Goal: Task Accomplishment & Management: Use online tool/utility

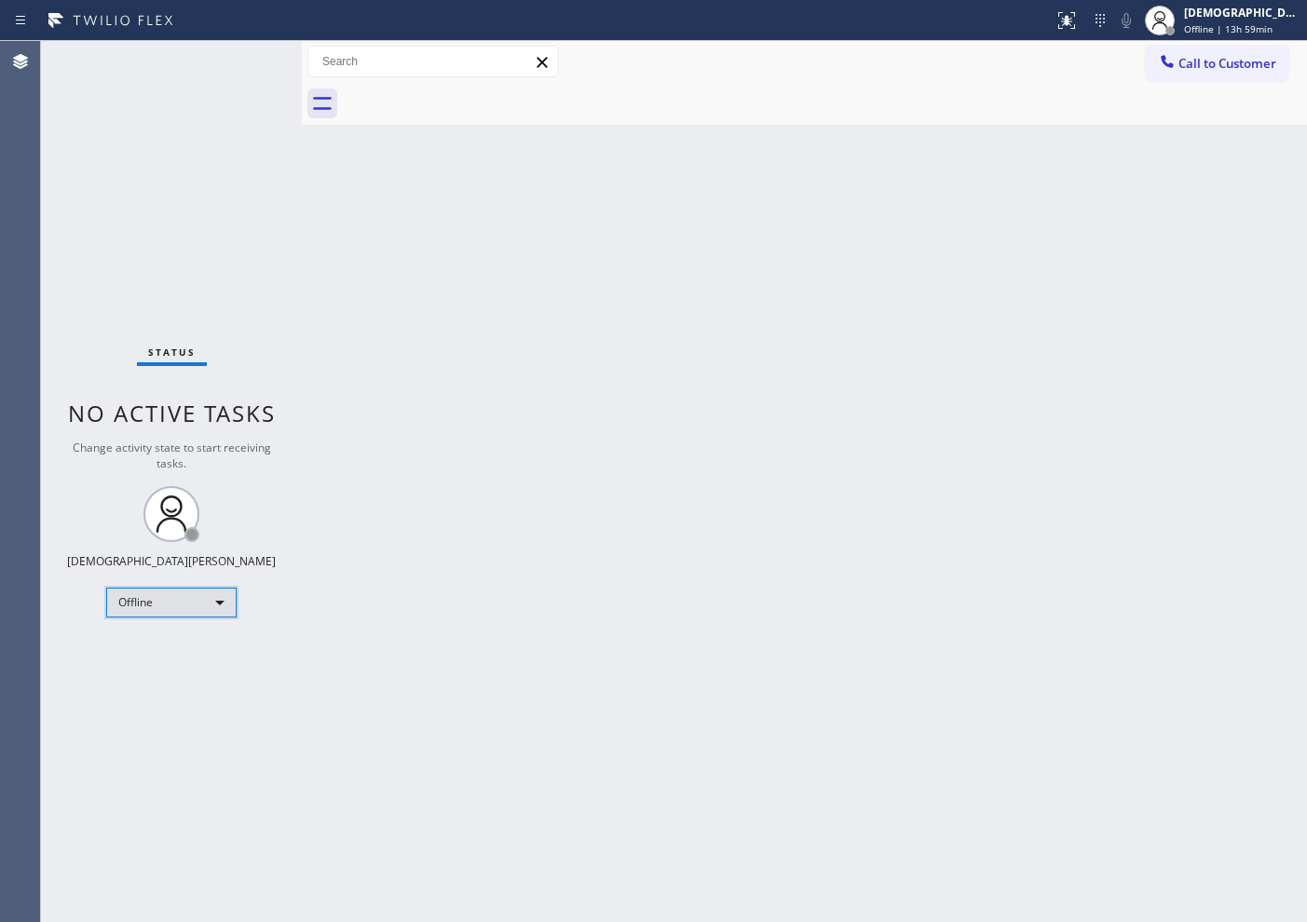
click at [165, 607] on div "Offline" at bounding box center [171, 603] width 130 height 30
click at [185, 642] on li "Available" at bounding box center [170, 652] width 127 height 22
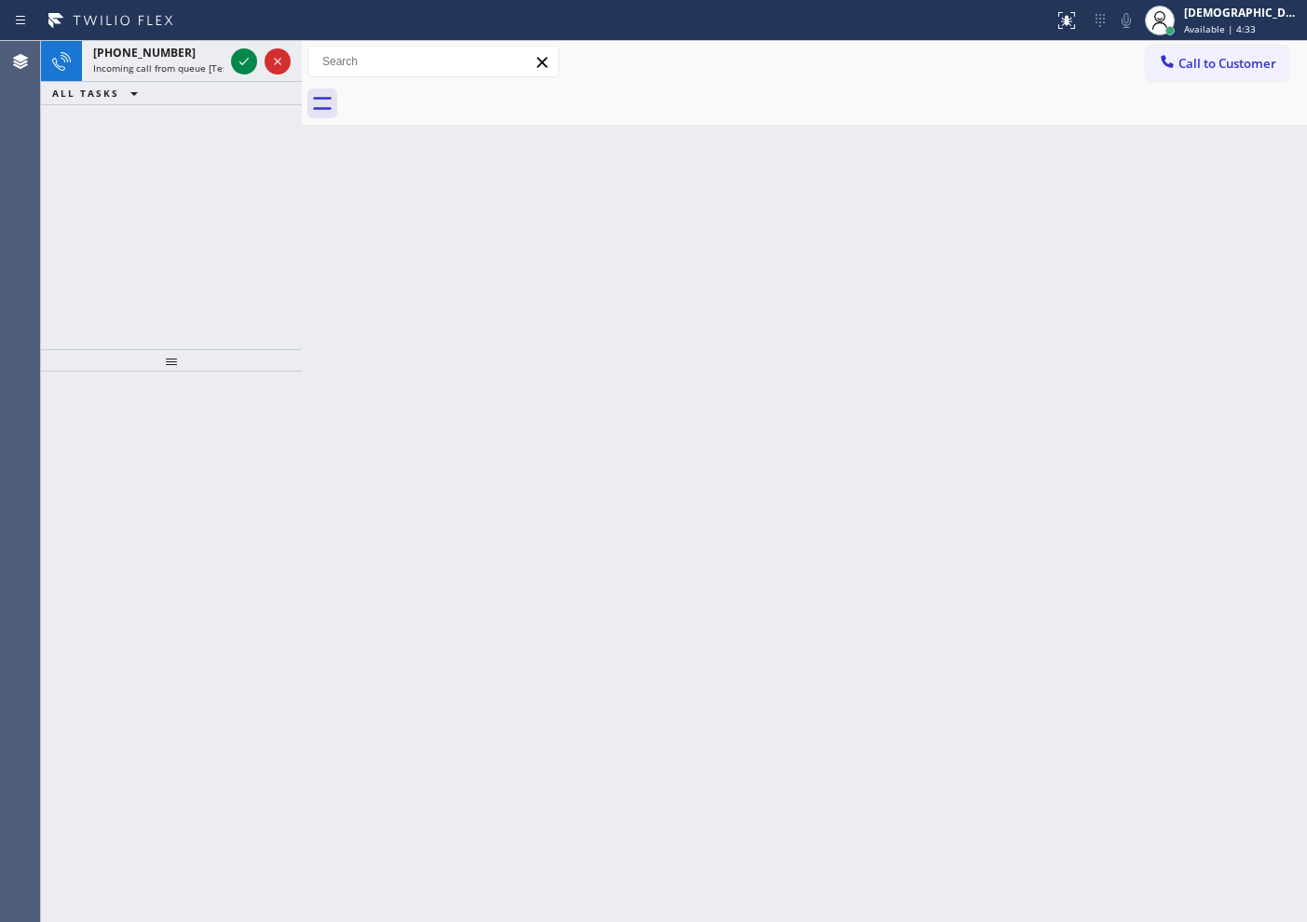
click at [98, 132] on div "+16172834880 Incoming call from queue [Test] All ALL TASKS ALL TASKS ACTIVE TAS…" at bounding box center [171, 195] width 261 height 308
click at [247, 65] on icon at bounding box center [244, 61] width 22 height 22
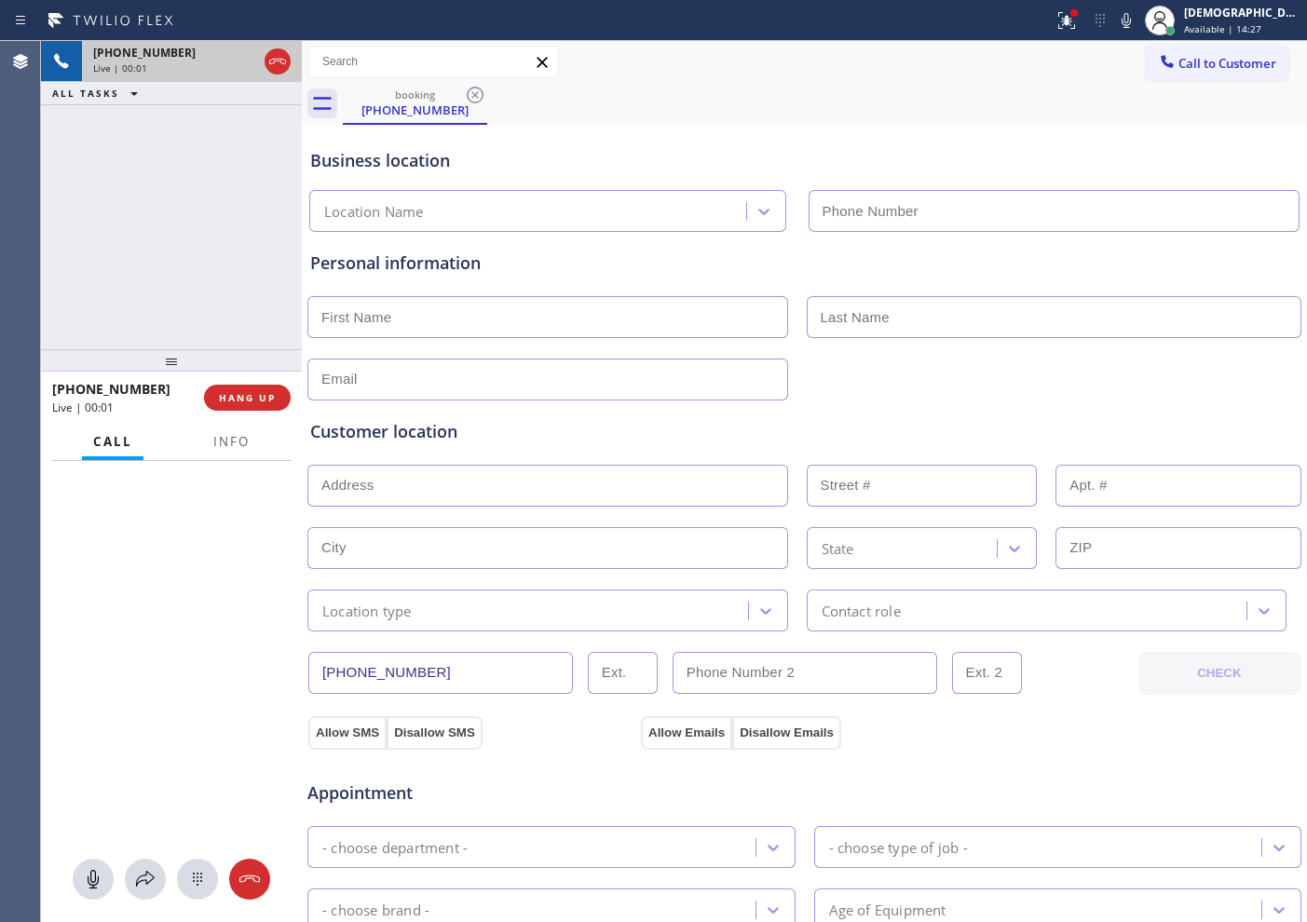
type input "[PHONE_NUMBER]"
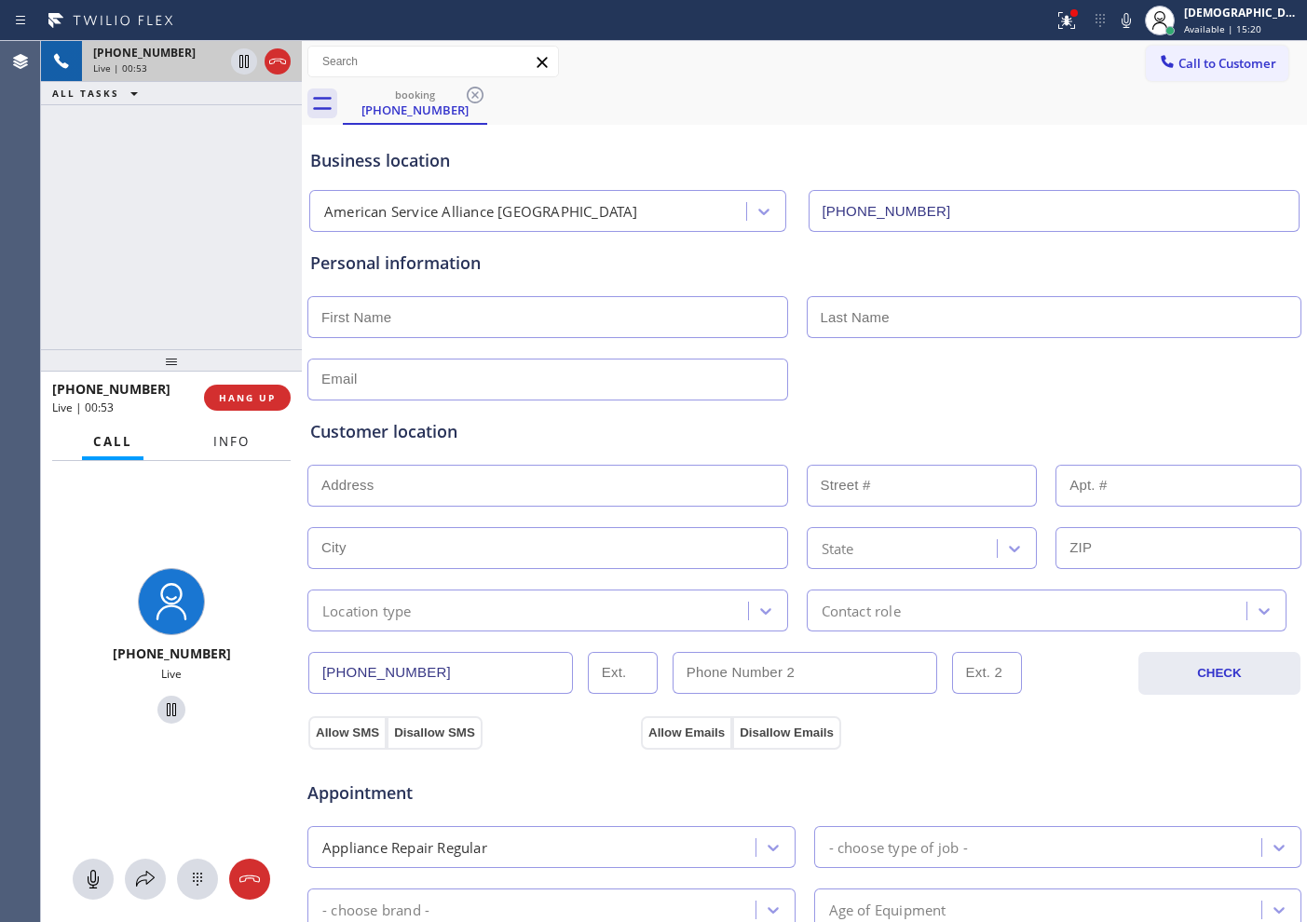
click at [230, 442] on span "Info" at bounding box center [231, 441] width 36 height 17
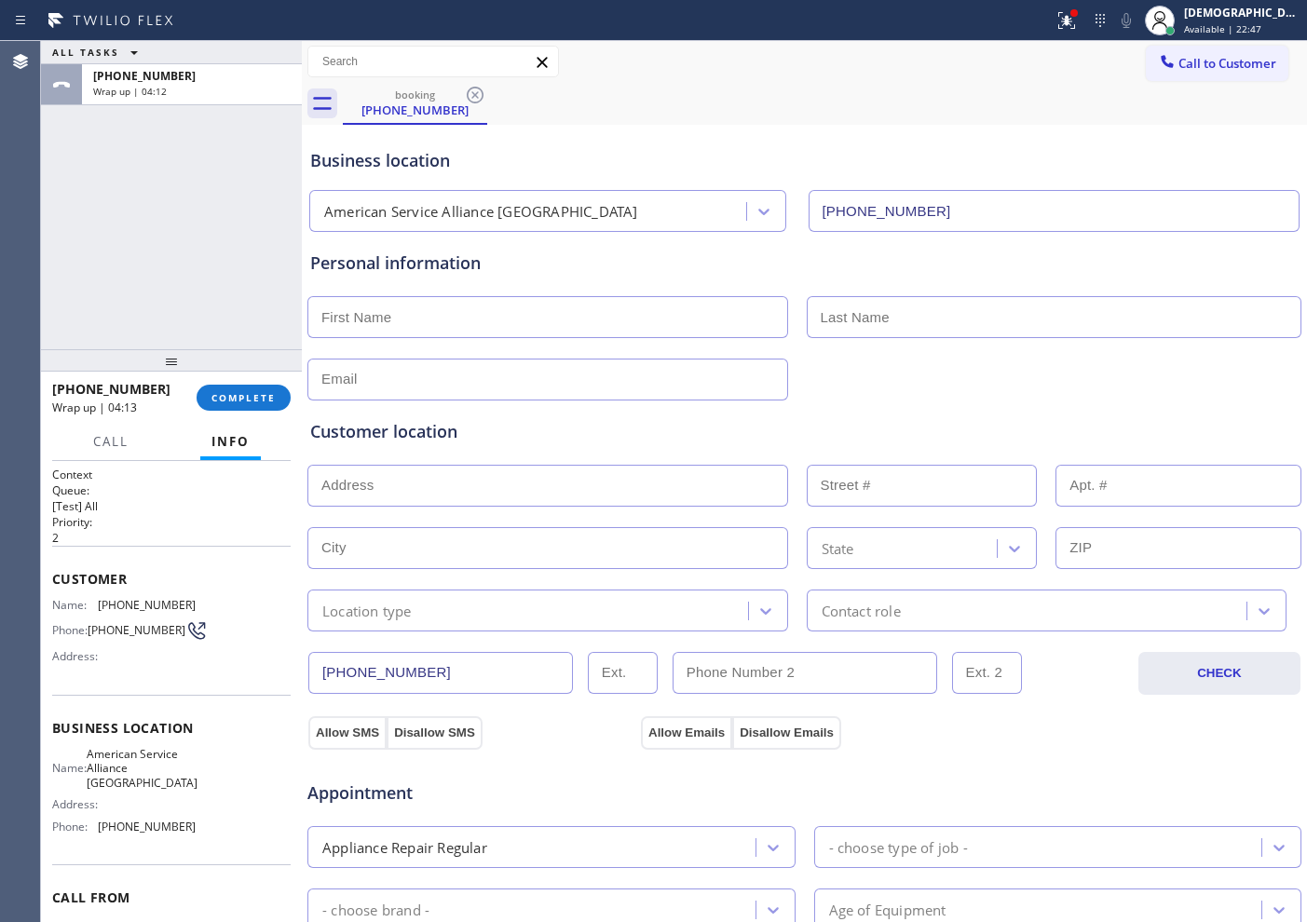
click at [140, 225] on div "ALL TASKS ALL TASKS ACTIVE TASKS TASKS IN WRAP UP +19542999086 Wrap up | 04:12" at bounding box center [171, 195] width 261 height 308
click at [143, 248] on div "ALL TASKS ALL TASKS ACTIVE TASKS TASKS IN WRAP UP +19542999086 Wrap up | 04:35" at bounding box center [171, 195] width 261 height 308
click at [532, 317] on input "text" at bounding box center [547, 317] width 481 height 42
paste input "Michael"
type input "Michael"
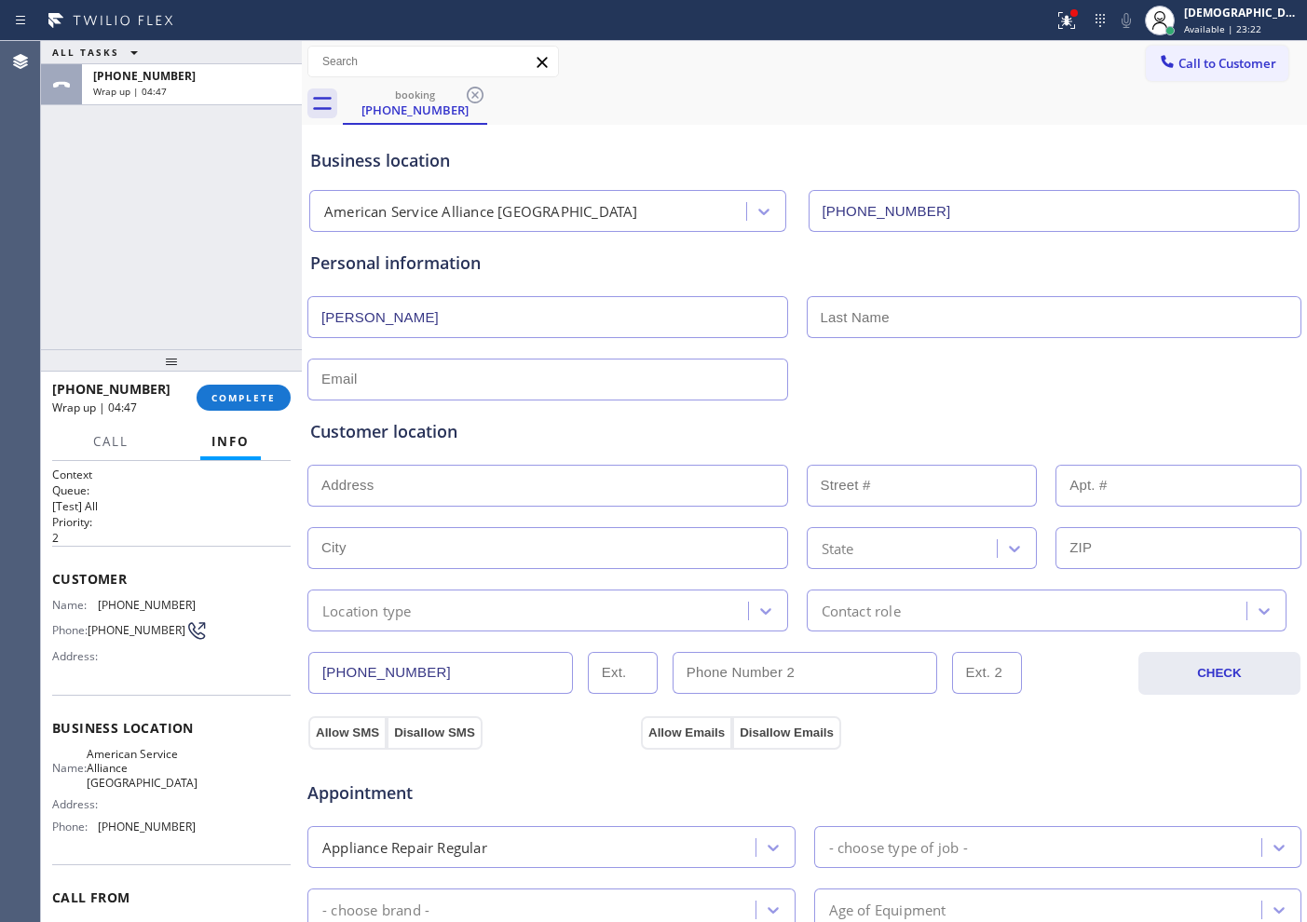
click at [853, 304] on input "text" at bounding box center [1055, 317] width 496 height 42
paste input "Soreta"
type input "Soreta"
click at [450, 380] on input "text" at bounding box center [547, 380] width 481 height 42
type input "[EMAIL_ADDRESS][DOMAIN_NAME]"
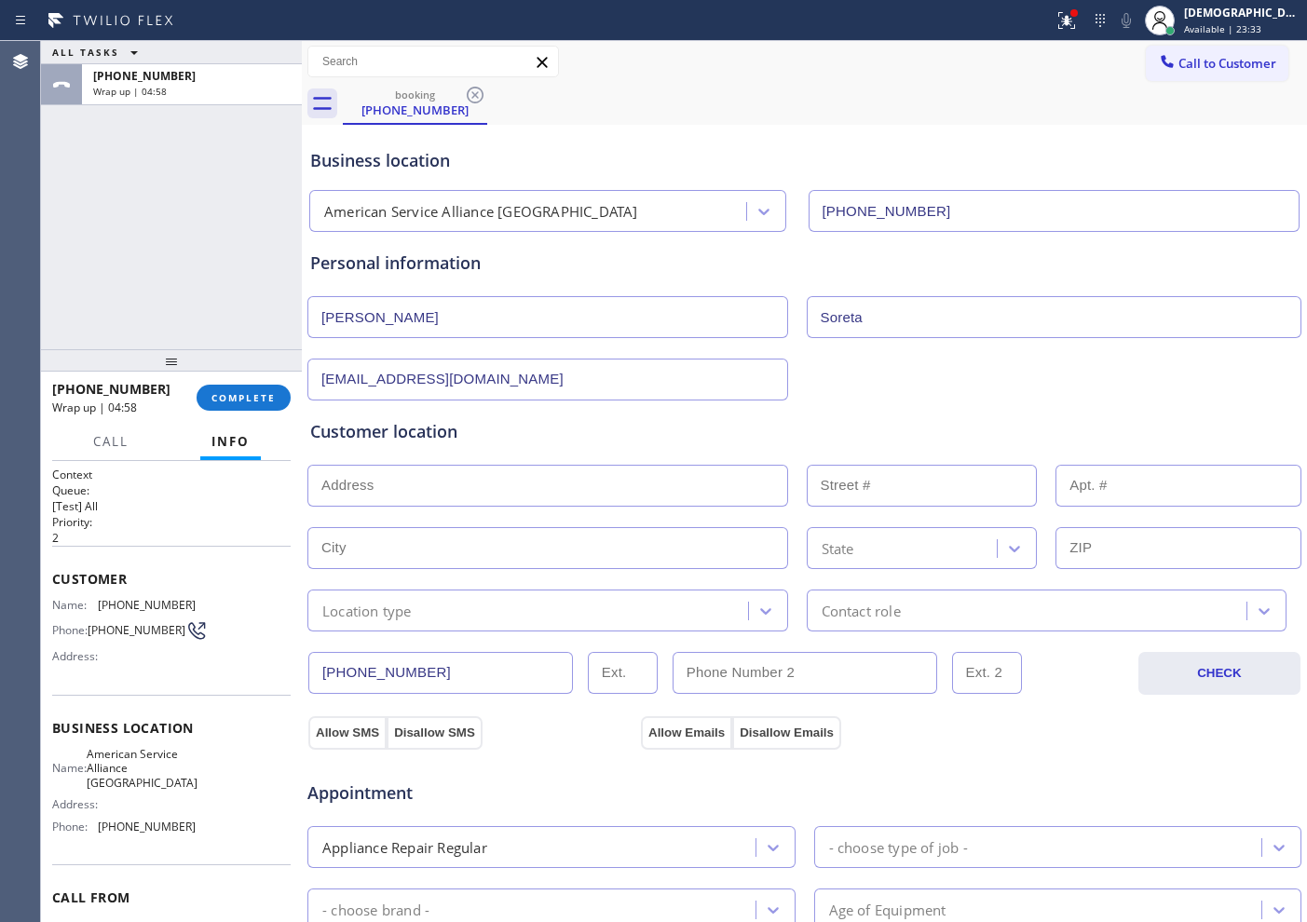
click at [459, 489] on input "text" at bounding box center [547, 486] width 481 height 42
paste input "10333 rabo wood drive"
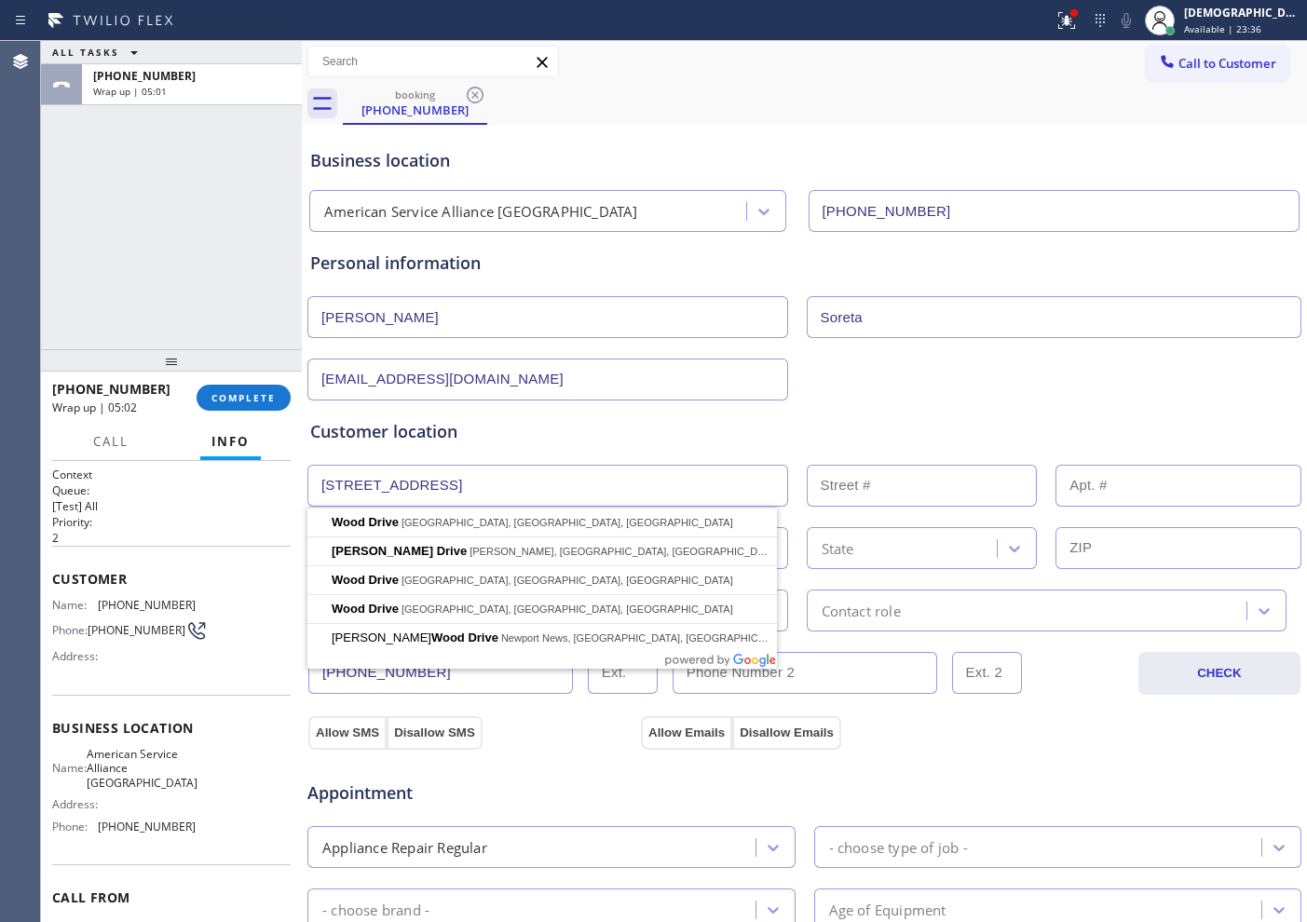
type input "10333 rabo wood drive"
click at [532, 428] on div "Customer location" at bounding box center [804, 431] width 988 height 25
drag, startPoint x: 498, startPoint y: 484, endPoint x: 247, endPoint y: 484, distance: 251.5
click at [247, 484] on div "ALL TASKS ALL TASKS ACTIVE TASKS TASKS IN WRAP UP +19542999086 Wrap up | 05:12 …" at bounding box center [674, 481] width 1266 height 881
paste input "10333 Ramblewood Dr, Coral Springs, FL 33071"
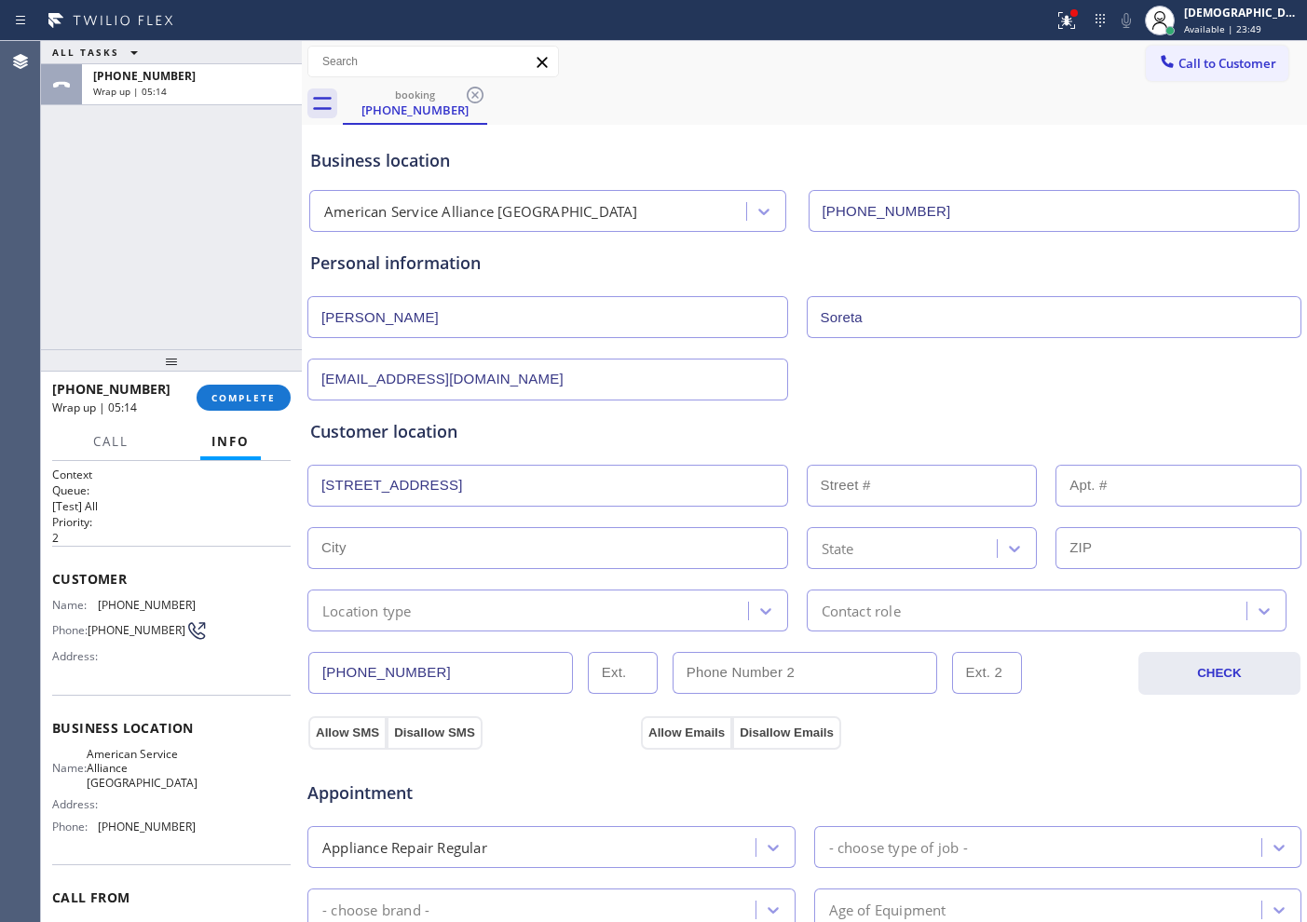
type input "10333 Ramblewood Dr"
type input "10333"
type input "Coral Springs"
type input "33071"
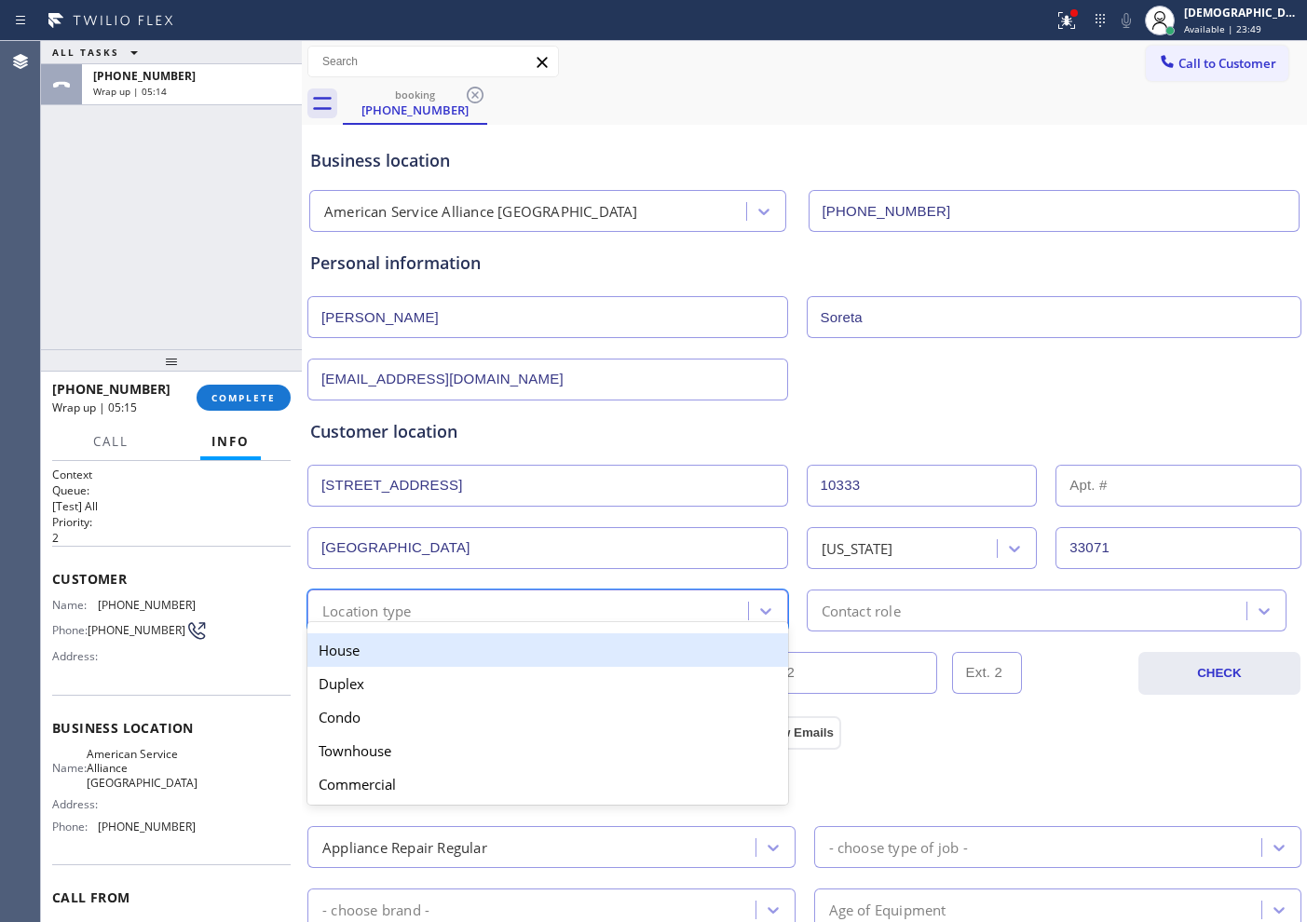
click at [415, 617] on div "Location type" at bounding box center [530, 610] width 435 height 33
click at [406, 646] on div "House" at bounding box center [547, 650] width 481 height 34
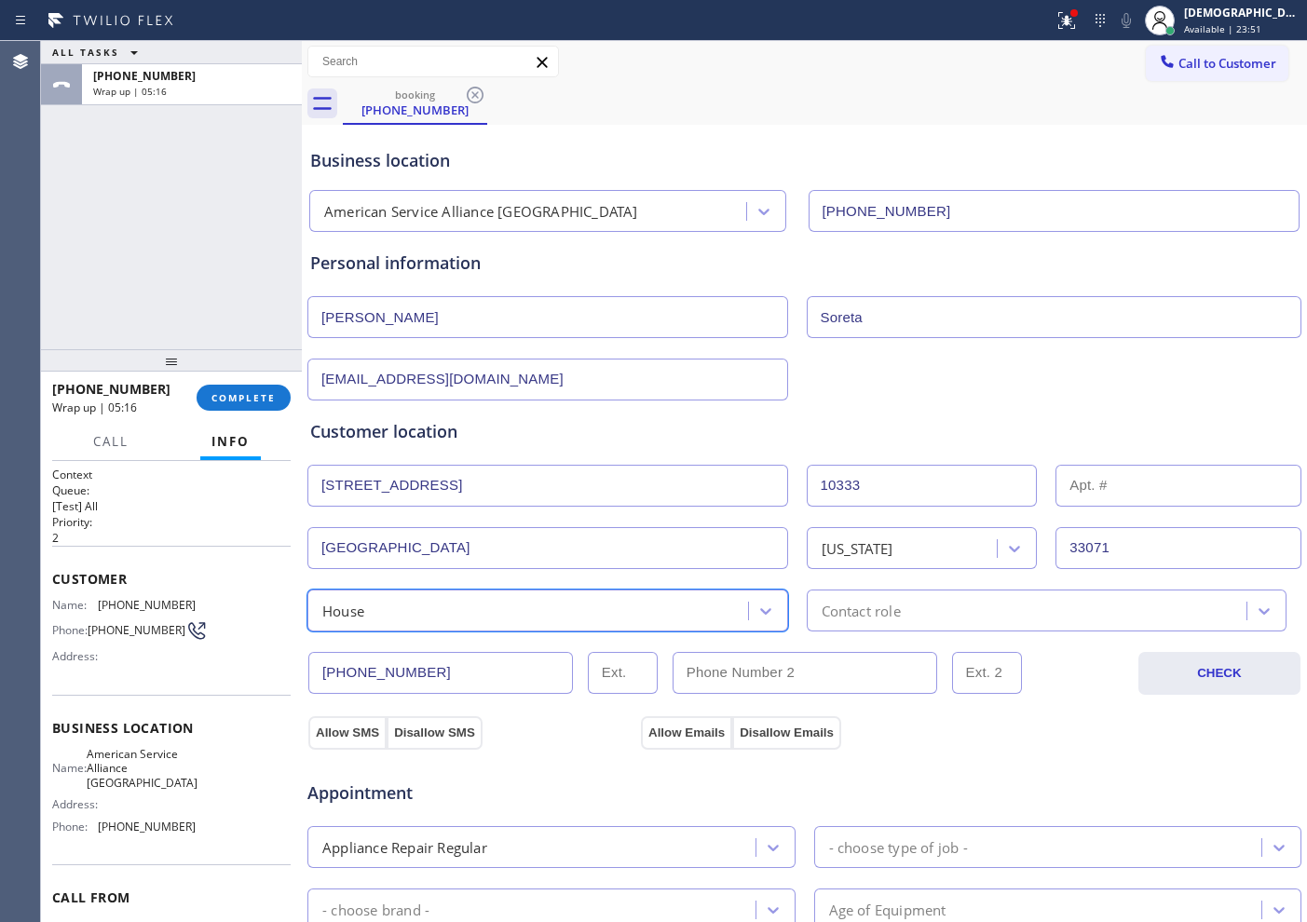
click at [834, 619] on div "Contact role" at bounding box center [861, 610] width 79 height 21
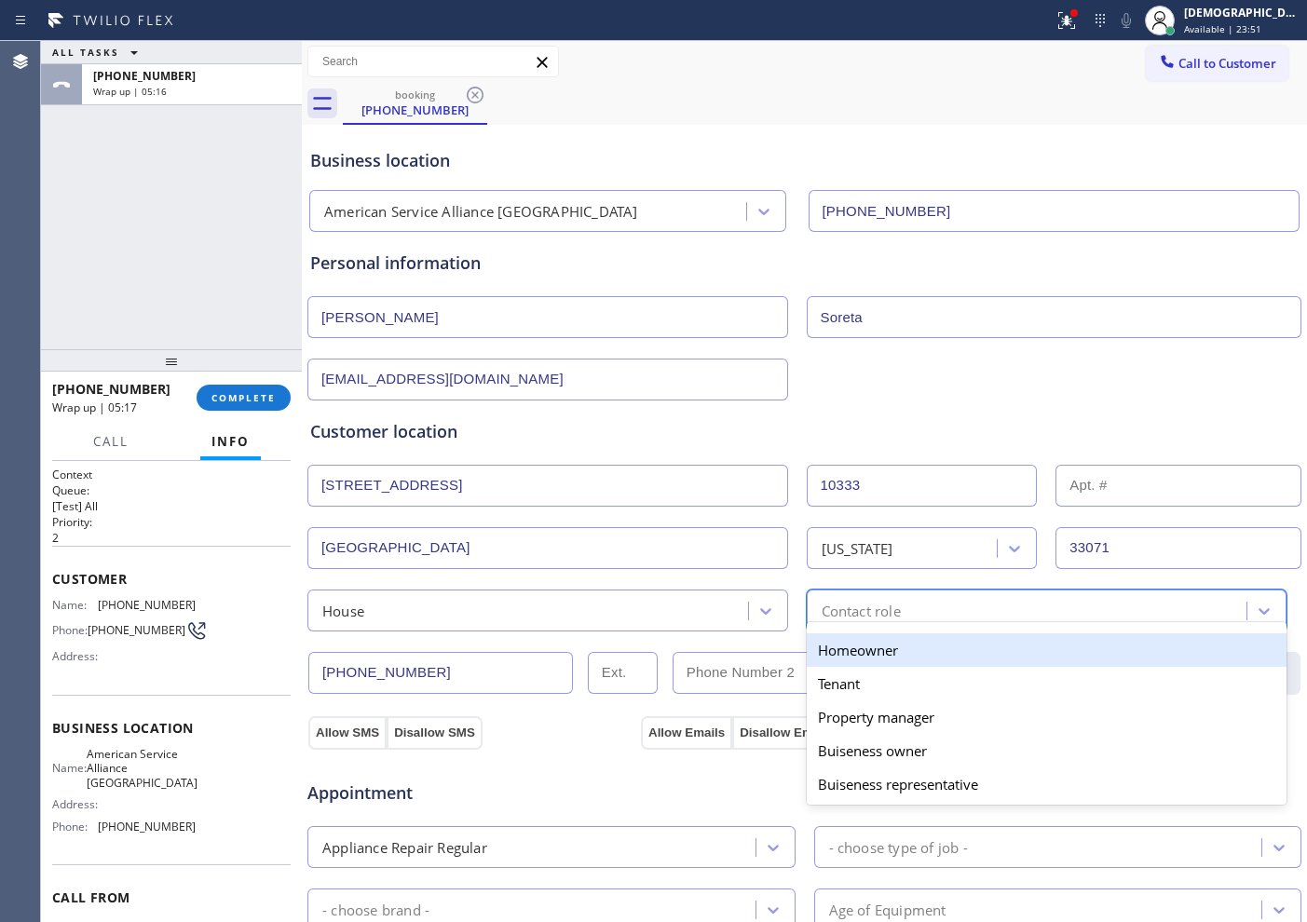
click at [829, 649] on div "Homeowner" at bounding box center [1047, 650] width 481 height 34
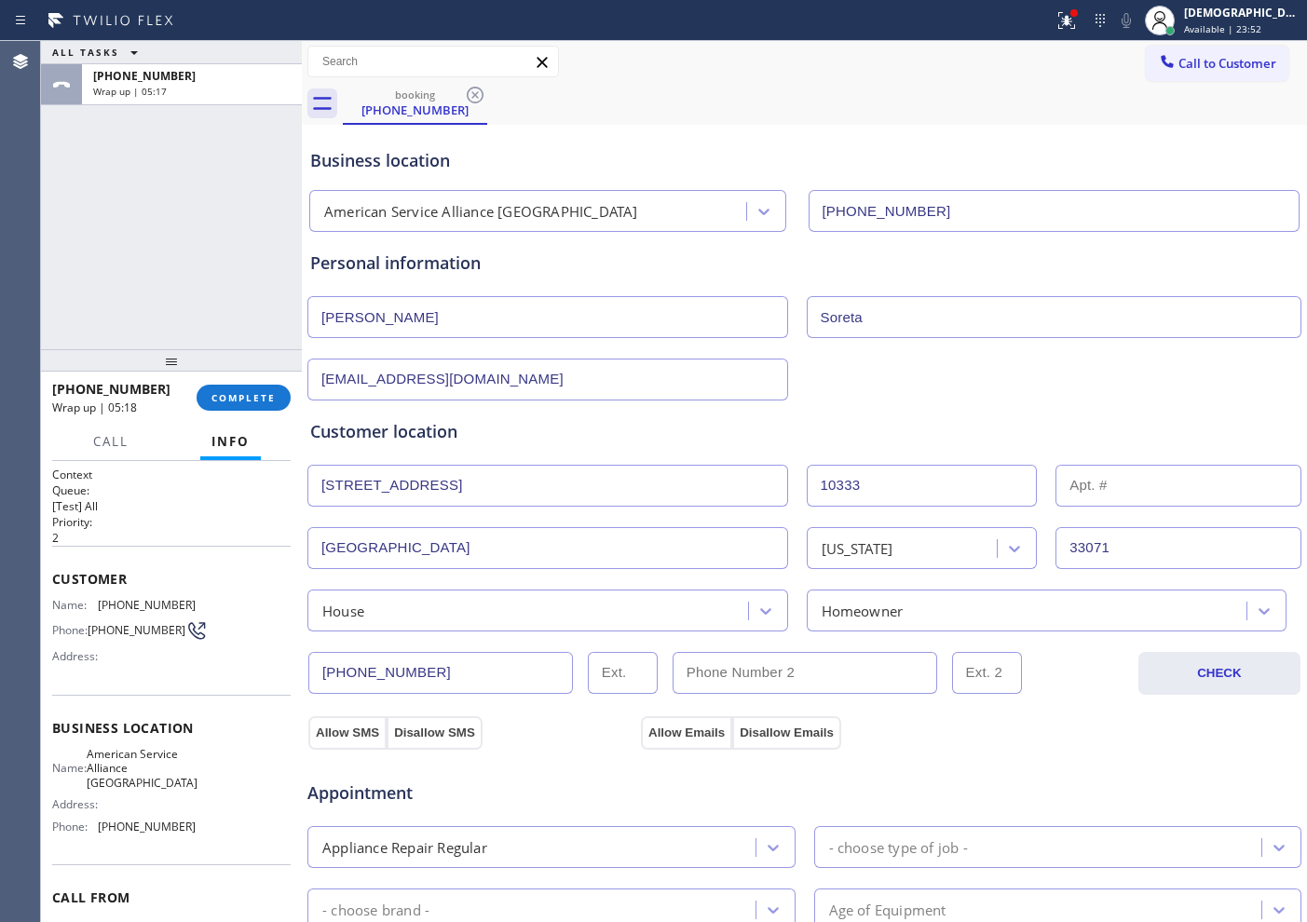
drag, startPoint x: 336, startPoint y: 728, endPoint x: 561, endPoint y: 724, distance: 224.5
click at [335, 727] on button "Allow SMS" at bounding box center [347, 733] width 78 height 34
drag, startPoint x: 674, startPoint y: 723, endPoint x: 563, endPoint y: 705, distance: 113.2
click at [674, 723] on button "Allow Emails" at bounding box center [686, 733] width 91 height 34
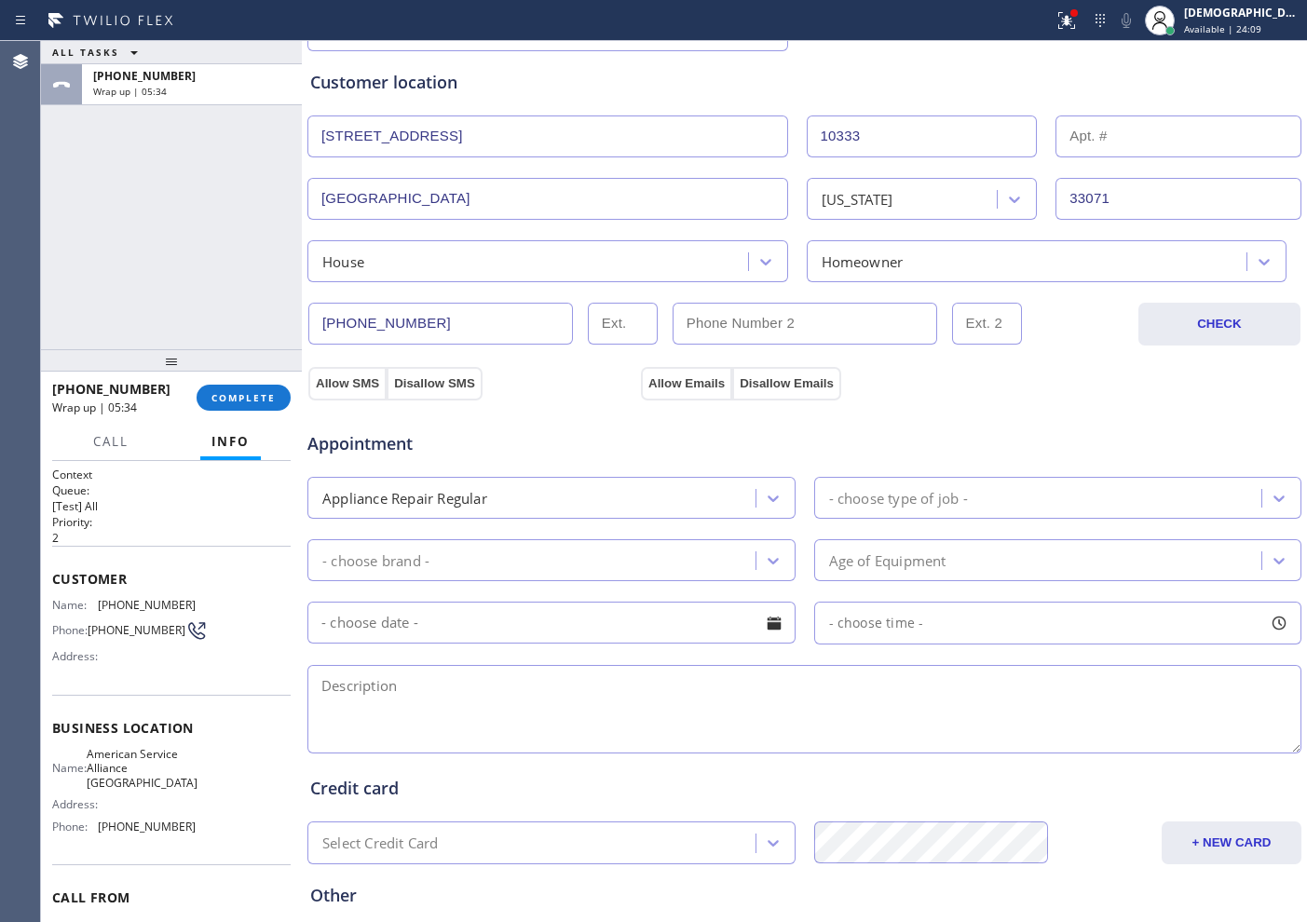
click at [897, 494] on div "- choose type of job -" at bounding box center [898, 497] width 139 height 21
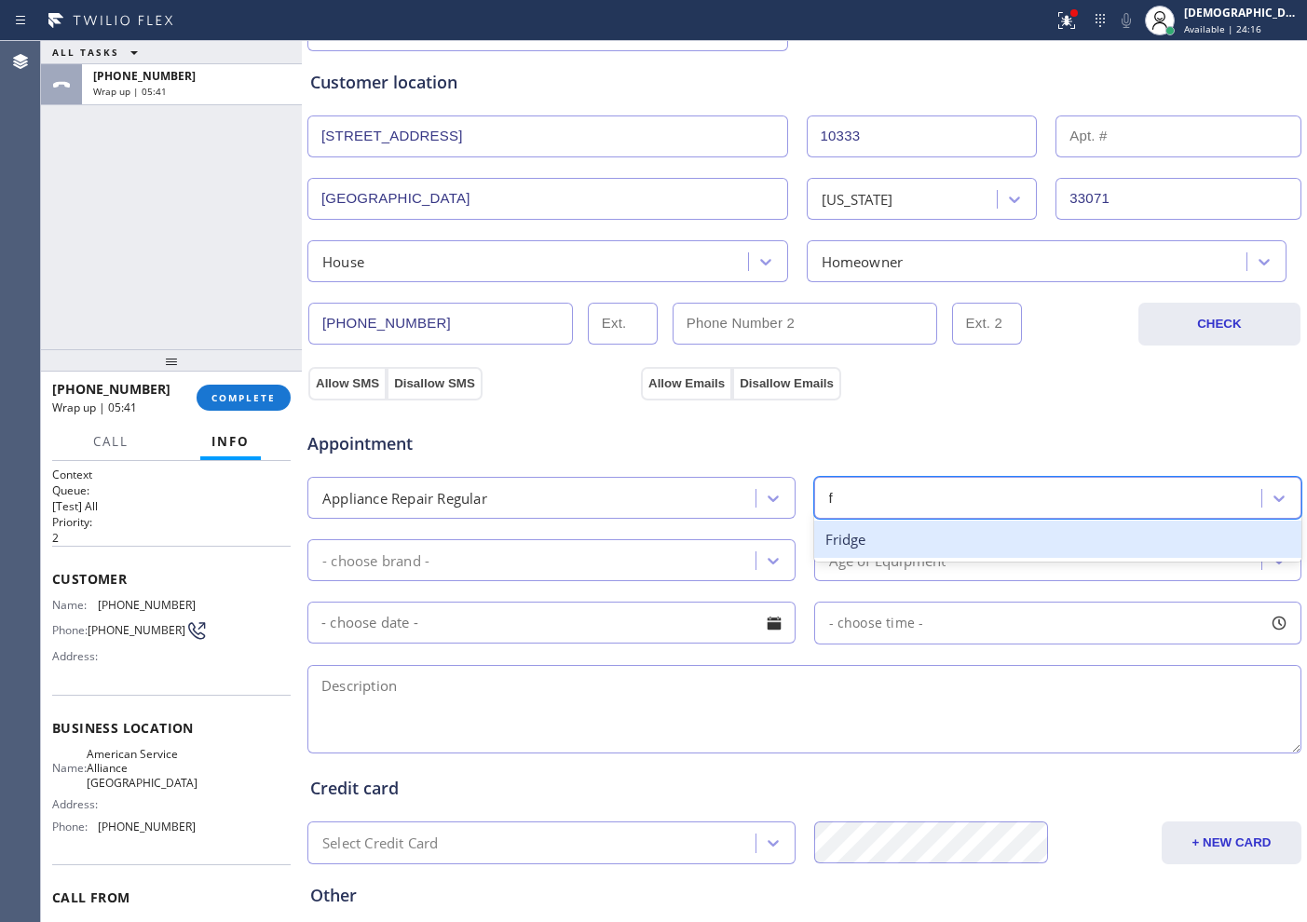
type input "fr"
click at [883, 545] on div "Fridge" at bounding box center [1058, 540] width 488 height 38
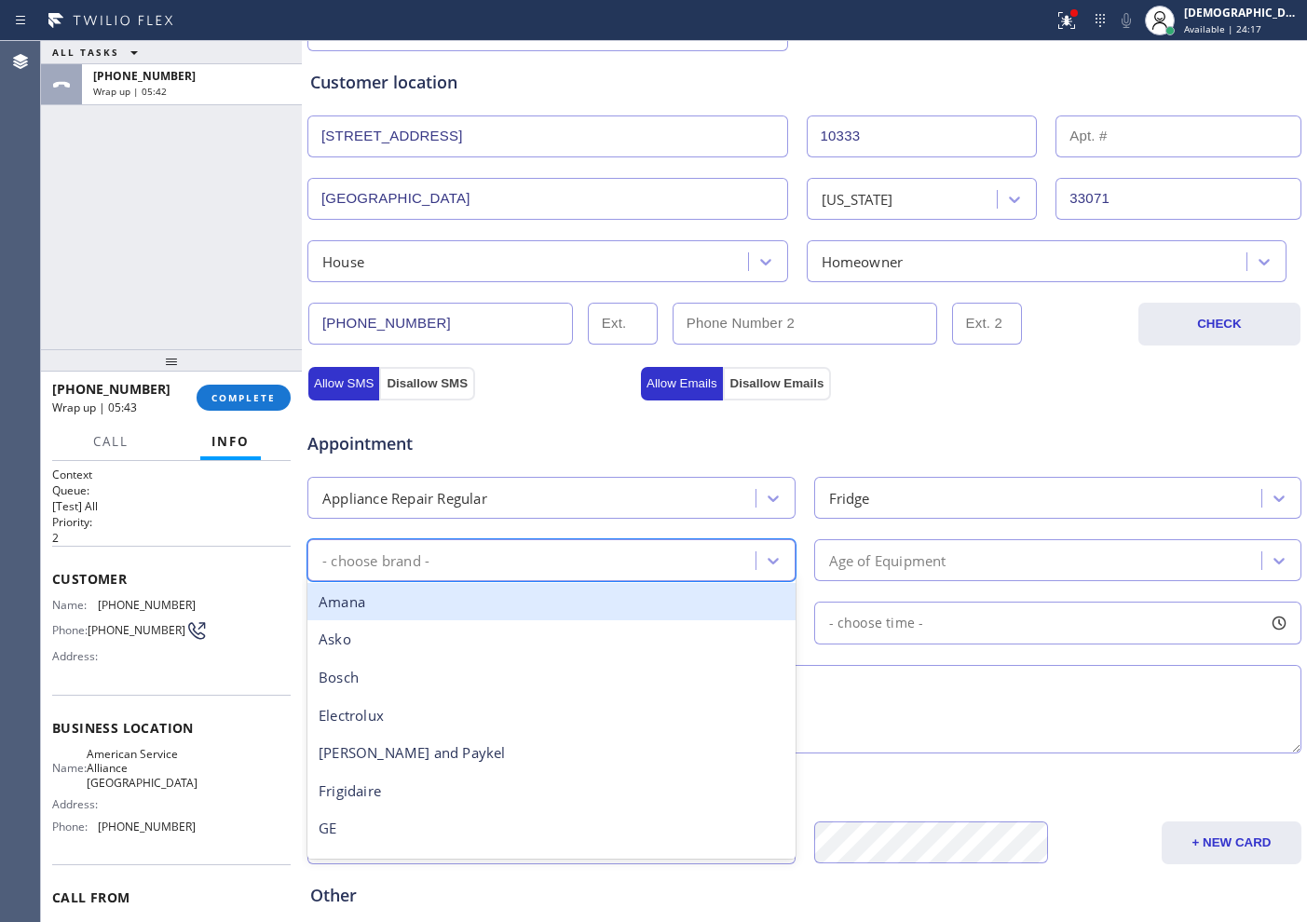
click at [720, 551] on div "- choose brand -" at bounding box center [534, 560] width 442 height 33
type input "kit"
click at [682, 588] on div "Kitchen Aid" at bounding box center [551, 602] width 488 height 38
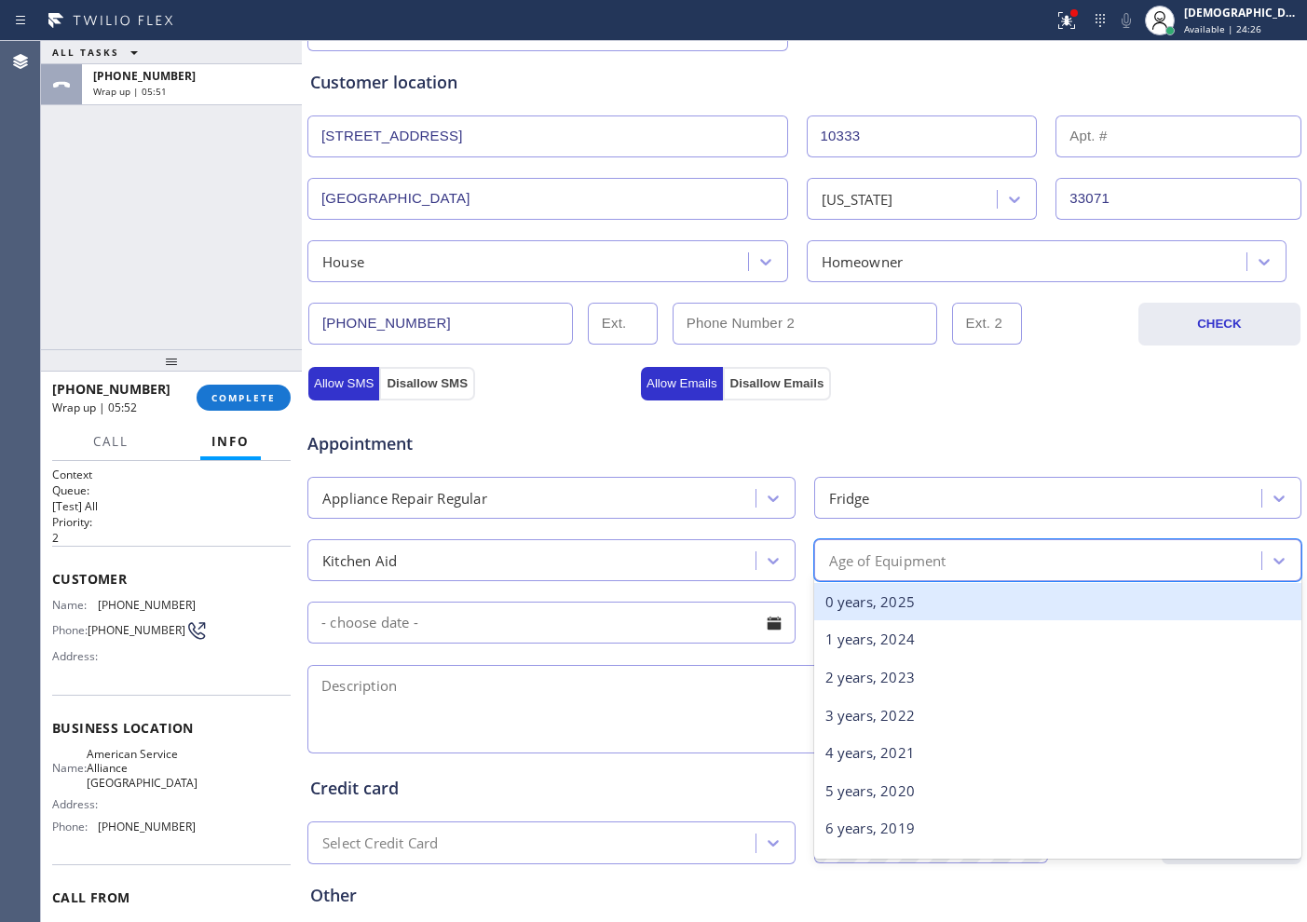
click at [884, 562] on div "Age of Equipment" at bounding box center [887, 560] width 117 height 21
type input "5"
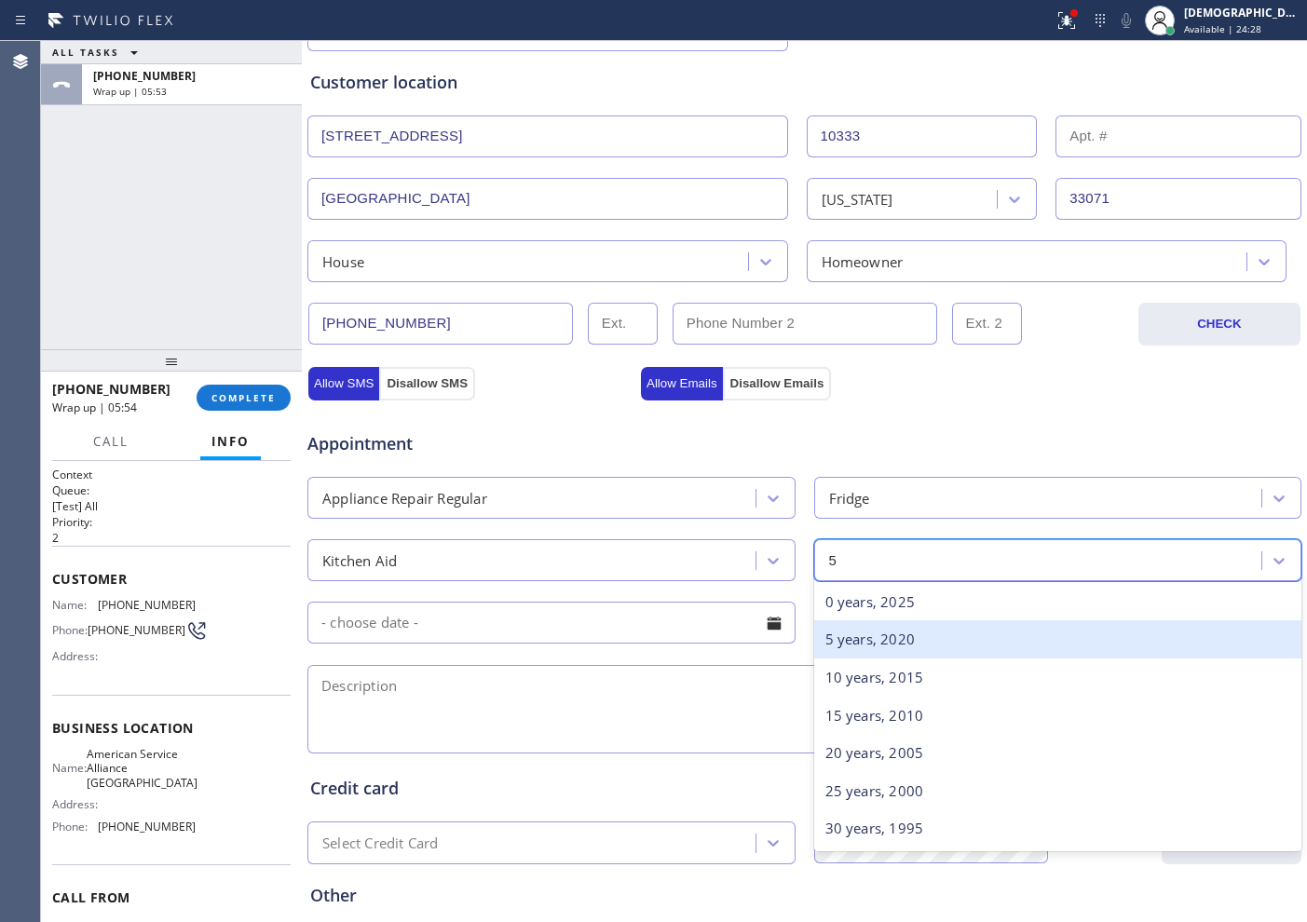
click at [891, 628] on div "5 years, 2020" at bounding box center [1058, 639] width 488 height 38
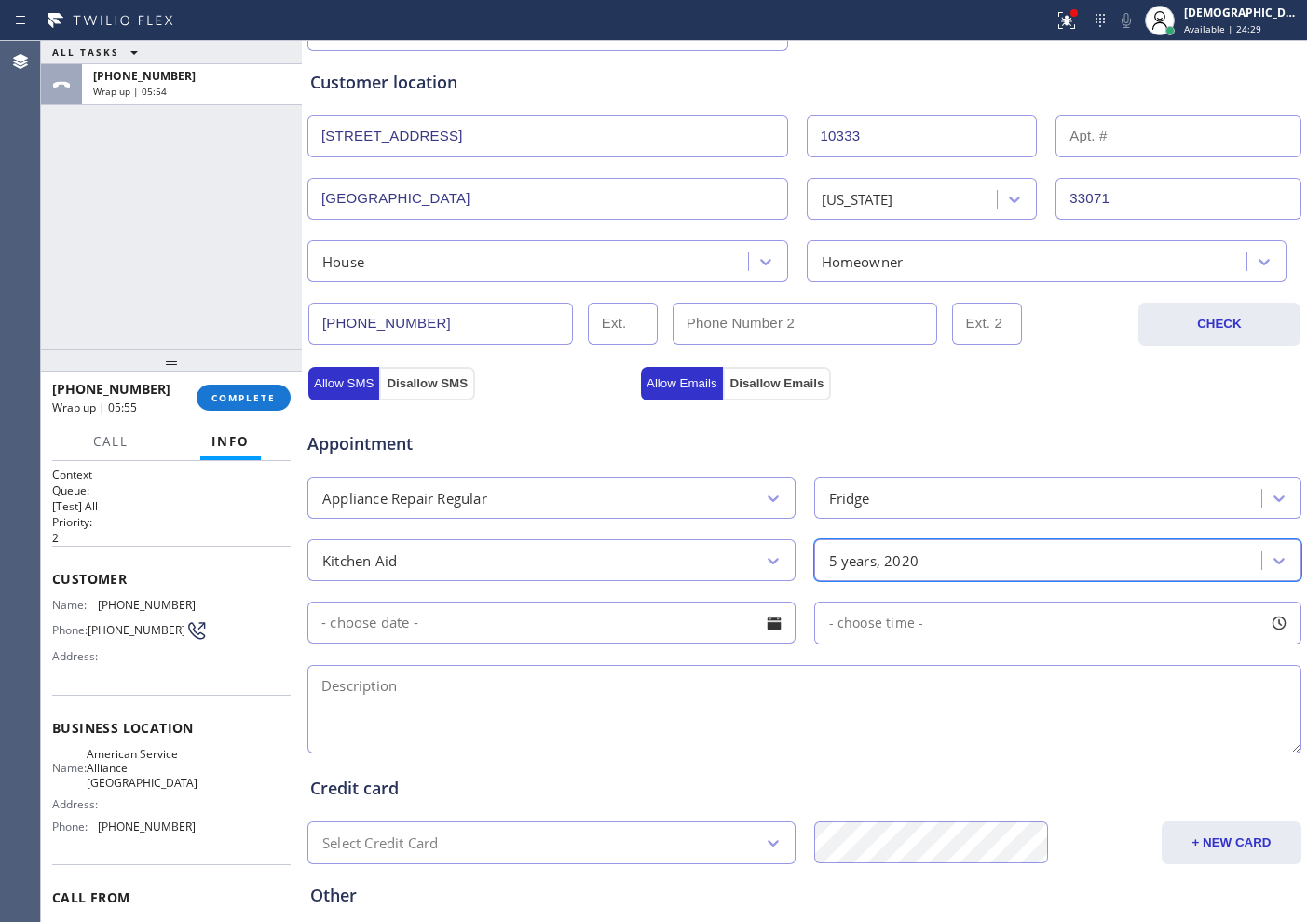
click at [520, 624] on input "text" at bounding box center [551, 623] width 488 height 42
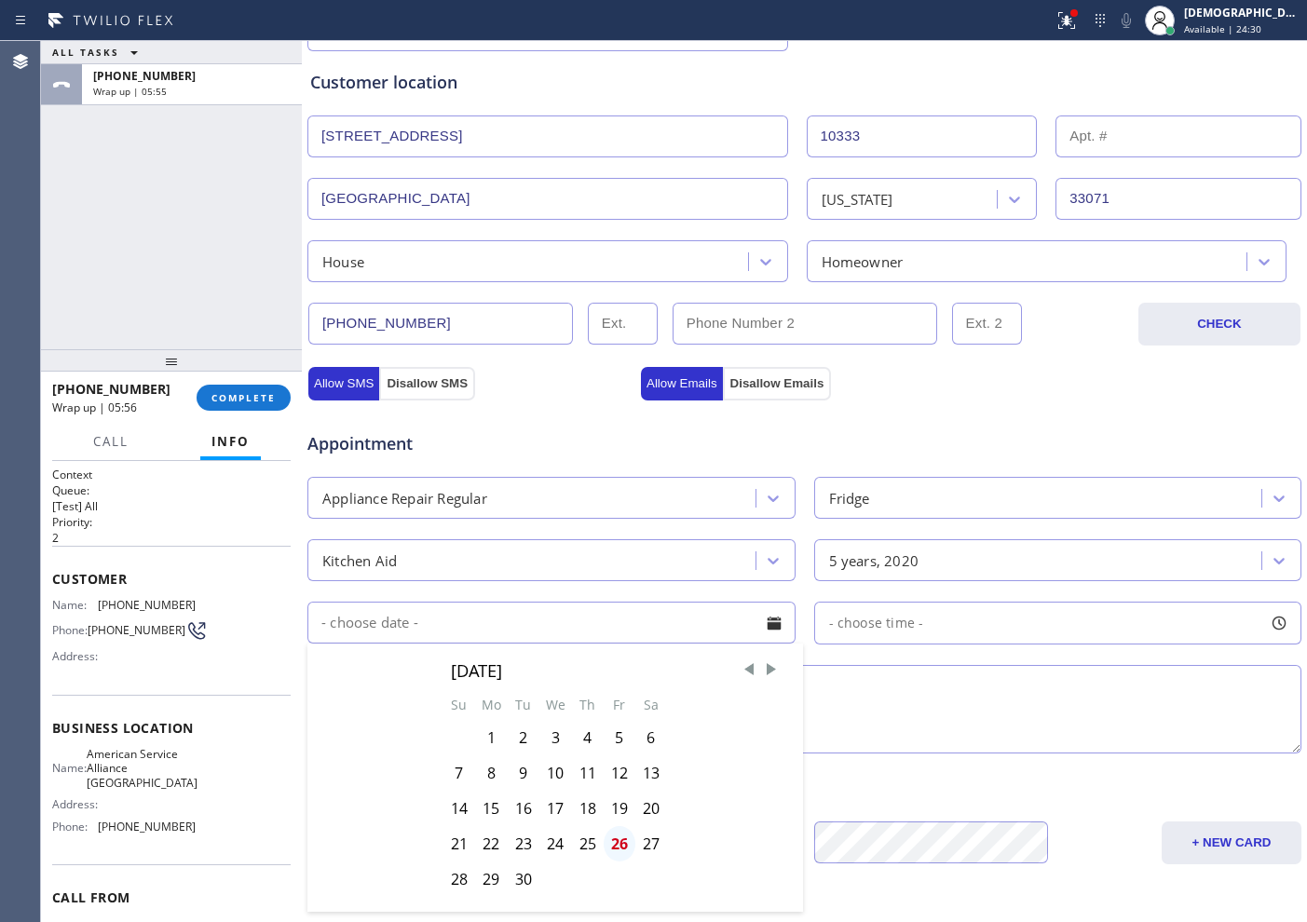
click at [611, 737] on div "26" at bounding box center [620, 843] width 32 height 35
type input "[DATE]"
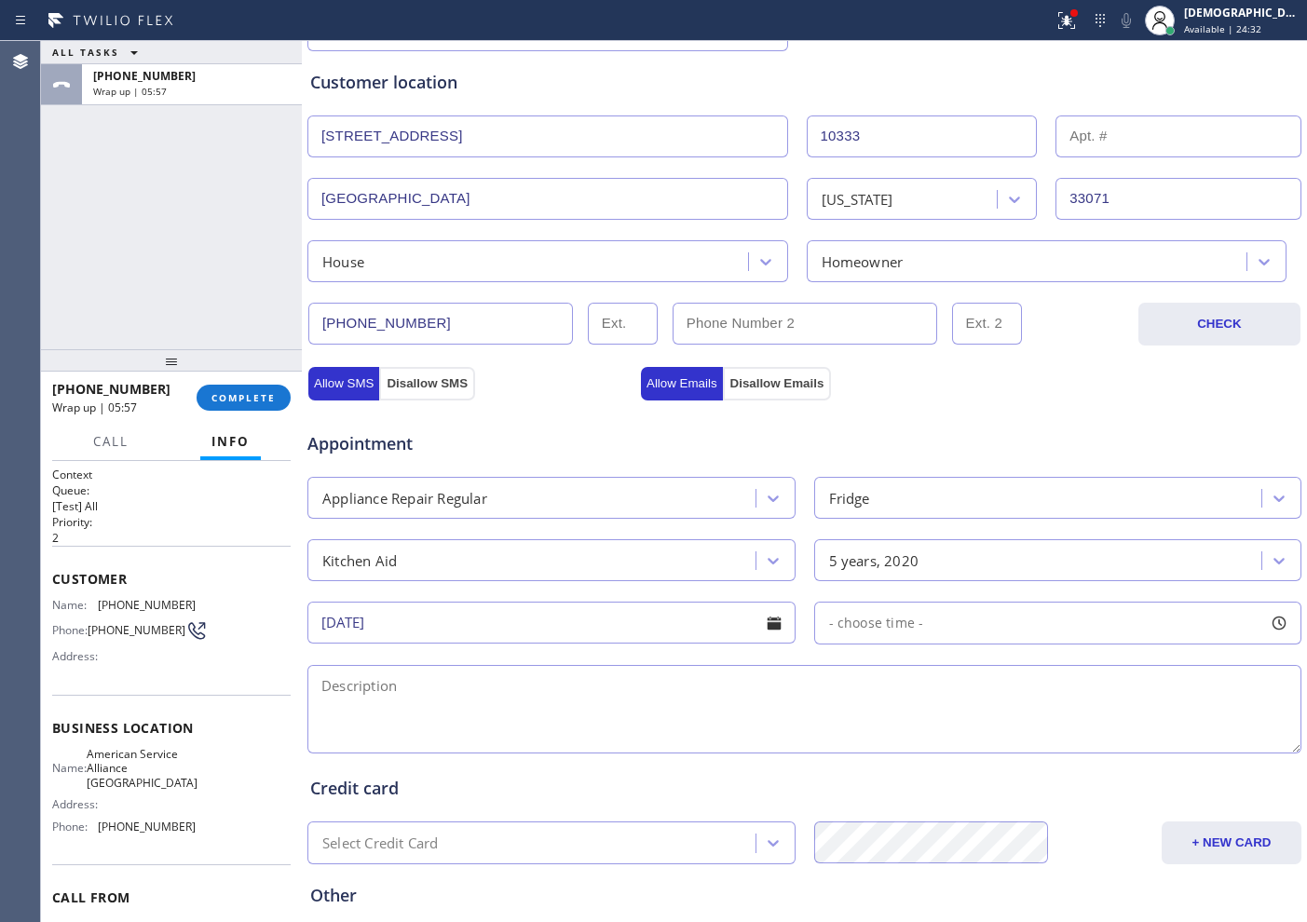
click at [901, 625] on span "- choose time -" at bounding box center [876, 623] width 95 height 18
drag, startPoint x: 1134, startPoint y: 725, endPoint x: 1020, endPoint y: 744, distance: 115.3
click at [1044, 726] on div at bounding box center [1146, 736] width 22 height 39
drag, startPoint x: 831, startPoint y: 738, endPoint x: 880, endPoint y: 759, distance: 53.8
click at [880, 737] on div "FROM TILL 9:30 AM 5:00 PM" at bounding box center [1044, 712] width 460 height 134
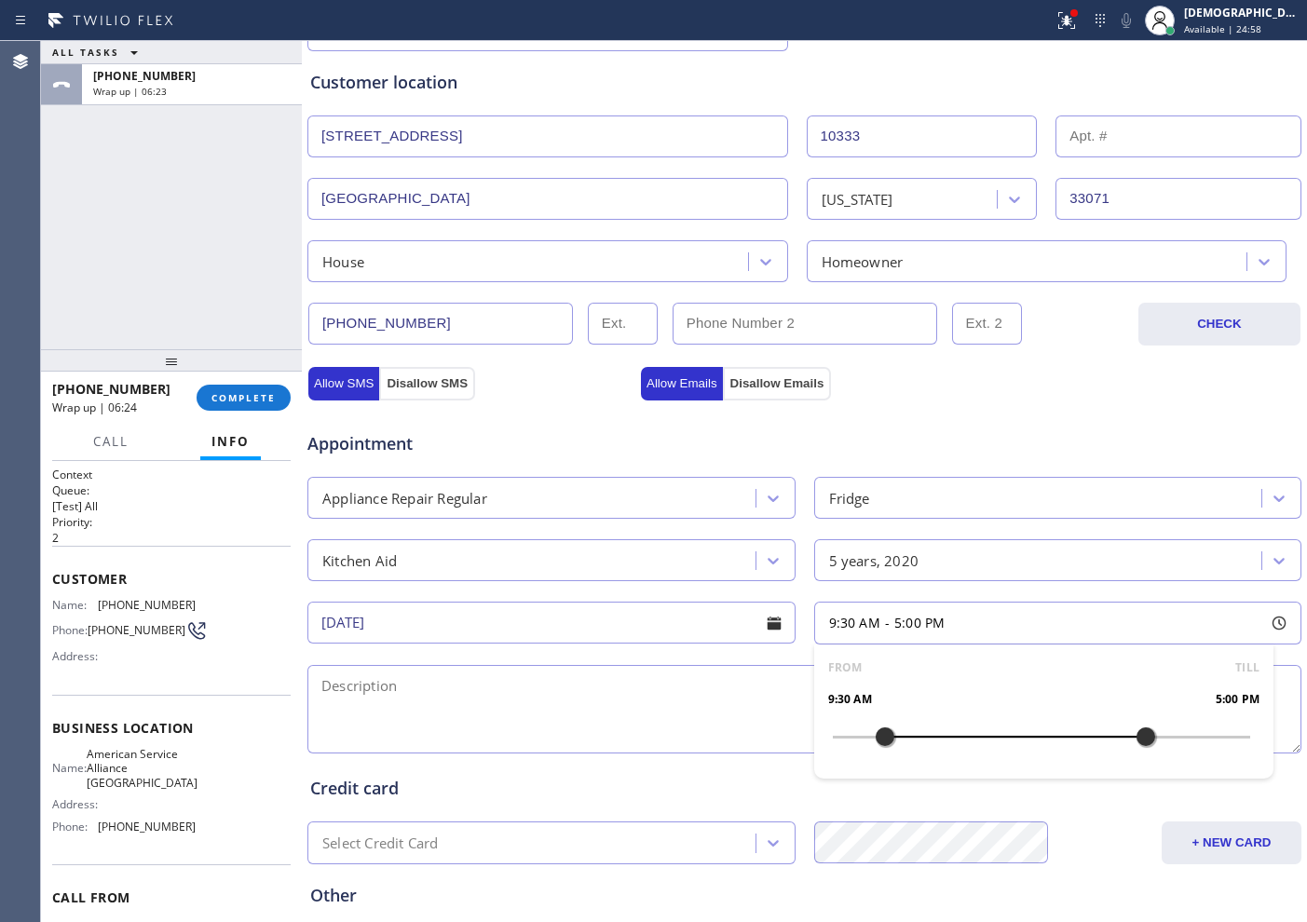
click at [493, 700] on textarea at bounding box center [804, 709] width 994 height 88
paste textarea "kitchen aid / Fridge / gasket kind falling off/ 5 years"
click at [870, 698] on textarea "kitchen aid / Fridge / gasket kind falling off/ 5 years / House HO /" at bounding box center [804, 709] width 994 height 88
paste textarea "10333 Ramblewood Dr, Coral Springs, FL 33071"
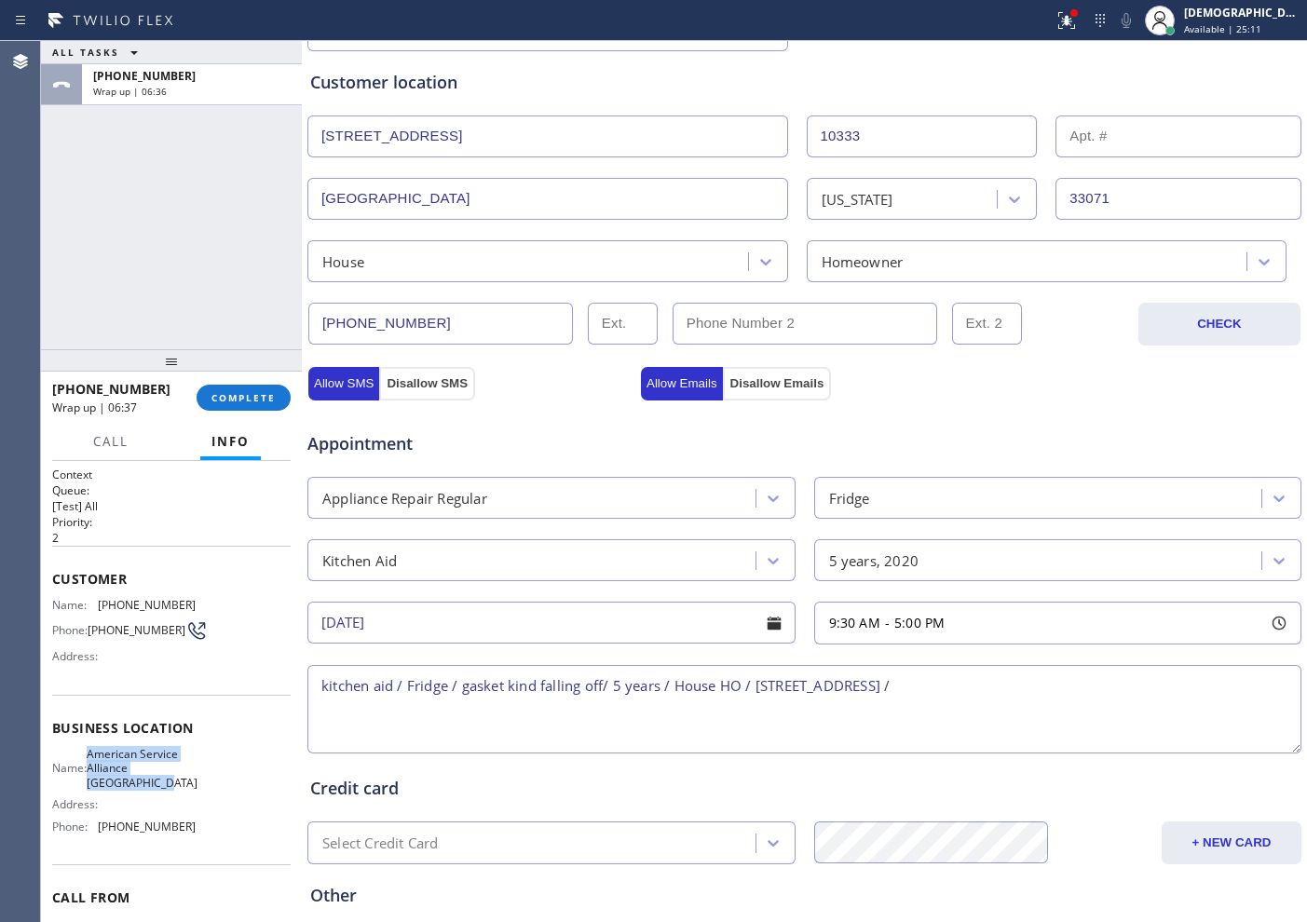
drag, startPoint x: 163, startPoint y: 785, endPoint x: 96, endPoint y: 764, distance: 70.4
click at [96, 737] on div "Name: American Service Alliance Coral Springs" at bounding box center [123, 768] width 143 height 43
copy span "American Service Alliance [GEOGRAPHIC_DATA]"
click at [1044, 687] on textarea "kitchen aid / Fridge / gasket kind falling off/ 5 years / House HO / 10333 Ramb…" at bounding box center [804, 709] width 994 height 88
paste textarea "American Service Alliance [GEOGRAPHIC_DATA]"
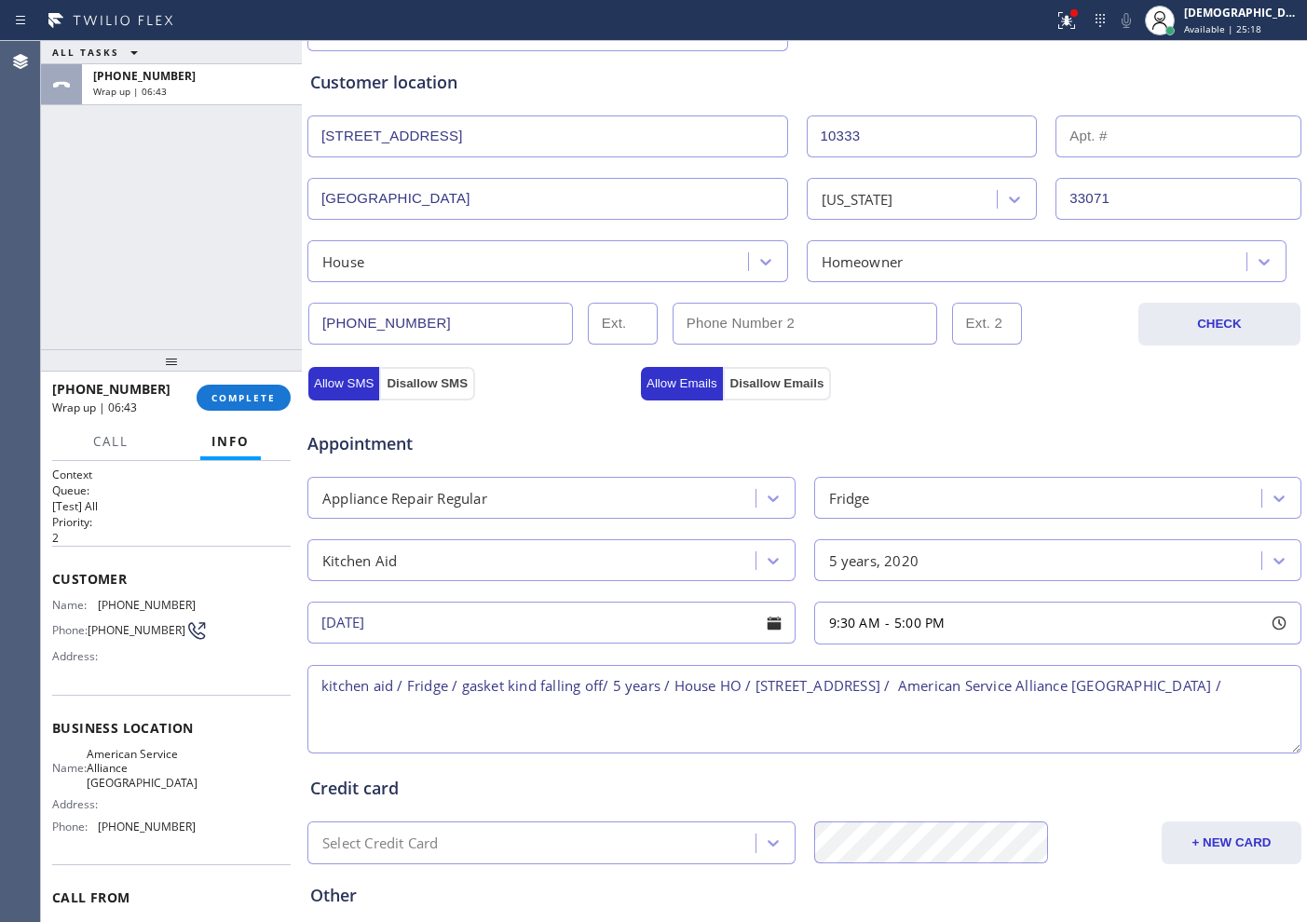
click at [649, 711] on textarea "kitchen aid / Fridge / gasket kind falling off/ 5 years / House HO / 10333 Ramb…" at bounding box center [804, 709] width 994 height 88
click at [647, 717] on textarea "kitchen aid / Fridge / gasket kind falling off/ 5 years / House HO / 10333 Ramb…" at bounding box center [804, 709] width 994 height 88
paste textarea "Please call customer 30 minutes prior to arrival"
drag, startPoint x: 779, startPoint y: 709, endPoint x: 424, endPoint y: 700, distance: 355.0
click at [424, 700] on textarea "kitchen aid / Fridge / gasket kind falling off/ 5 years / House HO / 10333 Ramb…" at bounding box center [804, 709] width 994 height 88
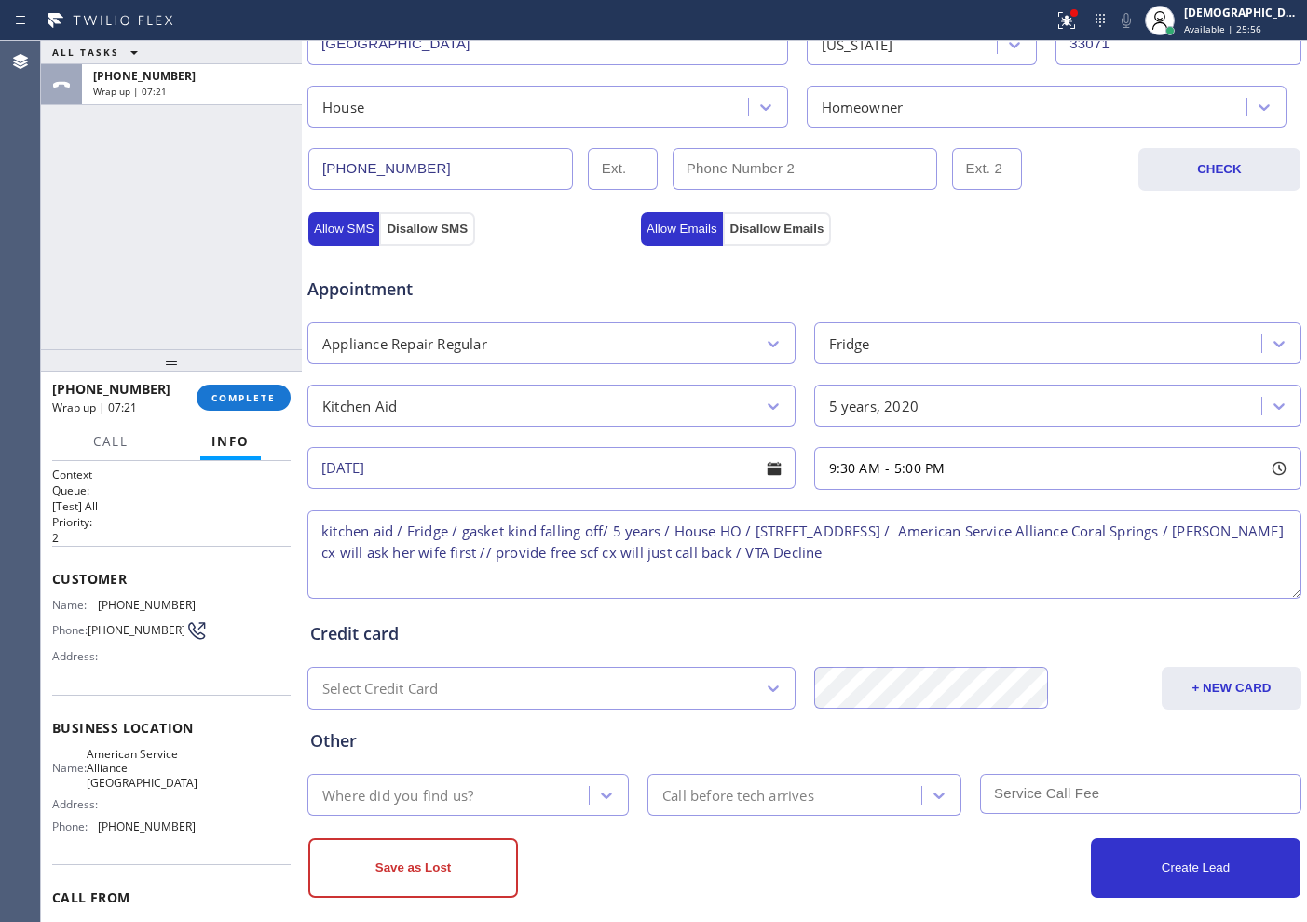
scroll to position [522, 0]
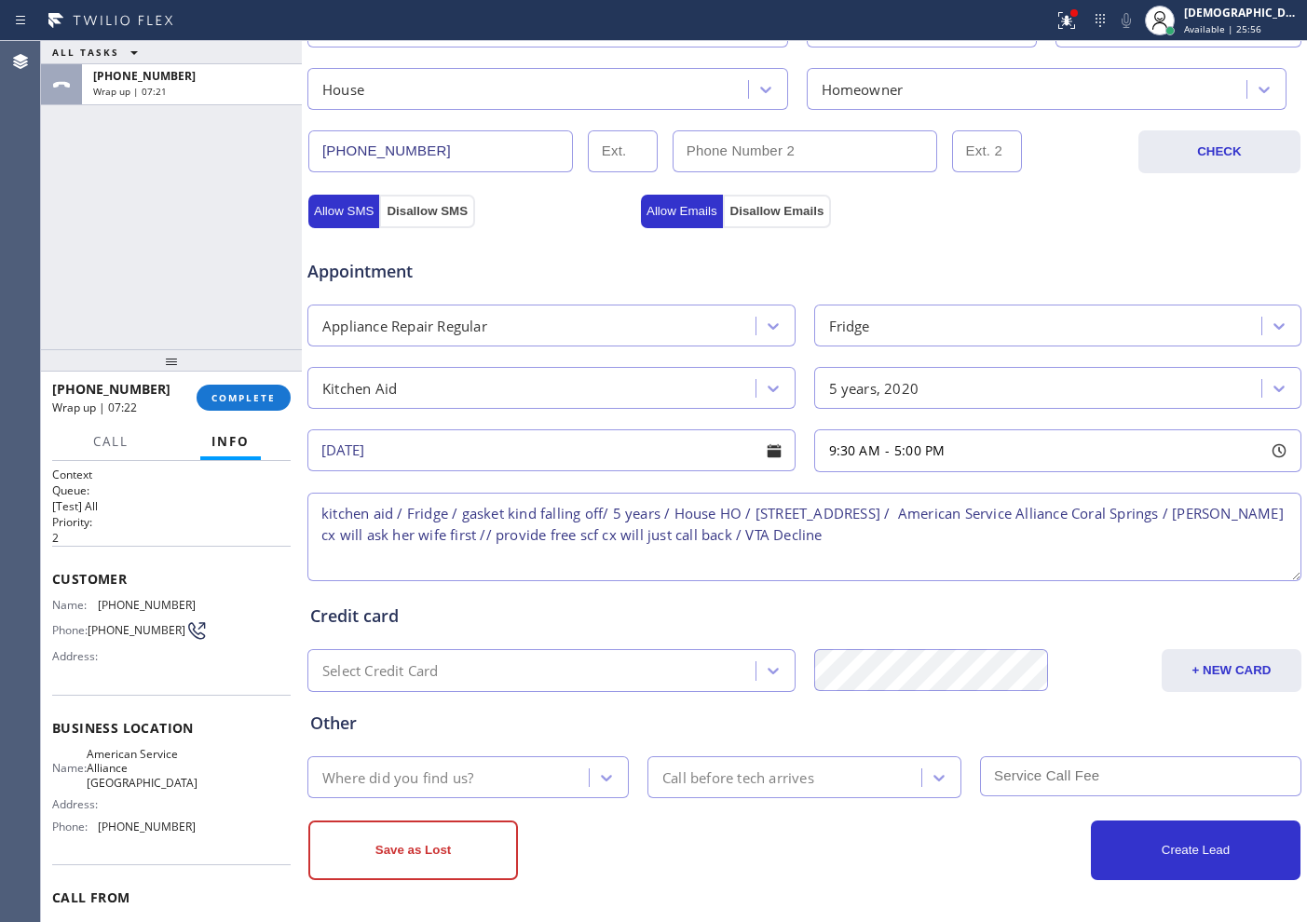
type textarea "kitchen aid / Fridge / gasket kind falling off/ 5 years / House HO / 10333 Ramb…"
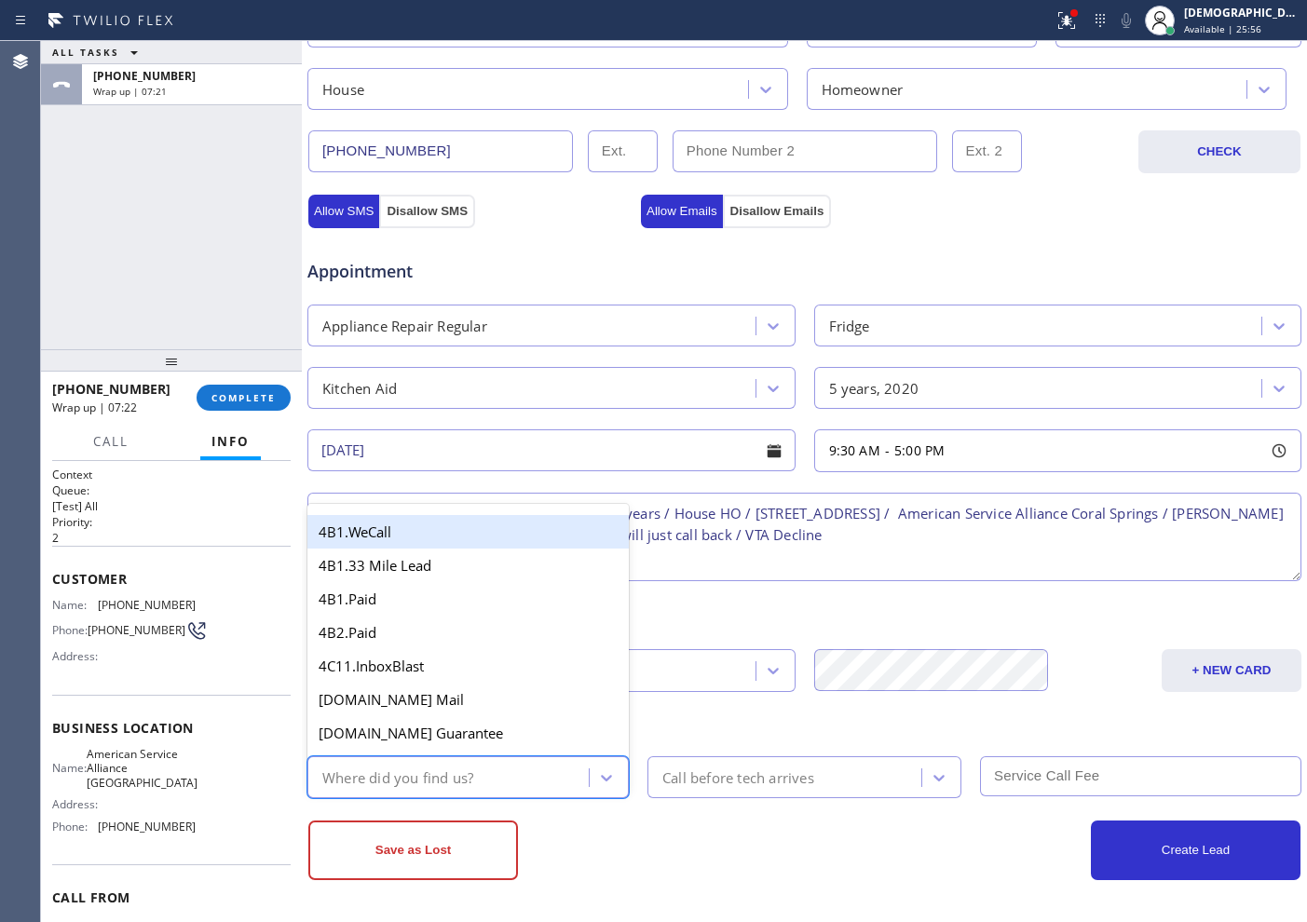
click at [422, 737] on div "Where did you find us?" at bounding box center [397, 777] width 151 height 21
type input "f"
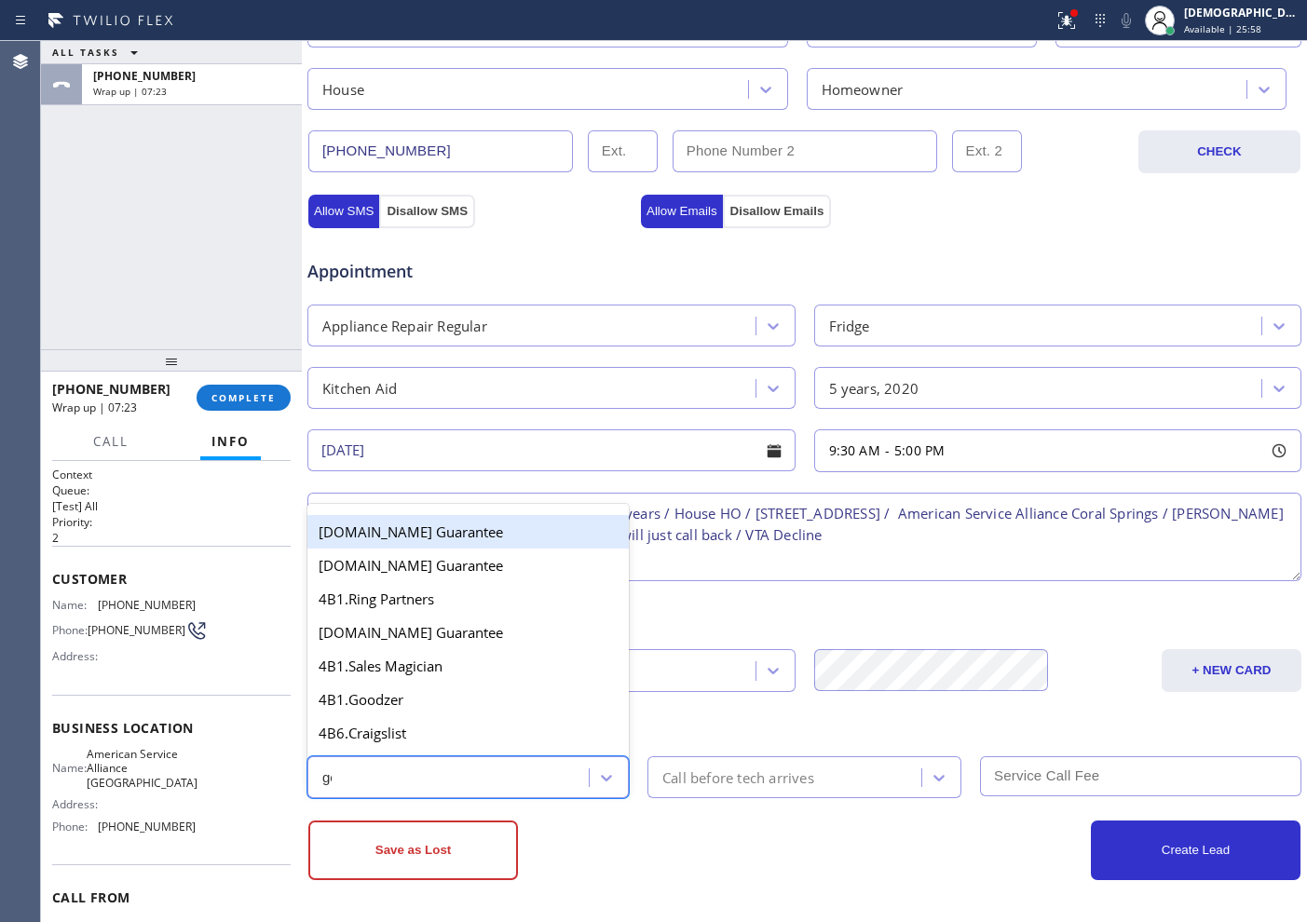
type input "goo"
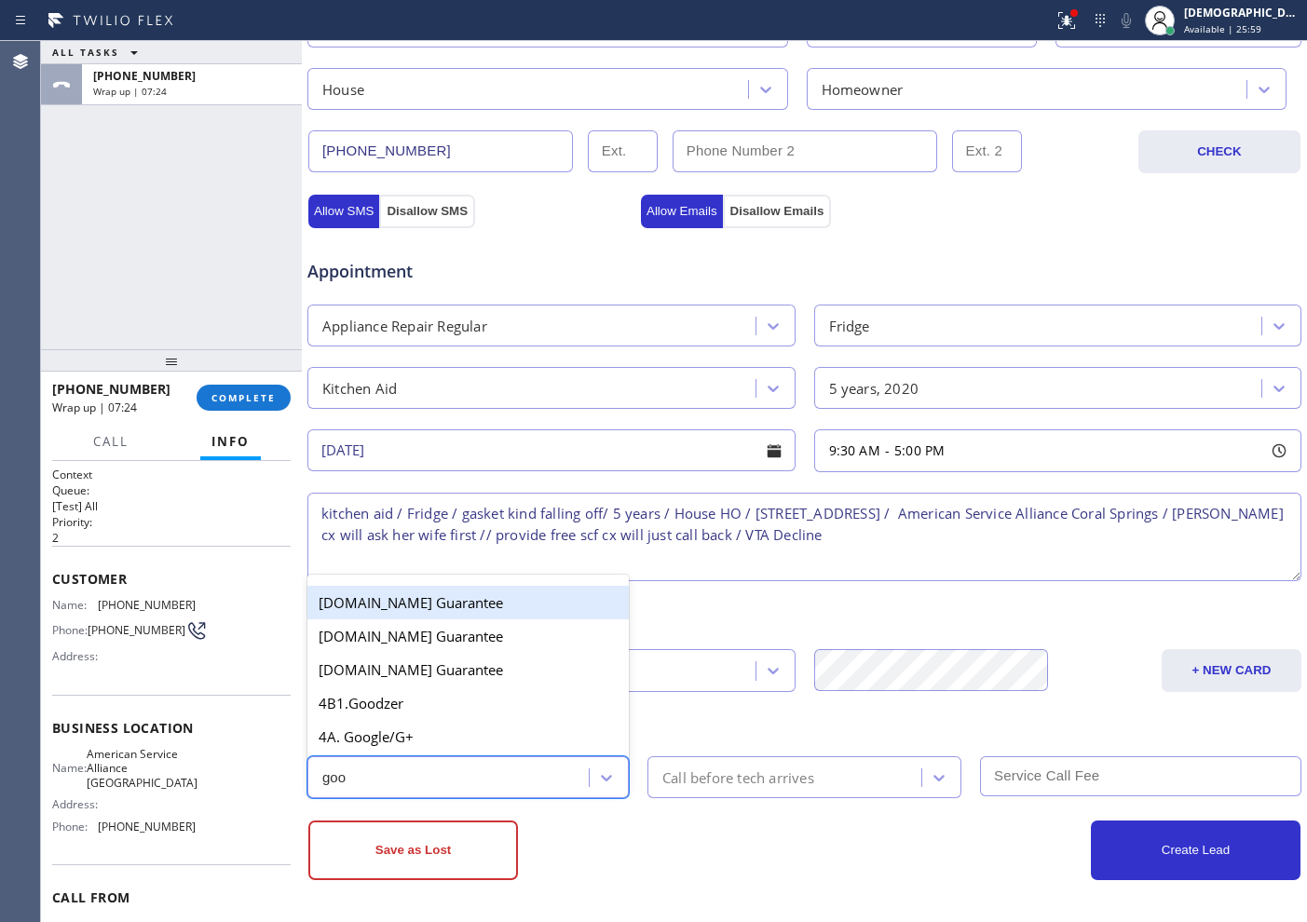
click at [407, 737] on div "4A. Google/G+" at bounding box center [467, 737] width 321 height 34
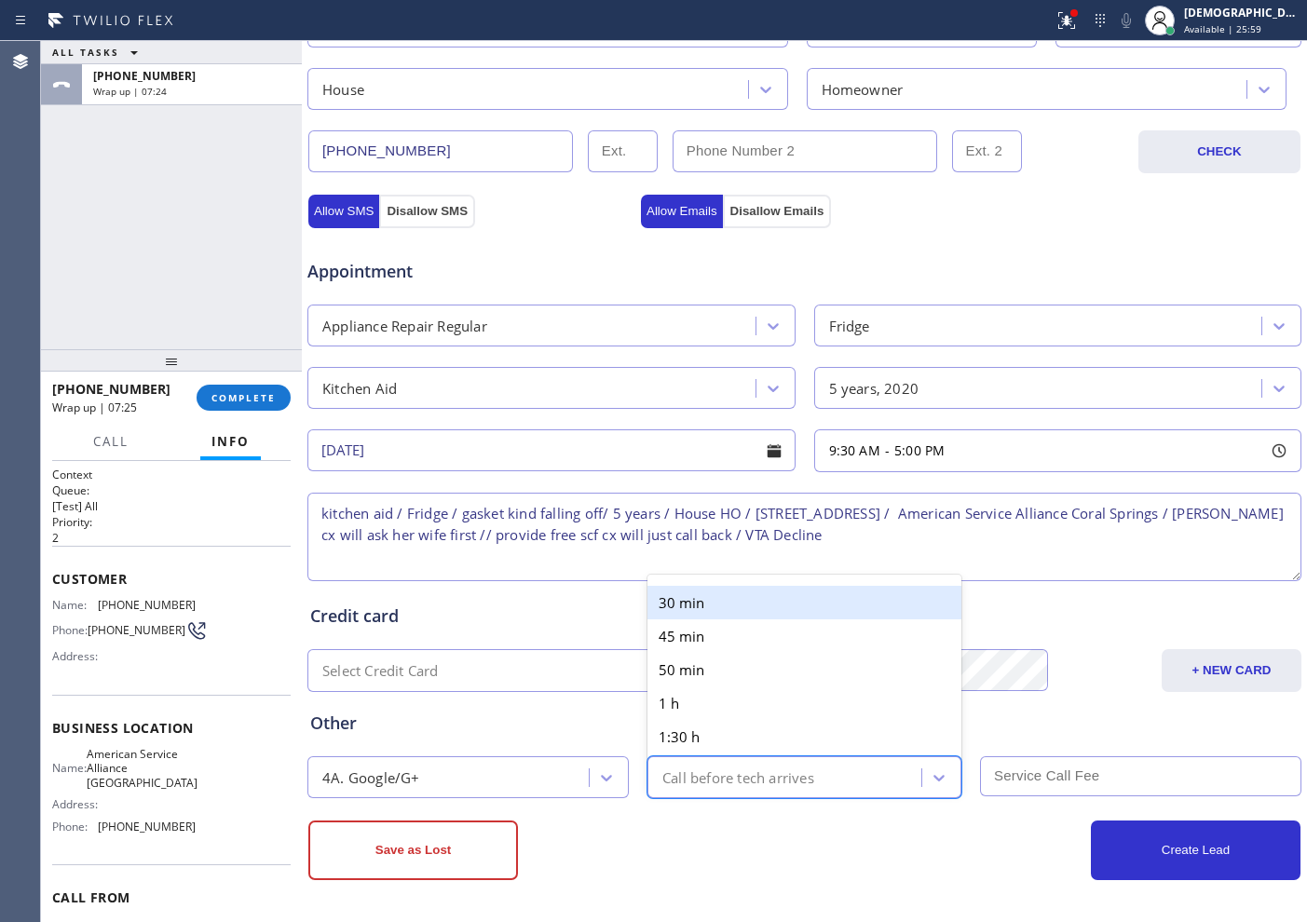
click at [776, 737] on div "Call before tech arrives" at bounding box center [787, 777] width 268 height 33
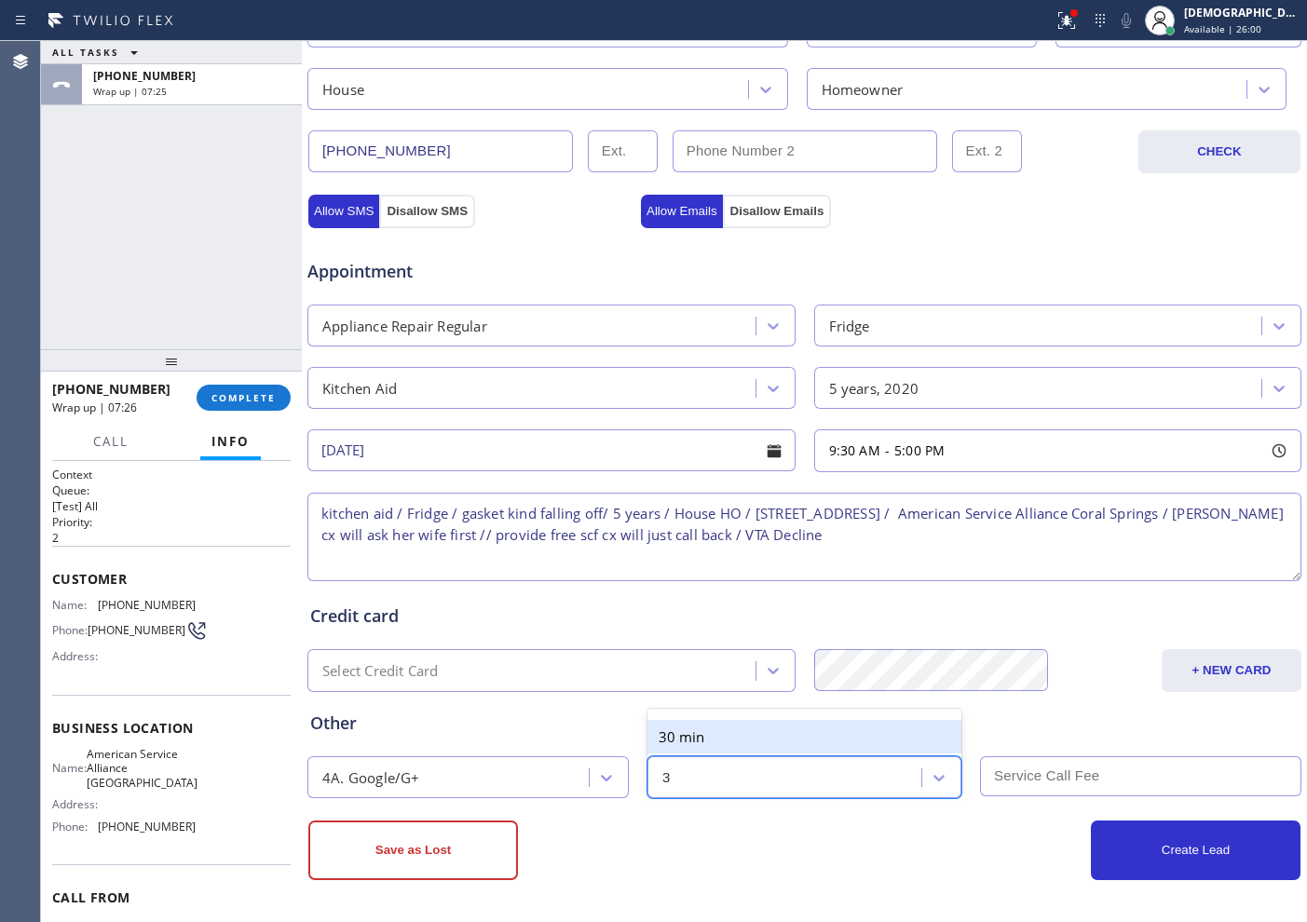
type input "30"
click at [780, 733] on div "30 min" at bounding box center [804, 737] width 314 height 34
click at [527, 521] on textarea "kitchen aid / Fridge / gasket kind falling off/ 5 years / House HO / 10333 Ramb…" at bounding box center [804, 537] width 994 height 88
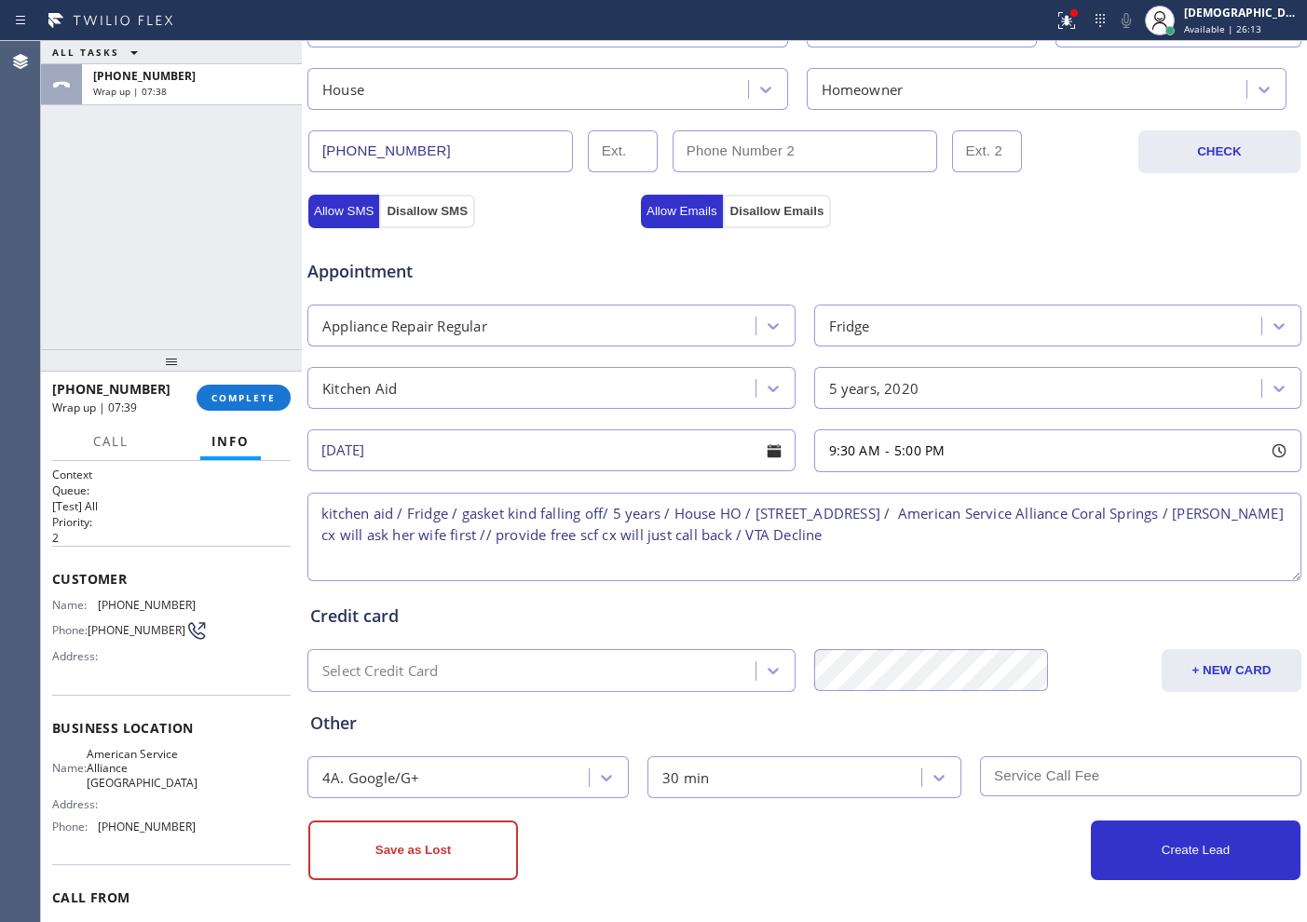
click at [428, 737] on div "Business location American Service Alliance Coral Springs (954) 835-4535 Person…" at bounding box center [804, 262] width 1005 height 1319
click at [435, 737] on button "Save as Lost" at bounding box center [413, 851] width 210 height 60
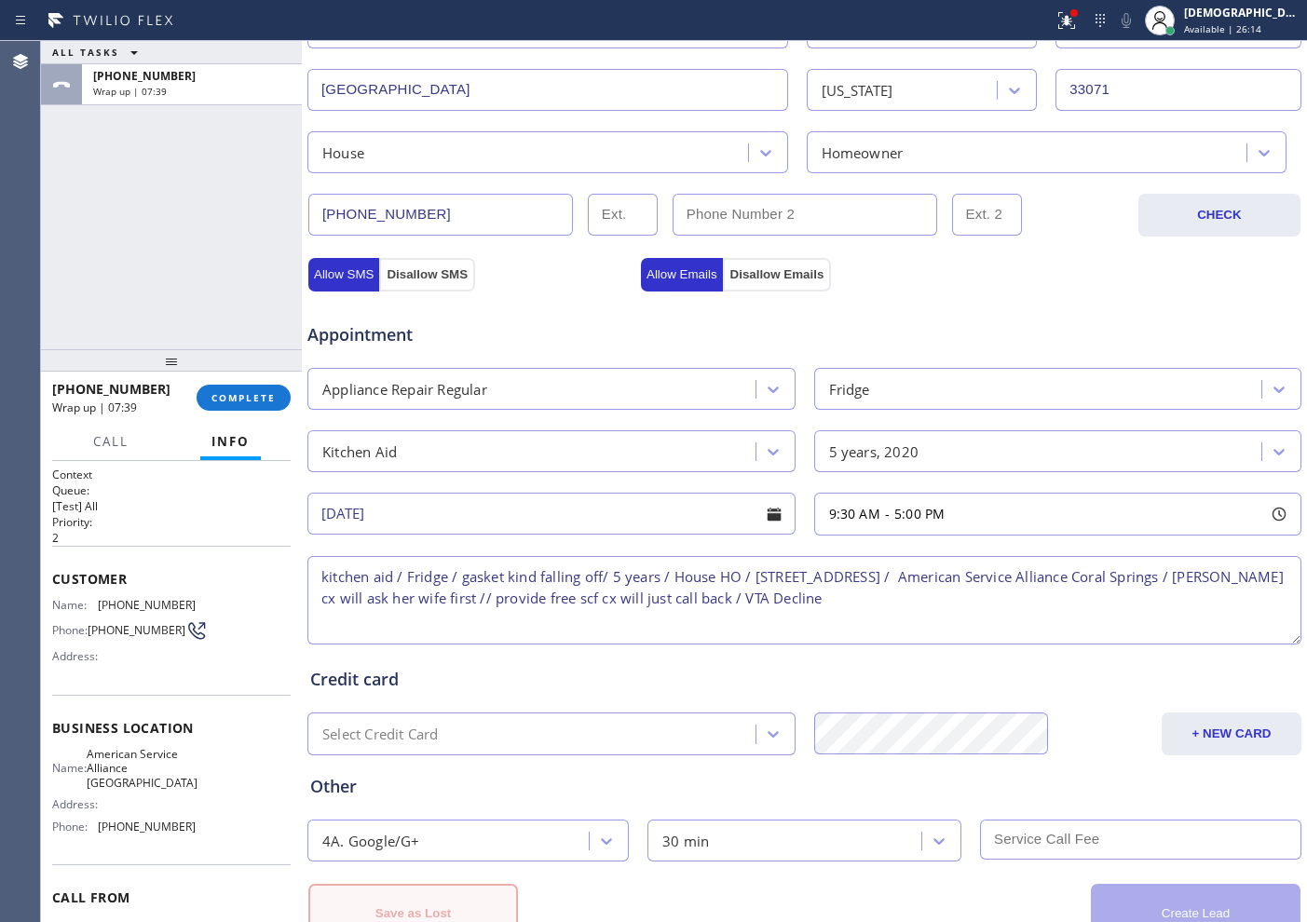
scroll to position [585, 0]
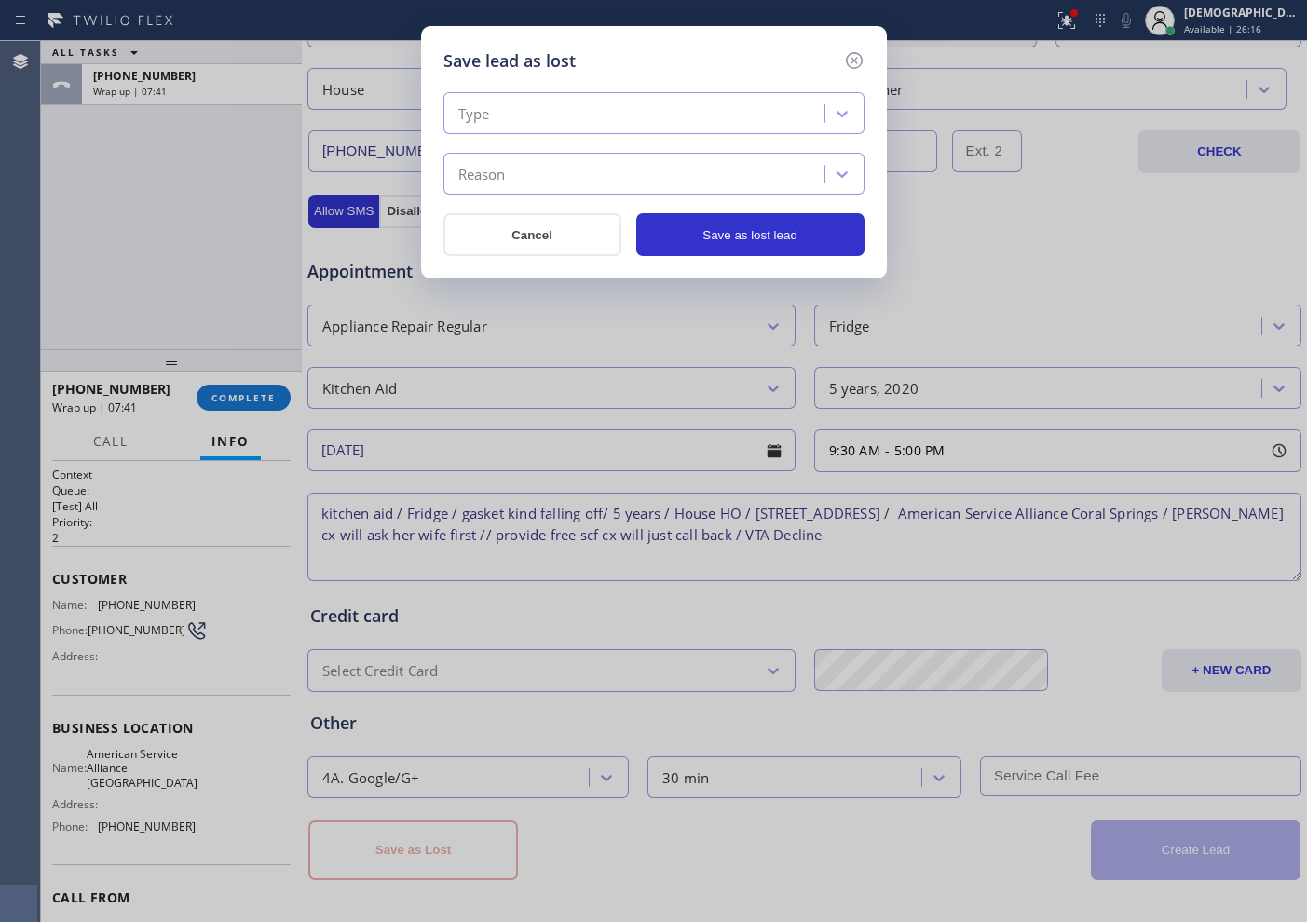
click at [679, 120] on div "Type" at bounding box center [636, 114] width 375 height 33
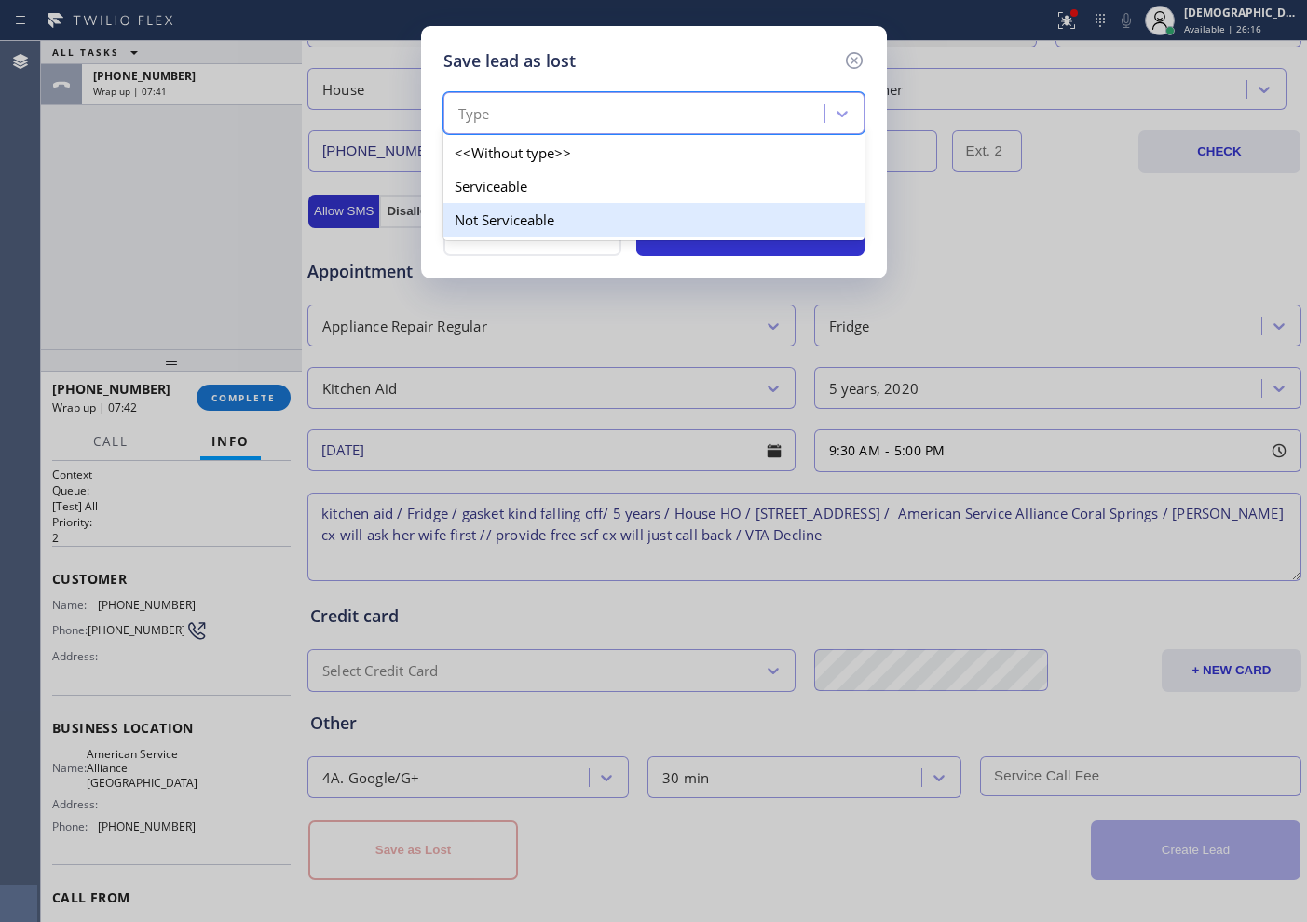
click at [630, 210] on div "Not Serviceable" at bounding box center [653, 220] width 421 height 34
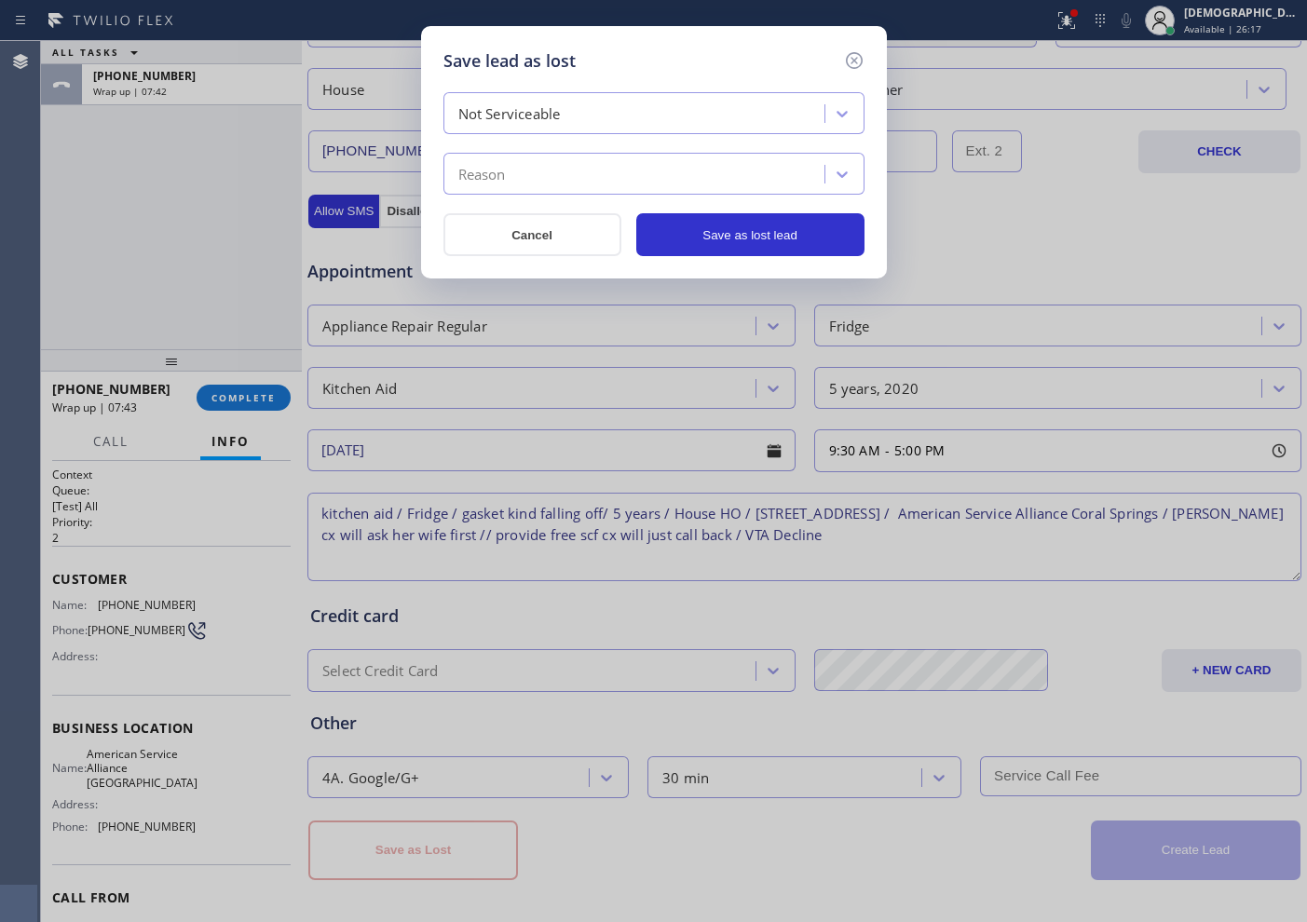
click at [601, 111] on div "Not Serviceable" at bounding box center [636, 114] width 375 height 33
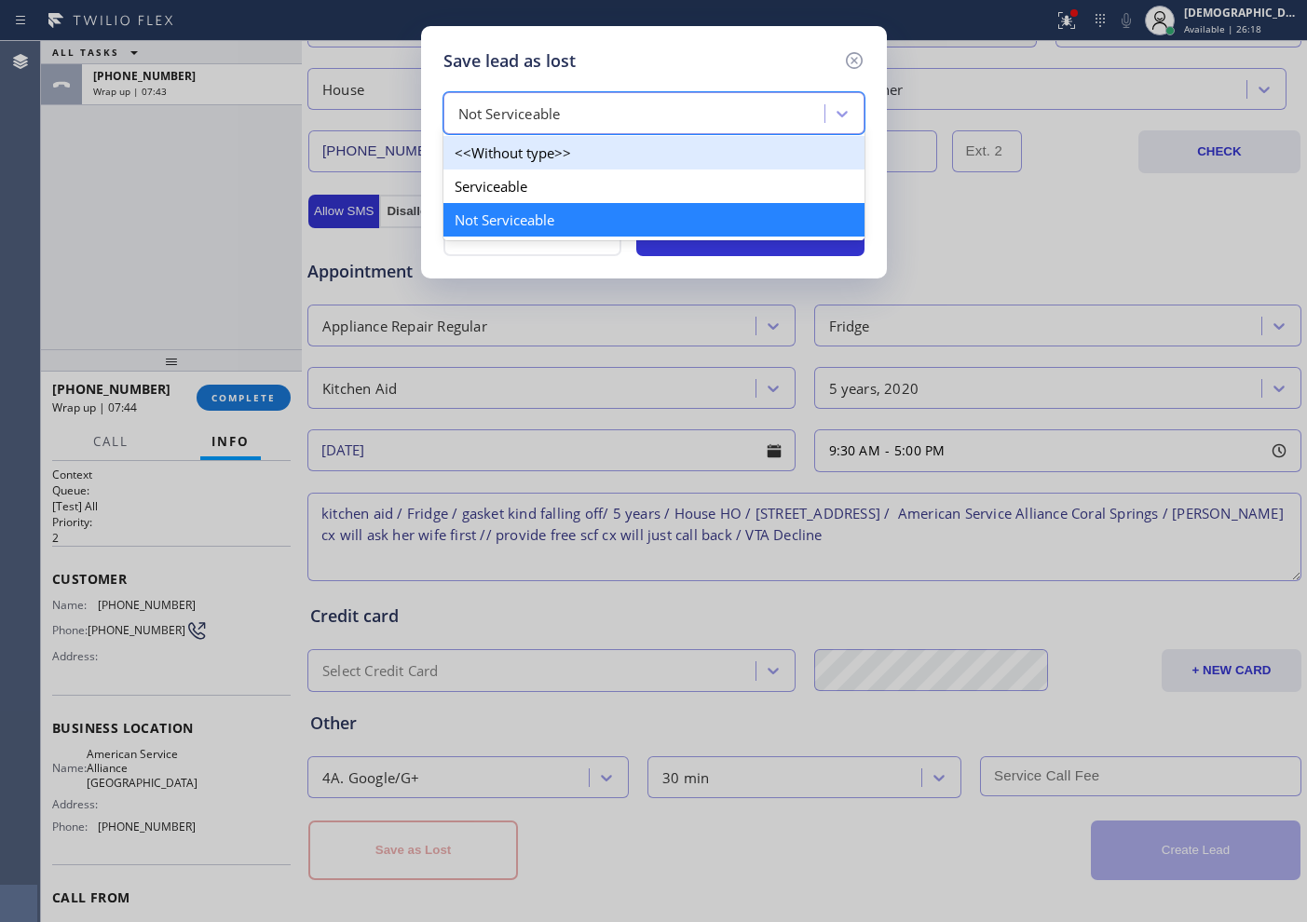
click at [571, 179] on div "Serviceable" at bounding box center [653, 187] width 421 height 34
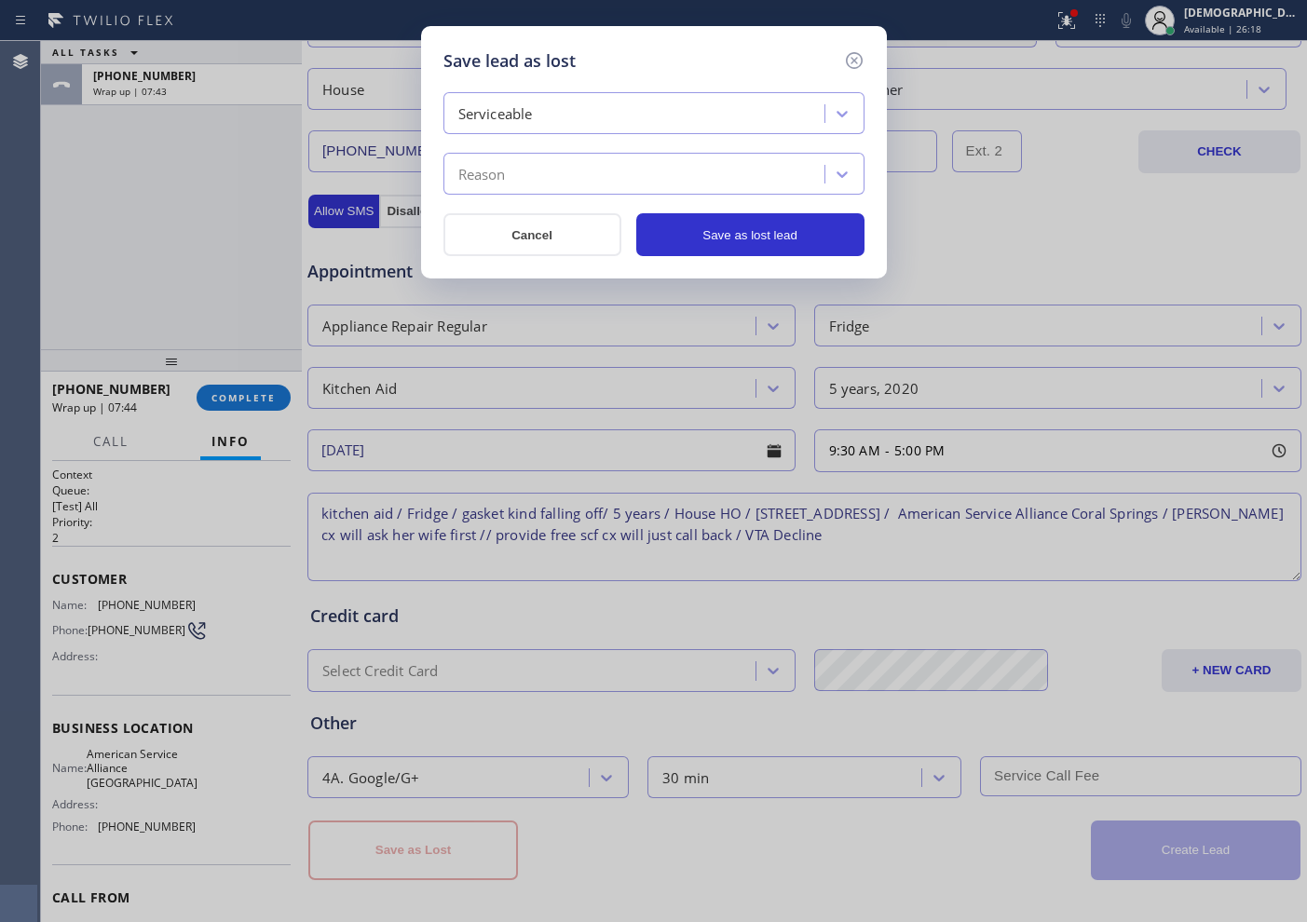
click at [572, 158] on div "Reason" at bounding box center [636, 174] width 375 height 33
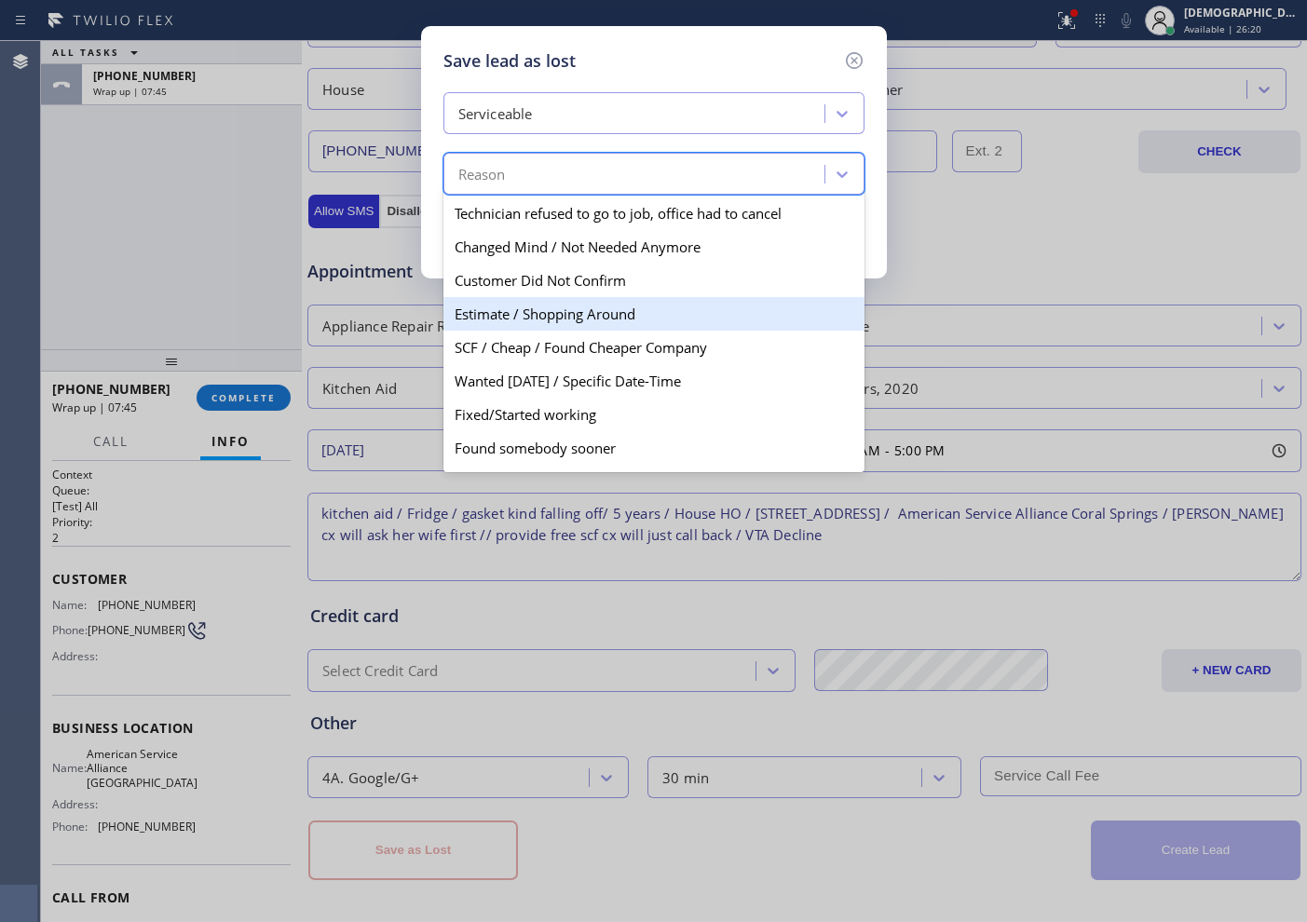
click at [578, 300] on div "Estimate / Shopping Around" at bounding box center [653, 314] width 421 height 34
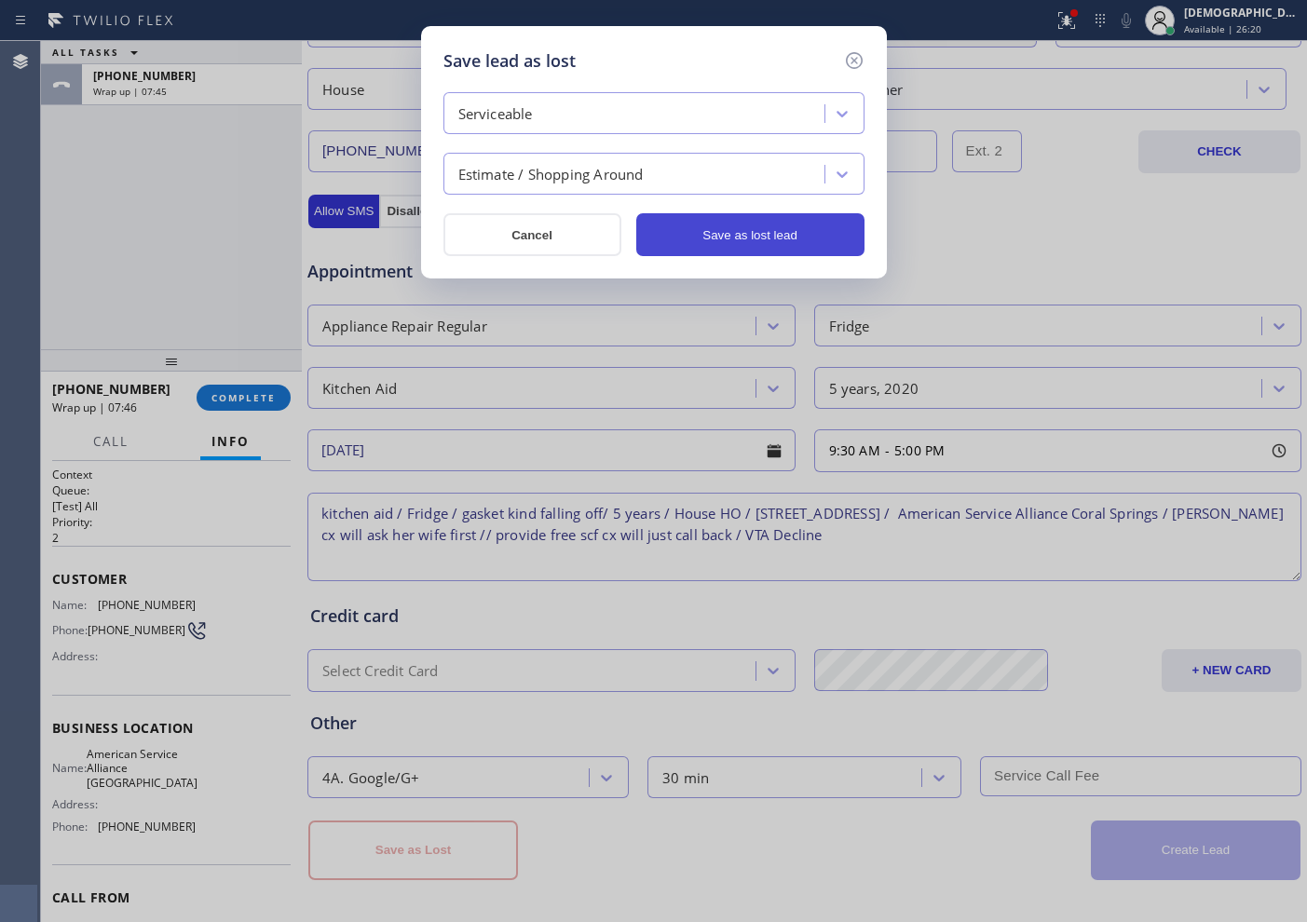
click at [673, 236] on button "Save as lost lead" at bounding box center [750, 234] width 228 height 43
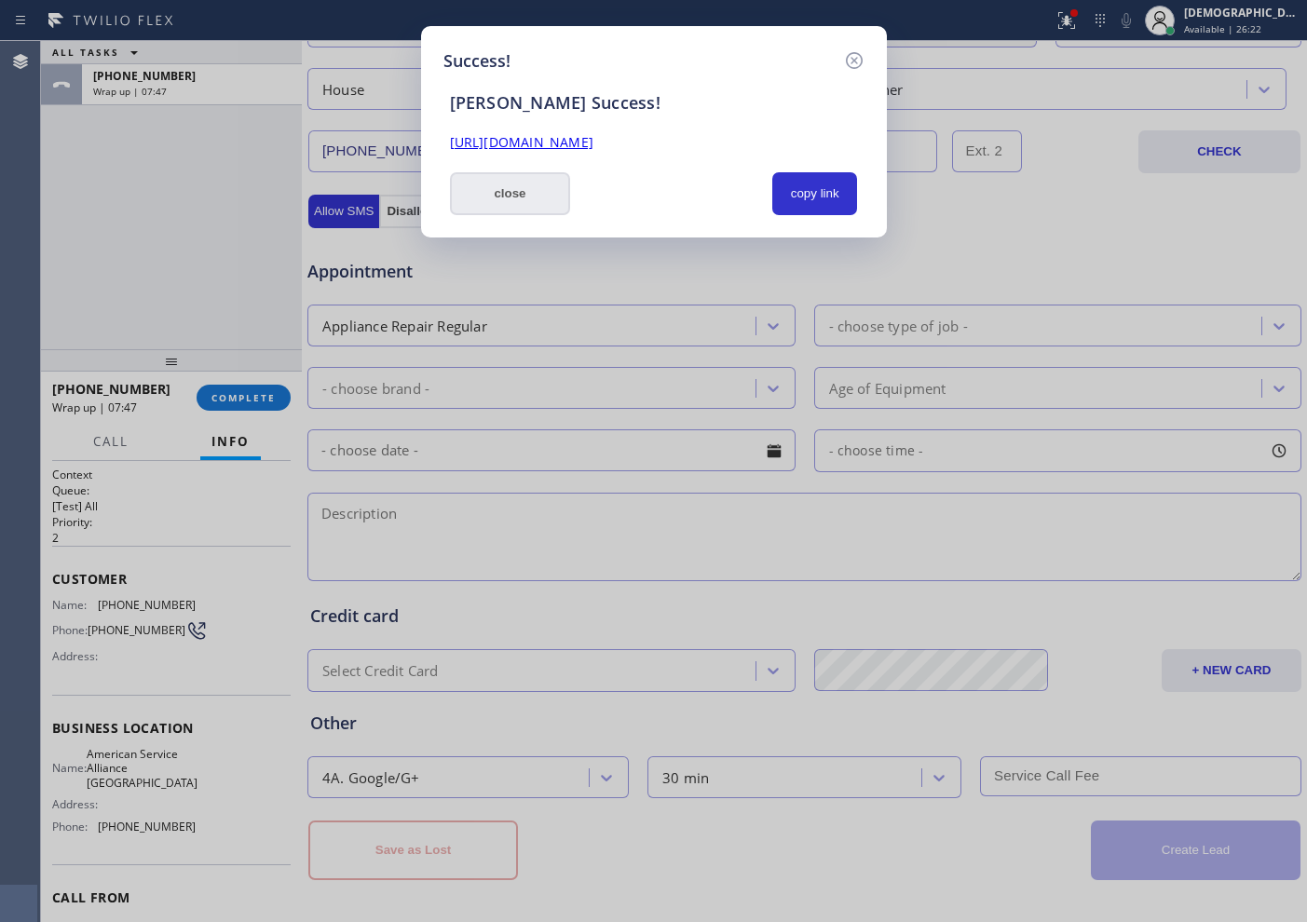
click at [538, 182] on button "close" at bounding box center [510, 193] width 121 height 43
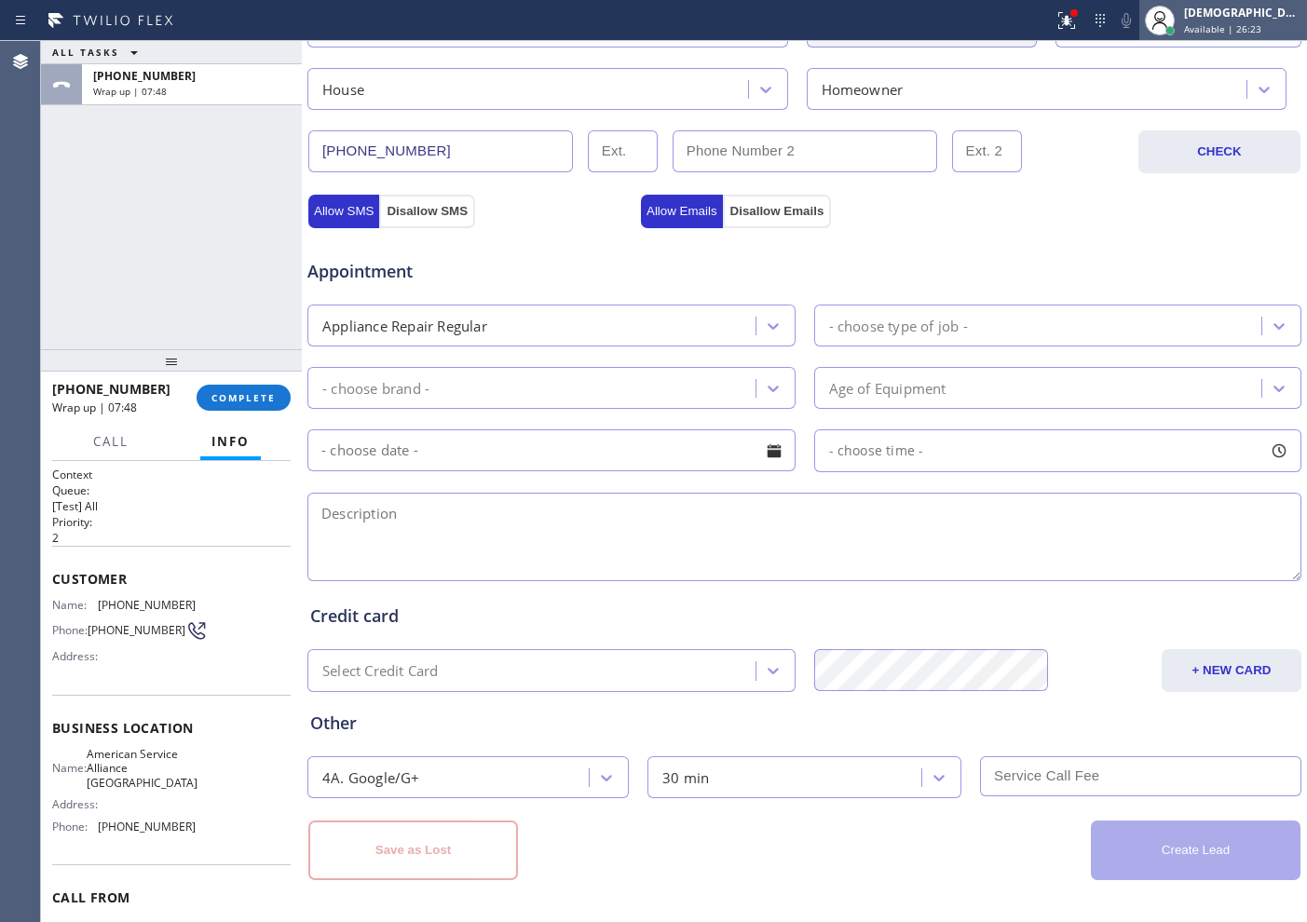
click at [1044, 23] on div "Christian Cinco Available | 26:23" at bounding box center [1243, 20] width 127 height 33
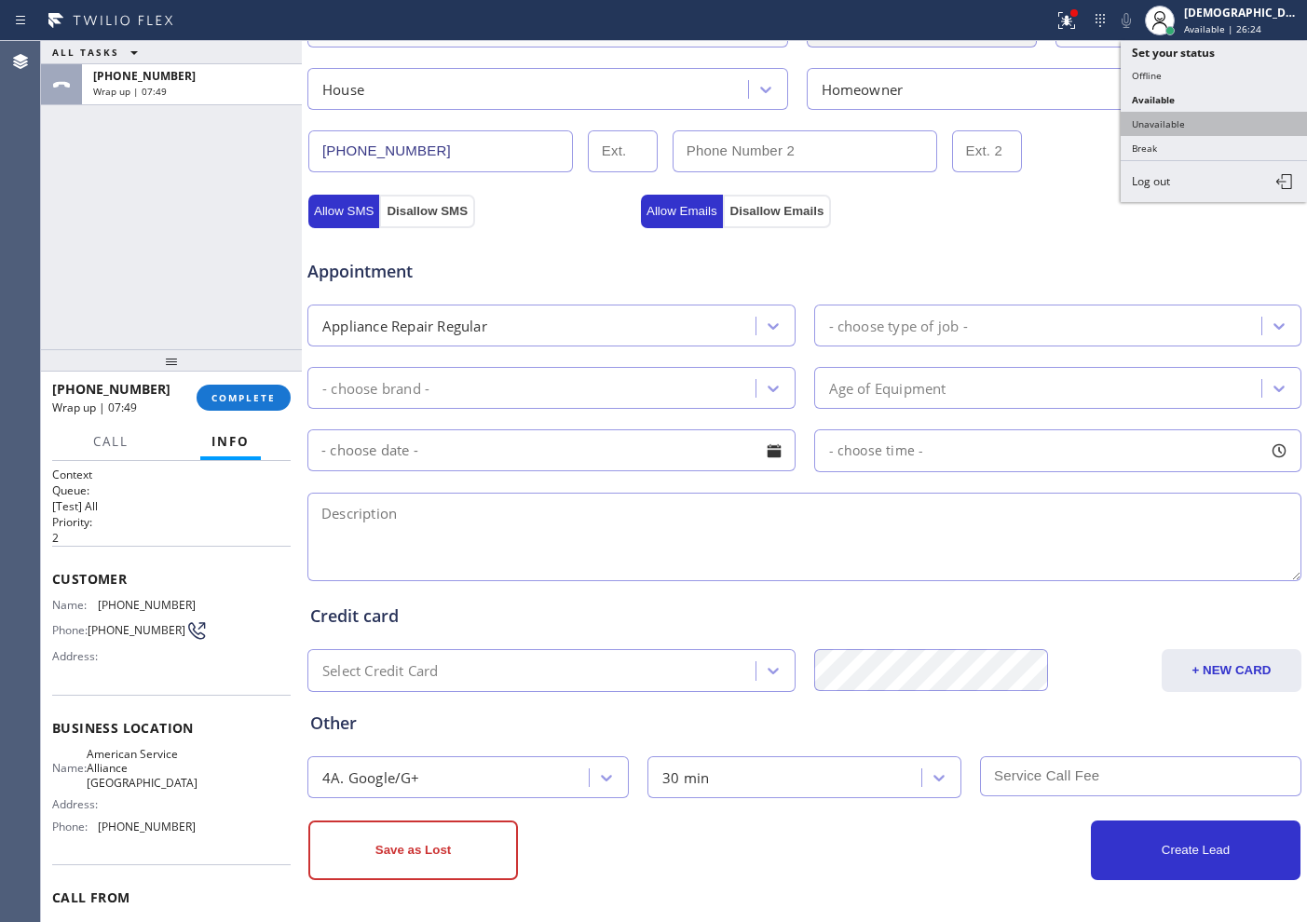
click at [1044, 118] on button "Unavailable" at bounding box center [1214, 124] width 186 height 24
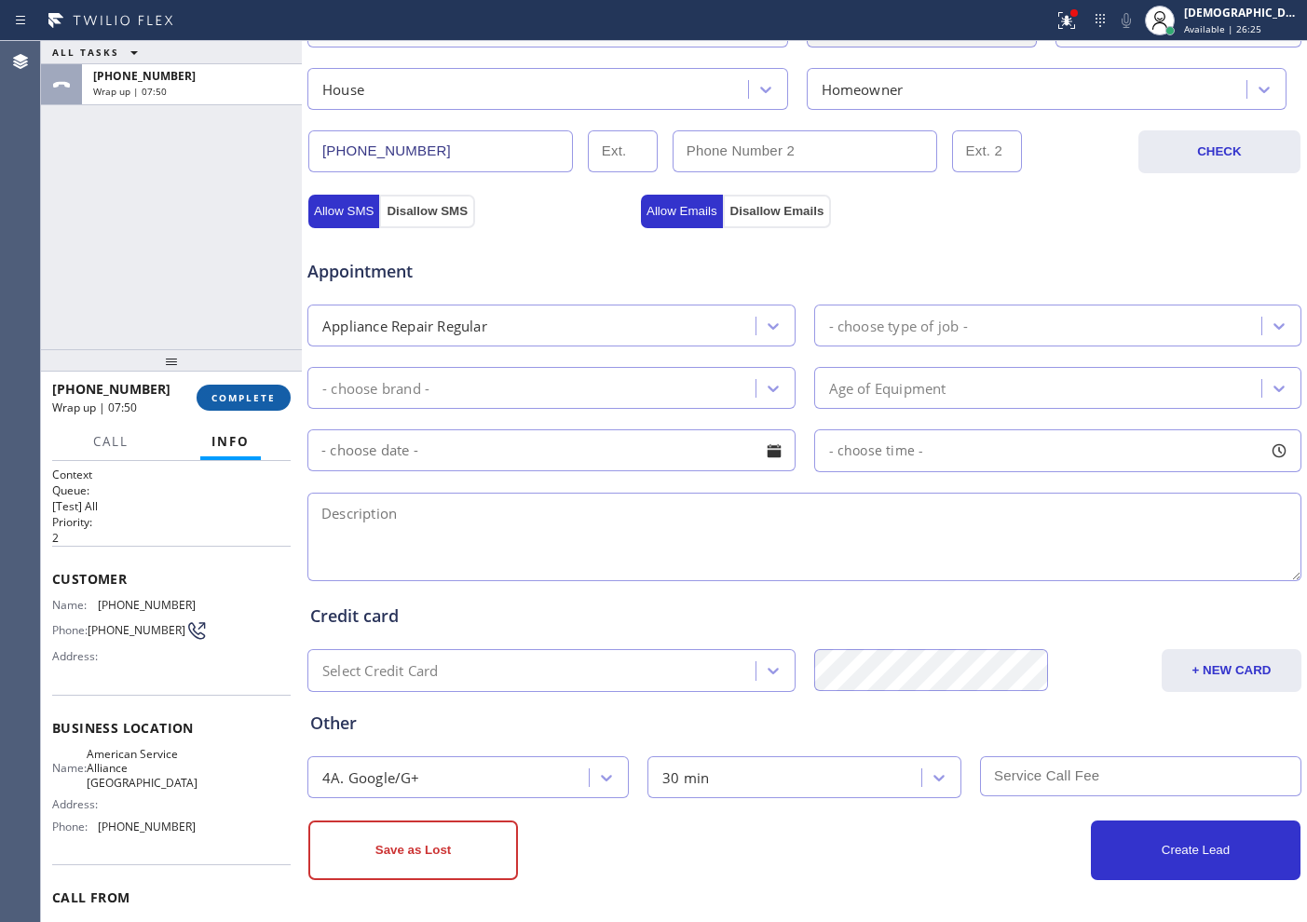
click at [278, 388] on button "COMPLETE" at bounding box center [244, 398] width 94 height 26
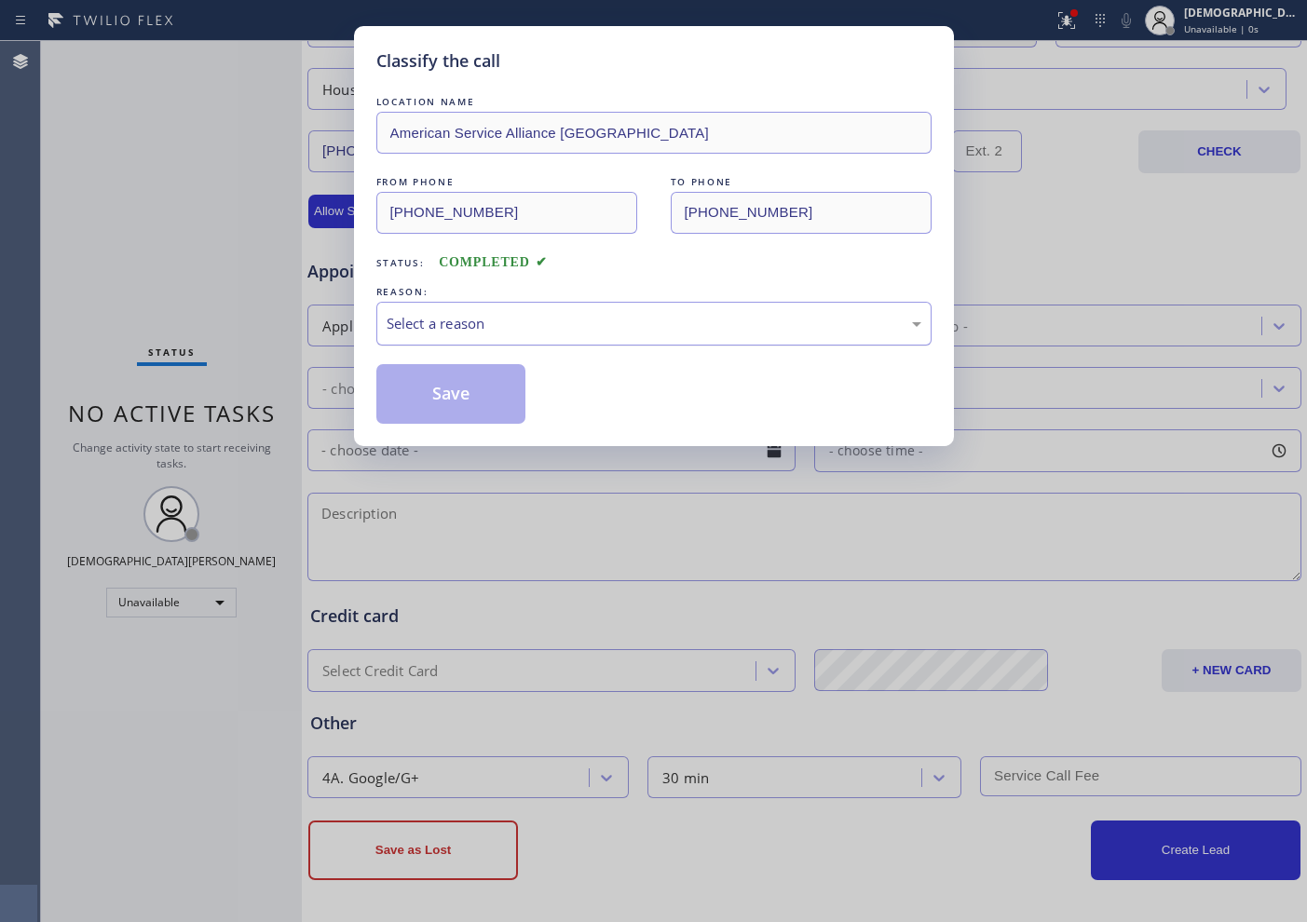
click at [467, 316] on div "Select a reason" at bounding box center [654, 323] width 535 height 21
click at [445, 399] on button "Save" at bounding box center [451, 394] width 150 height 60
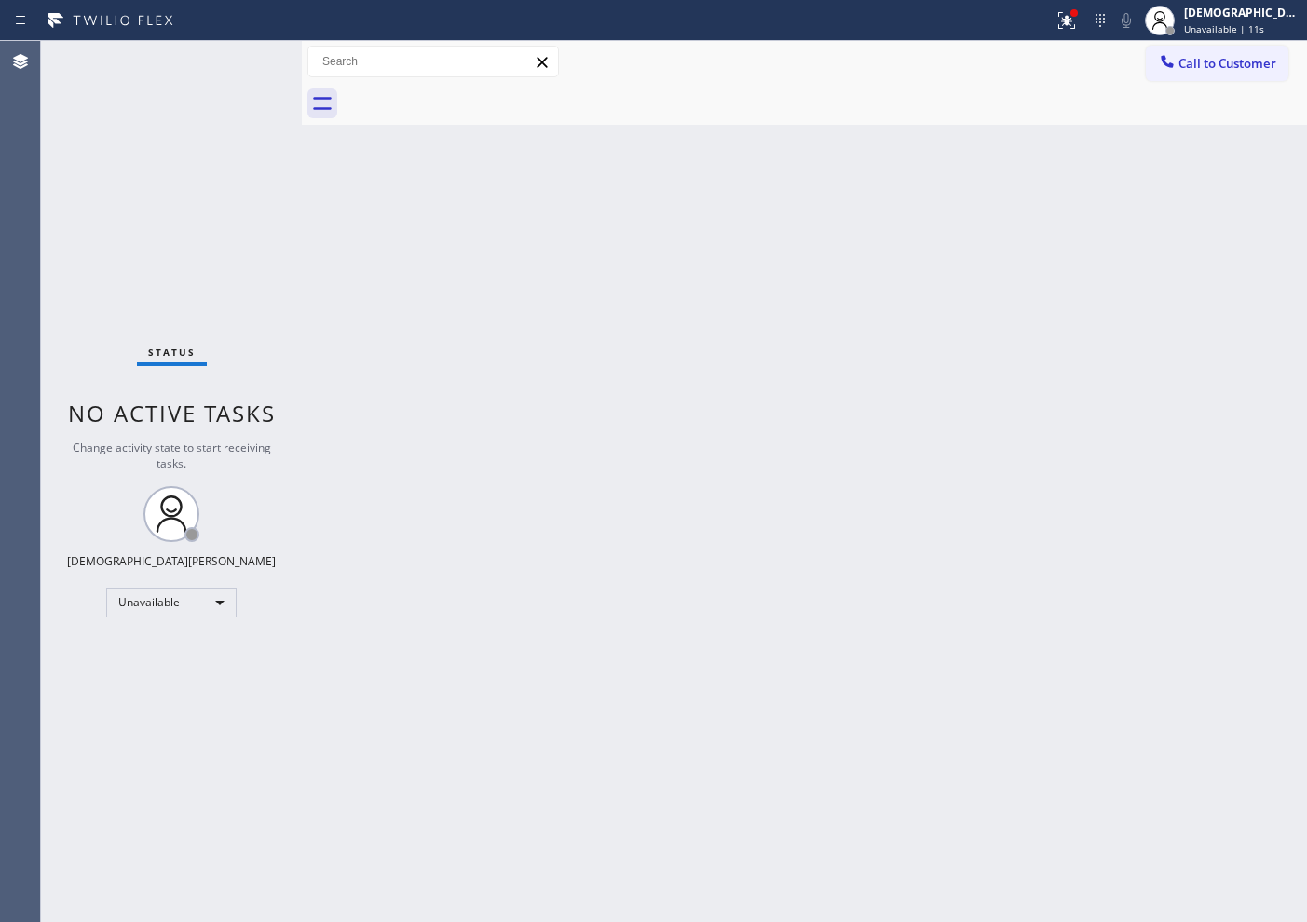
click at [120, 203] on div "Status No active tasks Change activity state to start receiving tasks. [PERSON_…" at bounding box center [171, 481] width 261 height 881
click at [141, 604] on div "Unavailable" at bounding box center [171, 603] width 130 height 30
drag, startPoint x: 153, startPoint y: 645, endPoint x: 868, endPoint y: 844, distance: 742.7
click at [154, 645] on li "Available" at bounding box center [170, 652] width 127 height 22
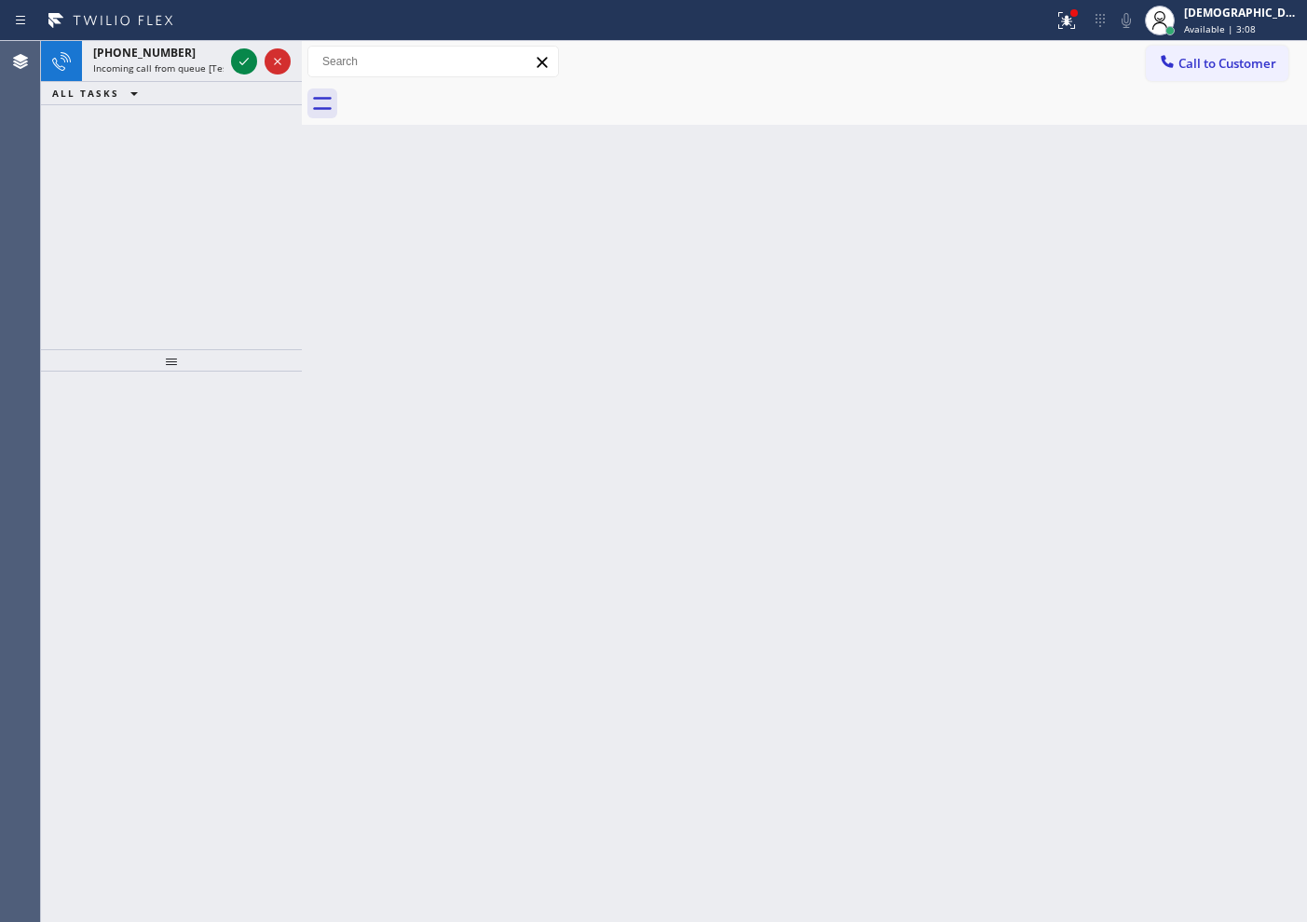
drag, startPoint x: 113, startPoint y: 209, endPoint x: 97, endPoint y: 209, distance: 15.8
click at [97, 209] on div "+16892021351 Incoming call from queue [Test] All ALL TASKS ALL TASKS ACTIVE TAS…" at bounding box center [171, 195] width 261 height 308
click at [243, 64] on icon at bounding box center [244, 61] width 22 height 22
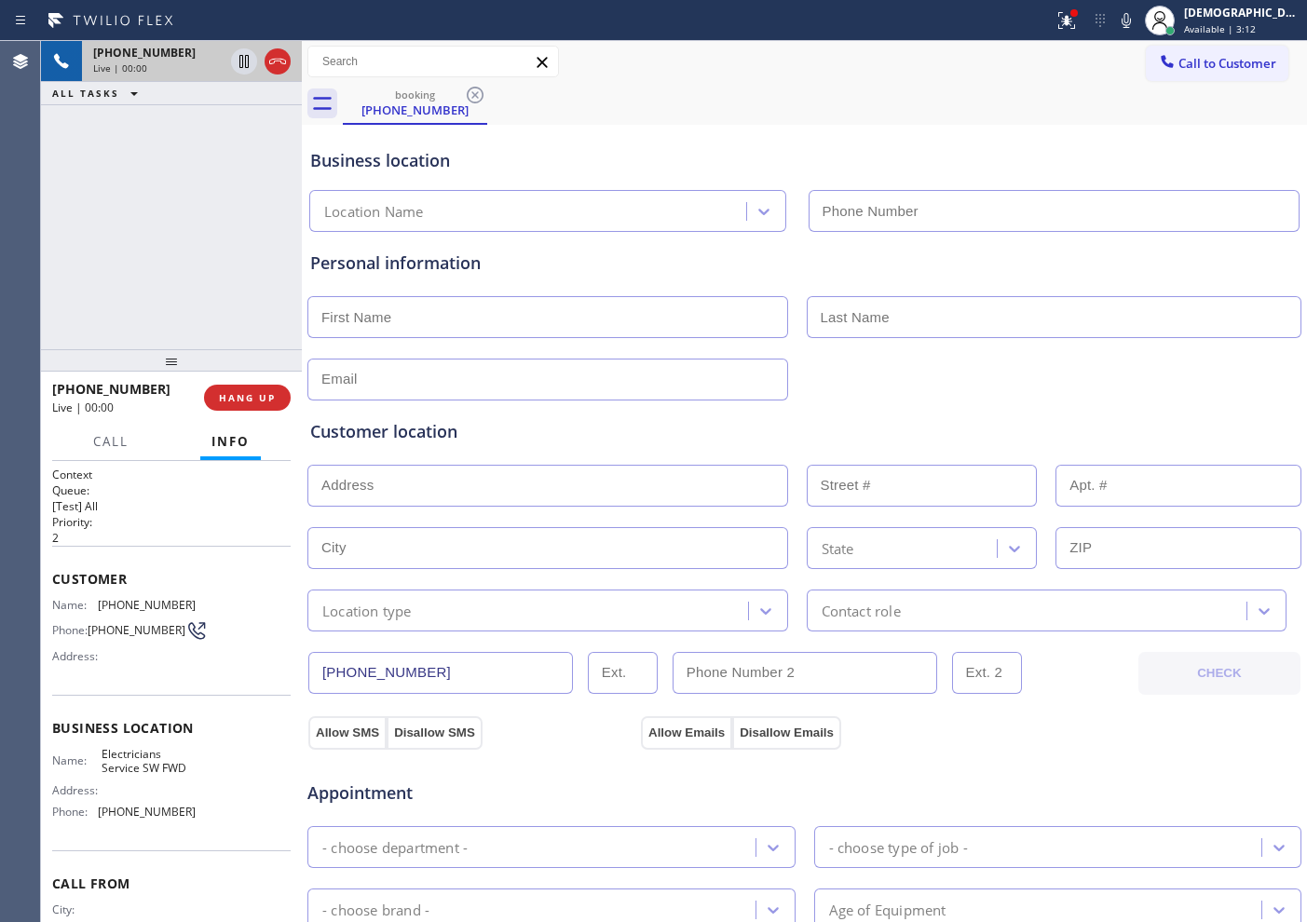
type input "[PHONE_NUMBER]"
click at [284, 65] on icon at bounding box center [277, 61] width 22 height 22
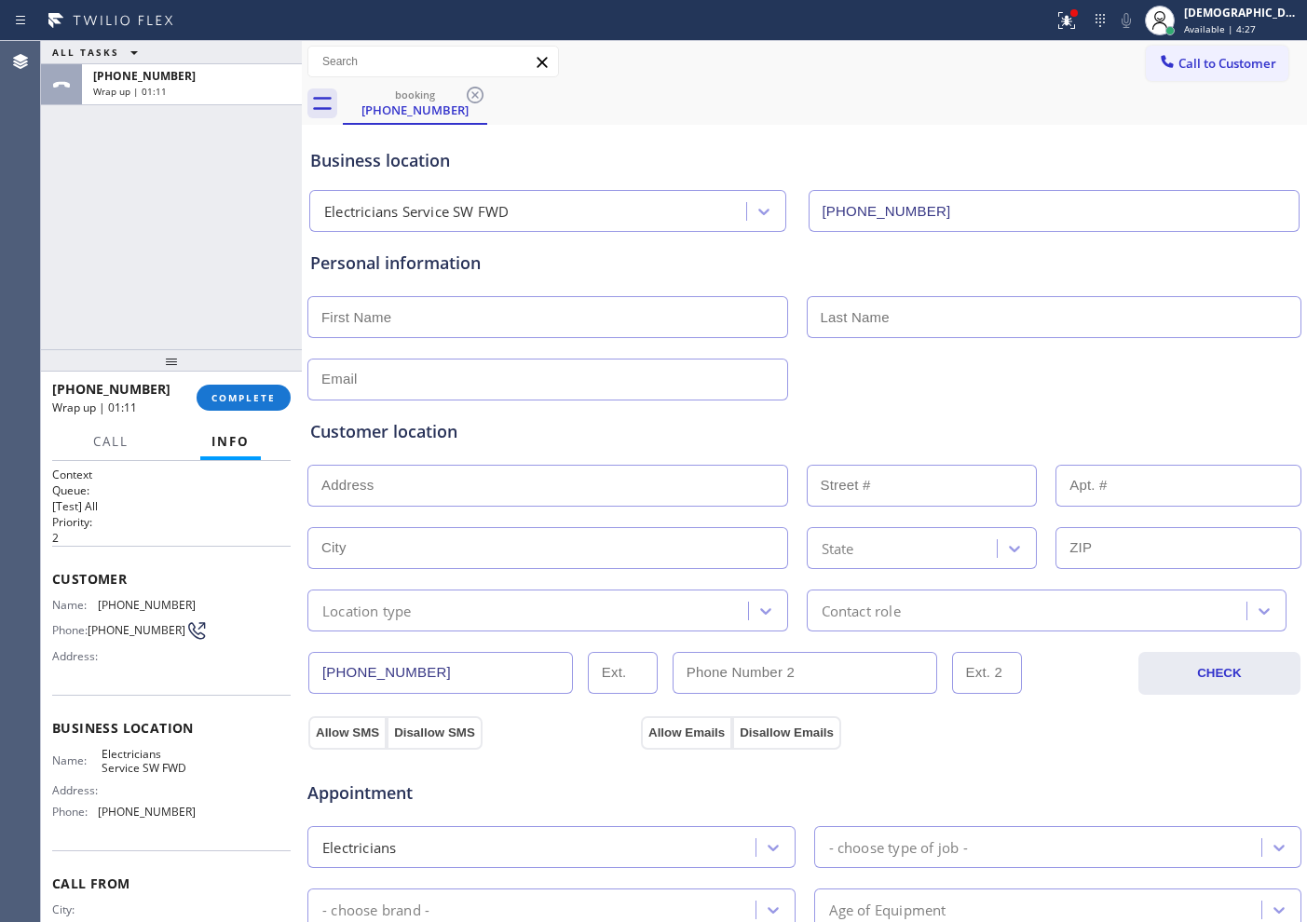
click at [125, 259] on div "ALL TASKS ALL TASKS ACTIVE TASKS TASKS IN WRAP UP +16892021351 Wrap up | 01:11" at bounding box center [171, 195] width 261 height 308
click at [265, 395] on span "COMPLETE" at bounding box center [243, 397] width 64 height 13
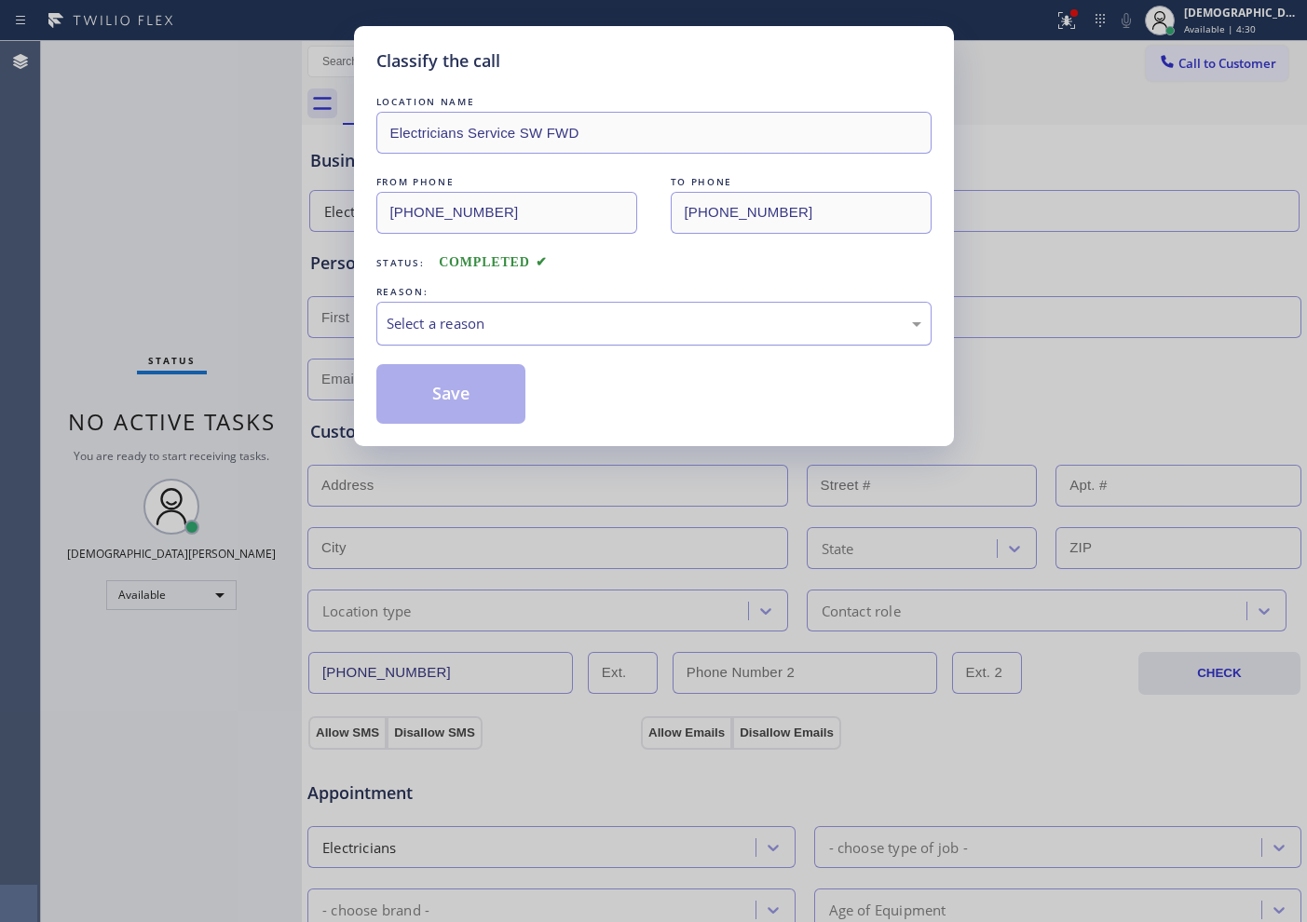
click at [474, 323] on div "Select a reason" at bounding box center [654, 323] width 535 height 21
click at [454, 383] on button "Save" at bounding box center [451, 394] width 150 height 60
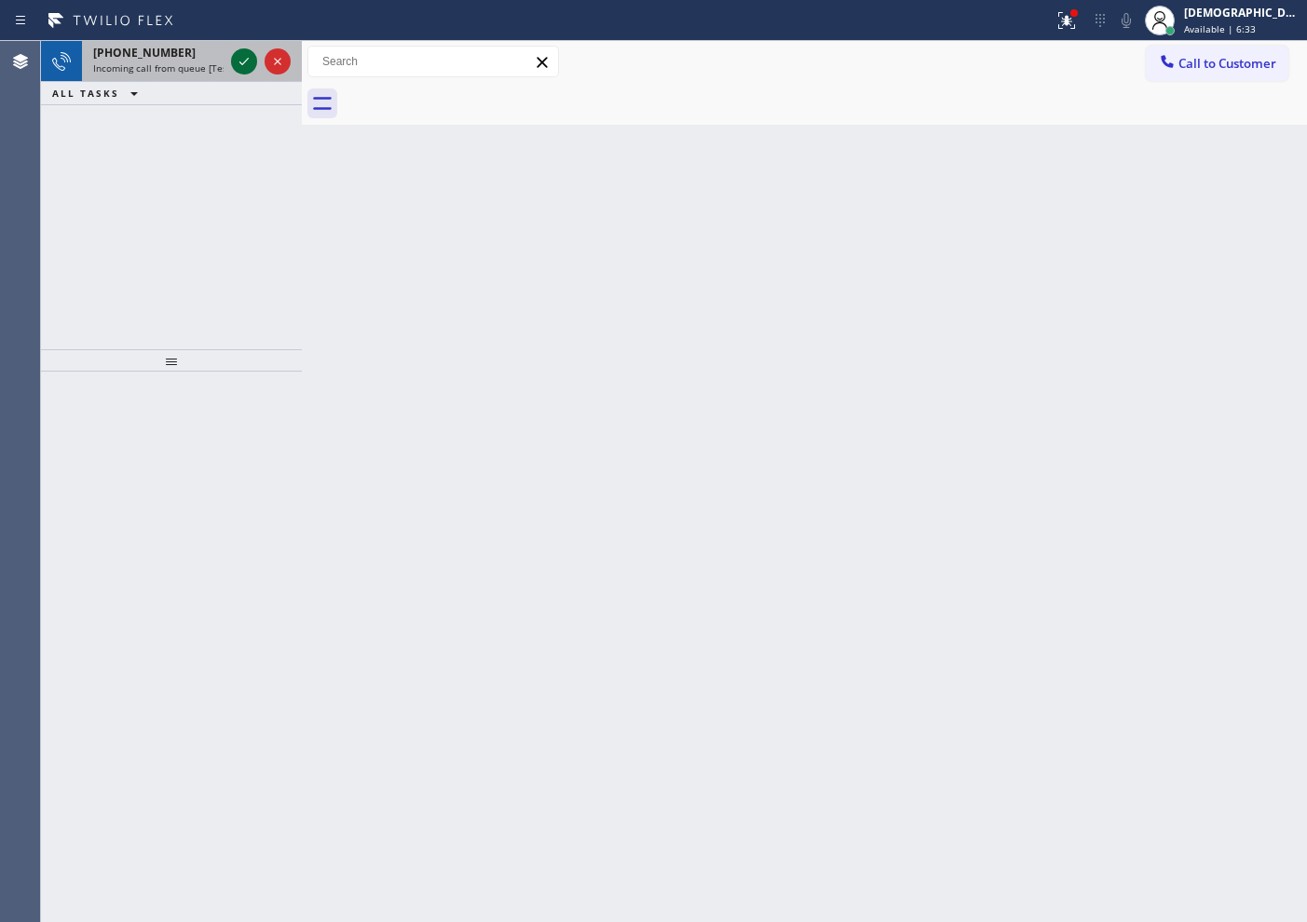
click at [243, 72] on icon at bounding box center [244, 61] width 22 height 22
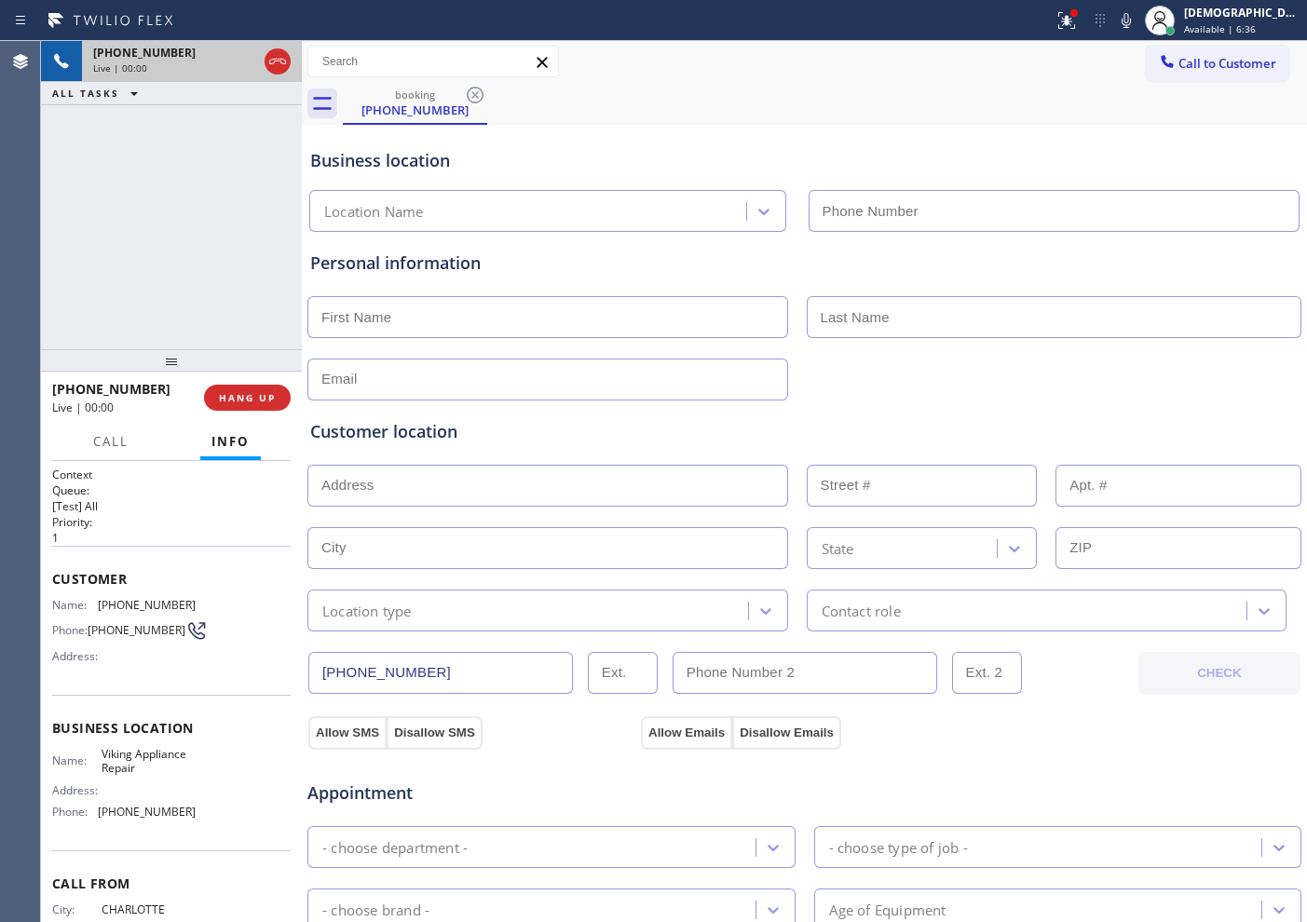
type input "[PHONE_NUMBER]"
click at [247, 57] on icon at bounding box center [244, 61] width 22 height 22
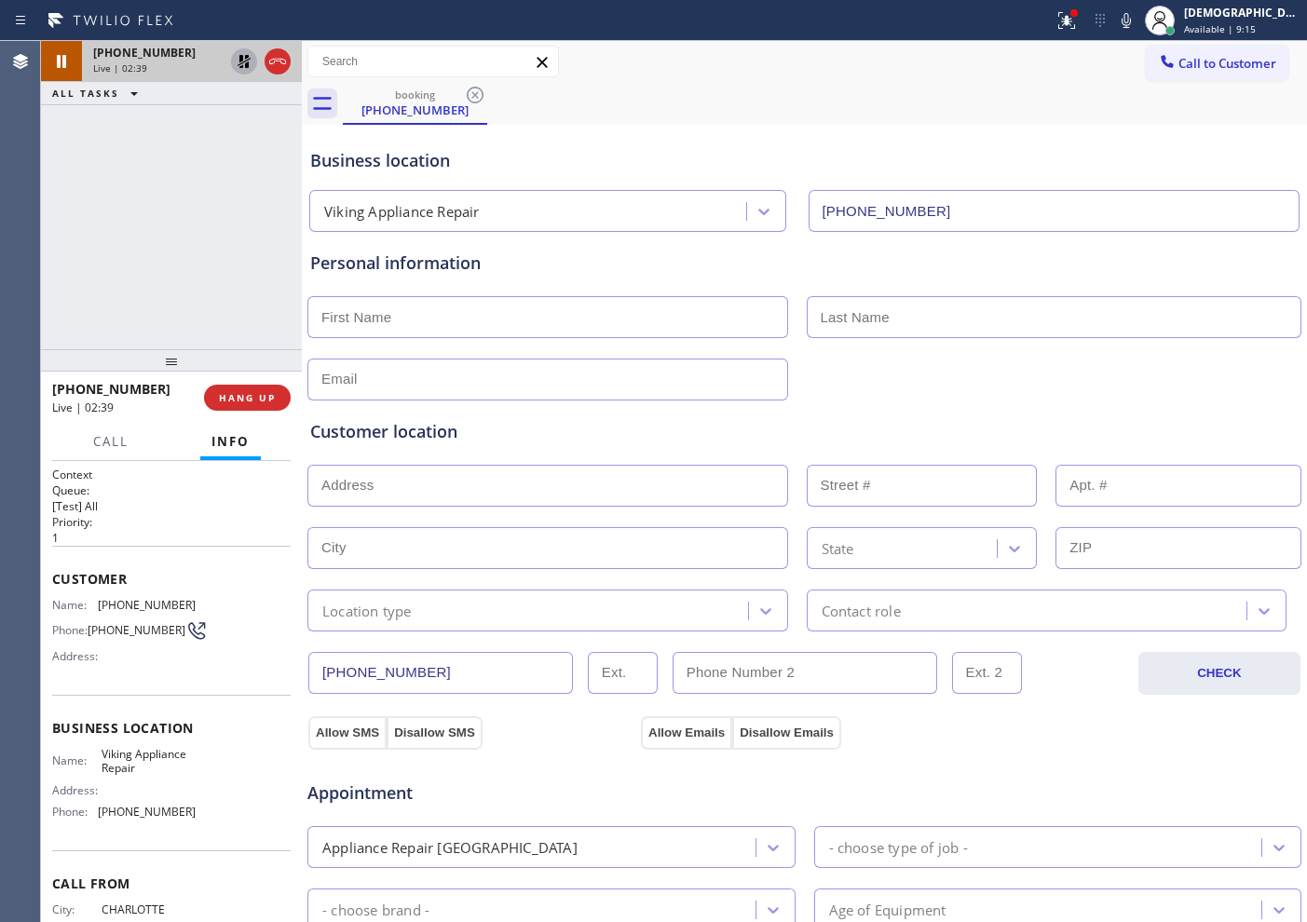
click at [244, 64] on icon at bounding box center [244, 61] width 22 height 22
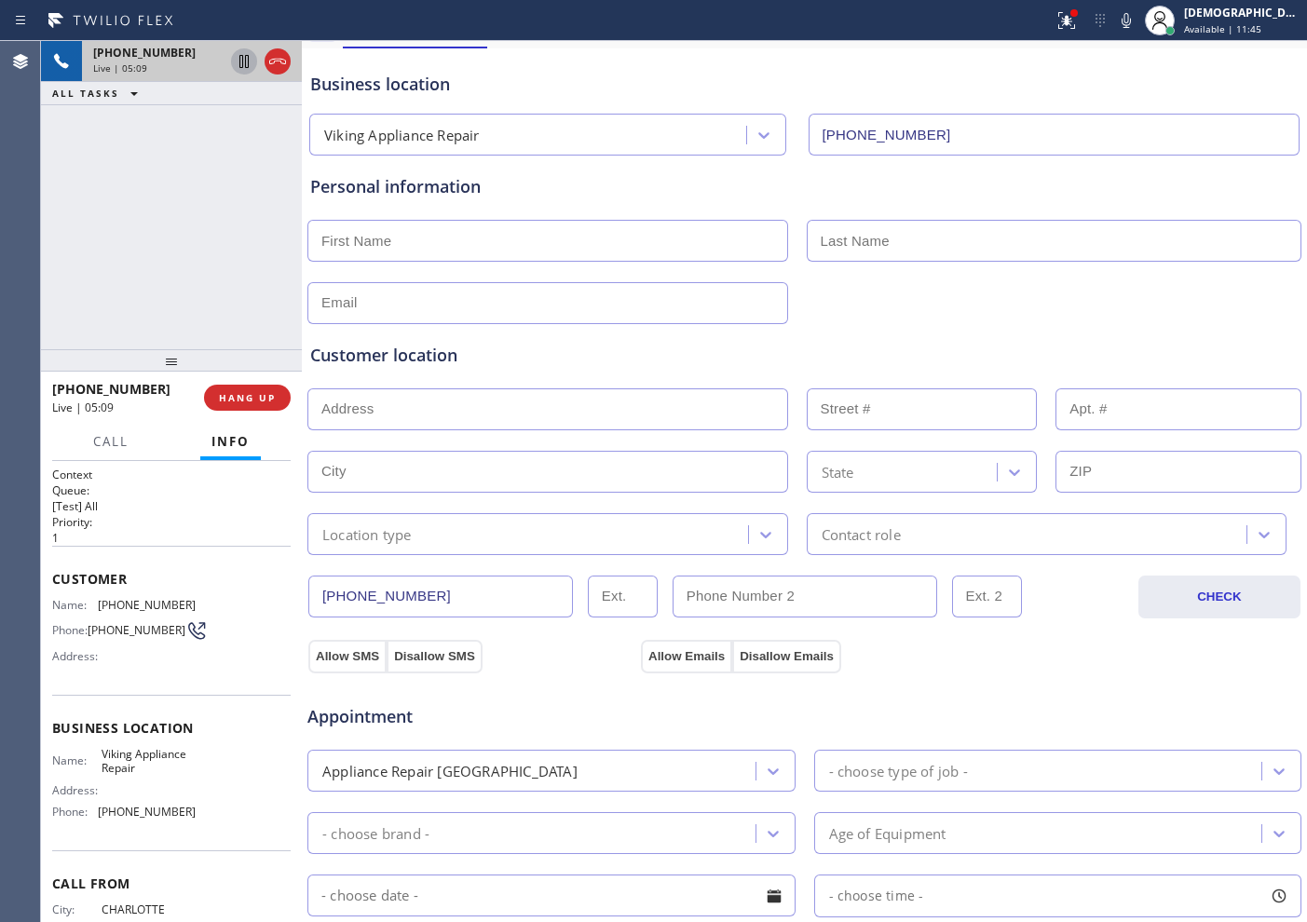
scroll to position [233, 0]
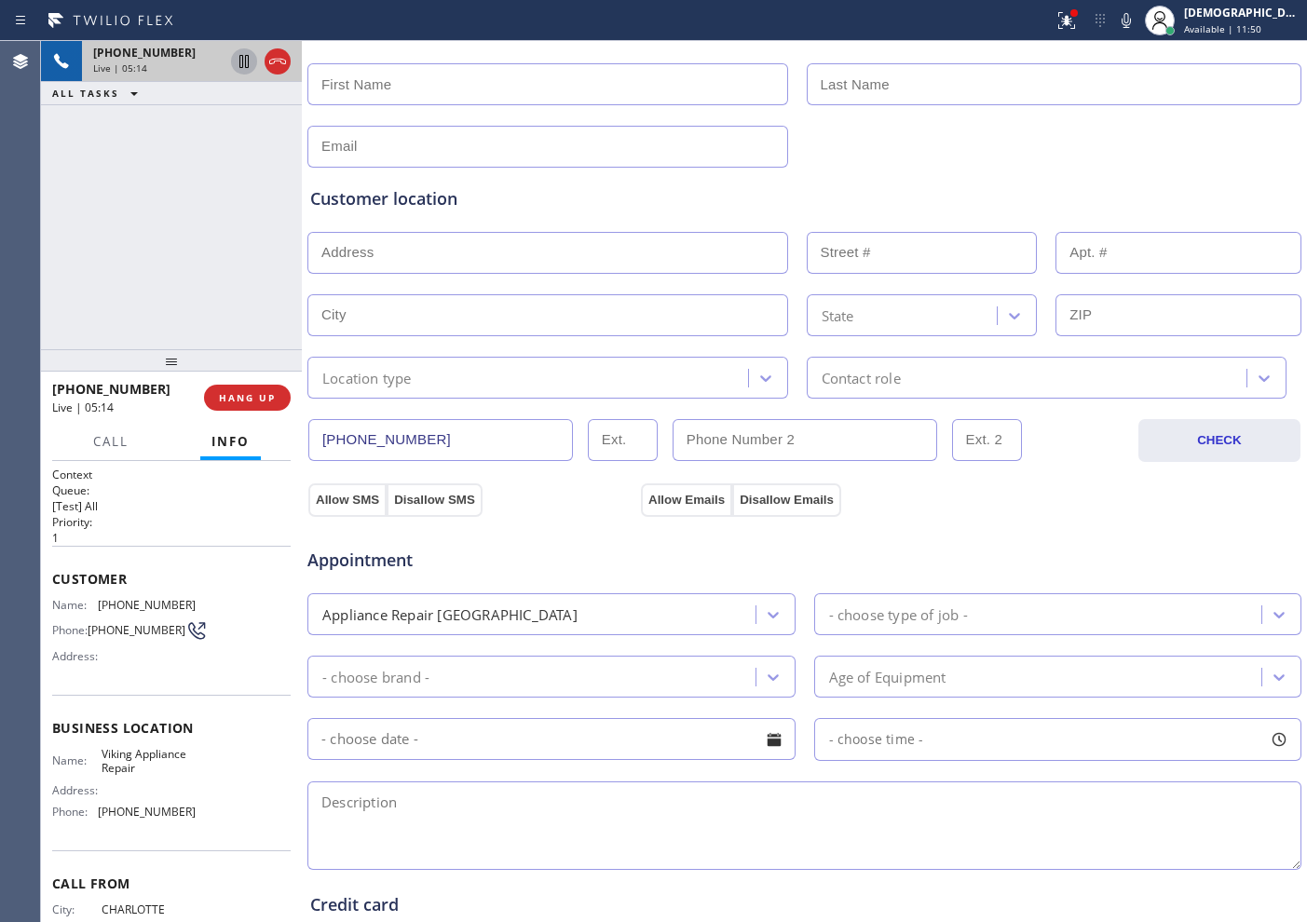
drag, startPoint x: 401, startPoint y: 437, endPoint x: 318, endPoint y: 448, distance: 84.6
click at [318, 448] on input "[PHONE_NUMBER]" at bounding box center [440, 440] width 265 height 42
click at [283, 59] on icon at bounding box center [277, 61] width 22 height 22
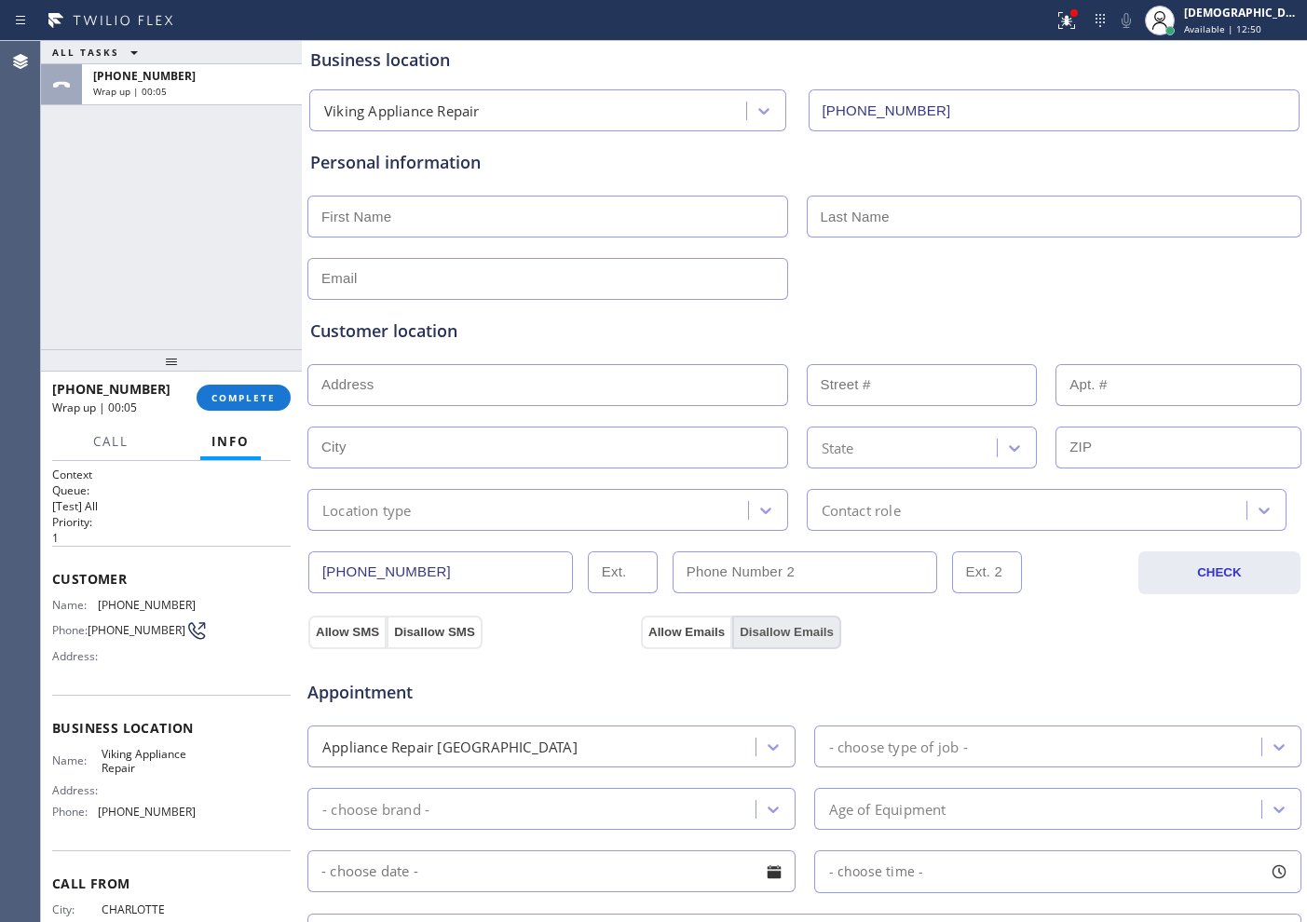
scroll to position [0, 0]
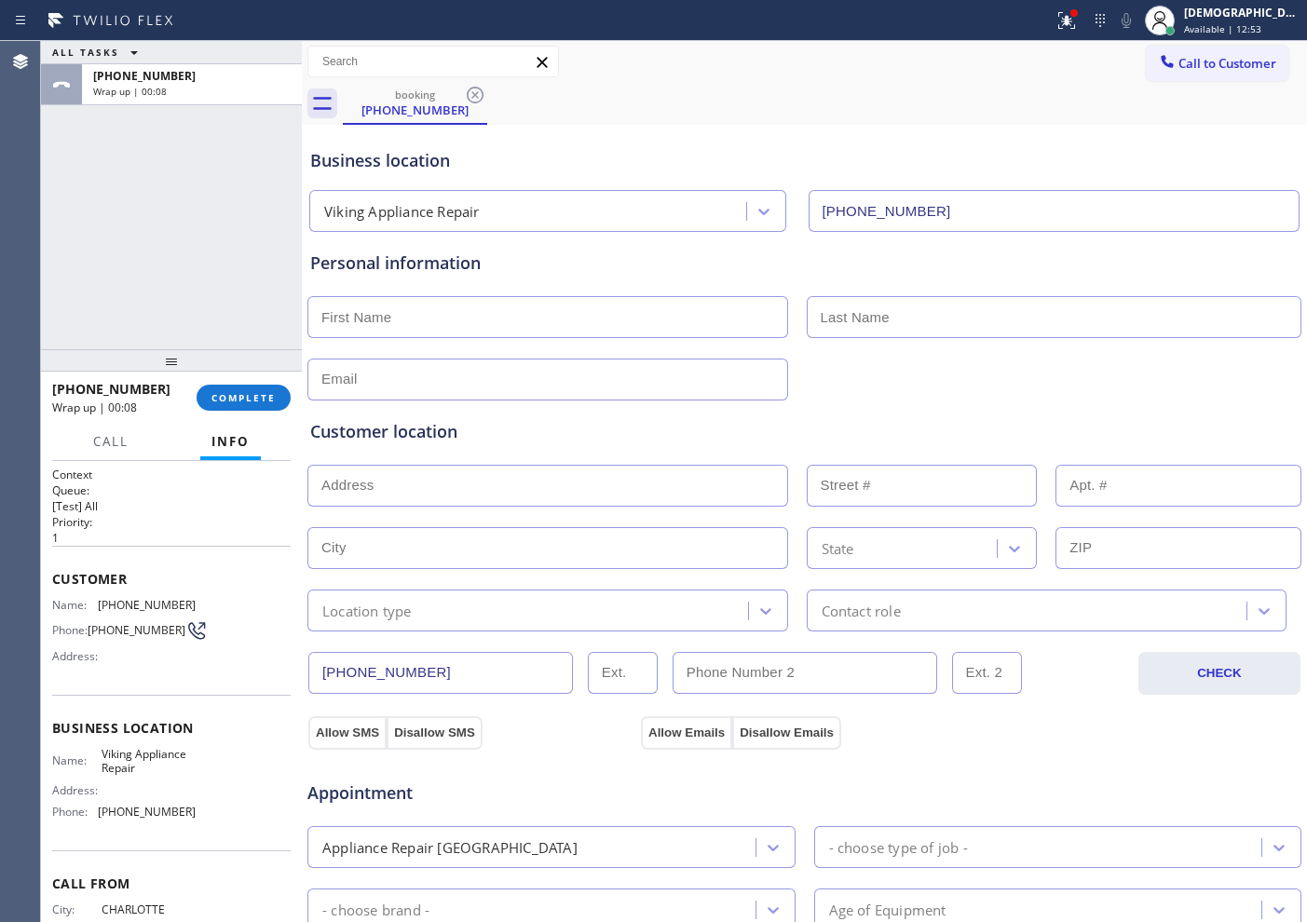
click at [469, 326] on input "text" at bounding box center [547, 317] width 481 height 42
paste input "Karen"
type input "Karen"
click at [881, 322] on input "text" at bounding box center [1055, 317] width 496 height 42
paste input "Owens"
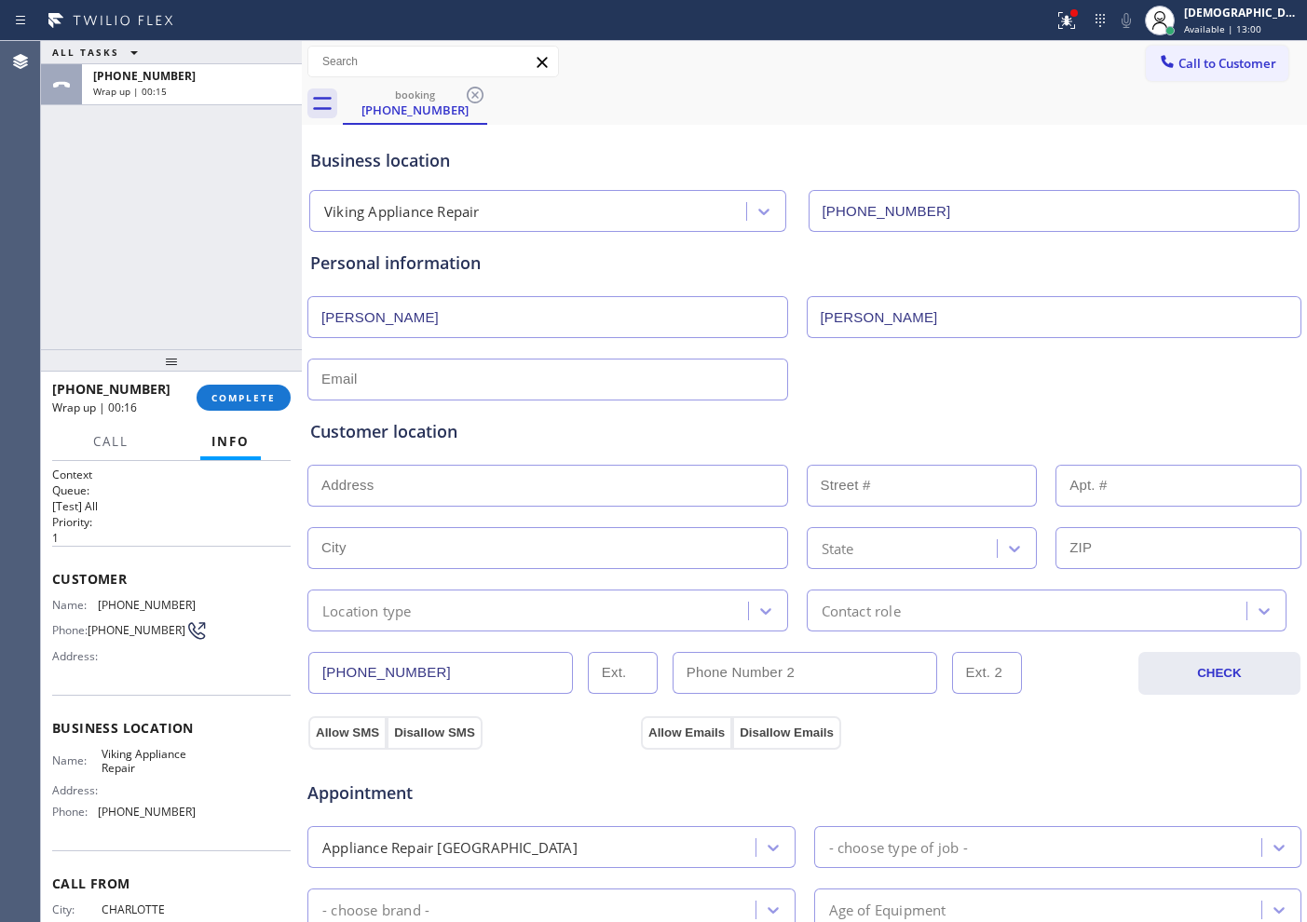
type input "Owens"
click at [706, 388] on input "text" at bounding box center [547, 380] width 481 height 42
drag, startPoint x: 767, startPoint y: 440, endPoint x: 727, endPoint y: 411, distance: 49.4
click at [766, 440] on div "Customer location" at bounding box center [804, 431] width 988 height 25
click at [690, 370] on input "text" at bounding box center [547, 380] width 481 height 42
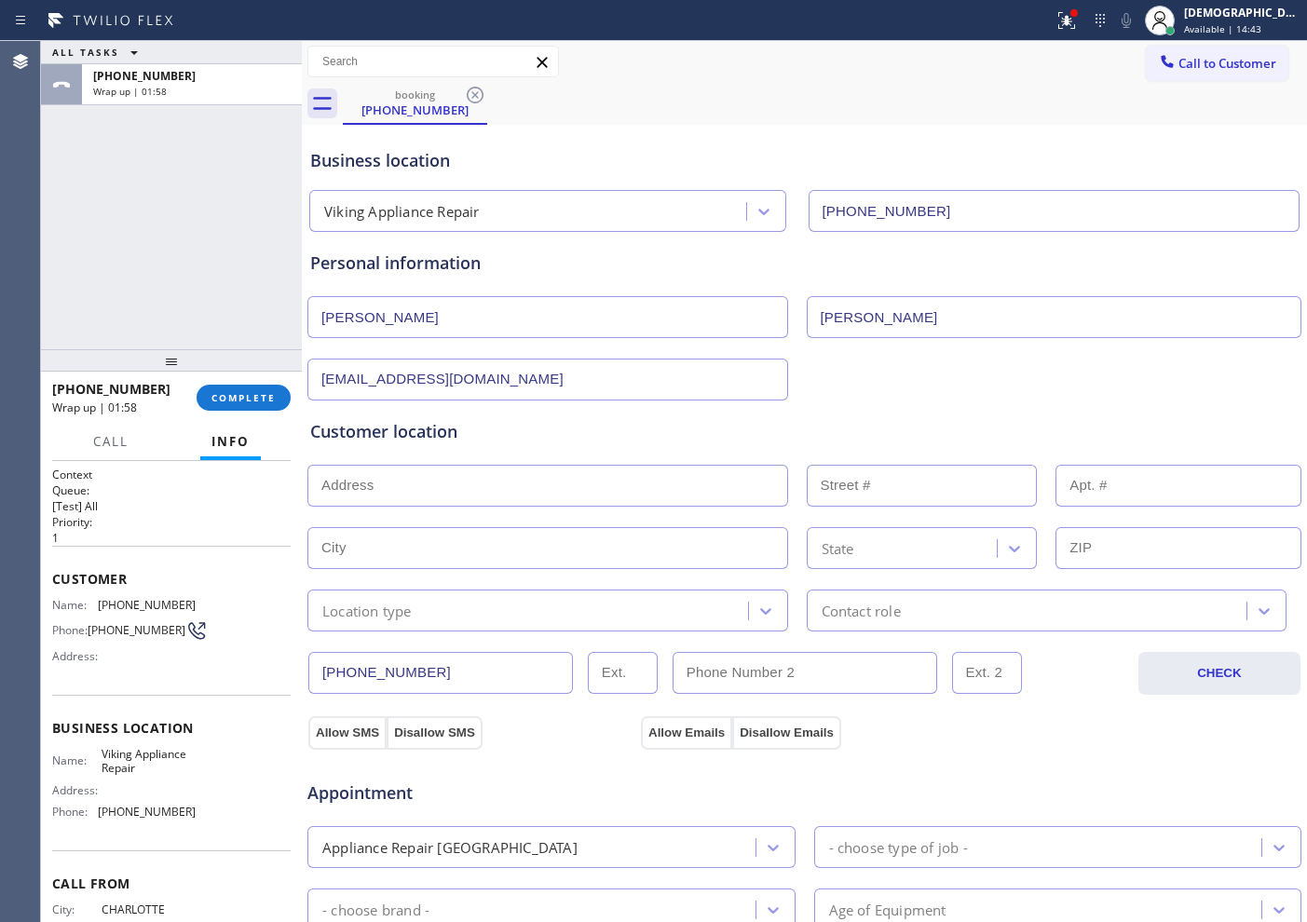
type input "[EMAIL_ADDRESS][DOMAIN_NAME]"
click at [500, 490] on input "text" at bounding box center [547, 486] width 481 height 42
paste input "3700 Moorland DrCharlotte, NC 28226"
type input "3700 Moorland Dr"
type input "3700"
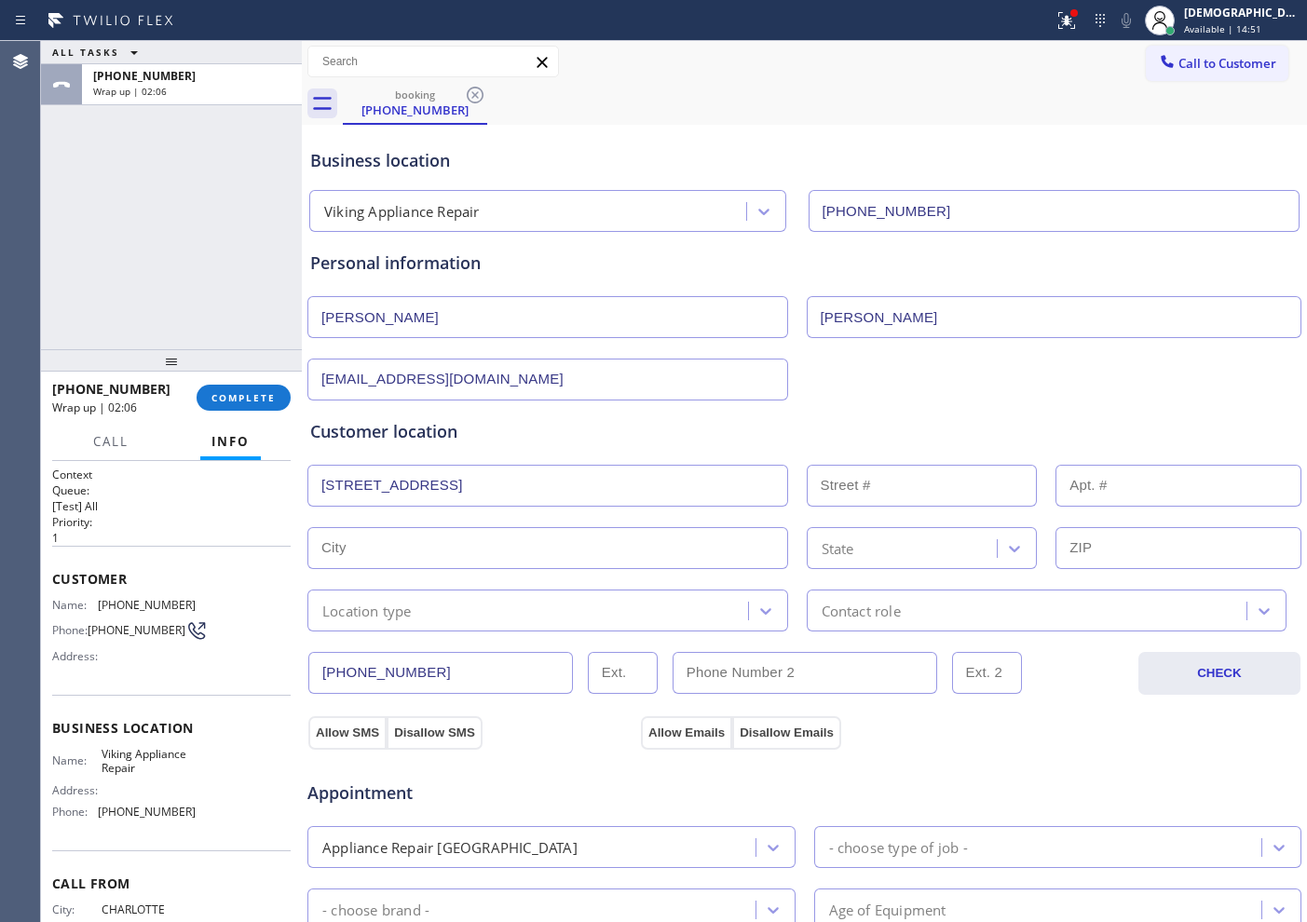
type input "Charlotte"
type input "28226"
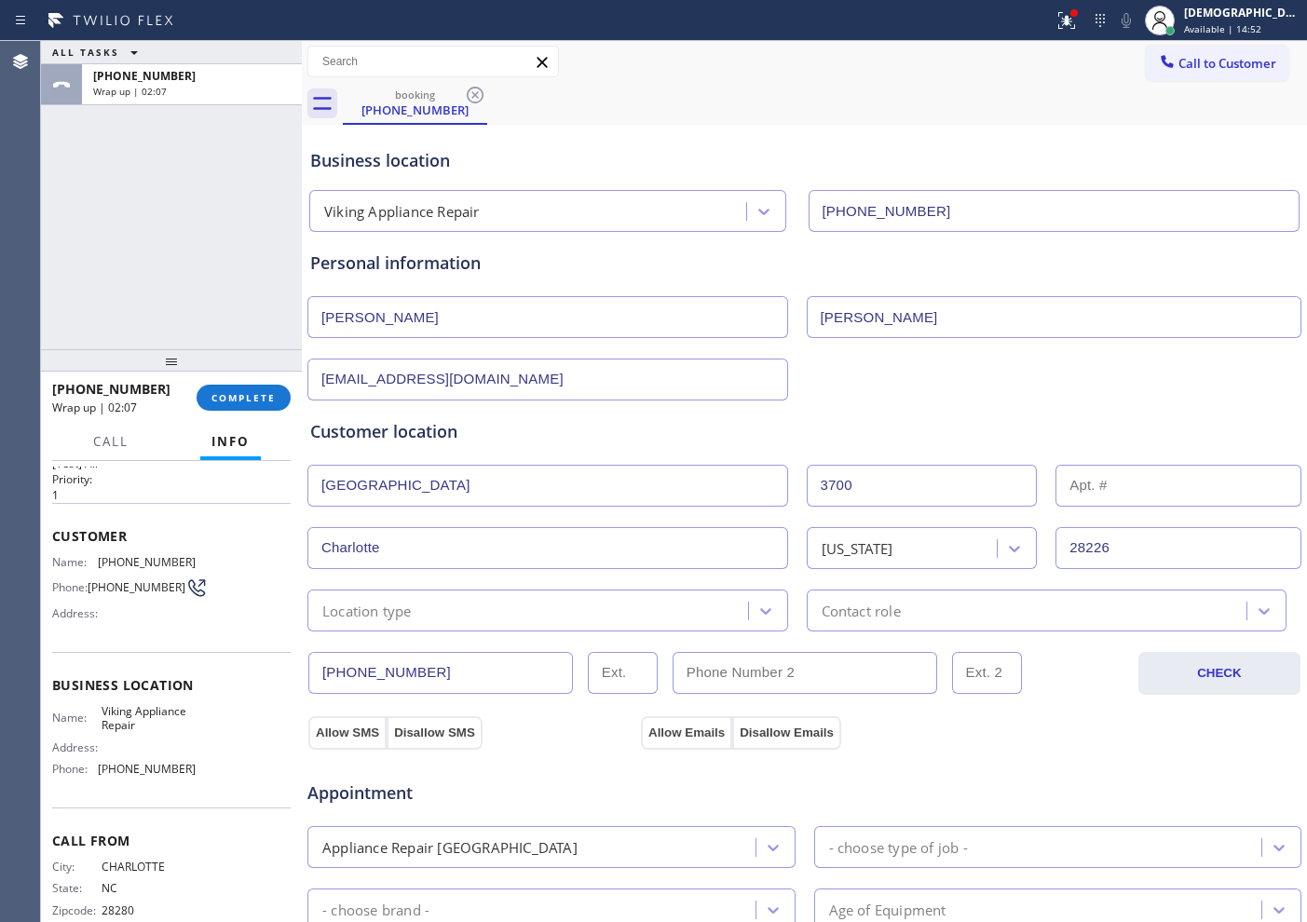
scroll to position [81, 0]
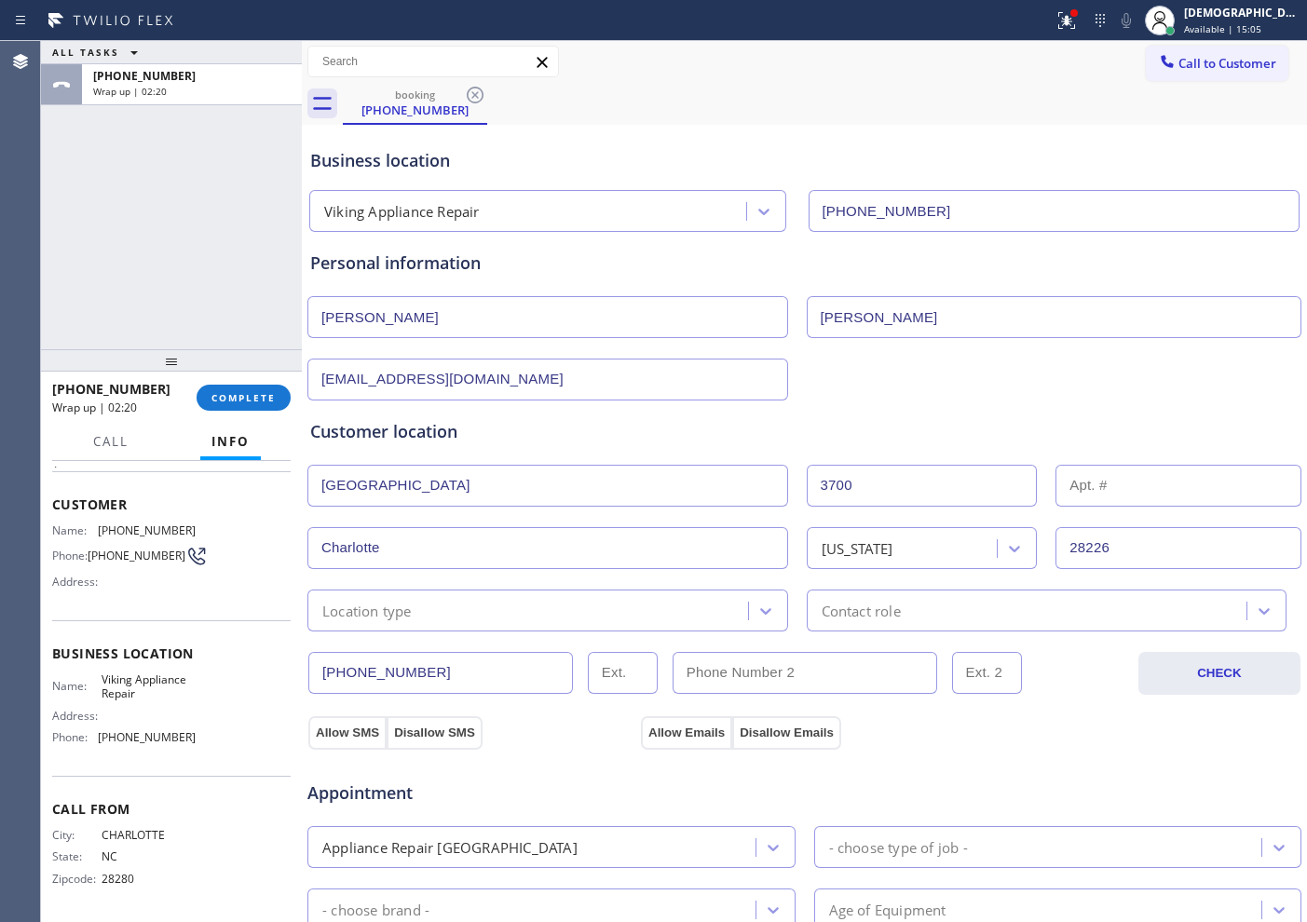
click at [563, 625] on div "Location type" at bounding box center [547, 611] width 481 height 42
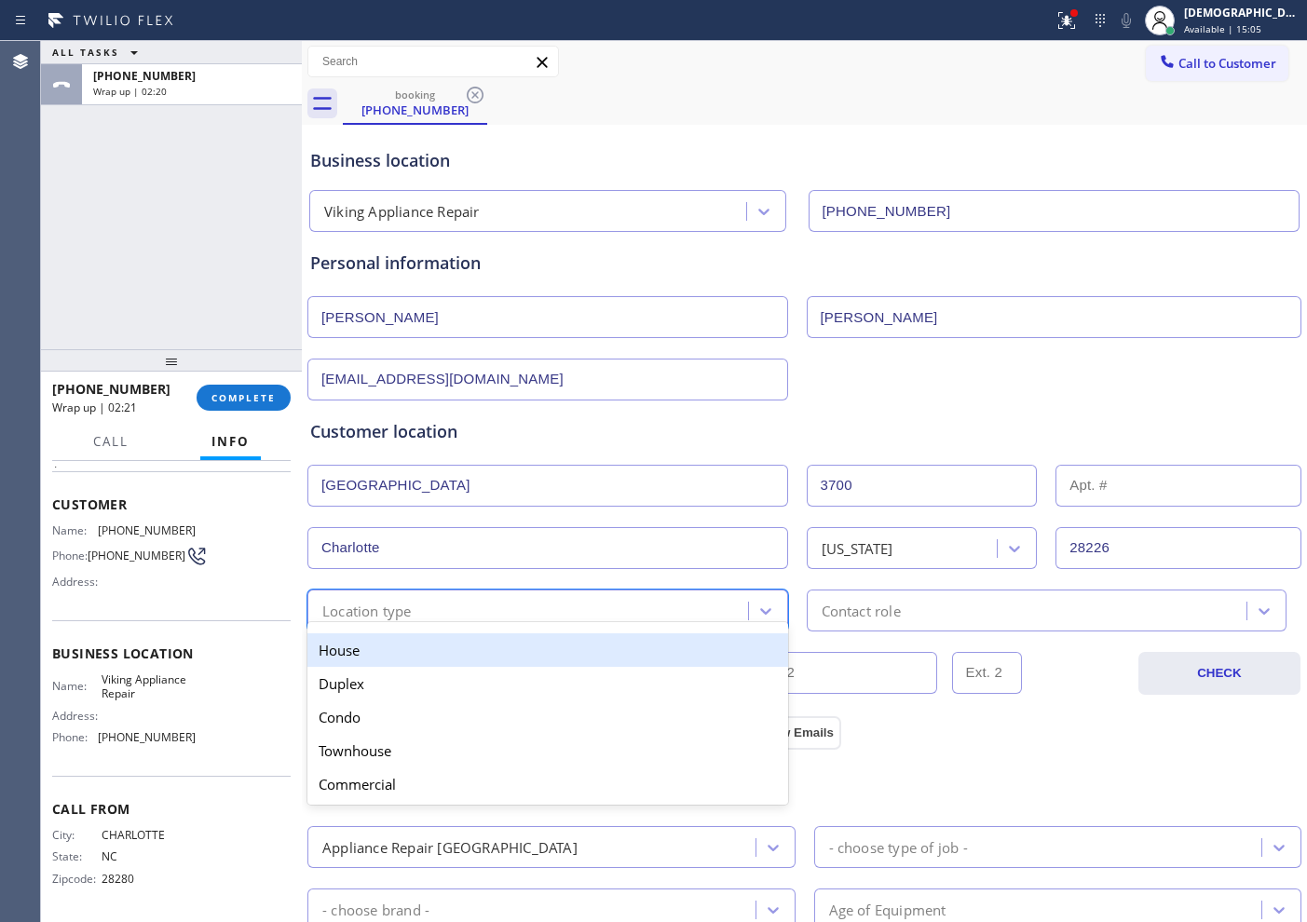
click at [535, 656] on div "House" at bounding box center [547, 650] width 481 height 34
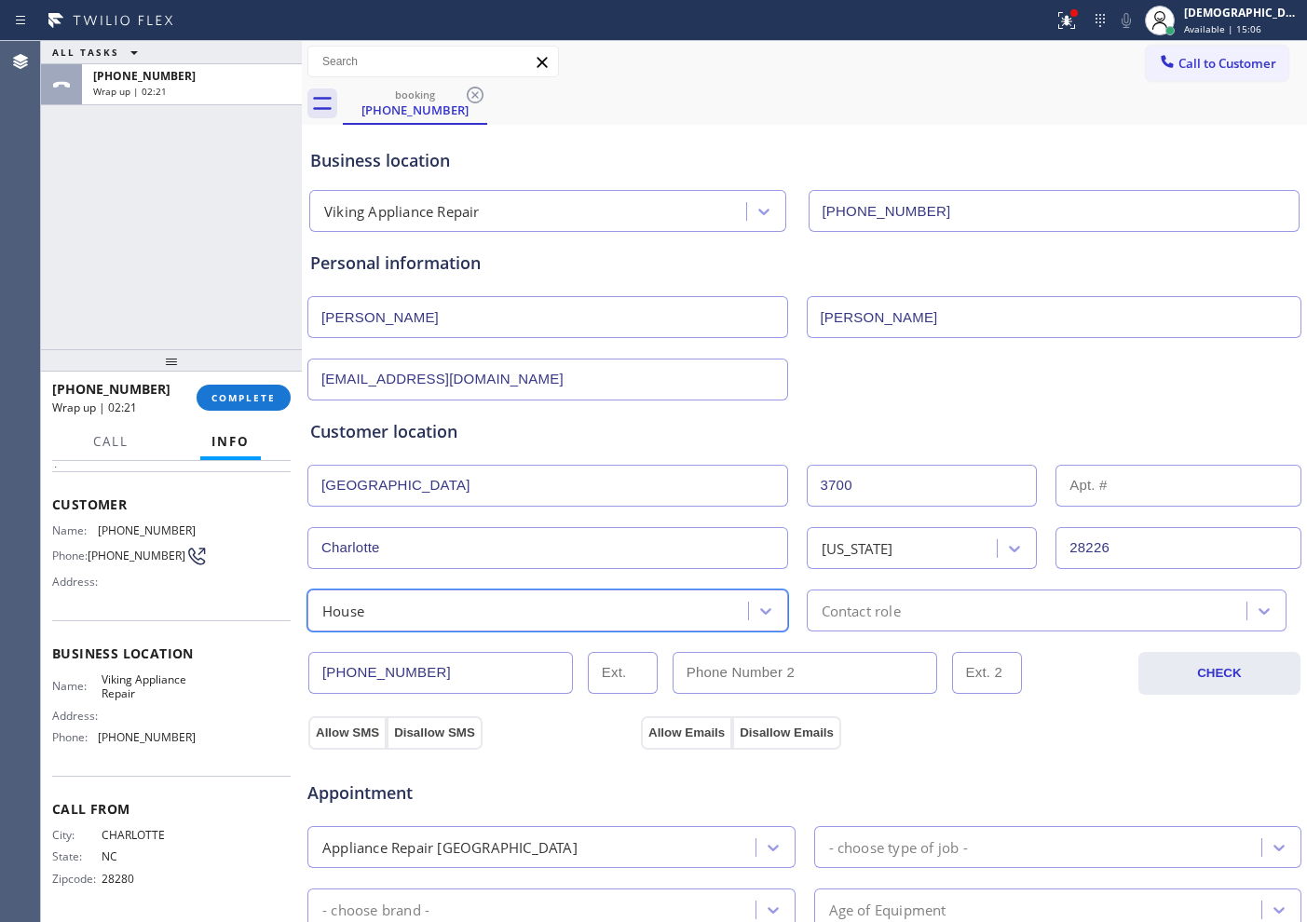
click at [822, 608] on div "Contact role" at bounding box center [861, 610] width 79 height 21
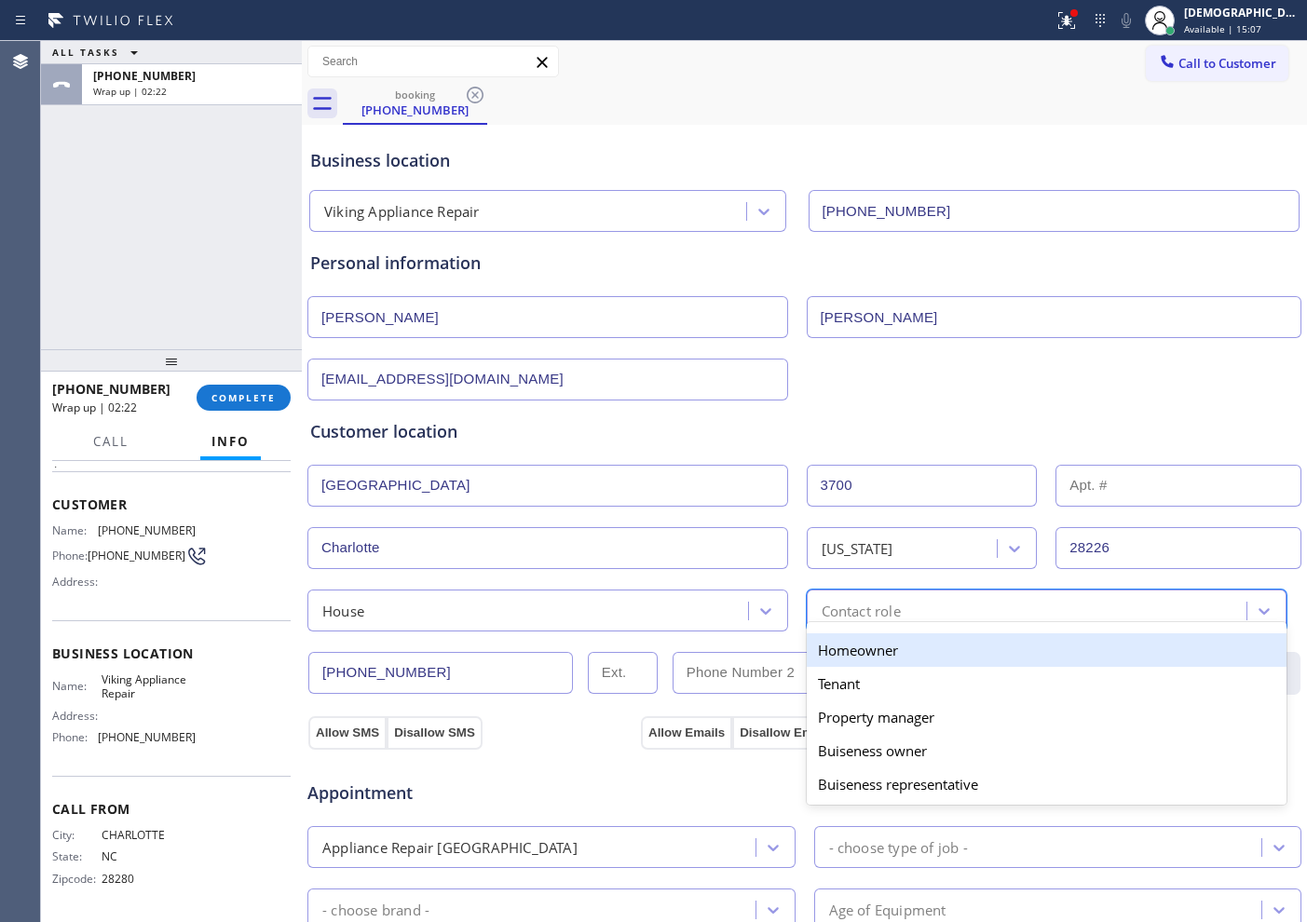
click at [844, 662] on div "Homeowner" at bounding box center [1047, 650] width 481 height 34
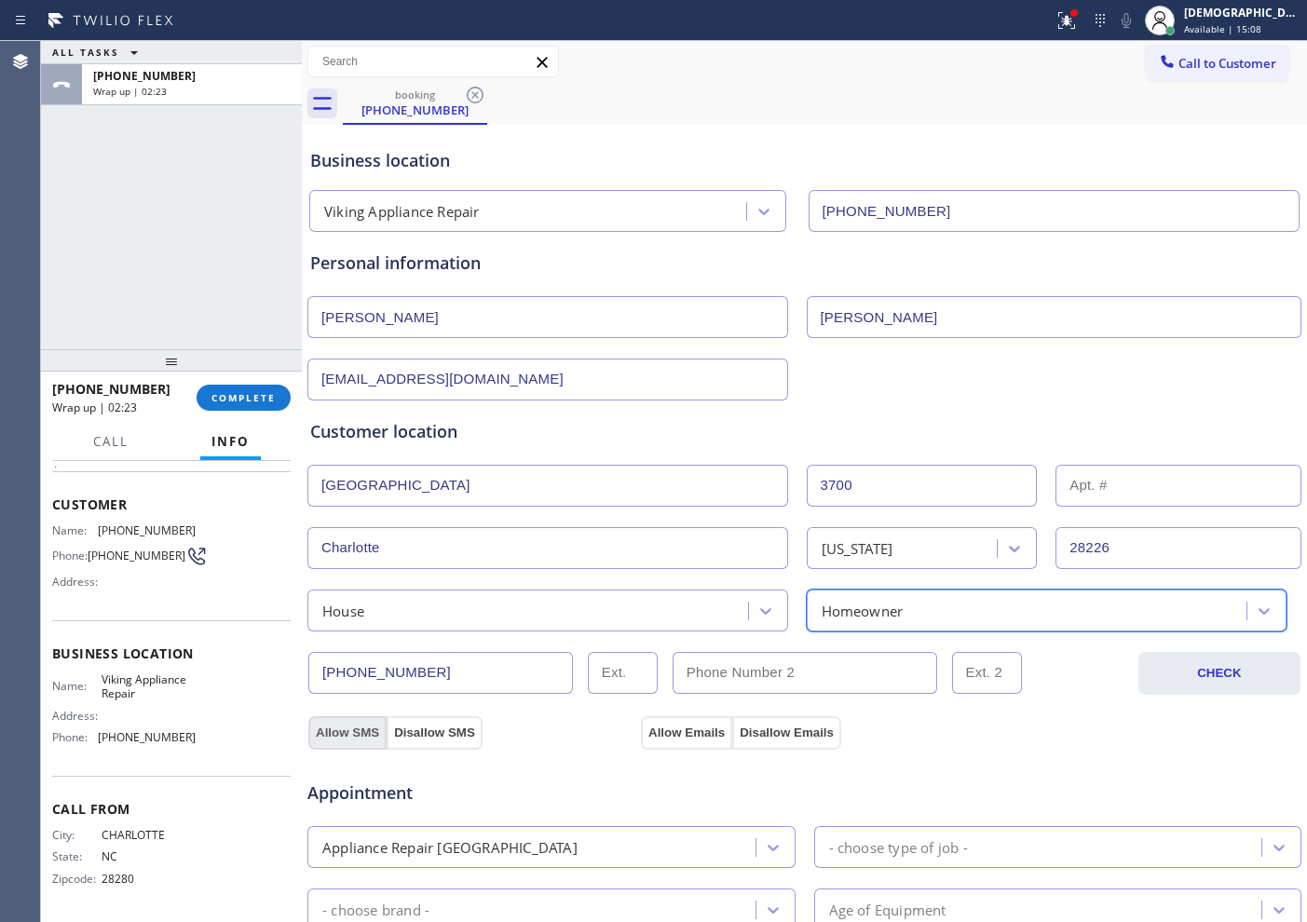
click at [360, 736] on button "Allow SMS" at bounding box center [347, 733] width 78 height 34
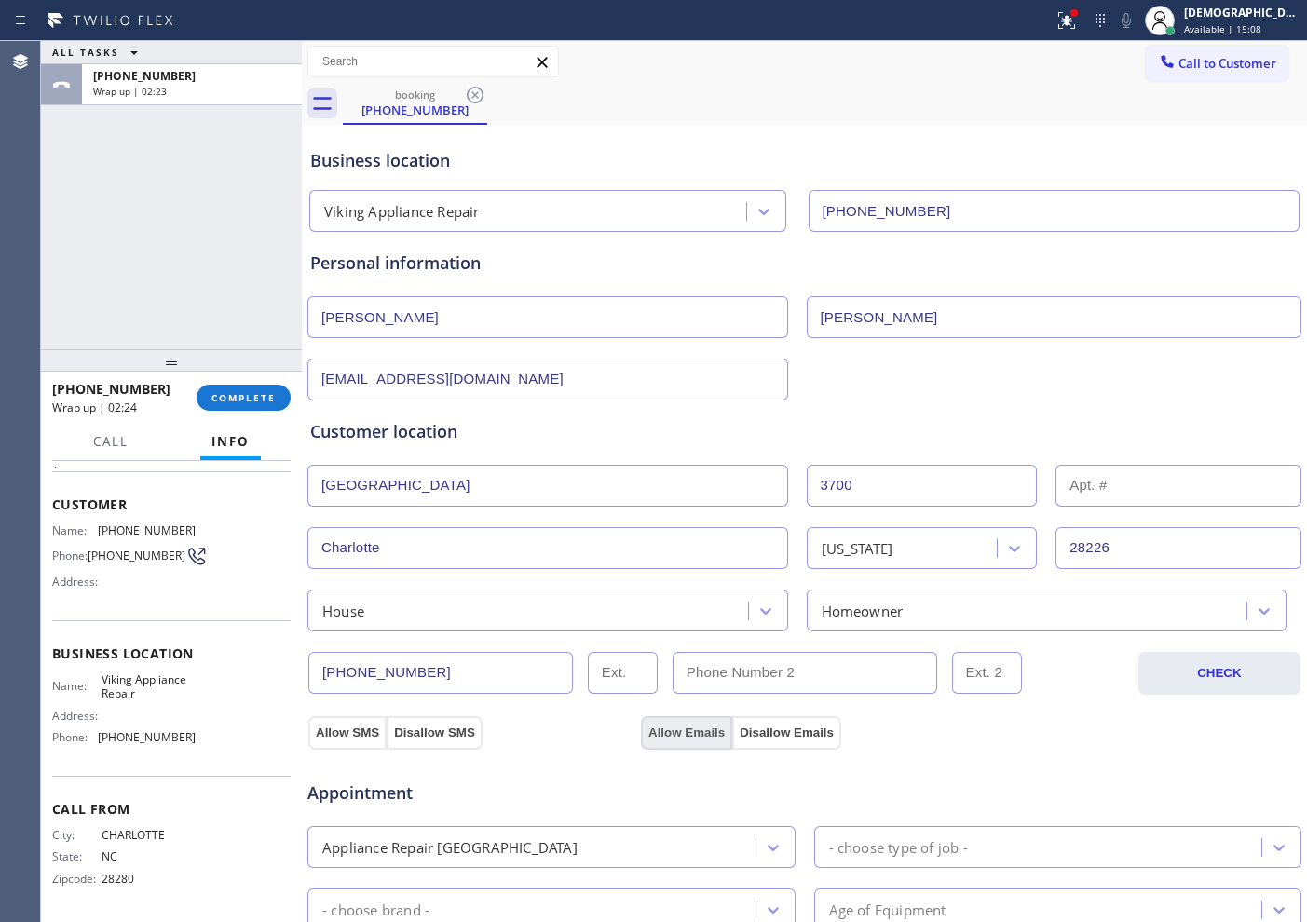
click at [641, 731] on button "Allow Emails" at bounding box center [686, 733] width 91 height 34
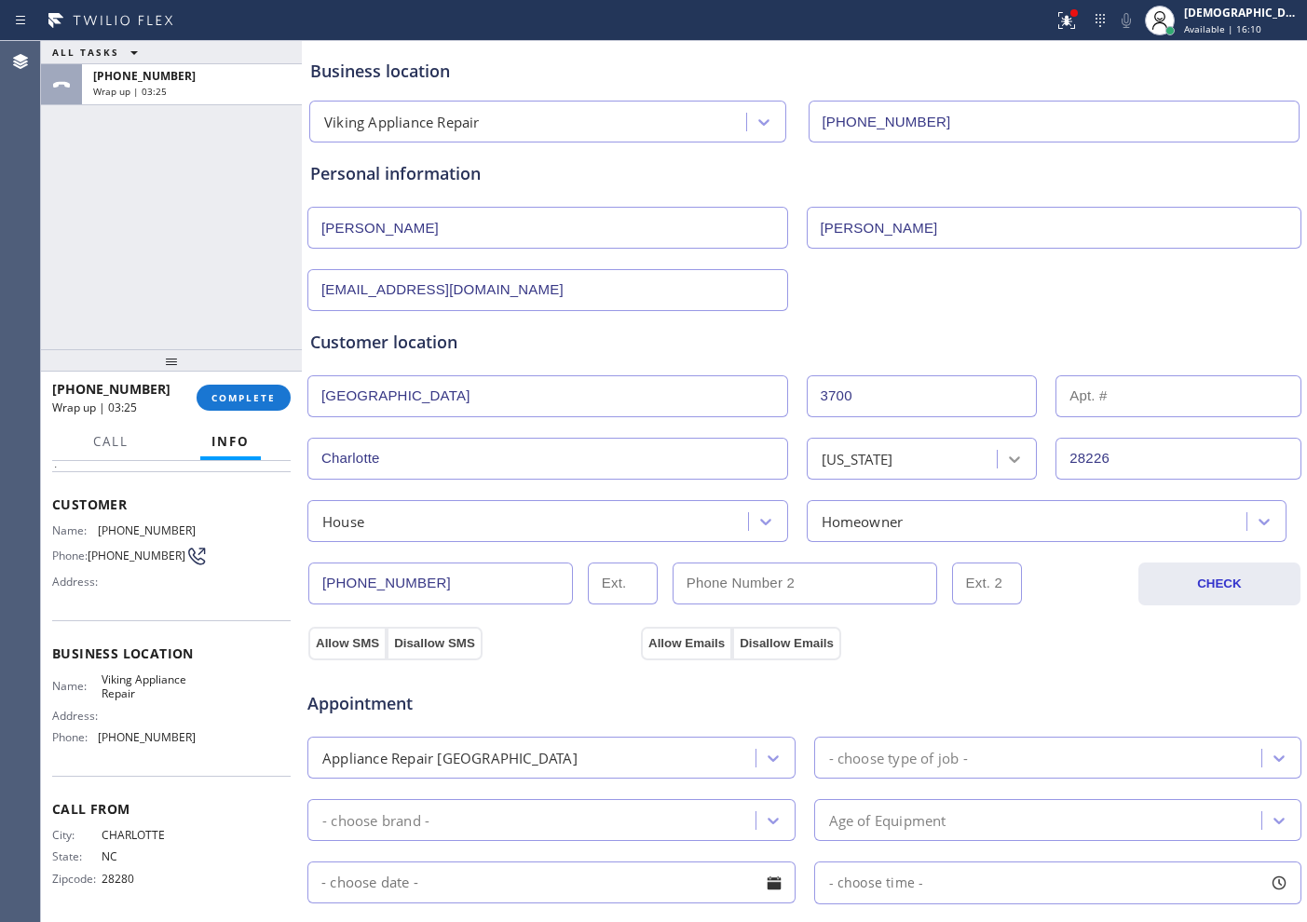
scroll to position [233, 0]
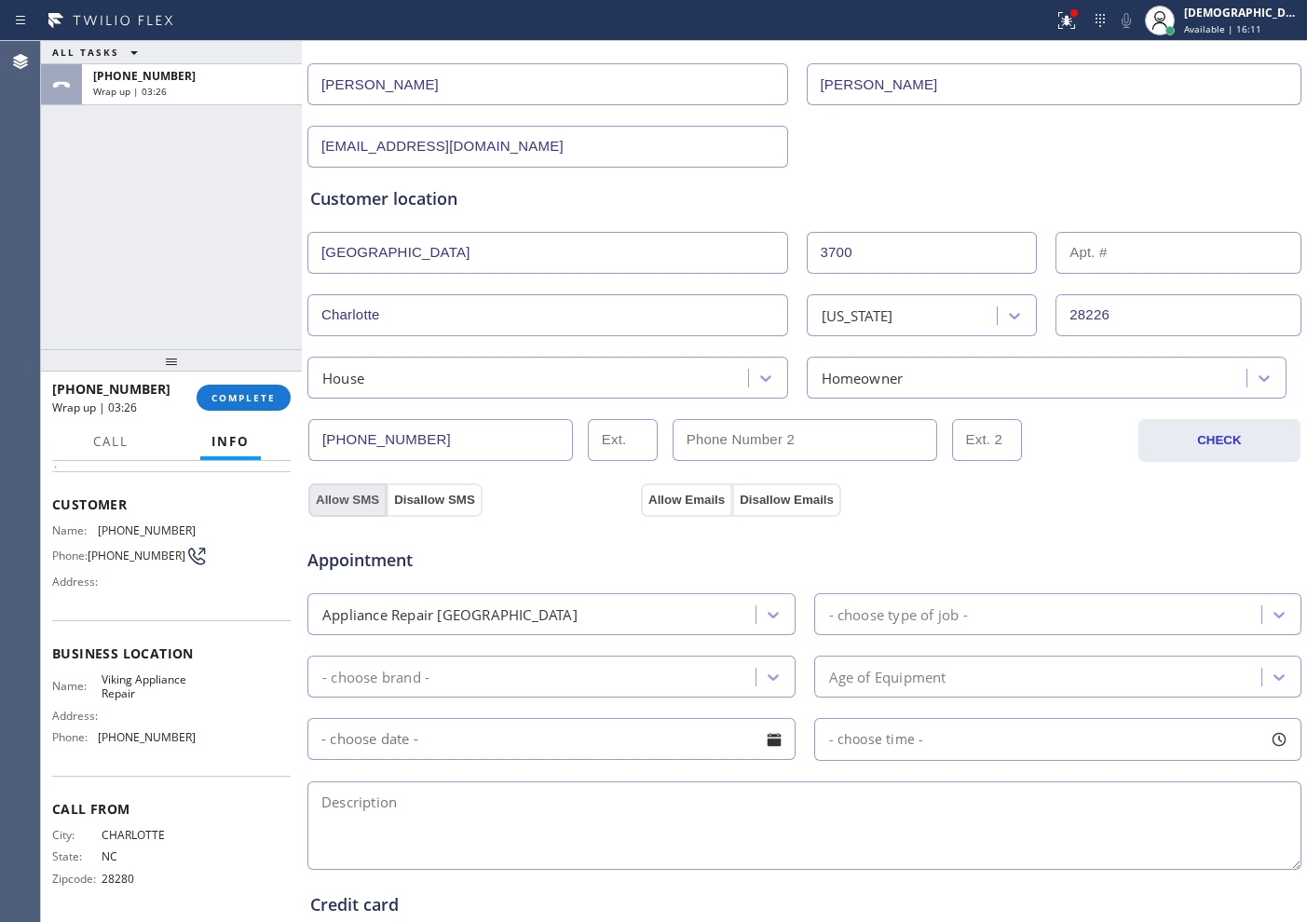
click at [348, 497] on button "Allow SMS" at bounding box center [347, 500] width 78 height 34
click at [684, 490] on button "Allow Emails" at bounding box center [686, 500] width 91 height 34
click at [855, 620] on div "- choose type of job -" at bounding box center [898, 614] width 139 height 21
type input "v"
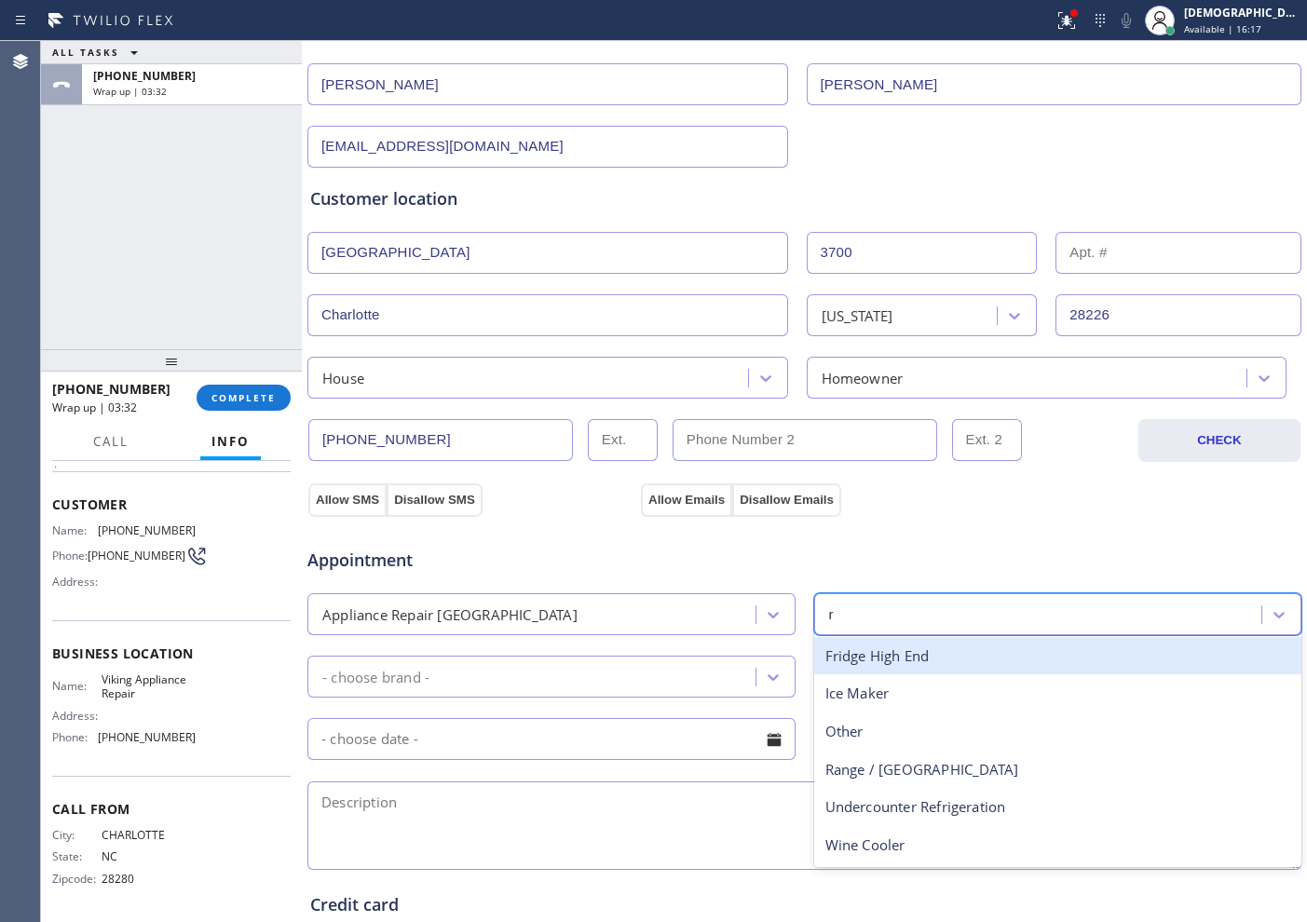
type input "ra"
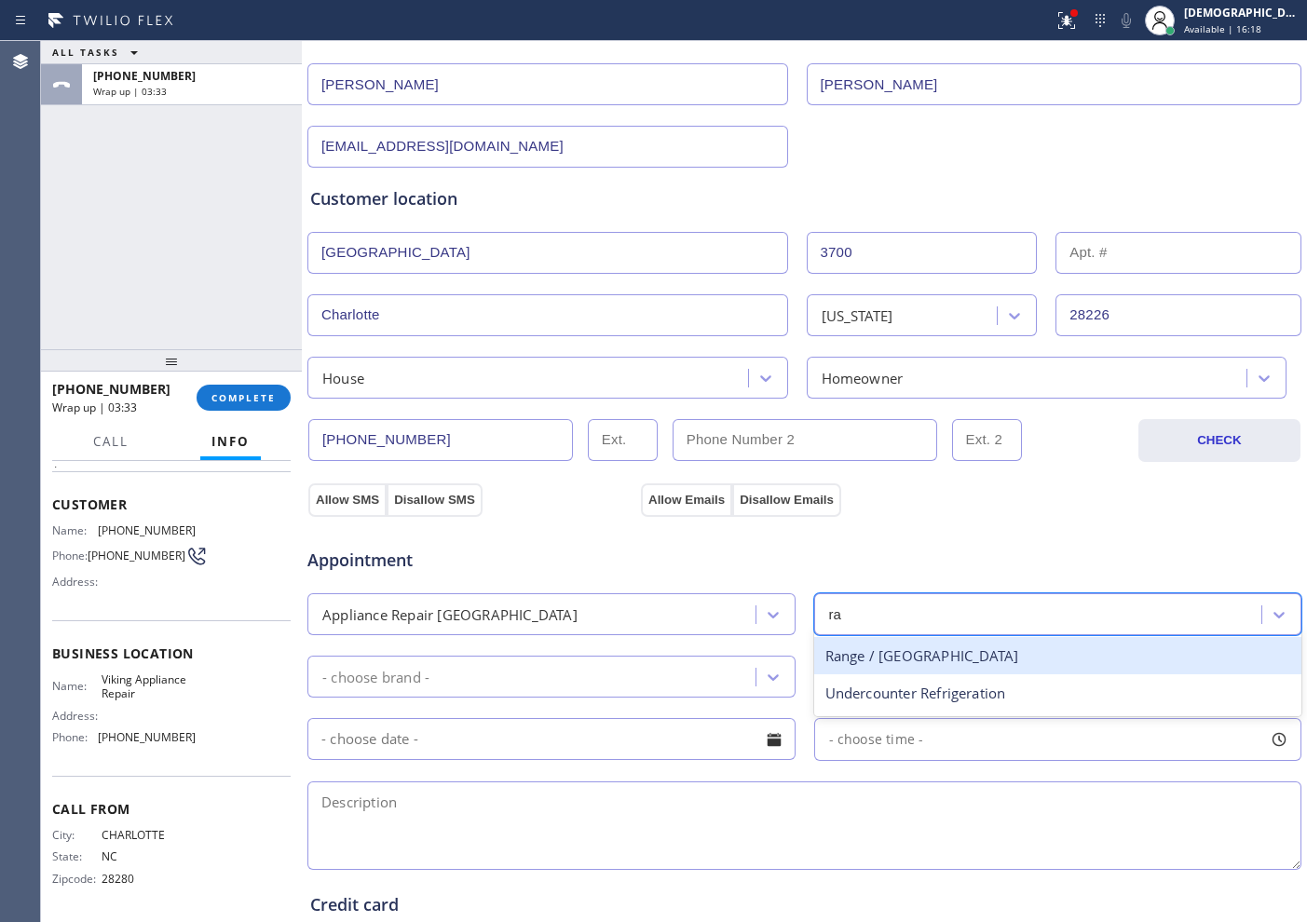
click at [841, 653] on div "Range / [GEOGRAPHIC_DATA]" at bounding box center [1058, 656] width 488 height 38
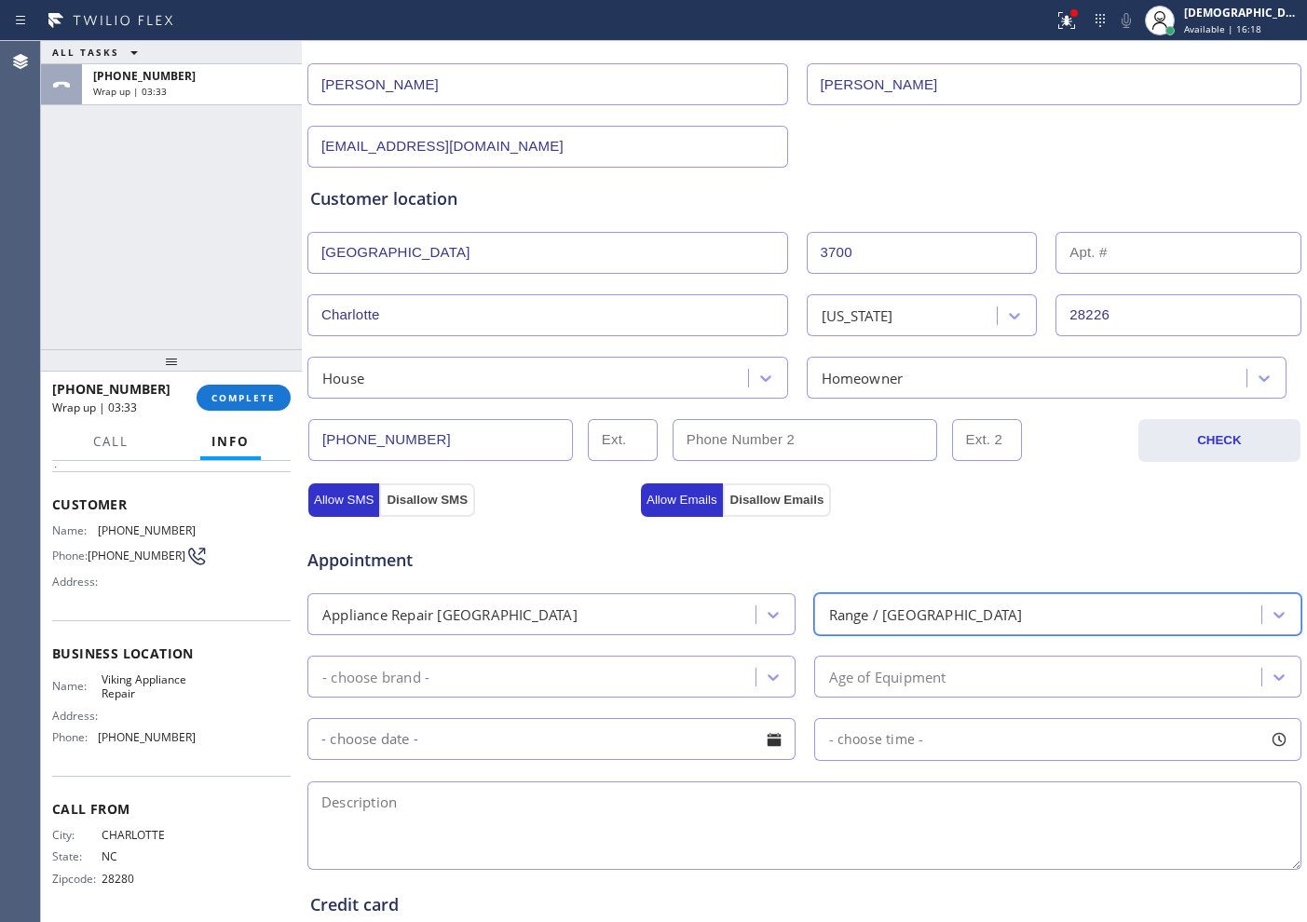
click at [683, 692] on div "- choose brand -" at bounding box center [534, 676] width 442 height 33
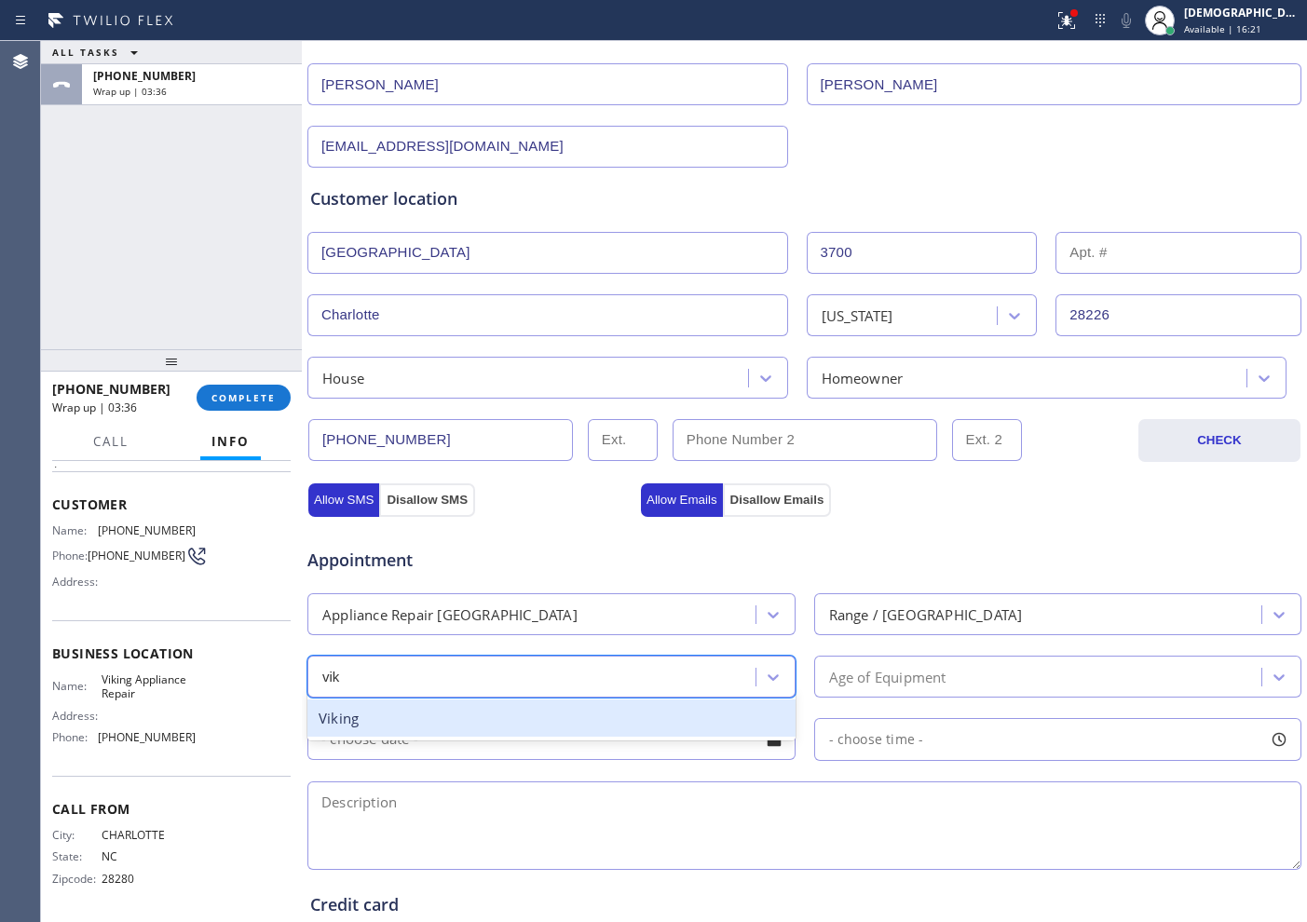
type input "vik"
click at [647, 737] on input "text" at bounding box center [551, 739] width 488 height 42
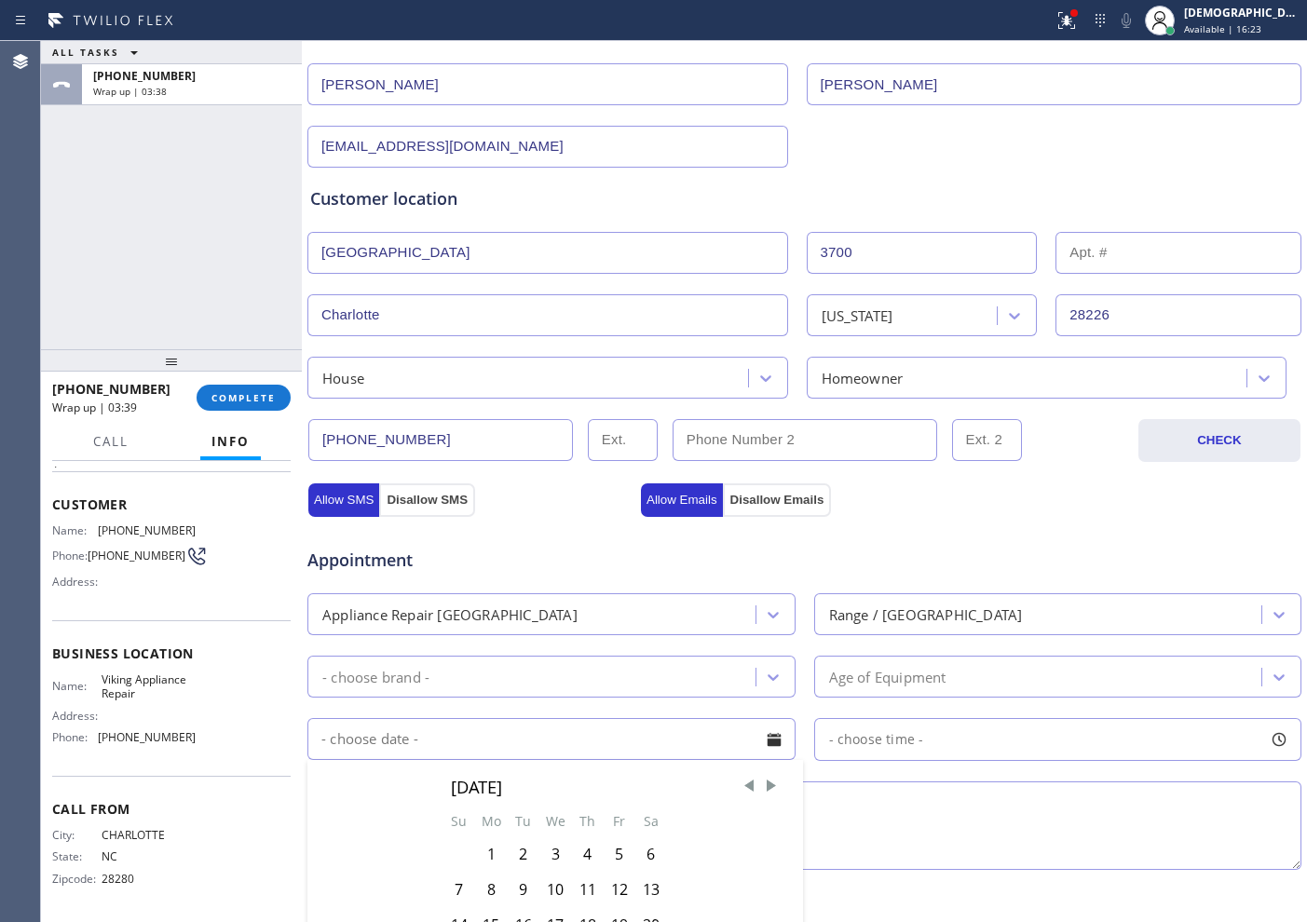
click at [473, 679] on div "- choose brand -" at bounding box center [534, 676] width 442 height 33
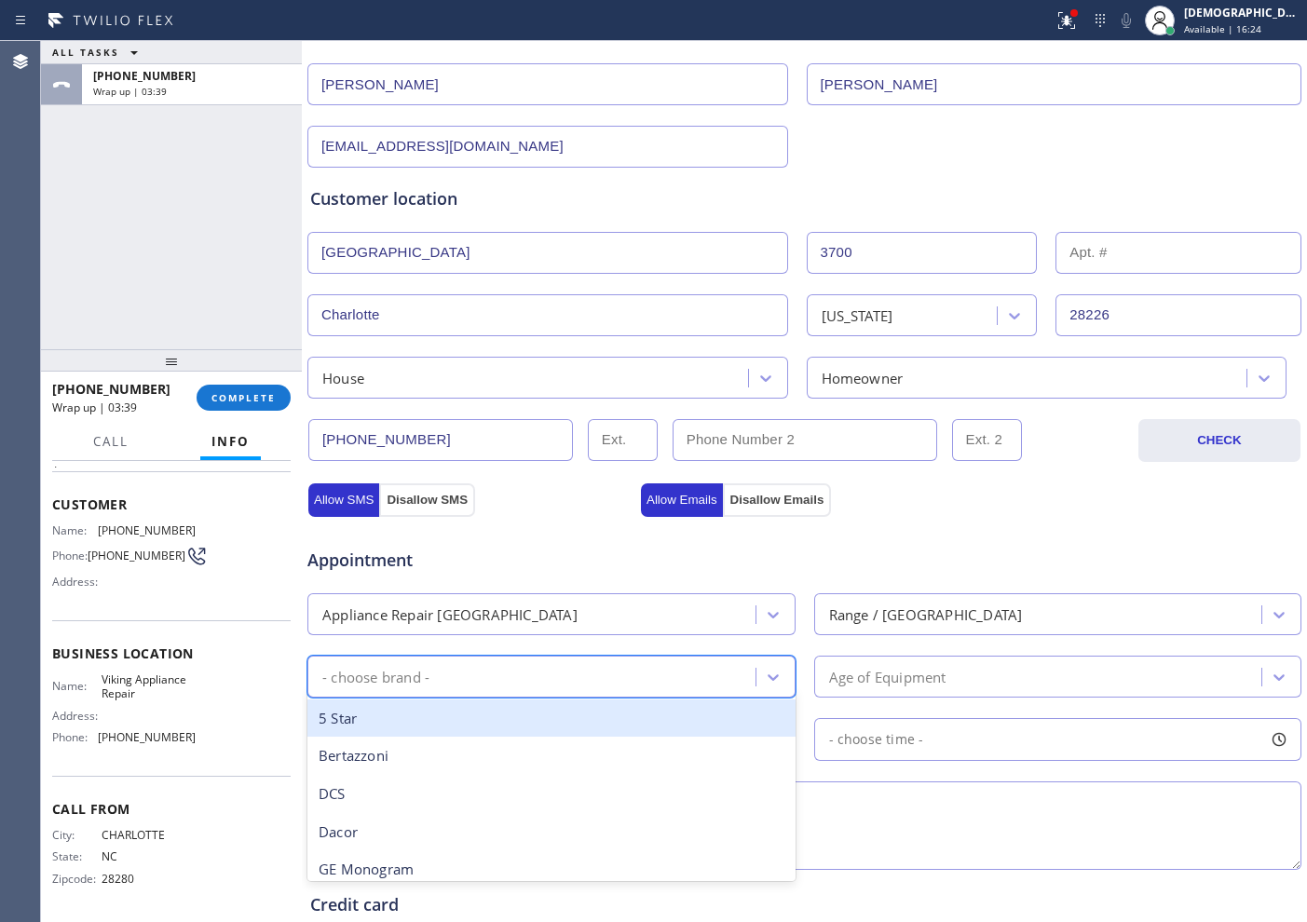
type input "v"
click at [466, 711] on div "Viking" at bounding box center [551, 719] width 488 height 38
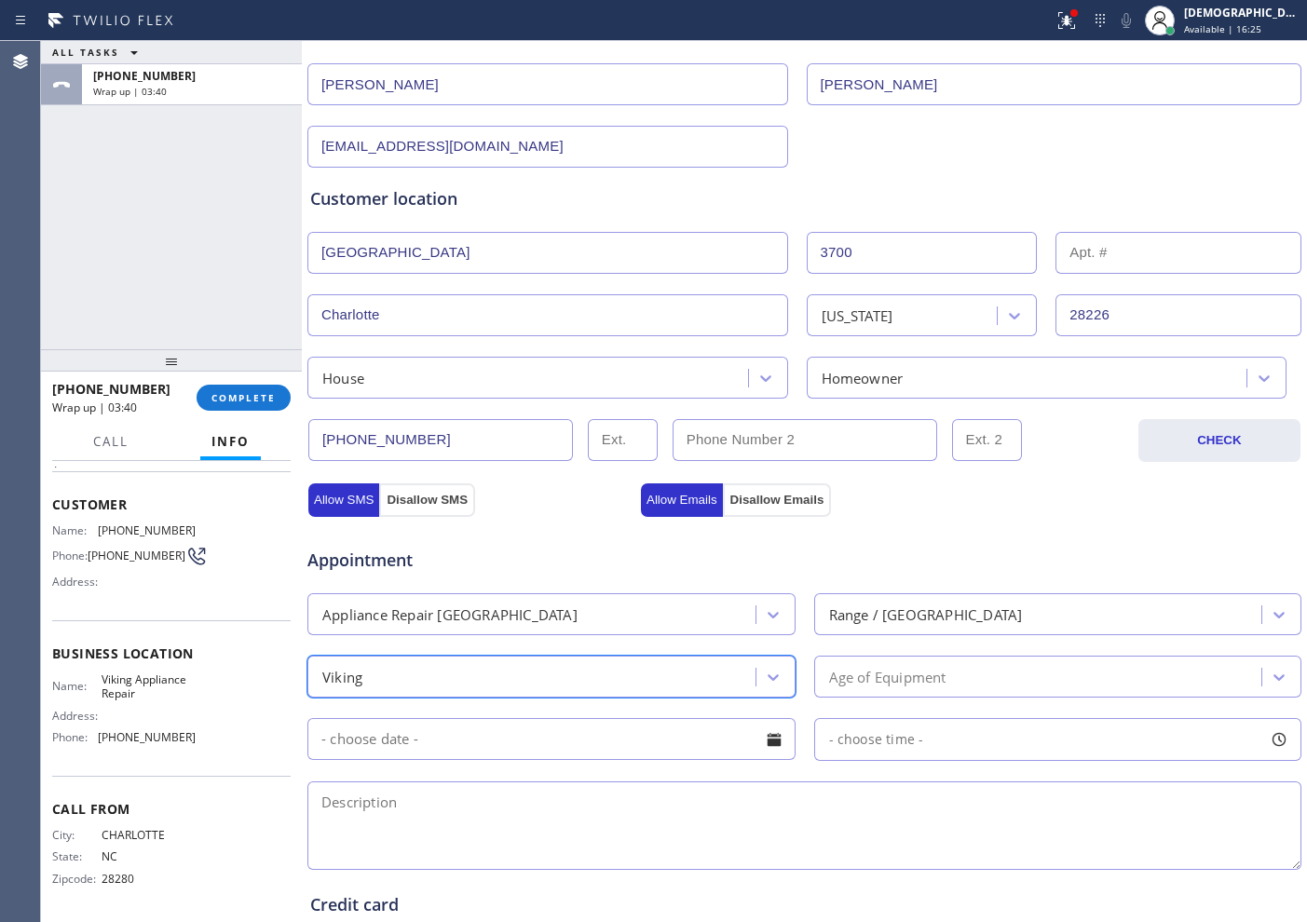
click at [837, 671] on div "Age of Equipment" at bounding box center [887, 676] width 117 height 21
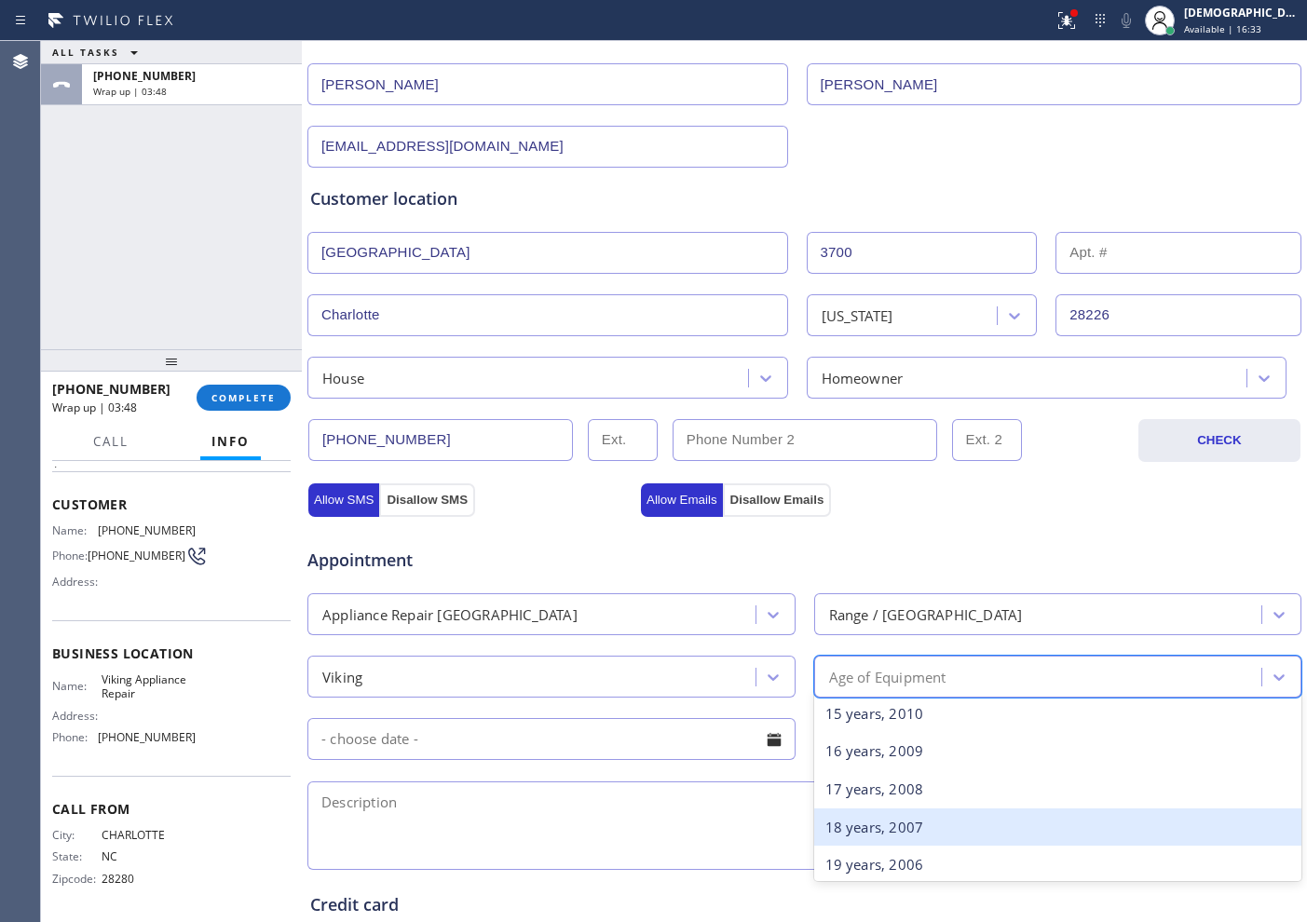
scroll to position [582, 0]
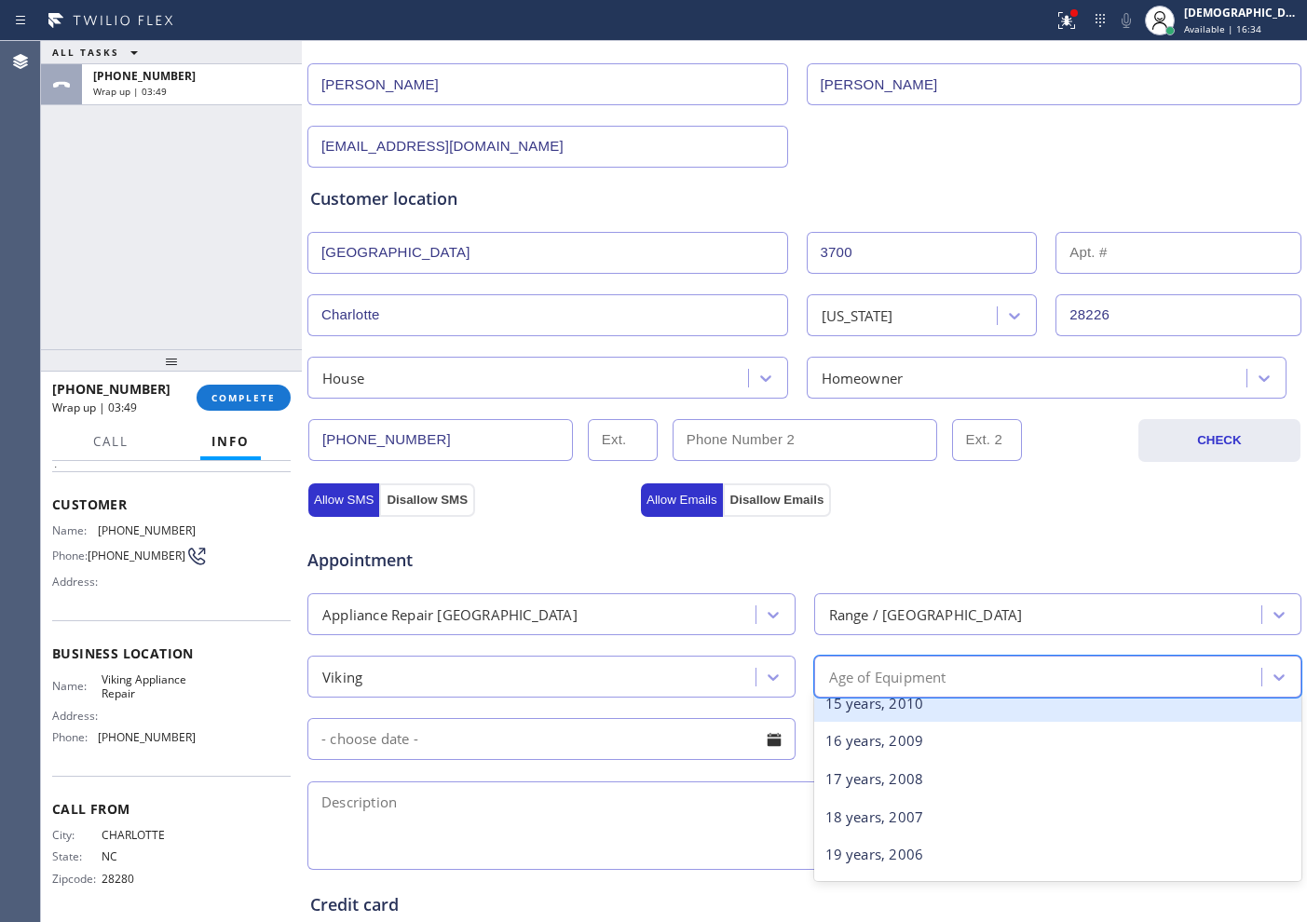
click at [917, 720] on div "15 years, 2010" at bounding box center [1058, 704] width 488 height 38
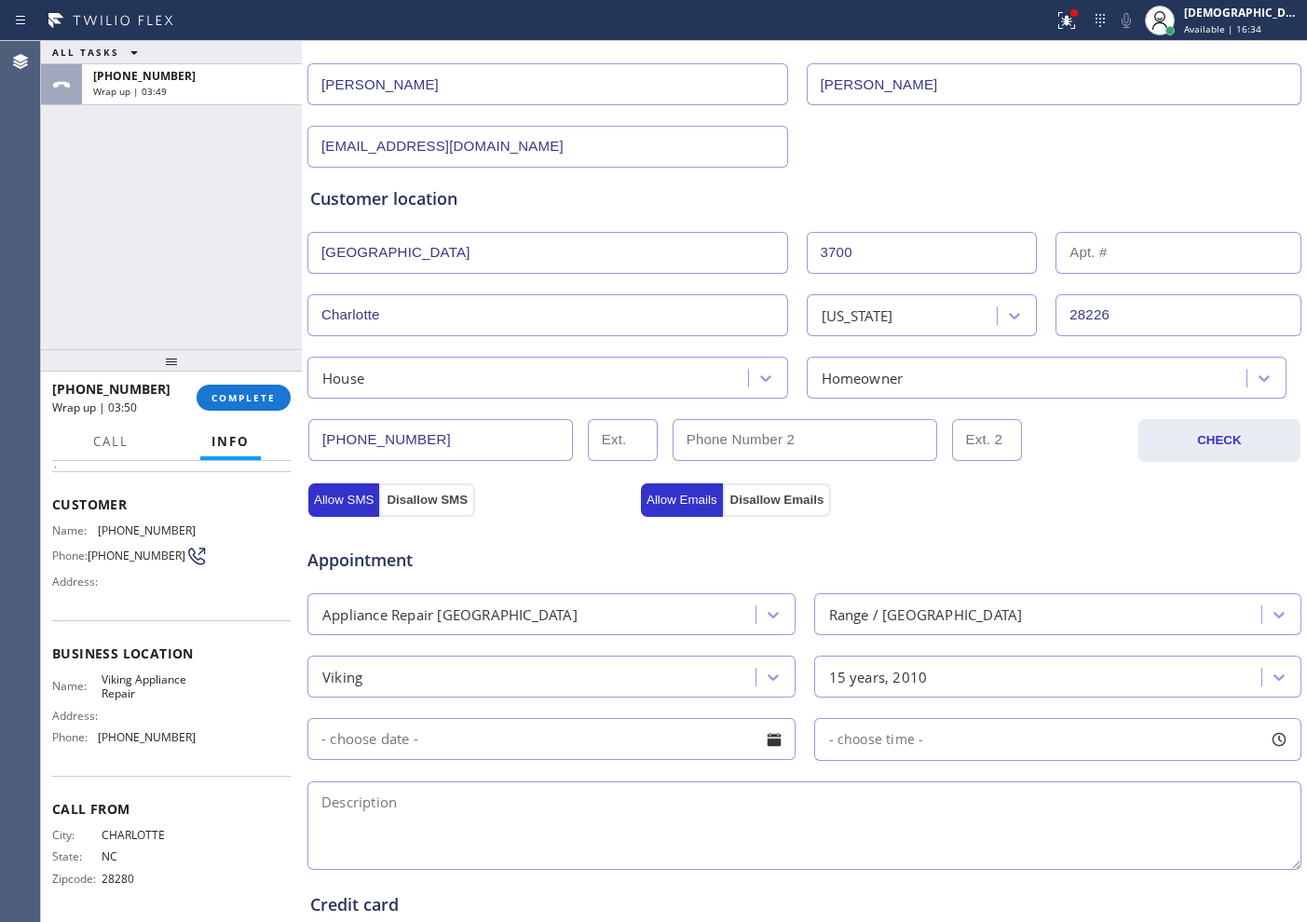
click at [447, 737] on input "text" at bounding box center [551, 739] width 488 height 42
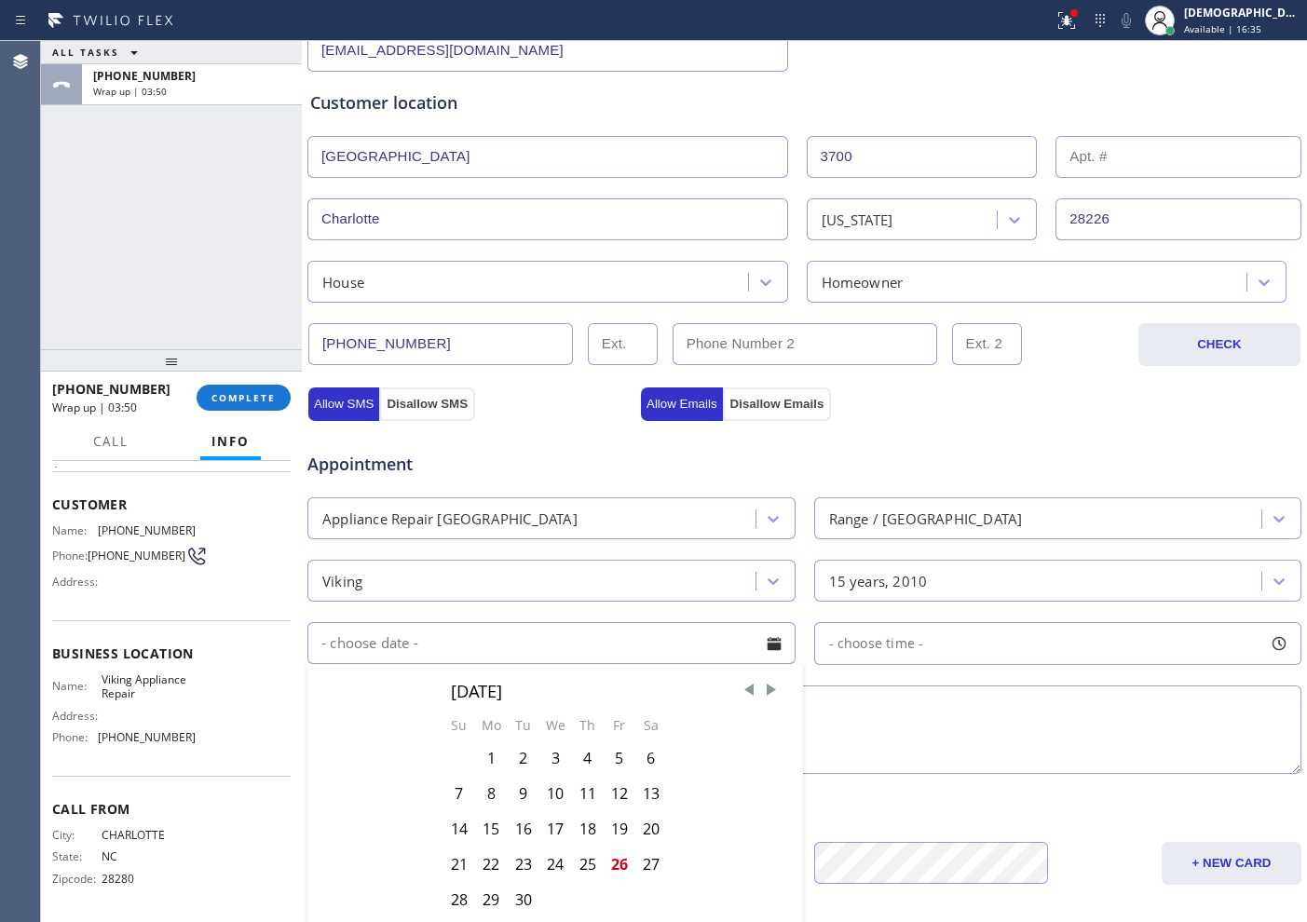
scroll to position [466, 0]
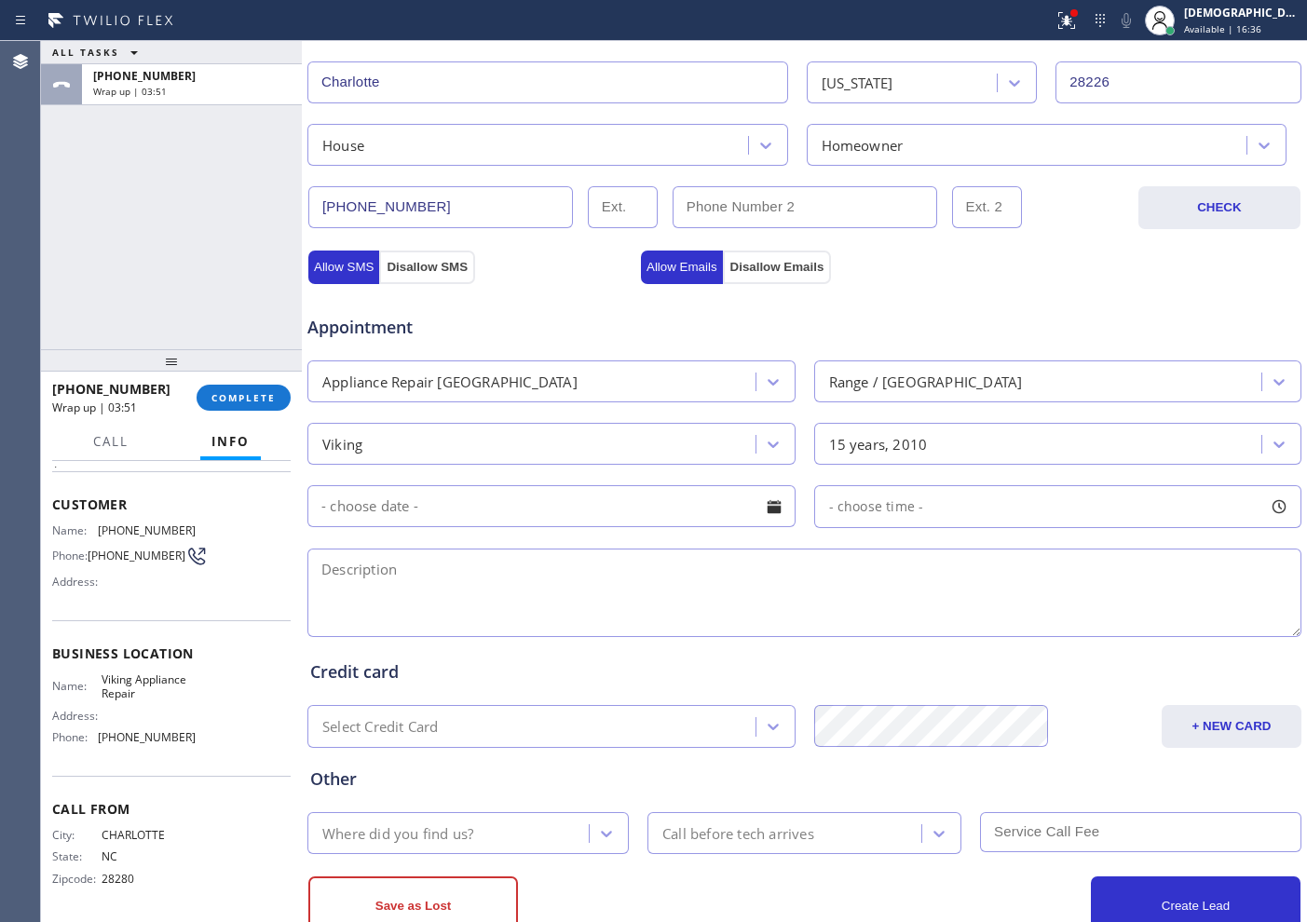
click at [1033, 270] on div "Allow SMS Disallow SMS Allow Emails Disallow Emails" at bounding box center [805, 264] width 998 height 37
click at [548, 571] on textarea at bounding box center [804, 593] width 994 height 88
paste textarea "Viking / Range / burners is leaking gas / 15 years"
click at [834, 562] on textarea "Viking / Range / burners is leaking gas / 15 years /" at bounding box center [804, 593] width 994 height 88
paste textarea "3700 Moorland DrCharlotte, NC 28226"
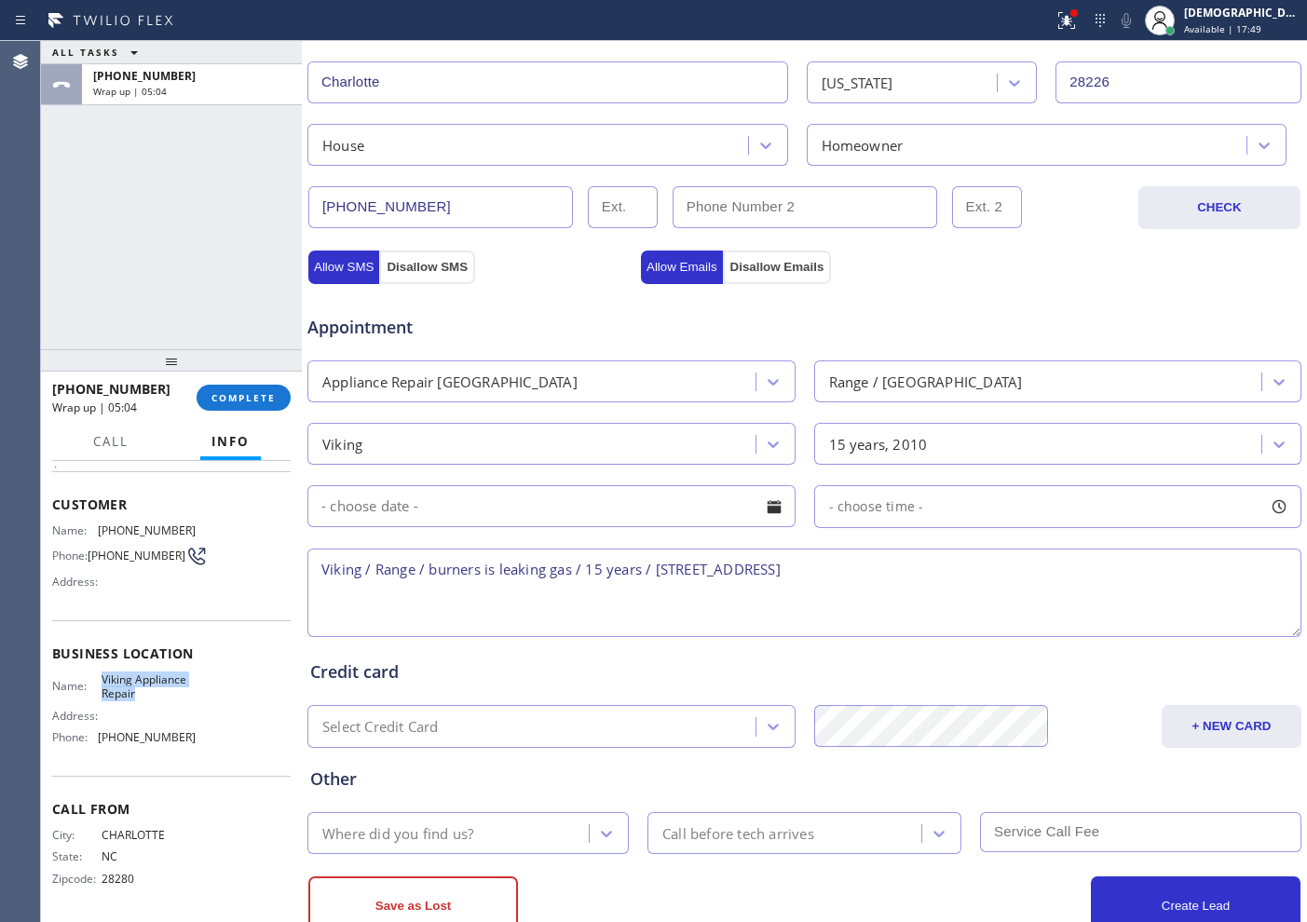
drag, startPoint x: 139, startPoint y: 700, endPoint x: 97, endPoint y: 684, distance: 44.8
click at [97, 684] on div "Name: Viking Appliance Repair" at bounding box center [123, 687] width 143 height 29
copy div "Viking Appliance Repair"
click at [963, 558] on textarea "Viking / Range / burners is leaking gas / 15 years / 3700 Moorland DrCharlotte,…" at bounding box center [804, 593] width 994 height 88
paste textarea "Viking Appliance Repair"
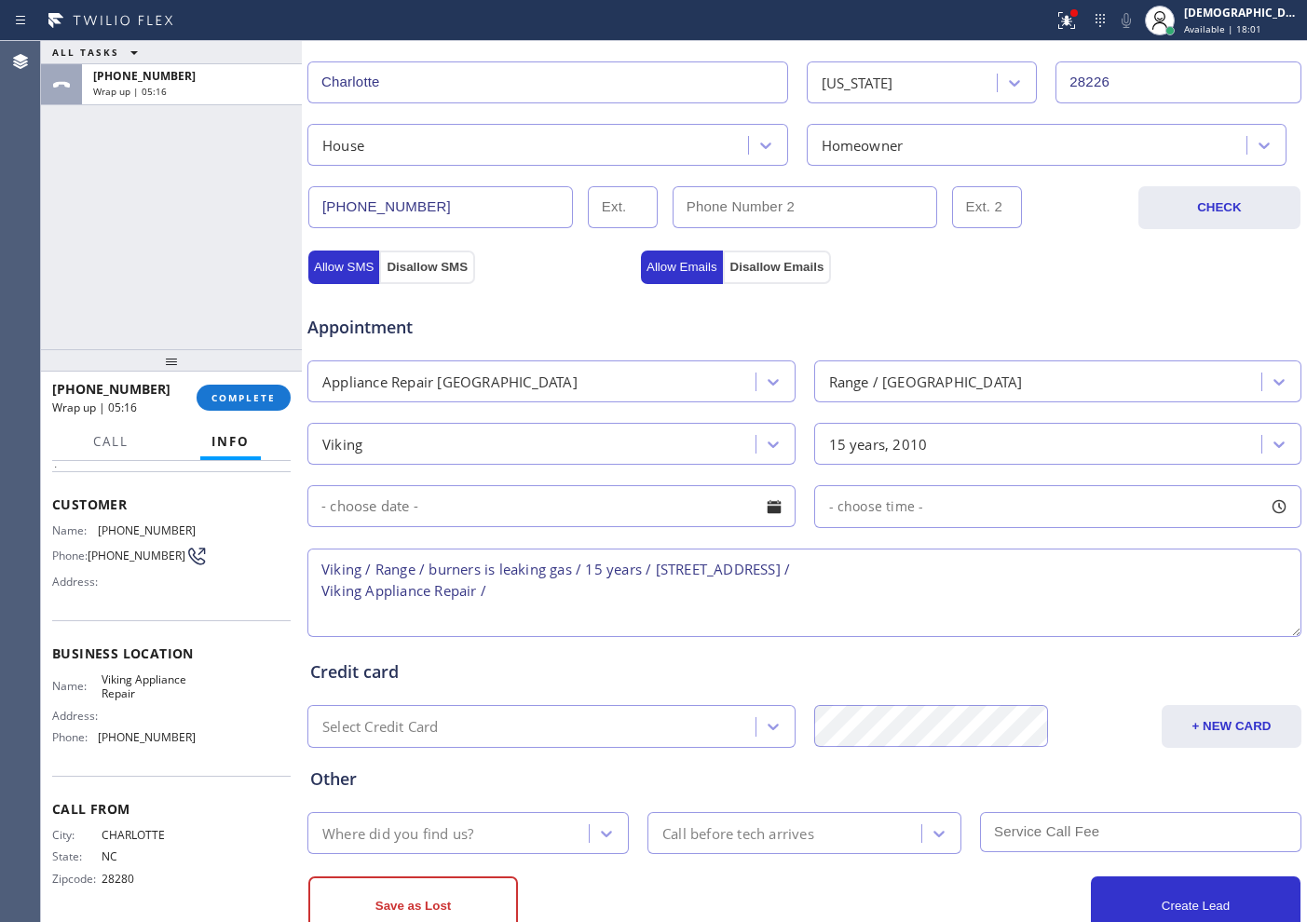
drag, startPoint x: 540, startPoint y: 594, endPoint x: 574, endPoint y: 594, distance: 33.5
click at [540, 594] on textarea "Viking / Range / burners is leaking gas / 15 years / 3700 Moorland DrCharlotte,…" at bounding box center [804, 593] width 994 height 88
click at [597, 597] on textarea "Viking / Range / burners is leaking gas / 15 years / 3700 Moorland DrCharlotte,…" at bounding box center [804, 593] width 994 height 88
click at [693, 599] on textarea "Viking / Range / burners is leaking gas / 15 years / 3700 Moorland DrCharlotte,…" at bounding box center [804, 593] width 994 height 88
paste textarea "10% off towards labor cost"
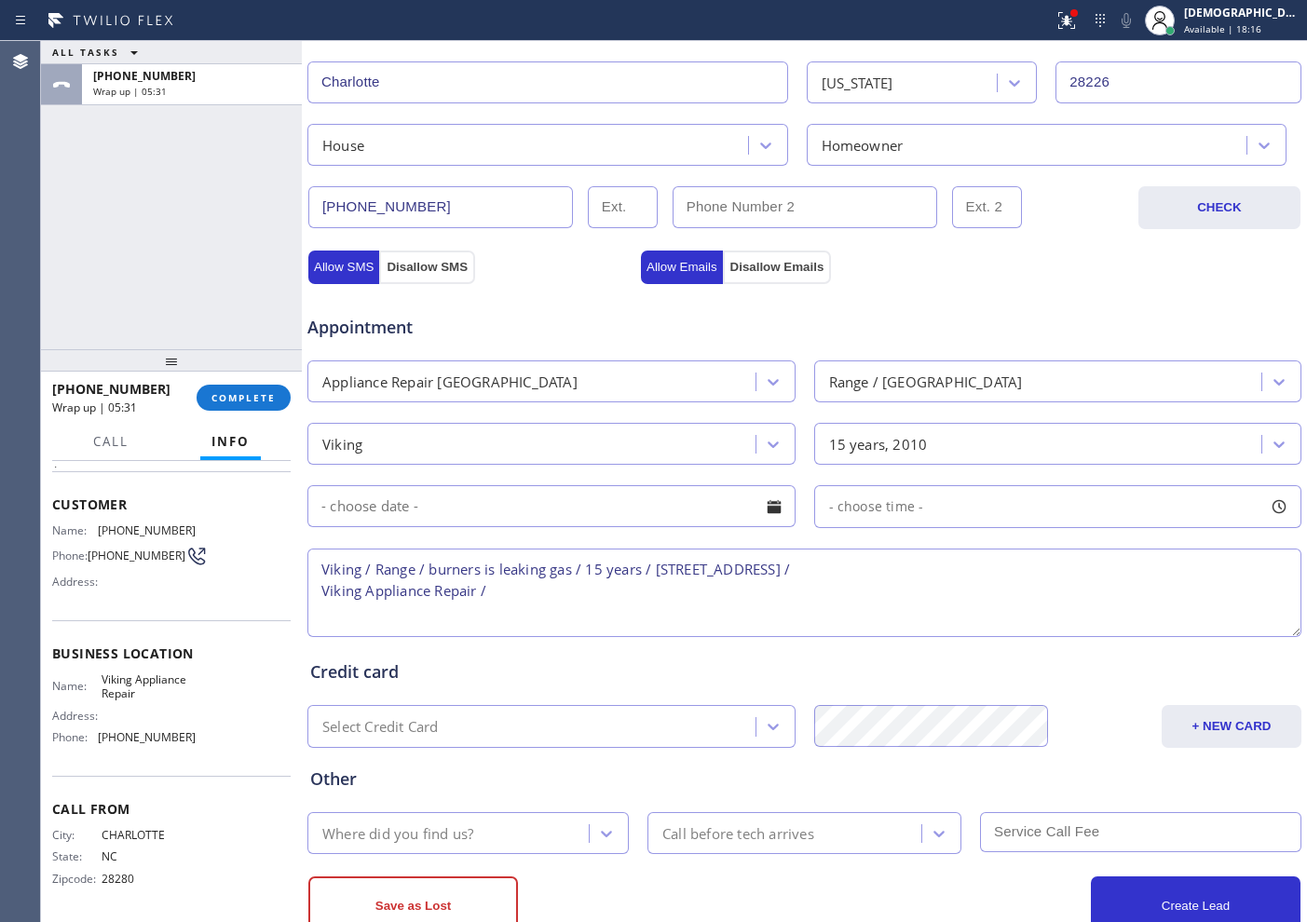
click at [600, 586] on textarea "Viking / Range / burners is leaking gas / 15 years / 3700 Moorland DrCharlotte,…" at bounding box center [804, 593] width 994 height 88
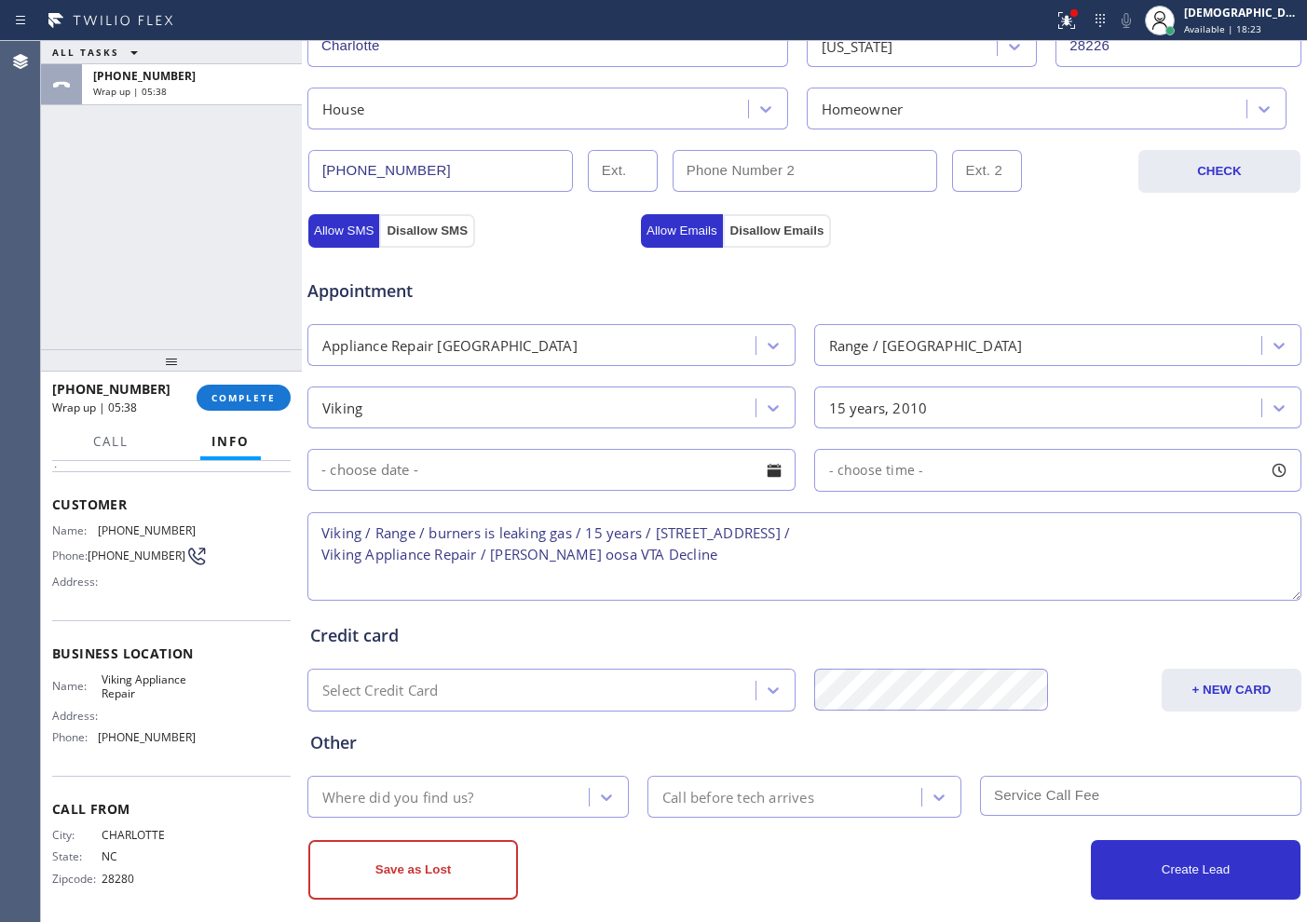
scroll to position [522, 0]
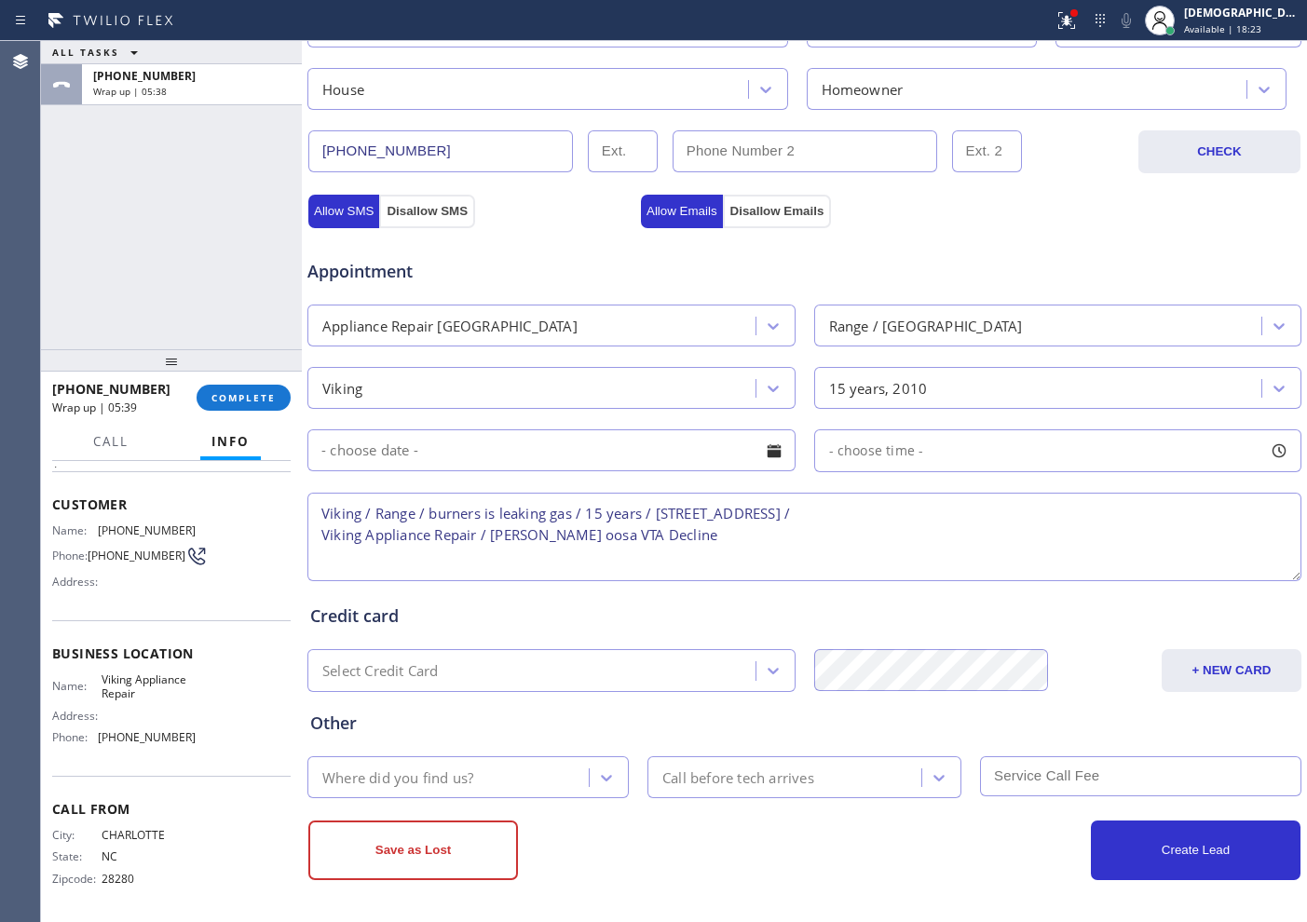
type textarea "Viking / Range / burners is leaking gas / 15 years / 3700 Moorland DrCharlotte,…"
click at [498, 737] on div "Where did you find us?" at bounding box center [451, 777] width 276 height 33
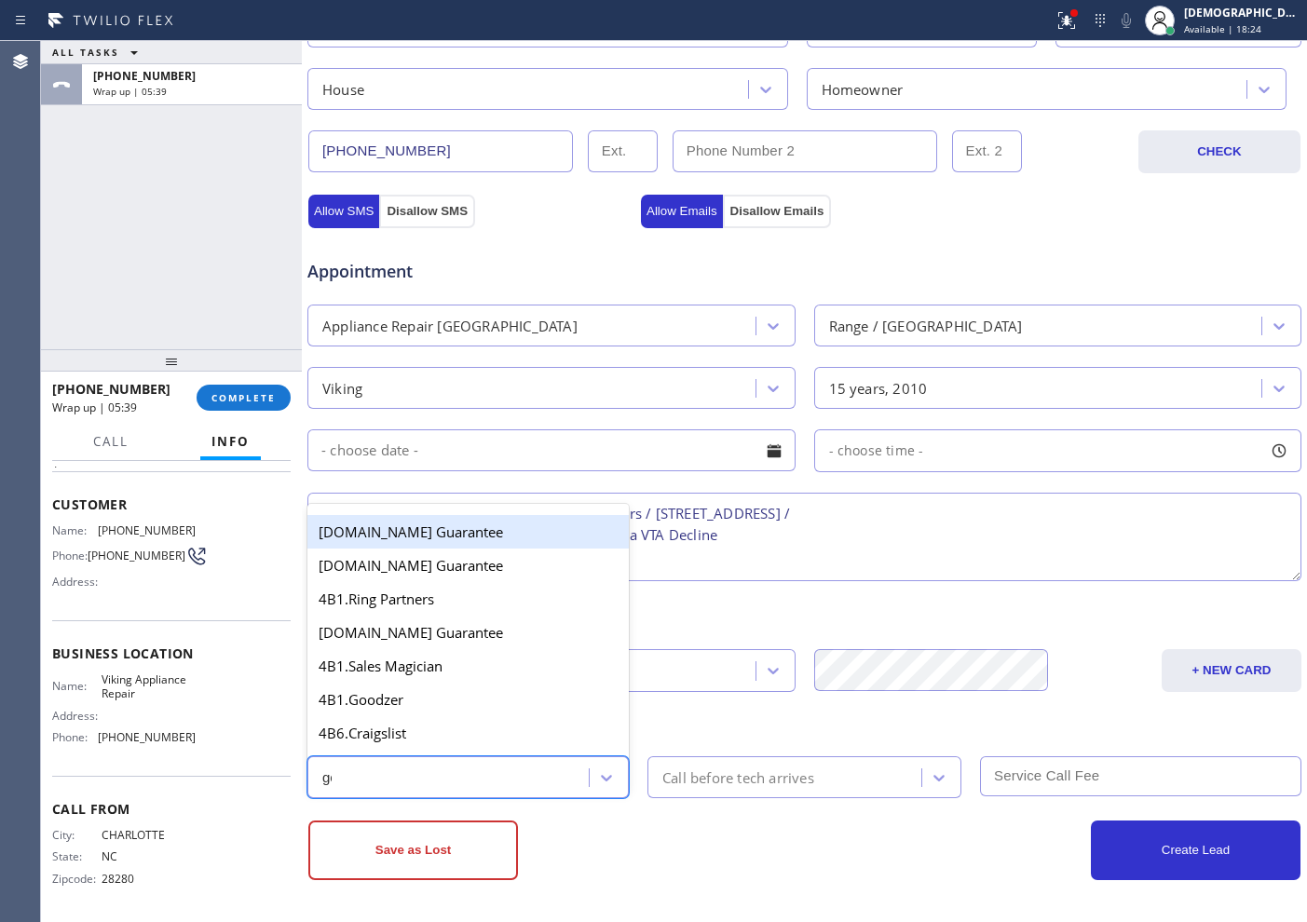
type input "goo"
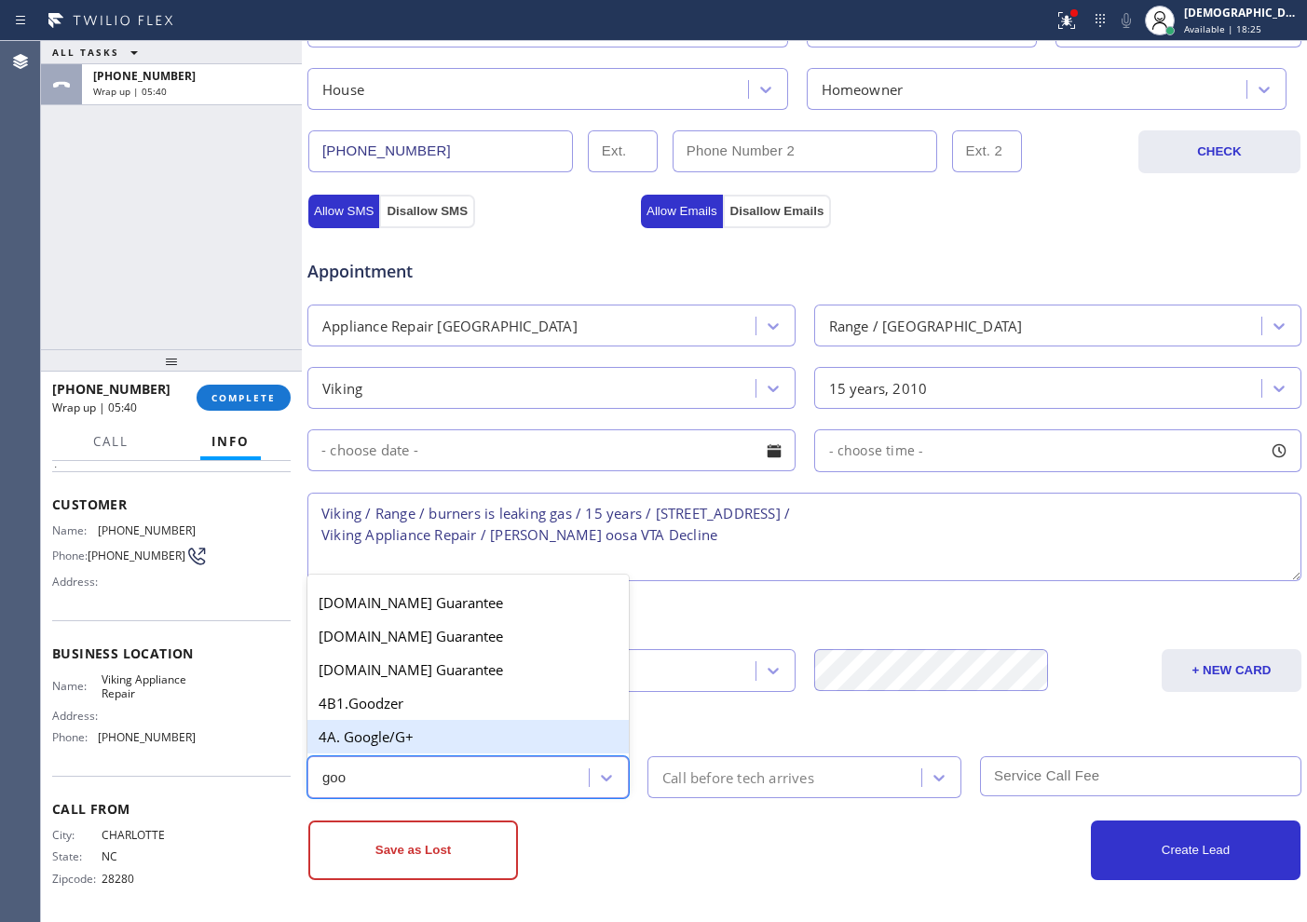
click at [469, 737] on div "4A. Google/G+" at bounding box center [467, 737] width 321 height 34
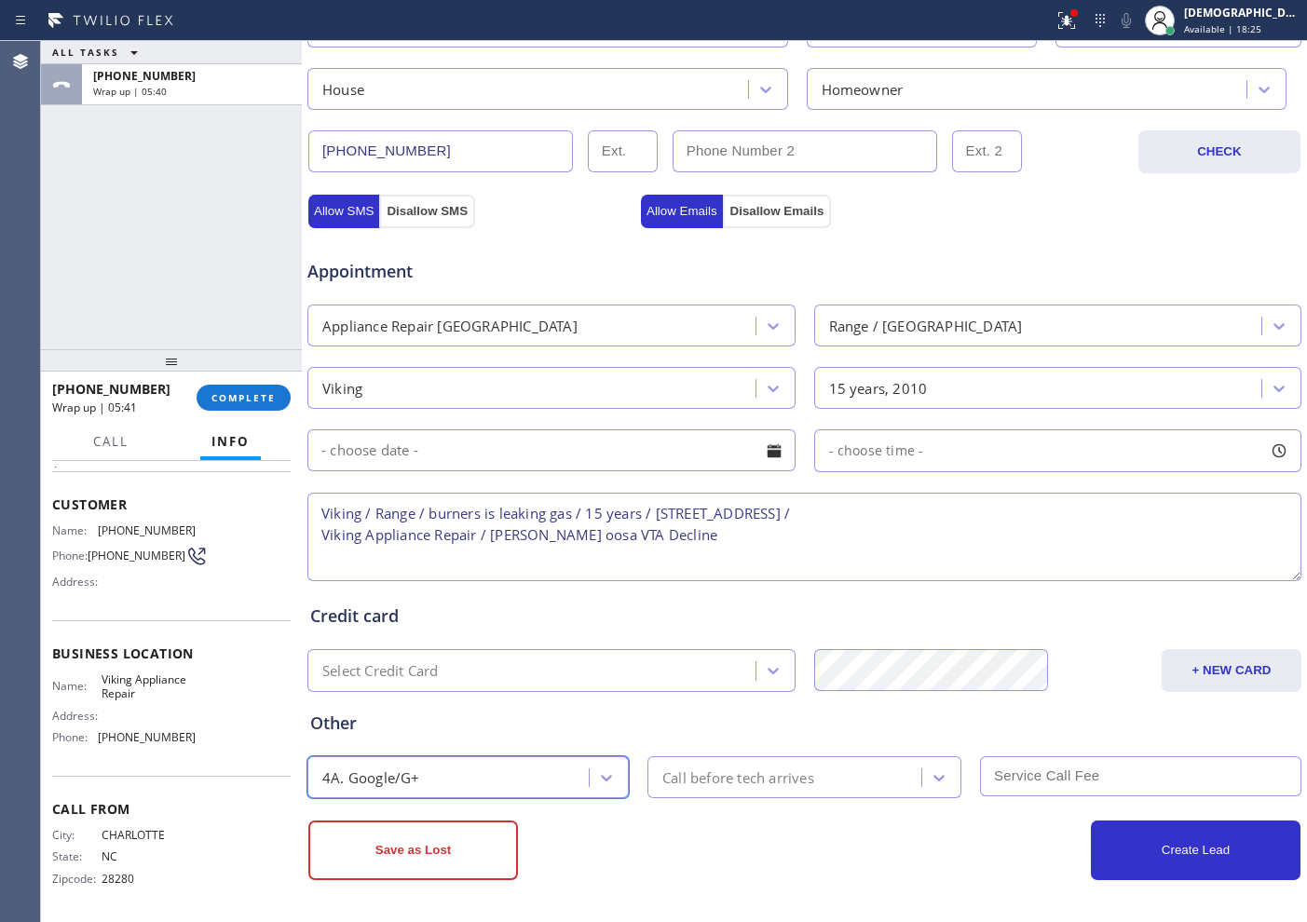
click at [715, 737] on div "Call before tech arrives" at bounding box center [738, 777] width 152 height 21
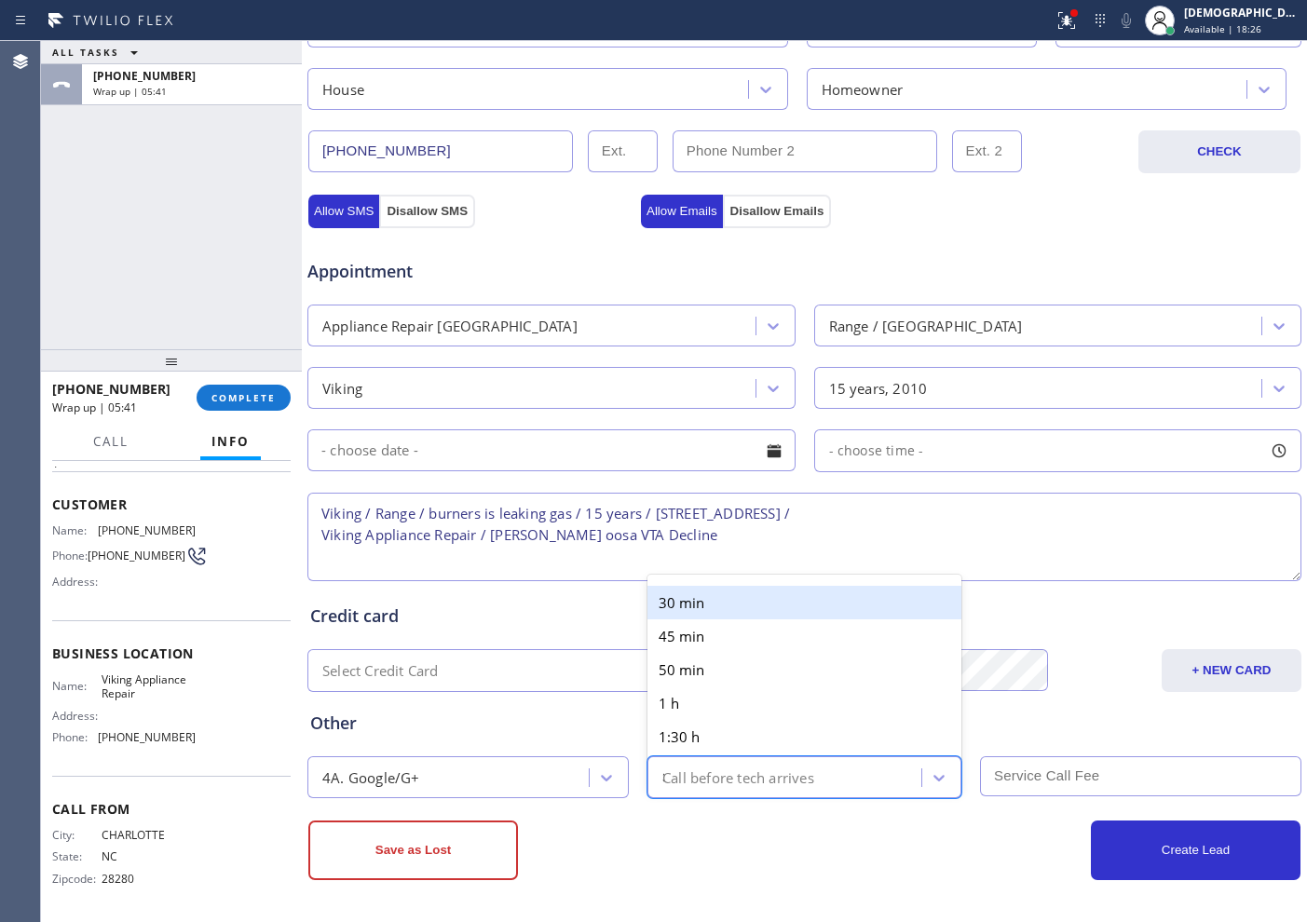
type input "30"
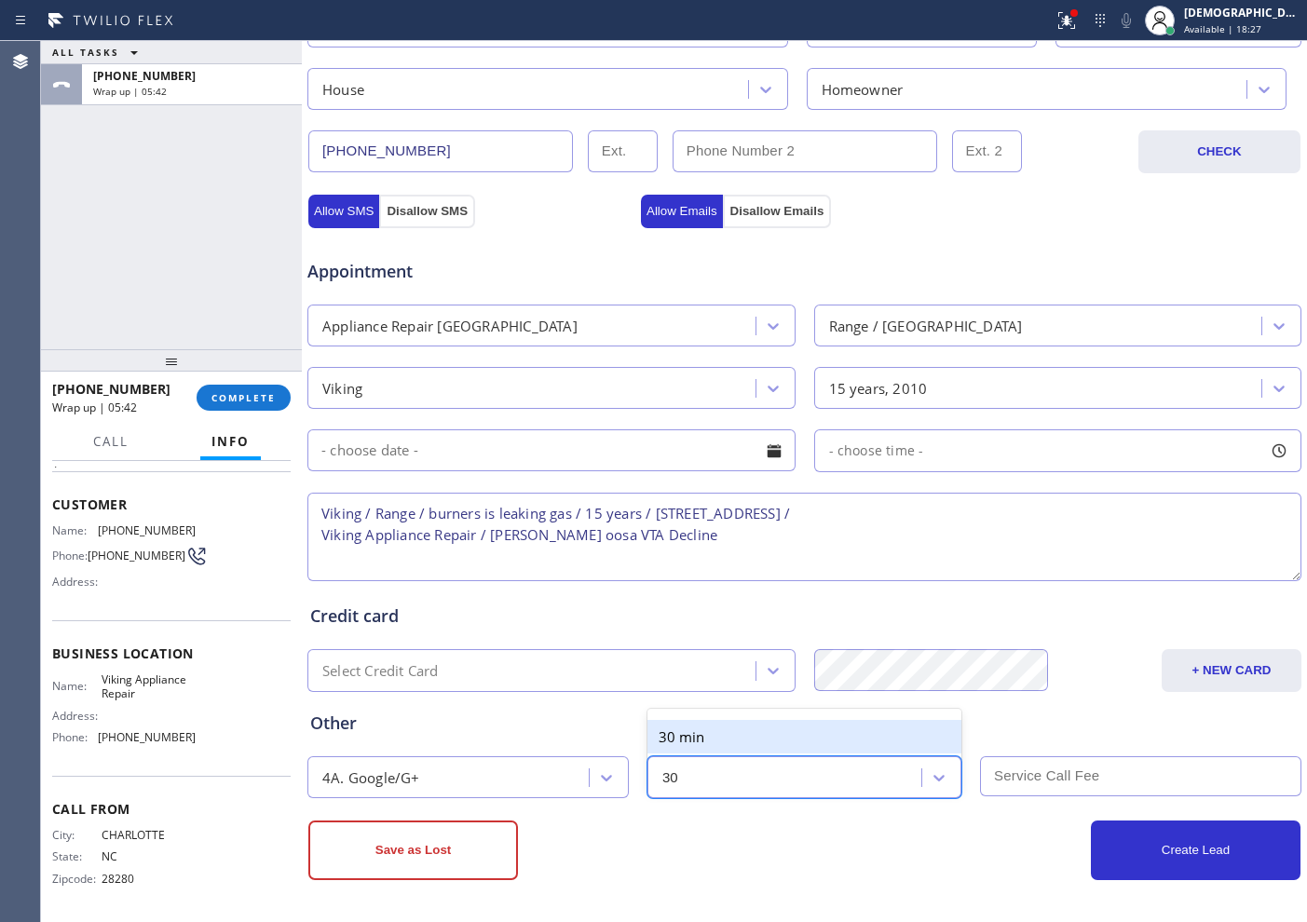
click at [705, 734] on div "30 min" at bounding box center [804, 737] width 314 height 34
click at [758, 551] on textarea "Viking / Range / burners is leaking gas / 15 years / 3700 Moorland DrCharlotte,…" at bounding box center [804, 537] width 994 height 88
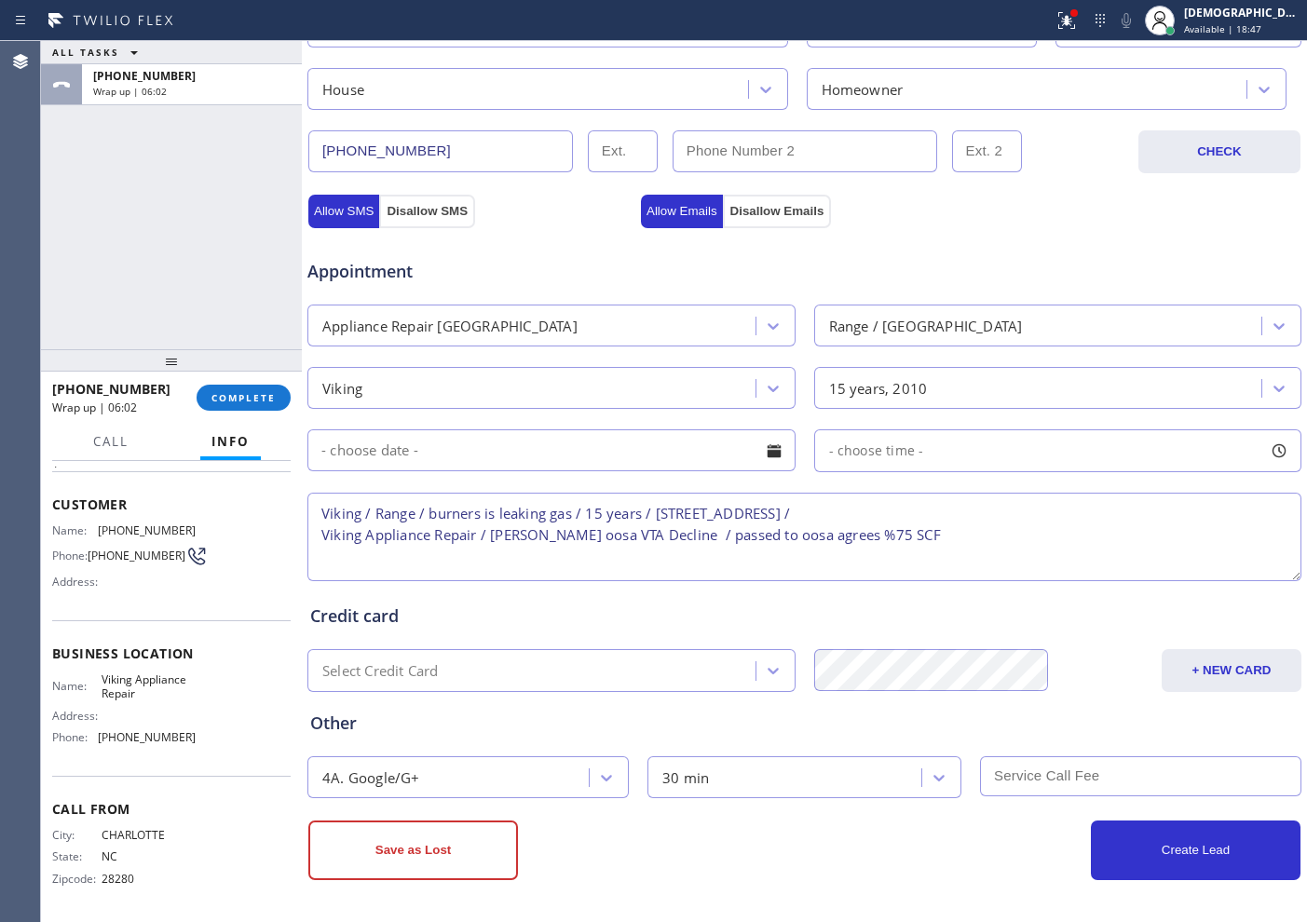
drag, startPoint x: 810, startPoint y: 539, endPoint x: 822, endPoint y: 559, distance: 23.0
click at [810, 538] on textarea "Viking / Range / burners is leaking gas / 15 years / 3700 Moorland DrCharlotte,…" at bounding box center [804, 537] width 994 height 88
click at [551, 556] on textarea "Viking / Range / burners is leaking gas / 15 years / 3700 Moorland DrCharlotte,…" at bounding box center [804, 537] width 994 height 88
type textarea "Viking / Range / burners is leaking gas / 15 years / 3700 Moorland DrCharlotte,…"
click at [484, 737] on button "Save as Lost" at bounding box center [413, 851] width 210 height 60
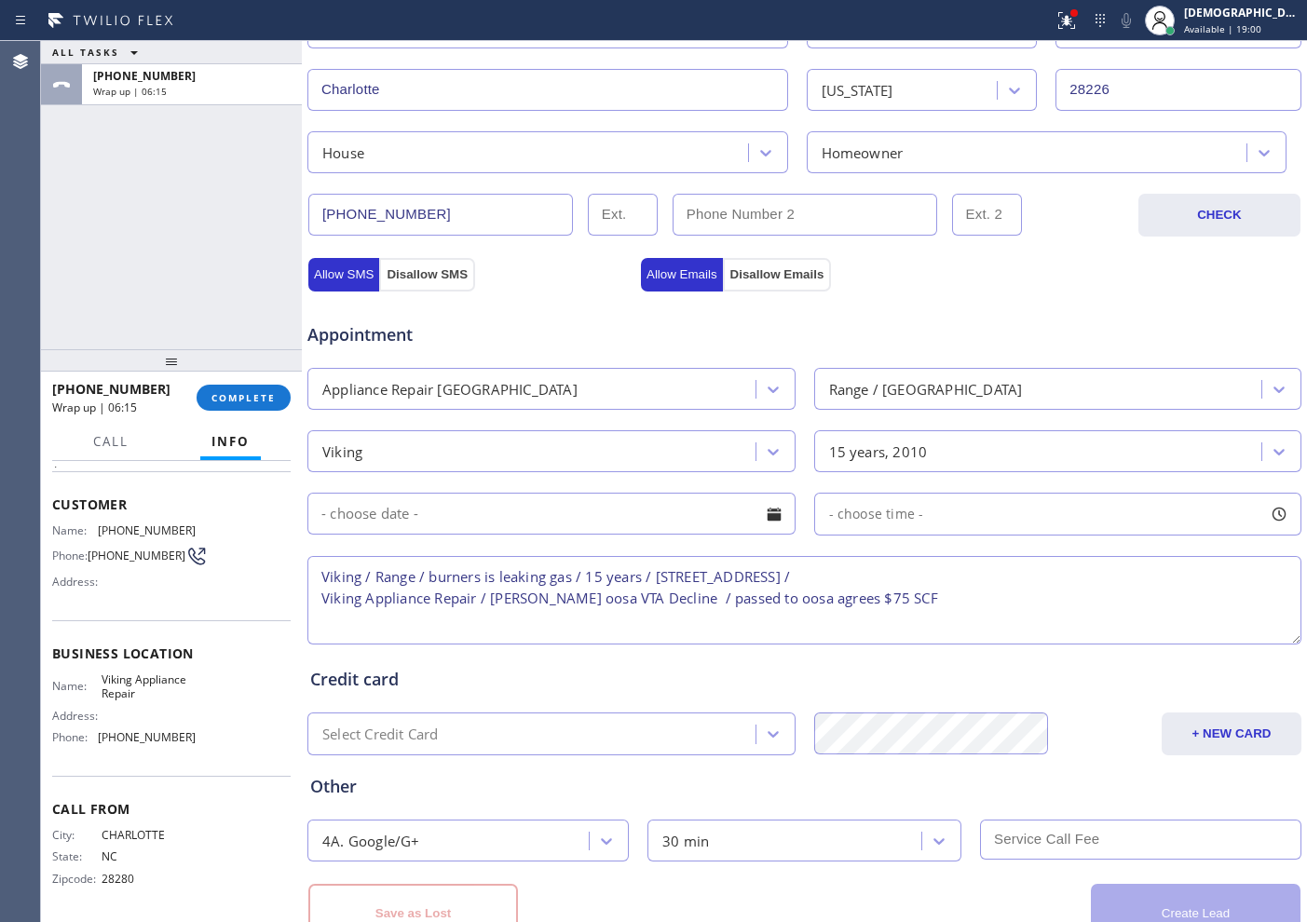
scroll to position [585, 0]
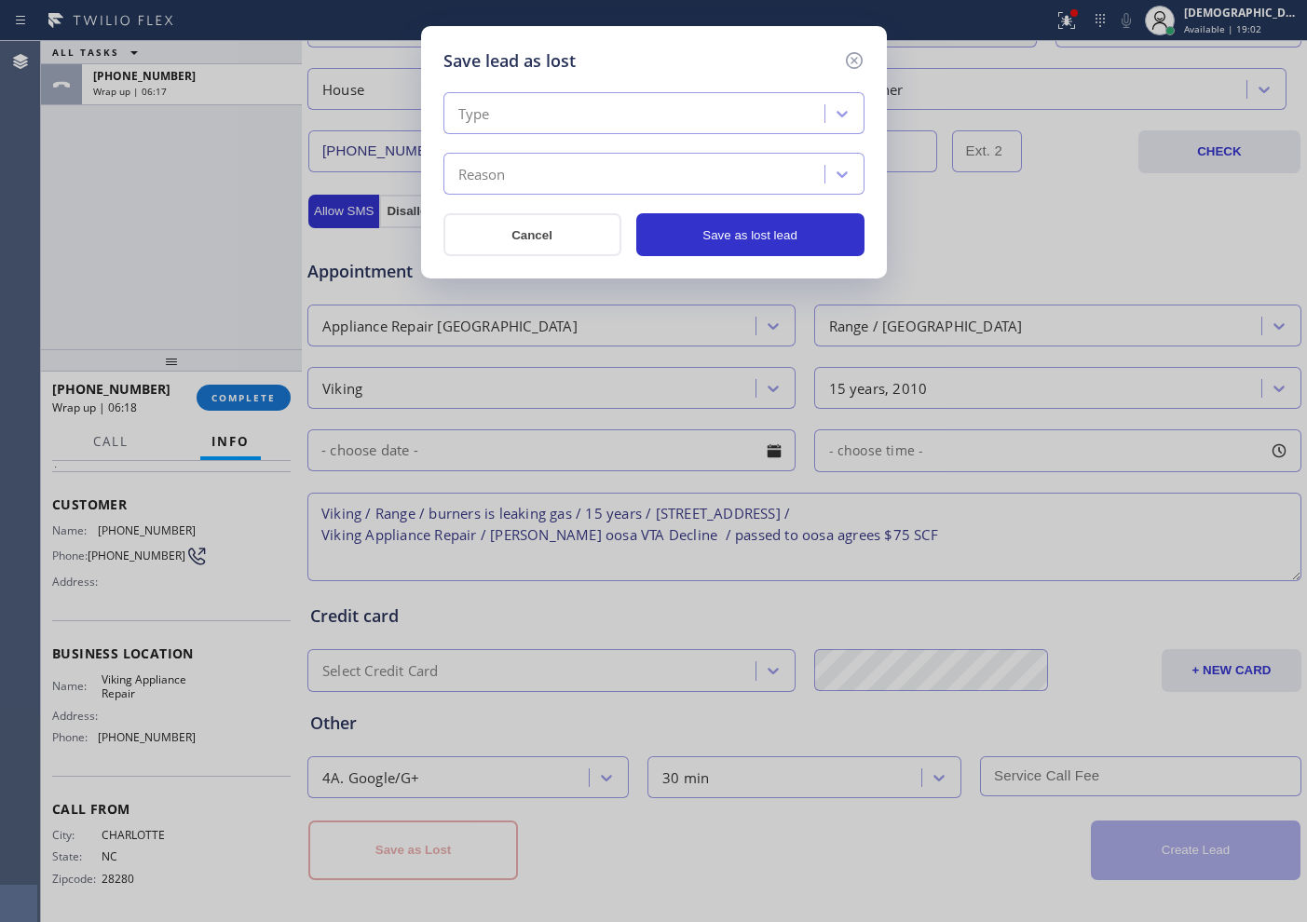
click at [690, 107] on div "Type" at bounding box center [636, 114] width 375 height 33
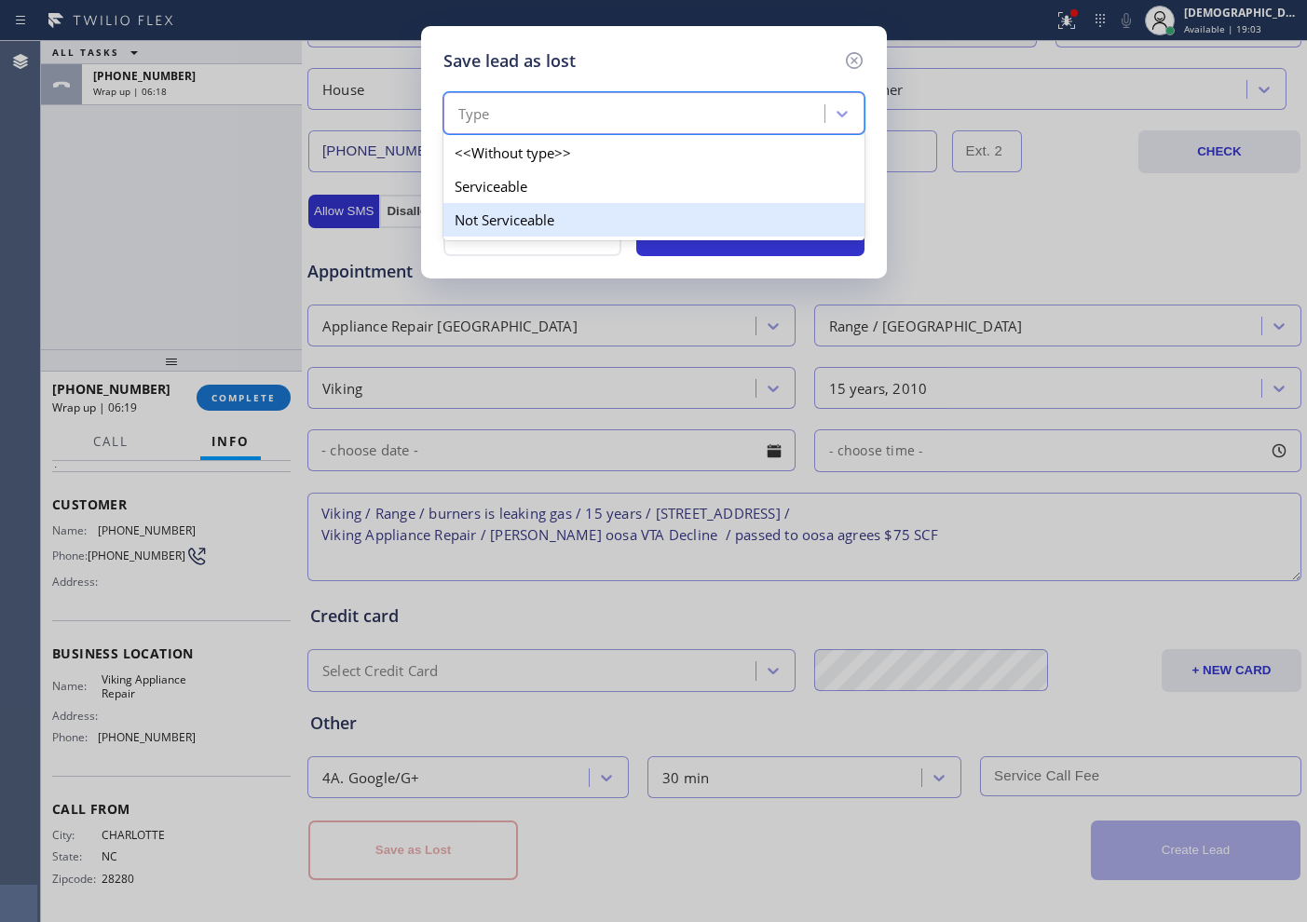
click at [585, 218] on div "Not Serviceable" at bounding box center [653, 220] width 421 height 34
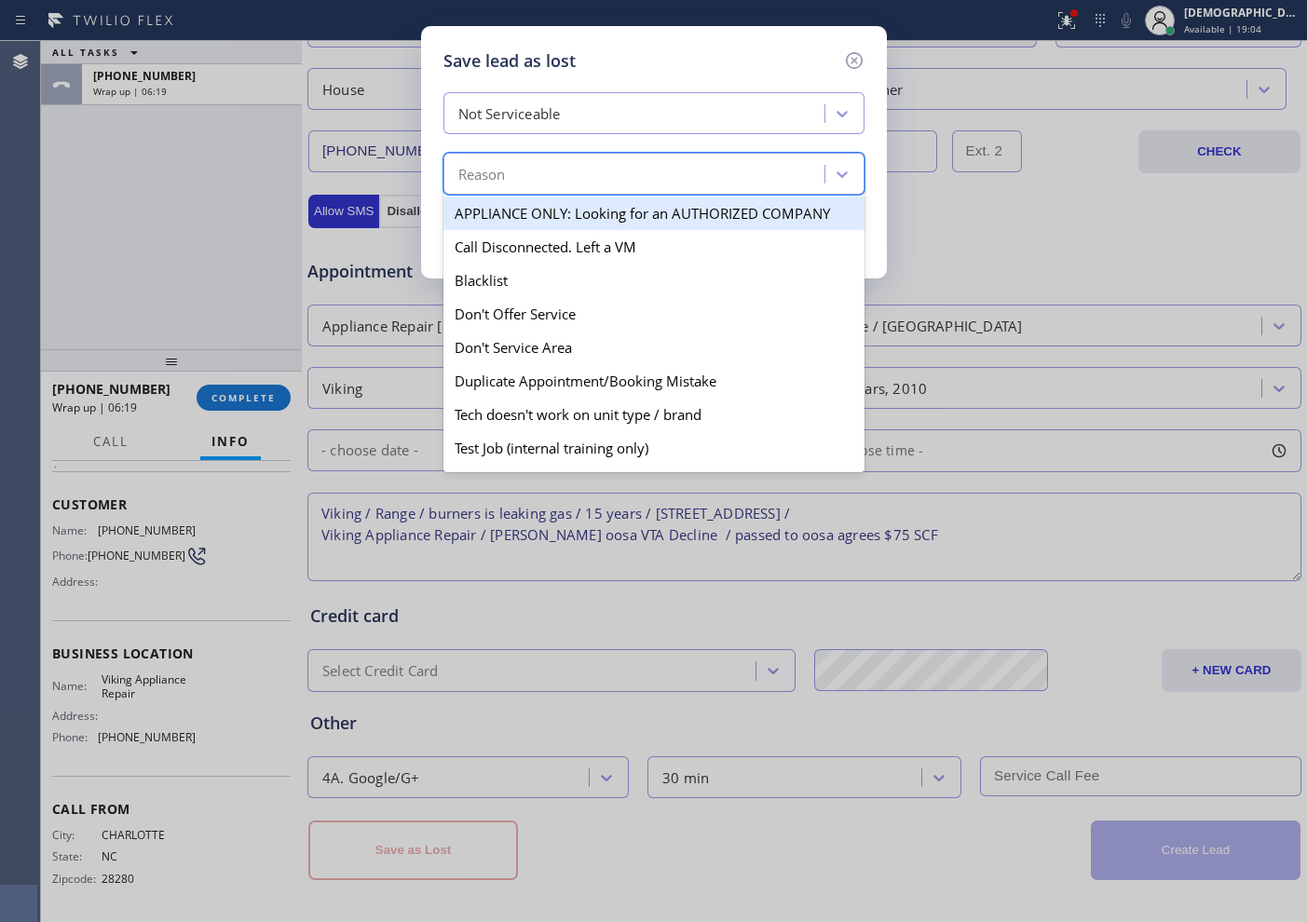
click at [585, 177] on div "Reason" at bounding box center [636, 174] width 375 height 33
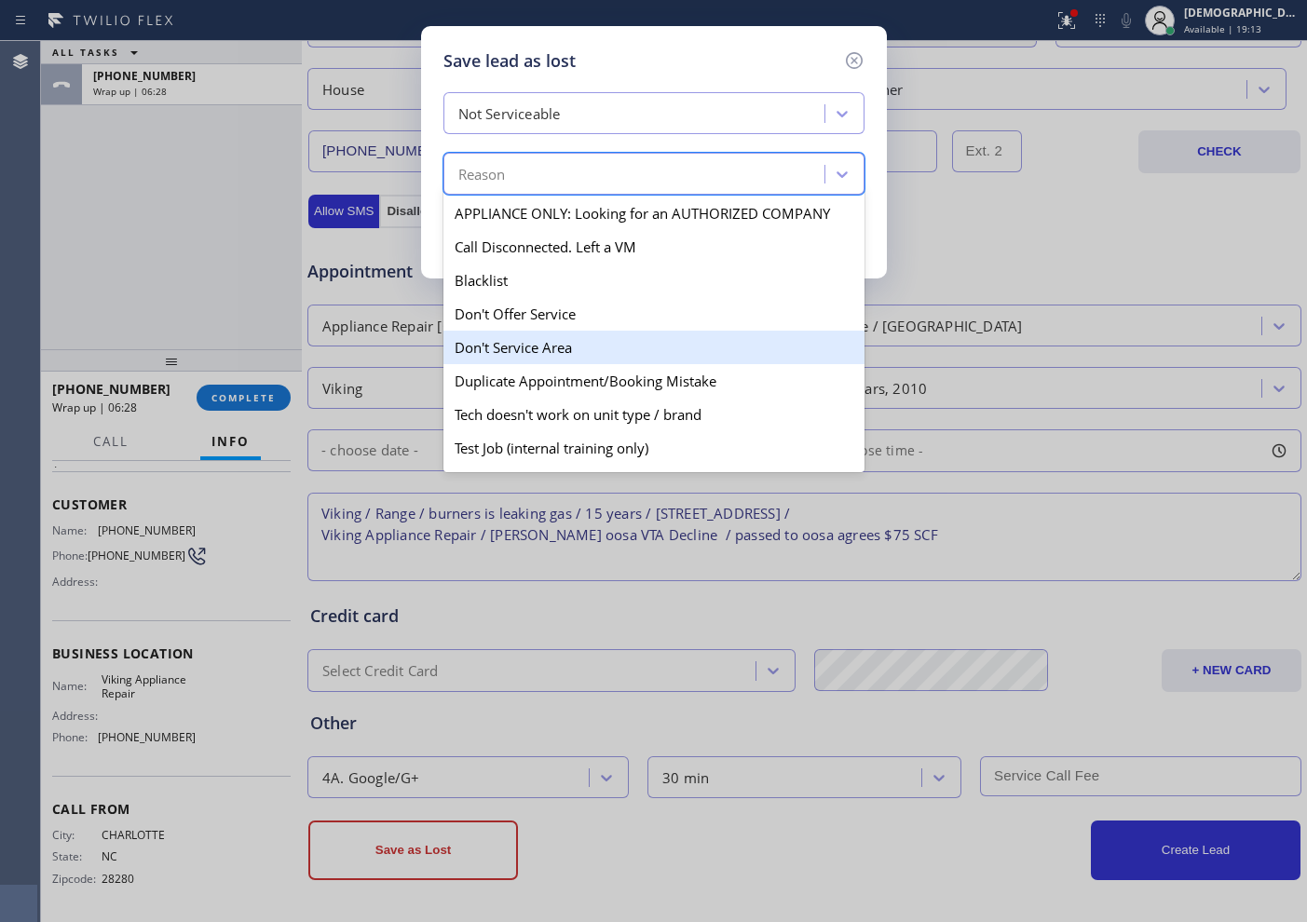
click at [577, 344] on div "Don't Service Area" at bounding box center [653, 348] width 421 height 34
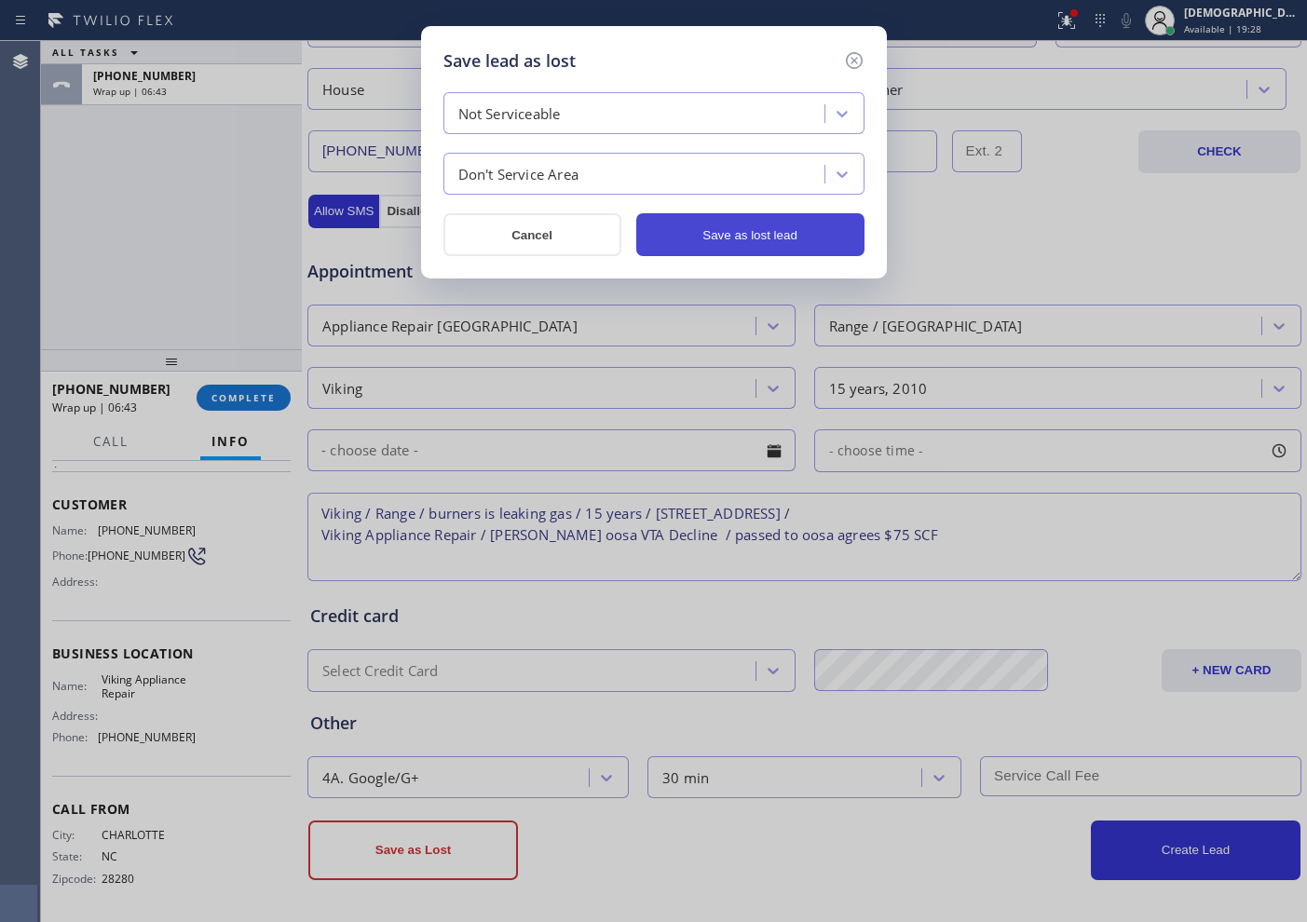
click at [712, 235] on button "Save as lost lead" at bounding box center [750, 234] width 228 height 43
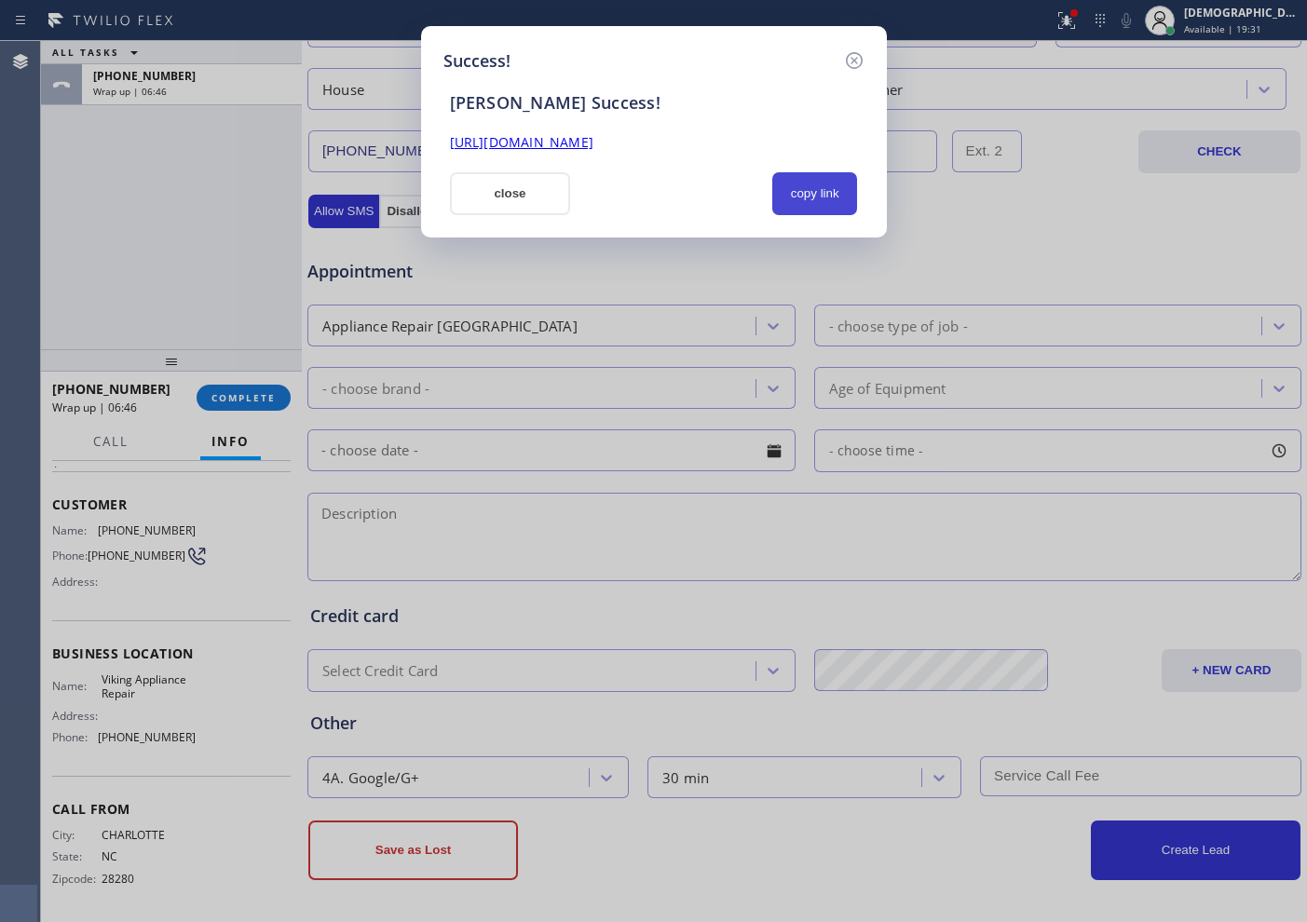
click at [804, 185] on button "copy link" at bounding box center [815, 193] width 86 height 43
click at [851, 64] on icon at bounding box center [854, 60] width 22 height 22
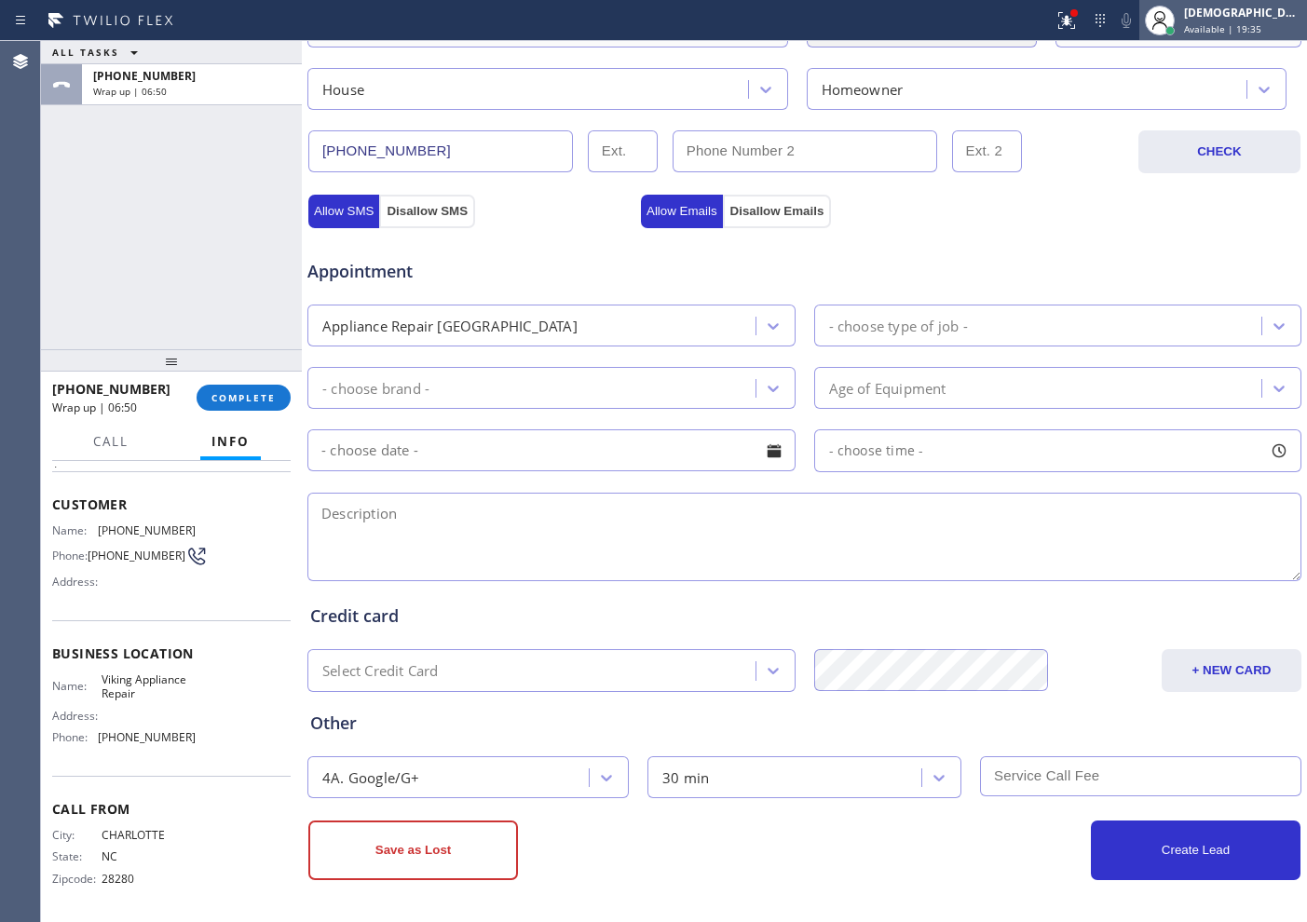
click at [1044, 25] on span "Available | 19:35" at bounding box center [1222, 28] width 77 height 13
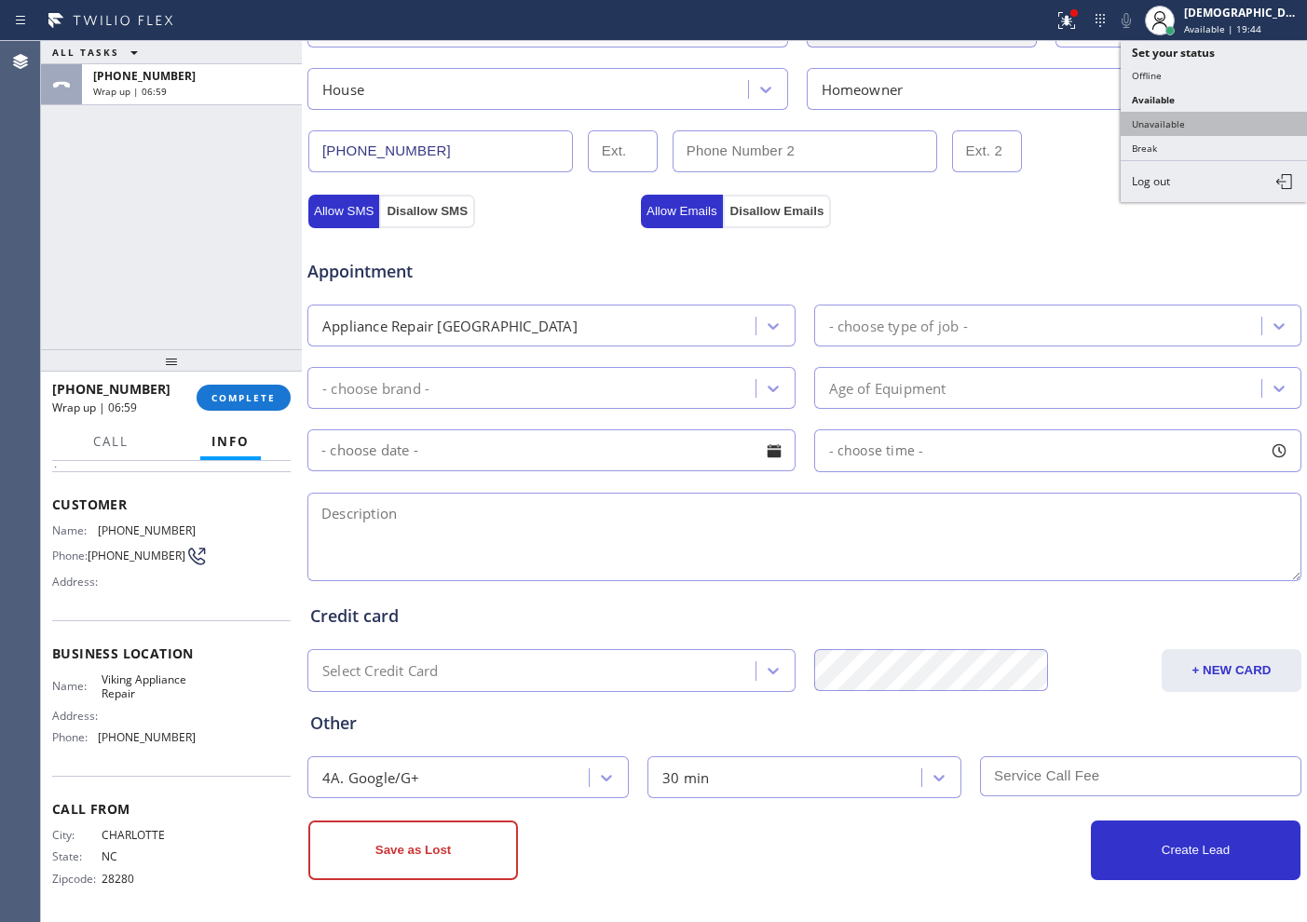
click at [1044, 129] on button "Unavailable" at bounding box center [1214, 124] width 186 height 24
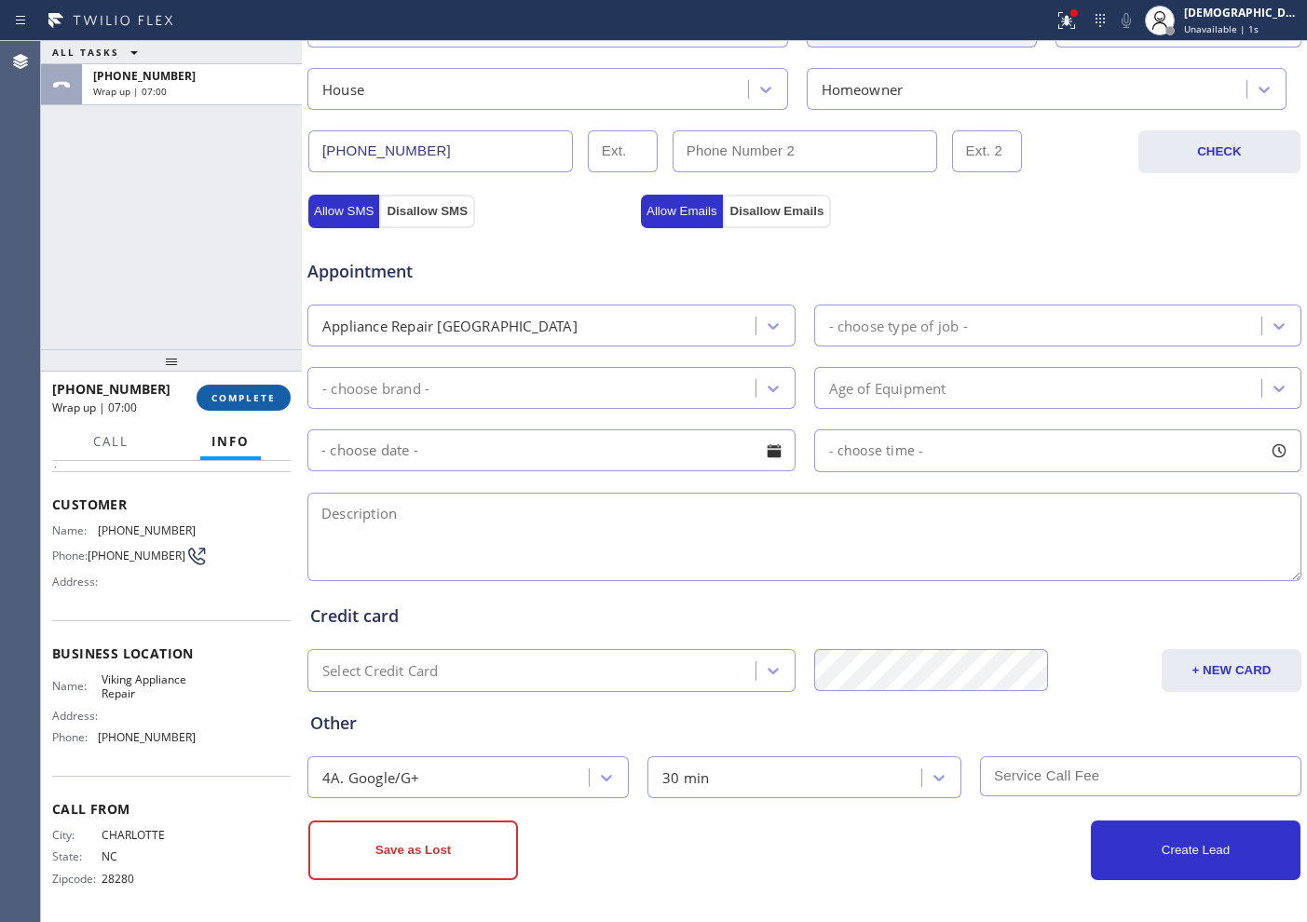
click at [240, 391] on span "COMPLETE" at bounding box center [243, 397] width 64 height 13
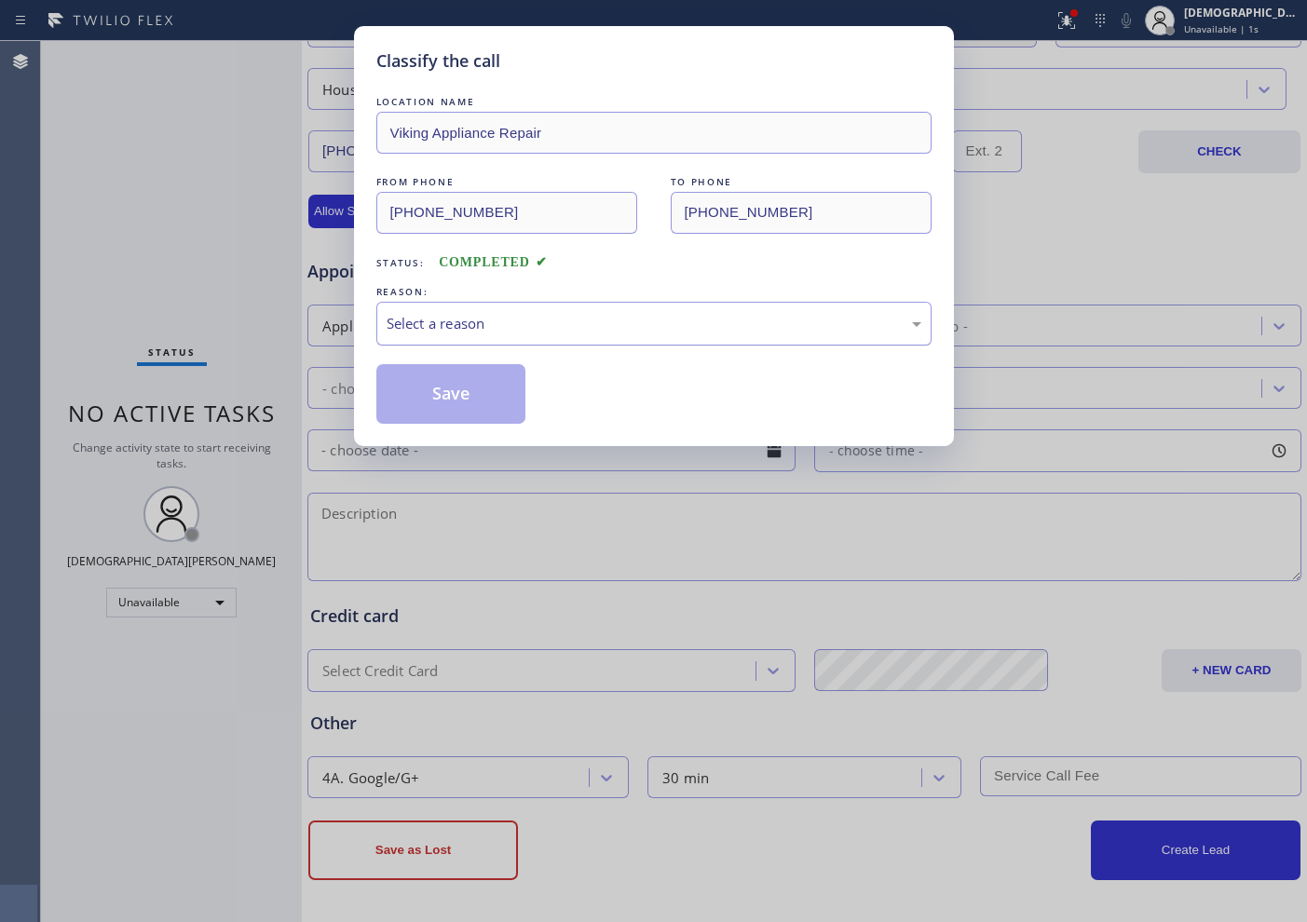
click at [484, 318] on div "Select a reason" at bounding box center [654, 323] width 535 height 21
click at [461, 387] on button "Save" at bounding box center [451, 394] width 150 height 60
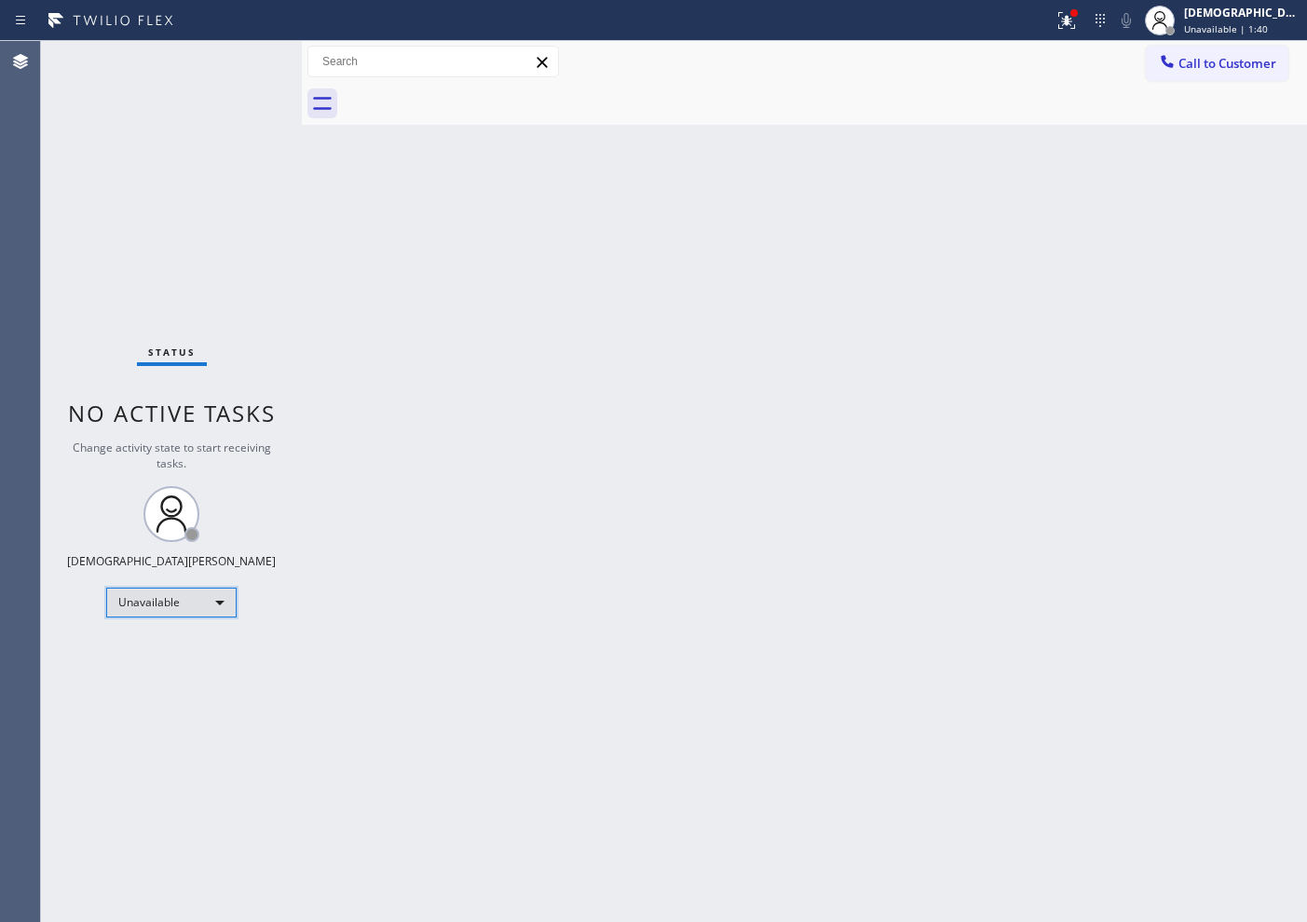
click at [218, 606] on div "Unavailable" at bounding box center [171, 603] width 130 height 30
click at [186, 648] on li "Available" at bounding box center [170, 652] width 127 height 22
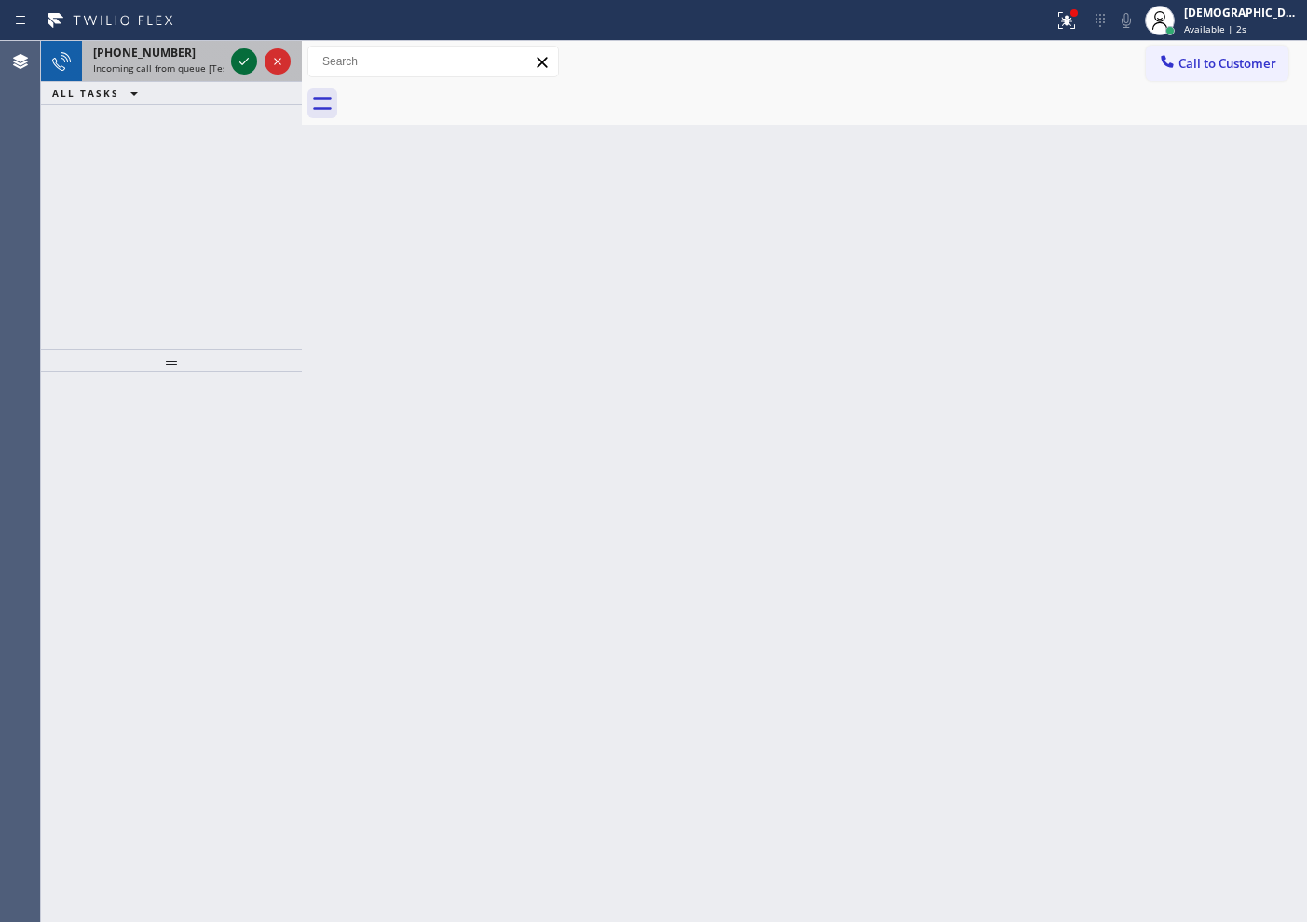
click at [251, 62] on icon at bounding box center [244, 61] width 22 height 22
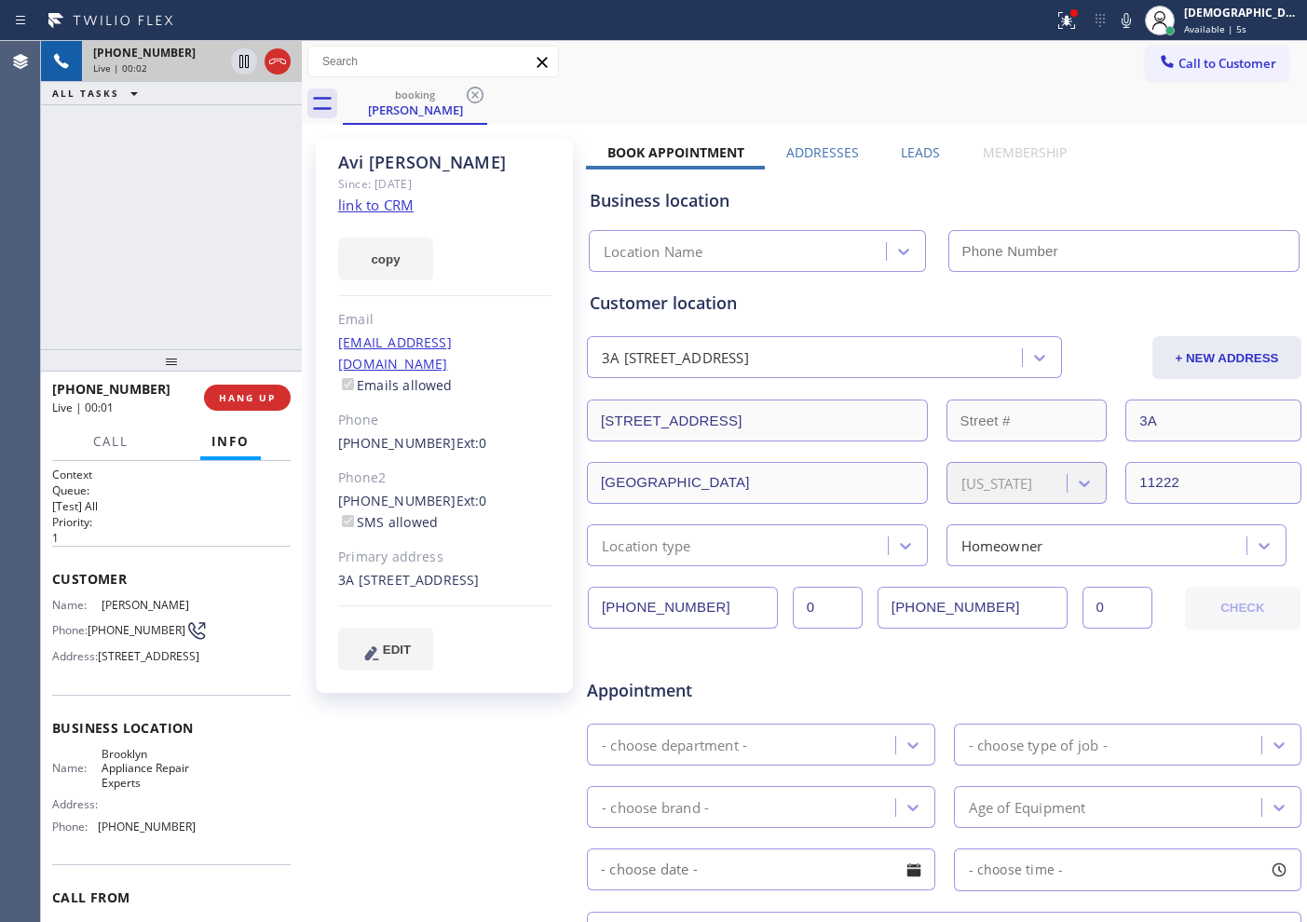
type input "[PHONE_NUMBER]"
click at [405, 207] on link "link to CRM" at bounding box center [375, 205] width 75 height 19
click at [239, 62] on icon at bounding box center [243, 61] width 9 height 13
click at [246, 69] on icon at bounding box center [244, 61] width 22 height 22
click at [283, 56] on icon at bounding box center [277, 61] width 22 height 22
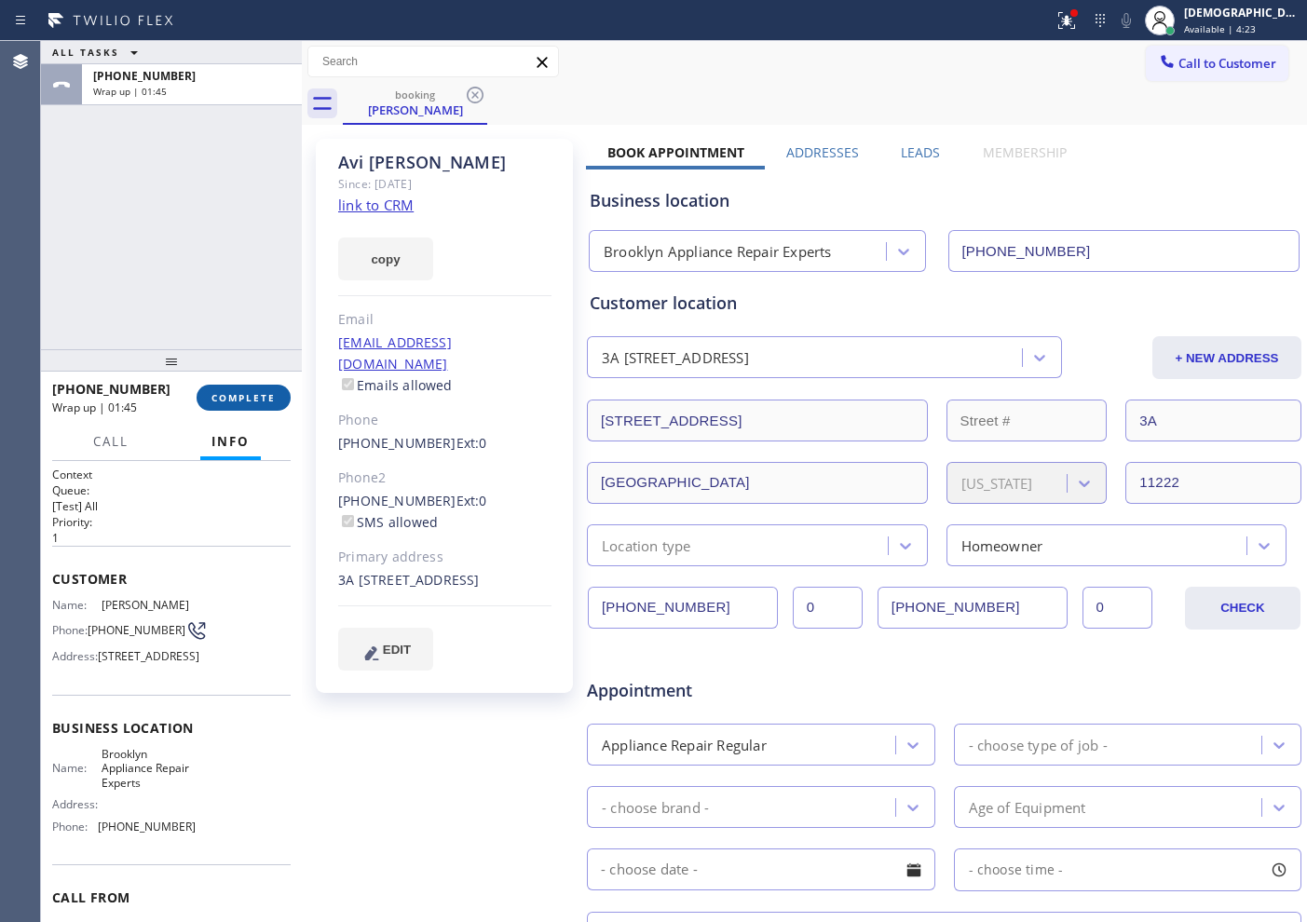
click at [223, 389] on button "COMPLETE" at bounding box center [244, 398] width 94 height 26
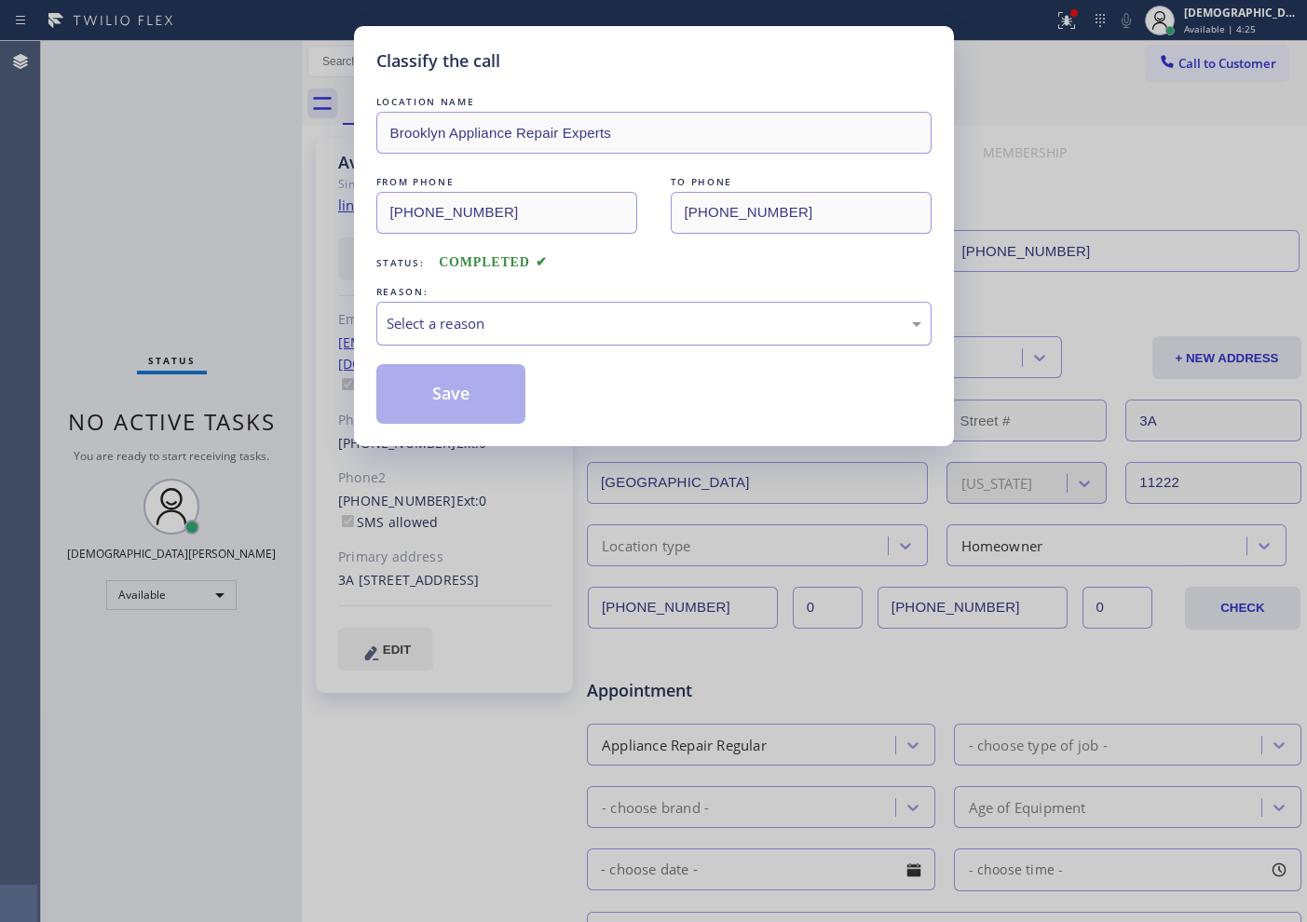
click at [651, 331] on div "Select a reason" at bounding box center [654, 323] width 535 height 21
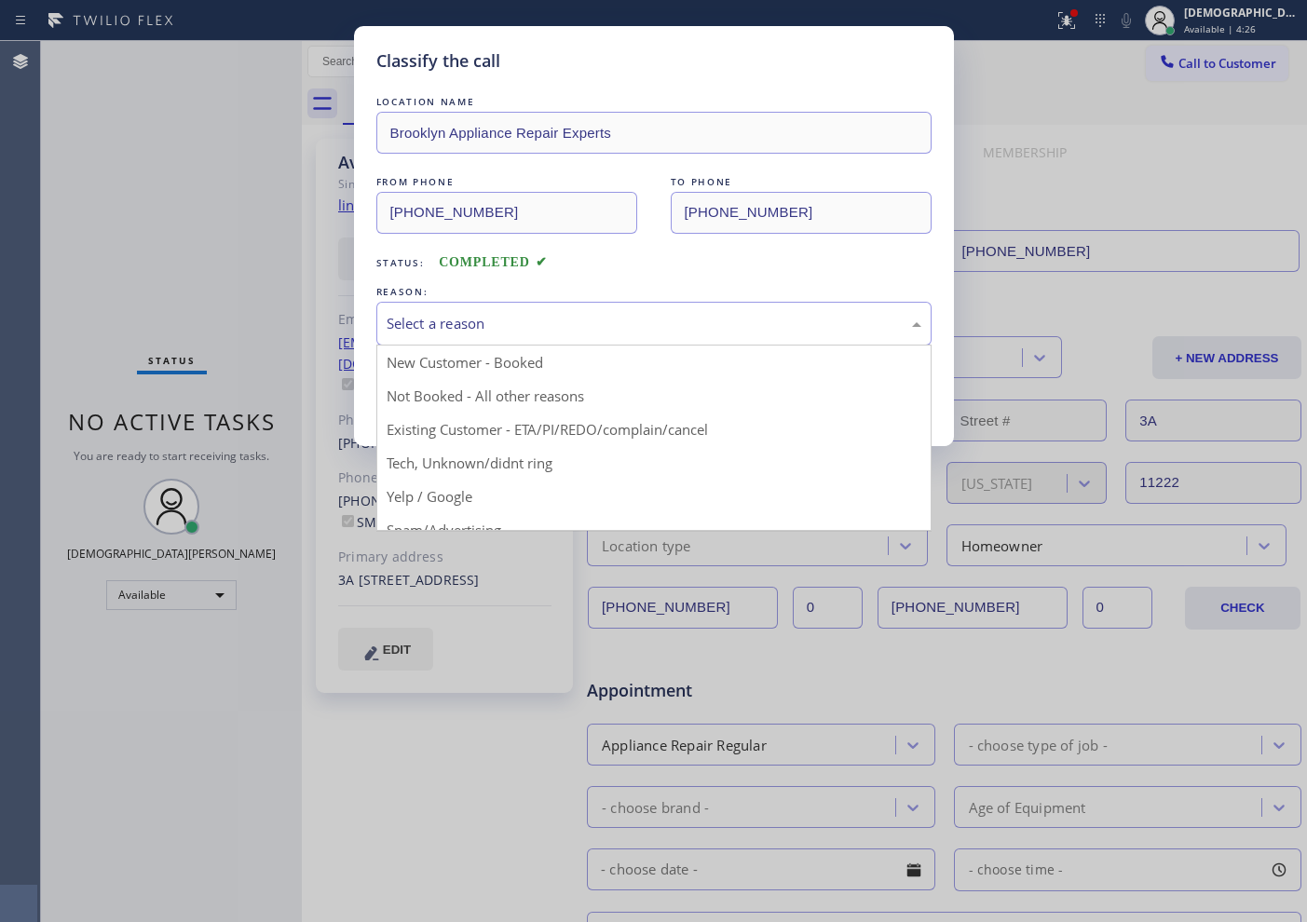
drag, startPoint x: 579, startPoint y: 436, endPoint x: 524, endPoint y: 429, distance: 55.3
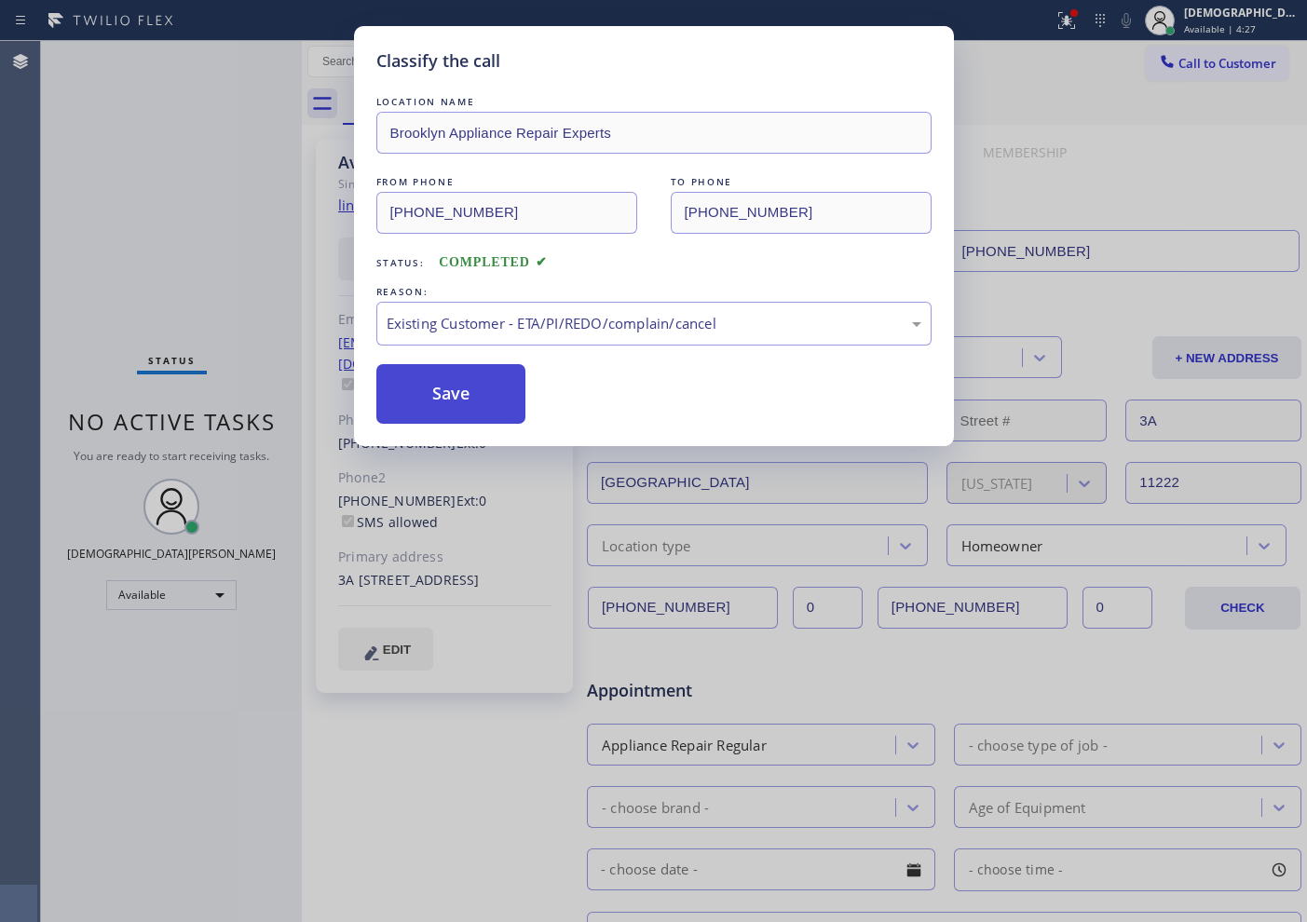
click at [456, 392] on button "Save" at bounding box center [451, 394] width 150 height 60
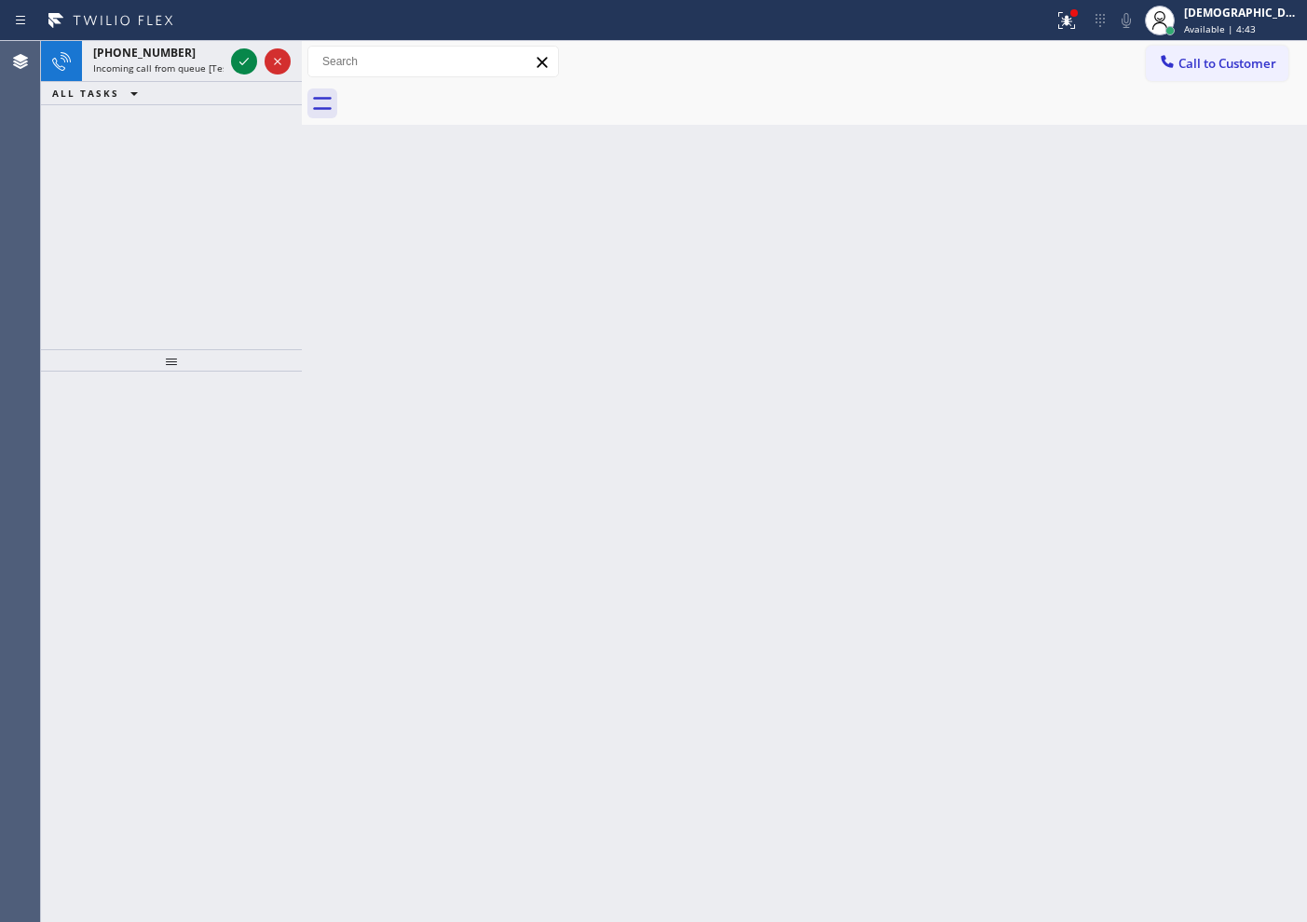
click at [147, 196] on div "+17188890691 Incoming call from queue [Test] All ALL TASKS ALL TASKS ACTIVE TAS…" at bounding box center [171, 195] width 261 height 308
click at [92, 160] on div "+19737681922 Incoming call from queue [Test] All ALL TASKS ALL TASKS ACTIVE TAS…" at bounding box center [171, 195] width 261 height 308
click at [248, 62] on icon at bounding box center [244, 61] width 22 height 22
click at [241, 54] on icon at bounding box center [244, 61] width 22 height 22
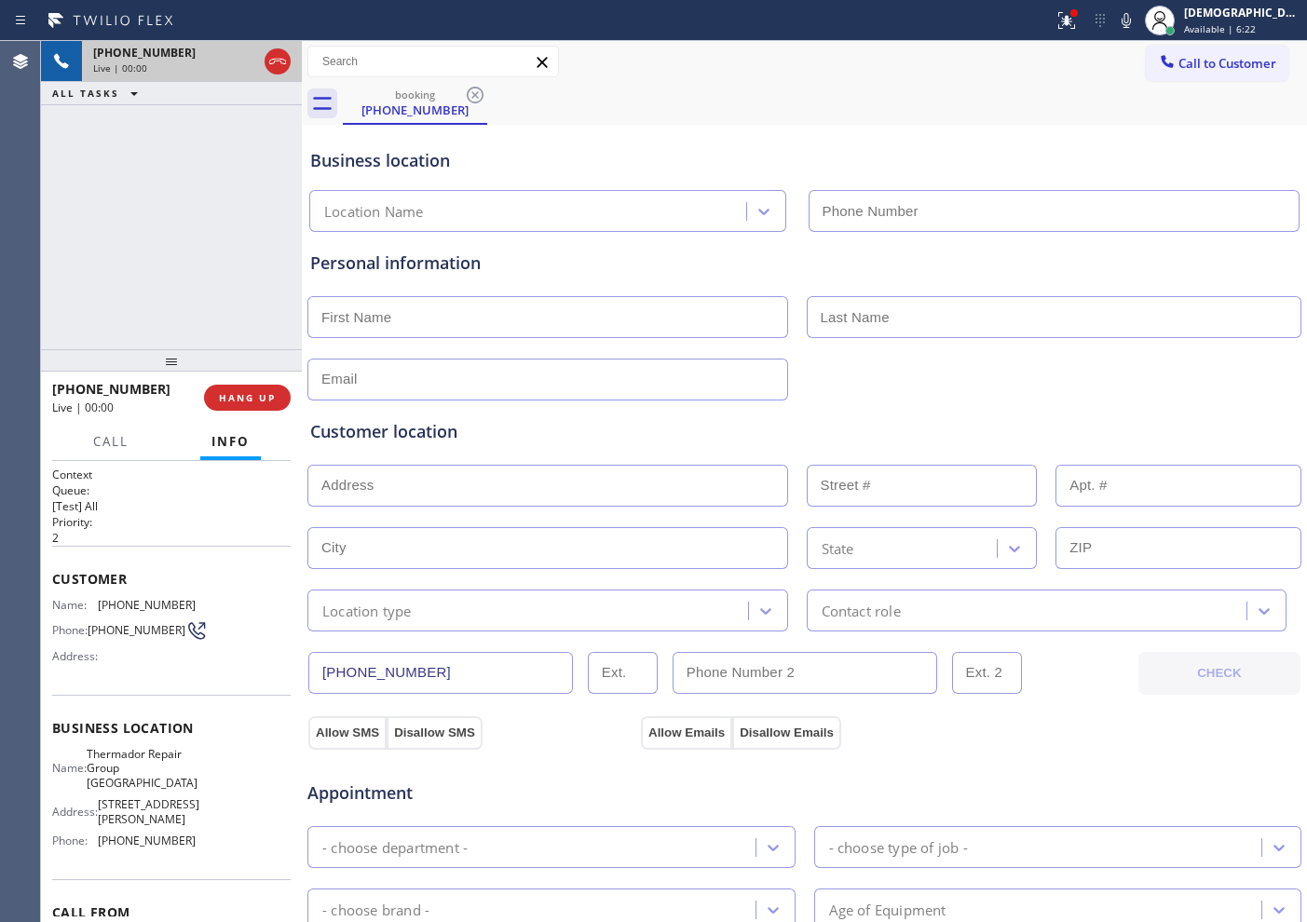
type input "[PHONE_NUMBER]"
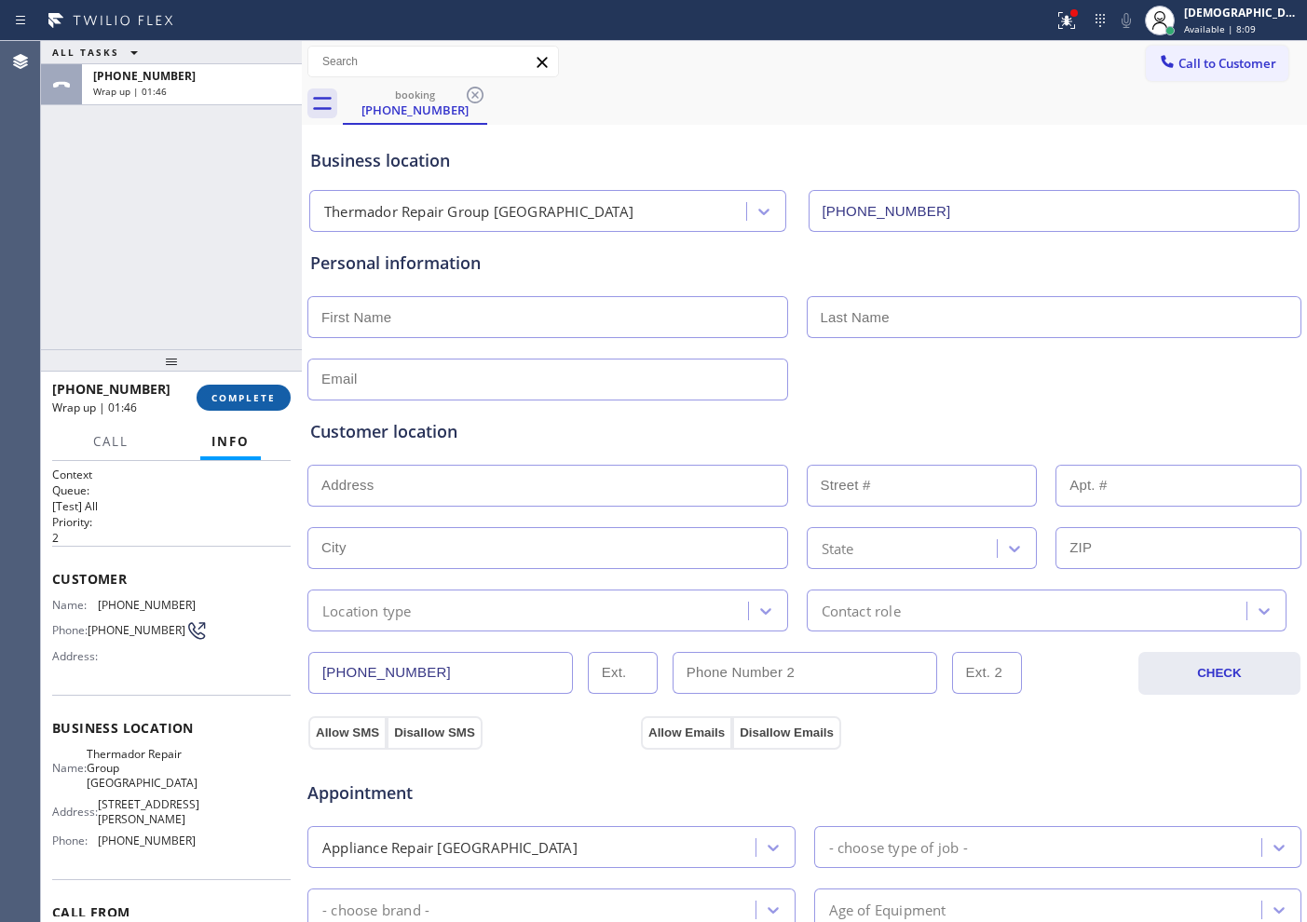
click at [221, 398] on span "COMPLETE" at bounding box center [243, 397] width 64 height 13
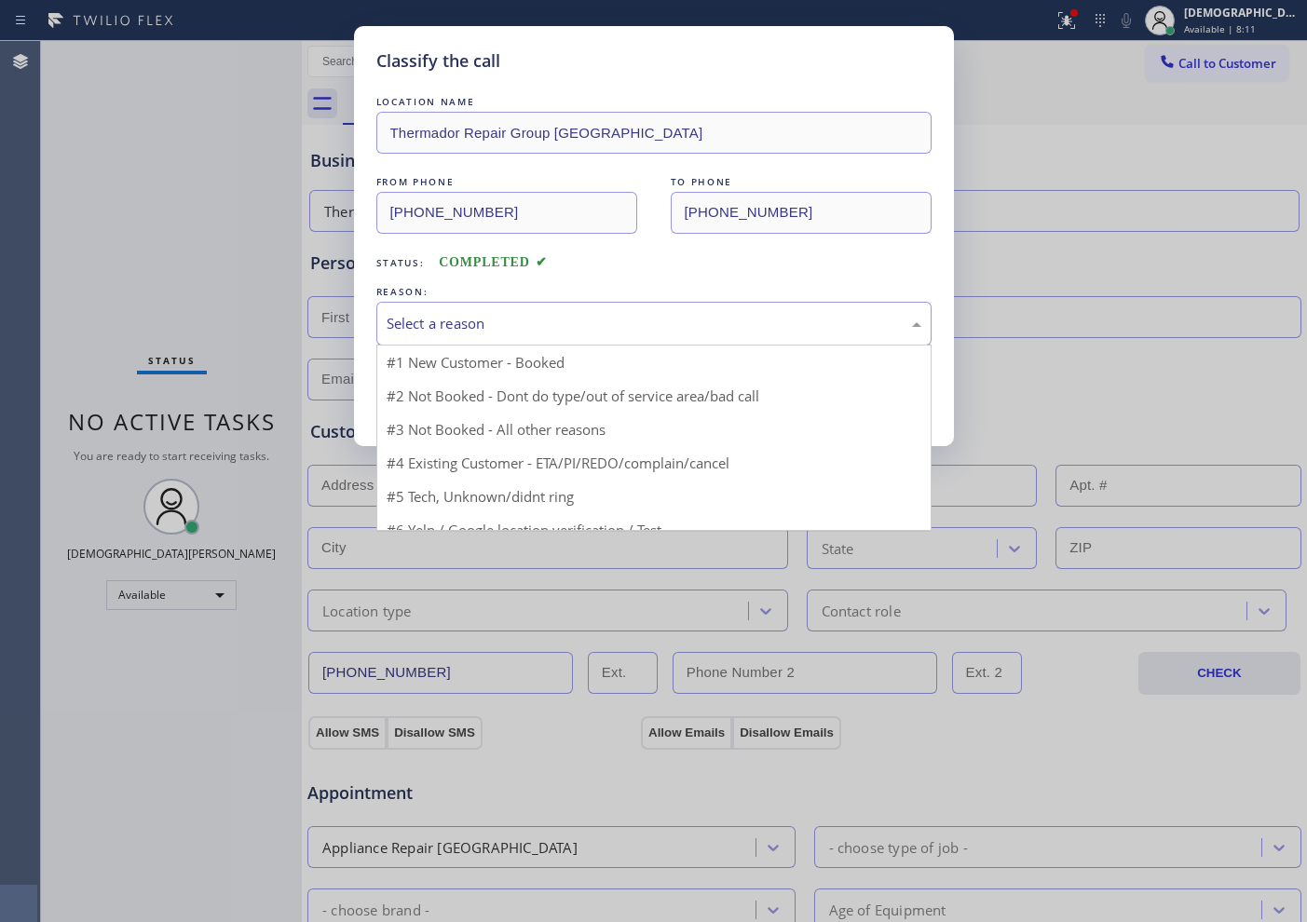
click at [483, 329] on div "Select a reason" at bounding box center [654, 323] width 535 height 21
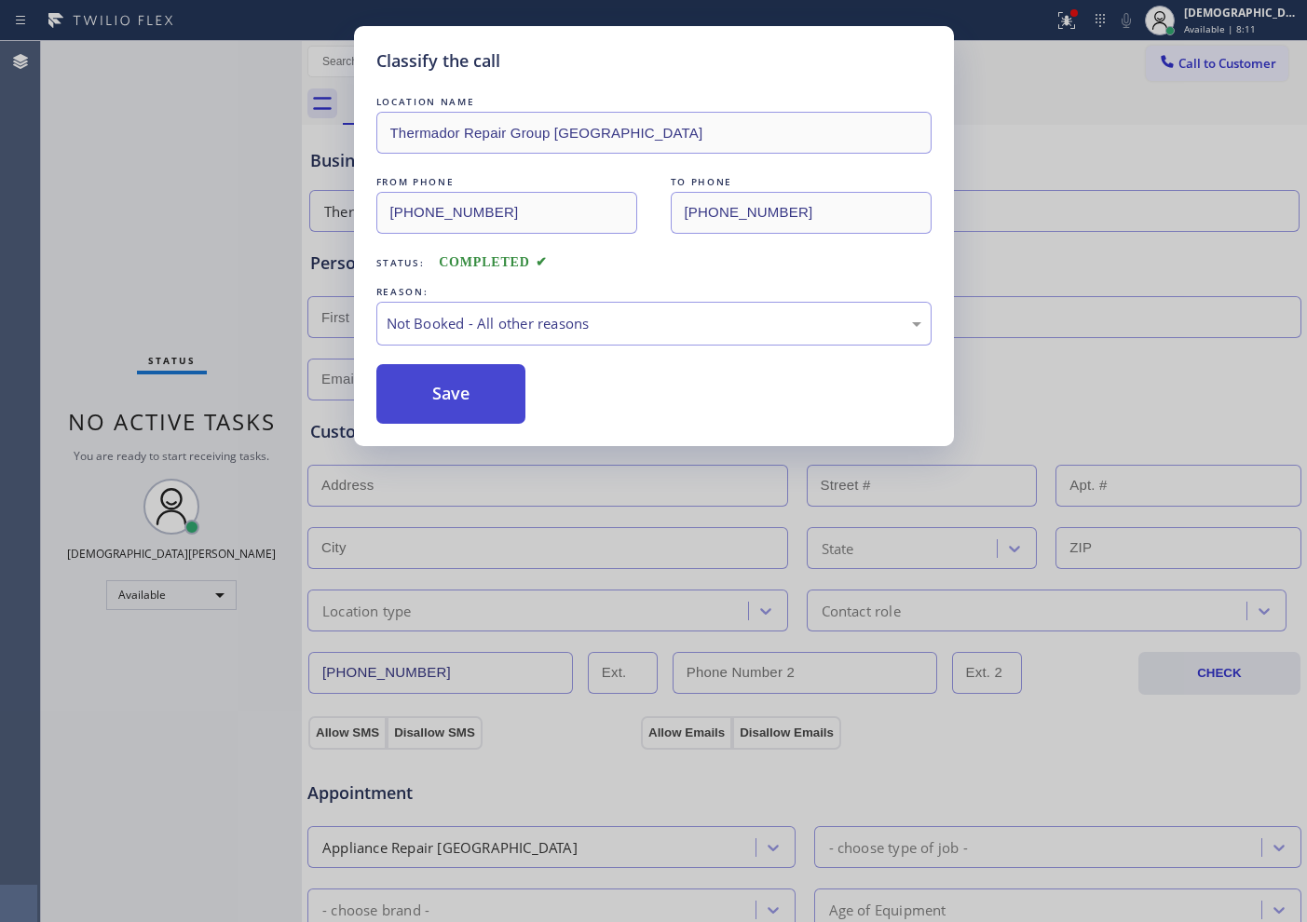
click at [460, 395] on button "Save" at bounding box center [451, 394] width 150 height 60
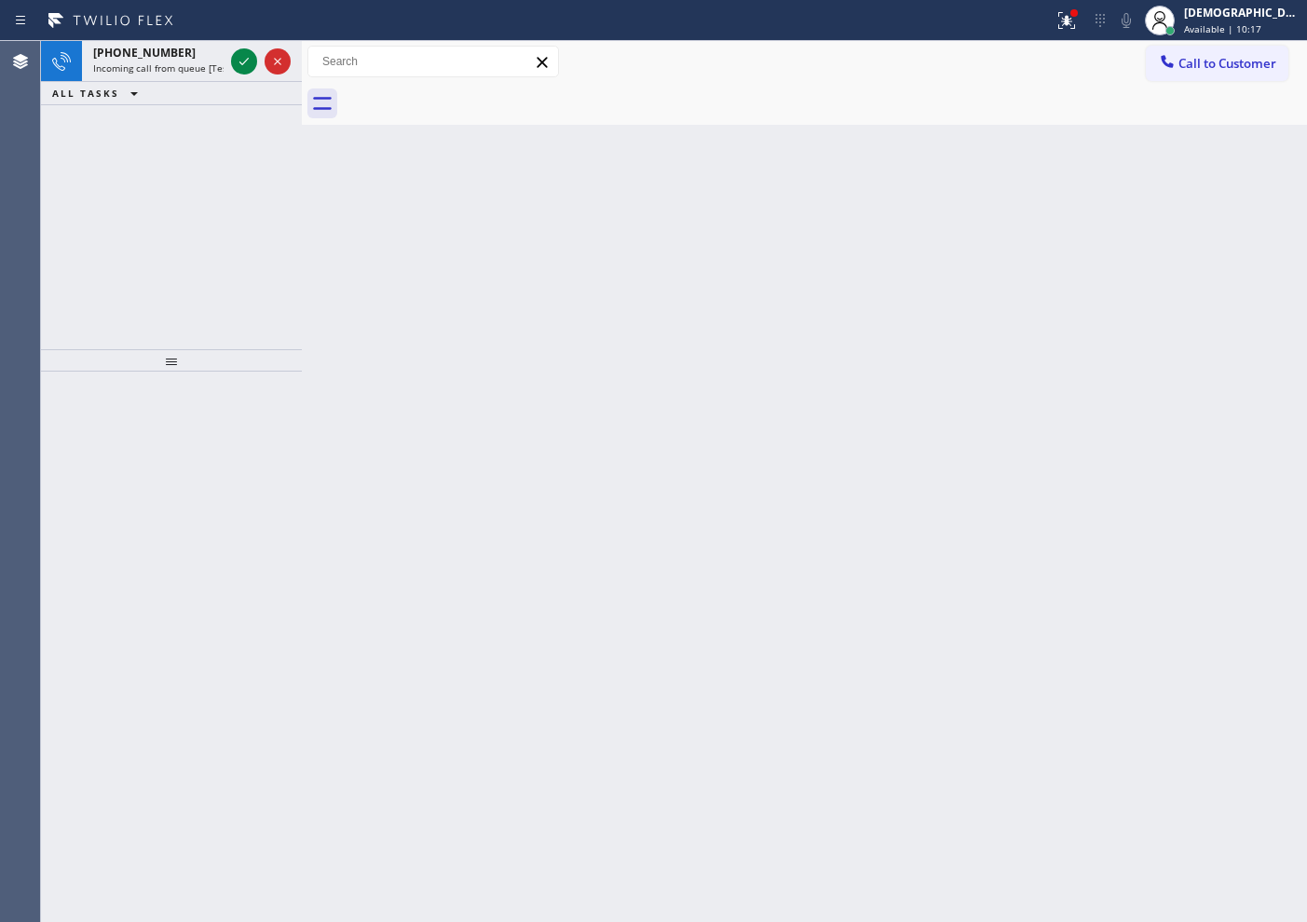
drag, startPoint x: 135, startPoint y: 172, endPoint x: 183, endPoint y: 139, distance: 58.2
click at [135, 171] on div "+12142512537 Incoming call from queue [Test] All ALL TASKS ALL TASKS ACTIVE TAS…" at bounding box center [171, 195] width 261 height 308
click at [240, 65] on icon at bounding box center [244, 61] width 22 height 22
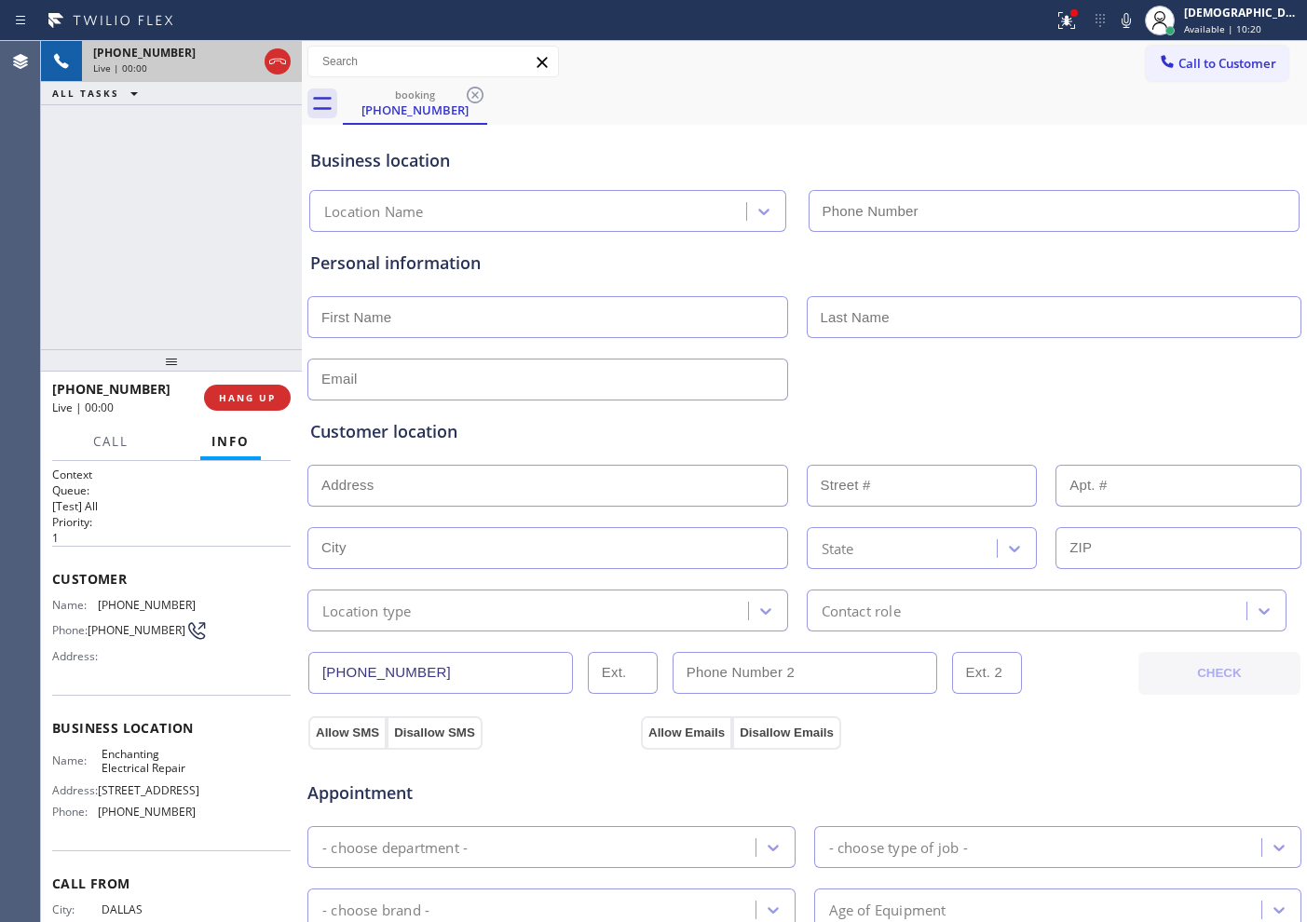
type input "[PHONE_NUMBER]"
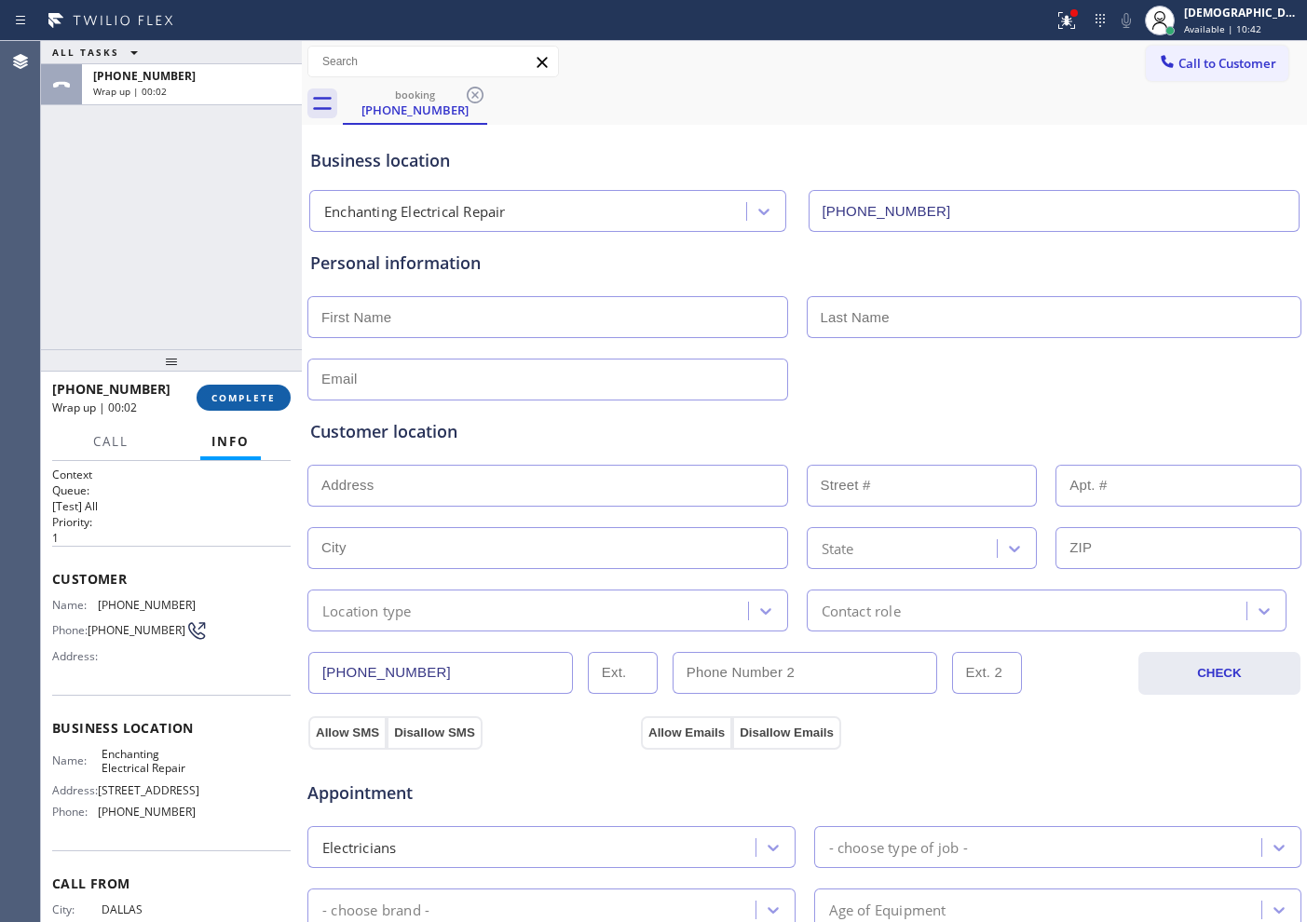
click at [263, 409] on button "COMPLETE" at bounding box center [244, 398] width 94 height 26
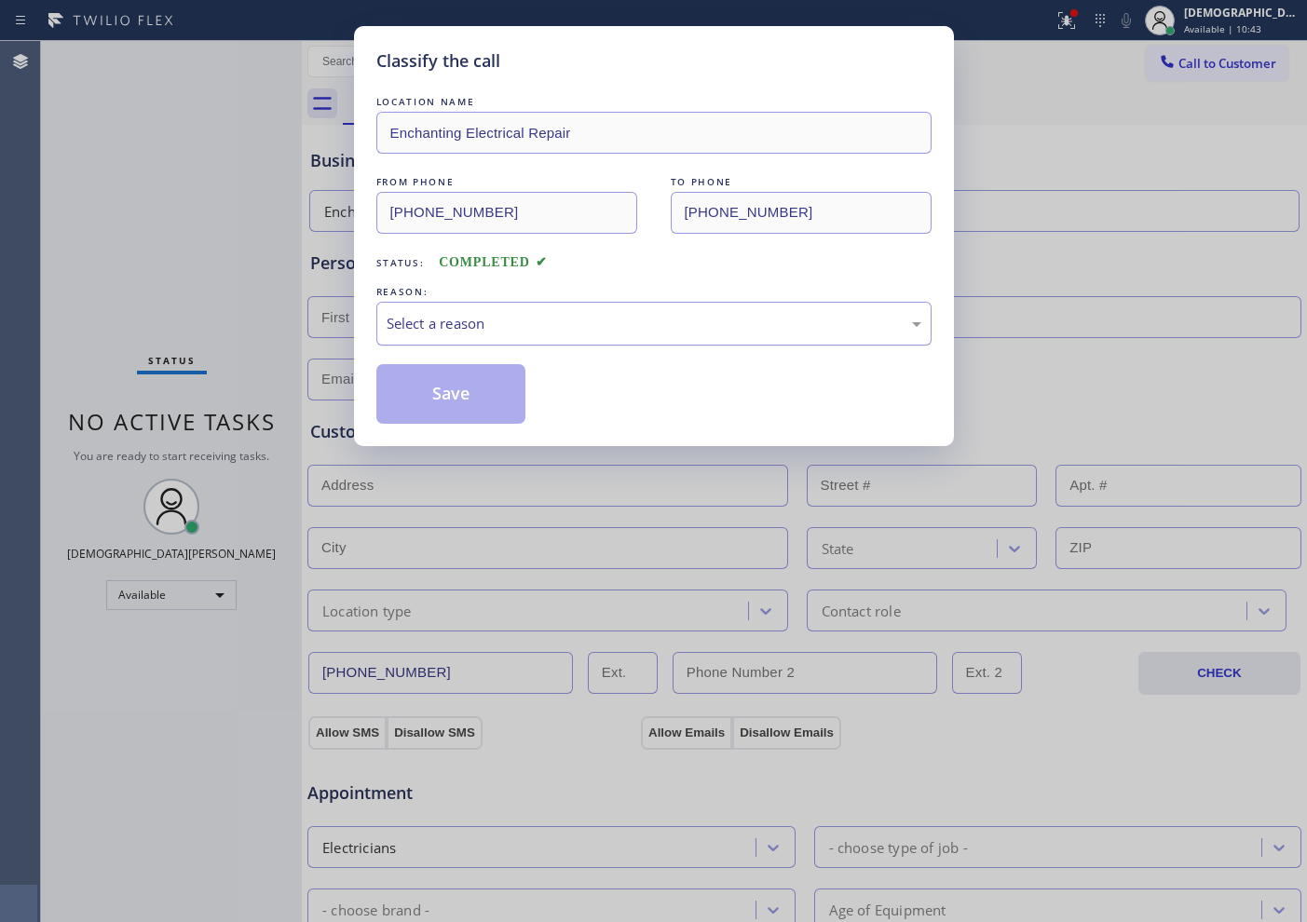
click at [514, 333] on div "Select a reason" at bounding box center [654, 323] width 535 height 21
click at [491, 396] on button "Save" at bounding box center [451, 394] width 150 height 60
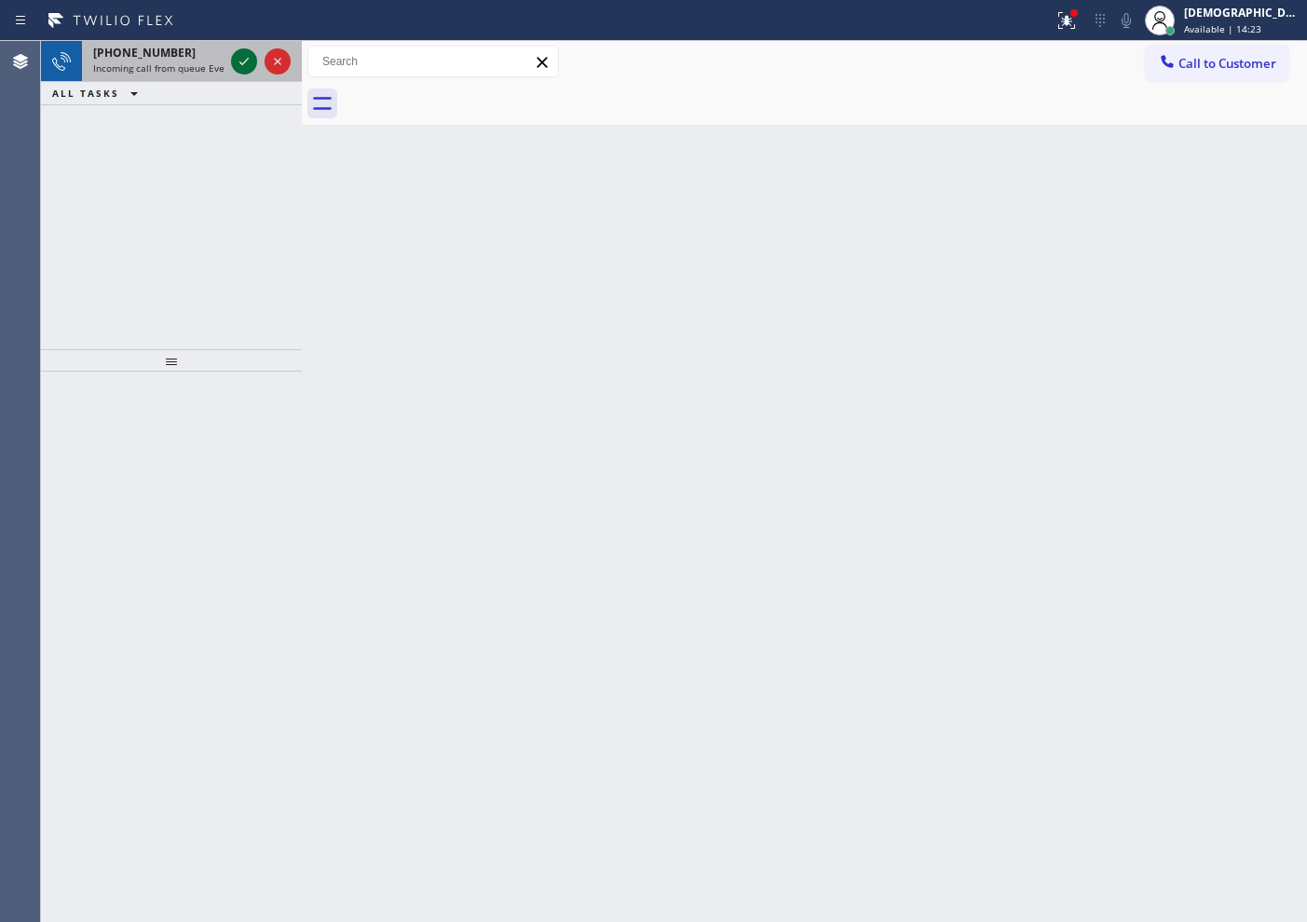
click at [245, 60] on icon at bounding box center [244, 61] width 22 height 22
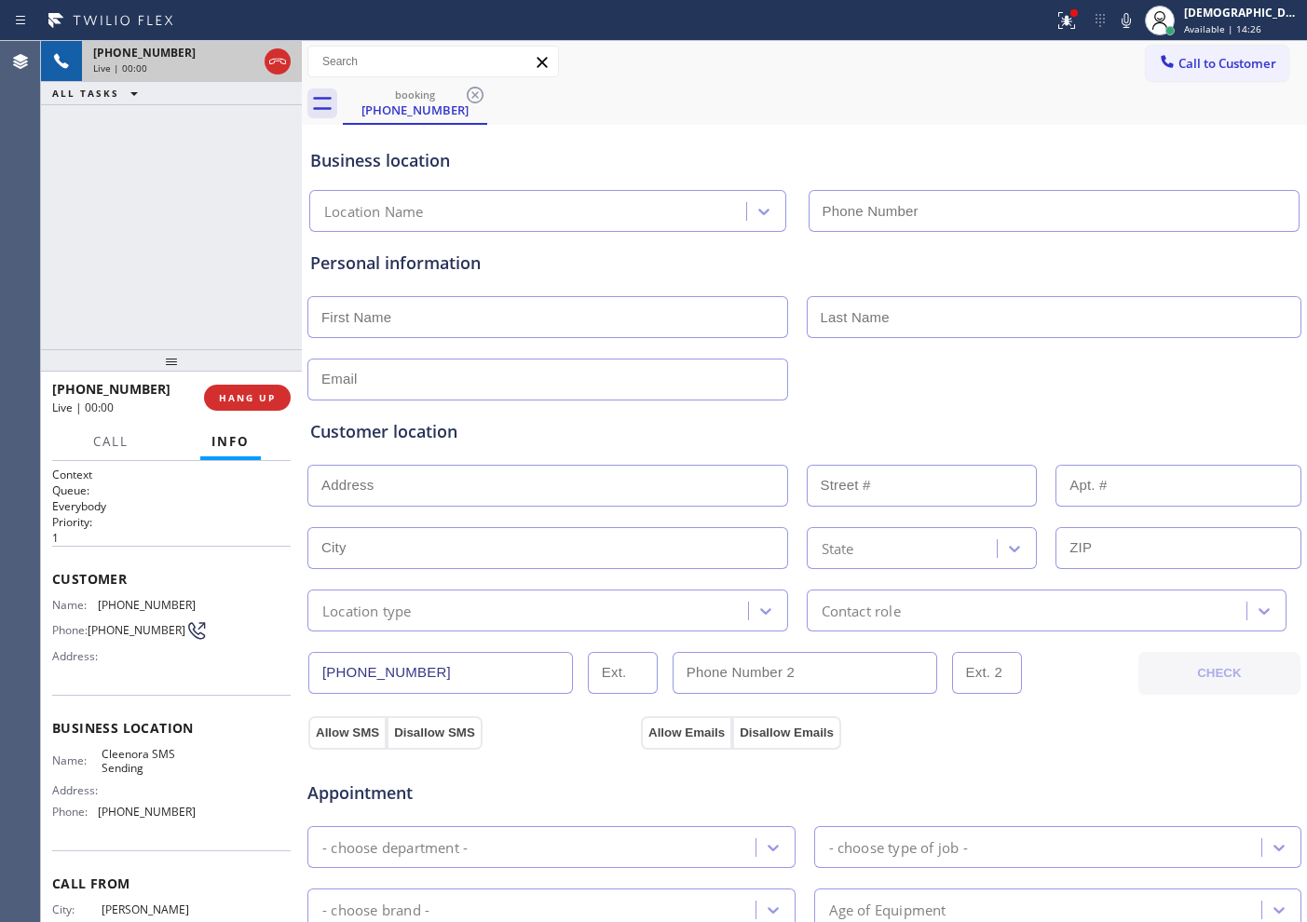
type input "[PHONE_NUMBER]"
click at [284, 54] on icon at bounding box center [277, 61] width 22 height 22
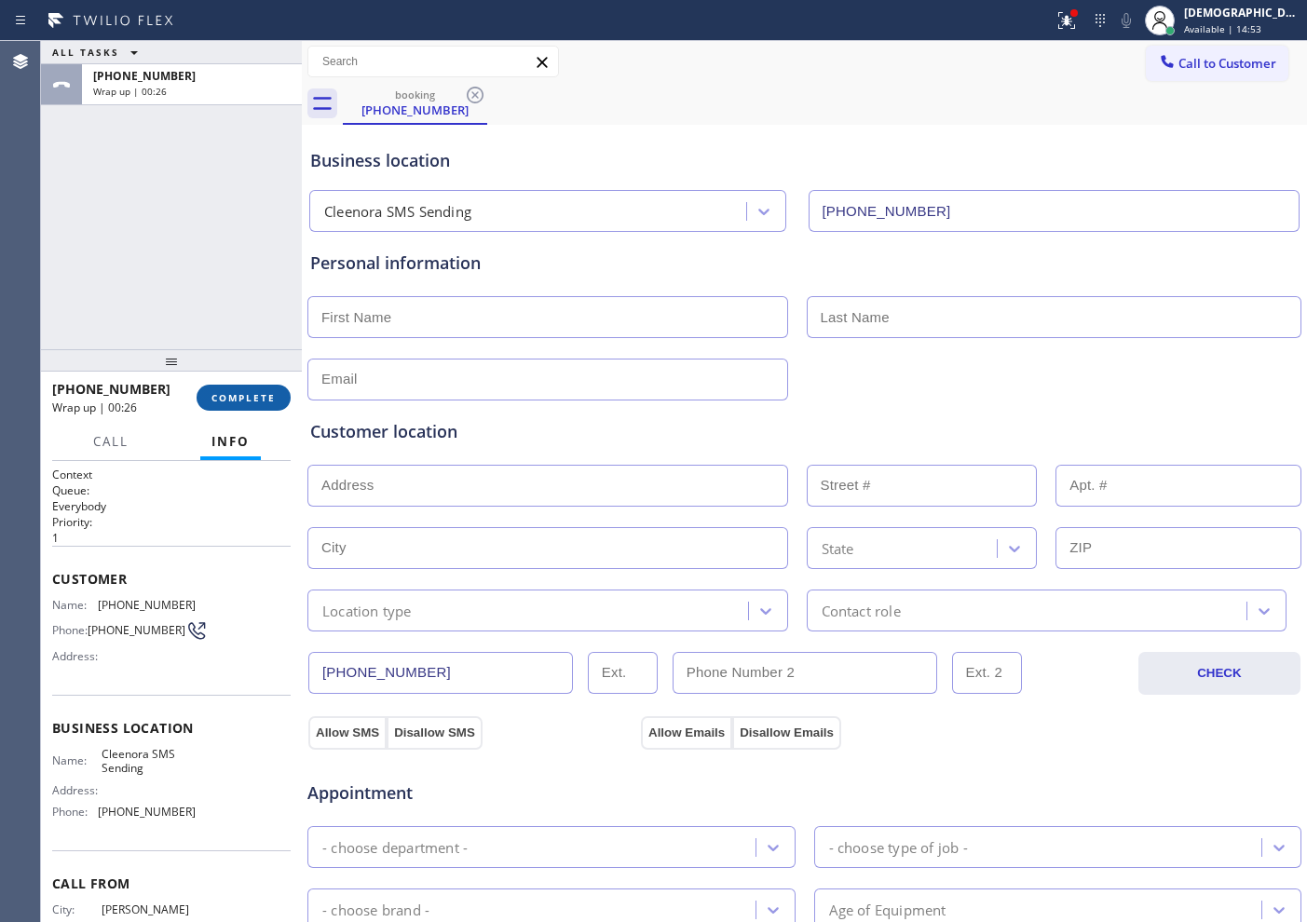
click at [249, 400] on span "COMPLETE" at bounding box center [243, 397] width 64 height 13
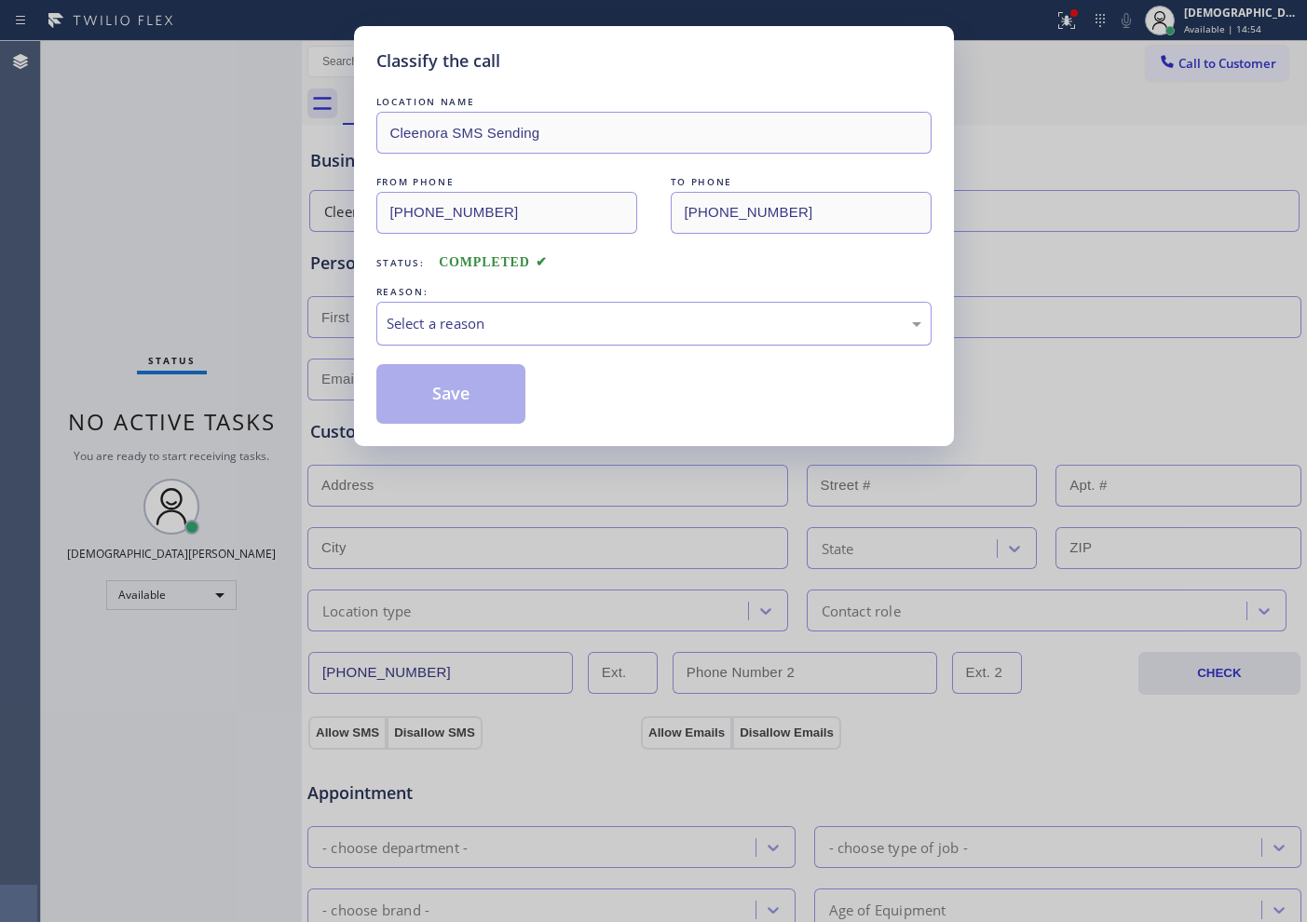
click at [483, 321] on div "Select a reason" at bounding box center [654, 323] width 535 height 21
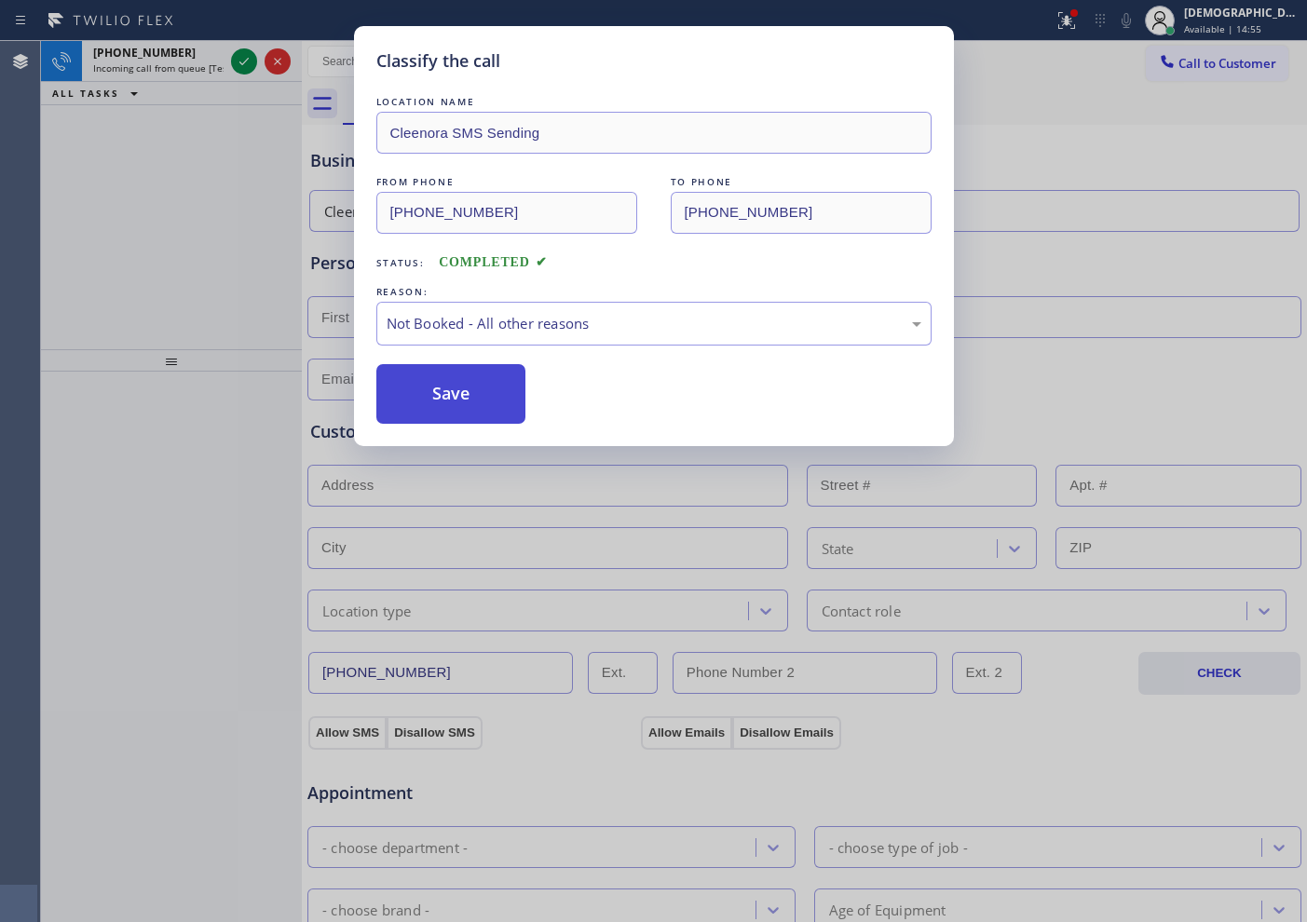
click at [475, 403] on button "Save" at bounding box center [451, 394] width 150 height 60
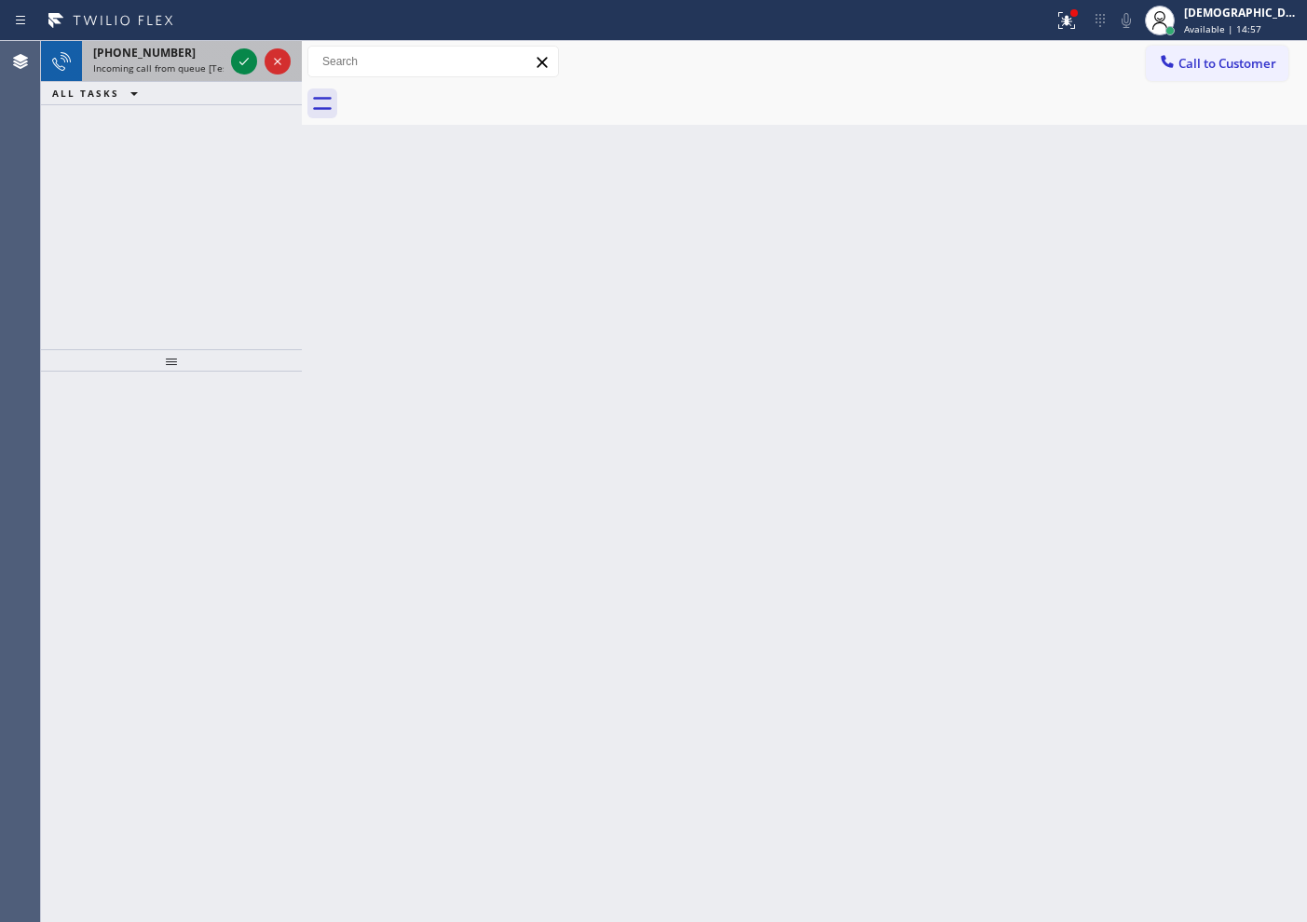
click at [241, 79] on div at bounding box center [260, 61] width 67 height 41
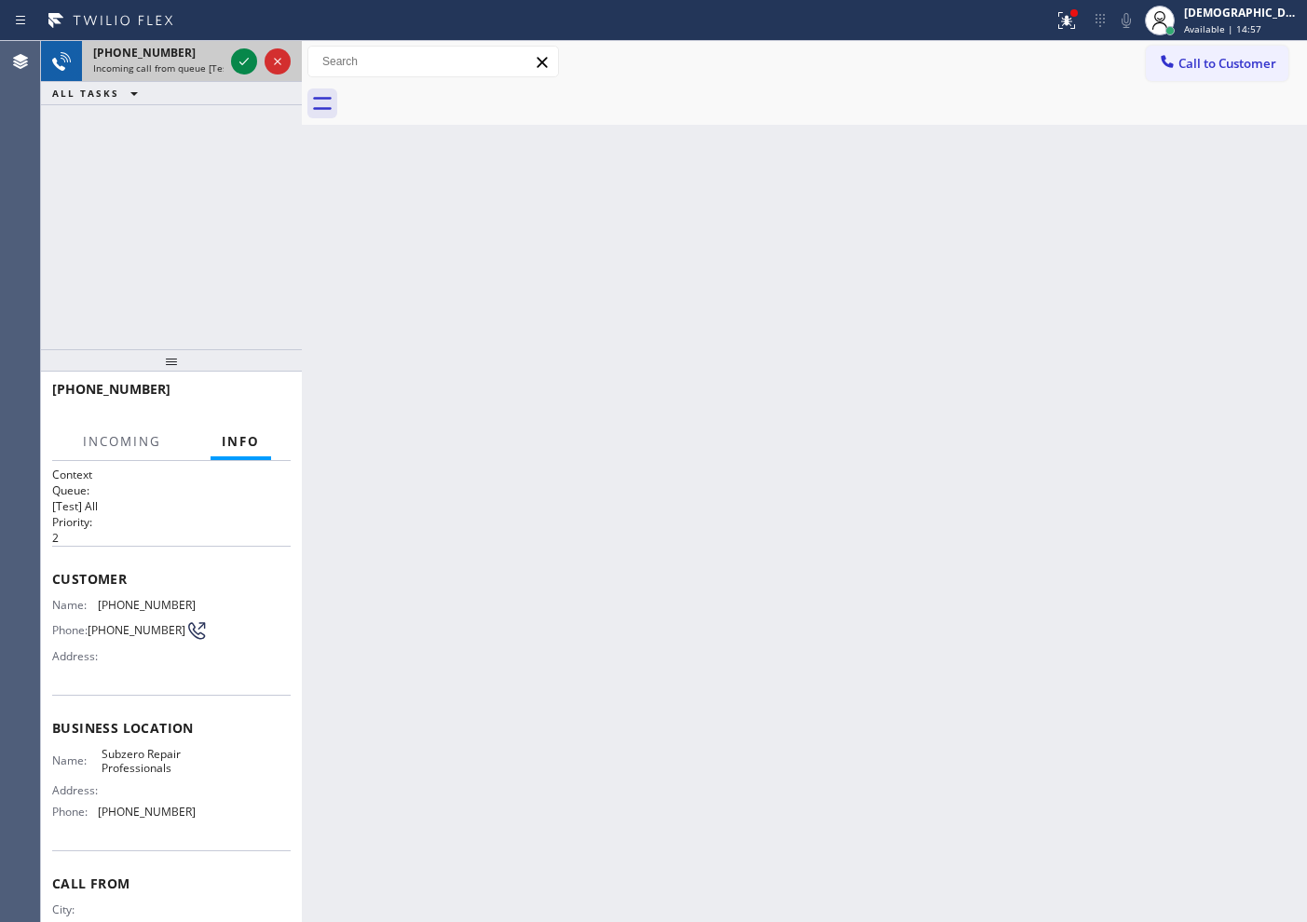
click at [241, 78] on div at bounding box center [260, 61] width 67 height 41
click at [241, 74] on button at bounding box center [244, 61] width 26 height 26
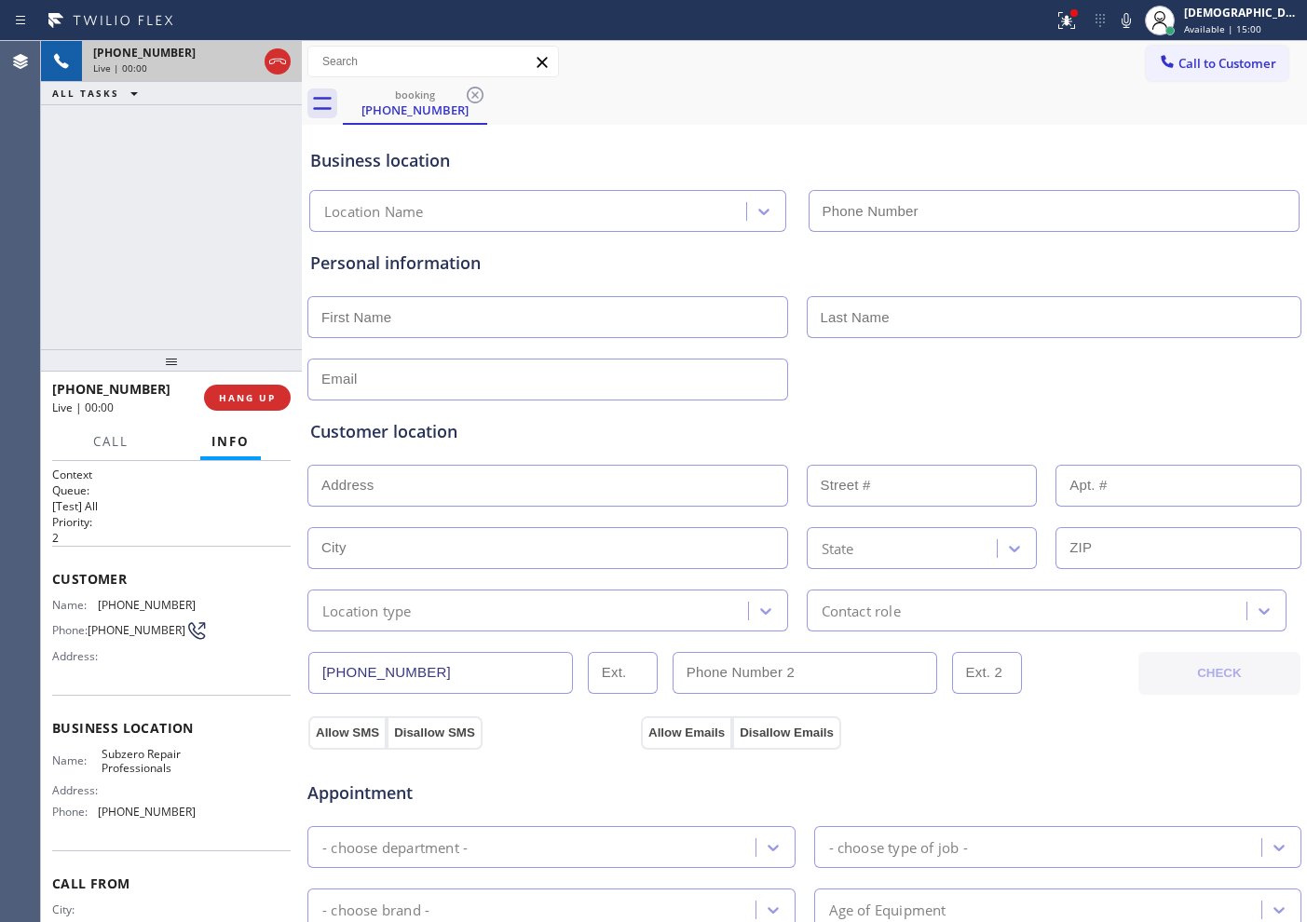
type input "[PHONE_NUMBER]"
click at [278, 64] on icon at bounding box center [277, 61] width 22 height 22
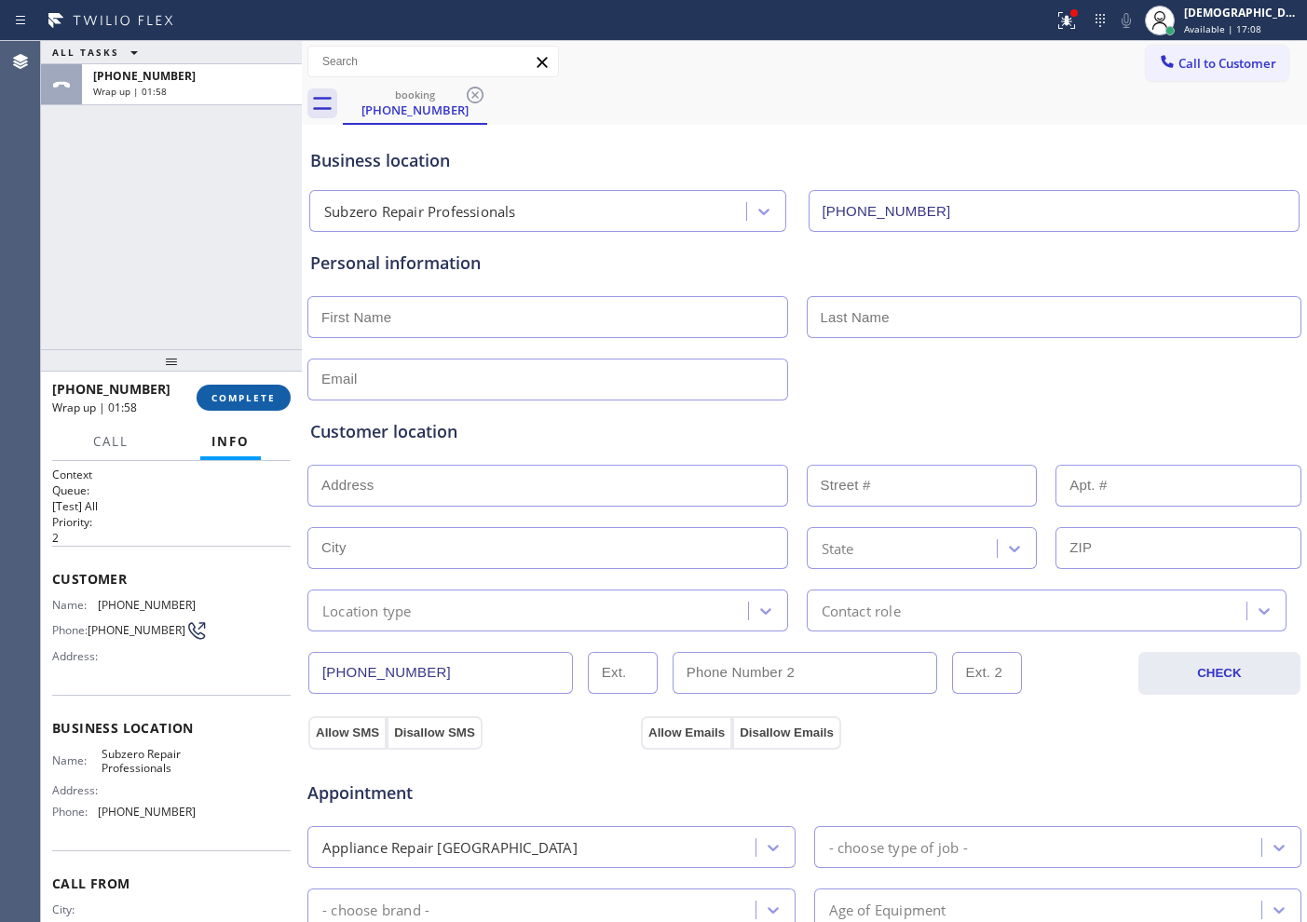
click at [234, 397] on span "COMPLETE" at bounding box center [243, 397] width 64 height 13
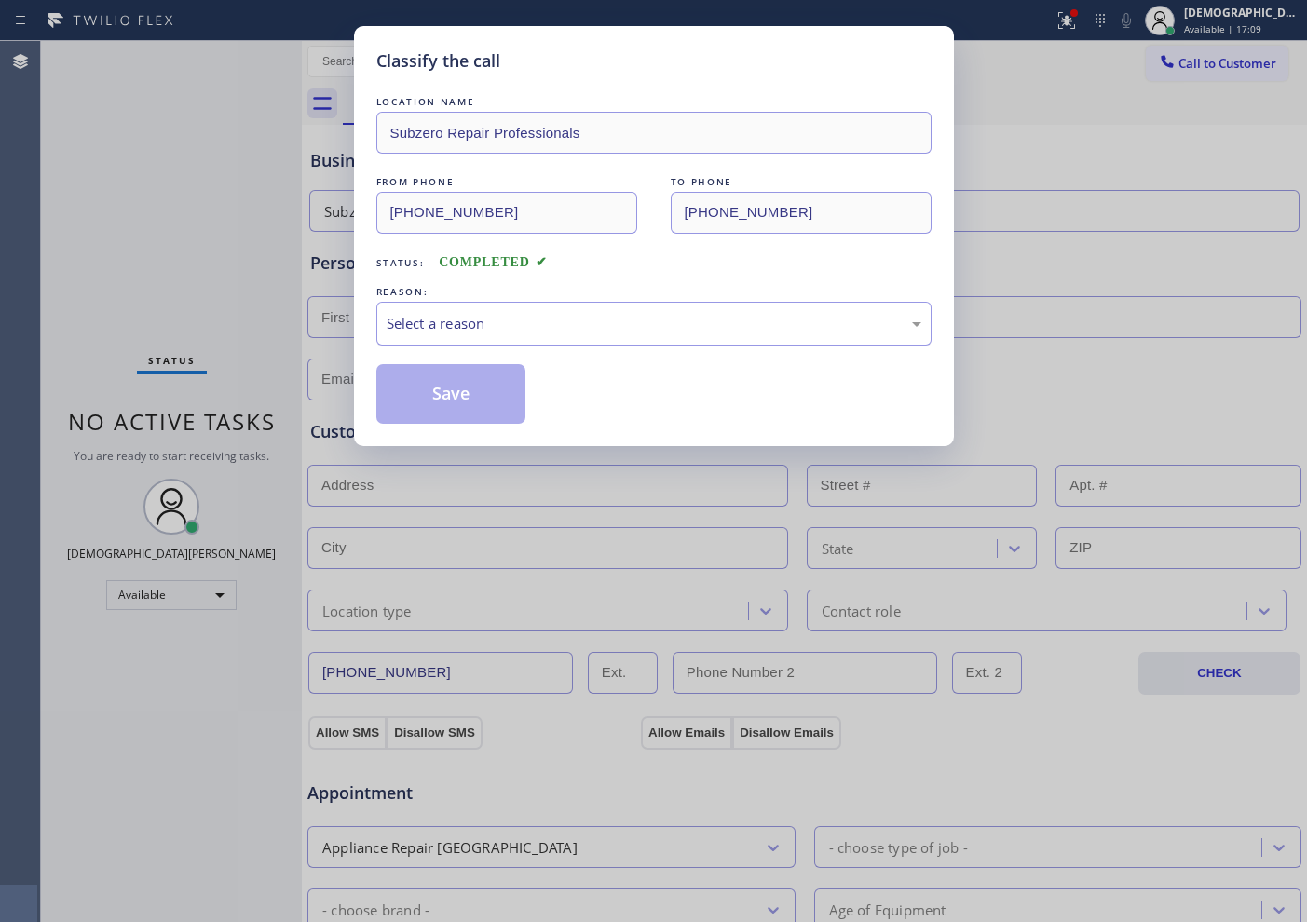
click at [469, 311] on div "Select a reason" at bounding box center [653, 324] width 555 height 44
click at [456, 385] on button "Save" at bounding box center [451, 394] width 150 height 60
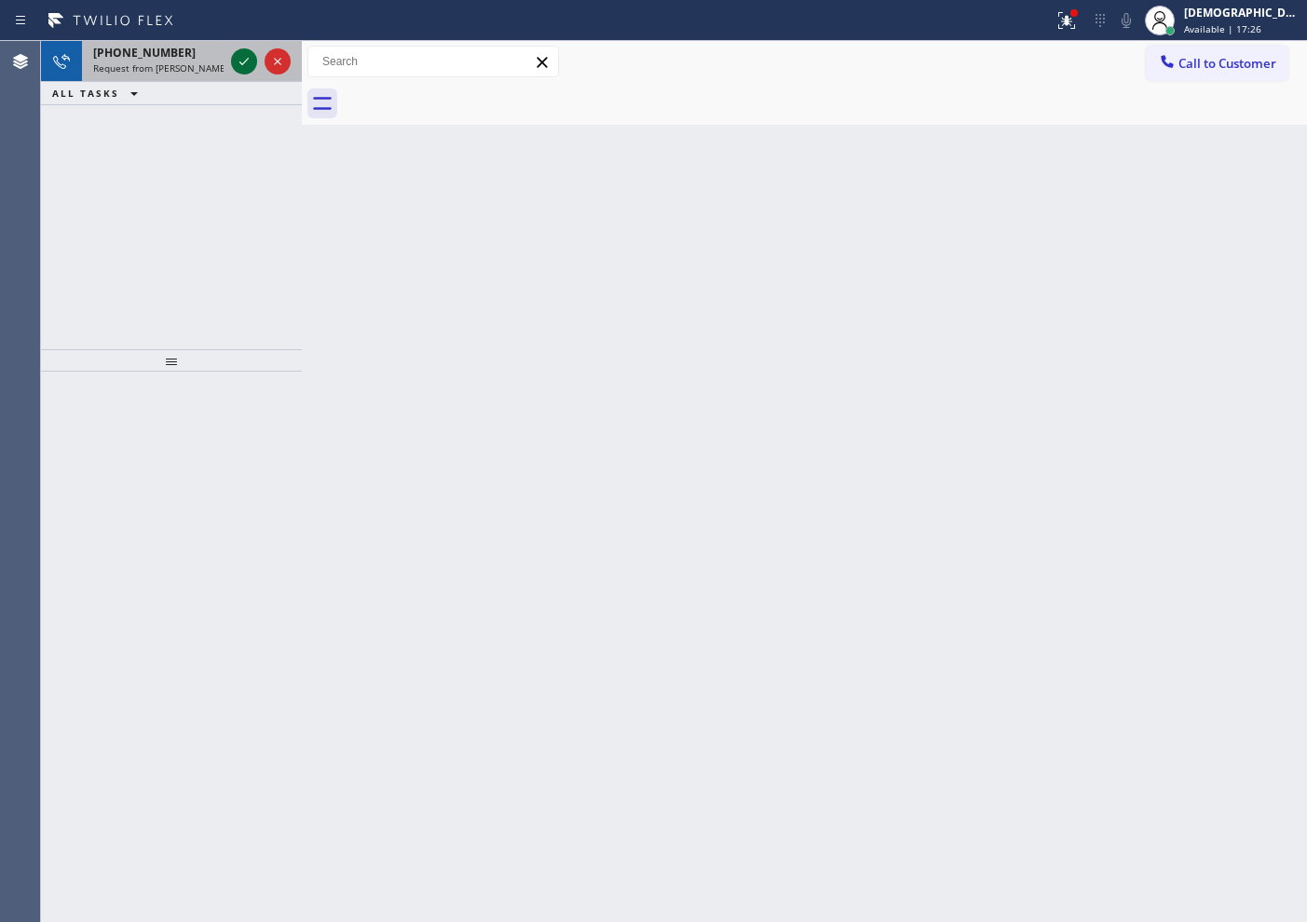
click at [243, 60] on icon at bounding box center [244, 61] width 22 height 22
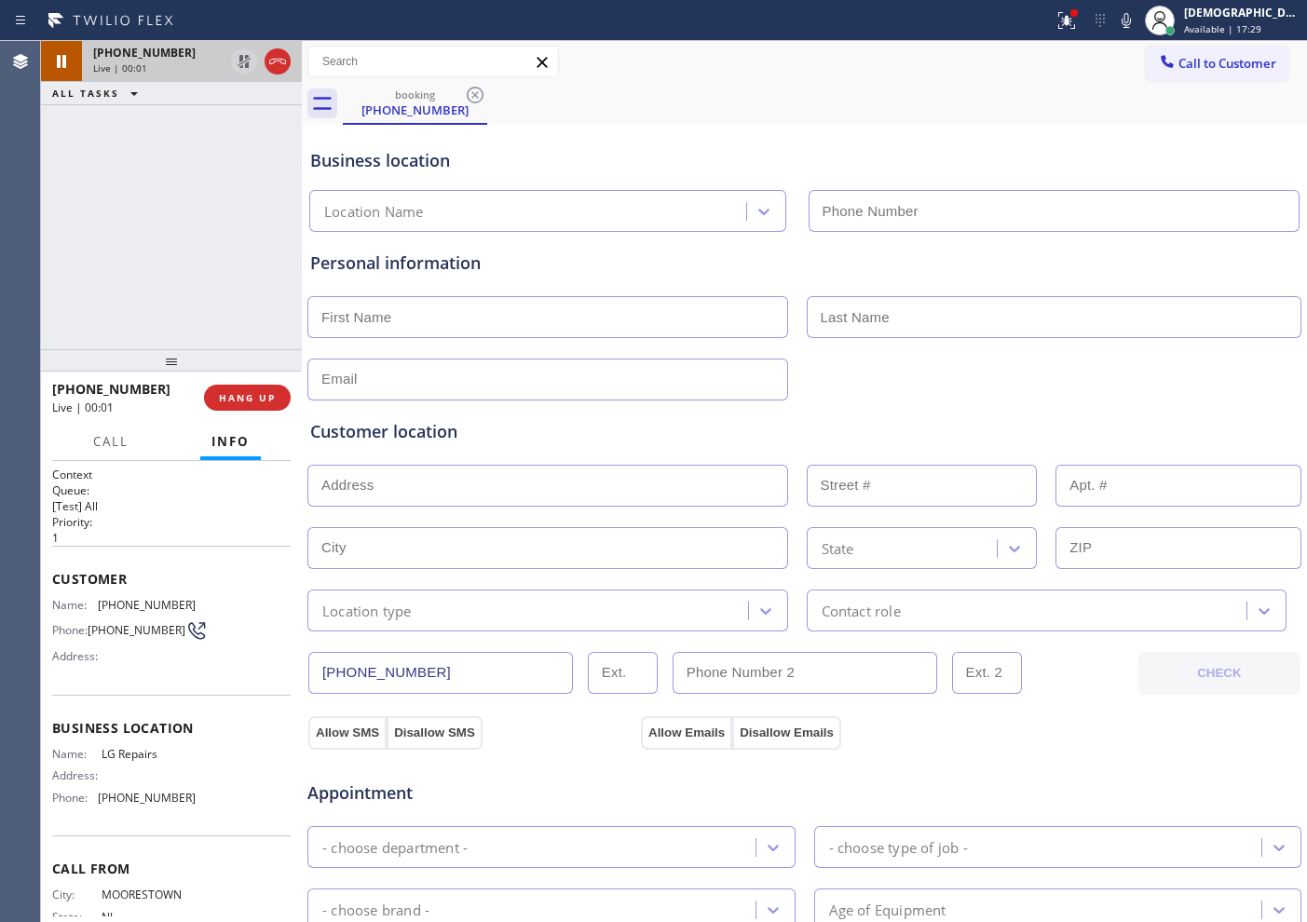
type input "[PHONE_NUMBER]"
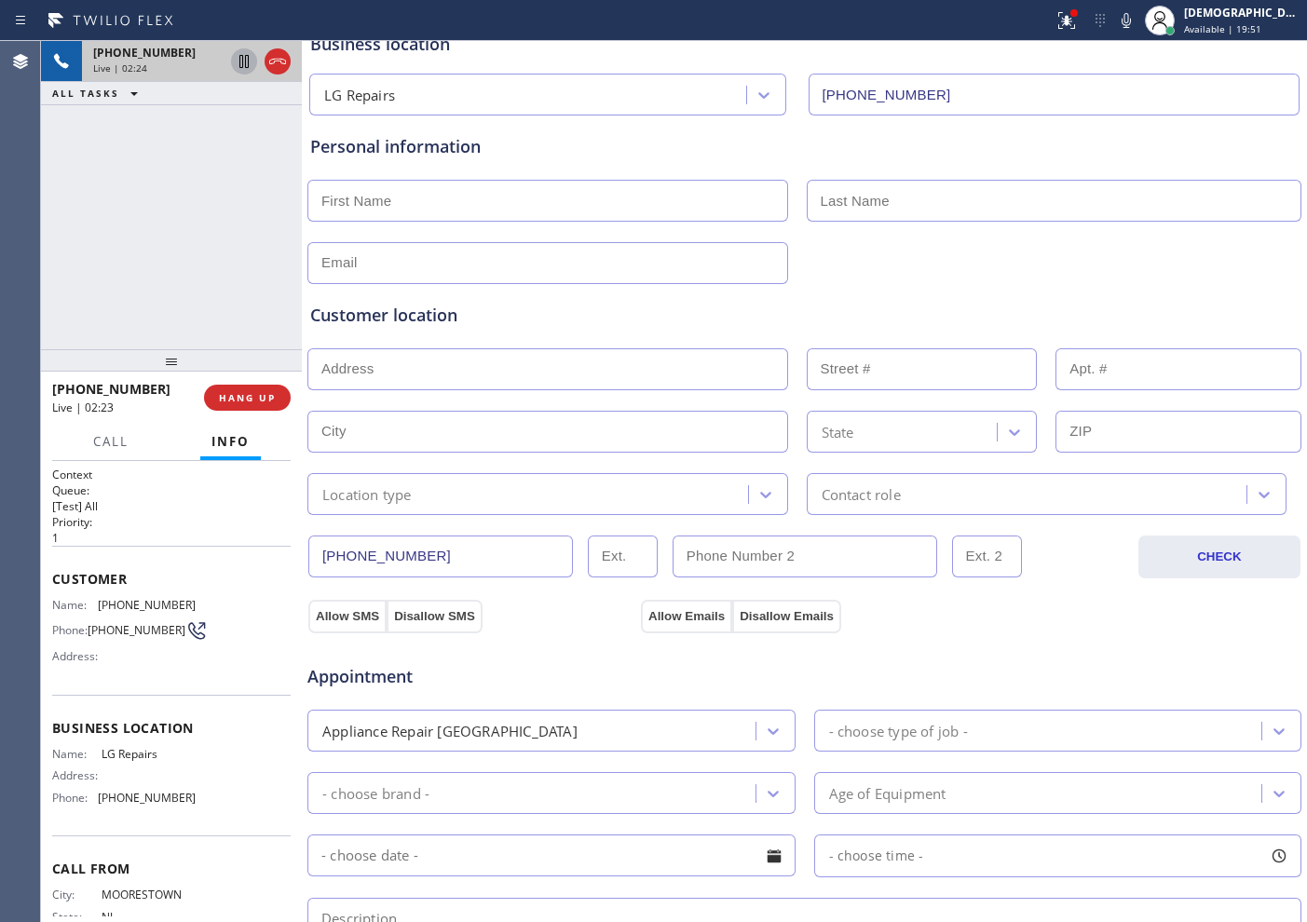
click at [247, 61] on icon at bounding box center [244, 61] width 22 height 22
click at [84, 265] on div "+18562342491 Live | 02:29 ALL TASKS ALL TASKS ACTIVE TASKS TASKS IN WRAP UP" at bounding box center [171, 195] width 261 height 308
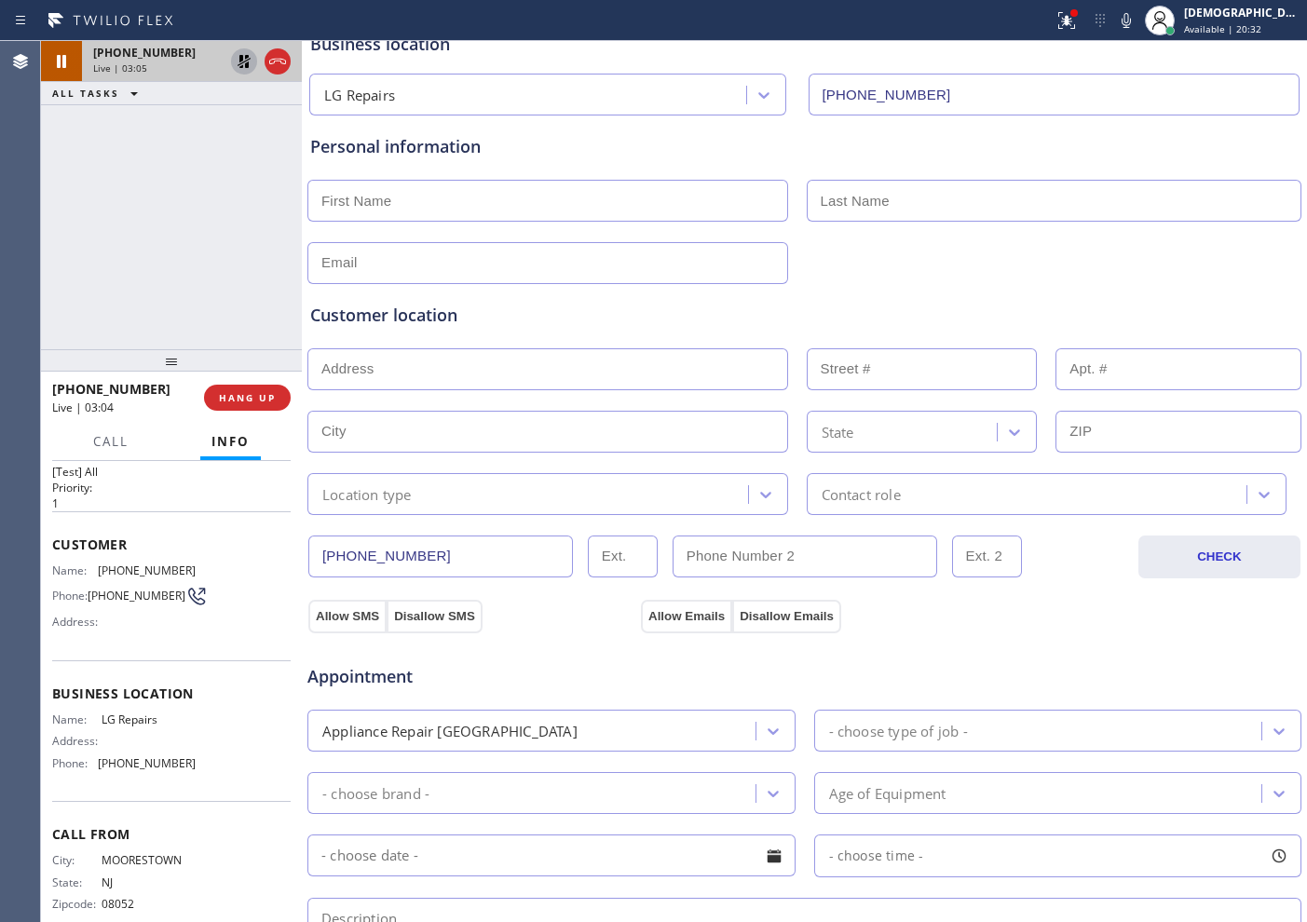
scroll to position [66, 0]
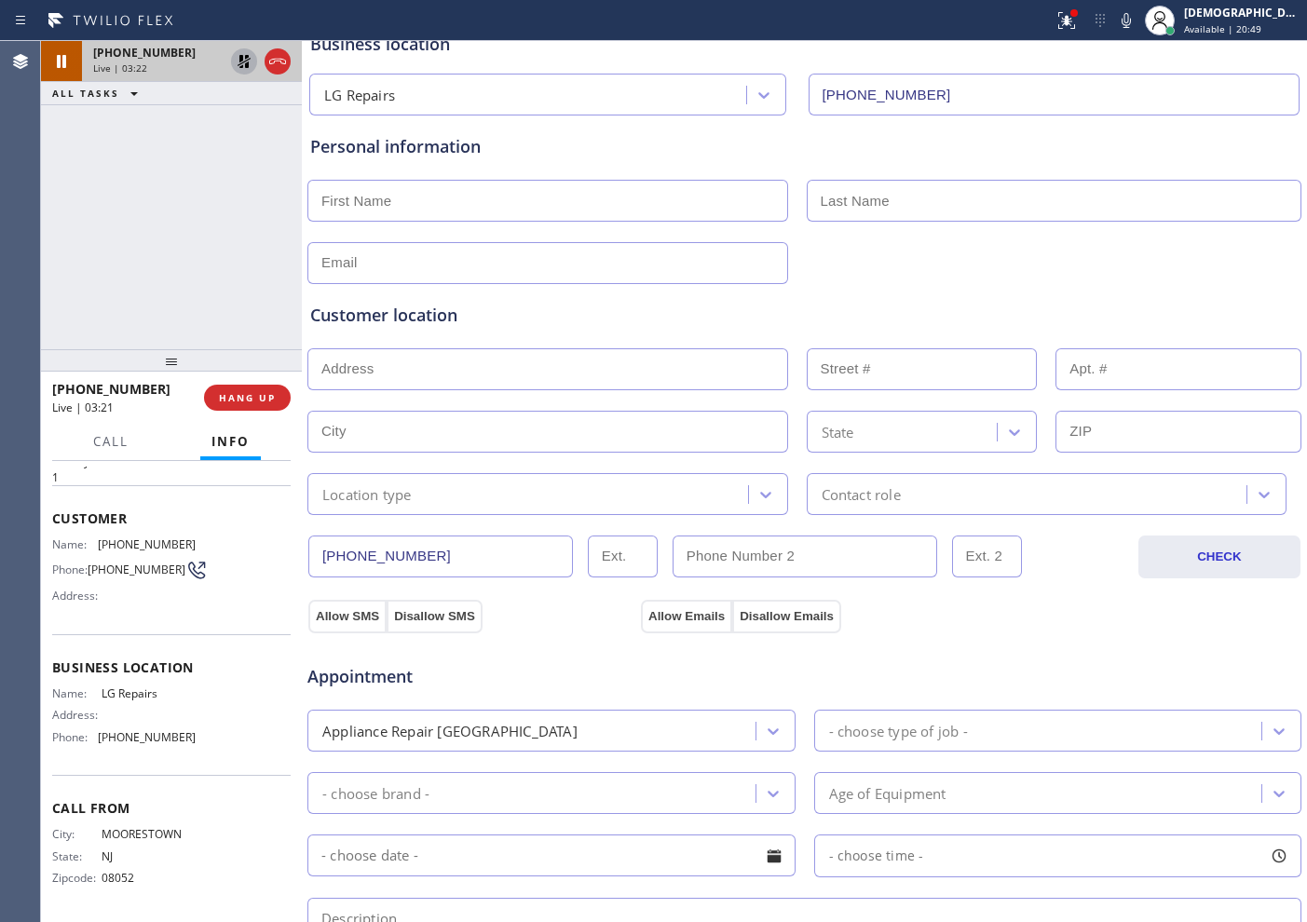
click at [247, 54] on icon at bounding box center [244, 61] width 22 height 22
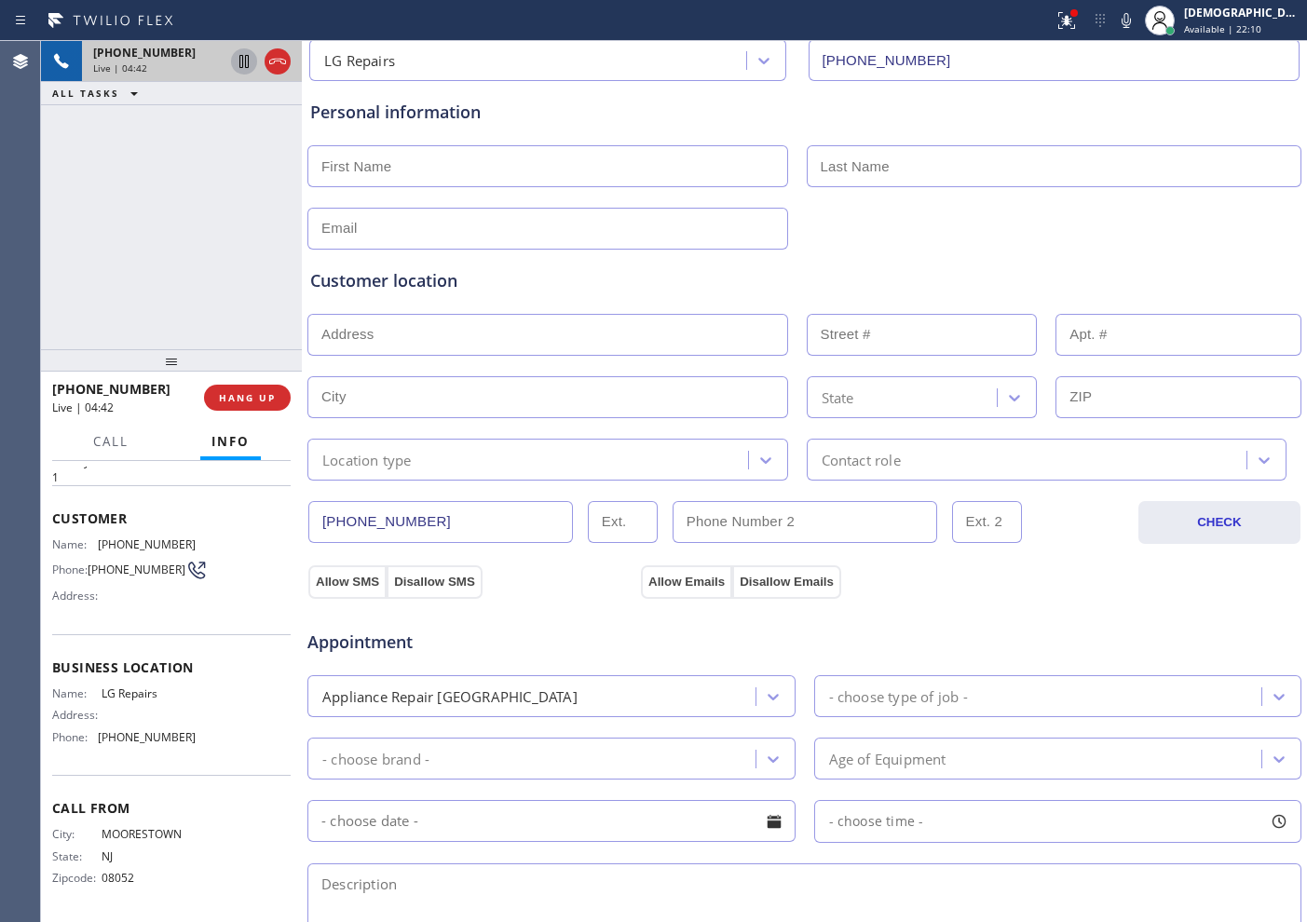
scroll to position [233, 0]
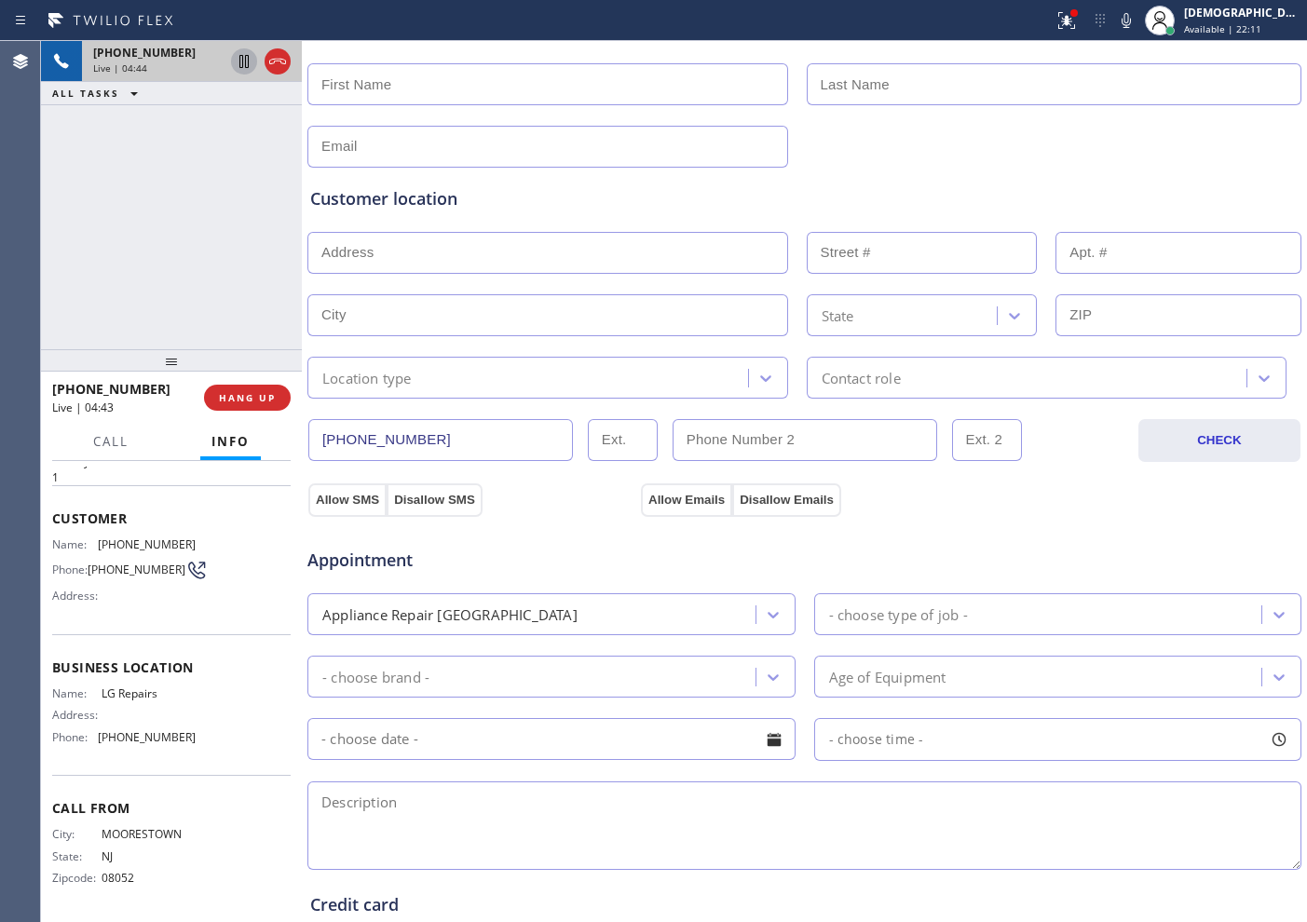
drag, startPoint x: 448, startPoint y: 433, endPoint x: 311, endPoint y: 435, distance: 136.9
click at [311, 435] on input "[PHONE_NUMBER]" at bounding box center [440, 440] width 265 height 42
drag, startPoint x: 232, startPoint y: 67, endPoint x: 401, endPoint y: 119, distance: 177.4
click at [232, 67] on div at bounding box center [244, 61] width 26 height 22
click at [104, 442] on span "Call" at bounding box center [110, 441] width 35 height 17
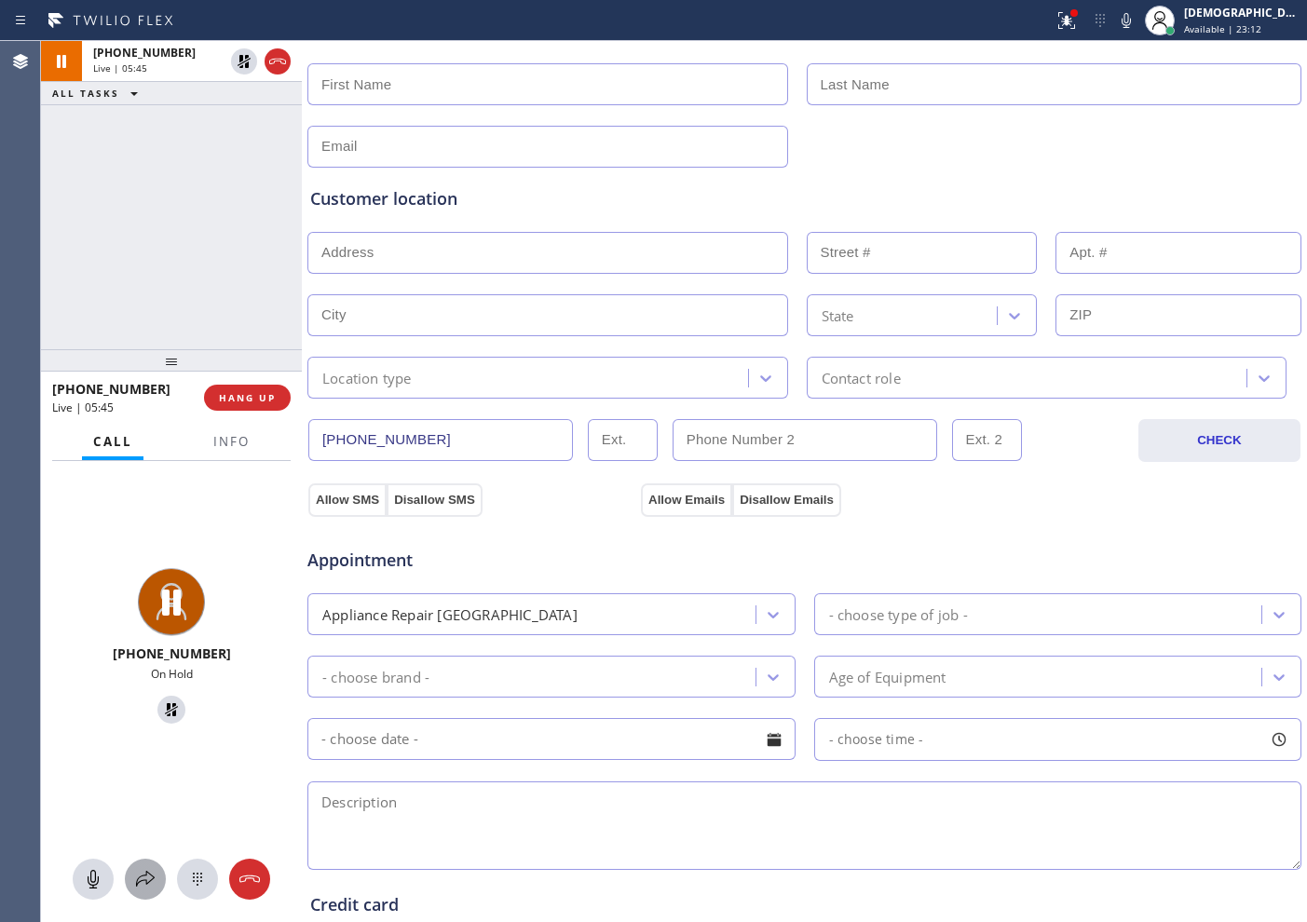
click at [143, 737] on icon at bounding box center [145, 879] width 22 height 22
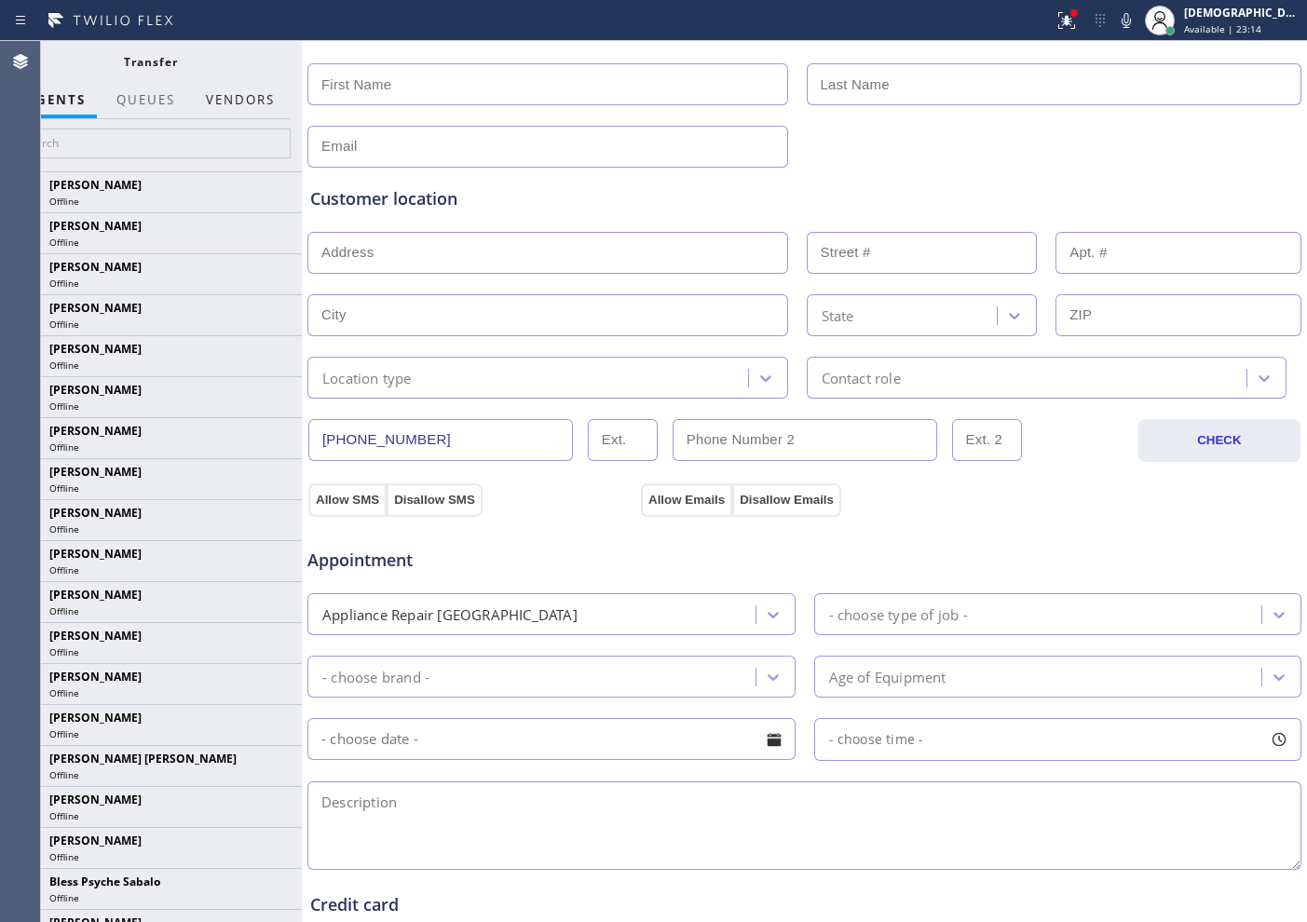
click at [255, 102] on button "Vendors" at bounding box center [240, 100] width 91 height 36
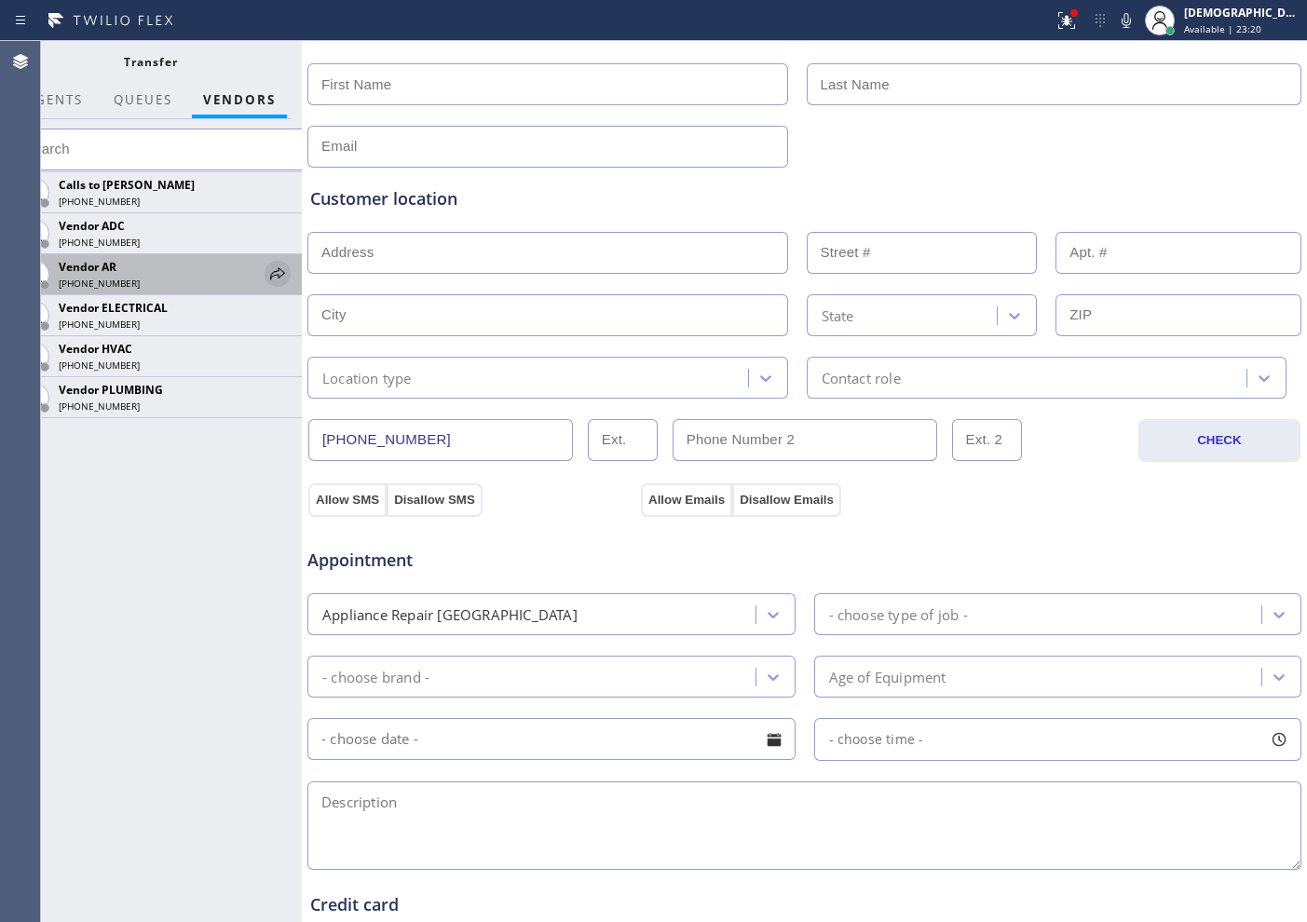
click at [278, 276] on icon at bounding box center [277, 274] width 22 height 22
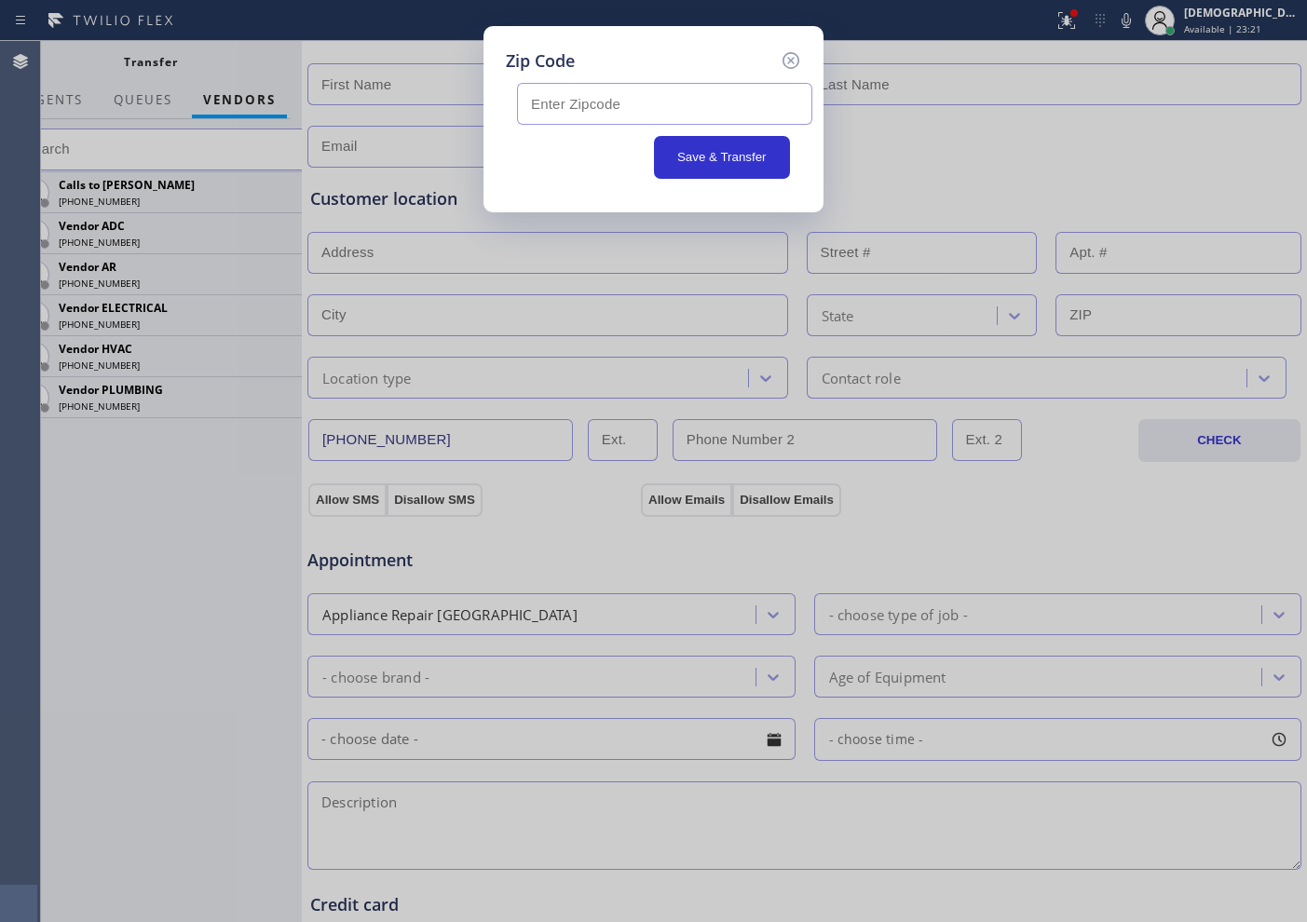
click at [591, 107] on input "text" at bounding box center [664, 104] width 295 height 42
paste input "08012"
type input "08012"
click at [695, 153] on button "Save & Transfer" at bounding box center [722, 157] width 137 height 43
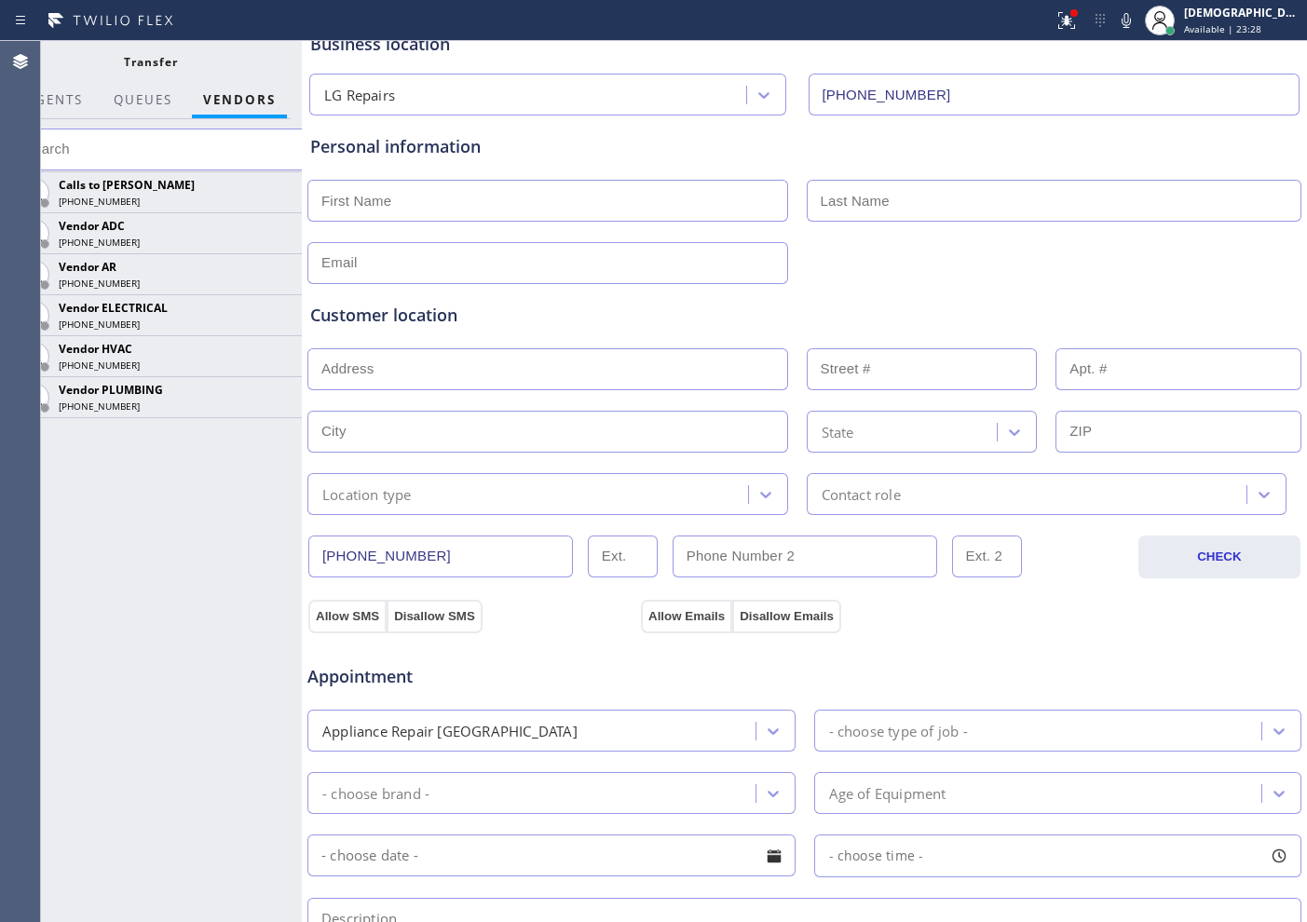
scroll to position [0, 0]
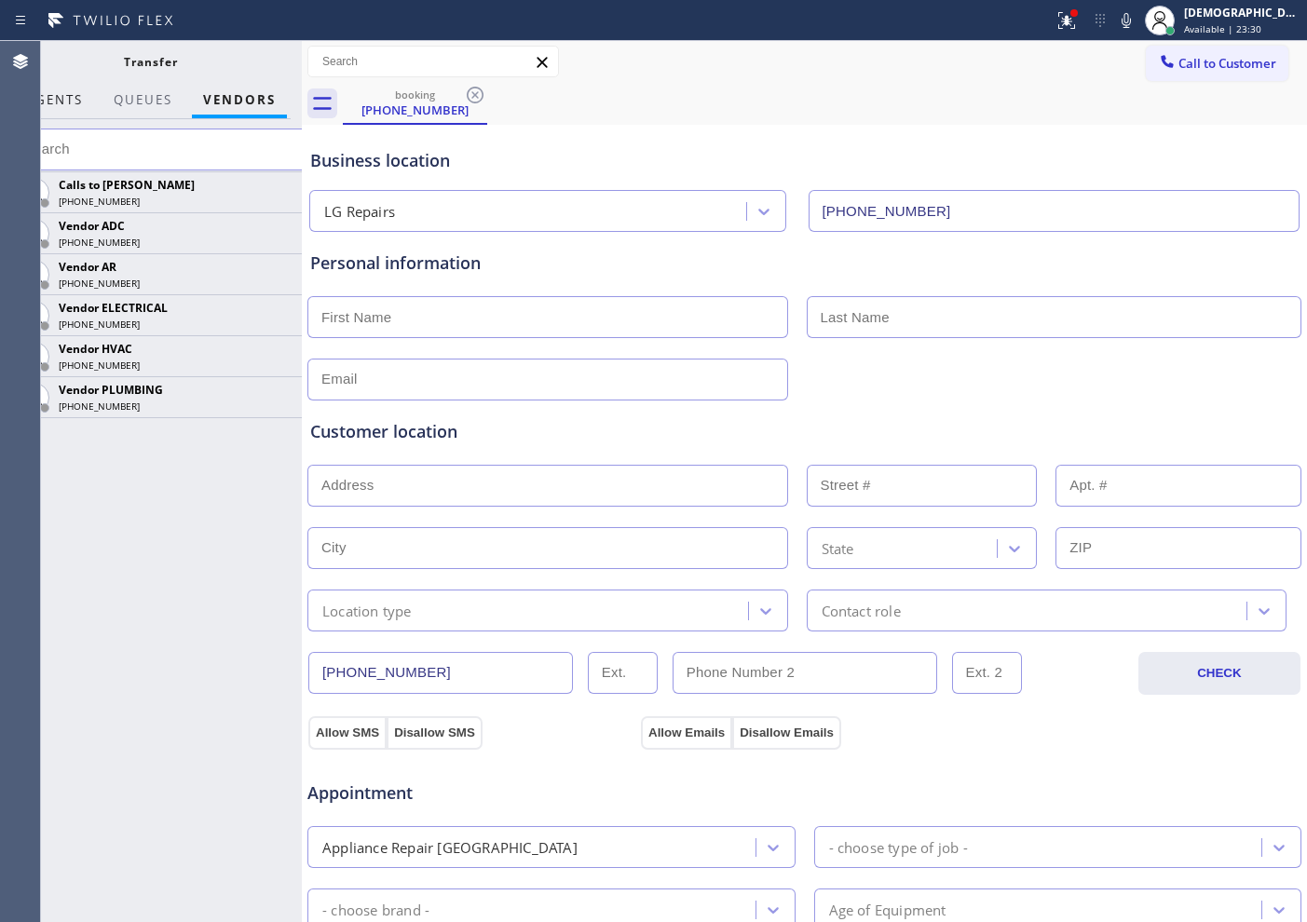
click at [79, 97] on span "AGENTS" at bounding box center [54, 99] width 57 height 17
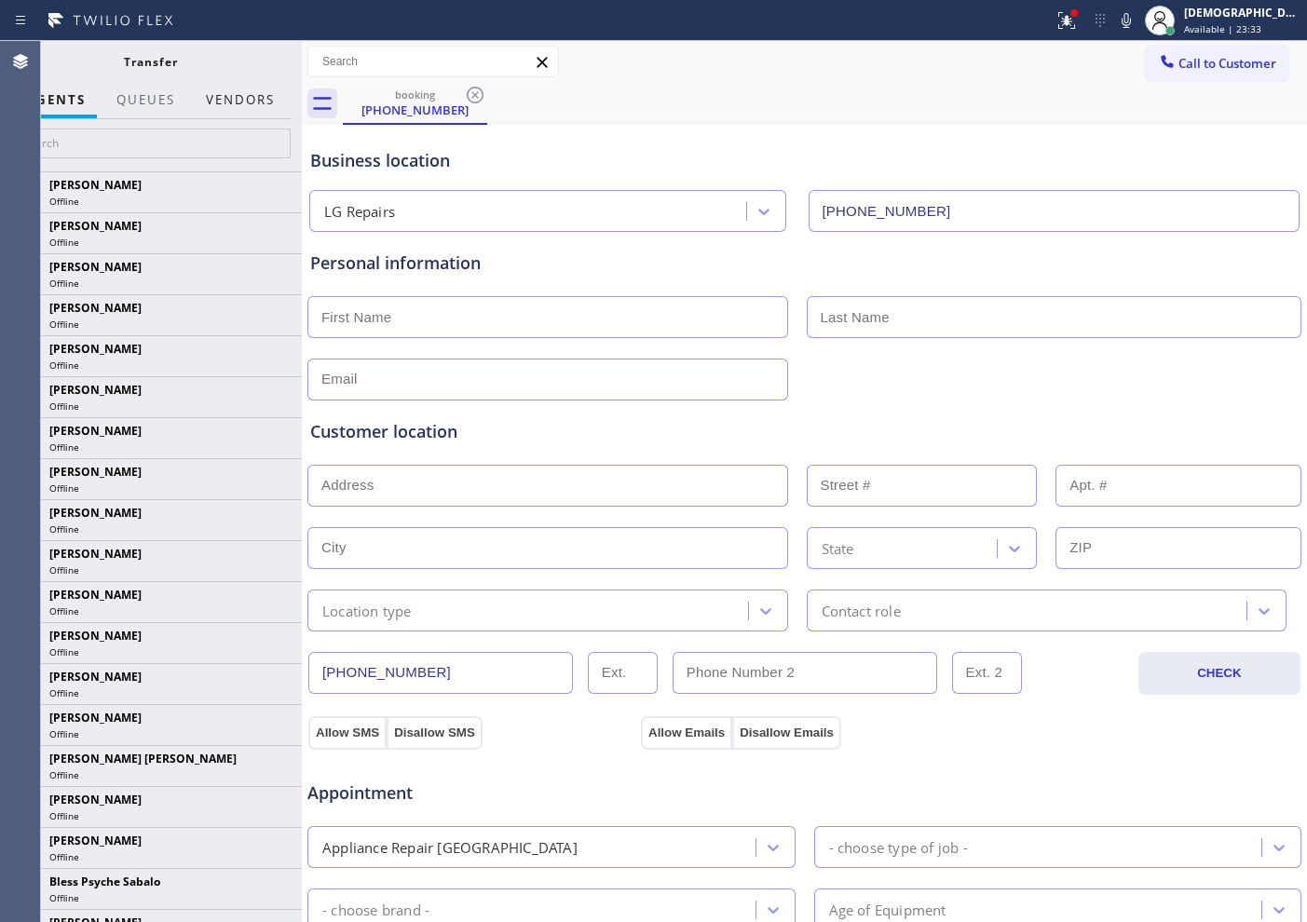
click at [267, 101] on button "Vendors" at bounding box center [240, 100] width 91 height 36
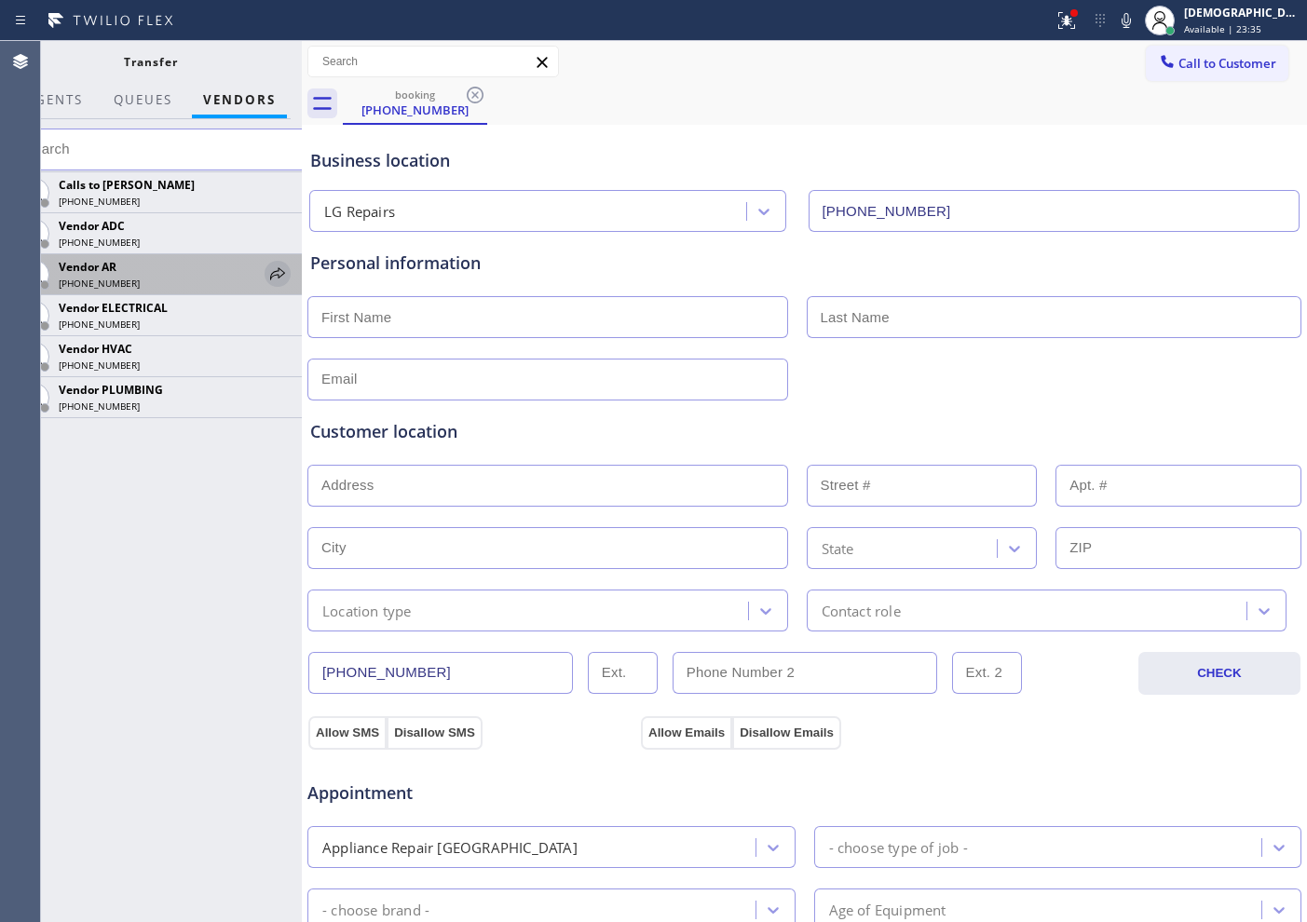
click at [272, 283] on icon at bounding box center [277, 274] width 22 height 22
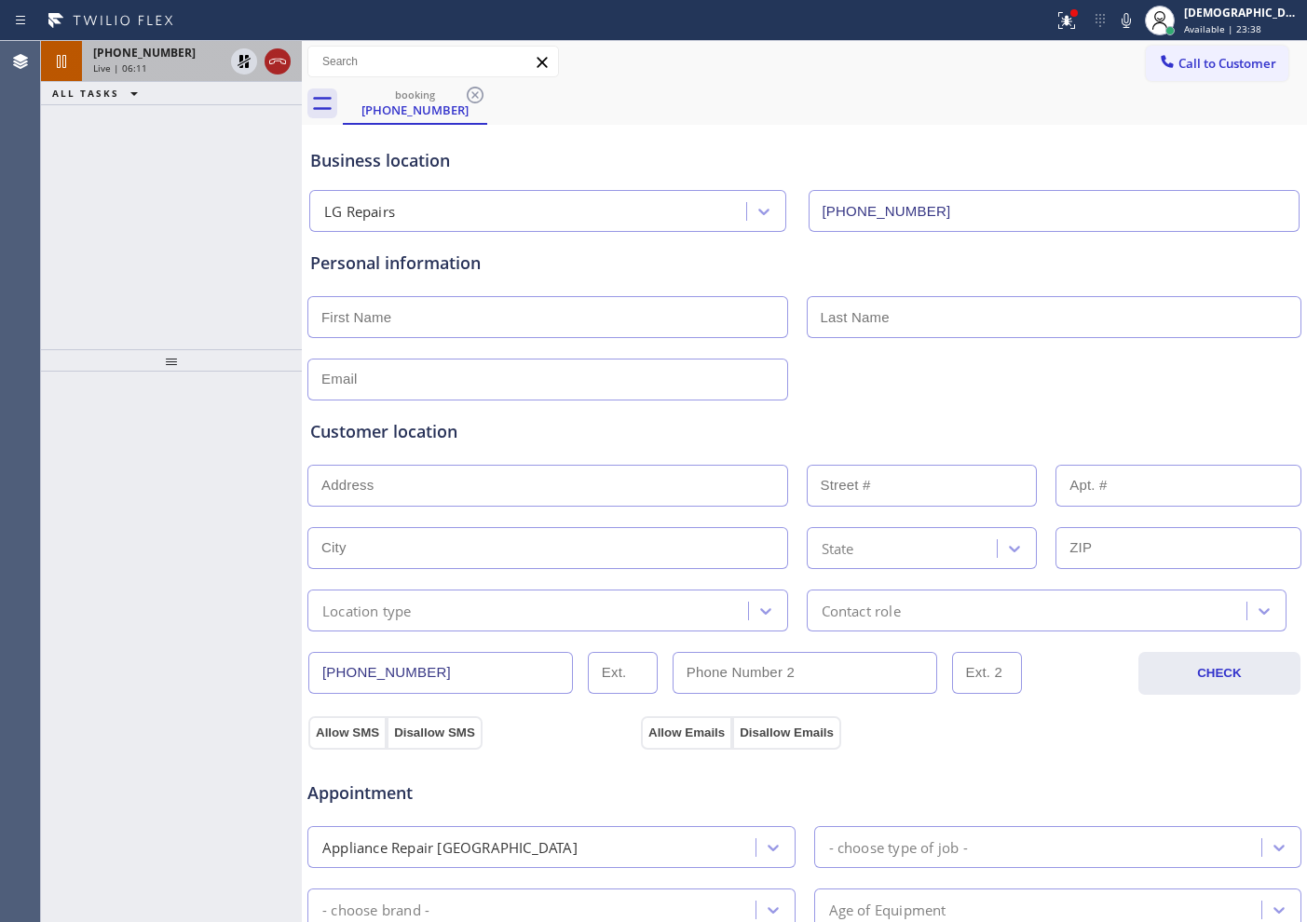
click at [276, 54] on icon at bounding box center [277, 61] width 22 height 22
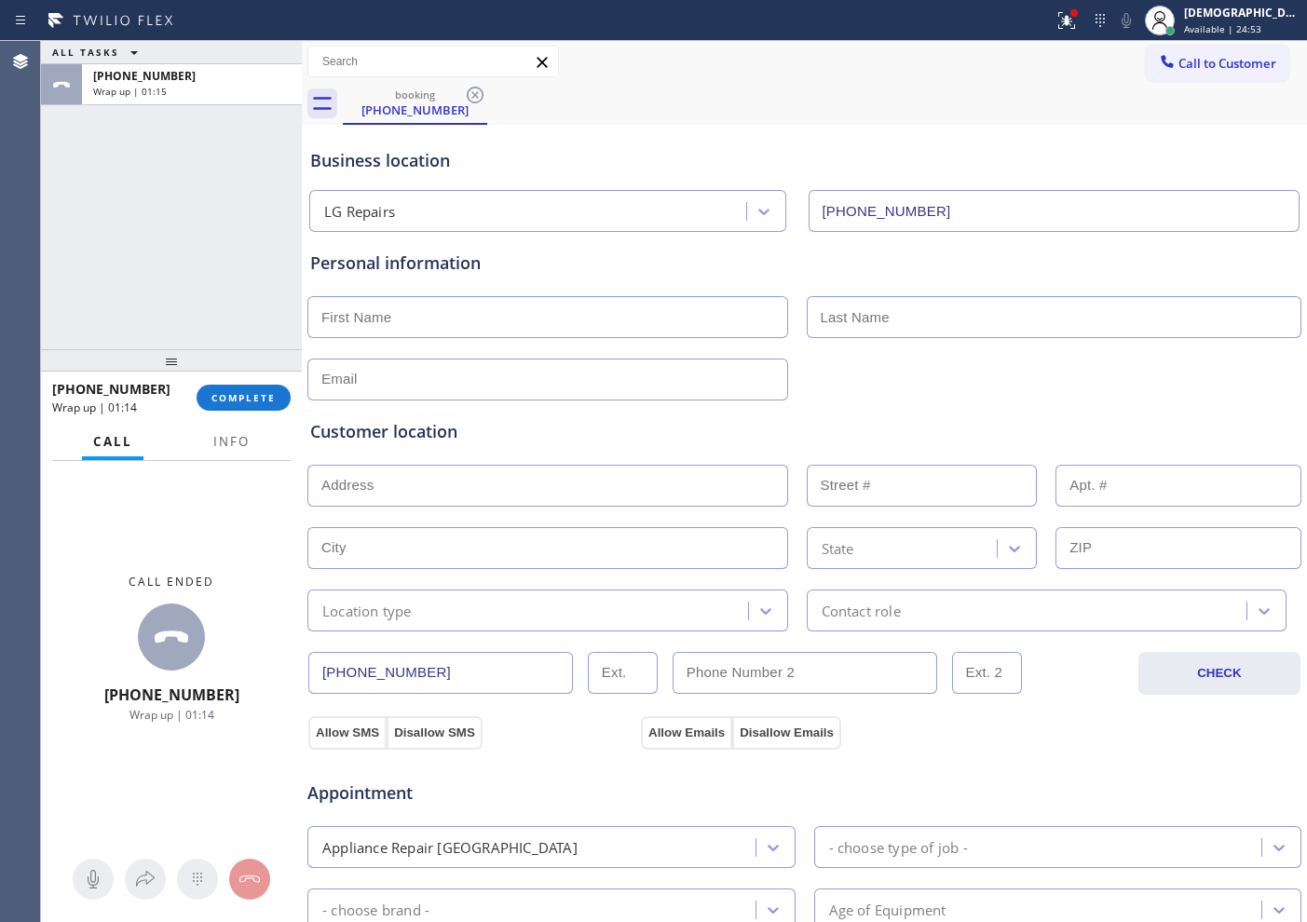
click at [445, 314] on input "text" at bounding box center [547, 317] width 481 height 42
paste input "Herb"
type input "Herb"
click at [836, 305] on input "text" at bounding box center [1055, 317] width 496 height 42
paste input "Ohlandt"
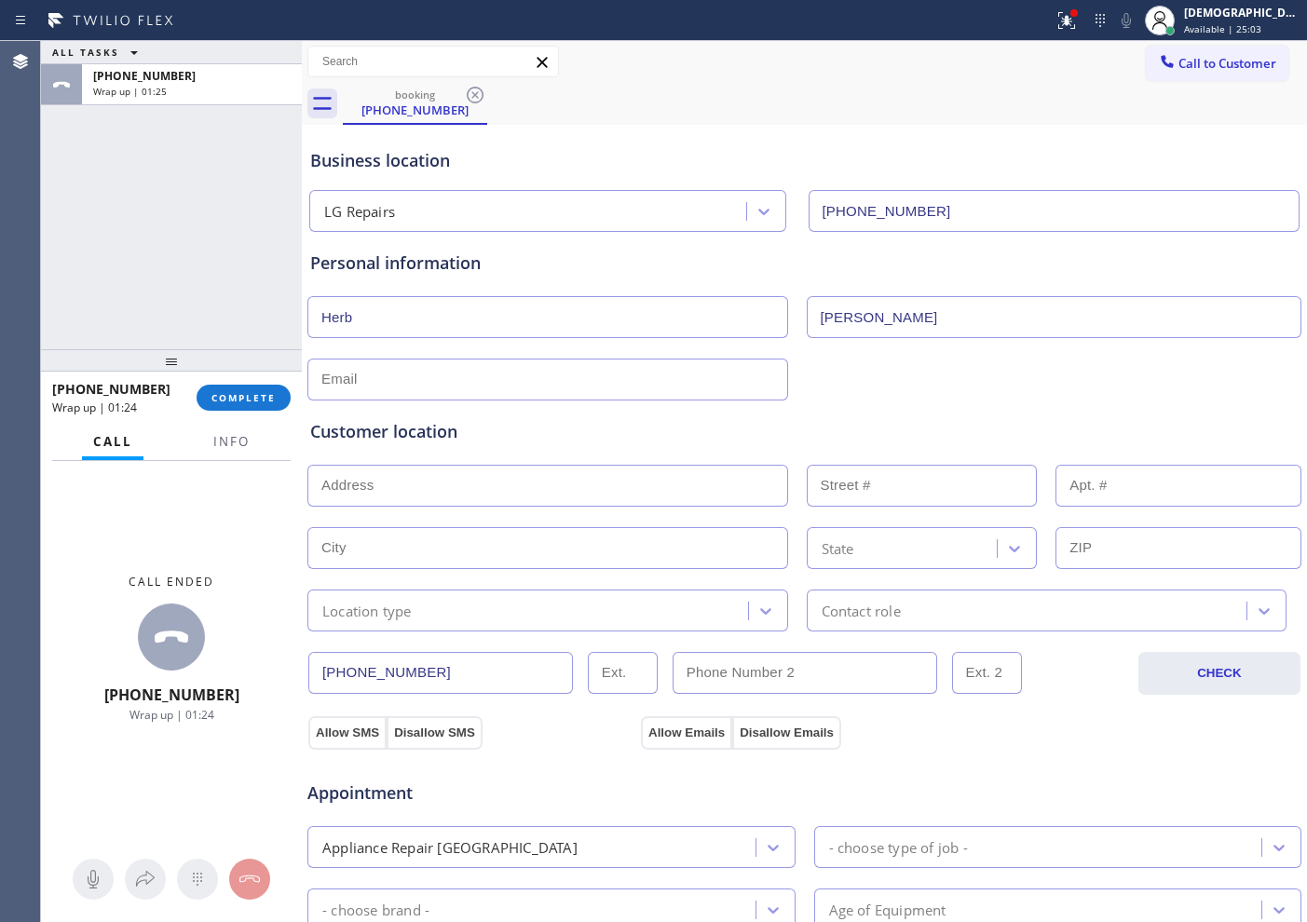
type input "Ohlandt"
click at [555, 378] on input "text" at bounding box center [547, 380] width 481 height 42
click at [688, 378] on input "text" at bounding box center [547, 380] width 481 height 42
type input "[EMAIL_ADDRESS][DOMAIN_NAME]"
click at [545, 473] on input "text" at bounding box center [547, 486] width 481 height 42
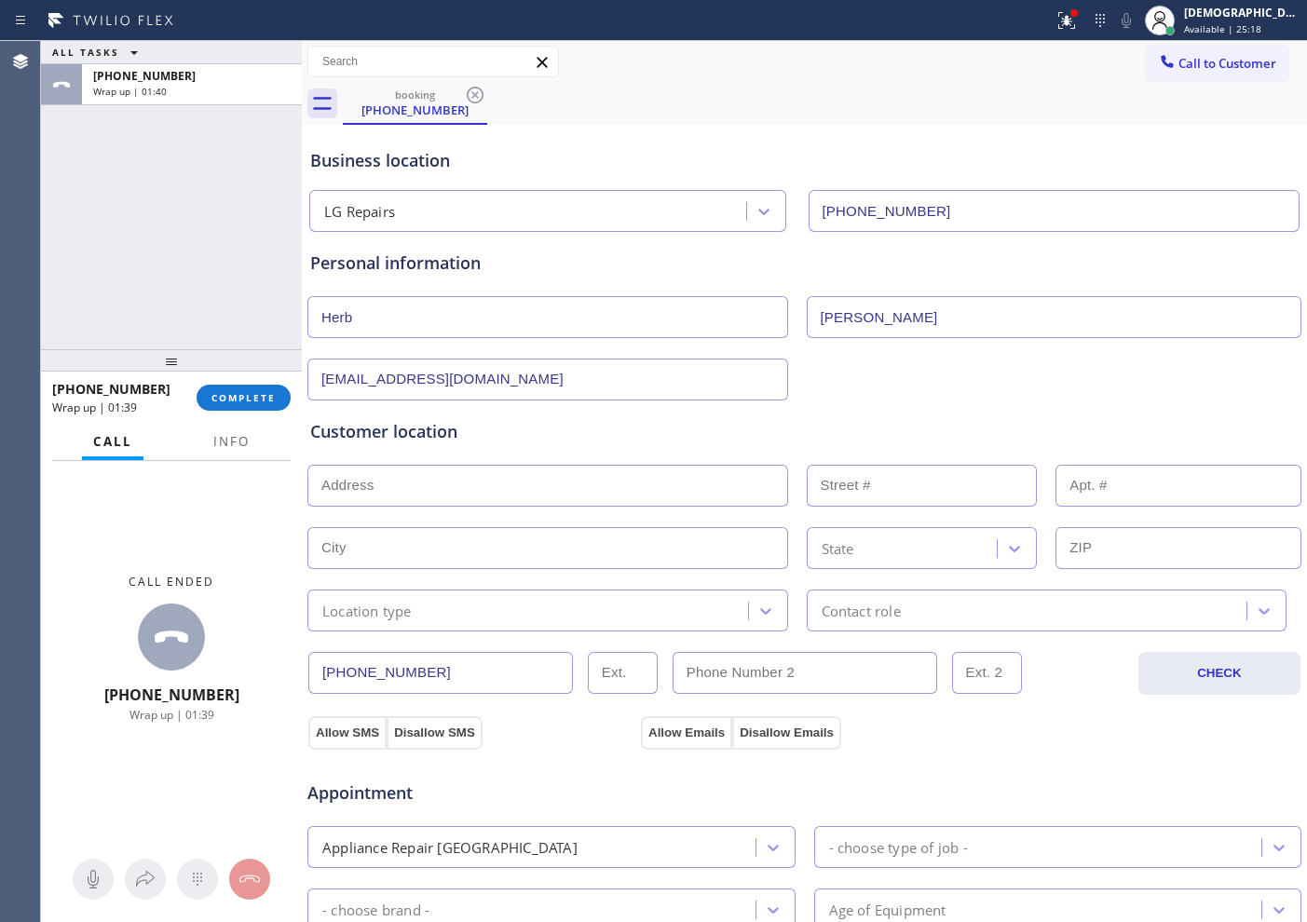
paste input "19 Woodlane DrBlackwood, NJ 08012"
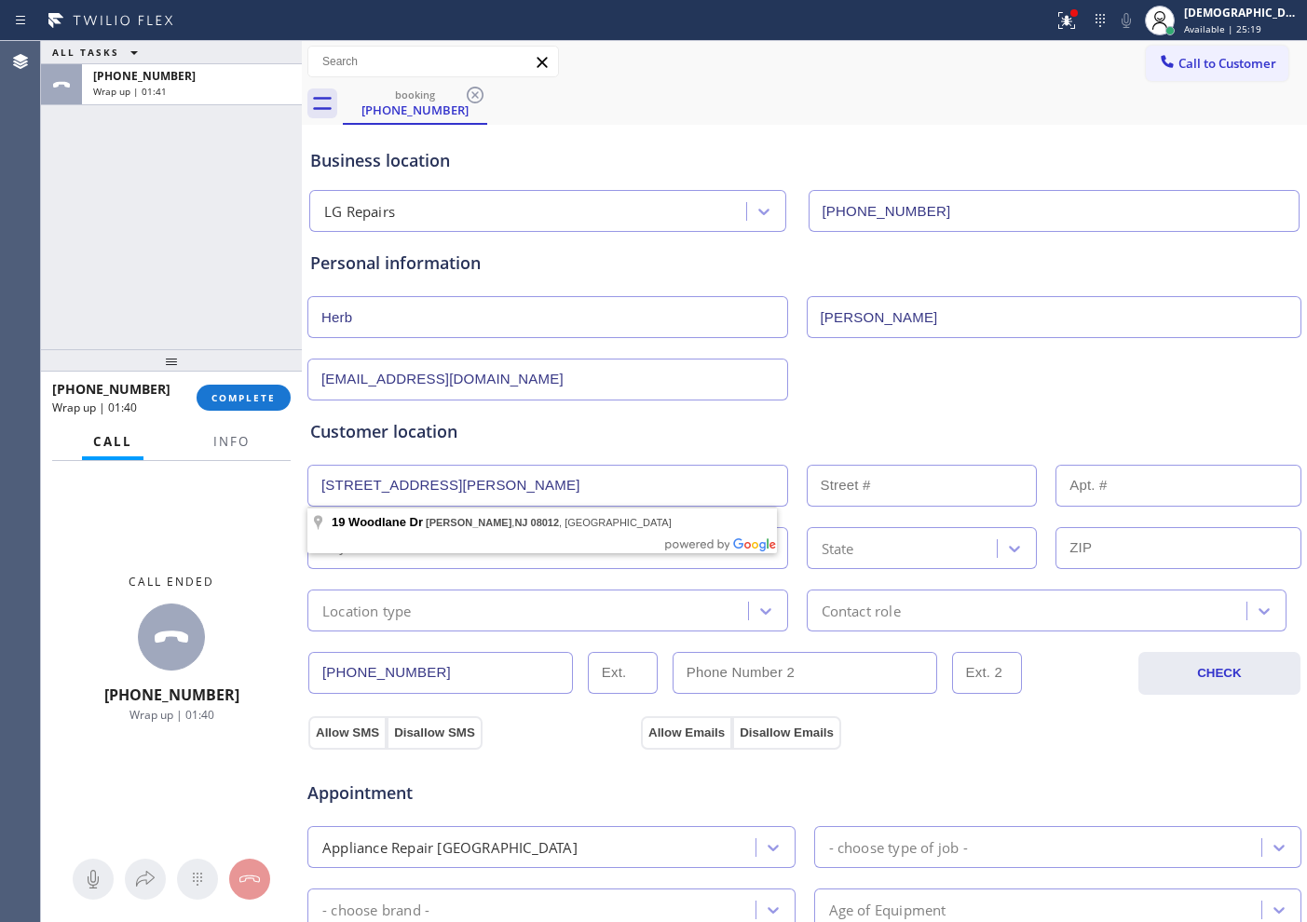
type input "19 Woodlane Dr"
type input "19"
type input "Gloucester Township"
type input "08012"
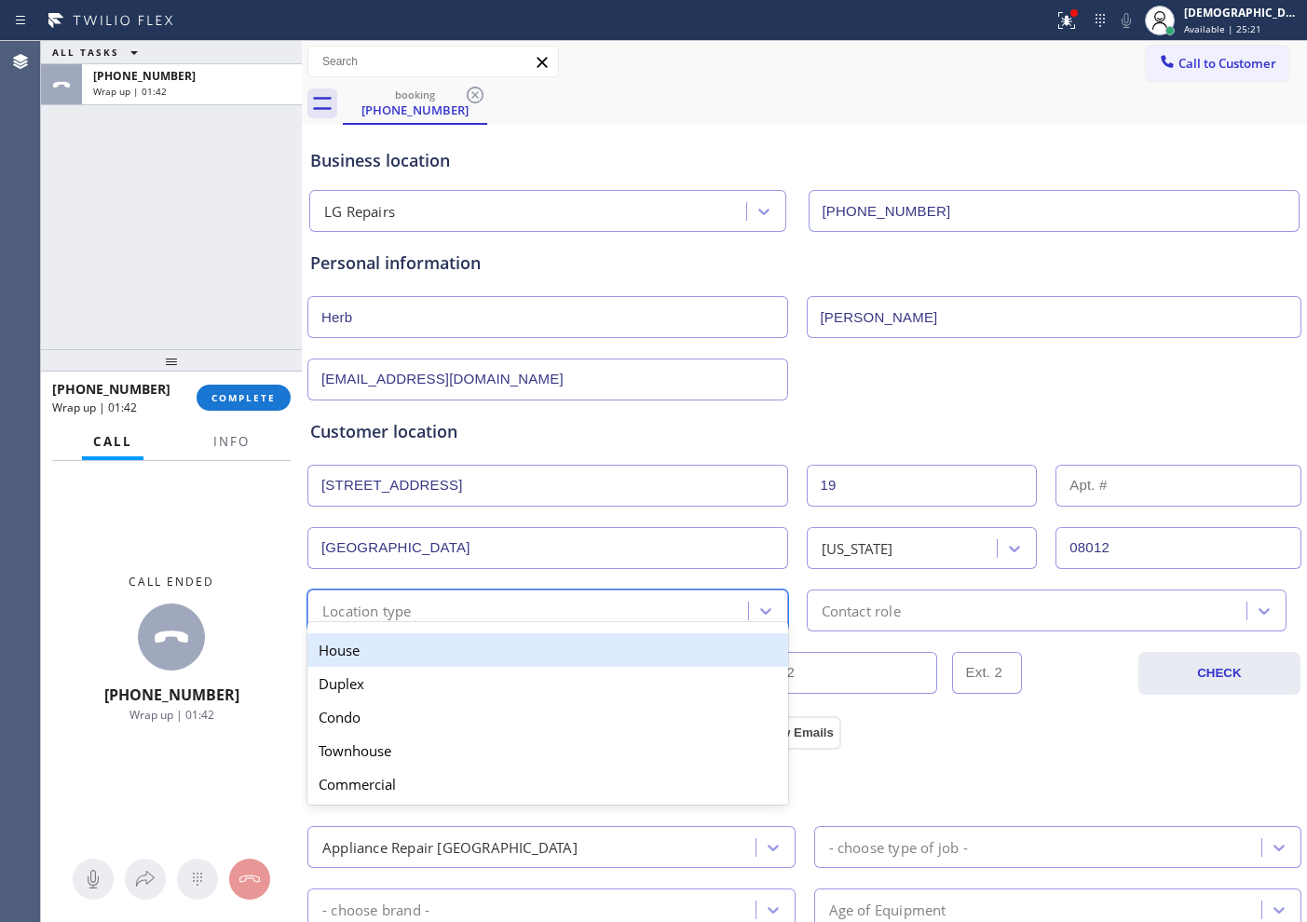
click at [456, 604] on div "Location type" at bounding box center [530, 610] width 435 height 33
click at [435, 646] on div "House" at bounding box center [547, 650] width 481 height 34
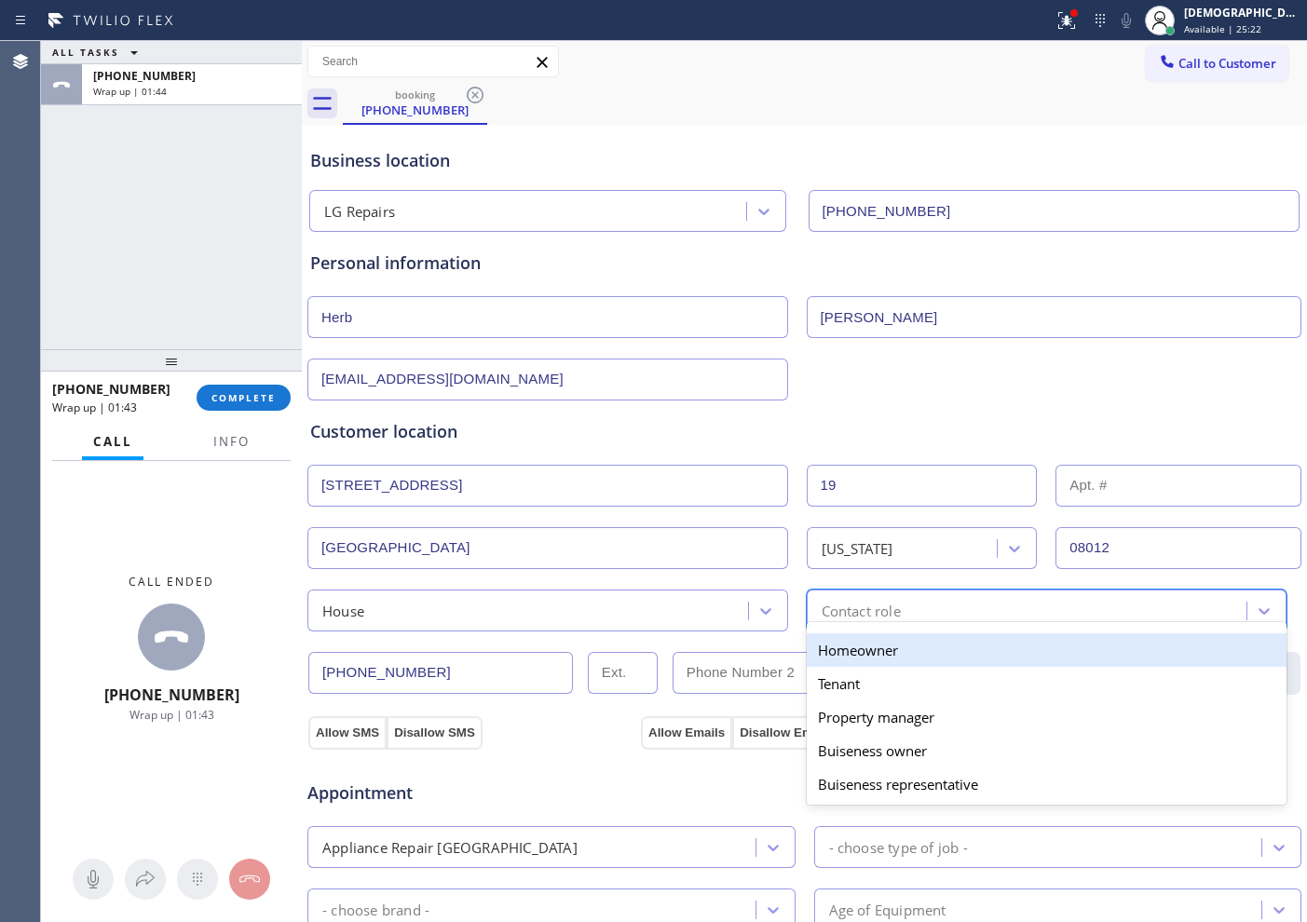
click at [869, 616] on div "Contact role" at bounding box center [861, 610] width 79 height 21
click at [863, 647] on div "Homeowner" at bounding box center [1047, 650] width 481 height 34
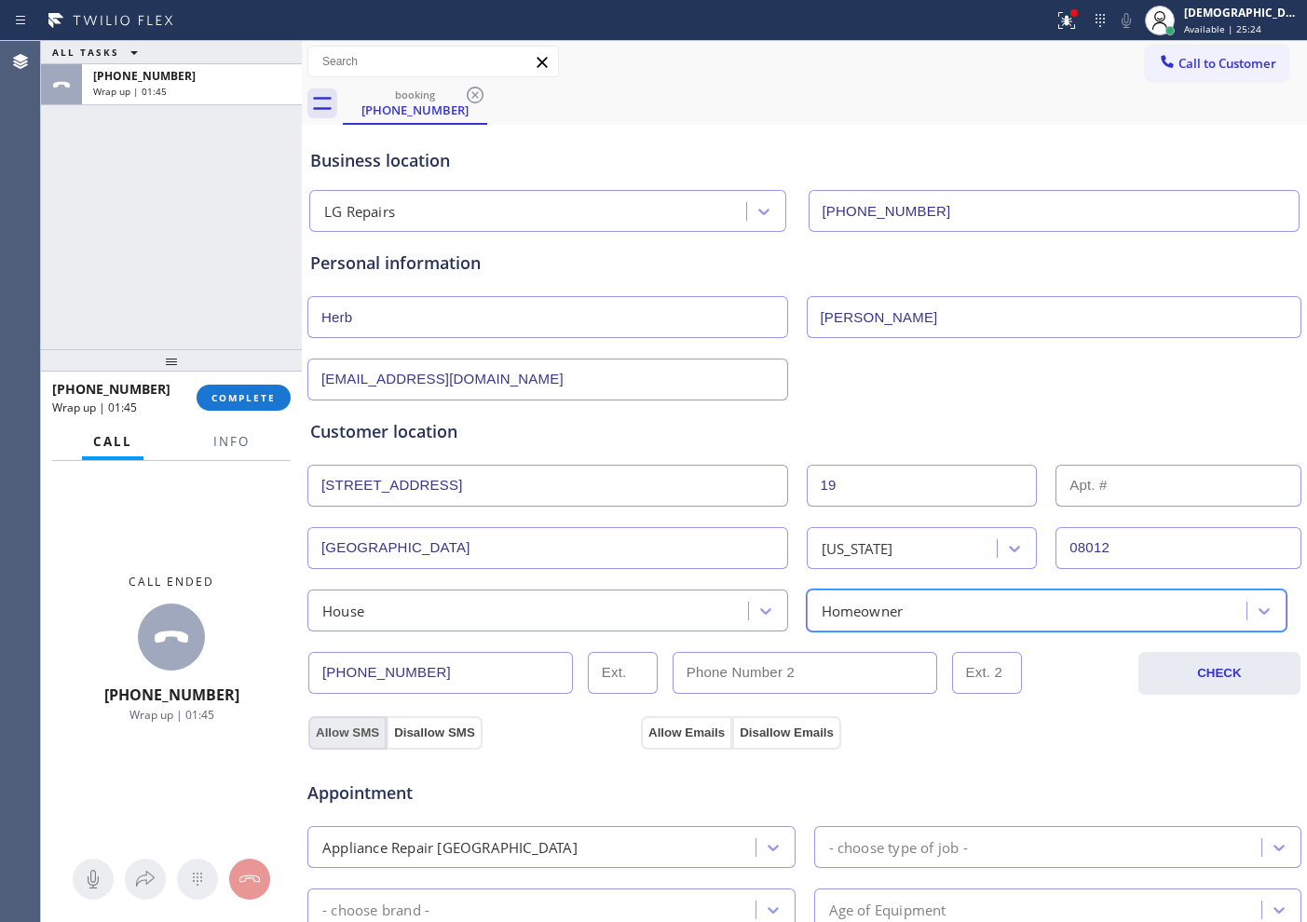
click at [369, 729] on button "Allow SMS" at bounding box center [347, 733] width 78 height 34
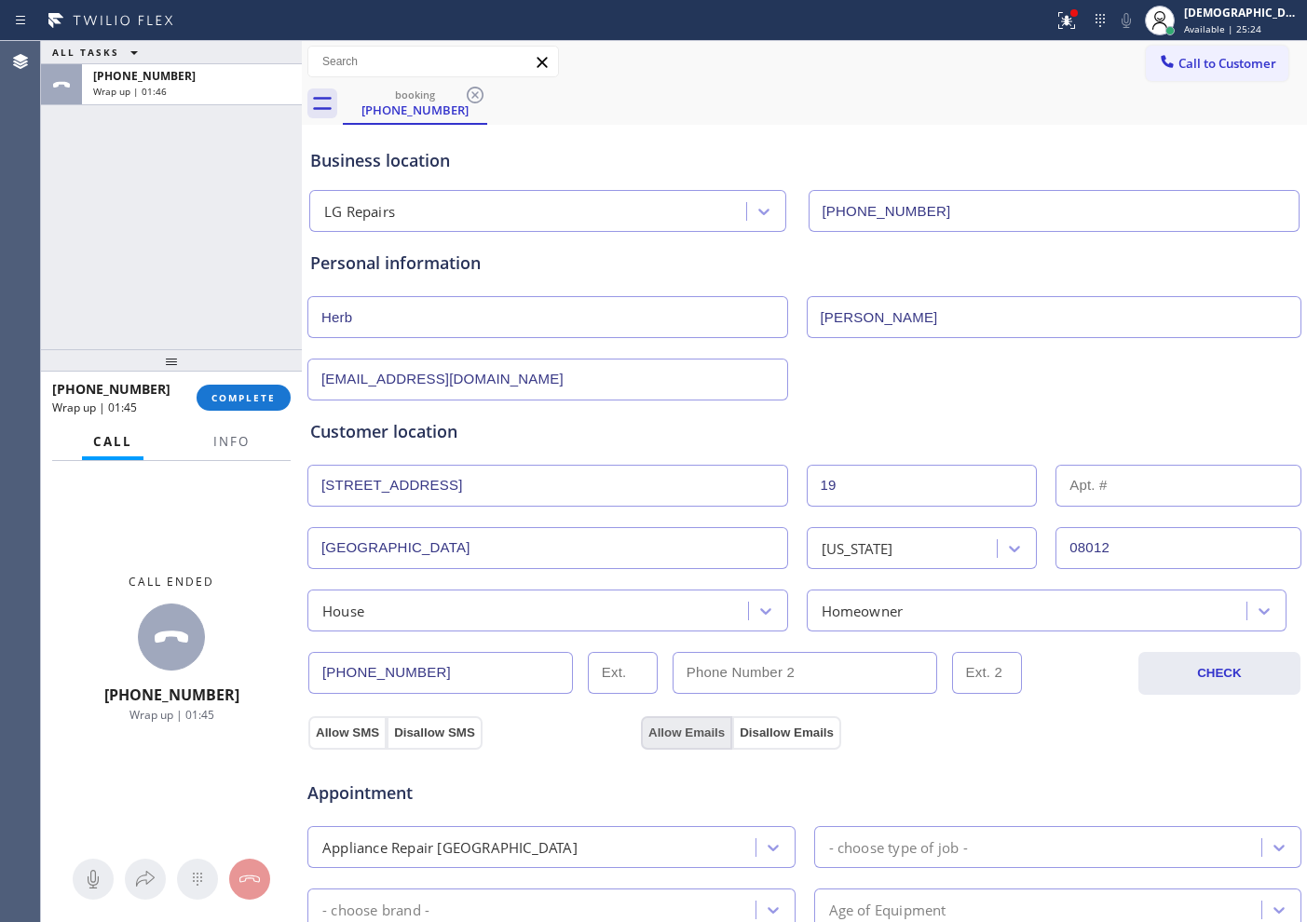
click at [666, 727] on button "Allow Emails" at bounding box center [686, 733] width 91 height 34
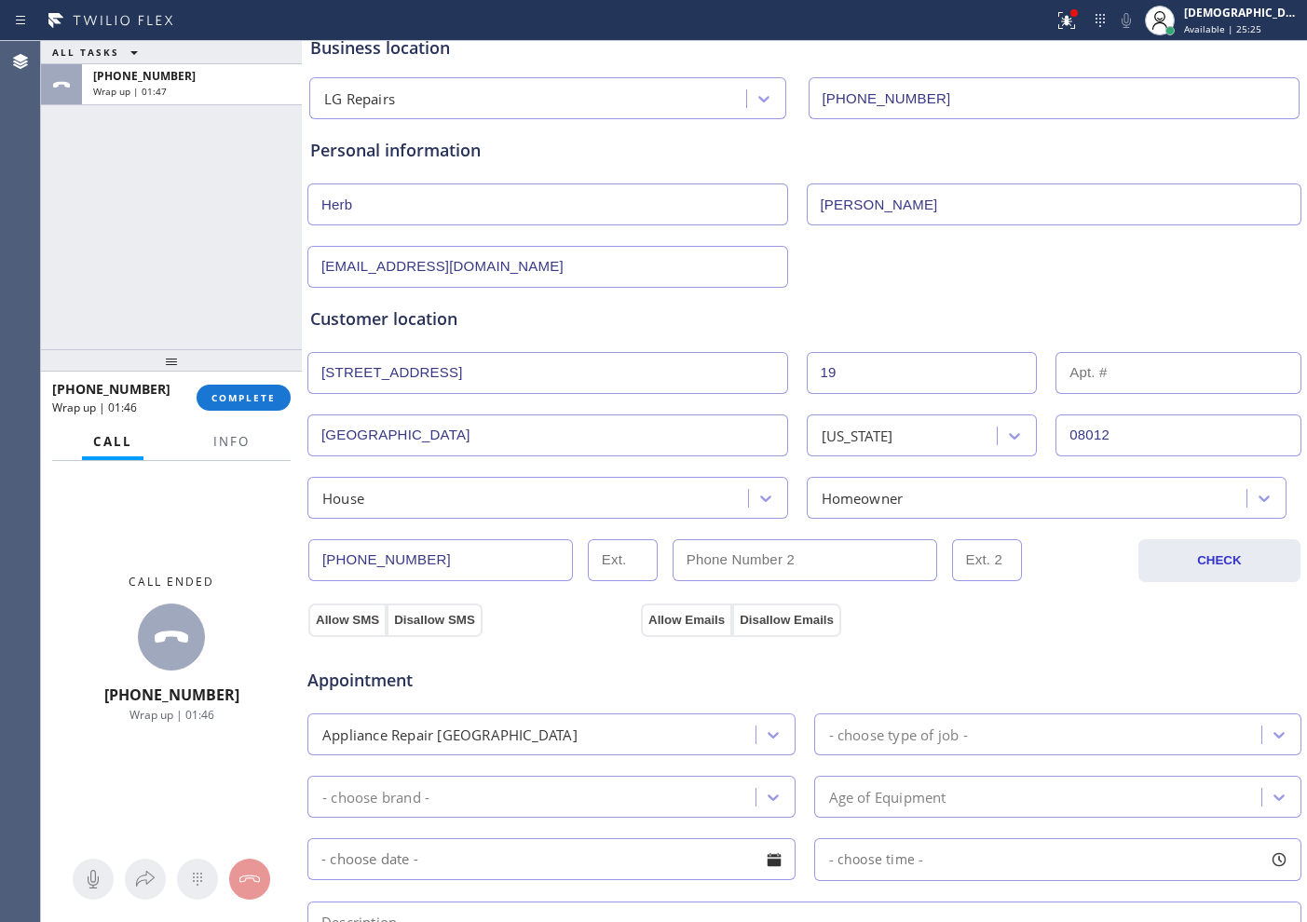
scroll to position [233, 0]
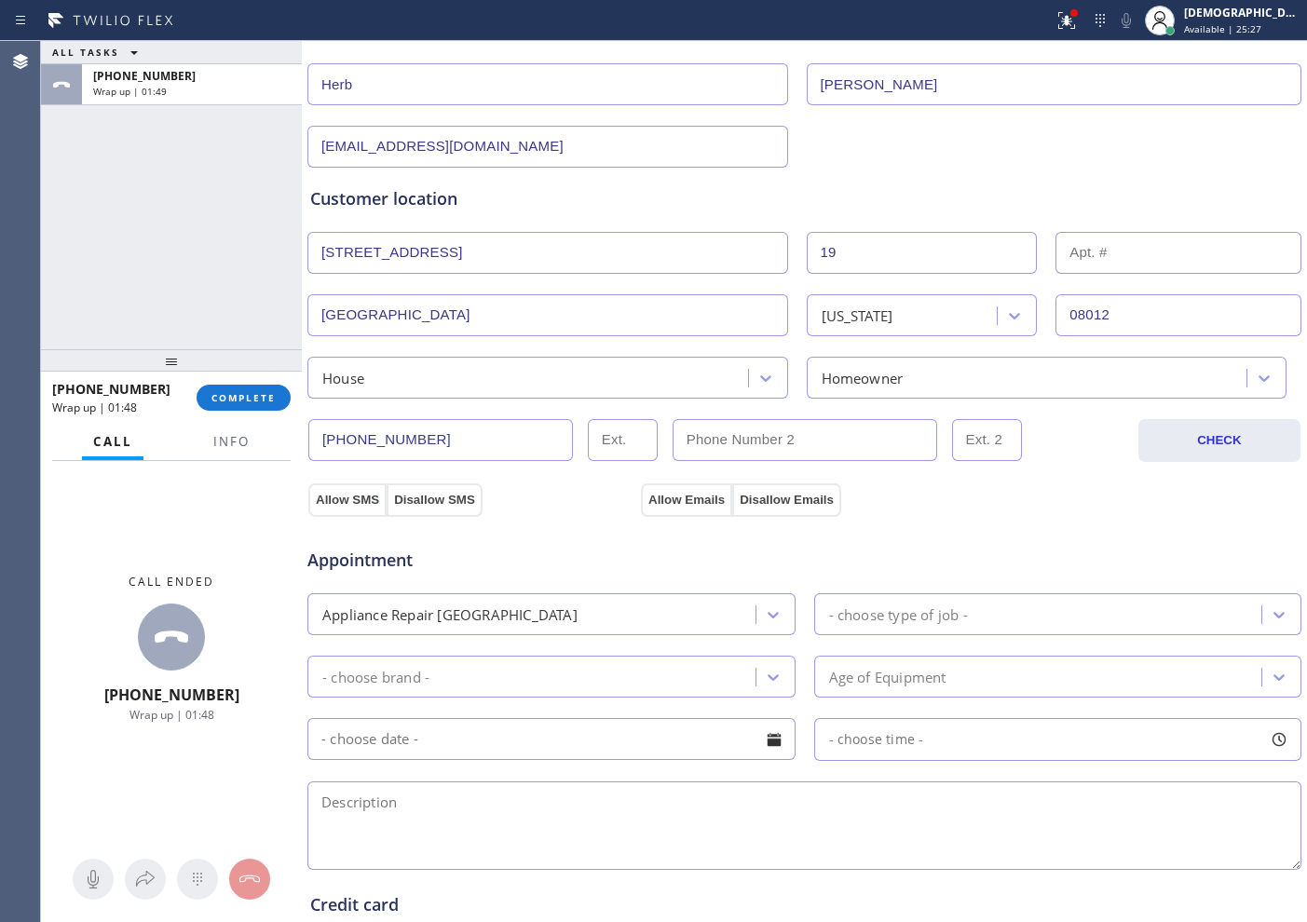
click at [911, 605] on div "- choose type of job -" at bounding box center [898, 614] width 139 height 21
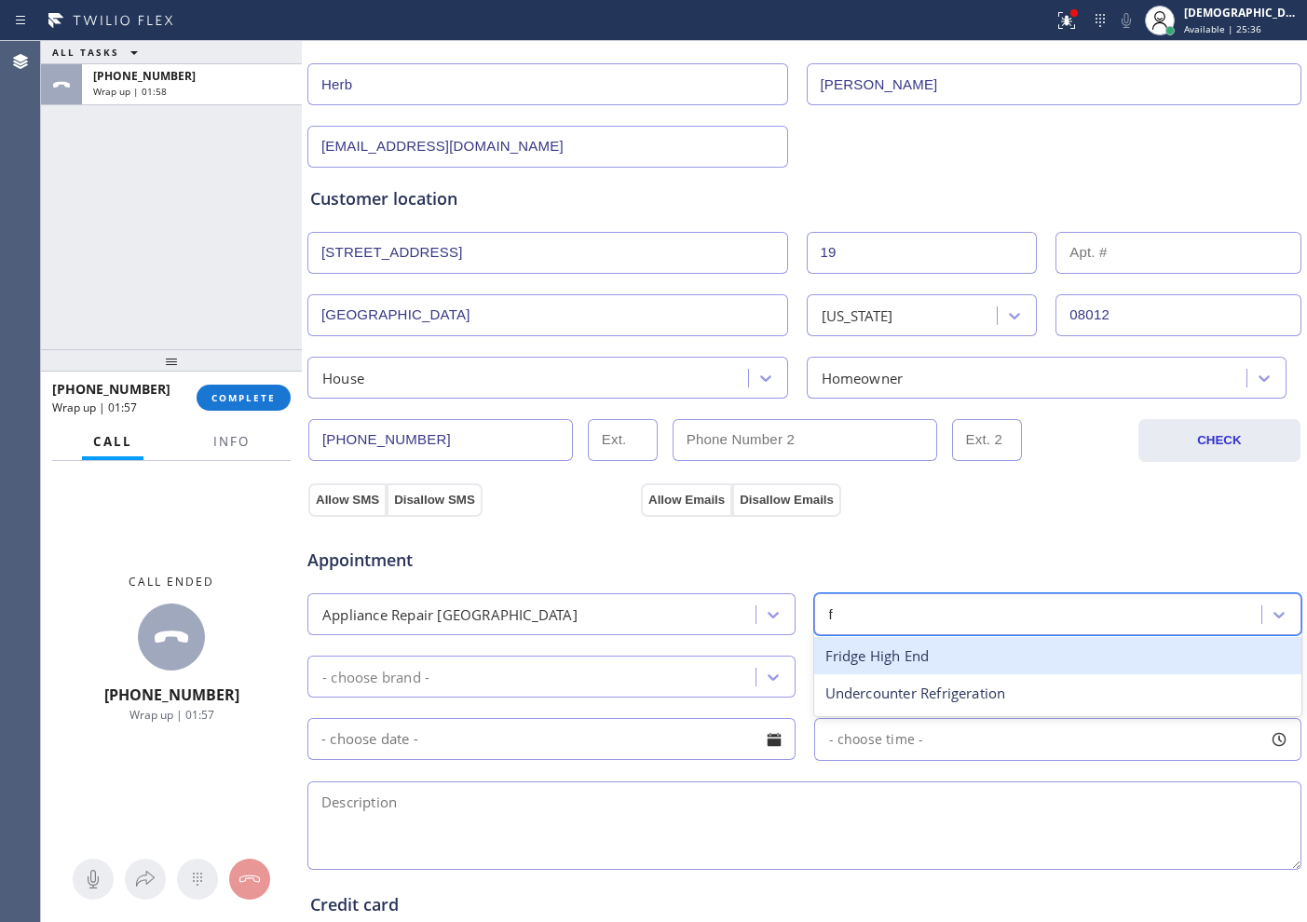
type input "fr"
click at [949, 660] on div "Fridge High End" at bounding box center [1058, 656] width 488 height 38
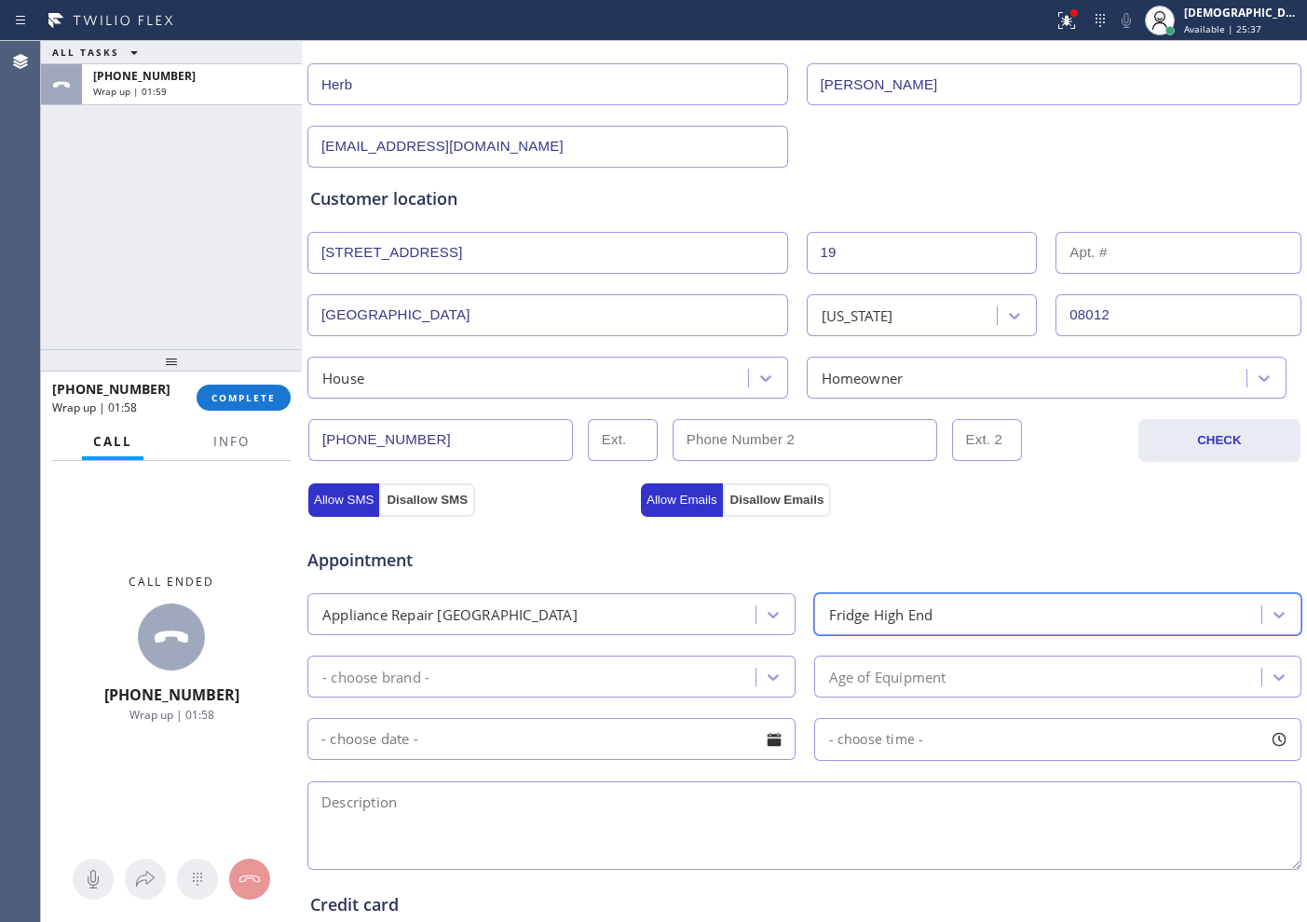
click at [629, 683] on div "- choose brand -" at bounding box center [534, 676] width 442 height 33
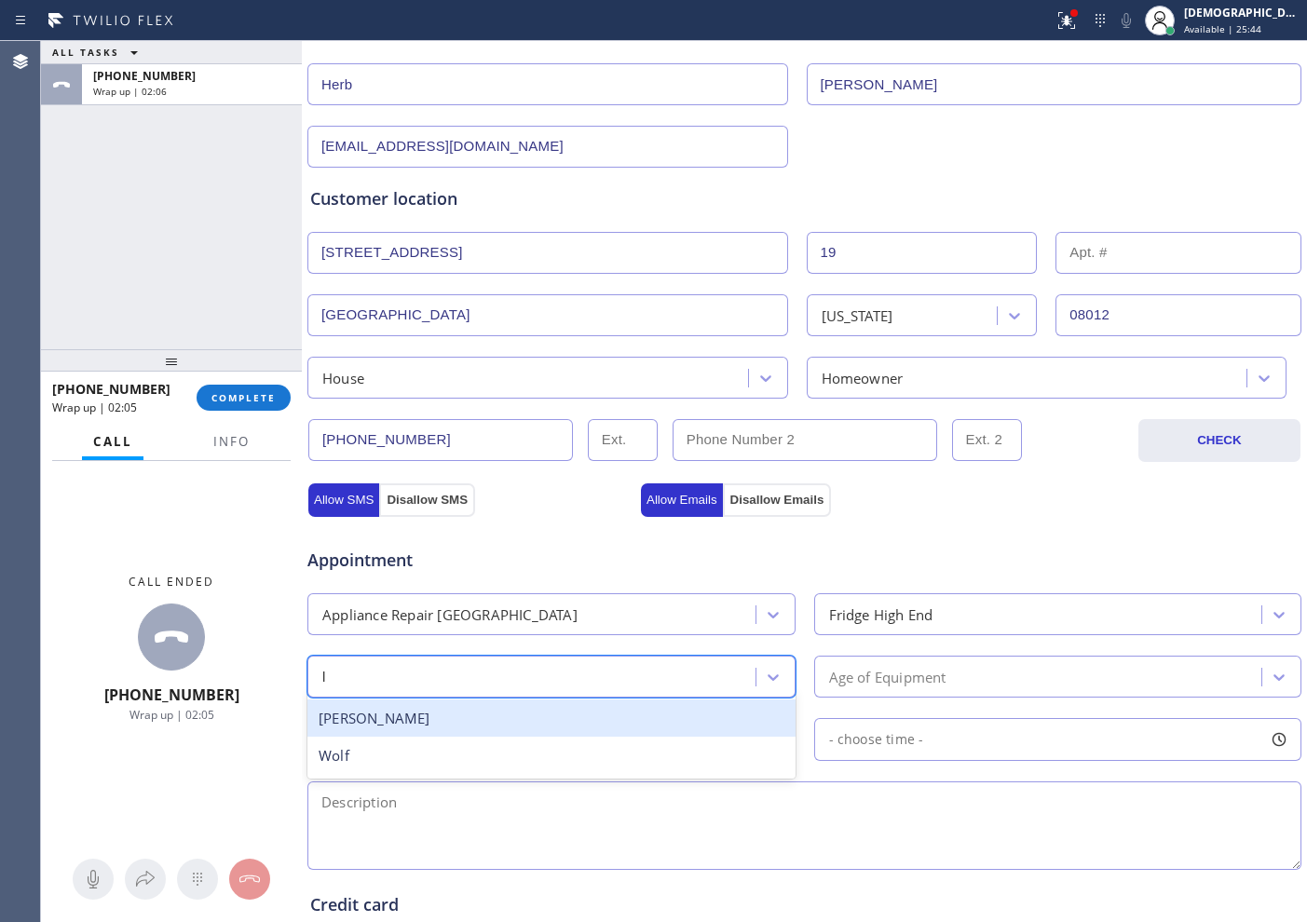
scroll to position [0, 0]
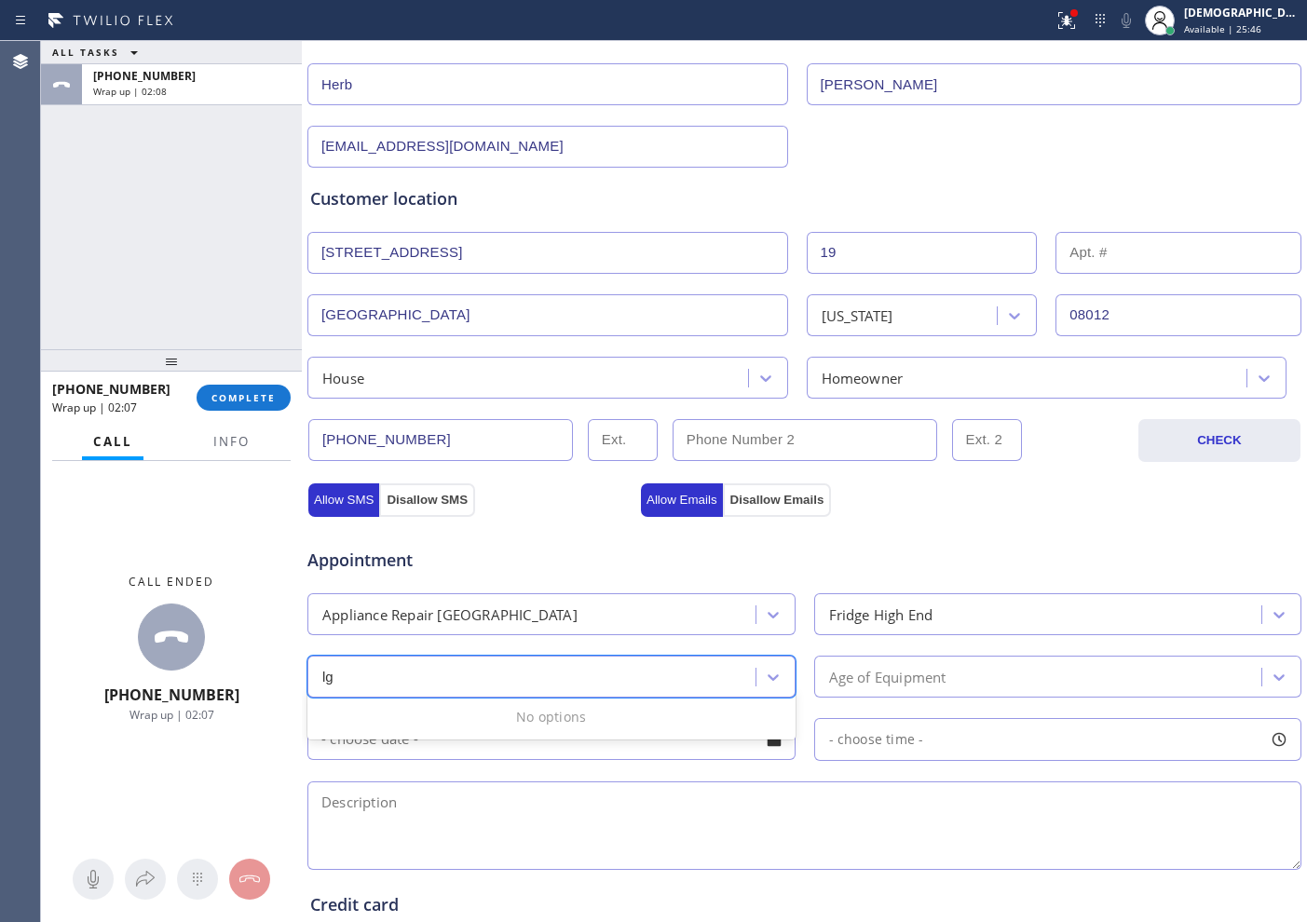
type input "l"
click at [496, 604] on div "Appliance Repair [GEOGRAPHIC_DATA]" at bounding box center [449, 614] width 255 height 21
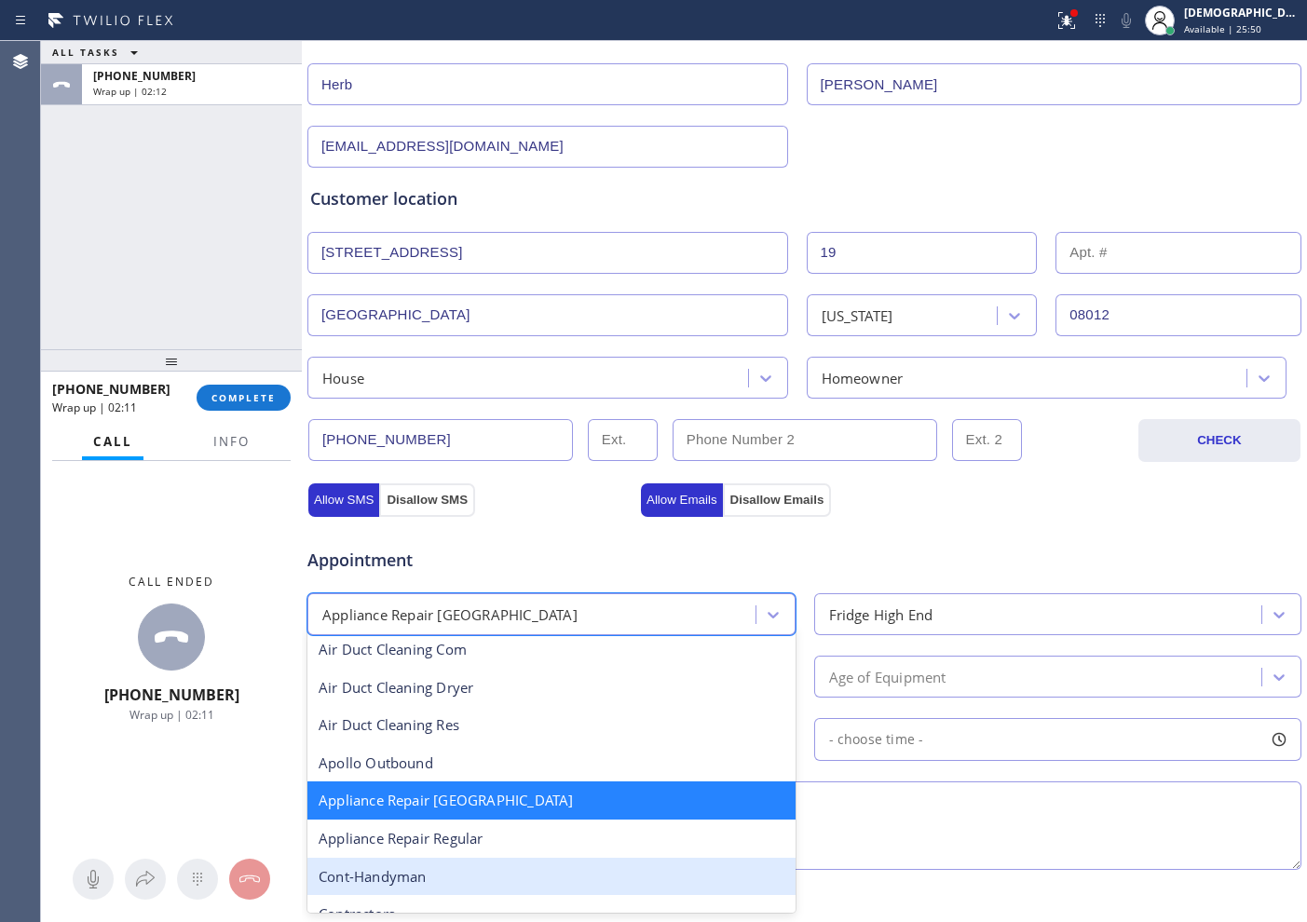
scroll to position [119, 0]
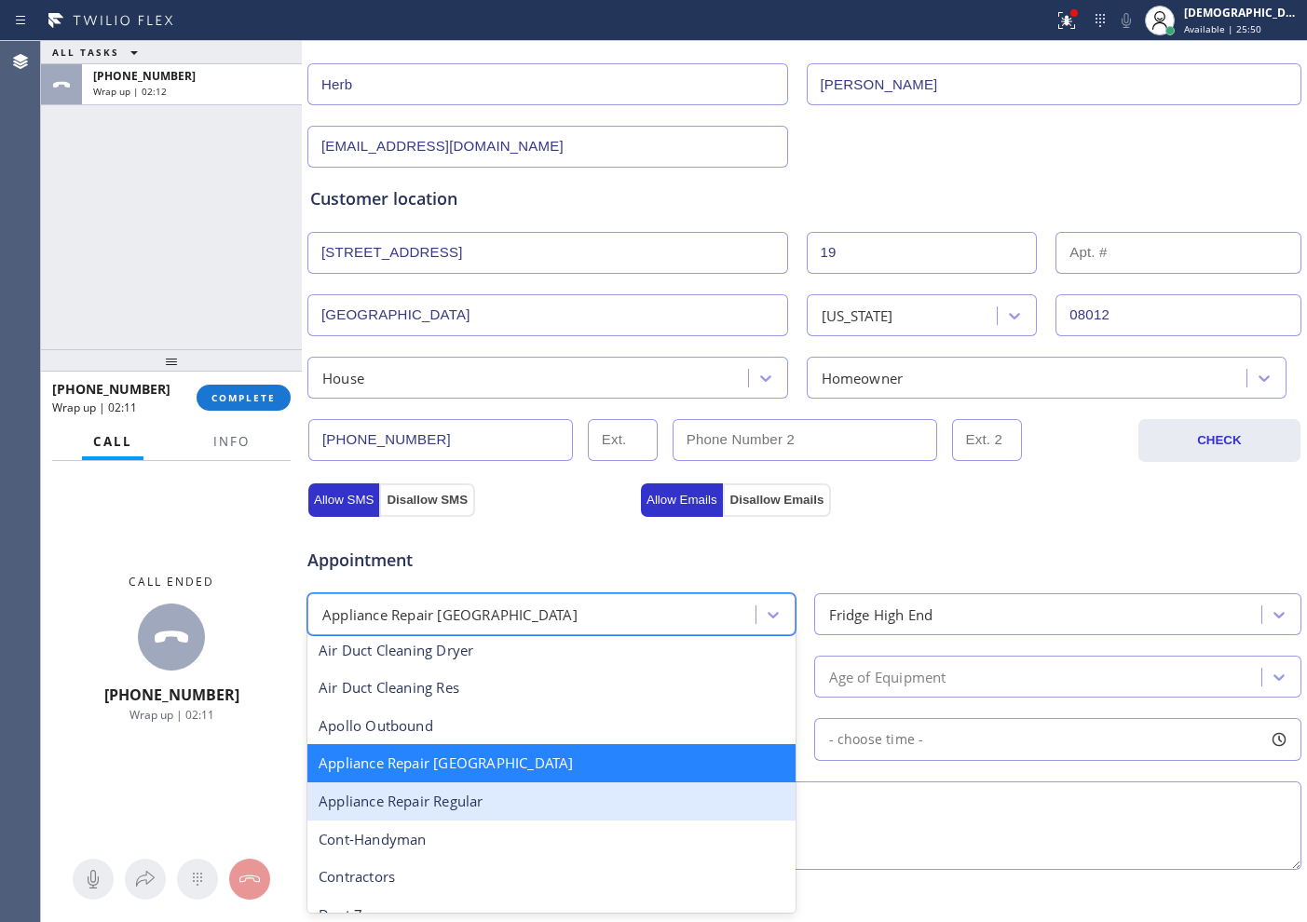
click at [458, 737] on div "Appliance Repair Regular" at bounding box center [551, 801] width 488 height 38
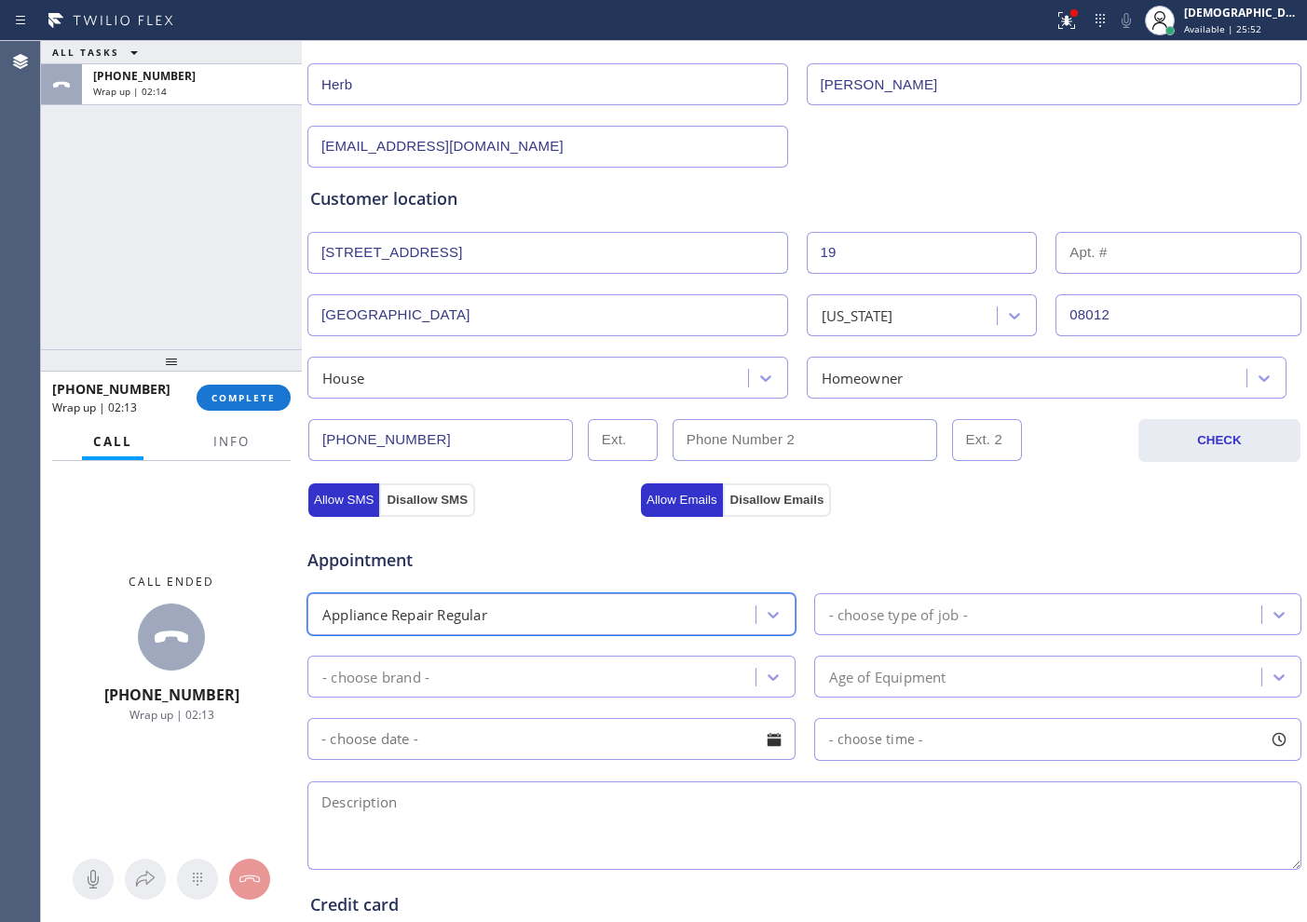
click at [850, 613] on div "- choose type of job -" at bounding box center [898, 614] width 139 height 21
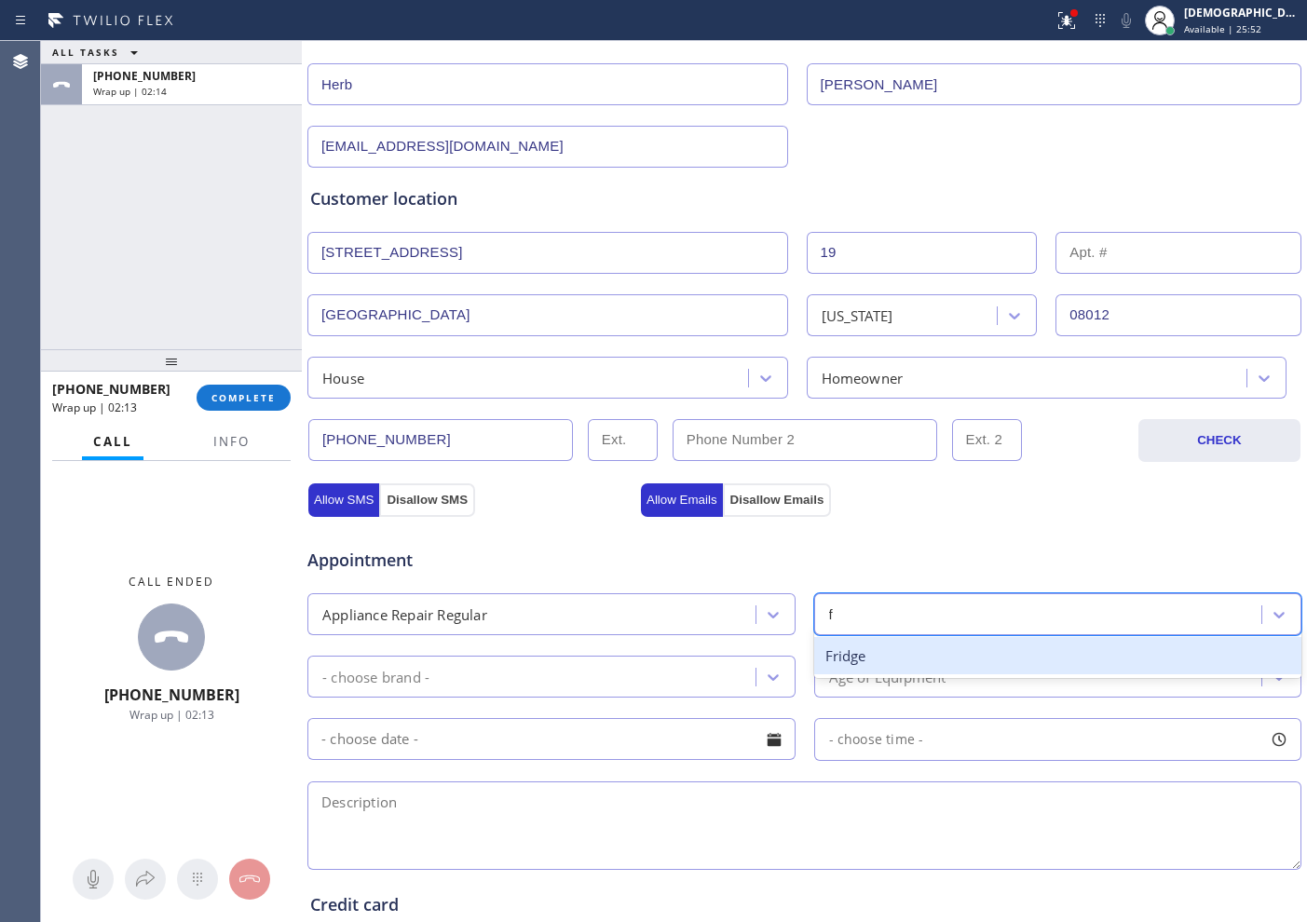
type input "fr"
click at [844, 648] on div "Fridge" at bounding box center [1058, 656] width 488 height 38
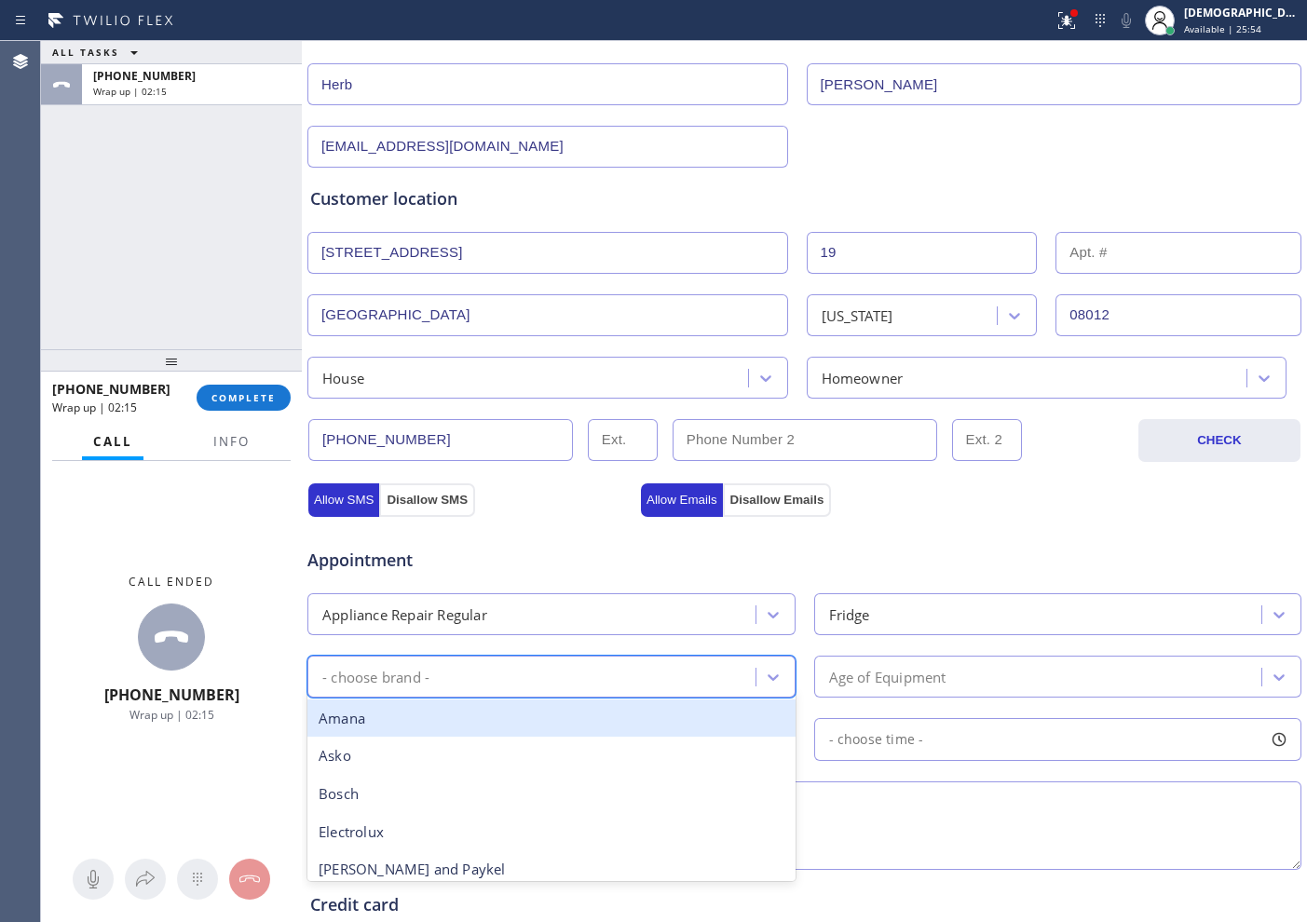
click at [598, 679] on div "- choose brand -" at bounding box center [534, 676] width 442 height 33
type input "lg"
drag, startPoint x: 595, startPoint y: 734, endPoint x: 653, endPoint y: 713, distance: 61.6
click at [598, 734] on div "LG" at bounding box center [551, 719] width 488 height 38
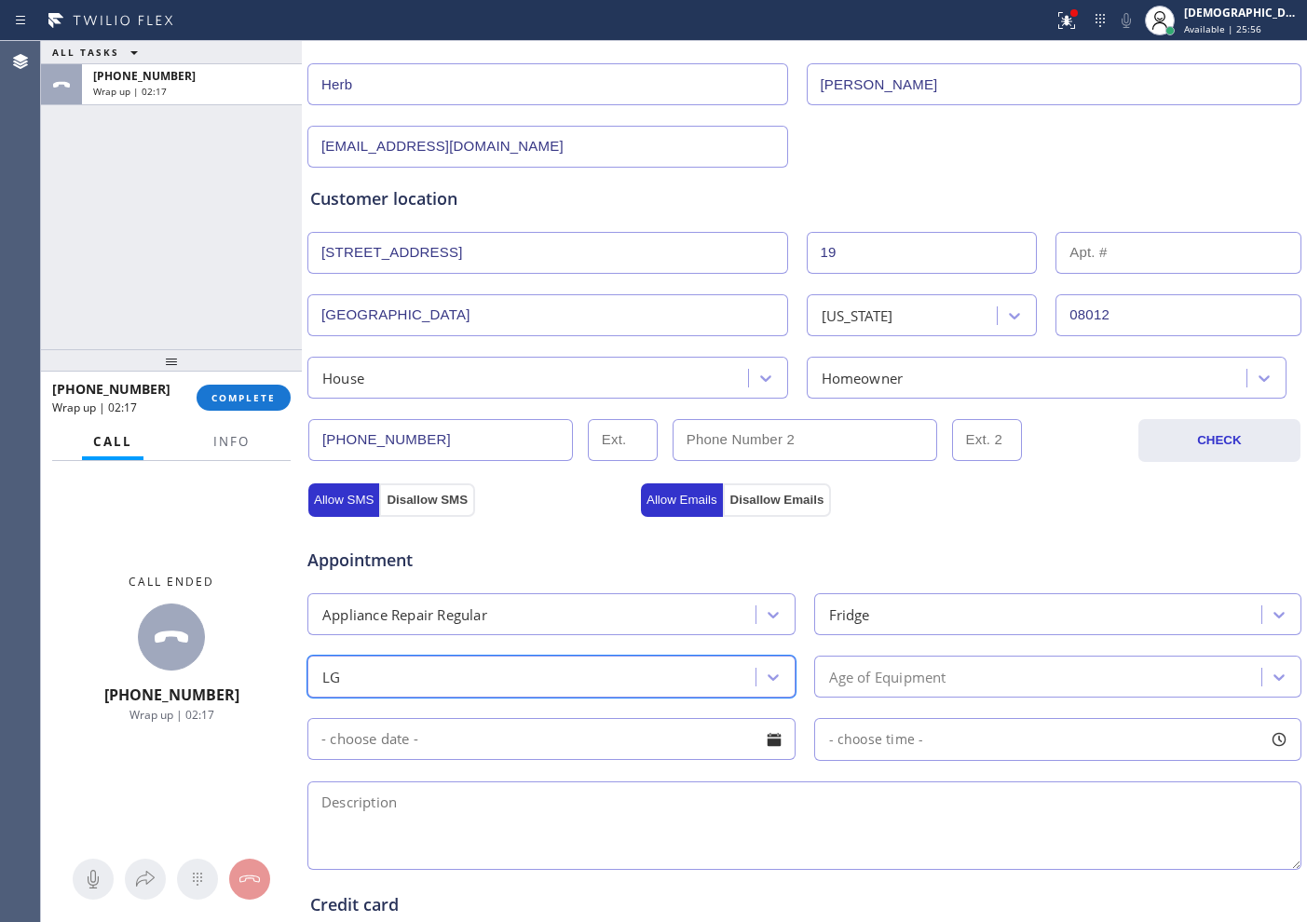
click at [864, 687] on div "Age of Equipment" at bounding box center [887, 676] width 117 height 21
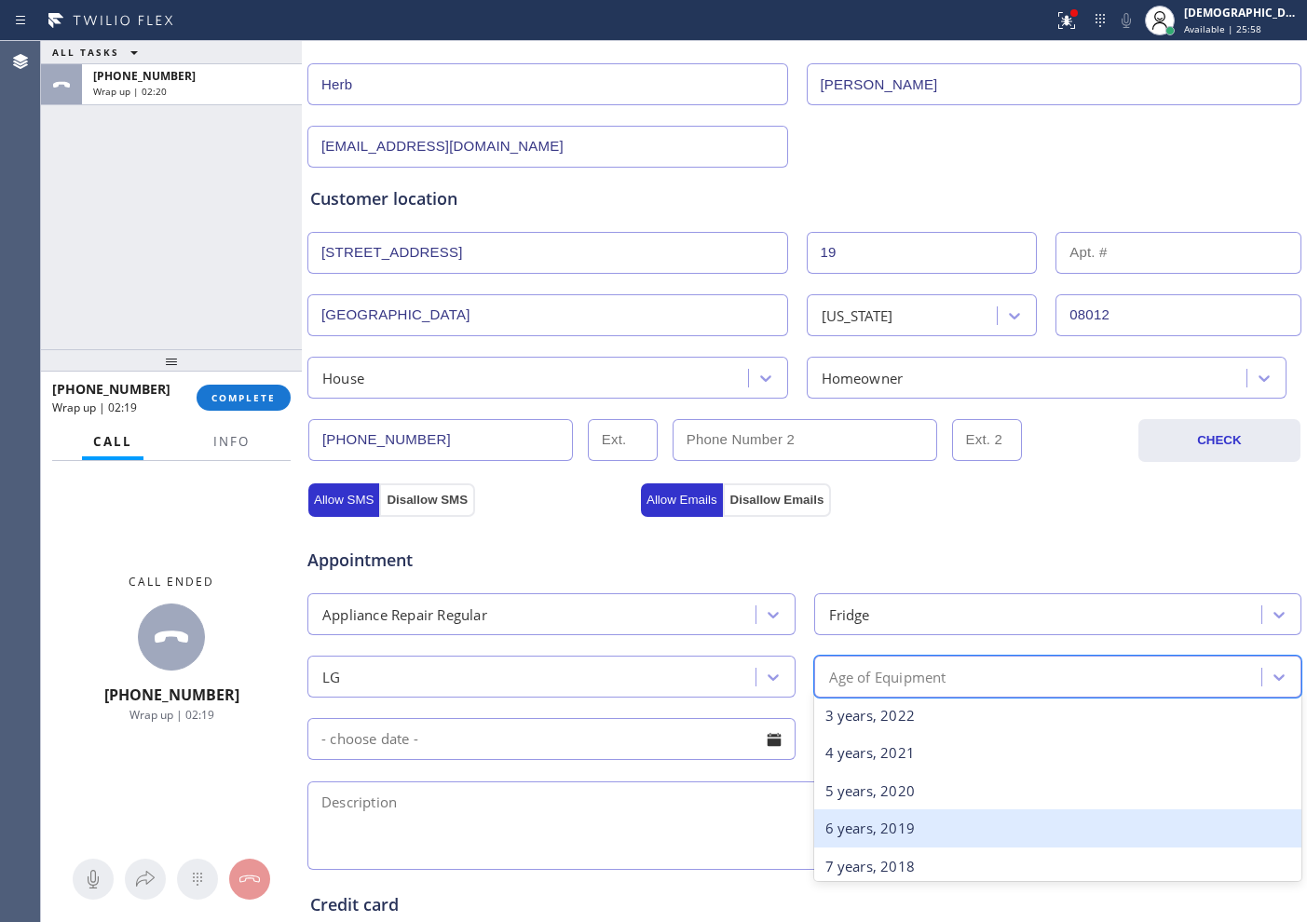
scroll to position [233, 0]
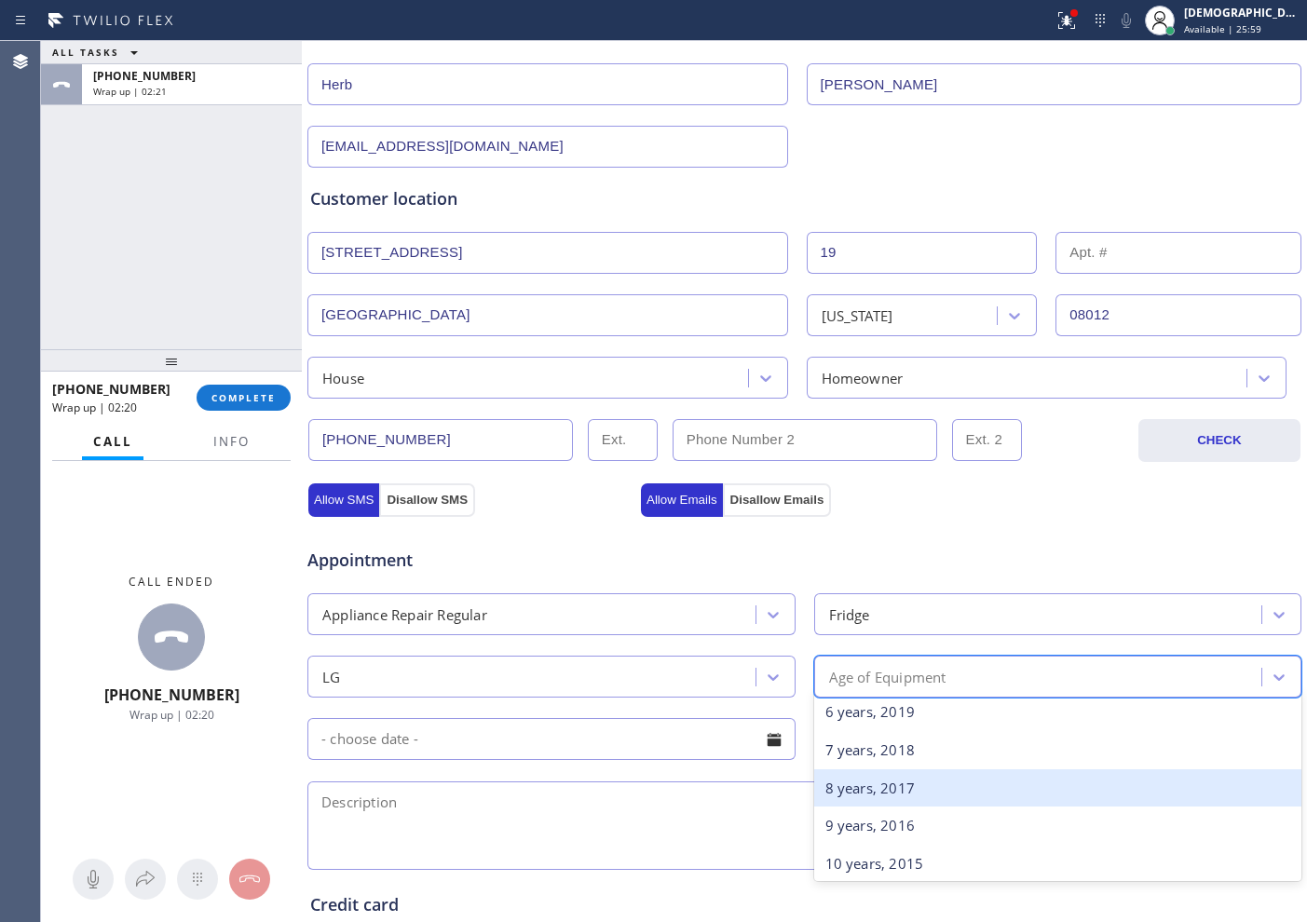
click at [860, 737] on div "8 years, 2017" at bounding box center [1058, 788] width 488 height 38
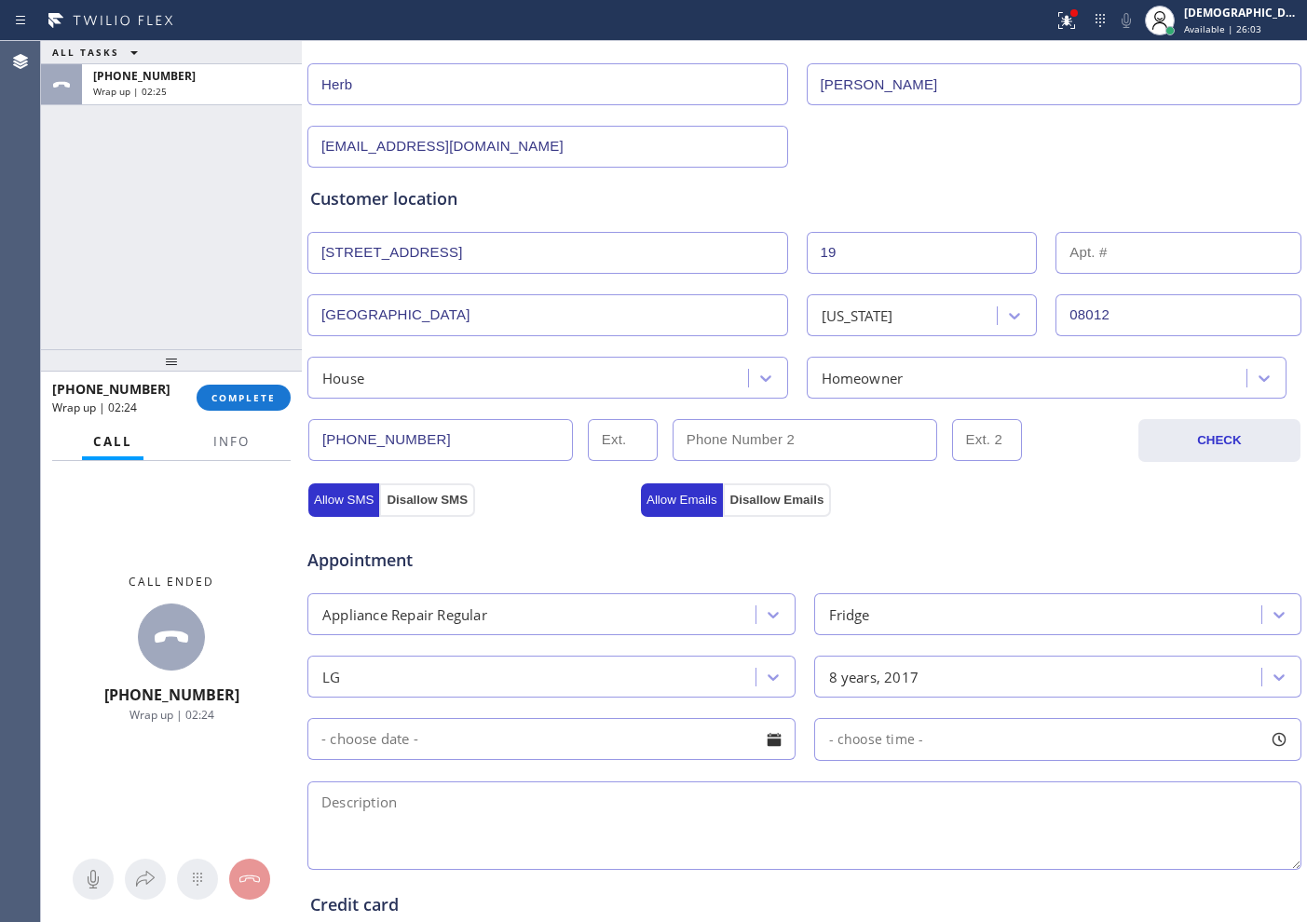
click at [382, 737] on textarea at bounding box center [804, 826] width 994 height 88
paste textarea "LG / Fridge / leakingwater / 8 years"
click at [649, 737] on textarea "LG / Fridge / leaking water / 8 years" at bounding box center [804, 826] width 994 height 88
click at [776, 737] on textarea "LG / Fridge / leaking water / 8 years / House HO" at bounding box center [804, 826] width 994 height 88
paste textarea "19 Woodlane DrBlackwood, NJ 08012,"
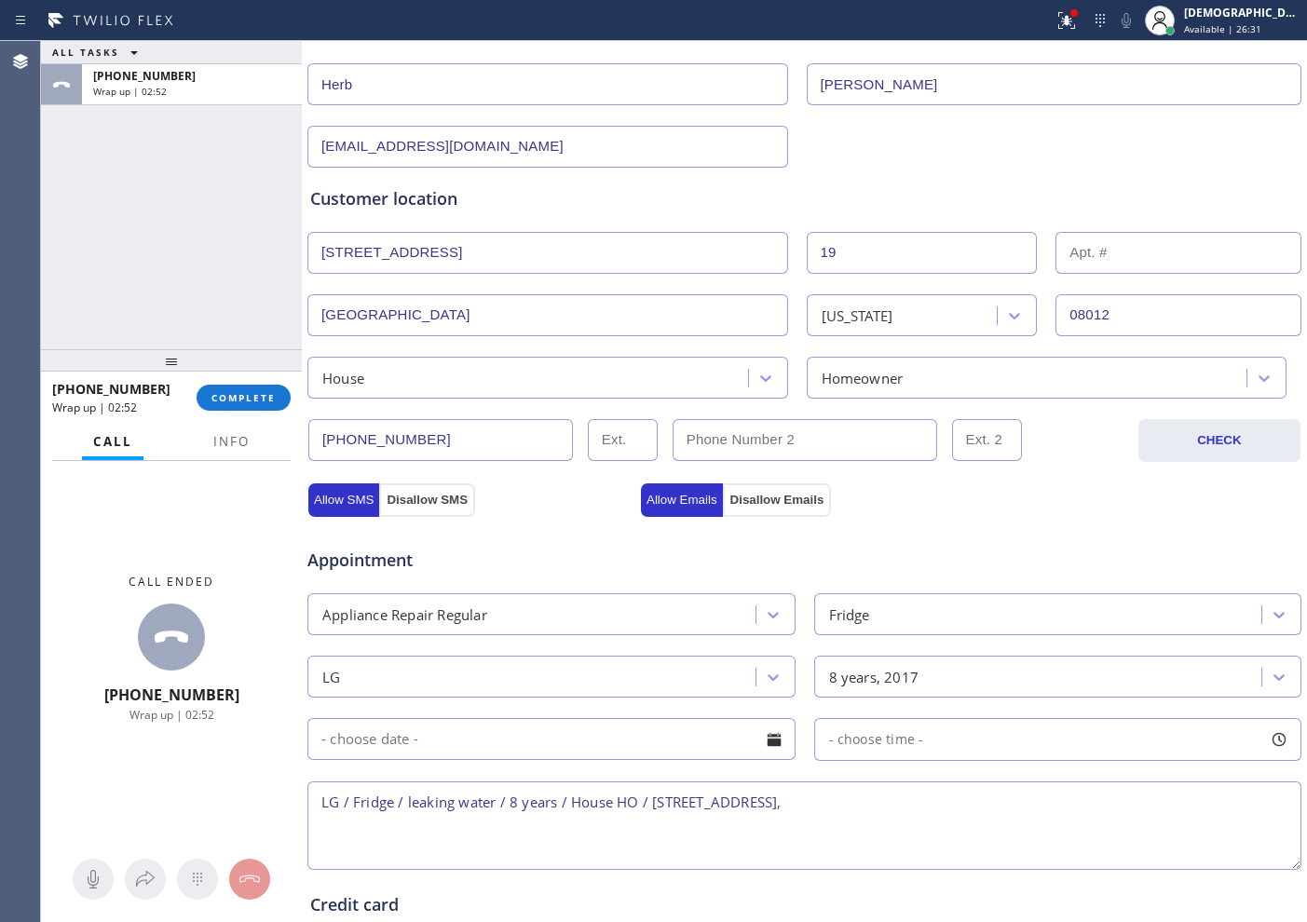
click at [134, 228] on div "ALL TASKS ALL TASKS ACTIVE TASKS TASKS IN WRAP UP +18562342491 Wrap up | 02:52" at bounding box center [171, 195] width 261 height 308
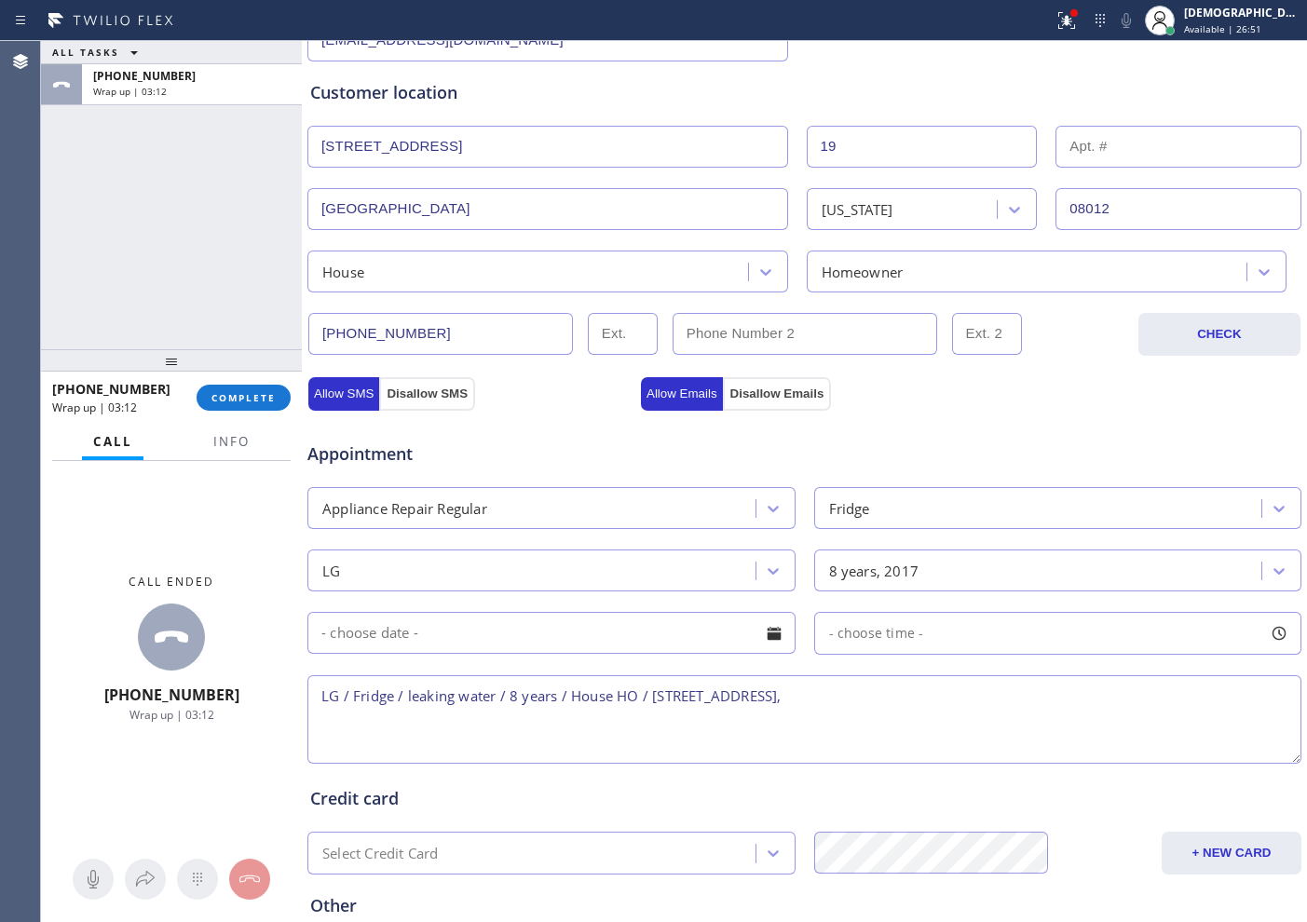
scroll to position [466, 0]
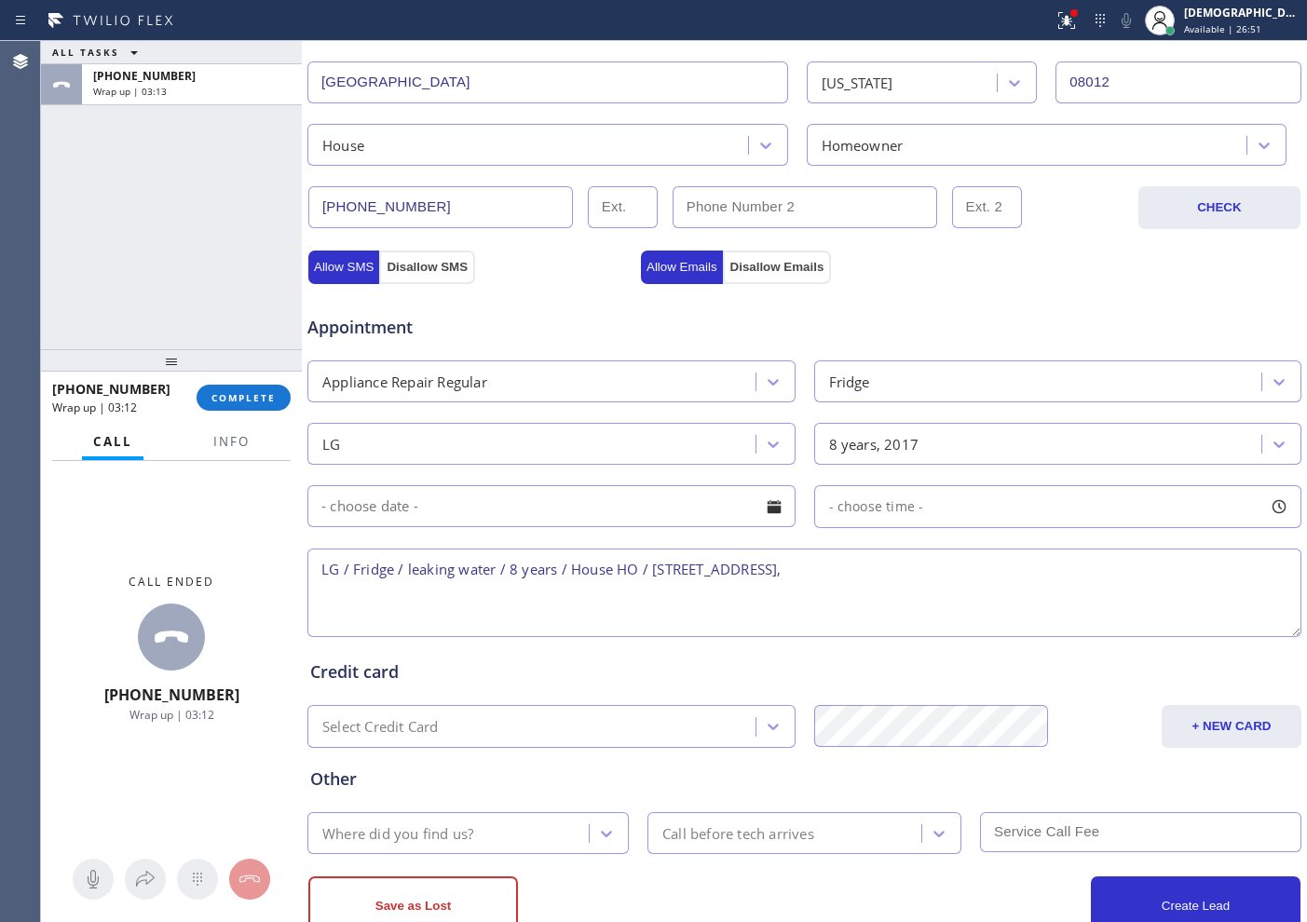
click at [945, 563] on textarea "LG / Fridge / leaking water / 8 years / House HO / 19 Woodlane DrBlackwood, NJ …" at bounding box center [804, 593] width 994 height 88
drag, startPoint x: 224, startPoint y: 442, endPoint x: 211, endPoint y: 506, distance: 65.4
click at [225, 442] on span "Info" at bounding box center [231, 441] width 36 height 17
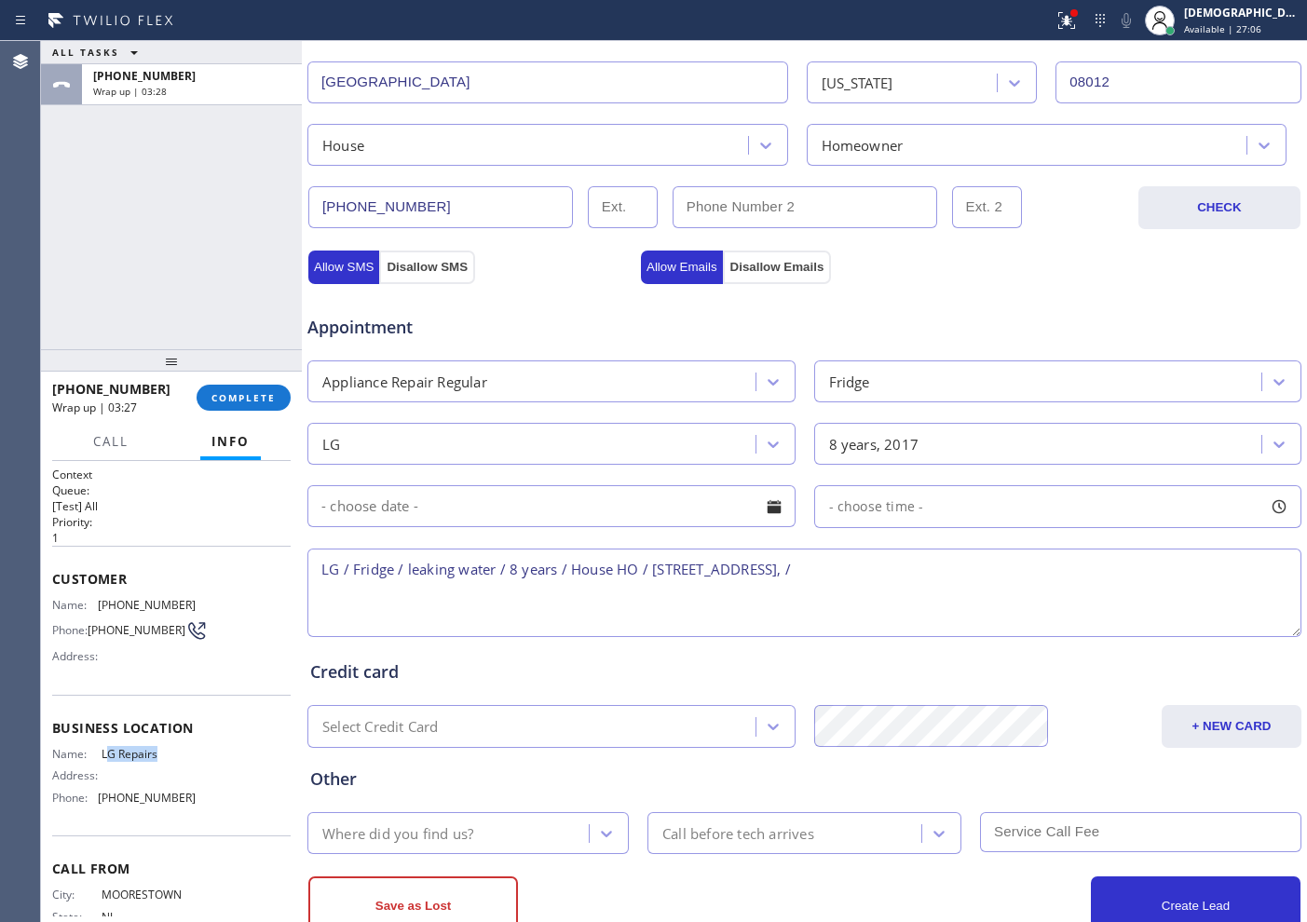
drag, startPoint x: 156, startPoint y: 763, endPoint x: 102, endPoint y: 764, distance: 55.0
click at [102, 737] on span "LG Repairs" at bounding box center [148, 754] width 93 height 14
click at [178, 737] on span "LG Repairs" at bounding box center [148, 754] width 93 height 14
drag, startPoint x: 166, startPoint y: 759, endPoint x: 98, endPoint y: 757, distance: 68.0
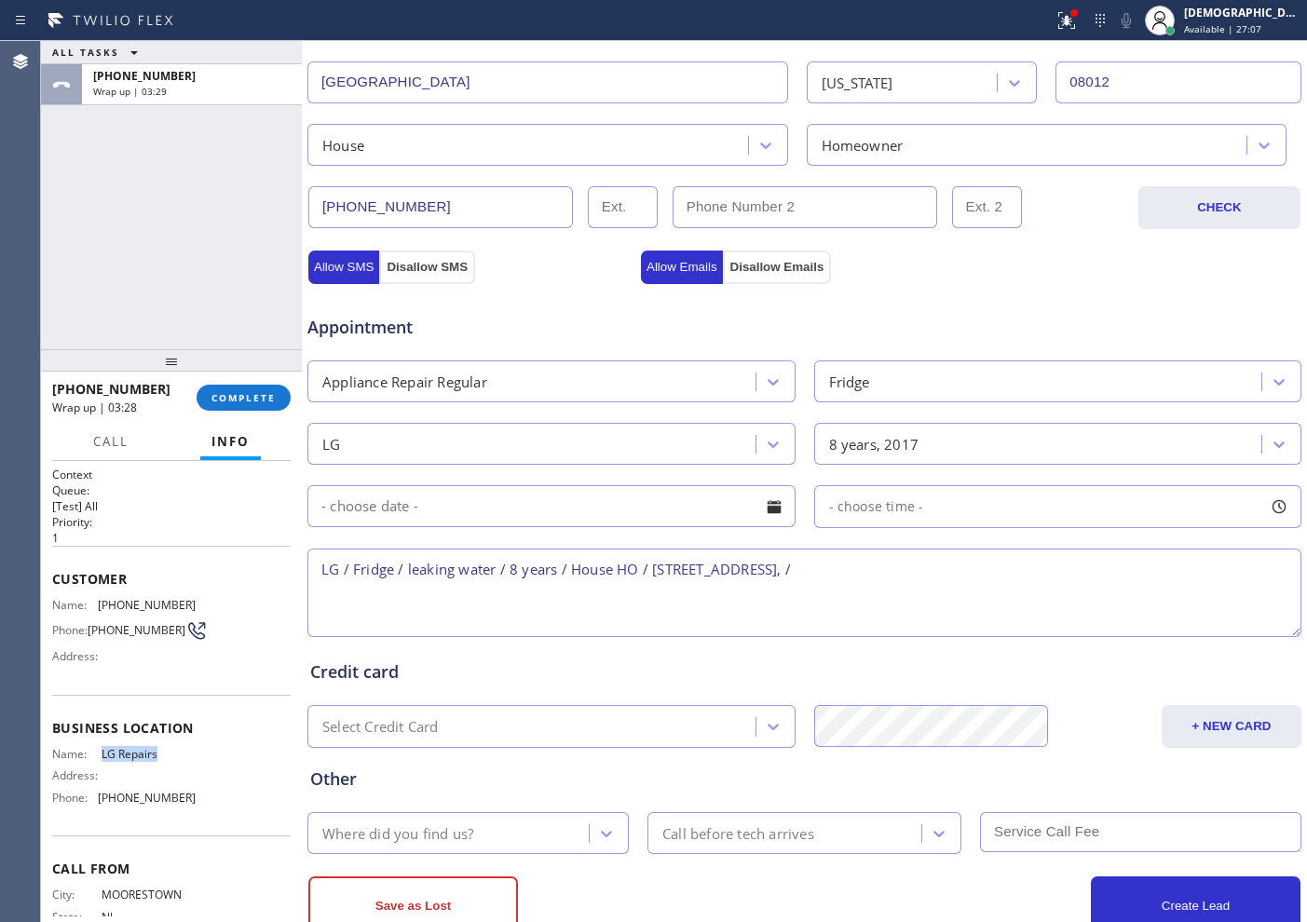
click at [102, 737] on span "LG Repairs" at bounding box center [148, 754] width 93 height 14
copy span "LG Repairs"
click at [951, 561] on textarea "LG / Fridge / leaking water / 8 years / House HO / 19 Woodlane DrBlackwood, NJ …" at bounding box center [804, 593] width 994 height 88
paste textarea "LG Repairs"
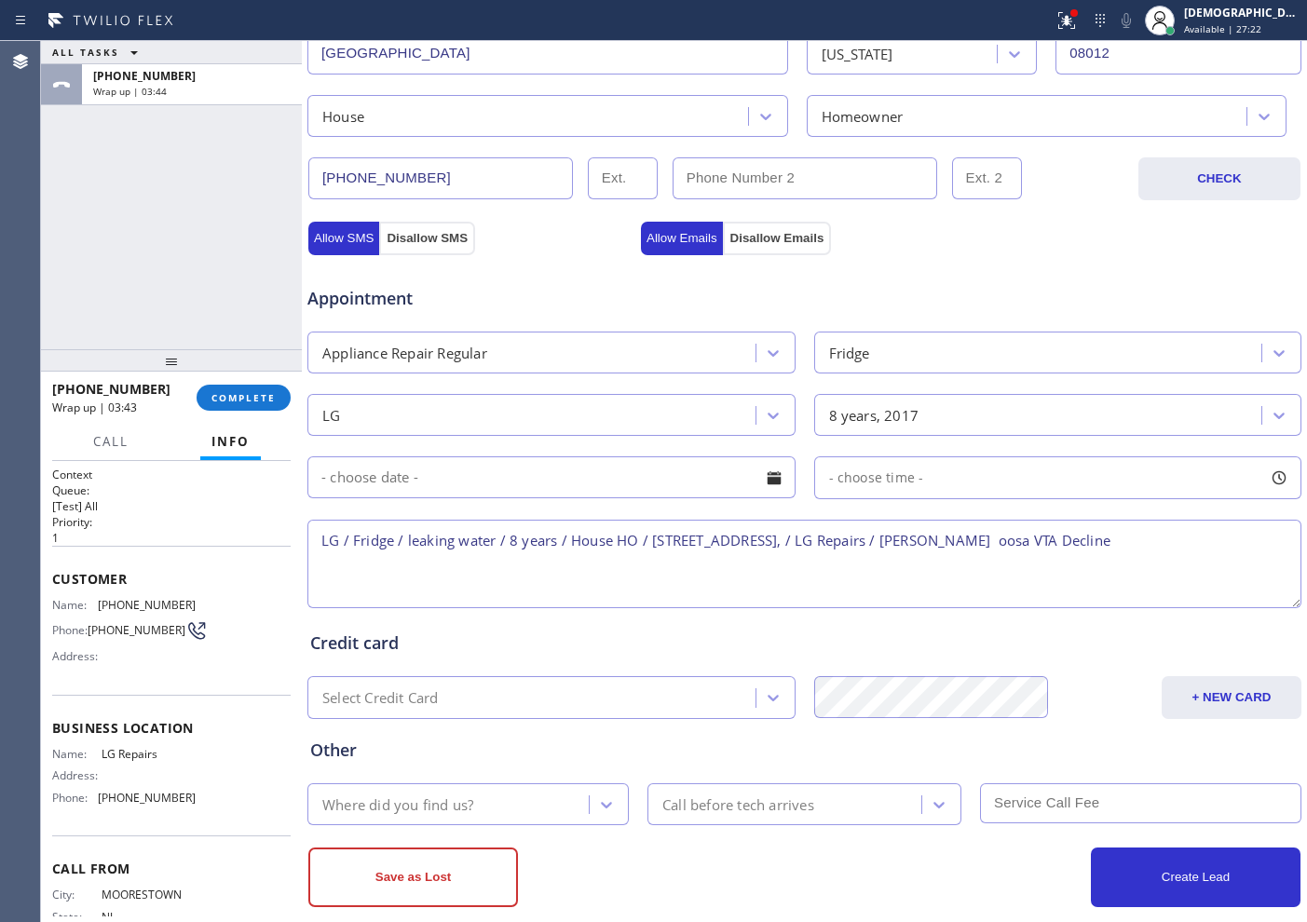
scroll to position [522, 0]
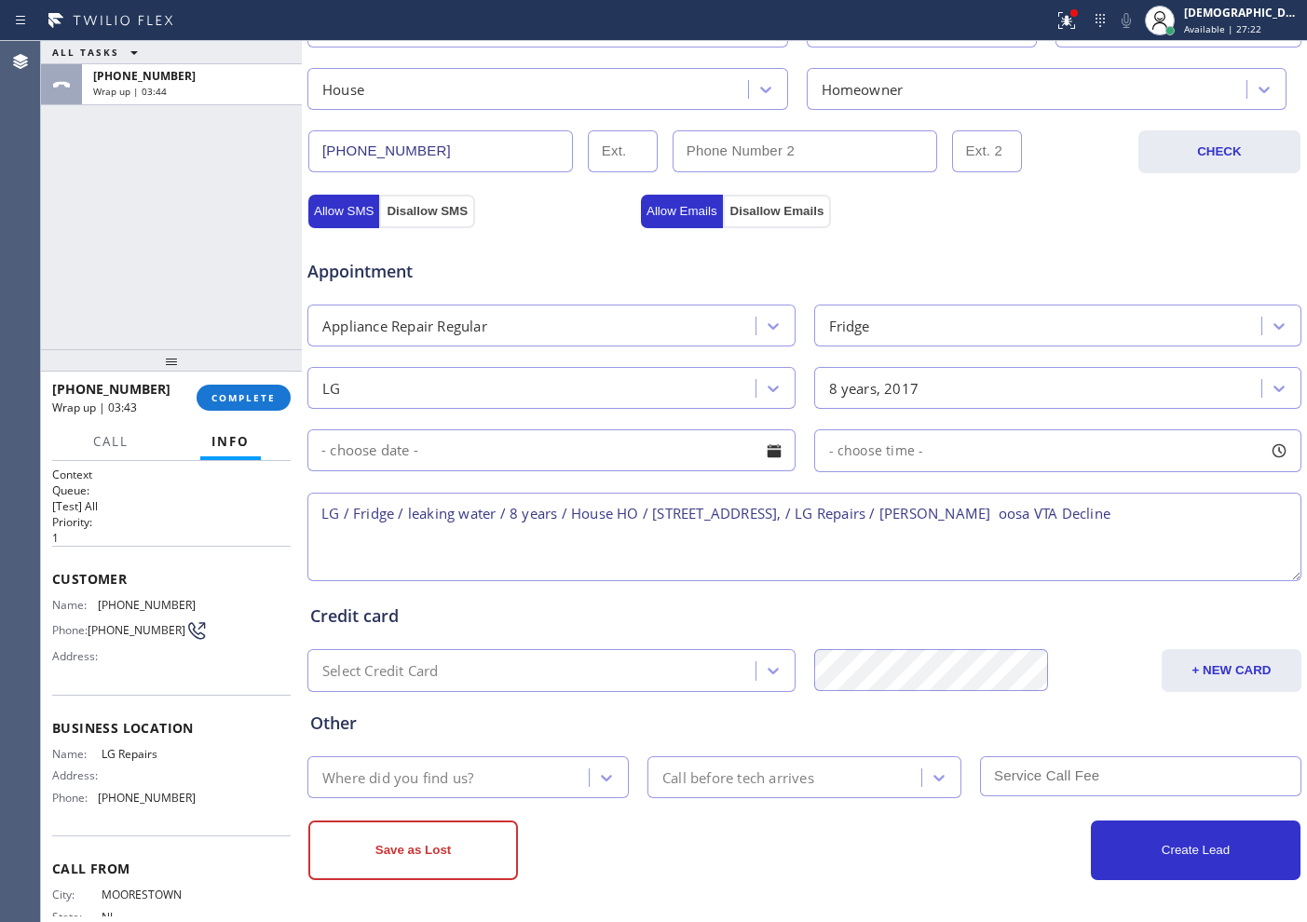
type textarea "LG / Fridge / leaking water / 8 years / House HO / 19 Woodlane DrBlackwood, NJ …"
click at [533, 737] on div "Where did you find us?" at bounding box center [451, 777] width 276 height 33
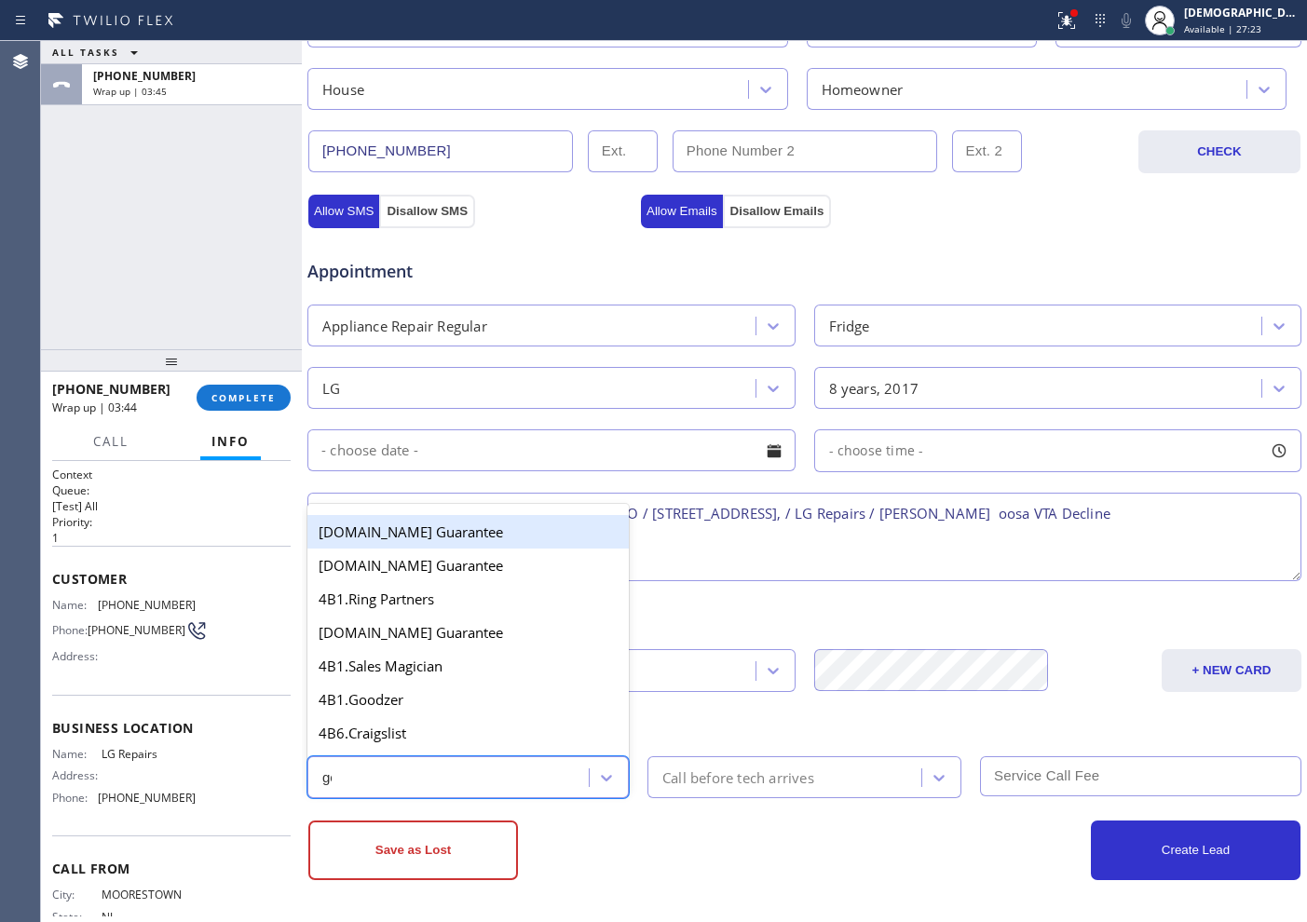
type input "goo"
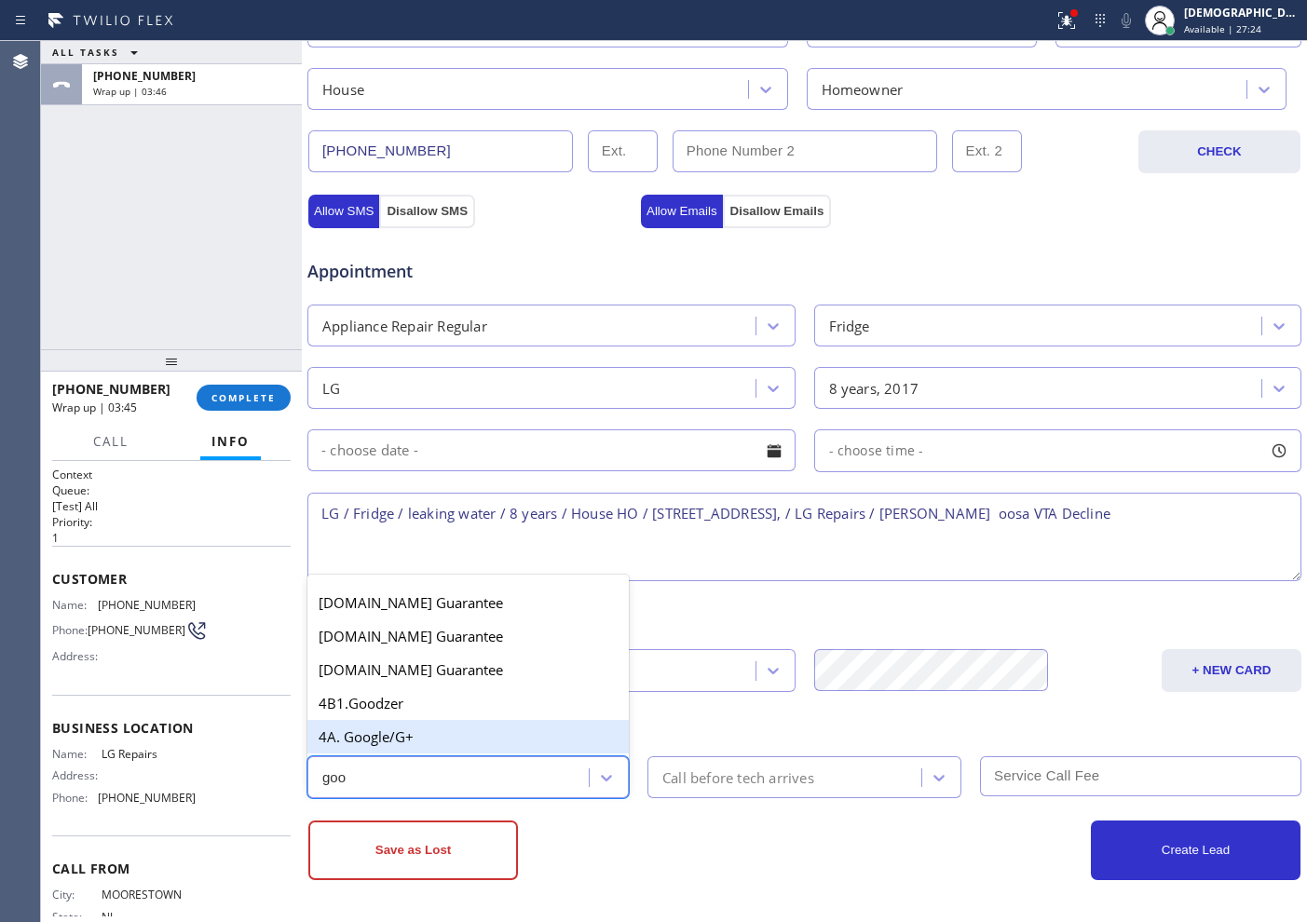
click at [535, 736] on div "4A. Google/G+" at bounding box center [467, 737] width 321 height 34
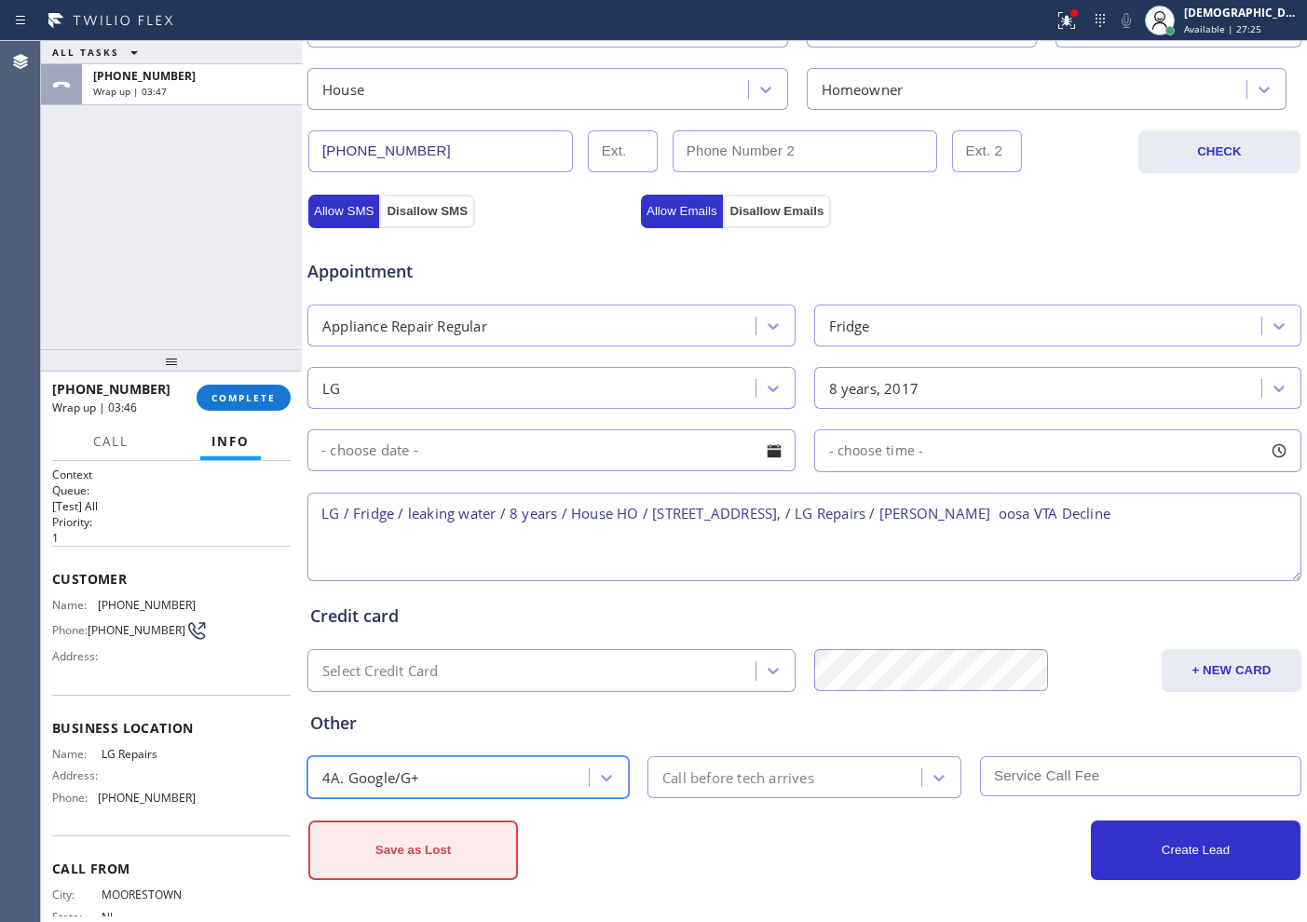
click at [474, 737] on button "Save as Lost" at bounding box center [413, 851] width 210 height 60
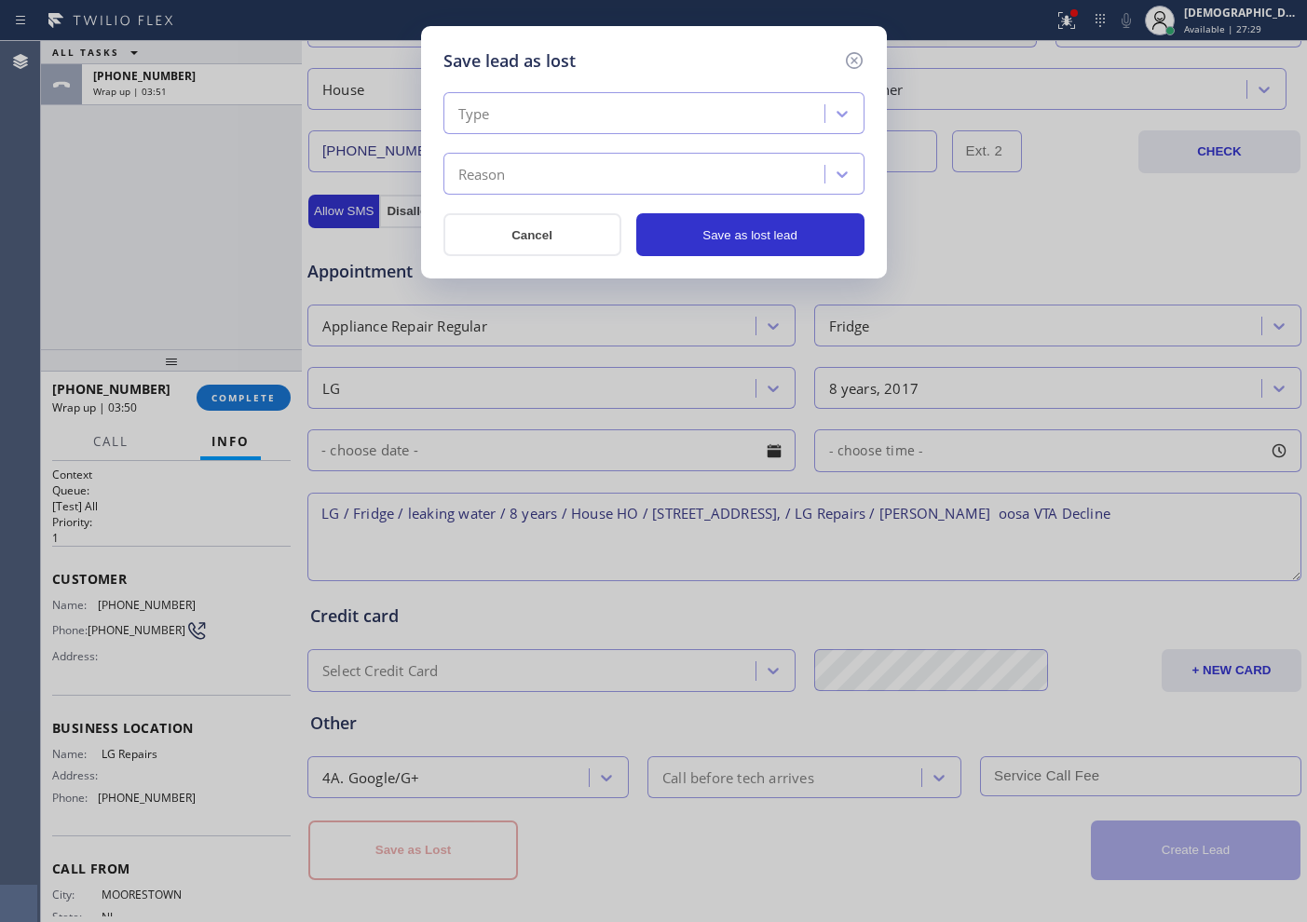
click at [641, 99] on div "Type" at bounding box center [636, 114] width 375 height 33
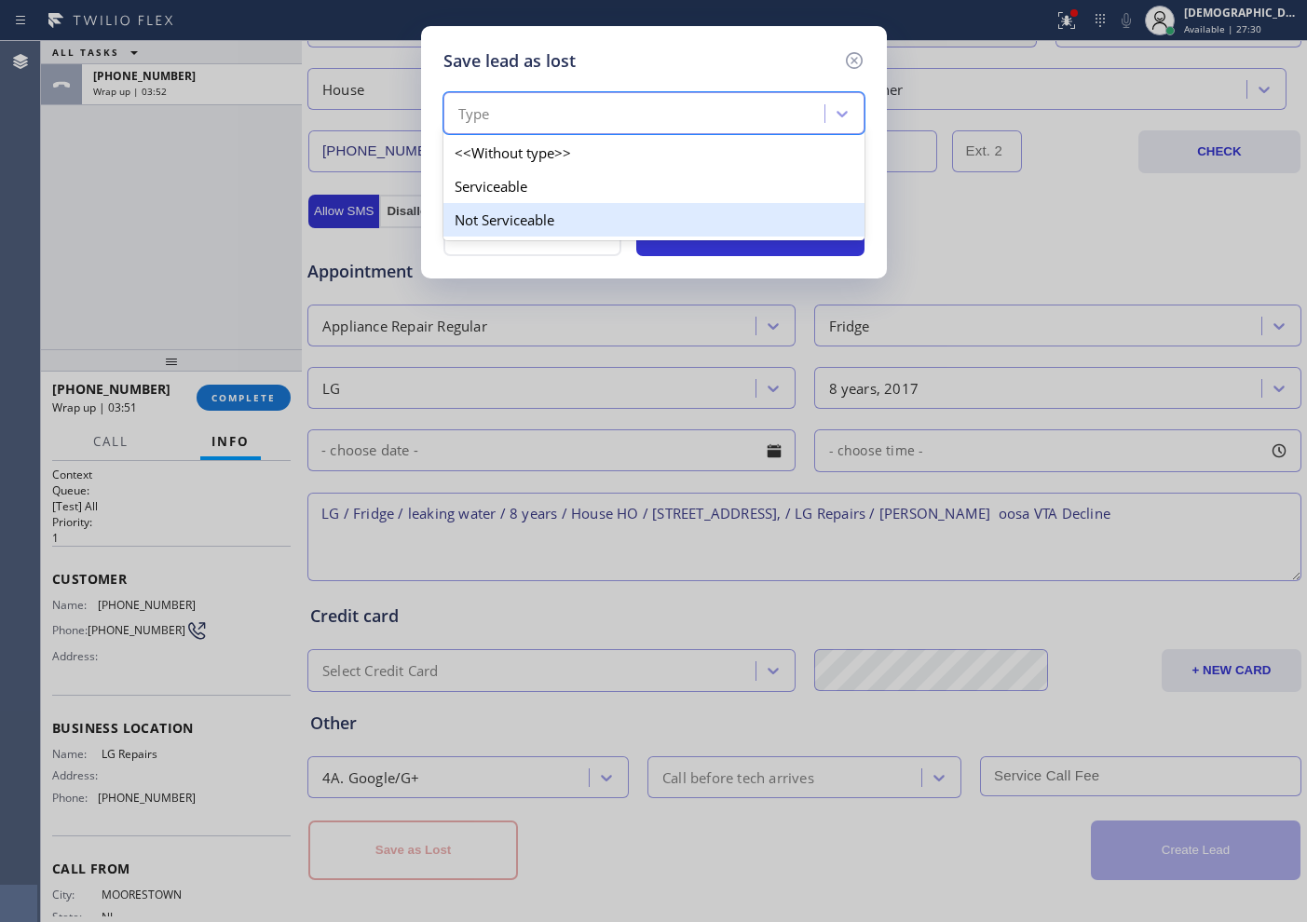
click at [587, 231] on div "Not Serviceable" at bounding box center [653, 220] width 421 height 34
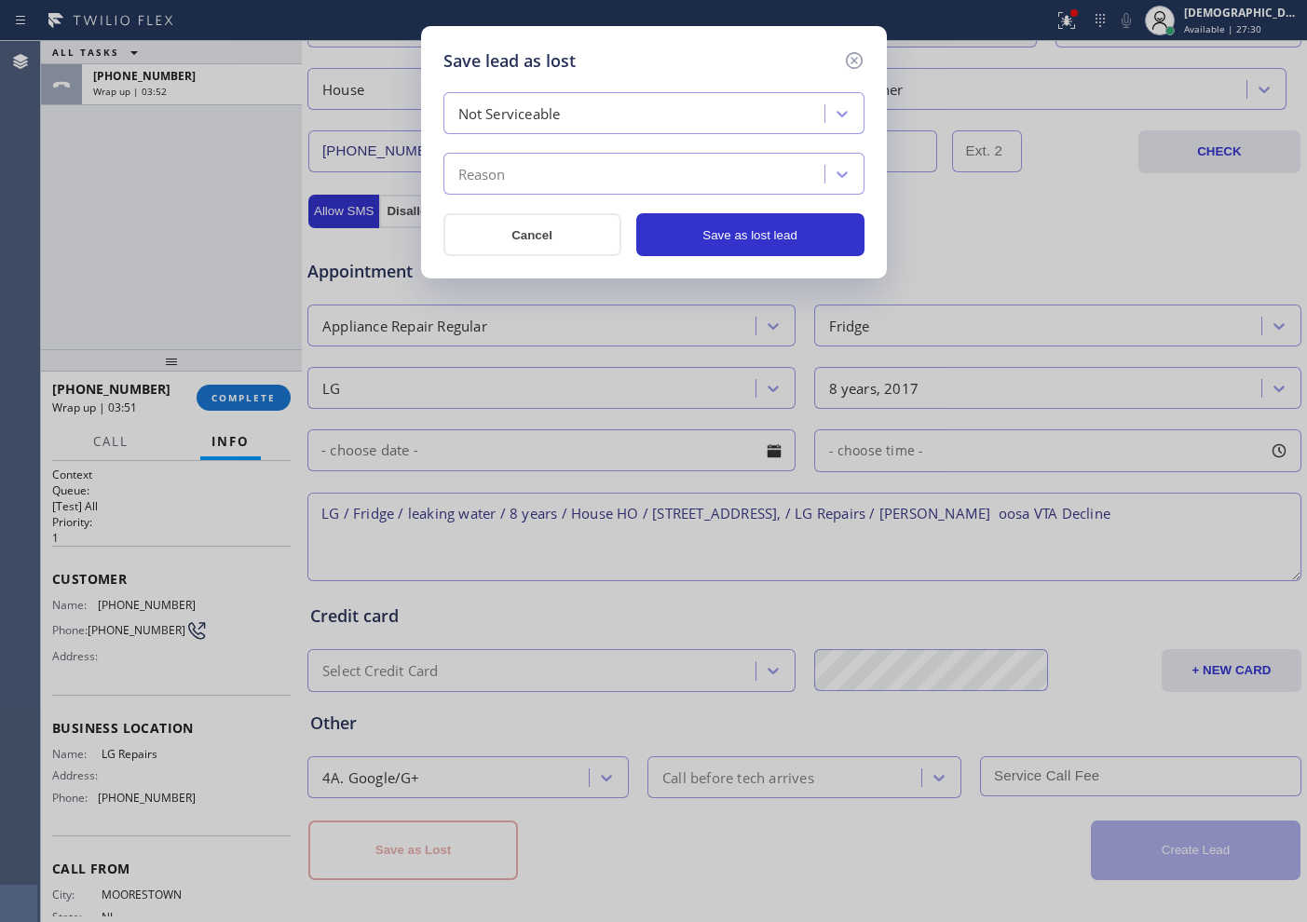
click at [574, 182] on div "Reason" at bounding box center [636, 174] width 375 height 33
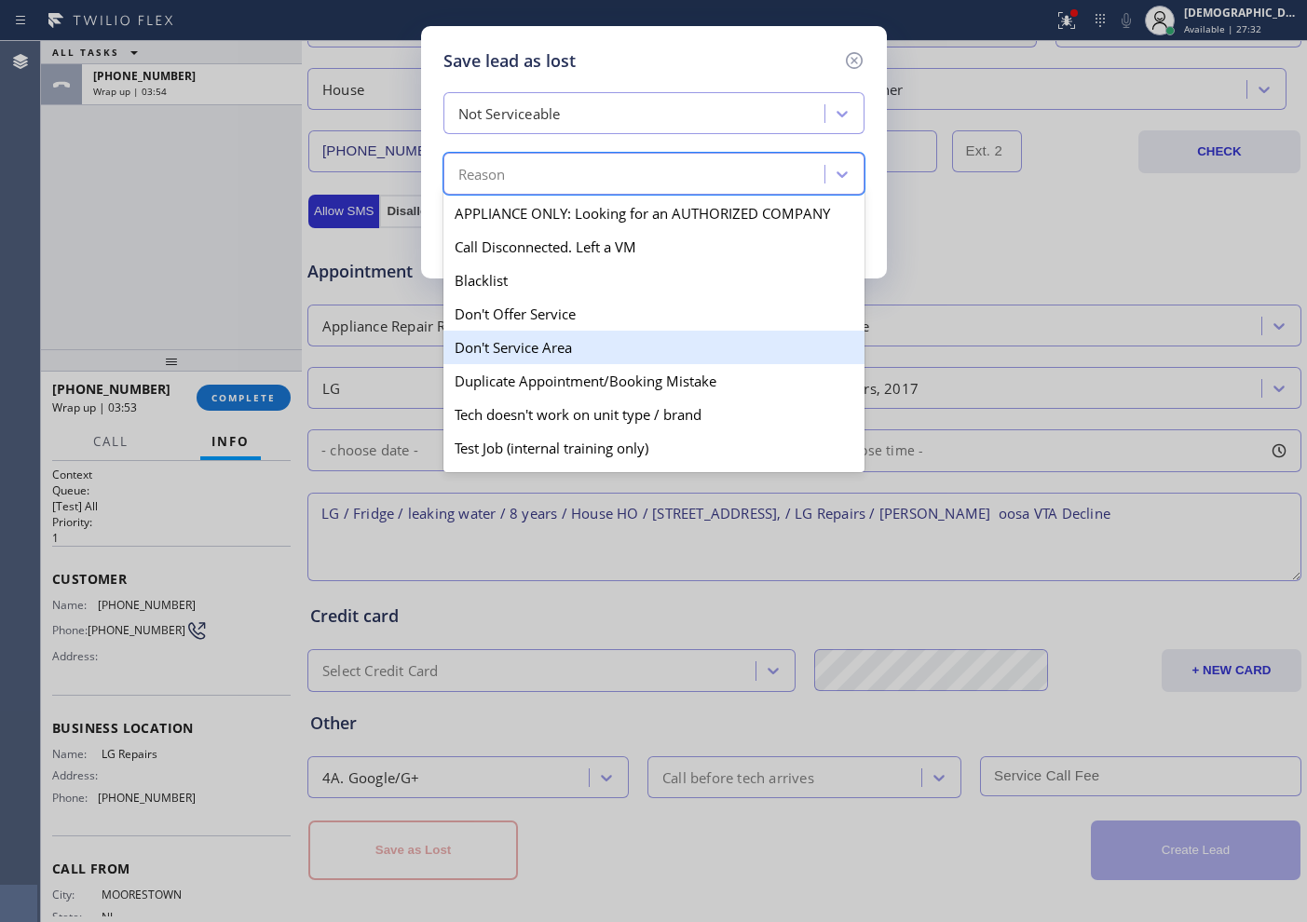
click at [555, 347] on div "Don't Service Area" at bounding box center [653, 348] width 421 height 34
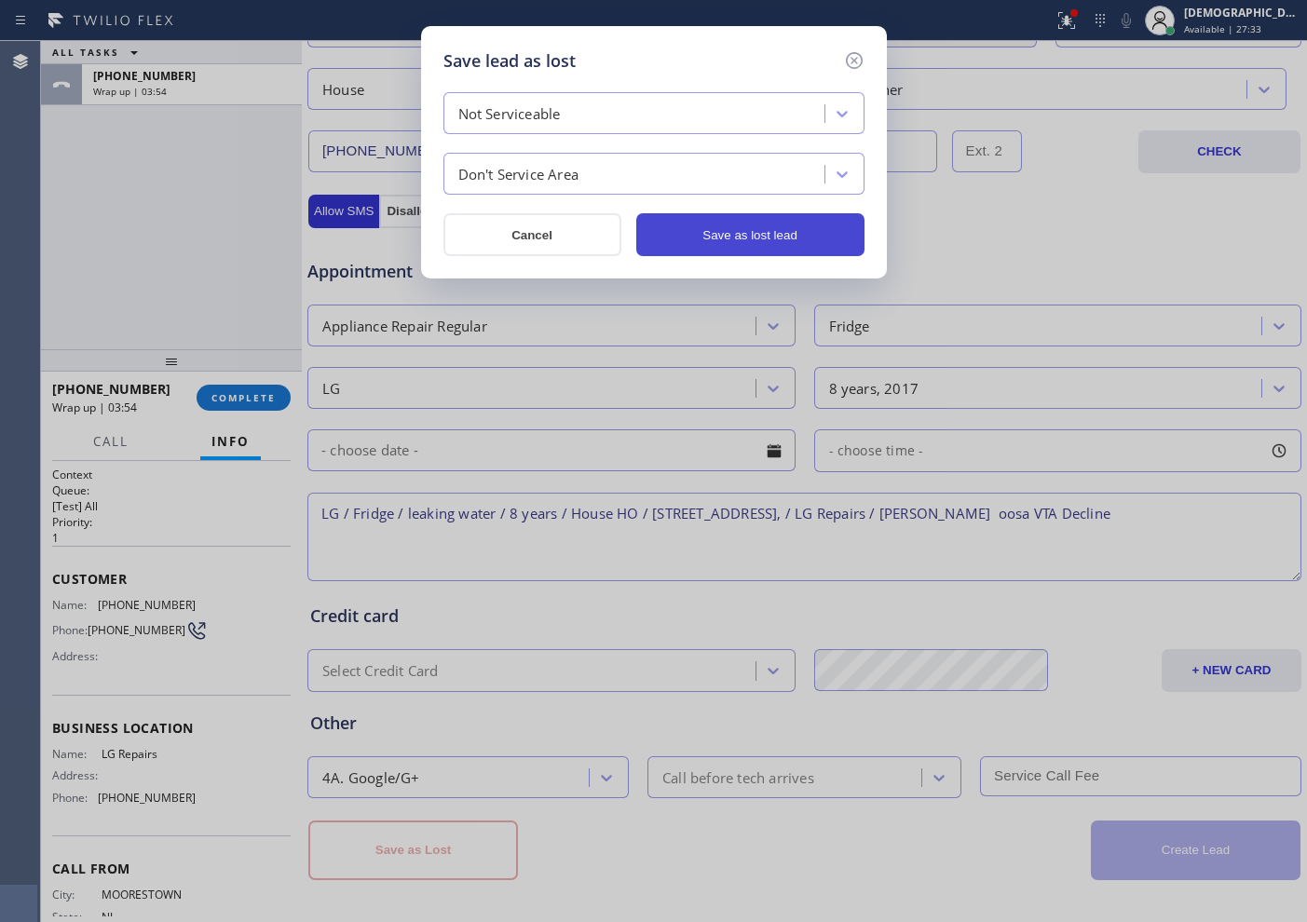
click at [696, 240] on button "Save as lost lead" at bounding box center [750, 234] width 228 height 43
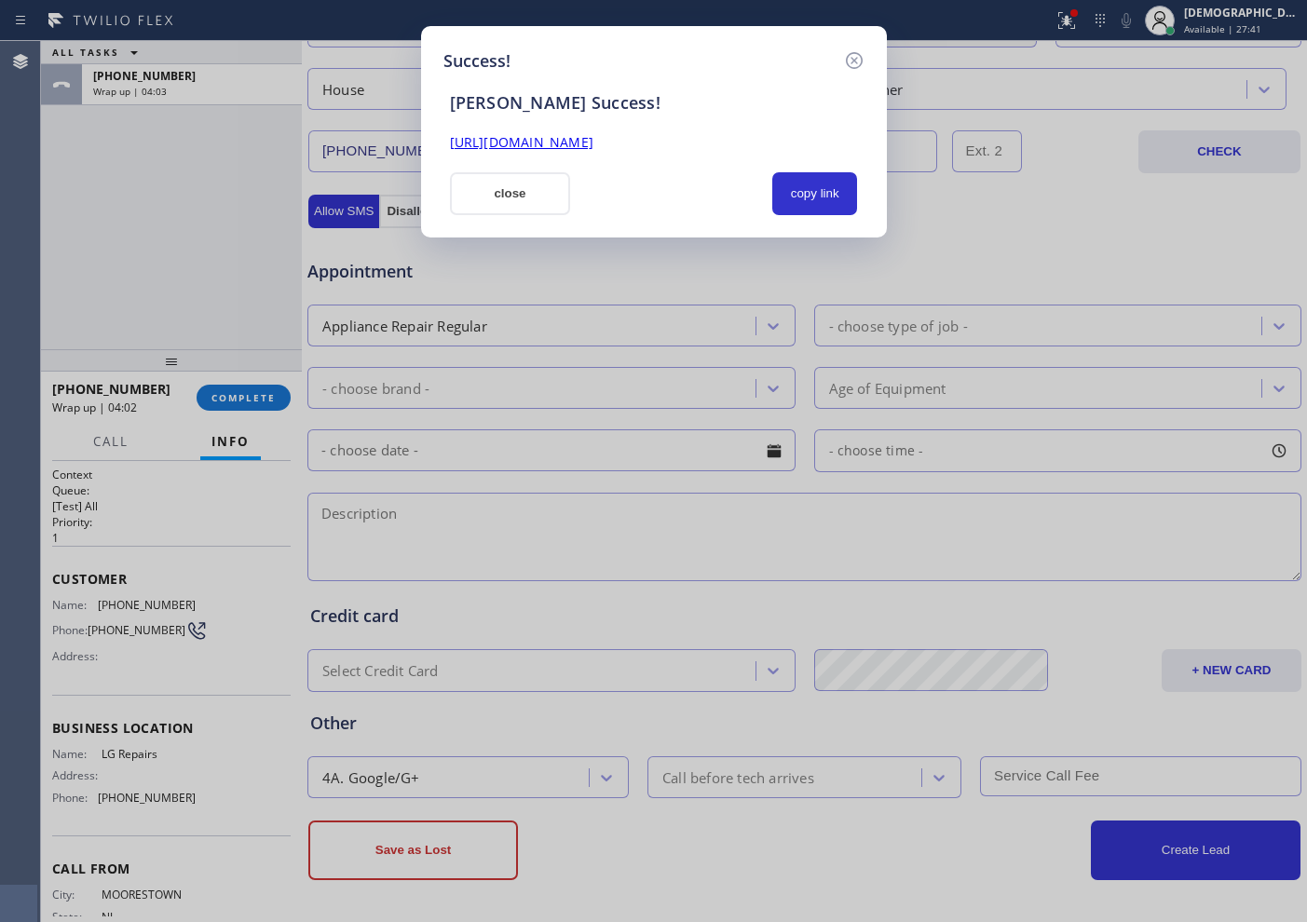
drag, startPoint x: 508, startPoint y: 197, endPoint x: 279, endPoint y: 451, distance: 341.7
click at [508, 197] on button "close" at bounding box center [510, 193] width 121 height 43
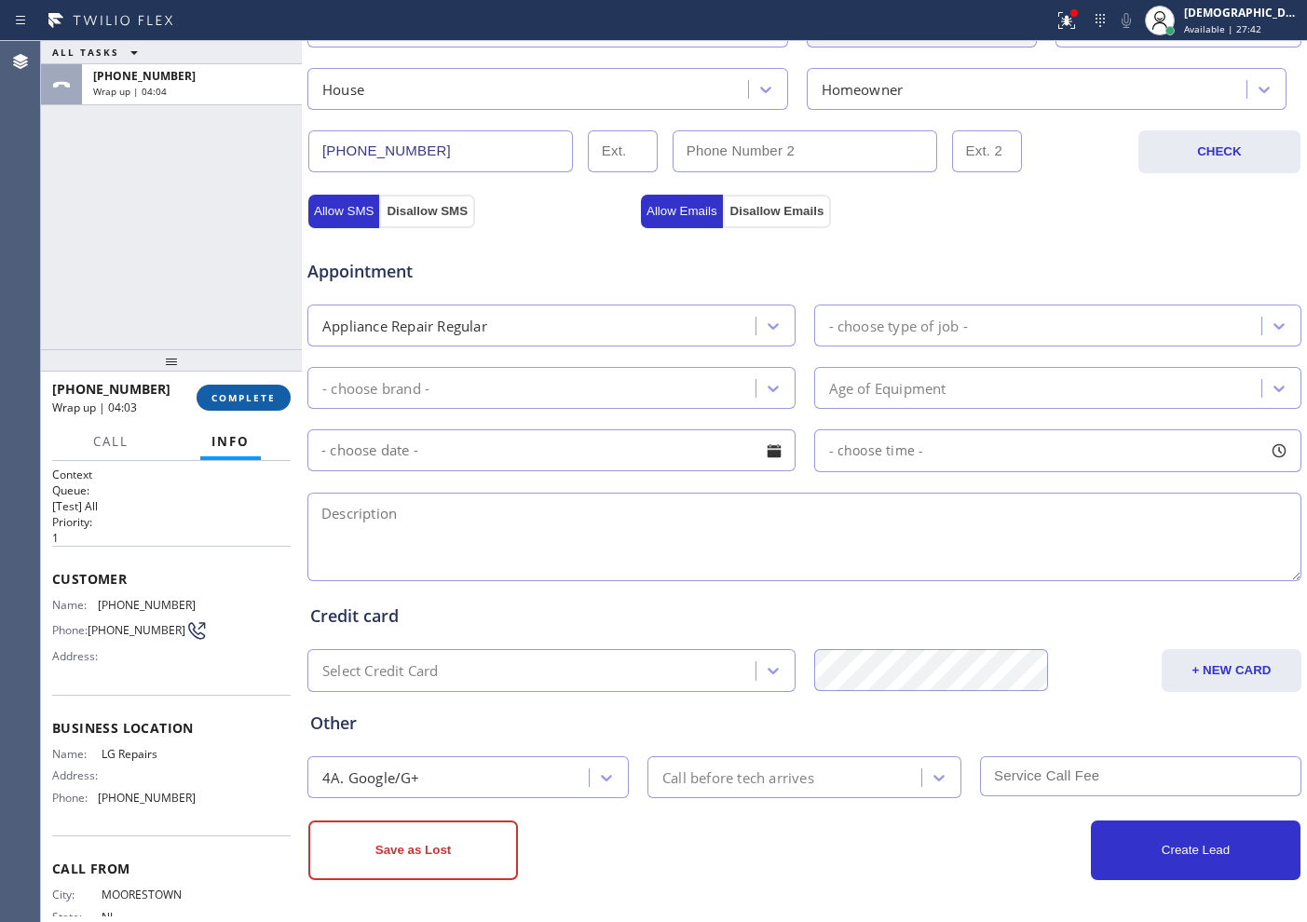
click at [253, 400] on span "COMPLETE" at bounding box center [243, 397] width 64 height 13
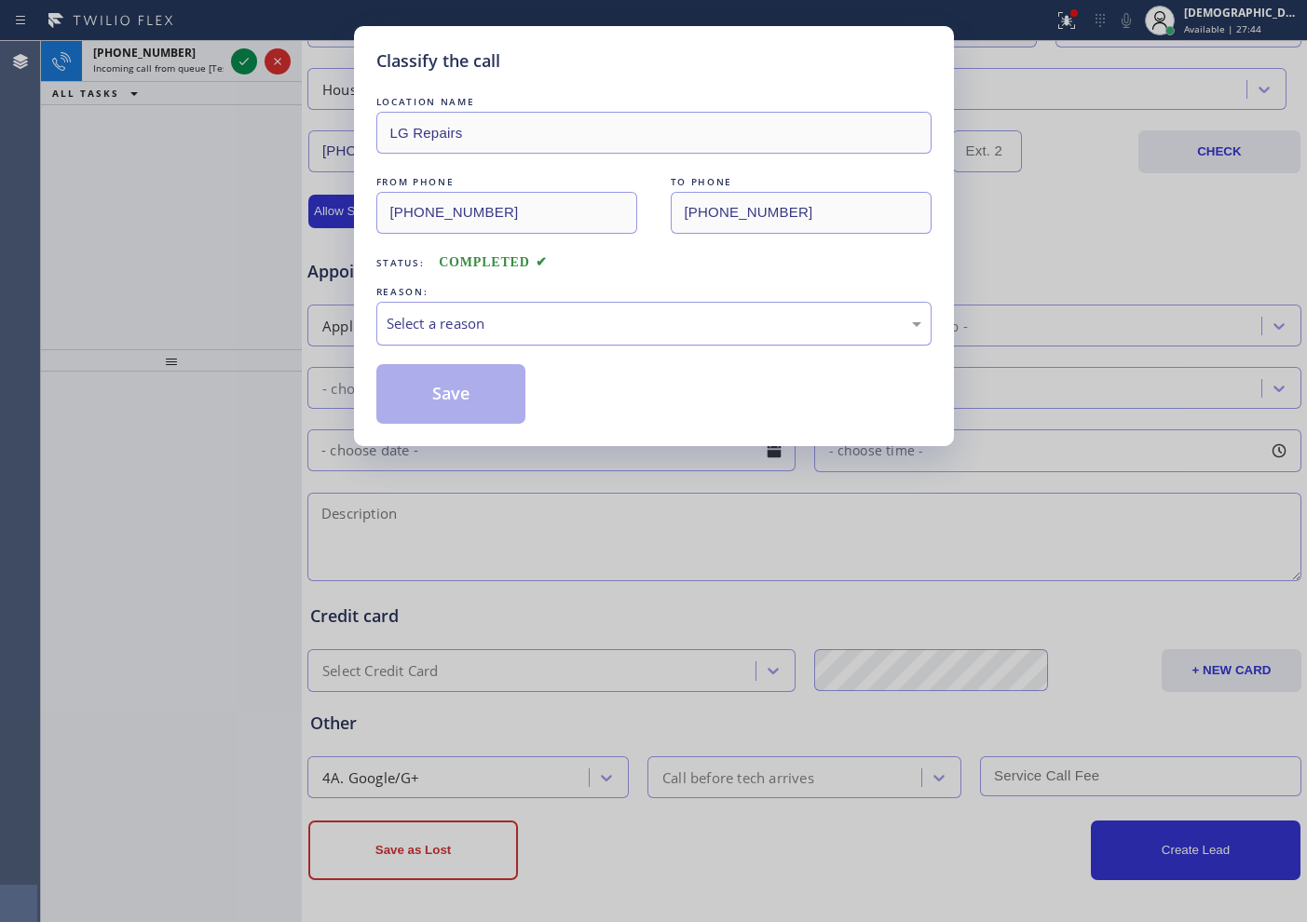
click at [440, 314] on div "Select a reason" at bounding box center [654, 323] width 535 height 21
click at [427, 392] on button "Save" at bounding box center [451, 394] width 150 height 60
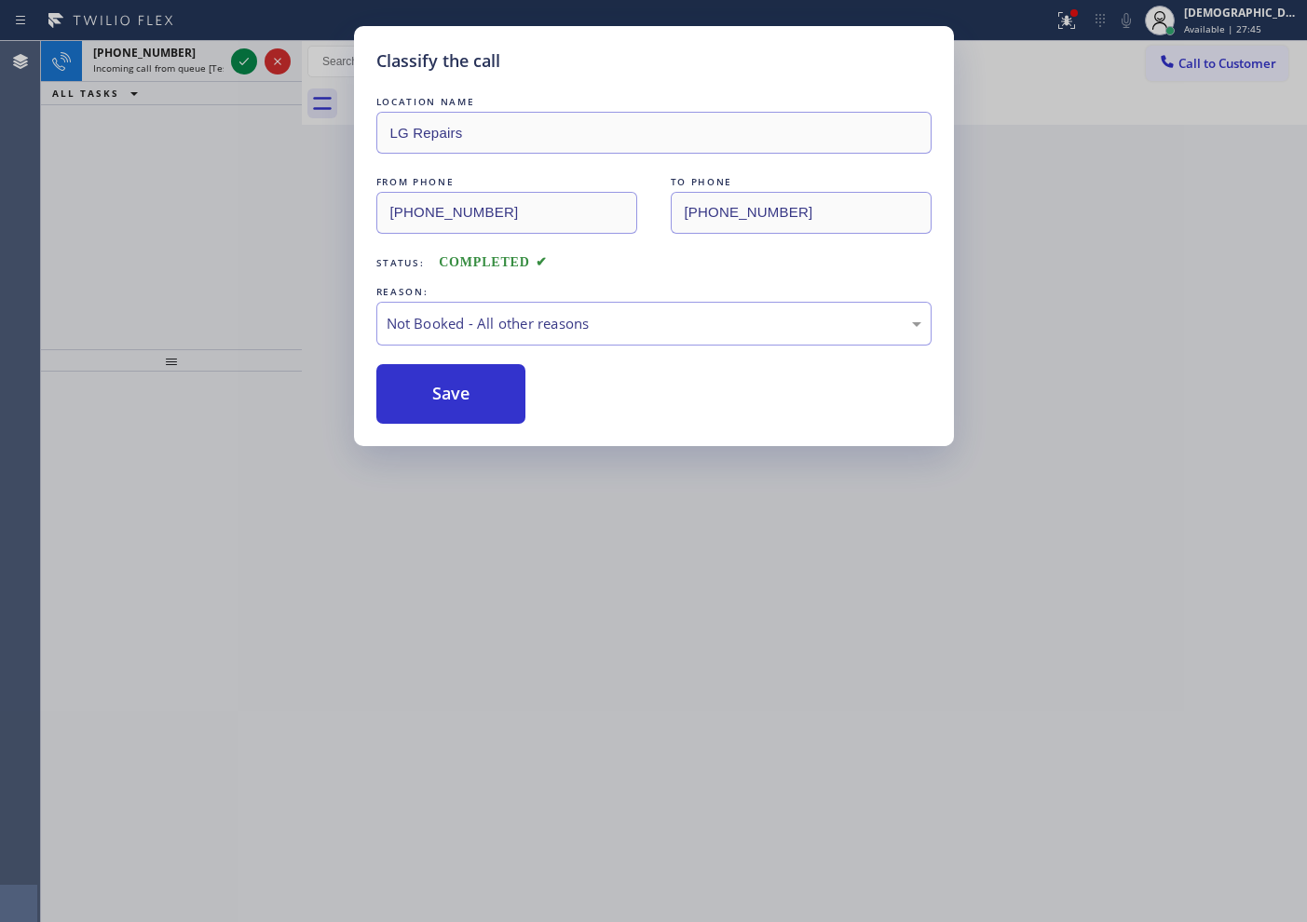
click at [227, 64] on div "Classify the call LOCATION NAME LG Repairs FROM PHONE (856) 234-2491 TO PHONE (…" at bounding box center [653, 461] width 1307 height 922
click at [234, 62] on div "Classify the call LOCATION NAME LG Repairs FROM PHONE (856) 234-2491 TO PHONE (…" at bounding box center [653, 461] width 1307 height 922
click at [235, 62] on div "Classify the call LOCATION NAME American Service Alliance Coral Springs FROM PH…" at bounding box center [674, 481] width 1266 height 881
click at [235, 62] on icon at bounding box center [244, 61] width 22 height 22
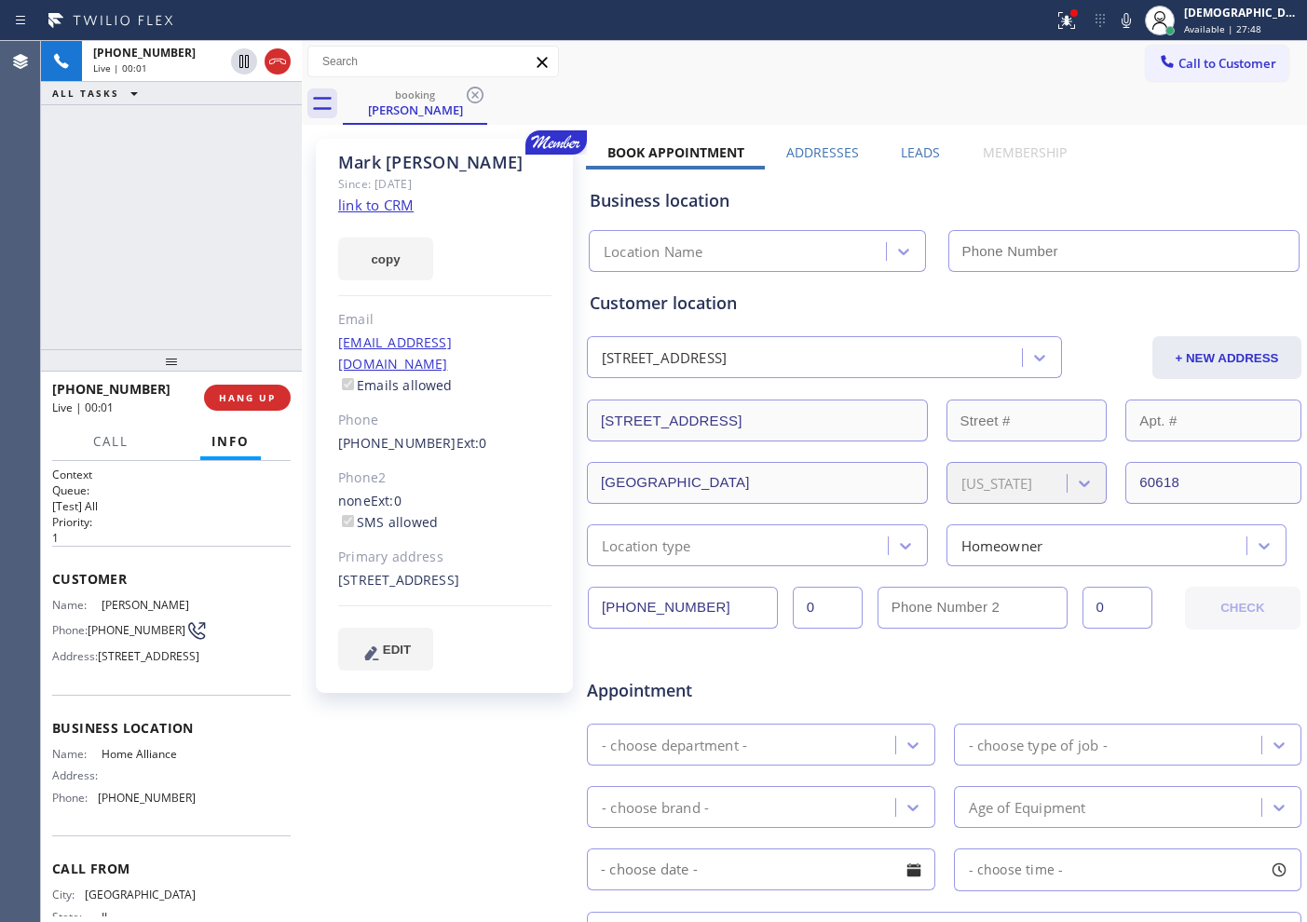
type input "[PHONE_NUMBER]"
click at [391, 203] on link "link to CRM" at bounding box center [375, 205] width 75 height 19
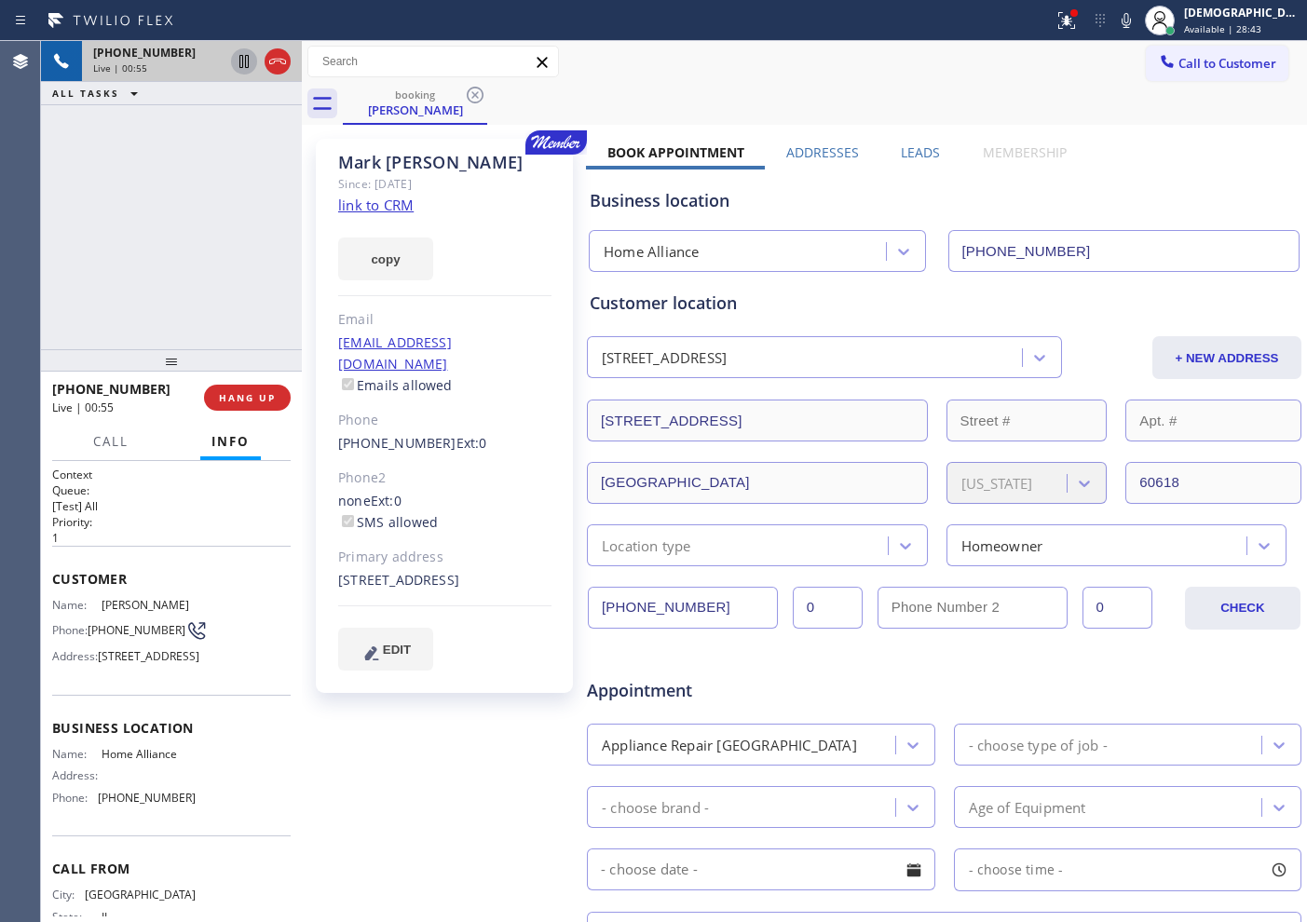
click at [235, 61] on icon at bounding box center [244, 61] width 22 height 22
click at [240, 63] on icon at bounding box center [244, 61] width 13 height 13
click at [238, 65] on icon at bounding box center [244, 61] width 22 height 22
click at [241, 67] on icon at bounding box center [244, 61] width 13 height 13
click at [279, 62] on icon at bounding box center [277, 61] width 22 height 22
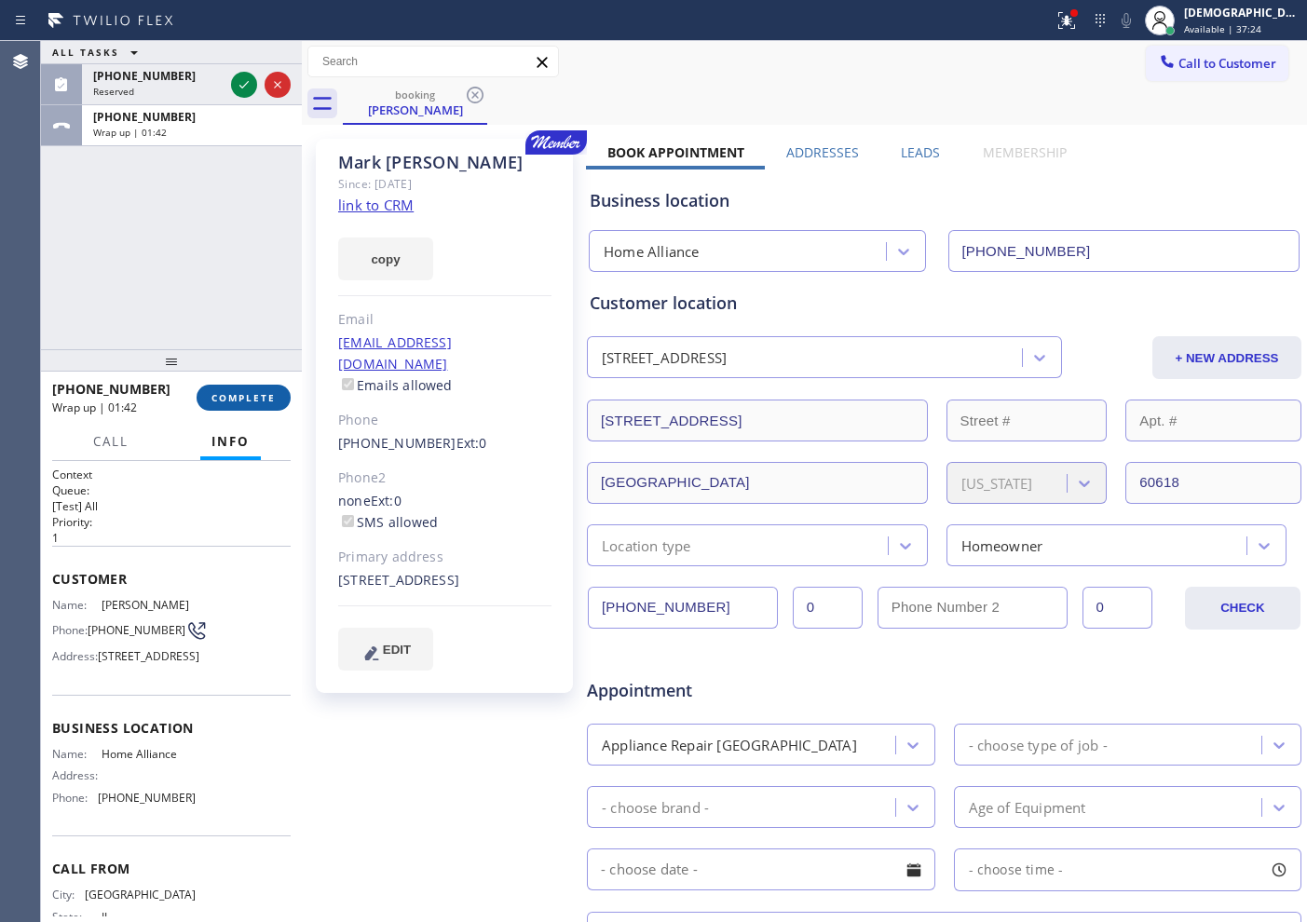
click at [244, 393] on span "COMPLETE" at bounding box center [243, 397] width 64 height 13
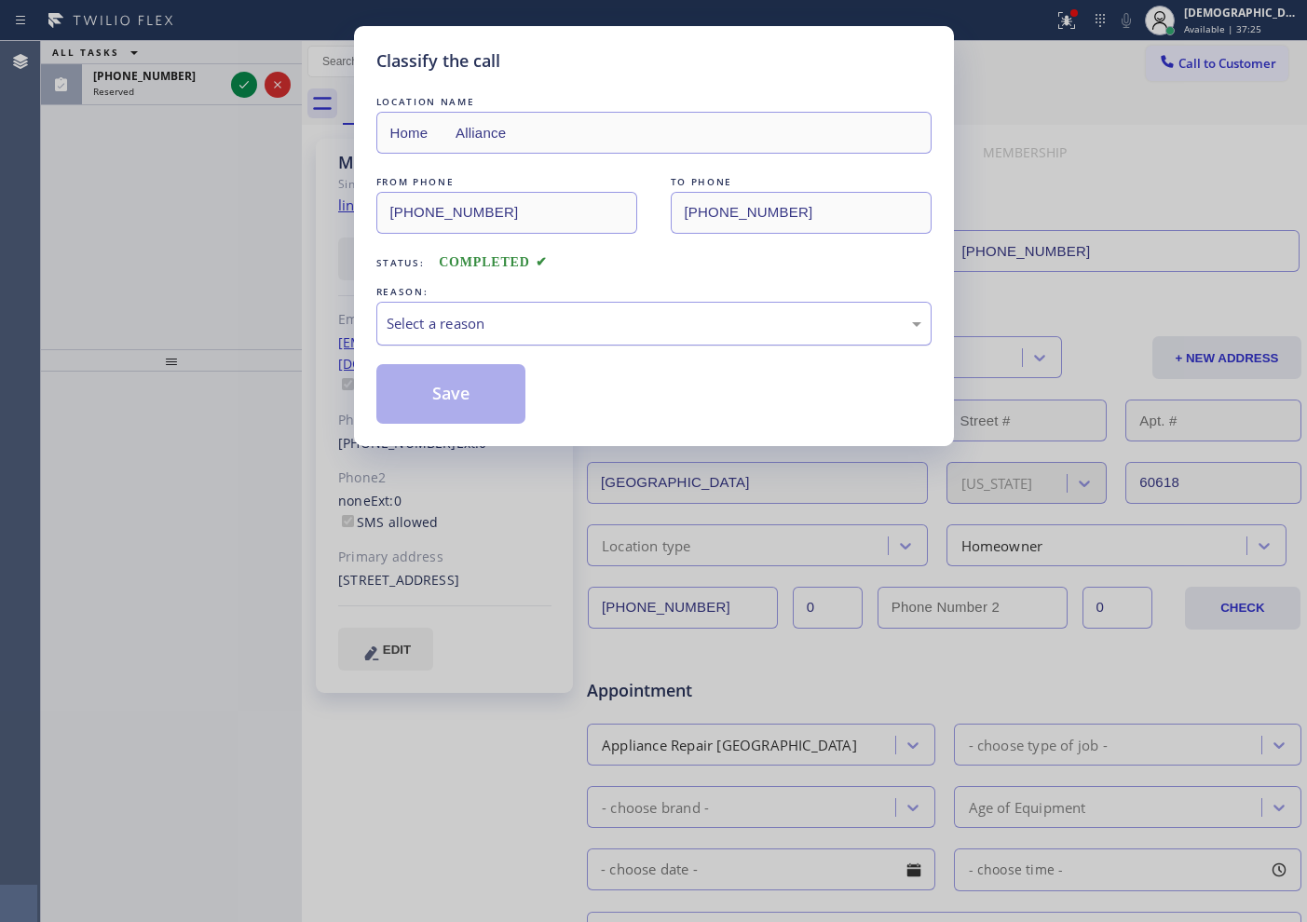
click at [541, 323] on div "Select a reason" at bounding box center [654, 323] width 535 height 21
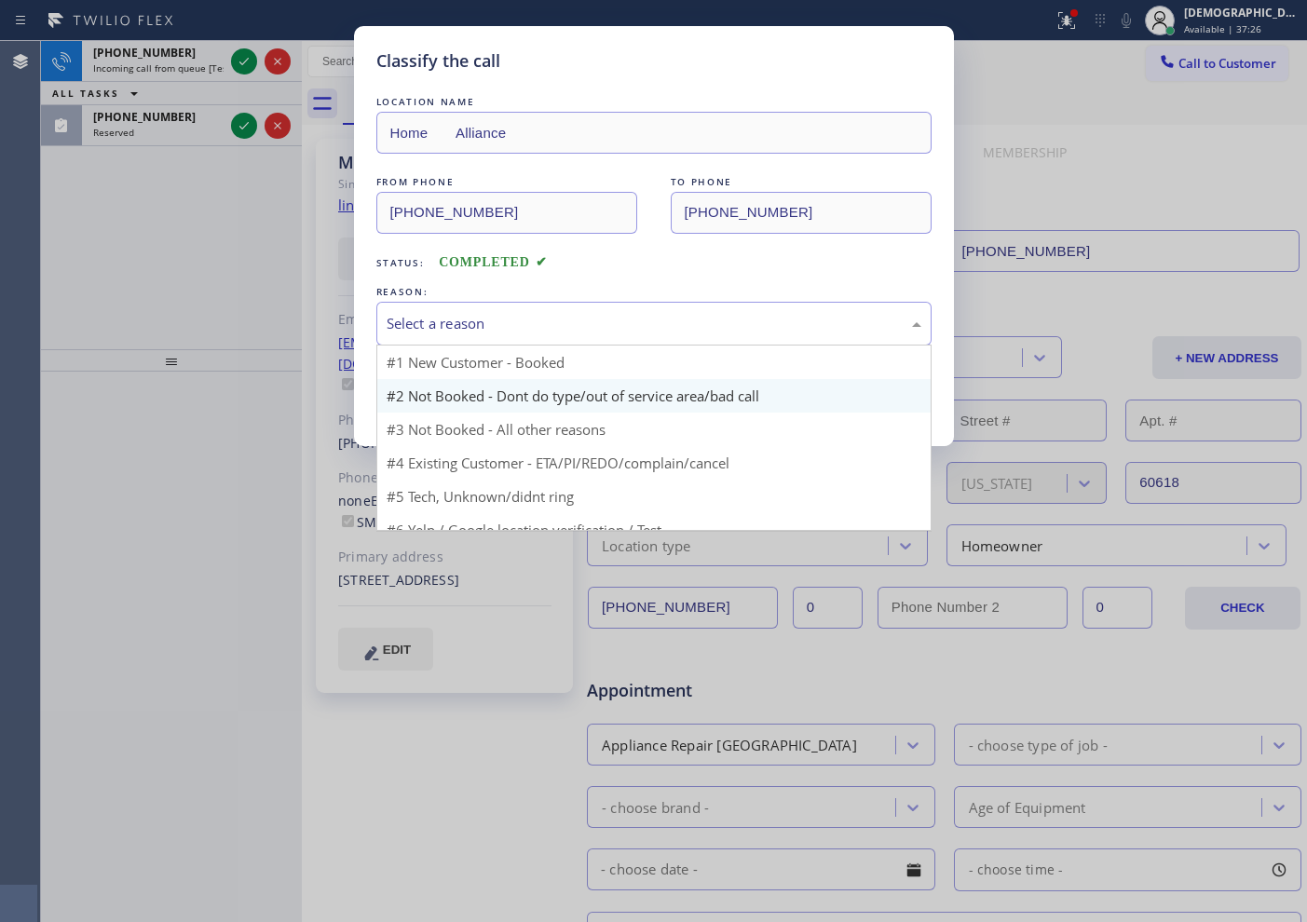
scroll to position [50, 0]
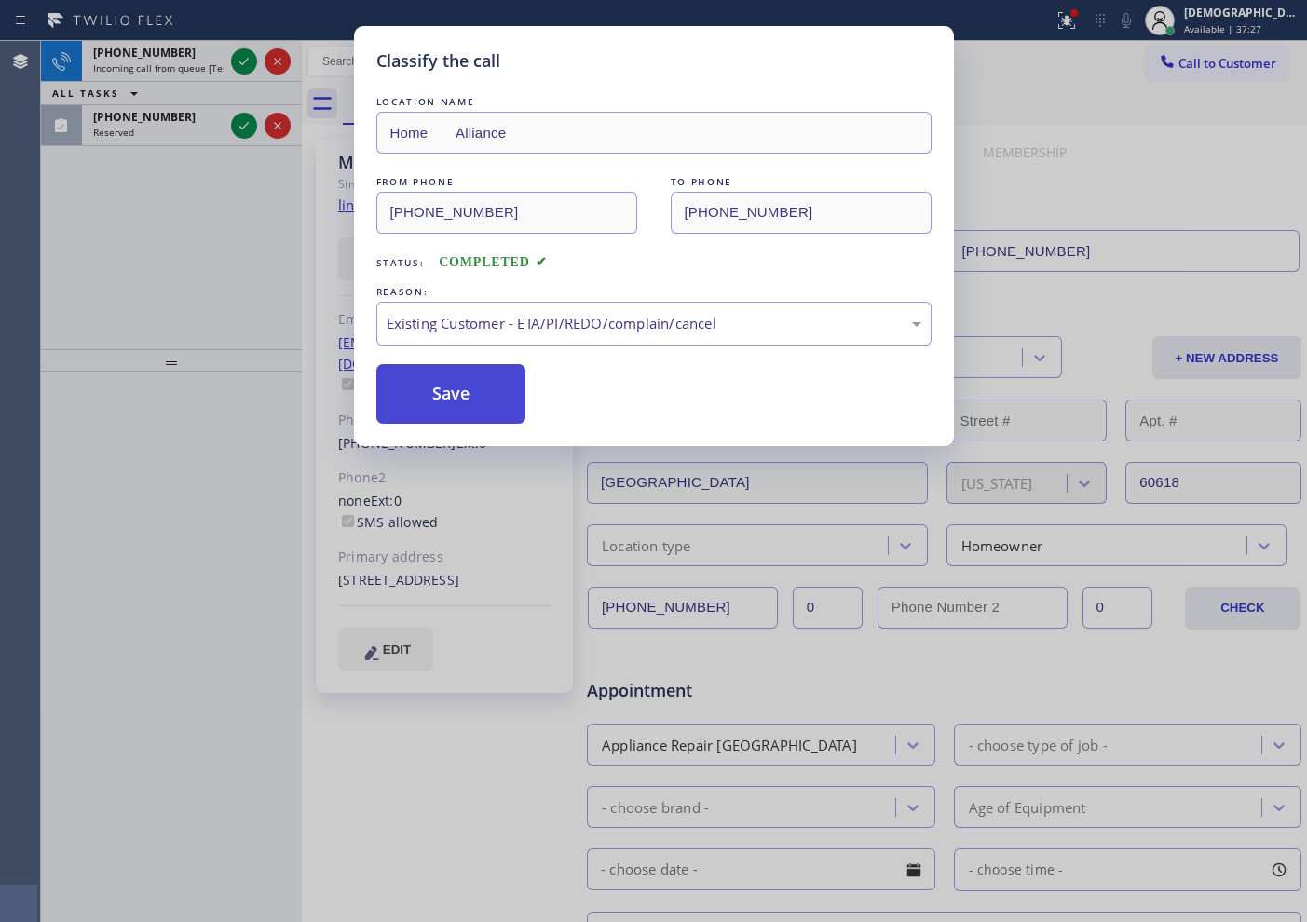
click at [483, 380] on button "Save" at bounding box center [451, 394] width 150 height 60
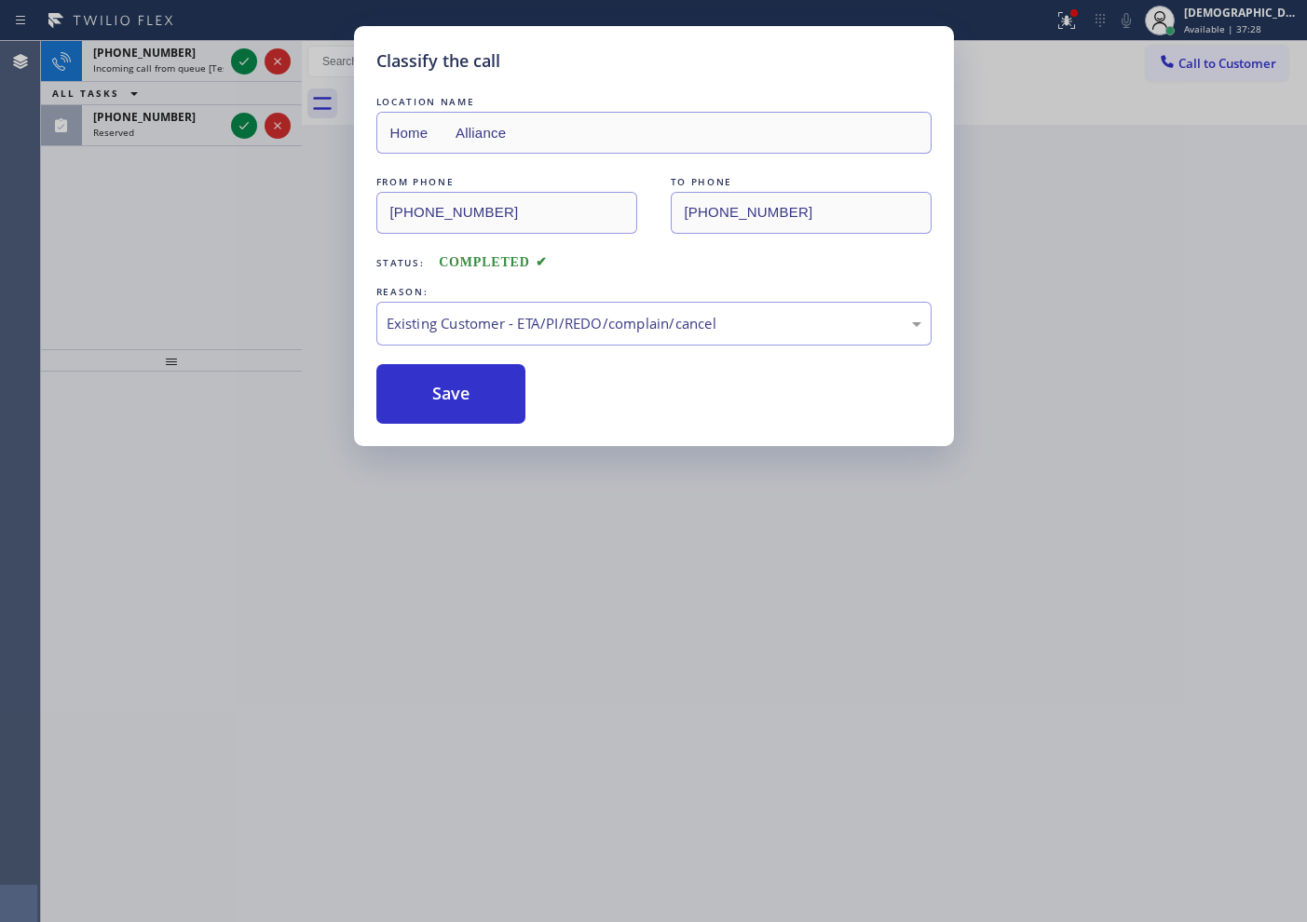
click at [246, 58] on div "Classify the call LOCATION NAME Home Alliance FROM PHONE (312) 371-1612 TO PHON…" at bounding box center [653, 461] width 1307 height 922
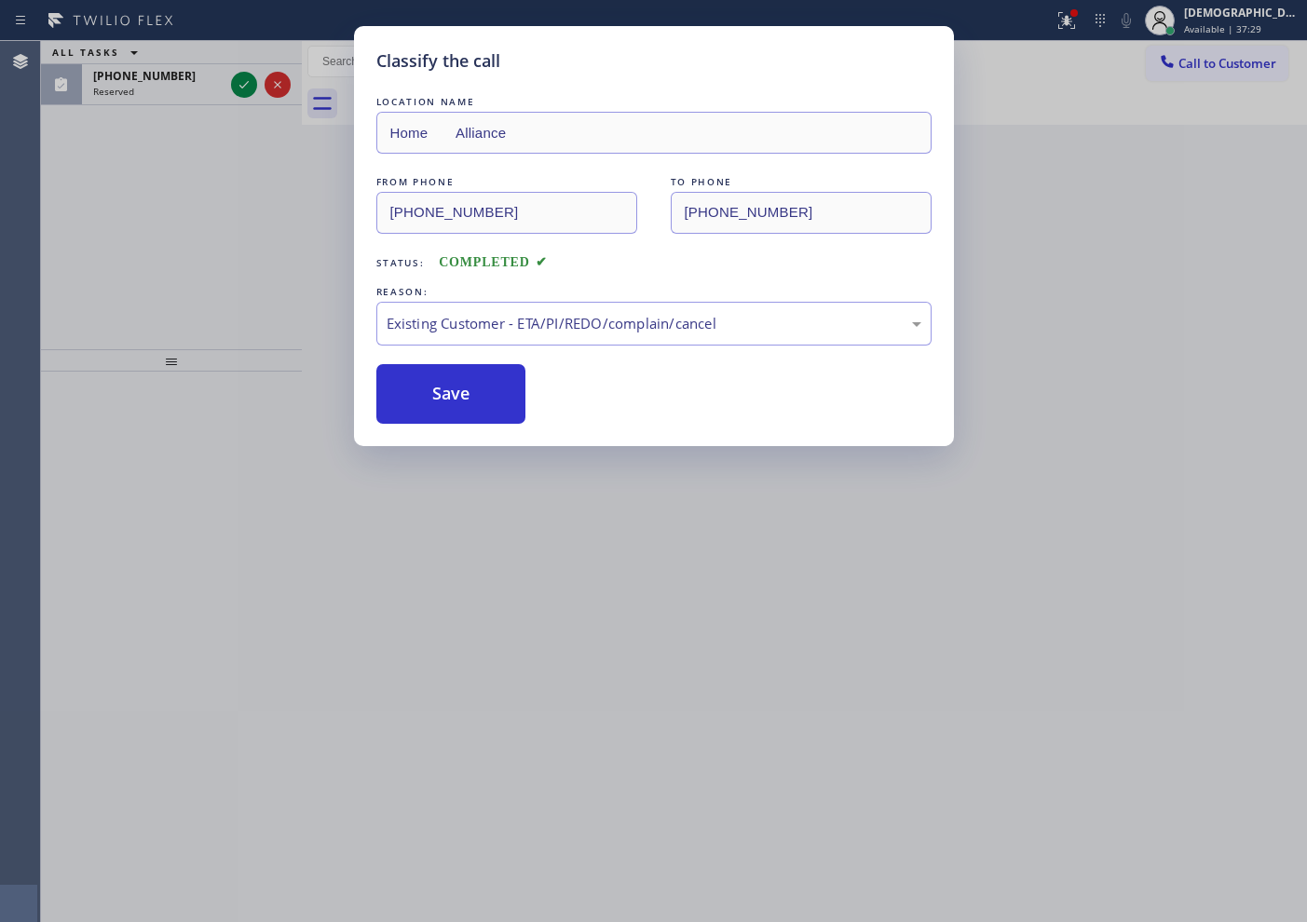
click at [246, 58] on div "ALL TASKS ALL TASKS ACTIVE TASKS TASKS IN WRAP UP (205) 609-9607 Reserved" at bounding box center [171, 73] width 261 height 64
click at [246, 58] on div "ALL TASKS ALL TASKS ACTIVE TASKS TASKS IN WRAP UP" at bounding box center [171, 52] width 261 height 23
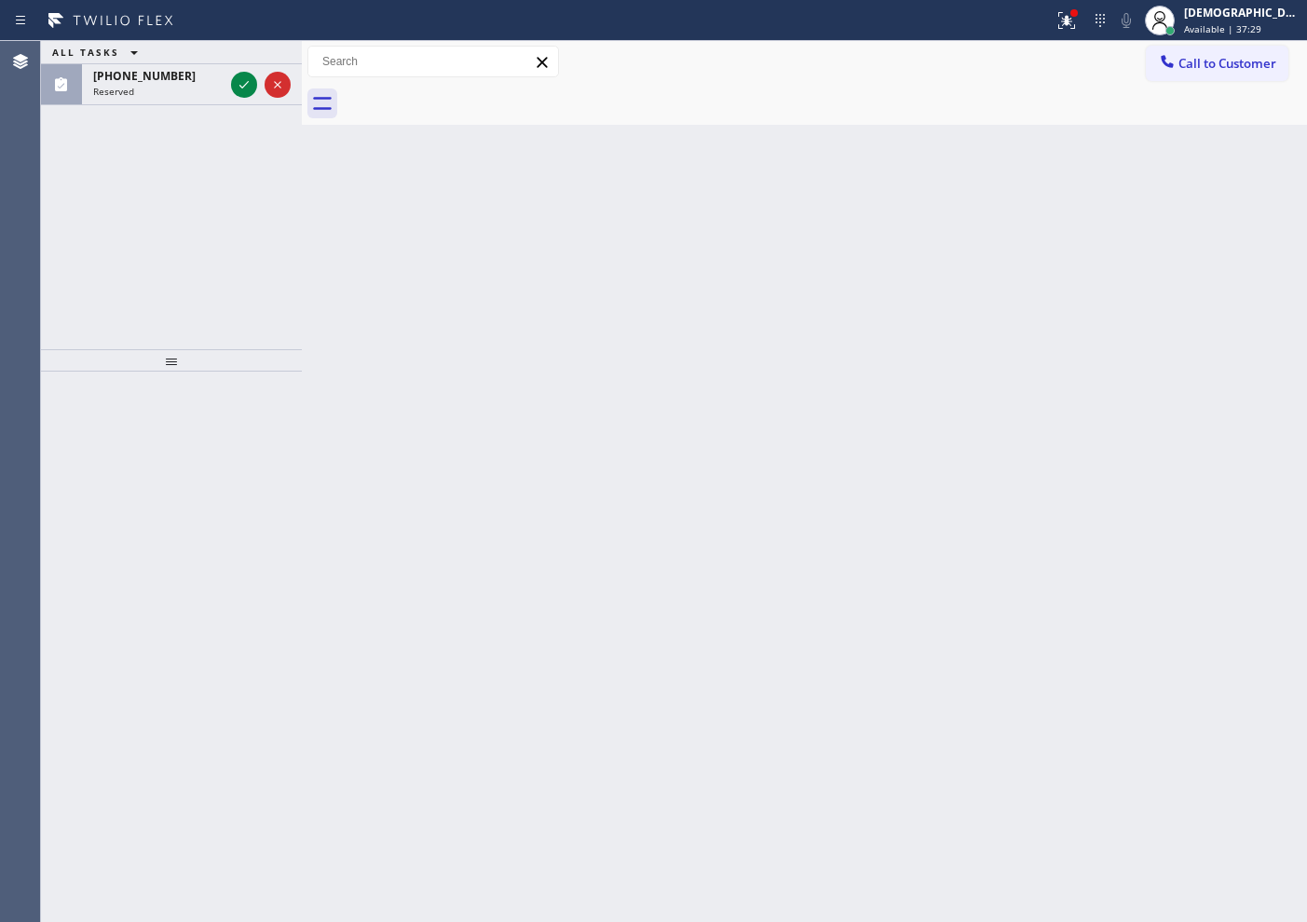
click at [246, 58] on div "ALL TASKS ALL TASKS ACTIVE TASKS TASKS IN WRAP UP" at bounding box center [171, 52] width 261 height 23
click at [228, 90] on div at bounding box center [260, 84] width 67 height 41
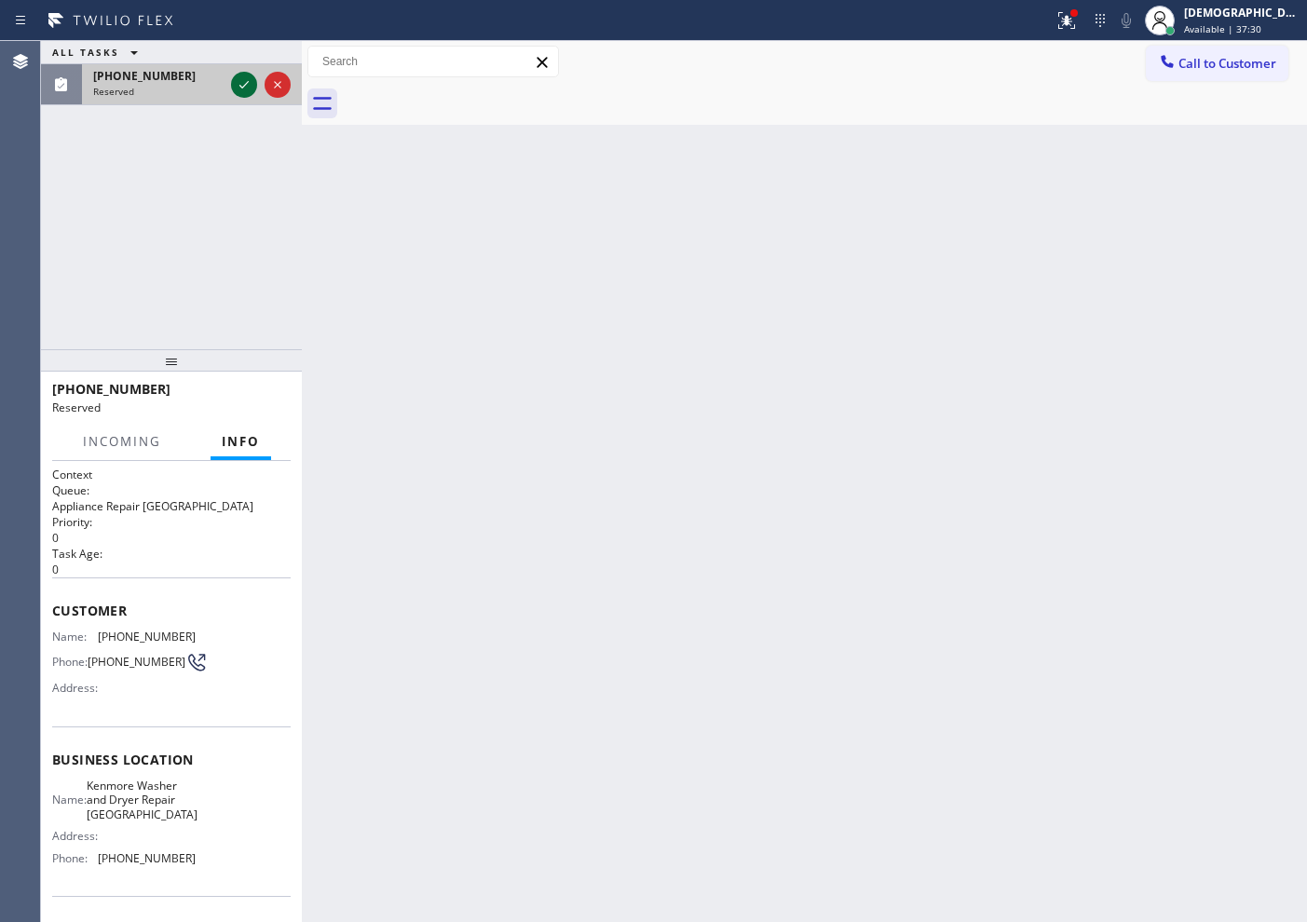
click at [239, 85] on icon at bounding box center [244, 85] width 22 height 22
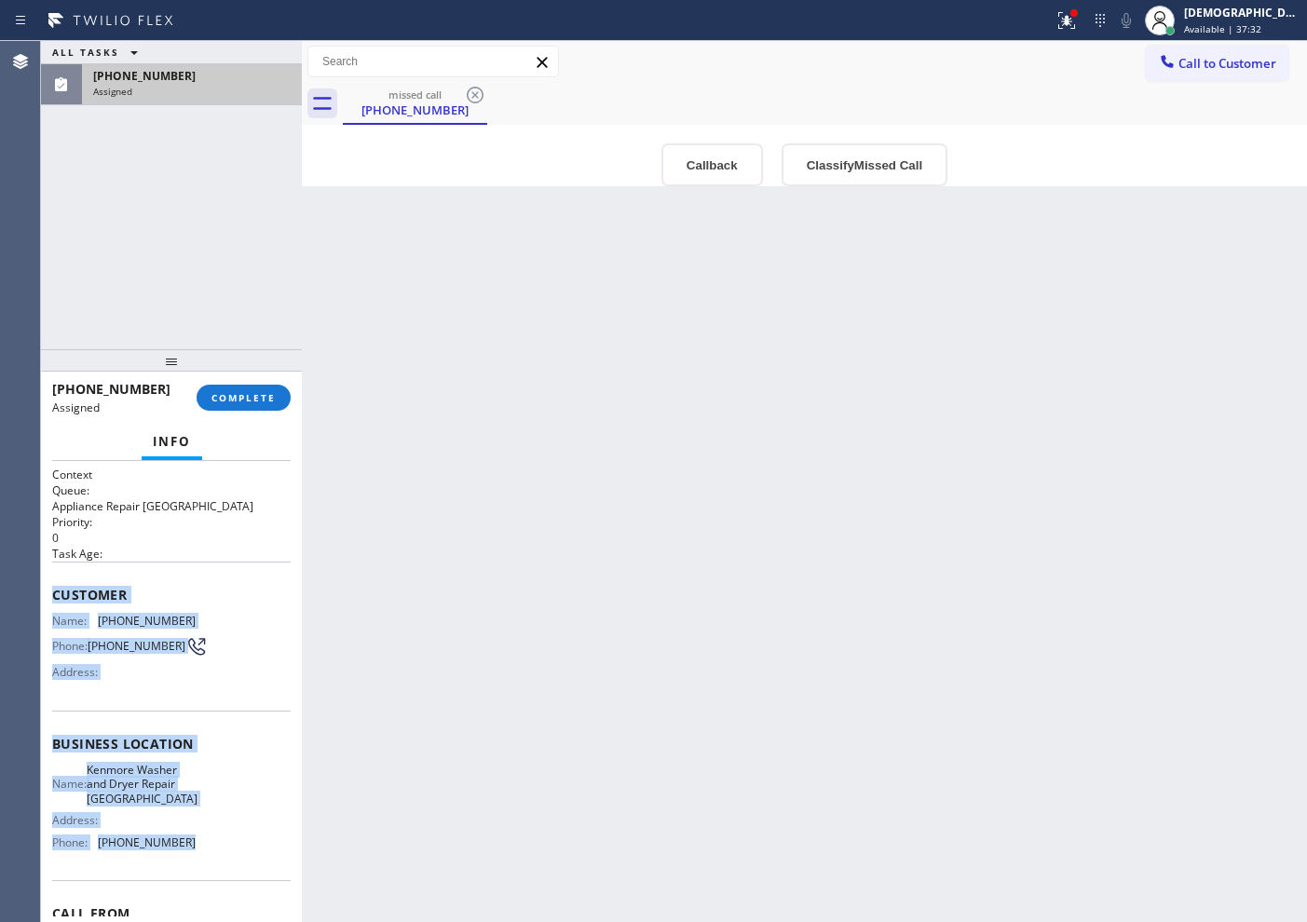
drag, startPoint x: 178, startPoint y: 848, endPoint x: 45, endPoint y: 594, distance: 286.3
click at [45, 594] on div "Context Queue: Appliance Repair High End Priority: 0 Task Age: Customer Name: (…" at bounding box center [171, 691] width 261 height 461
copy div "Customer Name: (205) 609-9607 Phone: (205) 609-9607 Address: Business location …"
click at [267, 408] on button "COMPLETE" at bounding box center [244, 398] width 94 height 26
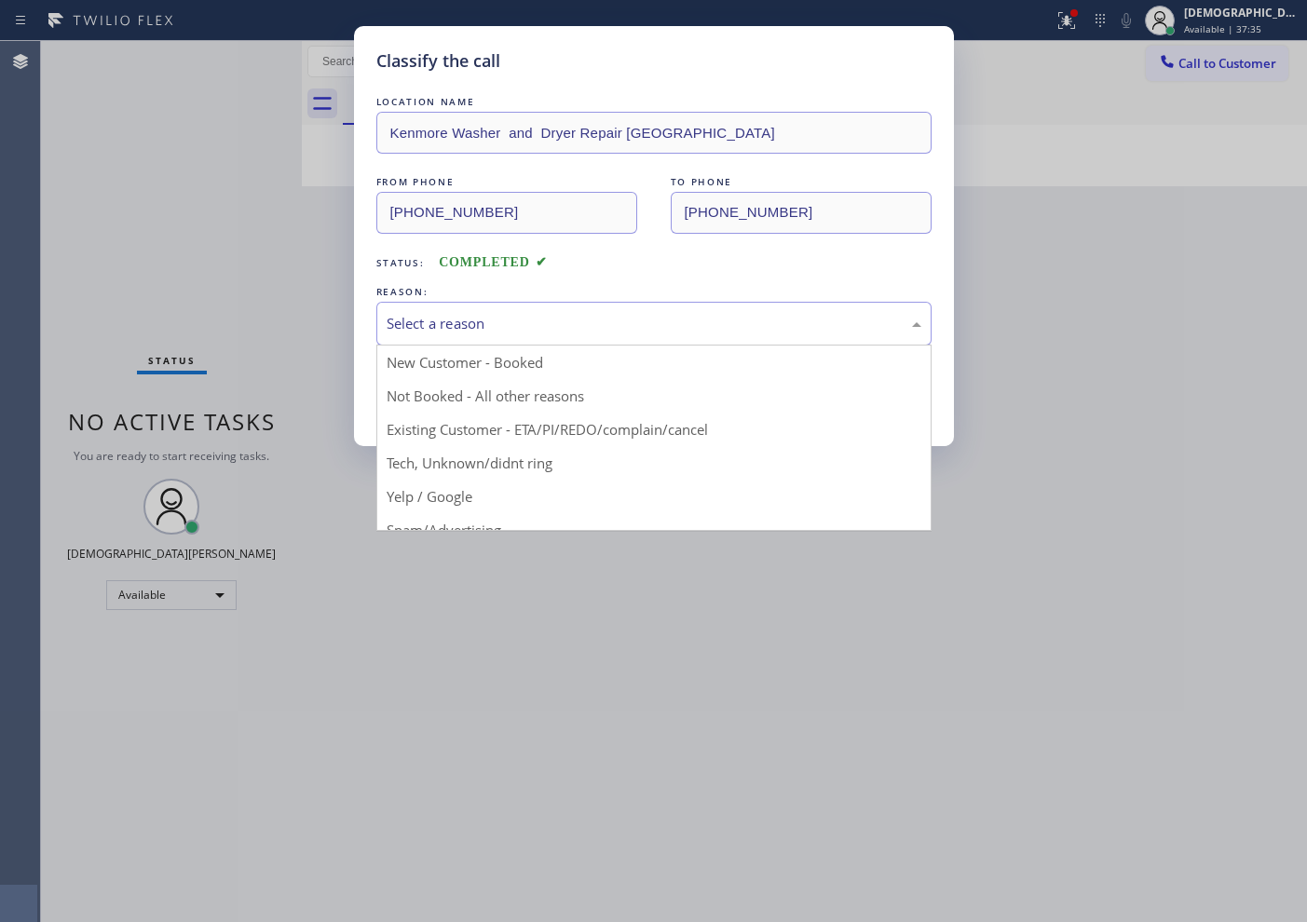
click at [454, 319] on div "Select a reason" at bounding box center [654, 323] width 535 height 21
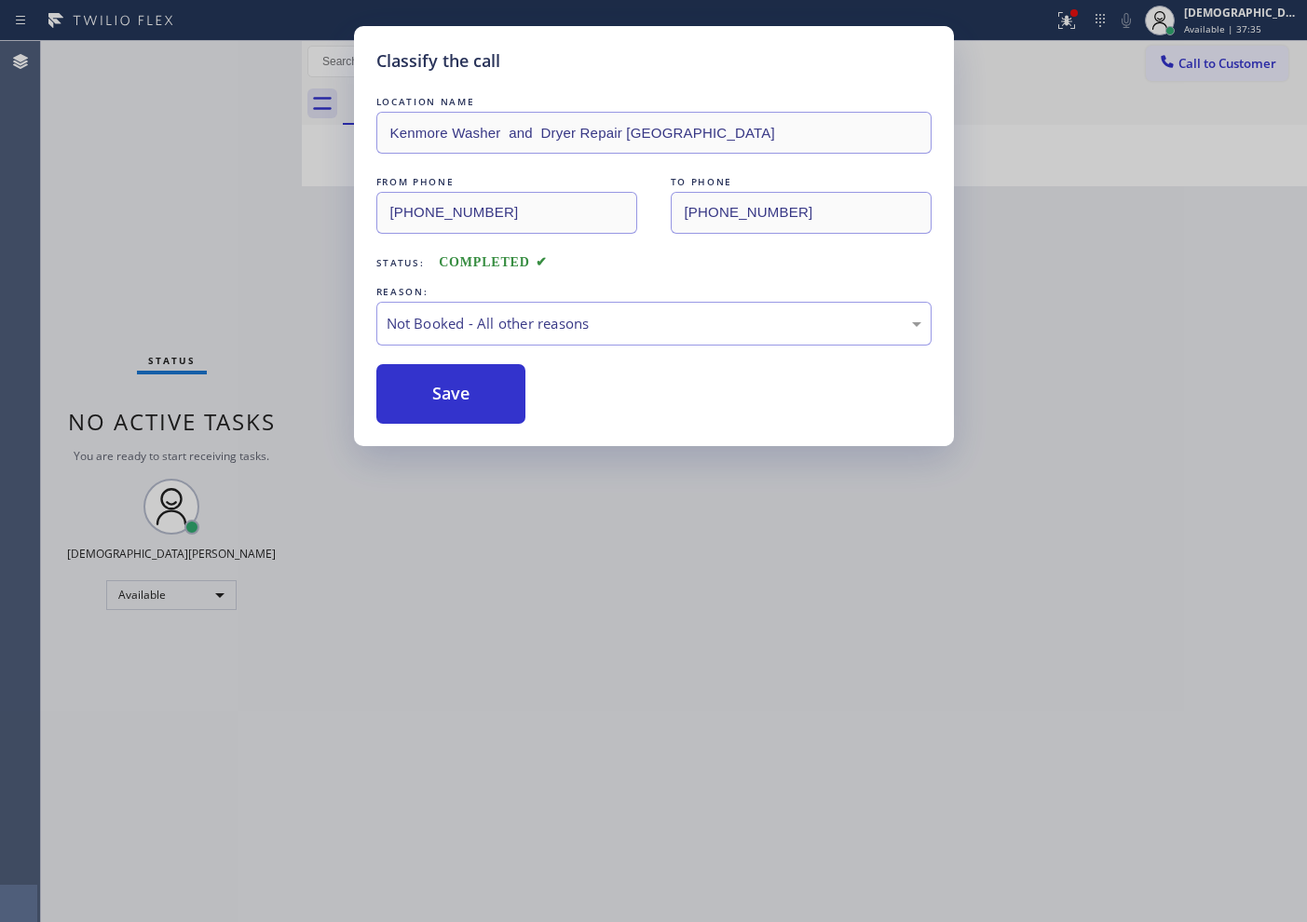
click at [441, 385] on button "Save" at bounding box center [451, 394] width 150 height 60
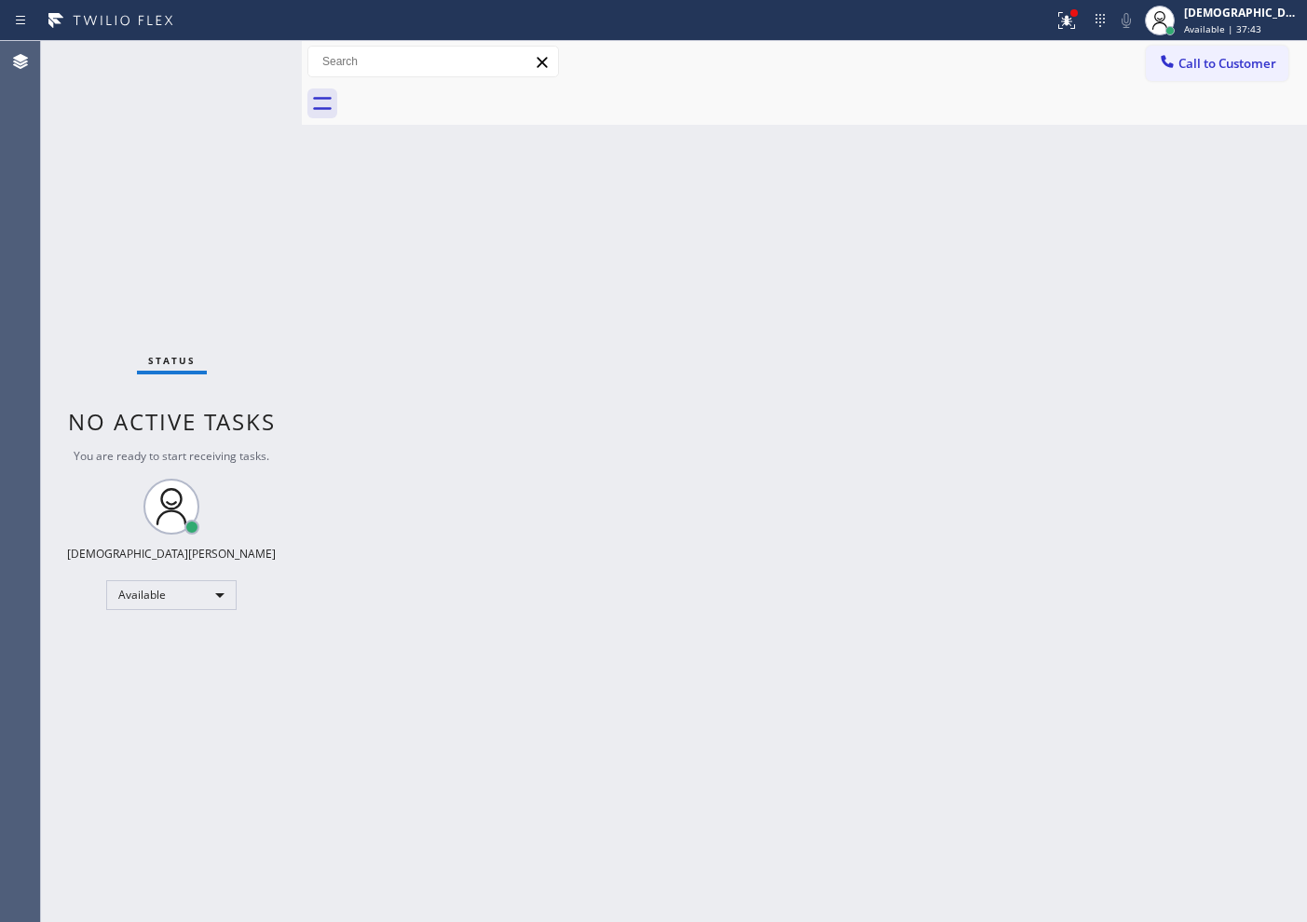
click at [86, 265] on div "Status No active tasks You are ready to start receiving tasks. Christian Cinco …" at bounding box center [171, 481] width 261 height 881
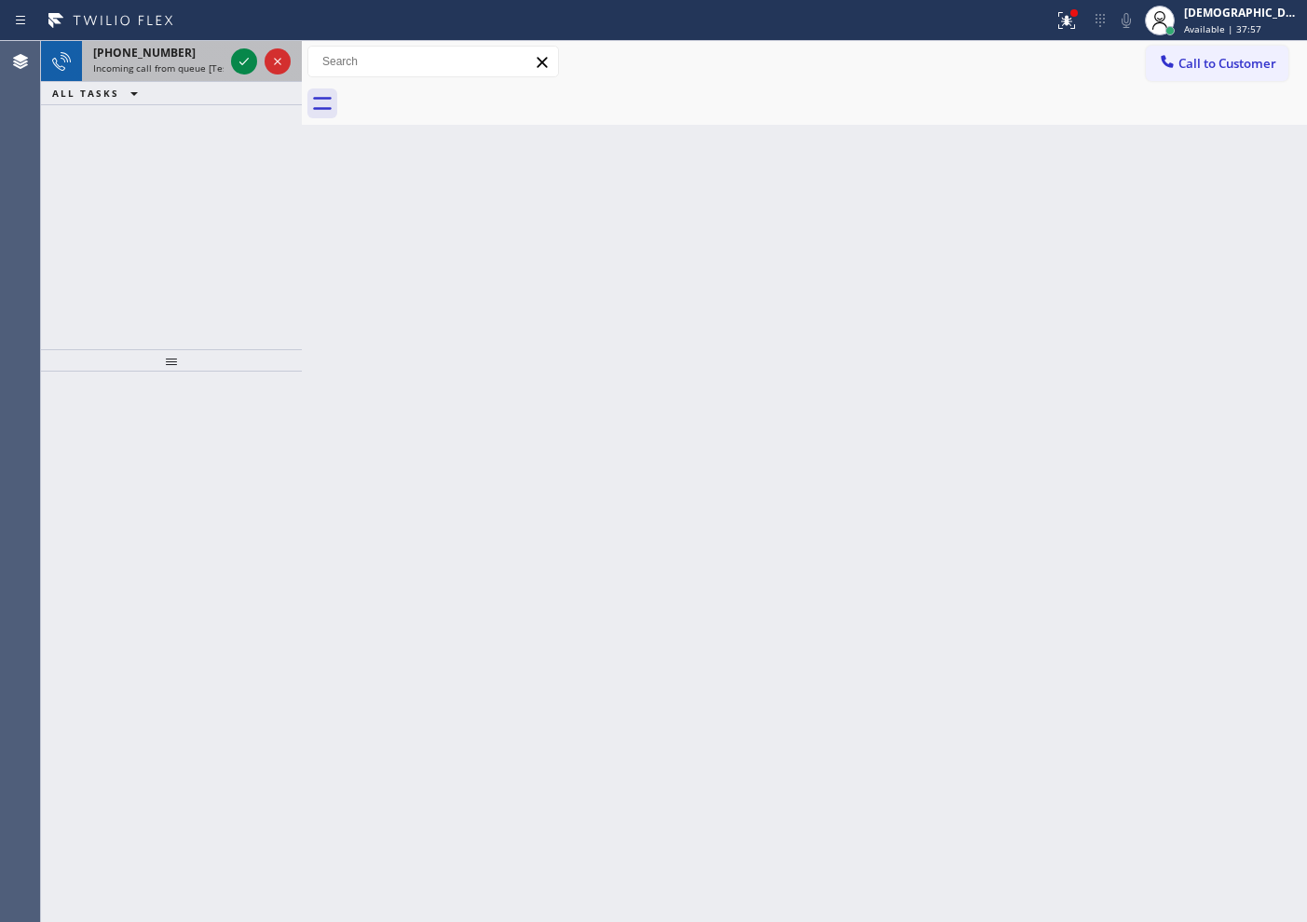
click at [230, 65] on div at bounding box center [260, 61] width 67 height 41
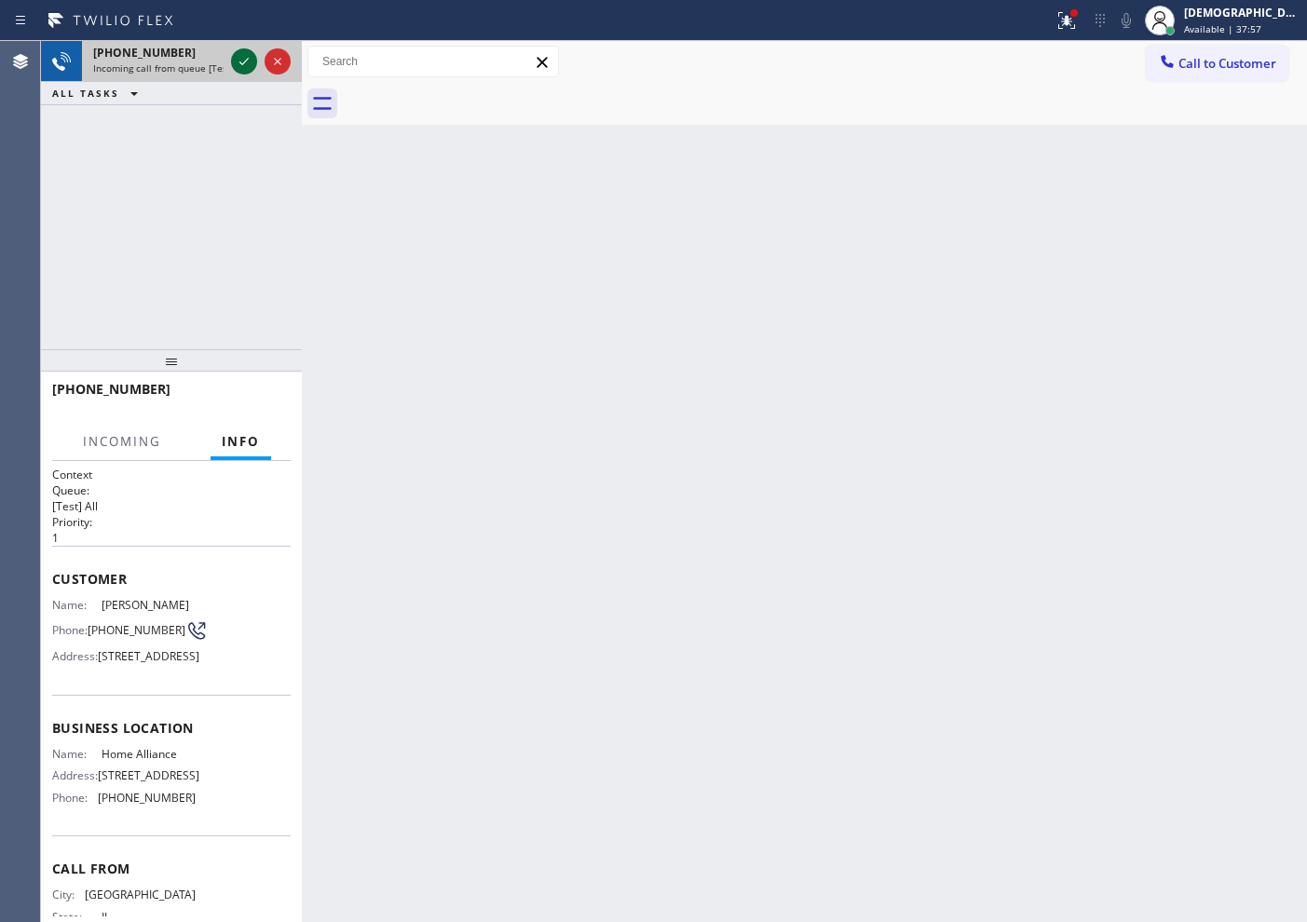
click at [238, 63] on icon at bounding box center [244, 61] width 22 height 22
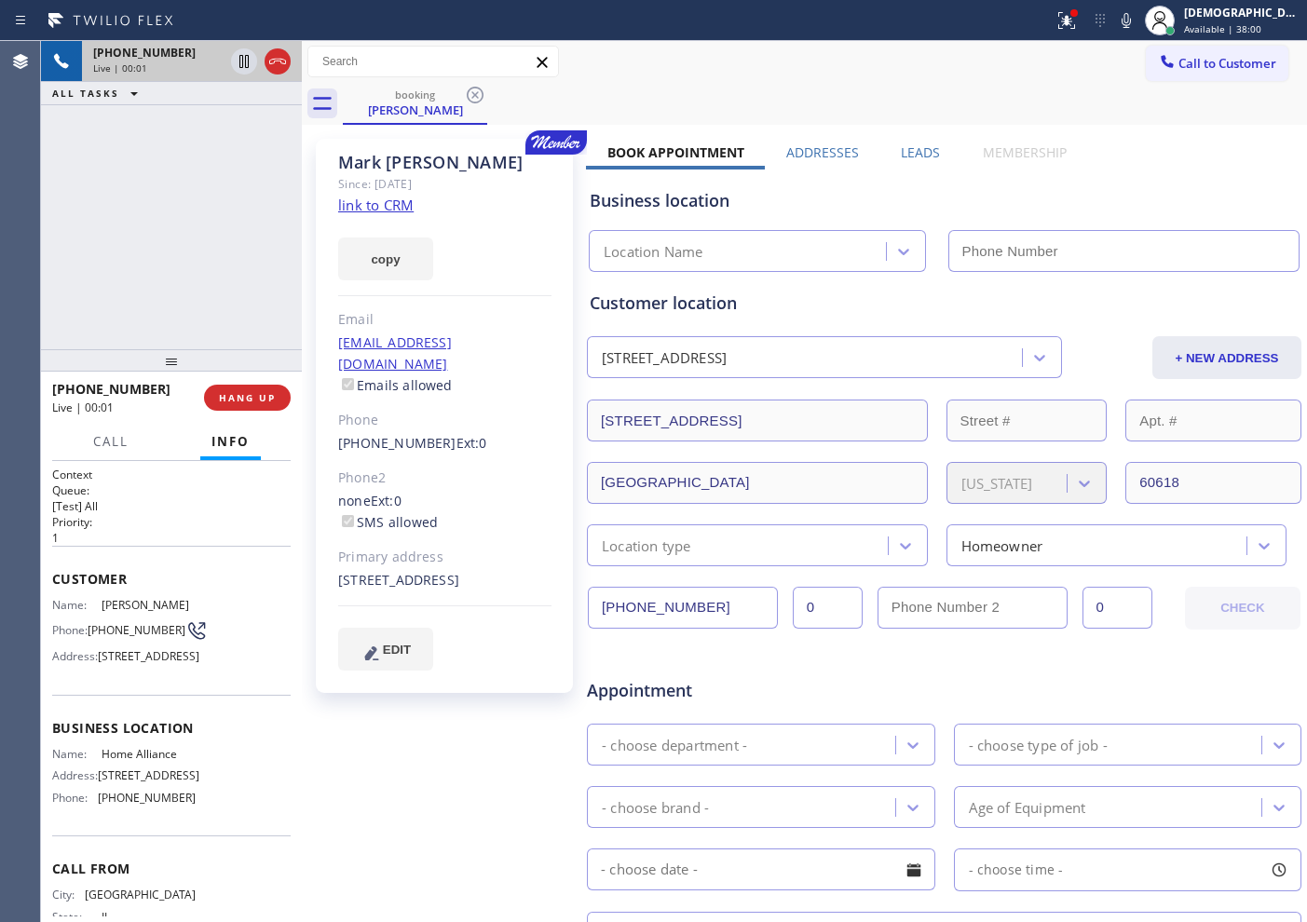
type input "[PHONE_NUMBER]"
click at [389, 200] on link "link to CRM" at bounding box center [375, 205] width 75 height 19
click at [283, 55] on icon at bounding box center [277, 61] width 22 height 22
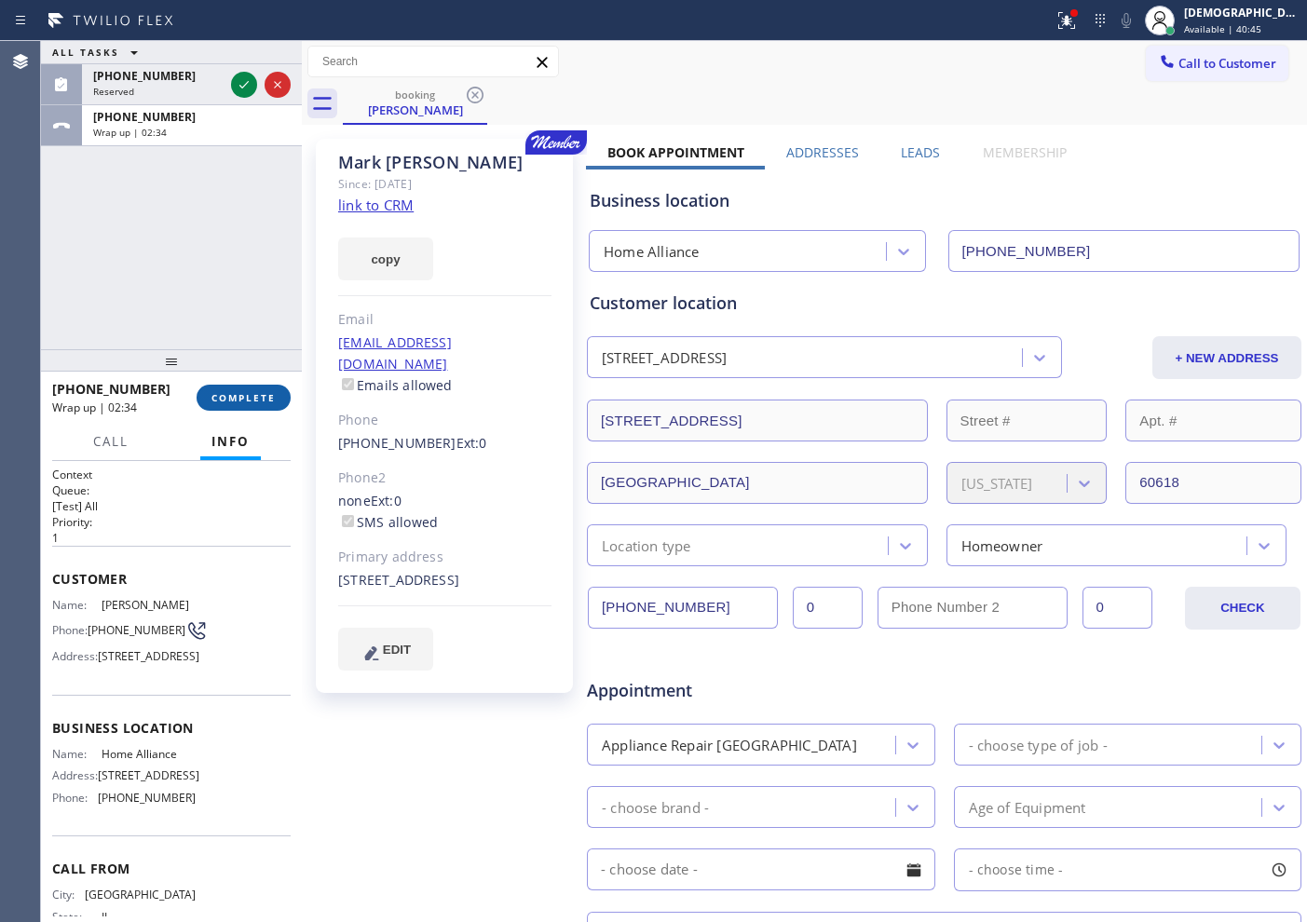
click at [246, 387] on button "COMPLETE" at bounding box center [244, 398] width 94 height 26
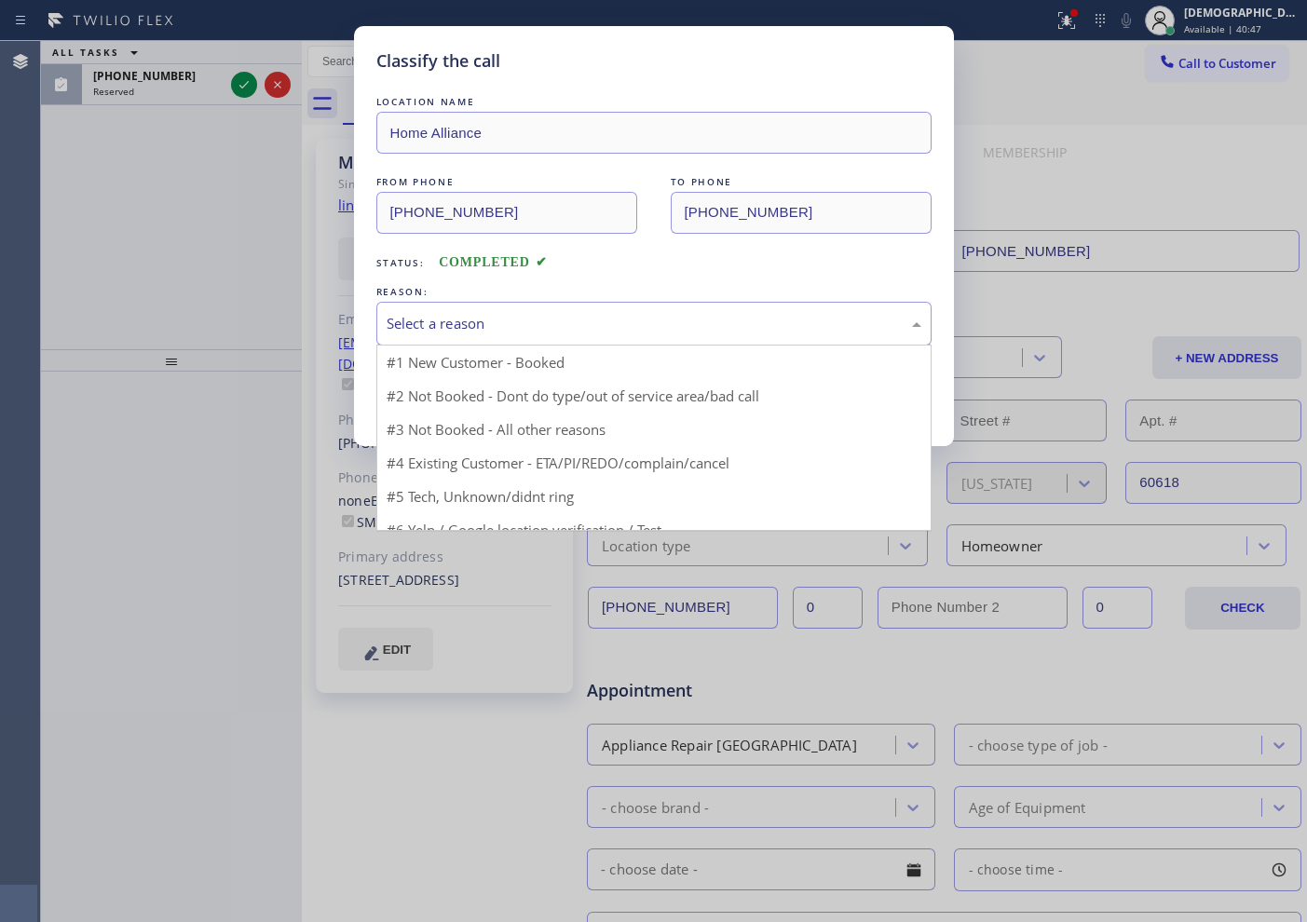
click at [546, 336] on div "Select a reason" at bounding box center [653, 324] width 555 height 44
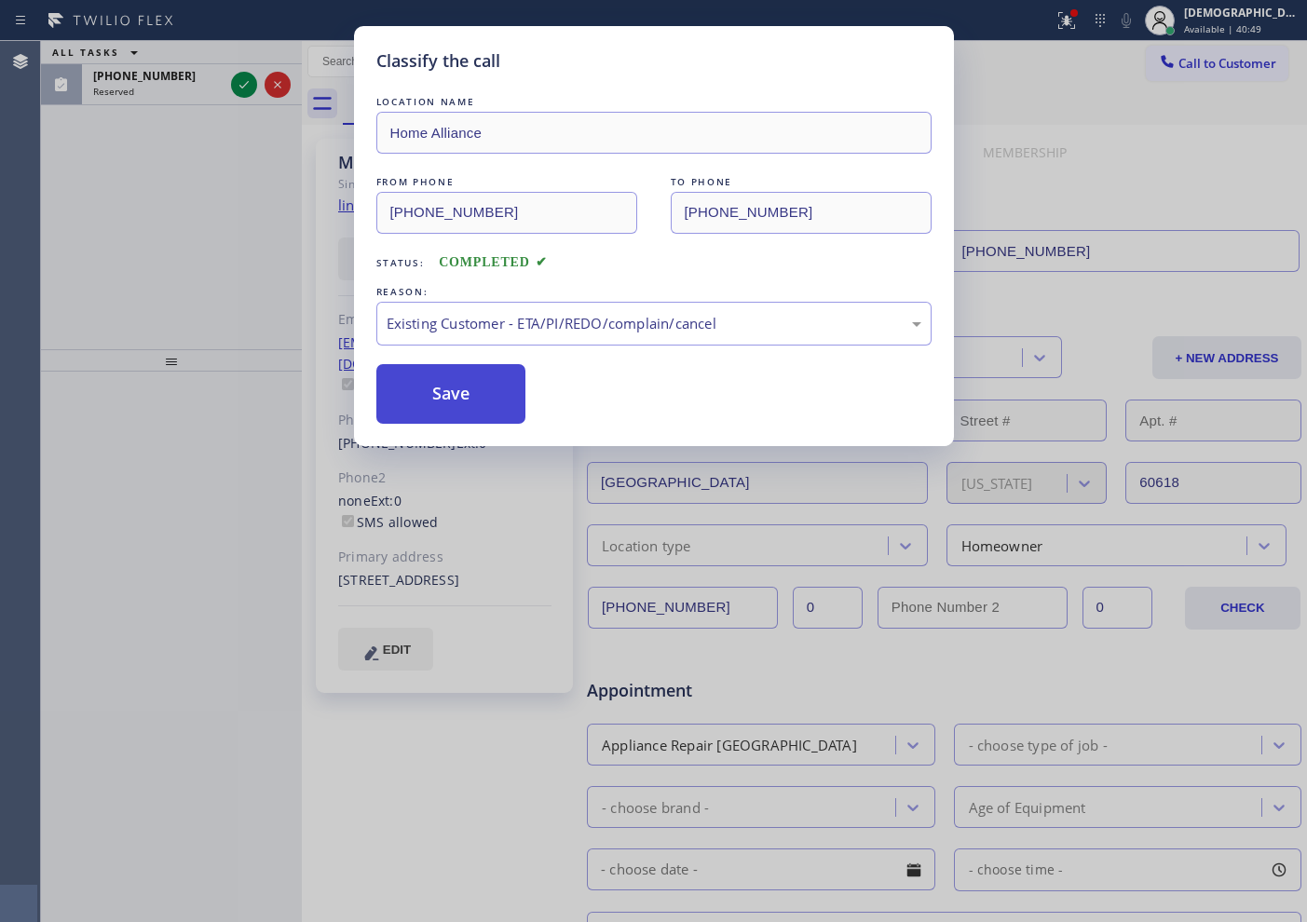
click at [477, 412] on button "Save" at bounding box center [451, 394] width 150 height 60
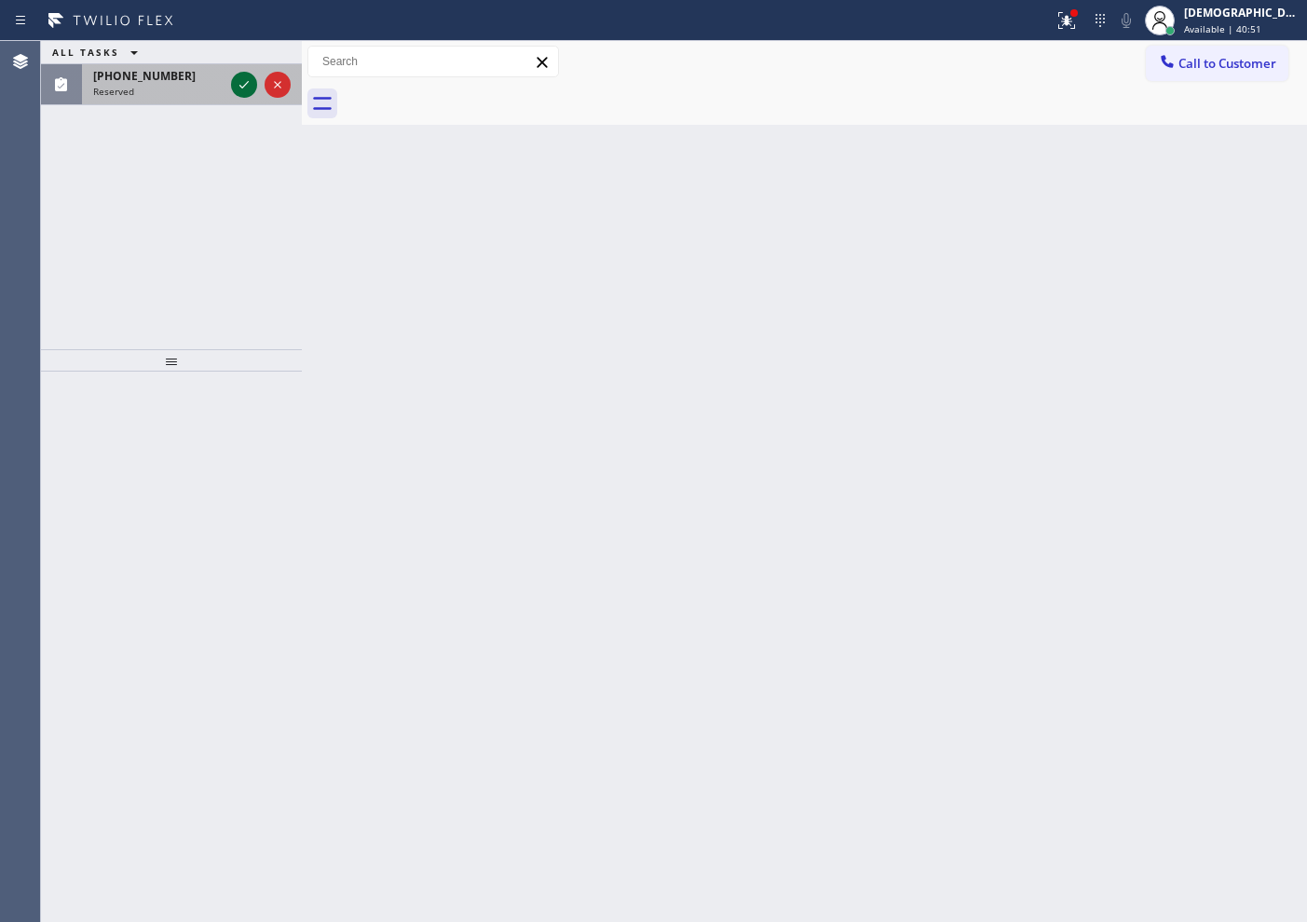
click at [245, 80] on icon at bounding box center [244, 85] width 22 height 22
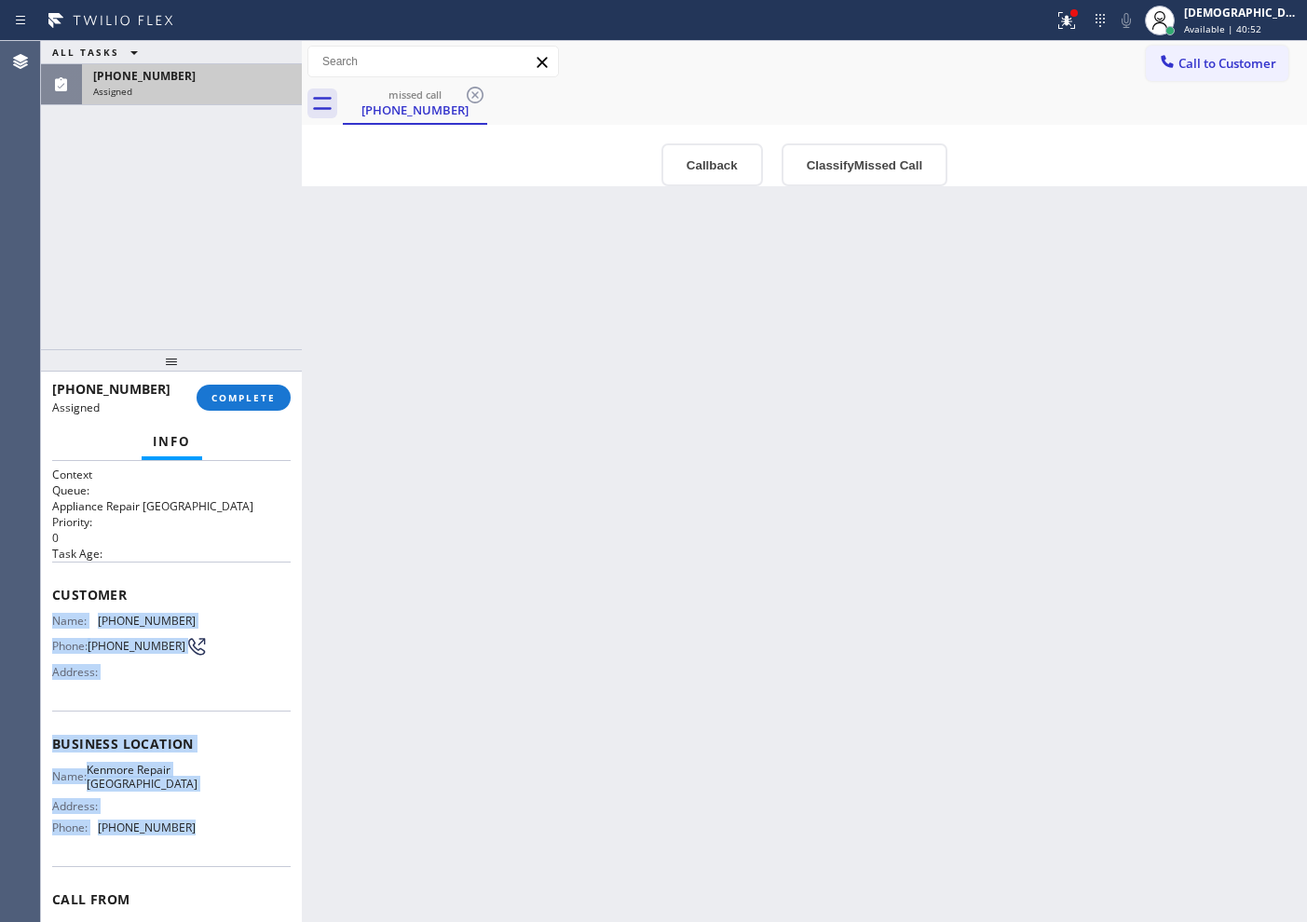
drag, startPoint x: 160, startPoint y: 763, endPoint x: 47, endPoint y: 614, distance: 187.4
click at [47, 614] on div "Context Queue: Appliance Repair High End Priority: 0 Task Age: Customer Name: (…" at bounding box center [171, 691] width 261 height 461
copy div "Name: (215) 844-5802 Phone: (215) 844-5802 Address: Business location Name: Ken…"
click at [268, 385] on button "COMPLETE" at bounding box center [244, 398] width 94 height 26
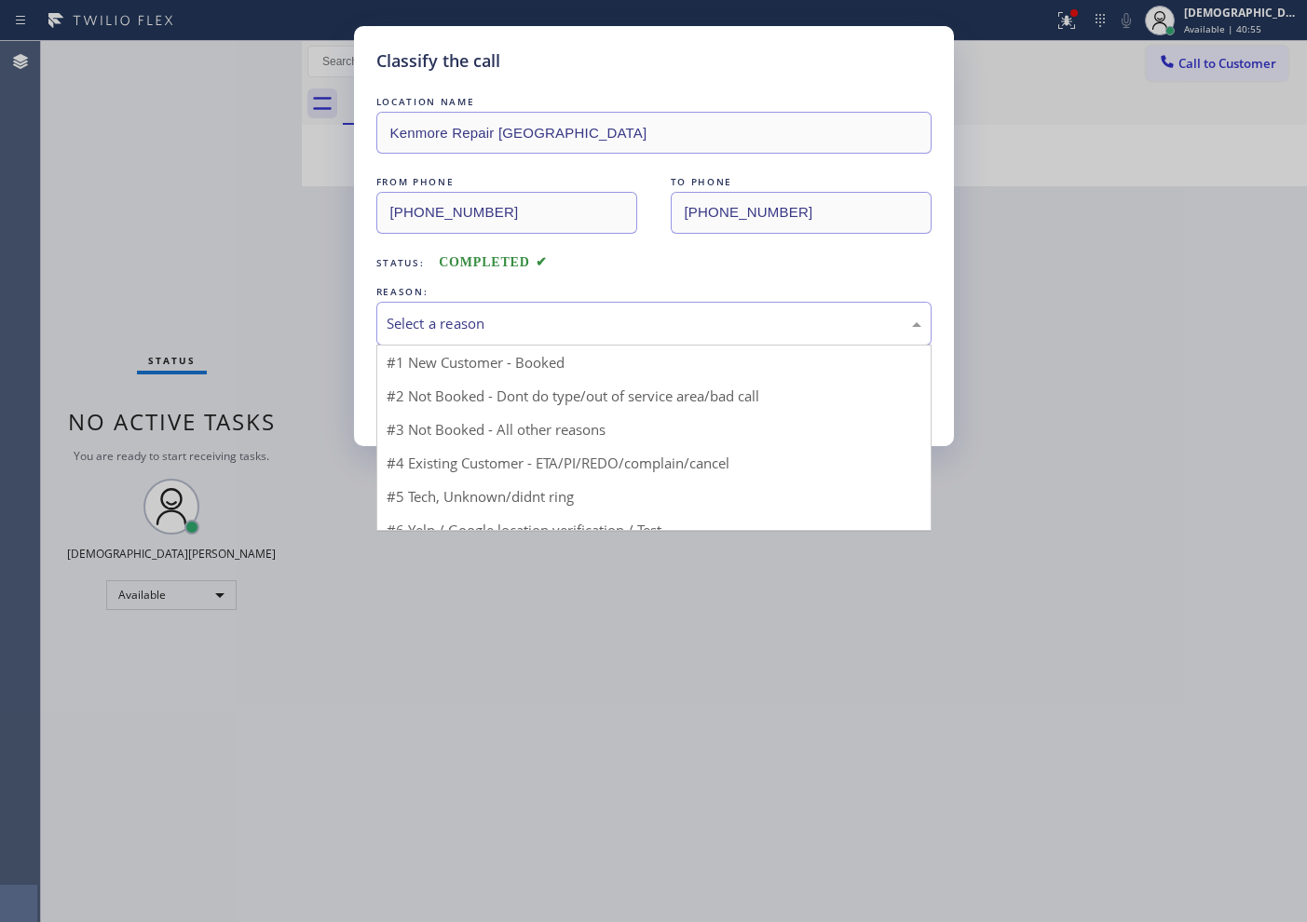
click at [410, 321] on div "Select a reason" at bounding box center [654, 323] width 535 height 21
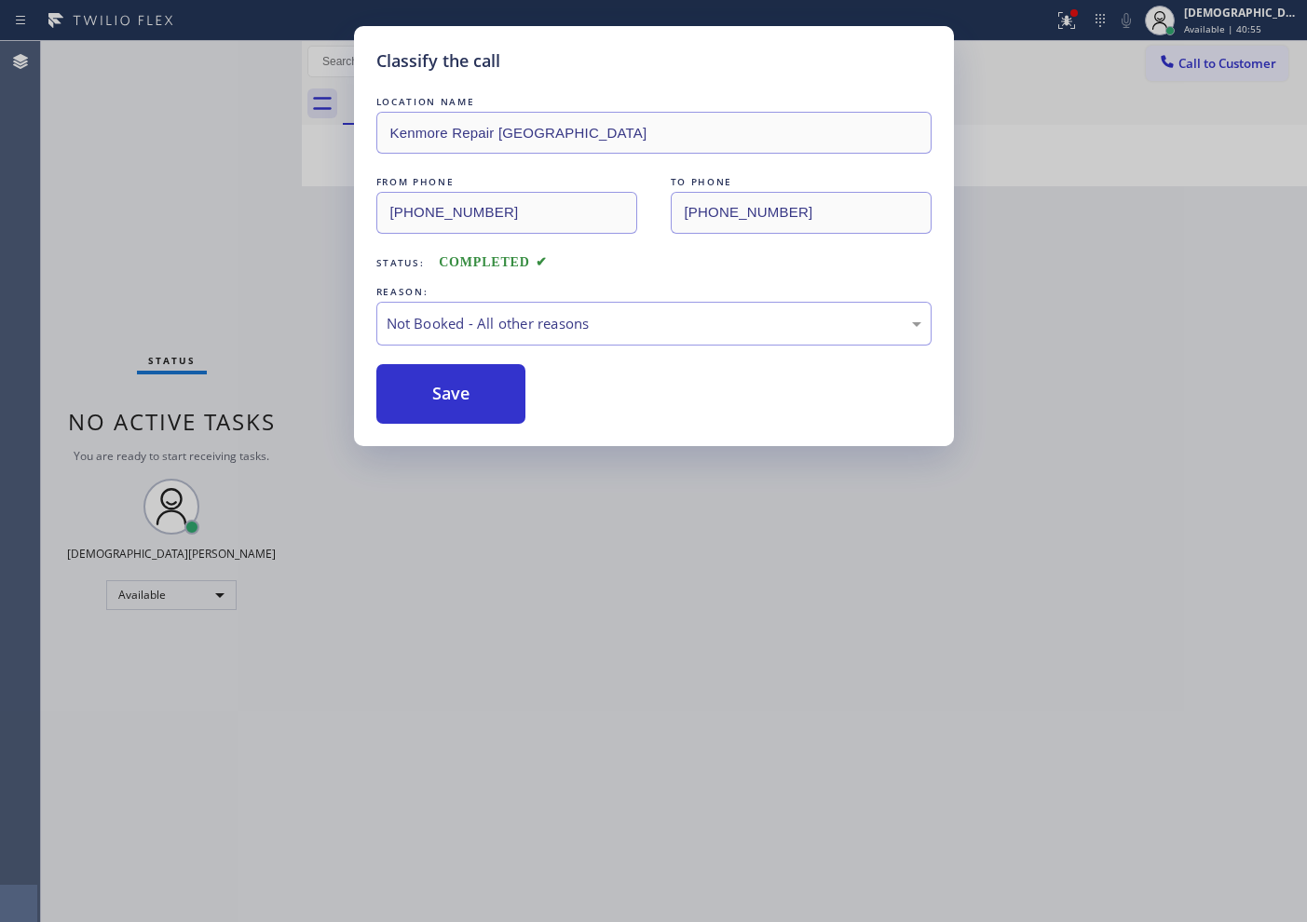
click at [420, 388] on button "Save" at bounding box center [451, 394] width 150 height 60
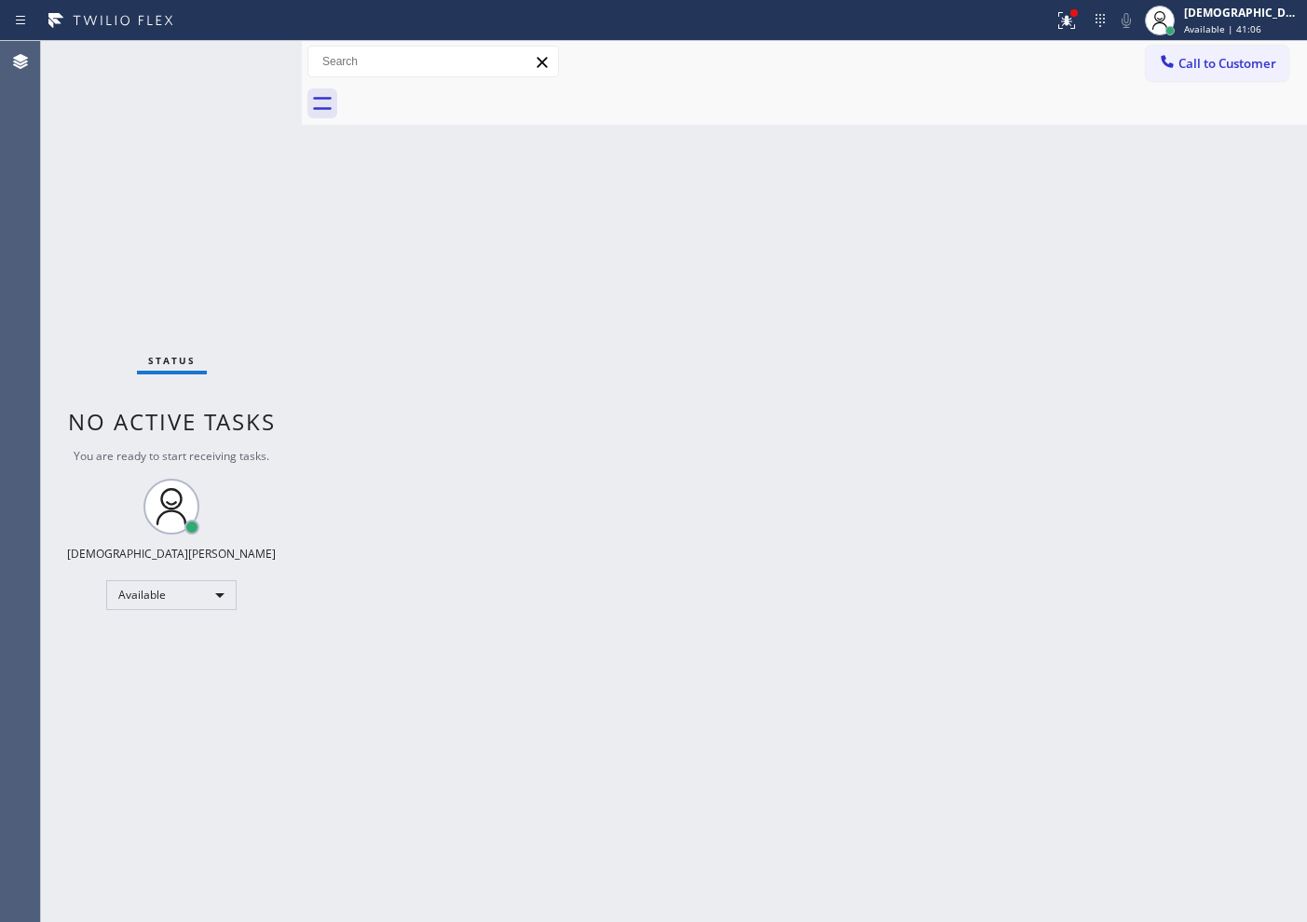
click at [155, 302] on div "Status No active tasks You are ready to start receiving tasks. Christian Cinco …" at bounding box center [171, 481] width 261 height 881
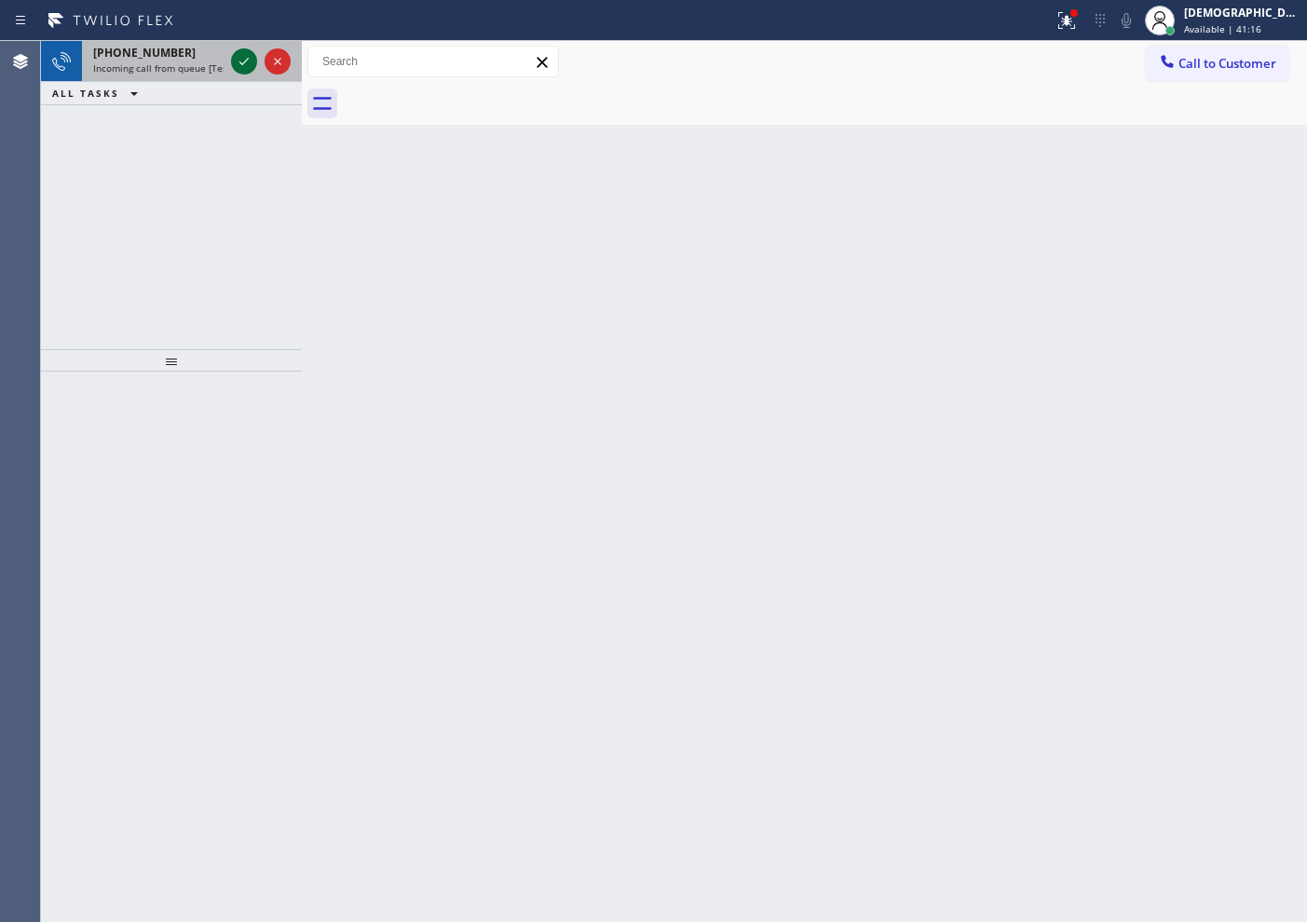
click at [238, 59] on icon at bounding box center [244, 61] width 22 height 22
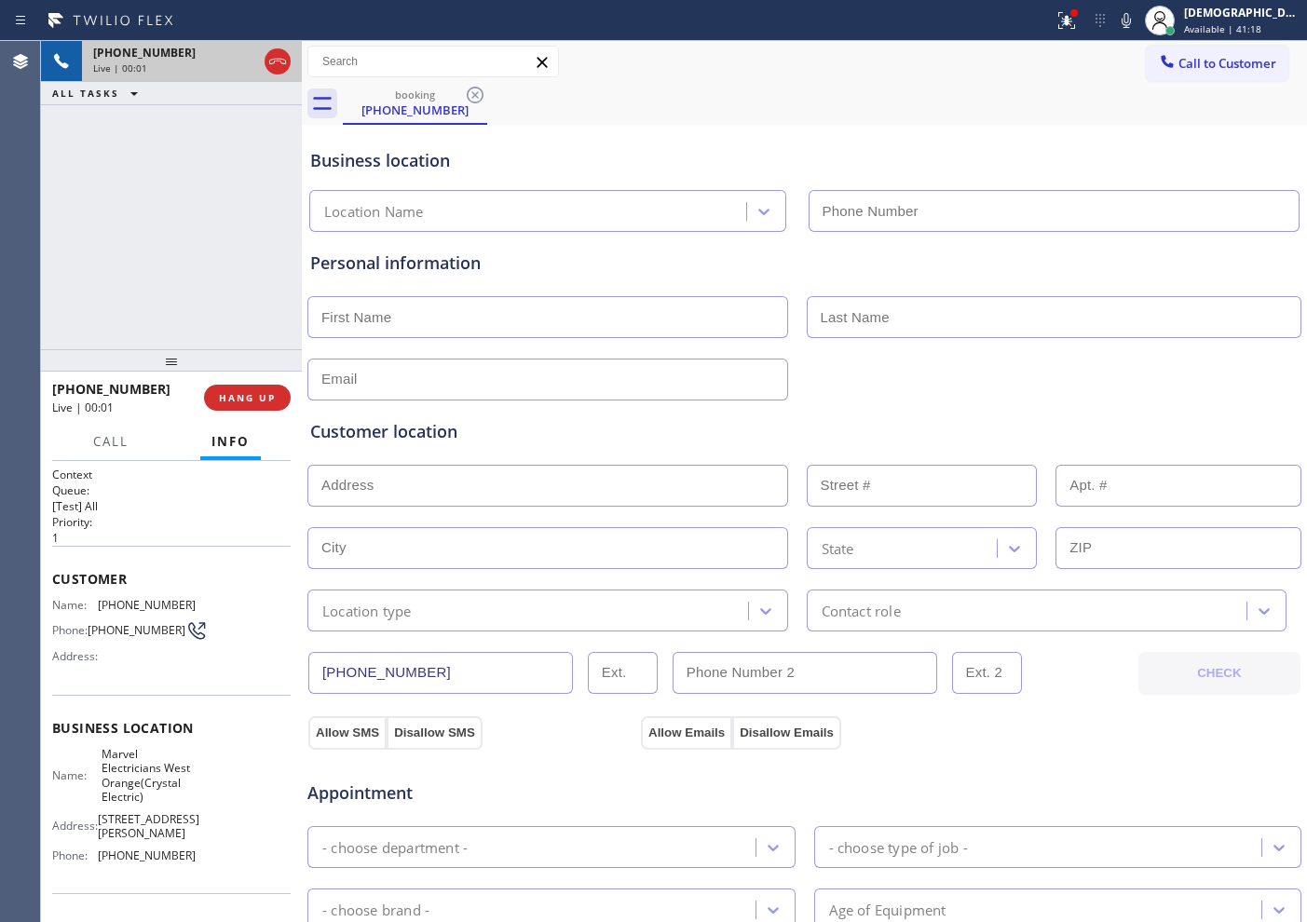
type input "[PHONE_NUMBER]"
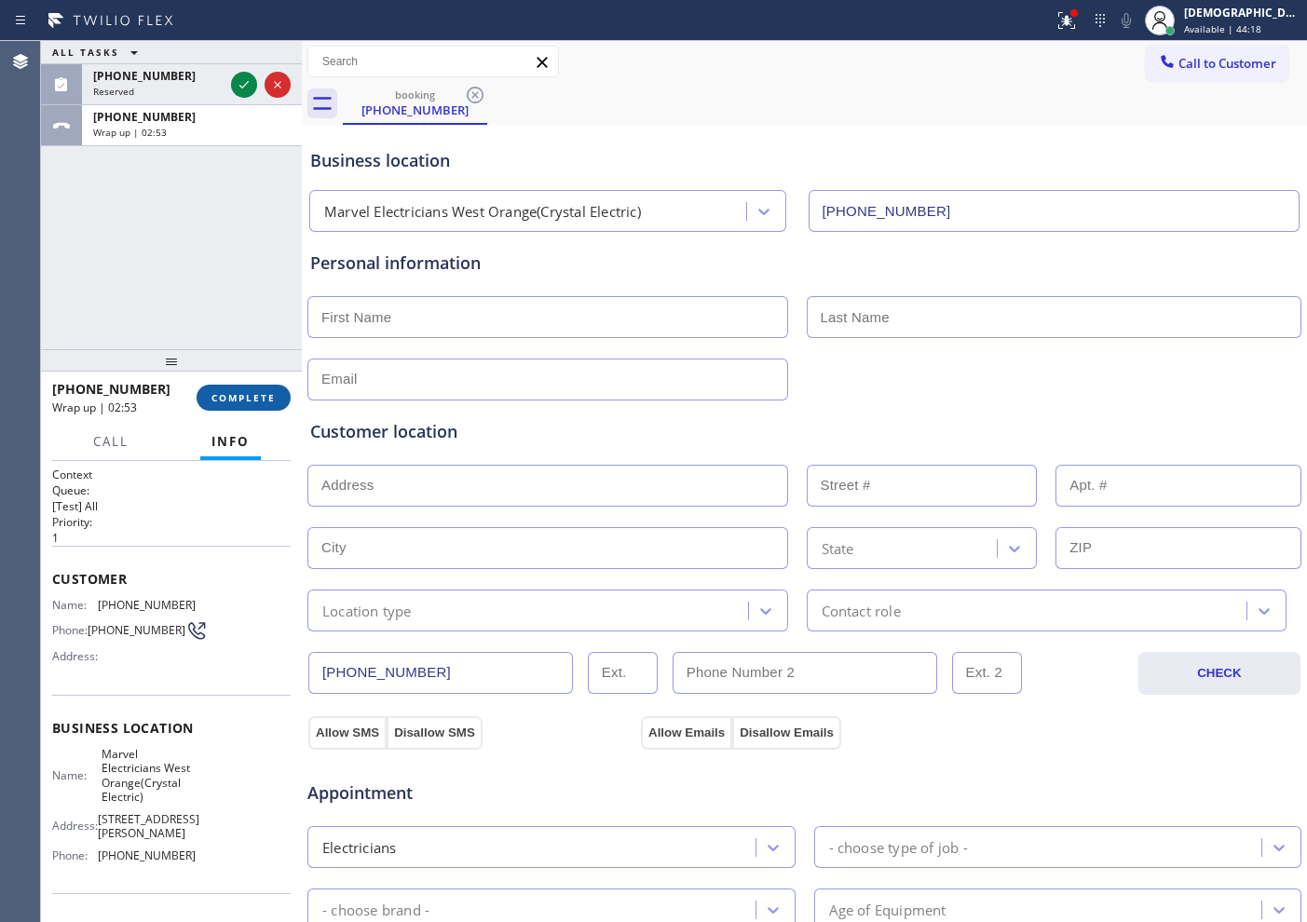
click at [245, 409] on button "COMPLETE" at bounding box center [244, 398] width 94 height 26
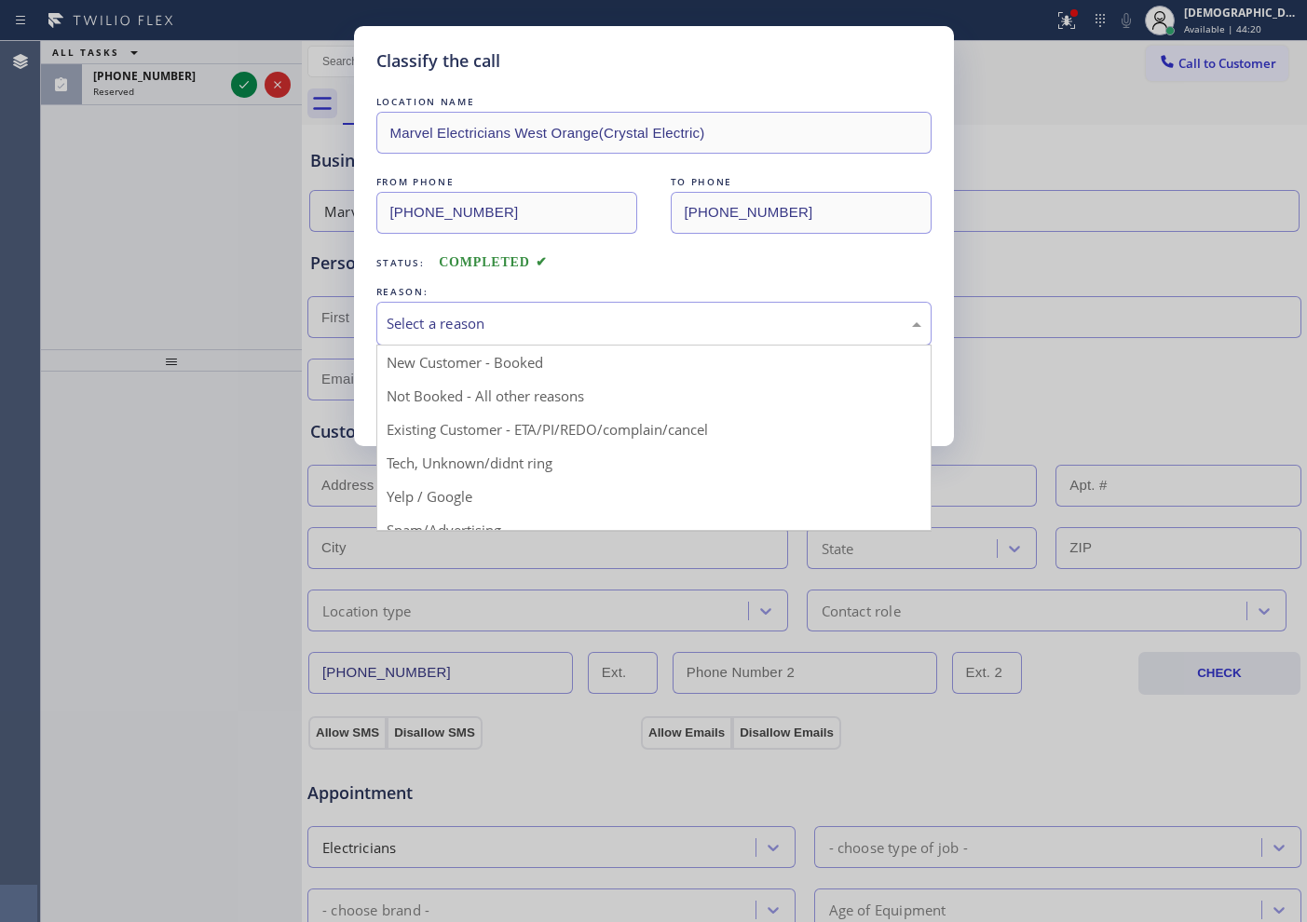
click at [437, 335] on div "Select a reason" at bounding box center [653, 324] width 555 height 44
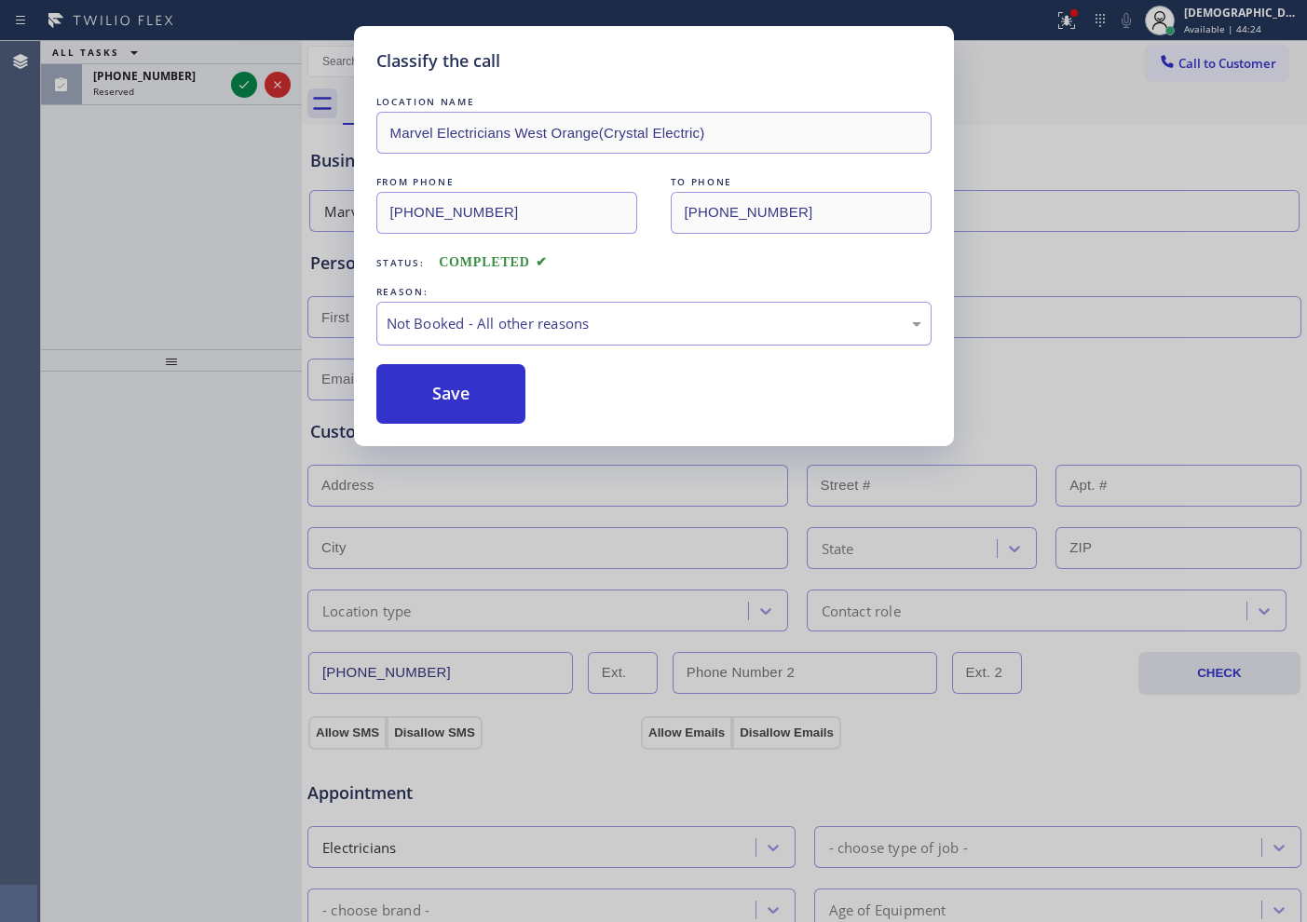
click at [430, 388] on button "Save" at bounding box center [451, 394] width 150 height 60
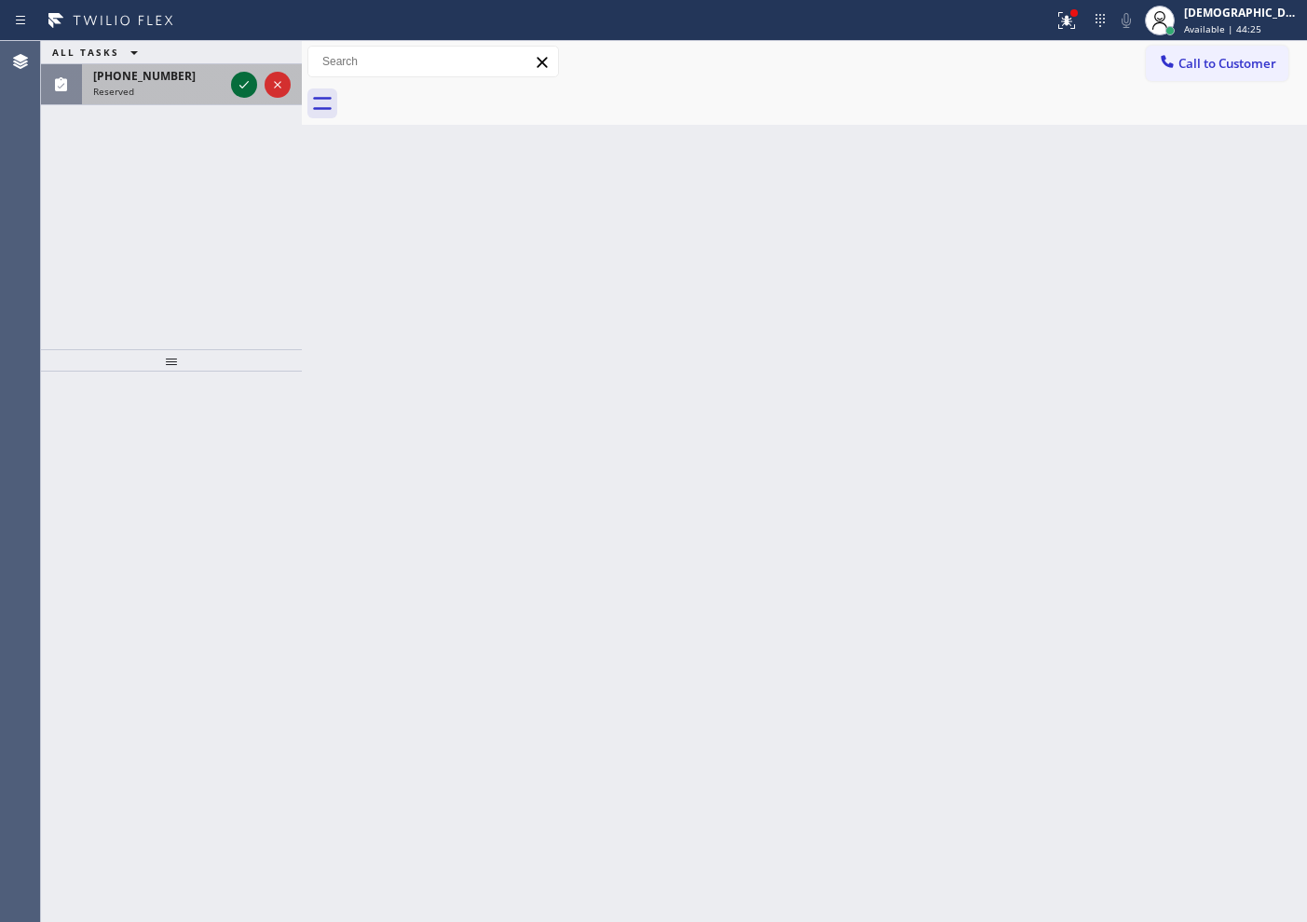
click at [241, 87] on icon at bounding box center [243, 84] width 9 height 7
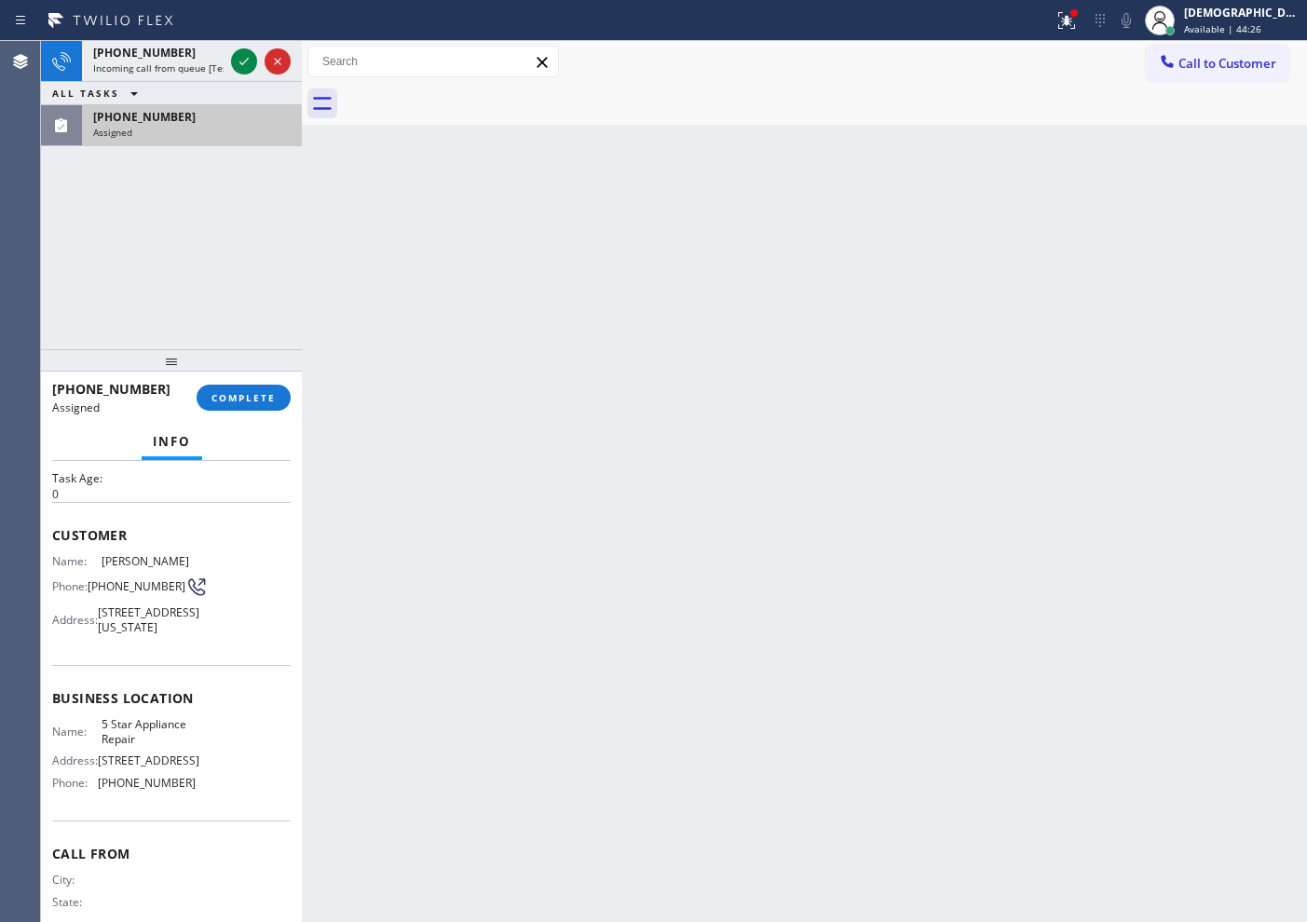
scroll to position [116, 0]
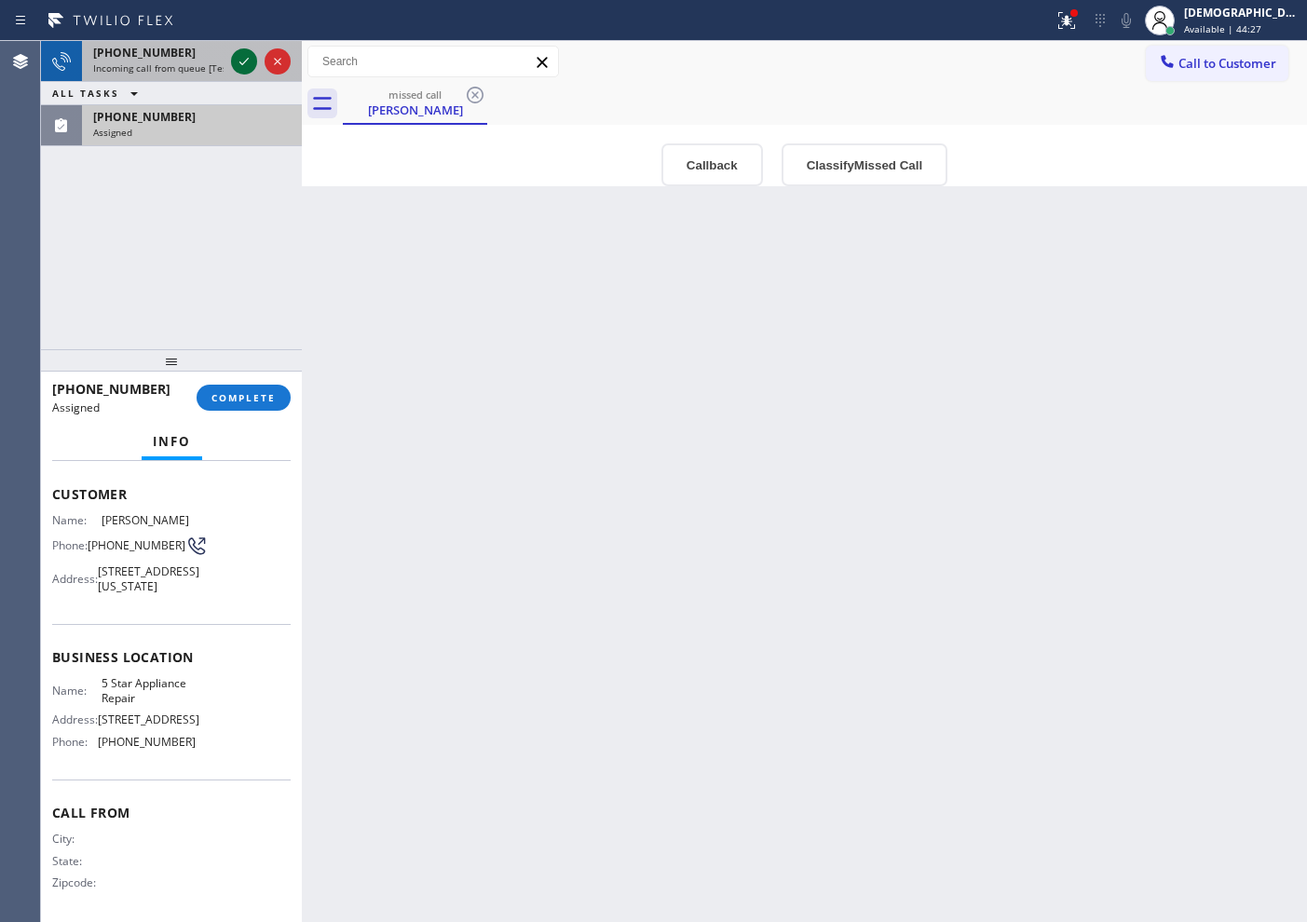
click at [247, 61] on icon at bounding box center [244, 61] width 22 height 22
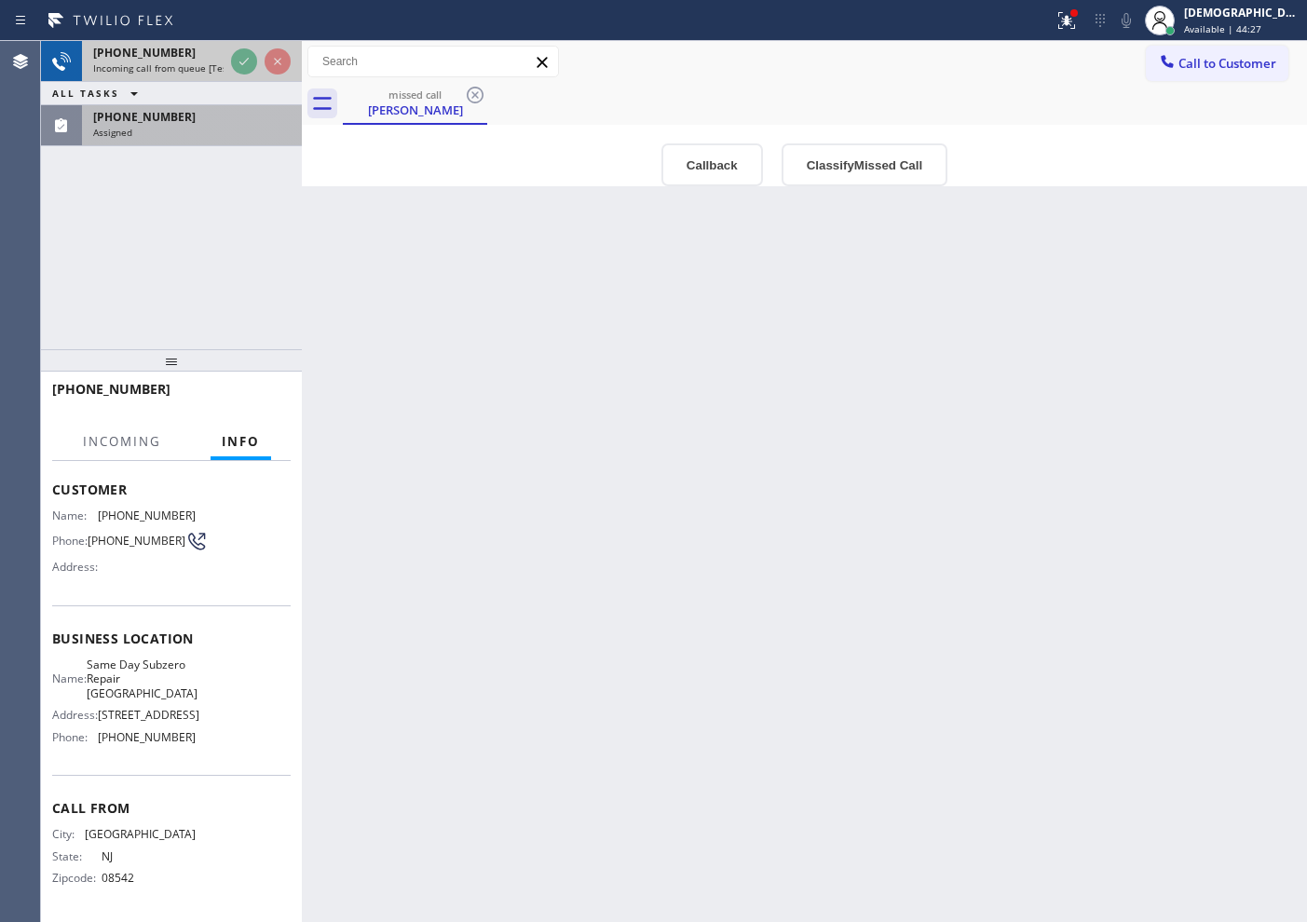
scroll to position [85, 0]
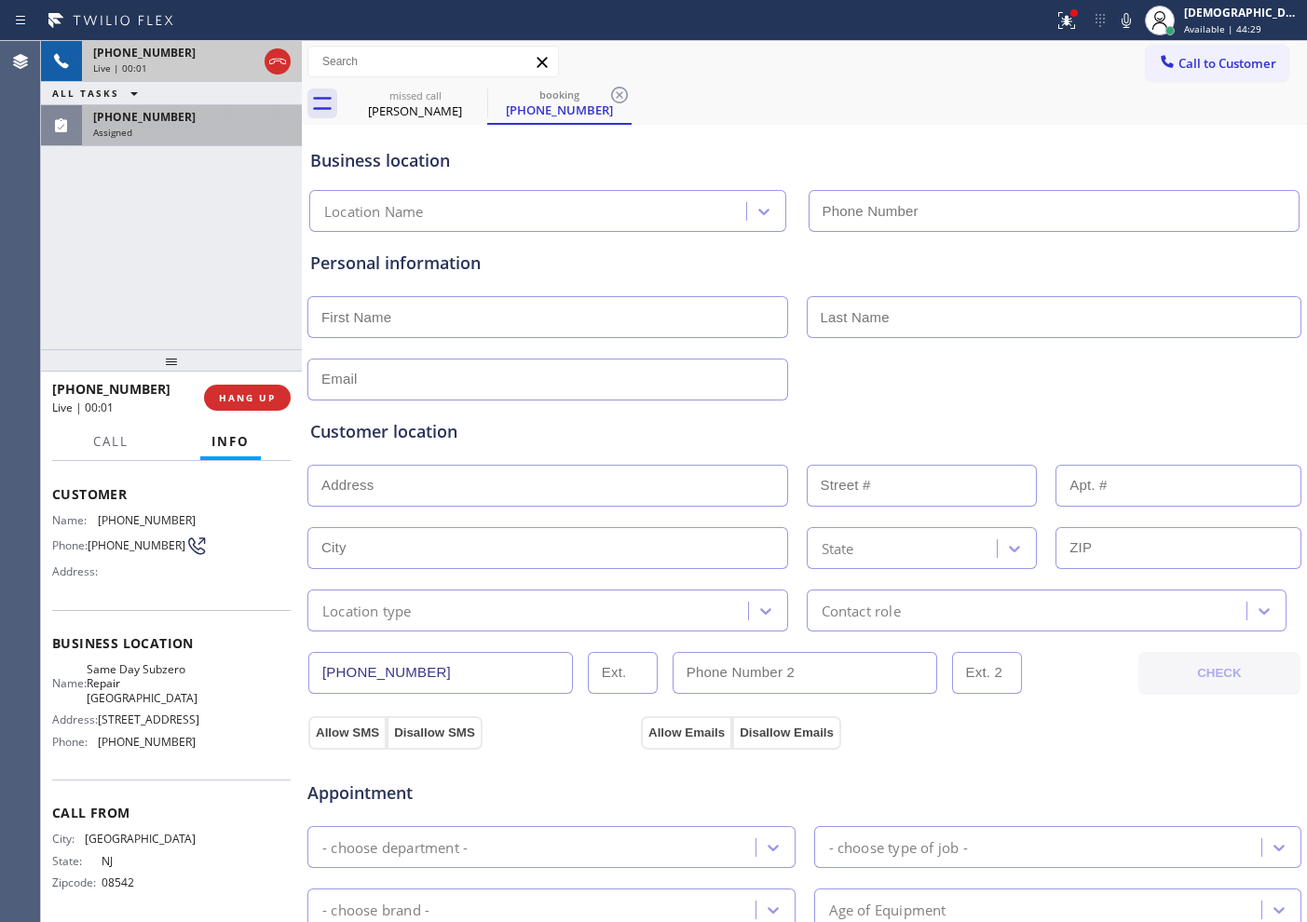
type input "[PHONE_NUMBER]"
click at [280, 66] on icon at bounding box center [277, 61] width 22 height 22
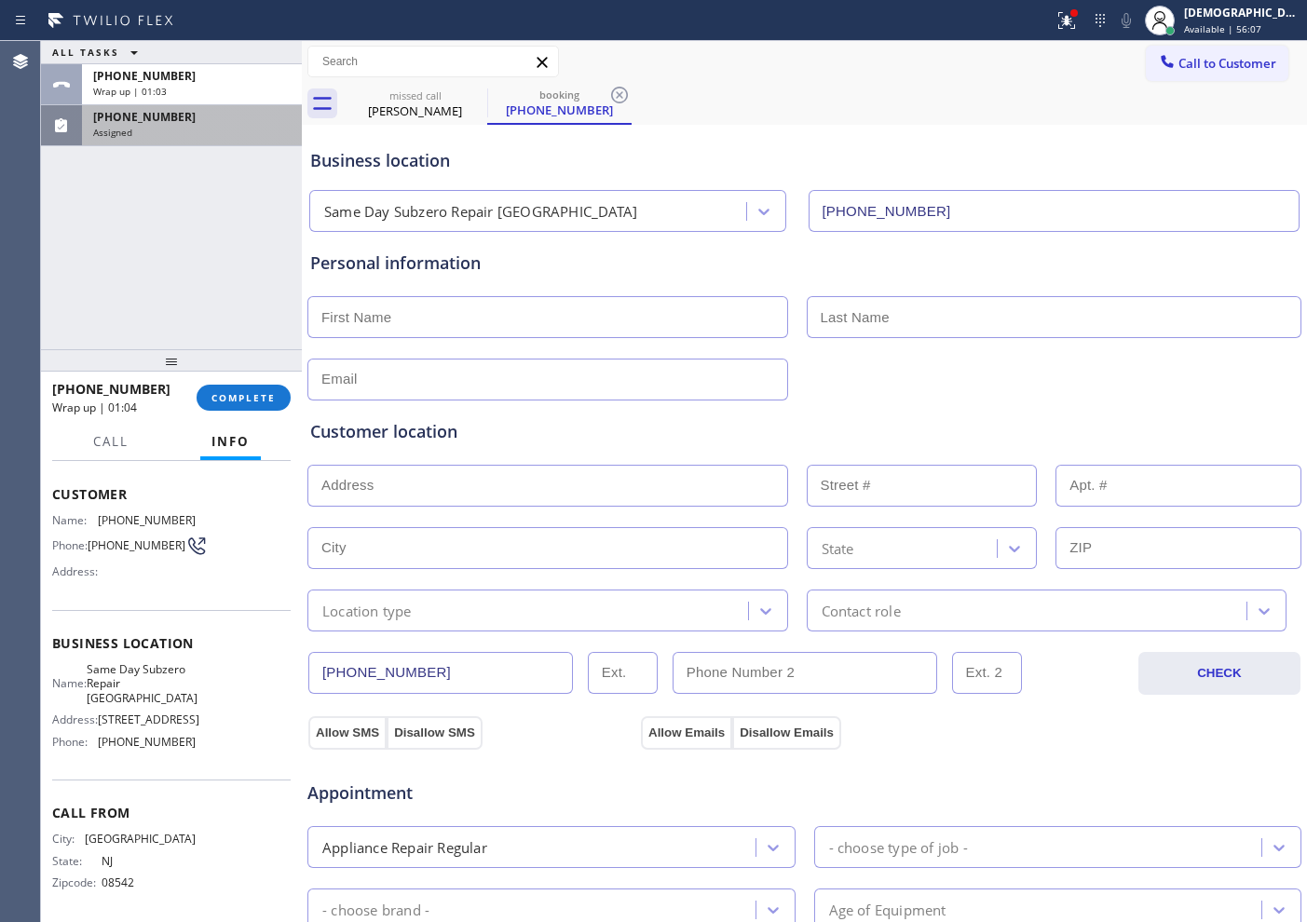
click at [451, 318] on input "text" at bounding box center [547, 317] width 481 height 42
type input "Carol"
click at [910, 328] on input "text" at bounding box center [1055, 317] width 496 height 42
type input "Reid"
click at [472, 376] on input "text" at bounding box center [547, 380] width 481 height 42
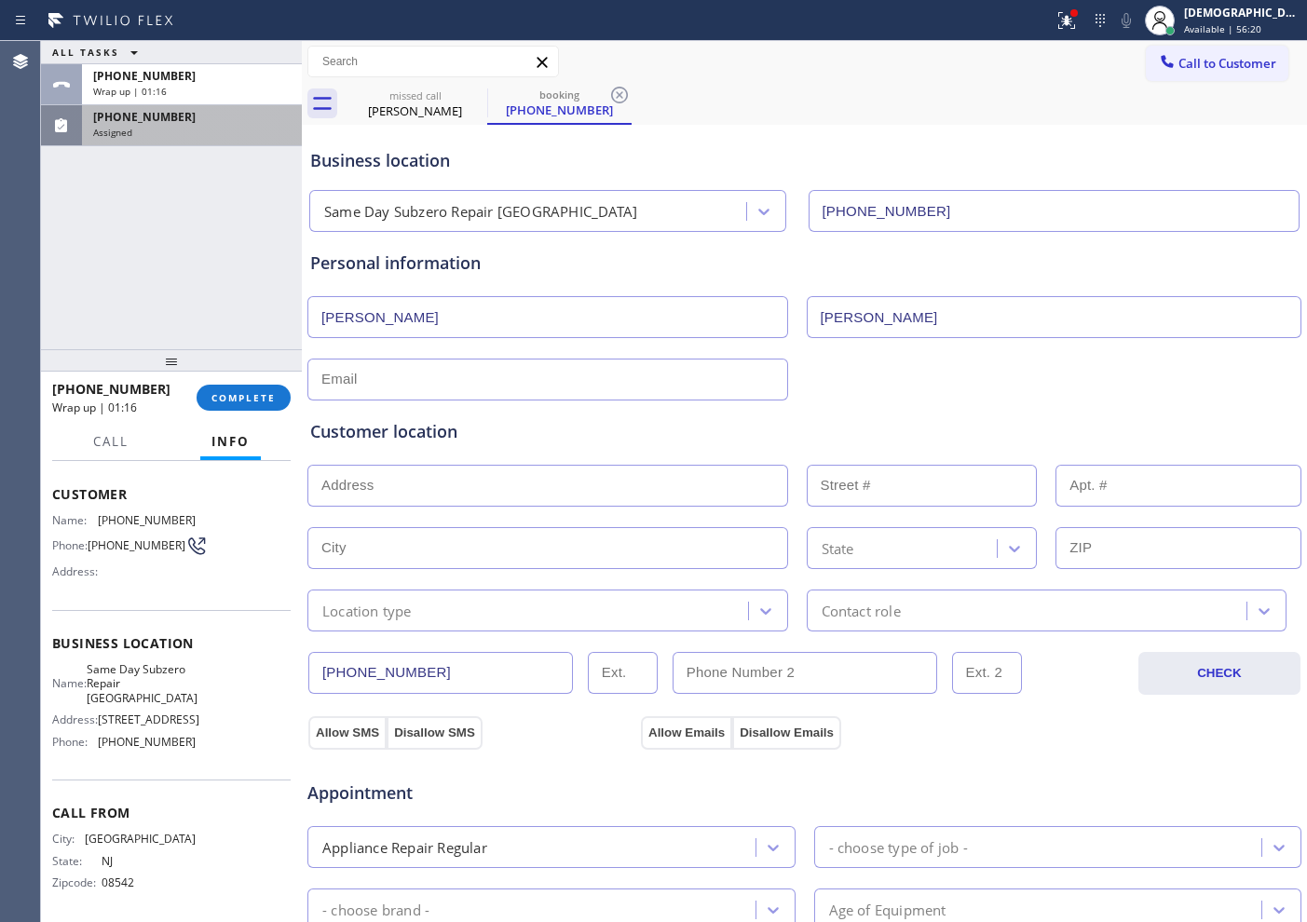
paste input "carrollreid2@gmail.com"
type input "carrollreid2@gmail.com"
click at [476, 479] on input "text" at bounding box center [547, 486] width 481 height 42
paste input "1 Pierrepont St Brooklyn NY 11201"
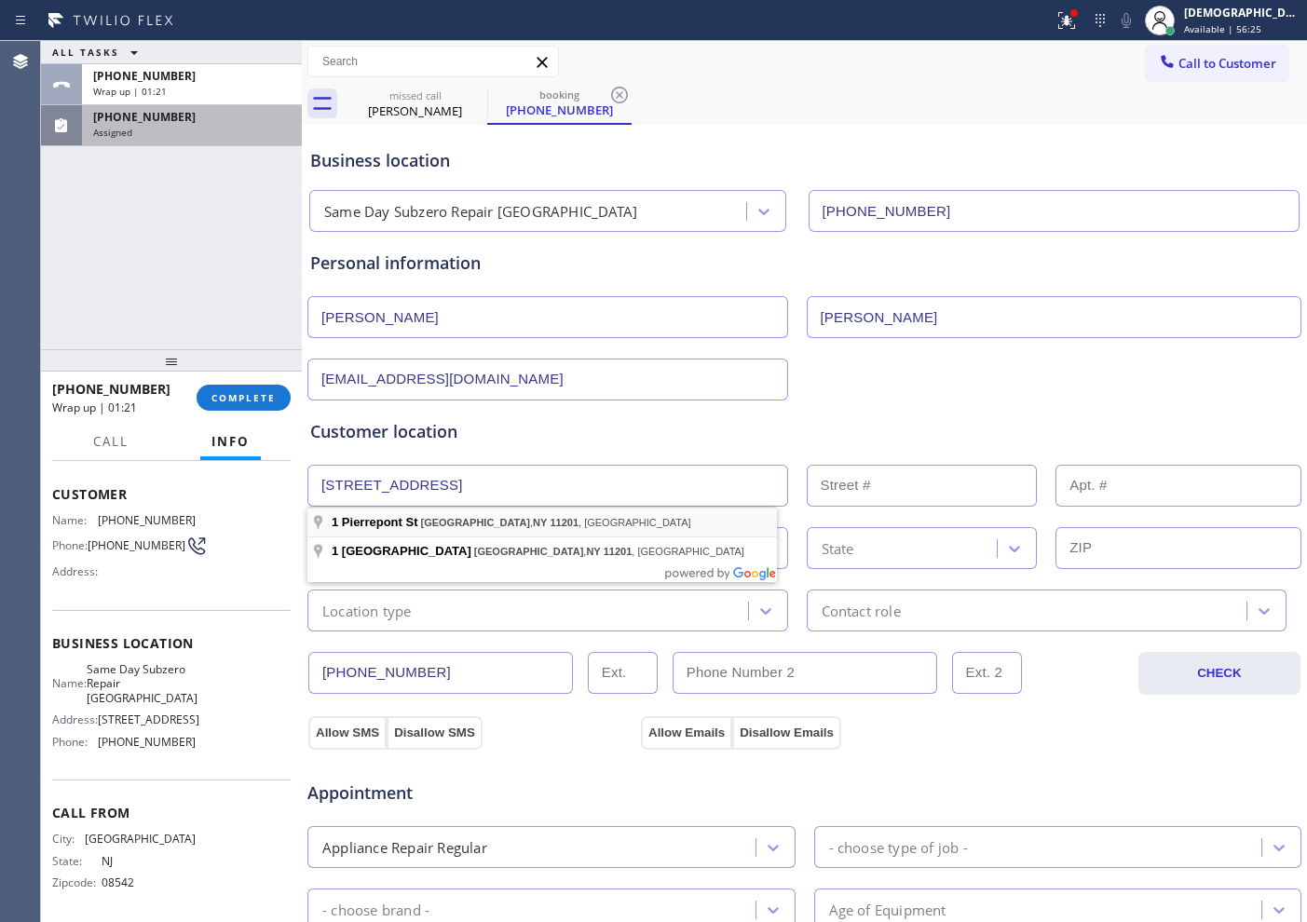
type input "1 Pierrepont St"
type input "1"
type input "Brooklyn"
type input "11201"
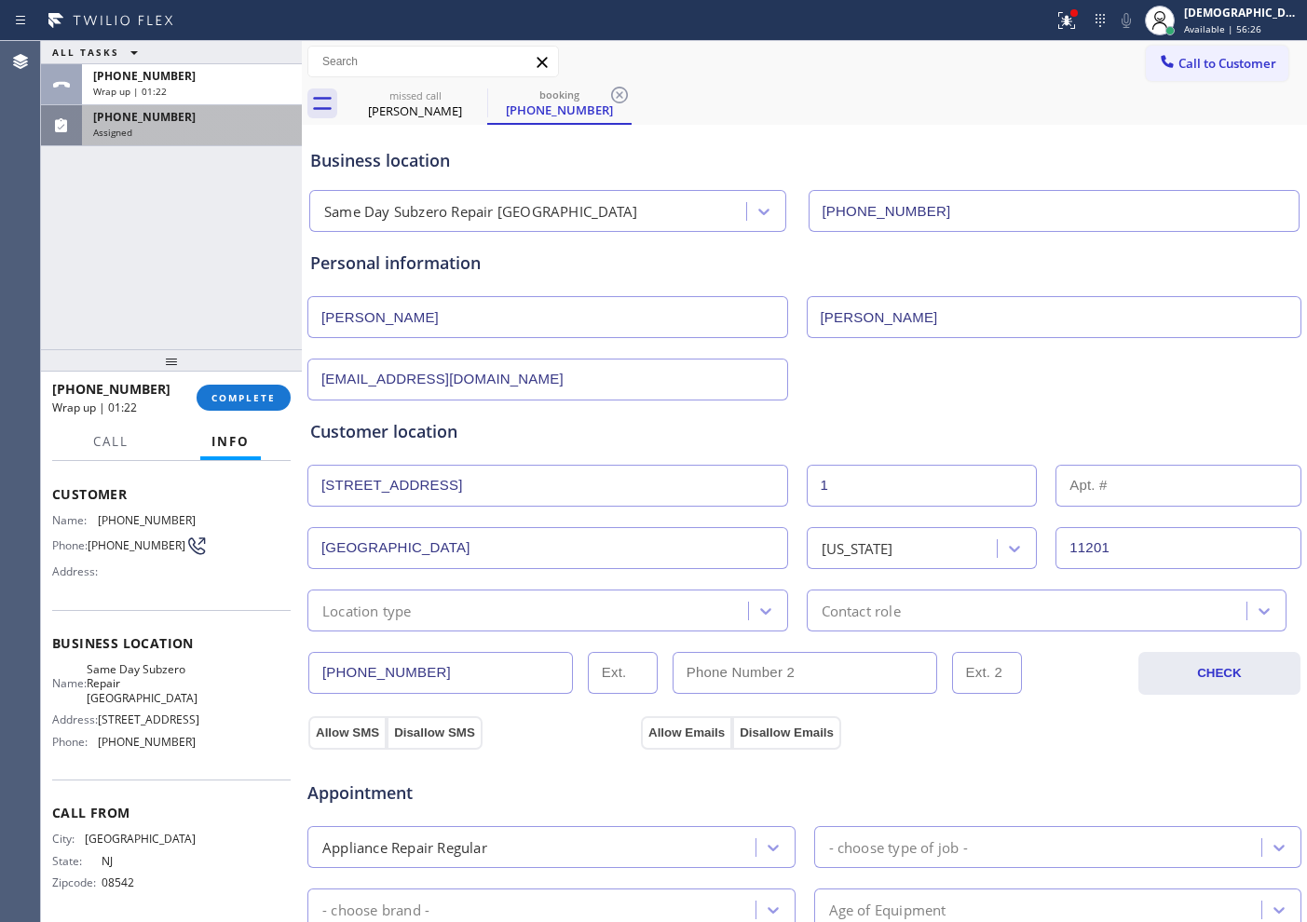
click at [443, 615] on div "Location type" at bounding box center [530, 610] width 435 height 33
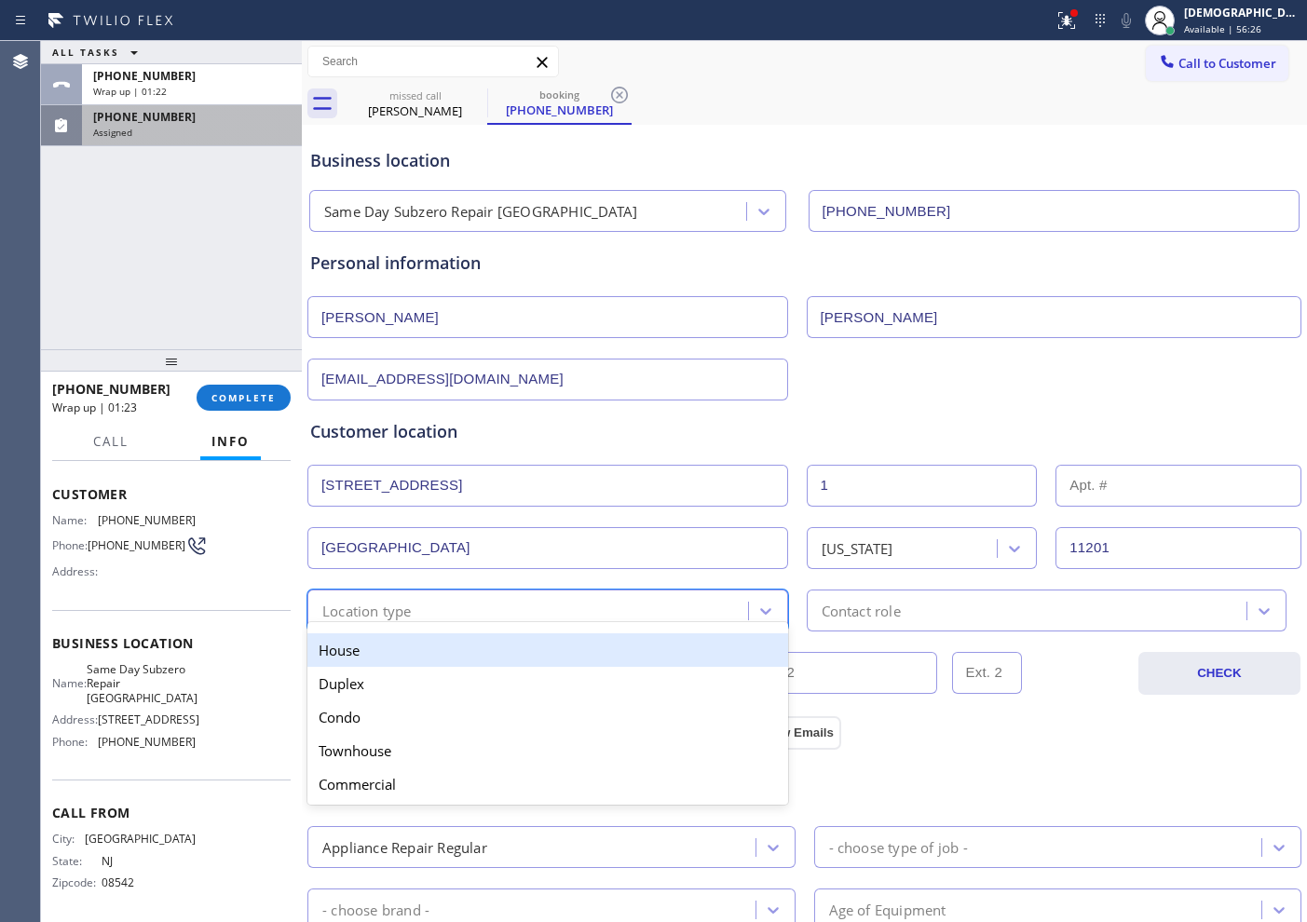
drag, startPoint x: 421, startPoint y: 650, endPoint x: 846, endPoint y: 612, distance: 426.5
click at [424, 650] on div "House" at bounding box center [547, 650] width 481 height 34
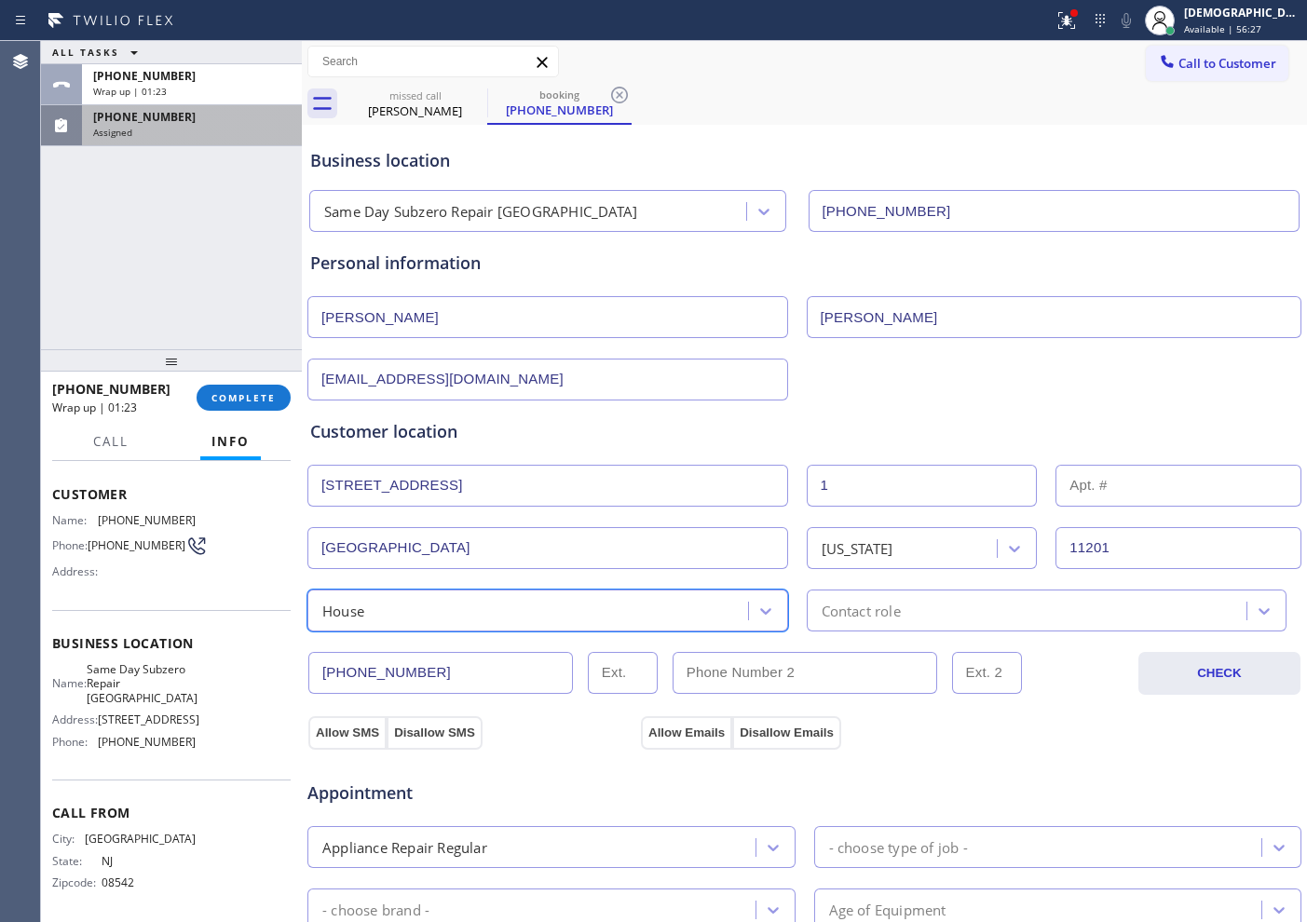
click at [878, 602] on div "Contact role" at bounding box center [861, 610] width 79 height 21
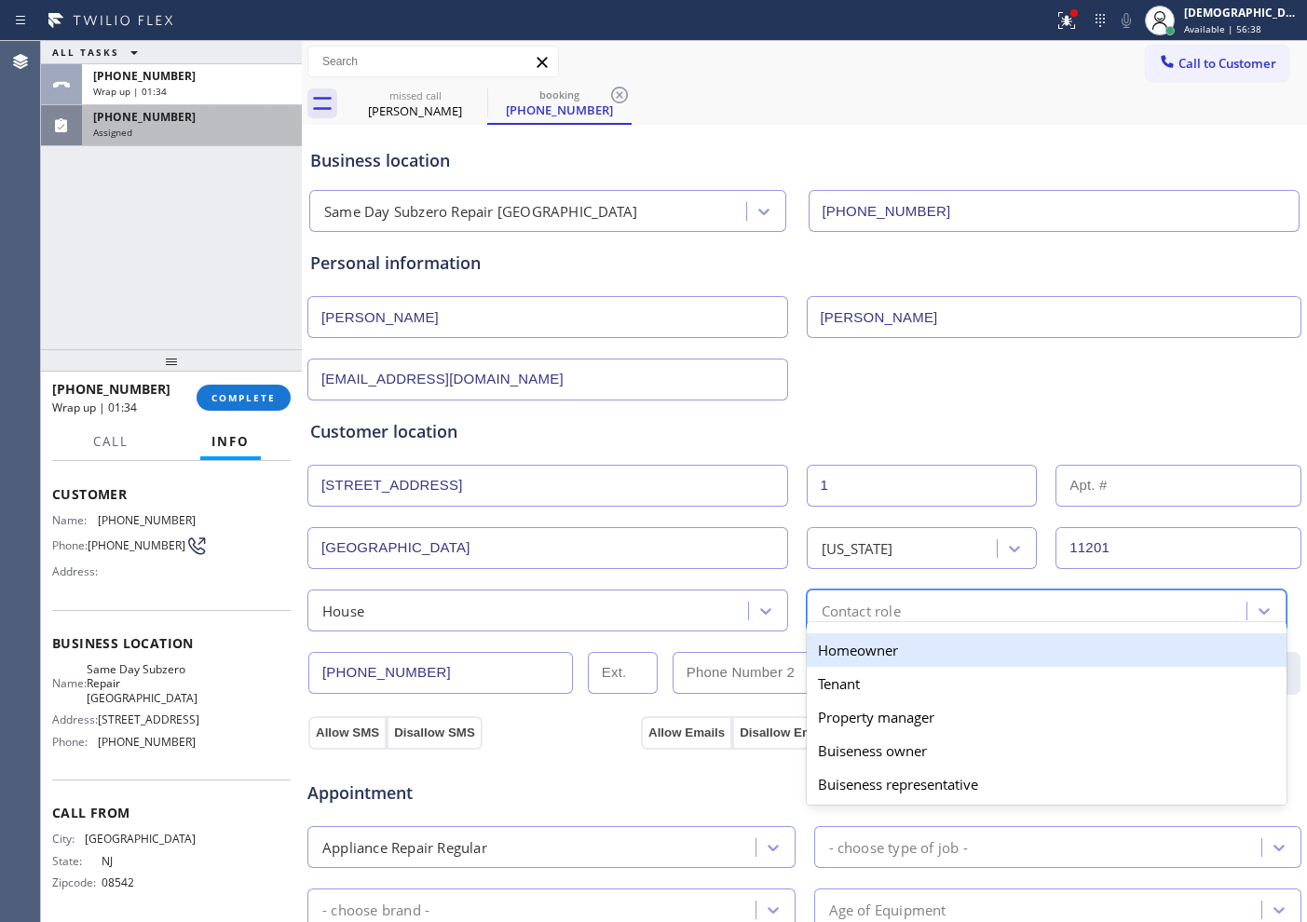
click at [880, 641] on div "Homeowner" at bounding box center [1047, 650] width 481 height 34
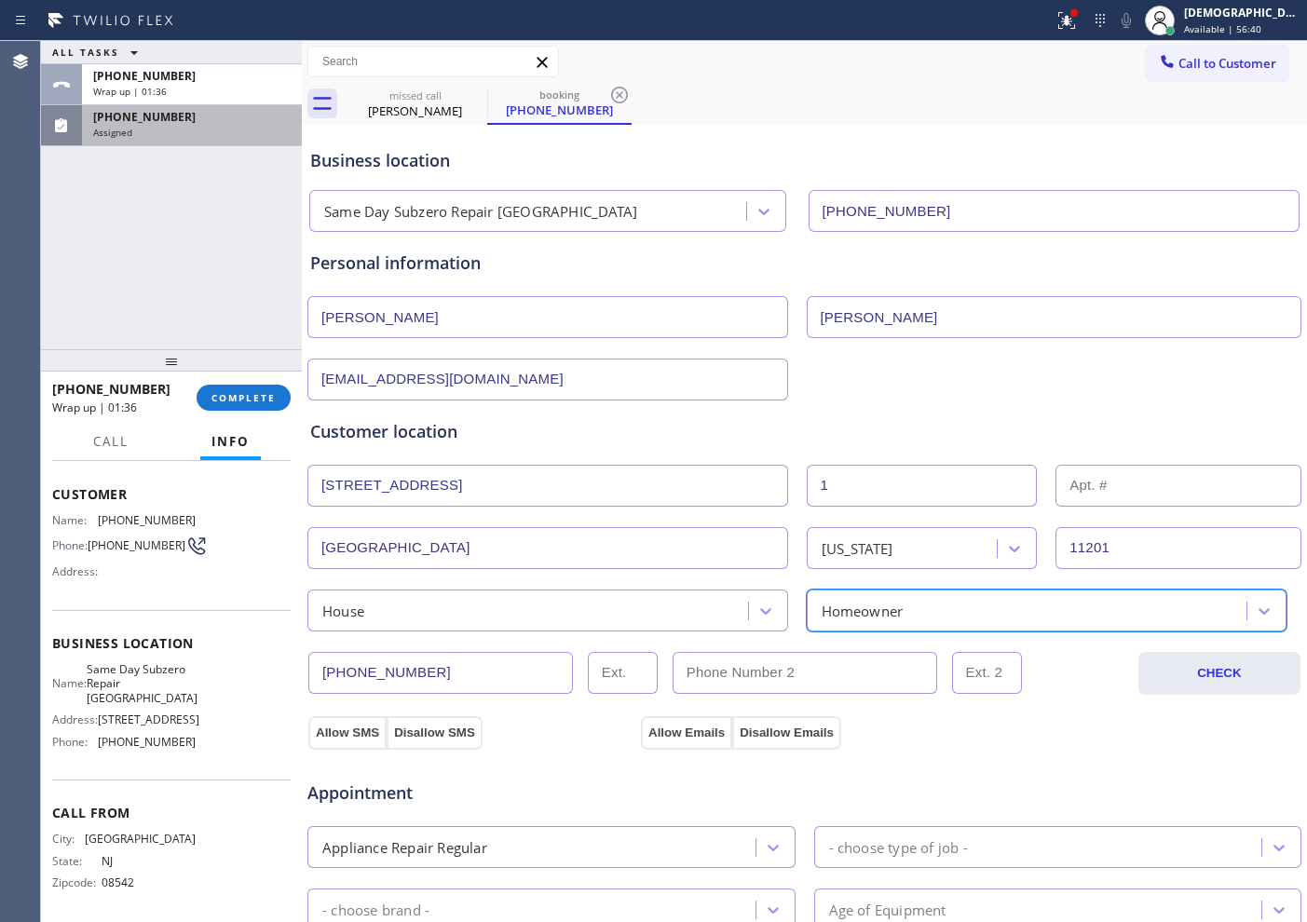
click at [570, 620] on div "House" at bounding box center [530, 610] width 435 height 33
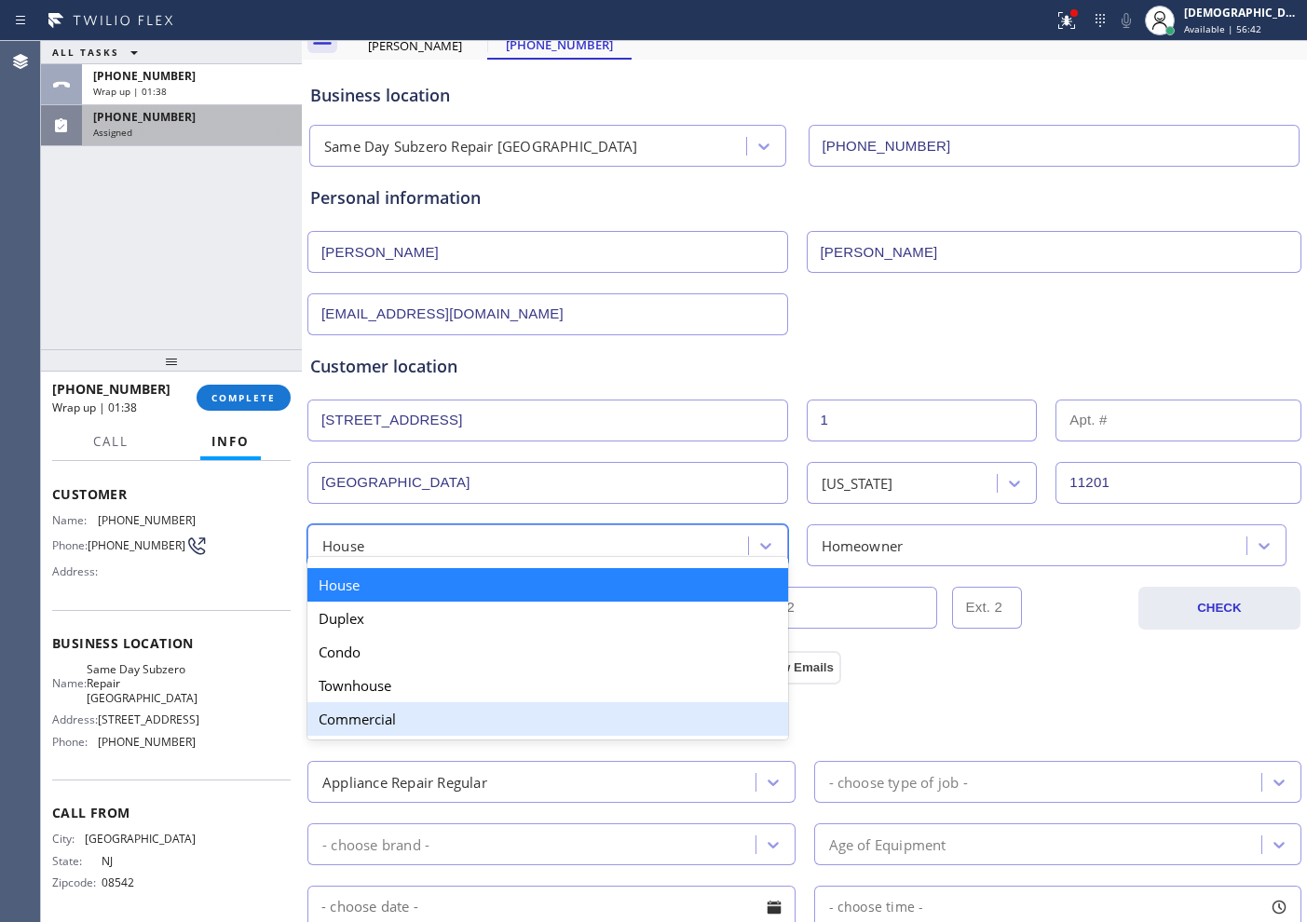
scroll to position [116, 0]
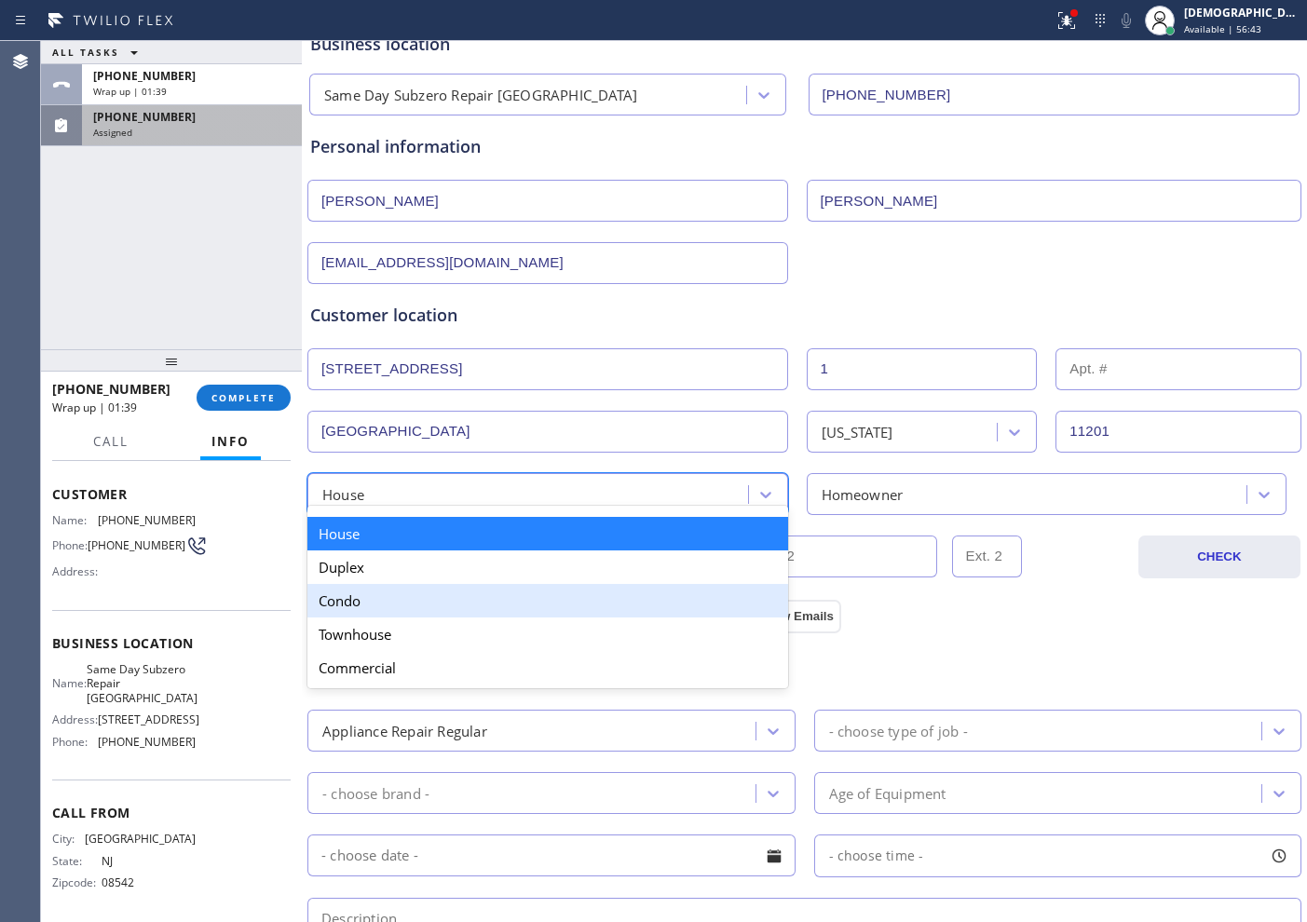
click at [415, 611] on div "Condo" at bounding box center [547, 601] width 481 height 34
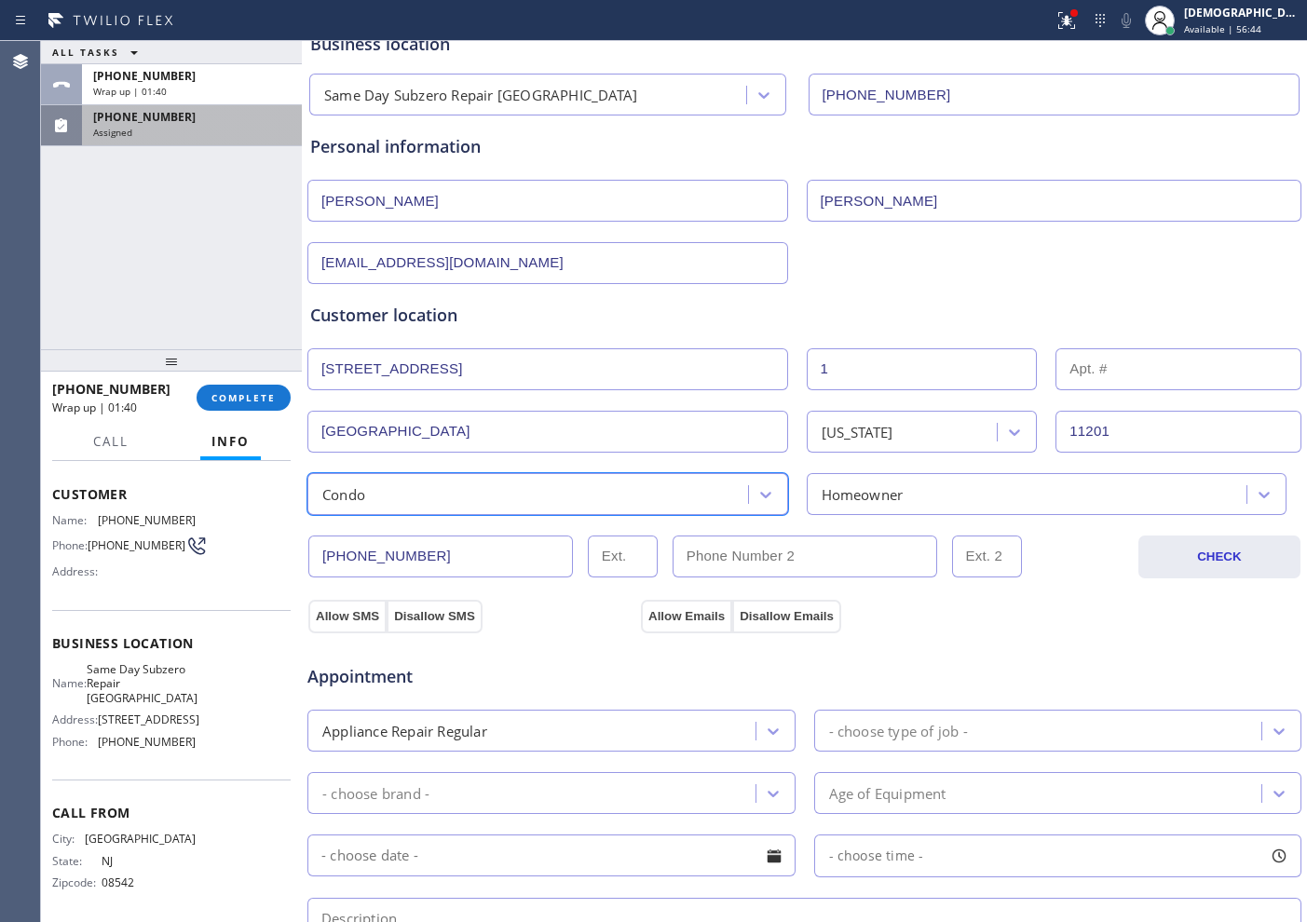
click at [413, 505] on div "option Condo, selected. 5 results available. Select is focused ,type to refine …" at bounding box center [547, 494] width 481 height 42
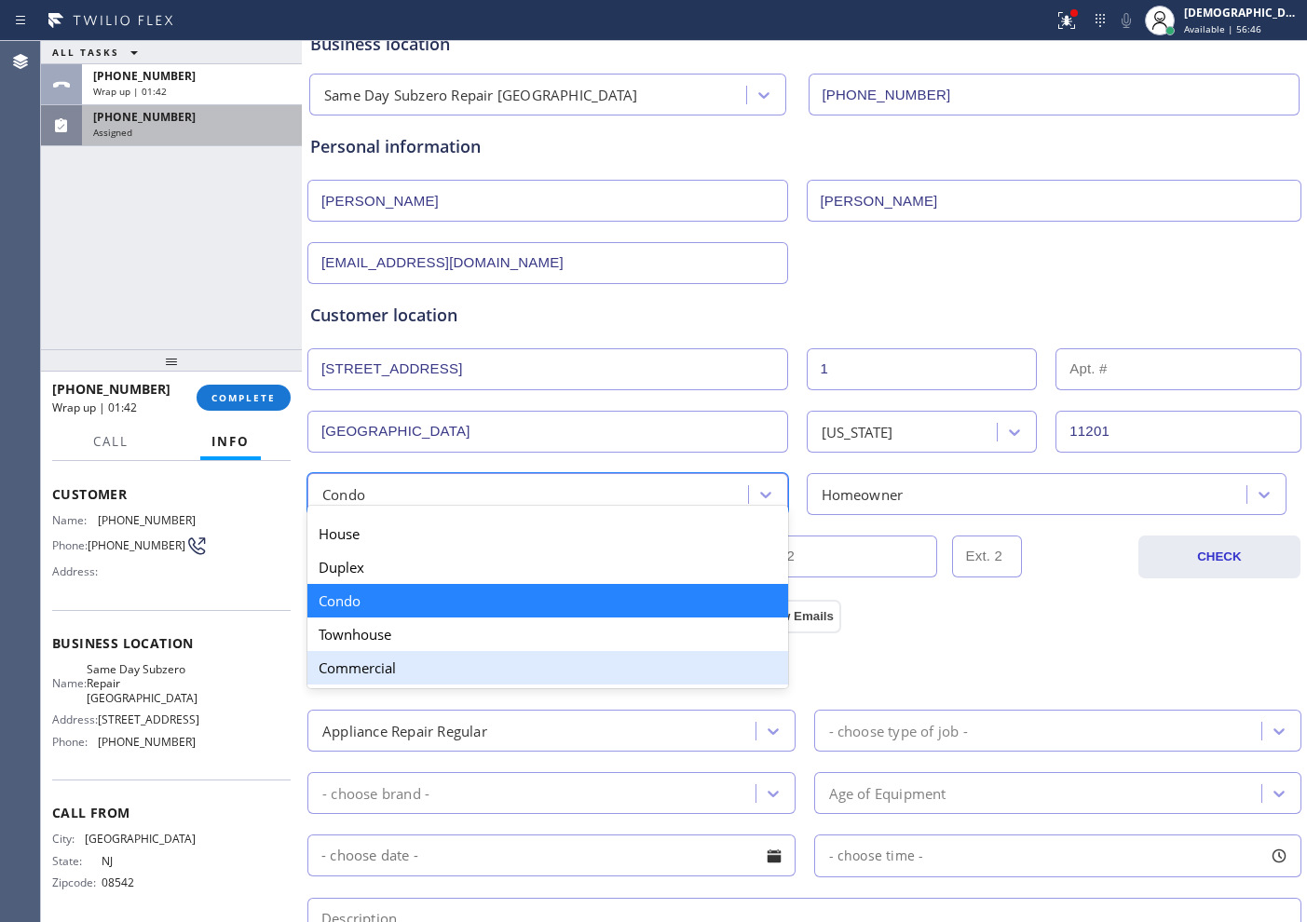
click at [853, 667] on div "Appointment" at bounding box center [805, 666] width 998 height 48
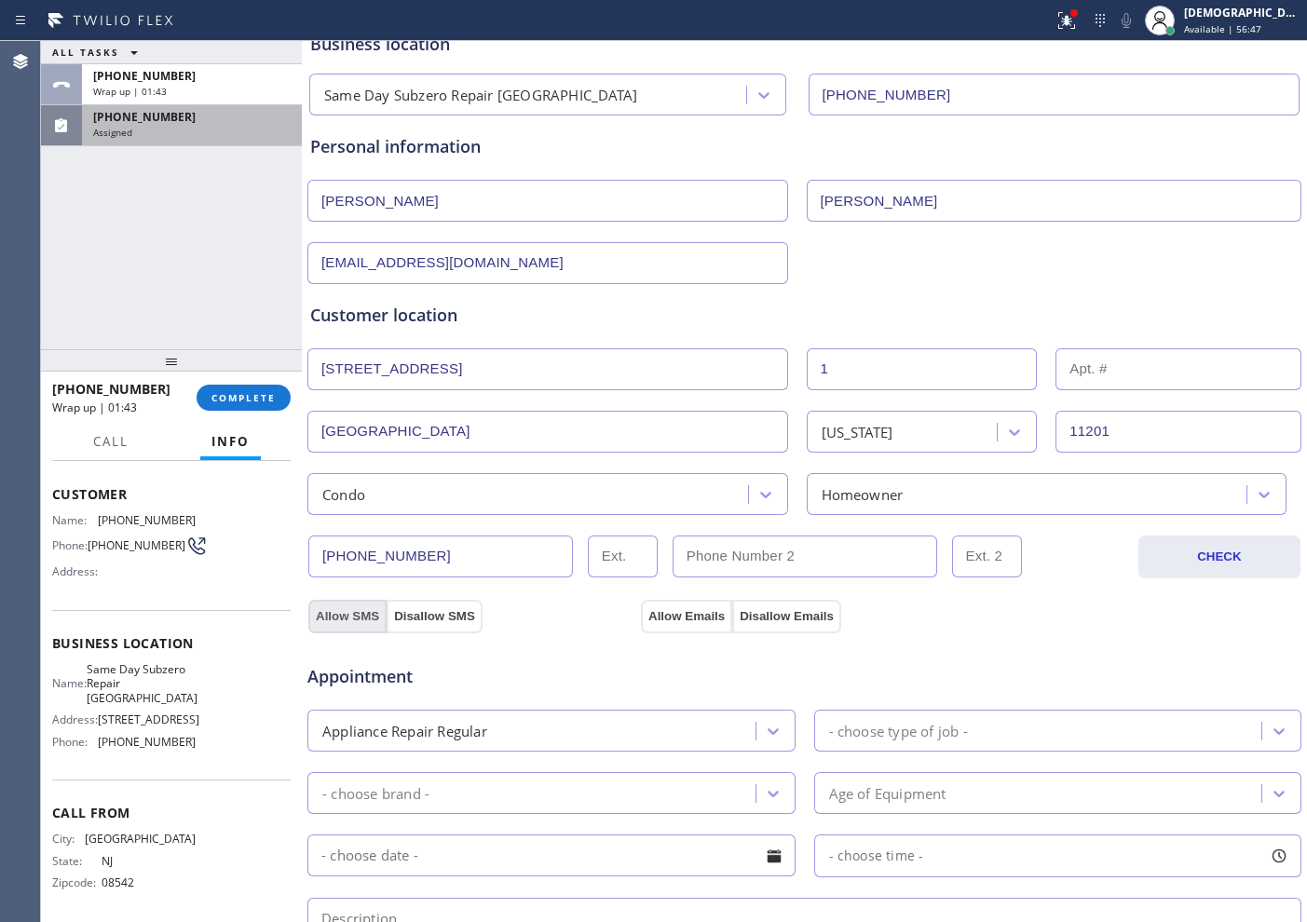
click at [370, 619] on button "Allow SMS" at bounding box center [347, 617] width 78 height 34
click at [674, 610] on button "Allow Emails" at bounding box center [686, 617] width 91 height 34
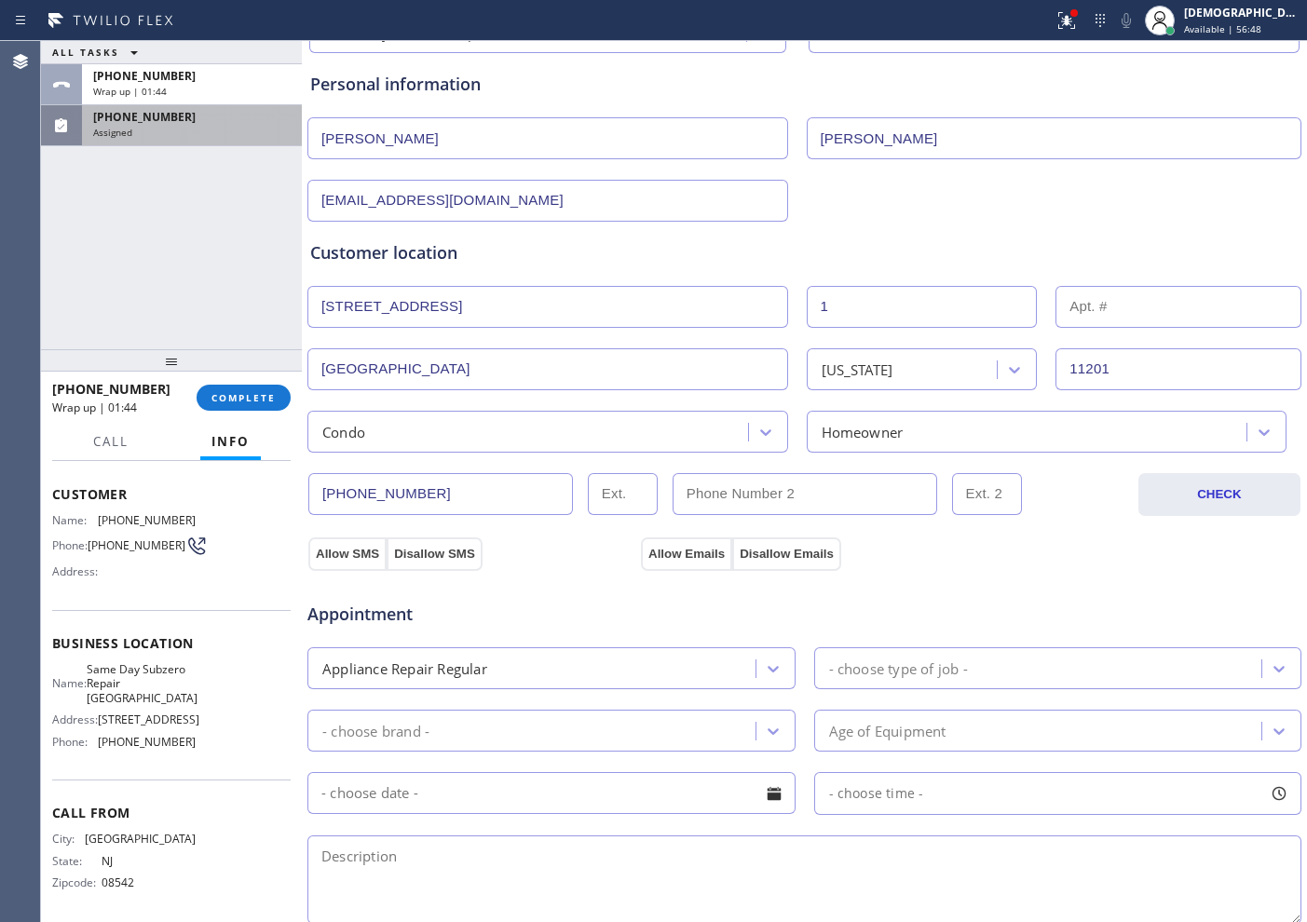
scroll to position [233, 0]
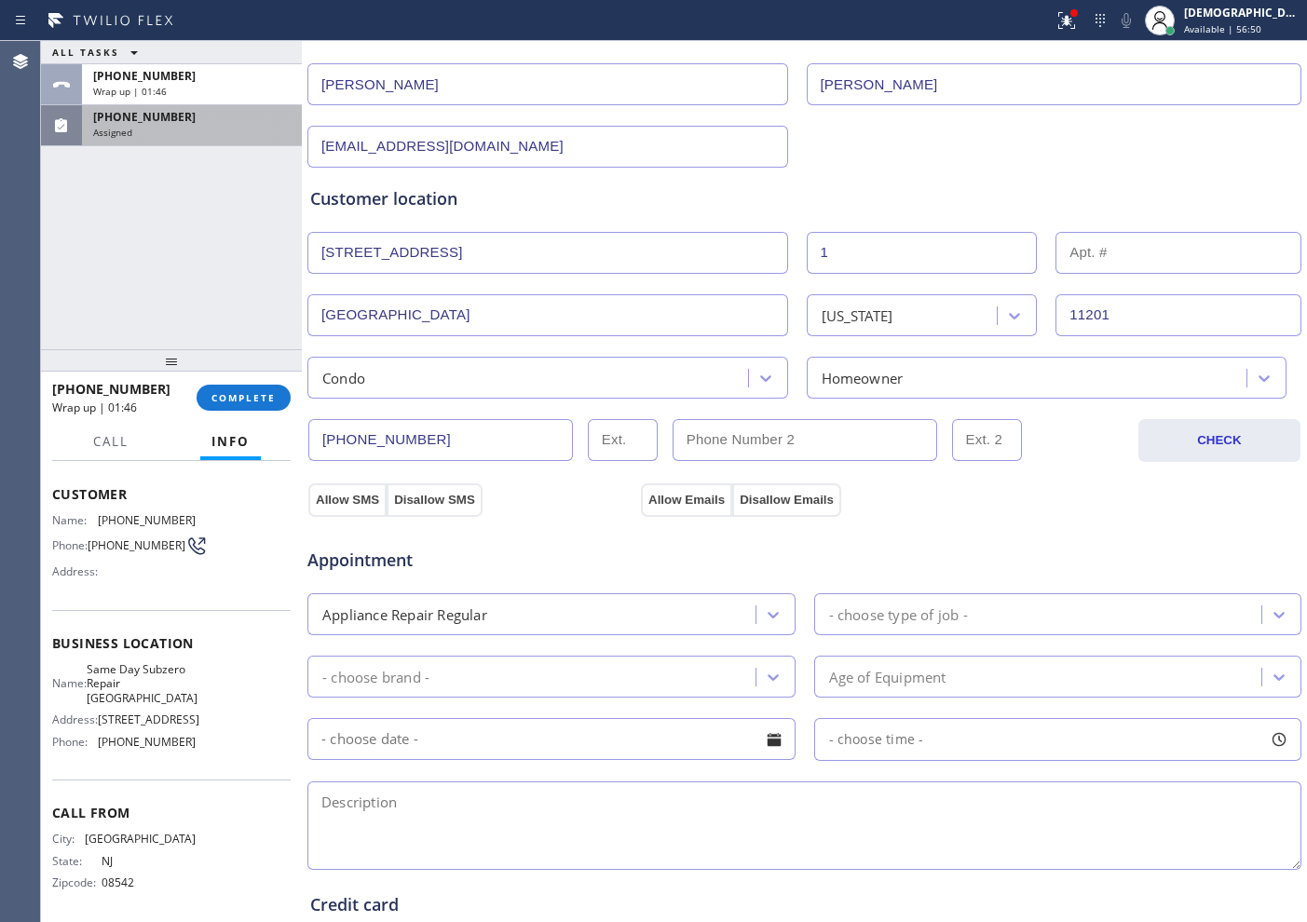
click at [650, 616] on div "Appliance Repair Regular" at bounding box center [534, 614] width 442 height 33
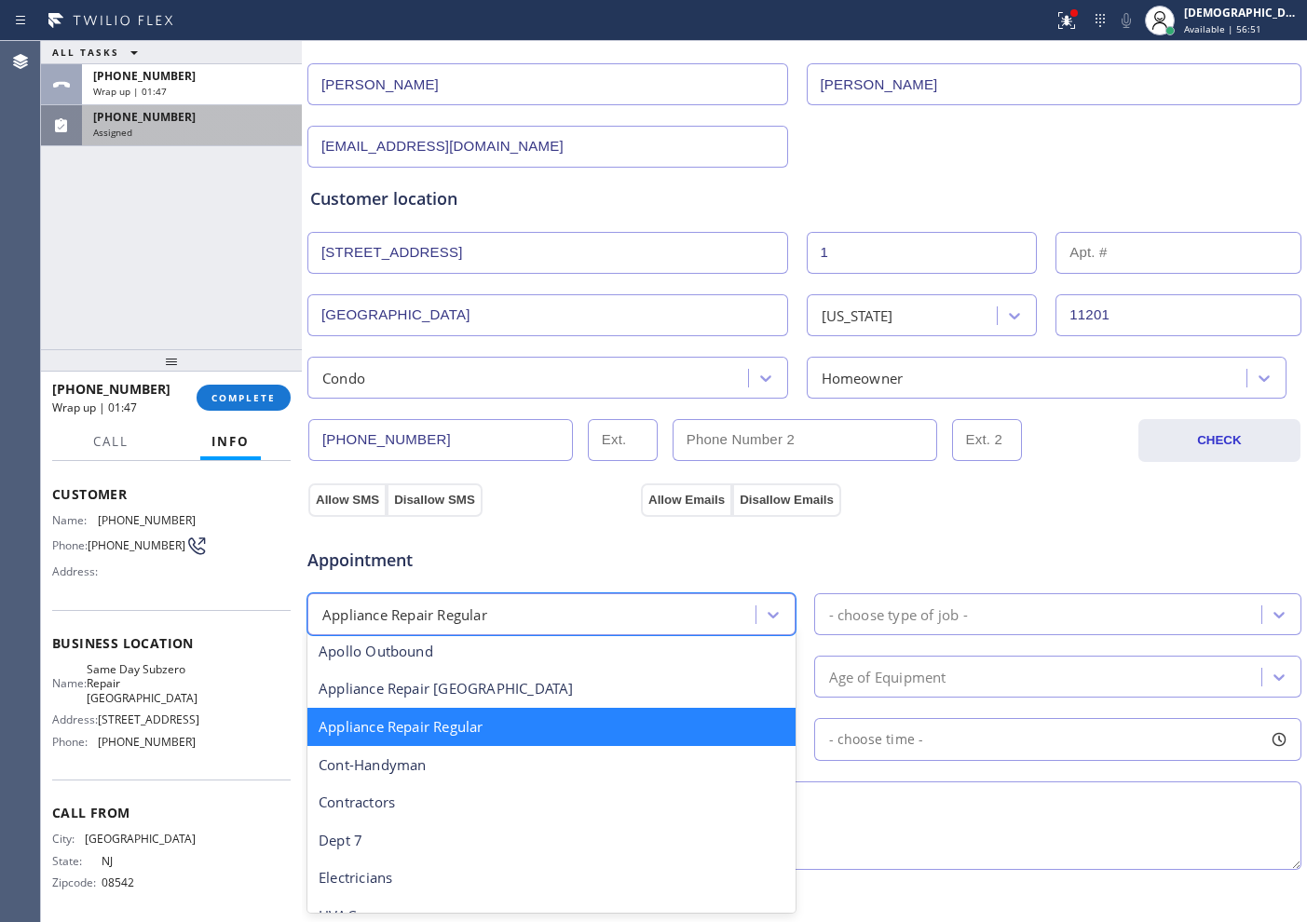
scroll to position [156, 0]
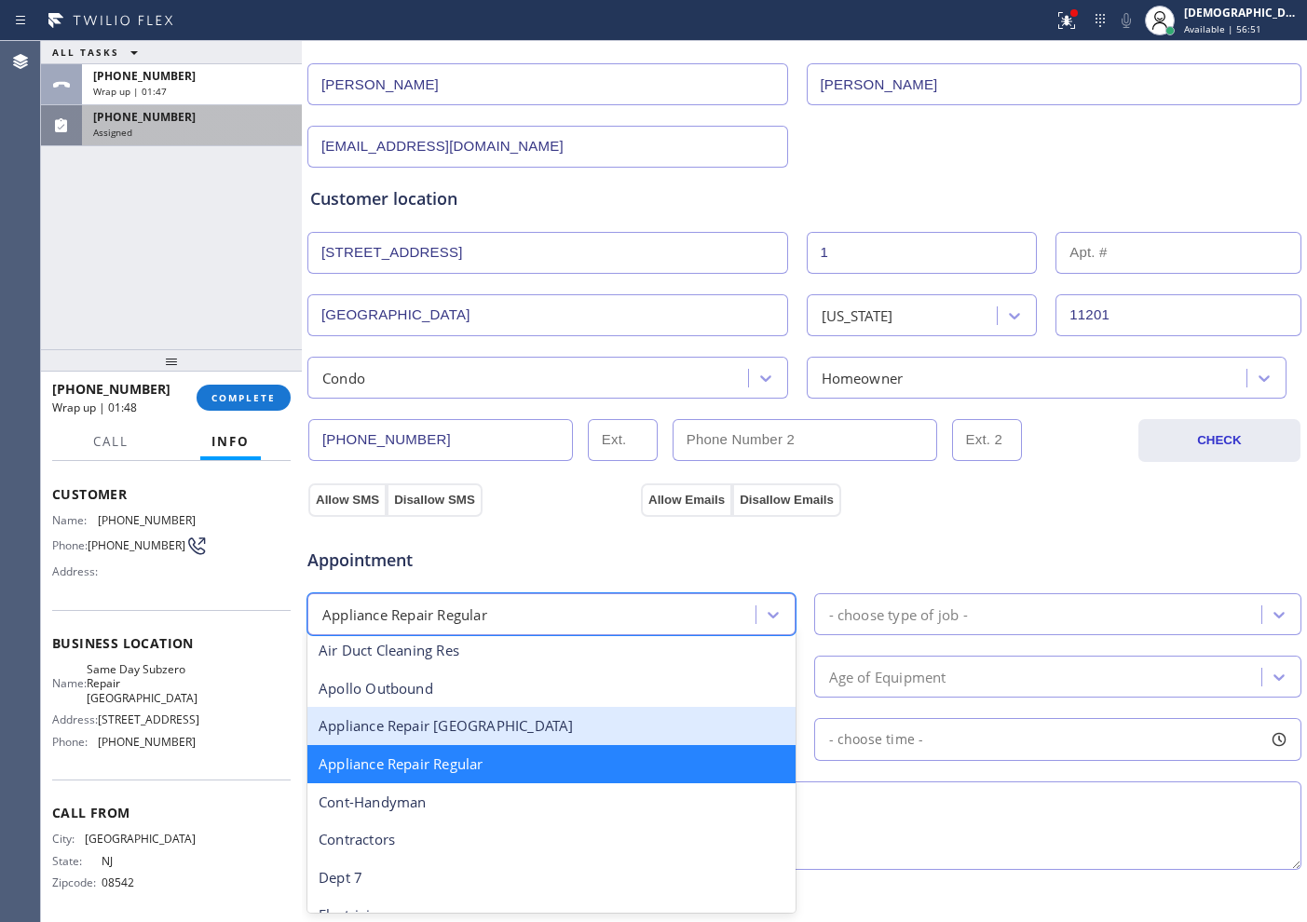
click at [534, 728] on div "Appliance Repair [GEOGRAPHIC_DATA]" at bounding box center [551, 726] width 488 height 38
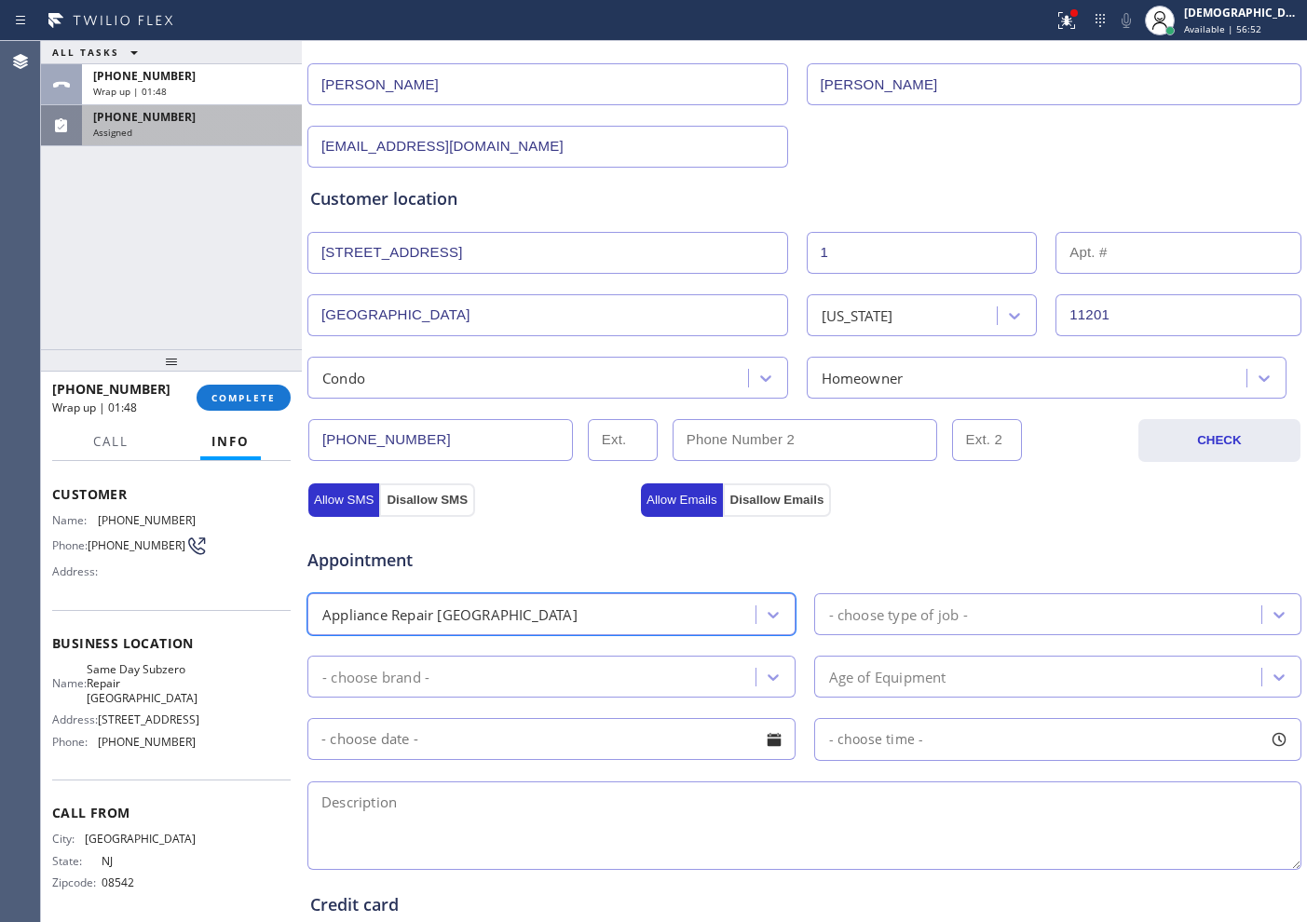
click at [964, 605] on div "- choose type of job -" at bounding box center [1041, 614] width 442 height 33
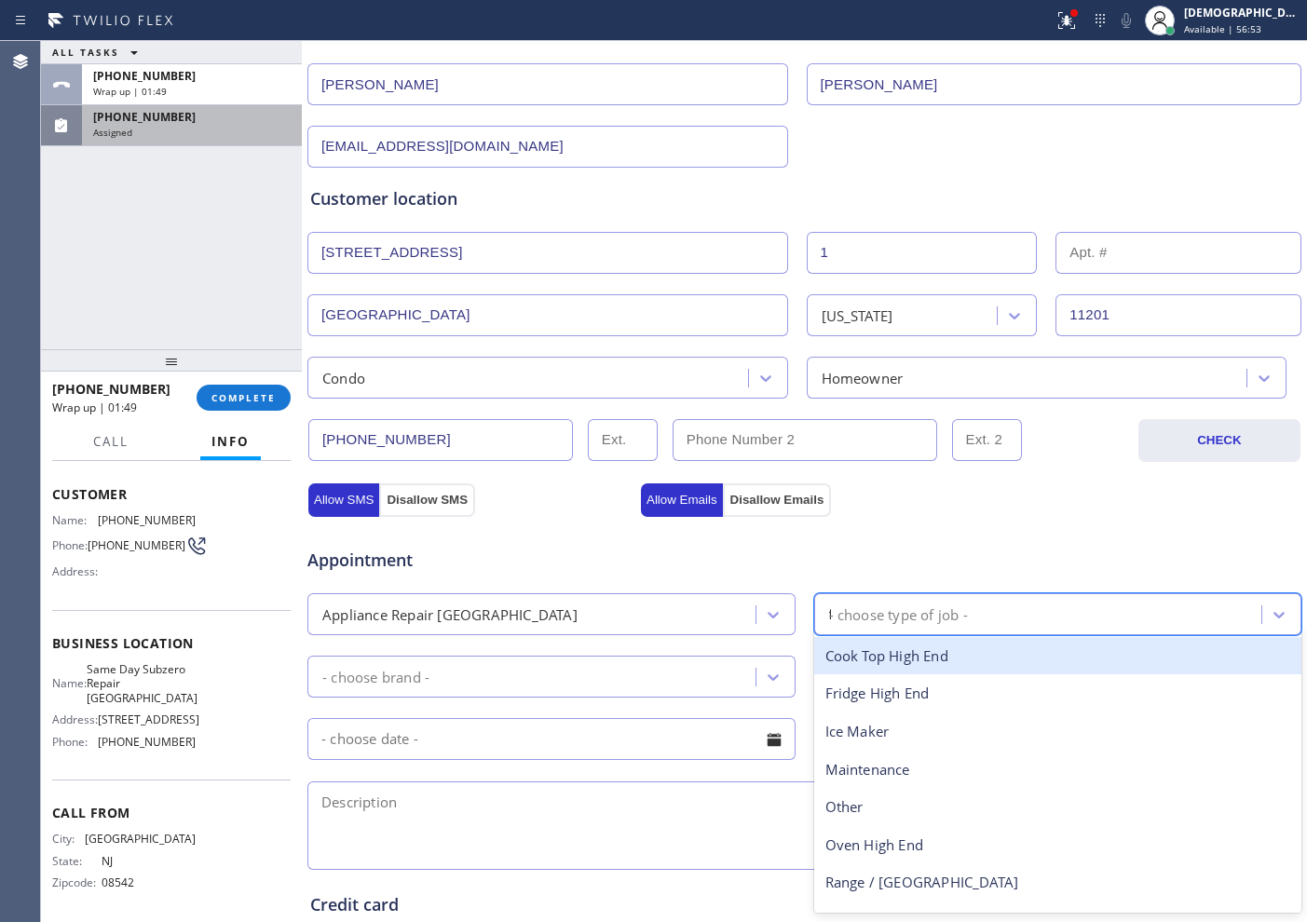
type input "fr"
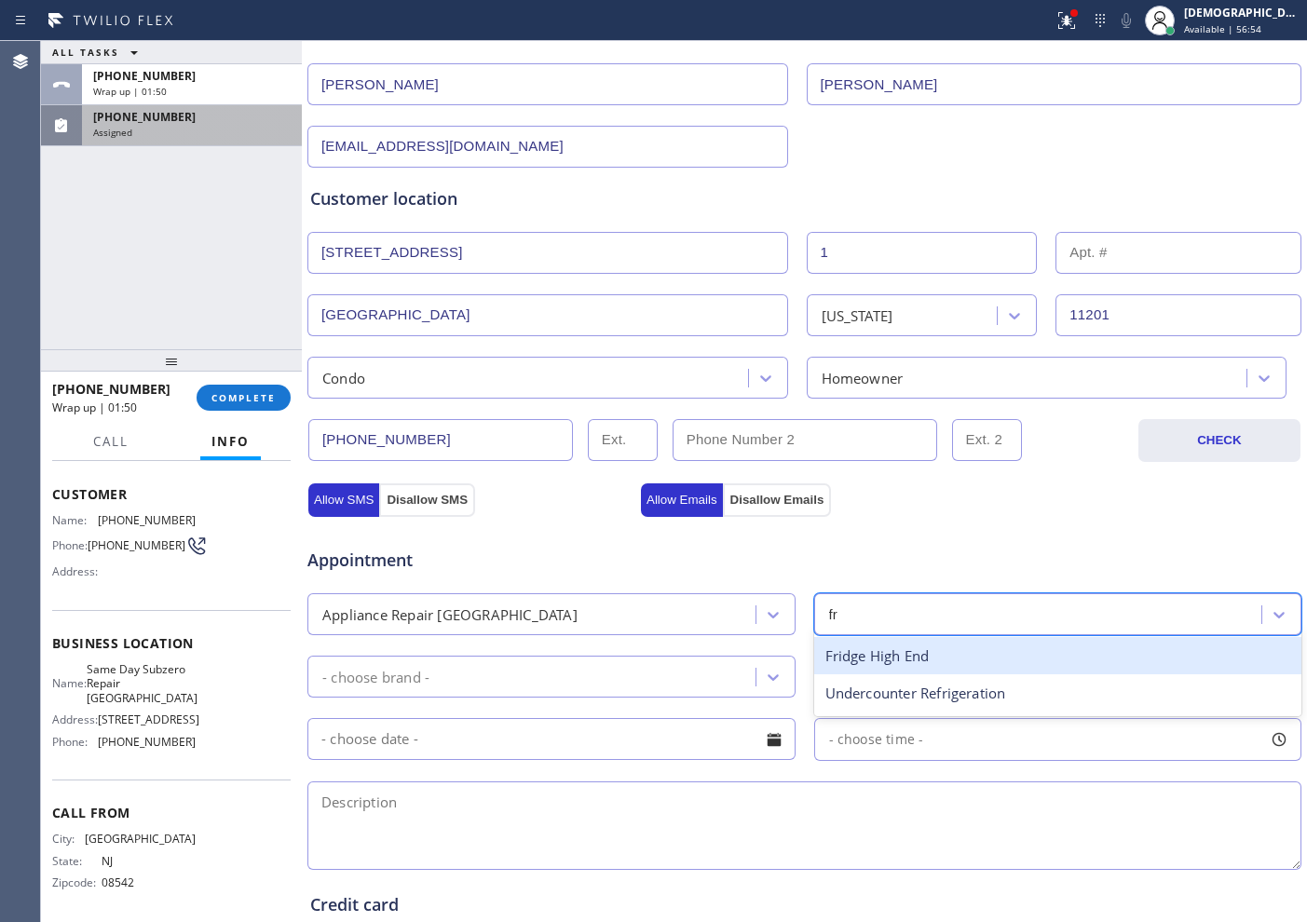
click at [893, 653] on div "Fridge High End" at bounding box center [1058, 656] width 488 height 38
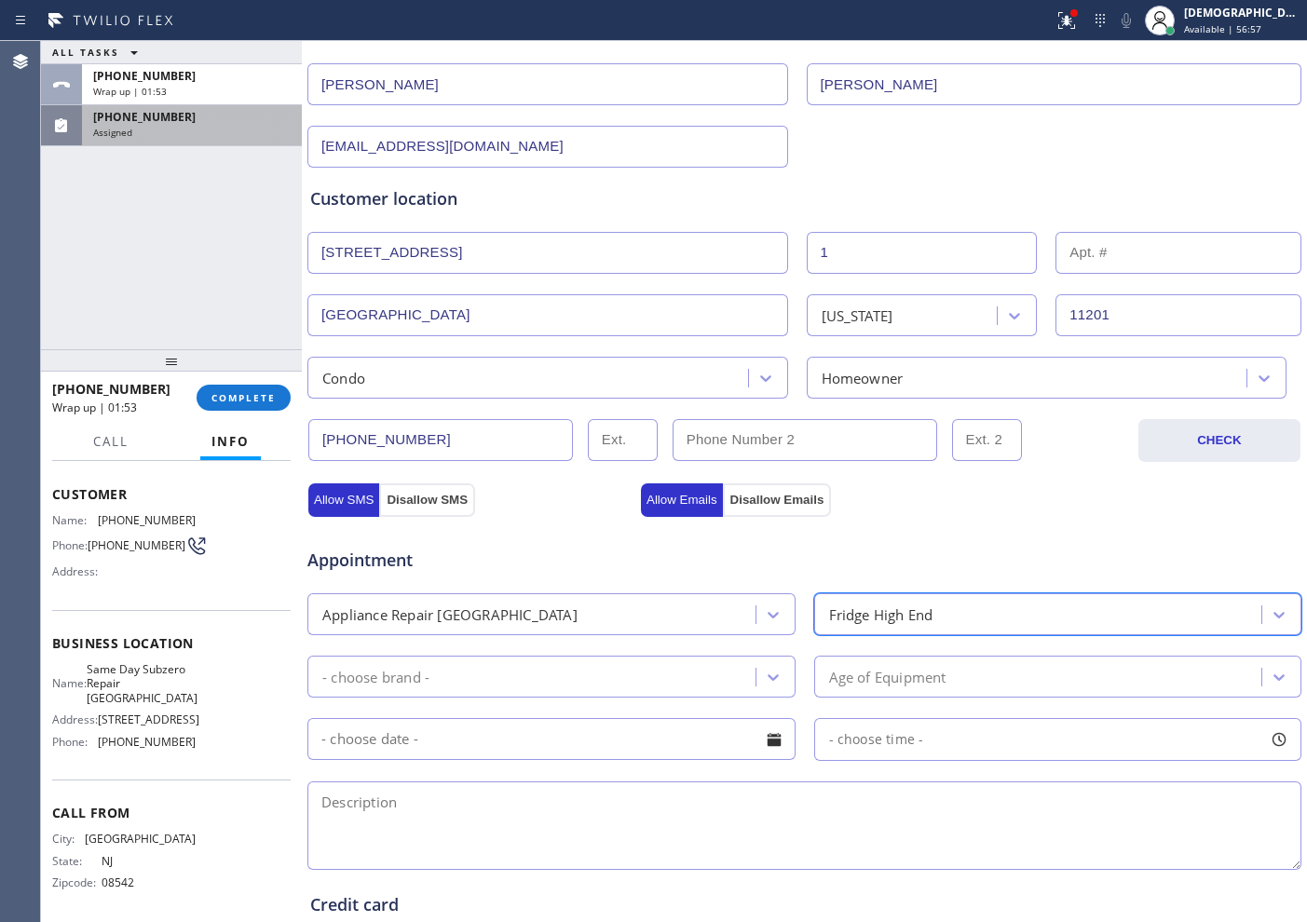
click at [586, 679] on div "- choose brand -" at bounding box center [534, 676] width 442 height 33
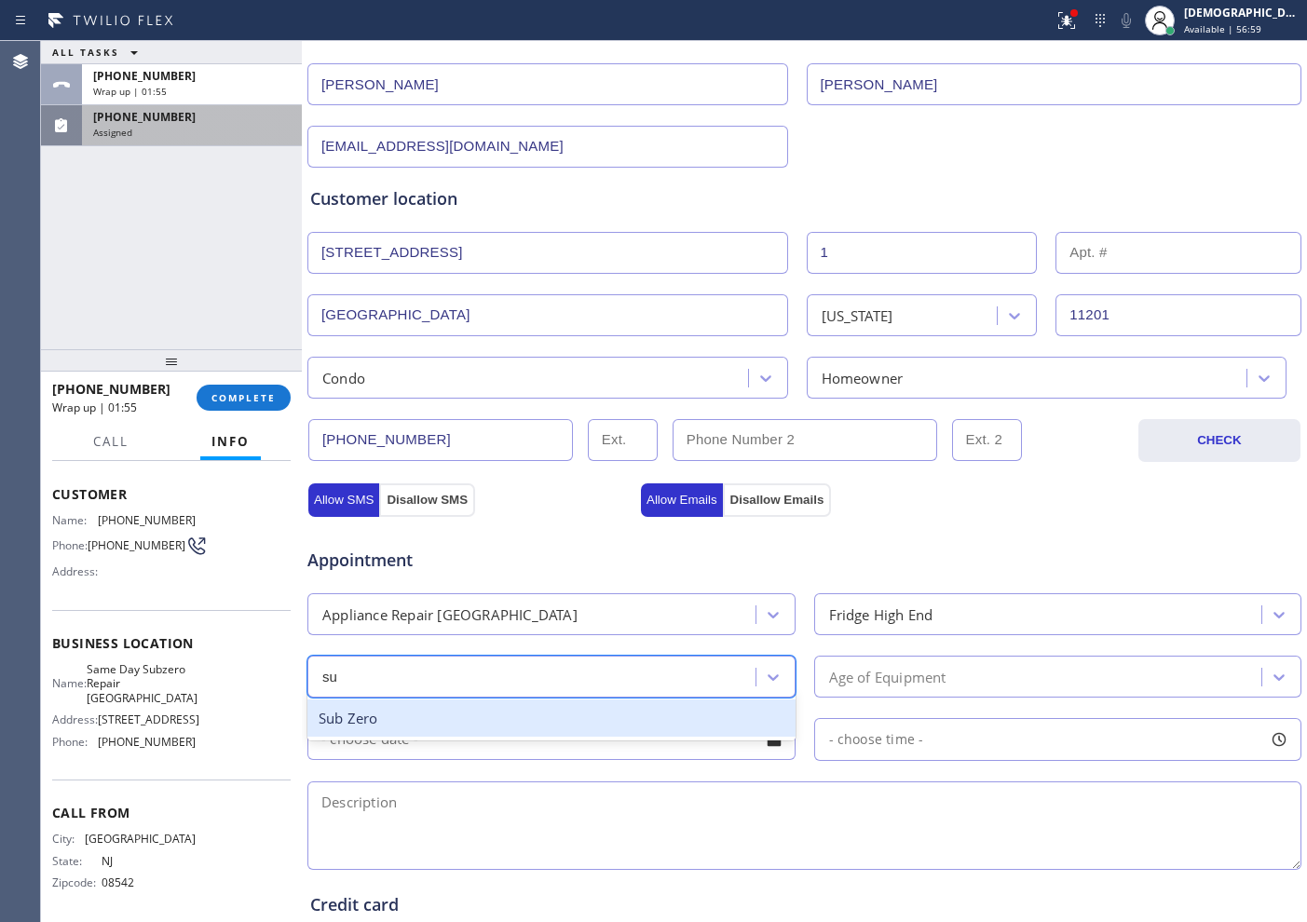
type input "sub"
click at [578, 722] on div "Sub Zero" at bounding box center [551, 719] width 488 height 38
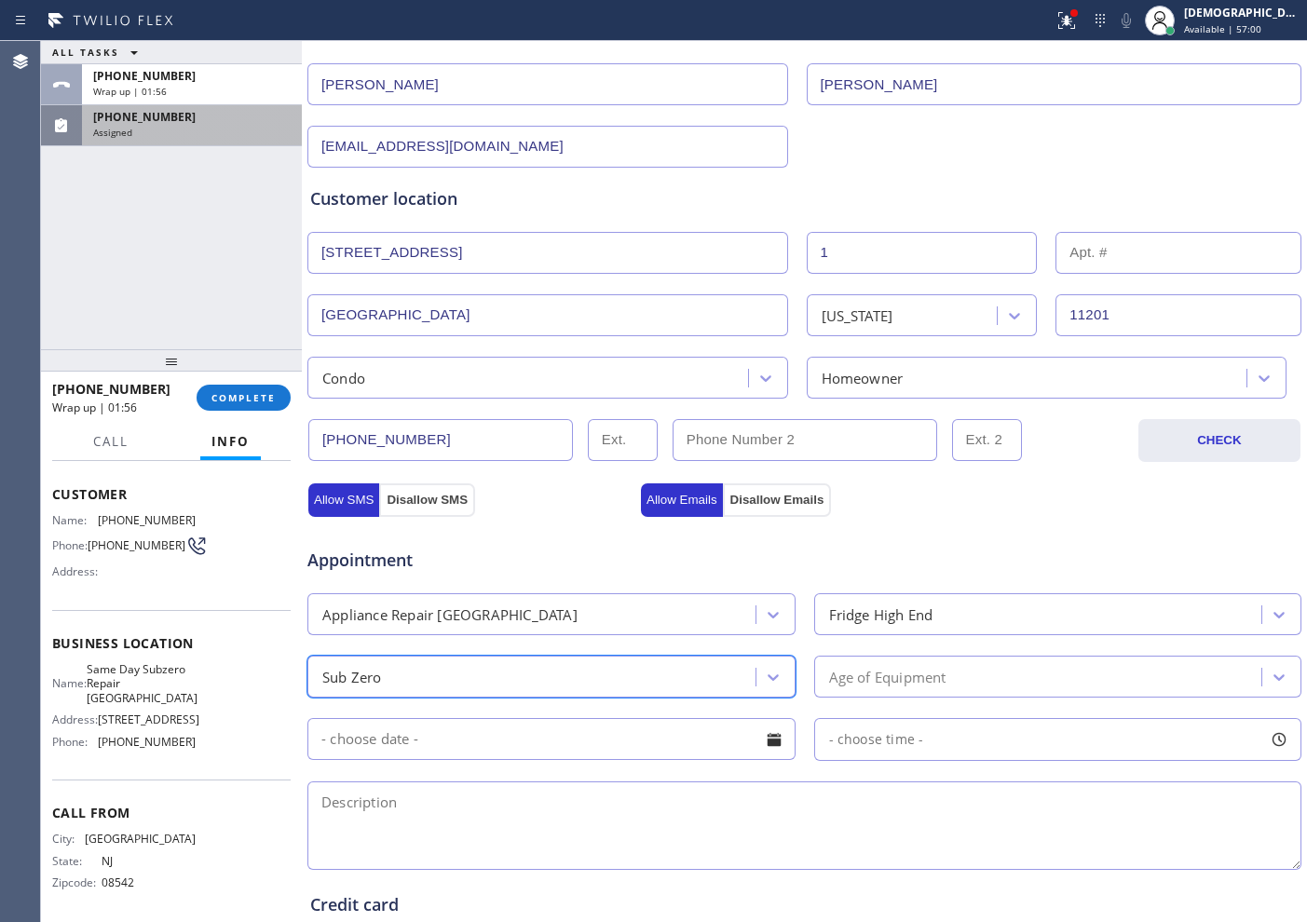
click at [898, 685] on div "Age of Equipment" at bounding box center [887, 676] width 117 height 21
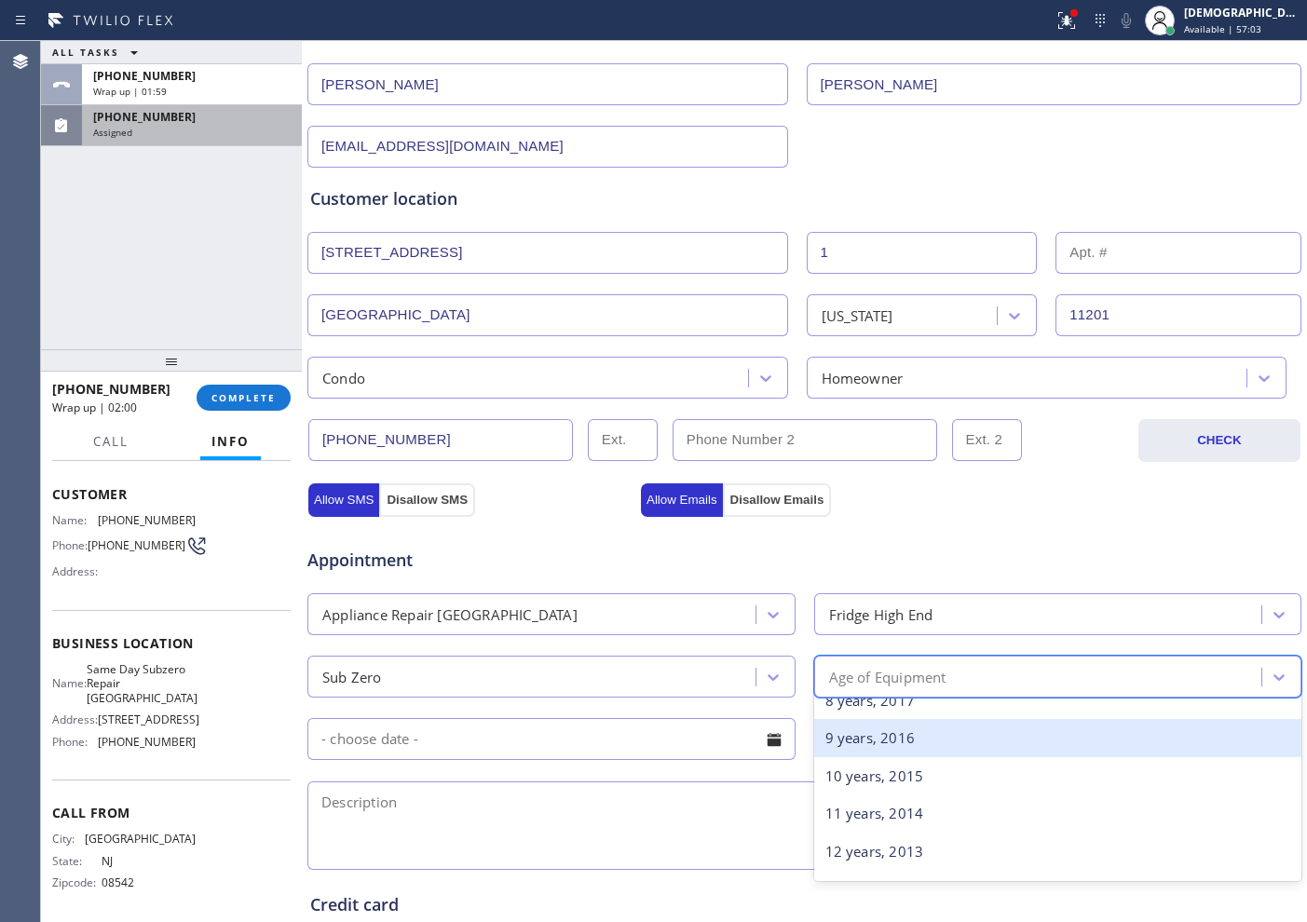
scroll to position [349, 0]
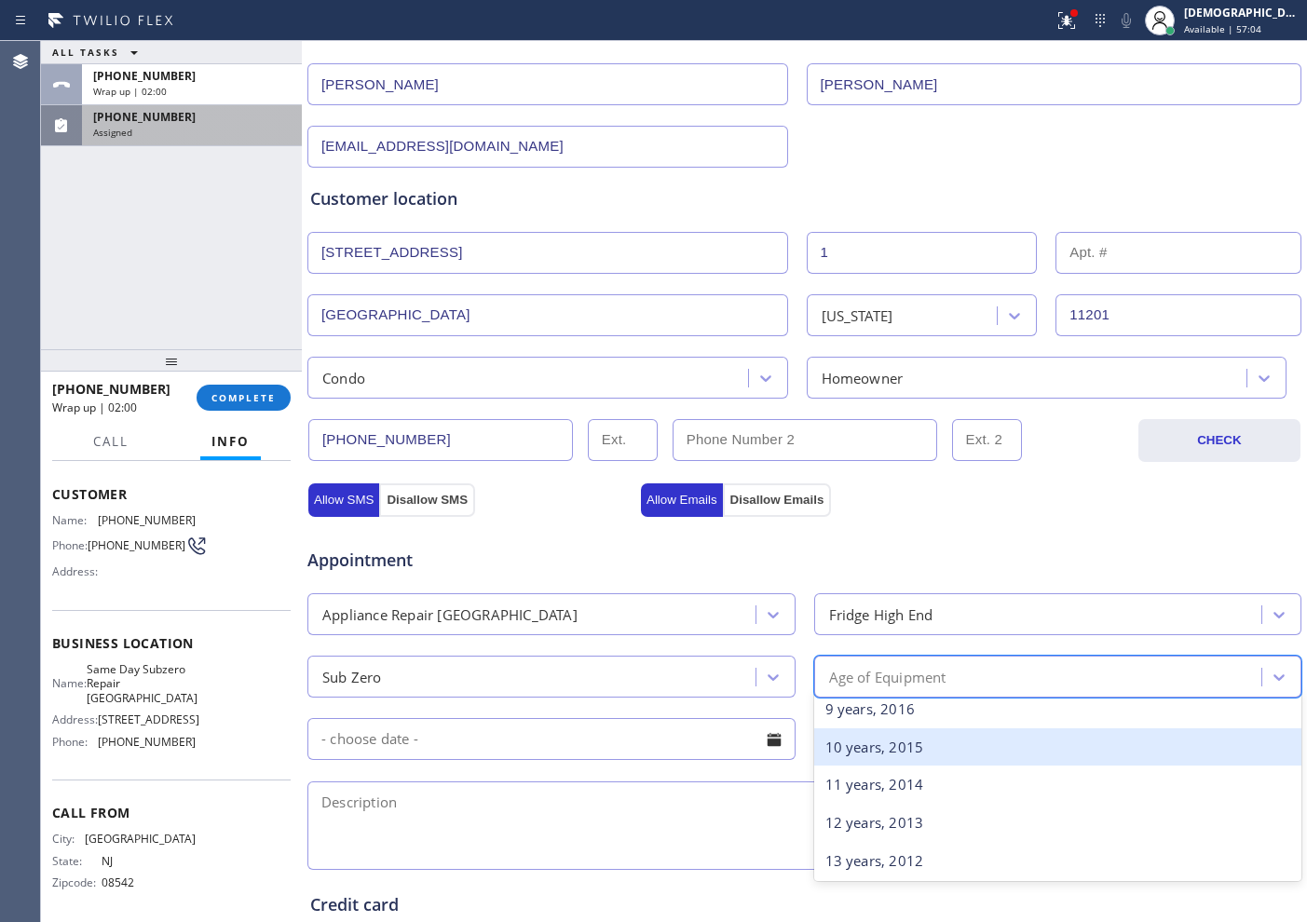
click at [881, 737] on div "10 years, 2015" at bounding box center [1058, 747] width 488 height 38
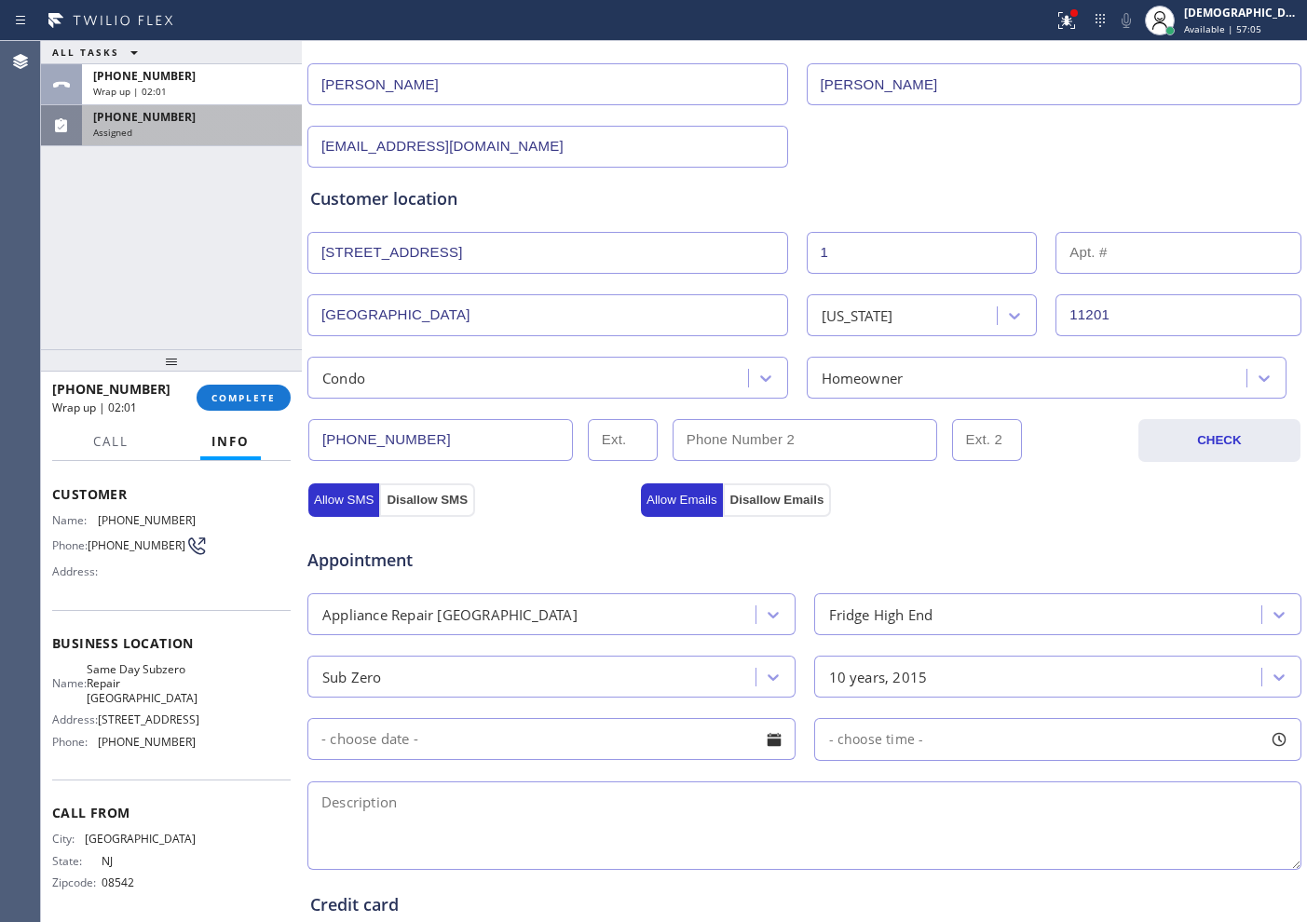
click at [576, 715] on div "- choose time -" at bounding box center [805, 737] width 998 height 47
click at [574, 735] on input "text" at bounding box center [551, 739] width 488 height 42
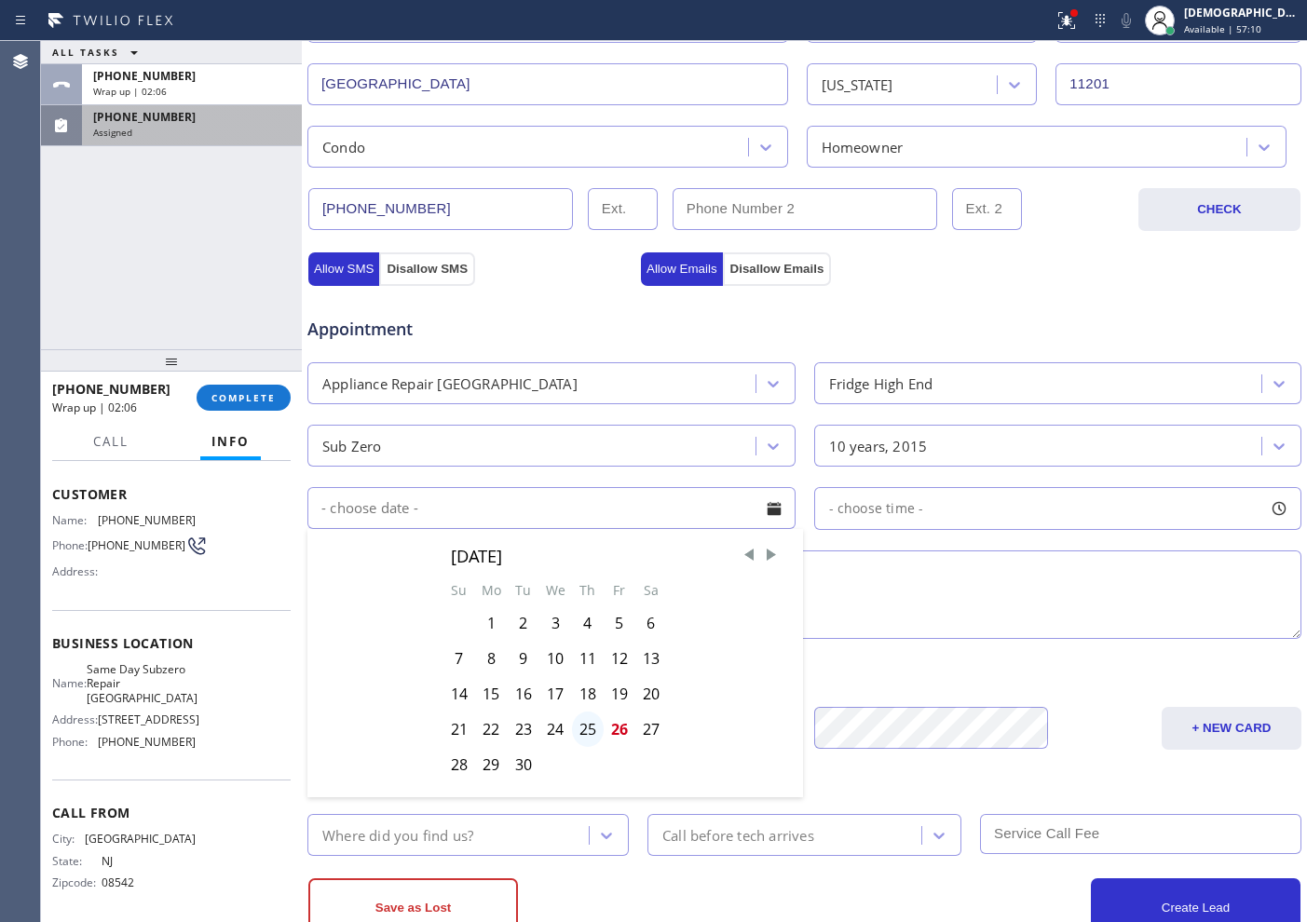
scroll to position [466, 0]
click at [622, 734] on div "26" at bounding box center [620, 727] width 32 height 35
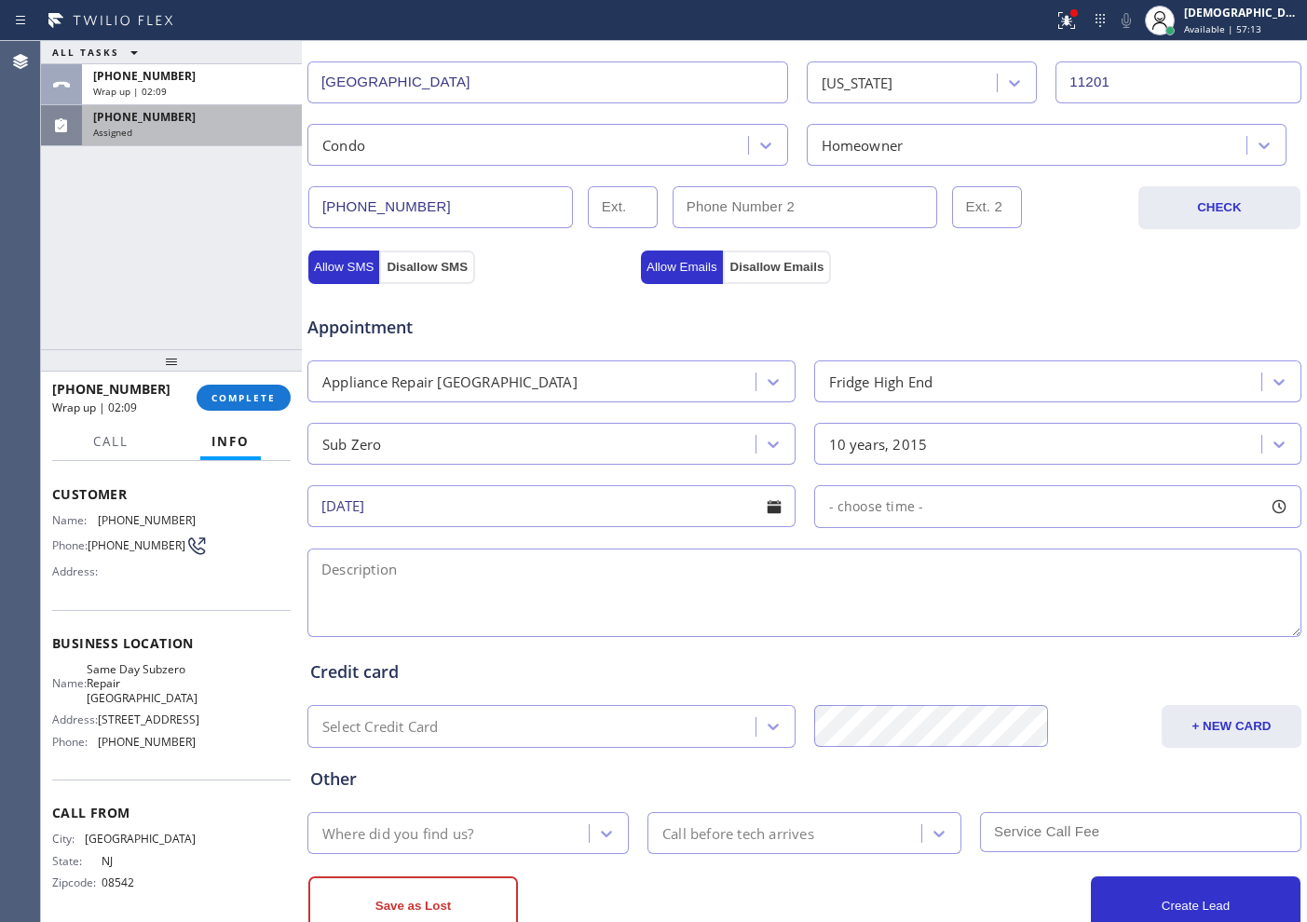
click at [632, 518] on input "[DATE]" at bounding box center [551, 506] width 488 height 42
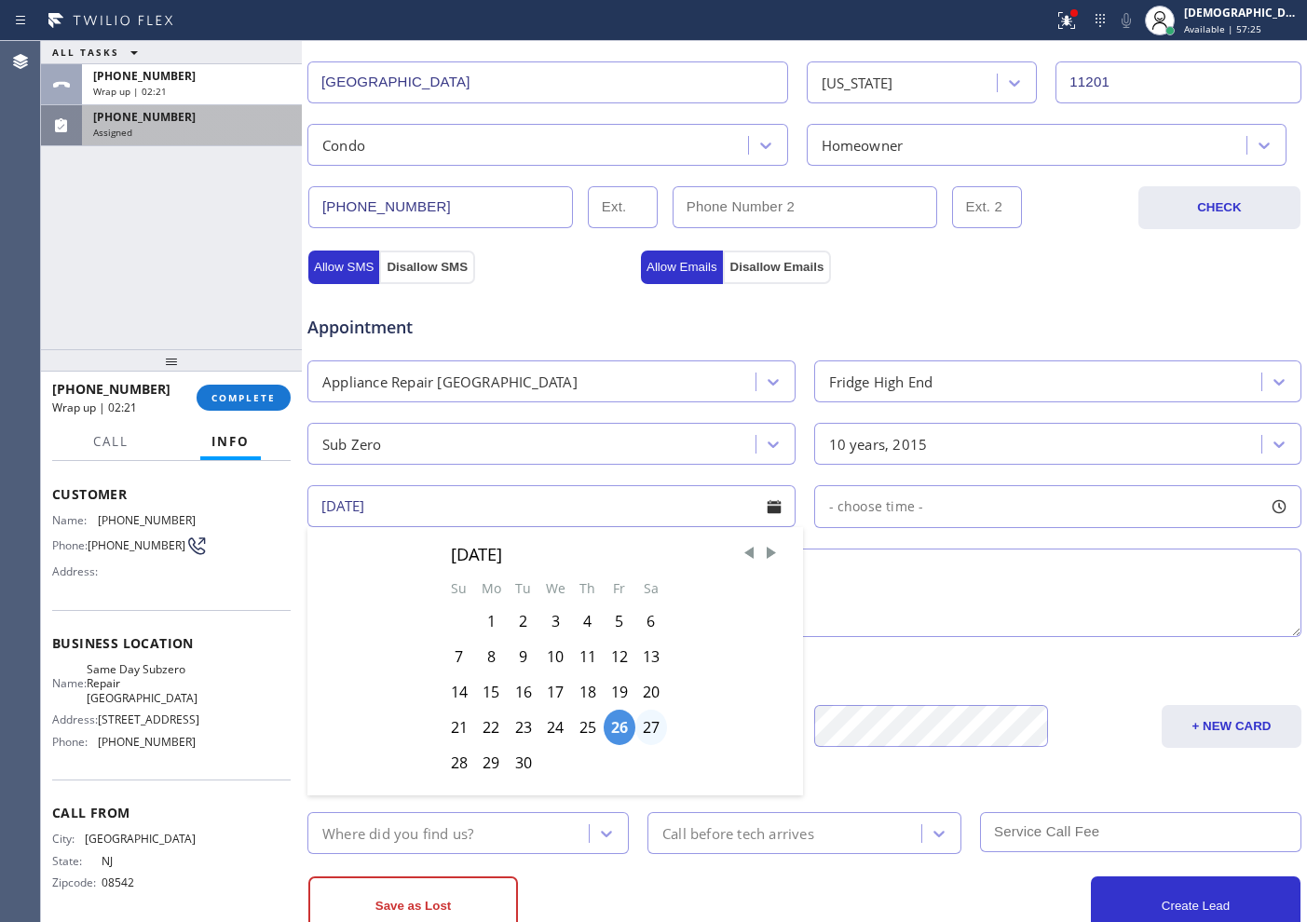
click at [646, 723] on div "27" at bounding box center [651, 727] width 32 height 35
type input "[DATE]"
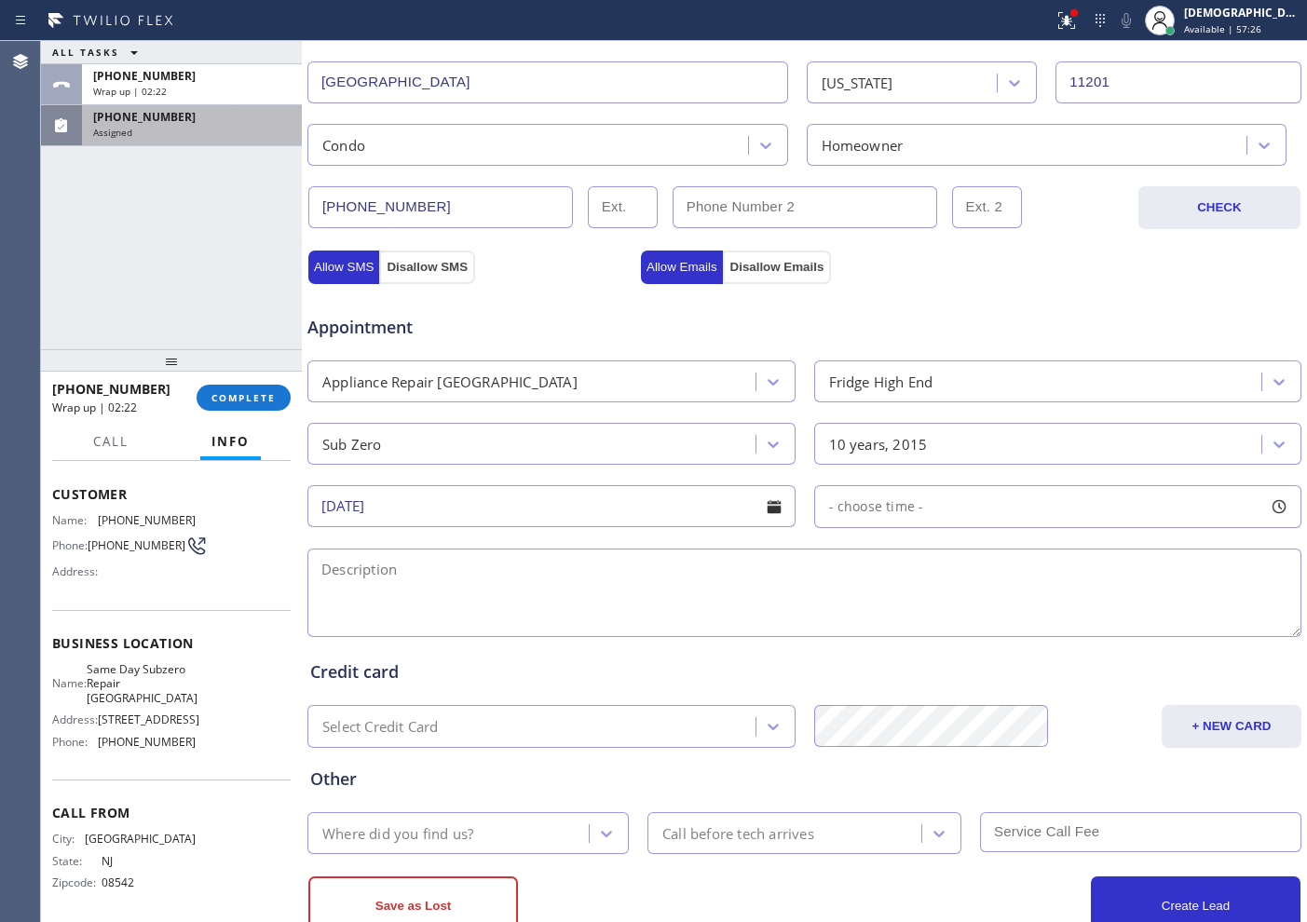
click at [905, 513] on span "- choose time -" at bounding box center [876, 506] width 95 height 18
drag, startPoint x: 827, startPoint y: 618, endPoint x: 1065, endPoint y: 632, distance: 238.0
click at [1044, 632] on div at bounding box center [1076, 620] width 22 height 39
drag, startPoint x: 831, startPoint y: 621, endPoint x: 957, endPoint y: 618, distance: 125.8
click at [960, 618] on div at bounding box center [971, 620] width 22 height 39
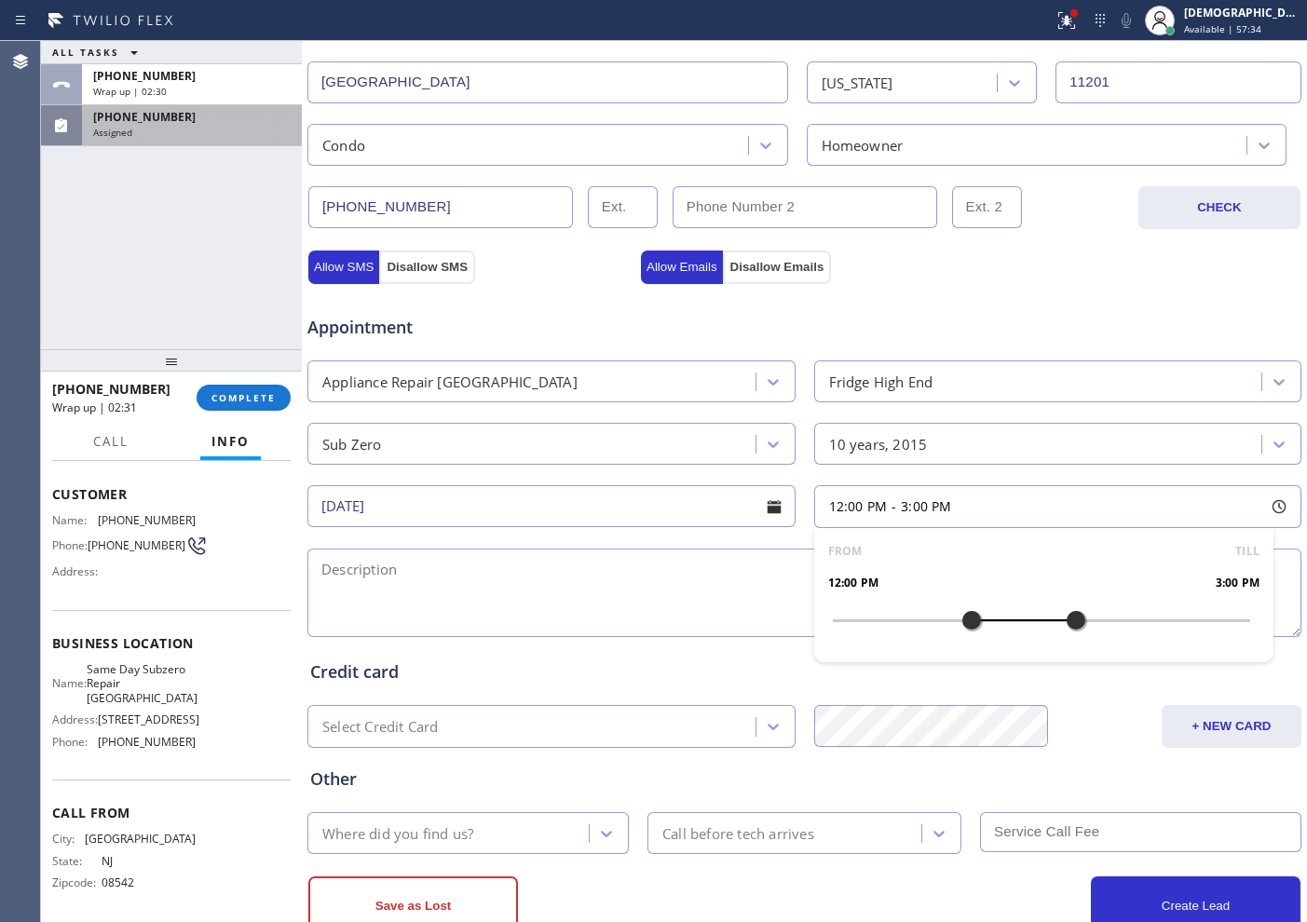
click at [515, 584] on textarea at bounding box center [804, 593] width 994 height 88
drag, startPoint x: 514, startPoint y: 584, endPoint x: 179, endPoint y: 317, distance: 428.9
click at [179, 317] on div "ALL TASKS ALL TASKS ACTIVE TASKS TASKS IN WRAP UP +16099376000 Wrap up | 02:36 …" at bounding box center [171, 195] width 261 height 308
click at [442, 573] on textarea "12-3" at bounding box center [804, 593] width 994 height 88
click at [682, 581] on textarea "12-3 /" at bounding box center [804, 593] width 994 height 88
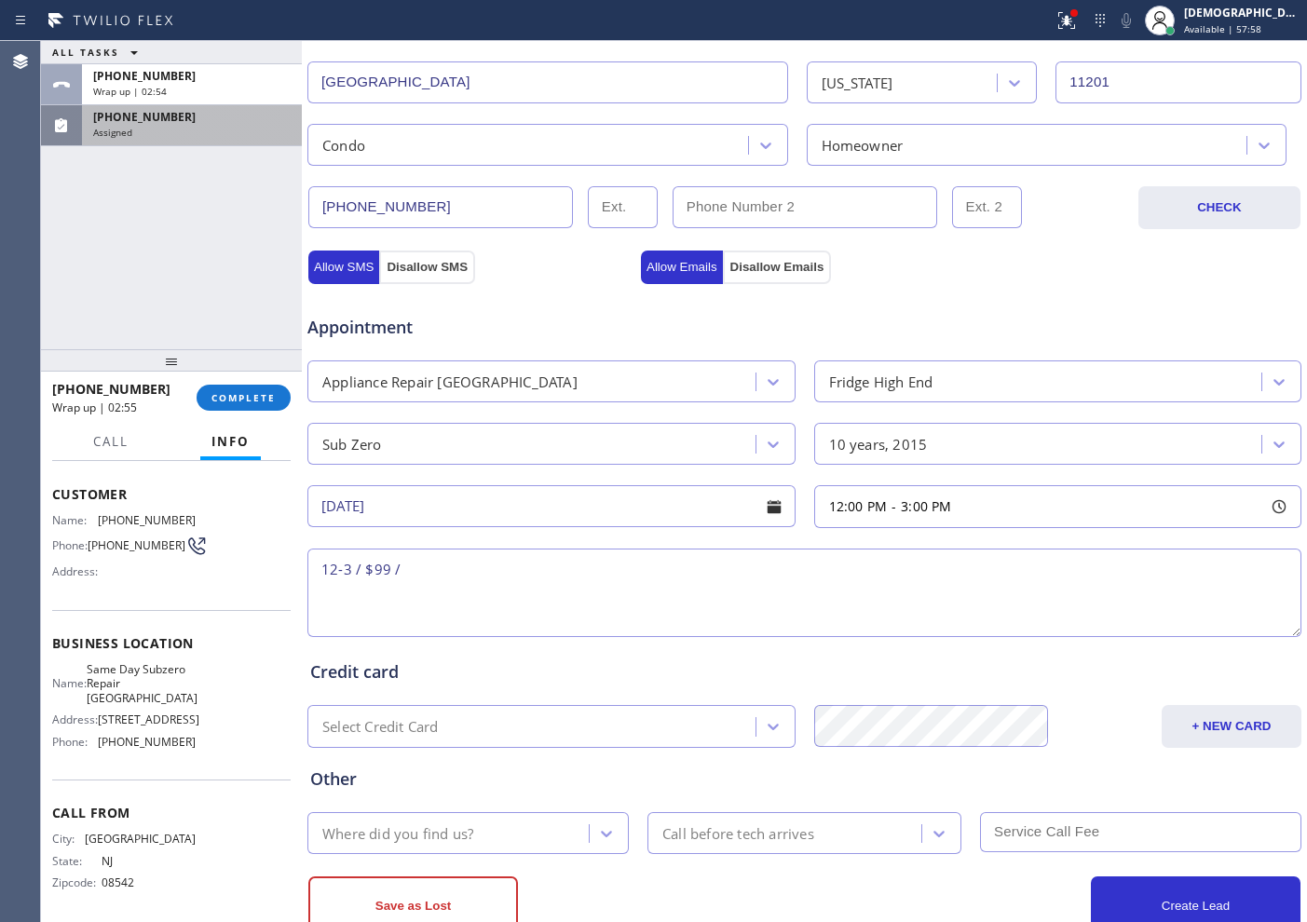
click at [521, 594] on textarea "12-3 / $99 /" at bounding box center [804, 593] width 994 height 88
paste textarea "Subzero / Fridge / Freezer wont cool enough / 10 years"
click at [832, 573] on textarea "12-3 / $99 / Subzero / Fridge / Freezer wont cool enough / 10 years" at bounding box center [804, 593] width 994 height 88
click at [960, 571] on textarea "12-3 / $99 / Subzero / Fridge / Freezer wont cool enough / 10 years / House HO" at bounding box center [804, 593] width 994 height 88
paste textarea "1 Pierrepont St Brooklyn NY 11201 / APT 5A"
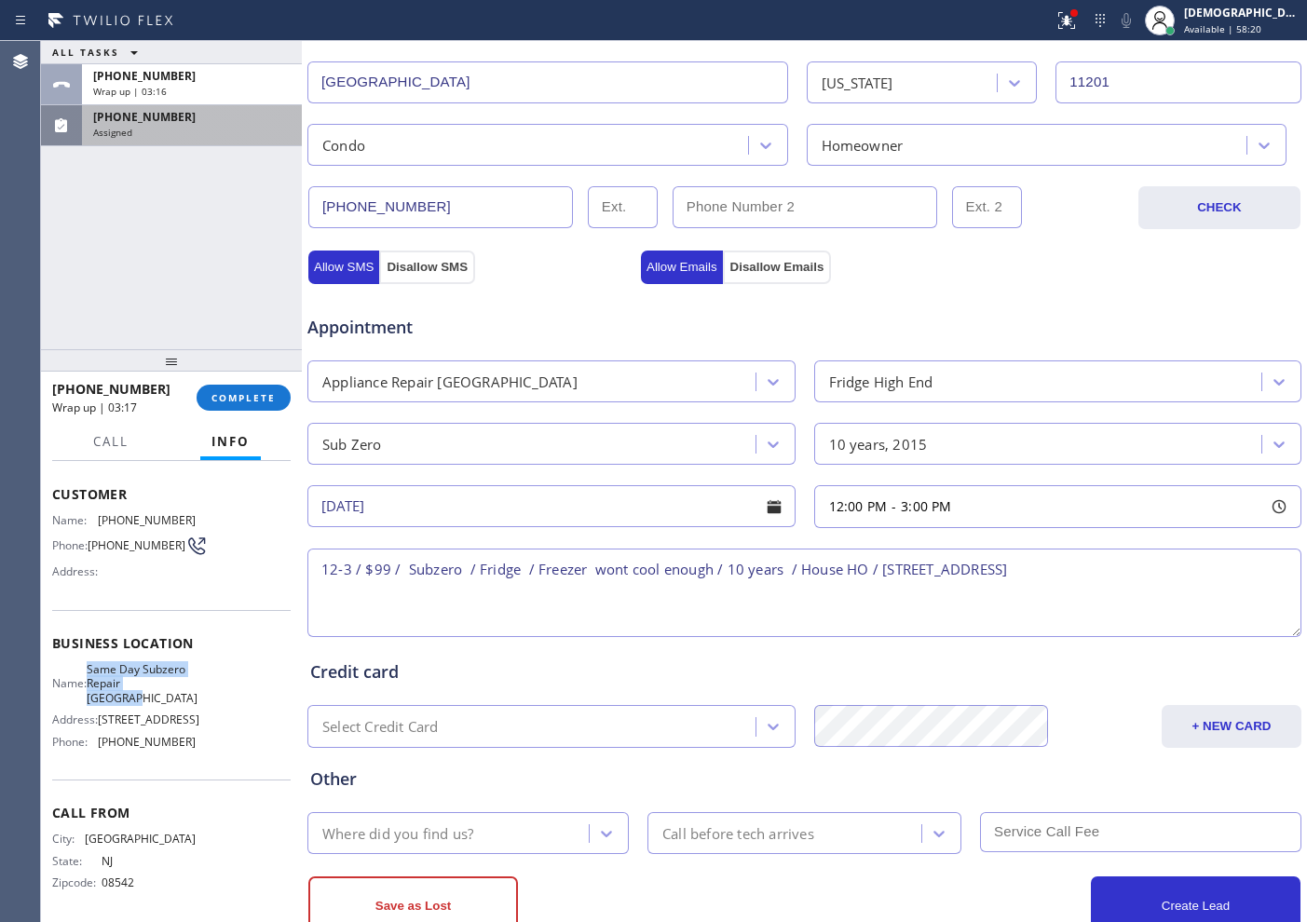
drag, startPoint x: 149, startPoint y: 707, endPoint x: 100, endPoint y: 679, distance: 56.7
click at [100, 679] on span "Same Day Subzero Repair [GEOGRAPHIC_DATA]" at bounding box center [142, 683] width 111 height 43
copy span "Same Day Subzero Repair [GEOGRAPHIC_DATA]"
click at [1044, 558] on textarea "12-3 / $99 / Subzero / Fridge / Freezer wont cool enough / 10 years / House HO …" at bounding box center [804, 593] width 994 height 88
paste textarea "Same Day Subzero Repair [GEOGRAPHIC_DATA]"
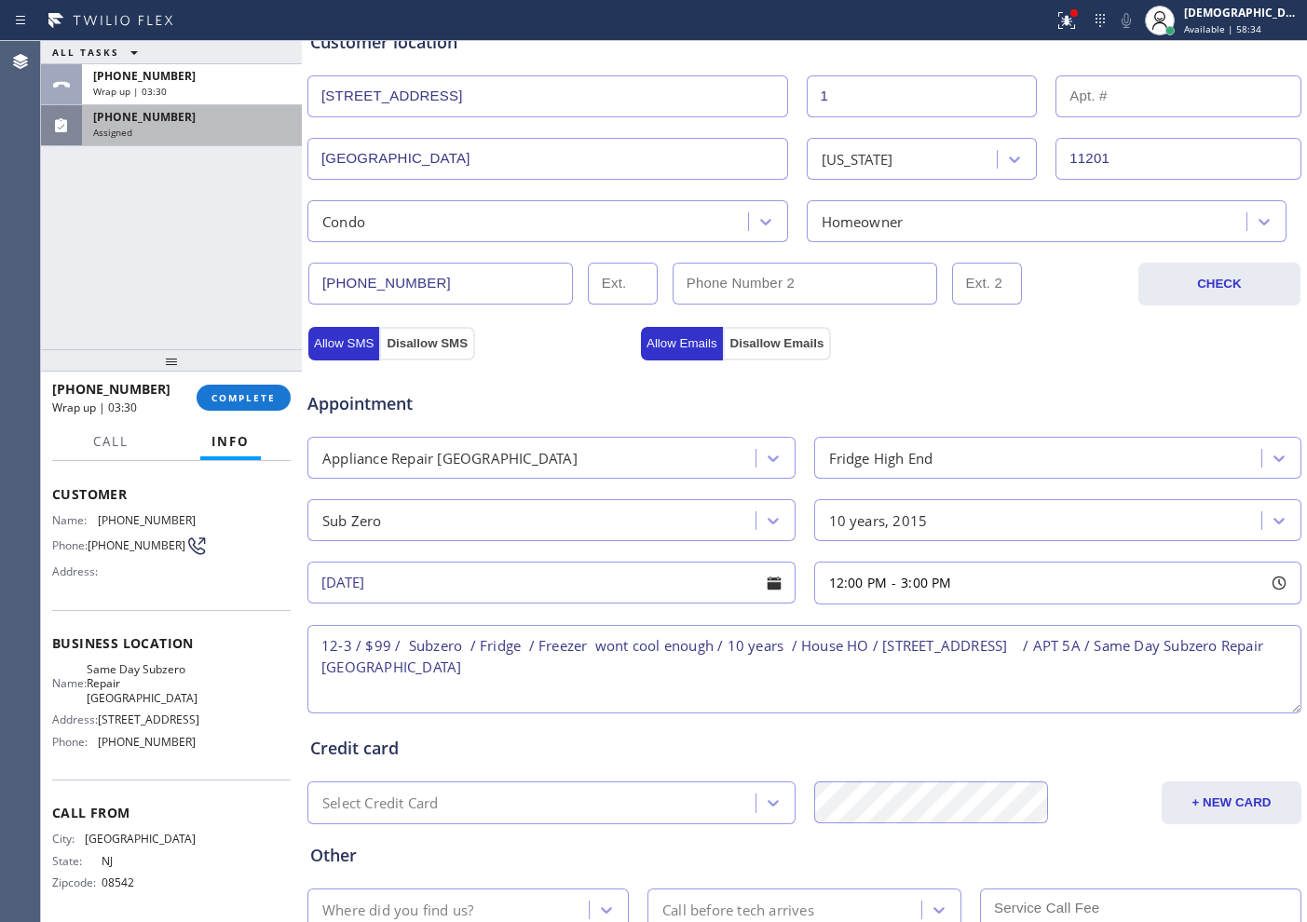
scroll to position [349, 0]
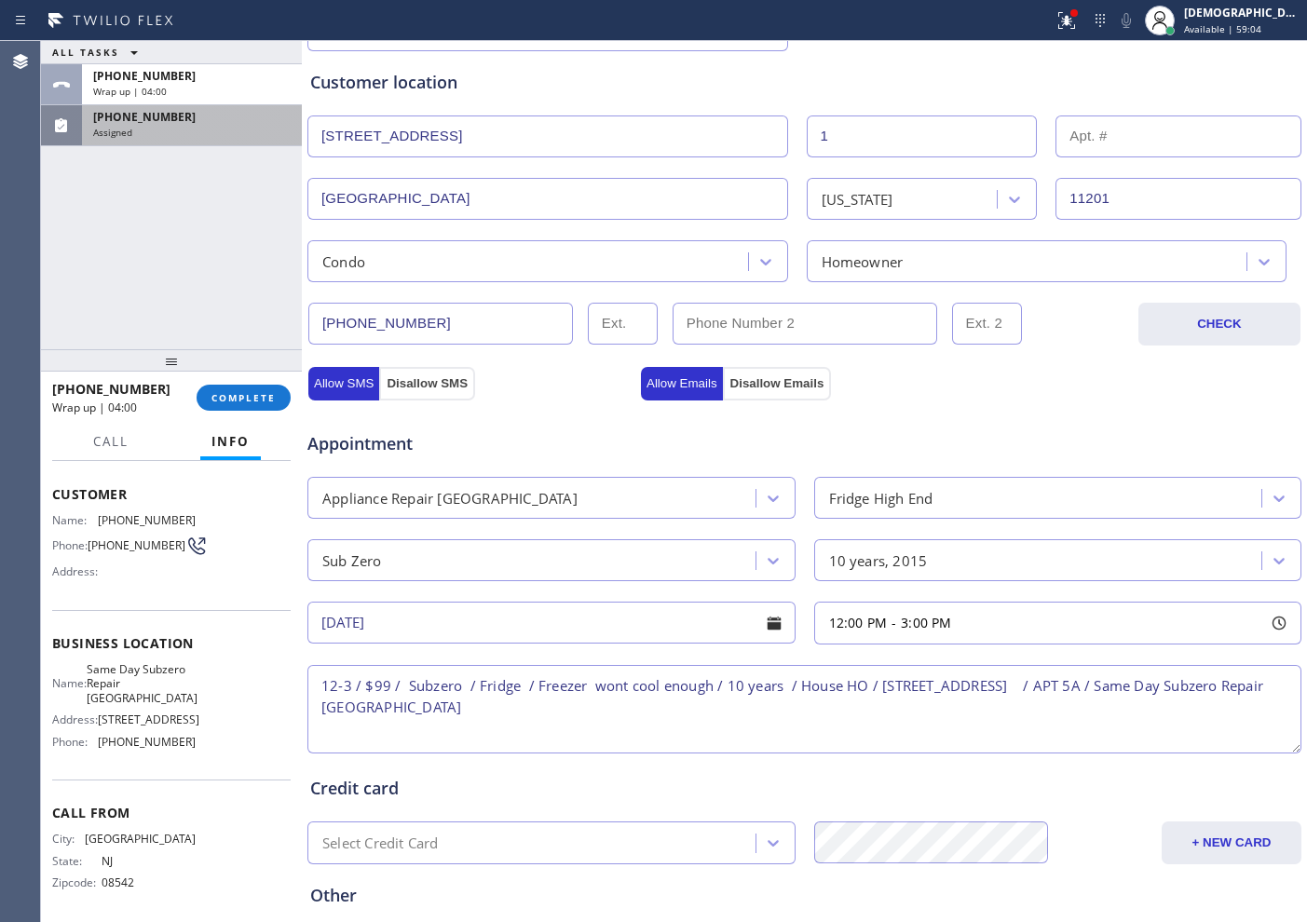
click at [645, 719] on textarea "12-3 / $99 / Subzero / Fridge / Freezer wont cool enough / 10 years / House HO …" at bounding box center [804, 709] width 994 height 88
click at [634, 714] on textarea "12-3 / $99 / Subzero / Fridge / Freezer wont cool enough / 10 years / House HO …" at bounding box center [804, 709] width 994 height 88
click at [688, 711] on textarea "12-3 / $99 / Subzero / Fridge / Freezer wont cool enough / 10 years / House HO …" at bounding box center [804, 709] width 994 height 88
paste textarea "Please call customer 30 minutes prior to arrival"
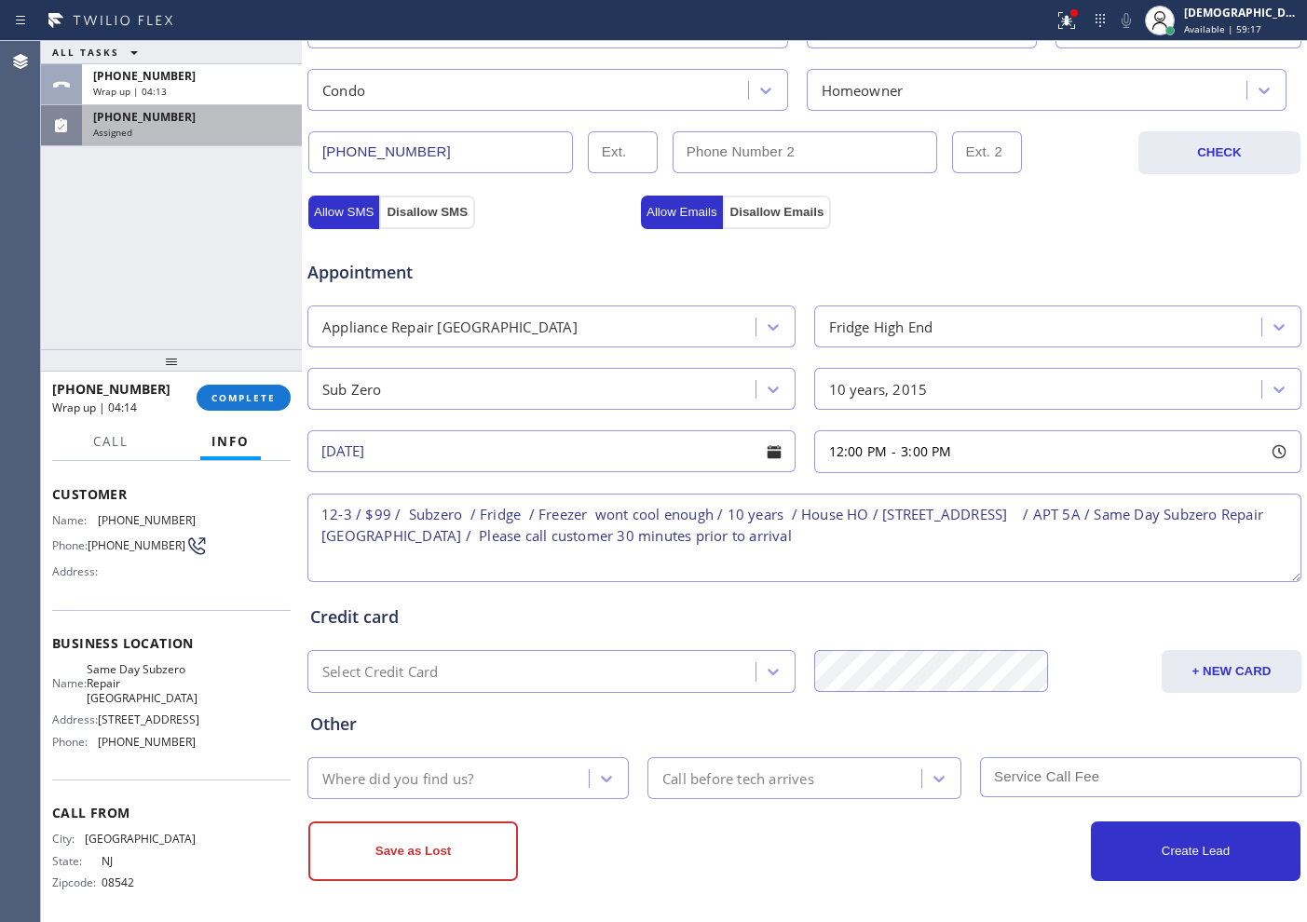
scroll to position [522, 0]
type textarea "12-3 / $99 / Subzero / Fridge / Freezer wont cool enough / 10 years / House HO …"
click at [537, 737] on div "Where did you find us?" at bounding box center [451, 777] width 276 height 33
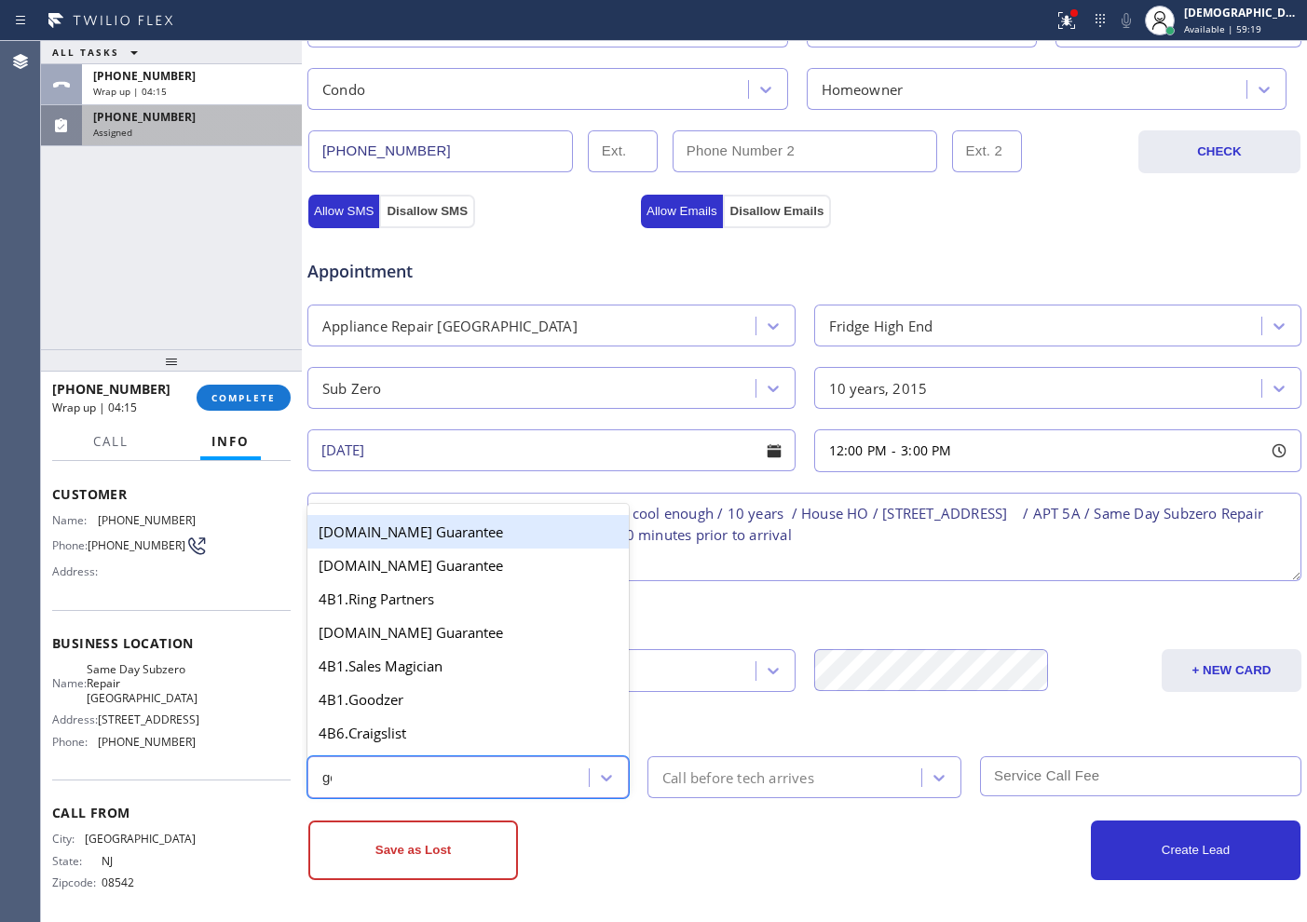
type input "goo"
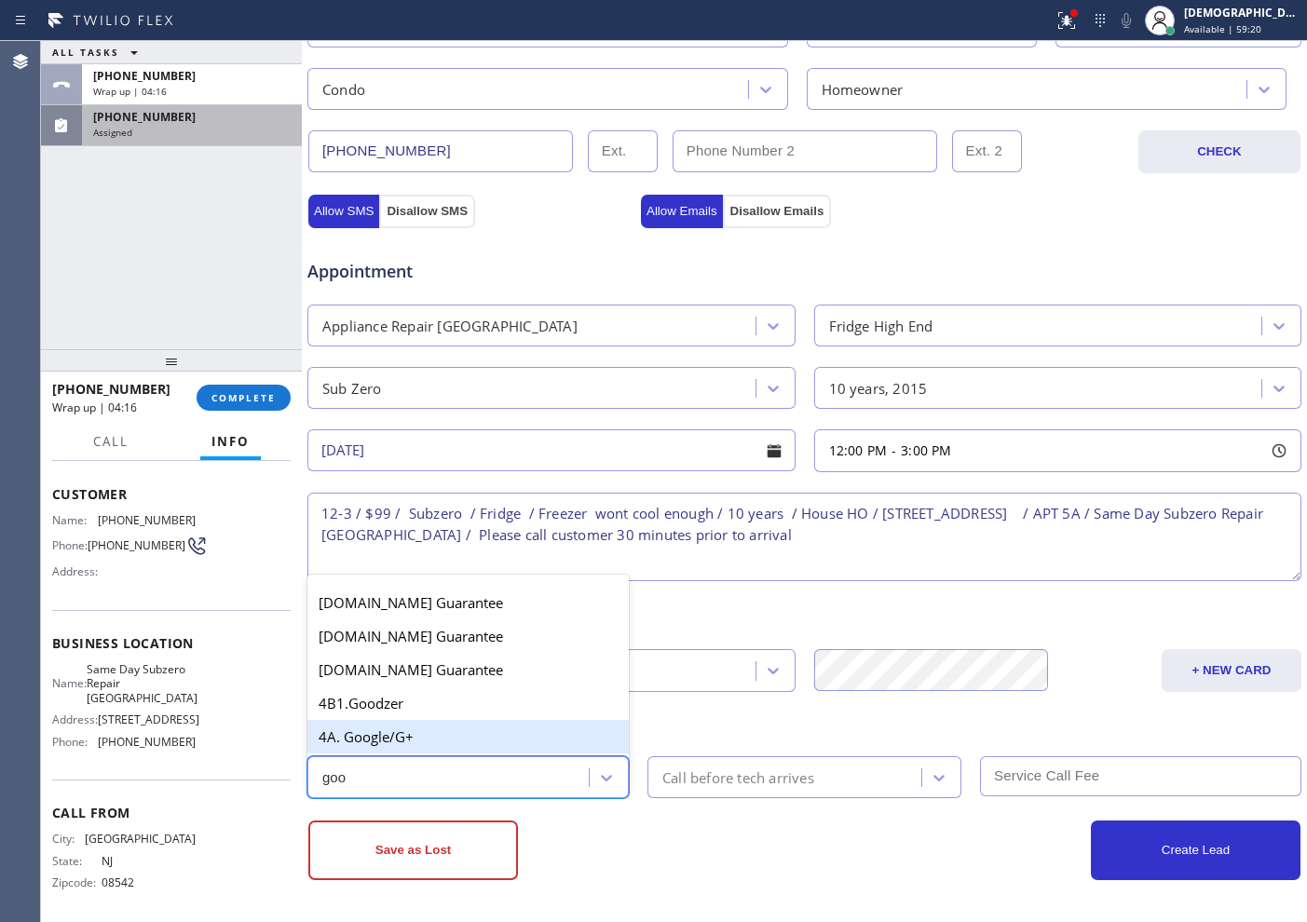
click at [508, 737] on div "4A. Google/G+" at bounding box center [467, 737] width 321 height 34
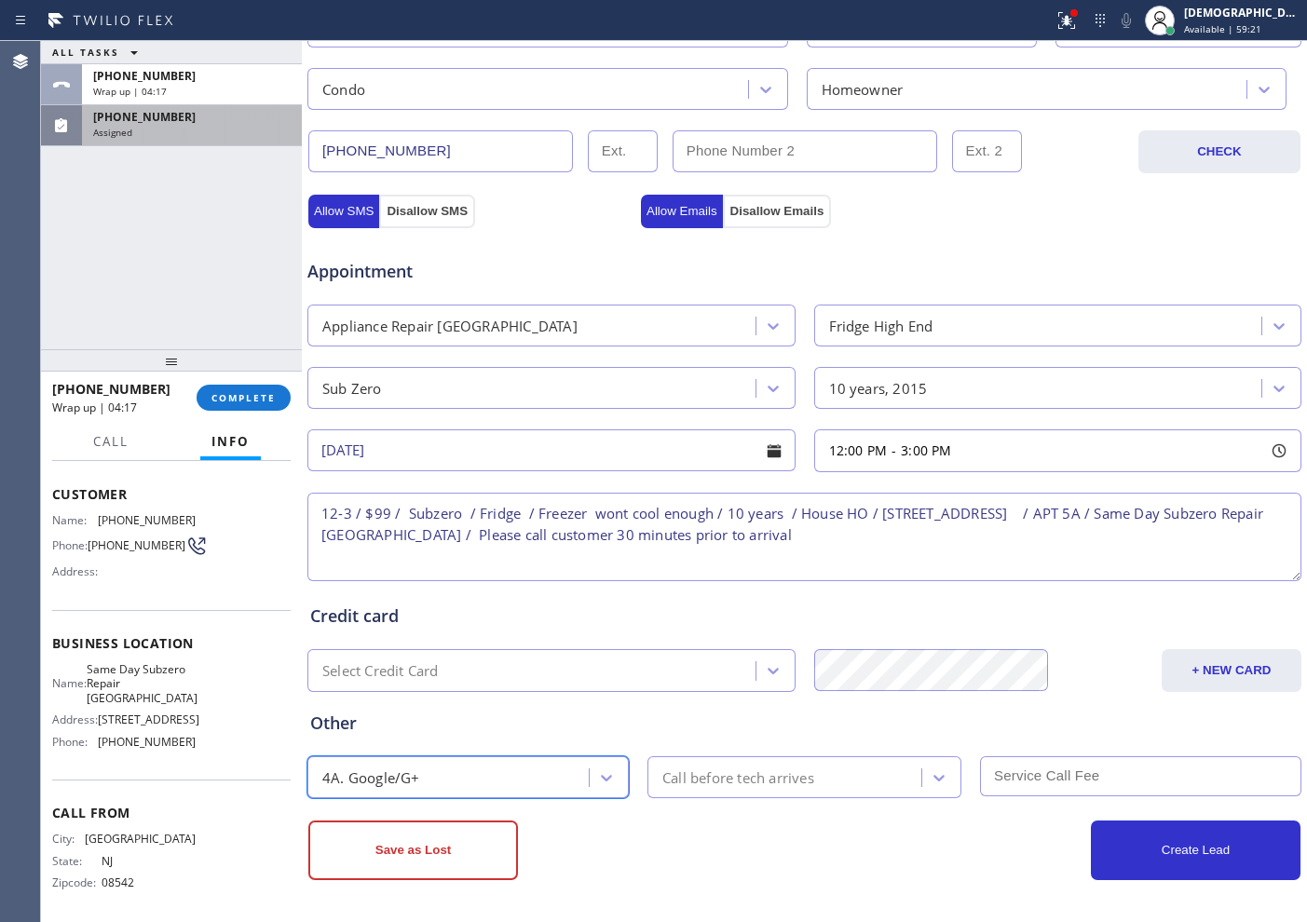
click at [736, 737] on div "Call before tech arrives" at bounding box center [738, 777] width 152 height 21
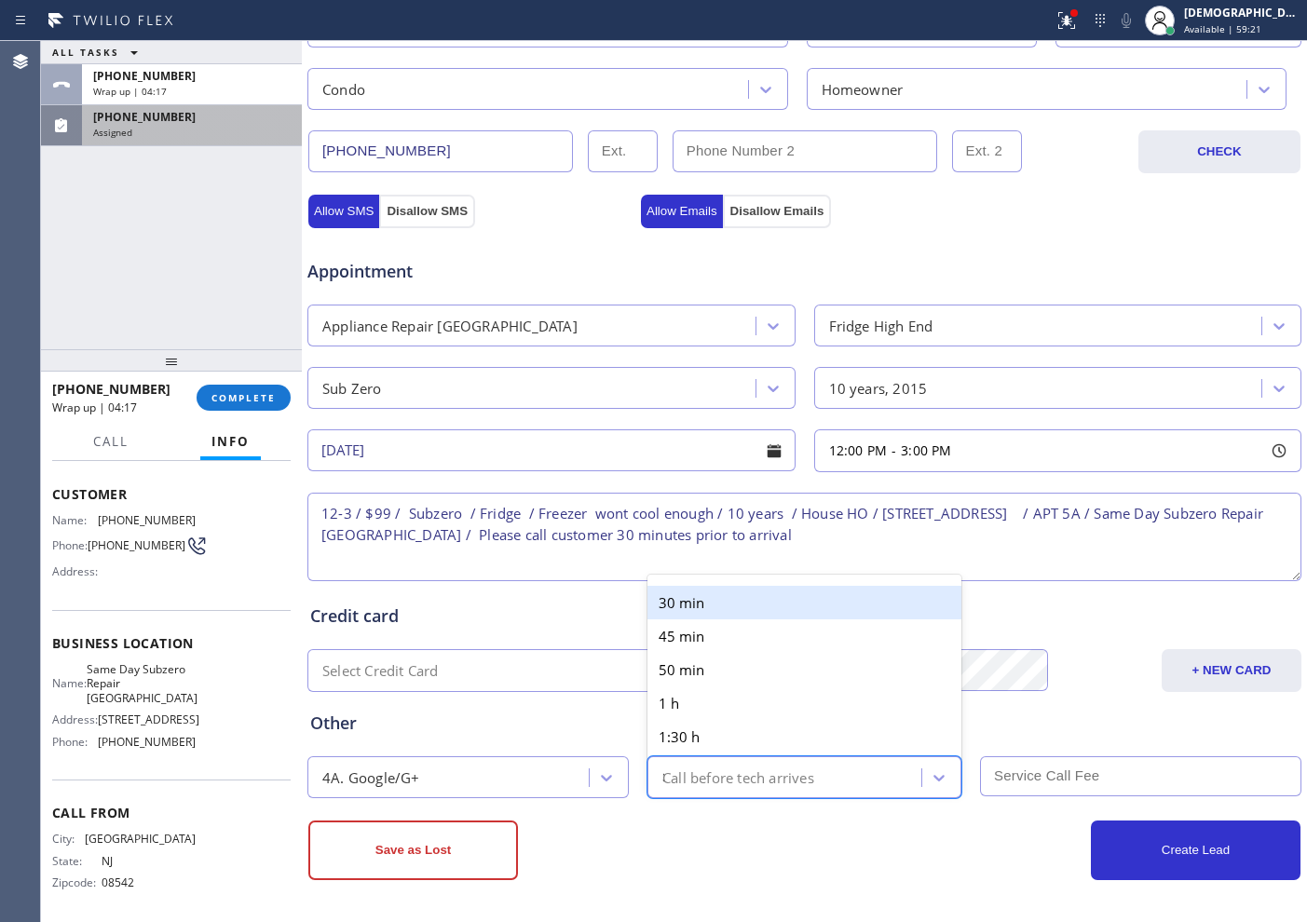
type input "30"
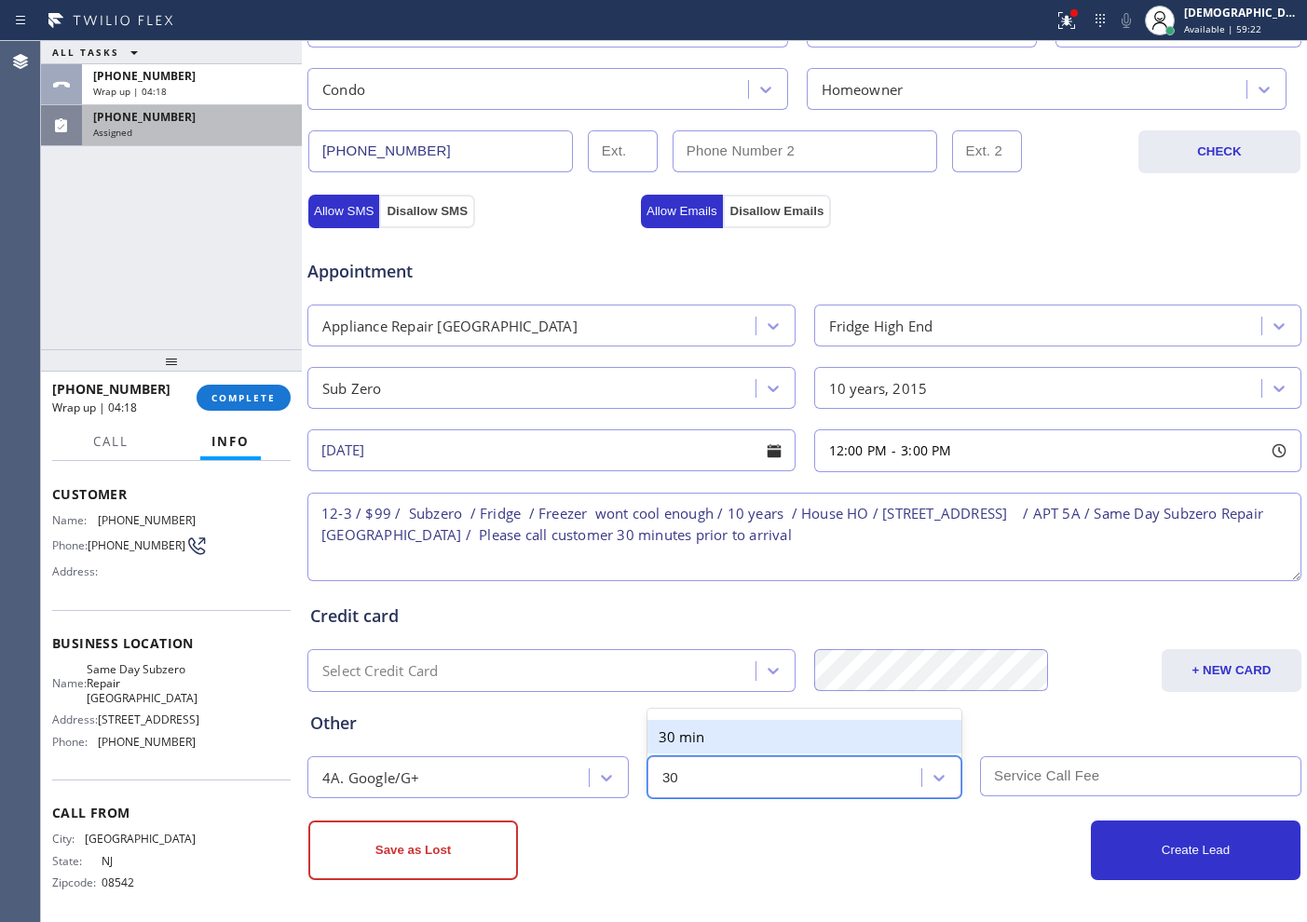
click at [733, 737] on div "30 min" at bounding box center [804, 737] width 314 height 34
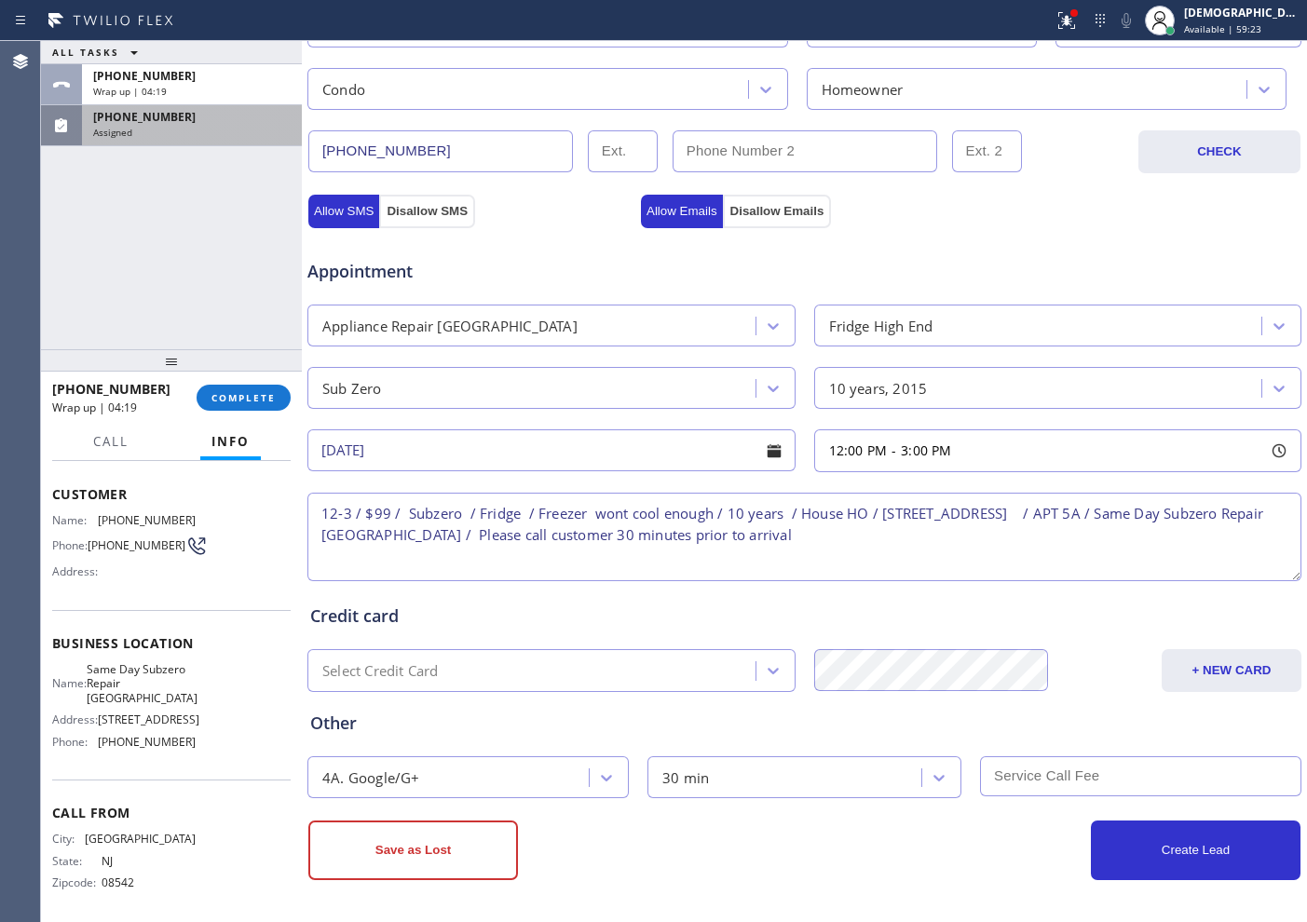
click at [1044, 737] on input "text" at bounding box center [1140, 776] width 321 height 40
type input "99"
click at [1044, 737] on button "Create Lead" at bounding box center [1196, 851] width 210 height 60
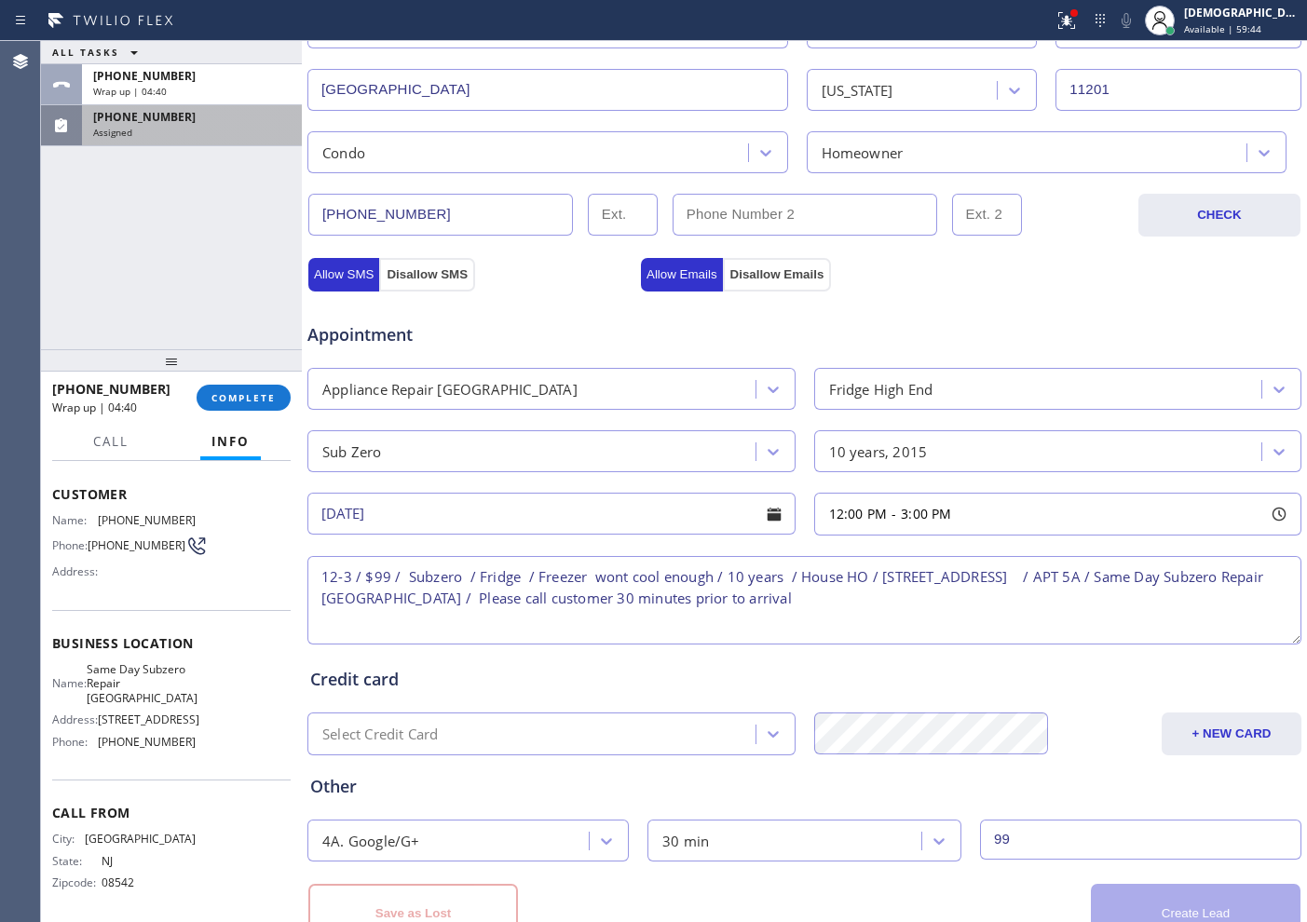
scroll to position [585, 0]
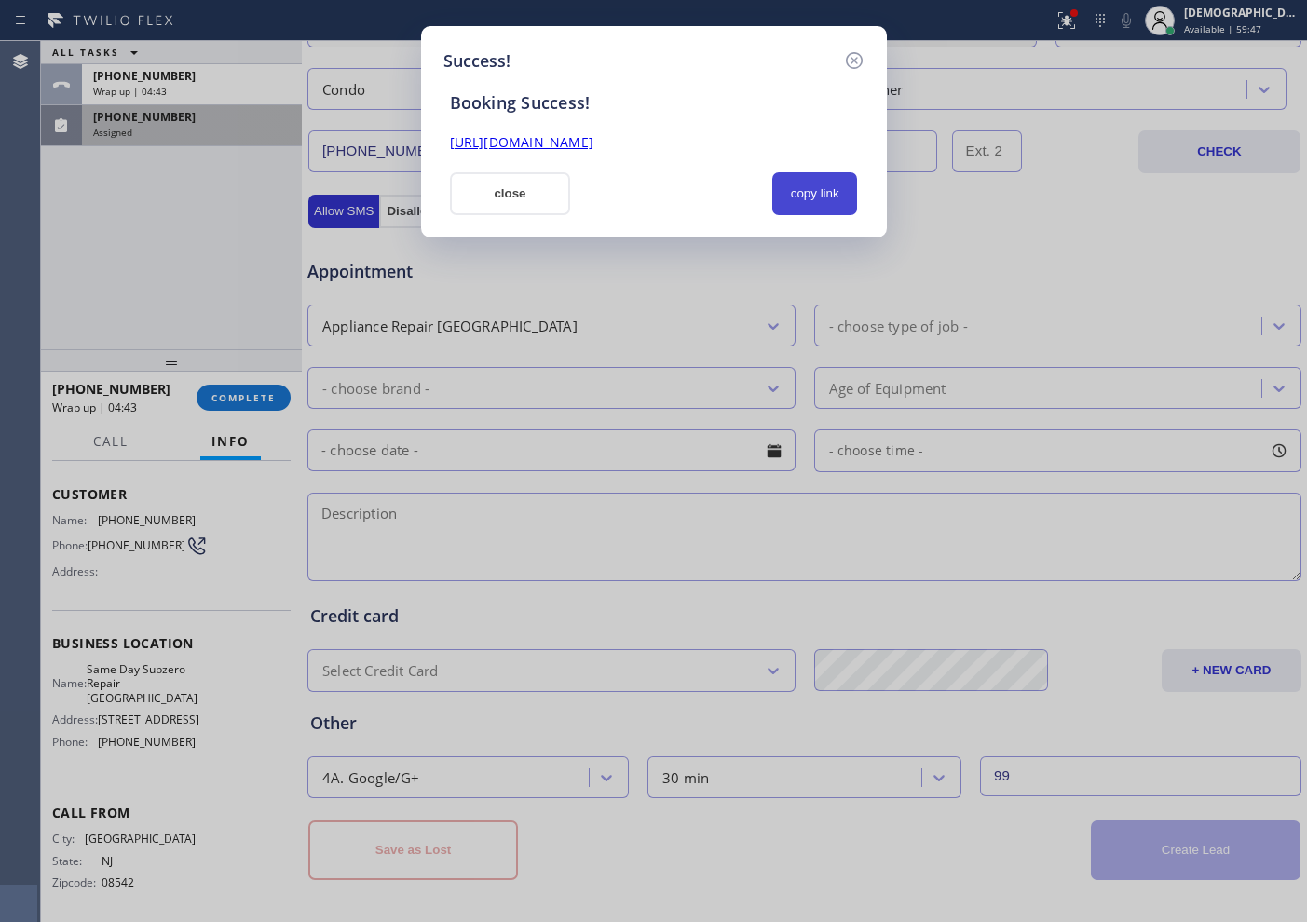
click at [820, 193] on button "copy link" at bounding box center [815, 193] width 86 height 43
click at [593, 143] on link "https://erp.apollosoft.co/customer/764574#portlet_lead" at bounding box center [521, 142] width 143 height 18
click at [487, 186] on button "close" at bounding box center [510, 193] width 121 height 43
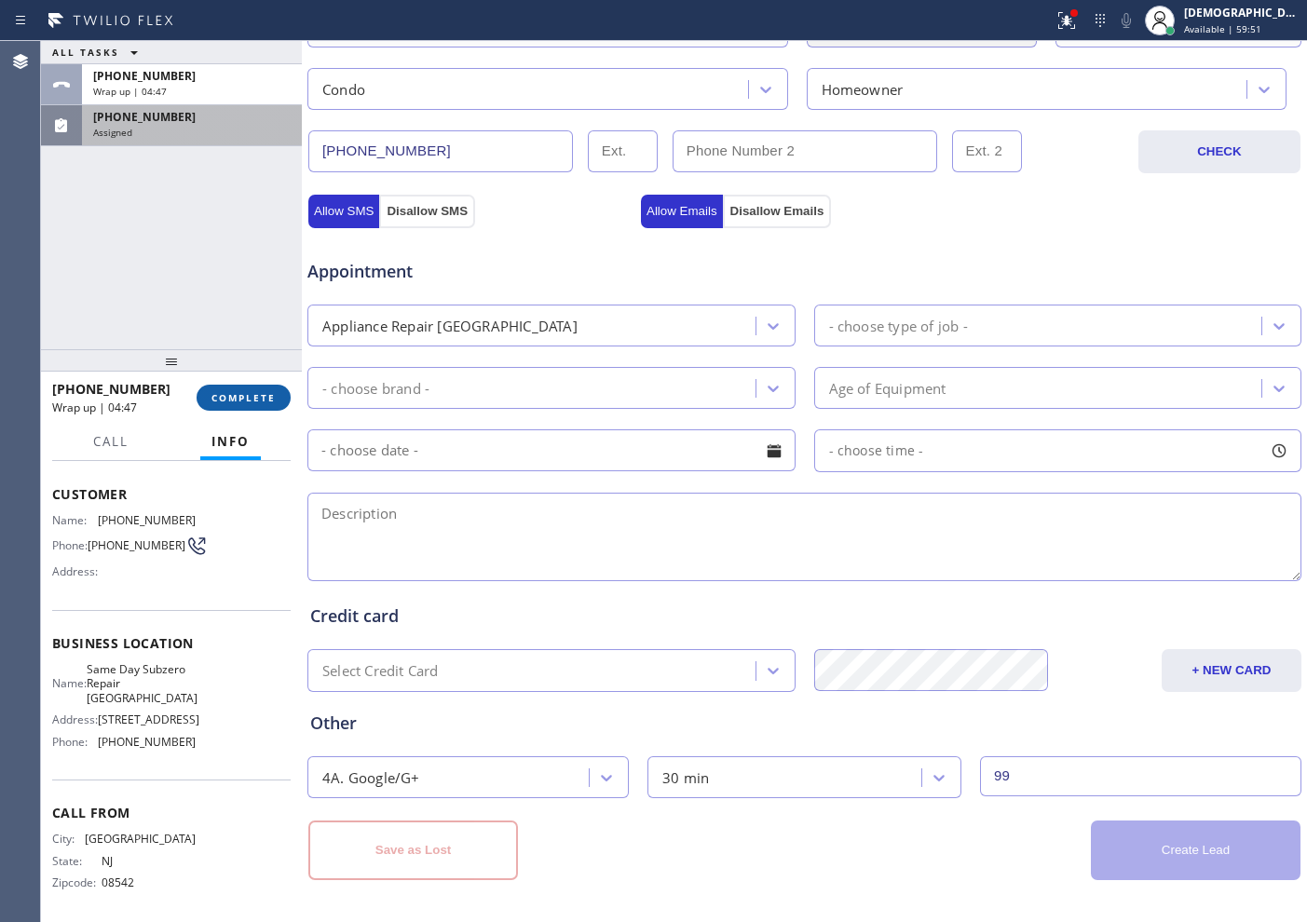
click at [277, 391] on button "COMPLETE" at bounding box center [244, 398] width 94 height 26
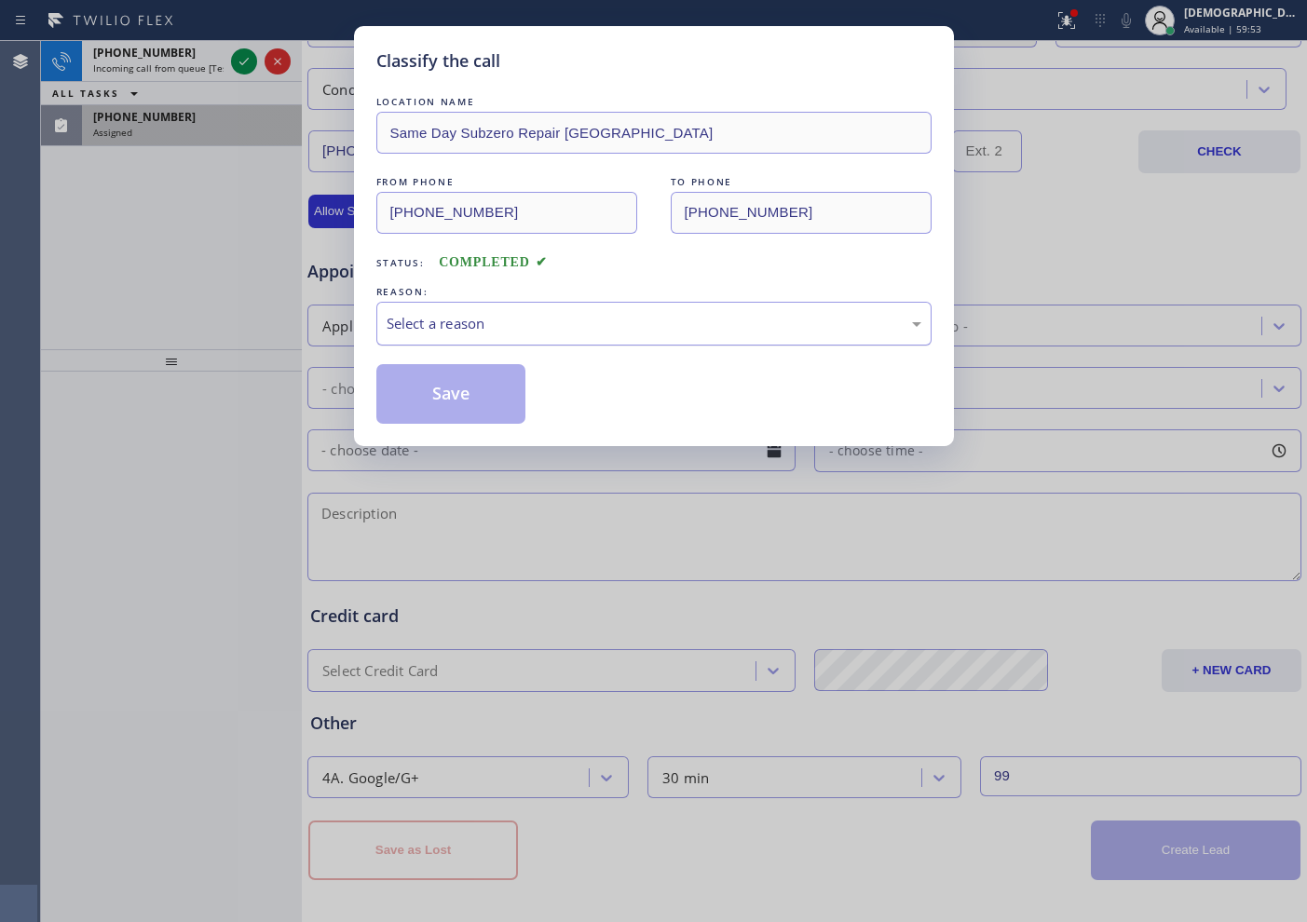
click at [659, 334] on div "Select a reason" at bounding box center [653, 324] width 555 height 44
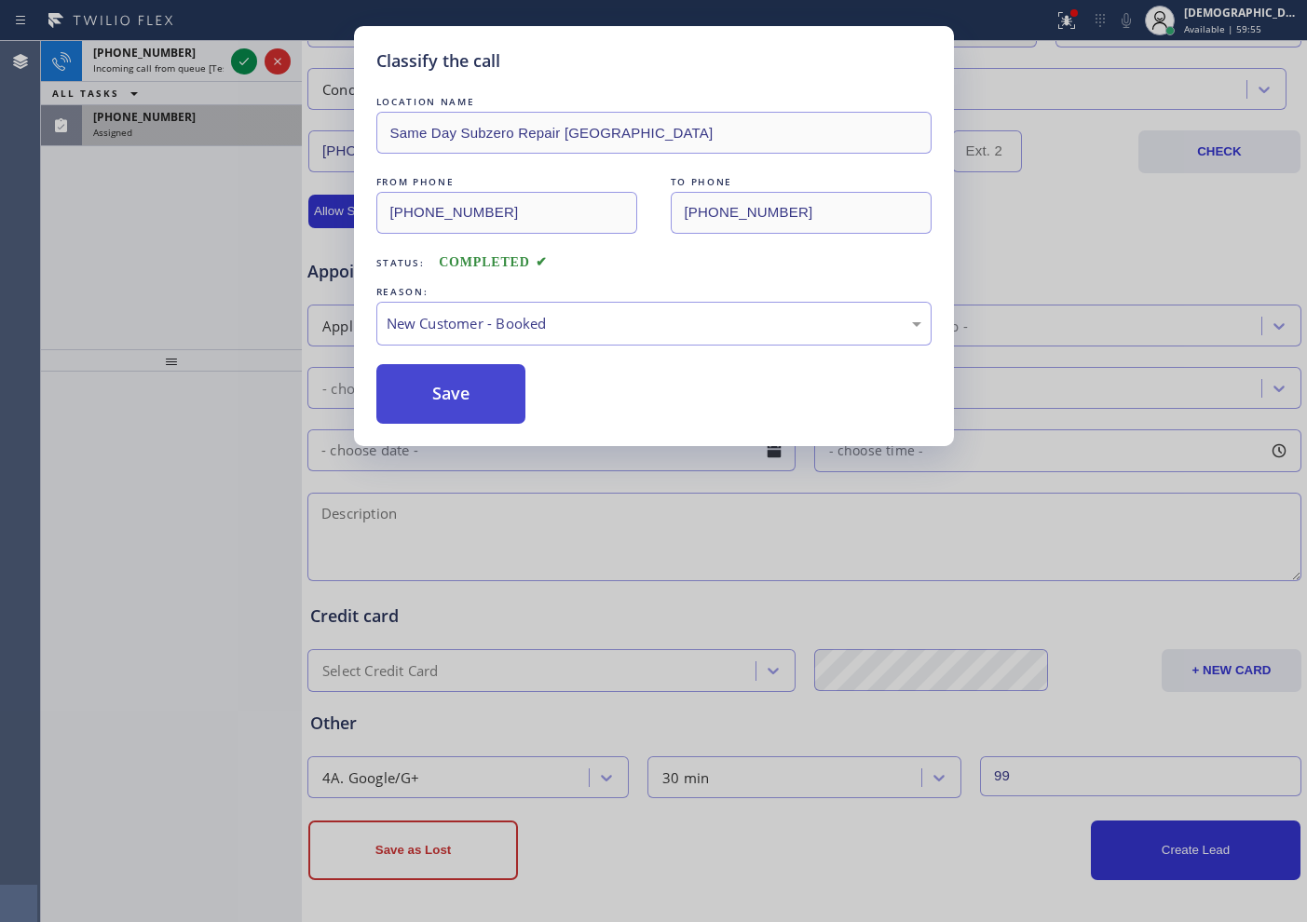
click at [479, 383] on button "Save" at bounding box center [451, 394] width 150 height 60
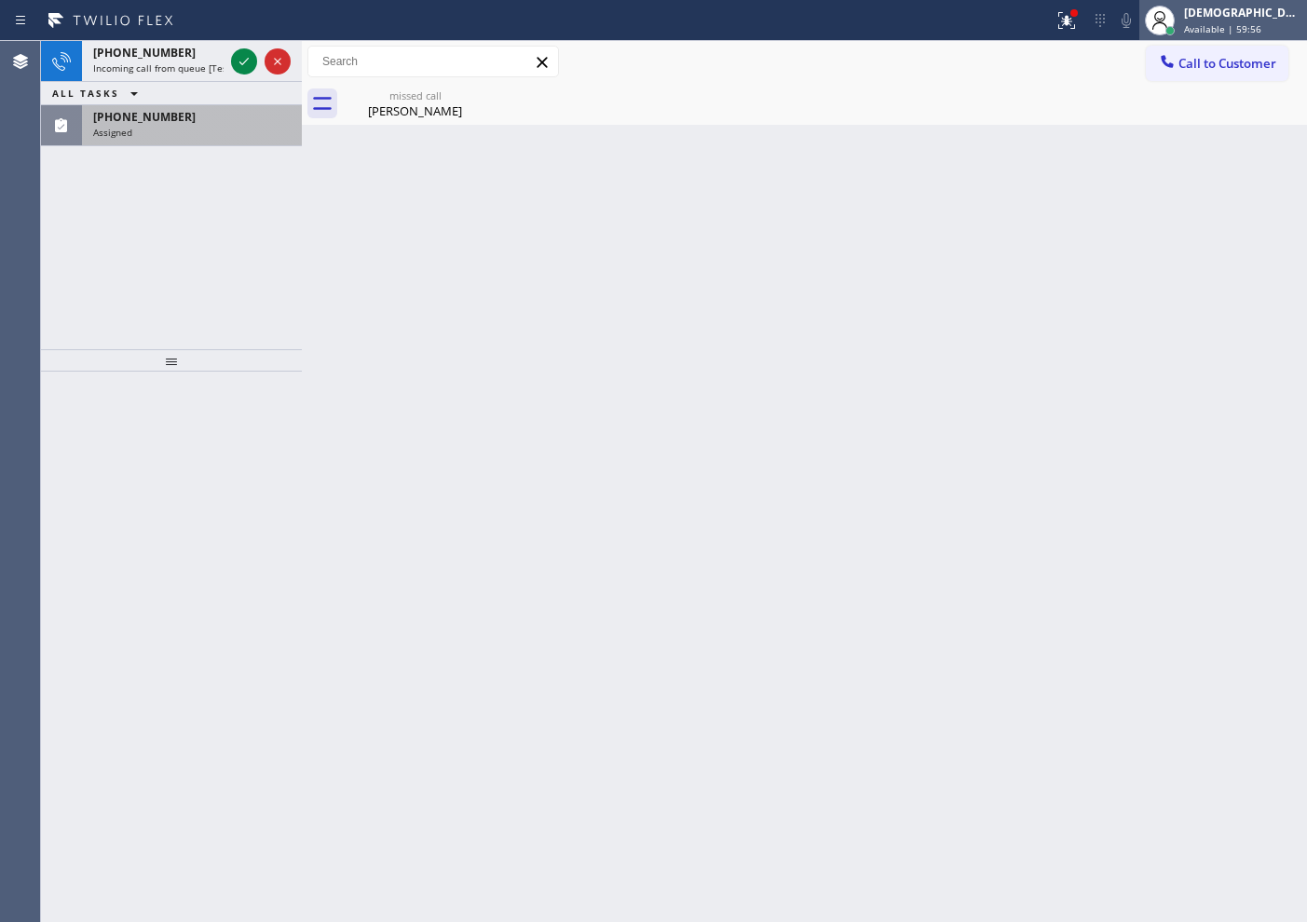
click at [1044, 29] on span "Available | 59:56" at bounding box center [1222, 28] width 77 height 13
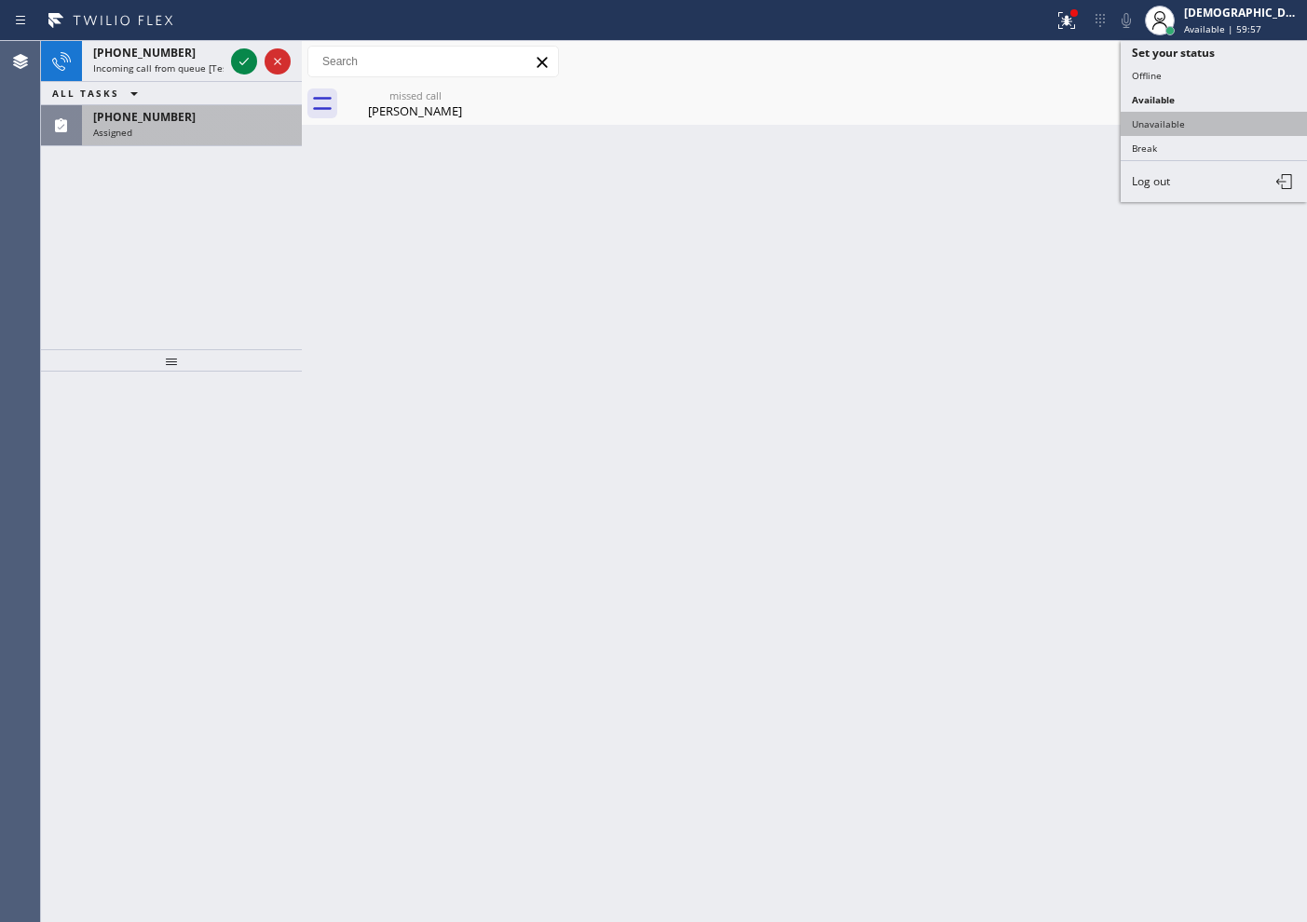
click at [1044, 119] on button "Unavailable" at bounding box center [1214, 124] width 186 height 24
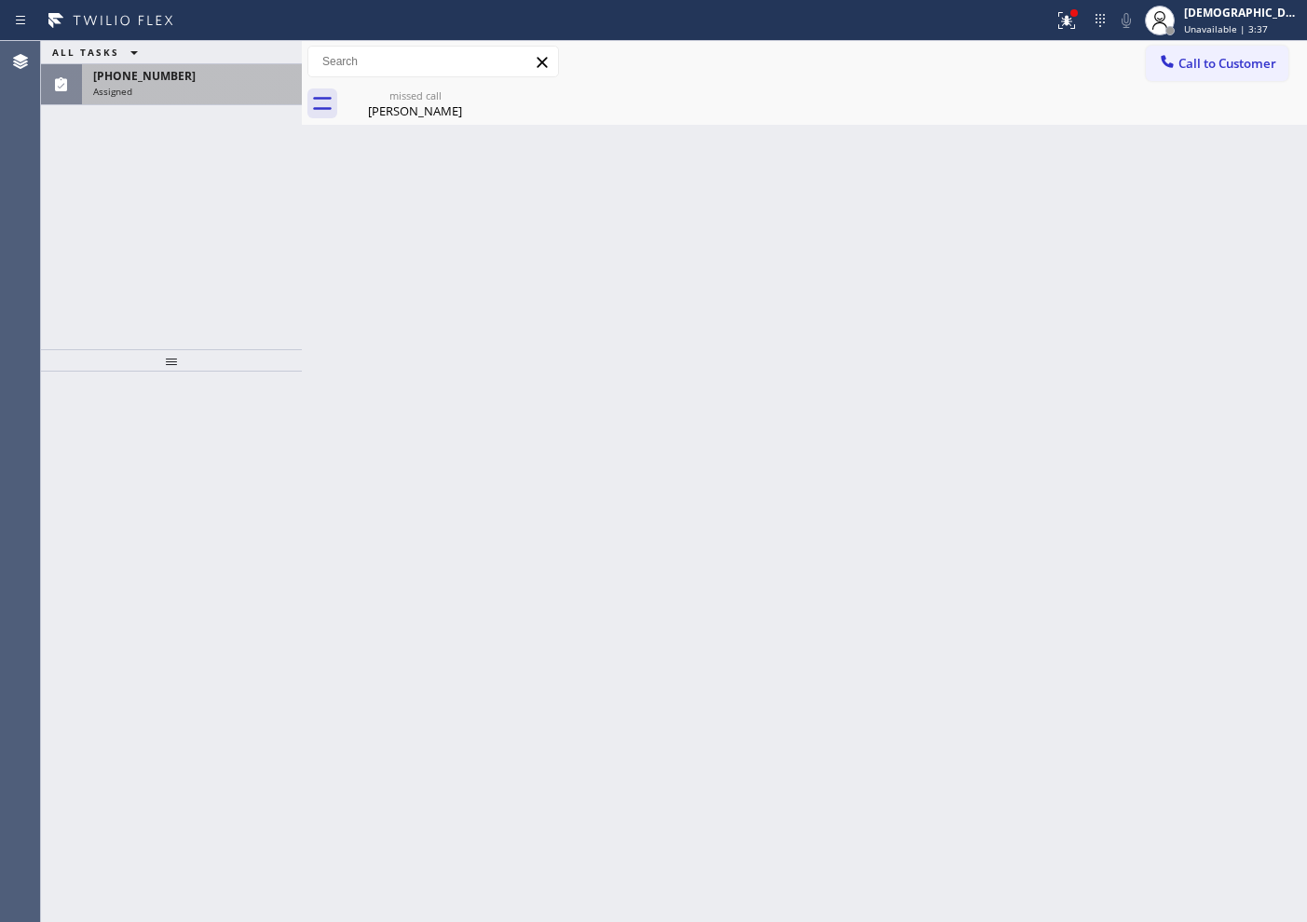
click at [223, 91] on div "Assigned" at bounding box center [191, 91] width 197 height 13
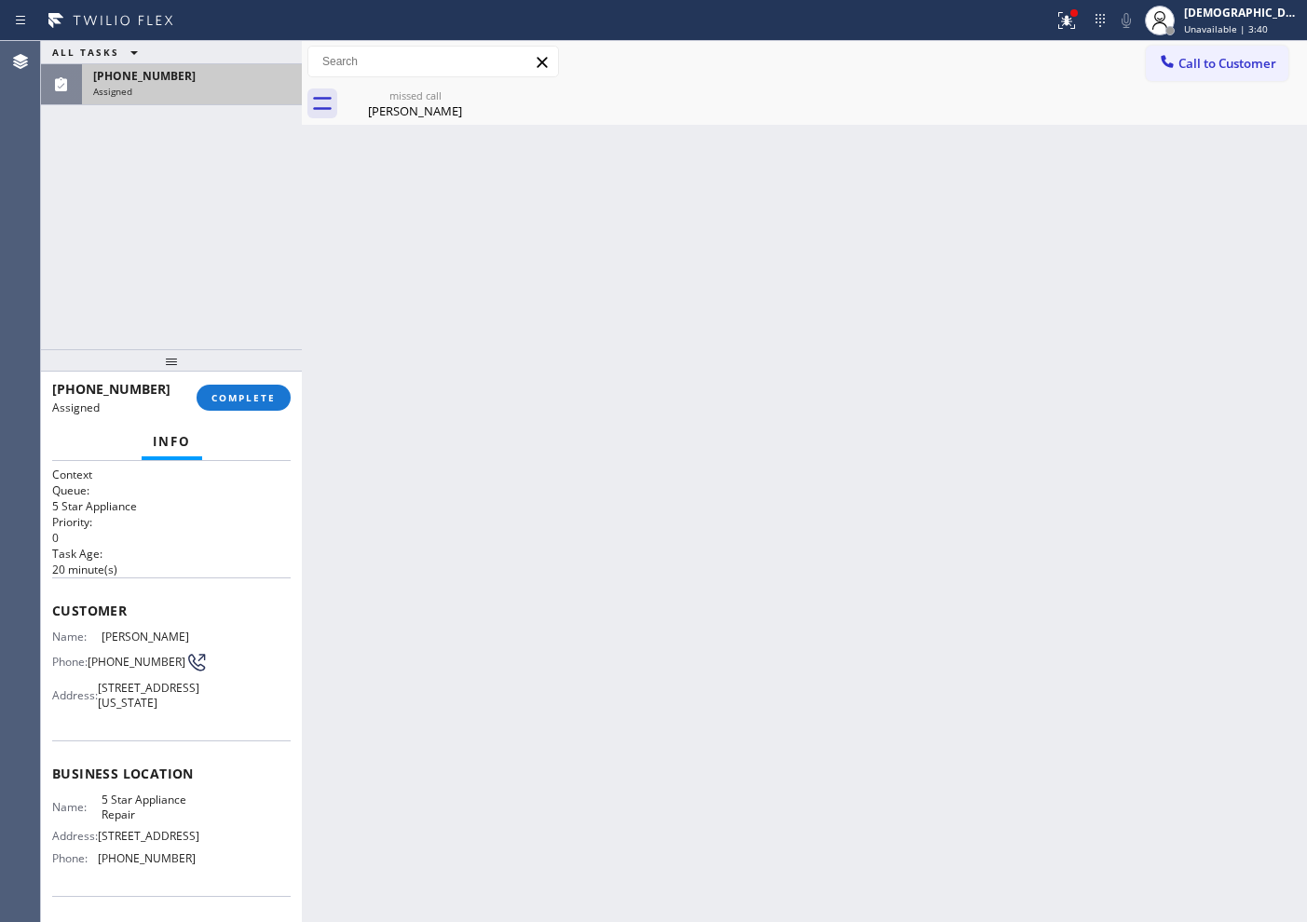
click at [222, 101] on div "(929) 692-0065 Assigned" at bounding box center [188, 84] width 212 height 41
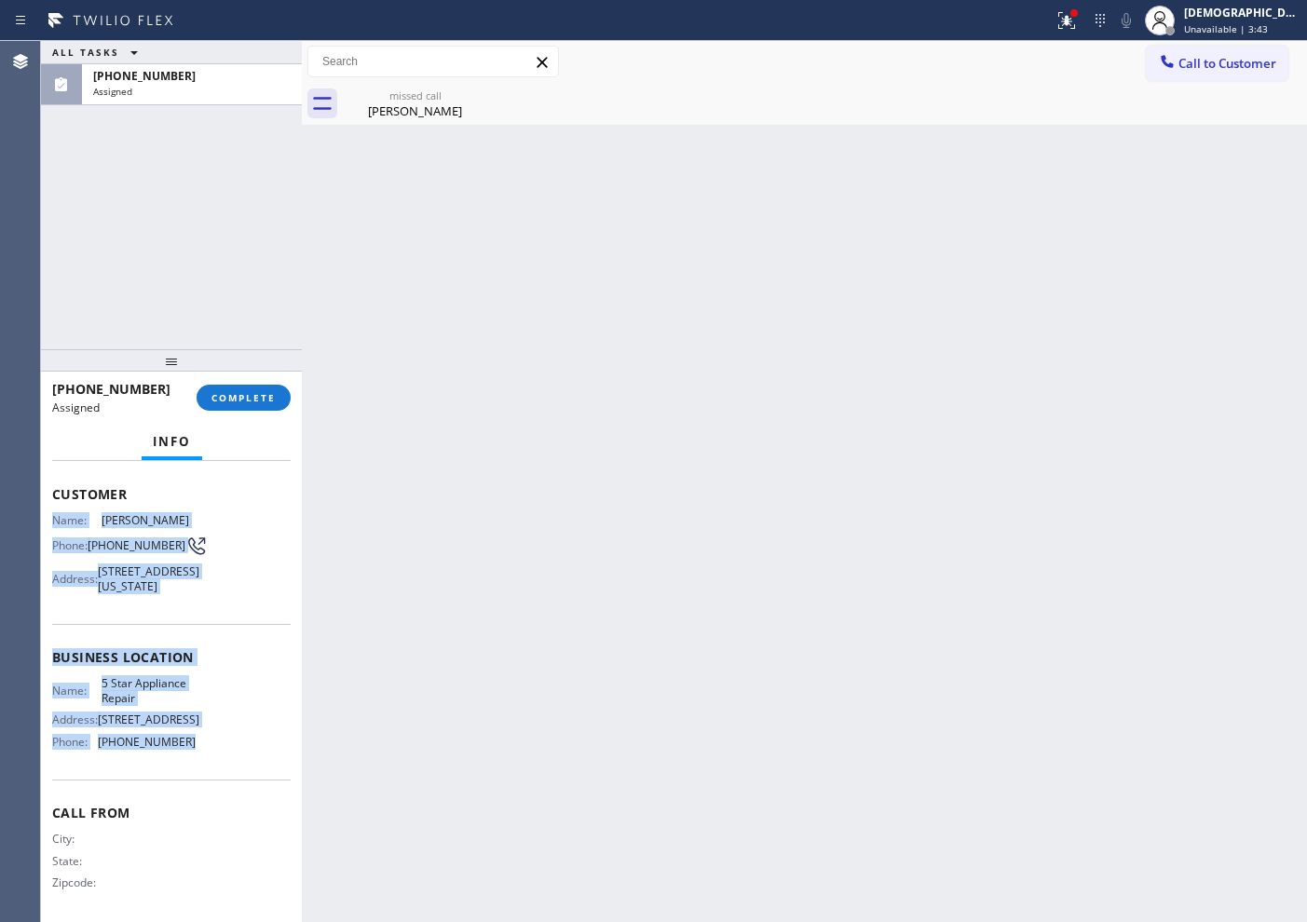
drag, startPoint x: 153, startPoint y: 667, endPoint x: 54, endPoint y: 521, distance: 176.5
click at [54, 521] on div "Context Queue: 5 Star Appliance Priority: 0 Task Age: 20 minute(s) Customer Nam…" at bounding box center [171, 635] width 238 height 571
copy div "Name: Liam Jury Phone: (929) 692-0065 Address: 30 W 63rd St. k, New York, NY 10…"
click at [228, 402] on span "COMPLETE" at bounding box center [243, 397] width 64 height 13
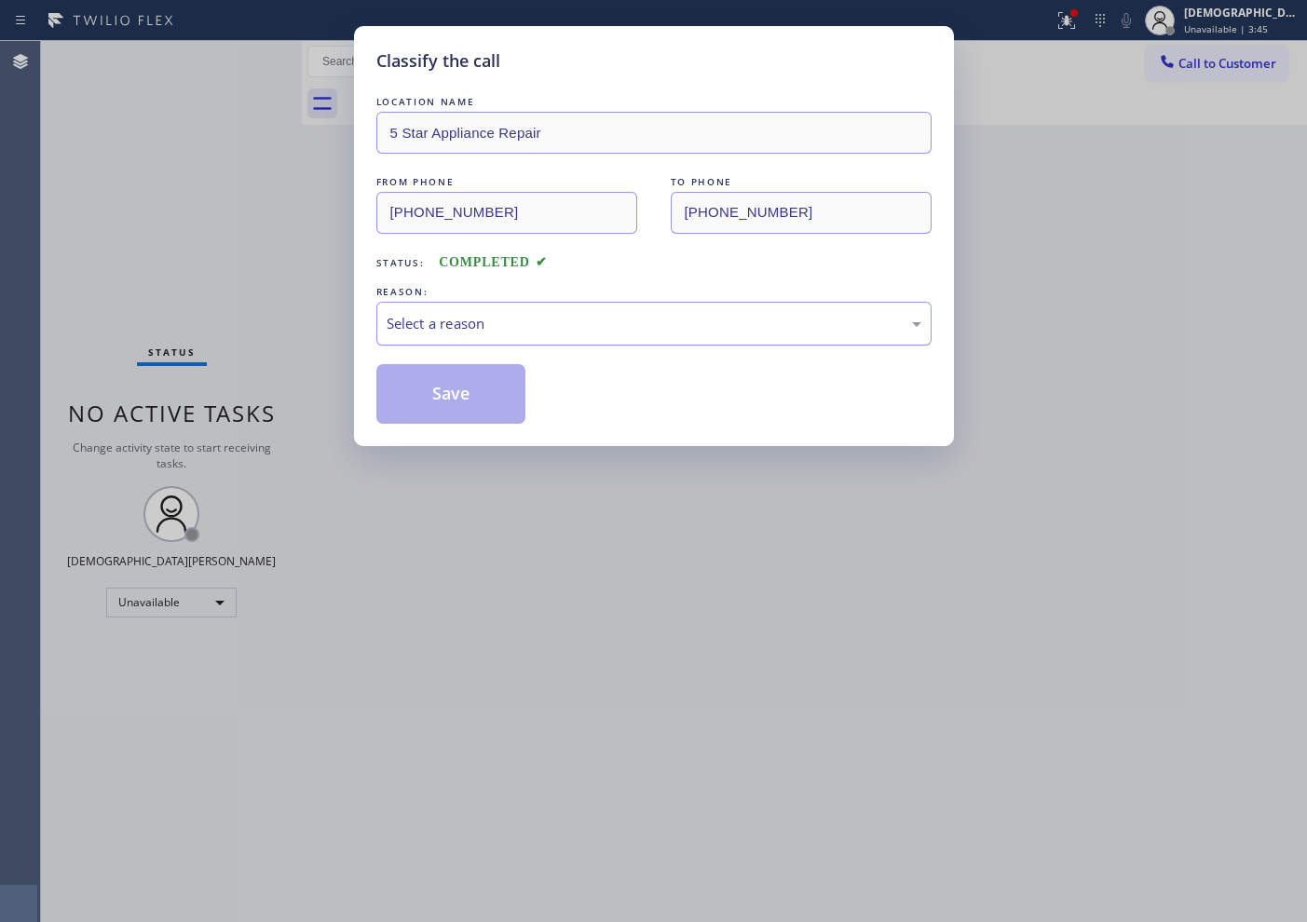
click at [495, 313] on div "Select a reason" at bounding box center [654, 323] width 535 height 21
click at [469, 385] on button "Save" at bounding box center [451, 394] width 150 height 60
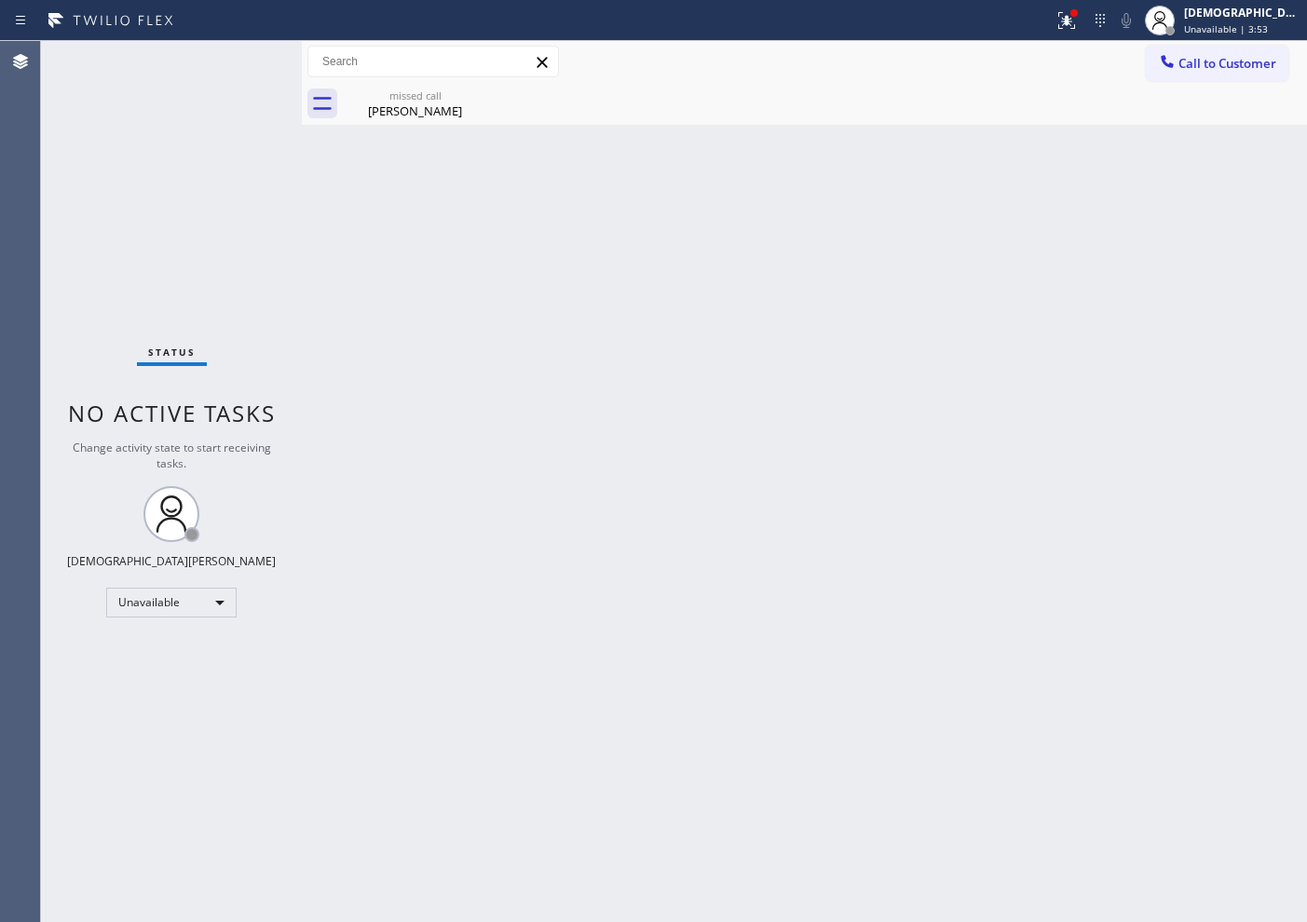
click at [96, 258] on div "Status No active tasks Change activity state to start receiving tasks. [PERSON_…" at bounding box center [171, 481] width 261 height 881
click at [159, 606] on div "Unavailable" at bounding box center [171, 603] width 130 height 30
click at [164, 696] on li "Break" at bounding box center [170, 698] width 127 height 22
click at [80, 292] on div "Status No active tasks Change activity state to start receiving tasks. Christia…" at bounding box center [171, 481] width 261 height 881
click at [233, 737] on div "Status No active tasks Change activity state to start receiving tasks. Christia…" at bounding box center [171, 481] width 261 height 881
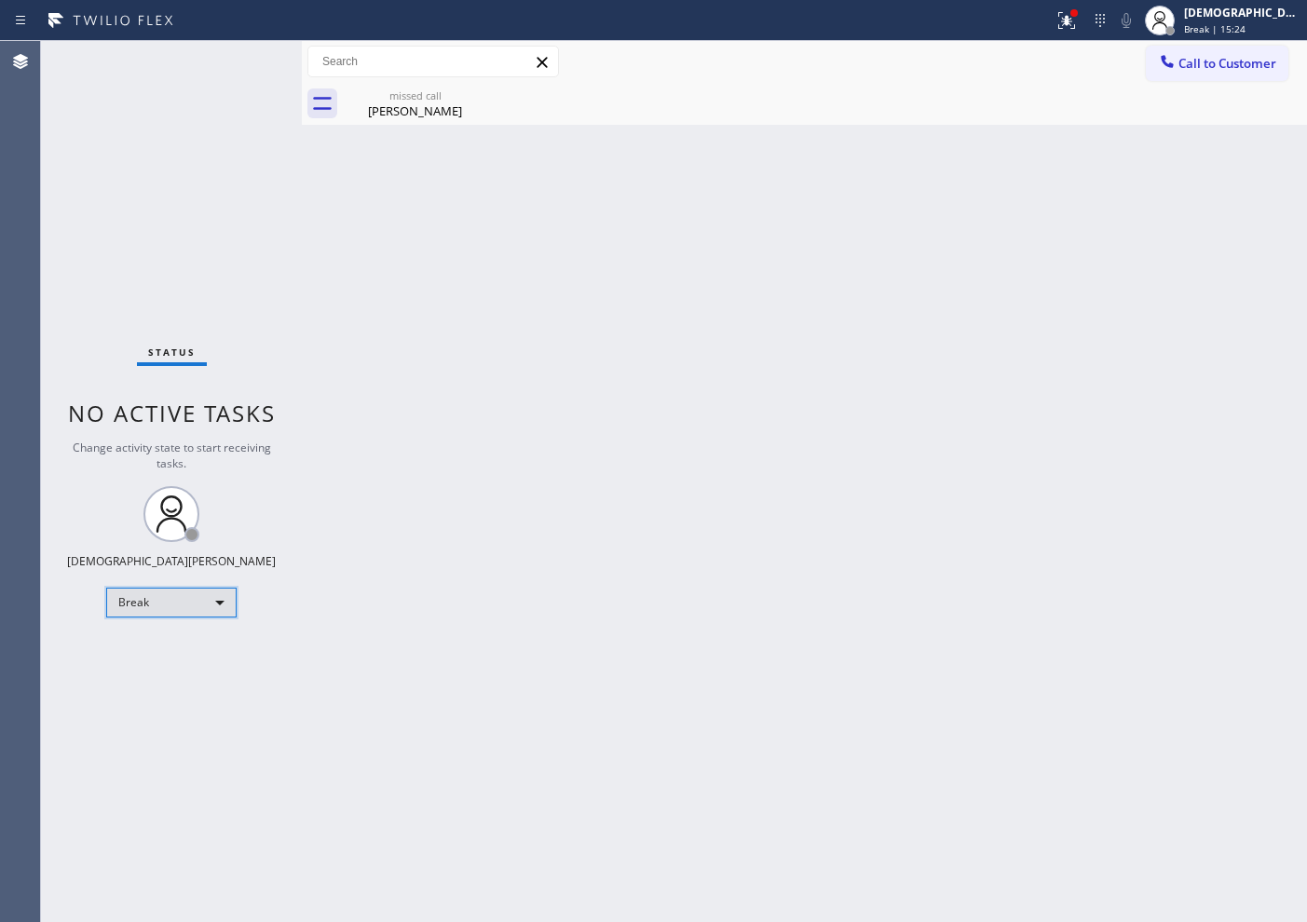
click at [149, 598] on div "Break" at bounding box center [171, 603] width 130 height 30
click at [164, 648] on li "Available" at bounding box center [170, 652] width 127 height 22
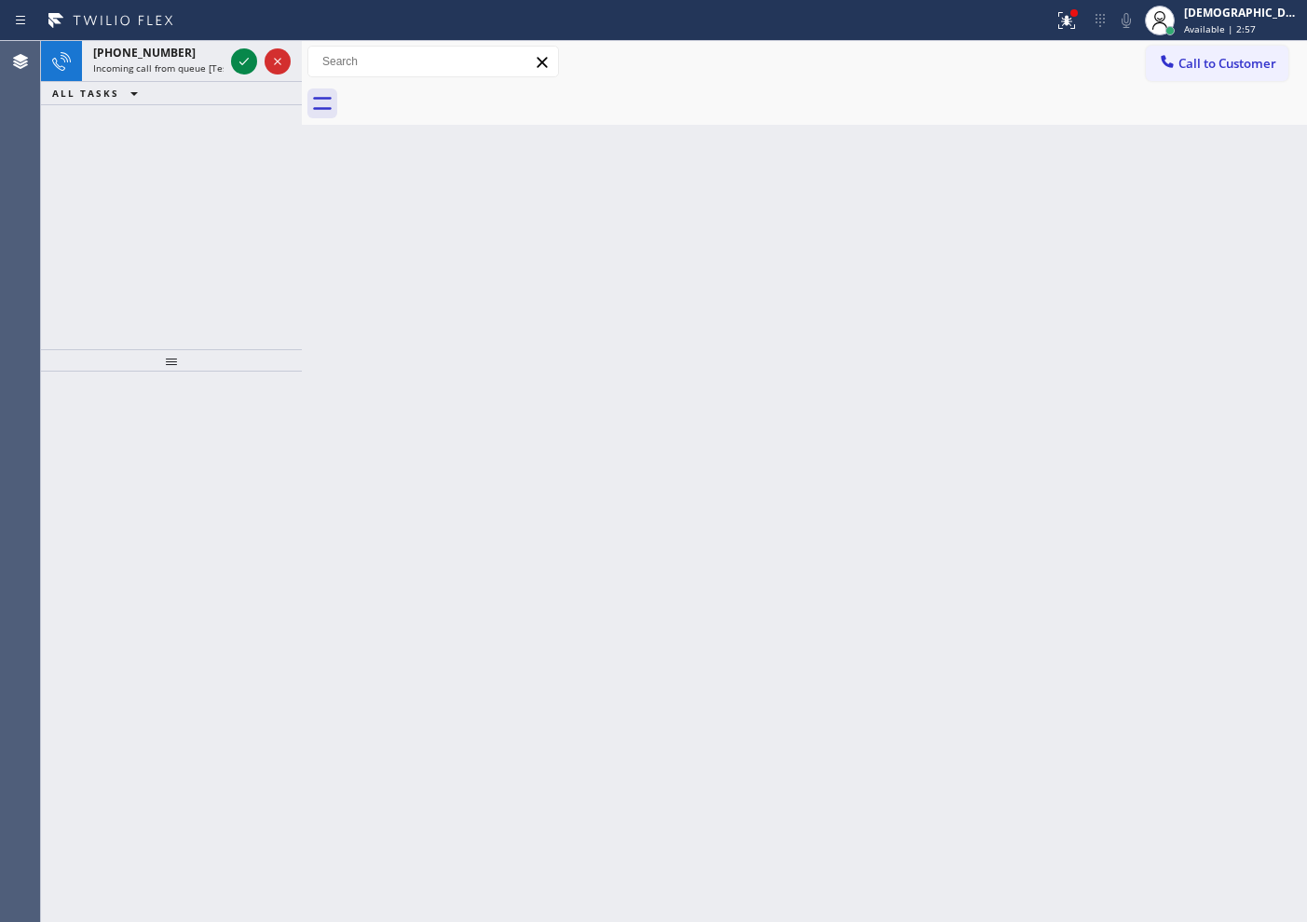
drag, startPoint x: 53, startPoint y: 148, endPoint x: 292, endPoint y: 121, distance: 240.0
click at [54, 148] on div "+17732054458 Incoming call from queue [Test] All ALL TASKS ALL TASKS ACTIVE TAS…" at bounding box center [171, 195] width 261 height 308
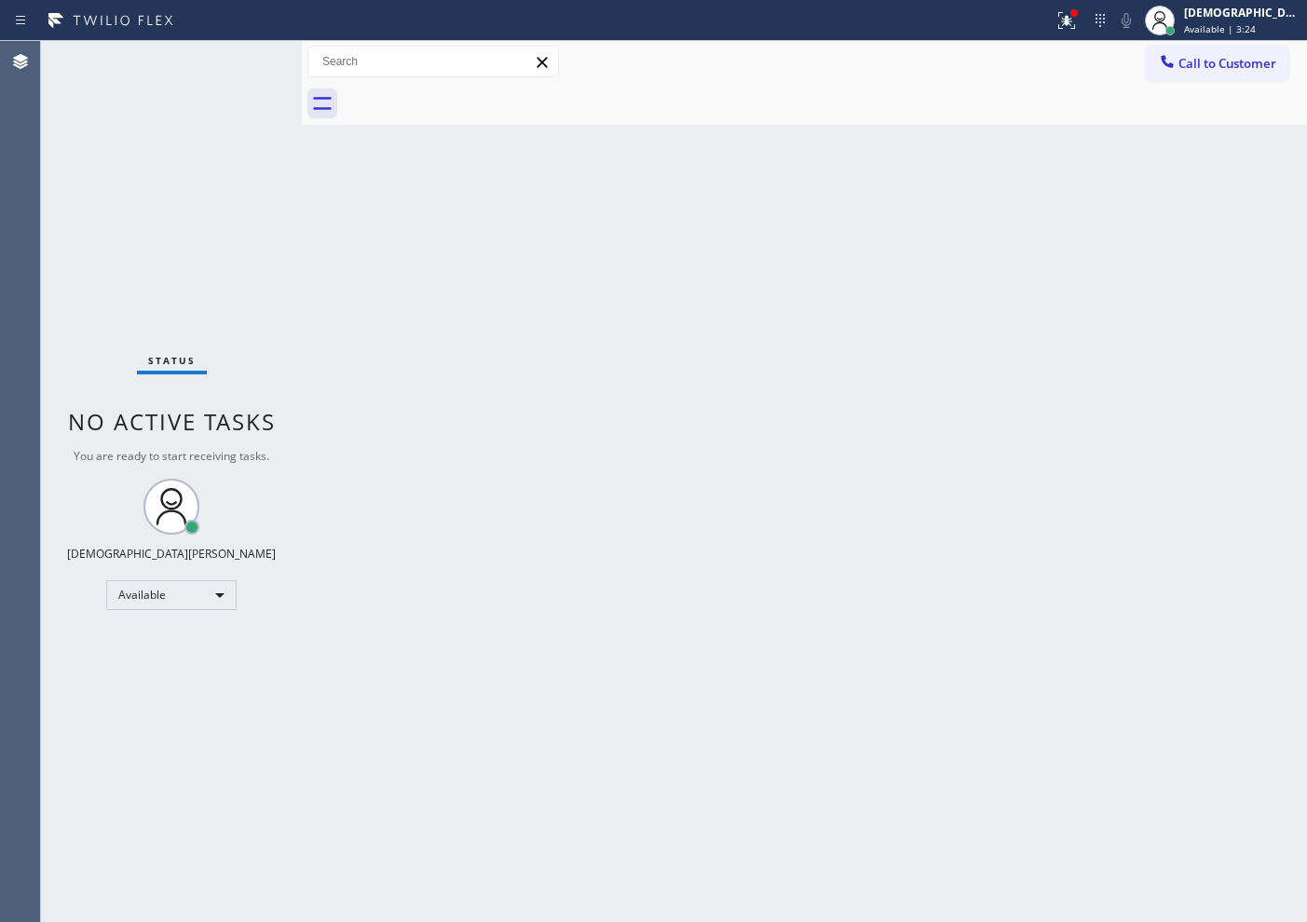
click at [129, 116] on div "Status No active tasks You are ready to start receiving tasks. Christian Cinco …" at bounding box center [171, 481] width 261 height 881
drag, startPoint x: 230, startPoint y: 65, endPoint x: 244, endPoint y: 62, distance: 14.2
click at [243, 62] on div "Status No active tasks You are ready to start receiving tasks. Christian Cinco …" at bounding box center [171, 481] width 261 height 881
click at [244, 62] on div "Status No active tasks You are ready to start receiving tasks. Christian Cinco …" at bounding box center [171, 481] width 261 height 881
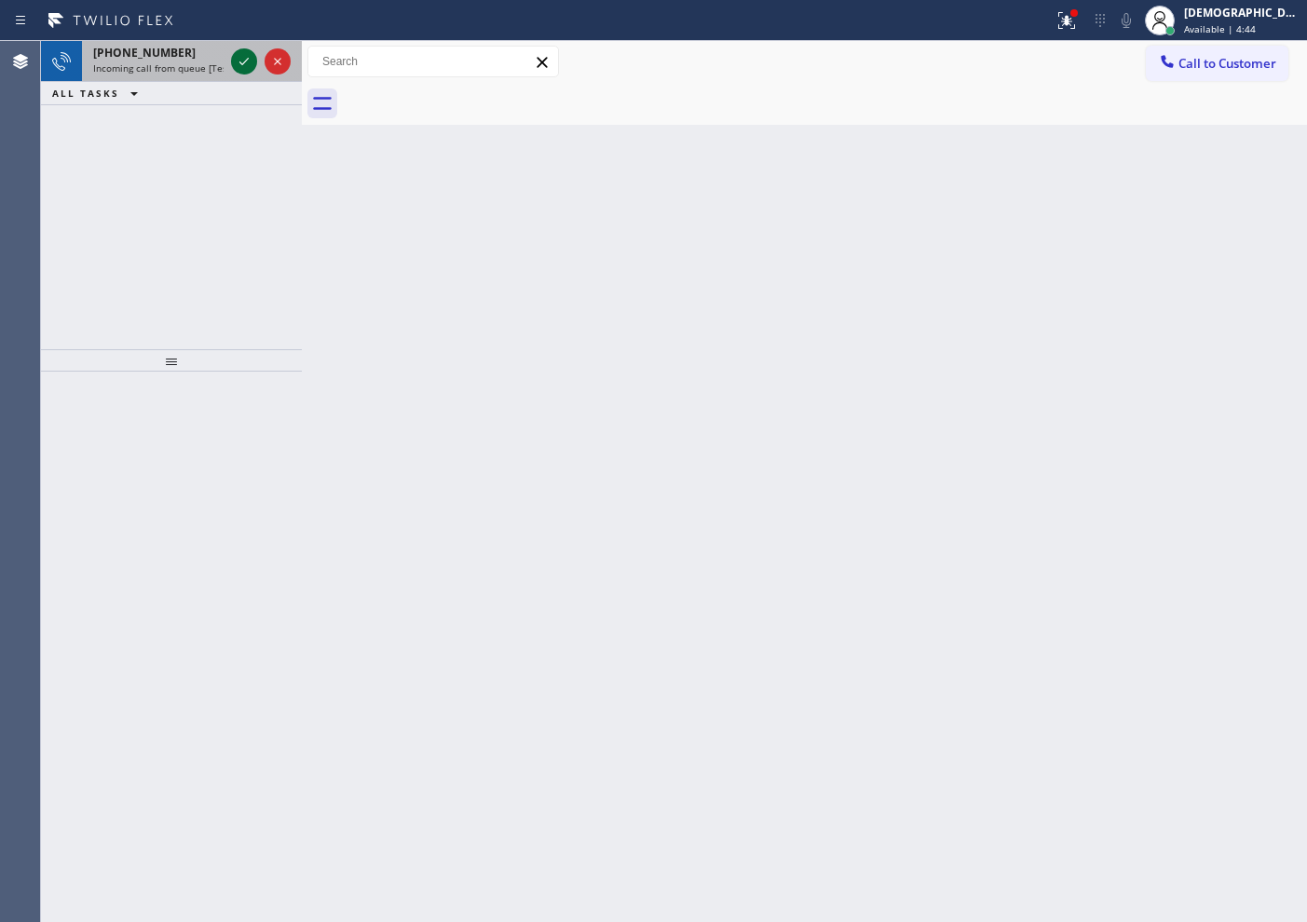
click at [244, 62] on icon at bounding box center [243, 61] width 9 height 7
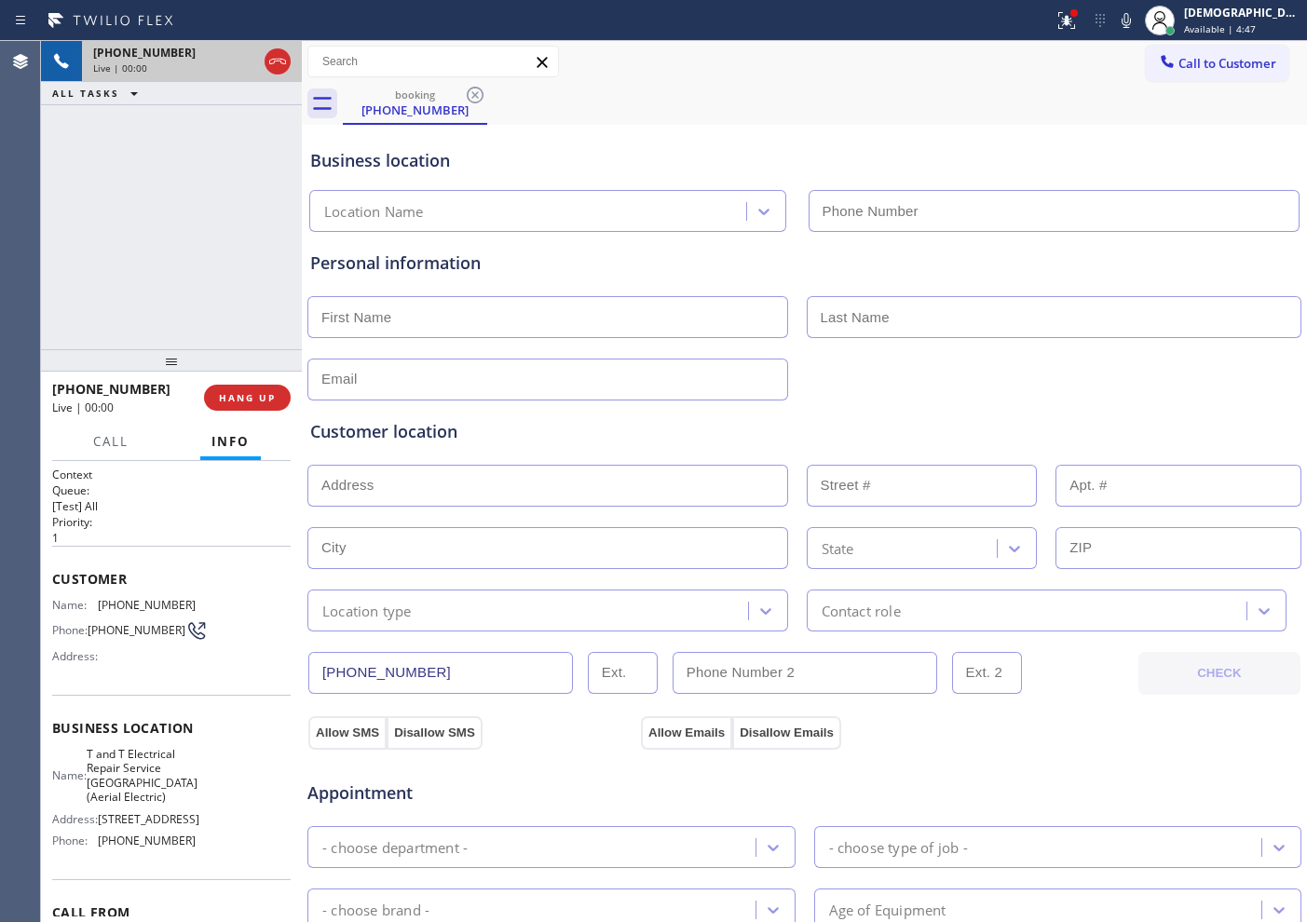
type input "[PHONE_NUMBER]"
click at [279, 62] on icon at bounding box center [277, 61] width 22 height 22
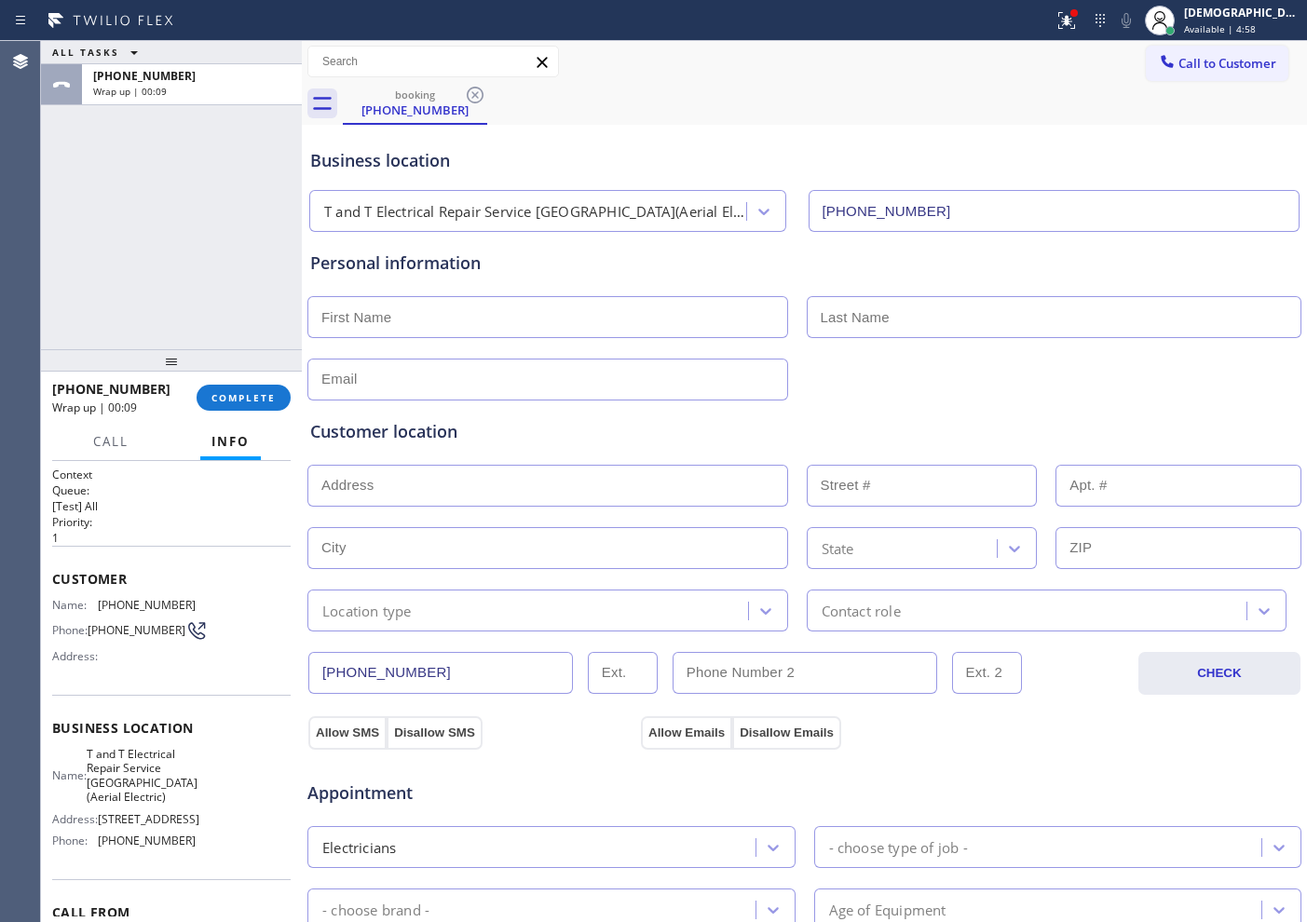
click at [119, 186] on div "ALL TASKS ALL TASKS ACTIVE TASKS TASKS IN WRAP UP +16099388262 Wrap up | 00:09" at bounding box center [171, 195] width 261 height 308
click at [83, 263] on div "ALL TASKS ALL TASKS ACTIVE TASKS TASKS IN WRAP UP +16099388262 Wrap up | 00:19" at bounding box center [171, 195] width 261 height 308
click at [231, 399] on span "COMPLETE" at bounding box center [243, 397] width 64 height 13
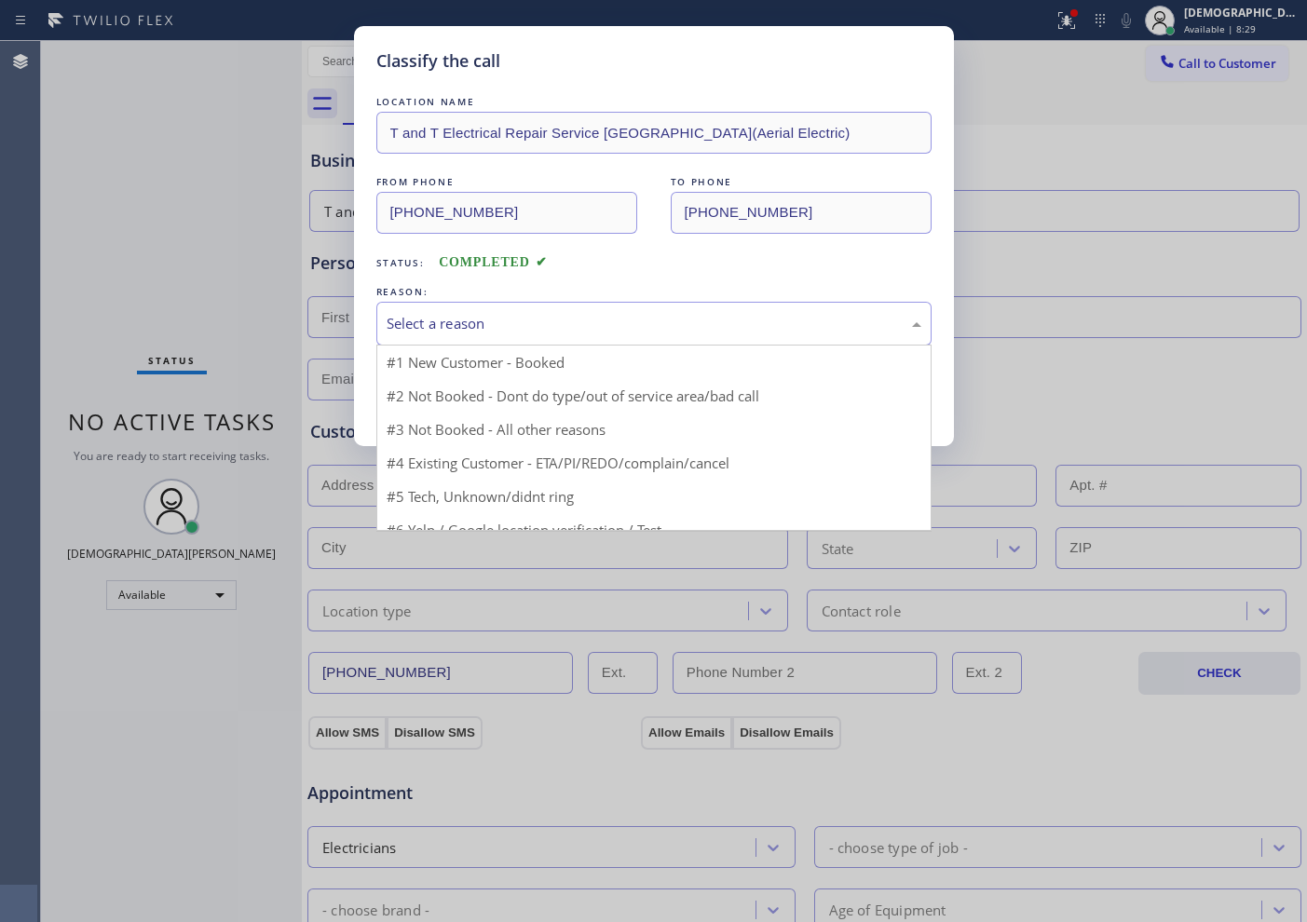
click at [418, 334] on div "Select a reason" at bounding box center [653, 324] width 555 height 44
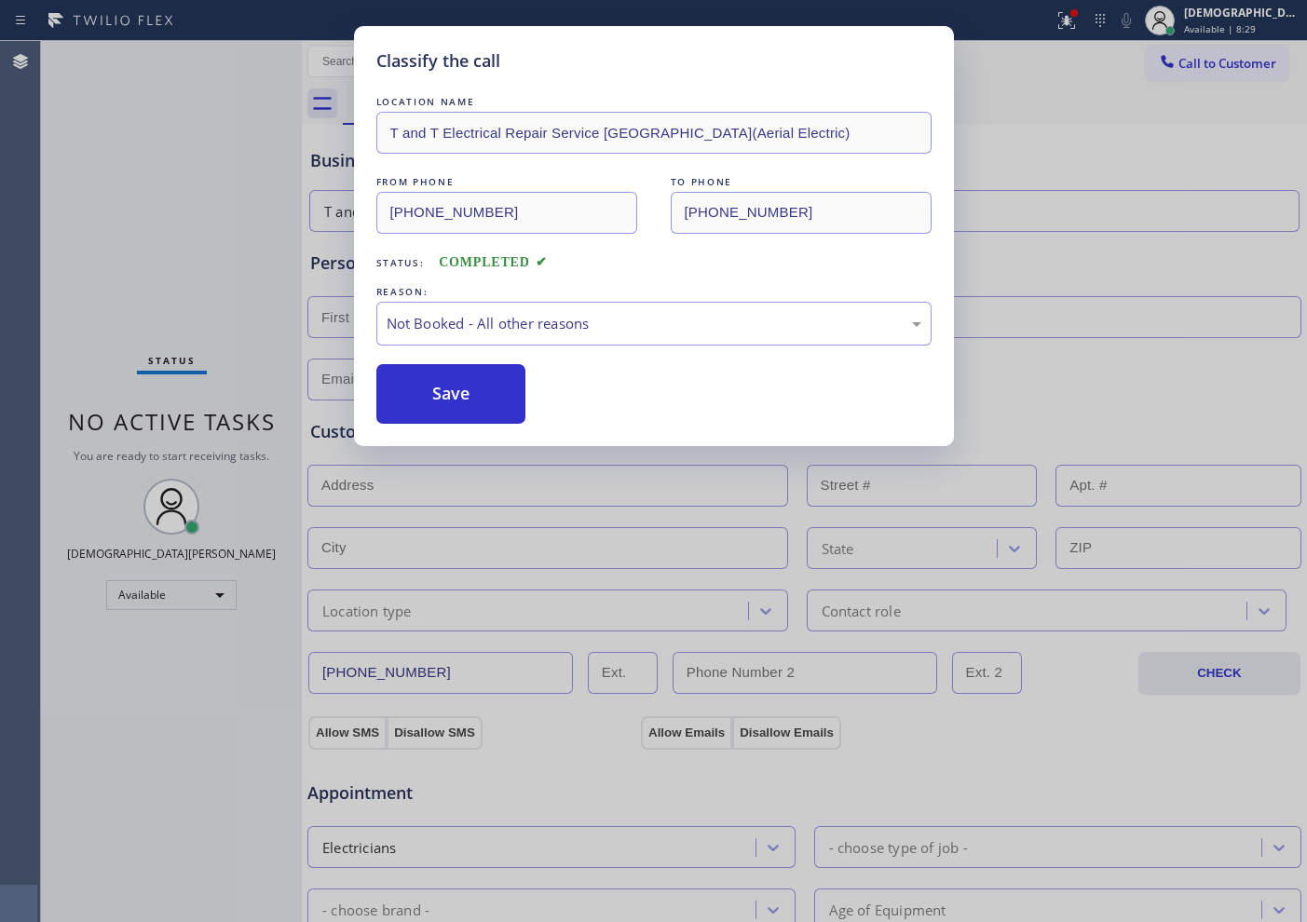
click at [428, 401] on button "Save" at bounding box center [451, 394] width 150 height 60
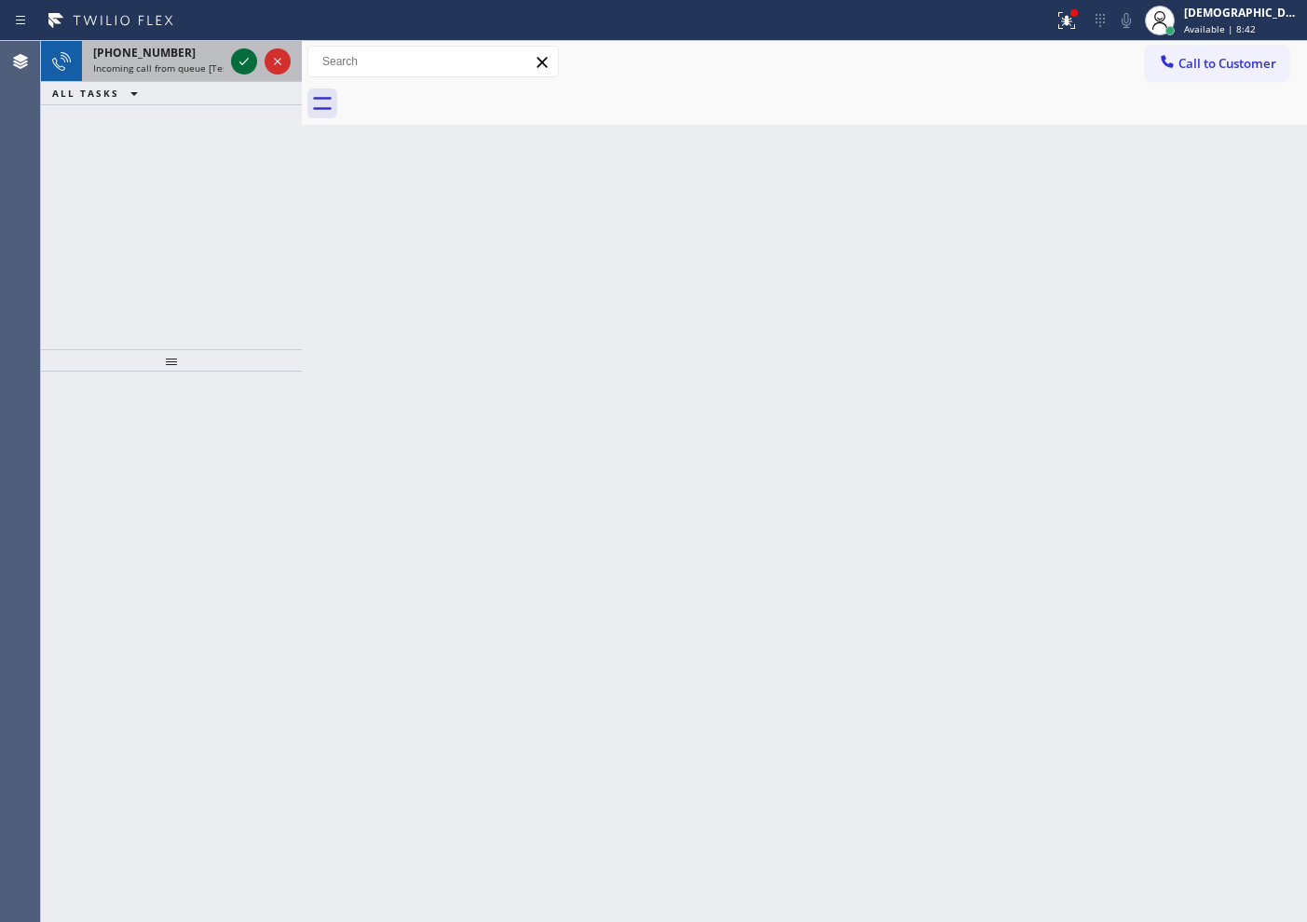
click at [243, 59] on icon at bounding box center [244, 61] width 22 height 22
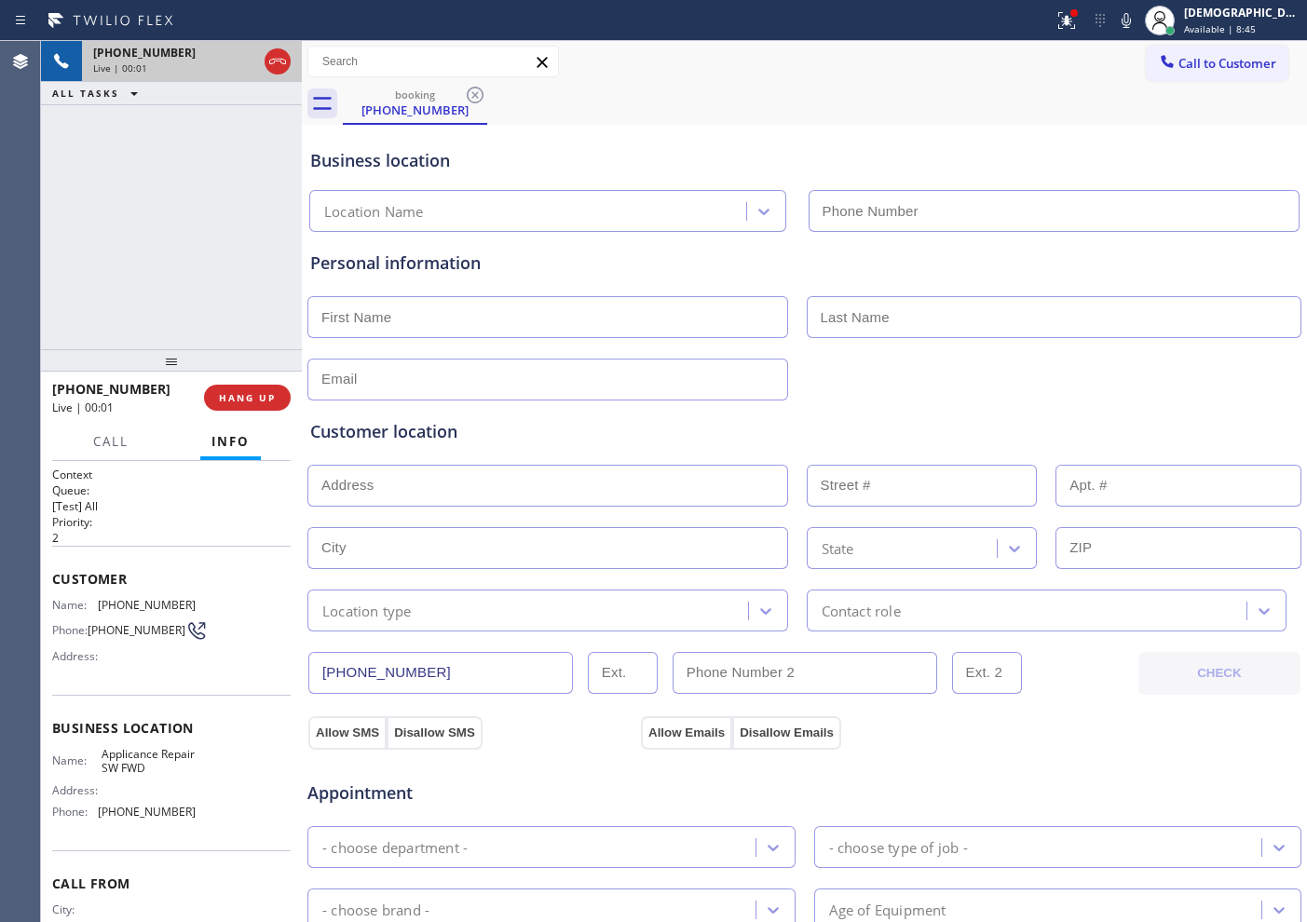
type input "[PHONE_NUMBER]"
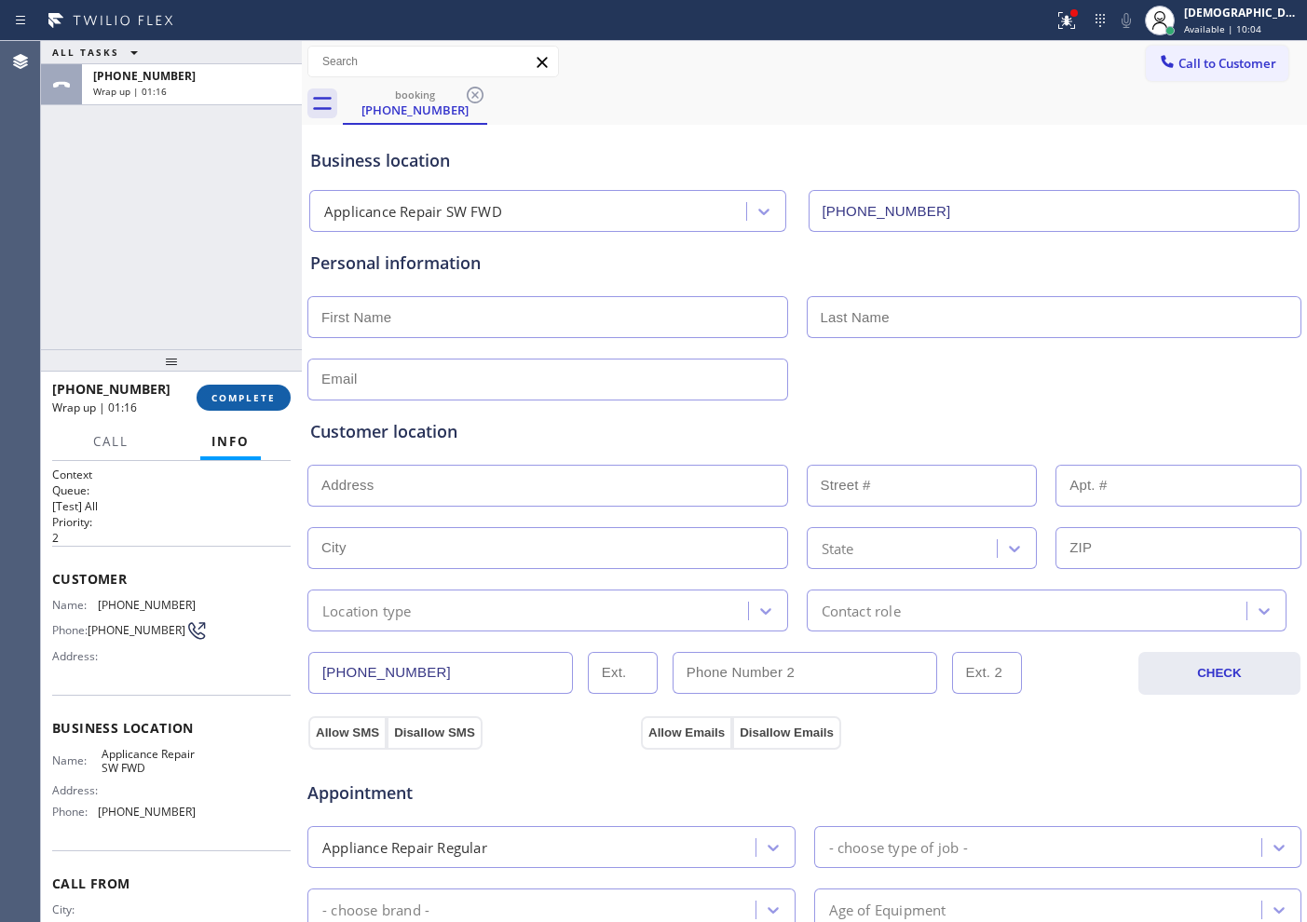
click at [256, 391] on span "COMPLETE" at bounding box center [243, 397] width 64 height 13
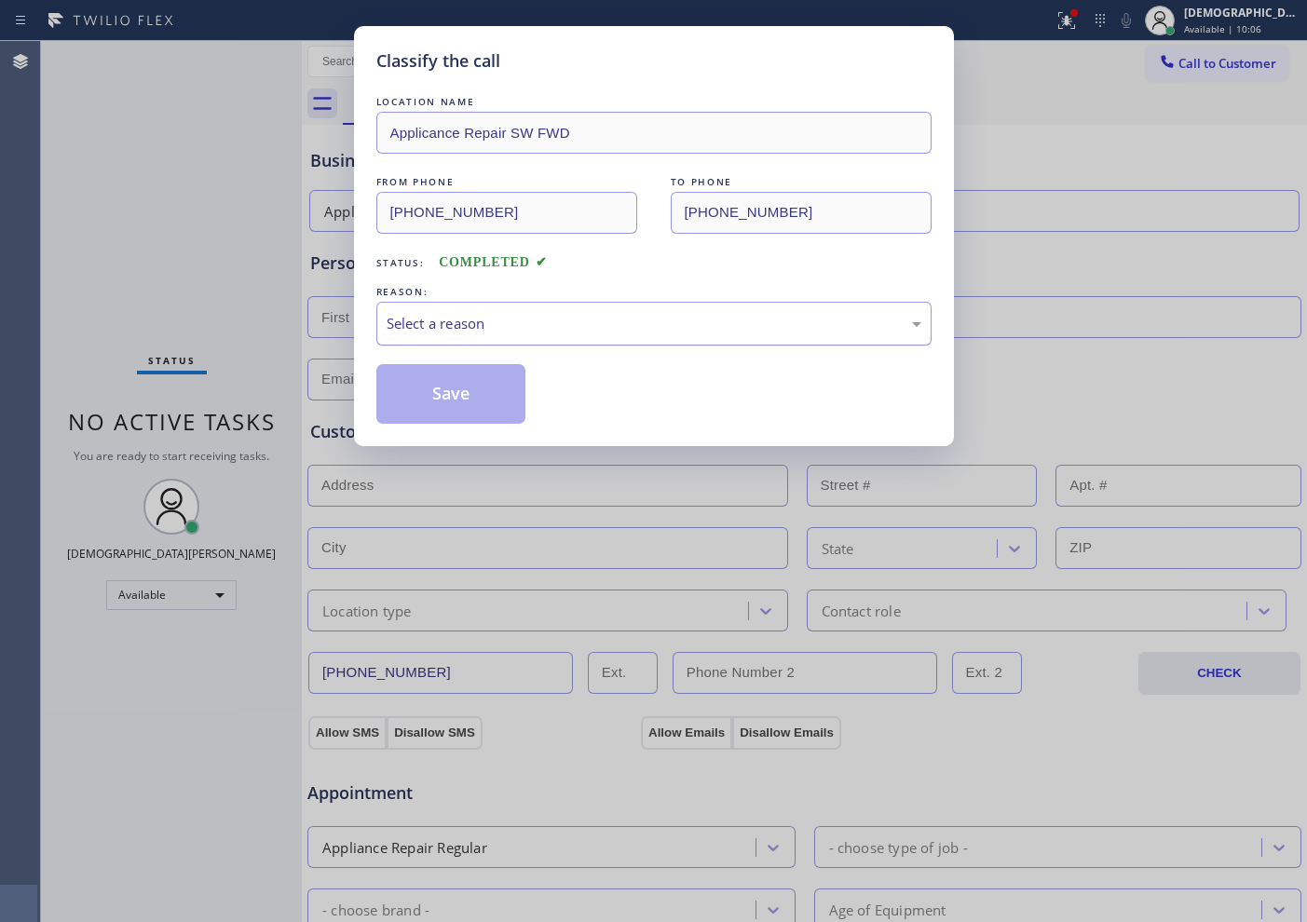
click at [429, 332] on div "Select a reason" at bounding box center [654, 323] width 535 height 21
click at [429, 388] on button "Save" at bounding box center [451, 394] width 150 height 60
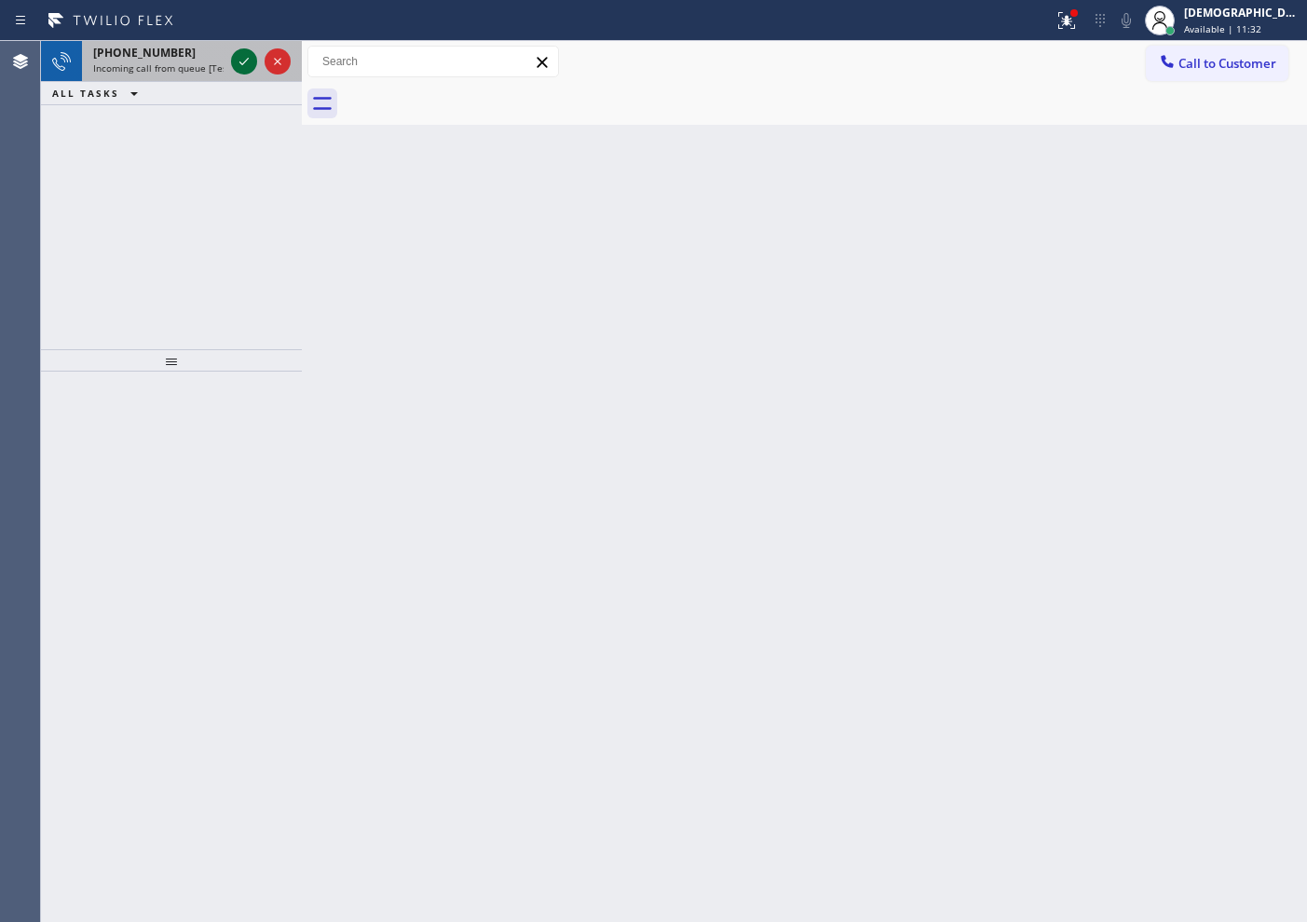
click at [242, 61] on icon at bounding box center [244, 61] width 22 height 22
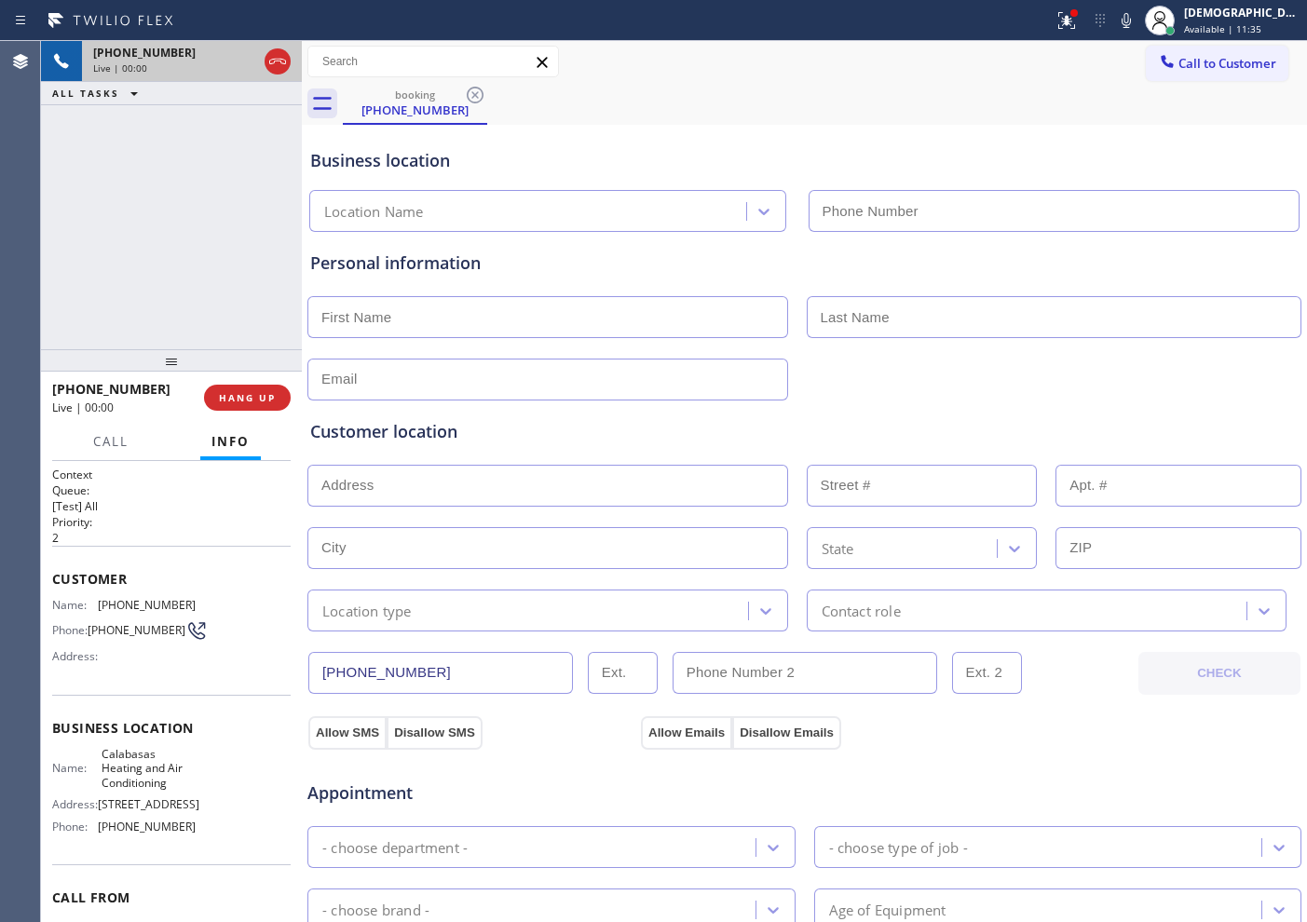
type input "[PHONE_NUMBER]"
click at [266, 58] on icon at bounding box center [277, 61] width 22 height 22
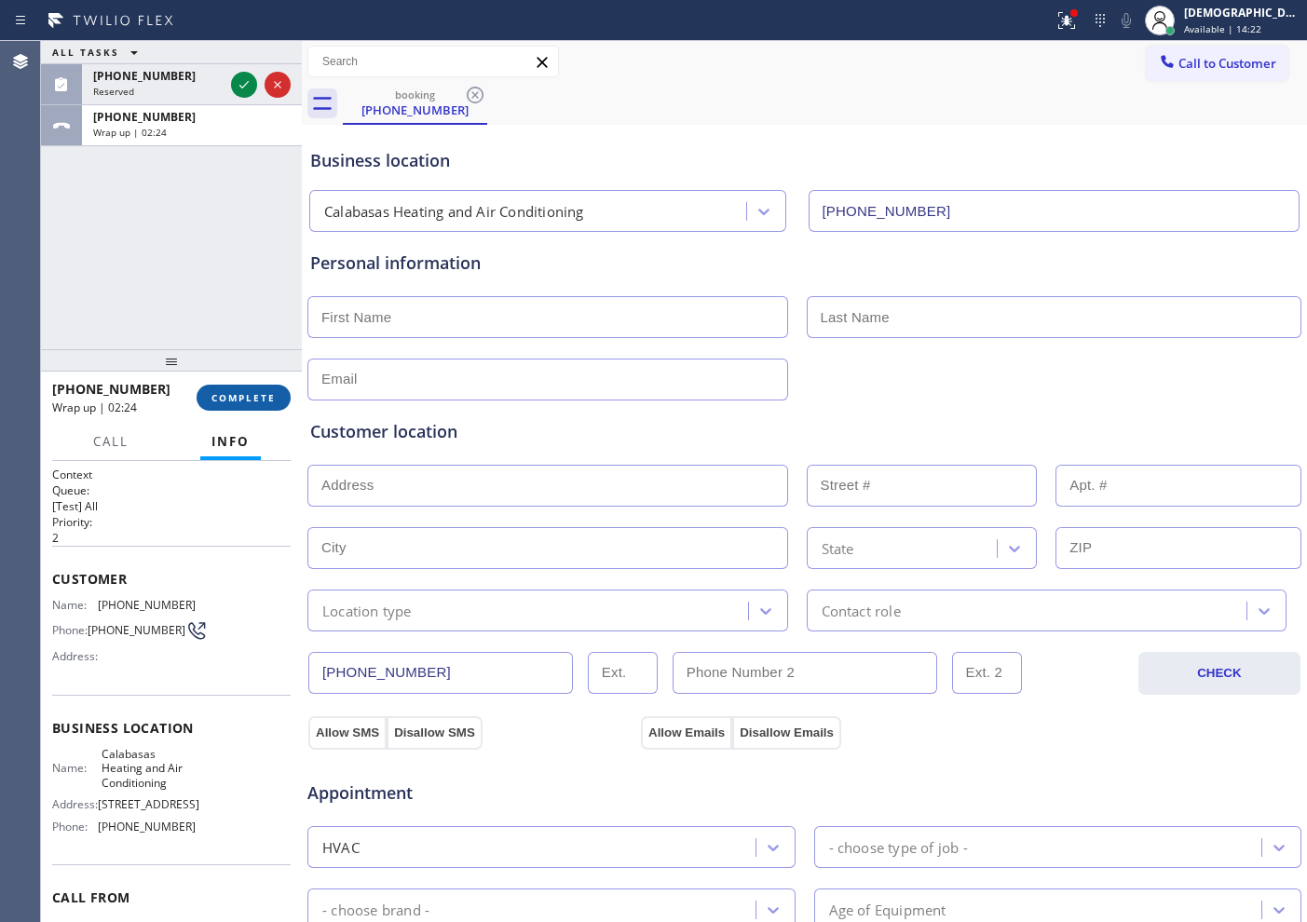
click at [264, 403] on span "COMPLETE" at bounding box center [243, 397] width 64 height 13
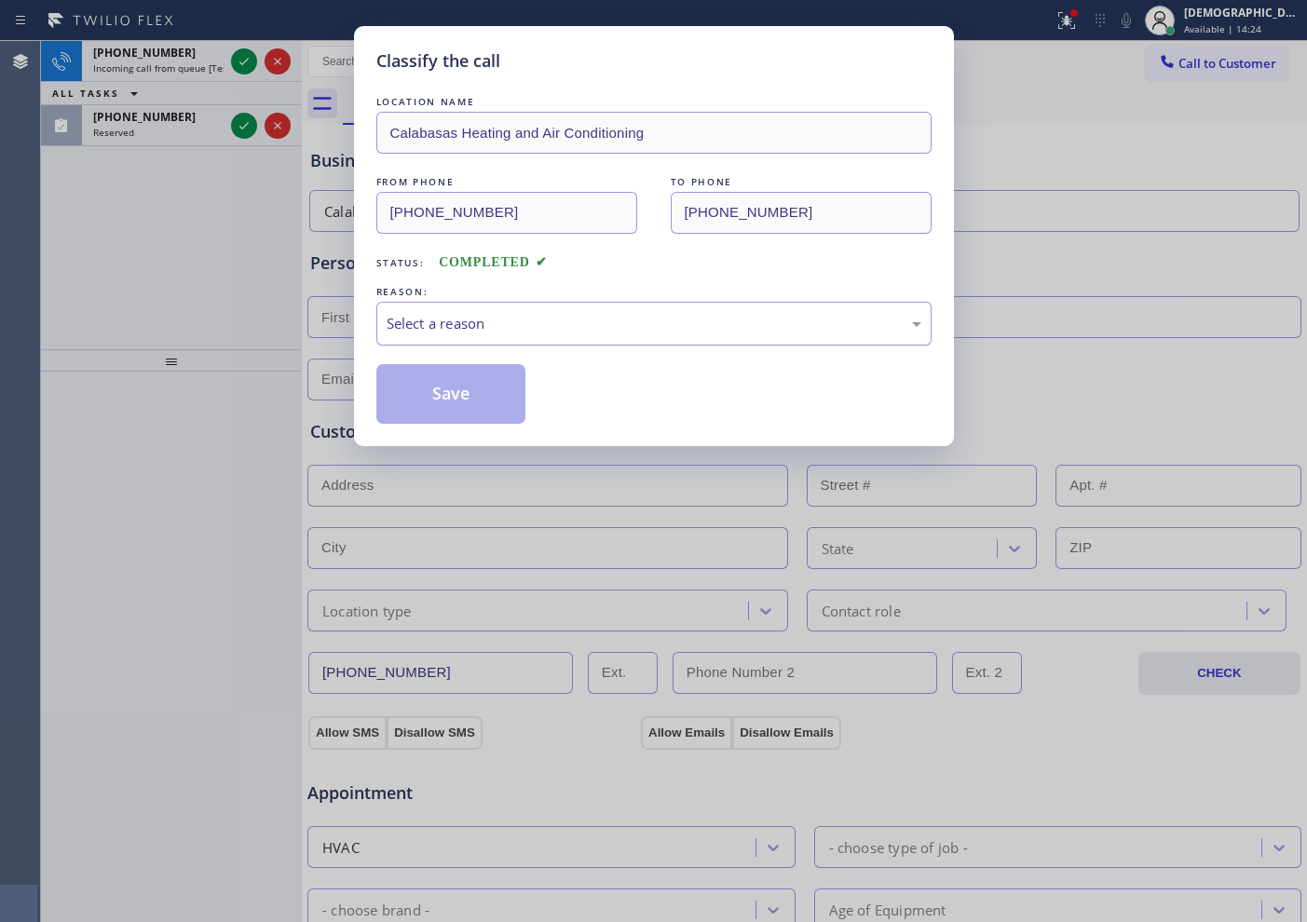
click at [505, 324] on div "Select a reason" at bounding box center [654, 323] width 535 height 21
click at [483, 388] on button "Save" at bounding box center [451, 394] width 150 height 60
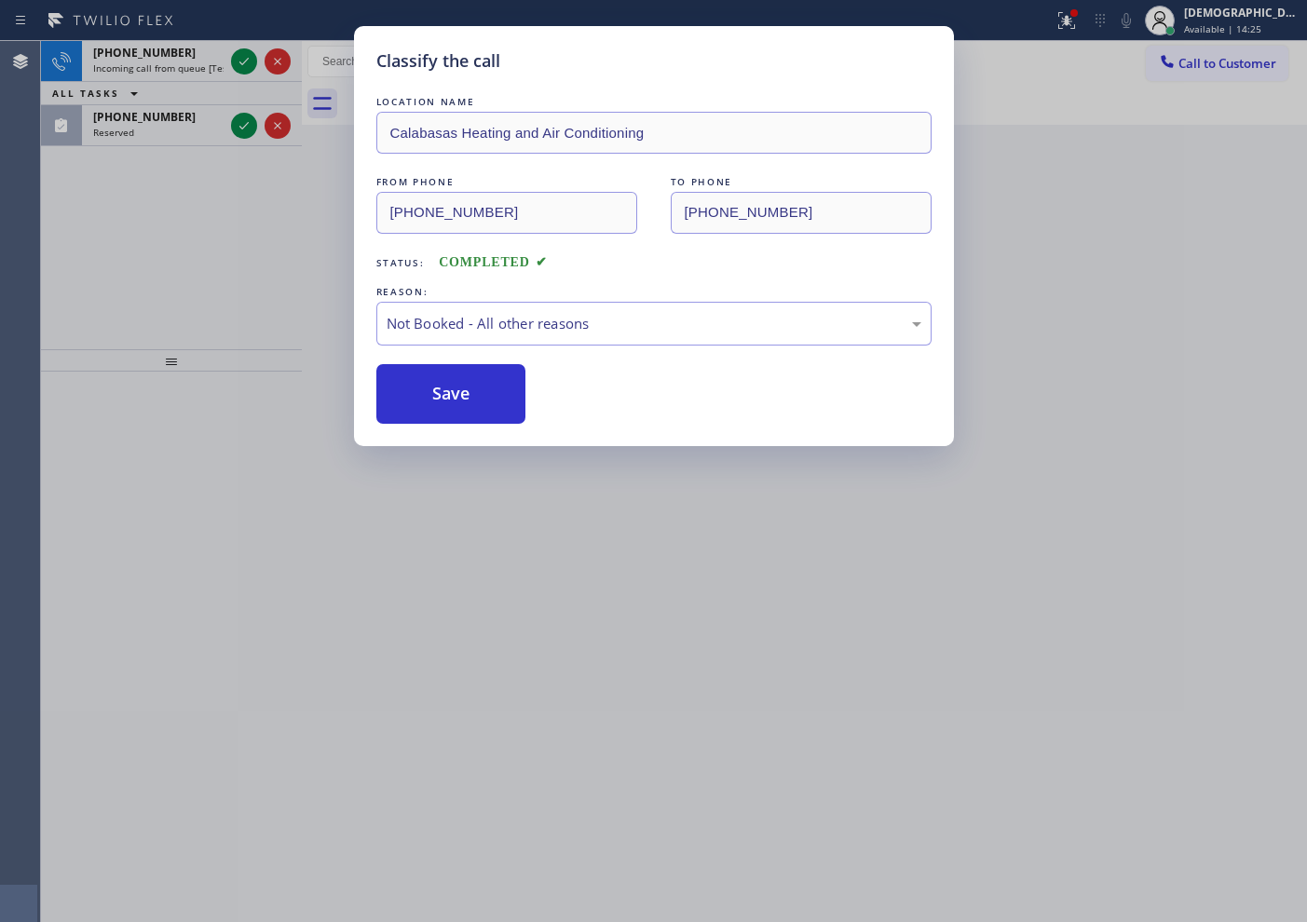
click at [251, 57] on div "Classify the call LOCATION NAME Calabasas Heating and Air Conditioning FROM PHO…" at bounding box center [653, 461] width 1307 height 922
click at [250, 57] on icon at bounding box center [244, 61] width 22 height 22
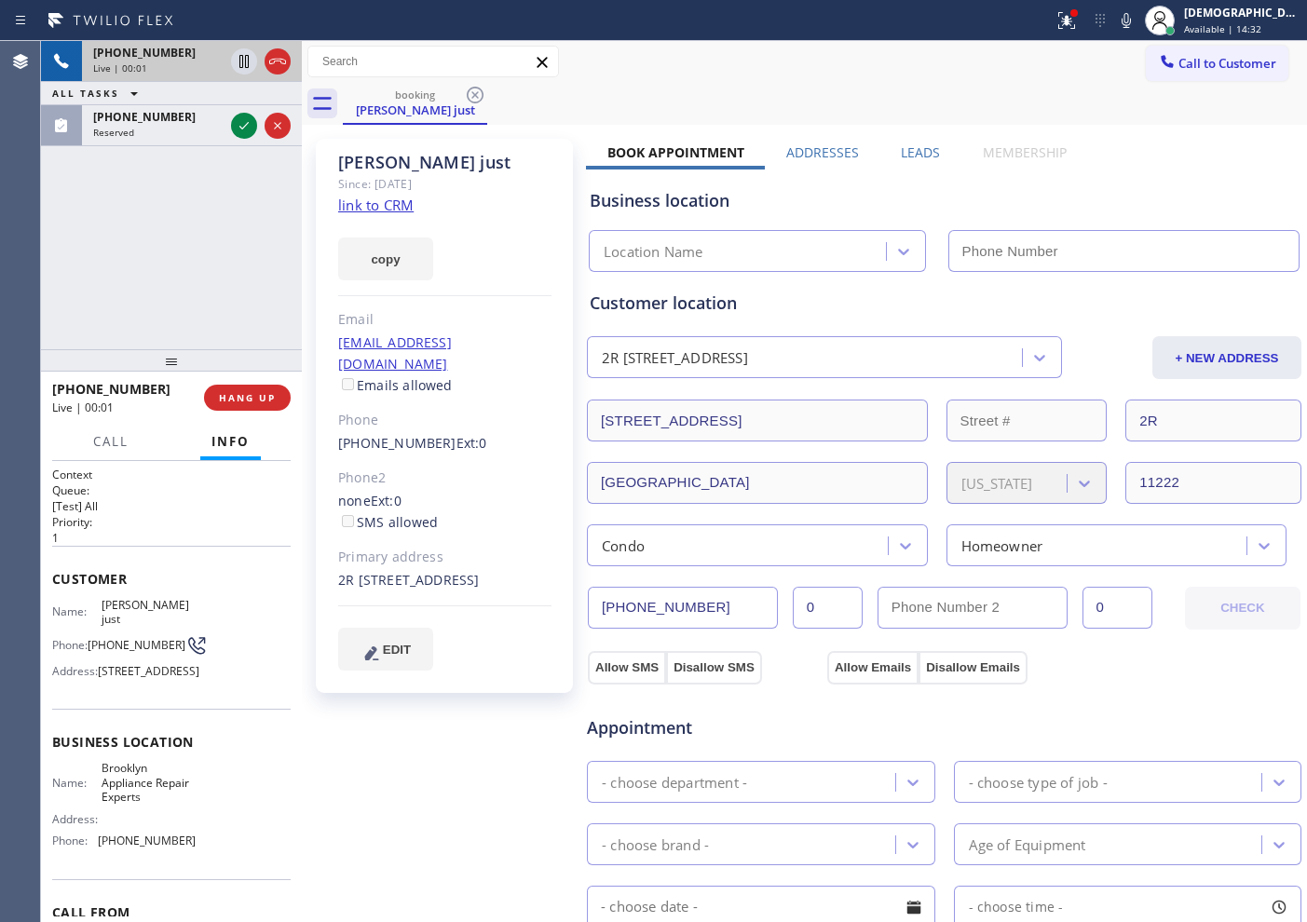
type input "[PHONE_NUMBER]"
click at [406, 202] on link "link to CRM" at bounding box center [375, 205] width 75 height 19
click at [238, 61] on icon at bounding box center [244, 61] width 22 height 22
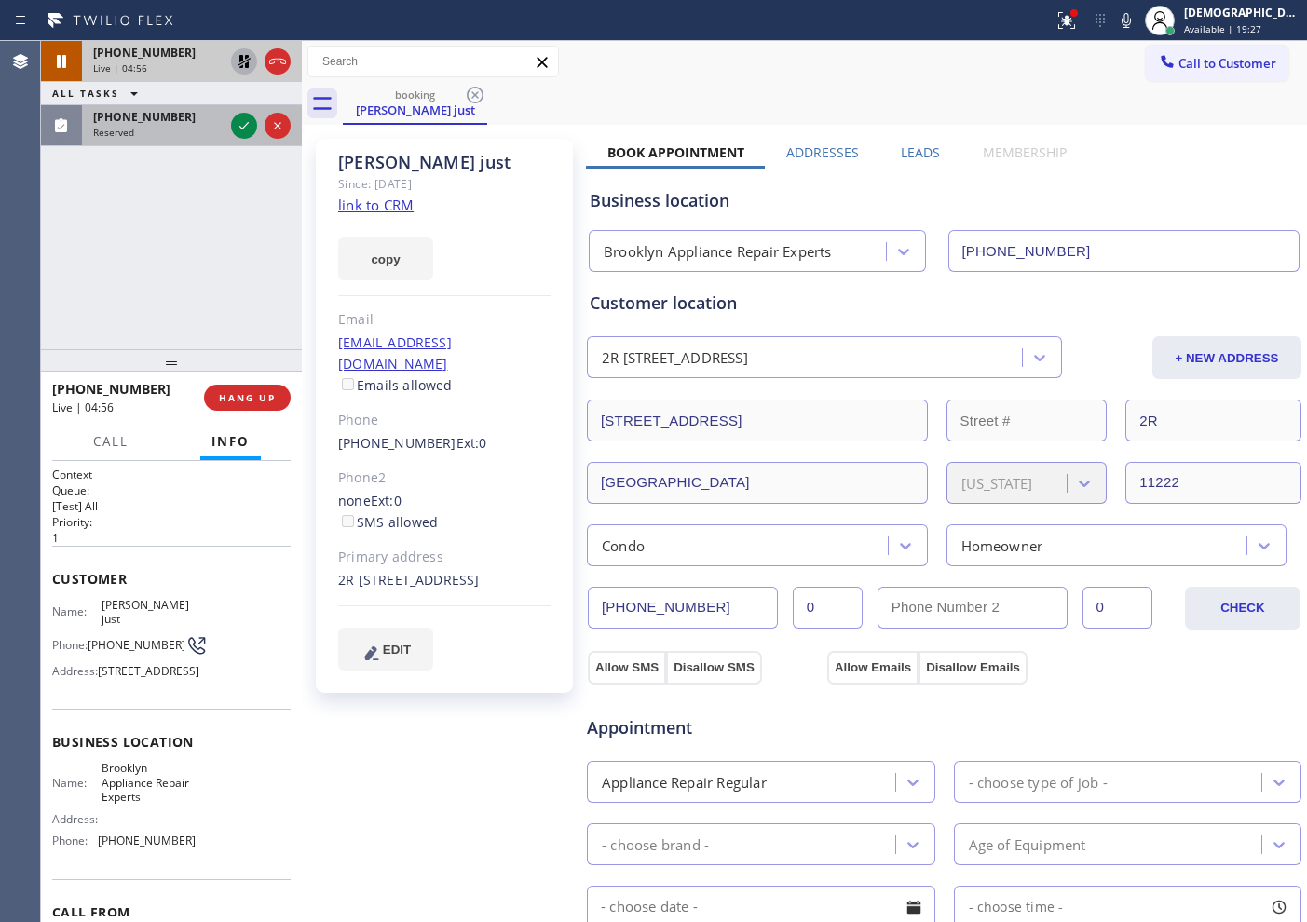
drag, startPoint x: 139, startPoint y: 218, endPoint x: 220, endPoint y: 109, distance: 135.8
click at [139, 217] on div "+19177158601 Live | 04:56 ALL TASKS ALL TASKS ACTIVE TASKS TASKS IN WRAP UP (77…" at bounding box center [171, 195] width 261 height 308
click at [241, 62] on icon at bounding box center [244, 61] width 13 height 13
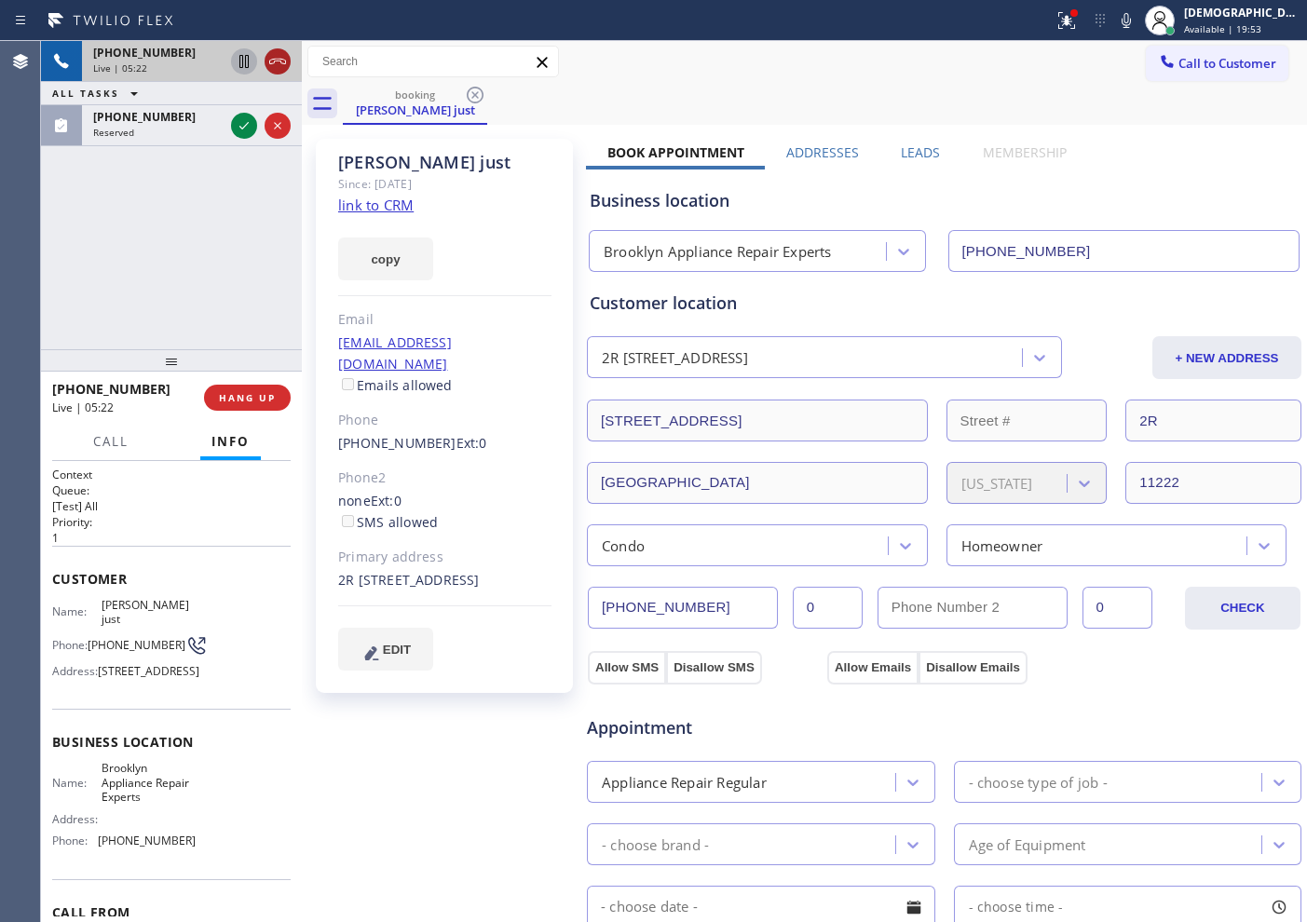
click at [279, 64] on icon at bounding box center [277, 61] width 22 height 22
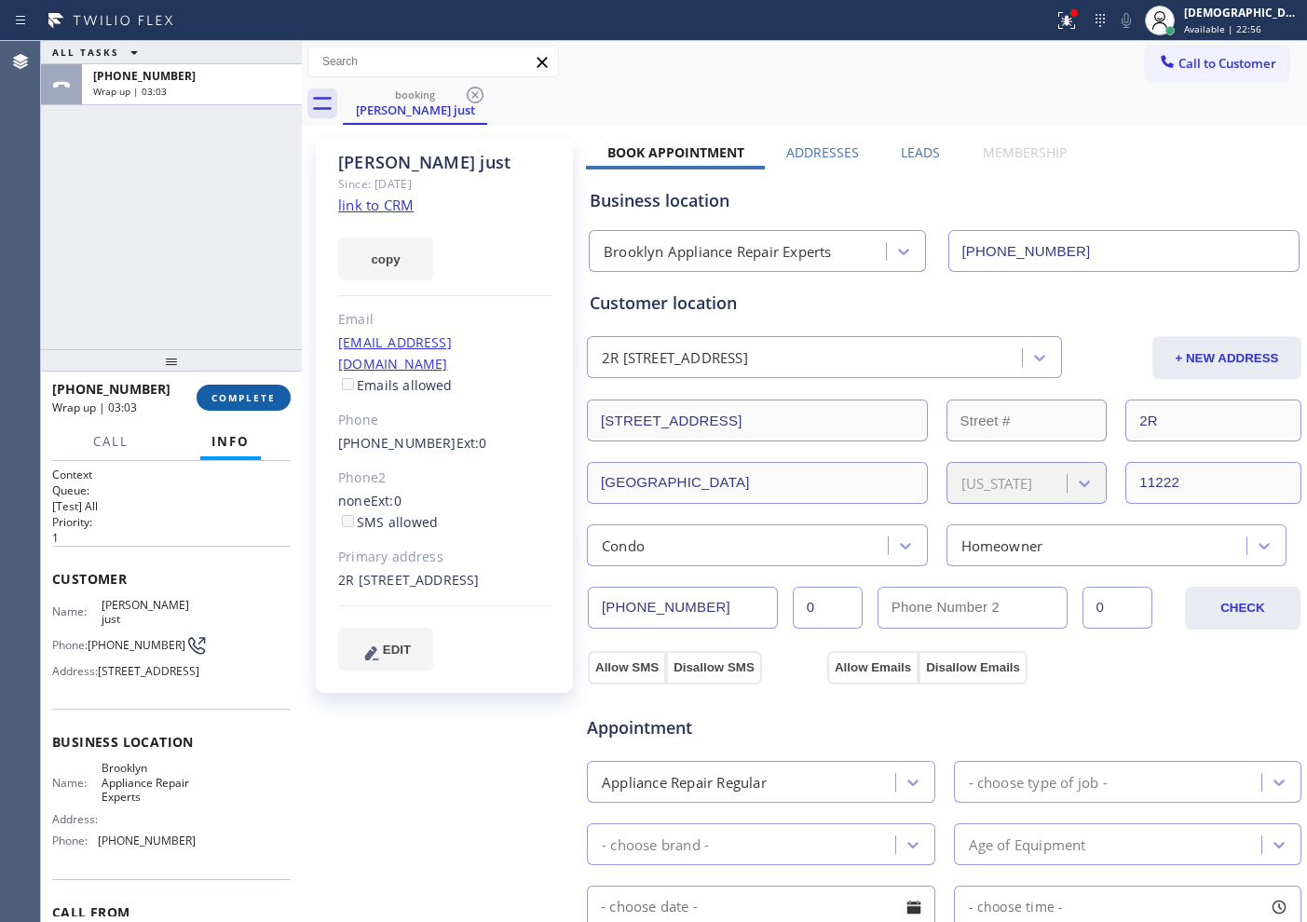
click at [278, 397] on button "COMPLETE" at bounding box center [244, 398] width 94 height 26
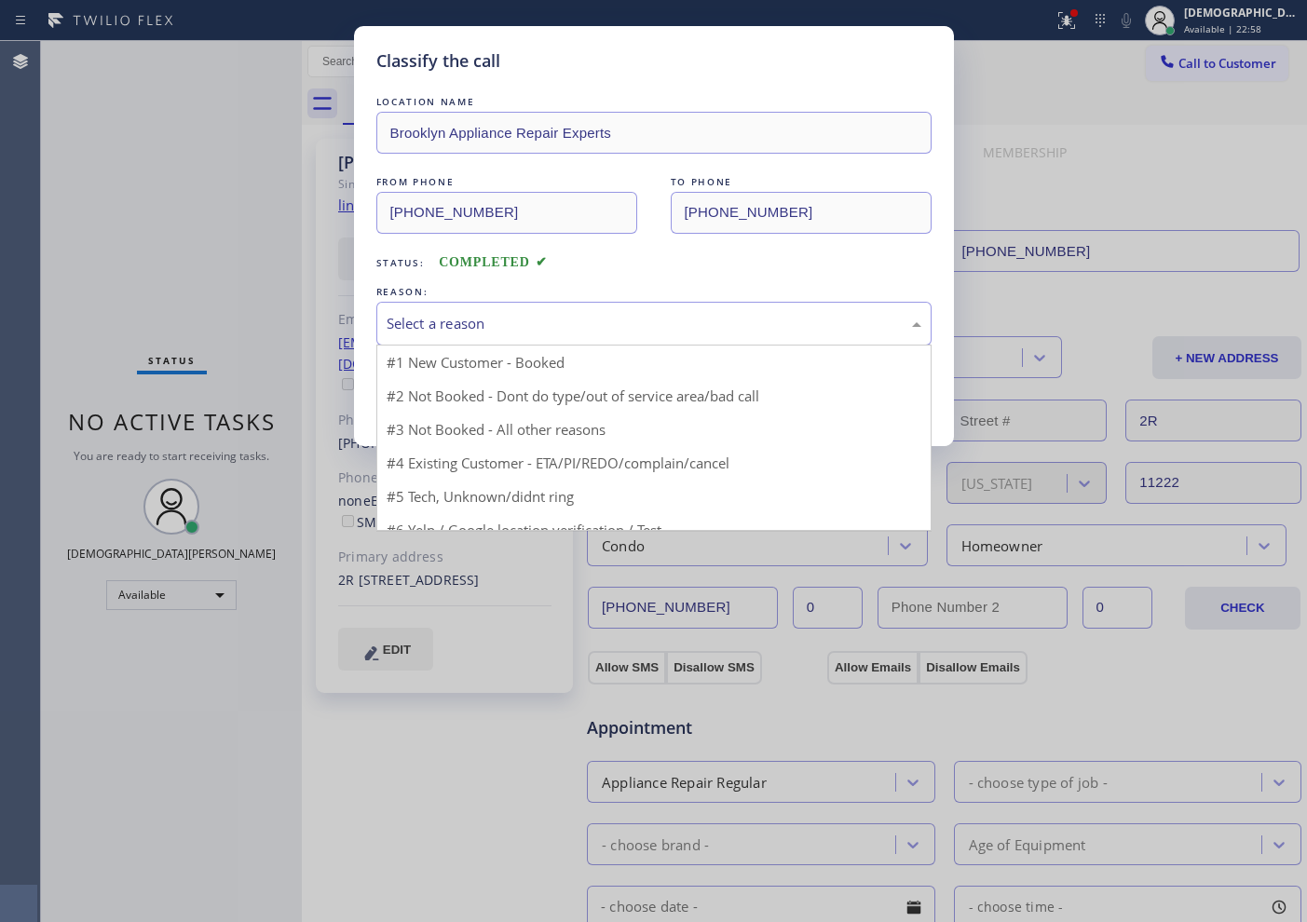
click at [679, 330] on div "Select a reason" at bounding box center [654, 323] width 535 height 21
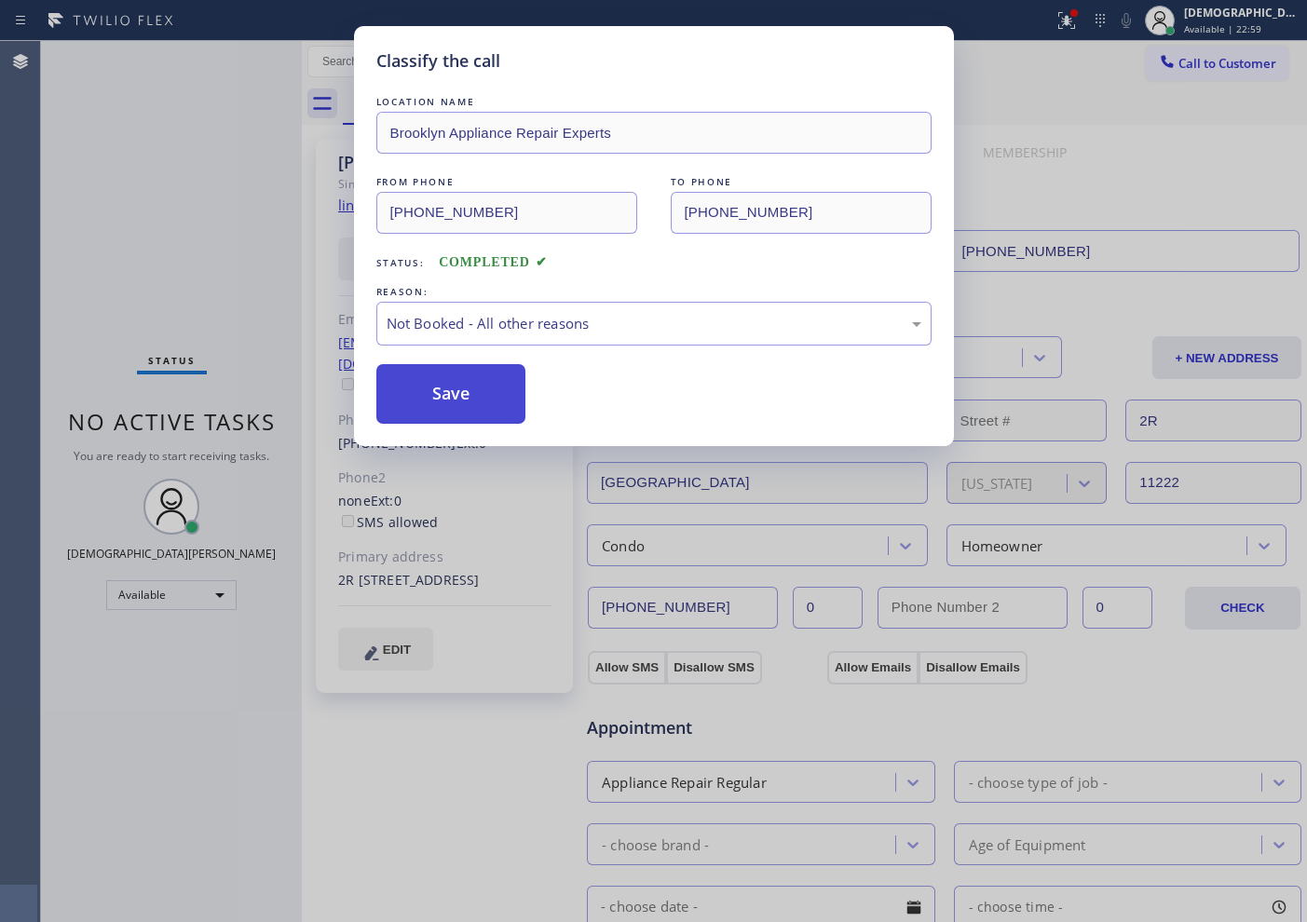
click at [483, 390] on button "Save" at bounding box center [451, 394] width 150 height 60
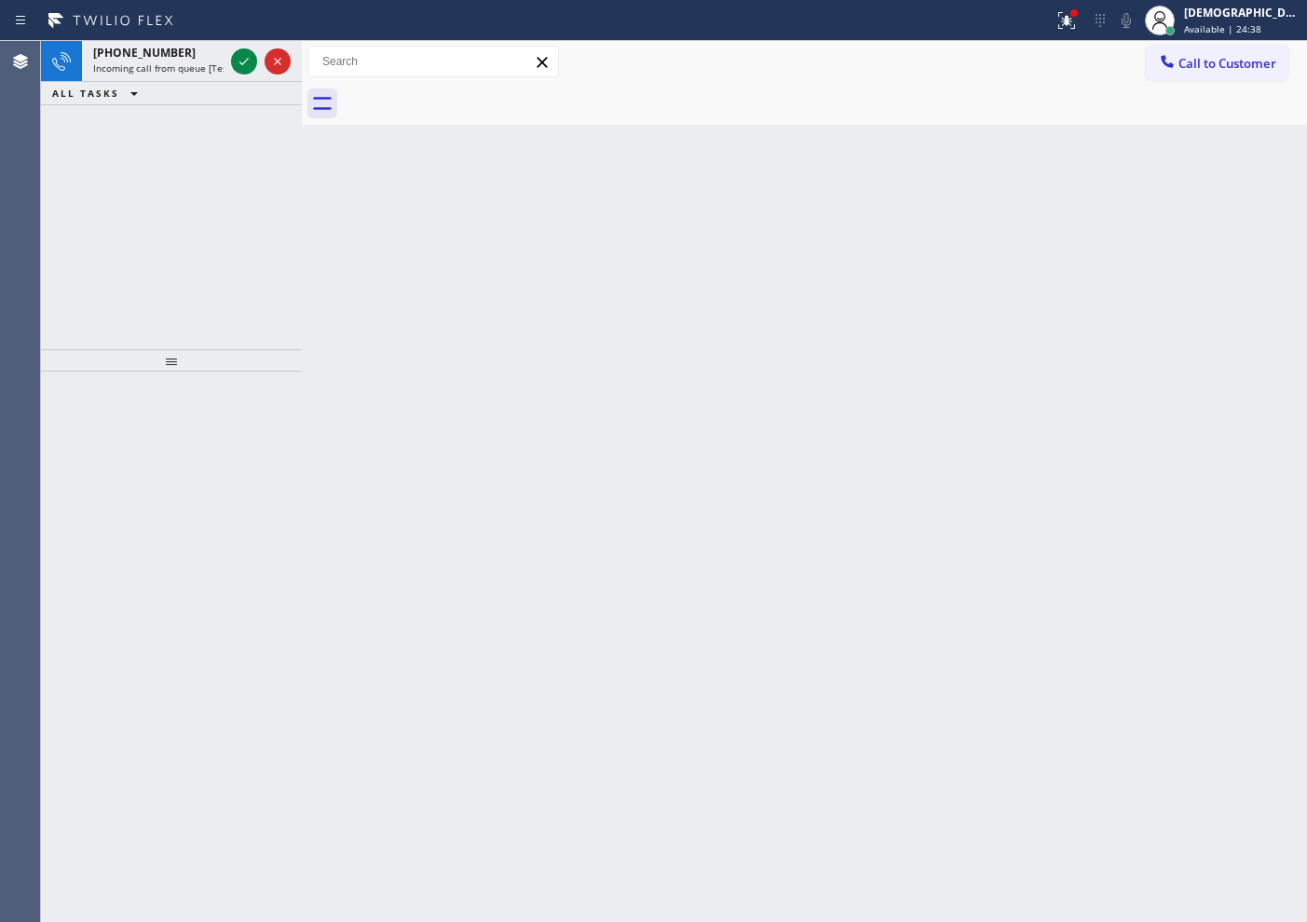
drag, startPoint x: 117, startPoint y: 212, endPoint x: 199, endPoint y: 160, distance: 97.2
click at [117, 211] on div "+18052092727 Incoming call from queue [Test] All ALL TASKS ALL TASKS ACTIVE TAS…" at bounding box center [171, 195] width 261 height 308
click at [235, 61] on icon at bounding box center [244, 61] width 22 height 22
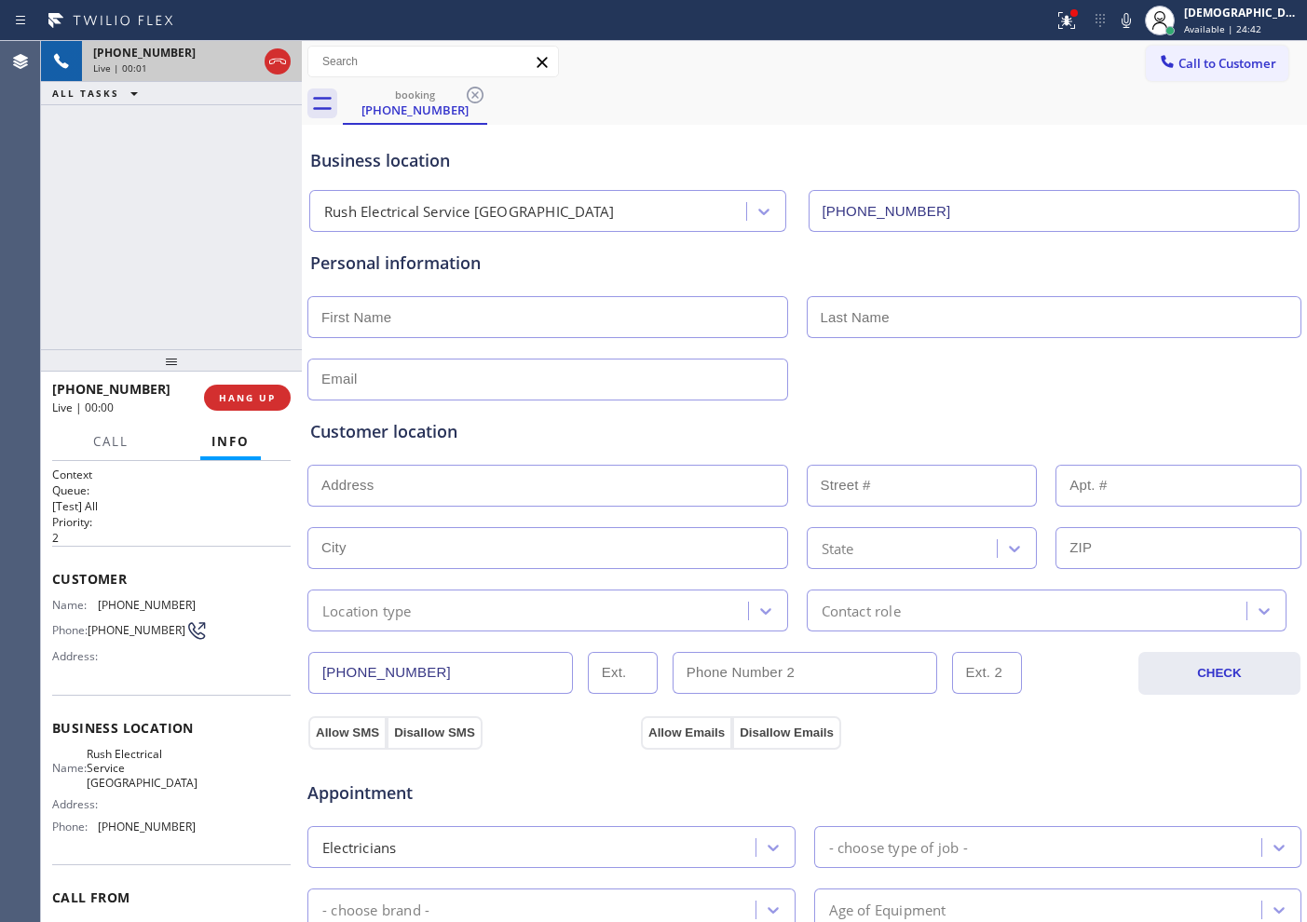
type input "[PHONE_NUMBER]"
click at [277, 72] on icon at bounding box center [277, 61] width 22 height 22
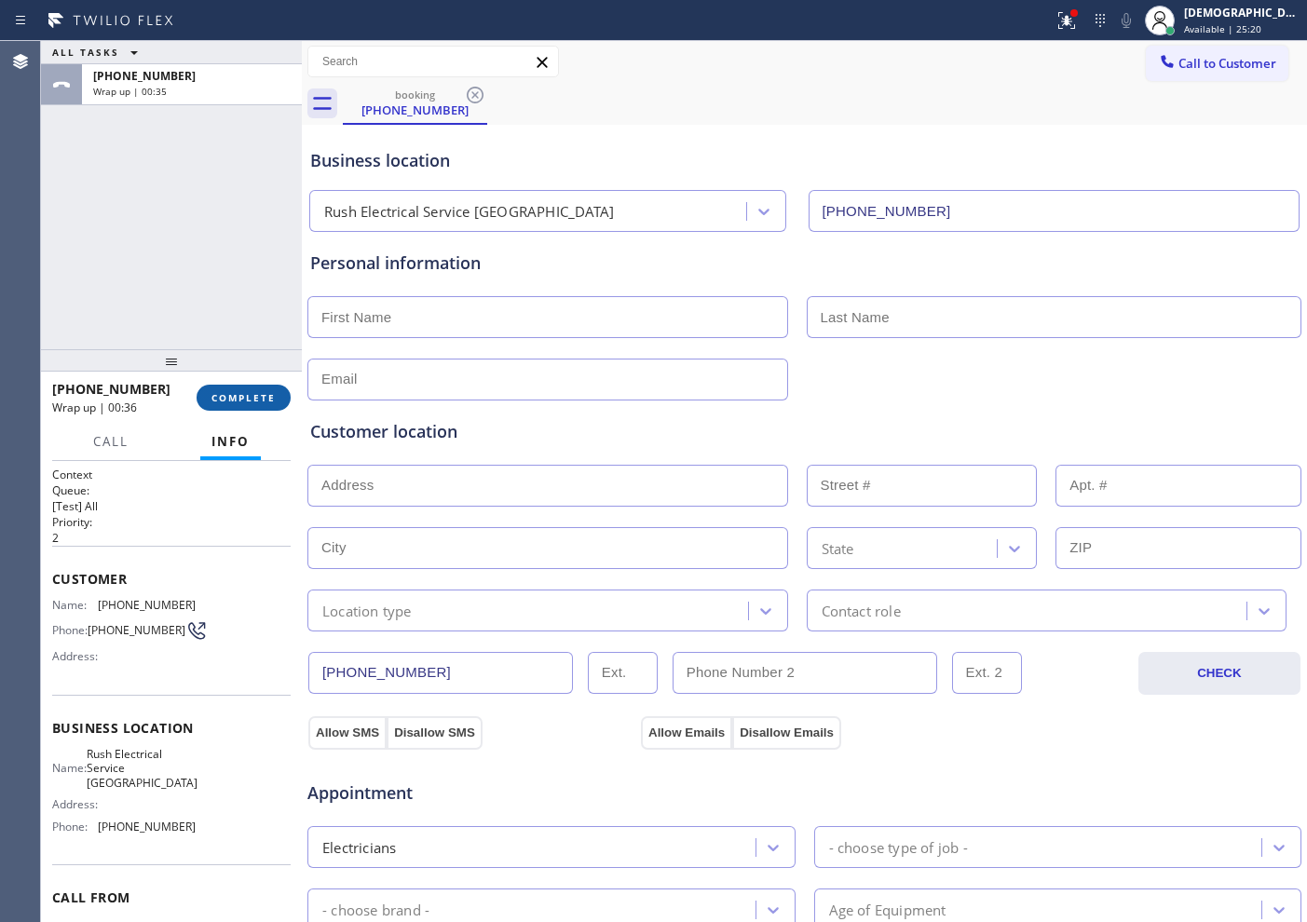
click at [244, 405] on button "COMPLETE" at bounding box center [244, 398] width 94 height 26
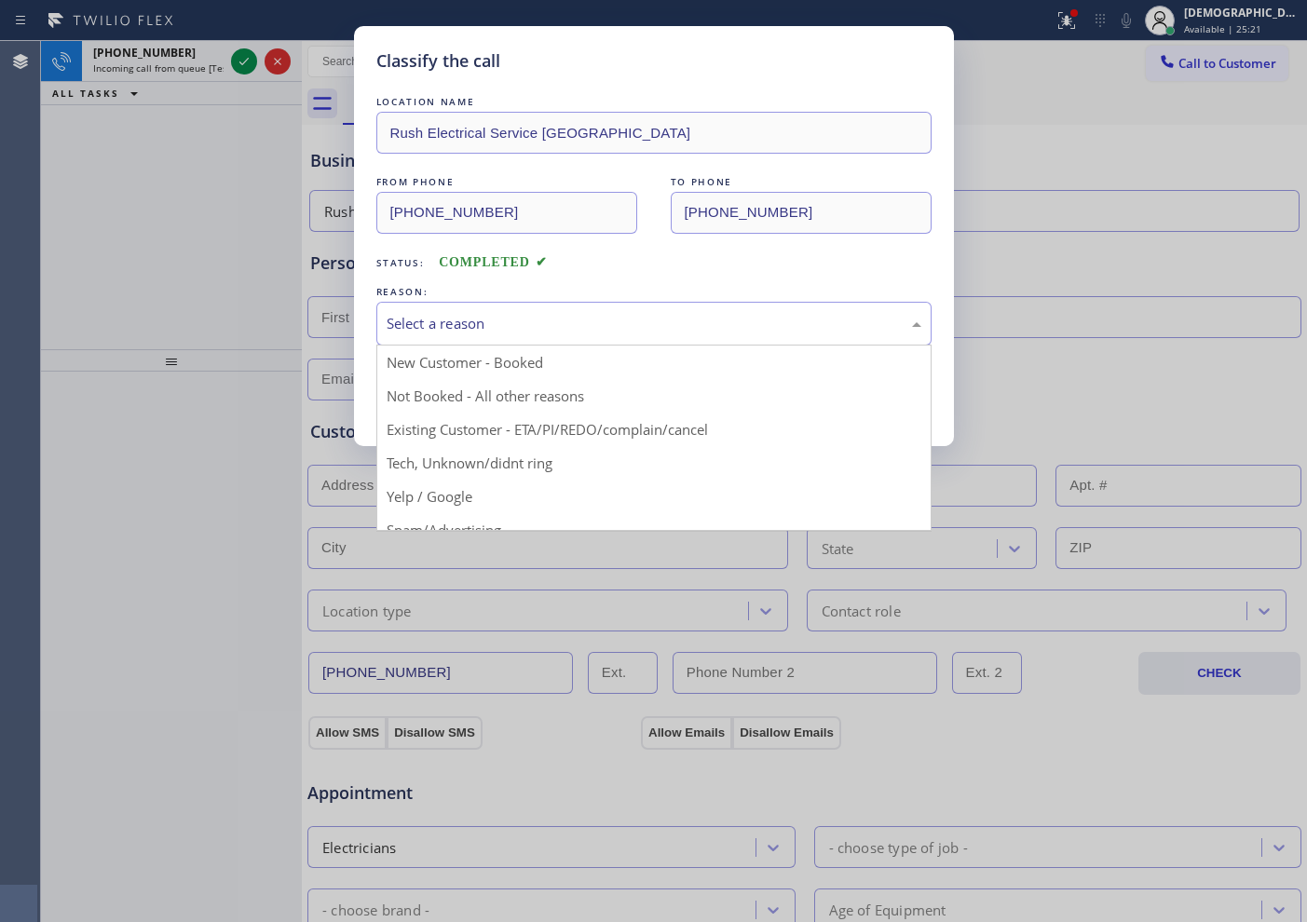
click at [475, 344] on div "Select a reason New Customer - Booked Not Booked - All other reasons Existing C…" at bounding box center [653, 324] width 555 height 44
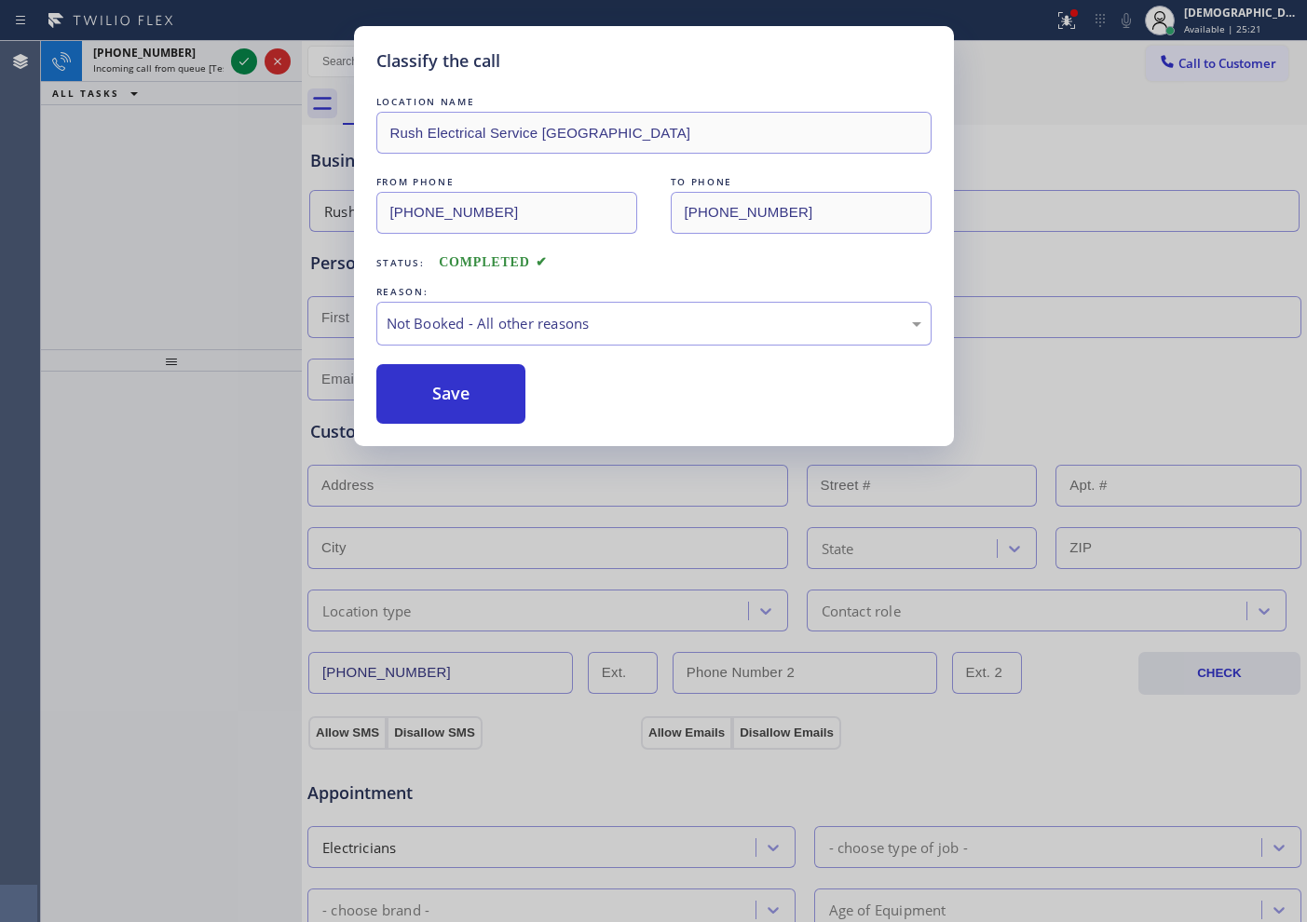
click at [442, 398] on button "Save" at bounding box center [451, 394] width 150 height 60
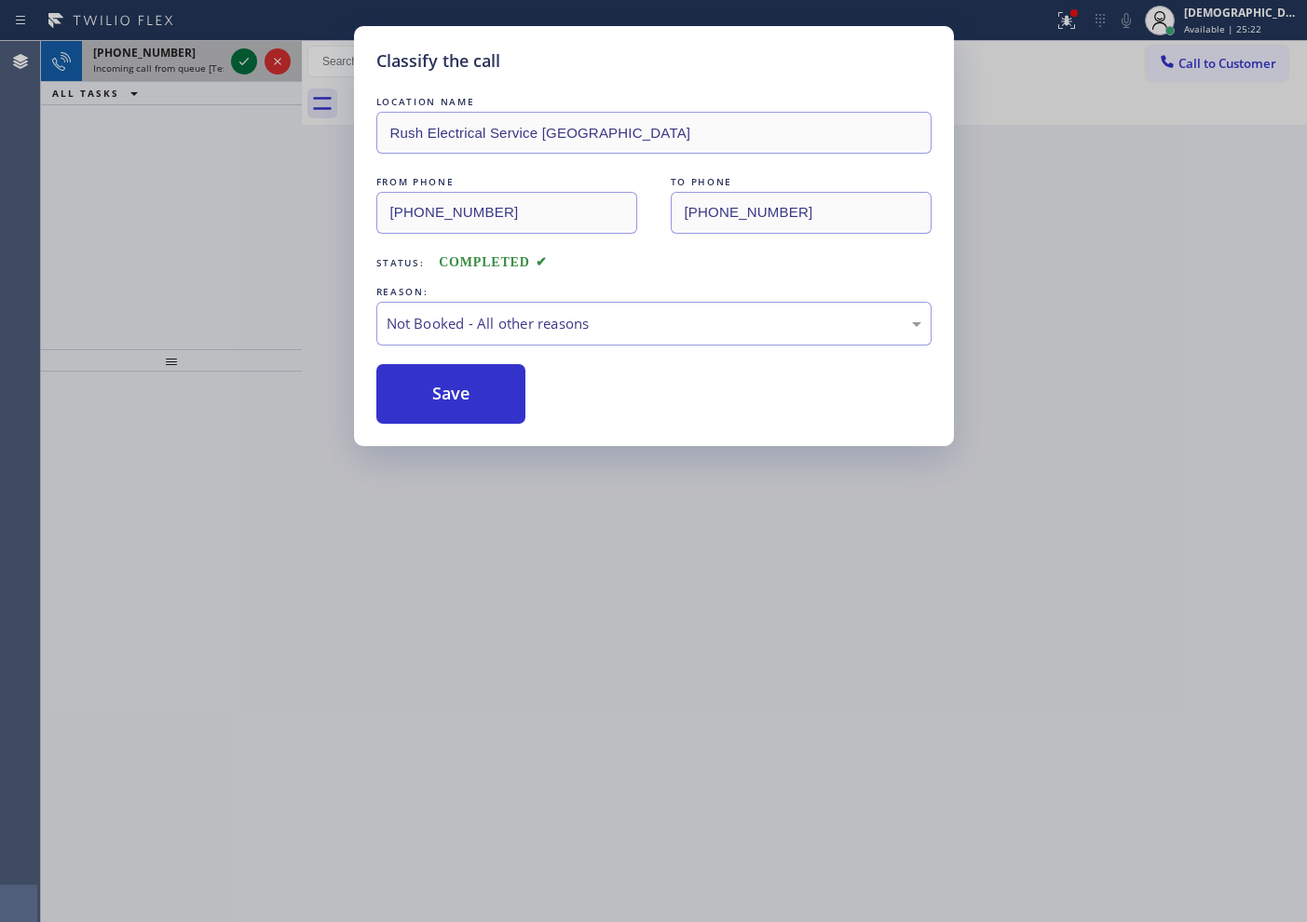
click at [250, 58] on icon at bounding box center [244, 61] width 22 height 22
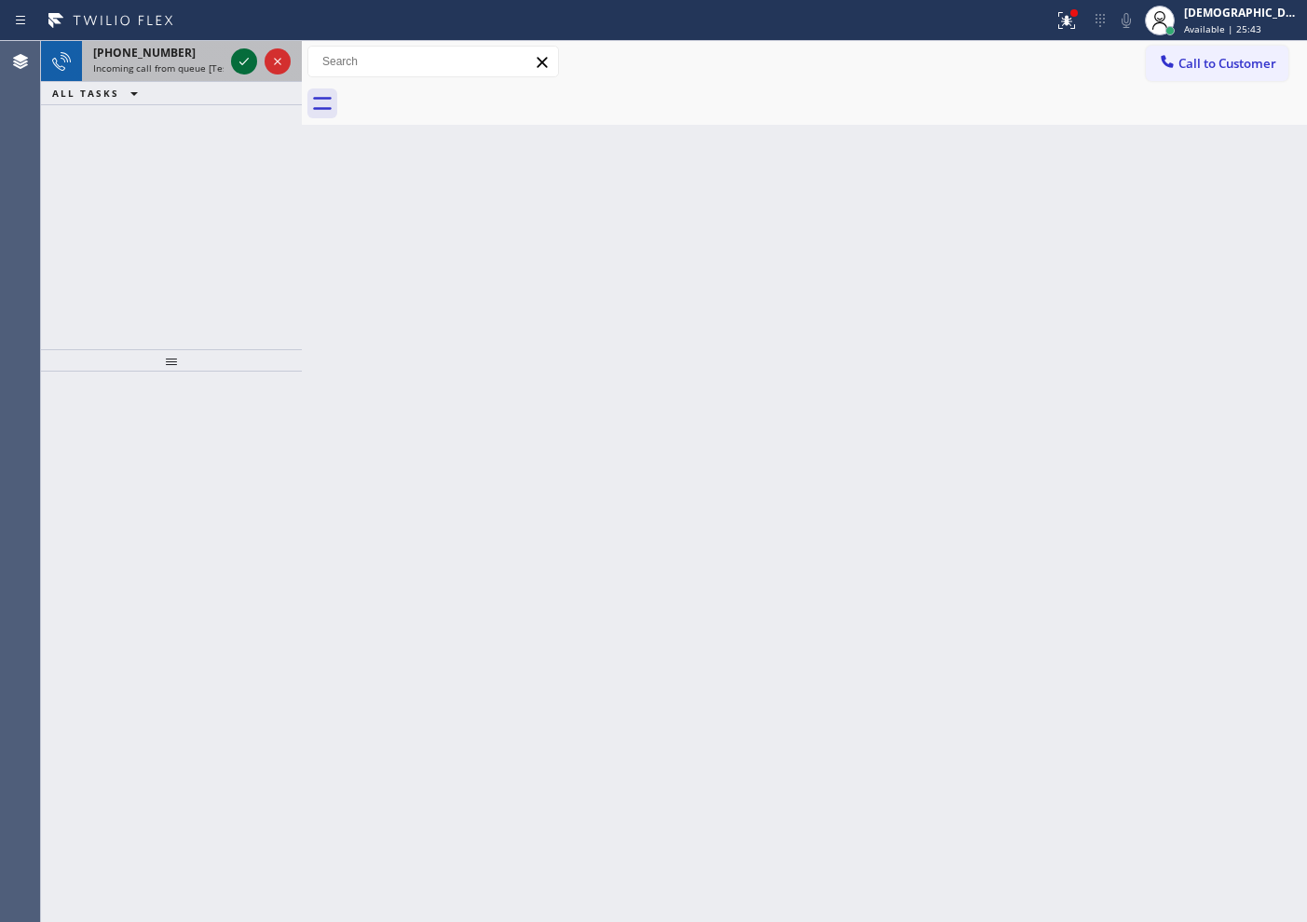
click at [240, 61] on icon at bounding box center [243, 61] width 9 height 7
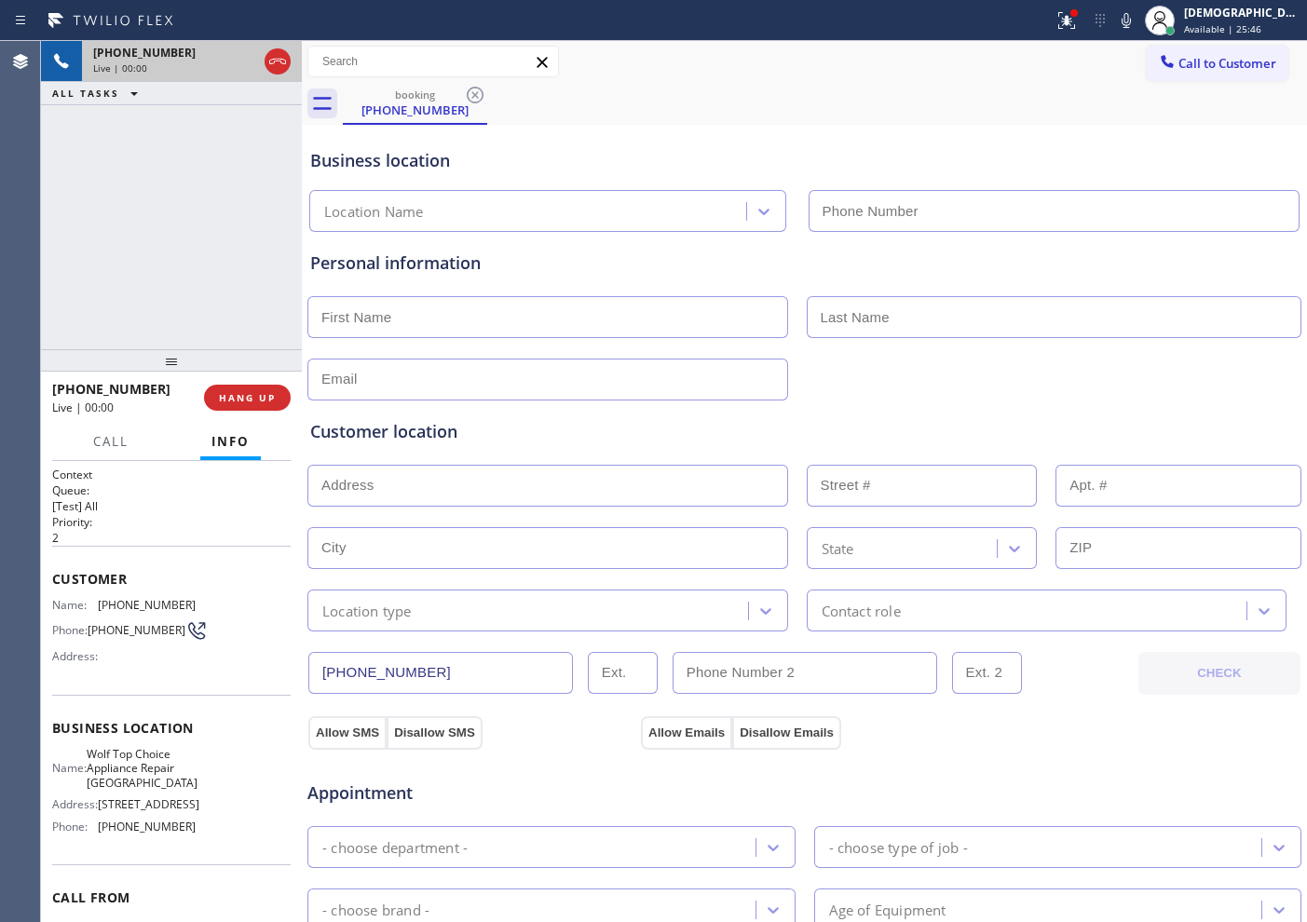
type input "[PHONE_NUMBER]"
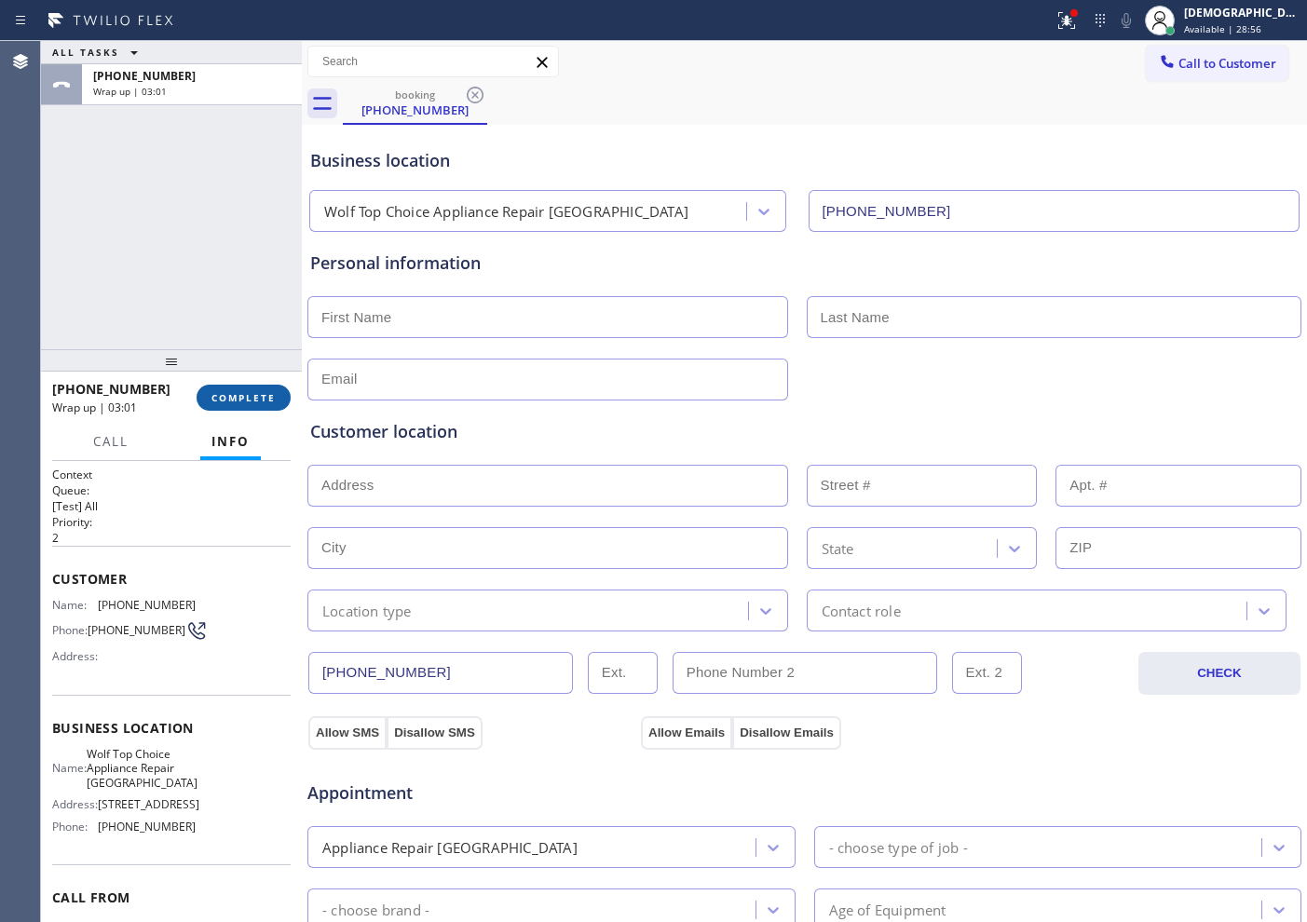
click at [255, 399] on span "COMPLETE" at bounding box center [243, 397] width 64 height 13
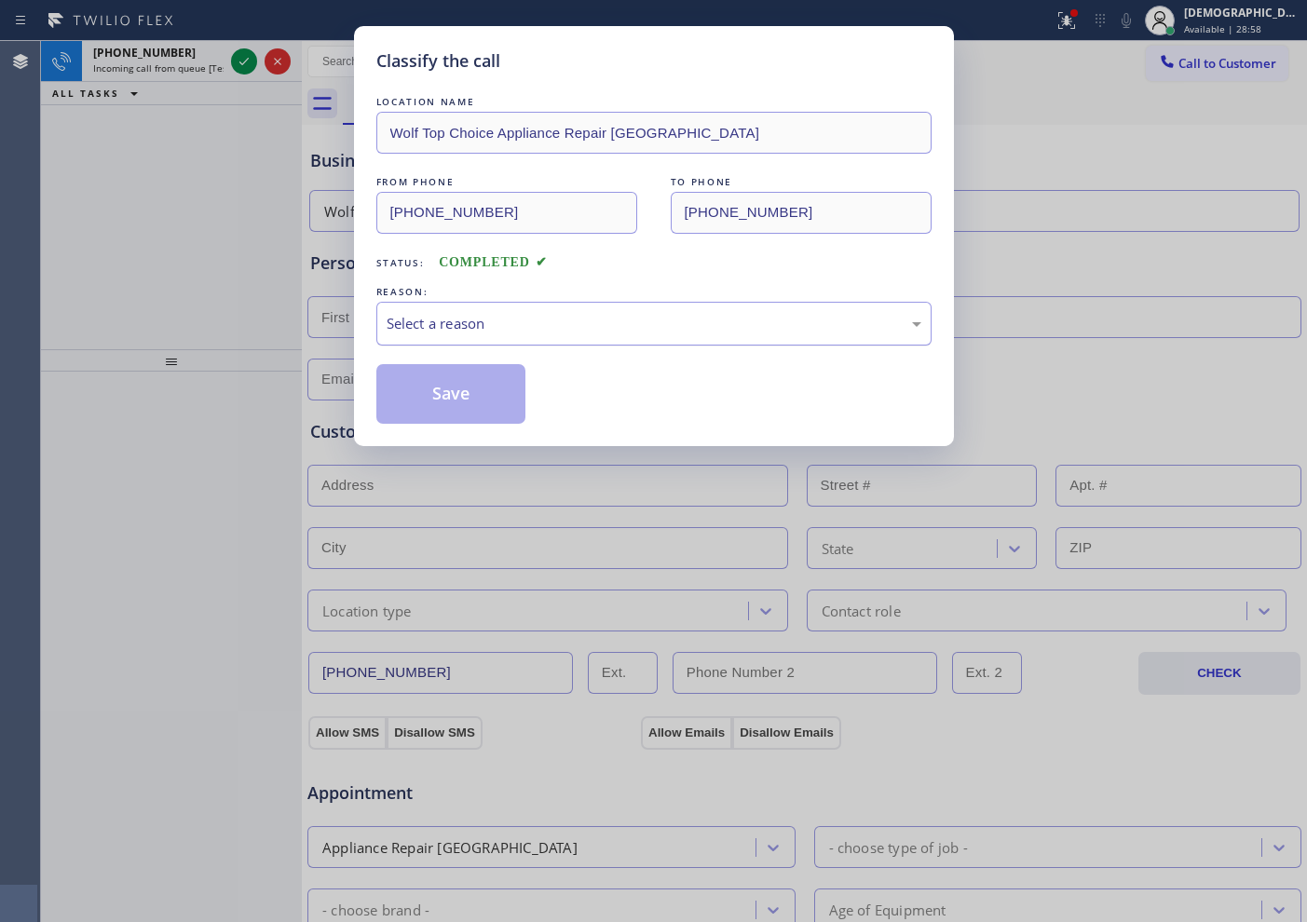
click at [460, 326] on div "Select a reason" at bounding box center [654, 323] width 535 height 21
click at [434, 388] on button "Save" at bounding box center [451, 394] width 150 height 60
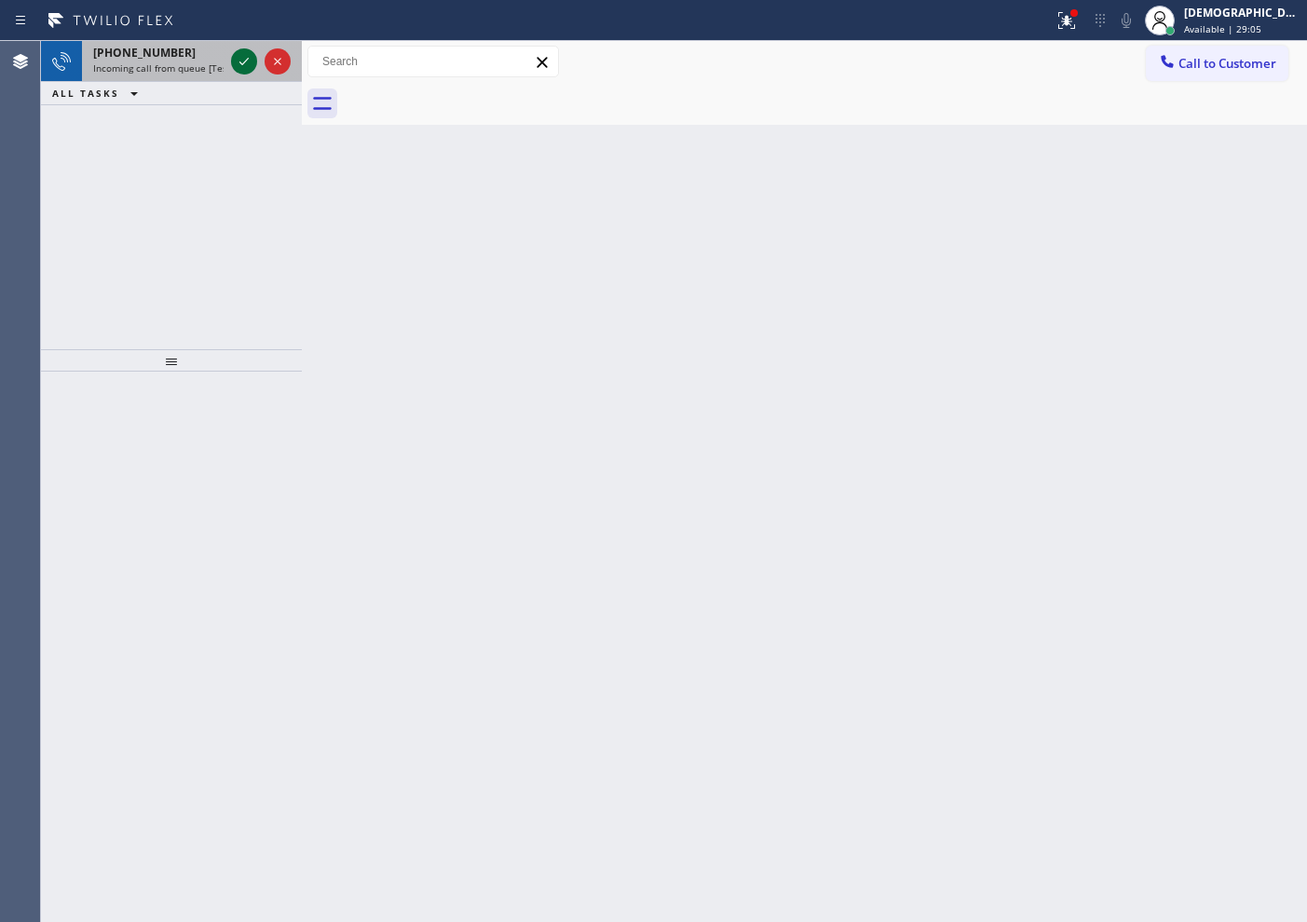
click at [244, 64] on icon at bounding box center [244, 61] width 22 height 22
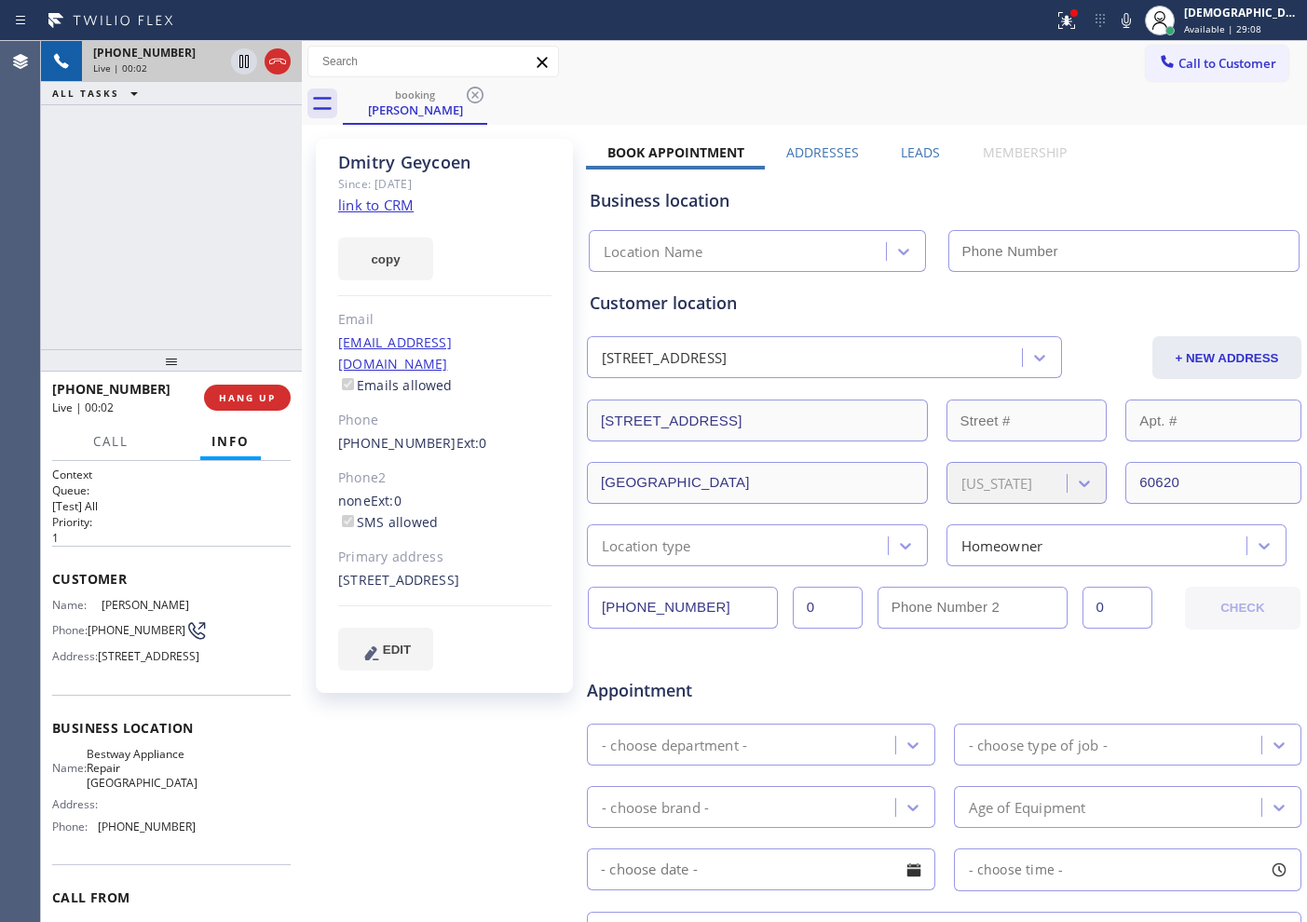
type input "[PHONE_NUMBER]"
click at [403, 198] on link "link to CRM" at bounding box center [375, 205] width 75 height 19
click at [242, 62] on icon at bounding box center [243, 61] width 9 height 13
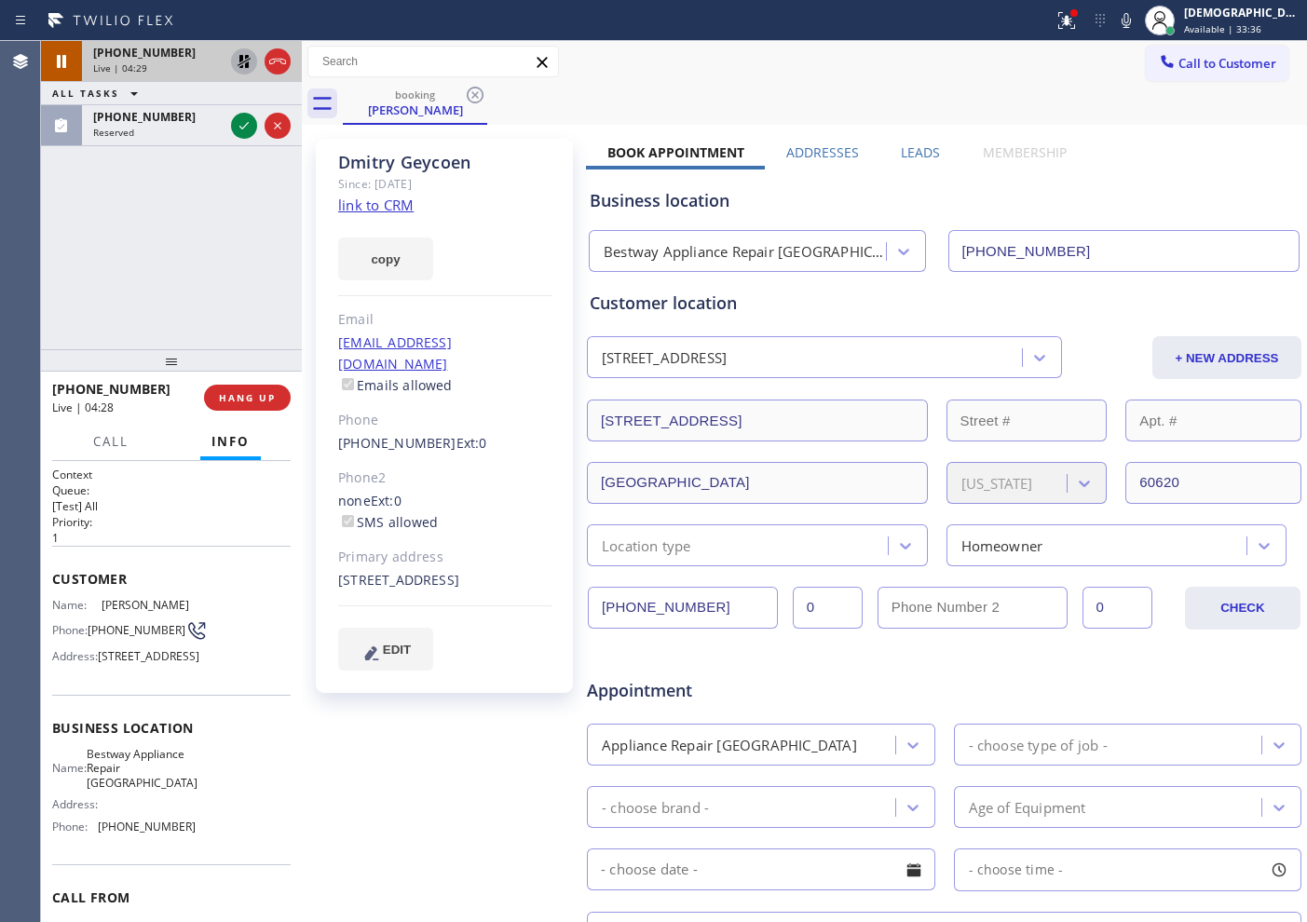
click at [87, 266] on div "+17739680451 Live | 04:29 ALL TASKS ALL TASKS ACTIVE TASKS TASKS IN WRAP UP (63…" at bounding box center [171, 195] width 261 height 308
click at [240, 65] on icon at bounding box center [244, 61] width 22 height 22
click at [281, 64] on icon at bounding box center [277, 61] width 22 height 22
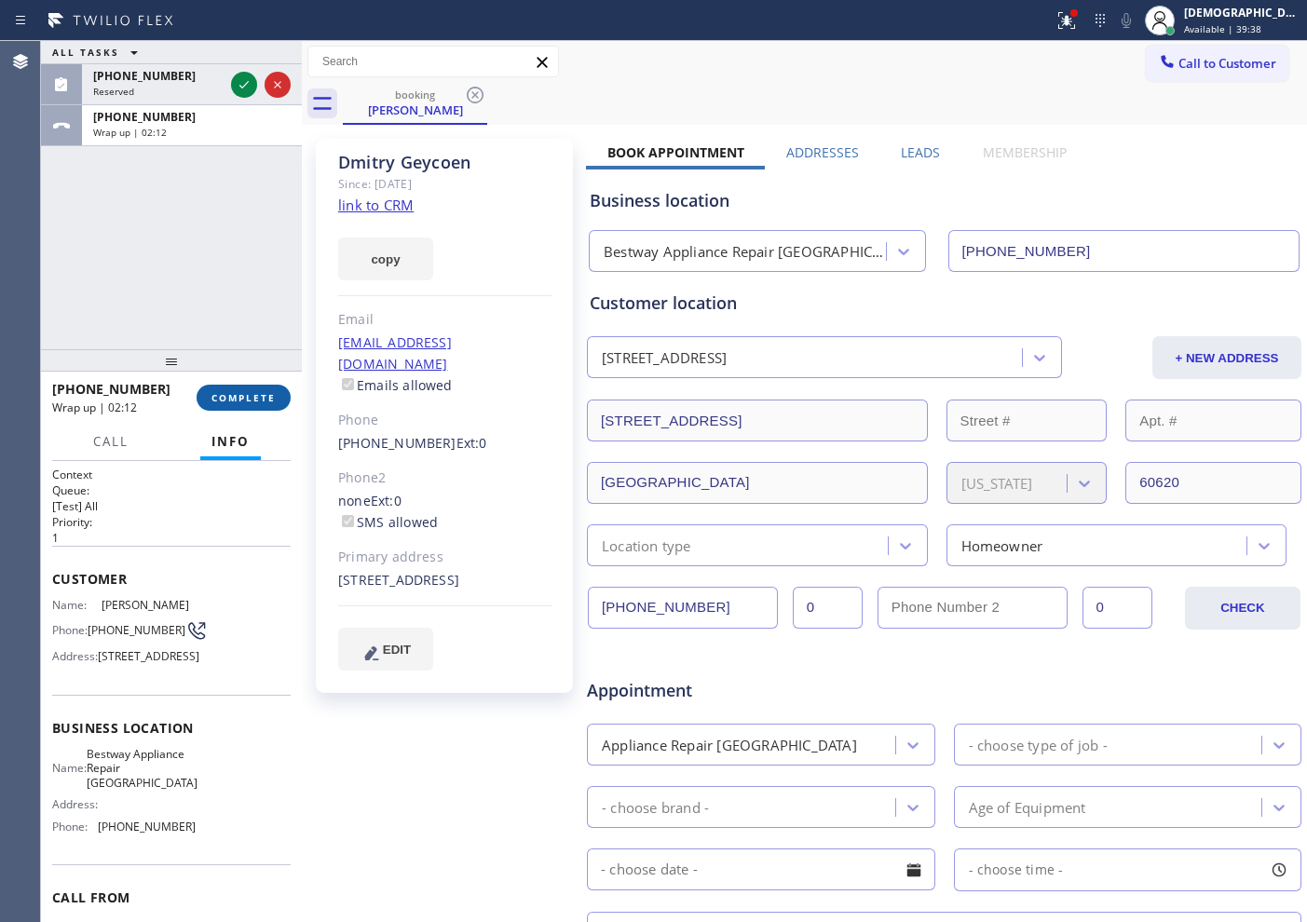
click at [251, 394] on span "COMPLETE" at bounding box center [243, 397] width 64 height 13
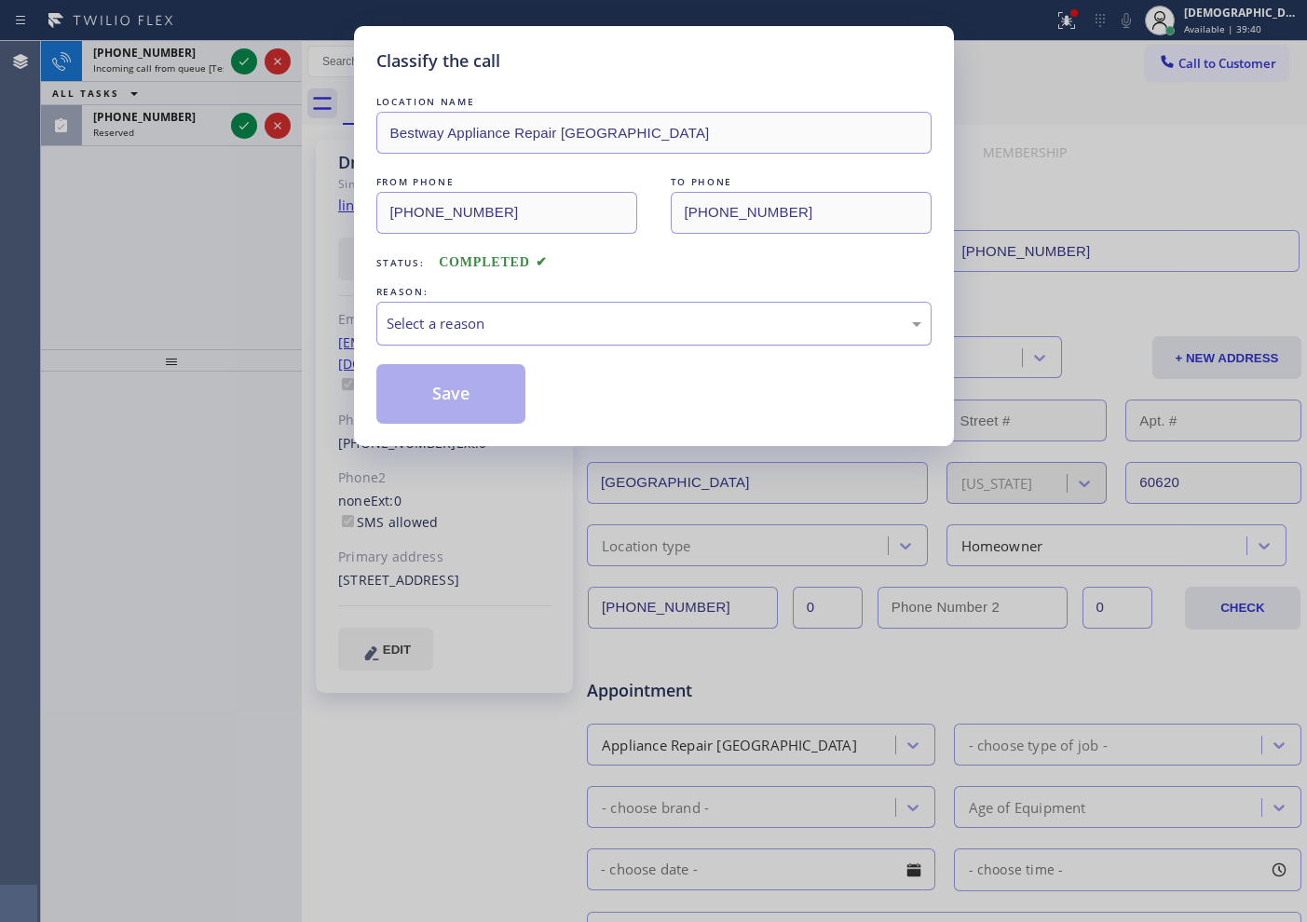
click at [444, 330] on div "Select a reason" at bounding box center [654, 323] width 535 height 21
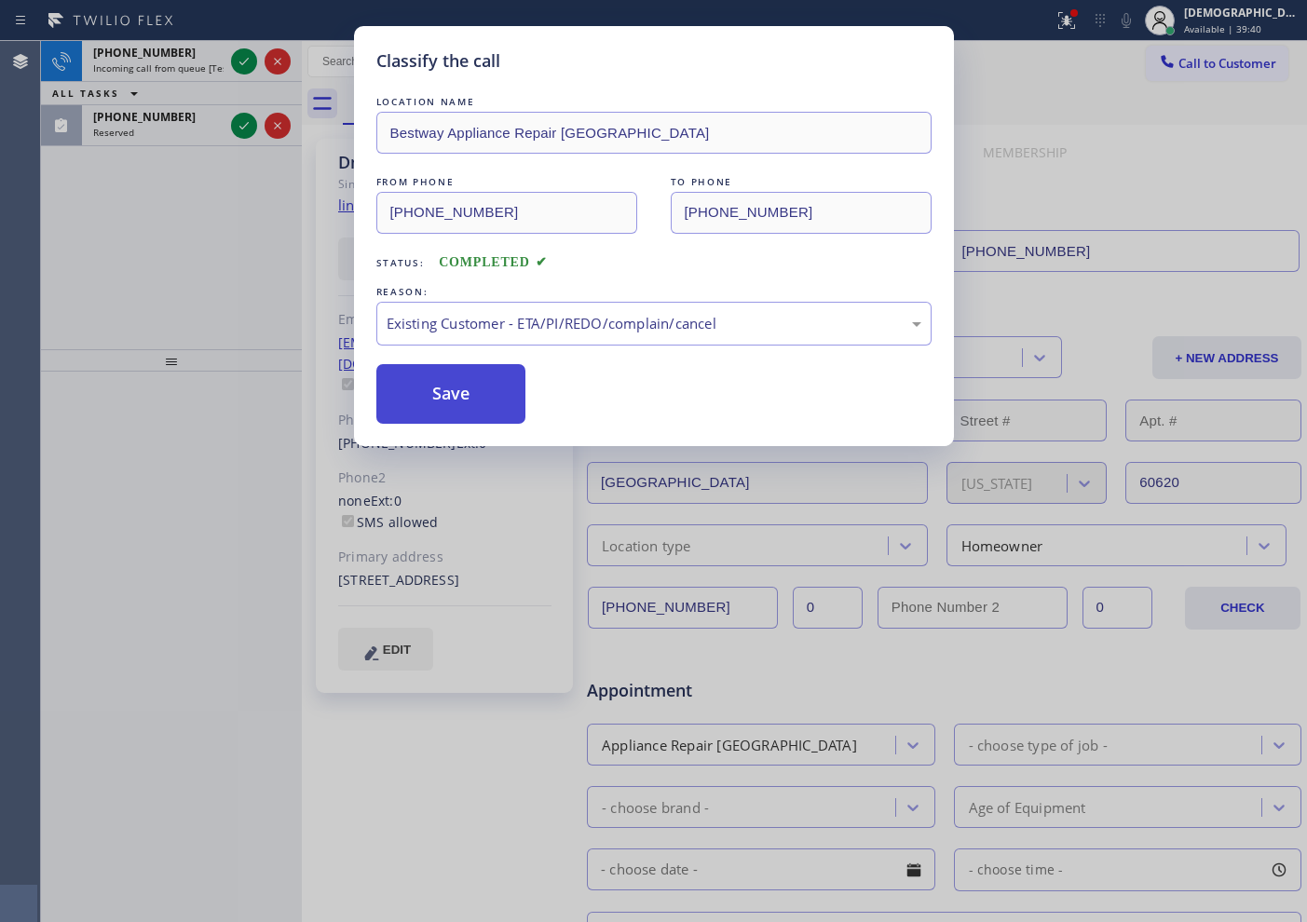
click at [452, 416] on button "Save" at bounding box center [451, 394] width 150 height 60
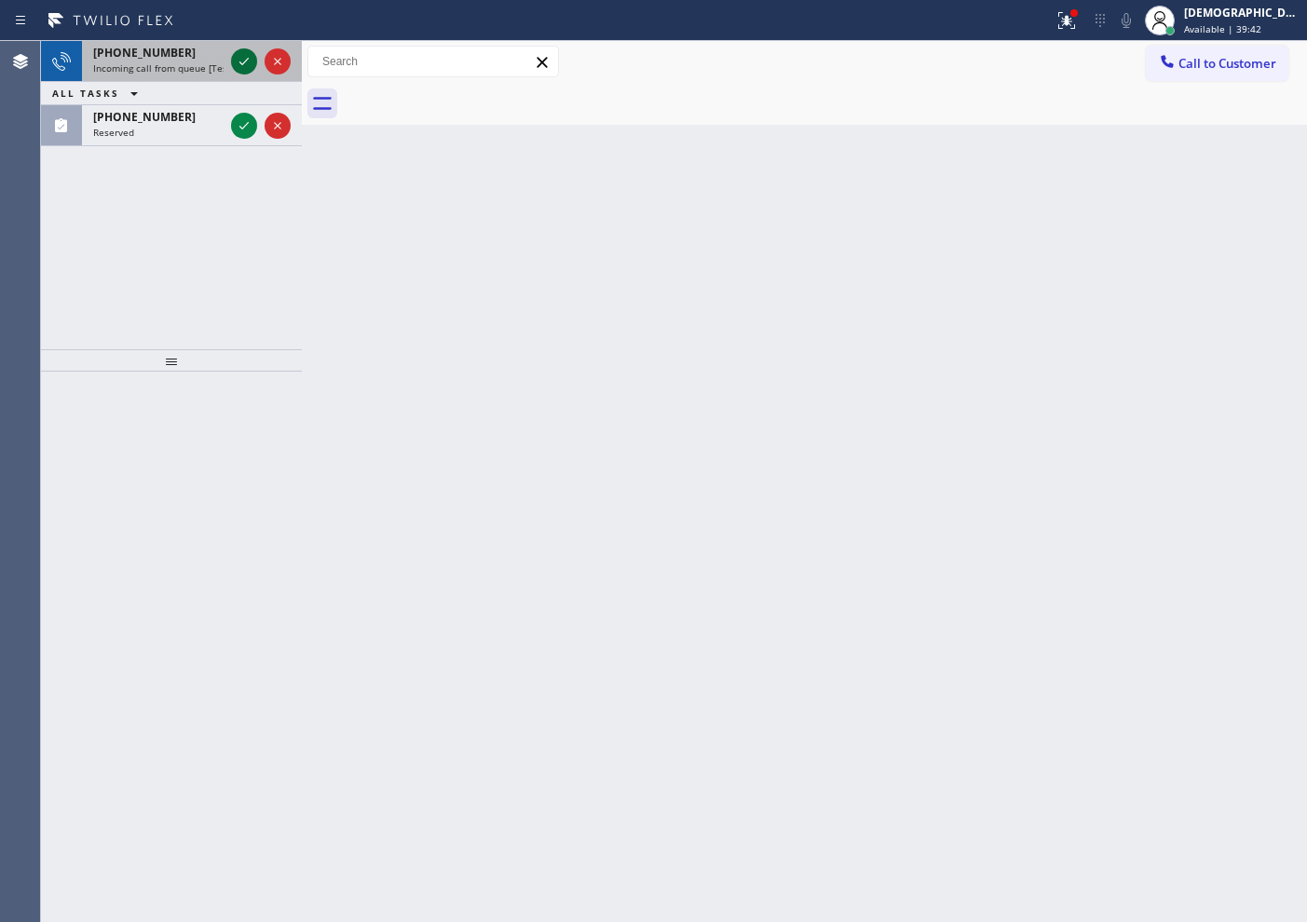
click at [233, 53] on div at bounding box center [244, 61] width 26 height 22
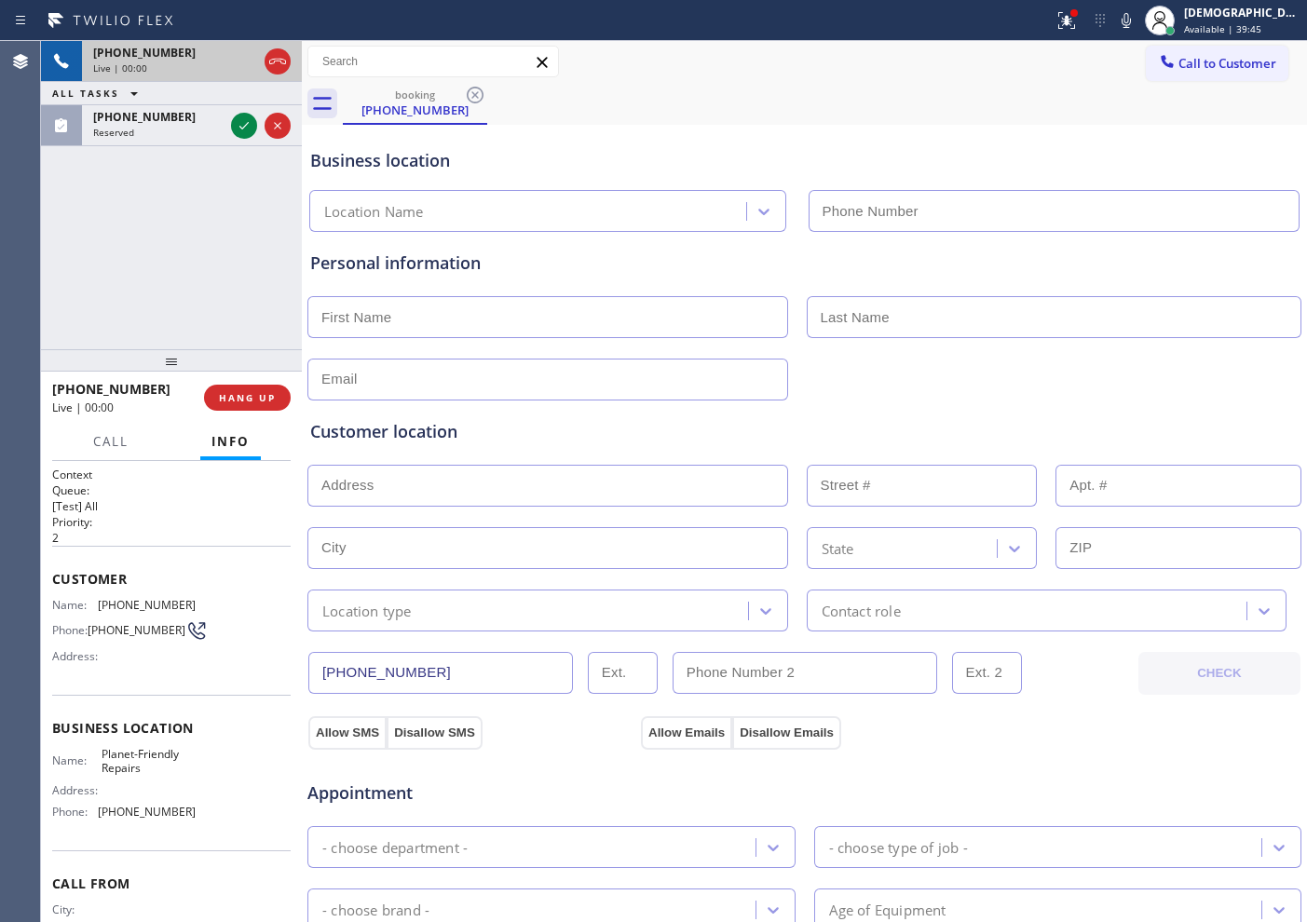
type input "[PHONE_NUMBER]"
drag, startPoint x: 279, startPoint y: 70, endPoint x: 290, endPoint y: 75, distance: 12.5
click at [279, 70] on icon at bounding box center [277, 61] width 22 height 22
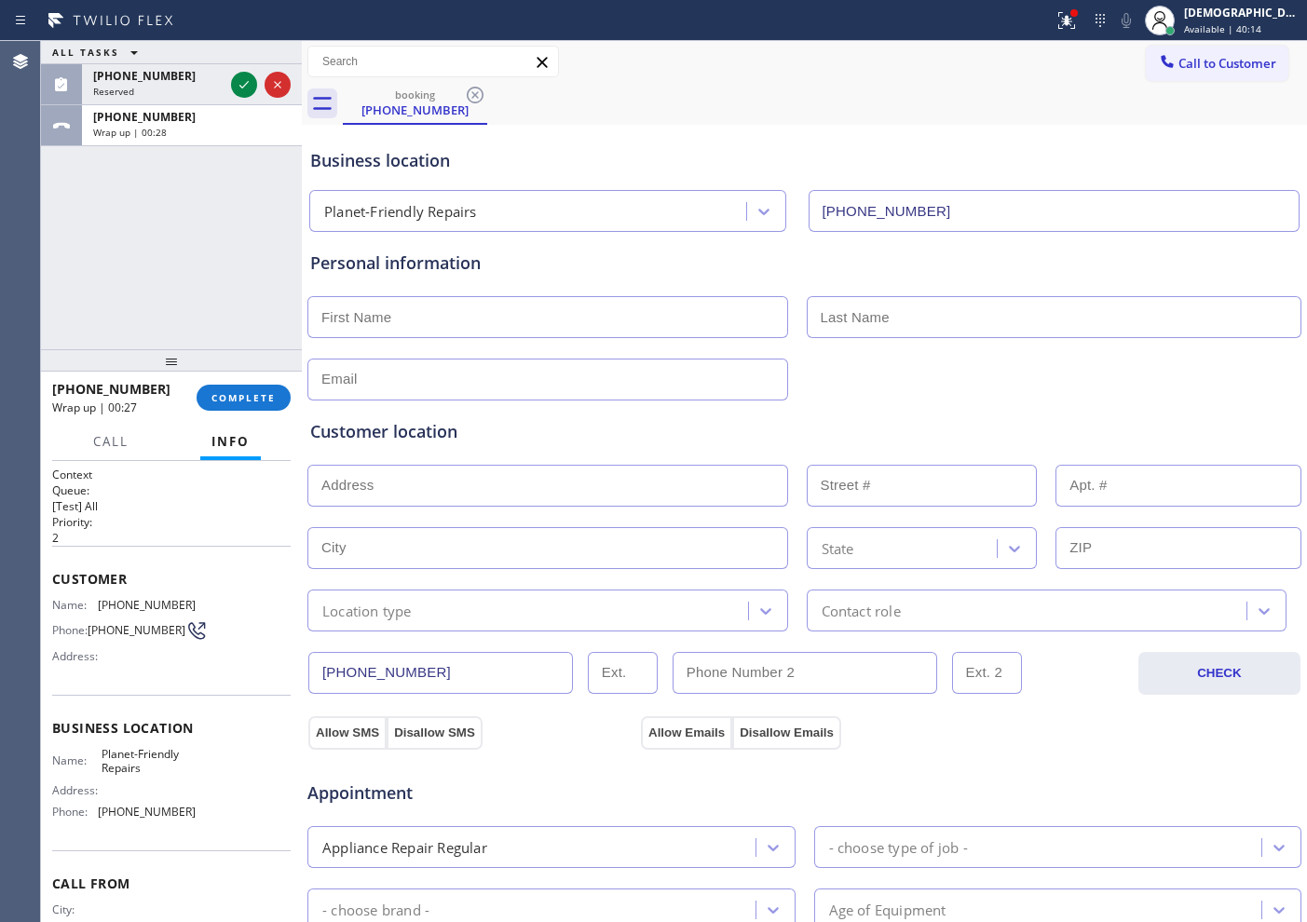
click at [159, 253] on div "ALL TASKS ALL TASKS ACTIVE TASKS TASKS IN WRAP UP (631) 255-4525 Reserved +1856…" at bounding box center [171, 195] width 261 height 308
click at [235, 84] on icon at bounding box center [244, 85] width 22 height 22
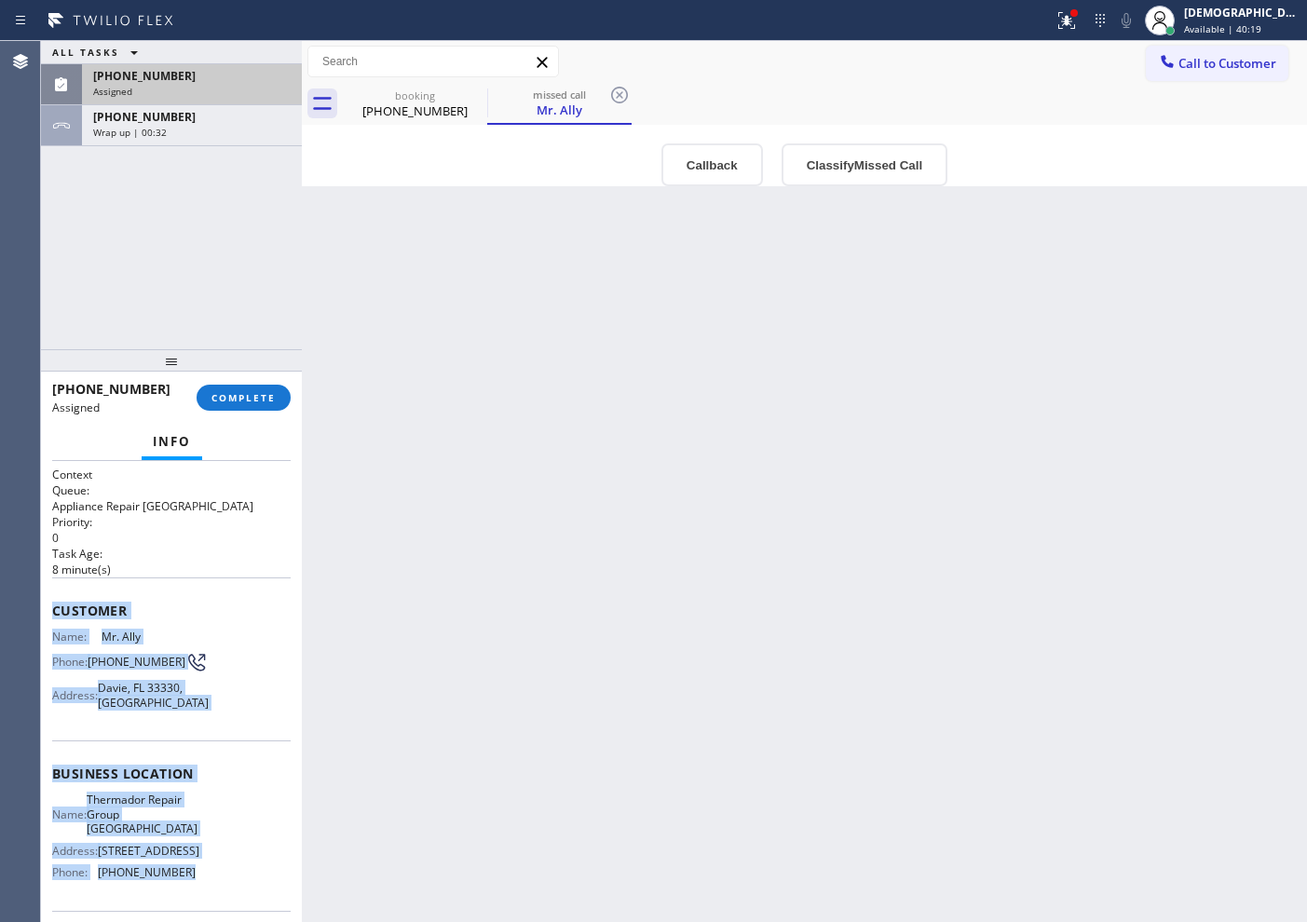
drag, startPoint x: 176, startPoint y: 695, endPoint x: 52, endPoint y: 610, distance: 150.1
click at [52, 610] on div "Context Queue: Appliance Repair High End Priority: 0 Task Age: 8 minute(s) Cust…" at bounding box center [171, 759] width 238 height 585
copy div "Customer Name: Mr. Ally Phone: (631) 255-4525 Address: Davie, FL 33330, USA Bus…"
click at [255, 407] on button "COMPLETE" at bounding box center [244, 398] width 94 height 26
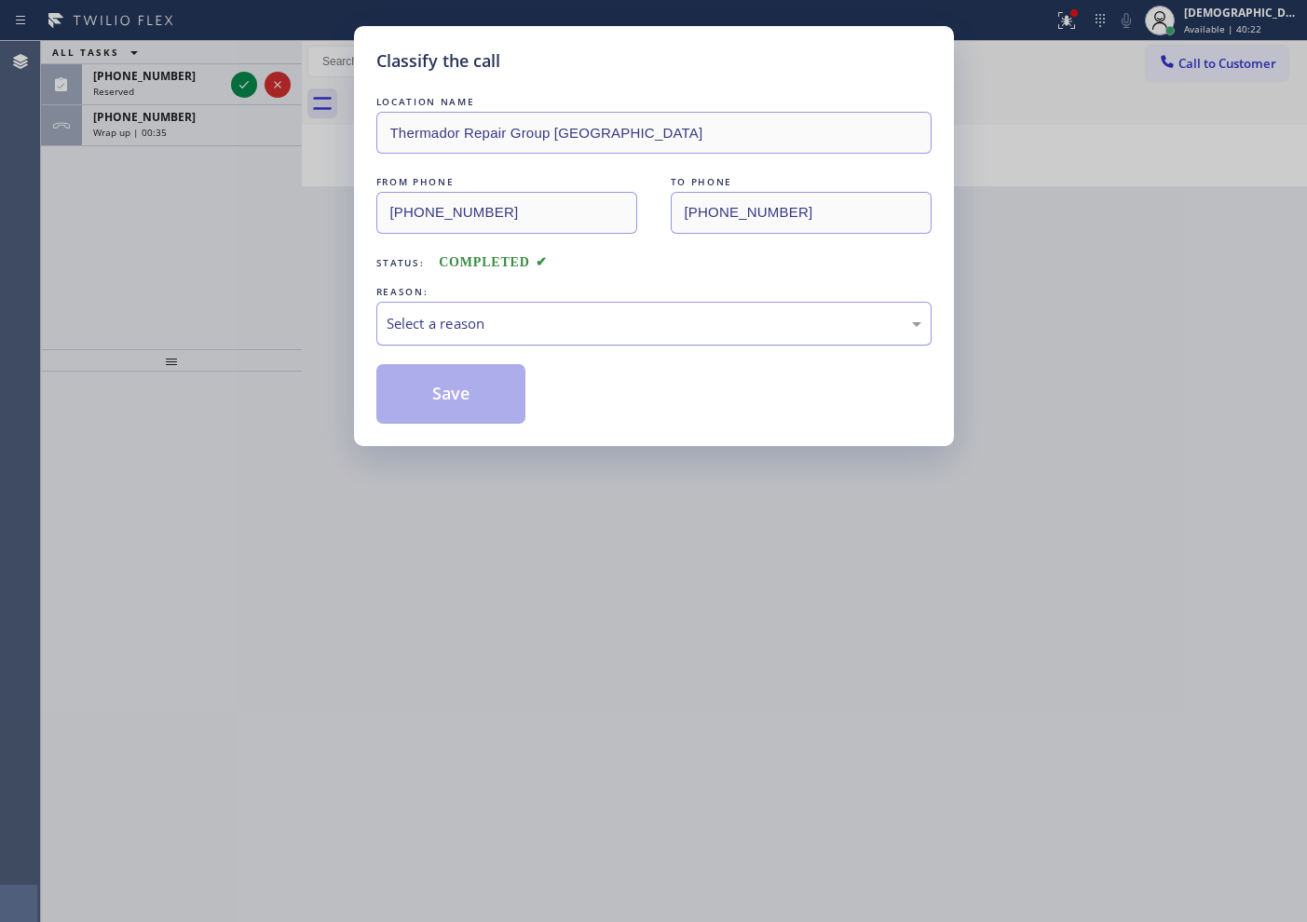
click at [419, 326] on div "Select a reason" at bounding box center [654, 323] width 535 height 21
click at [424, 388] on button "Save" at bounding box center [451, 394] width 150 height 60
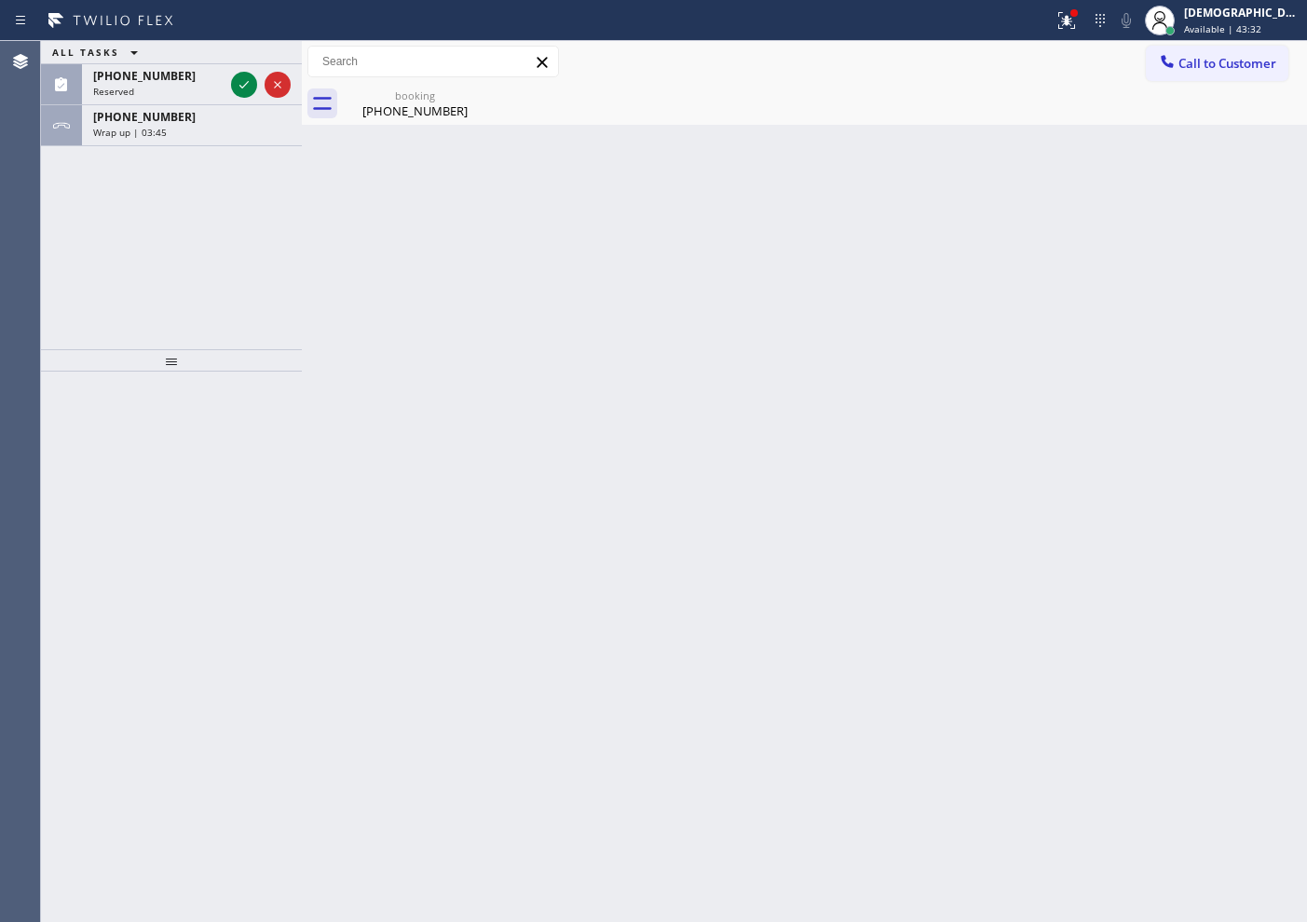
click at [154, 207] on div "ALL TASKS ALL TASKS ACTIVE TASKS TASKS IN WRAP UP (360) 328-4312 Reserved +1856…" at bounding box center [171, 195] width 261 height 308
click at [247, 130] on div "Wrap up | 03:47" at bounding box center [191, 132] width 197 height 13
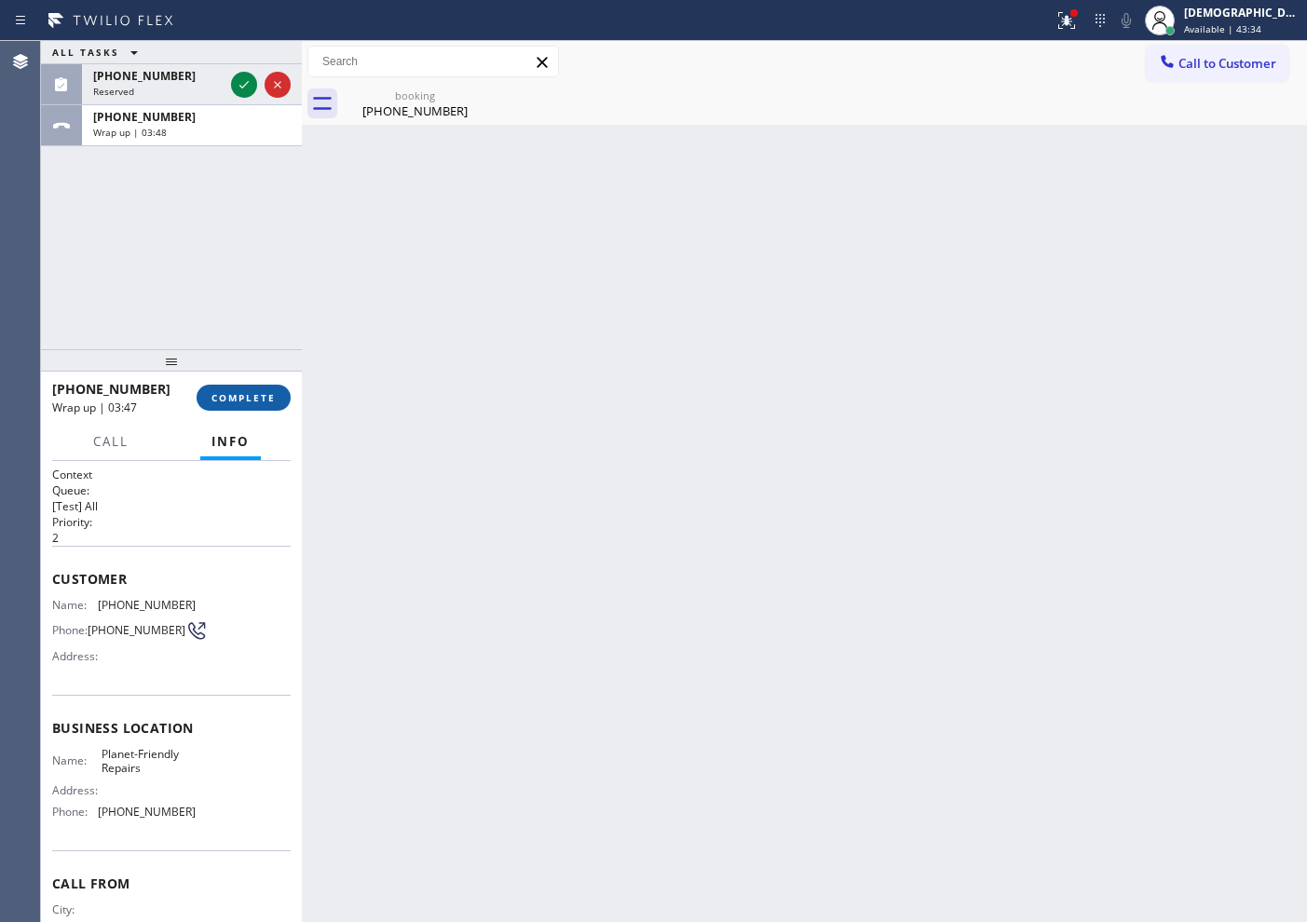
click at [237, 397] on span "COMPLETE" at bounding box center [243, 397] width 64 height 13
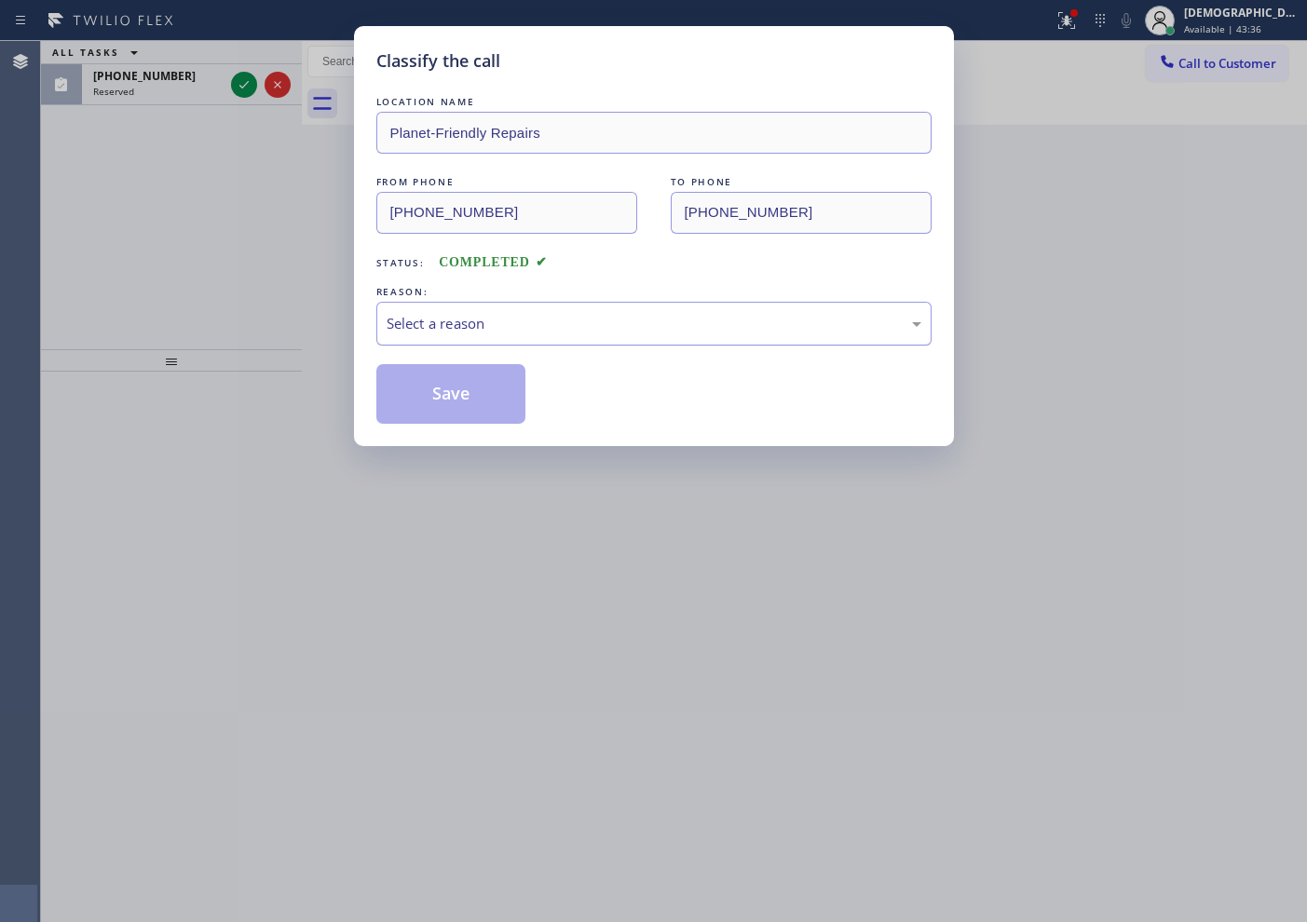
click at [467, 327] on div "Select a reason" at bounding box center [654, 323] width 535 height 21
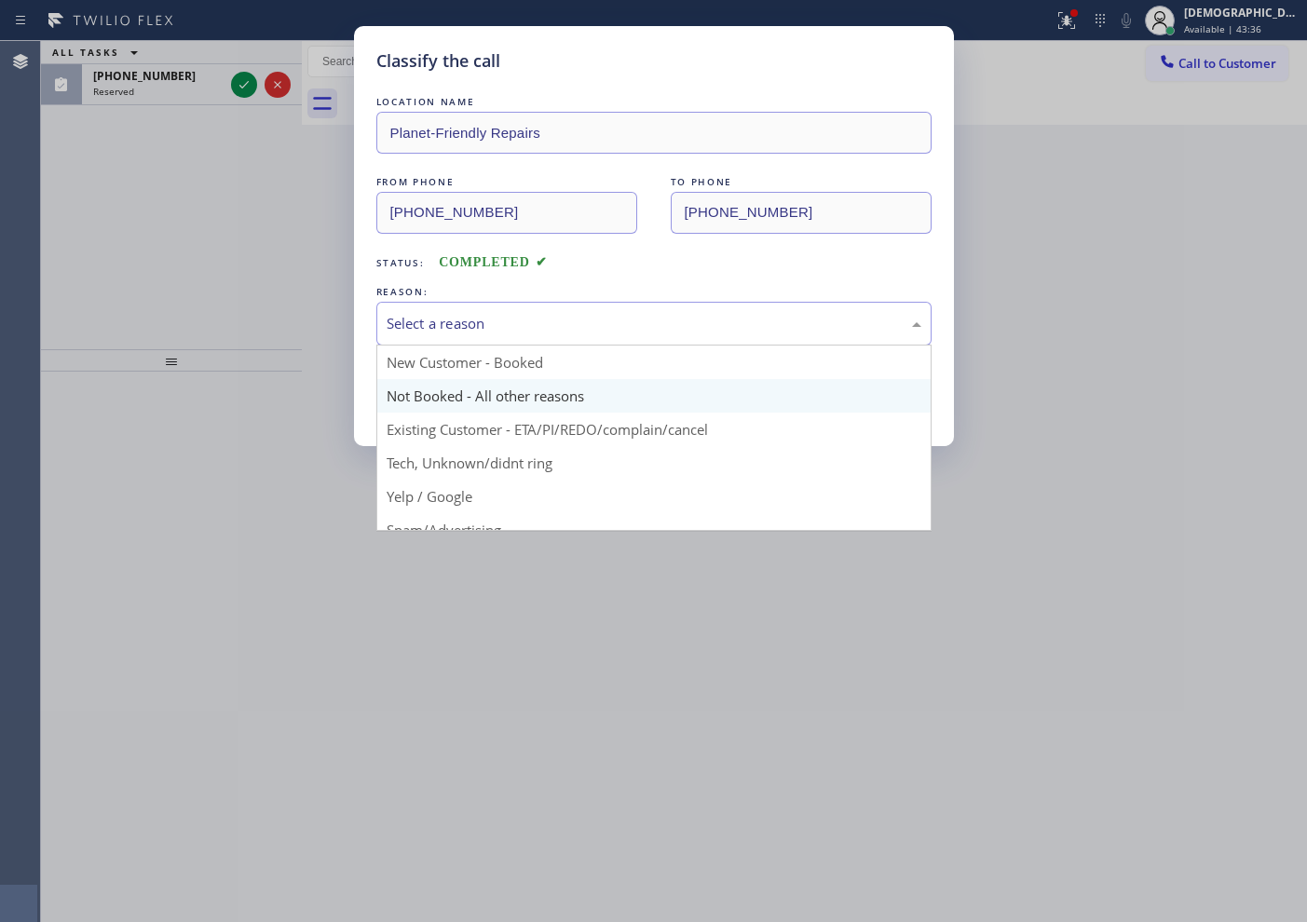
click at [446, 394] on button "Save" at bounding box center [451, 394] width 150 height 60
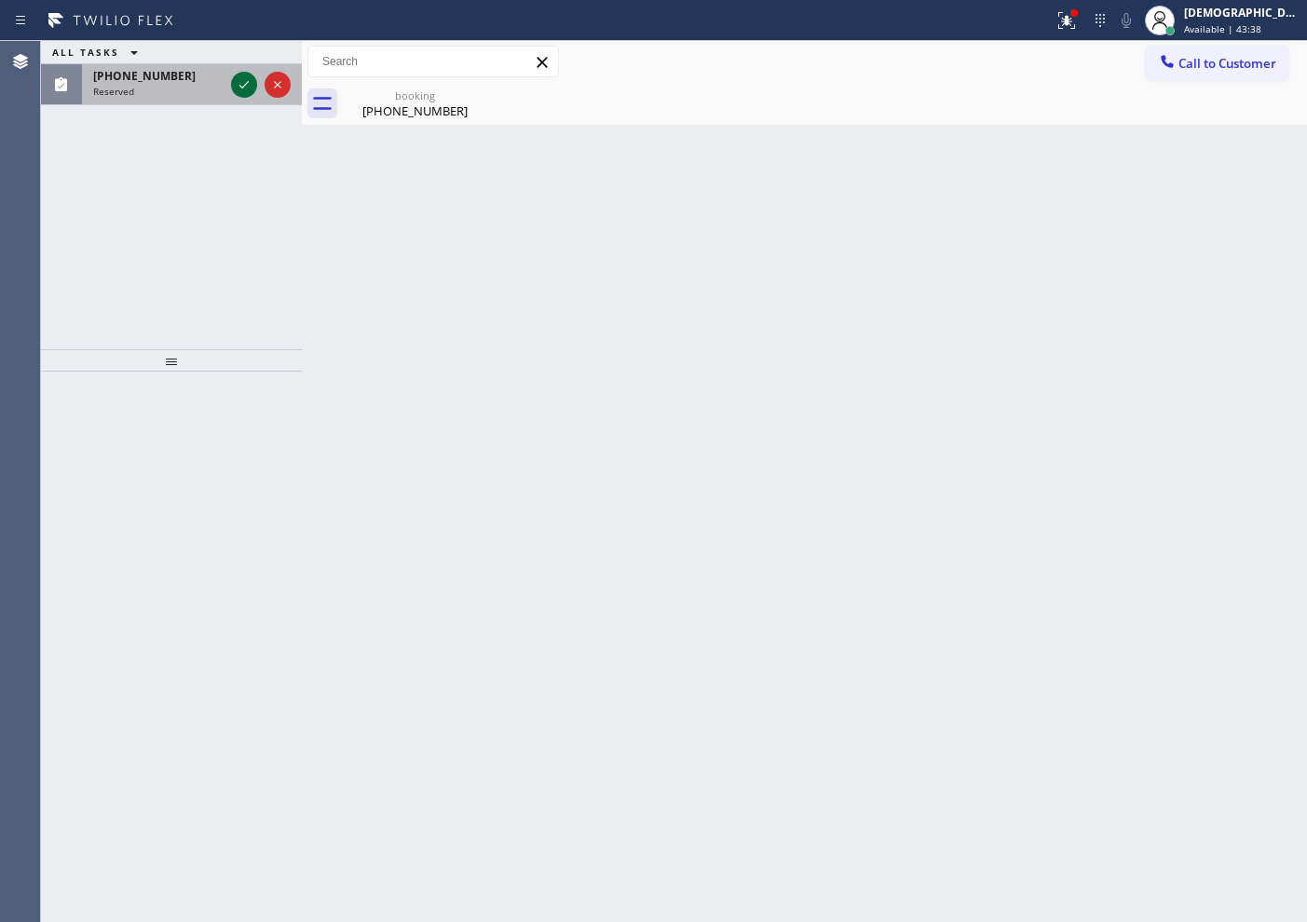
click at [240, 91] on icon at bounding box center [244, 85] width 22 height 22
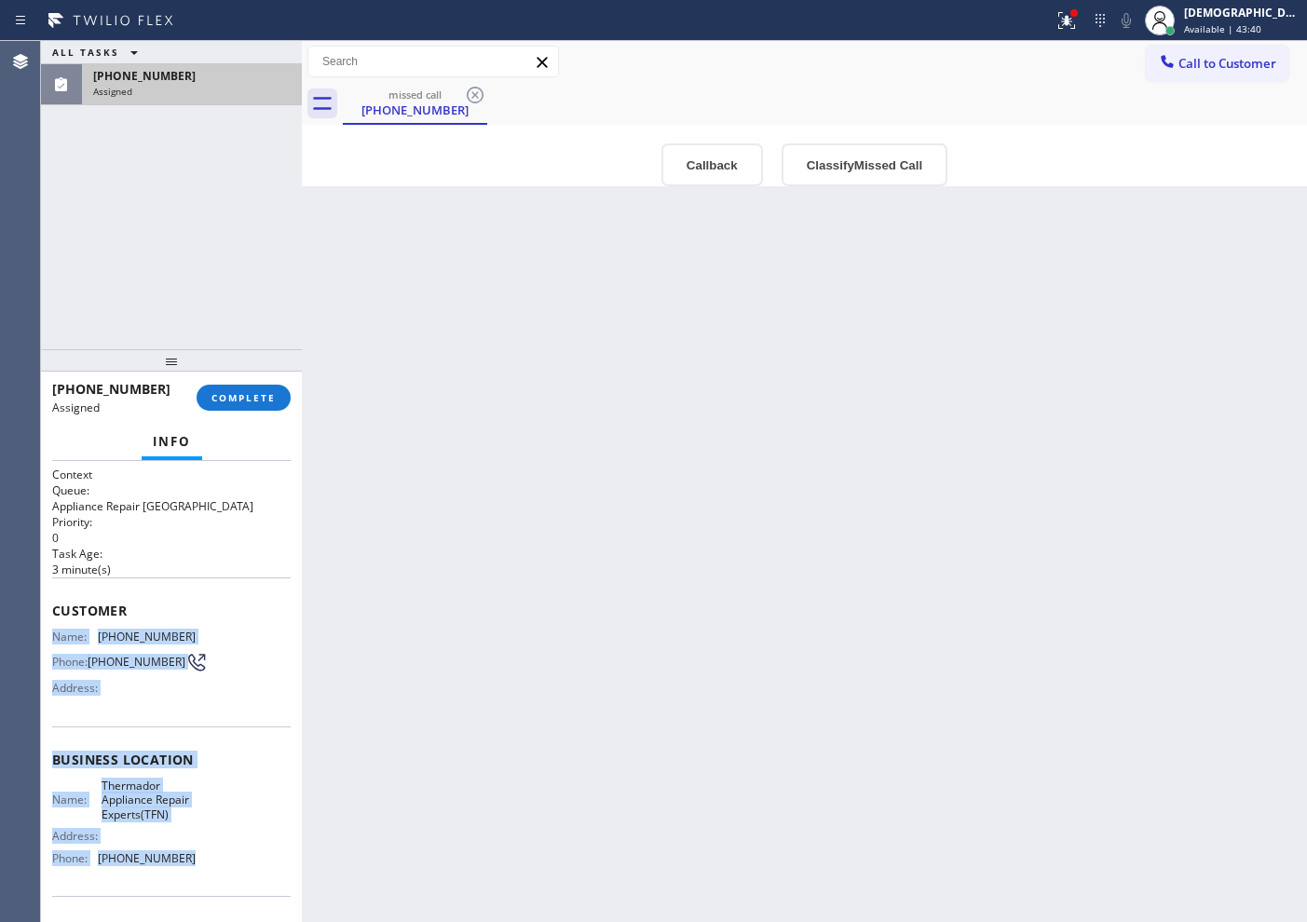
drag, startPoint x: 181, startPoint y: 881, endPoint x: 49, endPoint y: 637, distance: 277.2
click at [49, 637] on div "Context Queue: Appliance Repair High End Priority: 0 Task Age: 3 minute(s) Cust…" at bounding box center [171, 691] width 261 height 461
copy div "Name: (360) 328-4312 Phone: (360) 328-4312 Address: Business location Name: The…"
click at [218, 401] on span "COMPLETE" at bounding box center [243, 397] width 64 height 13
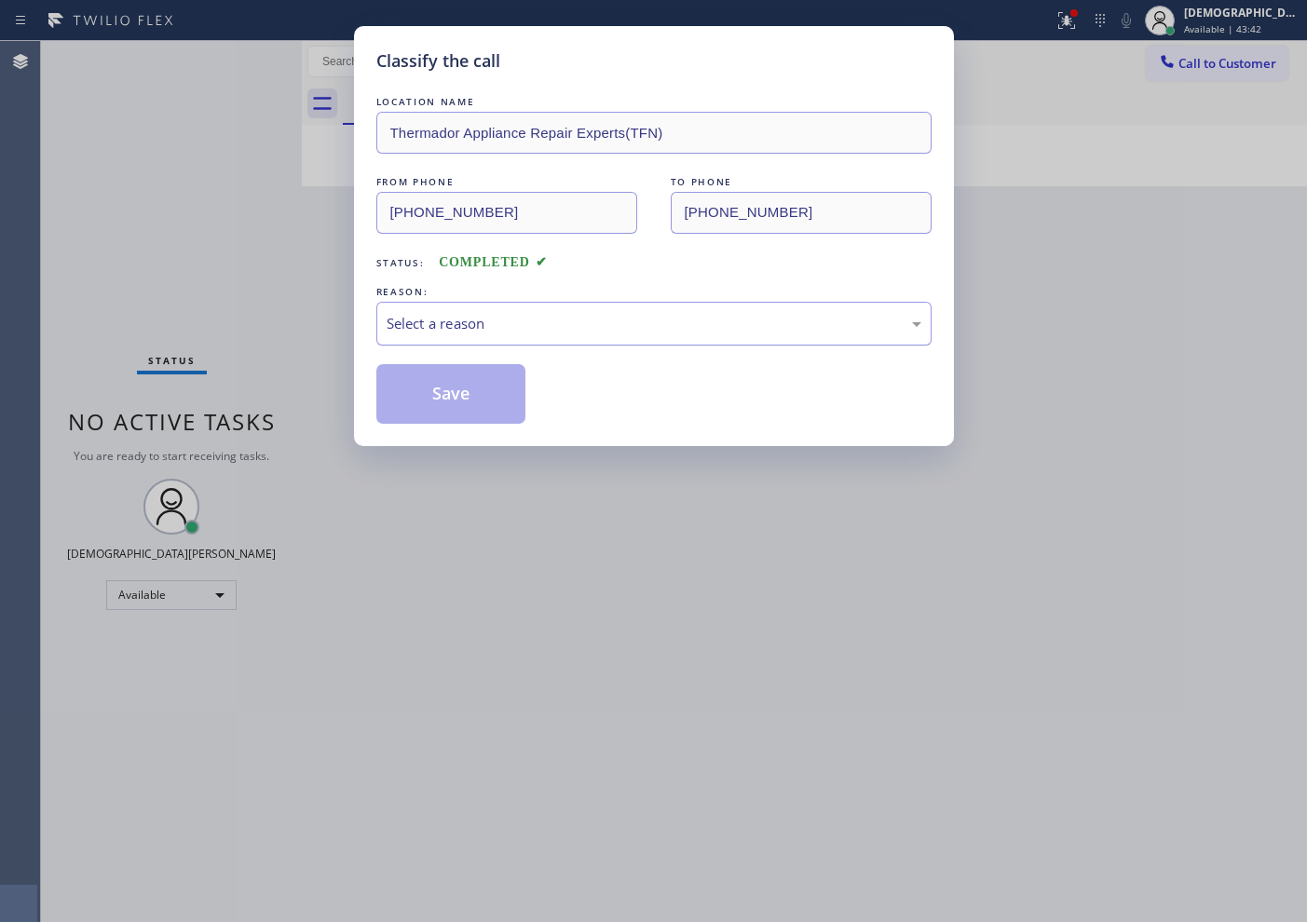
drag, startPoint x: 377, startPoint y: 319, endPoint x: 388, endPoint y: 324, distance: 11.7
click at [380, 319] on div "Select a reason" at bounding box center [653, 324] width 555 height 44
click at [399, 395] on button "Save" at bounding box center [451, 394] width 150 height 60
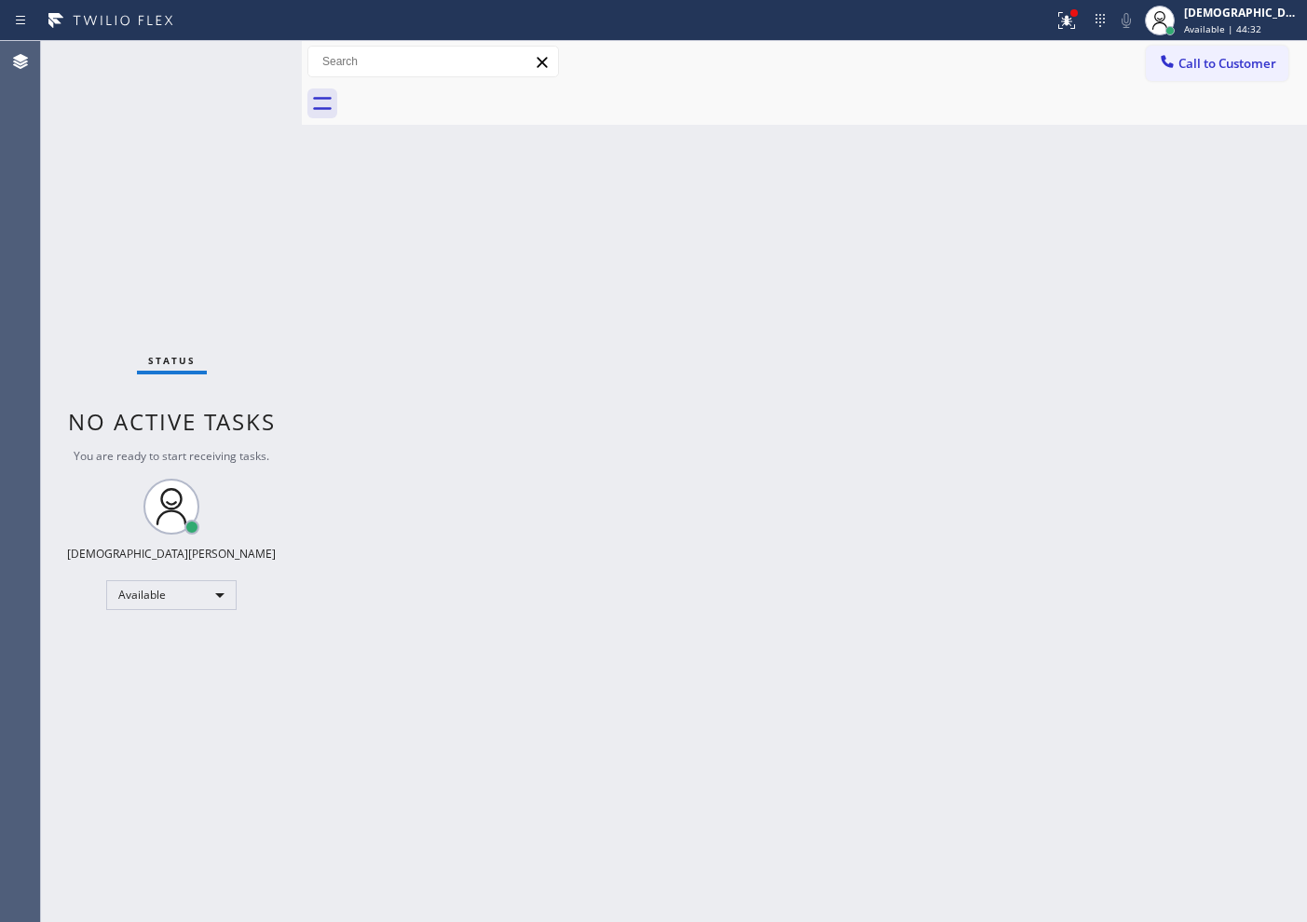
click at [99, 126] on div "Status No active tasks You are ready to start receiving tasks. Christian Cinco …" at bounding box center [171, 481] width 261 height 881
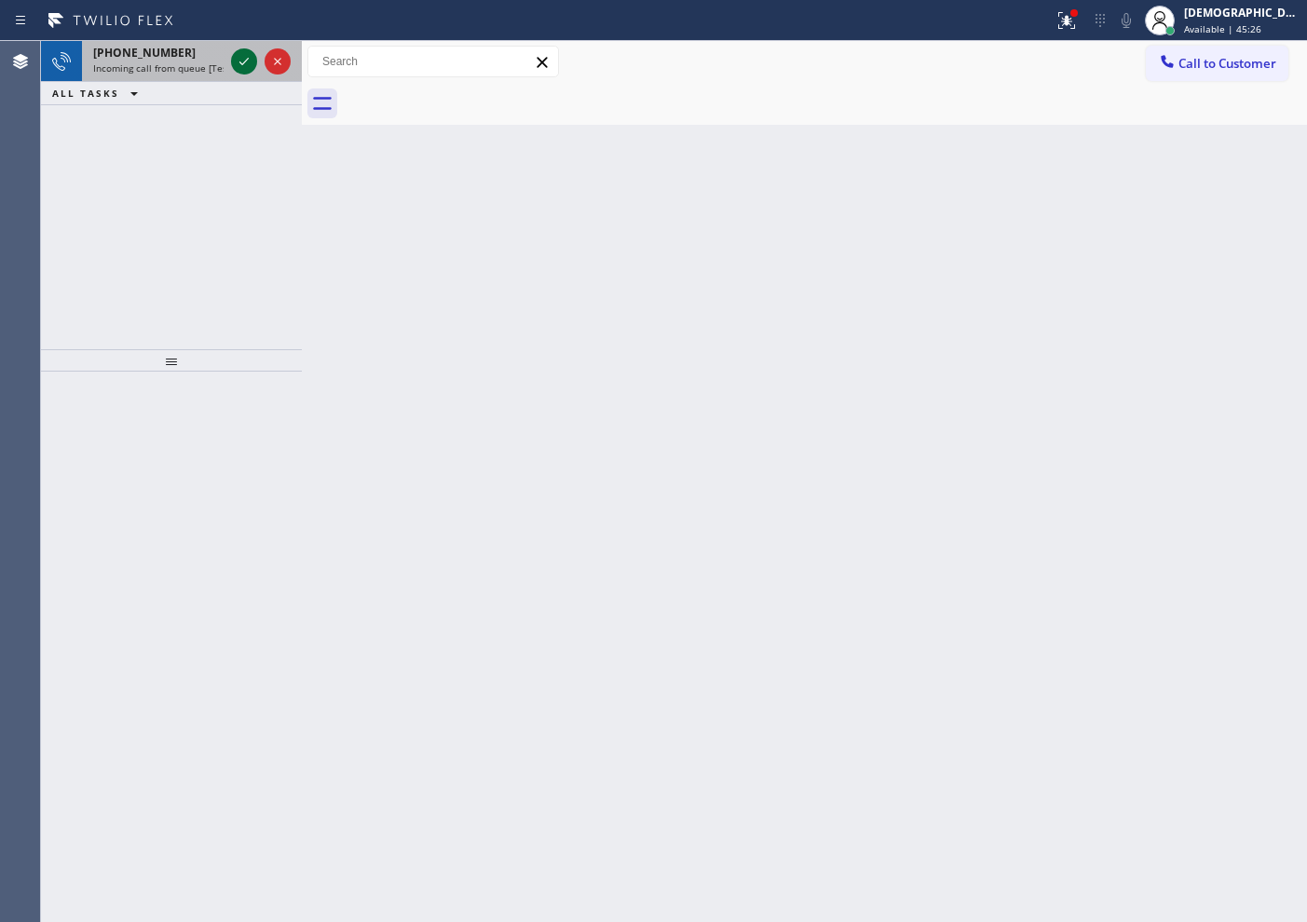
click at [242, 60] on icon at bounding box center [244, 61] width 22 height 22
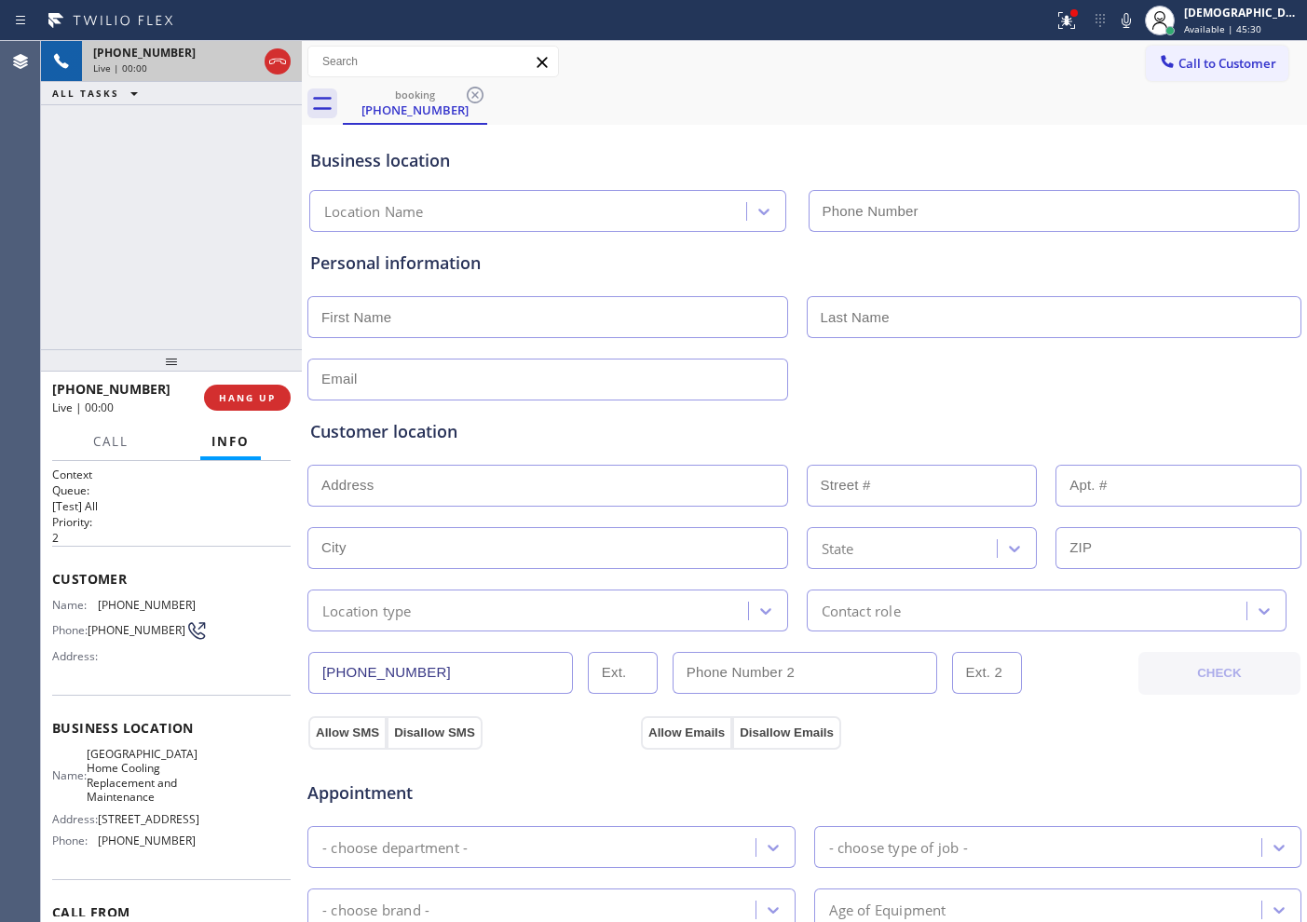
type input "[PHONE_NUMBER]"
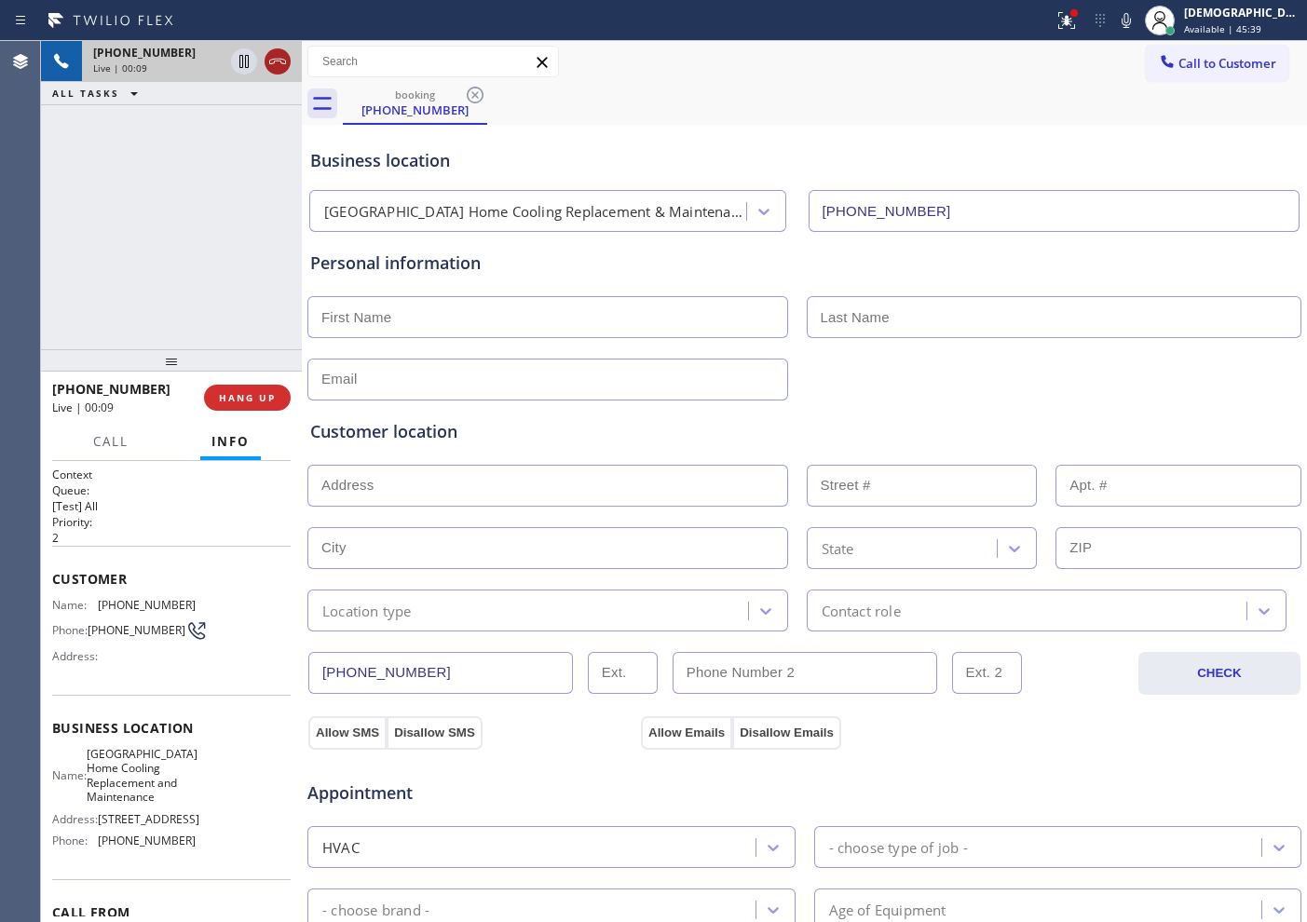
click at [278, 70] on icon at bounding box center [277, 61] width 22 height 22
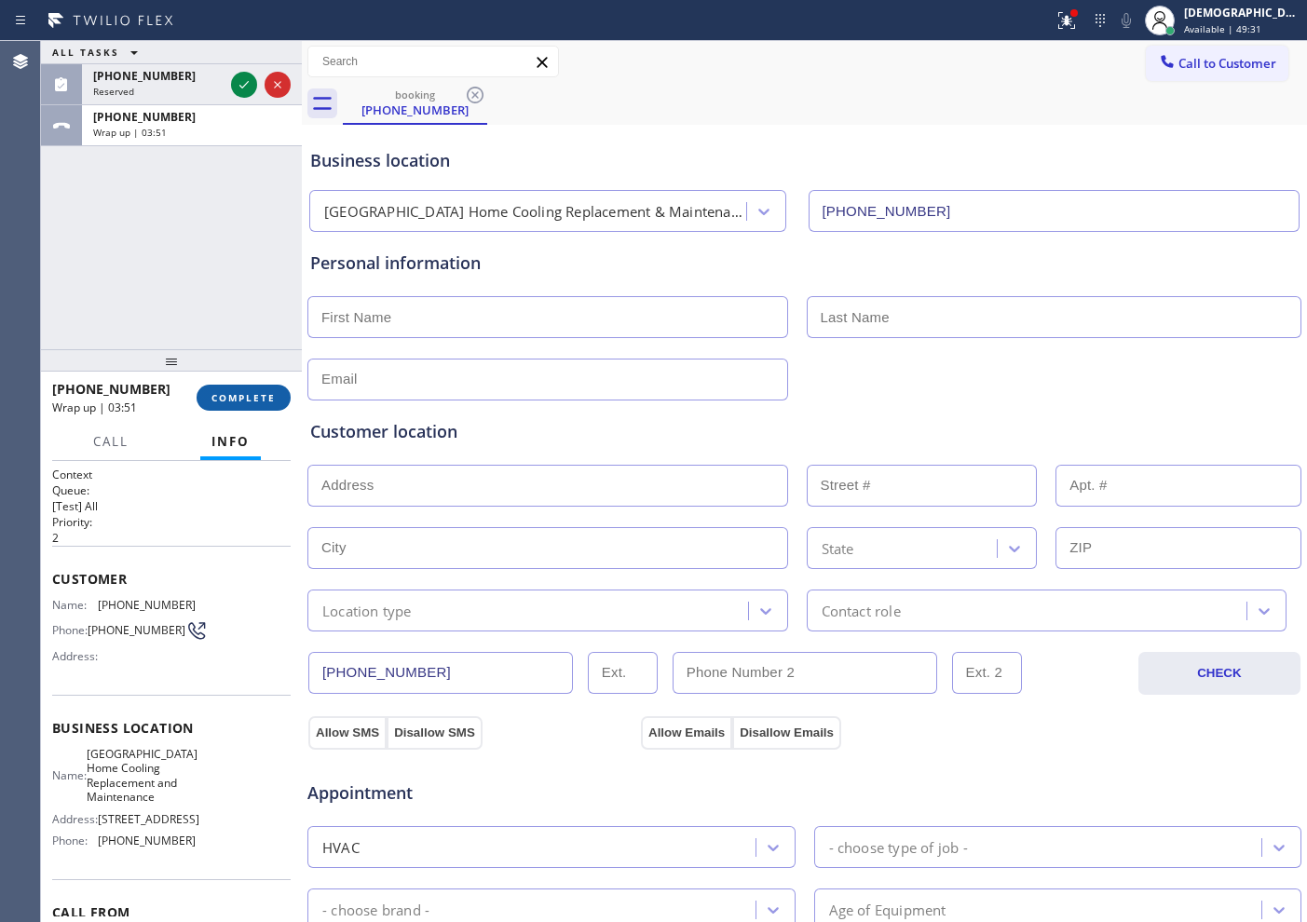
click at [230, 389] on button "COMPLETE" at bounding box center [244, 398] width 94 height 26
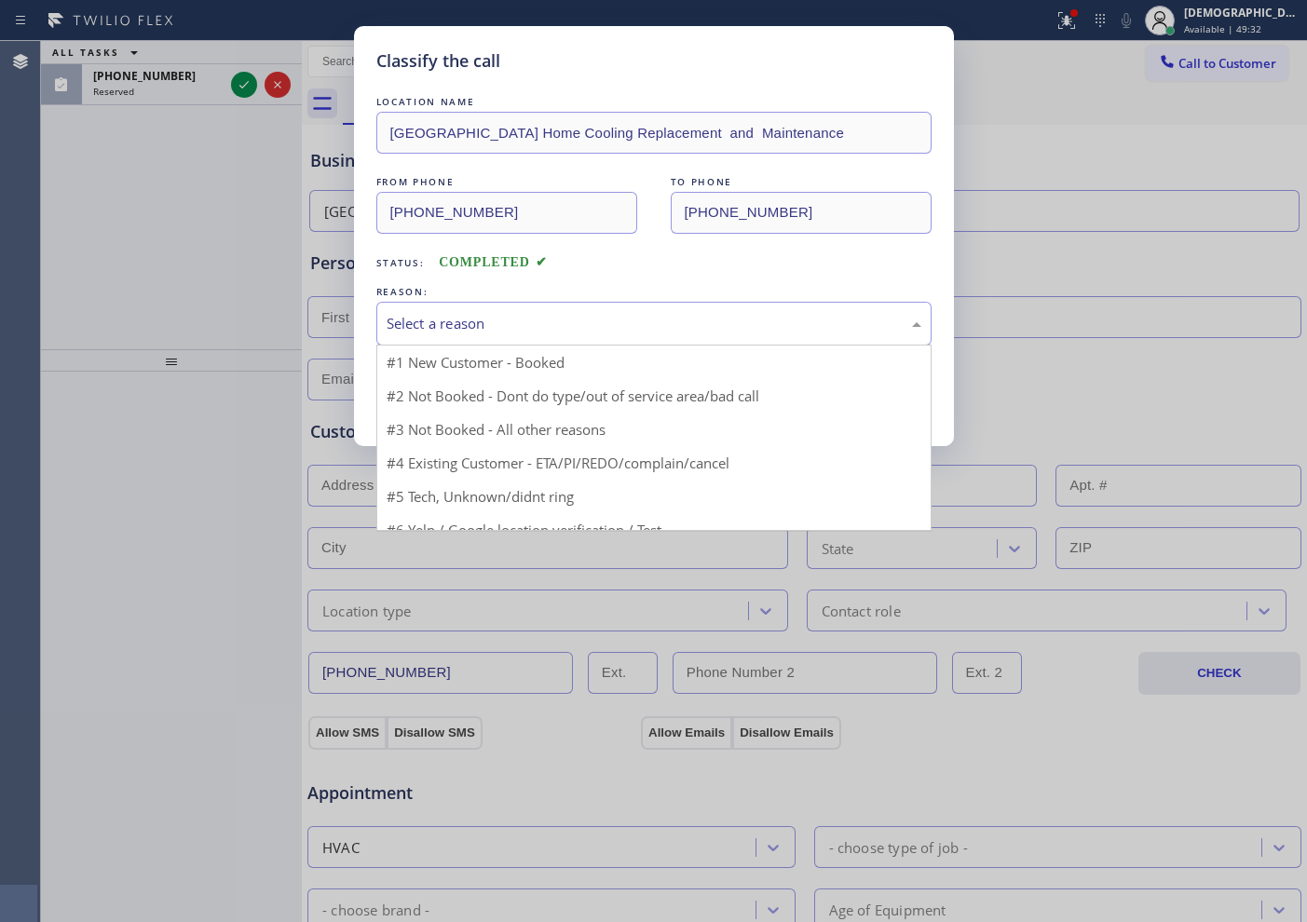
click at [410, 310] on div "Select a reason" at bounding box center [653, 324] width 555 height 44
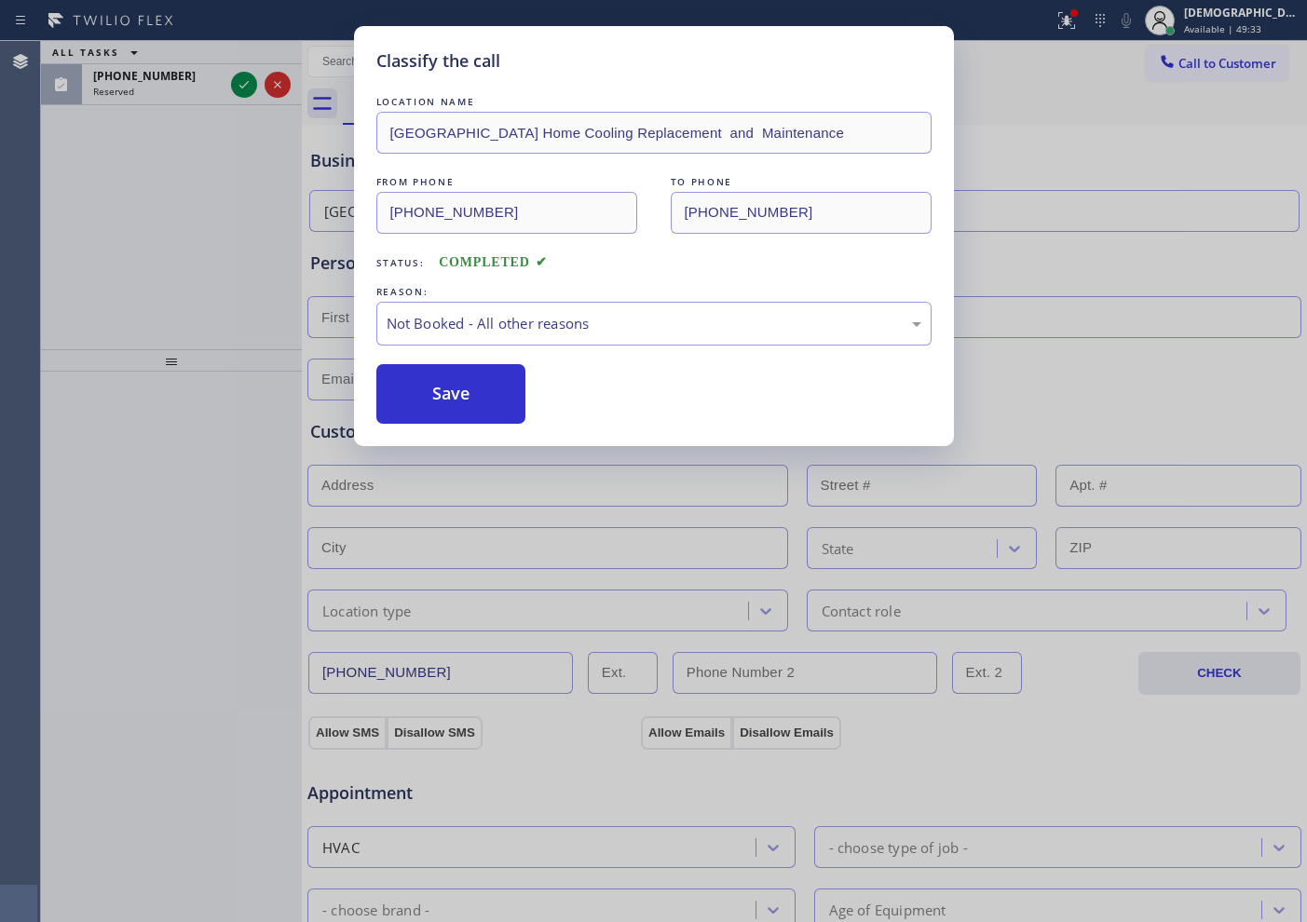
click at [416, 394] on button "Save" at bounding box center [451, 394] width 150 height 60
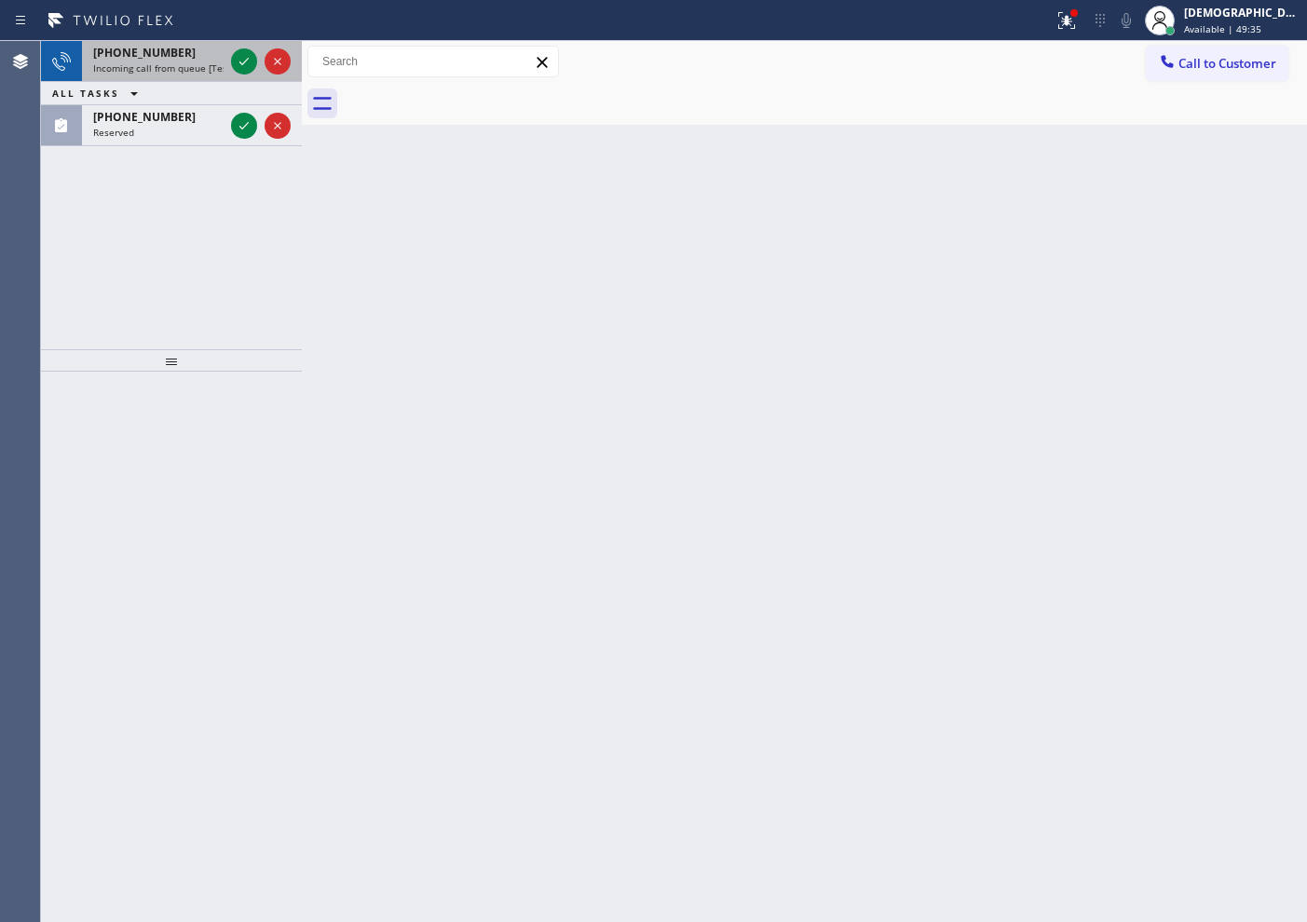
click at [242, 46] on div at bounding box center [260, 61] width 67 height 41
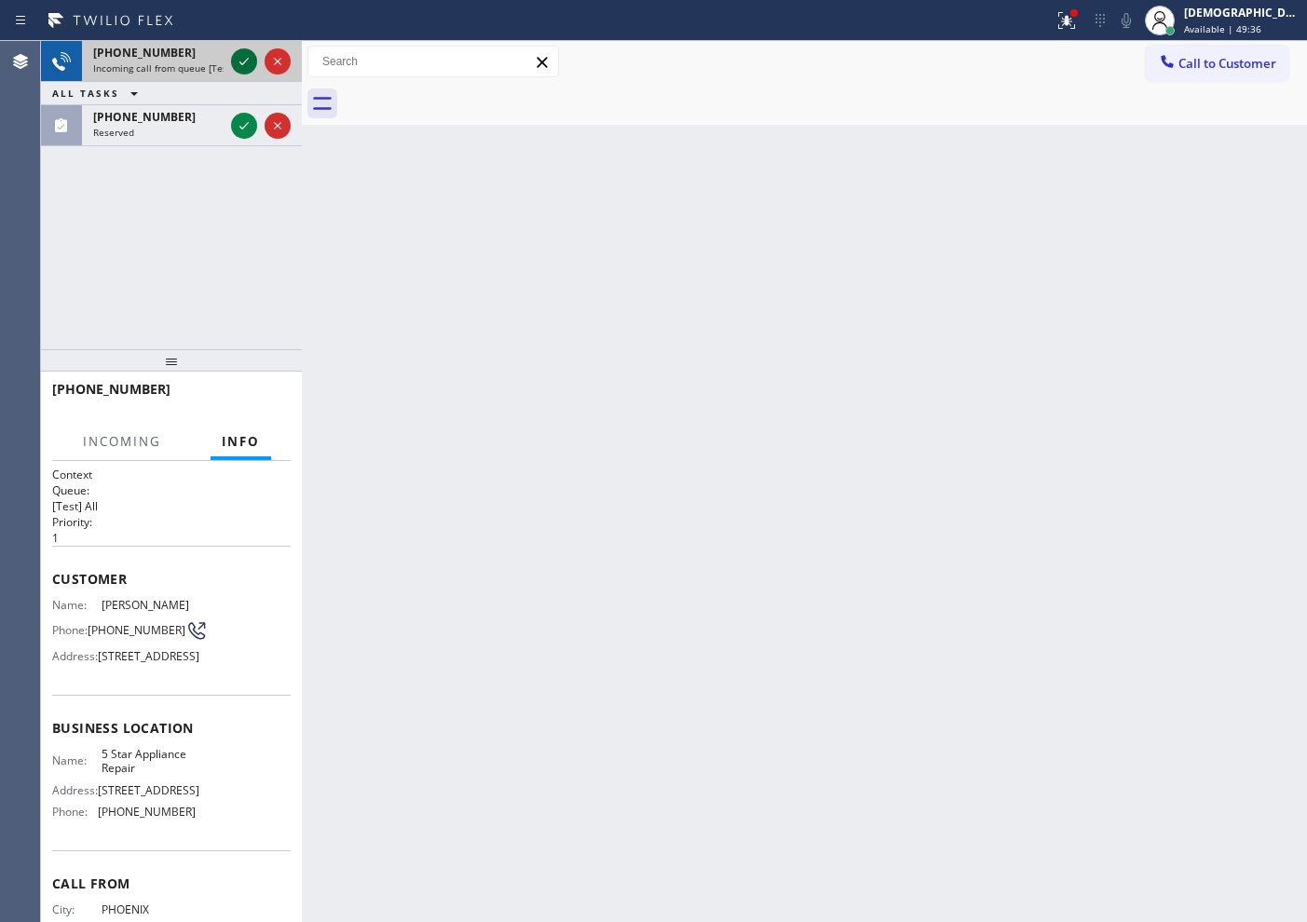
click at [244, 53] on button at bounding box center [244, 61] width 26 height 26
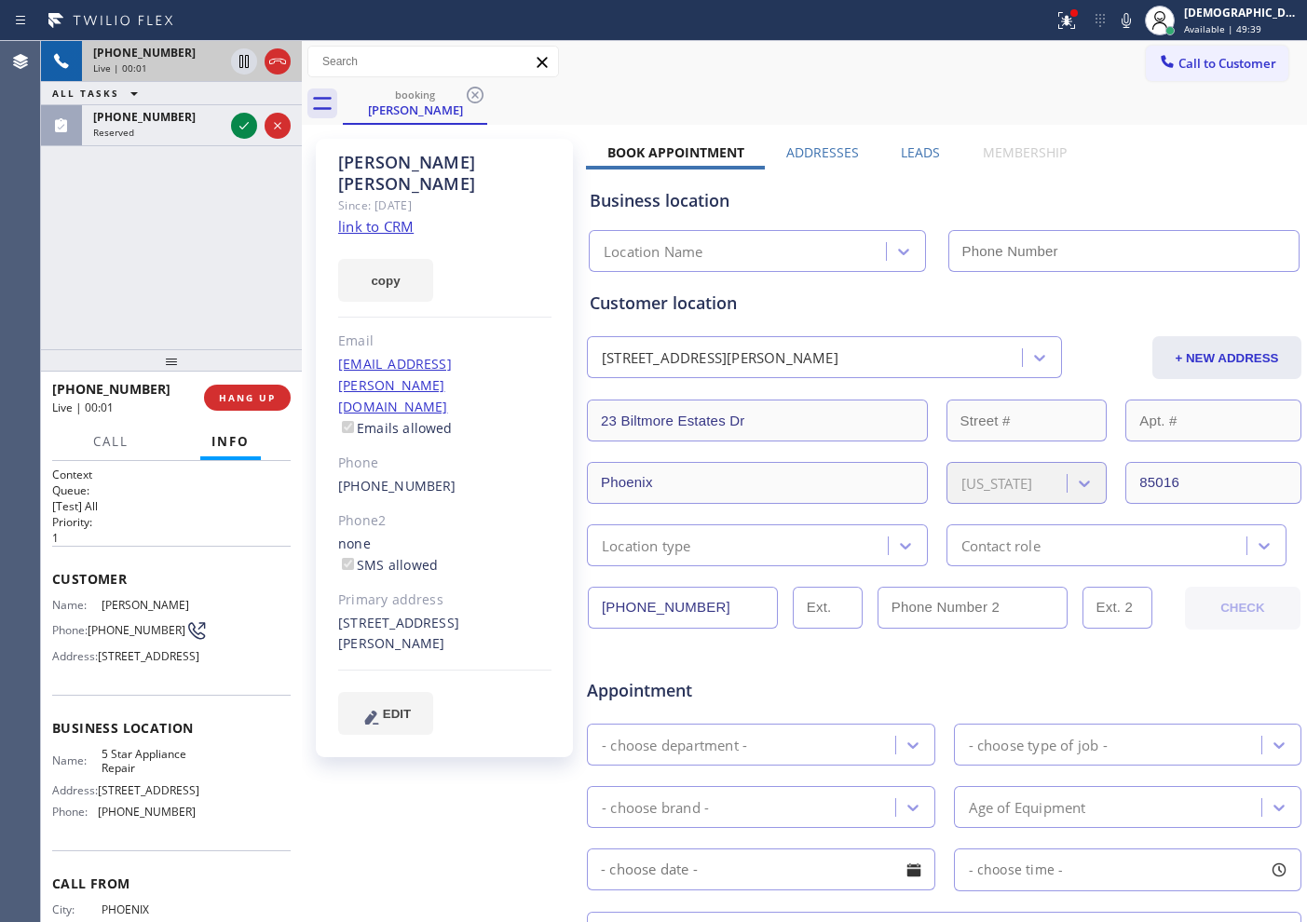
type input "[PHONE_NUMBER]"
click at [403, 217] on link "link to CRM" at bounding box center [375, 226] width 75 height 19
click at [244, 61] on icon at bounding box center [244, 61] width 22 height 22
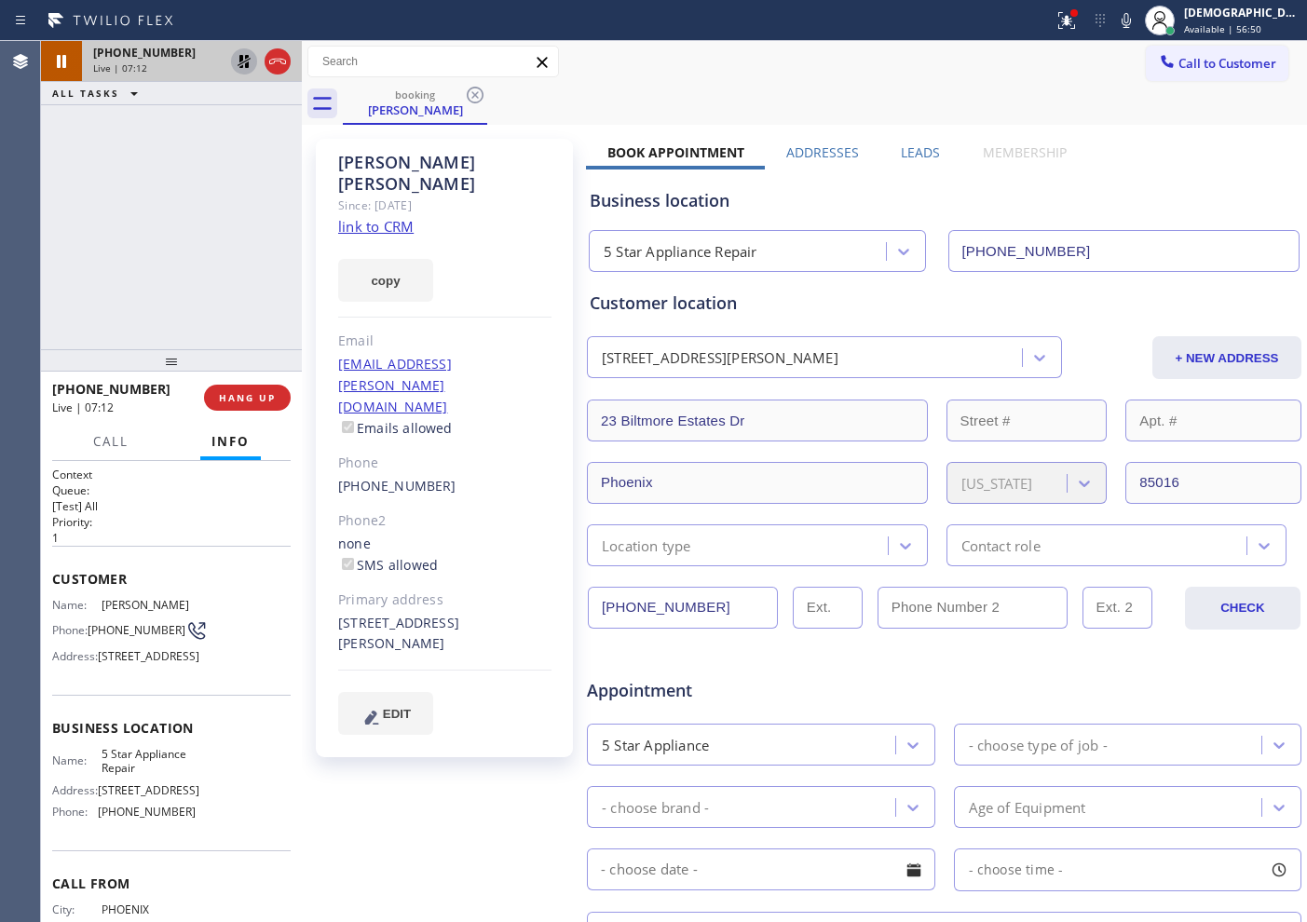
click at [237, 61] on icon at bounding box center [244, 61] width 22 height 22
click at [85, 211] on div "+16026904957 Live | 07:26 ALL TASKS ALL TASKS ACTIVE TASKS TASKS IN WRAP UP" at bounding box center [171, 195] width 261 height 308
click at [281, 66] on icon at bounding box center [277, 61] width 22 height 22
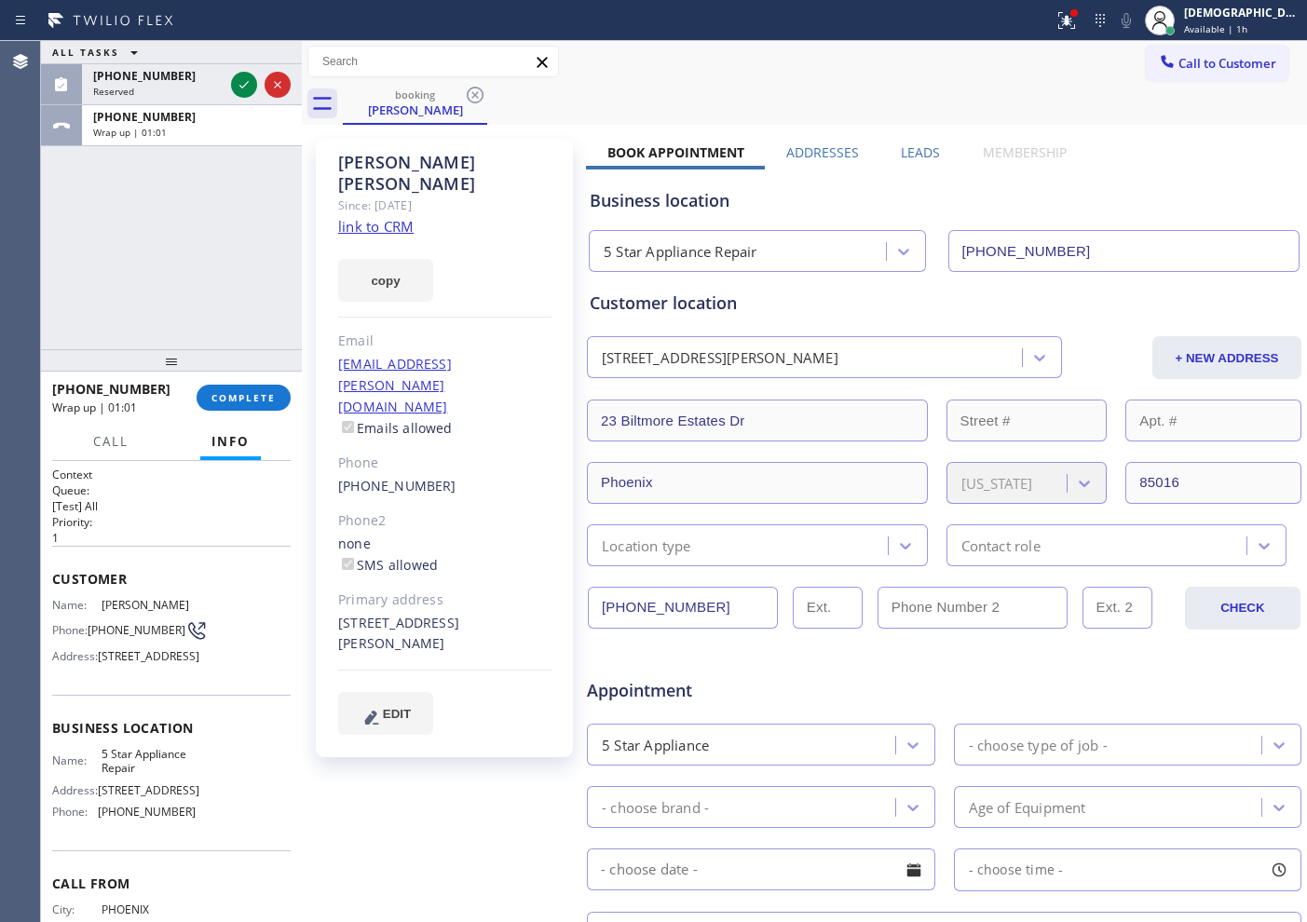
drag, startPoint x: 104, startPoint y: 211, endPoint x: 125, endPoint y: 166, distance: 50.0
click at [105, 211] on div "ALL TASKS ALL TASKS ACTIVE TASKS TASKS IN WRAP UP (442) 465-5462 Reserved +1602…" at bounding box center [171, 195] width 261 height 308
click at [172, 68] on div "[PHONE_NUMBER]" at bounding box center [158, 76] width 130 height 16
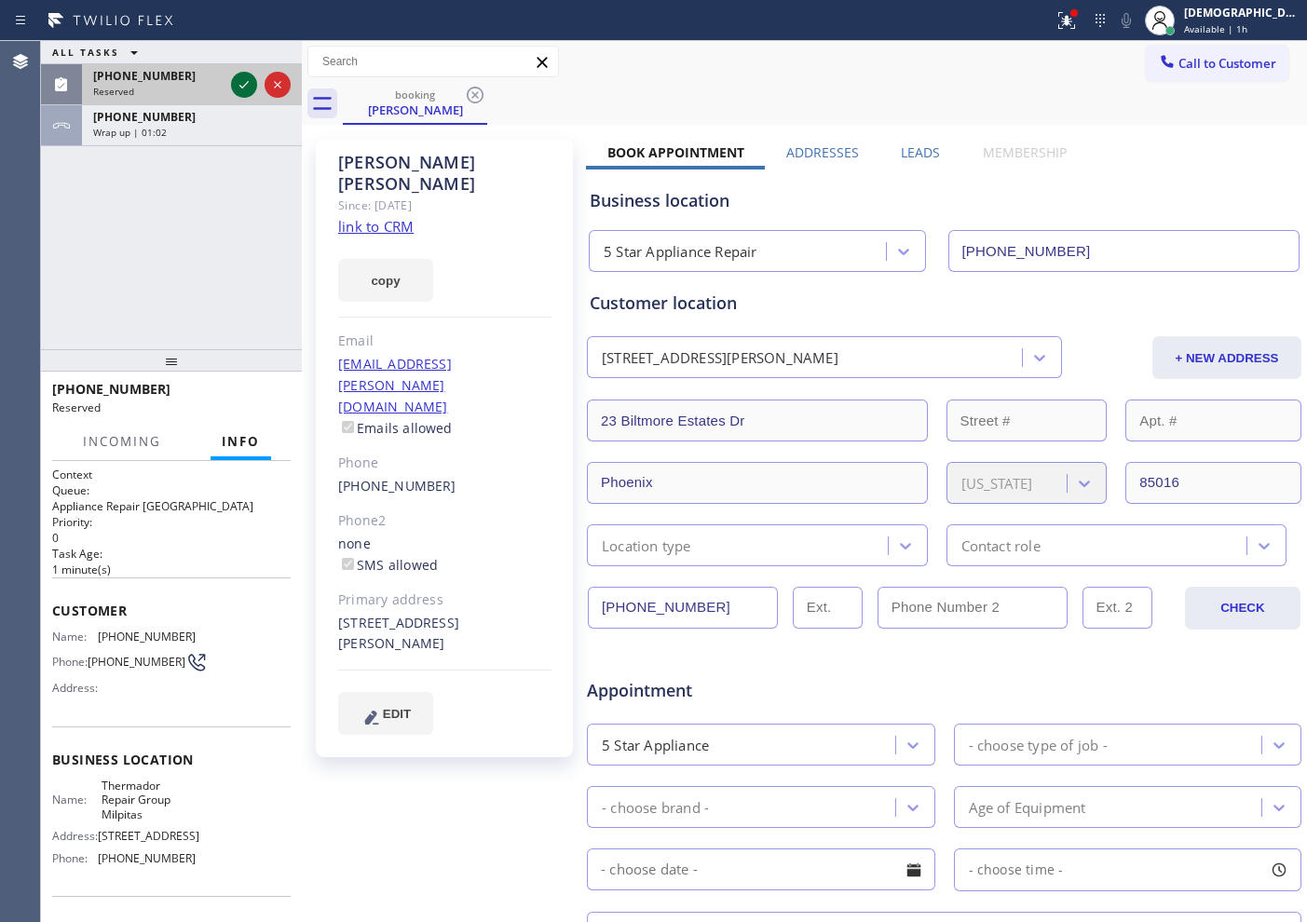
click at [238, 86] on icon at bounding box center [244, 85] width 22 height 22
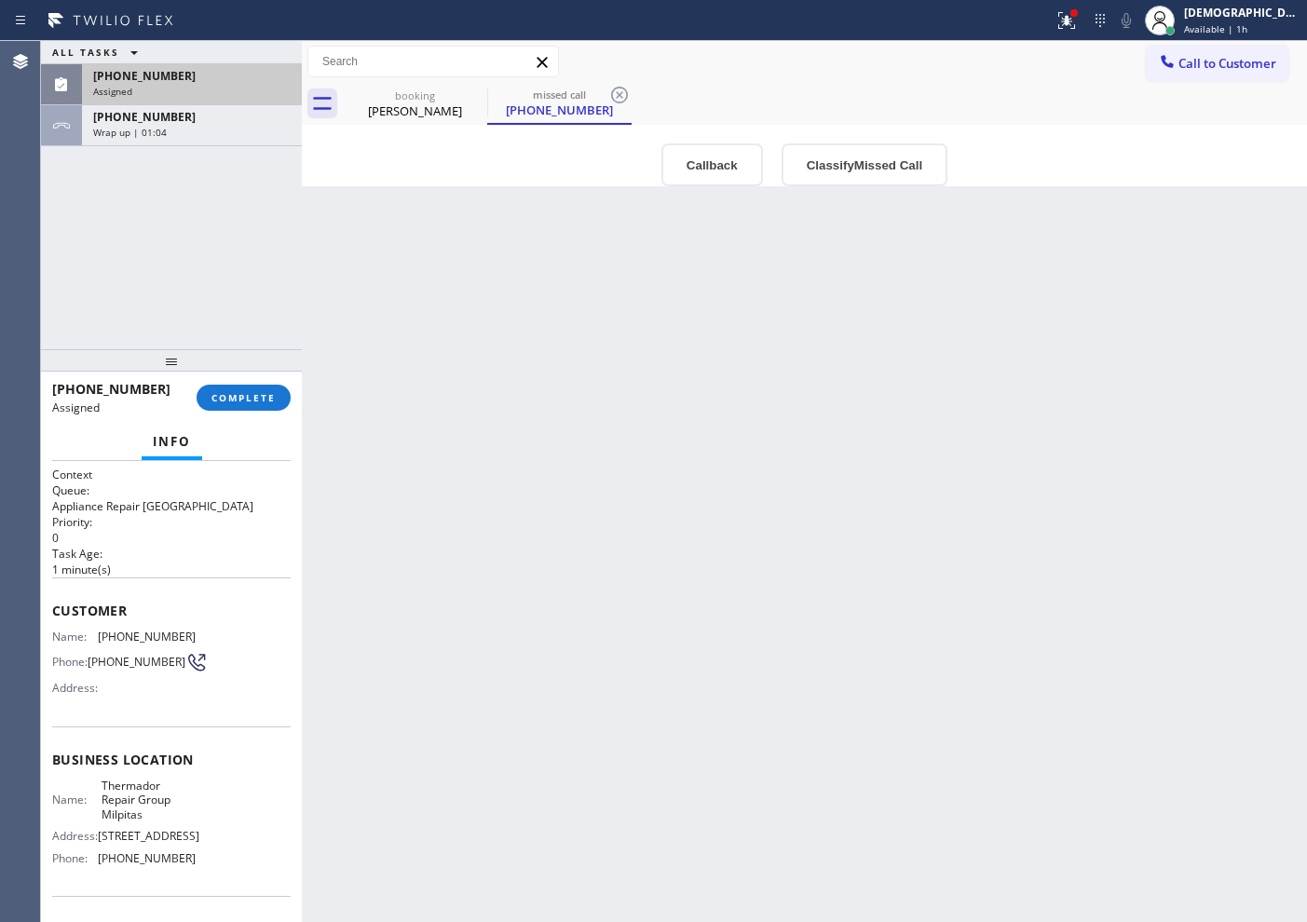
click at [200, 737] on div "Name: Thermador Repair Group Milpitas Address: 585 N Capitol Ave Phone: (408) 4…" at bounding box center [171, 826] width 238 height 94
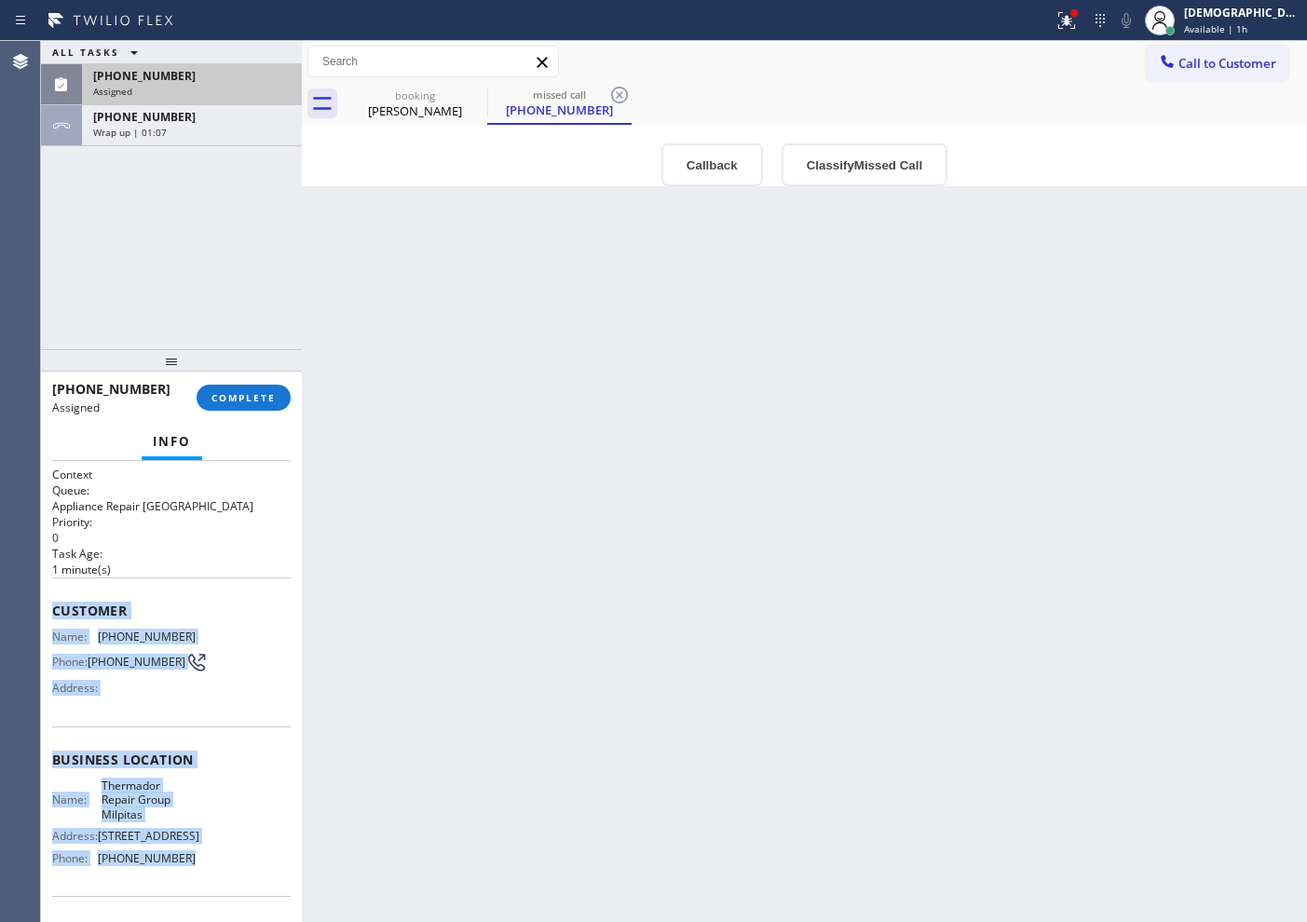
drag, startPoint x: 196, startPoint y: 870, endPoint x: 48, endPoint y: 599, distance: 308.9
click at [48, 599] on div "Context Queue: Appliance Repair High End Priority: 0 Task Age: 1 minute(s) Cust…" at bounding box center [171, 691] width 261 height 461
copy div "Customer Name: (442) 465-5462 Phone: (442) 465-5462 Address: Business location …"
click at [238, 395] on span "COMPLETE" at bounding box center [243, 397] width 64 height 13
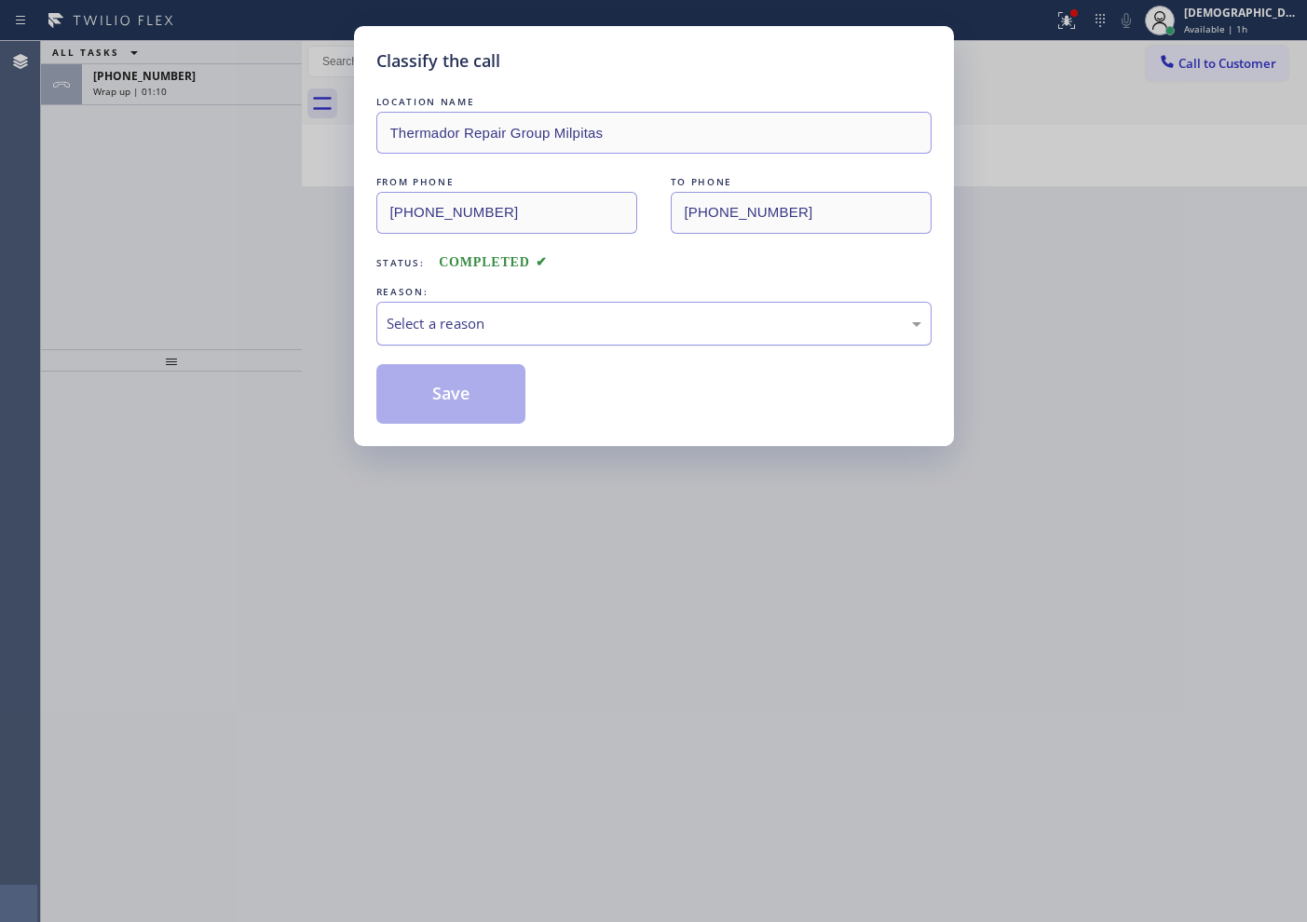
click at [447, 327] on div "Select a reason" at bounding box center [654, 323] width 535 height 21
click at [452, 400] on button "Save" at bounding box center [451, 394] width 150 height 60
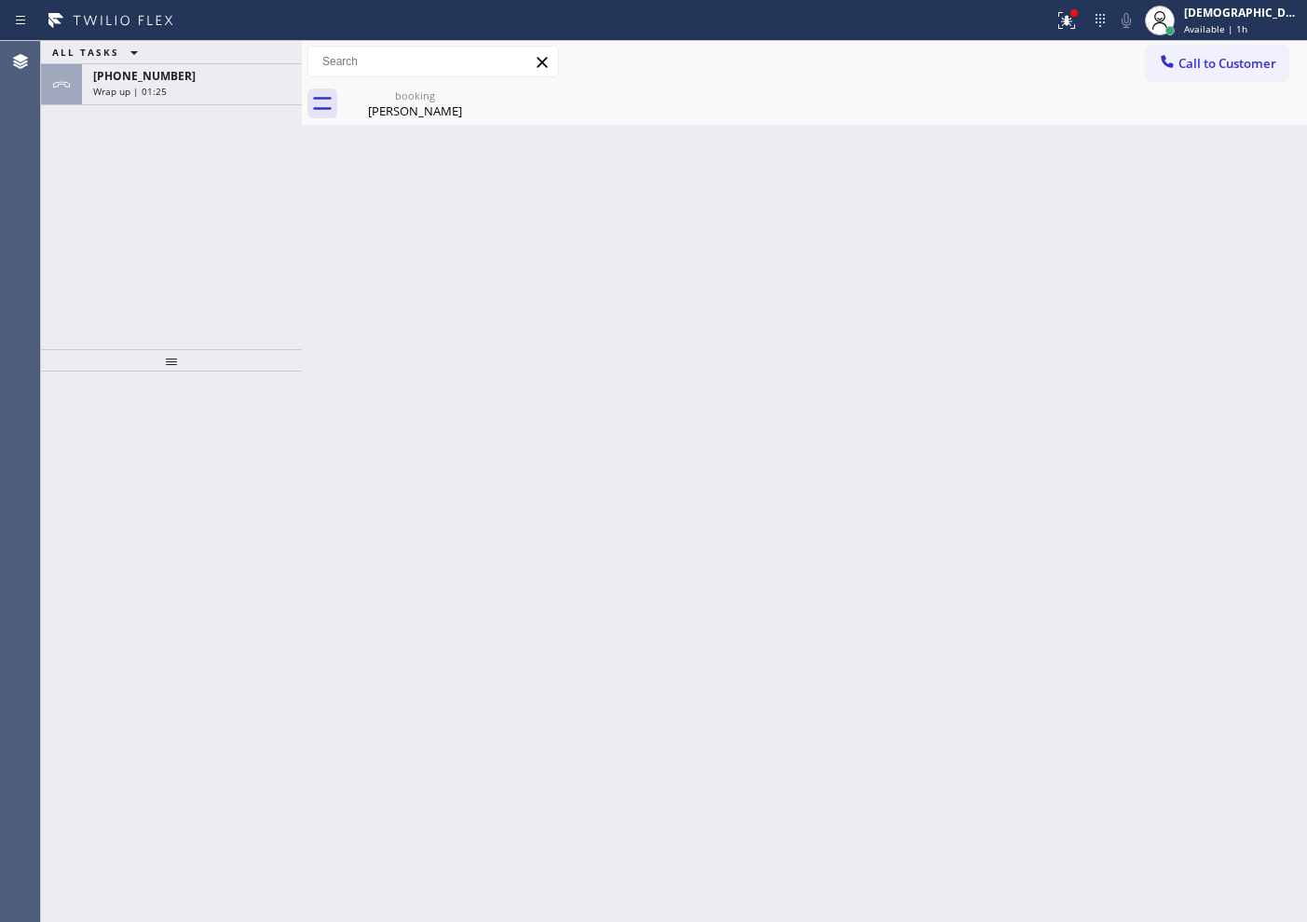
click at [118, 258] on div "ALL TASKS ALL TASKS ACTIVE TASKS TASKS IN WRAP UP +16026904957 Wrap up | 01:25" at bounding box center [171, 195] width 261 height 308
click at [159, 98] on div "+16026904957 Wrap up | 01:26" at bounding box center [188, 84] width 212 height 41
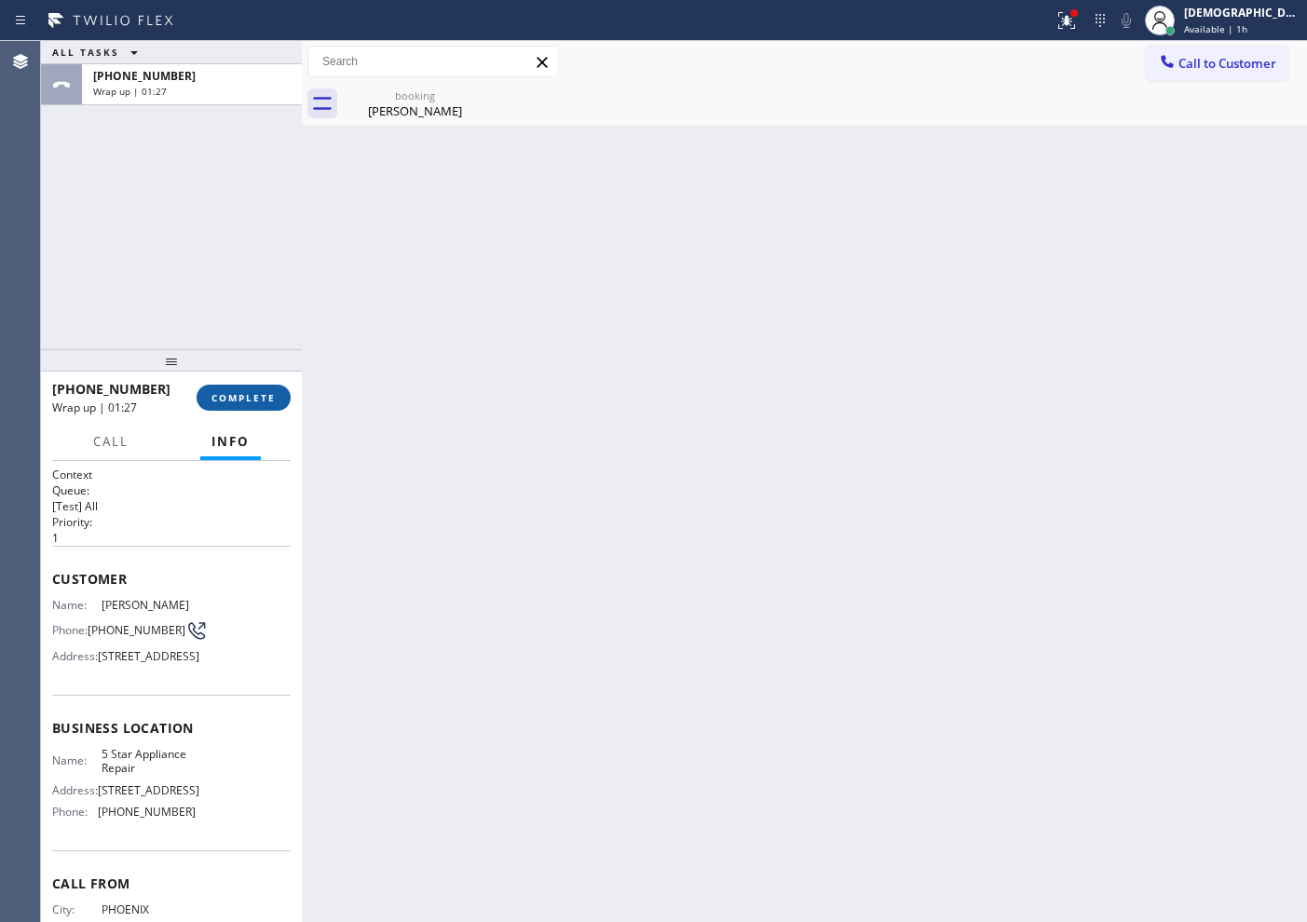
click at [267, 401] on span "COMPLETE" at bounding box center [243, 397] width 64 height 13
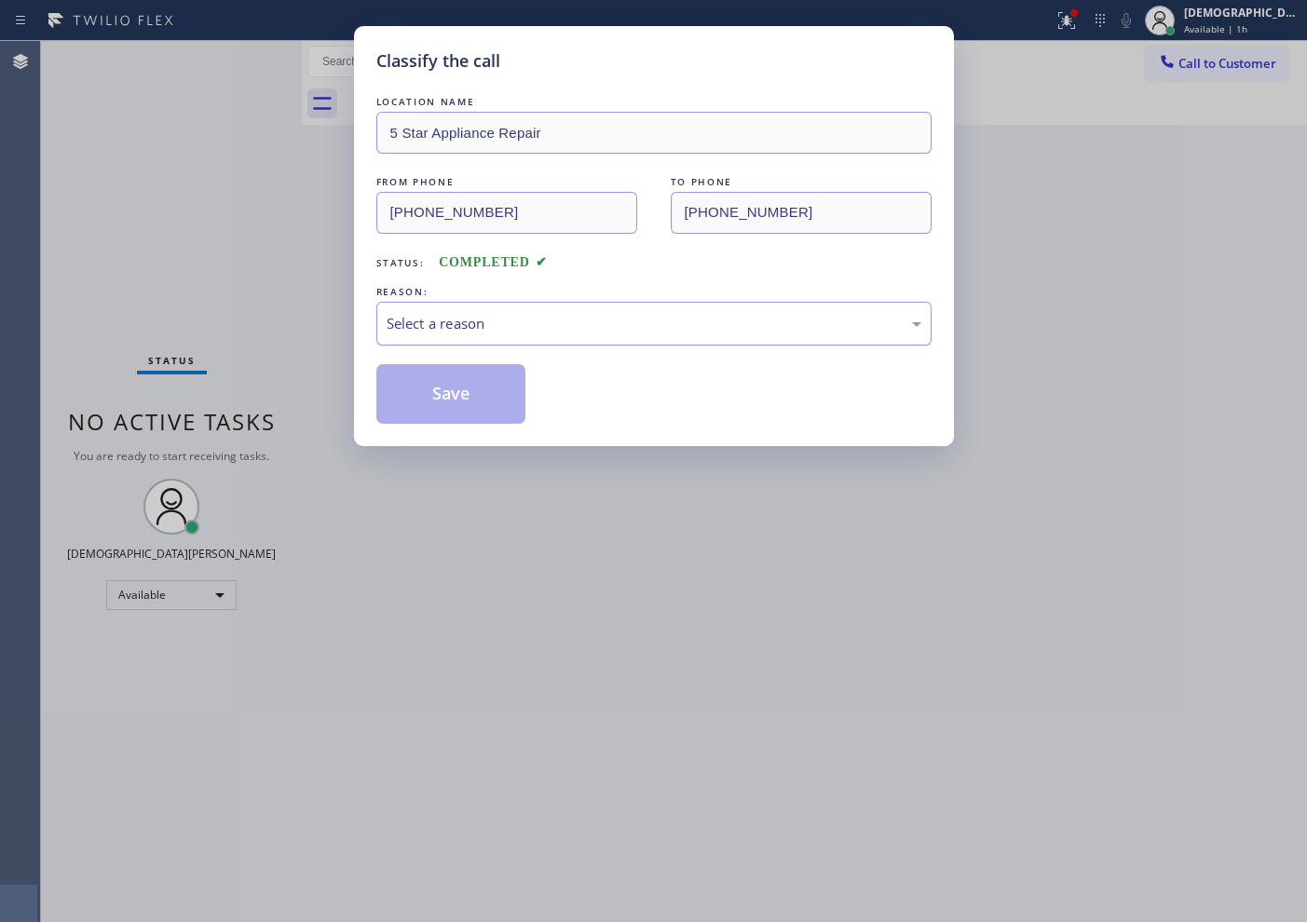
click at [512, 303] on div "Select a reason" at bounding box center [653, 324] width 555 height 44
click at [469, 389] on button "Save" at bounding box center [451, 394] width 150 height 60
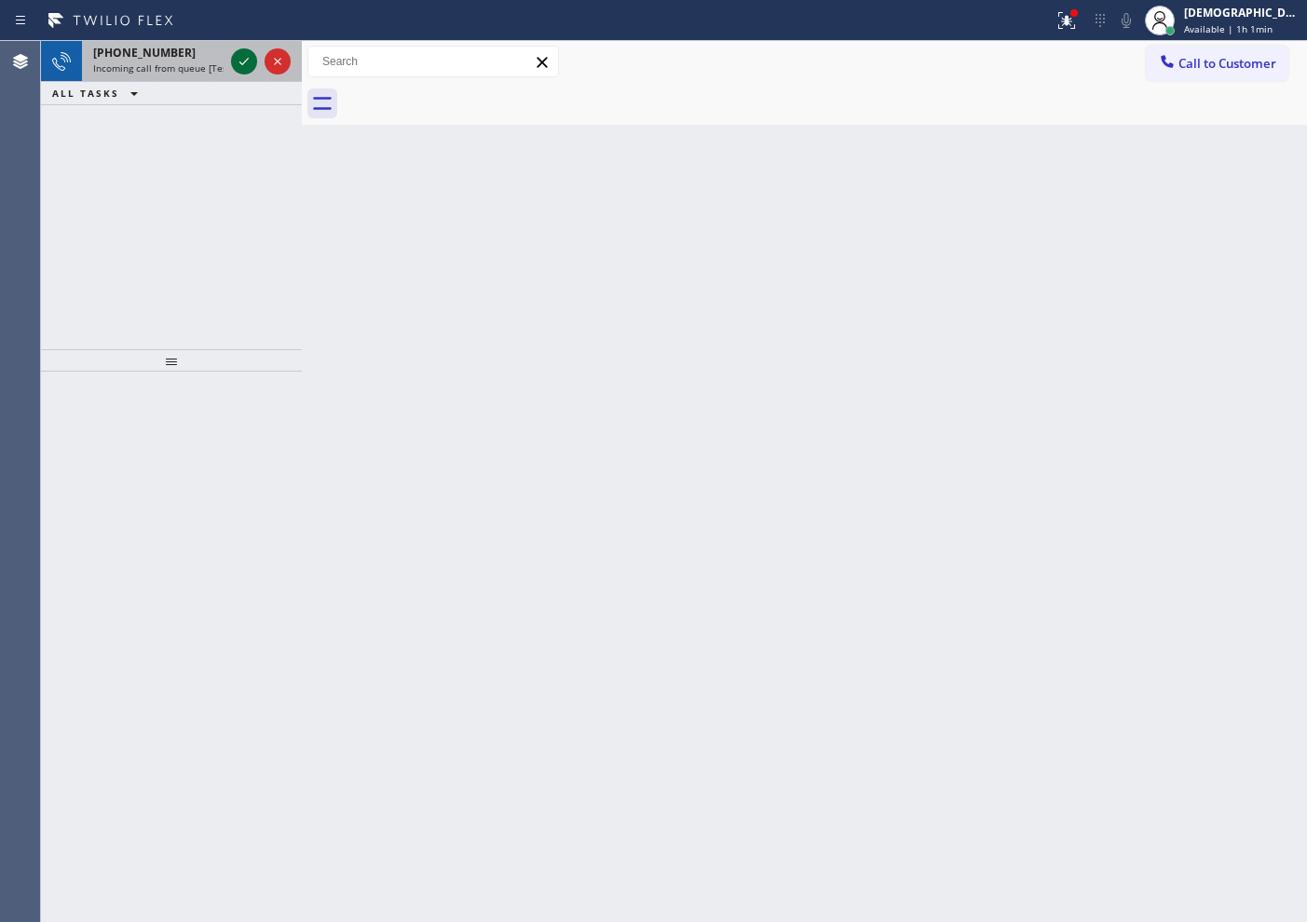
click at [240, 53] on icon at bounding box center [244, 61] width 22 height 22
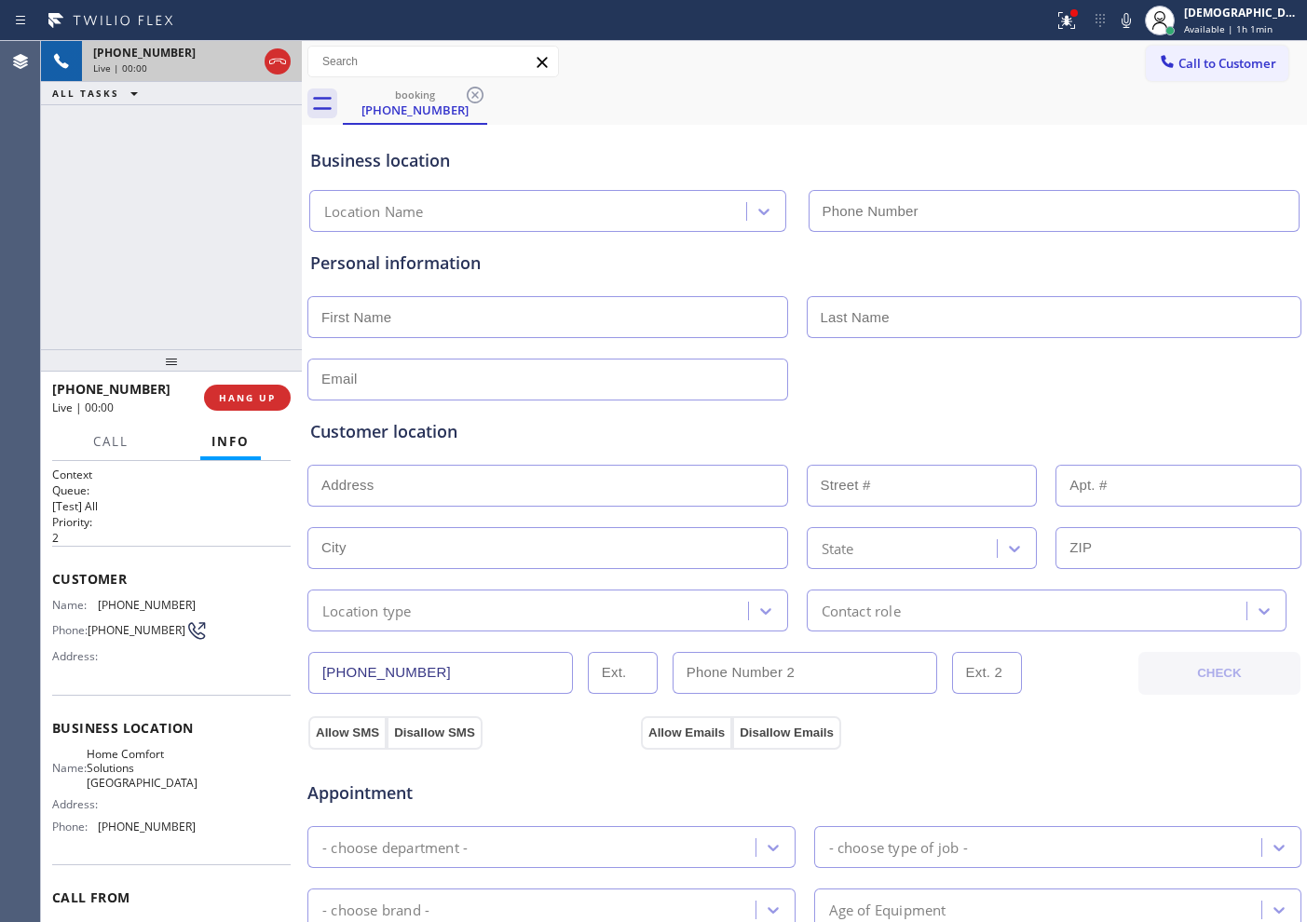
type input "[PHONE_NUMBER]"
click at [283, 66] on icon at bounding box center [277, 61] width 22 height 22
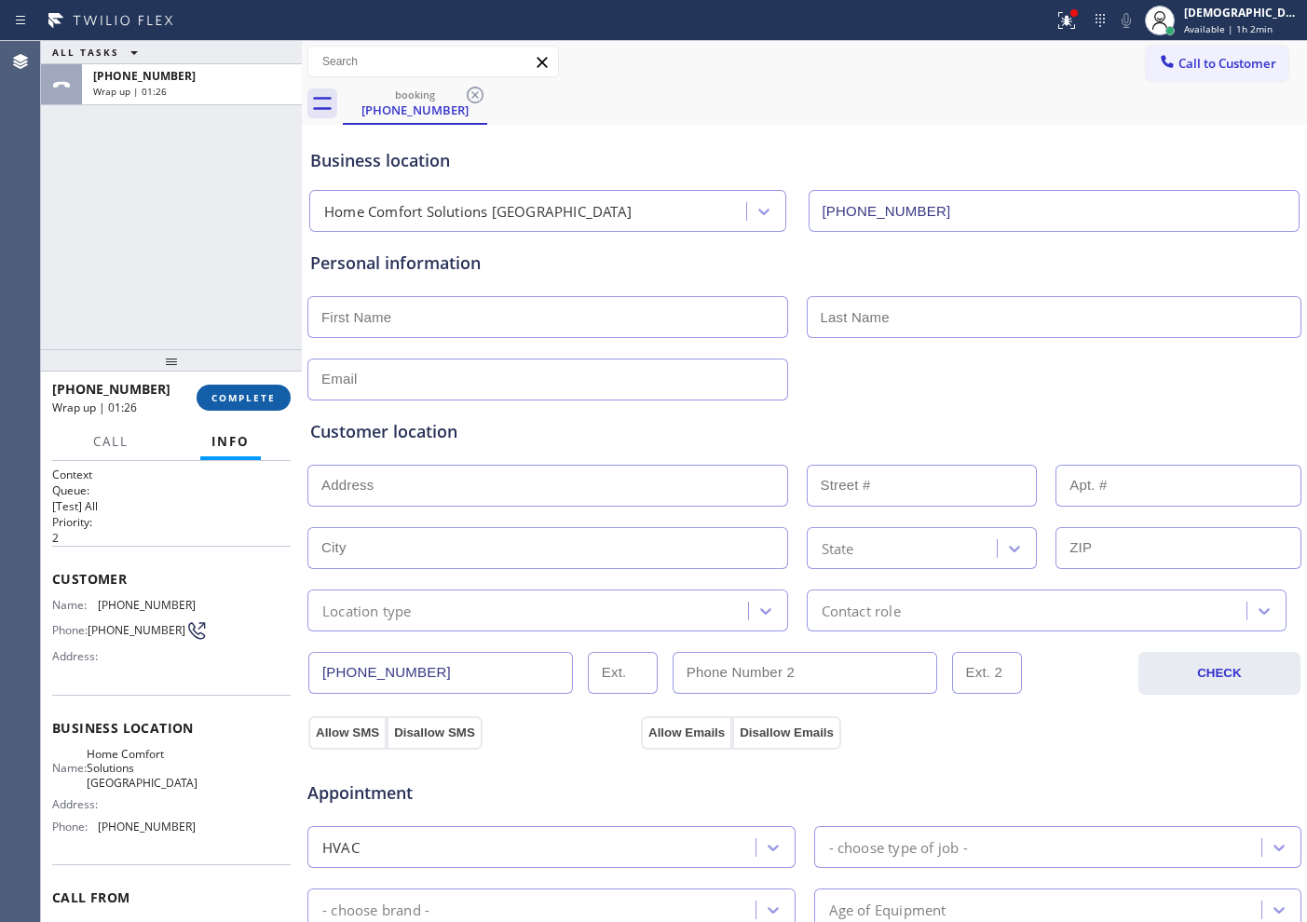
click at [261, 398] on span "COMPLETE" at bounding box center [243, 397] width 64 height 13
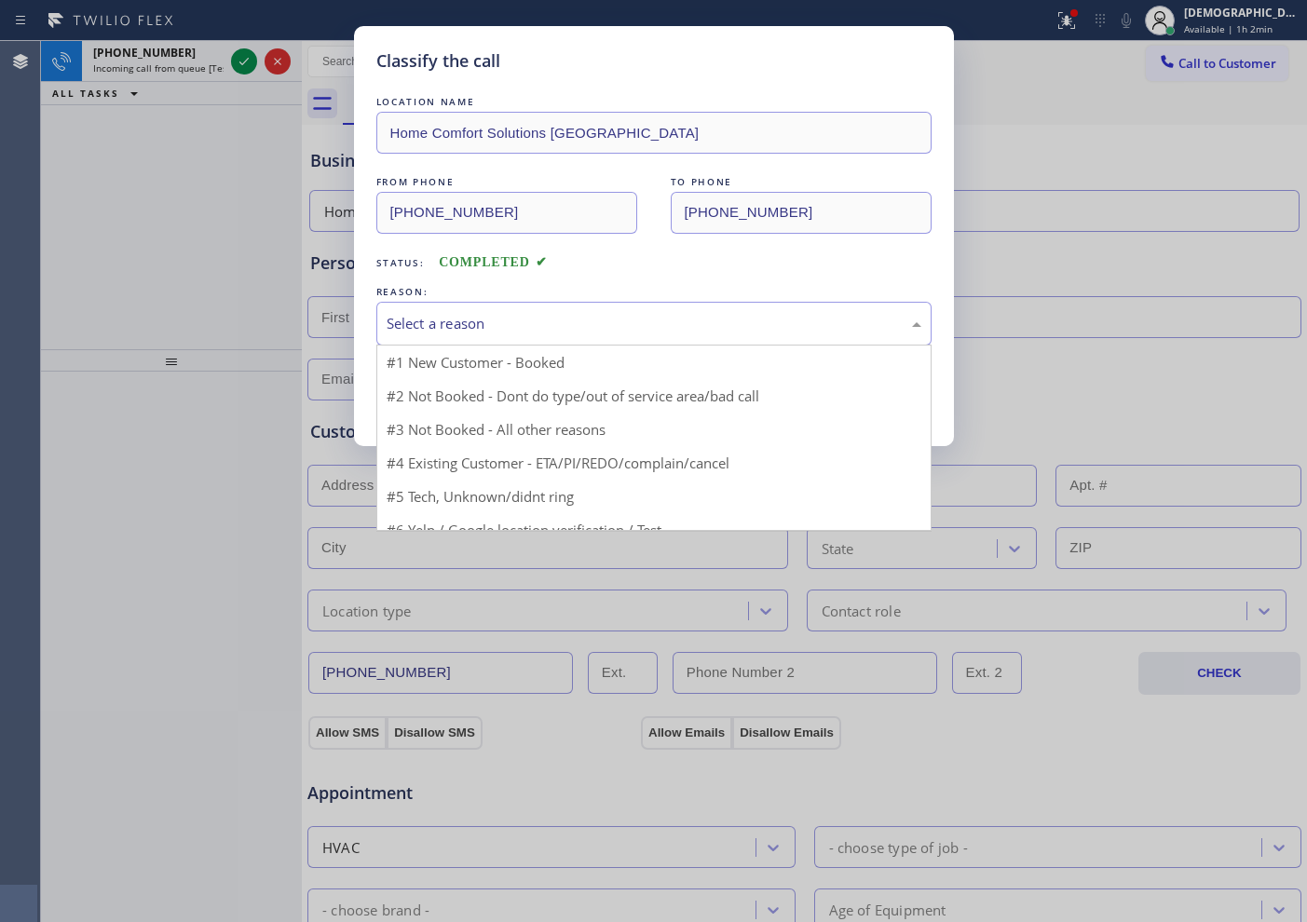
click at [449, 341] on div "Select a reason" at bounding box center [653, 324] width 555 height 44
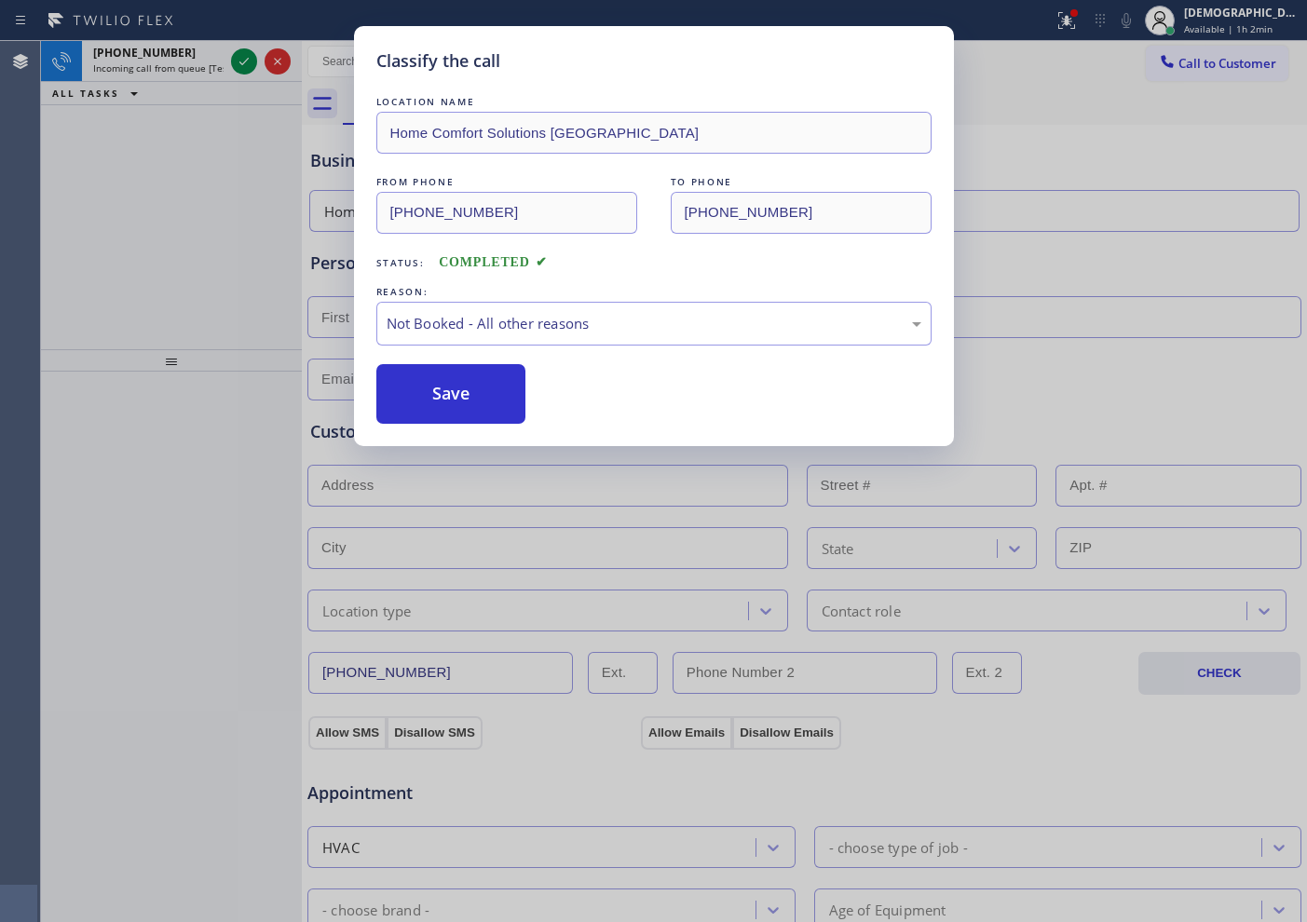
click at [450, 386] on button "Save" at bounding box center [451, 394] width 150 height 60
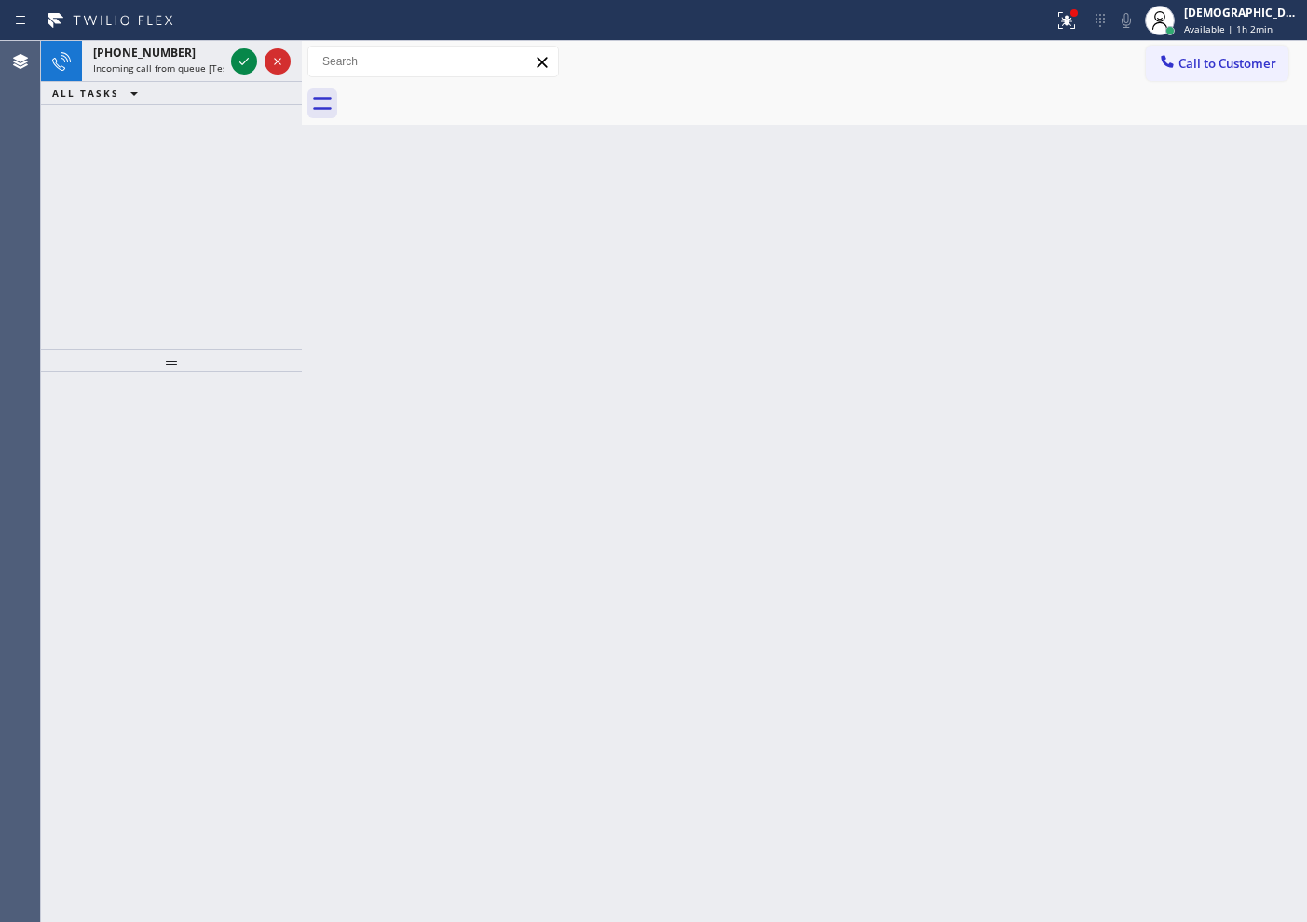
click at [236, 65] on icon at bounding box center [244, 61] width 22 height 22
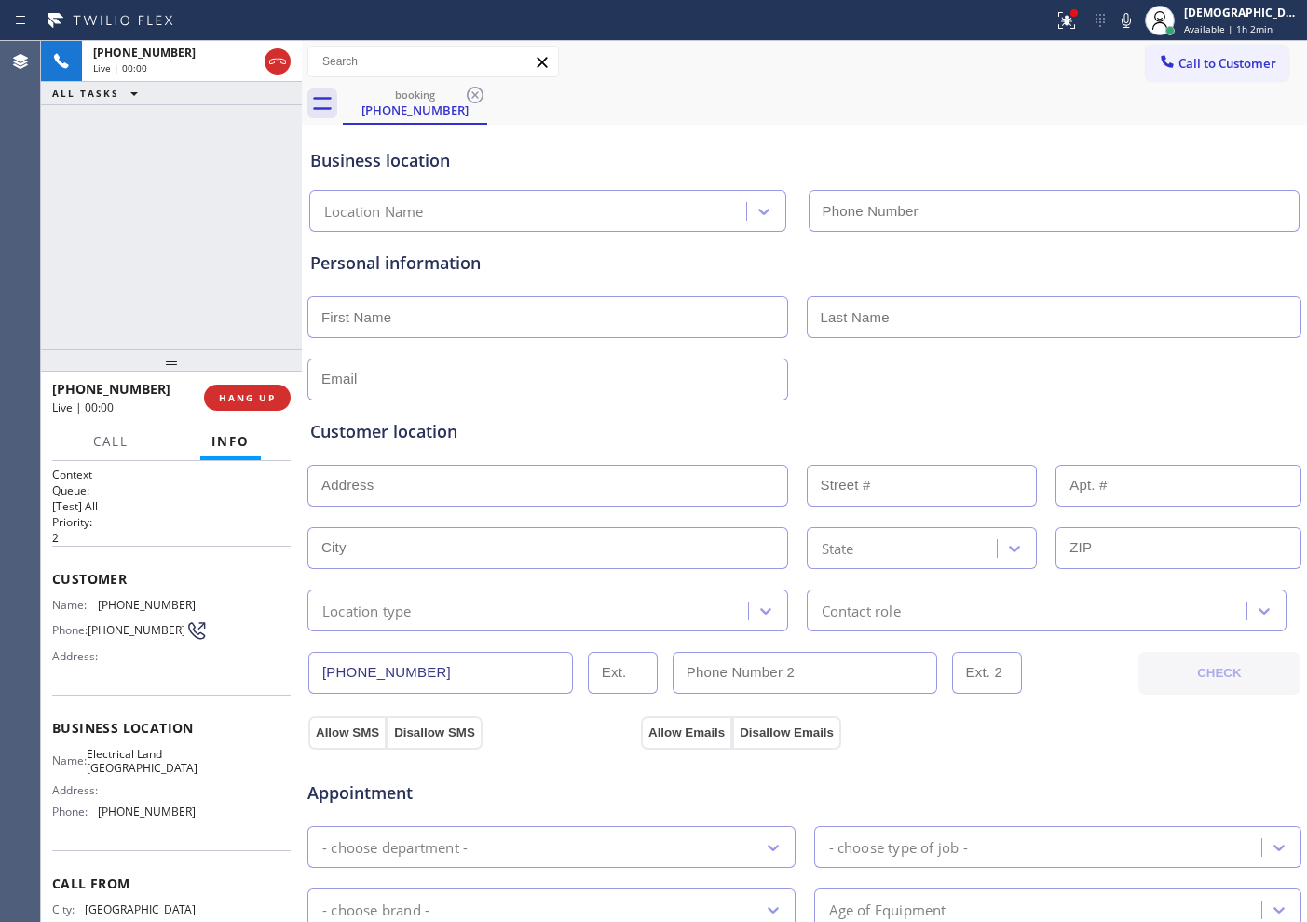
type input "[PHONE_NUMBER]"
click at [225, 389] on button "HANG UP" at bounding box center [247, 398] width 87 height 26
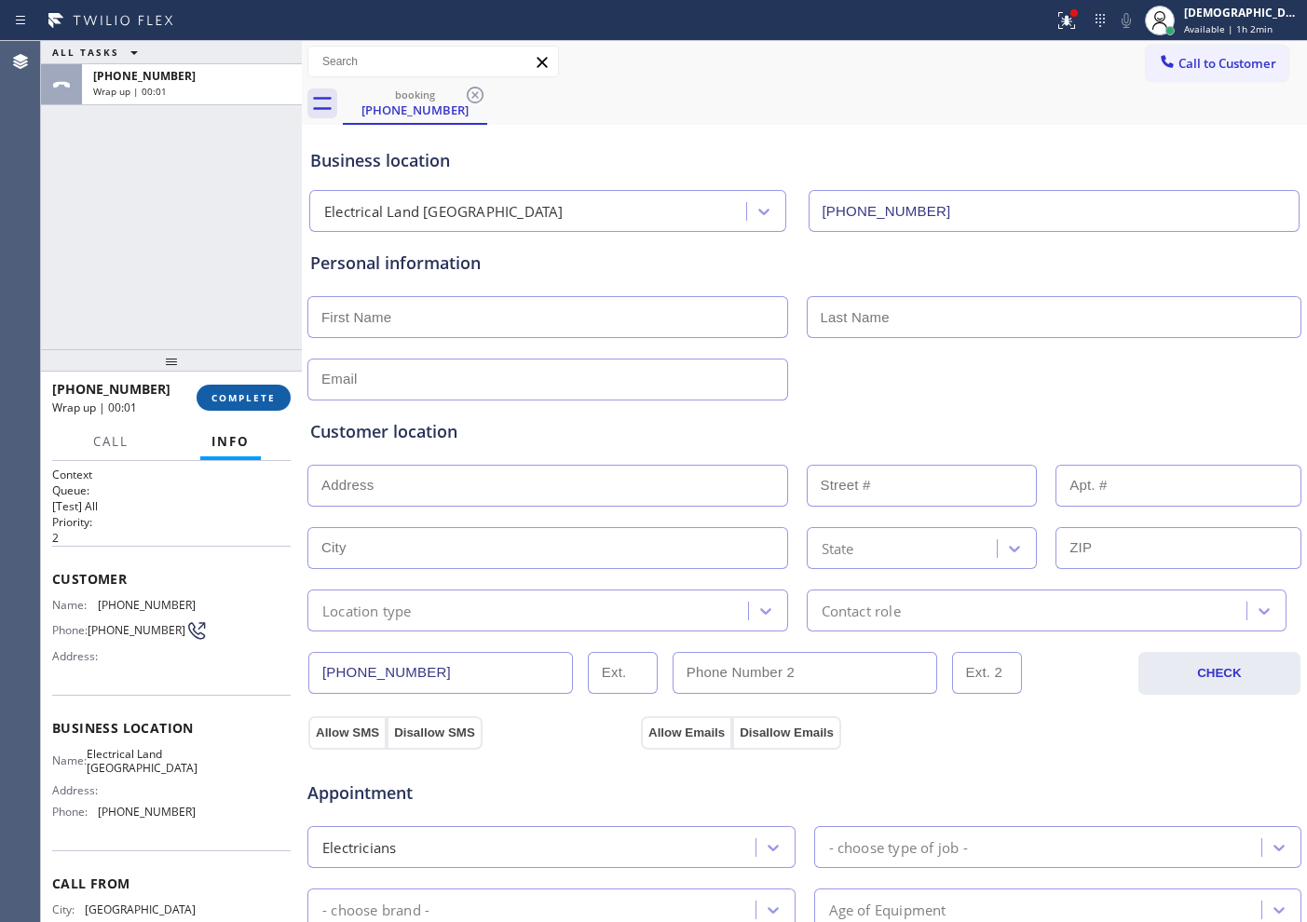
click at [247, 404] on button "COMPLETE" at bounding box center [244, 398] width 94 height 26
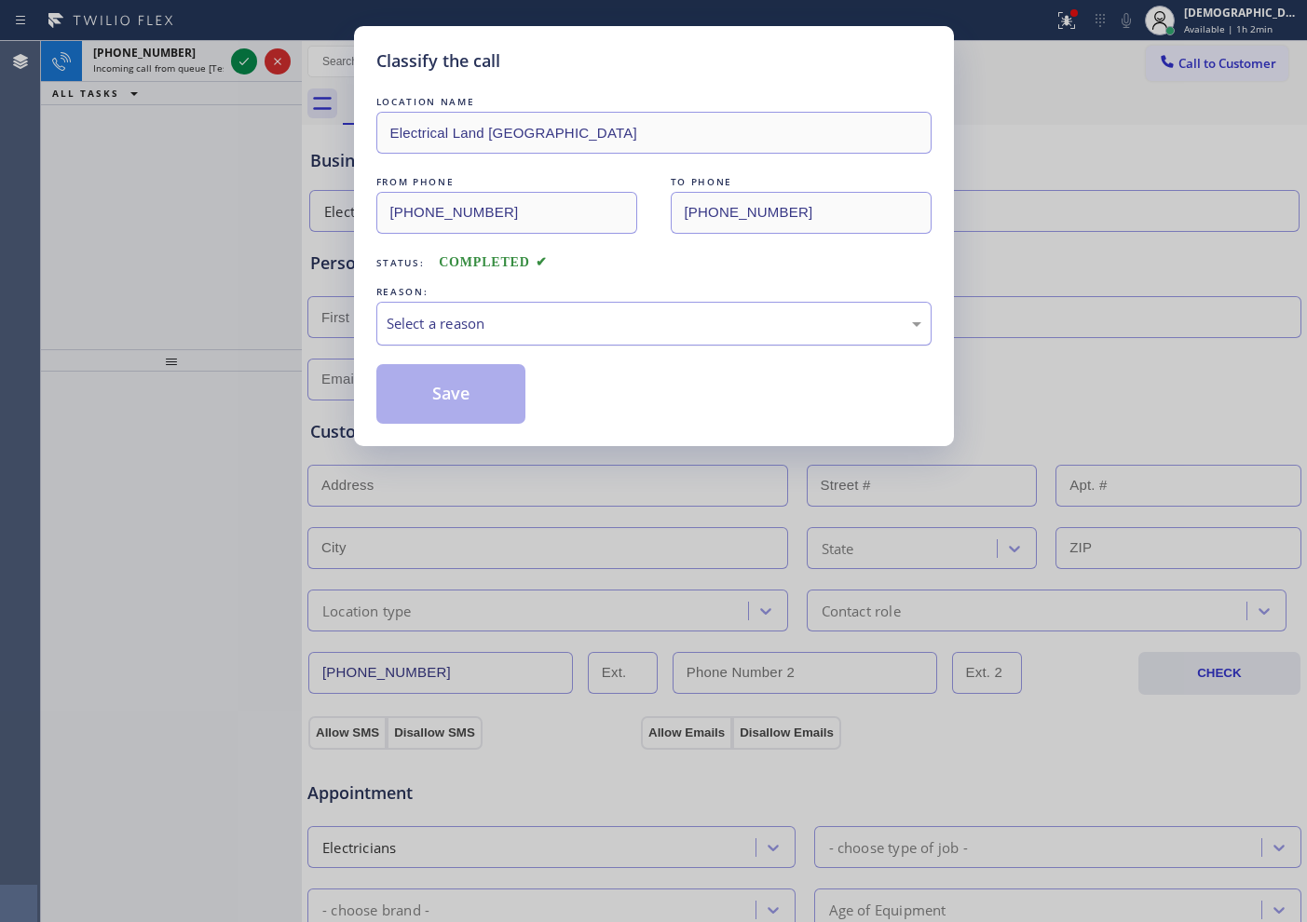
click at [401, 332] on div "Select a reason" at bounding box center [654, 323] width 535 height 21
click at [395, 394] on button "Save" at bounding box center [451, 394] width 150 height 60
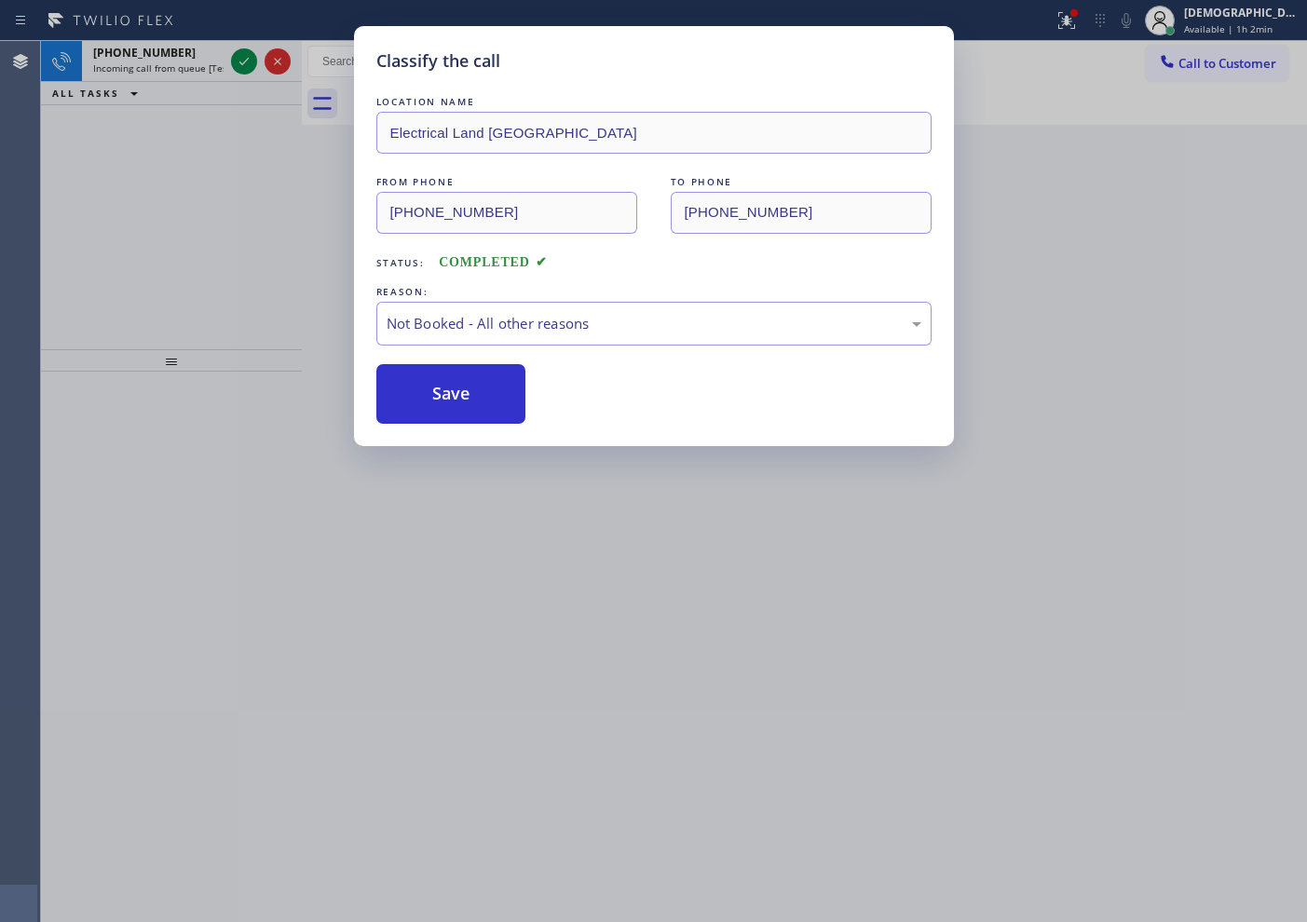
click at [238, 72] on div "Classify the call LOCATION NAME American Service Alliance Coral Springs FROM PH…" at bounding box center [674, 481] width 1266 height 881
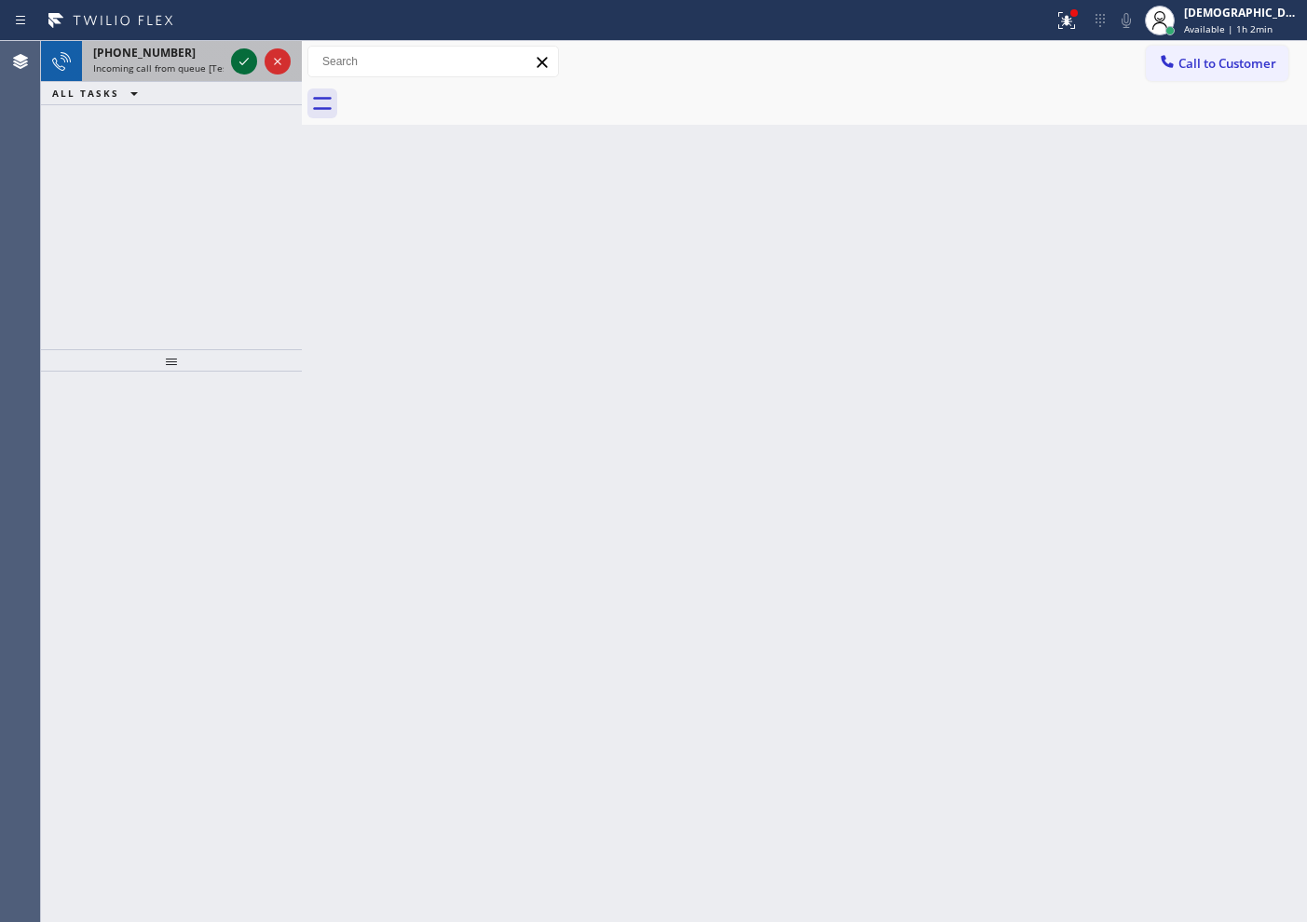
click at [238, 67] on icon at bounding box center [244, 61] width 22 height 22
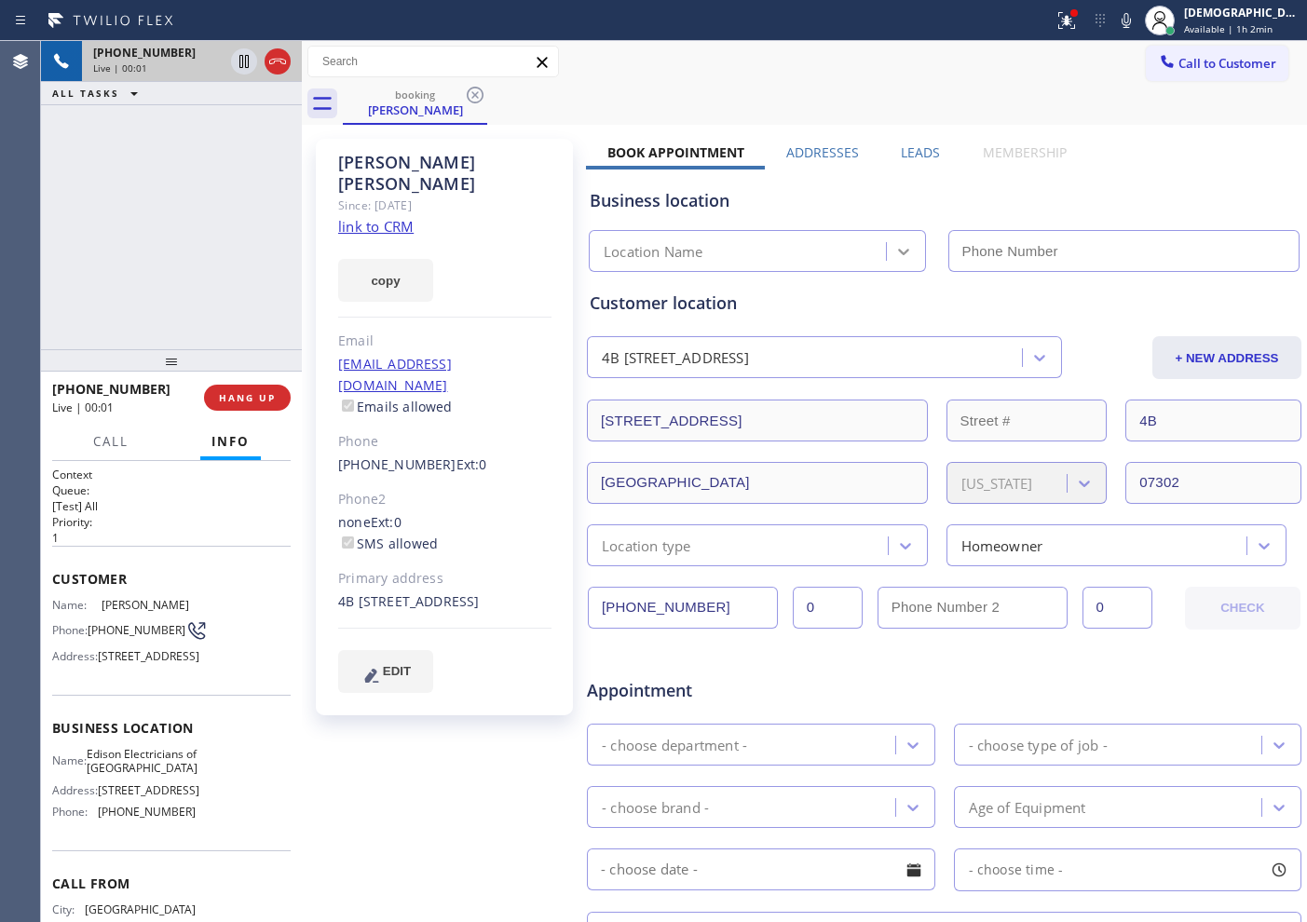
type input "[PHONE_NUMBER]"
click at [378, 217] on link "link to CRM" at bounding box center [375, 226] width 75 height 19
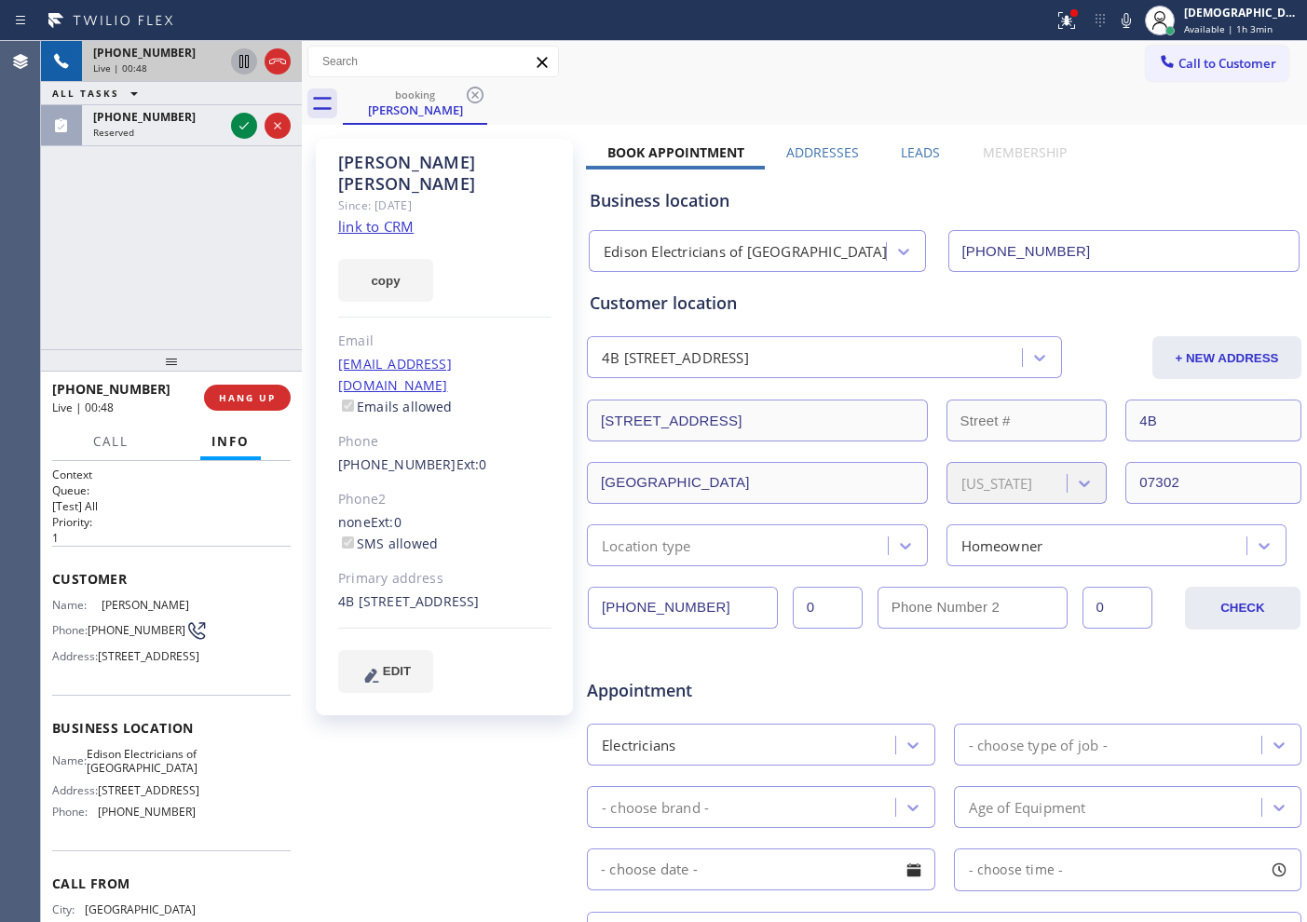
click at [242, 62] on icon at bounding box center [243, 61] width 9 height 13
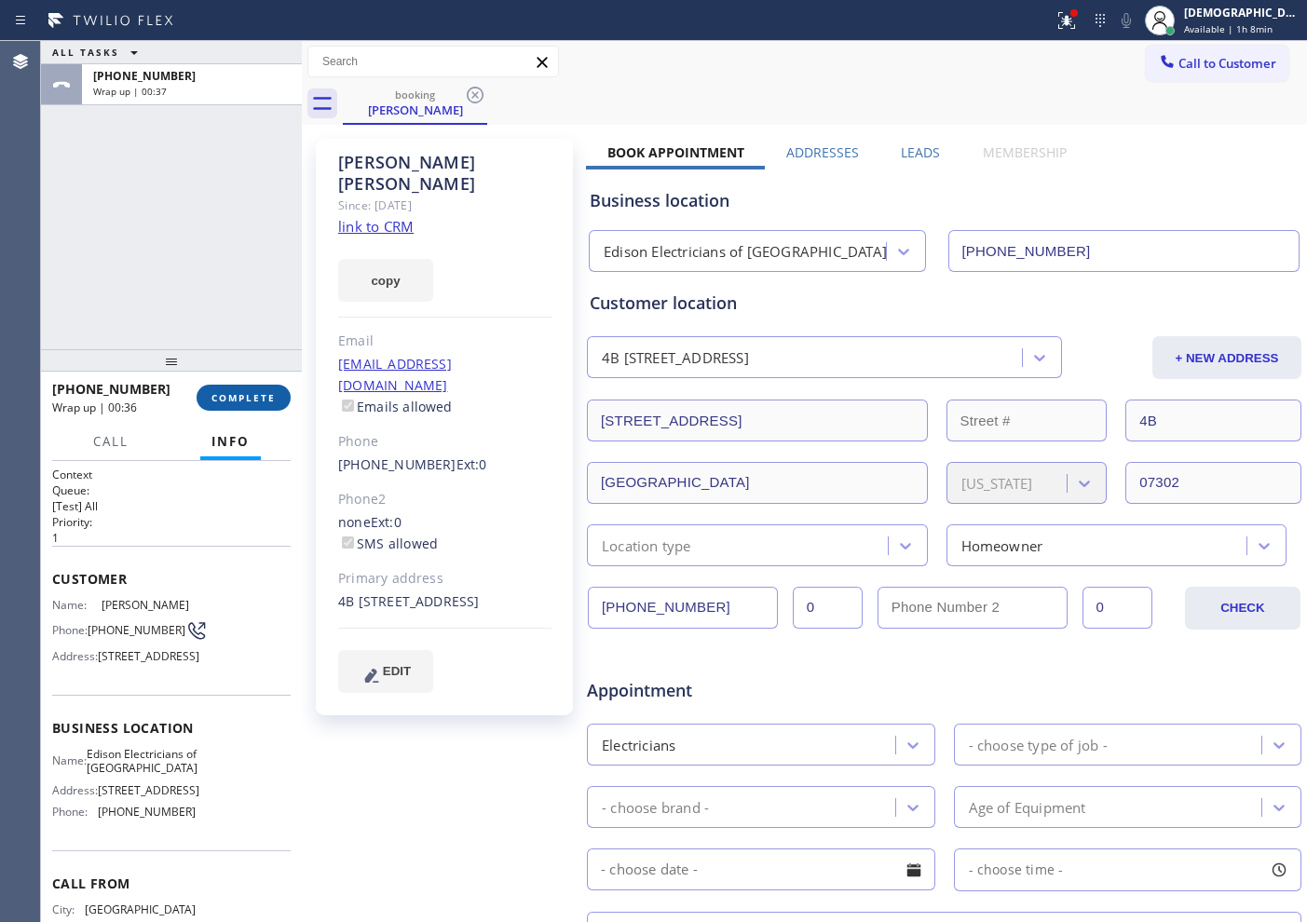
click at [245, 391] on span "COMPLETE" at bounding box center [243, 397] width 64 height 13
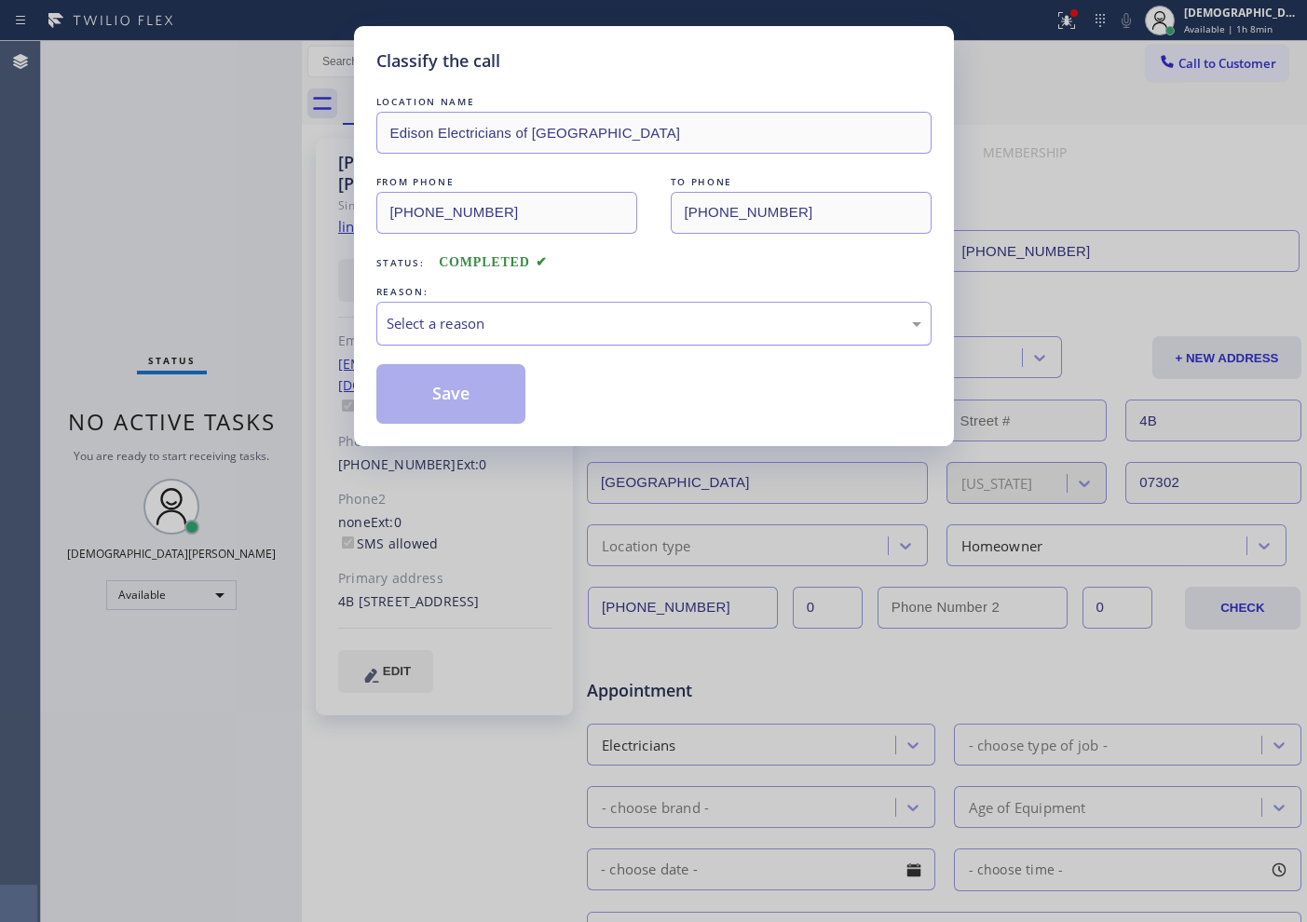
click at [409, 320] on div "Select a reason" at bounding box center [654, 323] width 535 height 21
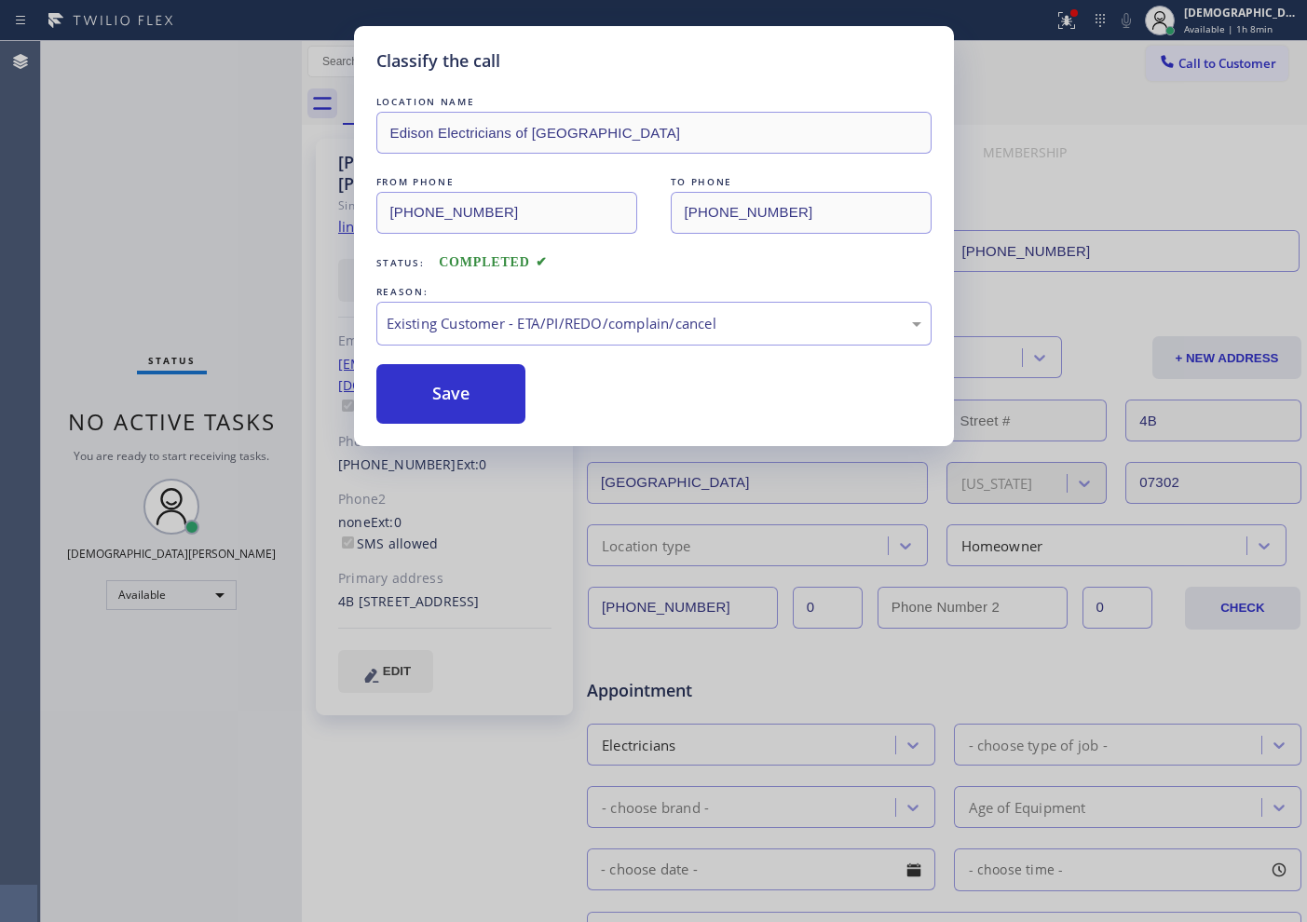
click at [429, 426] on div "Classify the call LOCATION NAME Edison Electricians of Jersey City FROM PHONE (…" at bounding box center [654, 236] width 600 height 420
click at [435, 411] on button "Save" at bounding box center [451, 394] width 150 height 60
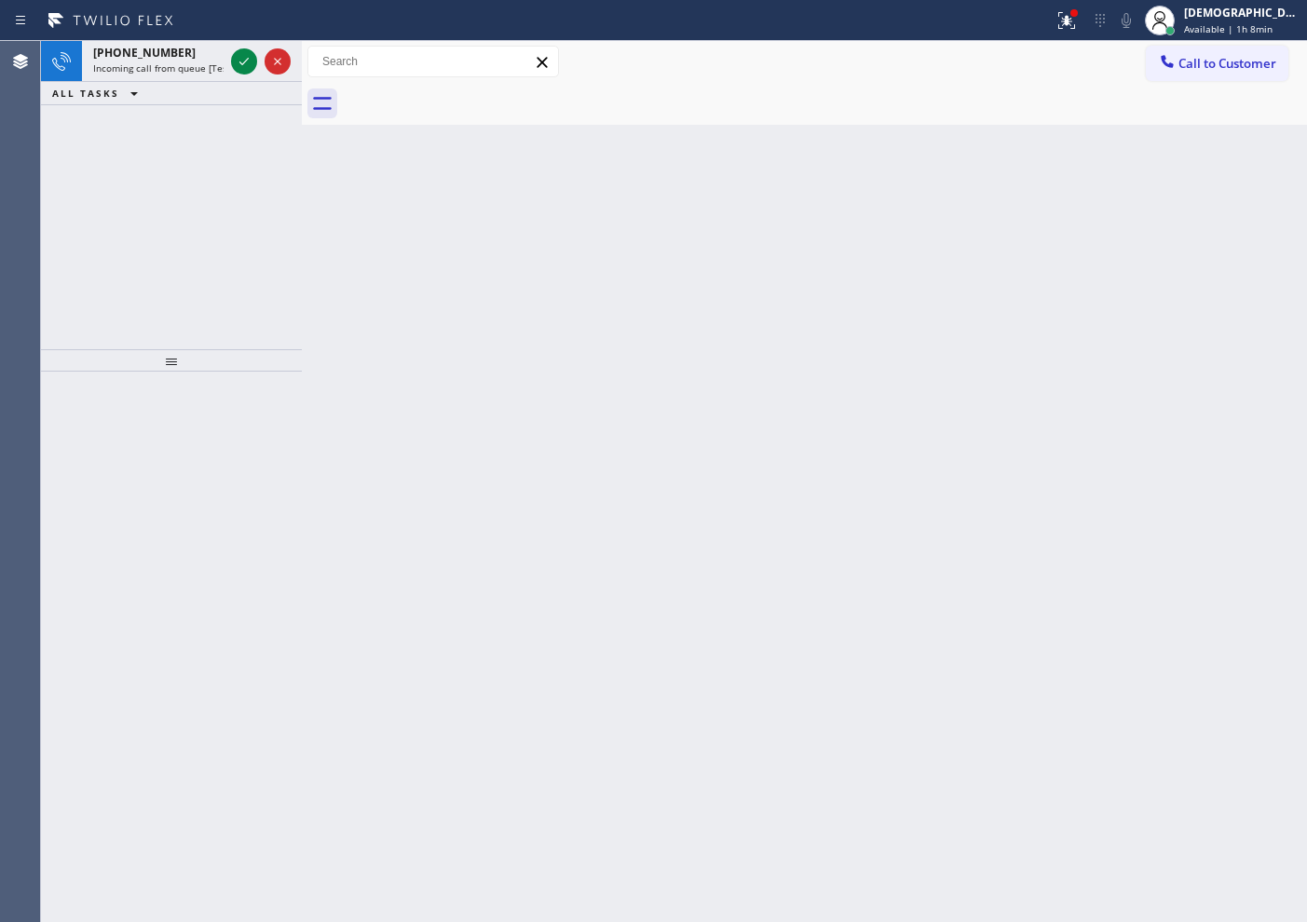
click at [92, 193] on div "+13232002602 Incoming call from queue [Test] All ALL TASKS ALL TASKS ACTIVE TAS…" at bounding box center [171, 195] width 261 height 308
click at [233, 63] on icon at bounding box center [244, 61] width 22 height 22
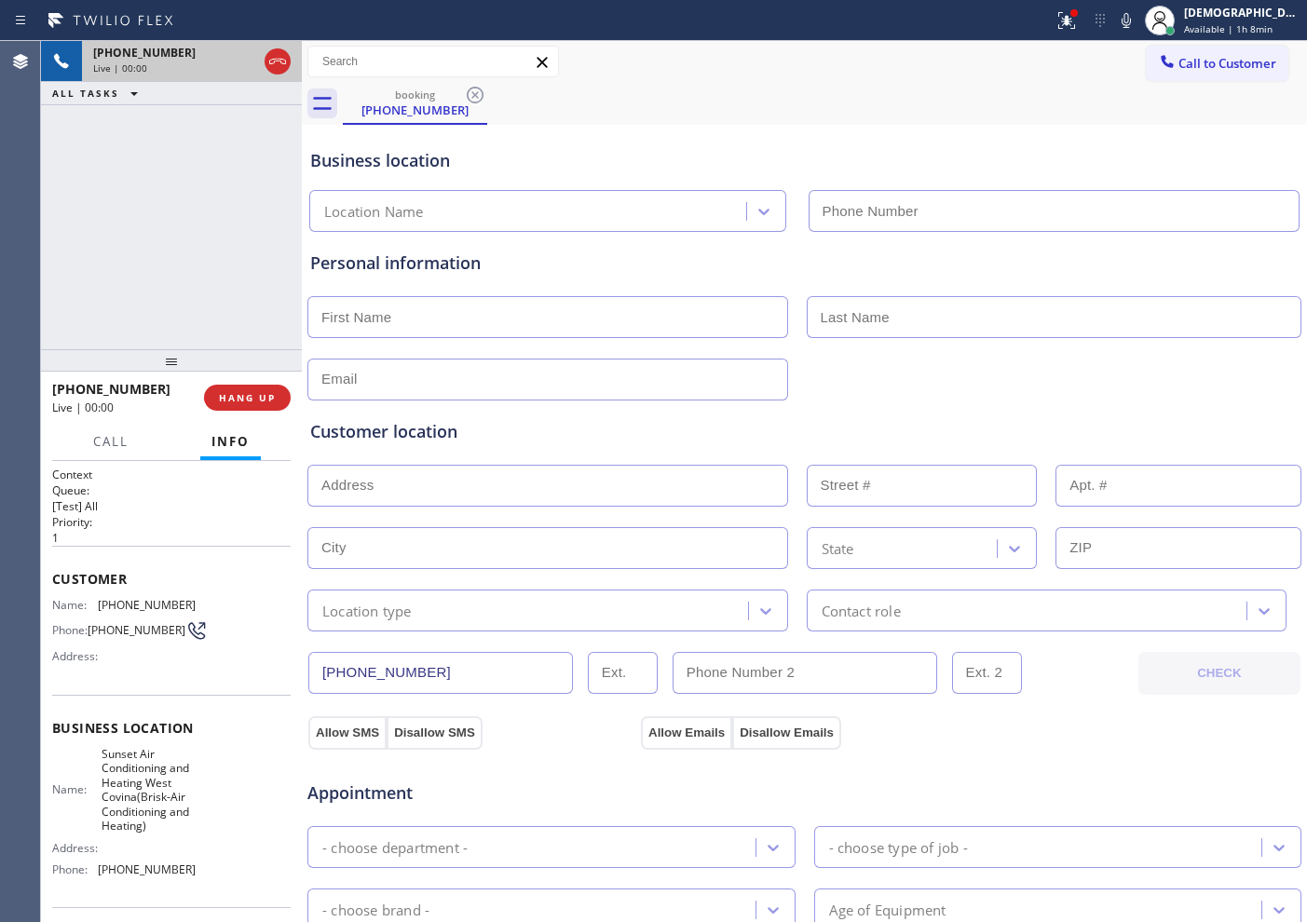
type input "[PHONE_NUMBER]"
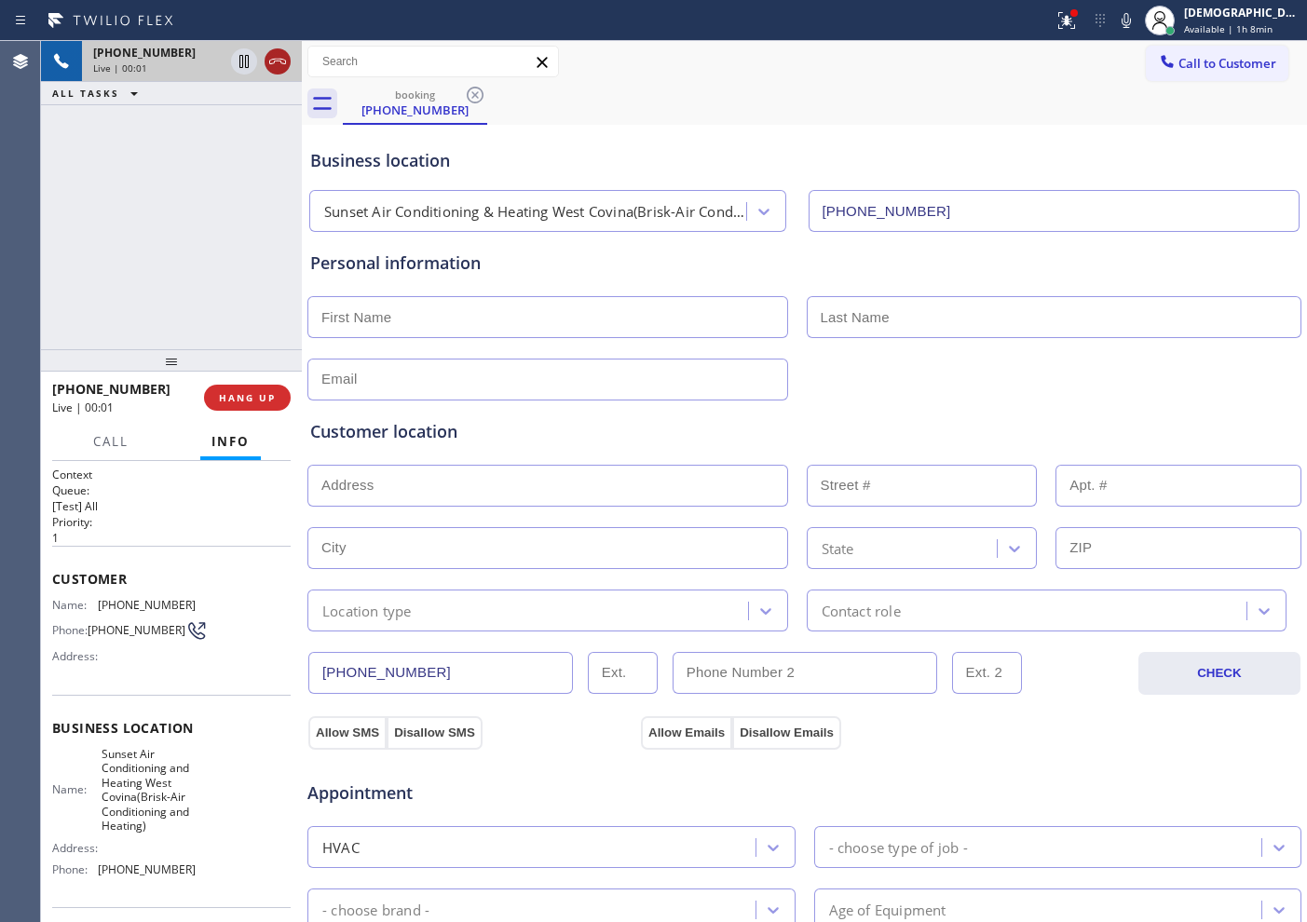
click at [281, 69] on icon at bounding box center [277, 61] width 22 height 22
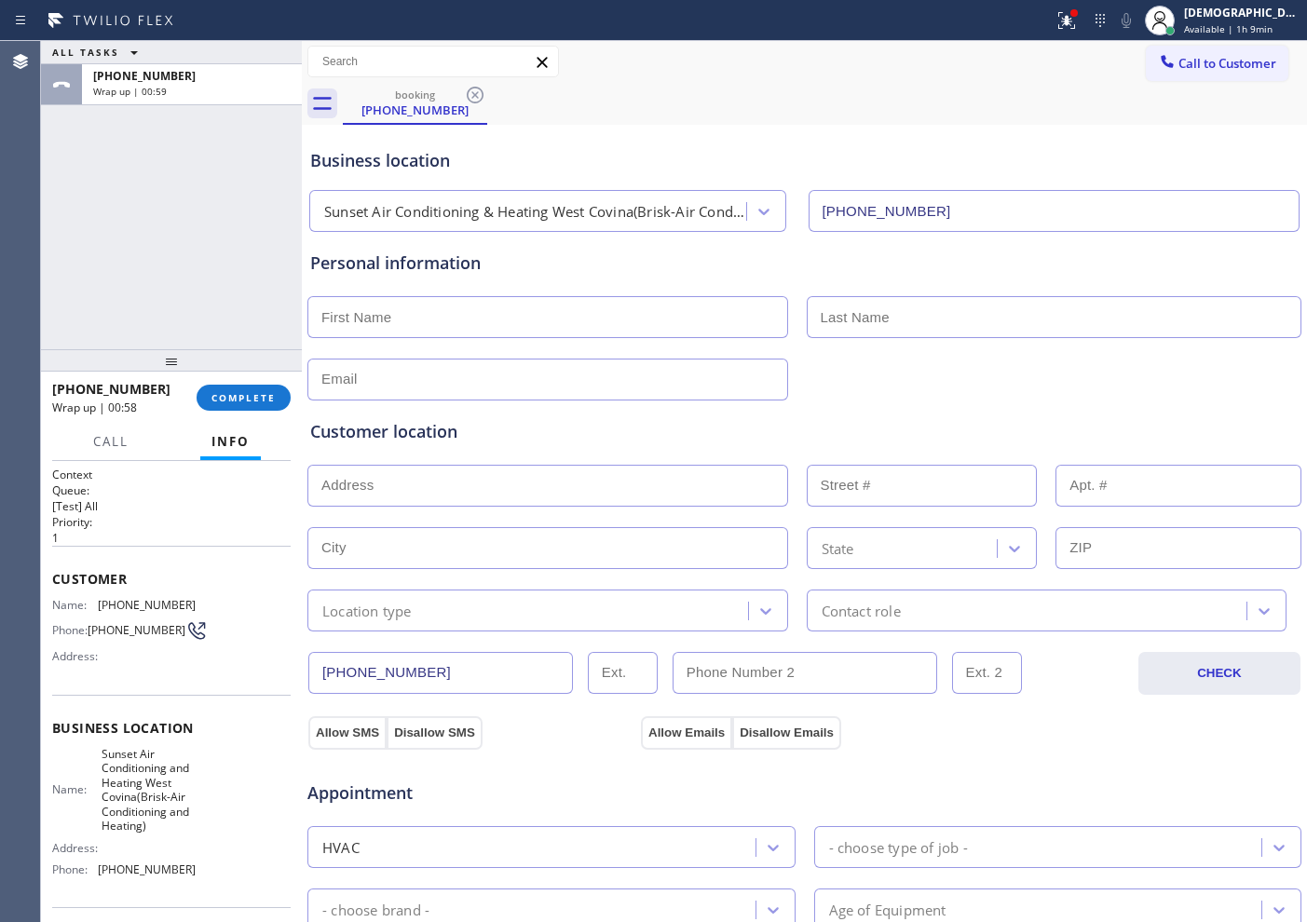
click at [258, 414] on div "+13232002602 Wrap up | 00:58 COMPLETE" at bounding box center [171, 398] width 238 height 48
click at [252, 404] on button "COMPLETE" at bounding box center [244, 398] width 94 height 26
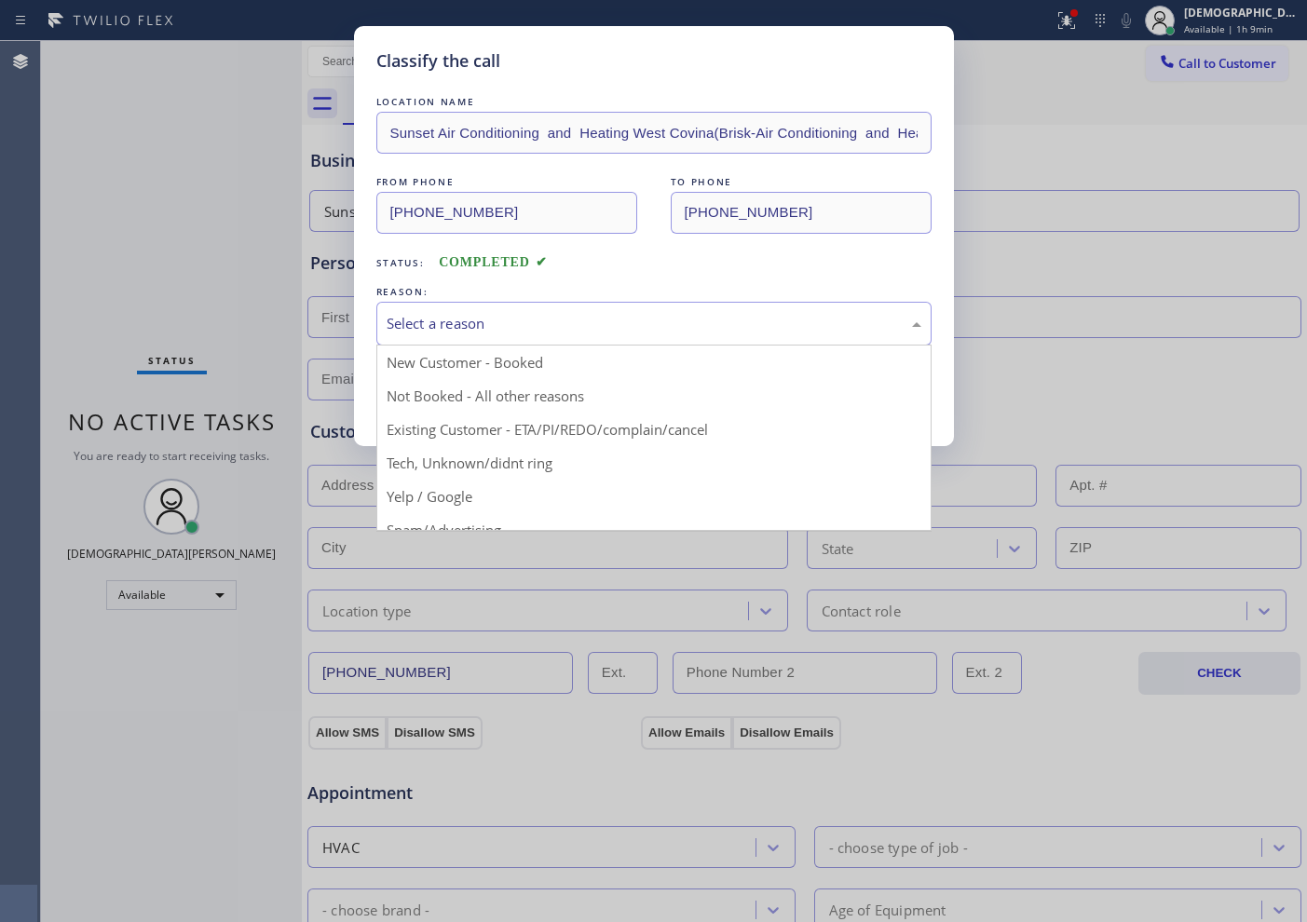
click at [458, 323] on div "Select a reason" at bounding box center [654, 323] width 535 height 21
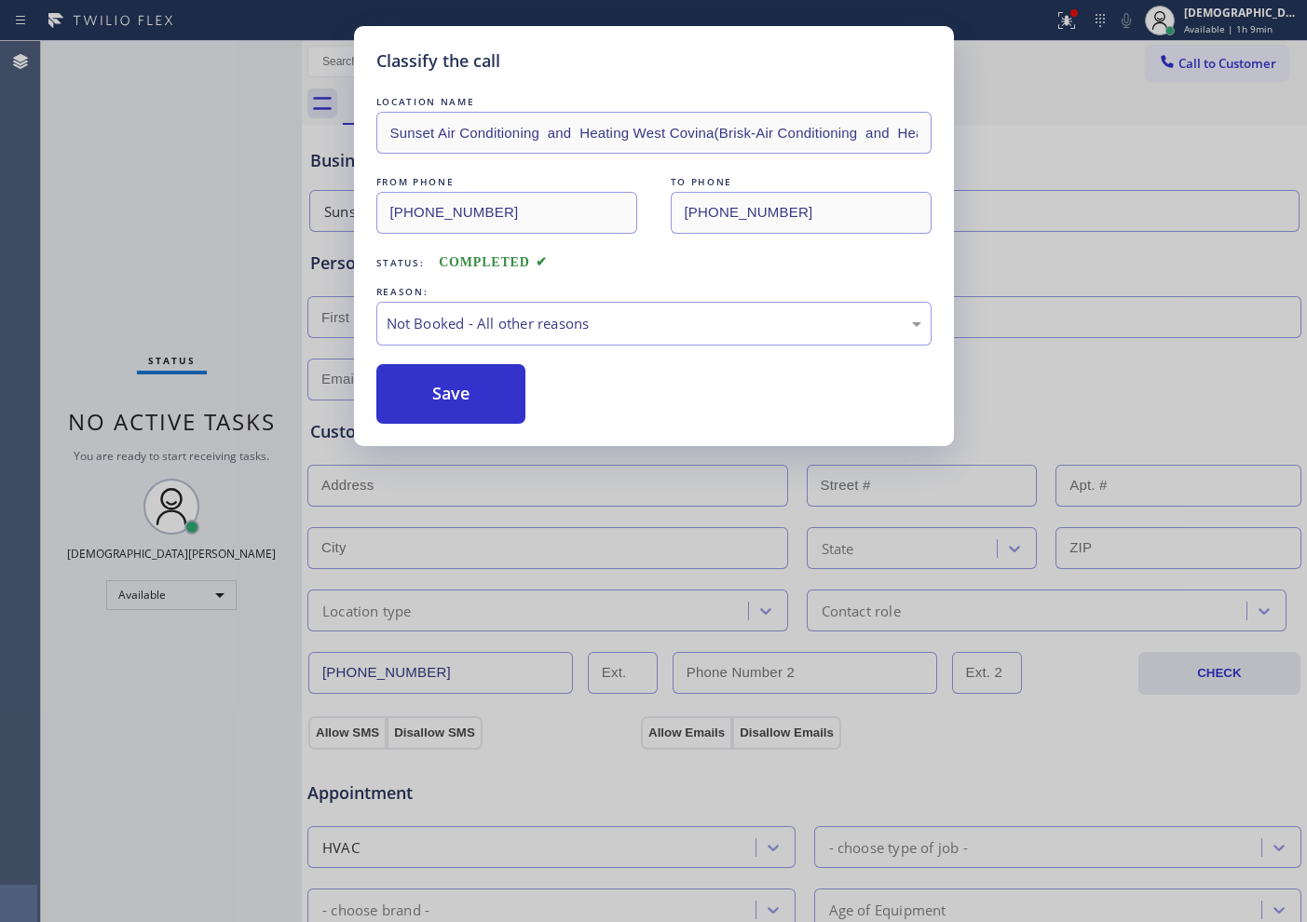
click at [453, 383] on button "Save" at bounding box center [451, 394] width 150 height 60
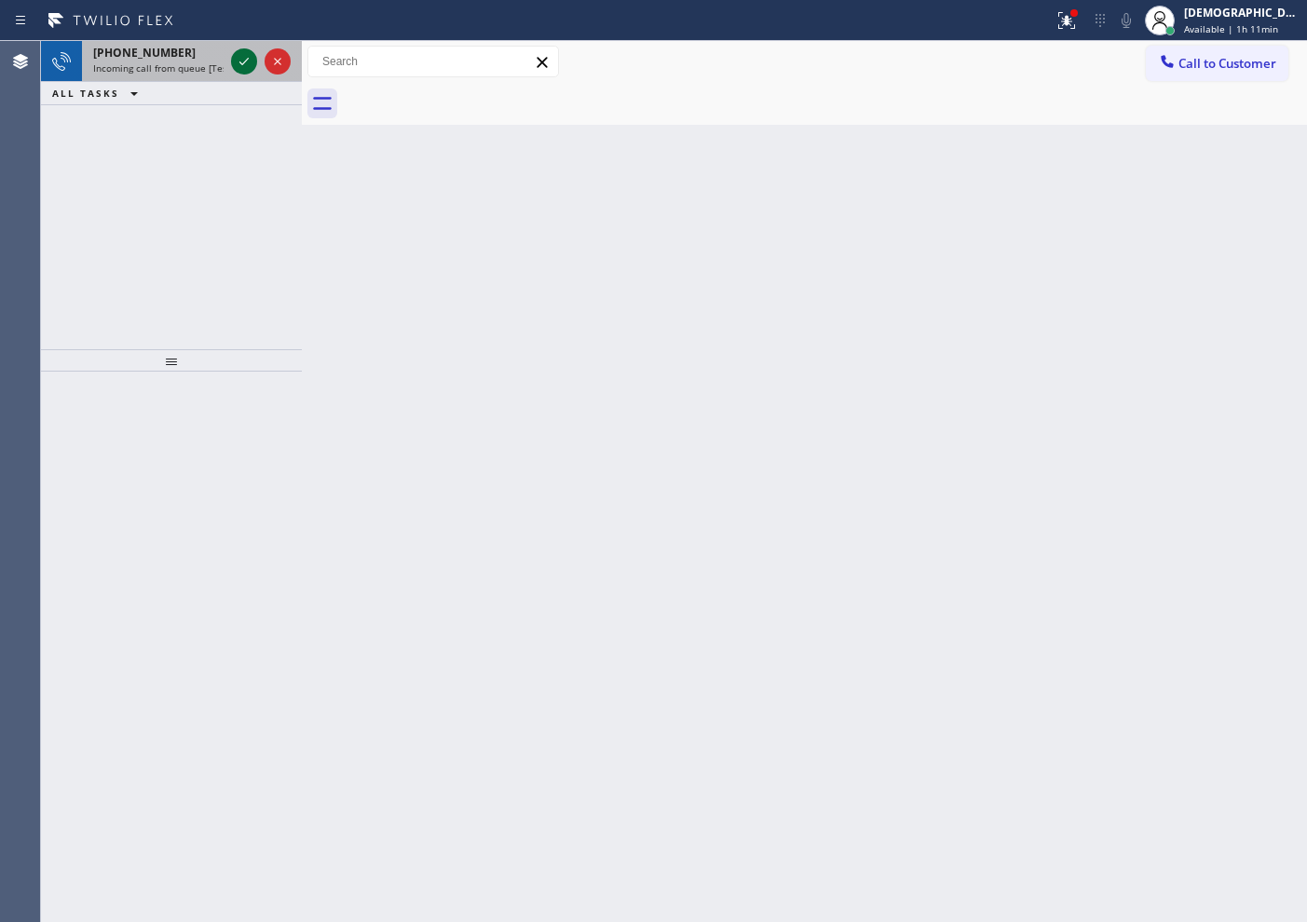
click at [249, 62] on icon at bounding box center [244, 61] width 22 height 22
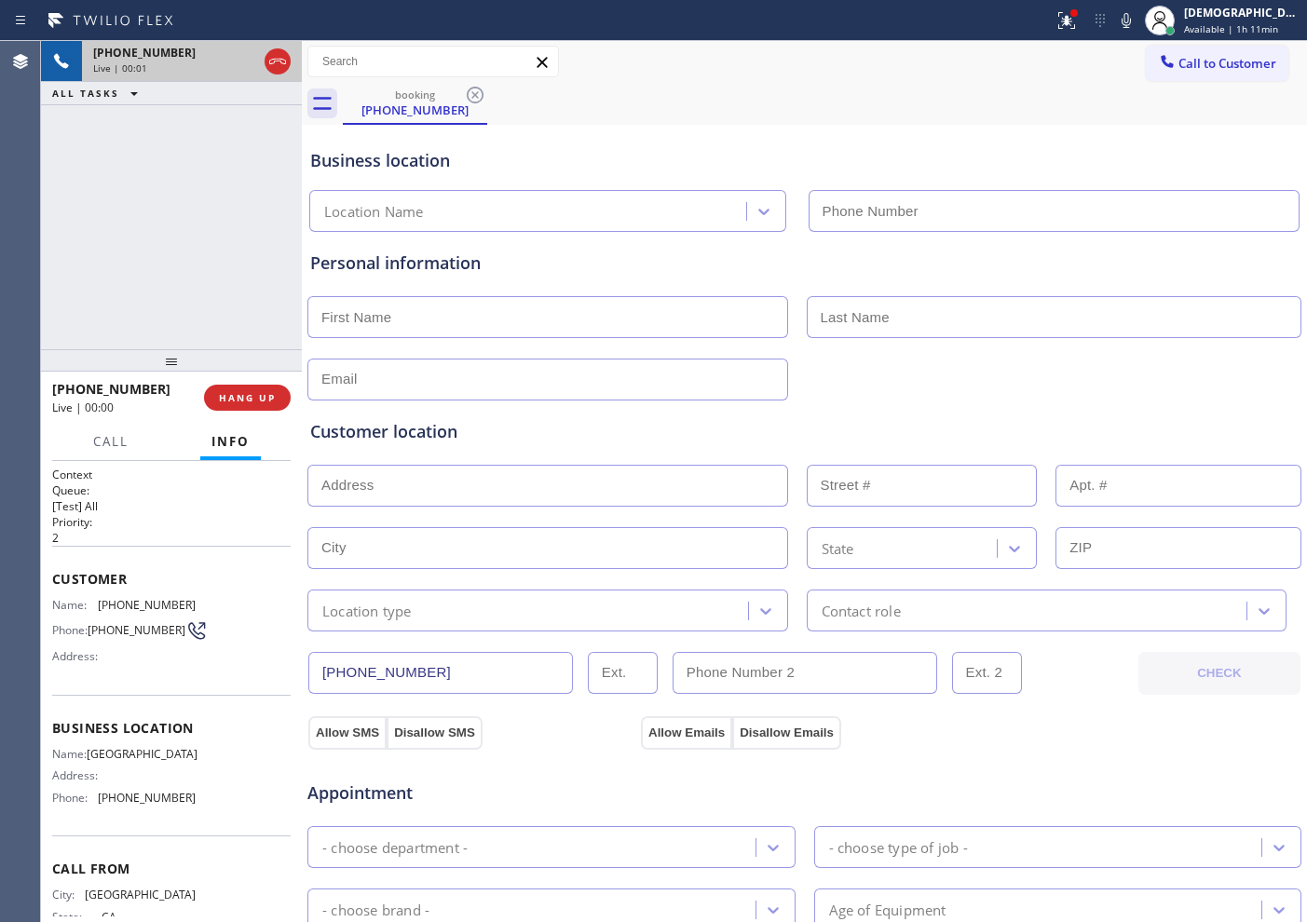
type input "[PHONE_NUMBER]"
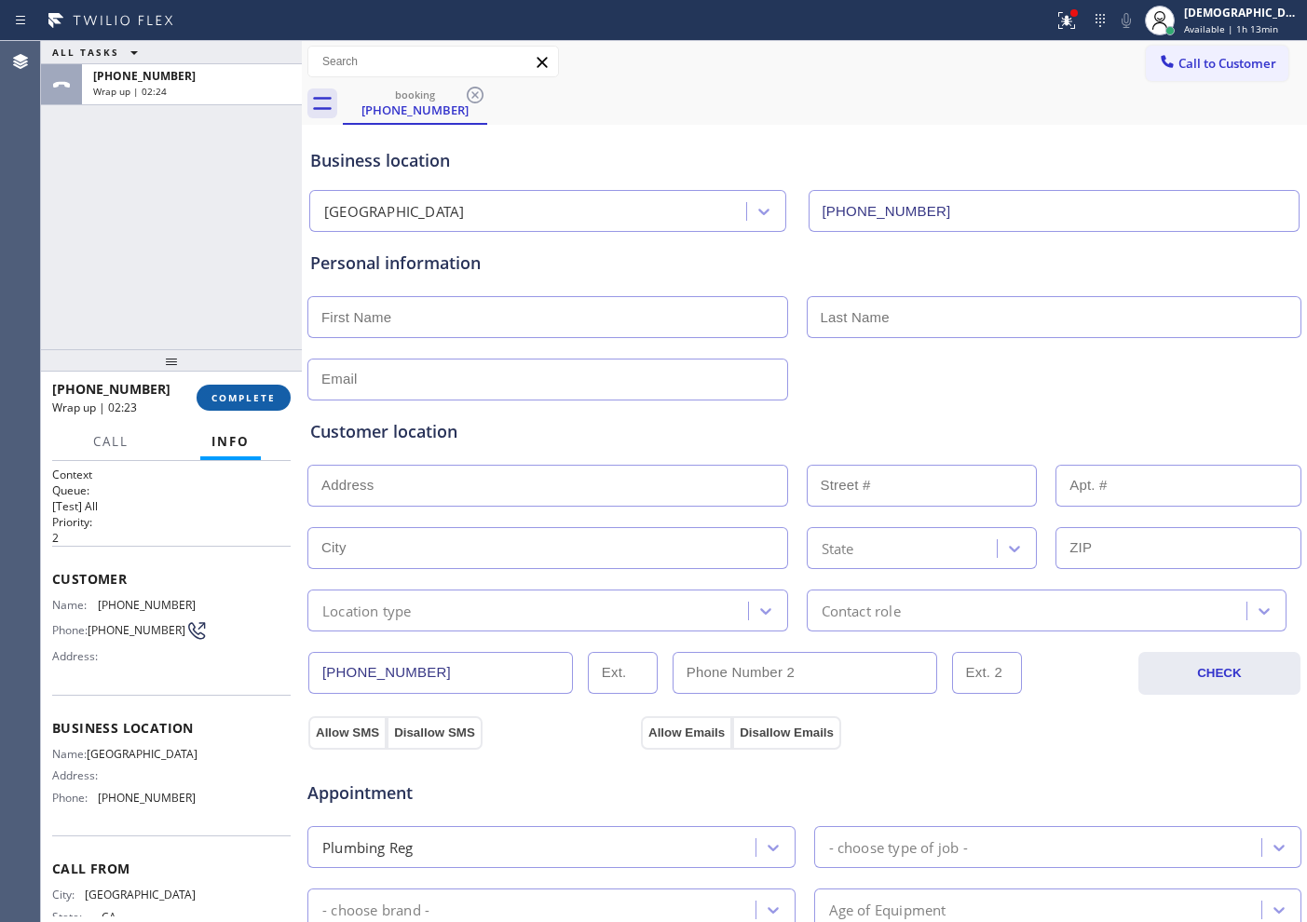
click at [232, 387] on button "COMPLETE" at bounding box center [244, 398] width 94 height 26
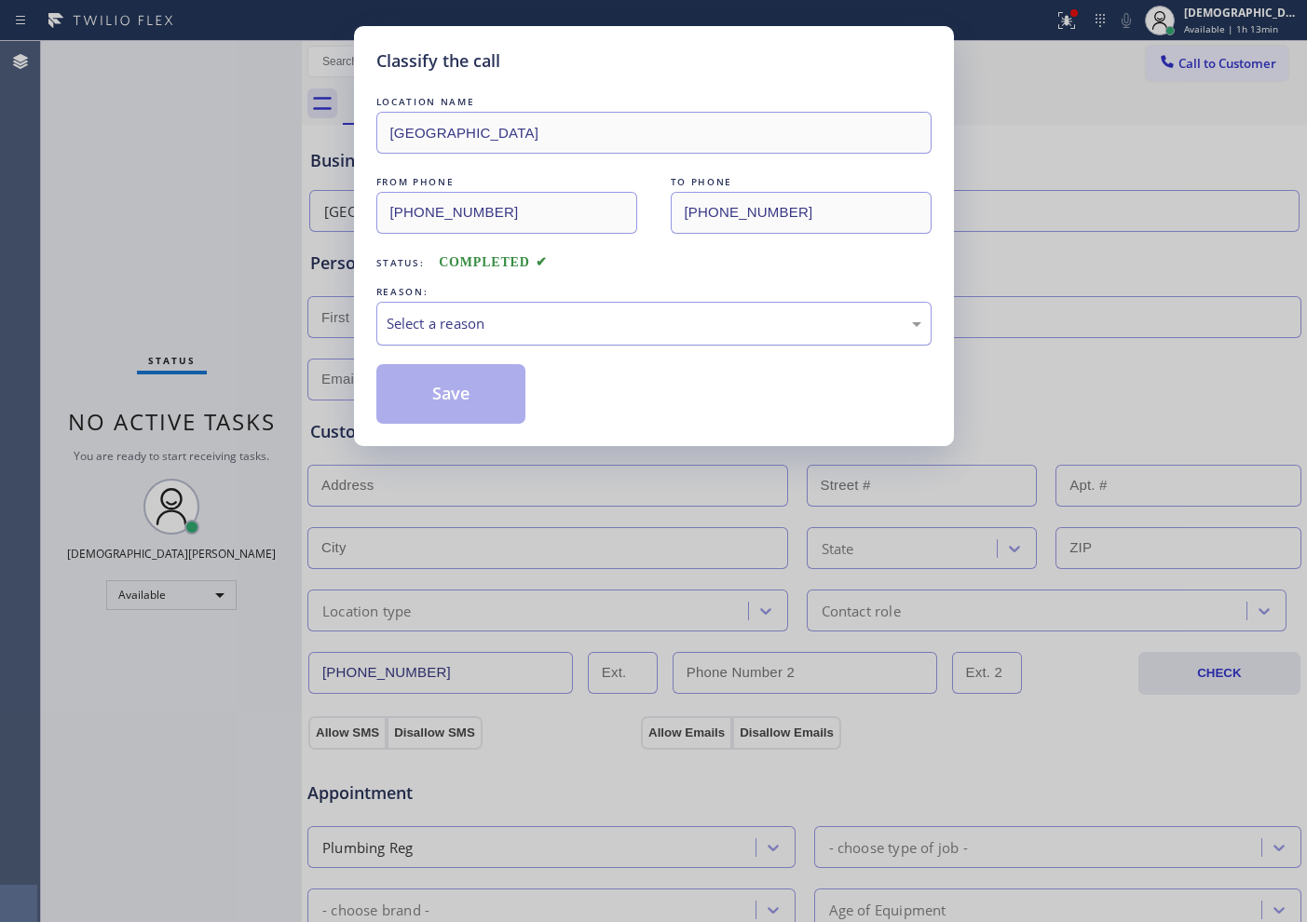
click at [509, 319] on div "Select a reason" at bounding box center [654, 323] width 535 height 21
click at [509, 394] on button "Save" at bounding box center [451, 394] width 150 height 60
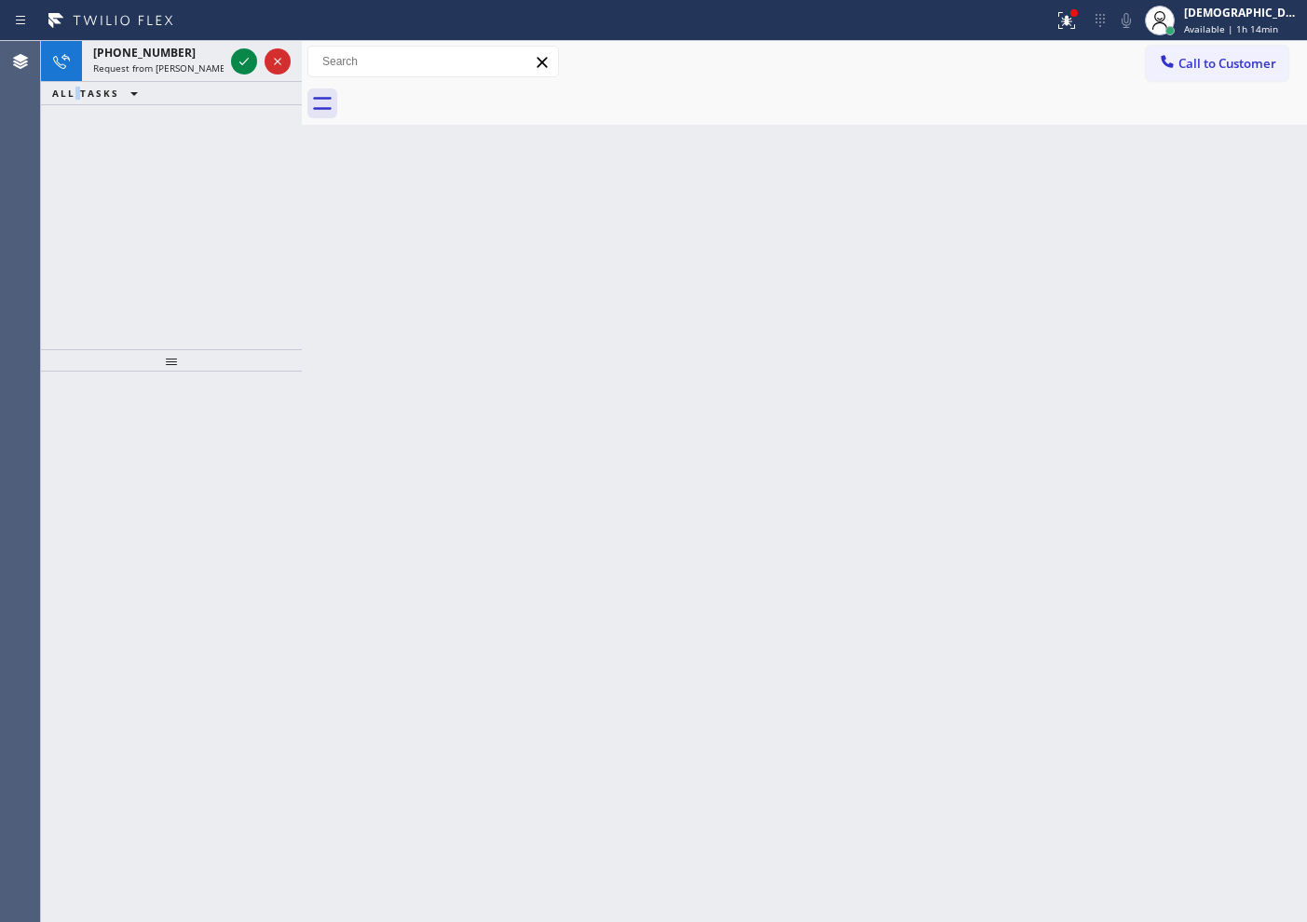
drag, startPoint x: 75, startPoint y: 216, endPoint x: 245, endPoint y: 101, distance: 205.9
click at [89, 210] on div "+18183215145 Request from Reenan Colinares (direct) ALL TASKS ALL TASKS ACTIVE …" at bounding box center [171, 195] width 261 height 308
click at [254, 61] on icon at bounding box center [244, 61] width 22 height 22
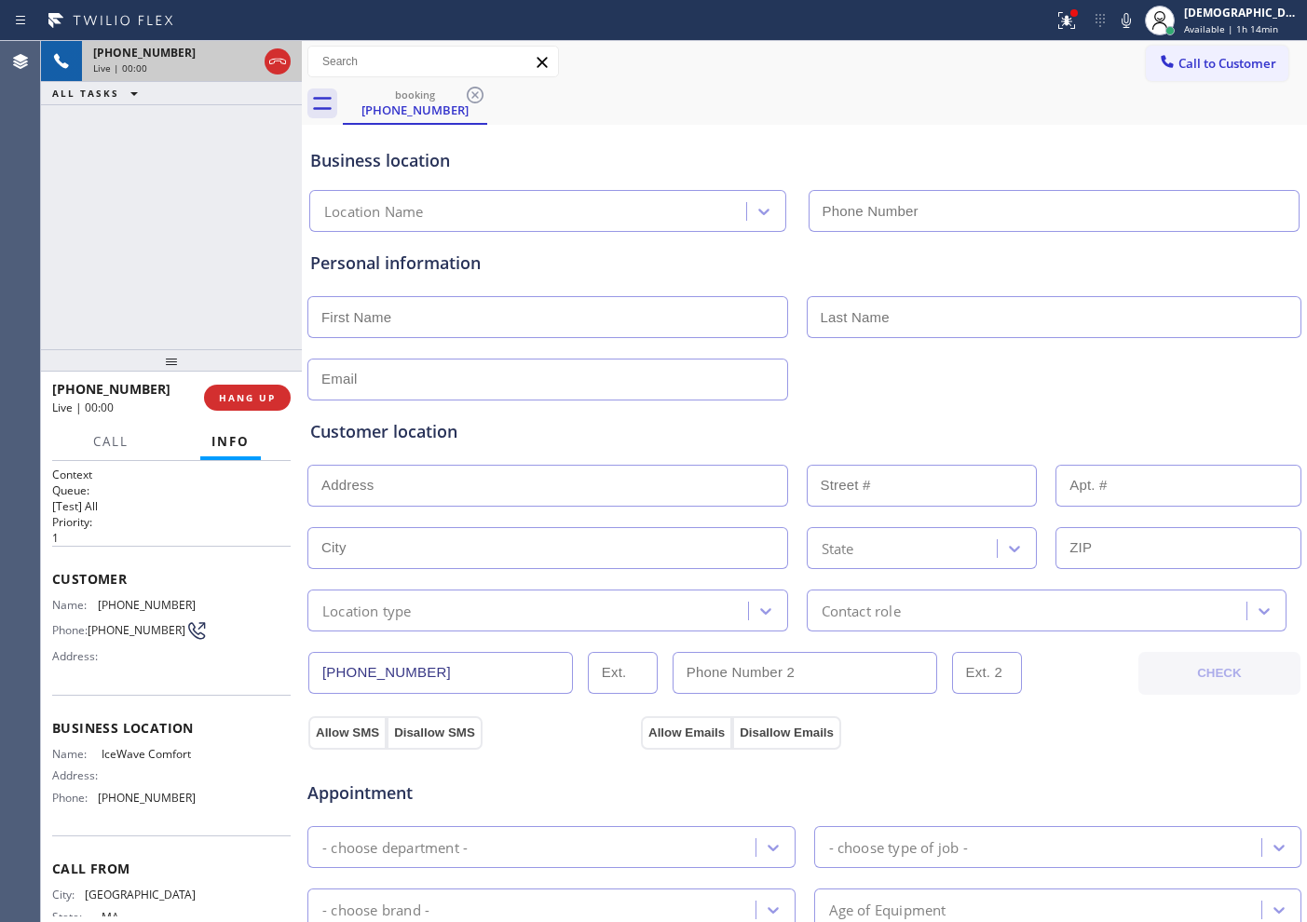
type input "[PHONE_NUMBER]"
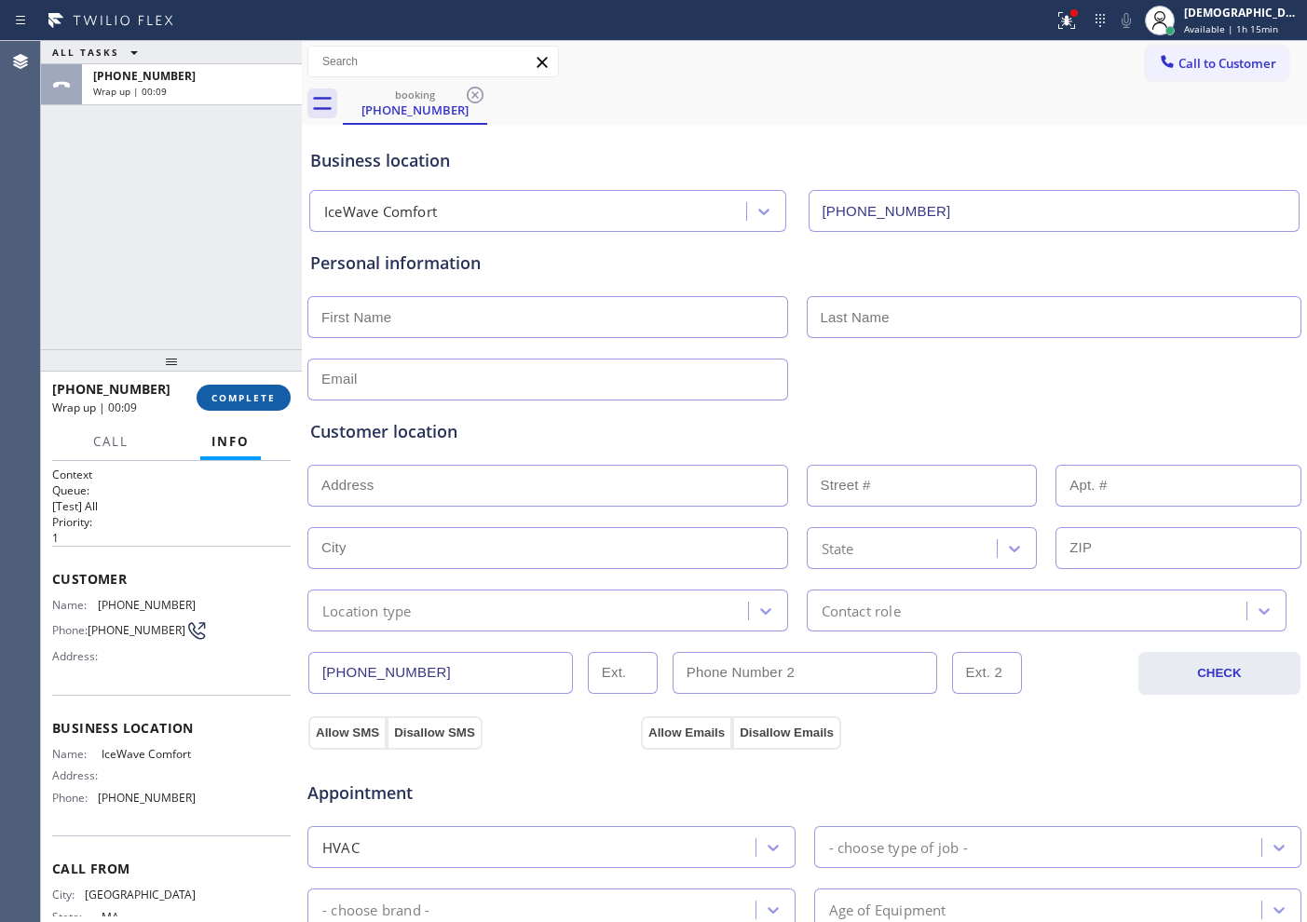
click at [272, 402] on span "COMPLETE" at bounding box center [243, 397] width 64 height 13
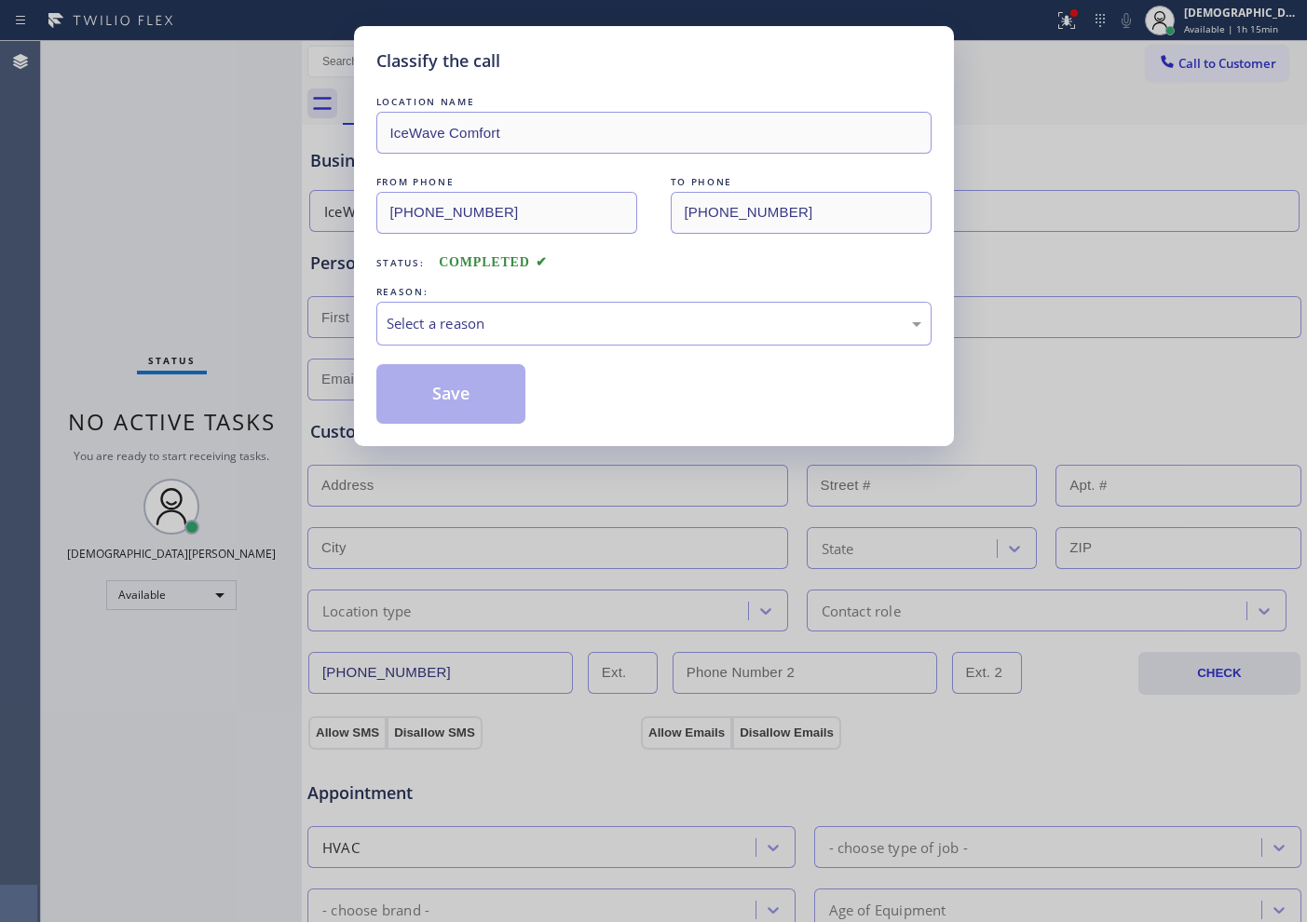
click at [541, 299] on div "REASON:" at bounding box center [653, 292] width 555 height 20
click at [536, 316] on div "Select a reason" at bounding box center [654, 323] width 535 height 21
click at [505, 393] on button "Save" at bounding box center [451, 394] width 150 height 60
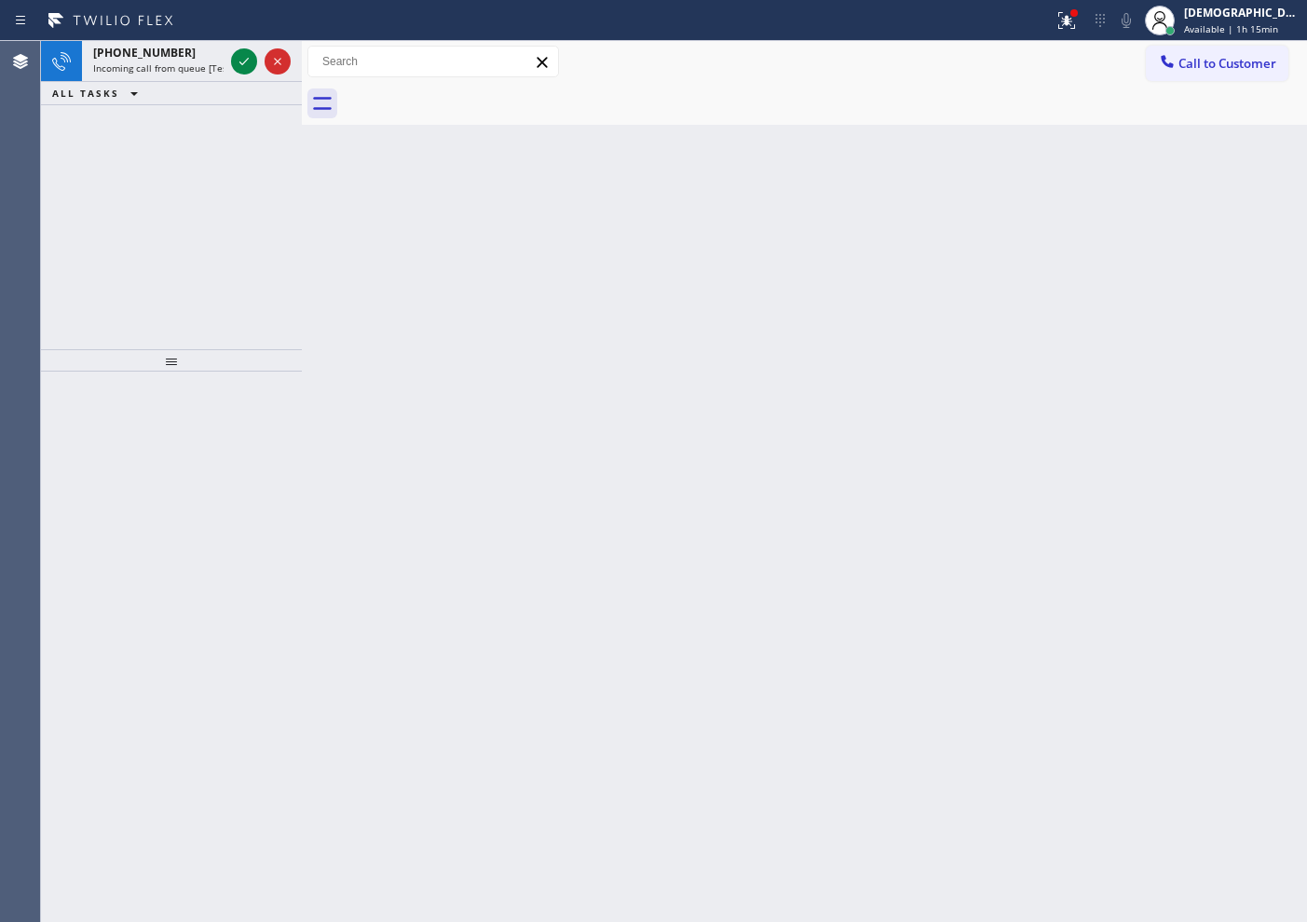
click at [175, 173] on div "+16197013201 Incoming call from queue [Test] All ALL TASKS ALL TASKS ACTIVE TAS…" at bounding box center [171, 195] width 261 height 308
click at [246, 59] on icon at bounding box center [244, 61] width 22 height 22
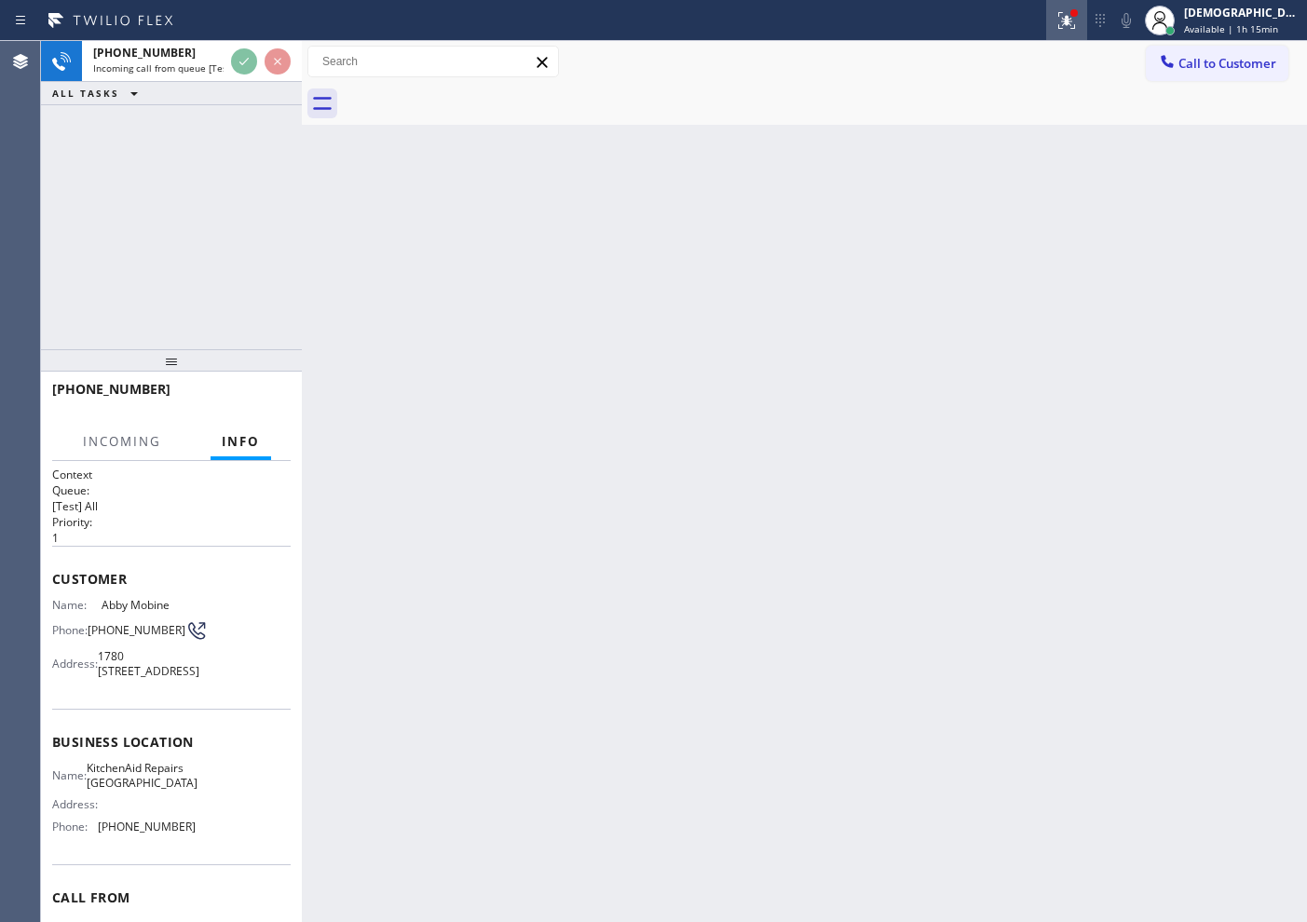
click at [1044, 27] on icon at bounding box center [1066, 20] width 17 height 17
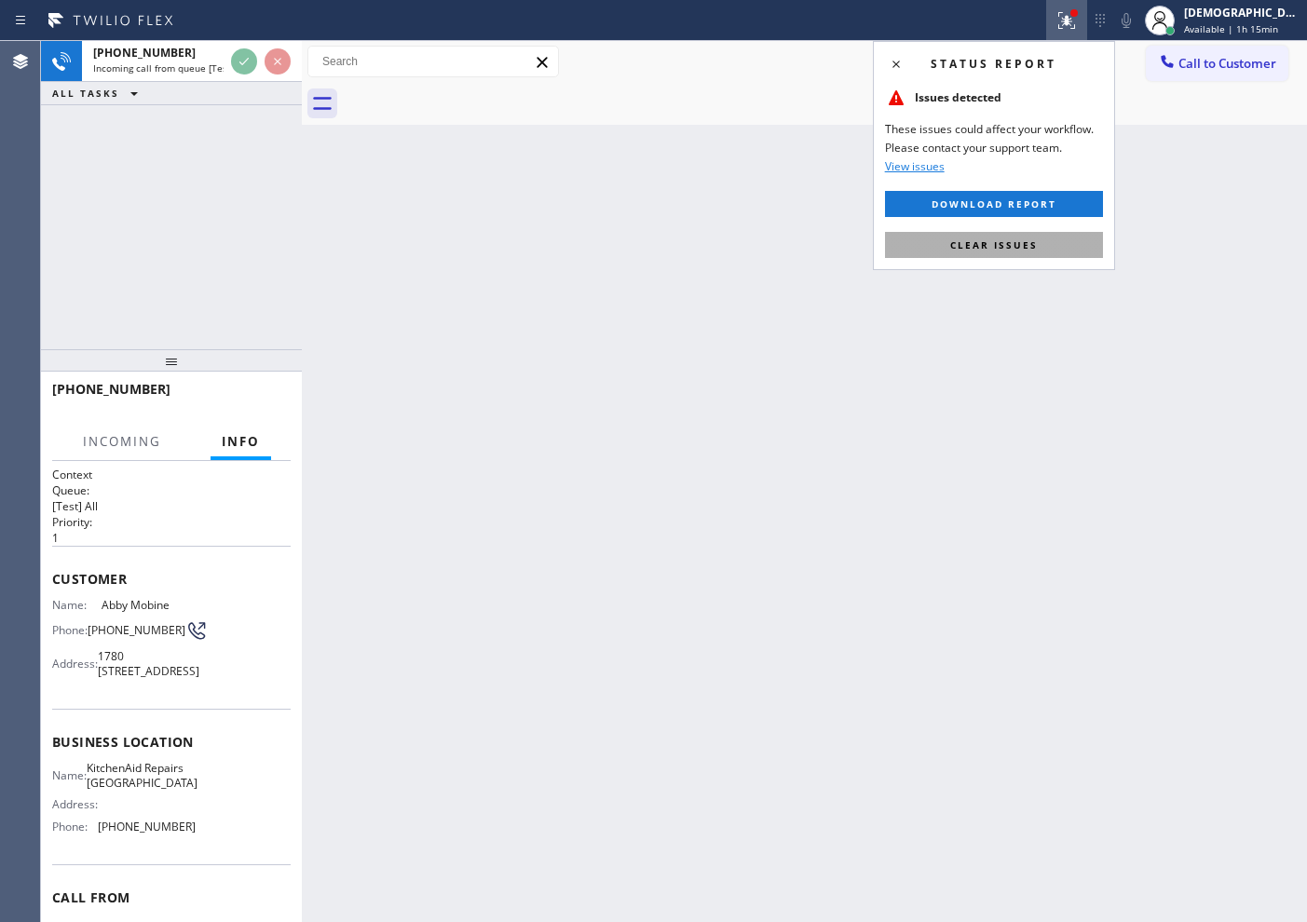
click at [1014, 241] on span "Clear issues" at bounding box center [994, 244] width 88 height 13
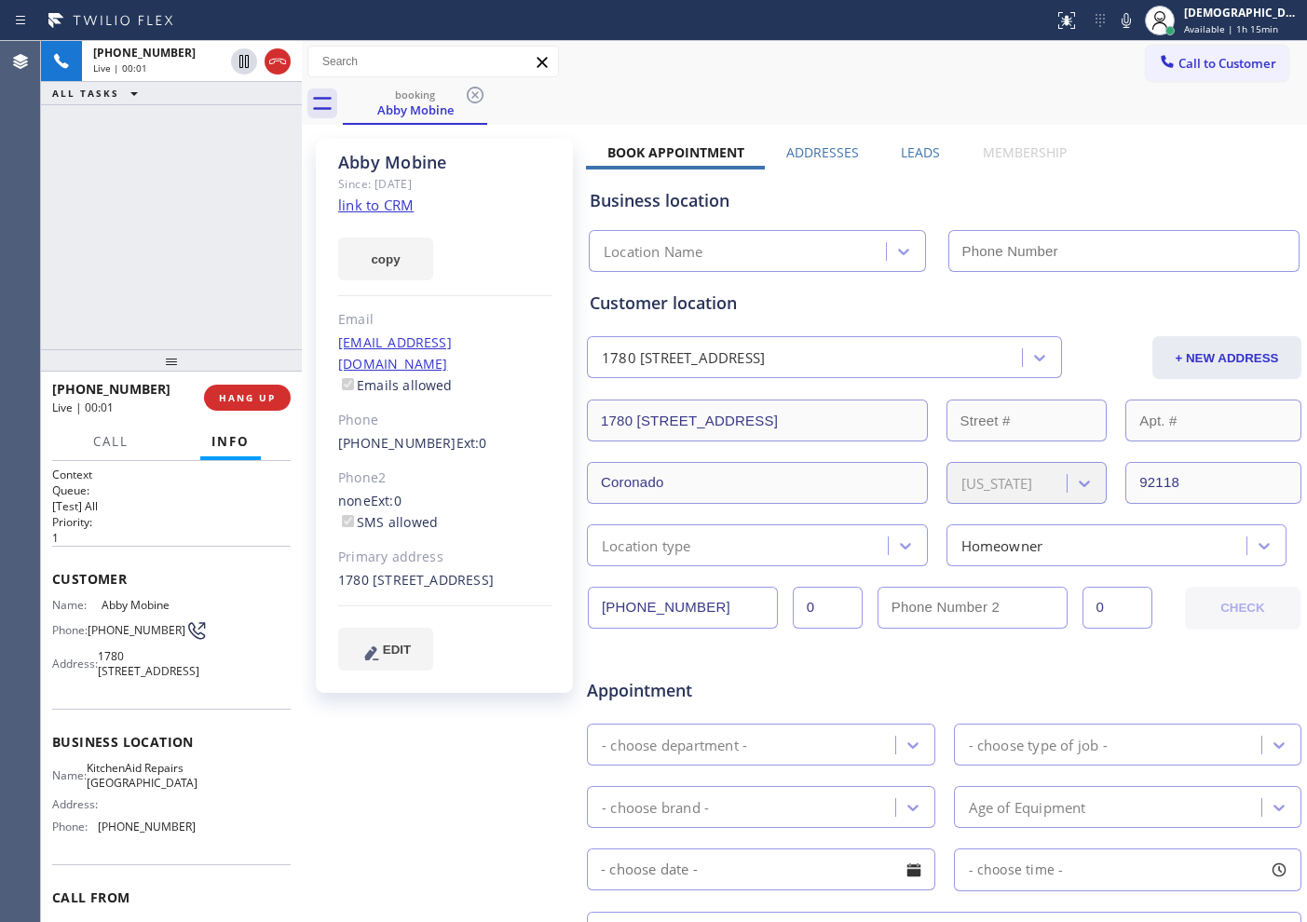
type input "[PHONE_NUMBER]"
click at [398, 200] on link "link to CRM" at bounding box center [375, 205] width 75 height 19
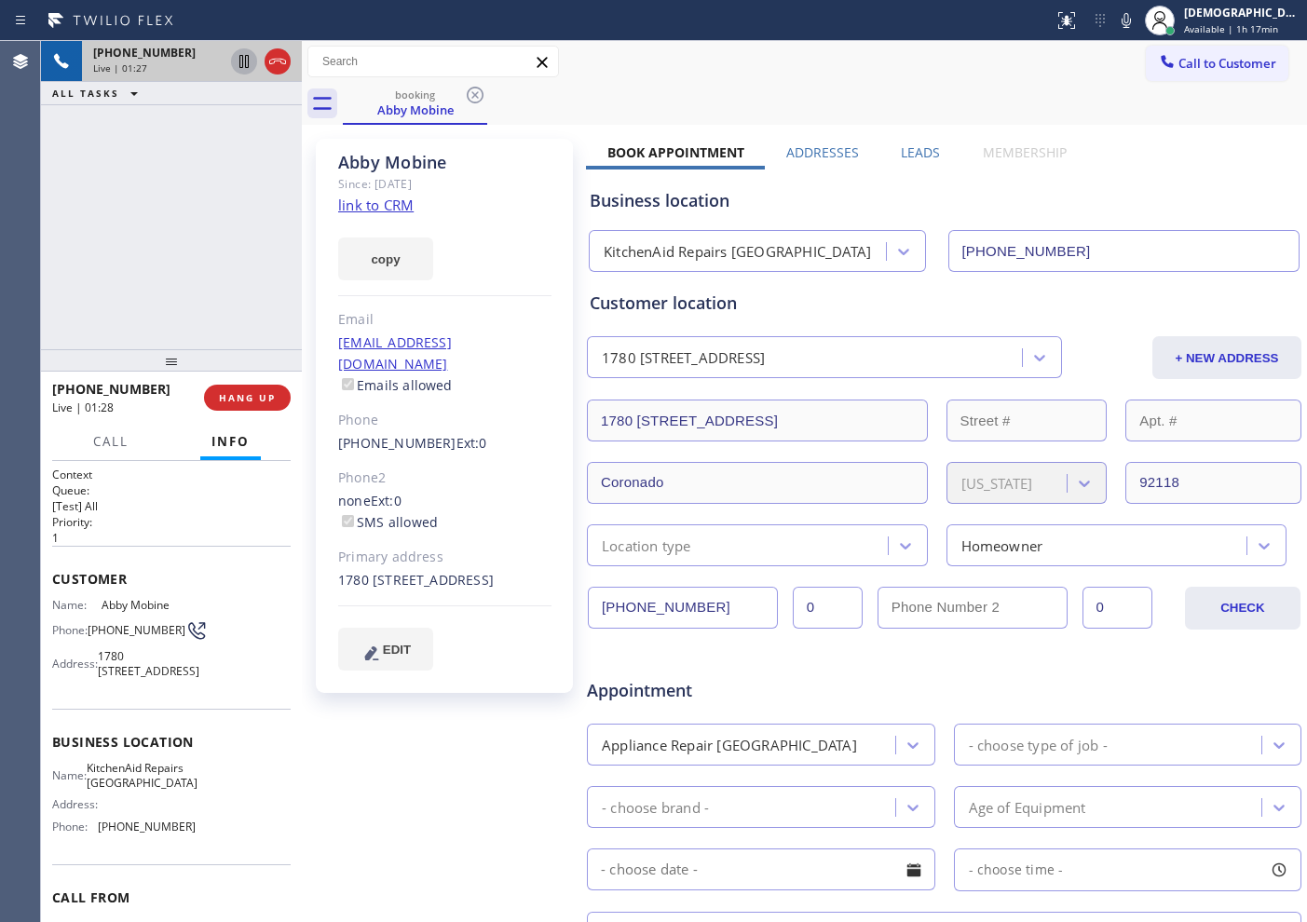
click at [241, 70] on icon at bounding box center [244, 61] width 22 height 22
drag, startPoint x: 110, startPoint y: 172, endPoint x: 141, endPoint y: 151, distance: 37.5
click at [110, 172] on div "+16197013201 Live | 05:34 ALL TASKS ALL TASKS ACTIVE TASKS TASKS IN WRAP UP" at bounding box center [171, 195] width 261 height 308
click at [242, 66] on icon at bounding box center [244, 61] width 13 height 13
click at [246, 70] on icon at bounding box center [244, 61] width 22 height 22
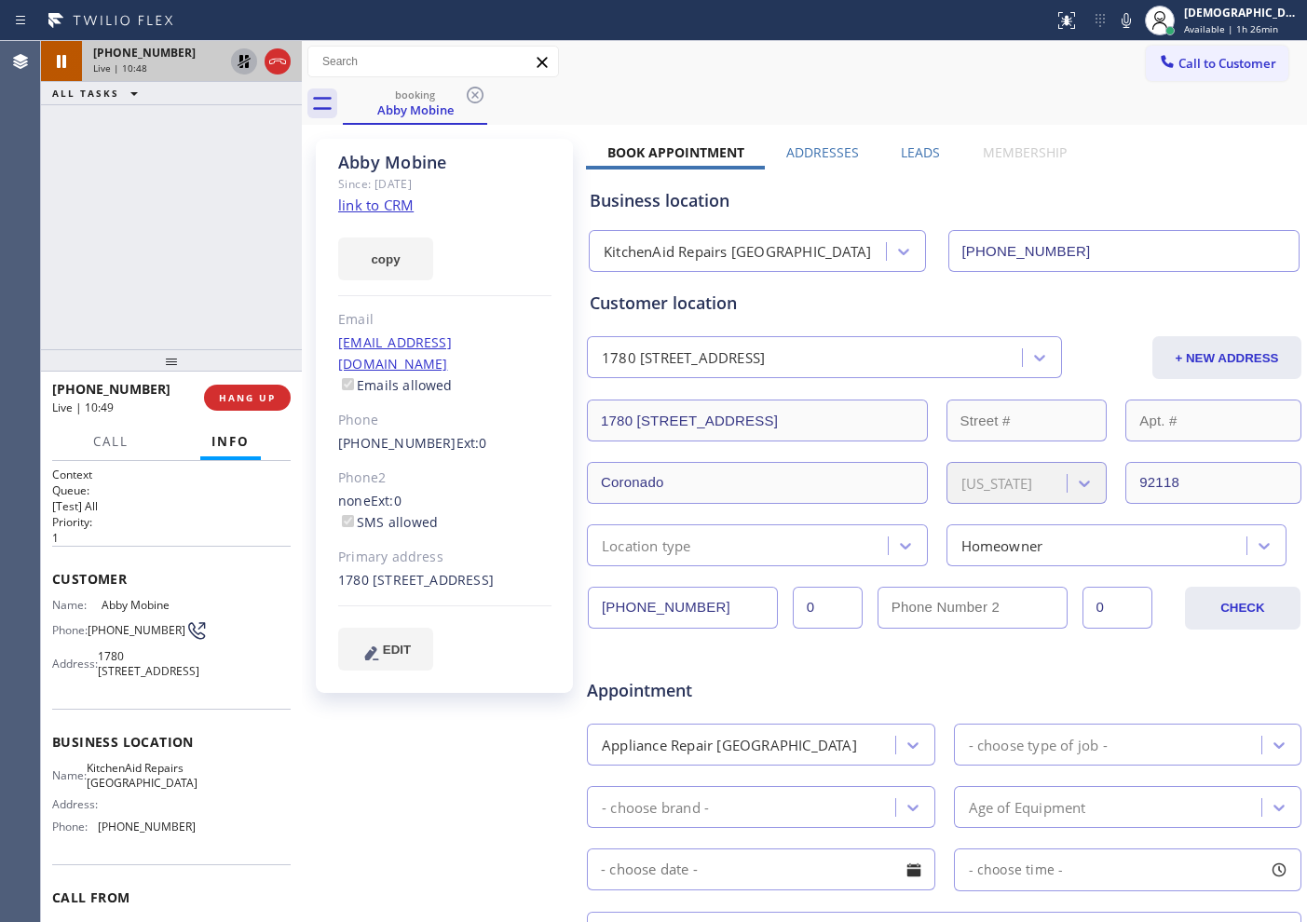
drag, startPoint x: 127, startPoint y: 238, endPoint x: 152, endPoint y: 196, distance: 48.9
click at [127, 238] on div "+16197013201 Live | 10:48 ALL TASKS ALL TASKS ACTIVE TASKS TASKS IN WRAP UP" at bounding box center [171, 195] width 261 height 308
click at [234, 64] on icon at bounding box center [244, 61] width 22 height 22
click at [275, 69] on icon at bounding box center [277, 61] width 22 height 22
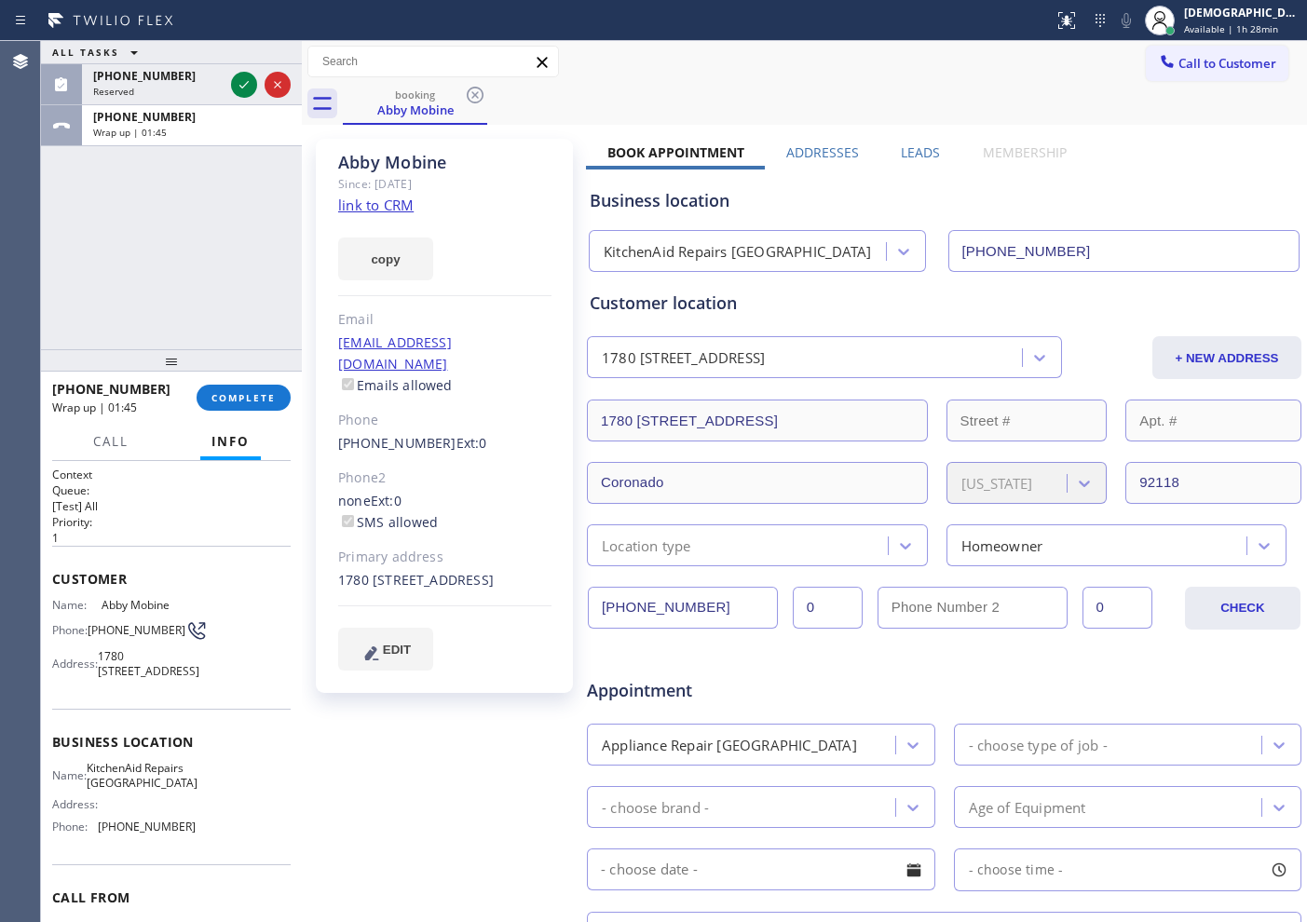
click at [104, 274] on div "ALL TASKS ALL TASKS ACTIVE TASKS TASKS IN WRAP UP (714) 469-3647 Reserved +1619…" at bounding box center [171, 195] width 261 height 308
click at [277, 396] on button "COMPLETE" at bounding box center [244, 398] width 94 height 26
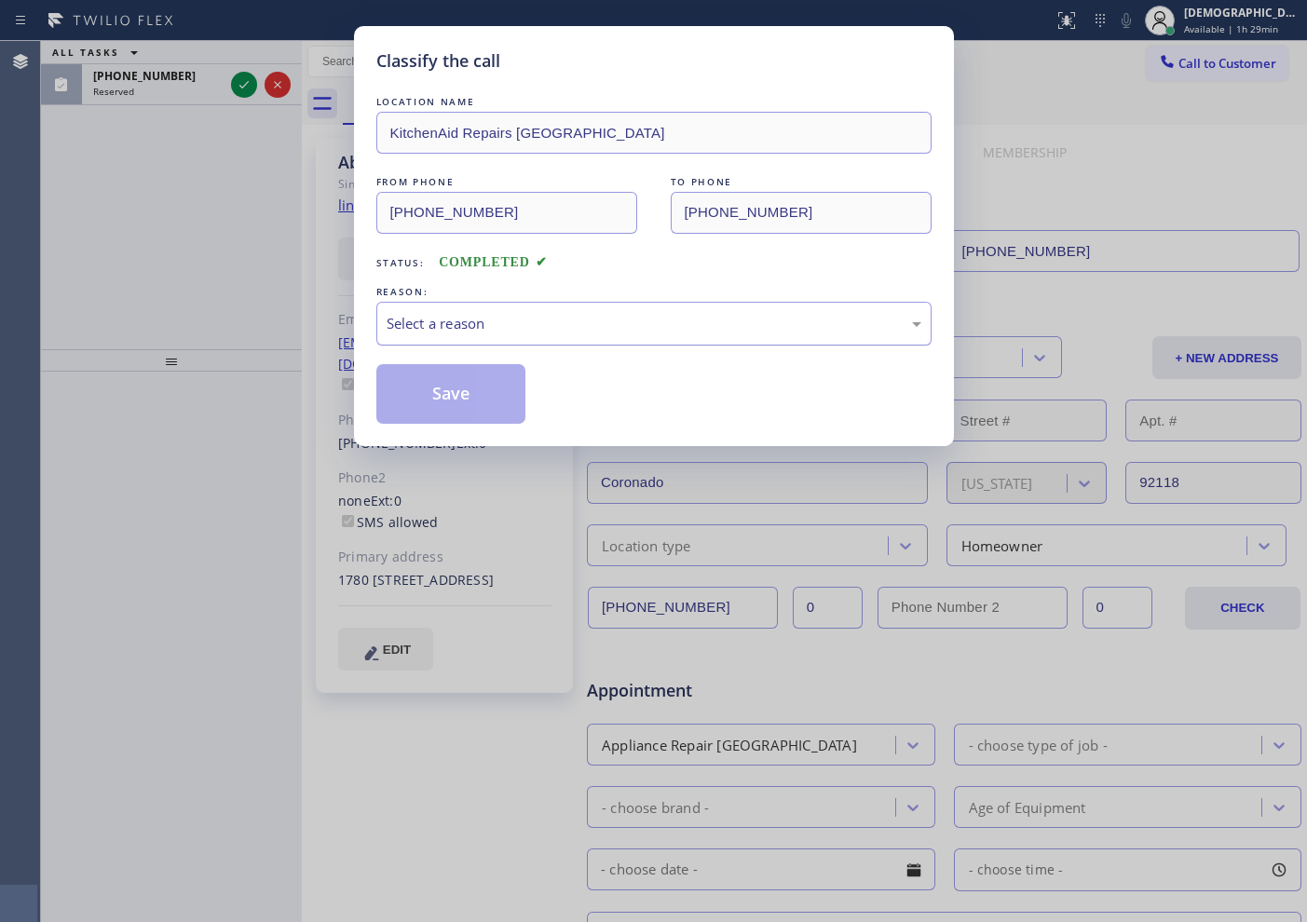
click at [524, 340] on div "Select a reason" at bounding box center [653, 324] width 555 height 44
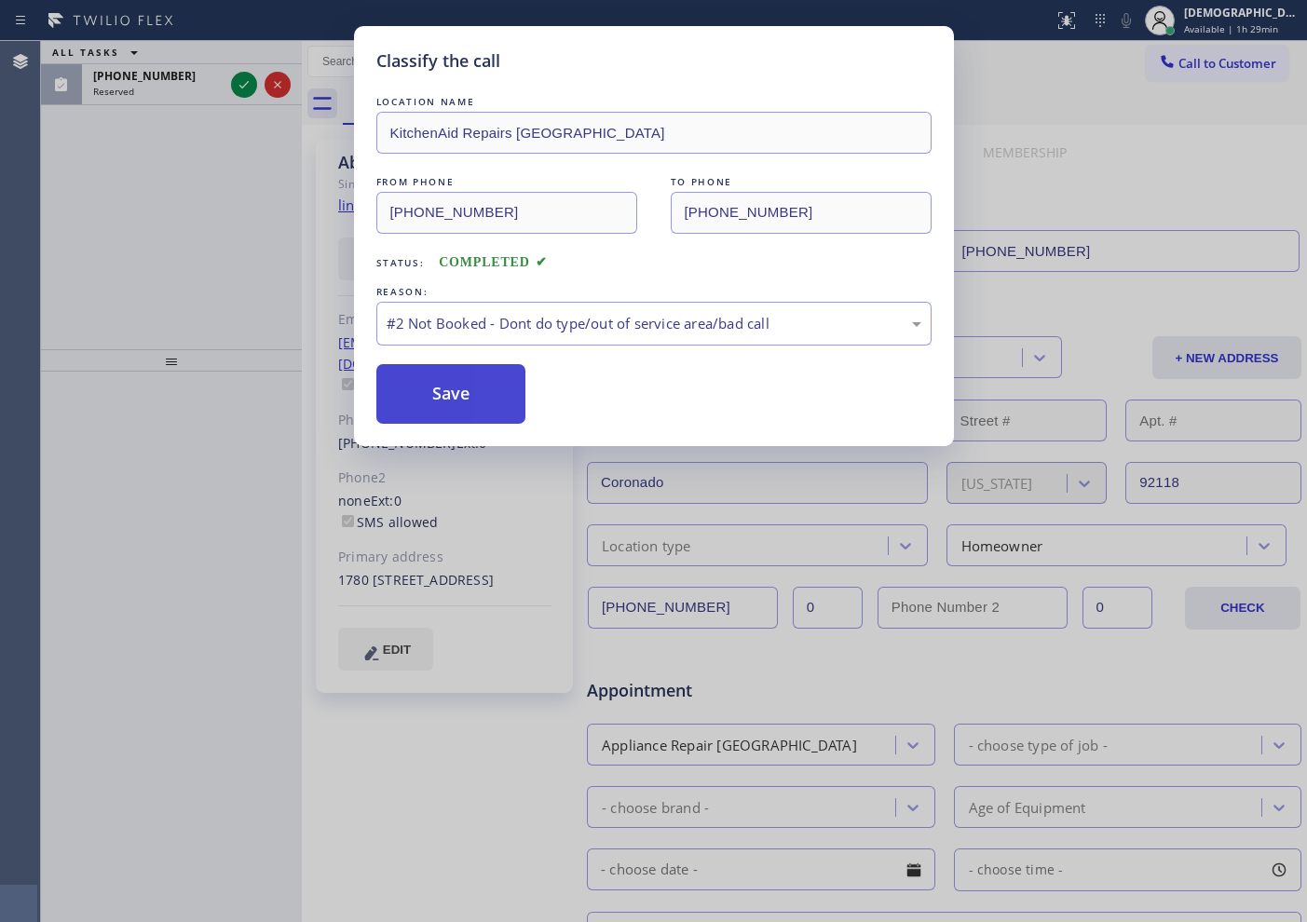
click at [466, 404] on button "Save" at bounding box center [451, 394] width 150 height 60
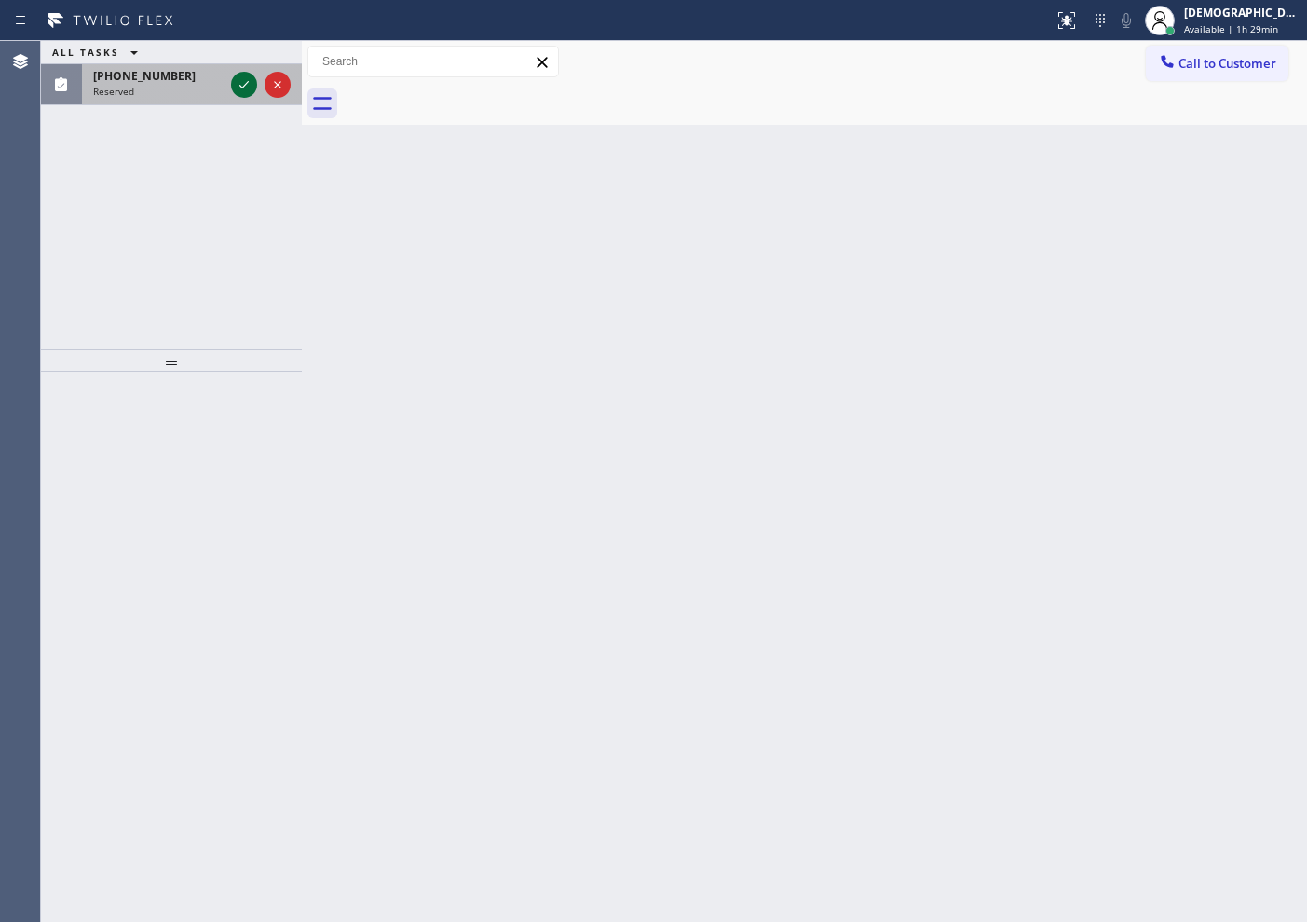
click at [237, 82] on icon at bounding box center [244, 85] width 22 height 22
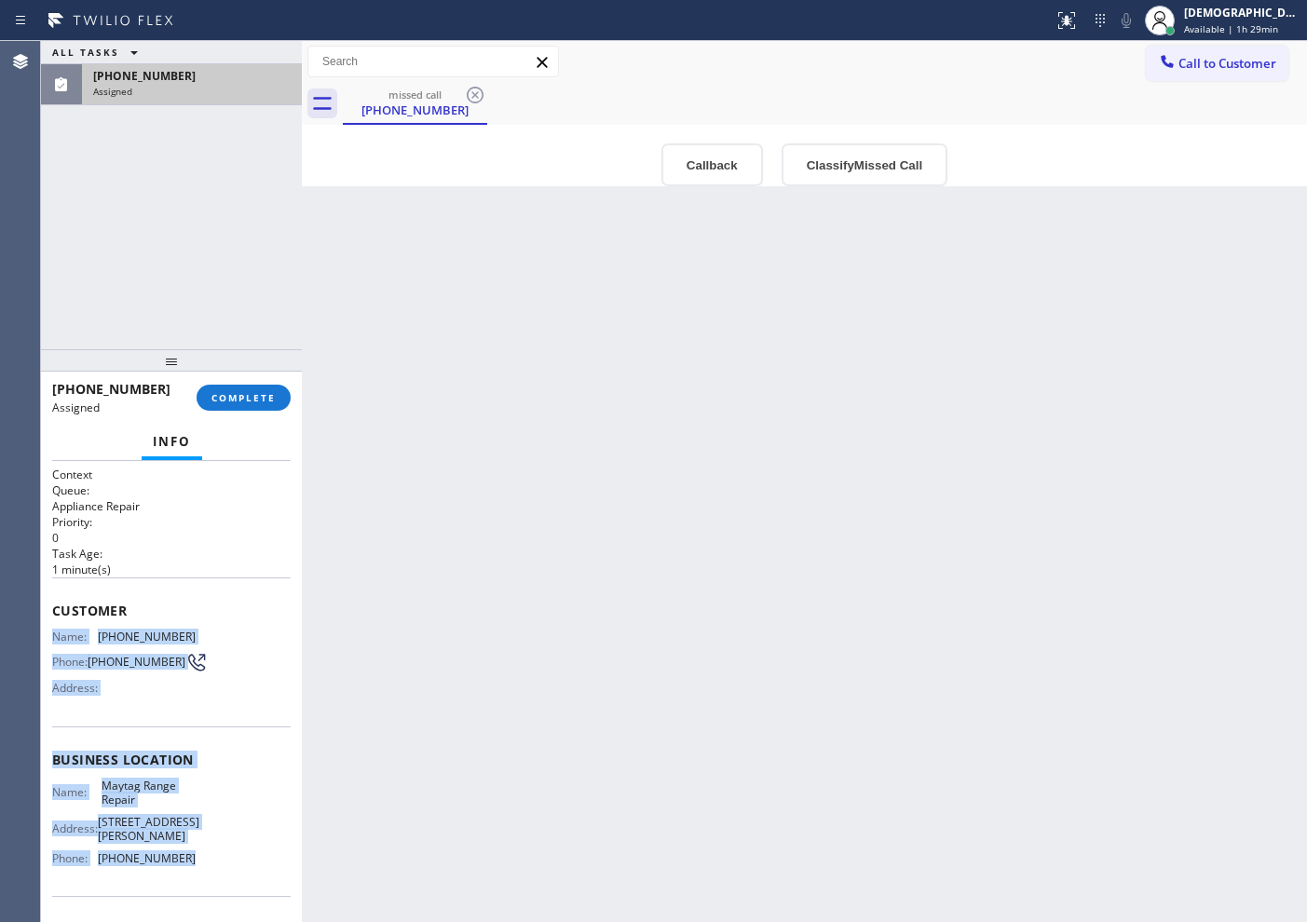
drag, startPoint x: 214, startPoint y: 846, endPoint x: 52, endPoint y: 635, distance: 265.7
click at [52, 635] on div "Context Queue: Appliance Repair Priority: 0 Task Age: 1 minute(s) Customer Name…" at bounding box center [171, 752] width 238 height 571
click at [237, 401] on span "COMPLETE" at bounding box center [243, 397] width 64 height 13
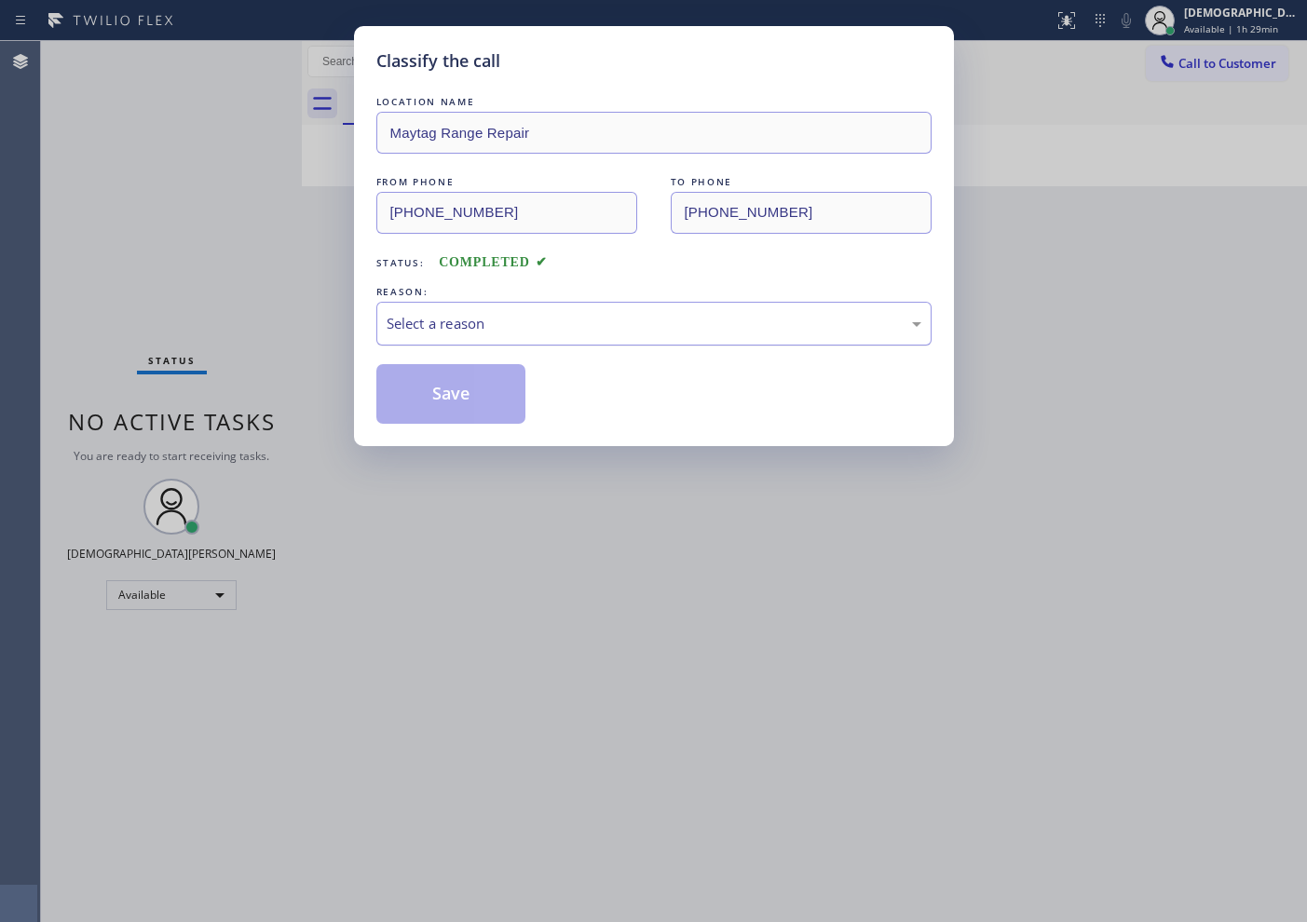
click at [433, 321] on div "Select a reason" at bounding box center [654, 323] width 535 height 21
click at [430, 387] on button "Save" at bounding box center [451, 394] width 150 height 60
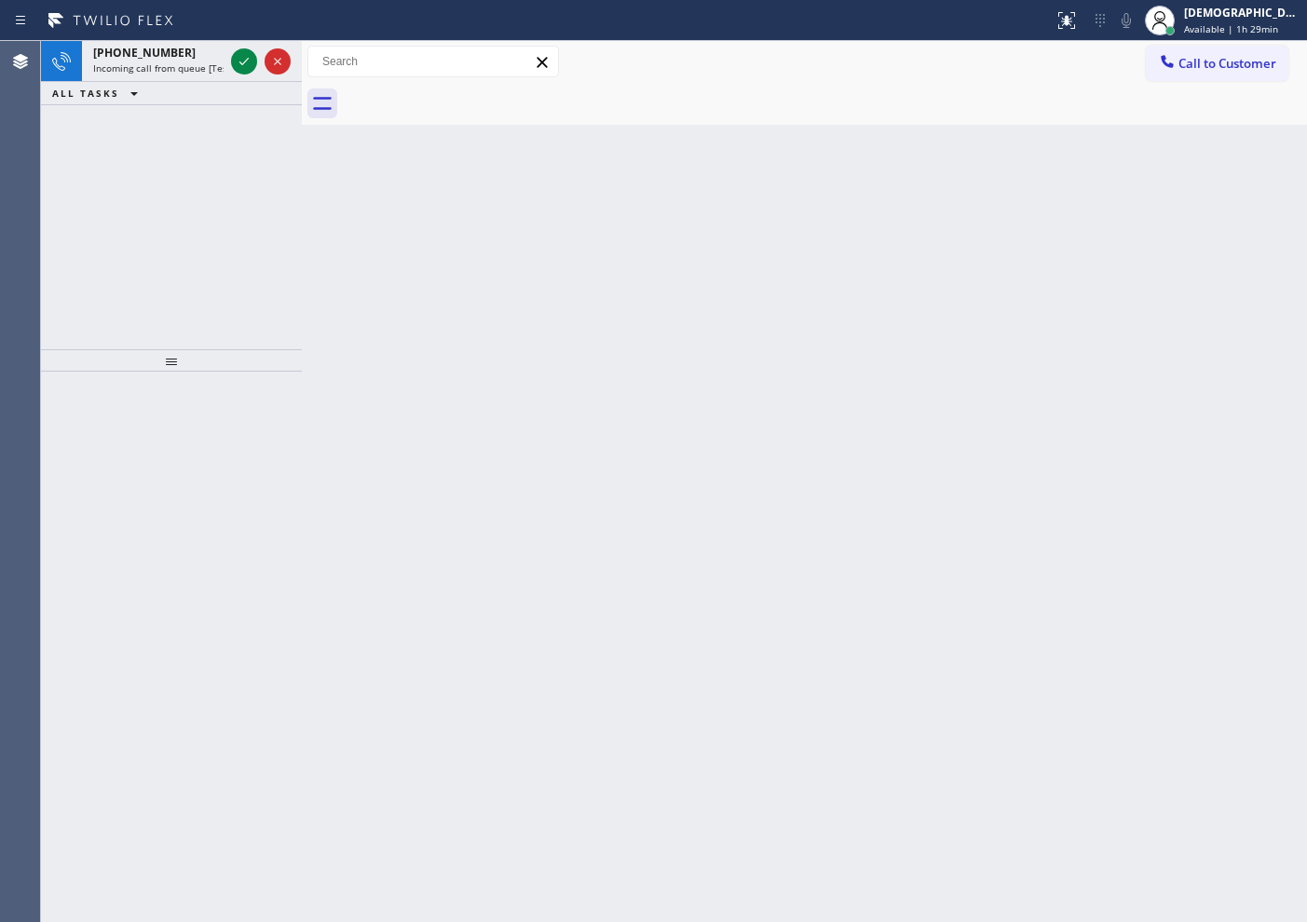
click at [120, 195] on div "+17187090750 Incoming call from queue [Test] All ALL TASKS ALL TASKS ACTIVE TAS…" at bounding box center [171, 195] width 261 height 308
click at [237, 57] on icon at bounding box center [244, 61] width 22 height 22
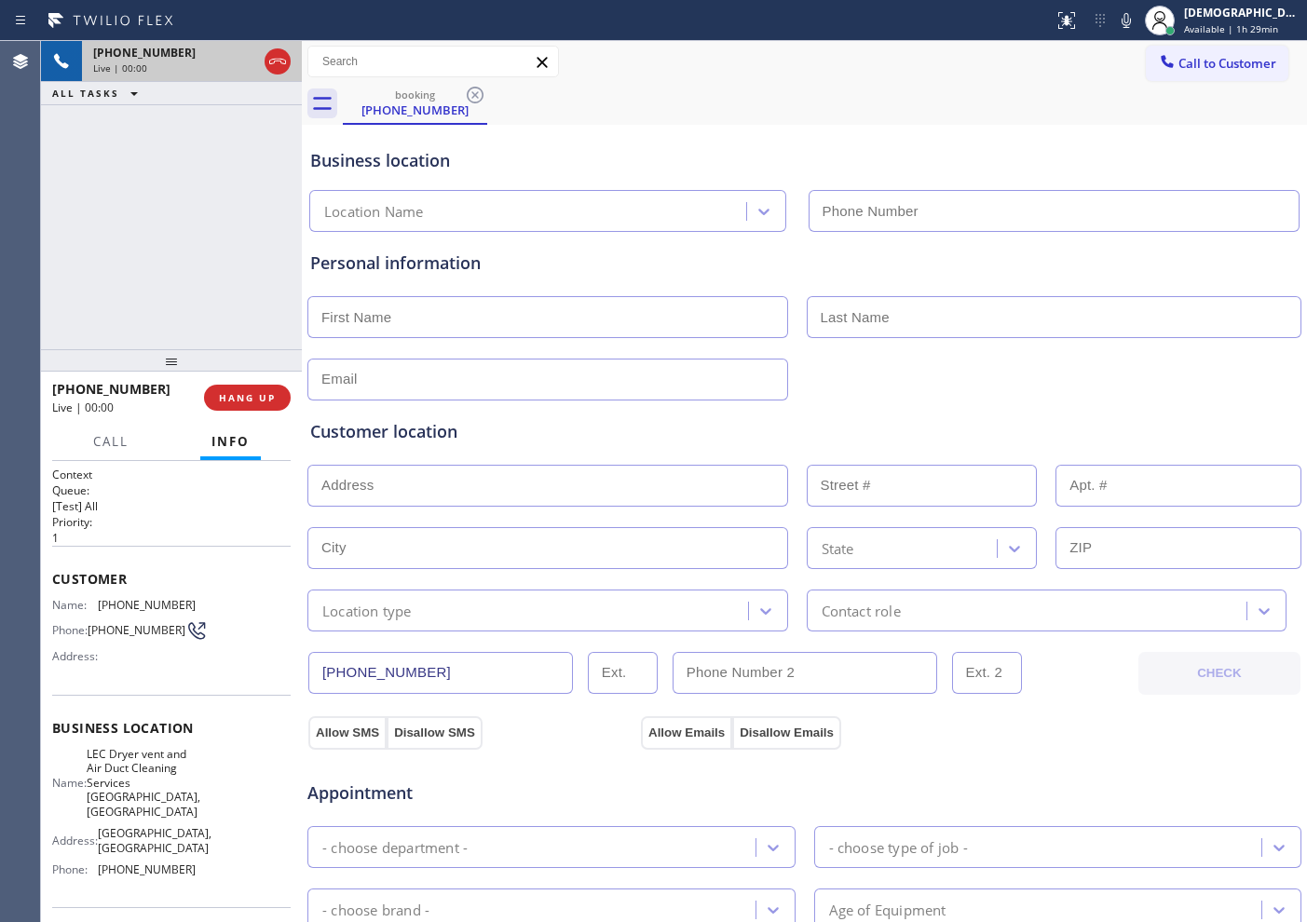
type input "[PHONE_NUMBER]"
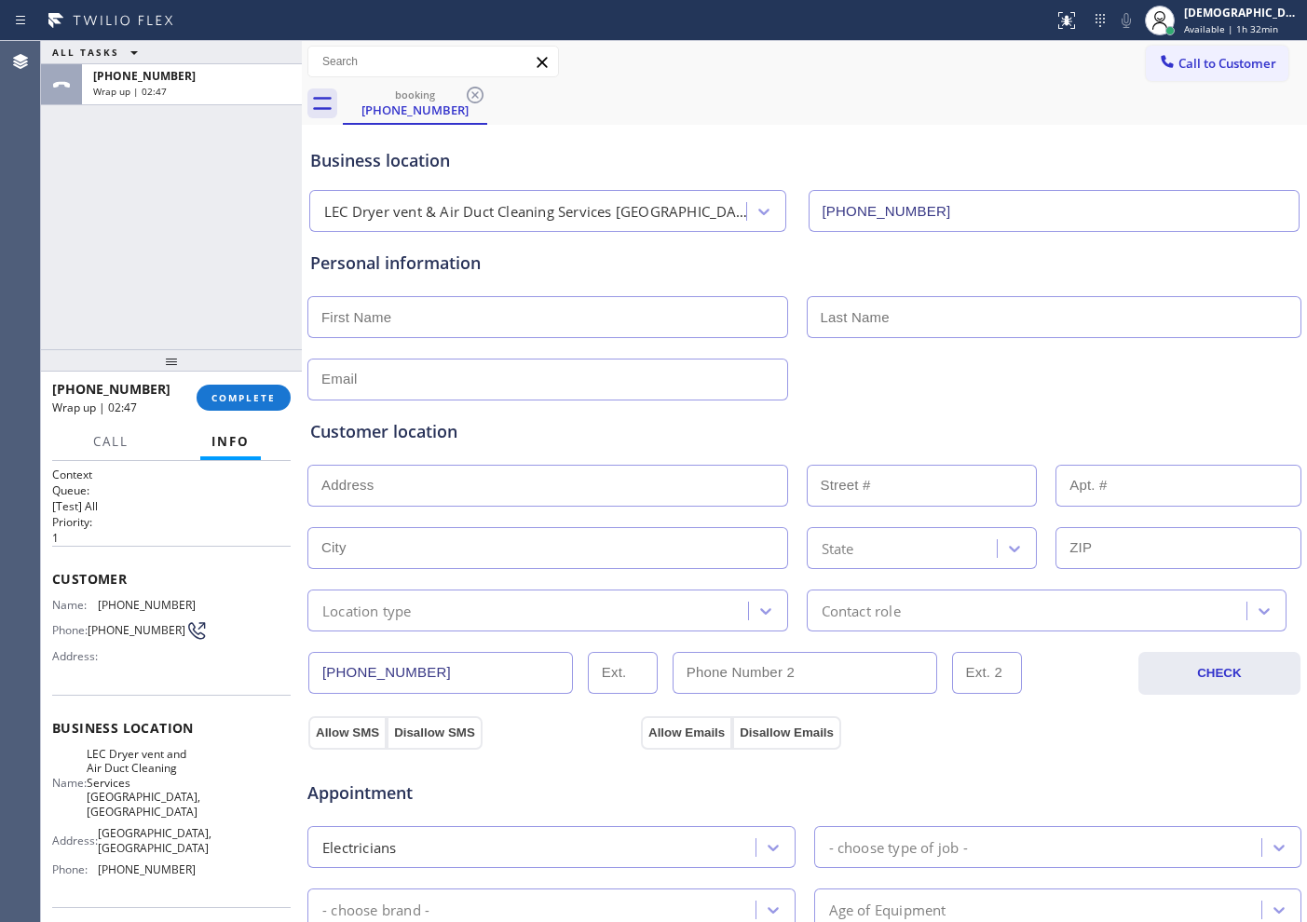
drag, startPoint x: 126, startPoint y: 275, endPoint x: 240, endPoint y: 372, distance: 150.0
click at [126, 275] on div "ALL TASKS ALL TASKS ACTIVE TASKS TASKS IN WRAP UP +17187090750 Wrap up | 02:47" at bounding box center [171, 195] width 261 height 308
click at [251, 401] on span "COMPLETE" at bounding box center [243, 397] width 64 height 13
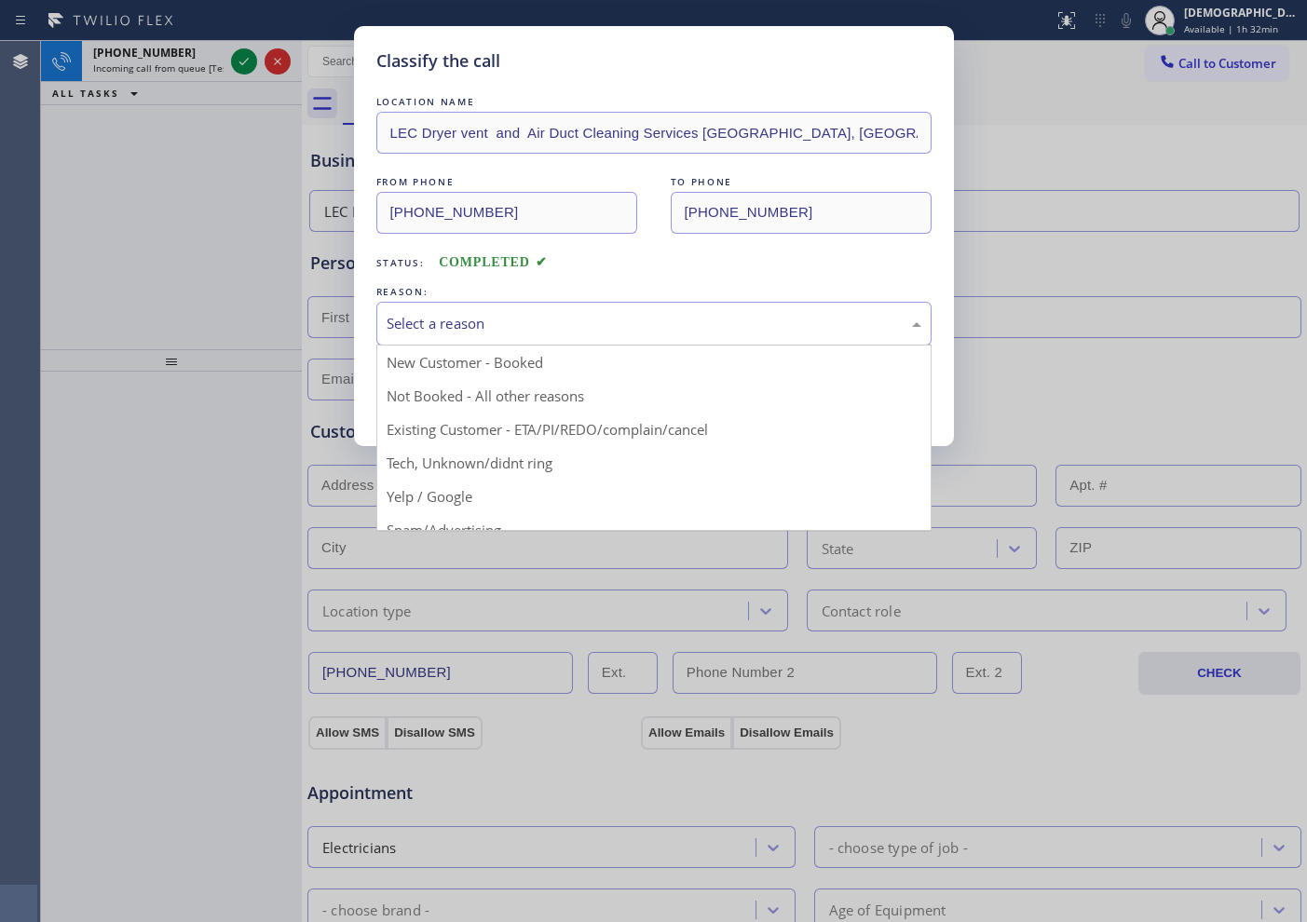
click at [618, 320] on div "Select a reason" at bounding box center [654, 323] width 535 height 21
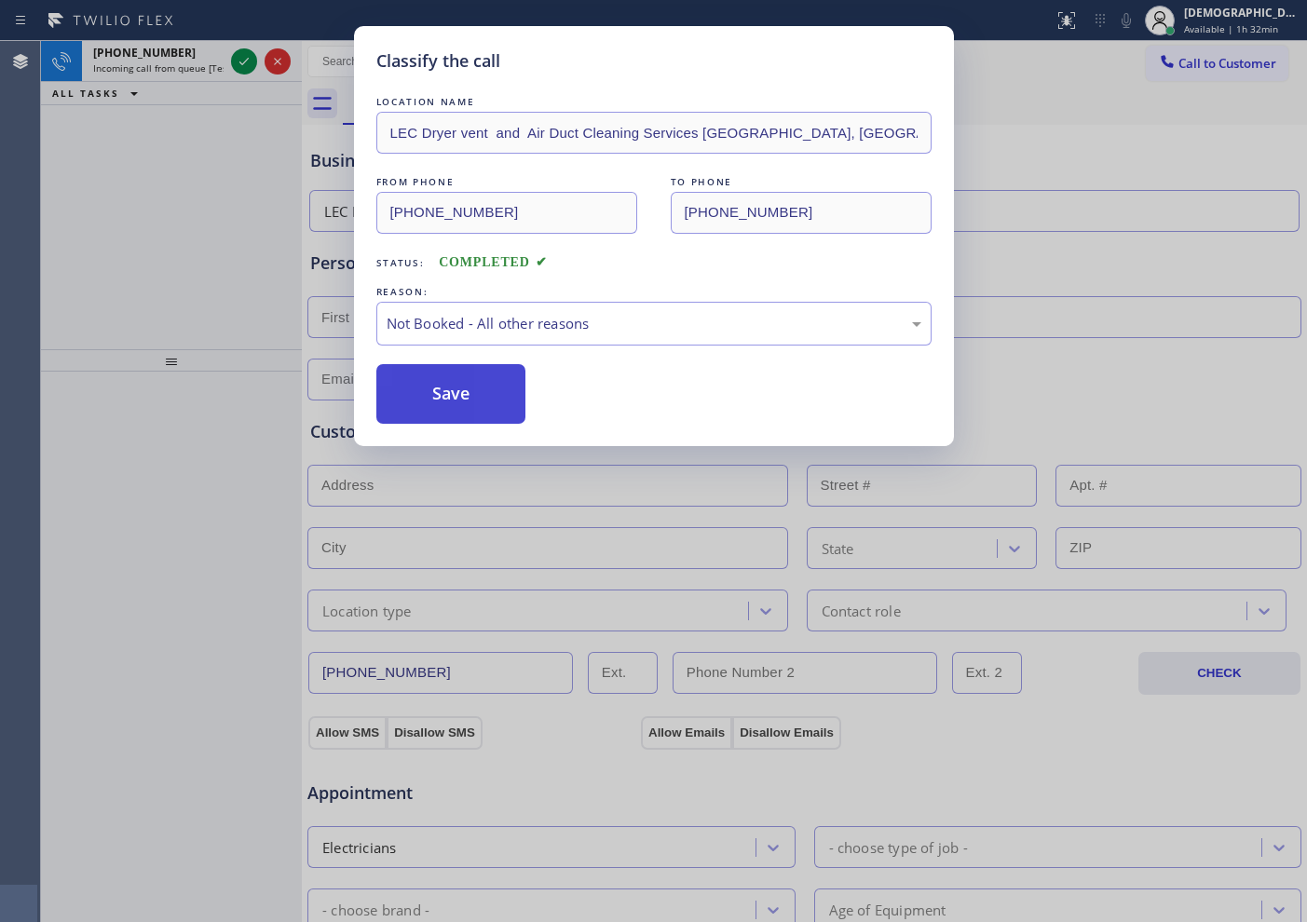
click at [510, 407] on button "Save" at bounding box center [451, 394] width 150 height 60
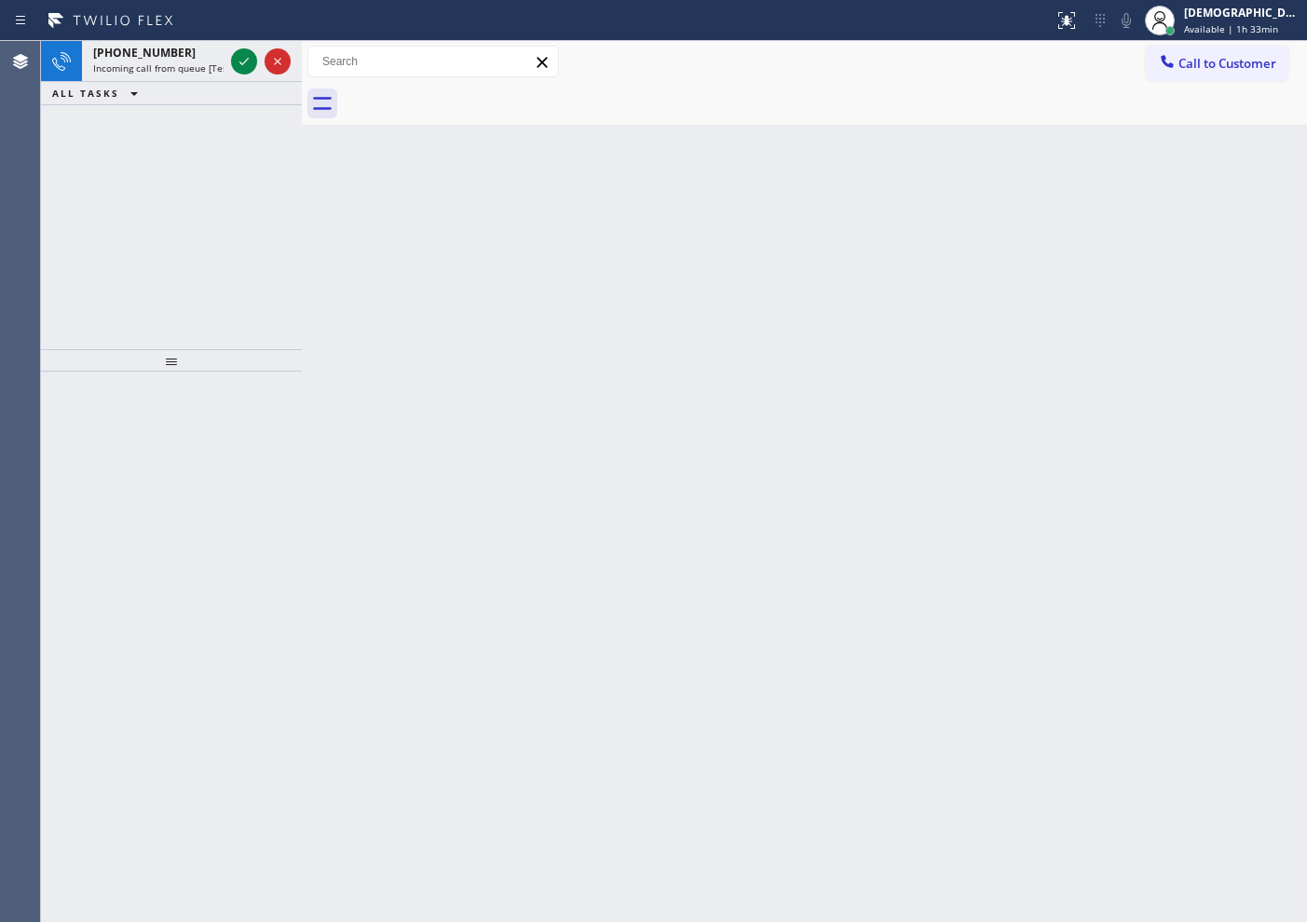
click at [123, 229] on div "+15612001079 Incoming call from queue [Test] All ALL TASKS ALL TASKS ACTIVE TAS…" at bounding box center [171, 195] width 261 height 308
click at [245, 63] on icon at bounding box center [244, 61] width 22 height 22
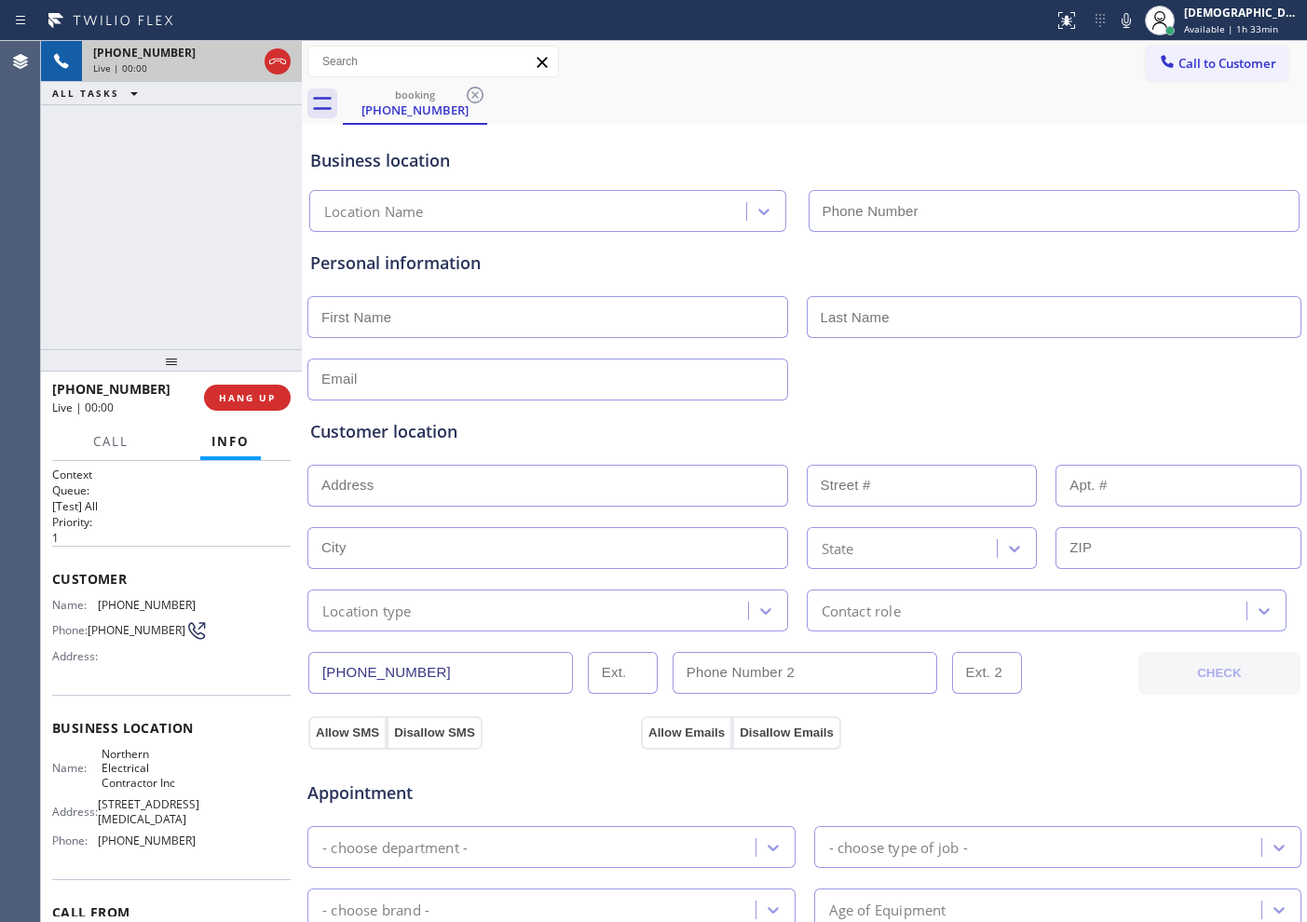
type input "[PHONE_NUMBER]"
click at [255, 399] on span "HANG UP" at bounding box center [247, 397] width 57 height 13
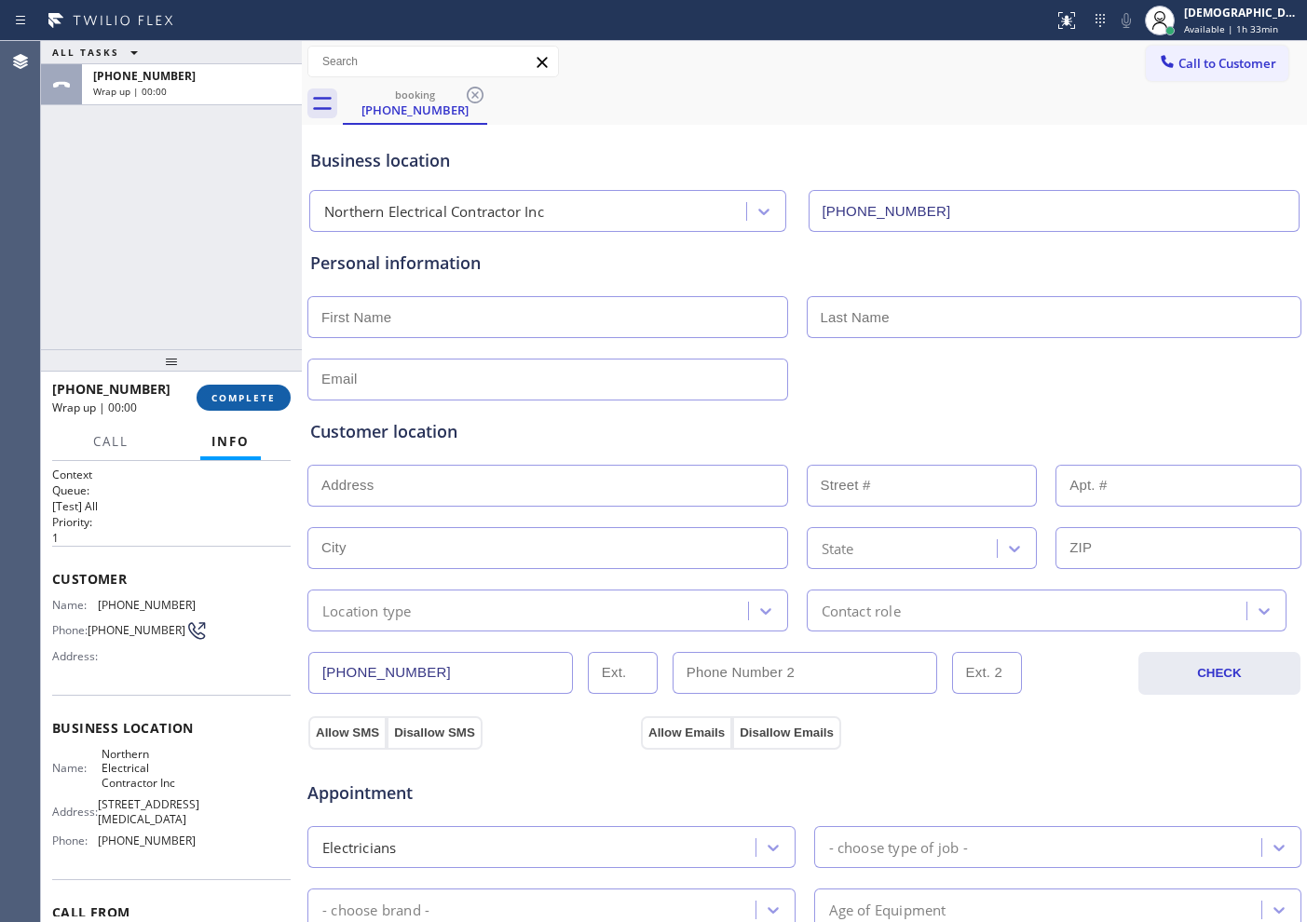
click at [259, 393] on span "COMPLETE" at bounding box center [243, 397] width 64 height 13
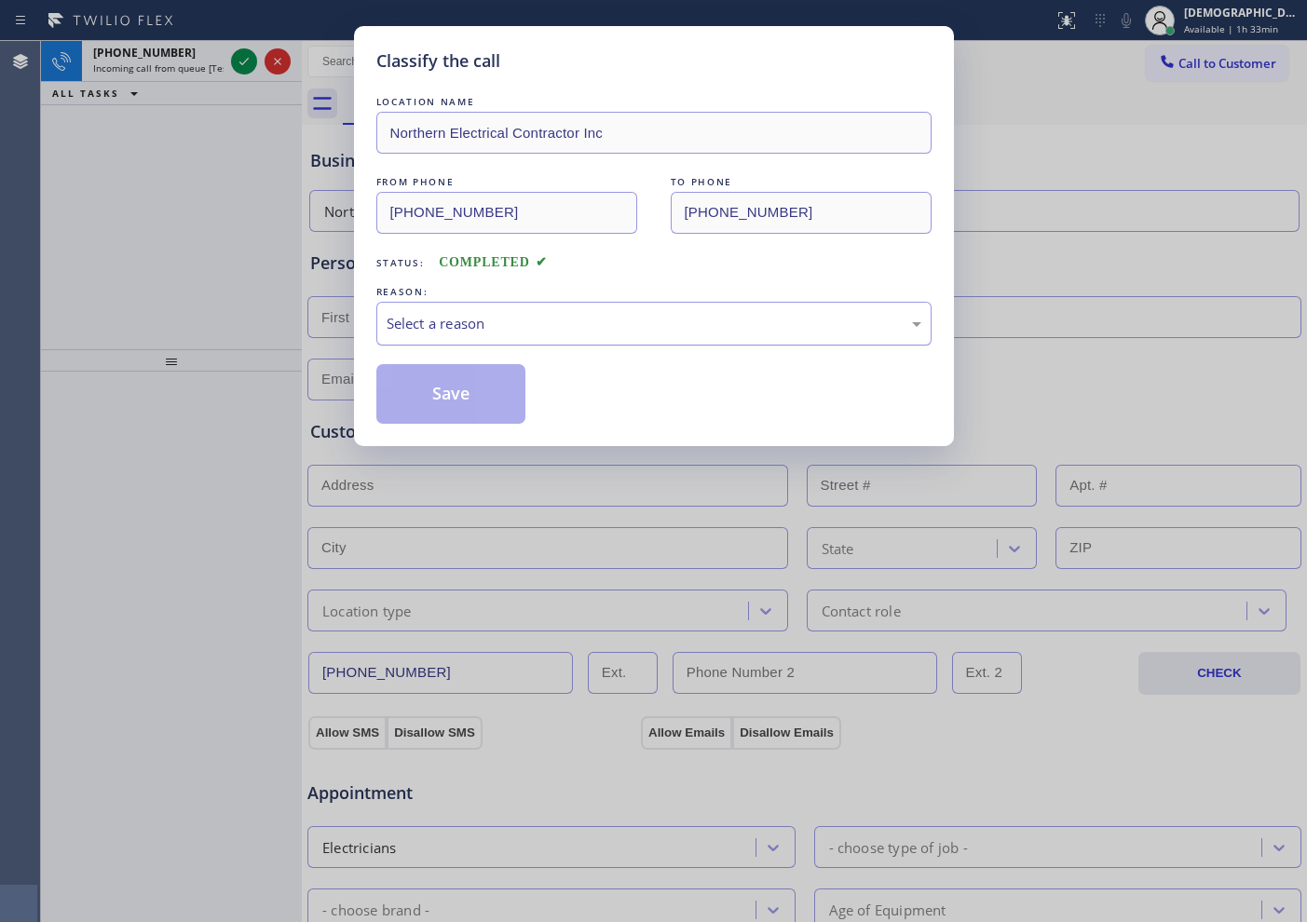
click at [518, 325] on div "Select a reason" at bounding box center [654, 323] width 535 height 21
click at [475, 391] on button "Save" at bounding box center [451, 394] width 150 height 60
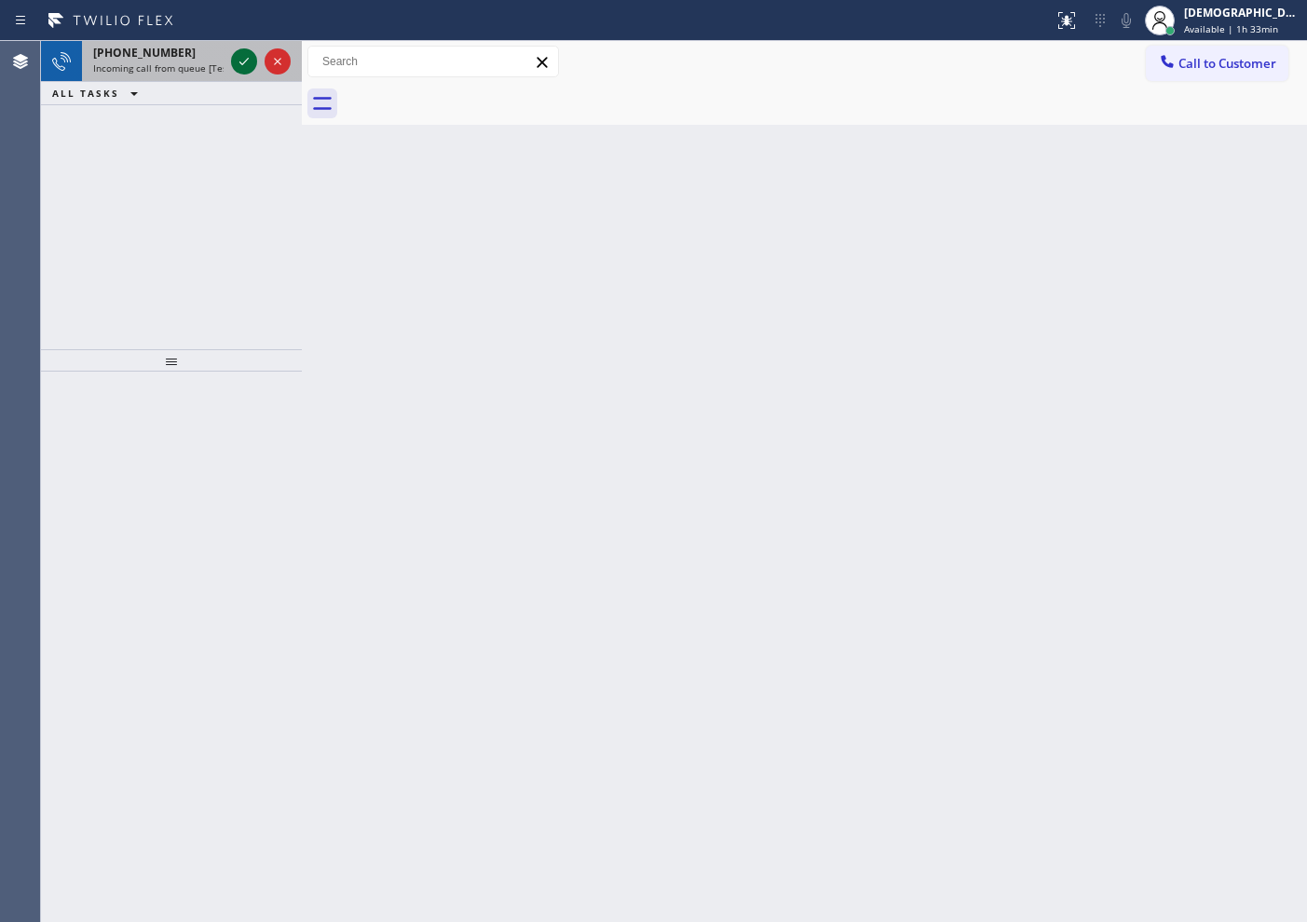
click at [242, 65] on icon at bounding box center [244, 61] width 22 height 22
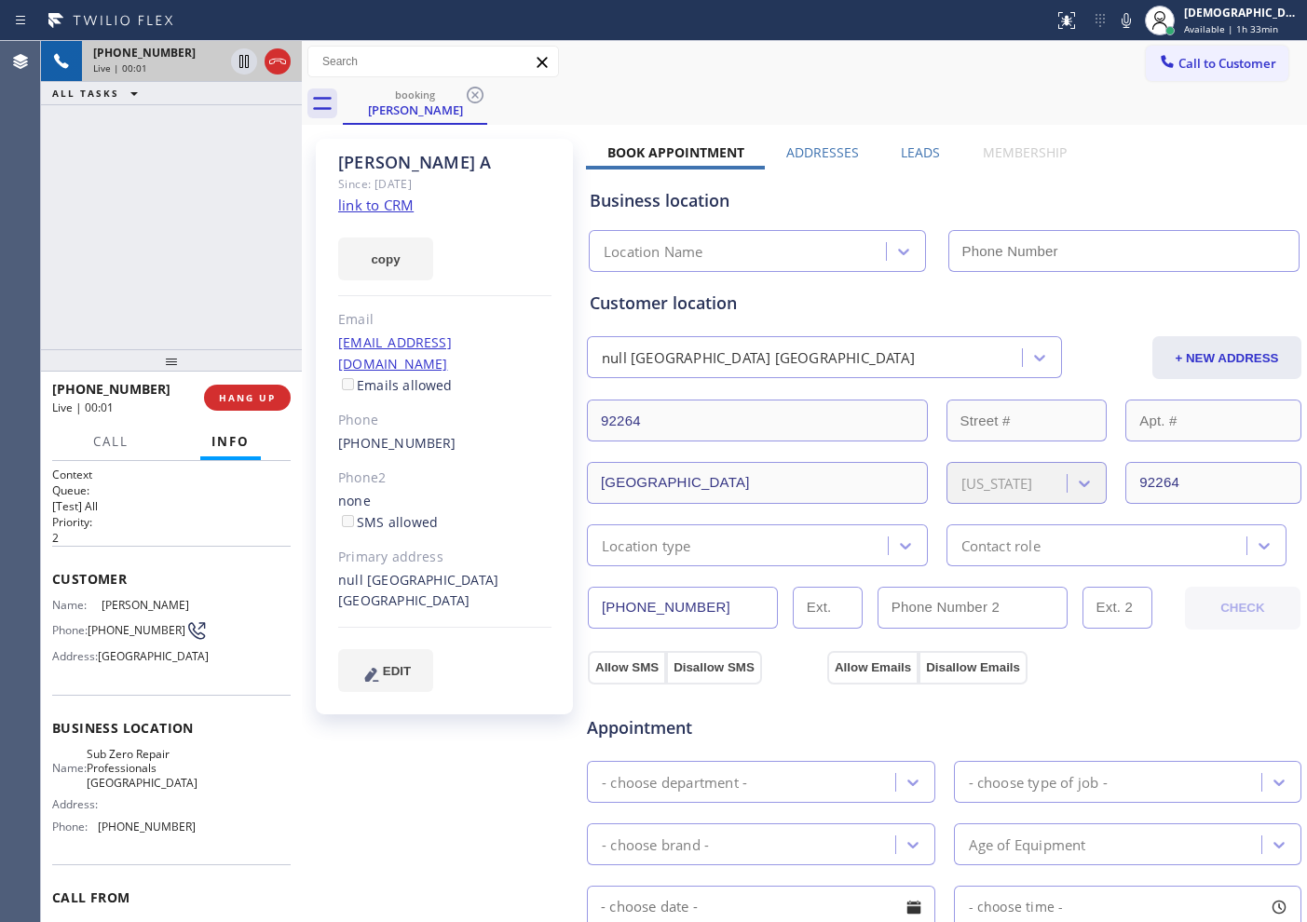
type input "[PHONE_NUMBER]"
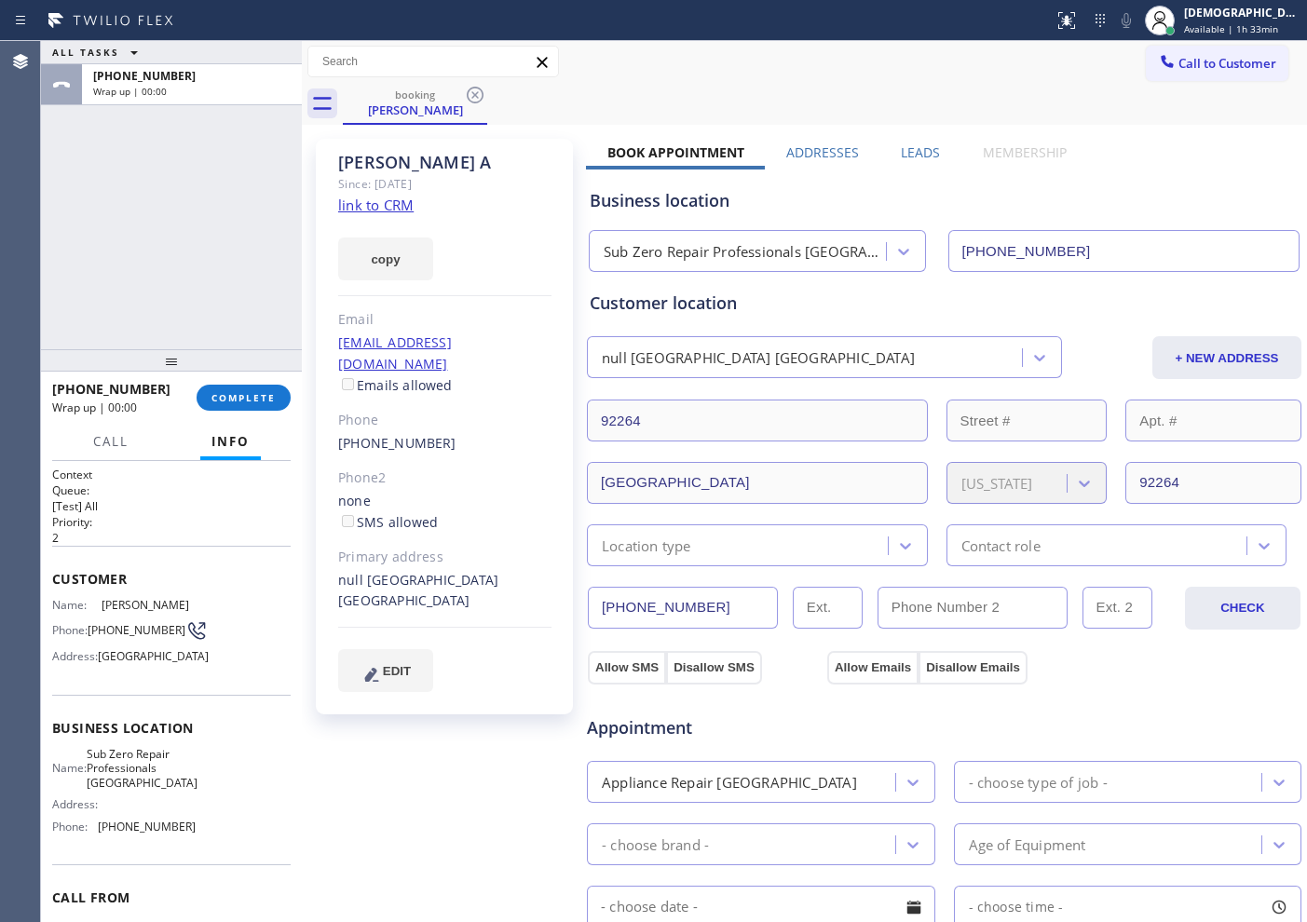
click at [379, 205] on link "link to CRM" at bounding box center [375, 205] width 75 height 19
drag, startPoint x: 138, startPoint y: 323, endPoint x: 150, endPoint y: 332, distance: 14.7
click at [138, 323] on div "ALL TASKS ALL TASKS ACTIVE TASKS TASKS IN WRAP UP +17605673818 Wrap up | 03:24" at bounding box center [171, 195] width 261 height 308
click at [249, 399] on span "COMPLETE" at bounding box center [243, 397] width 64 height 13
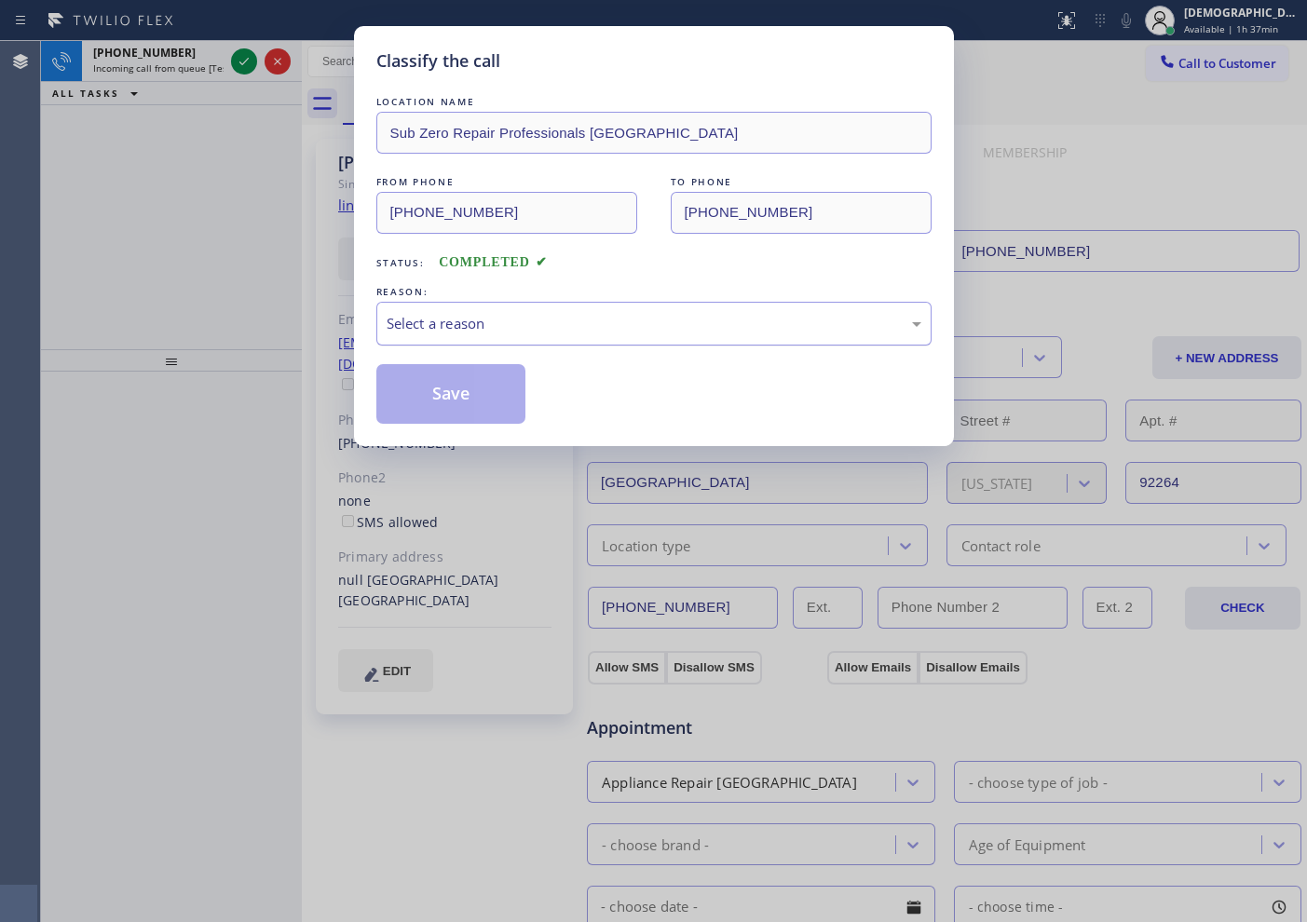
click at [447, 321] on div "Select a reason" at bounding box center [654, 323] width 535 height 21
click at [437, 381] on button "Save" at bounding box center [451, 394] width 150 height 60
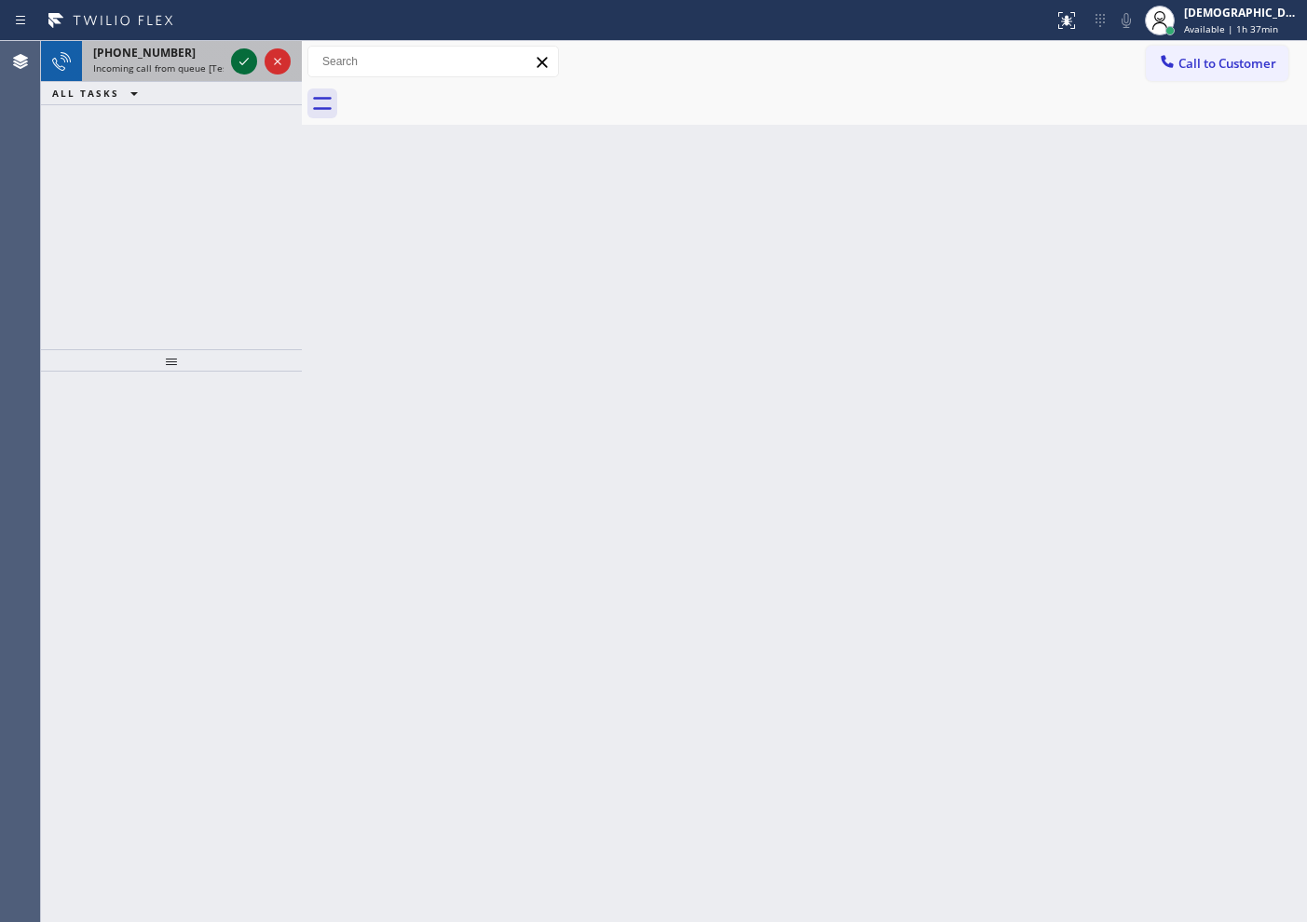
click at [249, 59] on icon at bounding box center [244, 61] width 22 height 22
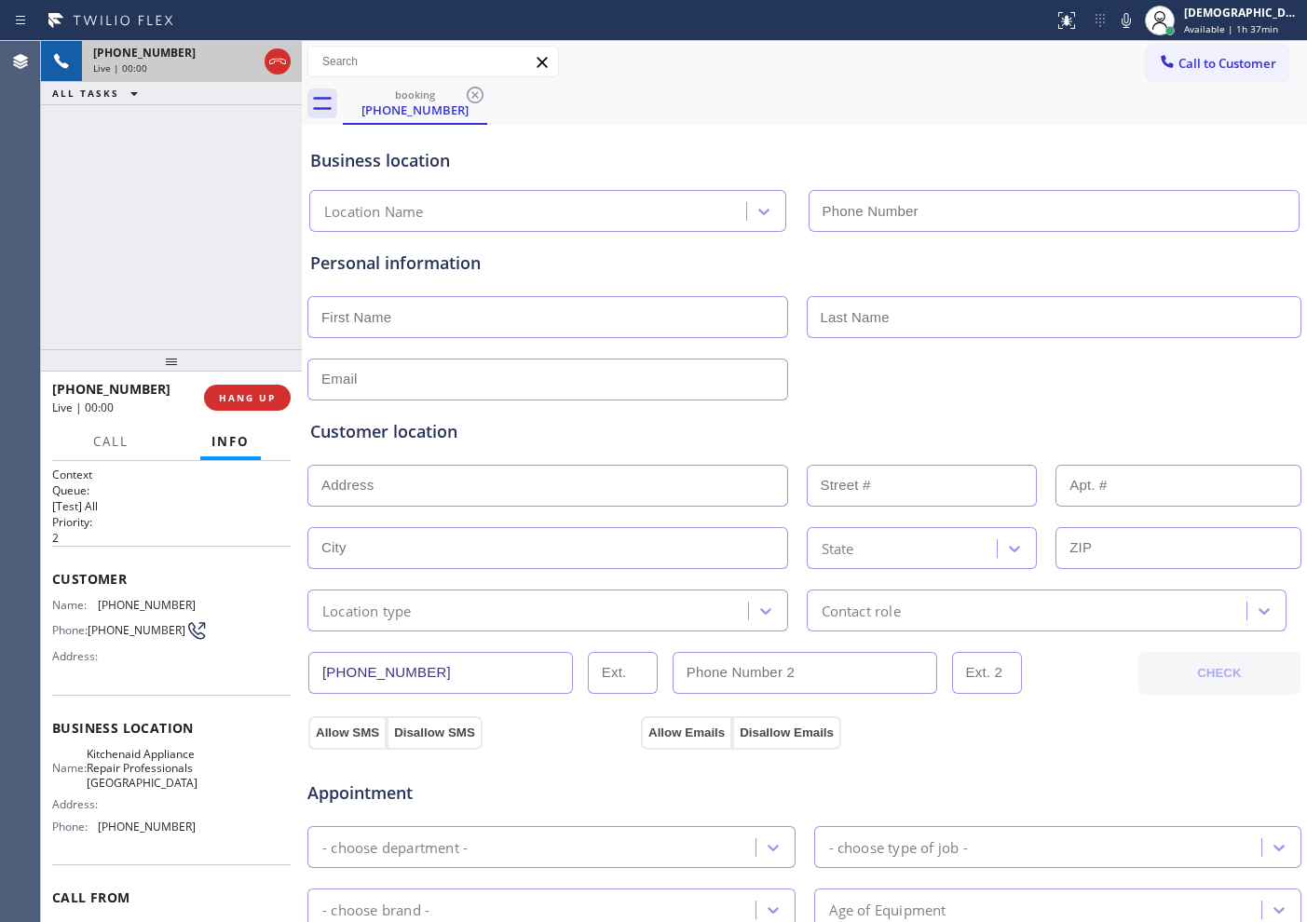
type input "[PHONE_NUMBER]"
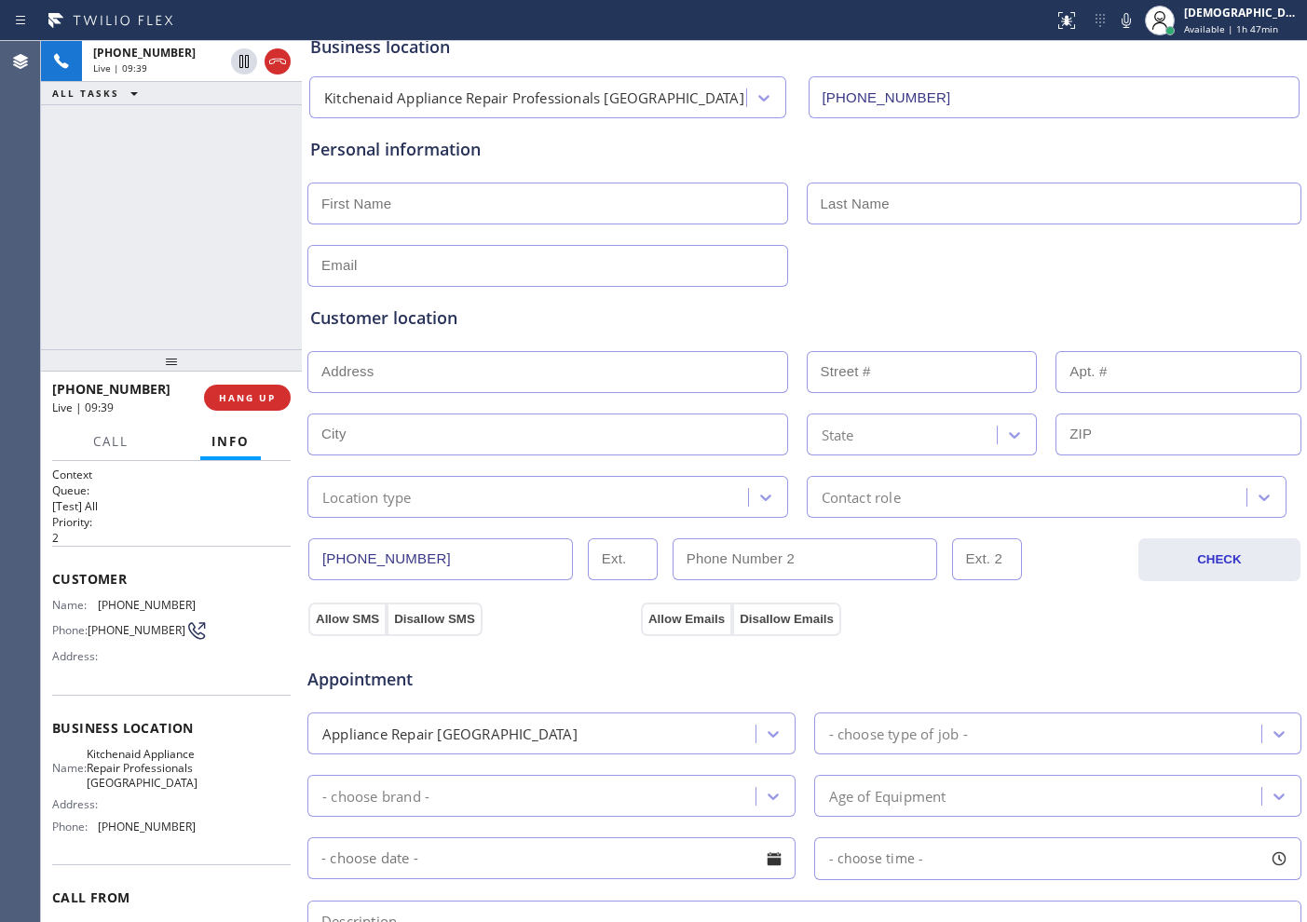
scroll to position [233, 0]
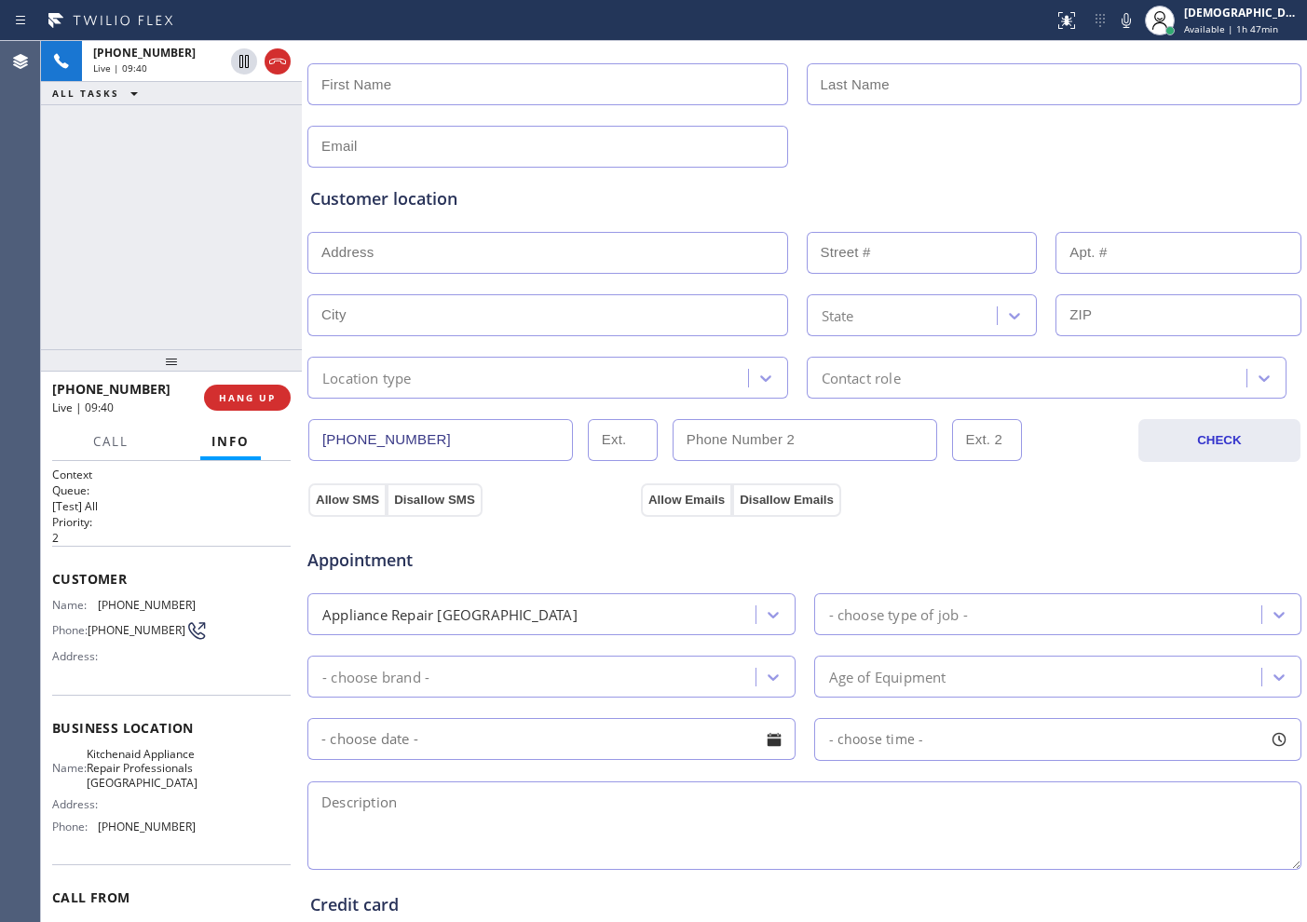
drag, startPoint x: 437, startPoint y: 438, endPoint x: 311, endPoint y: 440, distance: 125.8
click at [311, 440] on input "[PHONE_NUMBER]" at bounding box center [440, 440] width 265 height 42
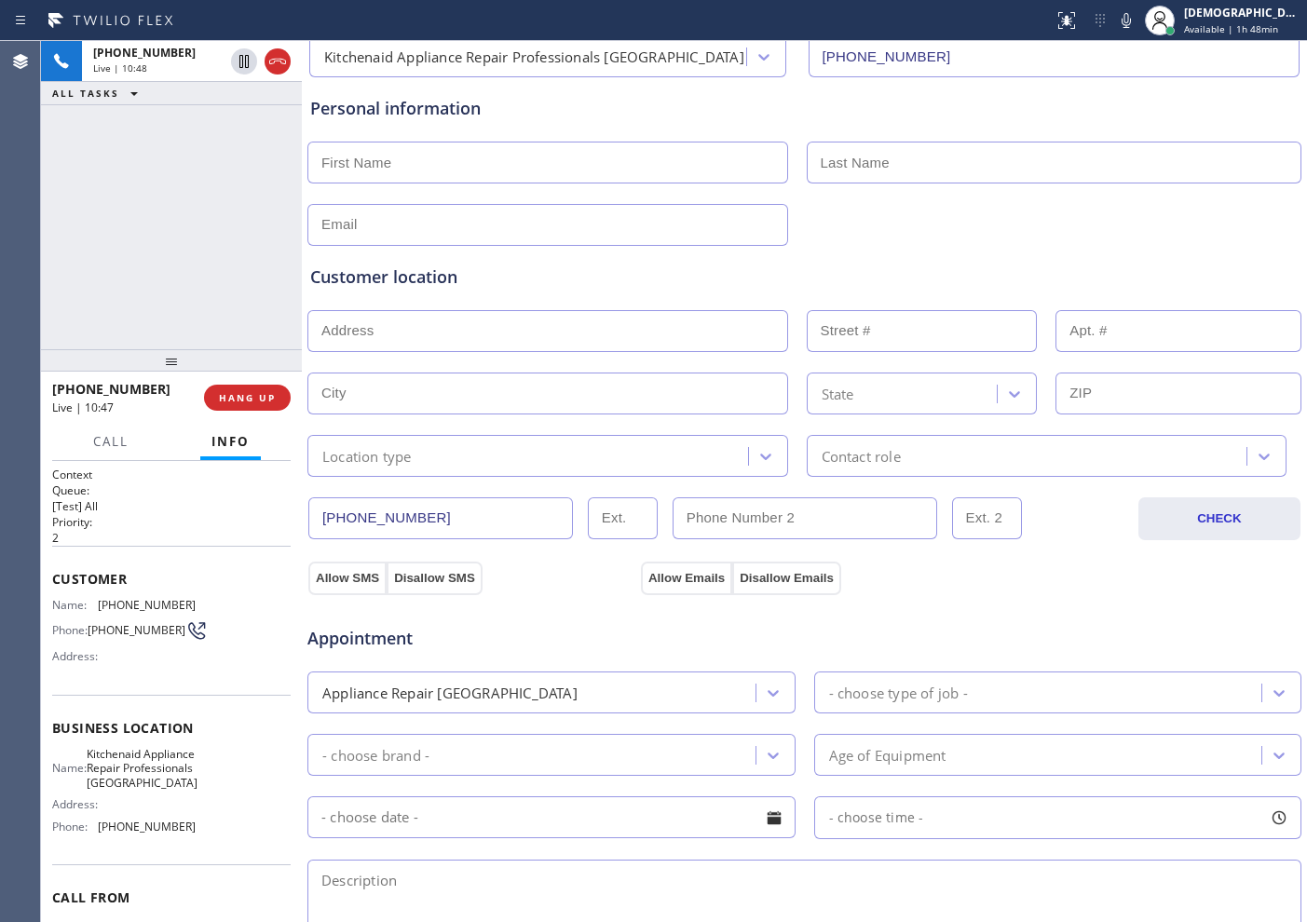
scroll to position [0, 0]
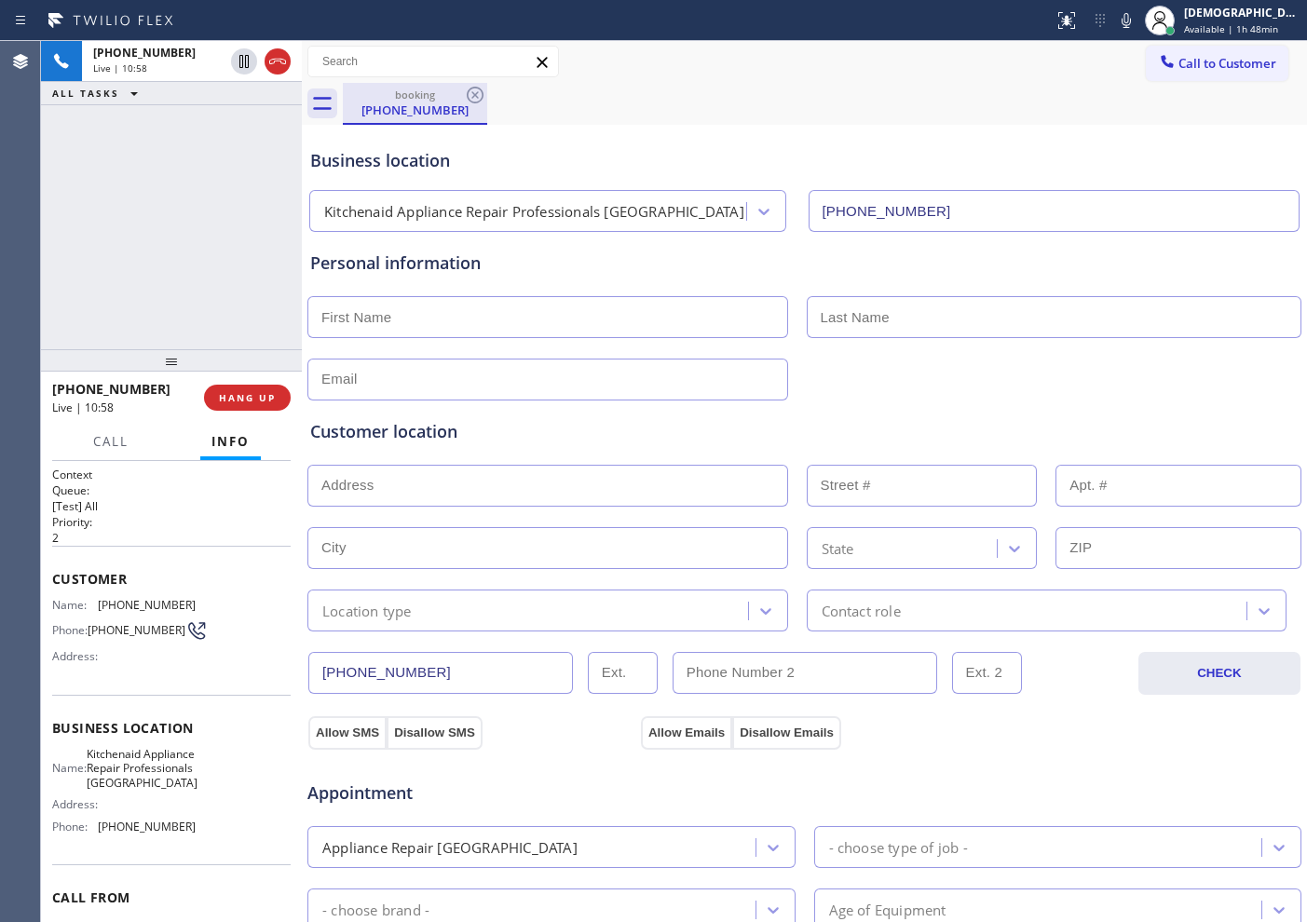
drag, startPoint x: 283, startPoint y: 67, endPoint x: 410, endPoint y: 95, distance: 129.7
click at [283, 67] on icon at bounding box center [277, 61] width 22 height 22
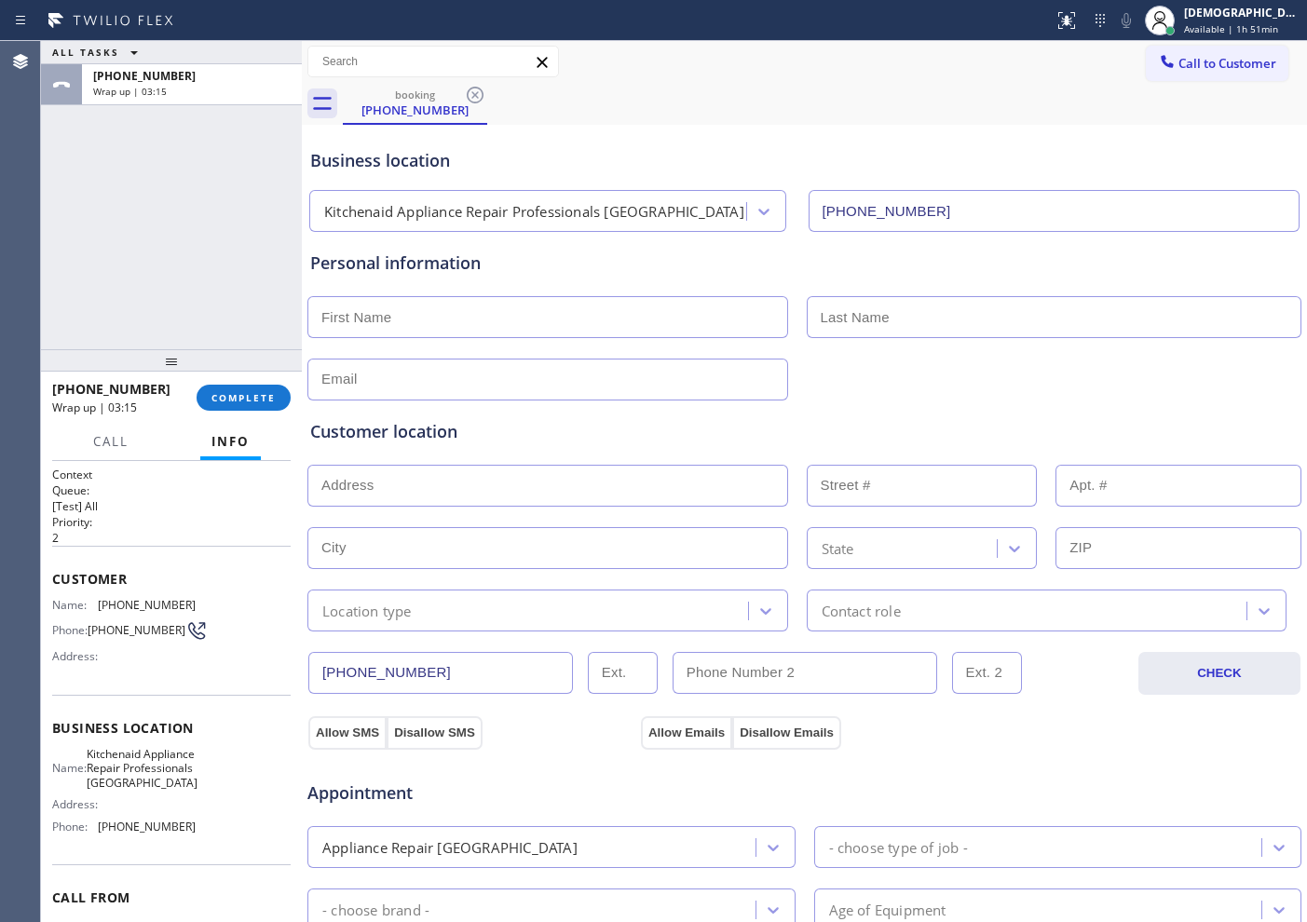
click at [623, 318] on input "text" at bounding box center [547, 317] width 481 height 42
paste input "[PERSON_NAME]"
type input "[PERSON_NAME]"
click at [858, 324] on input "text" at bounding box center [1055, 317] width 496 height 42
paste input "Spent"
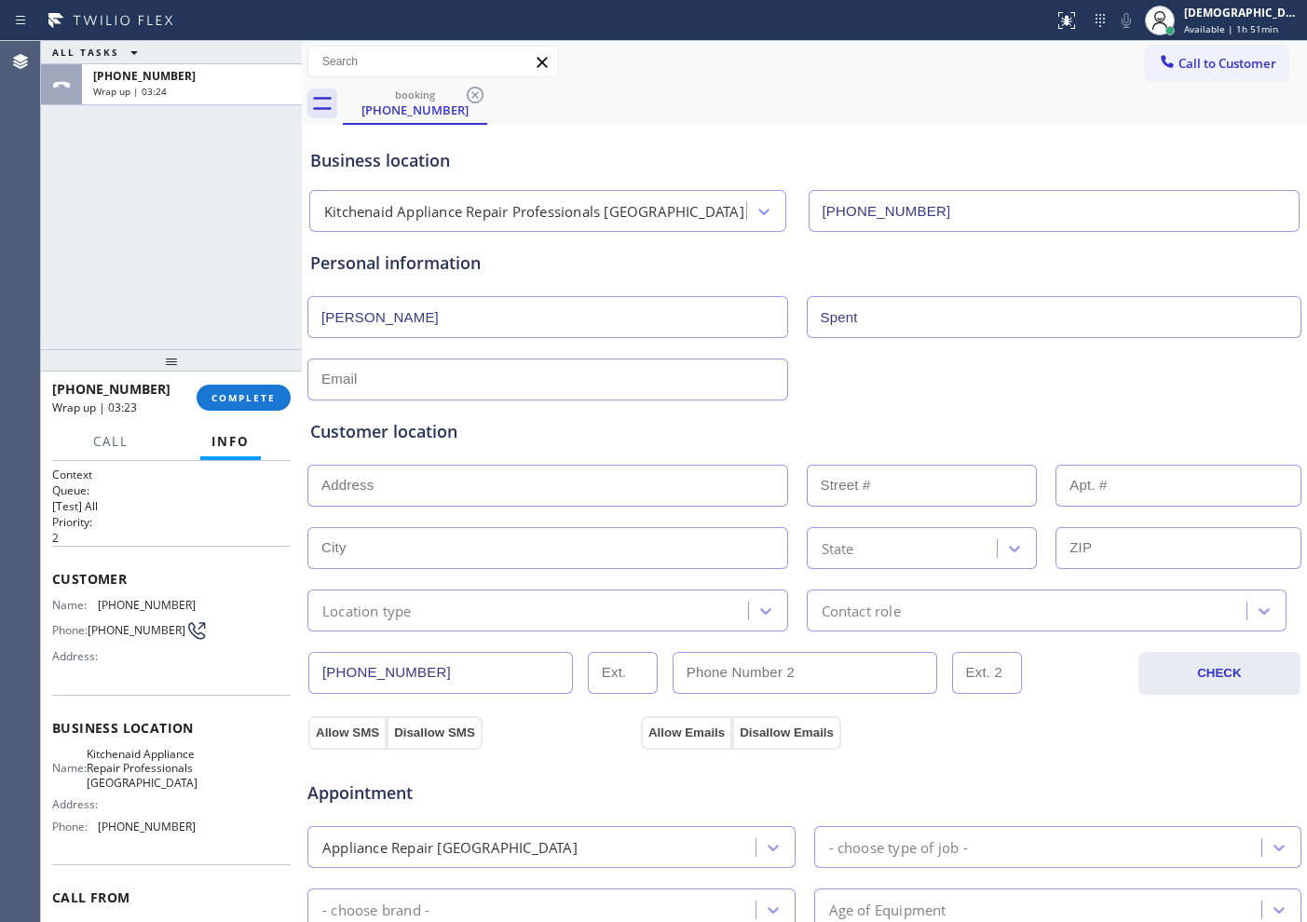
type input "Spent"
click at [543, 376] on input "text" at bounding box center [547, 380] width 481 height 42
paste input "[EMAIL_ADDRESS][DOMAIN_NAME]"
type input "[EMAIL_ADDRESS][DOMAIN_NAME]"
click at [442, 483] on input "text" at bounding box center [547, 486] width 481 height 42
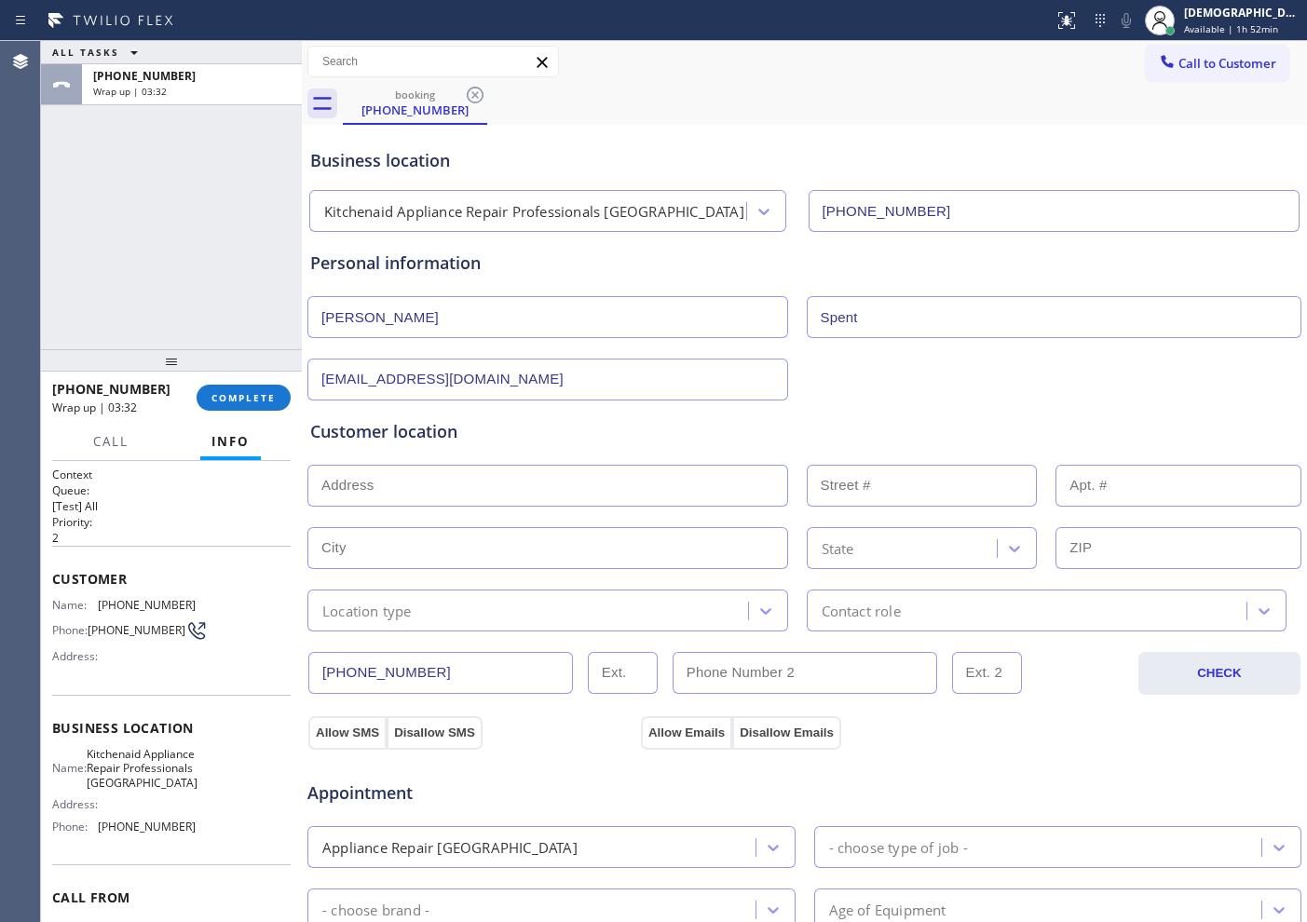
paste input "[STREET_ADDRESS]"
type input "[STREET_ADDRESS]"
type input "6813"
type input "[GEOGRAPHIC_DATA]"
type input "76116"
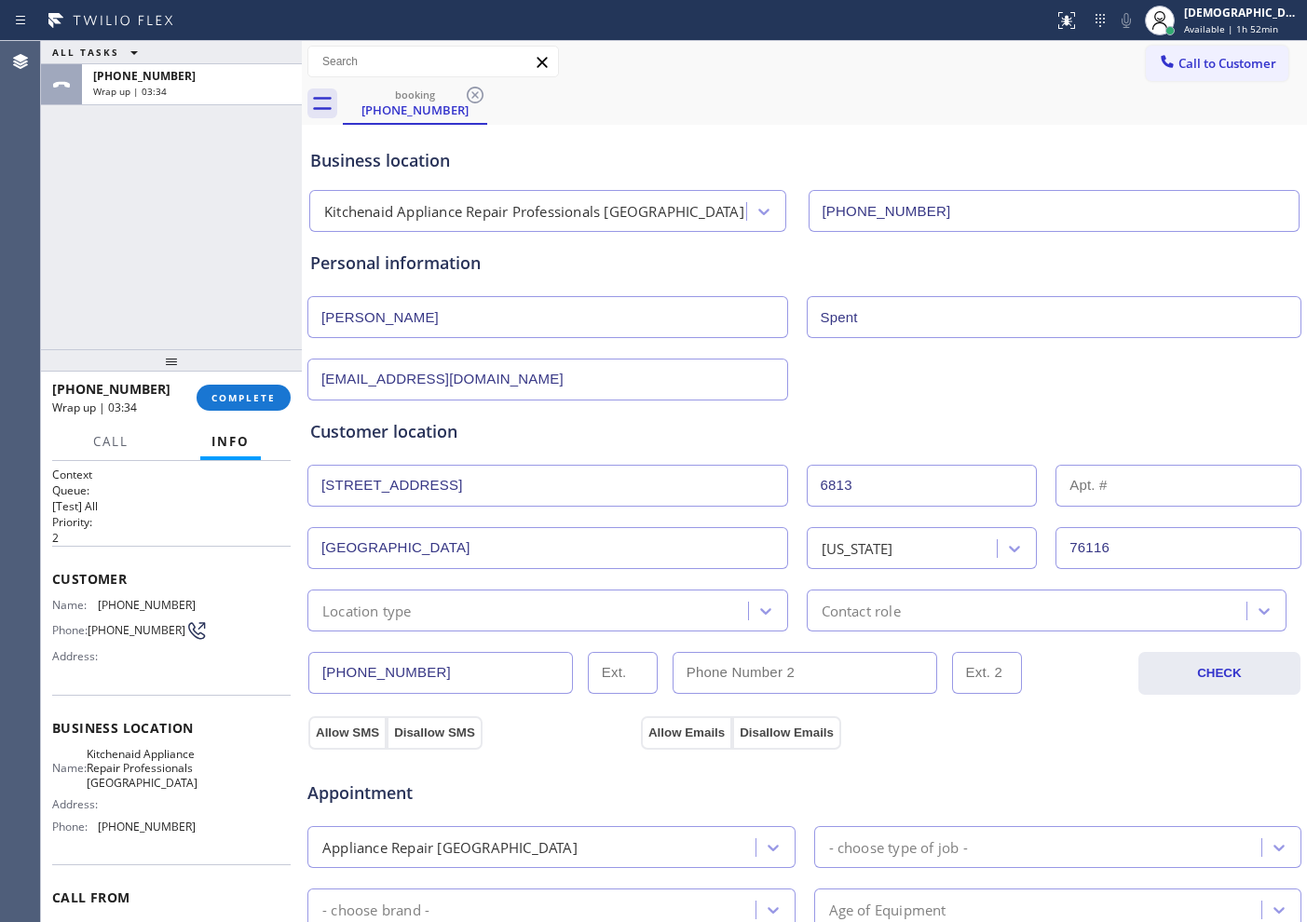
click at [447, 606] on div "Location type" at bounding box center [530, 610] width 435 height 33
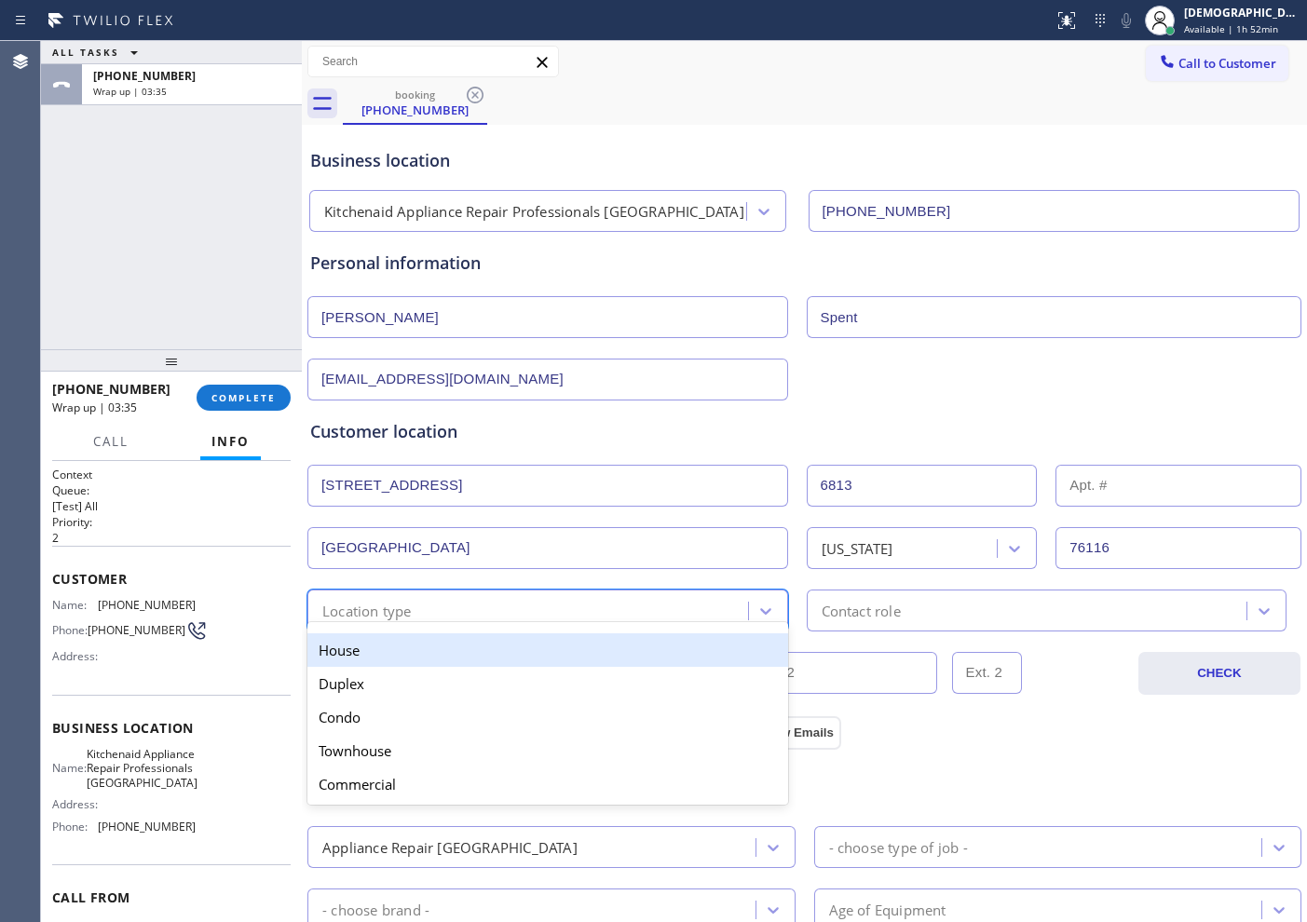
click at [433, 662] on div "House" at bounding box center [547, 650] width 481 height 34
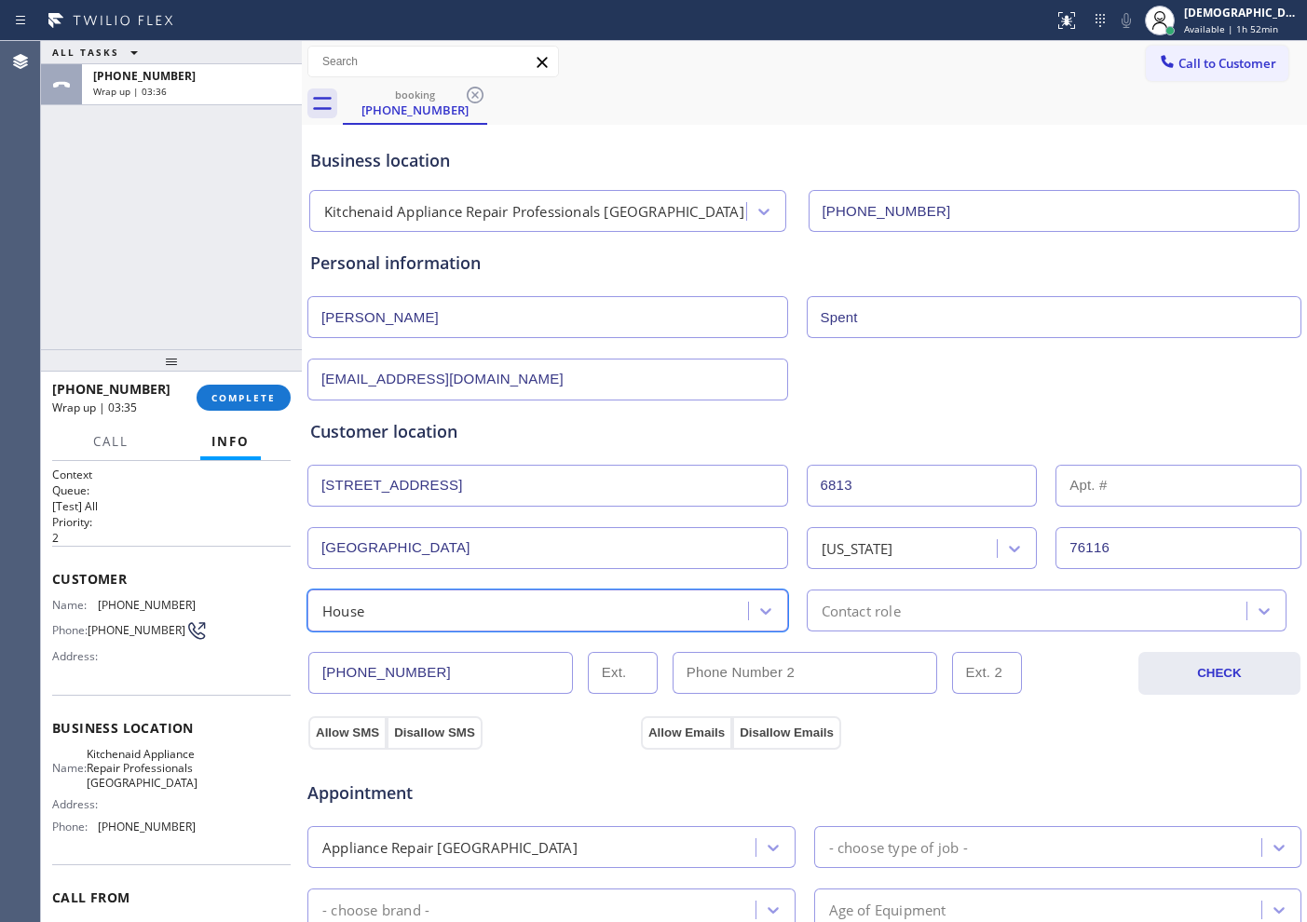
click at [884, 615] on div "Contact role" at bounding box center [861, 610] width 79 height 21
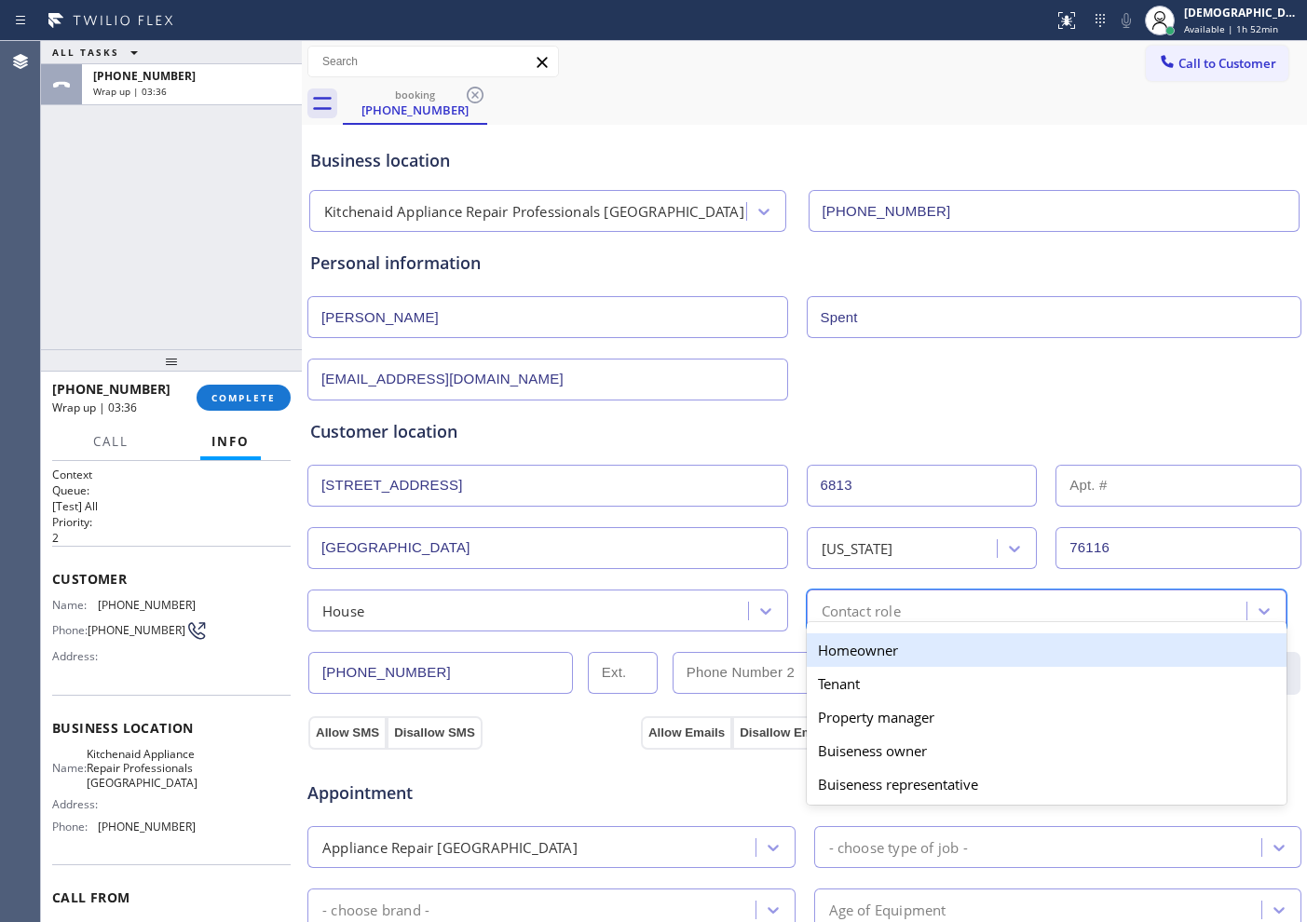
click at [869, 647] on div "Homeowner" at bounding box center [1047, 650] width 481 height 34
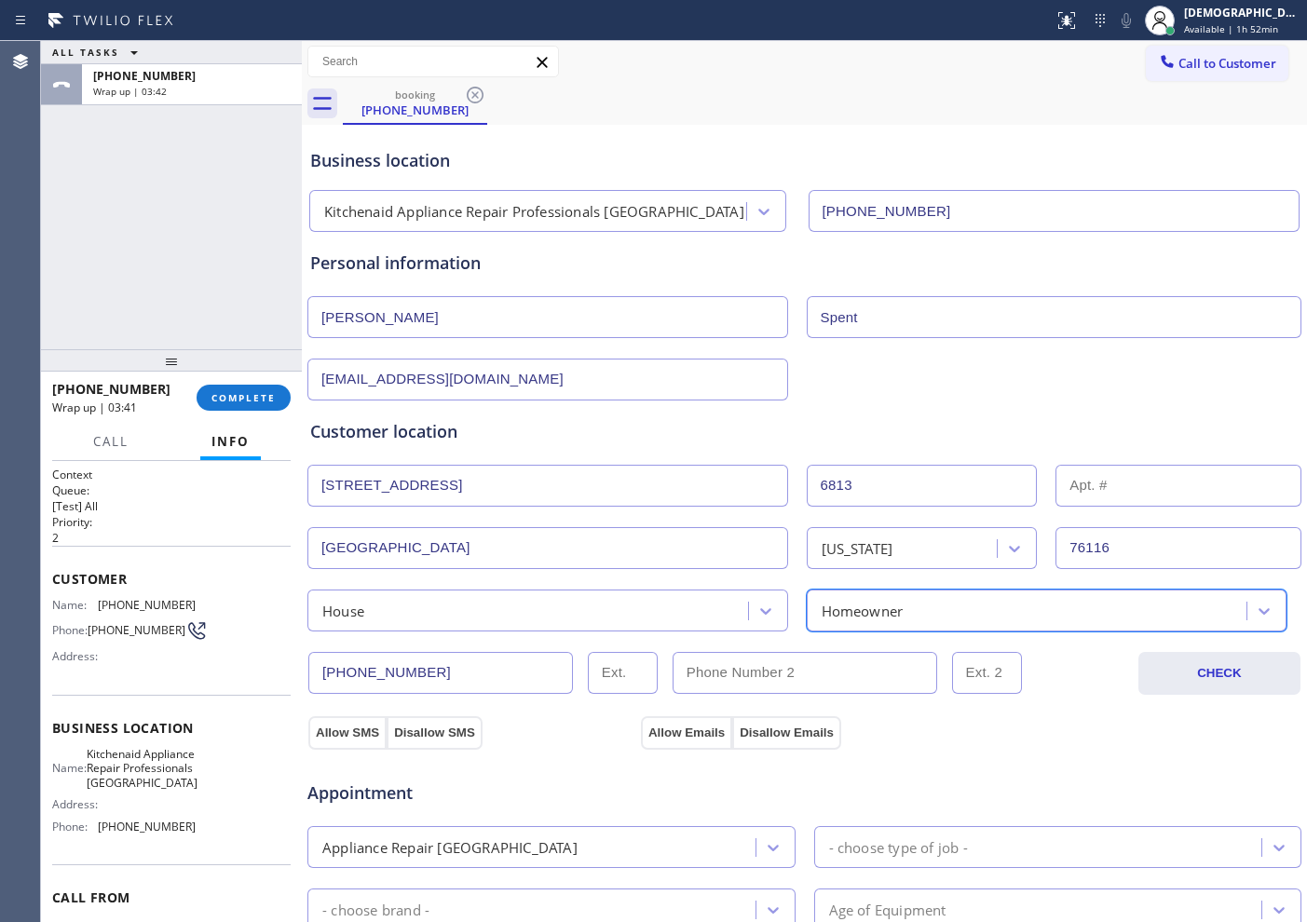
scroll to position [233, 0]
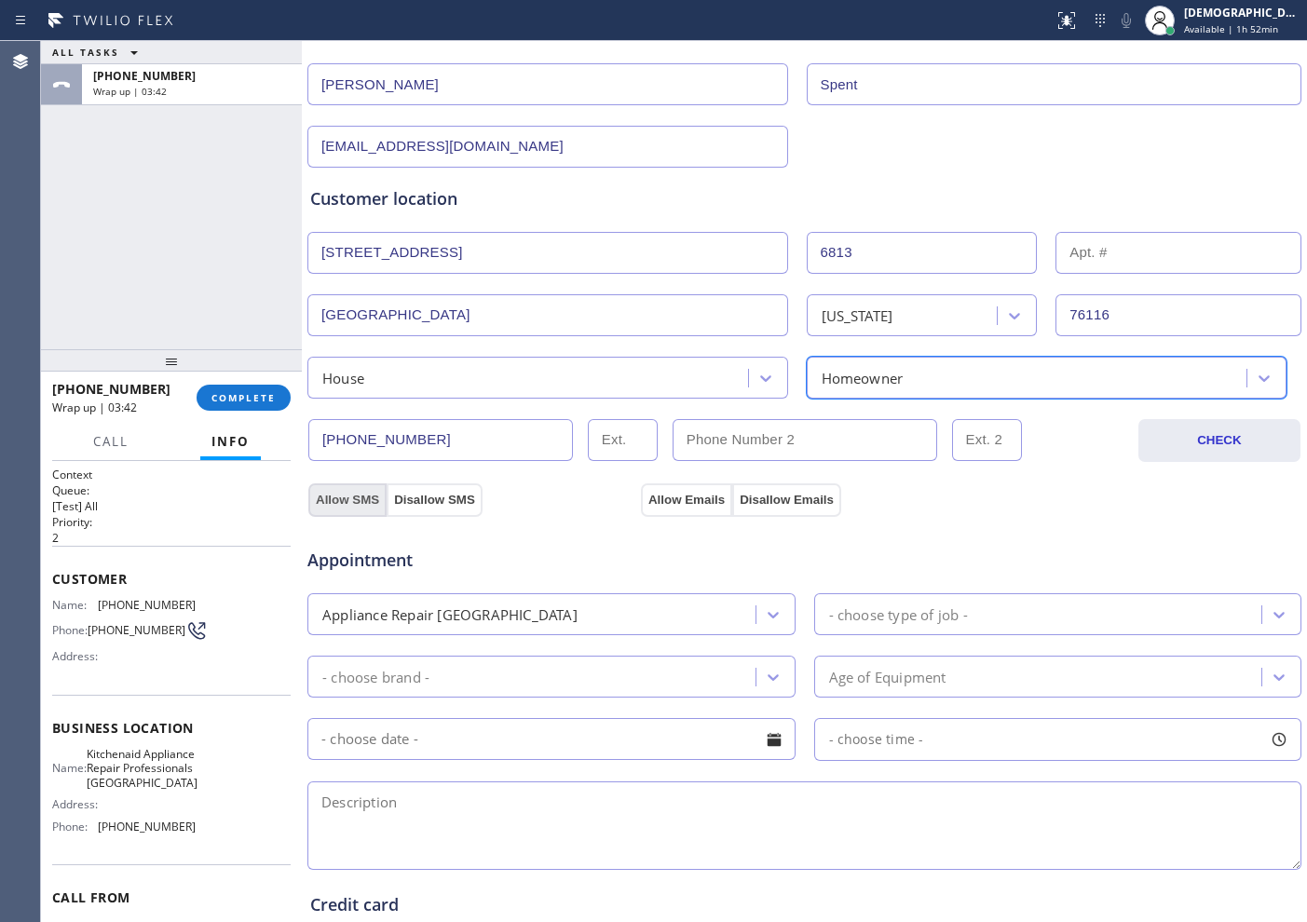
click at [347, 504] on button "Allow SMS" at bounding box center [347, 500] width 78 height 34
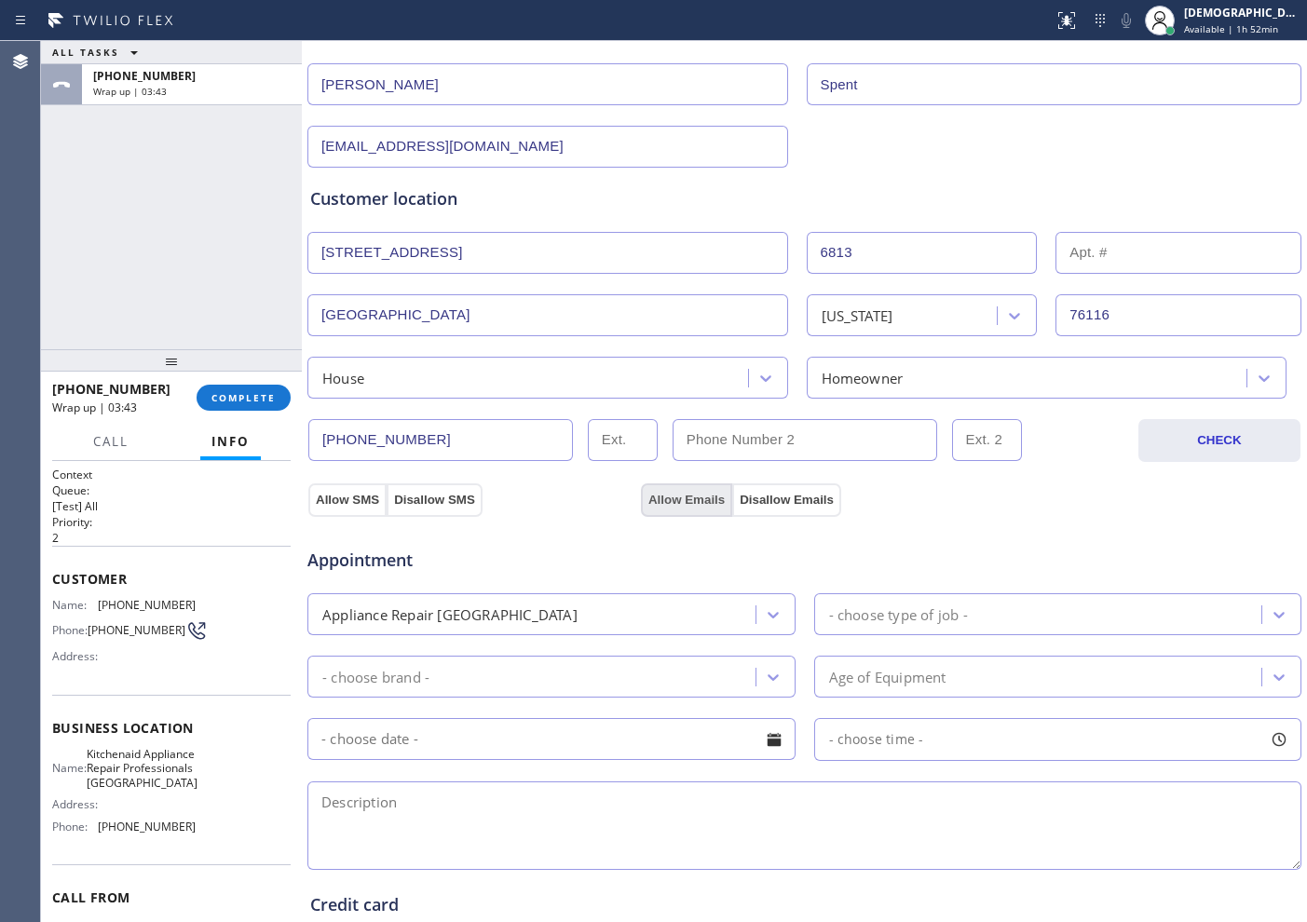
click at [674, 497] on button "Allow Emails" at bounding box center [686, 500] width 91 height 34
click at [643, 628] on div "Appliance Repair [GEOGRAPHIC_DATA]" at bounding box center [534, 614] width 442 height 33
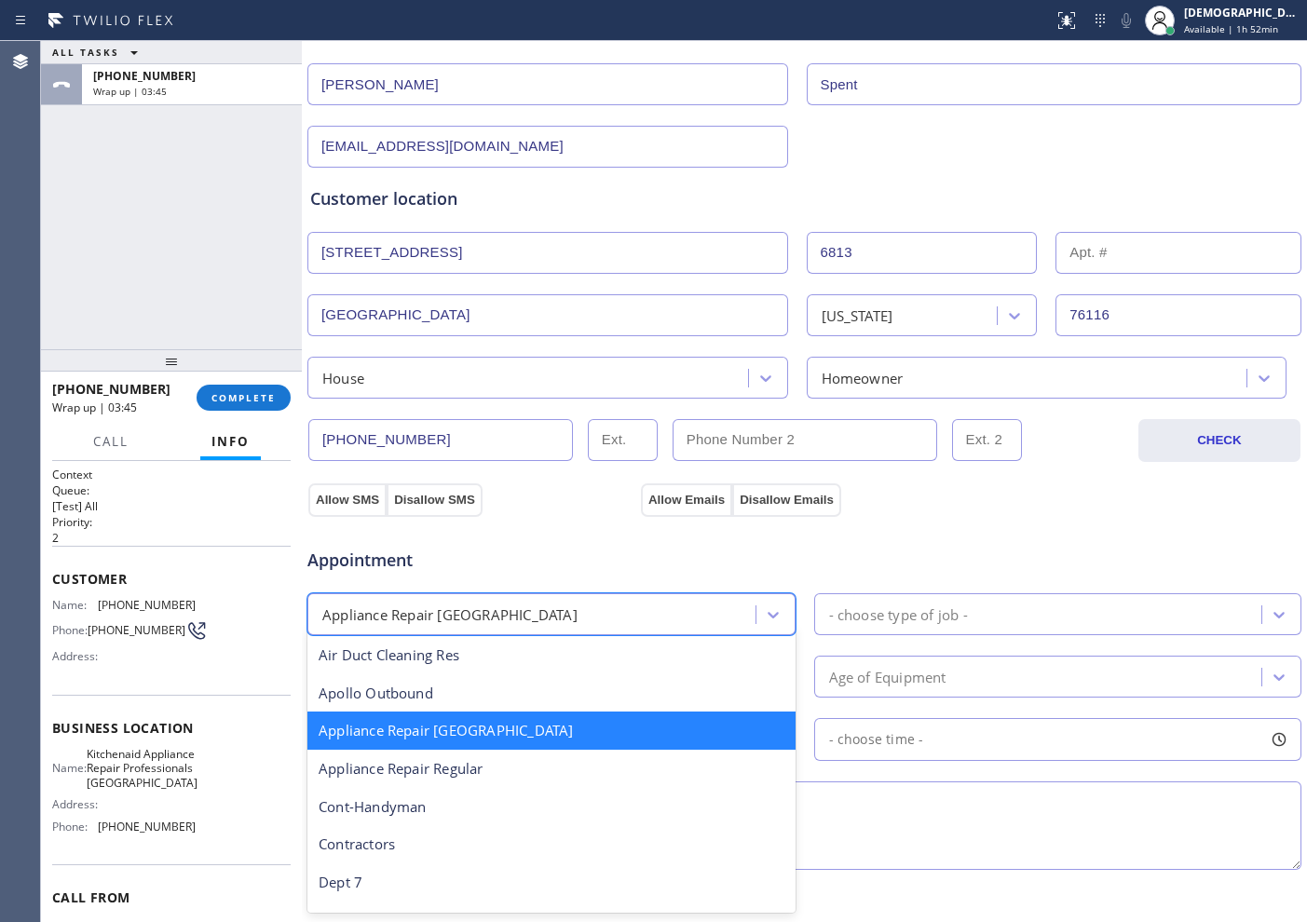
scroll to position [236, 0]
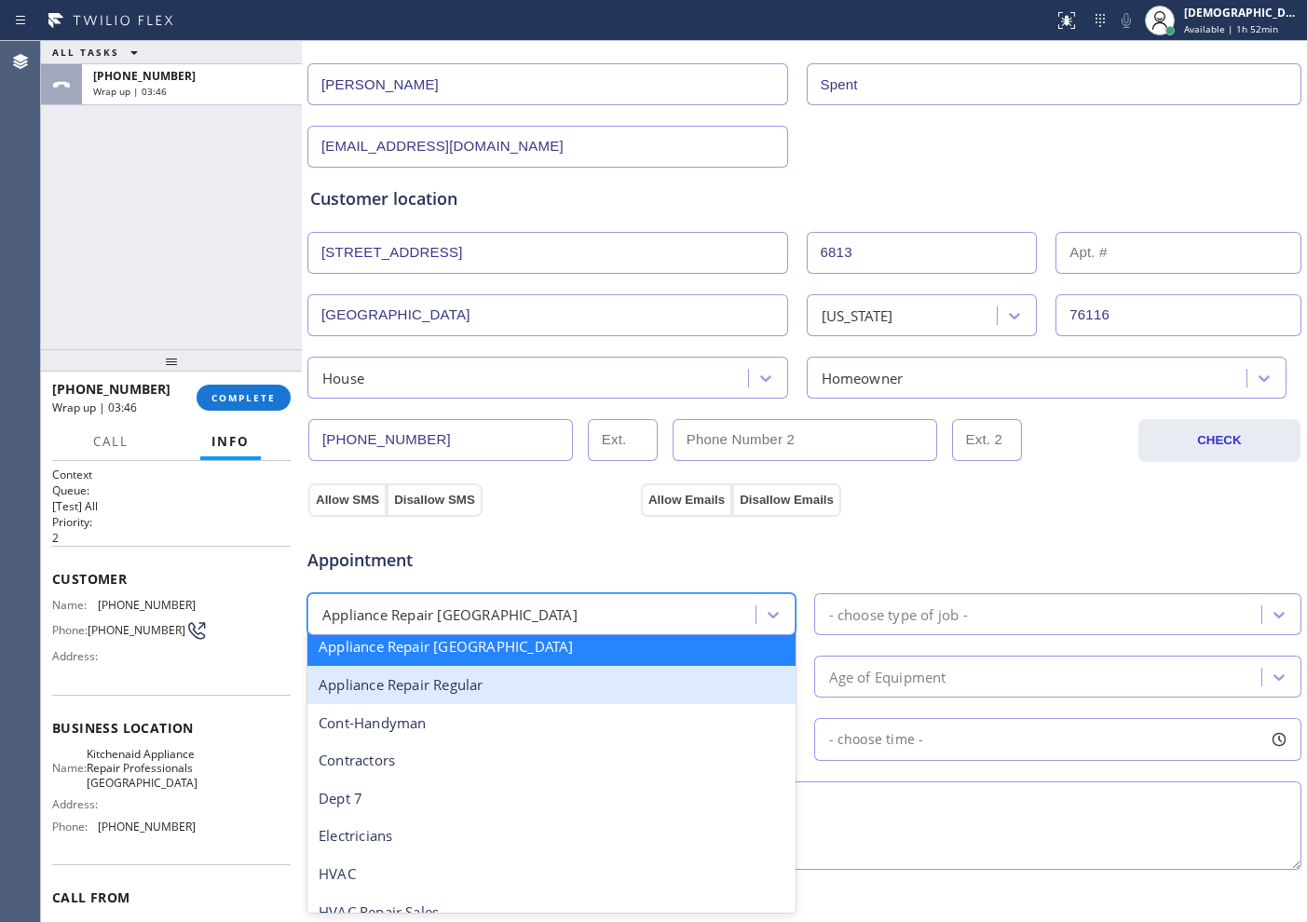
click at [561, 695] on div "Appliance Repair Regular" at bounding box center [551, 685] width 488 height 38
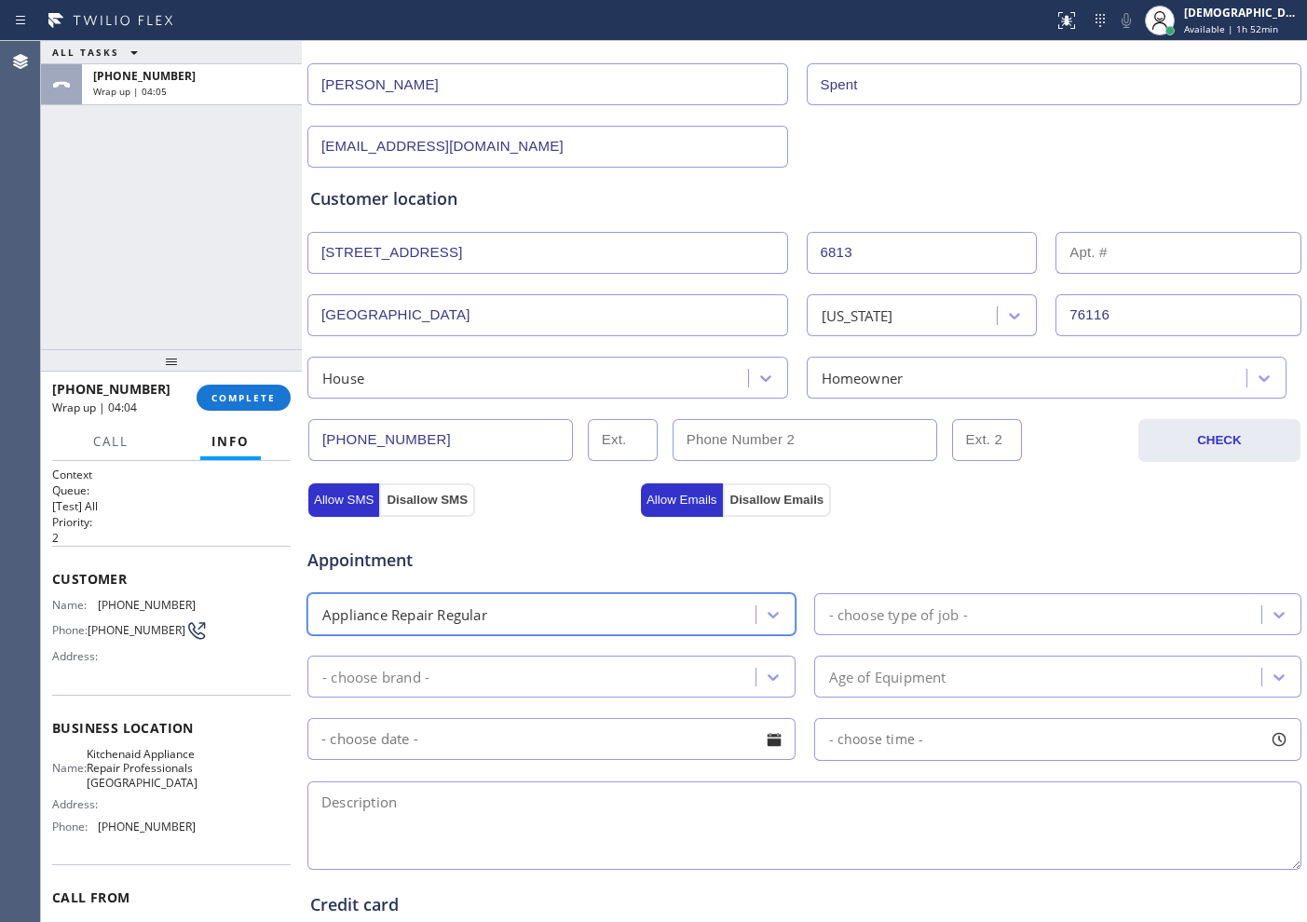
click at [863, 606] on div "- choose type of job -" at bounding box center [898, 614] width 139 height 21
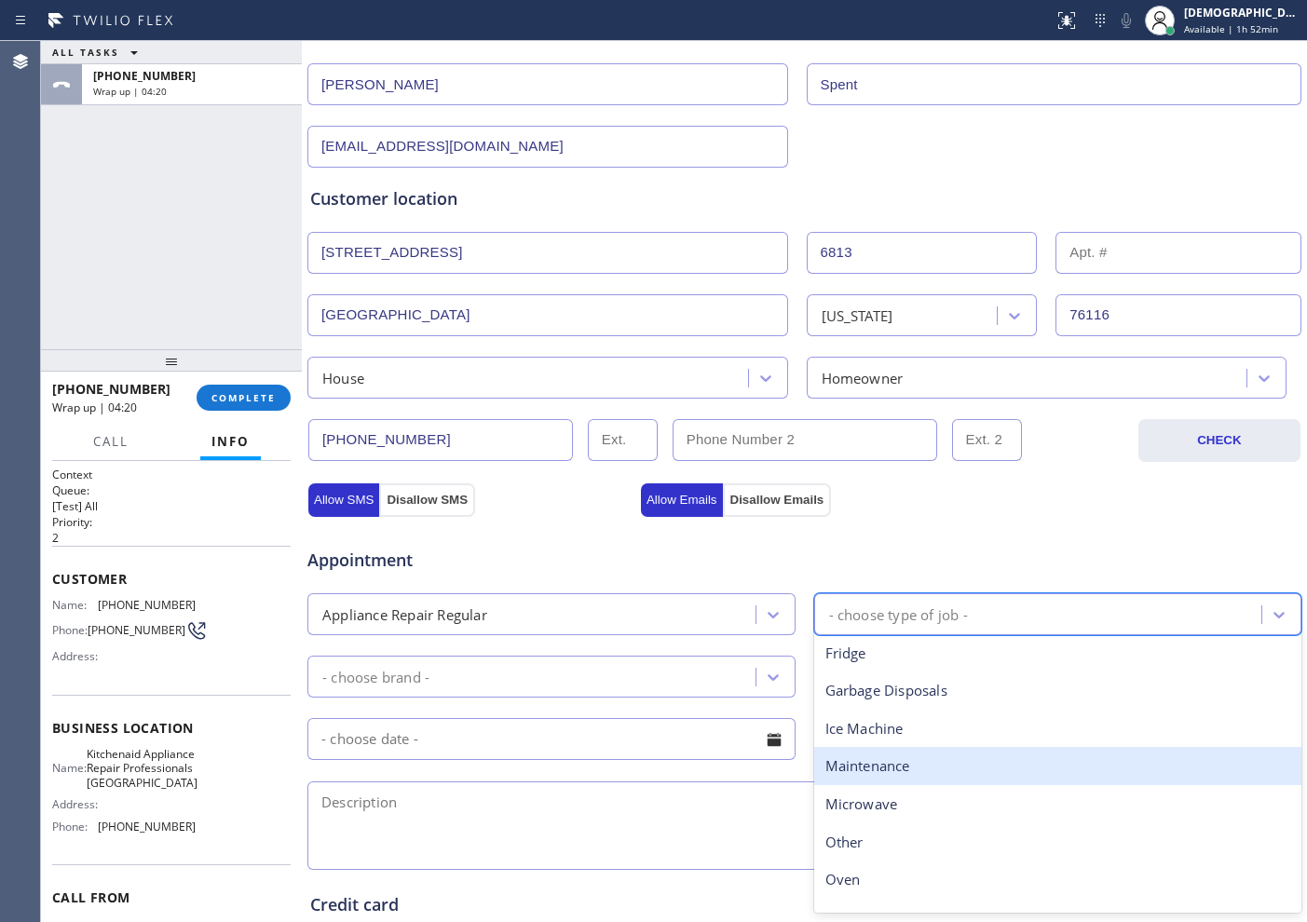
scroll to position [0, 0]
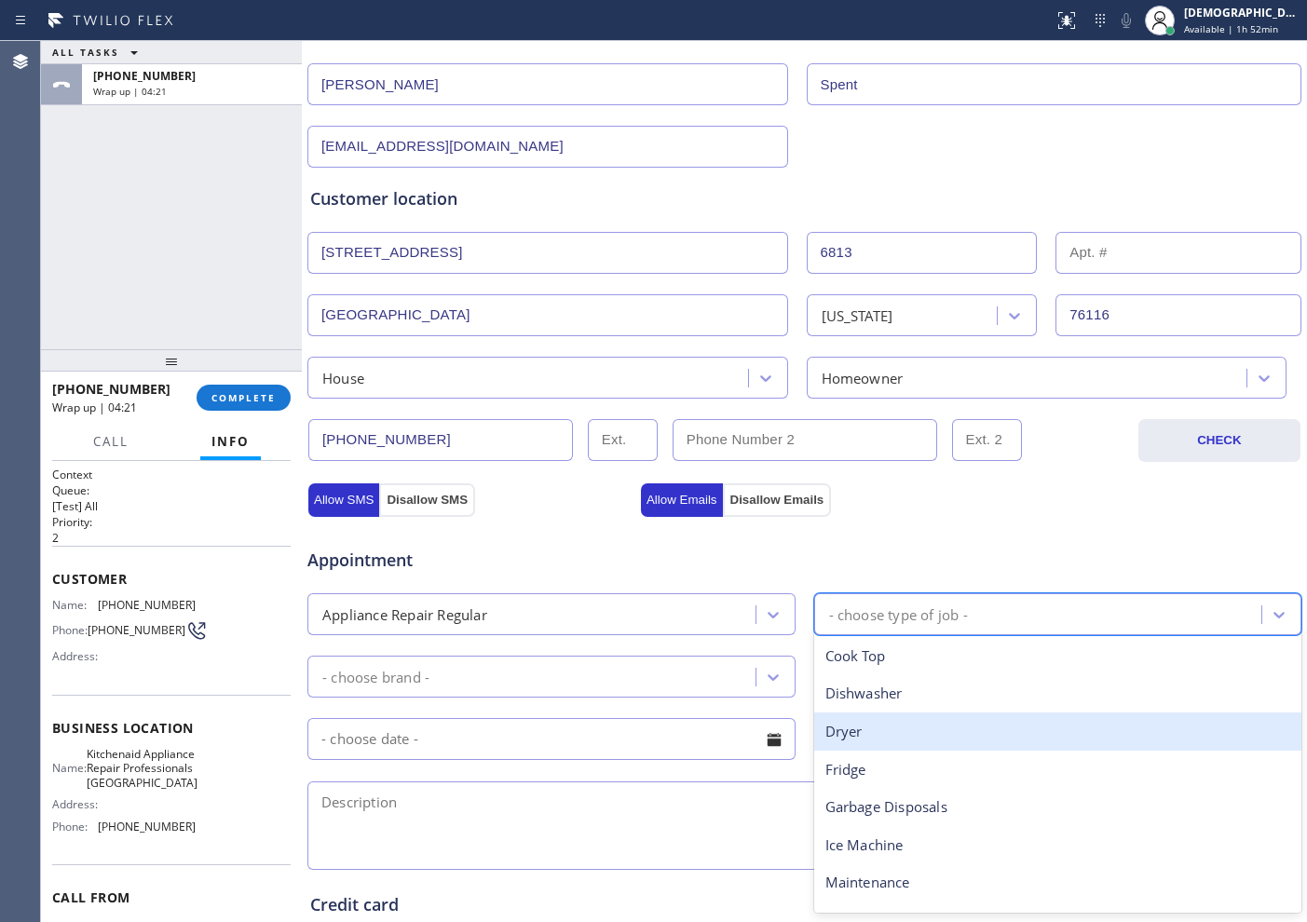
drag, startPoint x: 868, startPoint y: 737, endPoint x: 654, endPoint y: 692, distance: 218.9
click at [867, 737] on div "Dryer" at bounding box center [1058, 732] width 488 height 38
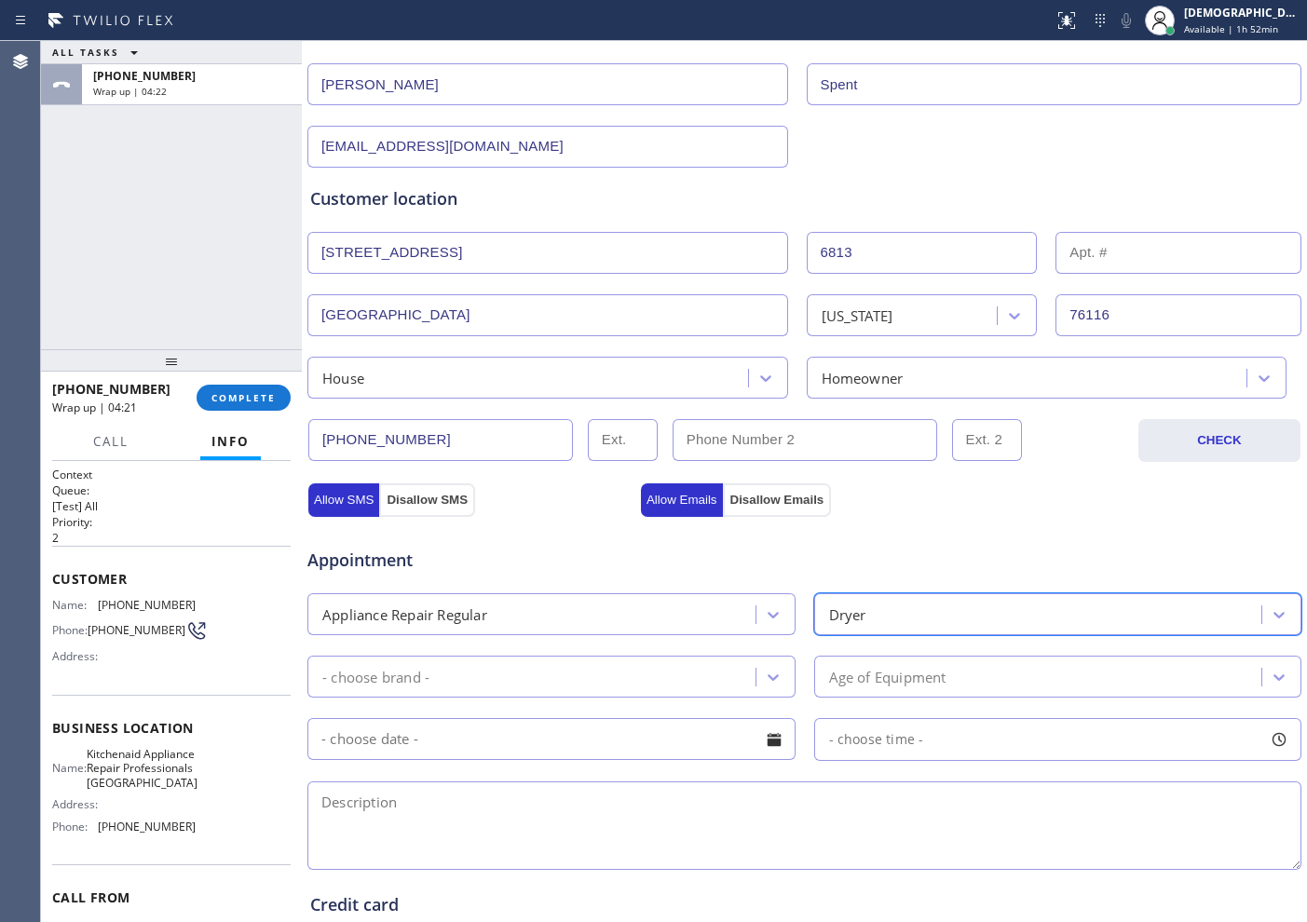
click at [470, 681] on div "- choose brand -" at bounding box center [534, 676] width 442 height 33
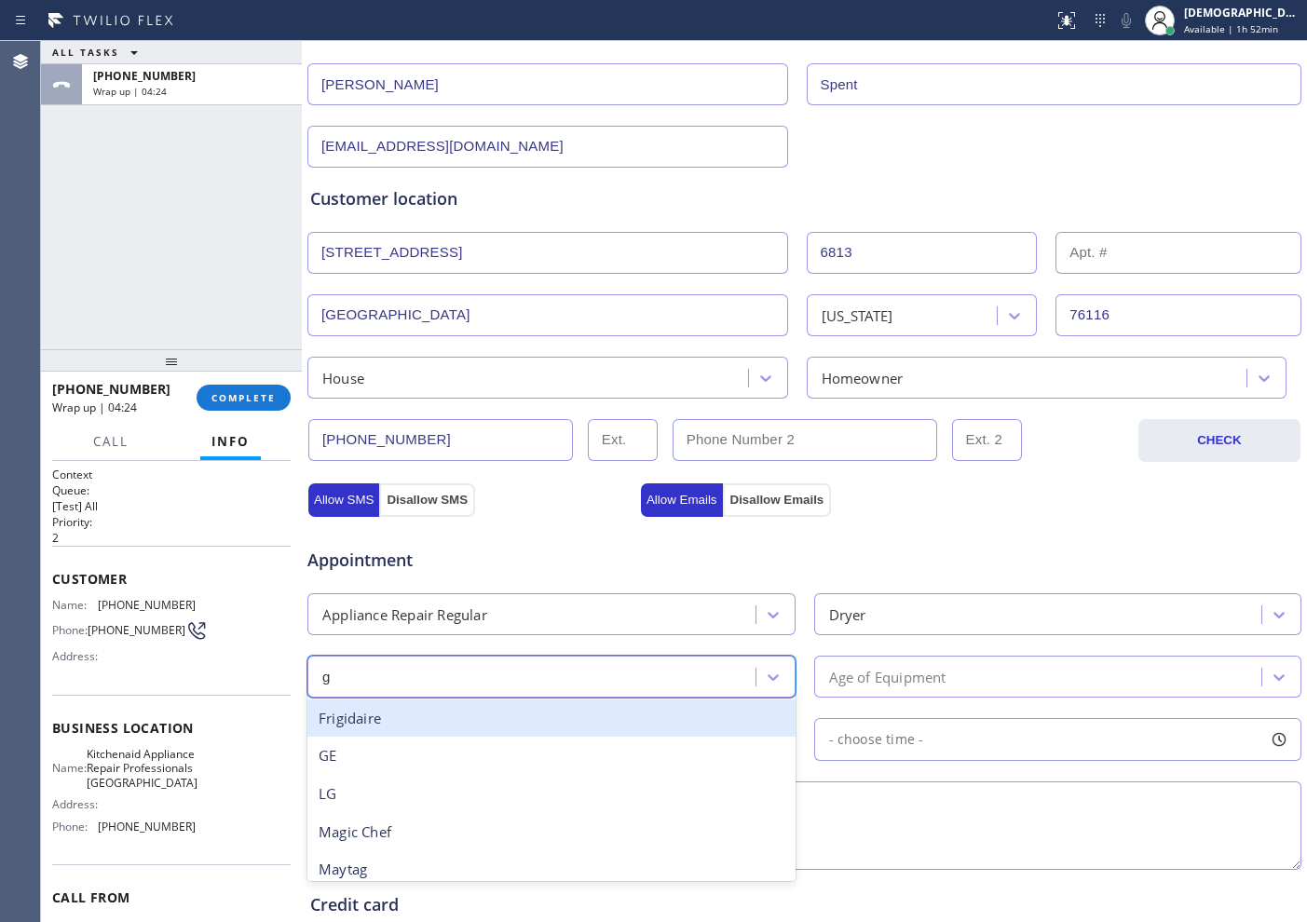
type input "ge"
click at [421, 722] on div "GE" at bounding box center [551, 719] width 488 height 38
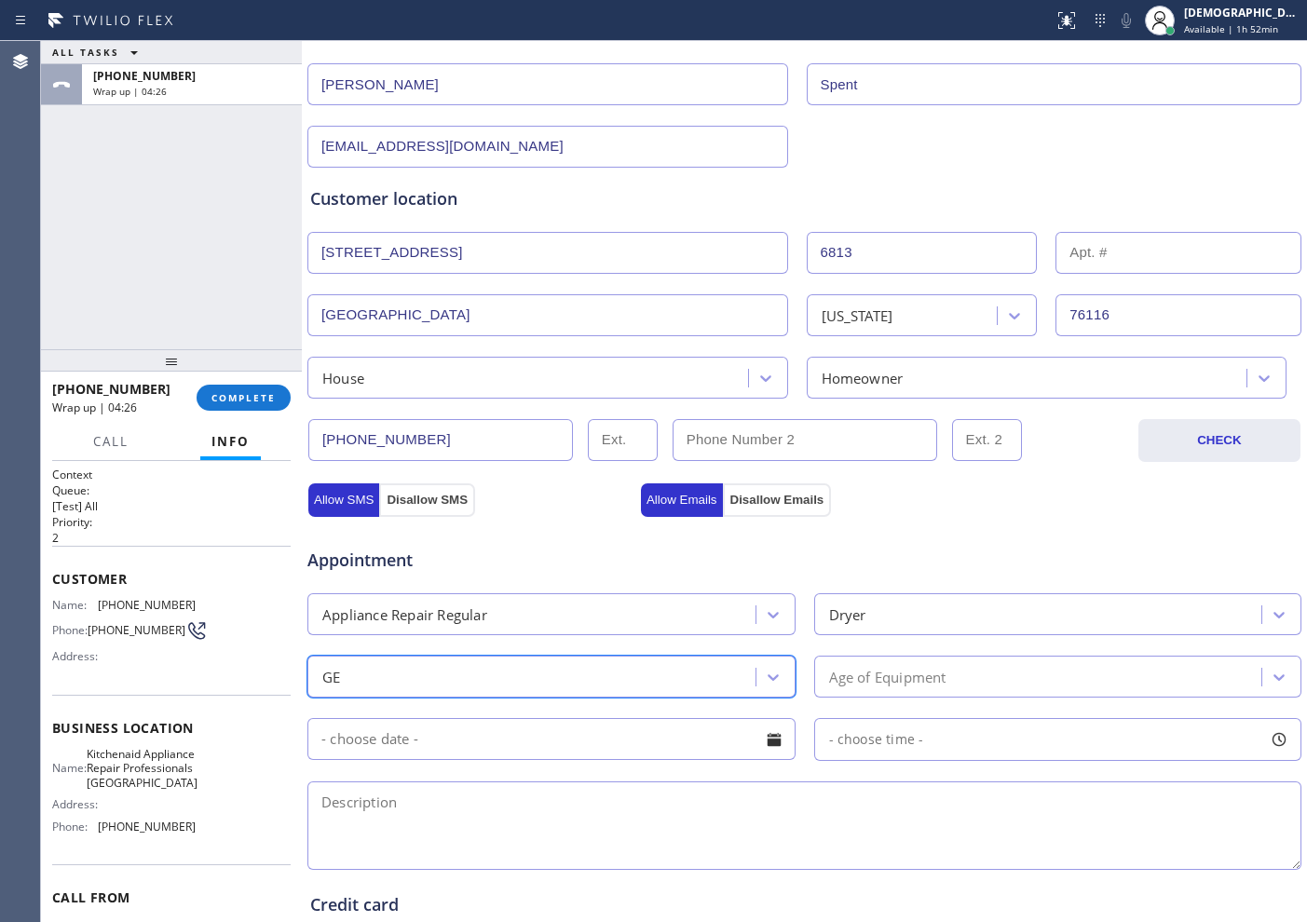
click at [912, 680] on div "Age of Equipment" at bounding box center [887, 676] width 117 height 21
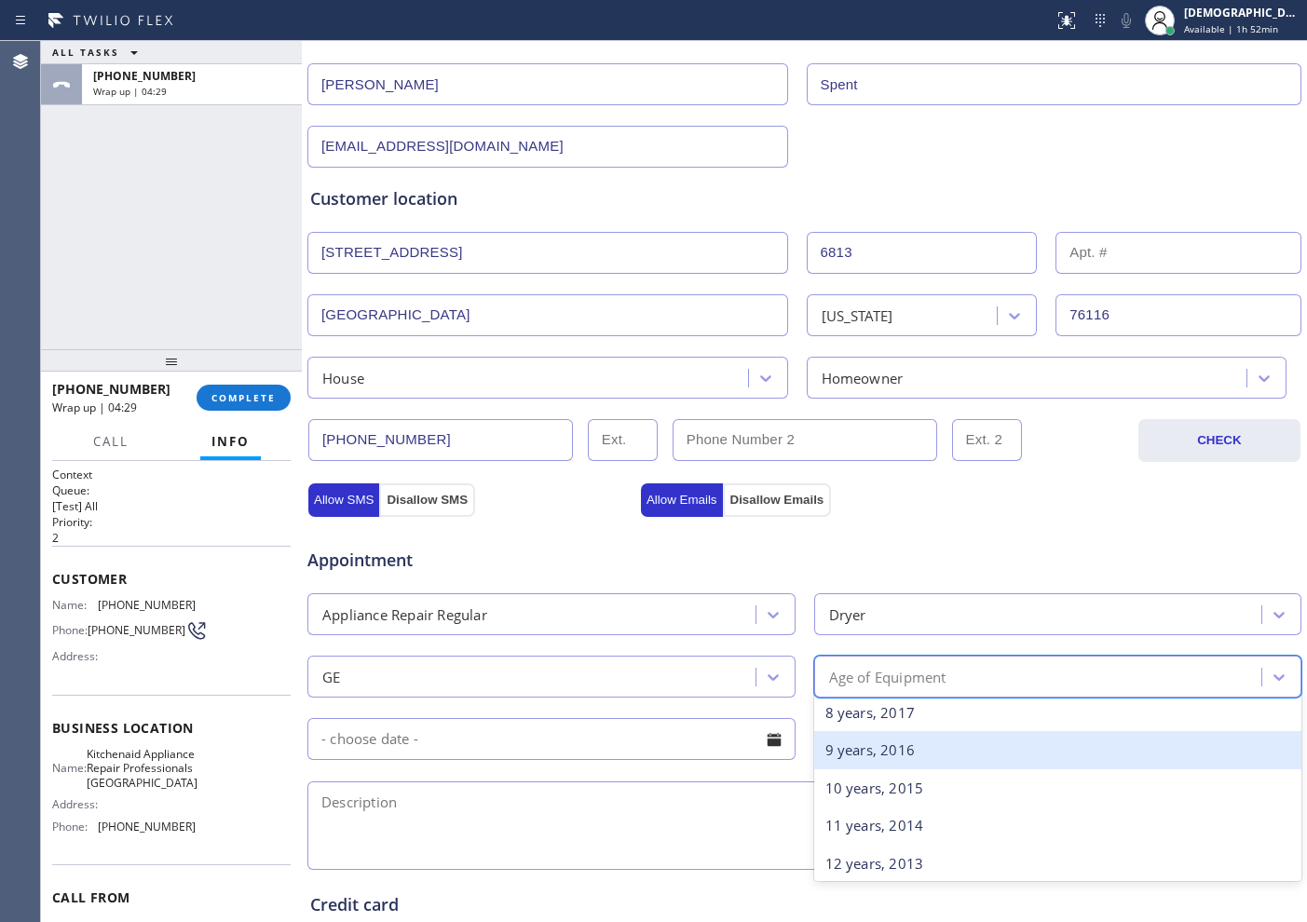
scroll to position [349, 0]
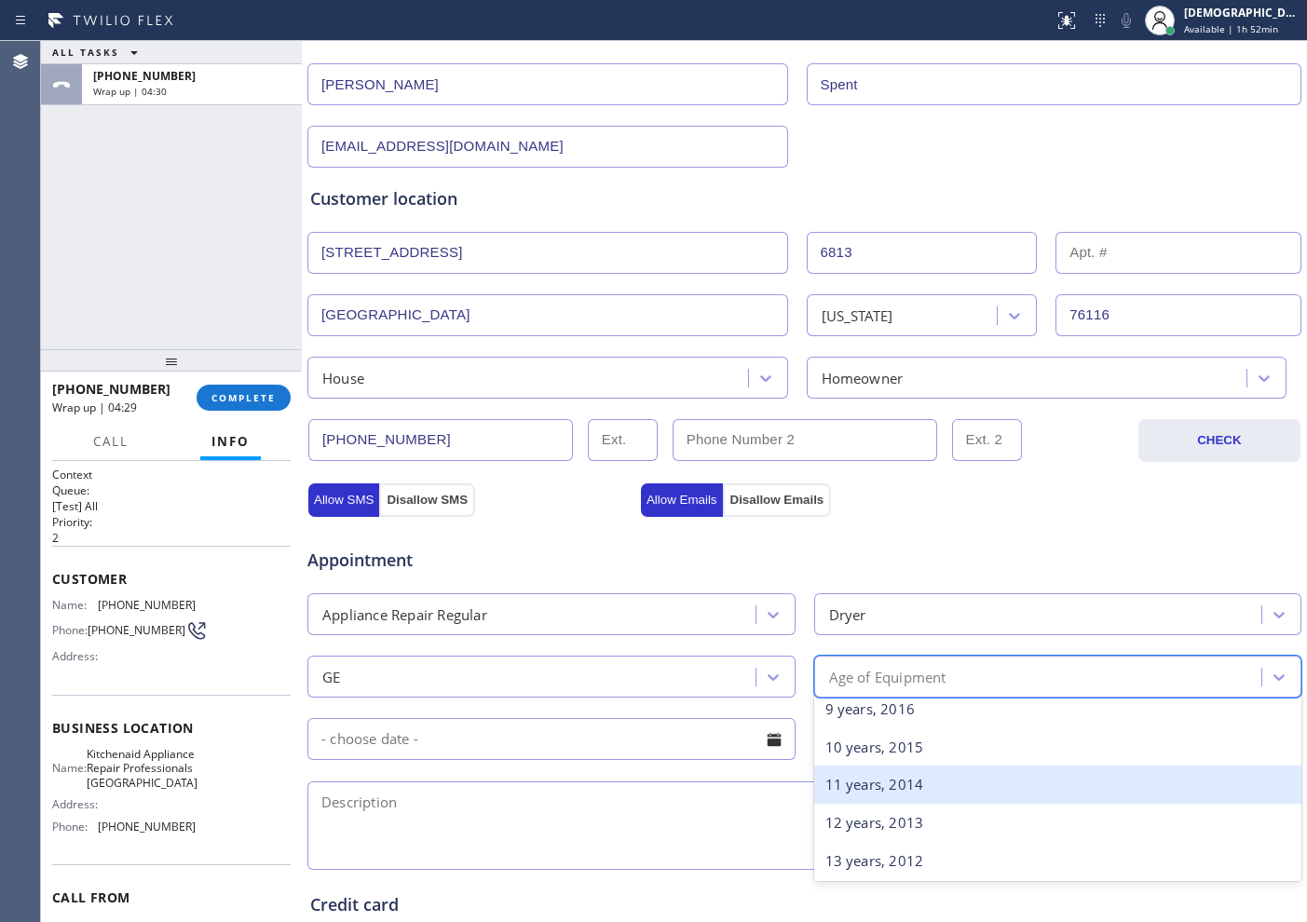
click at [837, 751] on div "10 years, 2015" at bounding box center [1058, 747] width 488 height 38
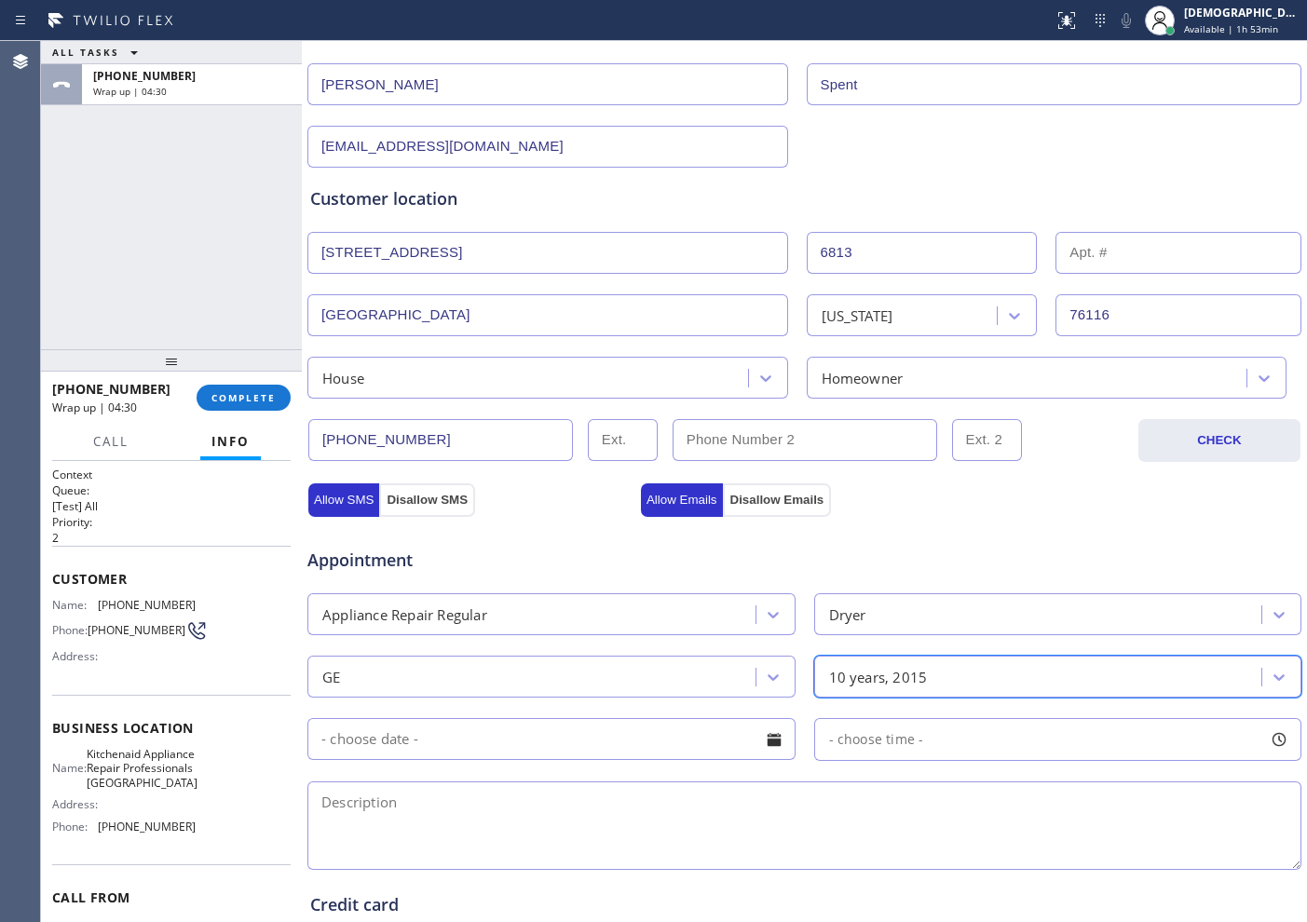
click at [540, 744] on input "text" at bounding box center [551, 739] width 488 height 42
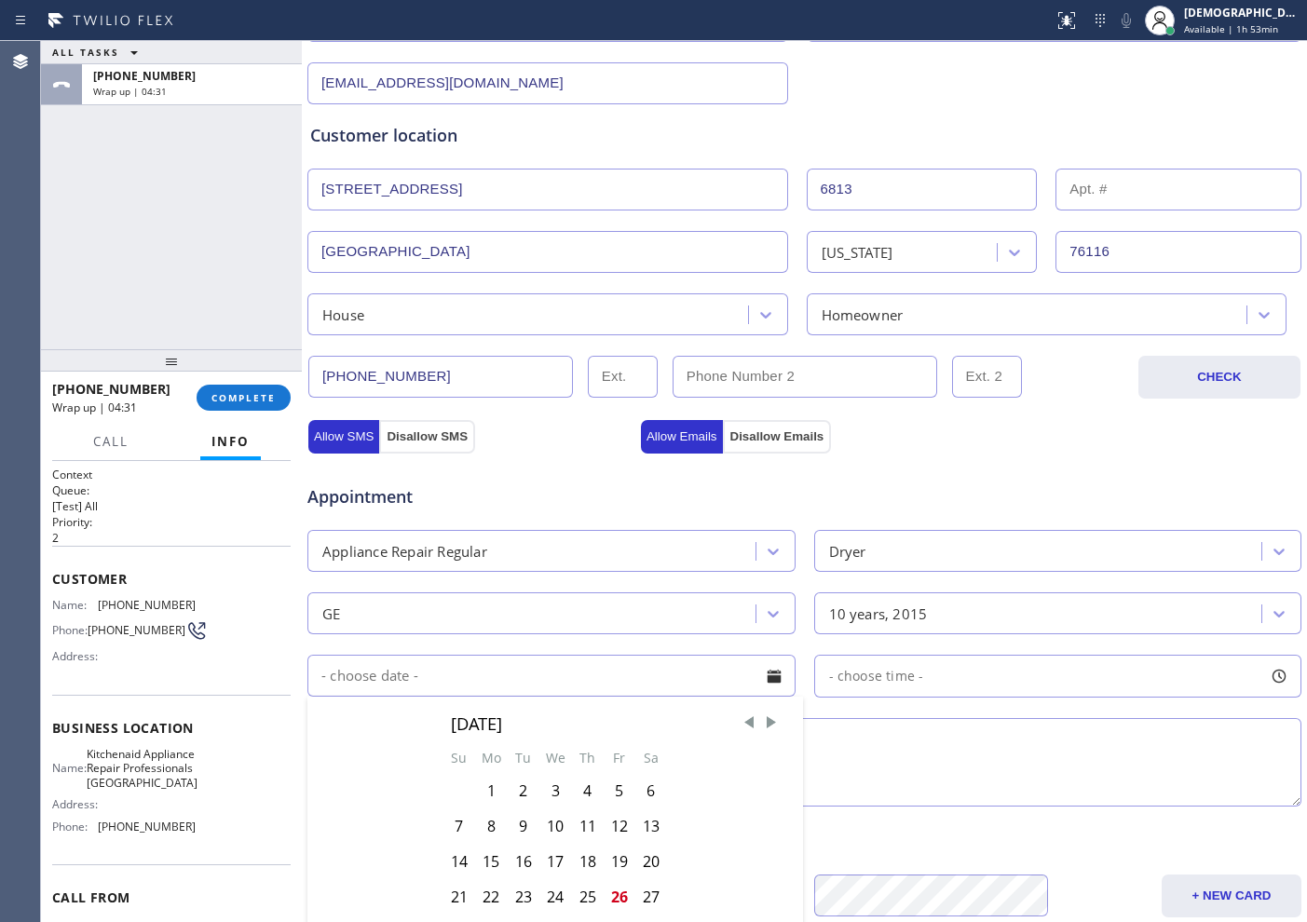
scroll to position [466, 0]
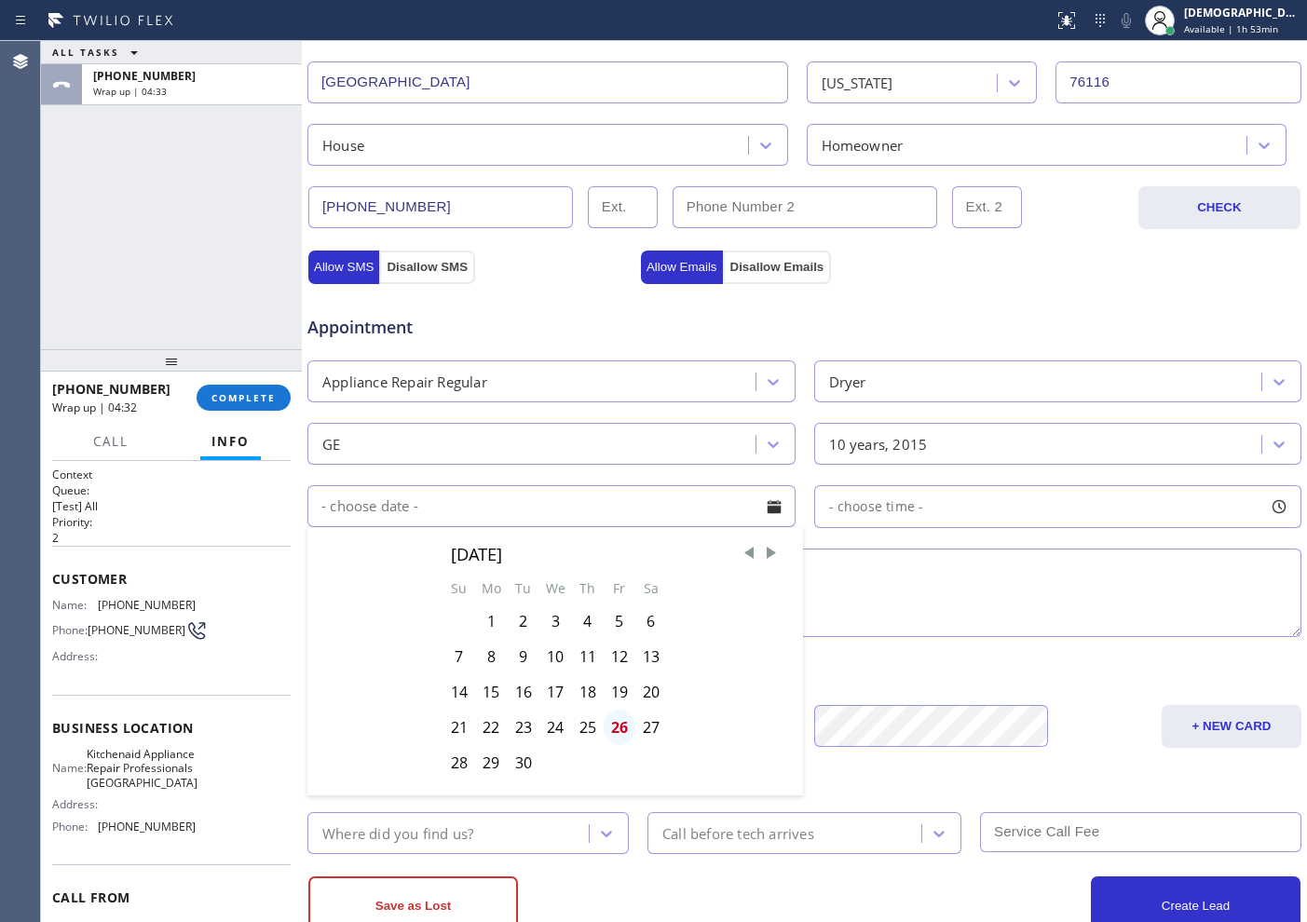
click at [621, 727] on div "26" at bounding box center [620, 727] width 32 height 35
type input "[DATE]"
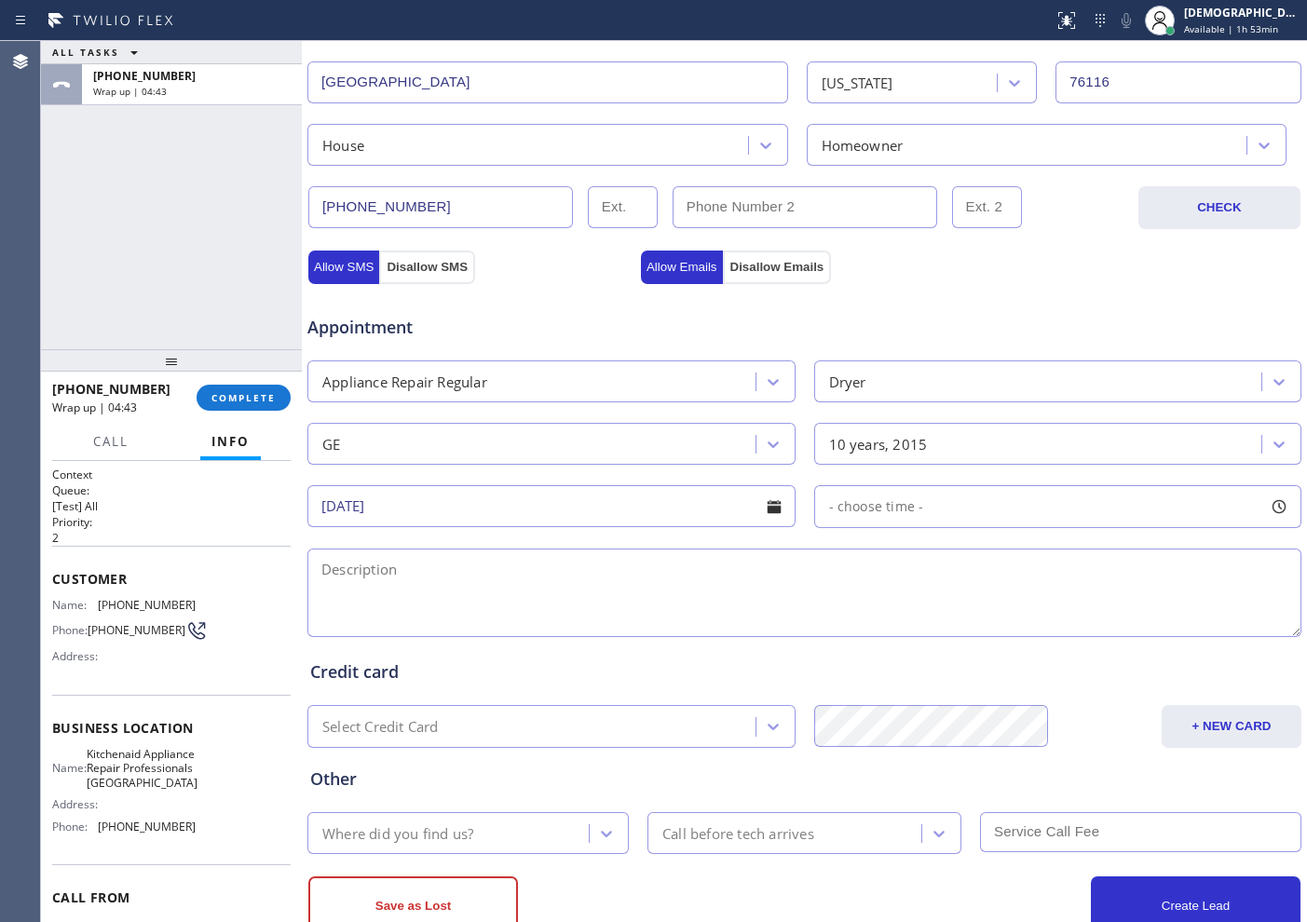
click at [604, 562] on textarea at bounding box center [804, 593] width 994 height 88
click at [503, 584] on textarea at bounding box center [804, 593] width 994 height 88
paste textarea "Ge / dryer / roller needs to be replace / 10 years / SBS /"
click at [749, 575] on textarea "Ge / dryer / roller needs to be replace / 10 years / SBS /" at bounding box center [804, 593] width 994 height 88
paste textarea "Model # GFDR270EH0WW"
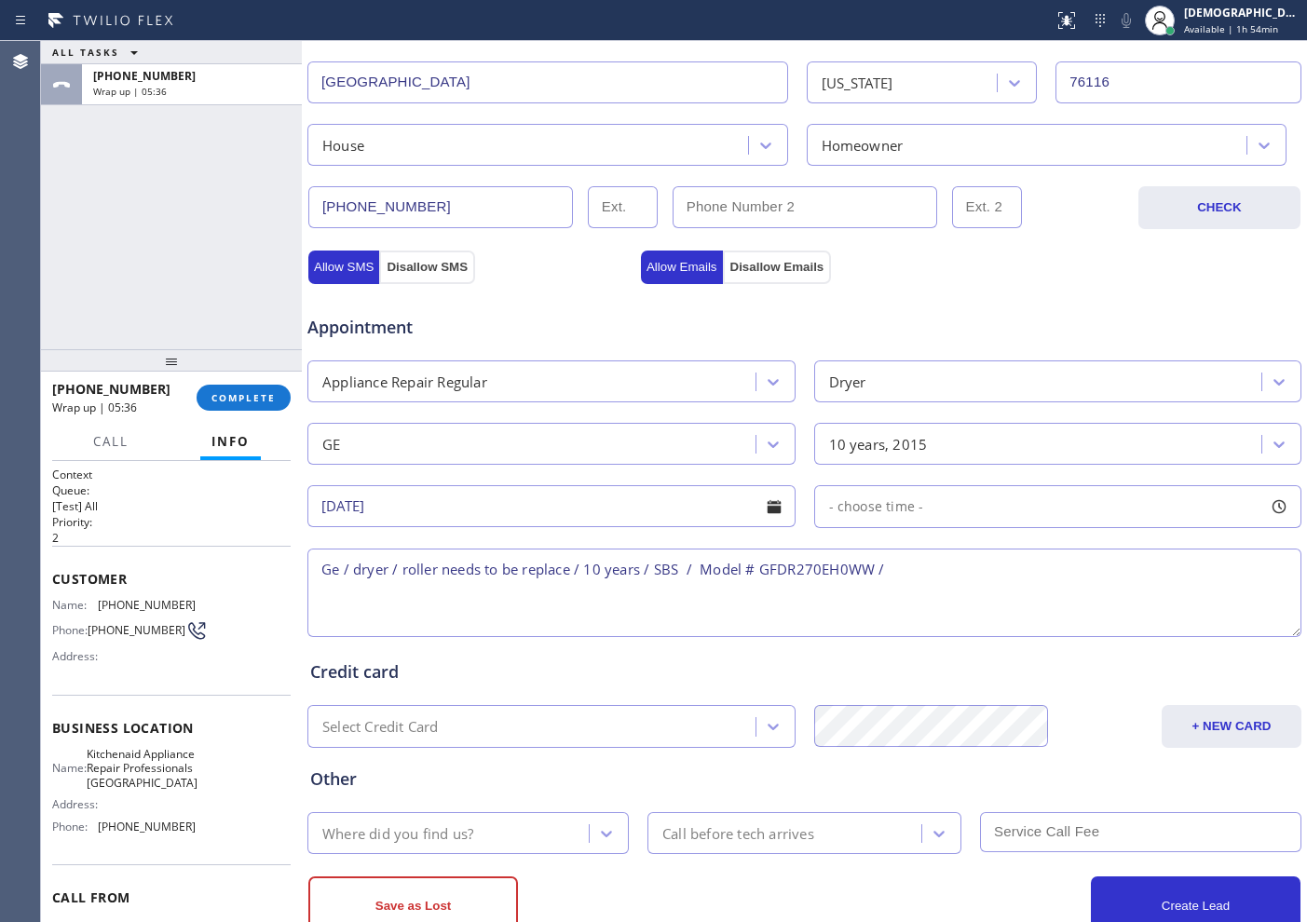
click at [964, 580] on textarea "Ge / dryer / roller needs to be replace / 10 years / SBS / Model # GFDR270EH0WW…" at bounding box center [804, 593] width 994 height 88
paste textarea "[STREET_ADDRESS]"
drag, startPoint x: 1143, startPoint y: 602, endPoint x: 1173, endPoint y: 601, distance: 29.8
click at [1146, 601] on textarea "Ge / dryer / roller needs to be replace / 10 years / SBS / Model # GFDR270EH0WW…" at bounding box center [804, 593] width 994 height 88
click at [1266, 575] on textarea "Ge / dryer / roller needs to be replace / 10 years / SBS / Model # GFDR270EH0WW…" at bounding box center [804, 593] width 994 height 88
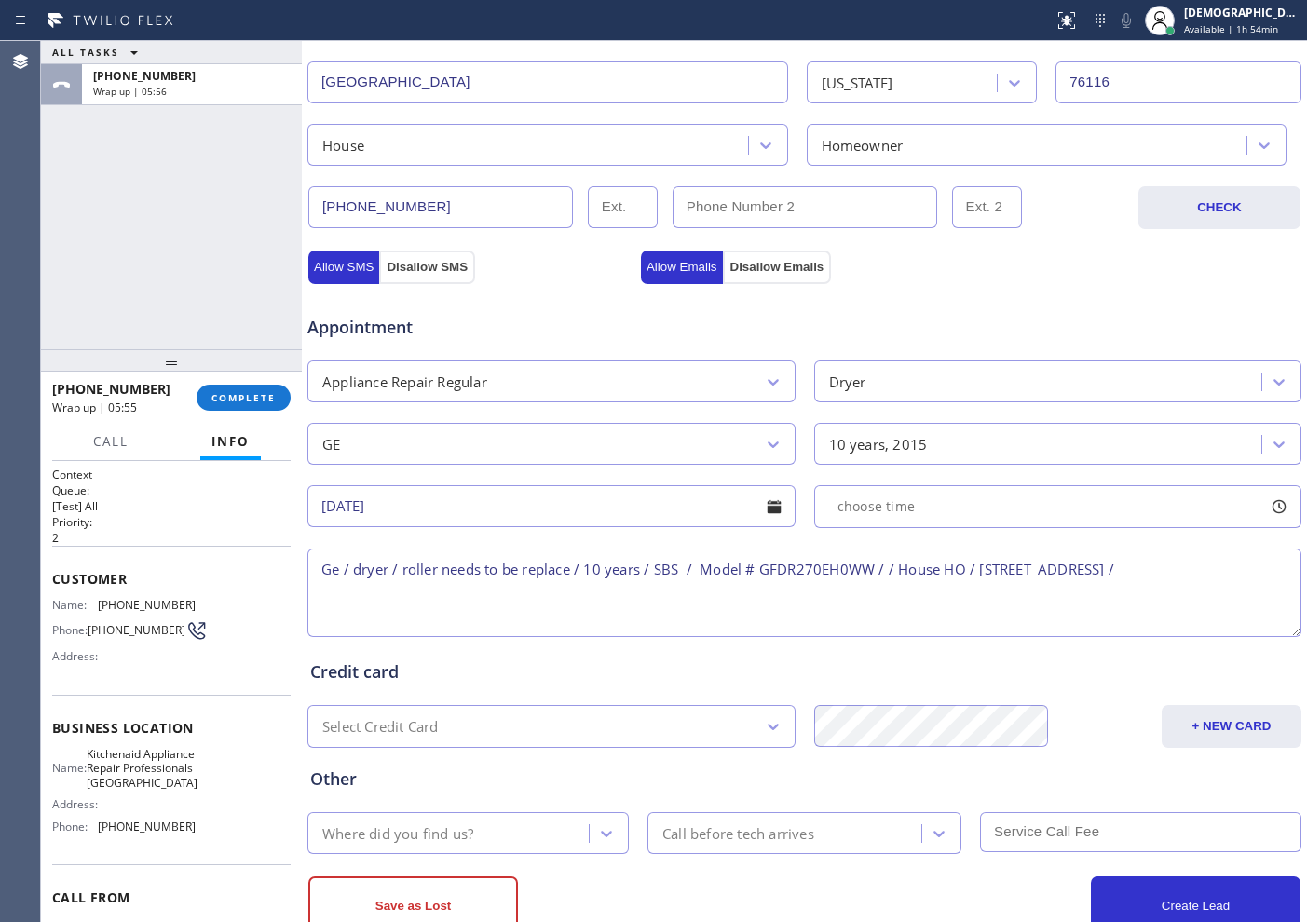
drag, startPoint x: 225, startPoint y: 805, endPoint x: 154, endPoint y: 805, distance: 71.7
click at [225, 805] on div "Name: Kitchenaid Appliance Repair Professionals [GEOGRAPHIC_DATA] Address: Phon…" at bounding box center [171, 794] width 238 height 94
drag, startPoint x: 161, startPoint y: 824, endPoint x: 92, endPoint y: 768, distance: 89.3
click at [92, 768] on div "Name: Kitchenaid Appliance Repair Professionals [GEOGRAPHIC_DATA]" at bounding box center [123, 768] width 143 height 43
copy span "Kitchenaid Appliance Repair Professionals [GEOGRAPHIC_DATA]"
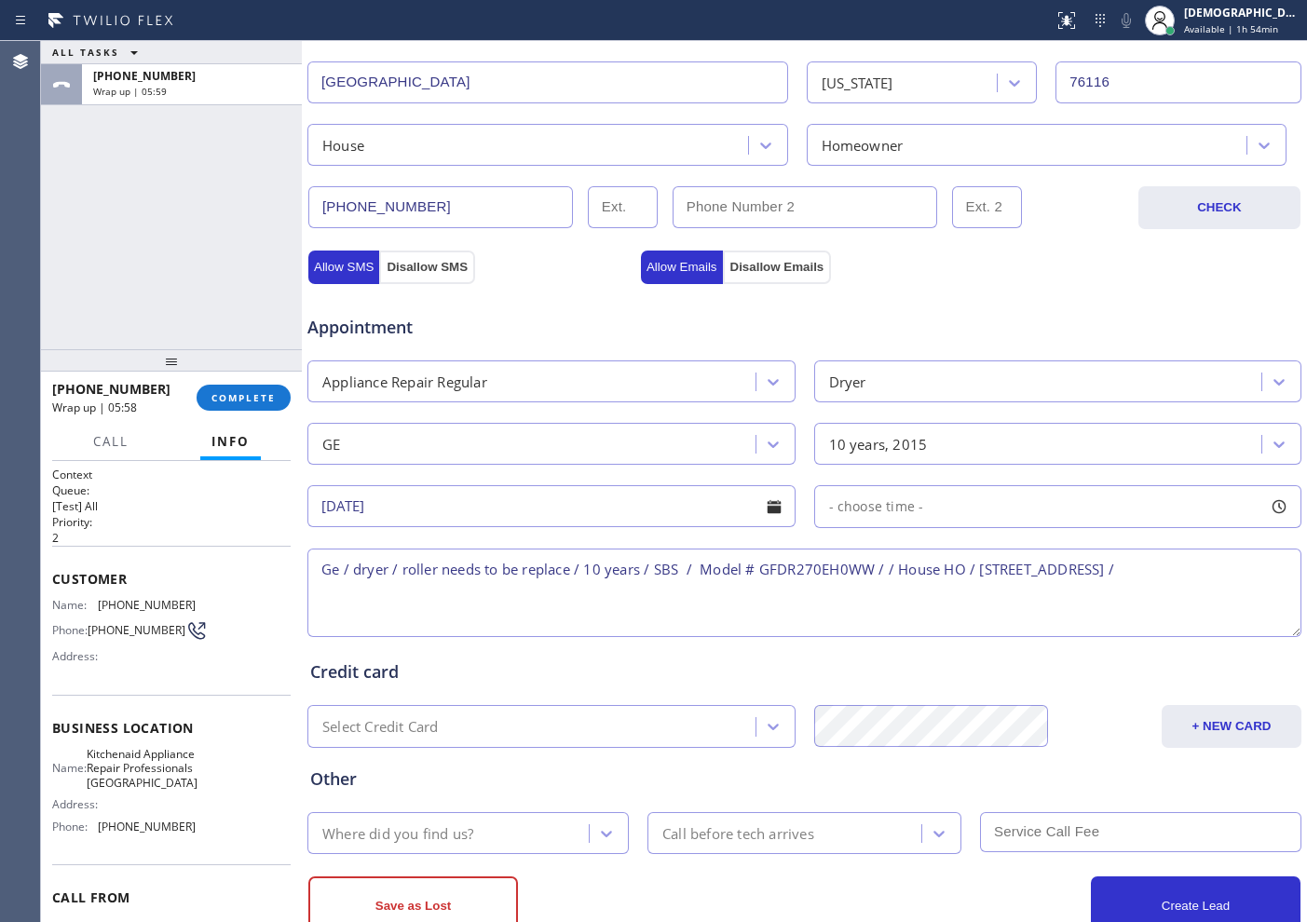
drag, startPoint x: 1200, startPoint y: 582, endPoint x: 1243, endPoint y: 578, distance: 43.0
click at [1204, 580] on textarea "Ge / dryer / roller needs to be replace / 10 years / SBS / Model # GFDR270EH0WW…" at bounding box center [804, 593] width 994 height 88
click at [1272, 570] on textarea "Ge / dryer / roller needs to be replace / 10 years / SBS / Model # GFDR270EH0WW…" at bounding box center [804, 593] width 994 height 88
paste textarea "Kitchenaid Appliance Repair Professionals [GEOGRAPHIC_DATA]"
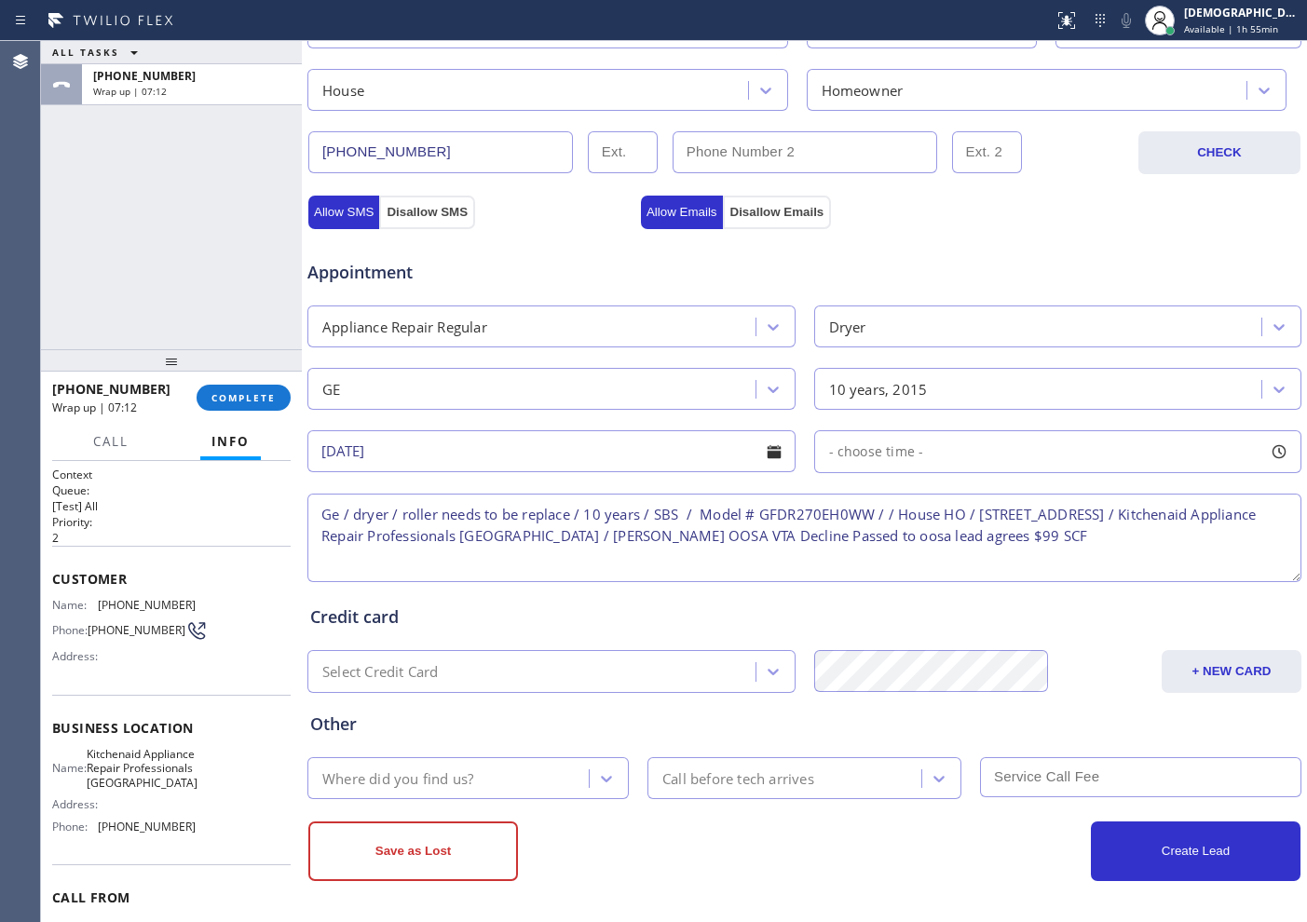
scroll to position [522, 0]
type textarea "Ge / dryer / roller needs to be replace / 10 years / SBS / Model # GFDR270EH0WW…"
click at [521, 761] on div "Where did you find us?" at bounding box center [451, 777] width 276 height 33
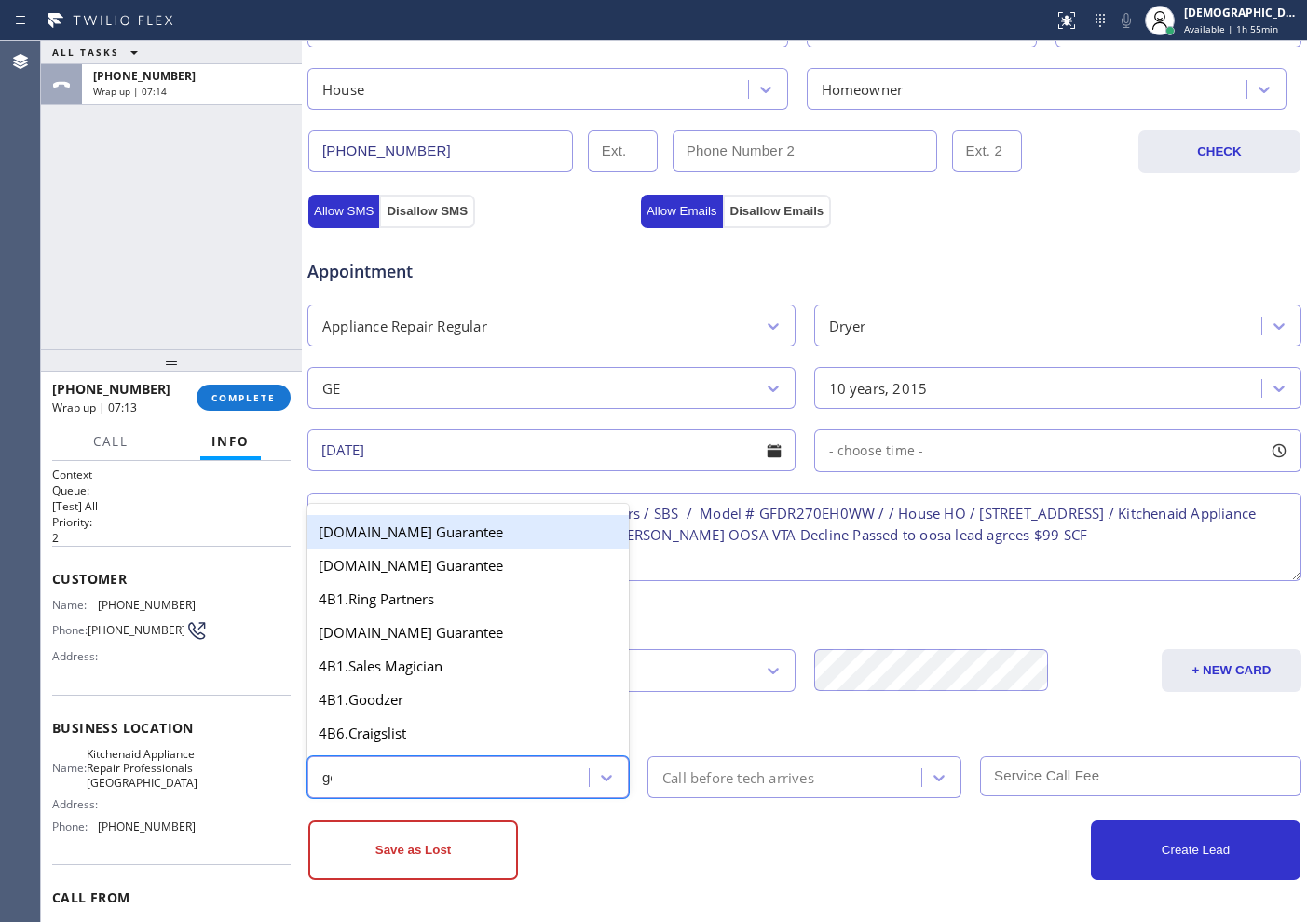
type input "goo"
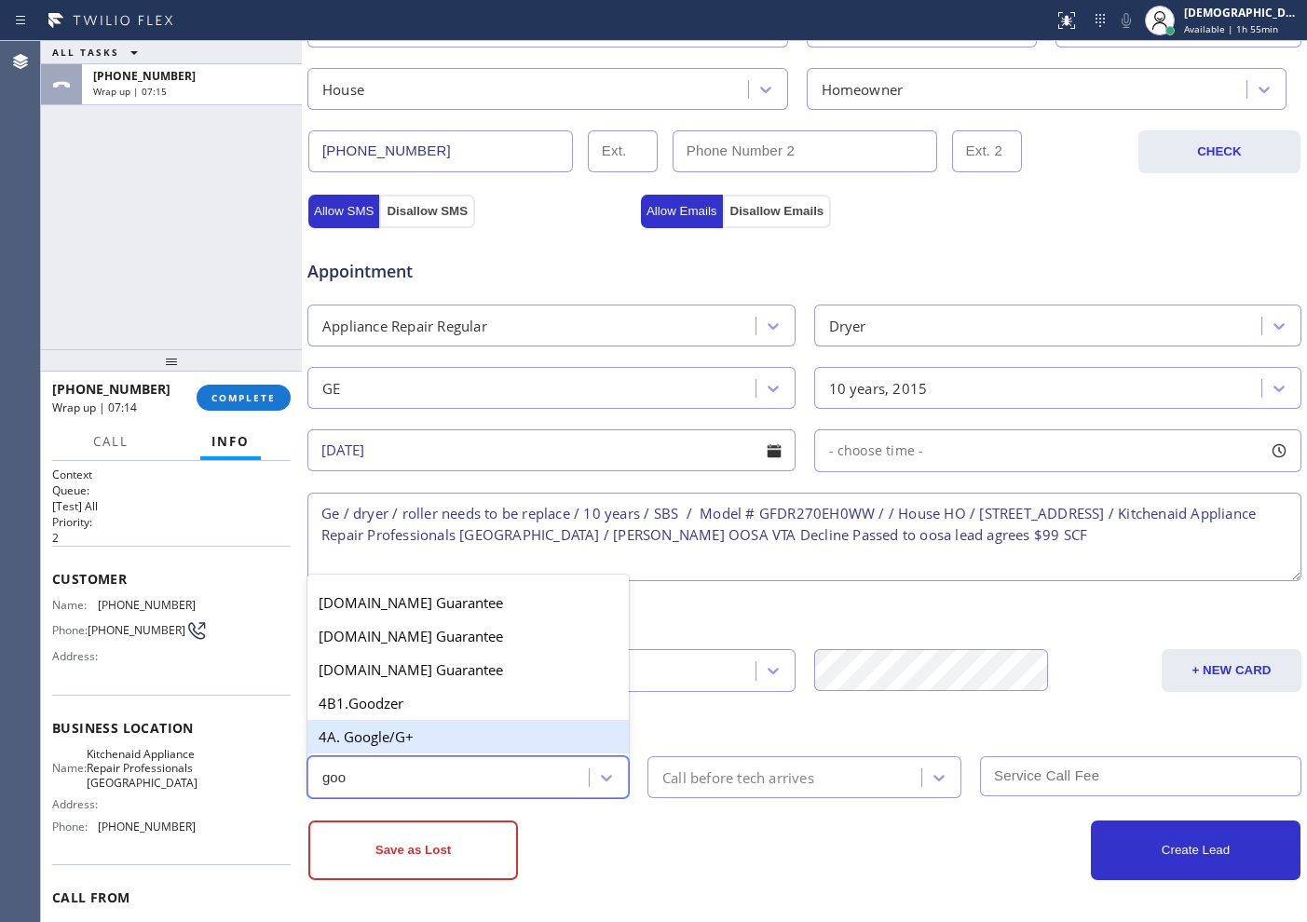
click at [458, 740] on div "4A. Google/G+" at bounding box center [467, 737] width 321 height 34
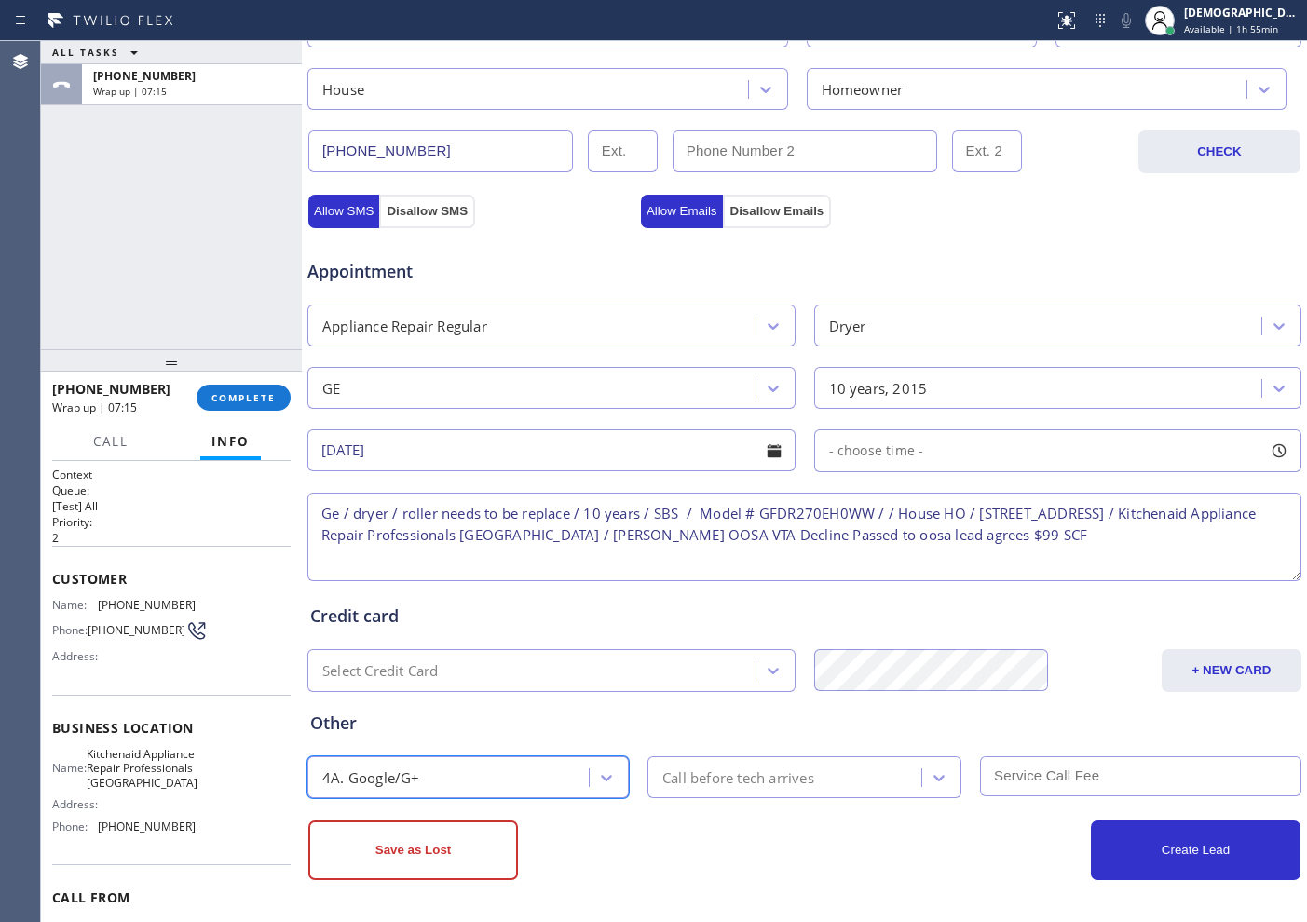
click at [766, 775] on div "Call before tech arrives" at bounding box center [738, 777] width 152 height 21
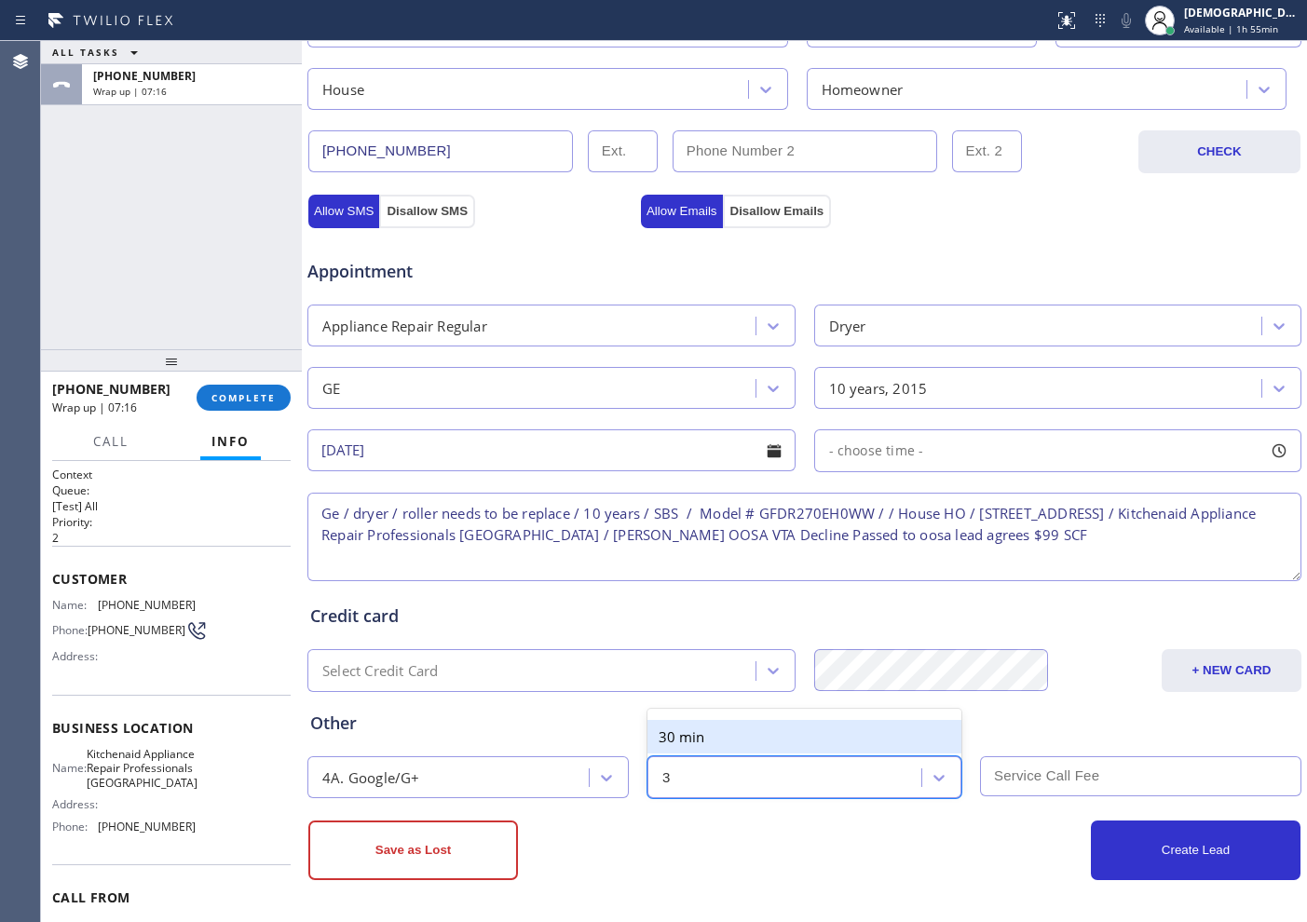
type input "30"
click at [755, 743] on div "30 min" at bounding box center [804, 737] width 314 height 34
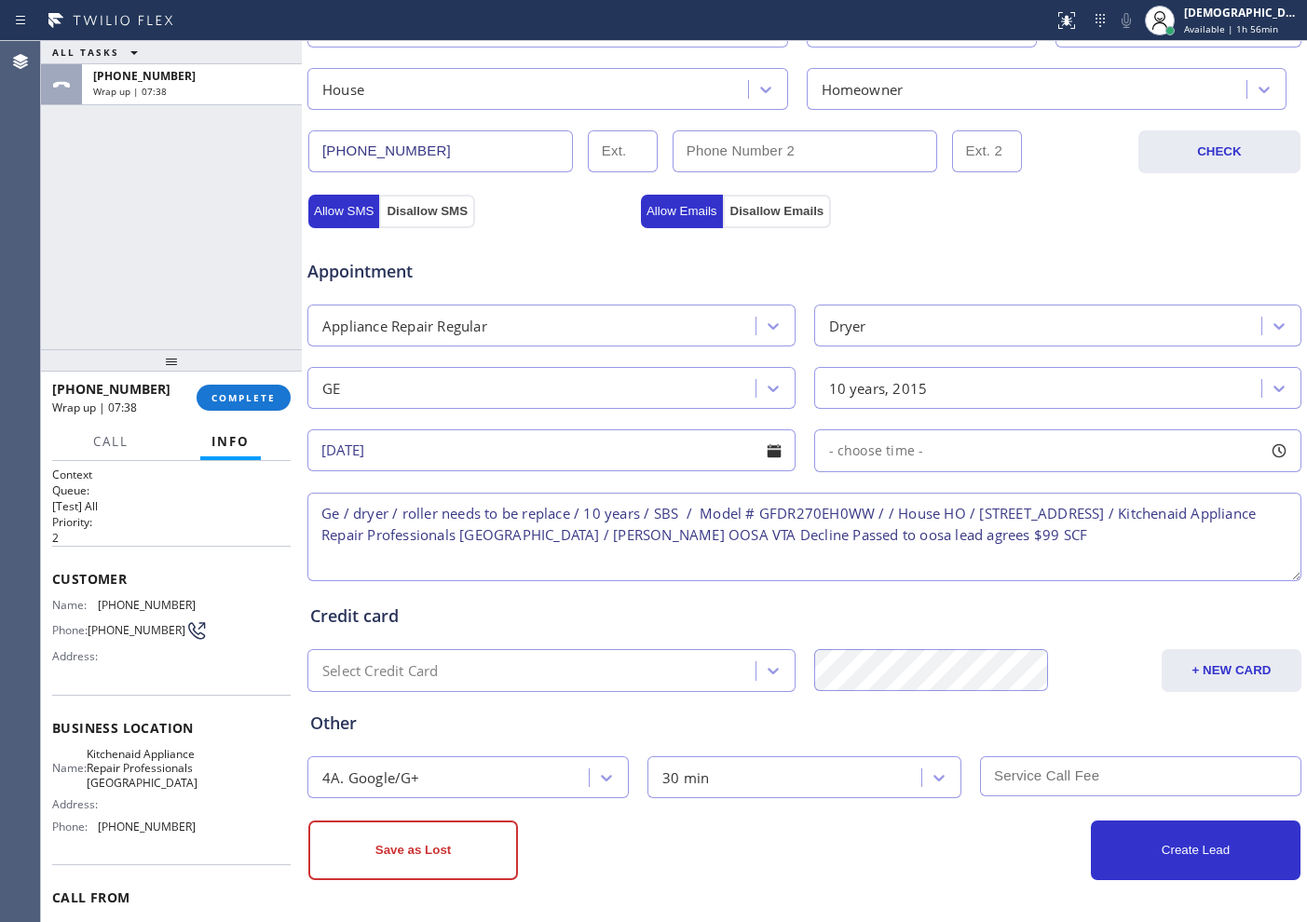
click at [463, 537] on textarea "Ge / dryer / roller needs to be replace / 10 years / SBS / Model # GFDR270EH0WW…" at bounding box center [804, 537] width 994 height 88
drag, startPoint x: 454, startPoint y: 848, endPoint x: 565, endPoint y: 768, distance: 136.8
click at [454, 848] on button "Save as Lost" at bounding box center [413, 851] width 210 height 60
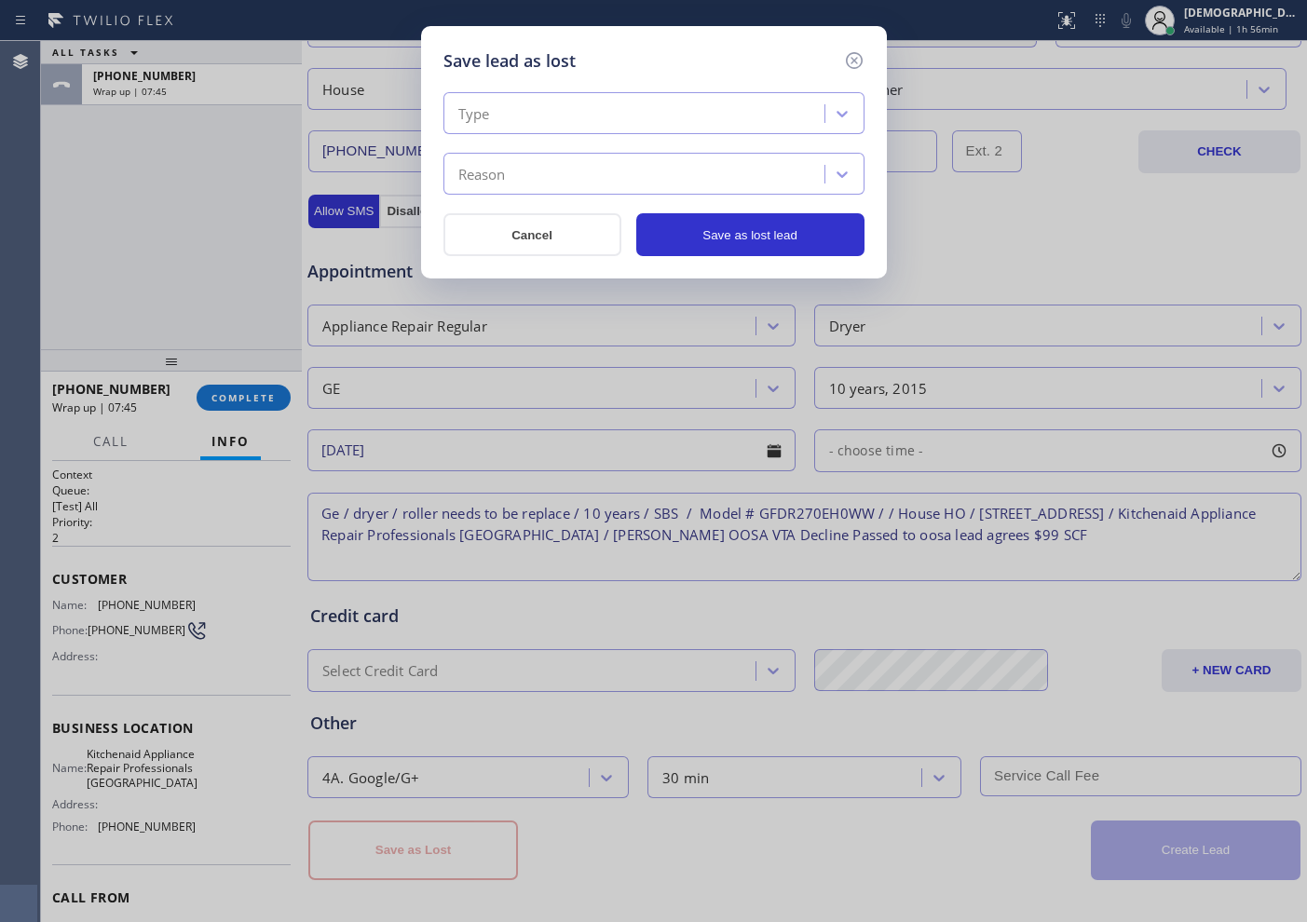
click at [572, 116] on div "Type" at bounding box center [636, 114] width 375 height 33
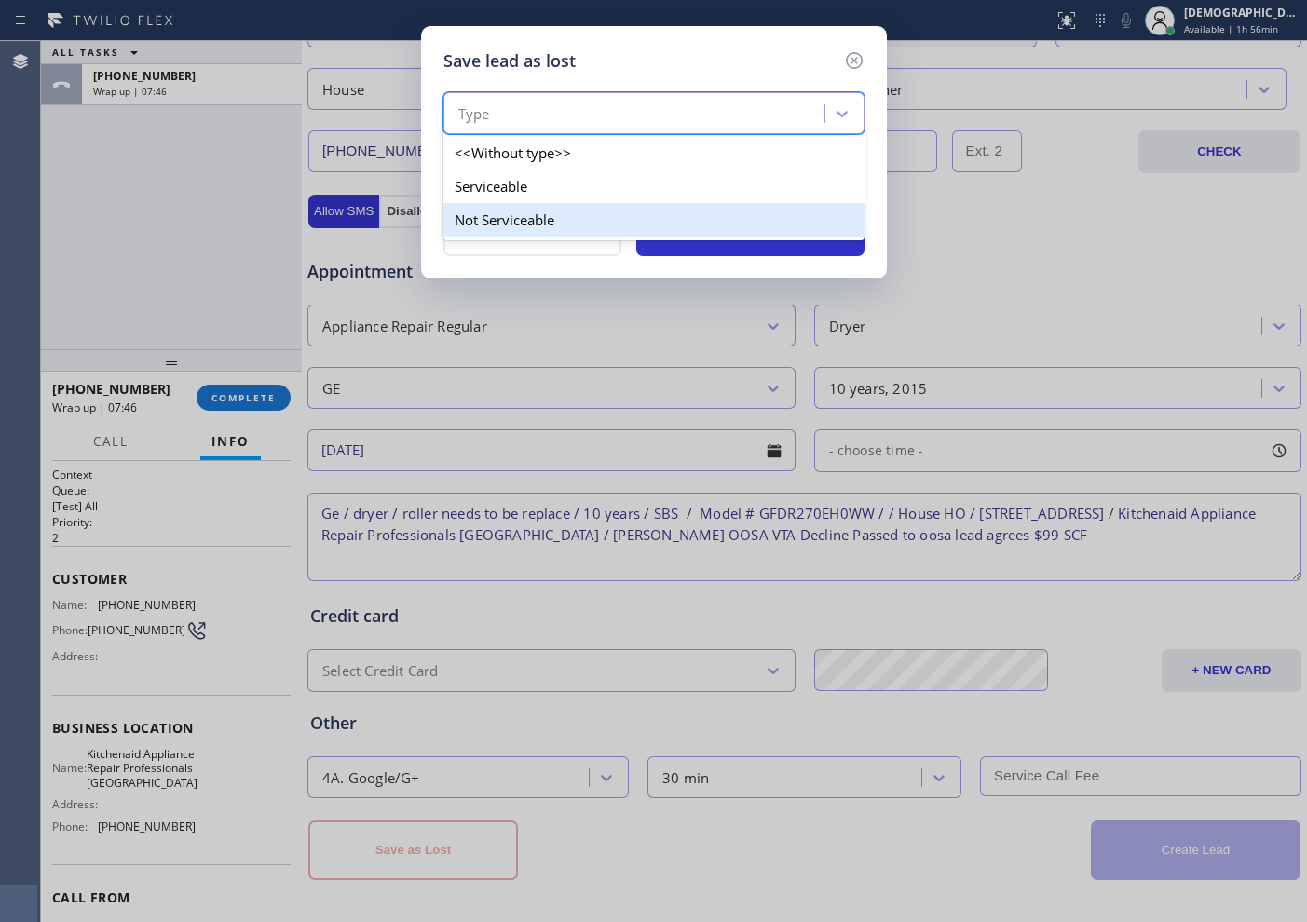
click at [537, 217] on div "Not Serviceable" at bounding box center [653, 220] width 421 height 34
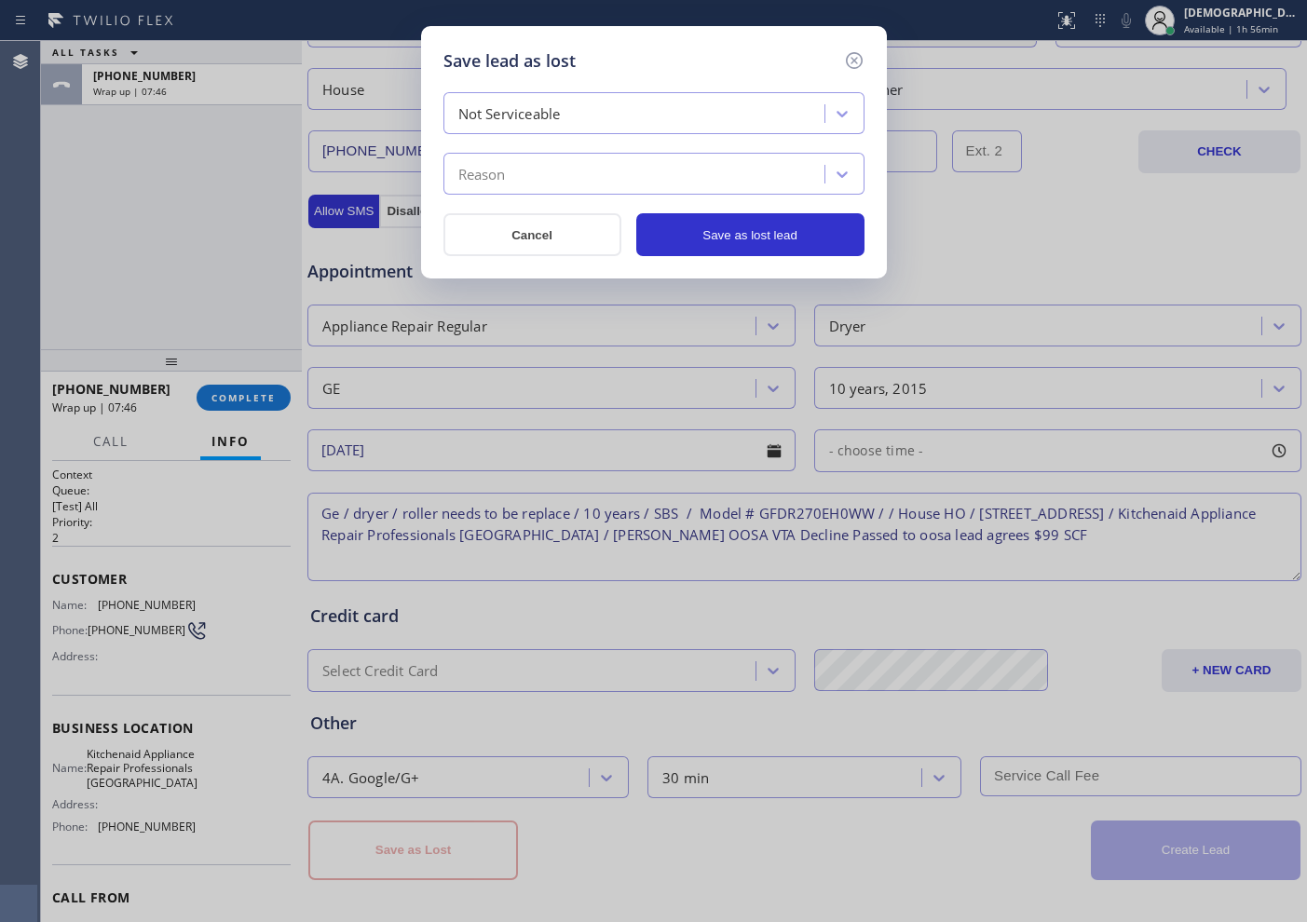
click at [543, 171] on div "Reason" at bounding box center [636, 174] width 375 height 33
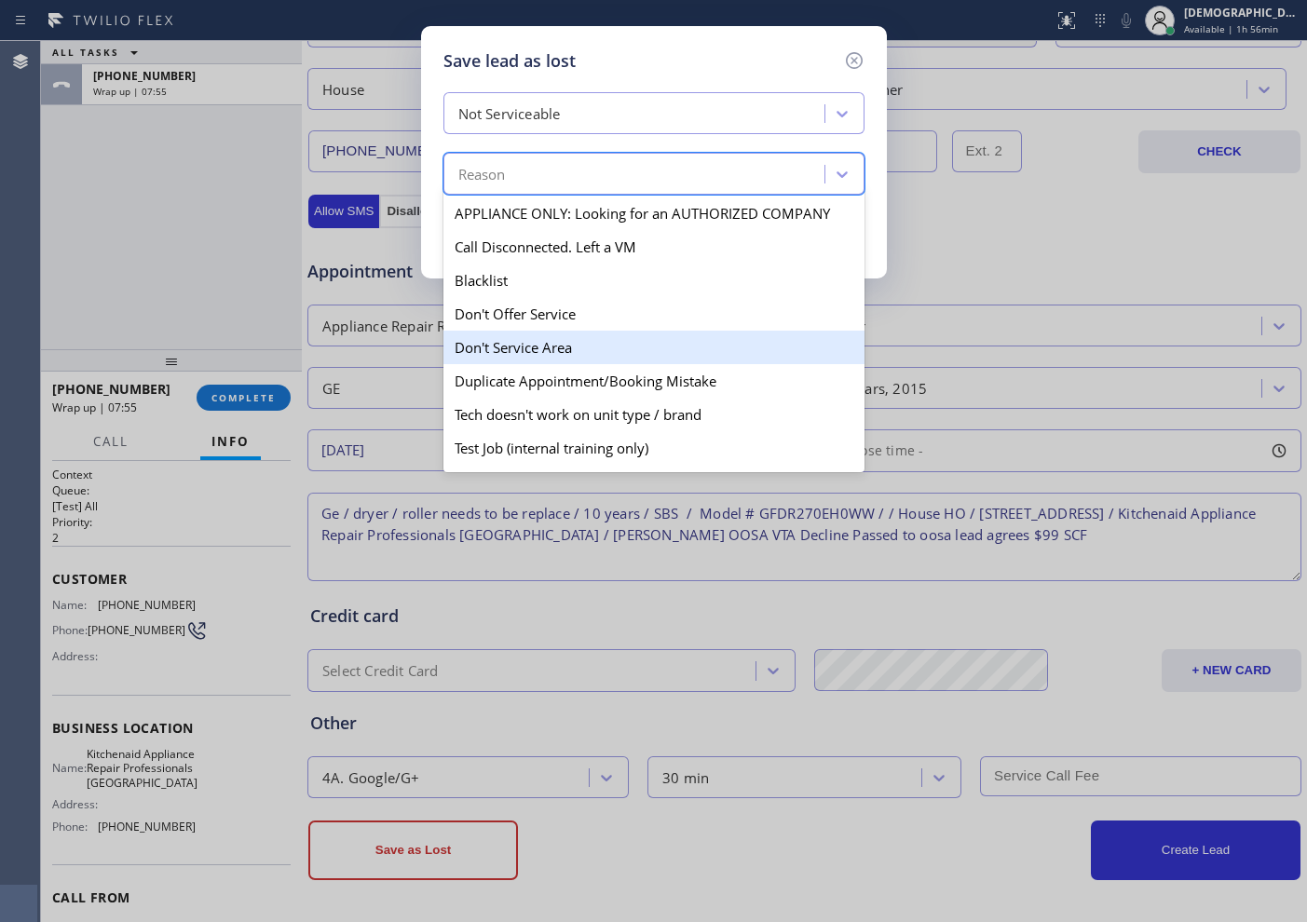
click at [604, 351] on div "Don't Service Area" at bounding box center [653, 348] width 421 height 34
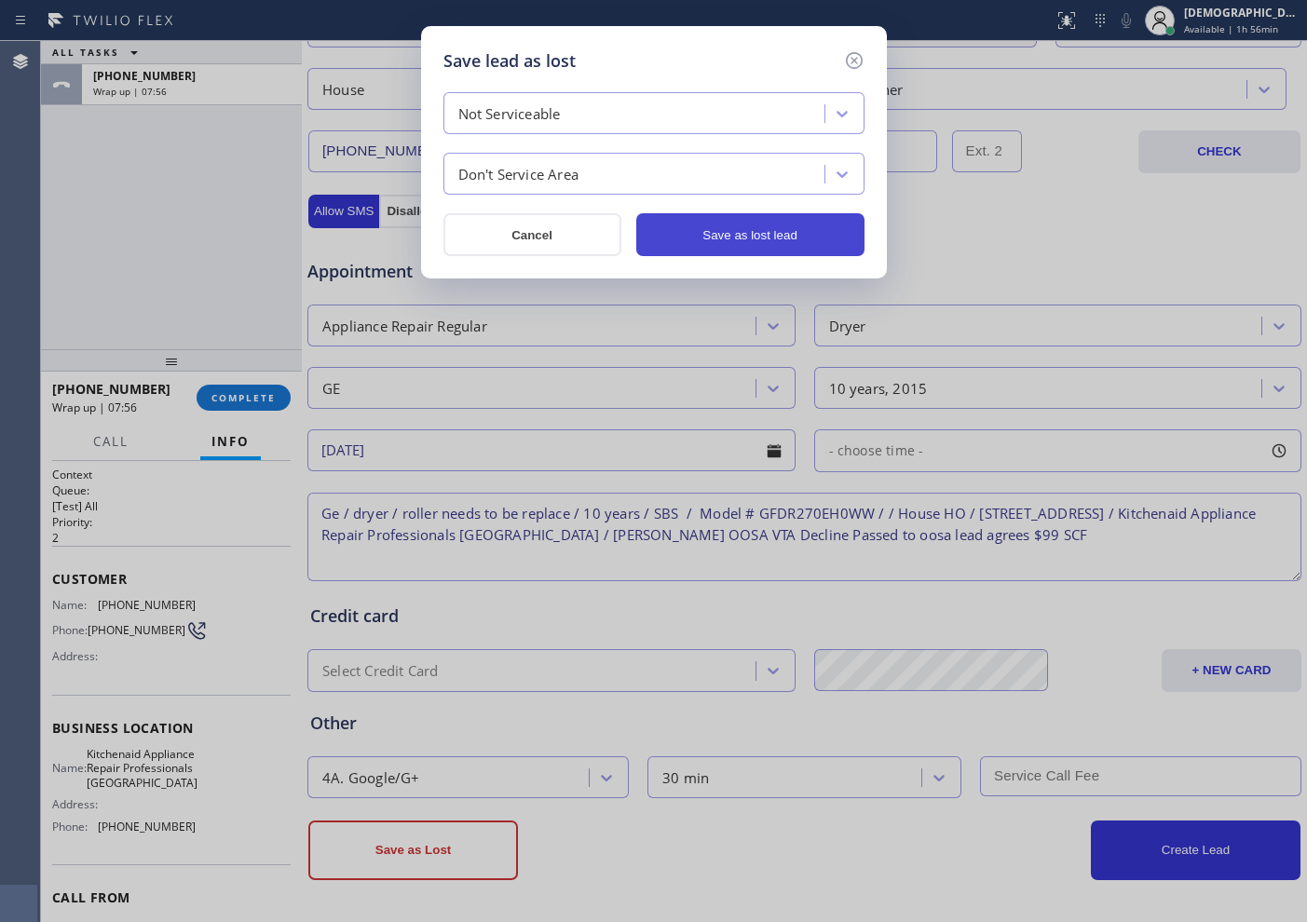
click at [743, 245] on button "Save as lost lead" at bounding box center [750, 234] width 228 height 43
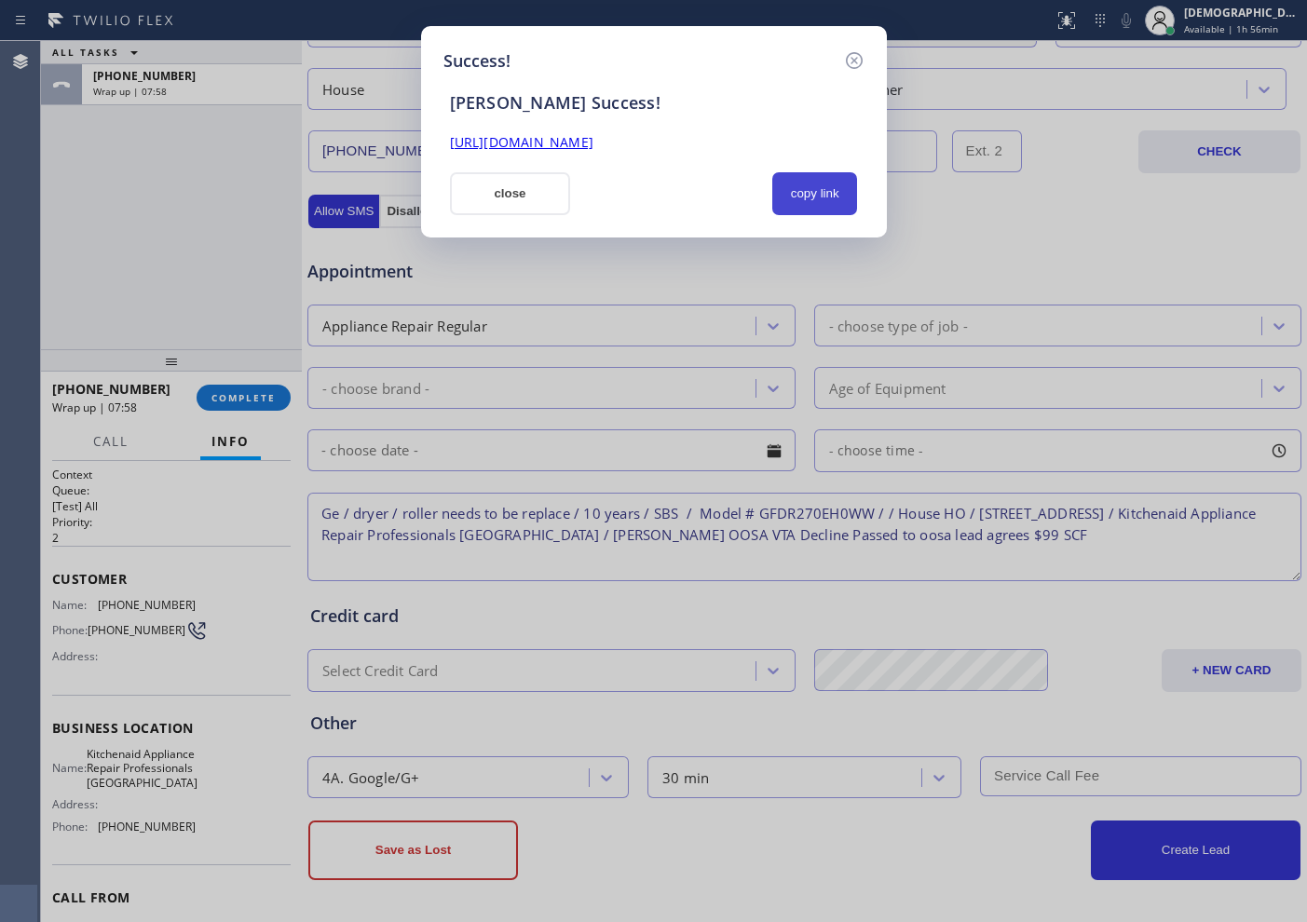
click at [802, 201] on button "copy link" at bounding box center [815, 193] width 86 height 43
drag, startPoint x: 517, startPoint y: 200, endPoint x: 854, endPoint y: 117, distance: 347.3
click at [524, 197] on button "close" at bounding box center [510, 193] width 121 height 43
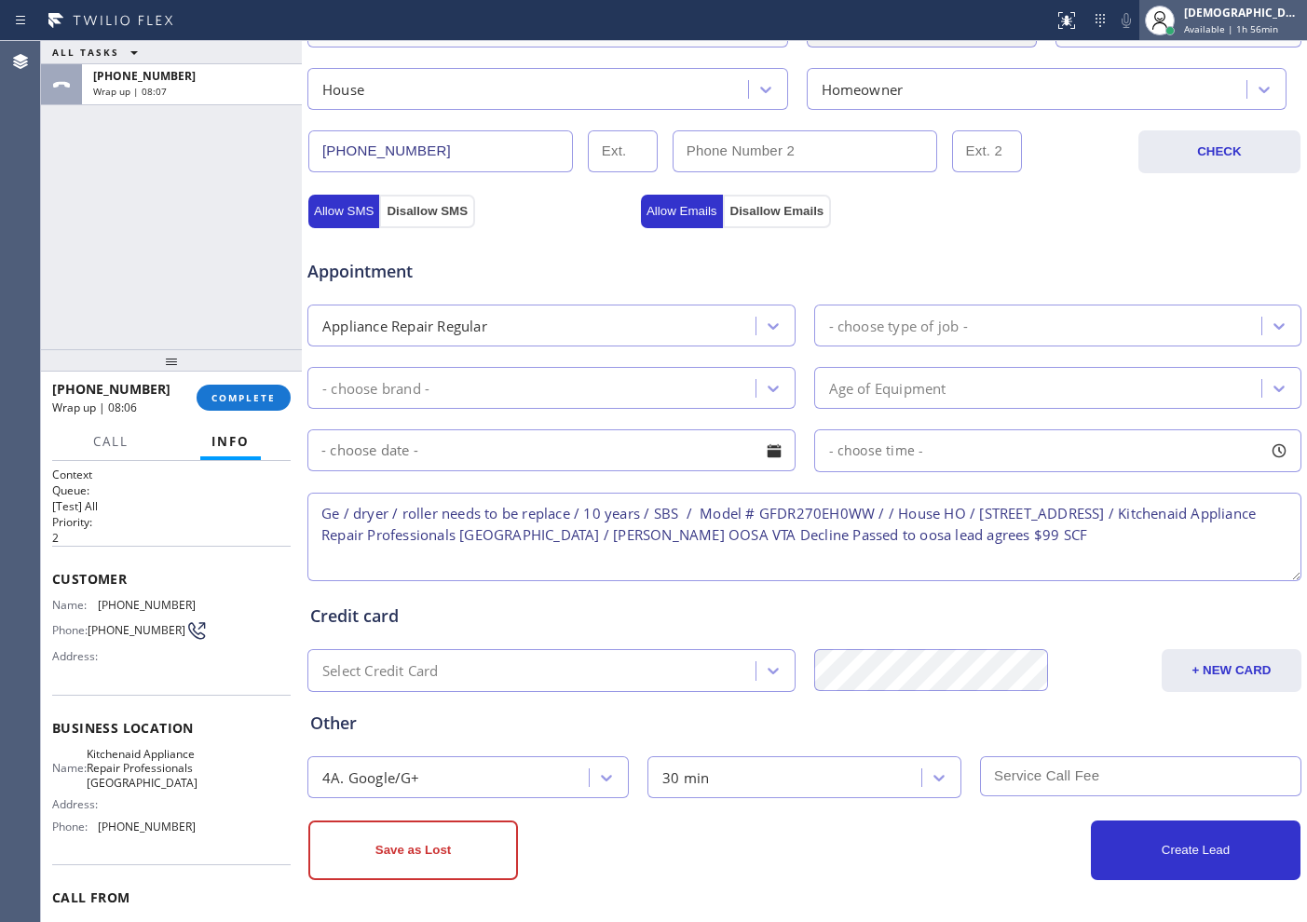
click at [1177, 32] on div at bounding box center [1169, 30] width 13 height 13
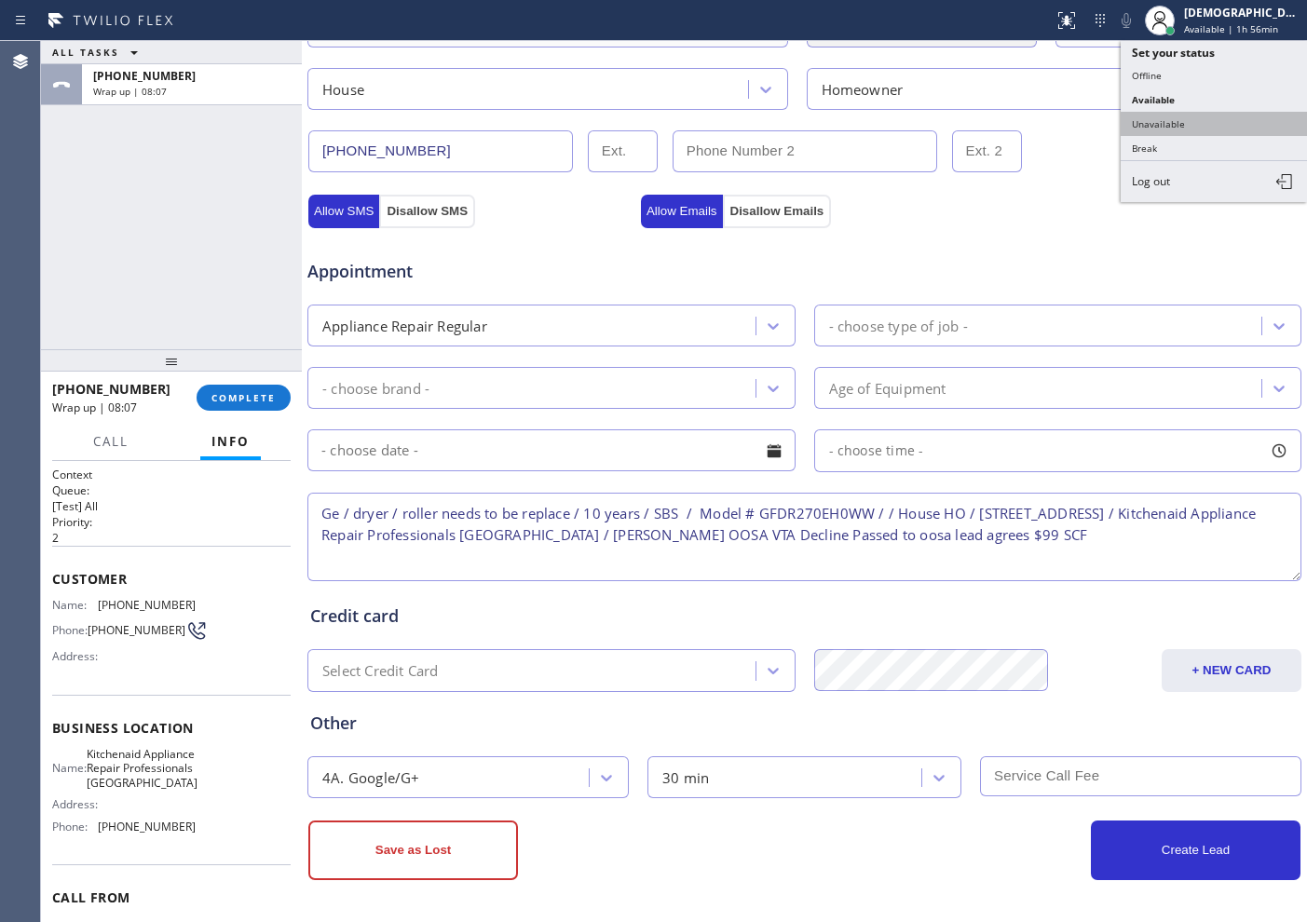
click at [1164, 118] on button "Unavailable" at bounding box center [1214, 124] width 186 height 24
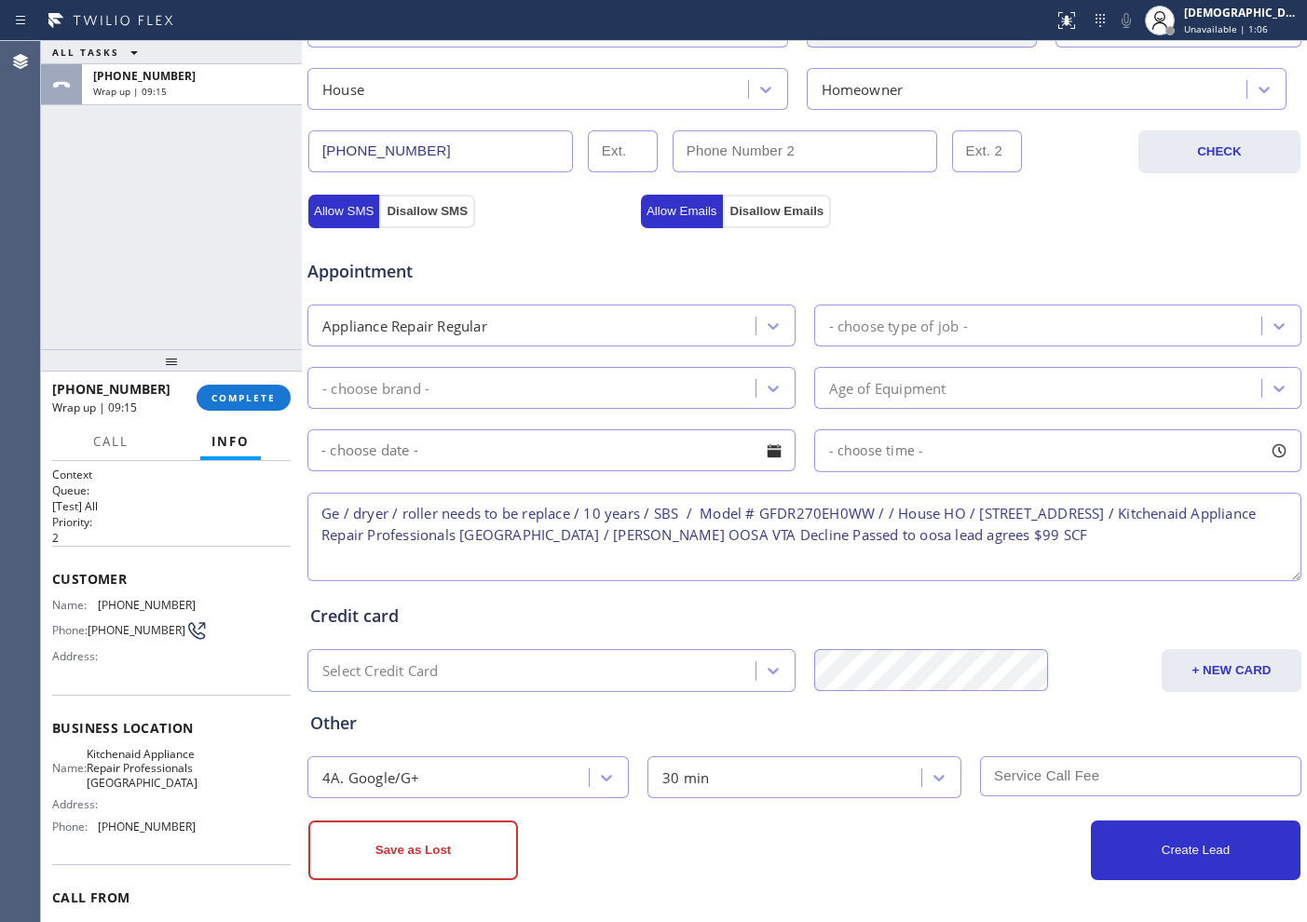
click at [156, 257] on div "ALL TASKS ALL TASKS ACTIVE TASKS TASKS IN WRAP UP [PHONE_NUMBER] Wrap up | 09:15" at bounding box center [171, 195] width 261 height 308
click at [265, 408] on button "COMPLETE" at bounding box center [244, 398] width 94 height 26
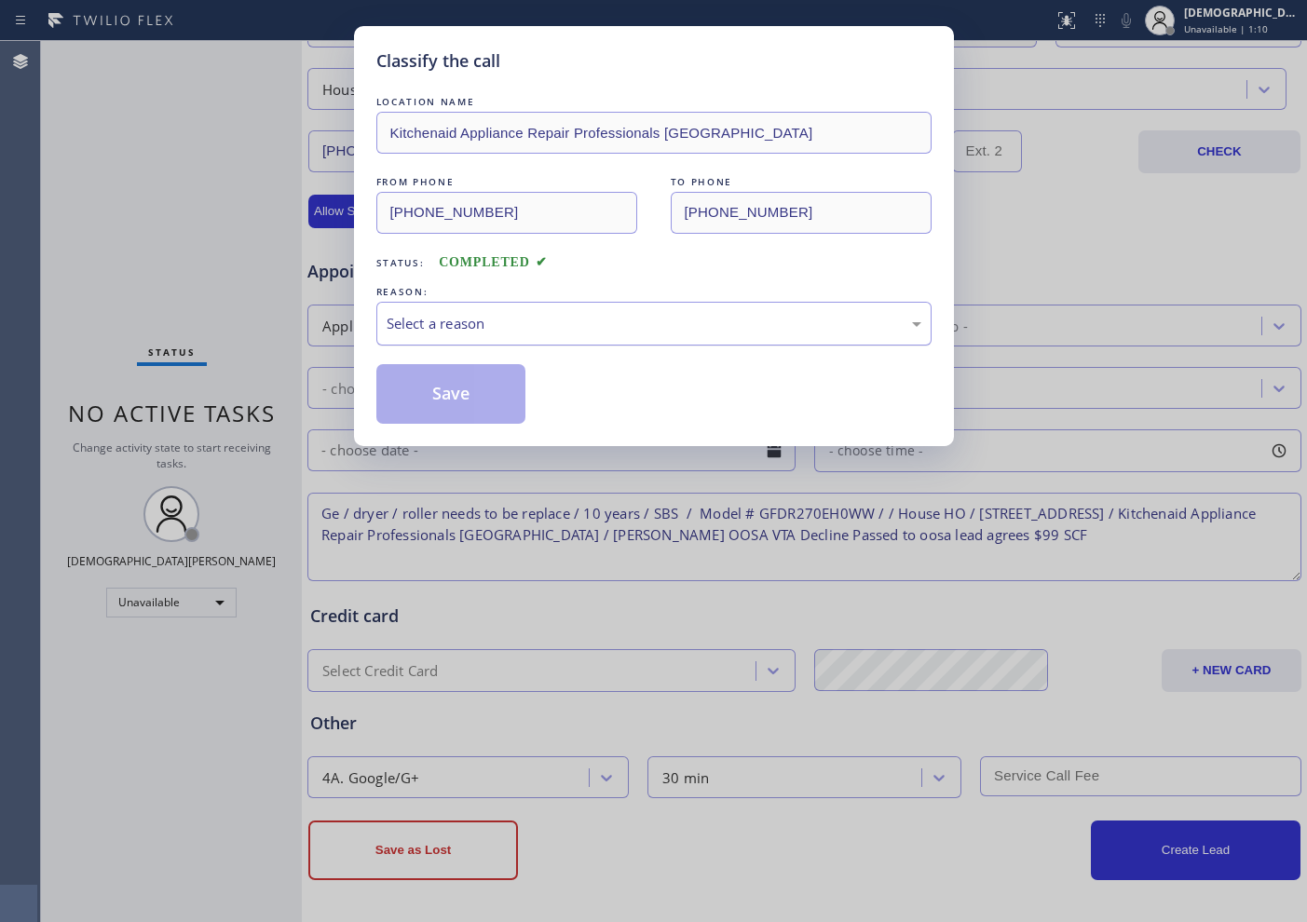
click at [505, 315] on div "Select a reason" at bounding box center [654, 323] width 535 height 21
click at [479, 381] on button "Save" at bounding box center [451, 394] width 150 height 60
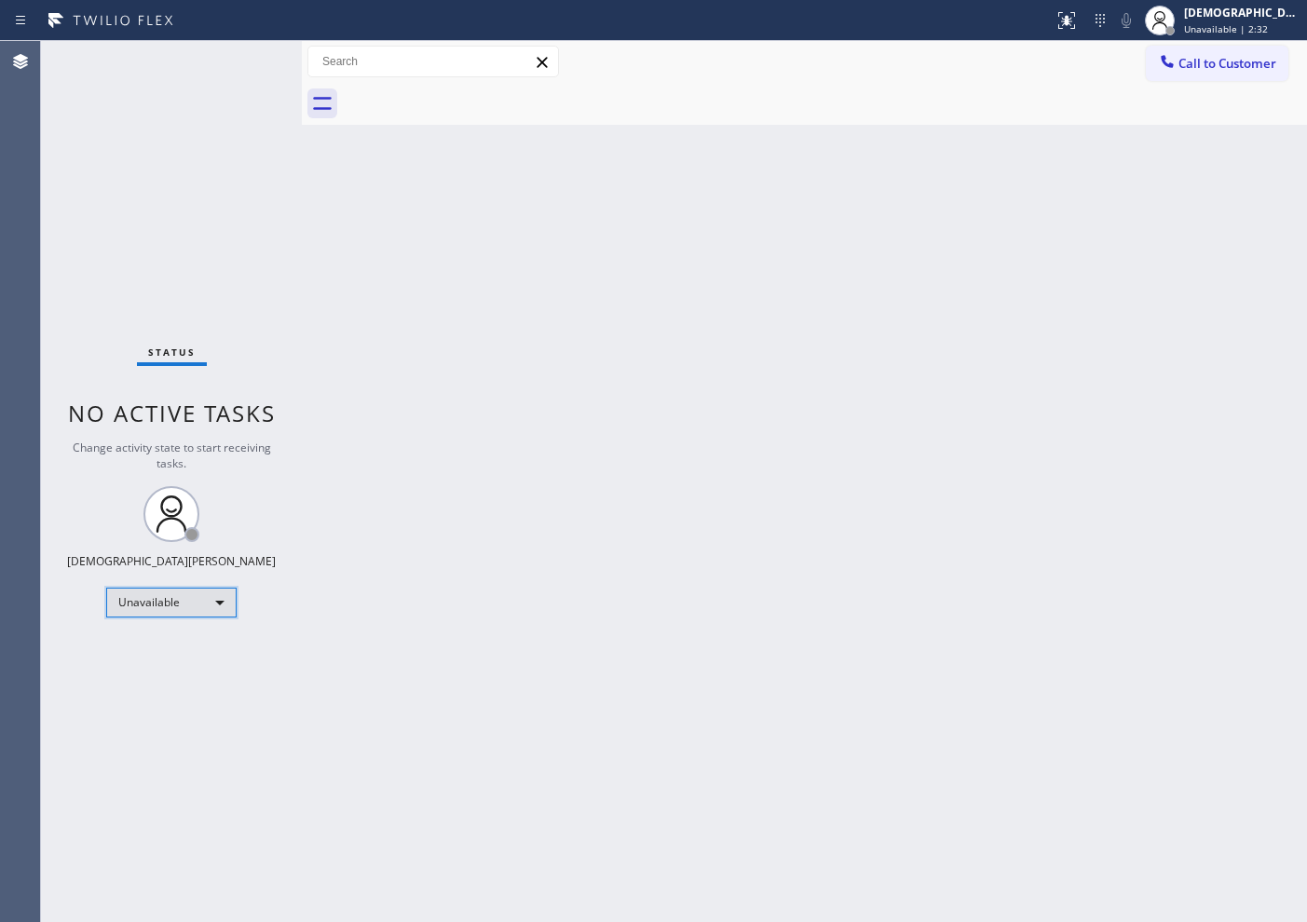
click at [171, 608] on div "Unavailable" at bounding box center [171, 603] width 130 height 30
click at [172, 699] on li "Break" at bounding box center [170, 698] width 127 height 22
click at [125, 285] on div "Status No active tasks Change activity state to start receiving tasks. Christia…" at bounding box center [171, 481] width 261 height 881
drag, startPoint x: 184, startPoint y: 261, endPoint x: 204, endPoint y: 292, distance: 36.4
click at [184, 261] on div "Status No active tasks Change activity state to start receiving tasks. Christia…" at bounding box center [171, 481] width 261 height 881
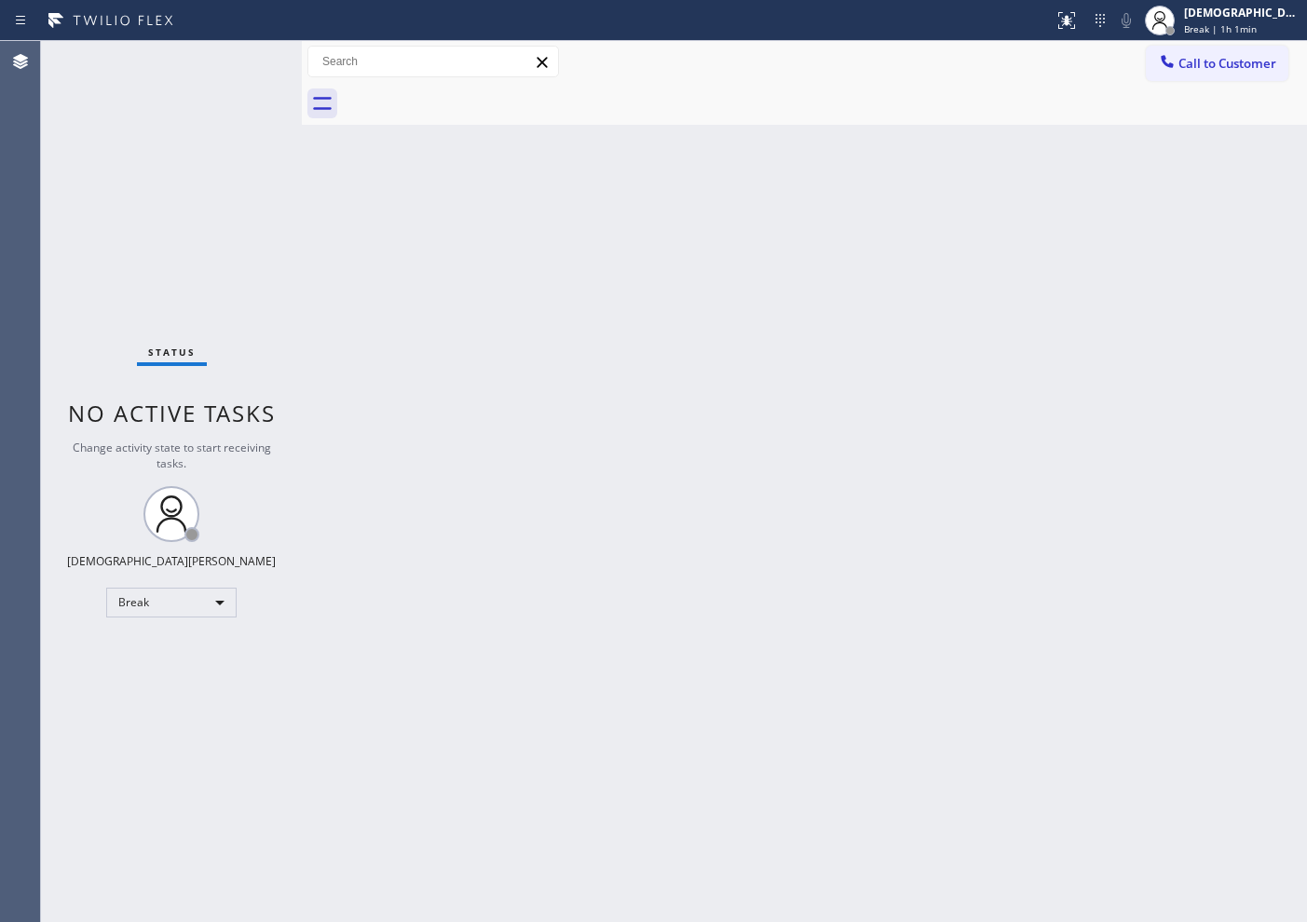
drag, startPoint x: 87, startPoint y: 266, endPoint x: 96, endPoint y: 271, distance: 10.4
click at [88, 266] on div "Status No active tasks Change activity state to start receiving tasks. Christia…" at bounding box center [171, 481] width 261 height 881
click at [161, 594] on div "Break" at bounding box center [171, 603] width 130 height 30
click at [153, 652] on li "Available" at bounding box center [170, 652] width 127 height 22
drag, startPoint x: 89, startPoint y: 151, endPoint x: 161, endPoint y: 97, distance: 89.8
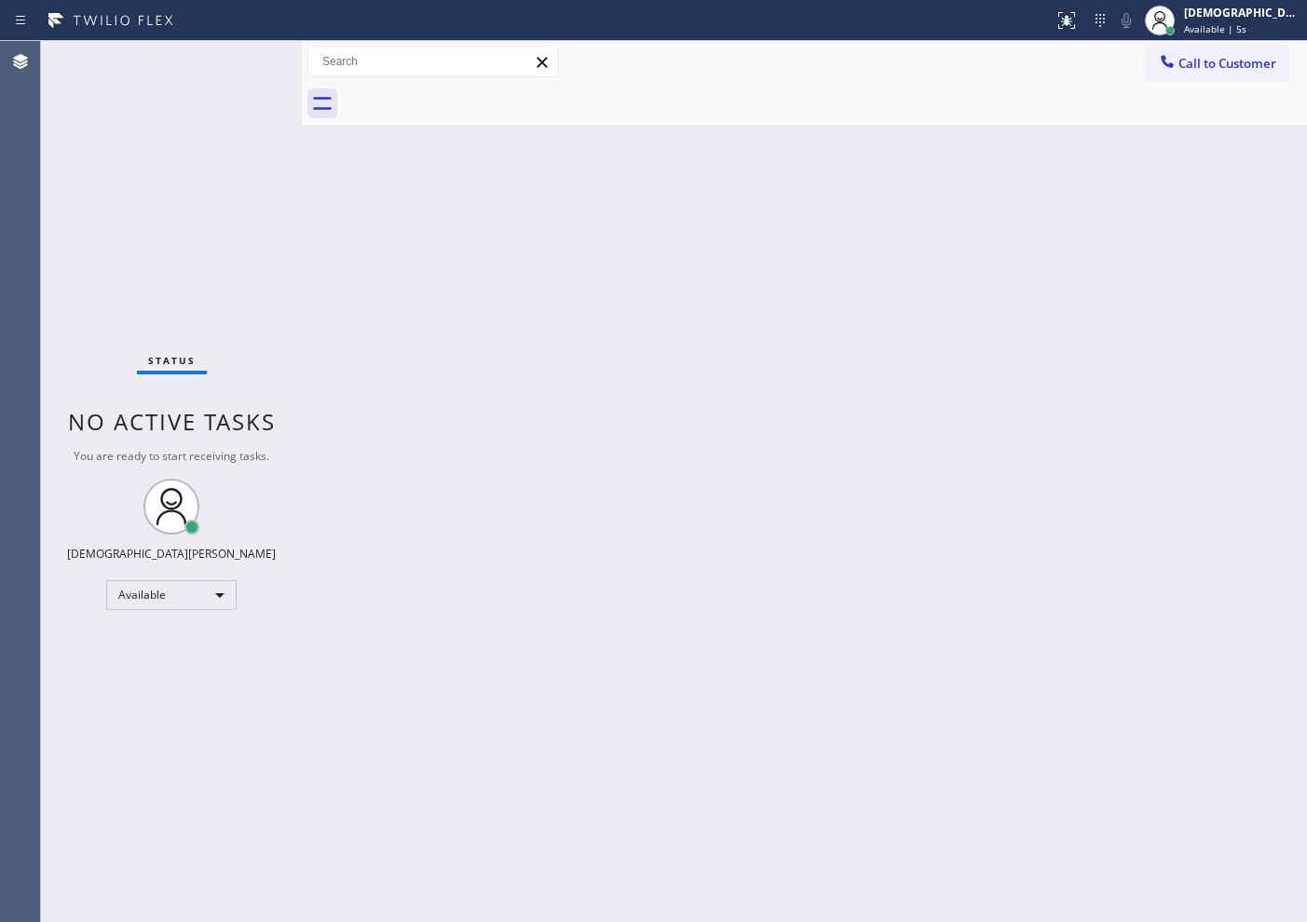
click at [90, 149] on div "Status No active tasks You are ready to start receiving tasks. Christian Cinco …" at bounding box center [171, 481] width 261 height 881
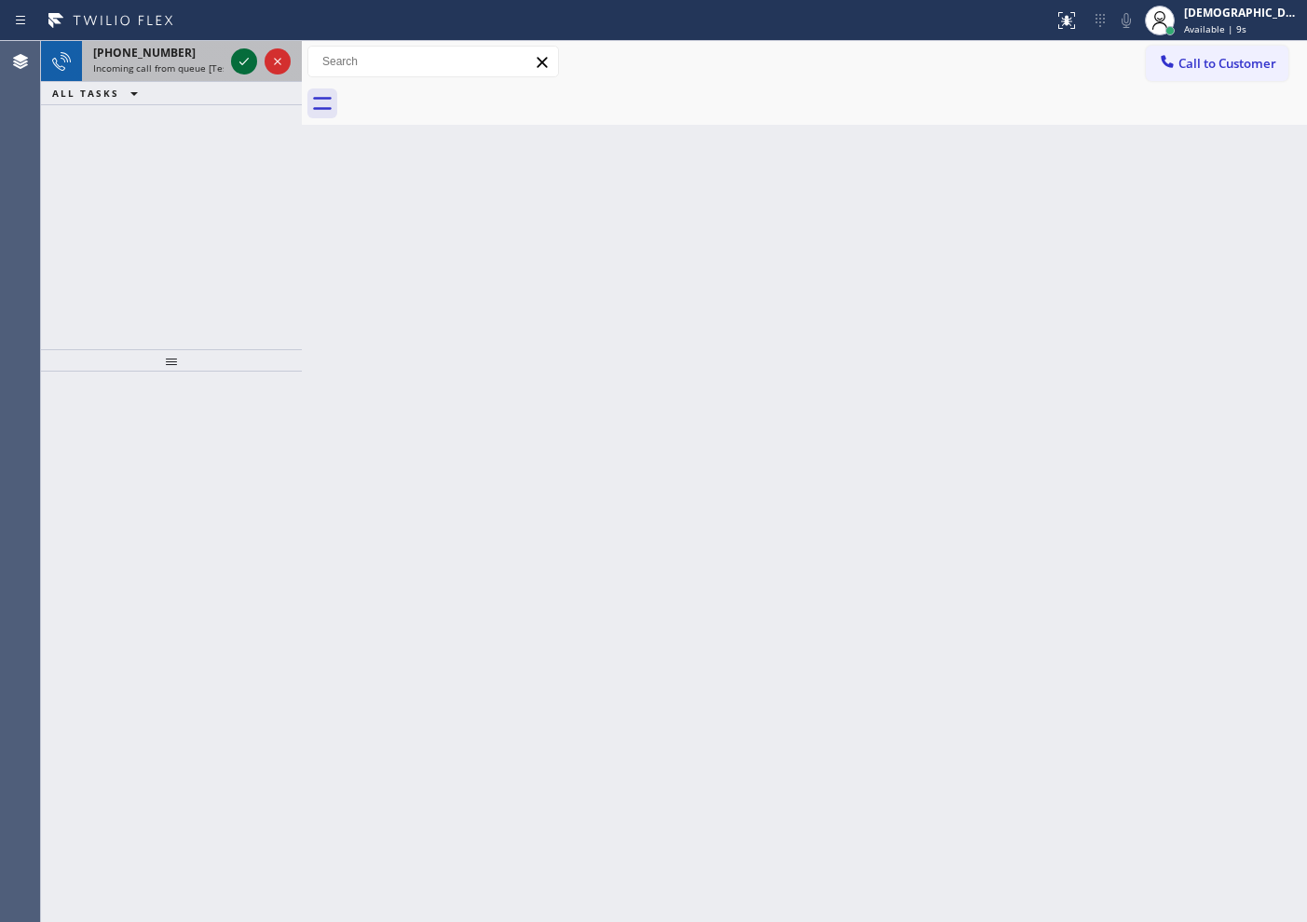
click at [238, 64] on icon at bounding box center [244, 61] width 22 height 22
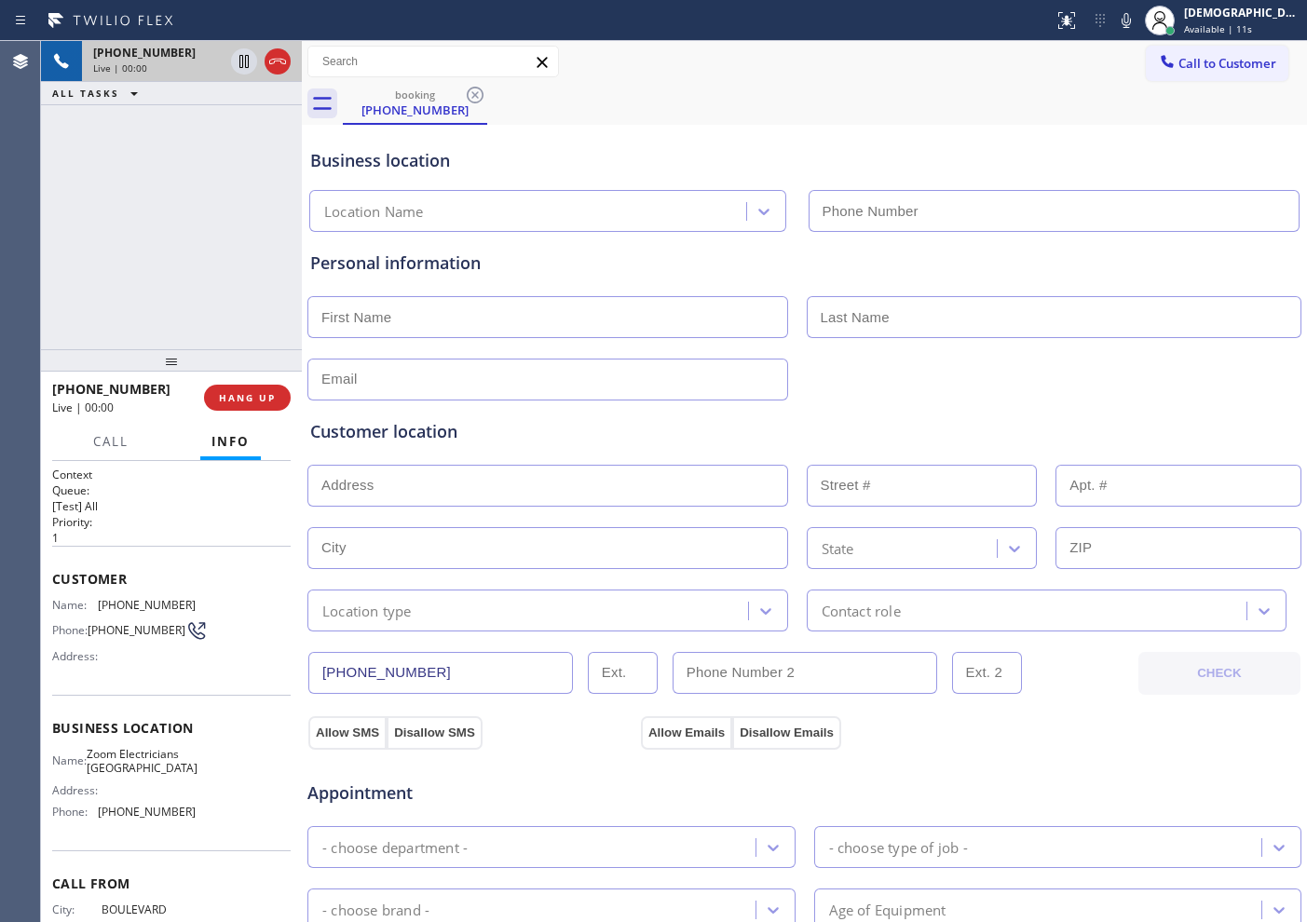
type input "[PHONE_NUMBER]"
click at [282, 67] on icon at bounding box center [277, 61] width 22 height 22
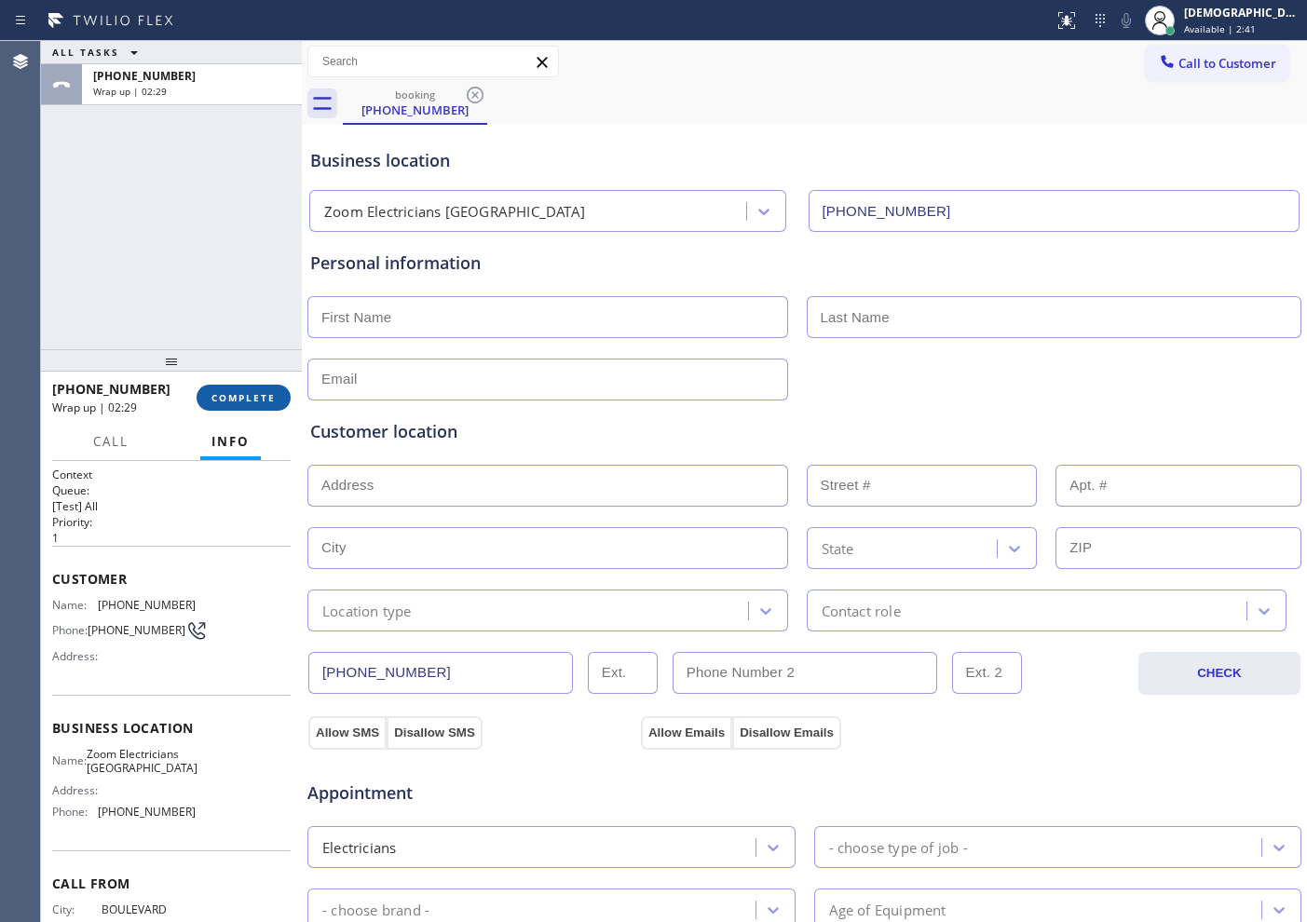
click at [265, 399] on span "COMPLETE" at bounding box center [243, 397] width 64 height 13
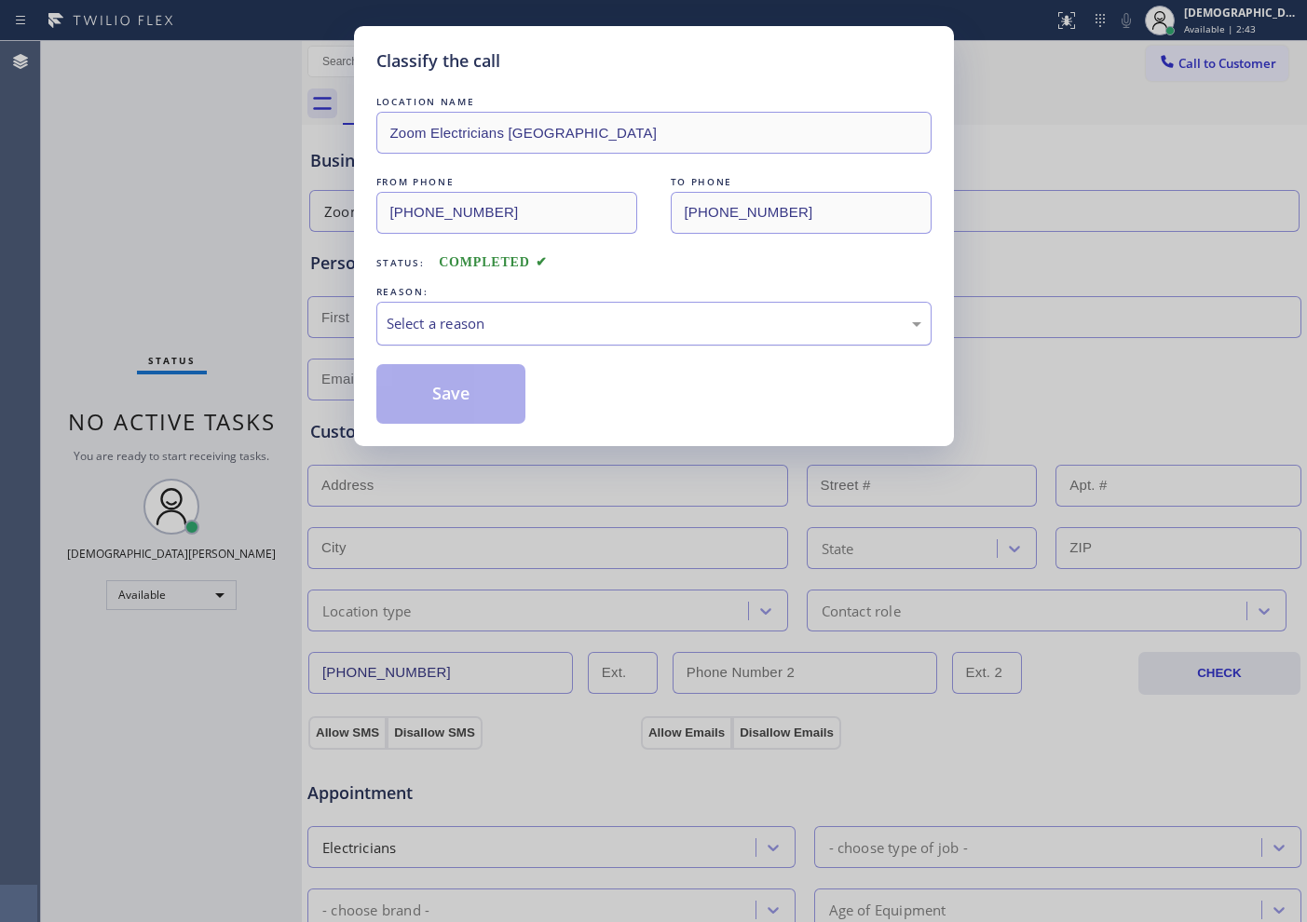
click at [440, 328] on div "Select a reason" at bounding box center [654, 323] width 535 height 21
click at [433, 387] on button "Save" at bounding box center [451, 394] width 150 height 60
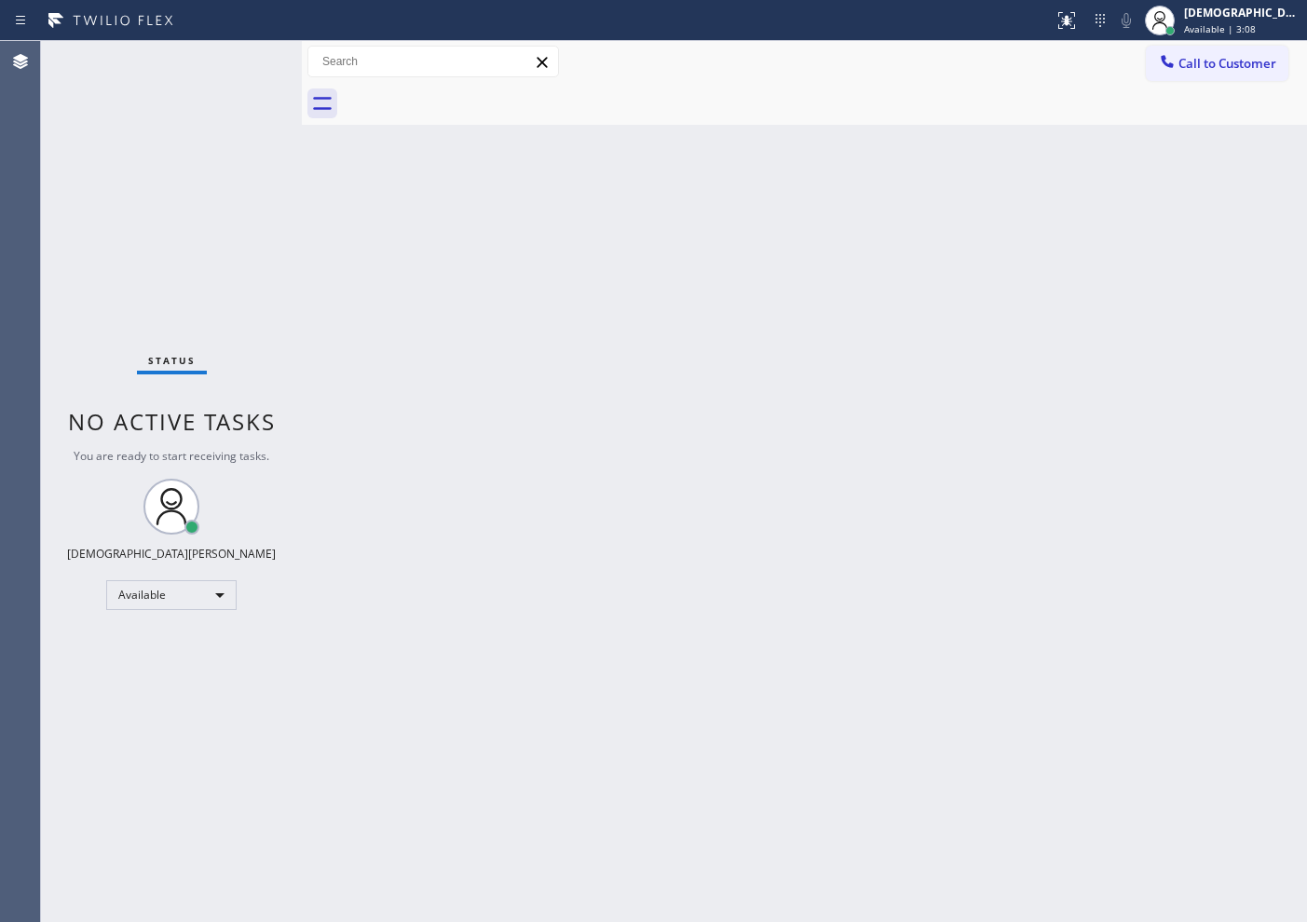
click at [108, 149] on div "Status No active tasks You are ready to start receiving tasks. Christian Cinco …" at bounding box center [171, 481] width 261 height 881
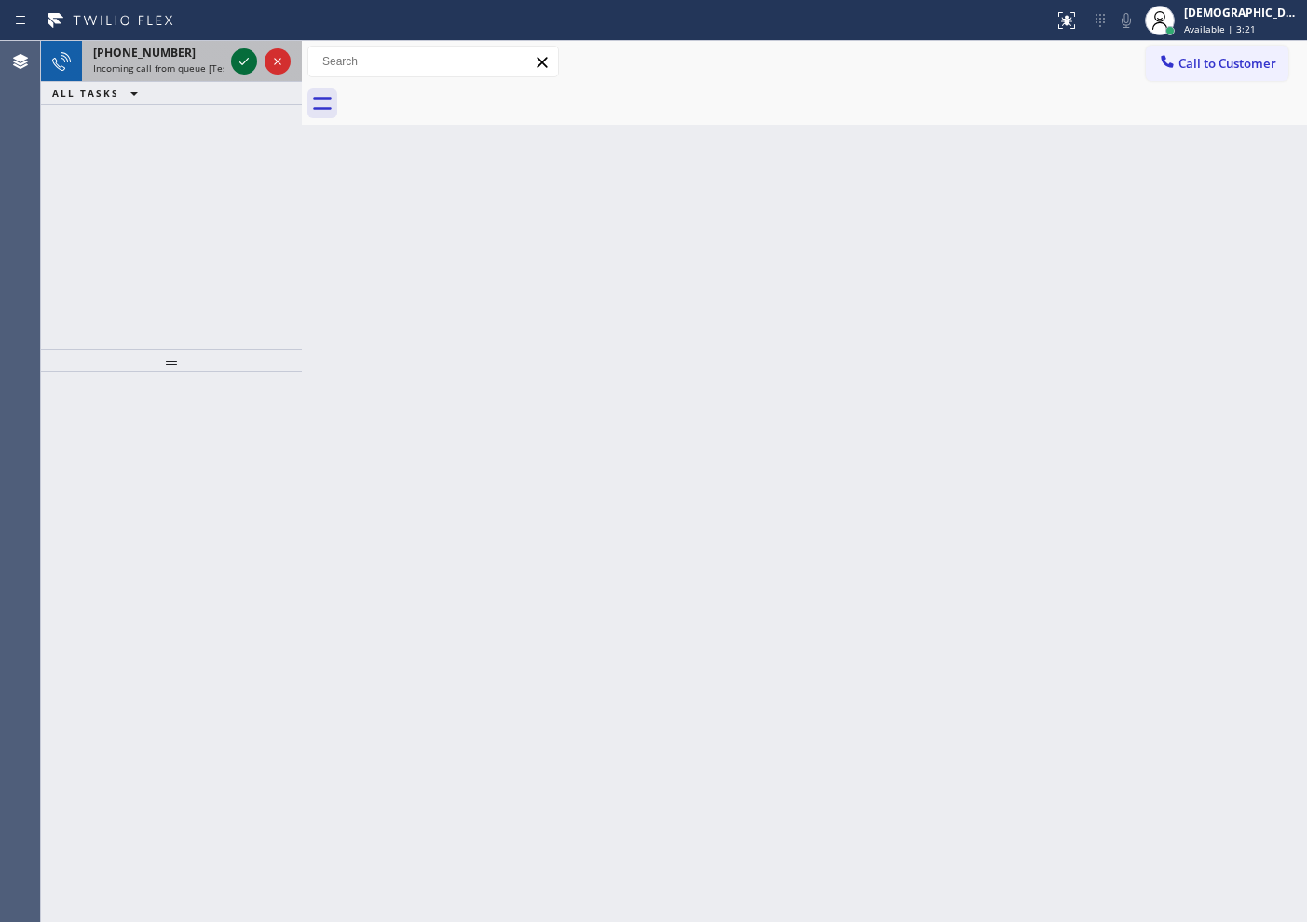
click at [250, 61] on icon at bounding box center [244, 61] width 22 height 22
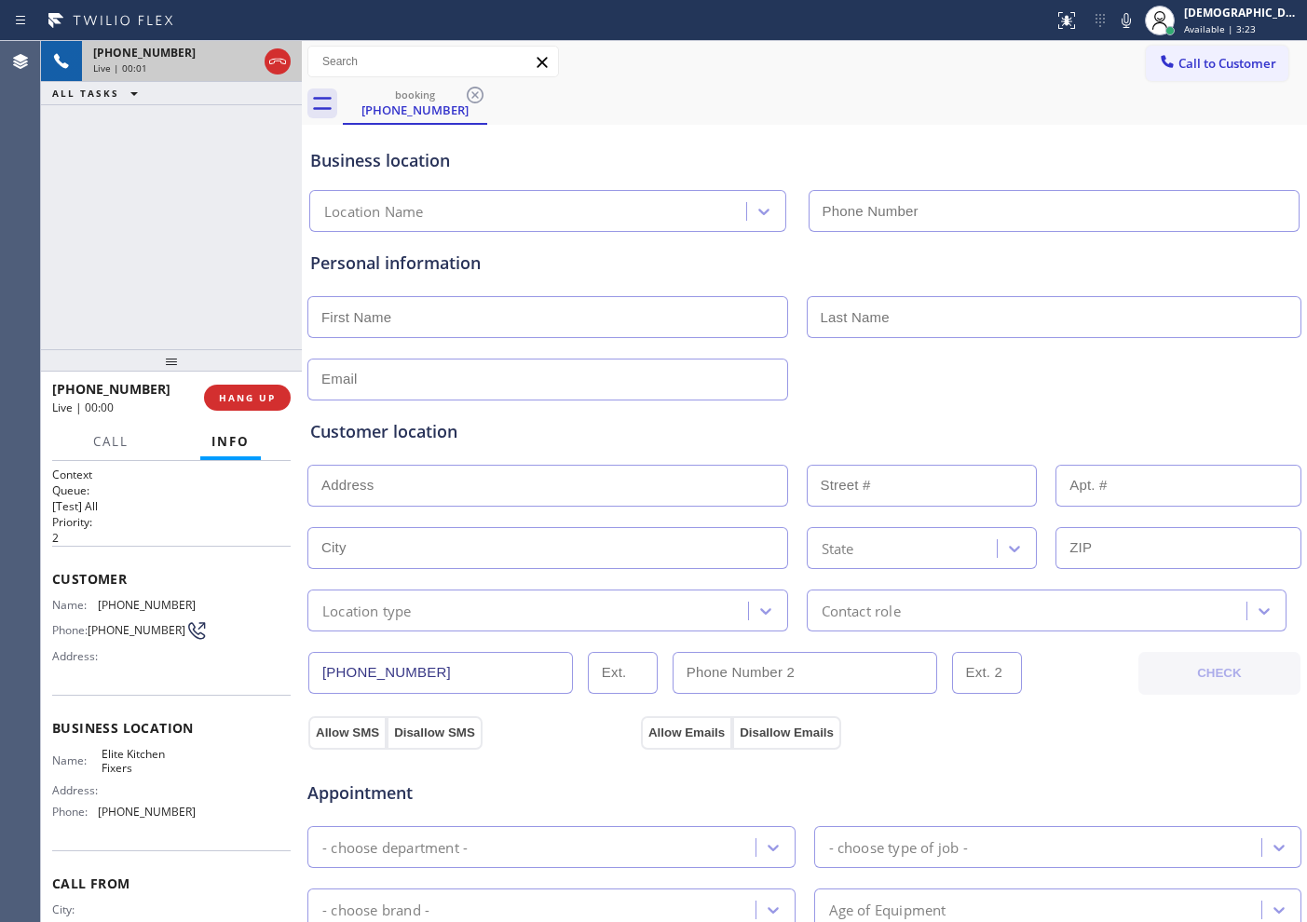
type input "[PHONE_NUMBER]"
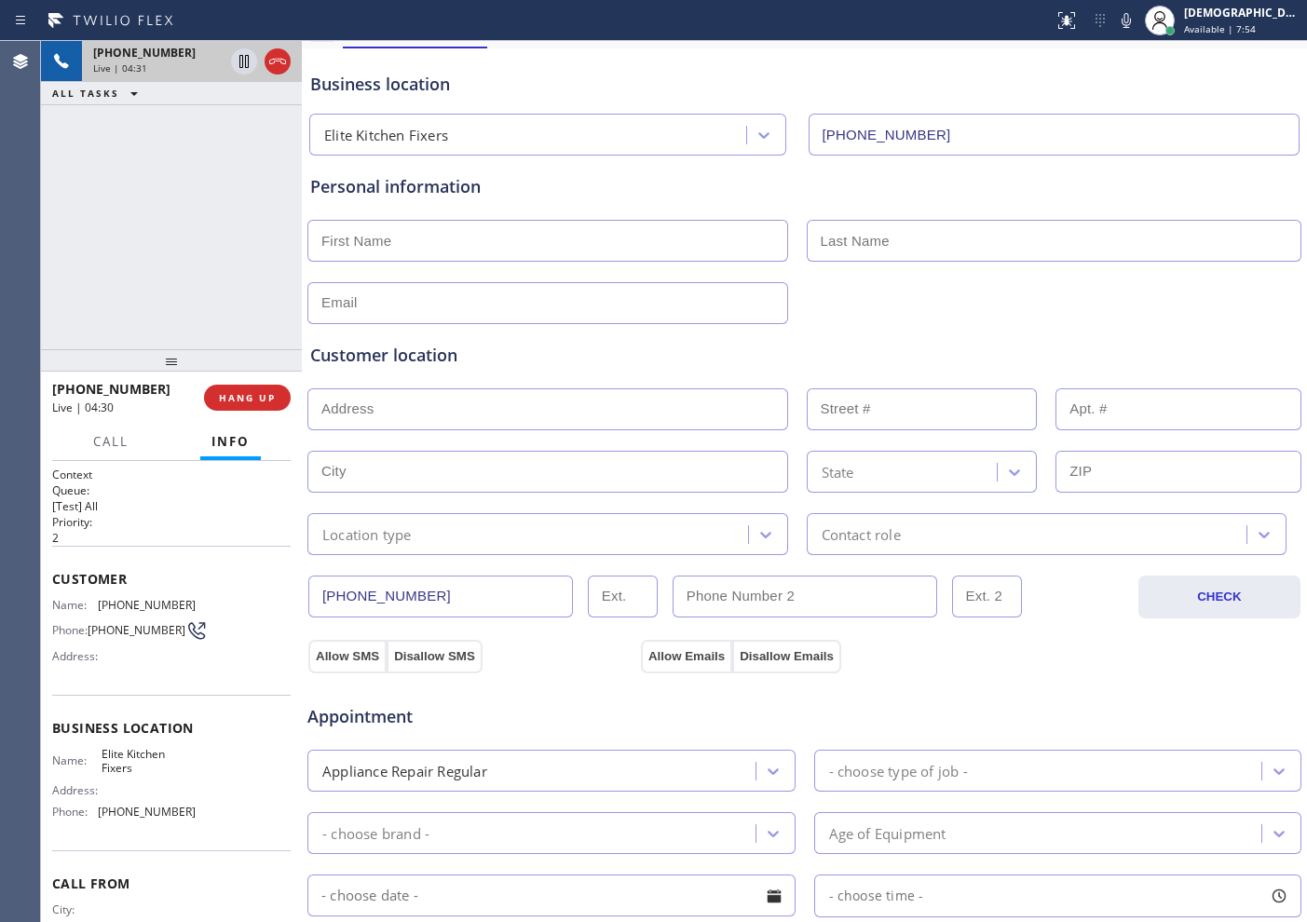
scroll to position [116, 0]
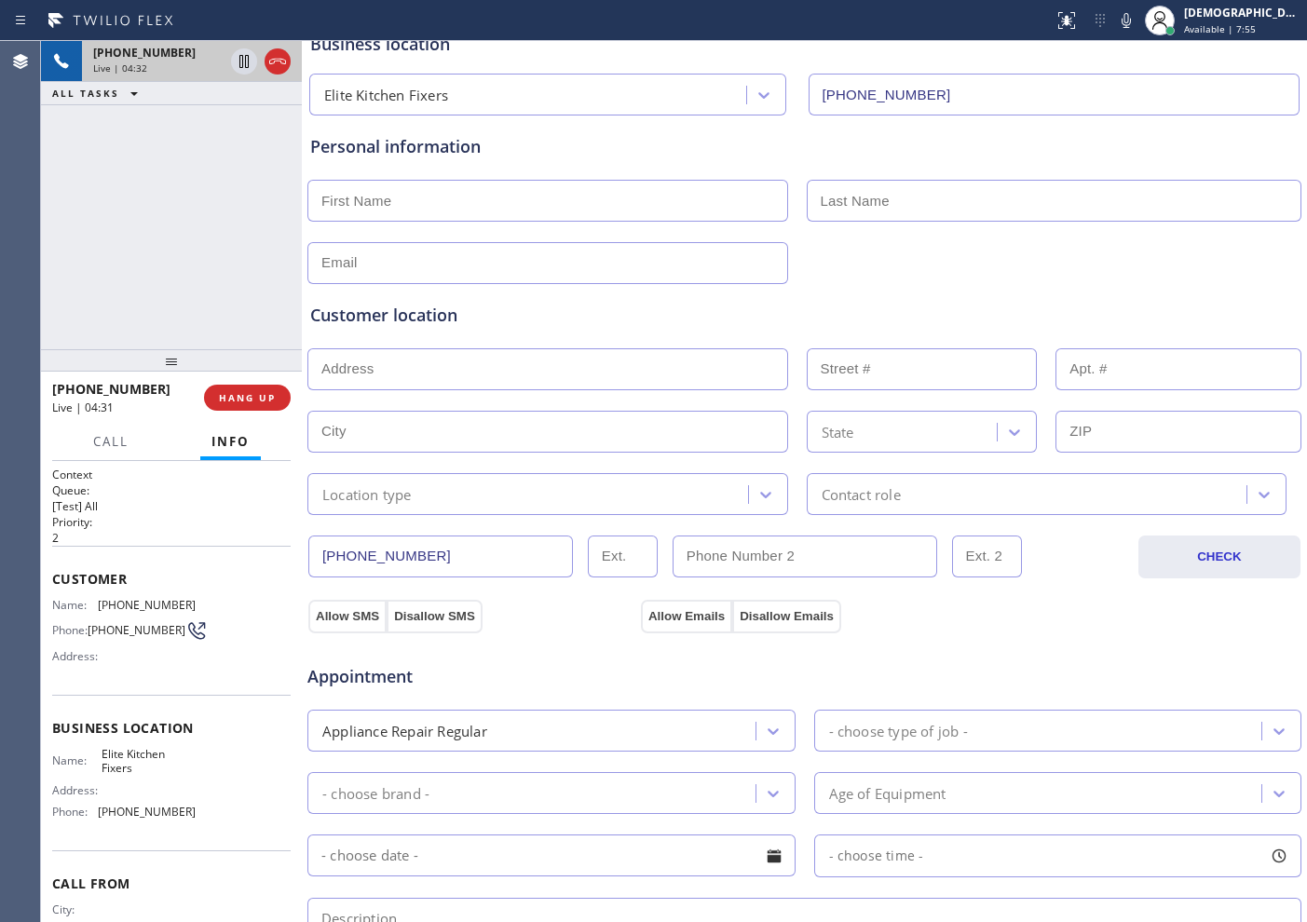
drag, startPoint x: 436, startPoint y: 552, endPoint x: 319, endPoint y: 555, distance: 117.4
click at [319, 555] on input "[PHONE_NUMBER]" at bounding box center [440, 557] width 265 height 42
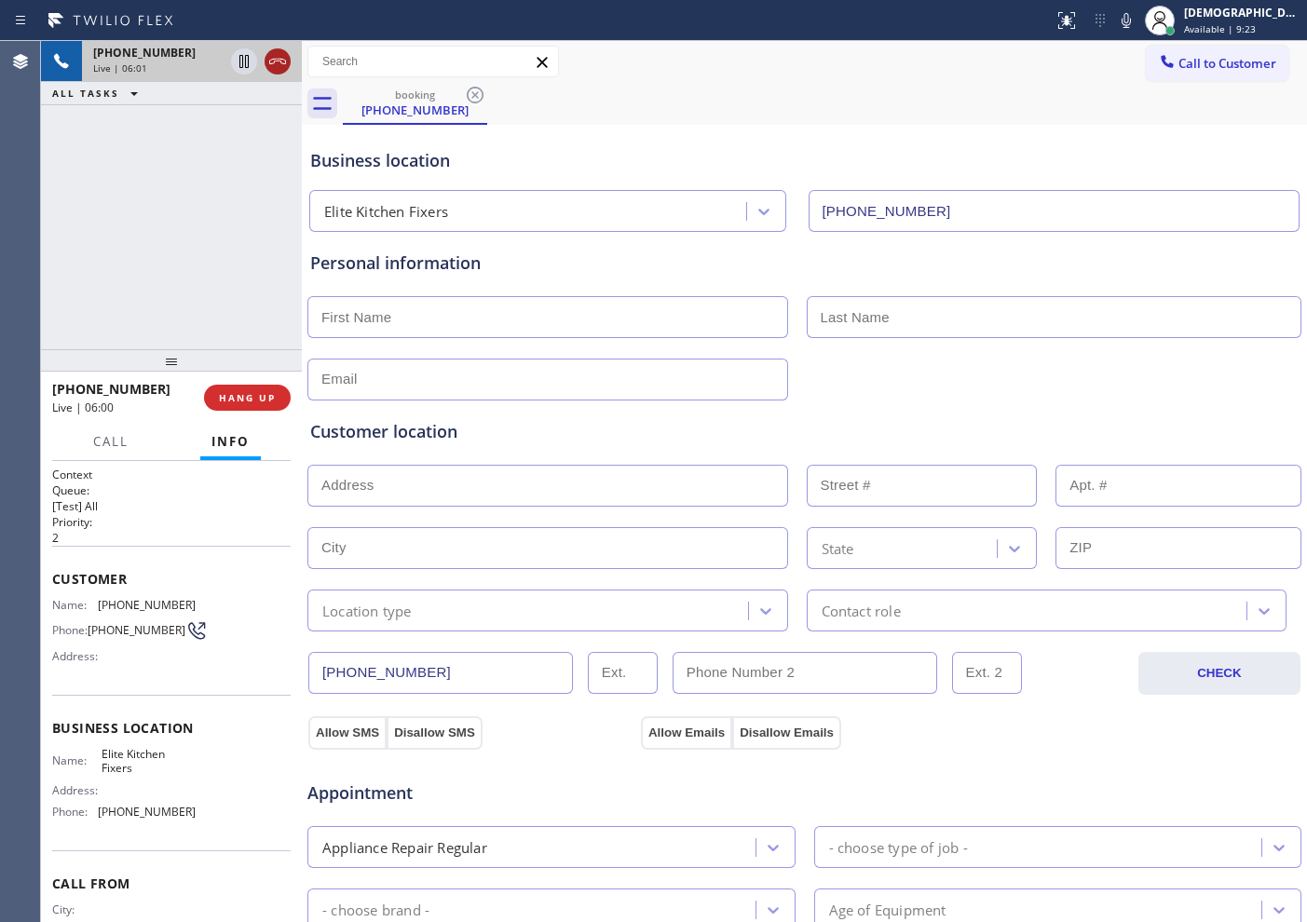
click at [270, 69] on icon at bounding box center [277, 61] width 22 height 22
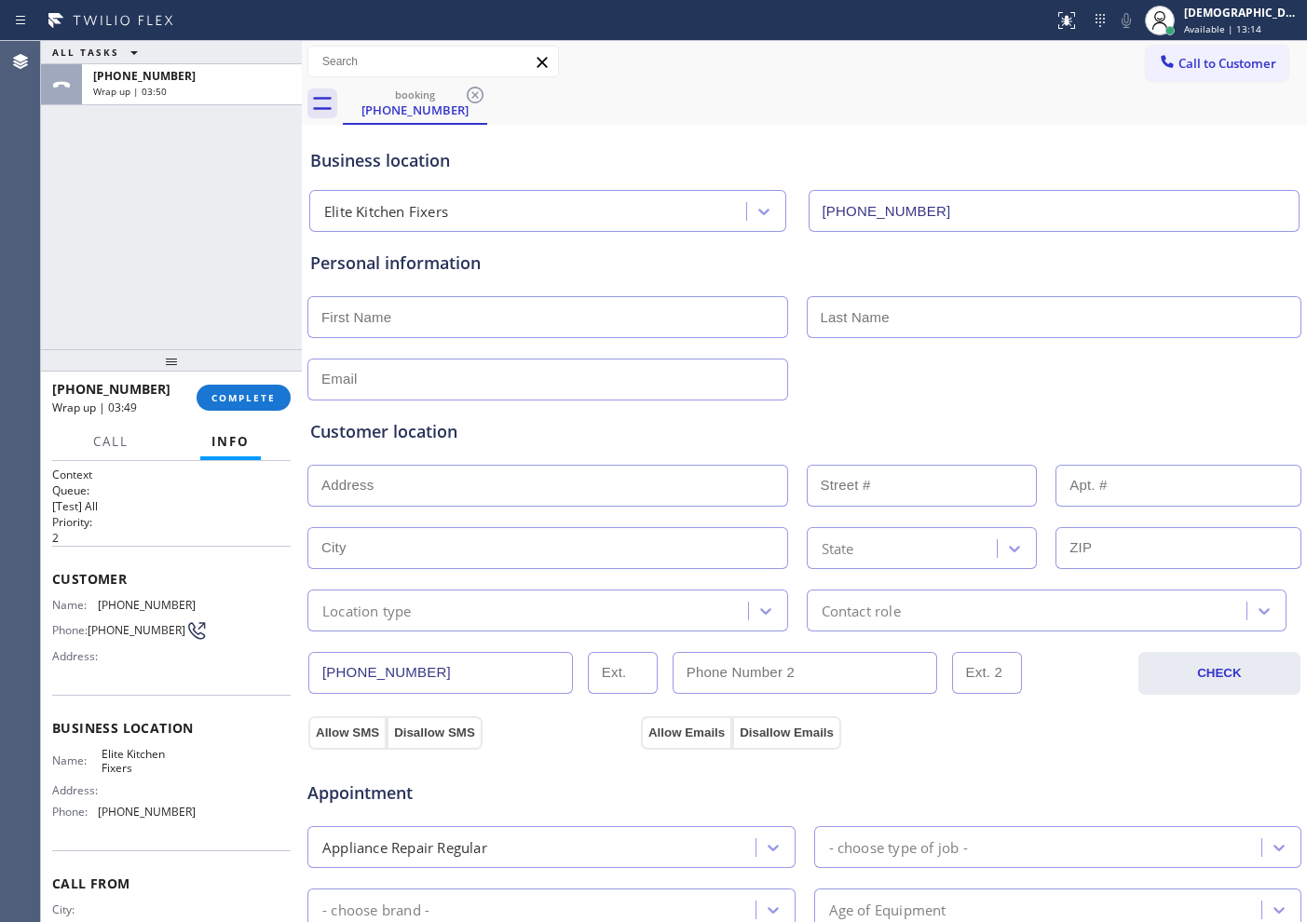
click at [633, 322] on input "text" at bounding box center [547, 317] width 481 height 42
paste input "Shay"
type input "Shay"
click at [831, 308] on input "text" at bounding box center [1055, 317] width 496 height 42
paste input "[PERSON_NAME]"
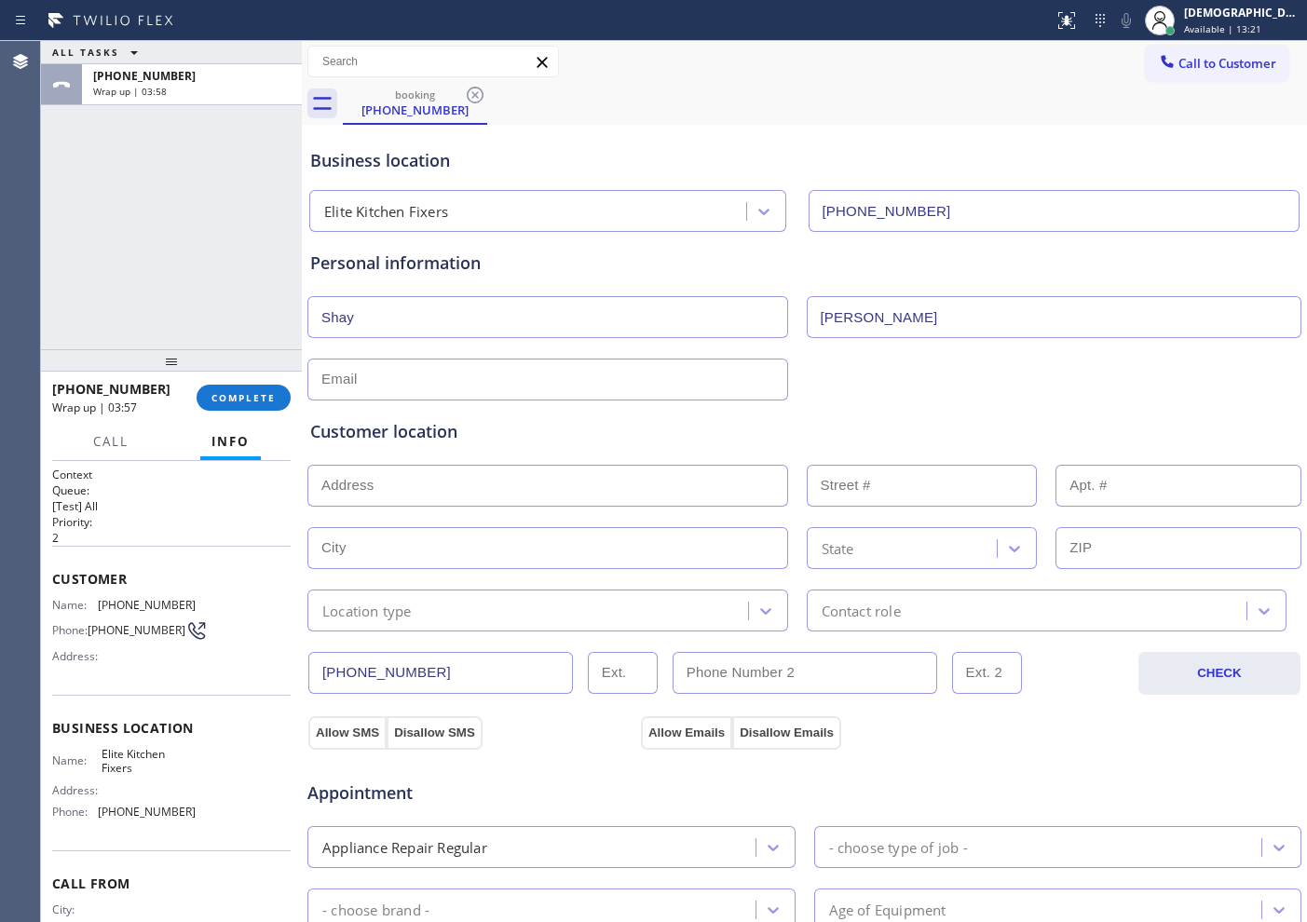
type input "[PERSON_NAME]"
click at [653, 380] on input "text" at bounding box center [547, 380] width 481 height 42
paste input "[EMAIL_ADDRESS][DOMAIN_NAME]"
type input "[EMAIL_ADDRESS][DOMAIN_NAME]"
click at [556, 496] on input "text" at bounding box center [547, 486] width 481 height 42
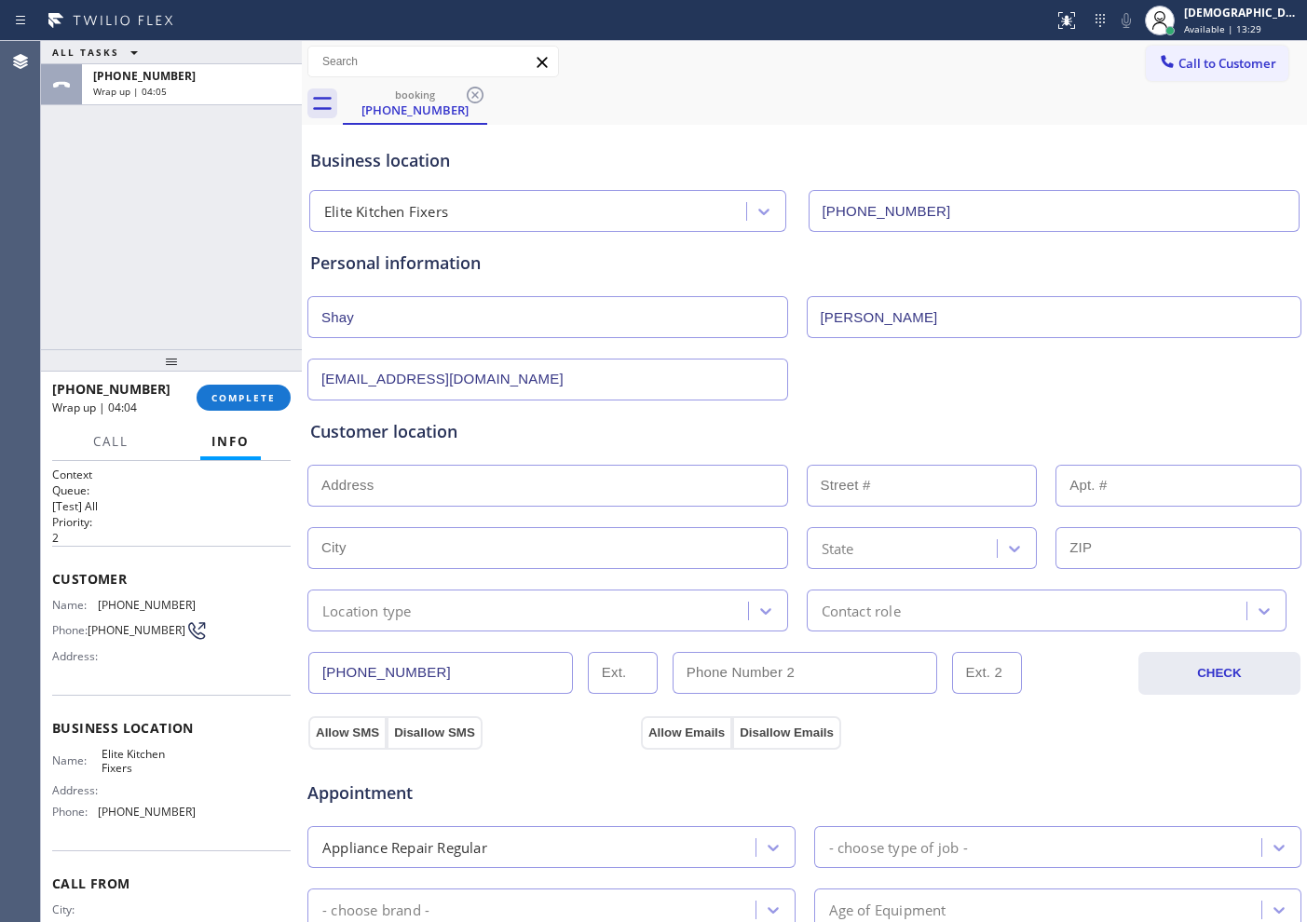
paste input "[STREET_ADDRESS][PERSON_NAME]"
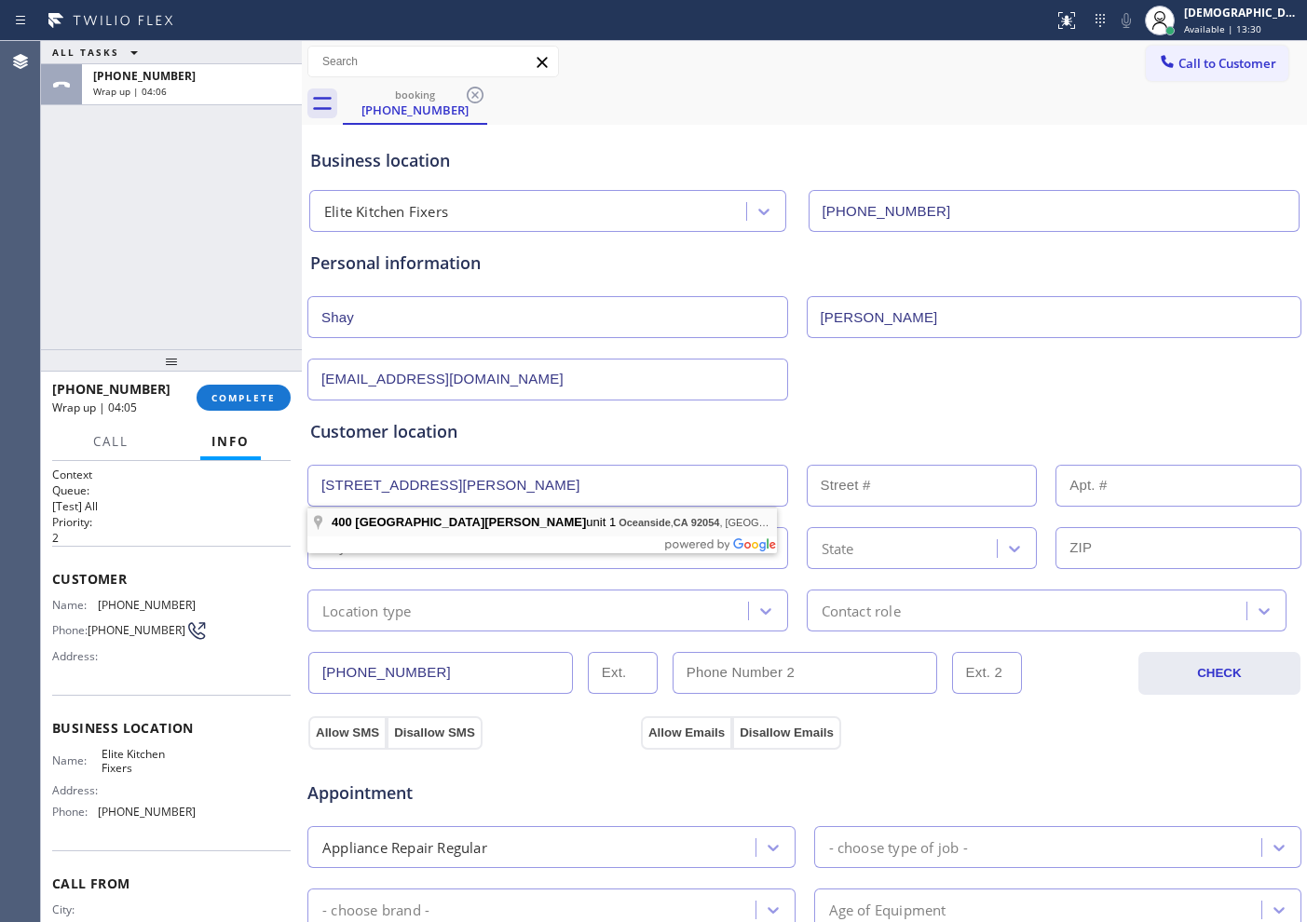
type input "[STREET_ADDRESS][PERSON_NAME]"
type input "400"
type input "Oceanside"
type input "92054"
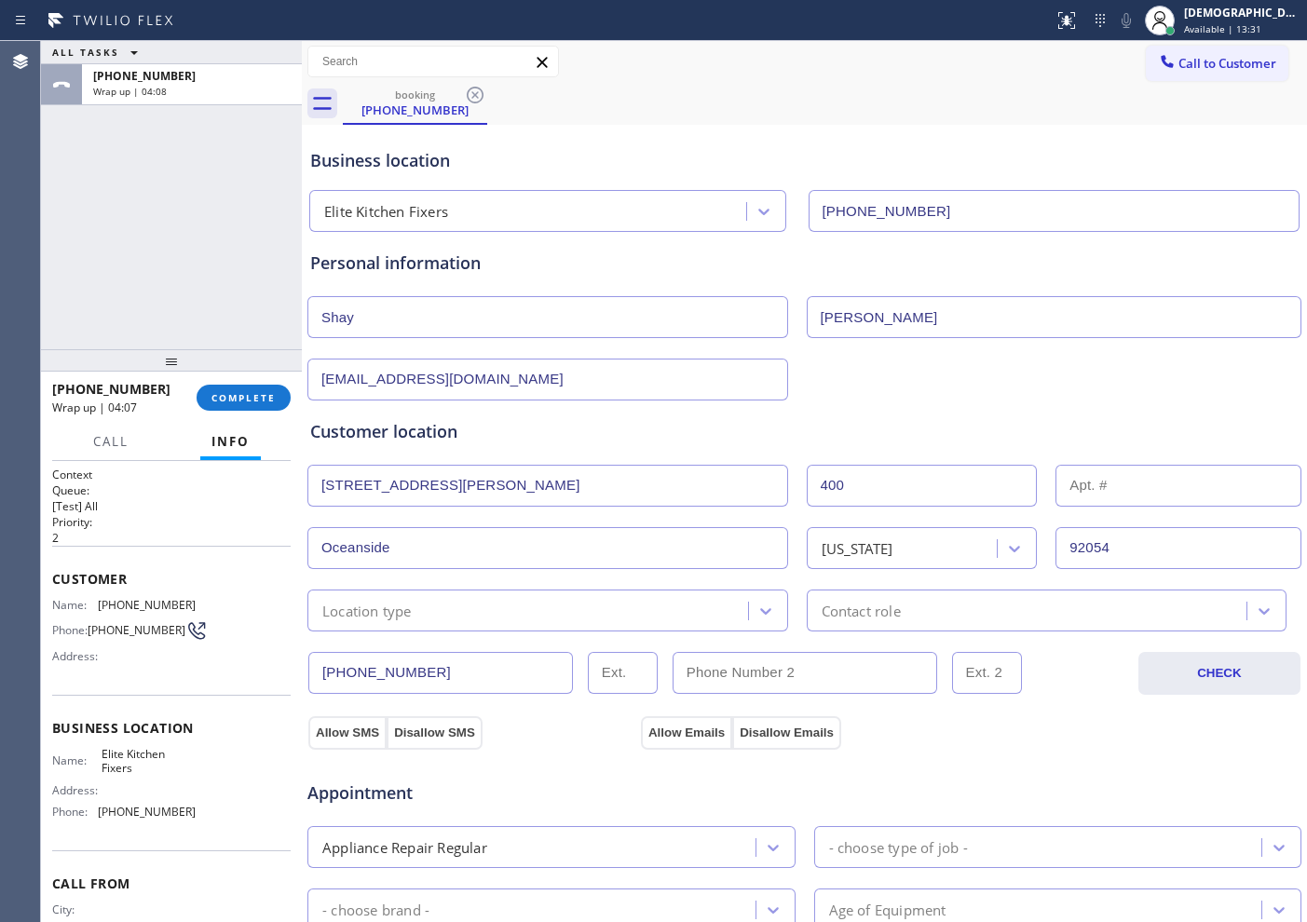
click at [1094, 493] on input "text" at bounding box center [1178, 486] width 246 height 42
type input "Unt 1"
click at [714, 613] on div "Location type" at bounding box center [530, 610] width 435 height 33
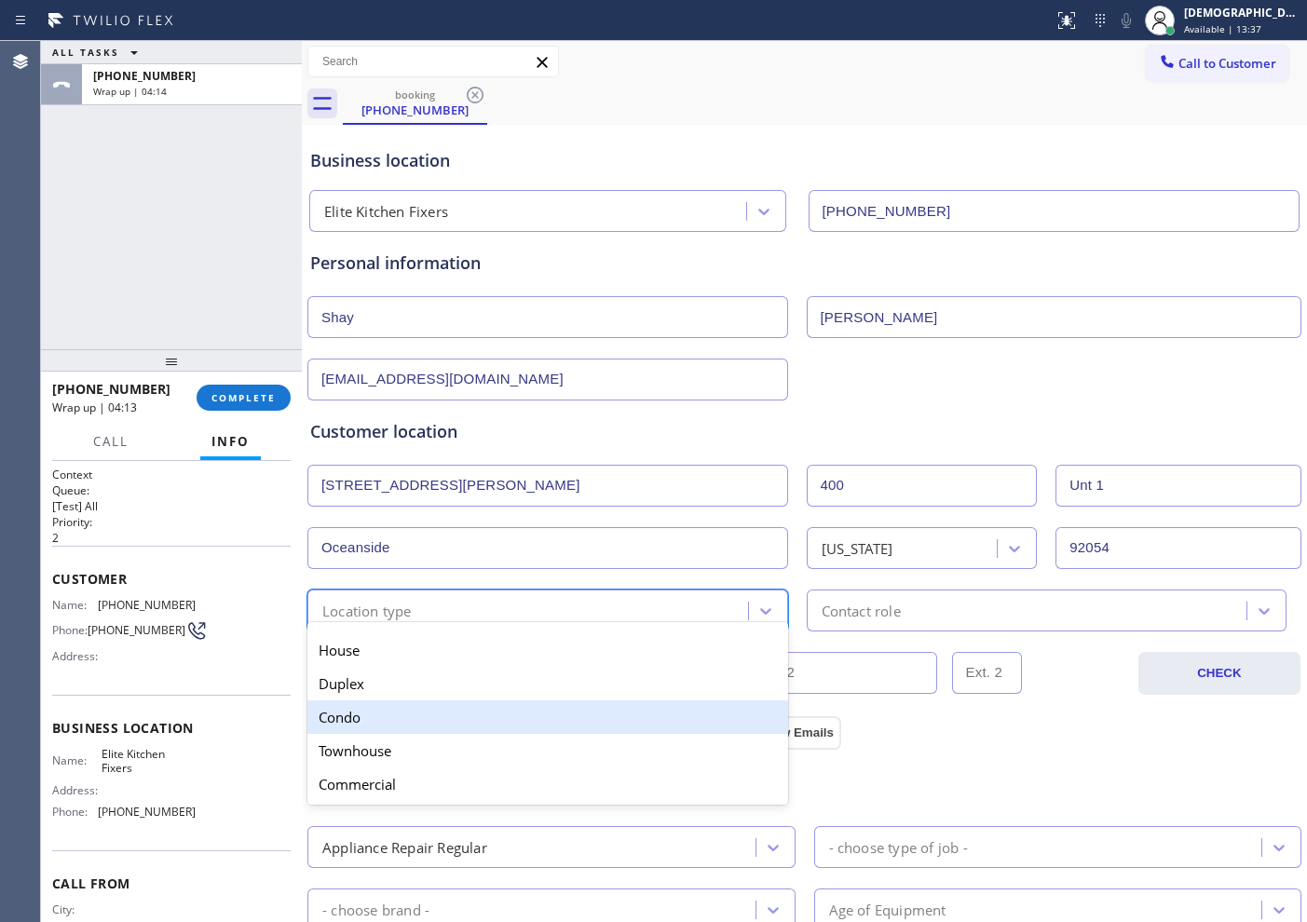
click at [580, 729] on div "Condo" at bounding box center [547, 718] width 481 height 34
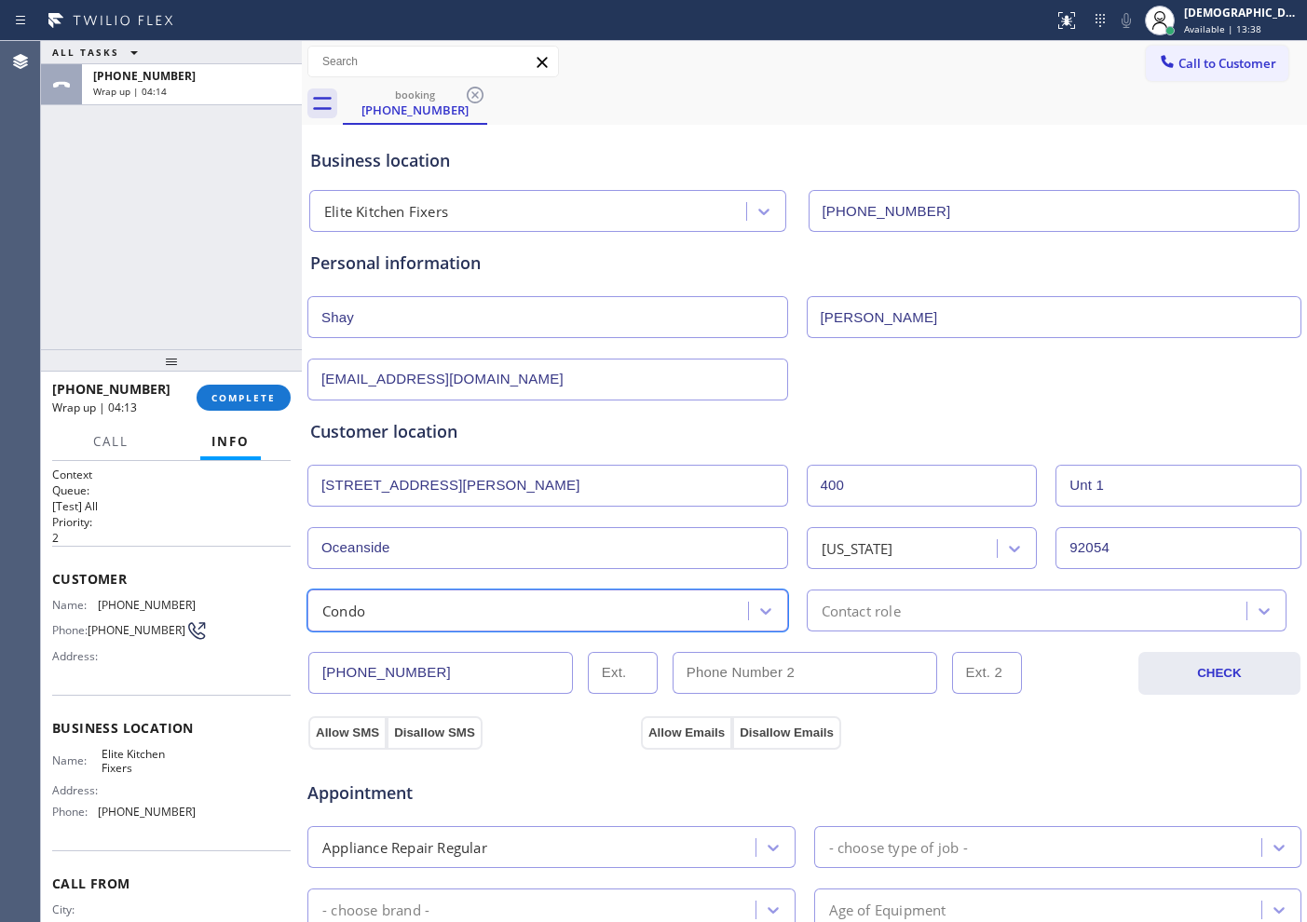
click at [849, 609] on div "Contact role" at bounding box center [861, 610] width 79 height 21
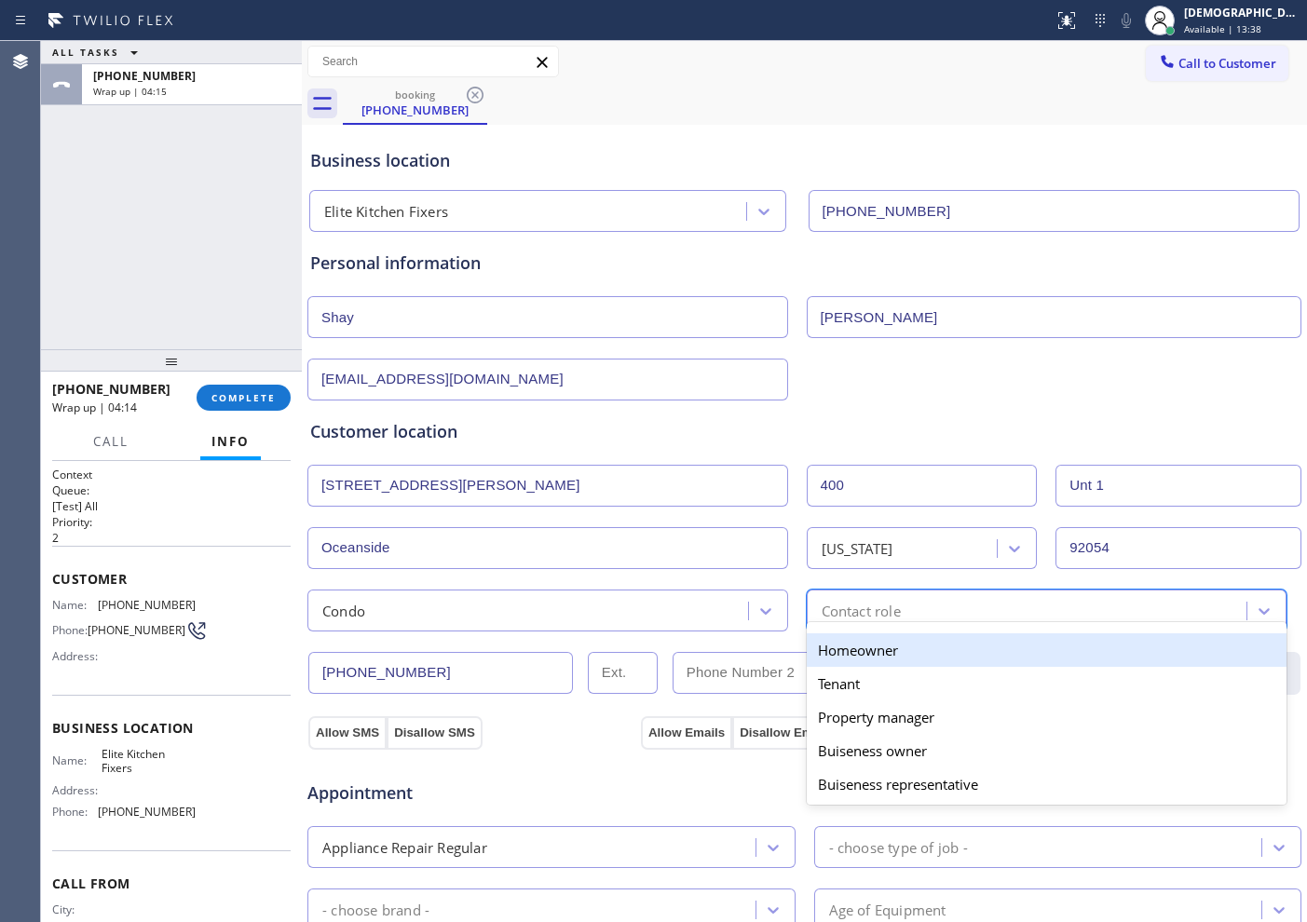
click at [851, 650] on div "Homeowner" at bounding box center [1047, 650] width 481 height 34
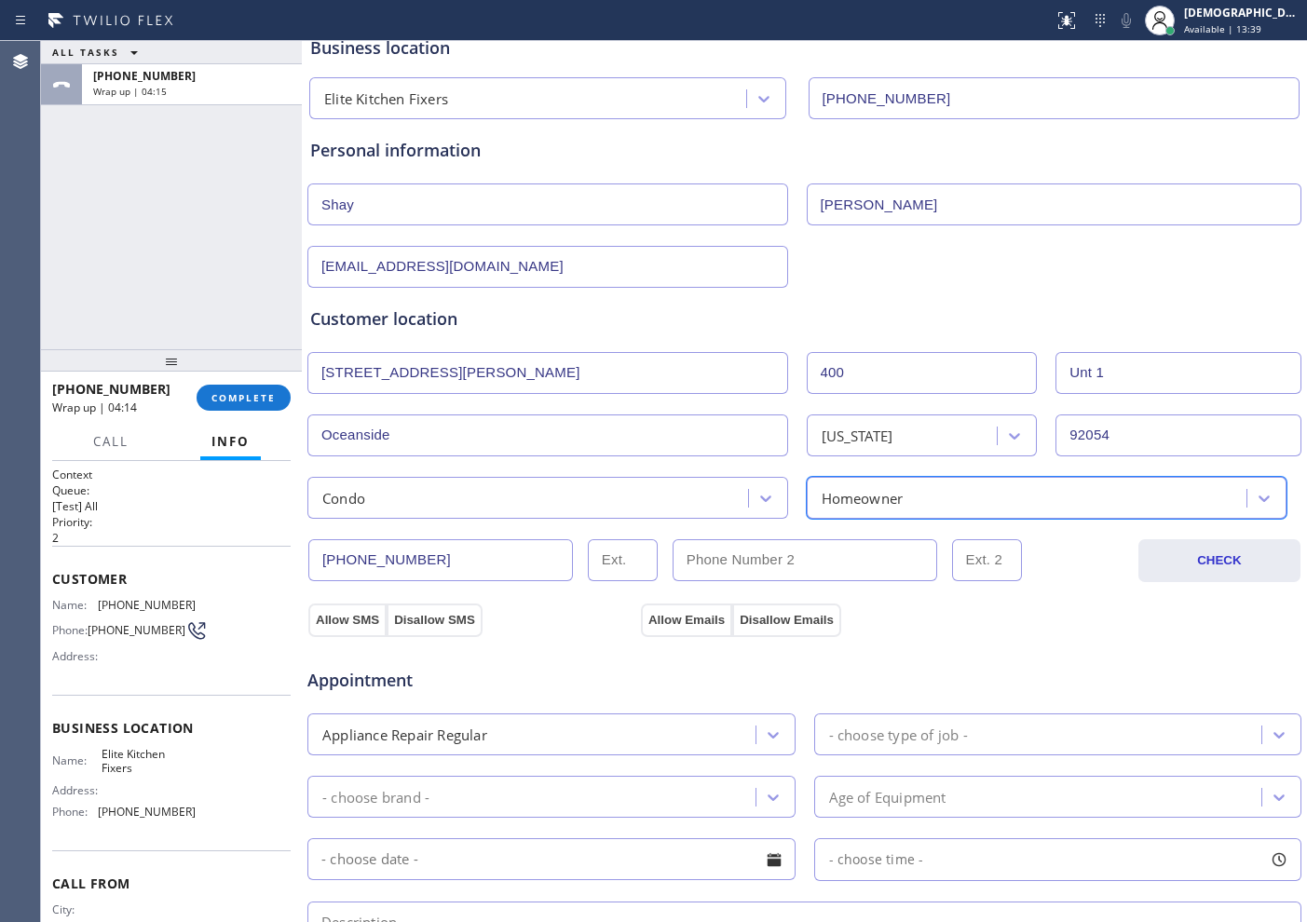
scroll to position [233, 0]
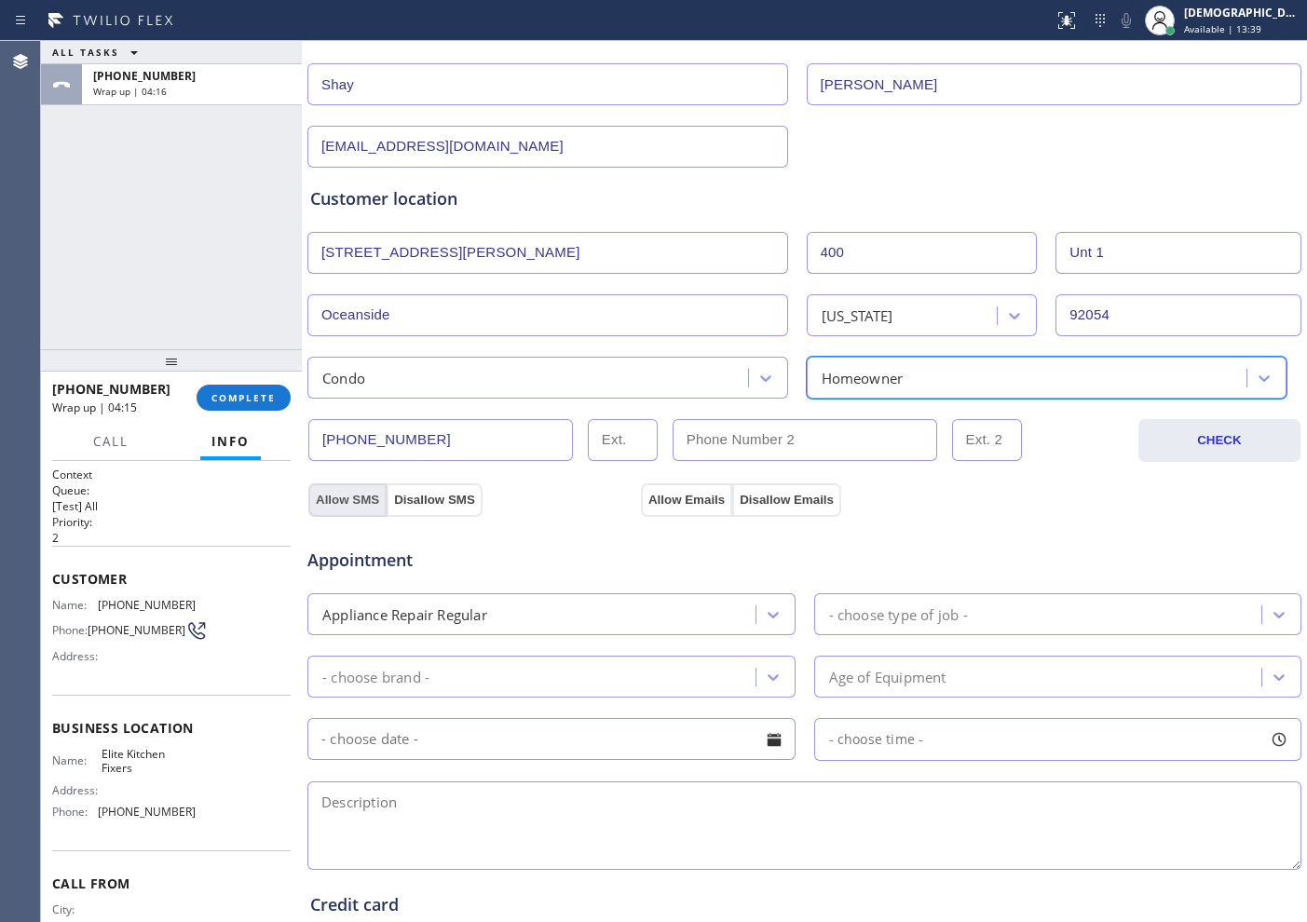
click at [337, 497] on button "Allow SMS" at bounding box center [347, 500] width 78 height 34
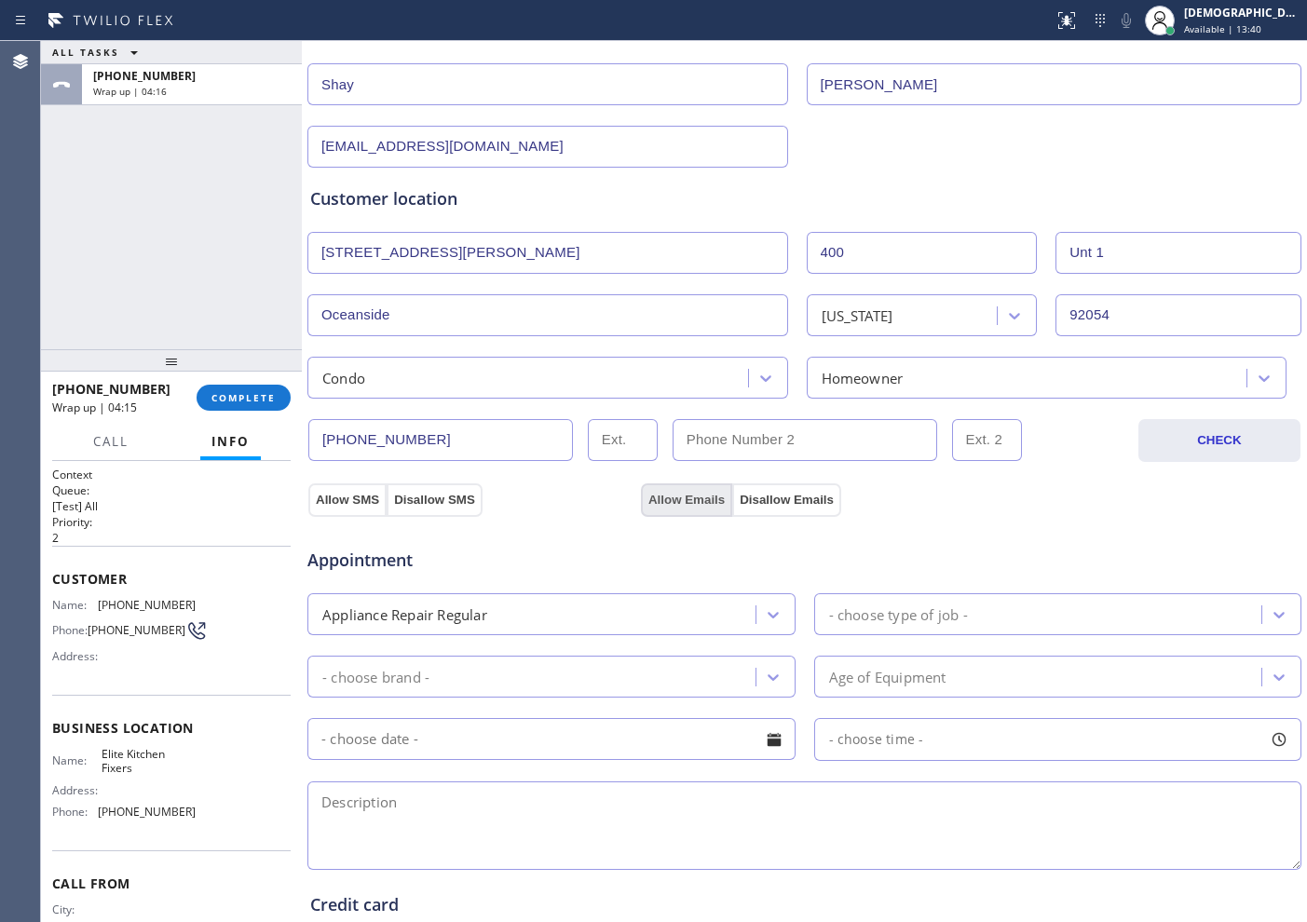
click at [663, 503] on button "Allow Emails" at bounding box center [686, 500] width 91 height 34
click at [861, 616] on div "- choose type of job -" at bounding box center [898, 614] width 139 height 21
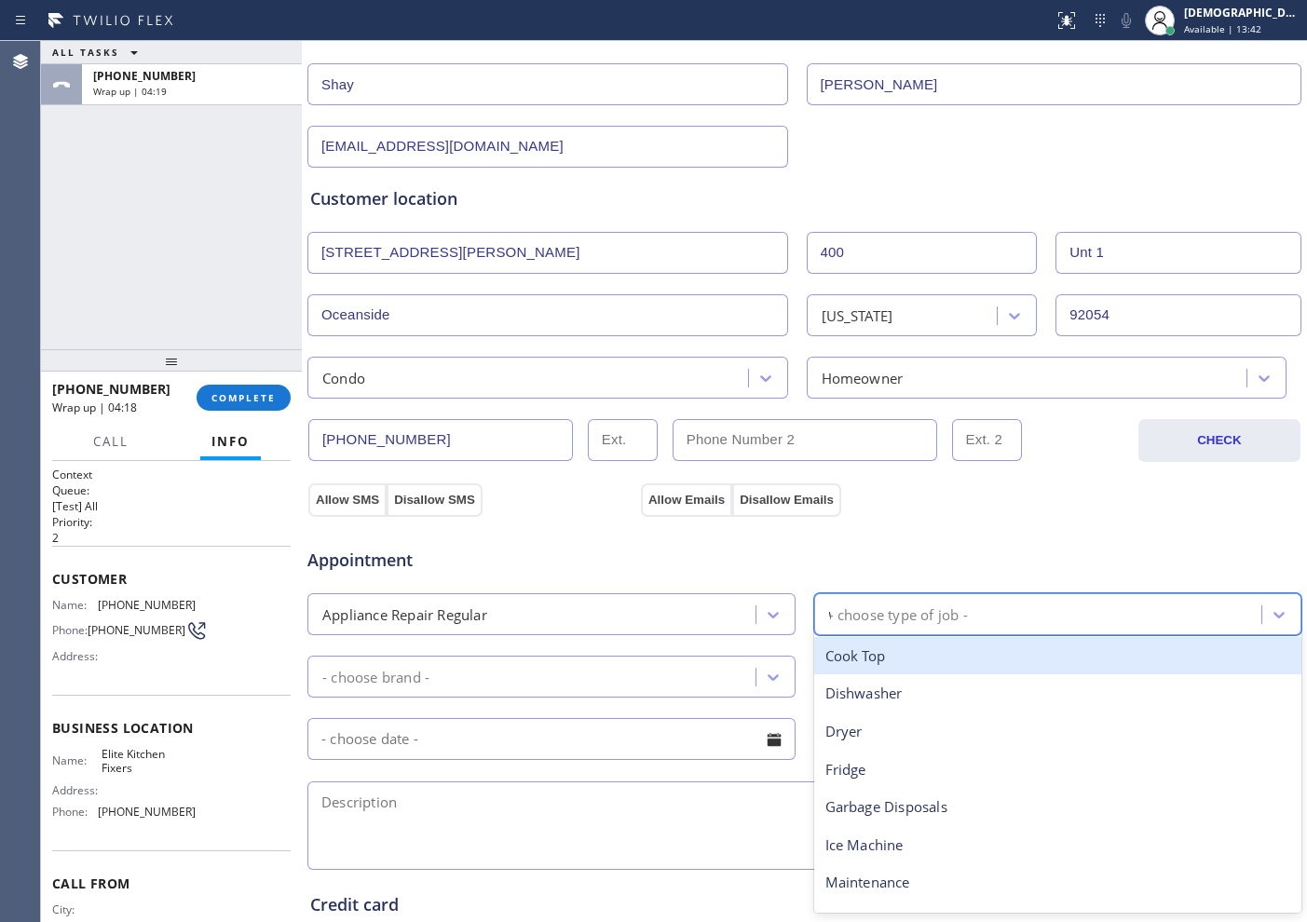
type input "wa"
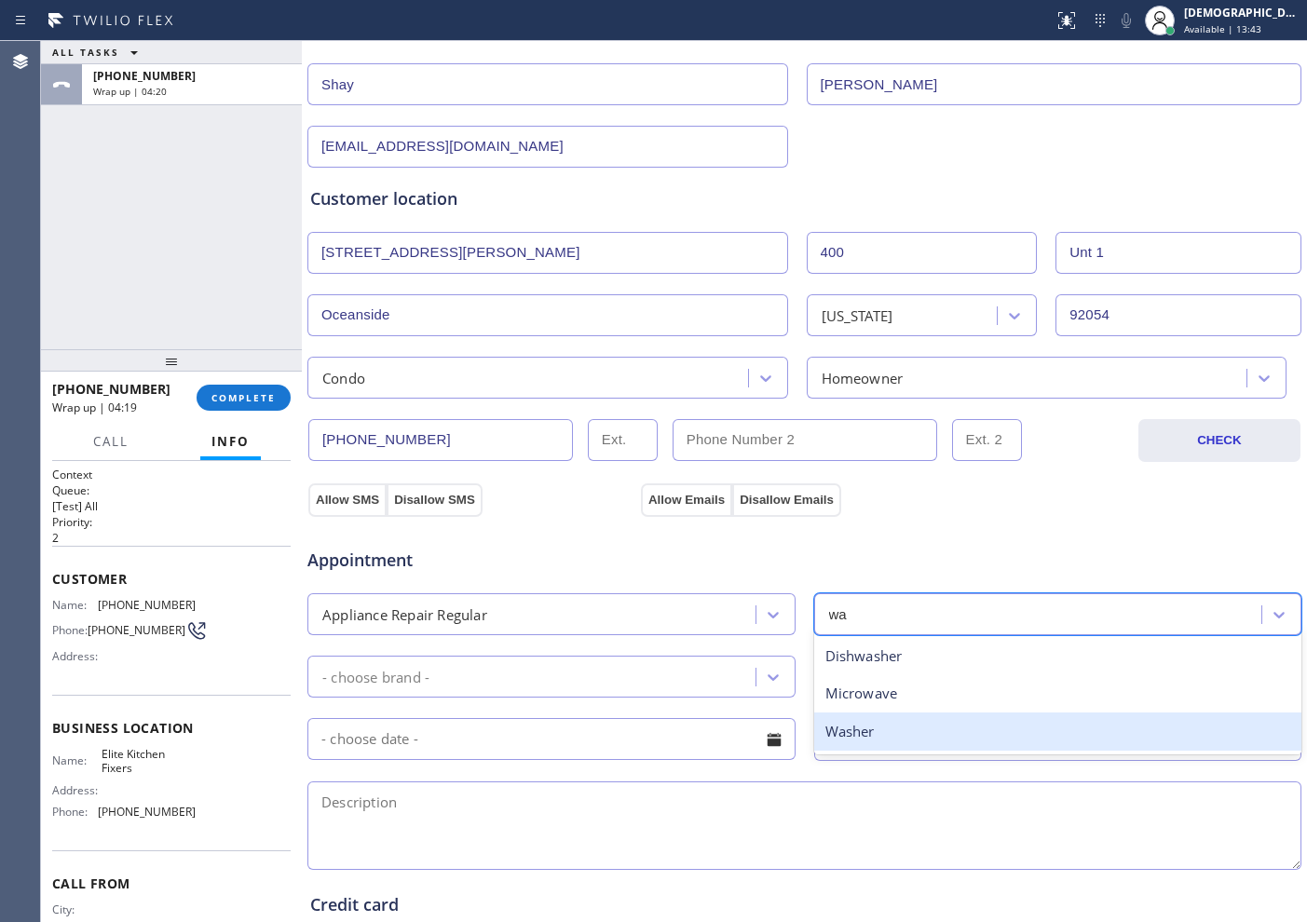
click at [842, 751] on div "Dishwasher Microwave Washer" at bounding box center [1058, 693] width 488 height 121
click at [873, 739] on div "Washer" at bounding box center [1058, 732] width 488 height 38
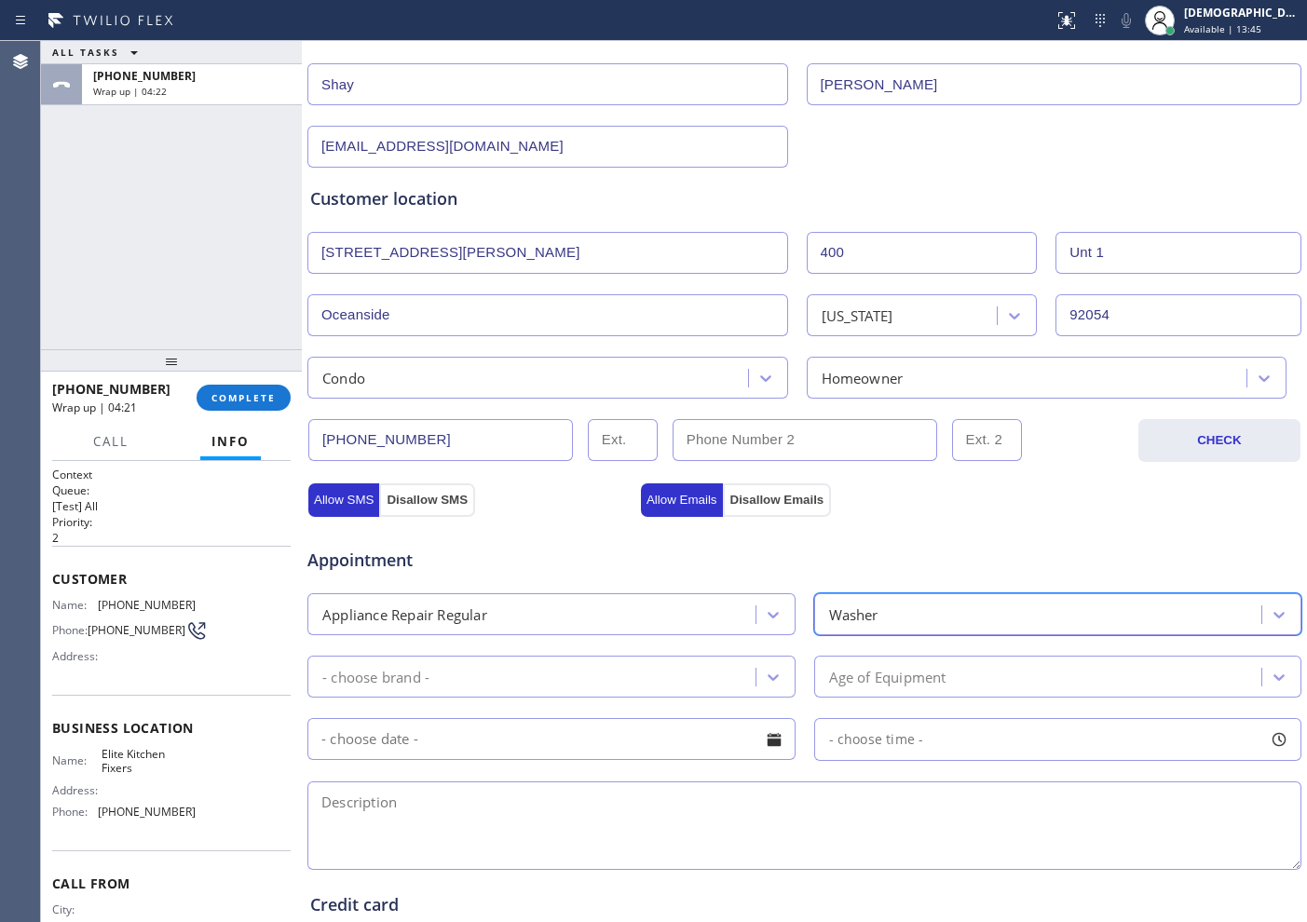
click at [632, 670] on div "- choose brand -" at bounding box center [534, 676] width 442 height 33
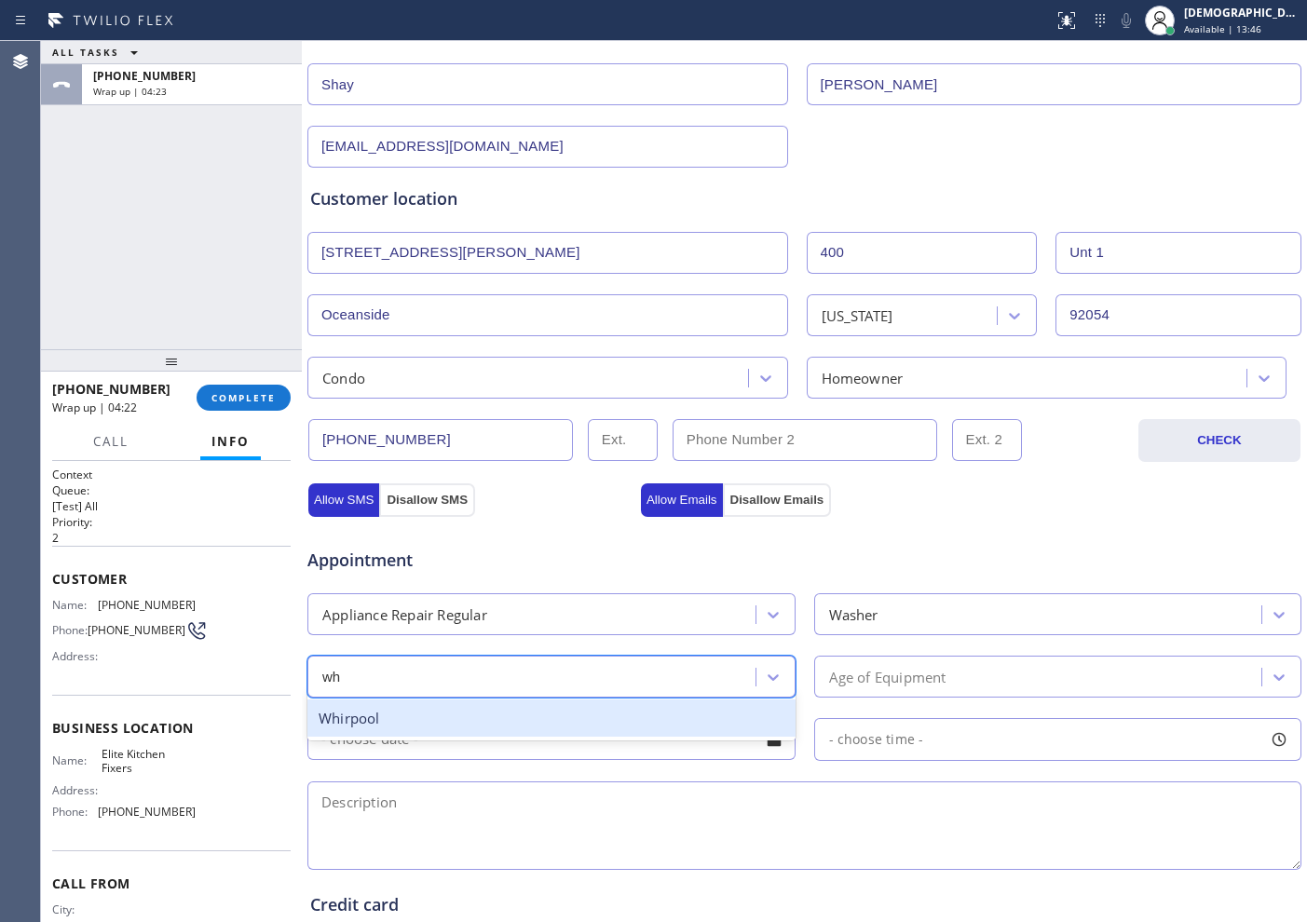
type input "whi"
click at [590, 713] on div "Whirpool" at bounding box center [551, 719] width 488 height 38
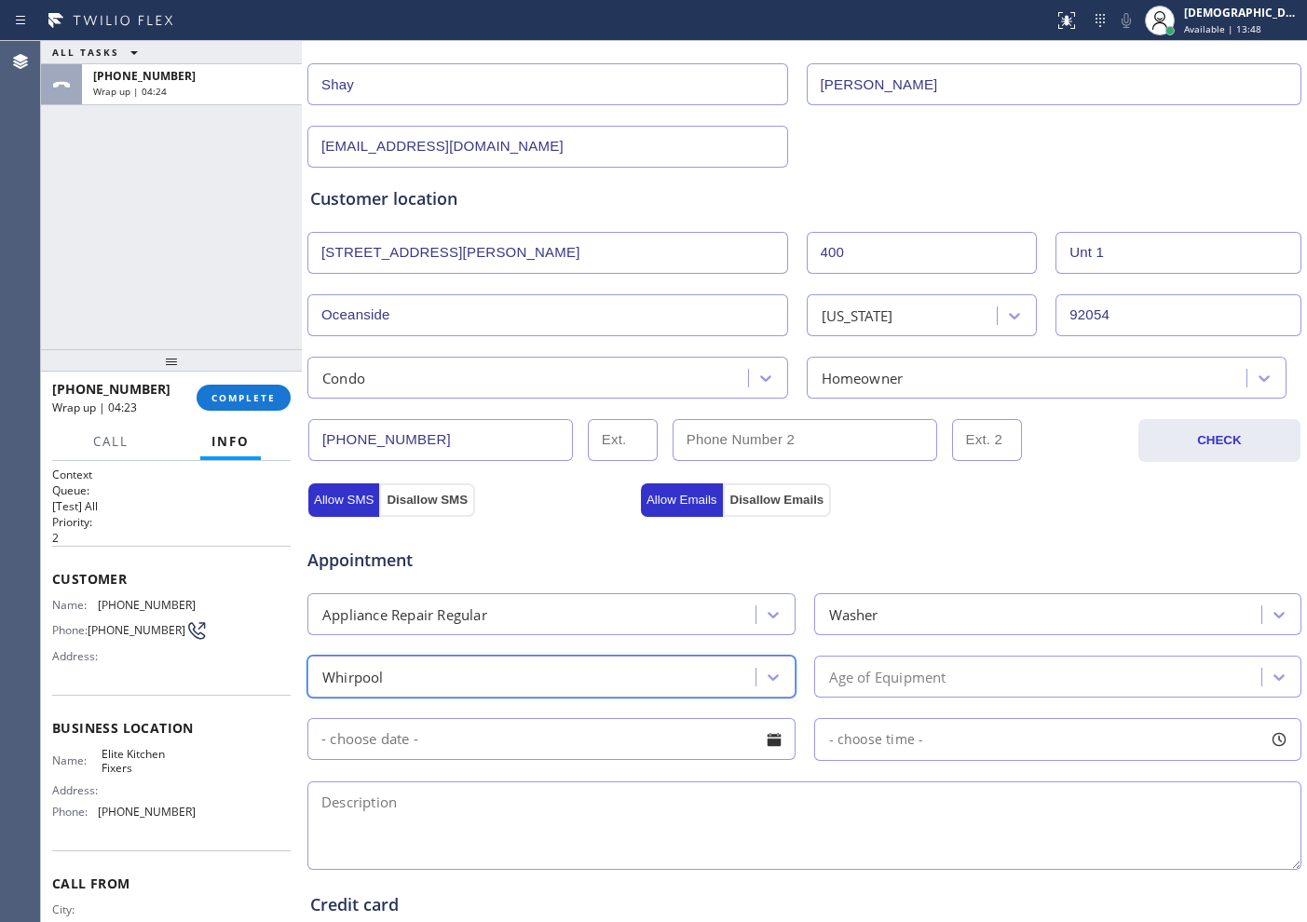
click at [906, 670] on div "Age of Equipment" at bounding box center [887, 676] width 117 height 21
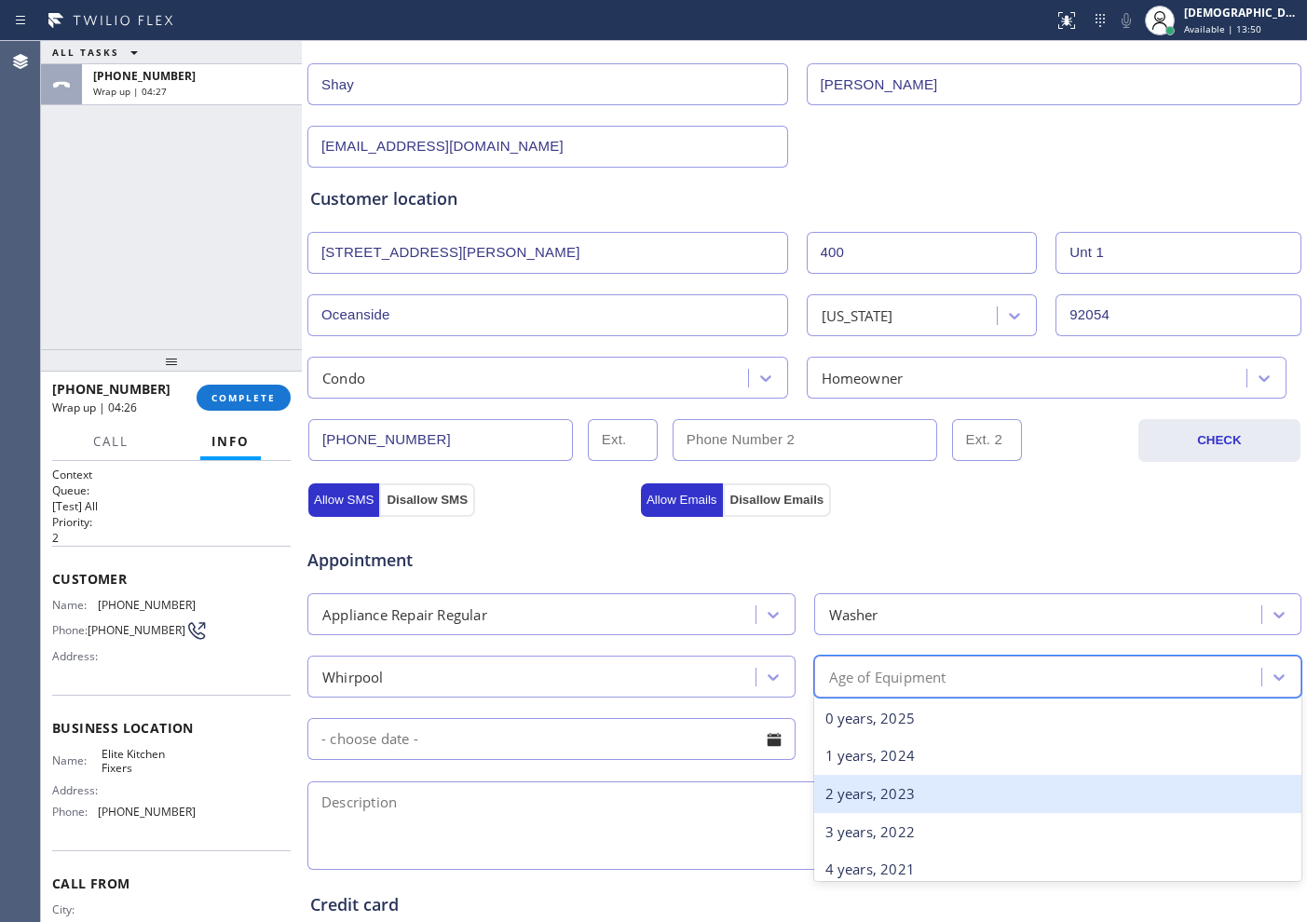
click at [919, 793] on div "2 years, 2023" at bounding box center [1058, 794] width 488 height 38
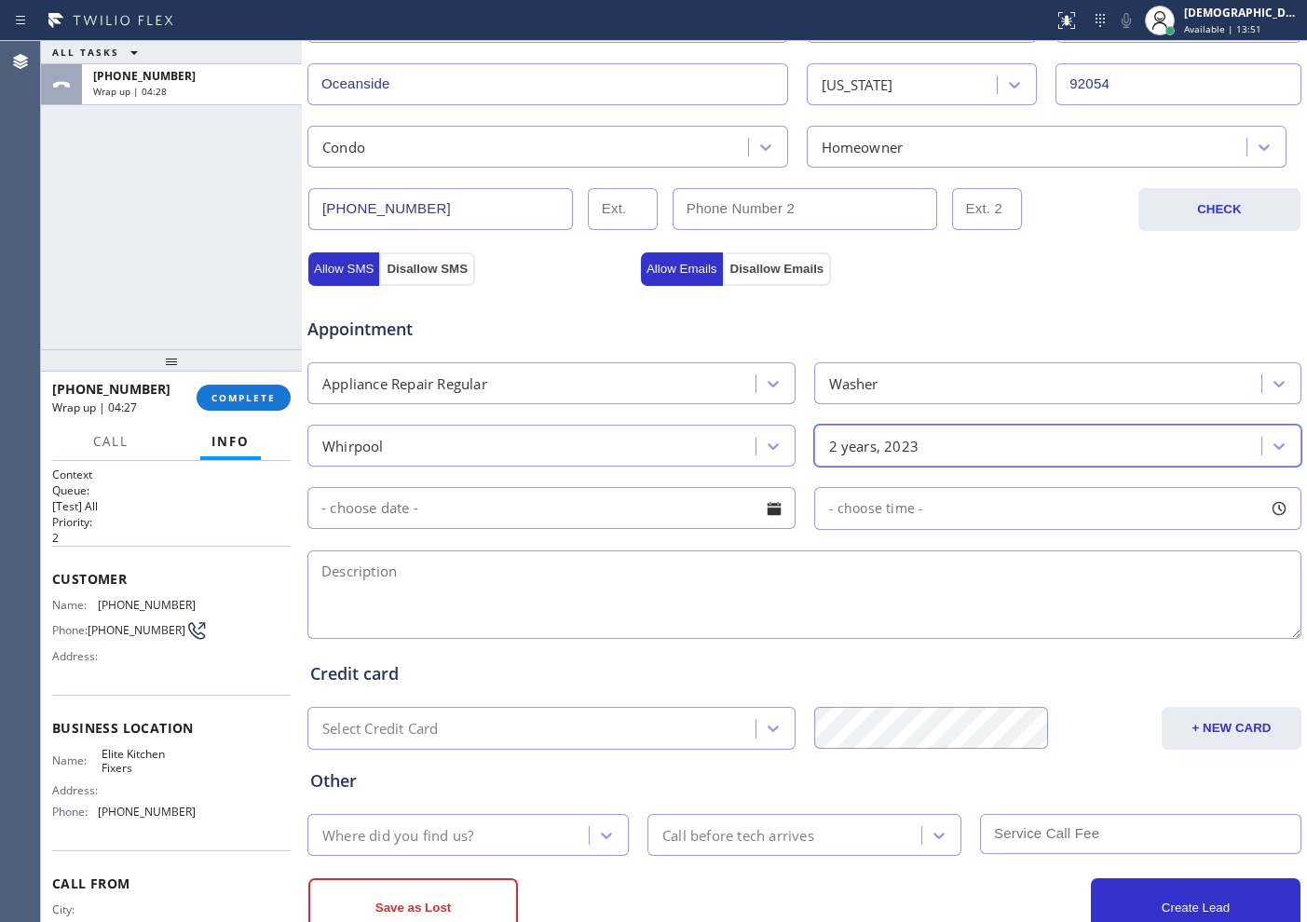
scroll to position [466, 0]
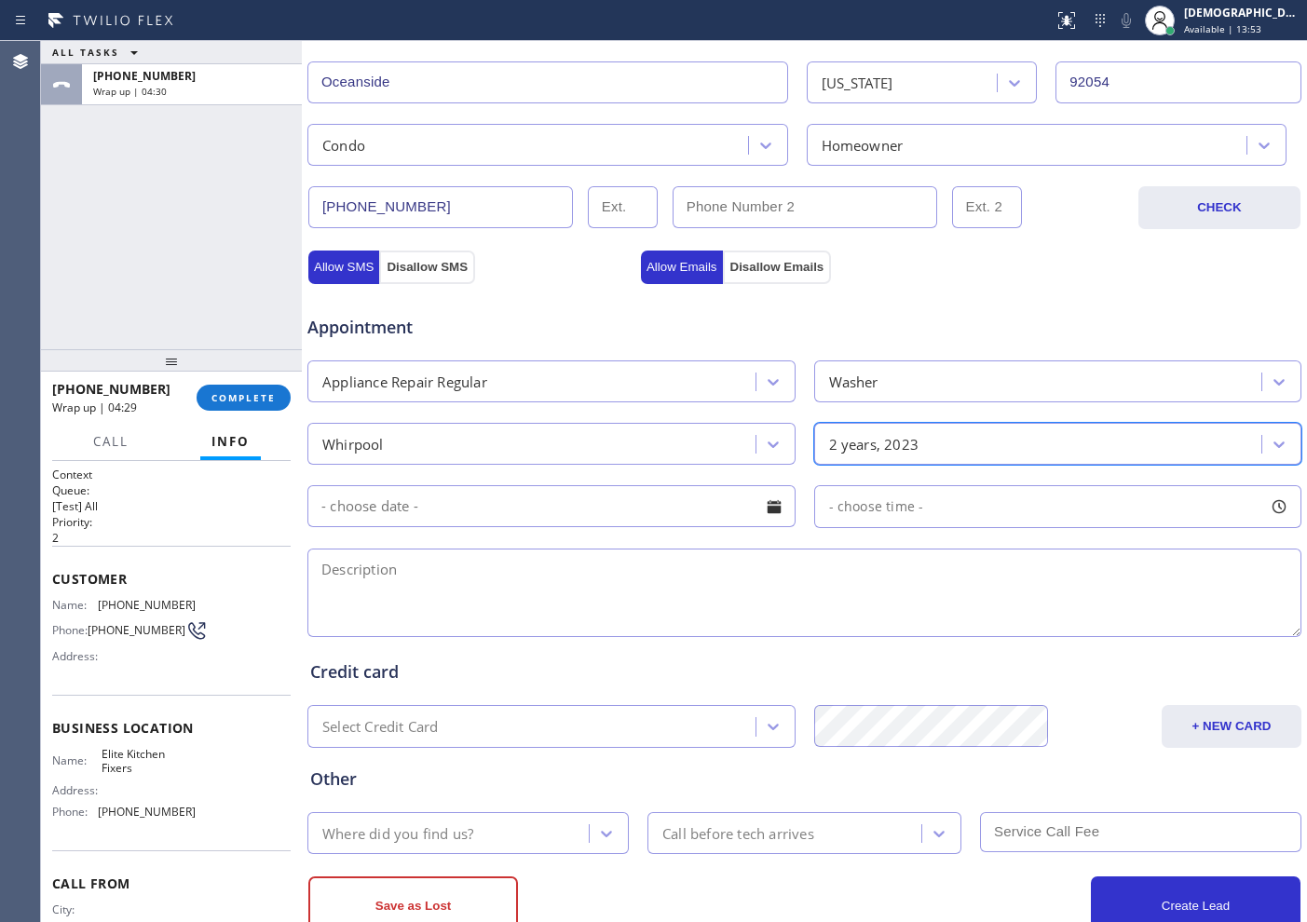
click at [511, 492] on input "text" at bounding box center [551, 506] width 488 height 42
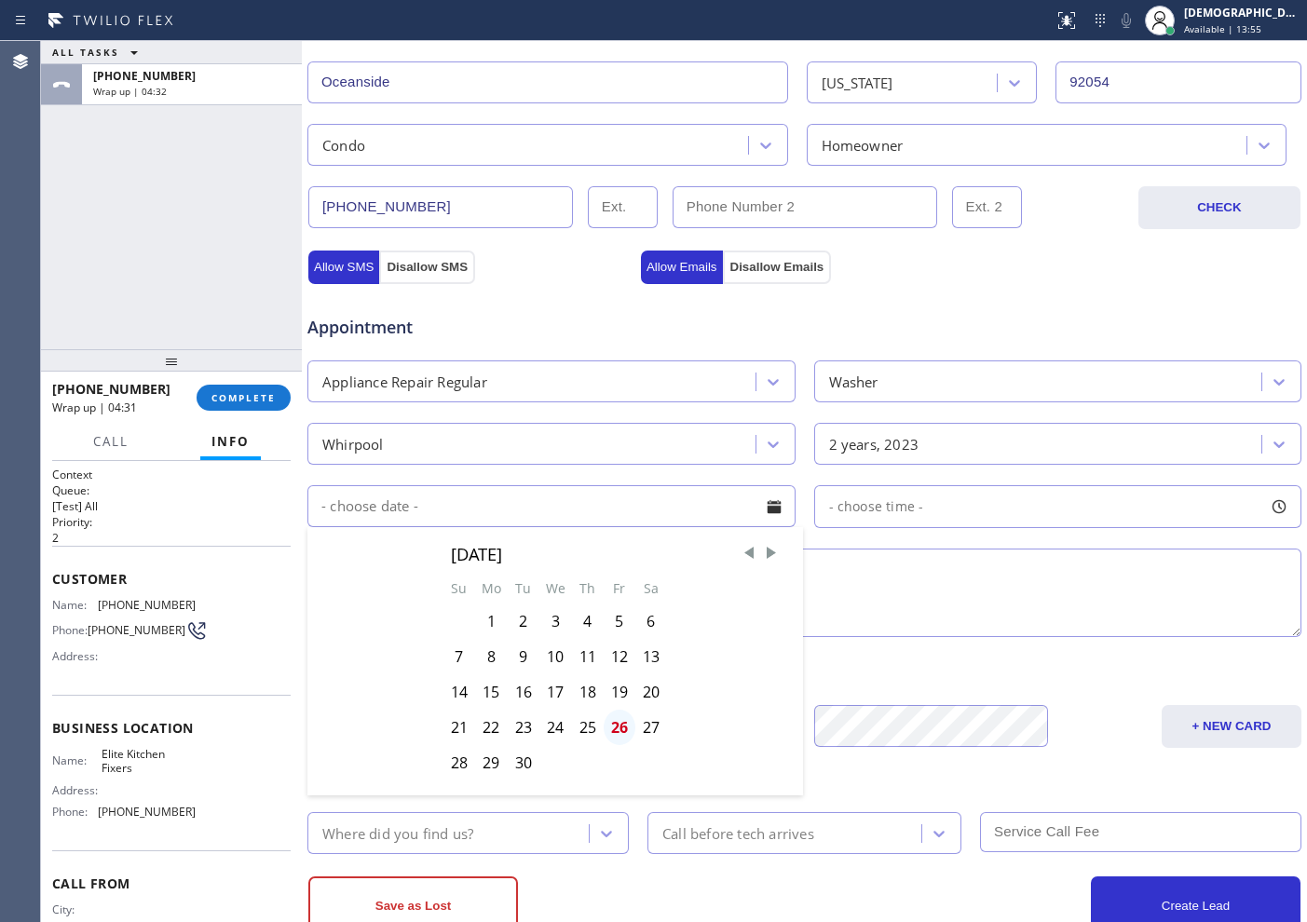
click at [621, 726] on div "26" at bounding box center [620, 727] width 32 height 35
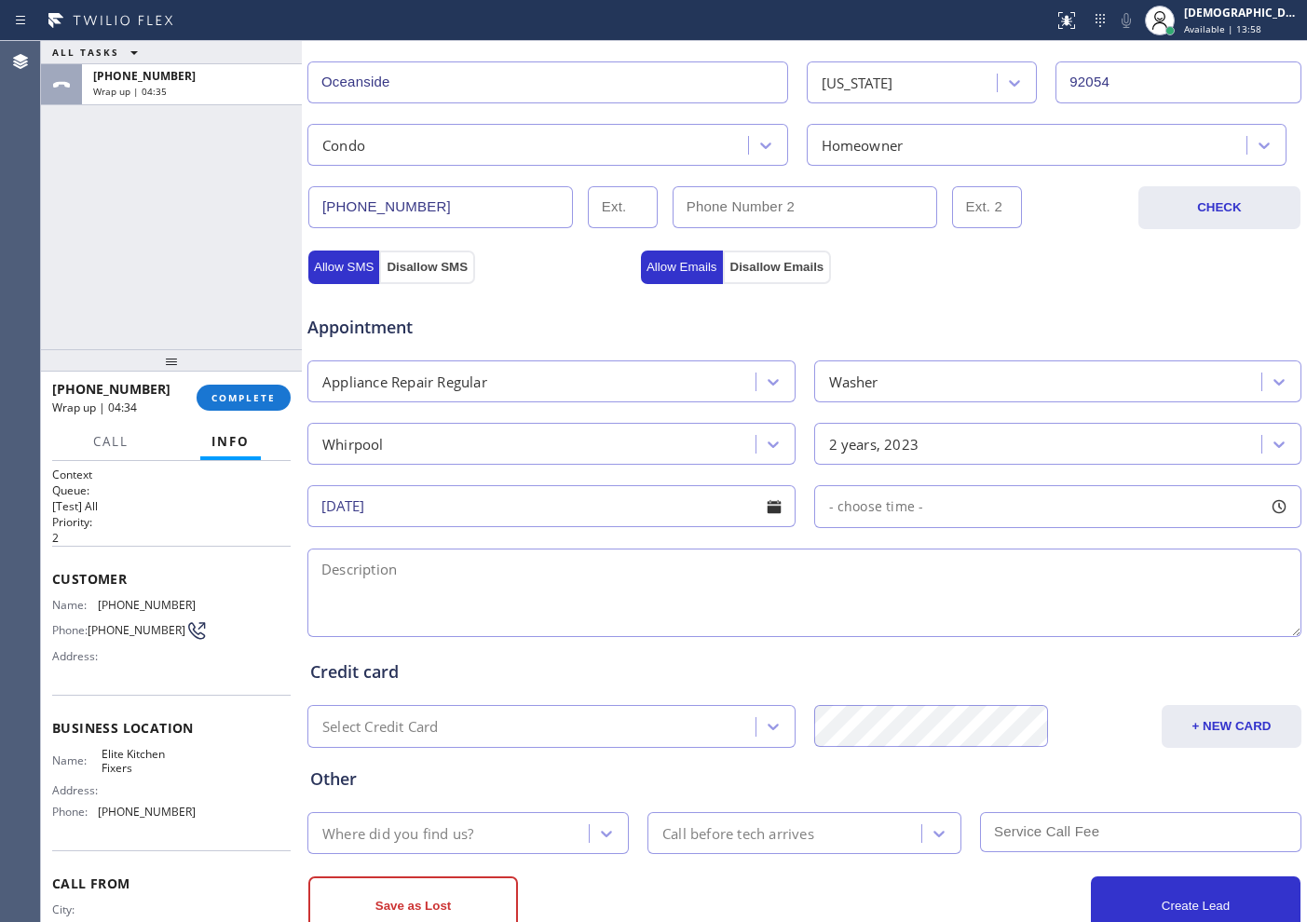
click at [709, 492] on input "[DATE]" at bounding box center [551, 506] width 488 height 42
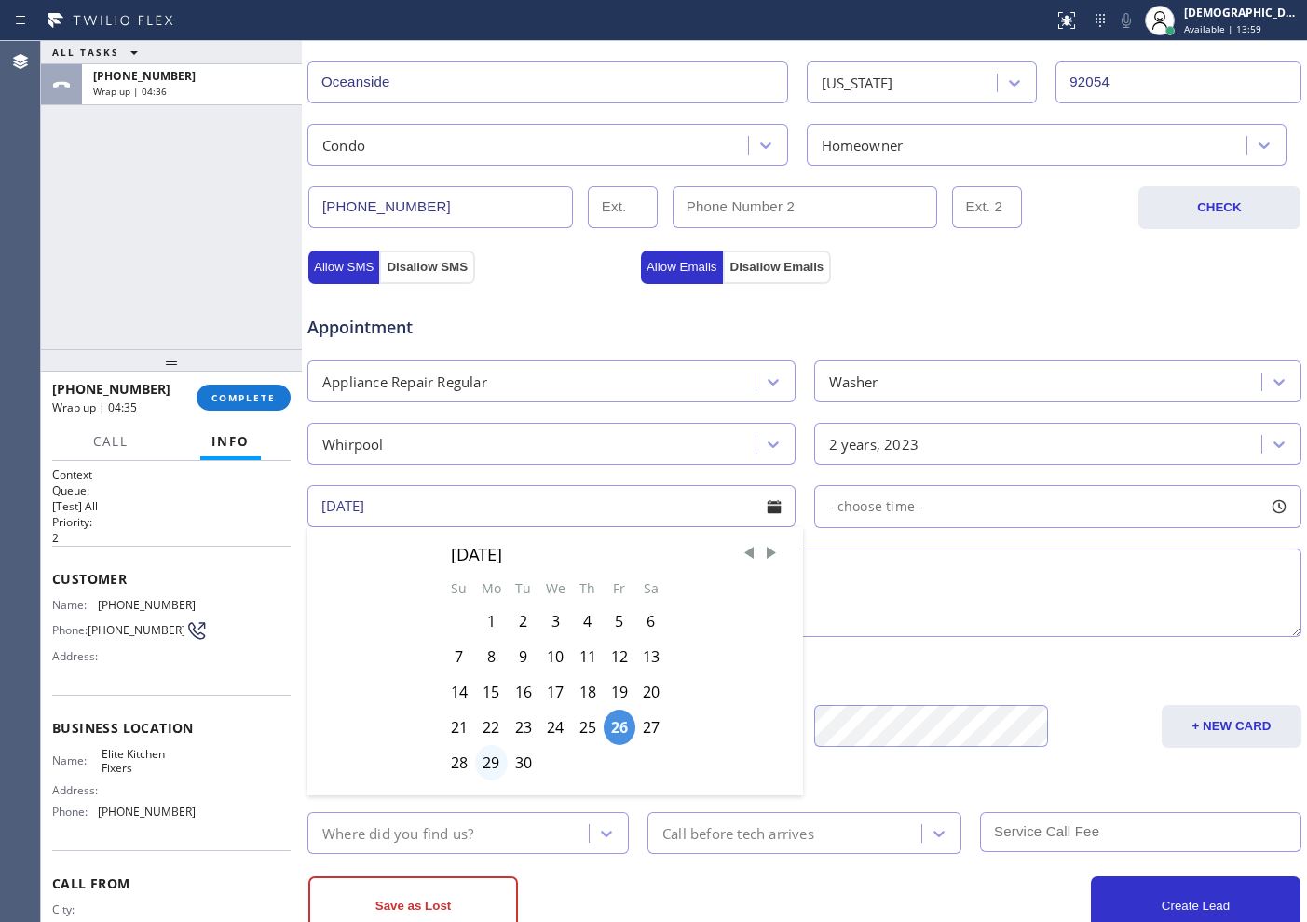
click at [487, 764] on div "29" at bounding box center [491, 762] width 33 height 35
type input "[DATE]"
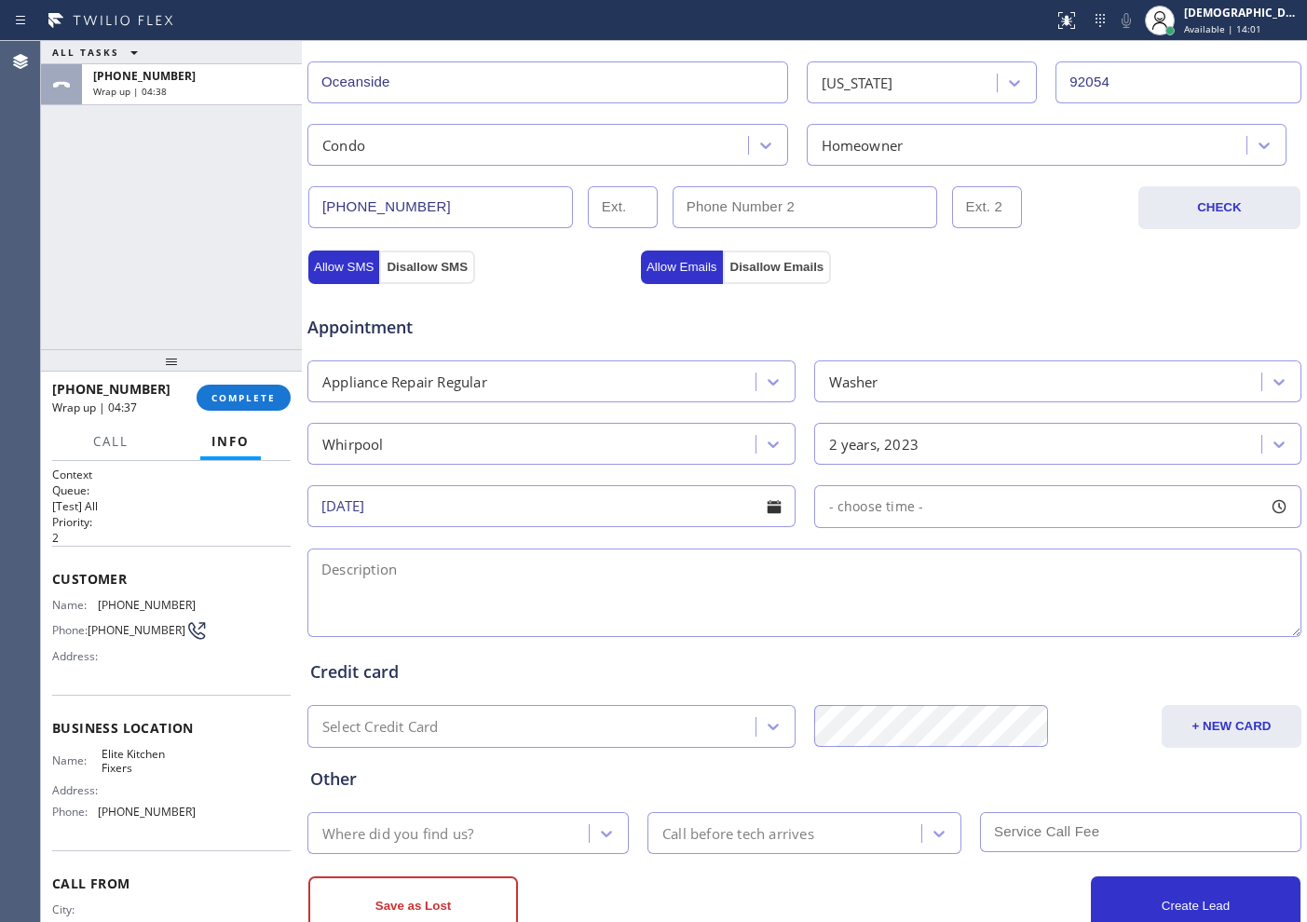
click at [938, 509] on div "- choose time -" at bounding box center [1058, 506] width 488 height 43
drag, startPoint x: 829, startPoint y: 609, endPoint x: 1147, endPoint y: 634, distance: 318.7
click at [1152, 634] on div at bounding box center [1163, 620] width 22 height 39
drag, startPoint x: 835, startPoint y: 624, endPoint x: 894, endPoint y: 643, distance: 62.5
click at [894, 643] on div "FROM TILL 10:00 AM 5:30 PM" at bounding box center [1044, 595] width 460 height 134
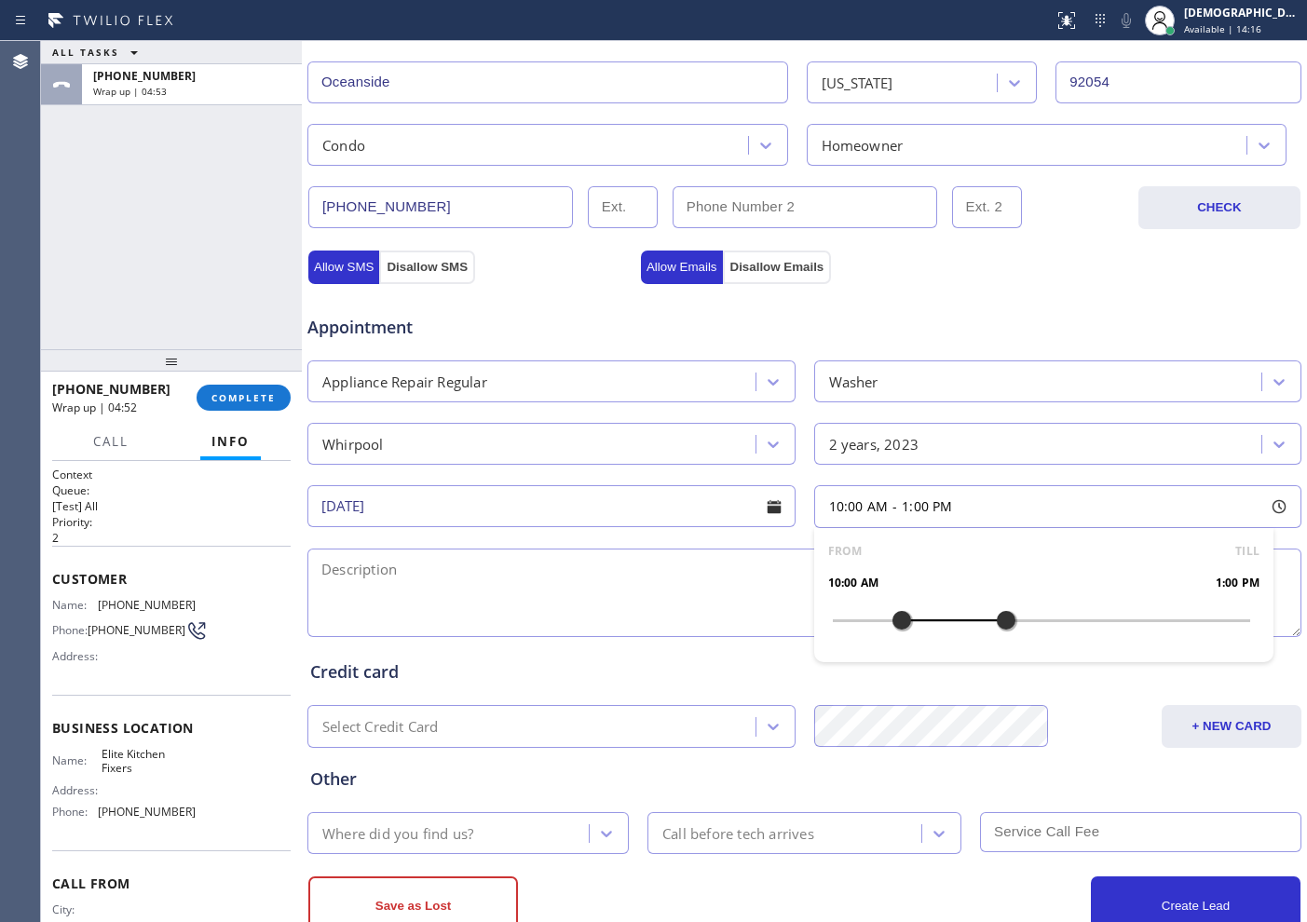
drag, startPoint x: 1138, startPoint y: 621, endPoint x: 1000, endPoint y: 624, distance: 138.8
click at [1000, 624] on div at bounding box center [1006, 620] width 22 height 39
click at [588, 571] on textarea at bounding box center [804, 593] width 994 height 88
click at [361, 574] on textarea "10-1 / Washer /" at bounding box center [804, 593] width 994 height 88
click at [574, 587] on textarea "10-1 / No SCF / Washer /" at bounding box center [804, 593] width 994 height 88
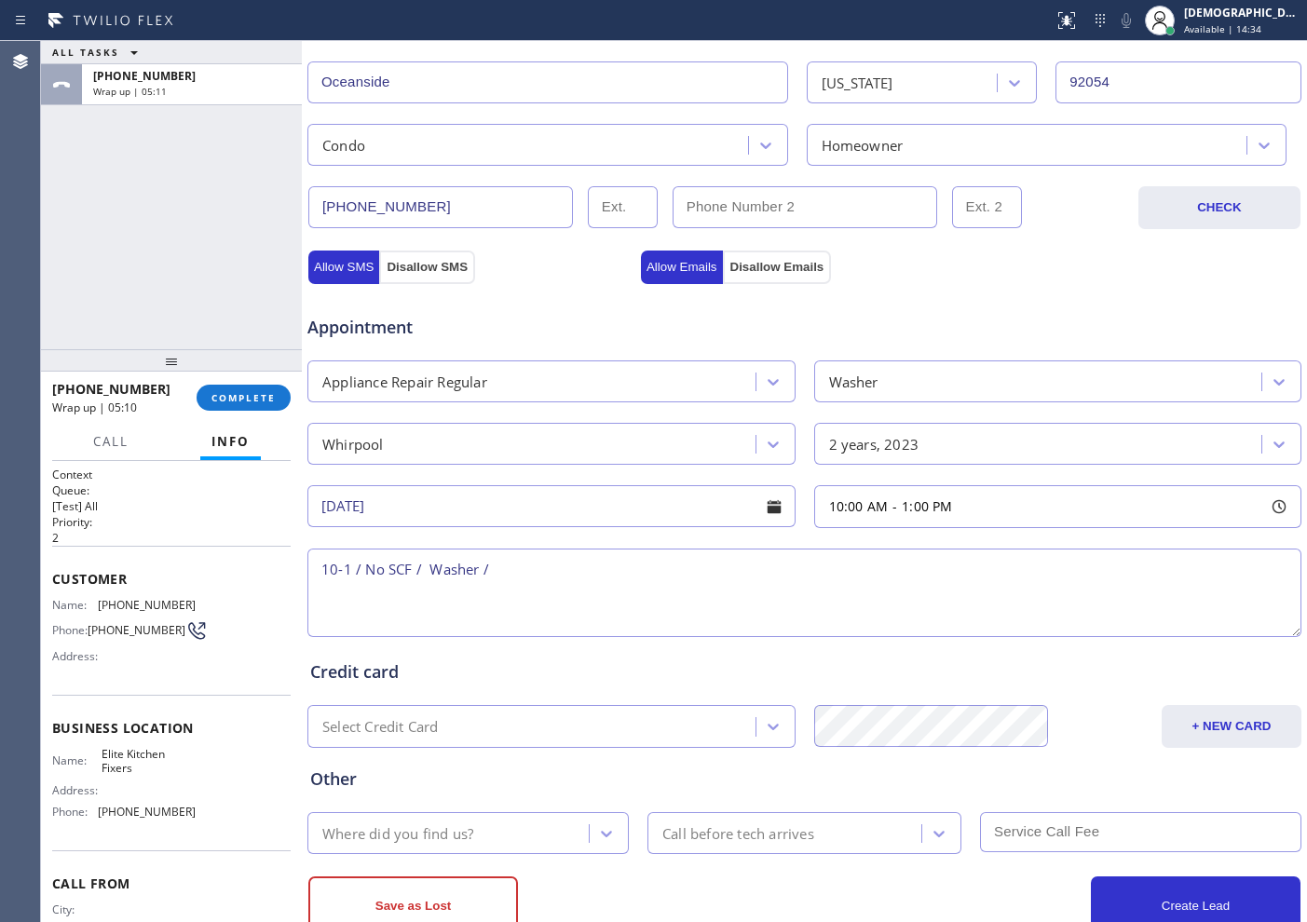
paste textarea "Whirlpool /Washer / skipping the wash portion /2 years"
click at [905, 564] on textarea "10-1 / No SCF / Washer / Whirlpool /Washer / skipping the wash portion /2 years" at bounding box center [804, 593] width 994 height 88
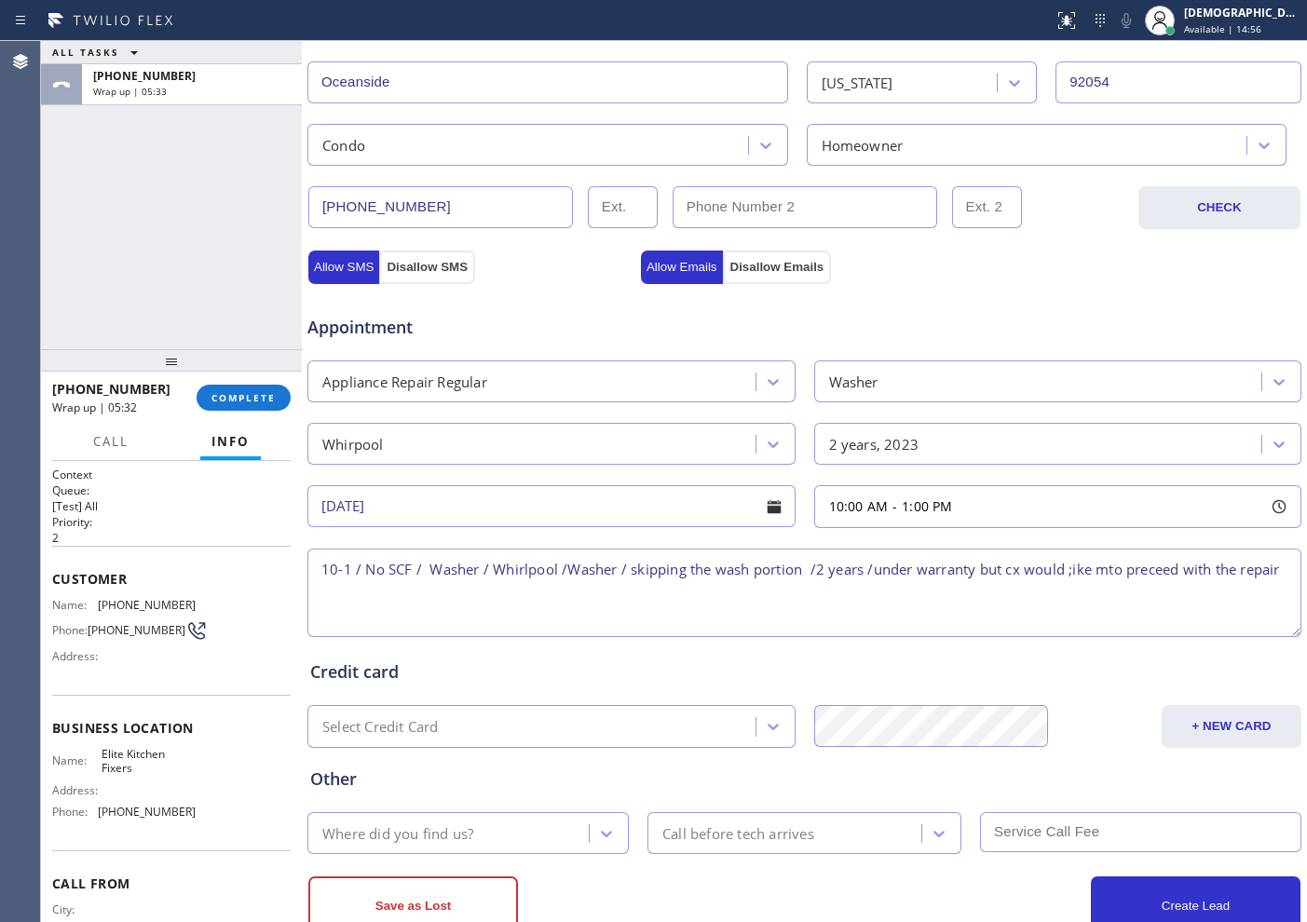
click at [1076, 568] on textarea "10-1 / No SCF / Washer / Whirlpool /Washer / skipping the wash portion /2 years…" at bounding box center [804, 593] width 994 height 88
click at [1108, 574] on textarea "10-1 / No SCF / Washer / Whirlpool /Washer / skipping the wash portion /2 years…" at bounding box center [804, 593] width 994 height 88
click at [1181, 588] on textarea "10-1 / No SCF / Washer / Whirlpool /Washer / skipping the wash portion /2 years…" at bounding box center [804, 593] width 994 height 88
click at [1267, 570] on textarea "10-1 / No SCF / Washer / Whirlpool /Washer / skipping the wash portion /2 years…" at bounding box center [804, 593] width 994 height 88
click at [467, 572] on textarea "10-1 / No SCF / Washer / Whirlpool /Washer / skipping the wash portion /2 years…" at bounding box center [804, 593] width 994 height 88
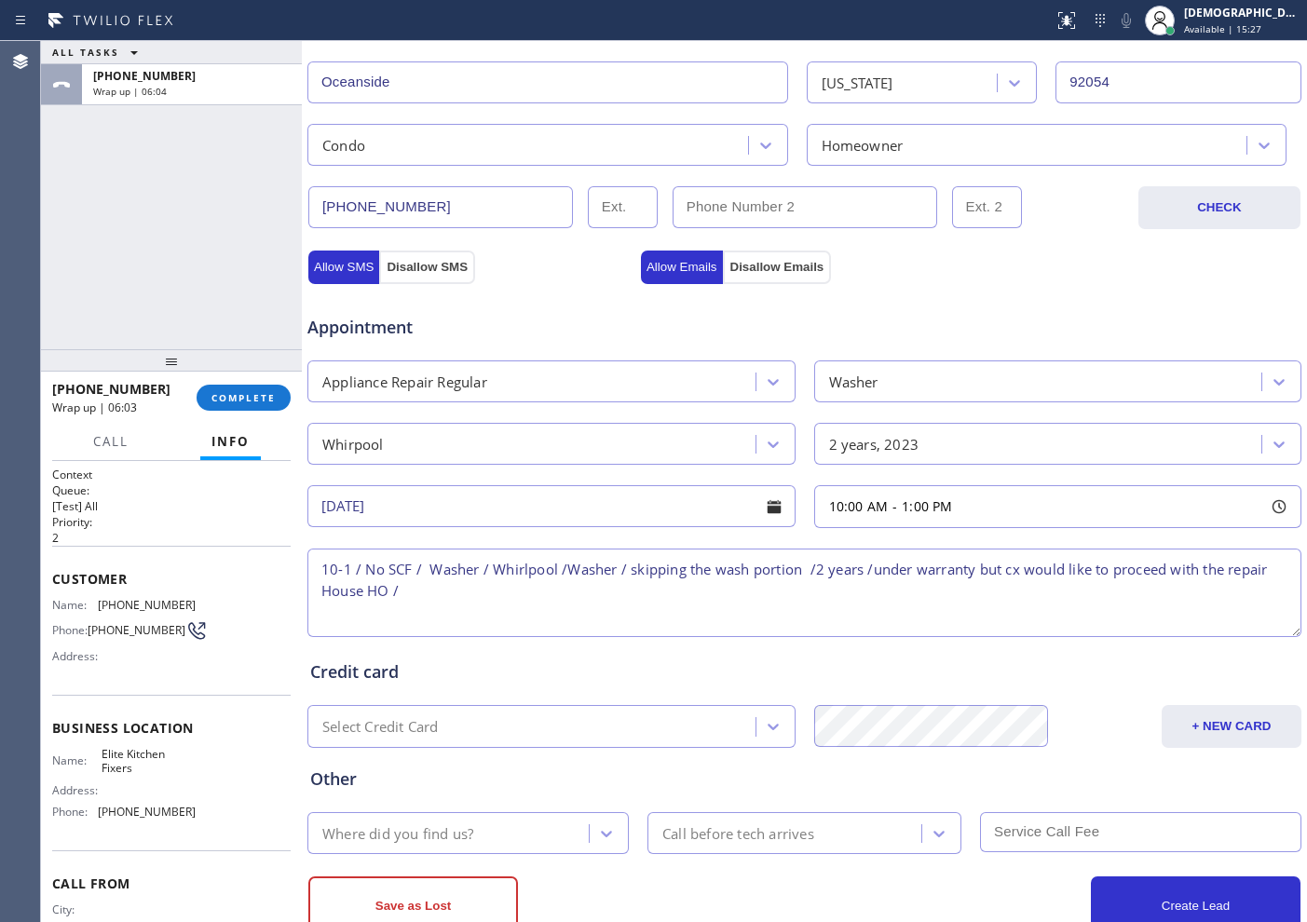
click at [452, 591] on textarea "10-1 / No SCF / Washer / Whirlpool /Washer / skipping the wash portion /2 years…" at bounding box center [804, 593] width 994 height 88
paste textarea "[STREET_ADDRESS][PERSON_NAME]"
drag, startPoint x: 361, startPoint y: 591, endPoint x: 323, endPoint y: 592, distance: 37.3
click at [323, 592] on textarea "10-1 / No SCF / Washer / Whirlpool /Washer / skipping the wash portion /2 years…" at bounding box center [804, 593] width 994 height 88
click at [735, 583] on textarea "10-1 / No SCF / Washer / Whirlpool /Washer / skipping the wash portion /2 years…" at bounding box center [804, 593] width 994 height 88
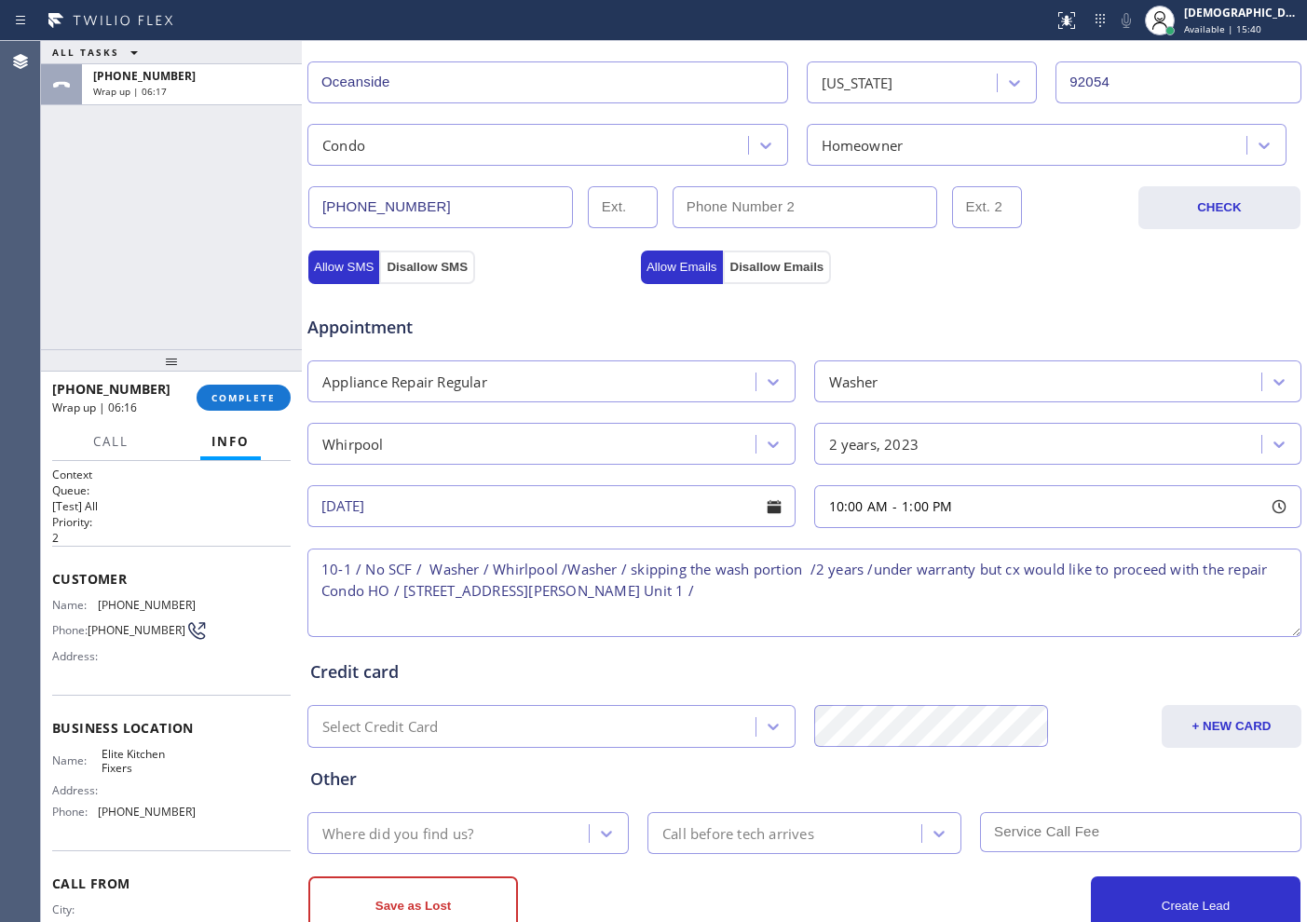
click at [965, 608] on textarea "10-1 / No SCF / Washer / Whirlpool /Washer / skipping the wash portion /2 years…" at bounding box center [804, 593] width 994 height 88
click at [898, 604] on textarea "10-1 / No SCF / Washer / Whirlpool /Washer / skipping the wash portion /2 years…" at bounding box center [804, 593] width 994 height 88
click at [848, 580] on textarea "10-1 / No SCF / Washer / Whirlpool /Washer / skipping the wash portion /2 years…" at bounding box center [804, 593] width 994 height 88
paste textarea "Please call customer 30 minutes prior to arrival"
drag, startPoint x: 143, startPoint y: 777, endPoint x: 88, endPoint y: 768, distance: 55.7
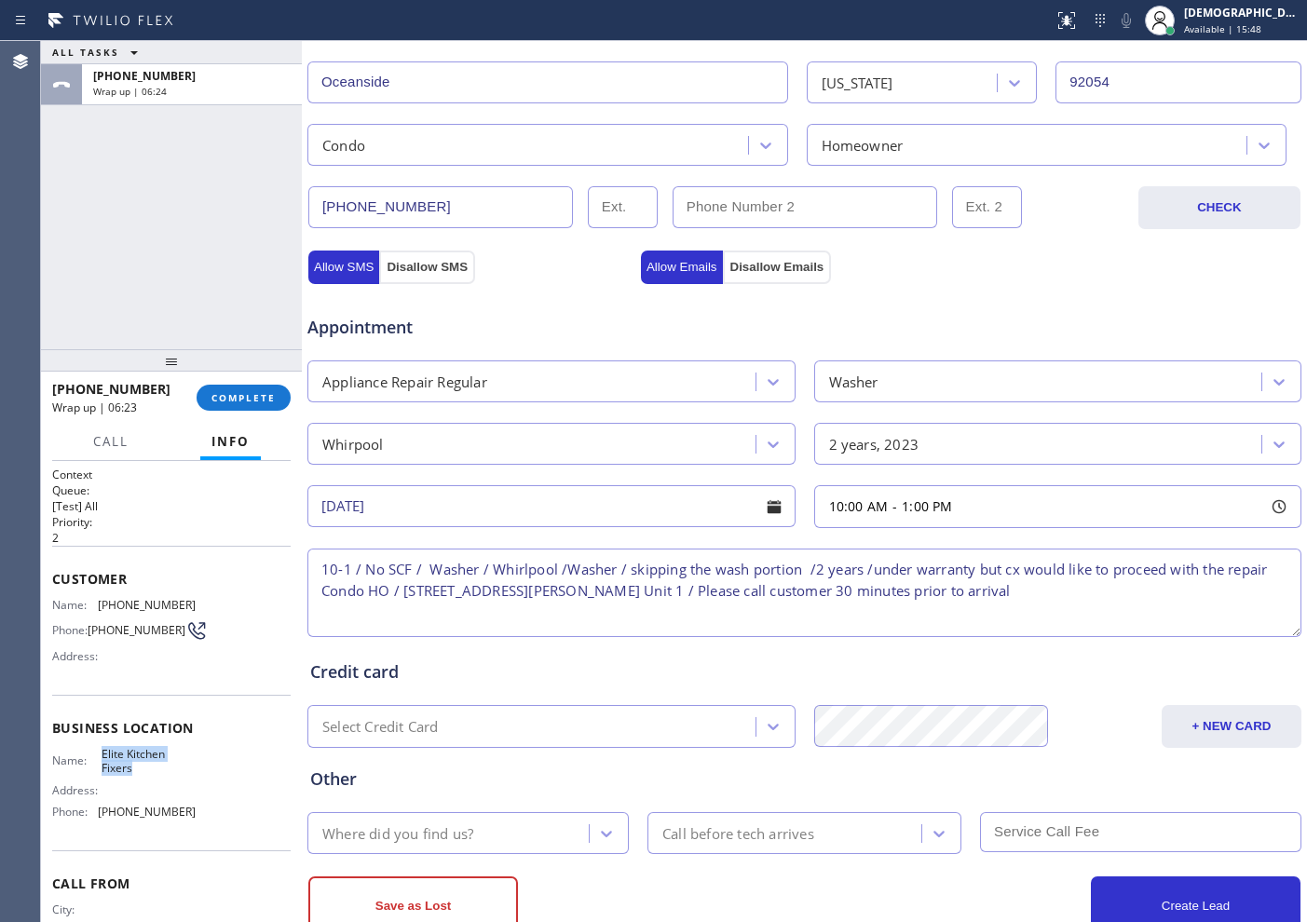
click at [88, 768] on div "Name: Elite Kitchen Fixers" at bounding box center [123, 761] width 143 height 29
copy div "Elite Kitchen Fixers"
click at [729, 594] on textarea "10-1 / No SCF / Washer / Whirlpool /Washer / skipping the wash portion /2 years…" at bounding box center [804, 593] width 994 height 88
paste textarea "Elite Kitchen Fixers"
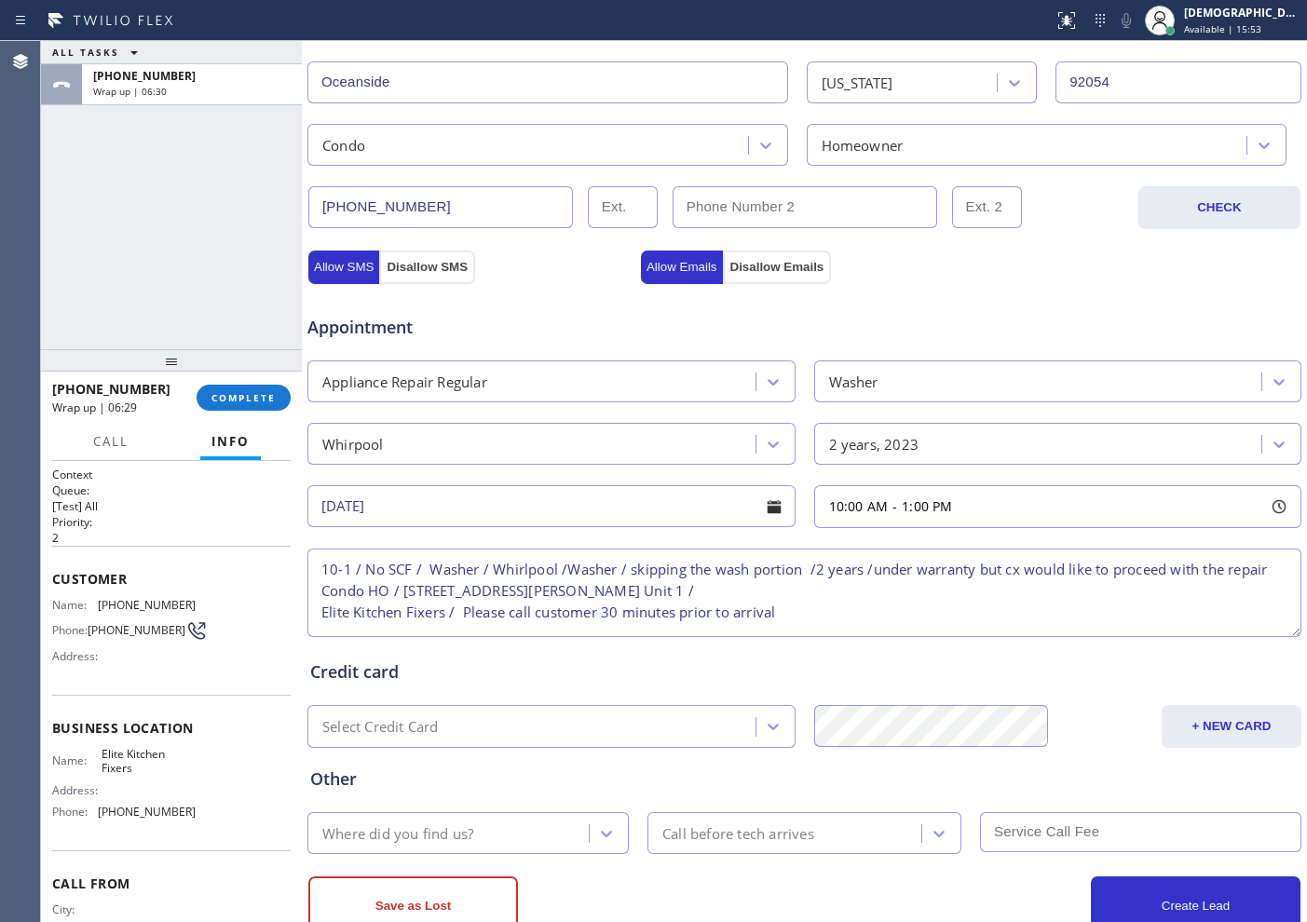
click at [320, 607] on textarea "10-1 / No SCF / Washer / Whirlpool /Washer / skipping the wash portion /2 years…" at bounding box center [804, 593] width 994 height 88
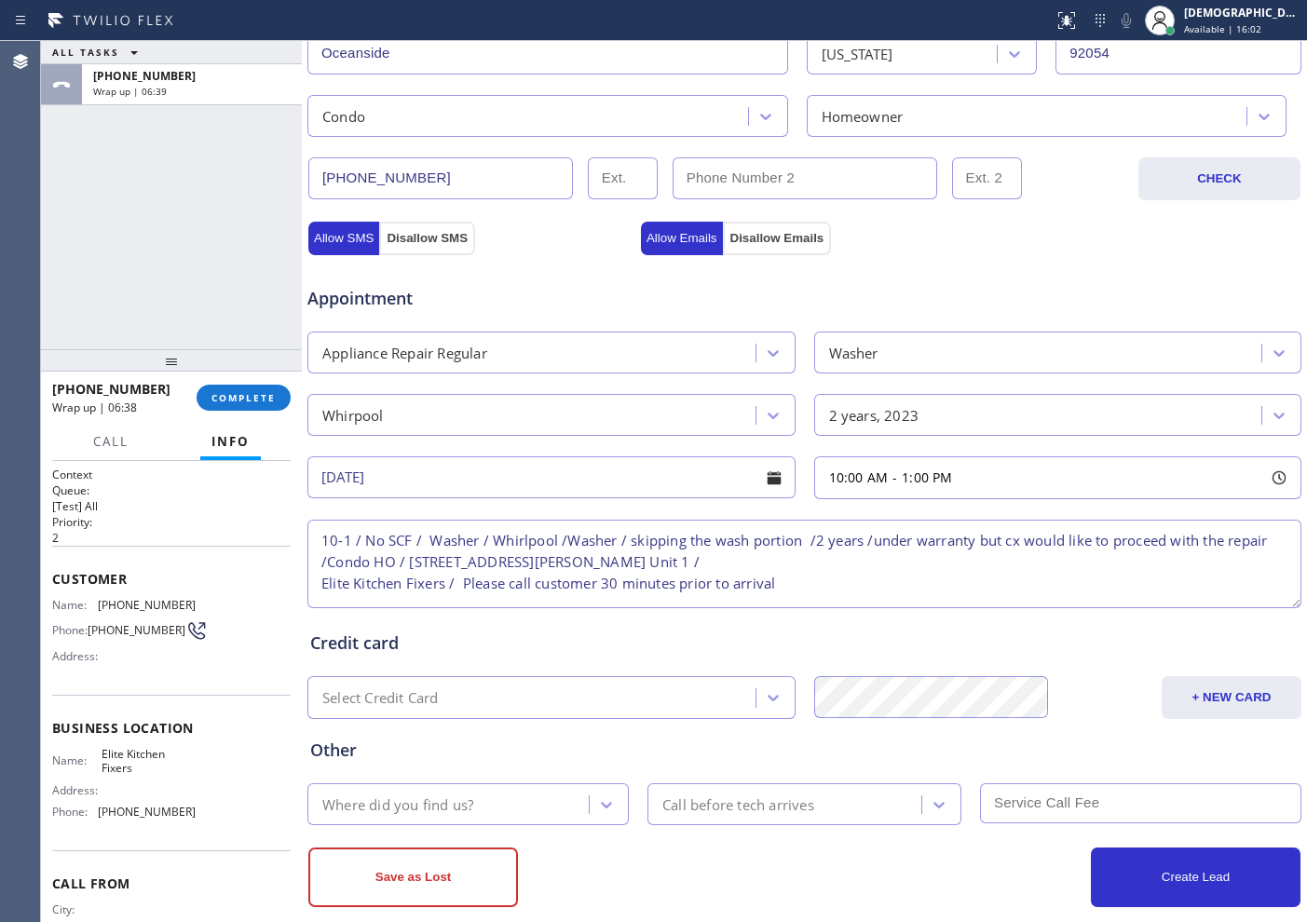
scroll to position [522, 0]
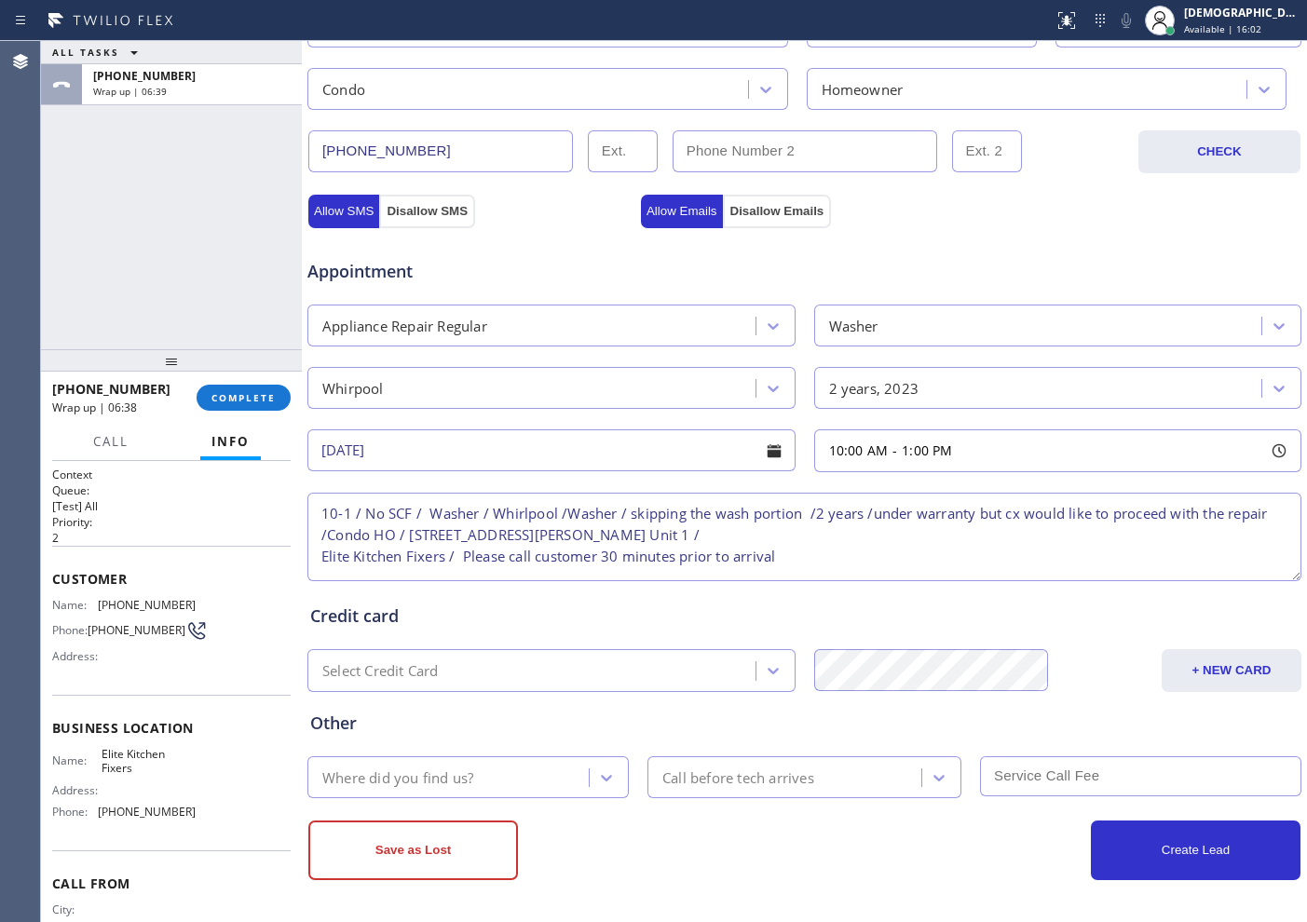
type textarea "10-1 / No SCF / Washer / Whirlpool /Washer / skipping the wash portion /2 years…"
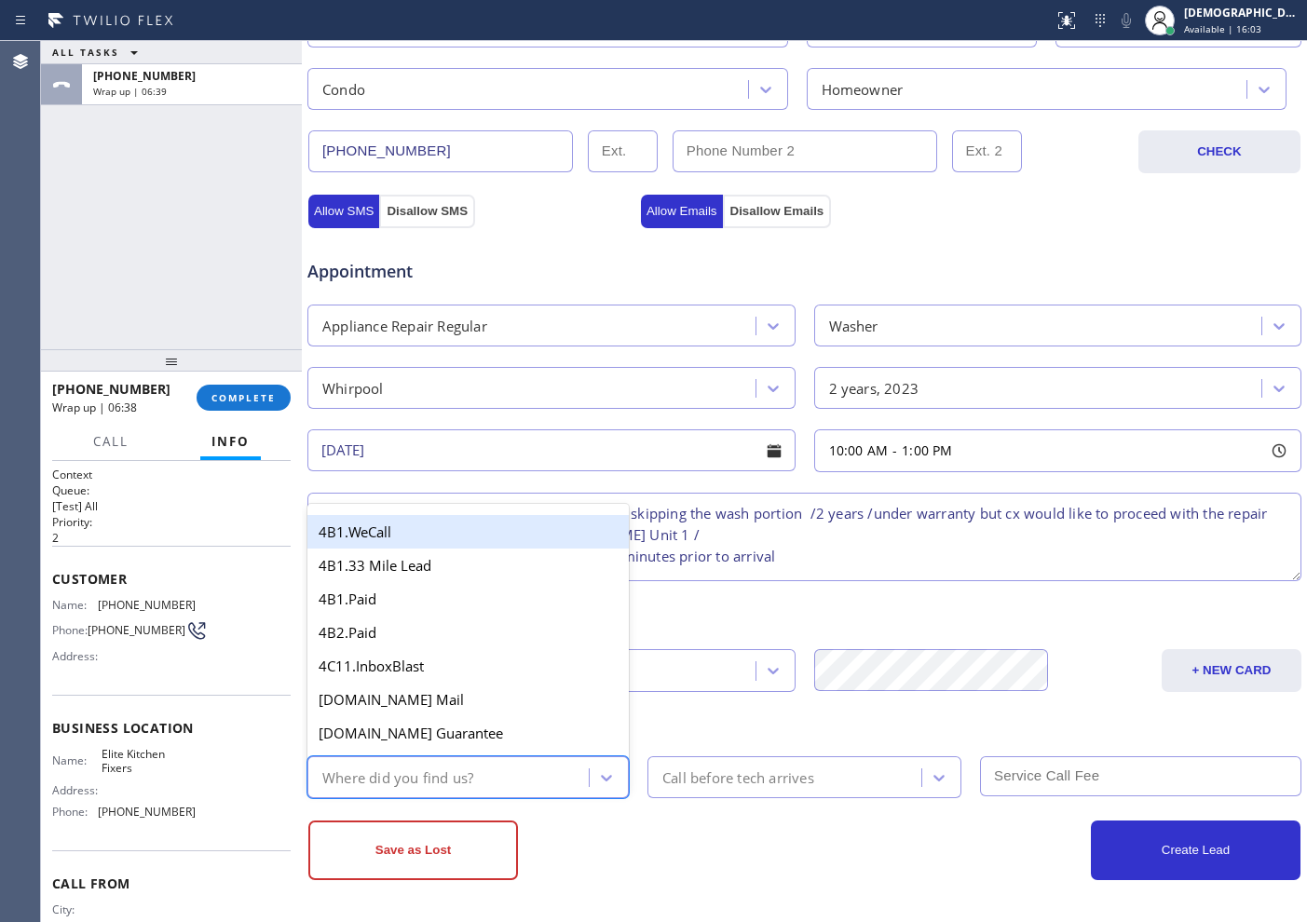
click at [486, 773] on div "Where did you find us?" at bounding box center [451, 777] width 276 height 33
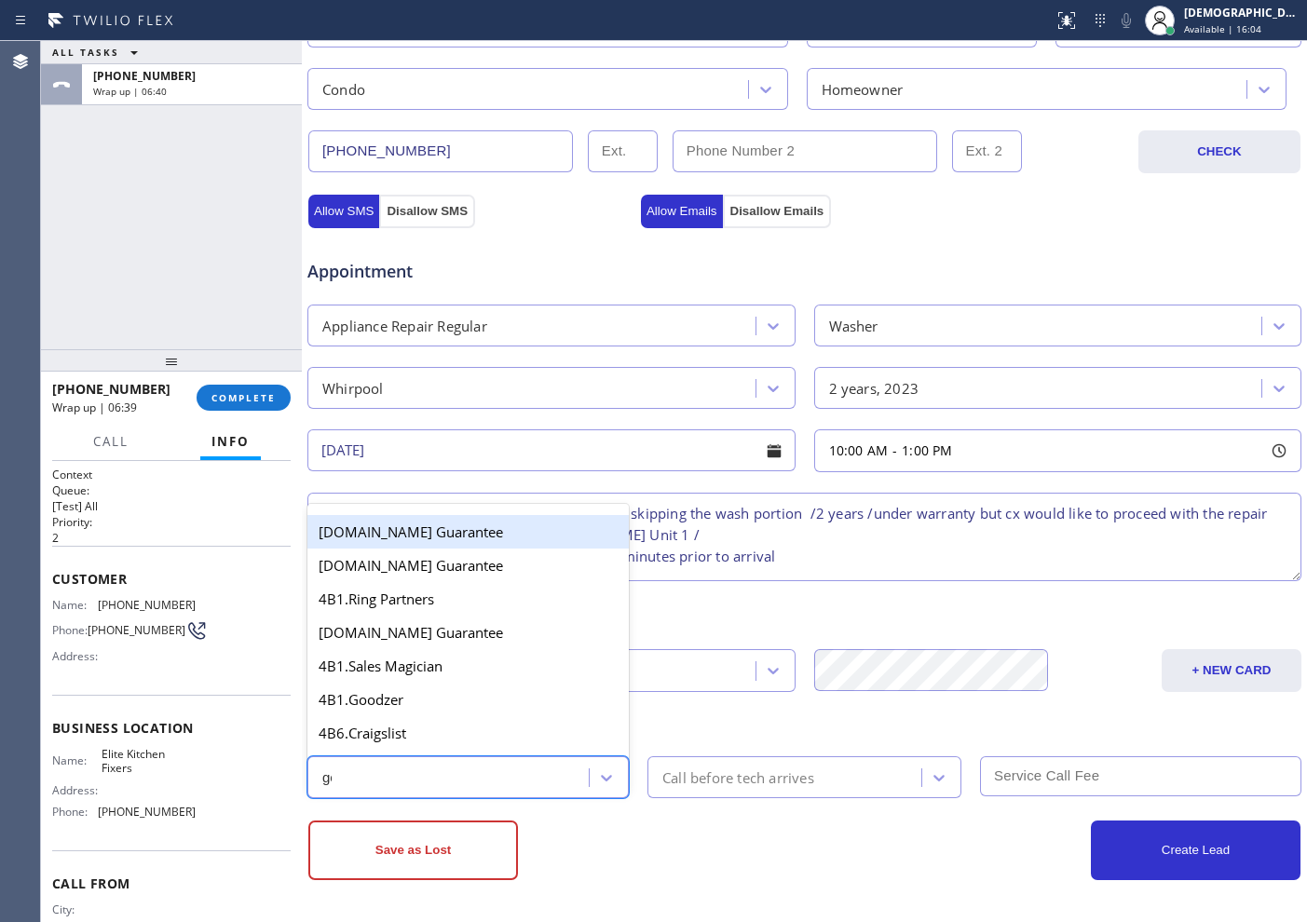
type input "goo"
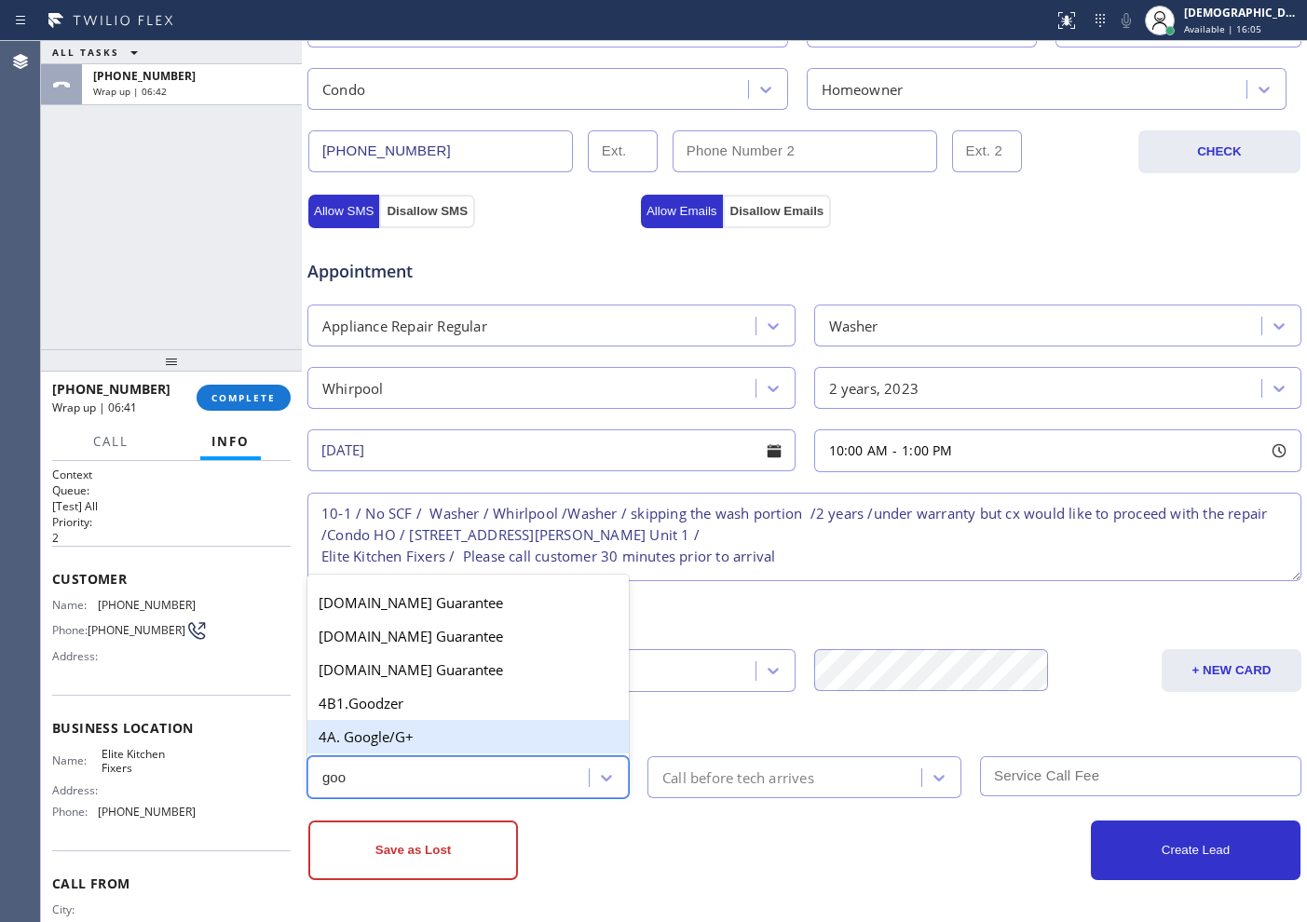
click at [456, 747] on div "4A. Google/G+" at bounding box center [467, 737] width 321 height 34
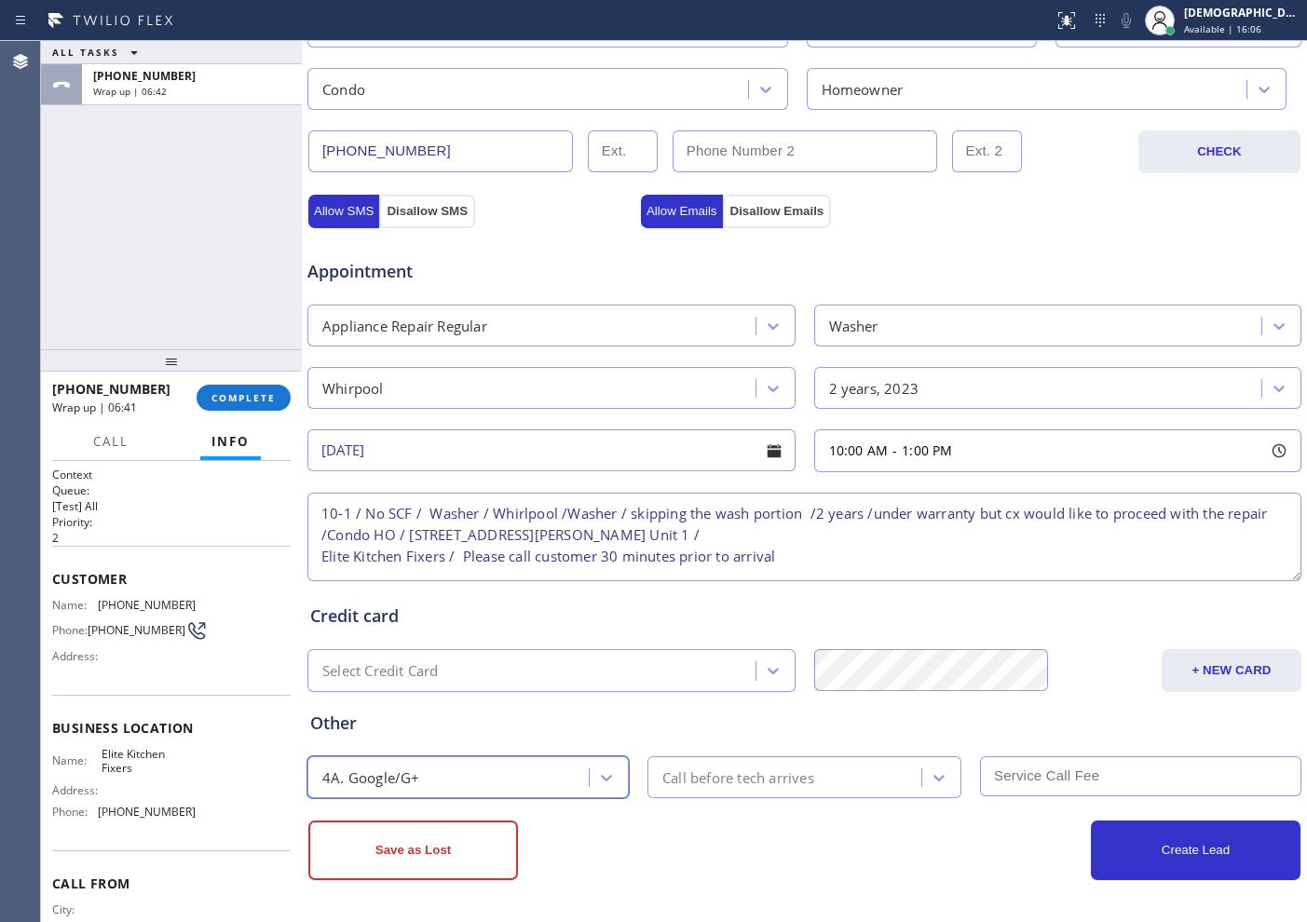
click at [797, 784] on div "Call before tech arrives" at bounding box center [738, 777] width 152 height 21
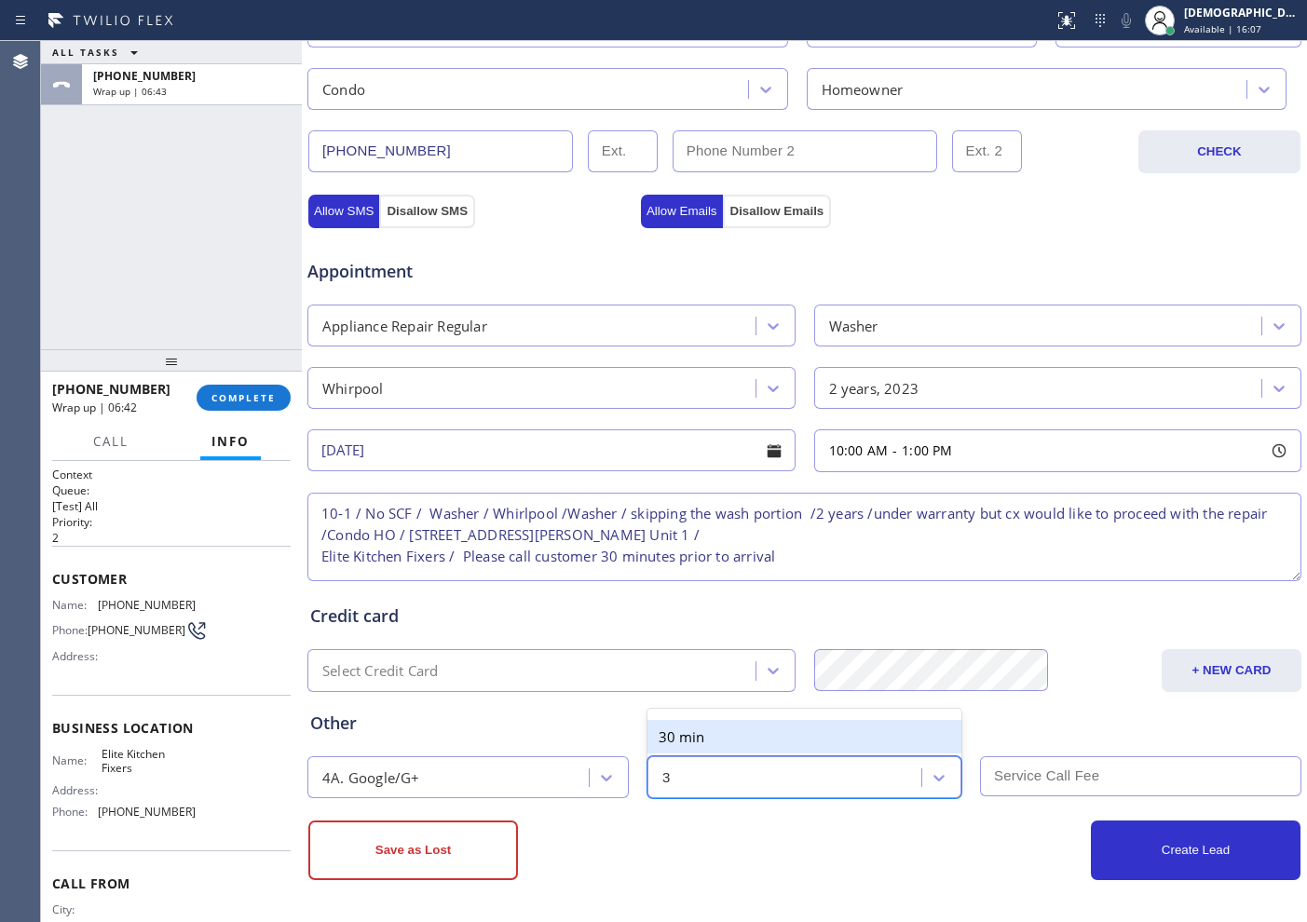
type input "30"
click at [771, 737] on div "30 min" at bounding box center [804, 737] width 314 height 34
click at [1066, 774] on input "text" at bounding box center [1140, 776] width 321 height 40
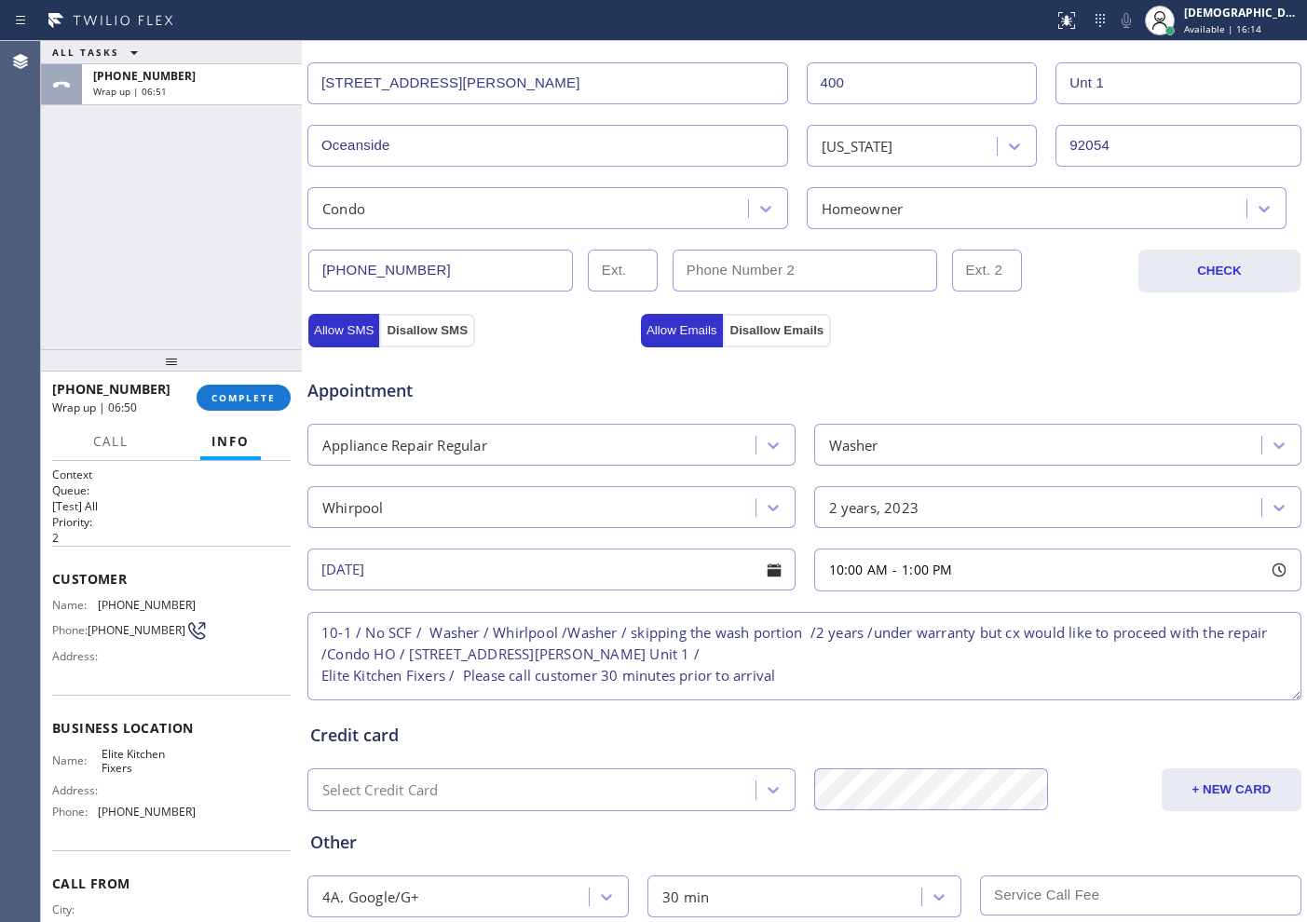
scroll to position [405, 0]
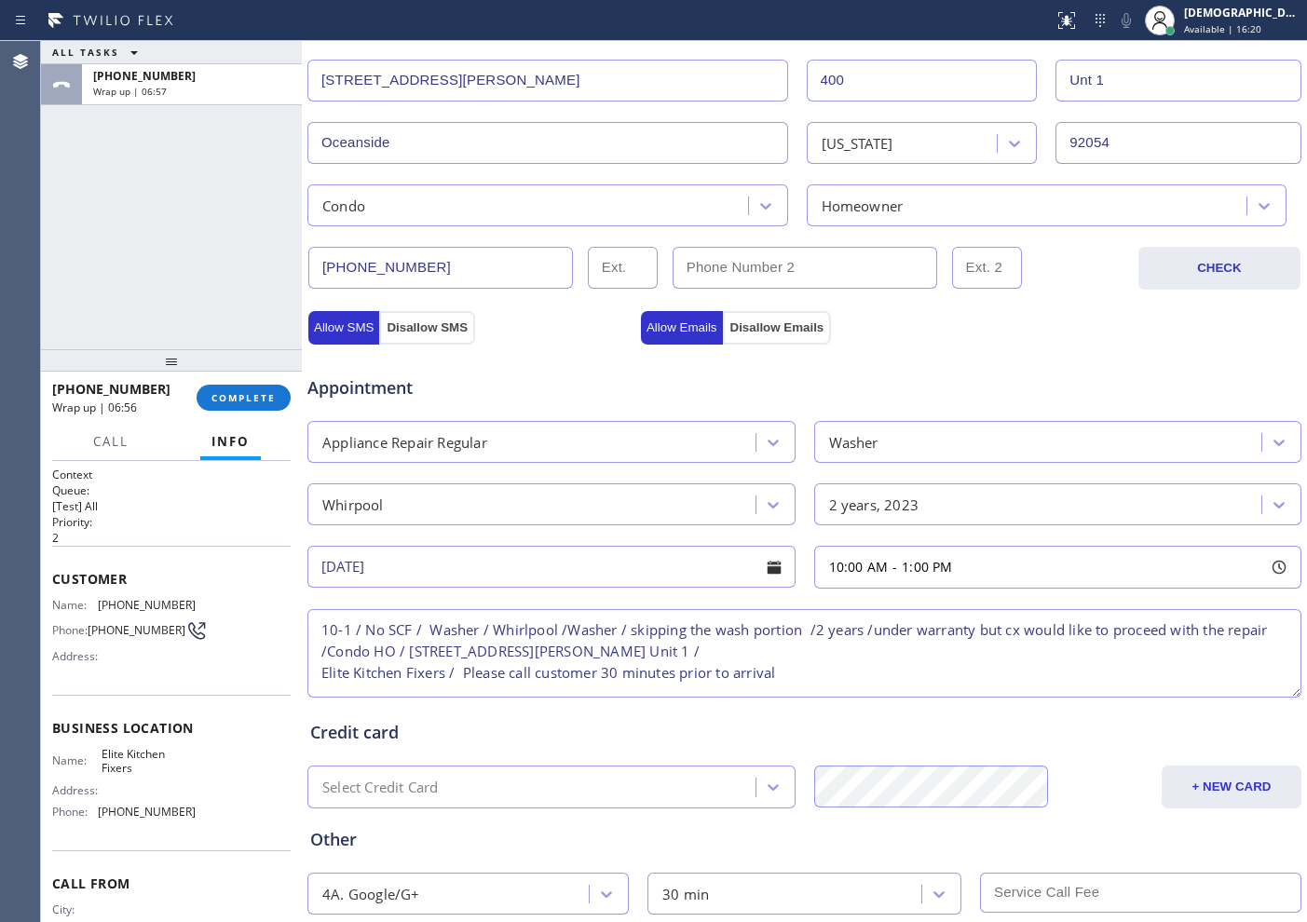
click at [1054, 749] on div "Credit card Select Credit Card + NEW CARD CANCEL SAVE" at bounding box center [804, 754] width 996 height 107
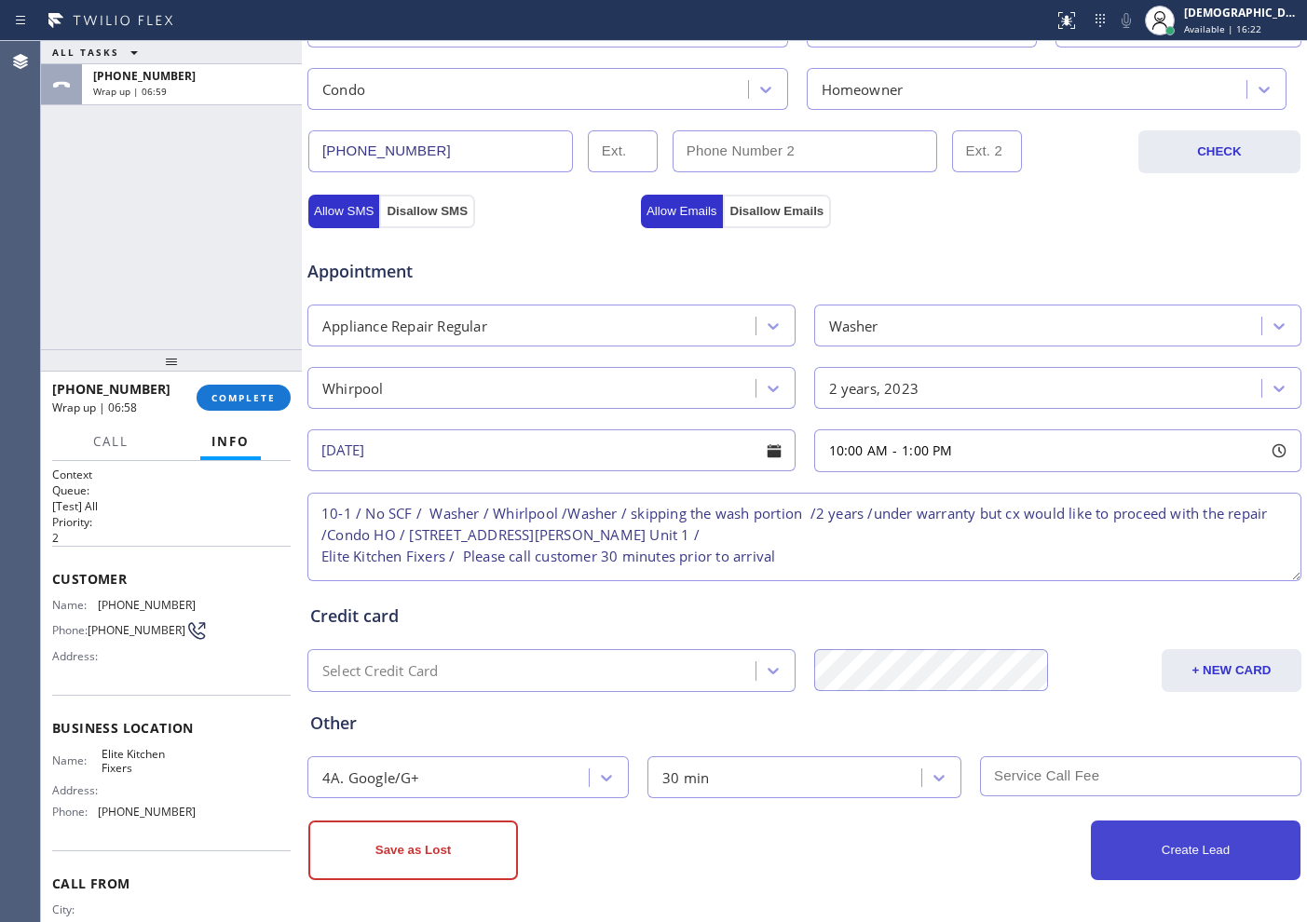
click at [1137, 860] on button "Create Lead" at bounding box center [1196, 851] width 210 height 60
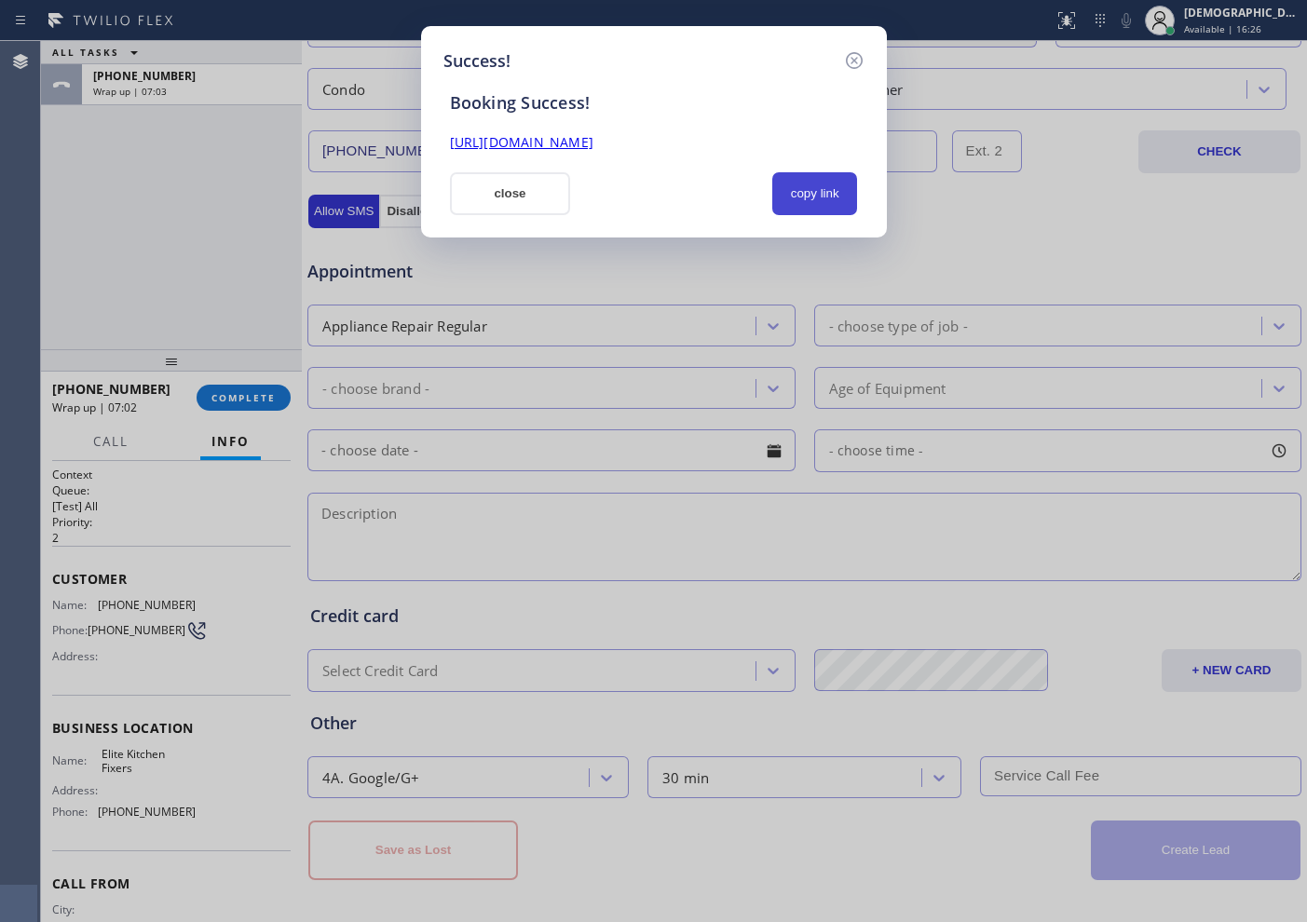
click at [835, 183] on button "copy link" at bounding box center [815, 193] width 86 height 43
click at [593, 133] on link "[URL][DOMAIN_NAME]" at bounding box center [521, 142] width 143 height 18
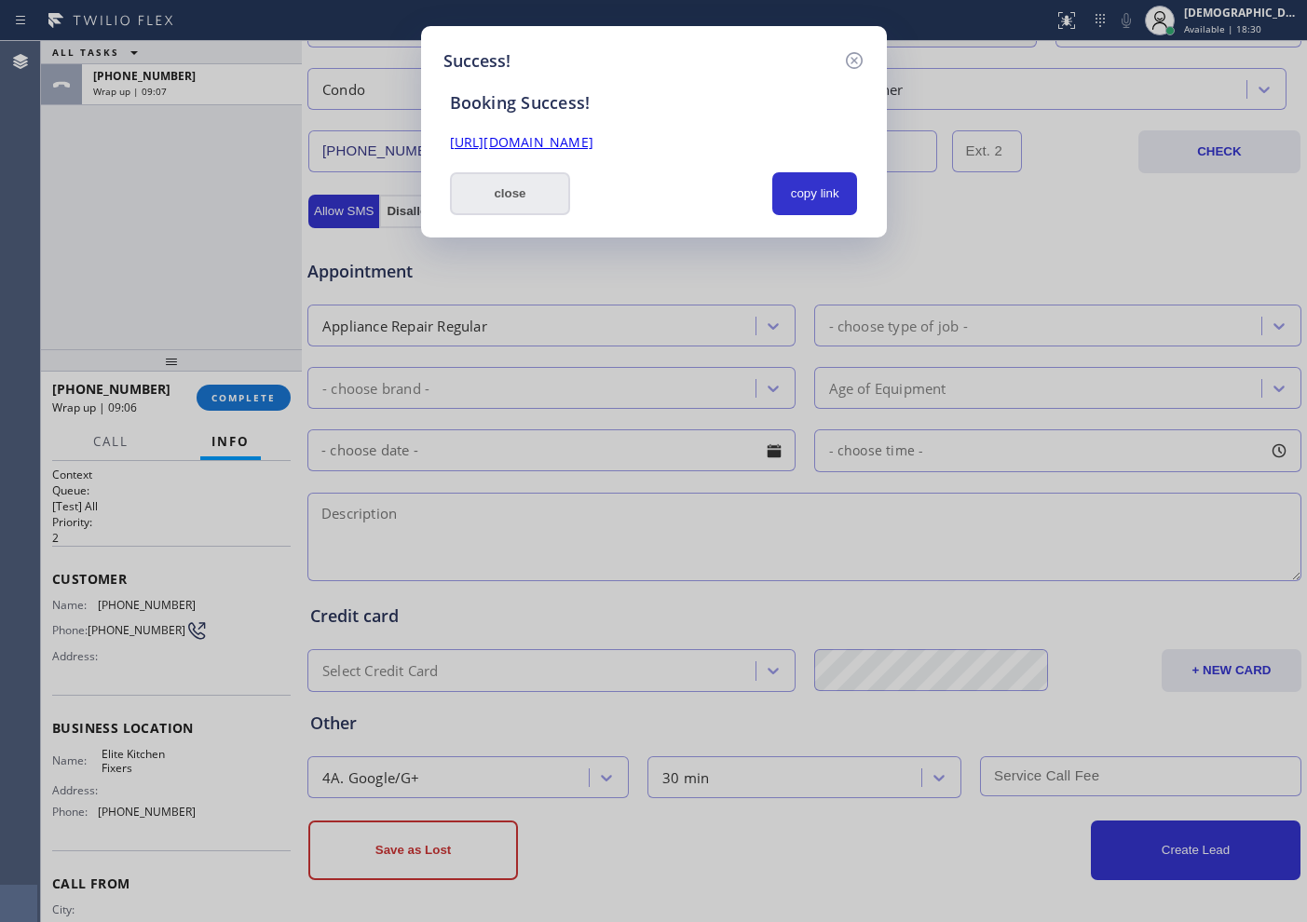
click at [539, 203] on button "close" at bounding box center [510, 193] width 121 height 43
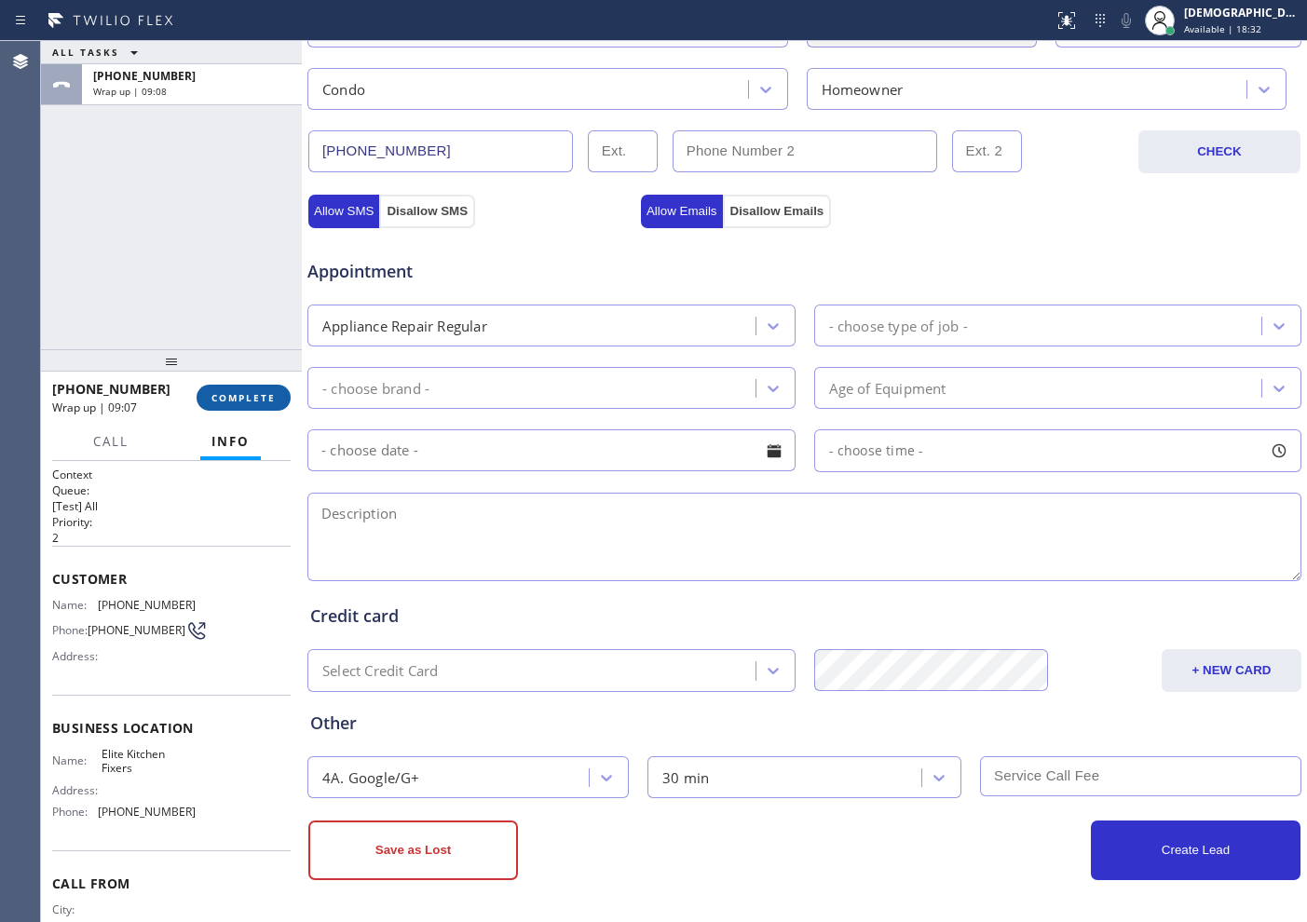
click at [234, 398] on span "COMPLETE" at bounding box center [243, 397] width 64 height 13
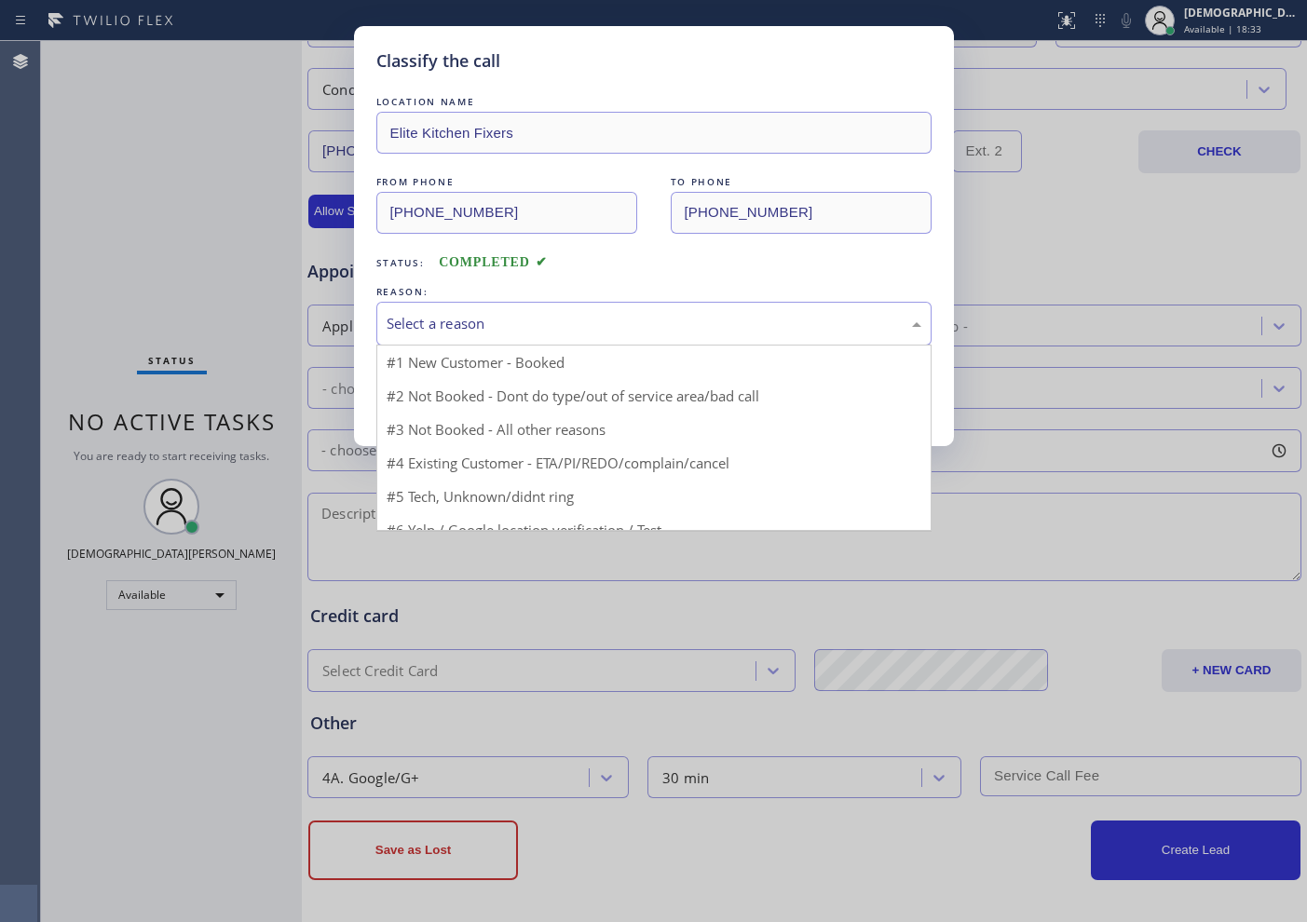
click at [482, 315] on div "Select a reason" at bounding box center [654, 323] width 535 height 21
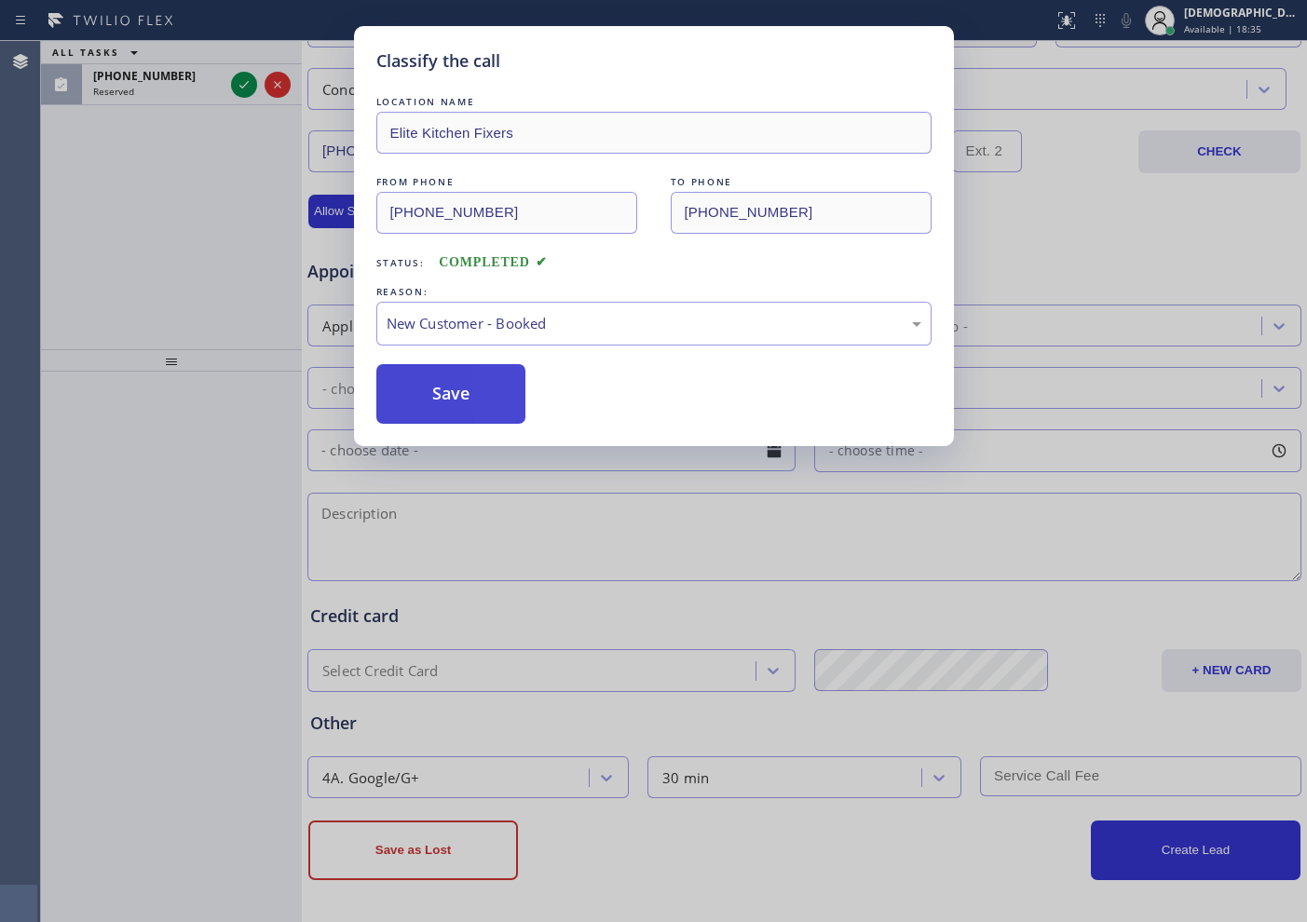
click at [454, 389] on button "Save" at bounding box center [451, 394] width 150 height 60
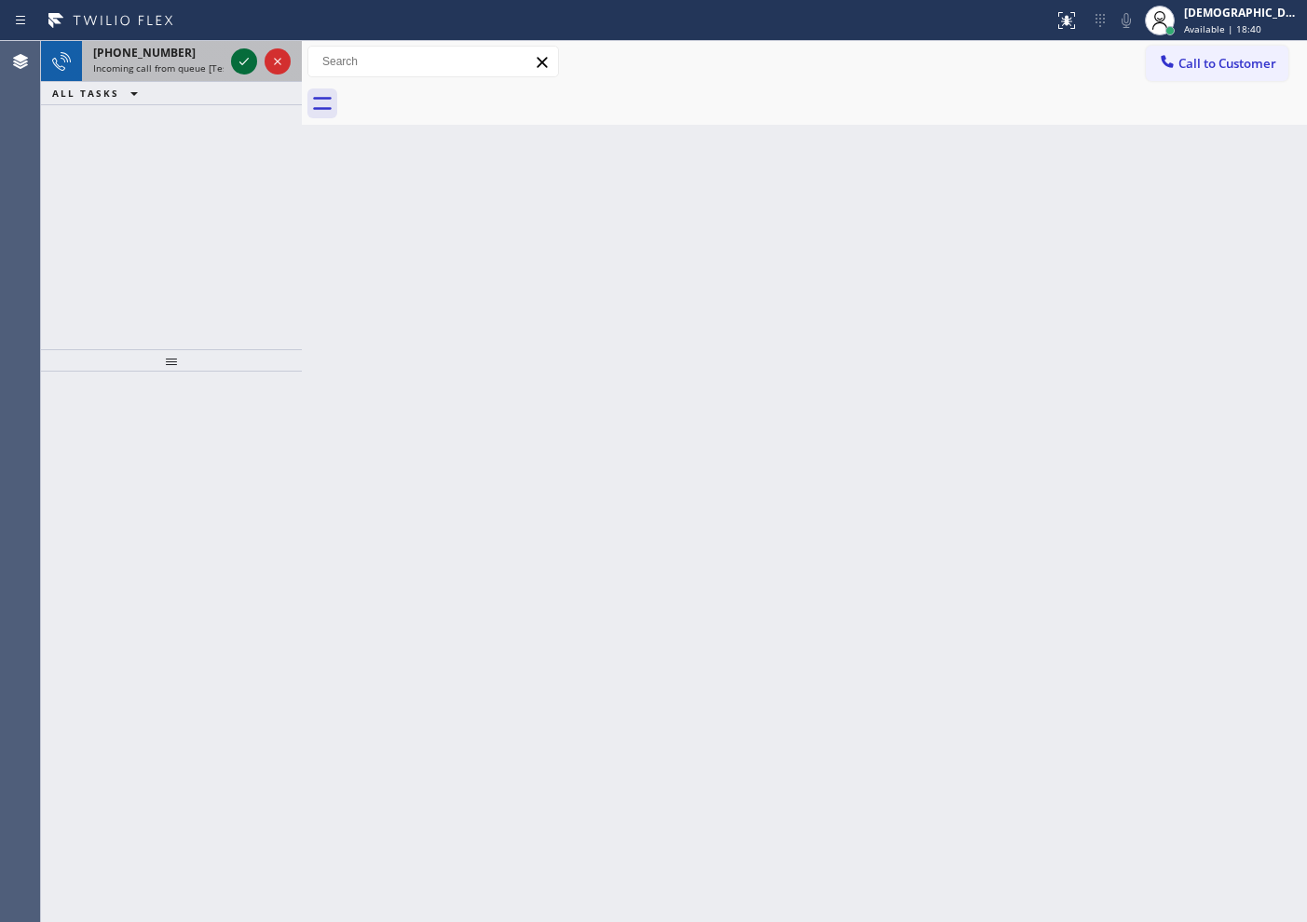
click at [238, 61] on icon at bounding box center [244, 61] width 22 height 22
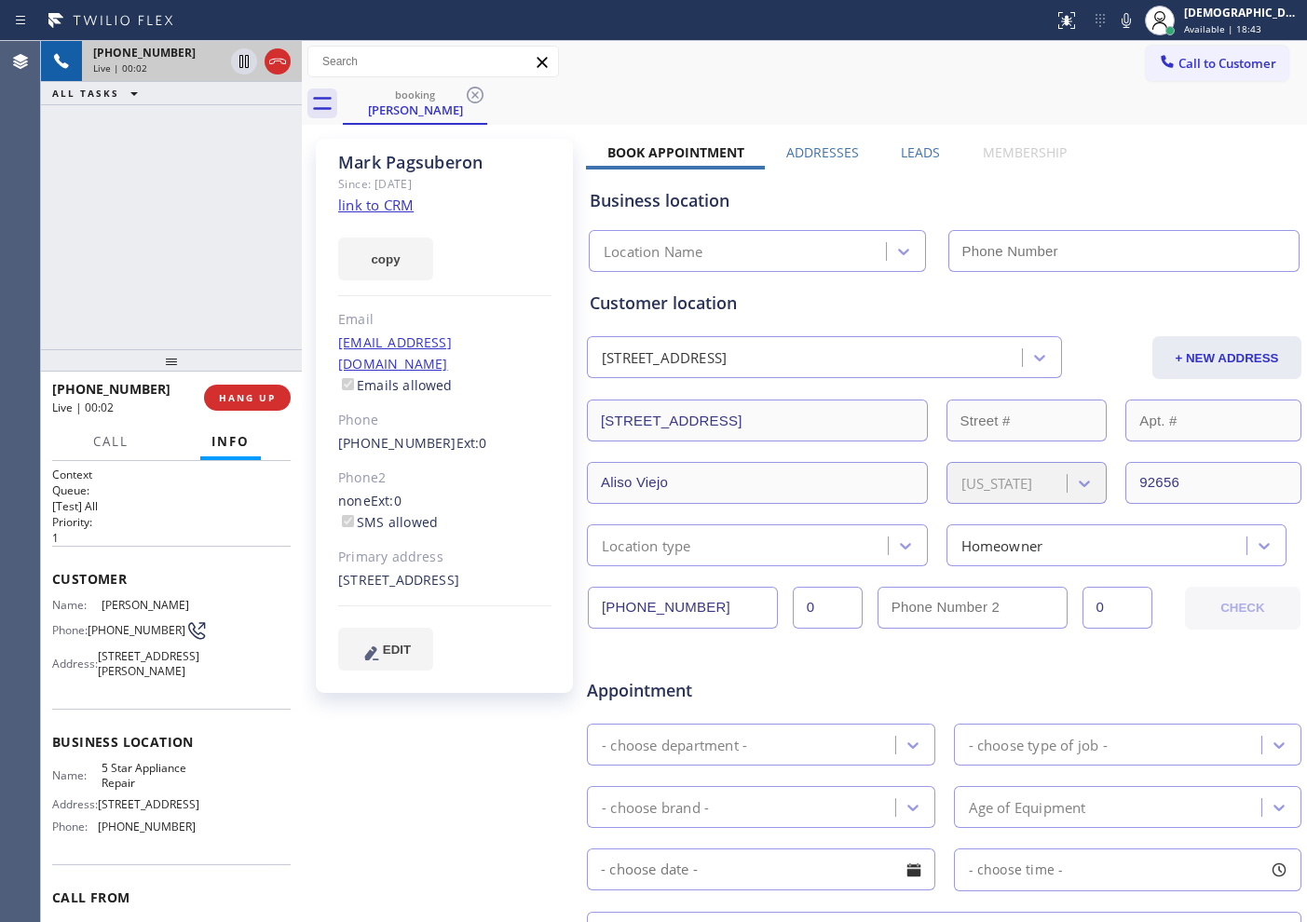
type input "[PHONE_NUMBER]"
click at [391, 201] on link "link to CRM" at bounding box center [375, 205] width 75 height 19
click at [233, 62] on icon at bounding box center [244, 61] width 22 height 22
click at [240, 71] on icon at bounding box center [244, 61] width 22 height 22
click at [282, 68] on icon at bounding box center [277, 61] width 22 height 22
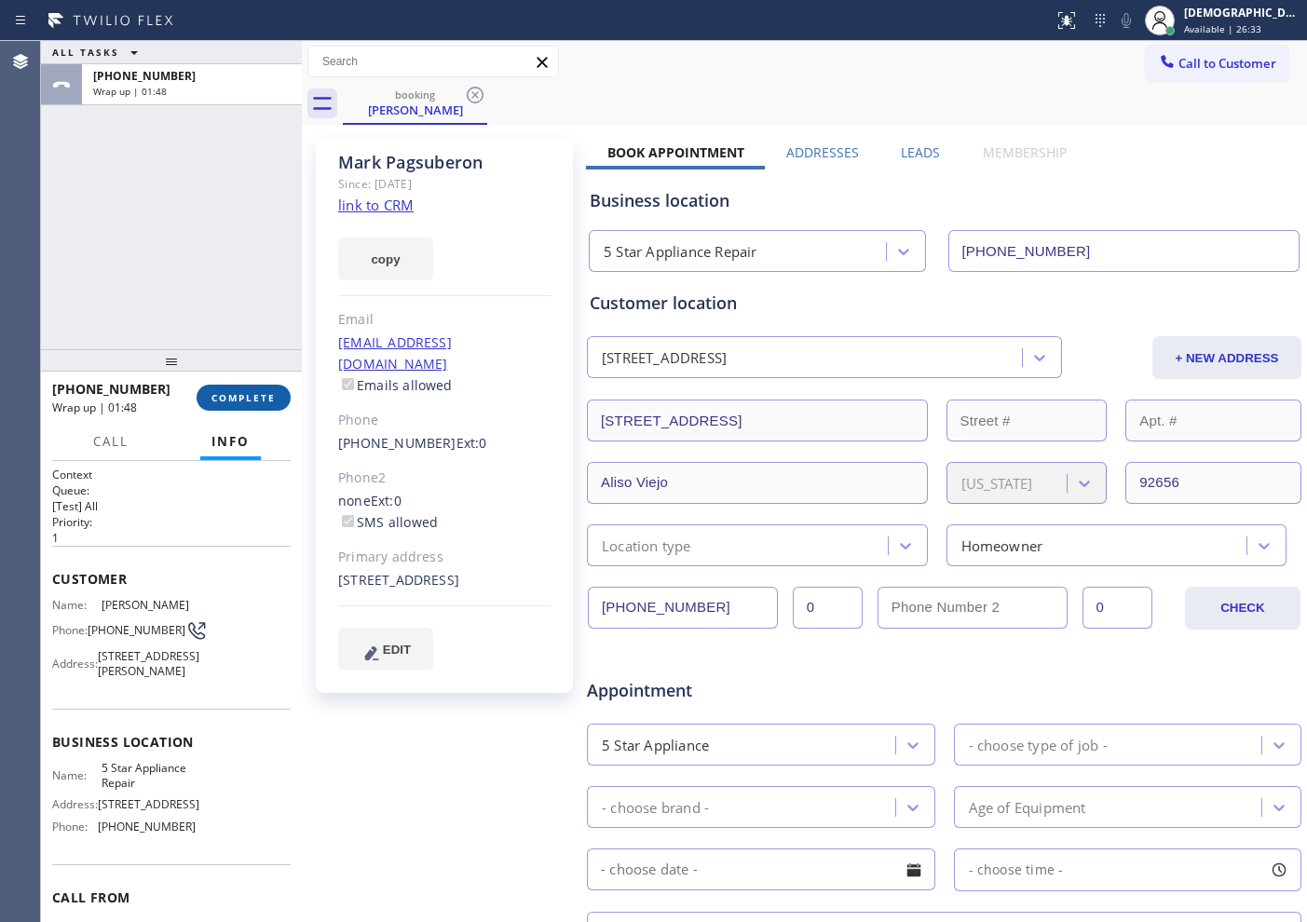
click at [245, 402] on span "COMPLETE" at bounding box center [243, 397] width 64 height 13
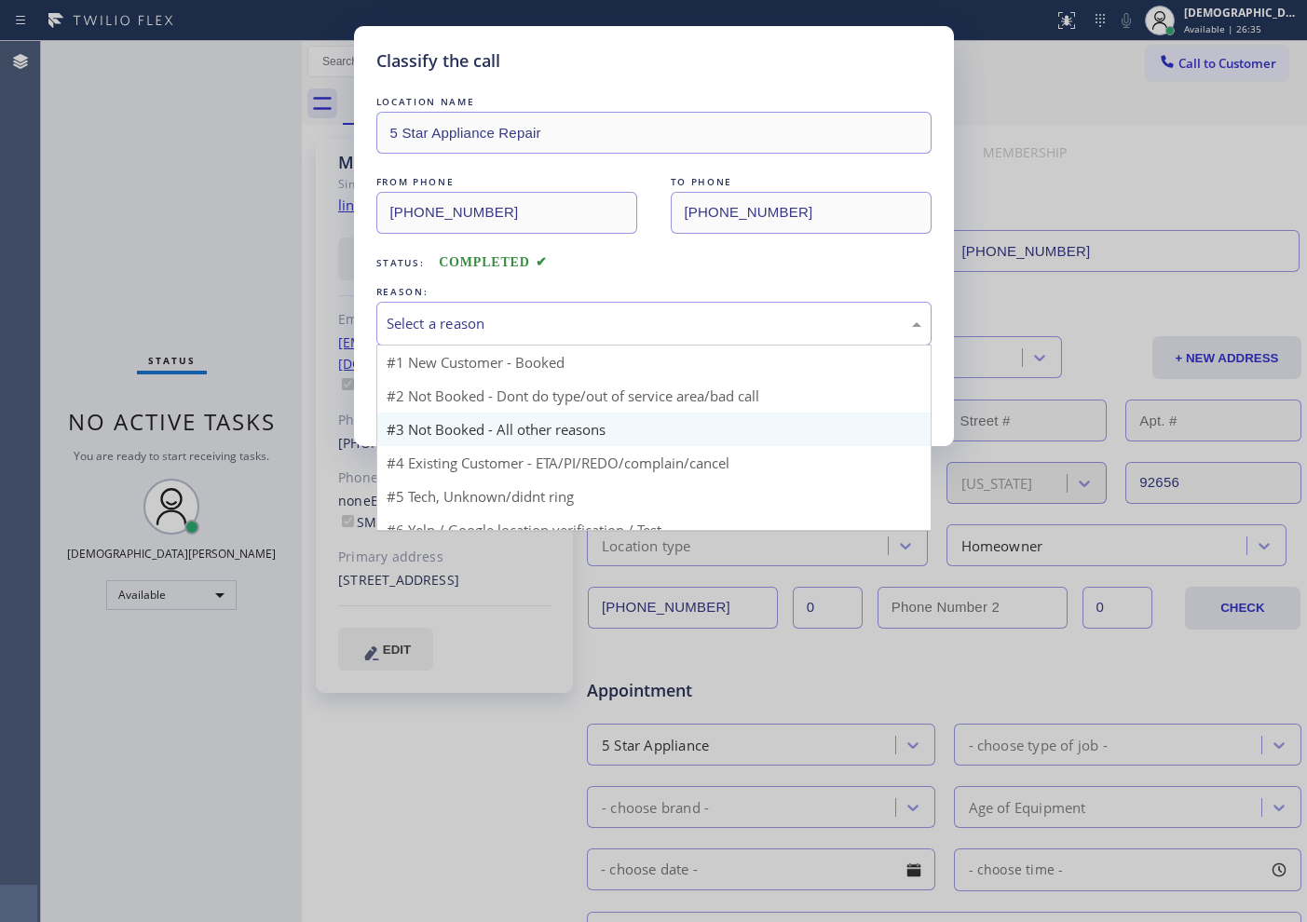
drag, startPoint x: 497, startPoint y: 322, endPoint x: 478, endPoint y: 382, distance: 62.7
click at [497, 325] on div "Select a reason" at bounding box center [654, 323] width 535 height 21
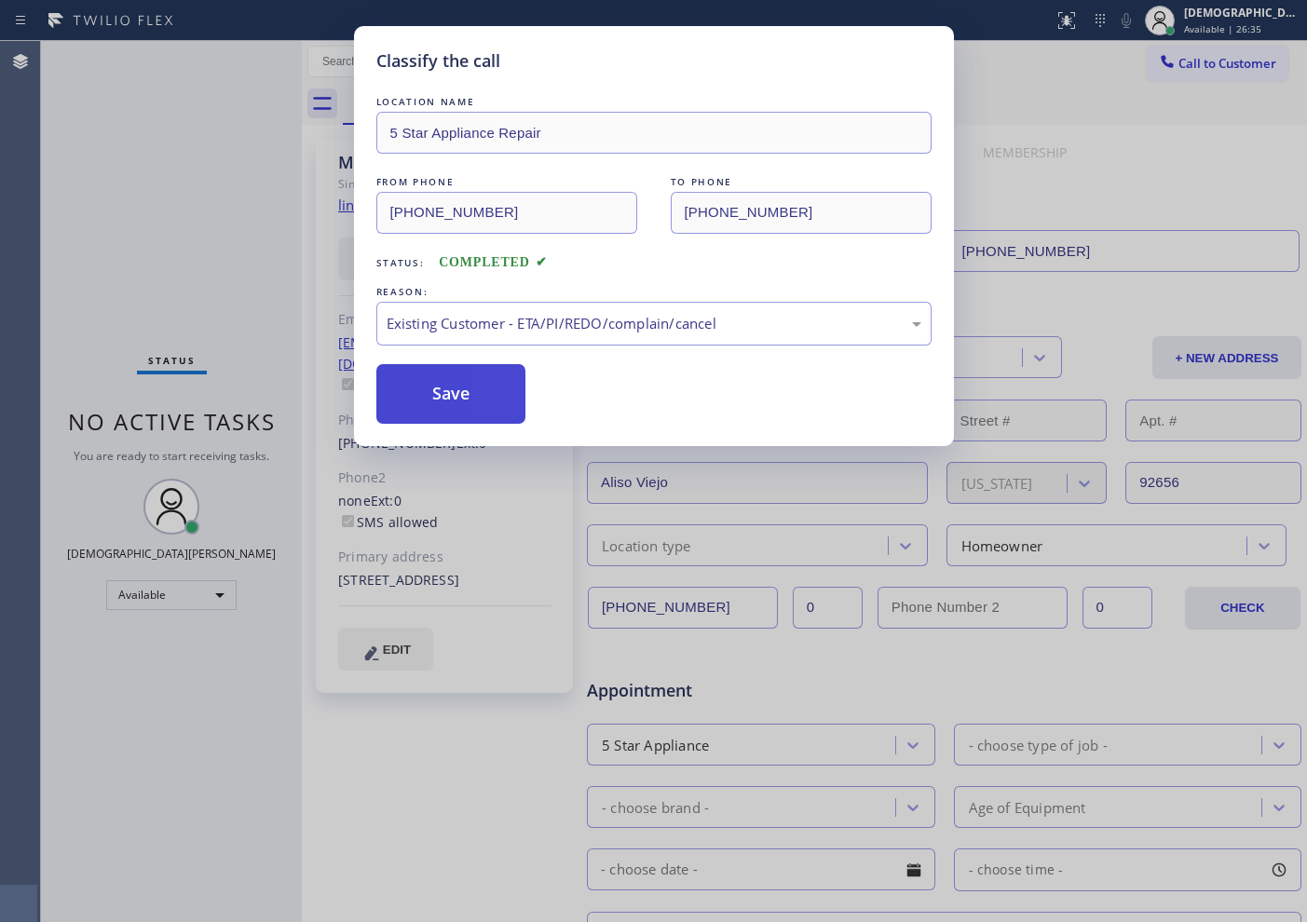
click at [461, 418] on button "Save" at bounding box center [451, 394] width 150 height 60
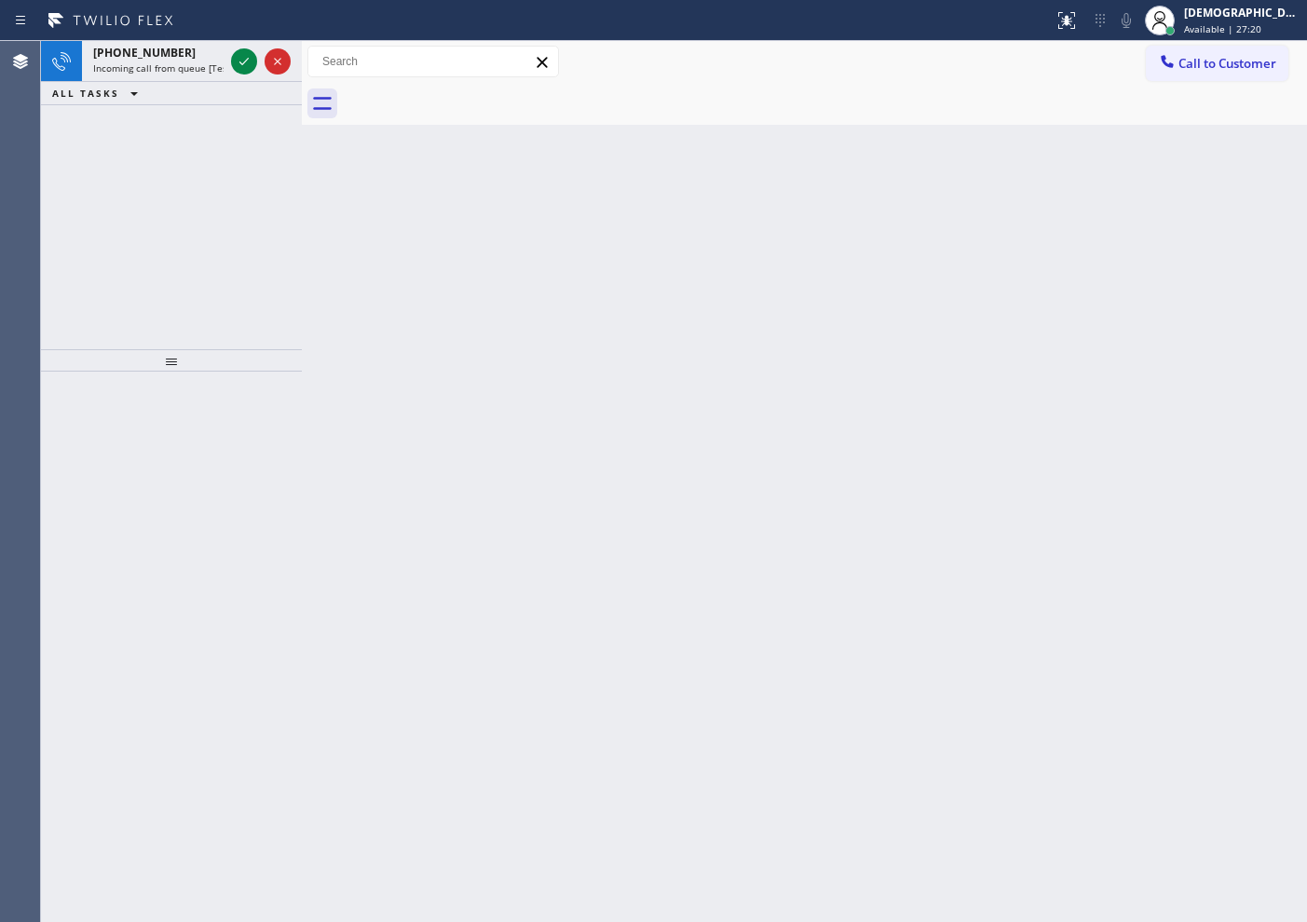
click at [165, 159] on div "[PHONE_NUMBER] Incoming call from queue [Test] All ALL TASKS ALL TASKS ACTIVE T…" at bounding box center [171, 195] width 261 height 308
click at [88, 197] on div "[PHONE_NUMBER] Incoming call from queue [Test] All ALL TASKS ALL TASKS ACTIVE T…" at bounding box center [171, 195] width 261 height 308
click at [253, 60] on icon at bounding box center [244, 61] width 22 height 22
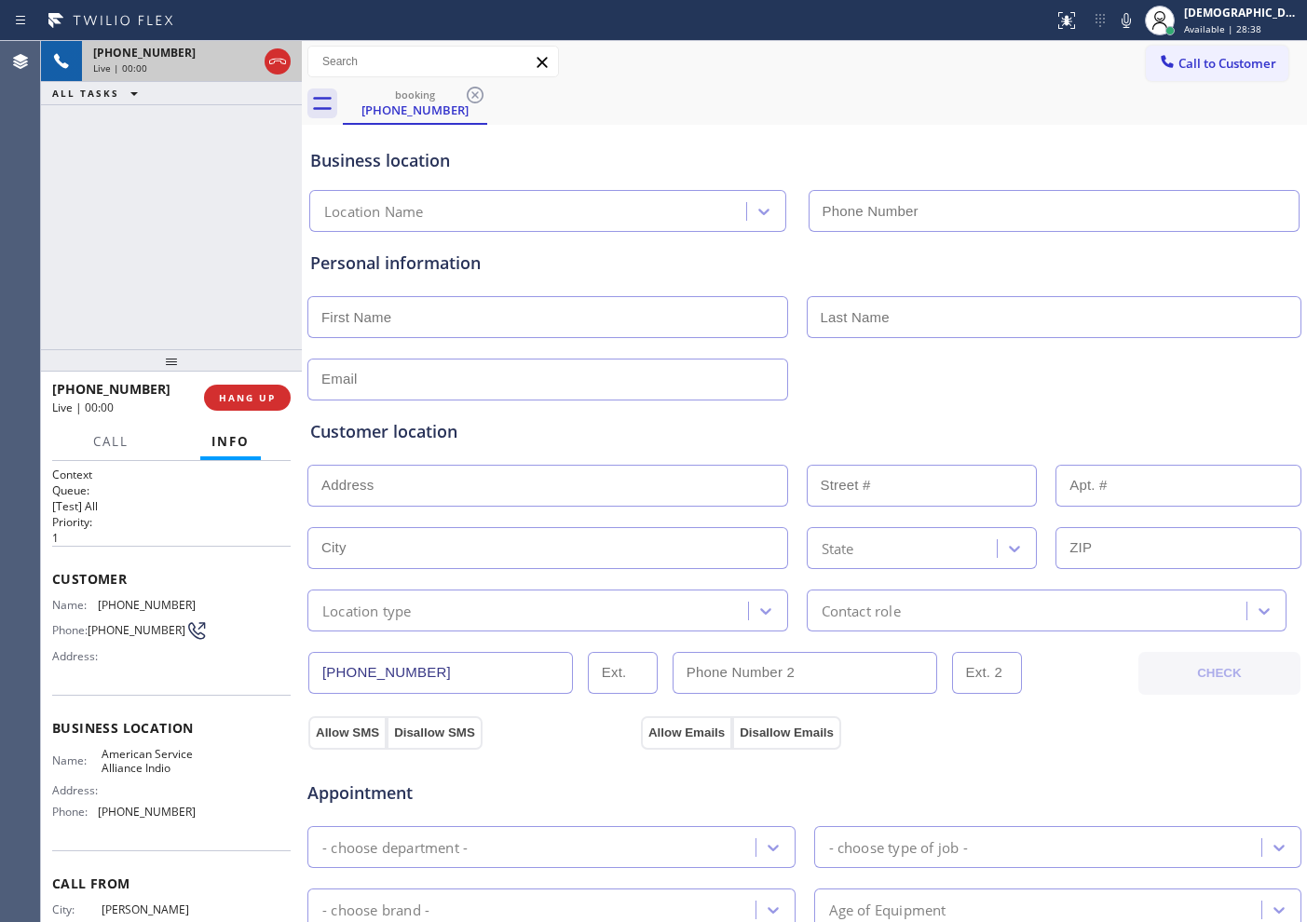
type input "[PHONE_NUMBER]"
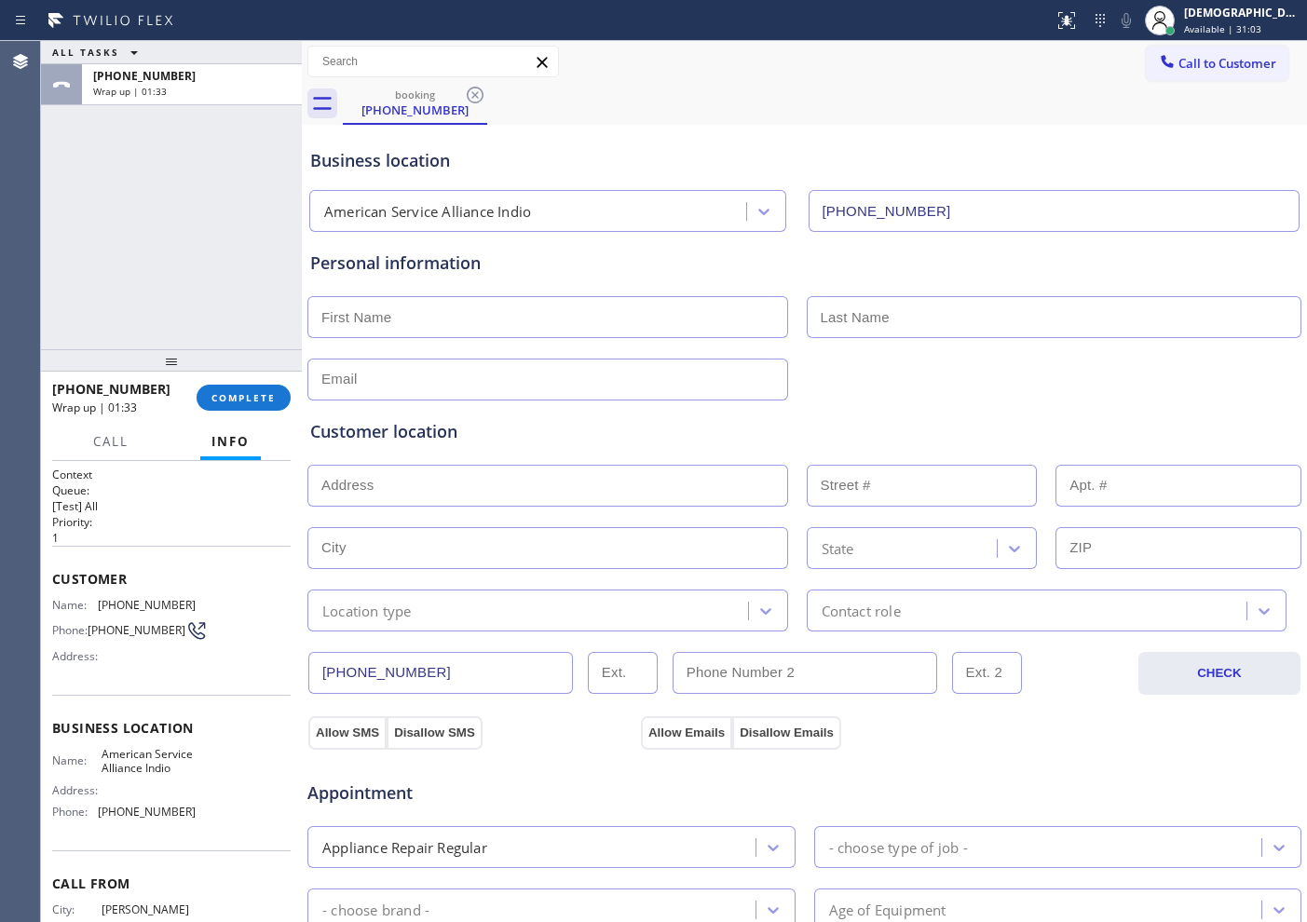
click at [151, 192] on div "ALL TASKS ALL TASKS ACTIVE TASKS TASKS IN WRAP UP [PHONE_NUMBER] Wrap up | 01:33" at bounding box center [171, 195] width 261 height 308
click at [211, 392] on button "COMPLETE" at bounding box center [244, 398] width 94 height 26
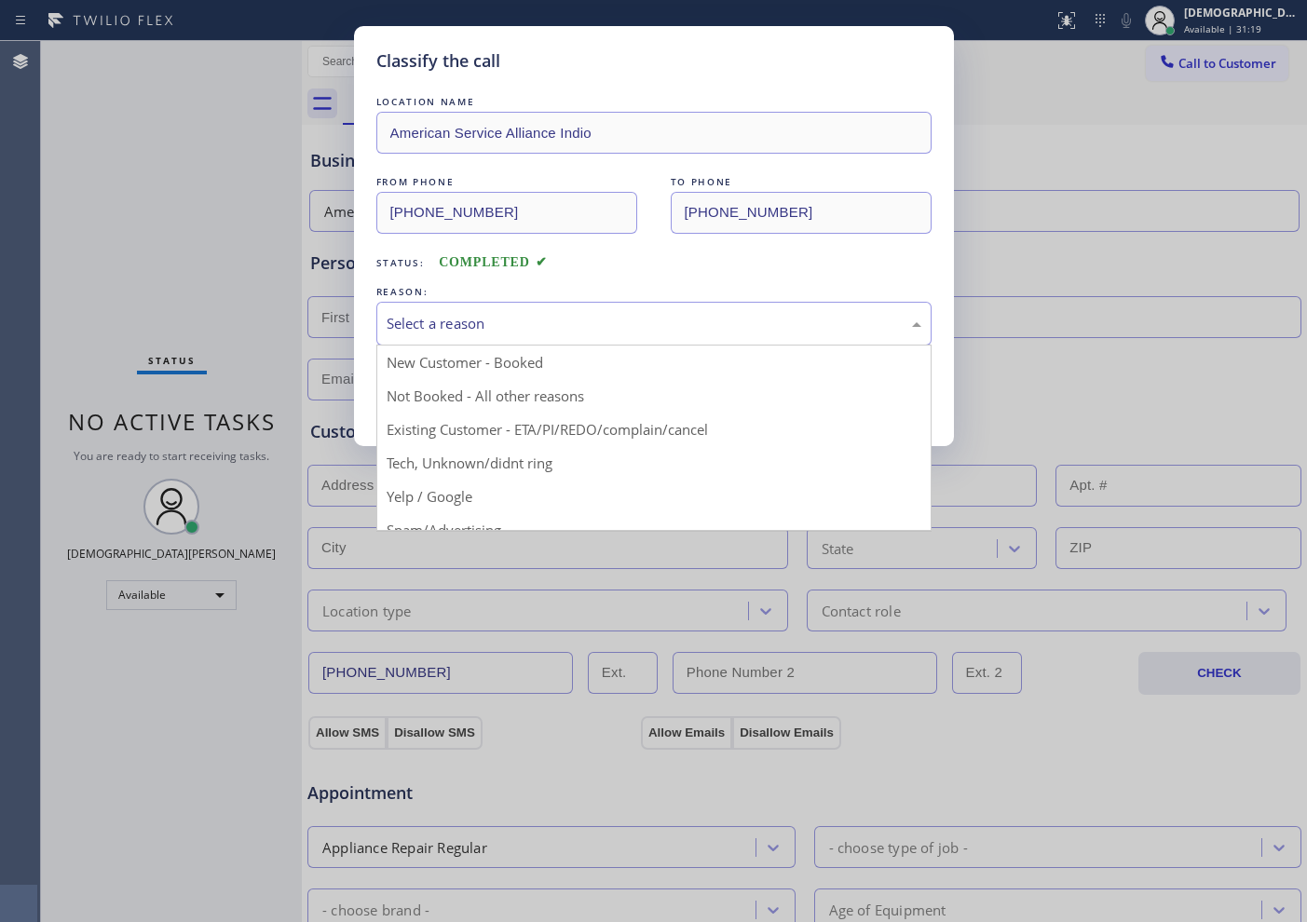
click at [440, 323] on div "Select a reason" at bounding box center [654, 323] width 535 height 21
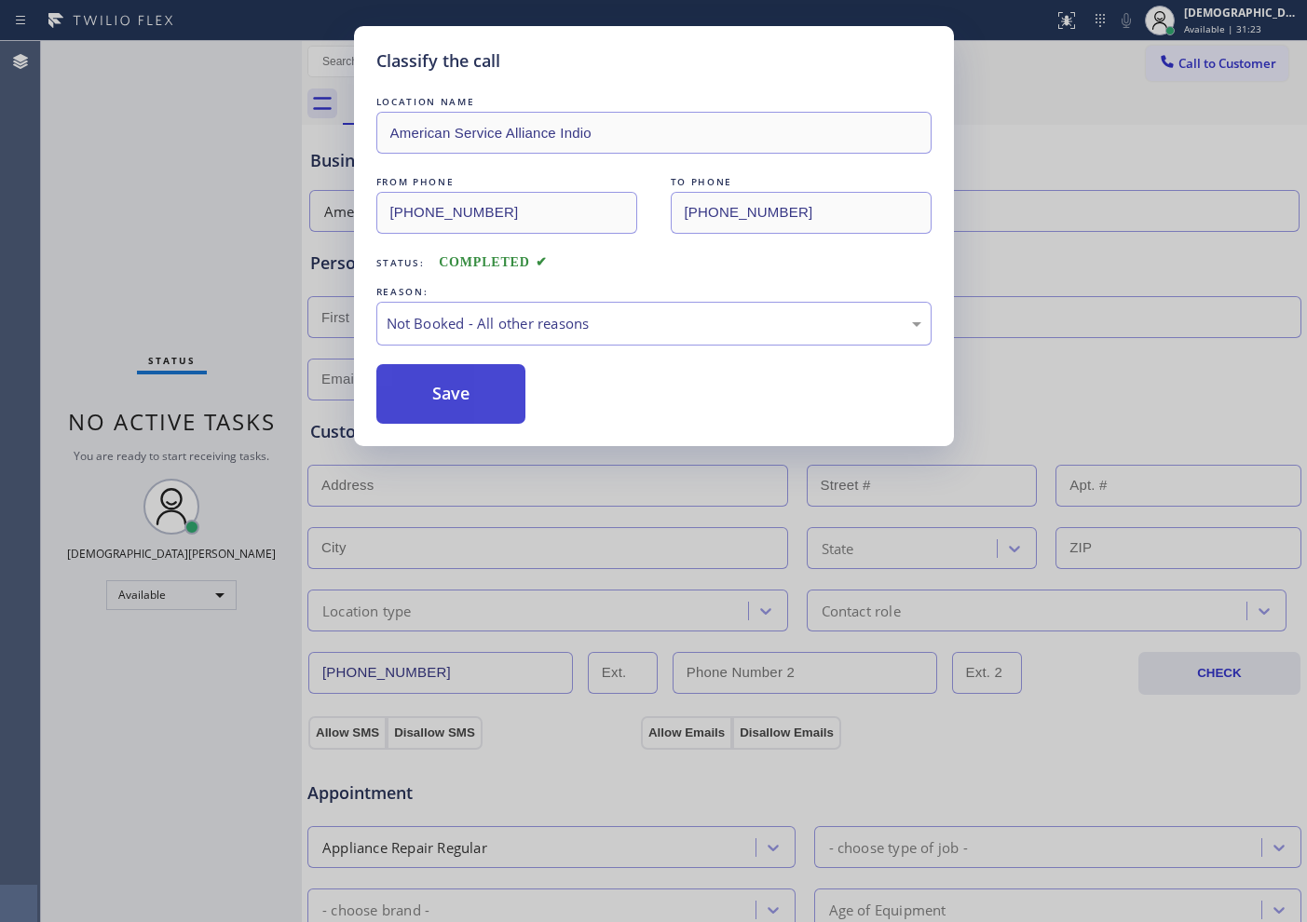
click at [440, 400] on button "Save" at bounding box center [451, 394] width 150 height 60
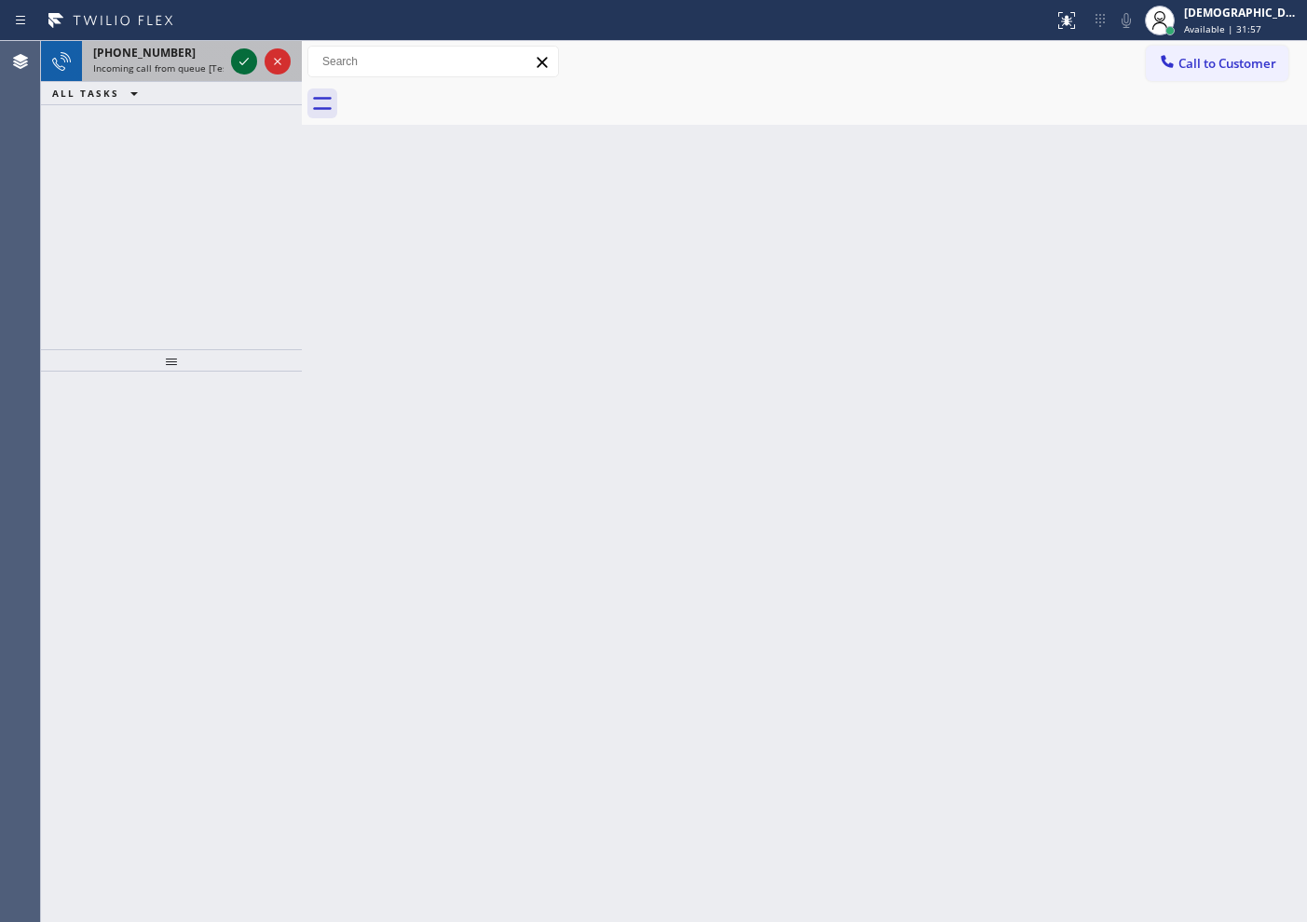
click at [242, 55] on icon at bounding box center [244, 61] width 22 height 22
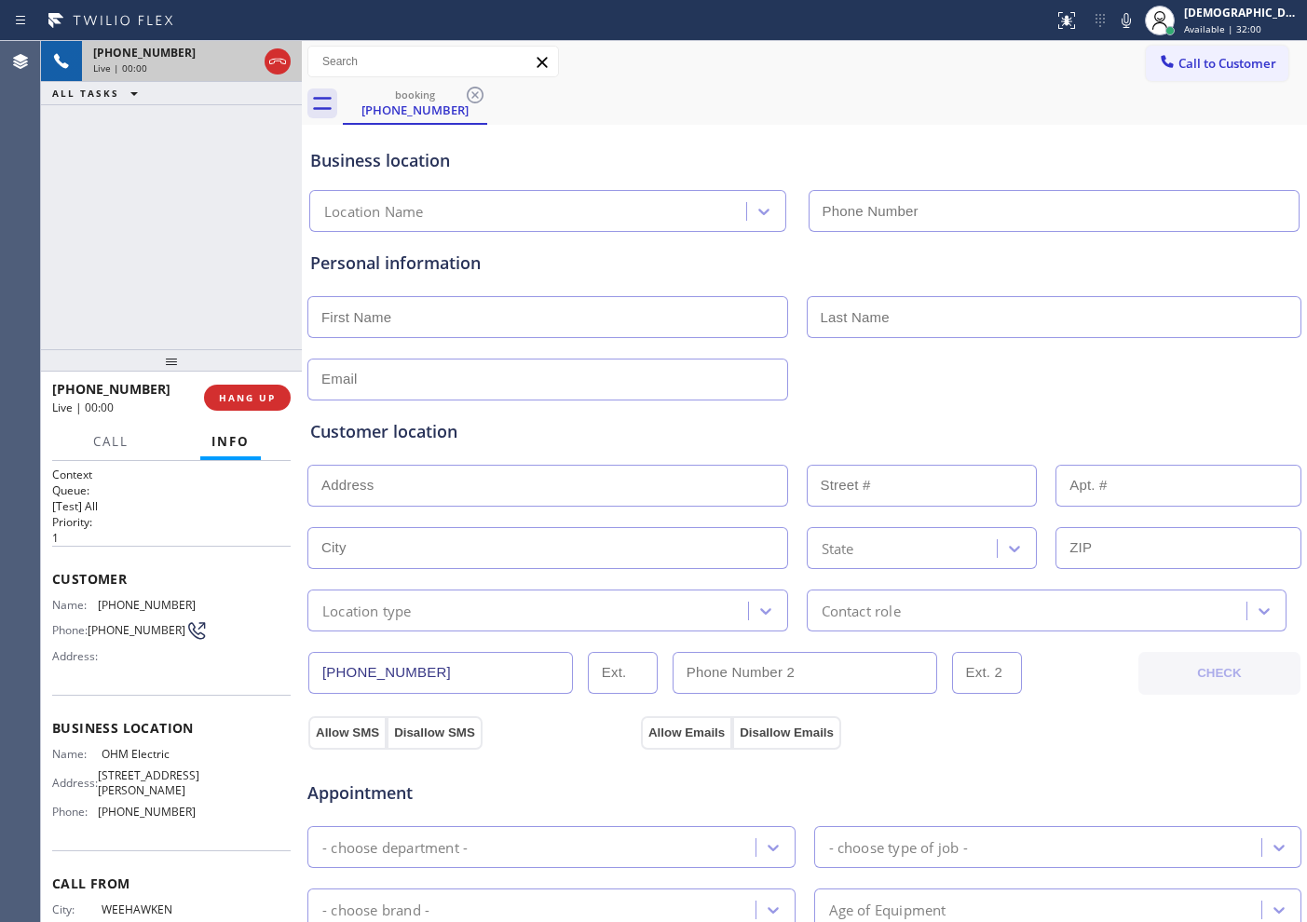
type input "[PHONE_NUMBER]"
click at [283, 58] on icon at bounding box center [277, 61] width 22 height 22
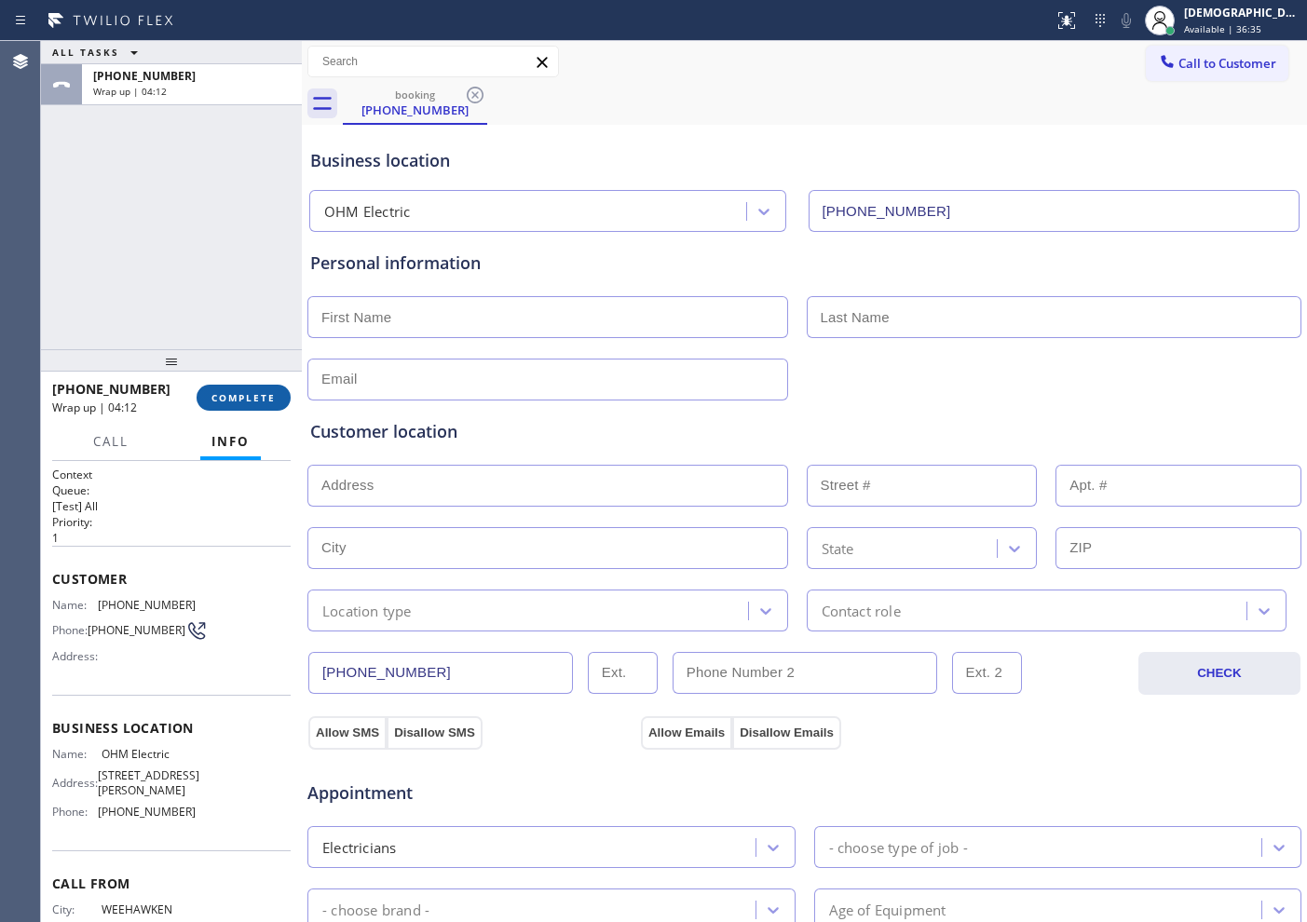
click at [234, 386] on button "COMPLETE" at bounding box center [244, 398] width 94 height 26
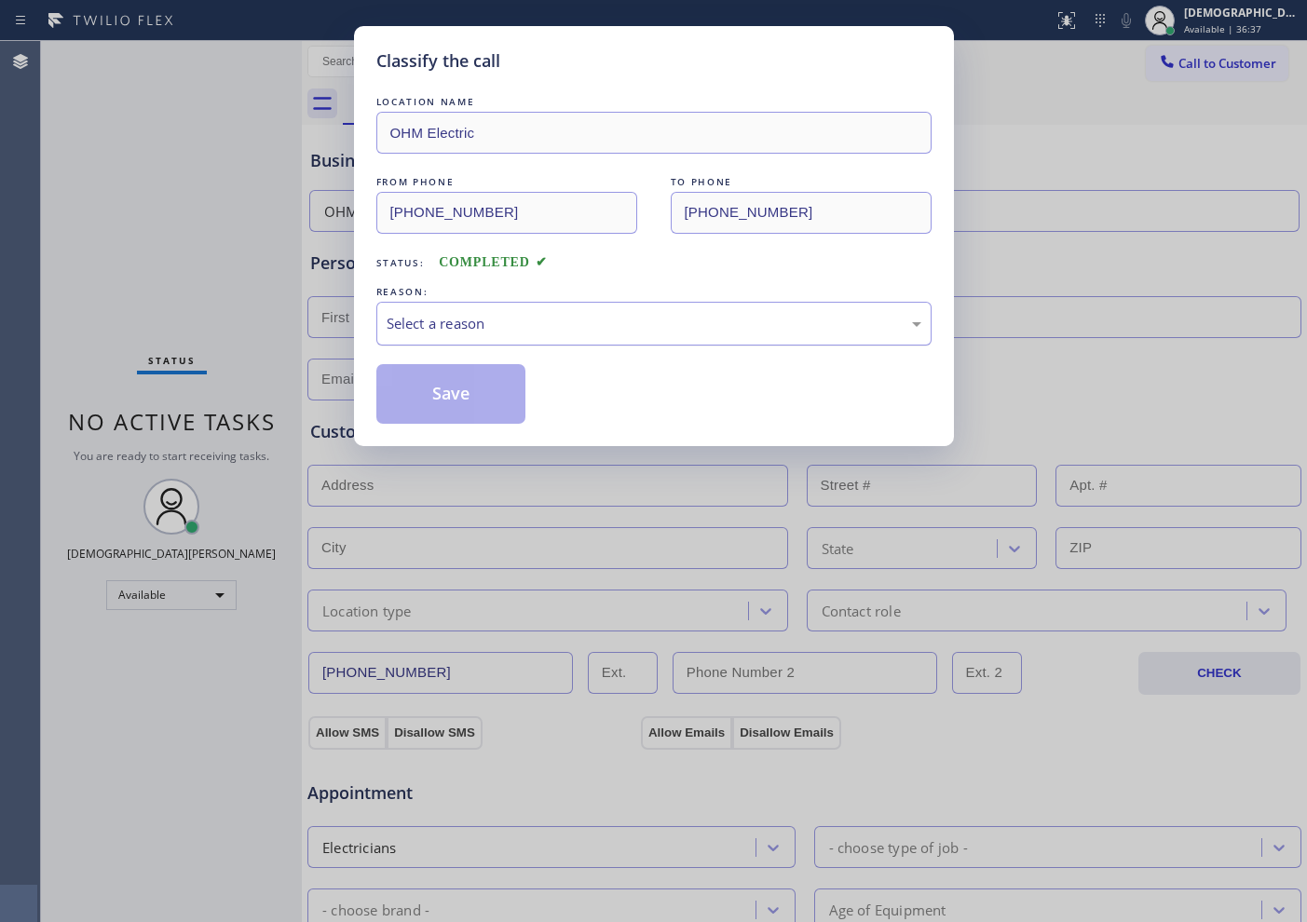
click at [429, 321] on div "Select a reason" at bounding box center [654, 323] width 535 height 21
click at [427, 388] on button "Save" at bounding box center [451, 394] width 150 height 60
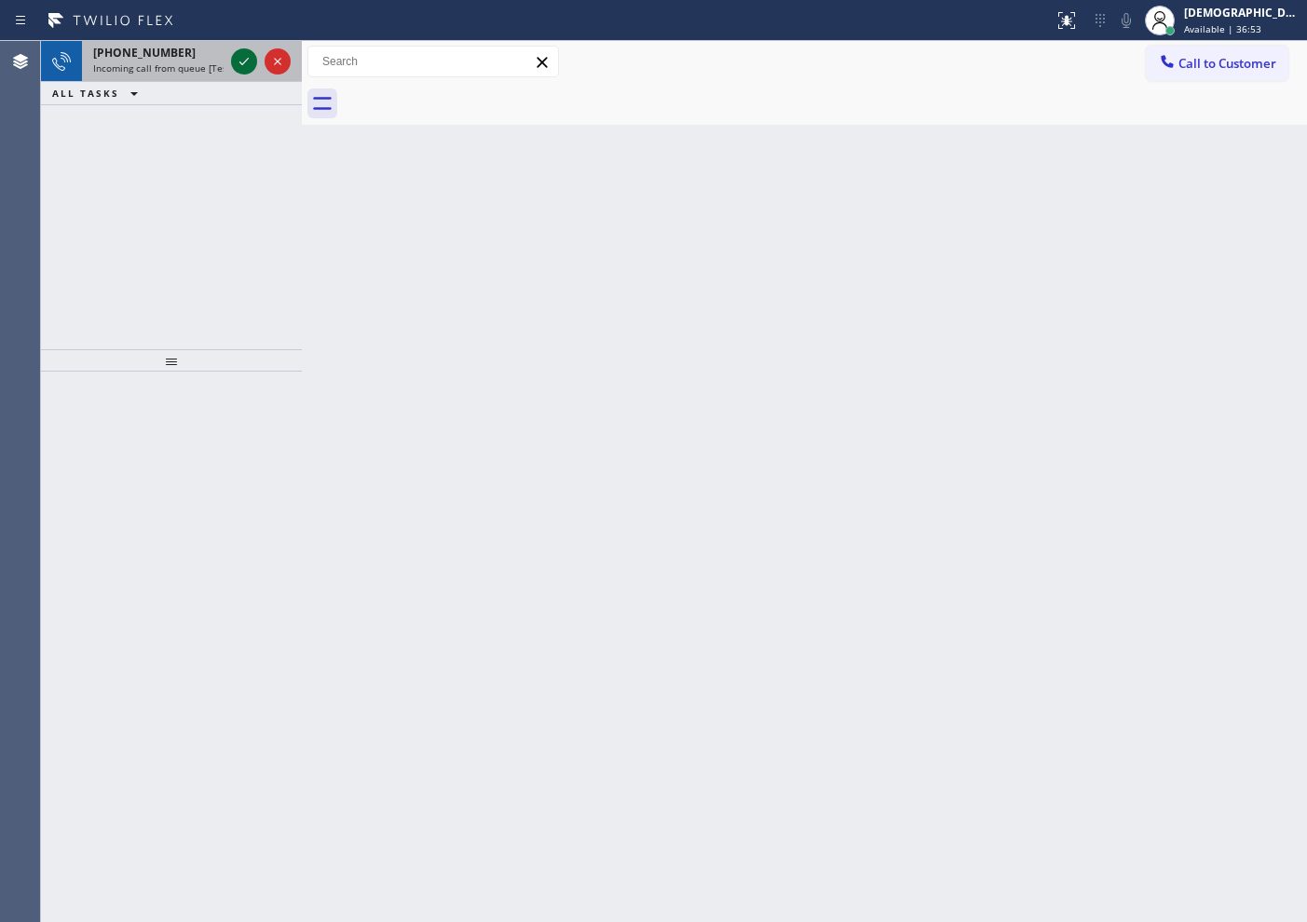
click at [245, 62] on icon at bounding box center [244, 61] width 22 height 22
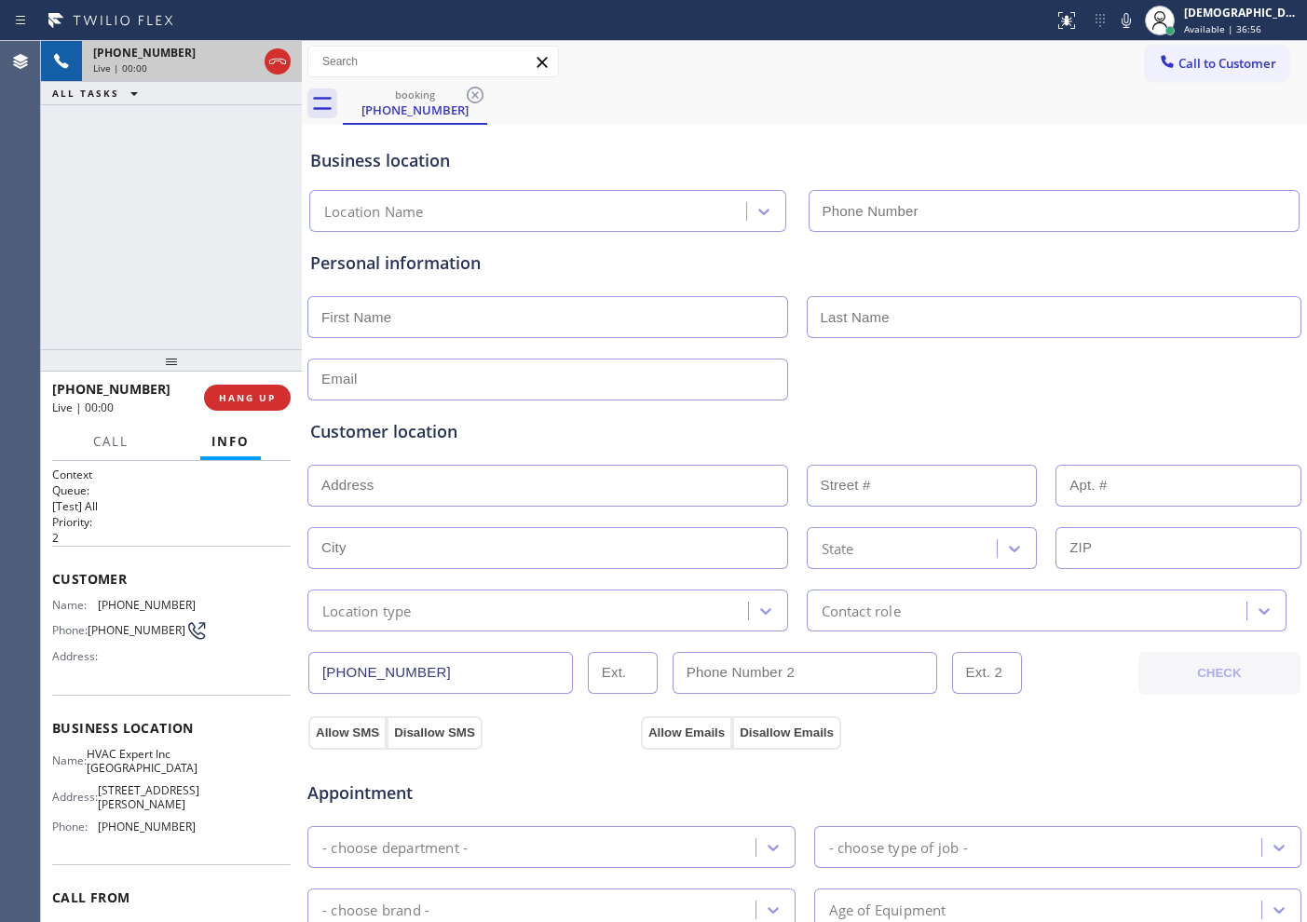
type input "[PHONE_NUMBER]"
click at [285, 61] on icon at bounding box center [277, 61] width 22 height 22
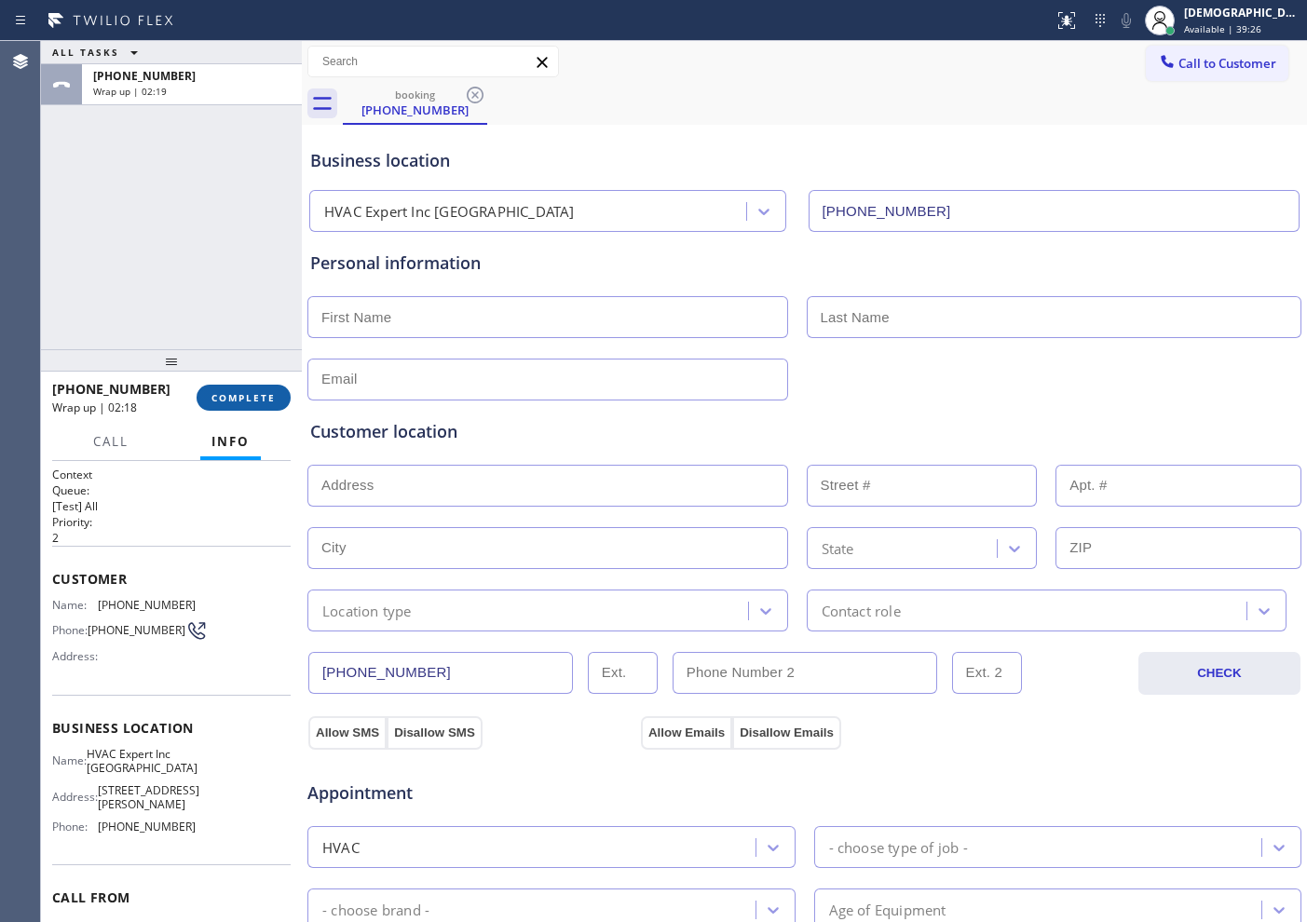
click at [268, 401] on span "COMPLETE" at bounding box center [243, 397] width 64 height 13
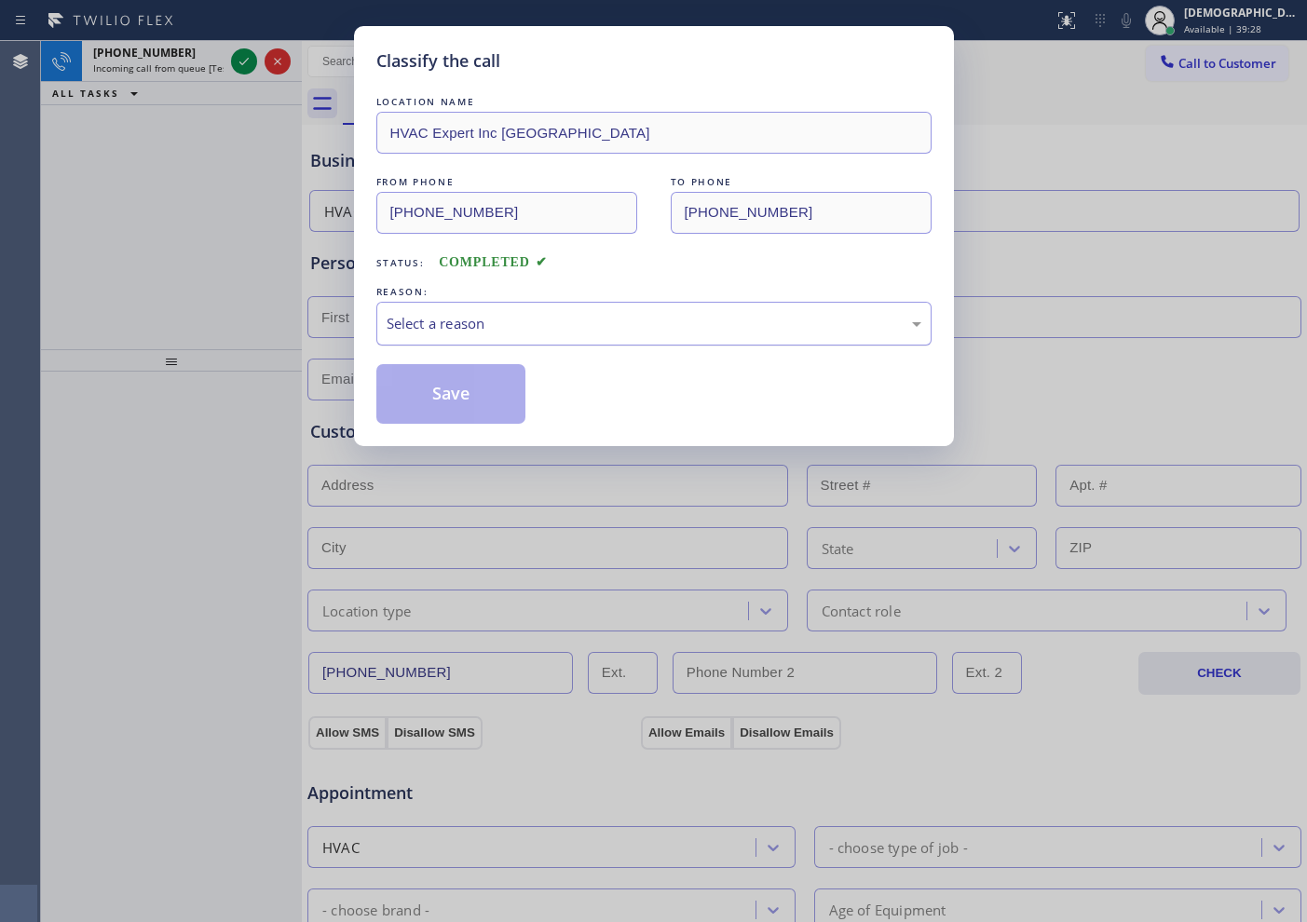
click at [716, 321] on div "Select a reason" at bounding box center [654, 323] width 535 height 21
click at [505, 387] on button "Save" at bounding box center [451, 394] width 150 height 60
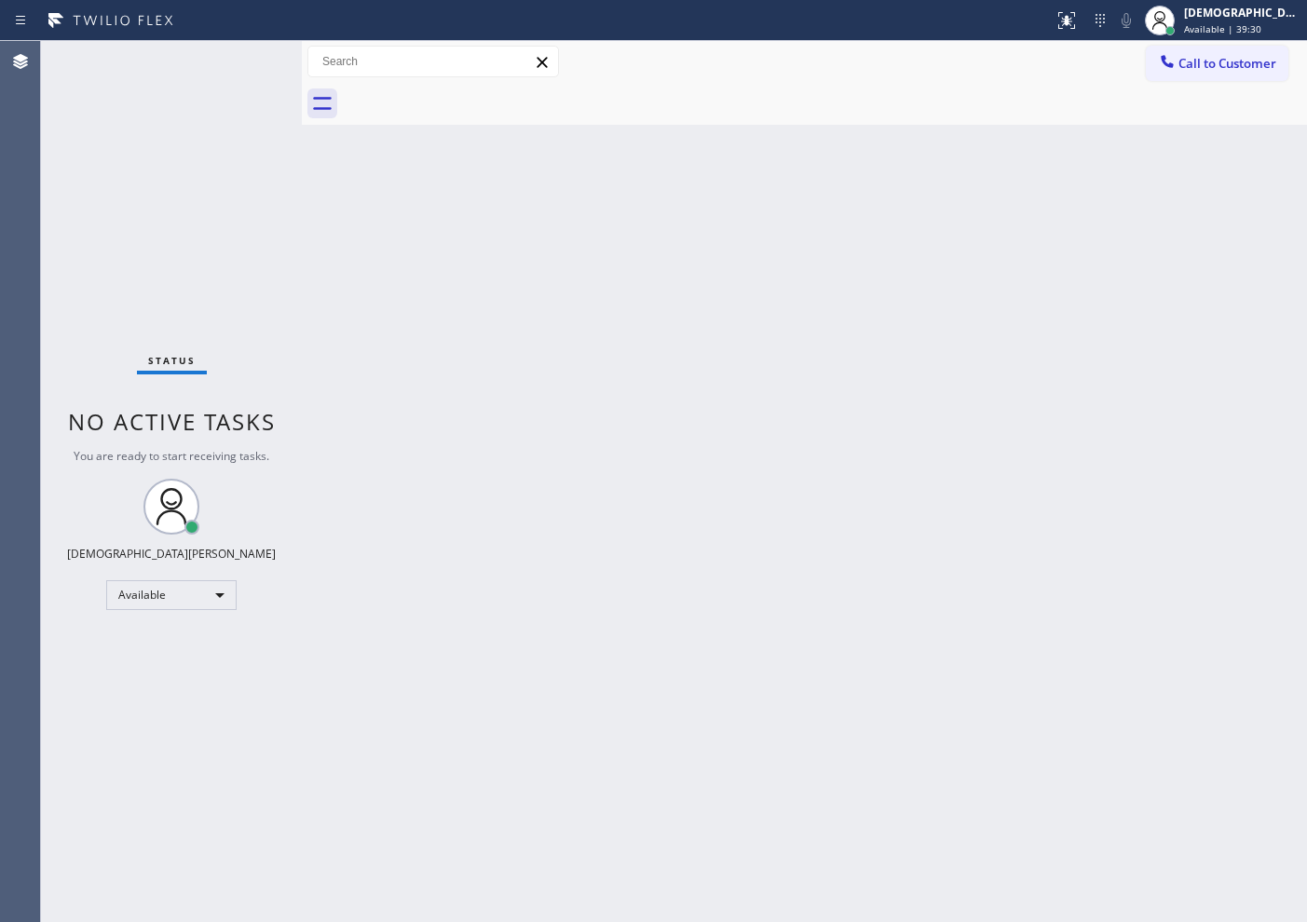
click at [242, 58] on div "Status No active tasks You are ready to start receiving tasks. Christian Cinco …" at bounding box center [171, 481] width 261 height 881
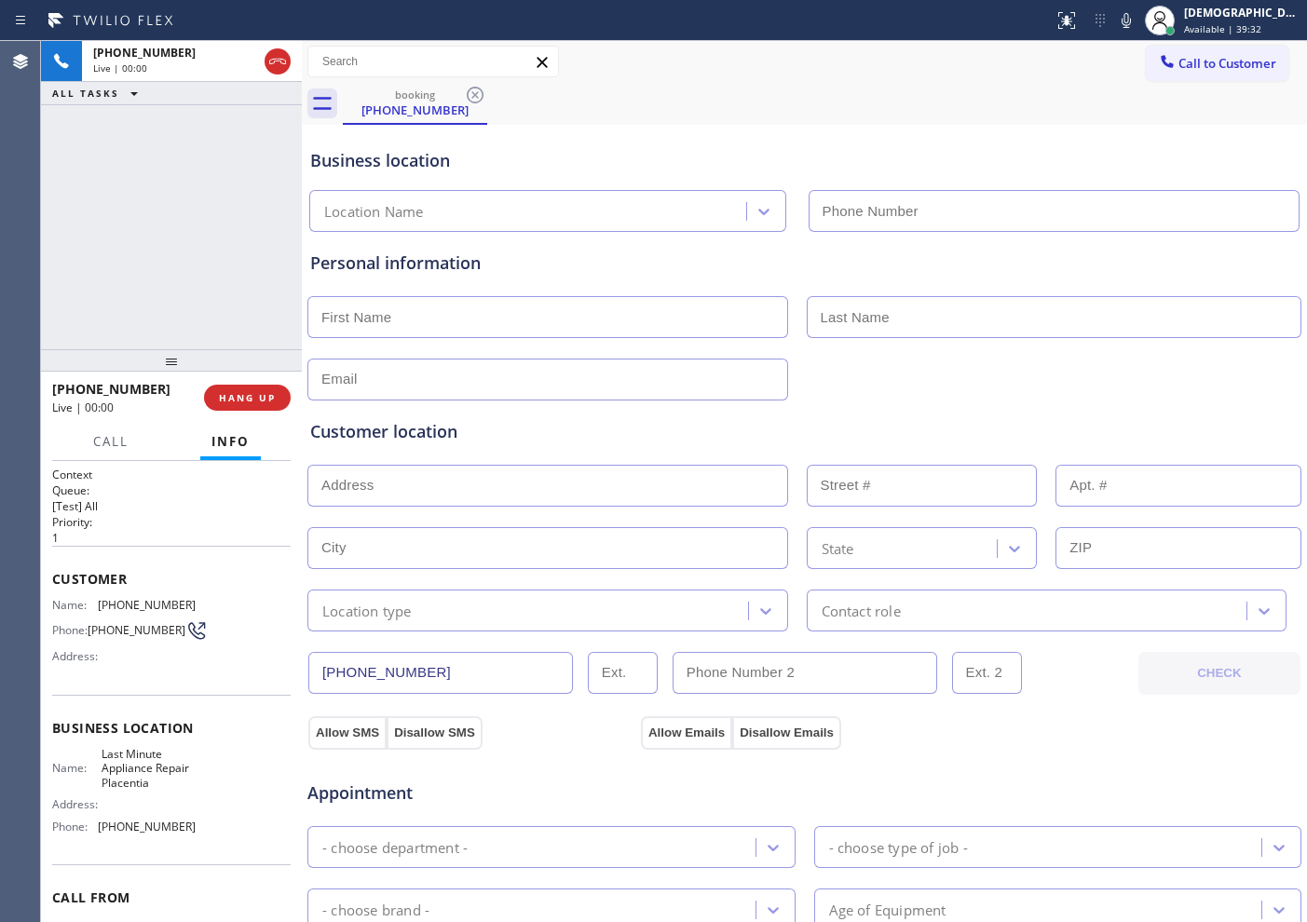
type input "[PHONE_NUMBER]"
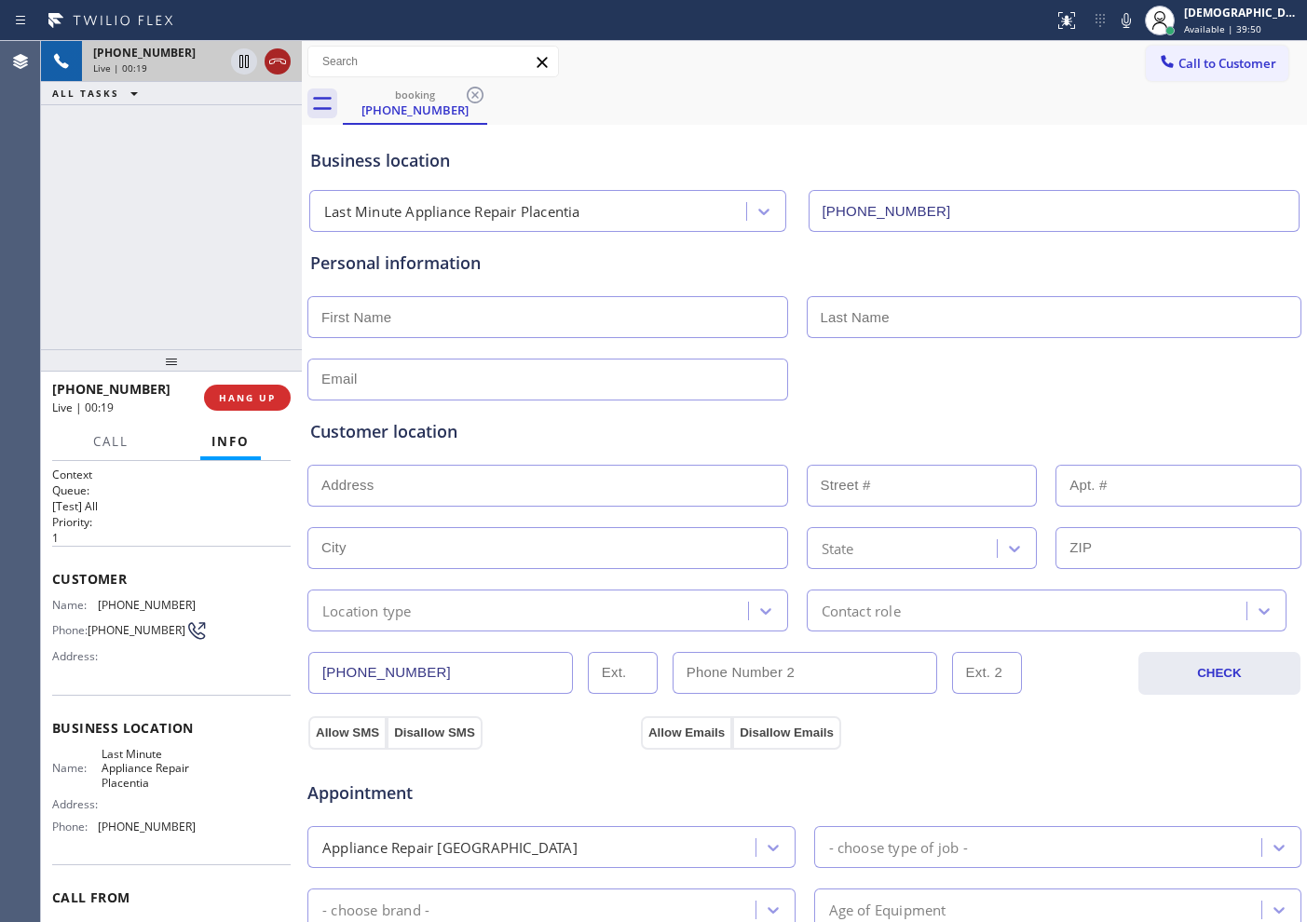
click at [278, 66] on icon at bounding box center [277, 61] width 22 height 22
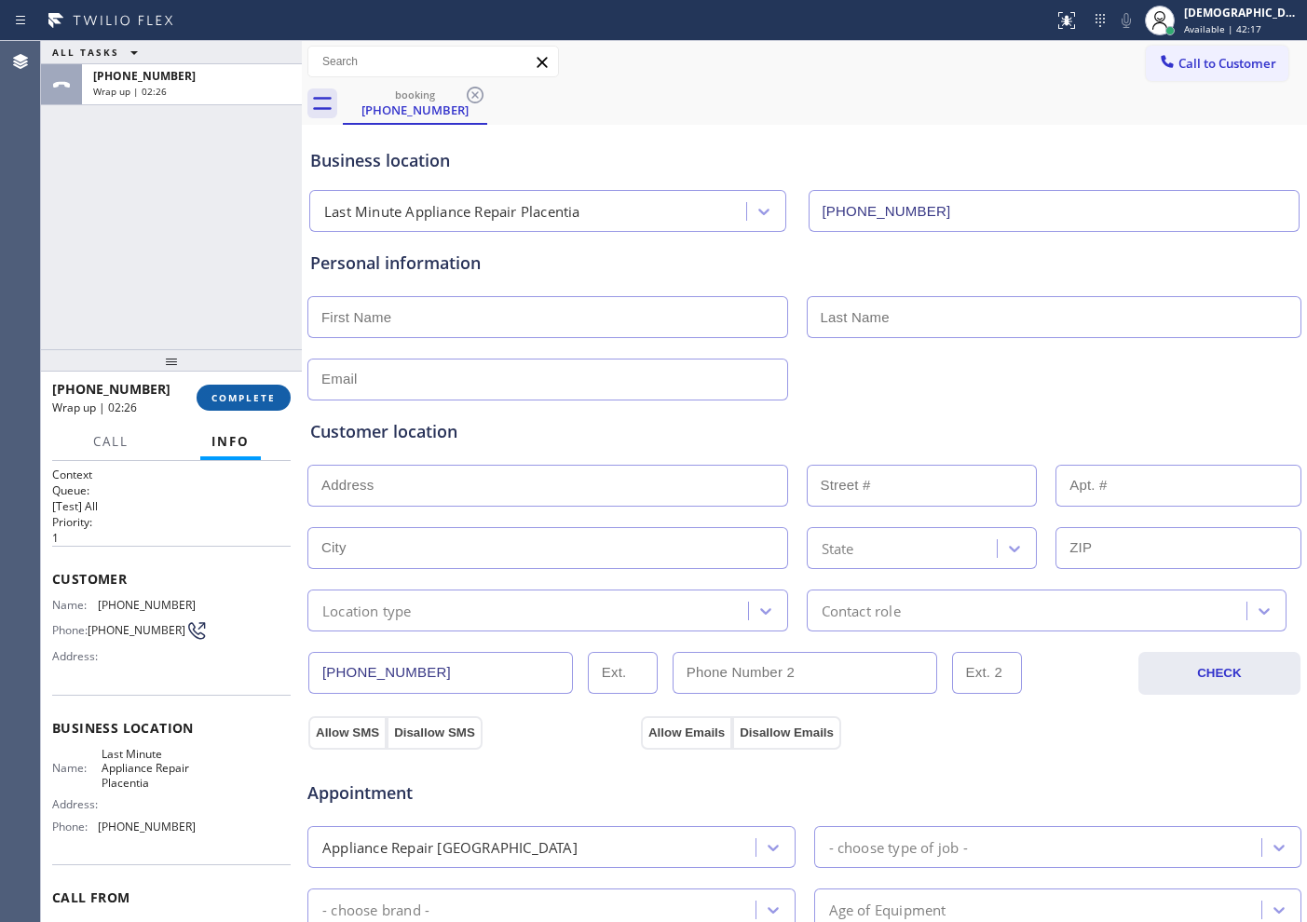
click at [231, 402] on span "COMPLETE" at bounding box center [243, 397] width 64 height 13
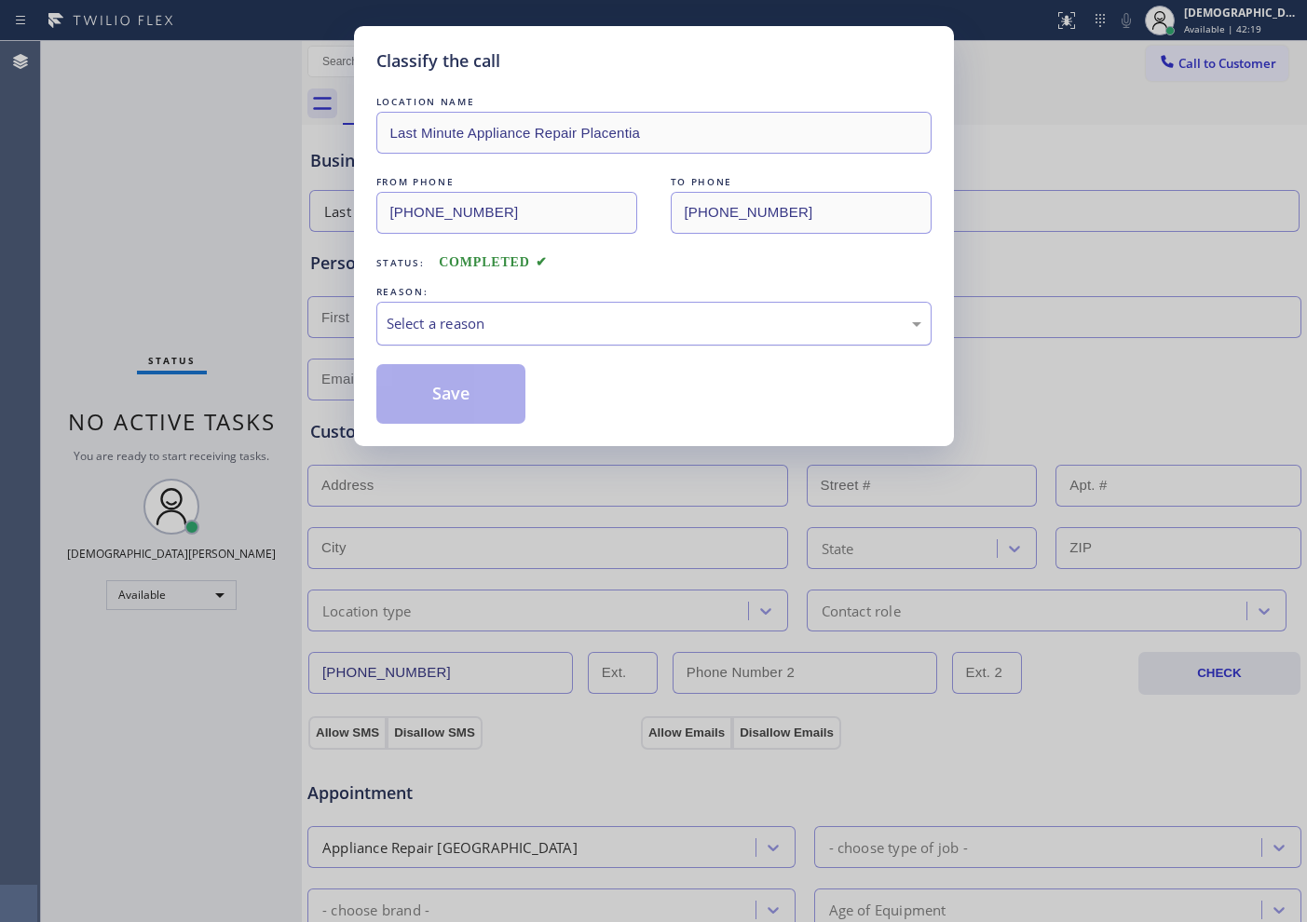
click at [544, 329] on div "Select a reason" at bounding box center [654, 323] width 535 height 21
click at [507, 399] on button "Save" at bounding box center [451, 394] width 150 height 60
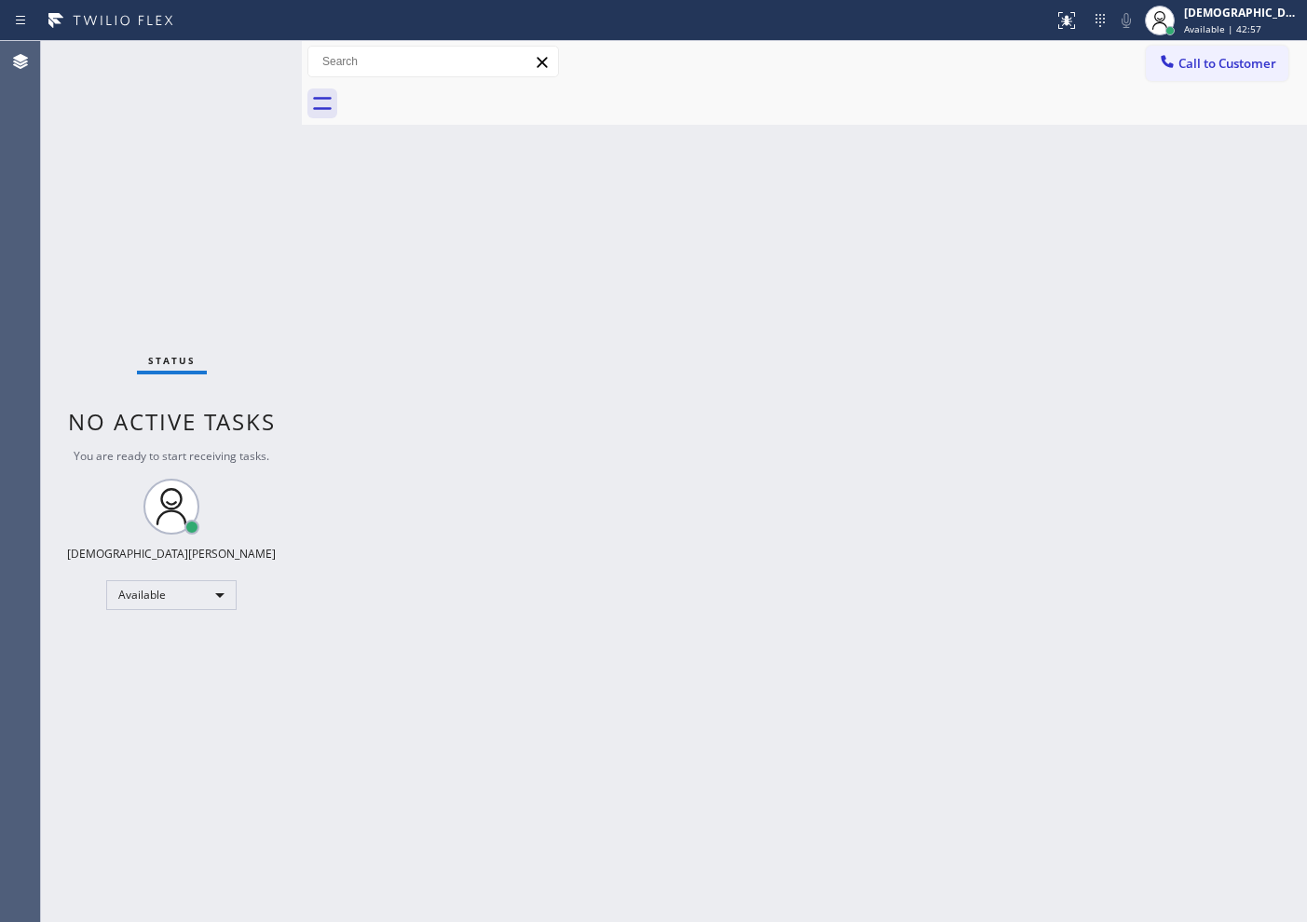
click at [244, 57] on div "Status No active tasks You are ready to start receiving tasks. Christian Cinco …" at bounding box center [171, 481] width 261 height 881
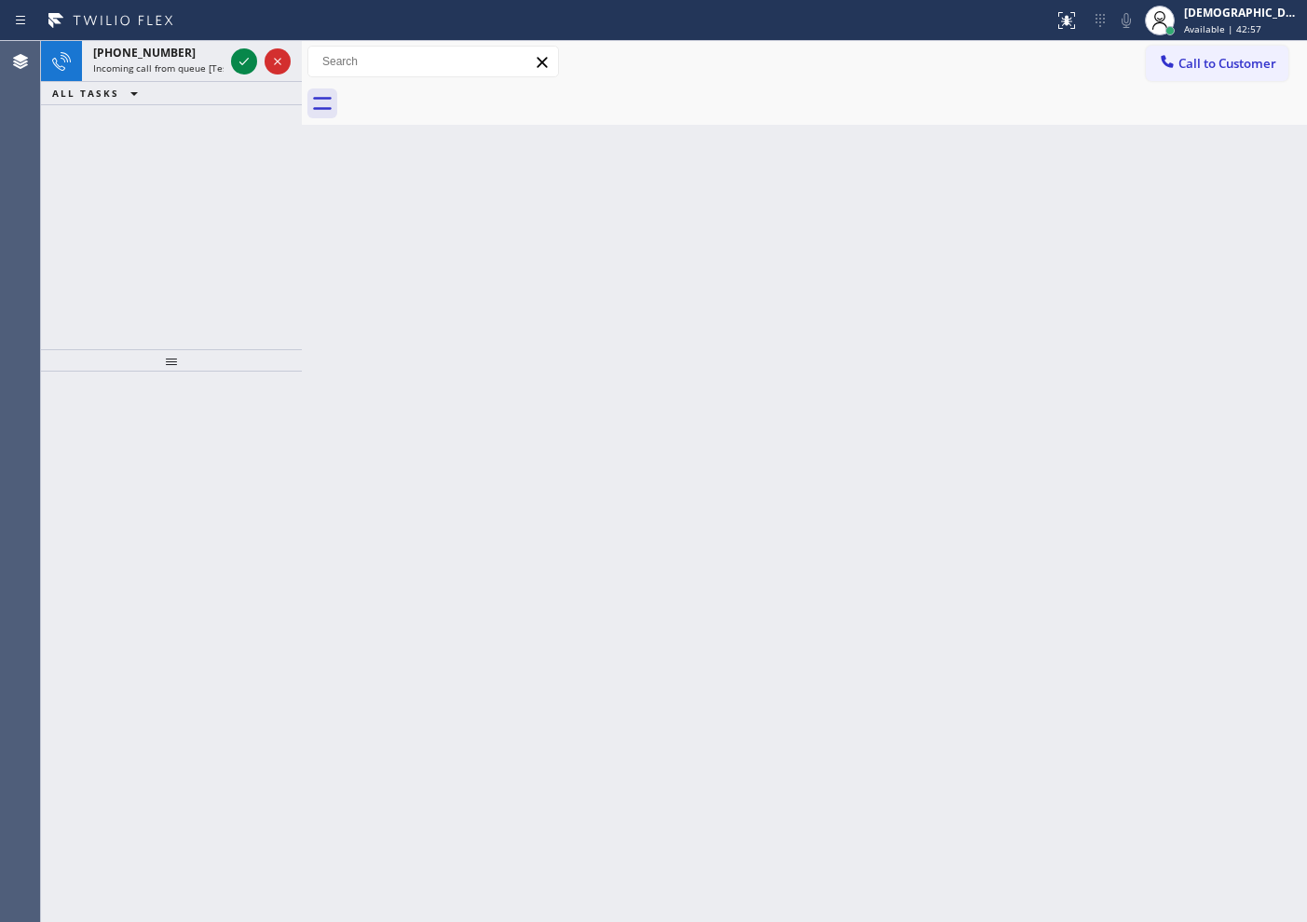
click at [244, 57] on icon at bounding box center [244, 61] width 22 height 22
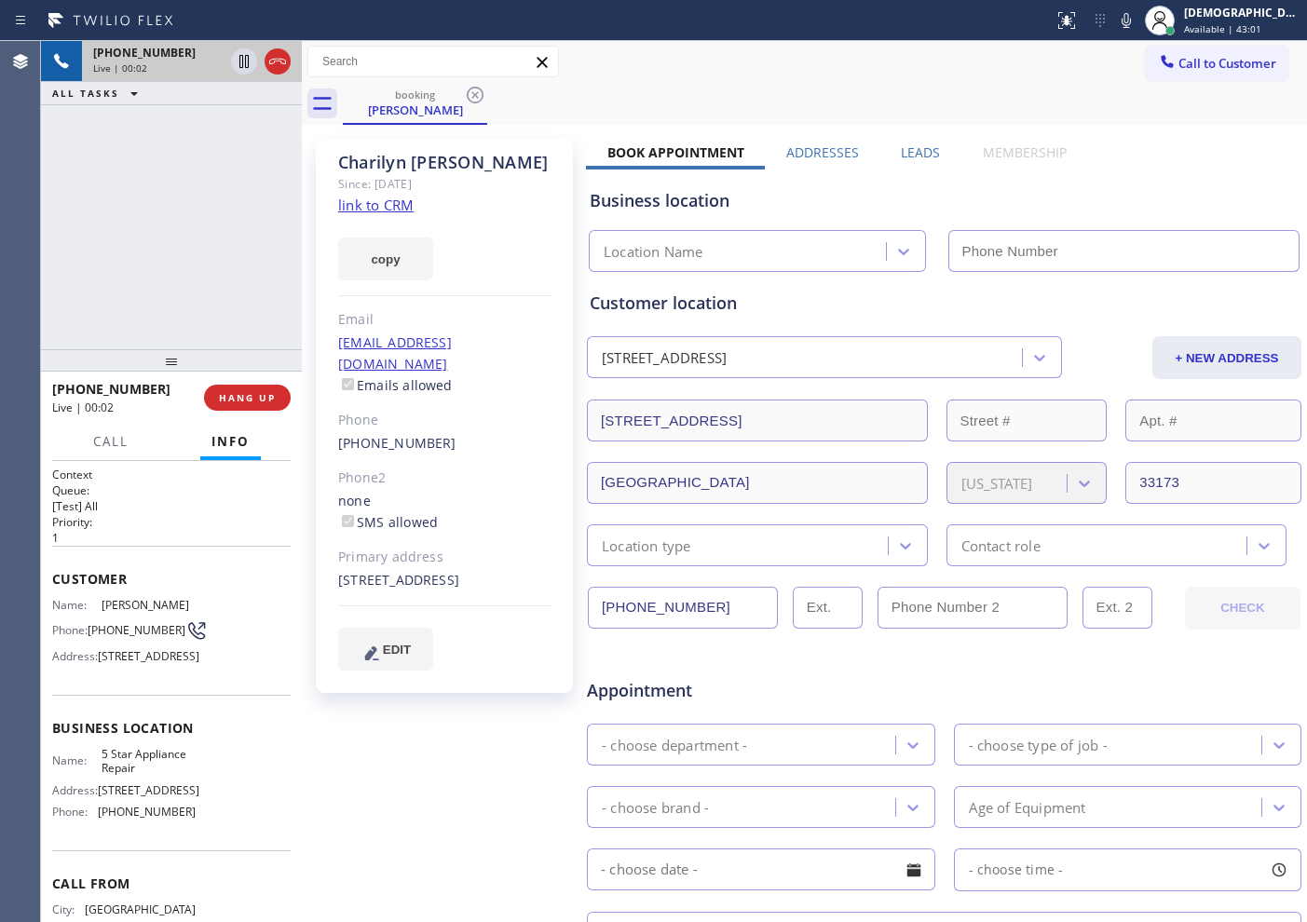
type input "[PHONE_NUMBER]"
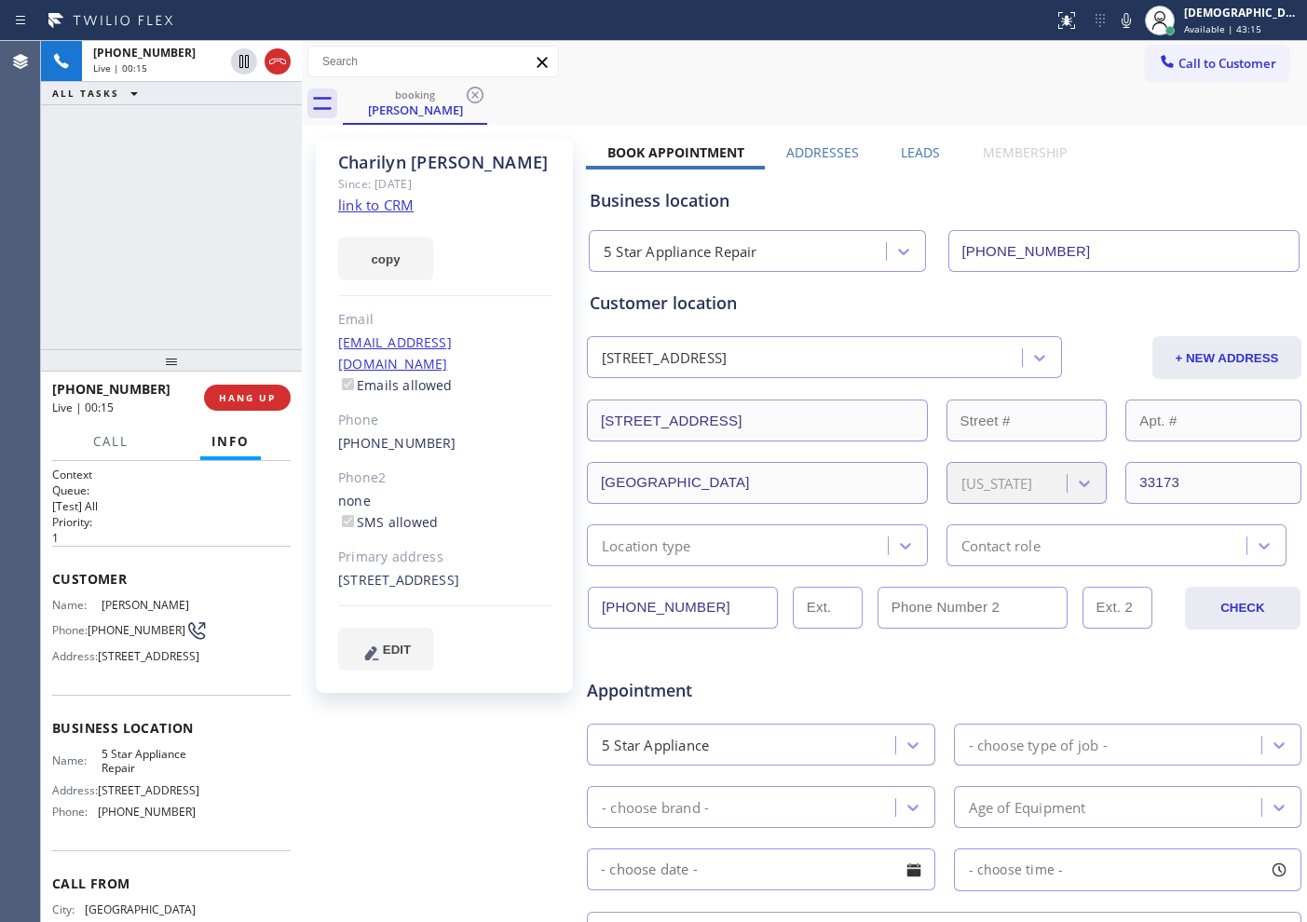
click at [358, 211] on link "link to CRM" at bounding box center [375, 205] width 75 height 19
click at [235, 59] on icon at bounding box center [244, 61] width 22 height 22
click at [241, 68] on icon at bounding box center [244, 61] width 22 height 22
click at [243, 54] on icon at bounding box center [244, 61] width 22 height 22
click at [96, 444] on span "Call" at bounding box center [110, 441] width 35 height 17
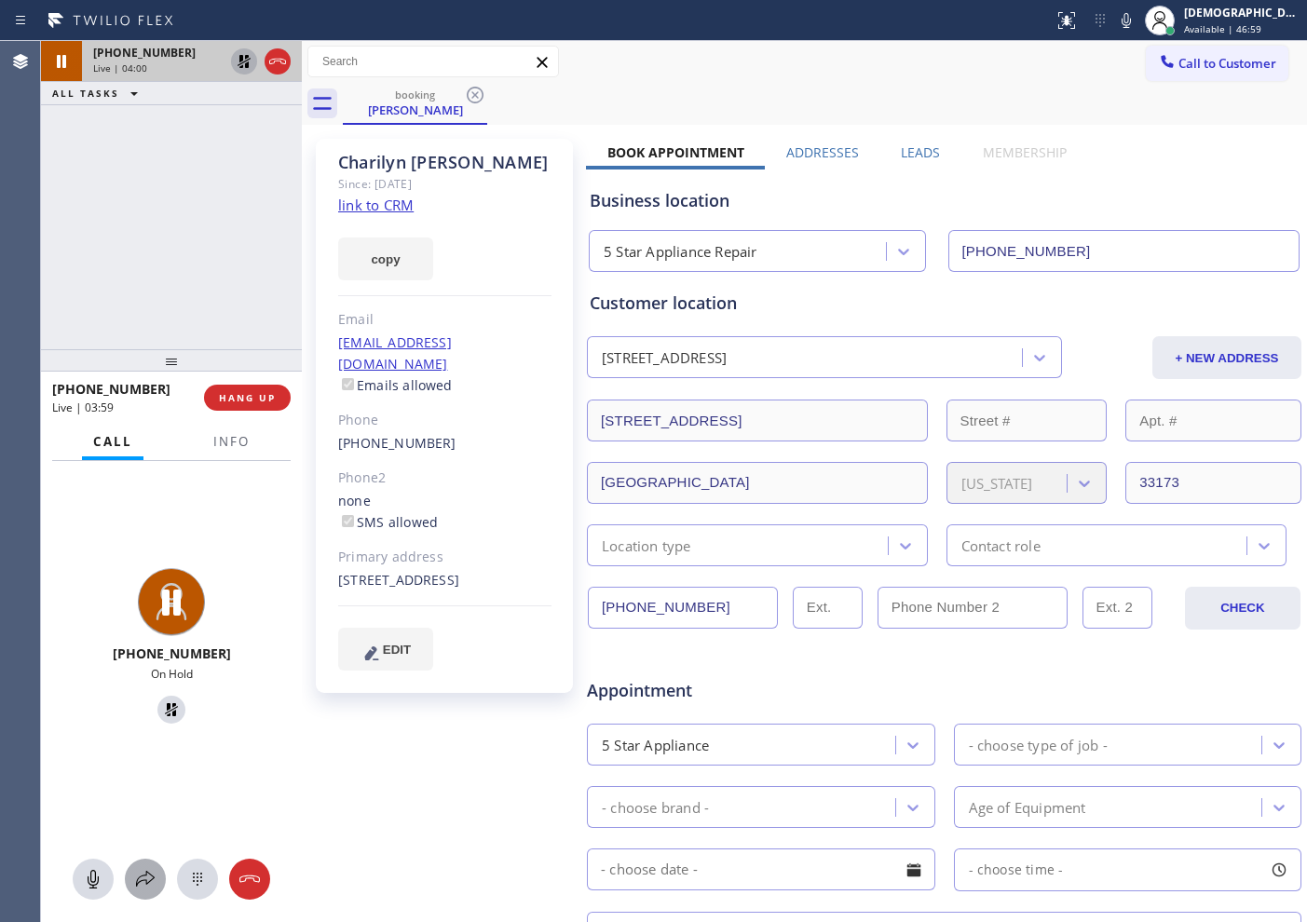
click at [145, 869] on icon at bounding box center [145, 879] width 22 height 22
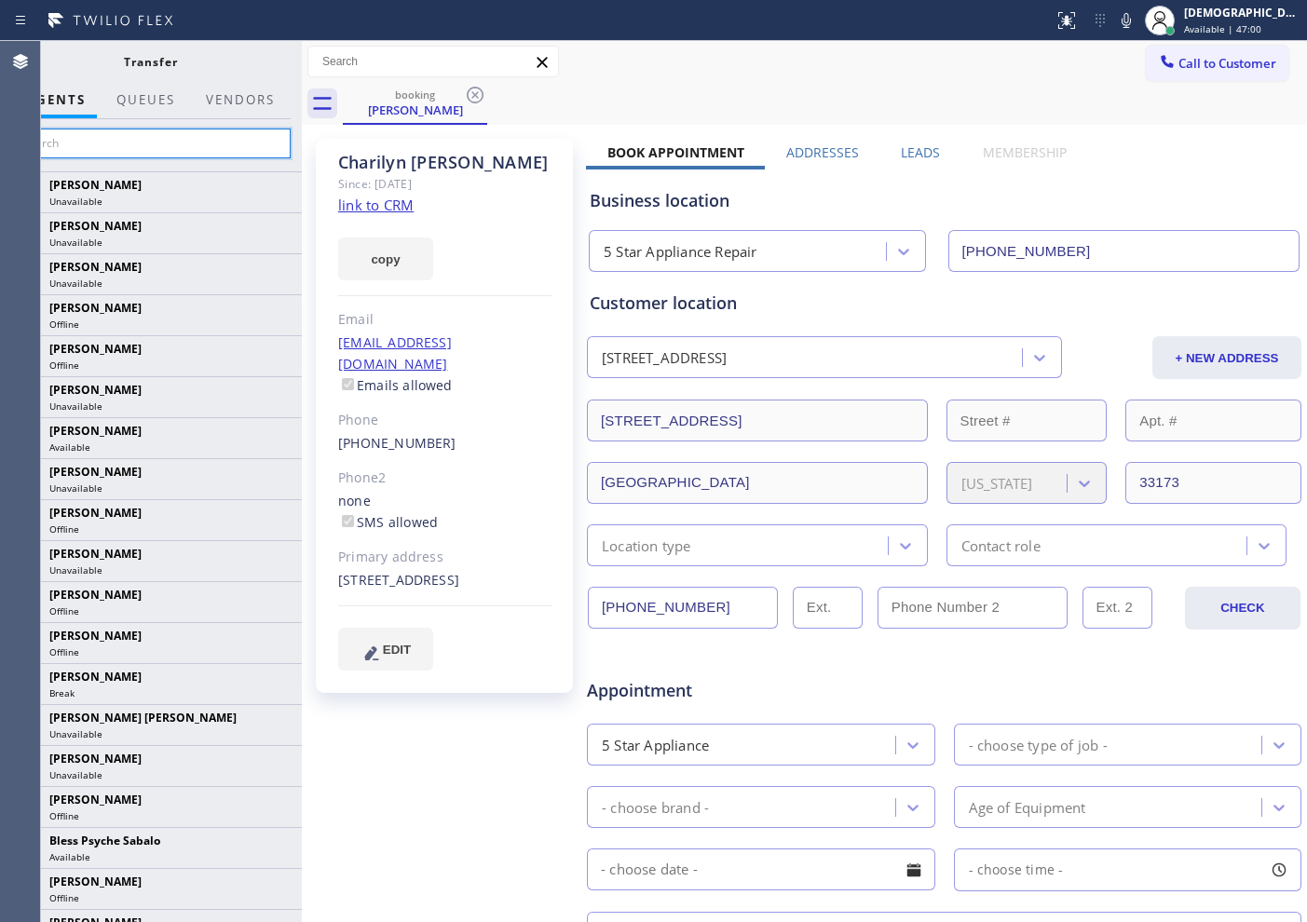
click at [162, 131] on input "text" at bounding box center [150, 144] width 280 height 30
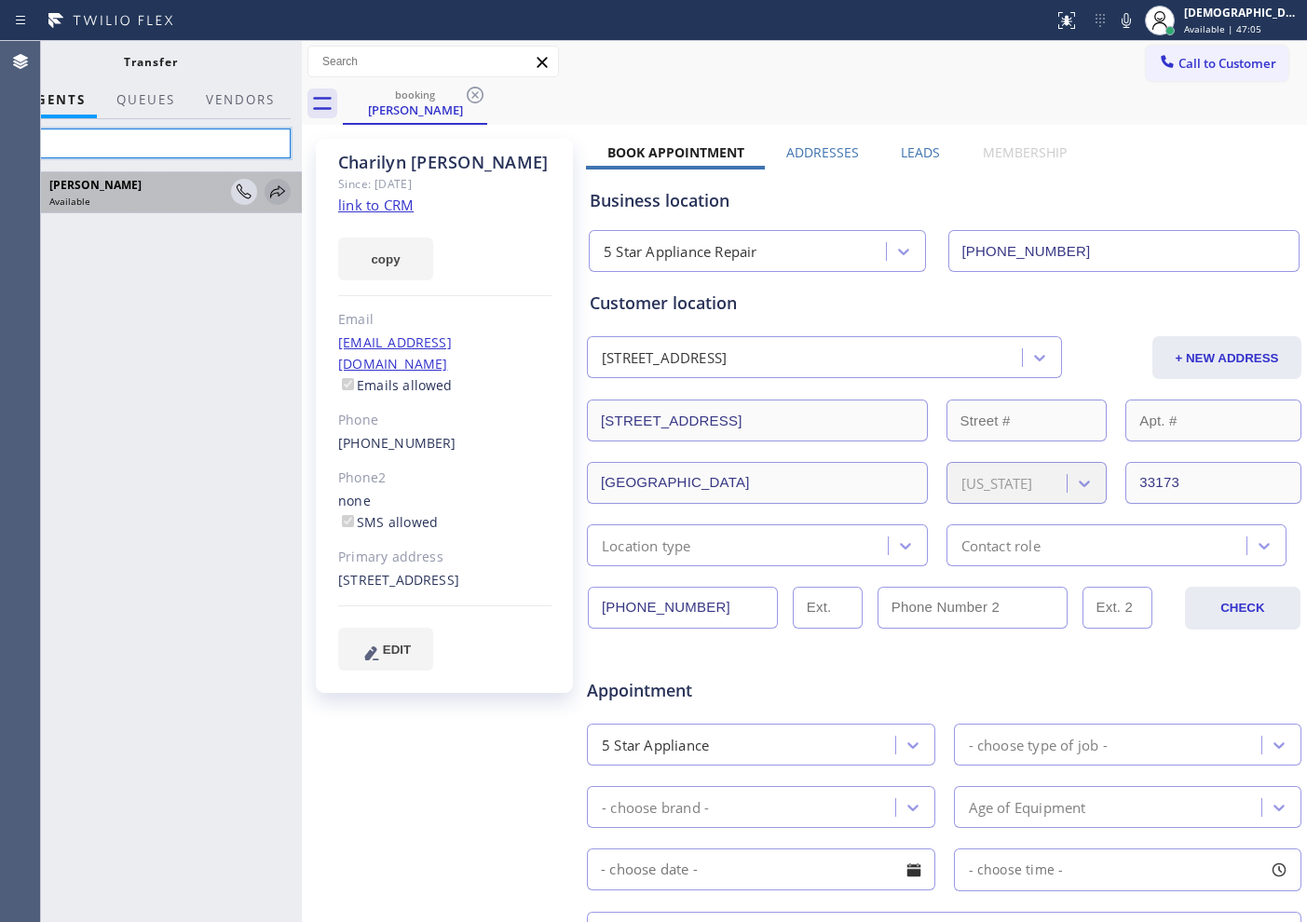
type input "tat"
click at [269, 189] on icon at bounding box center [277, 192] width 22 height 22
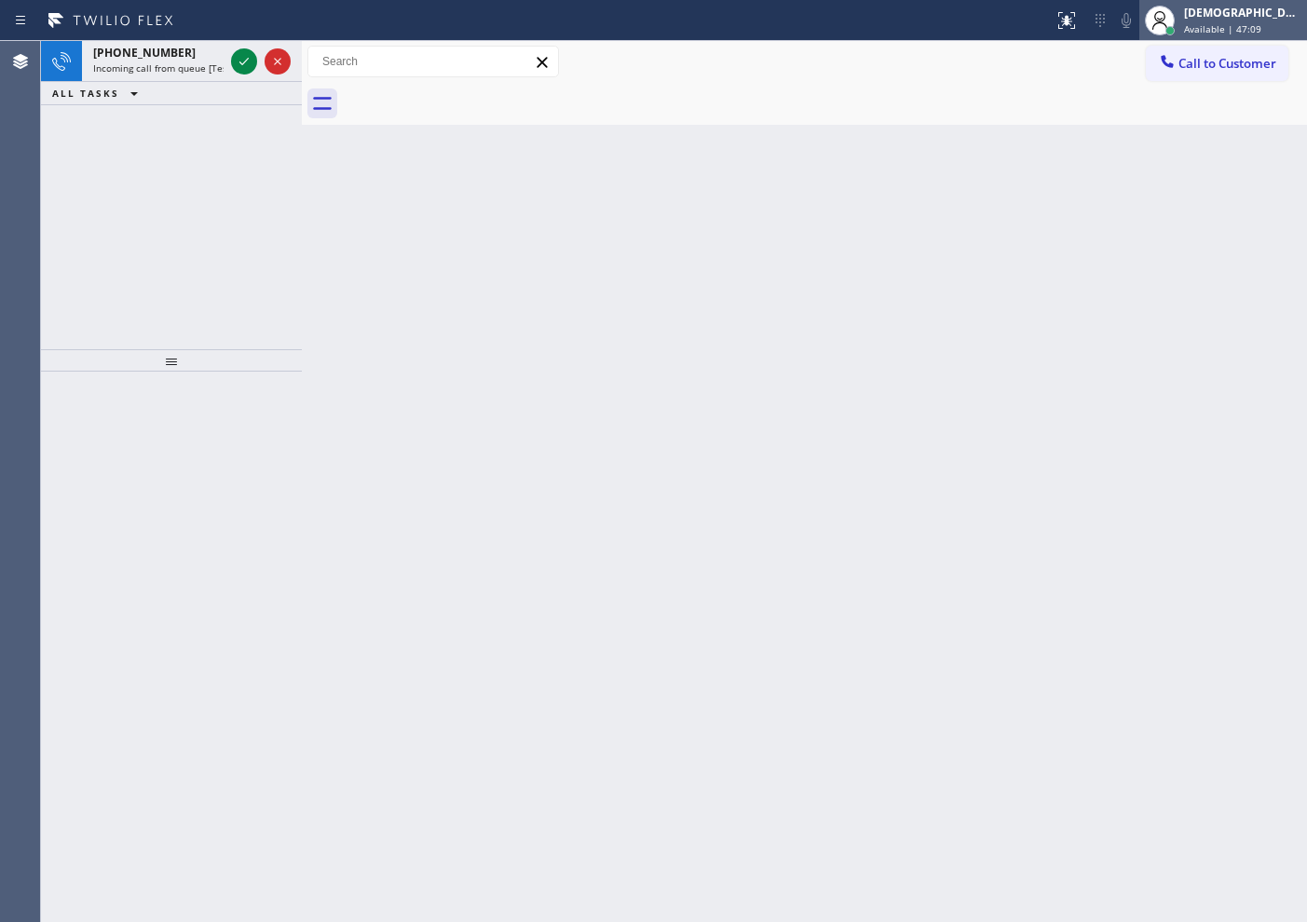
click at [1180, 25] on div at bounding box center [1159, 20] width 41 height 41
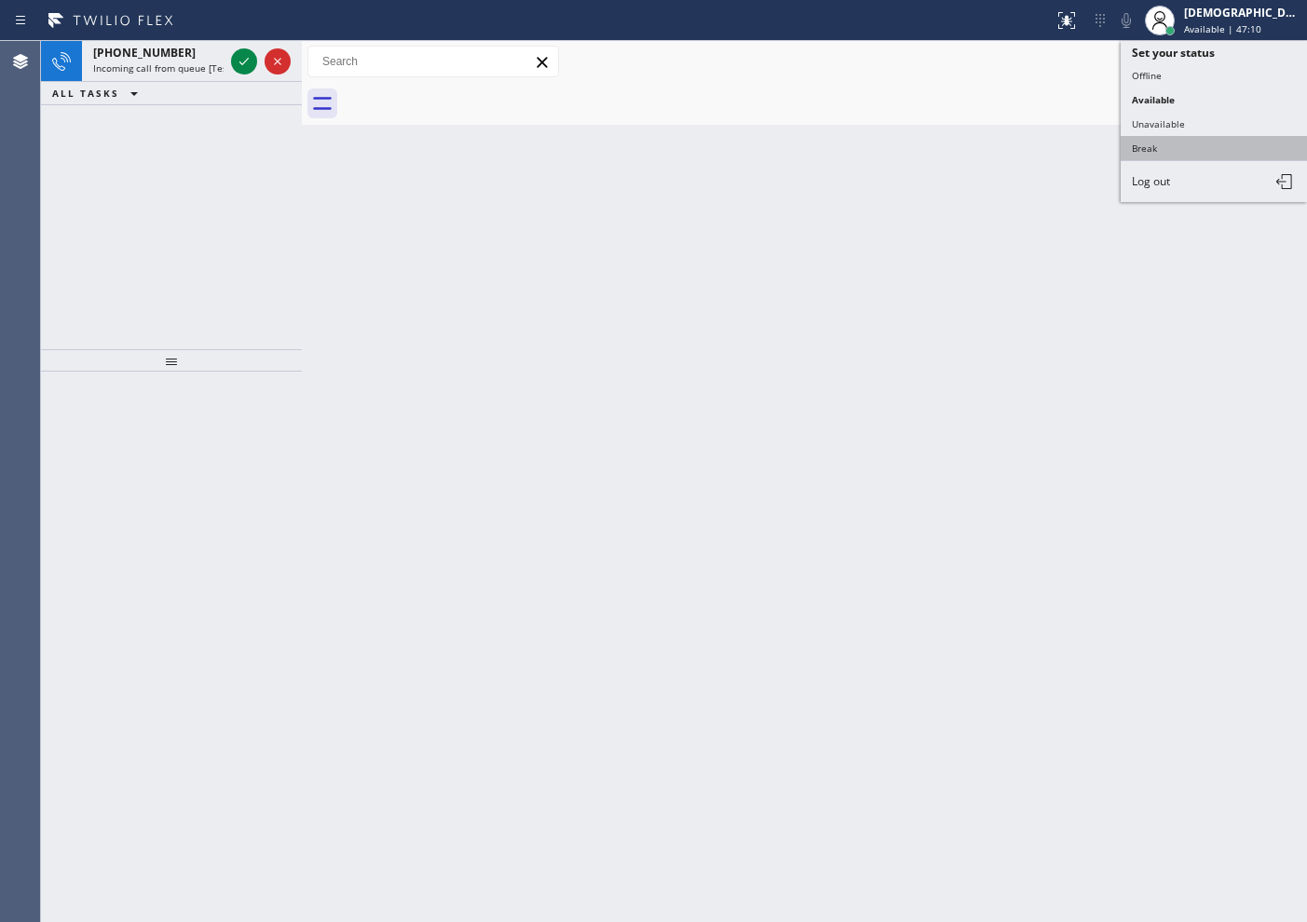
click at [1174, 133] on button "Unavailable" at bounding box center [1214, 124] width 186 height 24
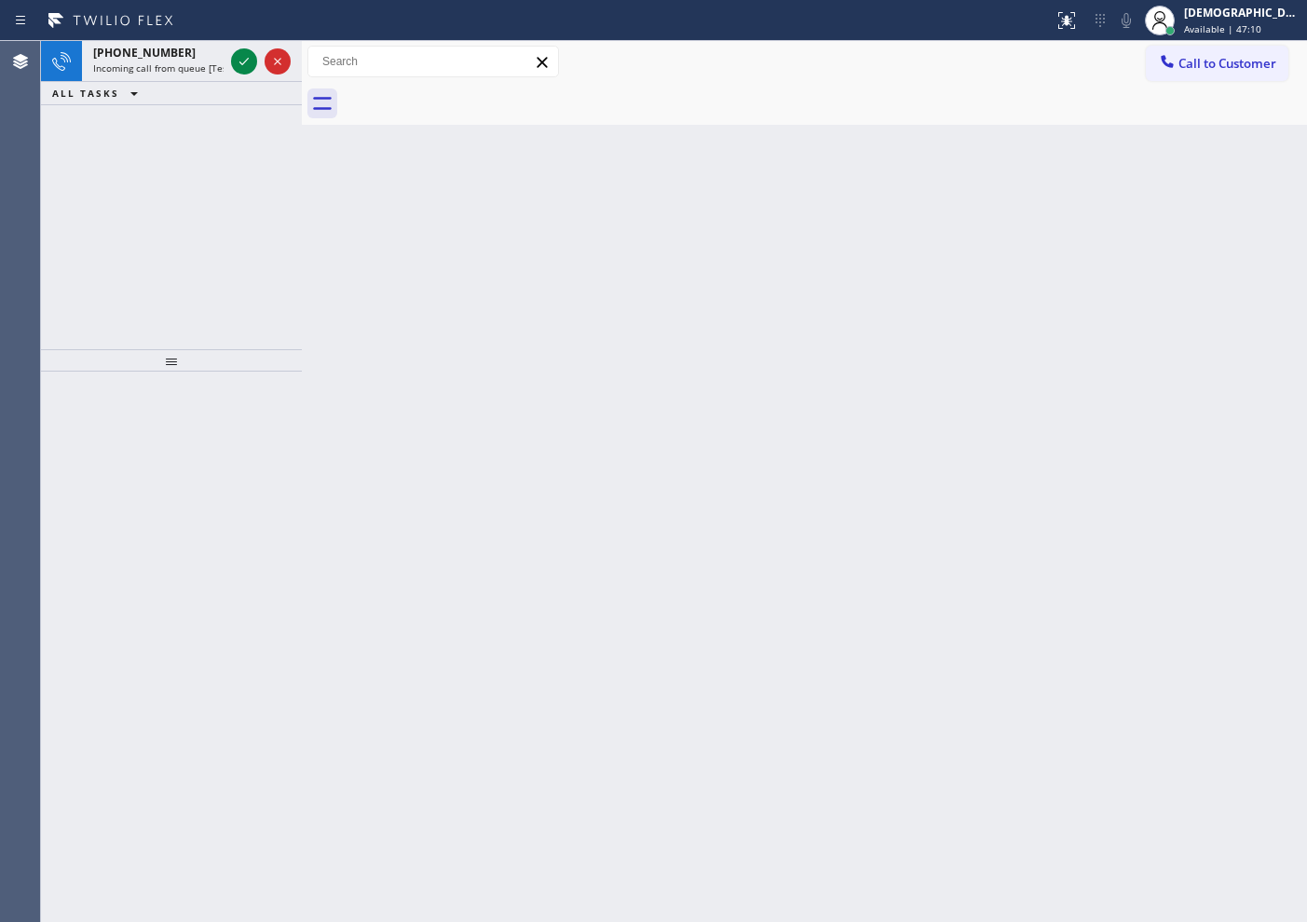
click at [1174, 133] on div "Back to Dashboard Change Sender ID Customers Technicians Select a contact Outbo…" at bounding box center [804, 481] width 1005 height 881
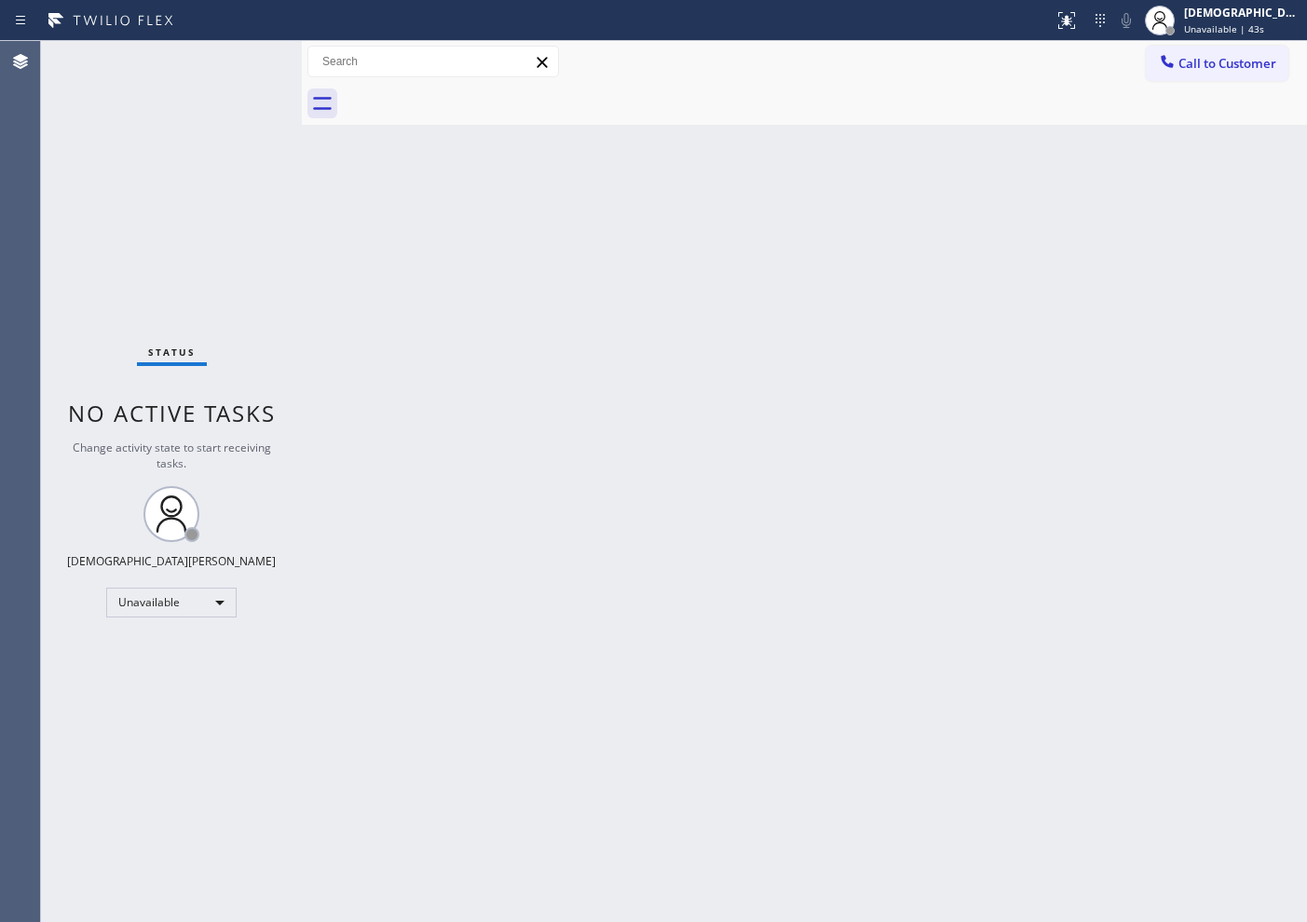
click at [132, 253] on div "Status No active tasks Change activity state to start receiving tasks. [PERSON_…" at bounding box center [171, 481] width 261 height 881
click at [195, 592] on div "Unavailable" at bounding box center [171, 603] width 130 height 30
click at [172, 654] on li "Available" at bounding box center [170, 652] width 127 height 22
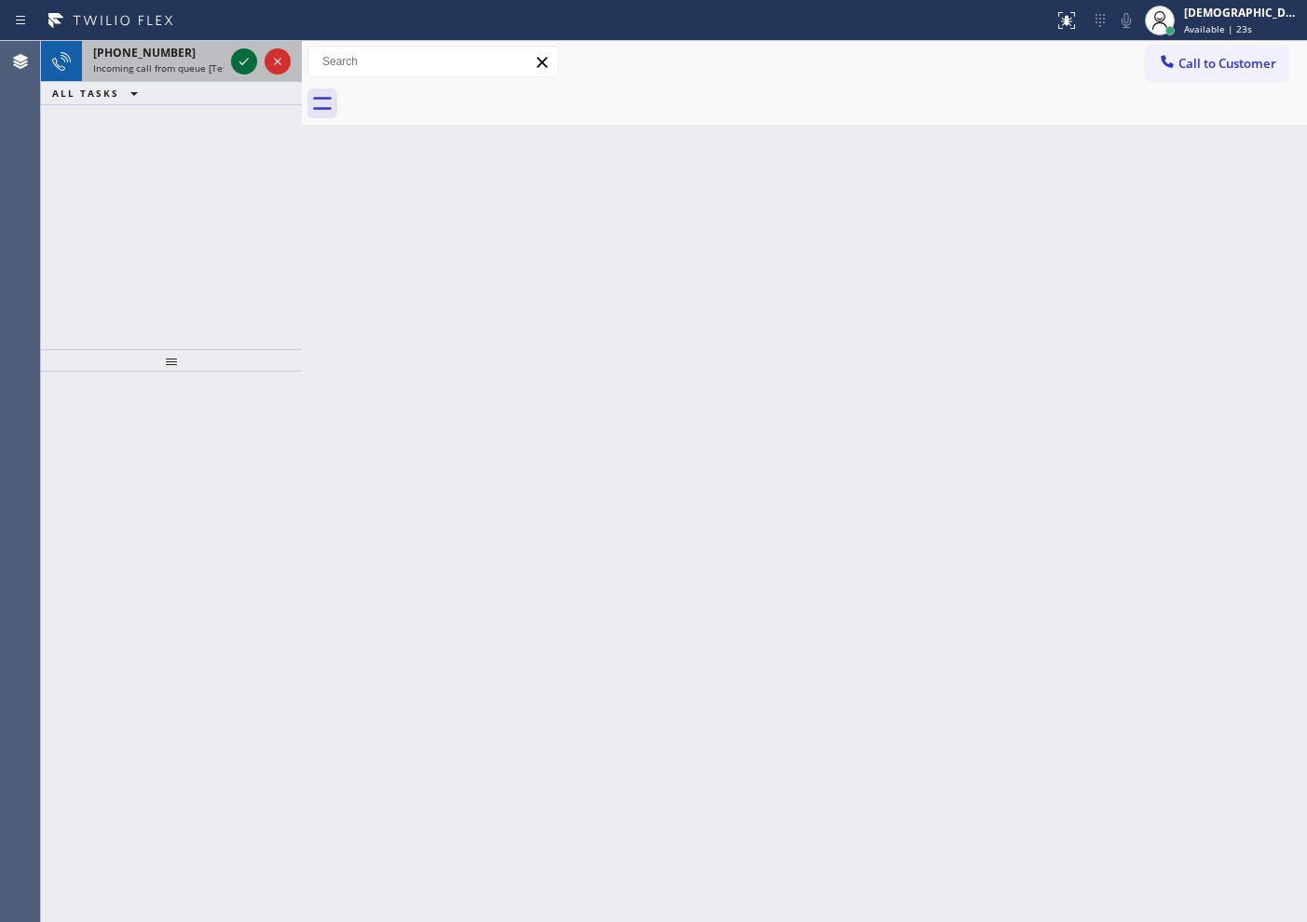
click at [240, 61] on icon at bounding box center [244, 61] width 22 height 22
click at [242, 62] on icon at bounding box center [244, 61] width 22 height 22
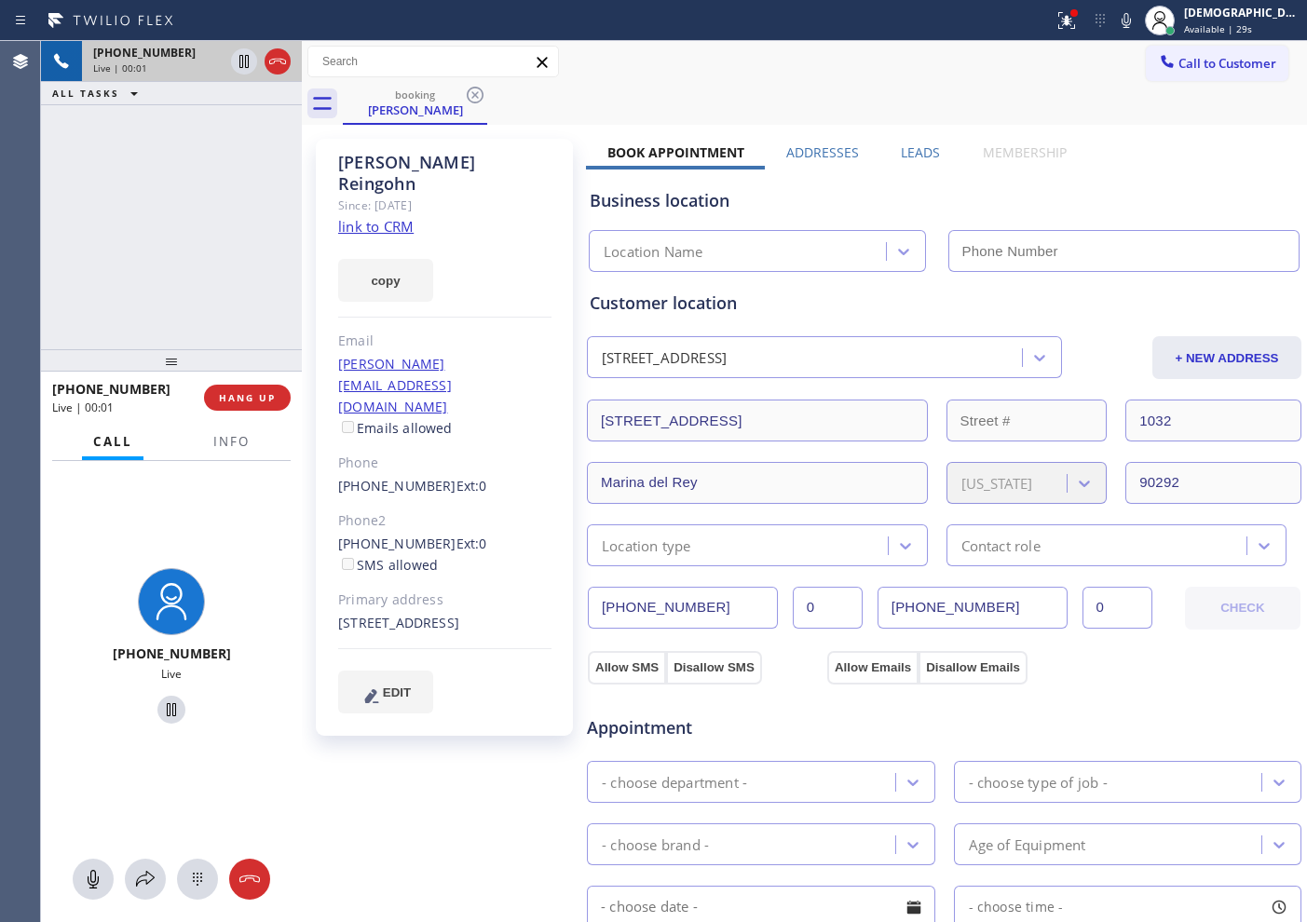
type input "[PHONE_NUMBER]"
click at [409, 217] on link "link to CRM" at bounding box center [375, 226] width 75 height 19
click at [281, 63] on icon at bounding box center [277, 61] width 22 height 22
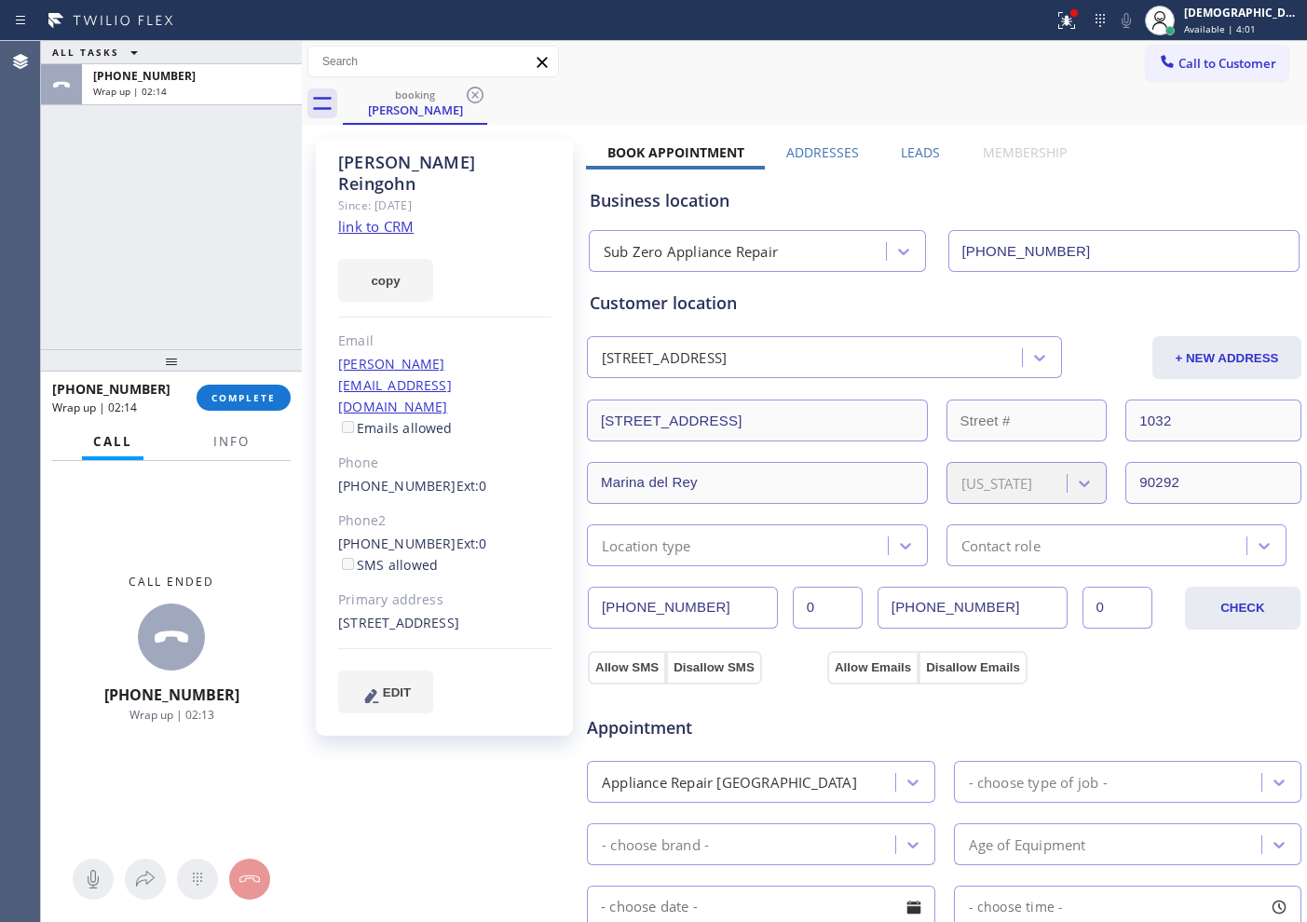
click at [1077, 320] on div "Customer location [STREET_ADDRESS] + NEW ADDRESS [STREET_ADDRESS][US_STATE] Loc…" at bounding box center [944, 429] width 709 height 276
click at [251, 396] on span "COMPLETE" at bounding box center [243, 397] width 64 height 13
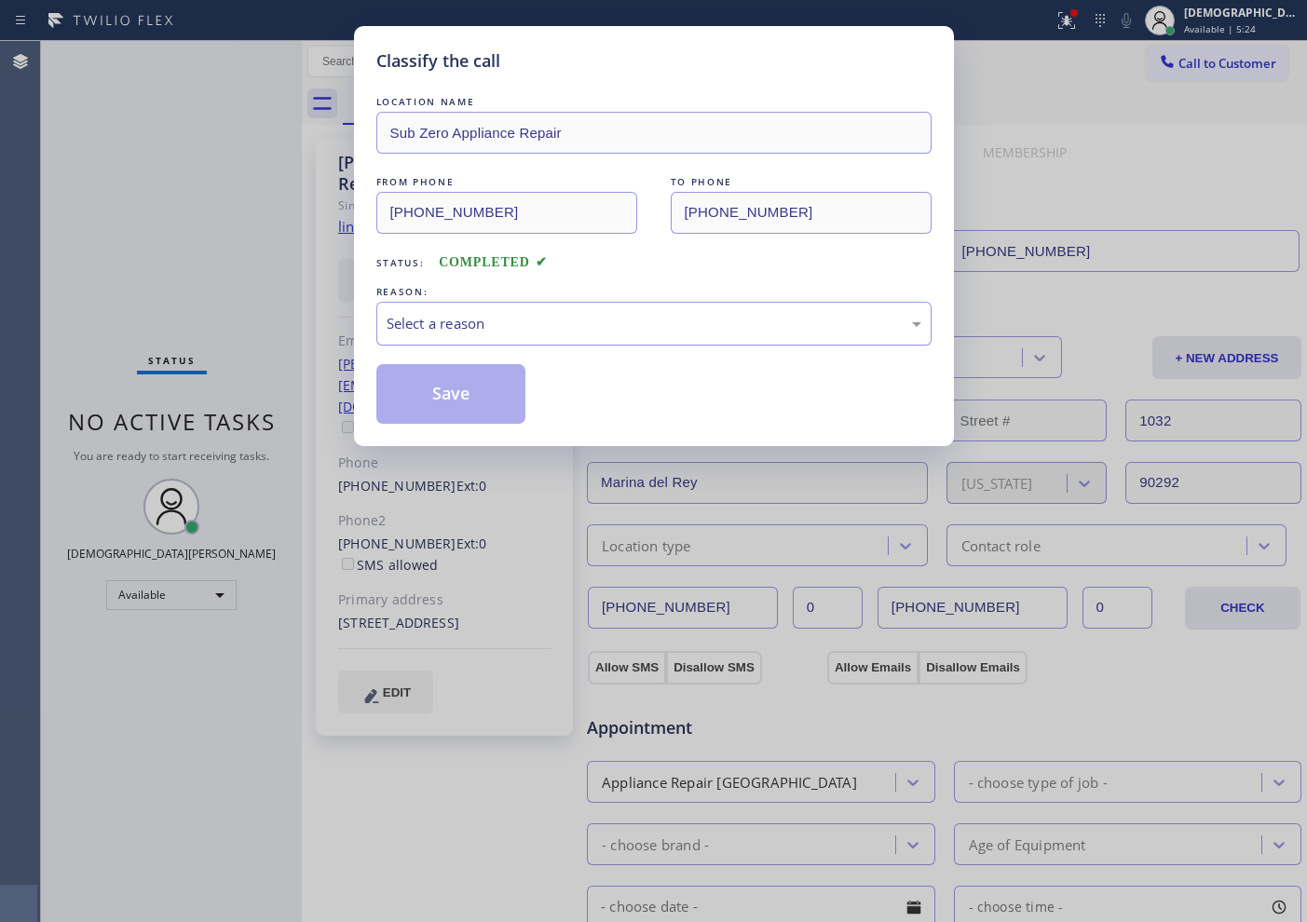
click at [582, 304] on div "Select a reason" at bounding box center [653, 324] width 555 height 44
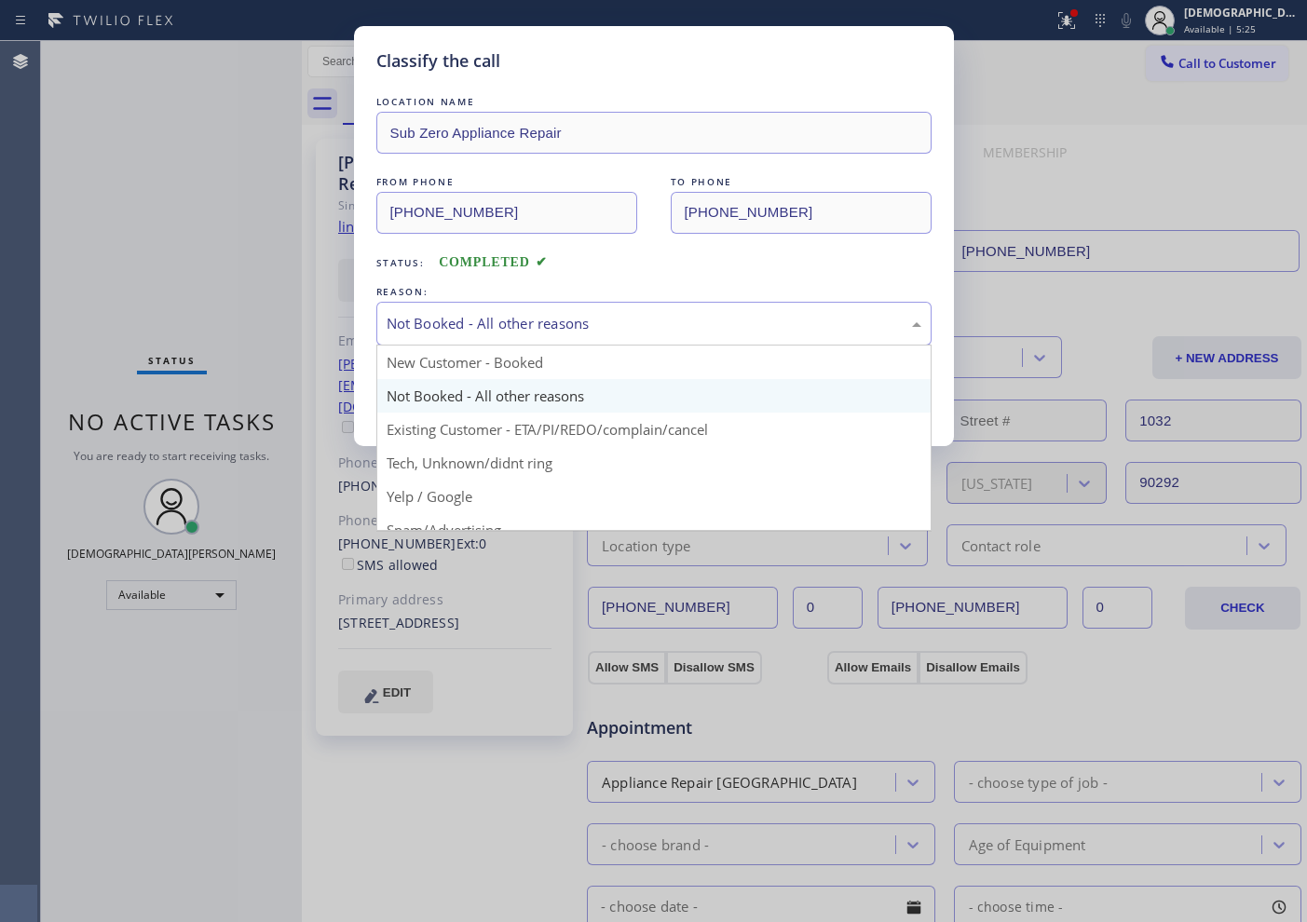
click at [537, 330] on div "Not Booked - All other reasons" at bounding box center [654, 323] width 535 height 21
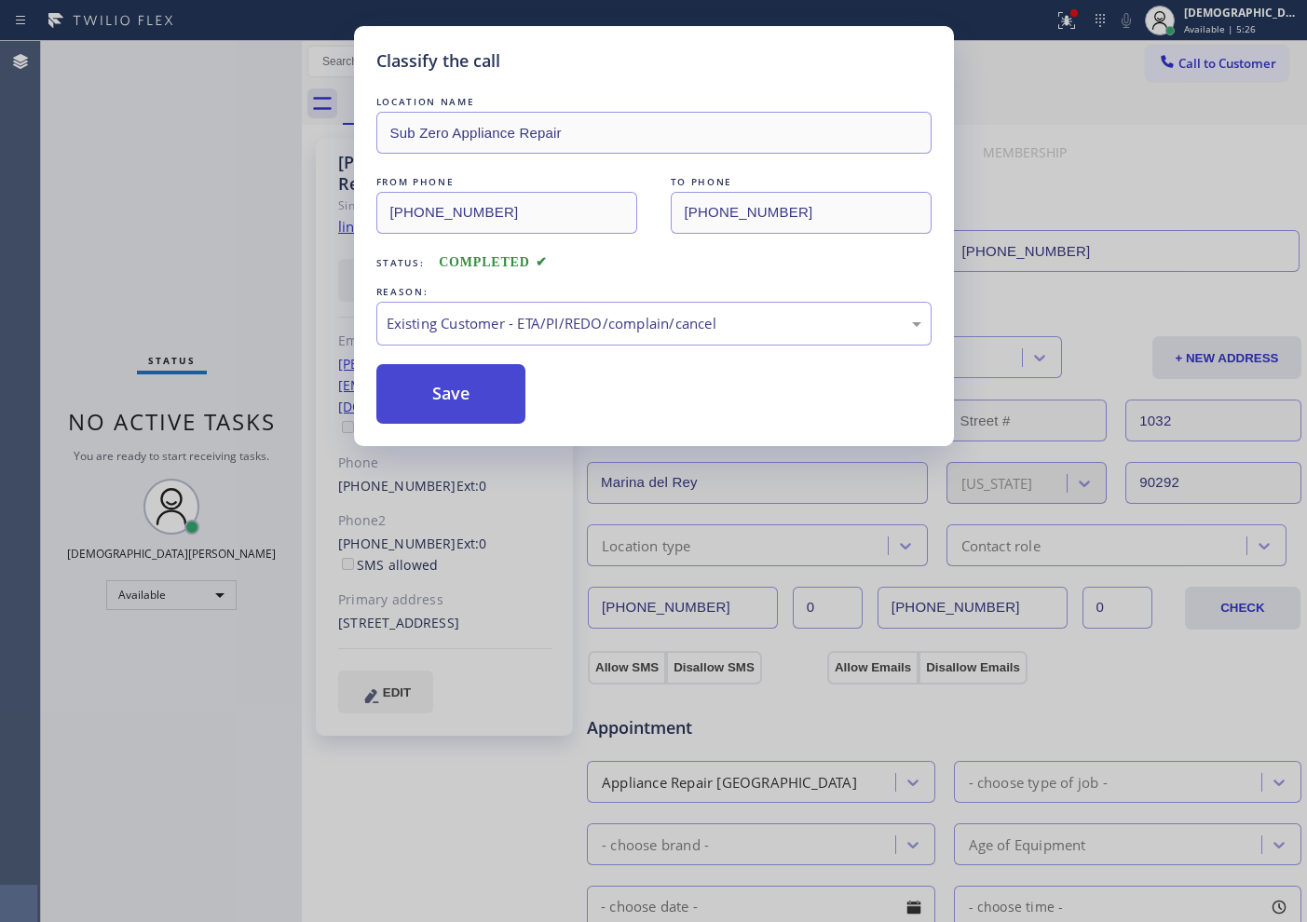
click at [486, 407] on button "Save" at bounding box center [451, 394] width 150 height 60
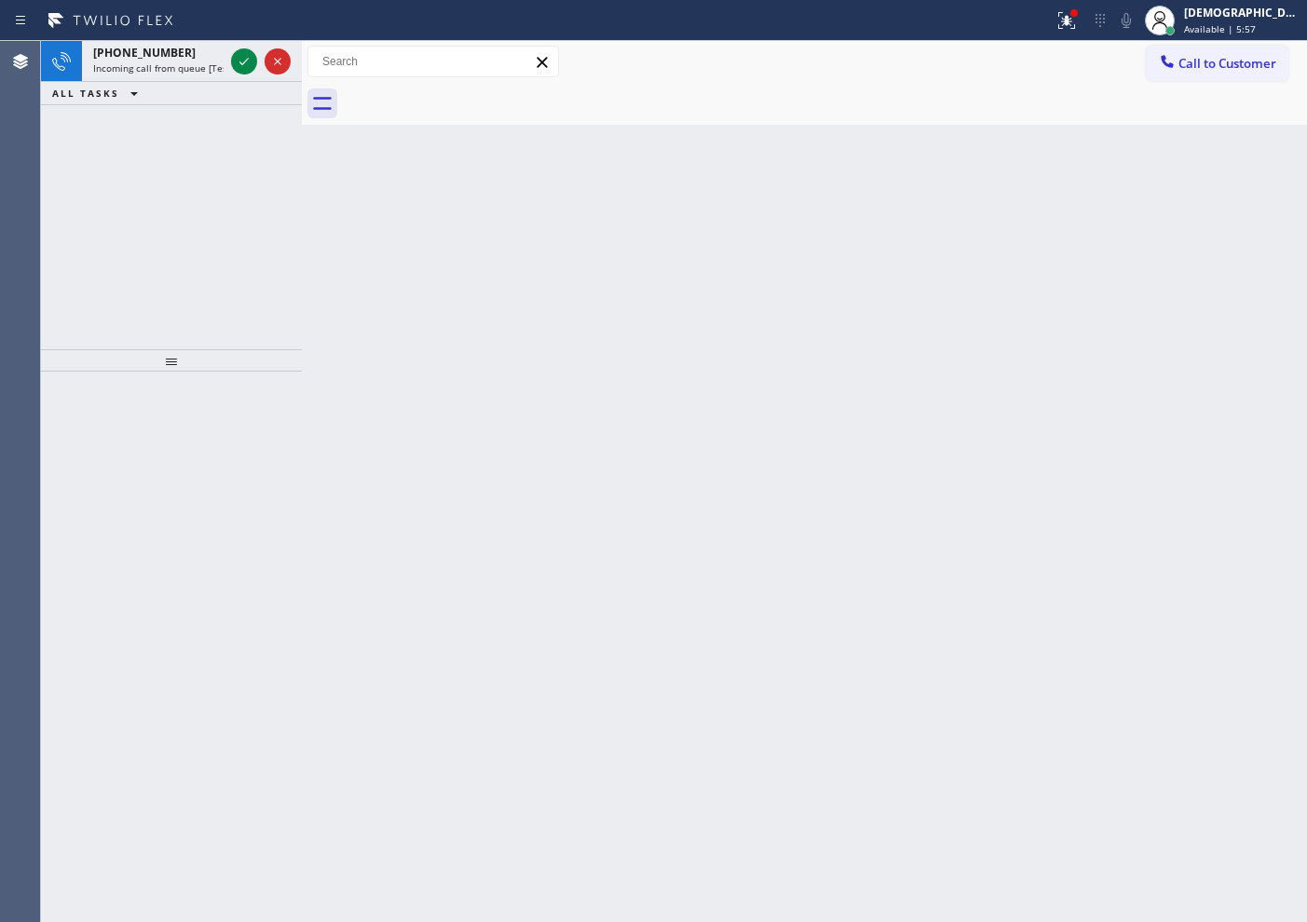
drag, startPoint x: 134, startPoint y: 191, endPoint x: 213, endPoint y: 116, distance: 109.4
click at [134, 190] on div "[PHONE_NUMBER] Incoming call from queue [Test] All ALL TASKS ALL TASKS ACTIVE T…" at bounding box center [171, 195] width 261 height 308
click at [125, 146] on div "[PHONE_NUMBER] Incoming call from queue [Test] All ALL TASKS ALL TASKS ACTIVE T…" at bounding box center [171, 195] width 261 height 308
click at [244, 61] on icon at bounding box center [244, 61] width 22 height 22
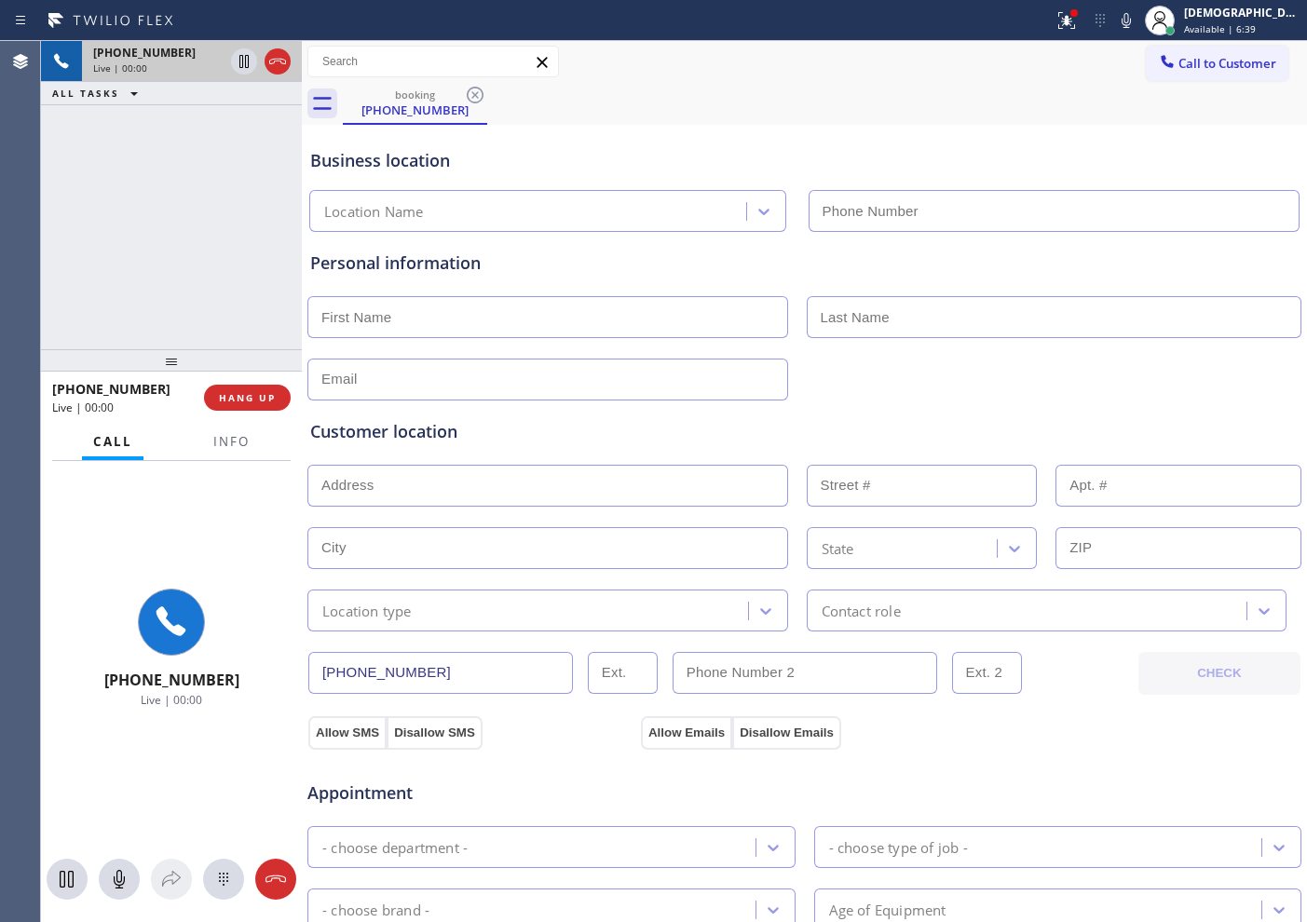
type input "[PHONE_NUMBER]"
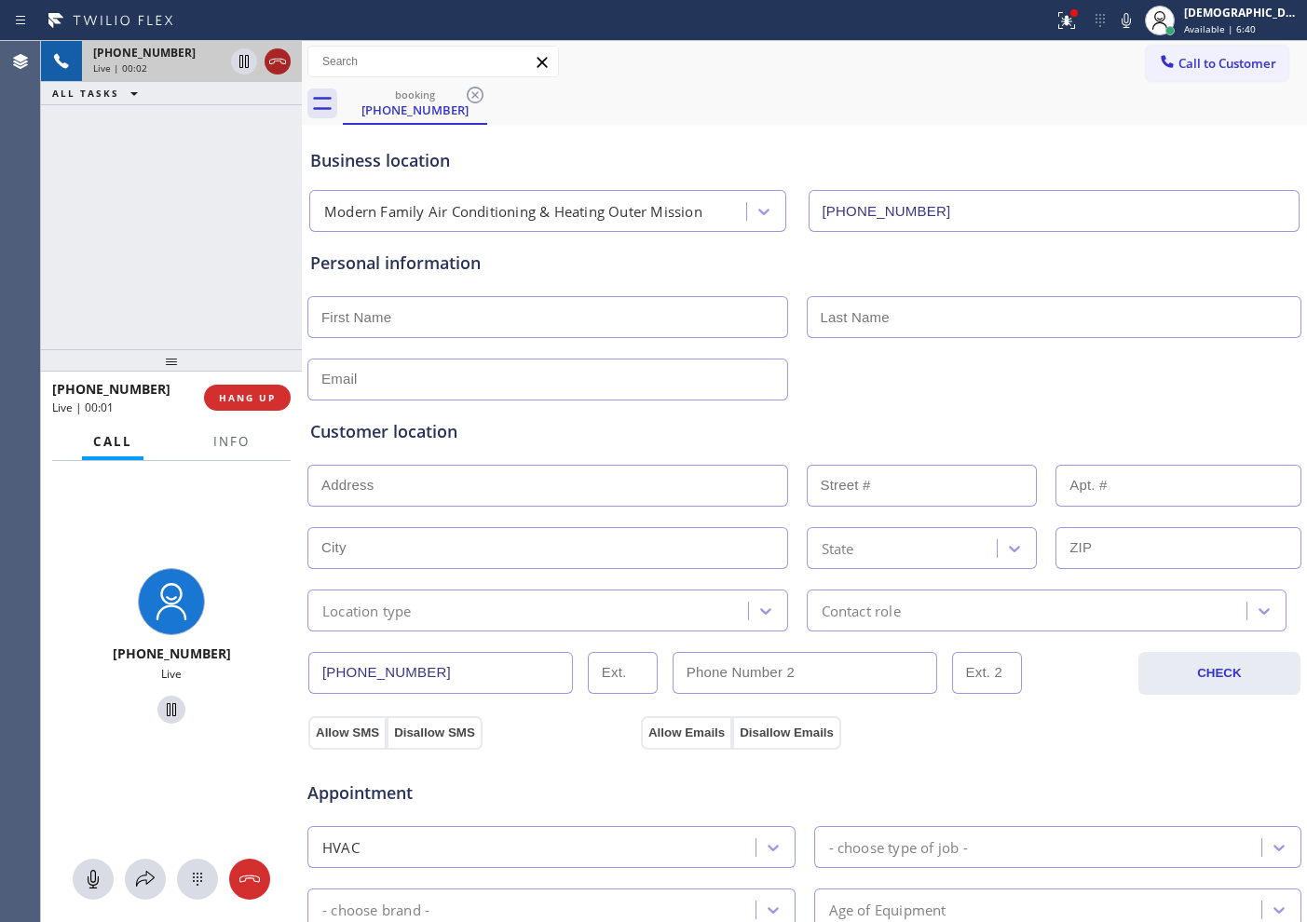
click at [279, 66] on icon at bounding box center [277, 61] width 22 height 22
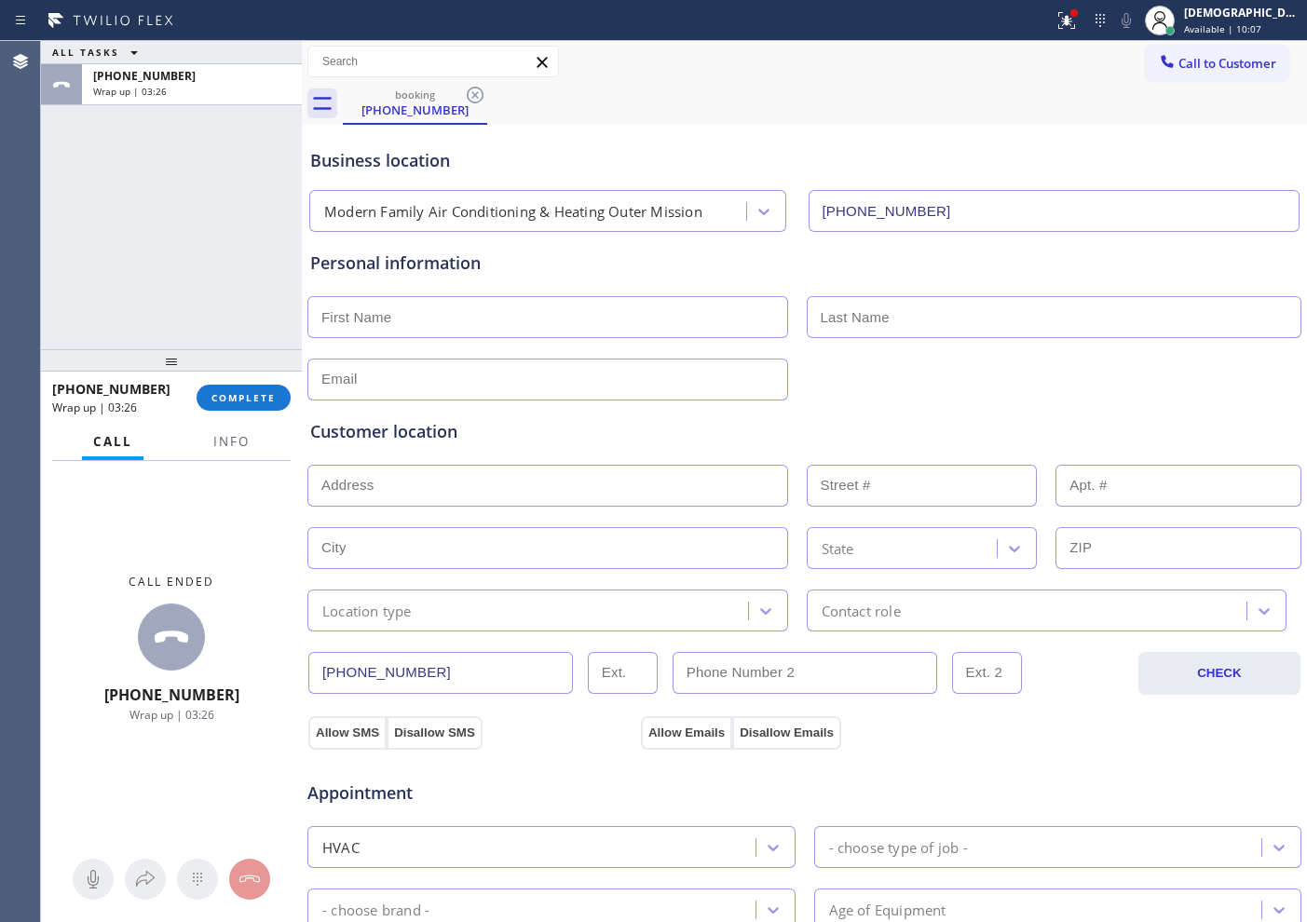
click at [143, 191] on div "ALL TASKS ALL TASKS ACTIVE TASKS TASKS IN WRAP UP [PHONE_NUMBER] Wrap up | 03:26" at bounding box center [171, 195] width 261 height 308
click at [233, 388] on button "COMPLETE" at bounding box center [244, 398] width 94 height 26
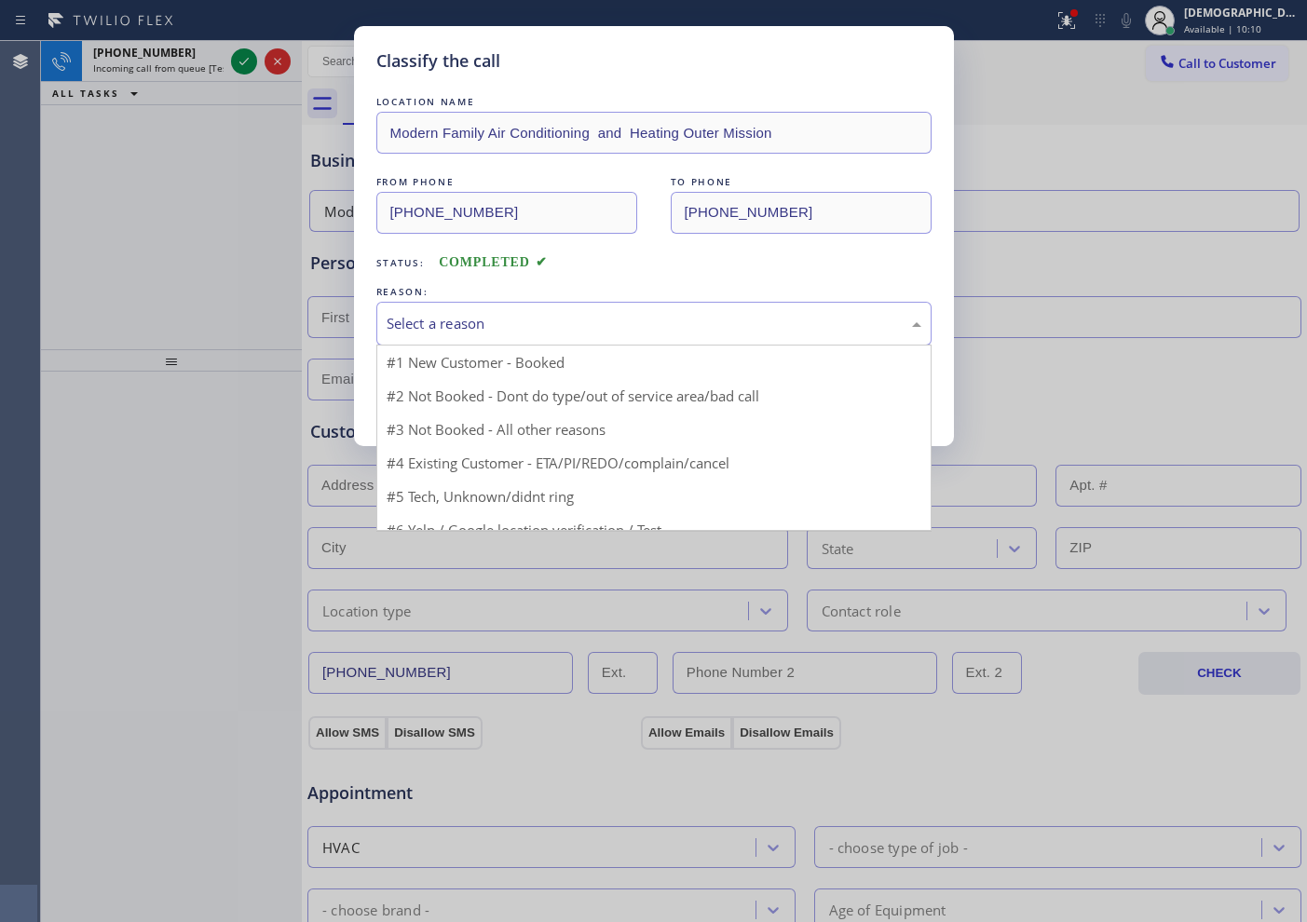
click at [456, 319] on div "Select a reason" at bounding box center [654, 323] width 535 height 21
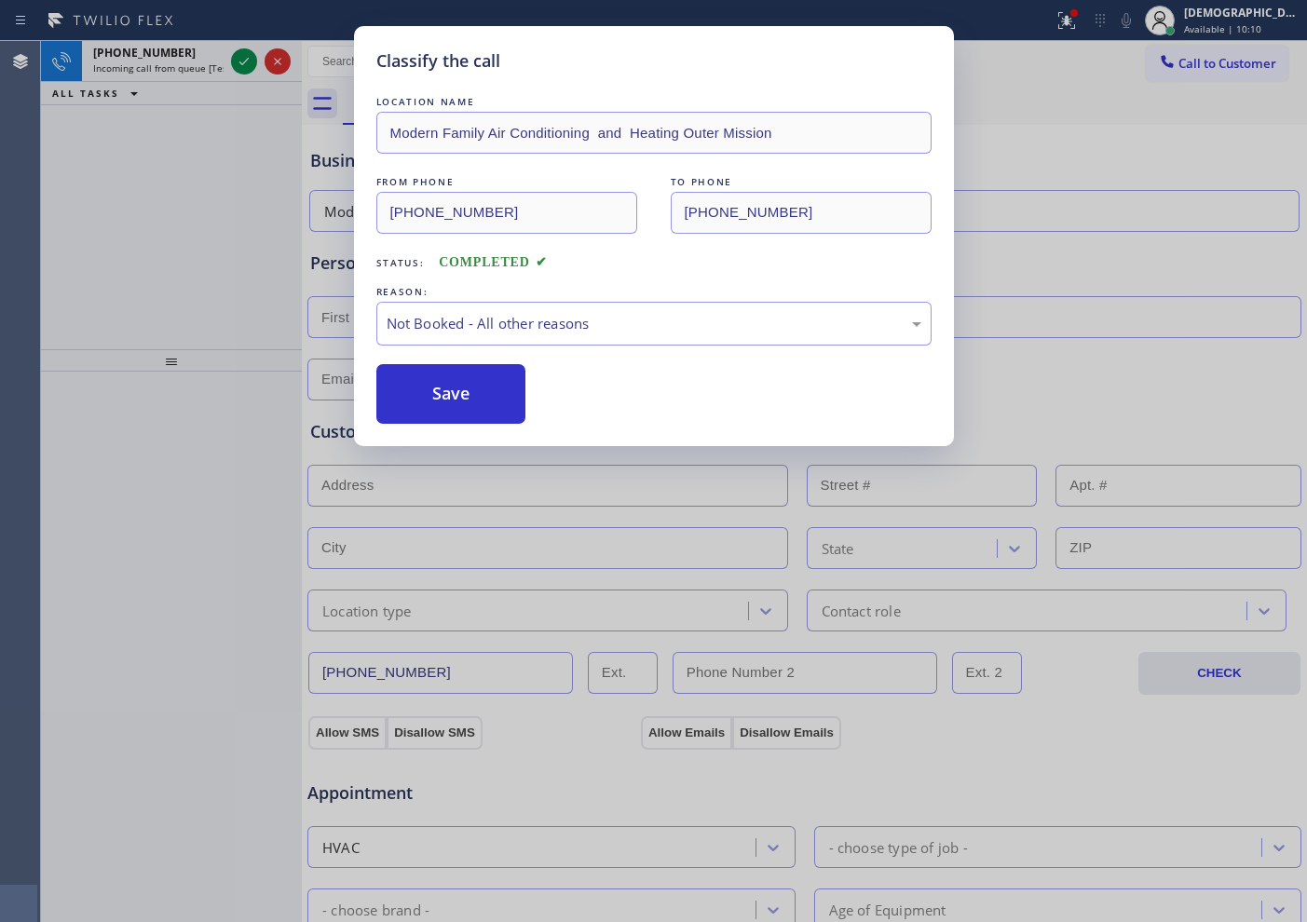
click at [433, 388] on button "Save" at bounding box center [451, 394] width 150 height 60
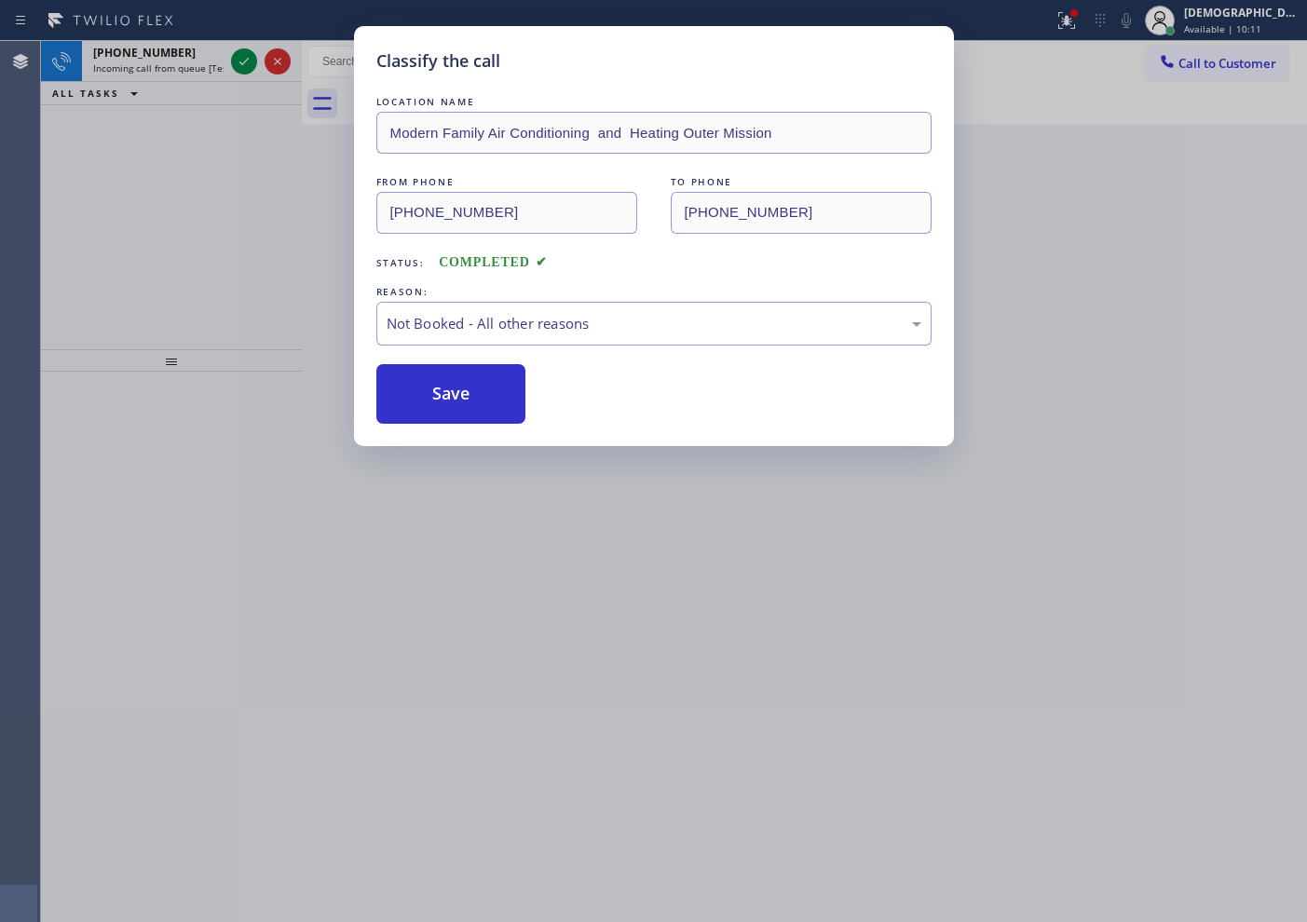
click at [240, 53] on div "Classify the call LOCATION NAME Modern Family Air Conditioning and Heating Oute…" at bounding box center [653, 461] width 1307 height 922
click at [239, 63] on icon at bounding box center [244, 61] width 22 height 22
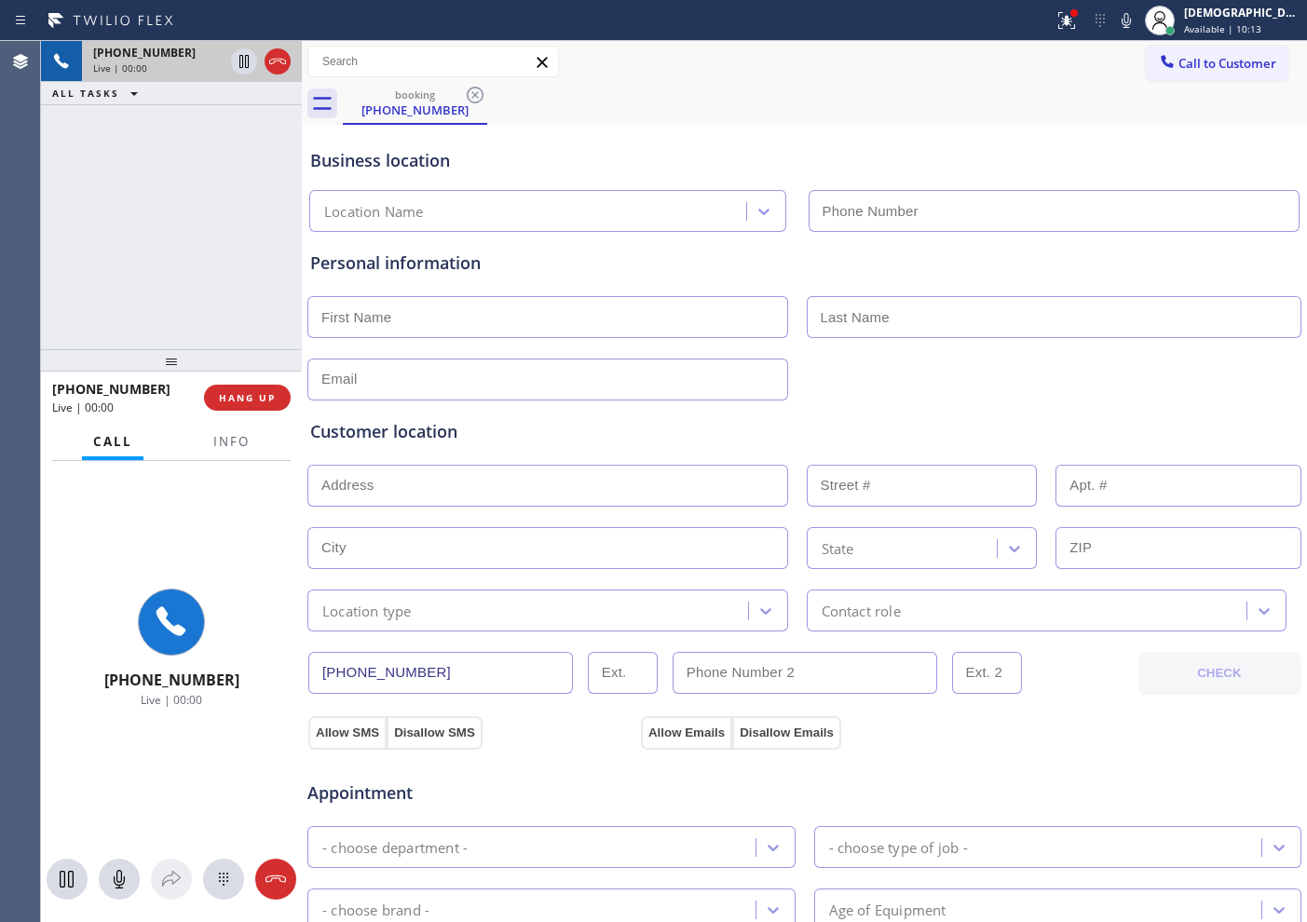
type input "[PHONE_NUMBER]"
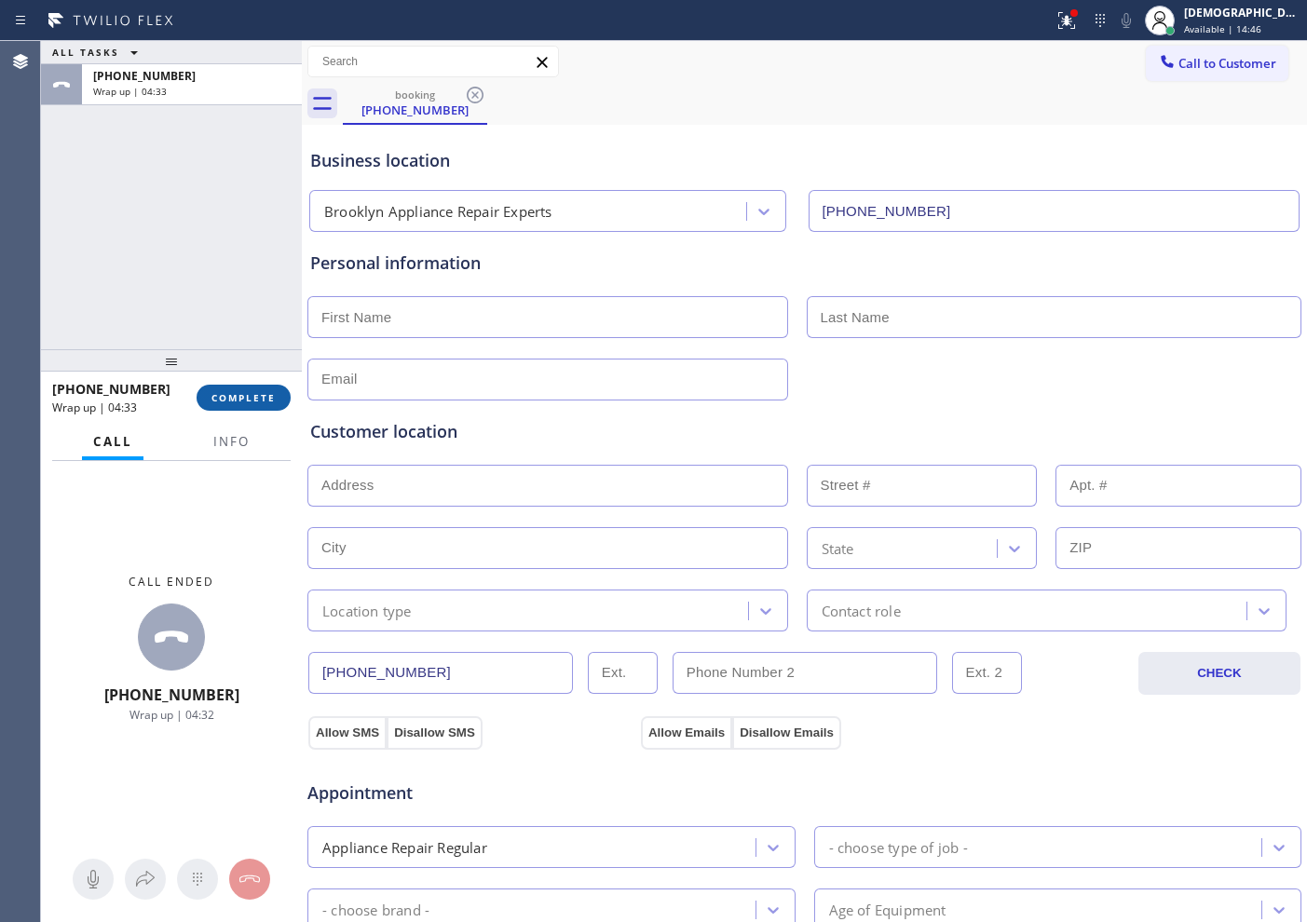
click at [238, 397] on span "COMPLETE" at bounding box center [243, 397] width 64 height 13
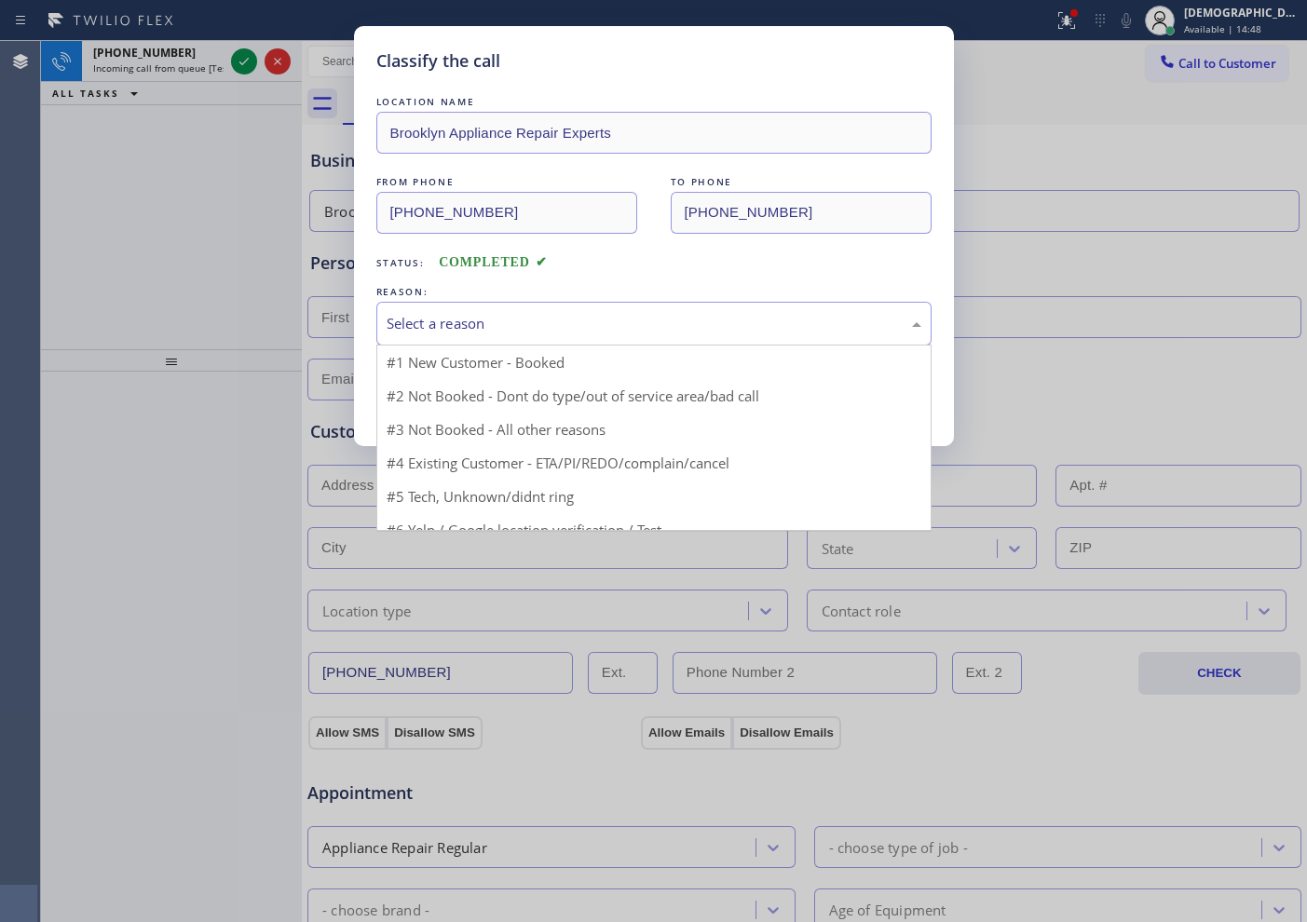
click at [483, 313] on div "Select a reason" at bounding box center [654, 323] width 535 height 21
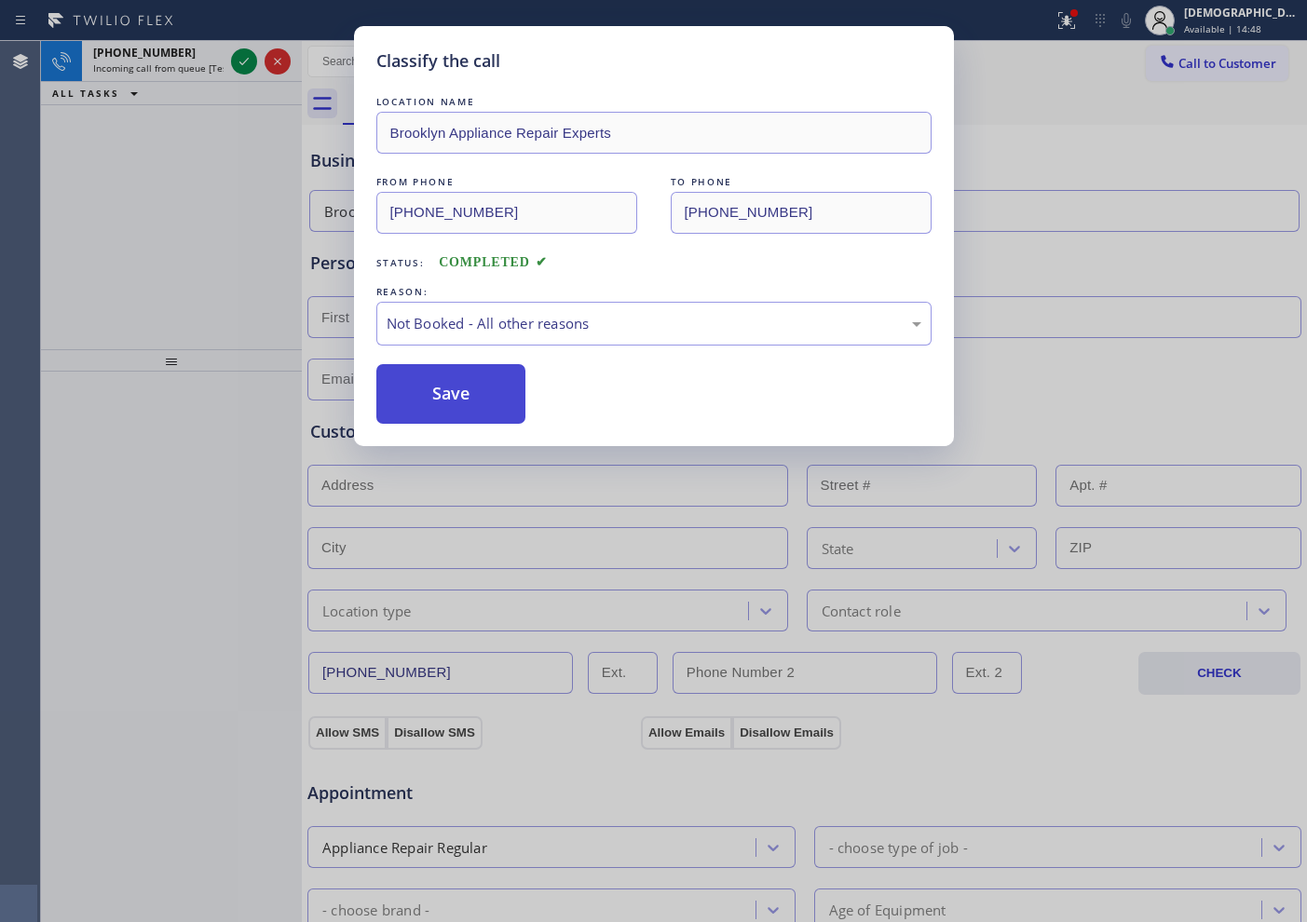
click at [445, 392] on button "Save" at bounding box center [451, 394] width 150 height 60
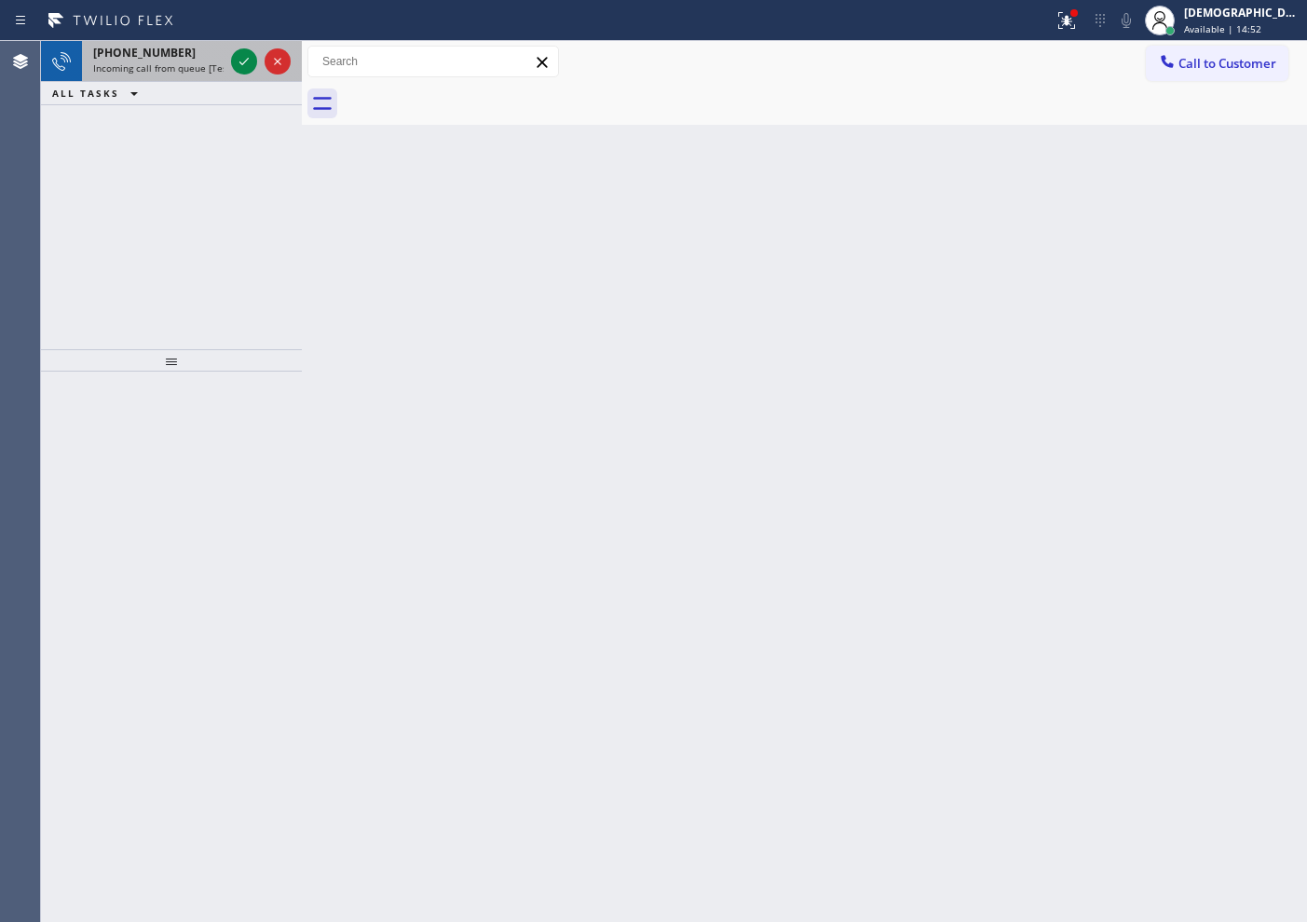
click at [227, 58] on div at bounding box center [260, 61] width 67 height 41
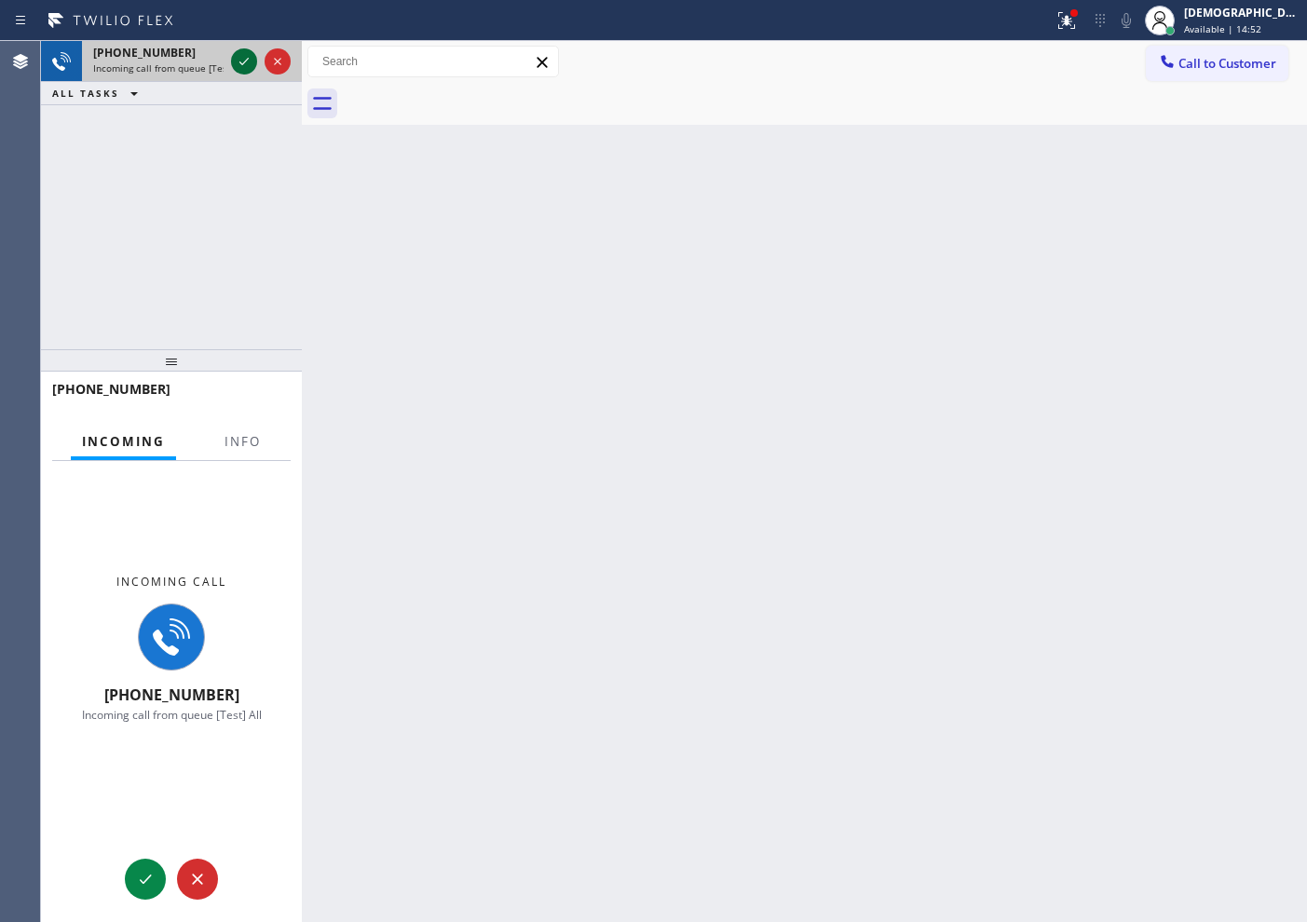
click at [232, 58] on div at bounding box center [260, 61] width 67 height 41
click at [237, 58] on icon at bounding box center [244, 61] width 22 height 22
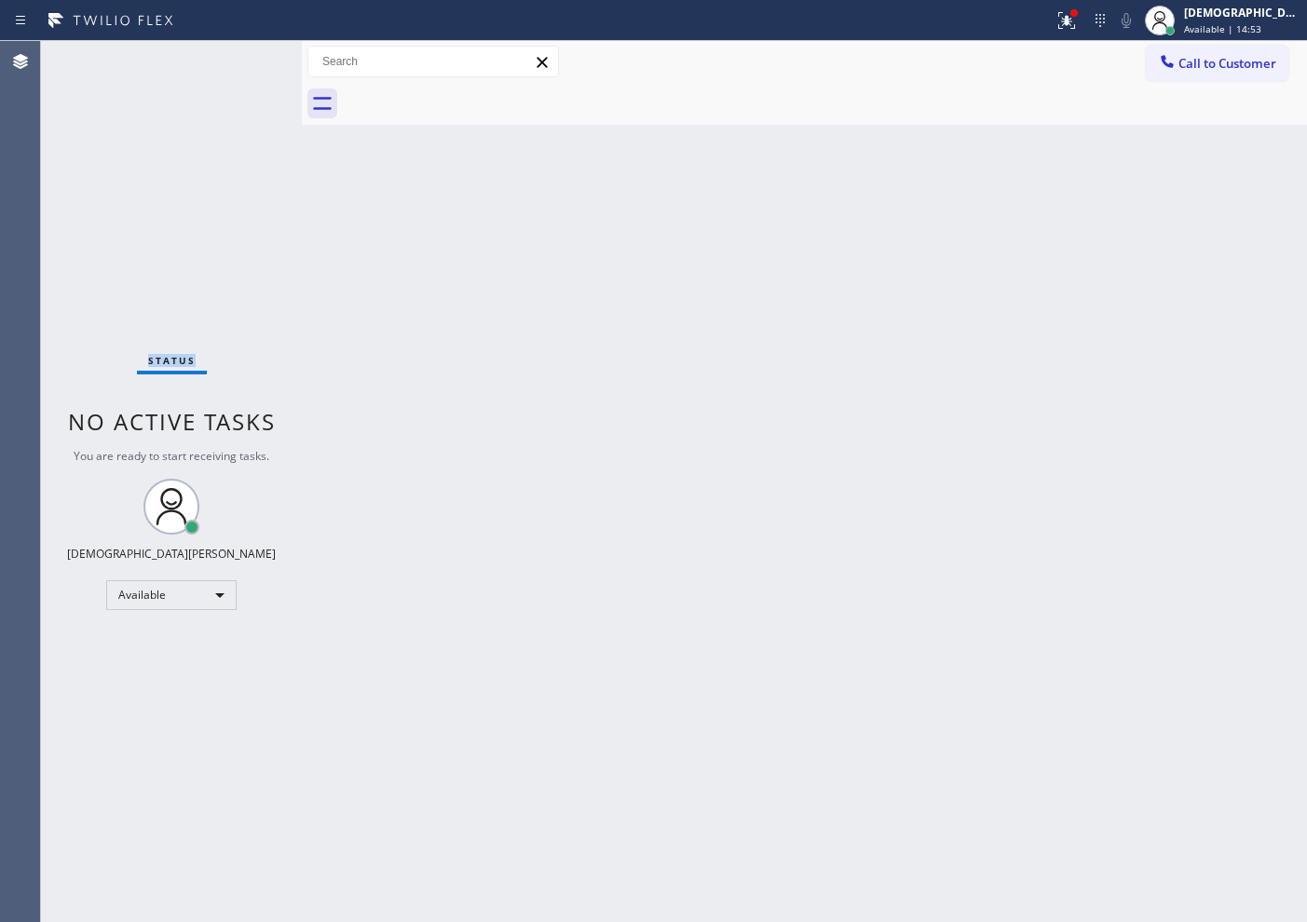
click at [238, 58] on div "Status No active tasks You are ready to start receiving tasks. Christian Cinco …" at bounding box center [171, 481] width 261 height 881
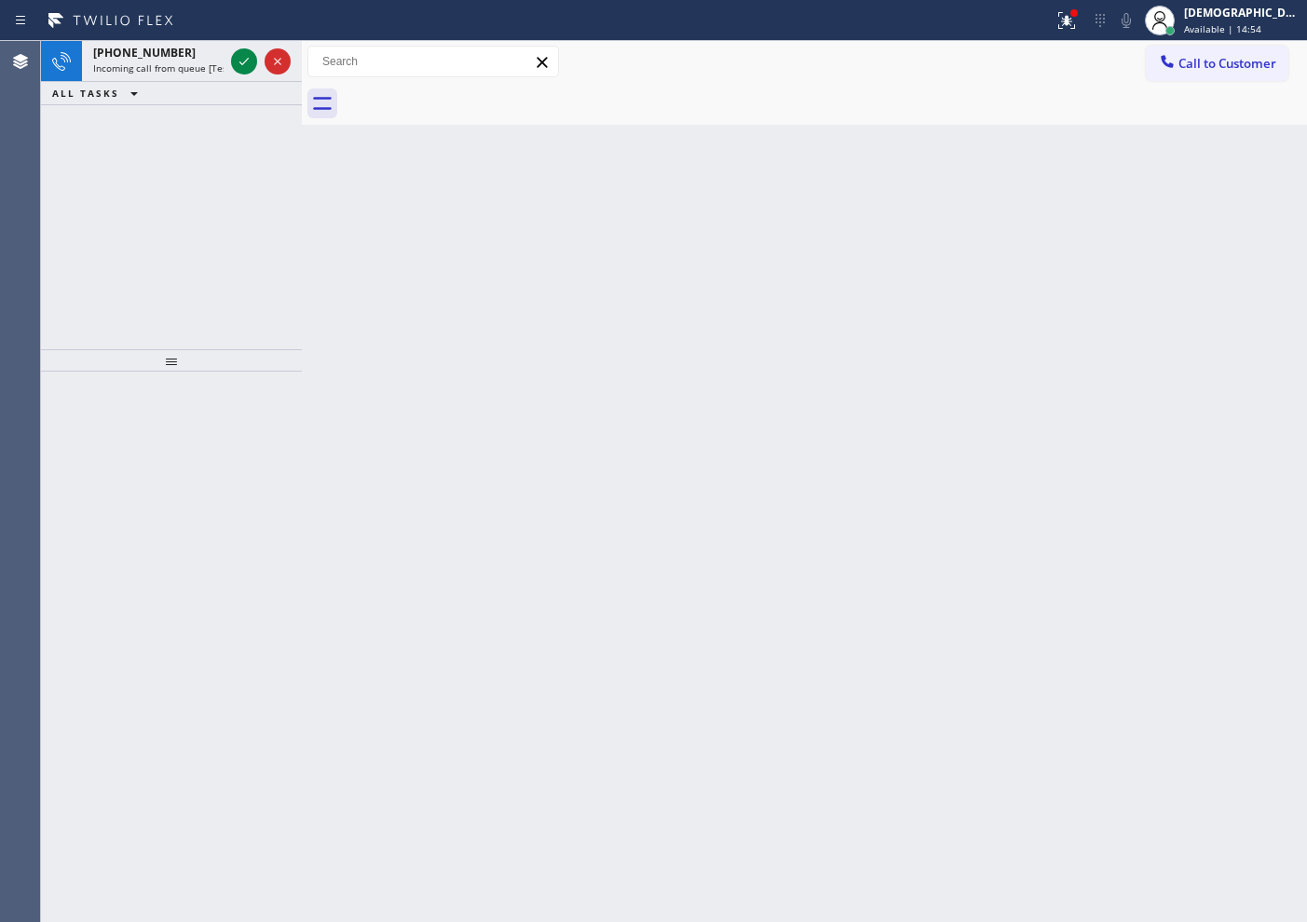
click at [238, 58] on icon at bounding box center [244, 61] width 22 height 22
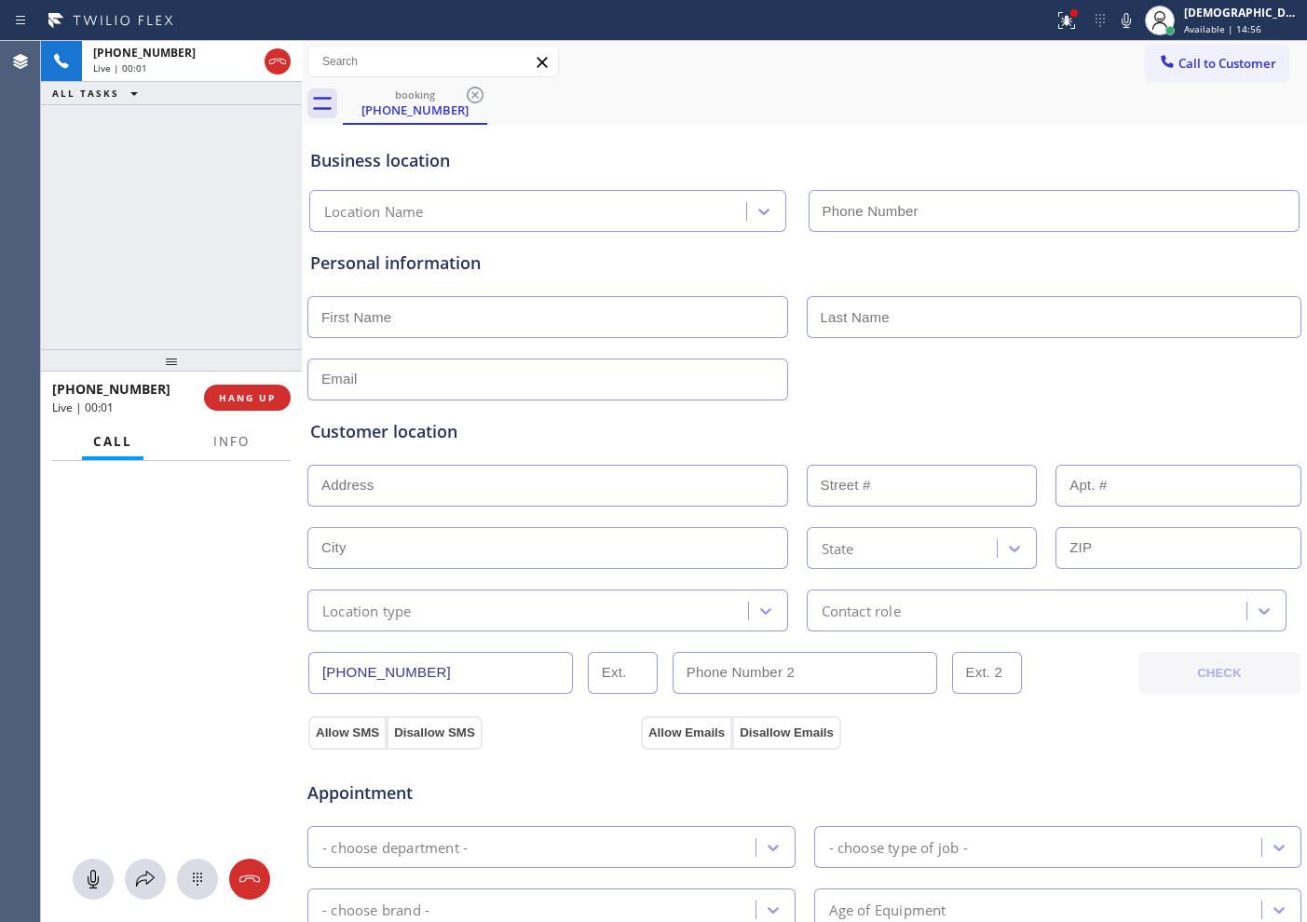
type input "[PHONE_NUMBER]"
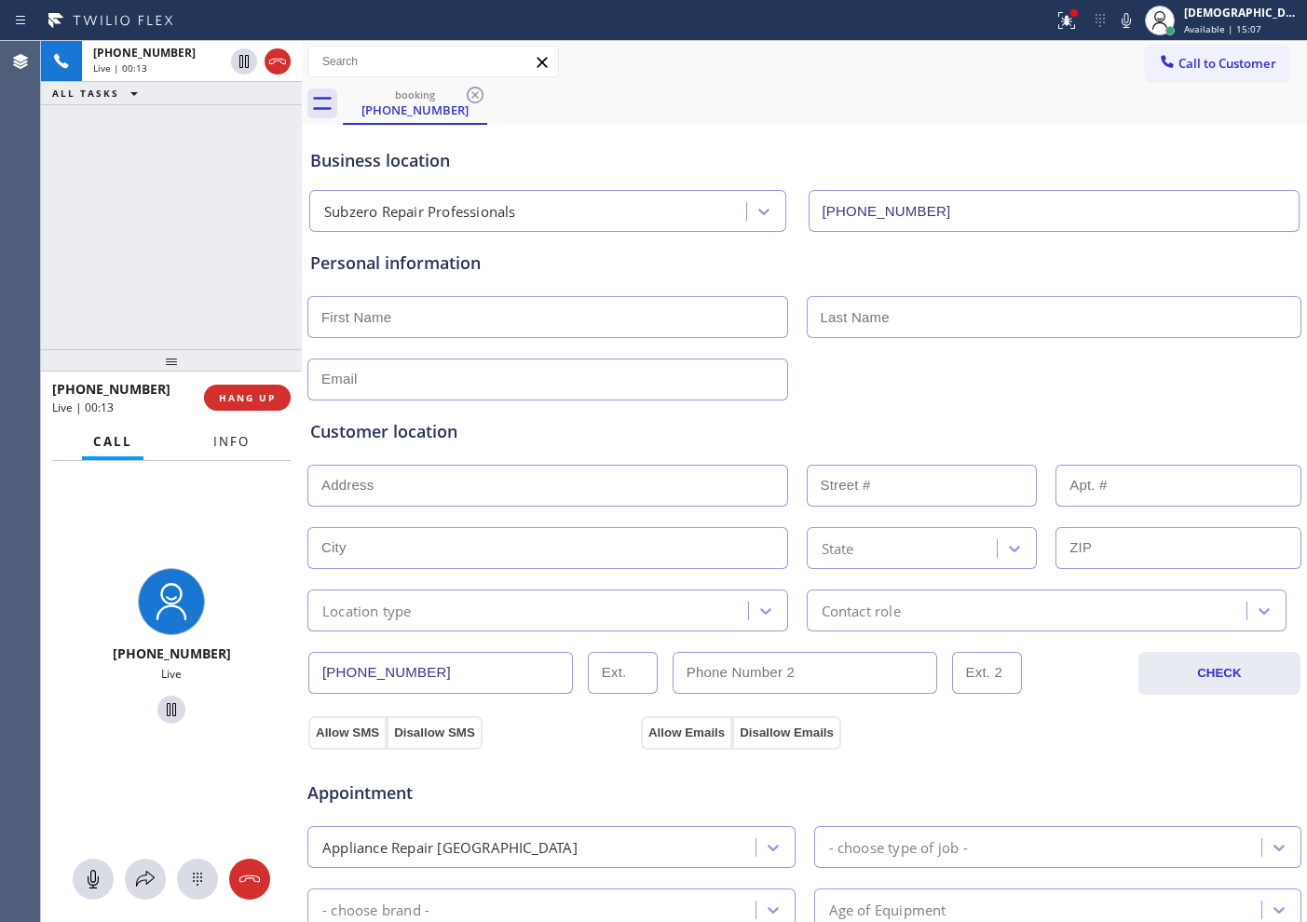
click at [232, 445] on span "Info" at bounding box center [231, 441] width 36 height 17
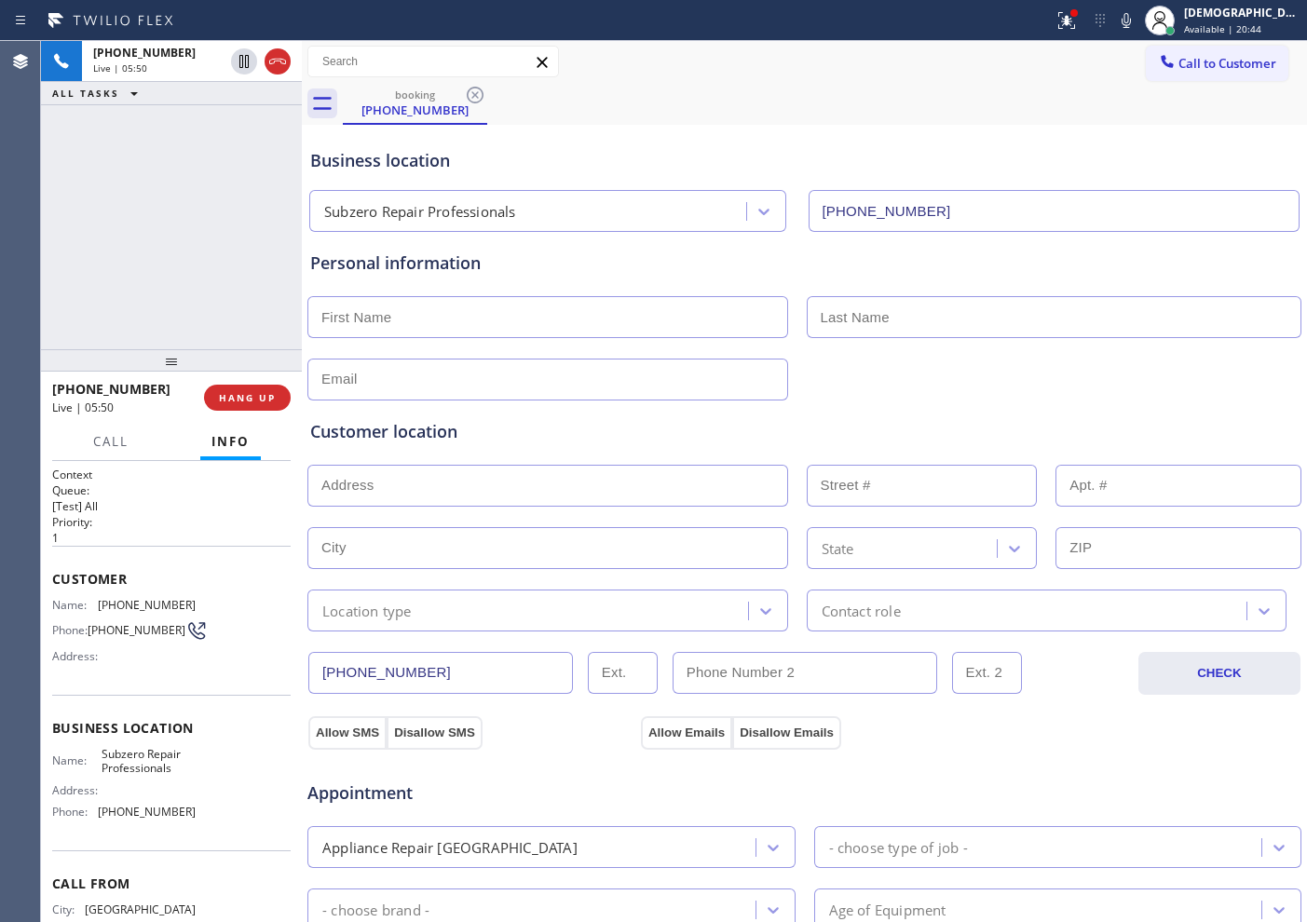
drag, startPoint x: 437, startPoint y: 668, endPoint x: 265, endPoint y: 668, distance: 172.3
click at [265, 668] on div "[PHONE_NUMBER] Live | 05:50 ALL TASKS ALL TASKS ACTIVE TASKS TASKS IN WRAP UP […" at bounding box center [674, 481] width 1266 height 881
click at [273, 62] on icon at bounding box center [277, 62] width 17 height 6
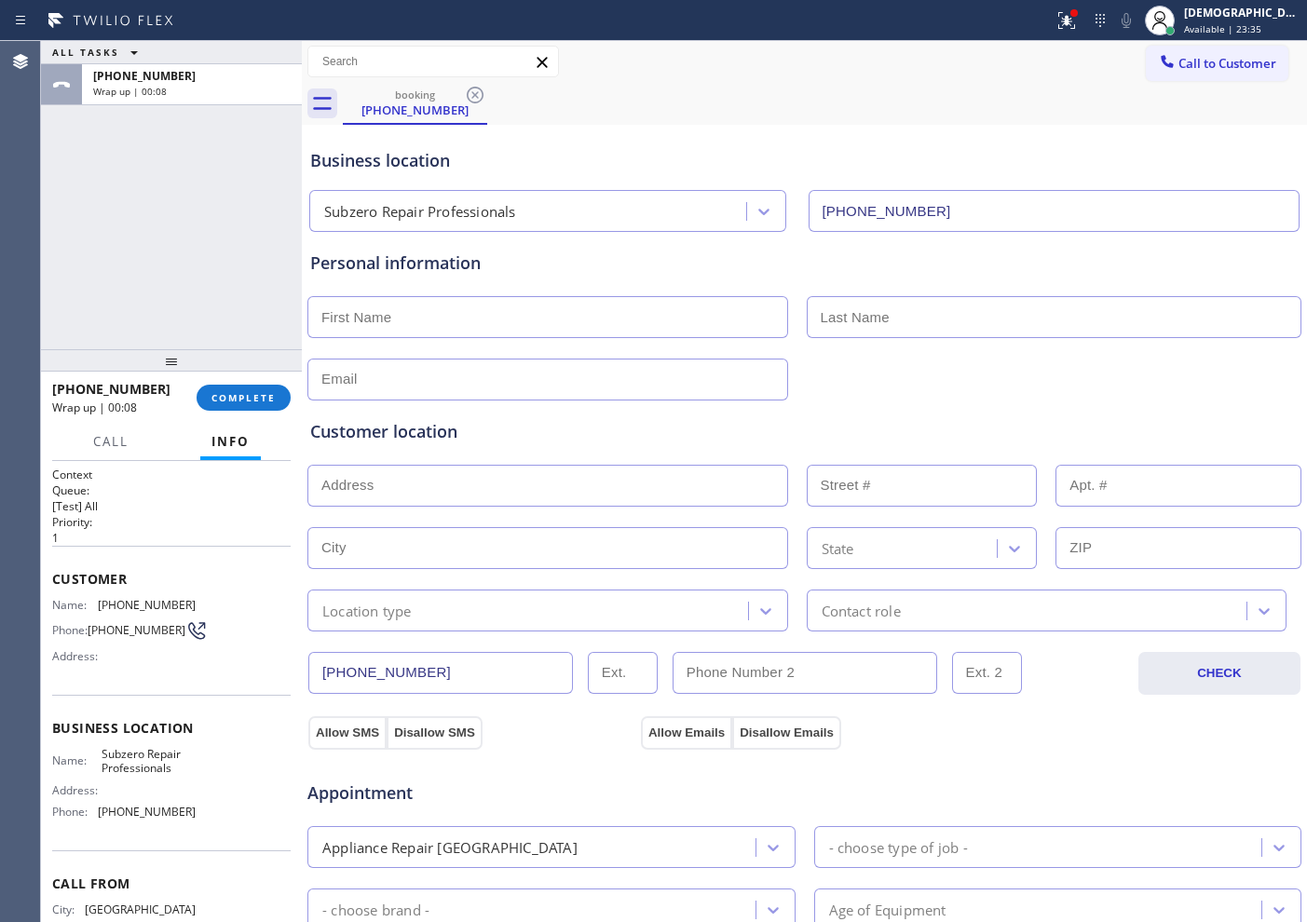
click at [406, 324] on input "text" at bounding box center [547, 317] width 481 height 42
paste input "[PERSON_NAME]"
type input "[PERSON_NAME]"
click at [993, 304] on input "text" at bounding box center [1055, 317] width 496 height 42
paste input "[PERSON_NAME]"
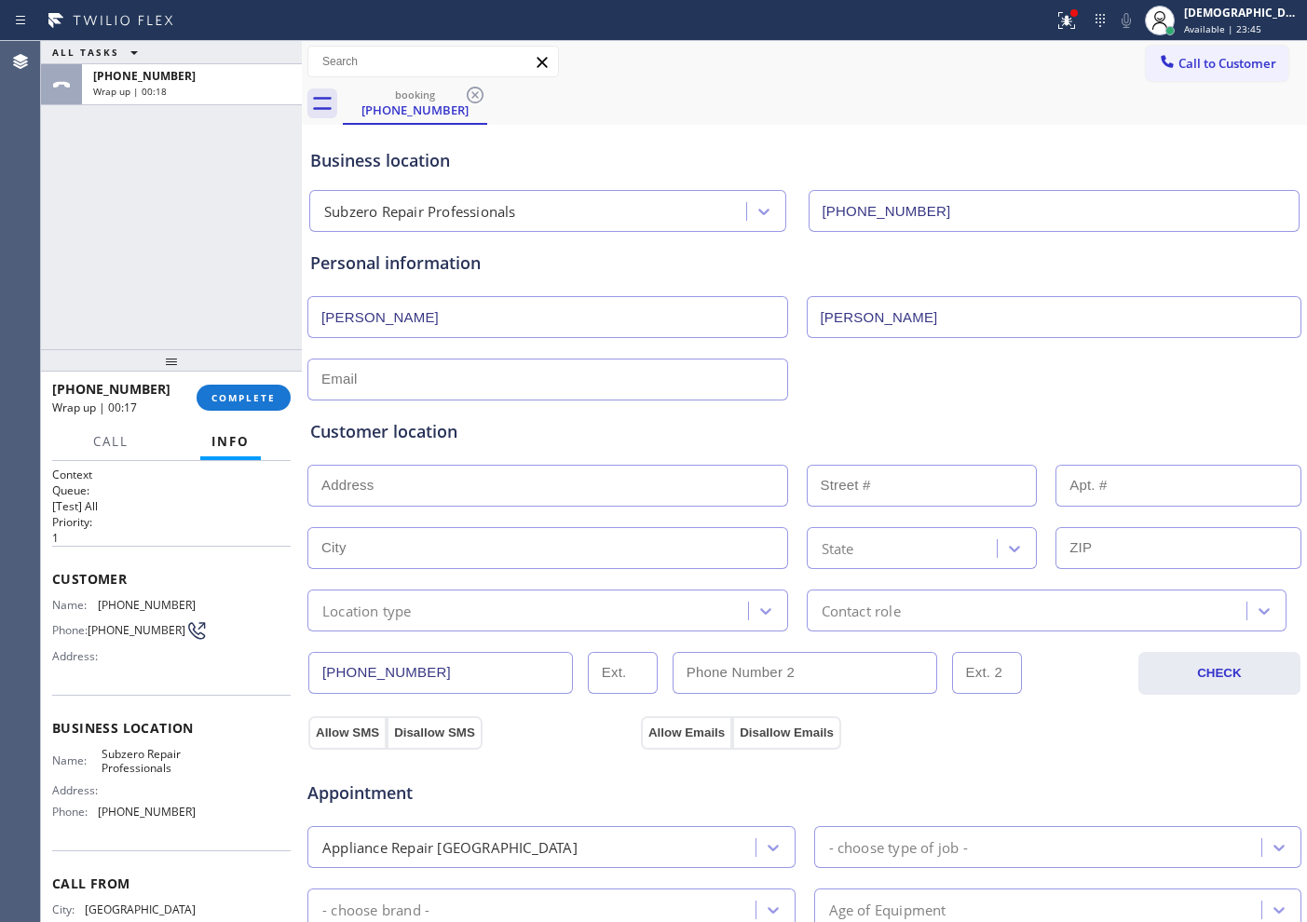
type input "[PERSON_NAME]"
click at [418, 376] on input "text" at bounding box center [547, 380] width 481 height 42
paste input "[EMAIL_ADDRESS][DOMAIN_NAME]"
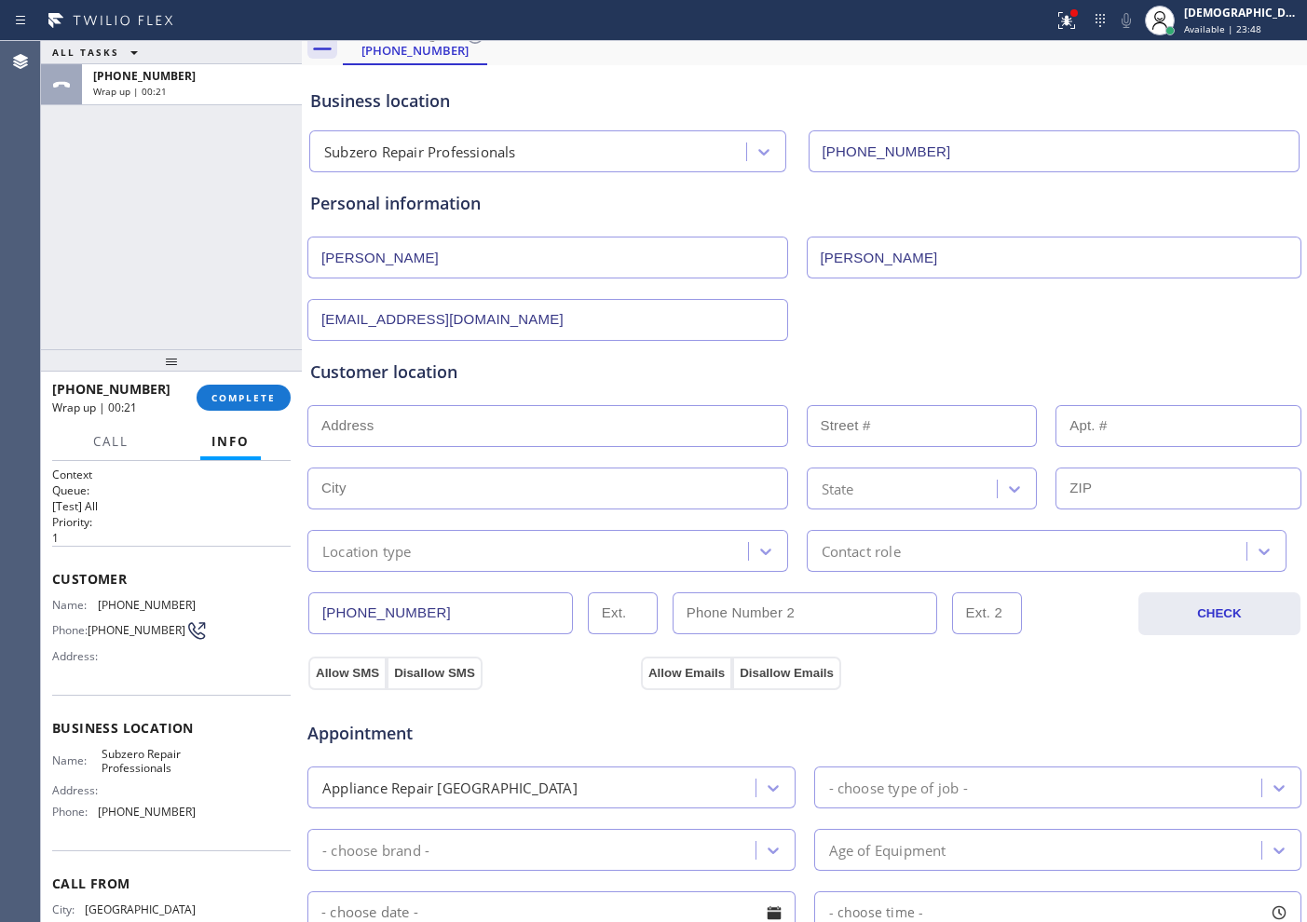
scroll to position [116, 0]
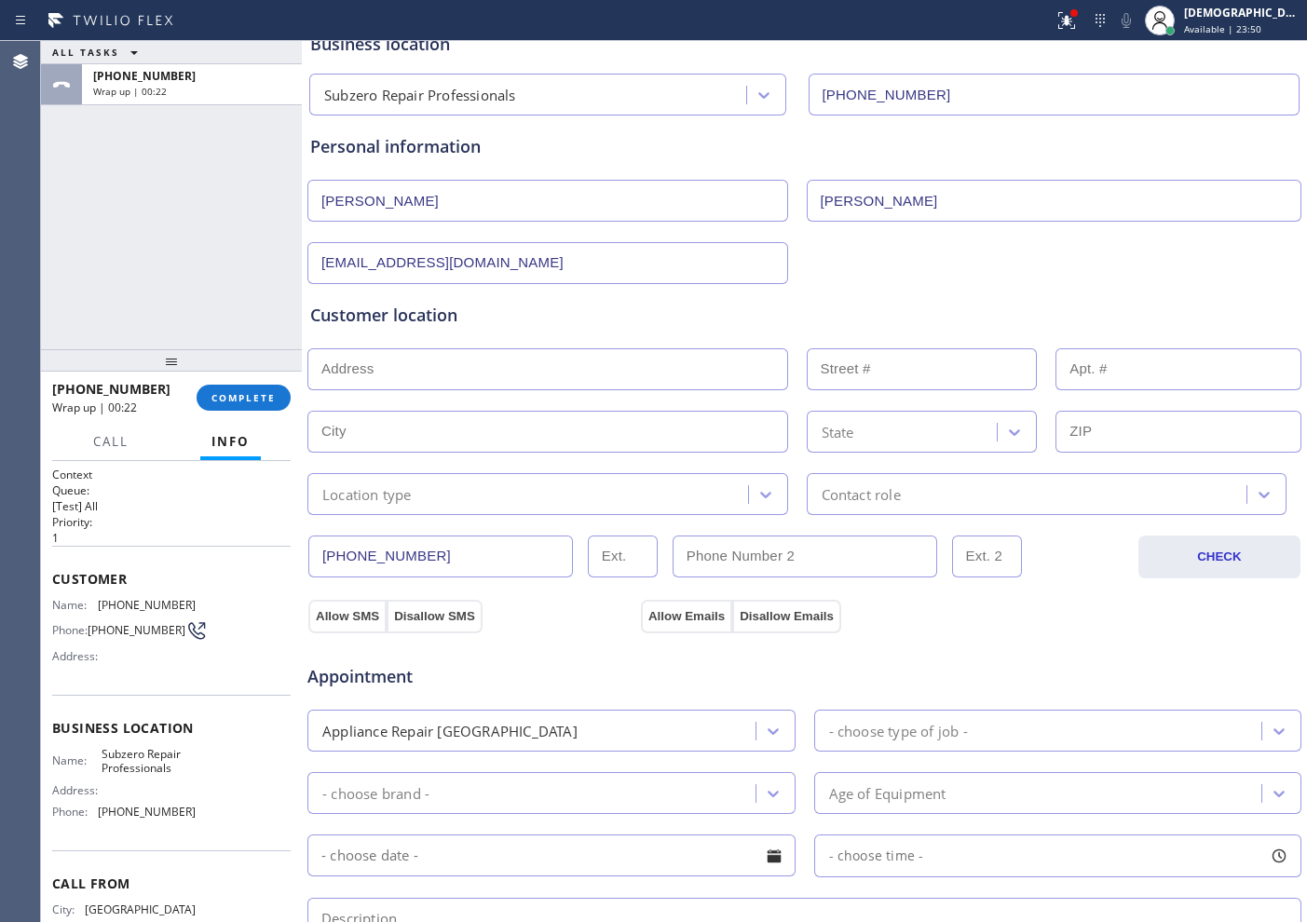
type input "[EMAIL_ADDRESS][DOMAIN_NAME]"
click at [506, 382] on input "text" at bounding box center [547, 369] width 481 height 42
paste input "[STREET_ADDRESS][PERSON_NAME]"
type input "[STREET_ADDRESS][PERSON_NAME]"
type input "35227"
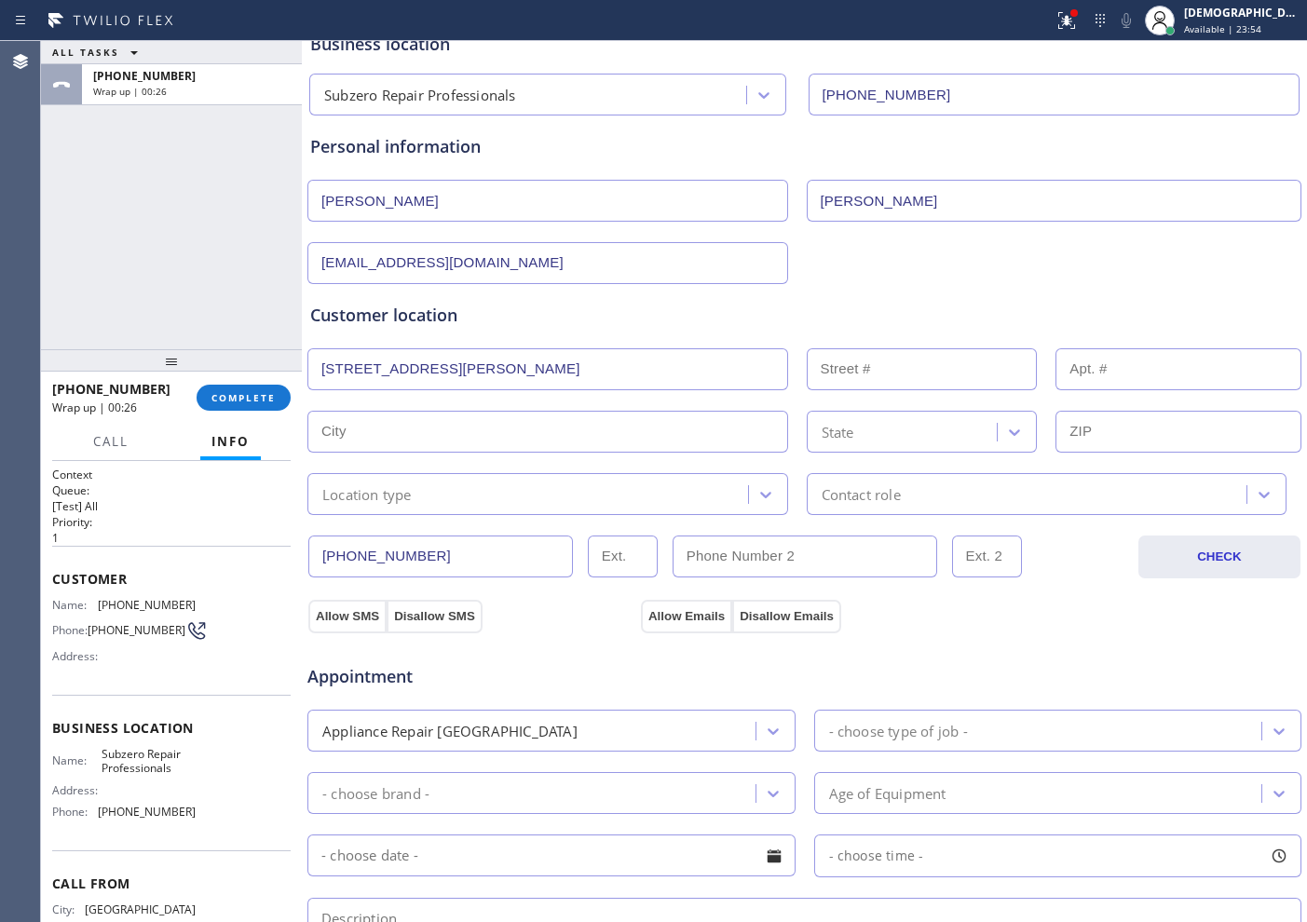
type input "[GEOGRAPHIC_DATA]"
type input "85331"
click at [467, 502] on div "Location type" at bounding box center [530, 494] width 435 height 33
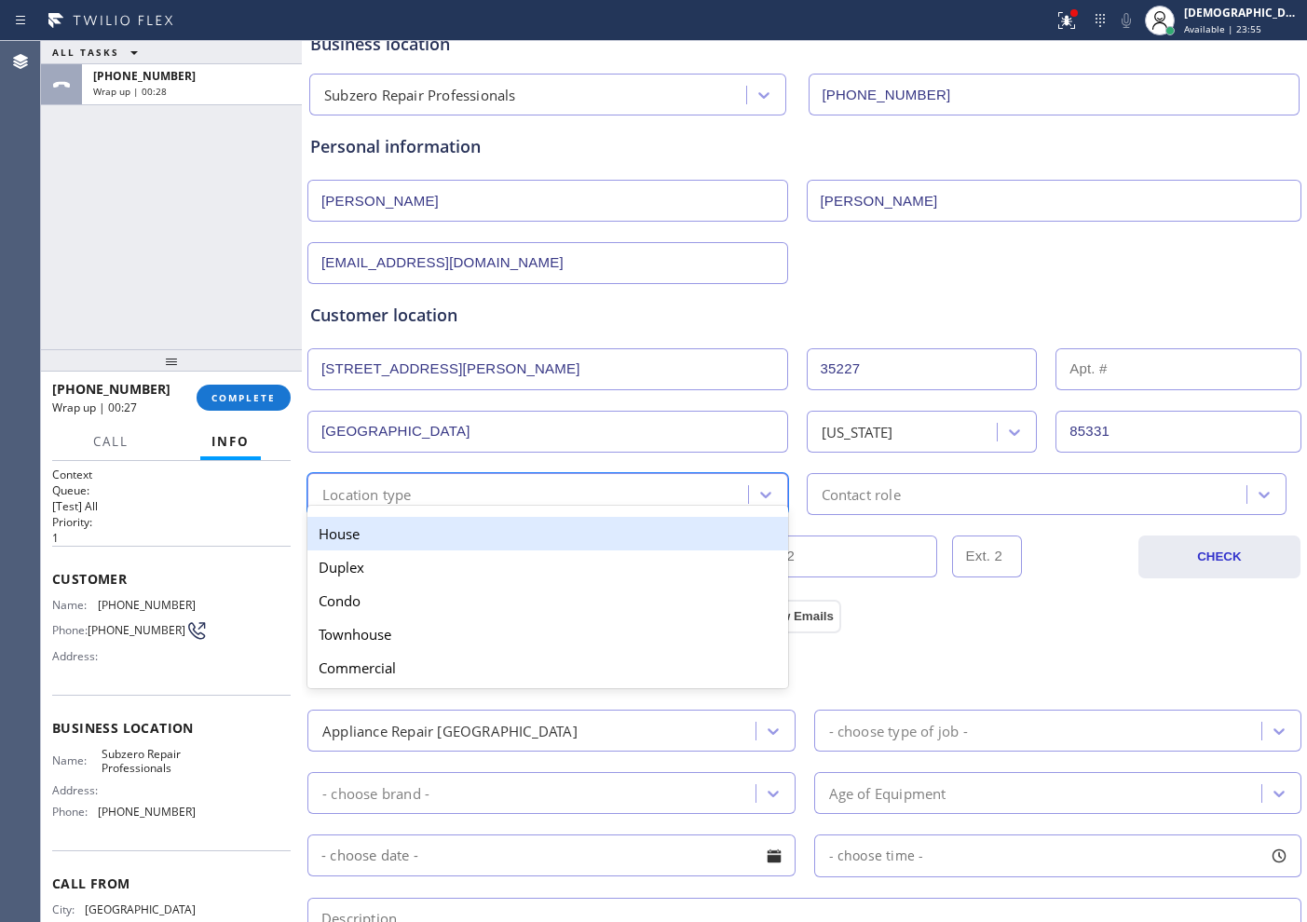
click at [460, 531] on div "House" at bounding box center [547, 534] width 481 height 34
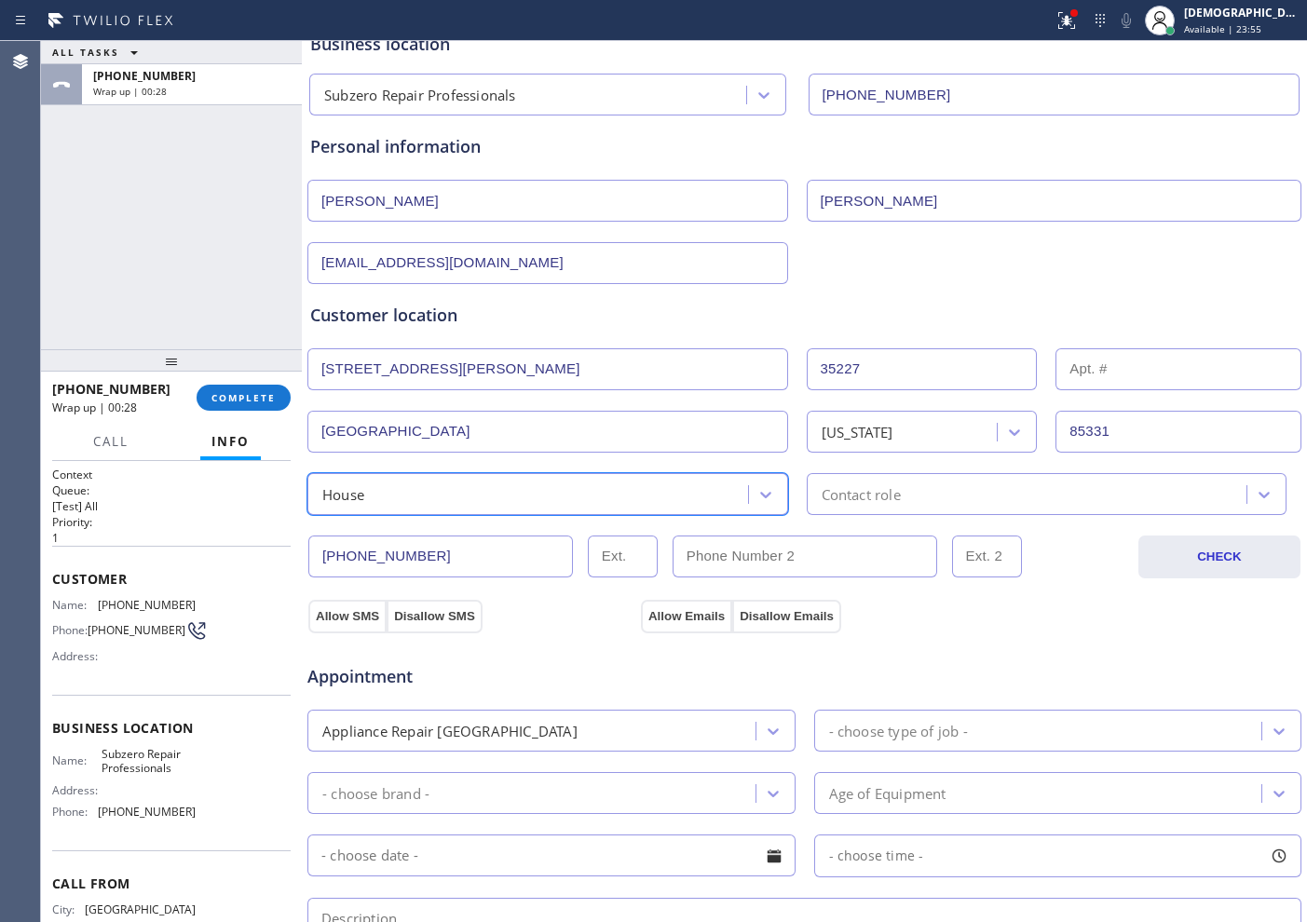
click at [924, 490] on div "Contact role" at bounding box center [1029, 494] width 435 height 33
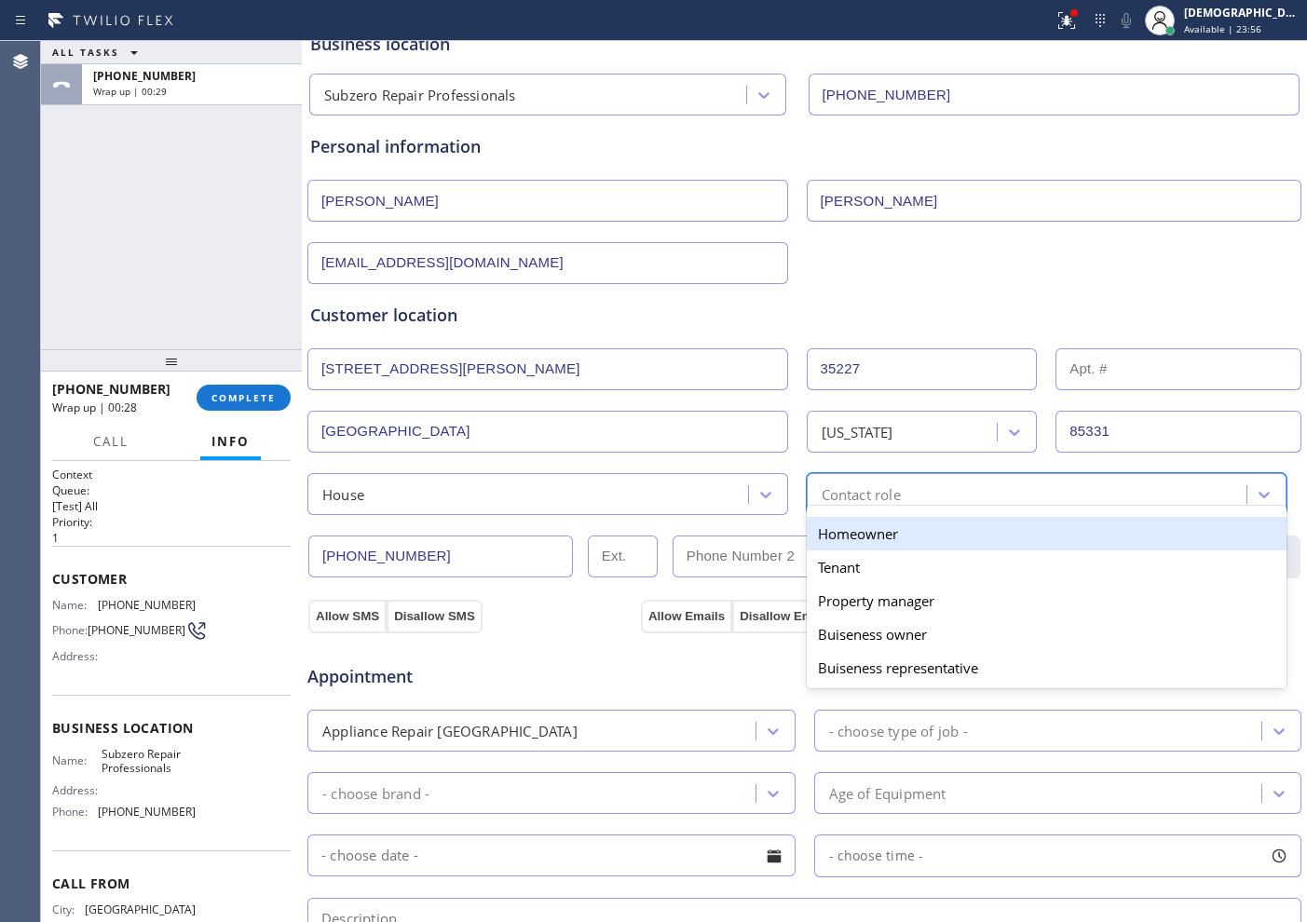
click at [878, 534] on div "Homeowner" at bounding box center [1047, 534] width 481 height 34
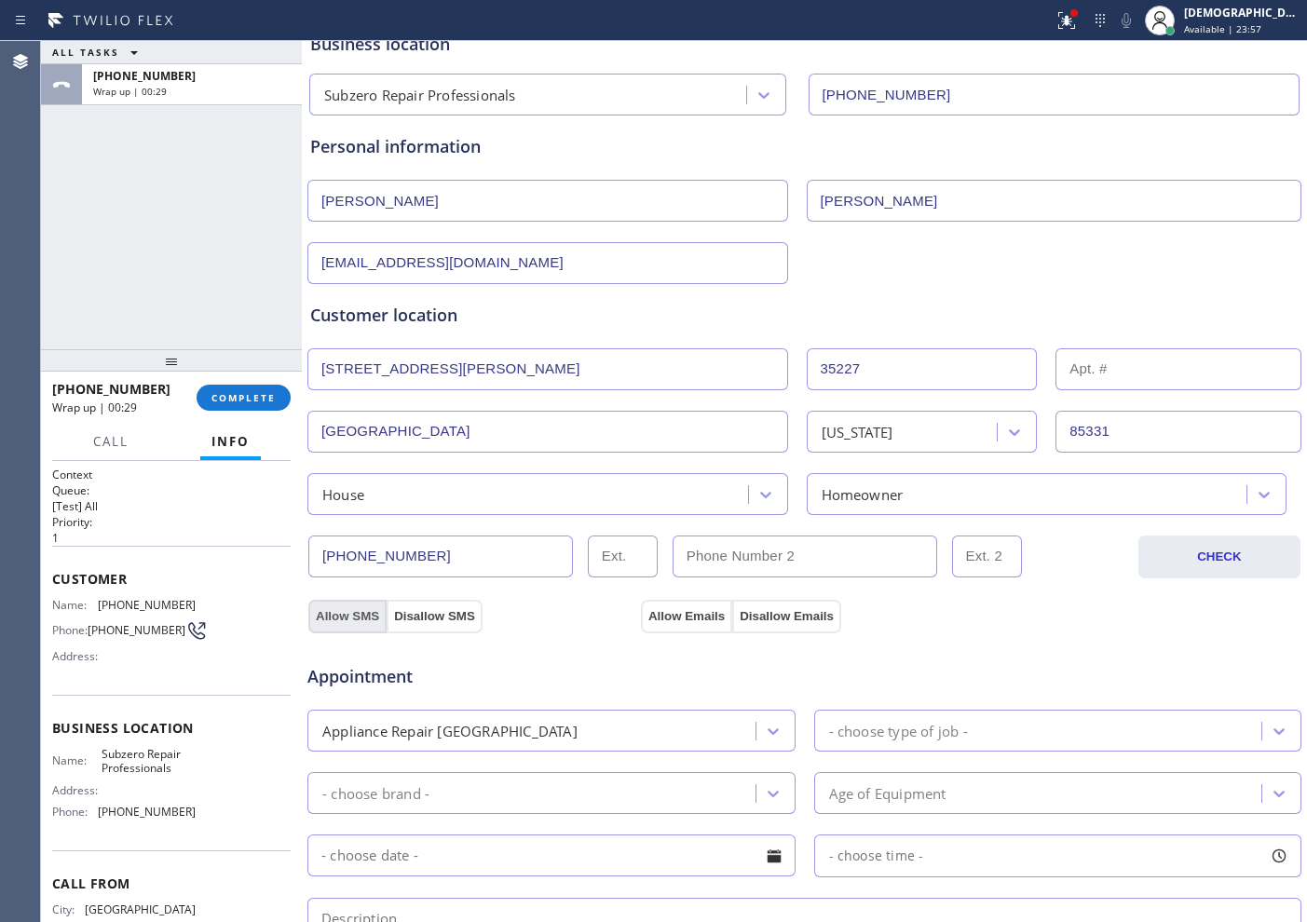
click at [374, 612] on button "Allow SMS" at bounding box center [347, 617] width 78 height 34
click at [656, 607] on button "Allow Emails" at bounding box center [686, 617] width 91 height 34
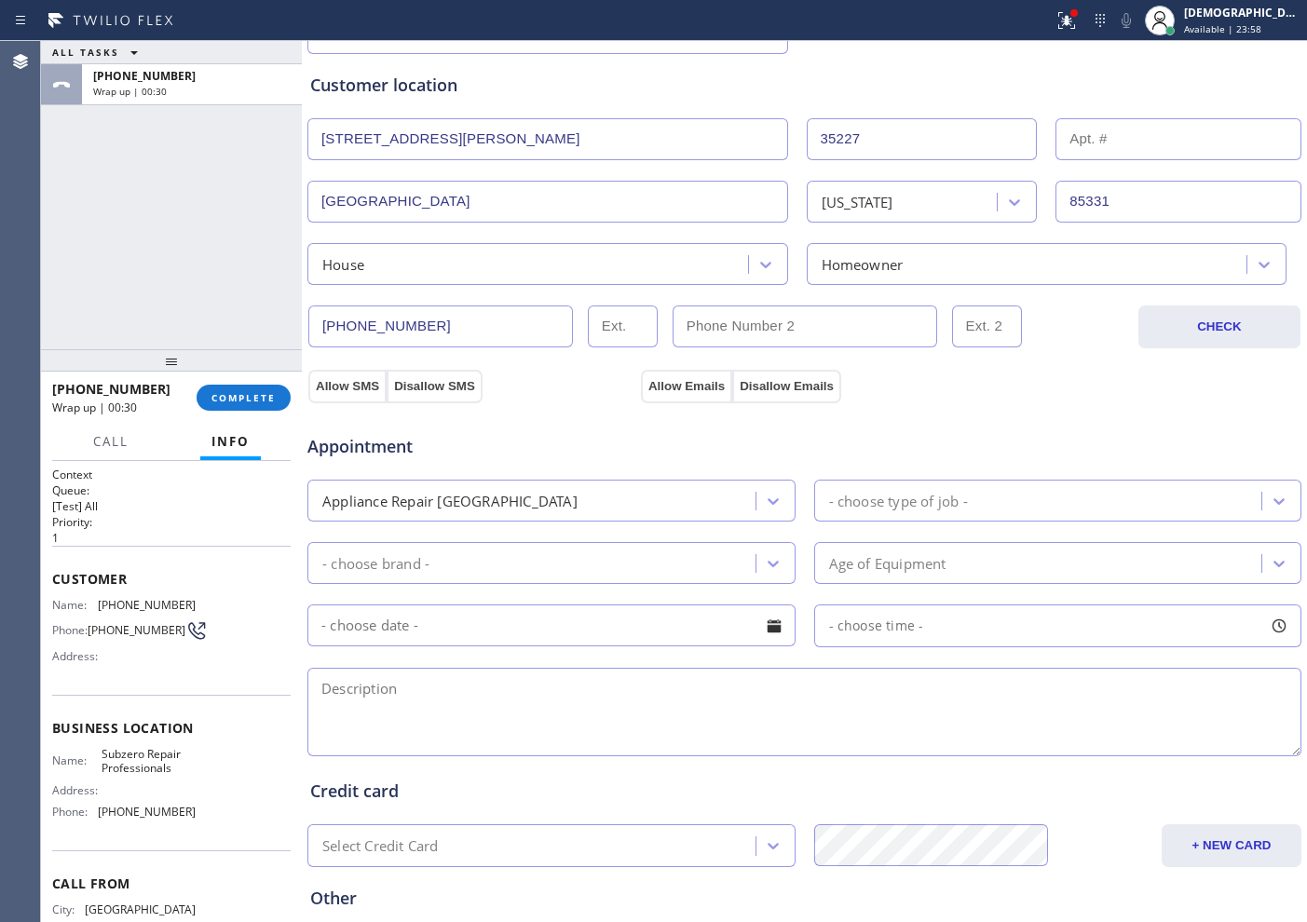
scroll to position [349, 0]
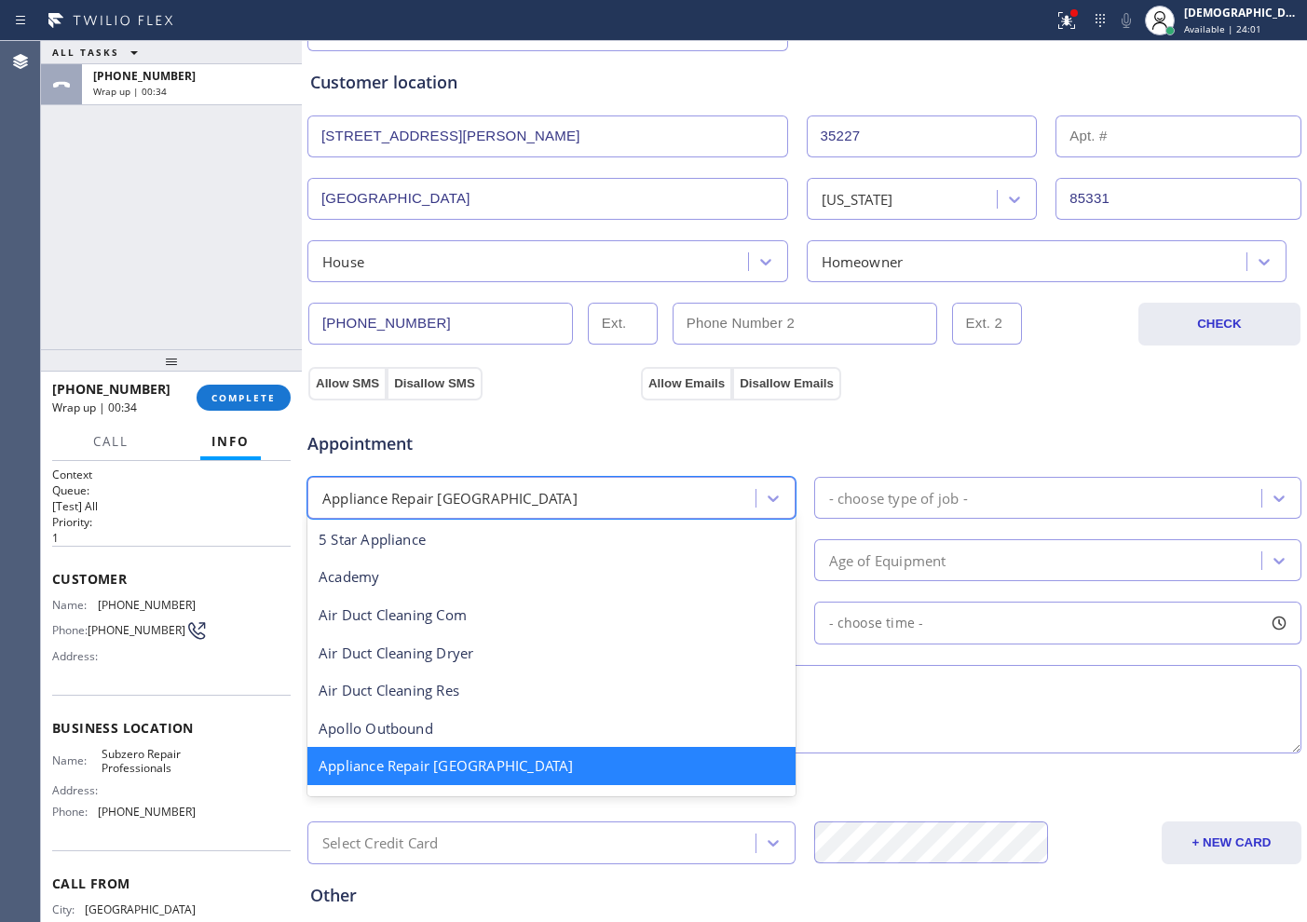
click at [653, 504] on div "Appliance Repair [GEOGRAPHIC_DATA]" at bounding box center [534, 498] width 442 height 33
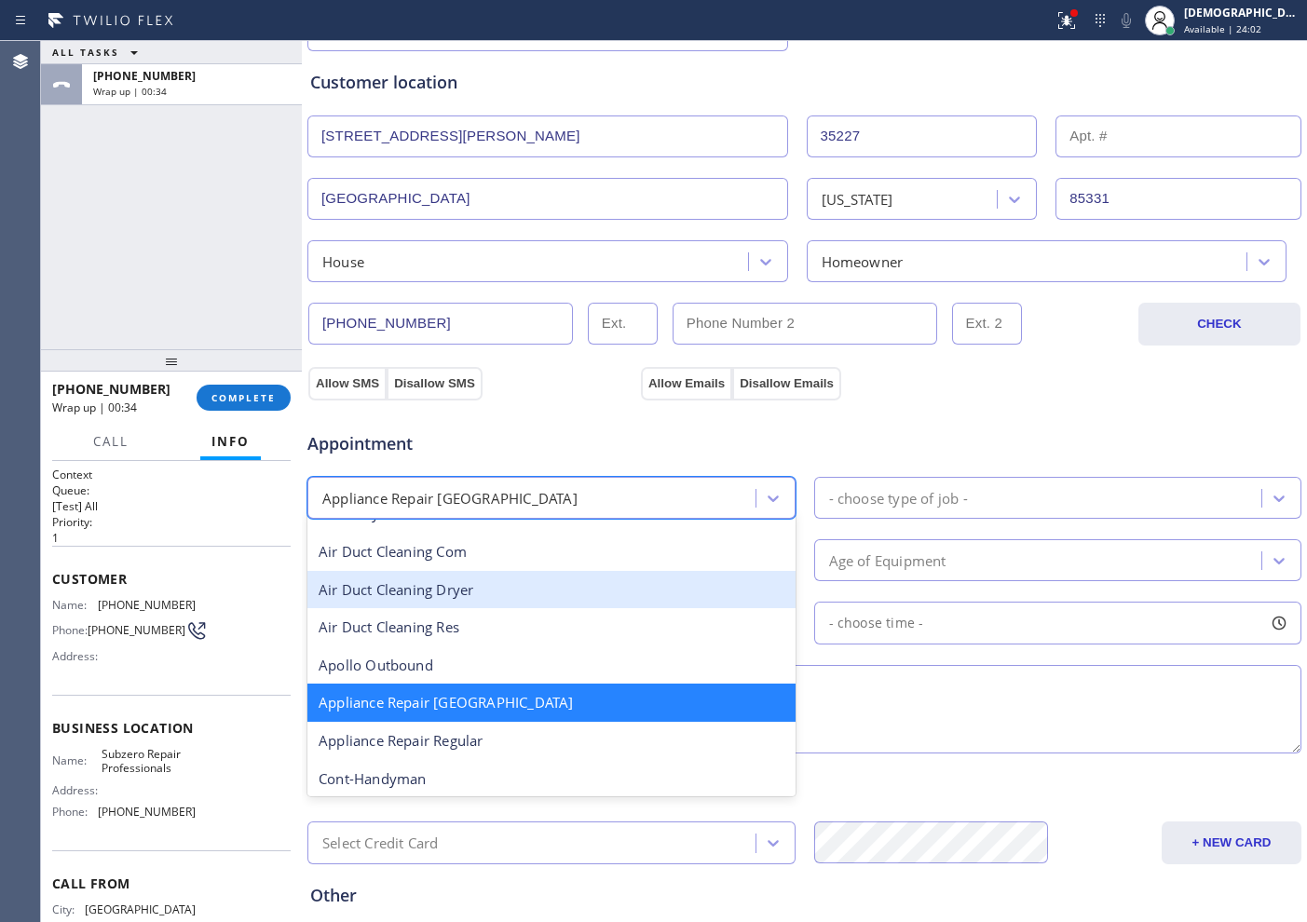
scroll to position [119, 0]
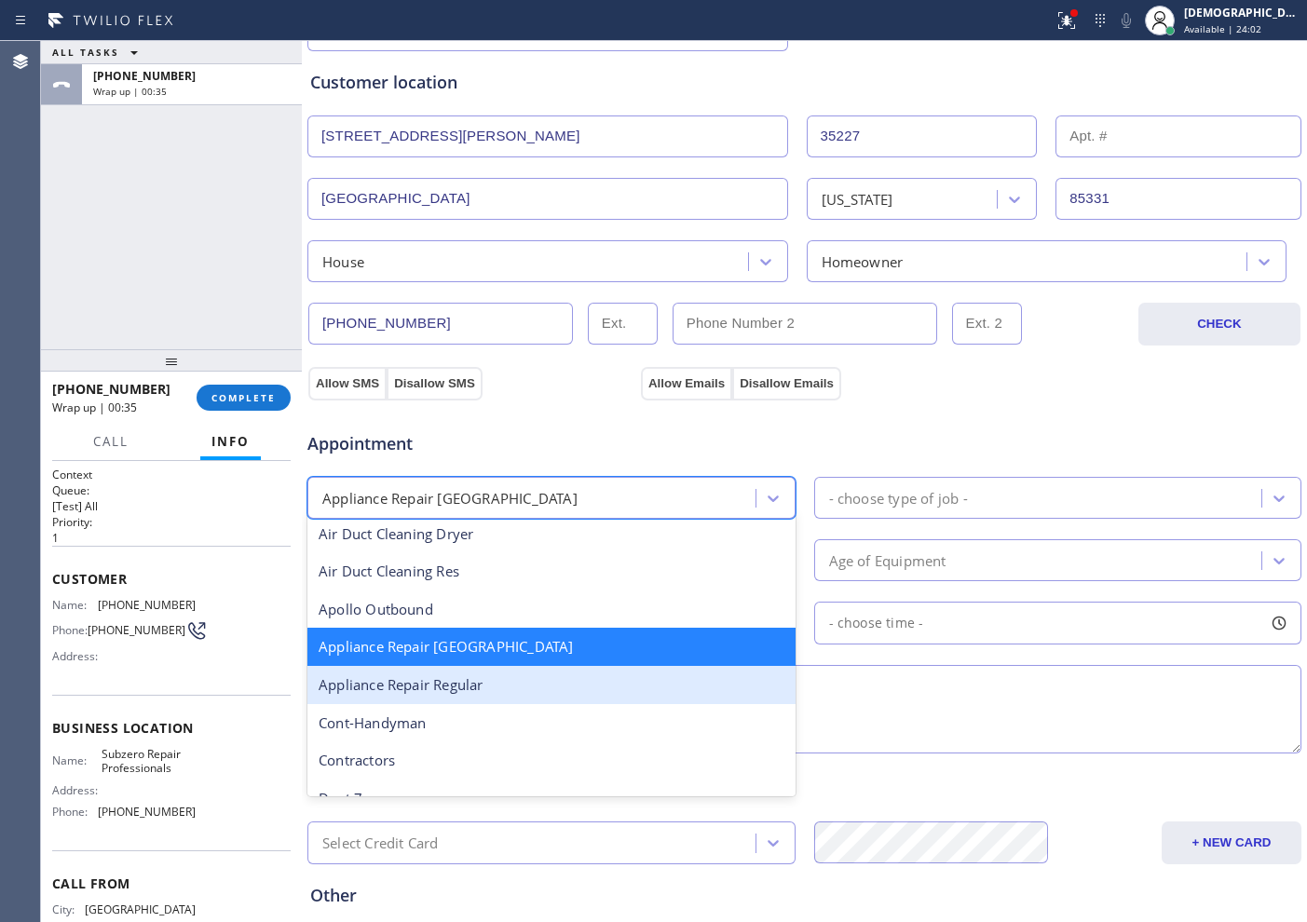
click at [561, 681] on div "Appliance Repair Regular" at bounding box center [551, 685] width 488 height 38
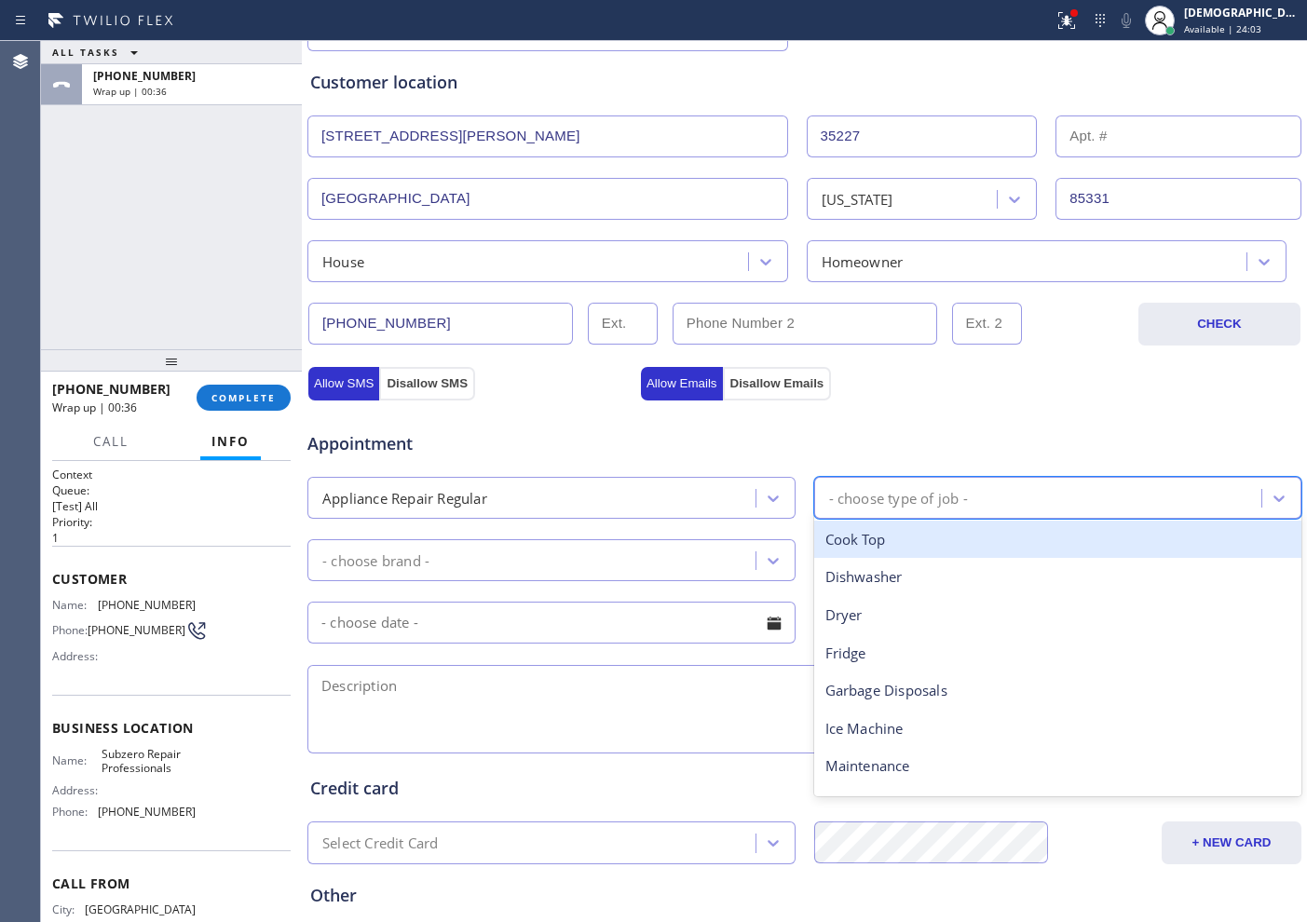
click at [874, 505] on div "- choose type of job -" at bounding box center [898, 497] width 139 height 21
type input "mic"
click at [864, 539] on div "Microwave" at bounding box center [1058, 540] width 488 height 38
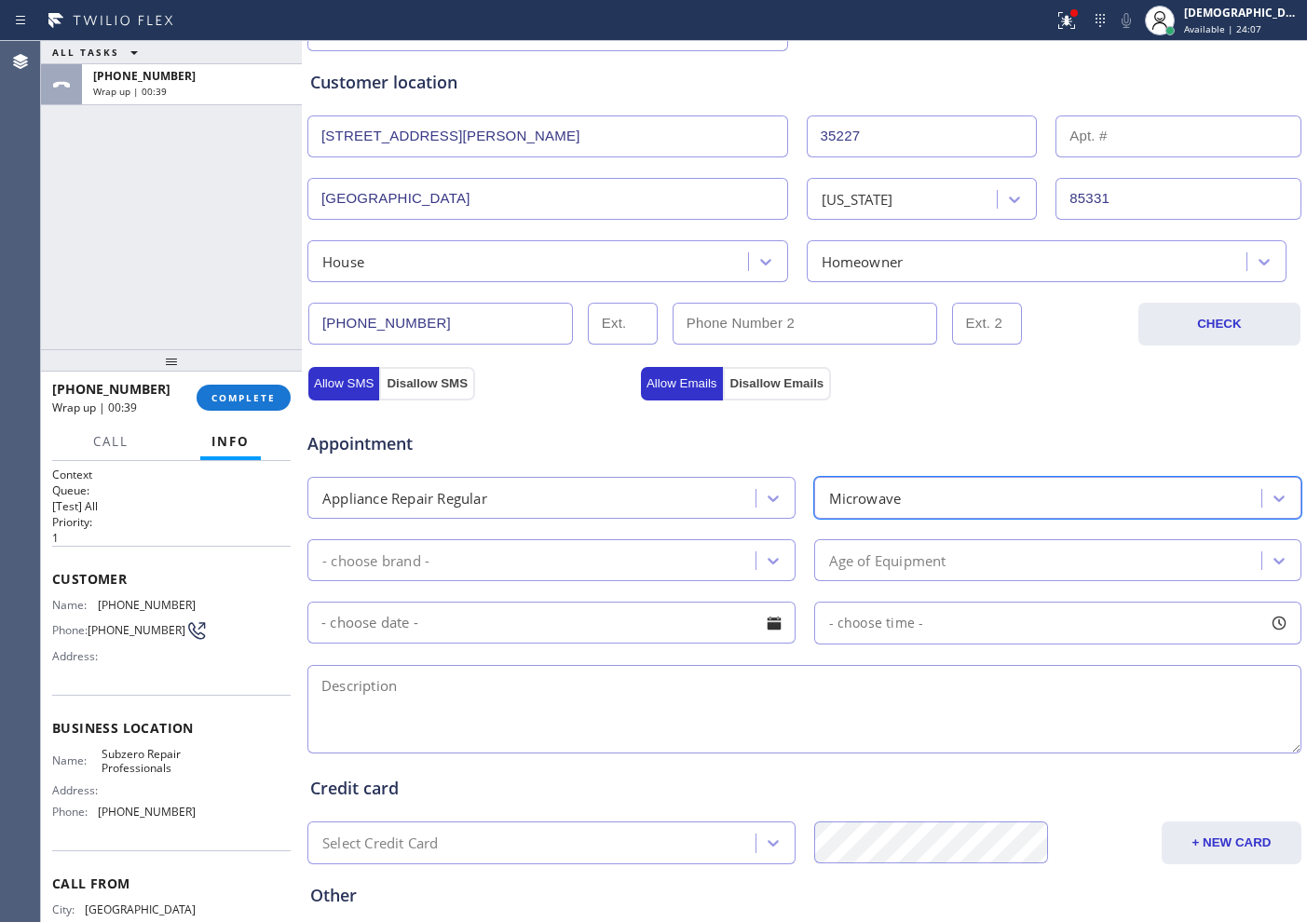
click at [572, 570] on div "- choose brand -" at bounding box center [534, 560] width 442 height 33
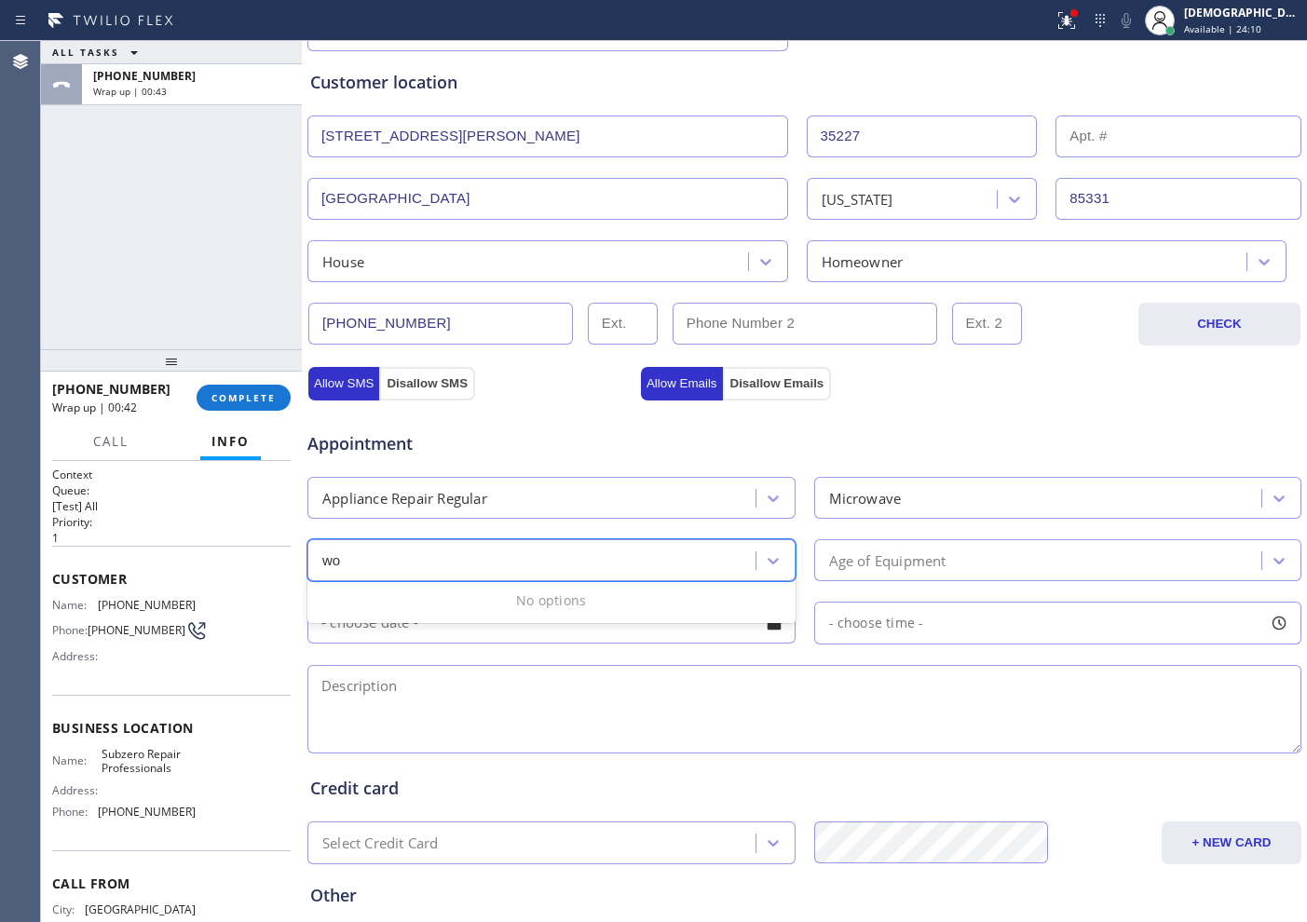
type input "w"
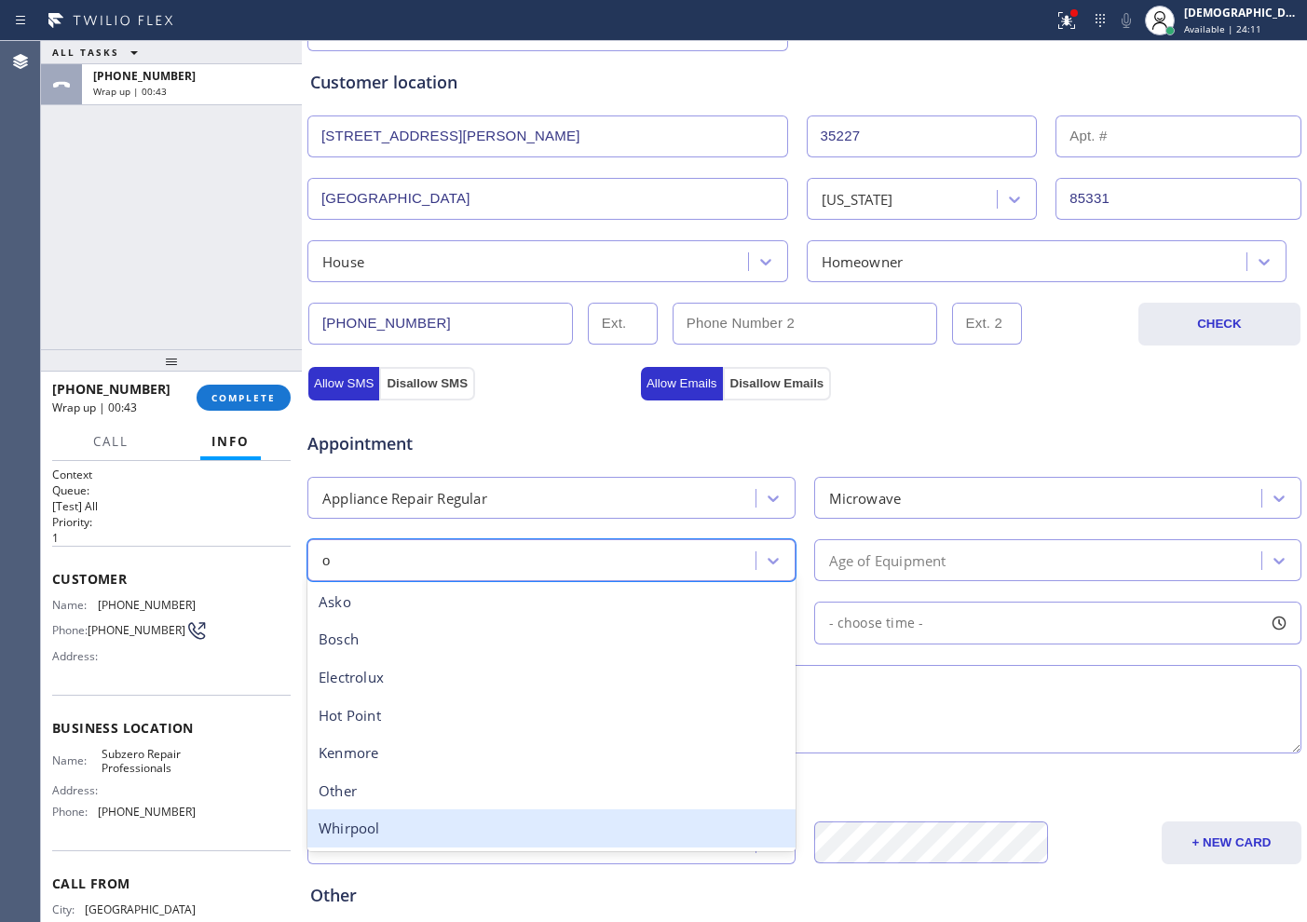
type input "ot"
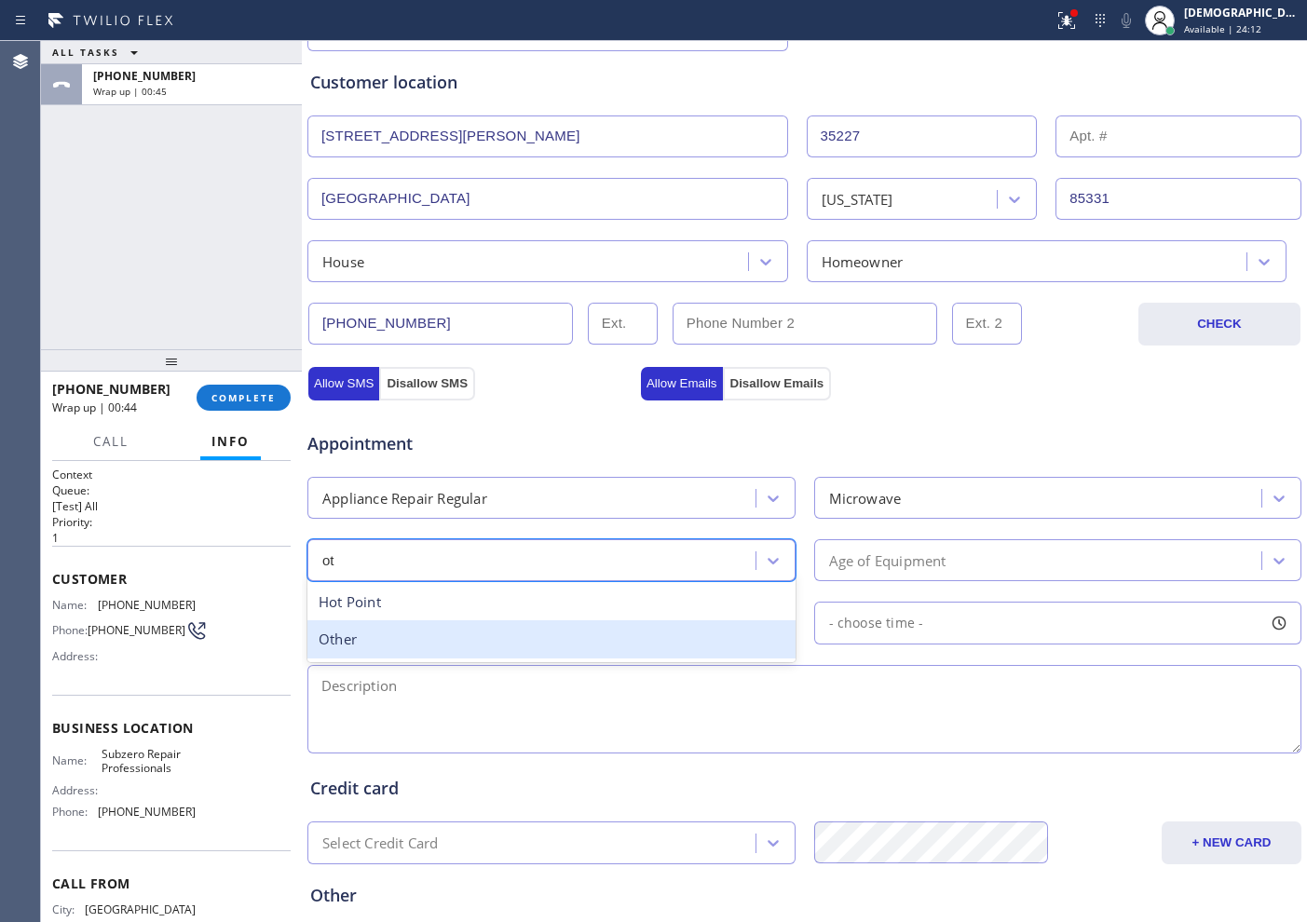
click at [511, 633] on div "Other" at bounding box center [551, 639] width 488 height 38
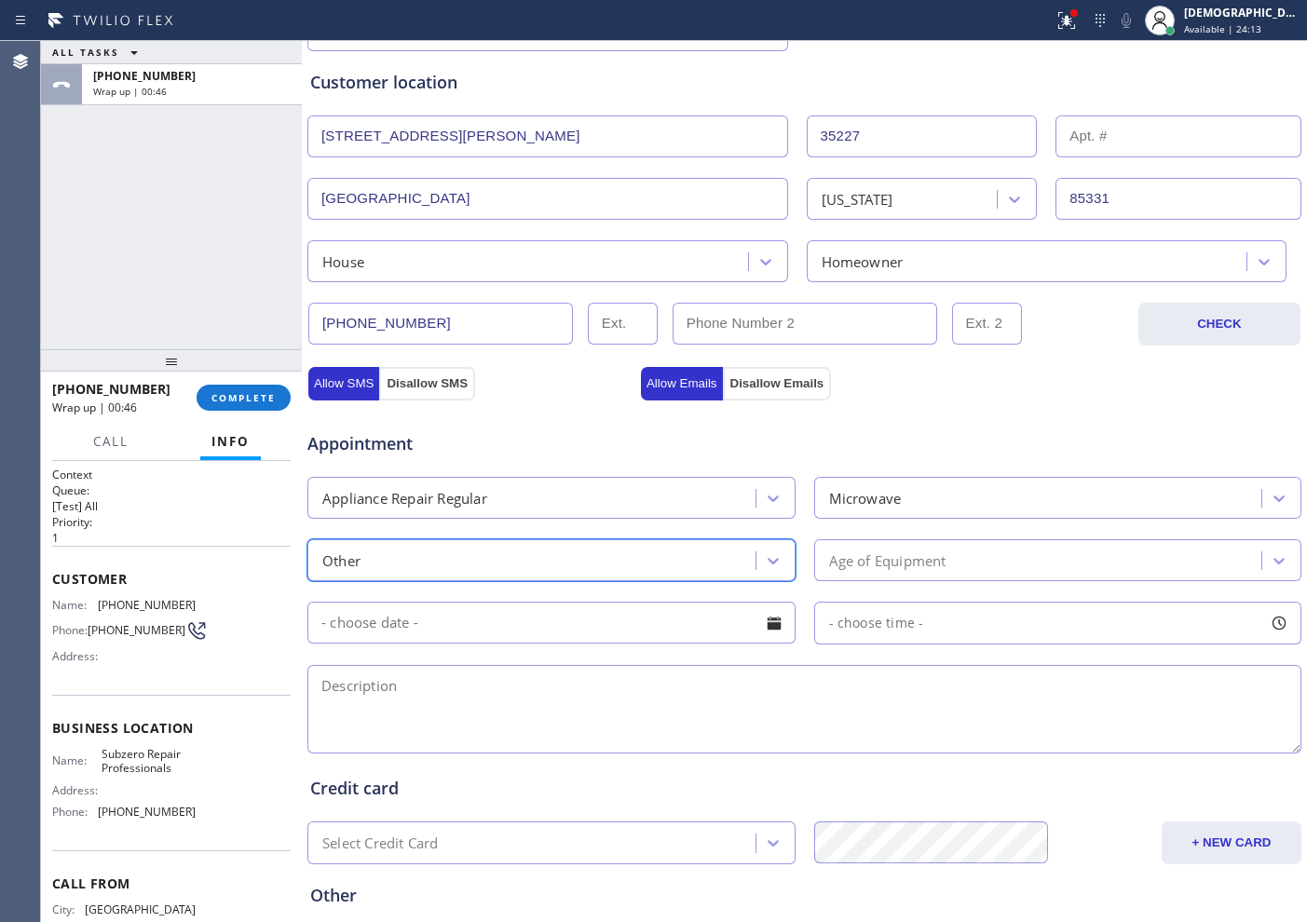
click at [891, 565] on div "Age of Equipment" at bounding box center [887, 560] width 117 height 21
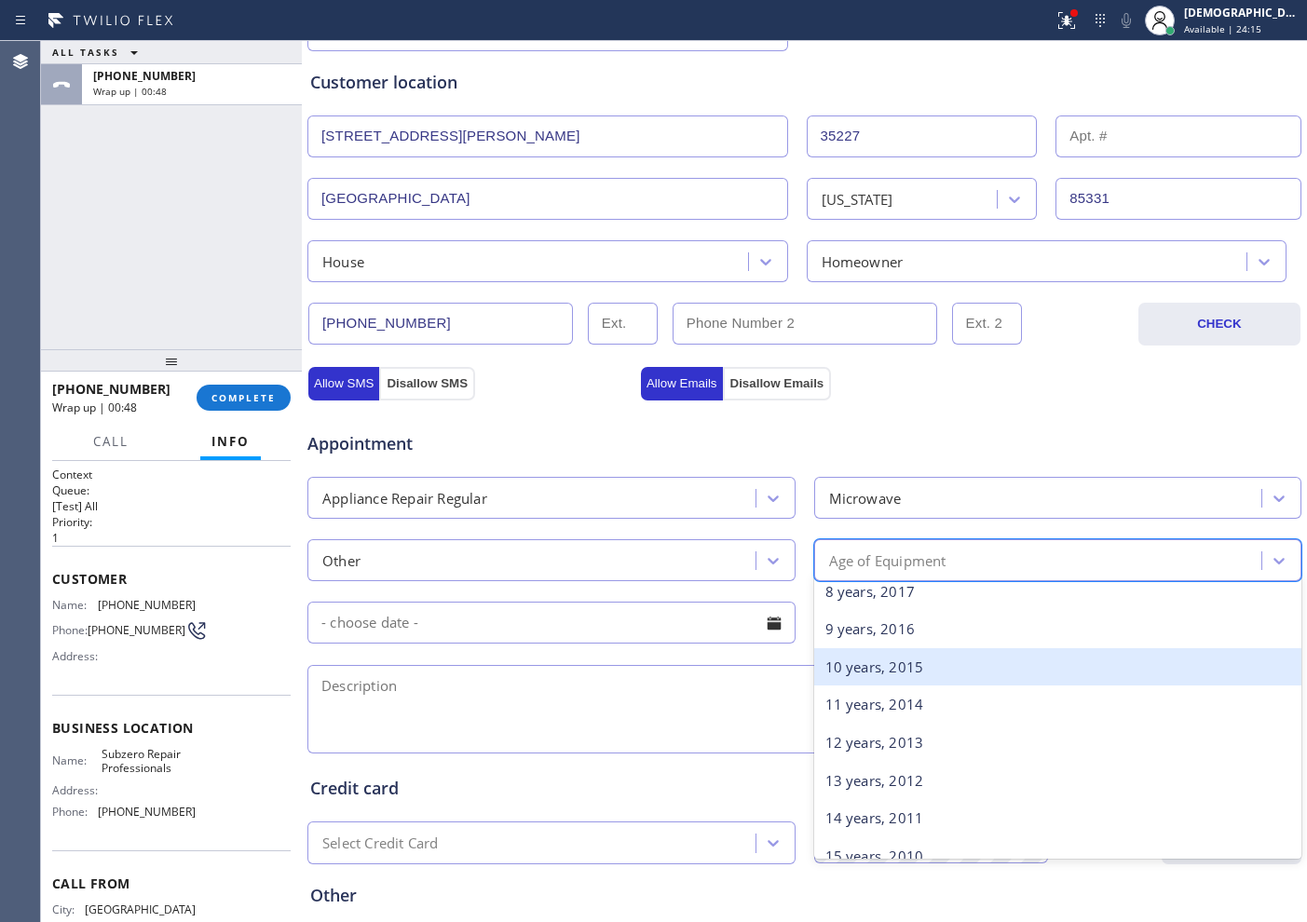
scroll to position [349, 0]
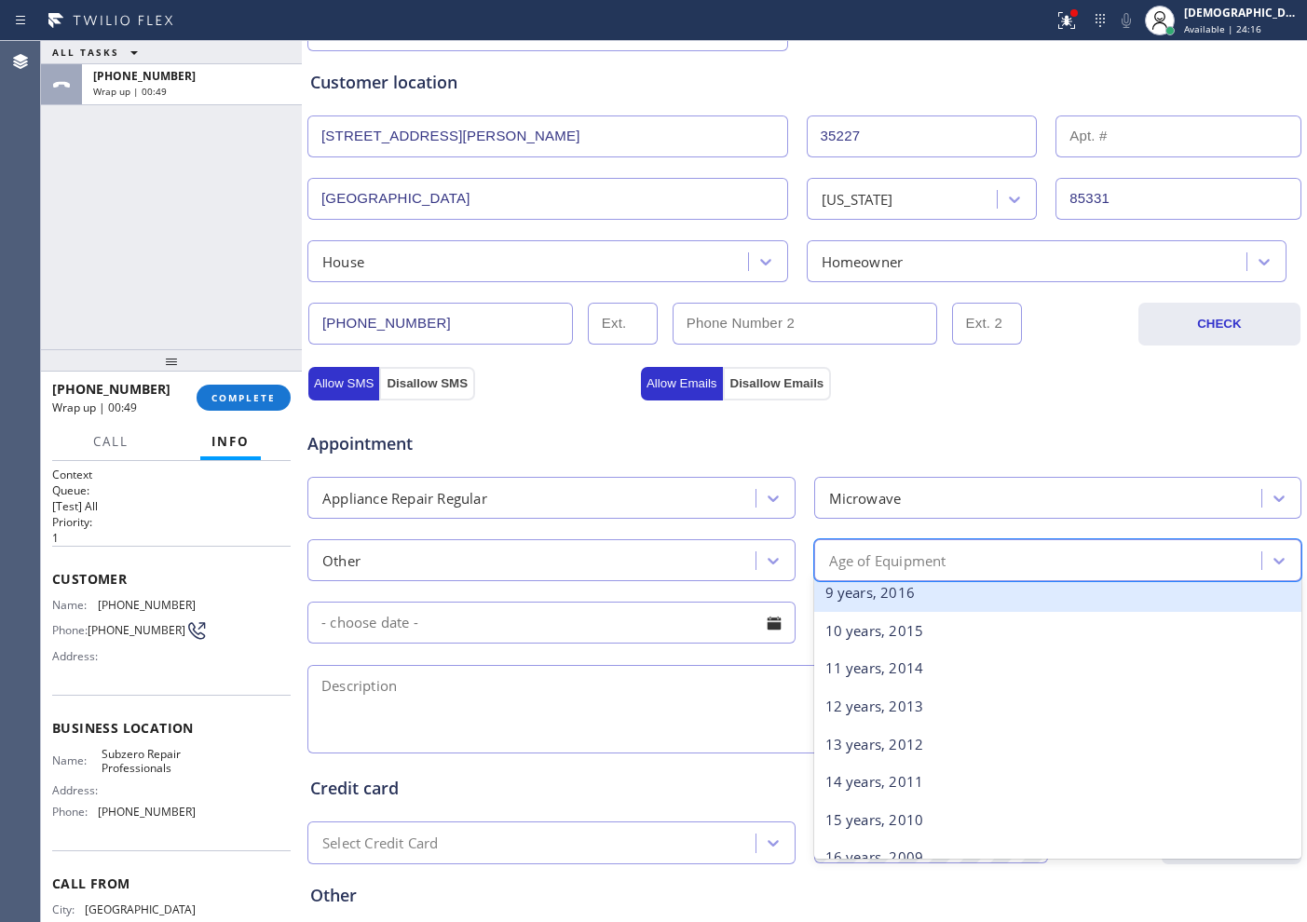
click at [895, 599] on div "9 years, 2016" at bounding box center [1058, 593] width 488 height 38
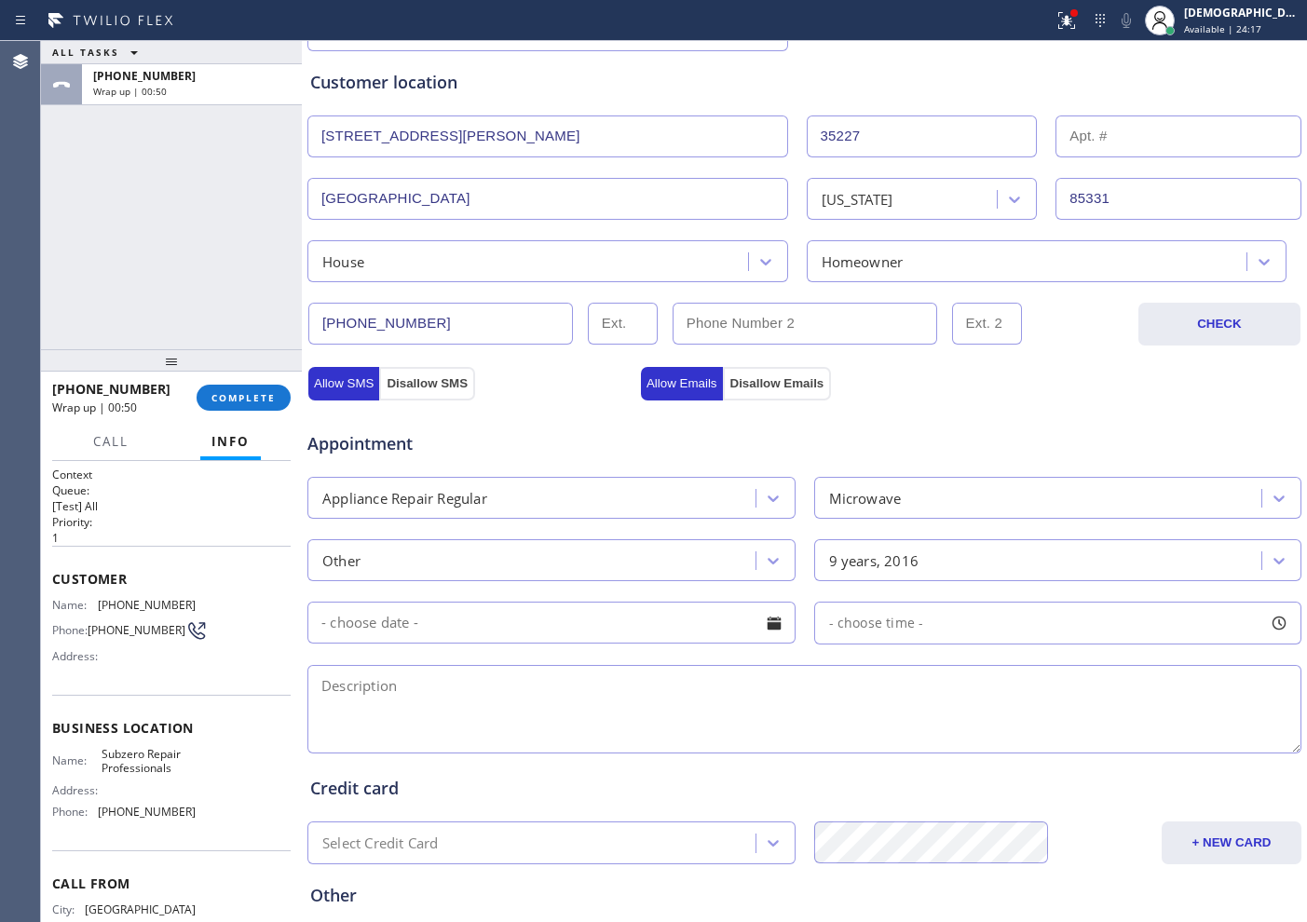
click at [561, 634] on input "text" at bounding box center [551, 623] width 488 height 42
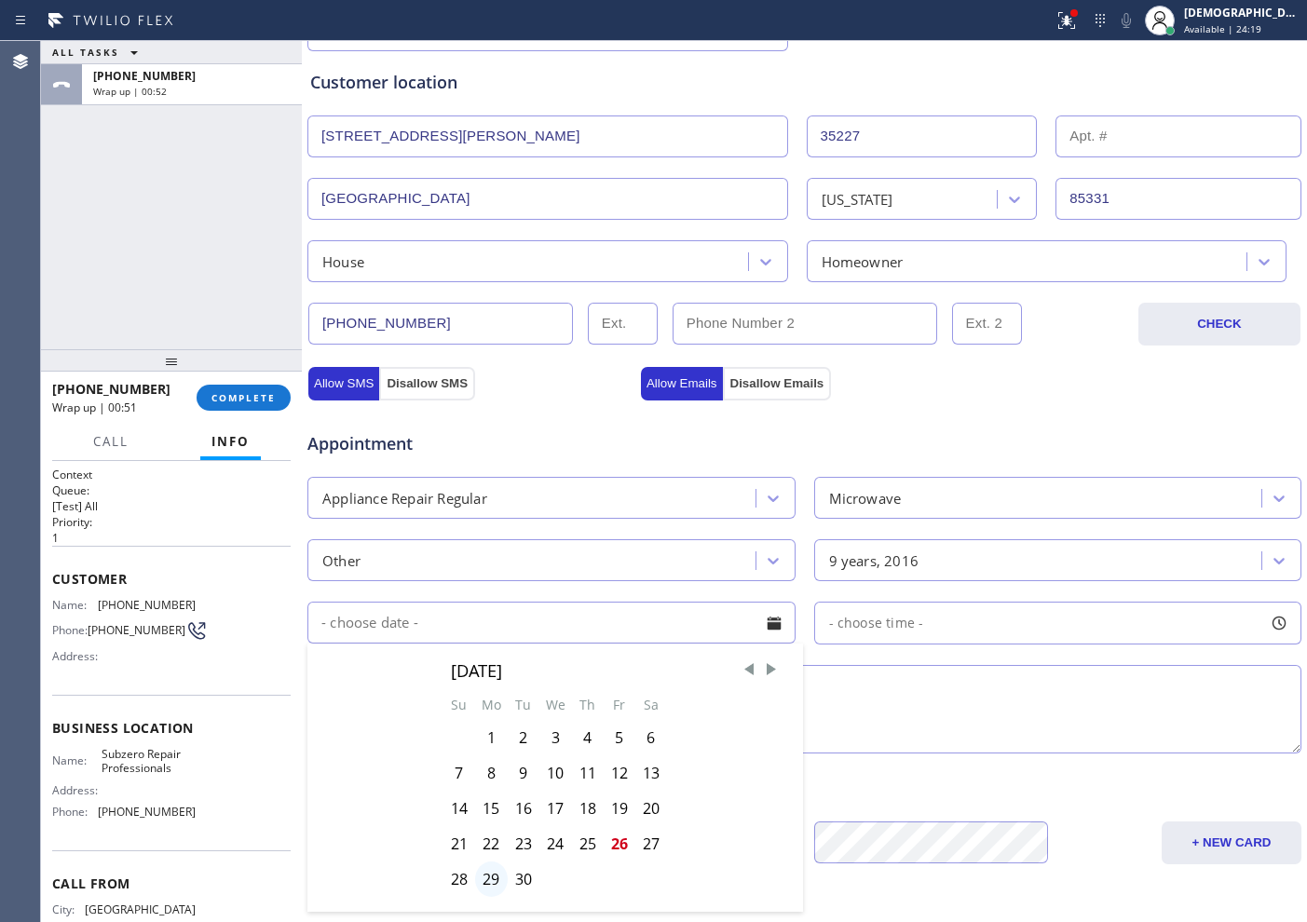
click at [494, 872] on div "29" at bounding box center [491, 879] width 33 height 35
type input "[DATE]"
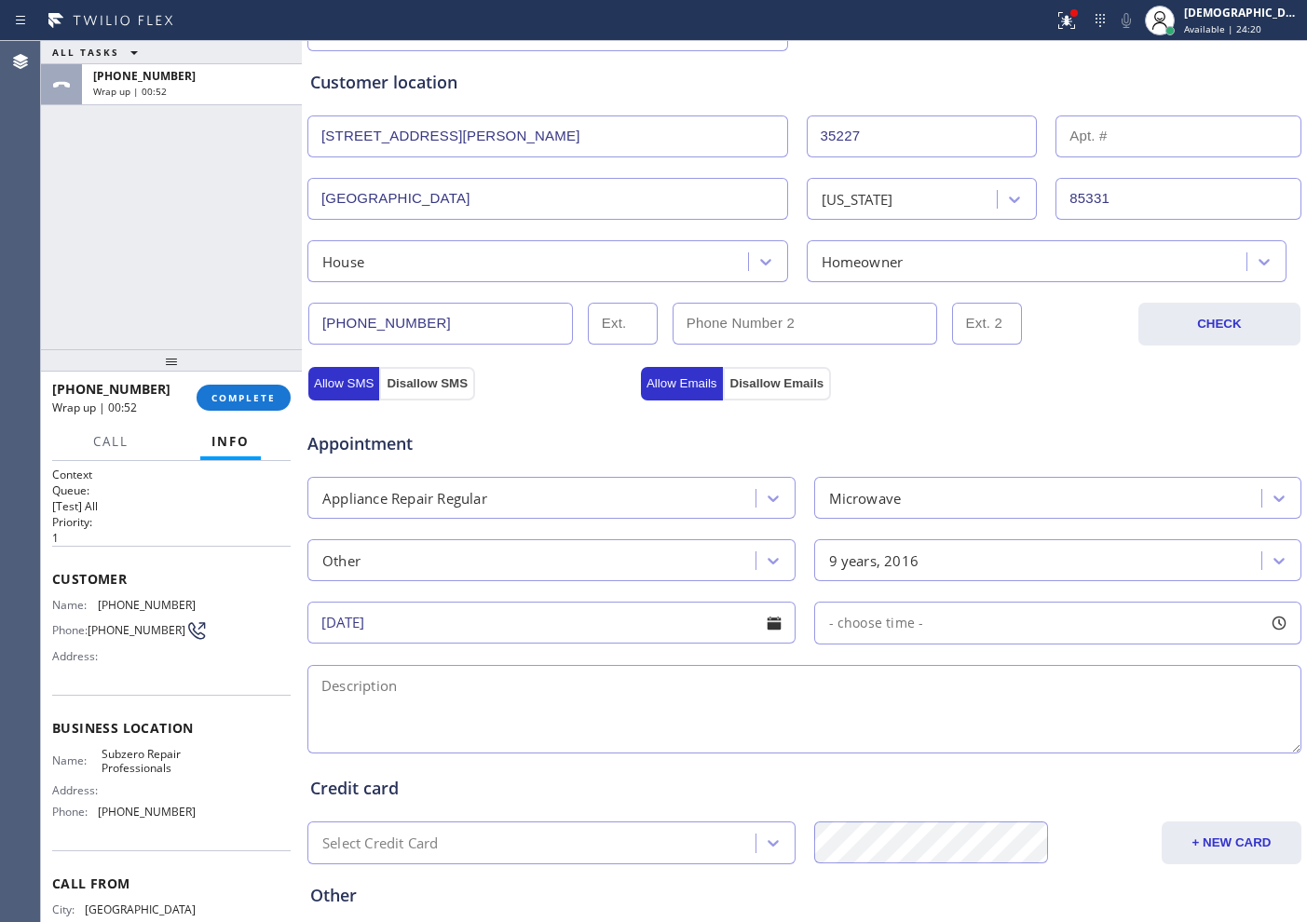
click at [875, 621] on span "- choose time -" at bounding box center [876, 623] width 95 height 18
drag, startPoint x: 831, startPoint y: 737, endPoint x: 907, endPoint y: 751, distance: 77.7
click at [995, 742] on div at bounding box center [1006, 736] width 22 height 39
drag, startPoint x: 833, startPoint y: 742, endPoint x: 892, endPoint y: 746, distance: 59.8
click at [892, 746] on div at bounding box center [902, 736] width 22 height 39
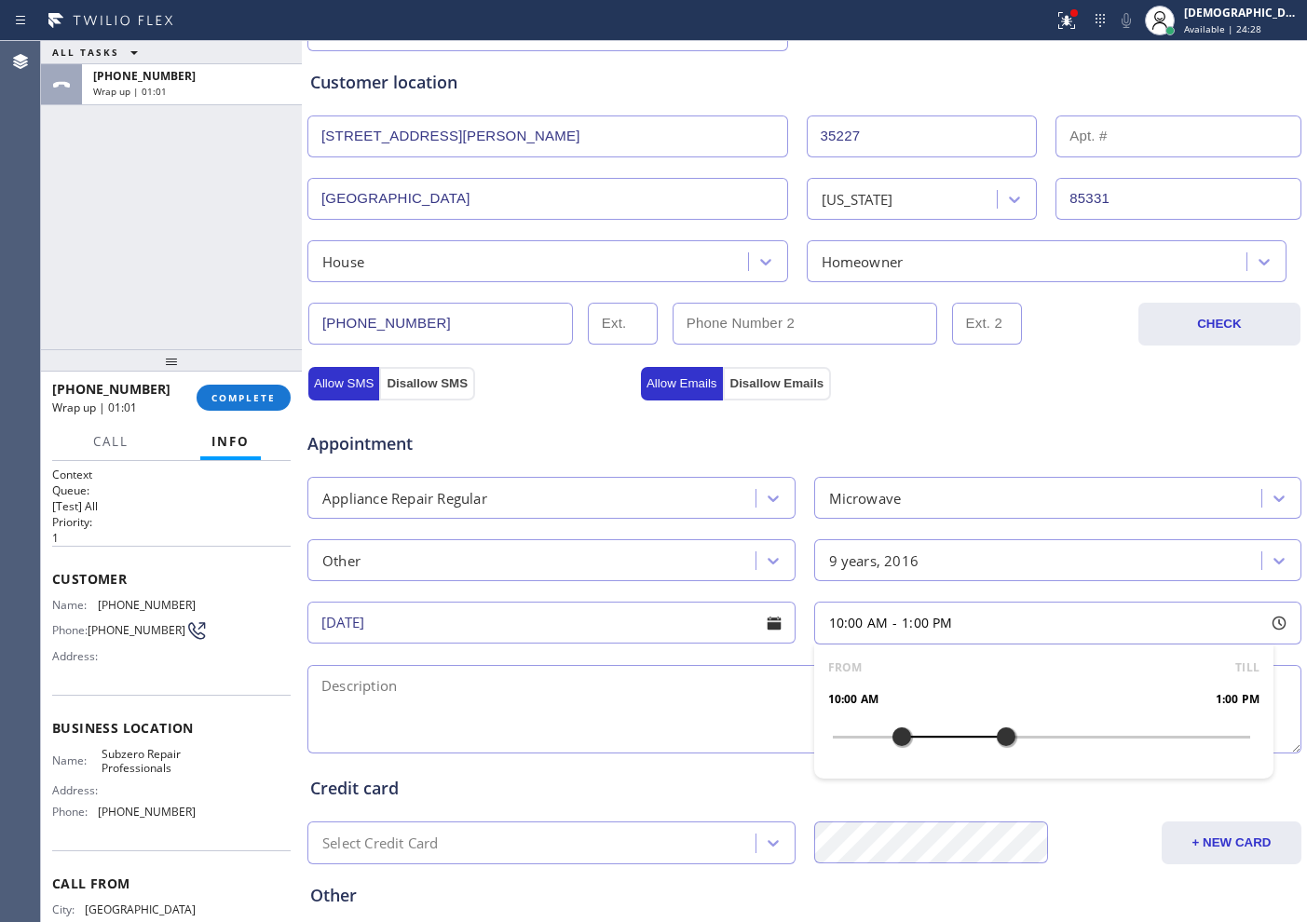
click at [1091, 431] on div "Appointment" at bounding box center [805, 433] width 998 height 48
click at [609, 695] on textarea at bounding box center [804, 709] width 994 height 88
click at [641, 675] on textarea "10-1 / $ Member /" at bounding box center [804, 709] width 994 height 88
paste textarea "Wolf / microwave / the front door shattered all the glass is broken / 2016"
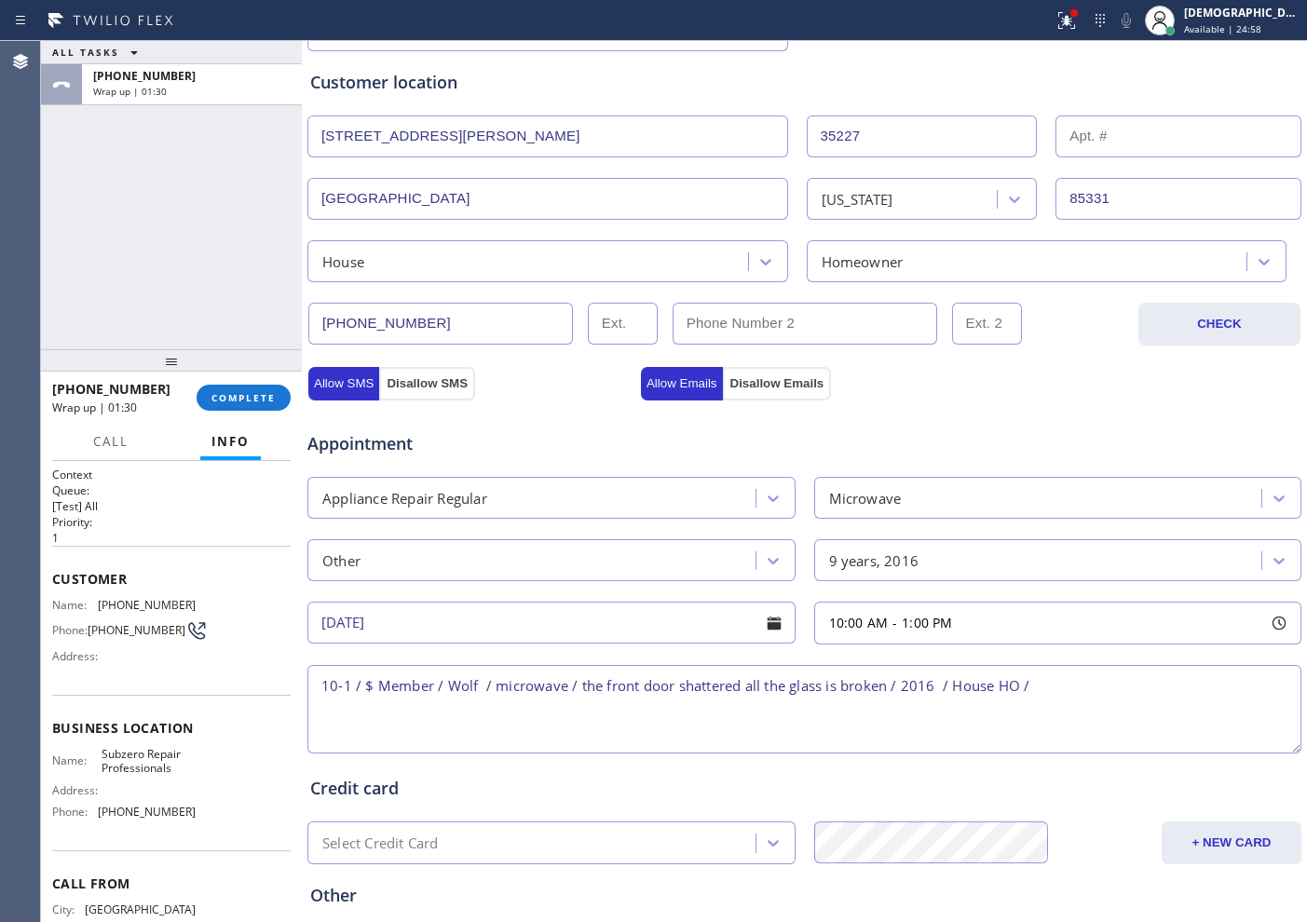
click at [1069, 687] on textarea "10-1 / $ Member / Wolf / microwave / the front door shattered all the glass is …" at bounding box center [804, 709] width 994 height 88
paste textarea "Please call customer 30 minutes prior to arrival"
click at [1024, 713] on textarea "10-1 / $ Member / Wolf / microwave / the front door shattered all the glass is …" at bounding box center [804, 709] width 994 height 88
click at [1117, 719] on textarea "10-1 / $ Member / Wolf / microwave / the front door shattered all the glass is …" at bounding box center [804, 709] width 994 height 88
click at [1076, 677] on textarea "10-1 / $ Member / Wolf / microwave / the front door shattered all the glass is …" at bounding box center [804, 709] width 994 height 88
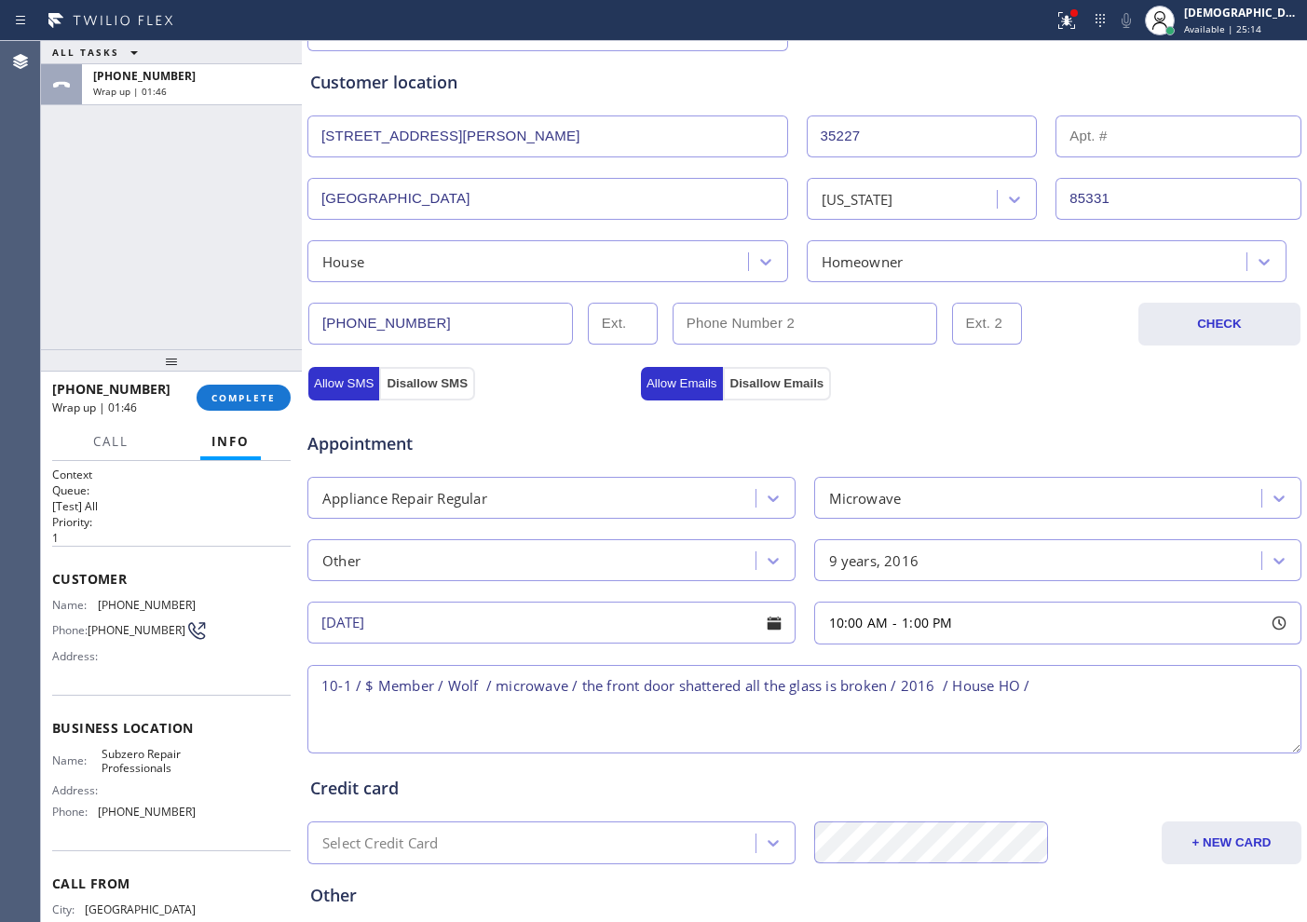
paste textarea "[STREET_ADDRESS][PERSON_NAME]"
click at [990, 712] on textarea "10-1 / $ Member / Wolf / microwave / the front door shattered all the glass is …" at bounding box center [804, 709] width 994 height 88
click at [447, 720] on textarea "10-1 / $ Member / Wolf / microwave / the front door shattered all the glass is …" at bounding box center [804, 709] width 994 height 88
paste textarea "Please call customer 30 minutes prior to arrival"
click at [456, 705] on textarea "10-1 / $ Member / Wolf / microwave / the front door shattered all the glass is …" at bounding box center [804, 709] width 994 height 88
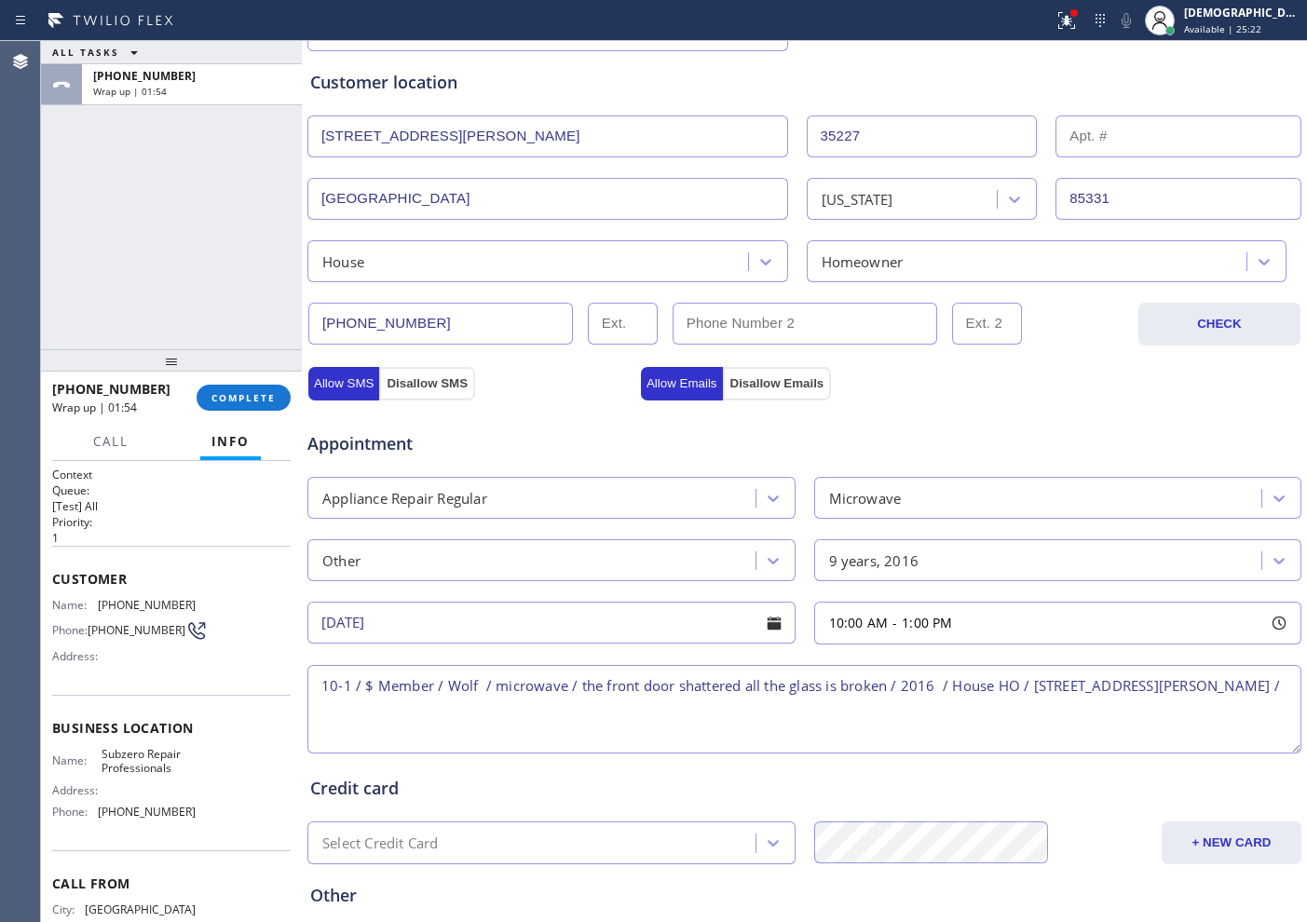
paste textarea "Please call customer 30 minutes prior to arrival"
drag, startPoint x: 178, startPoint y: 775, endPoint x: 86, endPoint y: 751, distance: 95.4
click at [86, 751] on div "Business location Name: Subzero Repair Professionals Address: Phone: [PHONE_NUM…" at bounding box center [171, 773] width 238 height 156
copy div "Subzero Repair Professionals"
click at [397, 709] on textarea "10-1 / $ Member / Wolf / microwave / the front door shattered all the glass is …" at bounding box center [804, 709] width 994 height 88
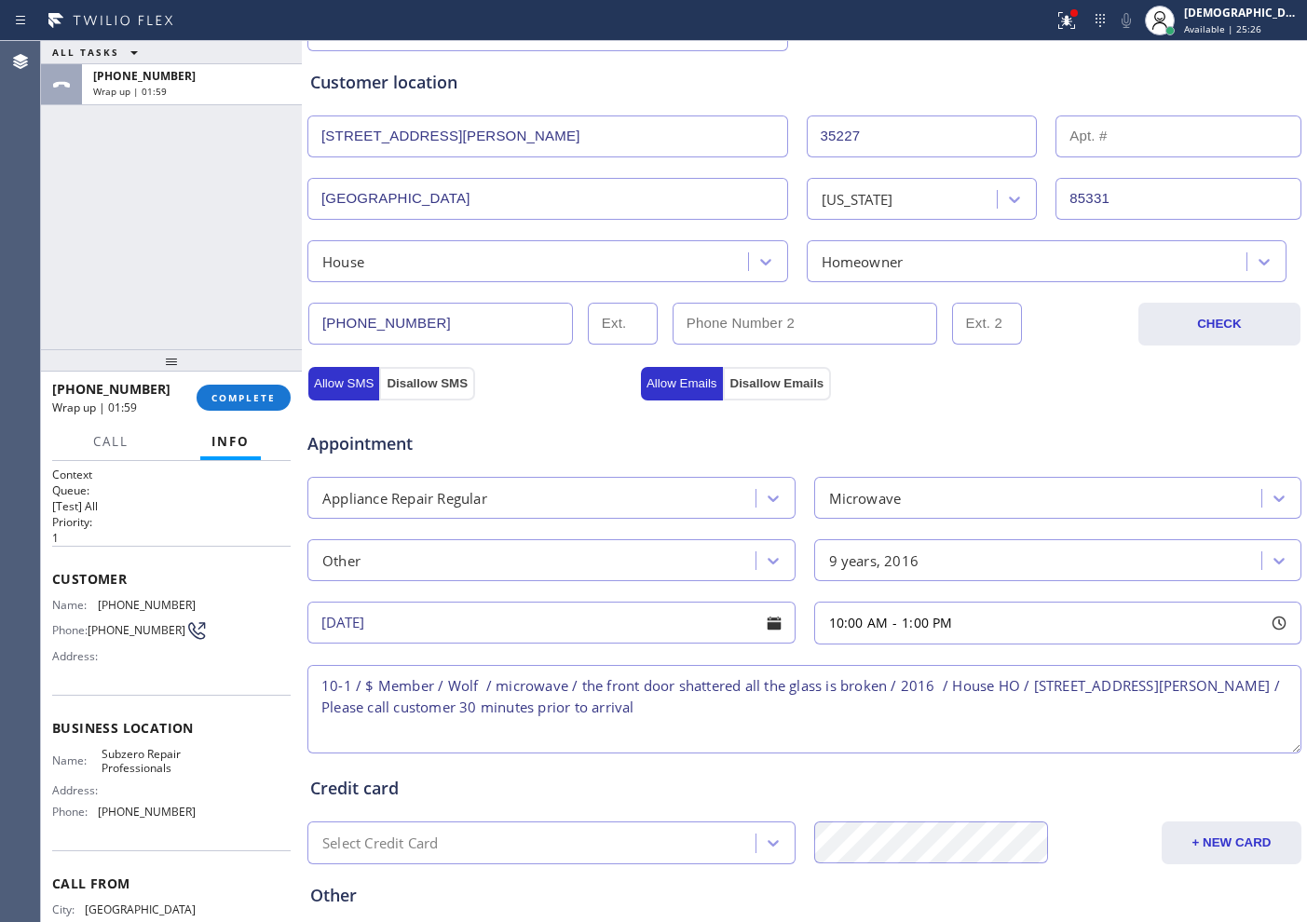
paste textarea "Subzero Repair Professionals"
click at [317, 727] on textarea "10-1 / $ Member / Wolf / microwave / the front door shattered all the glass is …" at bounding box center [804, 709] width 994 height 88
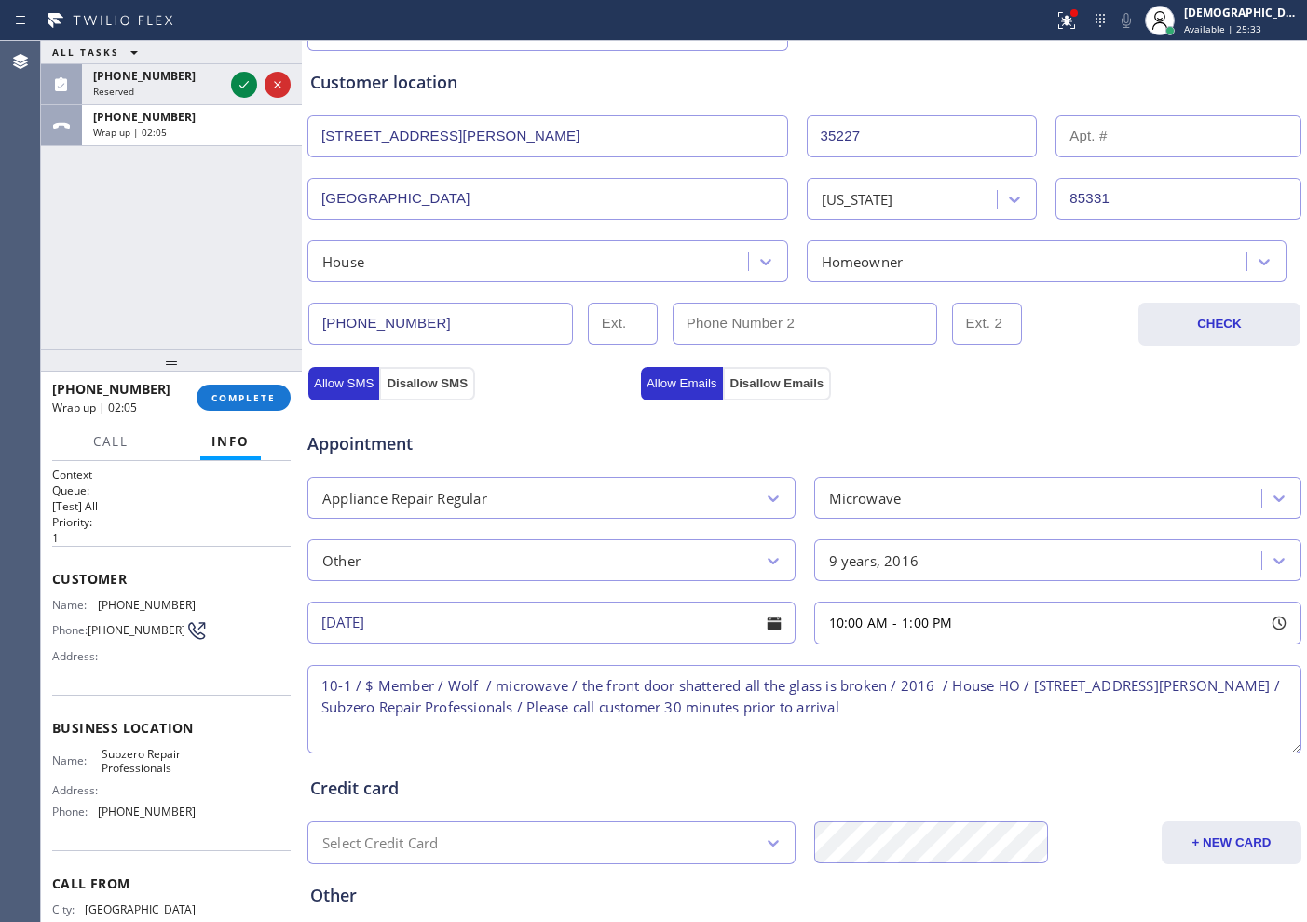
click at [962, 719] on textarea "10-1 / $ Member / Wolf / microwave / the front door shattered all the glass is …" at bounding box center [804, 709] width 994 height 88
type textarea "10-1 / $ Member / Wolf / microwave / the front door shattered all the glass is …"
click at [1261, 26] on span "Available | 26:21" at bounding box center [1222, 28] width 77 height 13
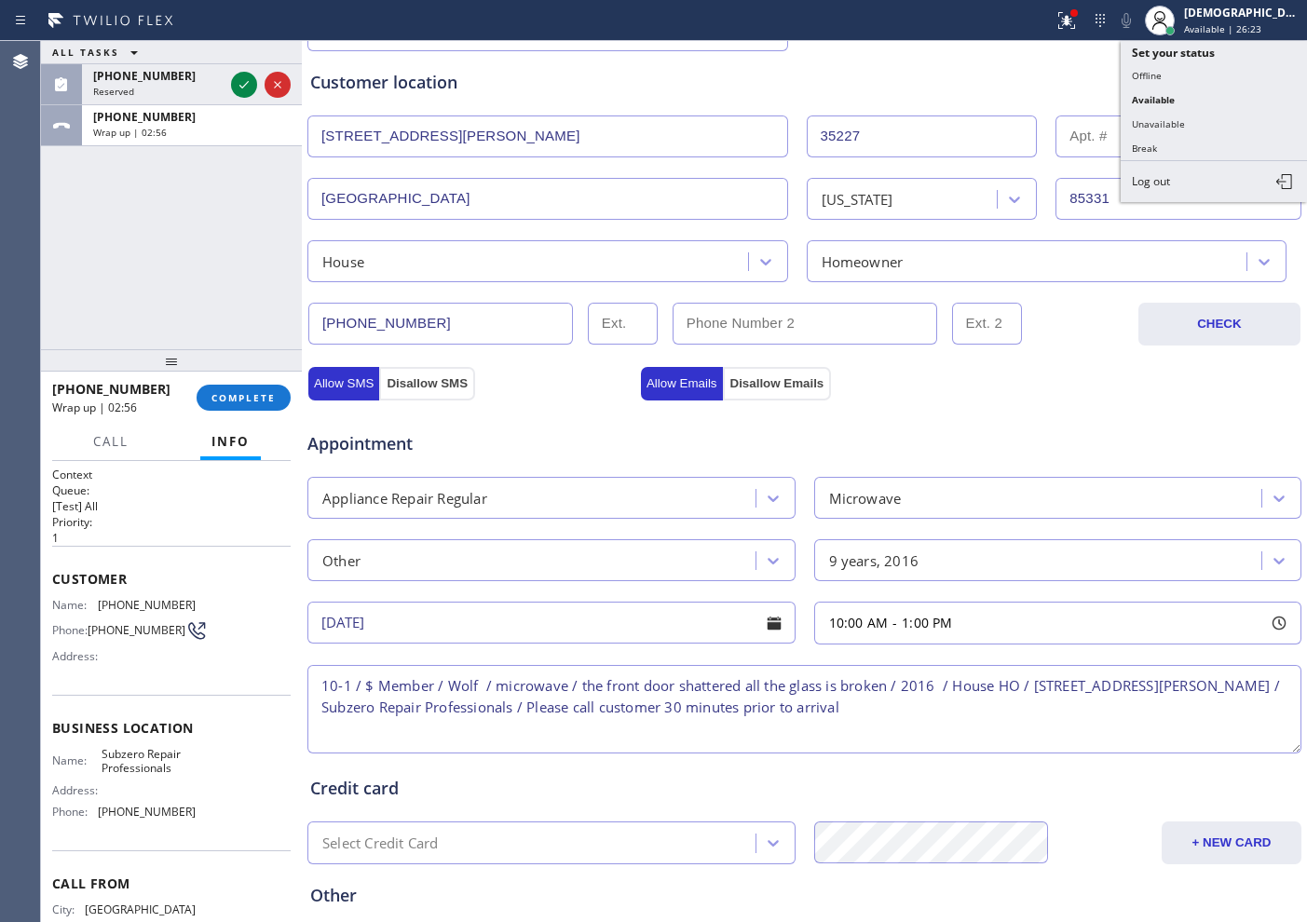
click at [884, 91] on div "Customer location" at bounding box center [804, 82] width 988 height 25
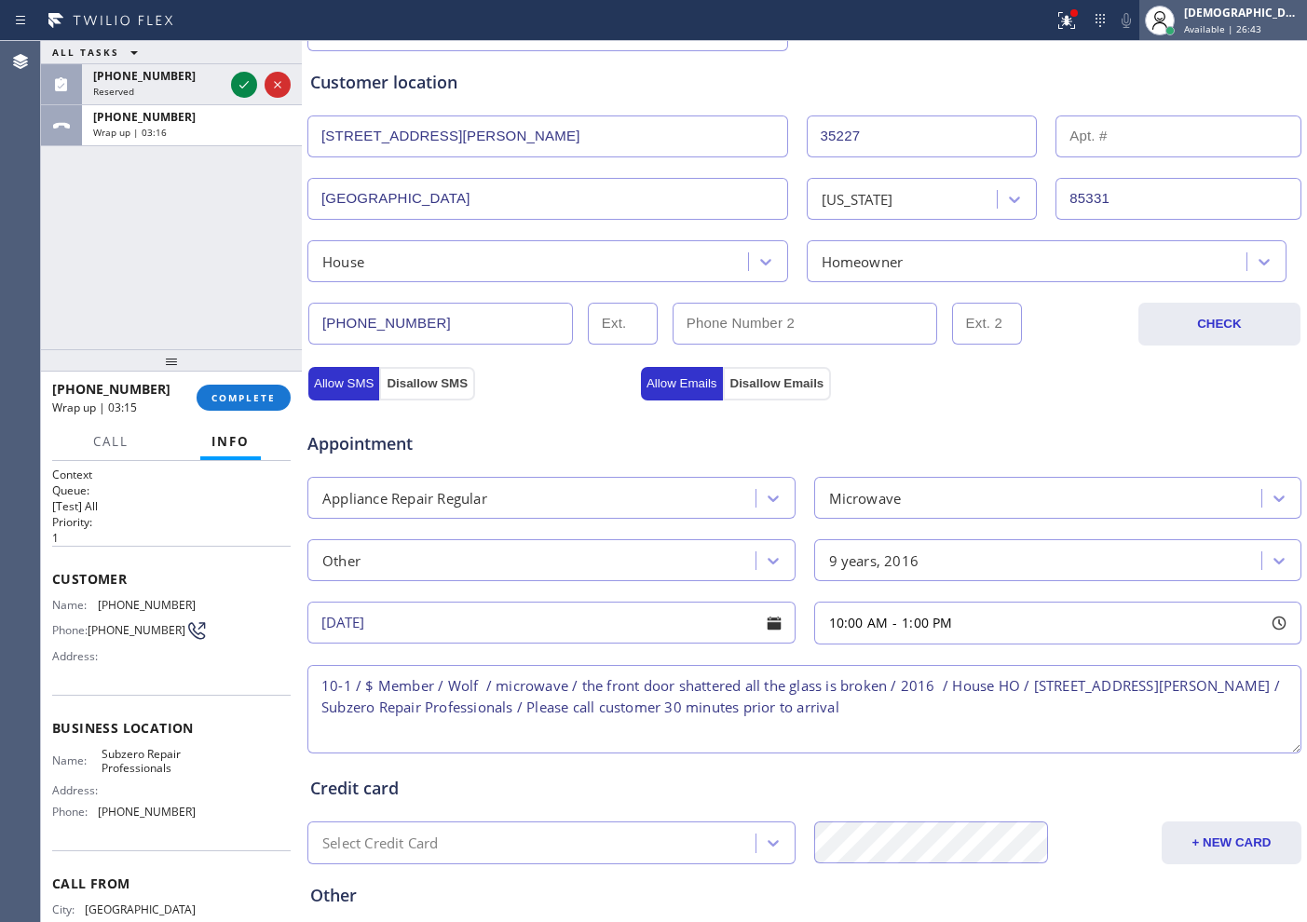
click at [1242, 23] on span "Available | 26:43" at bounding box center [1222, 28] width 77 height 13
click at [1237, 30] on span "Available | 30:08" at bounding box center [1222, 28] width 77 height 13
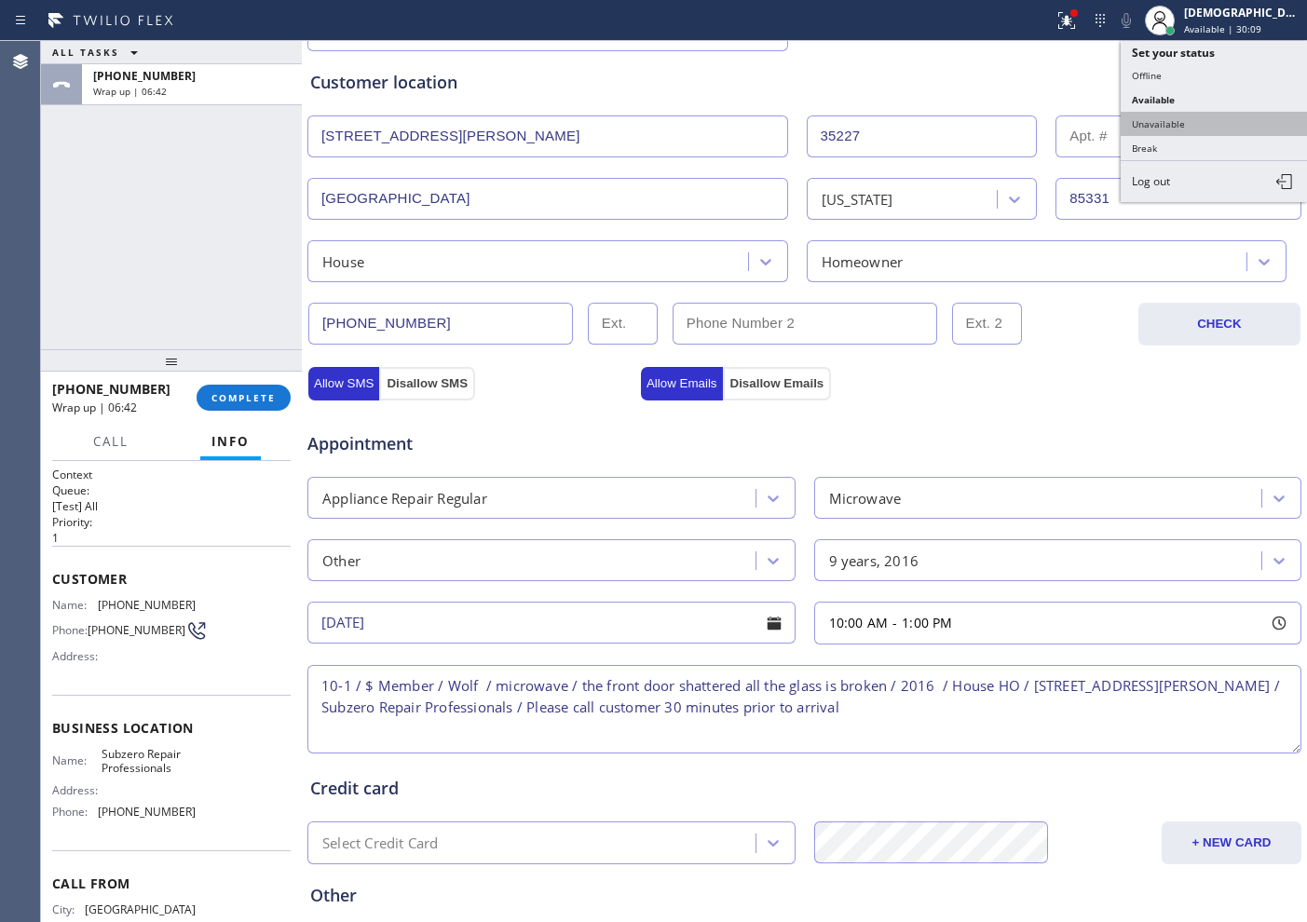
click at [1196, 124] on button "Unavailable" at bounding box center [1214, 124] width 186 height 24
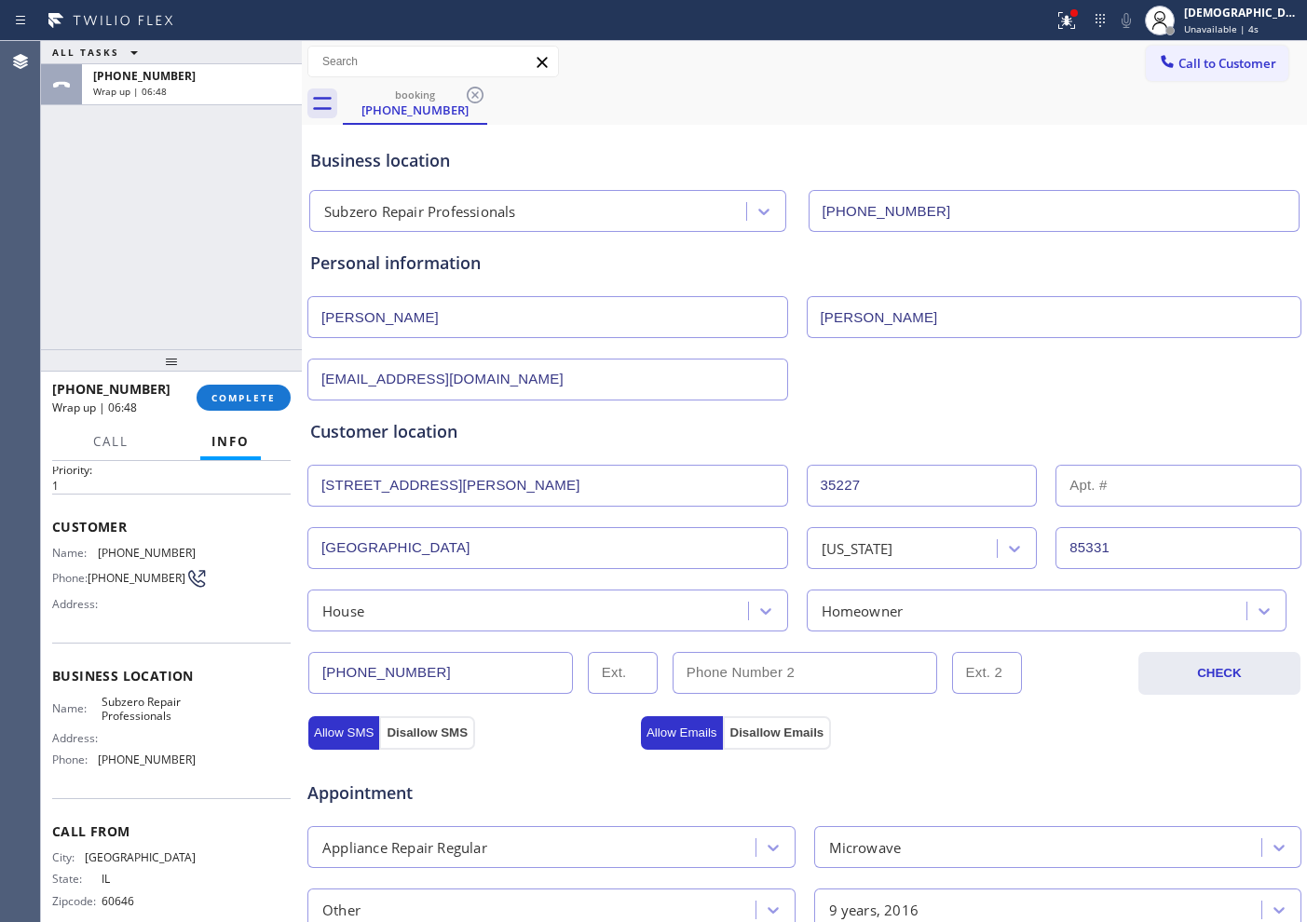
scroll to position [81, 0]
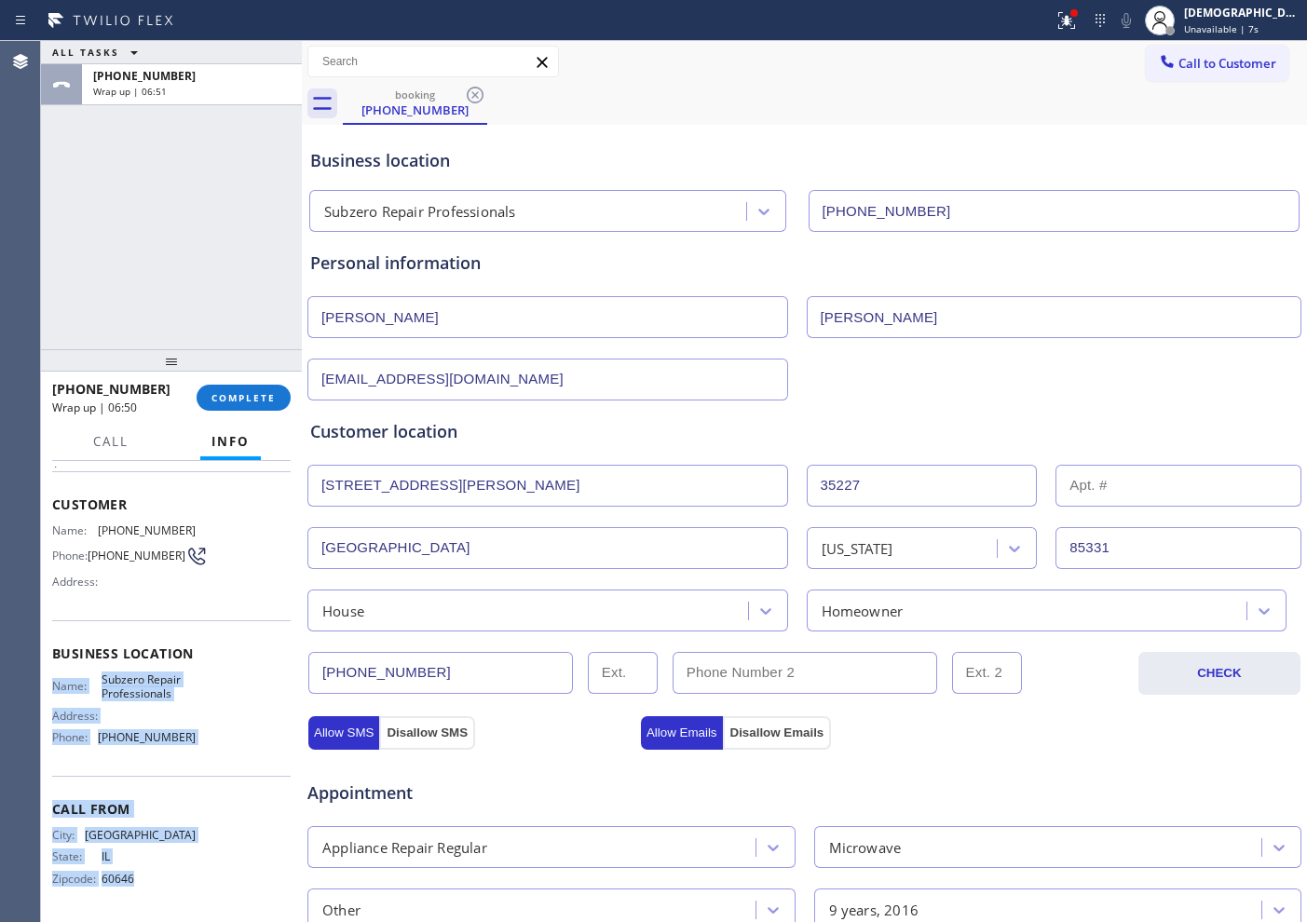
drag, startPoint x: 144, startPoint y: 875, endPoint x: 42, endPoint y: 695, distance: 206.9
click at [42, 695] on div "Context Queue: [Test] All Priority: 1 Customer Name: [PHONE_NUMBER] Phone: [PHO…" at bounding box center [171, 691] width 261 height 461
copy div "Name: Subzero Repair Professionals Address: Phone: [PHONE_NUMBER] Call From Cit…"
click at [201, 772] on div "Business location Name: Subzero Repair Professionals Address: Phone: [PHONE_NUM…" at bounding box center [171, 698] width 238 height 156
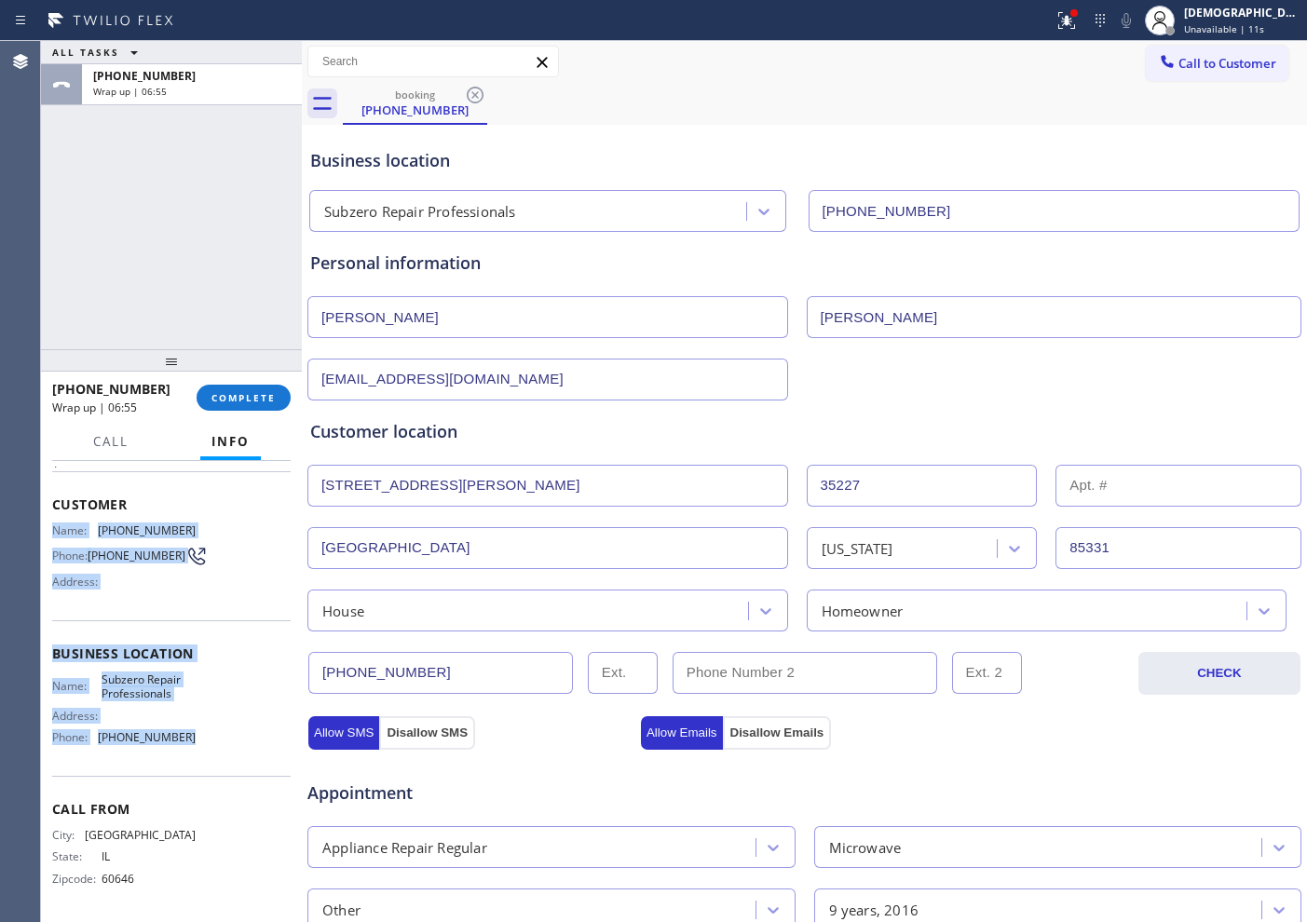
drag, startPoint x: 192, startPoint y: 740, endPoint x: 41, endPoint y: 525, distance: 262.1
click at [41, 525] on div "Context Queue: [Test] All Priority: 1 Customer Name: [PHONE_NUMBER] Phone: [PHO…" at bounding box center [171, 691] width 261 height 461
copy div "Name: [PHONE_NUMBER] Phone: [PHONE_NUMBER] Address: Business location Name: Sub…"
click at [1178, 59] on span "Call to Customer" at bounding box center [1227, 63] width 98 height 17
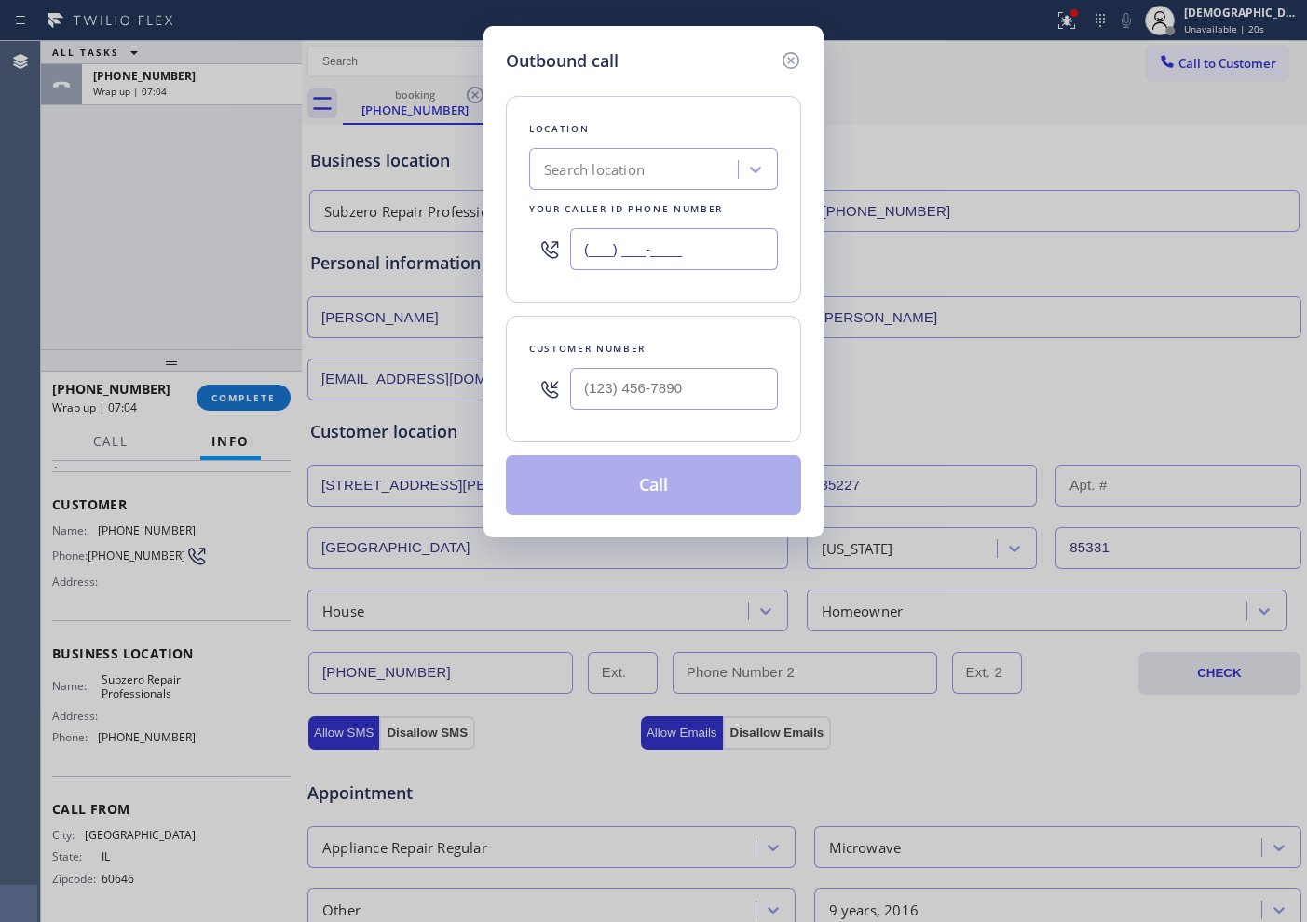
click at [691, 255] on input "(___) ___-____" at bounding box center [674, 249] width 208 height 42
paste input "602) 691-7988"
type input "[PHONE_NUMBER]"
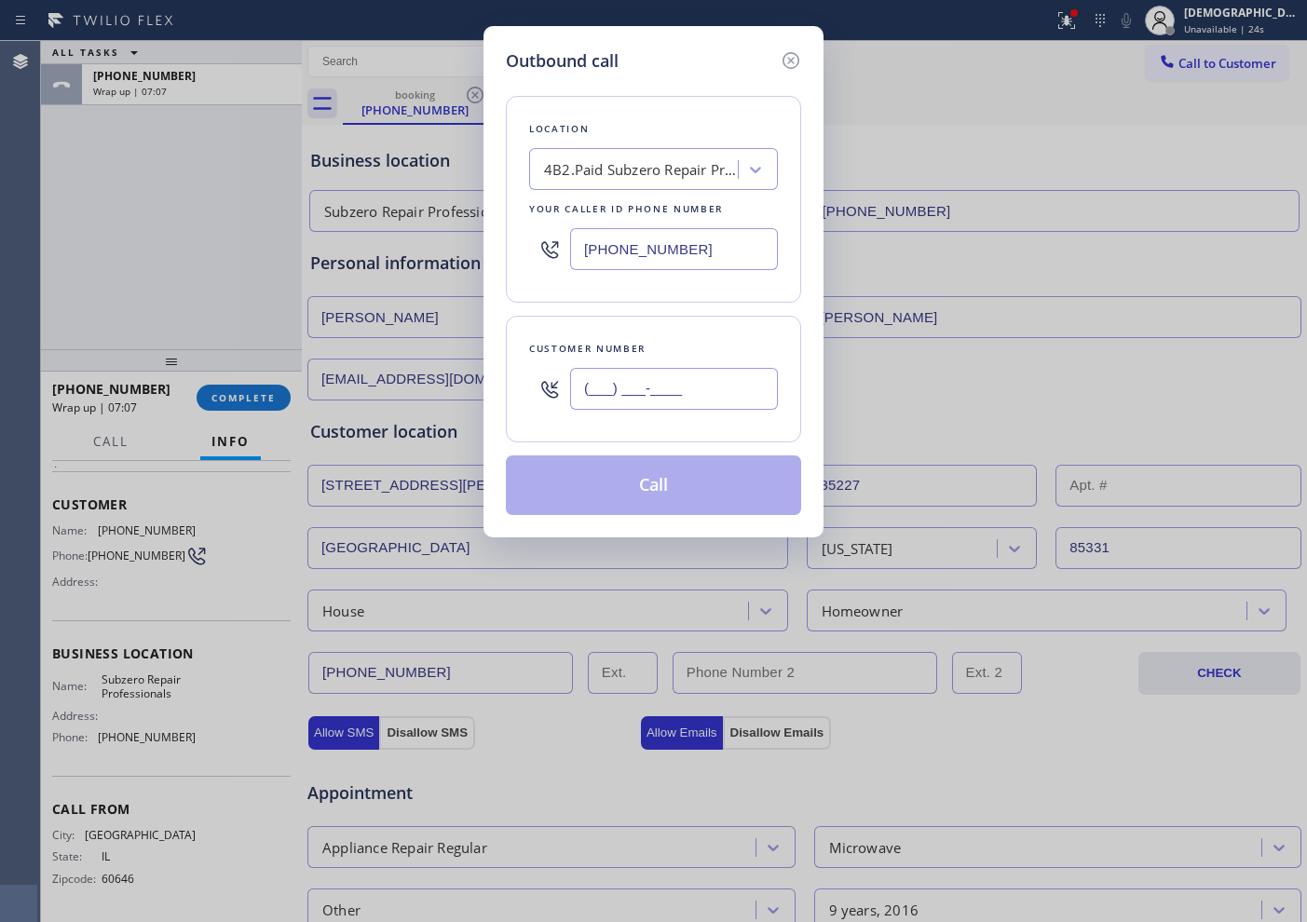
click at [754, 381] on input "(___) ___-____" at bounding box center [674, 389] width 208 height 42
paste input "773) 230-5735"
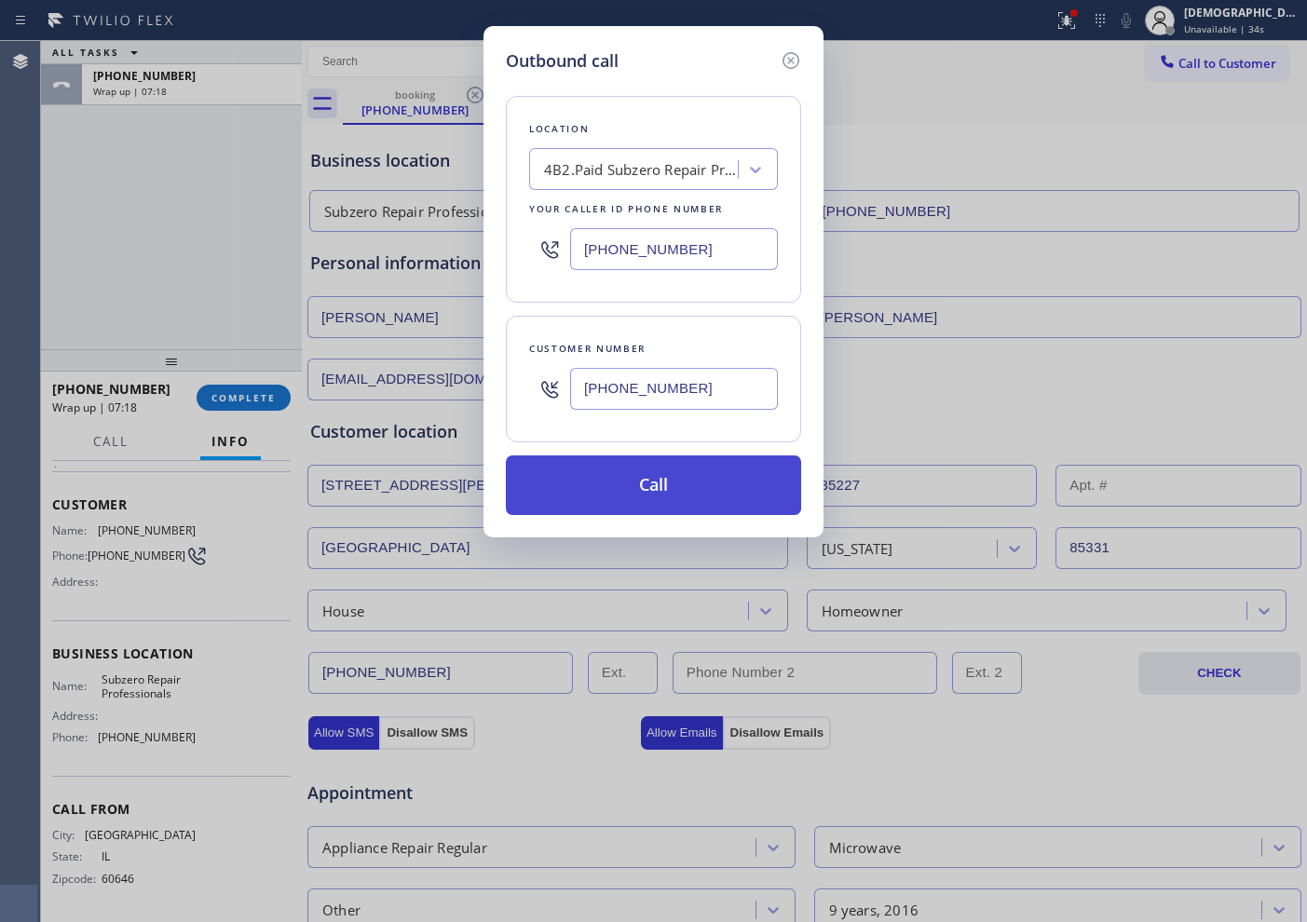
type input "[PHONE_NUMBER]"
click at [735, 497] on button "Call" at bounding box center [653, 486] width 295 height 60
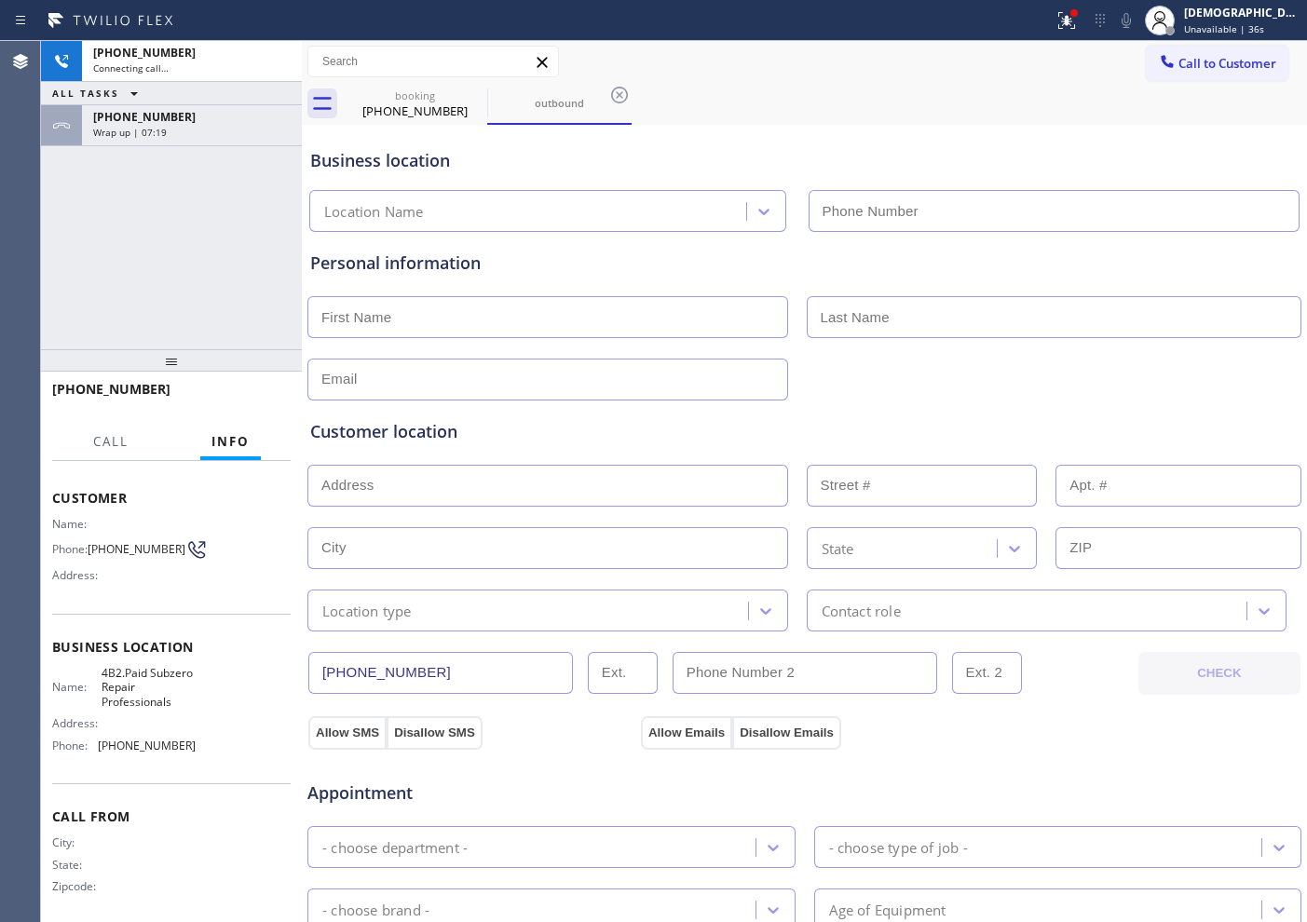
type input "[PHONE_NUMBER]"
click at [107, 243] on div "[PHONE_NUMBER] Connecting call… ALL TASKS ALL TASKS ACTIVE TASKS TASKS IN WRAP …" at bounding box center [171, 195] width 261 height 308
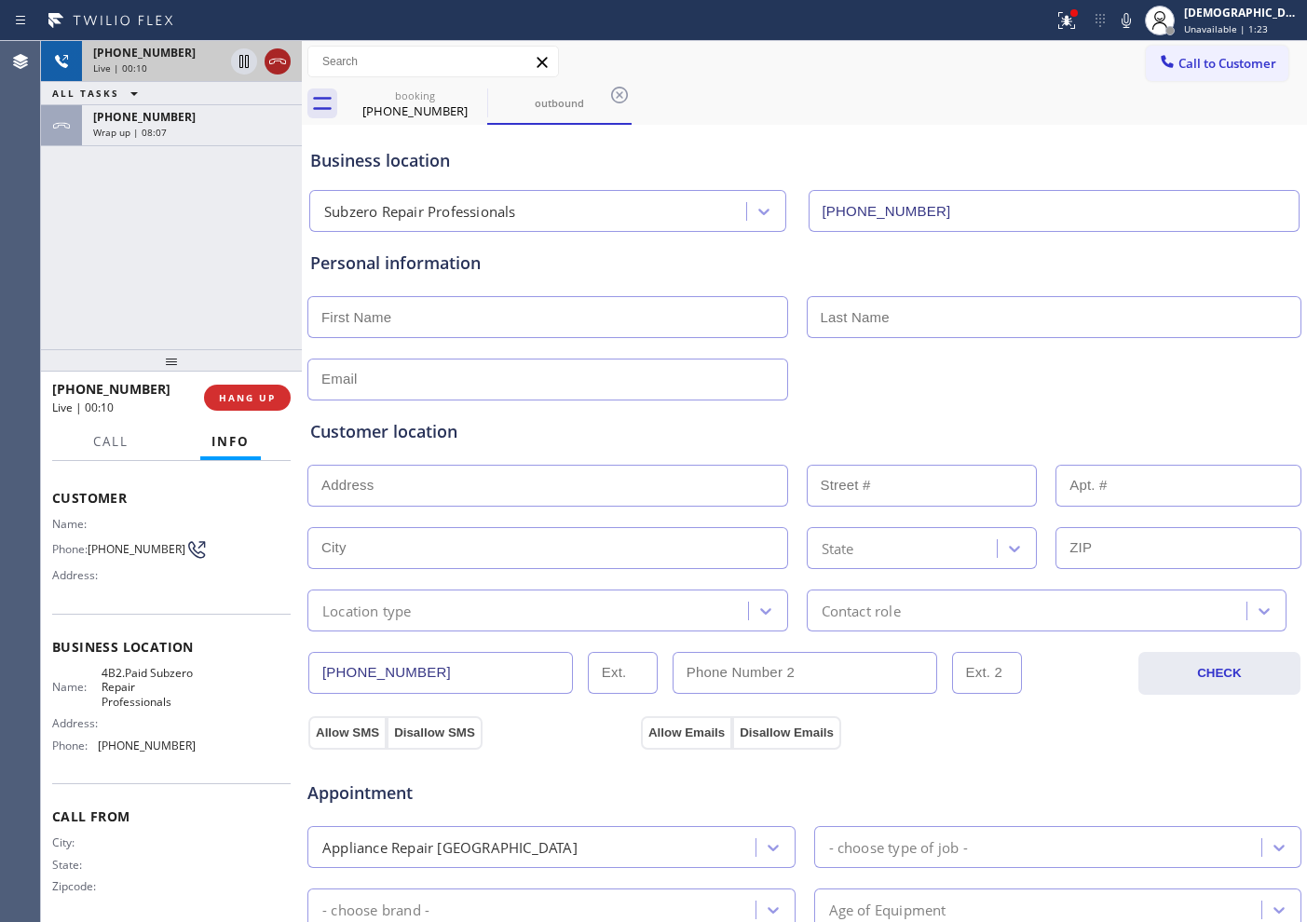
click at [279, 59] on icon at bounding box center [277, 62] width 17 height 6
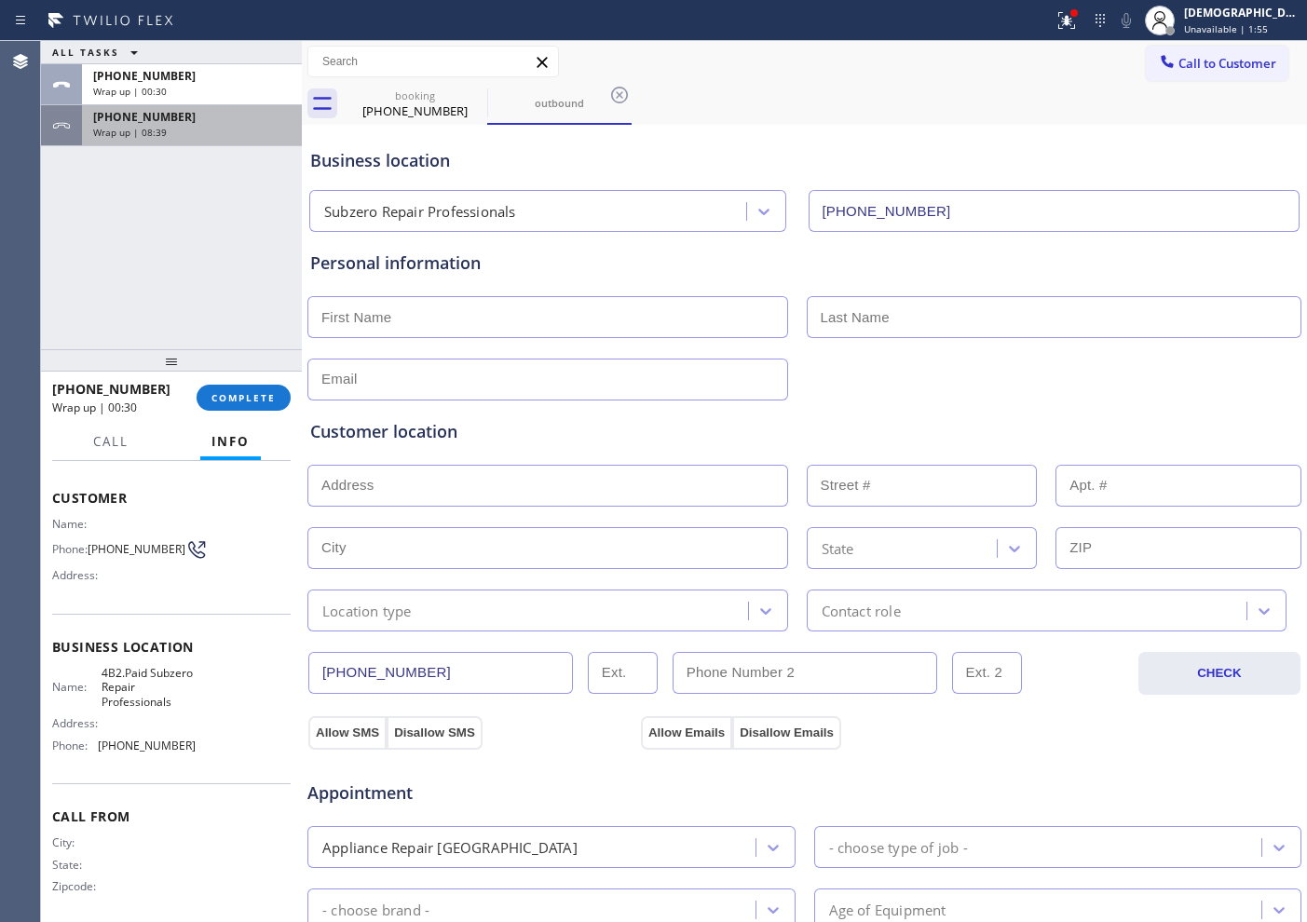
click at [230, 127] on div "Wrap up | 08:39" at bounding box center [191, 132] width 197 height 13
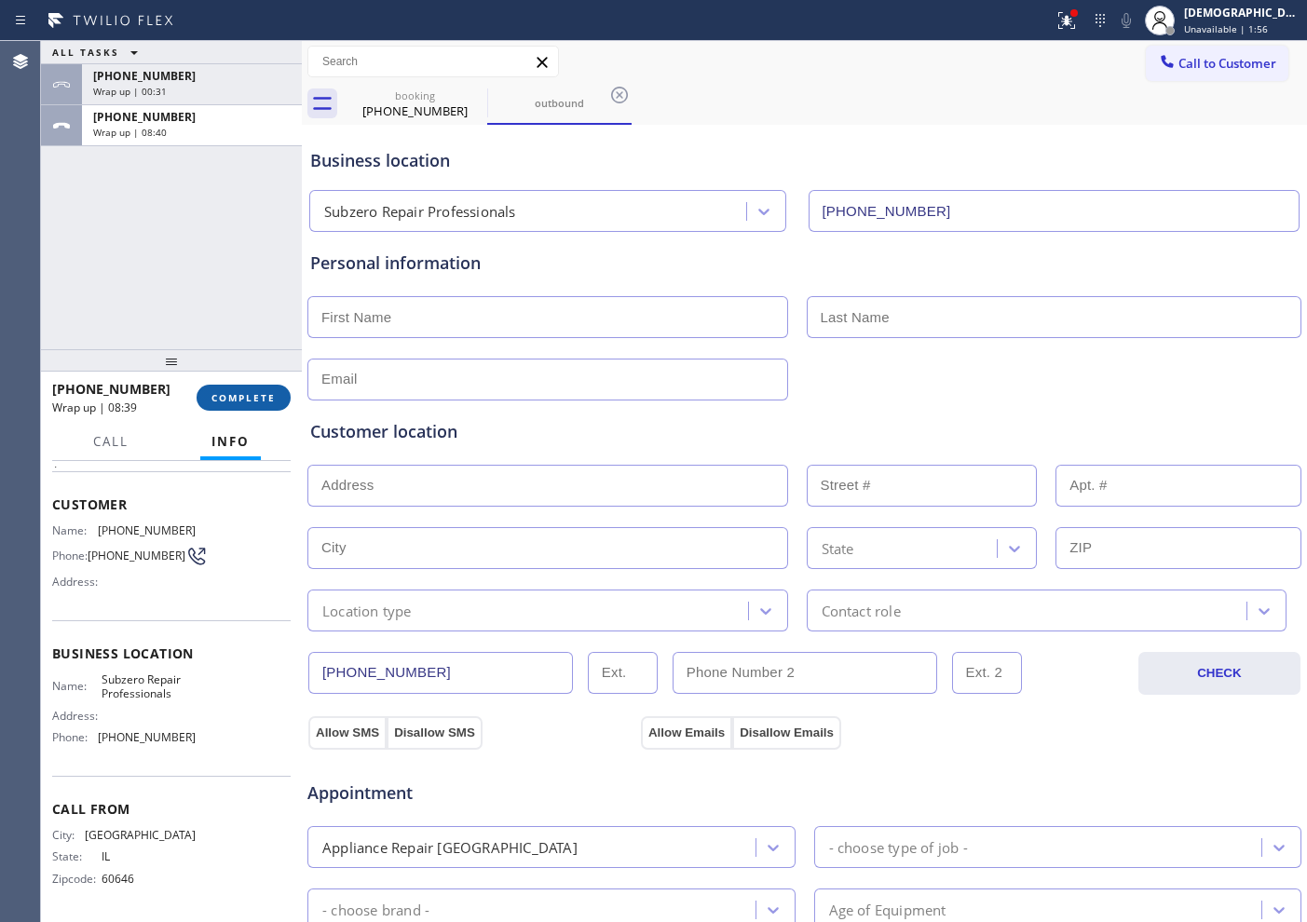
click at [254, 398] on span "COMPLETE" at bounding box center [243, 397] width 64 height 13
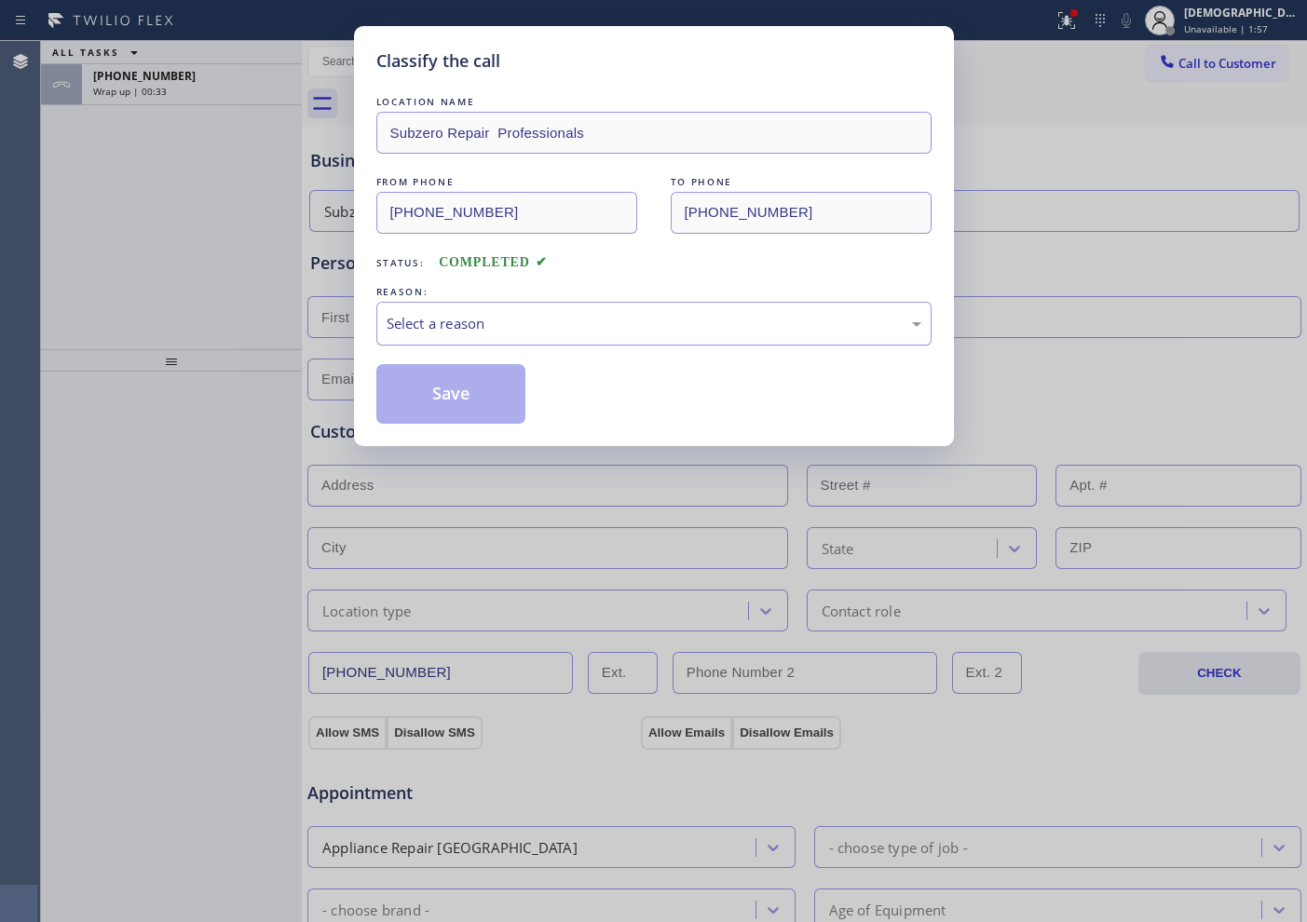
click at [585, 332] on div "Select a reason" at bounding box center [654, 323] width 535 height 21
click at [479, 400] on button "Save" at bounding box center [451, 394] width 150 height 60
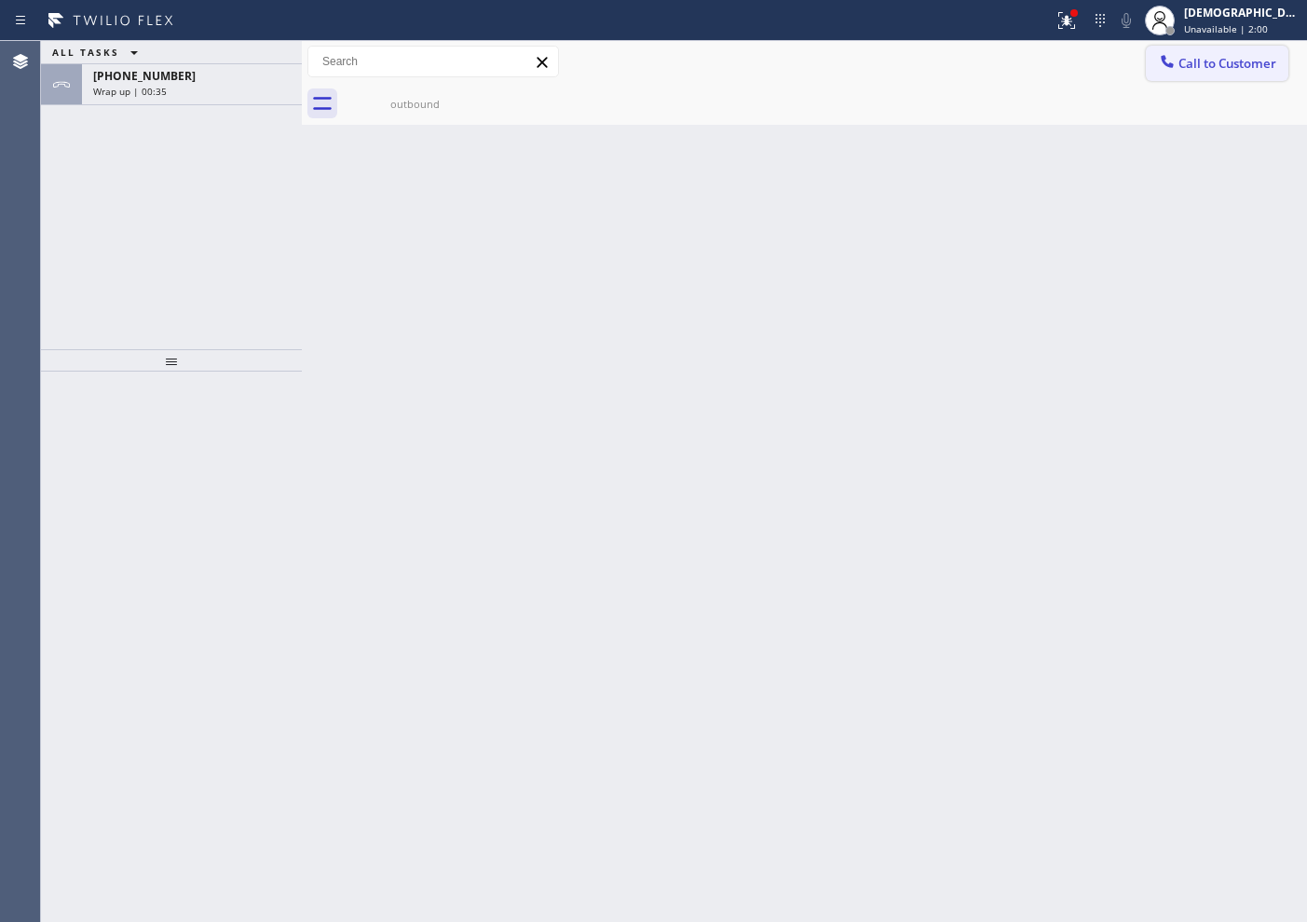
click at [1210, 68] on span "Call to Customer" at bounding box center [1227, 63] width 98 height 17
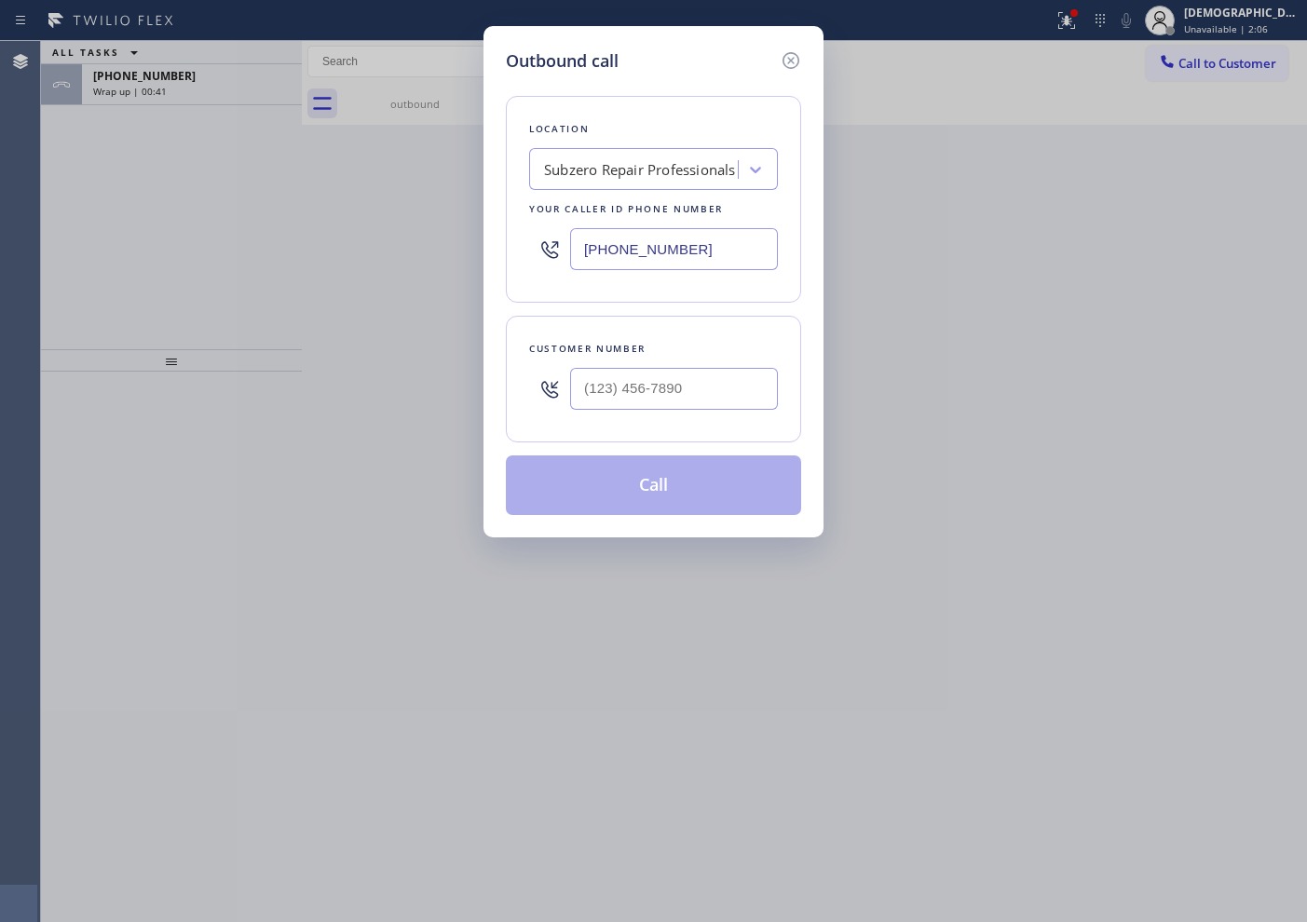
click at [714, 256] on input "[PHONE_NUMBER]" at bounding box center [674, 249] width 208 height 42
click at [714, 254] on input "[PHONE_NUMBER]" at bounding box center [674, 249] width 208 height 42
paste input "text"
type input "[PHONE_NUMBER]"
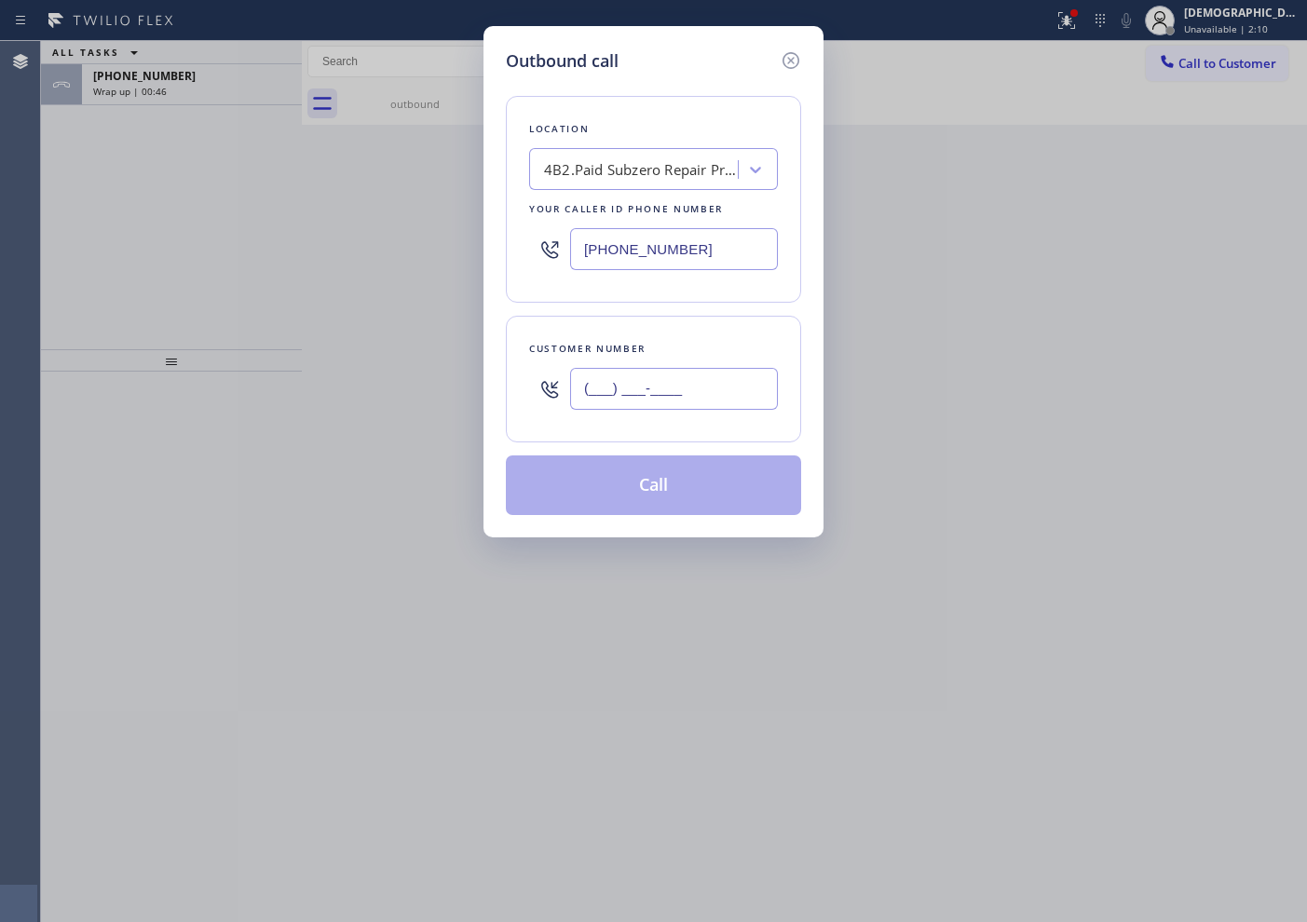
click at [660, 386] on input "(___) ___-____" at bounding box center [674, 389] width 208 height 42
paste input "773) 230-5735"
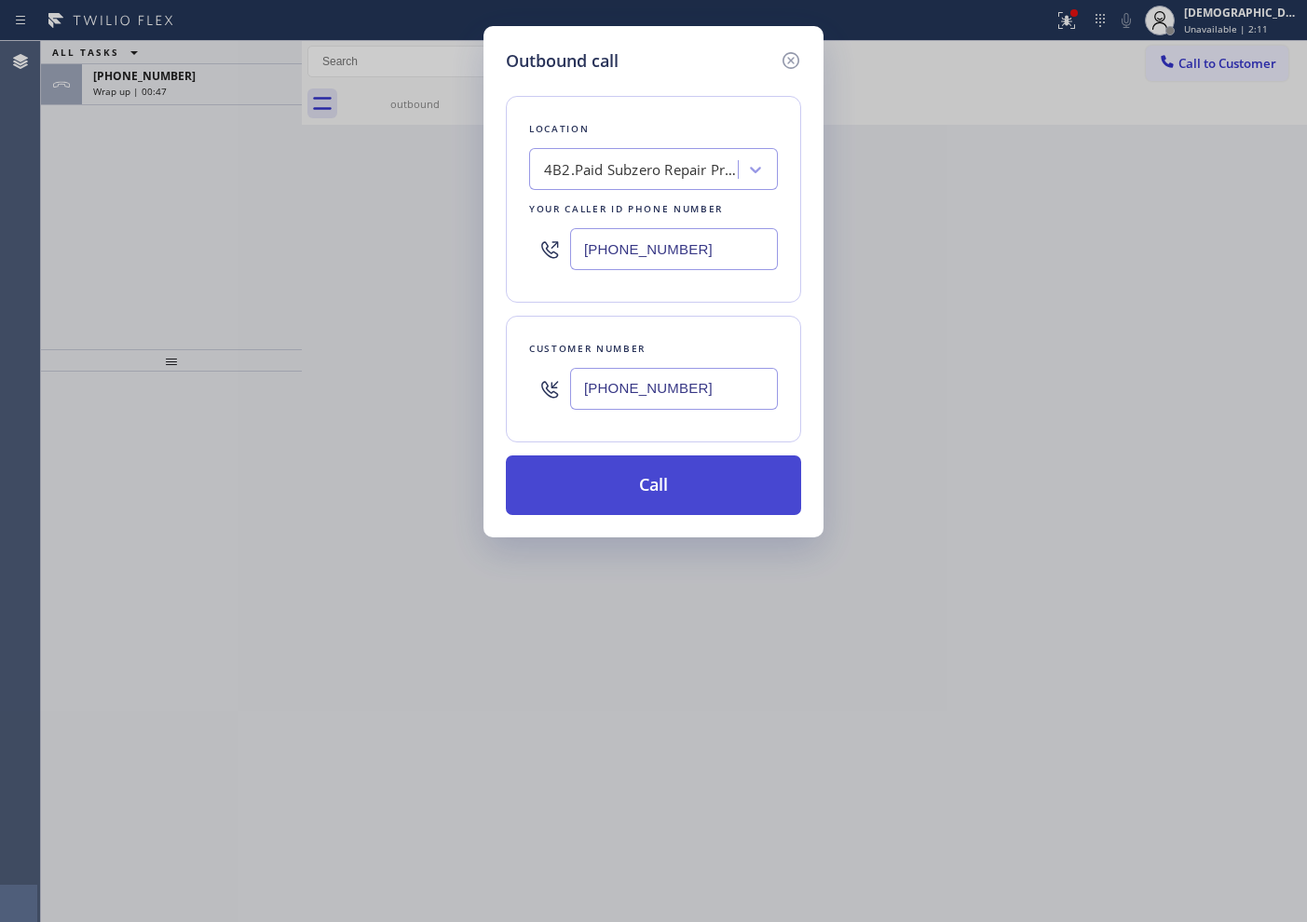
type input "[PHONE_NUMBER]"
click at [732, 477] on button "Call" at bounding box center [653, 486] width 295 height 60
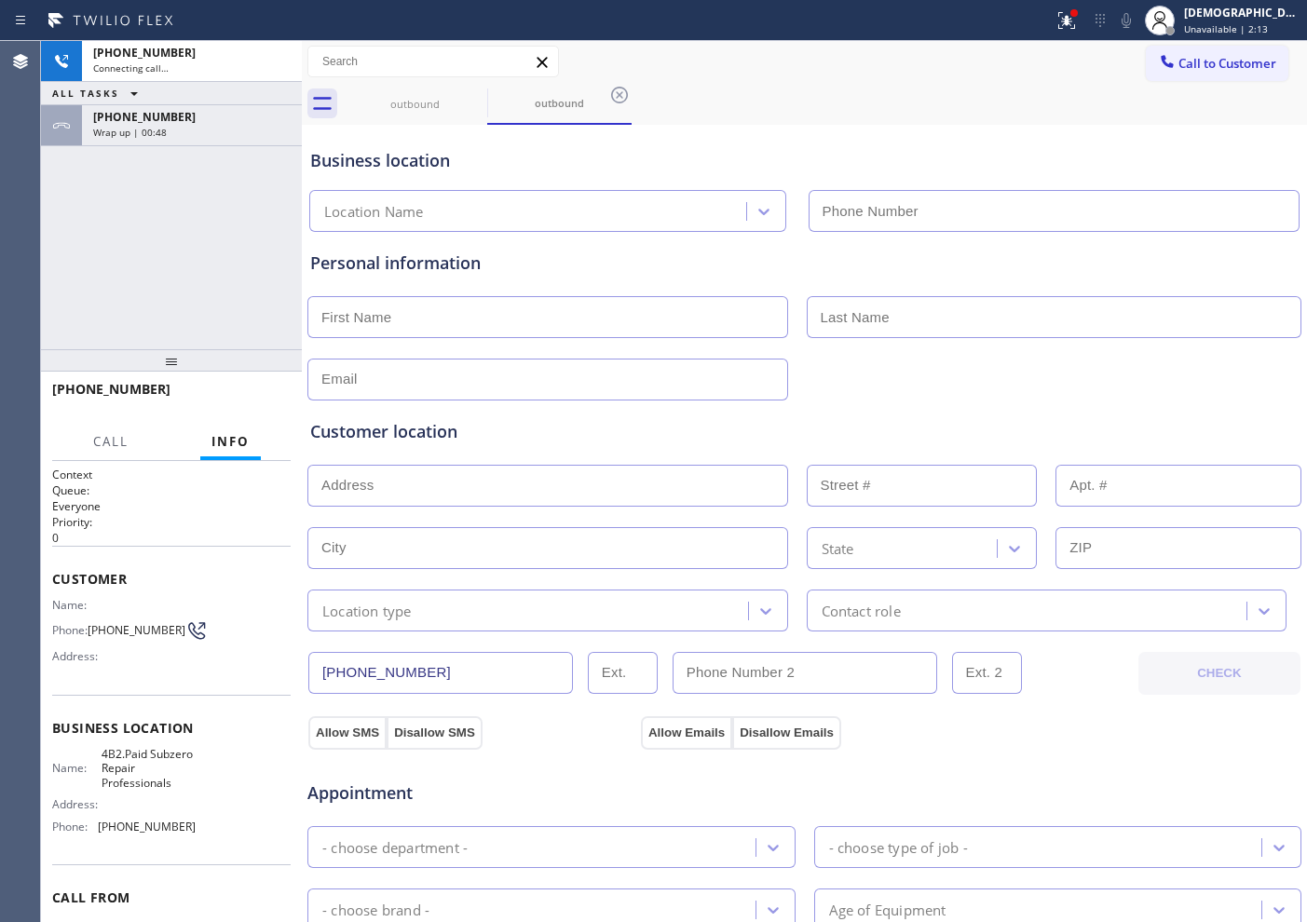
type input "[PHONE_NUMBER]"
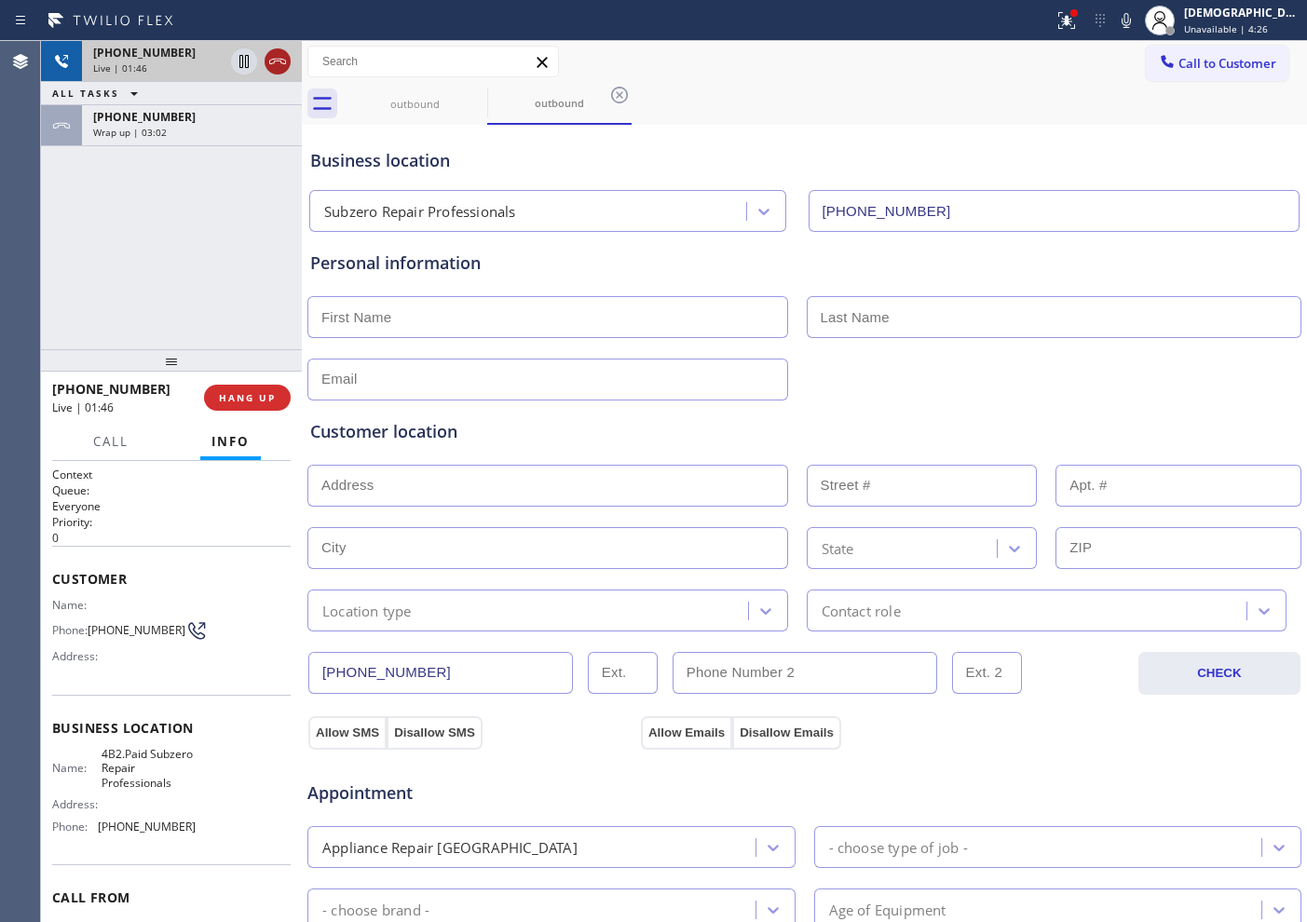
click at [276, 63] on icon at bounding box center [277, 61] width 22 height 22
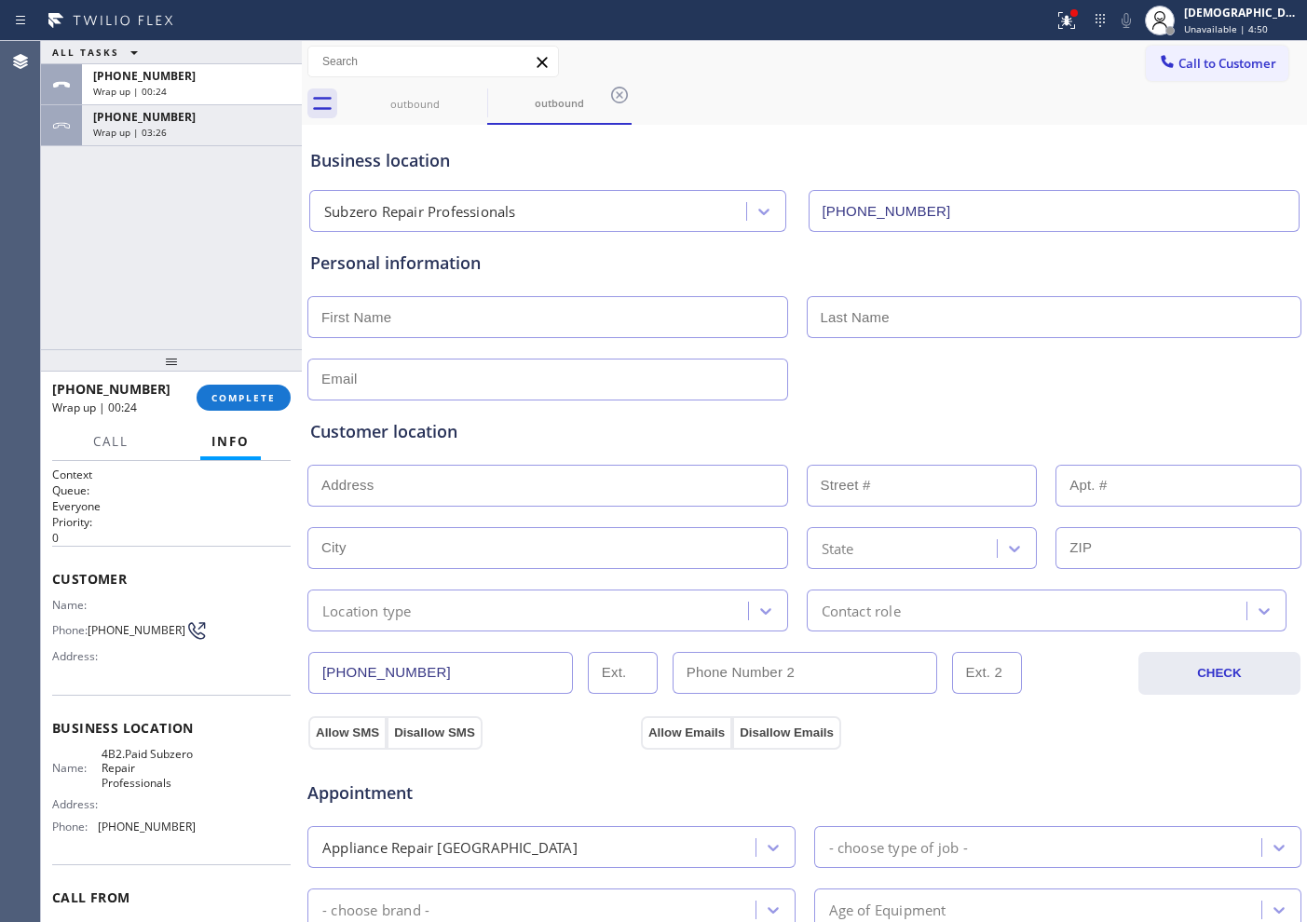
drag, startPoint x: 115, startPoint y: 242, endPoint x: 134, endPoint y: 241, distance: 19.6
click at [115, 241] on div "ALL TASKS ALL TASKS ACTIVE TASKS TASKS IN WRAP UP [PHONE_NUMBER] Wrap up | 00:2…" at bounding box center [171, 195] width 261 height 308
click at [630, 318] on input "text" at bounding box center [547, 317] width 481 height 42
paste input "[PERSON_NAME]"
type input "[PERSON_NAME]"
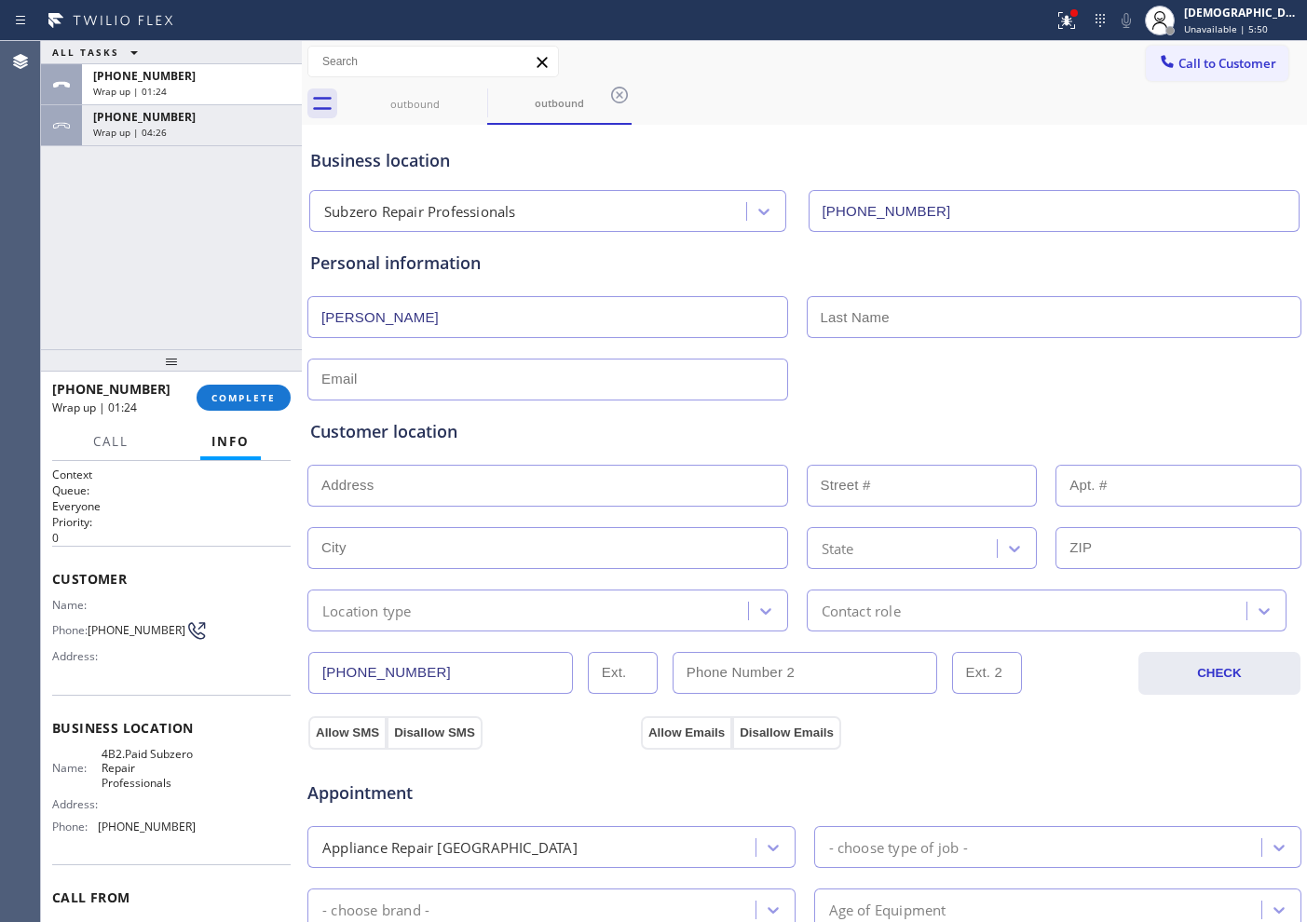
click at [1045, 328] on input "text" at bounding box center [1055, 317] width 496 height 42
paste input "[PERSON_NAME]"
type input "[PERSON_NAME]"
click at [561, 376] on input "text" at bounding box center [547, 380] width 481 height 42
type input "No"
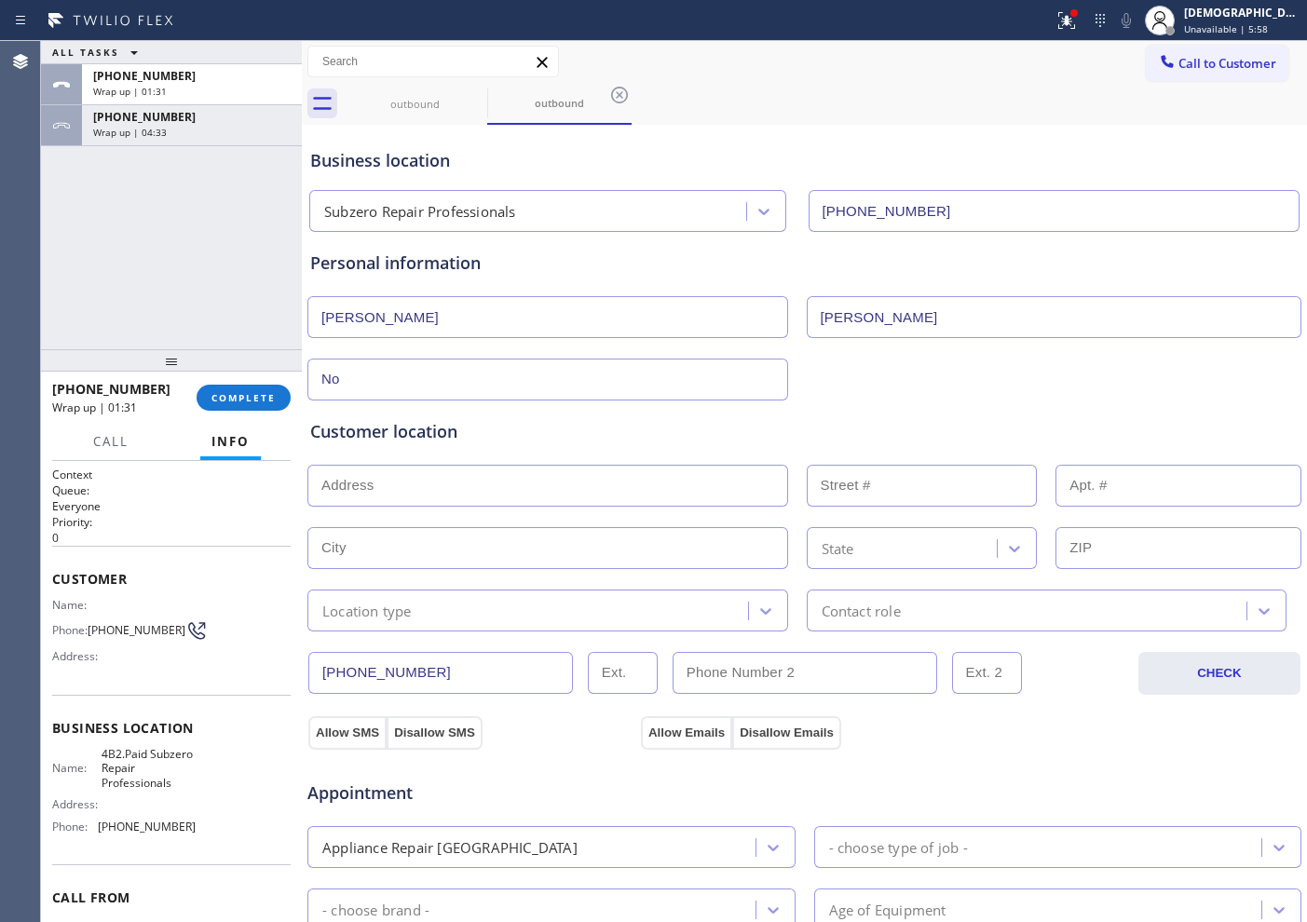
click at [353, 388] on input "No" at bounding box center [547, 380] width 481 height 42
paste input "[EMAIL_ADDRESS][DOMAIN_NAME]"
type input "[EMAIL_ADDRESS][DOMAIN_NAME]"
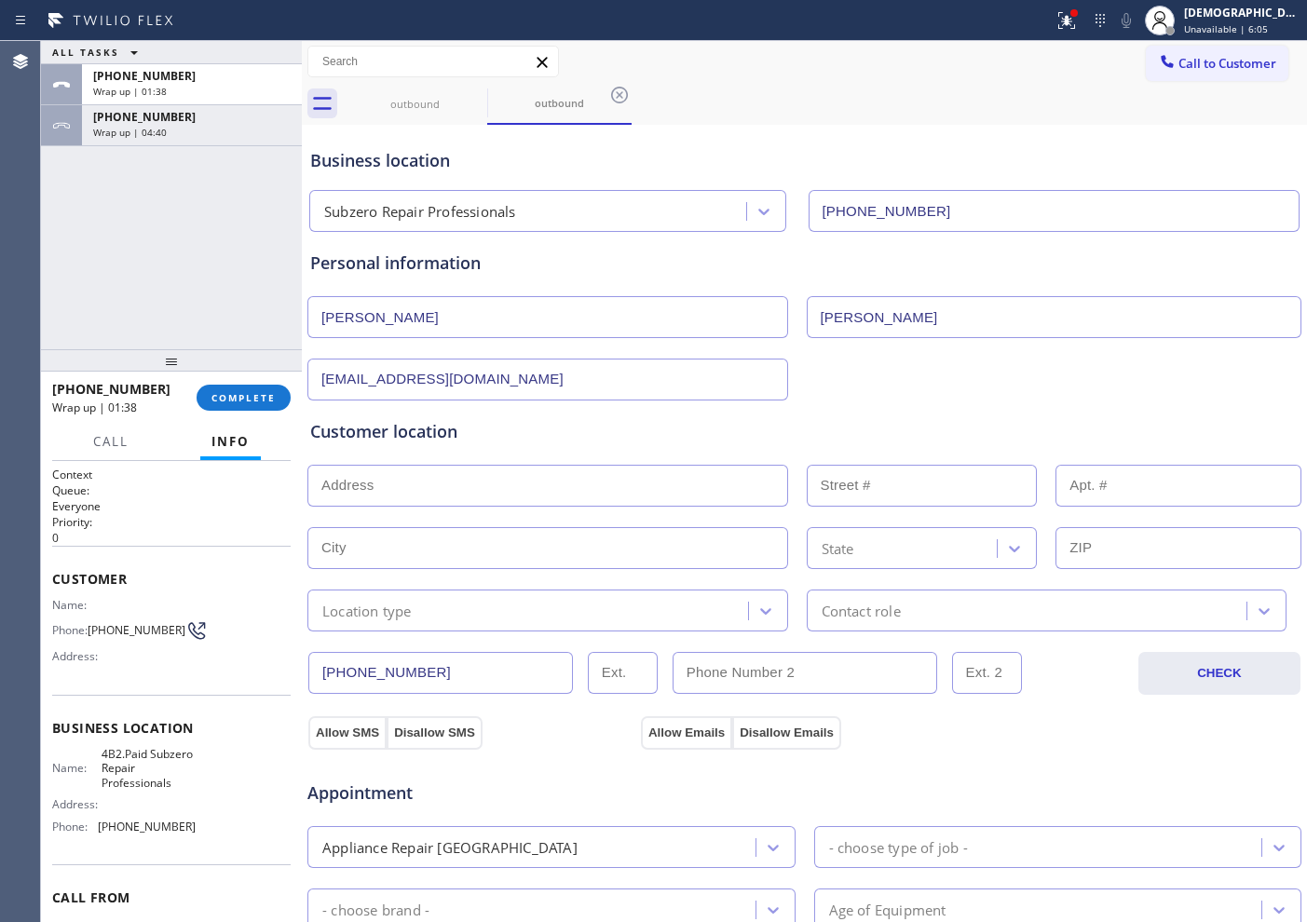
click at [350, 483] on input "text" at bounding box center [547, 486] width 481 height 42
paste input "[STREET_ADDRESS][PERSON_NAME]"
type input "[STREET_ADDRESS][PERSON_NAME]"
type input "35227"
type input "[GEOGRAPHIC_DATA]"
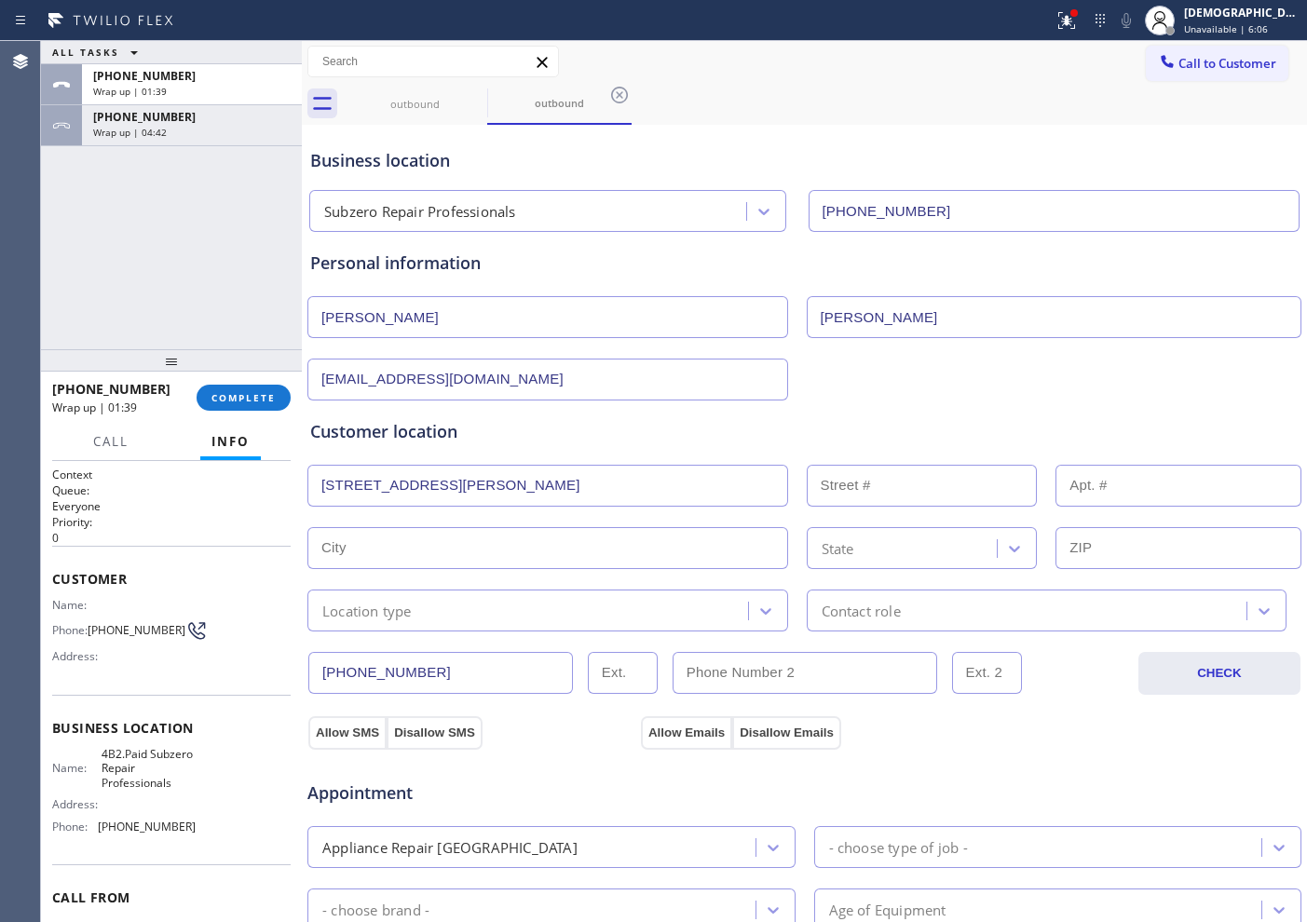
type input "85331"
click at [442, 614] on div "Location type" at bounding box center [530, 610] width 435 height 33
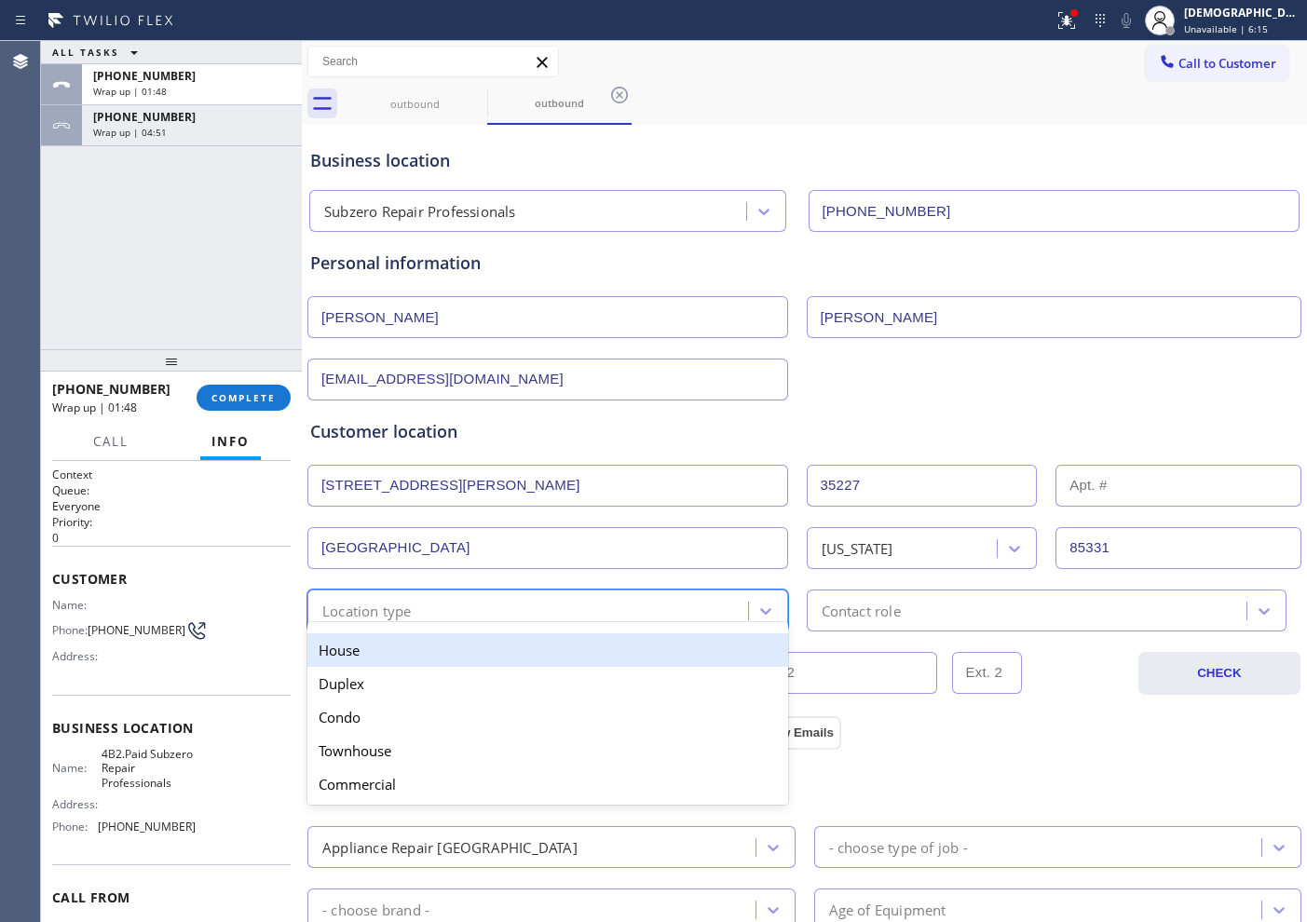
click at [440, 655] on div "House" at bounding box center [547, 650] width 481 height 34
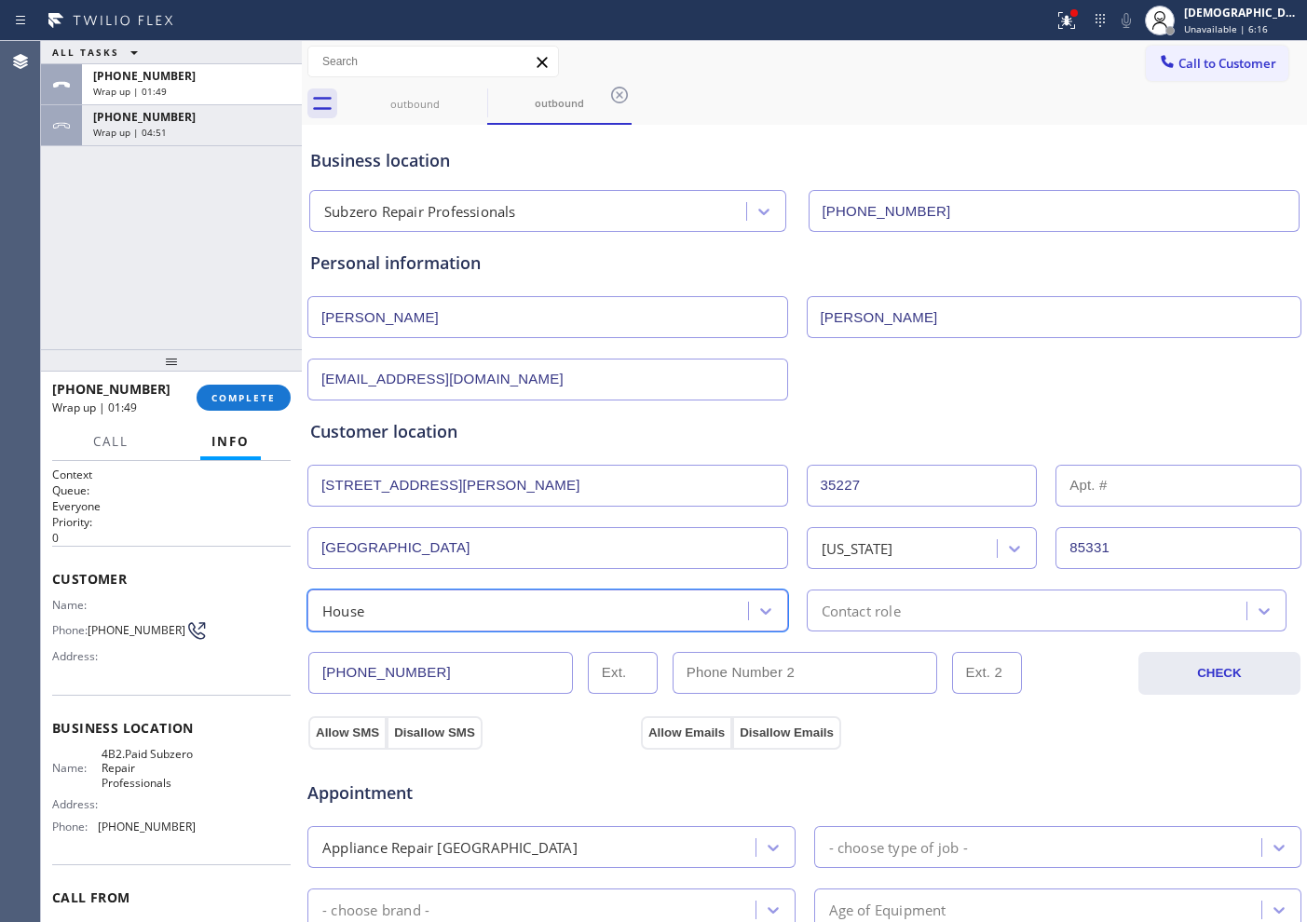
click at [845, 606] on div "Contact role" at bounding box center [861, 610] width 79 height 21
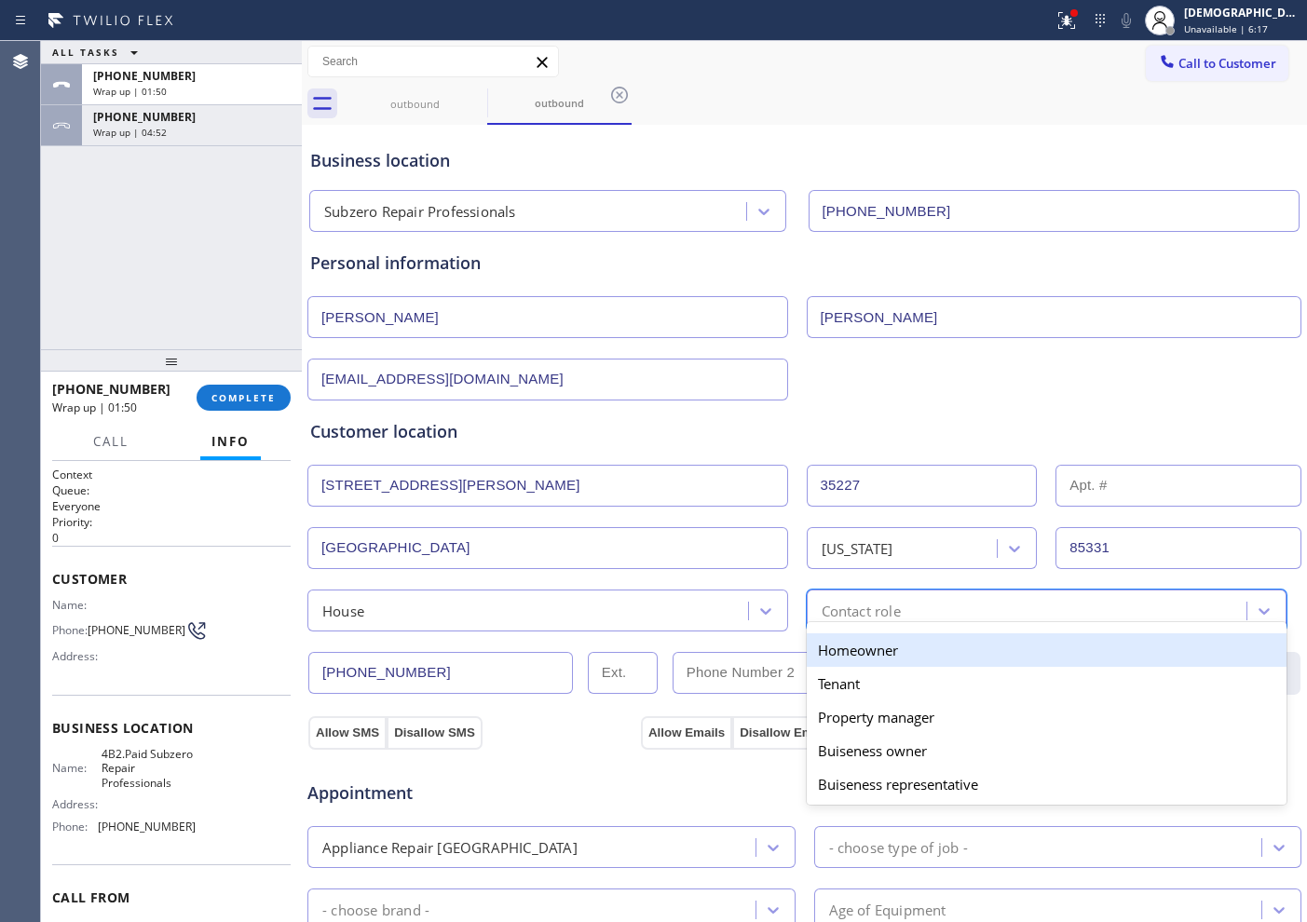
click at [834, 651] on div "Homeowner" at bounding box center [1047, 650] width 481 height 34
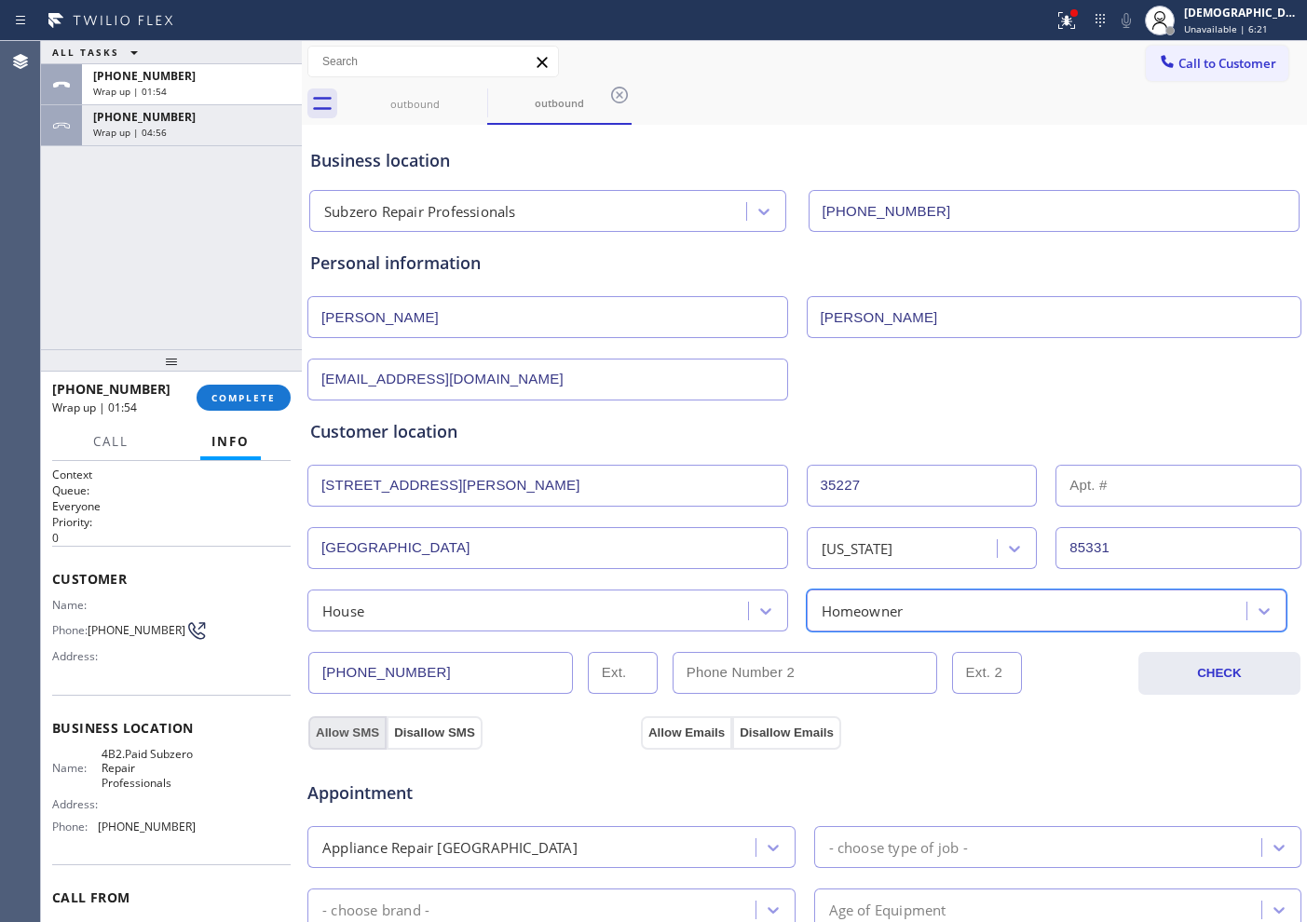
click at [341, 716] on button "Allow SMS" at bounding box center [347, 733] width 78 height 34
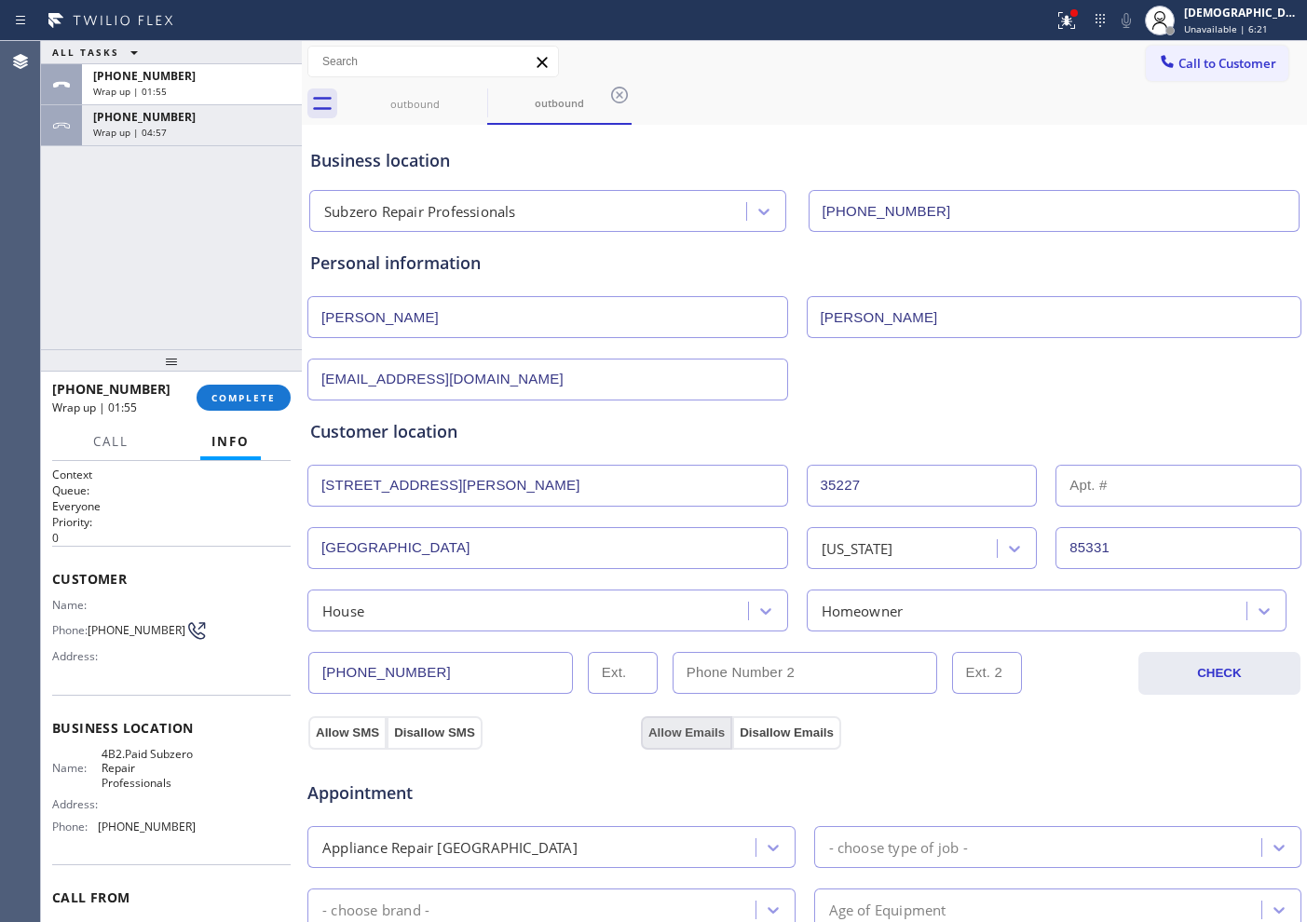
click at [672, 730] on button "Allow Emails" at bounding box center [686, 733] width 91 height 34
click at [361, 742] on div "Appointment Appliance Repair High End - choose type of job - - choose brand - A…" at bounding box center [804, 924] width 996 height 365
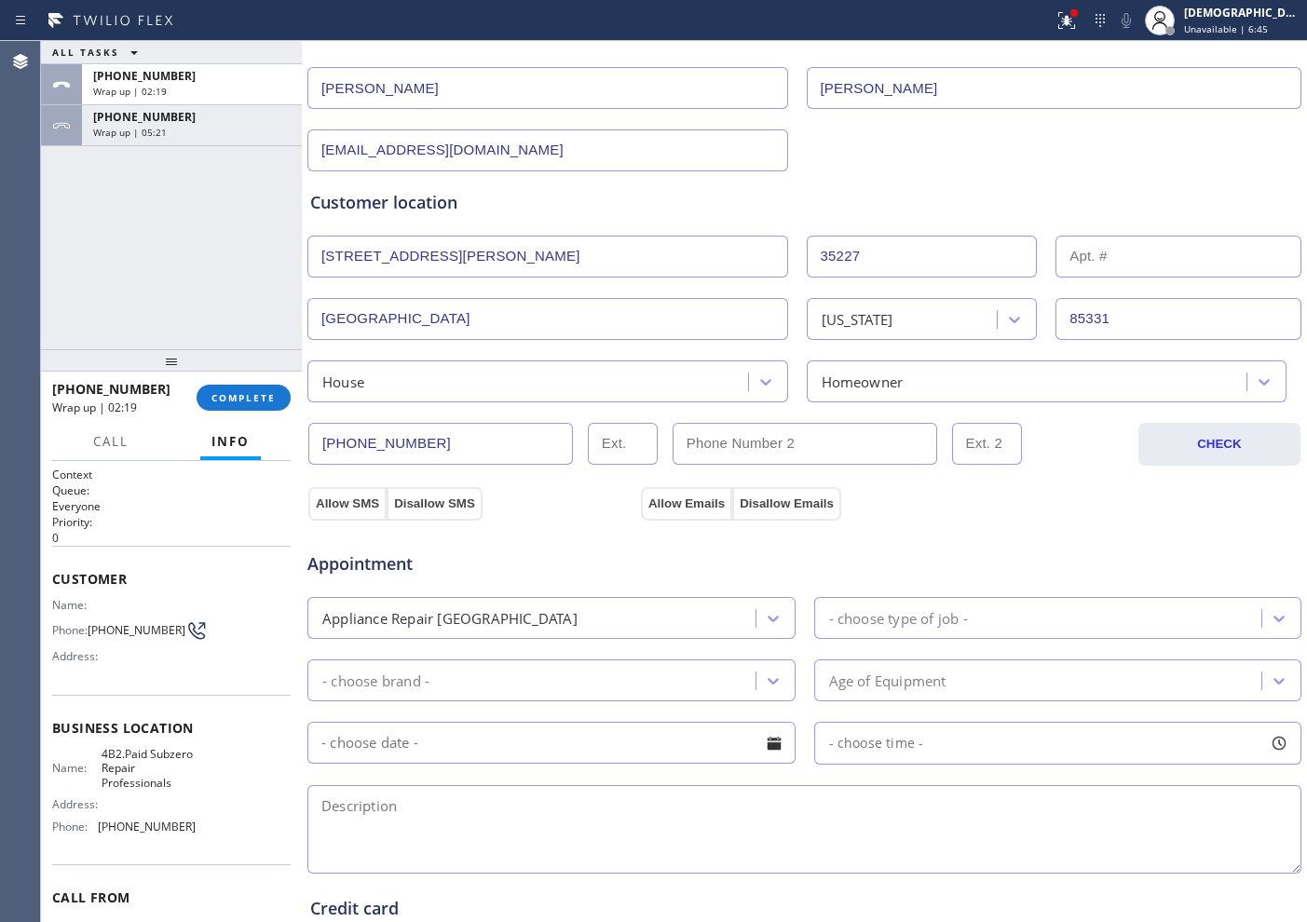
scroll to position [233, 0]
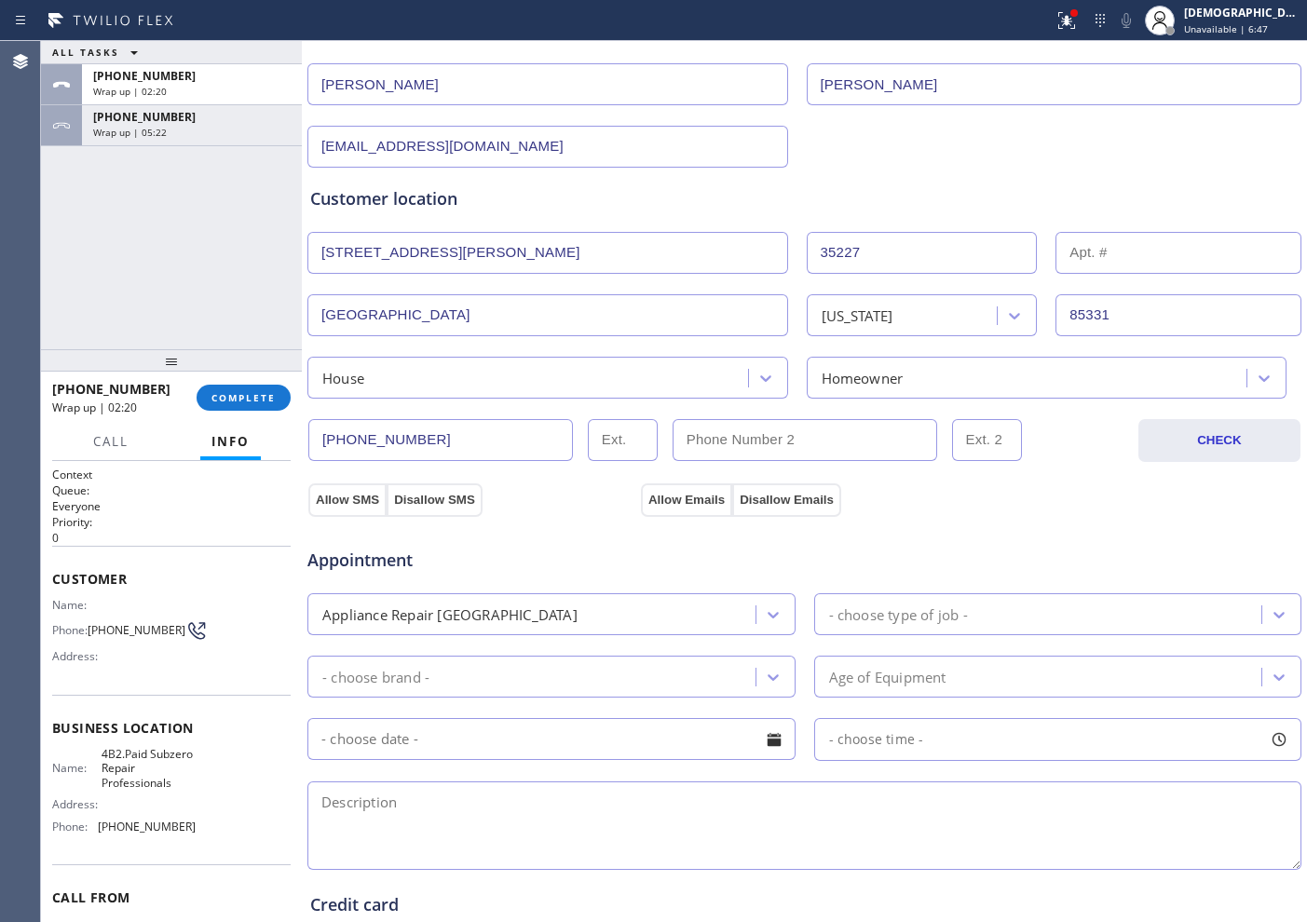
click at [687, 612] on div "Appliance Repair [GEOGRAPHIC_DATA]" at bounding box center [534, 614] width 442 height 33
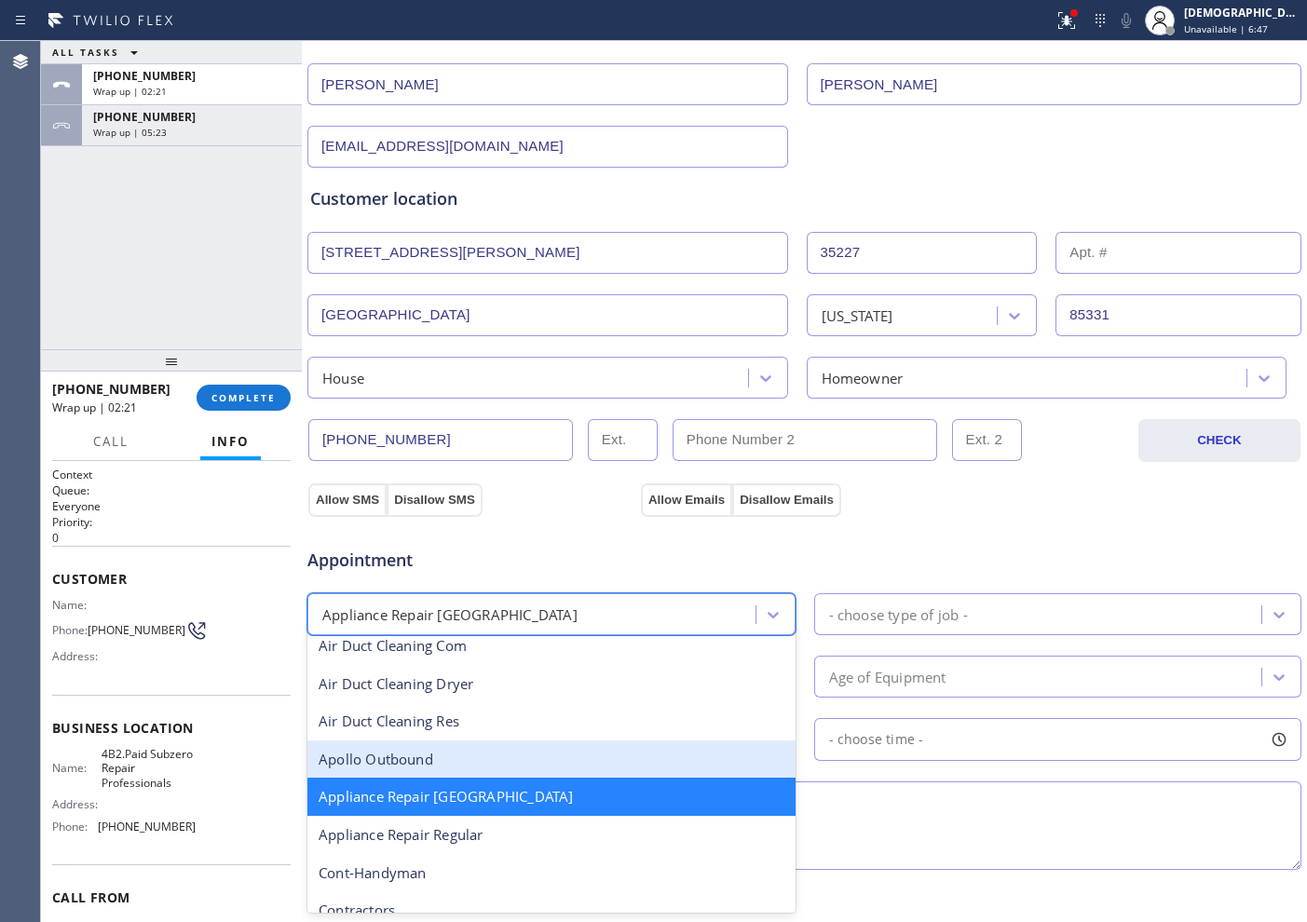
scroll to position [119, 0]
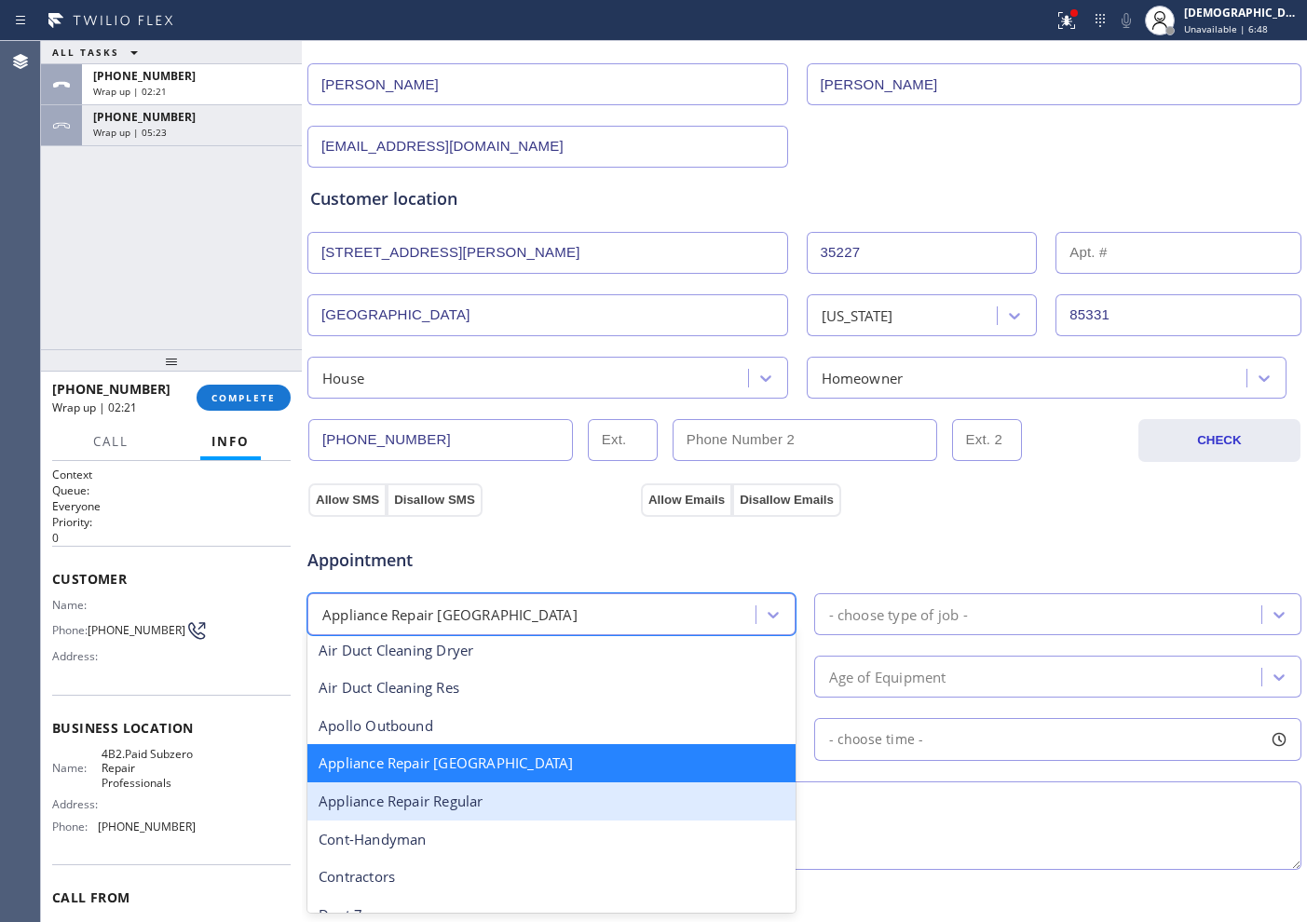
click at [591, 792] on div "Appliance Repair Regular" at bounding box center [551, 801] width 488 height 38
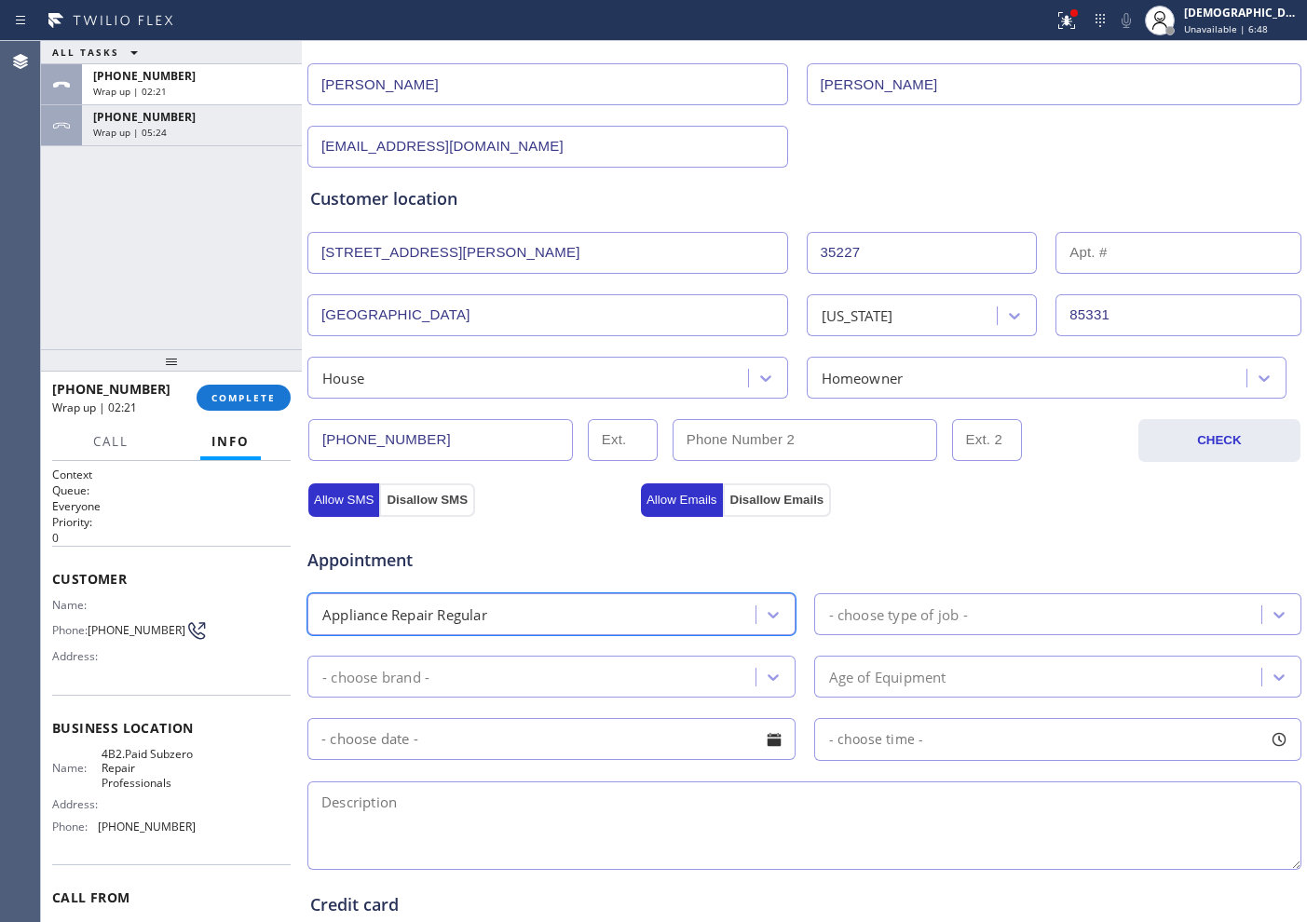
click at [870, 619] on div "- choose type of job -" at bounding box center [898, 614] width 139 height 21
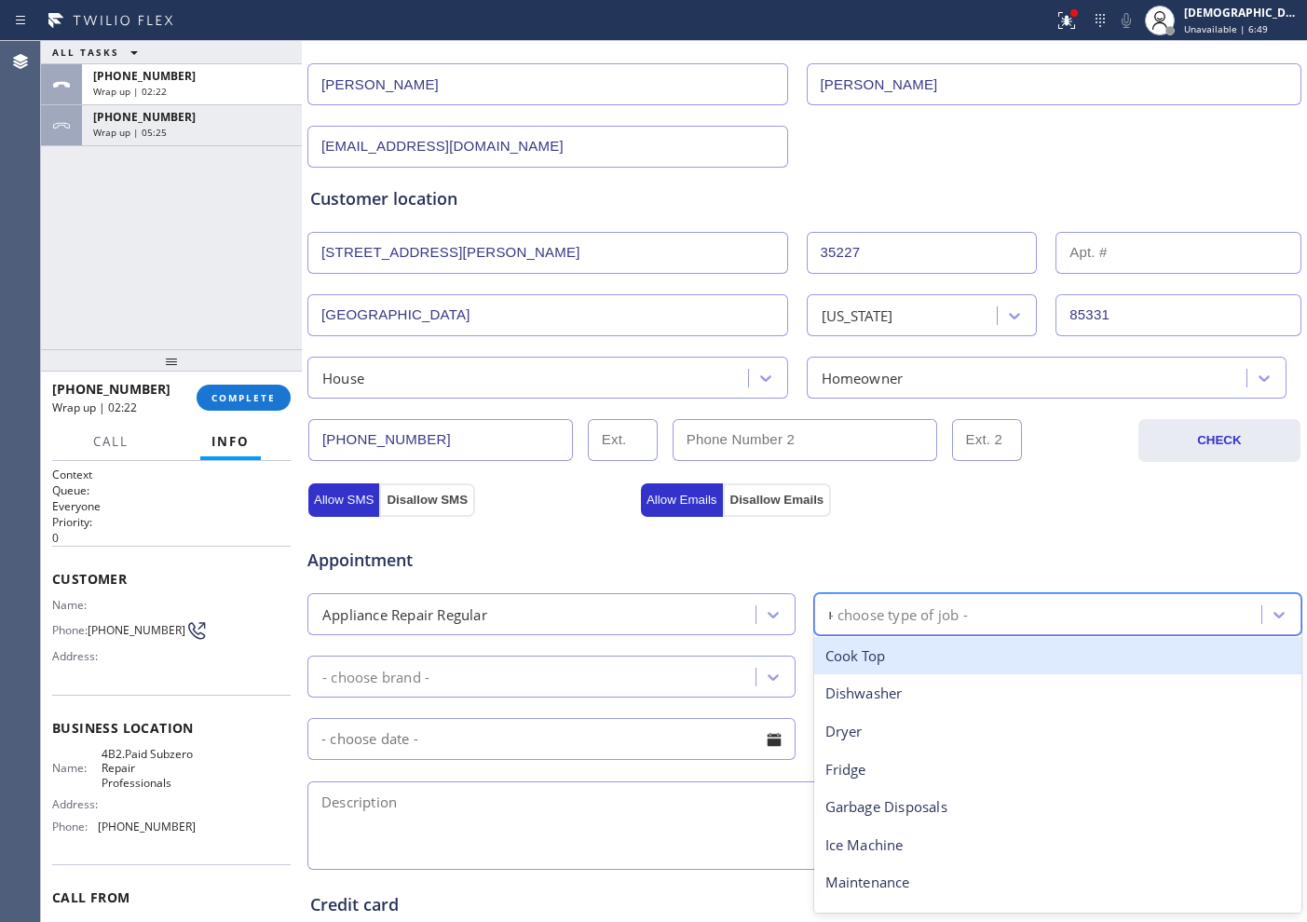
type input "mi"
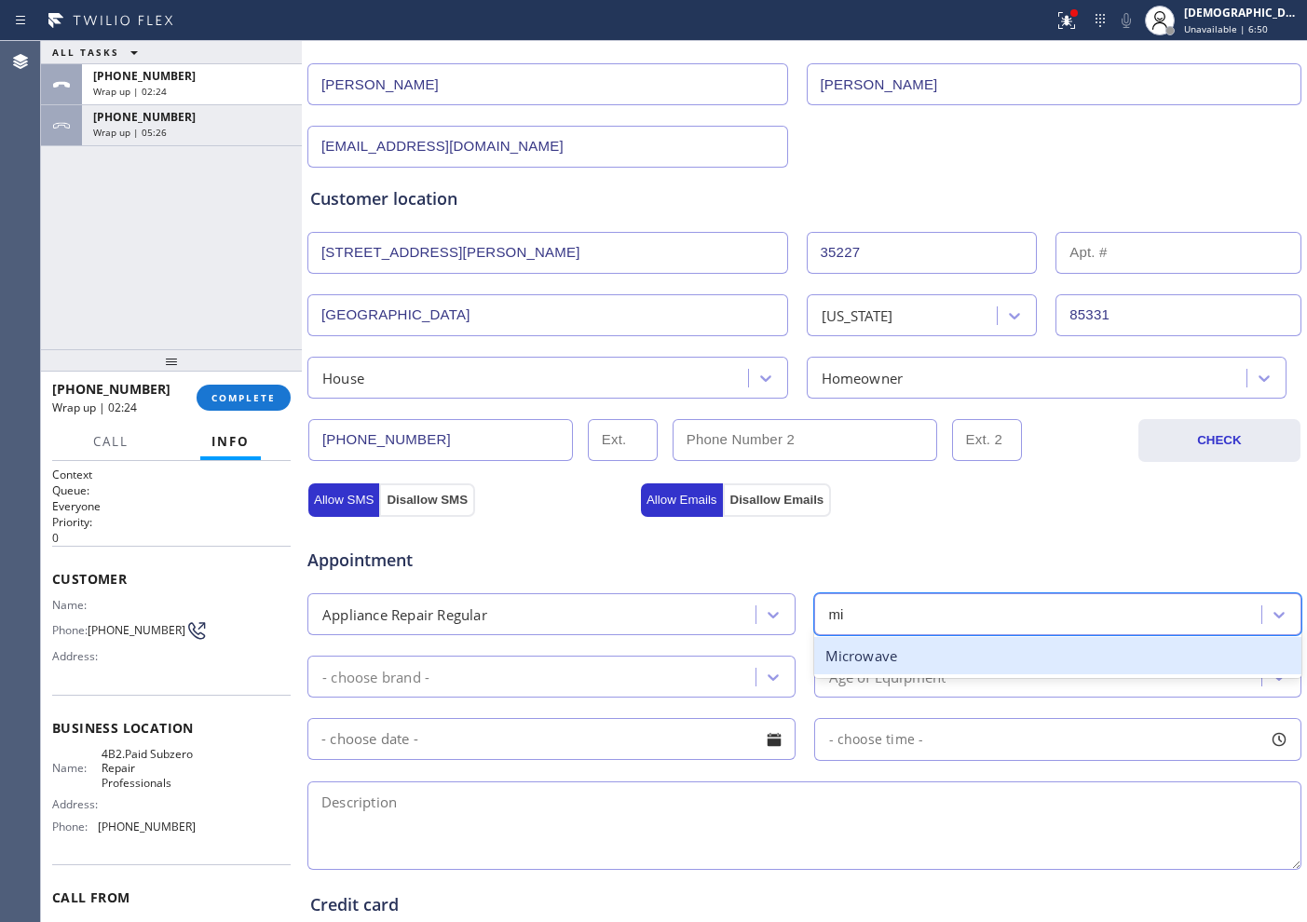
click at [878, 648] on div "Microwave" at bounding box center [1058, 656] width 488 height 38
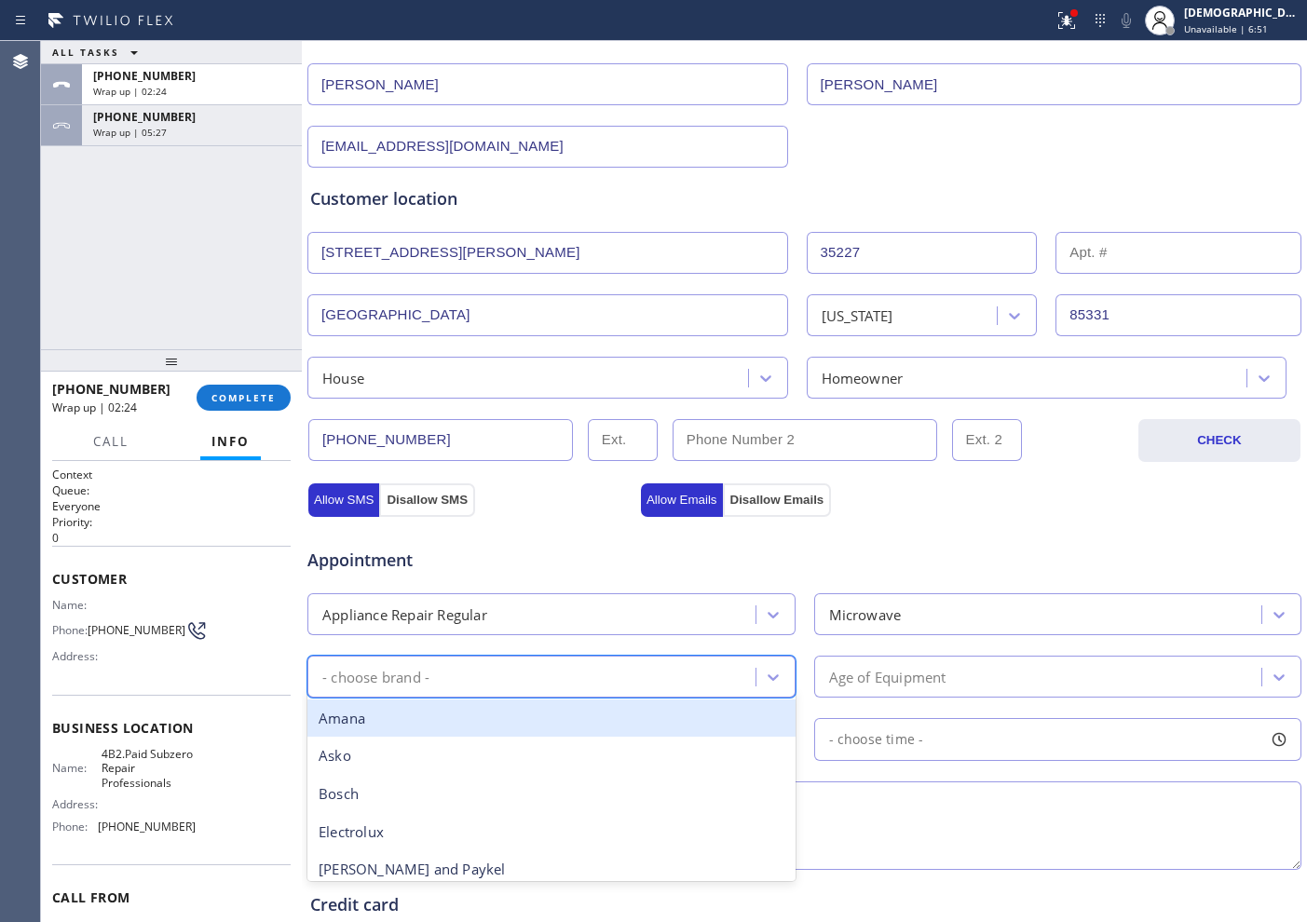
click at [595, 672] on div "- choose brand -" at bounding box center [534, 676] width 442 height 33
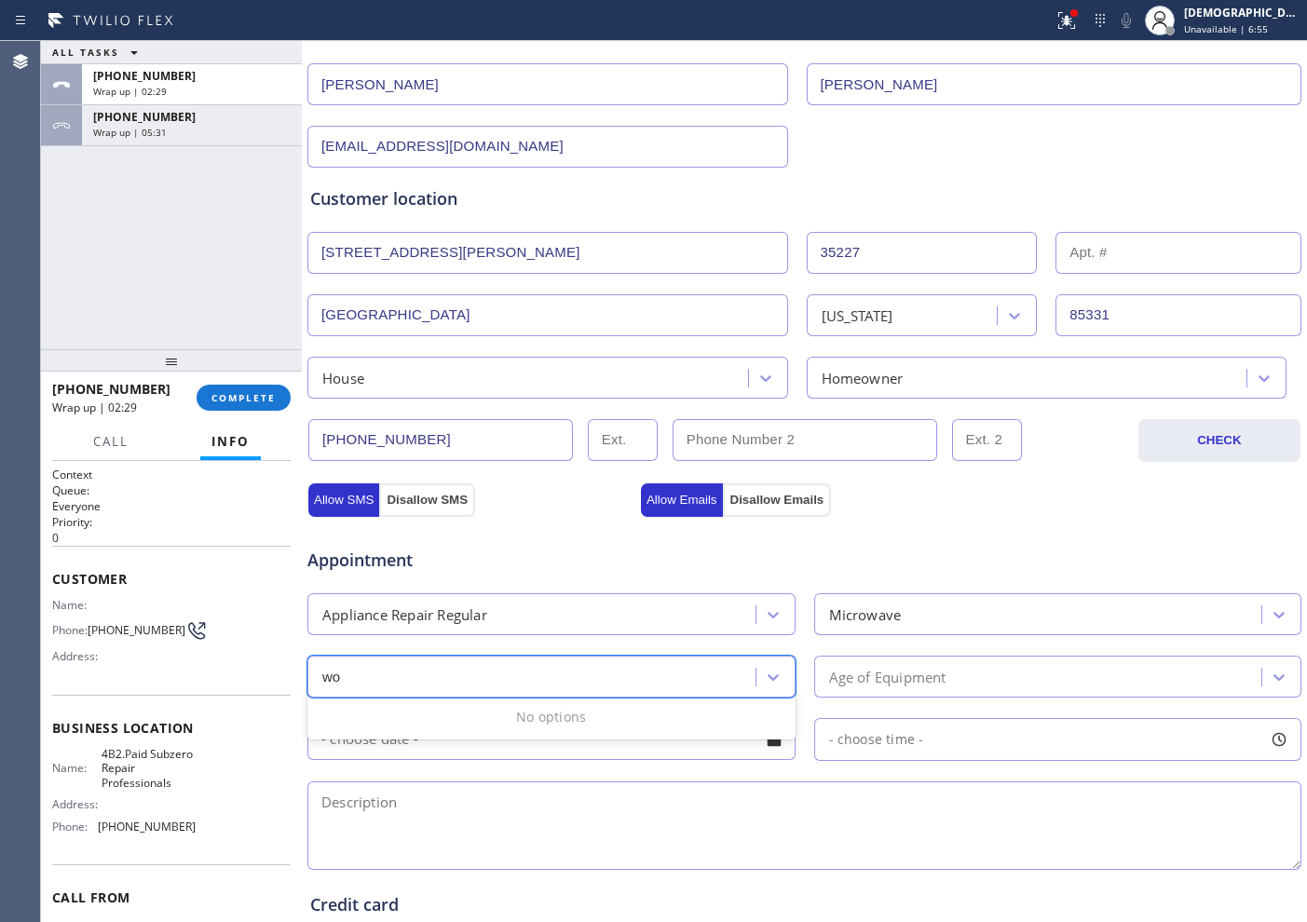
type input "w"
type input "oth"
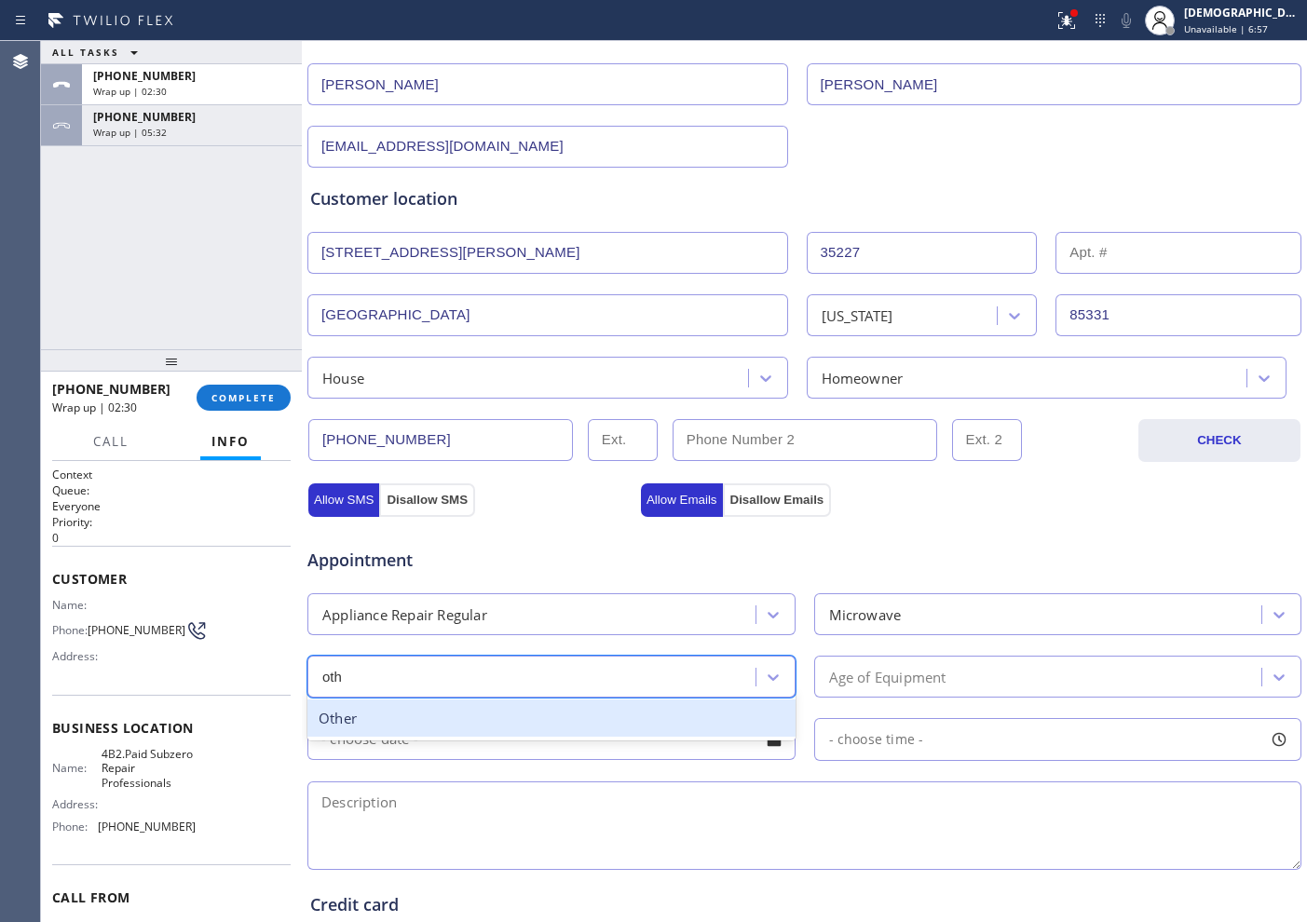
click at [536, 701] on div "Other" at bounding box center [551, 719] width 488 height 38
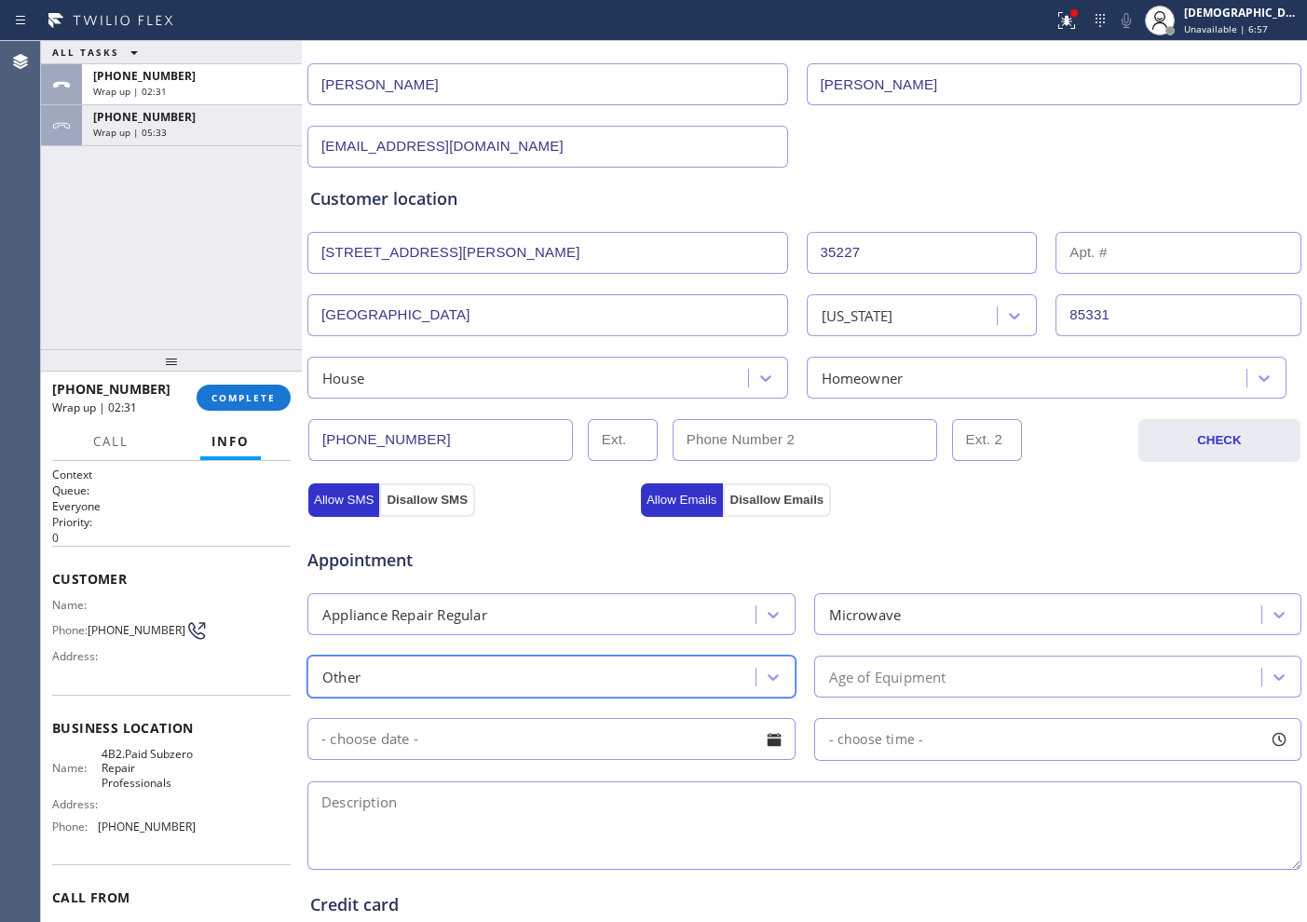
click at [820, 682] on div "Age of Equipment" at bounding box center [1041, 676] width 442 height 33
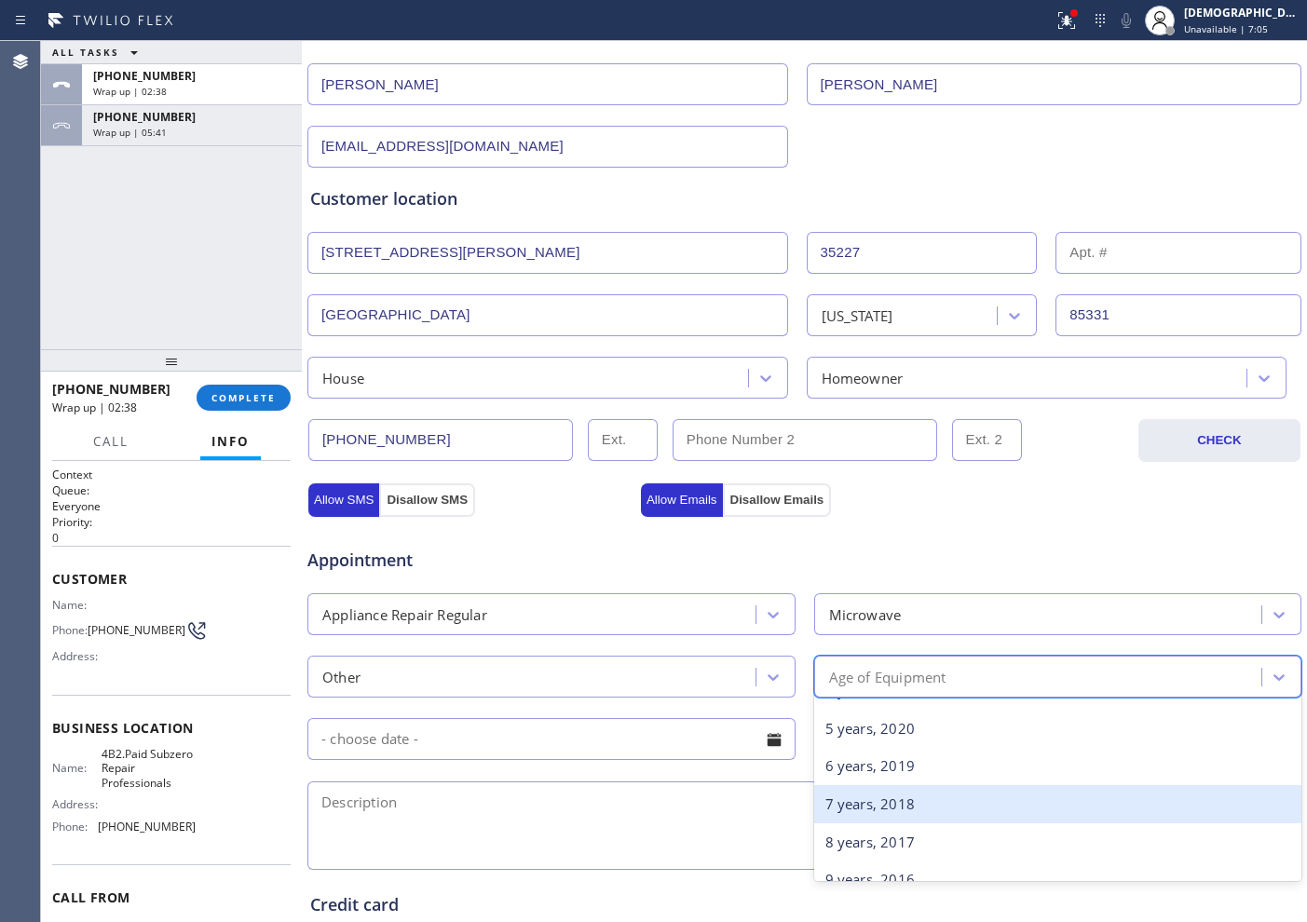
scroll to position [233, 0]
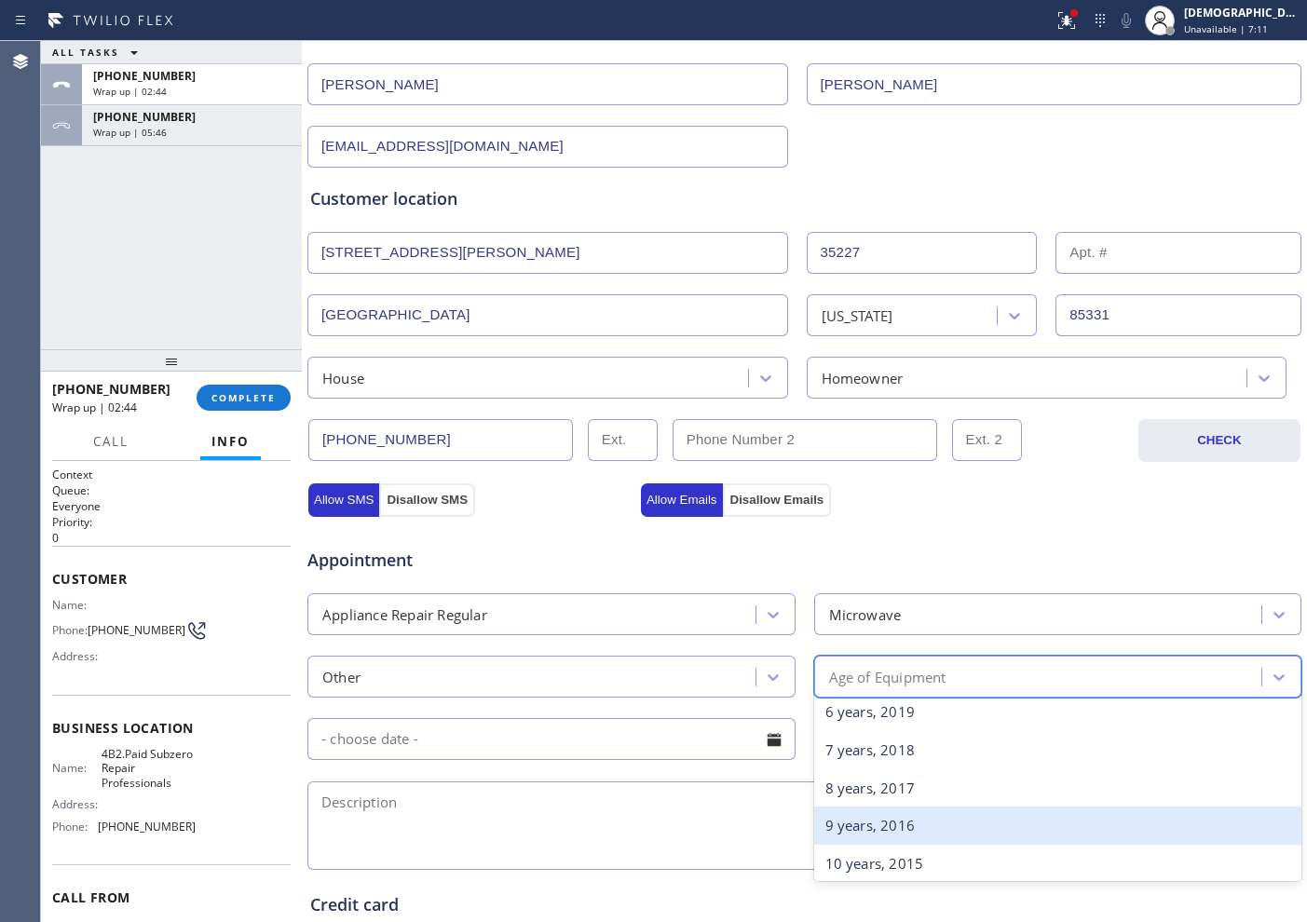
click at [927, 830] on div "9 years, 2016" at bounding box center [1058, 826] width 488 height 38
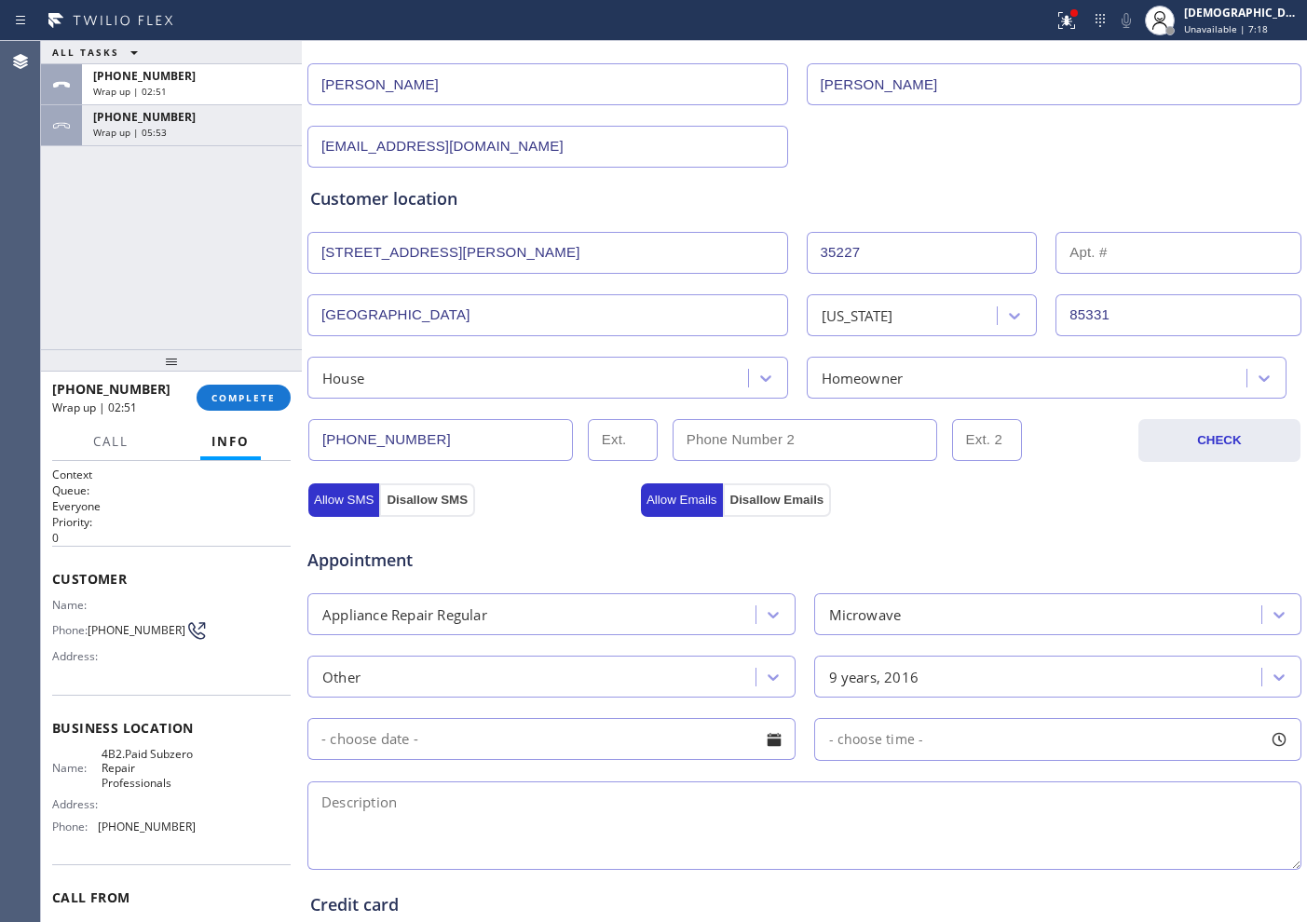
click at [400, 818] on textarea at bounding box center [804, 826] width 994 height 88
paste textarea "Wolf / microwave / the front door shattered all the glass is broken / 2016"
type textarea "Wolf / microwave / the front door shattered all the glass is broken / 2016"
click at [122, 198] on div "ALL TASKS ALL TASKS ACTIVE TASKS TASKS IN WRAP UP [PHONE_NUMBER] Wrap up | 03:0…" at bounding box center [171, 195] width 261 height 308
click at [244, 392] on span "COMPLETE" at bounding box center [243, 397] width 64 height 13
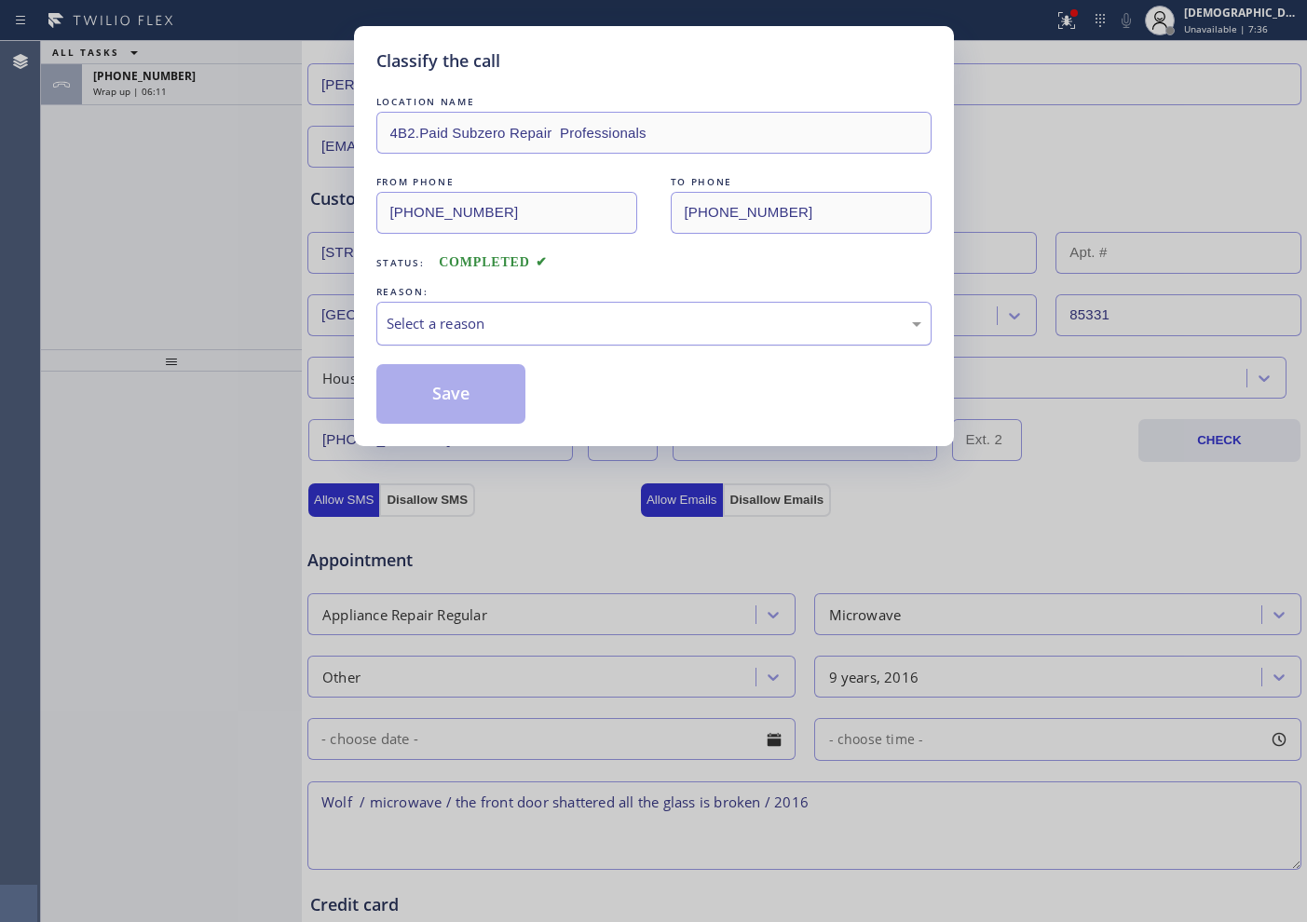
click at [409, 320] on div "Select a reason" at bounding box center [654, 323] width 535 height 21
click at [433, 404] on button "Save" at bounding box center [451, 394] width 150 height 60
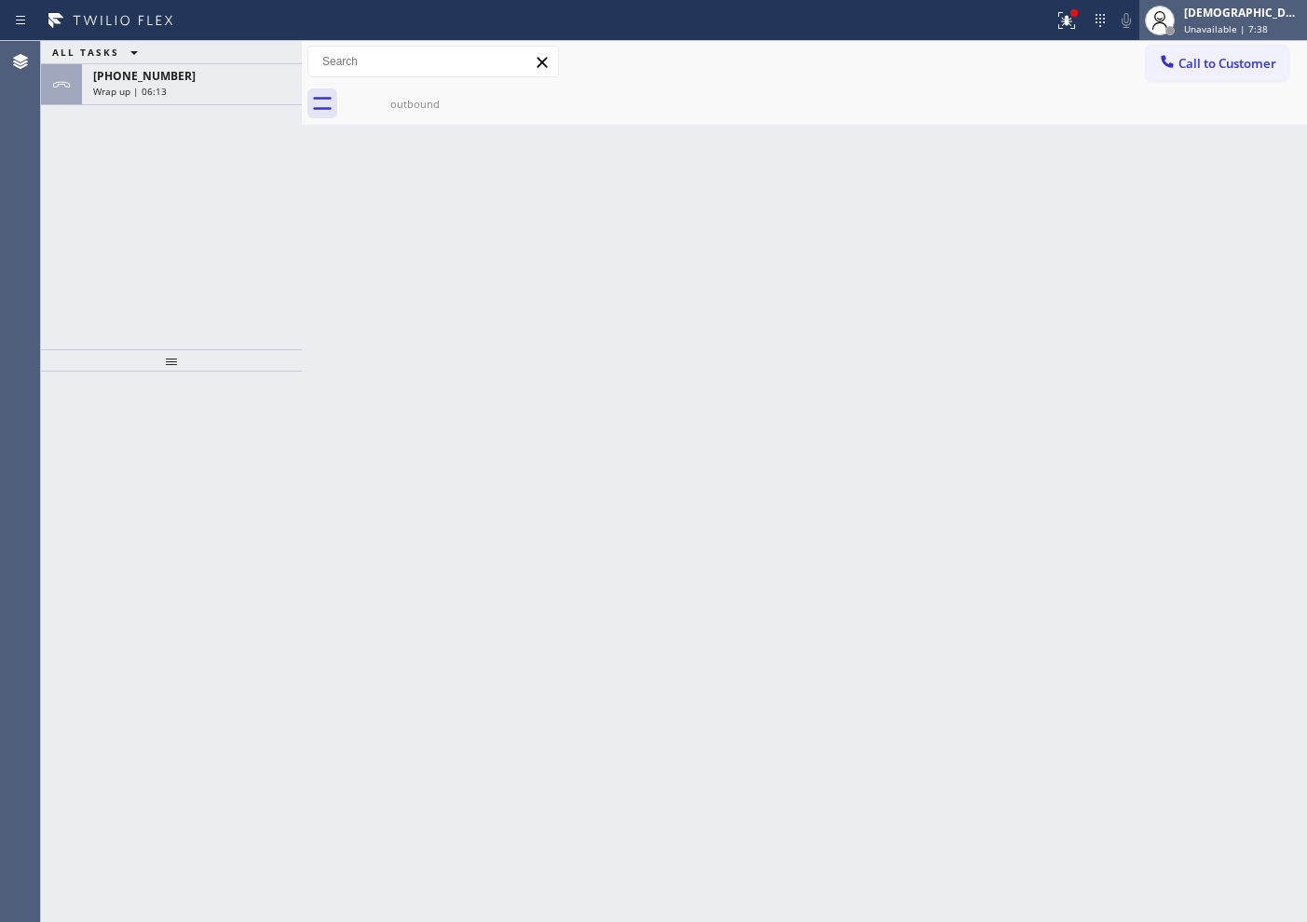
click at [1258, 22] on span "Unavailable | 7:38" at bounding box center [1226, 28] width 84 height 13
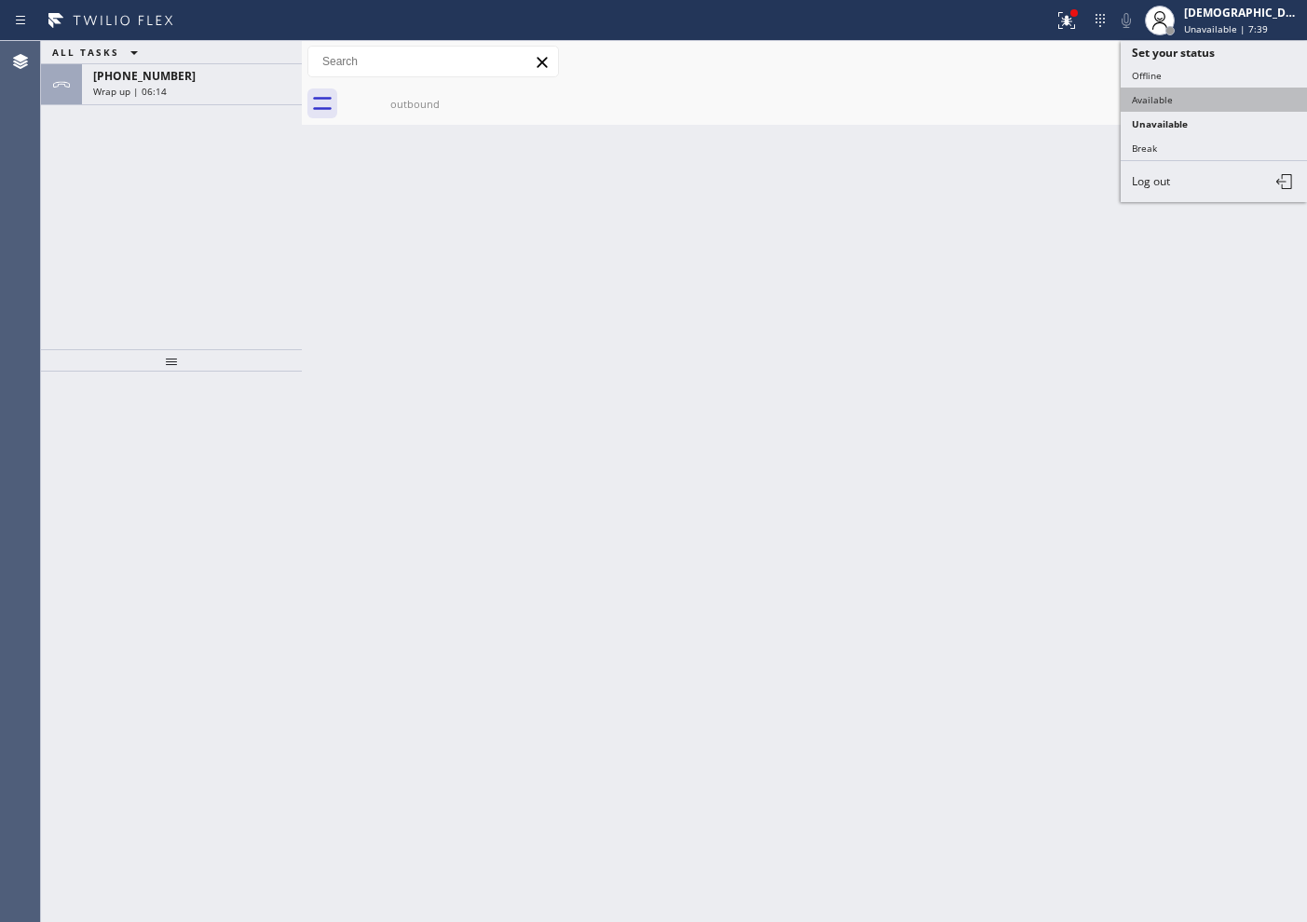
click at [1176, 97] on button "Available" at bounding box center [1214, 100] width 186 height 24
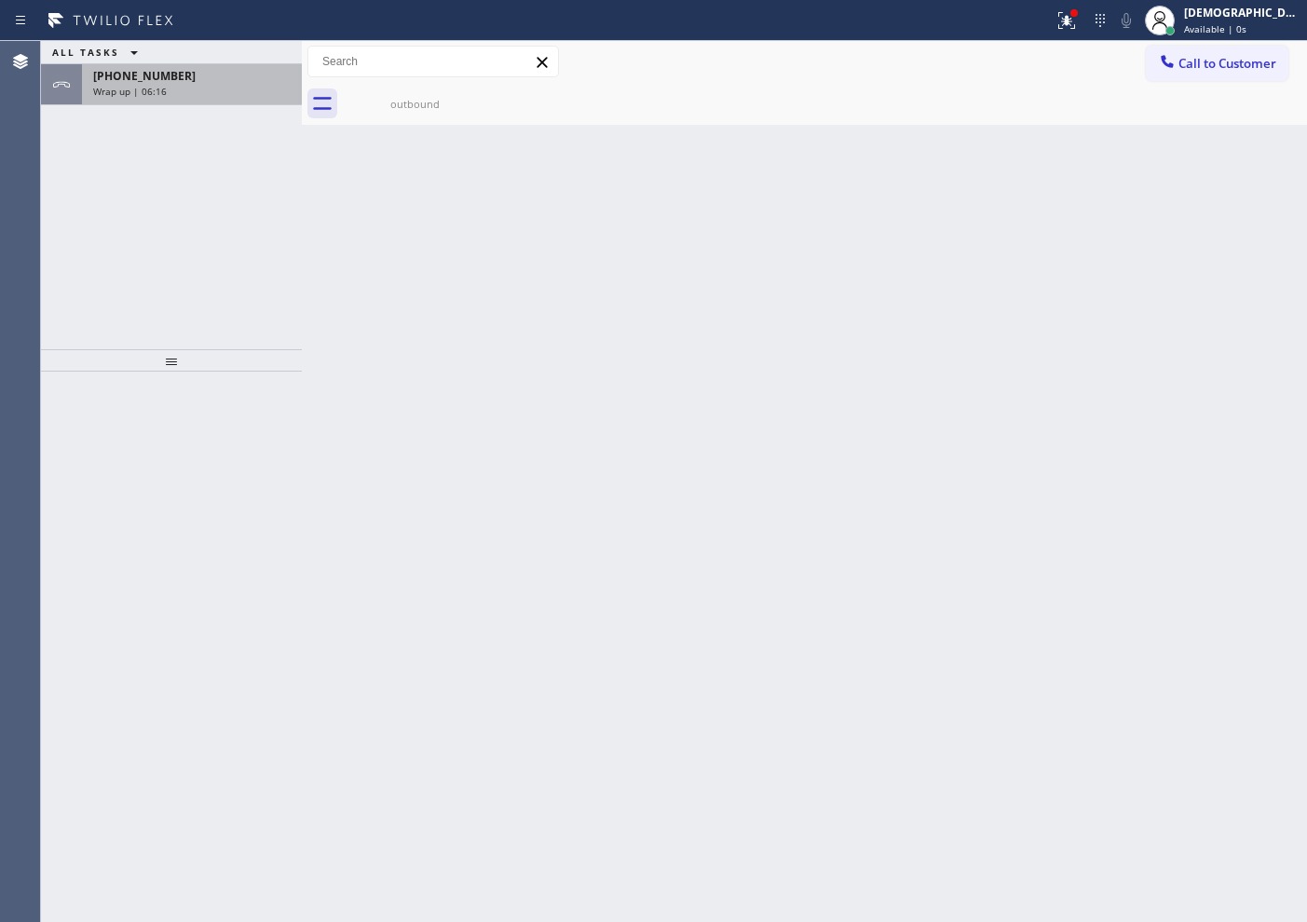
click at [209, 87] on div "Wrap up | 06:16" at bounding box center [191, 91] width 197 height 13
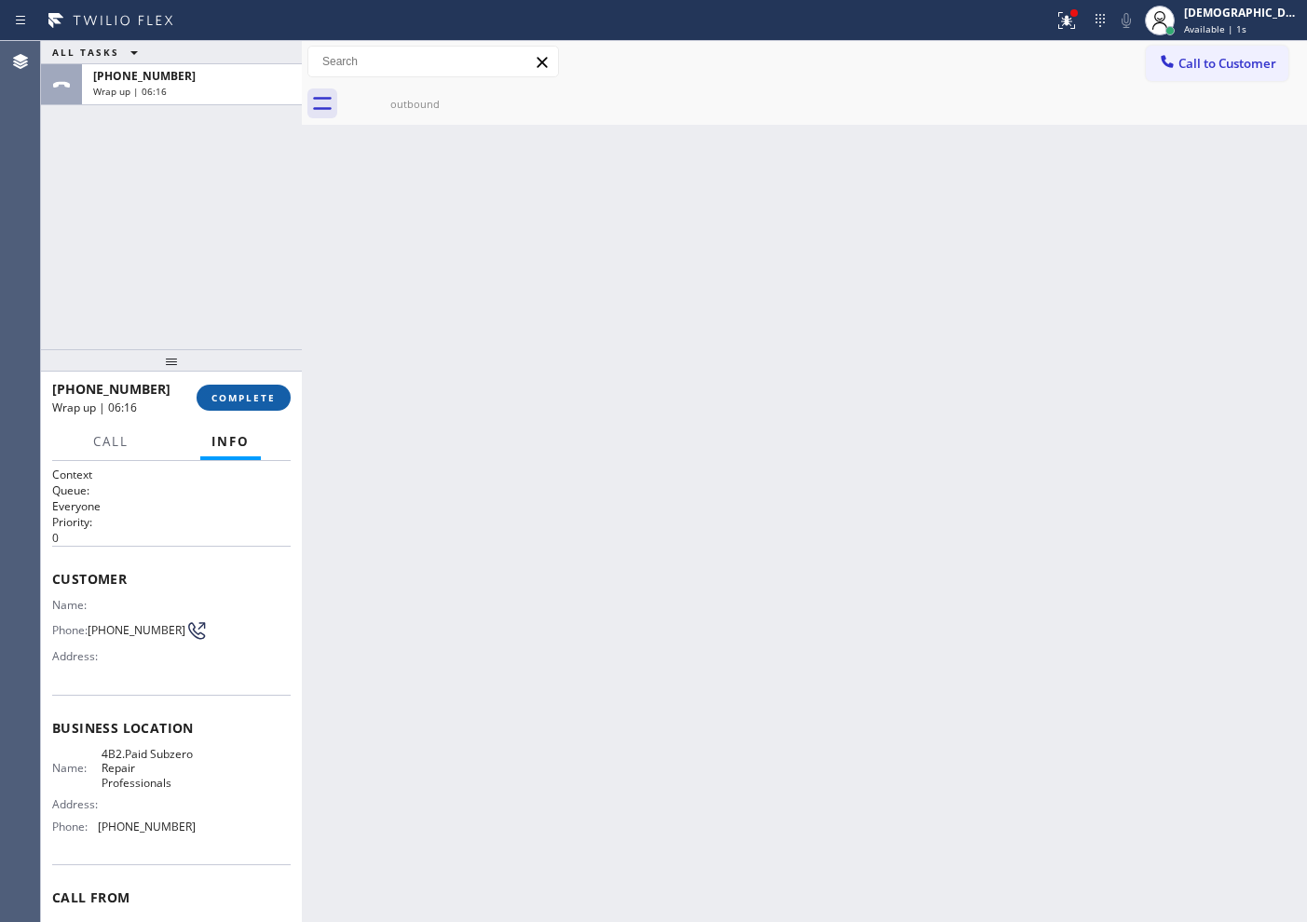
click at [247, 403] on span "COMPLETE" at bounding box center [243, 397] width 64 height 13
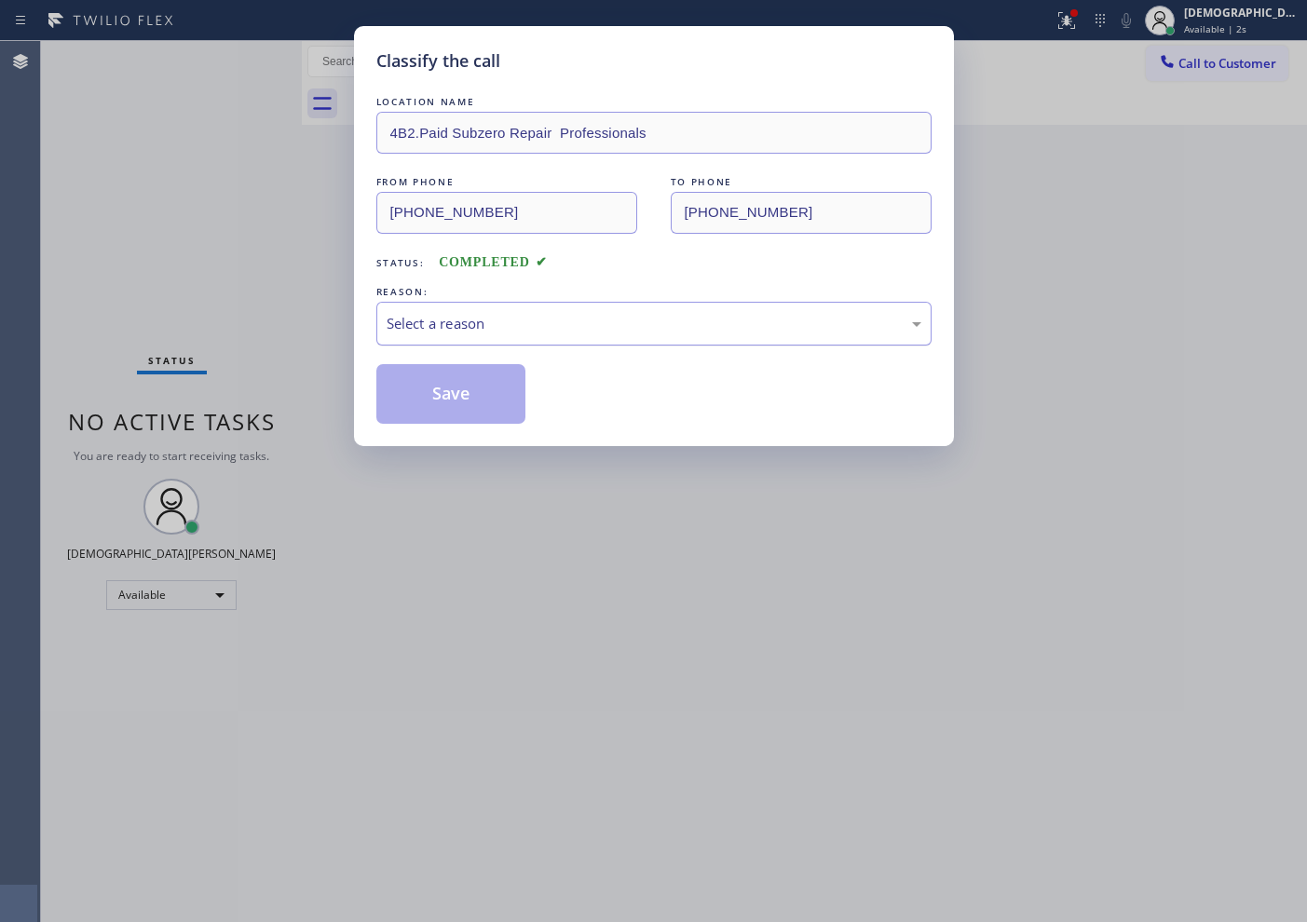
click at [452, 320] on div "Select a reason" at bounding box center [654, 323] width 535 height 21
click at [446, 390] on button "Save" at bounding box center [451, 394] width 150 height 60
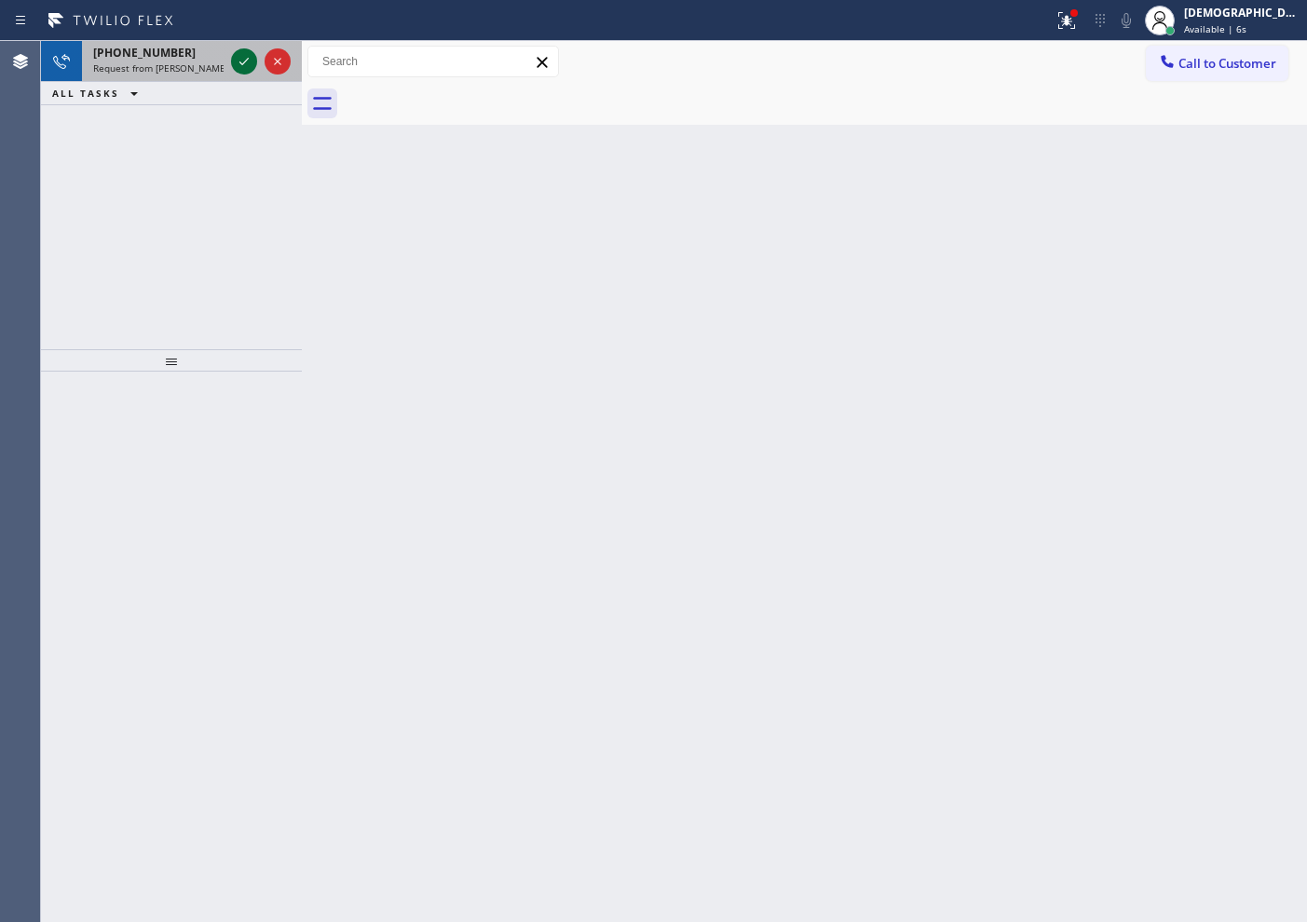
click at [246, 65] on icon at bounding box center [244, 61] width 22 height 22
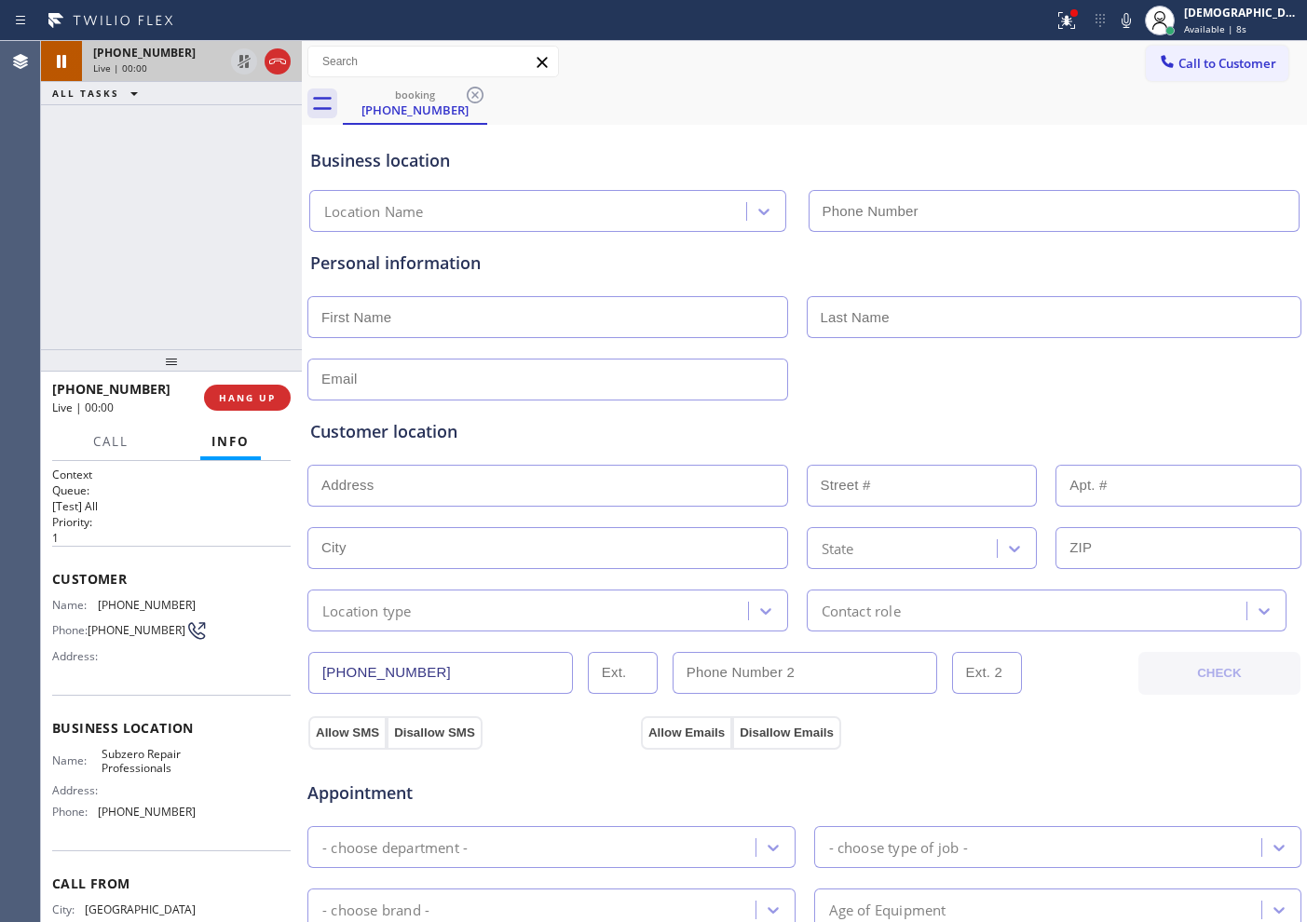
type input "[PHONE_NUMBER]"
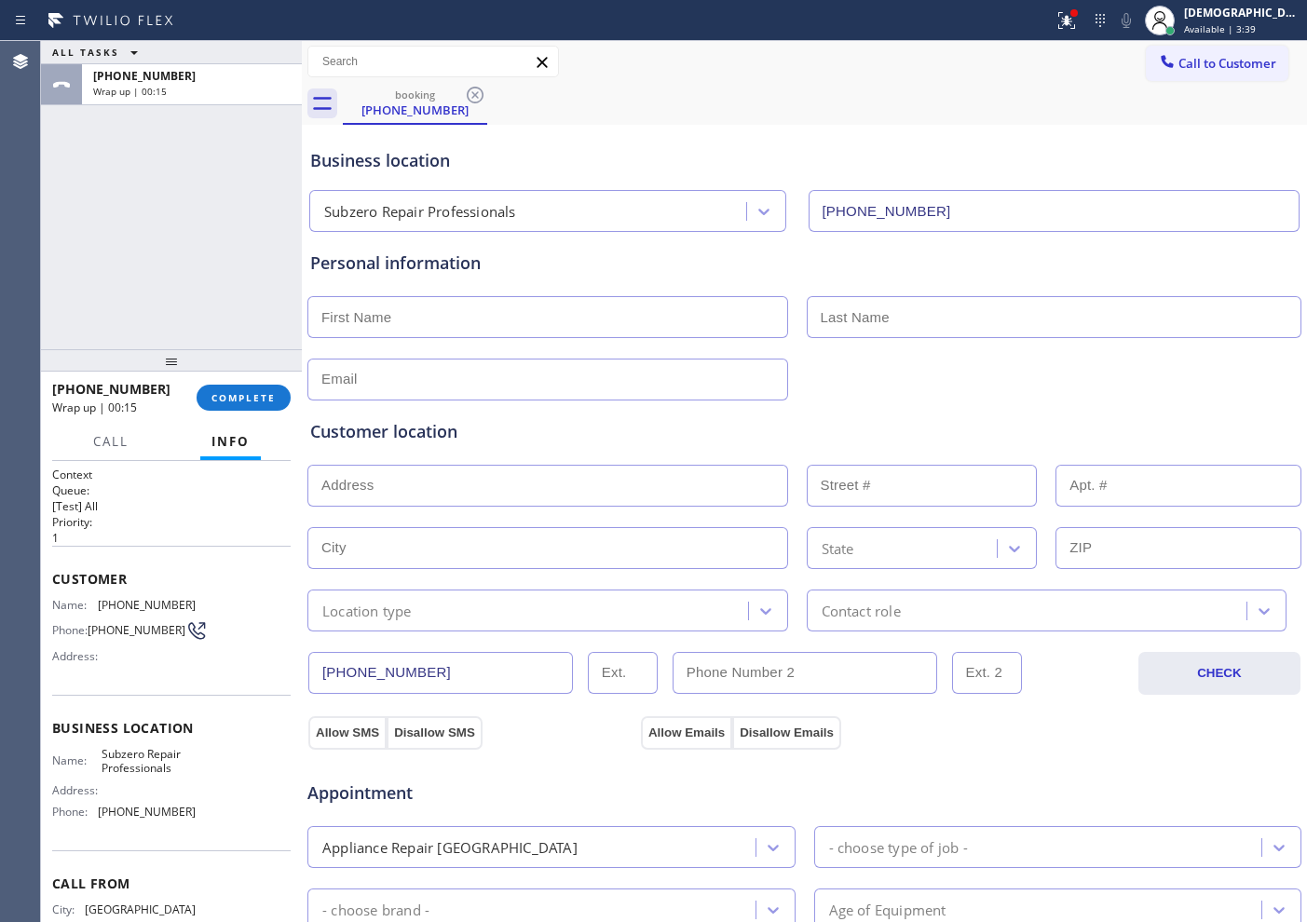
click at [153, 176] on div "ALL TASKS ALL TASKS ACTIVE TASKS TASKS IN WRAP UP [PHONE_NUMBER] Wrap up | 00:15" at bounding box center [171, 195] width 261 height 308
click at [451, 478] on input "text" at bounding box center [547, 486] width 481 height 42
paste input "[PERSON_NAME]"
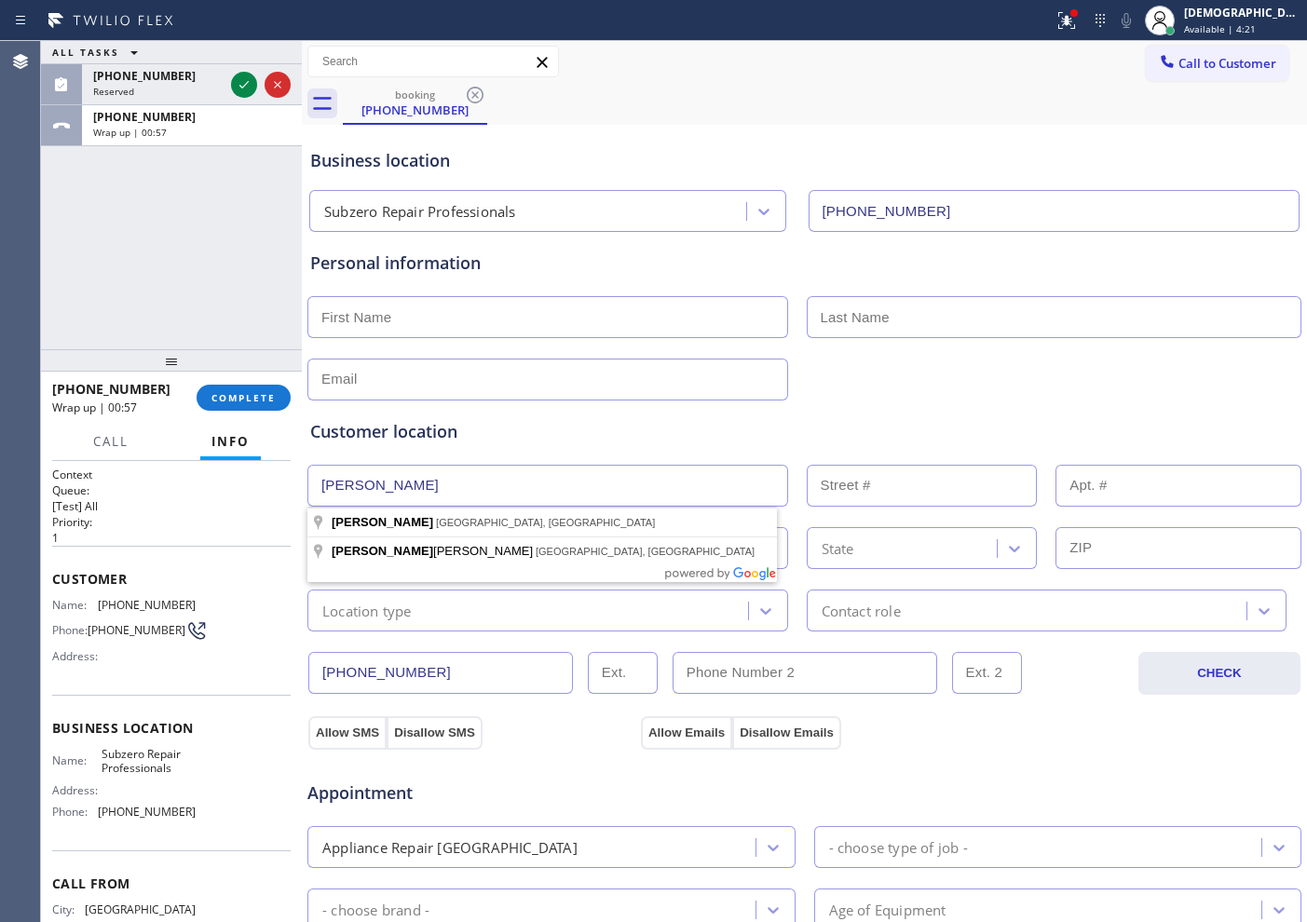
type input "[PERSON_NAME]"
click at [394, 321] on input "text" at bounding box center [547, 317] width 481 height 42
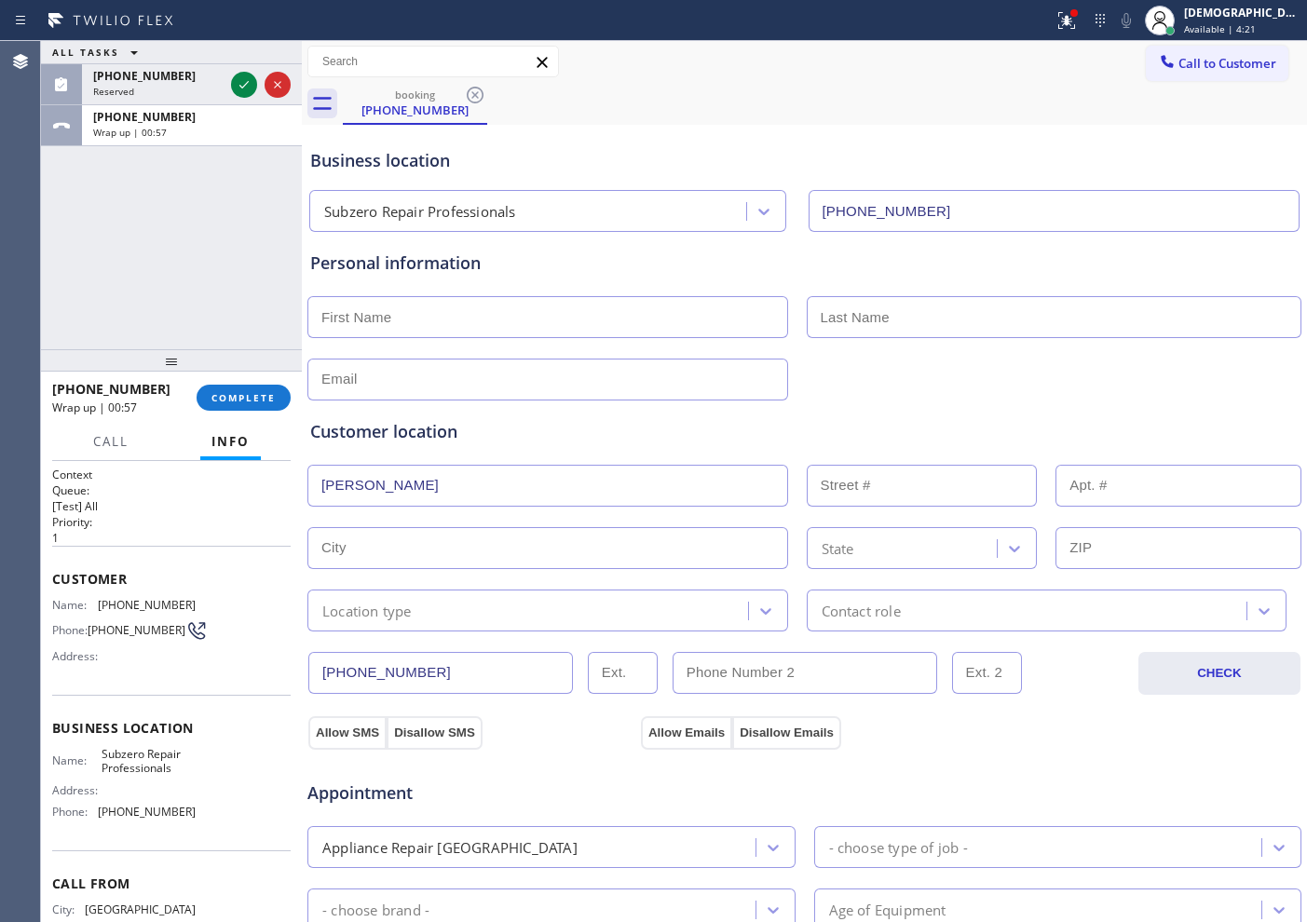
paste input "[PERSON_NAME]"
type input "[PERSON_NAME]"
click at [864, 326] on input "text" at bounding box center [1055, 317] width 496 height 42
paste input "[PERSON_NAME]"
type input "[PERSON_NAME]"
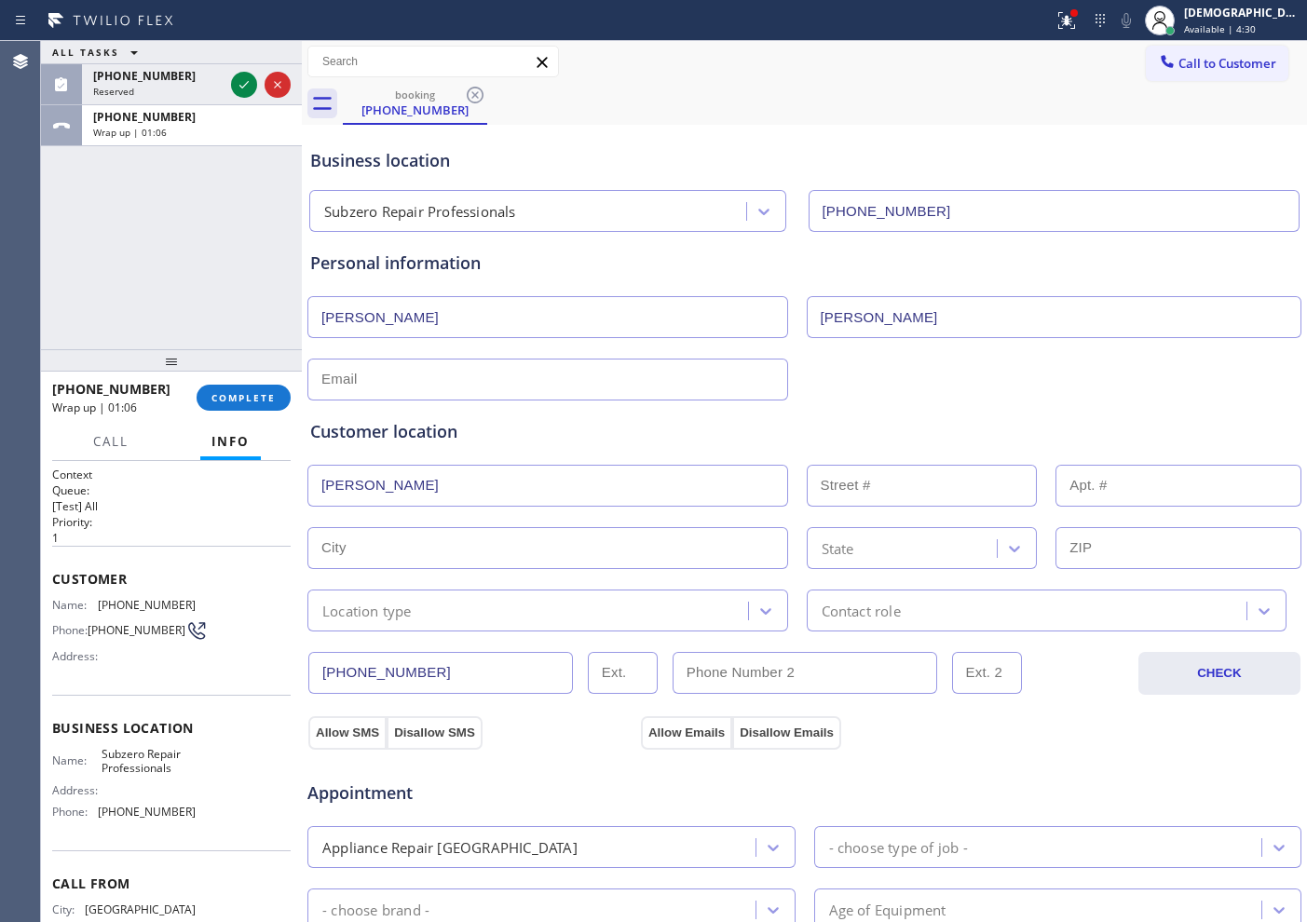
click at [640, 397] on div "Customer location >> ADD NEW ADDRESS << + NEW ADDRESS [PERSON_NAME] State Locat…" at bounding box center [804, 512] width 996 height 238
click at [639, 383] on input "text" at bounding box center [547, 380] width 481 height 42
click at [481, 381] on input "[EMAIL_ADDRESS][DOMAIN_NAME]" at bounding box center [547, 380] width 481 height 42
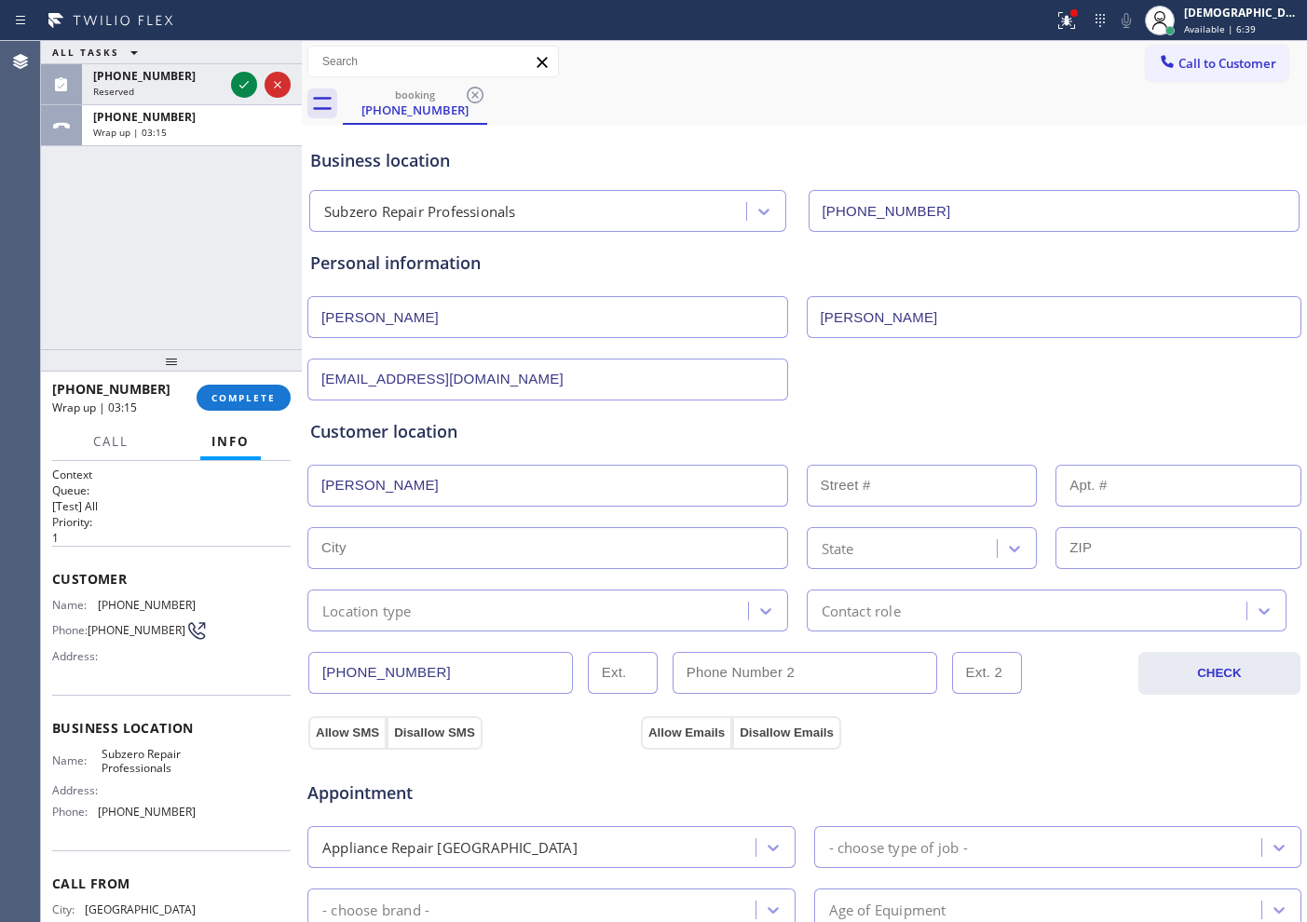
paste input "rsobier"
type input "[EMAIL_ADDRESS][DOMAIN_NAME]"
click at [659, 483] on input "[PERSON_NAME]" at bounding box center [547, 486] width 481 height 42
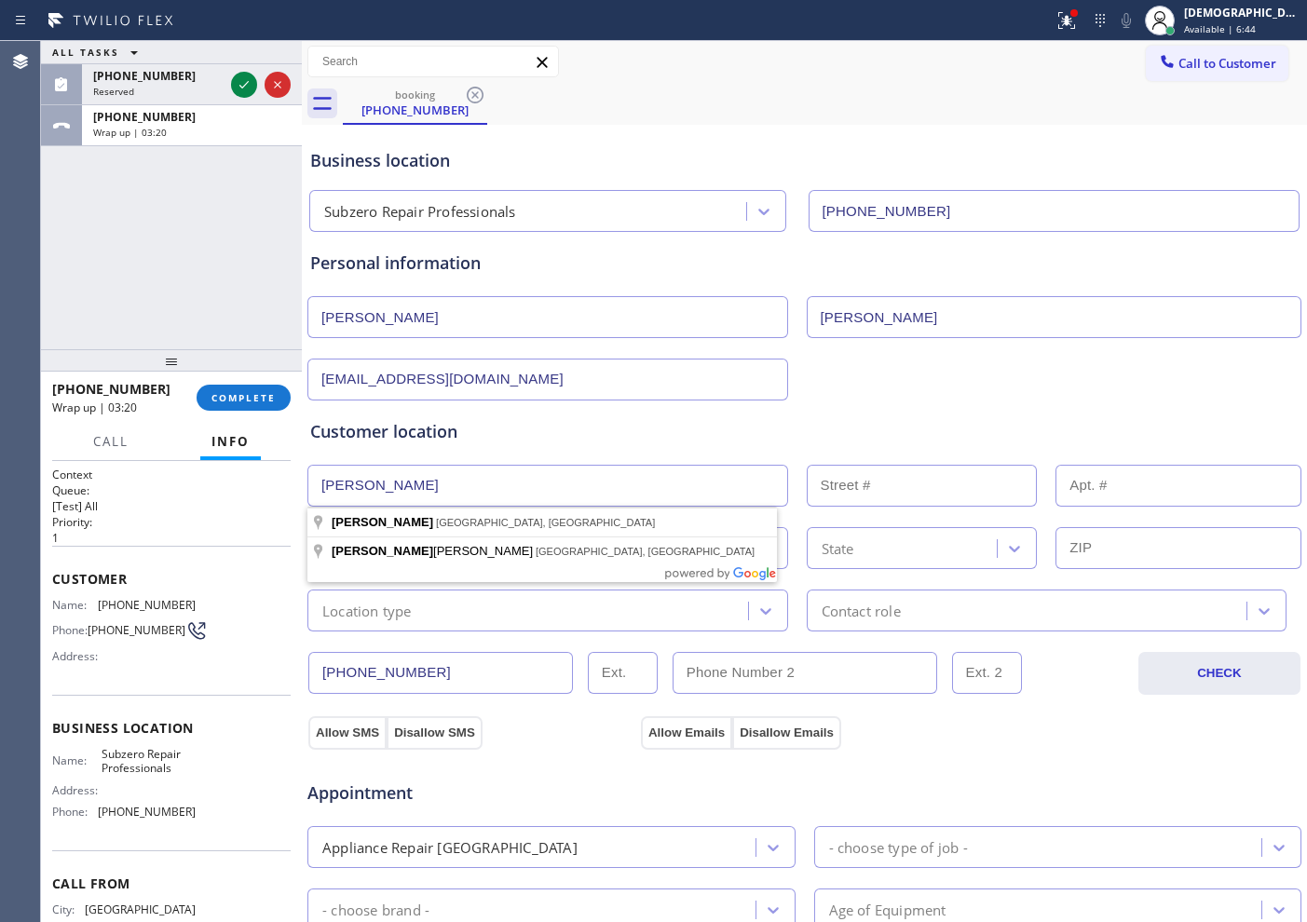
click at [659, 483] on input "[PERSON_NAME]" at bounding box center [547, 486] width 481 height 42
paste input "[STREET_ADDRESS][PERSON_NAME]"
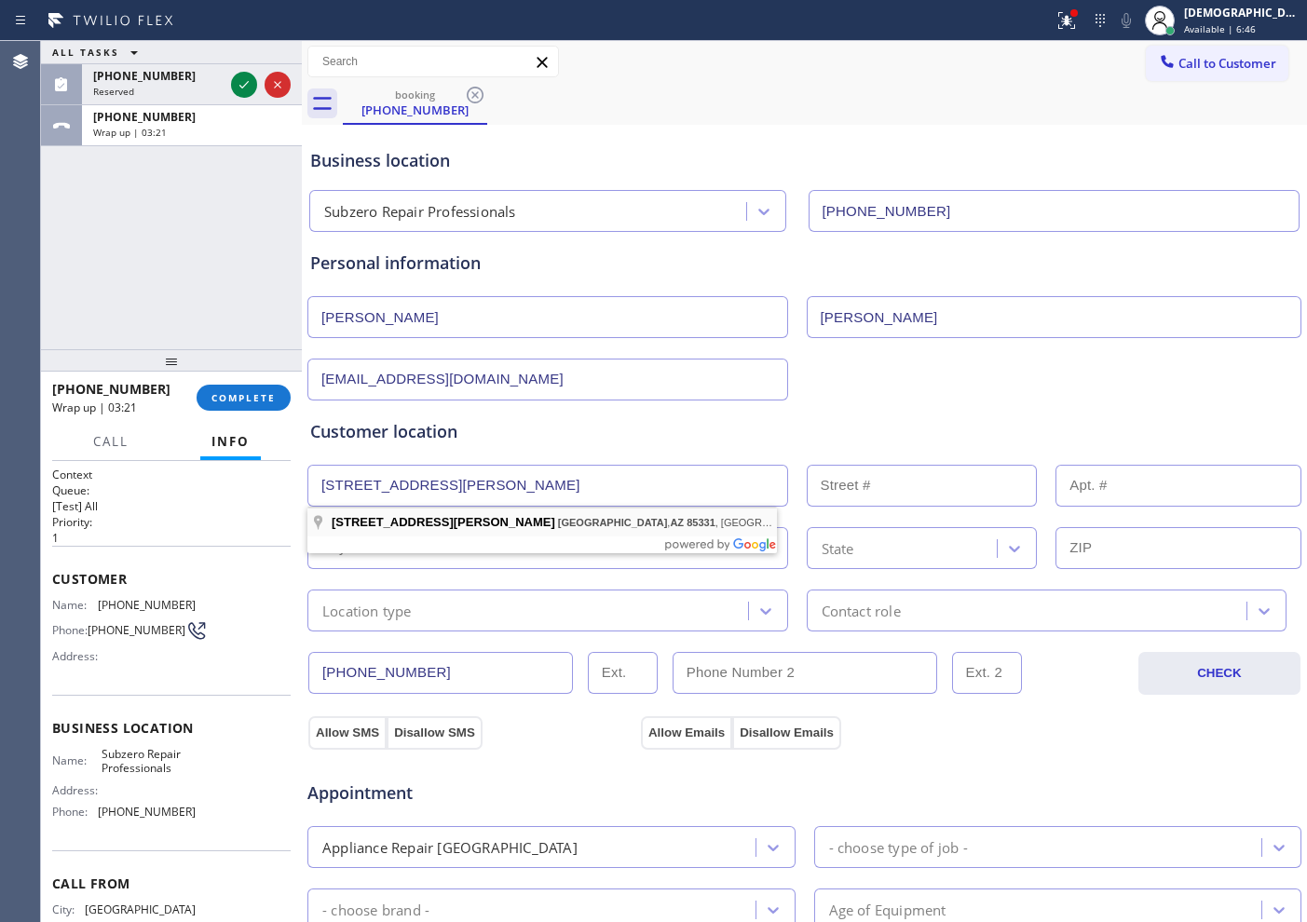
type input "[STREET_ADDRESS][PERSON_NAME]"
type input "35227"
type input "[GEOGRAPHIC_DATA]"
type input "85331"
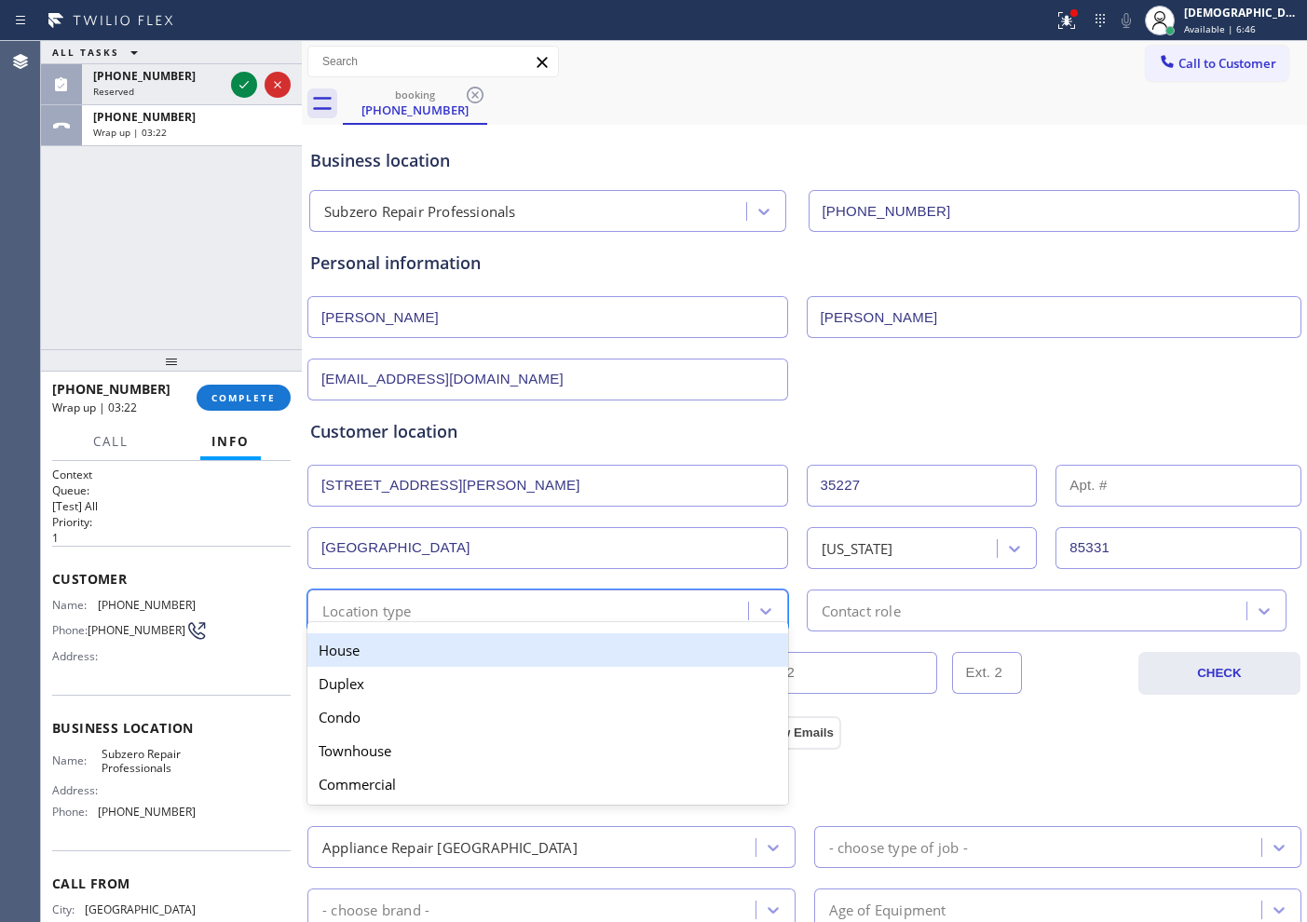
click at [577, 613] on div "Location type" at bounding box center [530, 610] width 435 height 33
click at [556, 660] on div "House" at bounding box center [547, 650] width 481 height 34
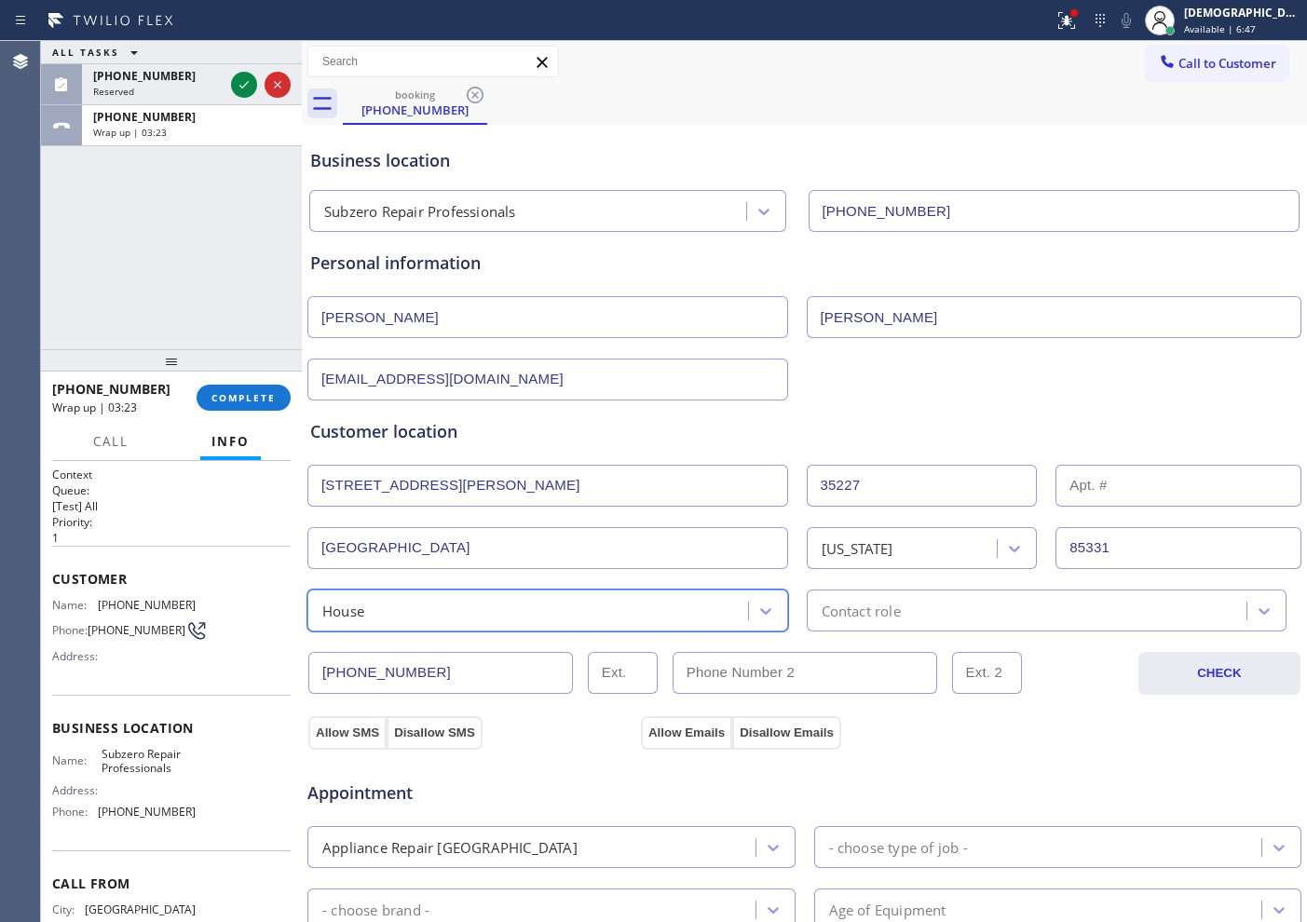
click at [861, 614] on div "Contact role" at bounding box center [861, 610] width 79 height 21
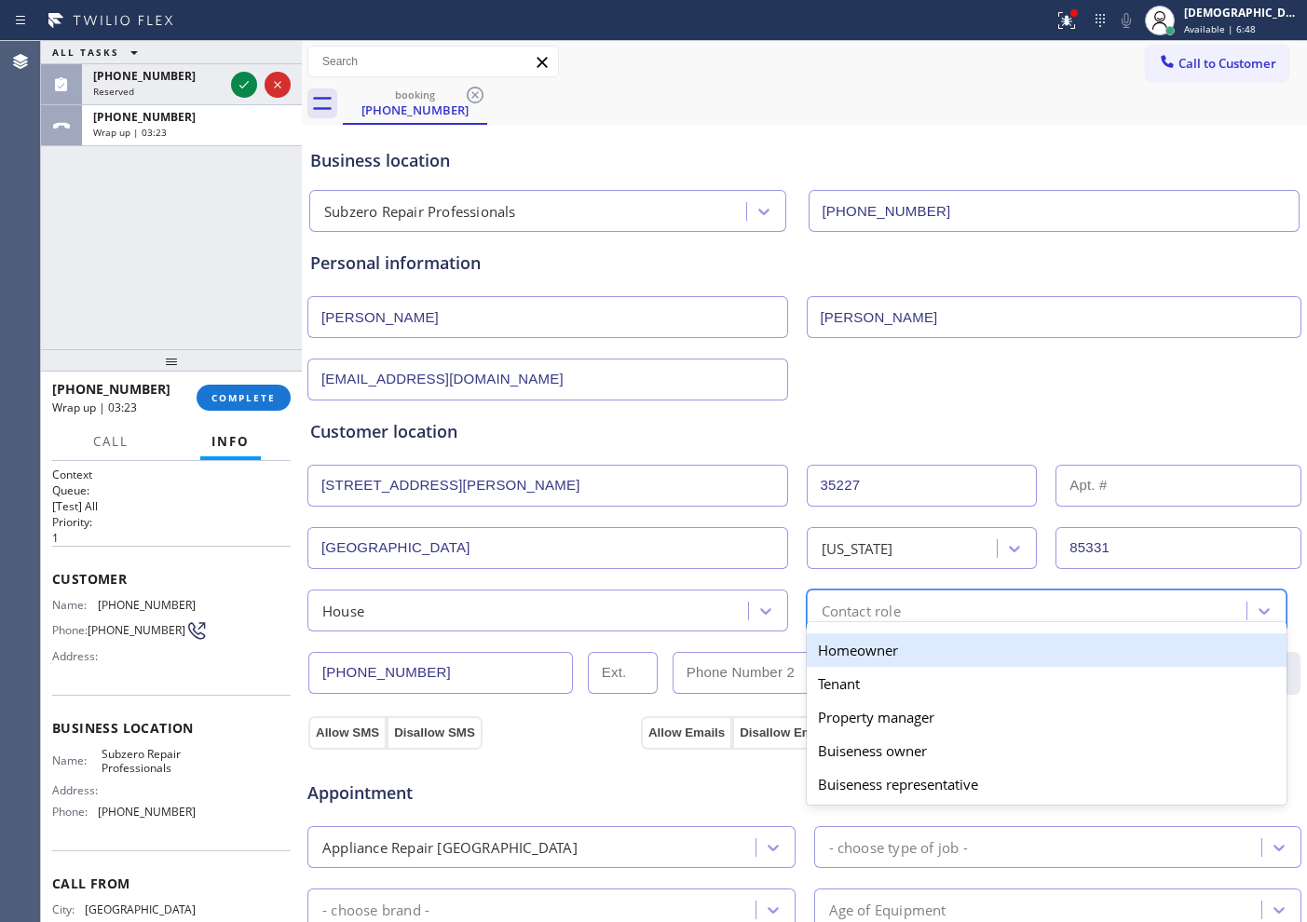
drag, startPoint x: 860, startPoint y: 653, endPoint x: 629, endPoint y: 670, distance: 231.6
click at [859, 653] on div "Homeowner" at bounding box center [1047, 650] width 481 height 34
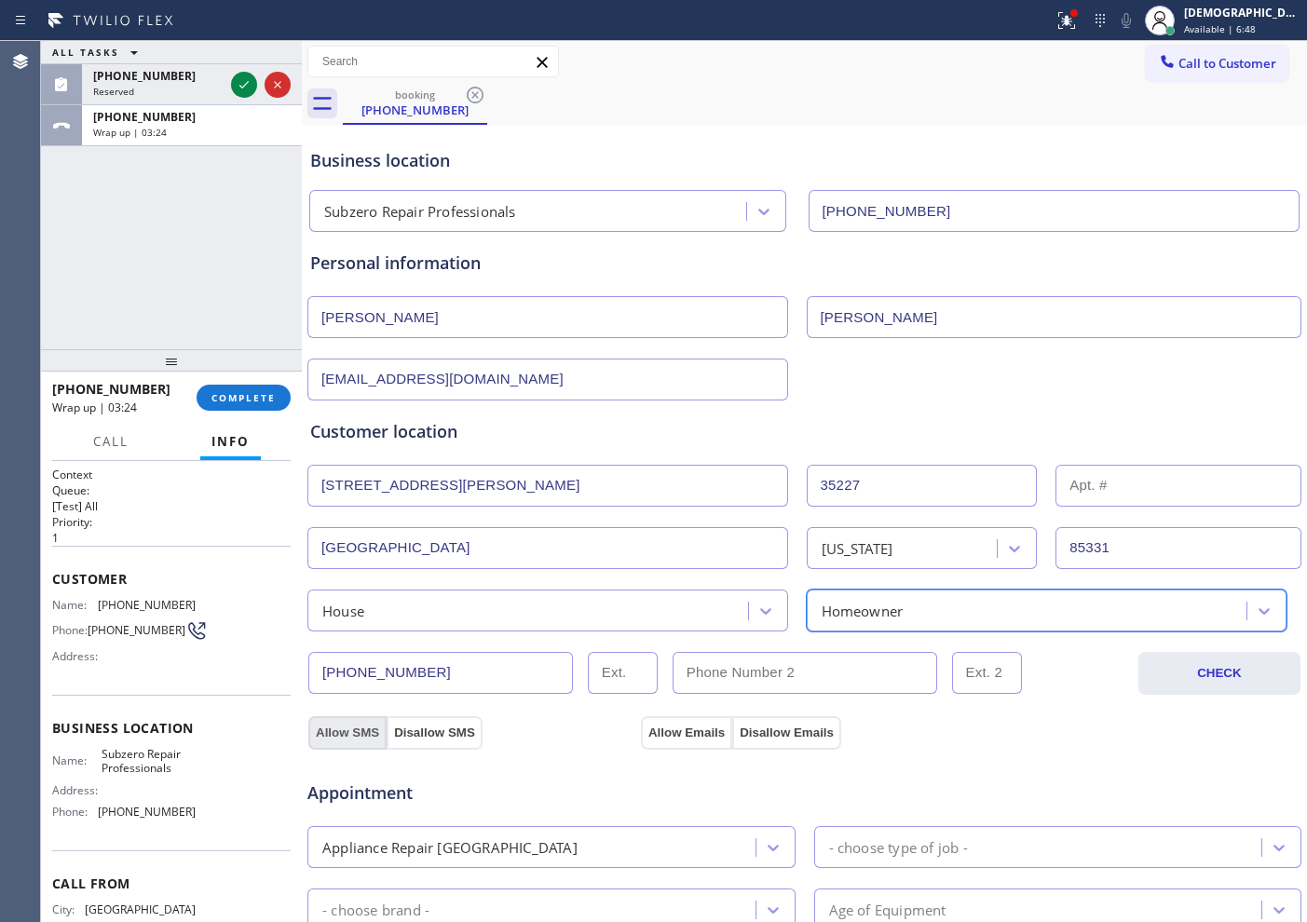
drag, startPoint x: 364, startPoint y: 731, endPoint x: 540, endPoint y: 742, distance: 176.4
click at [365, 731] on button "Allow SMS" at bounding box center [347, 733] width 78 height 34
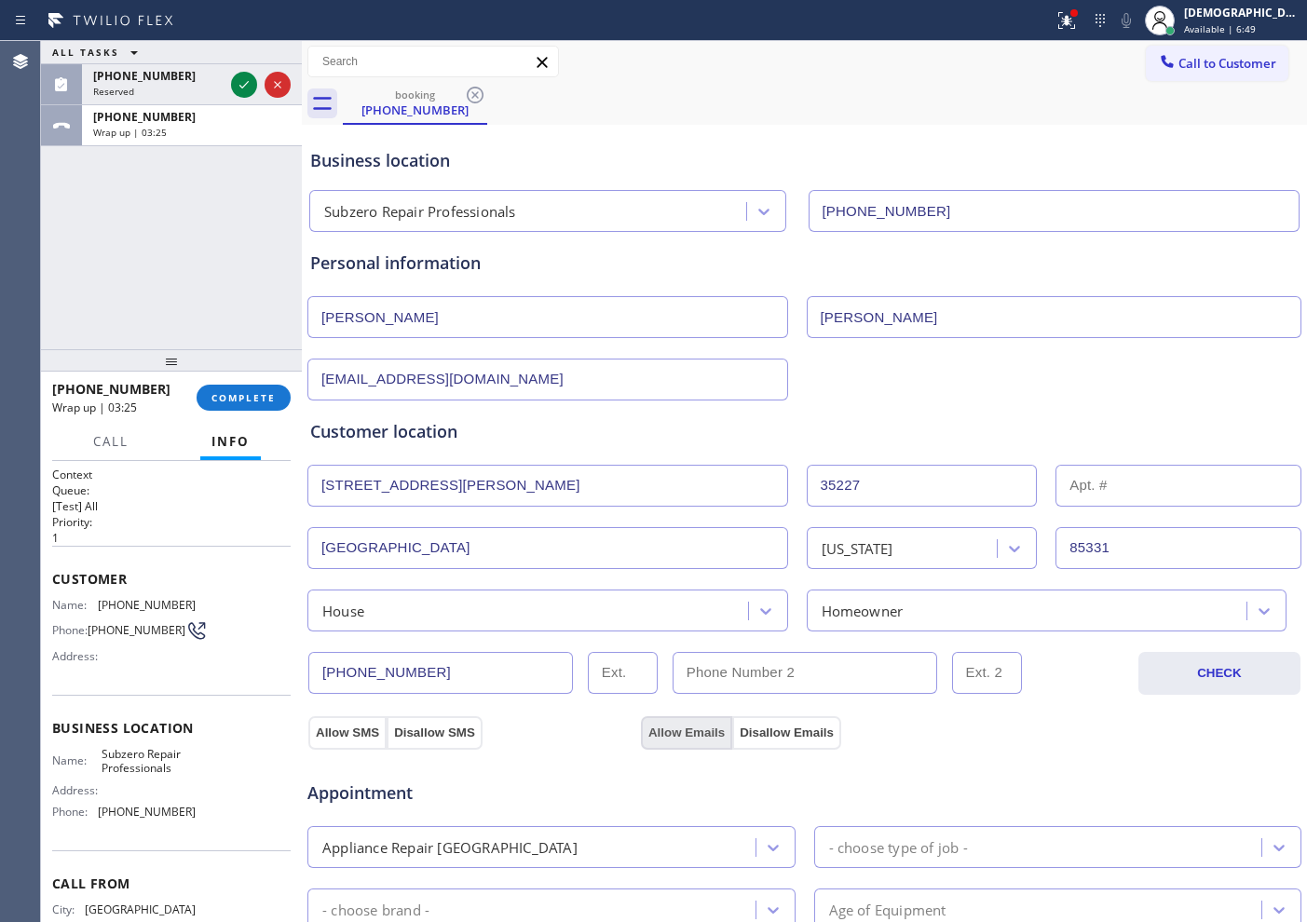
click at [679, 732] on button "Allow Emails" at bounding box center [686, 733] width 91 height 34
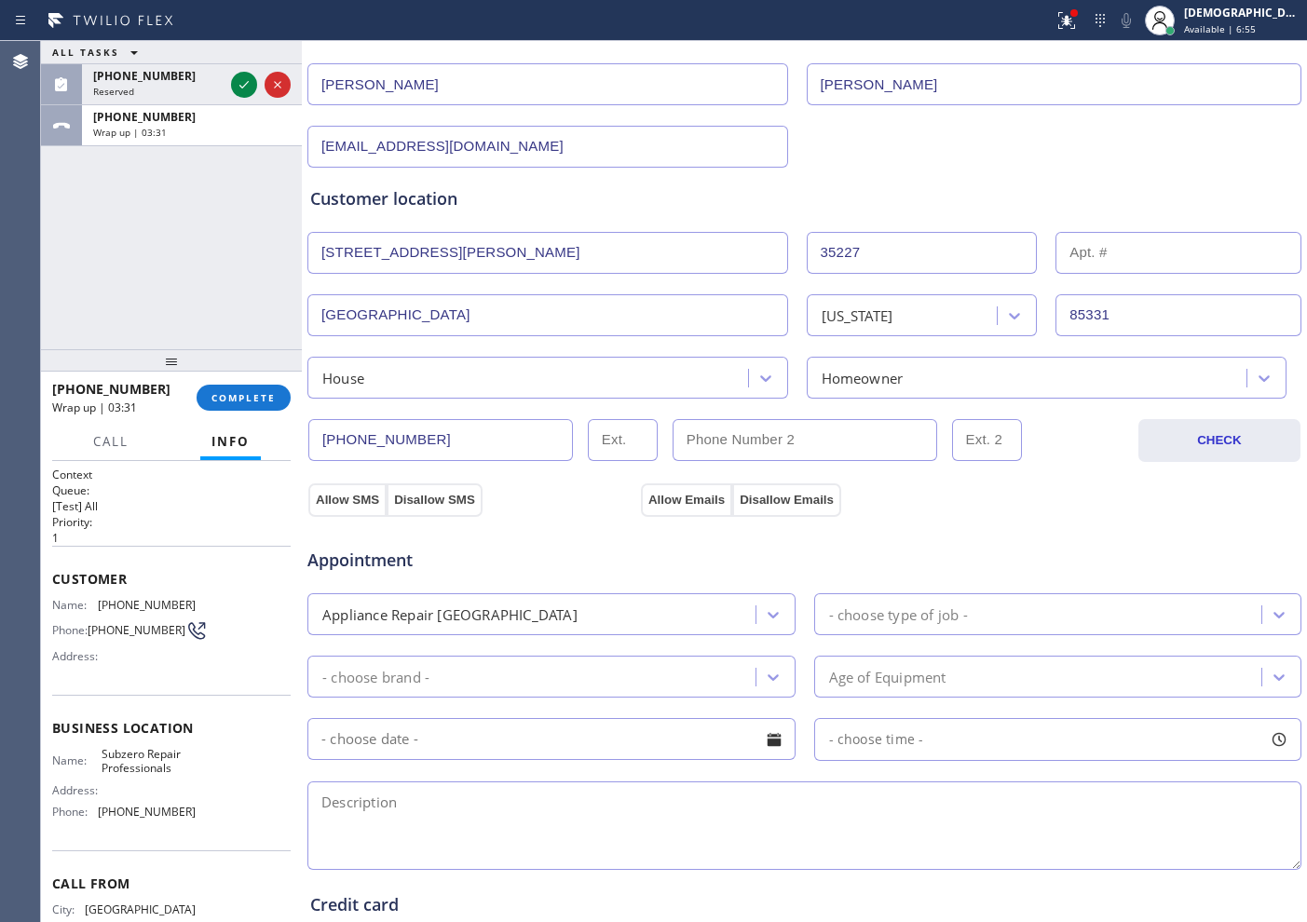
click at [595, 620] on div "Appliance Repair [GEOGRAPHIC_DATA]" at bounding box center [534, 614] width 442 height 33
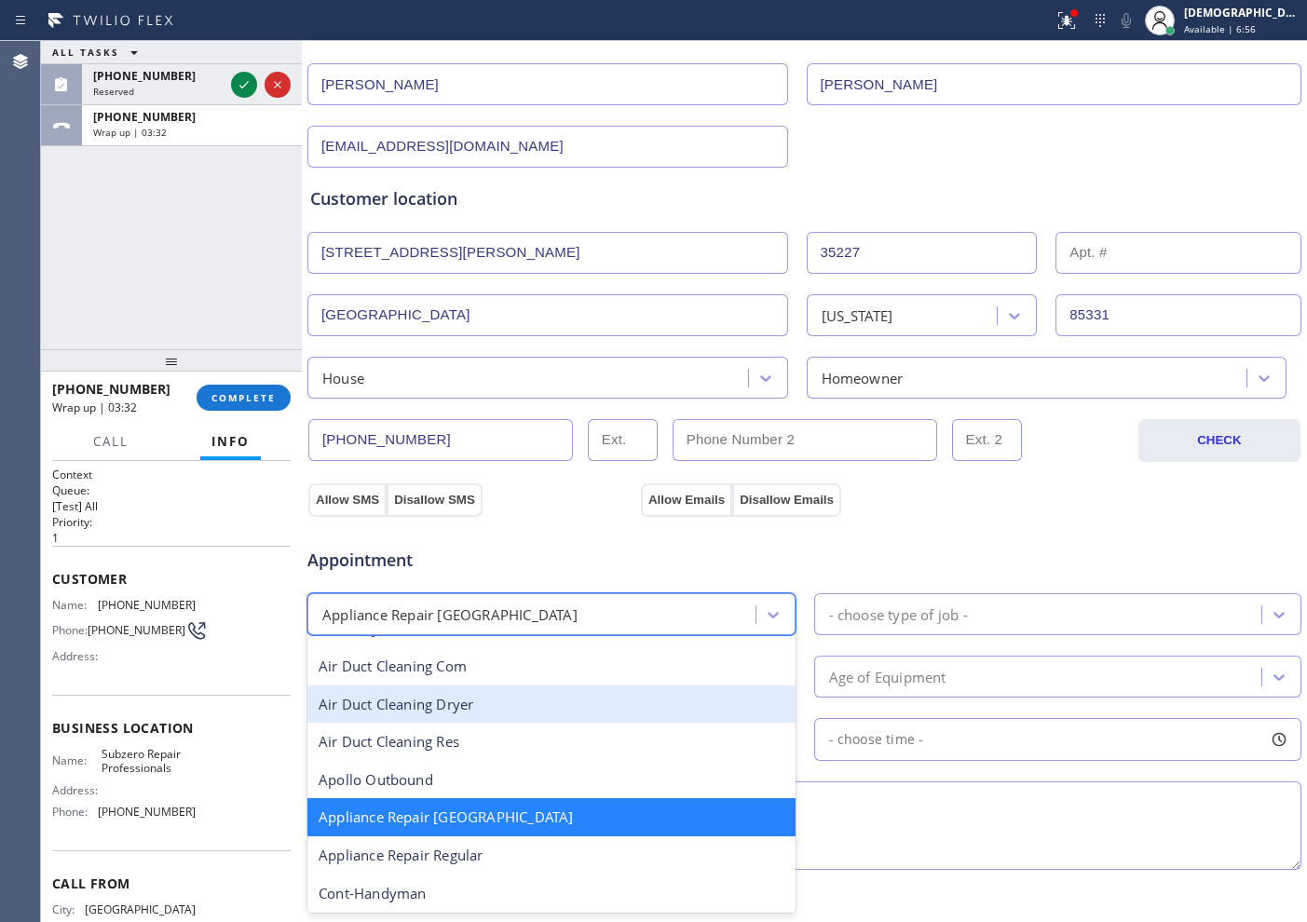
scroll to position [119, 0]
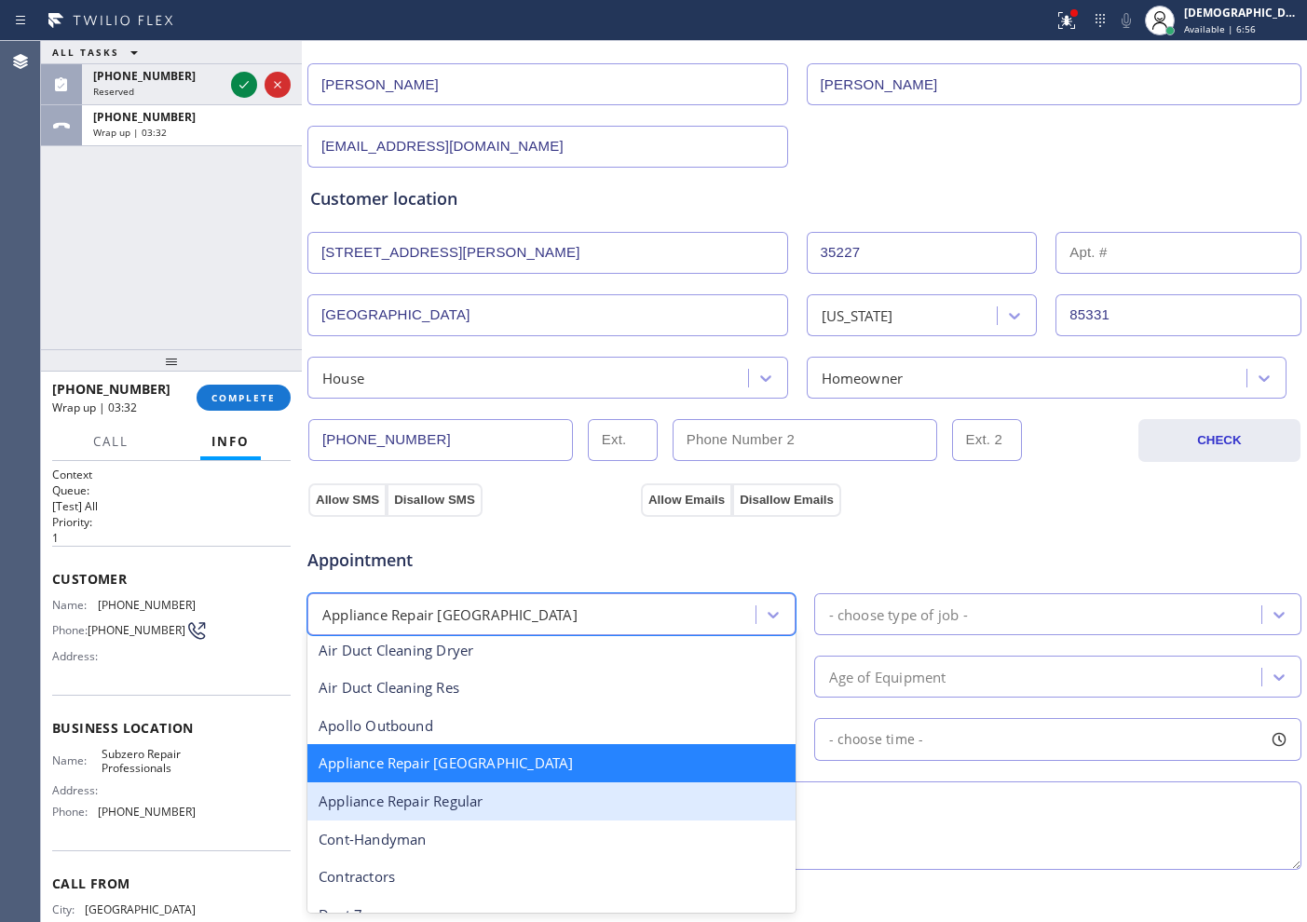
click at [567, 808] on div "Appliance Repair Regular" at bounding box center [551, 801] width 488 height 38
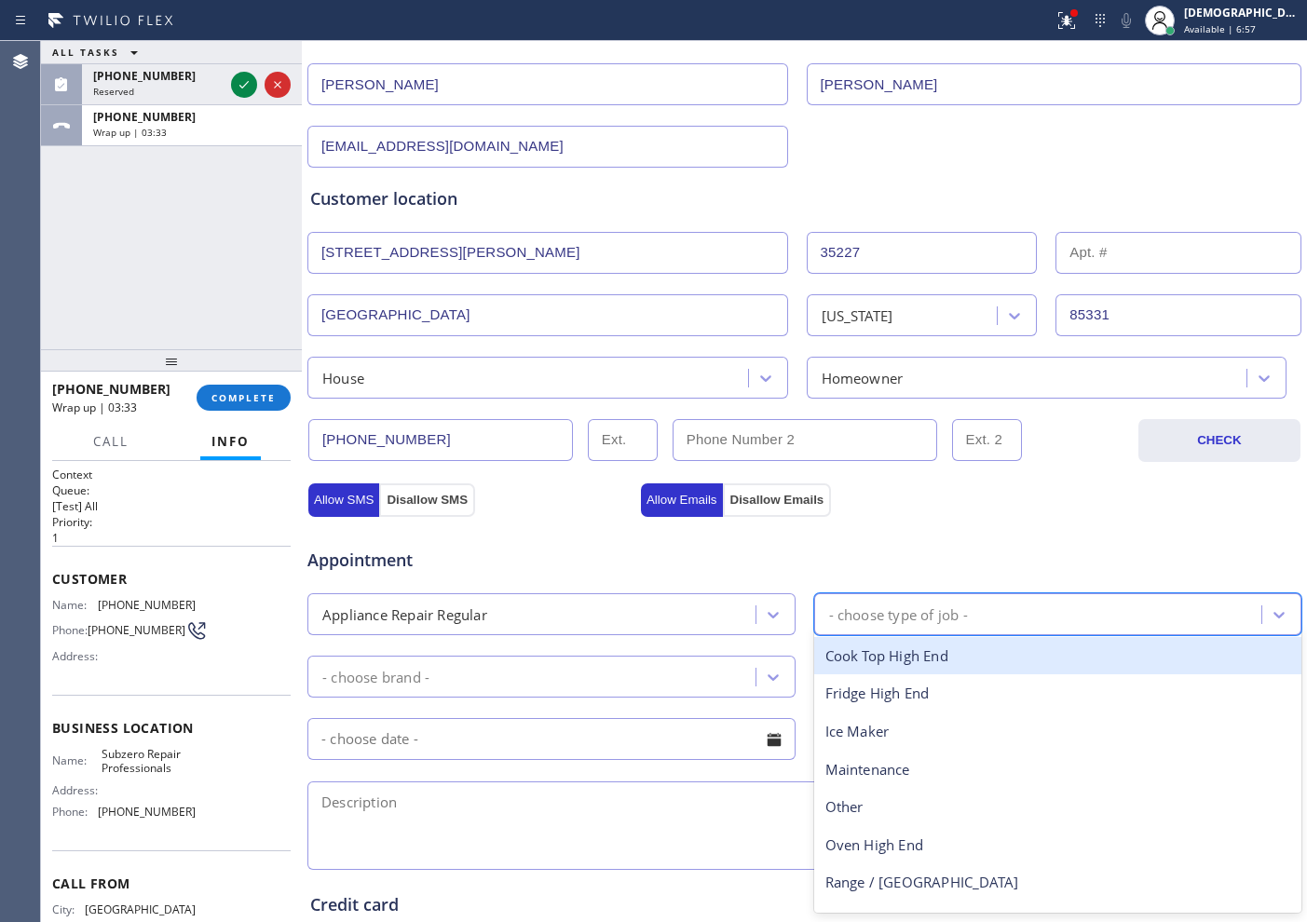
click at [860, 628] on div "- choose type of job -" at bounding box center [1041, 614] width 442 height 33
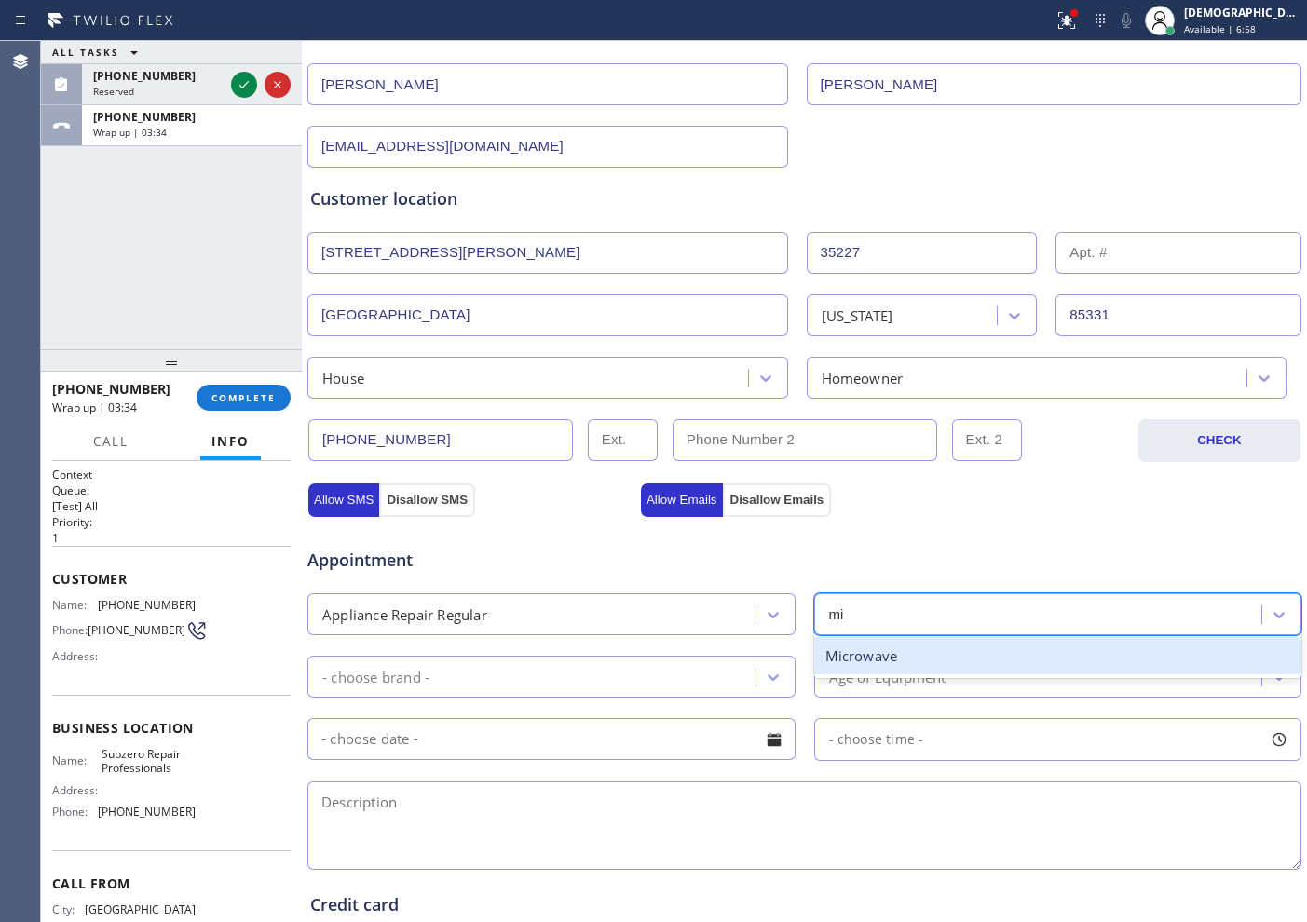
type input "mic"
click at [853, 655] on div "Microwave" at bounding box center [1058, 656] width 488 height 38
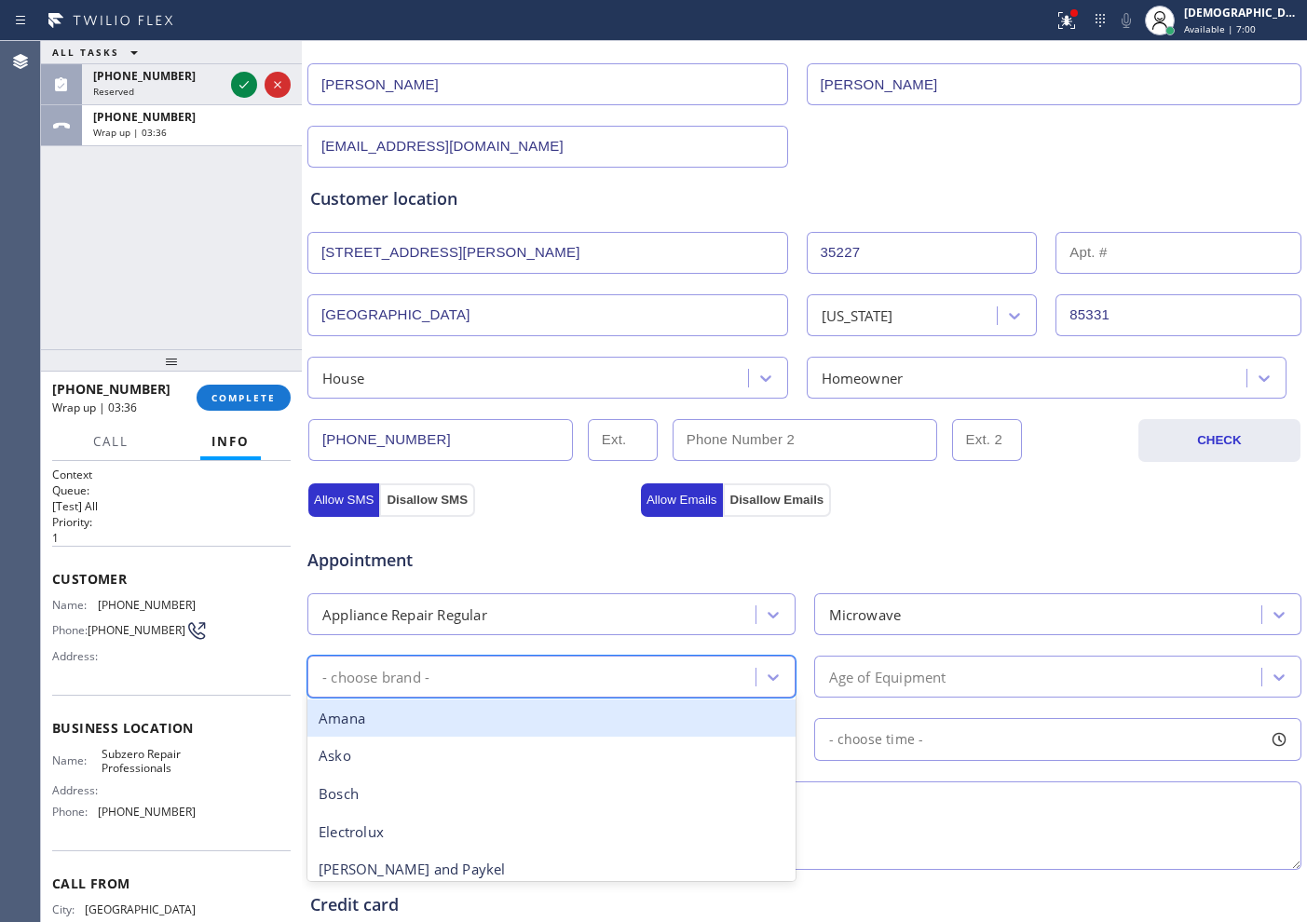
click at [588, 676] on div "- choose brand -" at bounding box center [534, 676] width 442 height 33
type input "w"
type input "ot"
click at [548, 607] on div "Appliance Repair Regular" at bounding box center [534, 614] width 442 height 33
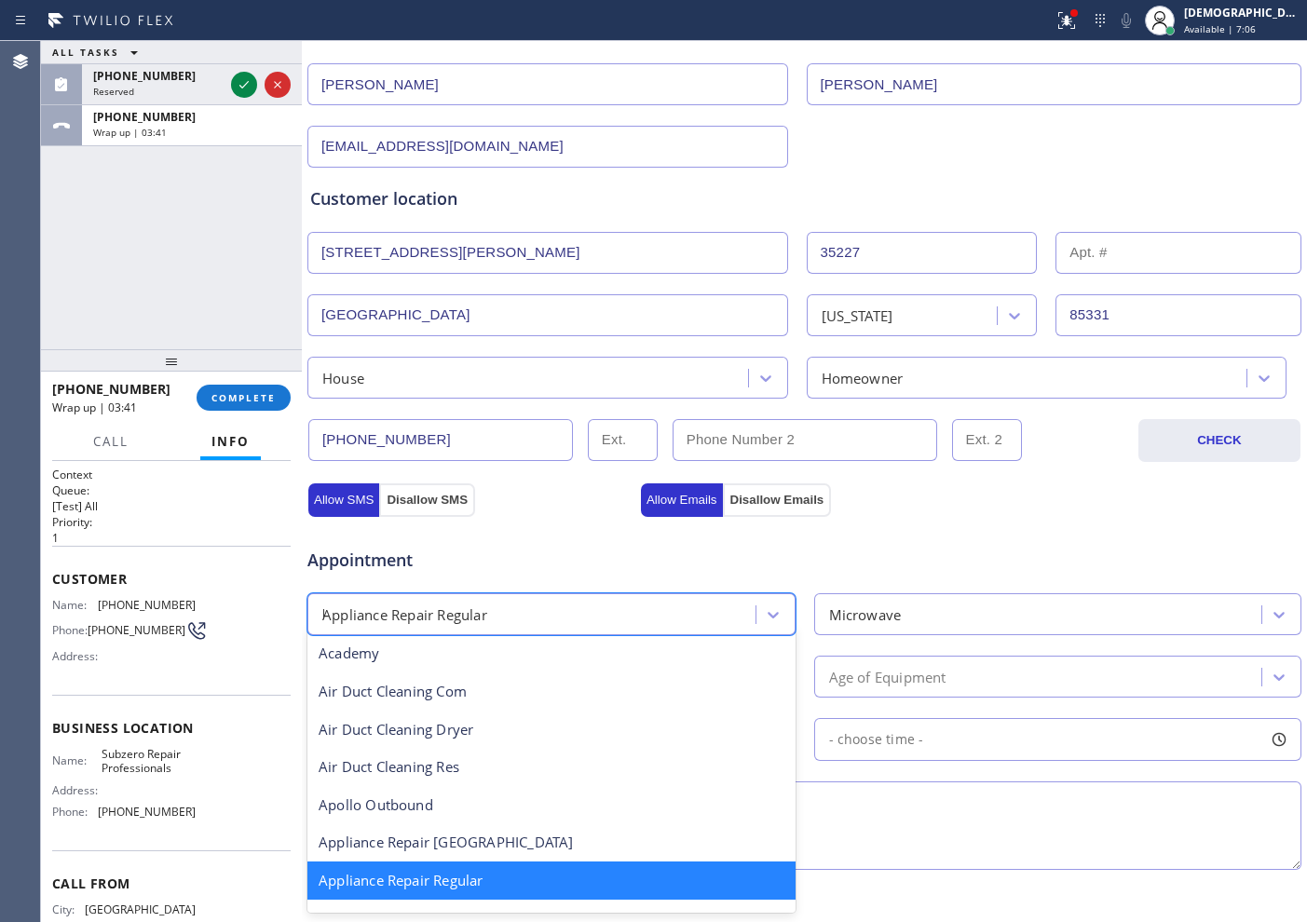
scroll to position [0, 0]
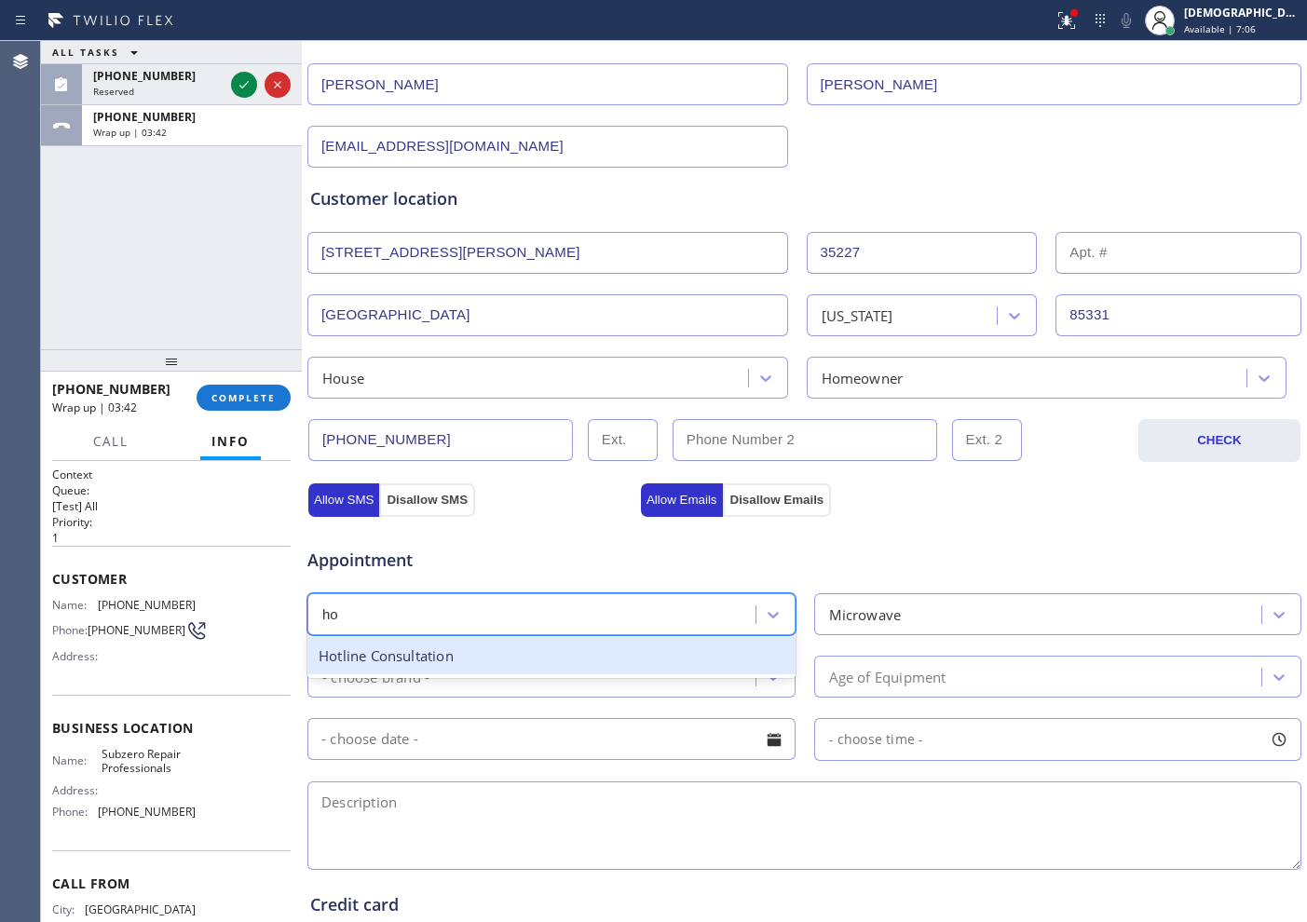
type input "hot"
click at [536, 668] on div "Hotline Consultation" at bounding box center [551, 656] width 488 height 38
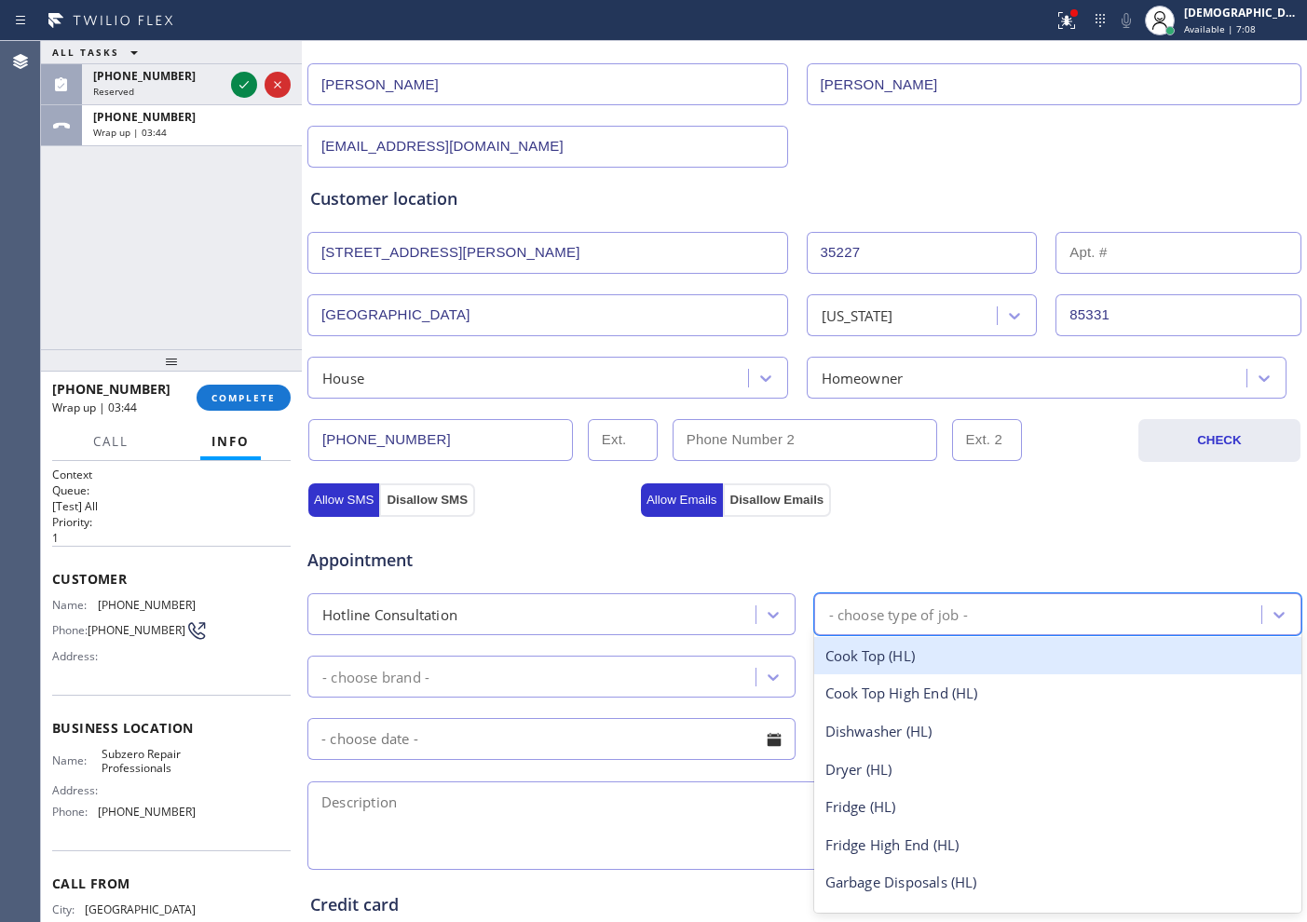
click at [874, 611] on div "- choose type of job -" at bounding box center [898, 614] width 139 height 21
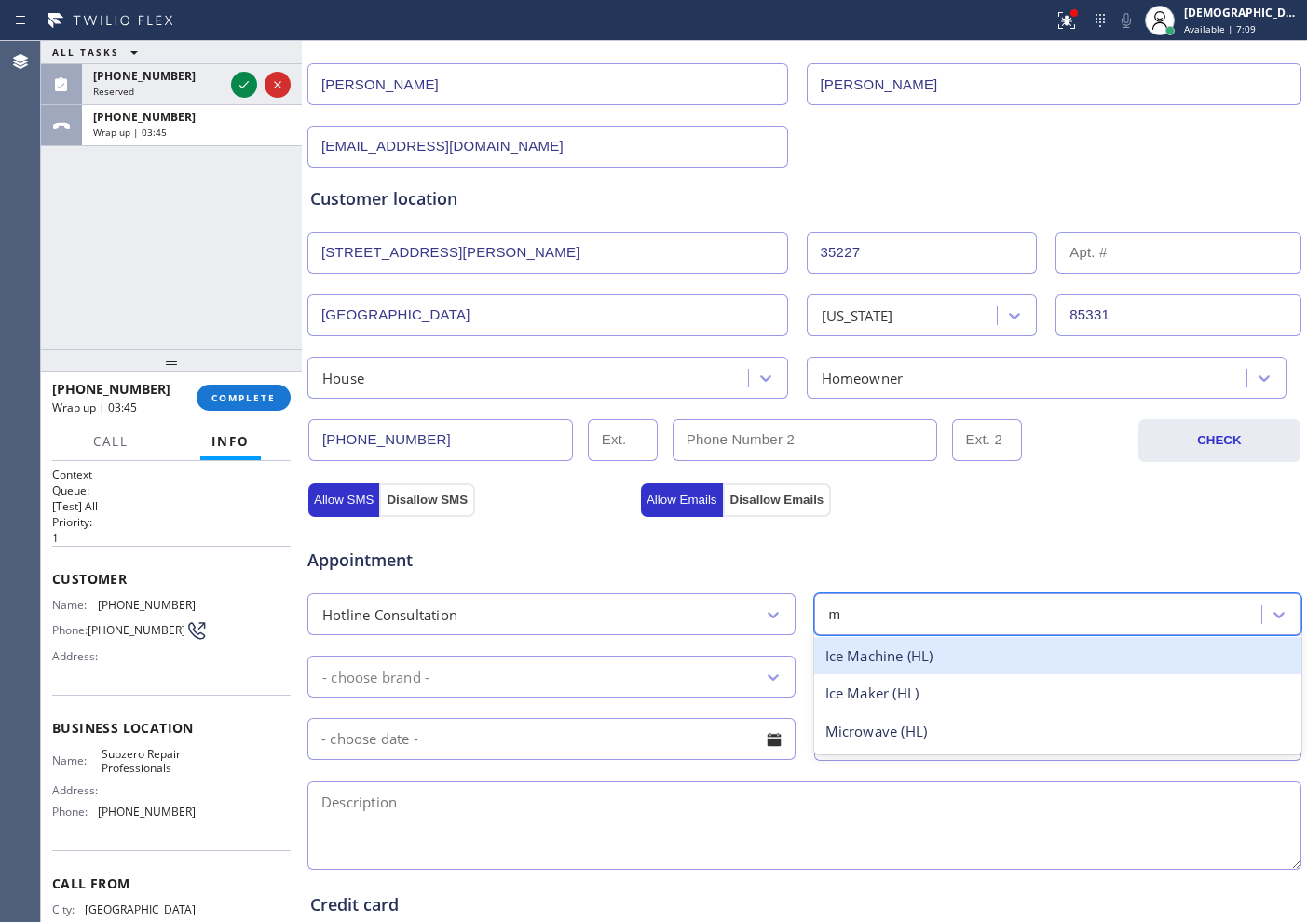
type input "mi"
click at [884, 655] on div "Microwave (HL)" at bounding box center [1058, 656] width 488 height 38
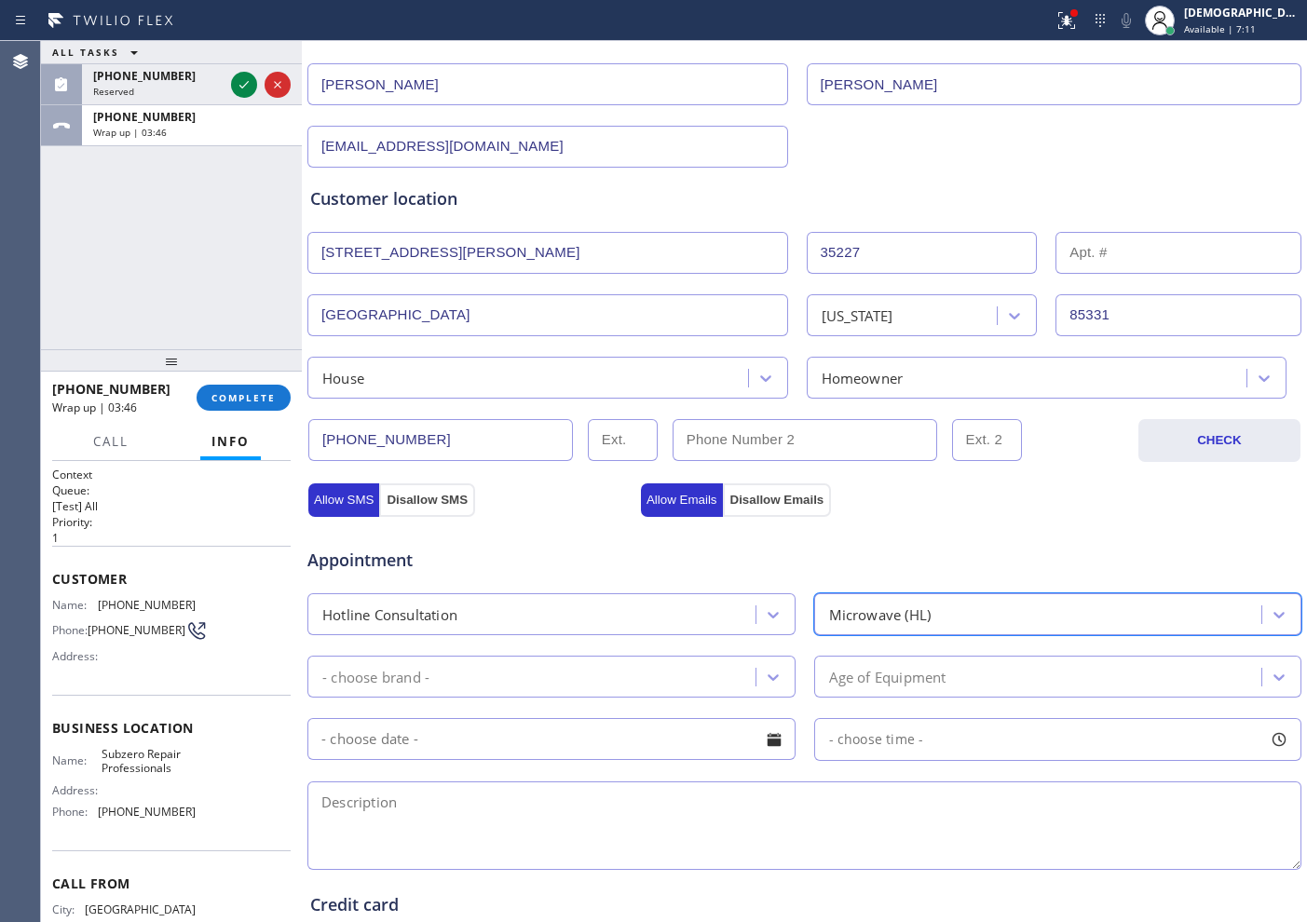
click at [581, 672] on div "- choose brand -" at bounding box center [534, 676] width 442 height 33
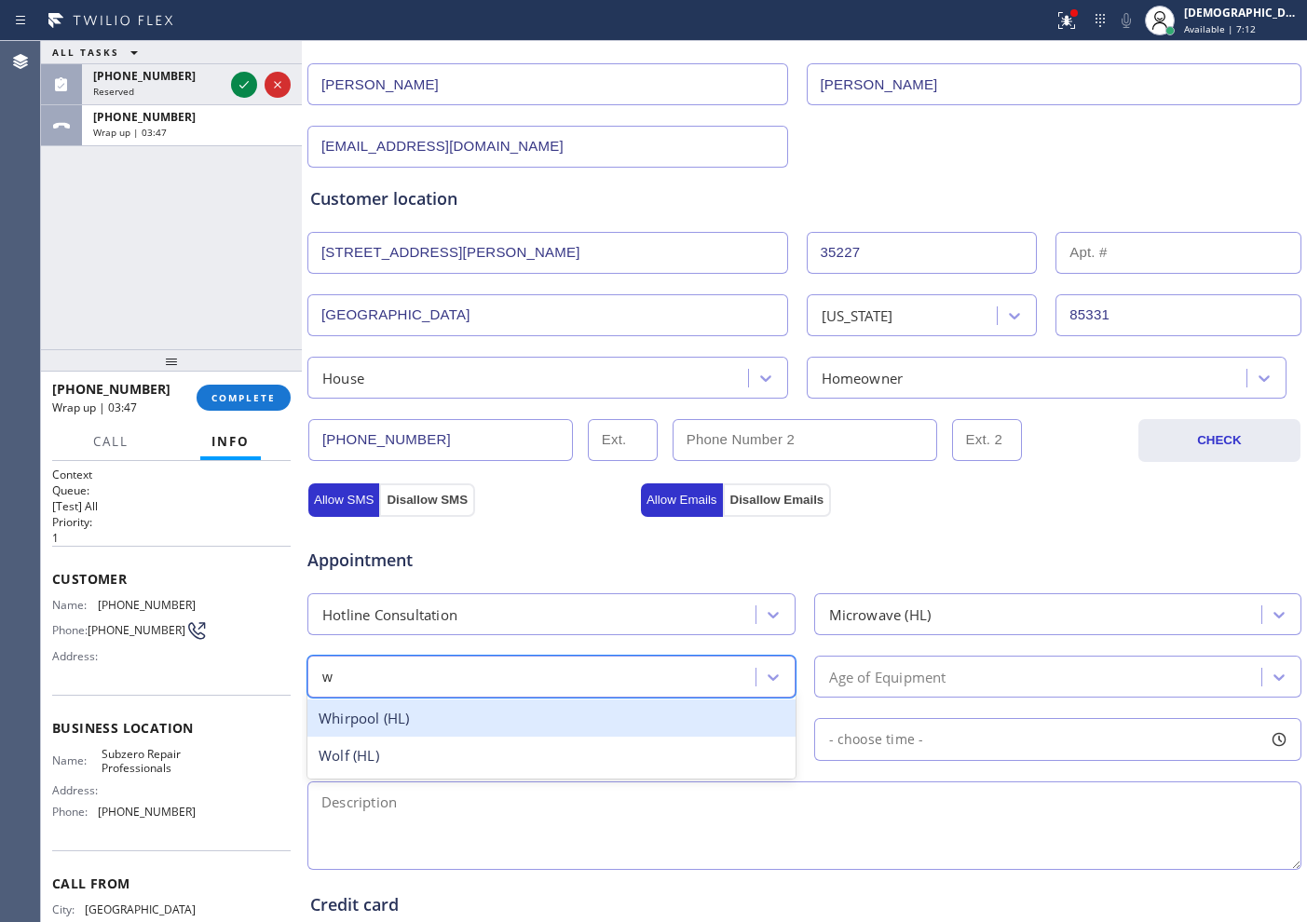
type input "wo"
click at [587, 727] on div "Wolf (HL)" at bounding box center [551, 719] width 488 height 38
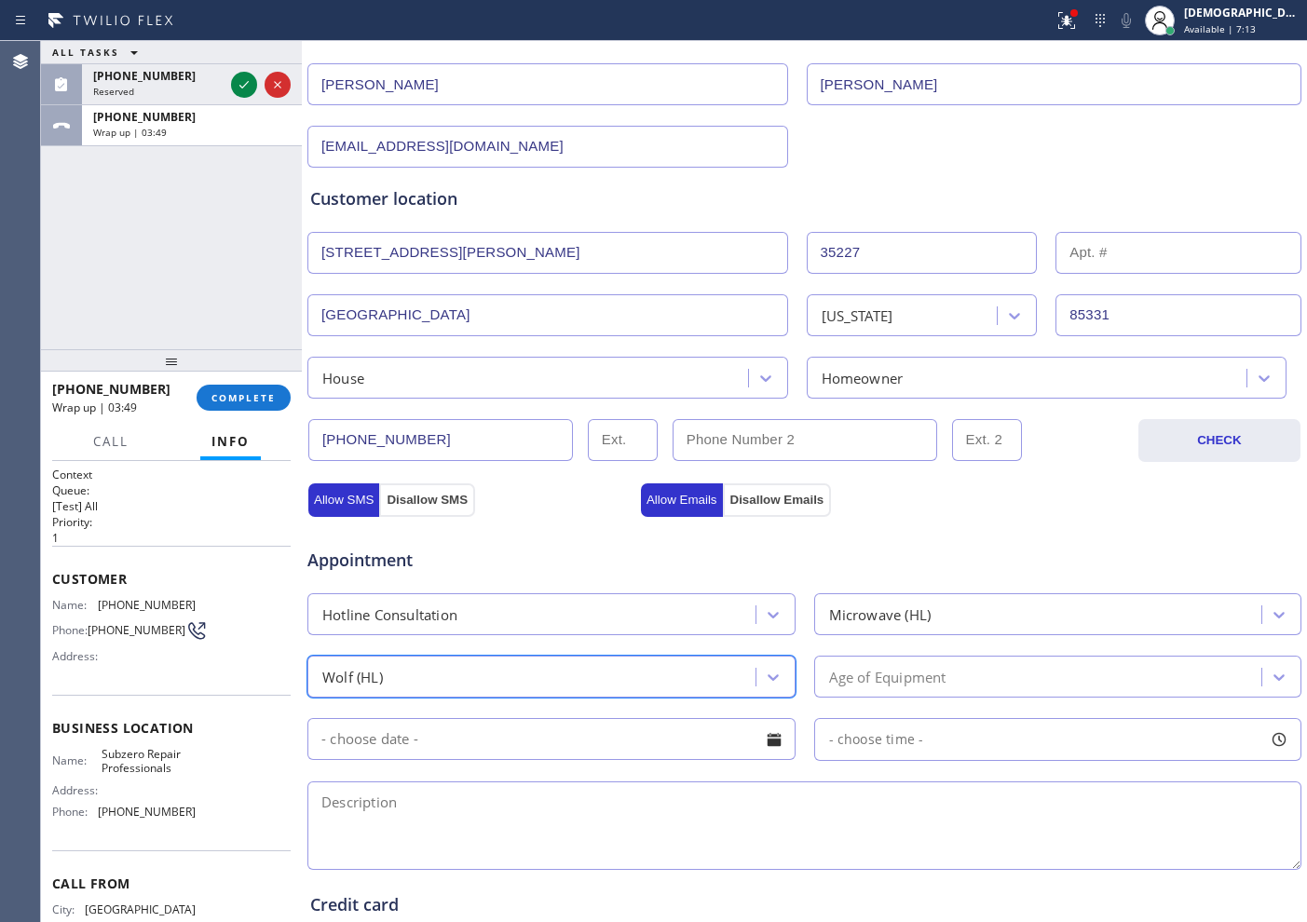
click at [904, 675] on div "Age of Equipment" at bounding box center [887, 676] width 117 height 21
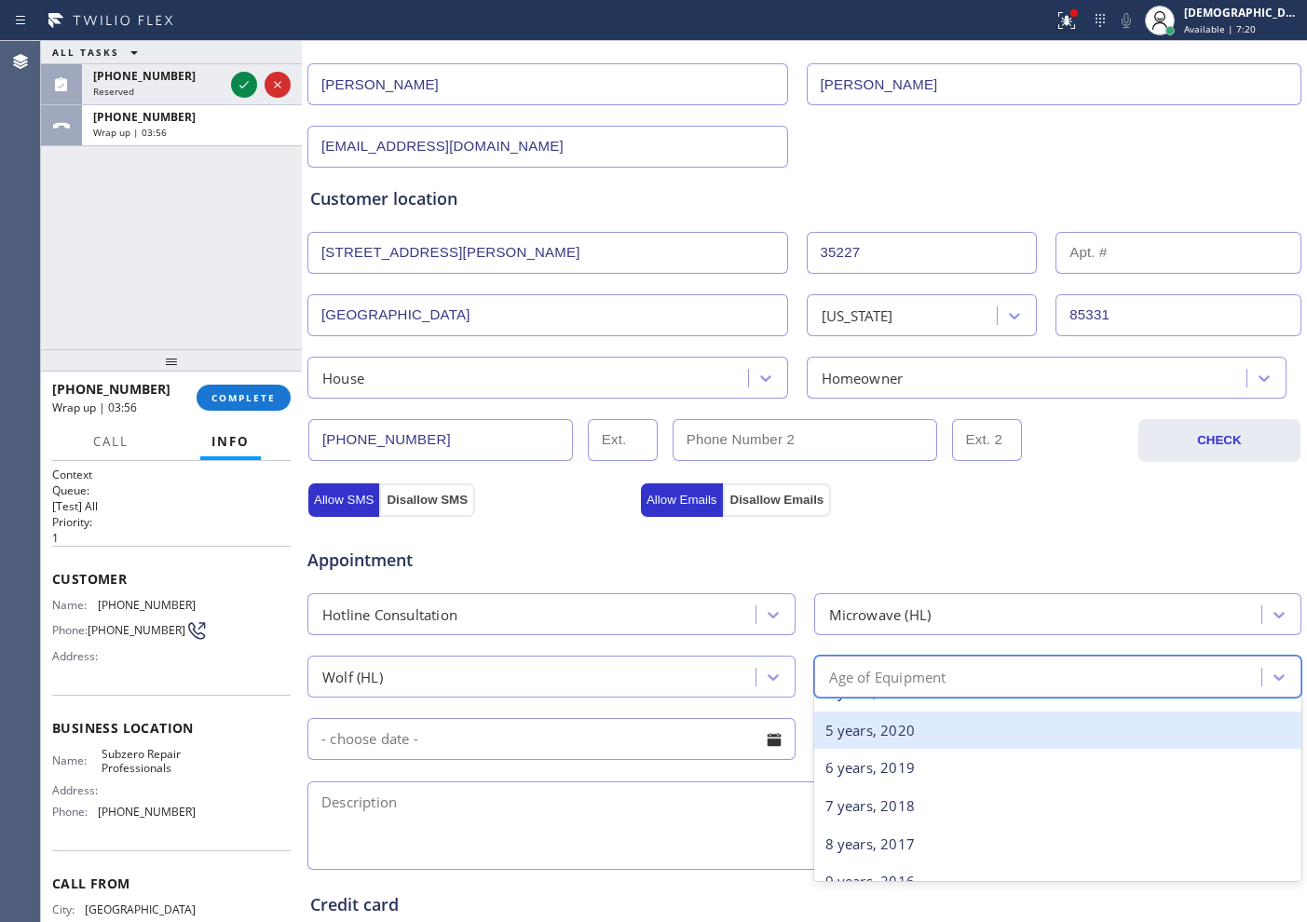
scroll to position [233, 0]
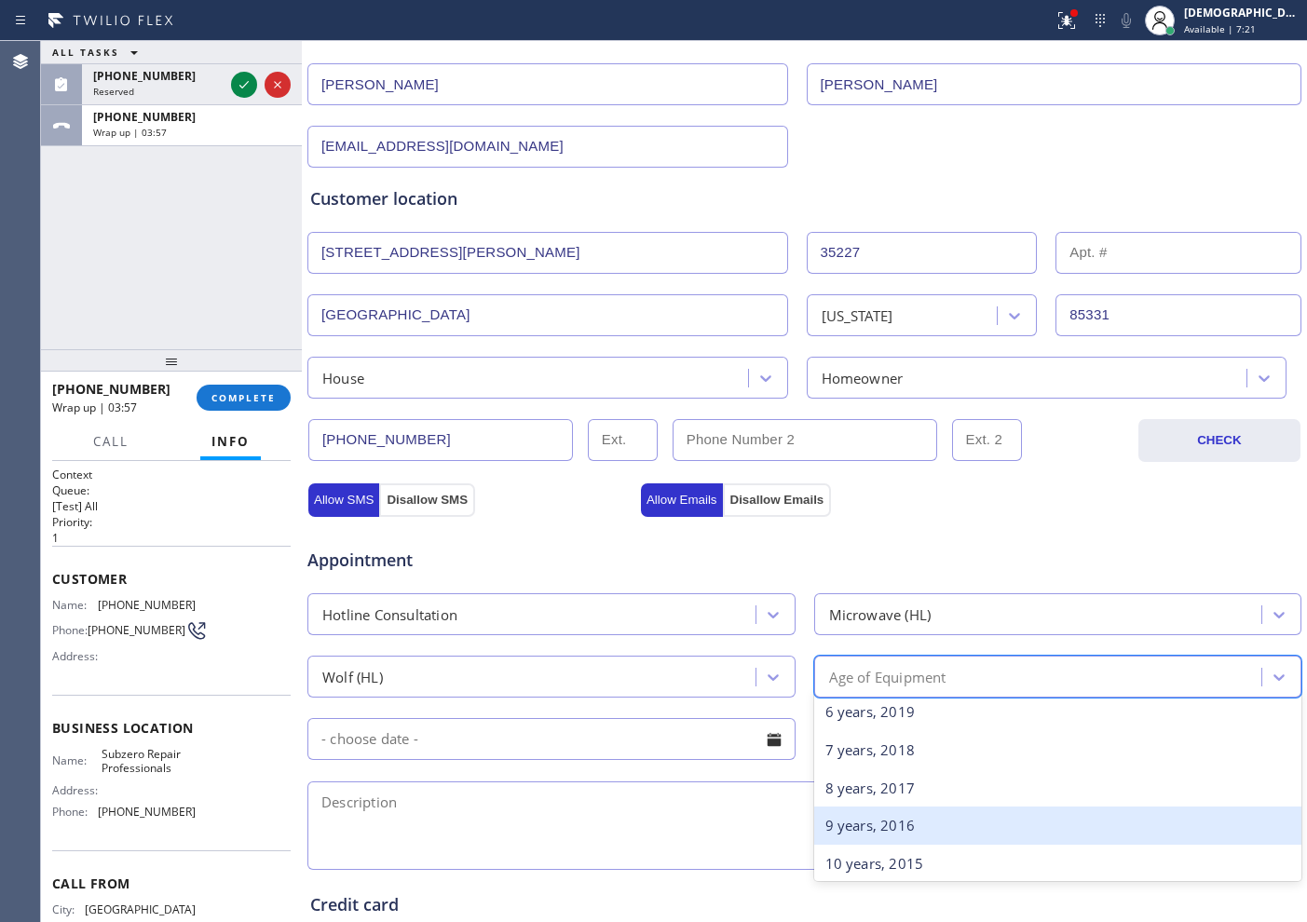
click at [966, 815] on div "9 years, 2016" at bounding box center [1058, 826] width 488 height 38
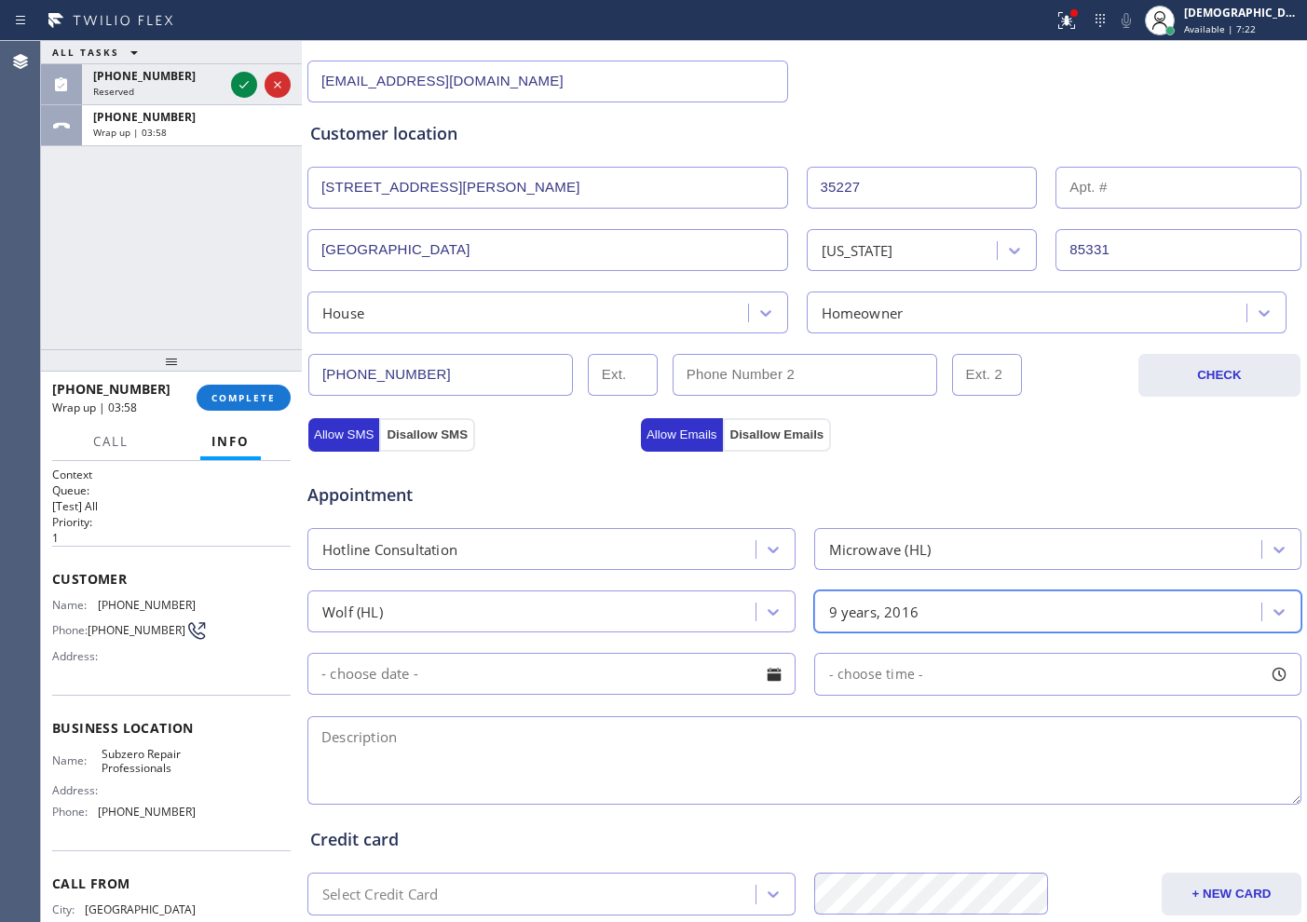
scroll to position [349, 0]
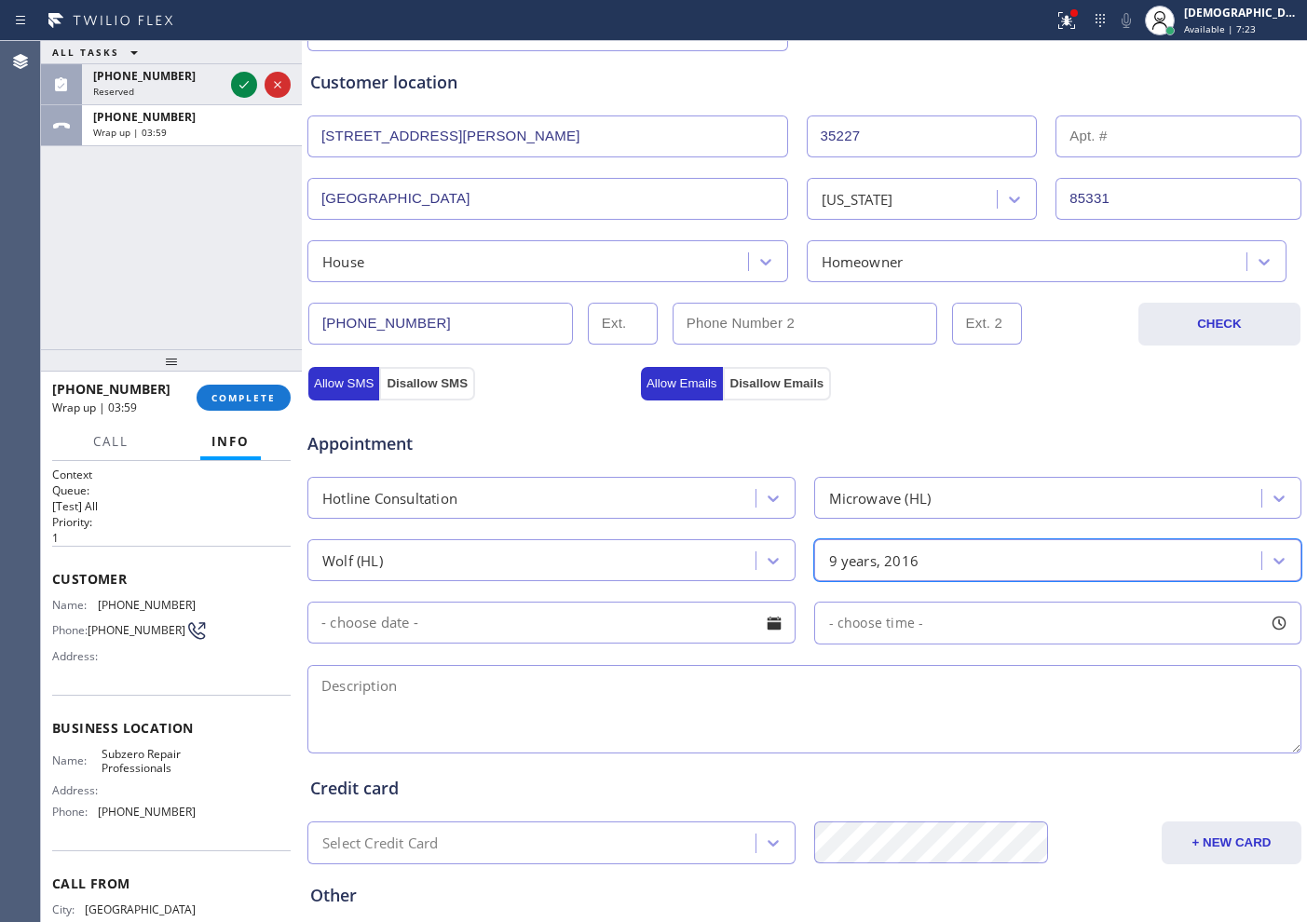
click at [679, 625] on input "text" at bounding box center [551, 623] width 488 height 42
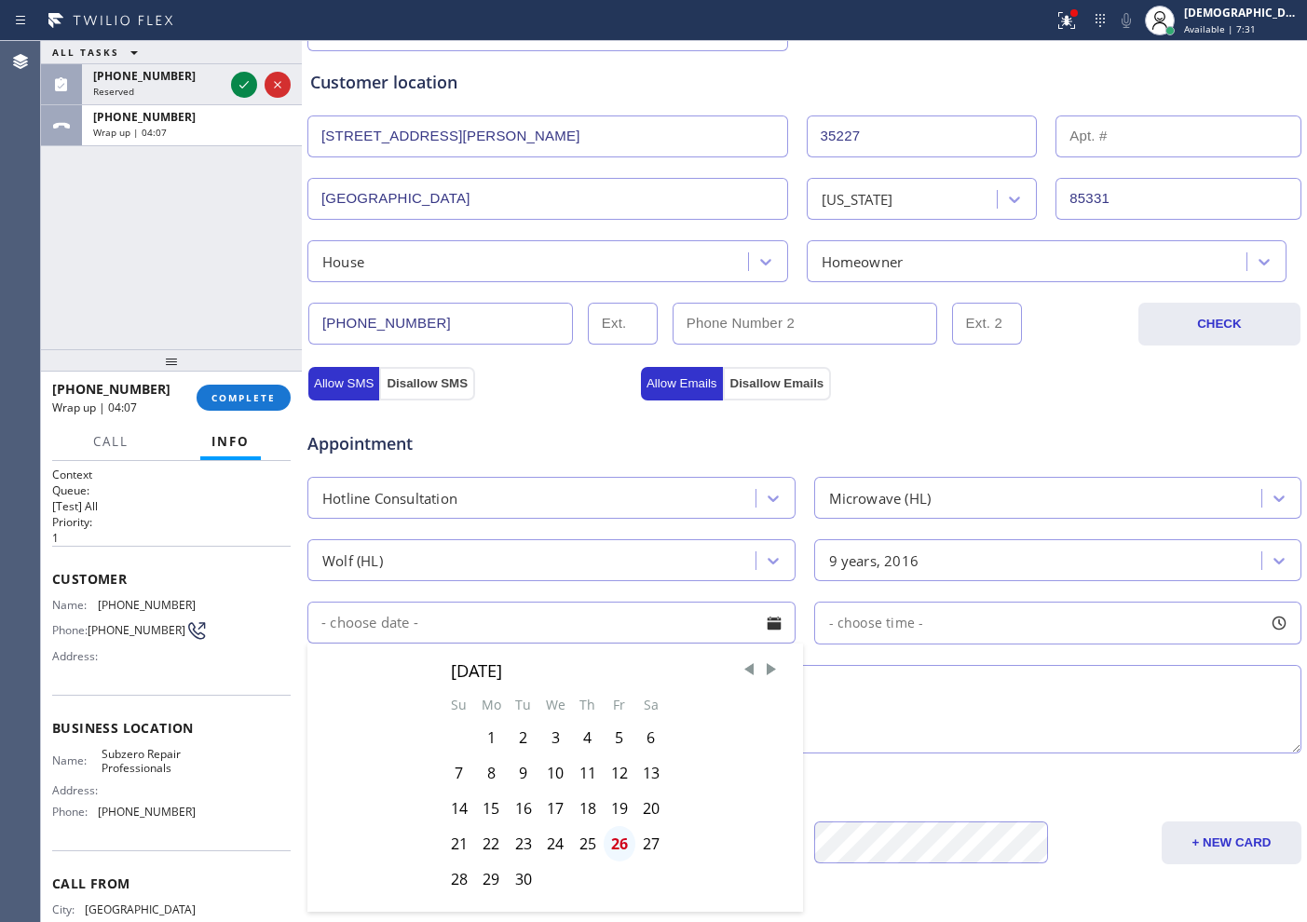
click at [624, 841] on div "26" at bounding box center [620, 843] width 32 height 35
type input "[DATE]"
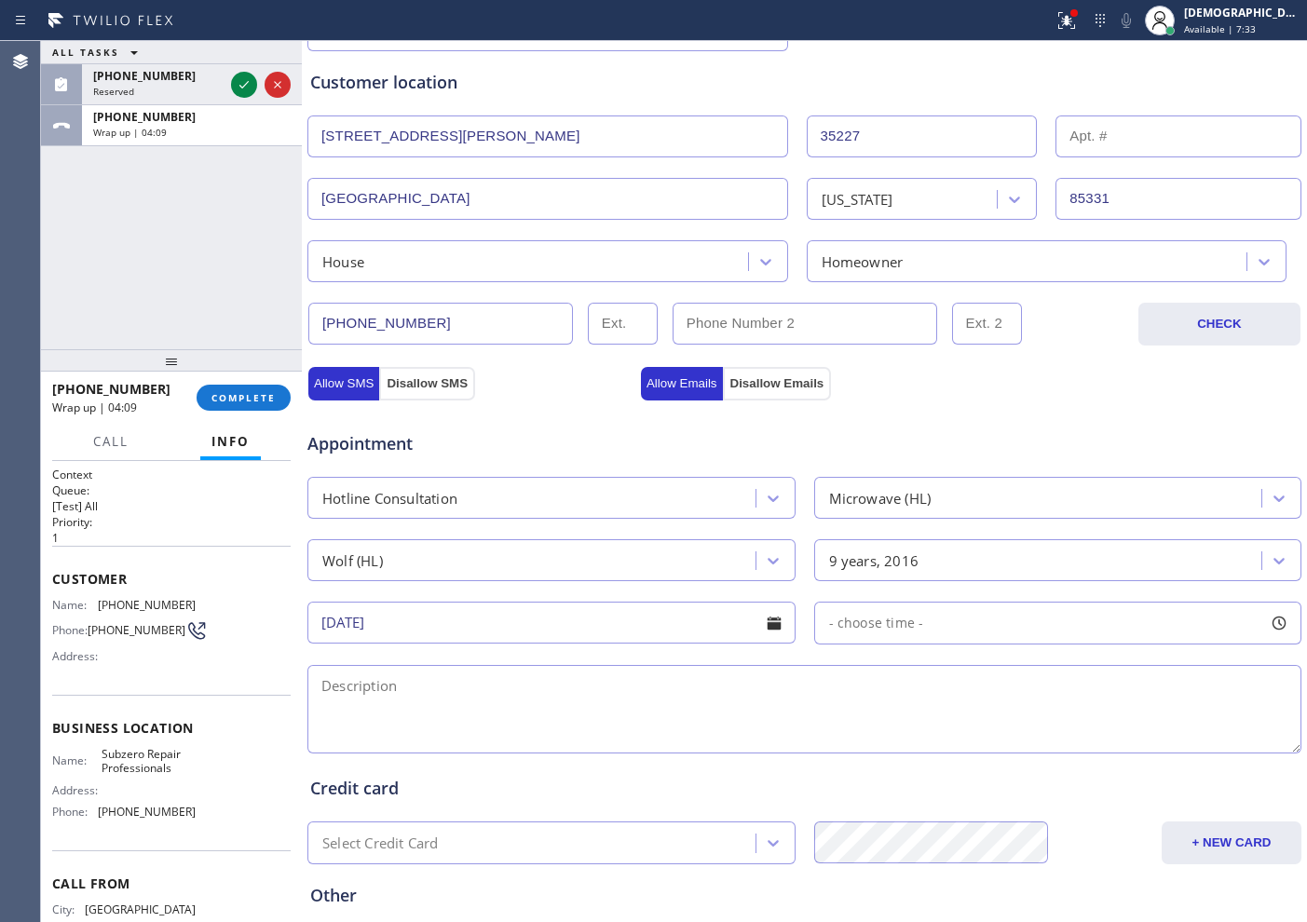
click at [944, 619] on div "- choose time -" at bounding box center [1058, 623] width 488 height 43
drag, startPoint x: 825, startPoint y: 736, endPoint x: 1000, endPoint y: 762, distance: 176.1
click at [1000, 761] on div "FROM TILL 8:00 AM 1:00 PM" at bounding box center [1044, 712] width 460 height 134
drag, startPoint x: 831, startPoint y: 742, endPoint x: 859, endPoint y: 740, distance: 28.0
click at [891, 741] on div at bounding box center [902, 736] width 22 height 39
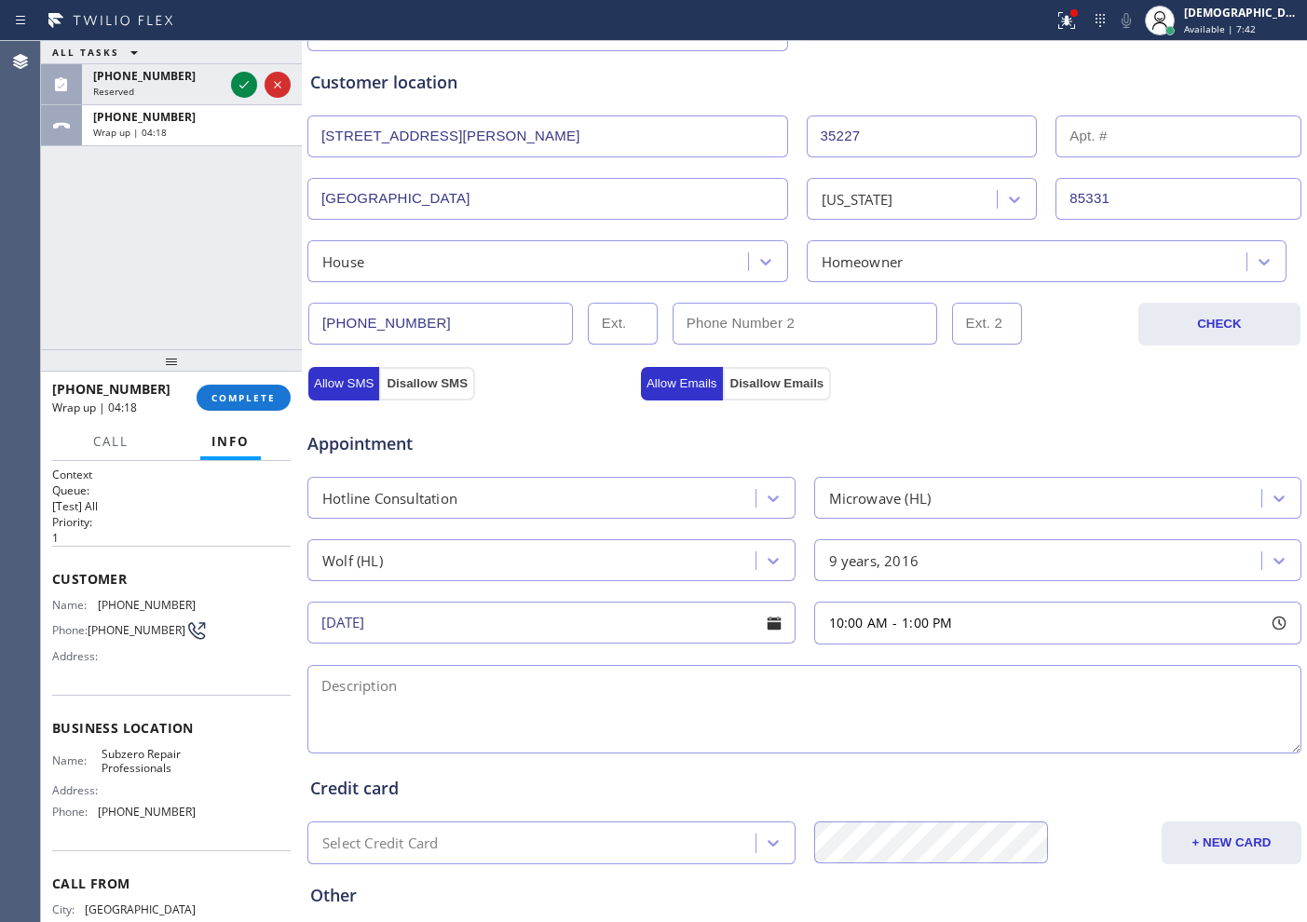
click at [626, 689] on textarea at bounding box center [804, 709] width 994 height 88
click at [663, 688] on textarea "10-1 /Member /" at bounding box center [804, 709] width 994 height 88
paste textarea "Wolf / microwave / the front door shattered all the glass is broken / 2016"
click at [963, 678] on textarea "10-1 /Member / Wolf / microwave / the front door shattered all the glass is bro…" at bounding box center [804, 709] width 994 height 88
click at [1025, 687] on textarea "10-1 /Member / Wolf / microwave / the front door shattered all the glass is bro…" at bounding box center [804, 709] width 994 height 88
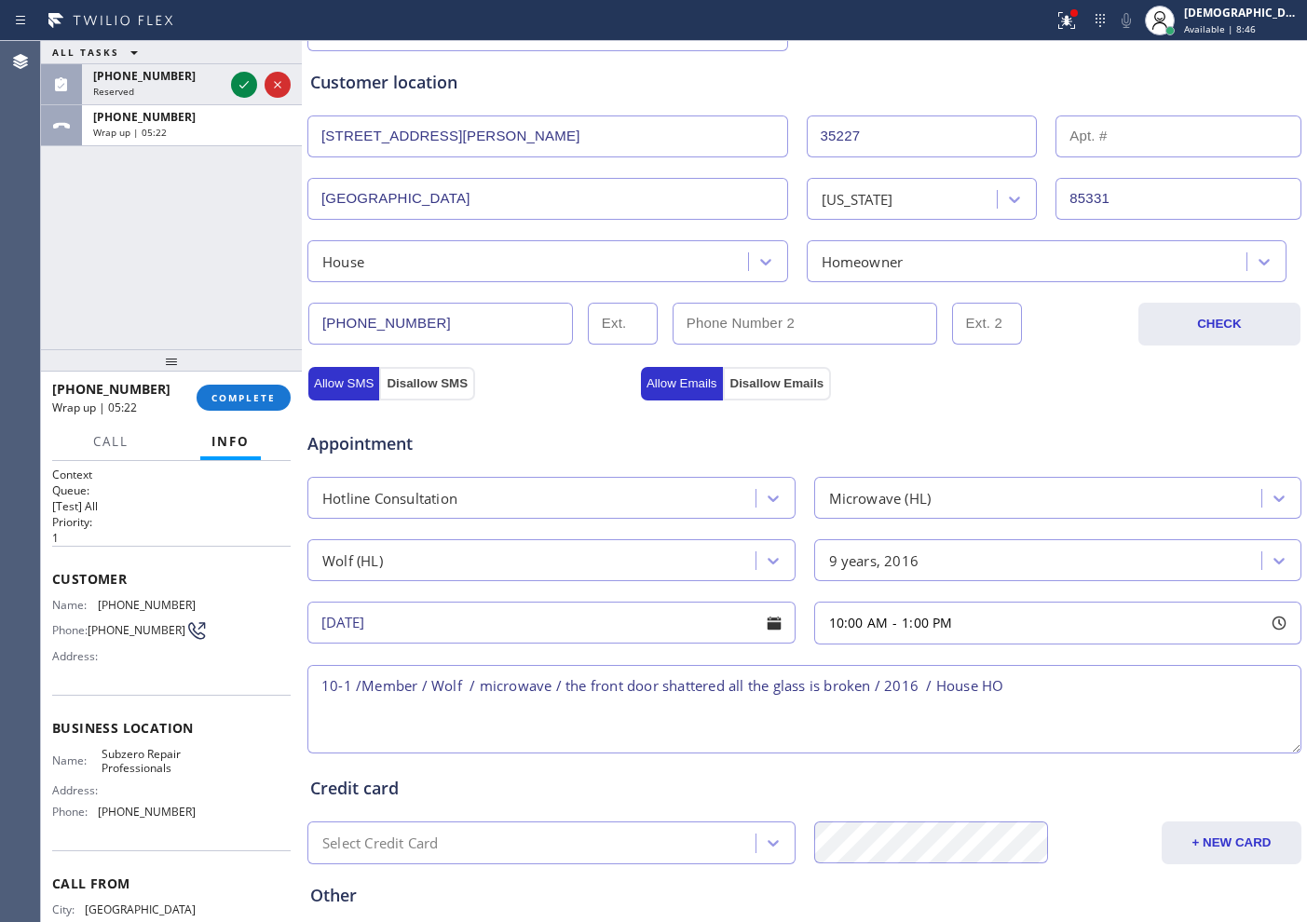
paste textarea "Wolf / microwave / the front door shattered all the glass is broken / 2016"
drag, startPoint x: 350, startPoint y: 689, endPoint x: 318, endPoint y: 689, distance: 32.6
click at [318, 689] on textarea "10-1 /Member / Wolf / microwave / the front door shattered all the glass is bro…" at bounding box center [804, 709] width 994 height 88
paste textarea "10:00am - 10:30am[DATE] [US_STATE], [GEOGRAPHIC_DATA] Time"
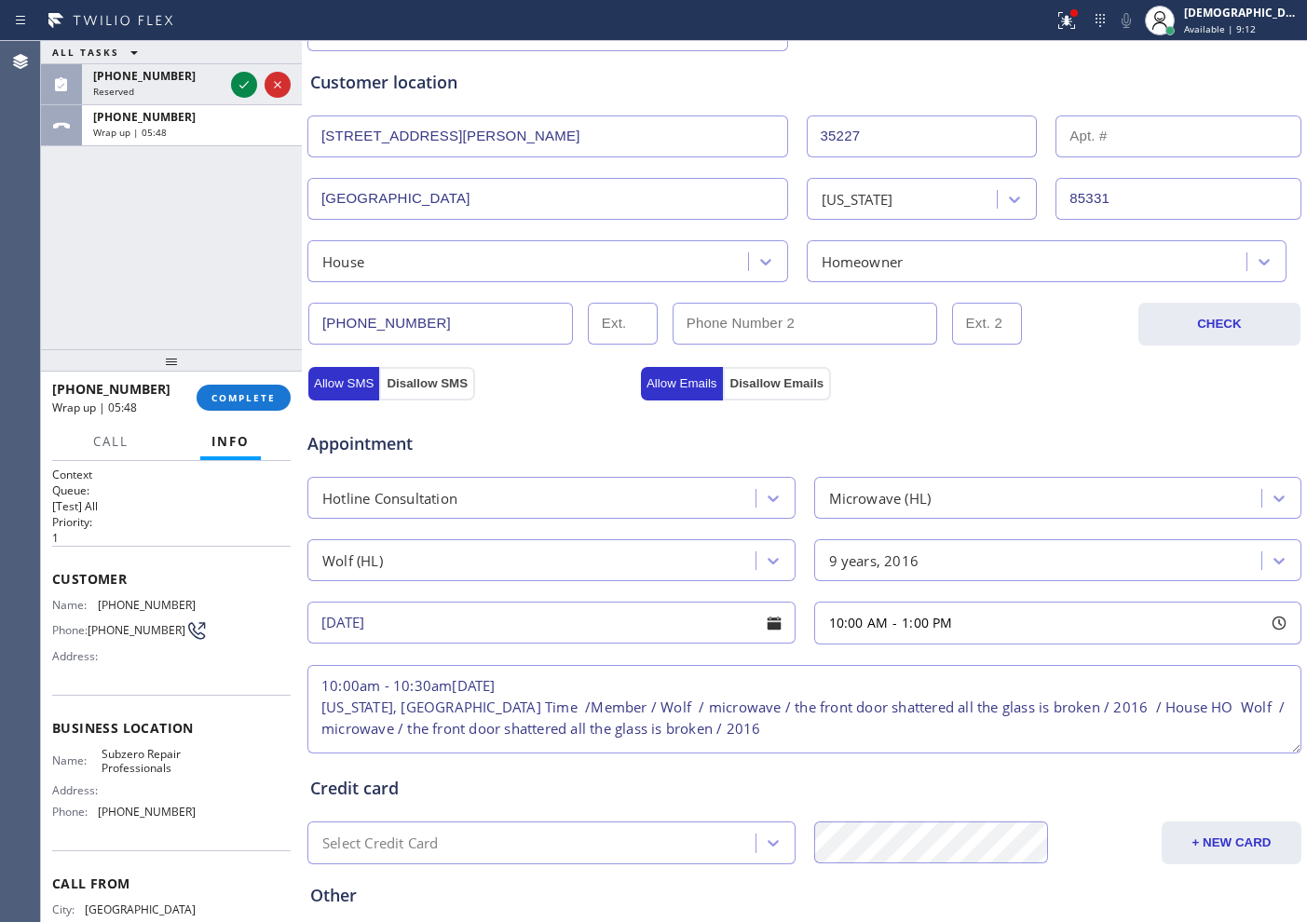
click at [307, 713] on textarea "10:00am - 10:30am[DATE] [US_STATE], [GEOGRAPHIC_DATA] Time /Member / Wolf / mic…" at bounding box center [804, 709] width 994 height 88
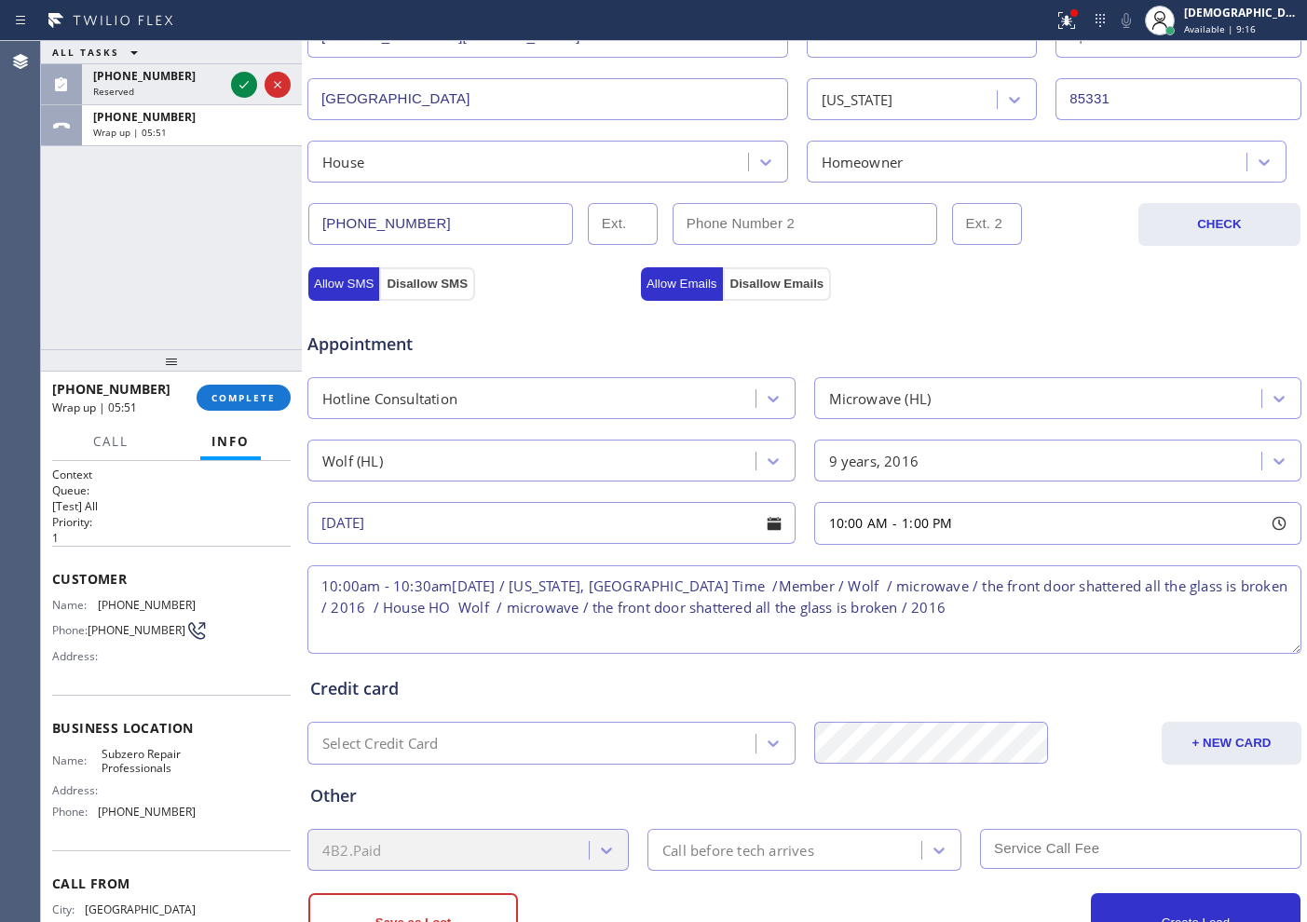
scroll to position [522, 0]
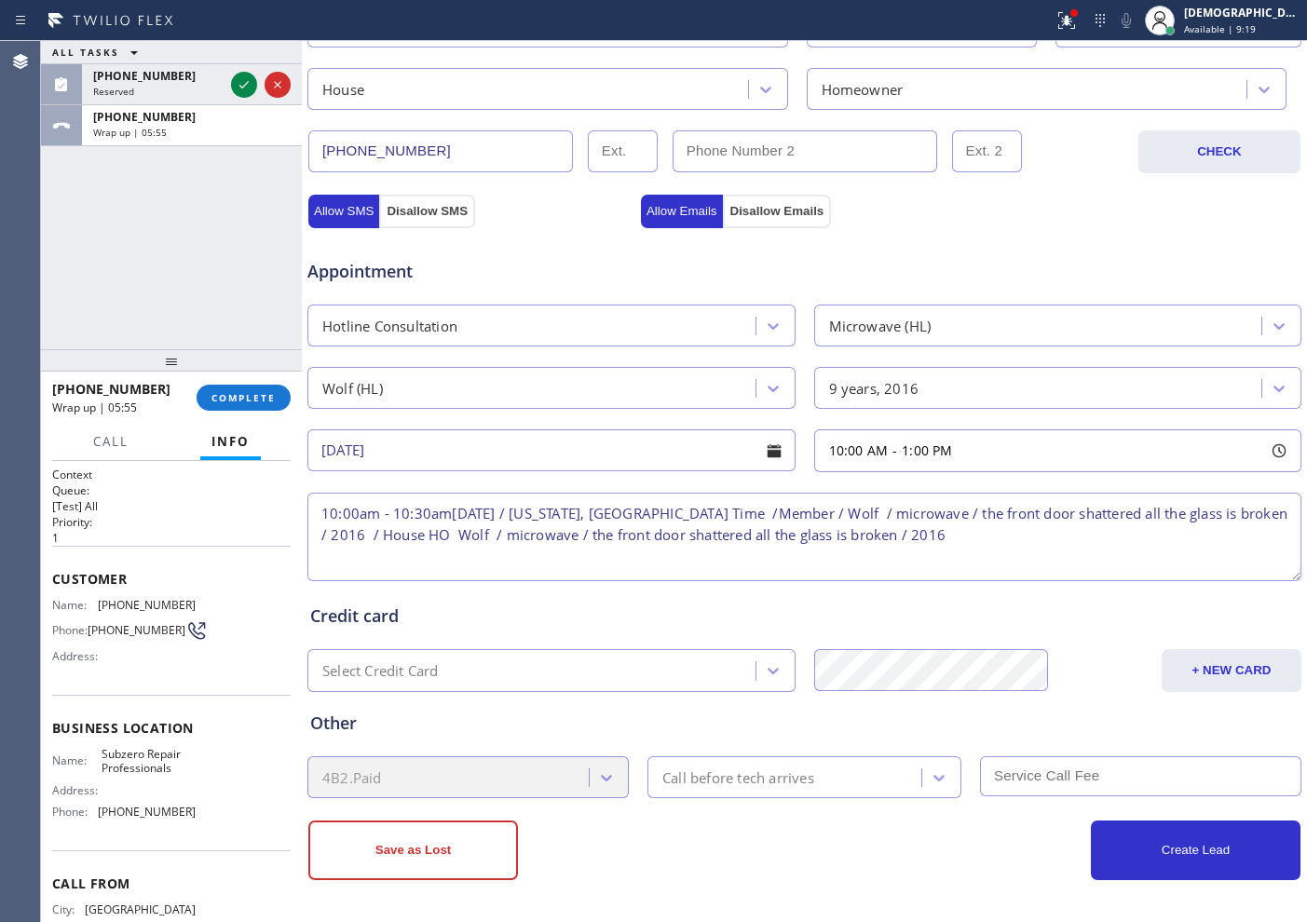
click at [1055, 529] on textarea "10:00am - 10:30am[DATE] / [US_STATE], [GEOGRAPHIC_DATA] Time /Member / Wolf / m…" at bounding box center [804, 537] width 994 height 88
click at [1113, 537] on textarea "10:00am - 10:30am[DATE] / [US_STATE], [GEOGRAPHIC_DATA] Time /Member / Wolf / m…" at bounding box center [804, 537] width 994 height 88
paste textarea "[STREET_ADDRESS][PERSON_NAME]"
click at [189, 769] on div "Name: Subzero Repair Professionals Address: Phone: [PHONE_NUMBER]" at bounding box center [171, 787] width 238 height 80
drag, startPoint x: 170, startPoint y: 775, endPoint x: 95, endPoint y: 759, distance: 76.2
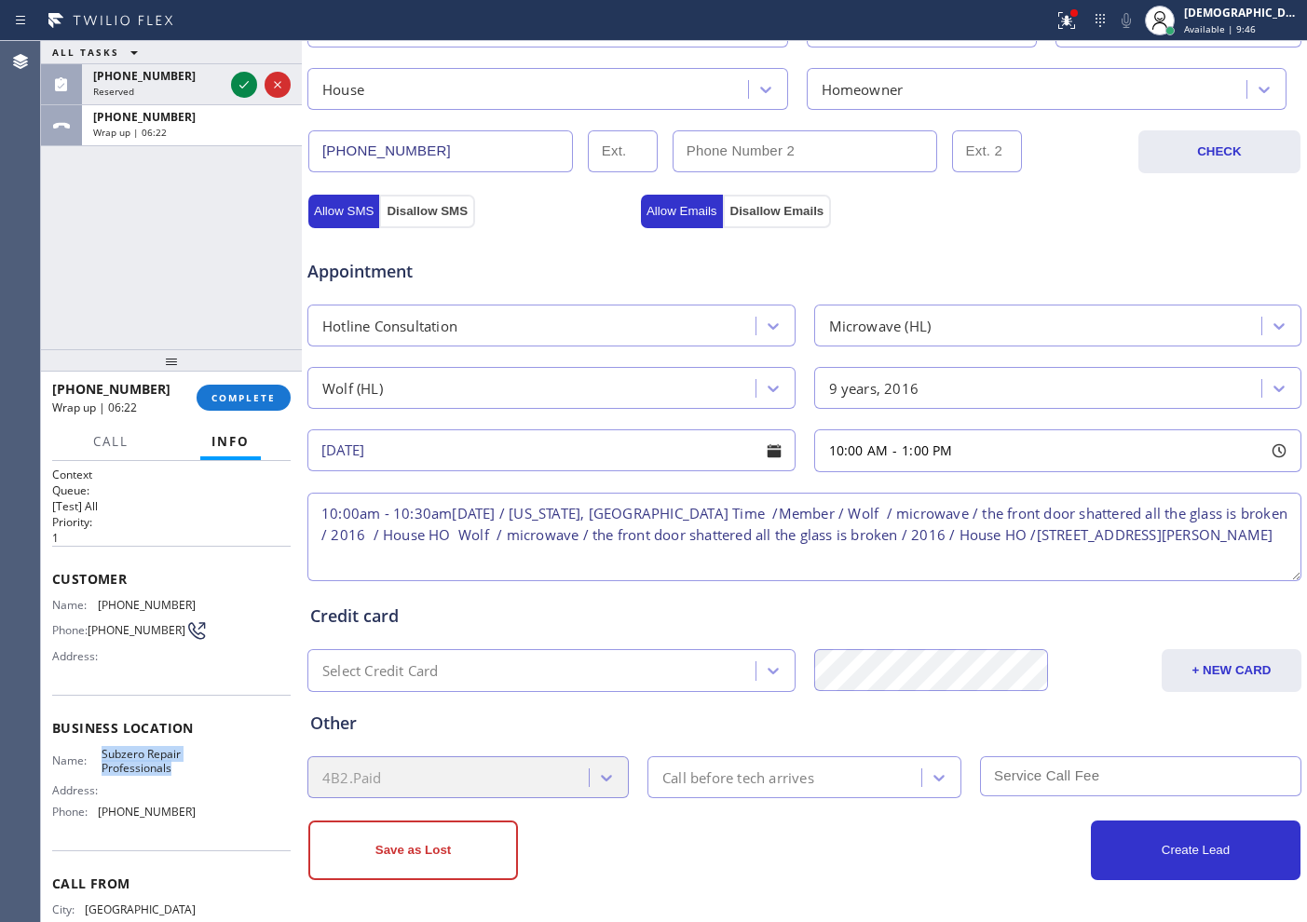
click at [95, 759] on div "Name: Subzero Repair Professionals" at bounding box center [123, 761] width 143 height 29
copy div "Subzero Repair Professionals"
click at [589, 559] on textarea "10:00am - 10:30am[DATE] / [US_STATE], [GEOGRAPHIC_DATA] Time /Member / Wolf / m…" at bounding box center [804, 537] width 994 height 88
paste textarea "Subzero Repair Professionals"
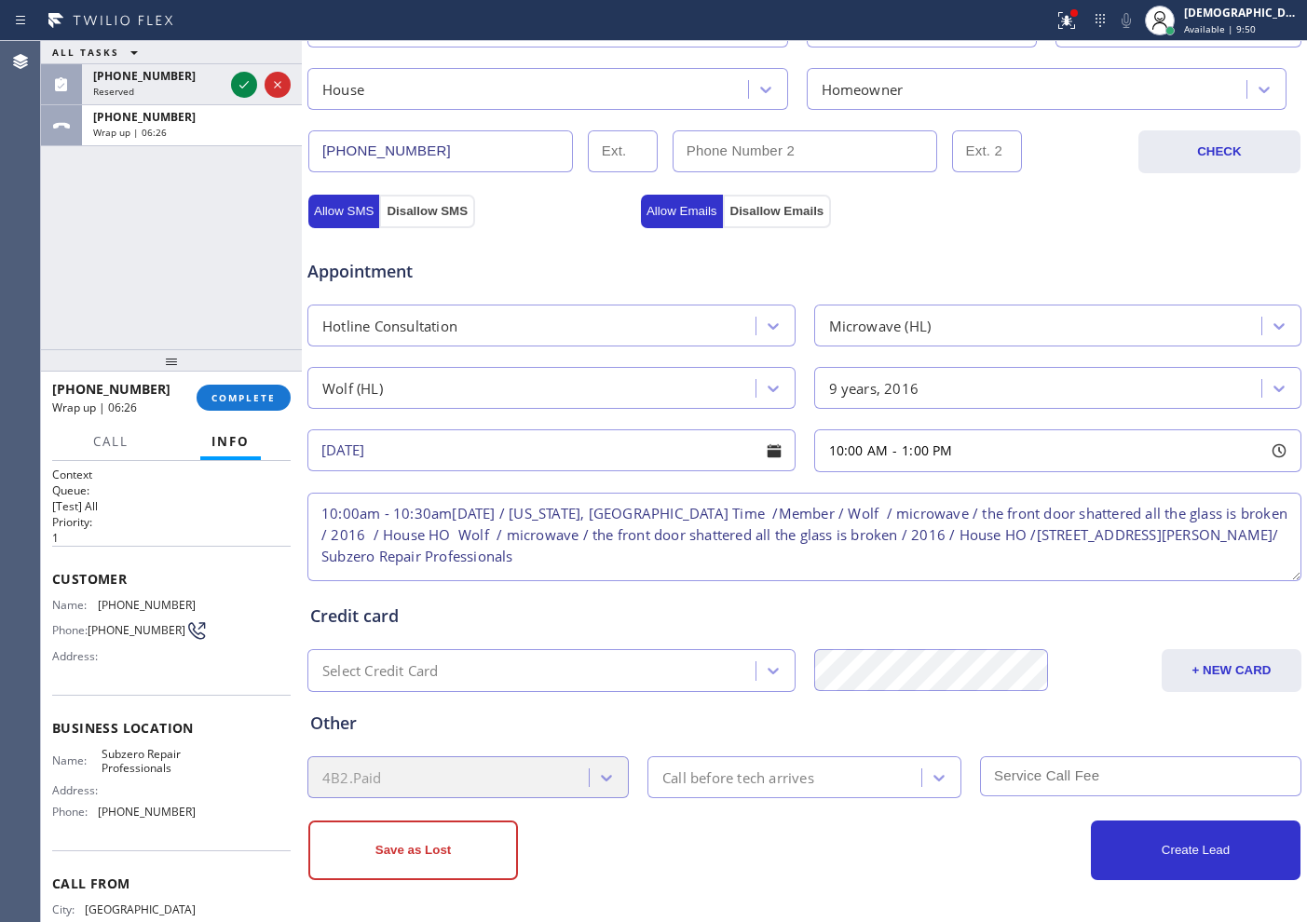
click at [319, 567] on textarea "10:00am - 10:30am[DATE] / [US_STATE], [GEOGRAPHIC_DATA] Time /Member / Wolf / m…" at bounding box center [804, 537] width 994 height 88
click at [718, 567] on textarea "10:00am - 10:30am[DATE] / [US_STATE], [GEOGRAPHIC_DATA] Time /Member / Wolf / m…" at bounding box center [804, 537] width 994 height 88
click at [867, 557] on textarea "10:00am - 10:30am[DATE] / [US_STATE], [GEOGRAPHIC_DATA] Time /Member / Wolf / m…" at bounding box center [804, 537] width 994 height 88
paste textarea "Please call customer 30 minutes prior to arrival"
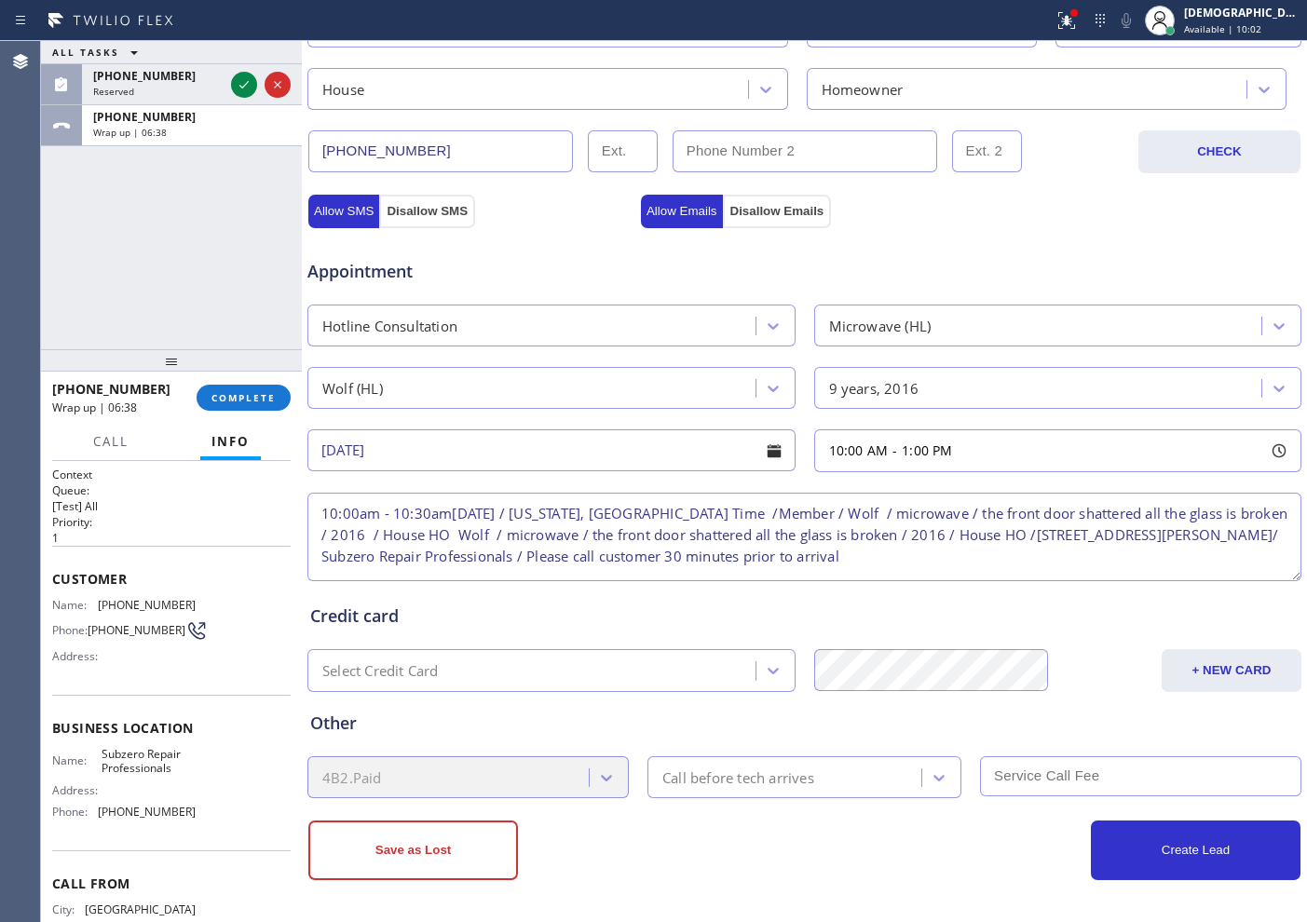
click at [1043, 548] on textarea "10:00am - 10:30am[DATE] / [US_STATE], [GEOGRAPHIC_DATA] Time /Member / Wolf / m…" at bounding box center [804, 537] width 994 height 88
click at [1069, 561] on textarea "10:00am - 10:30am[DATE] / [US_STATE], [GEOGRAPHIC_DATA] Time /Member / Wolf / m…" at bounding box center [804, 537] width 994 height 88
drag, startPoint x: 1028, startPoint y: 556, endPoint x: 700, endPoint y: 554, distance: 328.8
click at [694, 553] on textarea "10:00am - 10:30am[DATE] / [US_STATE], [GEOGRAPHIC_DATA] Time /Member / Wolf / m…" at bounding box center [804, 537] width 994 height 88
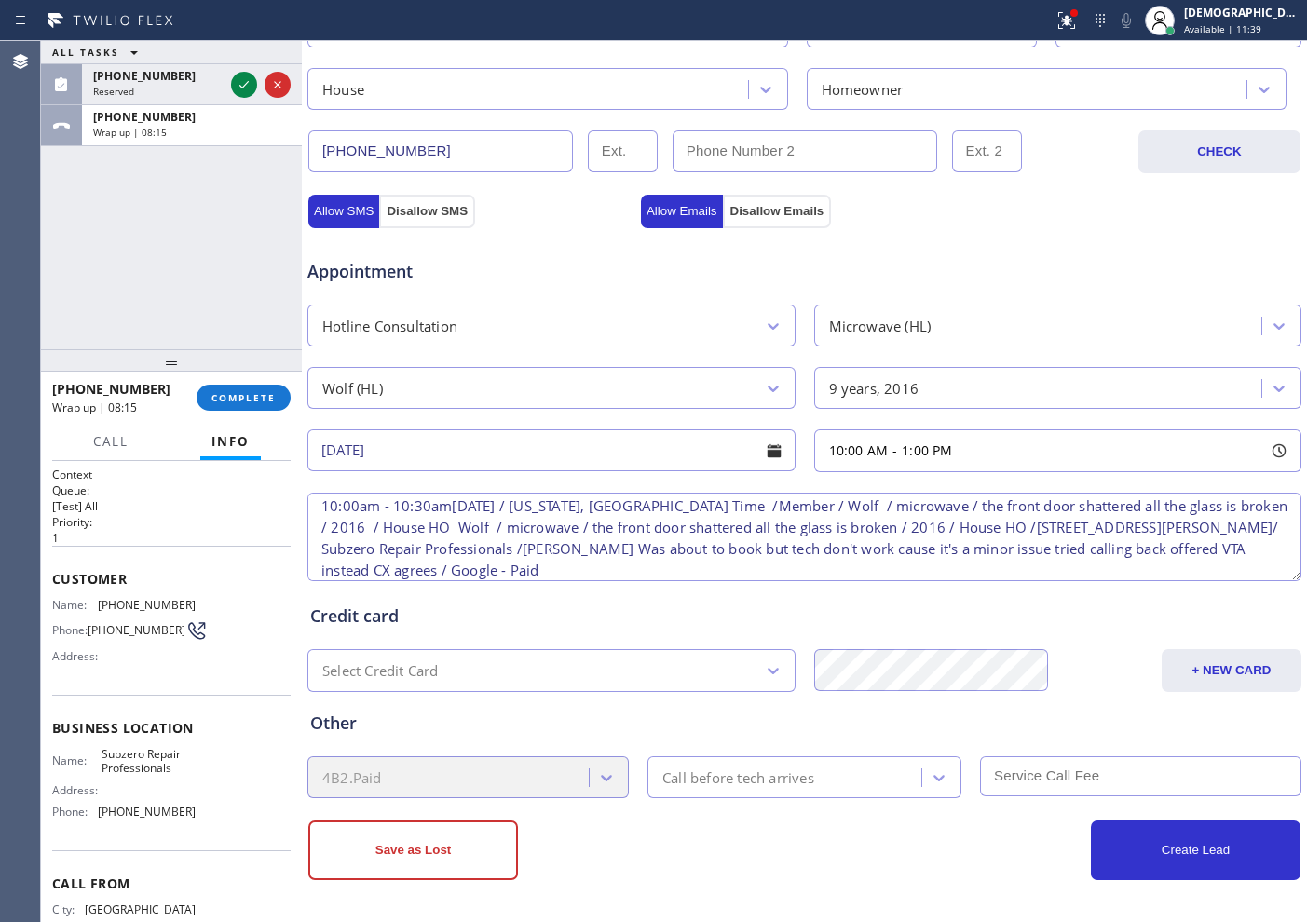
type textarea "10:00am - 10:30am[DATE] / [US_STATE], [GEOGRAPHIC_DATA] Time /Member / Wolf / m…"
click at [793, 780] on div "Call before tech arrives" at bounding box center [738, 777] width 152 height 21
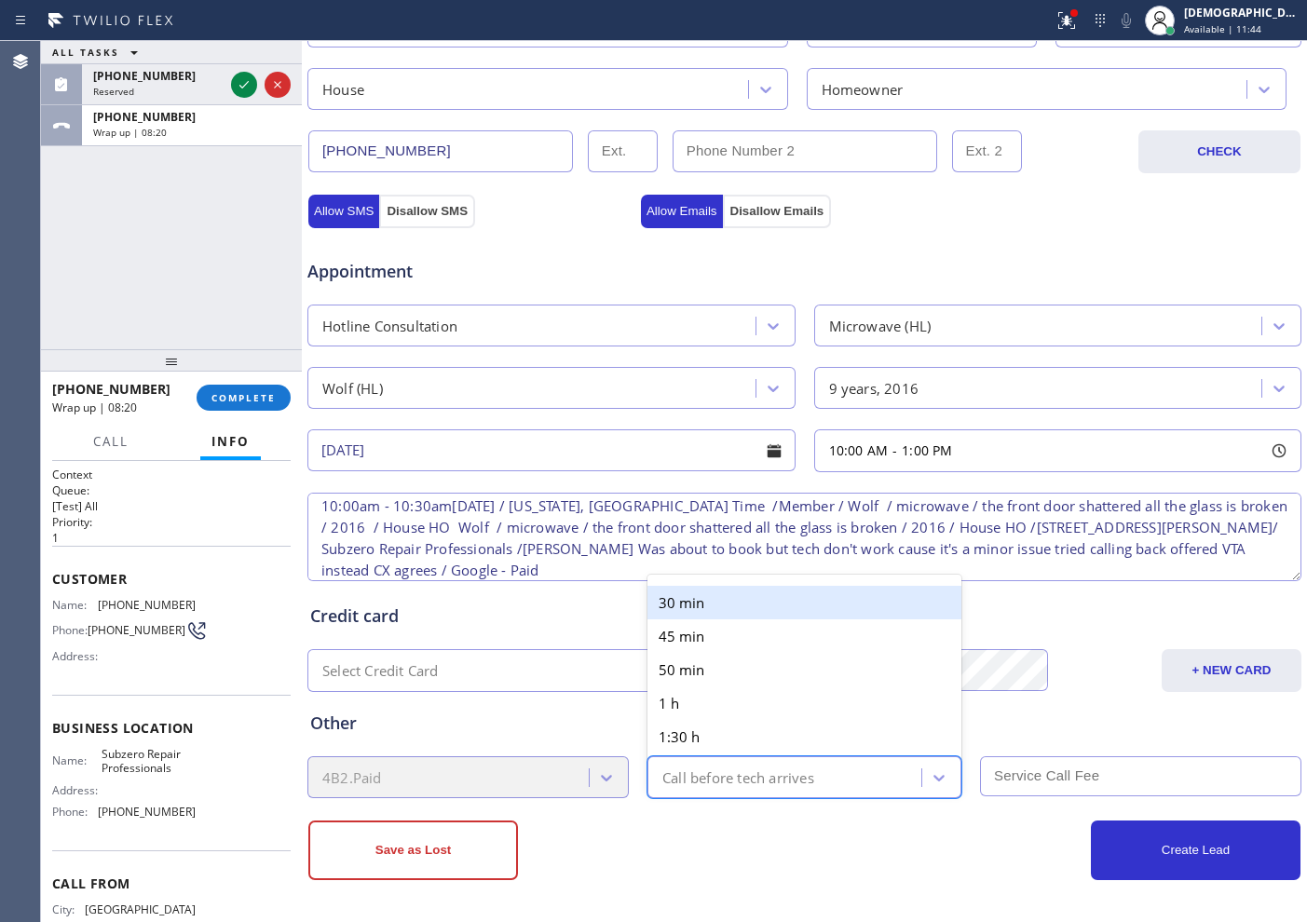
click at [671, 609] on div "30 min" at bounding box center [804, 603] width 314 height 34
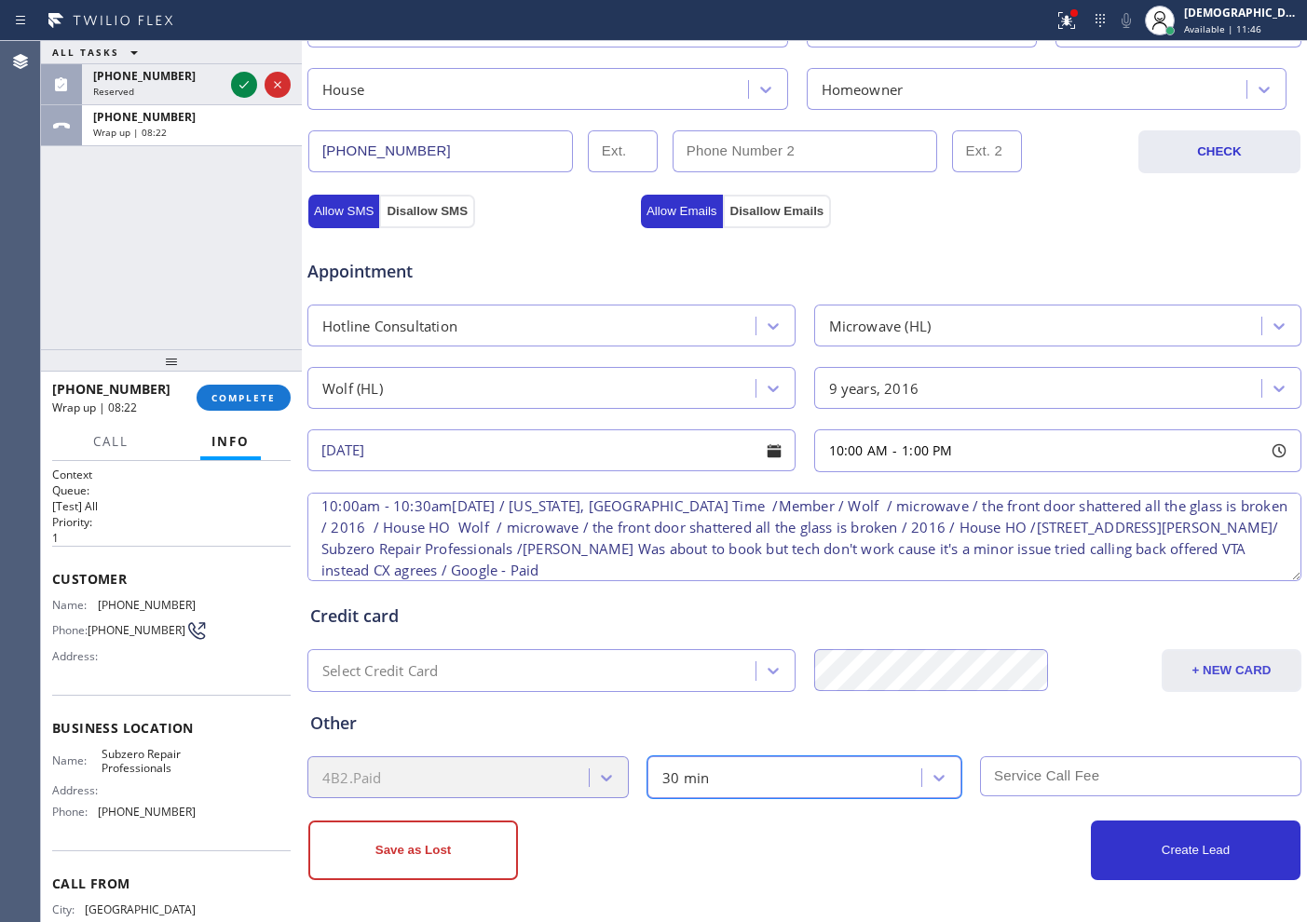
click at [1162, 669] on button "+ NEW CARD" at bounding box center [1232, 670] width 140 height 43
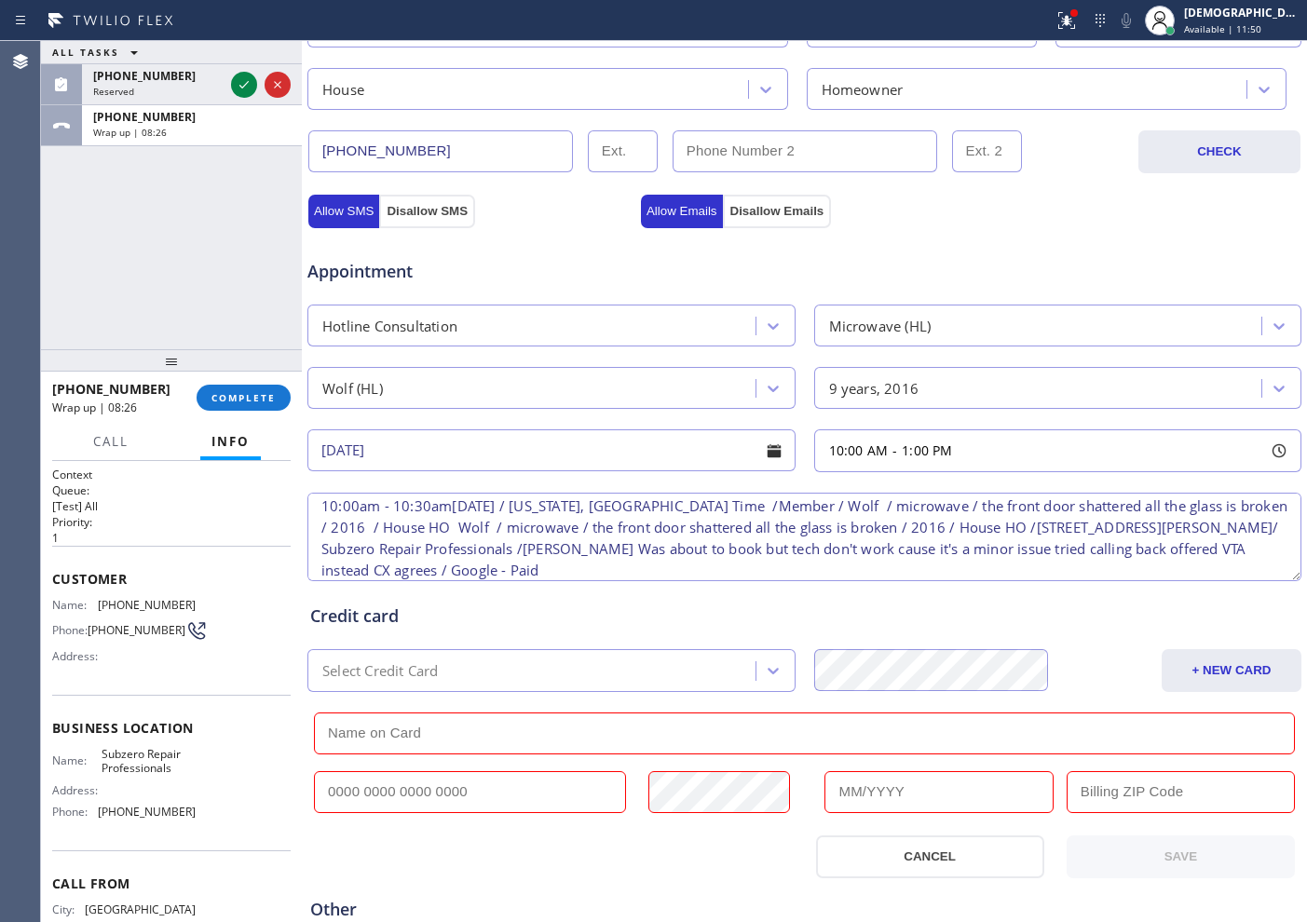
click at [511, 722] on input "text" at bounding box center [804, 734] width 981 height 42
paste input "[PERSON_NAME]"
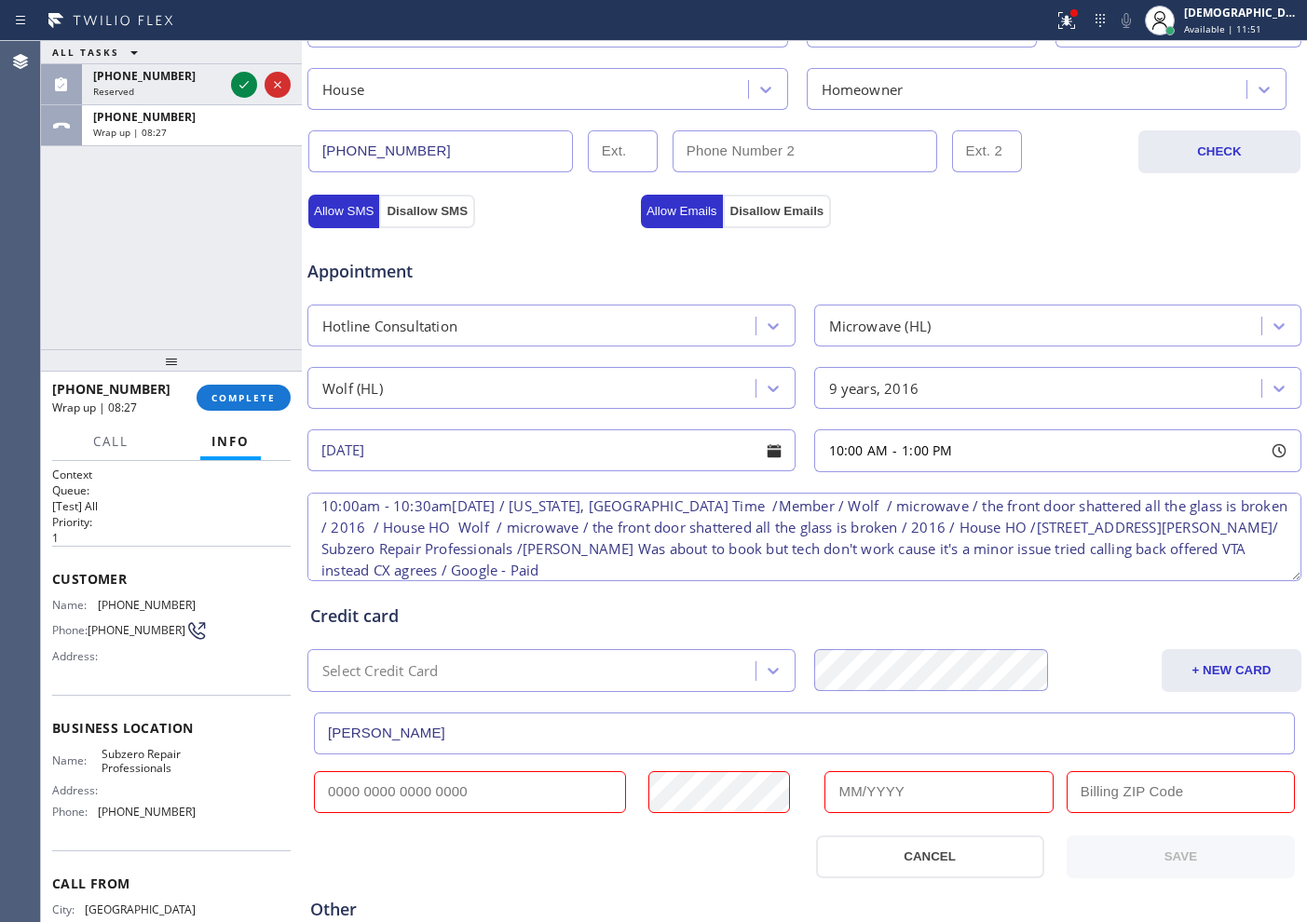
type input "[PERSON_NAME]"
click at [462, 776] on input "text" at bounding box center [470, 792] width 312 height 42
paste input "[CREDIT_CARD_NUMBER]"
type input "[CREDIT_CARD_NUMBER]"
click at [853, 780] on input "text" at bounding box center [938, 792] width 228 height 42
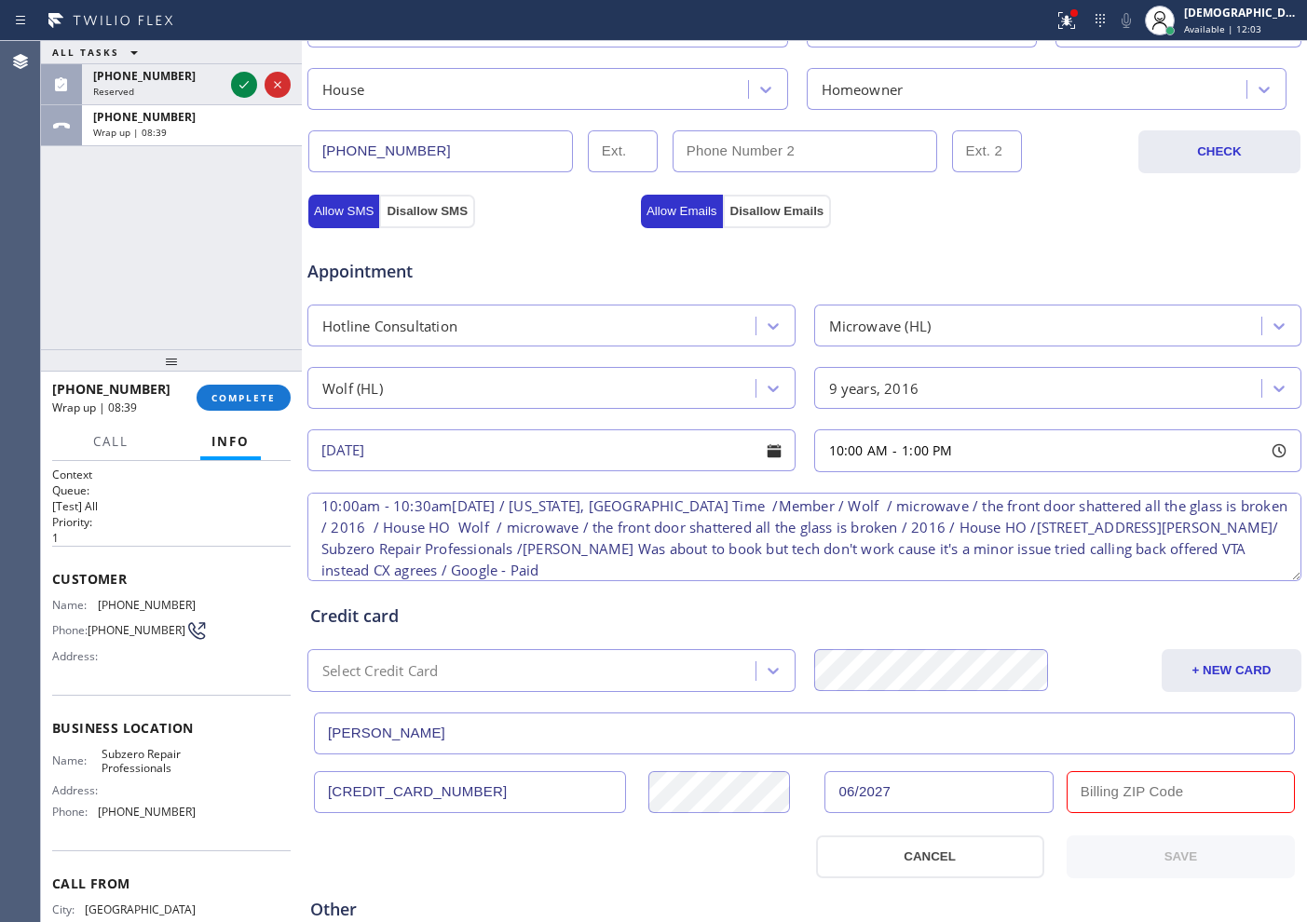
type input "06/2027"
click at [1099, 792] on input "text" at bounding box center [1181, 792] width 228 height 42
type input "96813"
click at [1172, 847] on button "SAVE" at bounding box center [1181, 857] width 228 height 43
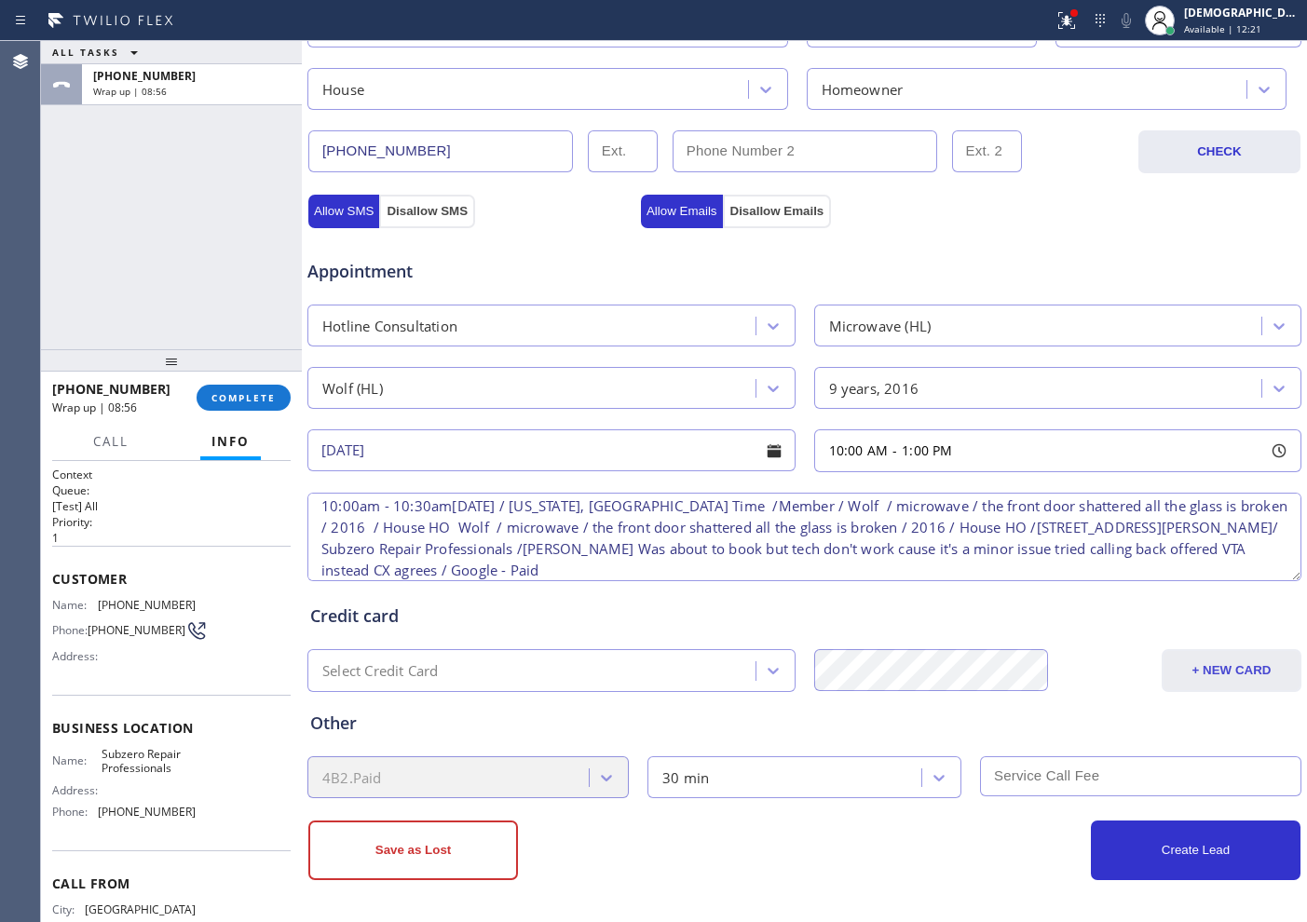
click at [1184, 671] on button "+ NEW CARD" at bounding box center [1232, 670] width 140 height 43
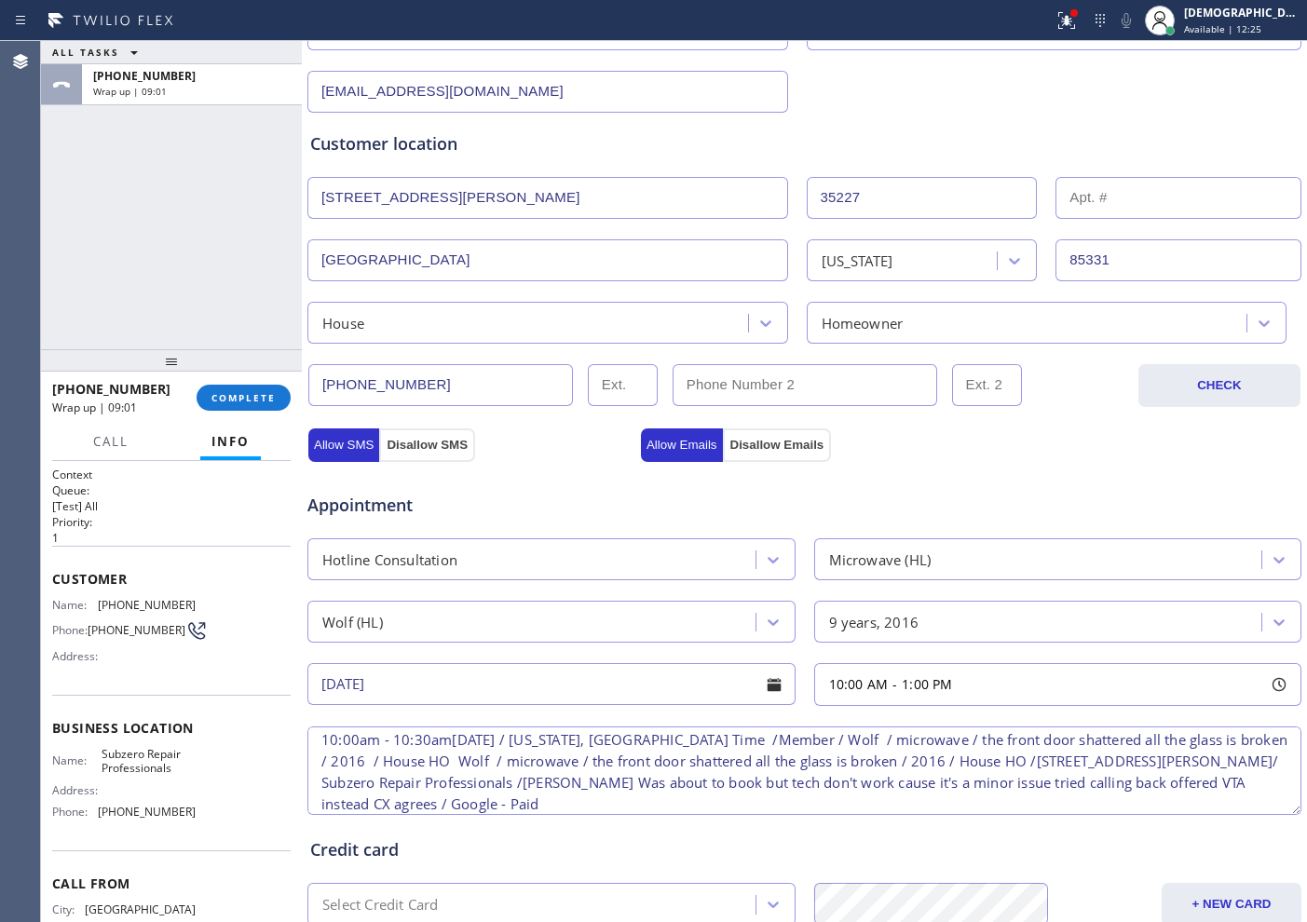
scroll to position [466, 0]
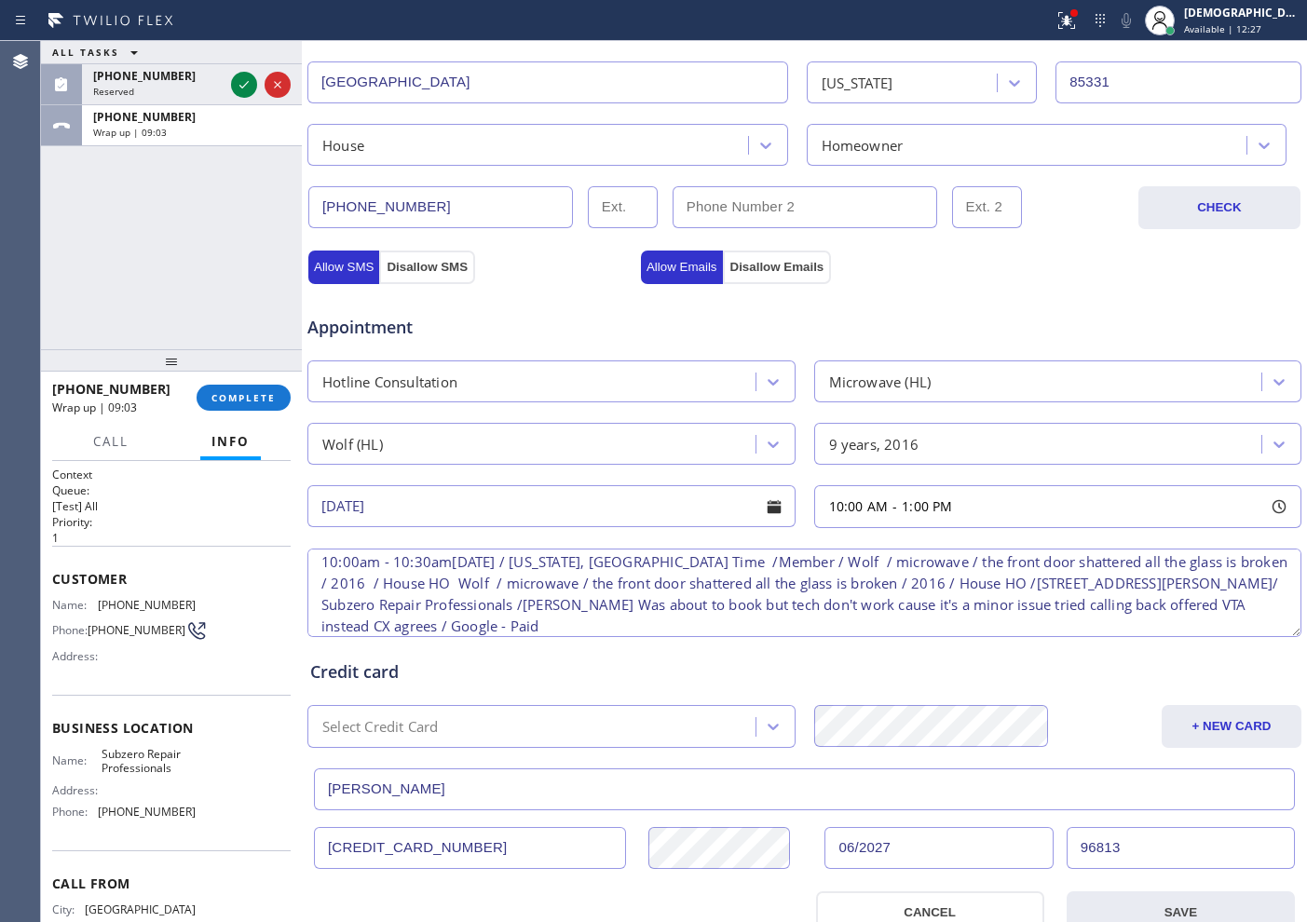
click at [1119, 795] on input "[PERSON_NAME]" at bounding box center [804, 790] width 981 height 42
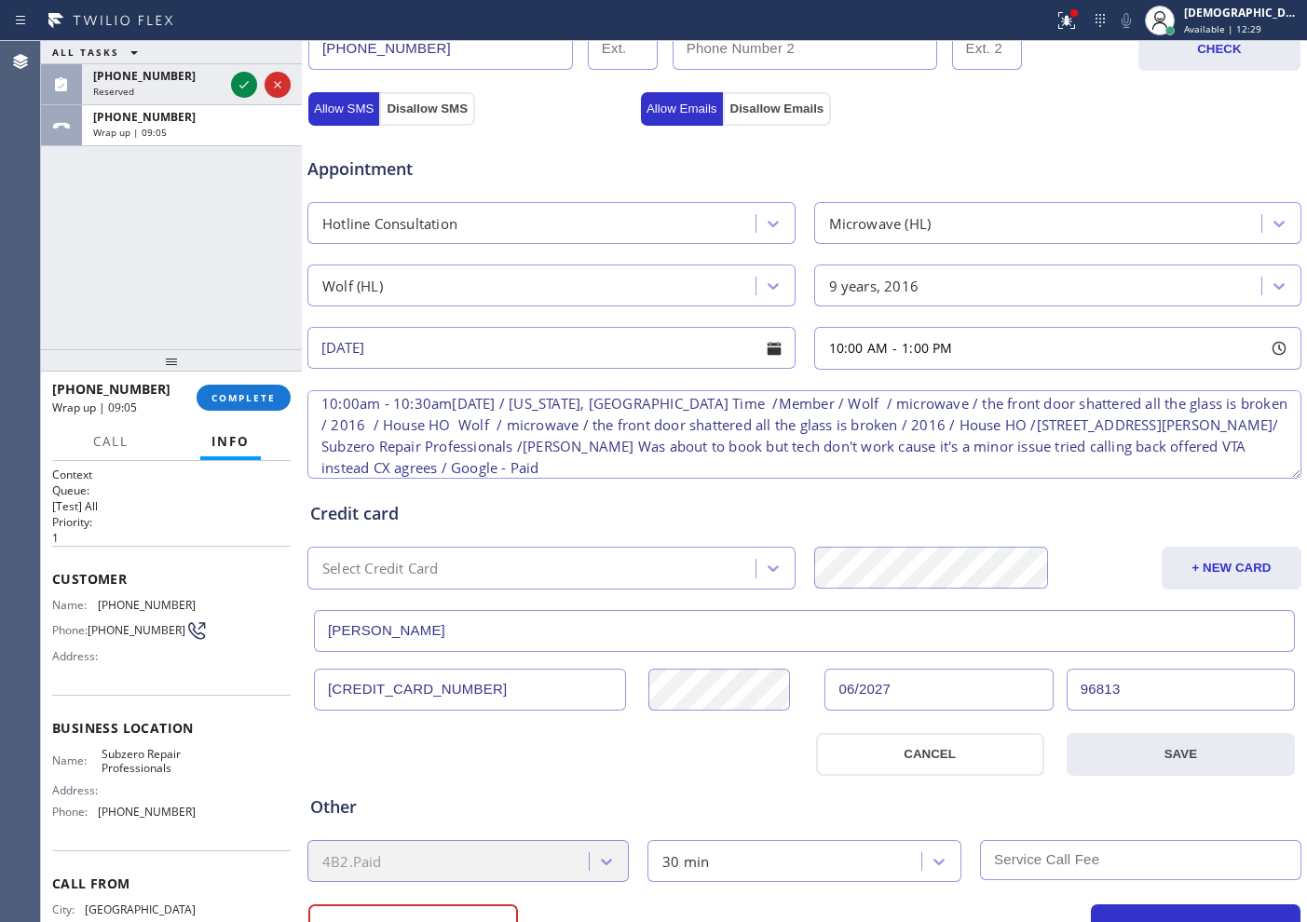
scroll to position [699, 0]
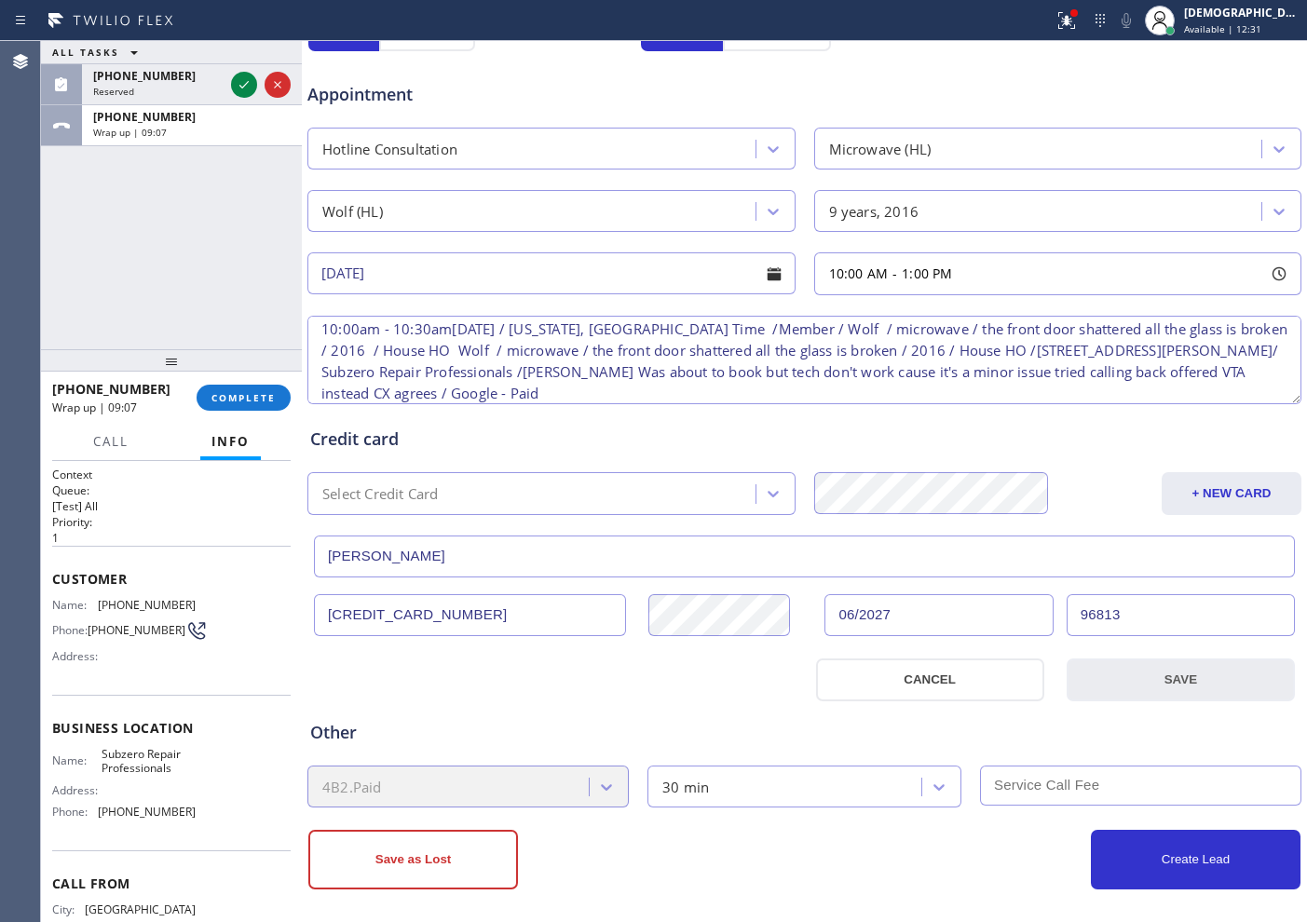
click at [1144, 688] on button "SAVE" at bounding box center [1181, 680] width 228 height 43
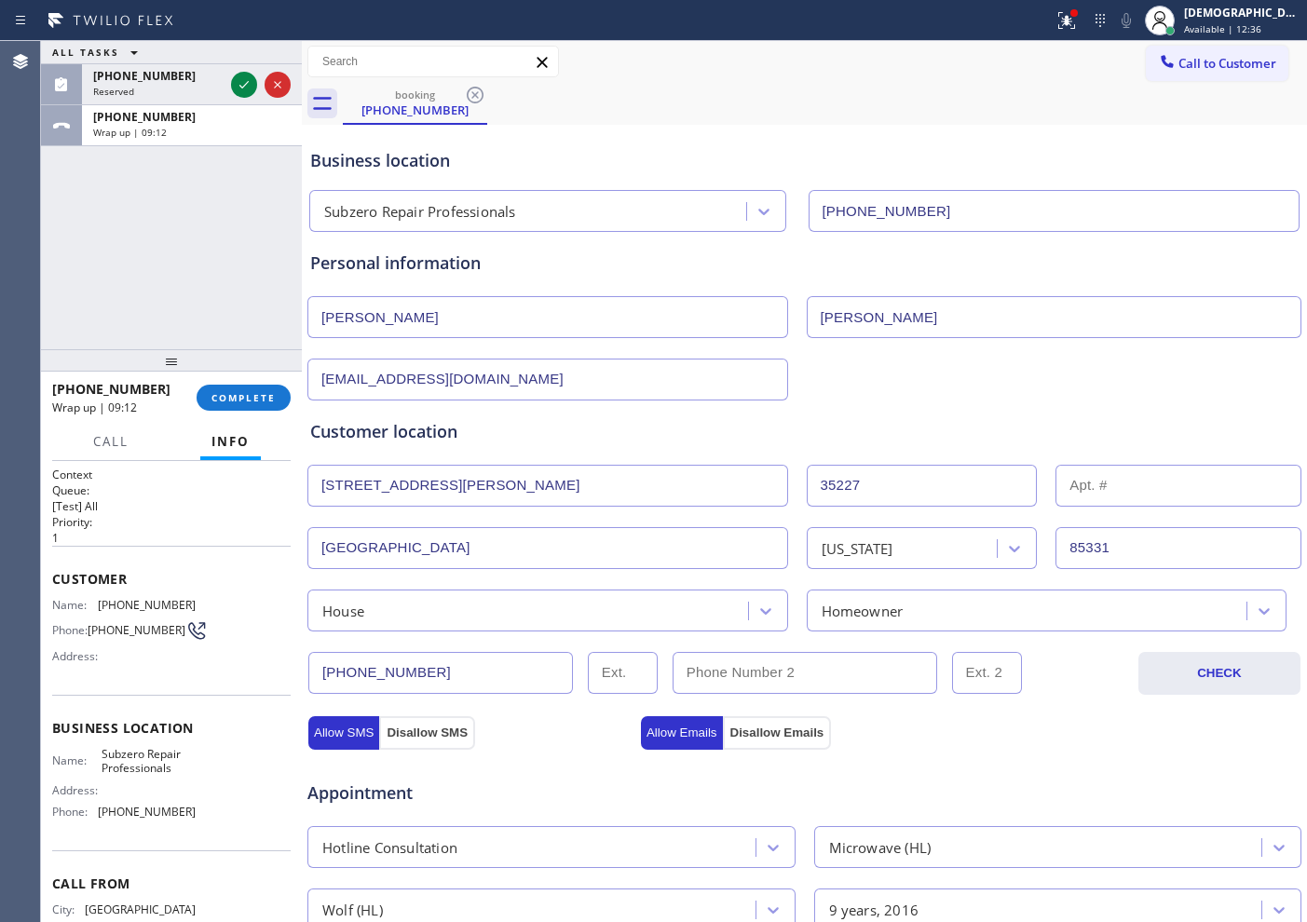
scroll to position [522, 0]
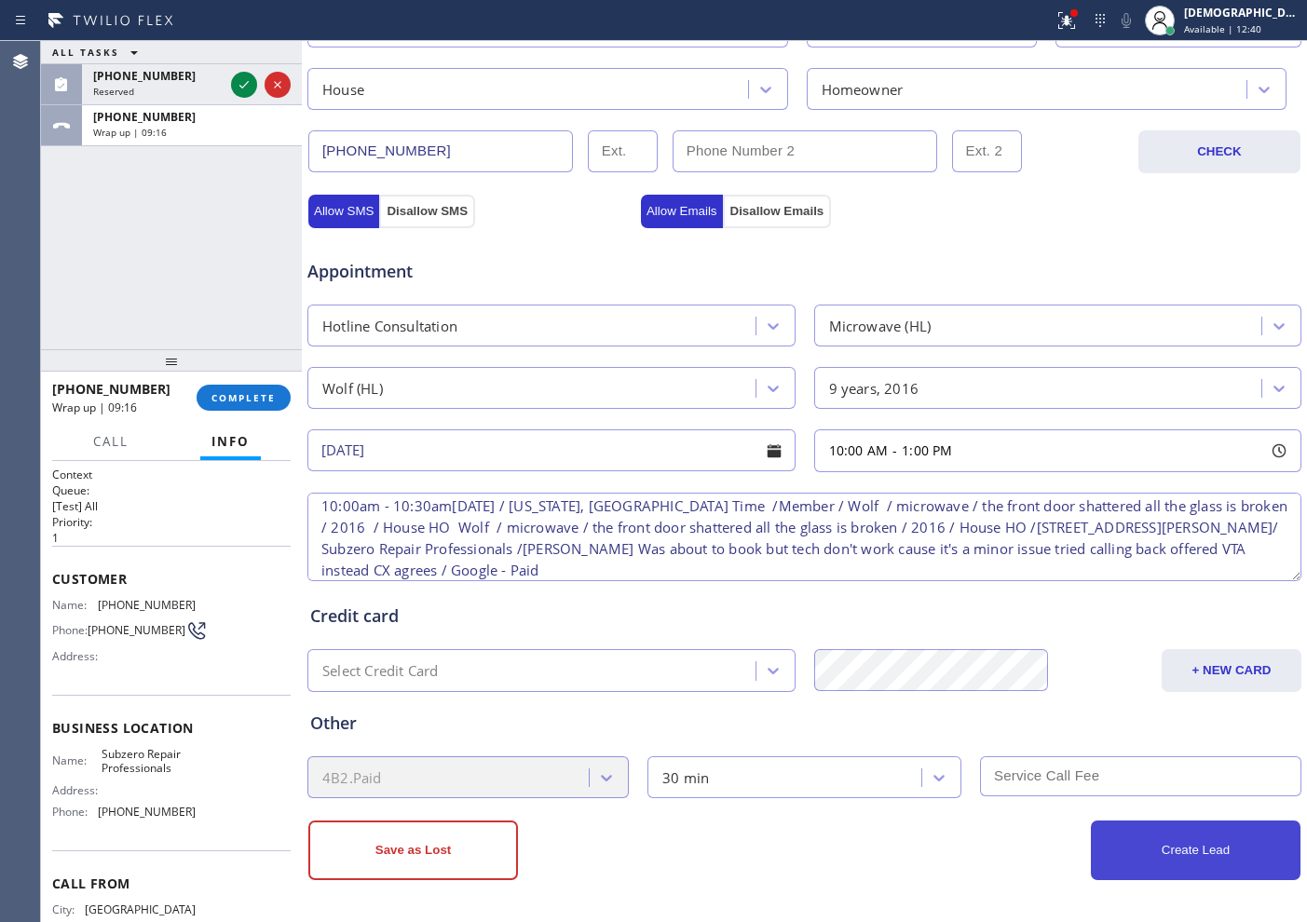
click at [1108, 842] on button "Create Lead" at bounding box center [1196, 851] width 210 height 60
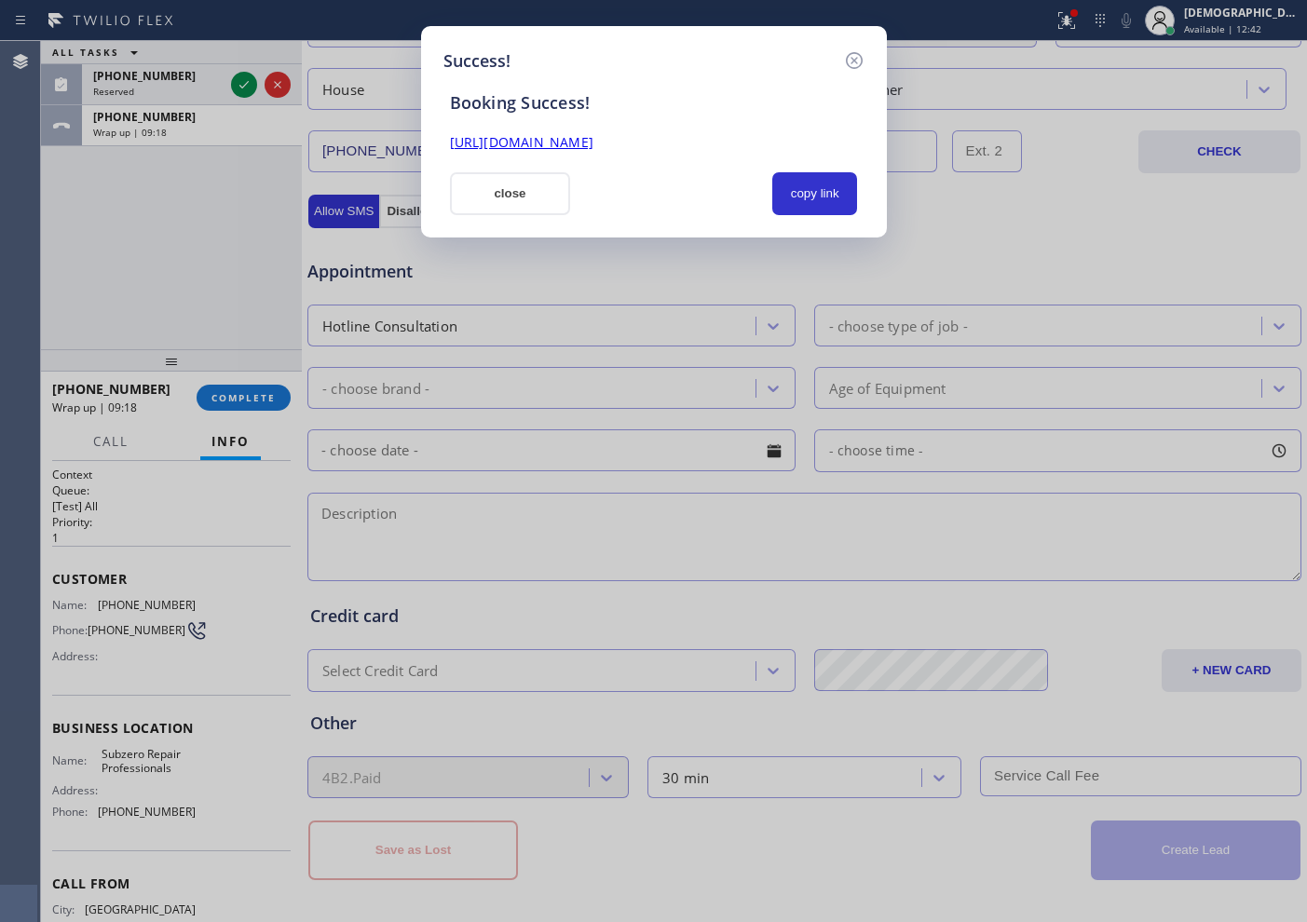
scroll to position [0, 0]
click at [845, 185] on button "copy link" at bounding box center [815, 193] width 86 height 43
click at [593, 145] on link "[URL][DOMAIN_NAME]" at bounding box center [521, 142] width 143 height 18
drag, startPoint x: 537, startPoint y: 189, endPoint x: 692, endPoint y: 146, distance: 161.4
click at [536, 189] on button "close" at bounding box center [510, 193] width 121 height 43
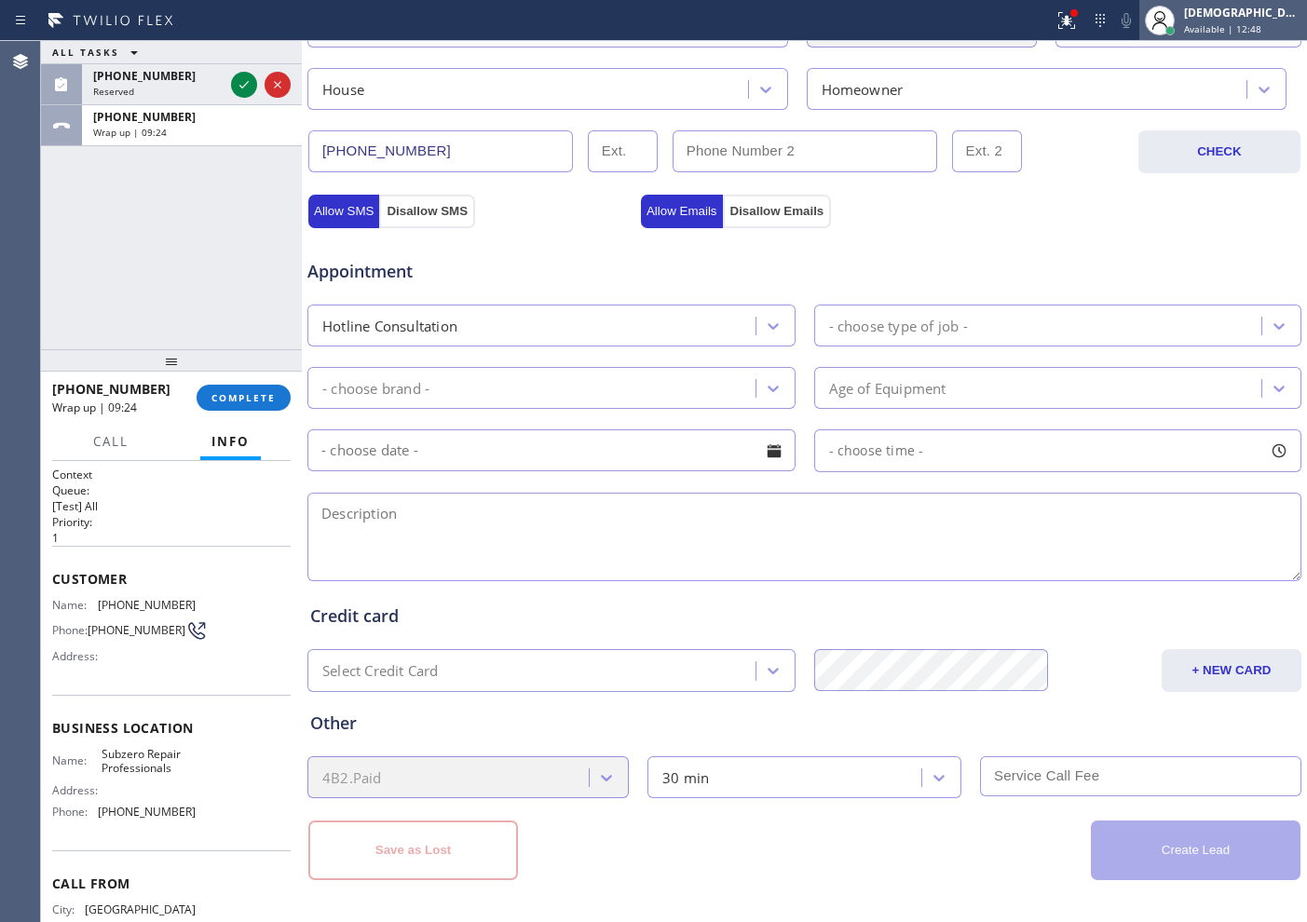
click at [1230, 18] on div "[DEMOGRAPHIC_DATA][PERSON_NAME]" at bounding box center [1242, 13] width 117 height 16
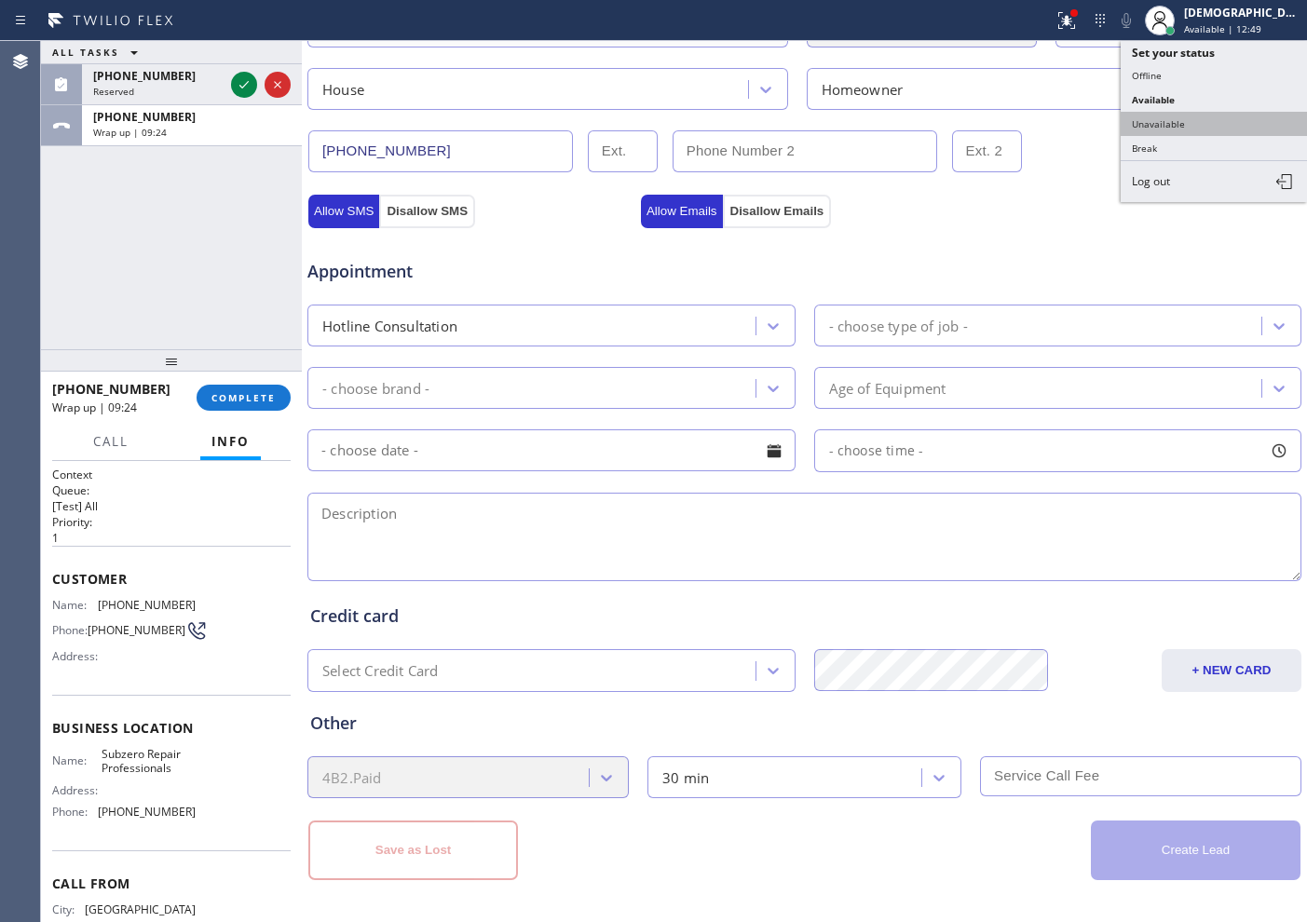
click at [1184, 115] on button "Unavailable" at bounding box center [1214, 124] width 186 height 24
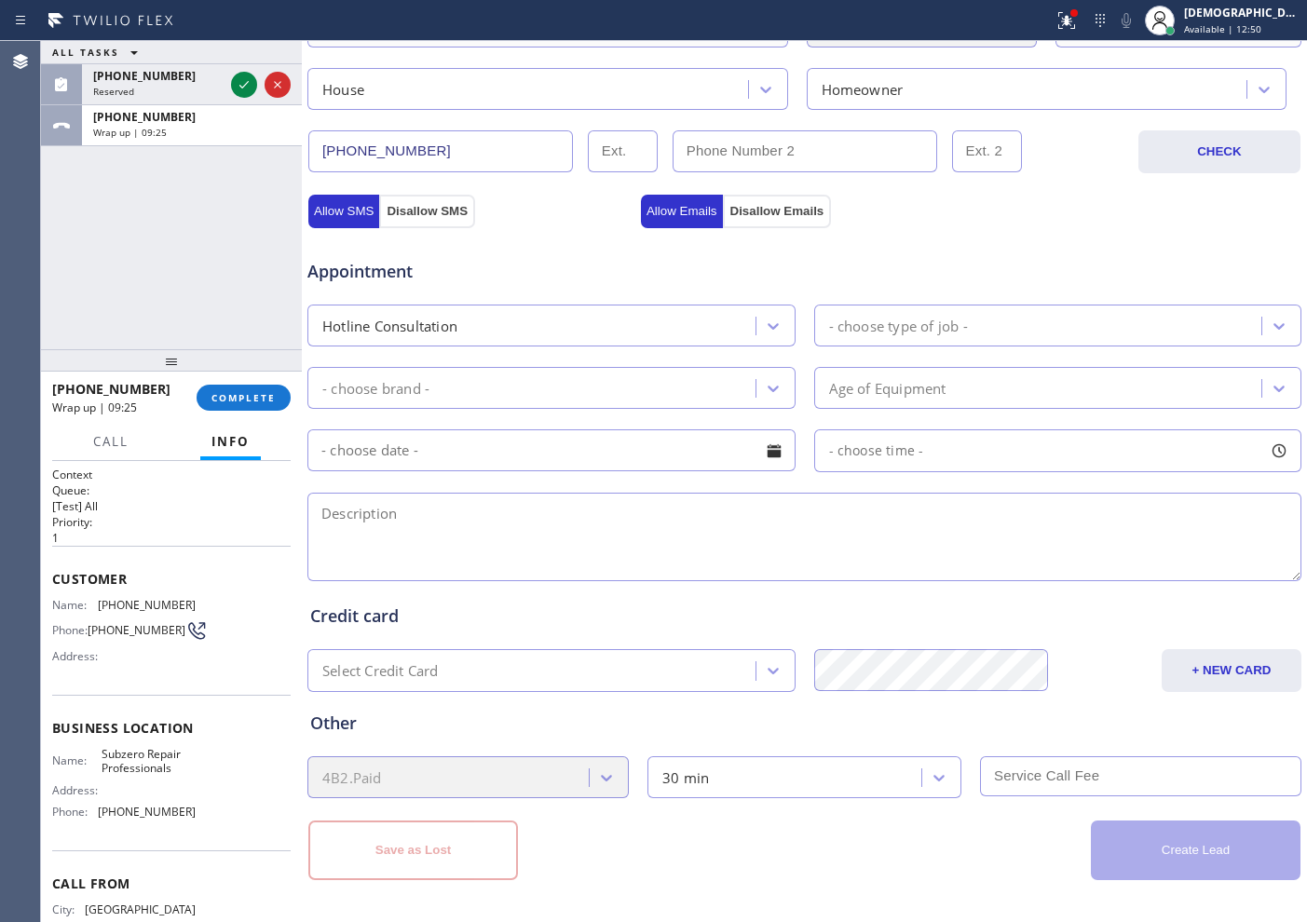
drag, startPoint x: 260, startPoint y: 387, endPoint x: 286, endPoint y: 385, distance: 26.1
click at [260, 388] on button "COMPLETE" at bounding box center [244, 398] width 94 height 26
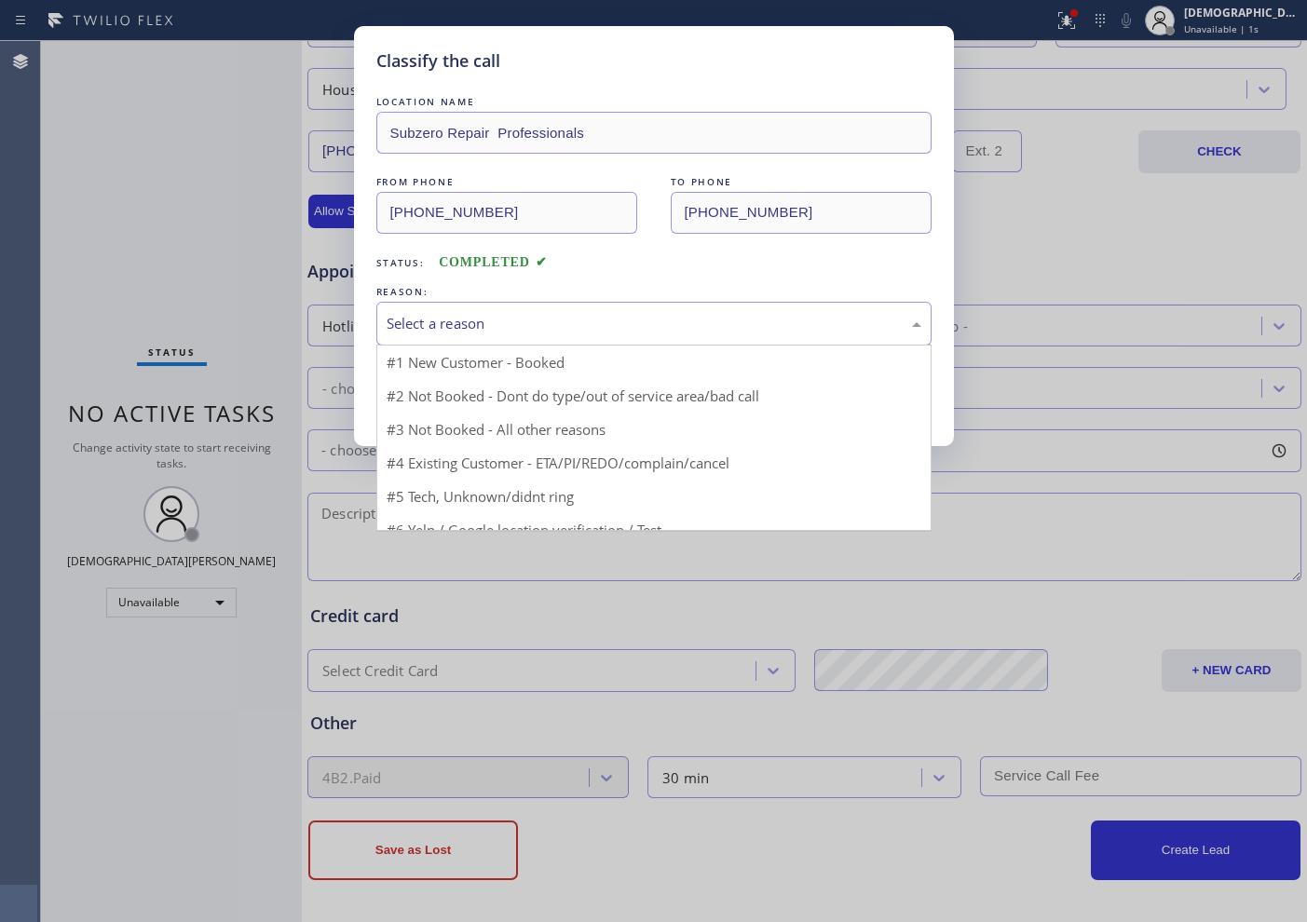
click at [515, 311] on div "Select a reason" at bounding box center [653, 324] width 555 height 44
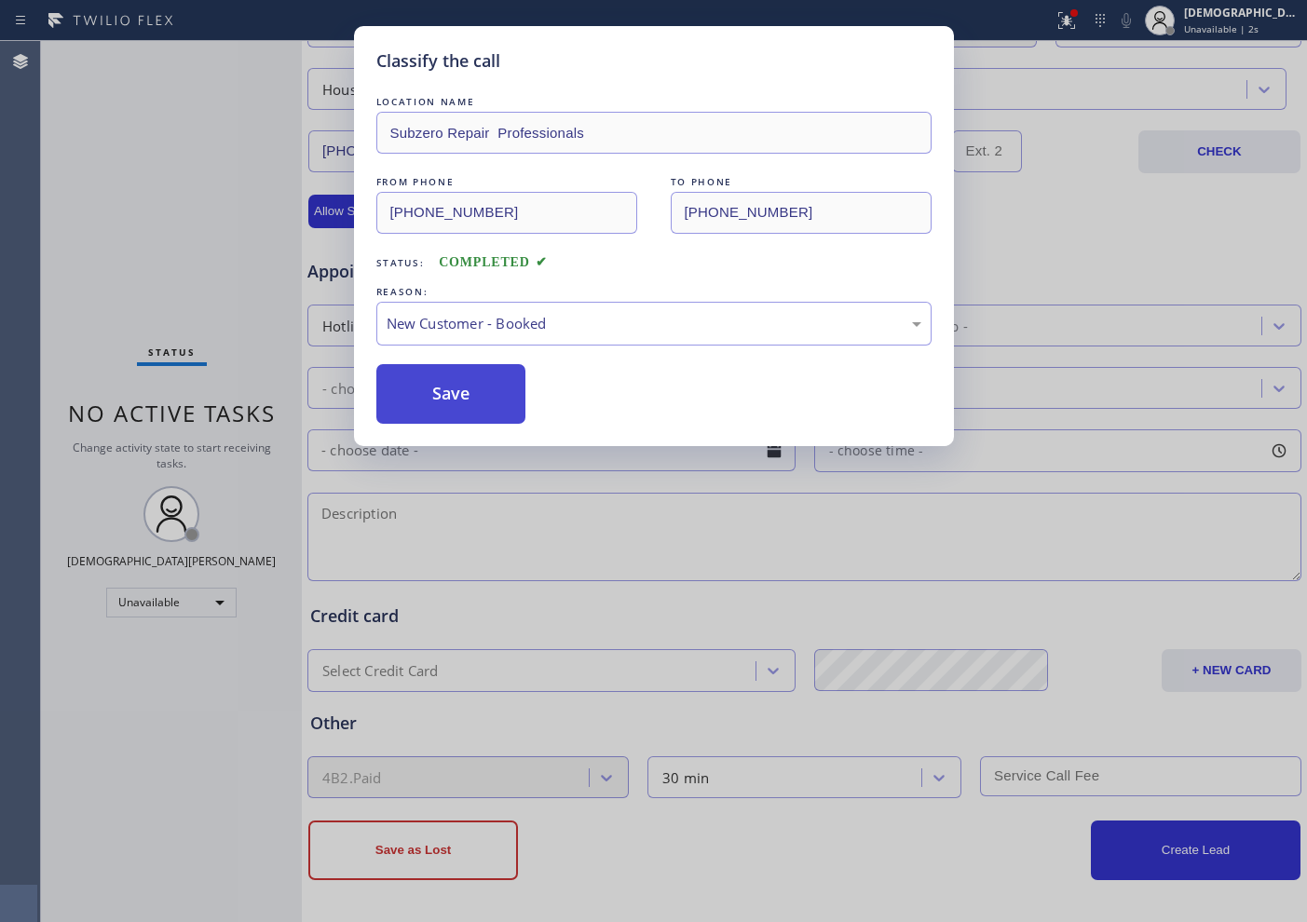
click at [476, 381] on button "Save" at bounding box center [451, 394] width 150 height 60
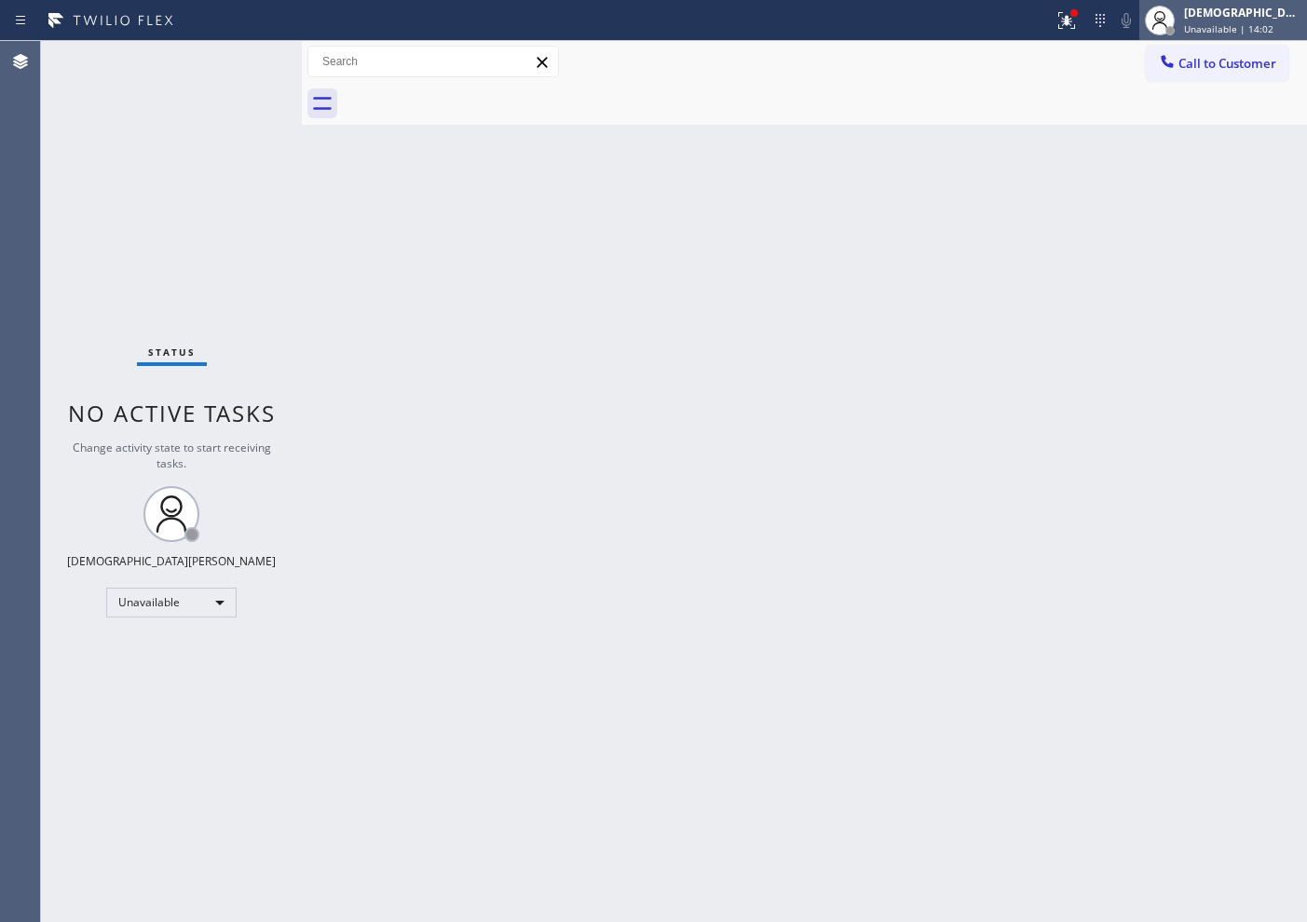
drag, startPoint x: 1244, startPoint y: 22, endPoint x: 1233, endPoint y: 71, distance: 49.5
click at [1244, 20] on div "[DEMOGRAPHIC_DATA][PERSON_NAME] Unavailable | 14:02" at bounding box center [1243, 20] width 127 height 33
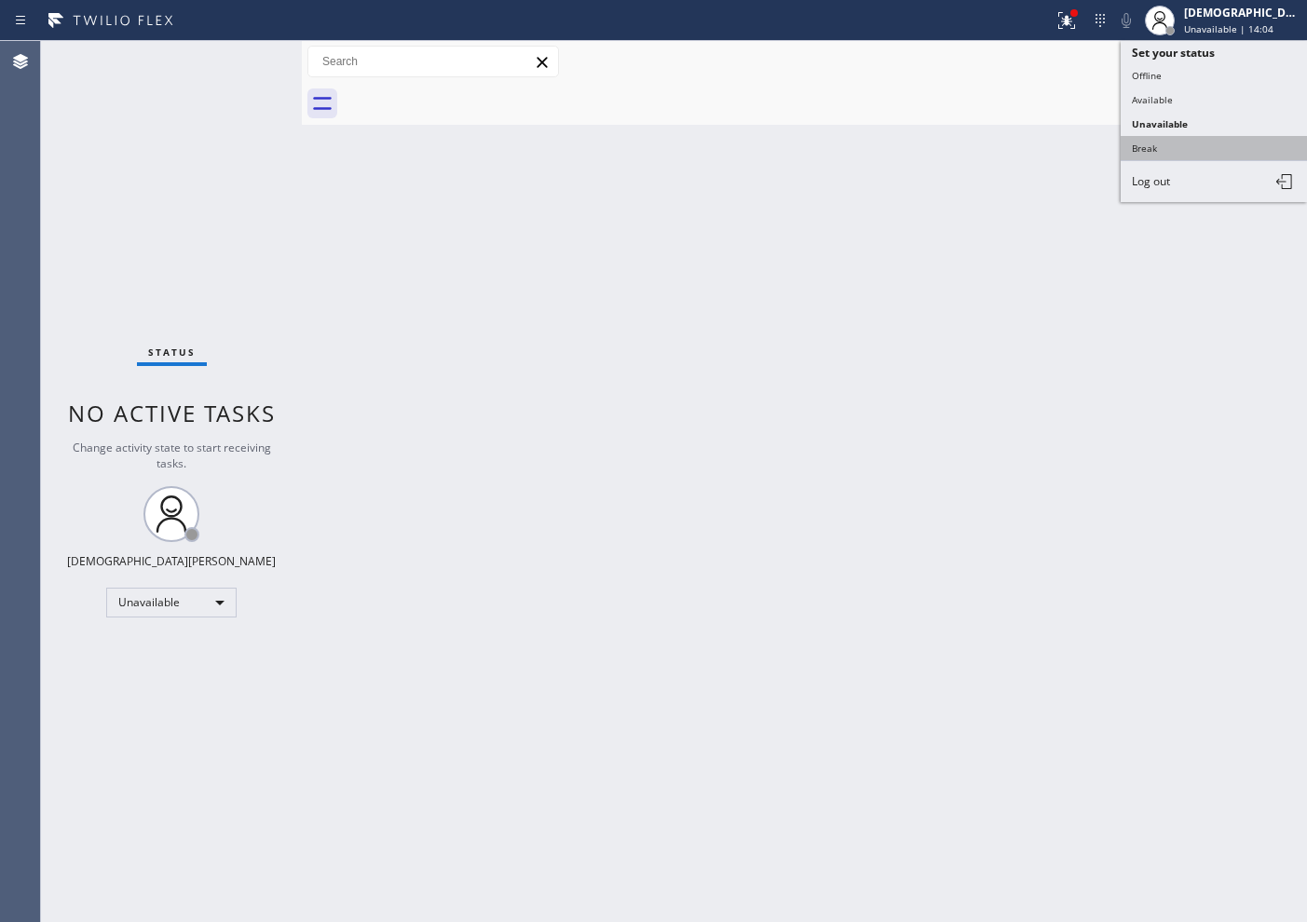
click at [1168, 139] on button "Break" at bounding box center [1214, 148] width 186 height 24
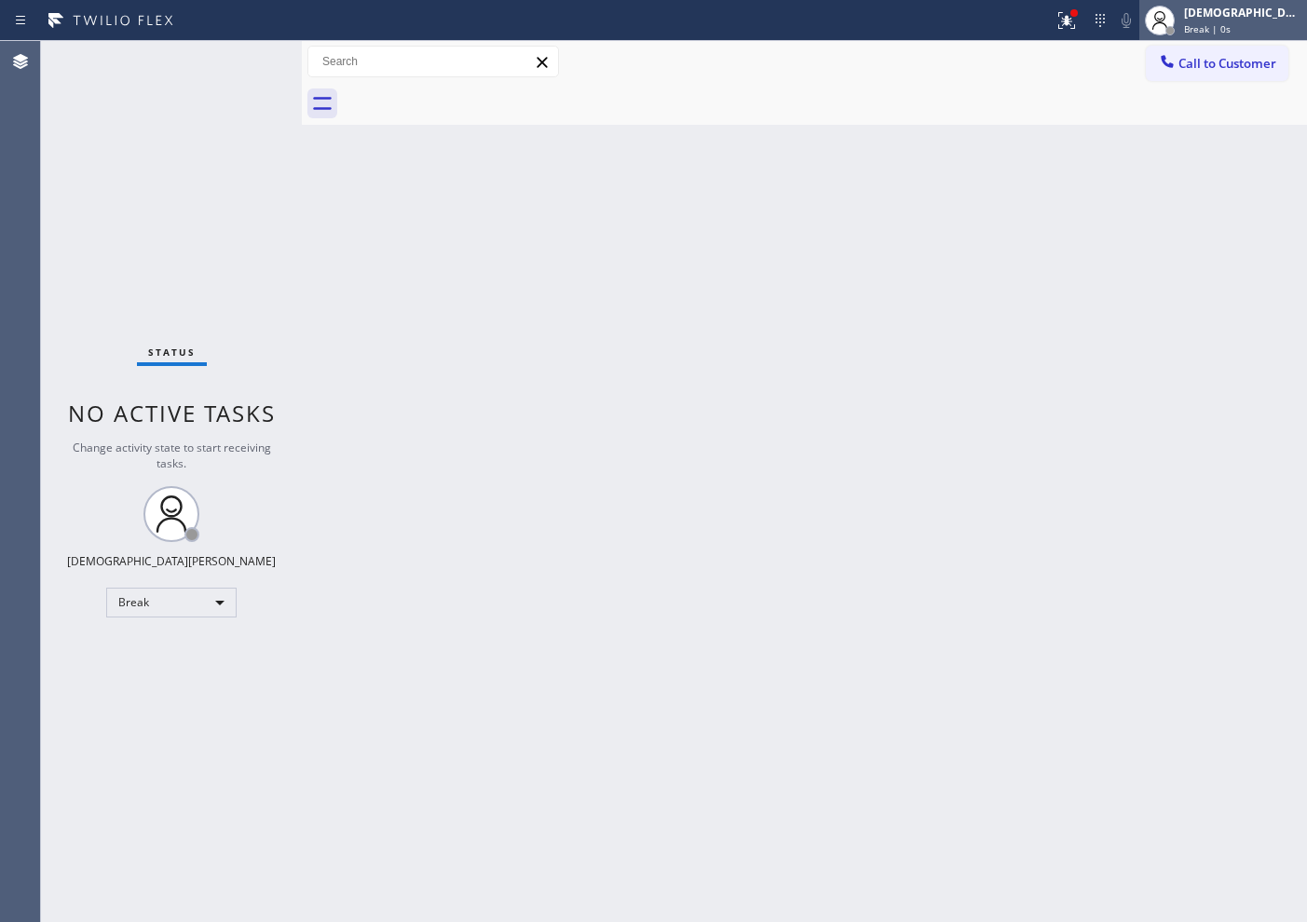
click at [1231, 22] on span "Break | 0s" at bounding box center [1207, 28] width 47 height 13
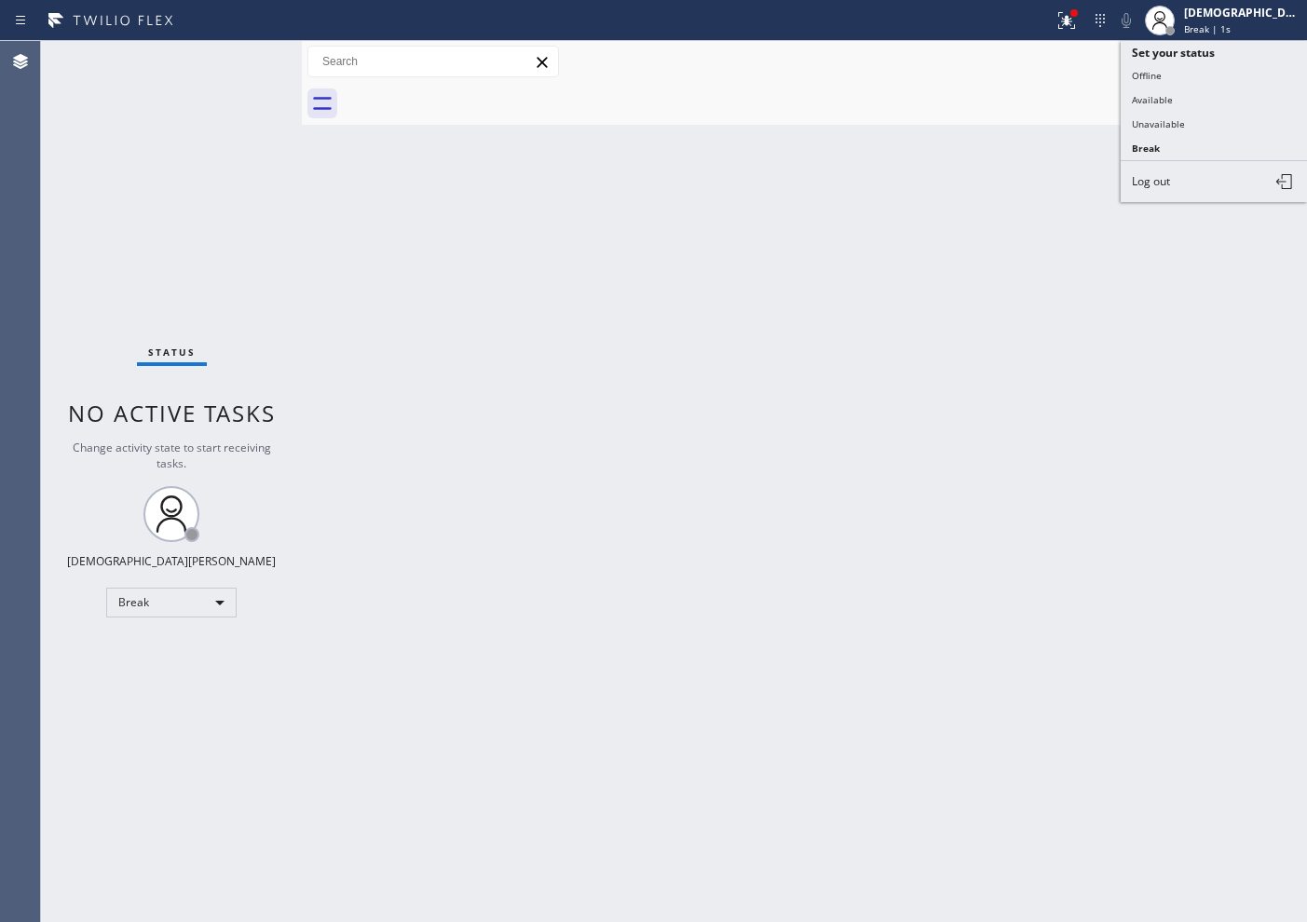
drag, startPoint x: 1202, startPoint y: 116, endPoint x: 746, endPoint y: 9, distance: 468.0
click at [1201, 116] on button "Unavailable" at bounding box center [1214, 124] width 186 height 24
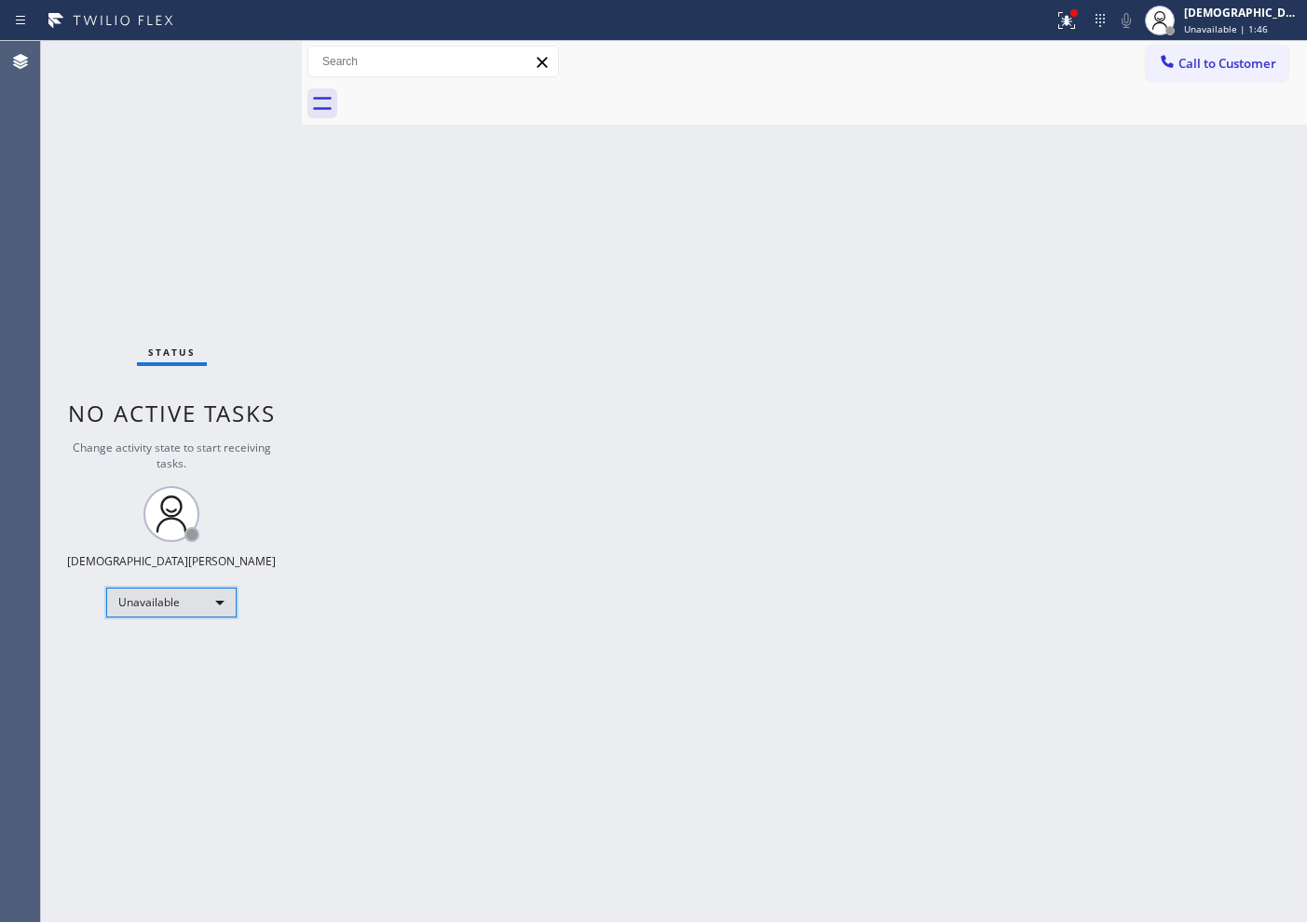
click at [183, 611] on div "Unavailable" at bounding box center [171, 603] width 130 height 30
click at [182, 648] on li "Available" at bounding box center [170, 652] width 127 height 22
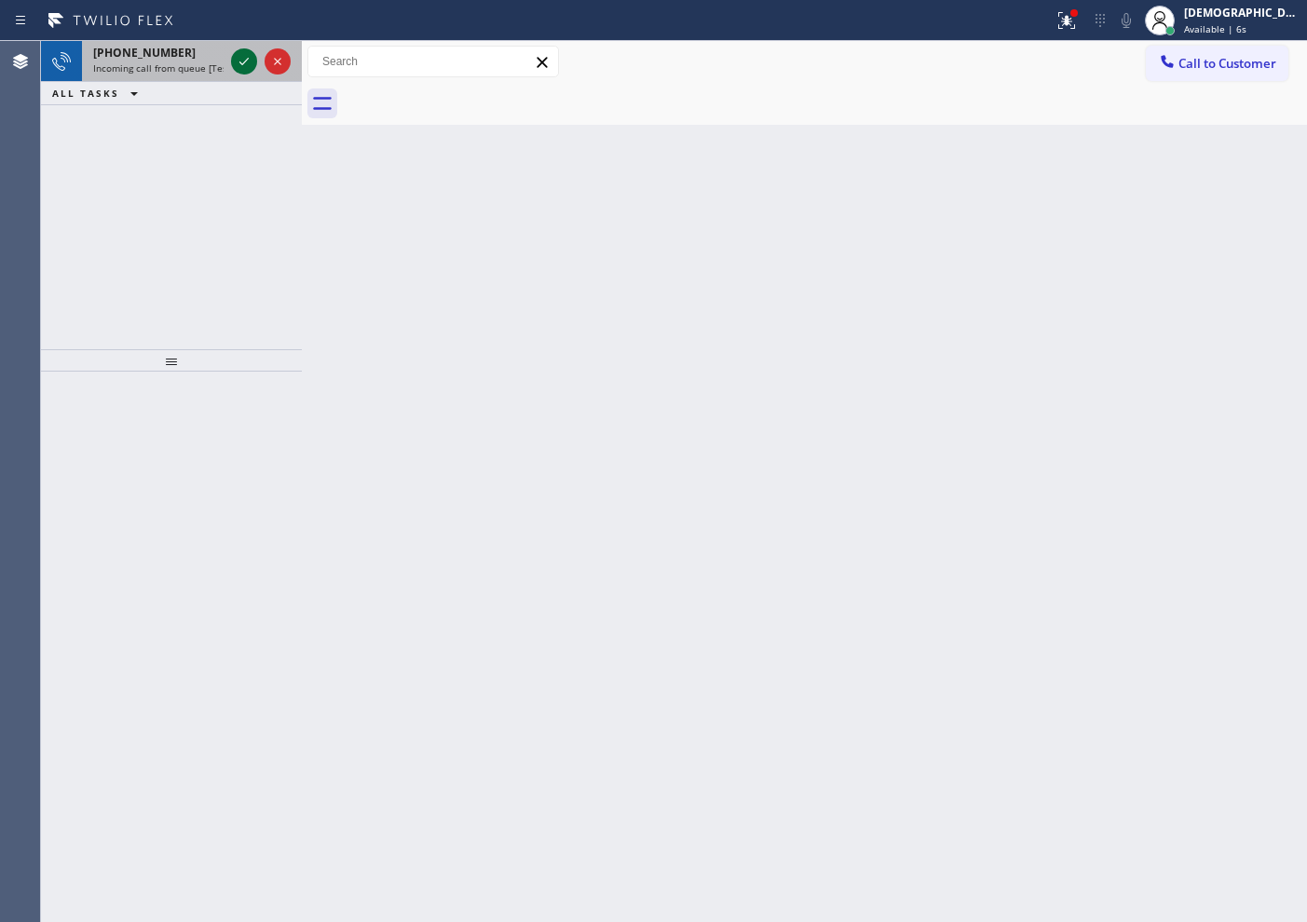
click at [246, 62] on icon at bounding box center [244, 61] width 22 height 22
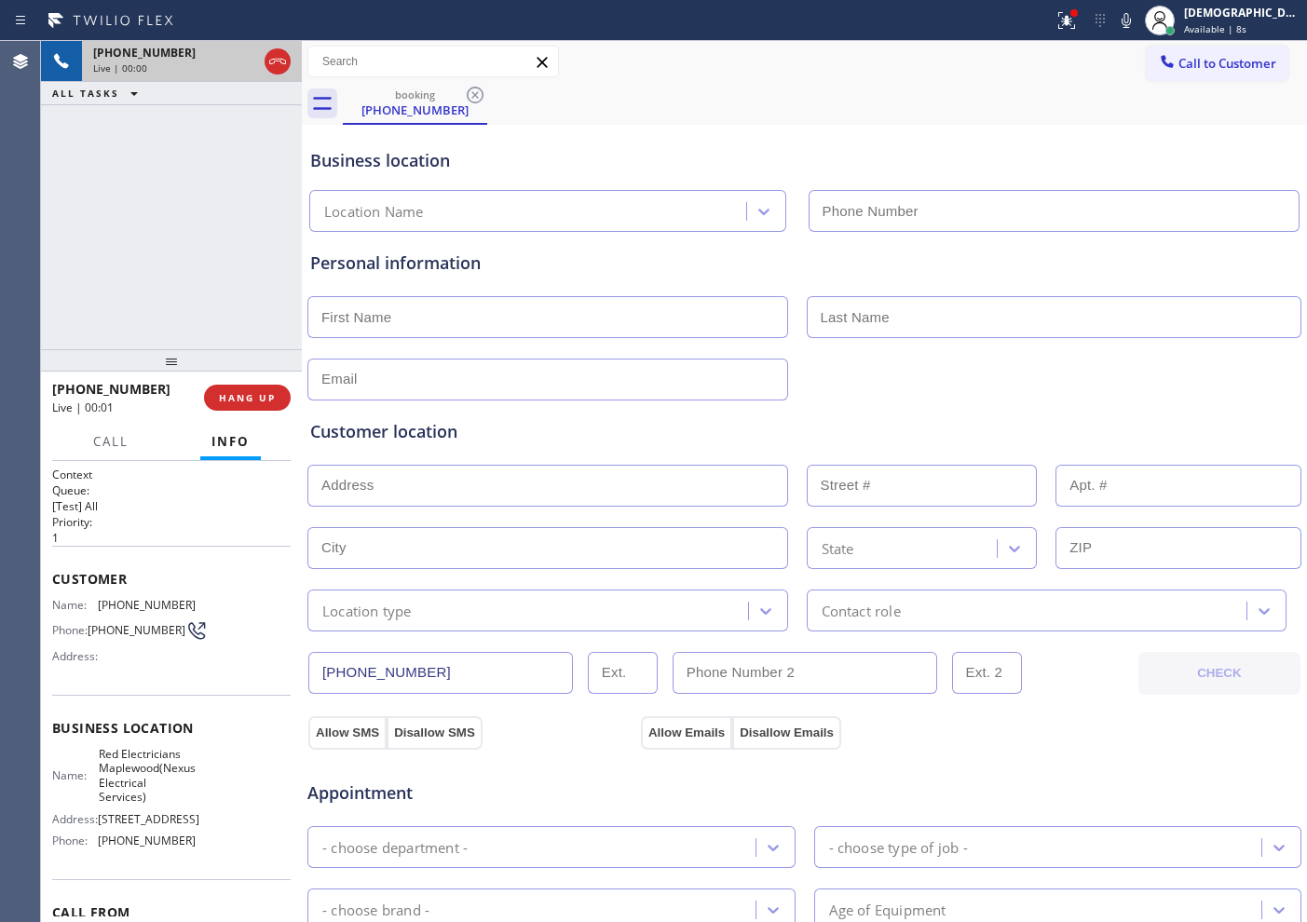
type input "[PHONE_NUMBER]"
click at [283, 67] on icon at bounding box center [277, 61] width 22 height 22
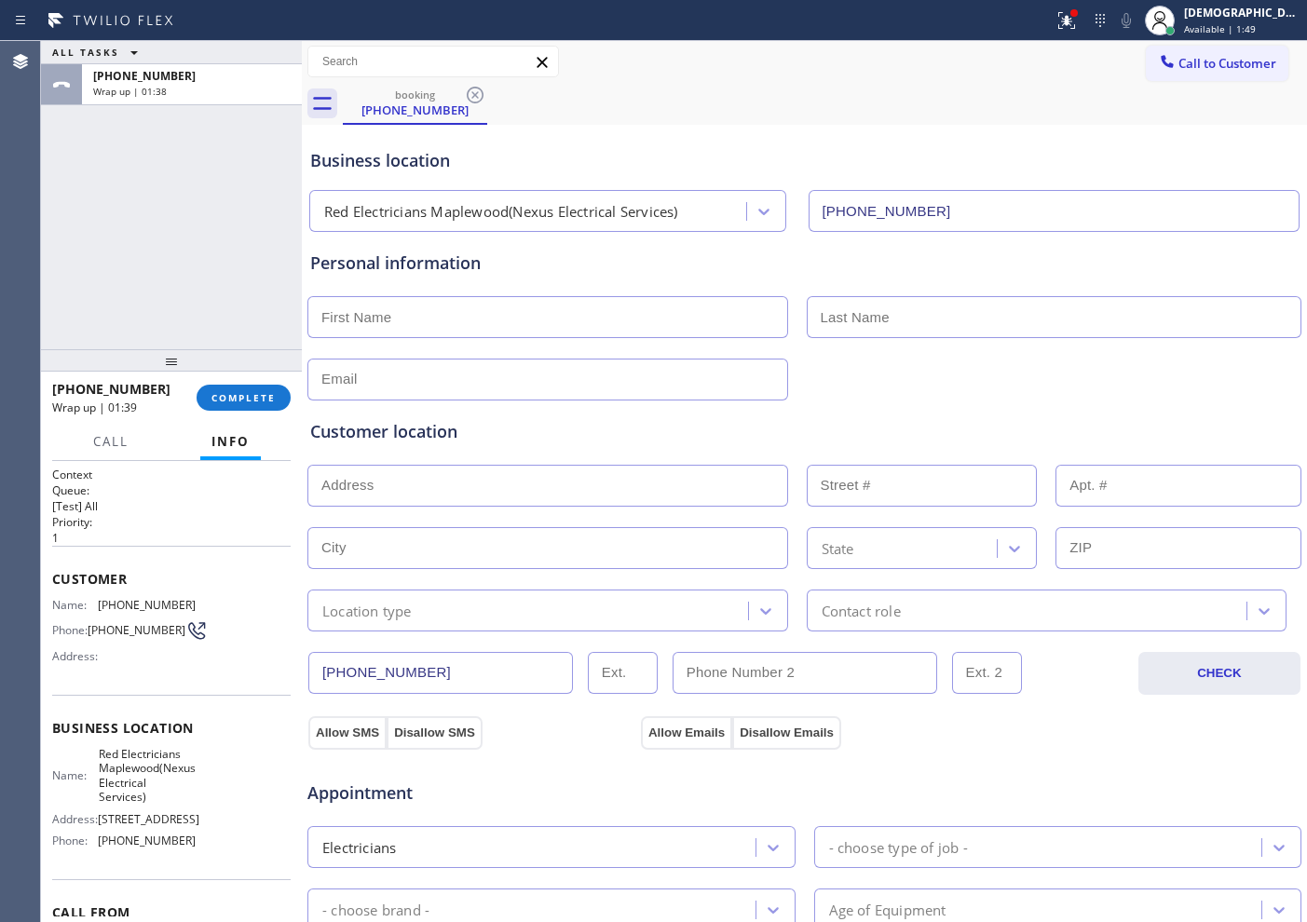
click at [67, 202] on div "ALL TASKS ALL TASKS ACTIVE TASKS TASKS IN WRAP UP [PHONE_NUMBER] Wrap up | 01:38" at bounding box center [171, 195] width 261 height 308
click at [247, 391] on span "COMPLETE" at bounding box center [243, 397] width 64 height 13
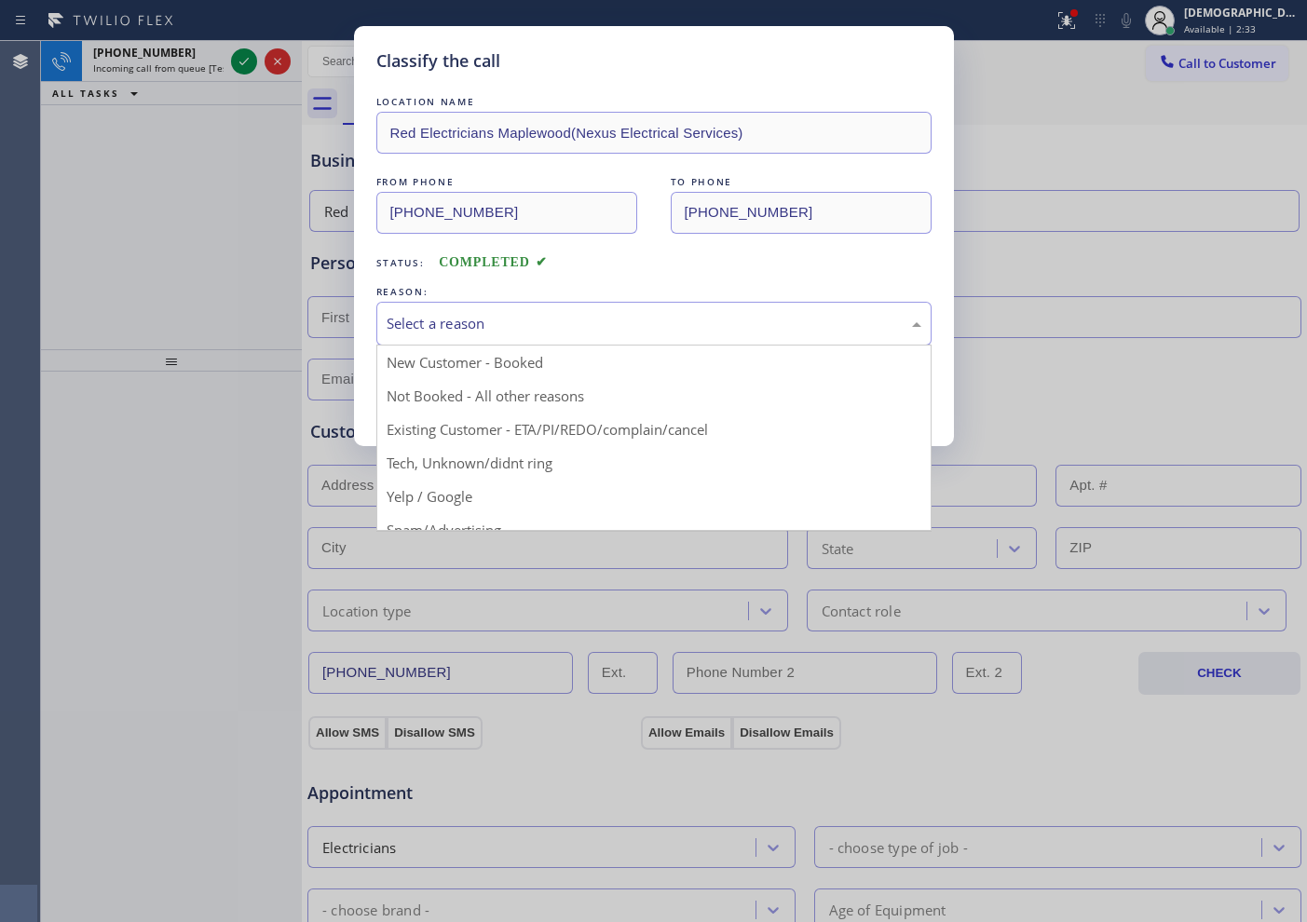
click at [543, 331] on div "Select a reason" at bounding box center [654, 323] width 535 height 21
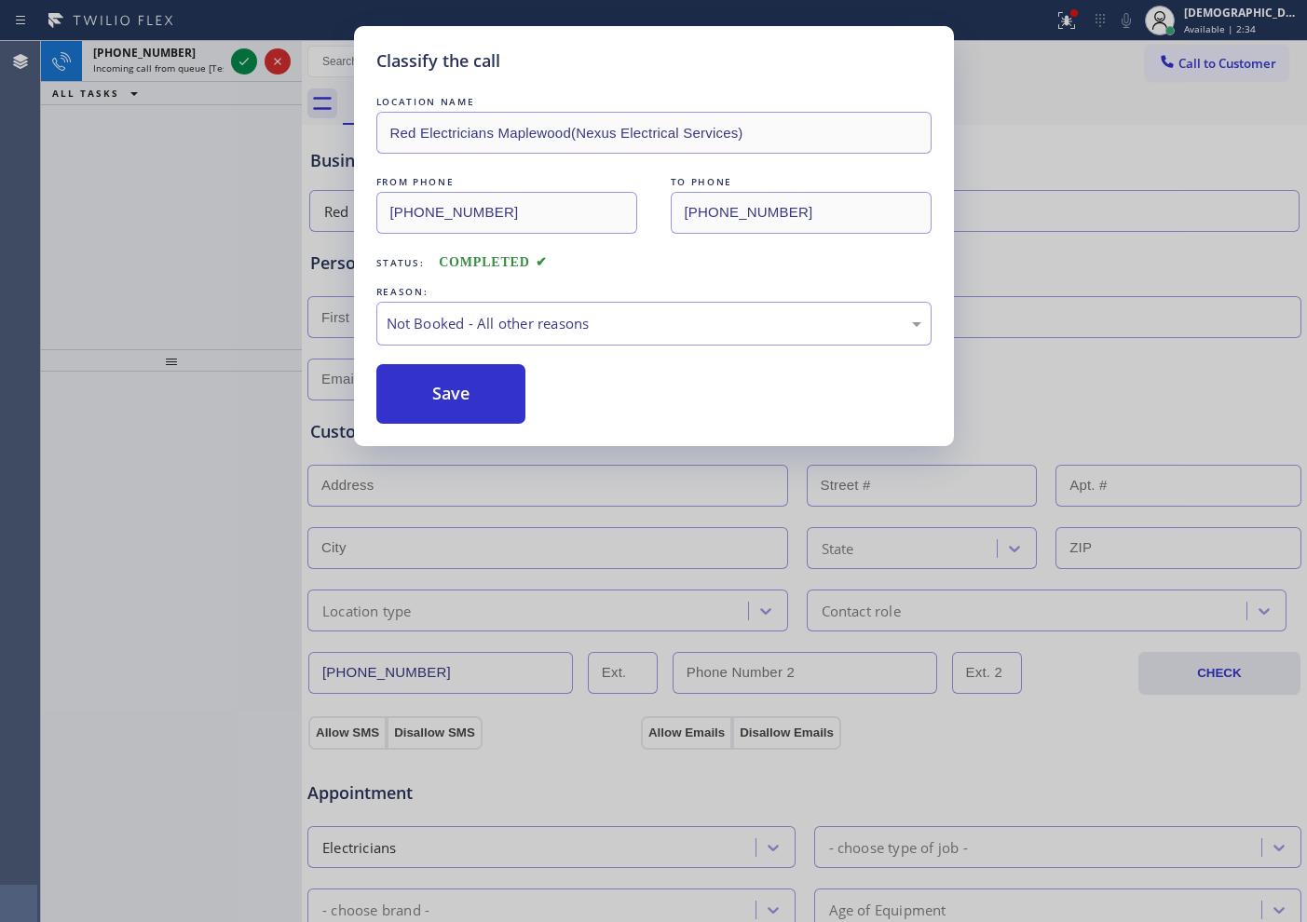
drag, startPoint x: 479, startPoint y: 392, endPoint x: 288, endPoint y: 147, distance: 310.6
click at [478, 392] on button "Save" at bounding box center [451, 394] width 150 height 60
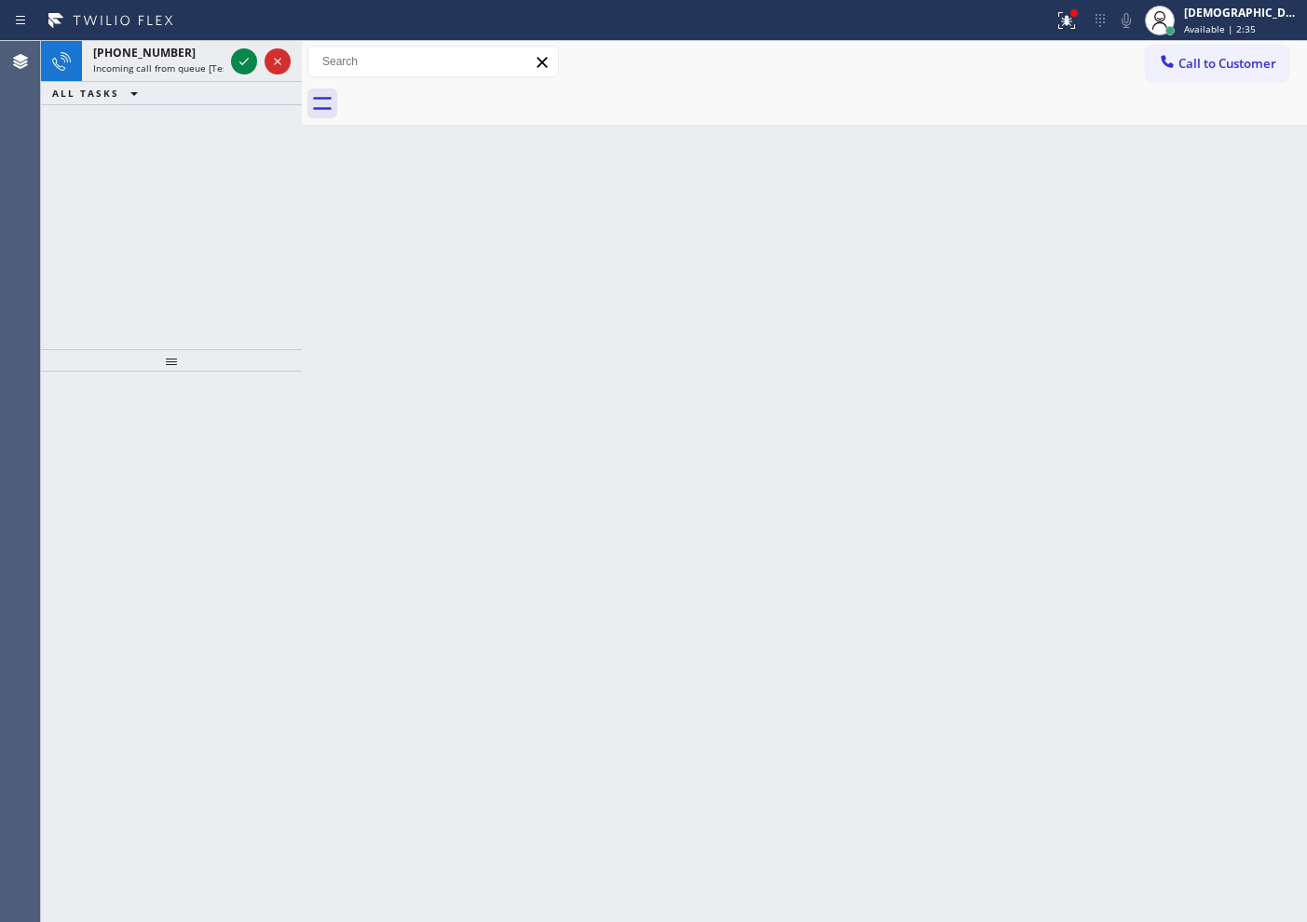
click at [240, 54] on icon at bounding box center [244, 61] width 22 height 22
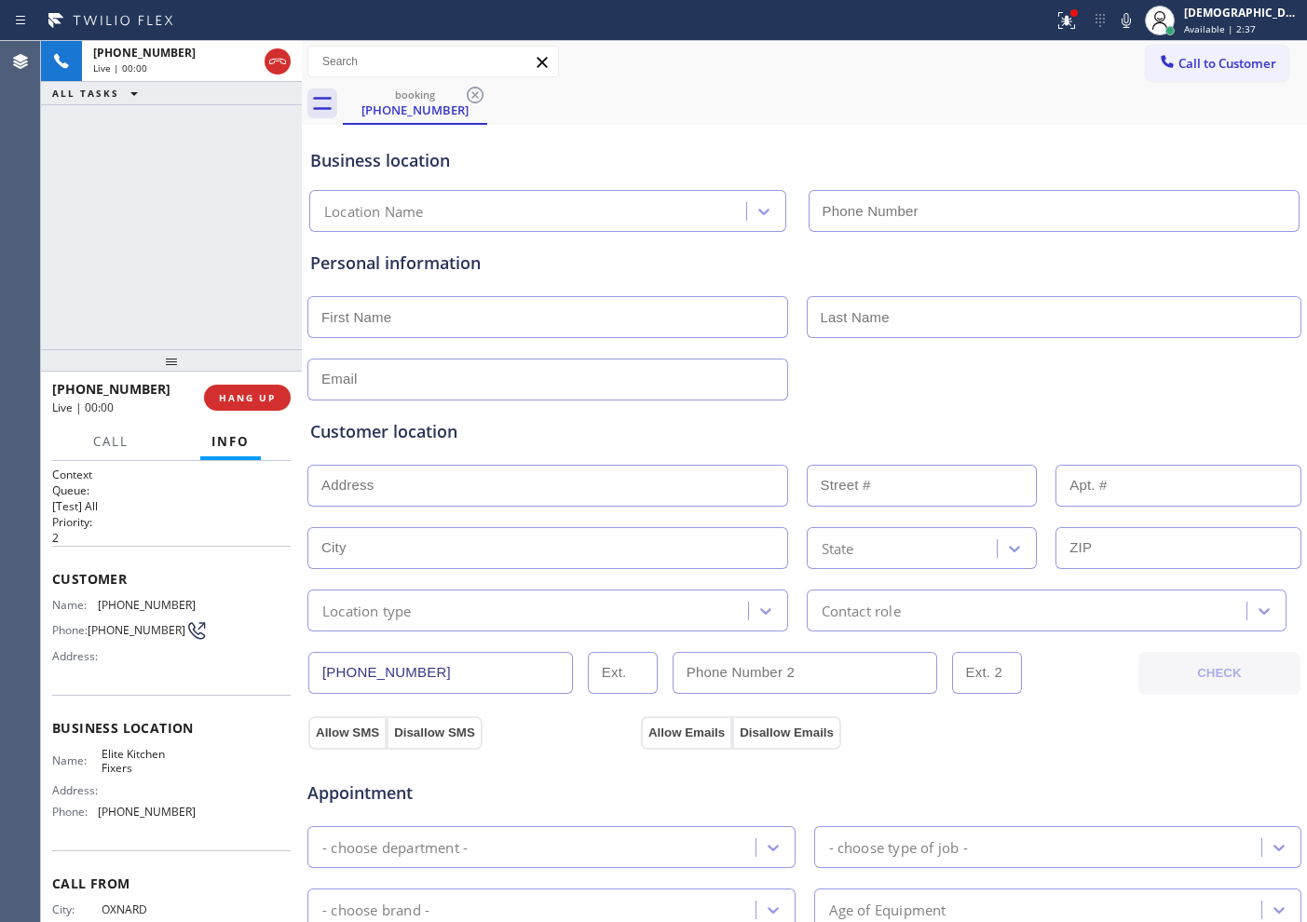
type input "[PHONE_NUMBER]"
drag, startPoint x: 280, startPoint y: 68, endPoint x: 485, endPoint y: 124, distance: 212.4
click at [281, 69] on icon at bounding box center [277, 61] width 22 height 22
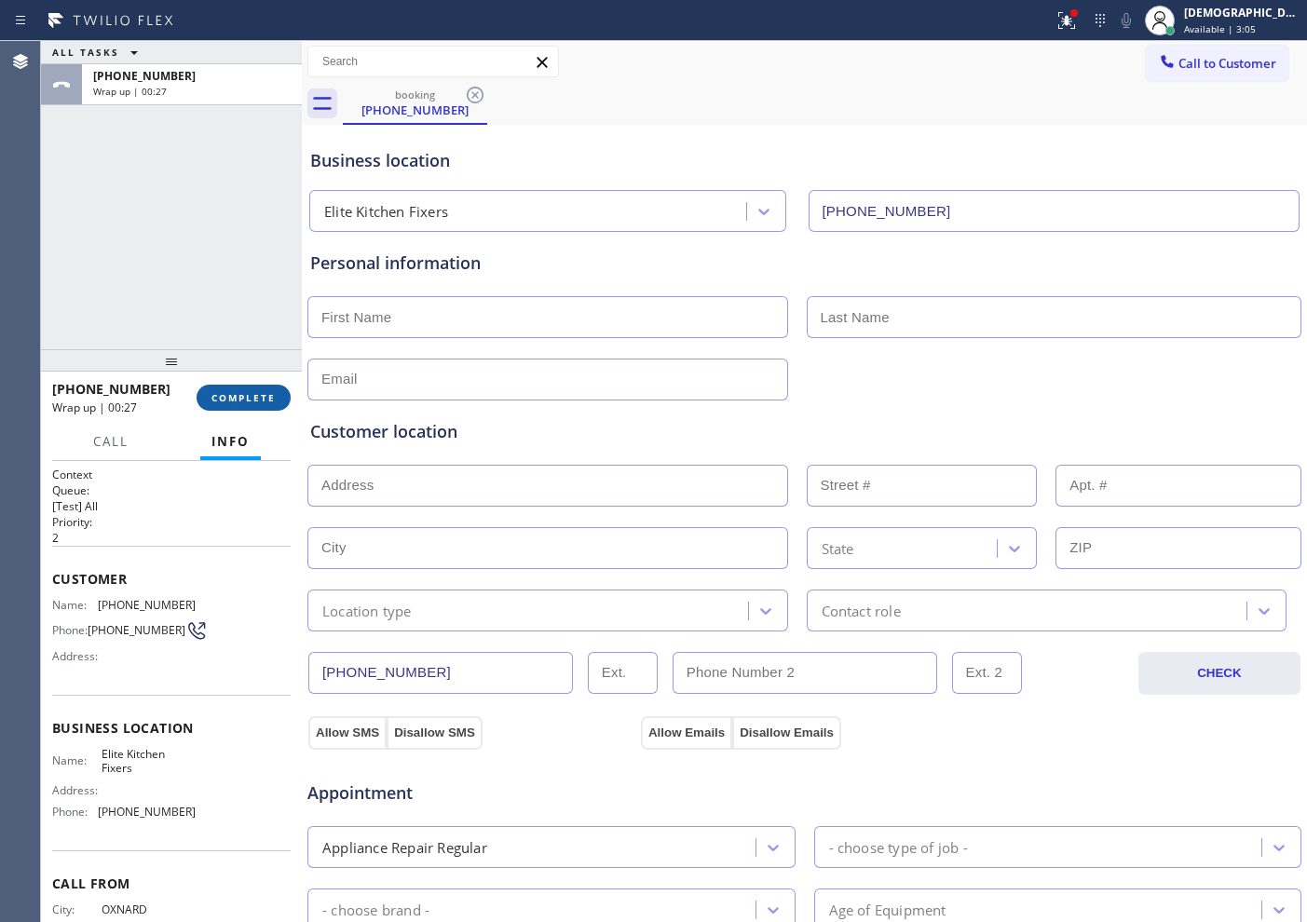
drag, startPoint x: 273, startPoint y: 395, endPoint x: 285, endPoint y: 386, distance: 15.3
click at [273, 393] on span "COMPLETE" at bounding box center [243, 397] width 64 height 13
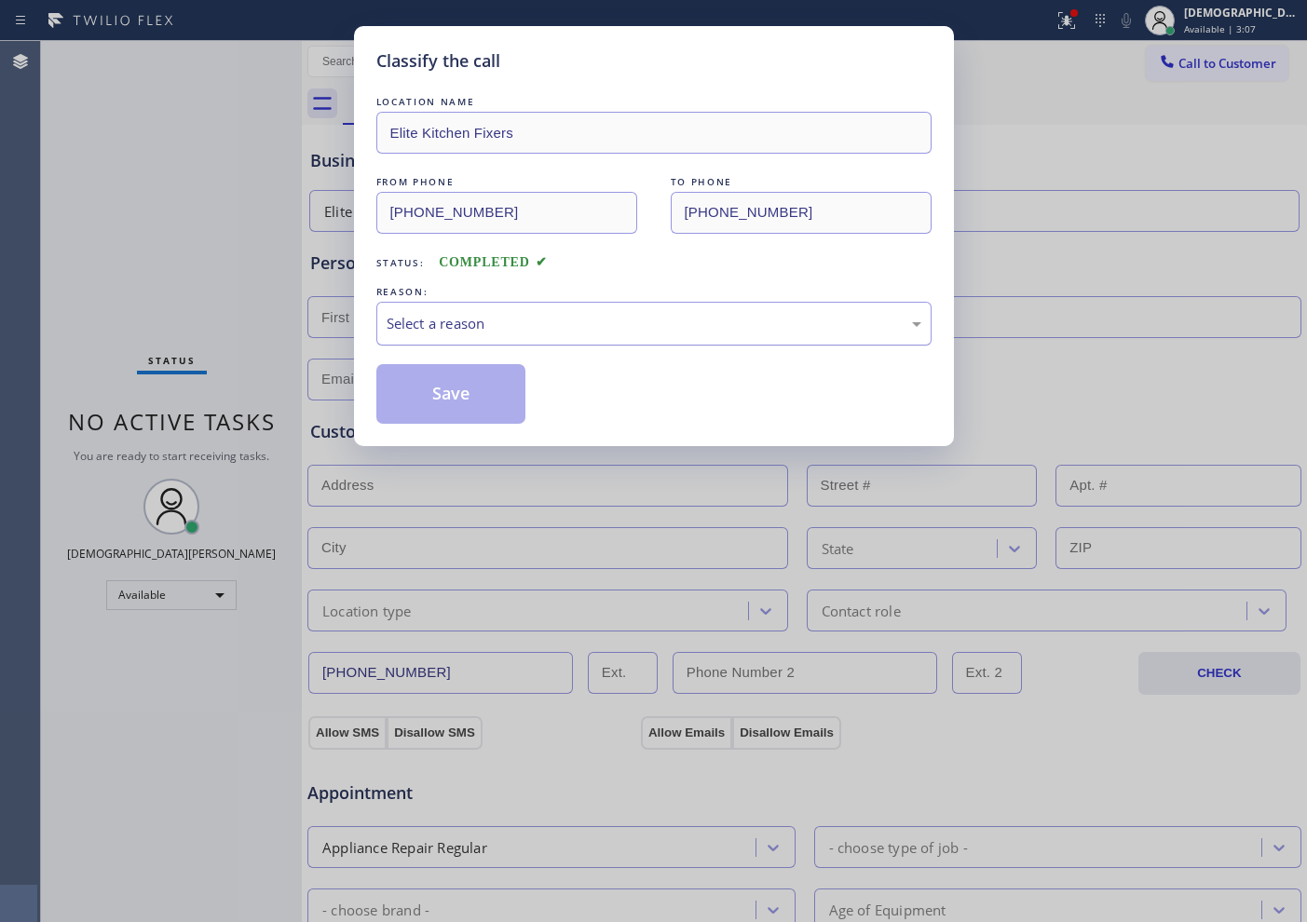
click at [454, 331] on div "Select a reason" at bounding box center [654, 323] width 535 height 21
click at [442, 402] on button "Save" at bounding box center [451, 394] width 150 height 60
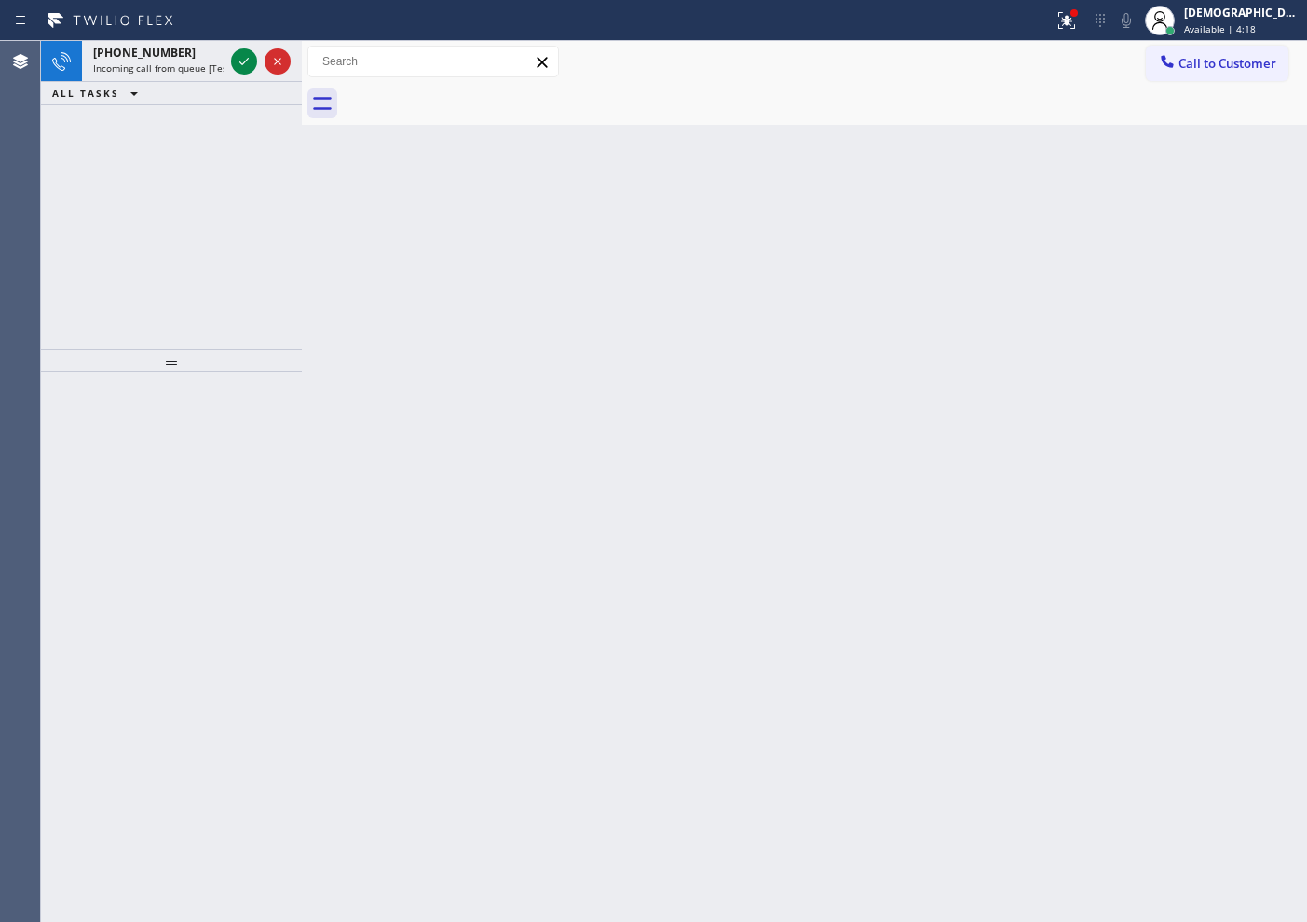
click at [156, 223] on div "[PHONE_NUMBER] Incoming call from queue [Test] All ALL TASKS ALL TASKS ACTIVE T…" at bounding box center [171, 195] width 261 height 308
click at [247, 62] on icon at bounding box center [244, 61] width 22 height 22
click at [247, 61] on icon at bounding box center [244, 61] width 22 height 22
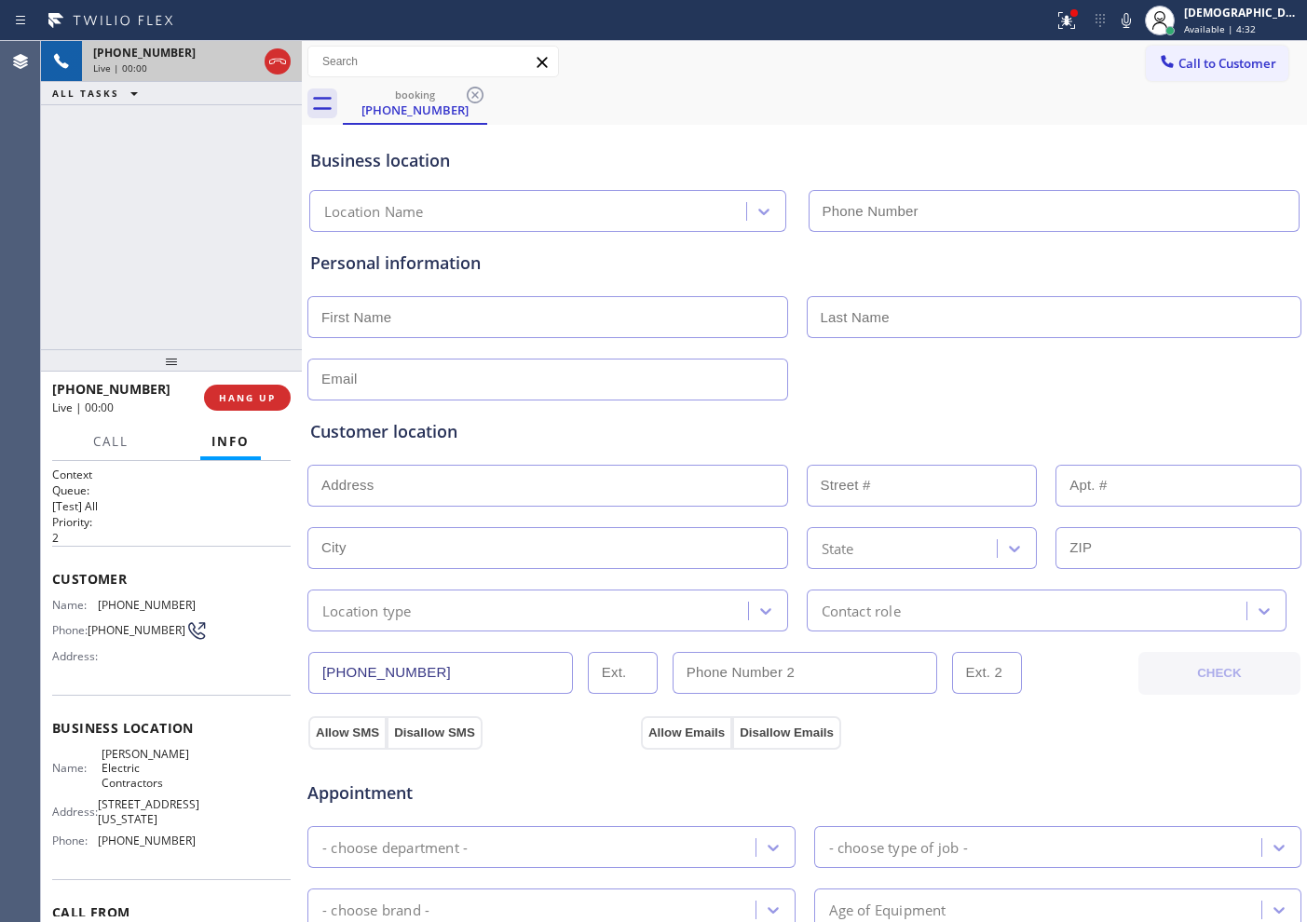
type input "[PHONE_NUMBER]"
click at [278, 66] on icon at bounding box center [277, 61] width 22 height 22
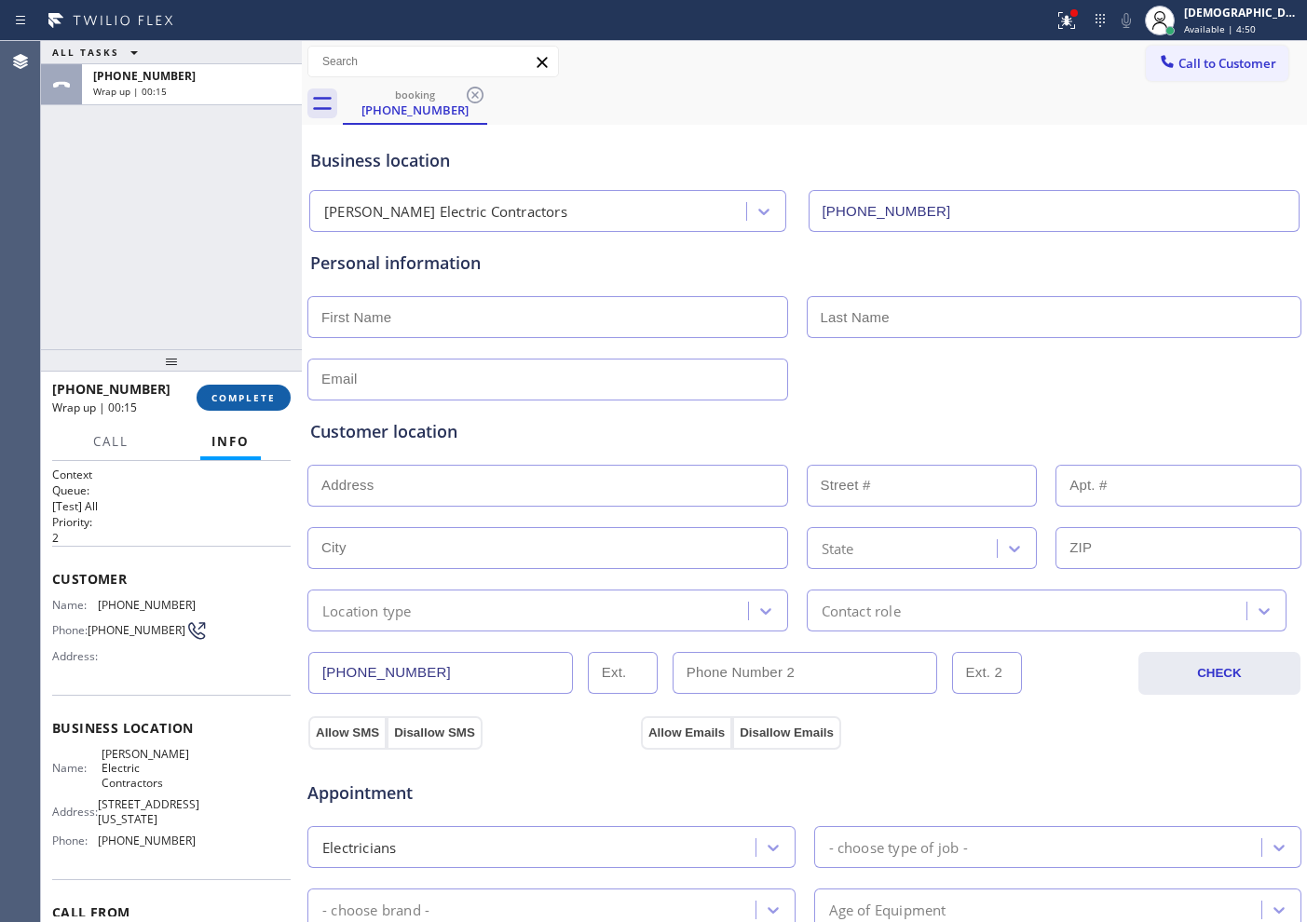
click at [236, 405] on button "COMPLETE" at bounding box center [244, 398] width 94 height 26
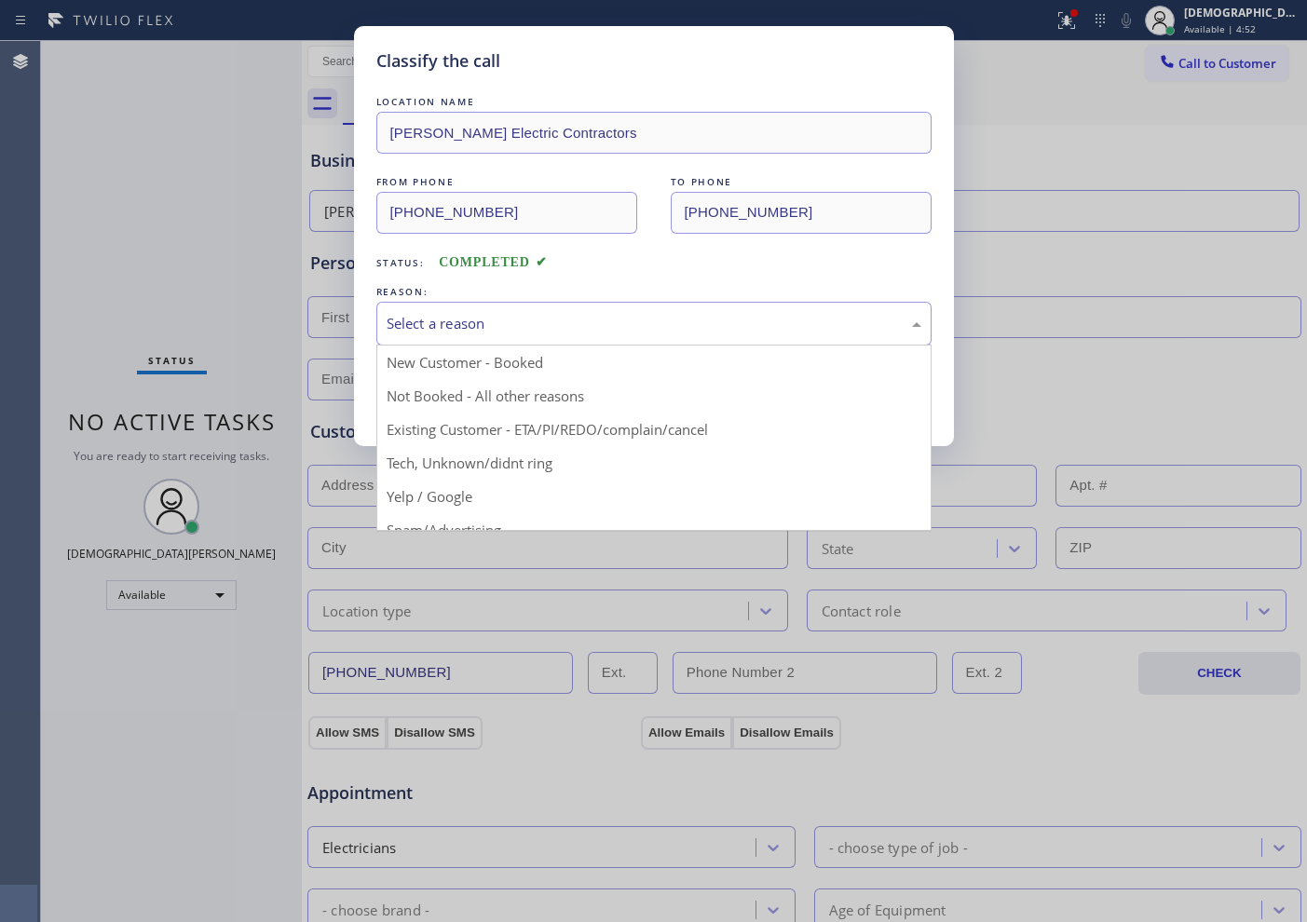
click at [408, 323] on div "Select a reason" at bounding box center [654, 323] width 535 height 21
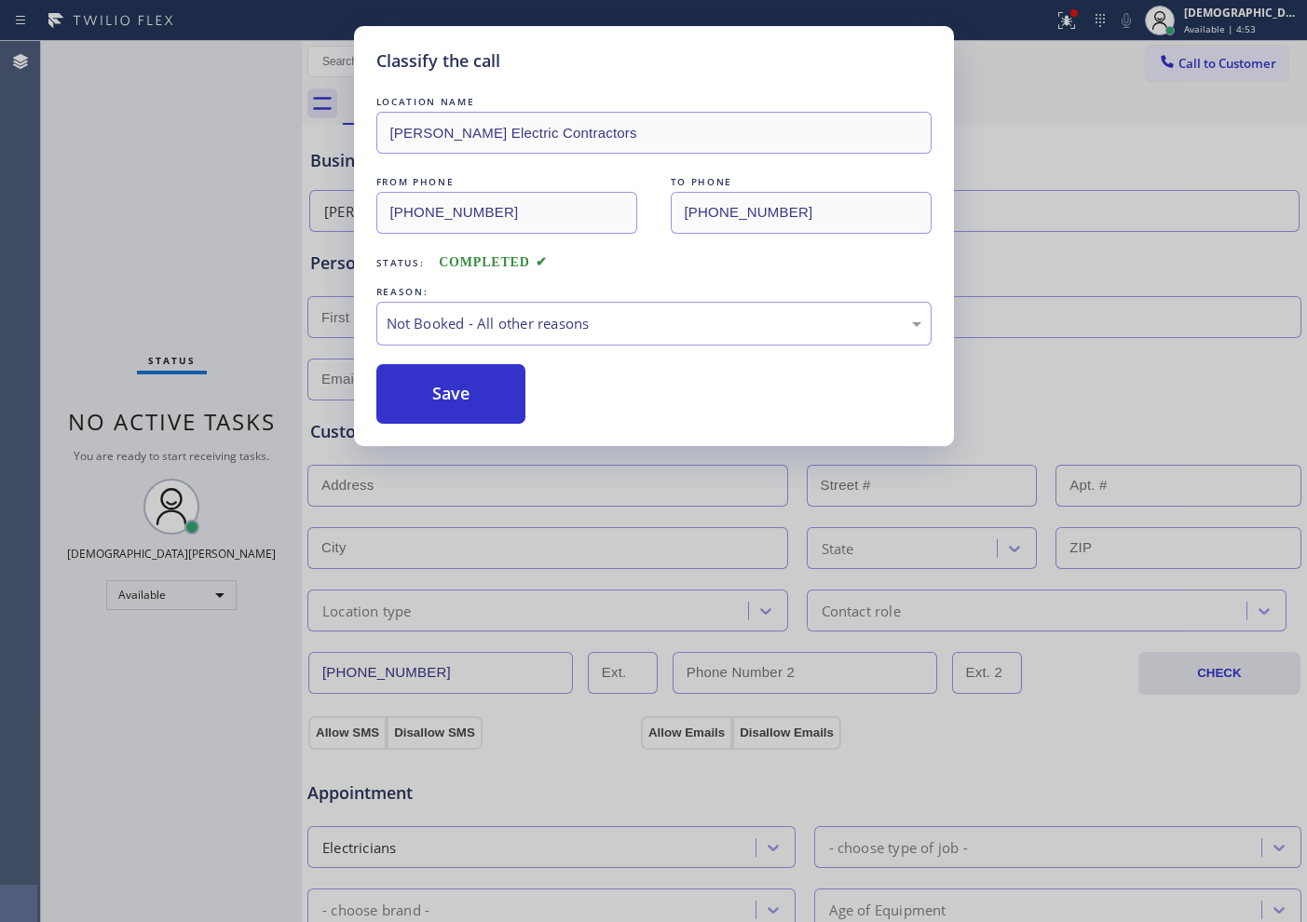
click at [408, 394] on button "Save" at bounding box center [451, 394] width 150 height 60
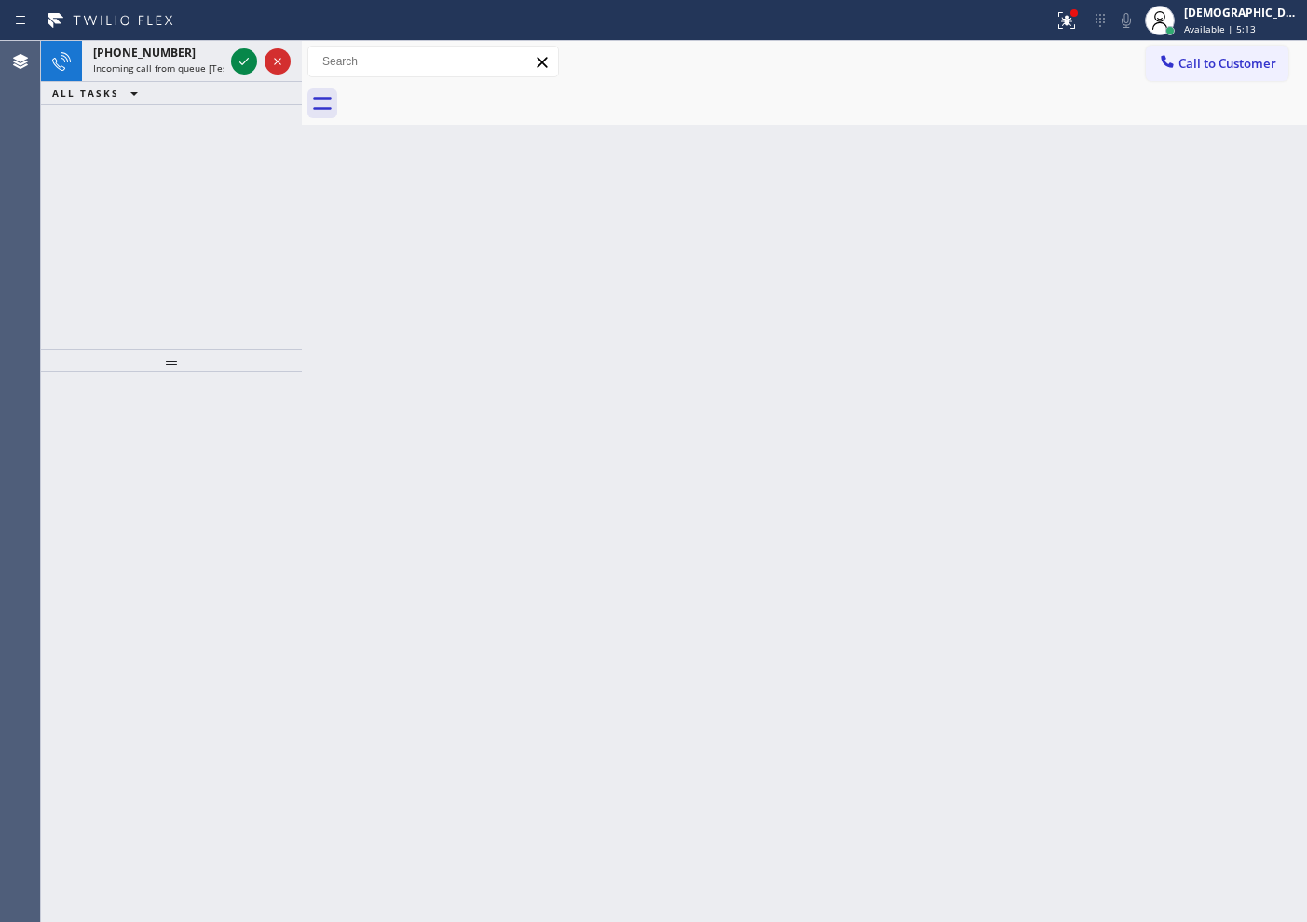
click at [140, 181] on div "[PHONE_NUMBER] Incoming call from queue [Test] All ALL TASKS ALL TASKS ACTIVE T…" at bounding box center [171, 195] width 261 height 308
click at [241, 61] on icon at bounding box center [244, 61] width 22 height 22
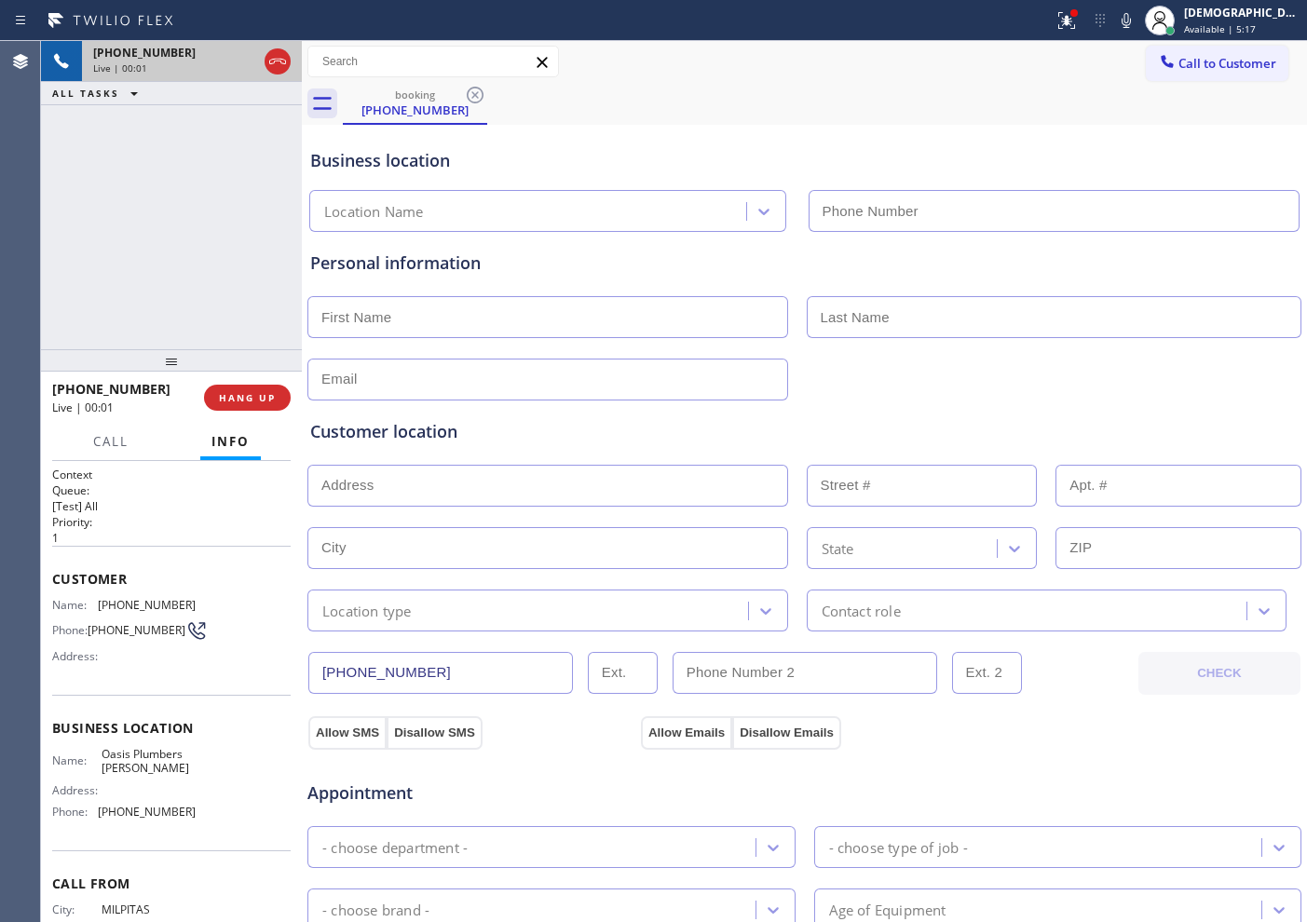
type input "[PHONE_NUMBER]"
click at [238, 56] on icon at bounding box center [244, 61] width 22 height 22
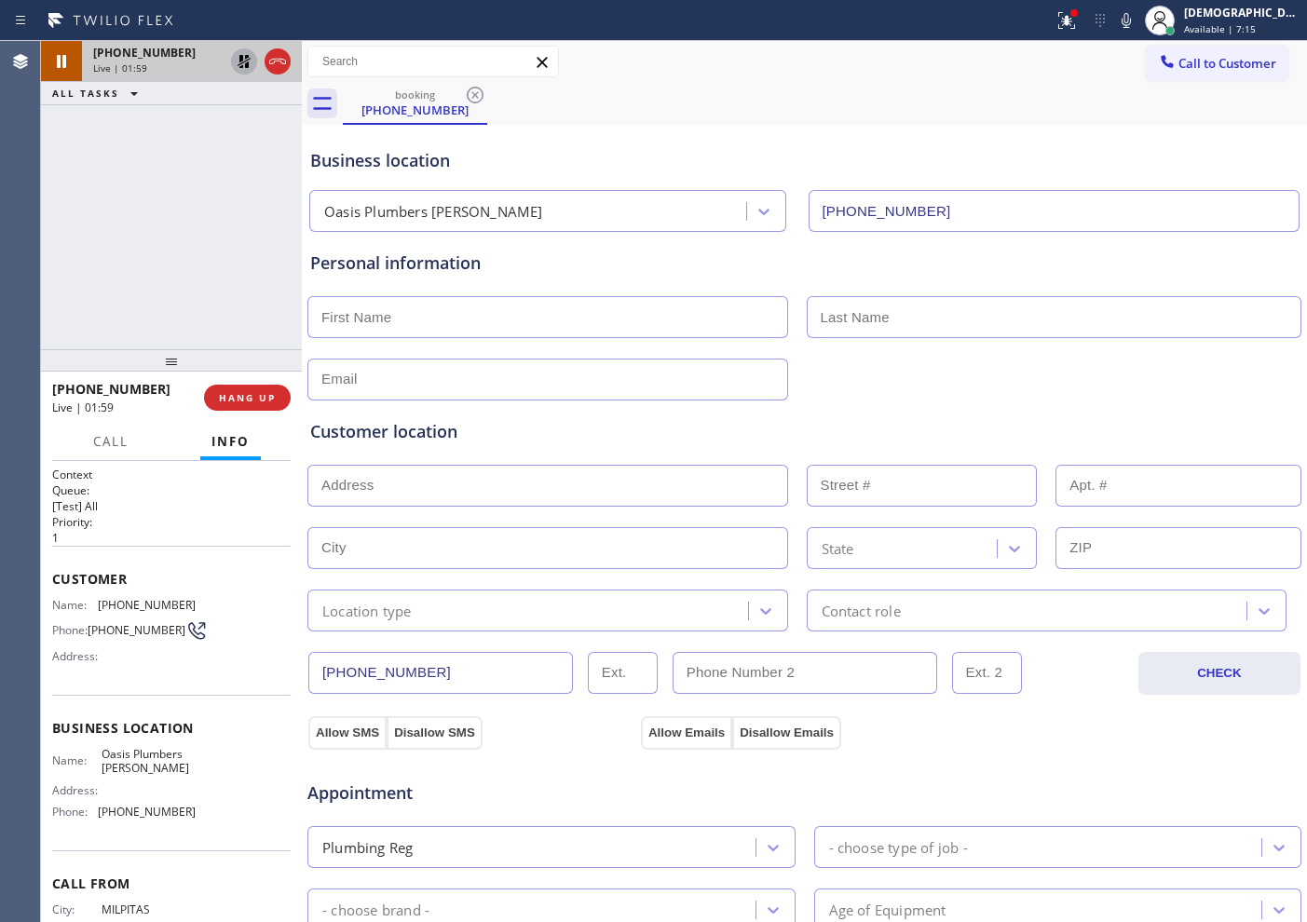
drag, startPoint x: 137, startPoint y: 214, endPoint x: 191, endPoint y: 166, distance: 72.6
click at [137, 214] on div "[PHONE_NUMBER] Live | 01:59 ALL TASKS ALL TASKS ACTIVE TASKS TASKS IN WRAP UP" at bounding box center [171, 195] width 261 height 308
click at [61, 225] on div "[PHONE_NUMBER] Live | 02:02 ALL TASKS ALL TASKS ACTIVE TASKS TASKS IN WRAP UP" at bounding box center [171, 195] width 261 height 308
drag, startPoint x: 125, startPoint y: 161, endPoint x: 134, endPoint y: 152, distance: 13.2
click at [128, 160] on div "[PHONE_NUMBER] Live | 02:08 ALL TASKS ALL TASKS ACTIVE TASKS TASKS IN WRAP UP" at bounding box center [171, 195] width 261 height 308
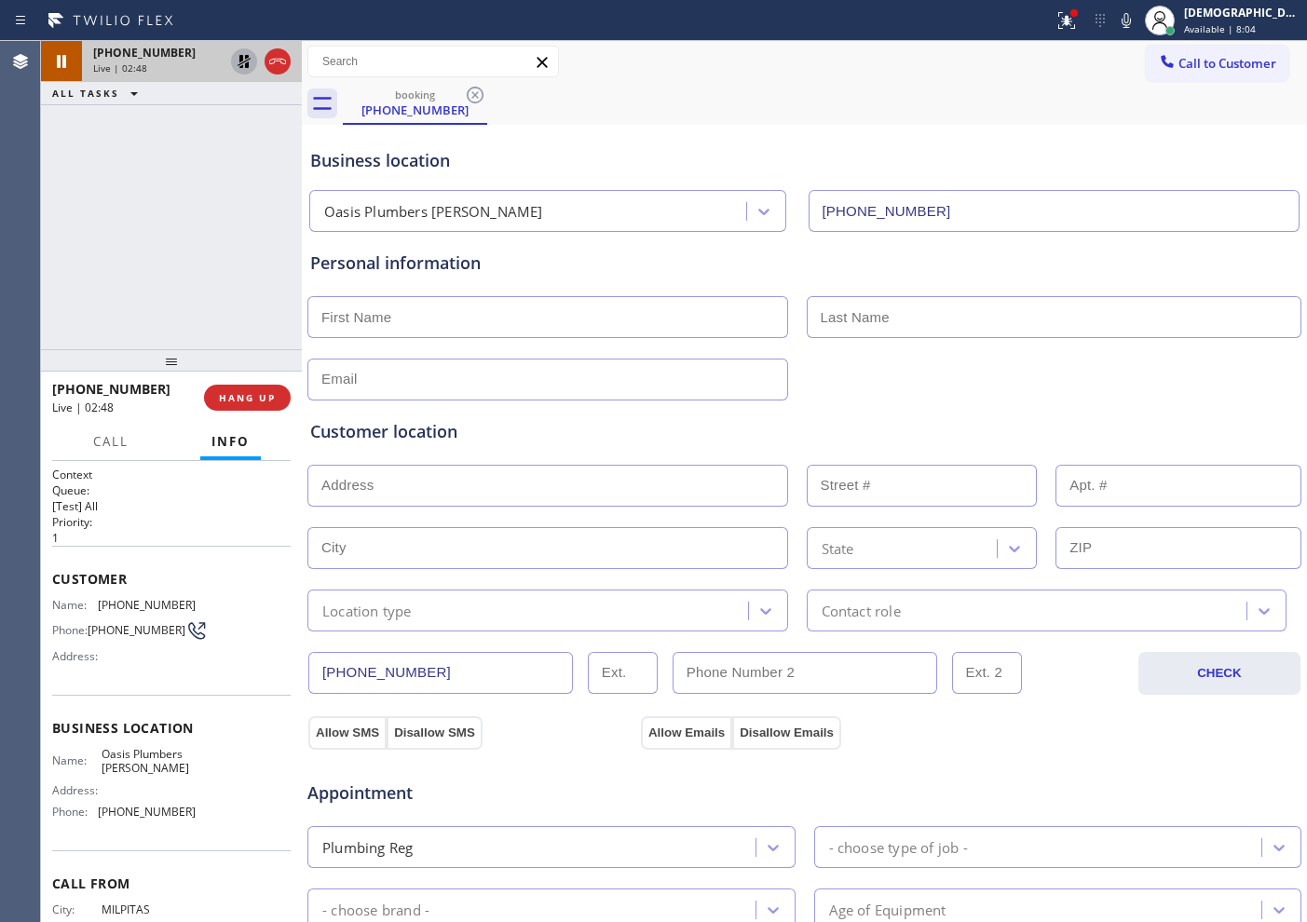
click at [240, 63] on icon at bounding box center [244, 61] width 13 height 13
click at [277, 61] on icon at bounding box center [277, 61] width 22 height 22
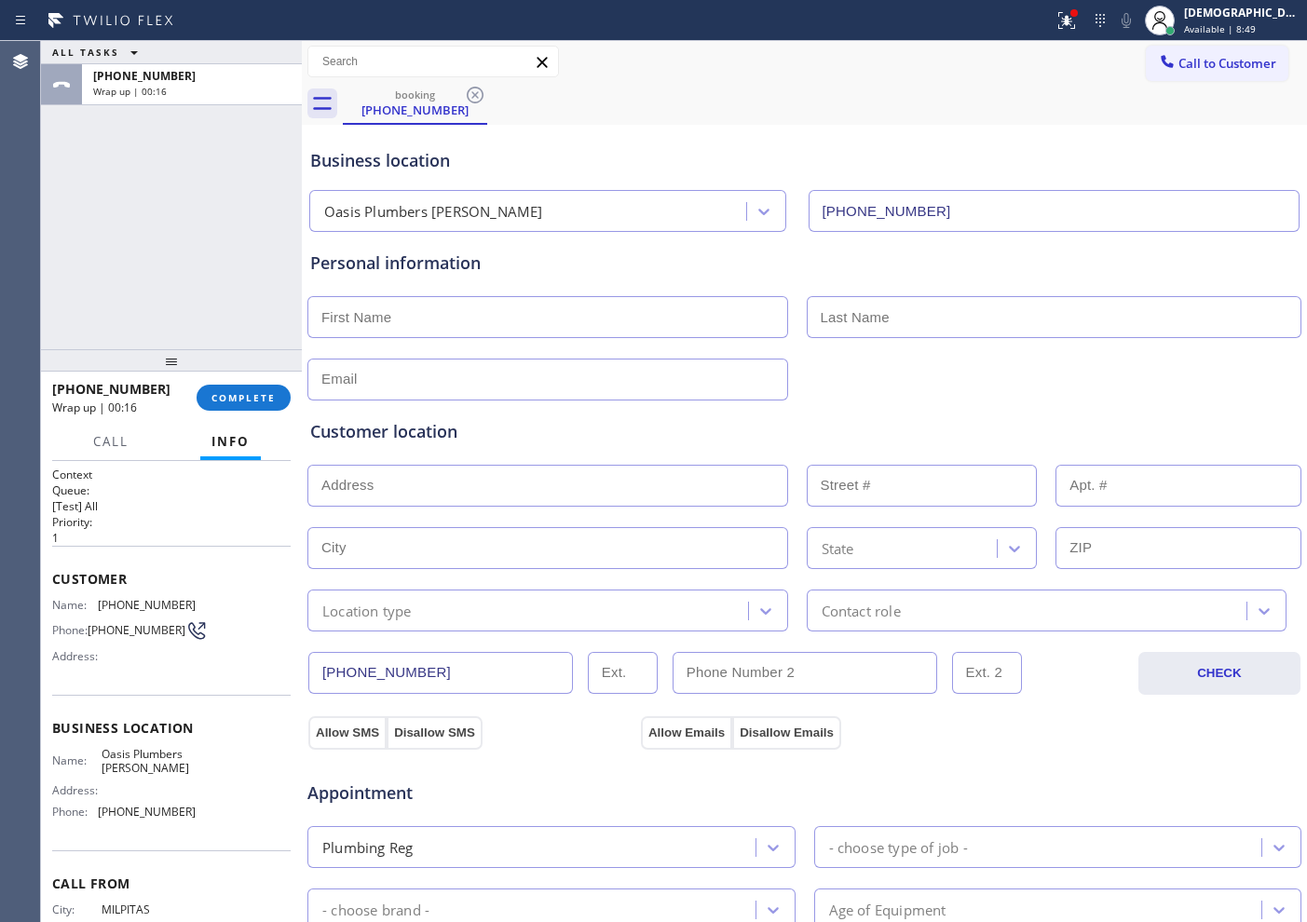
click at [456, 300] on input "text" at bounding box center [547, 317] width 481 height 42
paste input "[PERSON_NAME]"
type input "[PERSON_NAME]"
click at [882, 308] on input "text" at bounding box center [1055, 317] width 496 height 42
paste input "Rose"
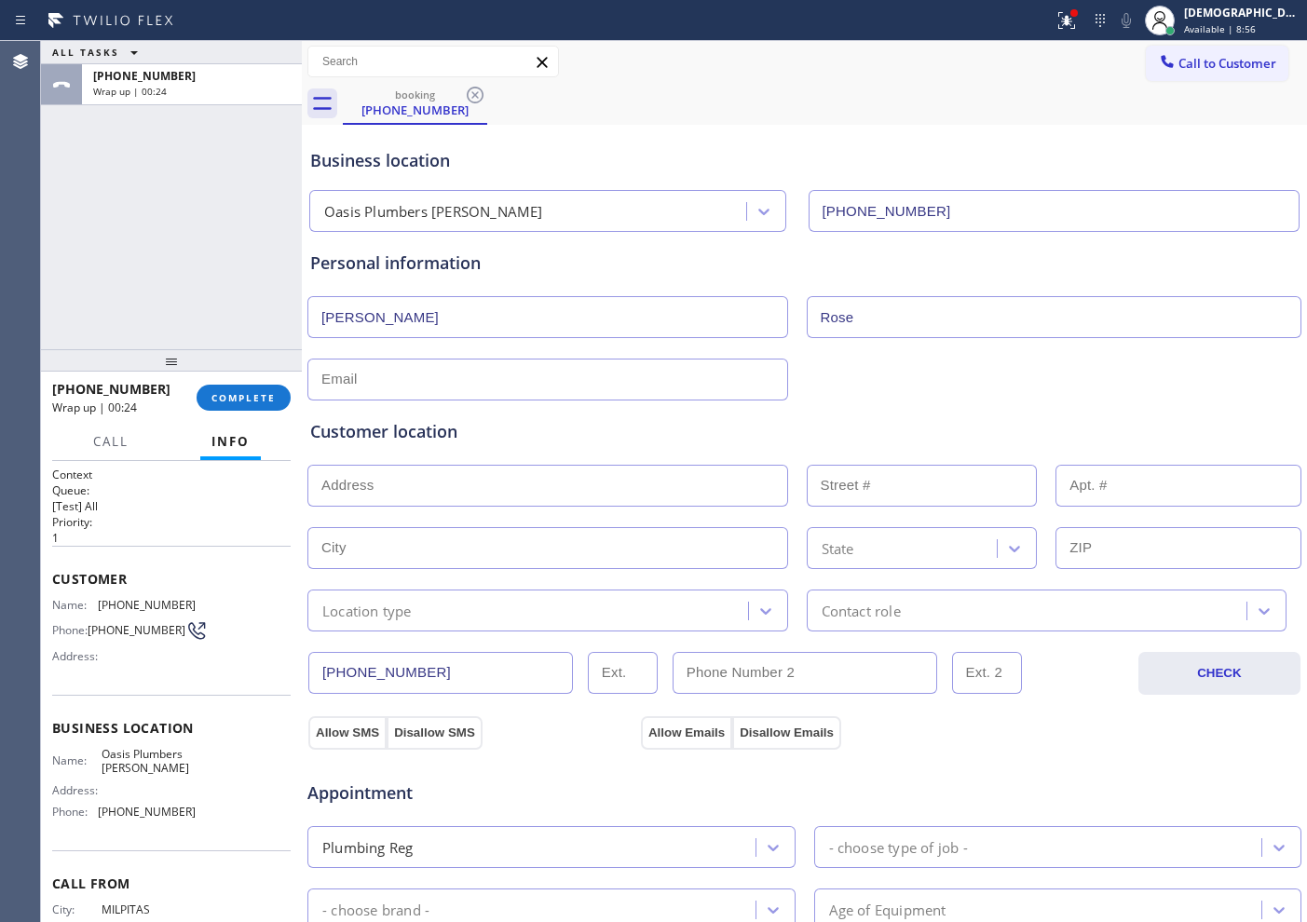
type input "Rose"
click at [635, 376] on input "text" at bounding box center [547, 380] width 481 height 42
type input "[EMAIL_ADDRESS][DOMAIN_NAME]"
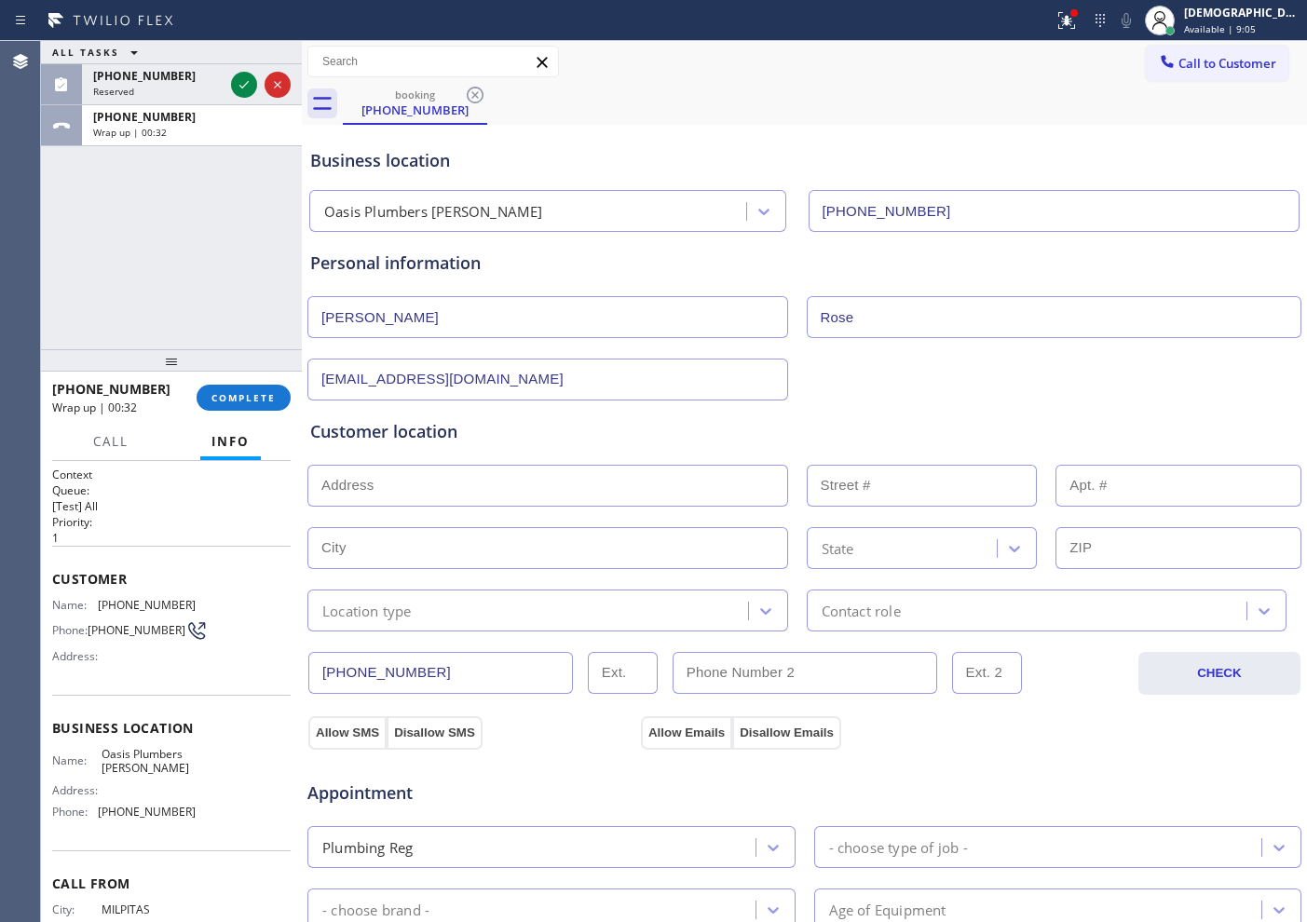
click at [416, 479] on input "text" at bounding box center [547, 486] width 481 height 42
paste input "[STREET_ADDRESS]"
type input "[STREET_ADDRESS]"
type input "3075"
type input "Discovery Bay"
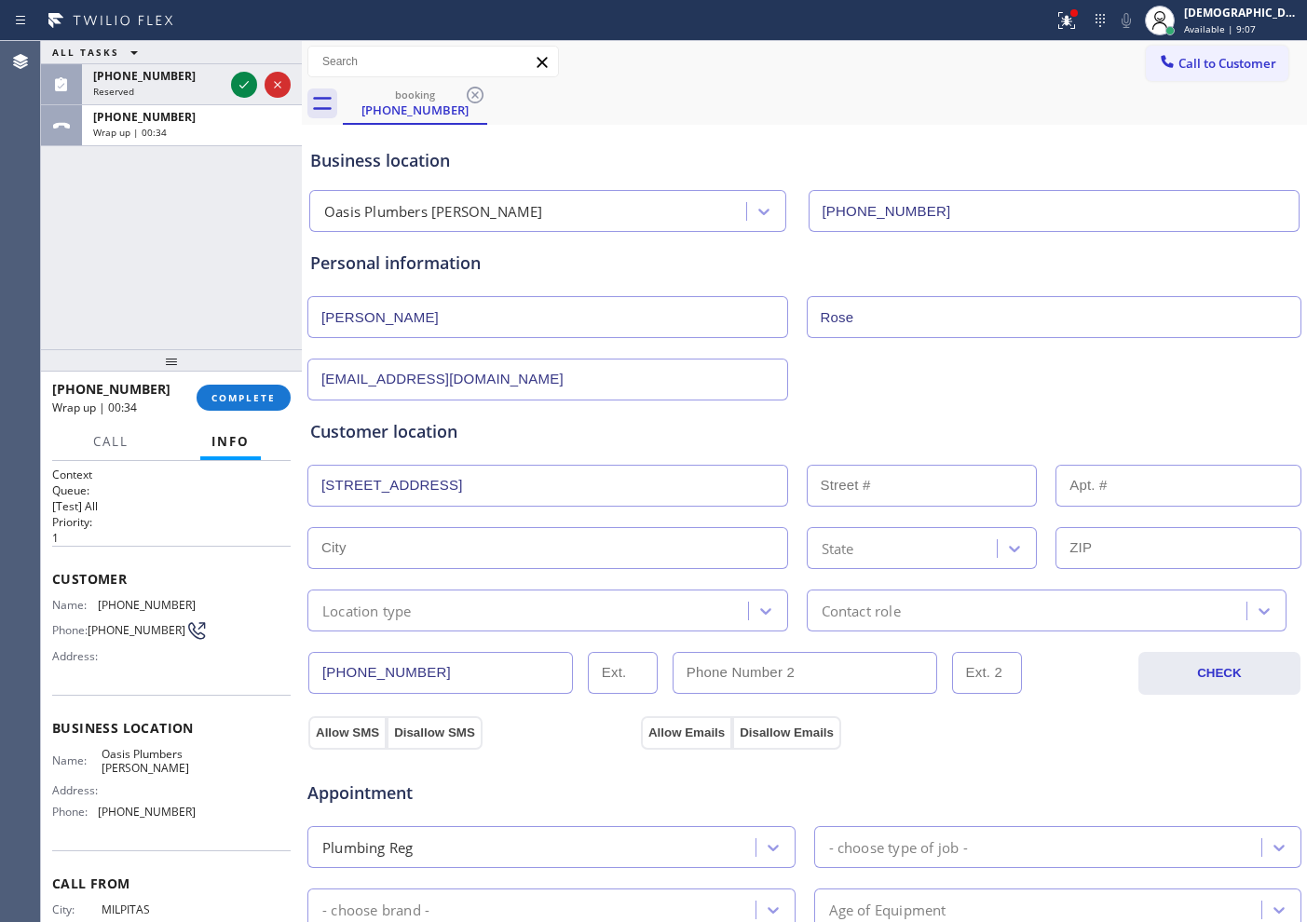
type input "94505"
click at [588, 606] on div "Location type" at bounding box center [530, 610] width 435 height 33
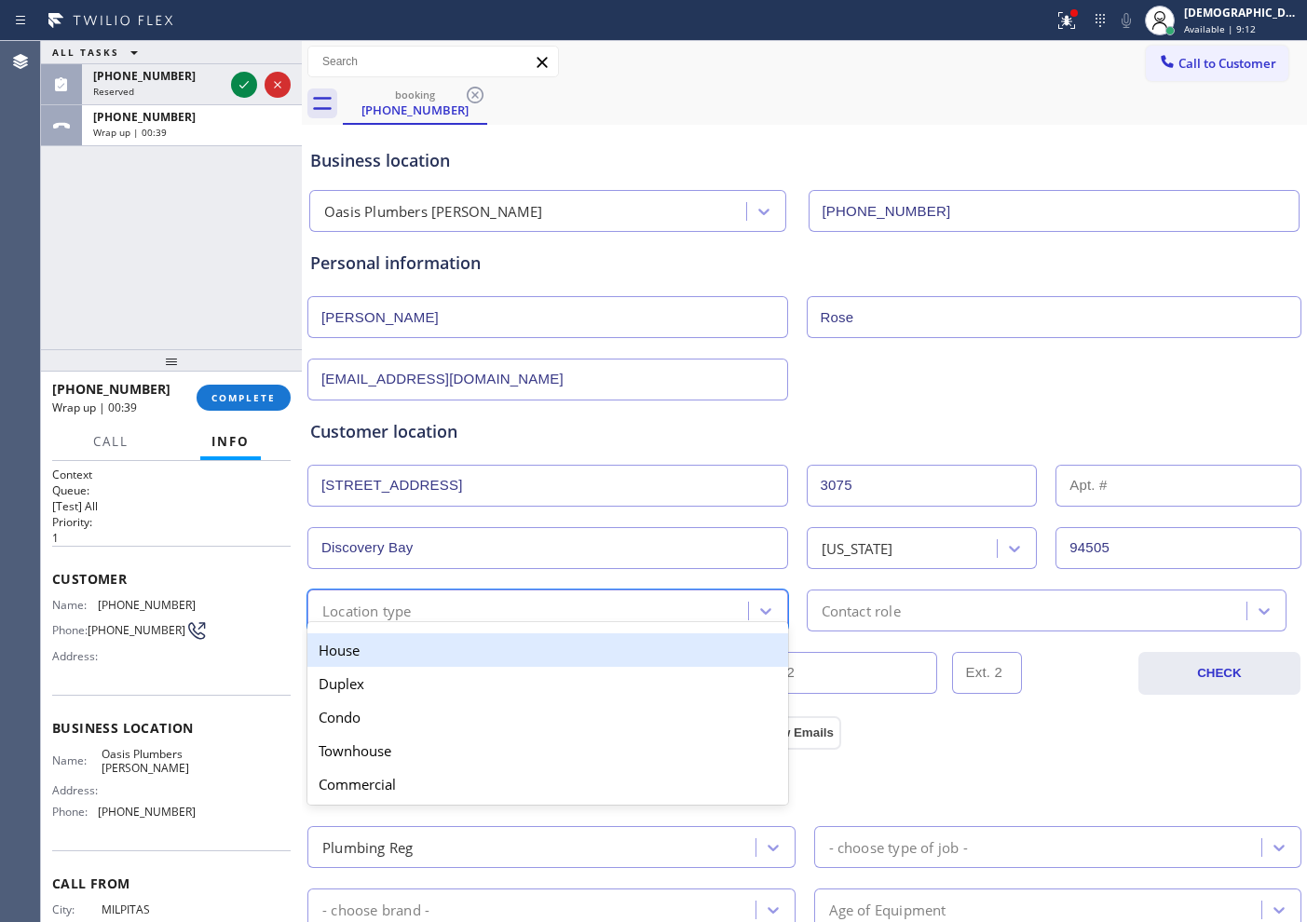
click at [524, 651] on div "House" at bounding box center [547, 650] width 481 height 34
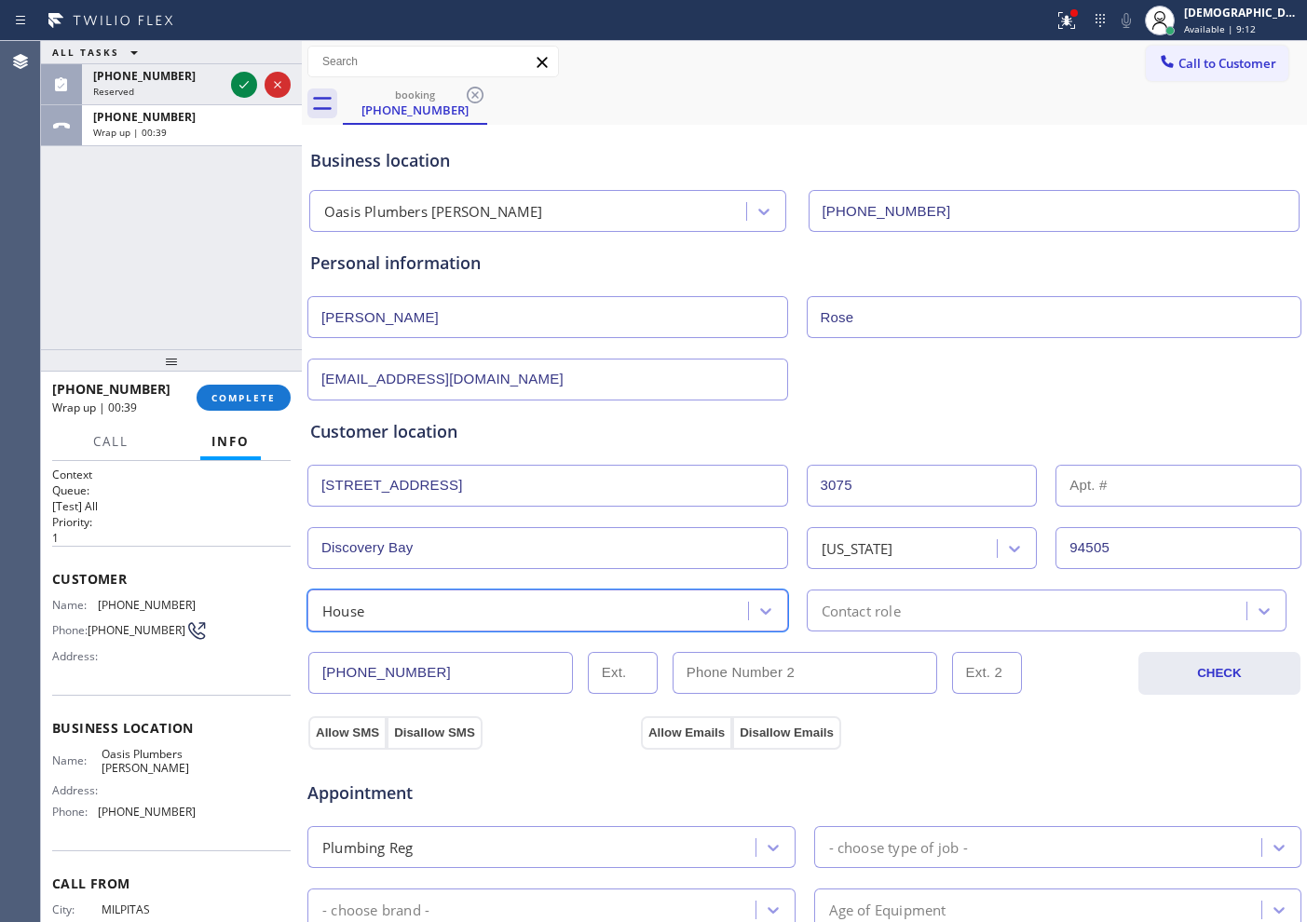
click at [874, 606] on div "Contact role" at bounding box center [861, 610] width 79 height 21
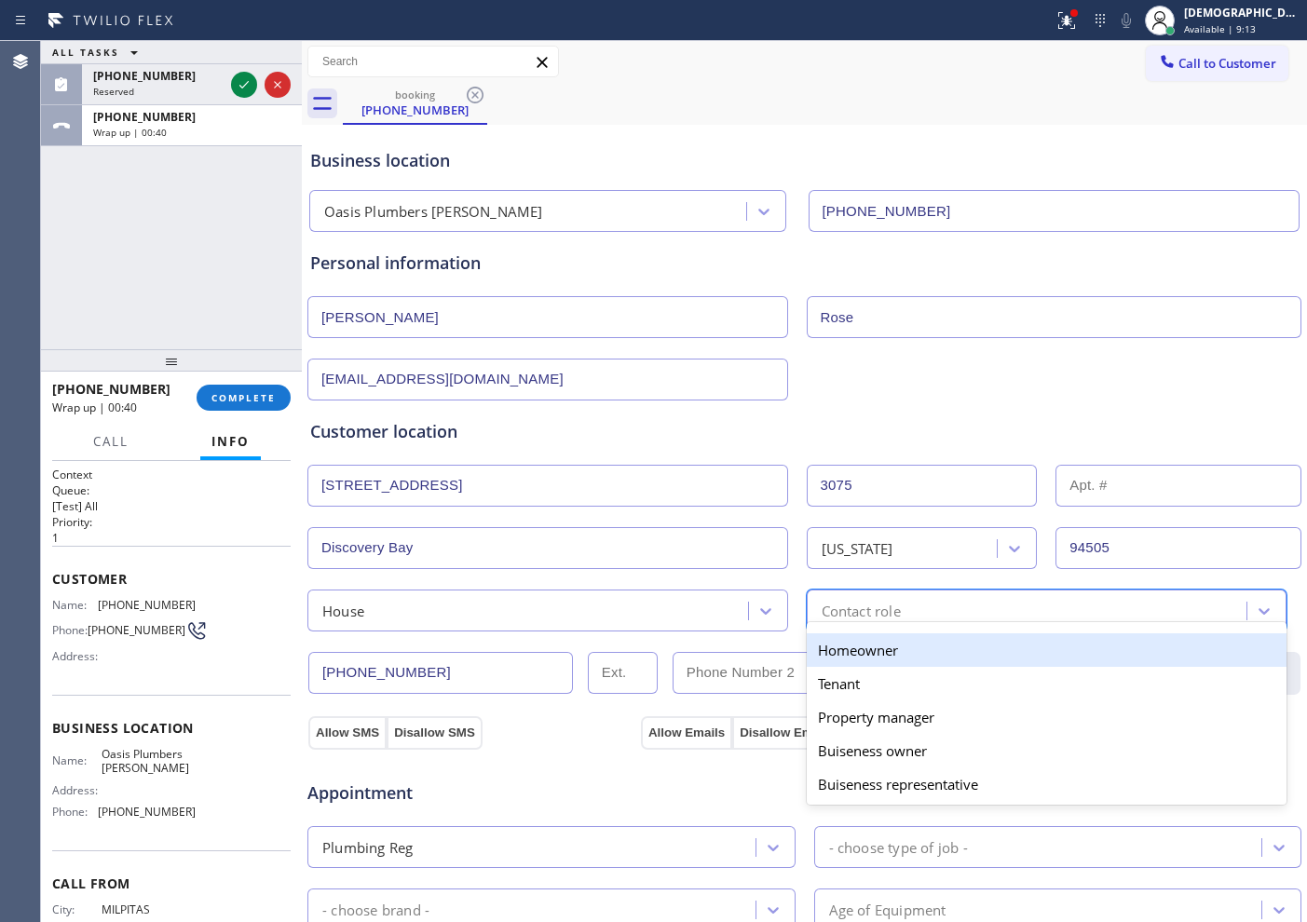
click at [851, 652] on div "Homeowner" at bounding box center [1047, 650] width 481 height 34
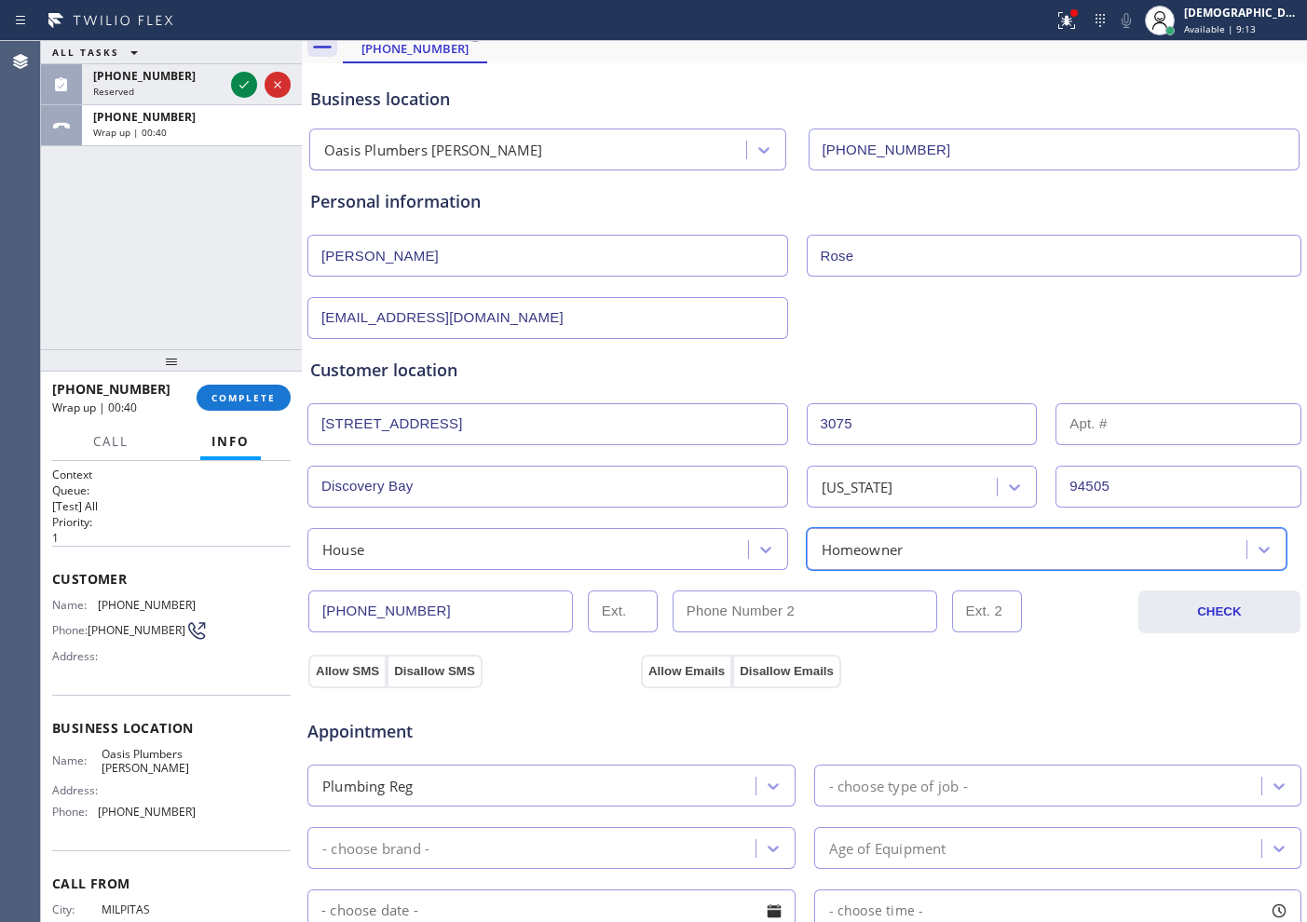
scroll to position [116, 0]
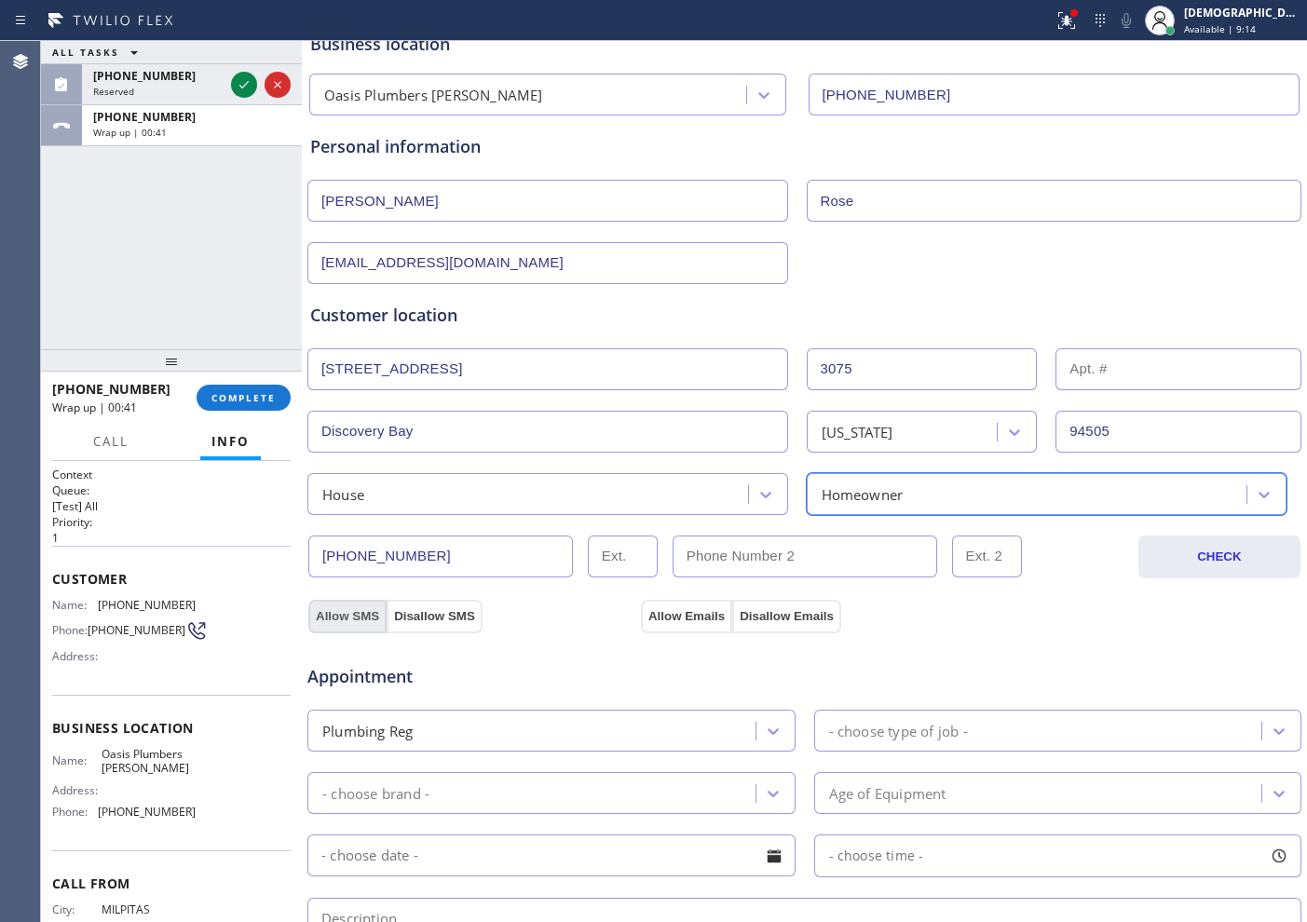
click at [341, 608] on button "Allow SMS" at bounding box center [347, 617] width 78 height 34
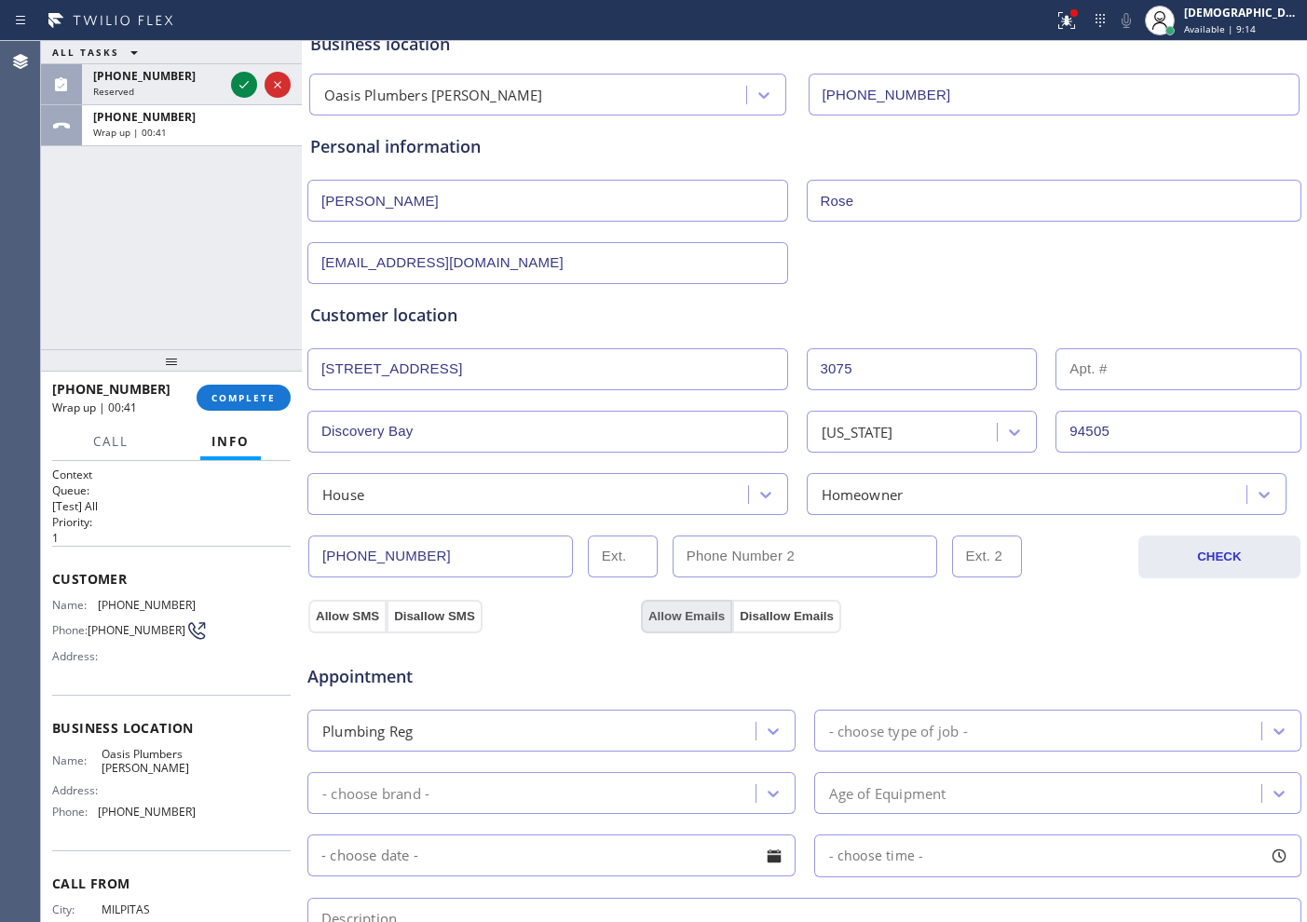
click at [682, 619] on button "Allow Emails" at bounding box center [686, 617] width 91 height 34
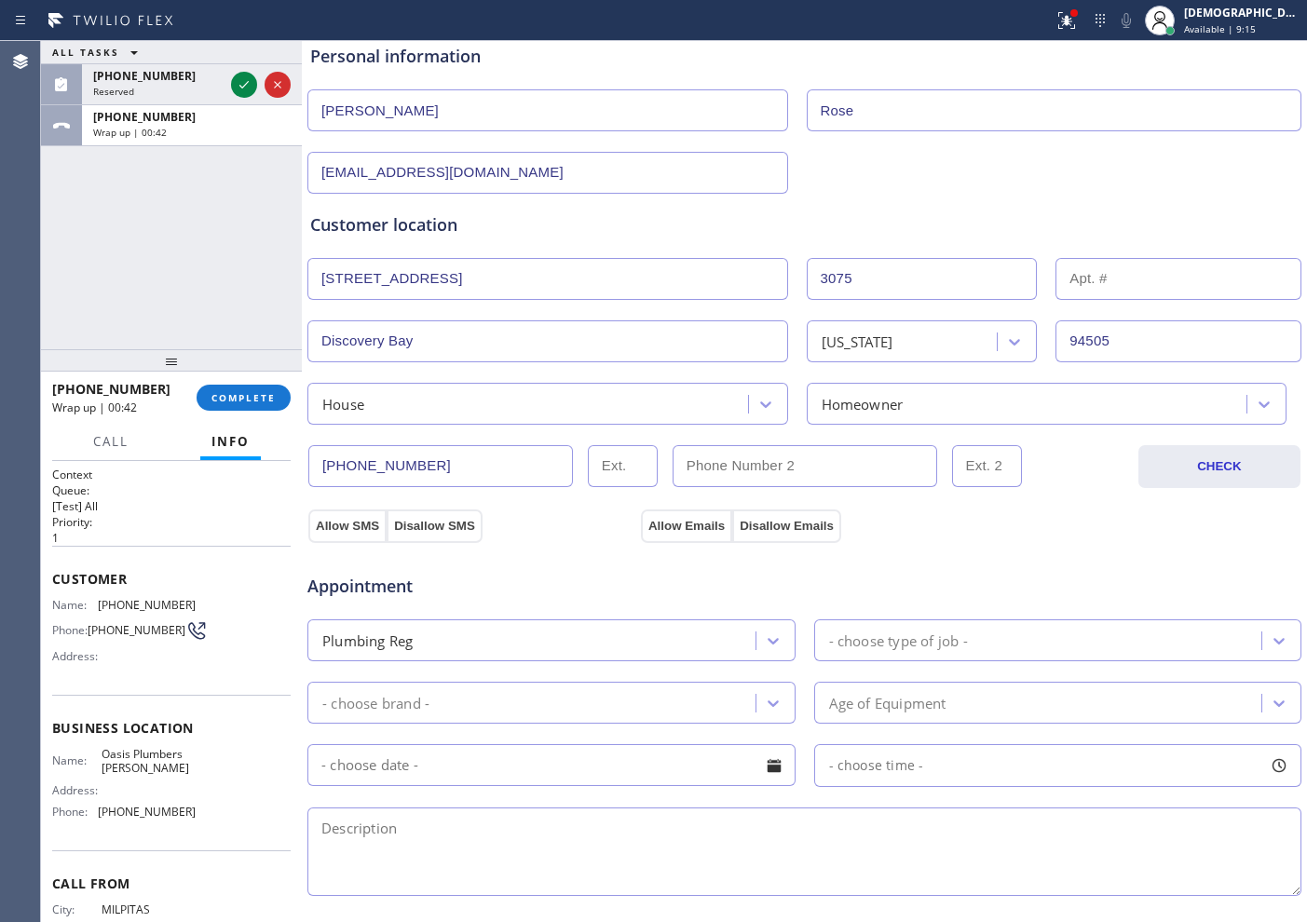
scroll to position [349, 0]
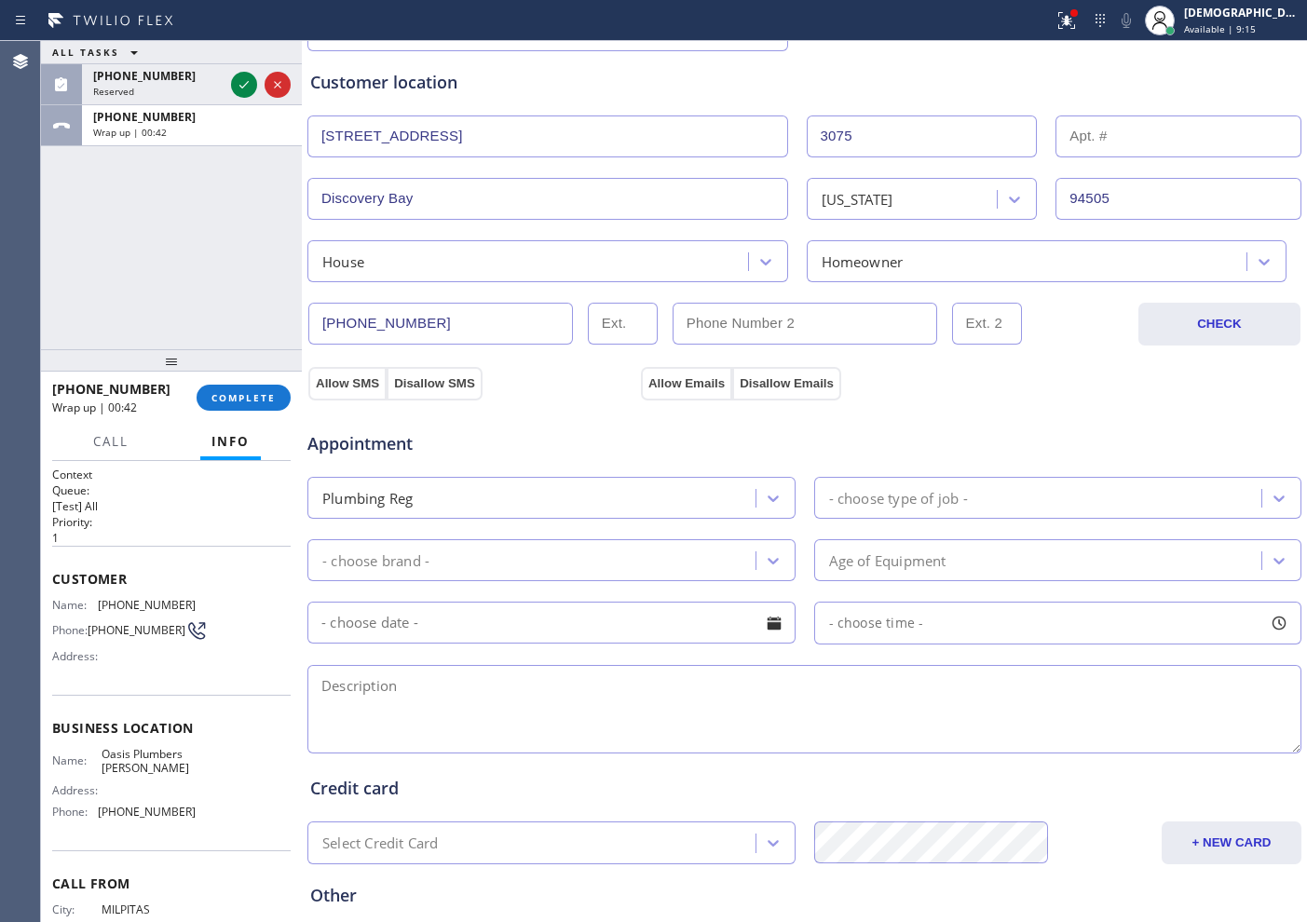
click at [898, 510] on div "- choose type of job -" at bounding box center [1041, 498] width 442 height 33
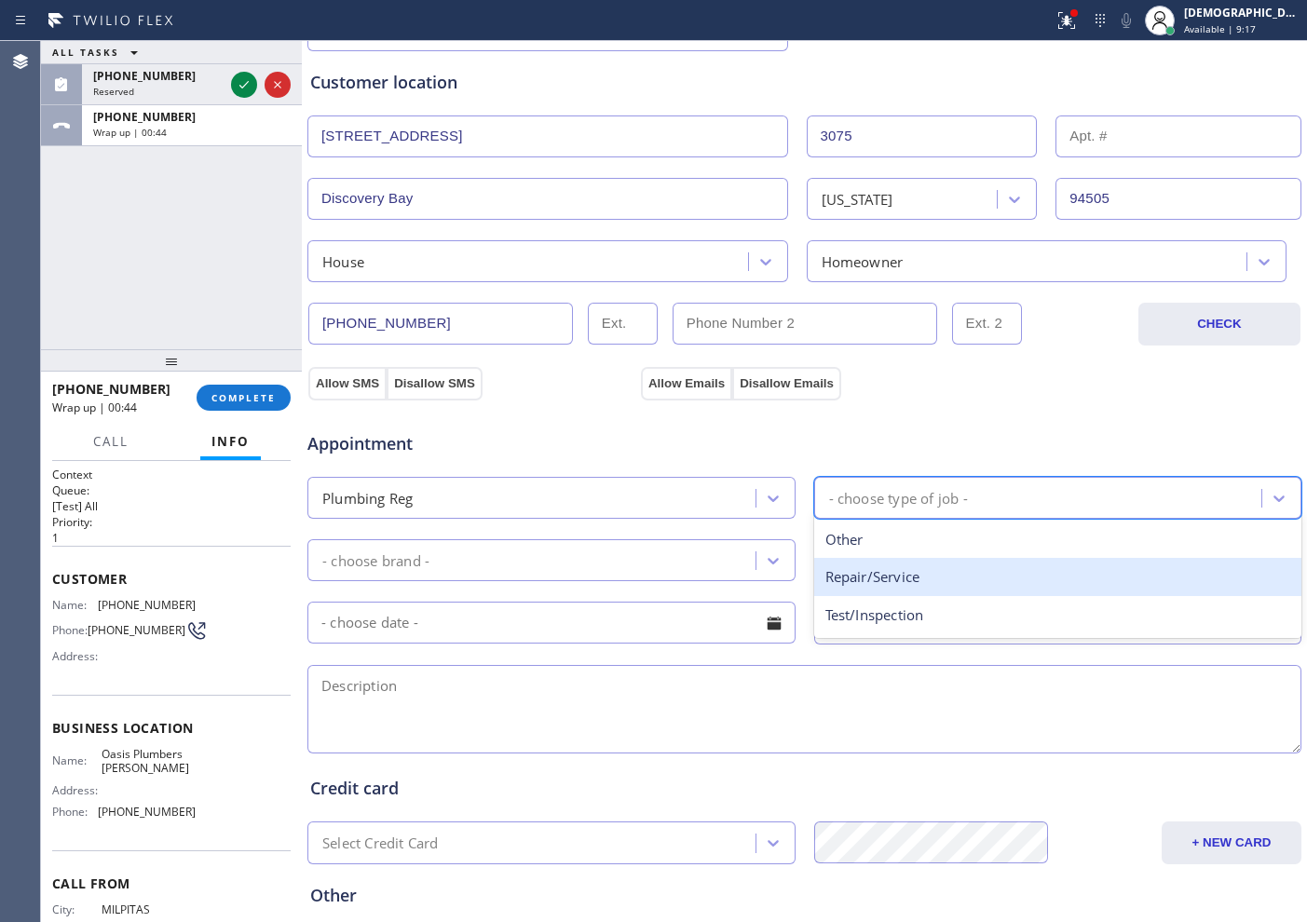
click at [905, 583] on div "Repair/Service" at bounding box center [1058, 577] width 488 height 38
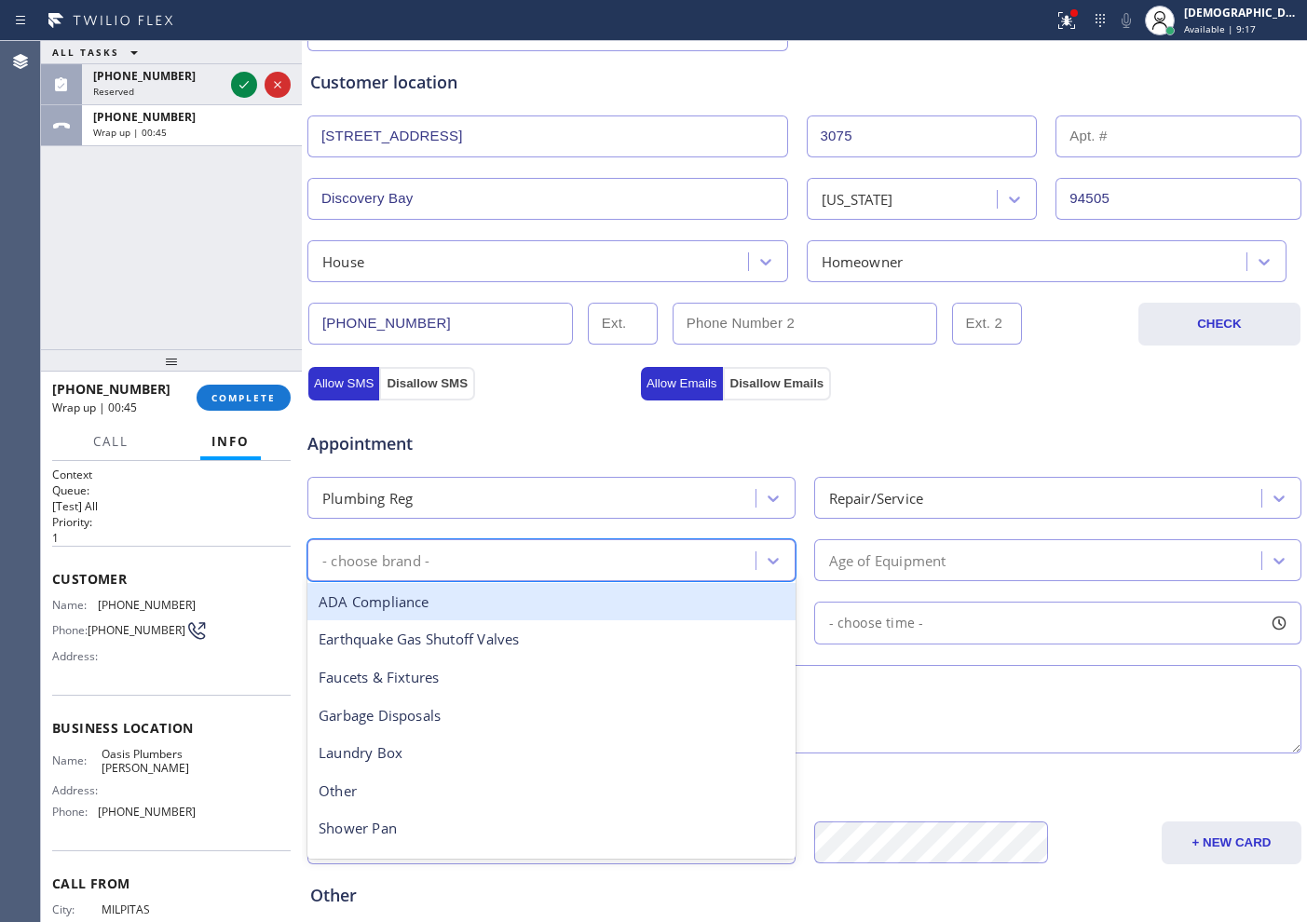
click at [674, 551] on div "- choose brand -" at bounding box center [534, 560] width 442 height 33
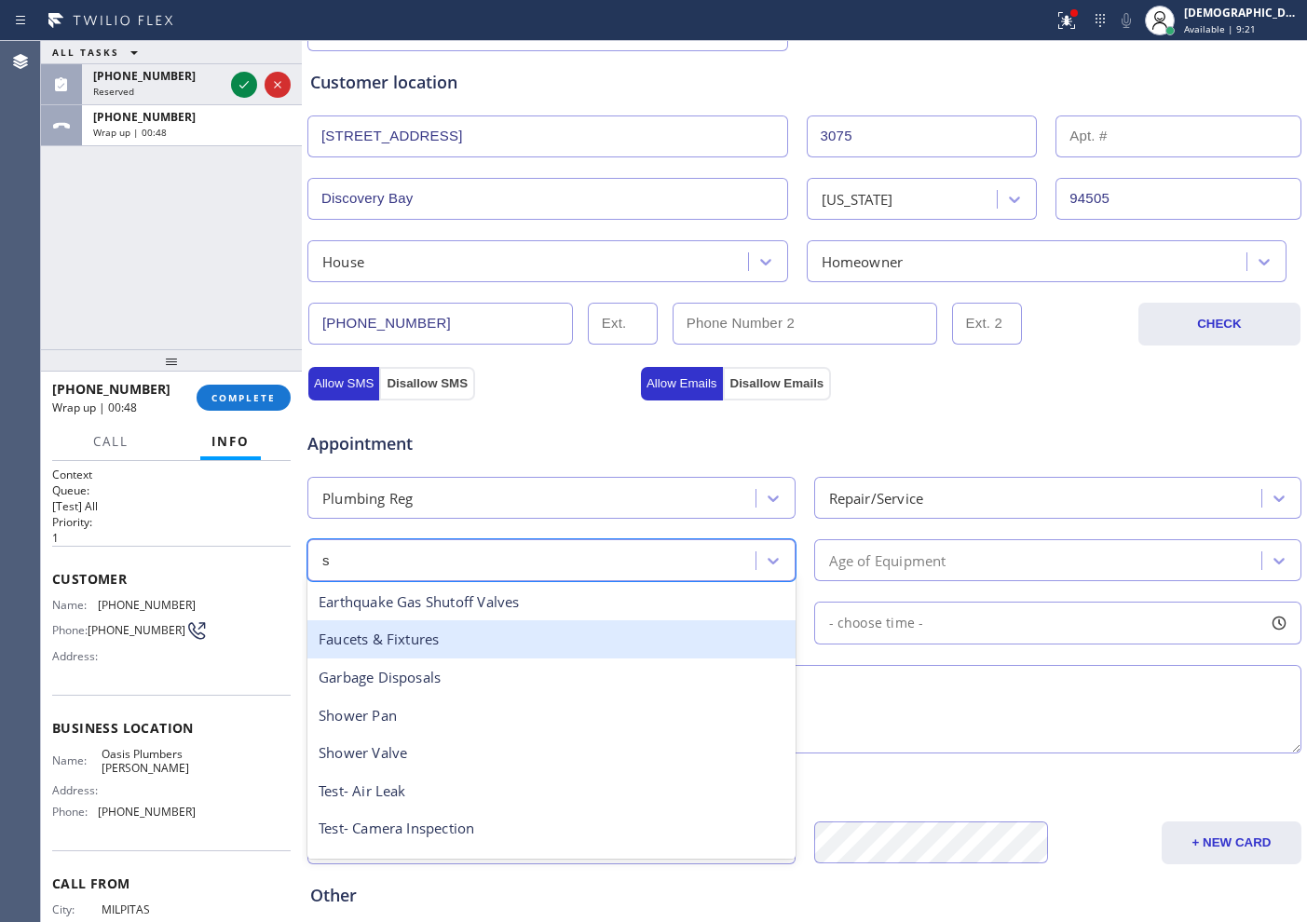
type input "si"
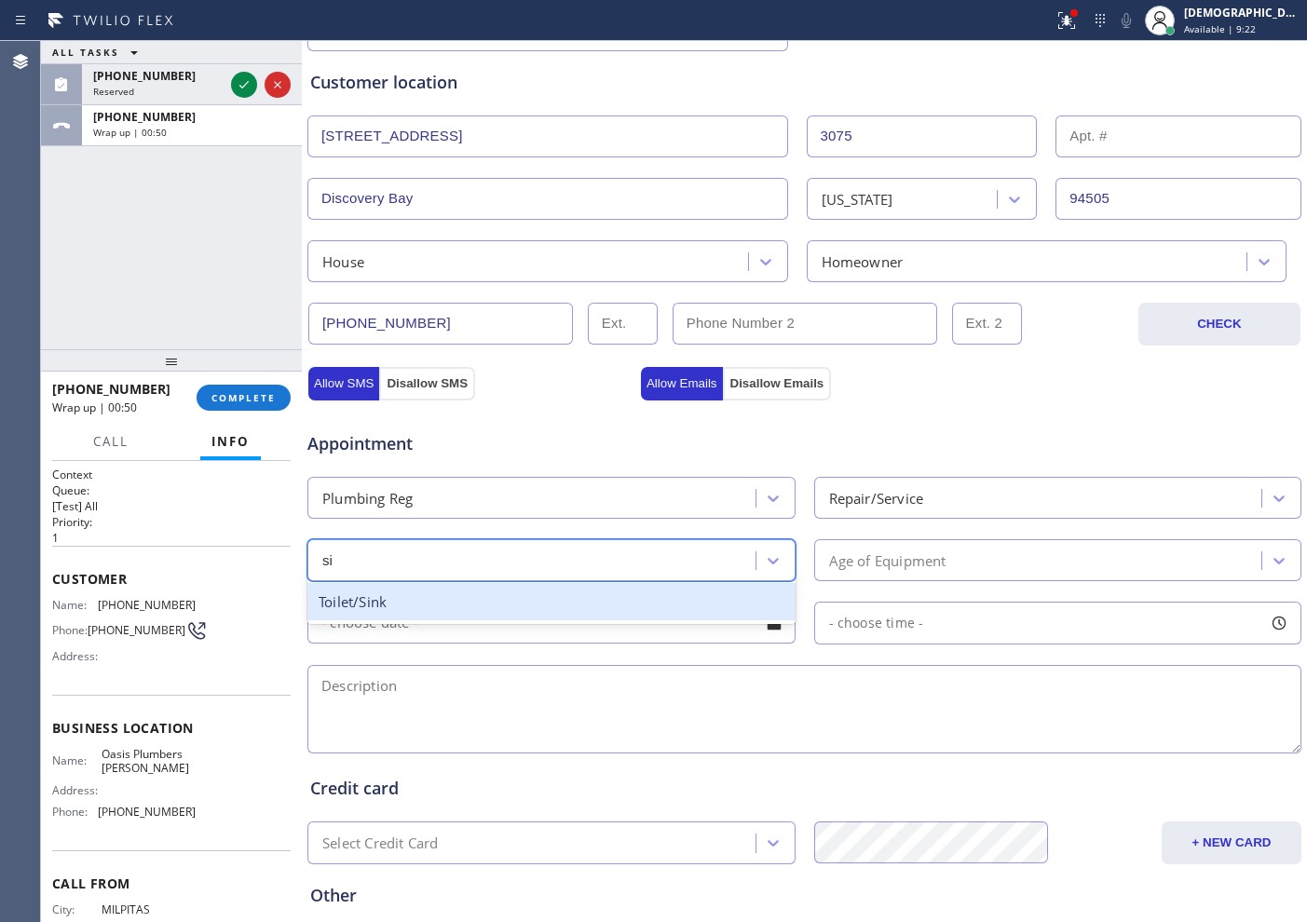
click at [635, 602] on div "Toilet/Sink" at bounding box center [551, 602] width 488 height 38
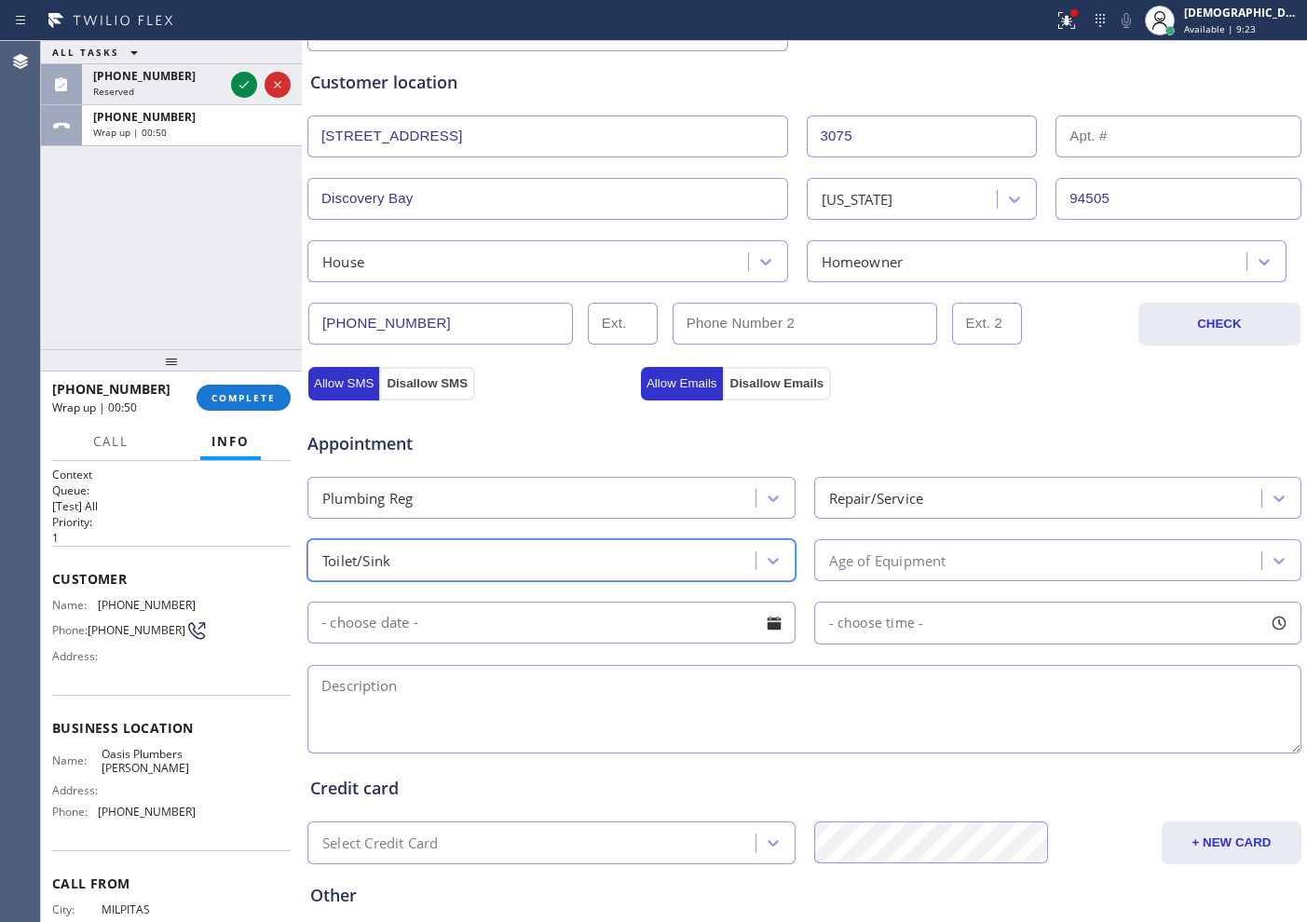
click at [908, 552] on div "Age of Equipment" at bounding box center [887, 560] width 117 height 21
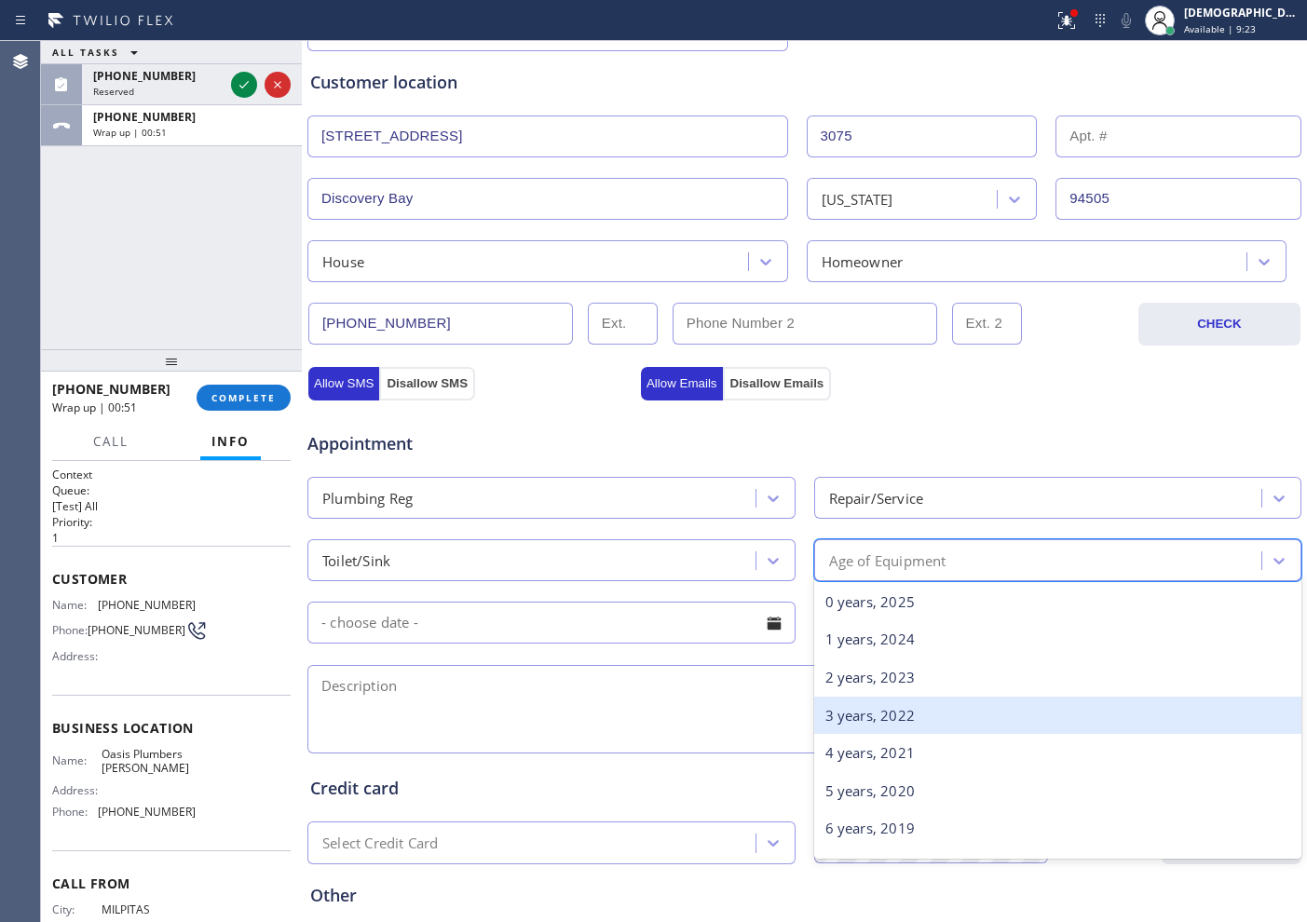
click at [909, 697] on div "3 years, 2022" at bounding box center [1058, 716] width 488 height 38
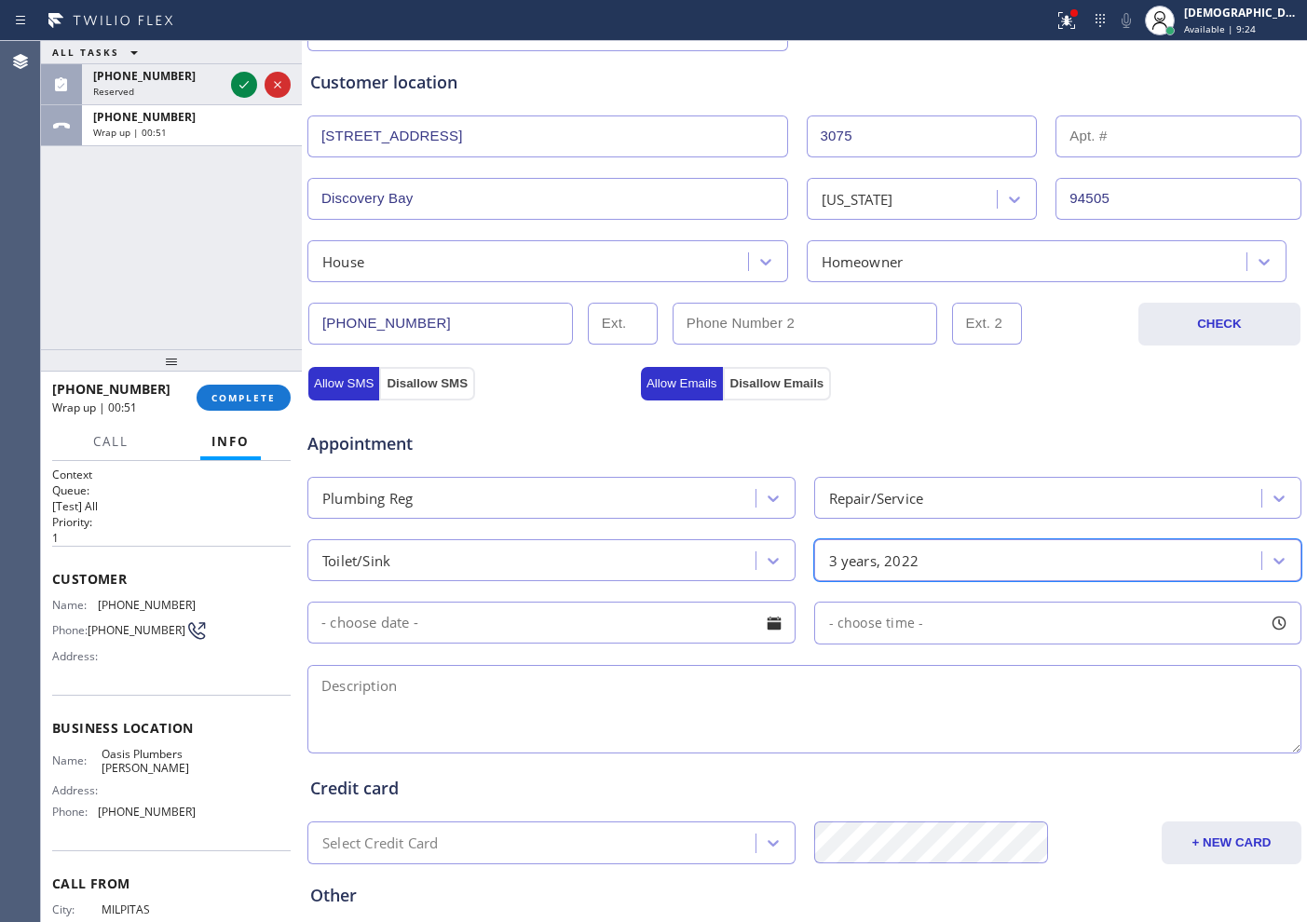
drag, startPoint x: 542, startPoint y: 640, endPoint x: 542, endPoint y: 628, distance: 12.1
click at [542, 635] on input "text" at bounding box center [551, 623] width 488 height 42
click at [527, 421] on div "Appointment" at bounding box center [472, 435] width 333 height 44
click at [701, 691] on textarea at bounding box center [804, 709] width 994 height 88
click at [707, 693] on textarea at bounding box center [804, 709] width 994 height 88
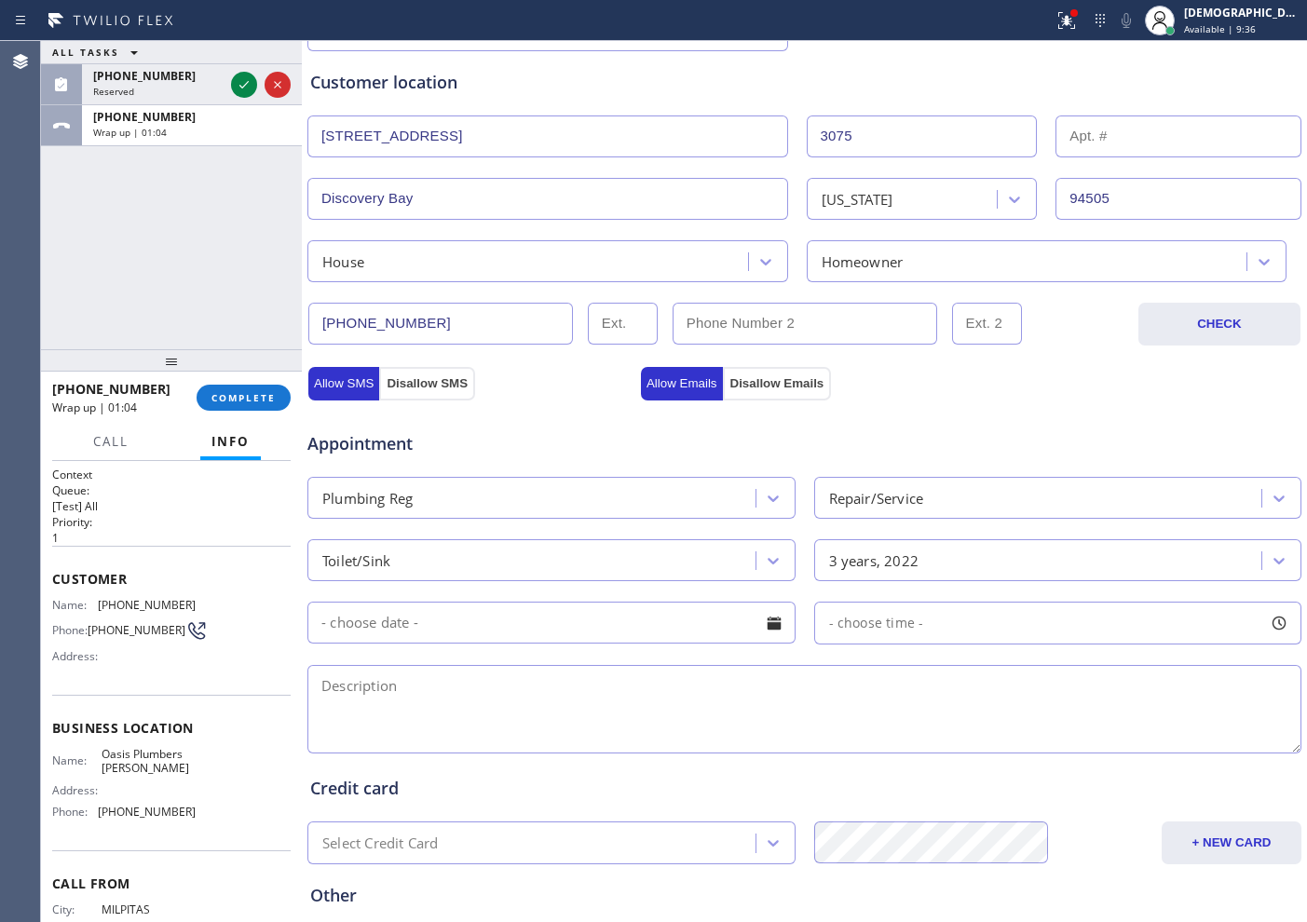
click at [765, 710] on textarea at bounding box center [804, 709] width 994 height 88
paste textarea "kitchen sink is clog up on the disposal"
click at [906, 701] on textarea "kitchen sink is clog up on the disposal part / House HO /" at bounding box center [804, 709] width 994 height 88
paste textarea "[STREET_ADDRESS]"
click at [152, 782] on div "Name: Oasis Plumbers [PERSON_NAME] Address: Phone: [PHONE_NUMBER]" at bounding box center [123, 787] width 143 height 80
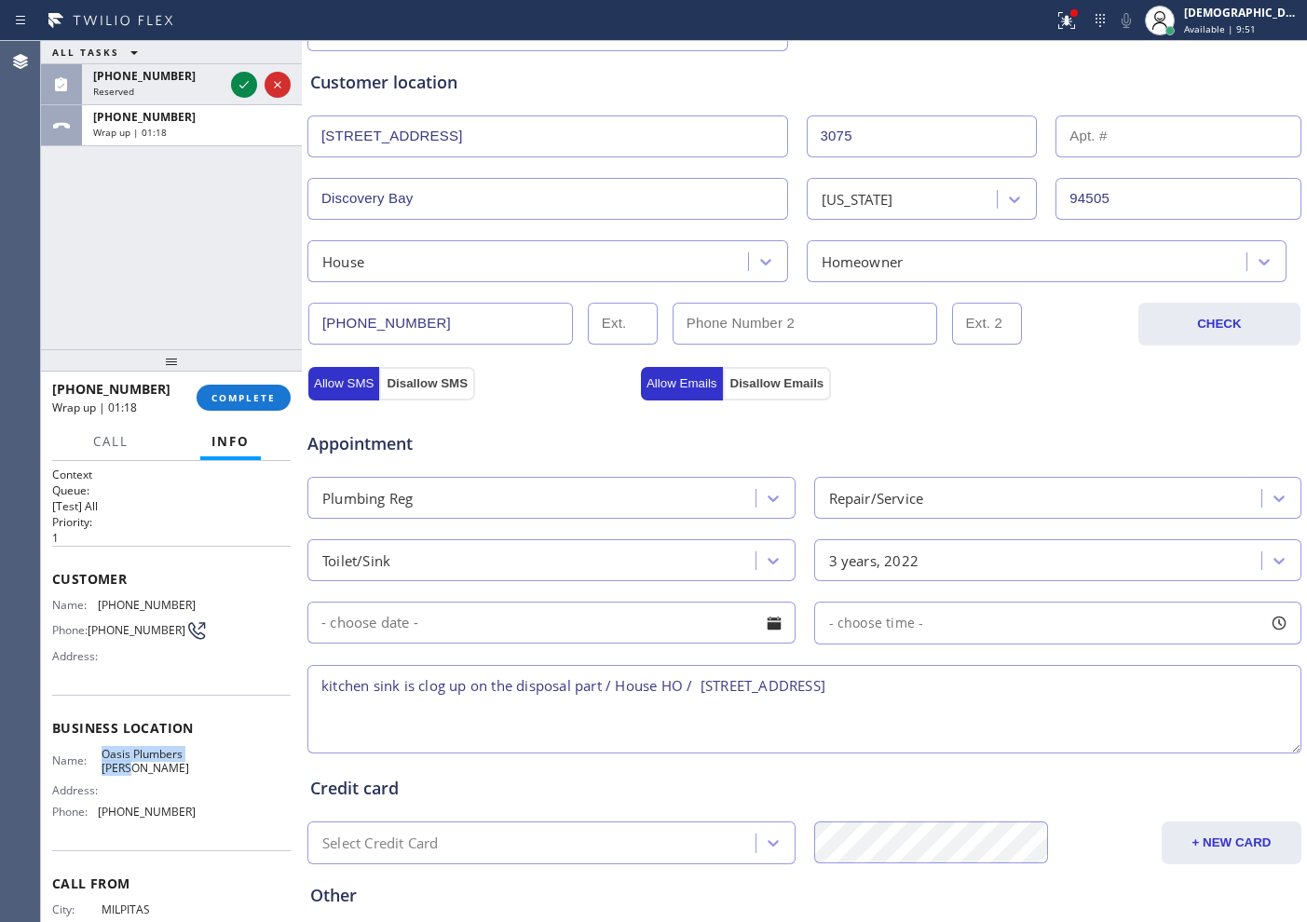
drag, startPoint x: 129, startPoint y: 770, endPoint x: 94, endPoint y: 758, distance: 37.4
click at [94, 758] on div "Name: Oasis Plumbers [PERSON_NAME]" at bounding box center [123, 761] width 143 height 29
copy div "Oasis Plumbers [PERSON_NAME]"
click at [1030, 681] on textarea "kitchen sink is clog up on the disposal part / House HO / [STREET_ADDRESS]" at bounding box center [804, 709] width 994 height 88
paste textarea "Oasis Plumbers [PERSON_NAME]"
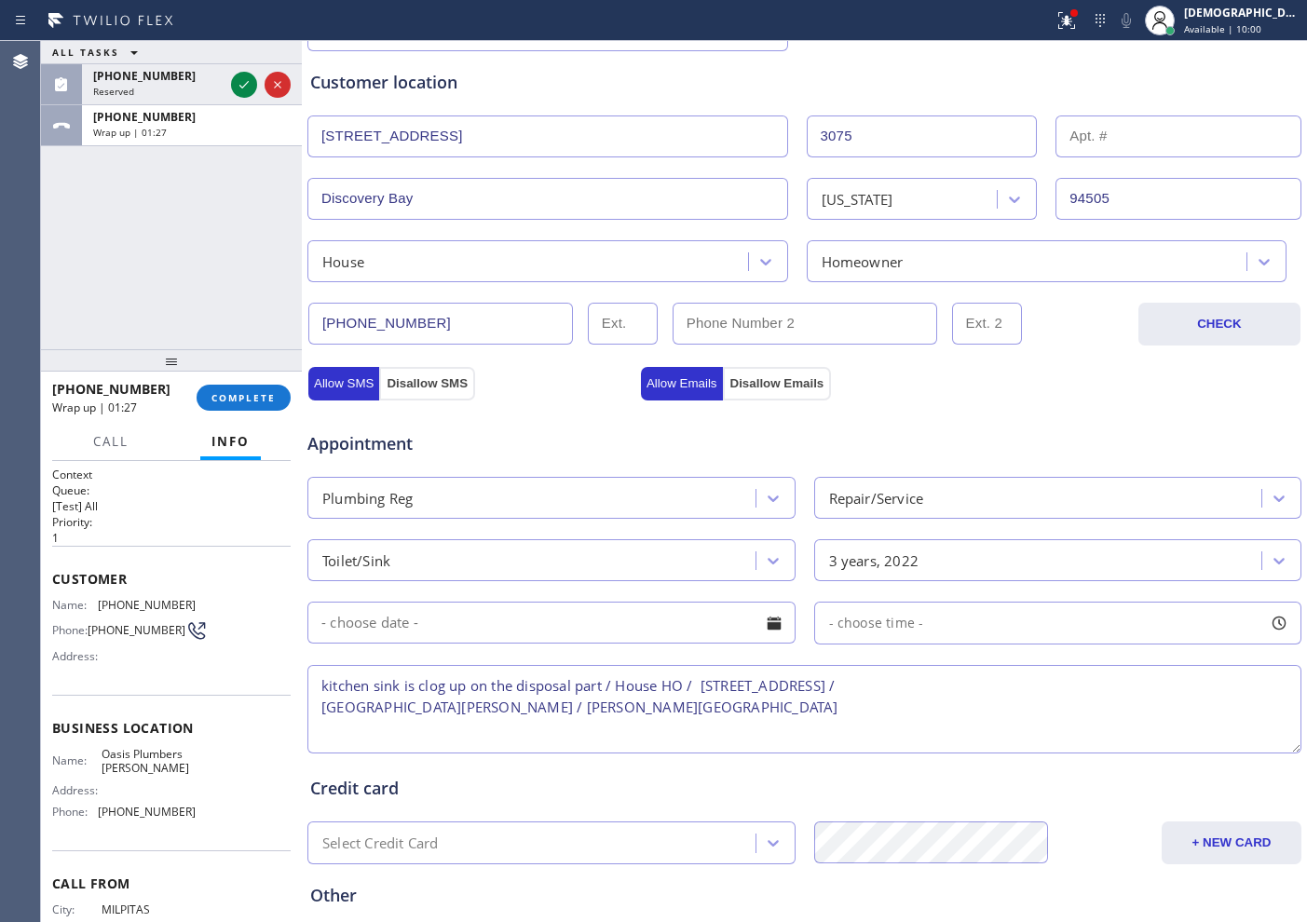
scroll to position [522, 0]
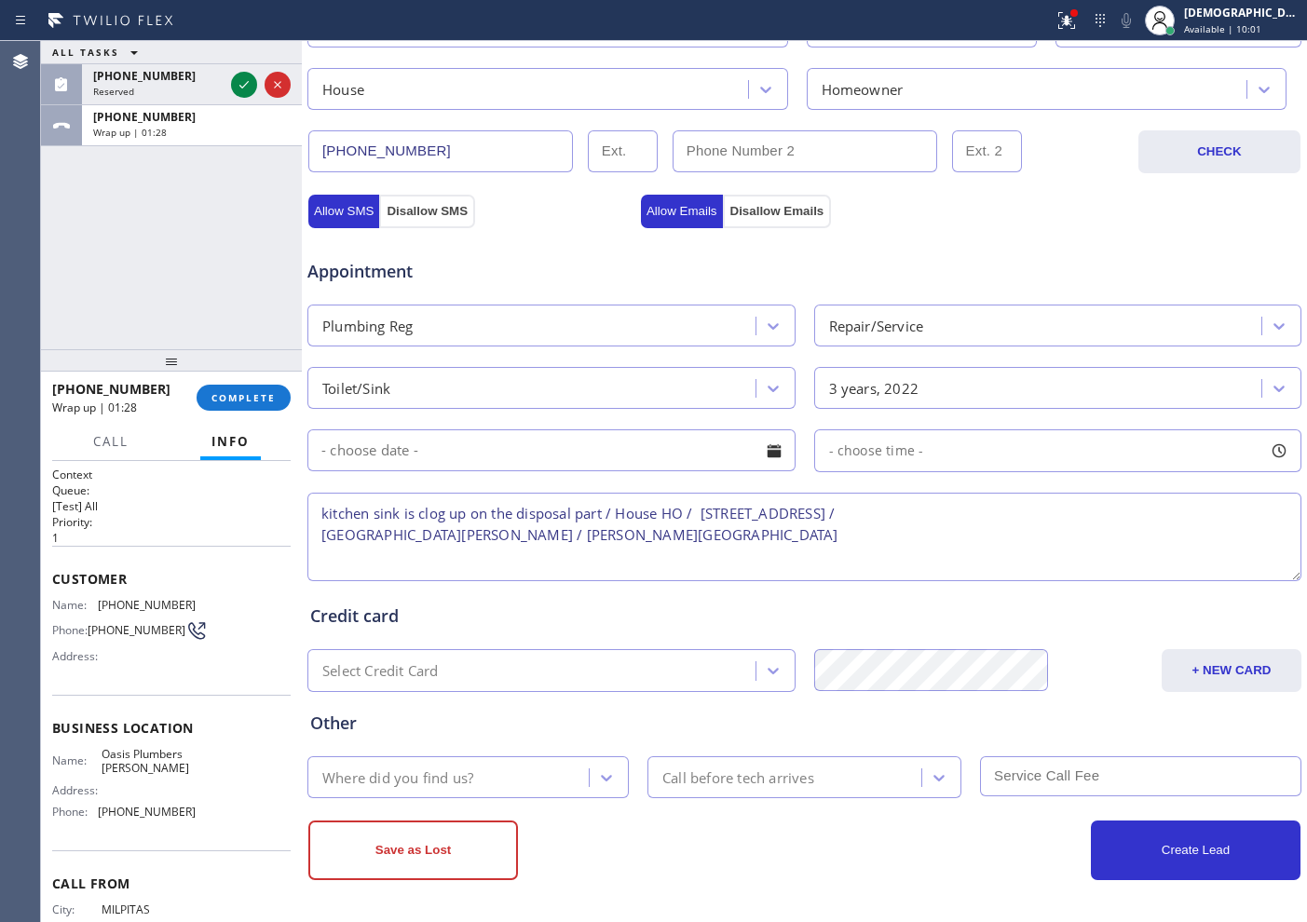
type textarea "kitchen sink is clog up on the disposal part / House HO / [STREET_ADDRESS] / [G…"
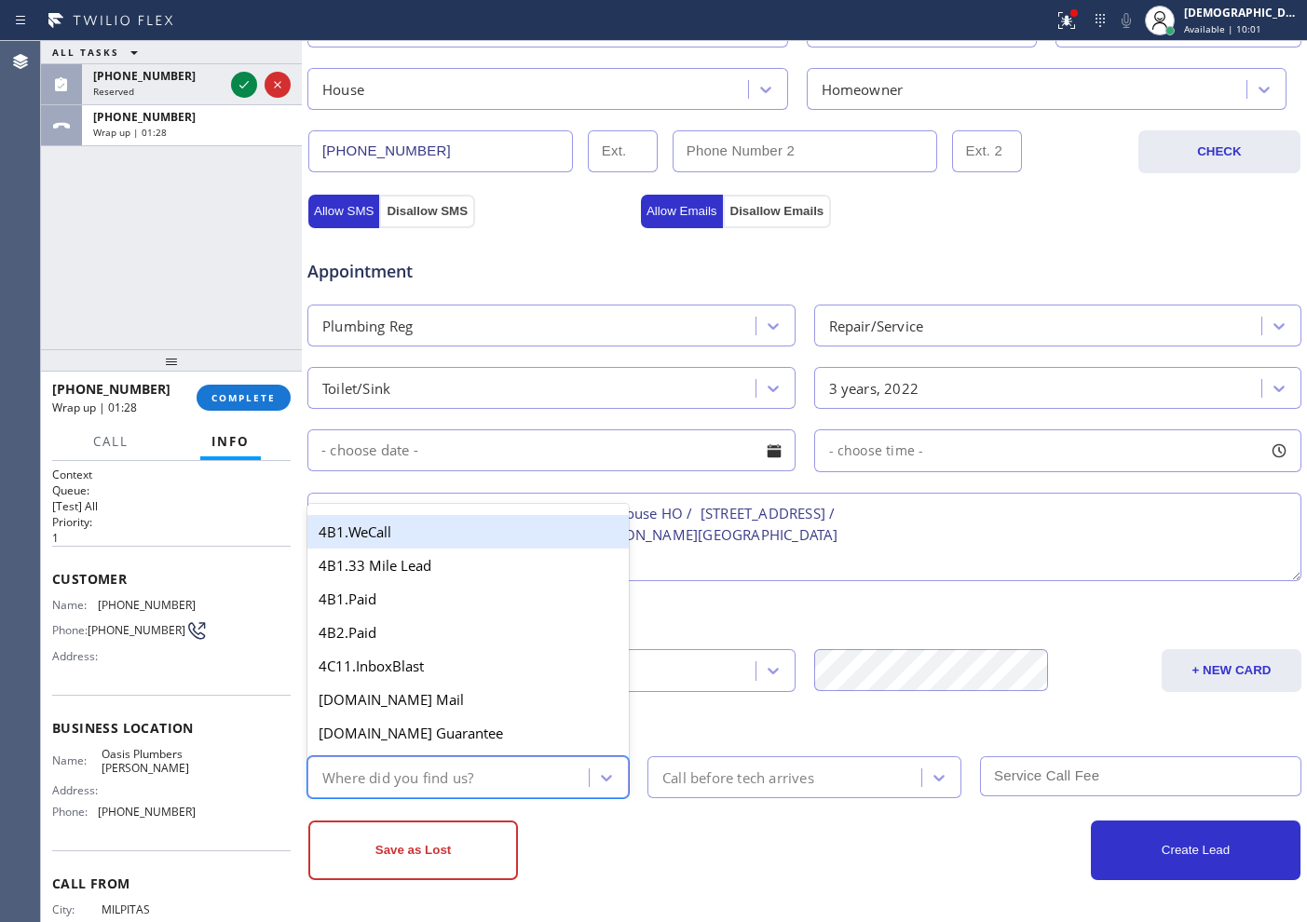
click at [509, 770] on div "Where did you find us?" at bounding box center [451, 777] width 276 height 33
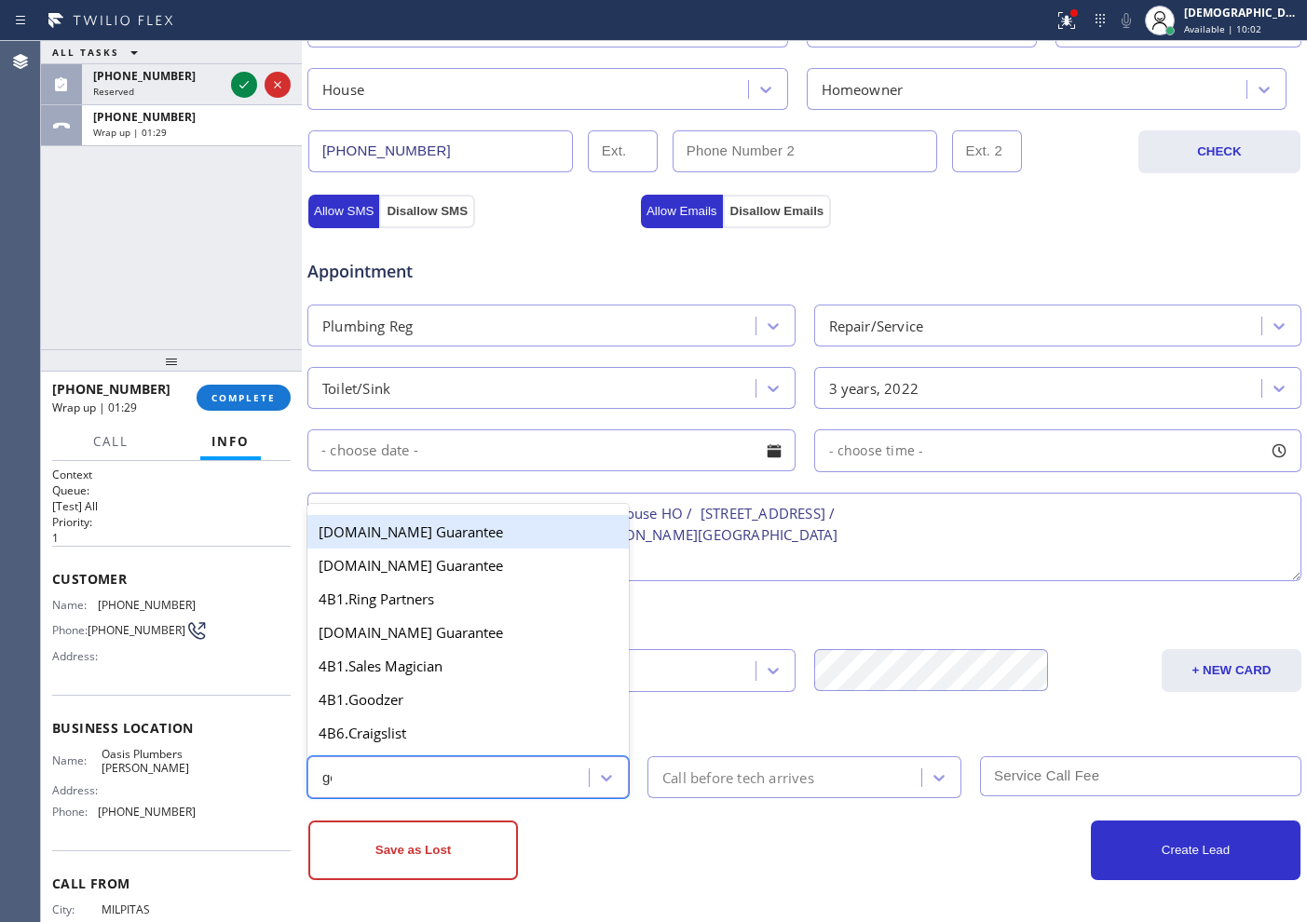
type input "goo"
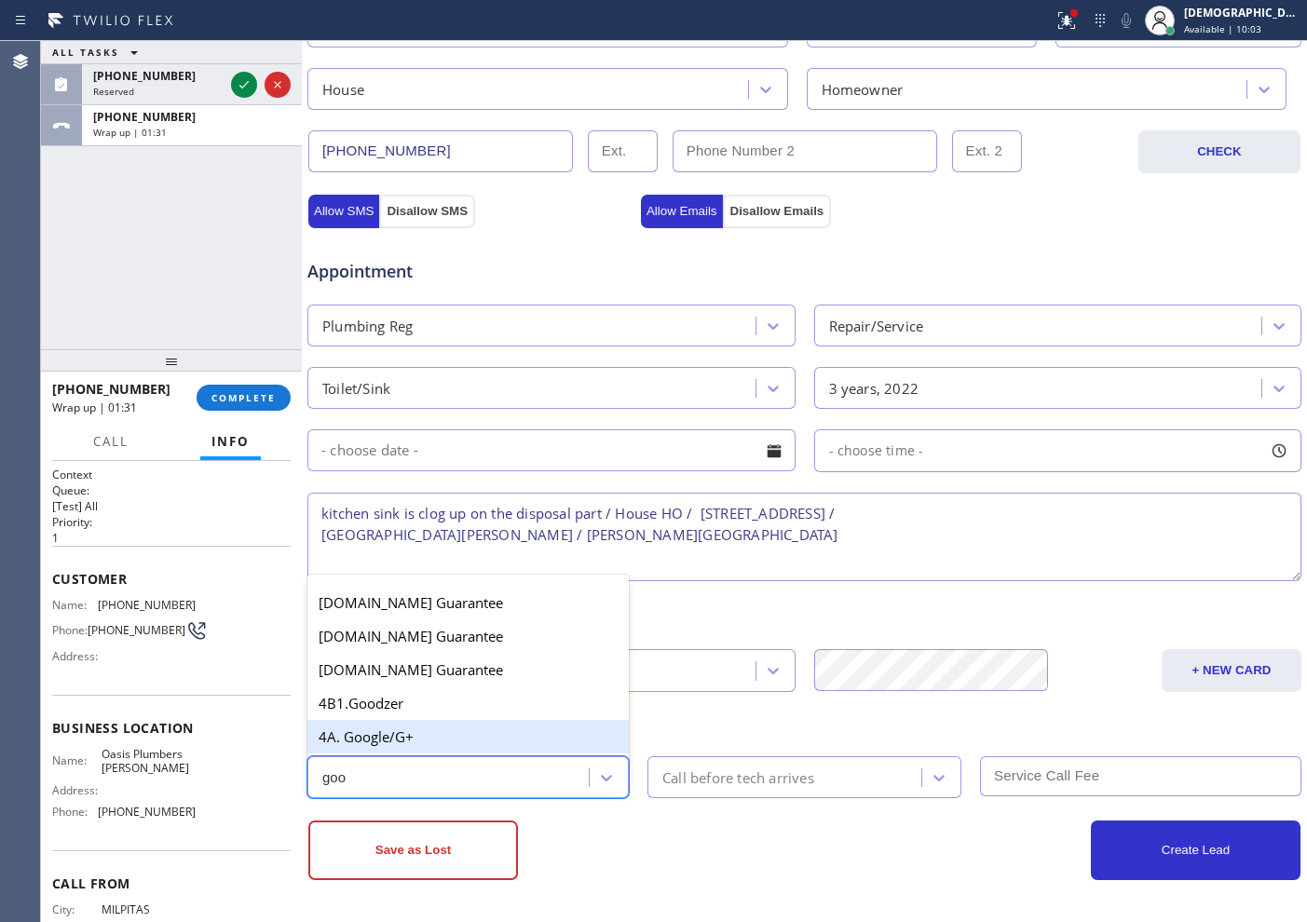
click at [461, 743] on div "4A. Google/G+" at bounding box center [467, 737] width 321 height 34
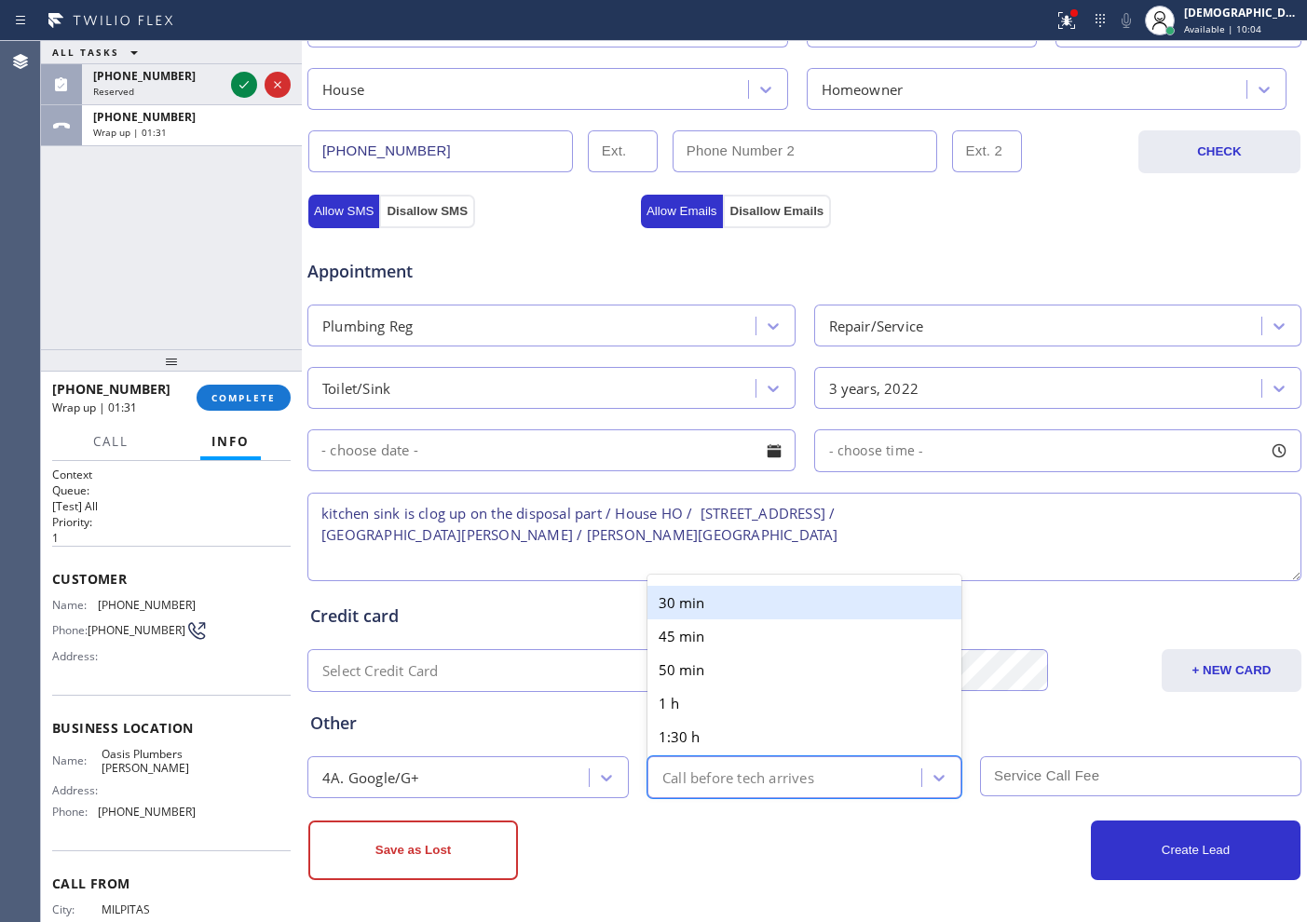
click at [779, 792] on div "Call before tech arrives" at bounding box center [787, 777] width 268 height 33
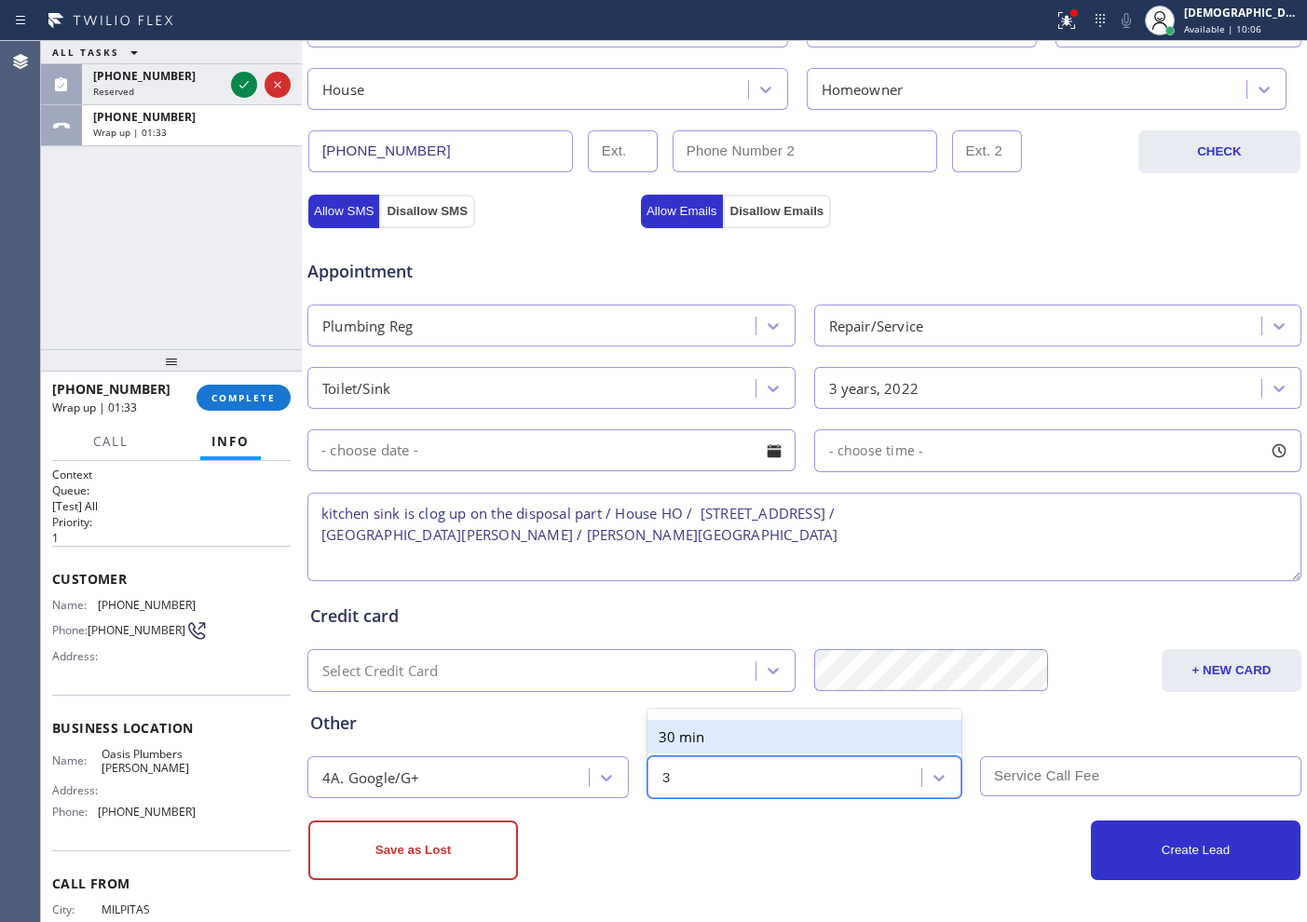
type input "30"
click at [750, 742] on div "30 min" at bounding box center [804, 737] width 314 height 34
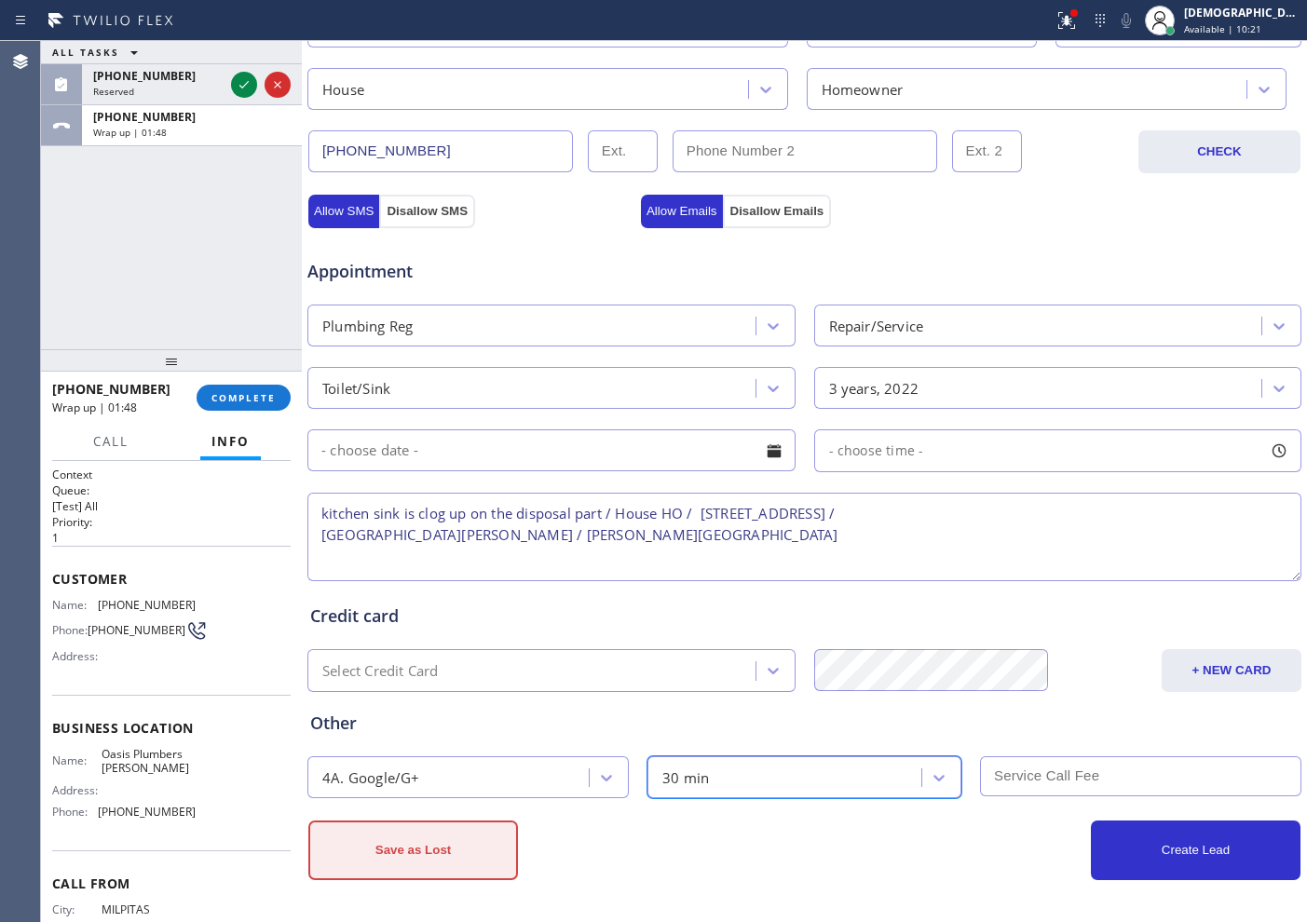
click at [504, 842] on button "Save as Lost" at bounding box center [413, 851] width 210 height 60
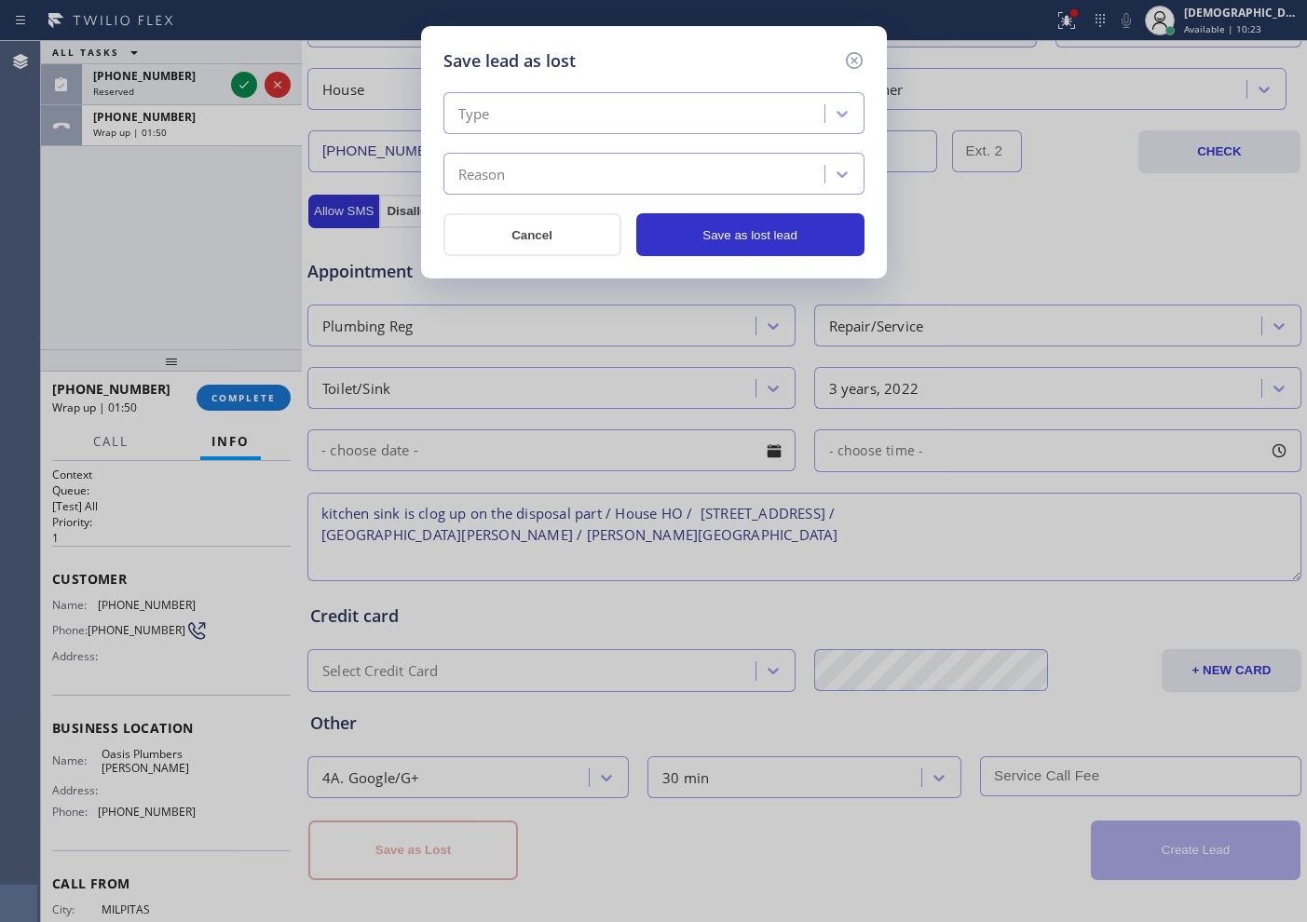
click at [676, 113] on div "Type" at bounding box center [636, 114] width 375 height 33
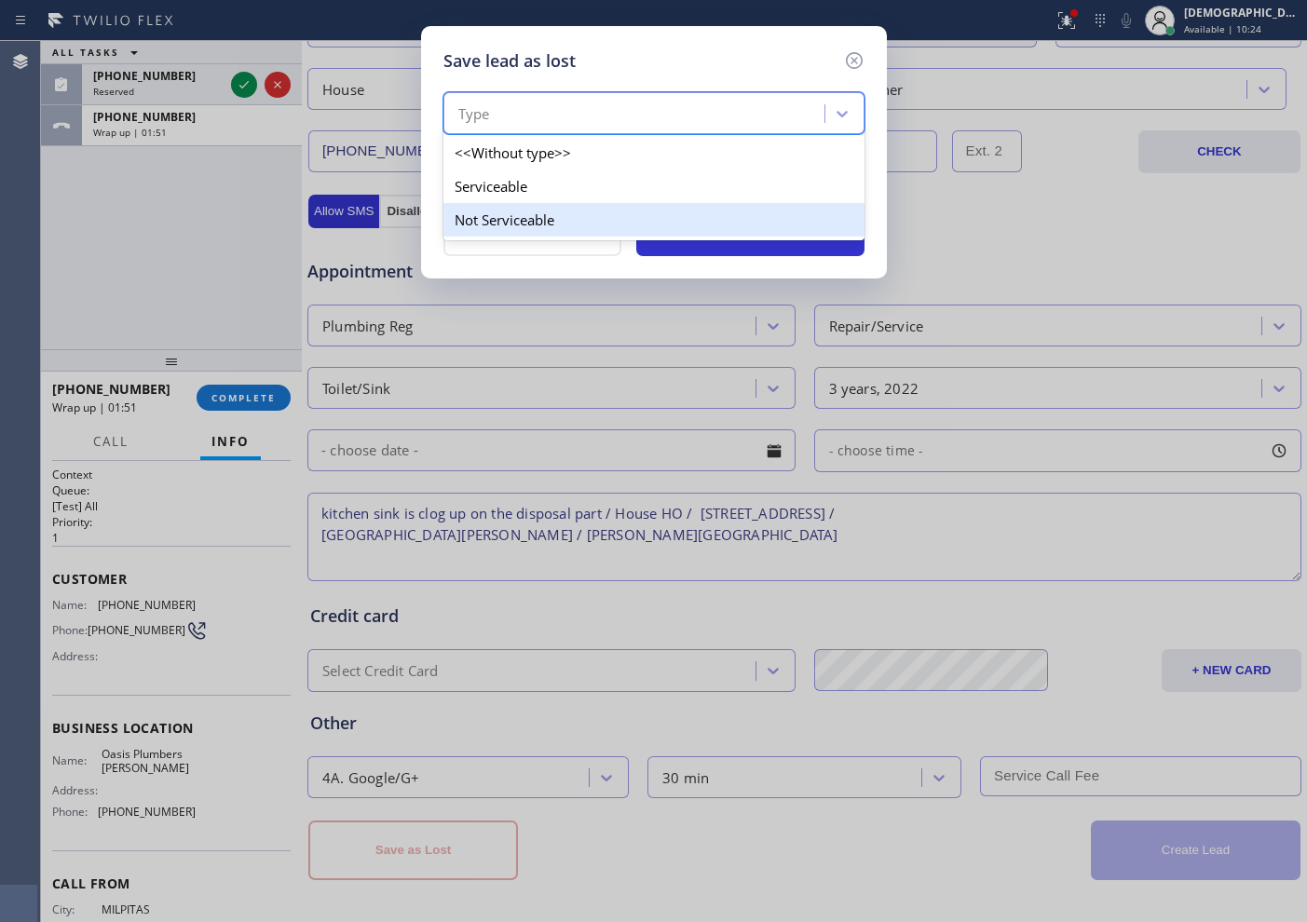
click at [630, 217] on div "Not Serviceable" at bounding box center [653, 220] width 421 height 34
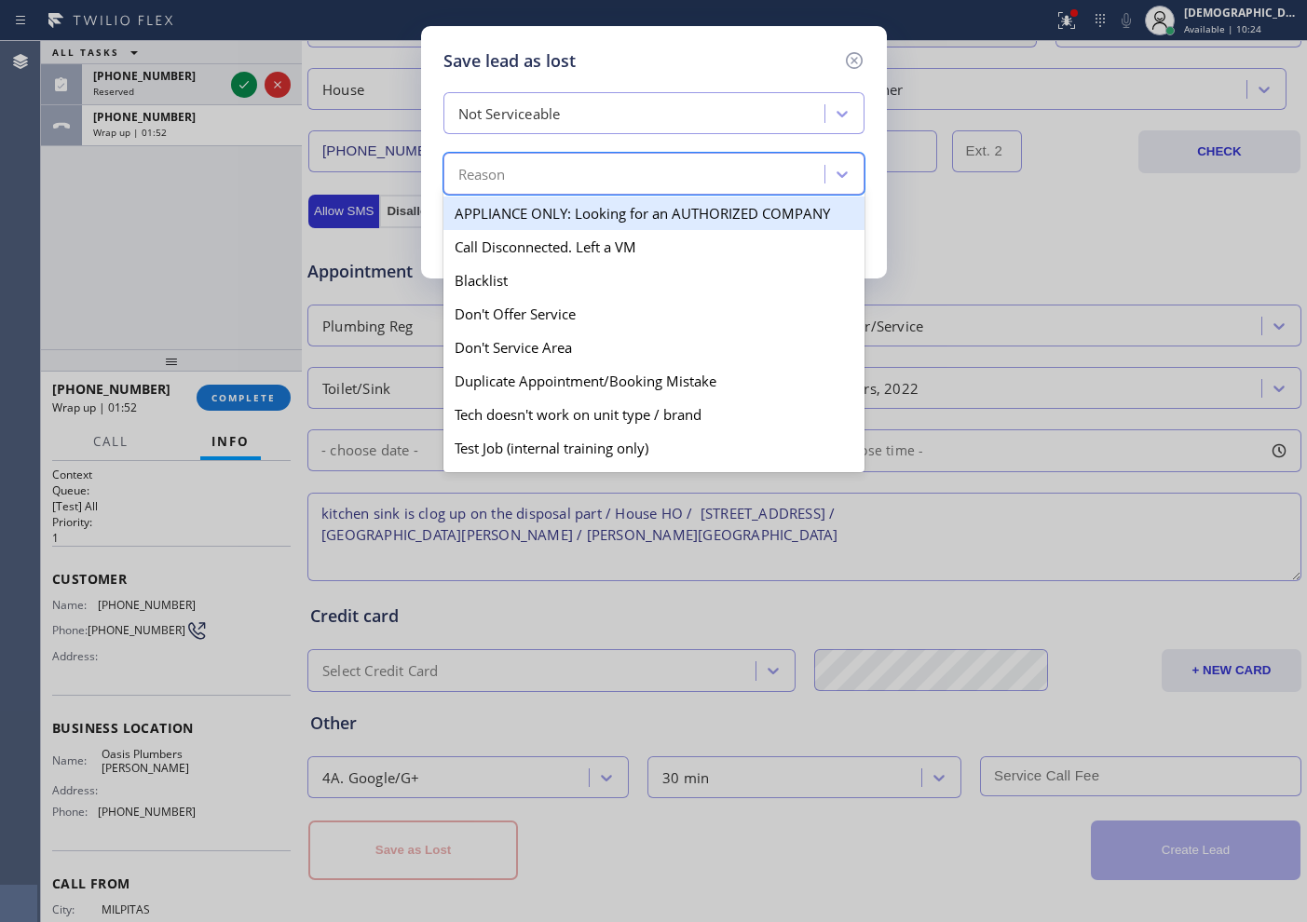
click at [619, 172] on div "Reason" at bounding box center [636, 174] width 375 height 33
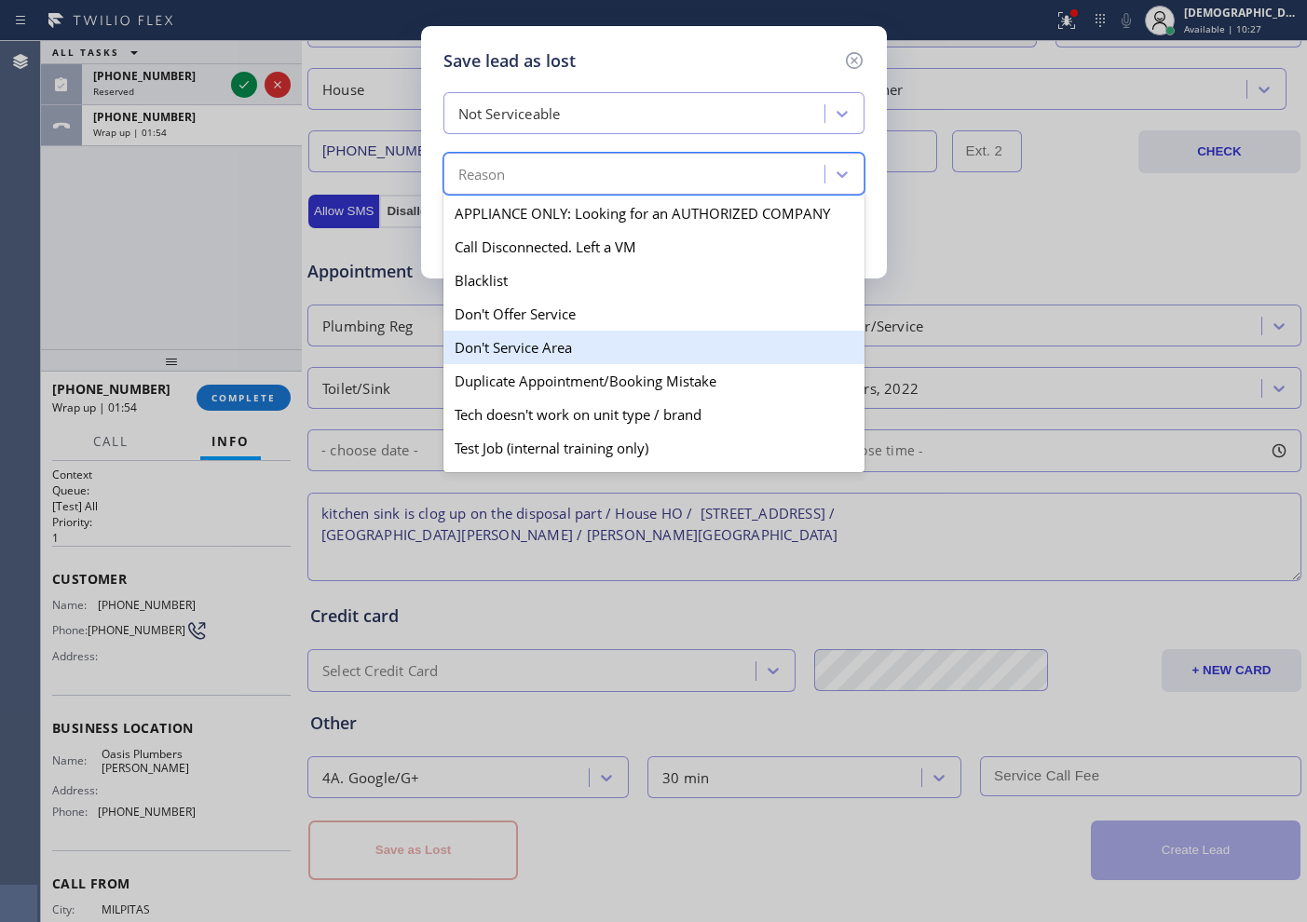
click at [613, 342] on div "Don't Service Area" at bounding box center [653, 348] width 421 height 34
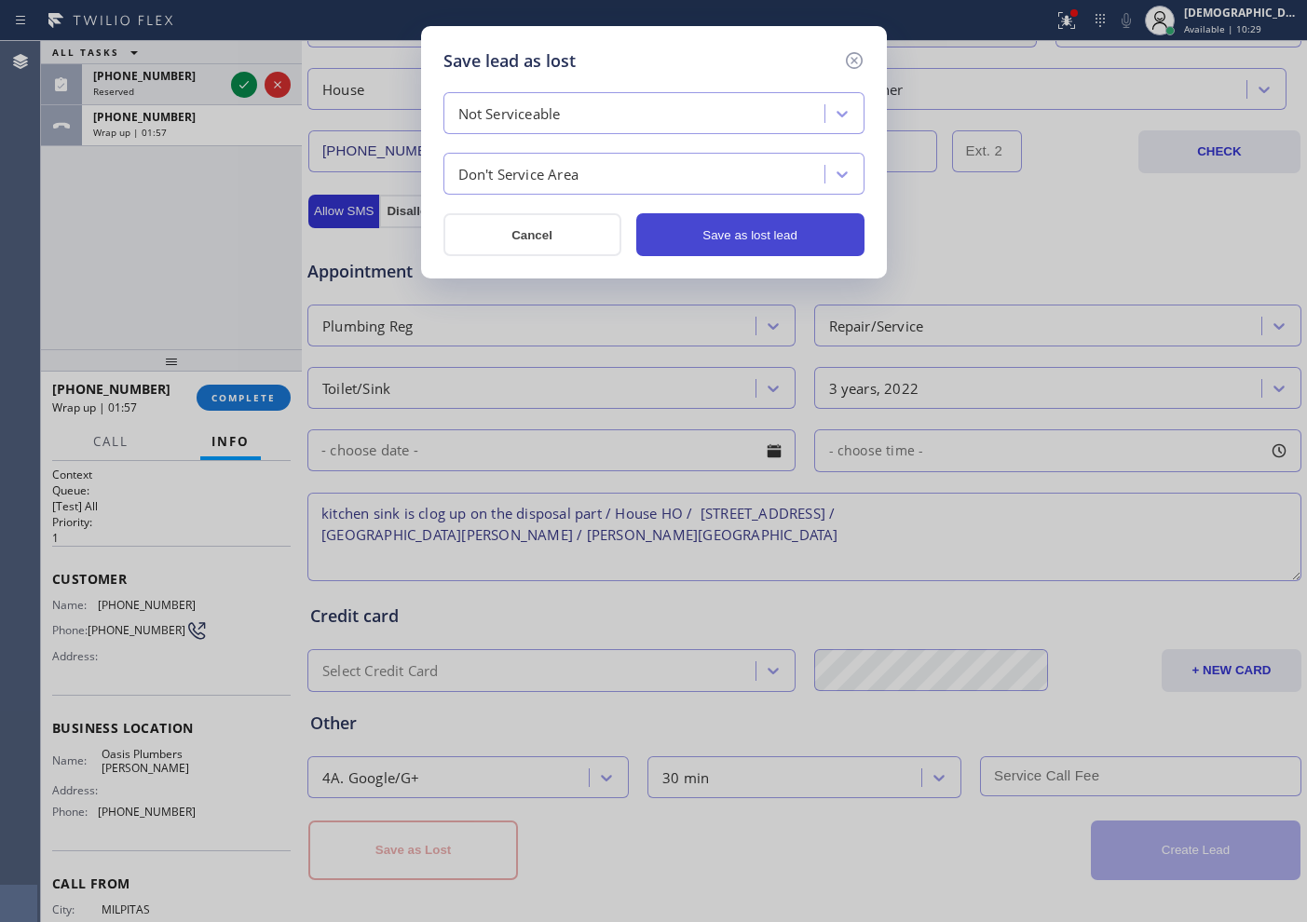
click at [712, 239] on button "Save as lost lead" at bounding box center [750, 234] width 228 height 43
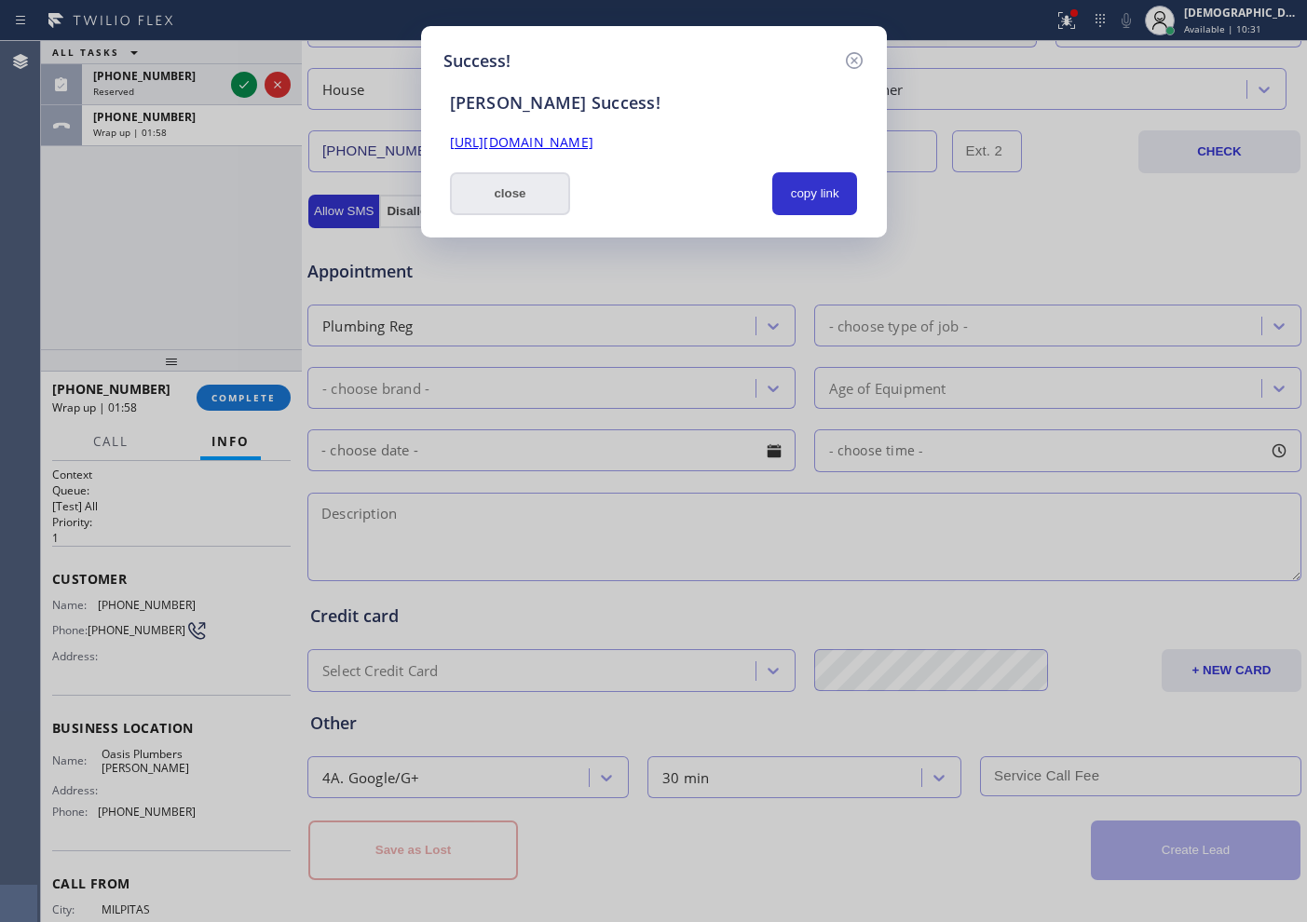
click at [542, 188] on button "close" at bounding box center [510, 193] width 121 height 43
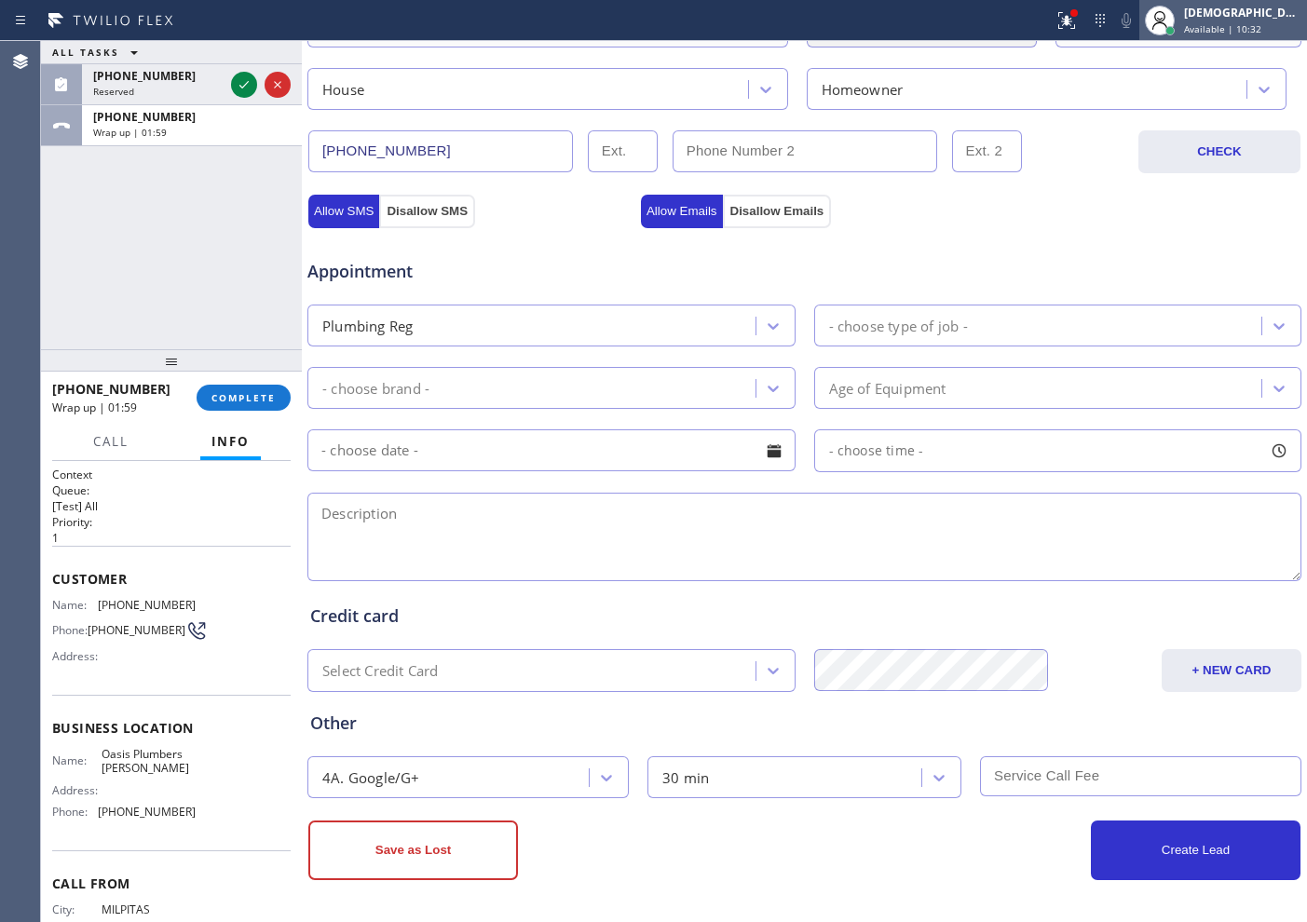
click at [1253, 36] on div "[DEMOGRAPHIC_DATA] Cinco Available | 10:32" at bounding box center [1223, 20] width 168 height 41
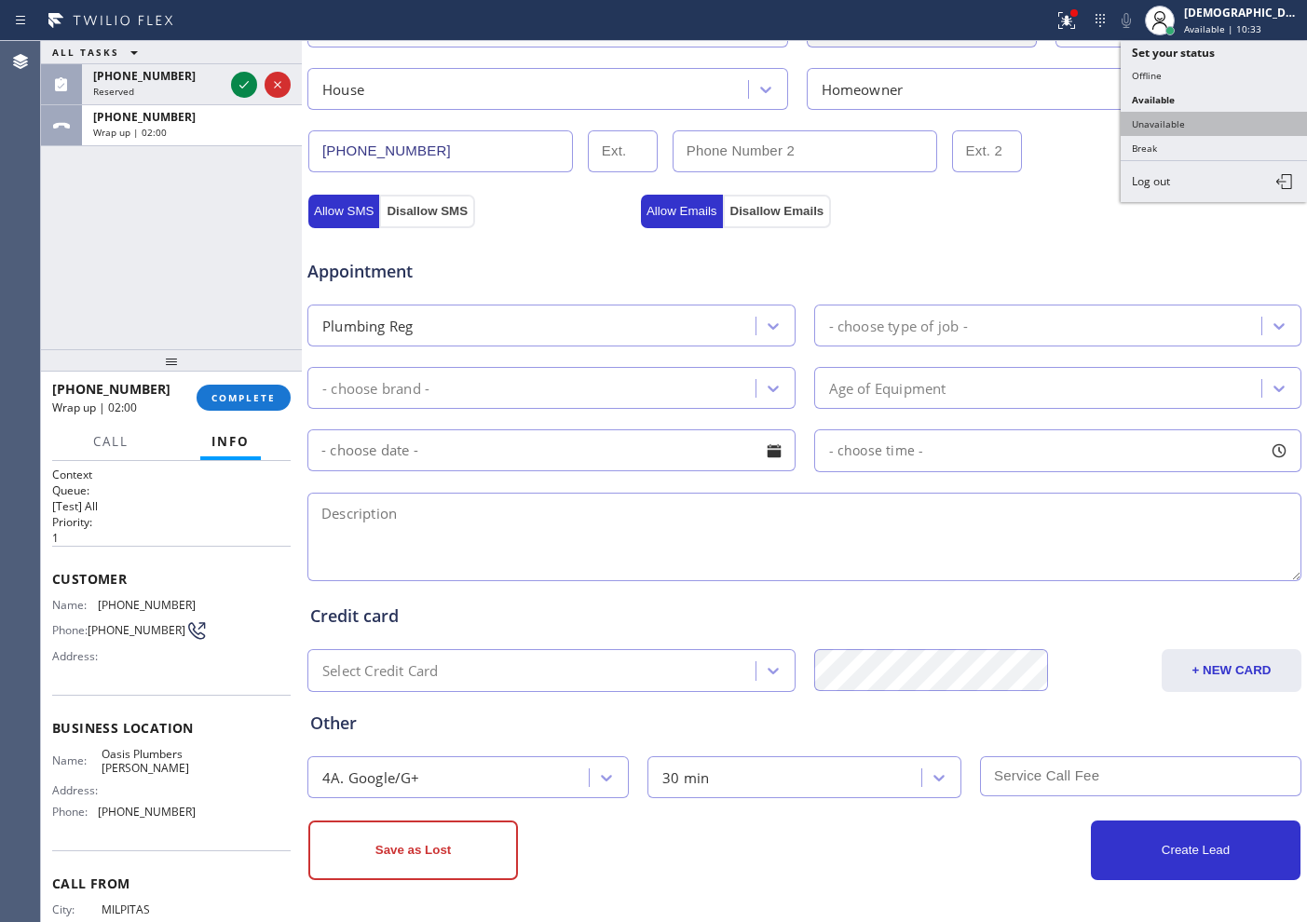
click at [1239, 119] on button "Unavailable" at bounding box center [1214, 124] width 186 height 24
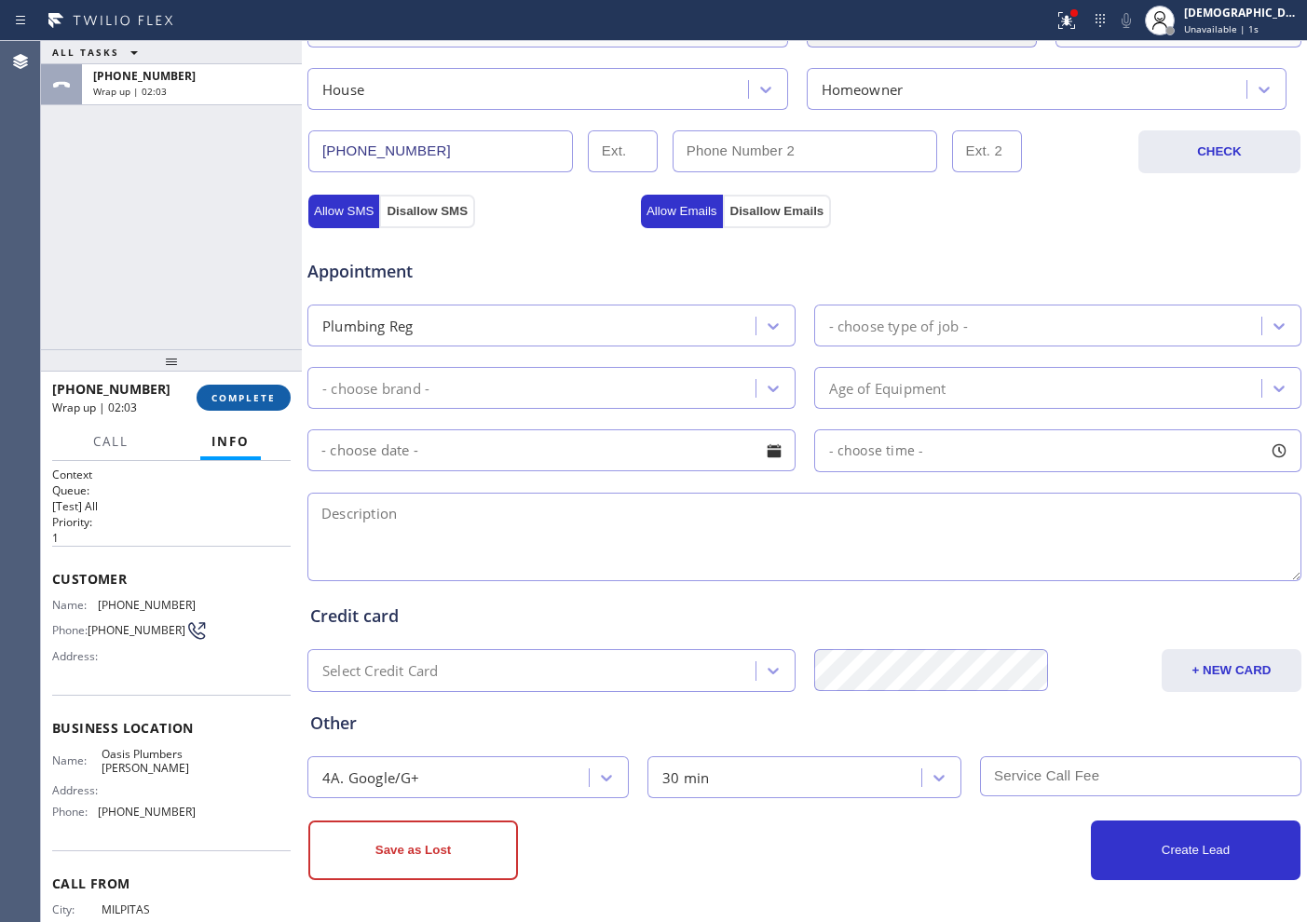
click at [242, 394] on span "COMPLETE" at bounding box center [243, 397] width 64 height 13
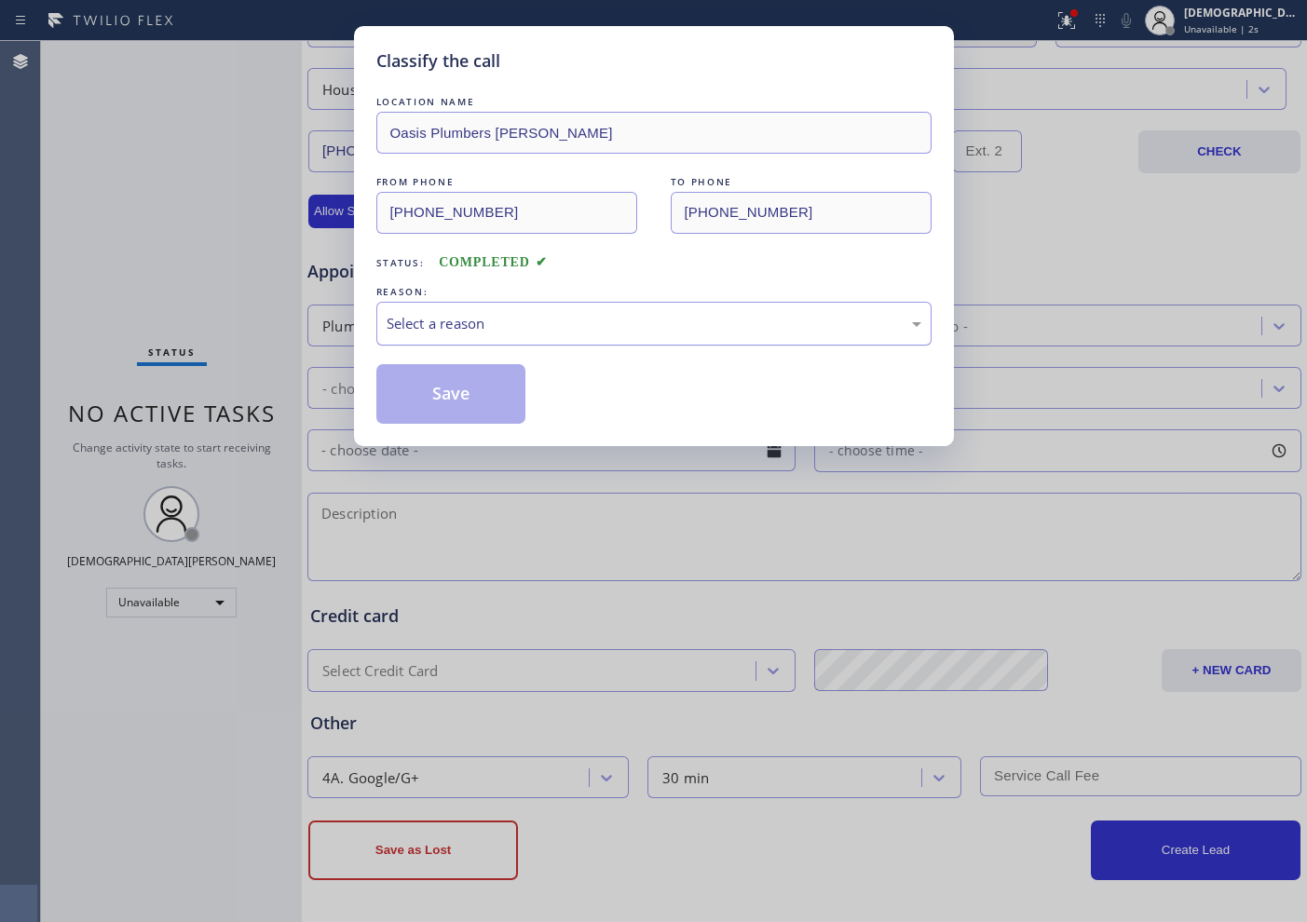
click at [494, 328] on div "Select a reason" at bounding box center [654, 323] width 535 height 21
click at [471, 390] on button "Save" at bounding box center [451, 394] width 150 height 60
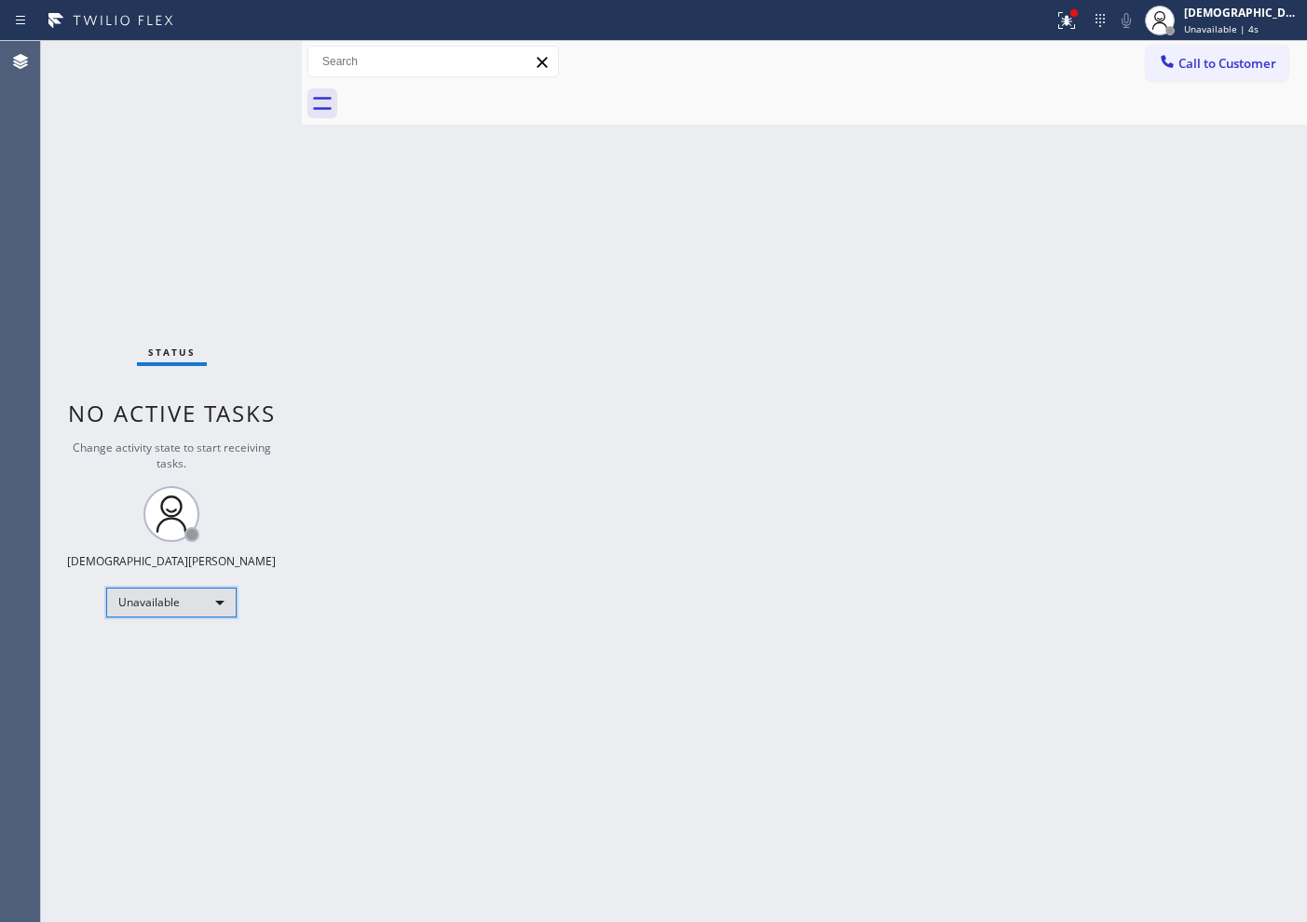
click at [210, 608] on div "Unavailable" at bounding box center [171, 603] width 130 height 30
click at [173, 692] on li "Break" at bounding box center [170, 698] width 127 height 22
click at [153, 216] on div "Status No active tasks Change activity state to start receiving tasks. Christia…" at bounding box center [171, 481] width 261 height 881
click at [173, 378] on div "Status No active tasks Change activity state to start receiving tasks. Christia…" at bounding box center [171, 481] width 261 height 881
click at [212, 605] on div "Break" at bounding box center [171, 603] width 130 height 30
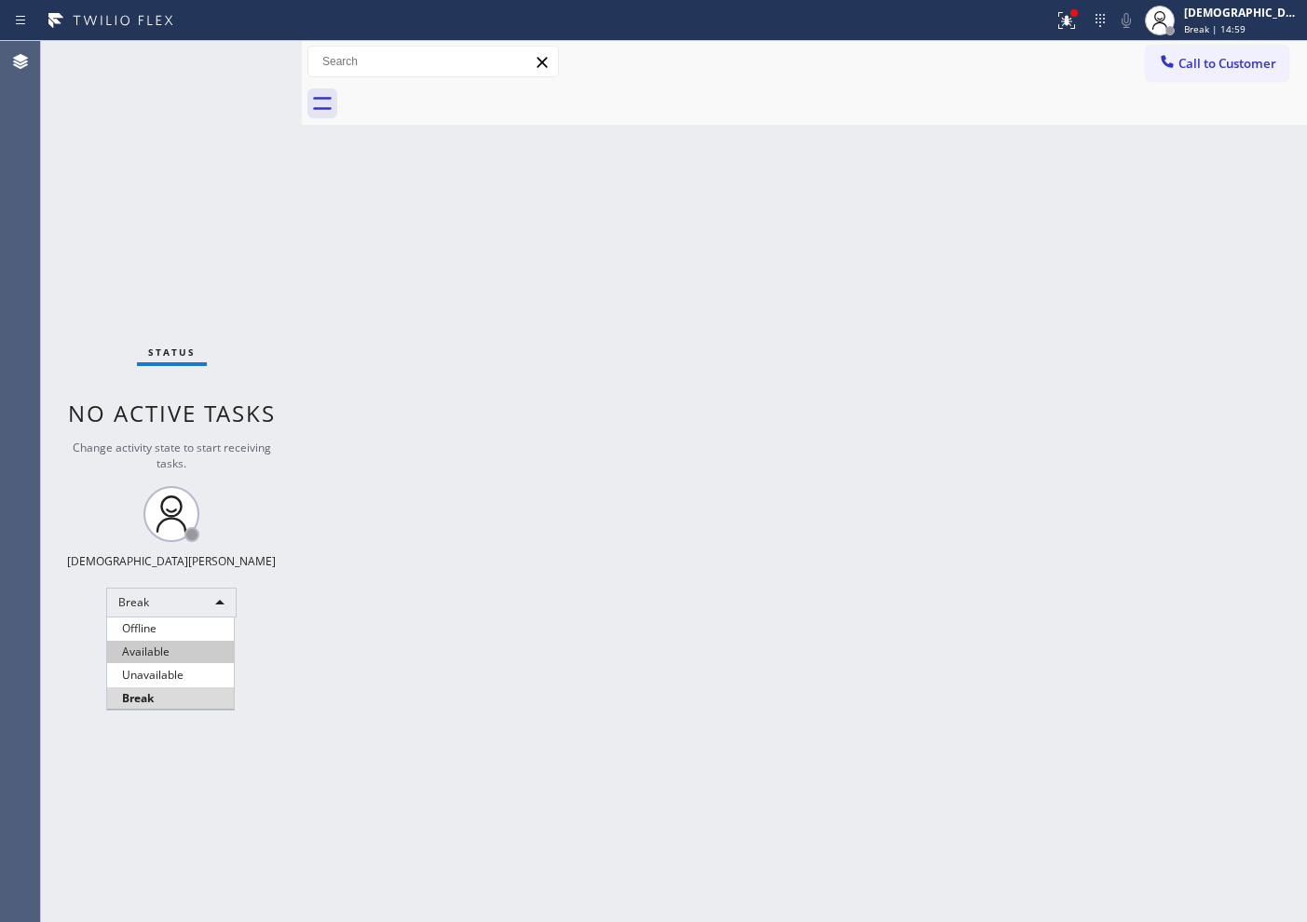
click at [195, 656] on li "Available" at bounding box center [170, 652] width 127 height 22
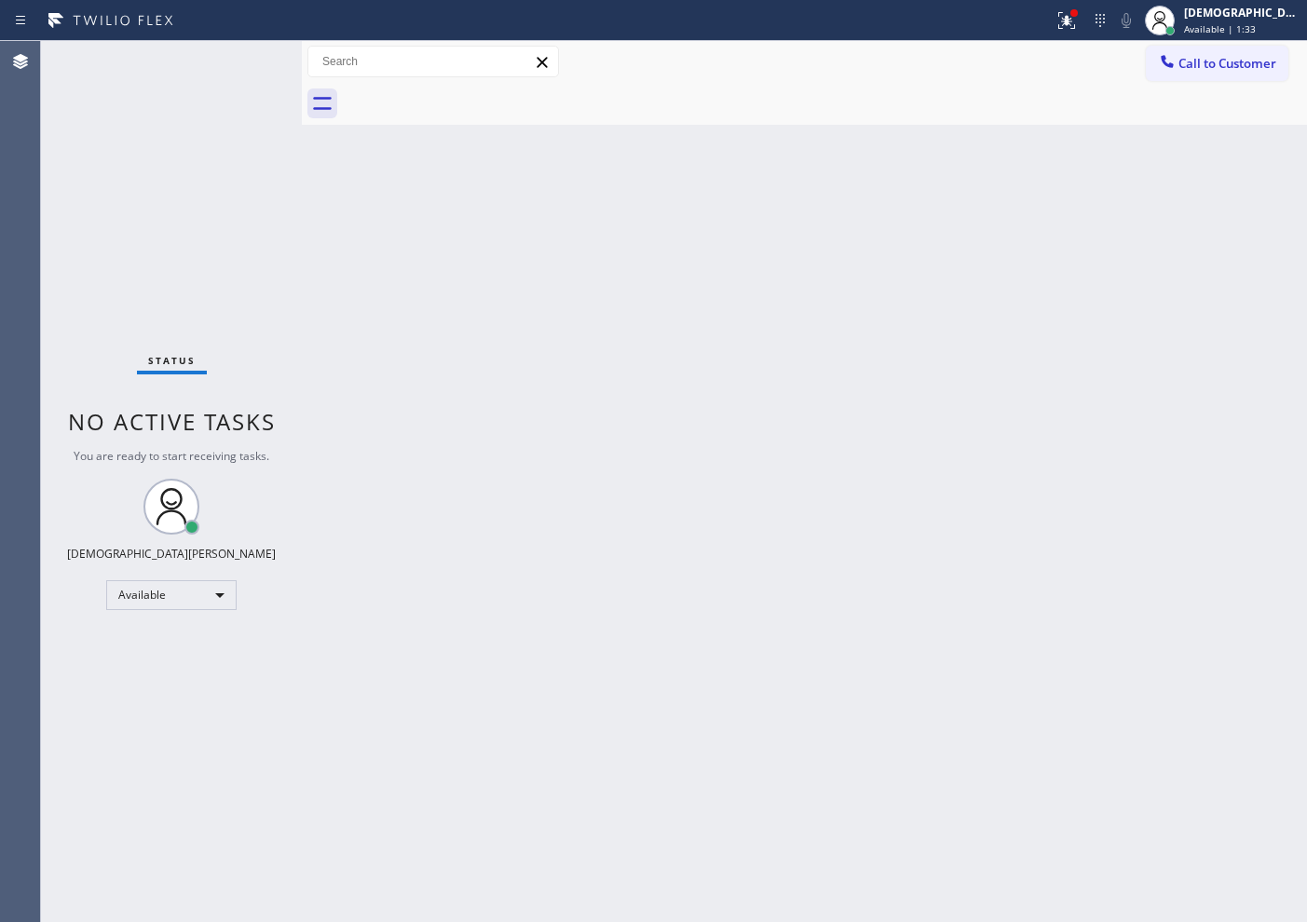
click at [124, 195] on div "Status No active tasks You are ready to start receiving tasks. Christian Cinco …" at bounding box center [171, 481] width 261 height 881
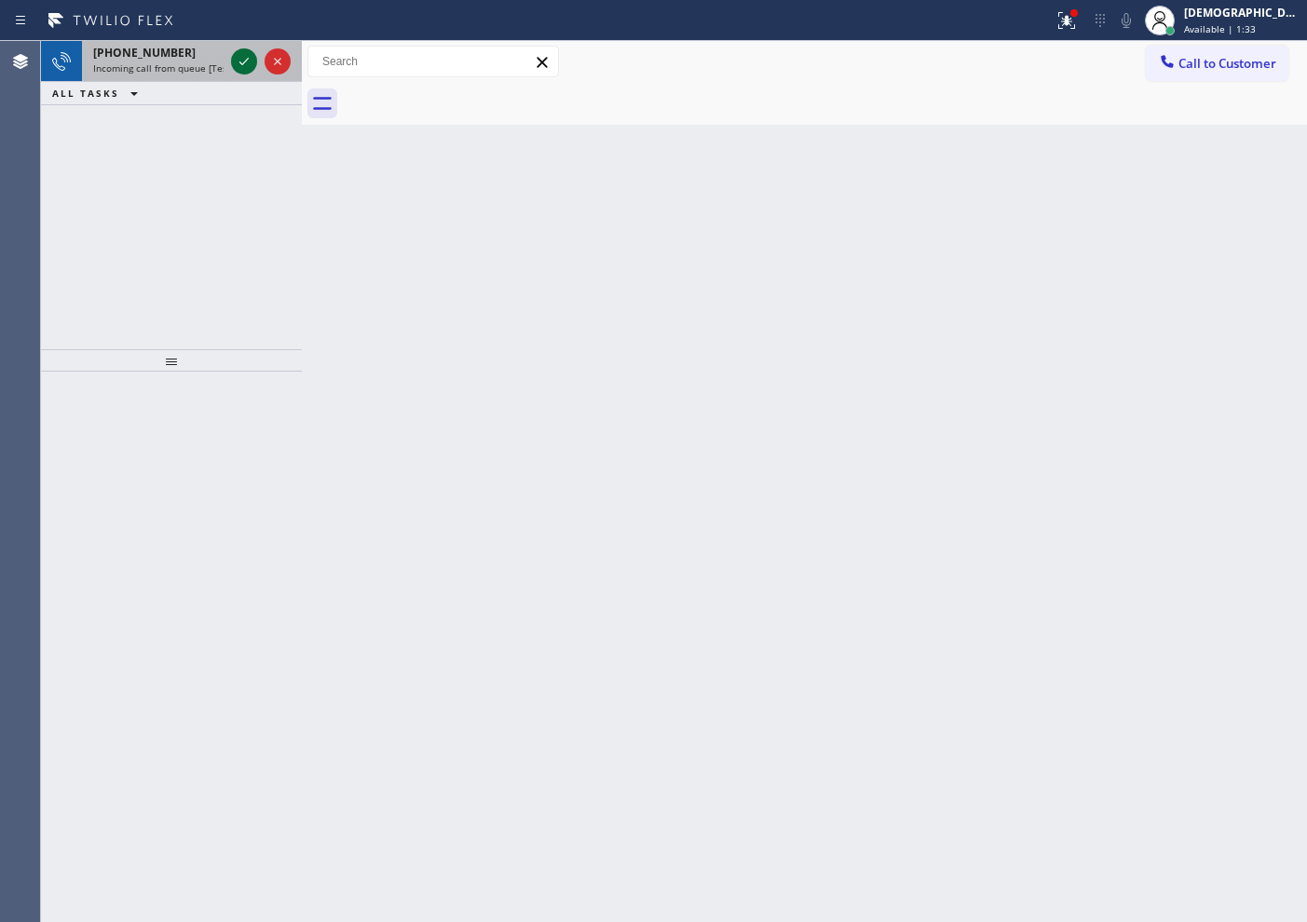
click at [240, 68] on icon at bounding box center [244, 61] width 22 height 22
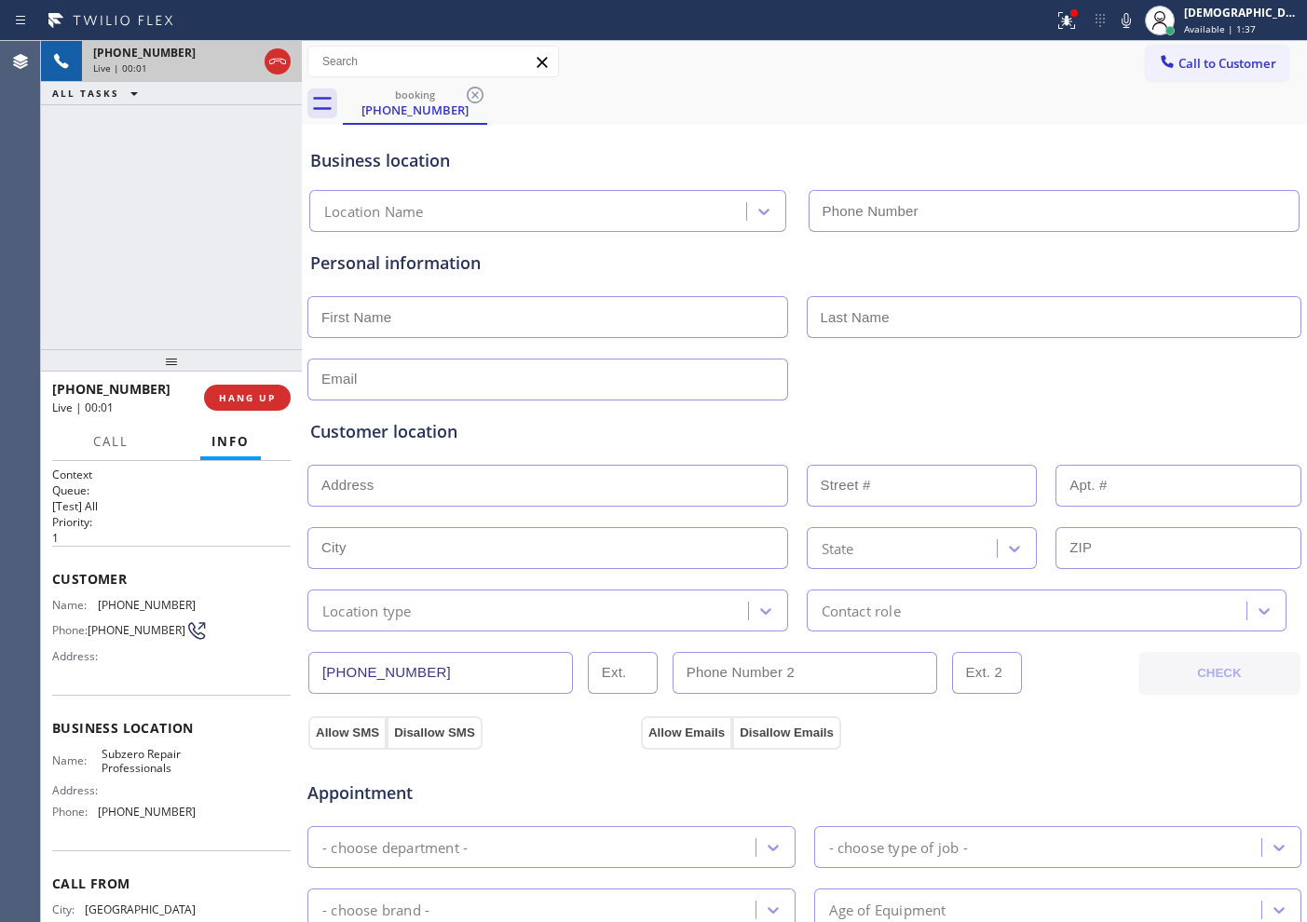
type input "[PHONE_NUMBER]"
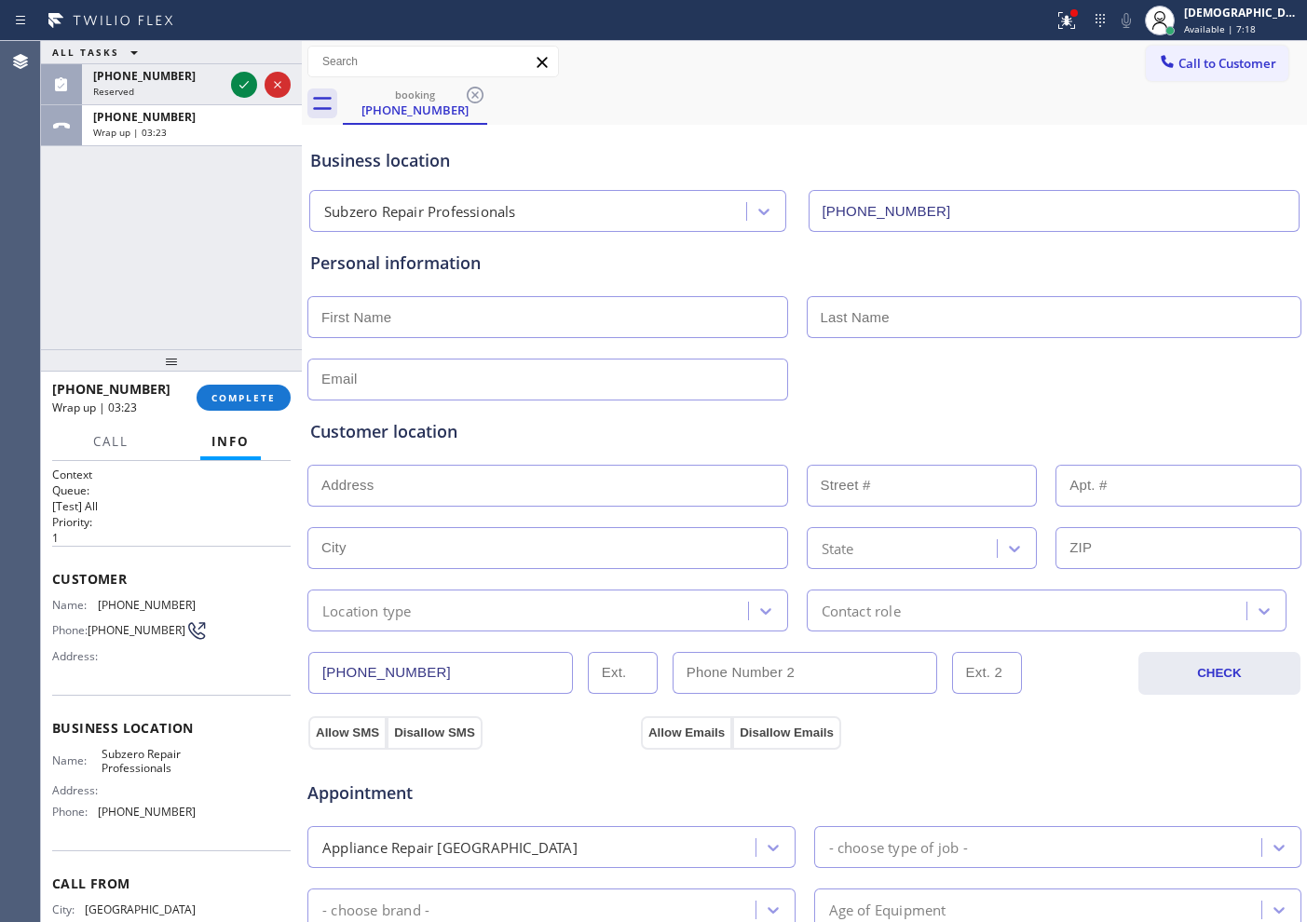
click at [167, 265] on div "ALL TASKS ALL TASKS ACTIVE TASKS TASKS IN WRAP UP [PHONE_NUMBER] Reserved [PHON…" at bounding box center [171, 195] width 261 height 308
click at [152, 314] on div "ALL TASKS ALL TASKS ACTIVE TASKS TASKS IN WRAP UP [PHONE_NUMBER] Reserved [PHON…" at bounding box center [171, 195] width 261 height 308
click at [225, 401] on span "COMPLETE" at bounding box center [243, 397] width 64 height 13
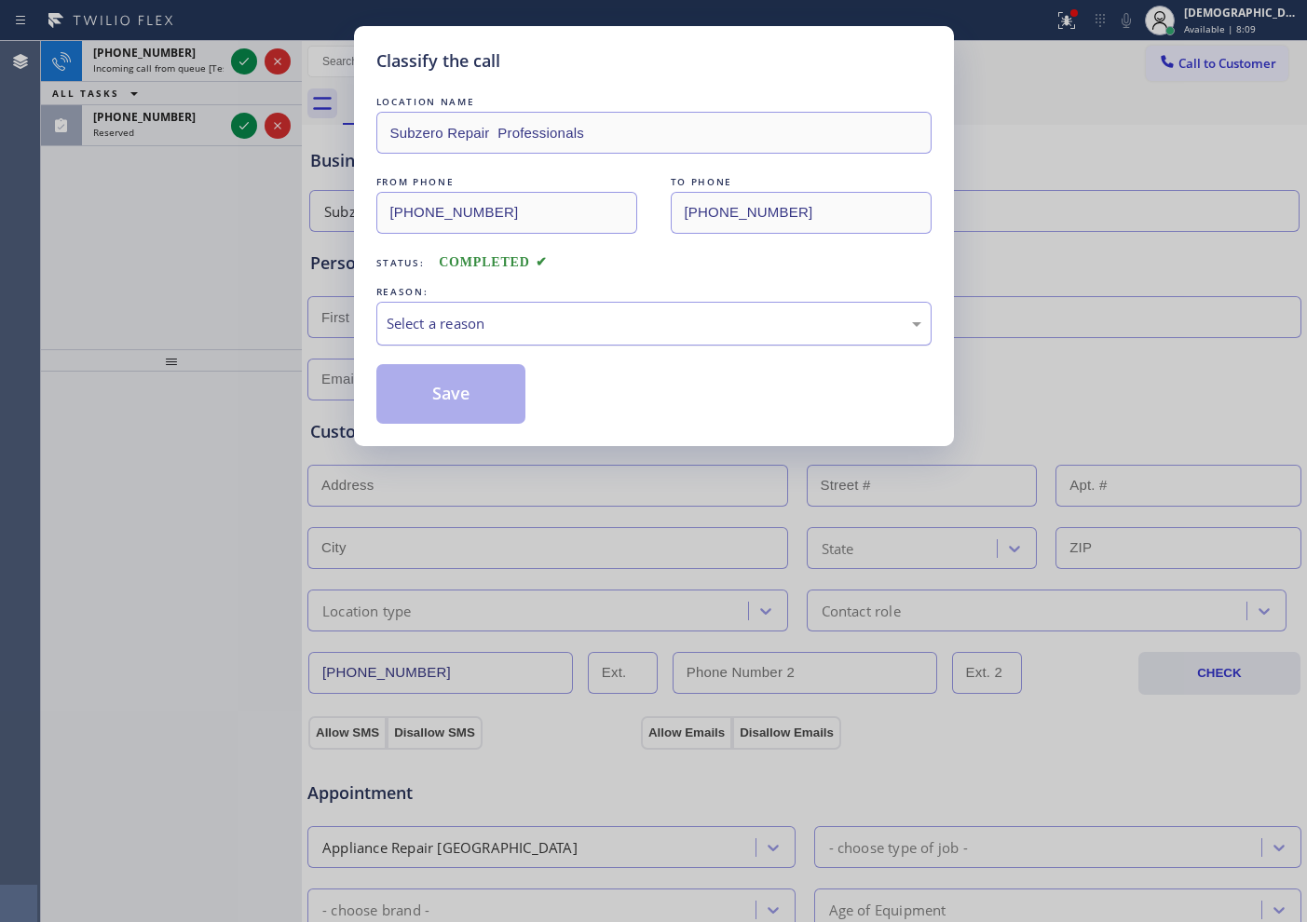
click at [467, 324] on div "Select a reason" at bounding box center [654, 323] width 535 height 21
click at [447, 404] on button "Save" at bounding box center [451, 394] width 150 height 60
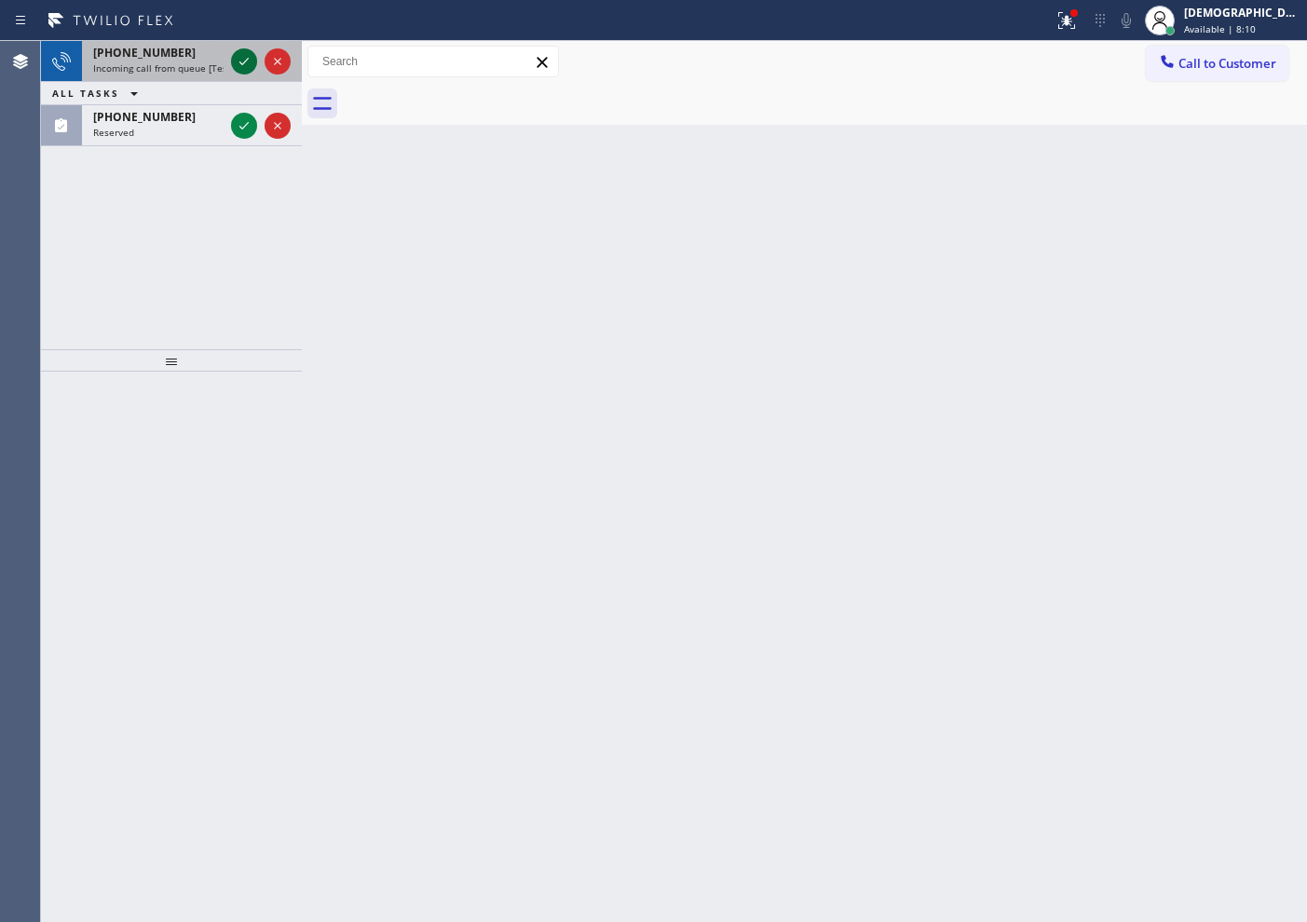
click at [238, 63] on icon at bounding box center [244, 61] width 22 height 22
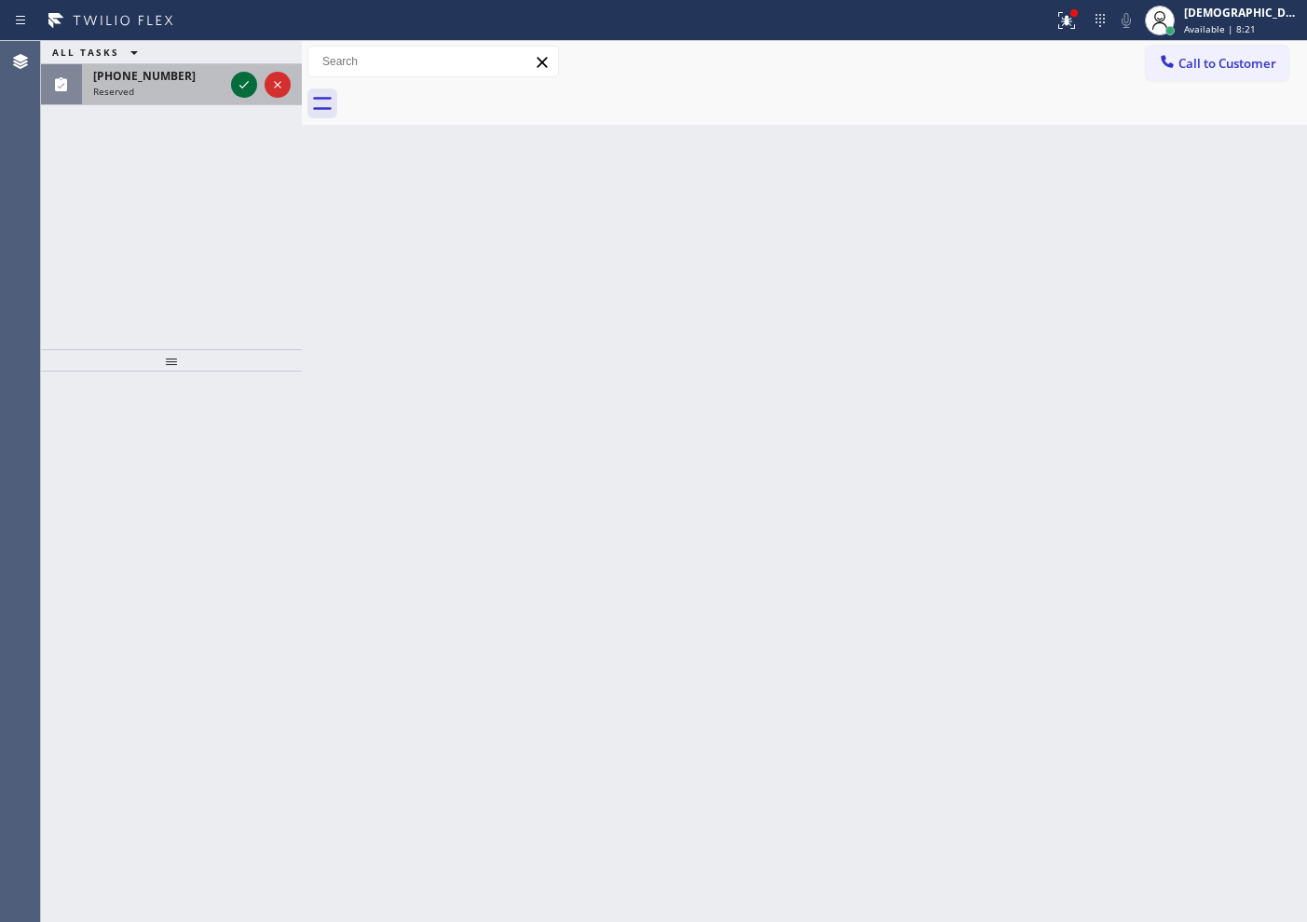
click at [241, 85] on icon at bounding box center [244, 85] width 22 height 22
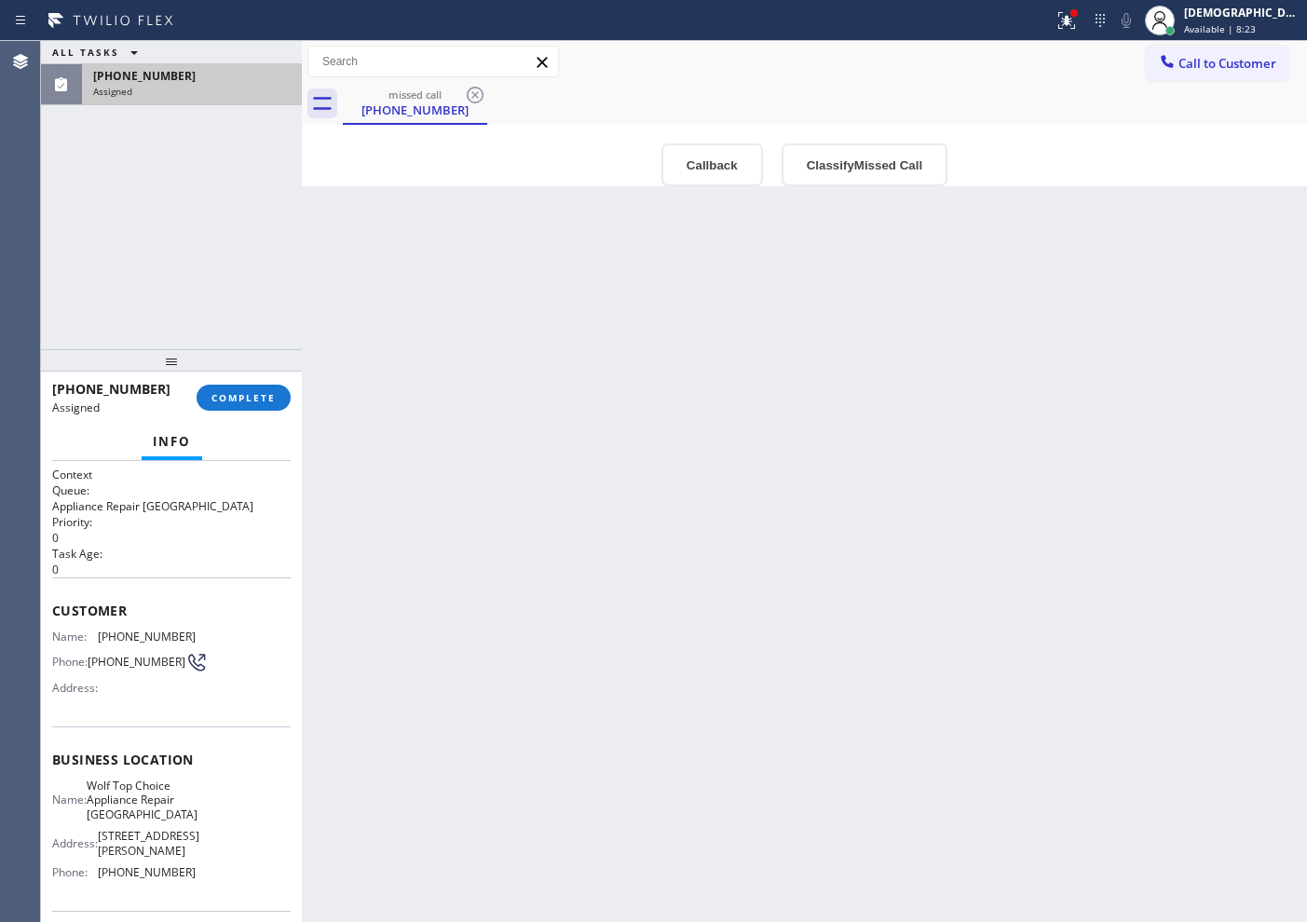
scroll to position [116, 0]
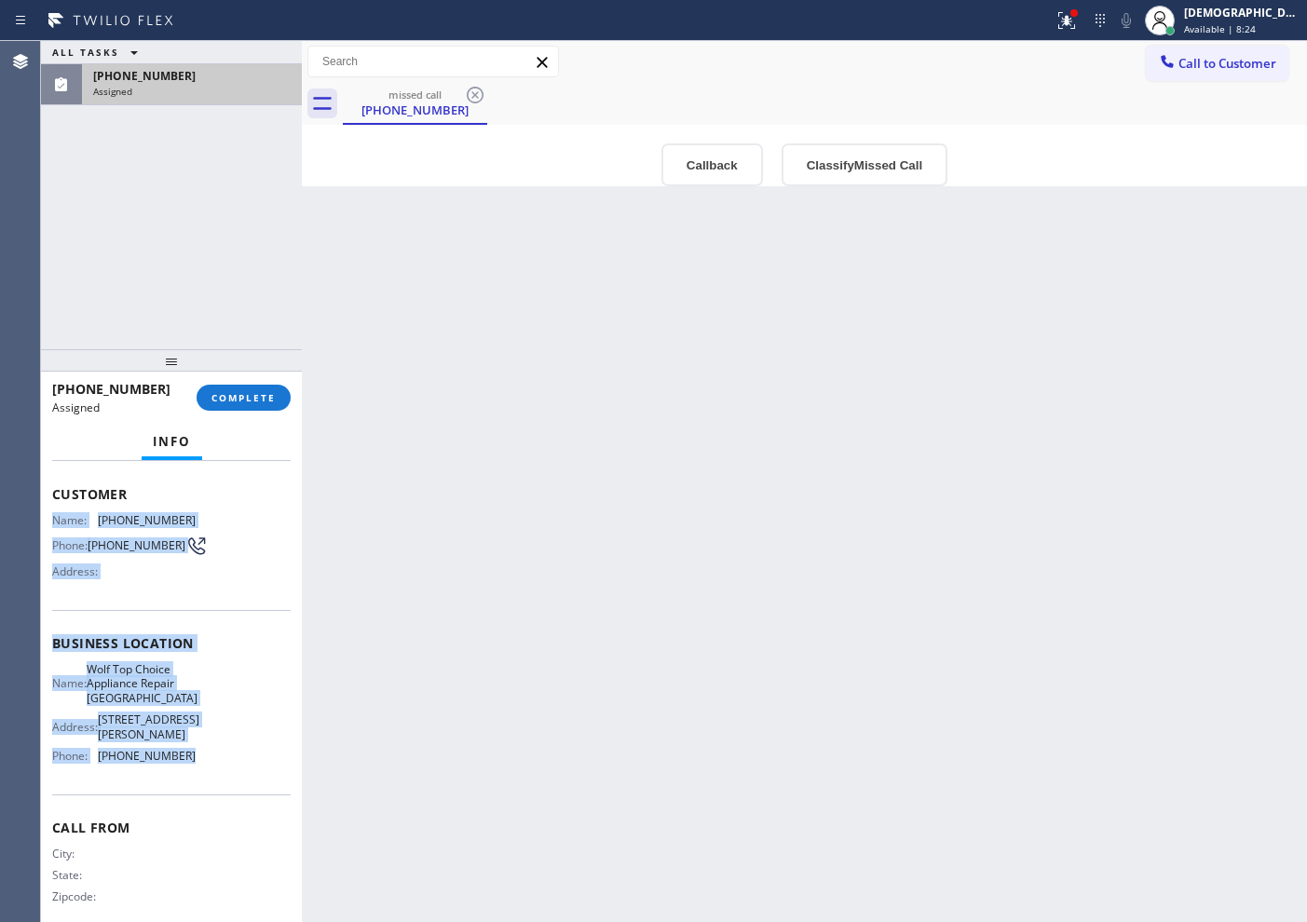
drag, startPoint x: 207, startPoint y: 792, endPoint x: 48, endPoint y: 524, distance: 310.7
click at [48, 524] on div "Context Queue: Appliance Repair High End Priority: 0 Task Age: [DEMOGRAPHIC_DAT…" at bounding box center [171, 691] width 261 height 461
copy div "Name: [PHONE_NUMBER] Phone: [PHONE_NUMBER] Address: Business location Name: Wol…"
click at [204, 401] on button "COMPLETE" at bounding box center [244, 398] width 94 height 26
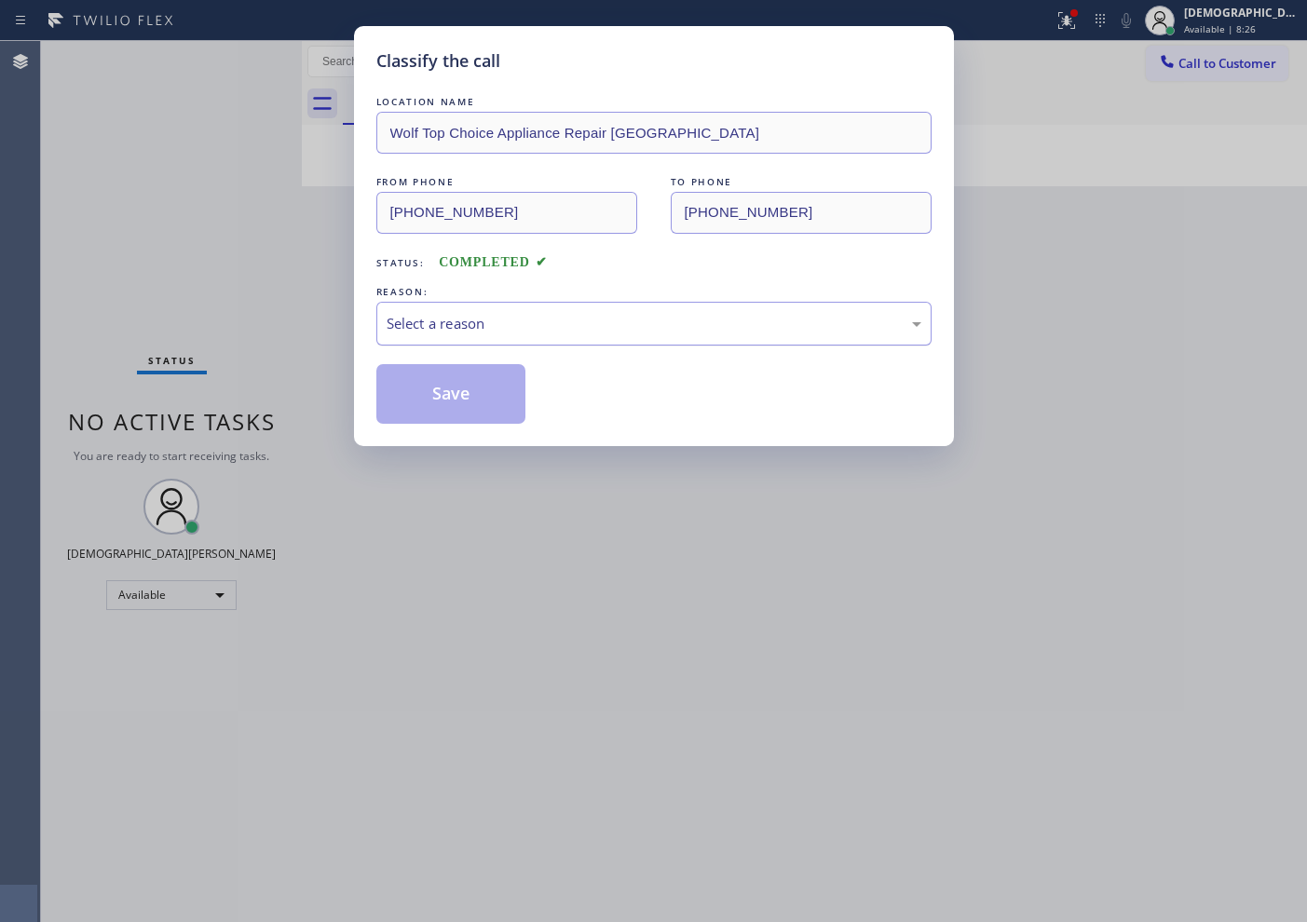
click at [401, 327] on div "Select a reason" at bounding box center [654, 323] width 535 height 21
click at [418, 388] on button "Save" at bounding box center [451, 394] width 150 height 60
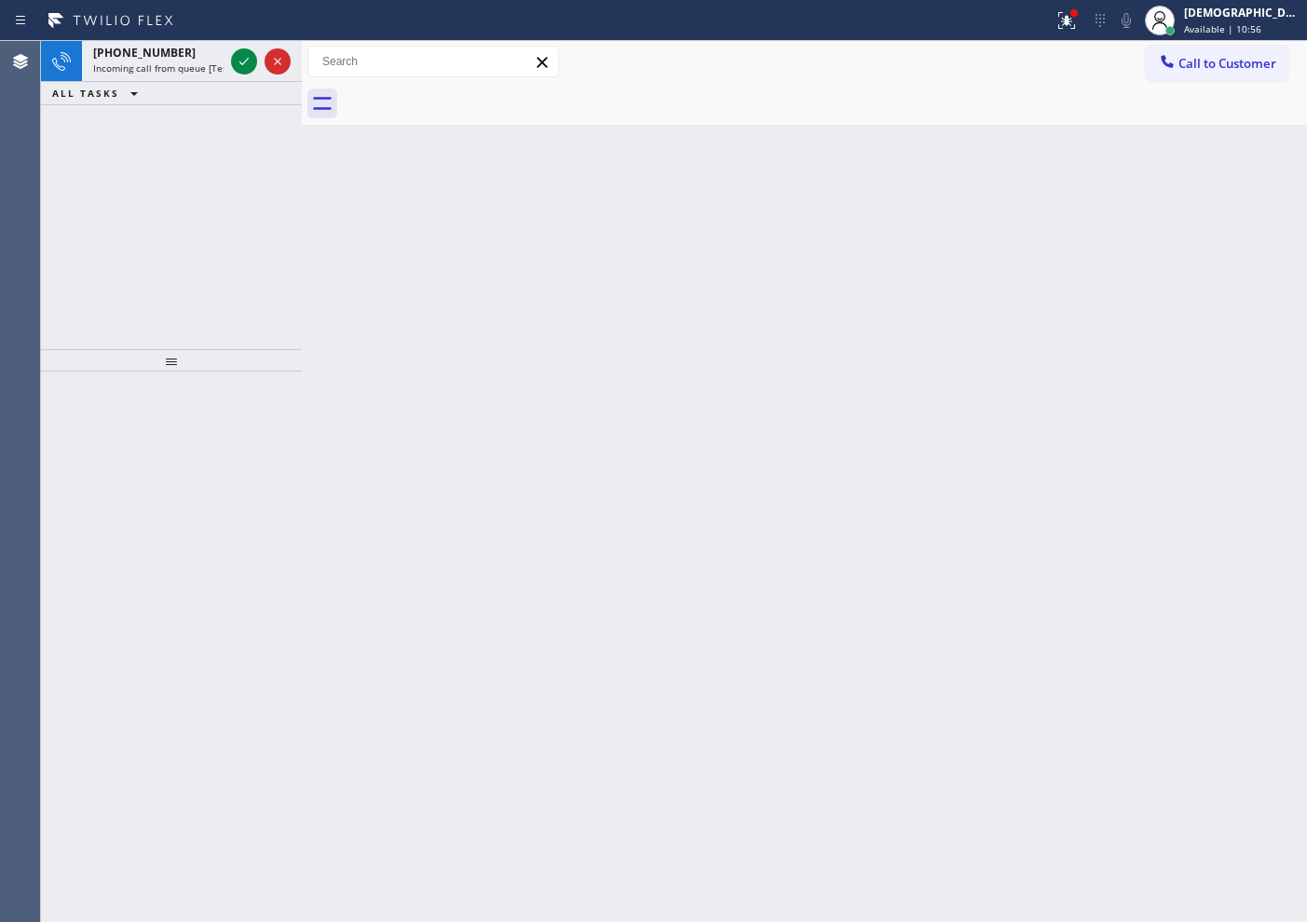
click at [119, 204] on div "[PHONE_NUMBER] Incoming call from queue [Test] All ALL TASKS ALL TASKS ACTIVE T…" at bounding box center [171, 195] width 261 height 308
click at [250, 66] on icon at bounding box center [244, 61] width 22 height 22
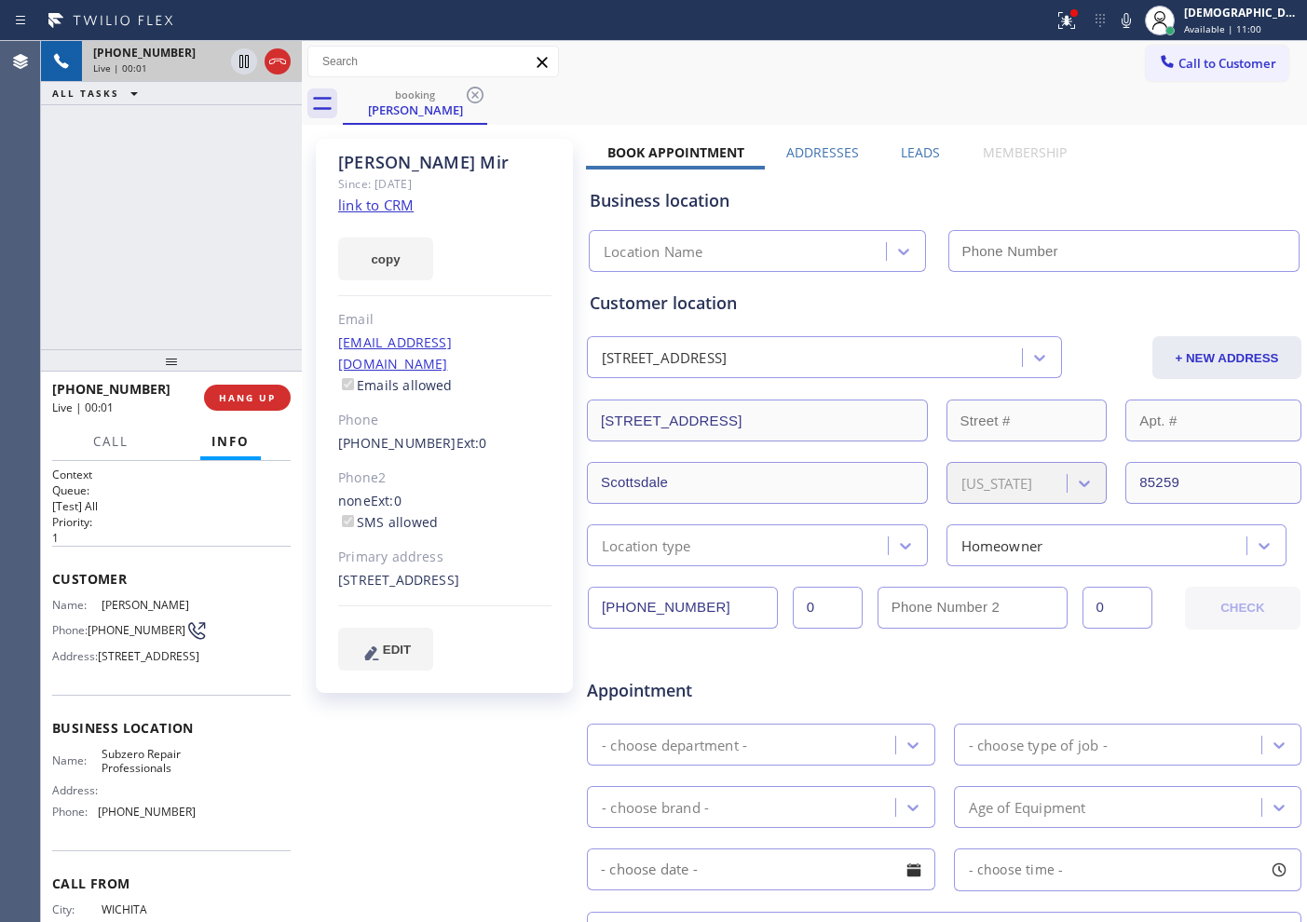
type input "[PHONE_NUMBER]"
click at [377, 200] on link "link to CRM" at bounding box center [375, 205] width 75 height 19
click at [279, 61] on icon at bounding box center [277, 61] width 22 height 22
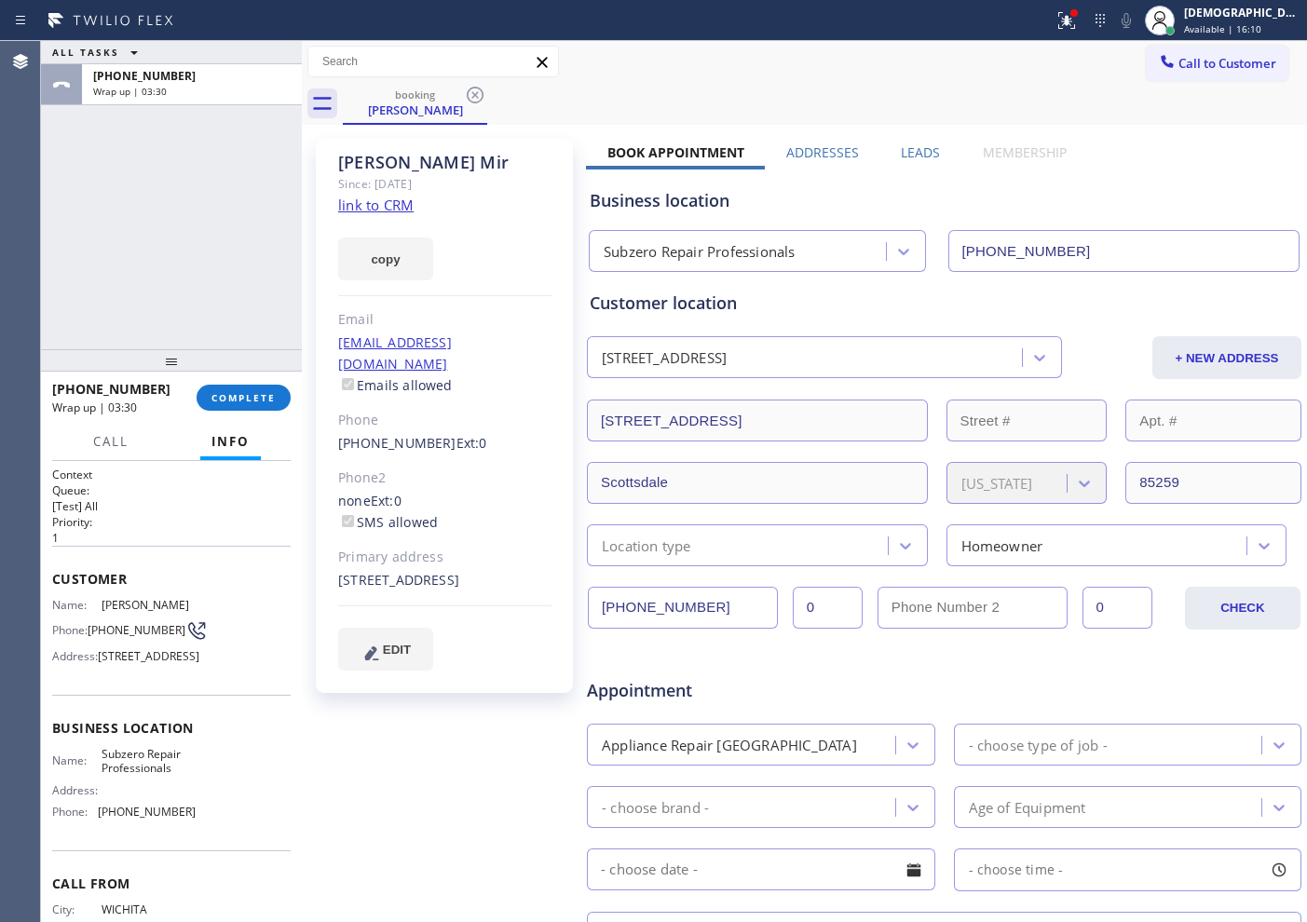
click at [247, 379] on div "[PHONE_NUMBER] Wrap up | 03:30 COMPLETE" at bounding box center [171, 398] width 238 height 48
click at [212, 401] on span "COMPLETE" at bounding box center [243, 397] width 64 height 13
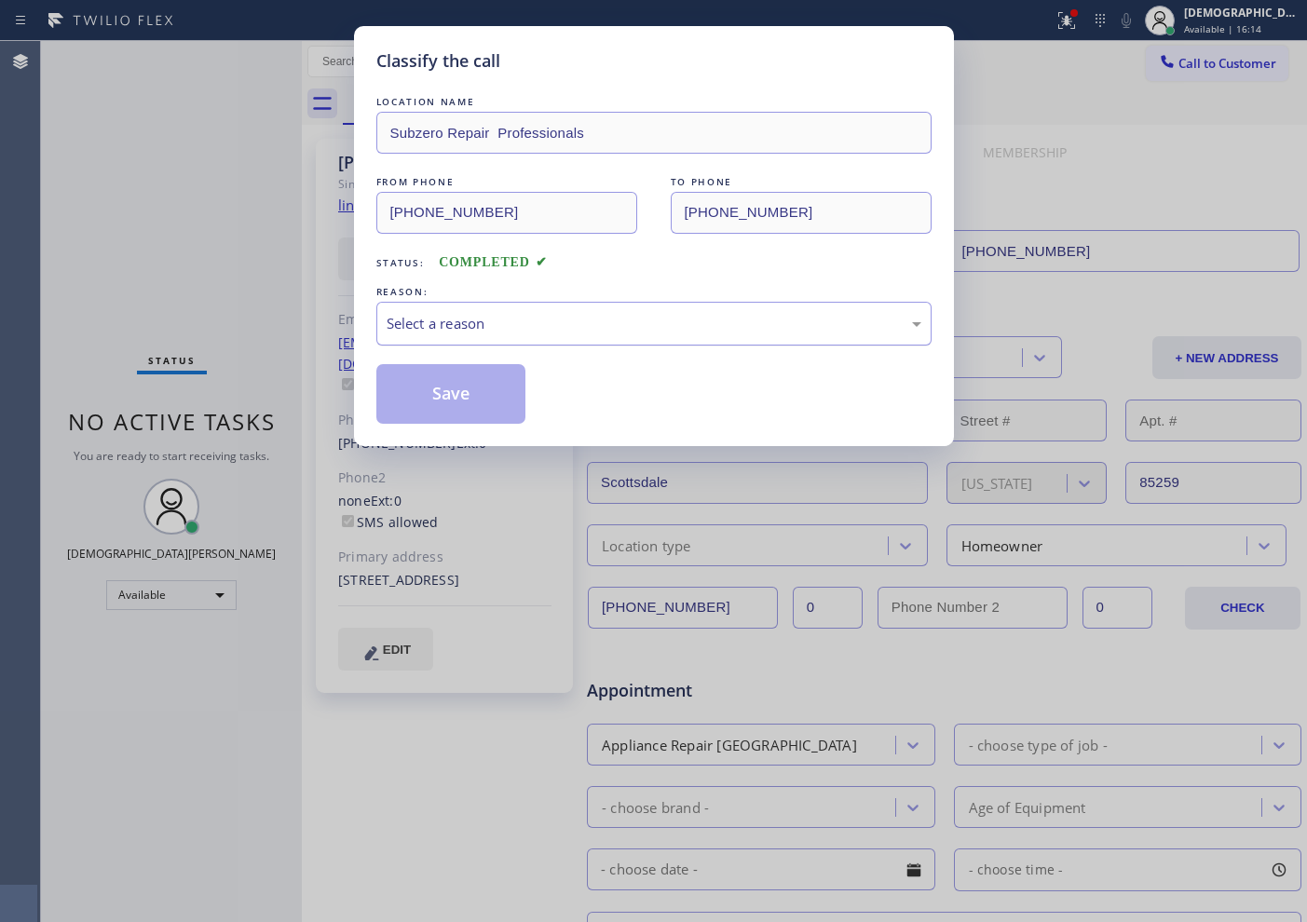
click at [523, 318] on div "Select a reason" at bounding box center [654, 323] width 535 height 21
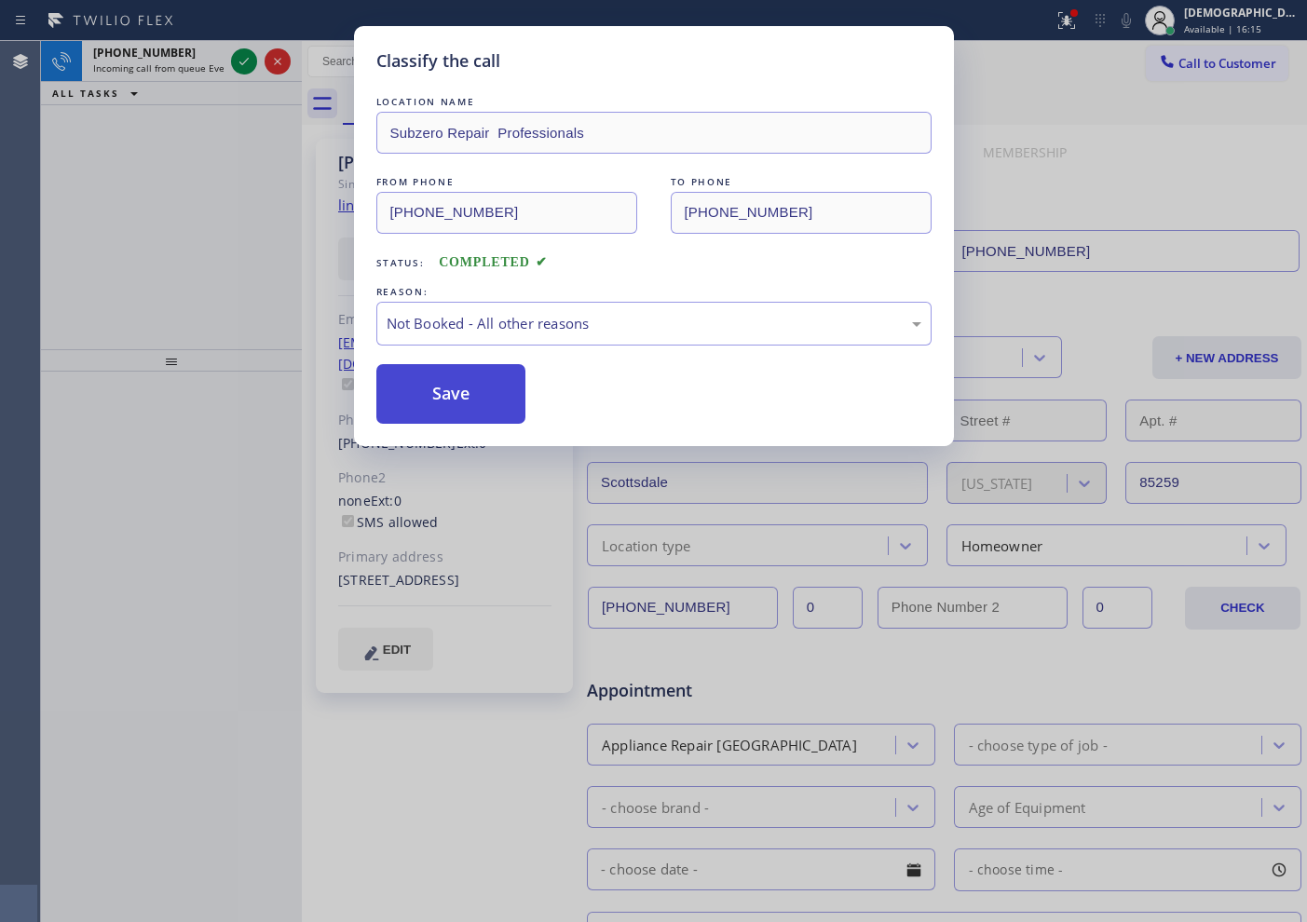
click at [502, 390] on button "Save" at bounding box center [451, 394] width 150 height 60
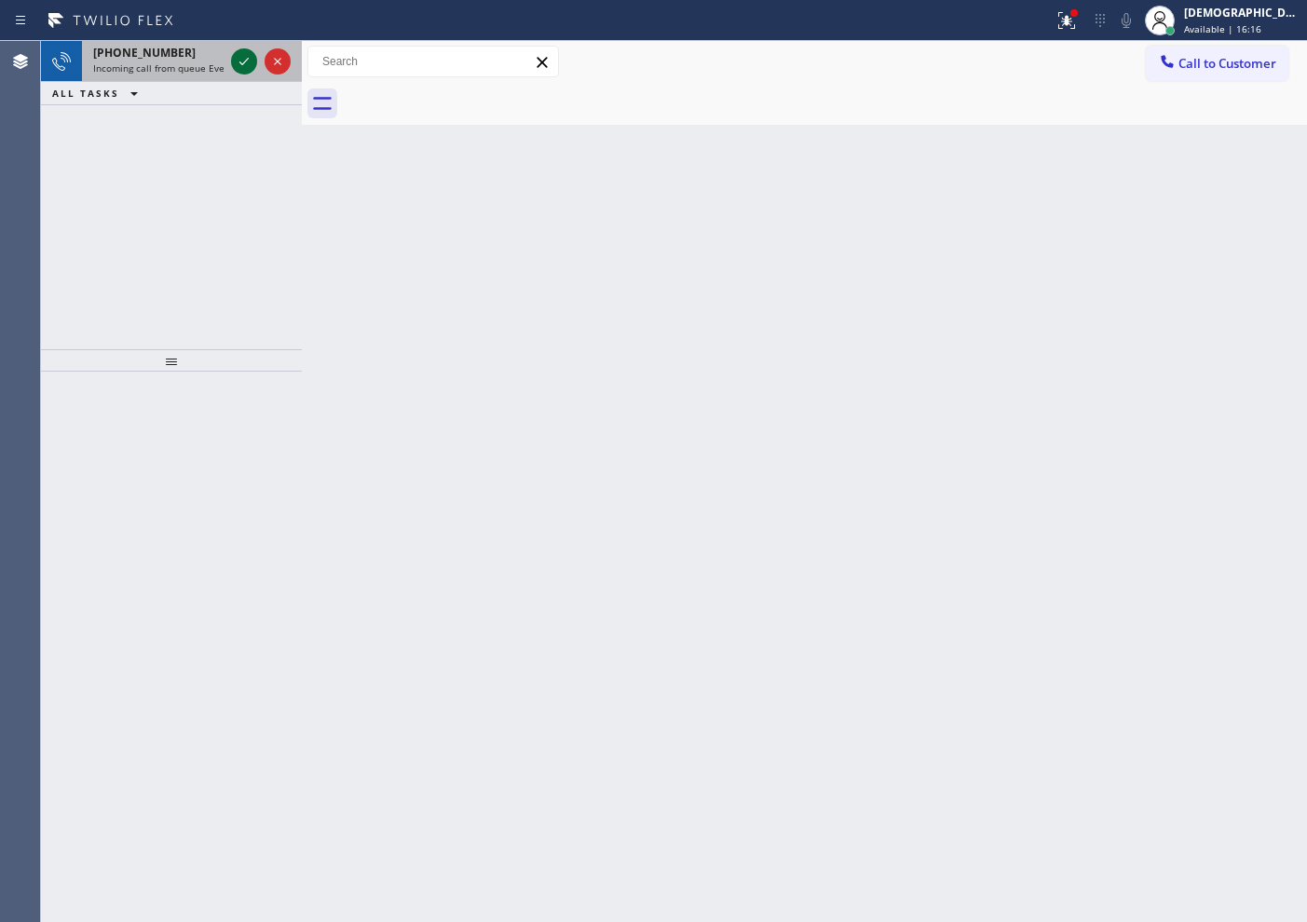
click at [238, 64] on icon at bounding box center [244, 61] width 22 height 22
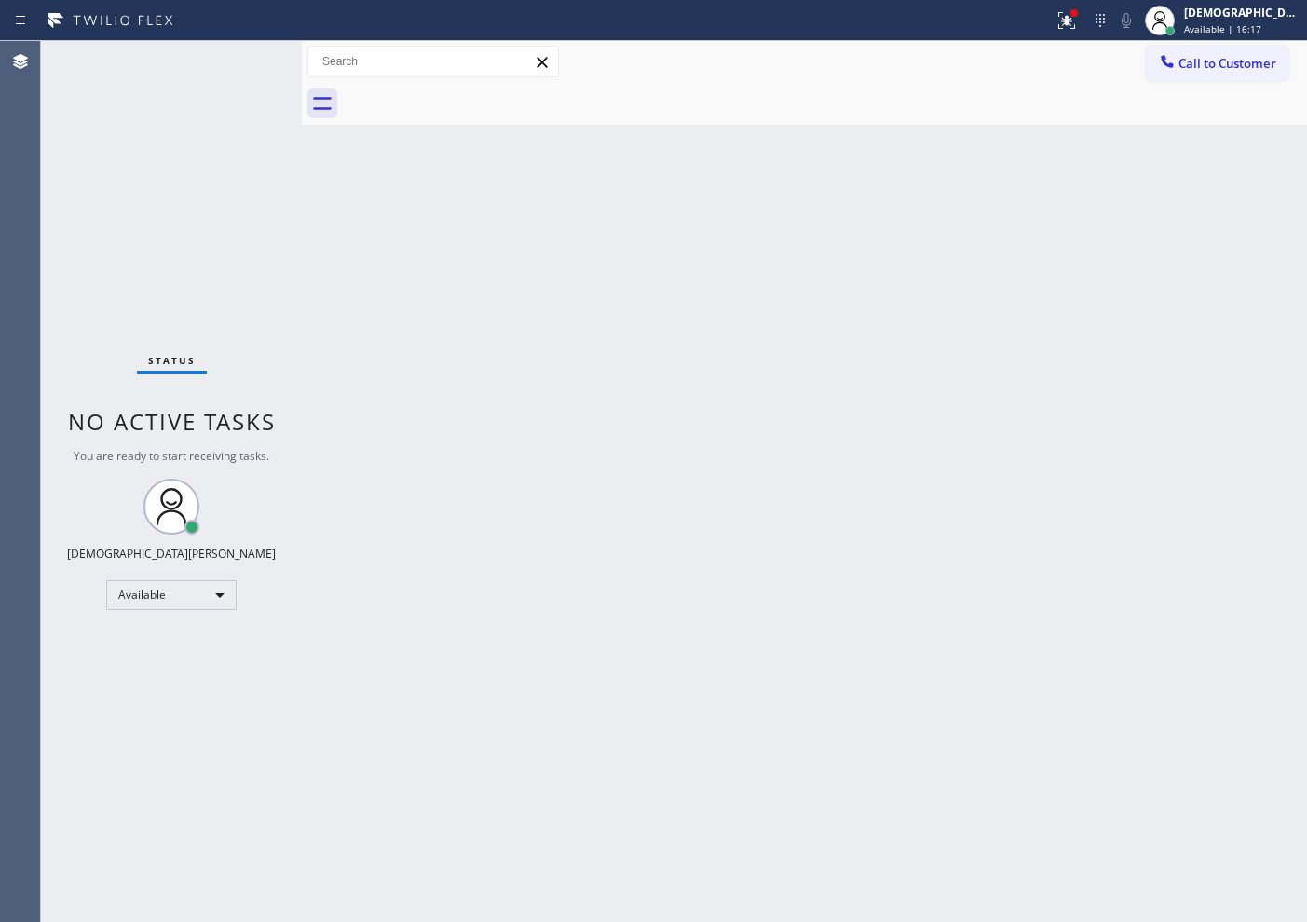
click at [238, 64] on div "Status No active tasks You are ready to start receiving tasks. Christian Cinco …" at bounding box center [171, 481] width 261 height 881
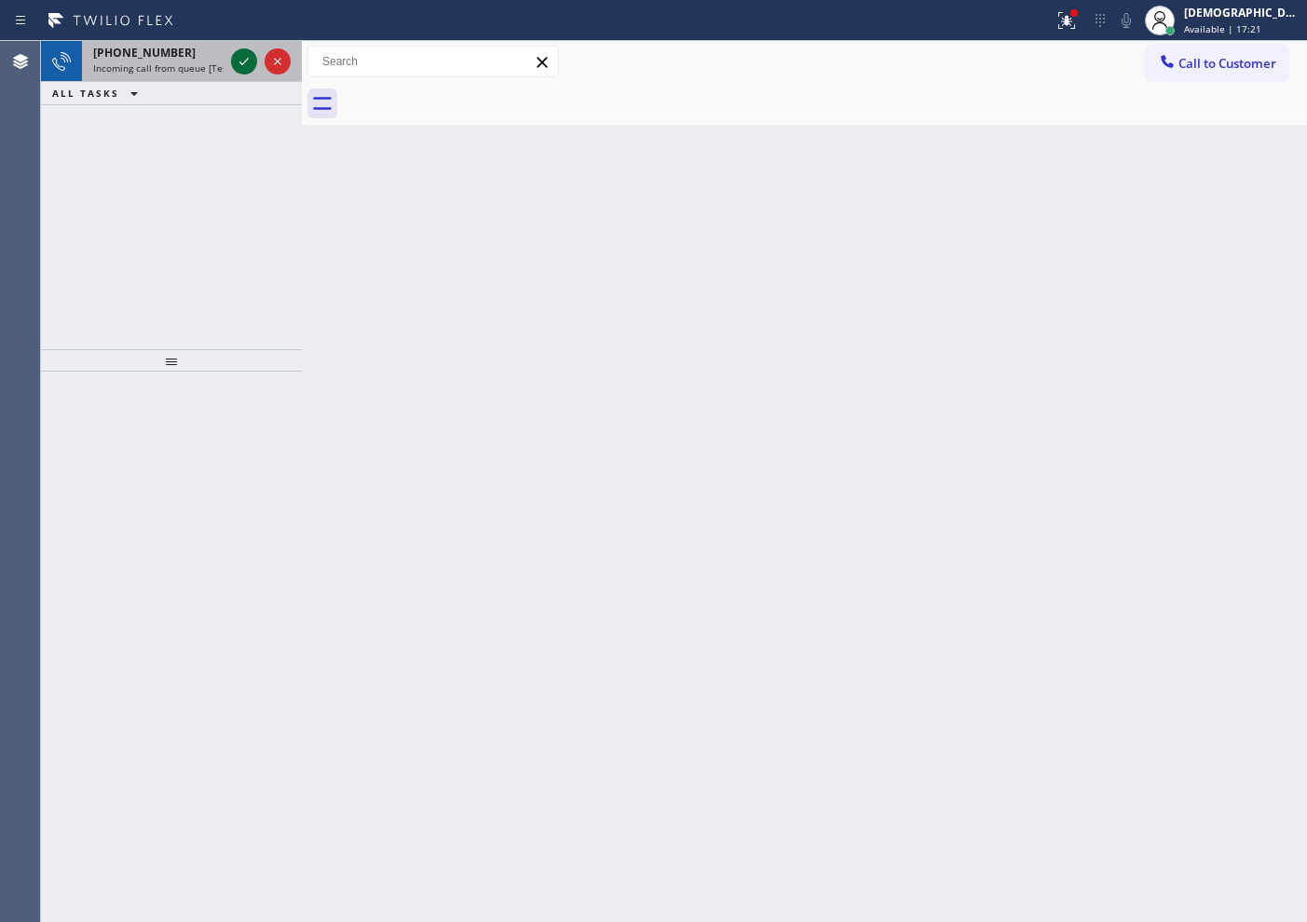
click at [231, 50] on div at bounding box center [244, 61] width 26 height 22
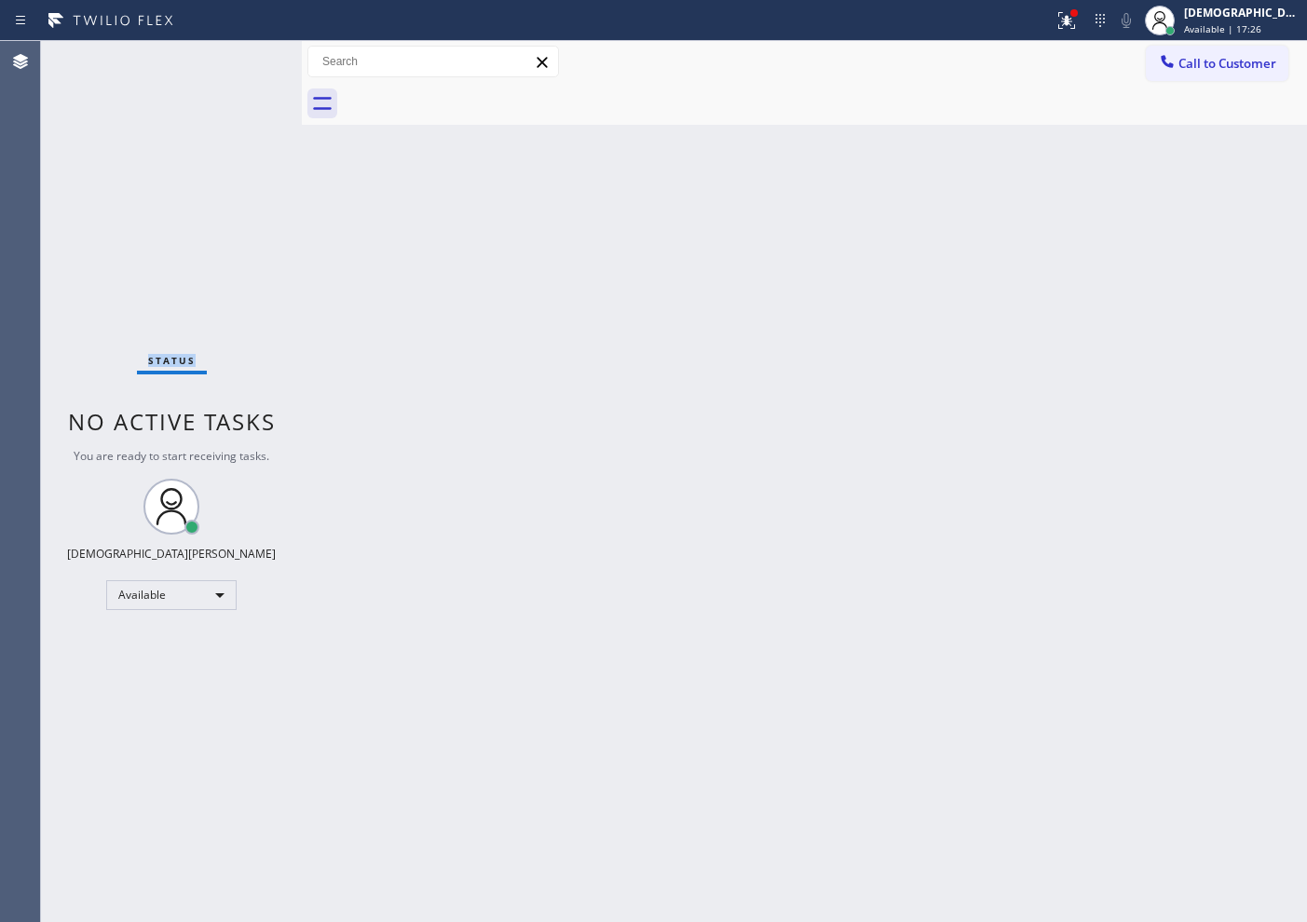
click at [113, 211] on div "Status No active tasks You are ready to start receiving tasks. Christian Cinco …" at bounding box center [171, 481] width 261 height 881
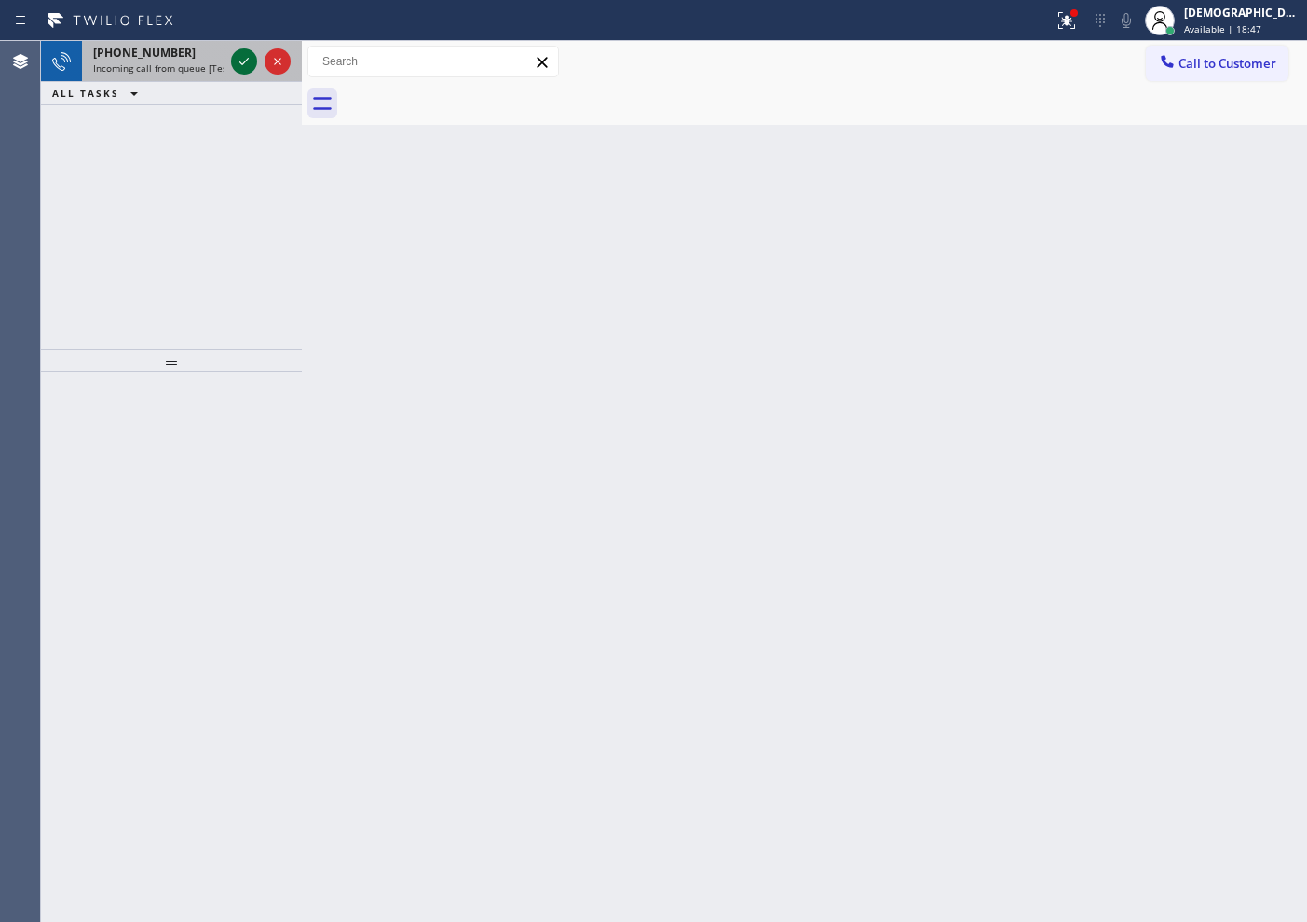
click at [242, 62] on icon at bounding box center [244, 61] width 22 height 22
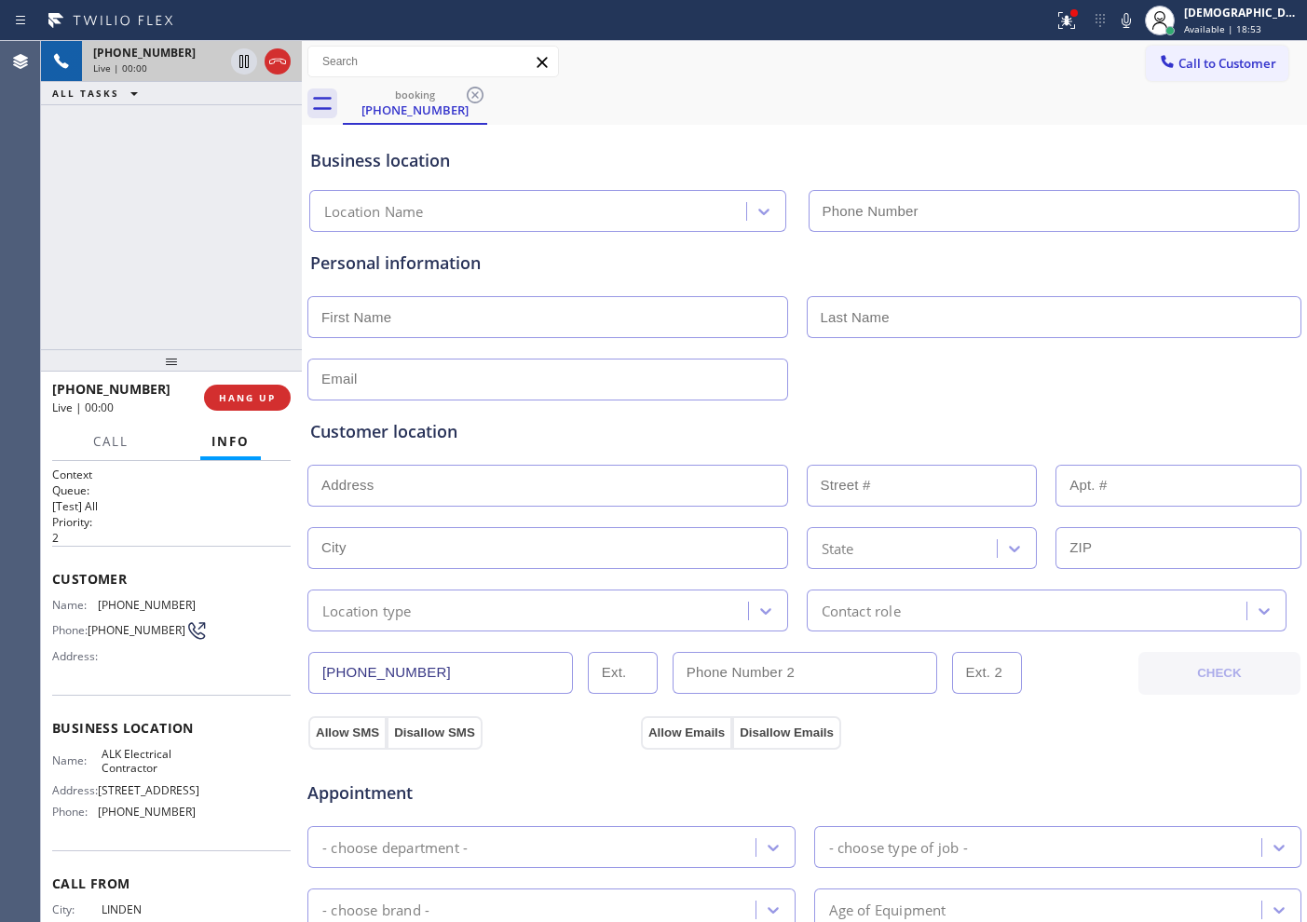
type input "[PHONE_NUMBER]"
click at [283, 69] on icon at bounding box center [277, 61] width 22 height 22
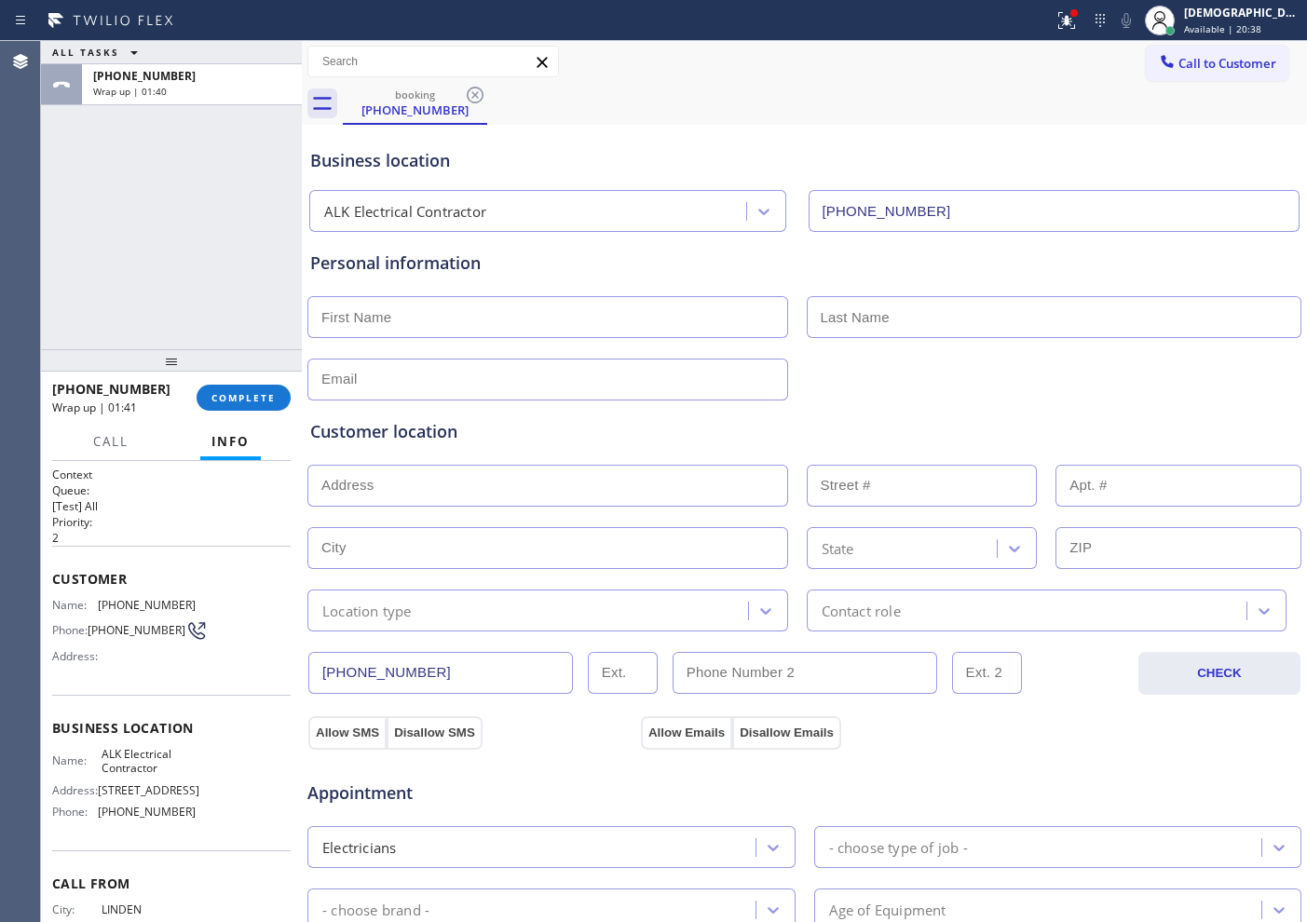
click at [112, 251] on div "ALL TASKS ALL TASKS ACTIVE TASKS TASKS IN WRAP UP [PHONE_NUMBER] Wrap up | 01:40" at bounding box center [171, 195] width 261 height 308
click at [235, 395] on span "COMPLETE" at bounding box center [243, 397] width 64 height 13
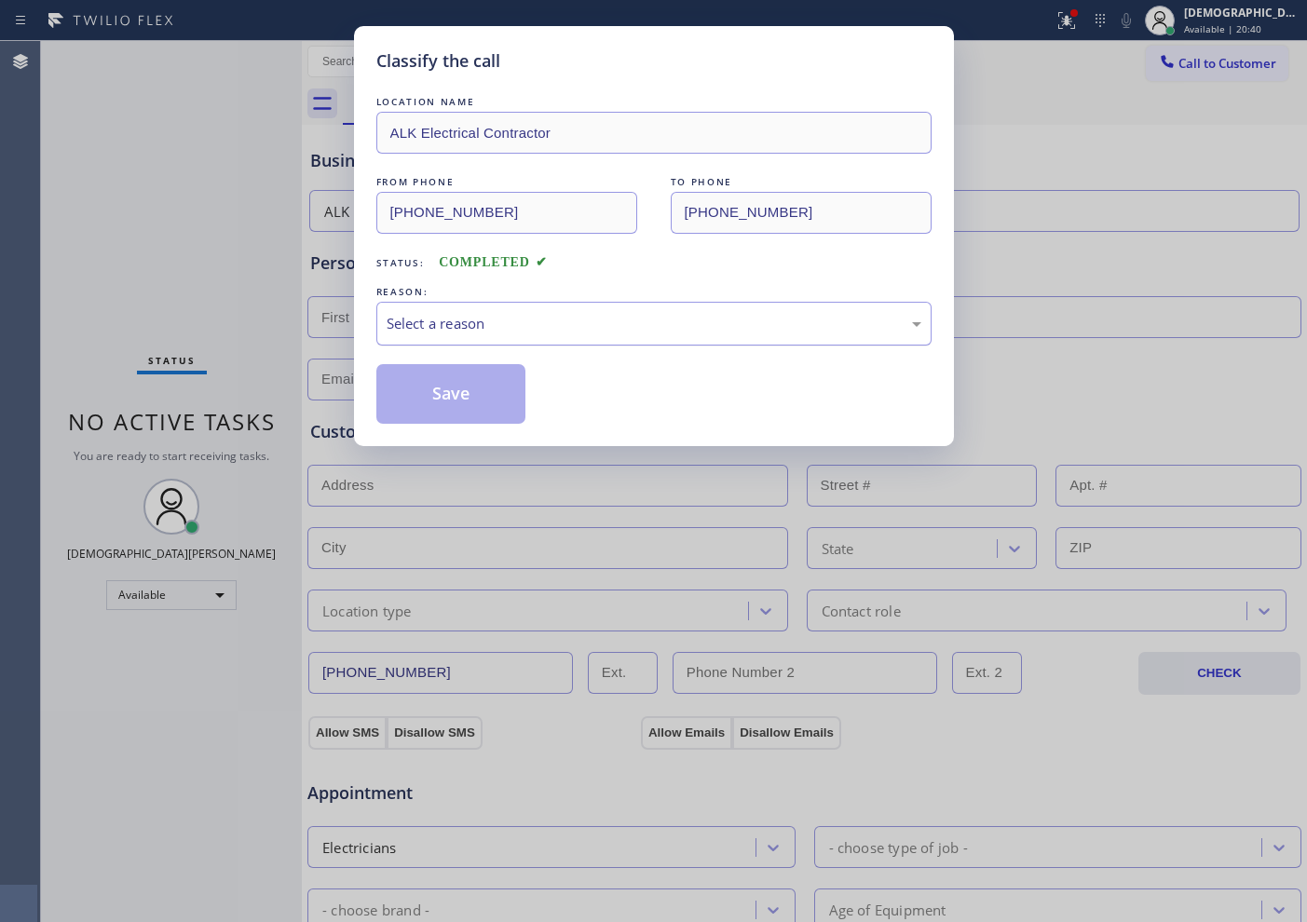
click at [388, 321] on div "Select a reason" at bounding box center [654, 323] width 535 height 21
click at [413, 388] on button "Save" at bounding box center [451, 394] width 150 height 60
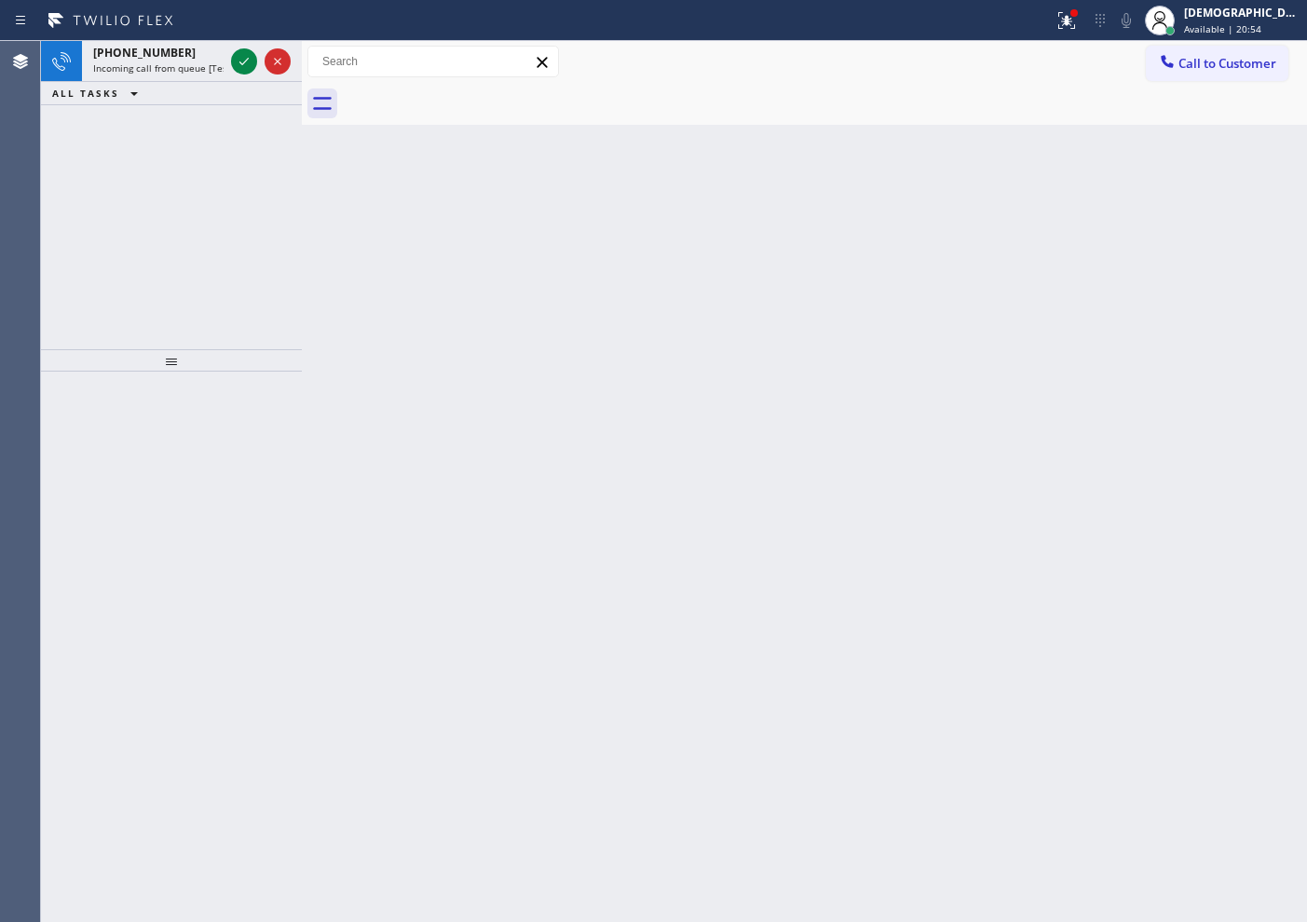
drag, startPoint x: 126, startPoint y: 154, endPoint x: 207, endPoint y: 109, distance: 92.6
click at [127, 153] on div "[PHONE_NUMBER] Incoming call from queue [Test] All ALL TASKS ALL TASKS ACTIVE T…" at bounding box center [171, 195] width 261 height 308
click at [251, 55] on icon at bounding box center [244, 61] width 22 height 22
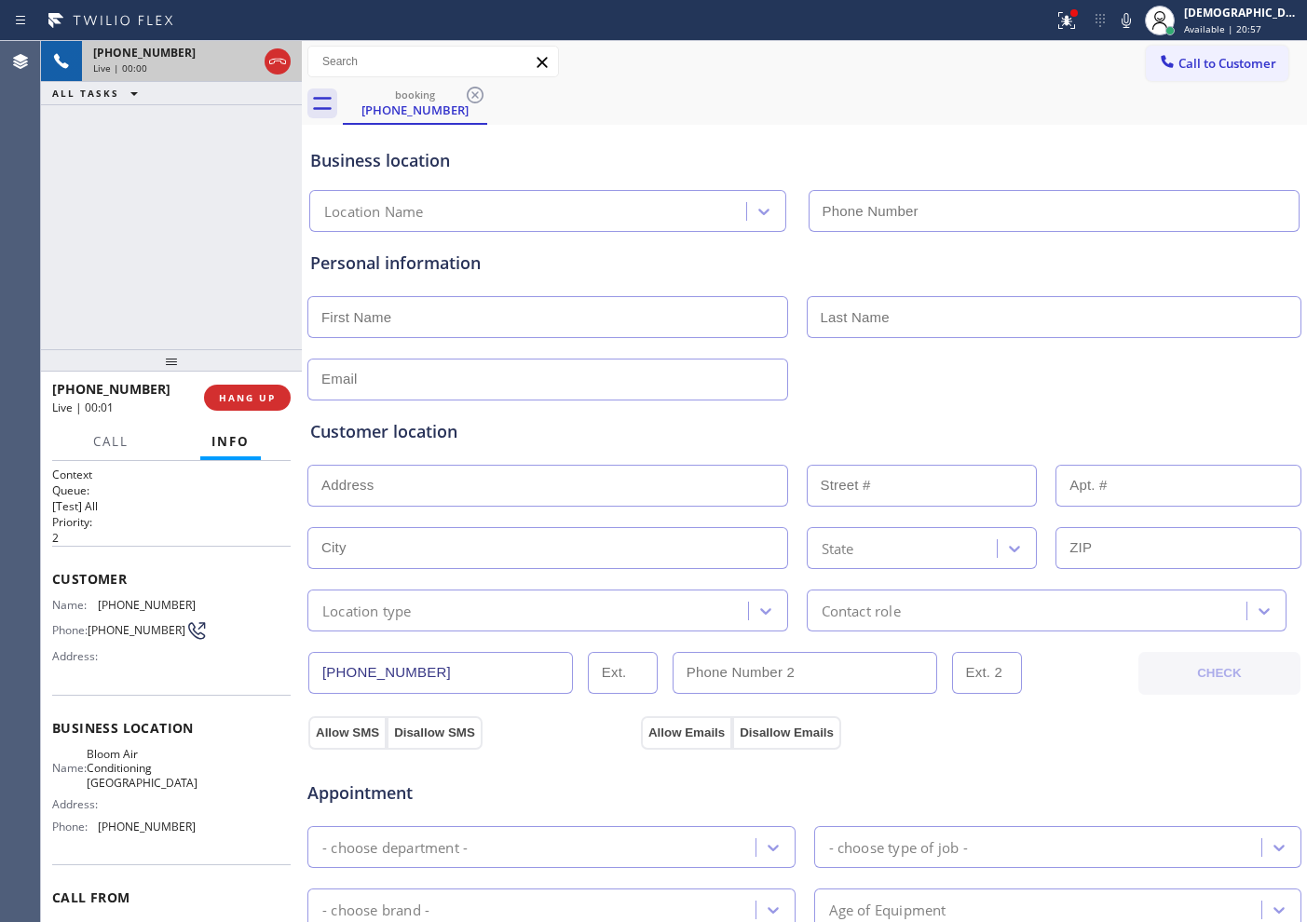
type input "[PHONE_NUMBER]"
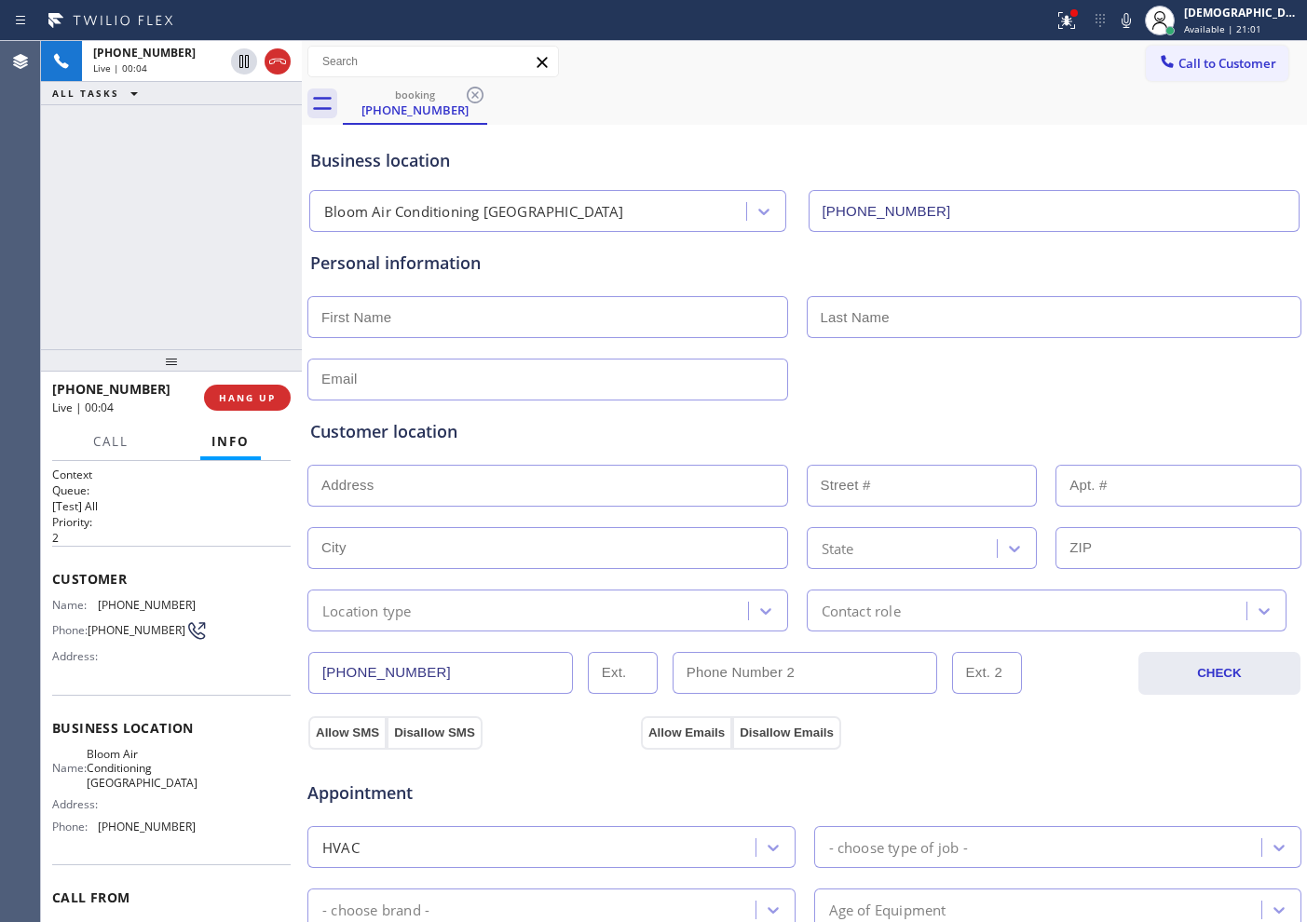
drag, startPoint x: 278, startPoint y: 59, endPoint x: 508, endPoint y: 284, distance: 322.1
click at [278, 59] on icon at bounding box center [277, 61] width 22 height 22
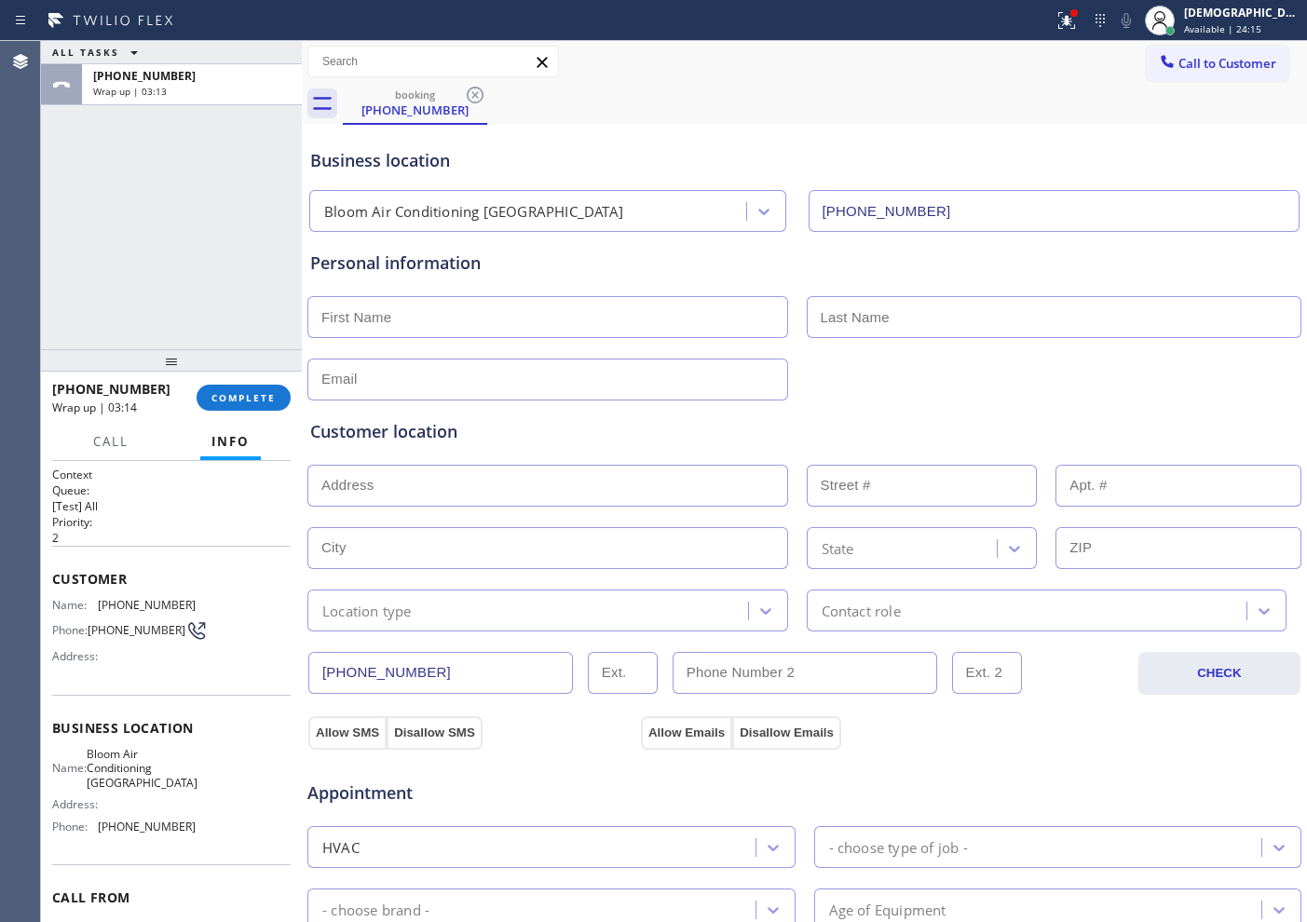
click at [123, 314] on div "ALL TASKS ALL TASKS ACTIVE TASKS TASKS IN WRAP UP [PHONE_NUMBER] Wrap up | 03:13" at bounding box center [171, 195] width 261 height 308
click at [253, 393] on span "COMPLETE" at bounding box center [243, 397] width 64 height 13
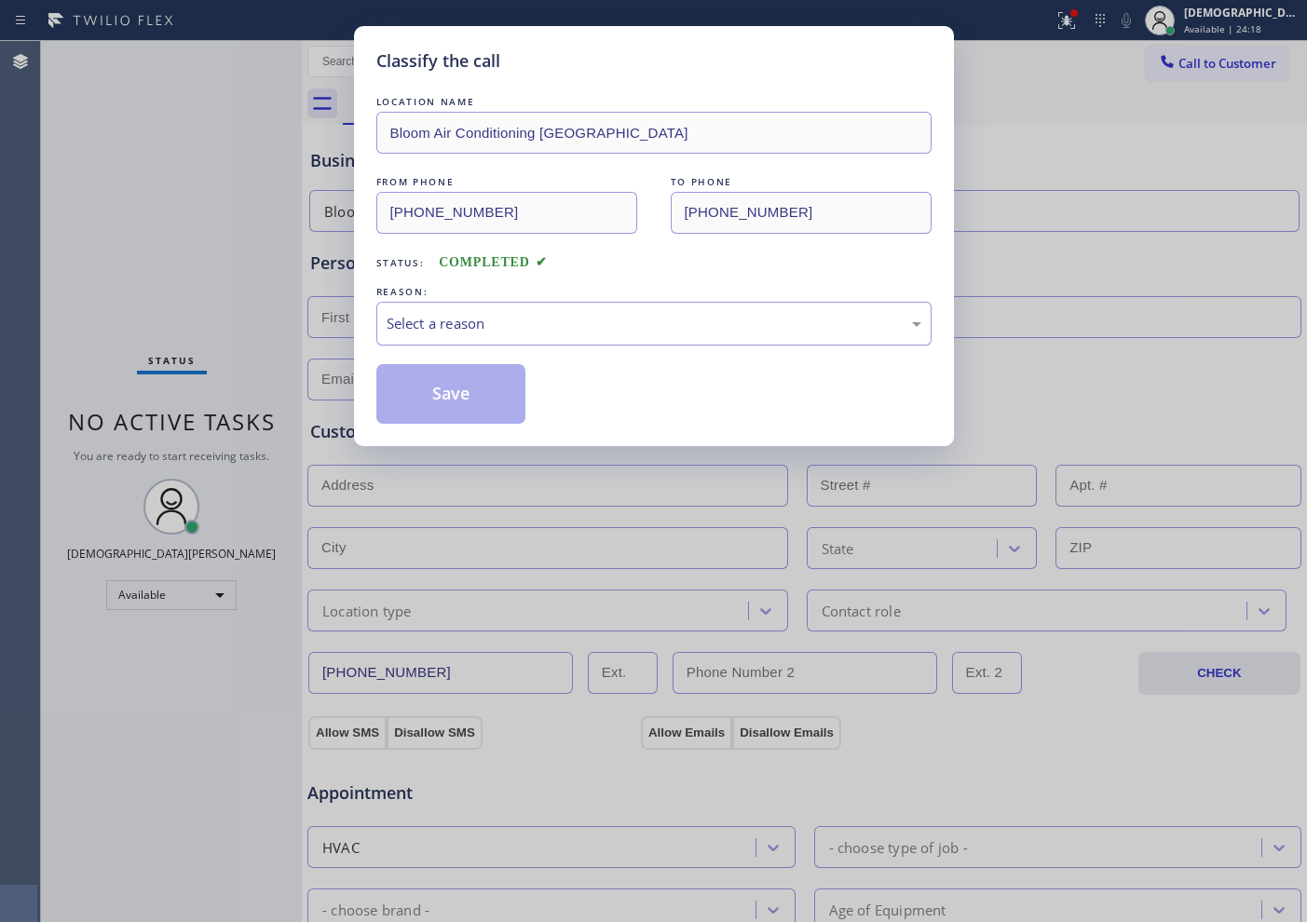
click at [406, 329] on div "Select a reason" at bounding box center [654, 323] width 535 height 21
click at [412, 392] on button "Save" at bounding box center [451, 394] width 150 height 60
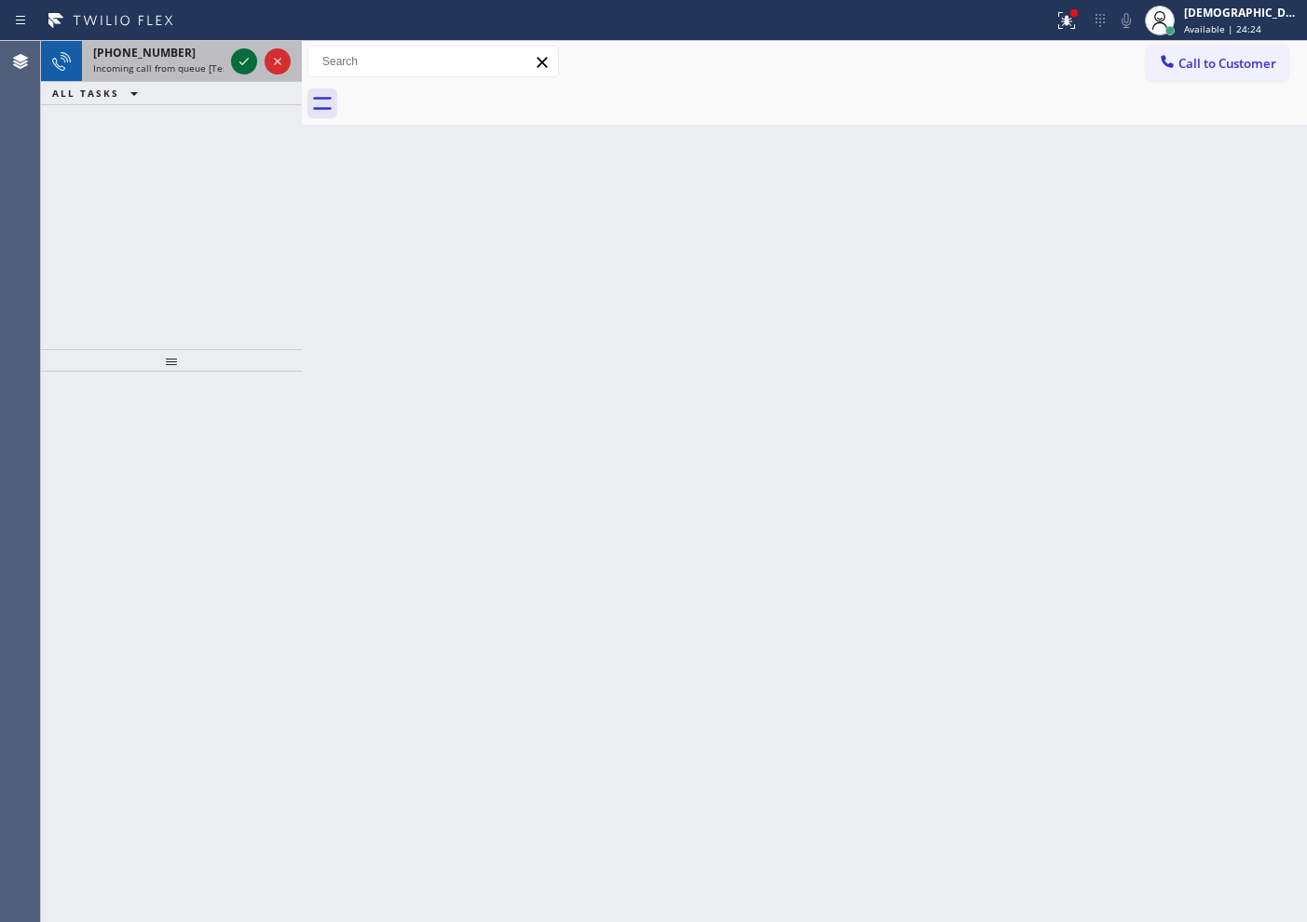
click at [241, 63] on icon at bounding box center [243, 61] width 9 height 7
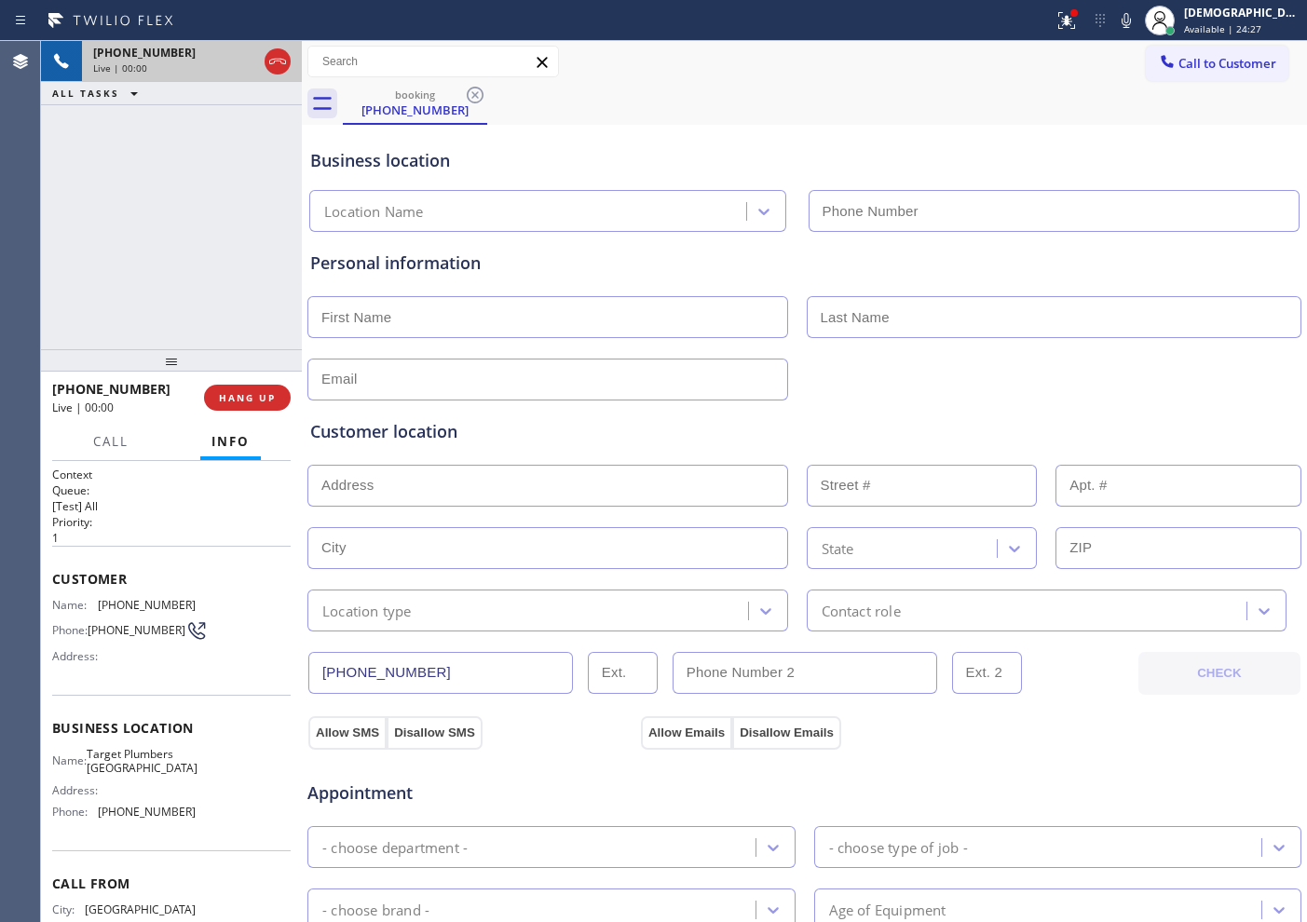
type input "[PHONE_NUMBER]"
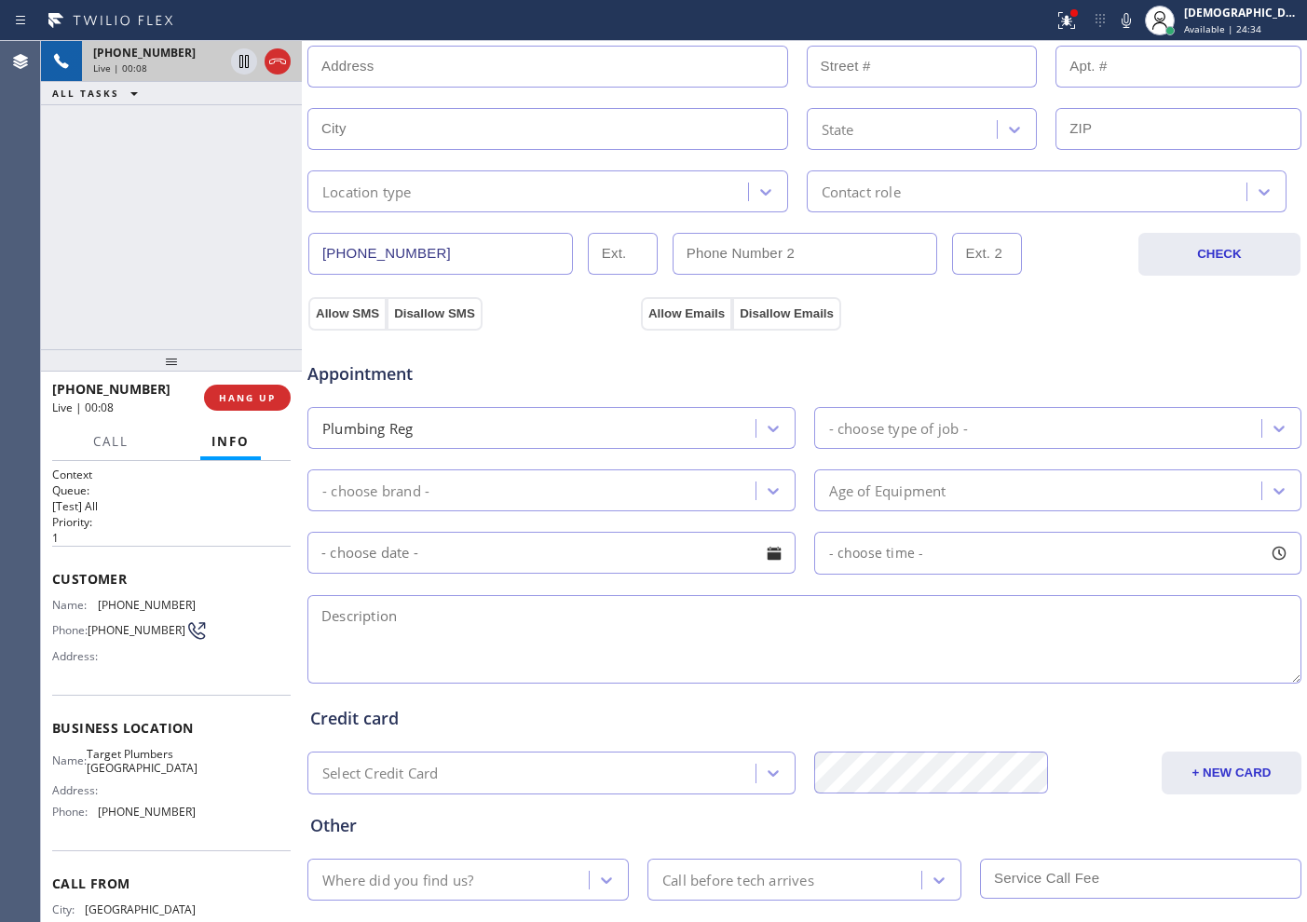
scroll to position [522, 0]
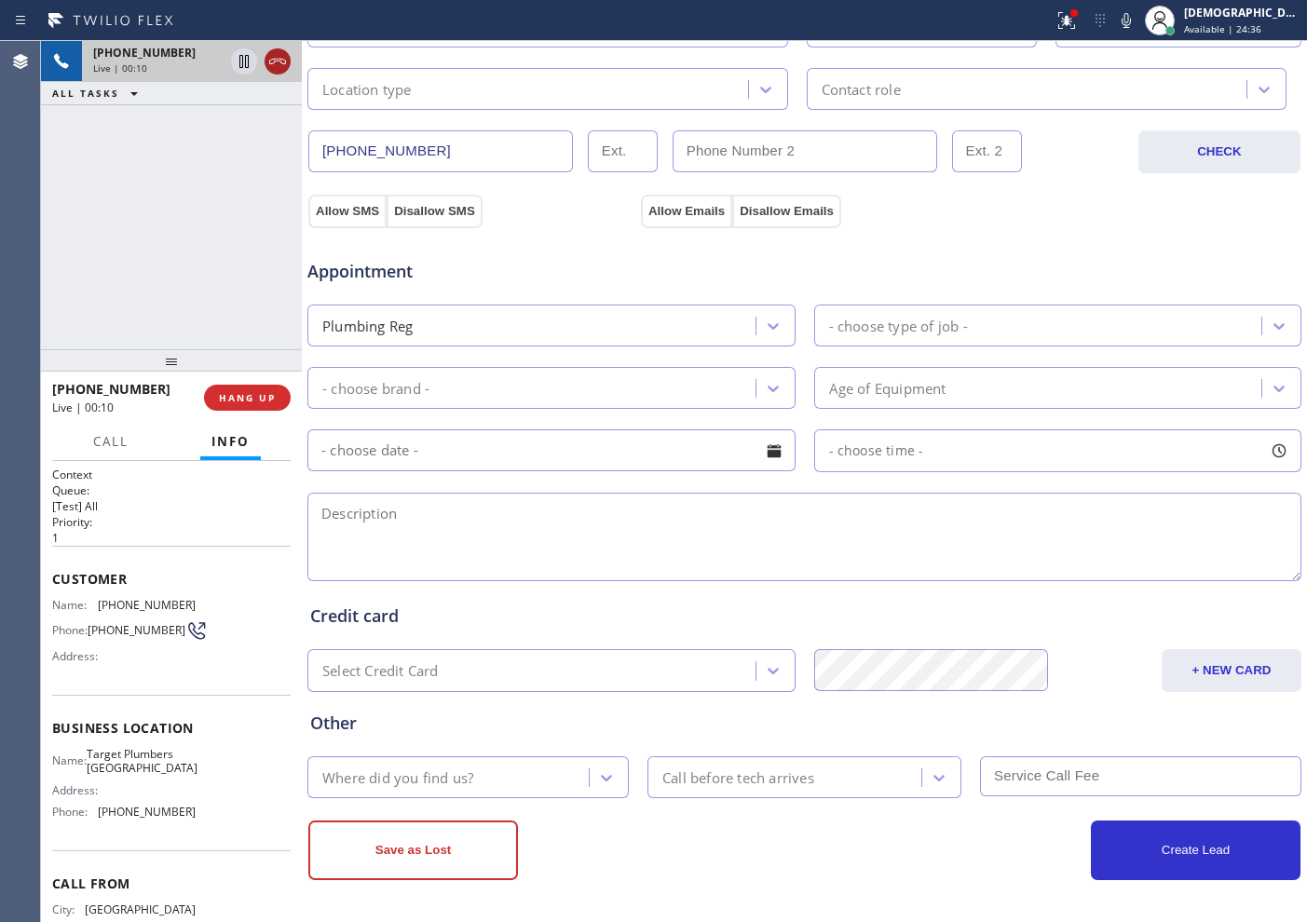
click at [280, 61] on icon at bounding box center [277, 61] width 22 height 22
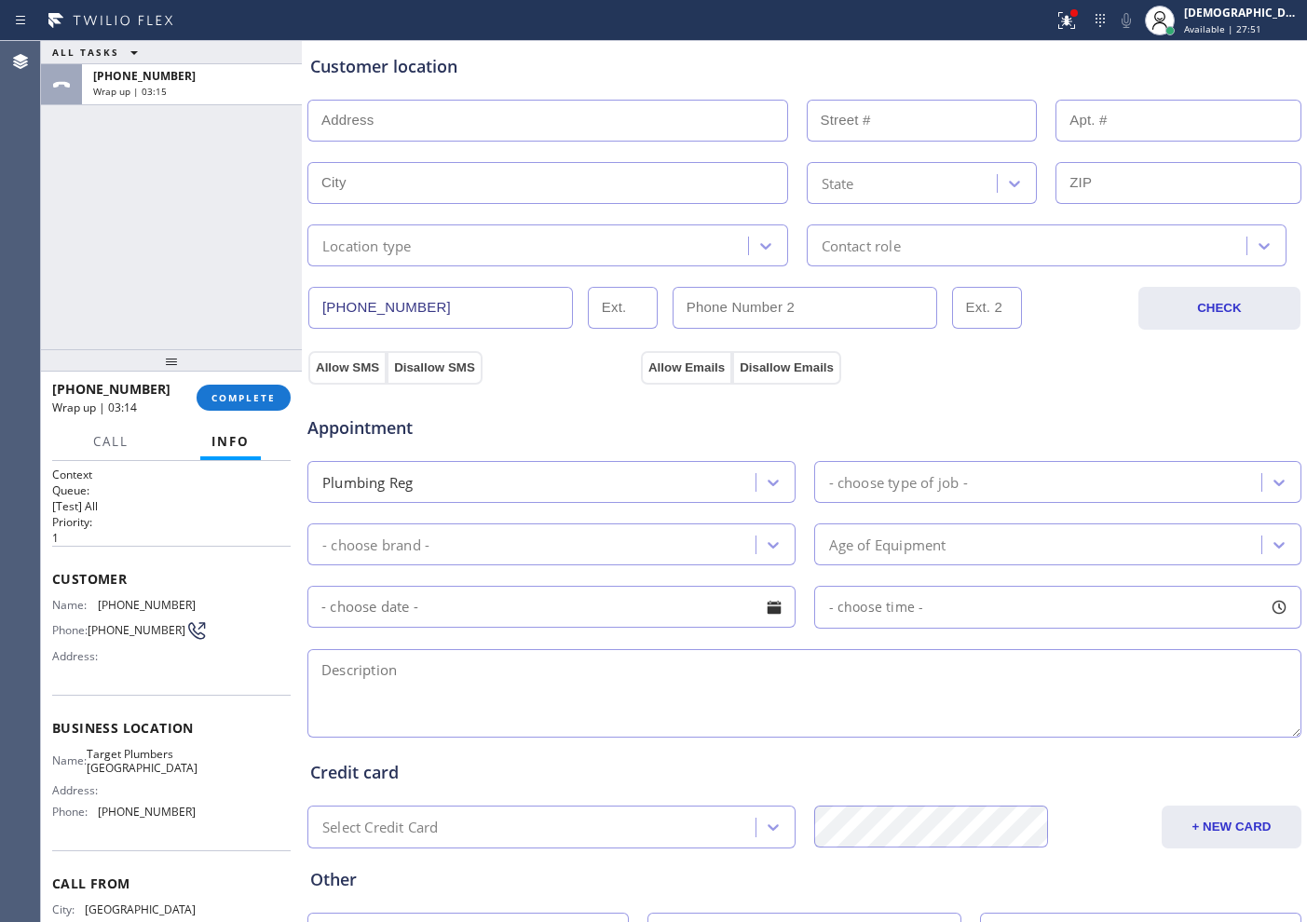
scroll to position [56, 0]
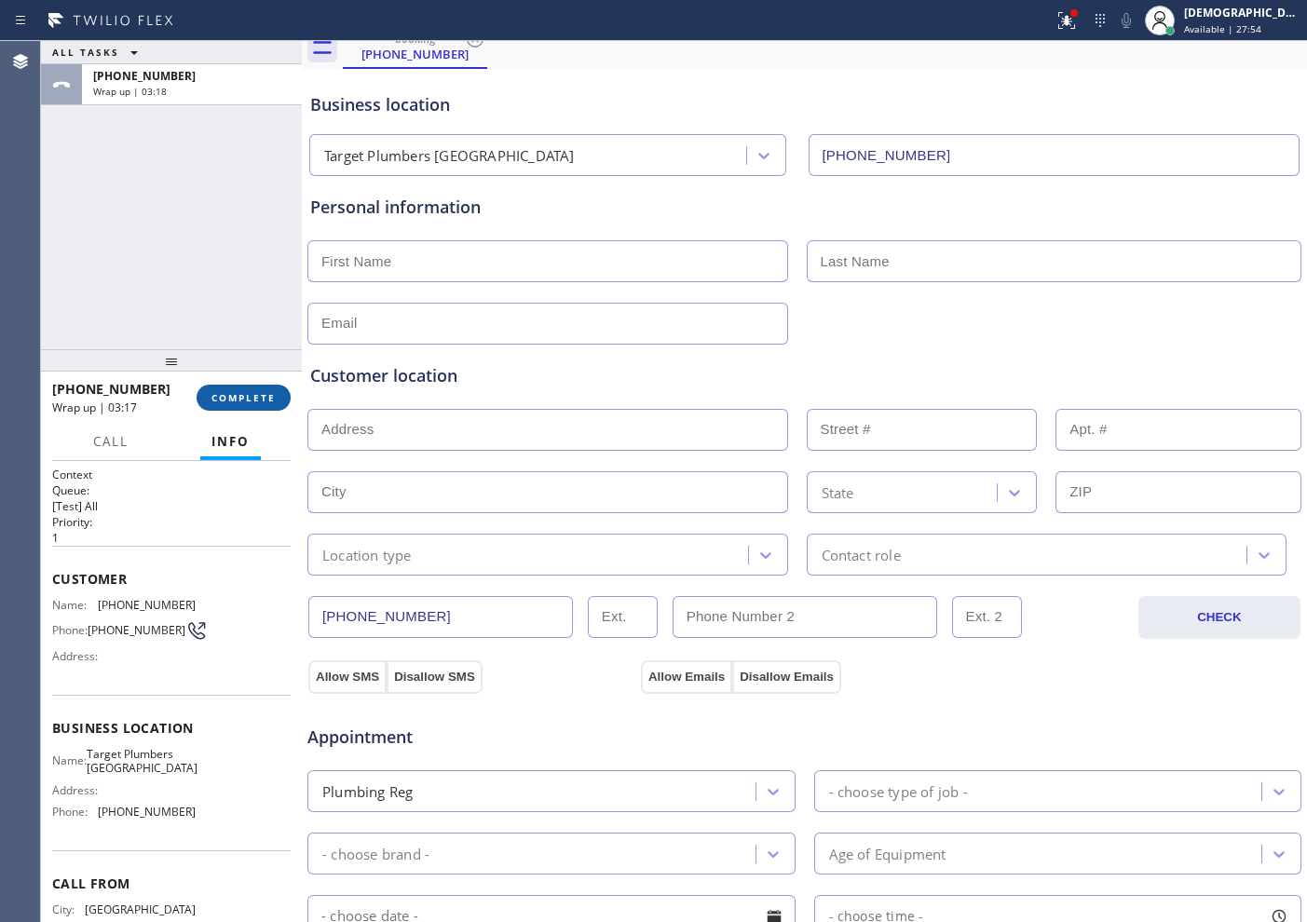
click at [272, 391] on span "COMPLETE" at bounding box center [243, 397] width 64 height 13
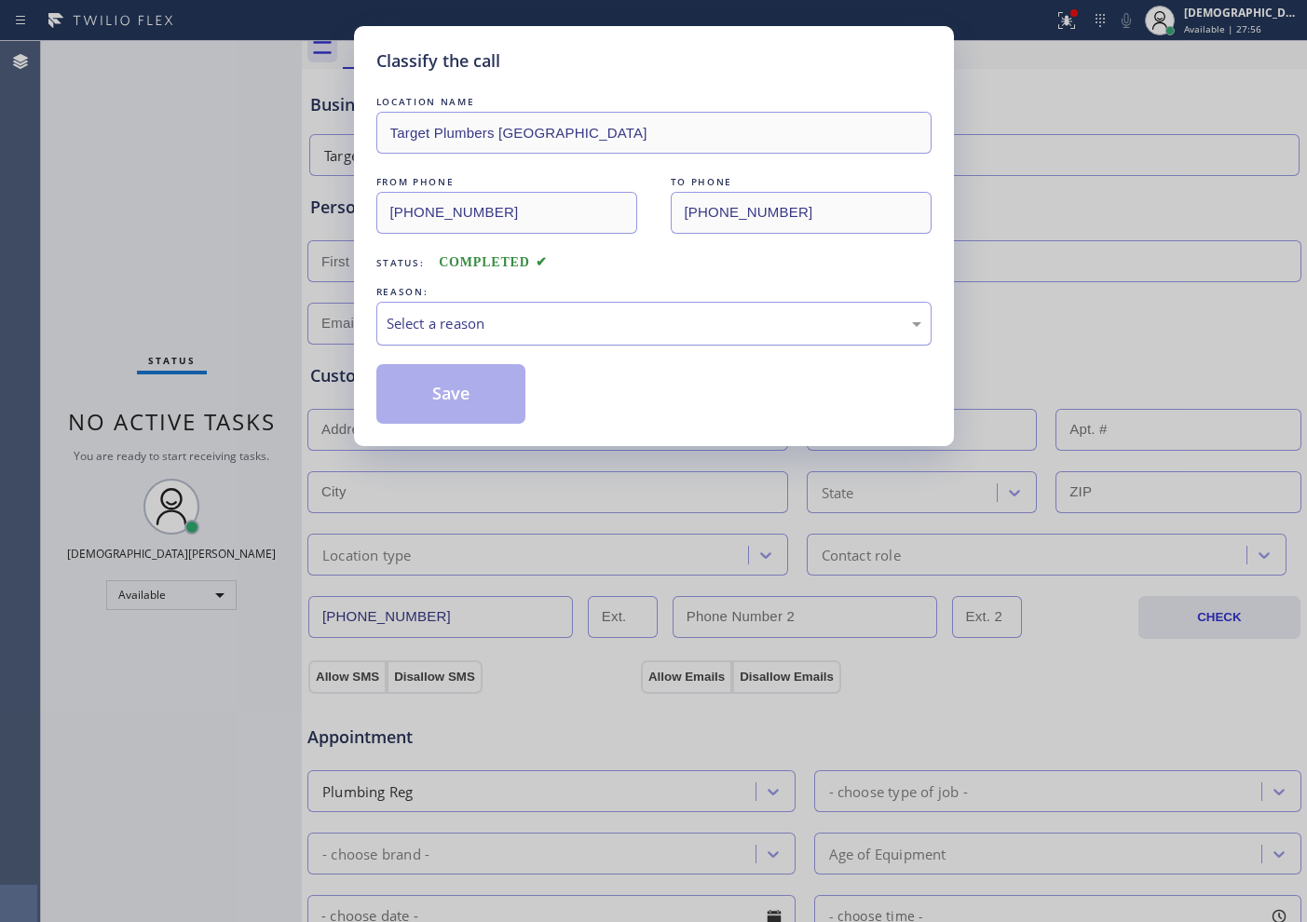
click at [454, 331] on div "Select a reason" at bounding box center [654, 323] width 535 height 21
click at [446, 383] on button "Save" at bounding box center [451, 394] width 150 height 60
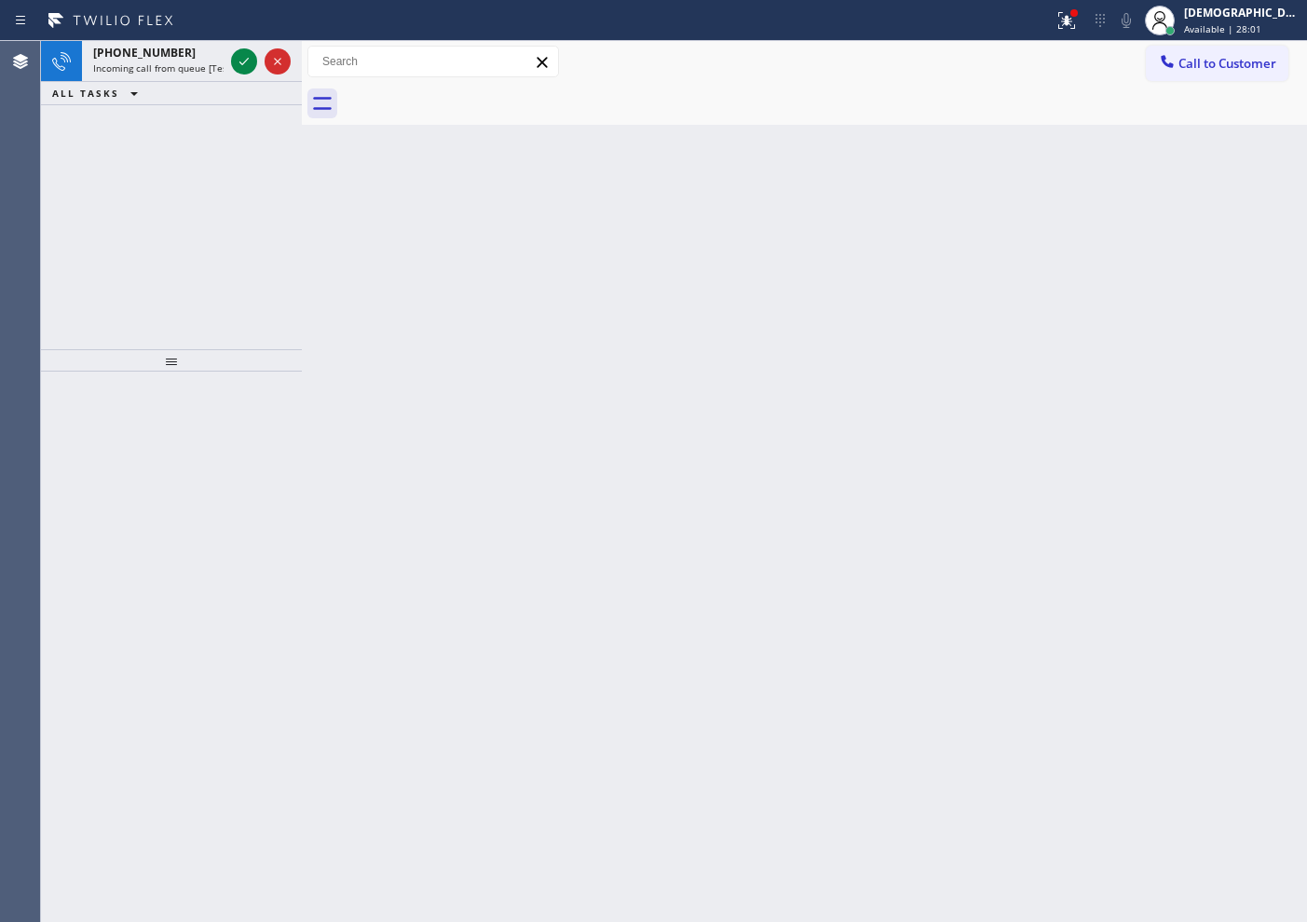
drag, startPoint x: 94, startPoint y: 157, endPoint x: 215, endPoint y: 116, distance: 127.8
click at [95, 157] on div "[PHONE_NUMBER] Incoming call from queue [Test] All ALL TASKS ALL TASKS ACTIVE T…" at bounding box center [171, 195] width 261 height 308
click at [238, 64] on icon at bounding box center [244, 61] width 22 height 22
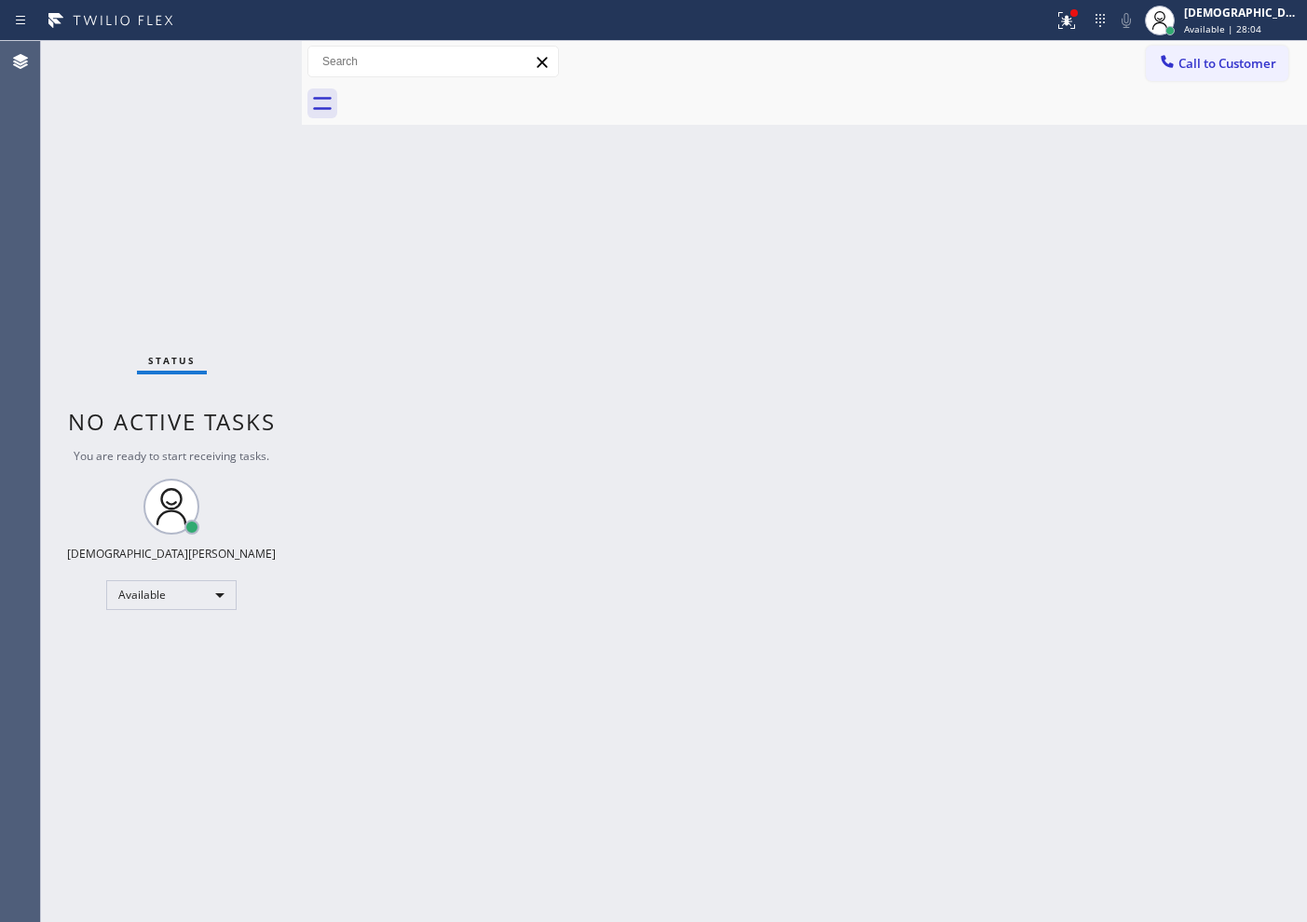
click at [238, 64] on div "Status No active tasks You are ready to start receiving tasks. Christian Cinco …" at bounding box center [171, 481] width 261 height 881
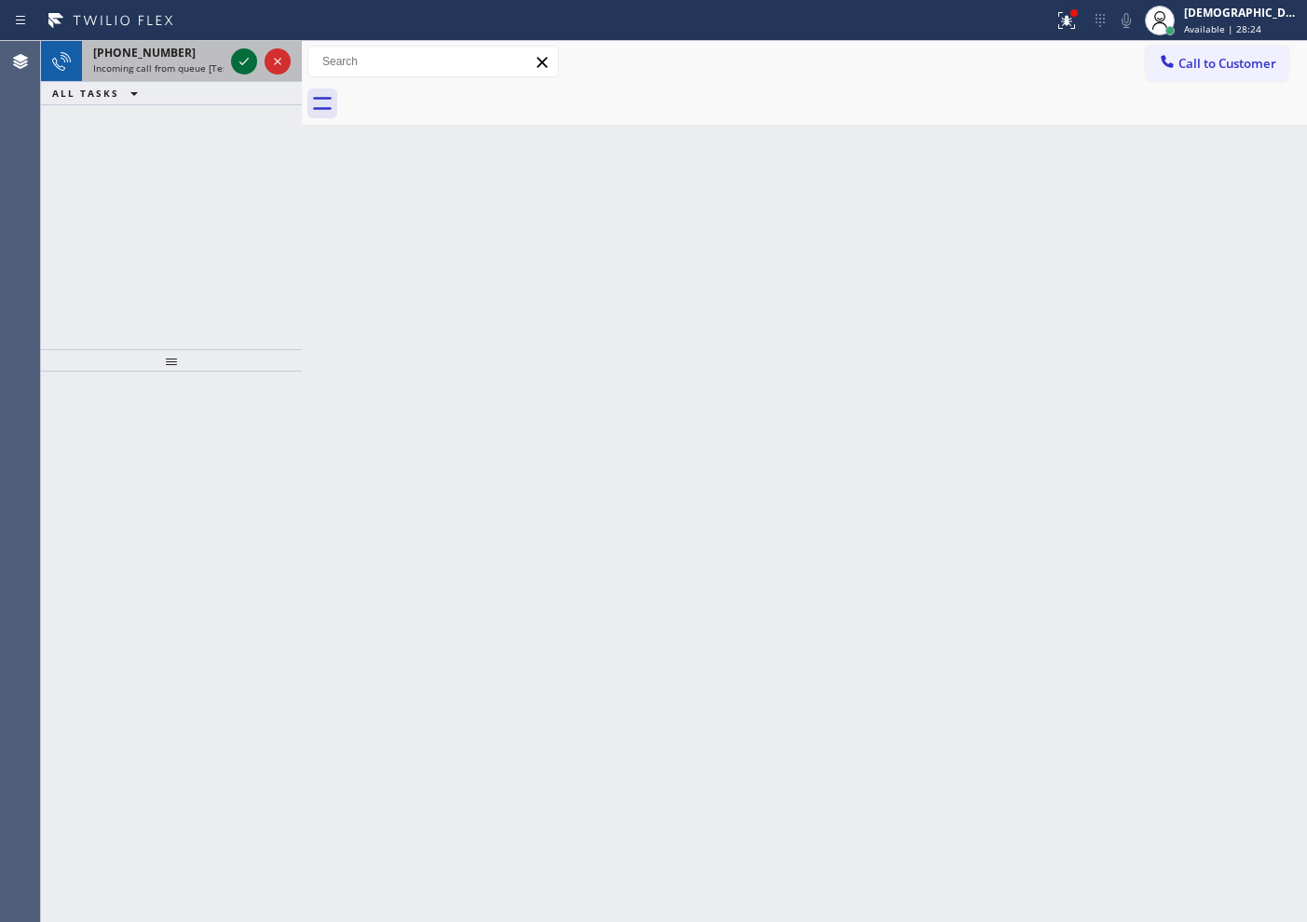
click at [237, 64] on icon at bounding box center [244, 61] width 22 height 22
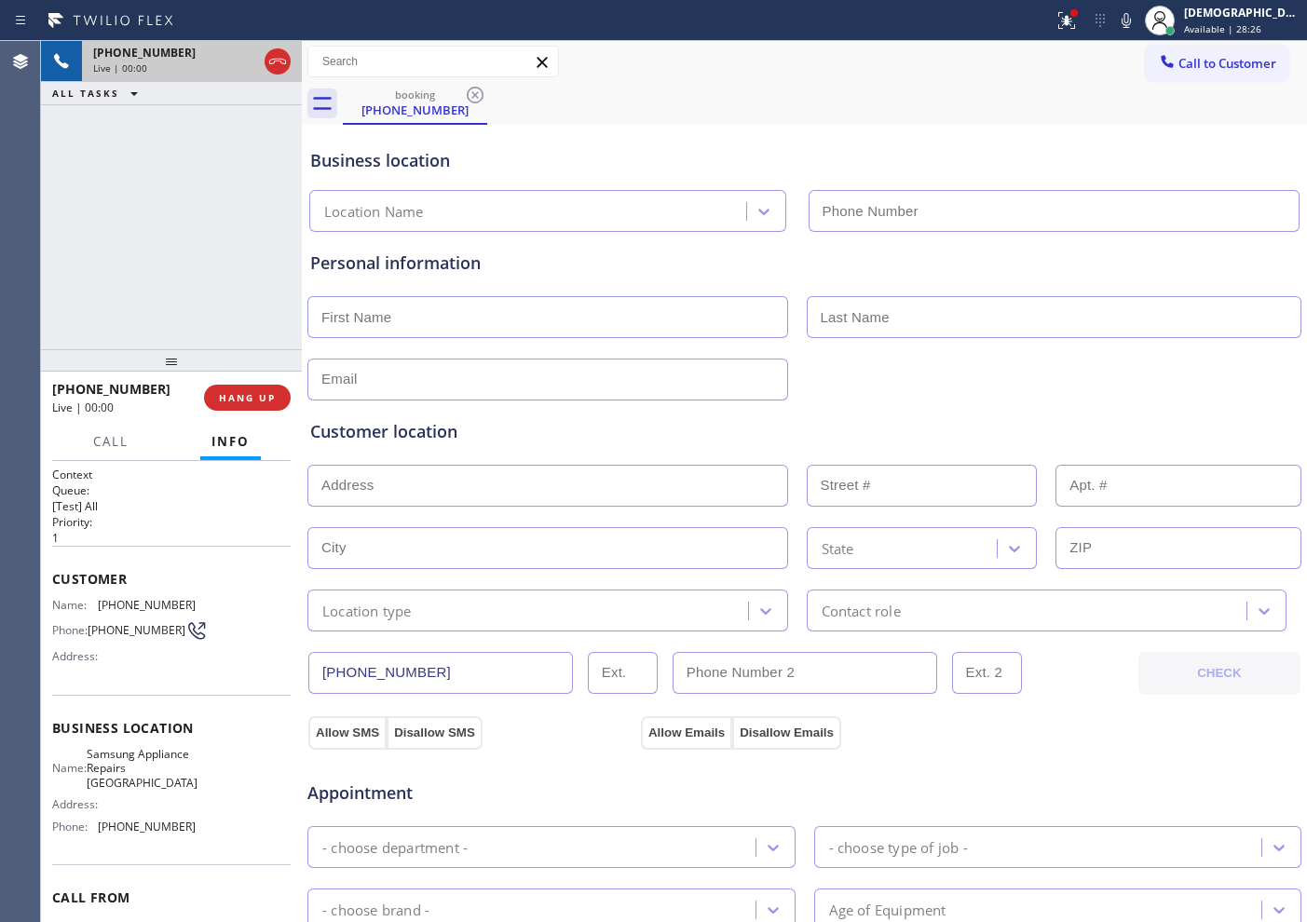
type input "[PHONE_NUMBER]"
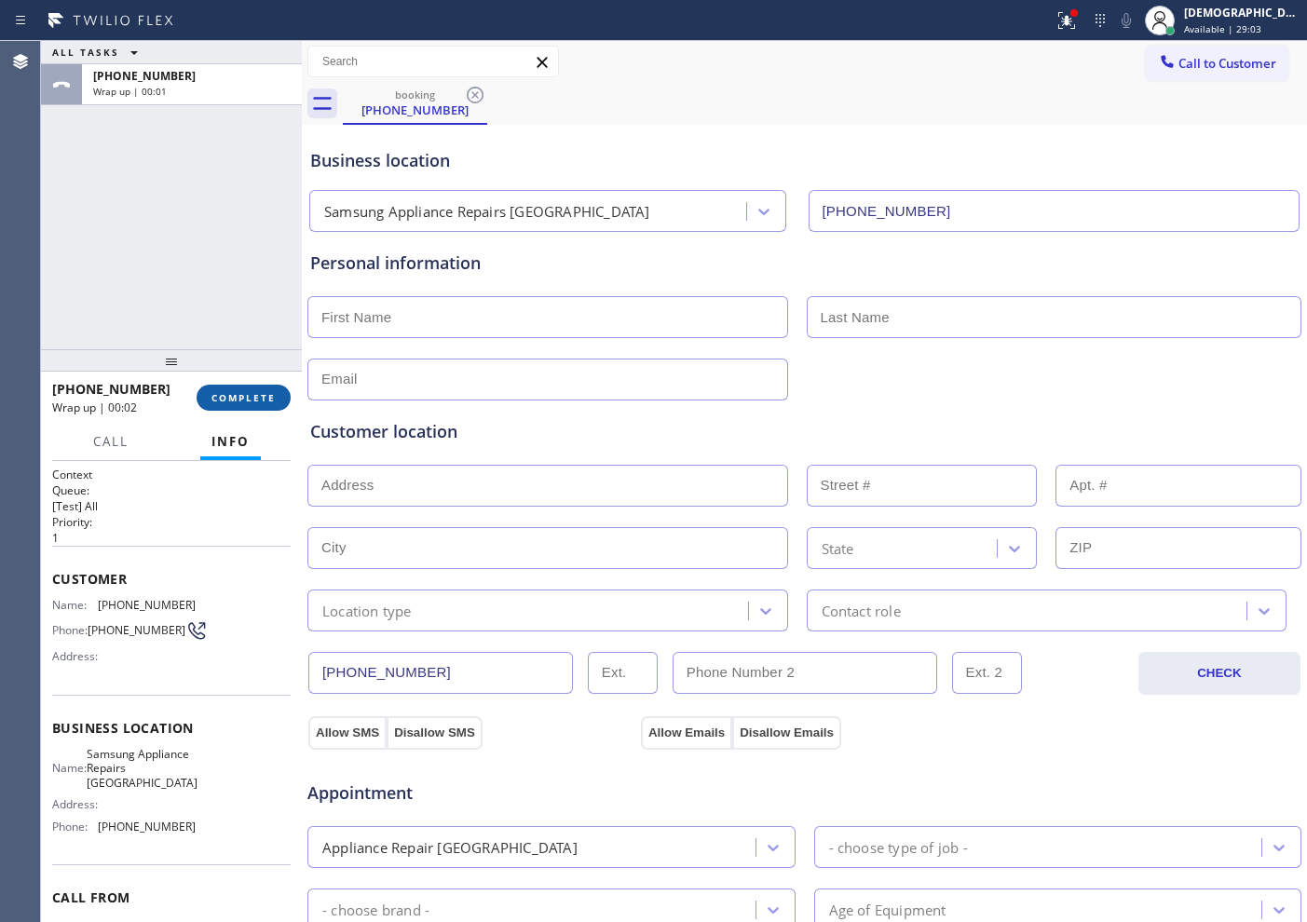
click at [239, 388] on button "COMPLETE" at bounding box center [244, 398] width 94 height 26
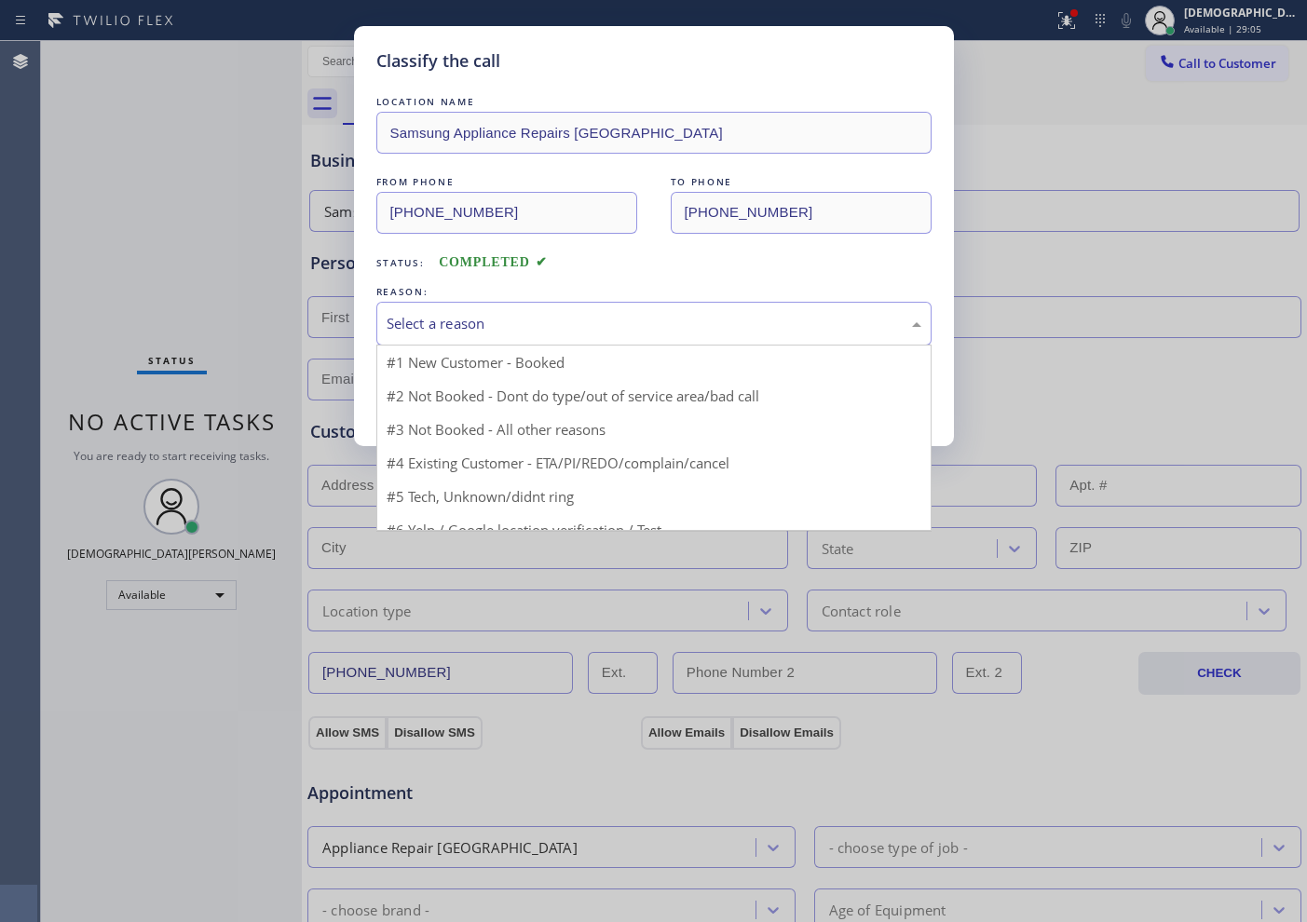
click at [530, 332] on div "Select a reason" at bounding box center [654, 323] width 535 height 21
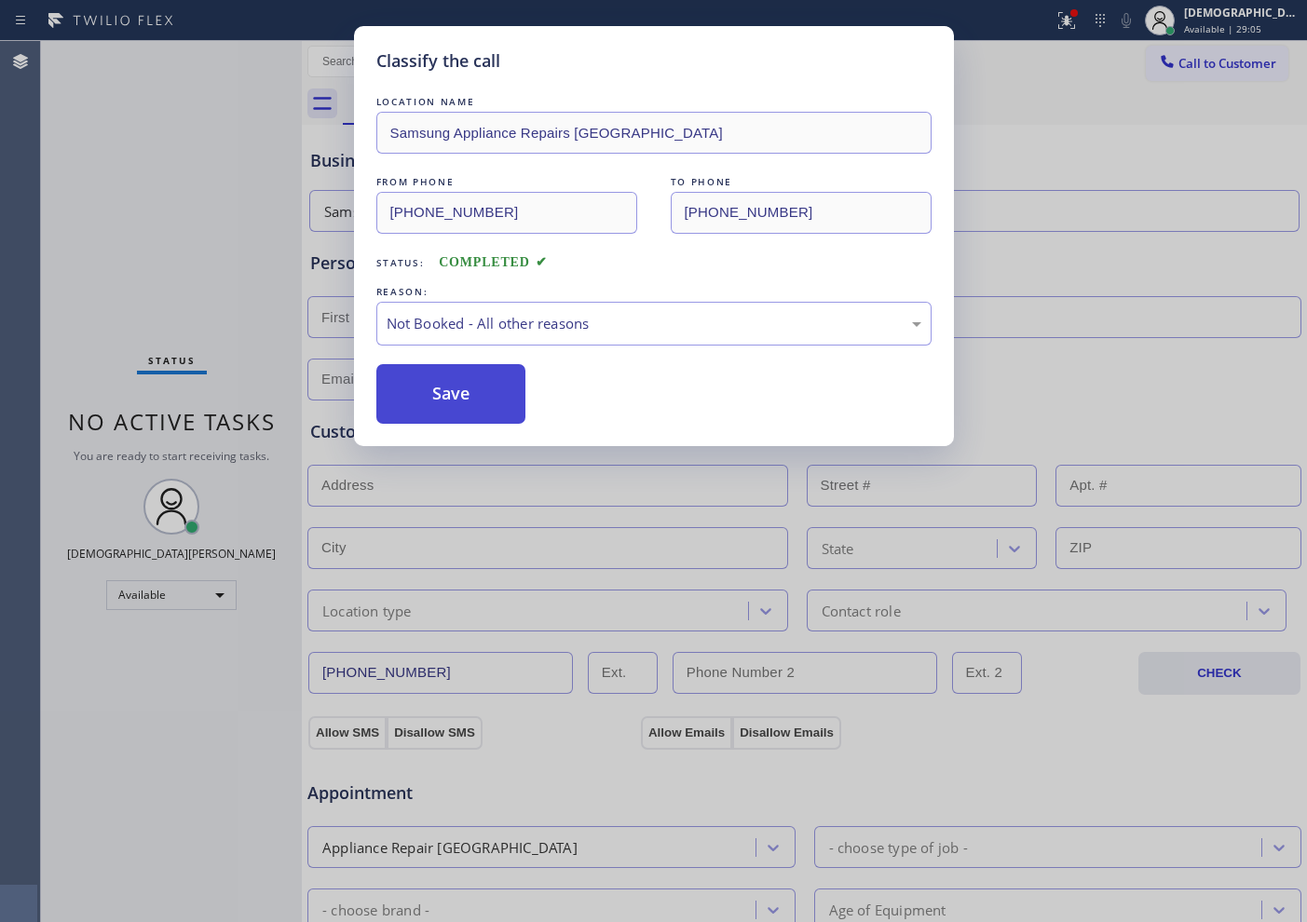
click at [488, 401] on button "Save" at bounding box center [451, 394] width 150 height 60
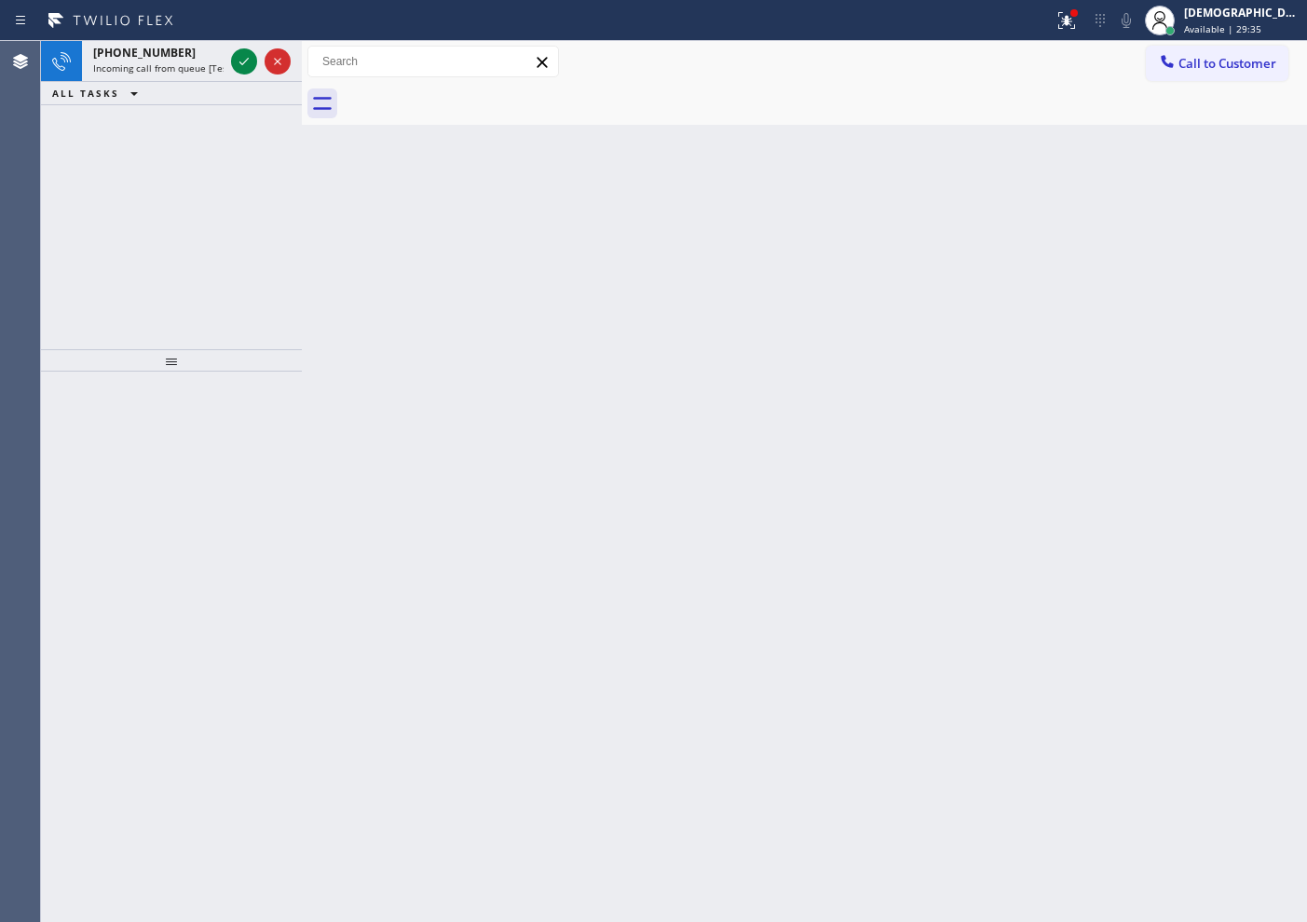
click at [109, 252] on div "[PHONE_NUMBER] Incoming call from queue [Test] All ALL TASKS ALL TASKS ACTIVE T…" at bounding box center [171, 195] width 261 height 308
click at [246, 46] on div at bounding box center [260, 61] width 67 height 41
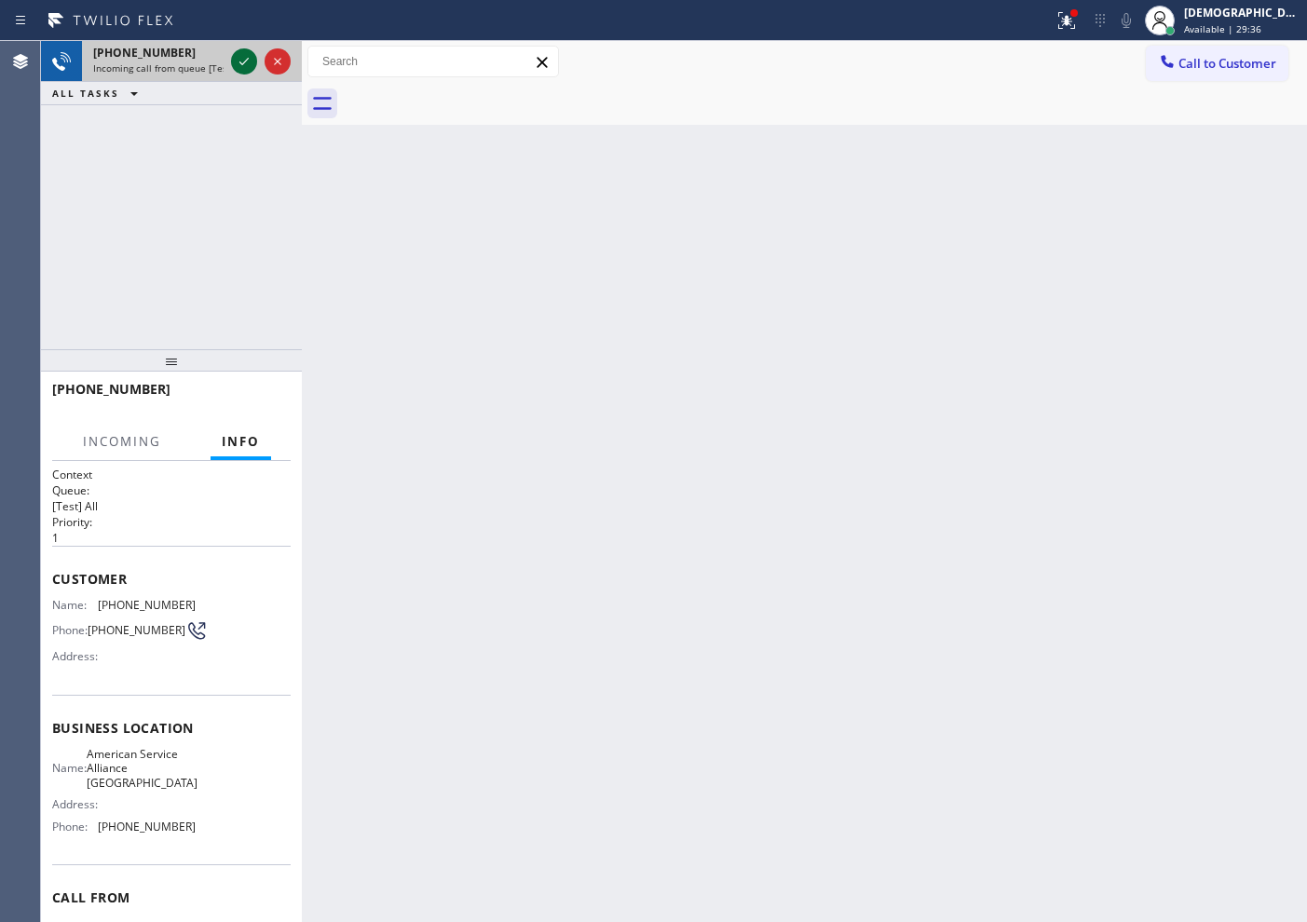
click at [246, 48] on div at bounding box center [260, 61] width 67 height 41
click at [246, 48] on button at bounding box center [244, 61] width 26 height 26
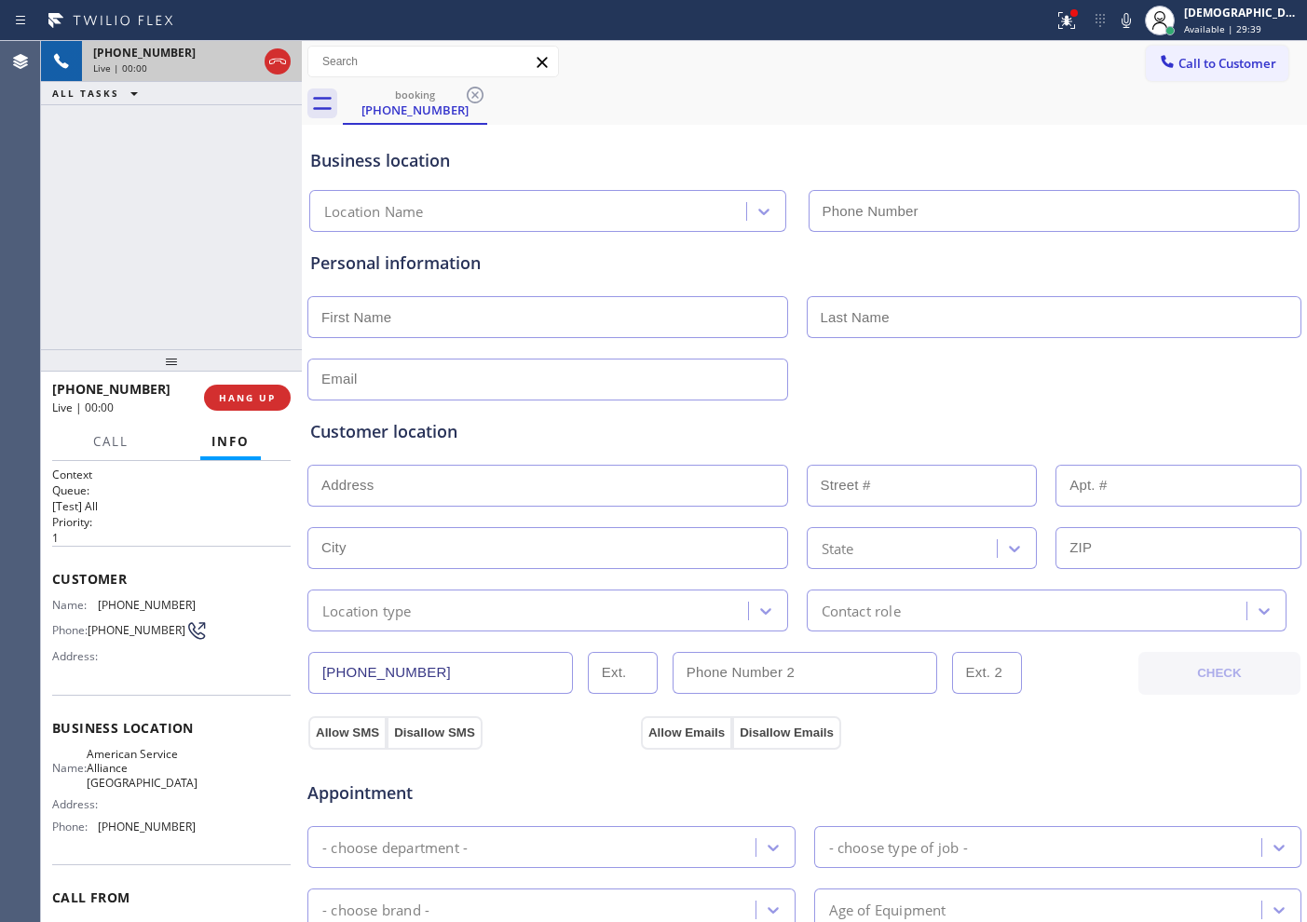
type input "[PHONE_NUMBER]"
click at [273, 66] on icon at bounding box center [277, 61] width 22 height 22
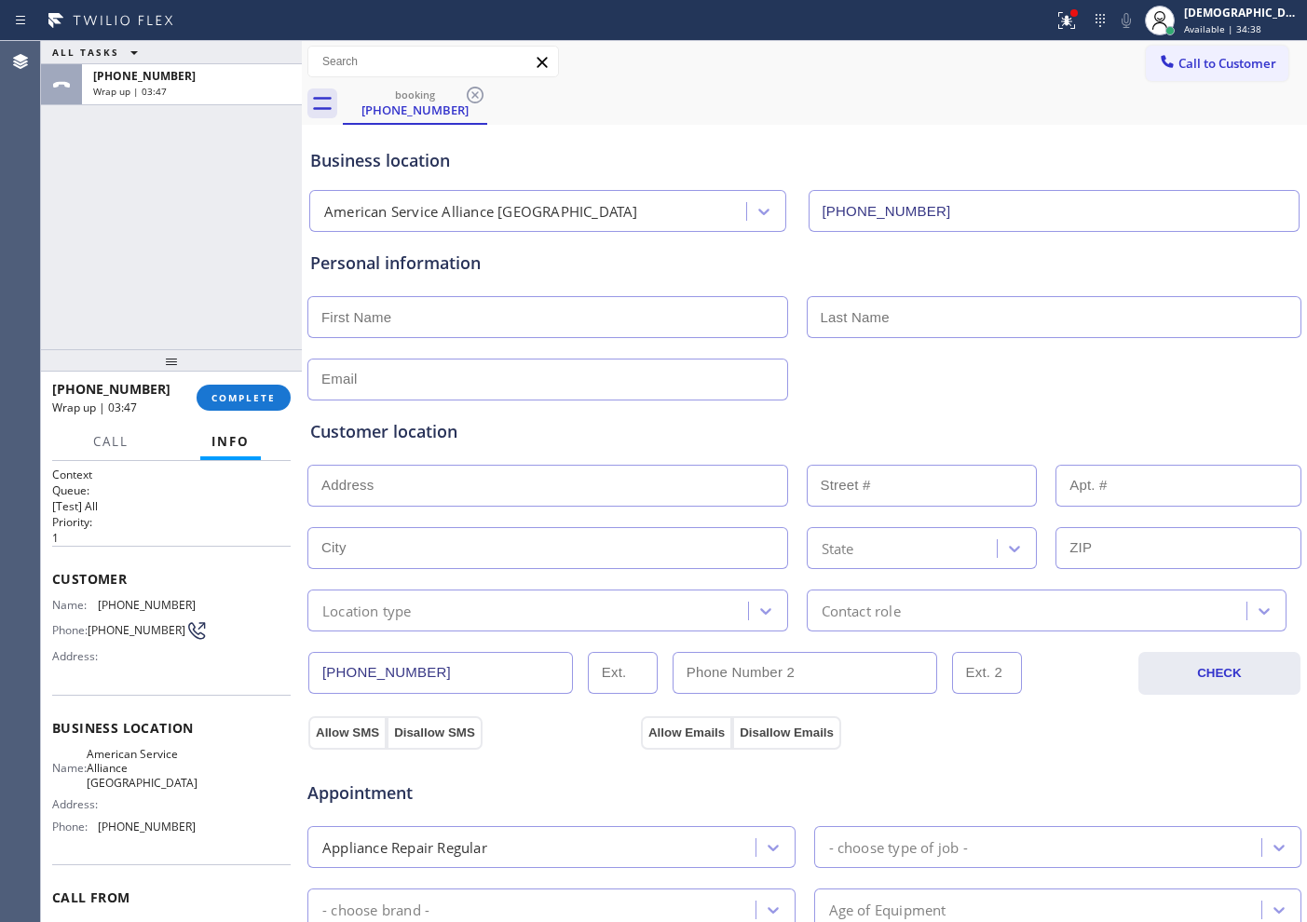
click at [166, 265] on div "ALL TASKS ALL TASKS ACTIVE TASKS TASKS IN WRAP UP +12244108269 Wrap up | 03:47" at bounding box center [171, 195] width 261 height 308
click at [238, 396] on span "COMPLETE" at bounding box center [243, 397] width 64 height 13
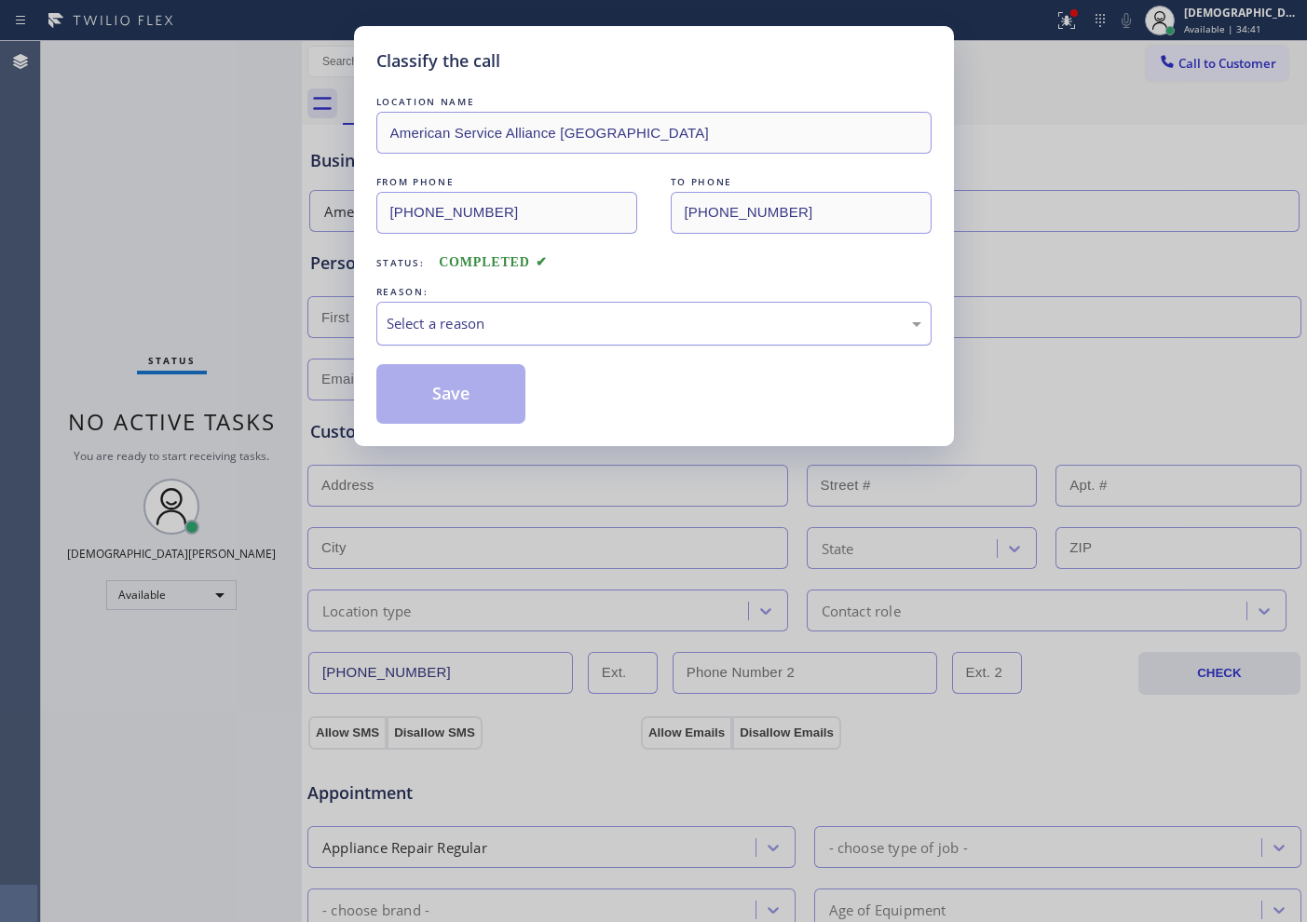
click at [487, 303] on div "Select a reason" at bounding box center [653, 324] width 555 height 44
click at [446, 409] on button "Save" at bounding box center [451, 394] width 150 height 60
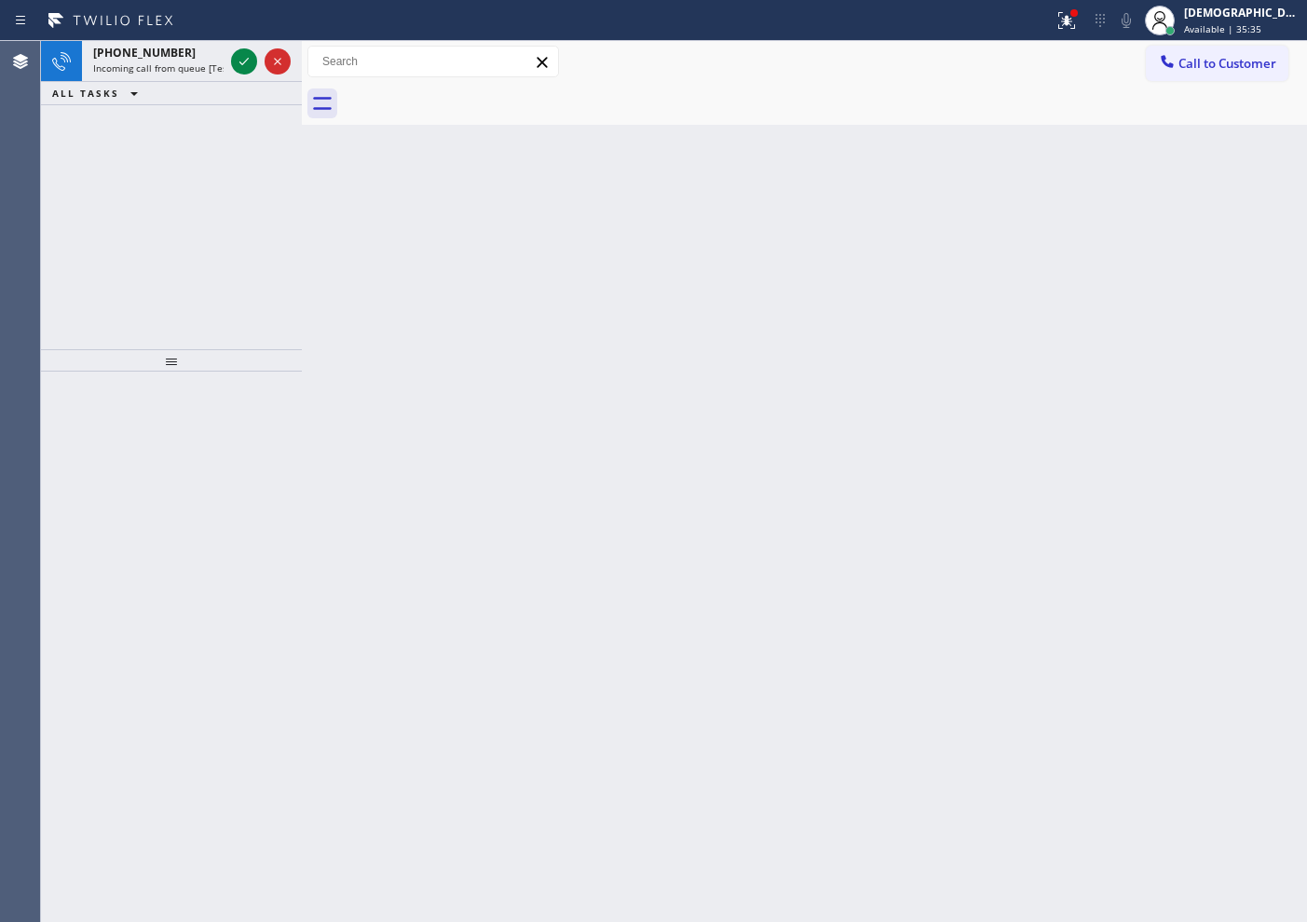
drag, startPoint x: 75, startPoint y: 178, endPoint x: 202, endPoint y: 99, distance: 150.2
click at [75, 177] on div "+18053656387 Incoming call from queue [Test] All ALL TASKS ALL TASKS ACTIVE TAS…" at bounding box center [171, 195] width 261 height 308
click at [238, 57] on icon at bounding box center [244, 61] width 22 height 22
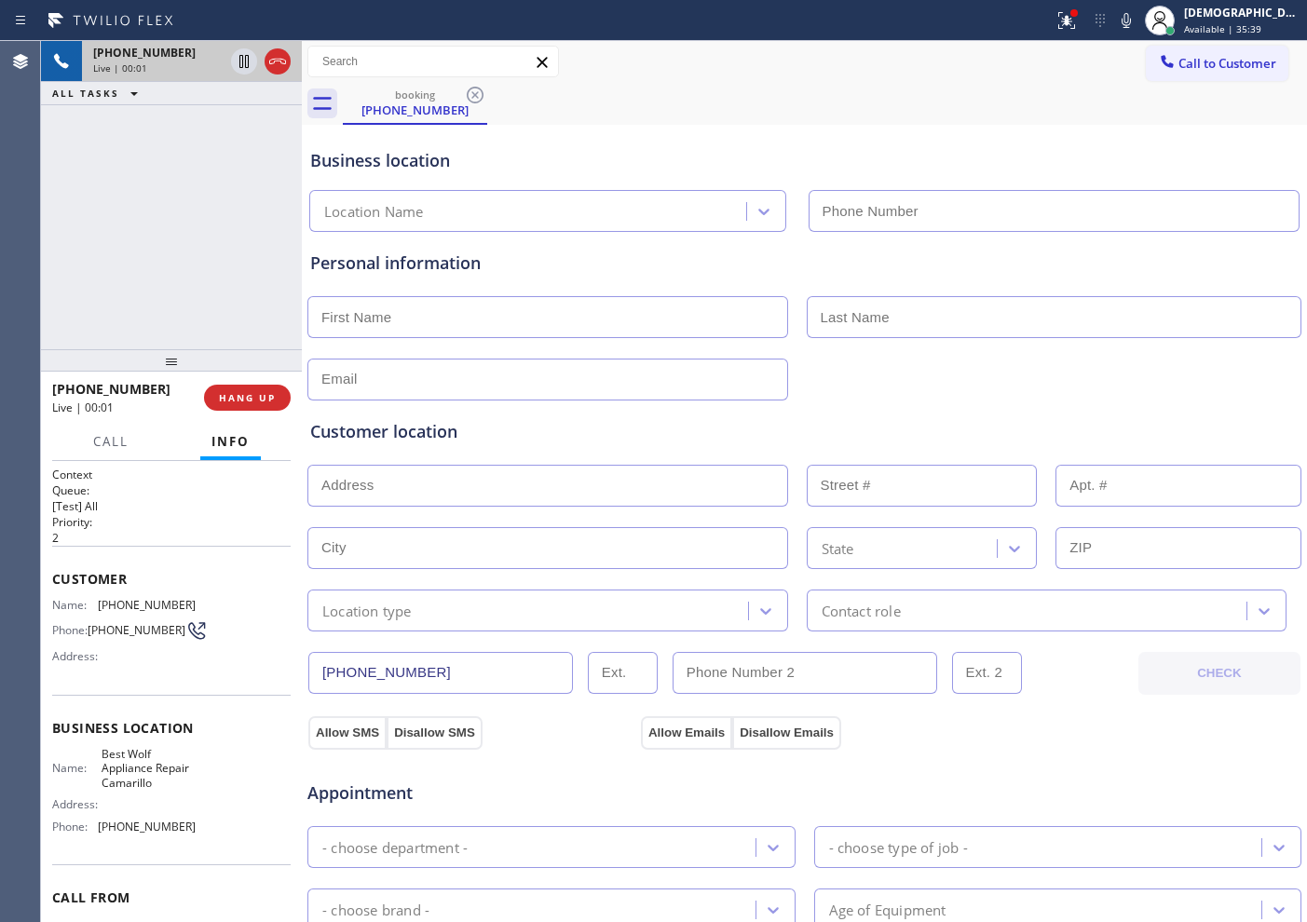
type input "(805) 399-7020"
click at [271, 67] on icon at bounding box center [277, 61] width 22 height 22
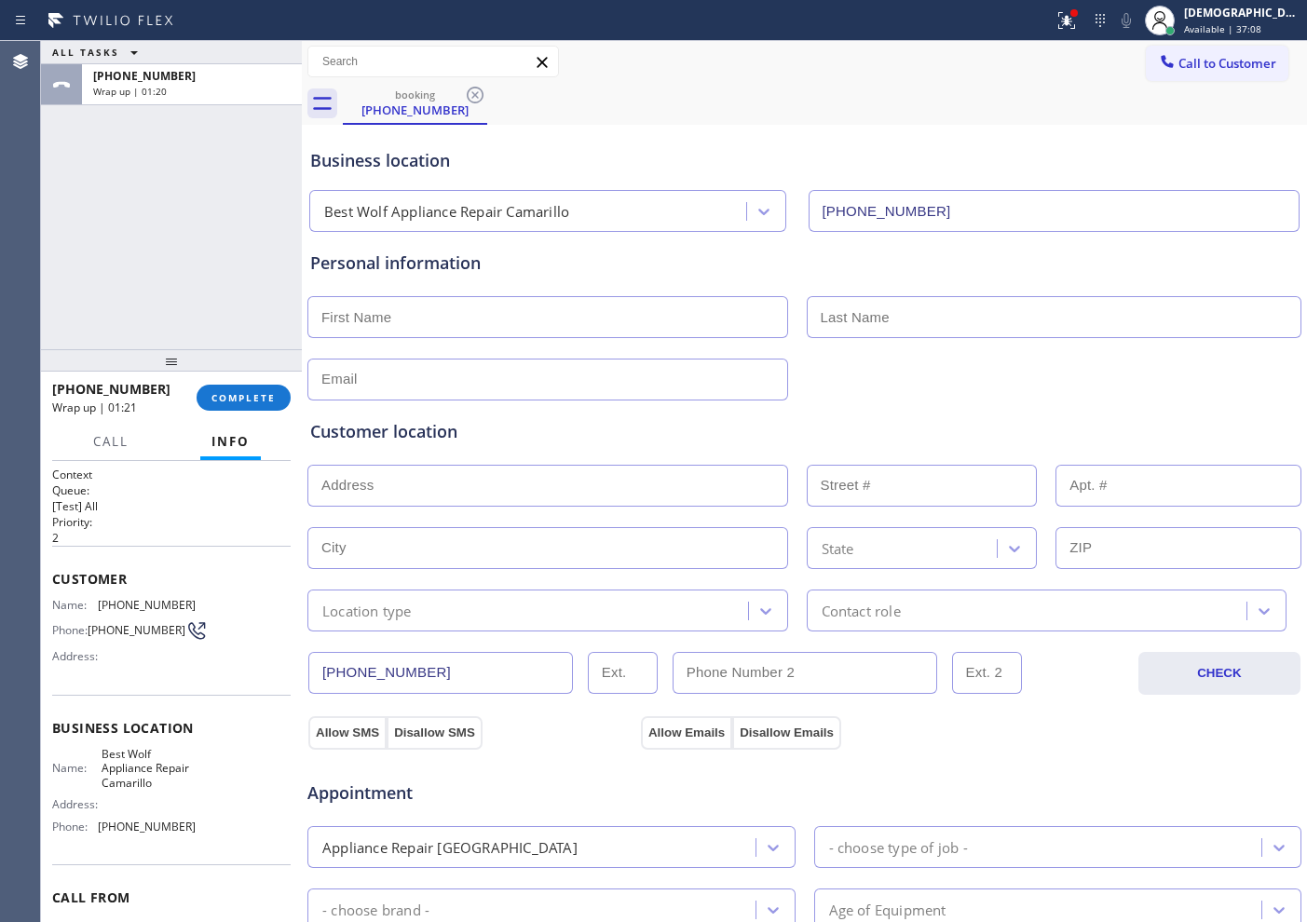
click at [150, 282] on div "ALL TASKS ALL TASKS ACTIVE TASKS TASKS IN WRAP UP +18053656387 Wrap up | 01:20" at bounding box center [171, 195] width 261 height 308
click at [256, 392] on span "COMPLETE" at bounding box center [243, 397] width 64 height 13
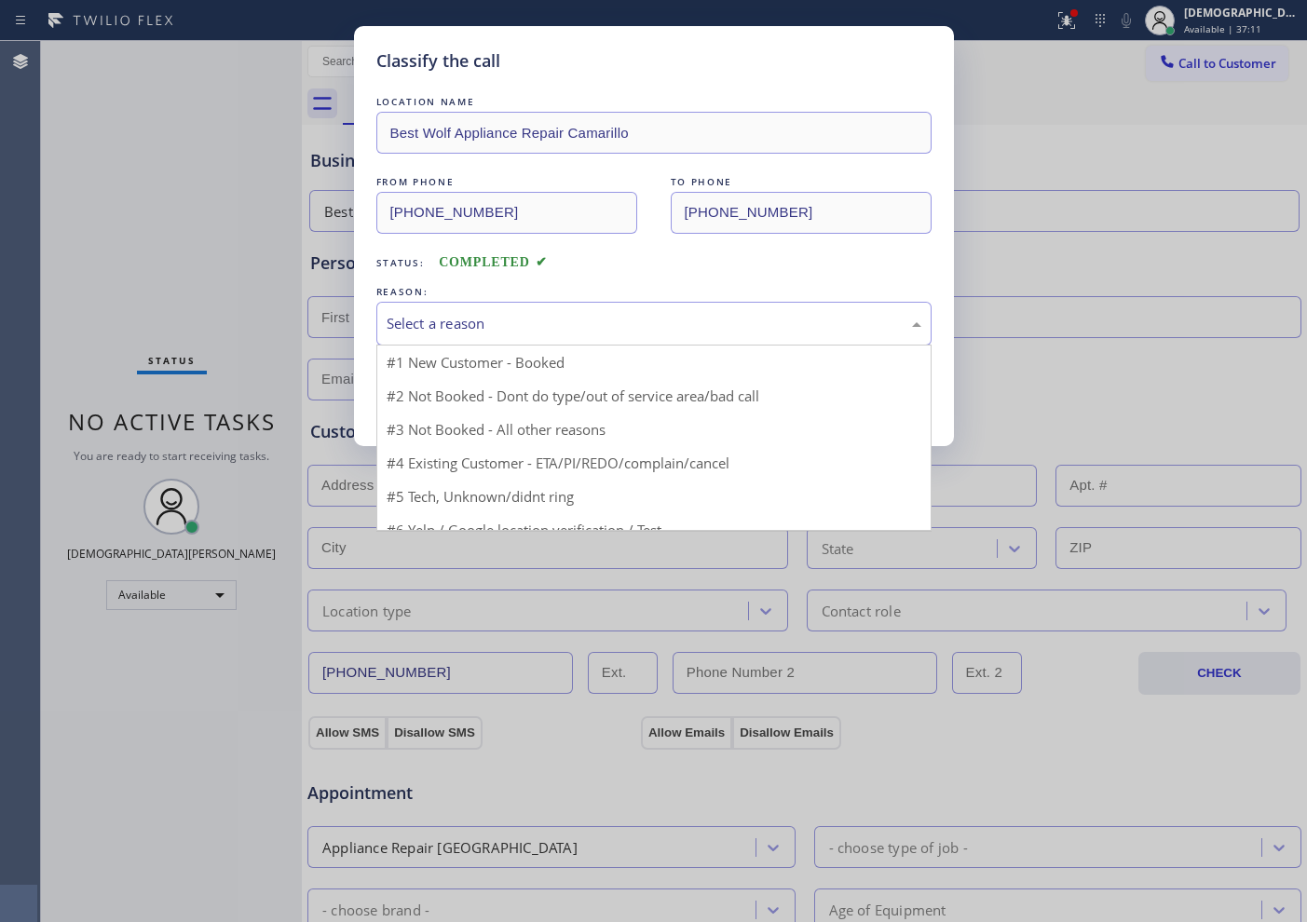
click at [422, 322] on div "Select a reason" at bounding box center [654, 323] width 535 height 21
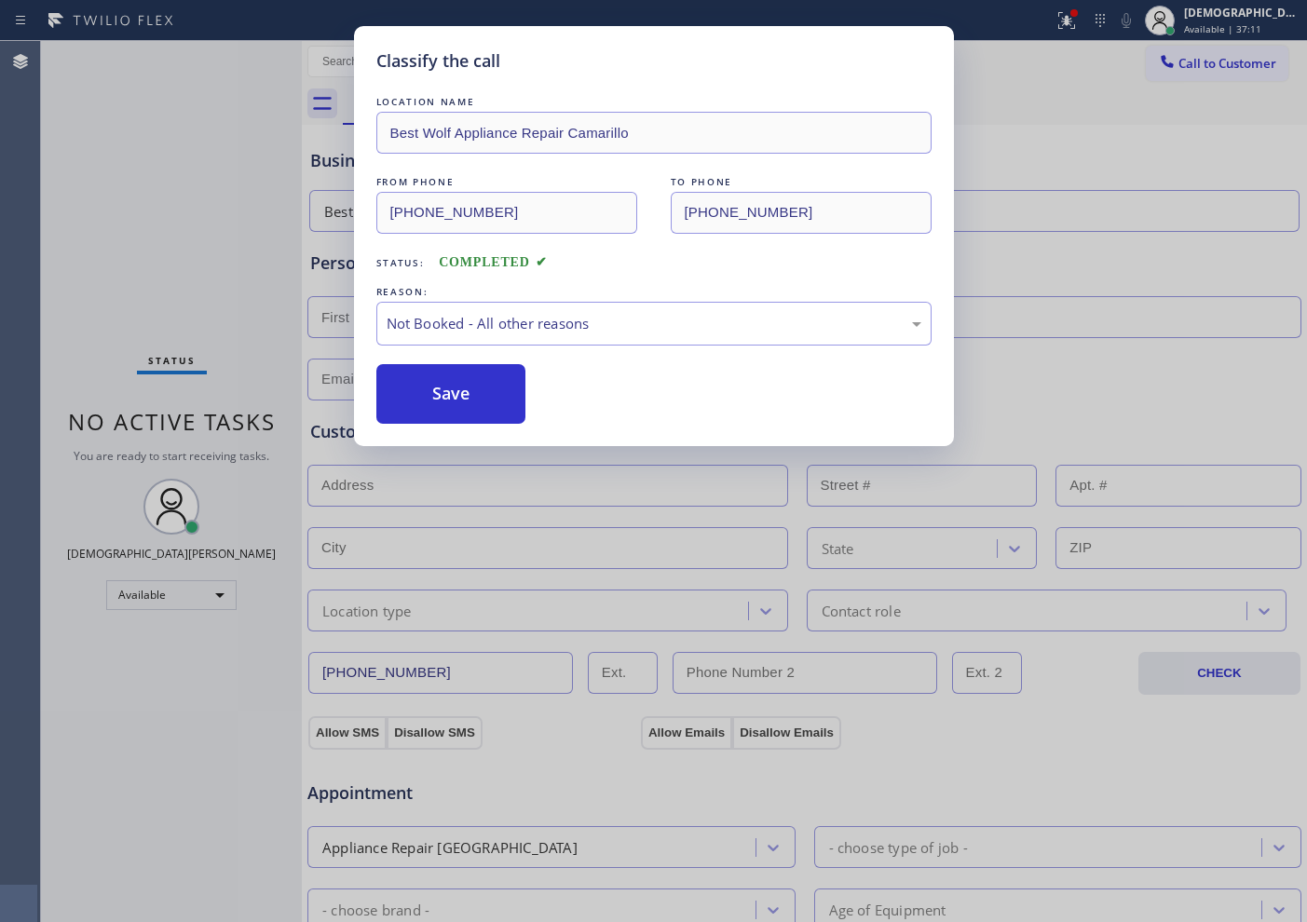
click at [427, 394] on button "Save" at bounding box center [451, 394] width 150 height 60
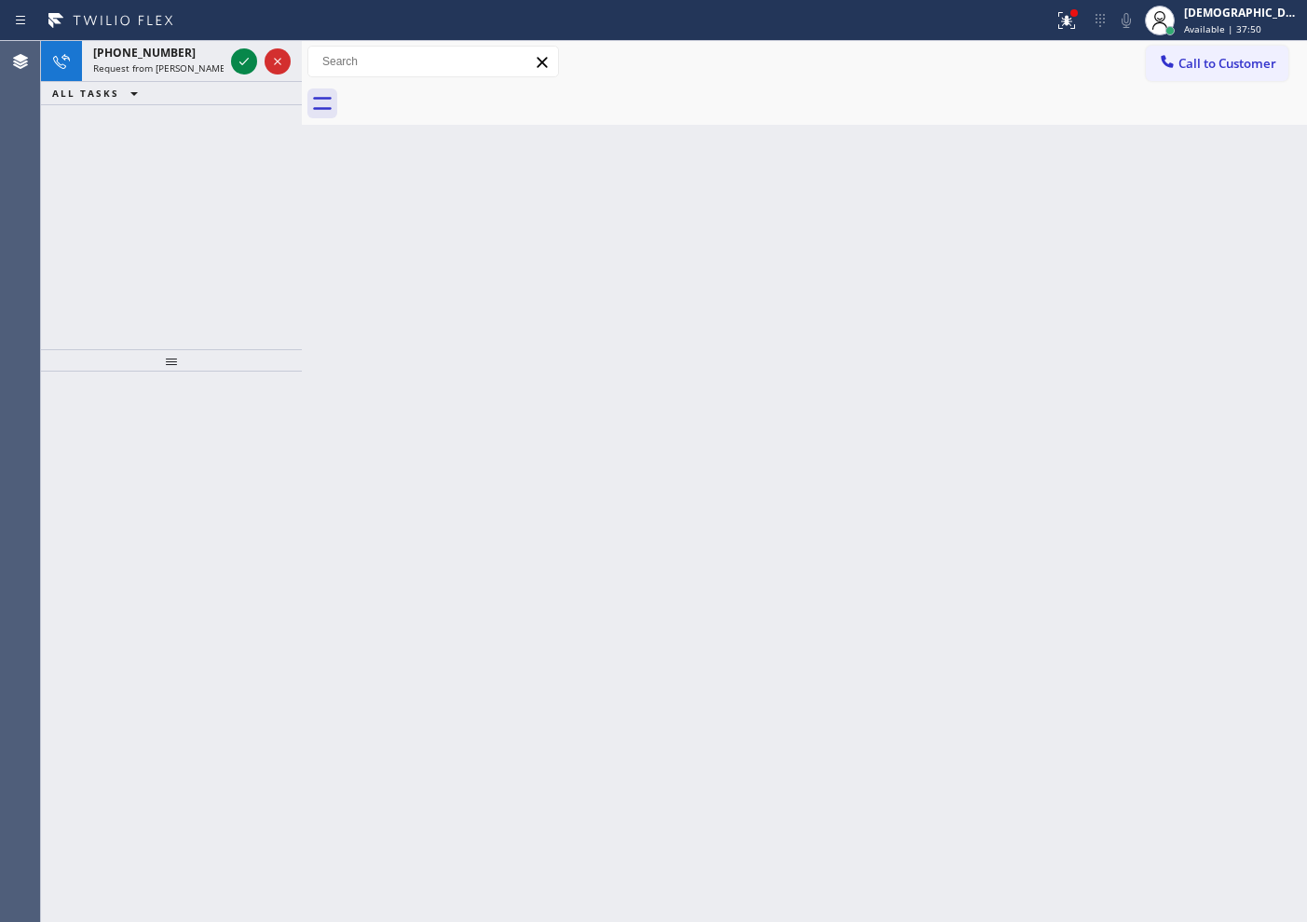
drag, startPoint x: 80, startPoint y: 148, endPoint x: 258, endPoint y: 107, distance: 182.6
click at [80, 147] on div "+15162440353 Request from Reenan Colinares (direct) ALL TASKS ALL TASKS ACTIVE …" at bounding box center [171, 195] width 261 height 308
click at [242, 61] on icon at bounding box center [244, 61] width 22 height 22
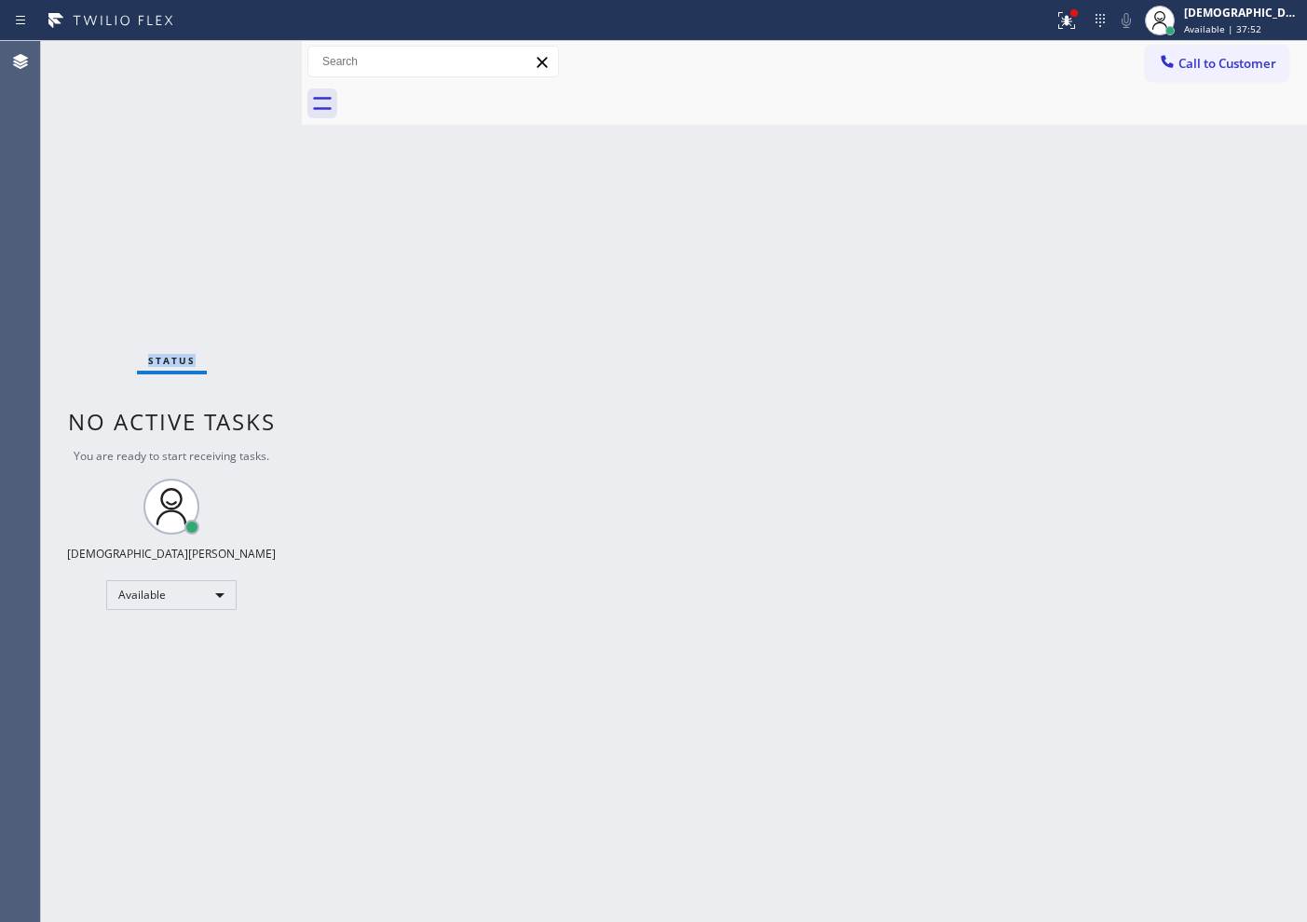
click at [242, 61] on div "Status No active tasks You are ready to start receiving tasks. Christian Cinco …" at bounding box center [171, 481] width 261 height 881
click at [131, 280] on div "Status No active tasks You are ready to start receiving tasks. Christian Cinco …" at bounding box center [171, 481] width 261 height 881
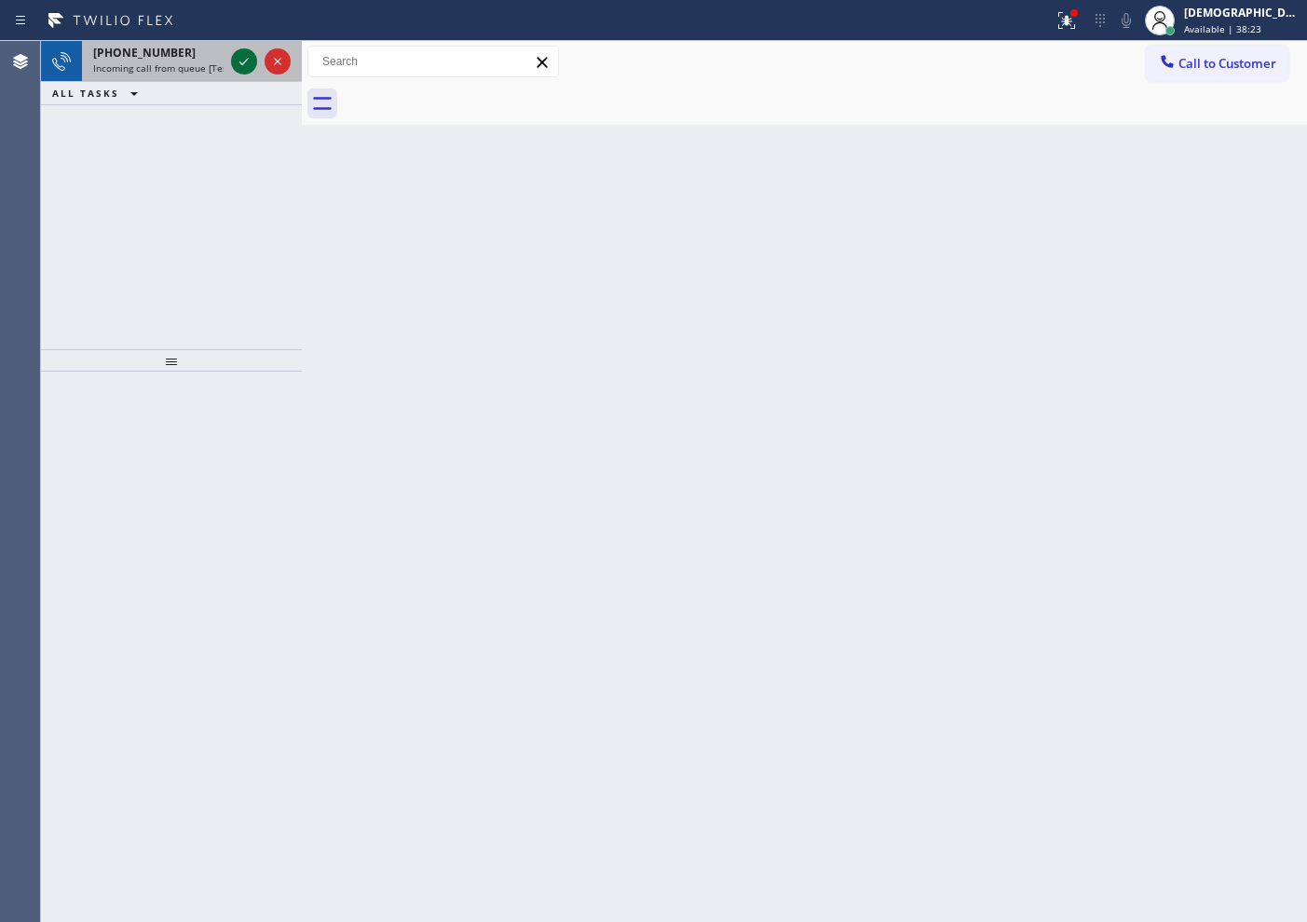
click at [246, 59] on icon at bounding box center [244, 61] width 22 height 22
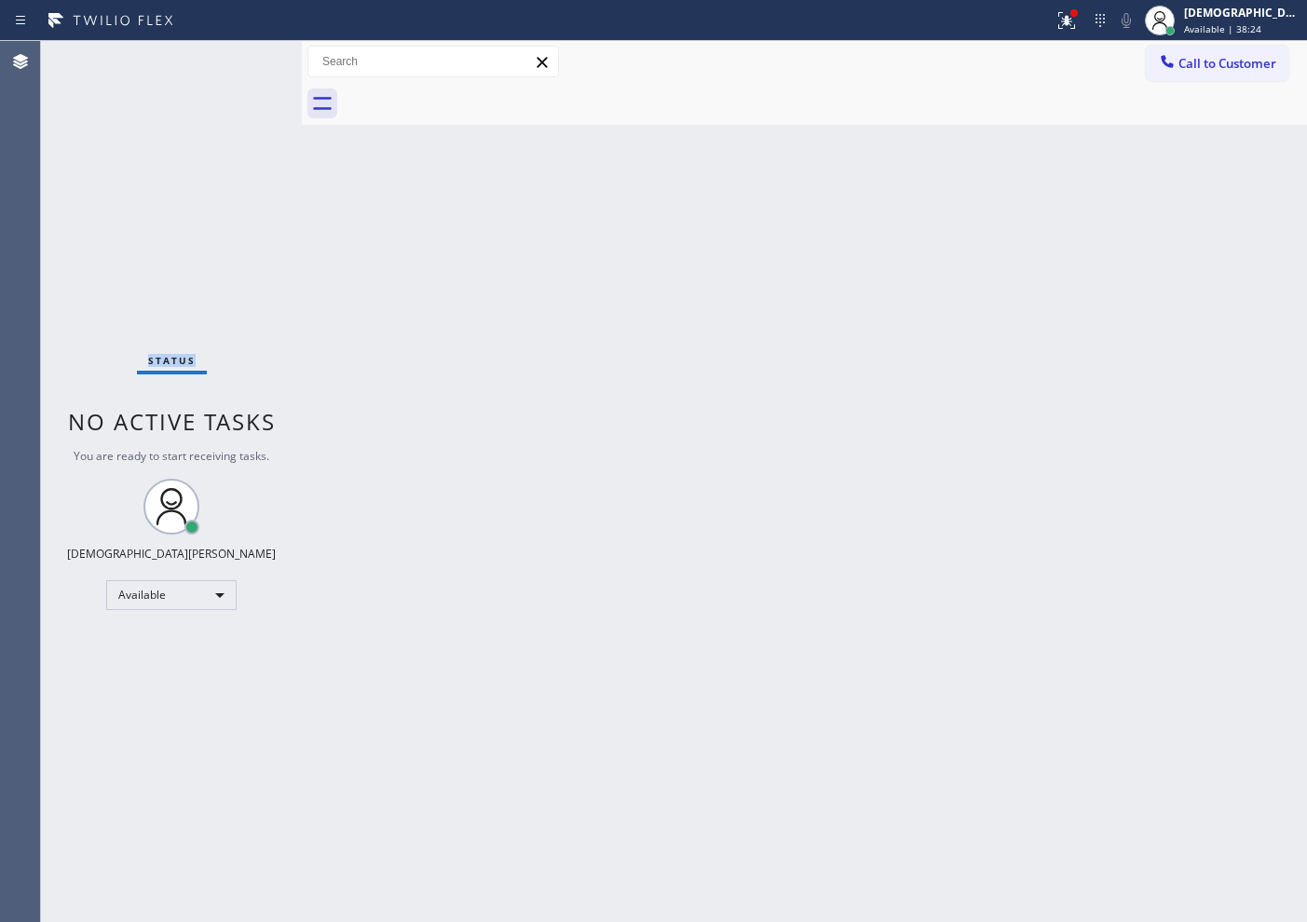
click at [246, 59] on div "Status No active tasks You are ready to start receiving tasks. Christian Cinco …" at bounding box center [171, 481] width 261 height 881
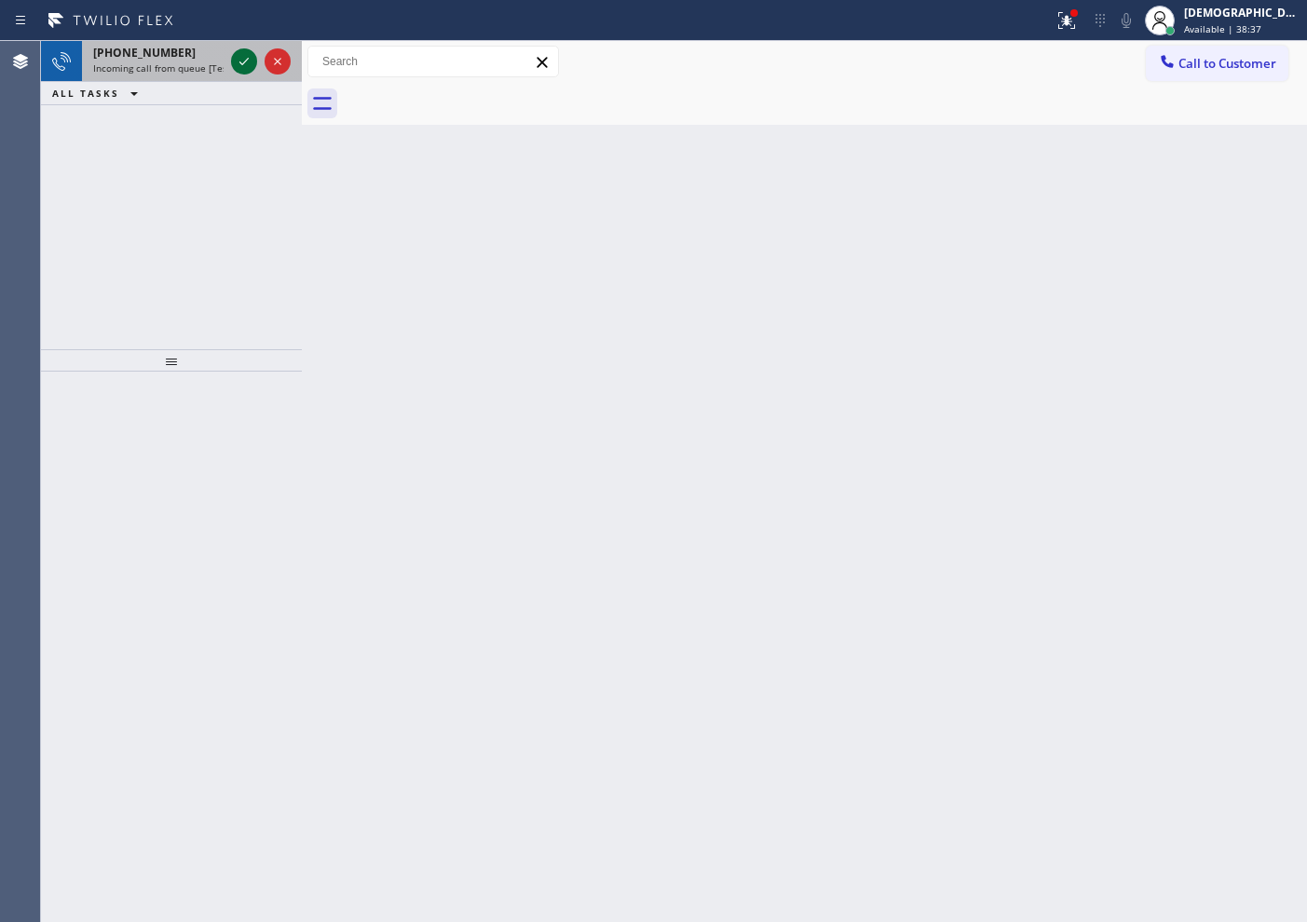
click at [243, 65] on icon at bounding box center [244, 61] width 22 height 22
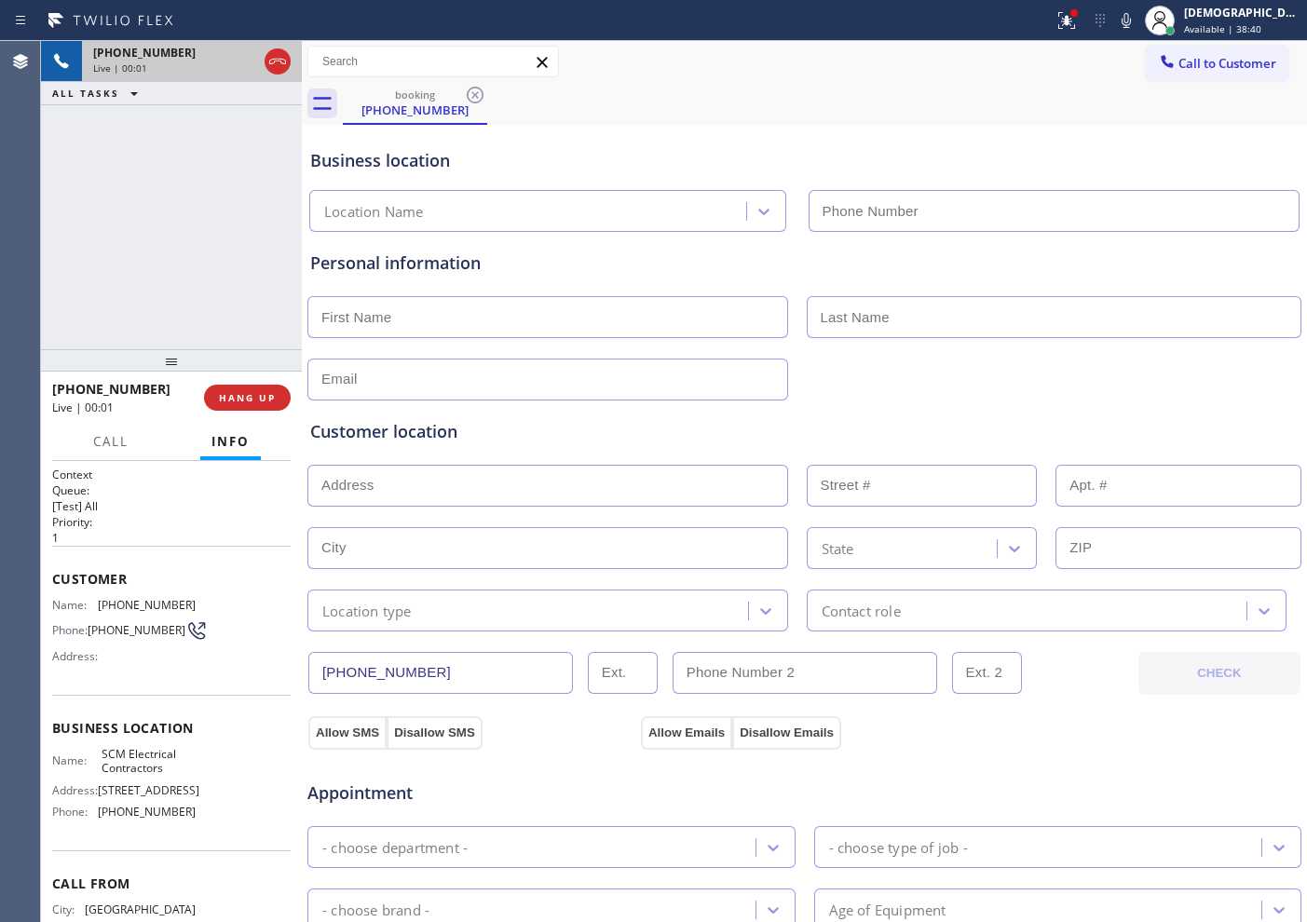
type input "(856) 502-1317"
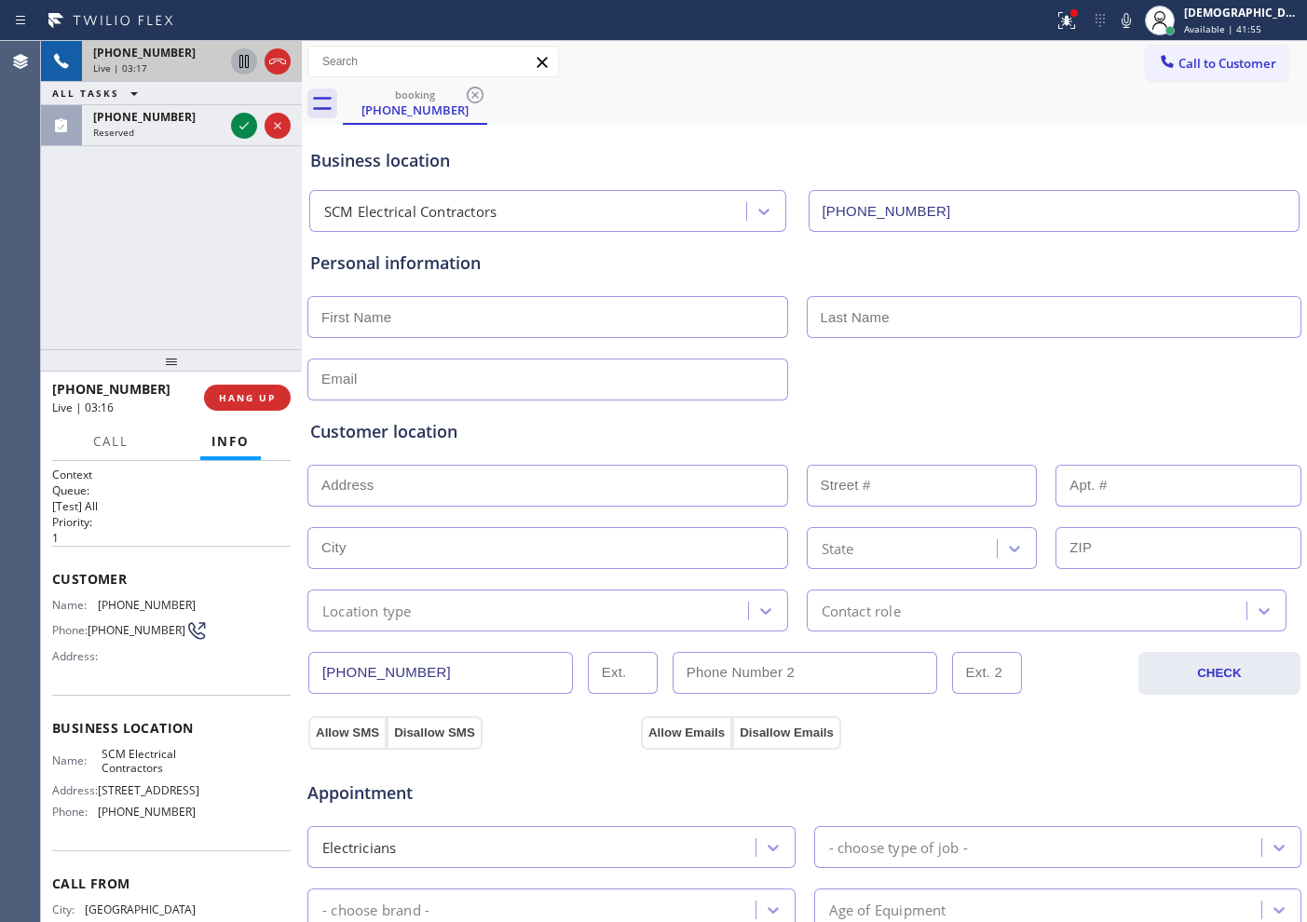
click at [243, 61] on icon at bounding box center [243, 61] width 9 height 13
drag, startPoint x: 104, startPoint y: 232, endPoint x: 116, endPoint y: 217, distance: 19.2
click at [104, 231] on div "+18598239345 Live | 10:15 ALL TASKS ALL TASKS ACTIVE TASKS TASKS IN WRAP UP (77…" at bounding box center [171, 195] width 261 height 308
click at [239, 57] on icon at bounding box center [244, 61] width 13 height 13
click at [286, 57] on icon at bounding box center [277, 61] width 22 height 22
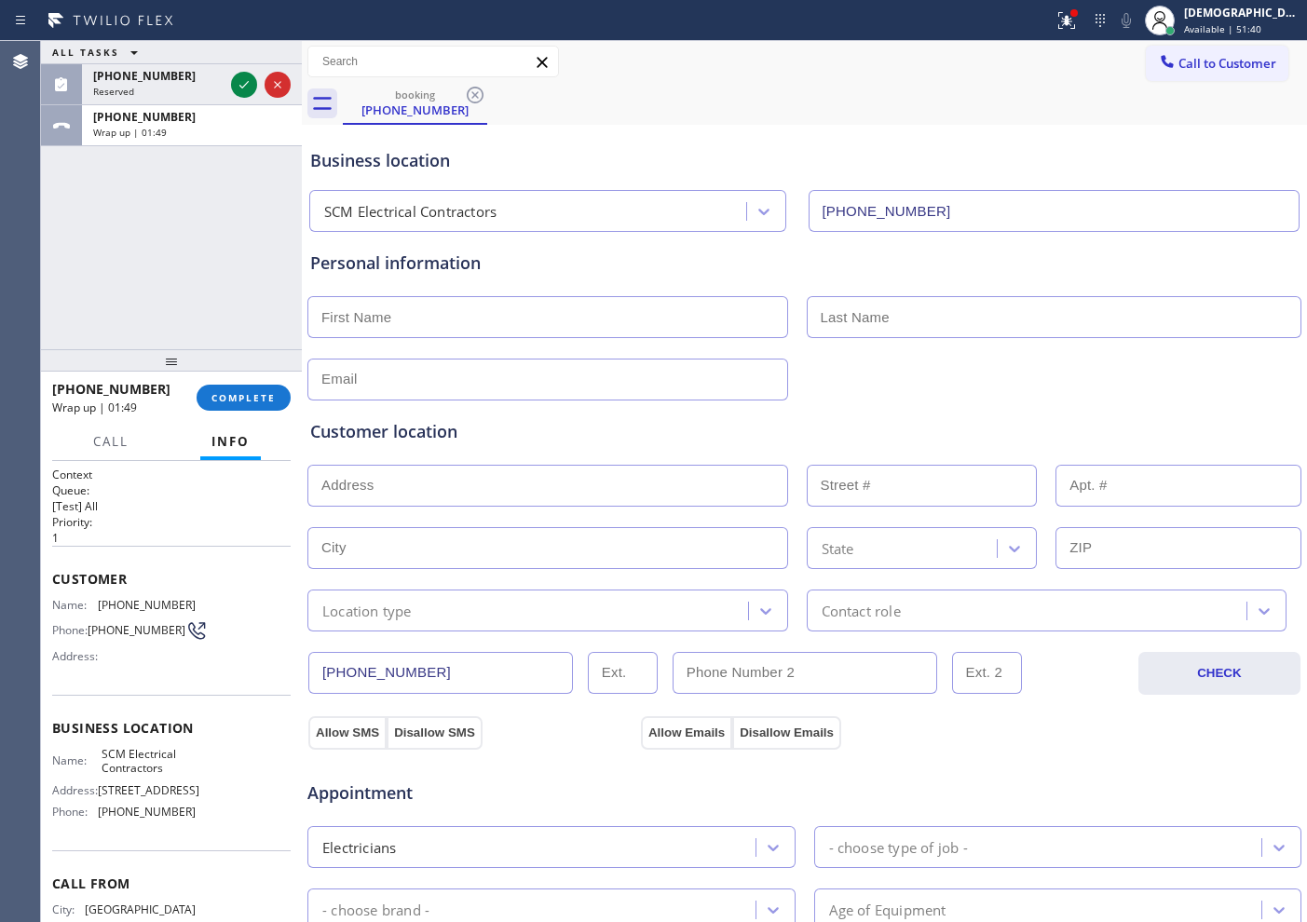
click at [110, 255] on div "ALL TASKS ALL TASKS ACTIVE TASKS TASKS IN WRAP UP (949) 306-4186 Reserved +1859…" at bounding box center [171, 195] width 261 height 308
click at [567, 318] on input "text" at bounding box center [547, 317] width 481 height 42
click at [108, 249] on div "ALL TASKS ALL TASKS ACTIVE TASKS TASKS IN WRAP UP +18598239345 Wrap up | 02:52" at bounding box center [171, 195] width 261 height 308
click at [412, 320] on input "text" at bounding box center [547, 317] width 481 height 42
type input "Megan"
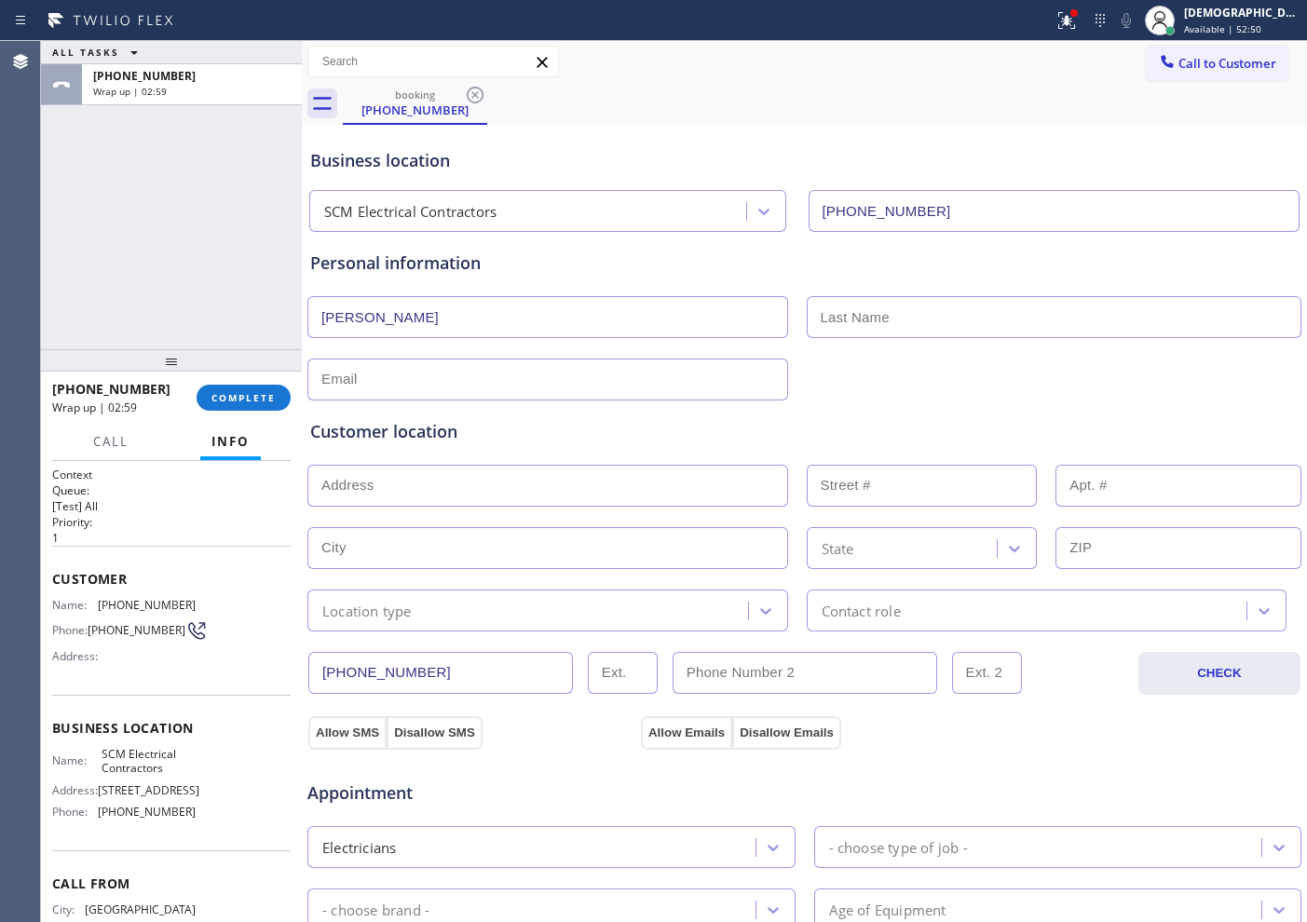
click at [661, 315] on input "Megan" at bounding box center [547, 317] width 481 height 42
click at [841, 315] on input "text" at bounding box center [1055, 317] width 496 height 42
paste input "Megan"
type input "Megan"
click at [672, 320] on input "text" at bounding box center [547, 317] width 481 height 42
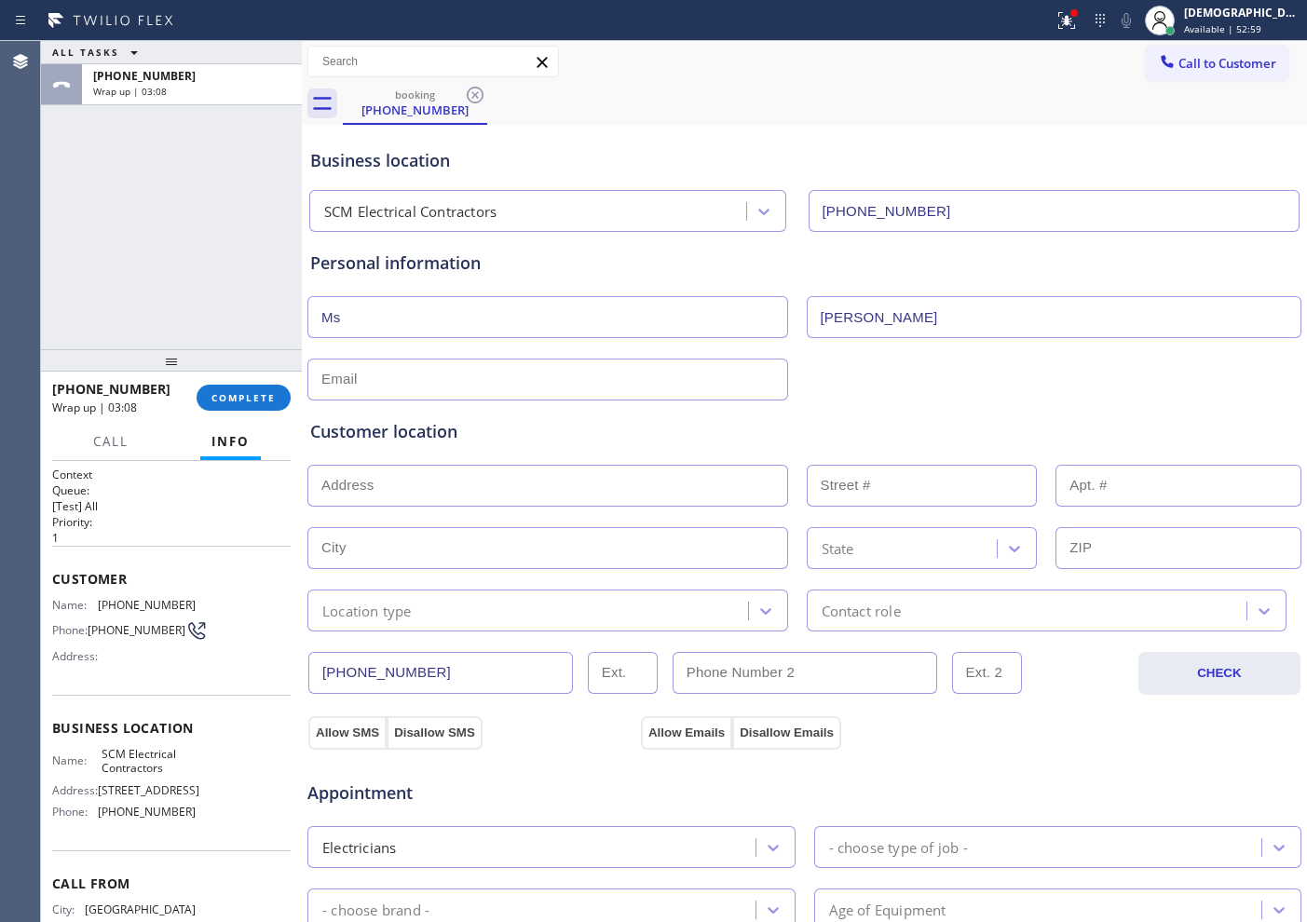
type input "Ms"
click at [514, 385] on input "text" at bounding box center [547, 380] width 481 height 42
type input "[EMAIL_ADDRESS][DOMAIN_NAME]"
click at [439, 479] on input "text" at bounding box center [547, 486] width 481 height 42
paste input "380 Marketplace BlvdHamilton Township, NJ 0869"
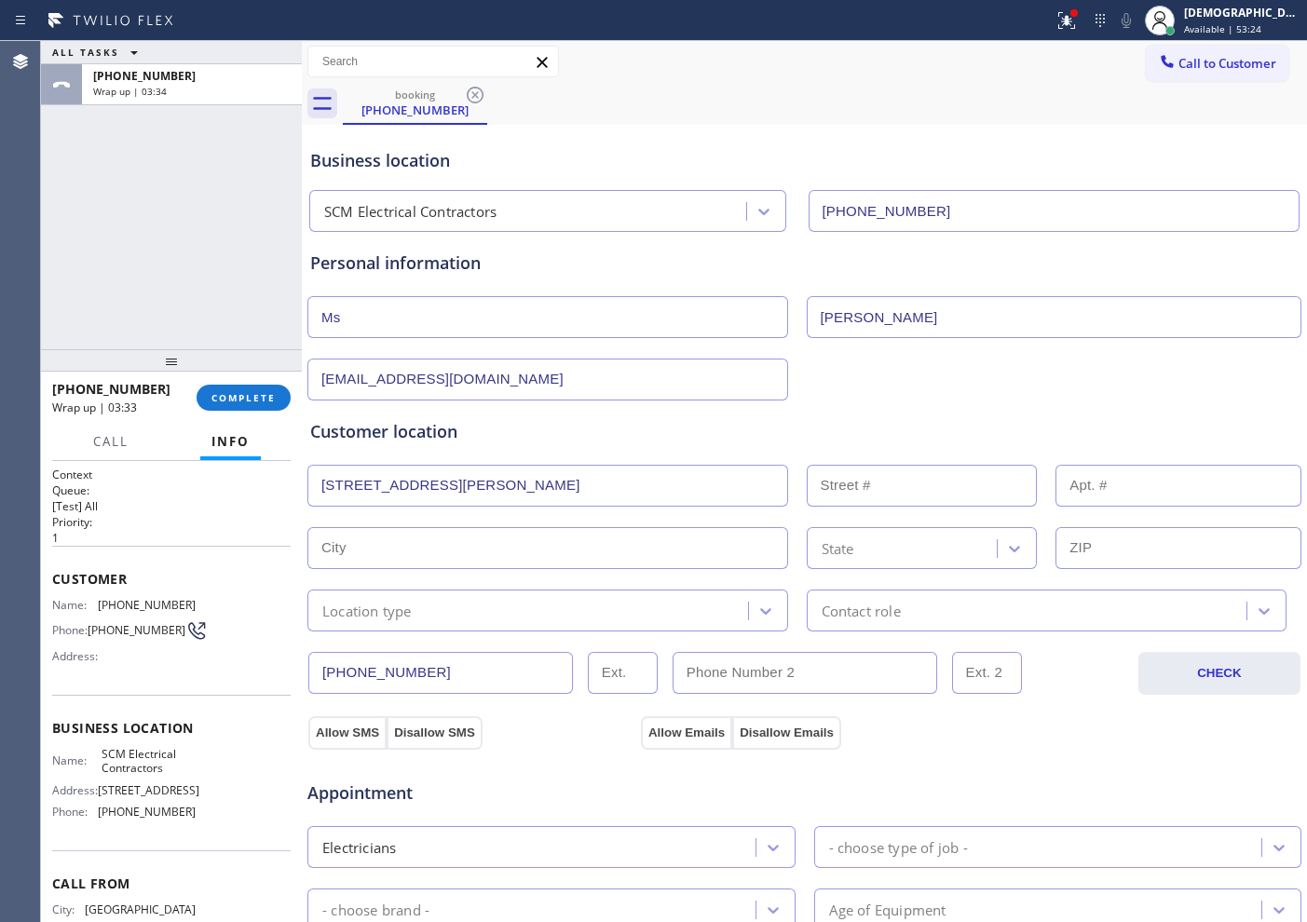
type input "380 Marketplace Blvd"
type input "380"
type input "Hamilton Township"
type input "08691"
click at [403, 600] on div "Location type" at bounding box center [366, 610] width 89 height 21
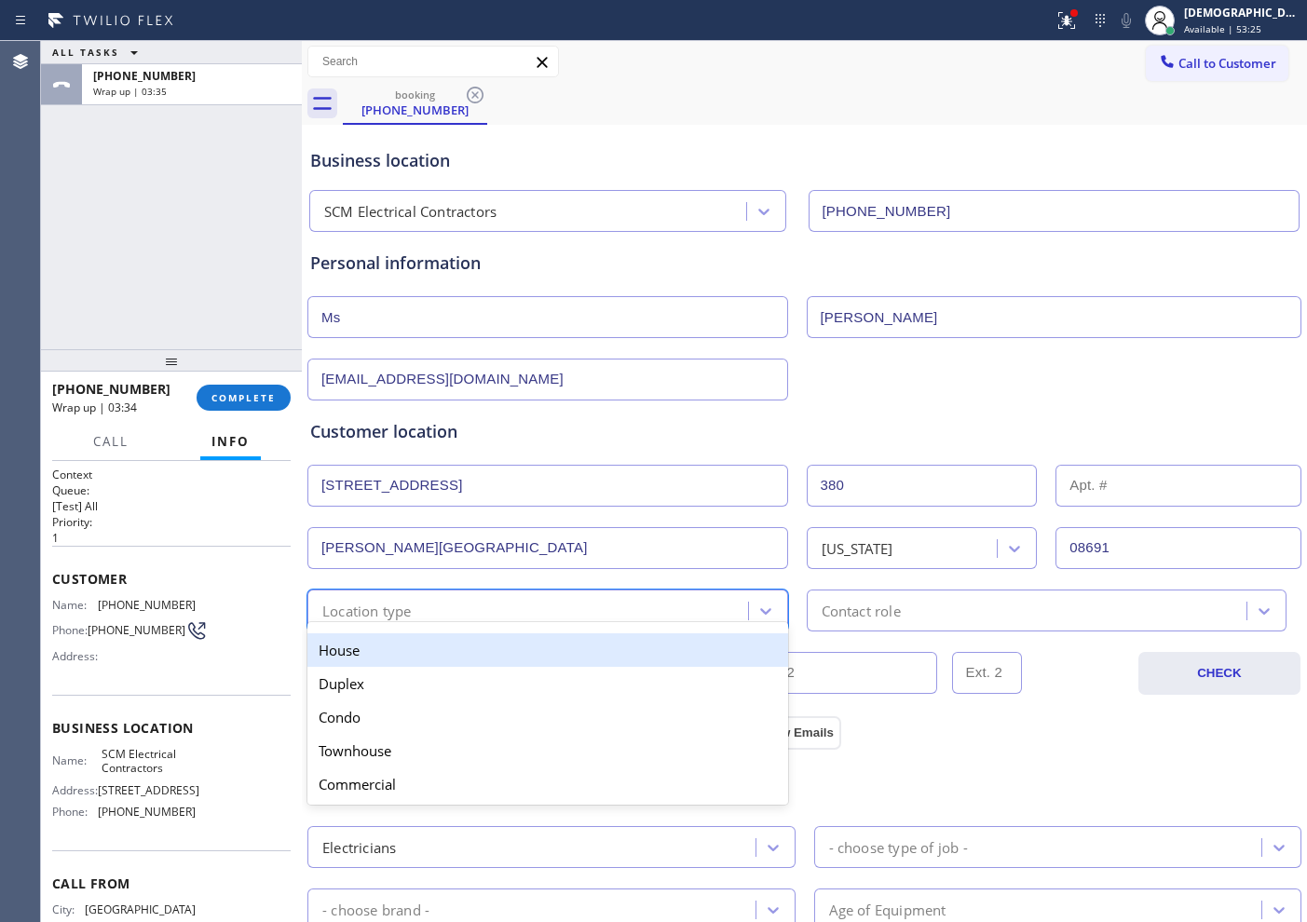
drag, startPoint x: 400, startPoint y: 646, endPoint x: 746, endPoint y: 646, distance: 346.5
click at [401, 646] on div "House" at bounding box center [547, 650] width 481 height 34
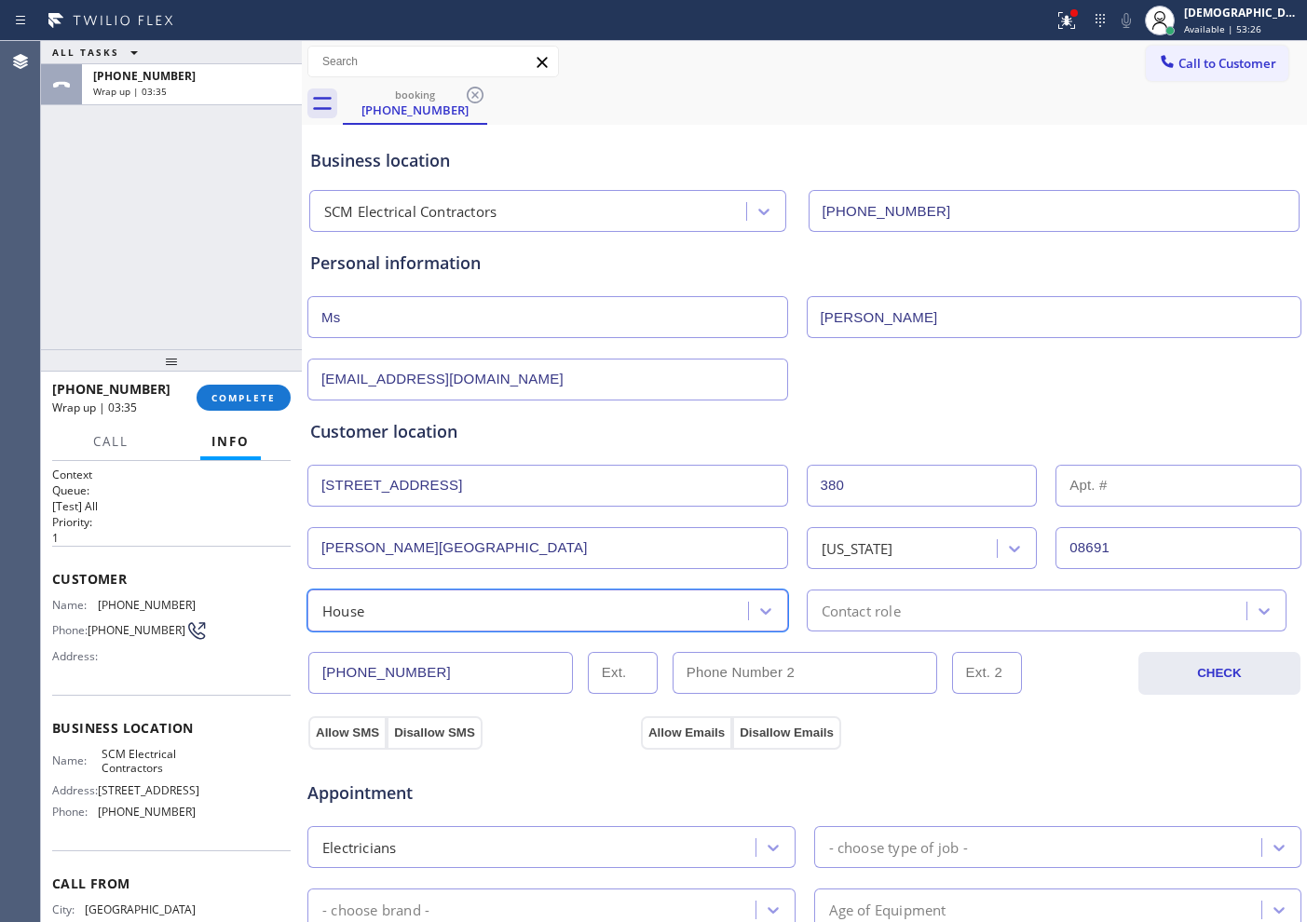
click at [825, 603] on div "Contact role" at bounding box center [861, 610] width 79 height 21
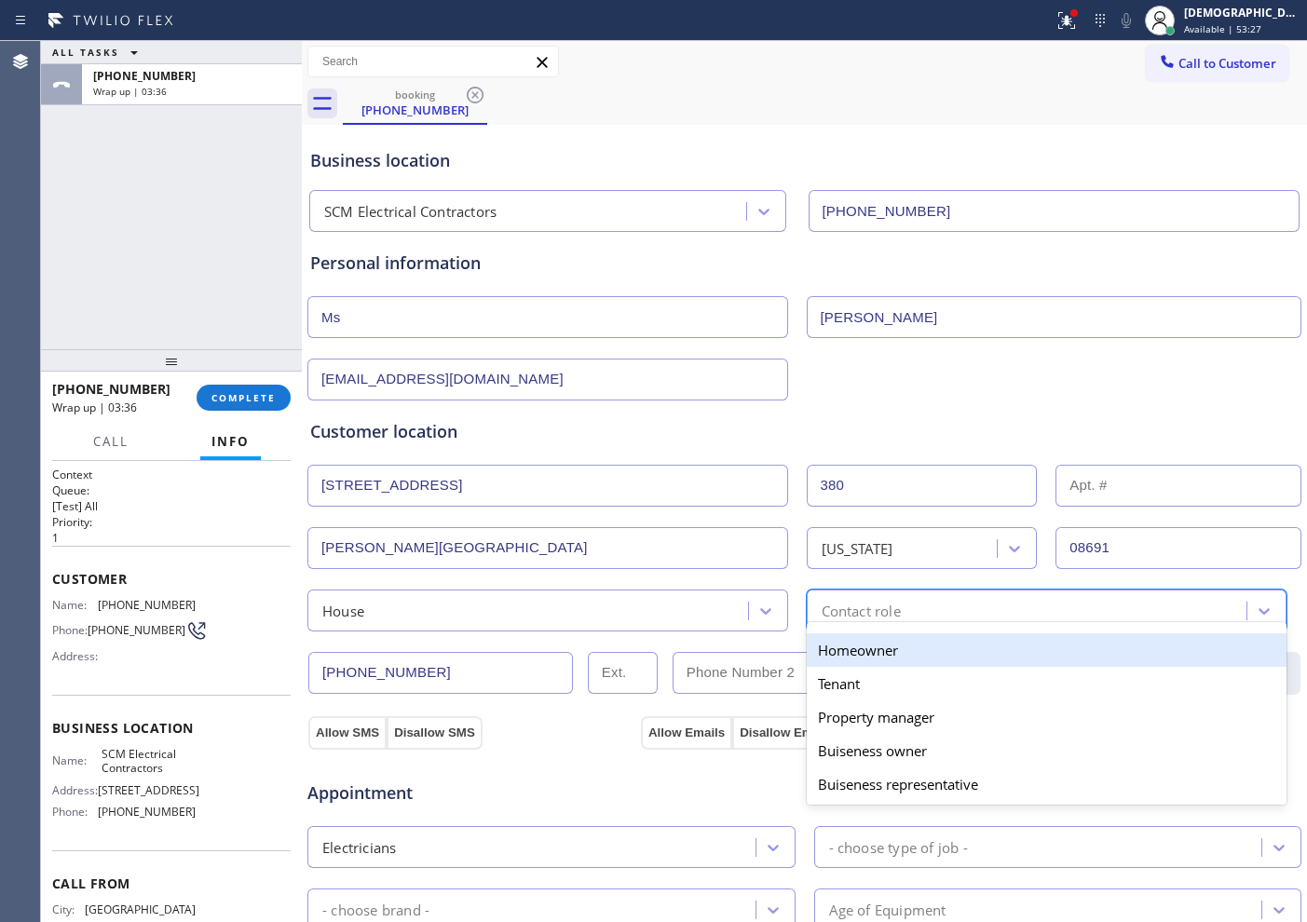
click at [824, 643] on div "Homeowner" at bounding box center [1047, 650] width 481 height 34
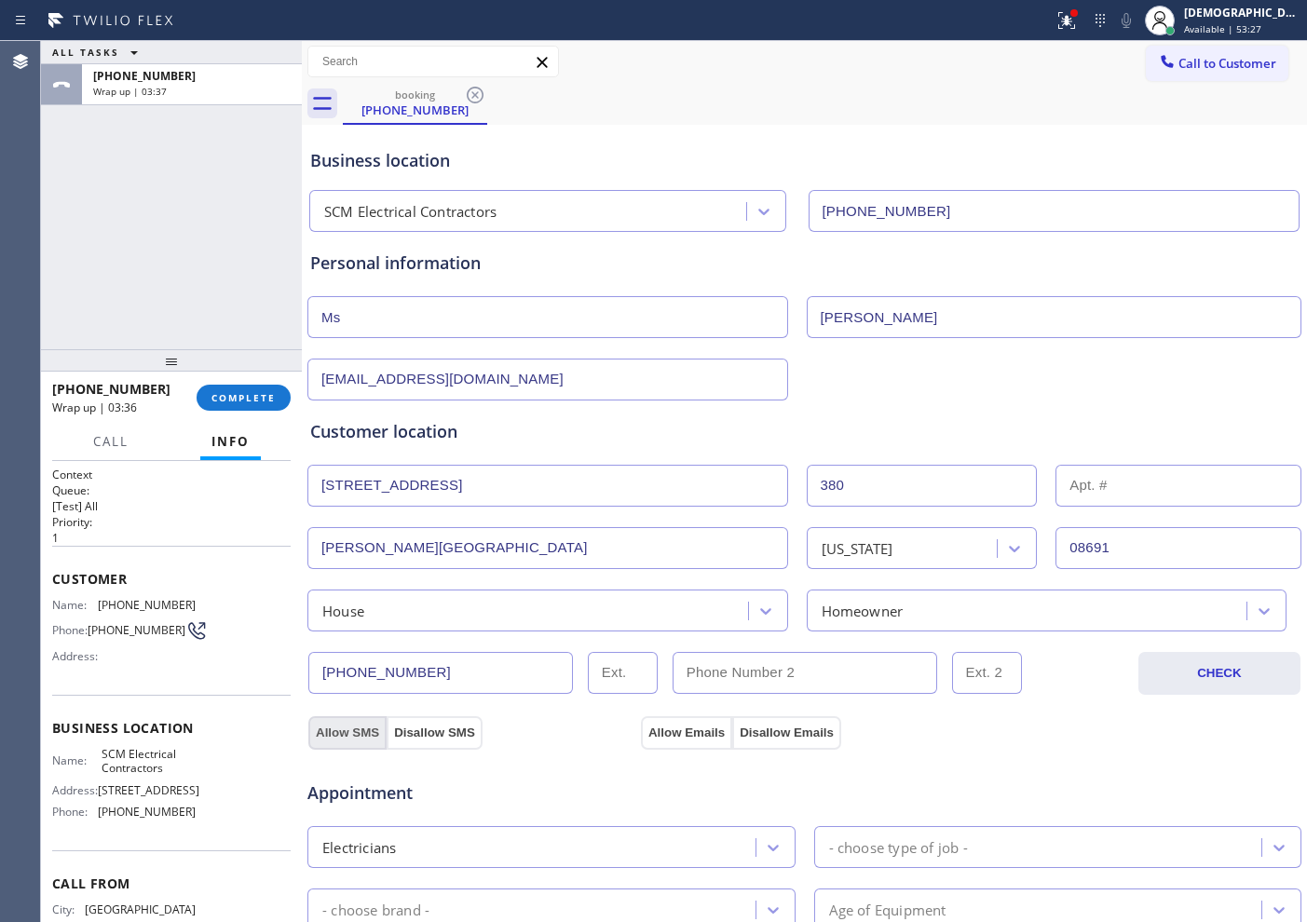
click at [367, 732] on button "Allow SMS" at bounding box center [347, 733] width 78 height 34
click at [660, 723] on button "Allow Emails" at bounding box center [686, 733] width 91 height 34
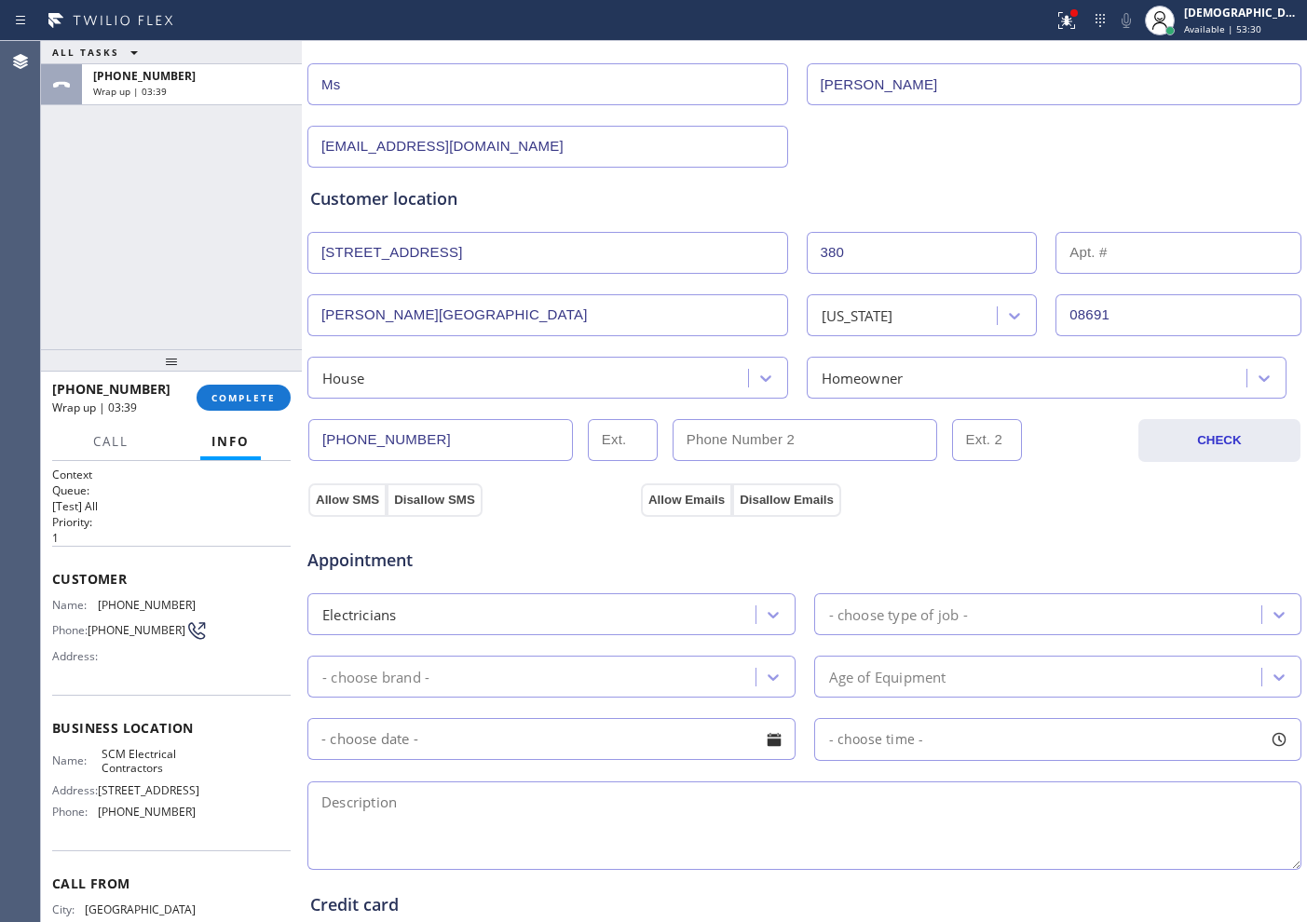
scroll to position [522, 0]
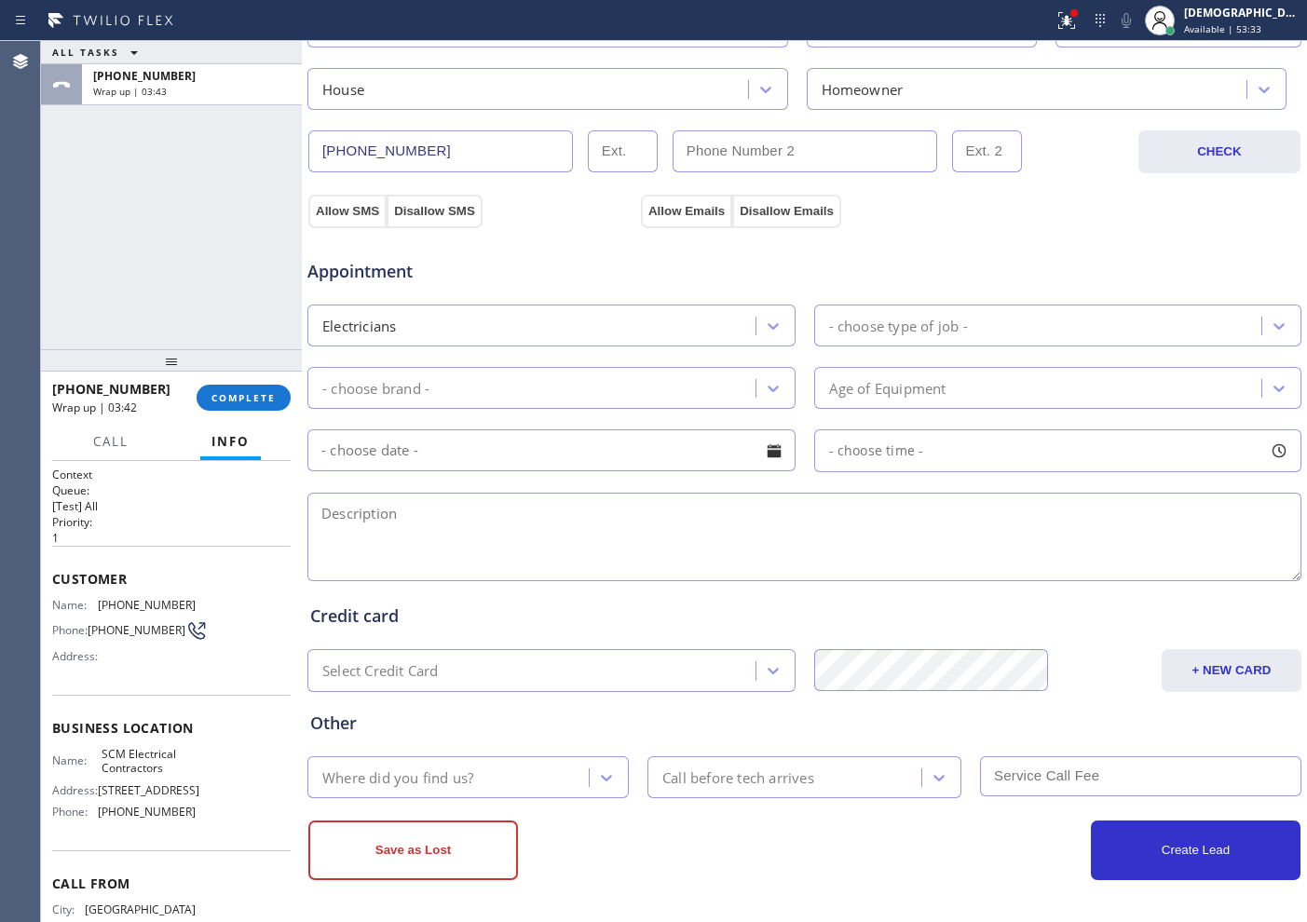
click at [936, 324] on div "- choose type of job -" at bounding box center [898, 325] width 139 height 21
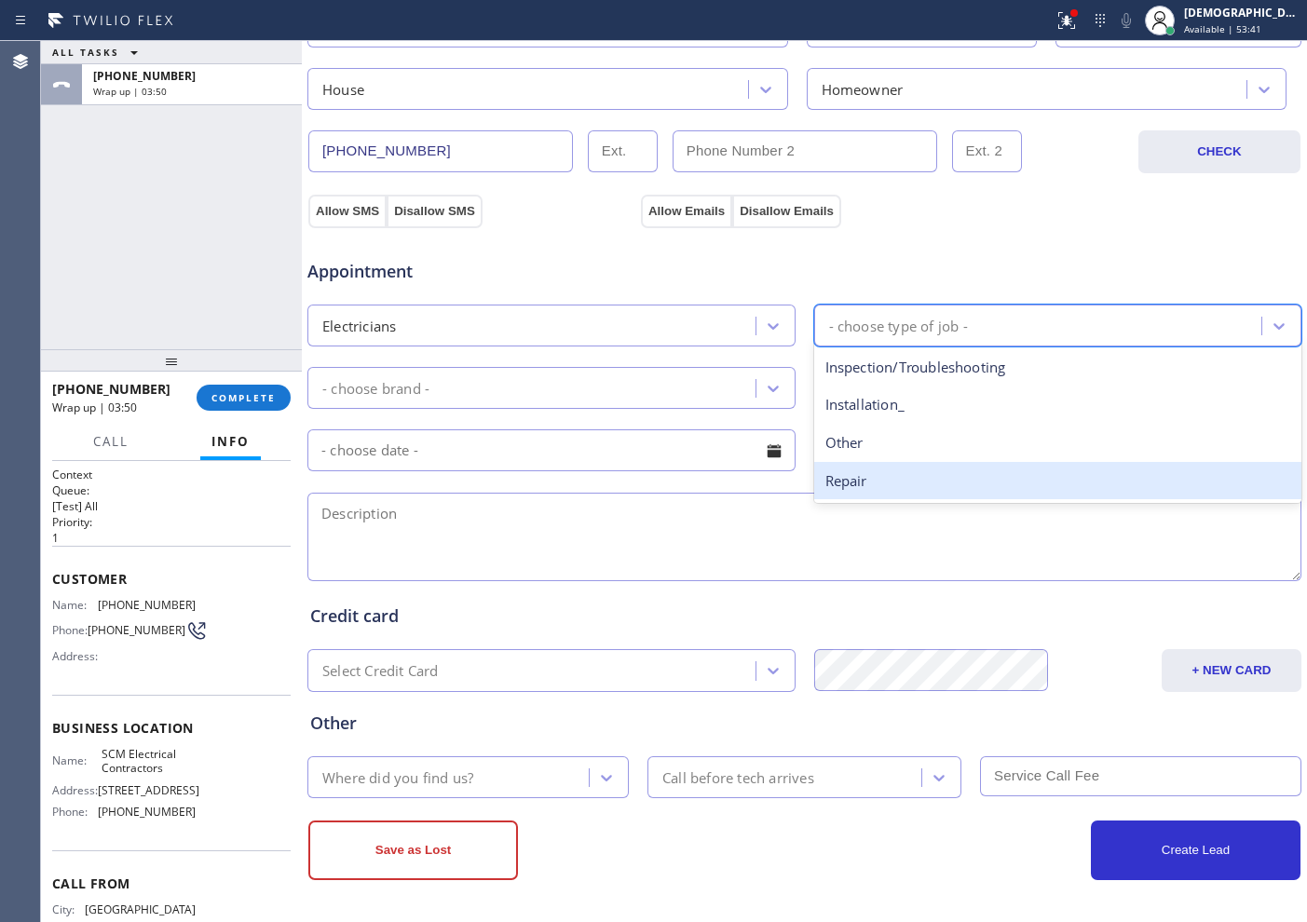
click at [842, 476] on div "Repair" at bounding box center [1058, 481] width 488 height 38
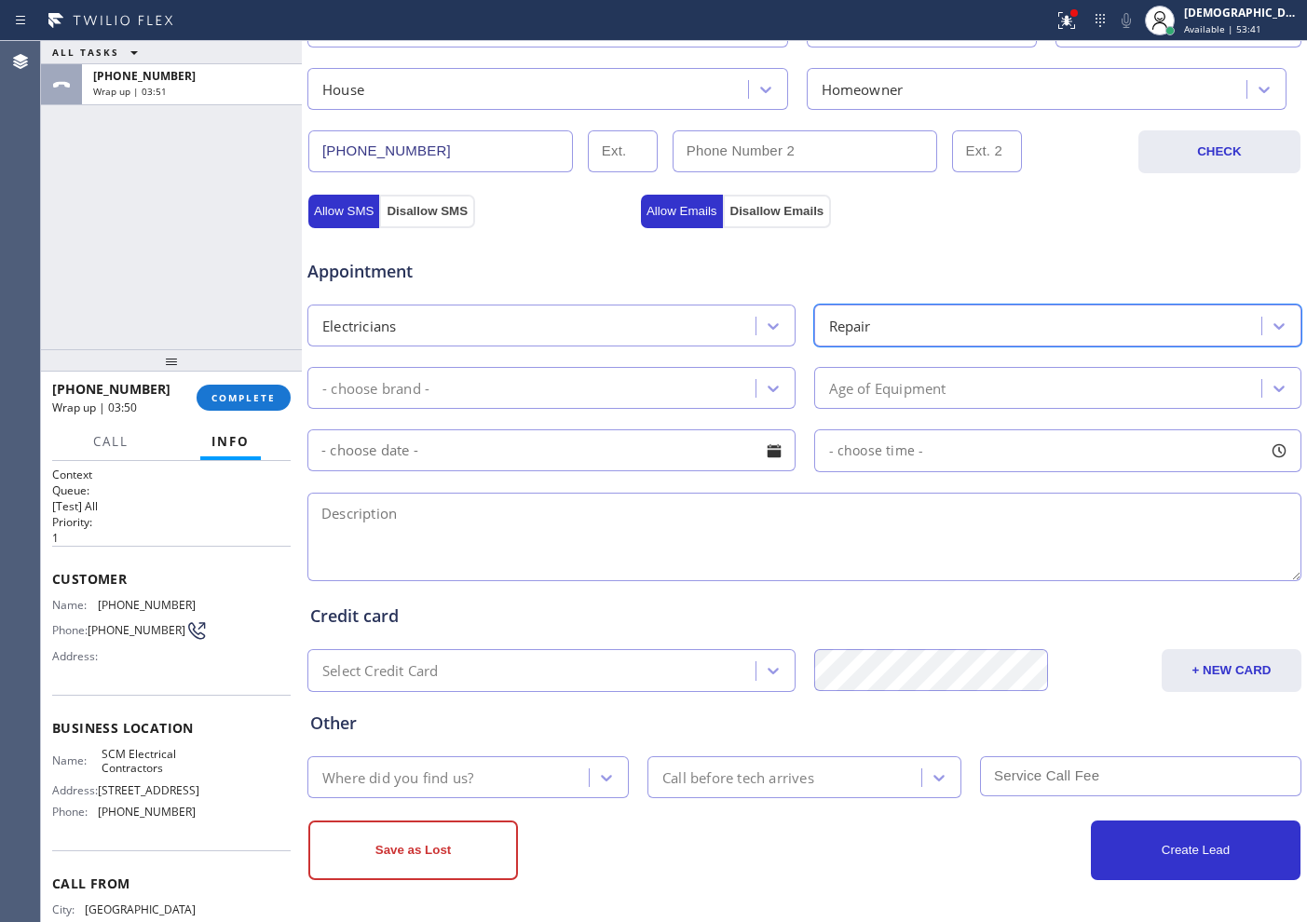
click at [585, 395] on div "- choose brand -" at bounding box center [534, 388] width 442 height 33
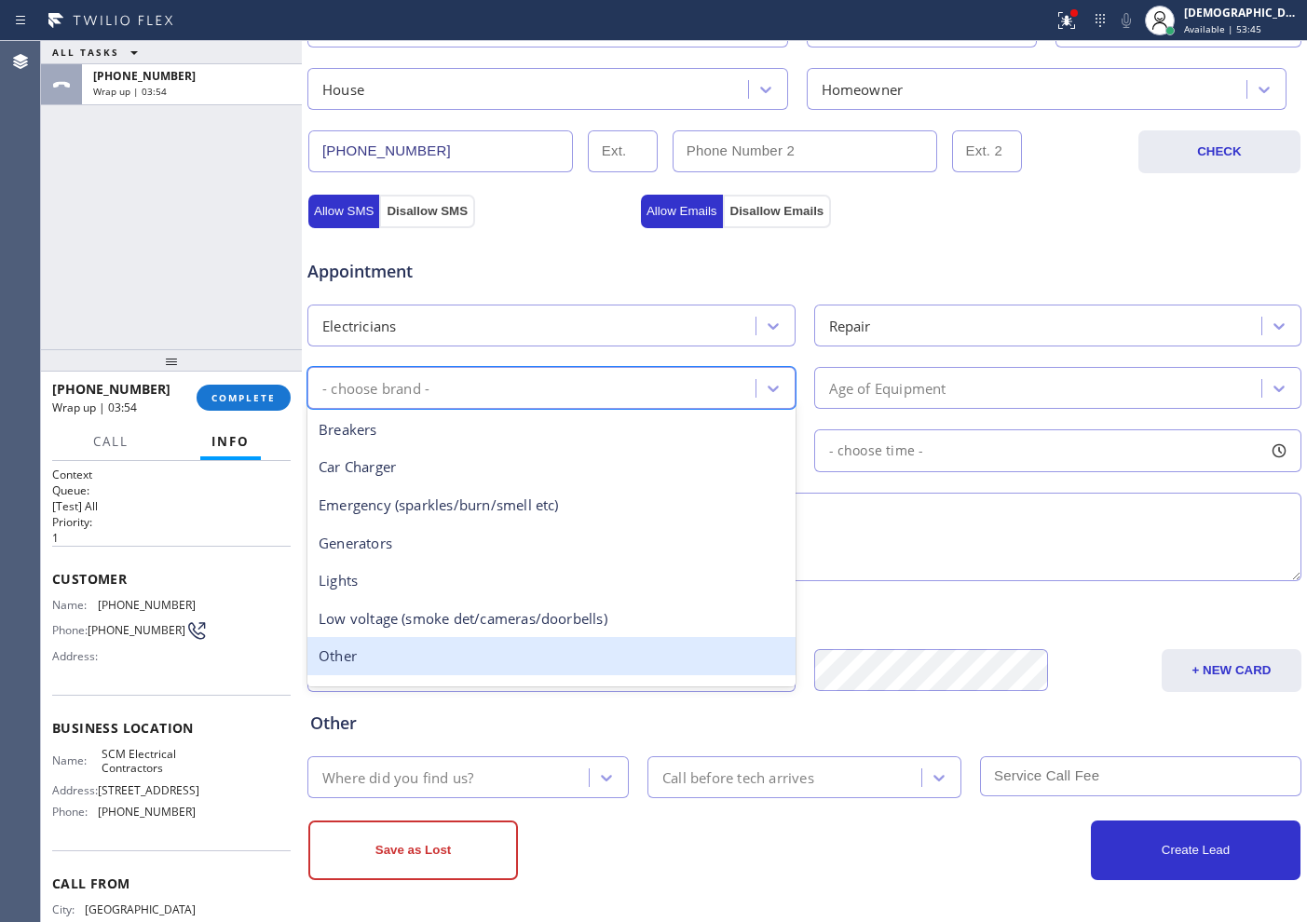
click at [495, 641] on div "Other" at bounding box center [551, 656] width 488 height 38
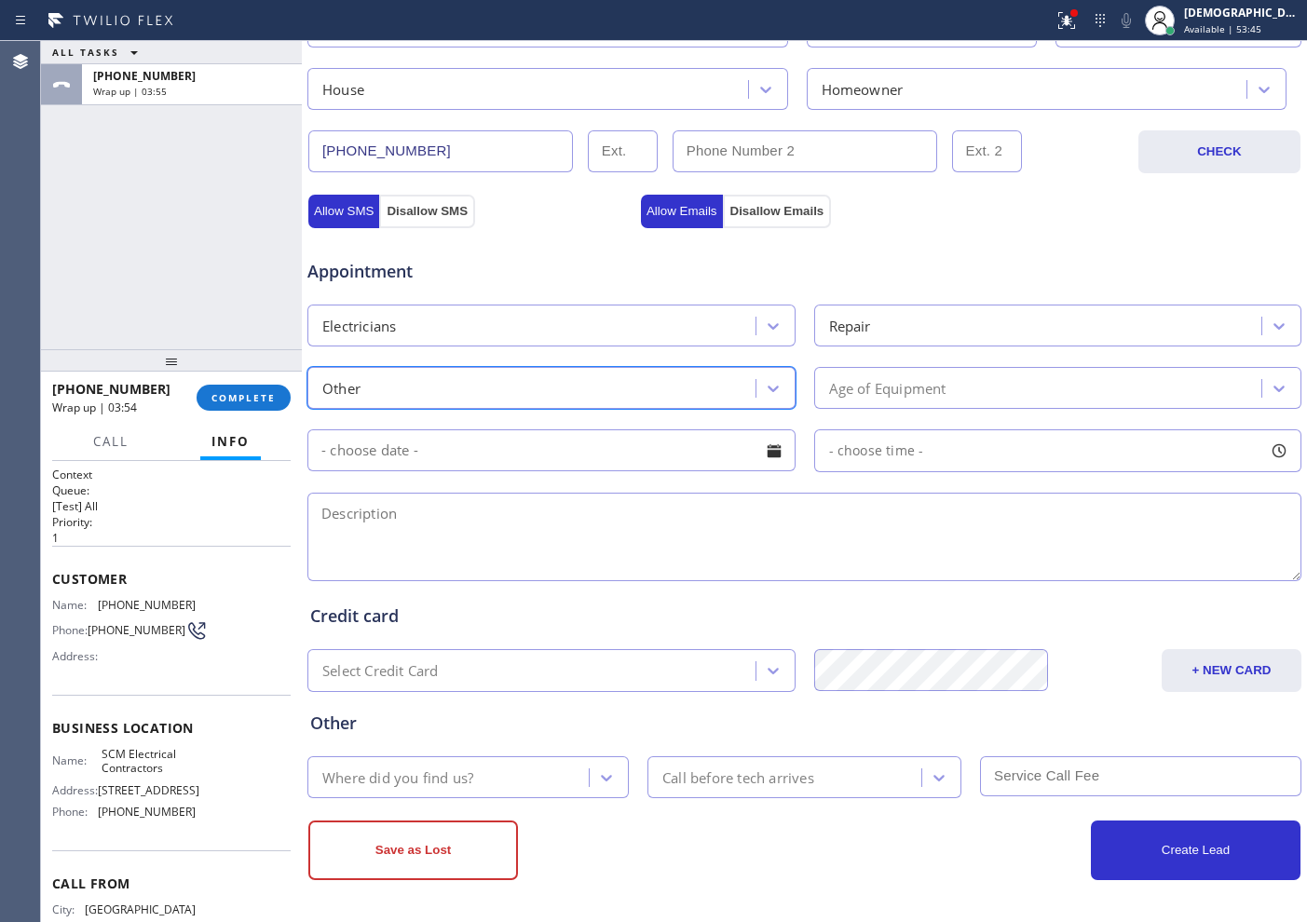
click at [829, 392] on div "Age of Equipment" at bounding box center [887, 387] width 117 height 21
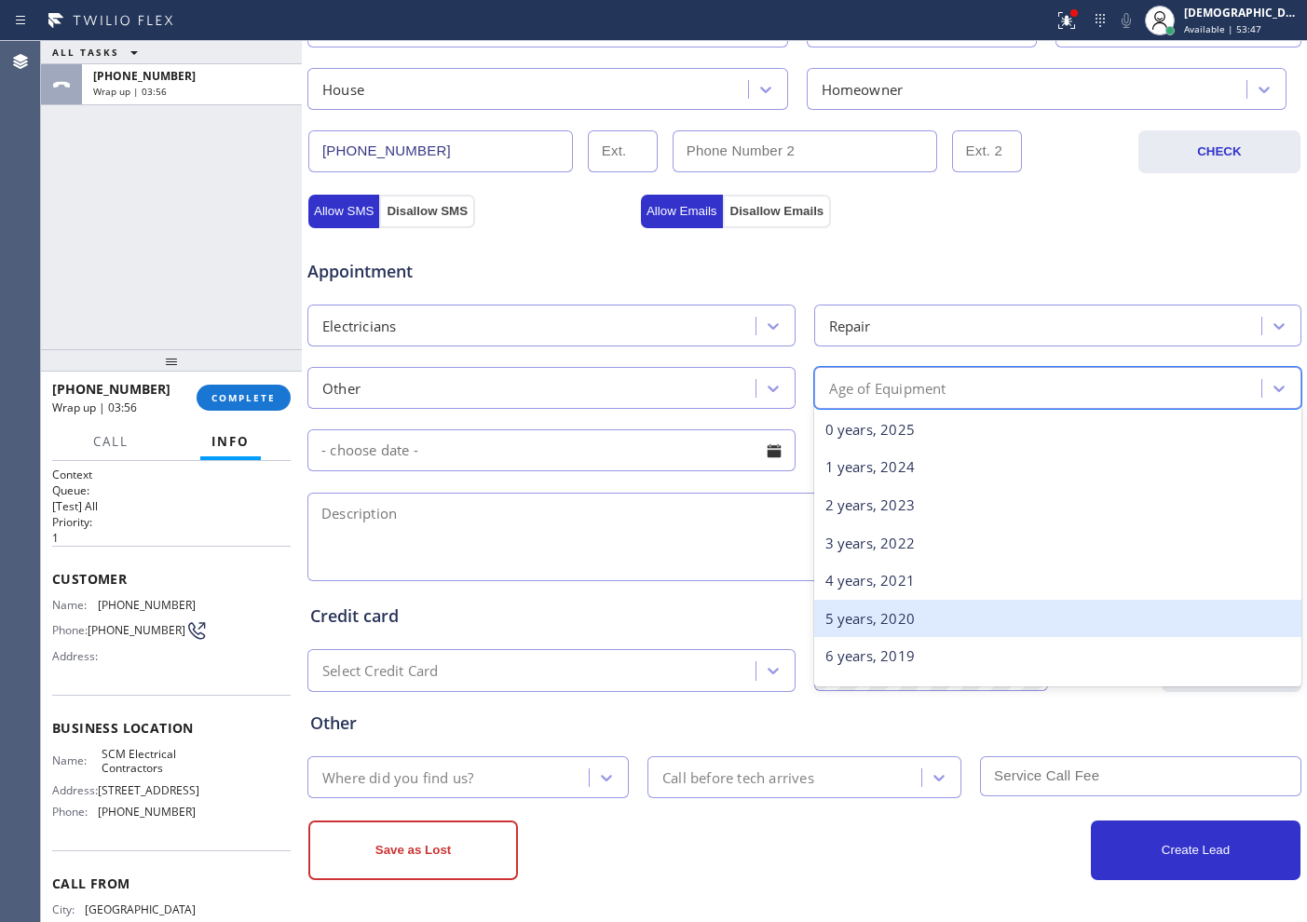
click at [887, 602] on div "5 years, 2020" at bounding box center [1058, 619] width 488 height 38
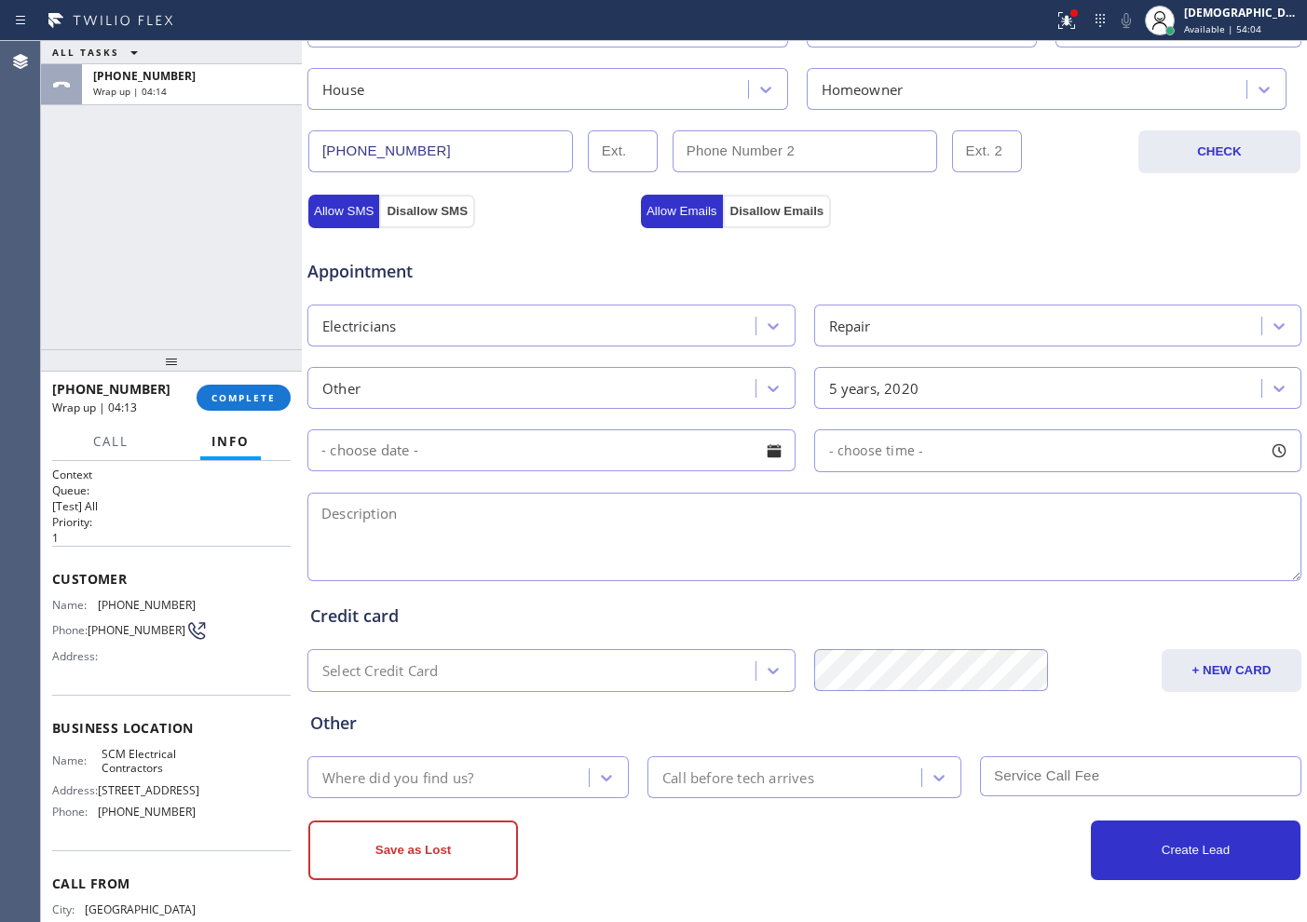
click at [502, 510] on textarea at bounding box center [804, 537] width 994 height 88
paste textarea "no power on their ac unit hvac tech already went there and the problem is the e…"
click at [991, 510] on textarea "no power on their ac unit hvac tech already went there and the problem is the e…" at bounding box center [804, 537] width 994 height 88
click at [1081, 510] on textarea "no power on their ac unit hvac tech already went there and the problem is the e…" at bounding box center [804, 537] width 994 height 88
paste textarea "380 Marketplace BlvdHamilton Township, NJ 08691/ Business: Ross Dress"
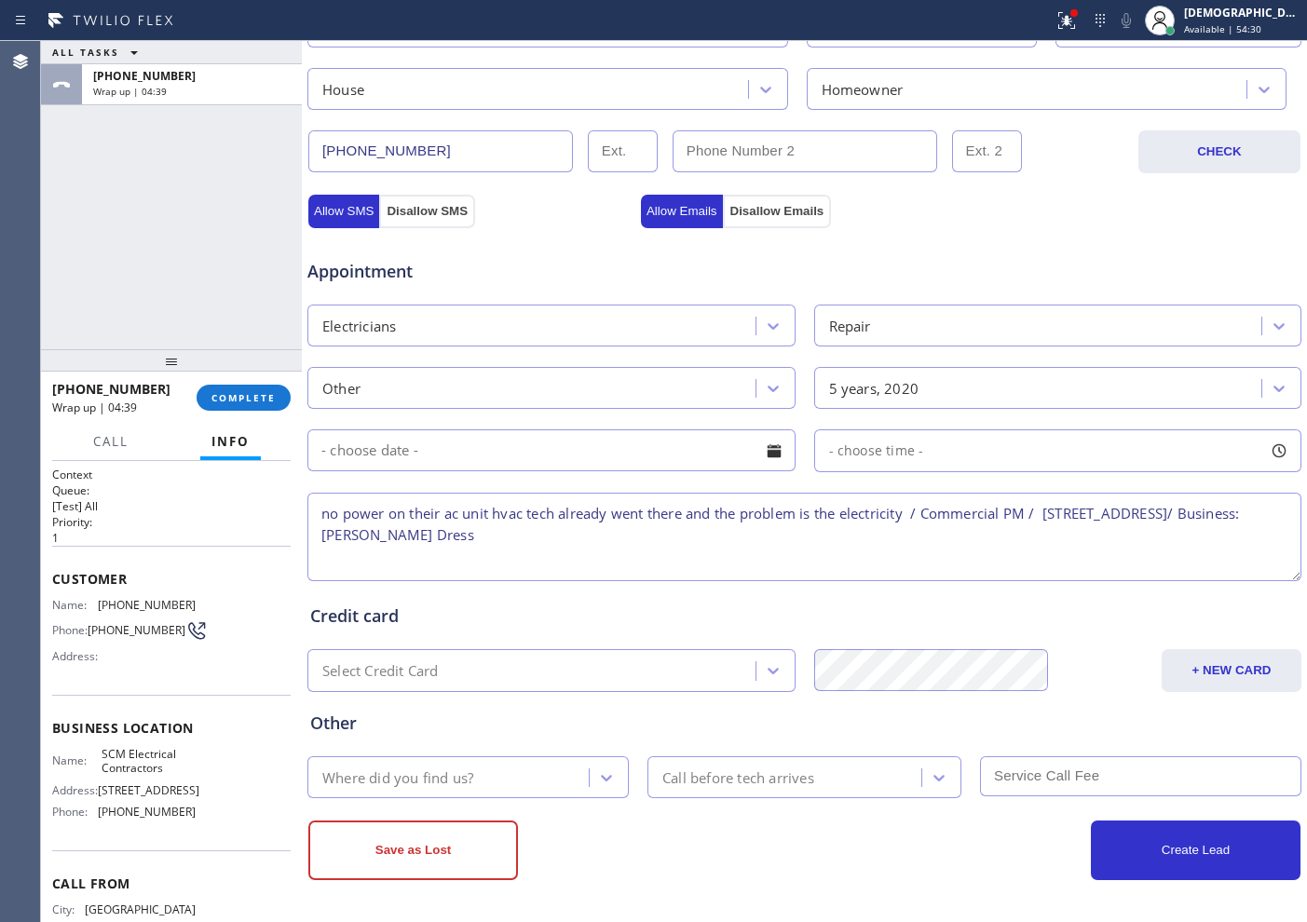
type textarea "no power on their ac unit hvac tech already went there and the problem is the e…"
click at [489, 779] on div "Where did you find us?" at bounding box center [451, 777] width 276 height 33
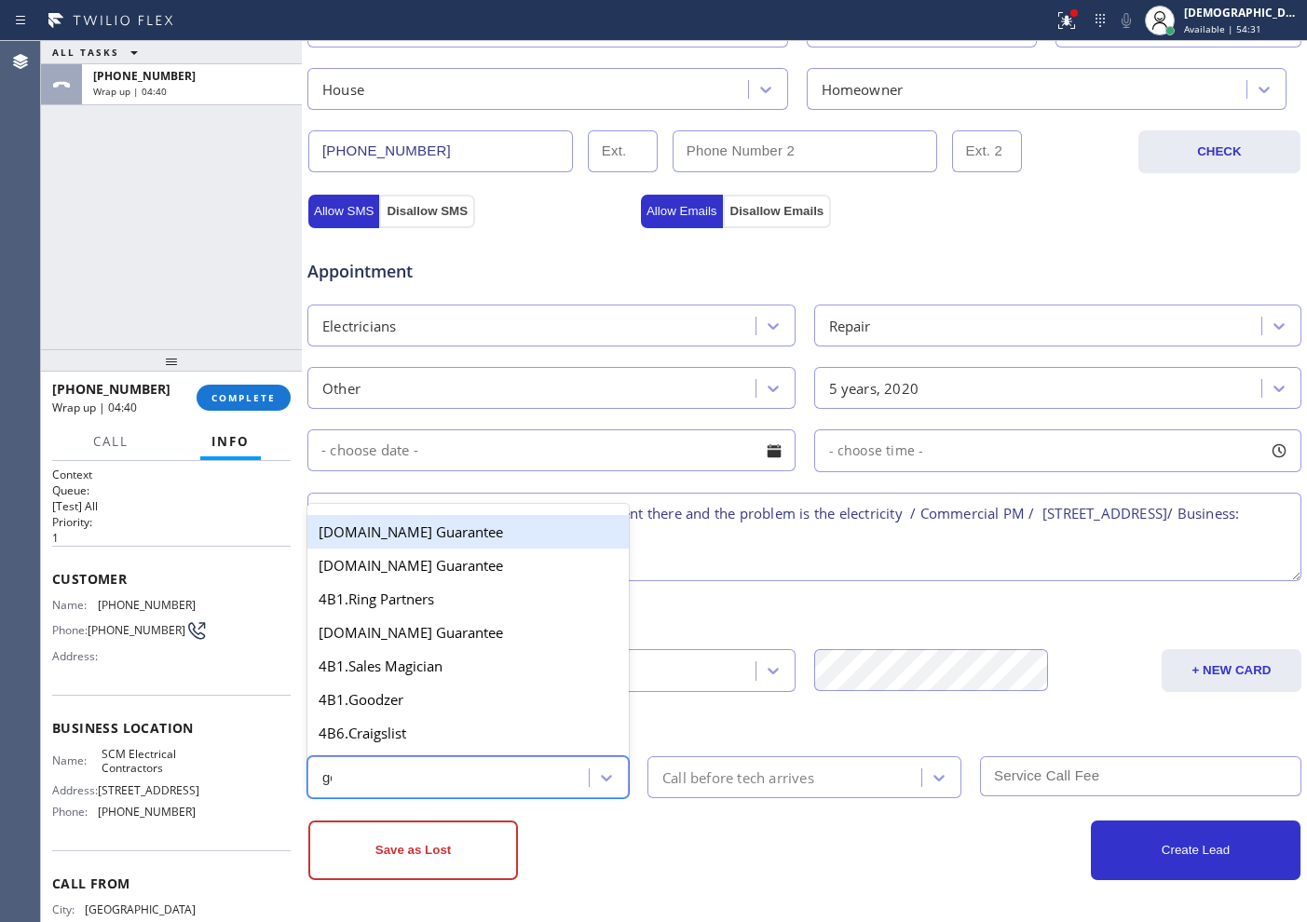
type input "goo"
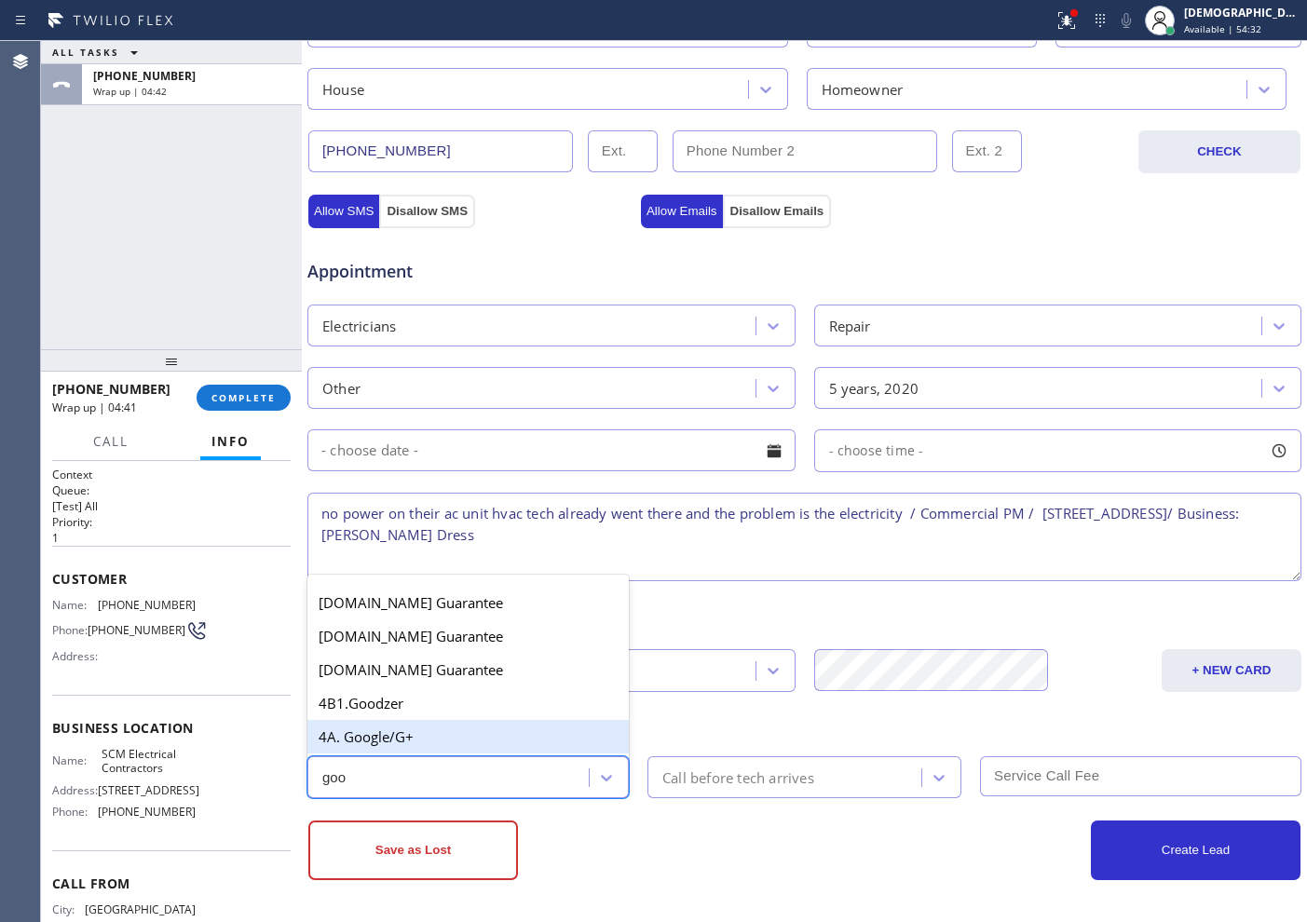
click at [444, 750] on div "4A. Google/G+" at bounding box center [467, 737] width 321 height 34
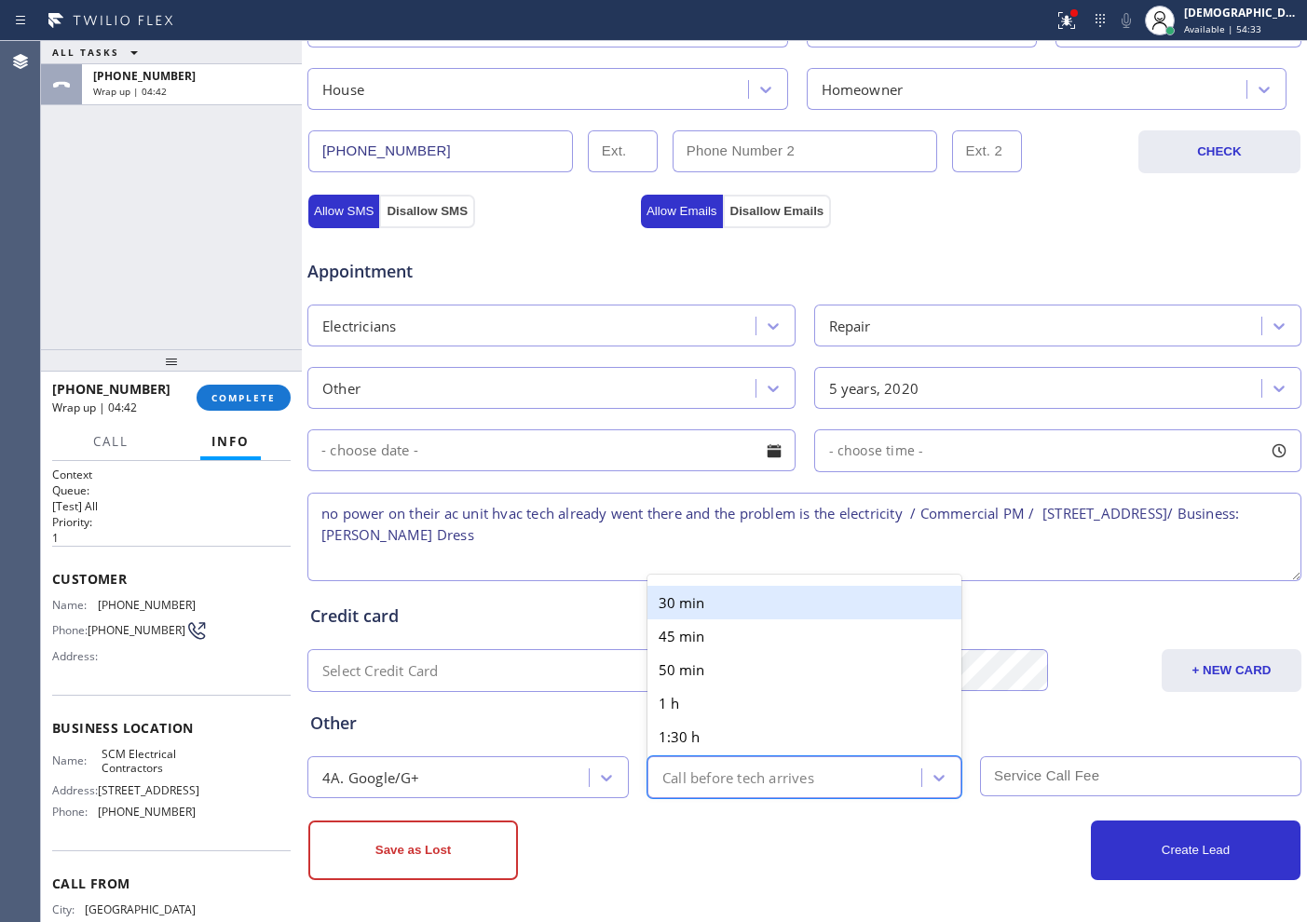
click at [687, 769] on div "Call before tech arrives" at bounding box center [738, 777] width 152 height 21
type input "30"
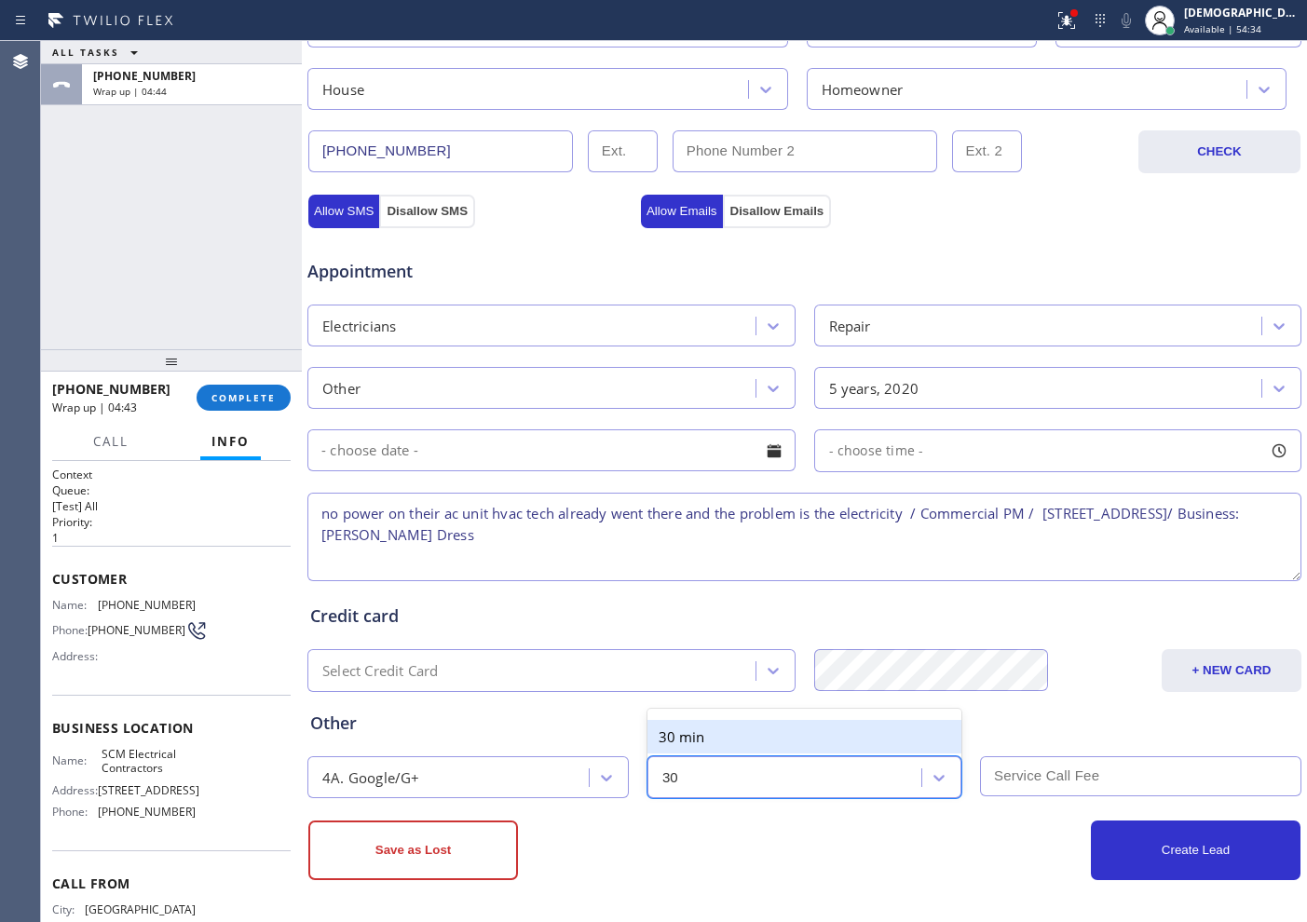
click at [737, 728] on div "30 min" at bounding box center [804, 737] width 314 height 34
click at [716, 551] on textarea "no power on their ac unit hvac tech already went there and the problem is the e…" at bounding box center [804, 537] width 994 height 88
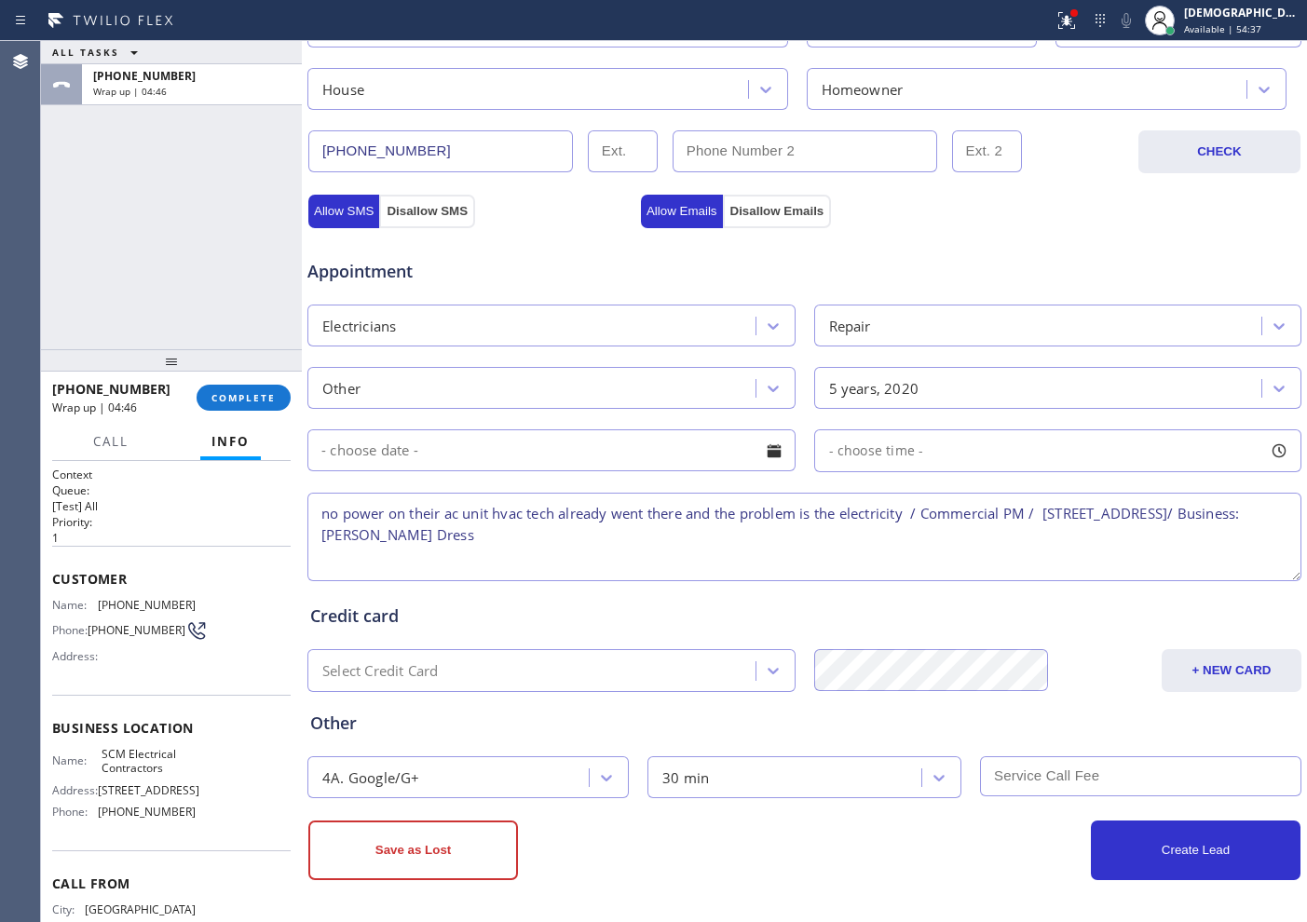
click at [153, 774] on span "SCM Electrical Contractors" at bounding box center [148, 761] width 93 height 29
drag, startPoint x: 166, startPoint y: 777, endPoint x: 94, endPoint y: 759, distance: 73.9
click at [94, 759] on div "Name: SCM Electrical Contractors" at bounding box center [123, 761] width 143 height 29
copy div "SCM Electrical Contractors"
click at [703, 551] on textarea "no power on their ac unit hvac tech already went there and the problem is the e…" at bounding box center [804, 537] width 994 height 88
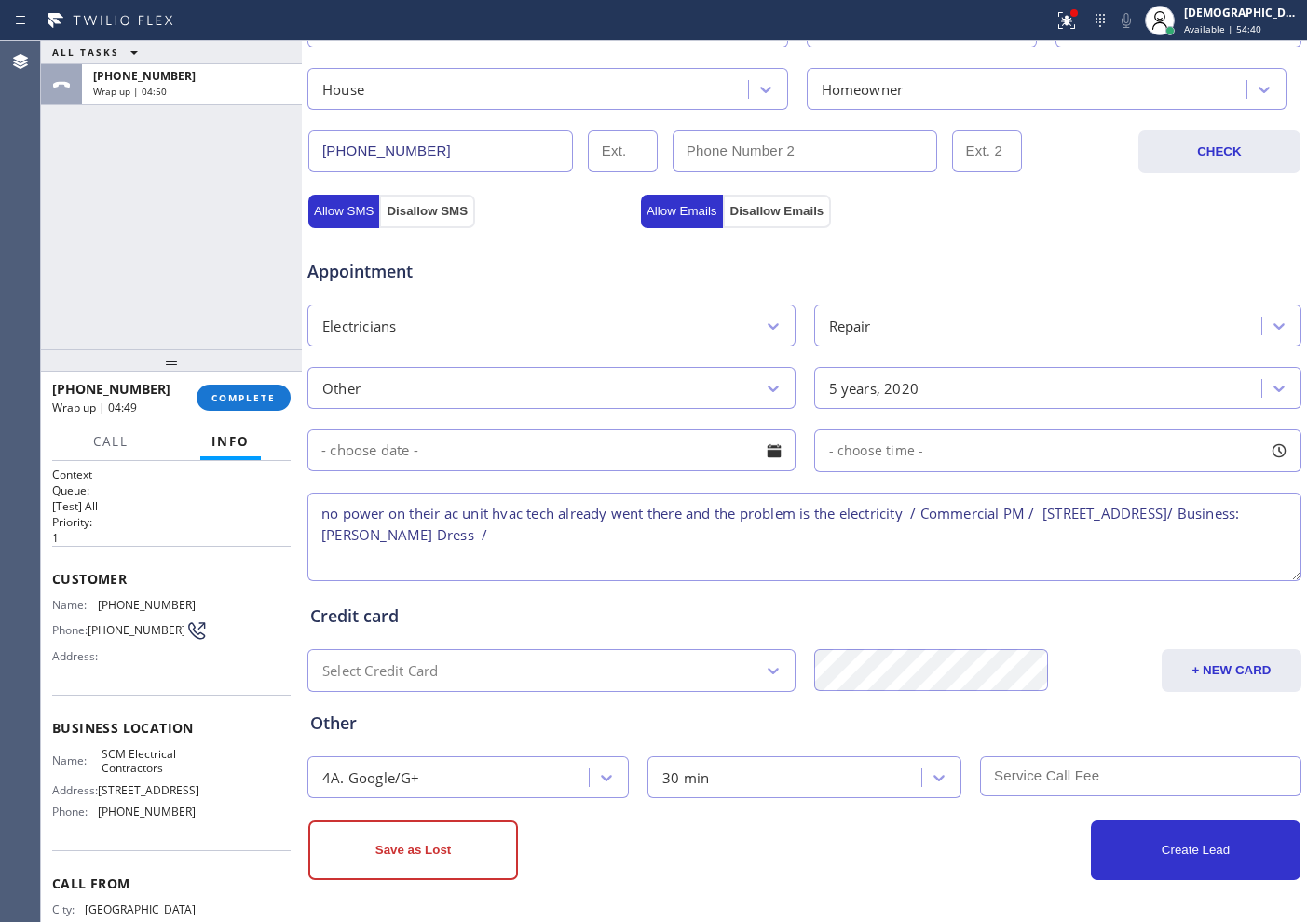
paste textarea "SCM Electrical Contractors"
click at [319, 556] on textarea "no power on their ac unit hvac tech already went there and the problem is the e…" at bounding box center [804, 537] width 994 height 88
click at [835, 529] on textarea "no power on their ac unit hvac tech already went there and the problem is the e…" at bounding box center [804, 537] width 994 height 88
click at [688, 551] on textarea "no power on their ac unit hvac tech already went there and the problem is the e…" at bounding box center [804, 537] width 994 height 88
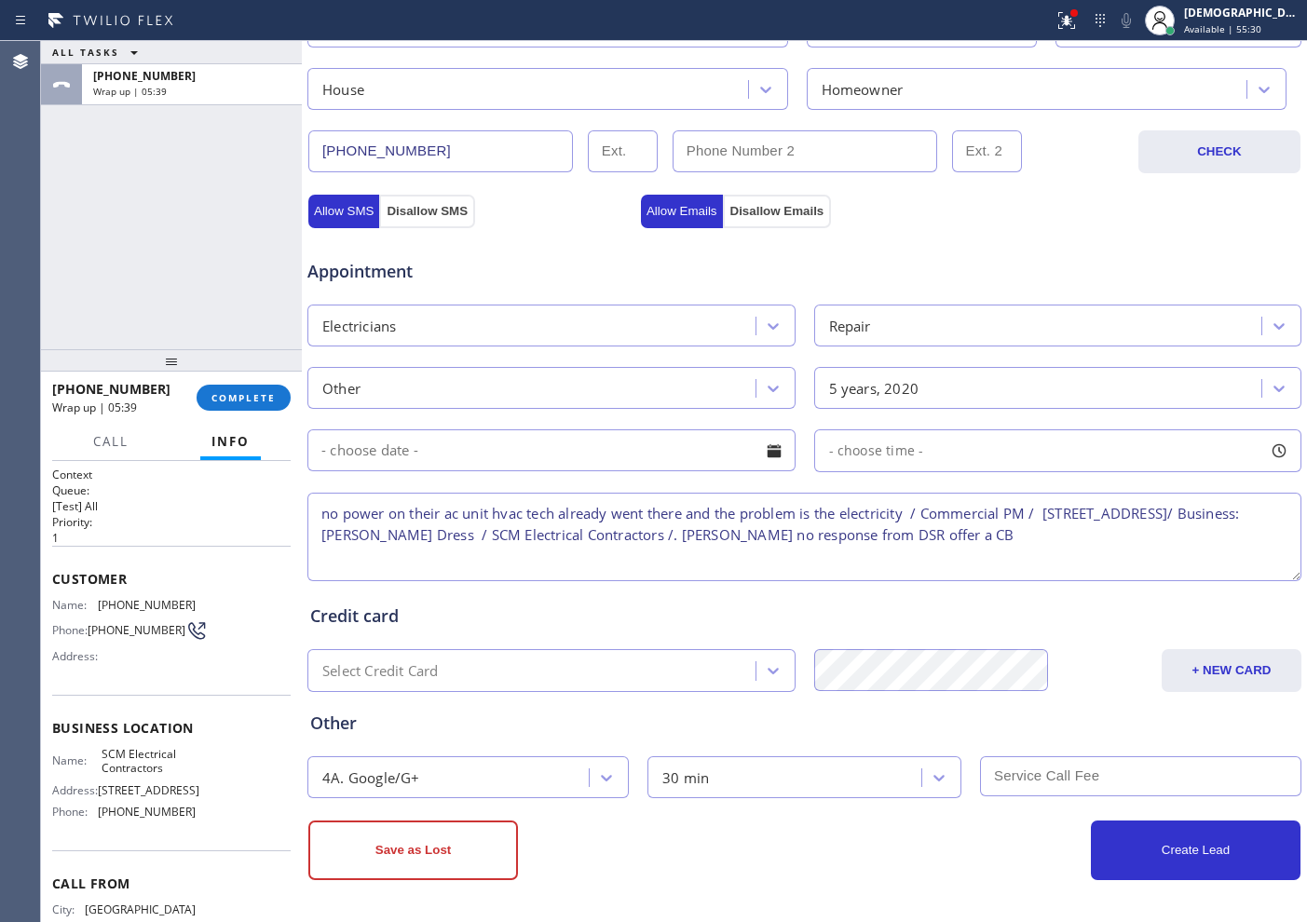
click at [688, 551] on textarea "no power on their ac unit hvac tech already went there and the problem is the e…" at bounding box center [804, 537] width 994 height 88
type textarea "no power on their ac unit hvac tech already went there and the problem is the e…"
drag, startPoint x: 404, startPoint y: 858, endPoint x: 431, endPoint y: 840, distance: 32.3
click at [404, 858] on button "Save as Lost" at bounding box center [413, 851] width 210 height 60
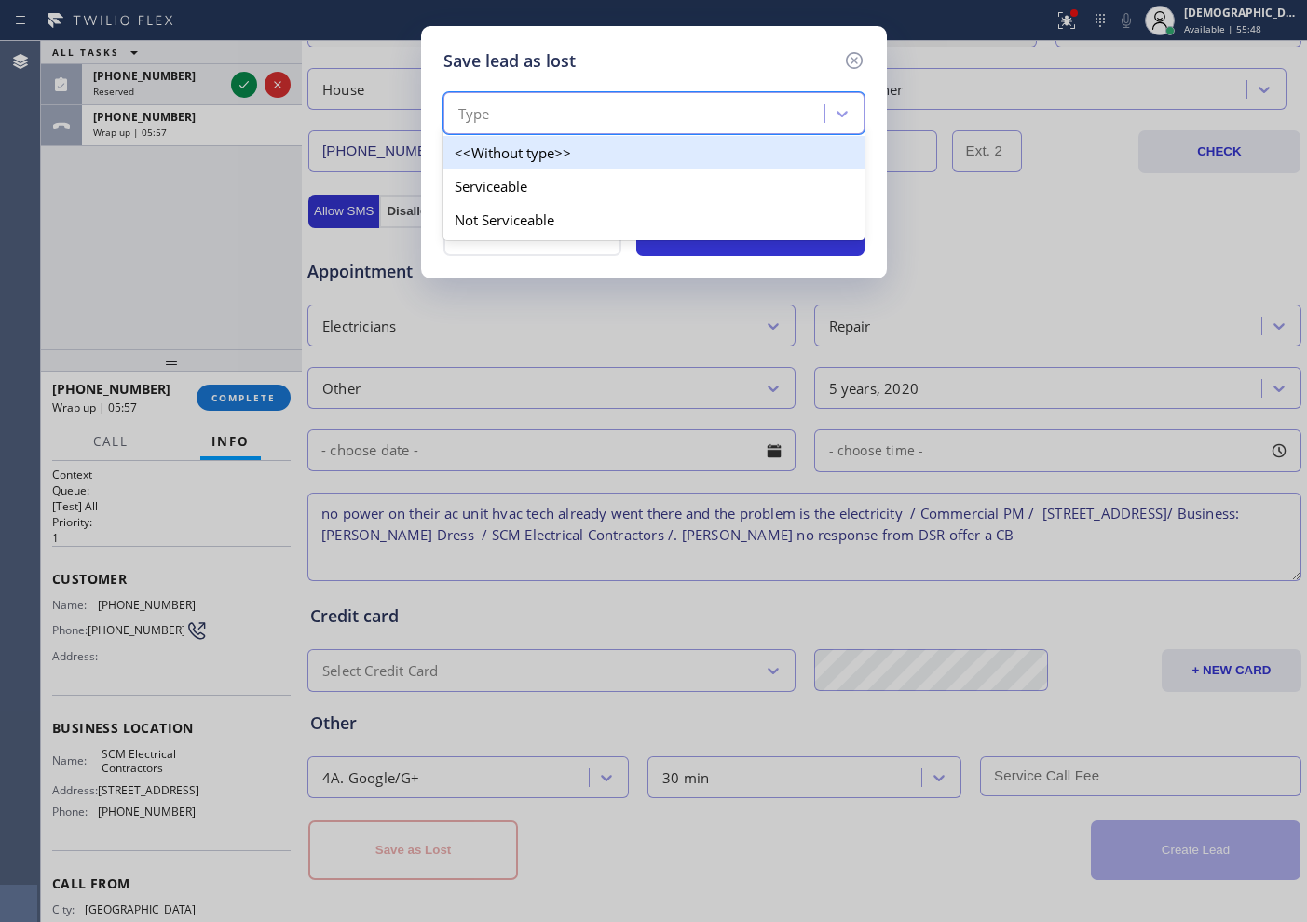
click at [611, 117] on div "Type" at bounding box center [636, 114] width 375 height 33
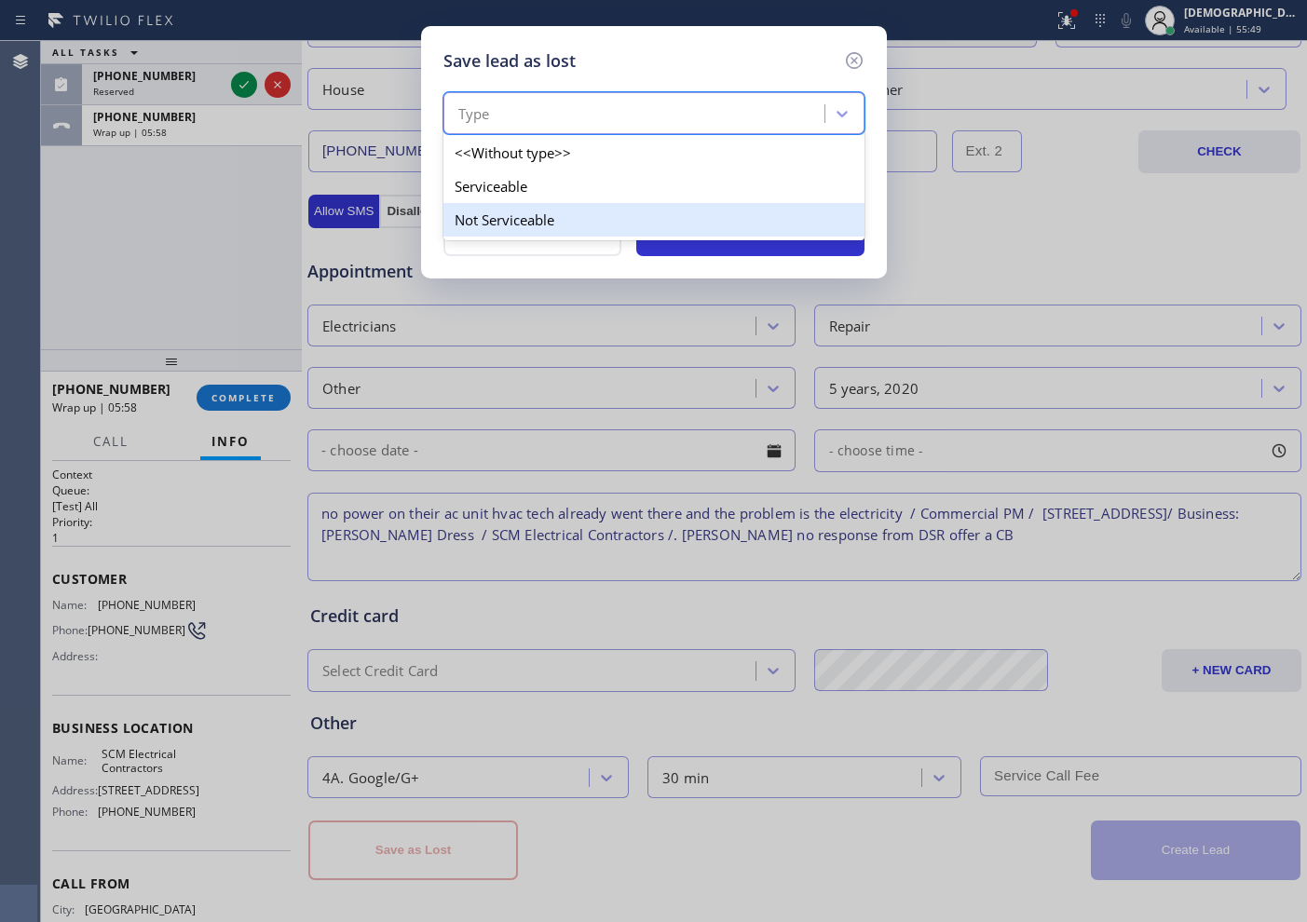
click at [573, 211] on div "Not Serviceable" at bounding box center [653, 220] width 421 height 34
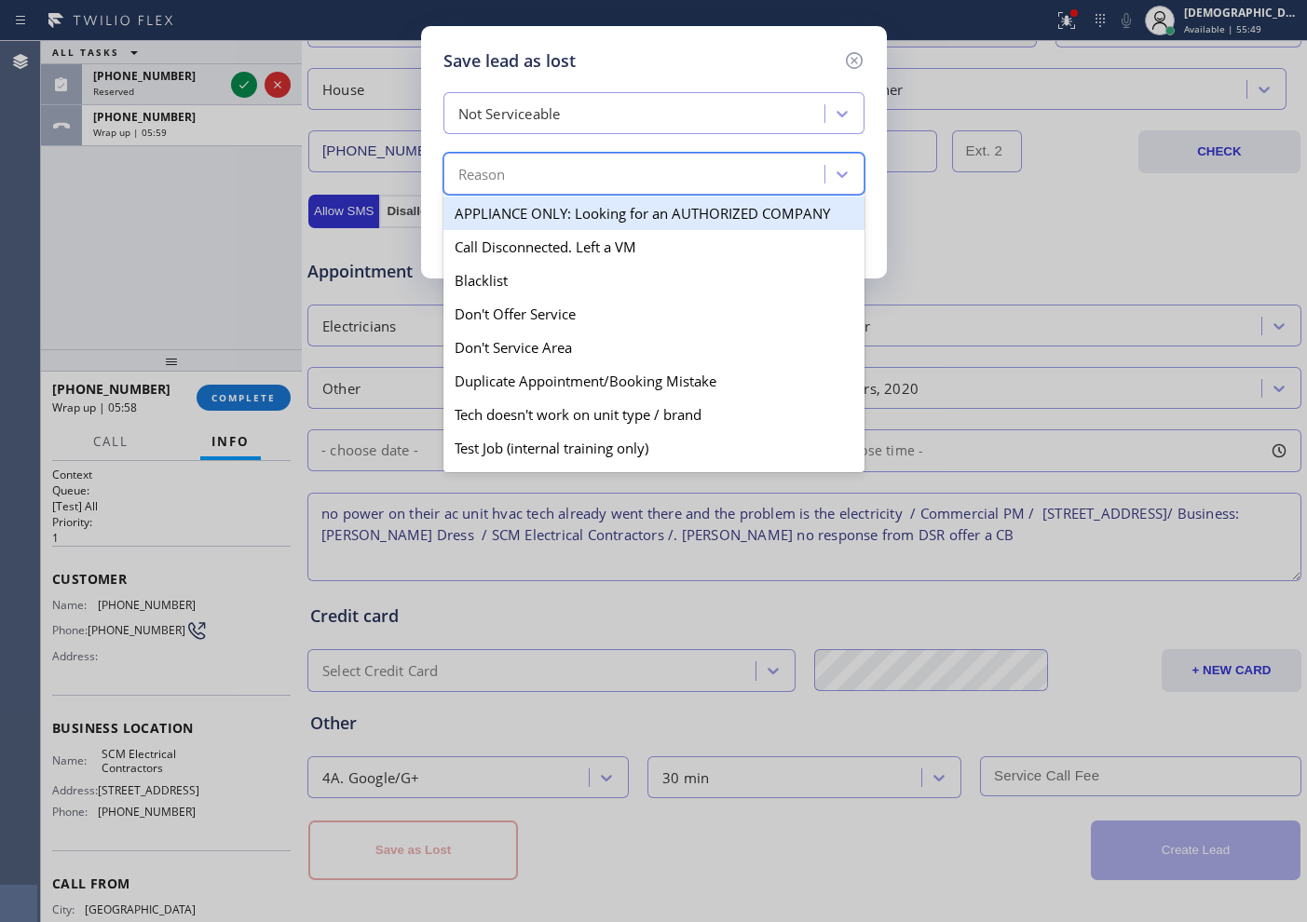
click at [572, 181] on div "Reason" at bounding box center [636, 174] width 375 height 33
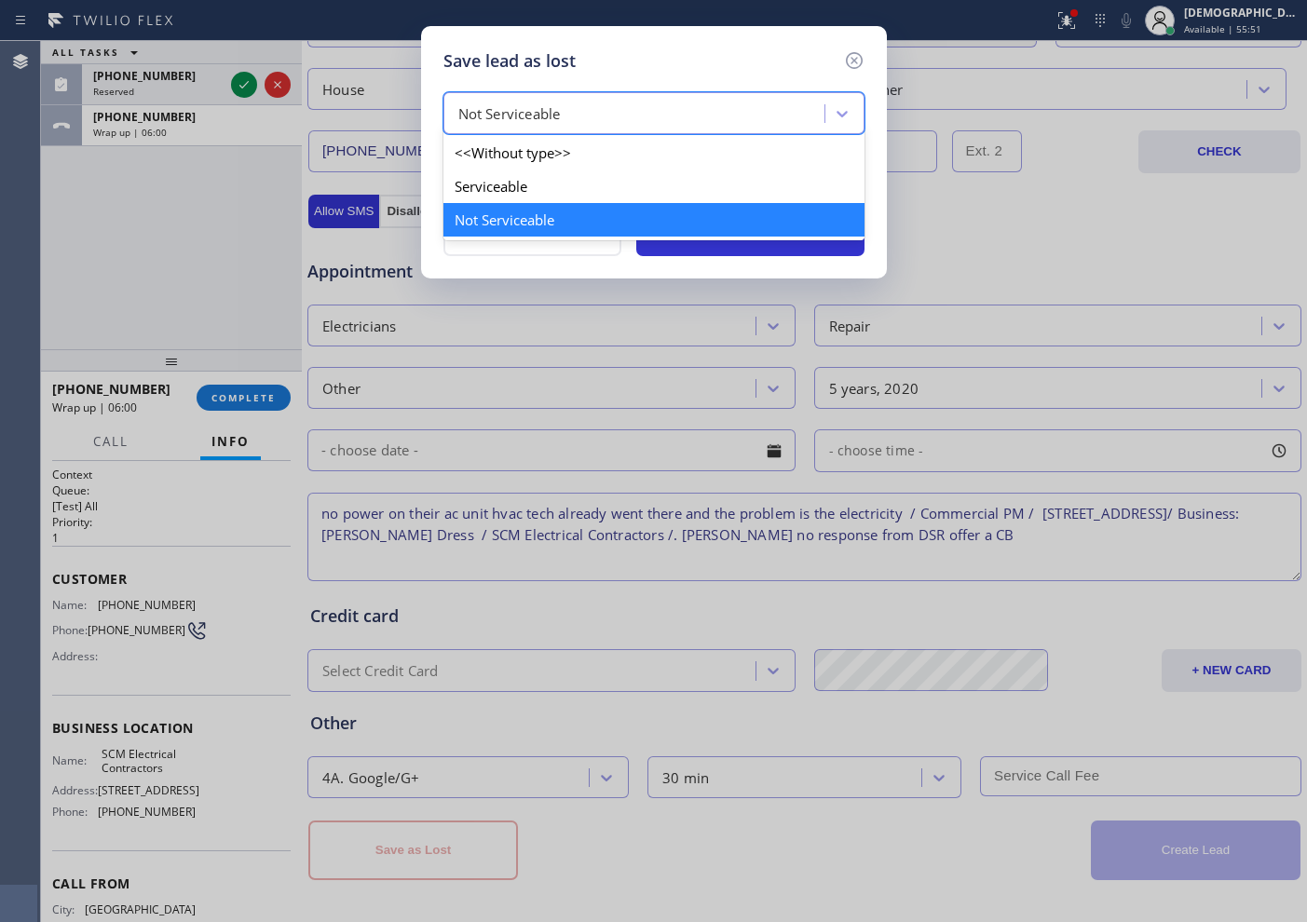
click at [586, 127] on div "Not Serviceable" at bounding box center [636, 114] width 375 height 33
click at [547, 191] on div "Serviceable" at bounding box center [653, 187] width 421 height 34
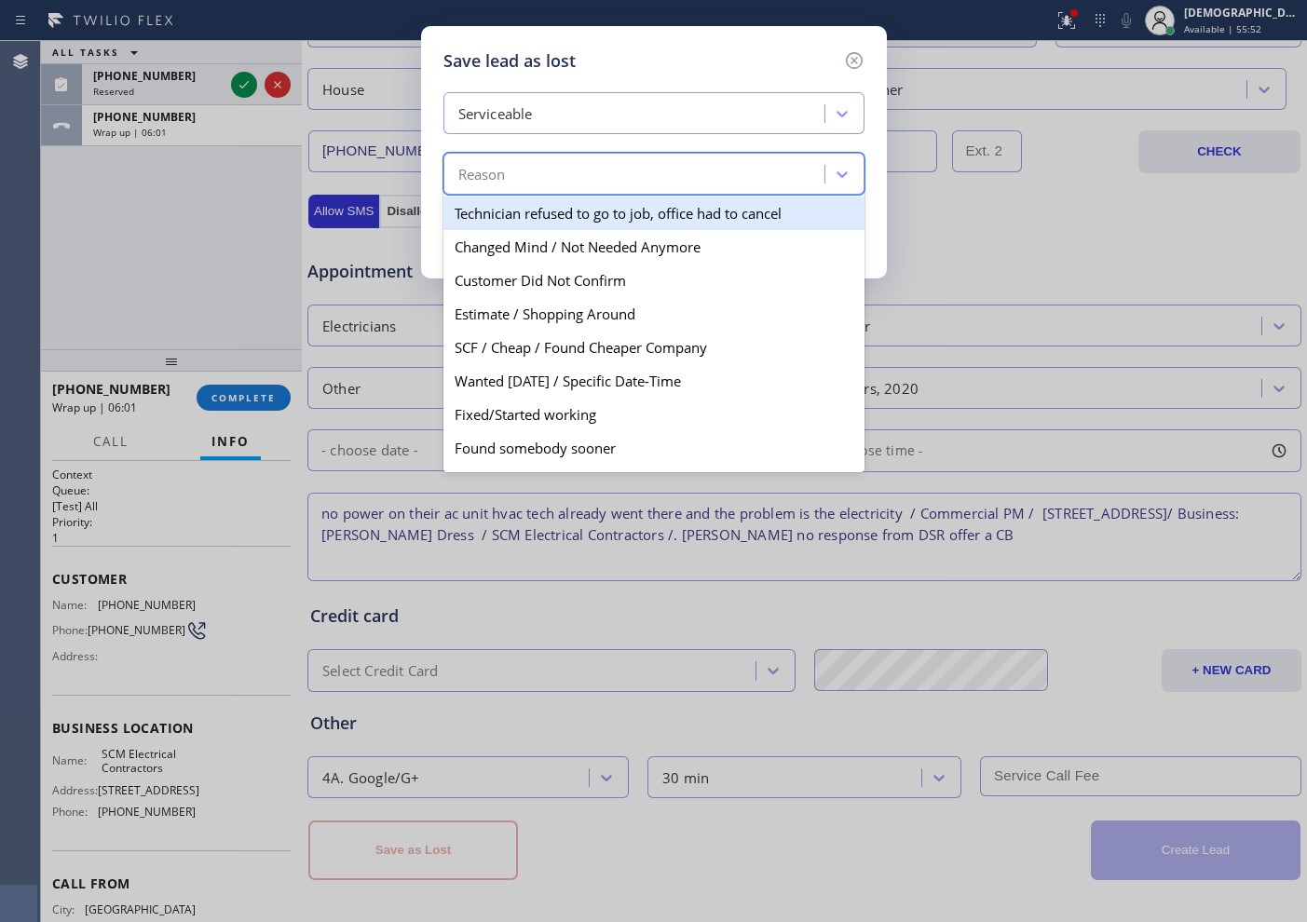
click at [547, 175] on div "Reason" at bounding box center [636, 174] width 375 height 33
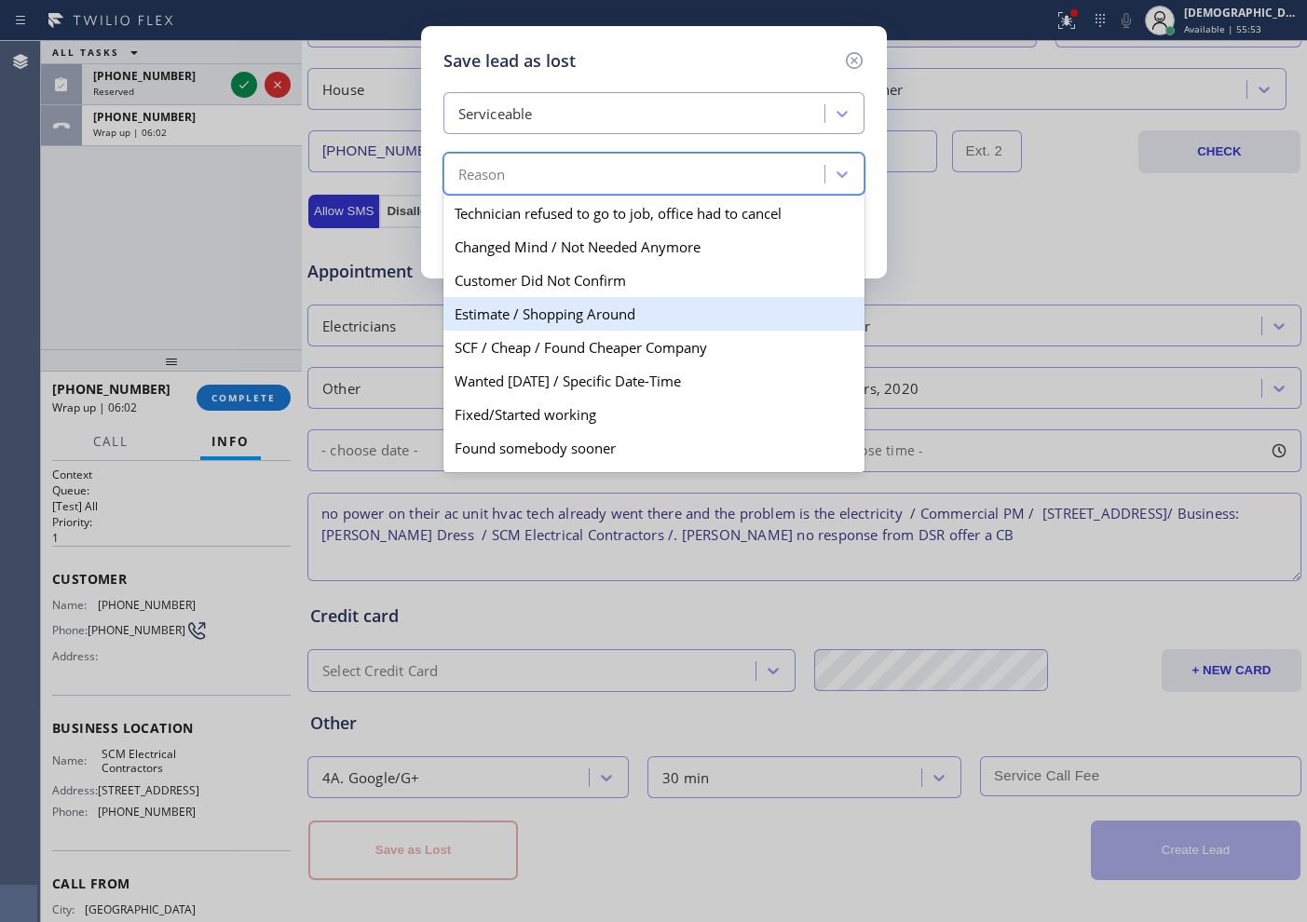
click at [563, 324] on div "Estimate / Shopping Around" at bounding box center [653, 314] width 421 height 34
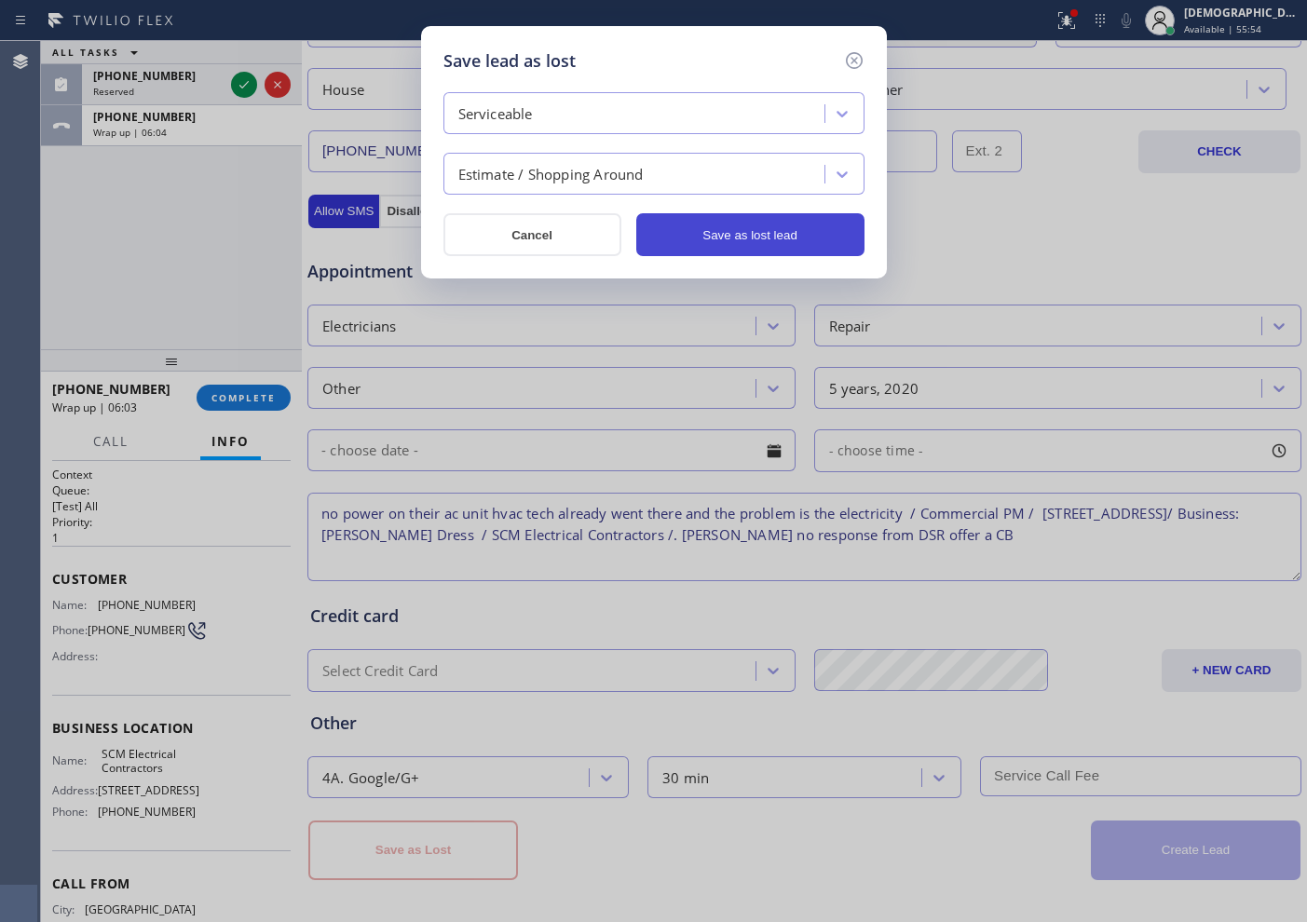
click at [700, 243] on button "Save as lost lead" at bounding box center [750, 234] width 228 height 43
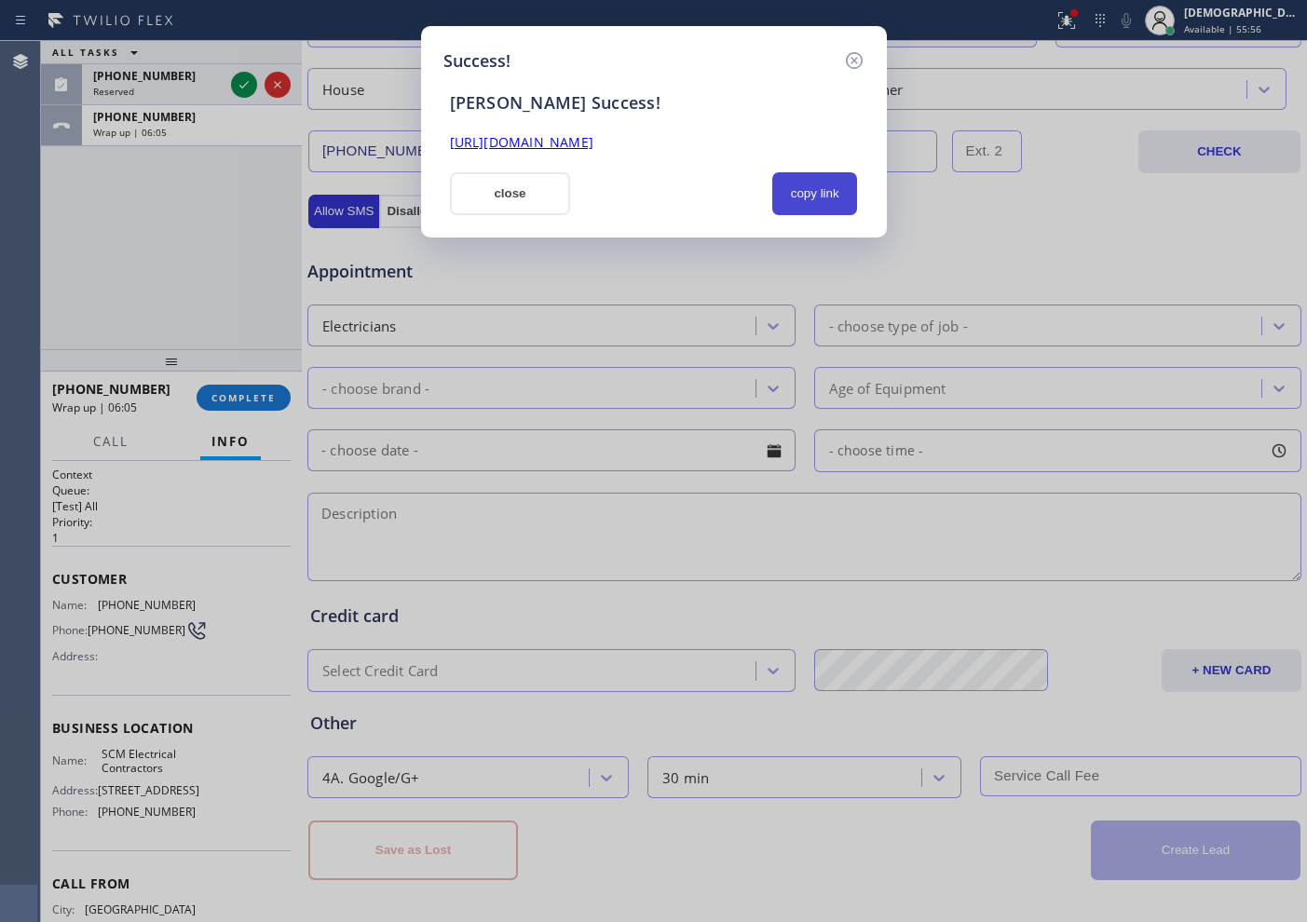
click at [806, 203] on button "copy link" at bounding box center [815, 193] width 86 height 43
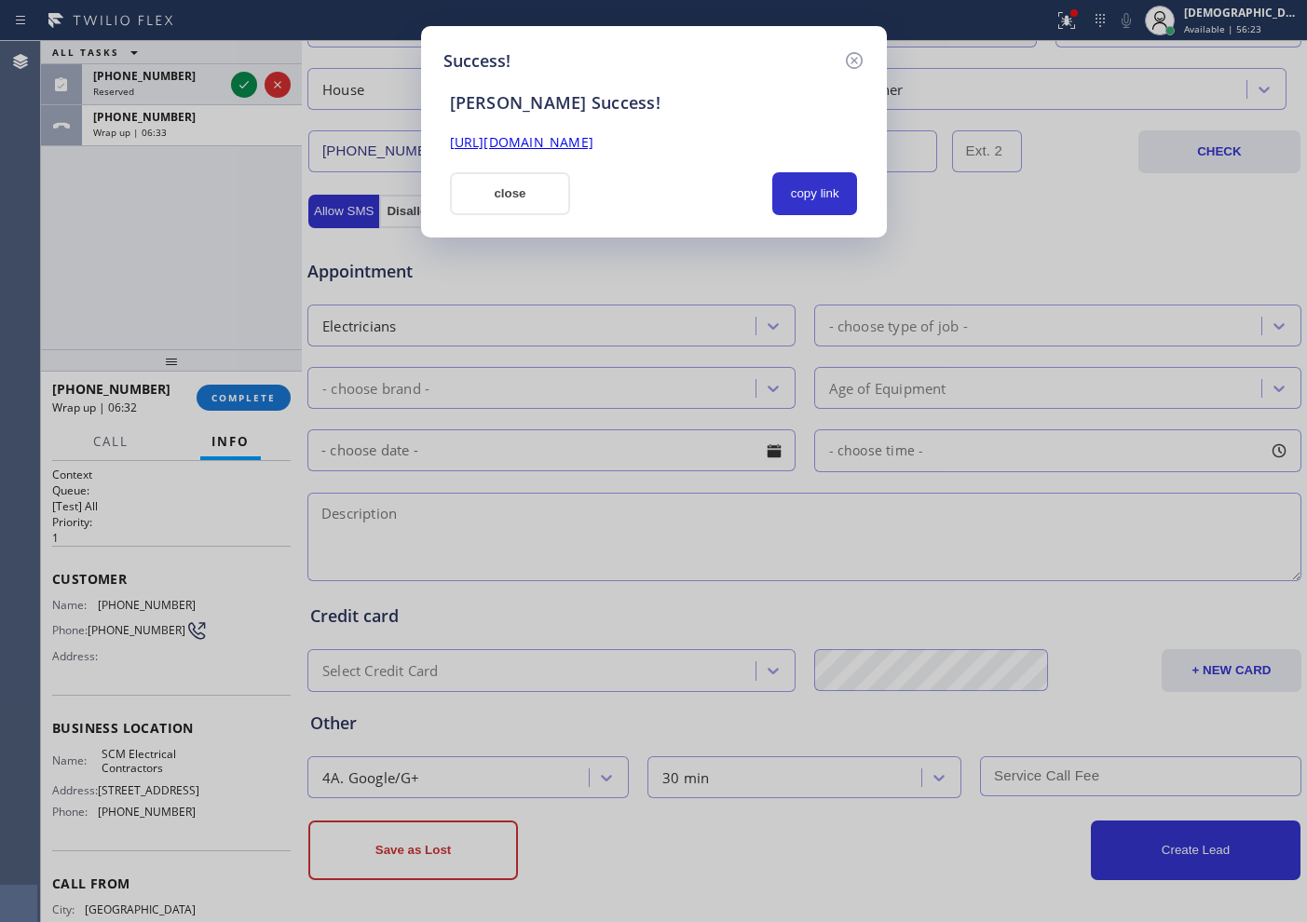
click at [154, 322] on div "Success! SAL Success! https://erp.apollosoft.co/customer/764688#portlet_lead cl…" at bounding box center [653, 461] width 1307 height 922
drag, startPoint x: 498, startPoint y: 202, endPoint x: 516, endPoint y: 200, distance: 17.8
click at [499, 202] on button "close" at bounding box center [510, 193] width 121 height 43
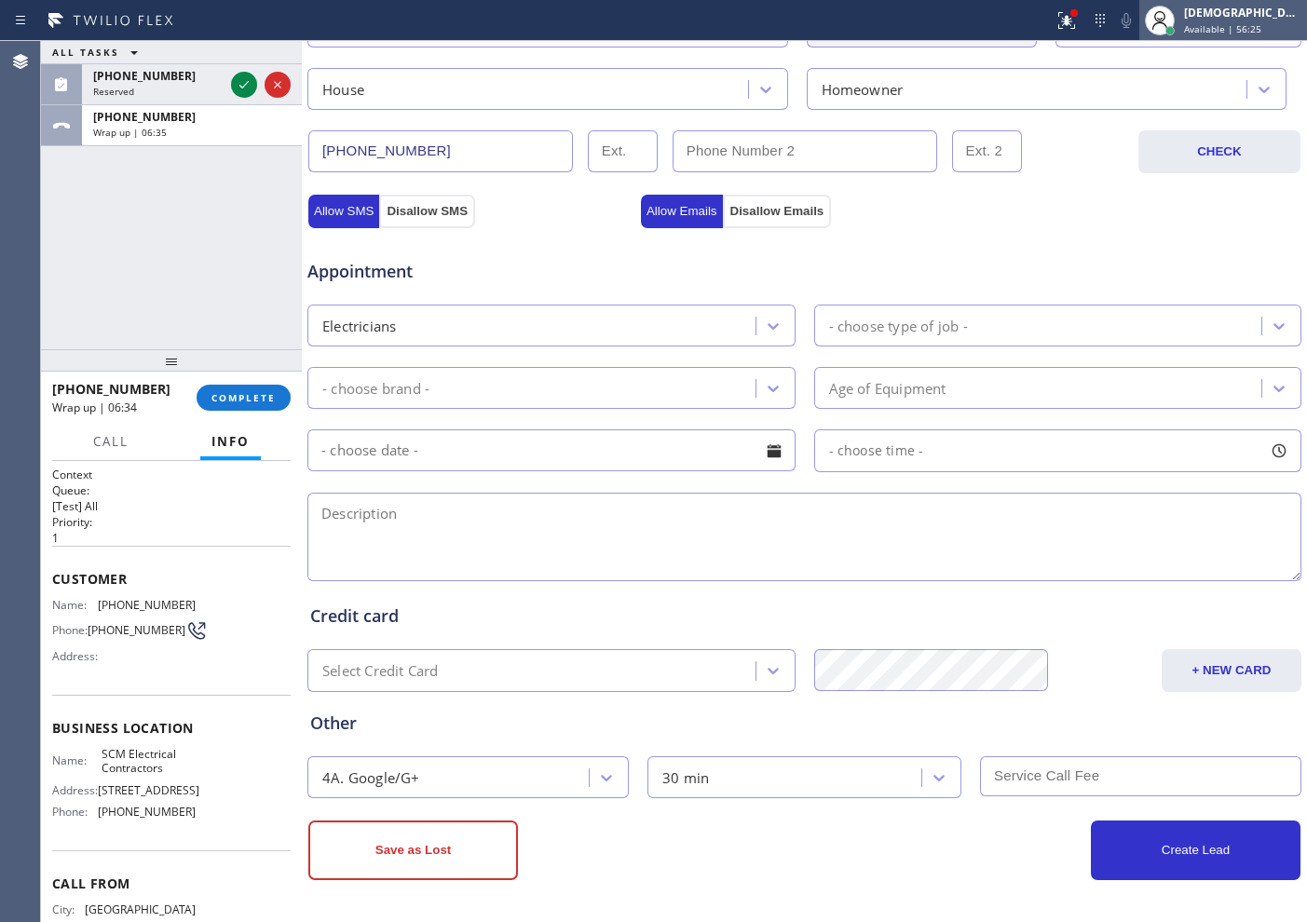
click at [1251, 26] on span "Available | 56:25" at bounding box center [1222, 28] width 77 height 13
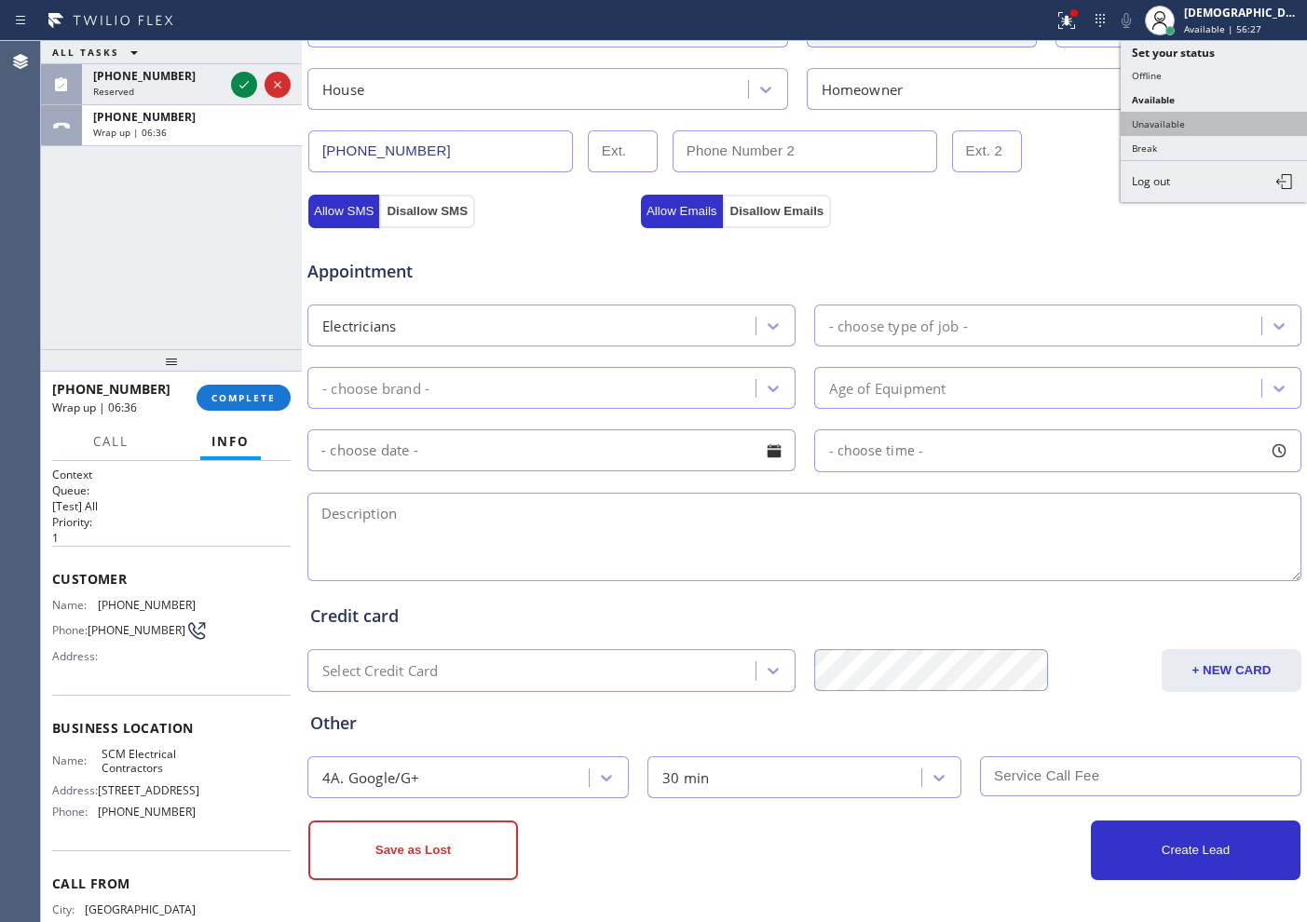
click at [1194, 128] on button "Unavailable" at bounding box center [1214, 124] width 186 height 24
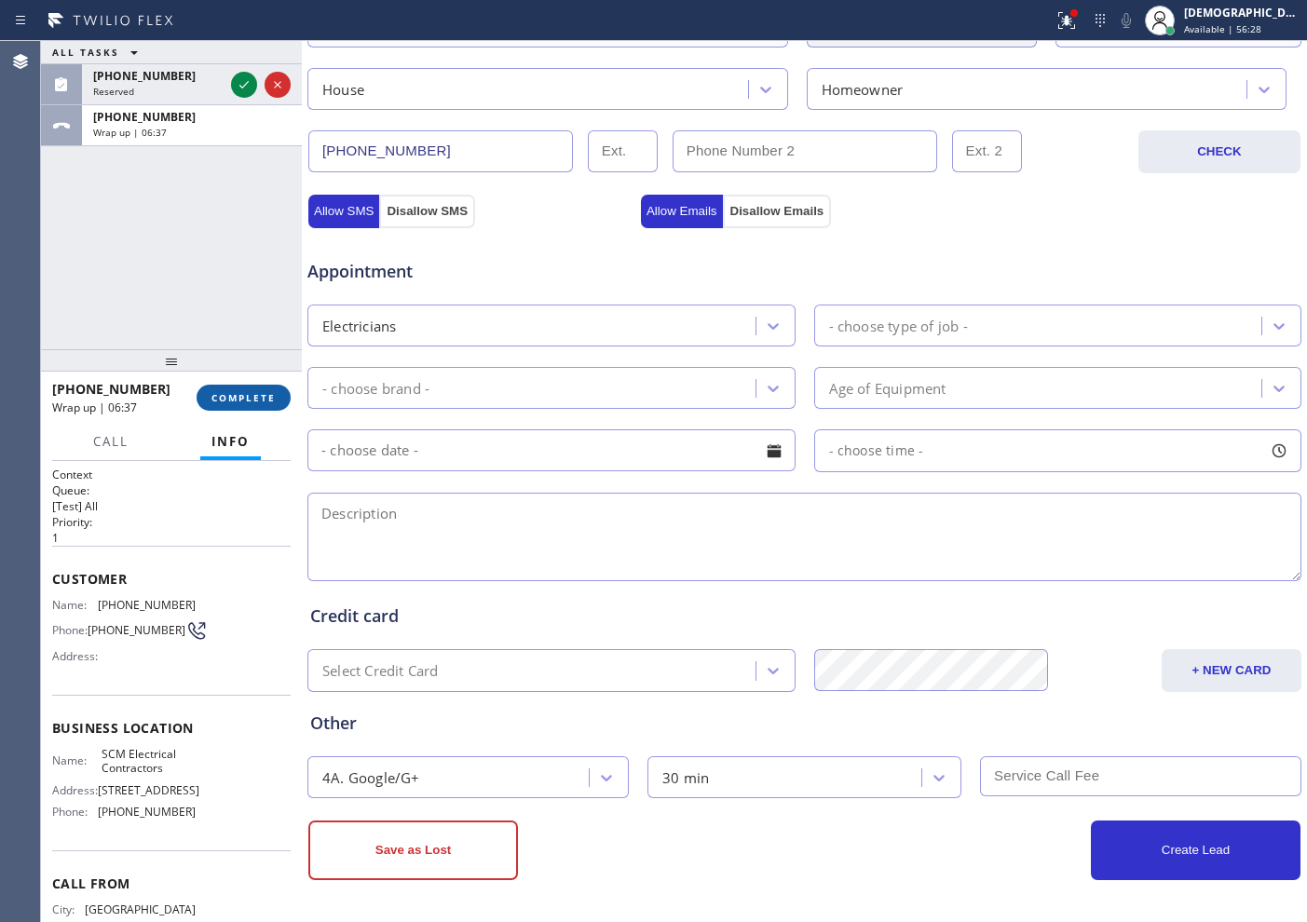
click at [289, 394] on button "COMPLETE" at bounding box center [244, 398] width 94 height 26
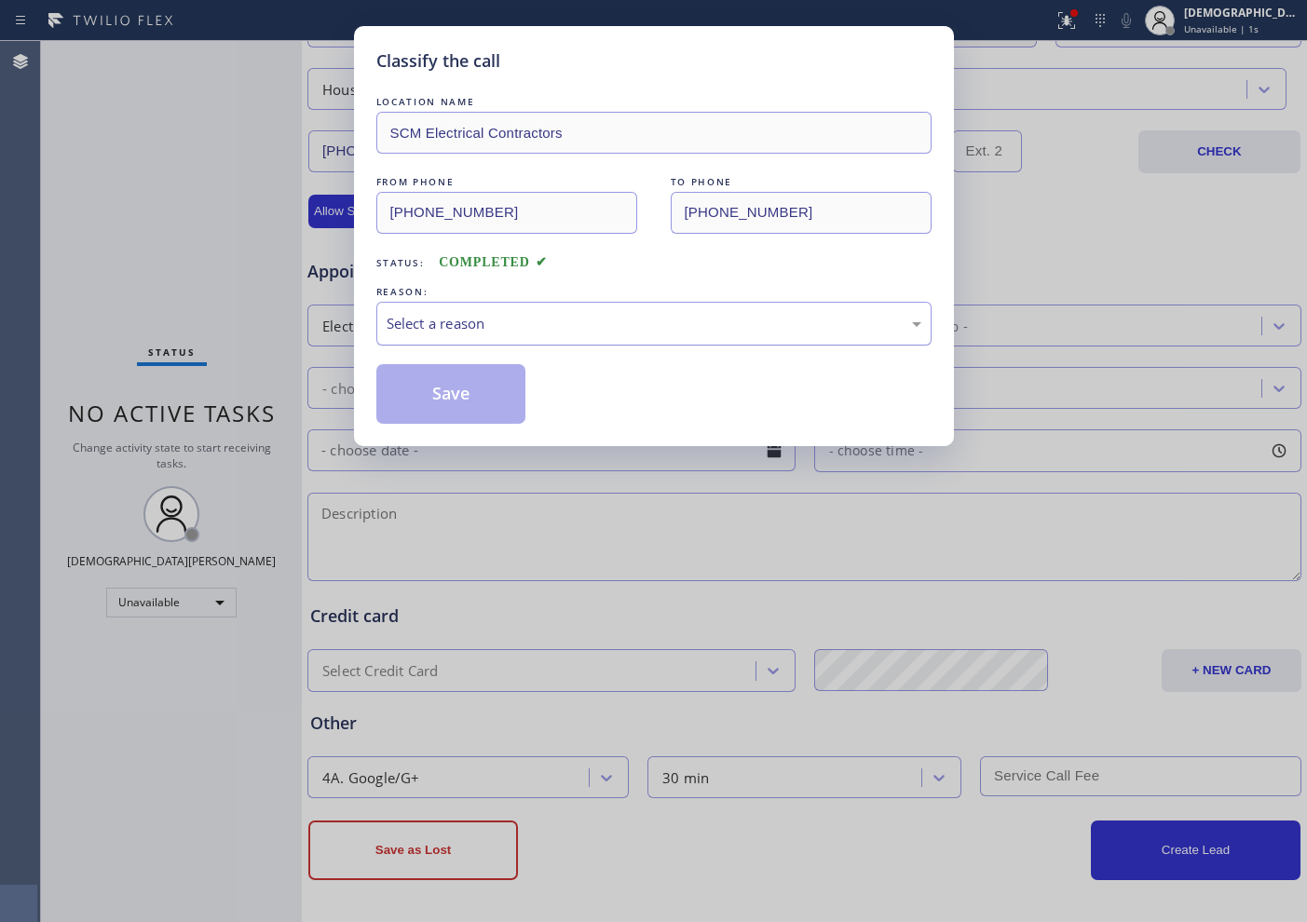
click at [481, 333] on div "Select a reason" at bounding box center [654, 323] width 535 height 21
click at [449, 397] on button "Save" at bounding box center [451, 394] width 150 height 60
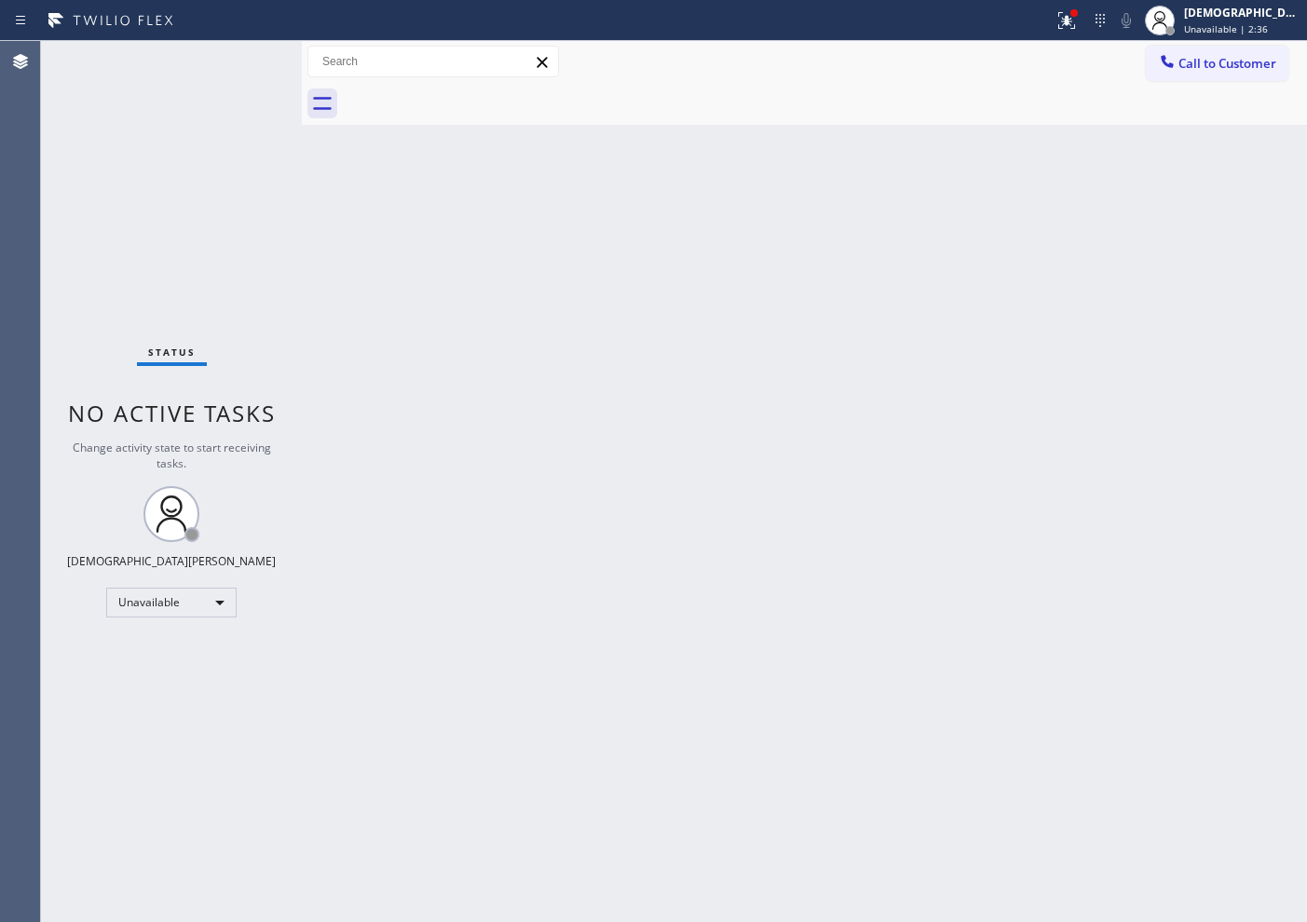
click at [171, 246] on div "Status No active tasks Change activity state to start receiving tasks. [PERSON_…" at bounding box center [171, 481] width 261 height 881
click at [159, 604] on div "Unavailable" at bounding box center [171, 603] width 130 height 30
click at [185, 655] on li "Available" at bounding box center [170, 652] width 127 height 22
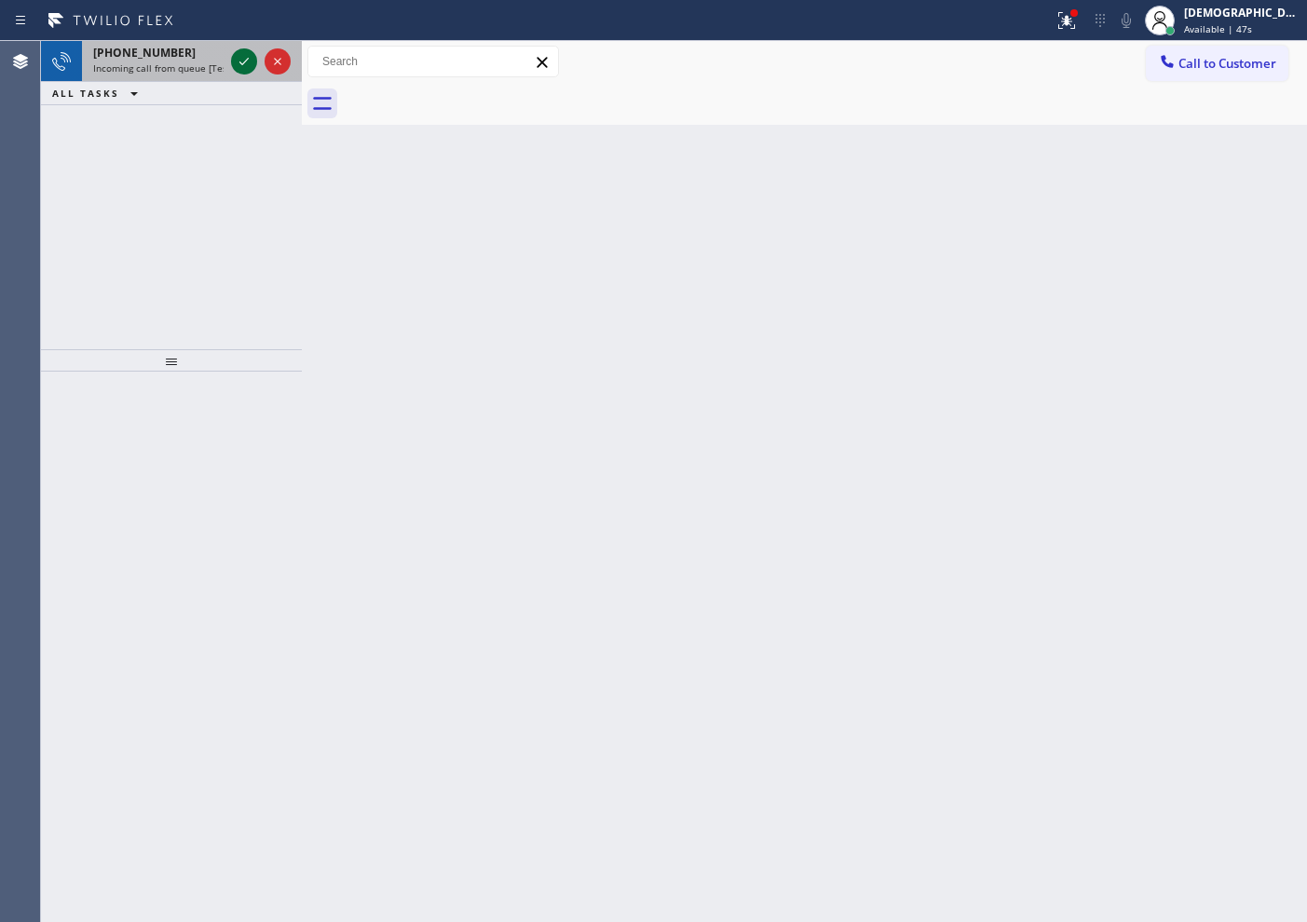
click at [241, 67] on icon at bounding box center [244, 61] width 22 height 22
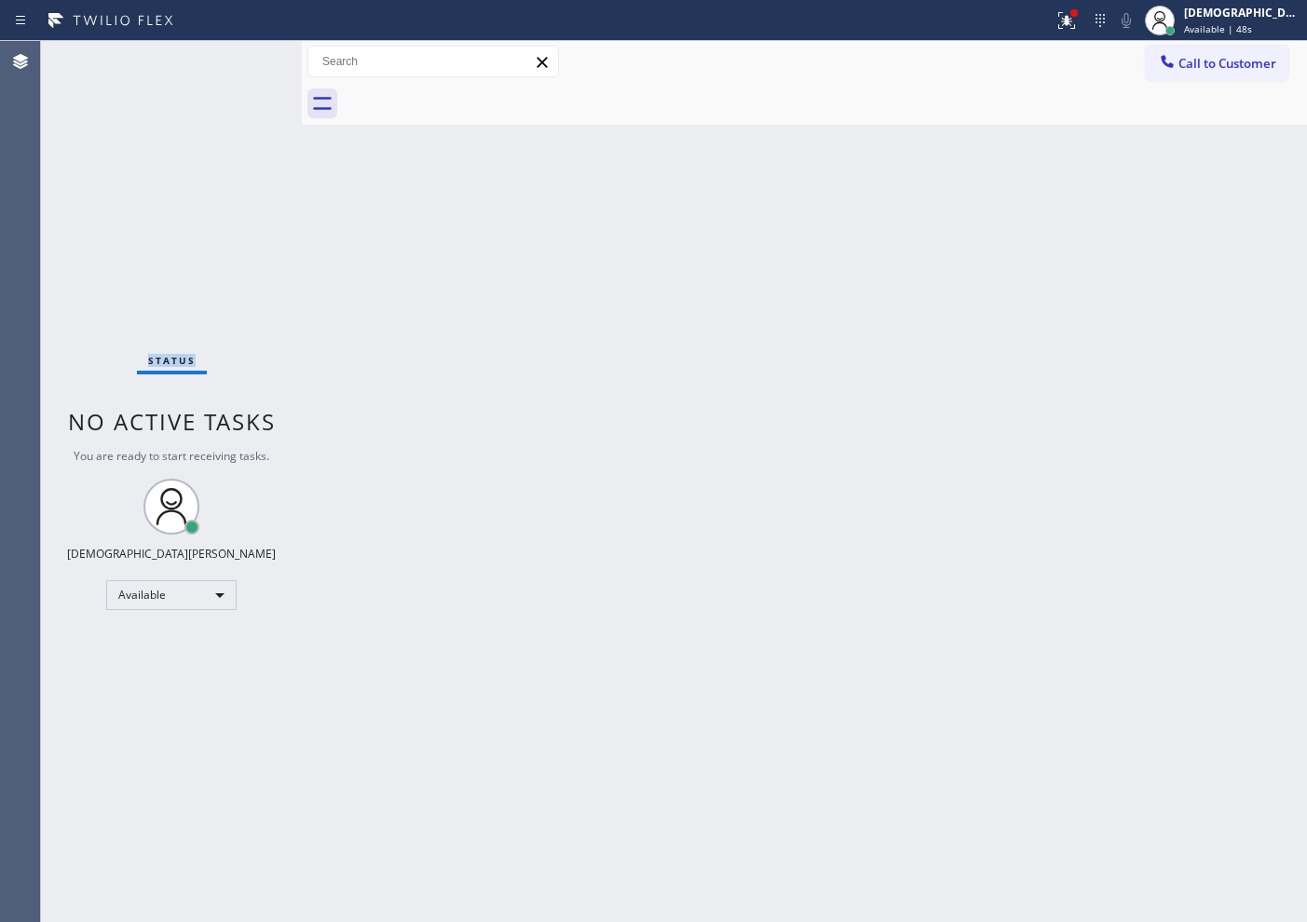
click at [241, 66] on div "Status No active tasks You are ready to start receiving tasks. Christian Cinco …" at bounding box center [171, 481] width 261 height 881
click at [114, 133] on div "Status No active tasks You are ready to start receiving tasks. Christian Cinco …" at bounding box center [171, 481] width 261 height 881
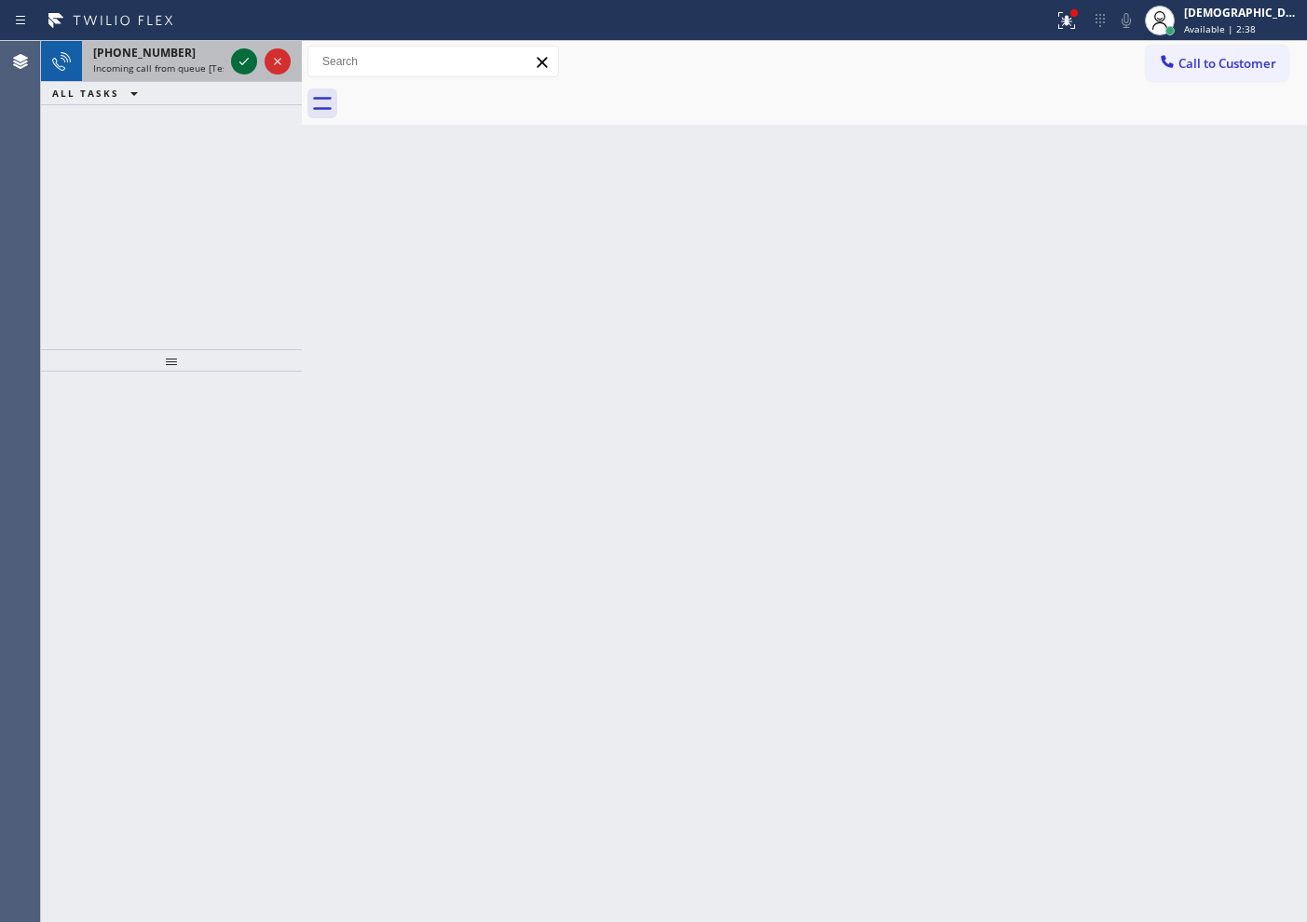
click at [238, 58] on icon at bounding box center [244, 61] width 22 height 22
click at [243, 68] on icon at bounding box center [244, 61] width 22 height 22
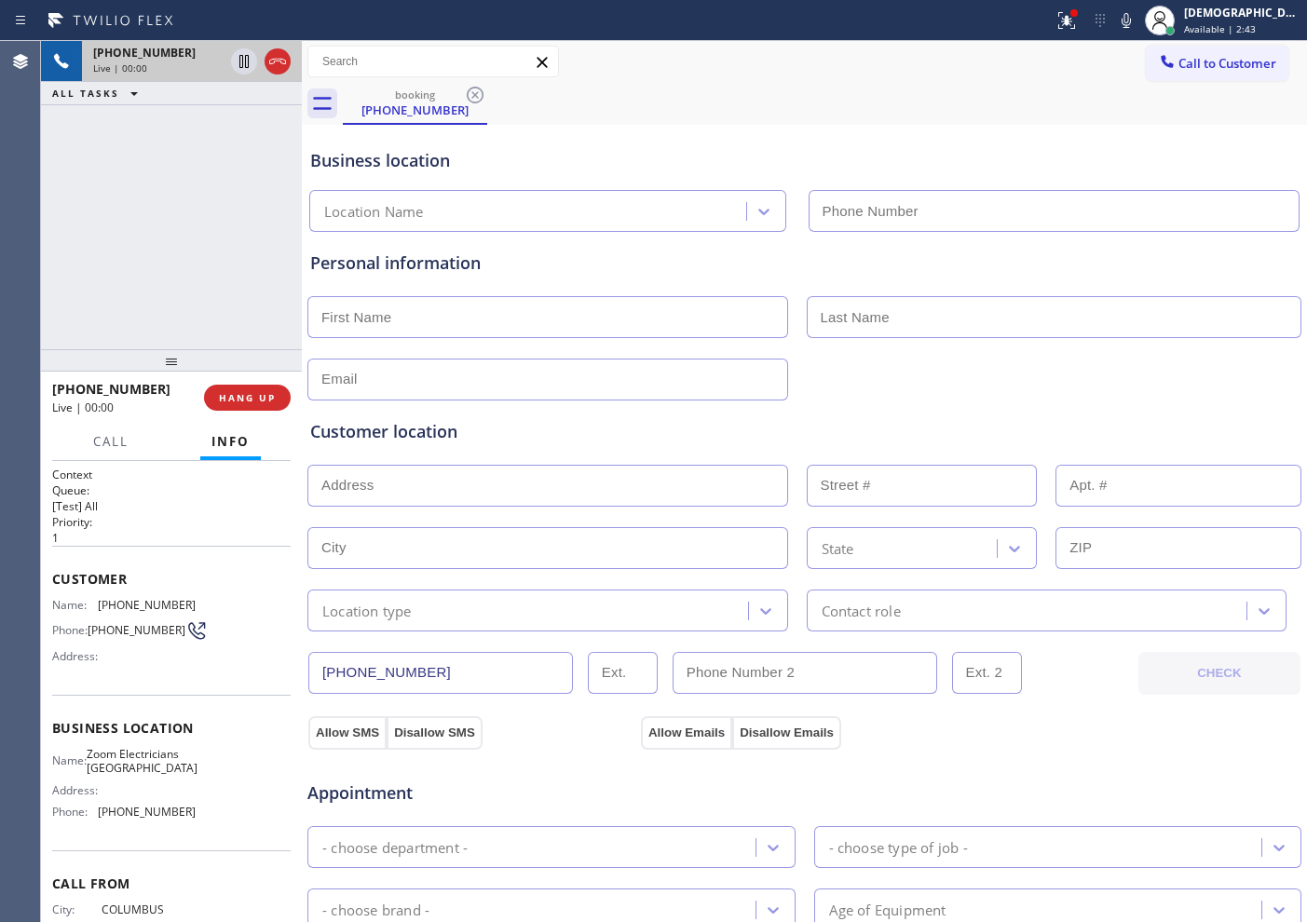
type input "(415) 727-8840"
click at [179, 146] on div "+16147695320 Live | 03:08 ALL TASKS ALL TASKS ACTIVE TASKS TASKS IN WRAP UP" at bounding box center [171, 195] width 261 height 308
click at [243, 62] on icon at bounding box center [243, 61] width 9 height 13
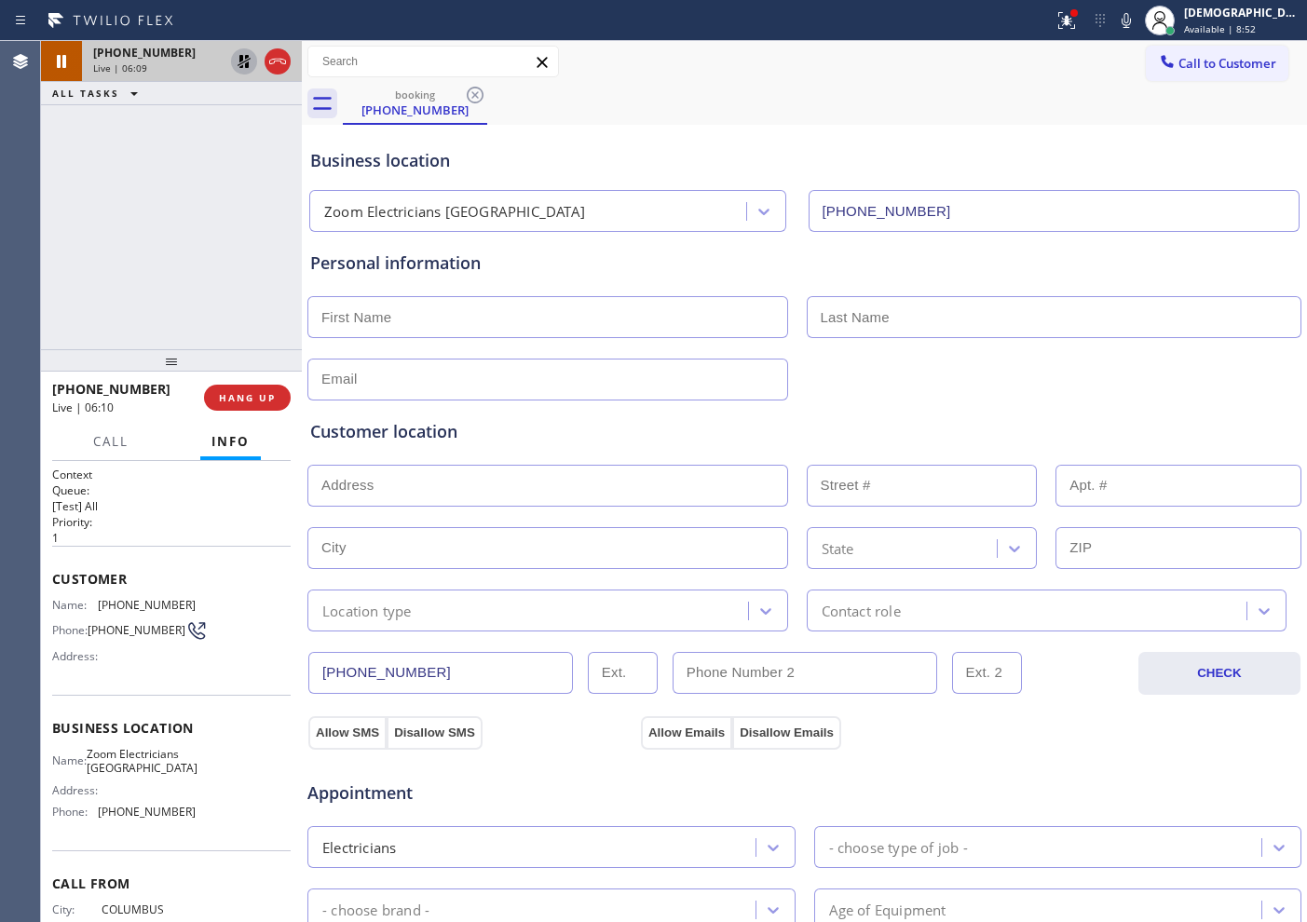
click at [157, 177] on div "+16147695320 Live | 06:09 ALL TASKS ALL TASKS ACTIVE TASKS TASKS IN WRAP UP" at bounding box center [171, 195] width 261 height 308
click at [238, 69] on icon at bounding box center [244, 61] width 22 height 22
click at [243, 69] on icon at bounding box center [244, 61] width 22 height 22
click at [239, 62] on icon at bounding box center [244, 61] width 22 height 22
drag, startPoint x: 446, startPoint y: 673, endPoint x: 288, endPoint y: 646, distance: 160.5
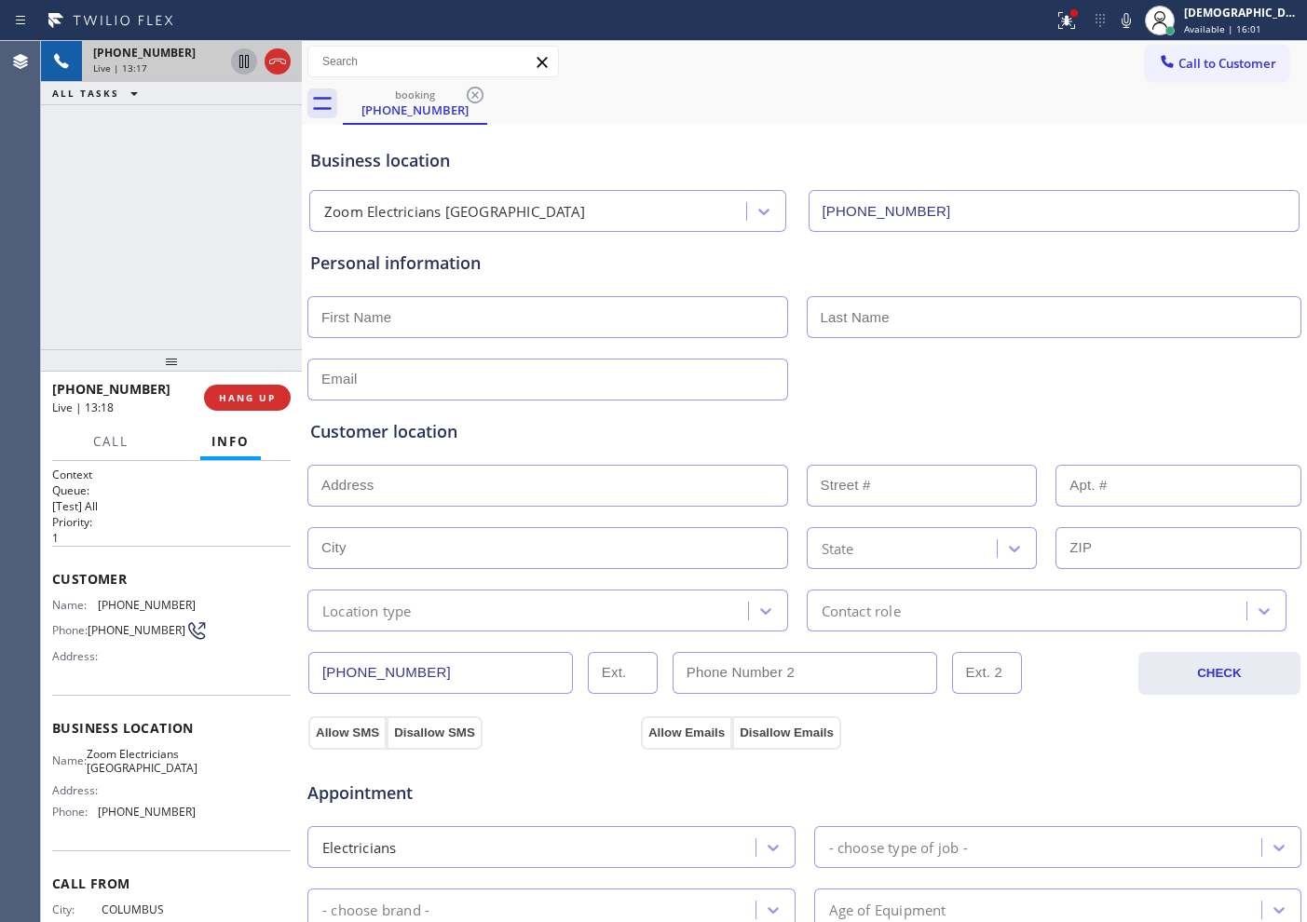
click at [288, 646] on div "+16147695320 Live | 13:17 ALL TASKS ALL TASKS ACTIVE TASKS TASKS IN WRAP UP +16…" at bounding box center [674, 481] width 1266 height 881
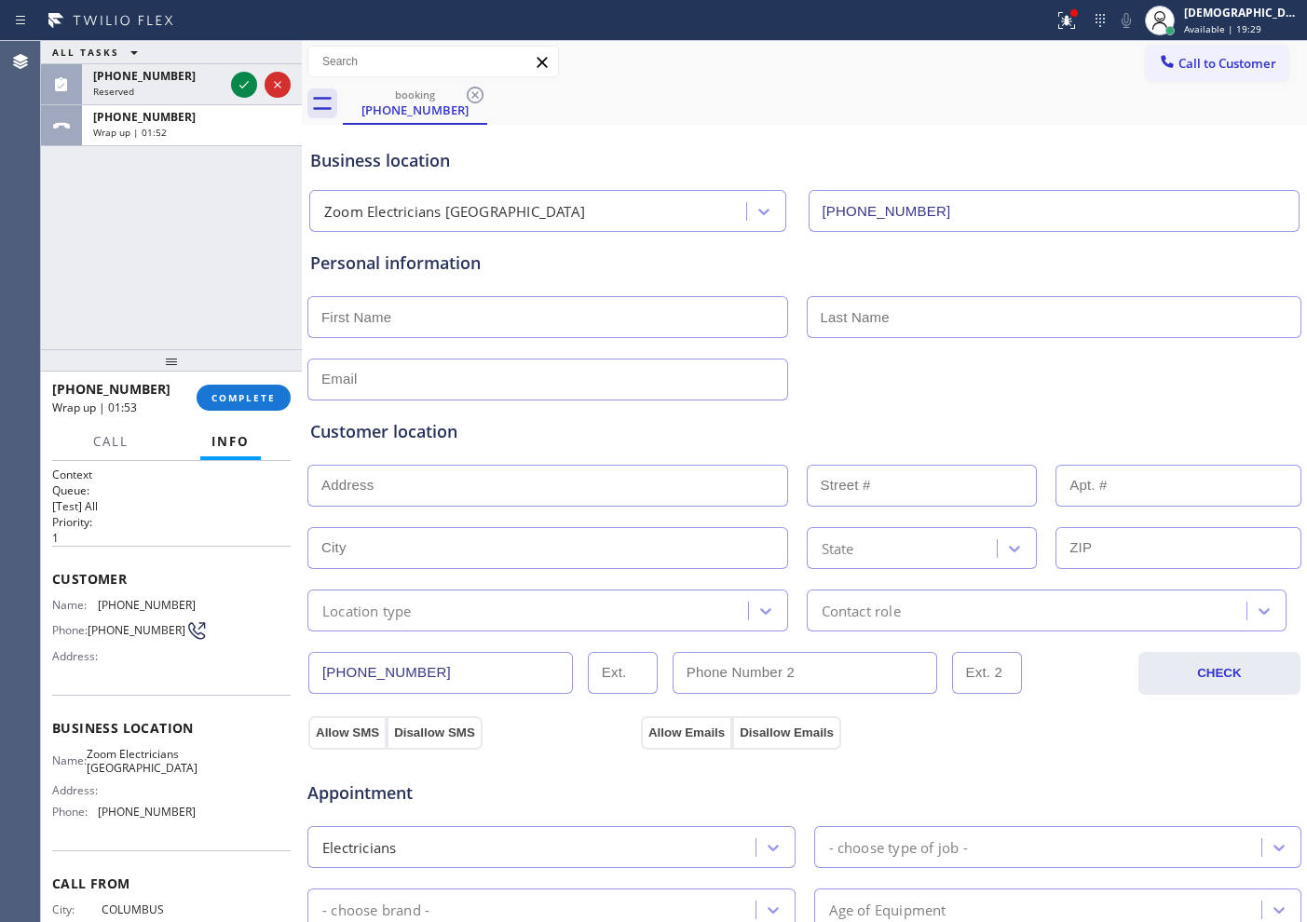
click at [146, 311] on div "ALL TASKS ALL TASKS ACTIVE TASKS TASKS IN WRAP UP (602) 703-4623 Reserved +1614…" at bounding box center [171, 195] width 261 height 308
click at [385, 315] on input "text" at bounding box center [547, 317] width 481 height 42
paste input "Eric"
type input "Eric"
click at [878, 307] on input "text" at bounding box center [1055, 317] width 496 height 42
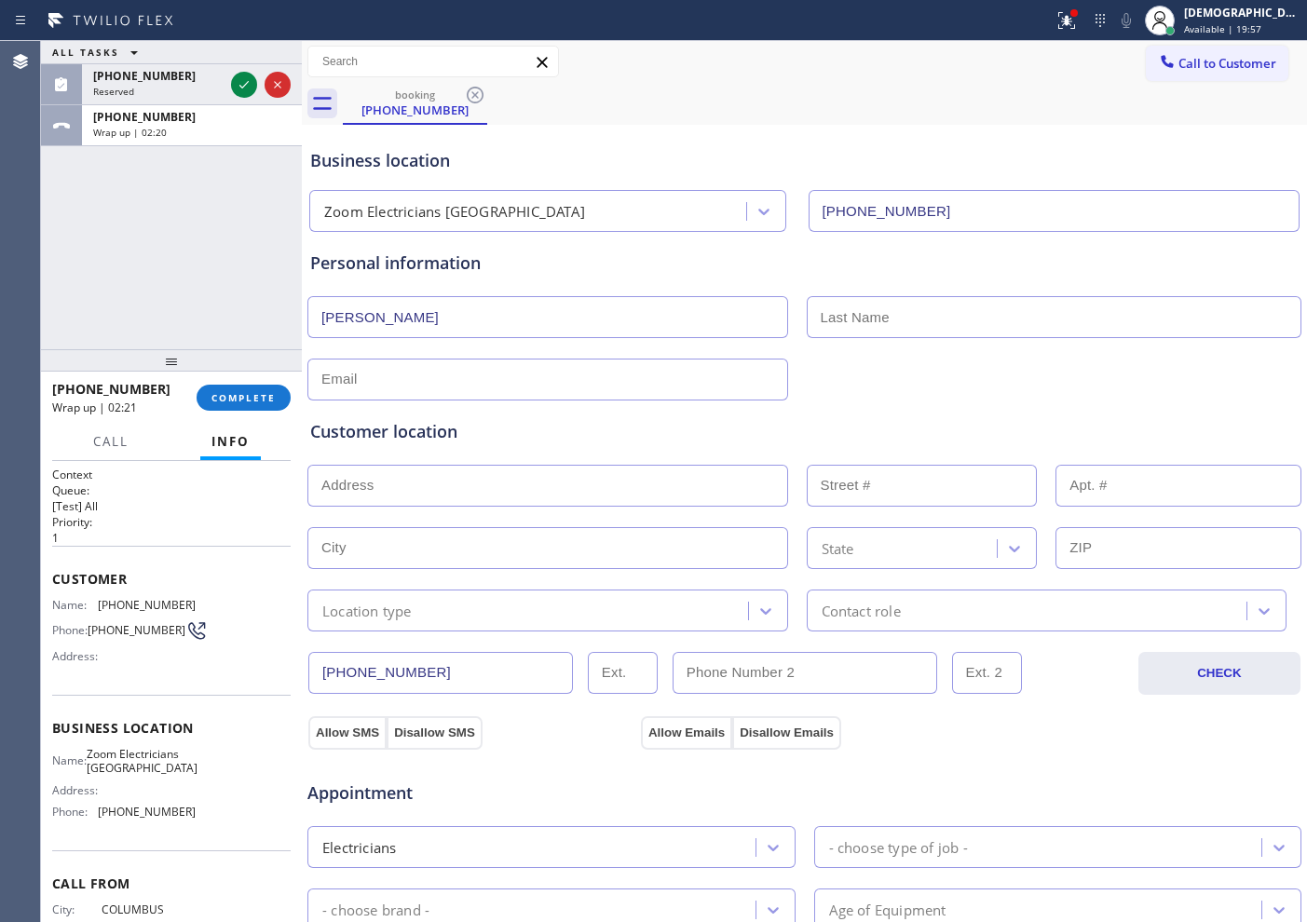
paste input "Herzfeld"
type input "Herzfeld"
click at [452, 394] on div "Customer location >> ADD NEW ADDRESS << + NEW ADDRESS State Location type Conta…" at bounding box center [804, 512] width 996 height 238
click at [457, 374] on input "text" at bounding box center [547, 380] width 481 height 42
paste input "ericherzfeld@gmail.com"
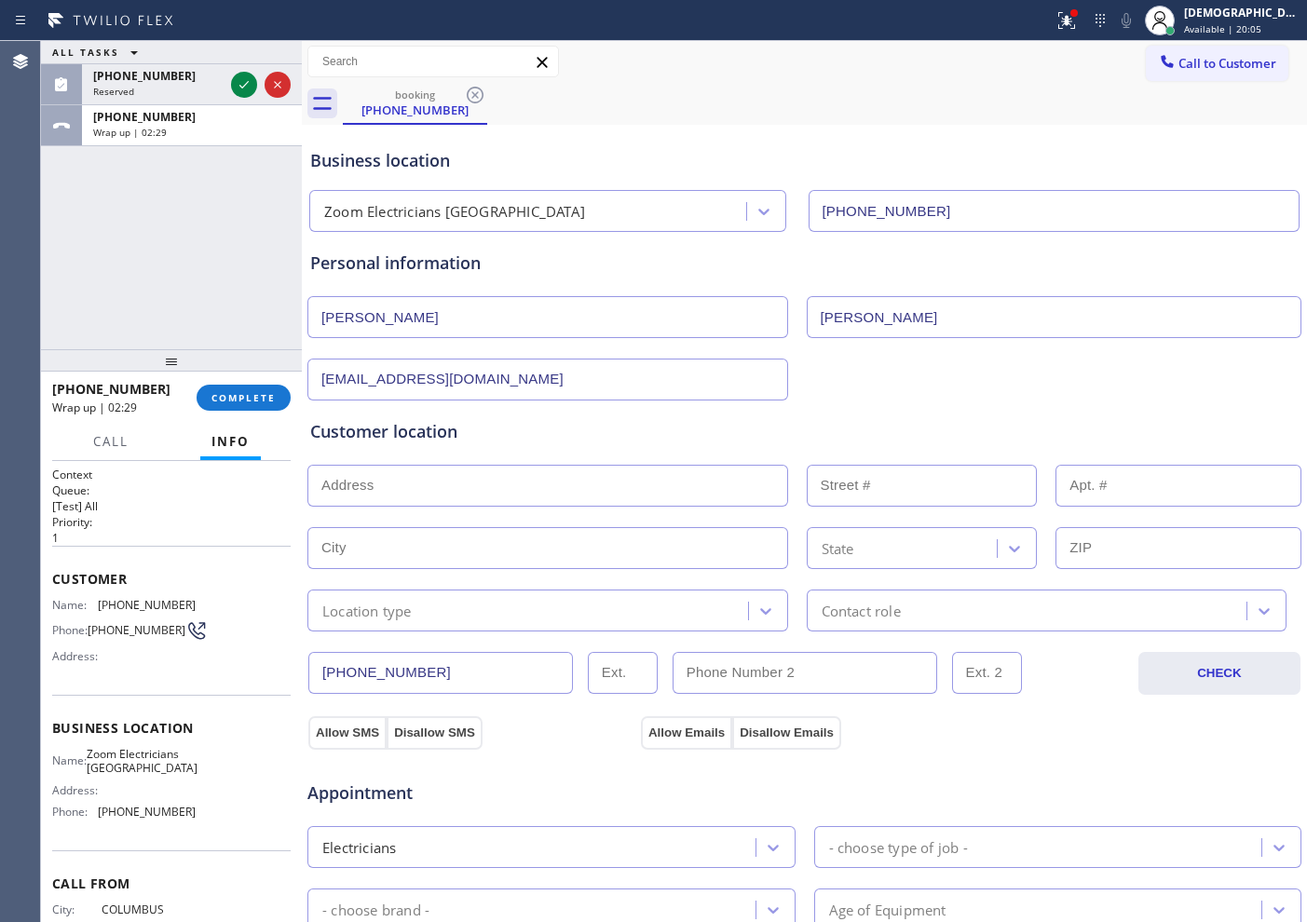
type input "ericherzfeld@gmail.com"
click at [526, 433] on div "Customer location" at bounding box center [804, 431] width 988 height 25
click at [376, 484] on input "text" at bounding box center [547, 486] width 481 height 42
paste input "439 Connecticut St #437, San Francisco, CA 94107"
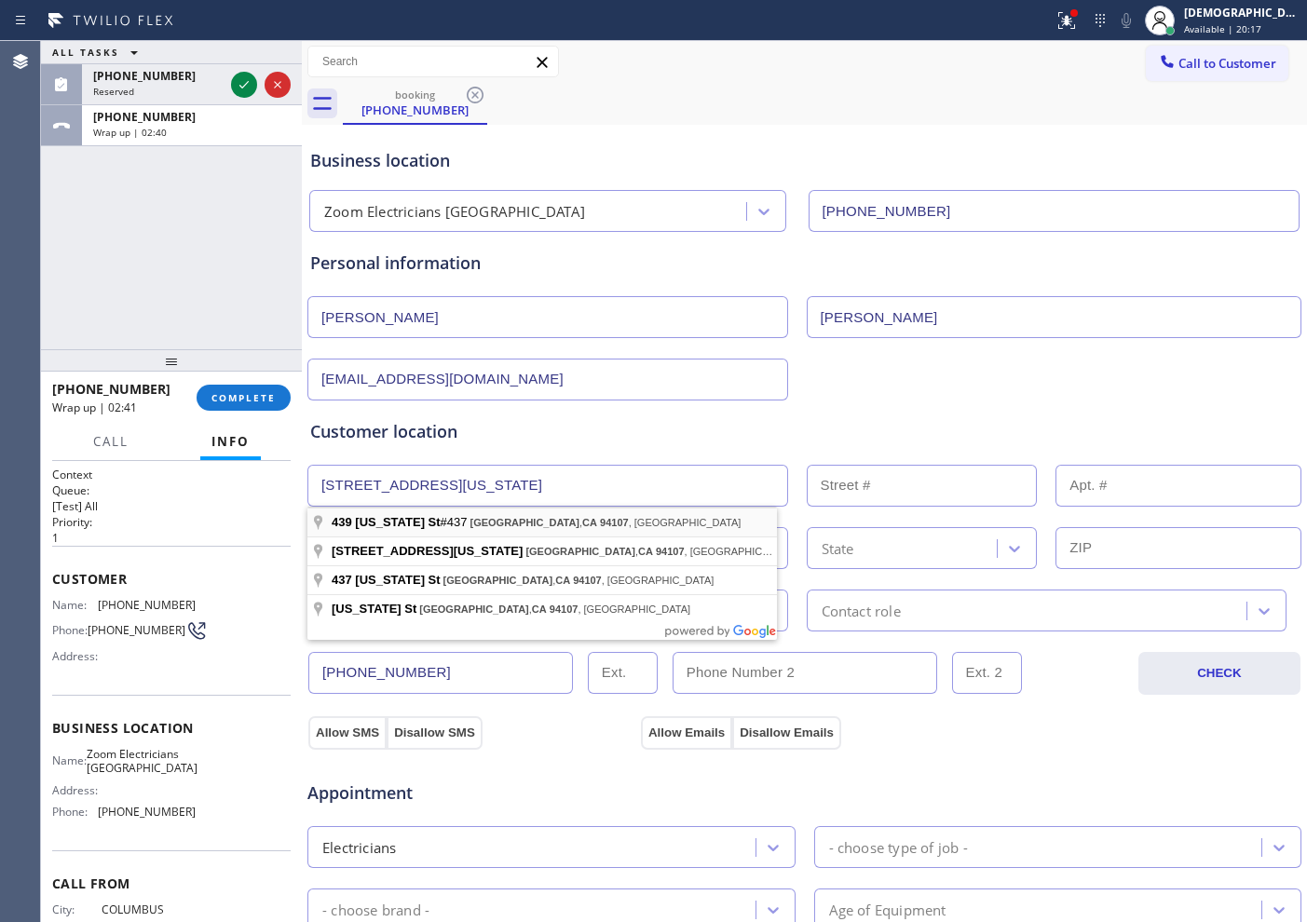
type input "439 Connecticut St"
type input "439"
type input "San Francisco"
type input "94107"
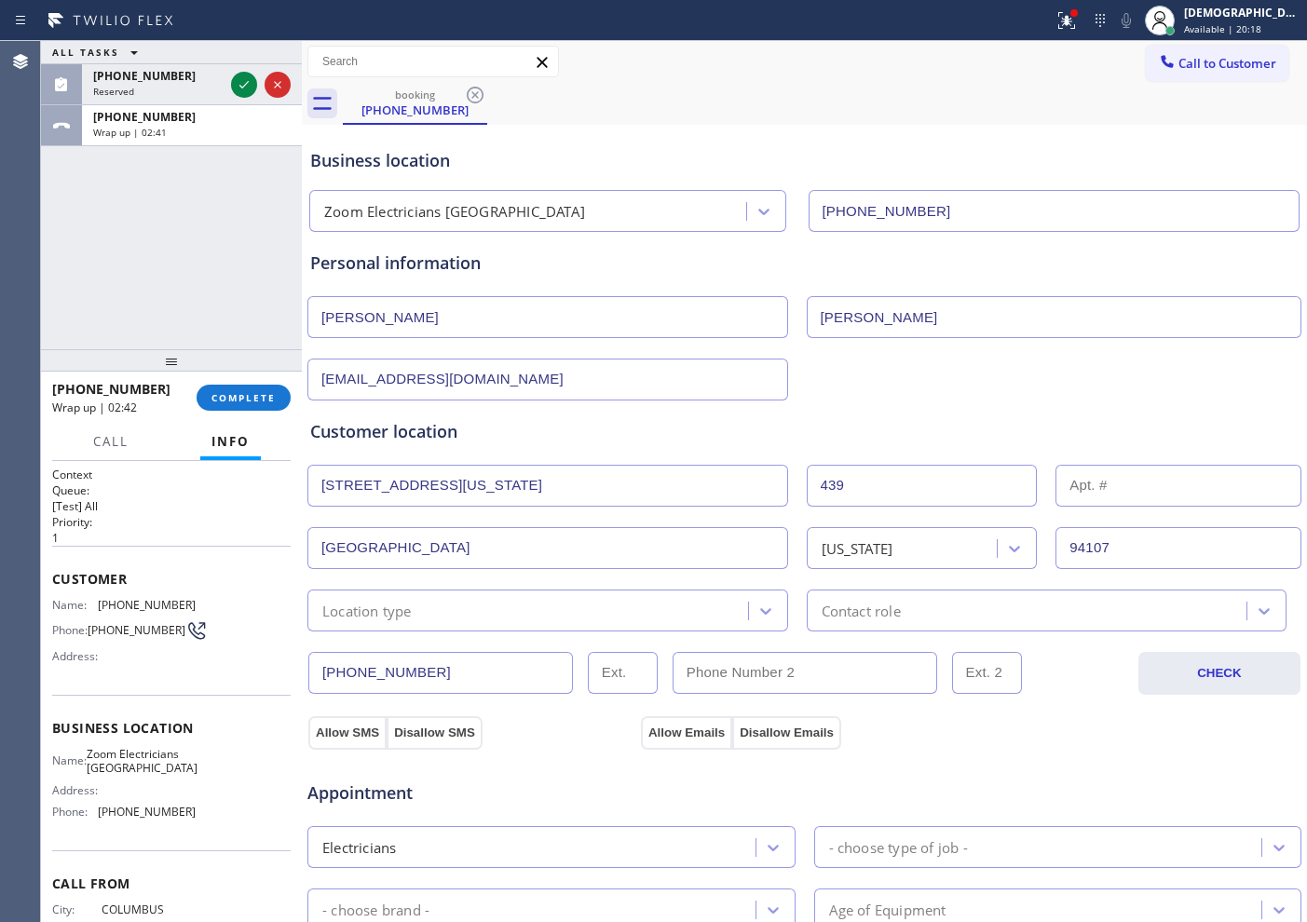
click at [458, 613] on div "Location type" at bounding box center [530, 610] width 435 height 33
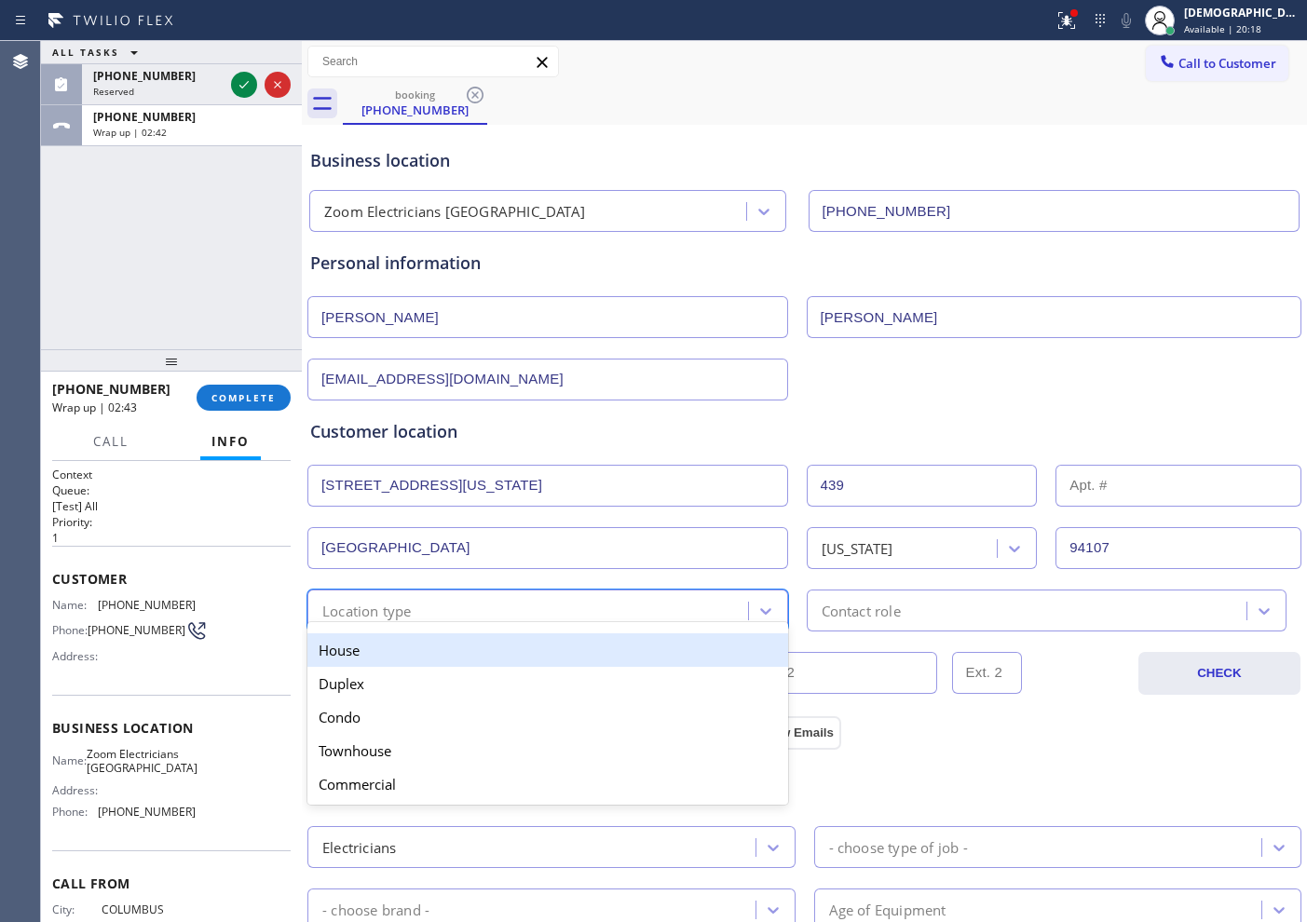
click at [429, 660] on div "House" at bounding box center [547, 650] width 481 height 34
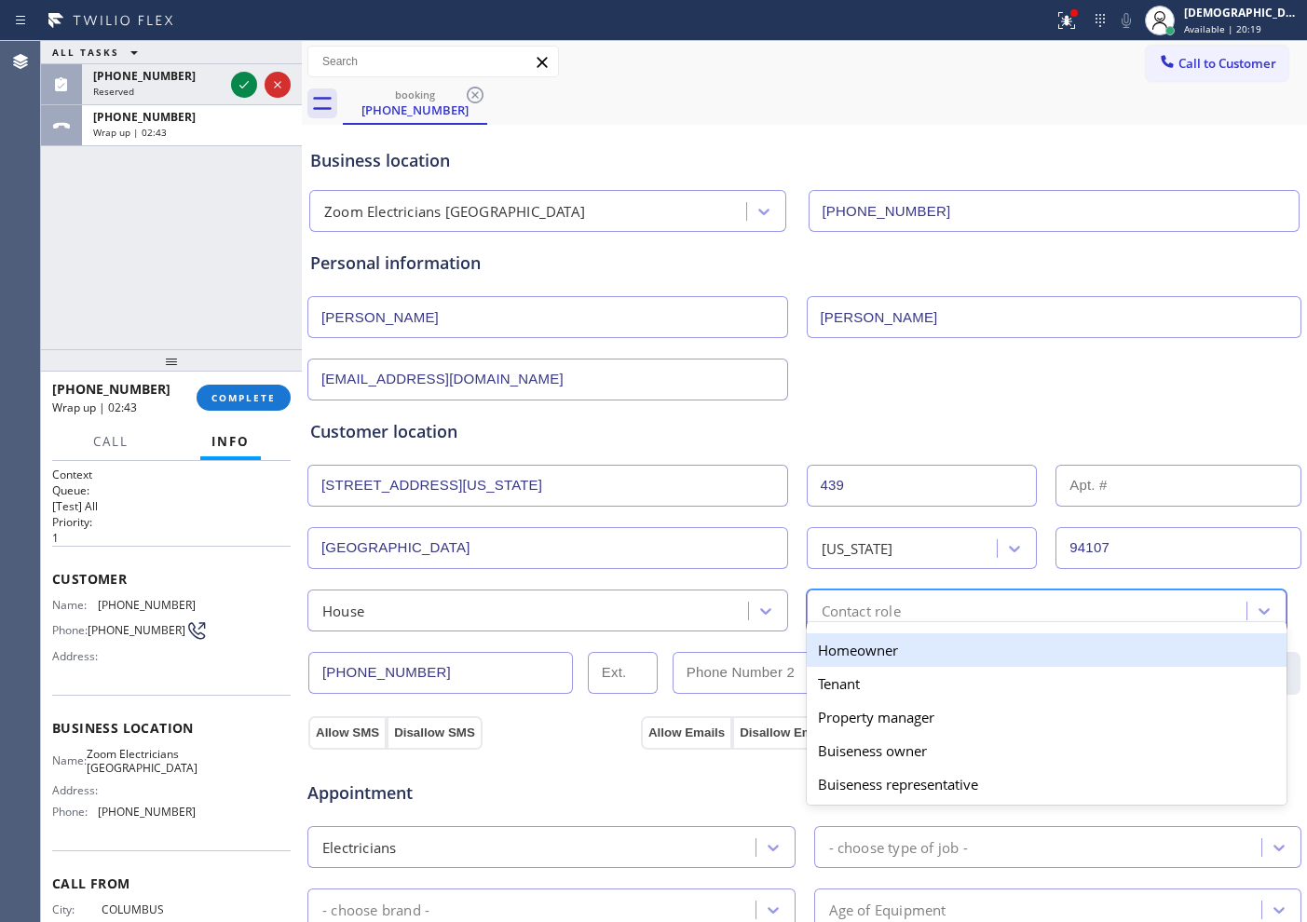
click at [822, 610] on div "Contact role" at bounding box center [861, 610] width 79 height 21
click at [812, 649] on div "Homeowner" at bounding box center [1047, 650] width 481 height 34
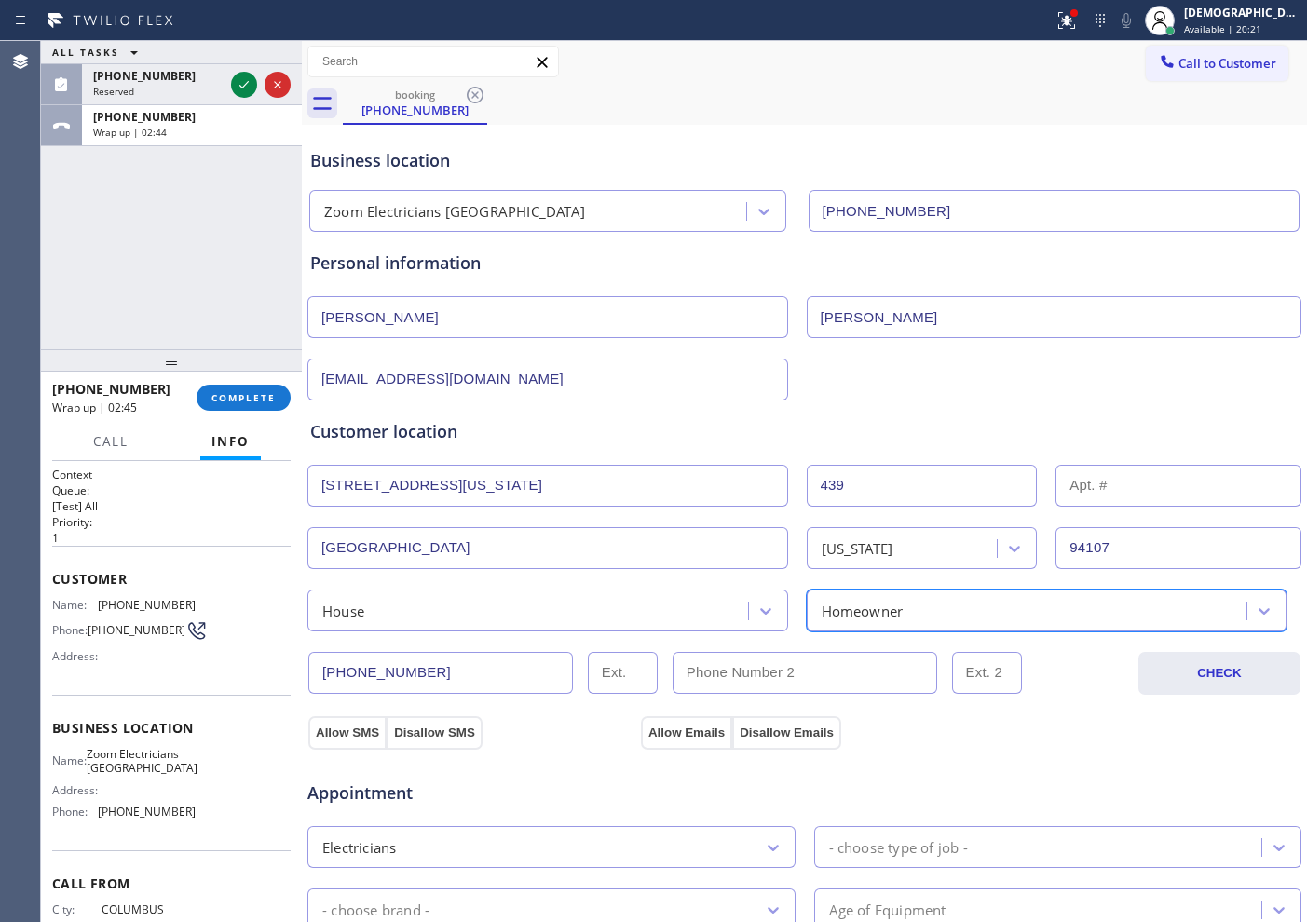
drag, startPoint x: 370, startPoint y: 732, endPoint x: 627, endPoint y: 736, distance: 257.1
click at [381, 730] on button "Allow SMS" at bounding box center [347, 733] width 78 height 34
click at [690, 734] on button "Allow Emails" at bounding box center [686, 733] width 91 height 34
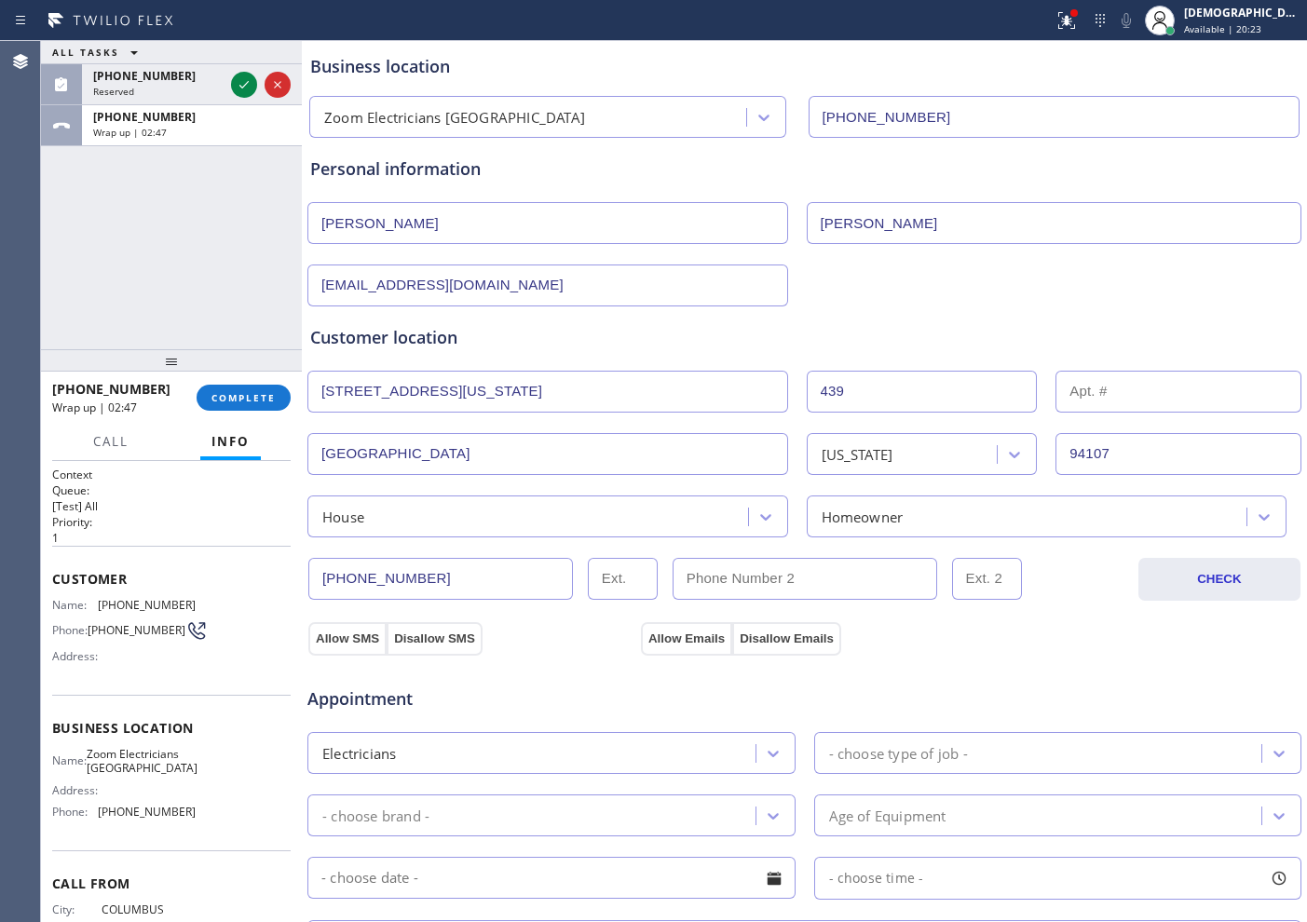
scroll to position [233, 0]
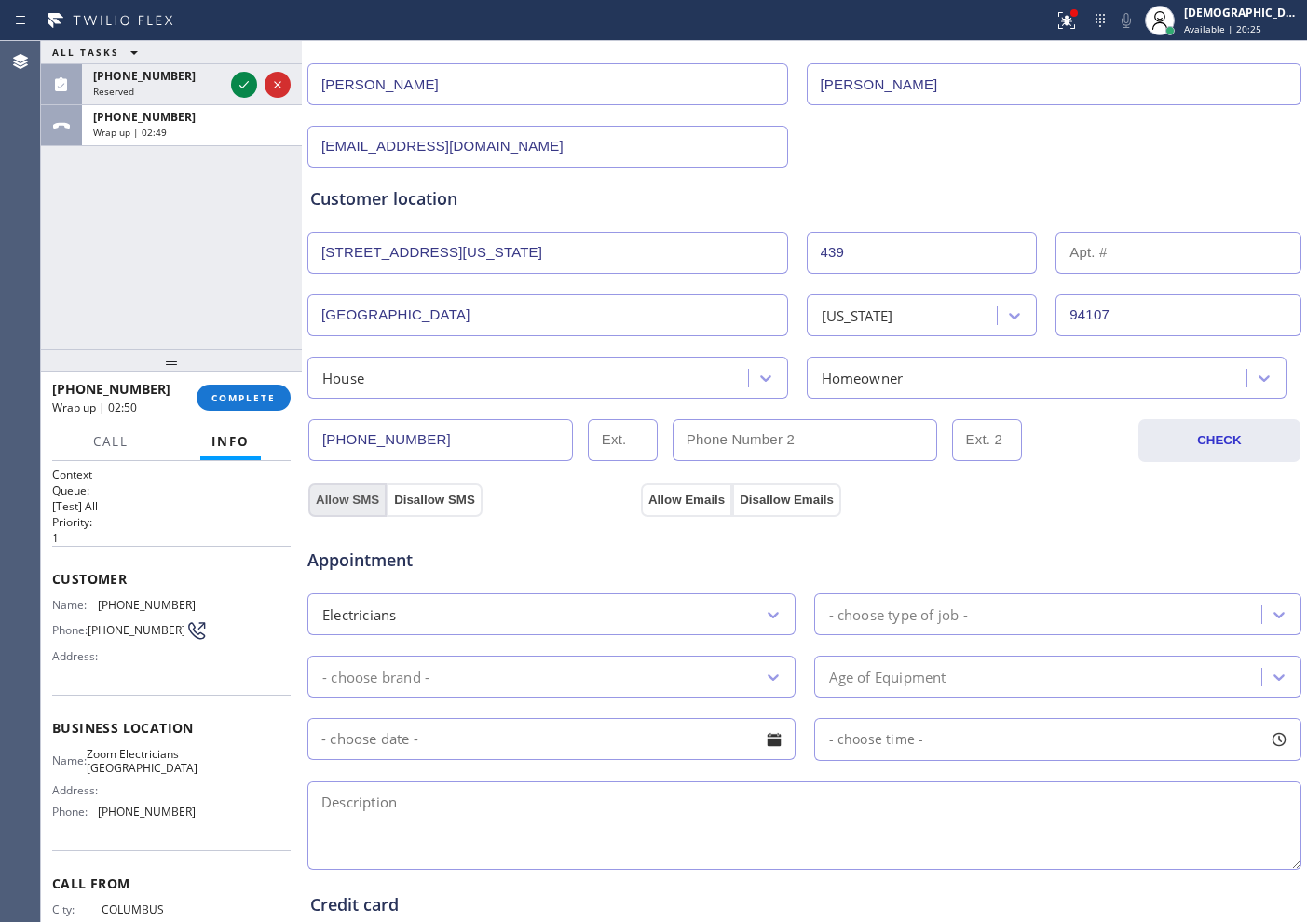
click at [327, 498] on button "Allow SMS" at bounding box center [347, 500] width 78 height 34
click at [673, 502] on button "Allow Emails" at bounding box center [686, 500] width 91 height 34
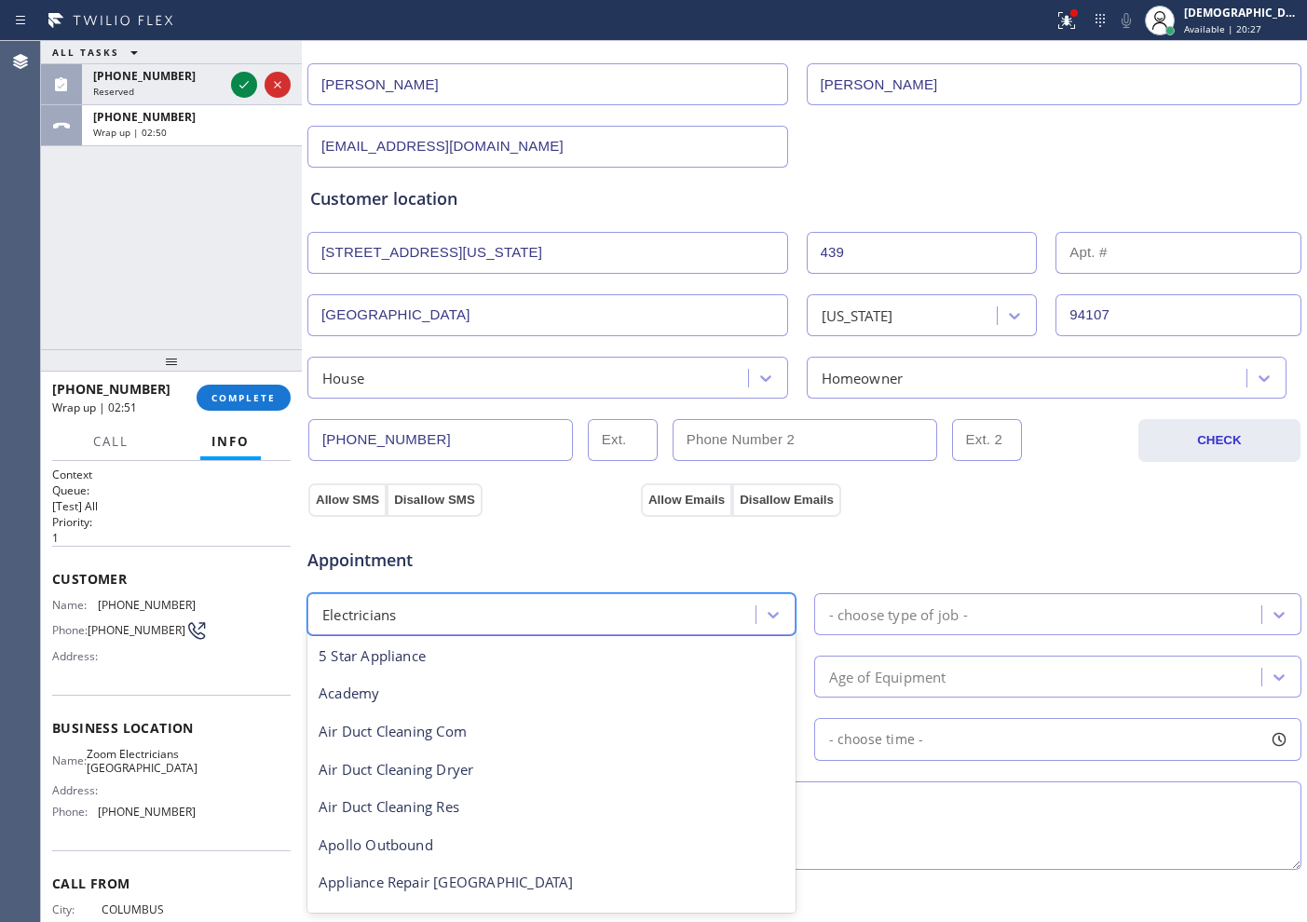
click at [627, 619] on div "Electricians" at bounding box center [534, 614] width 442 height 33
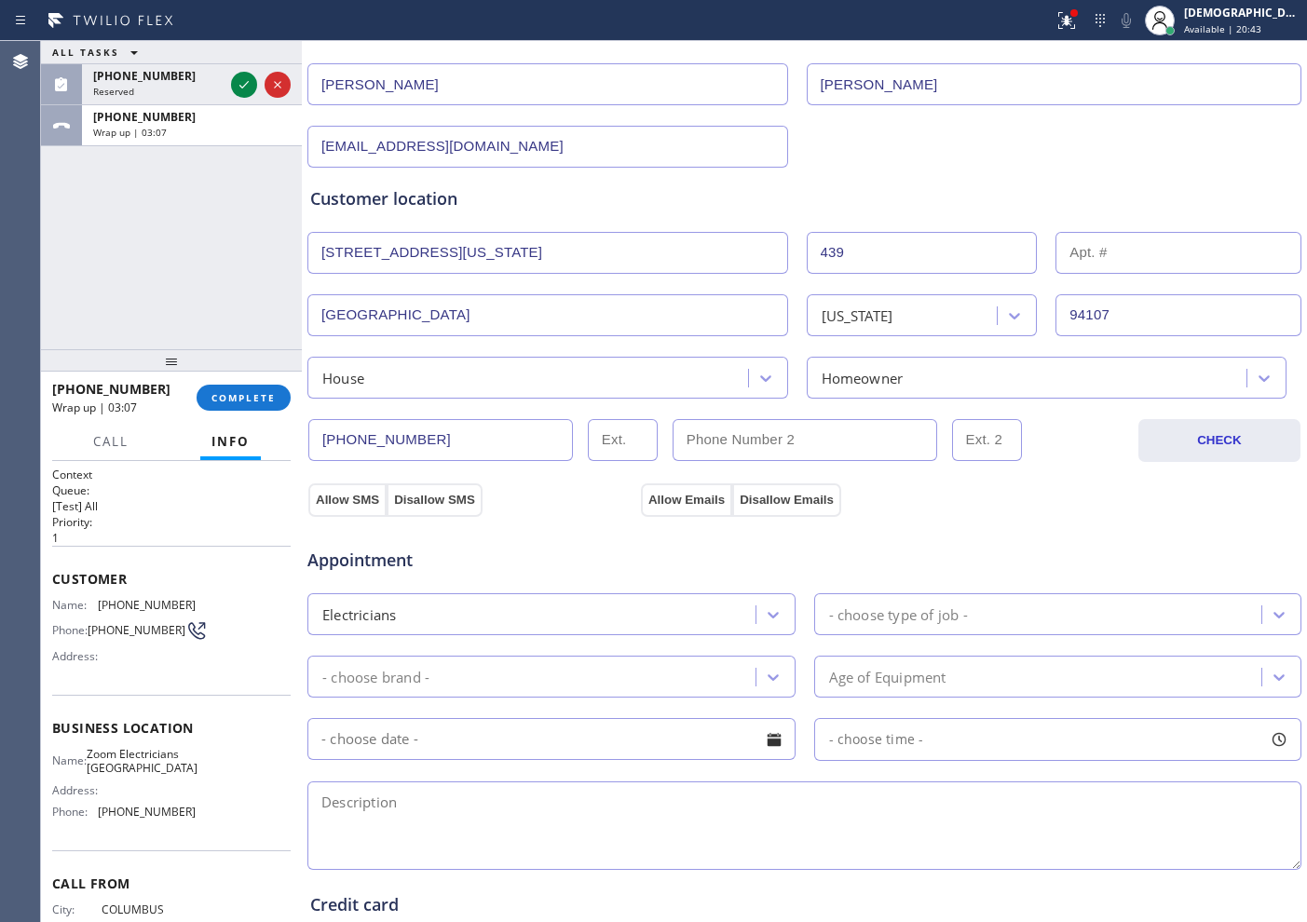
click at [646, 541] on div "Appointment" at bounding box center [805, 549] width 998 height 48
click at [859, 614] on div "- choose type of job -" at bounding box center [898, 614] width 139 height 21
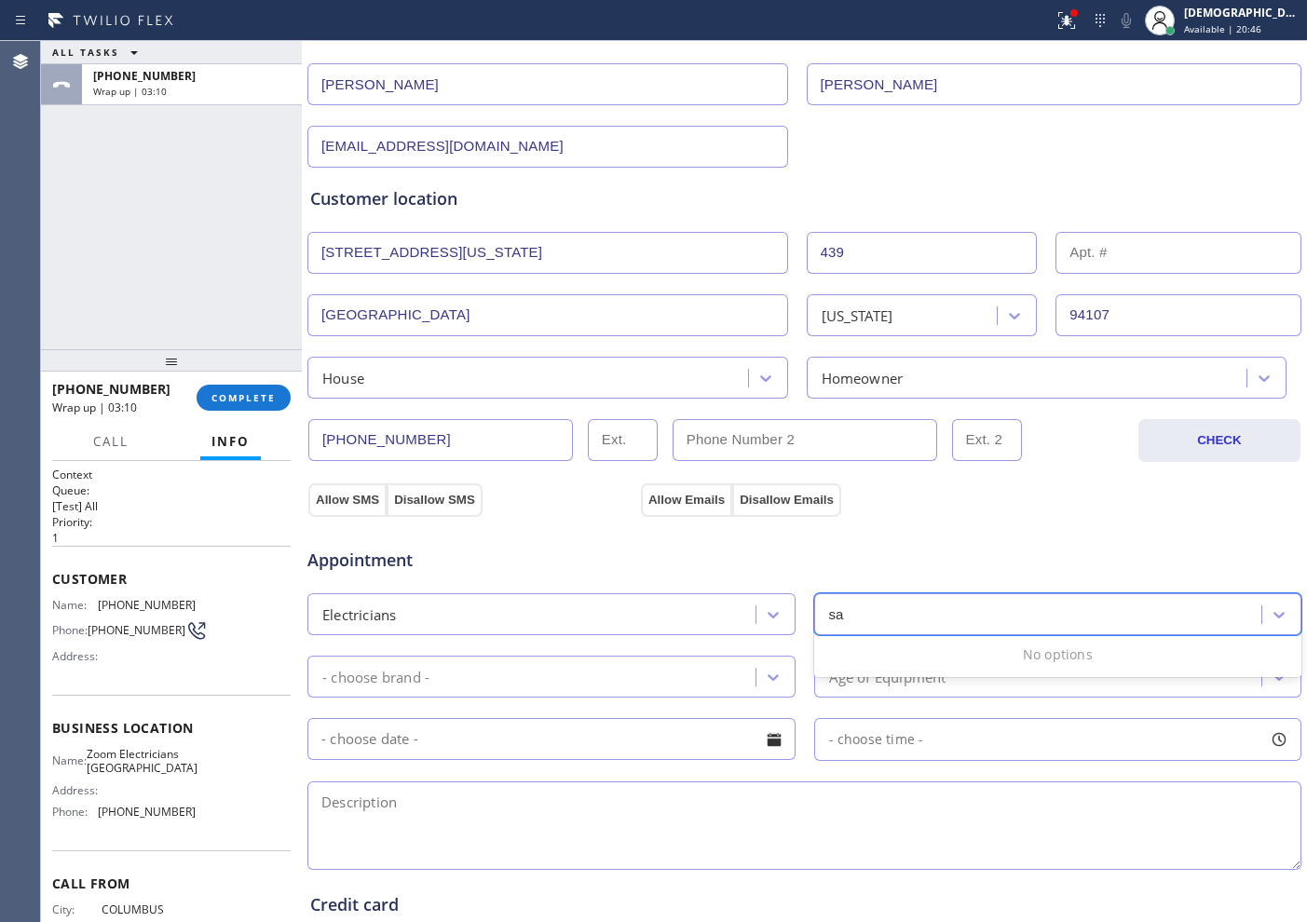
type input "s"
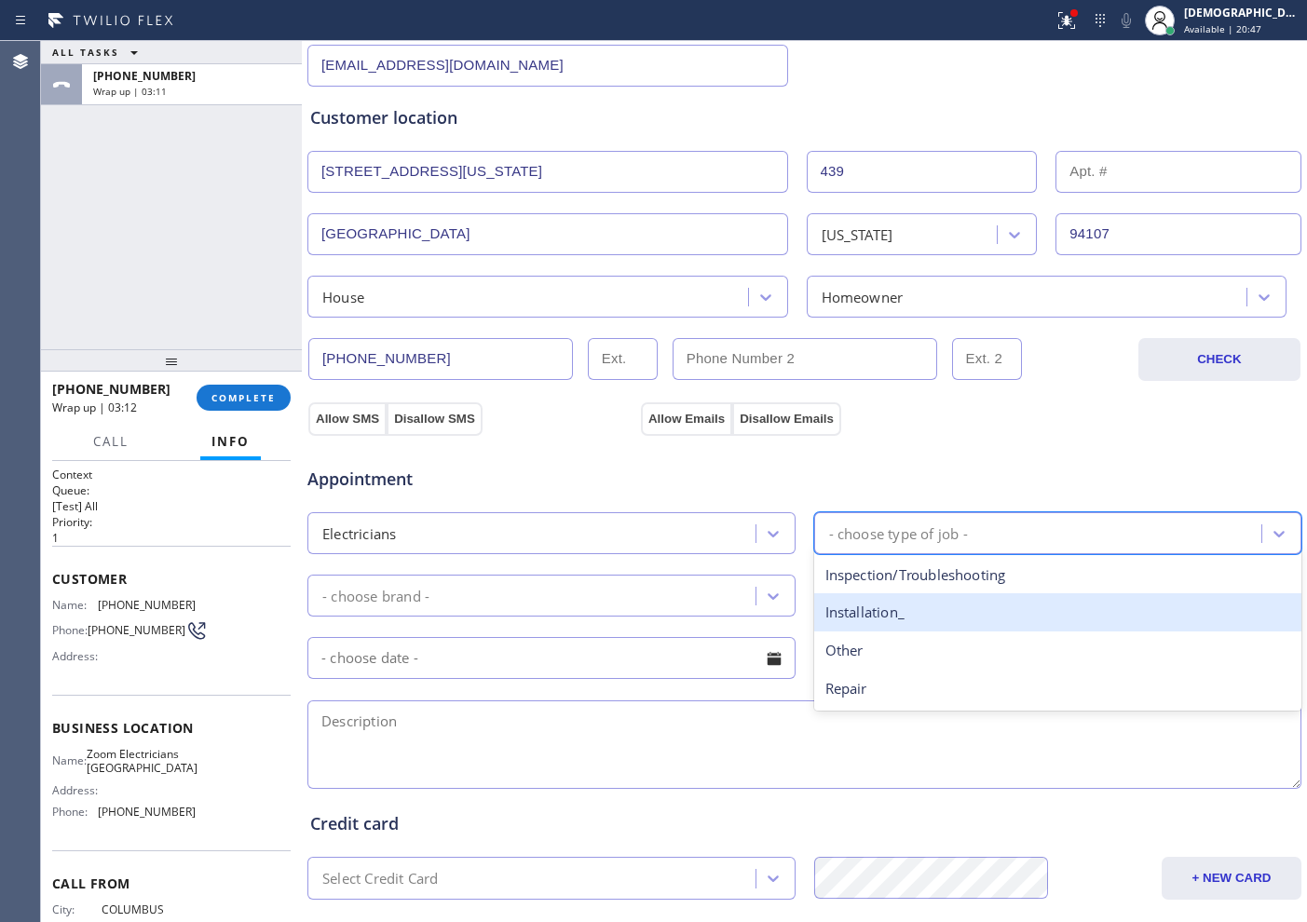
scroll to position [349, 0]
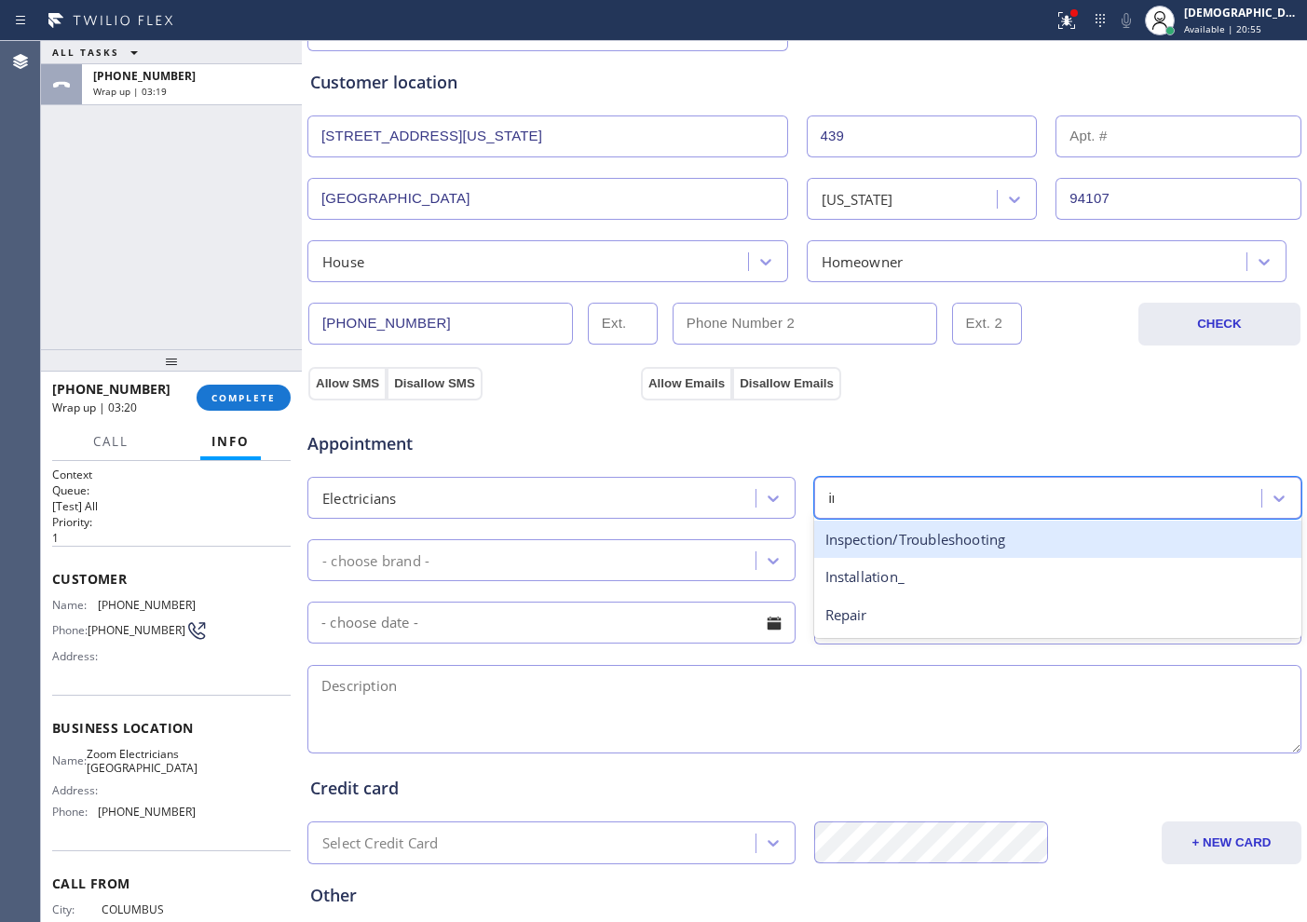
type input "ins"
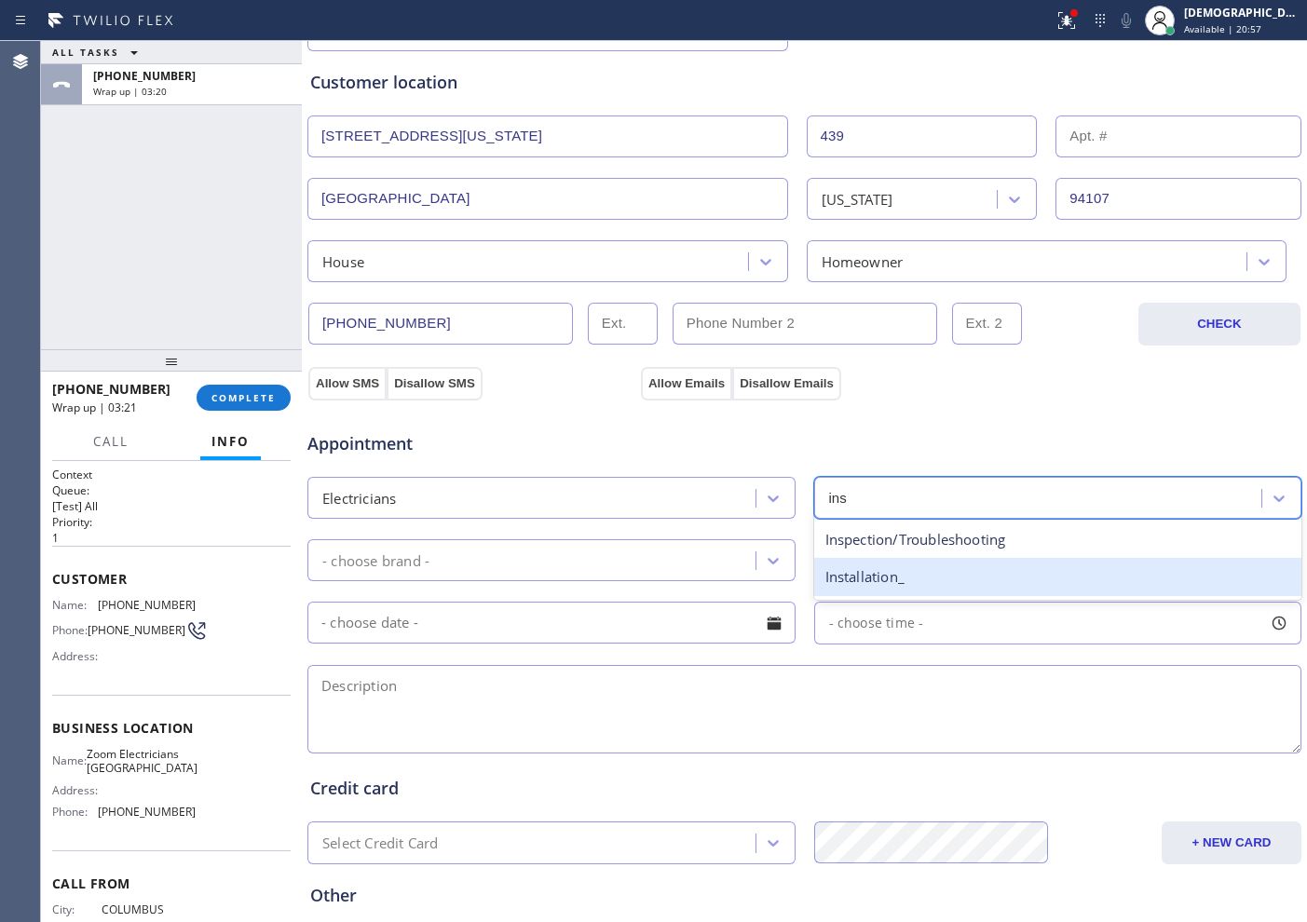
click at [899, 580] on div "Installation_" at bounding box center [1058, 577] width 488 height 38
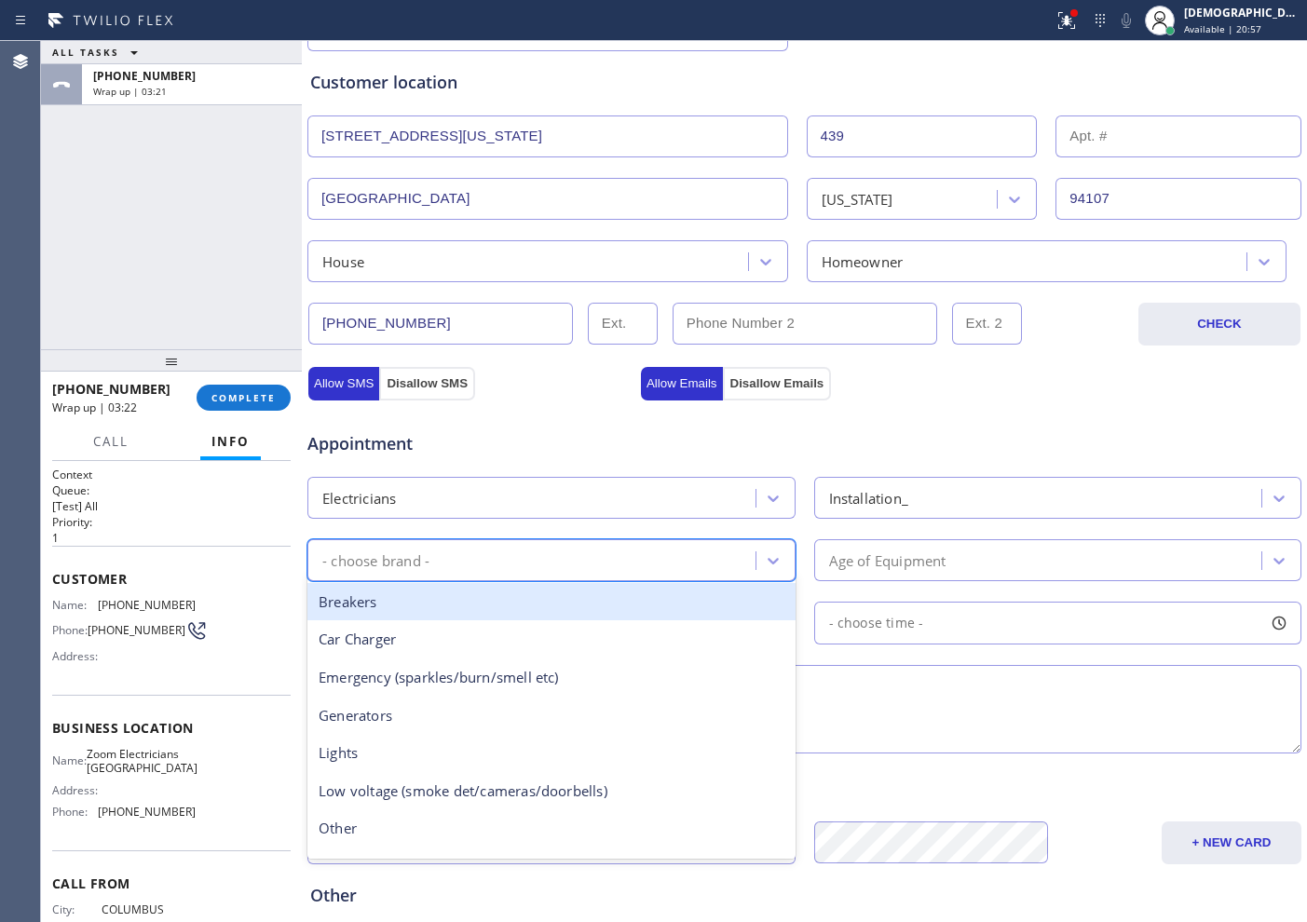
click at [525, 569] on div "- choose brand -" at bounding box center [534, 560] width 442 height 33
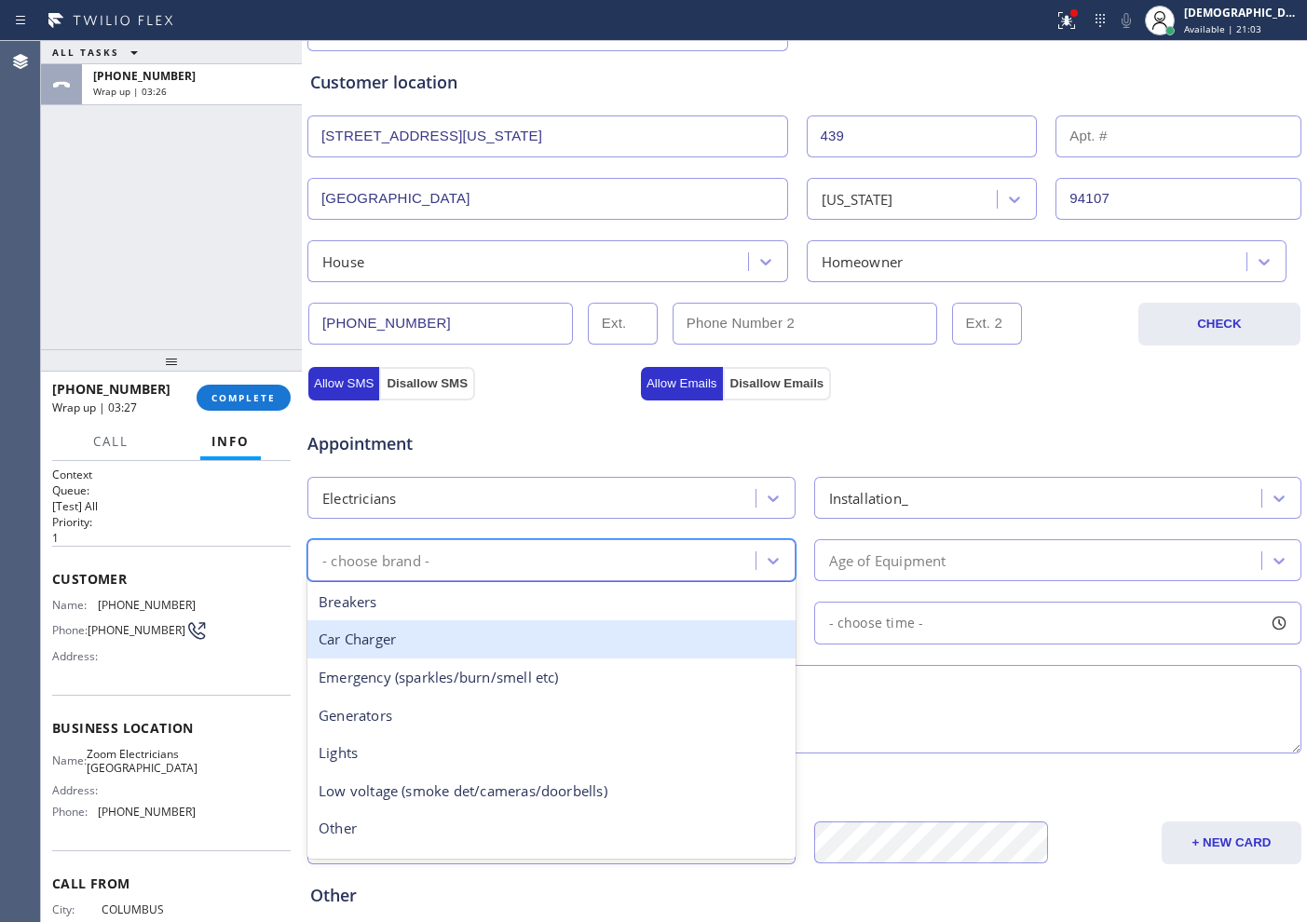
drag, startPoint x: 493, startPoint y: 646, endPoint x: 759, endPoint y: 604, distance: 269.8
click at [494, 646] on div "Car Charger" at bounding box center [551, 639] width 488 height 38
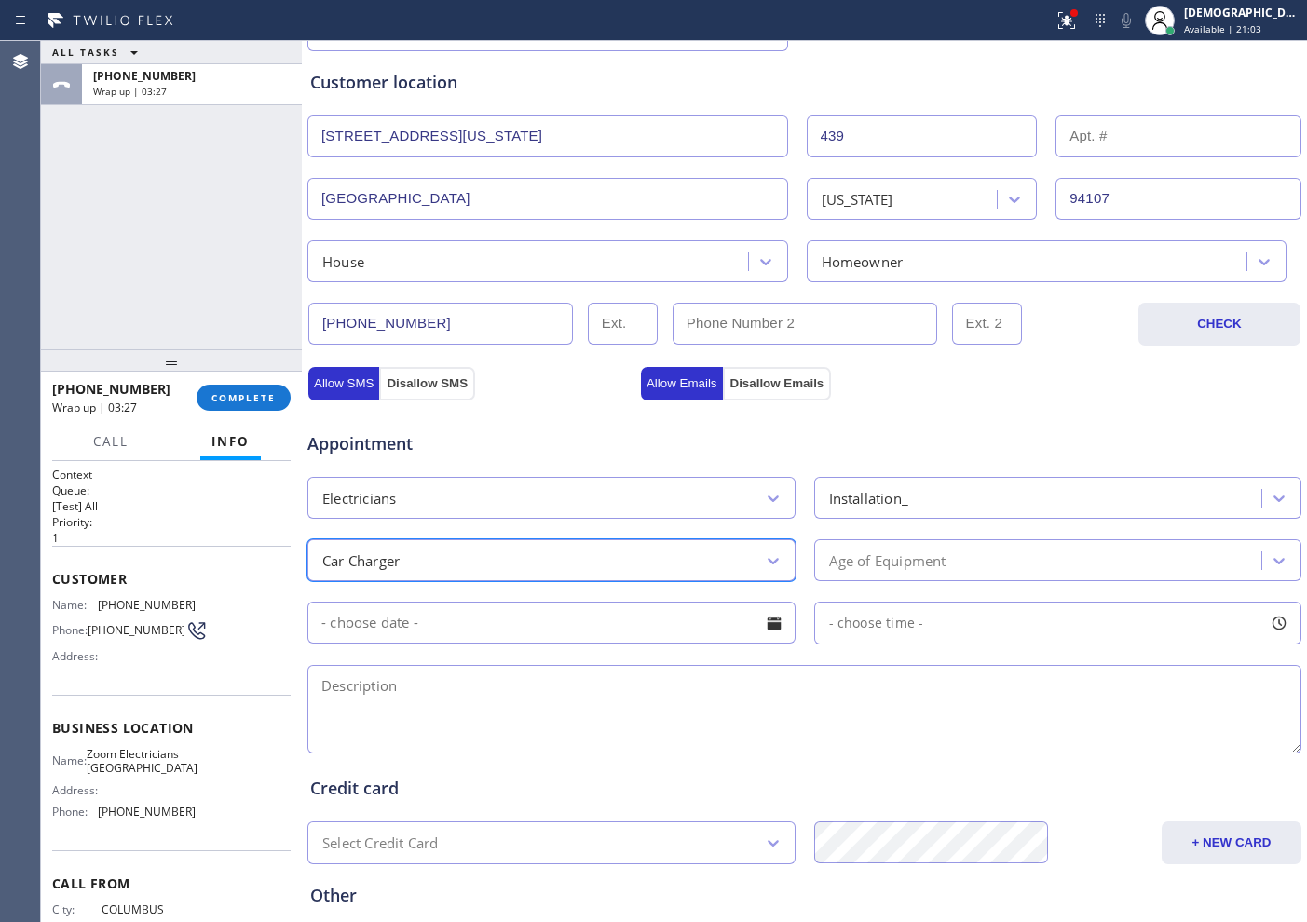
click at [829, 570] on div "Age of Equipment" at bounding box center [887, 560] width 117 height 21
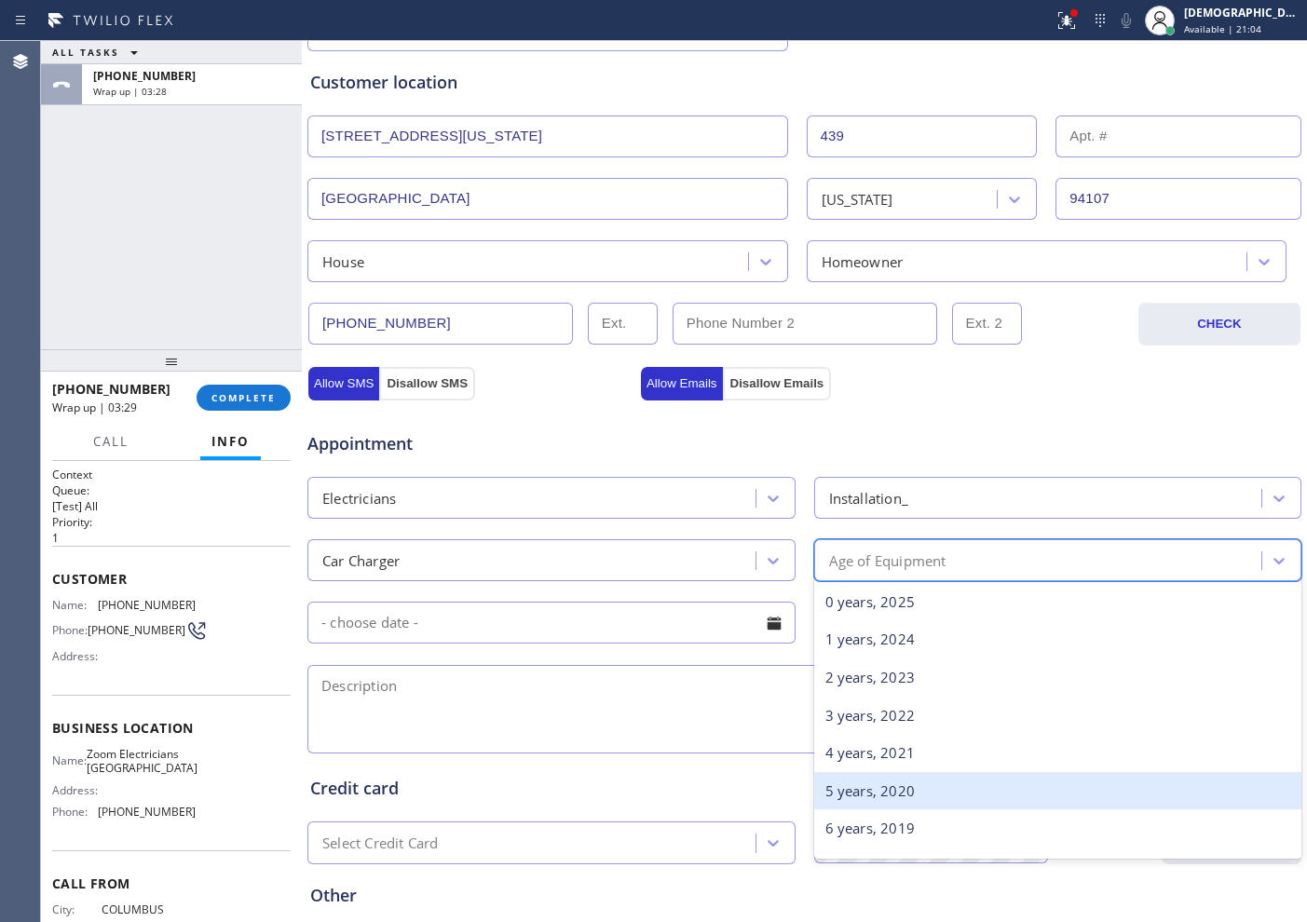
click at [864, 787] on div "5 years, 2020" at bounding box center [1058, 791] width 488 height 38
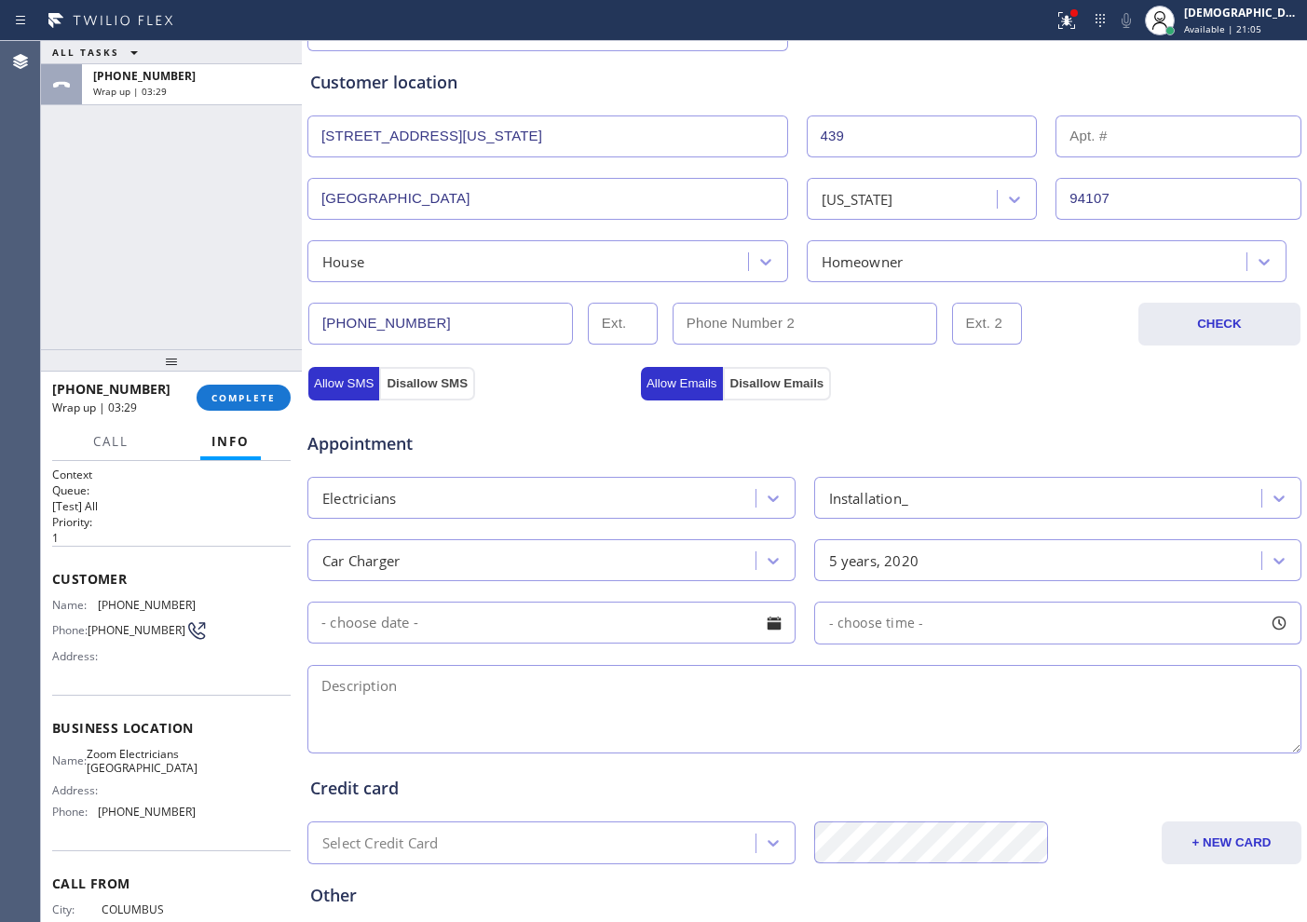
click at [524, 635] on input "text" at bounding box center [551, 623] width 488 height 42
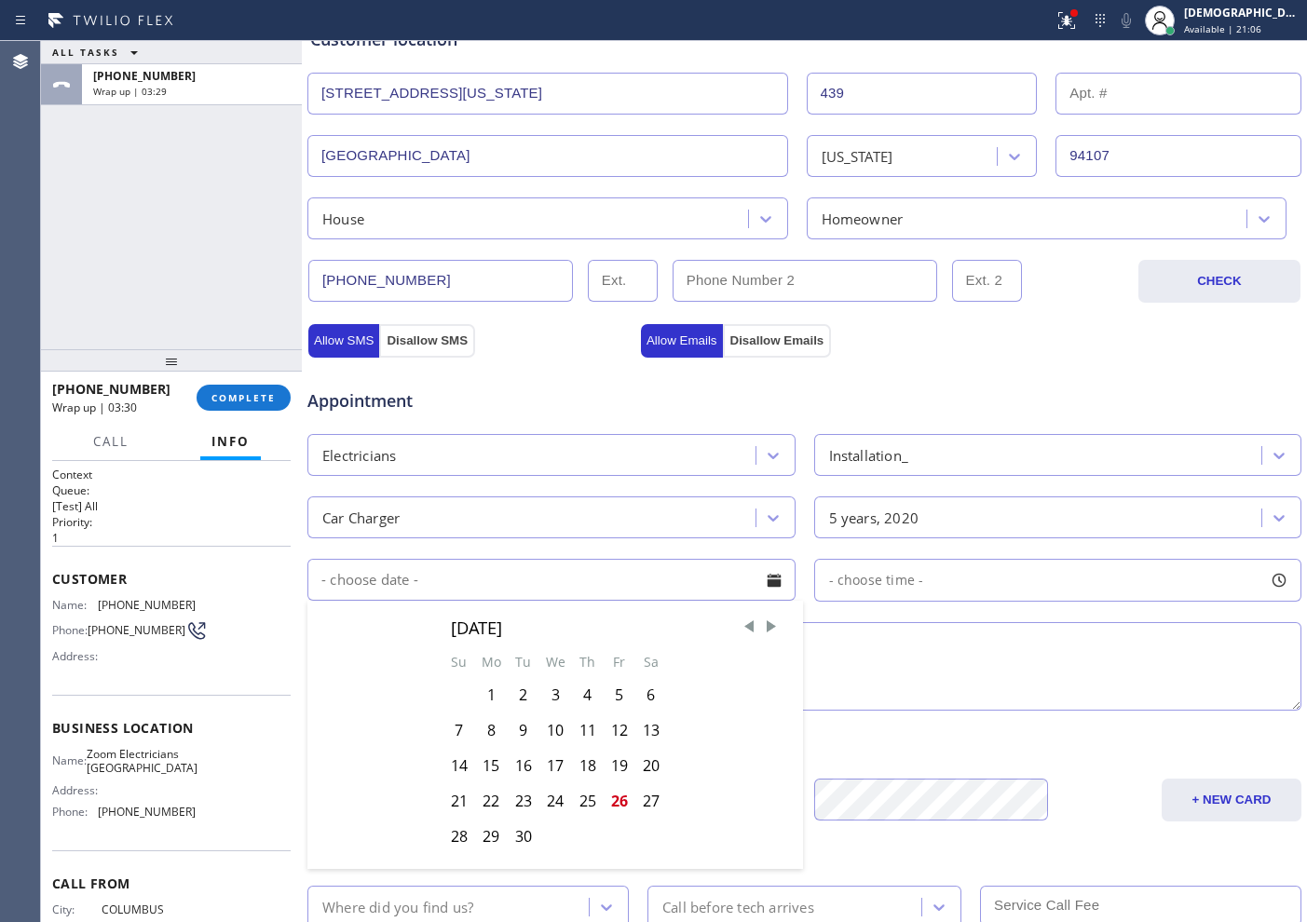
scroll to position [466, 0]
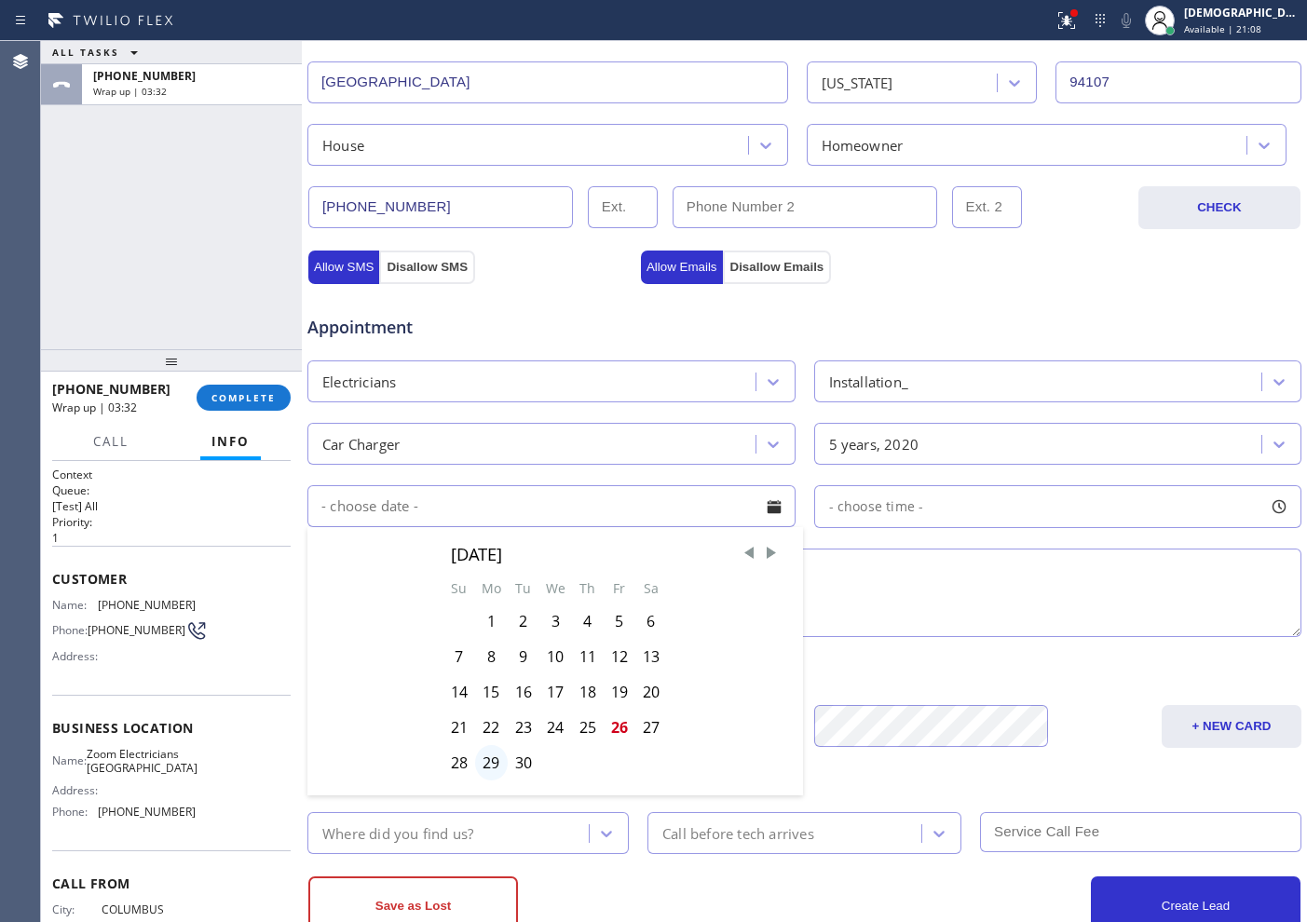
click at [497, 760] on div "29" at bounding box center [491, 762] width 33 height 35
type input "[DATE]"
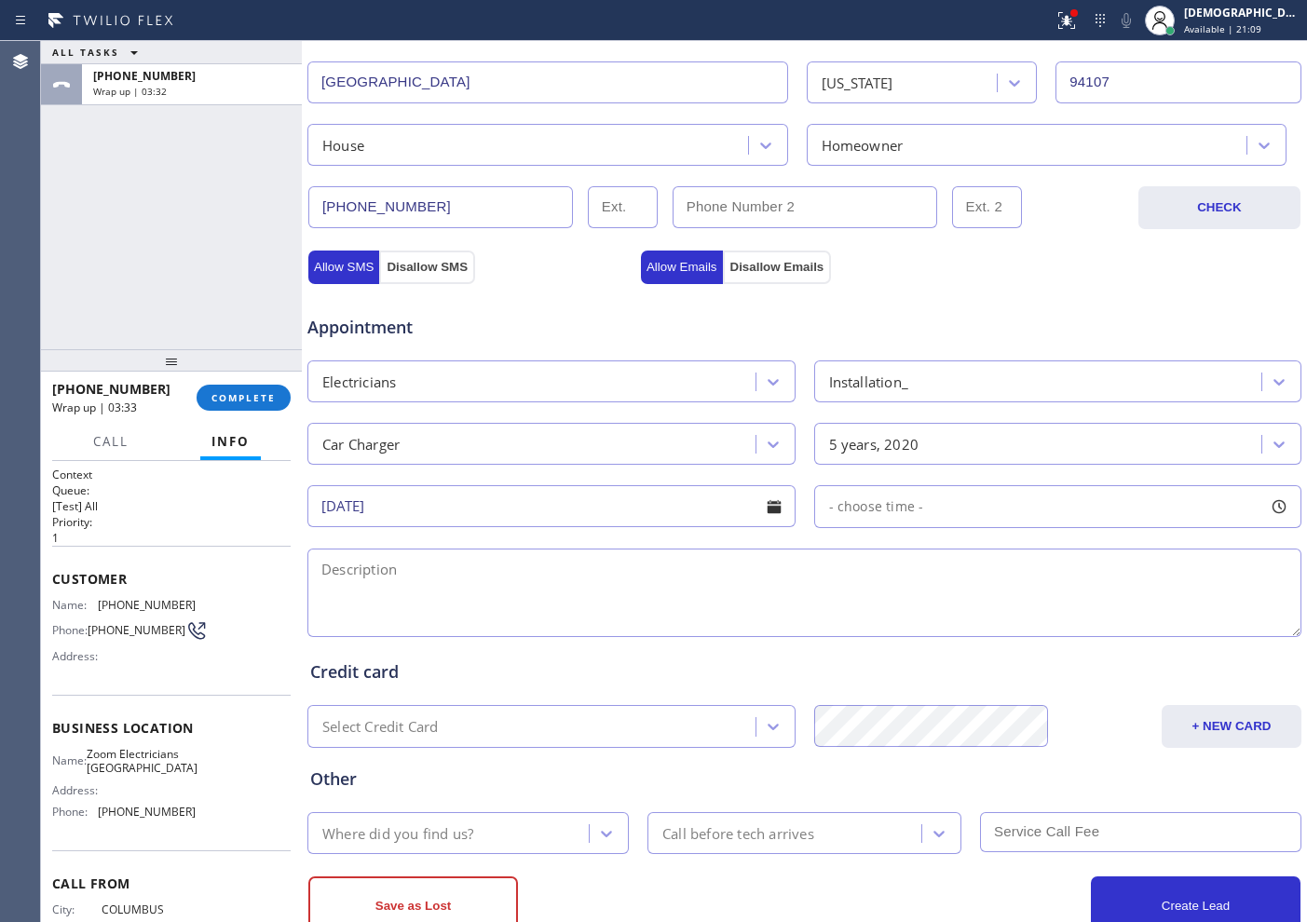
click at [860, 509] on span "- choose time -" at bounding box center [876, 506] width 95 height 18
drag, startPoint x: 828, startPoint y: 619, endPoint x: 1010, endPoint y: 642, distance: 183.1
click at [1010, 642] on div "FROM TILL 8:00 AM 1:30 PM" at bounding box center [1044, 595] width 460 height 134
drag, startPoint x: 830, startPoint y: 623, endPoint x: 865, endPoint y: 623, distance: 35.4
click at [865, 623] on div at bounding box center [867, 620] width 22 height 39
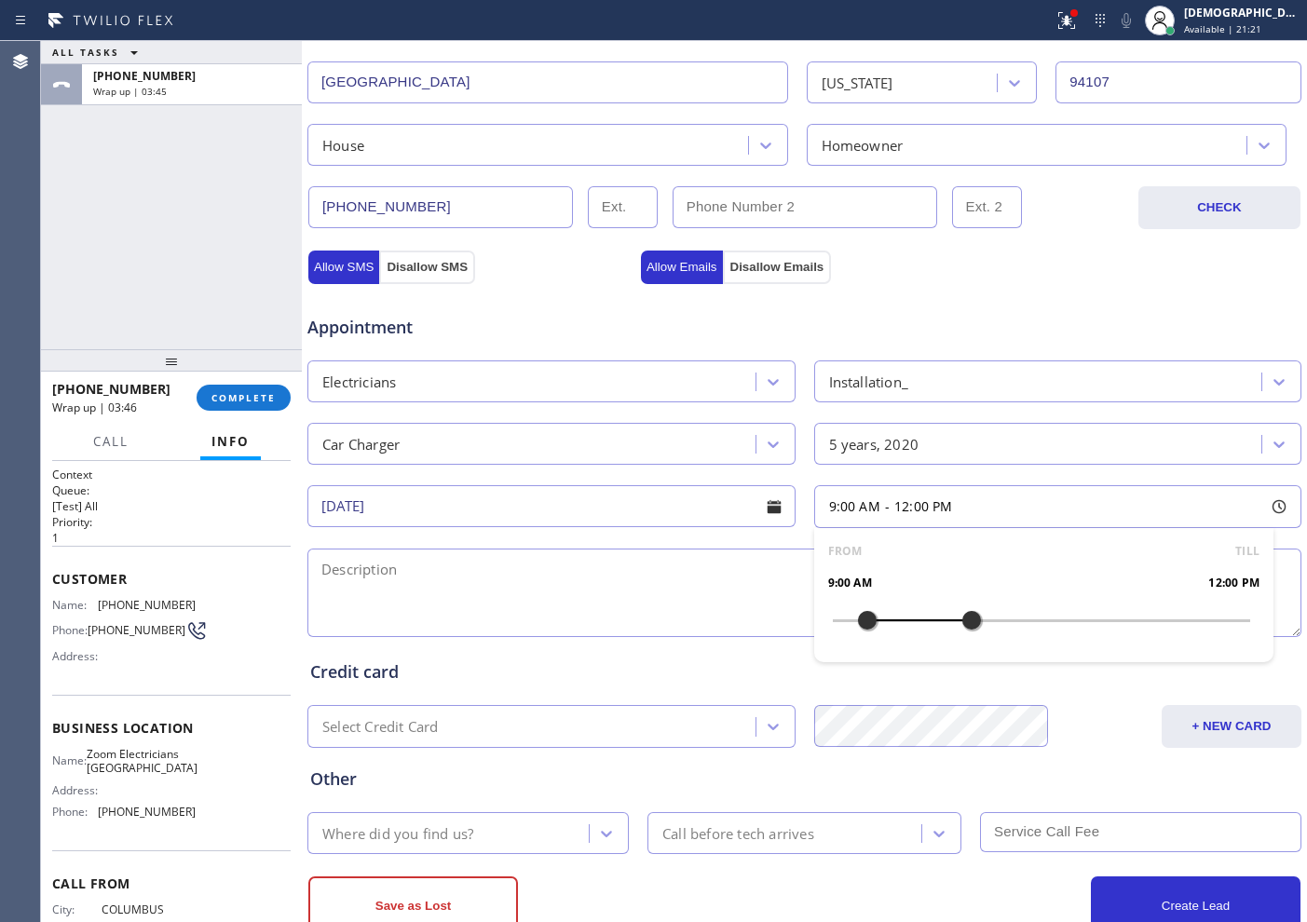
drag, startPoint x: 1006, startPoint y: 618, endPoint x: 964, endPoint y: 644, distance: 49.4
click at [964, 644] on div "FROM TILL 9:00 AM 12:00 PM" at bounding box center [1044, 595] width 460 height 134
click at [540, 608] on textarea at bounding box center [804, 593] width 994 height 88
click at [685, 562] on textarea "9-12 / $60 /" at bounding box center [804, 593] width 994 height 88
paste textarea "EV charger installation/ make and model genesis GV70 /level2 / 20 ft from the p…"
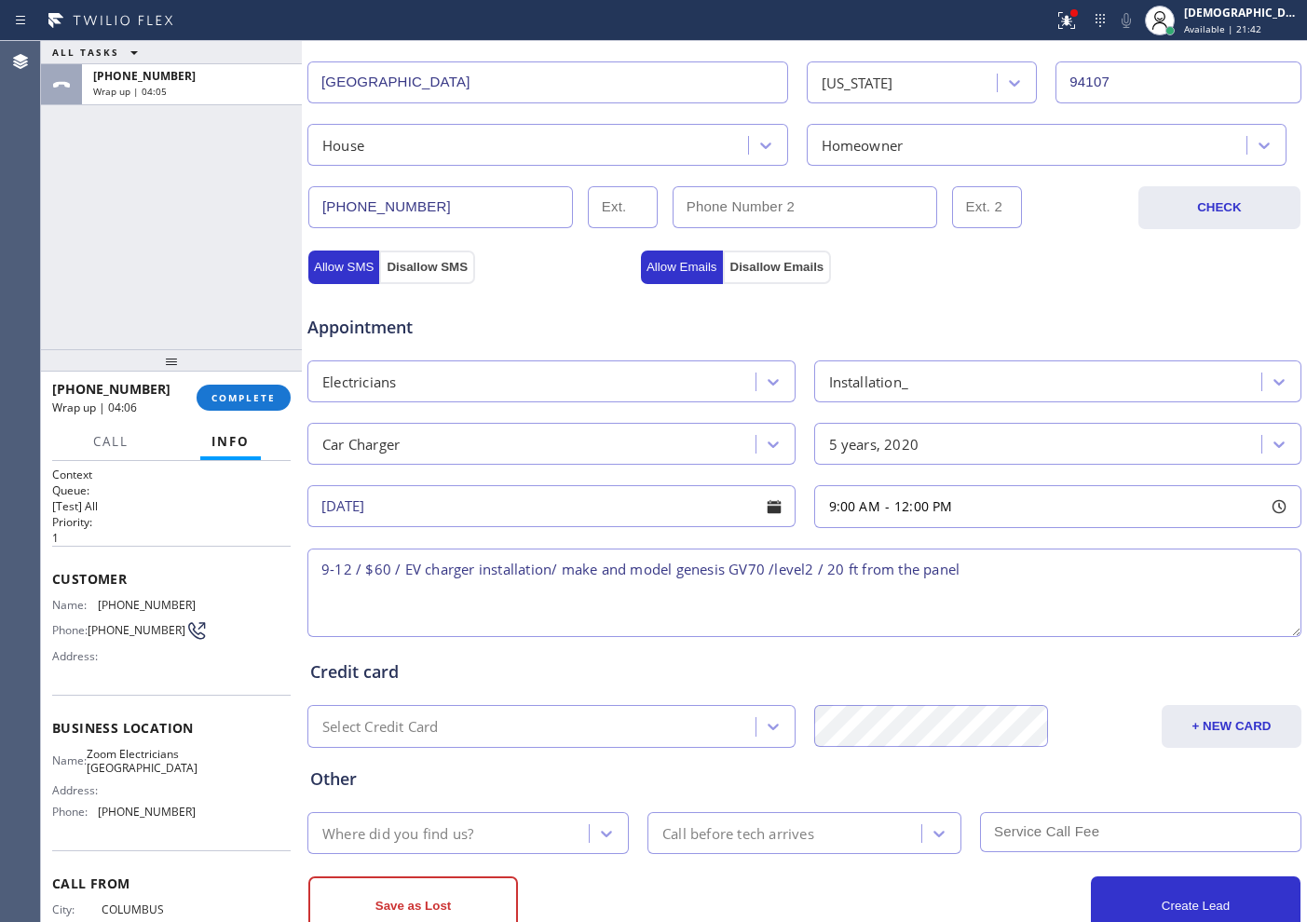
click at [1009, 567] on textarea "9-12 / $60 / EV charger installation/ make and model genesis GV70 /level2 / 20 …" at bounding box center [804, 593] width 994 height 88
click at [1100, 570] on textarea "9-12 / $60 / EV charger installation/ make and model genesis GV70 /level2 / 20 …" at bounding box center [804, 593] width 994 height 88
paste textarea "439 Connecticut St #437, San Francisco, CA 94107"
drag, startPoint x: 155, startPoint y: 790, endPoint x: 97, endPoint y: 762, distance: 64.2
click at [97, 762] on div "Name: Zoom Electricians San Francisco" at bounding box center [123, 761] width 143 height 29
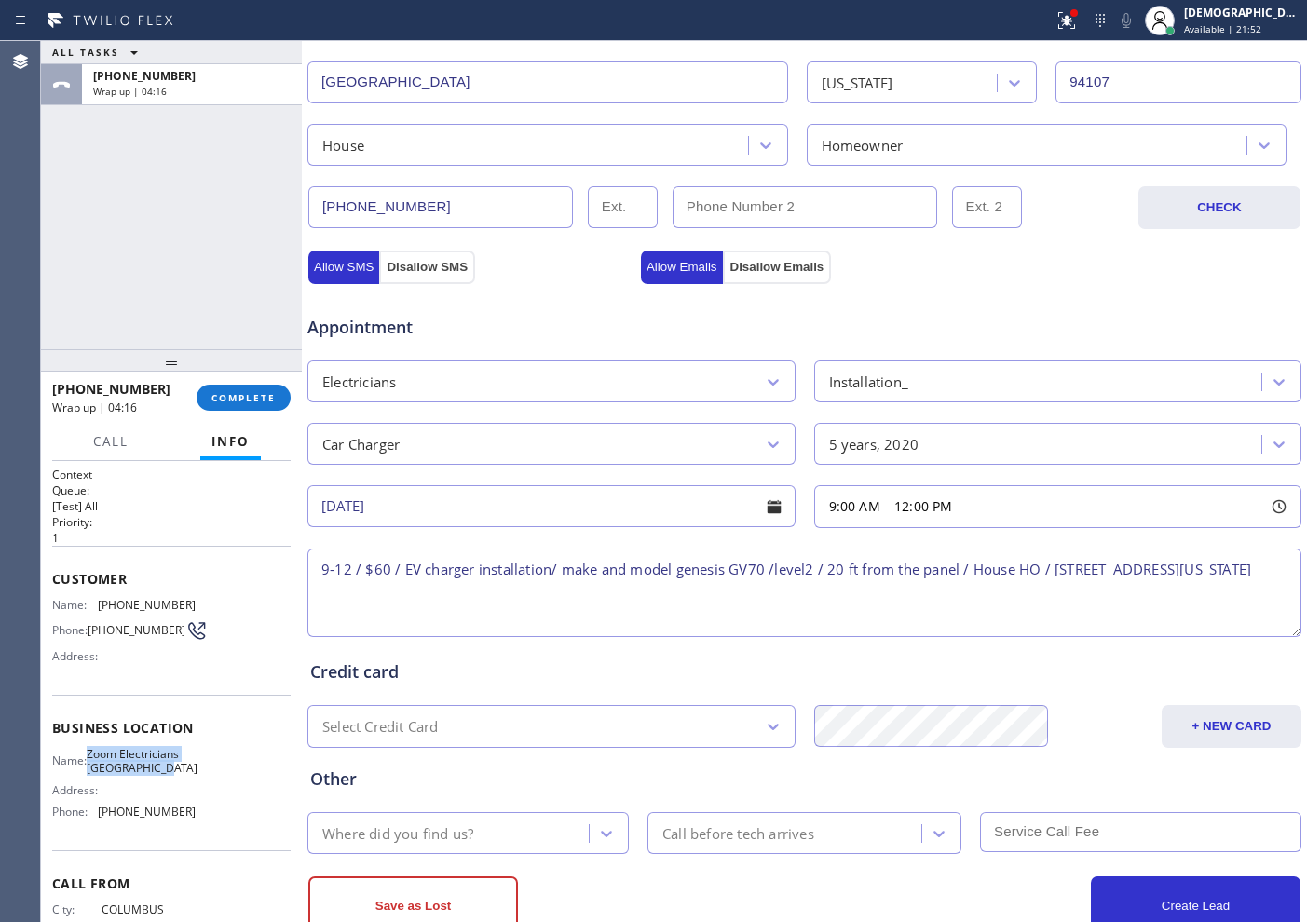
copy span "Zoom Electricians San Francisco"
click at [593, 597] on textarea "9-12 / $60 / EV charger installation/ make and model genesis GV70 /level2 / 20 …" at bounding box center [804, 593] width 994 height 88
paste textarea "Zoom Electricians San Francisco"
click at [924, 610] on textarea "9-12 / $60 / EV charger installation/ make and model genesis GV70 /level2 / 20 …" at bounding box center [804, 593] width 994 height 88
paste textarea "Please call customer 30 minutes prior to arrival"
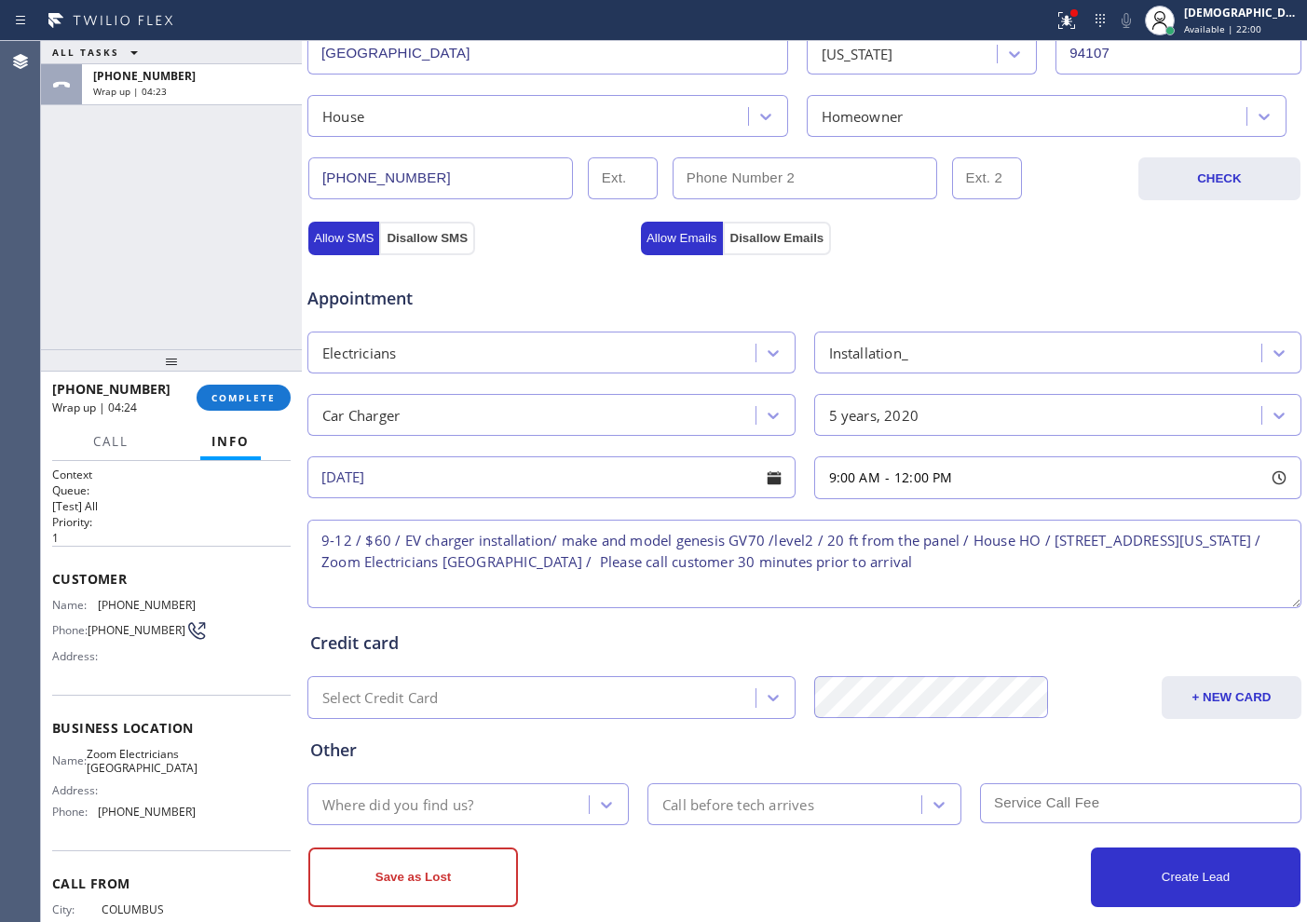
scroll to position [522, 0]
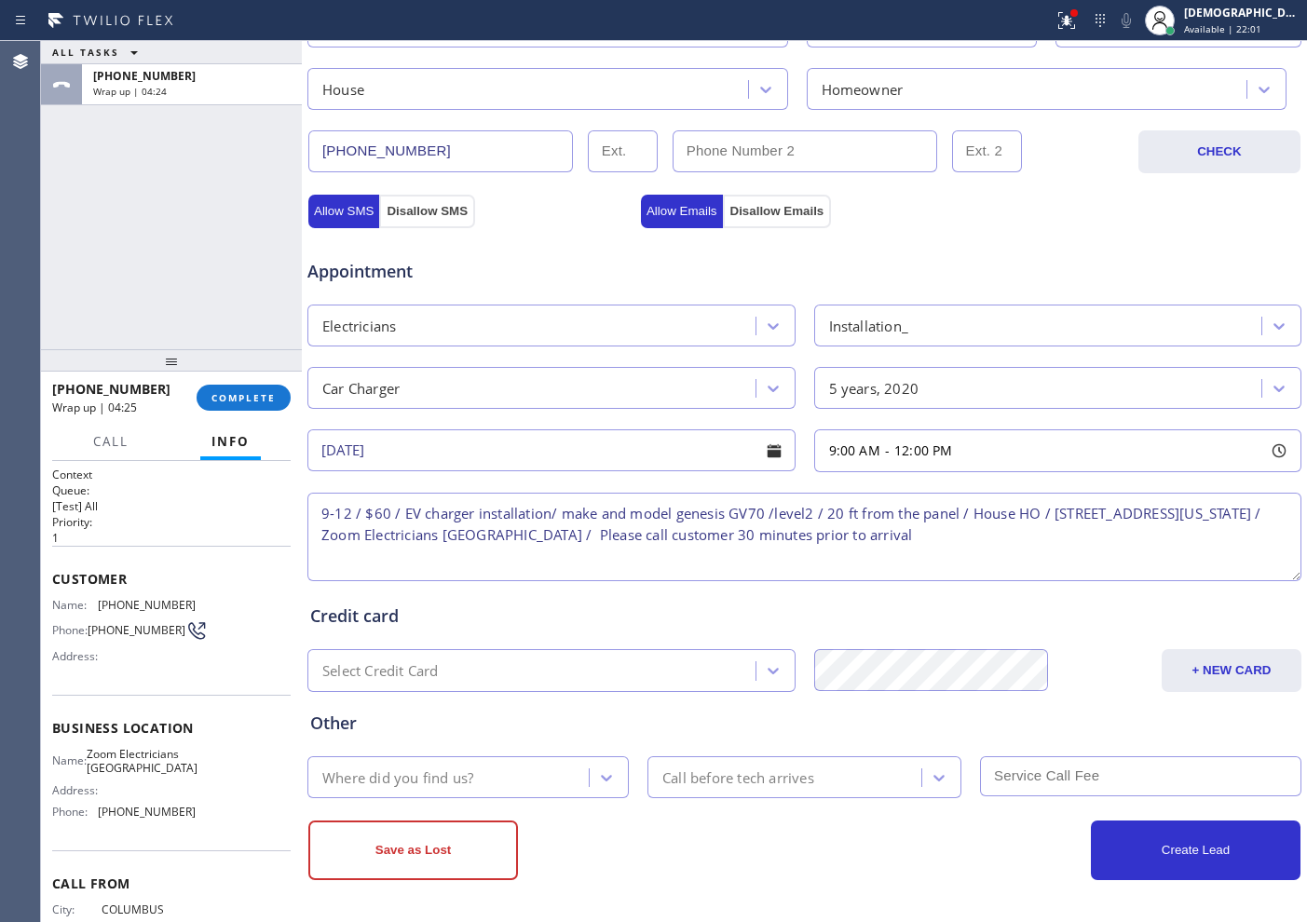
type textarea "9-12 / $60 / EV charger installation/ make and model genesis GV70 /level2 / 20 …"
click at [495, 779] on div "Where did you find us?" at bounding box center [451, 777] width 276 height 33
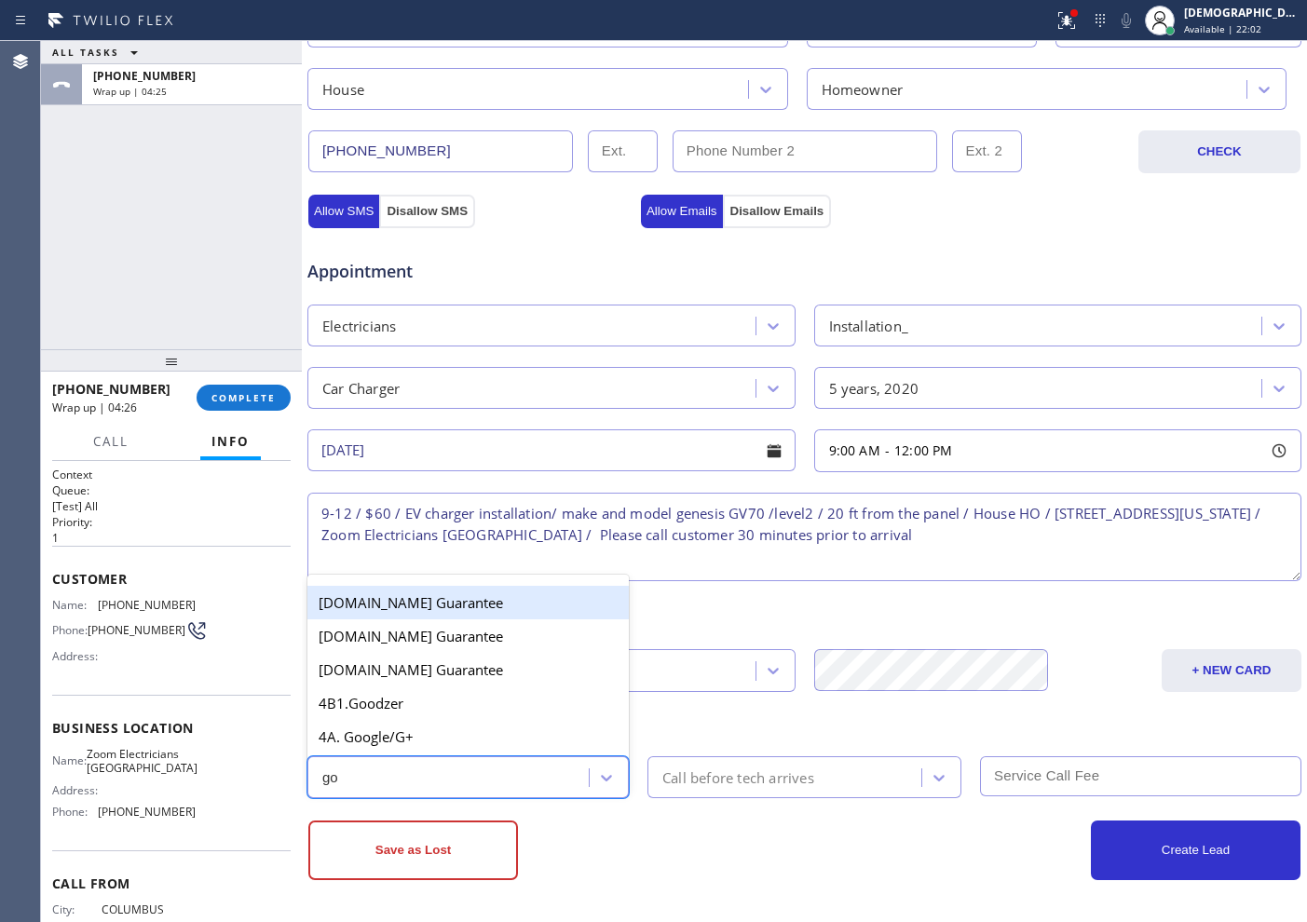
type input "goo"
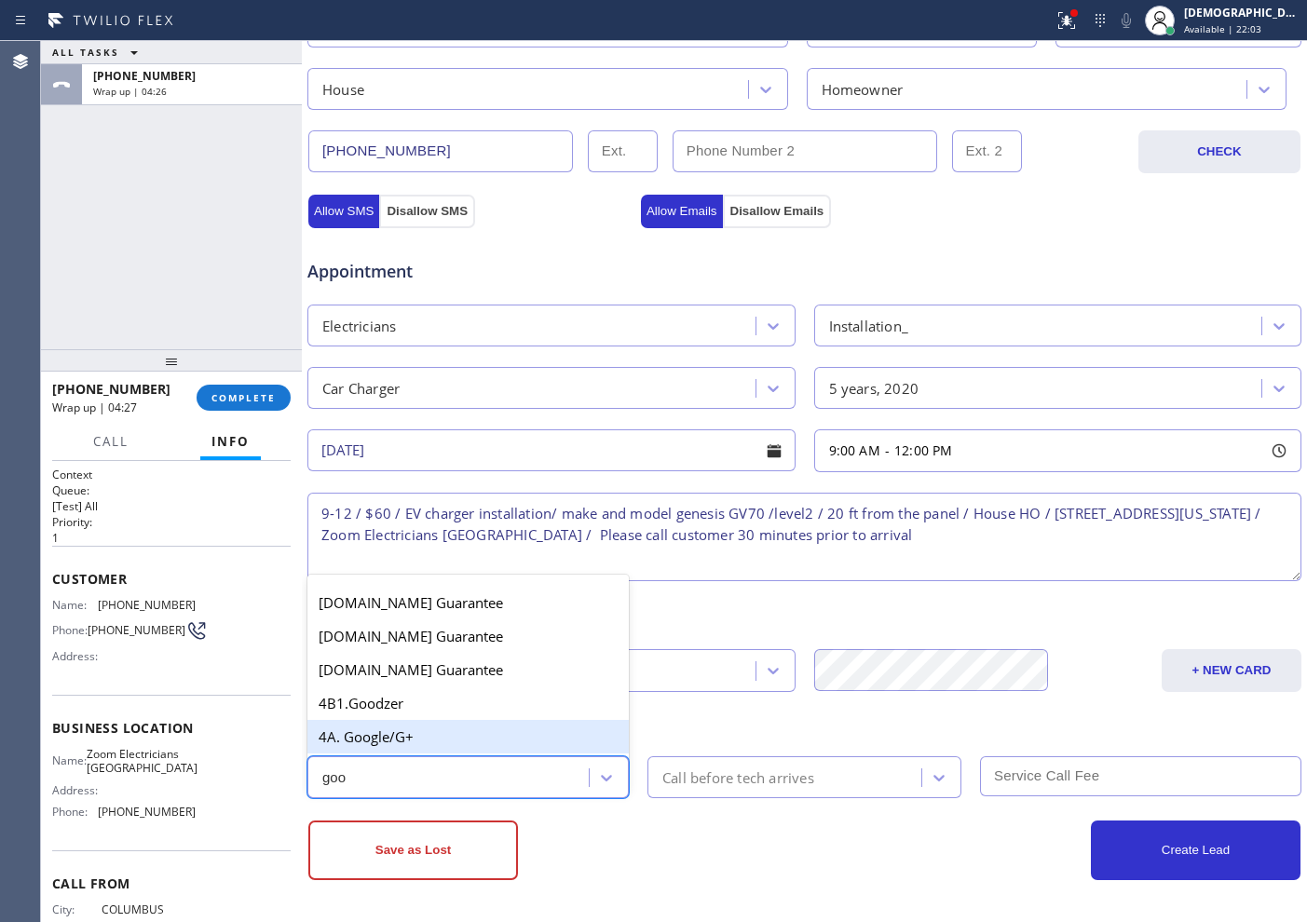
click at [482, 728] on div "4A. Google/G+" at bounding box center [467, 737] width 321 height 34
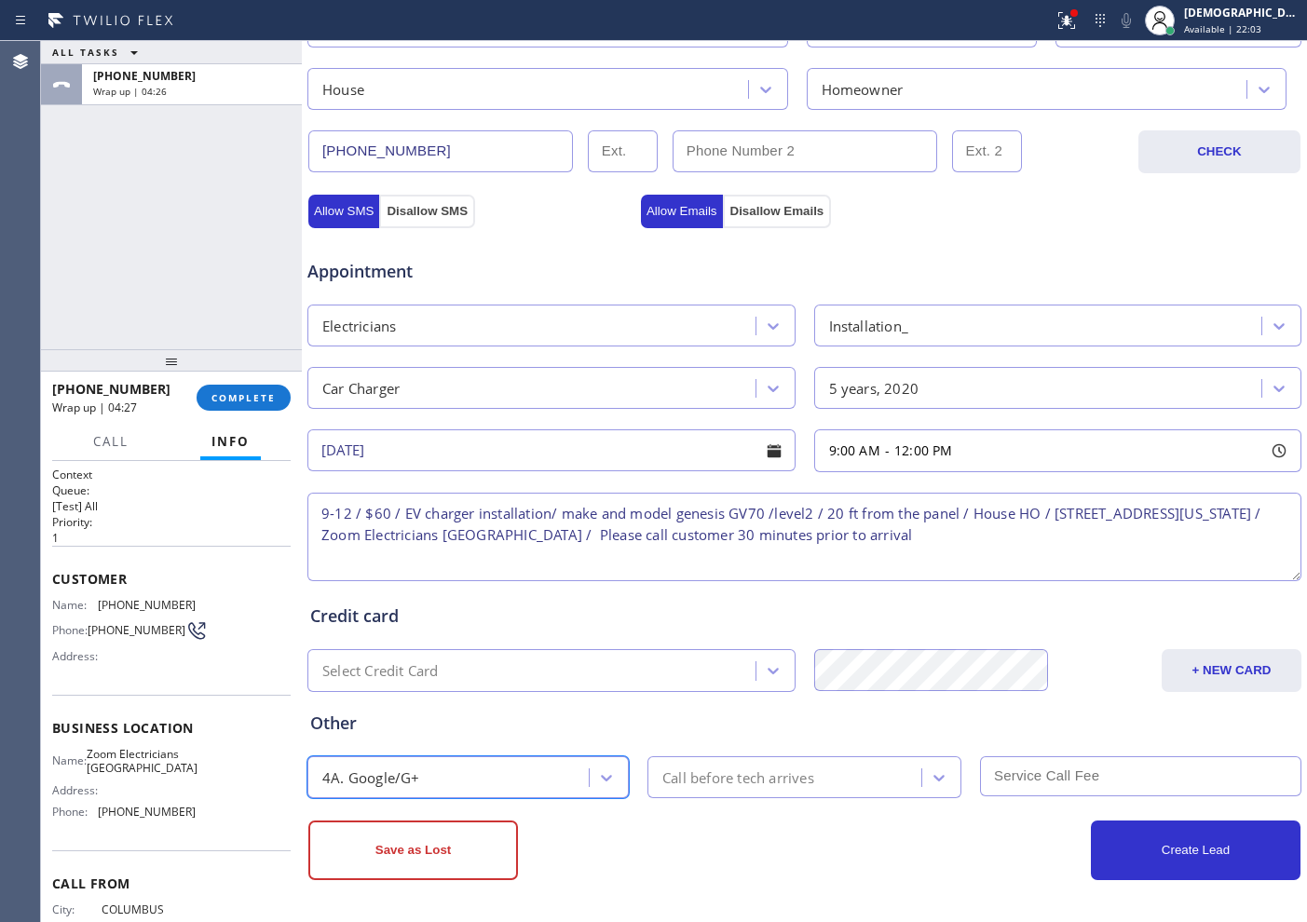
click at [766, 784] on div "Call before tech arrives" at bounding box center [738, 777] width 152 height 21
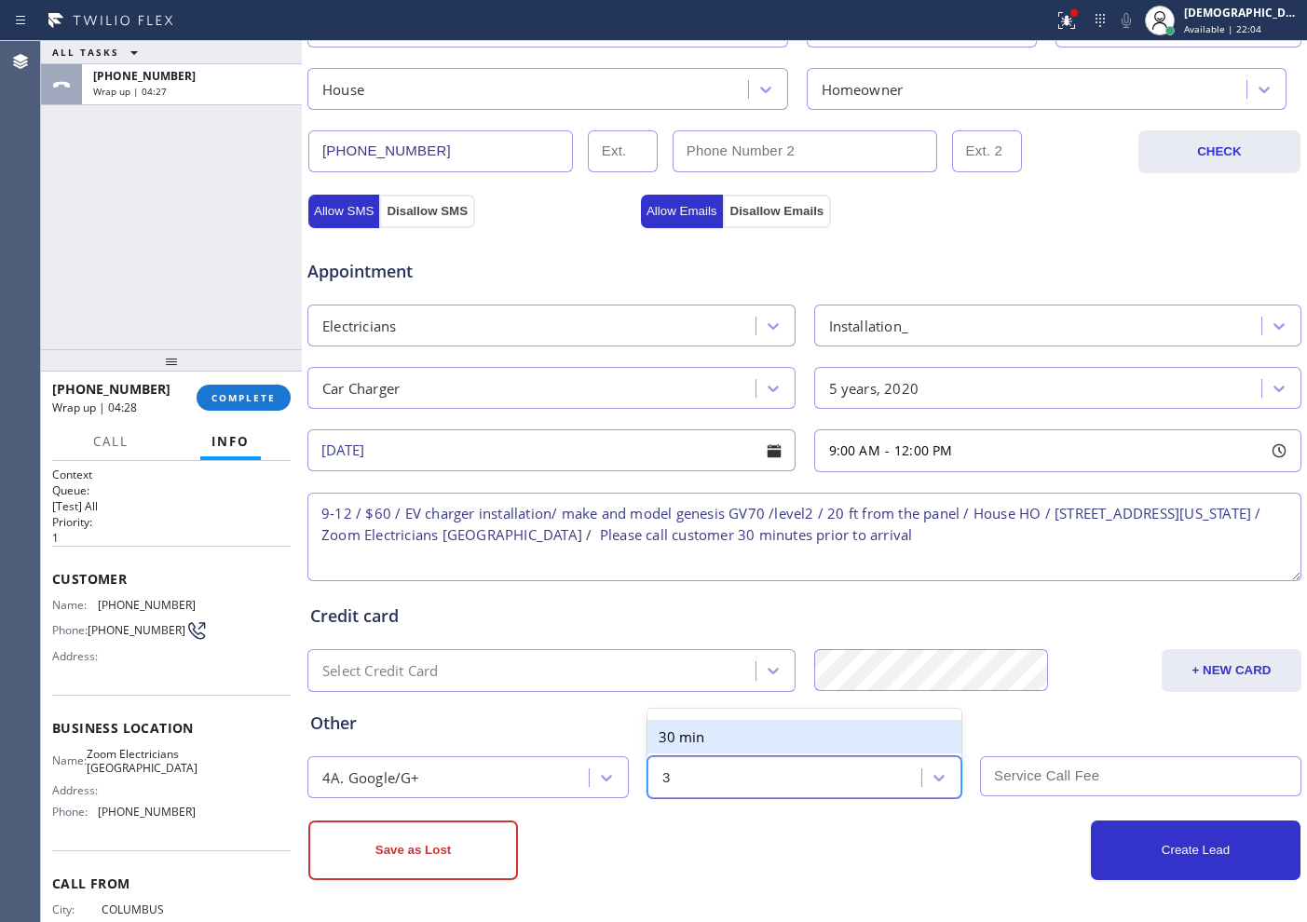
type input "30"
click at [781, 736] on div "30 min" at bounding box center [804, 737] width 314 height 34
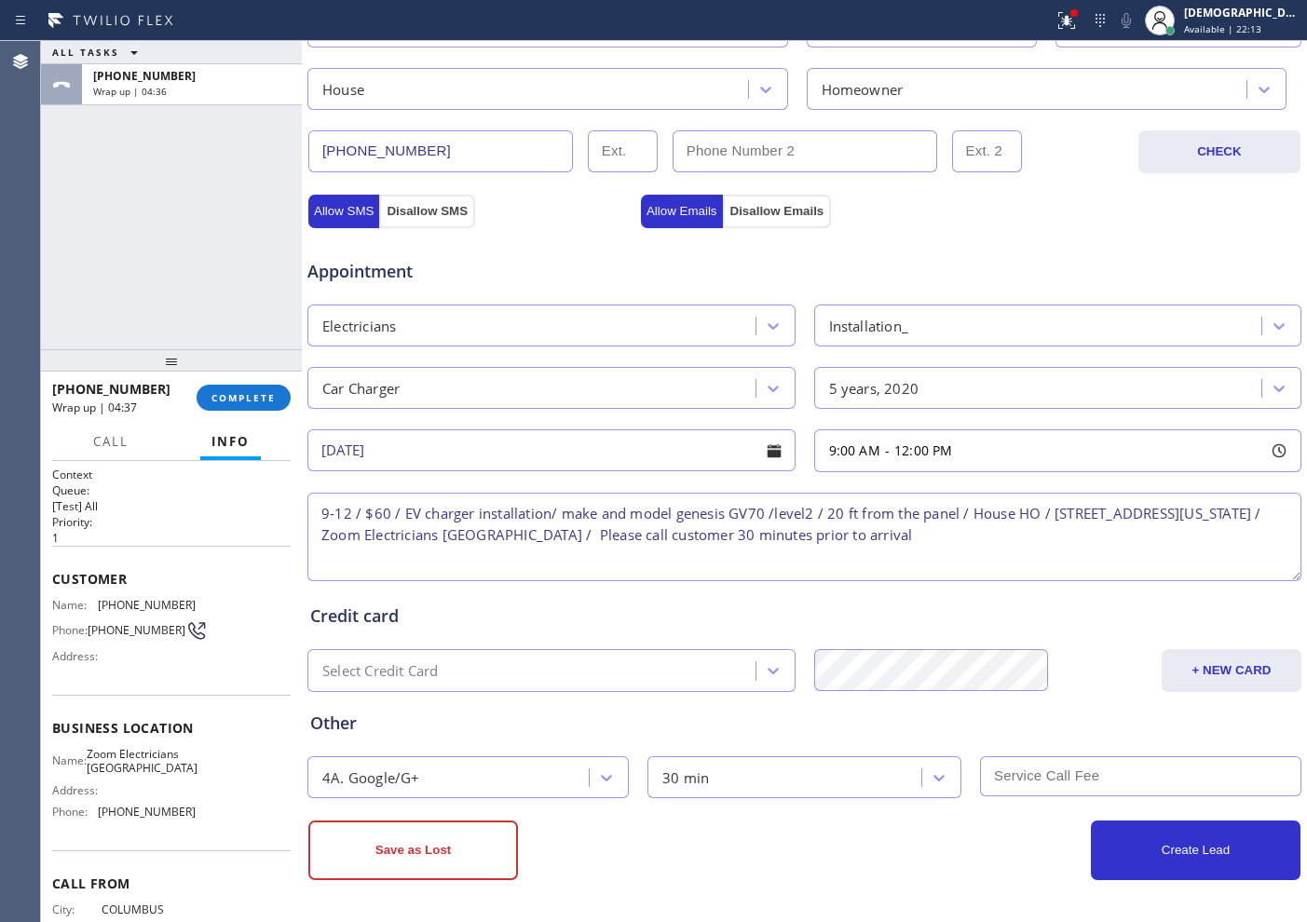
click at [47, 198] on div "ALL TASKS ALL TASKS ACTIVE TASKS TASKS IN WRAP UP +16147695320 Wrap up | 04:36" at bounding box center [171, 195] width 261 height 308
click at [1028, 765] on input "text" at bounding box center [1140, 776] width 321 height 40
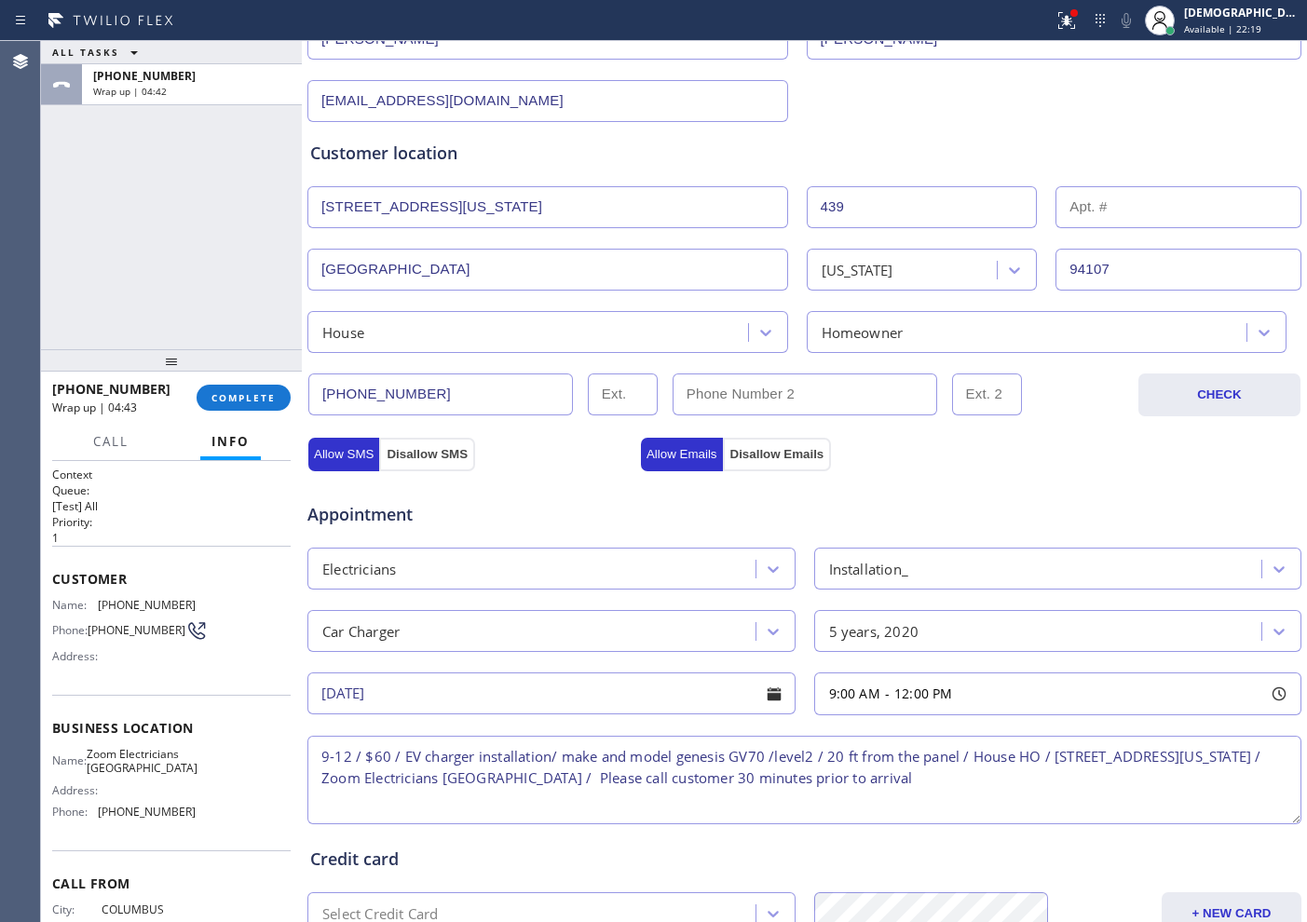
scroll to position [405, 0]
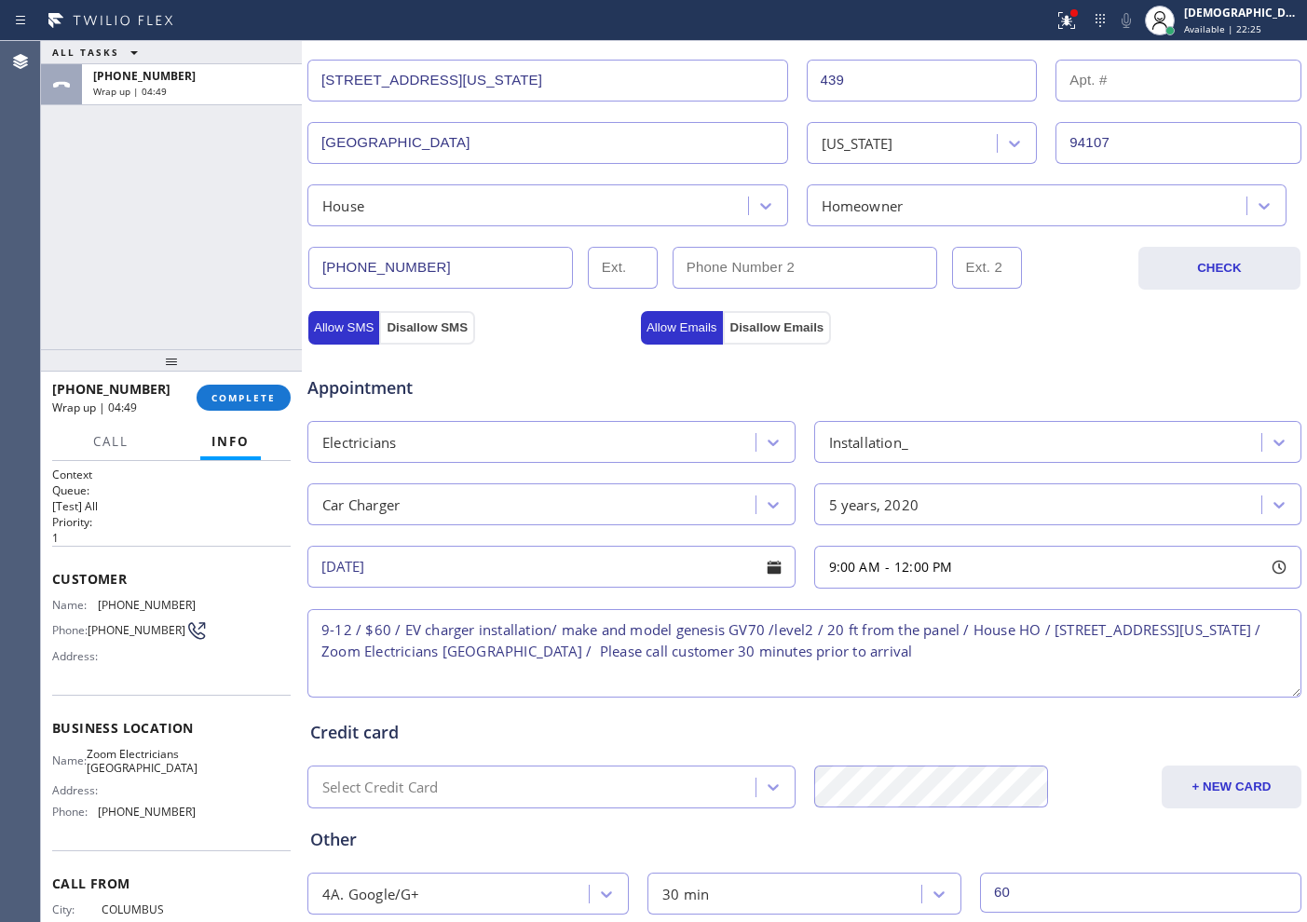
type input "60"
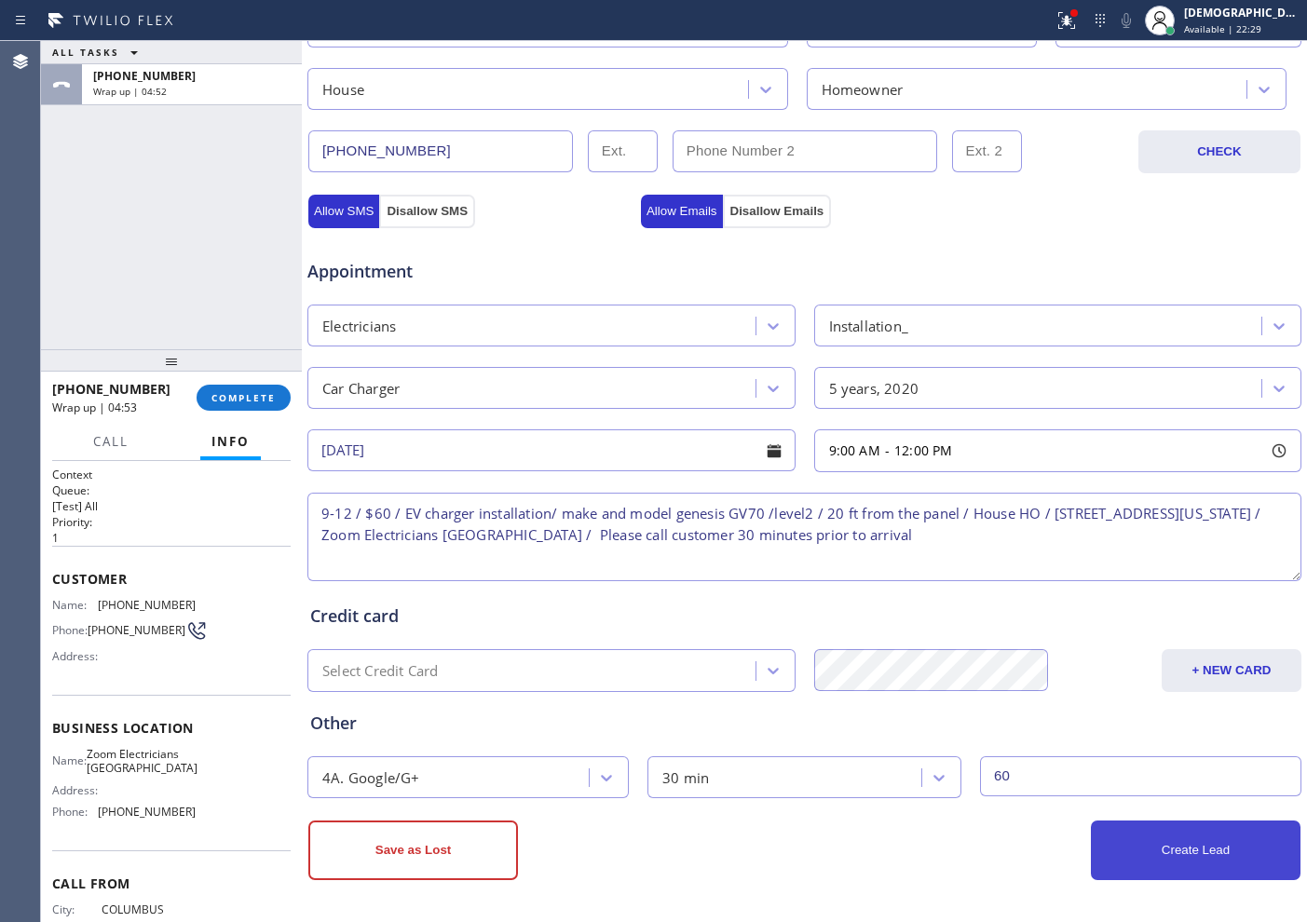
click at [1204, 856] on button "Create Lead" at bounding box center [1196, 851] width 210 height 60
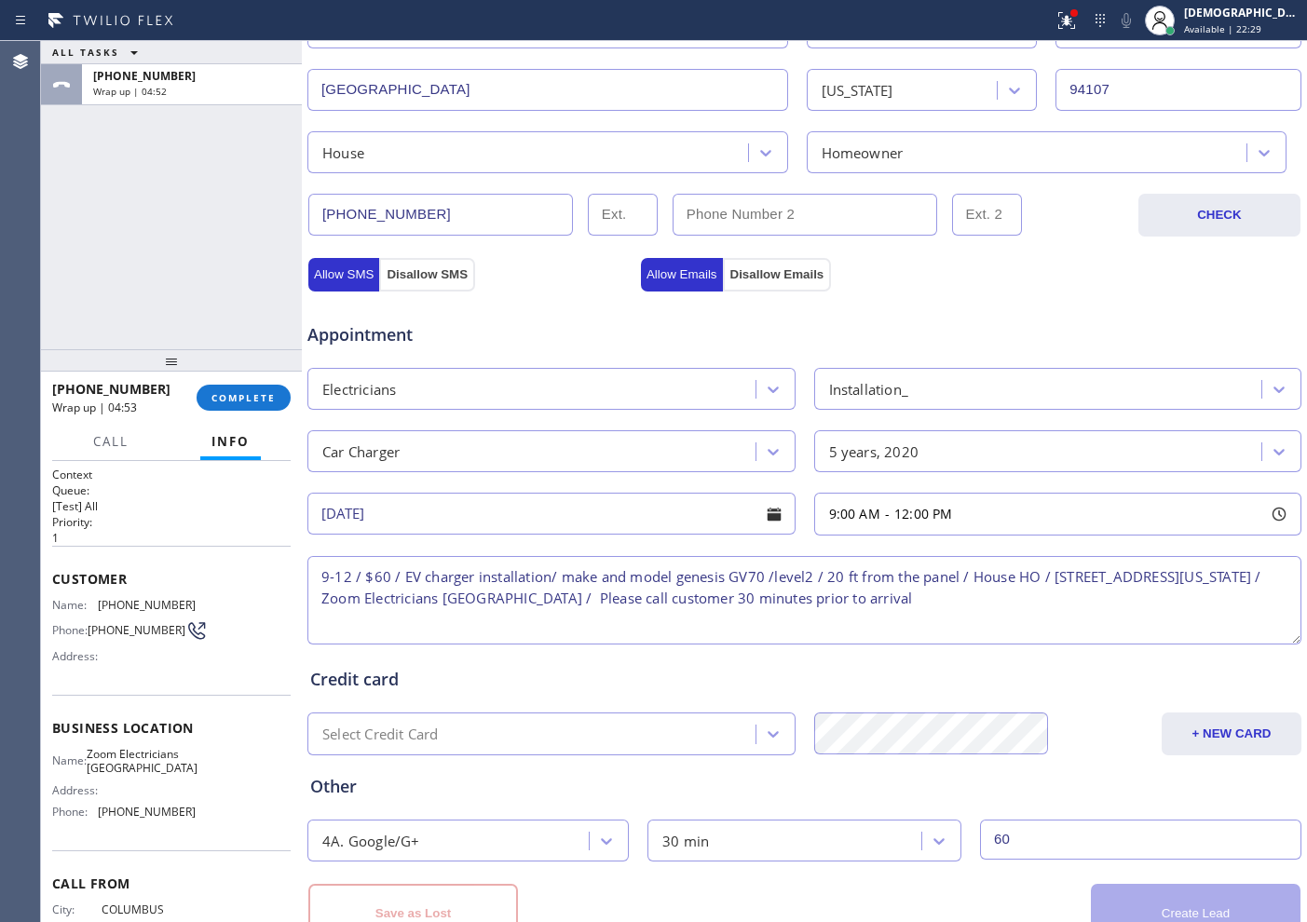
scroll to position [585, 0]
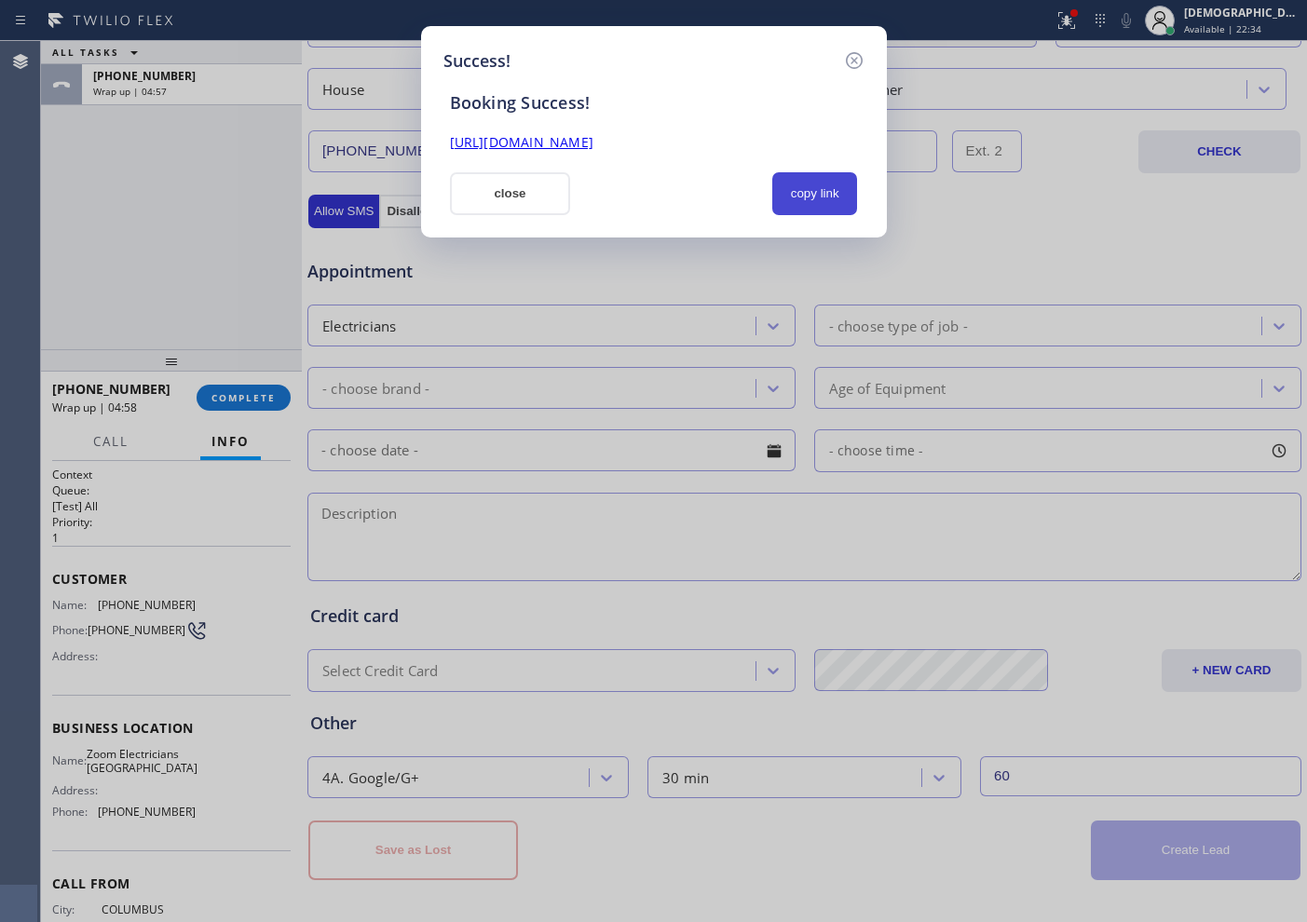
click at [789, 194] on button "copy link" at bounding box center [815, 193] width 86 height 43
click at [593, 142] on link "https://erp.apollosoft.co/customer/764695#portlet_lead" at bounding box center [521, 142] width 143 height 18
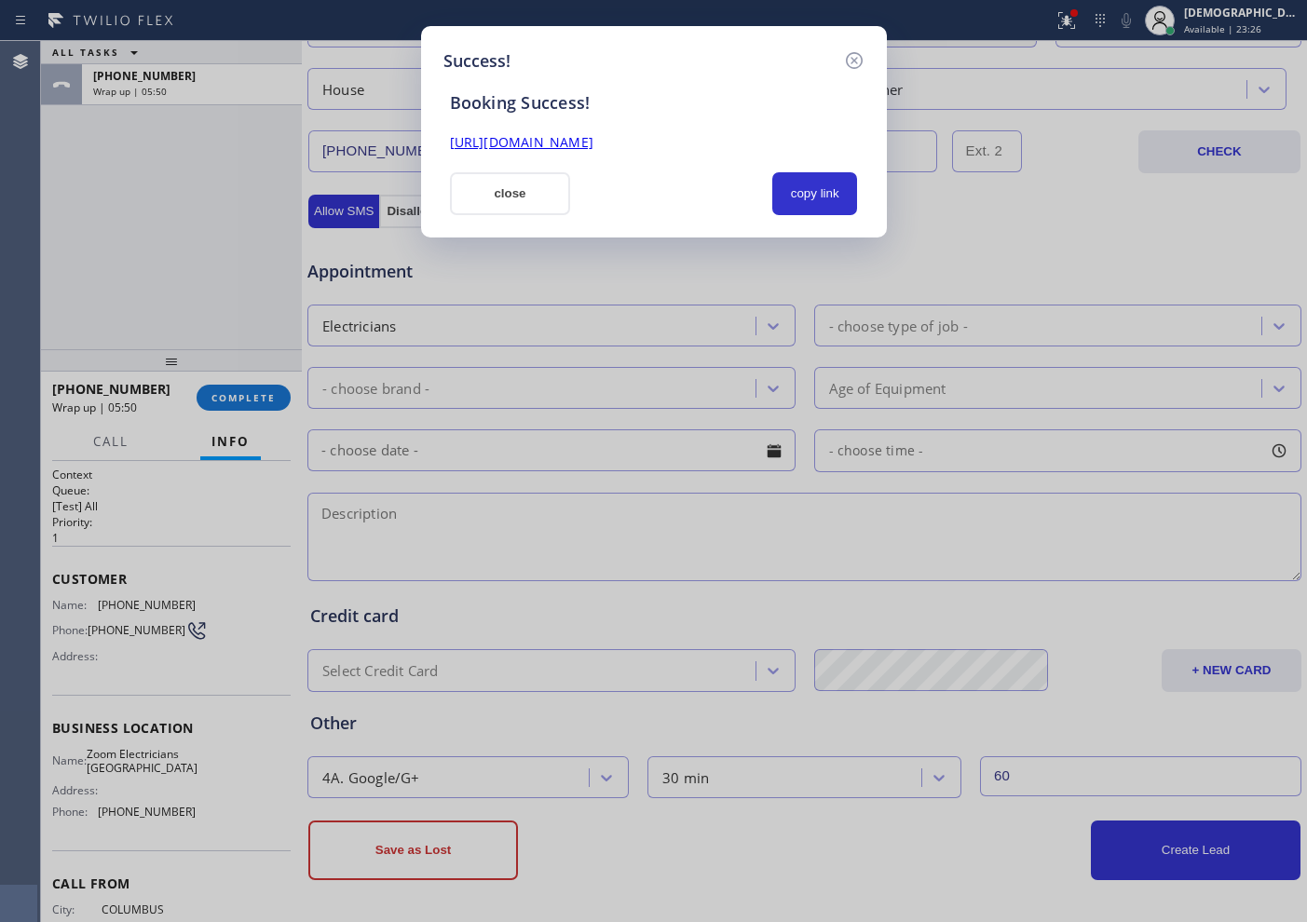
drag, startPoint x: 524, startPoint y: 203, endPoint x: 638, endPoint y: 172, distance: 117.7
click at [524, 203] on button "close" at bounding box center [510, 193] width 121 height 43
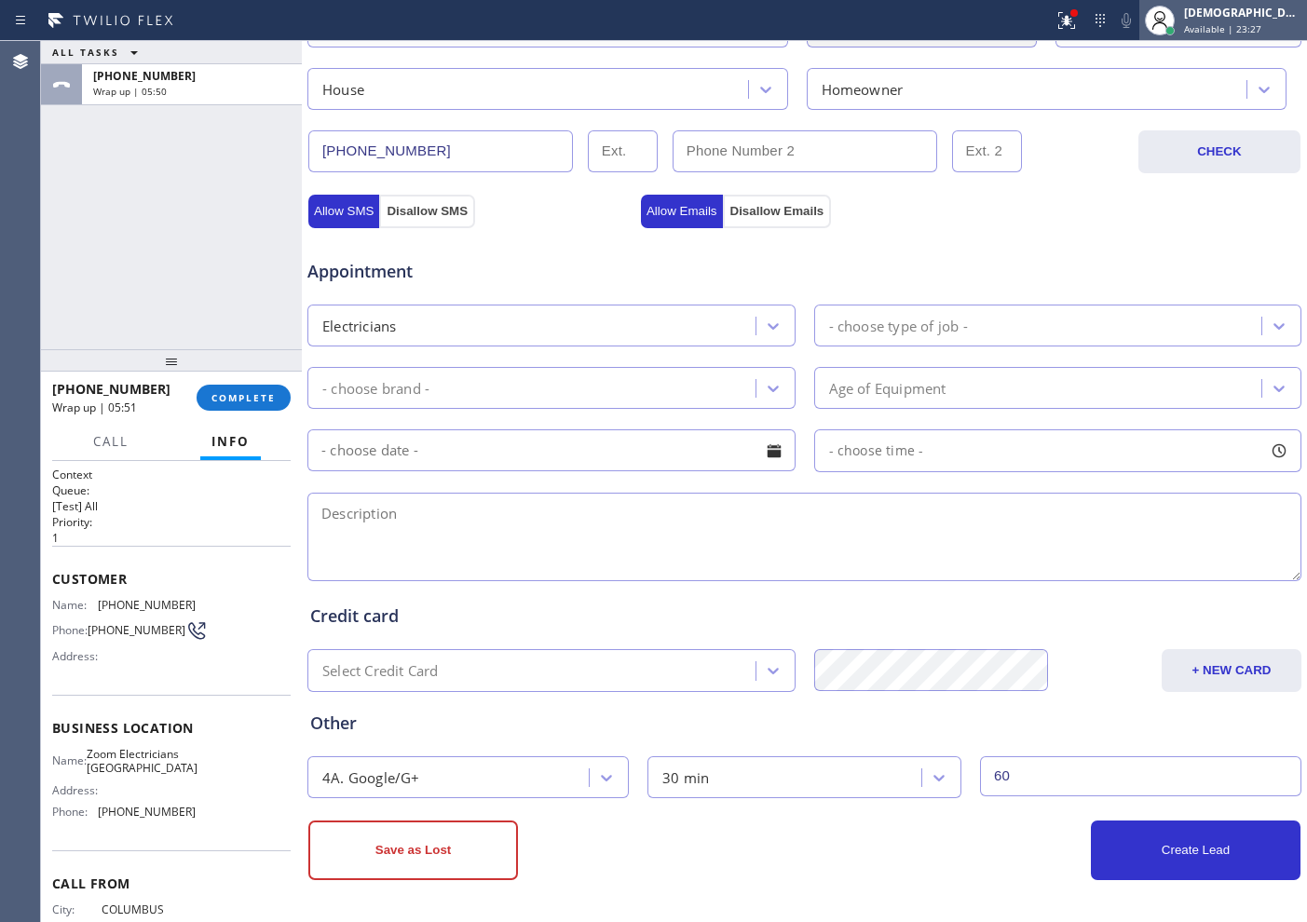
click at [1259, 29] on span "Available | 23:27" at bounding box center [1222, 28] width 77 height 13
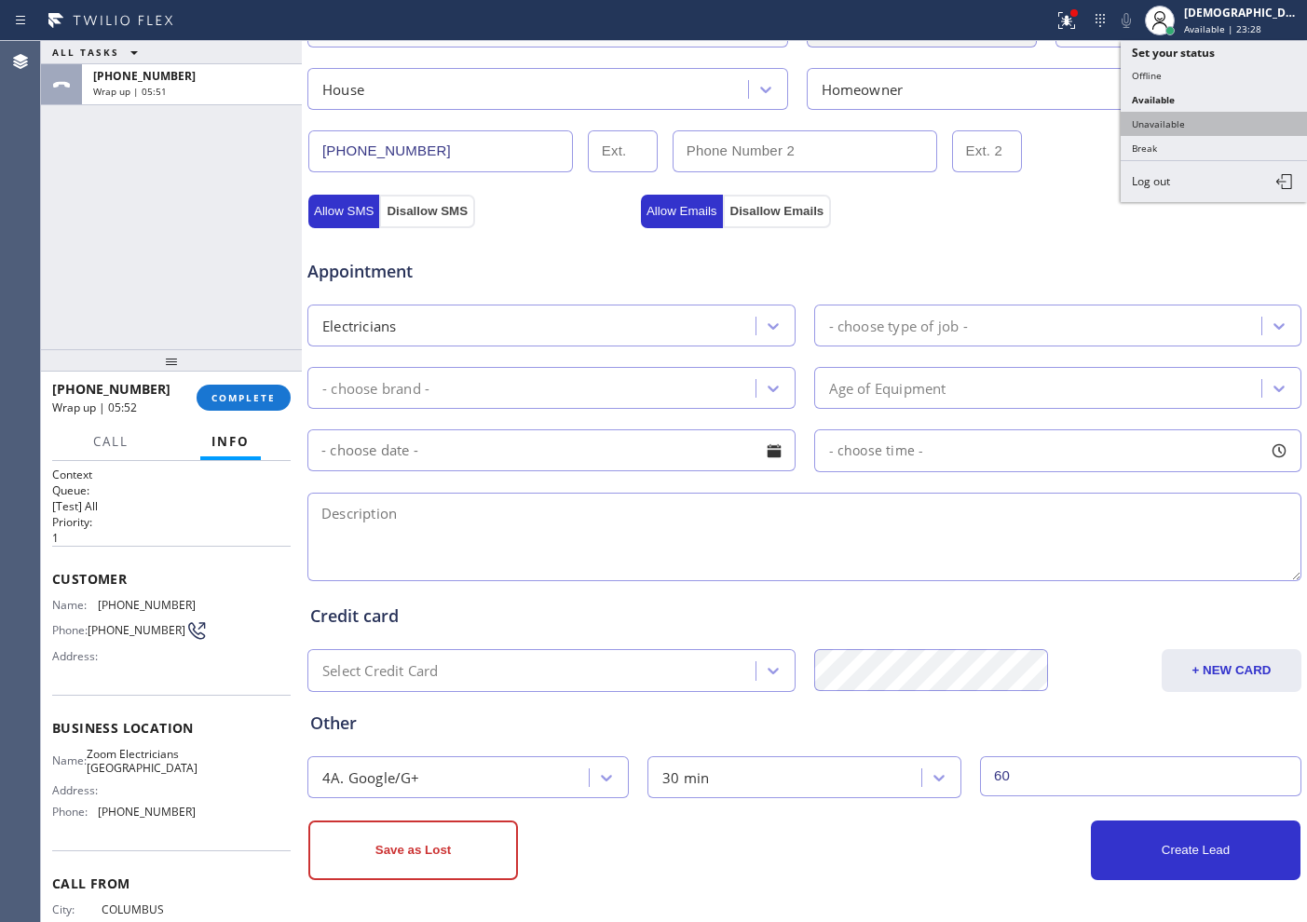
click at [1180, 131] on button "Unavailable" at bounding box center [1214, 124] width 186 height 24
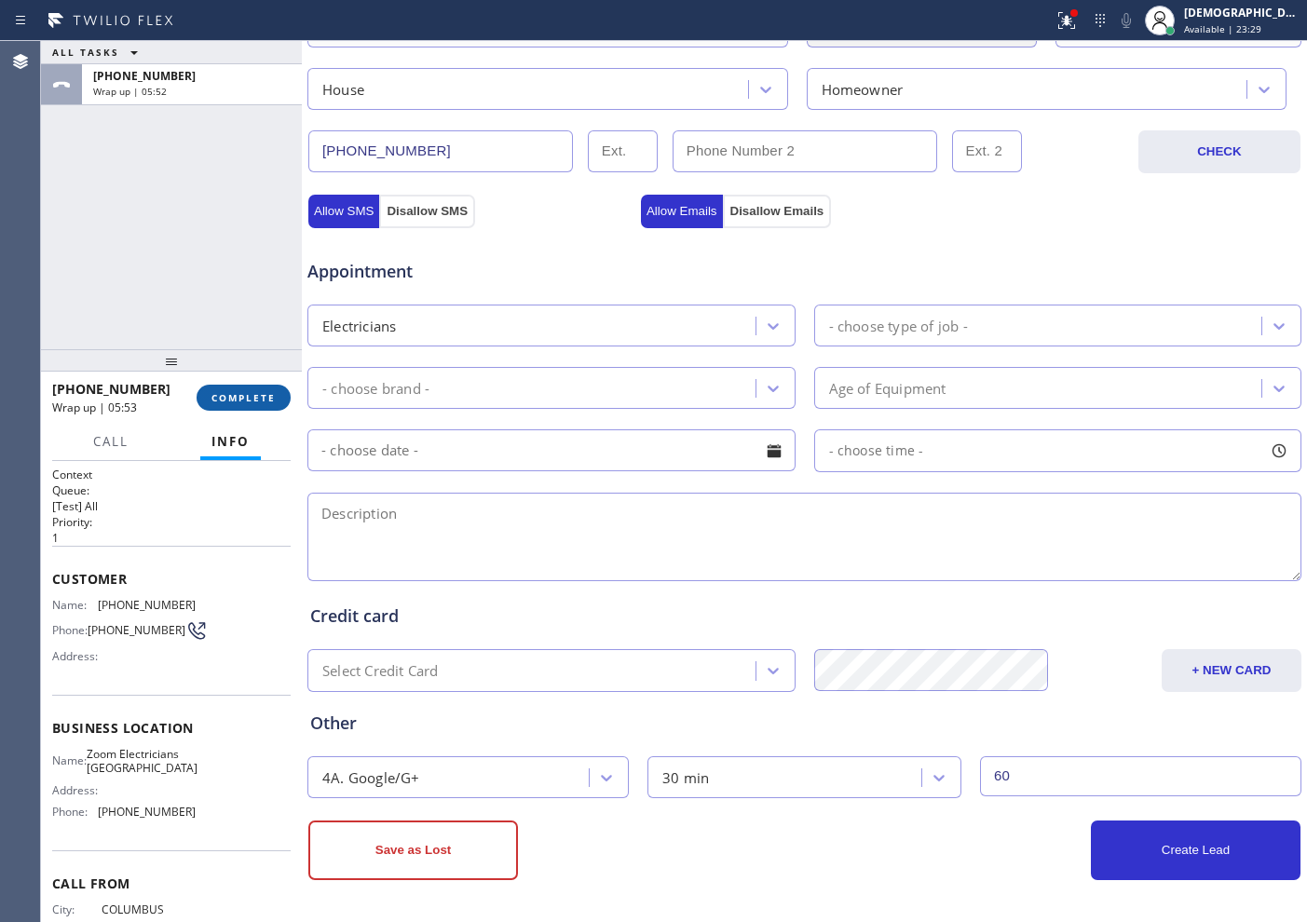
click at [238, 401] on span "COMPLETE" at bounding box center [243, 397] width 64 height 13
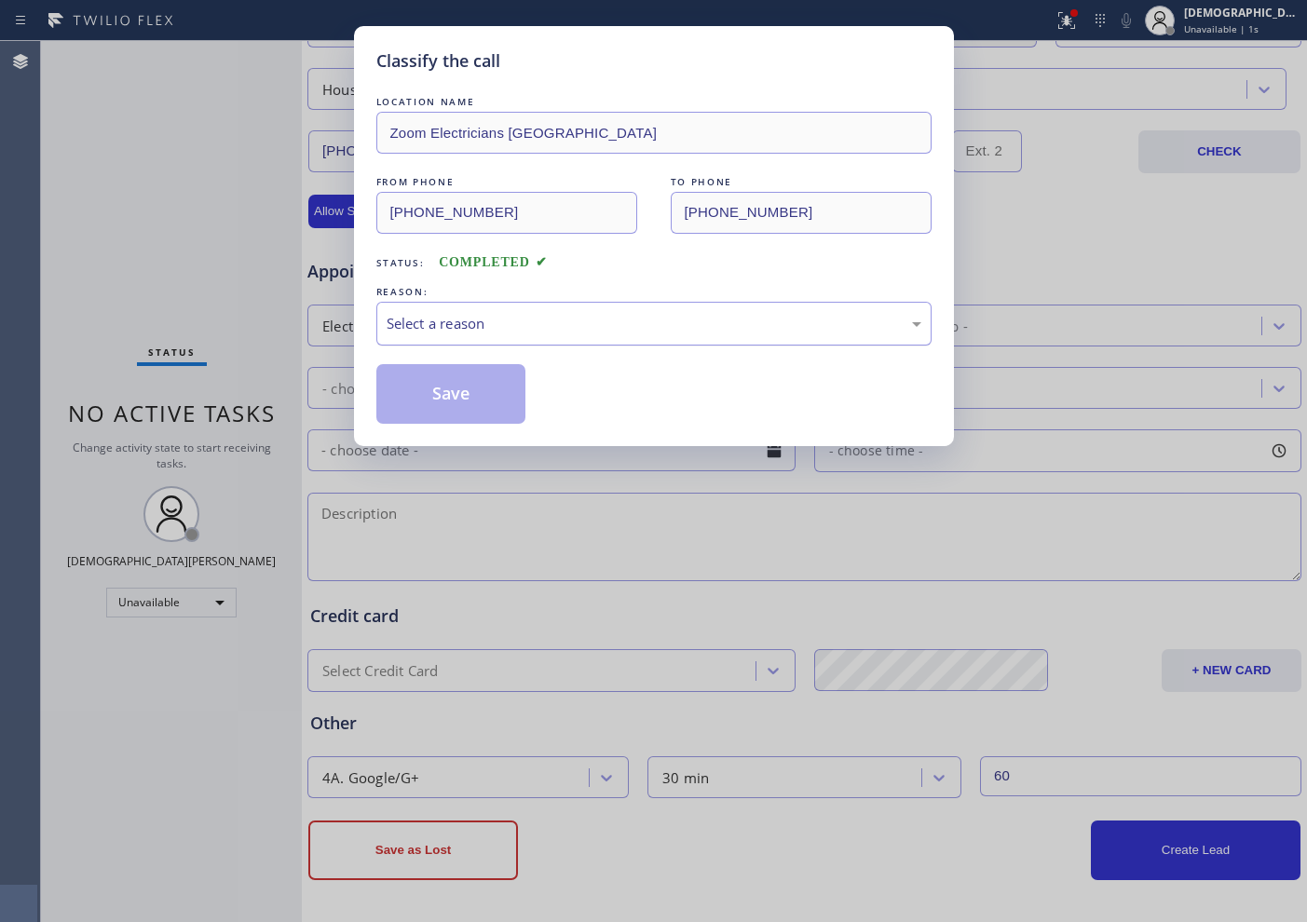
click at [448, 316] on div "Select a reason" at bounding box center [654, 323] width 535 height 21
drag, startPoint x: 440, startPoint y: 394, endPoint x: 390, endPoint y: 265, distance: 138.6
click at [439, 394] on button "Save" at bounding box center [451, 394] width 150 height 60
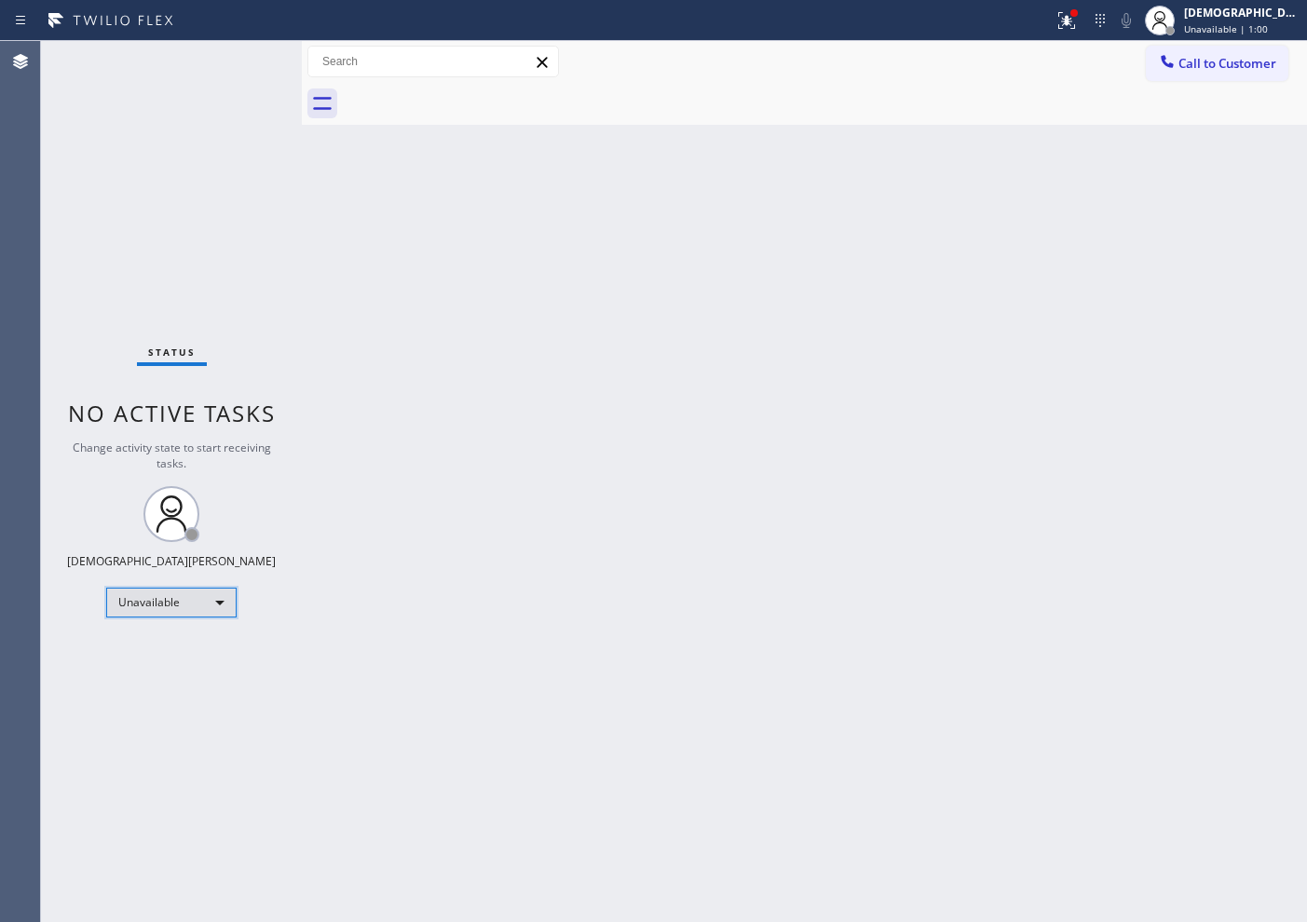
click at [160, 602] on div "Unavailable" at bounding box center [171, 603] width 130 height 30
click at [160, 645] on li "Available" at bounding box center [170, 652] width 127 height 22
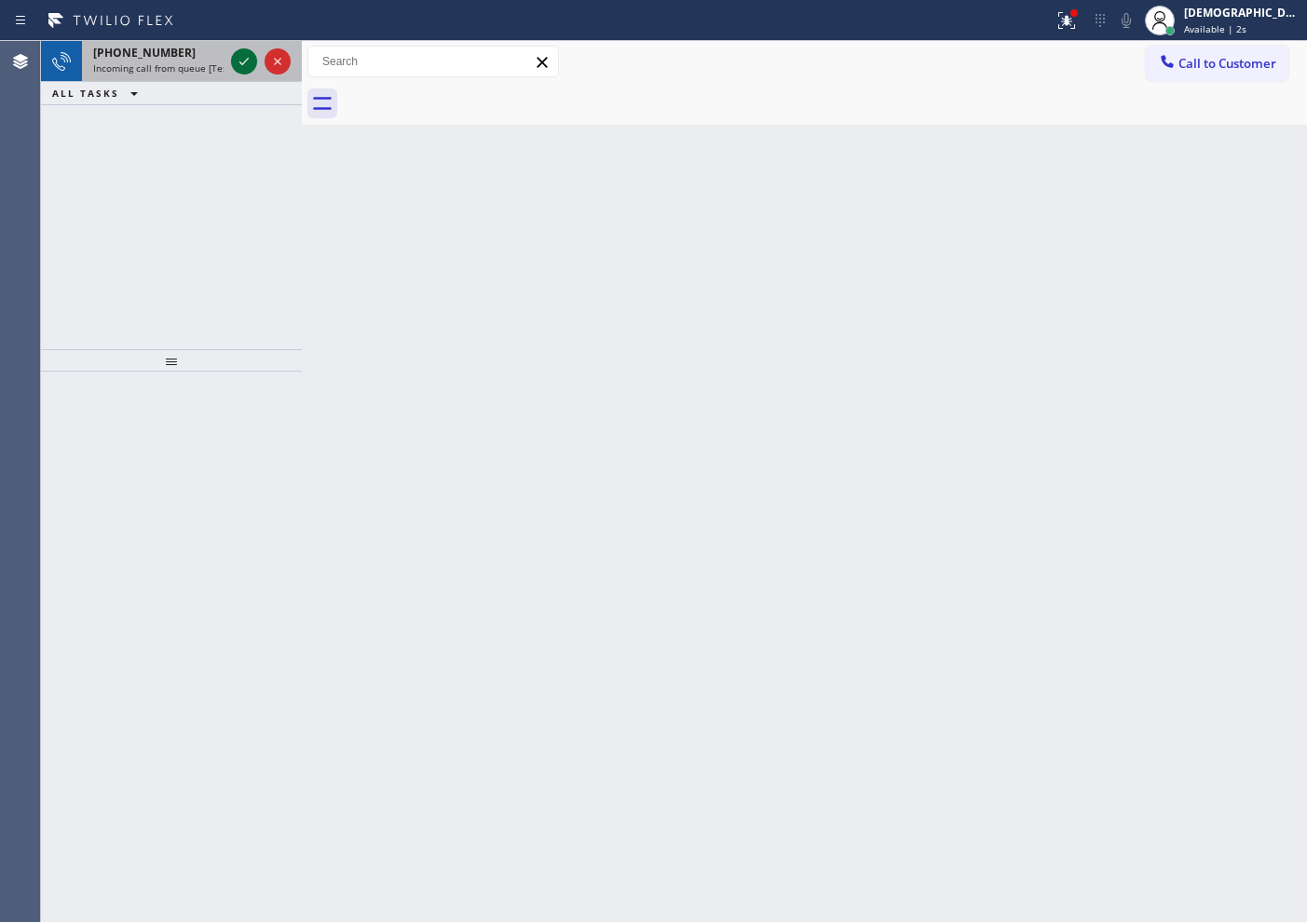
click at [247, 62] on icon at bounding box center [244, 61] width 22 height 22
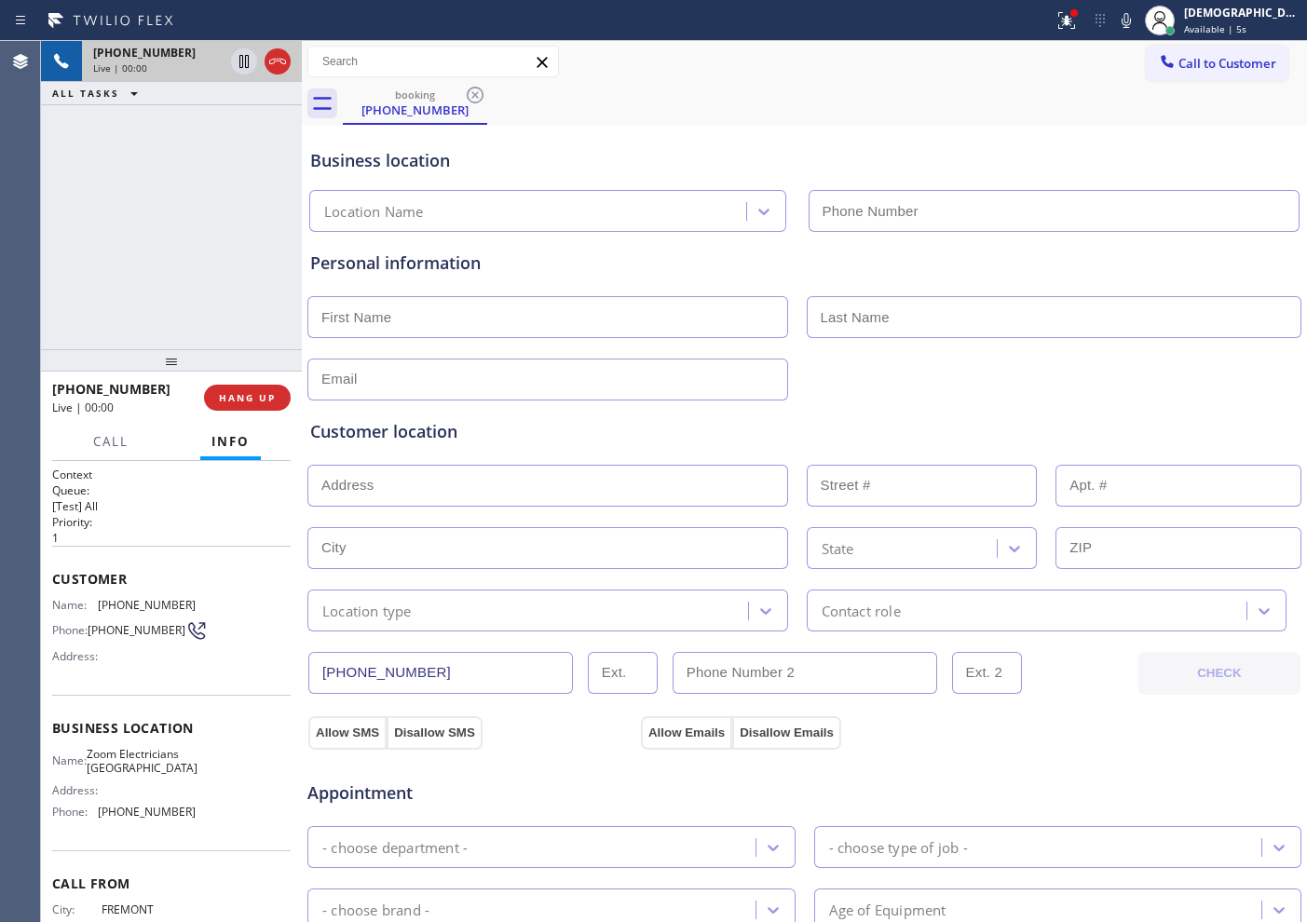
type input "(415) 599-7350"
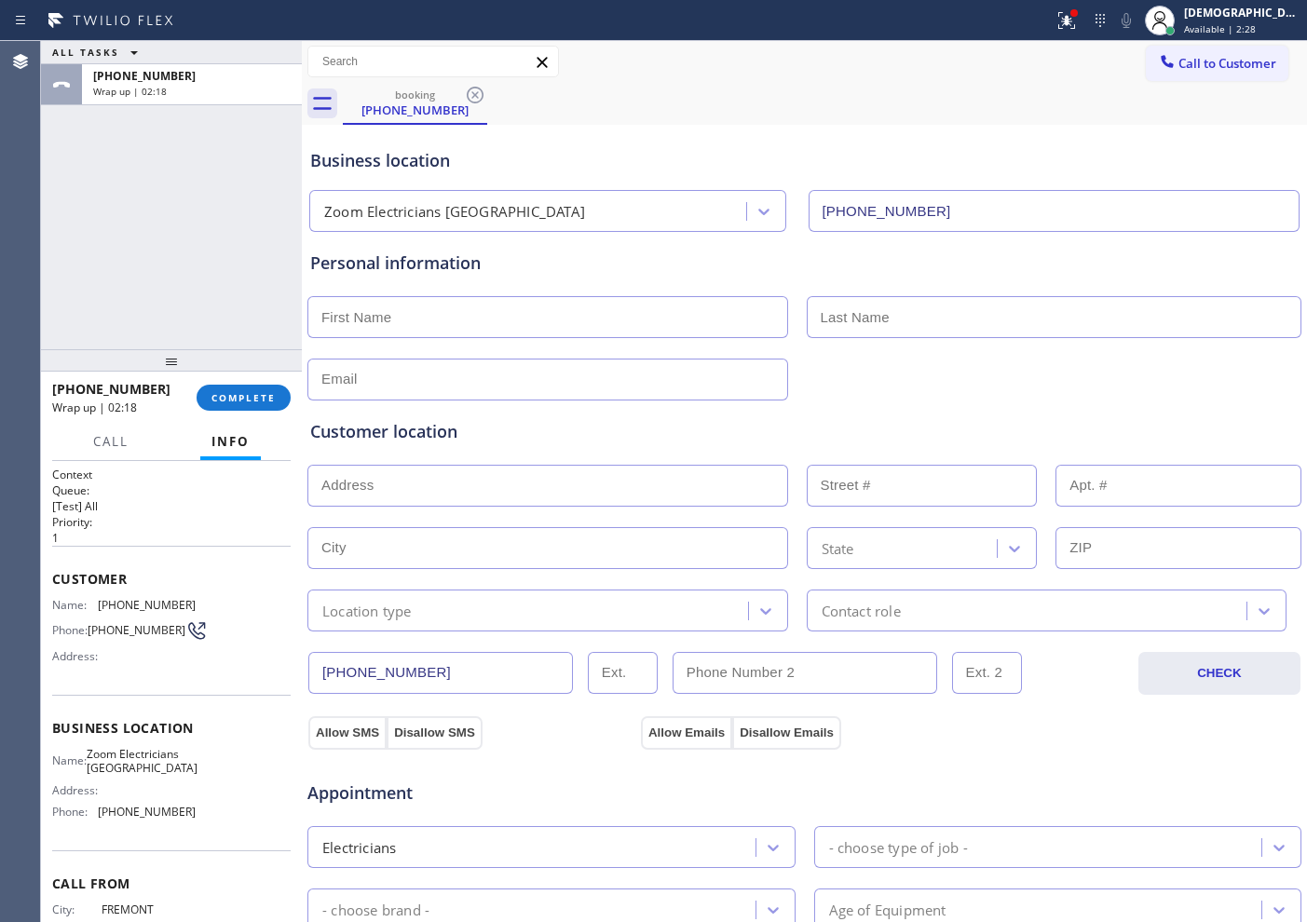
click at [143, 206] on div "ALL TASKS ALL TASKS ACTIVE TASKS TASKS IN WRAP UP +15103640512 Wrap up | 02:18" at bounding box center [171, 195] width 261 height 308
click at [1245, 30] on span "Available | 3:20" at bounding box center [1220, 28] width 72 height 13
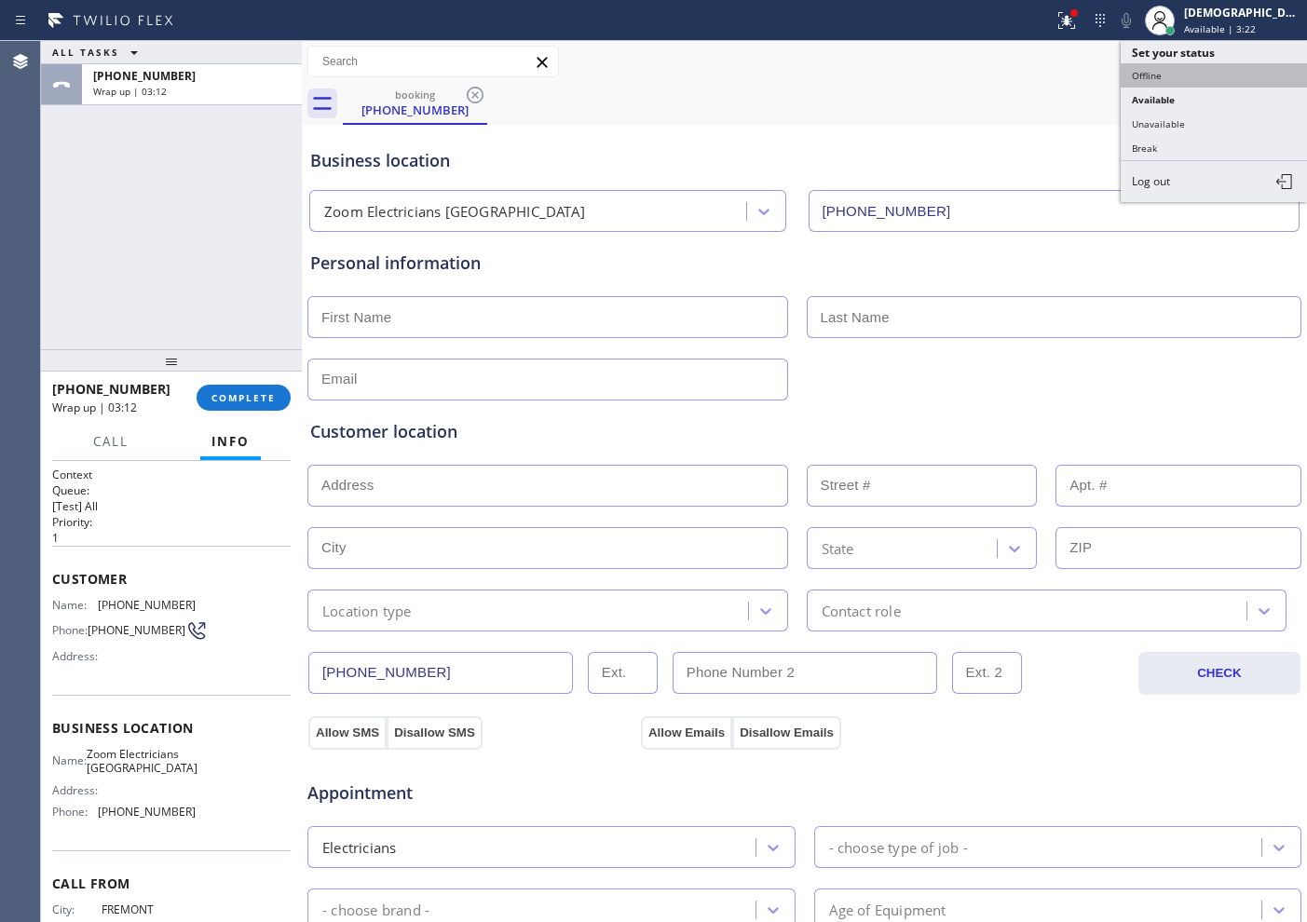
click at [1190, 78] on button "Offline" at bounding box center [1214, 75] width 186 height 24
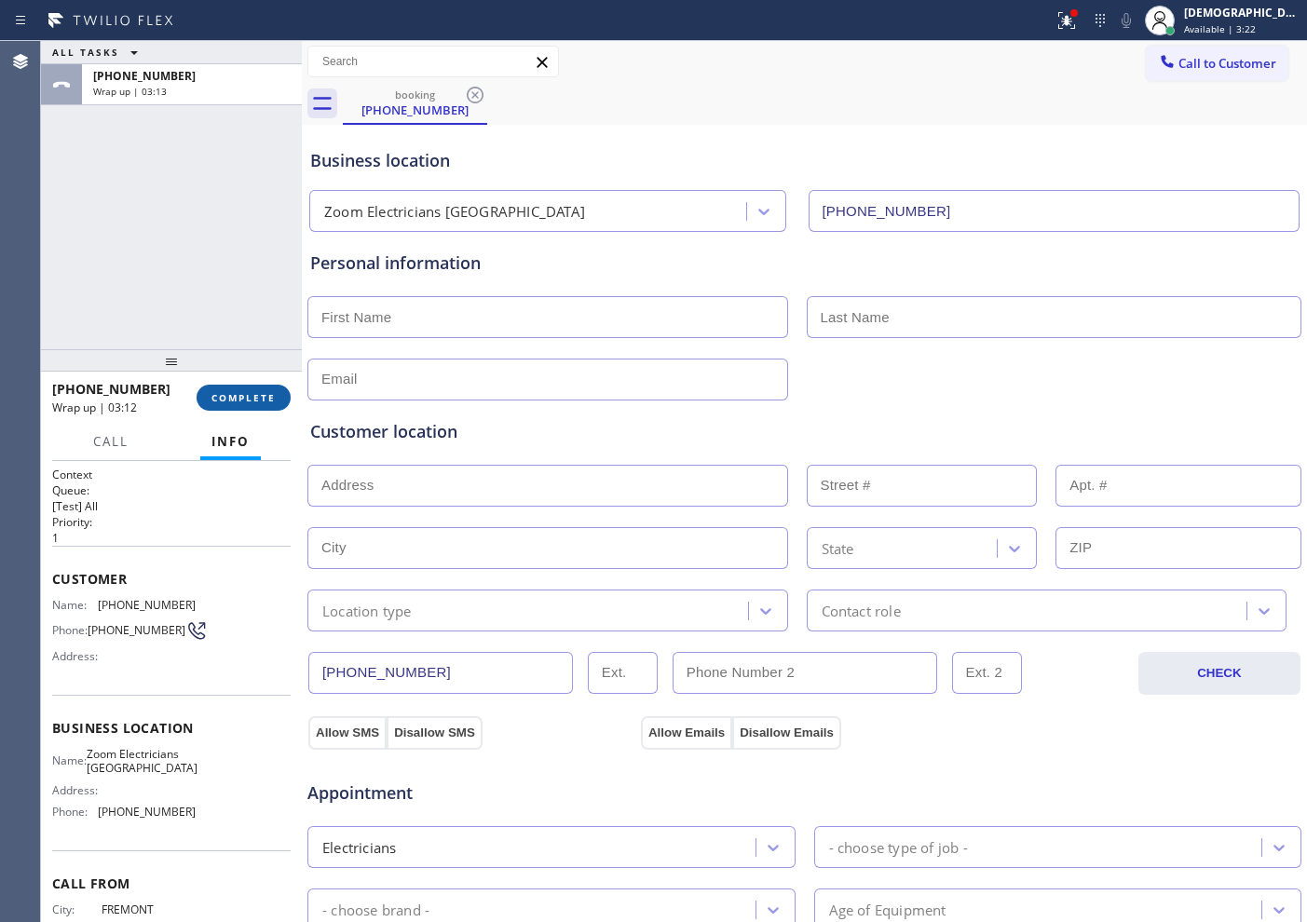
click at [252, 393] on span "COMPLETE" at bounding box center [243, 397] width 64 height 13
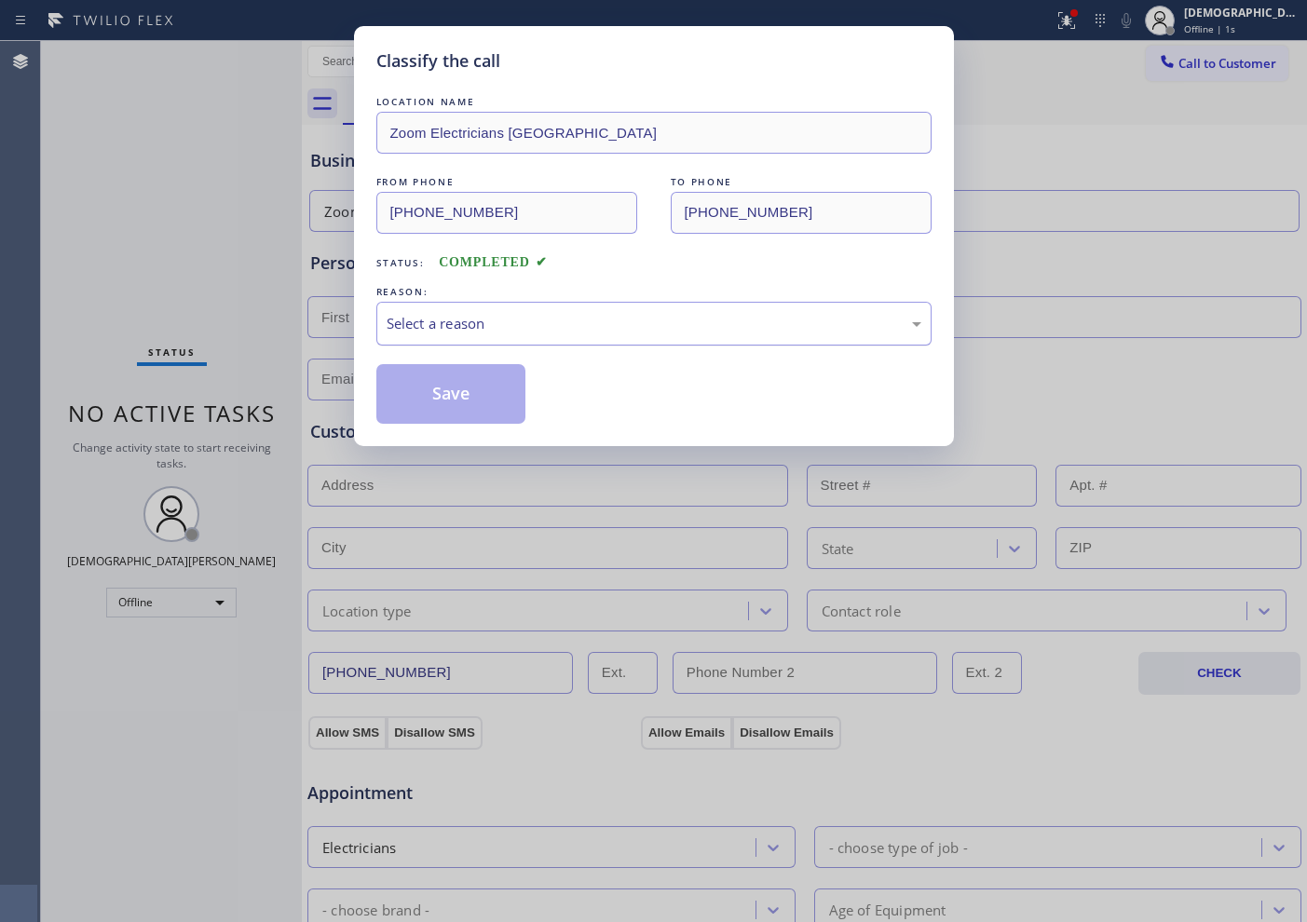
click at [455, 317] on div "Select a reason" at bounding box center [654, 323] width 535 height 21
click at [451, 390] on button "Save" at bounding box center [451, 394] width 150 height 60
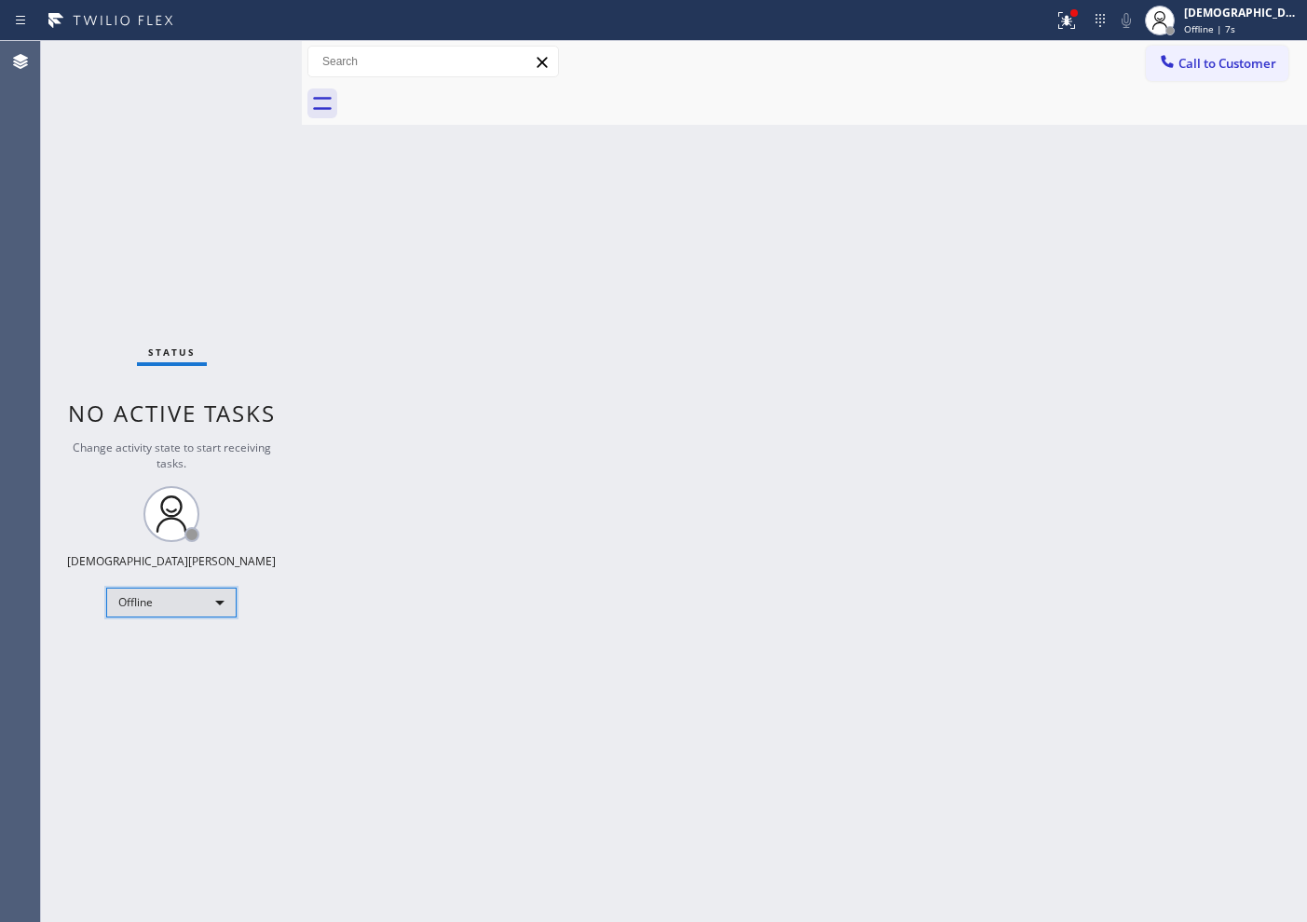
click at [201, 604] on div "Offline" at bounding box center [171, 603] width 130 height 30
click at [1239, 20] on div at bounding box center [653, 461] width 1307 height 922
click at [1241, 57] on span "Call to Customer" at bounding box center [1227, 63] width 98 height 17
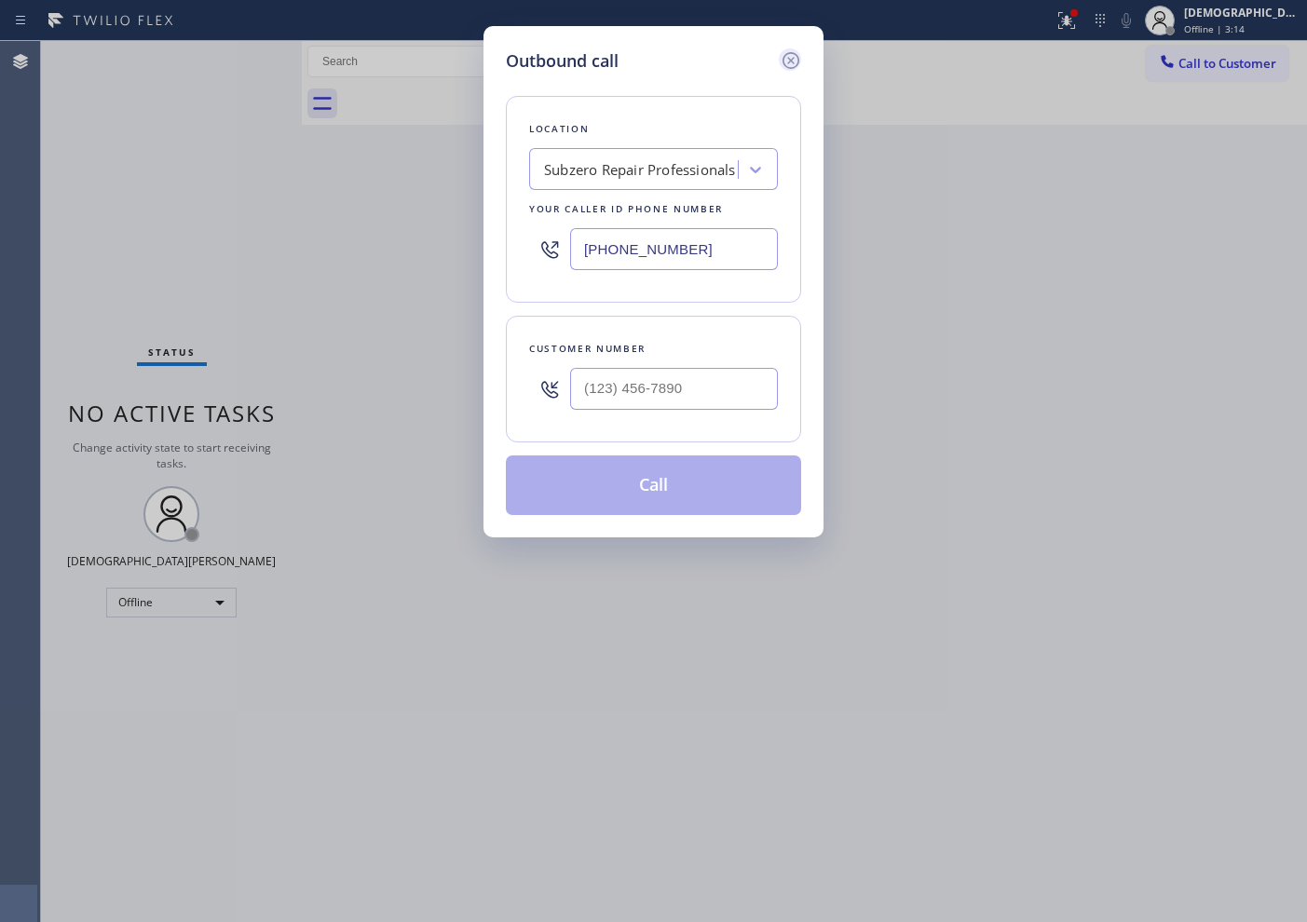
click at [791, 62] on icon at bounding box center [791, 60] width 22 height 22
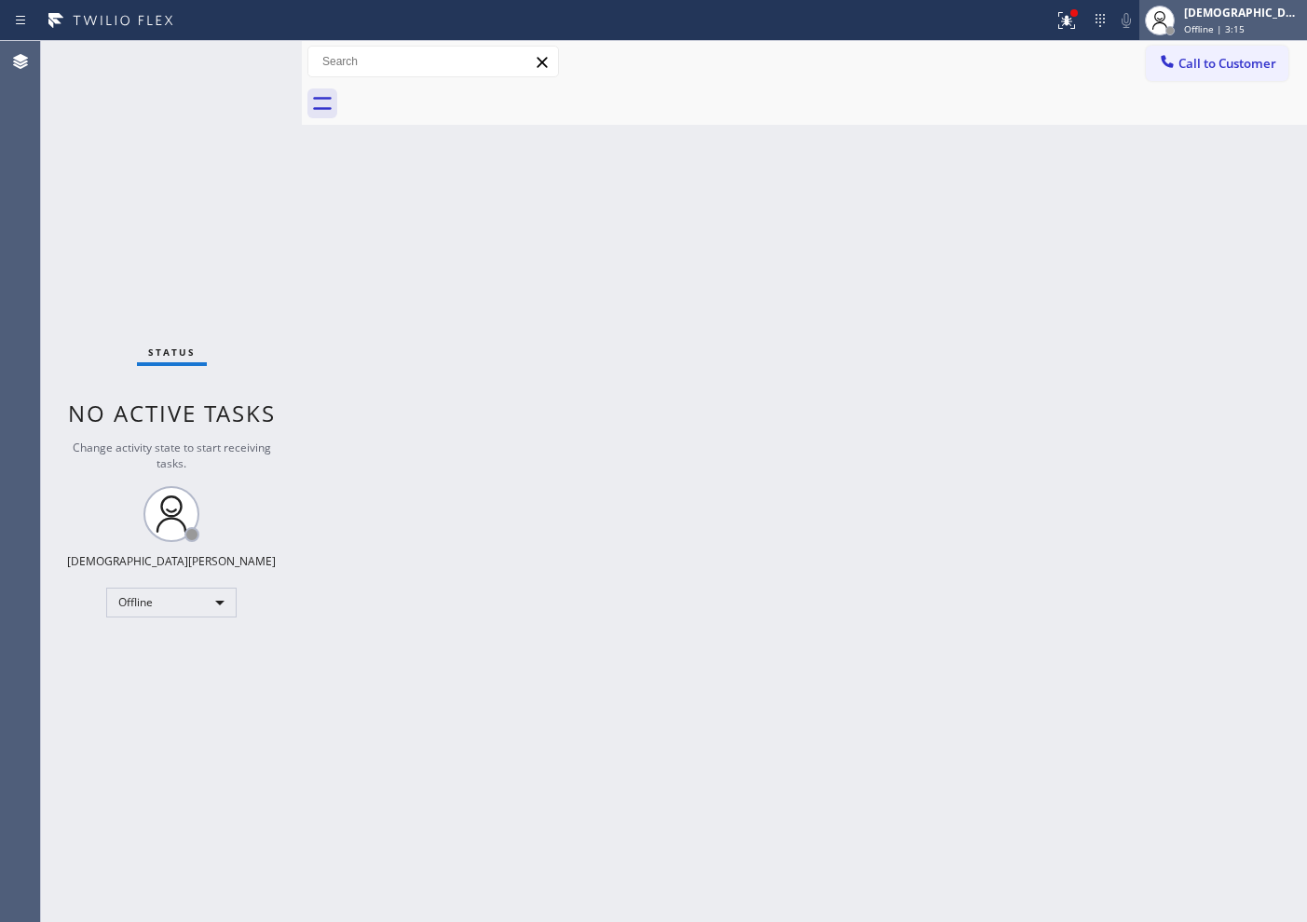
click at [1245, 30] on span "Offline | 3:15" at bounding box center [1214, 28] width 61 height 13
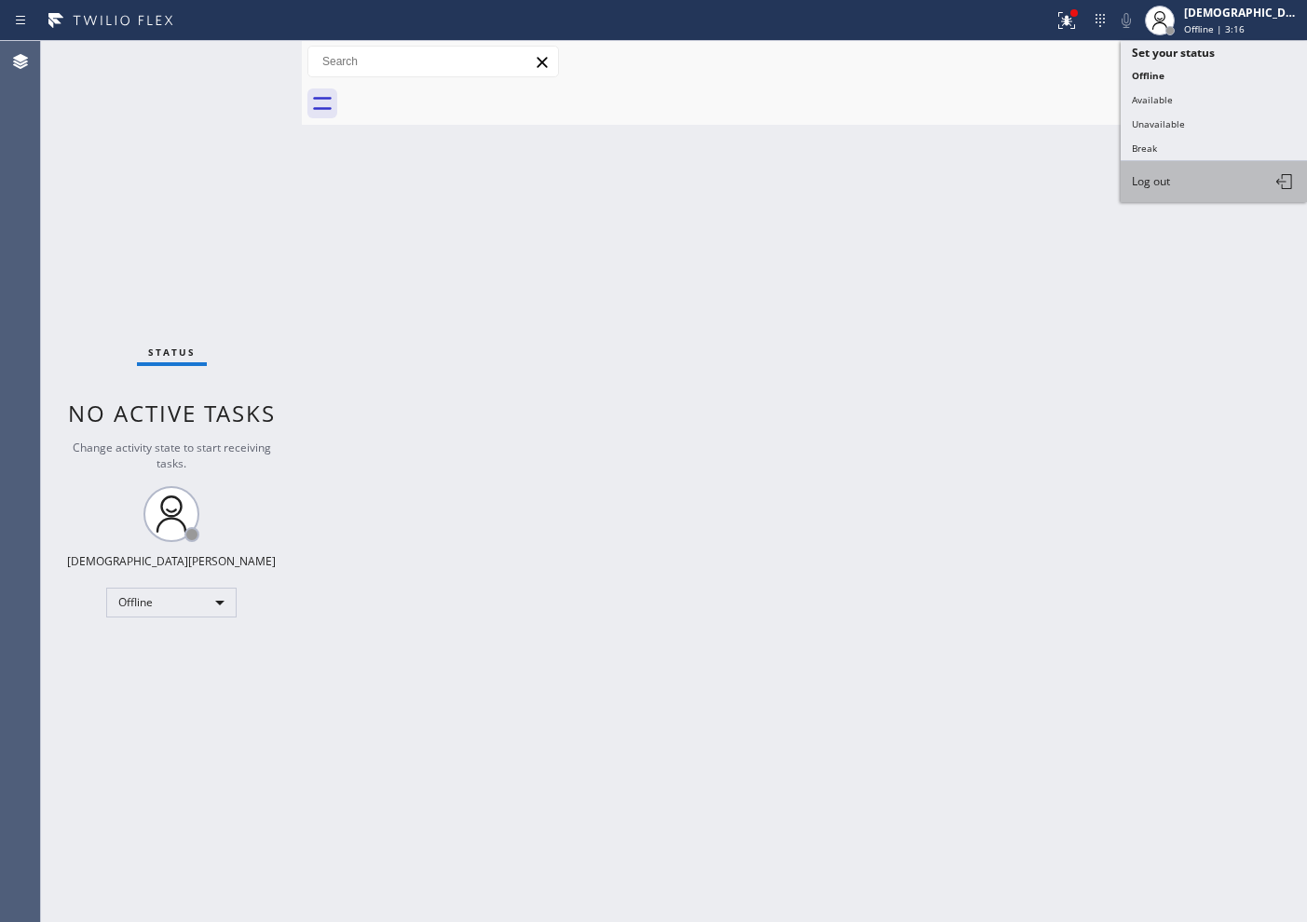
click at [1169, 183] on span "Log out" at bounding box center [1151, 181] width 38 height 16
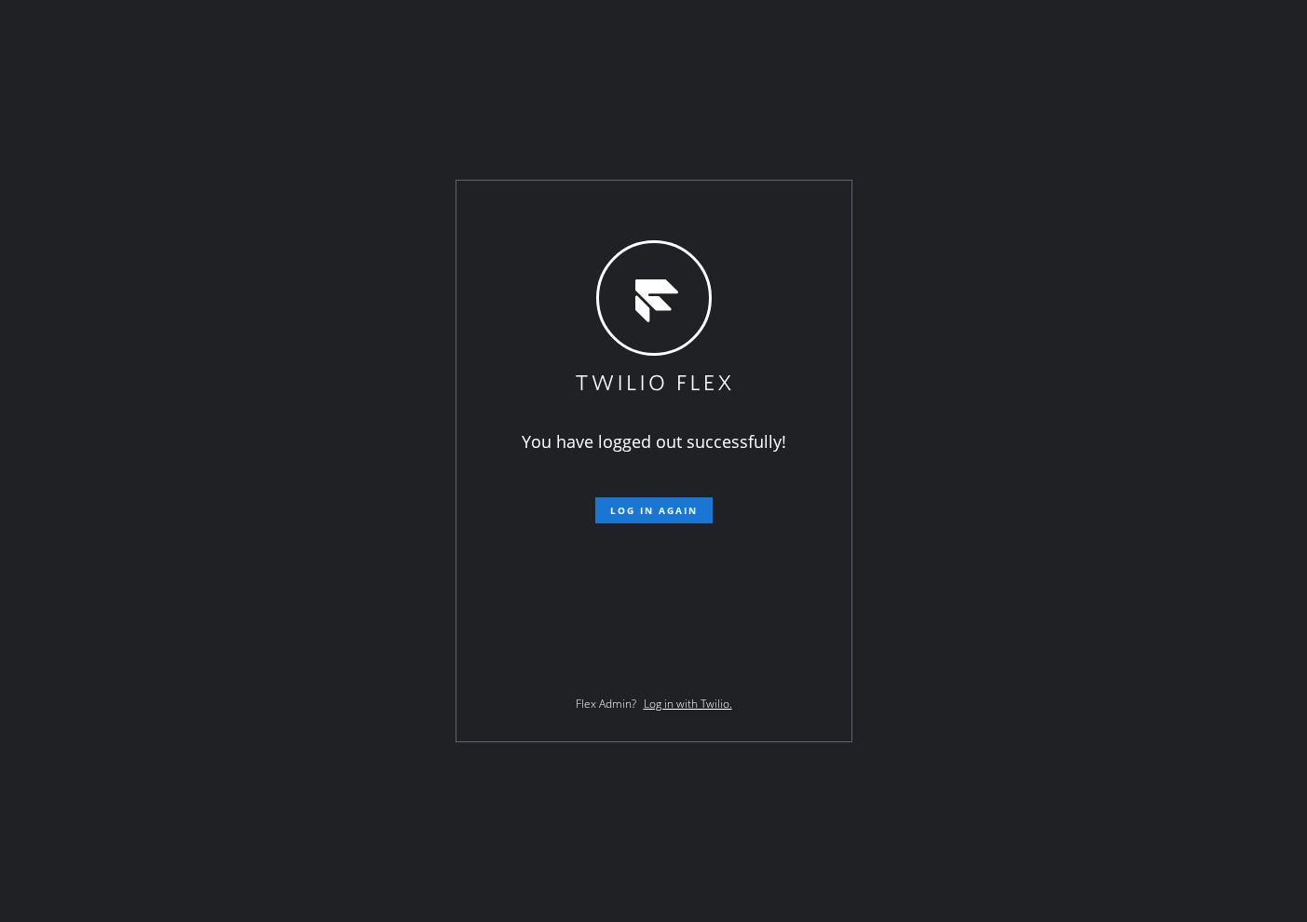
click at [70, 325] on div "You have logged out successfully! Log in again Flex Admin? Log in with Twilio." at bounding box center [653, 461] width 1307 height 922
